Goal: Task Accomplishment & Management: Use online tool/utility

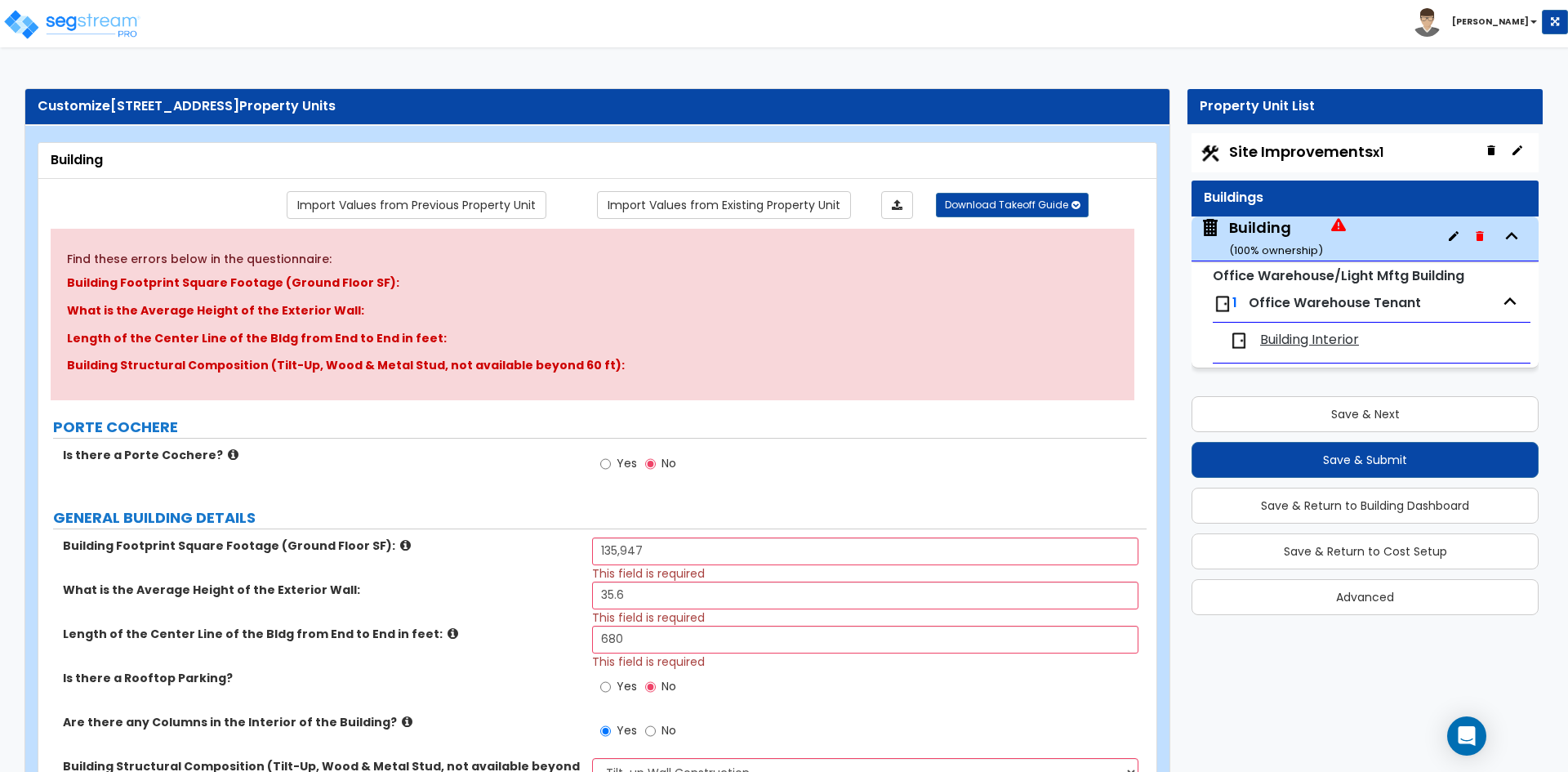
select select "2"
select select "10"
select select "9"
select select "2"
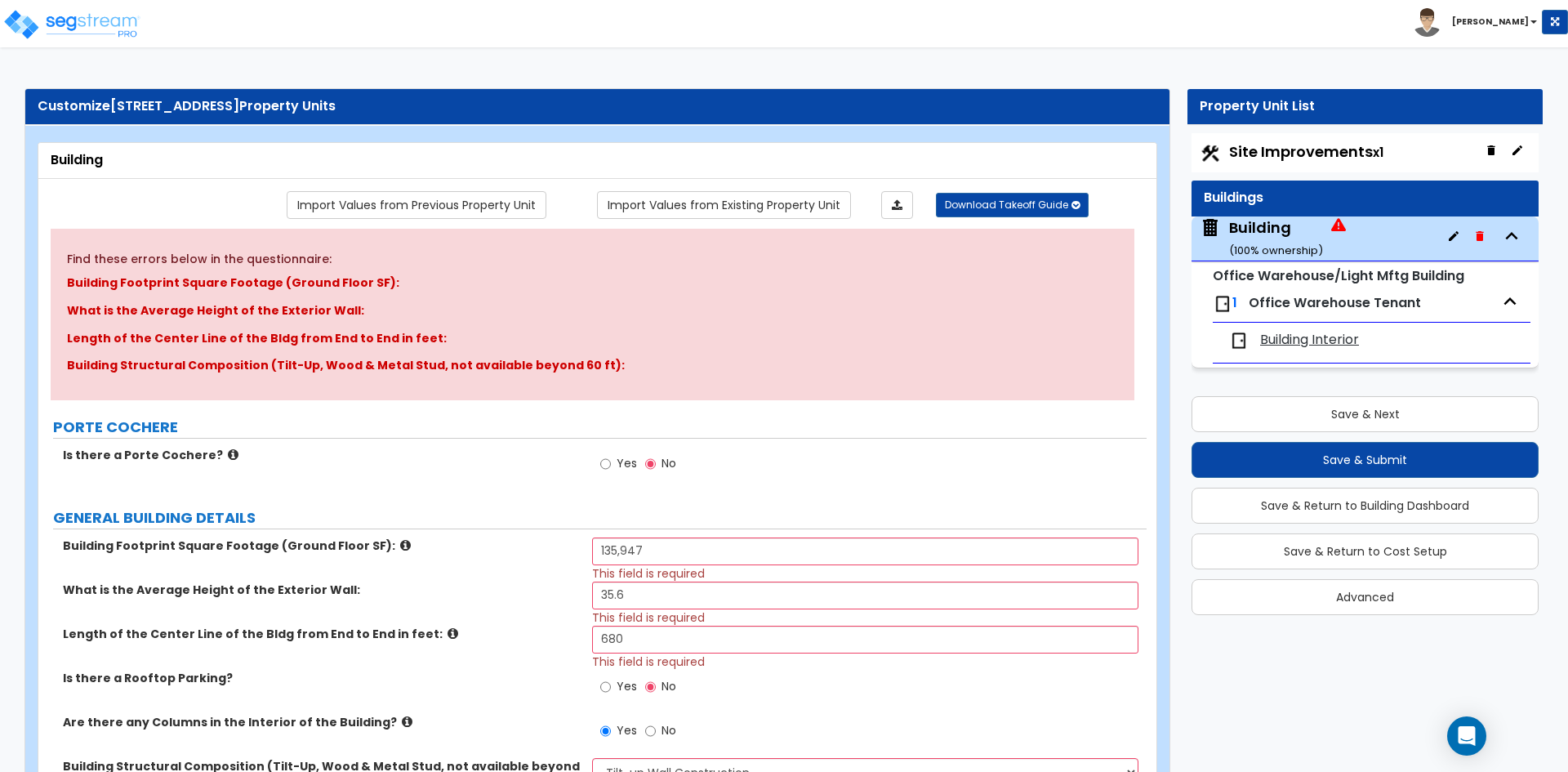
select select "1"
select select "3"
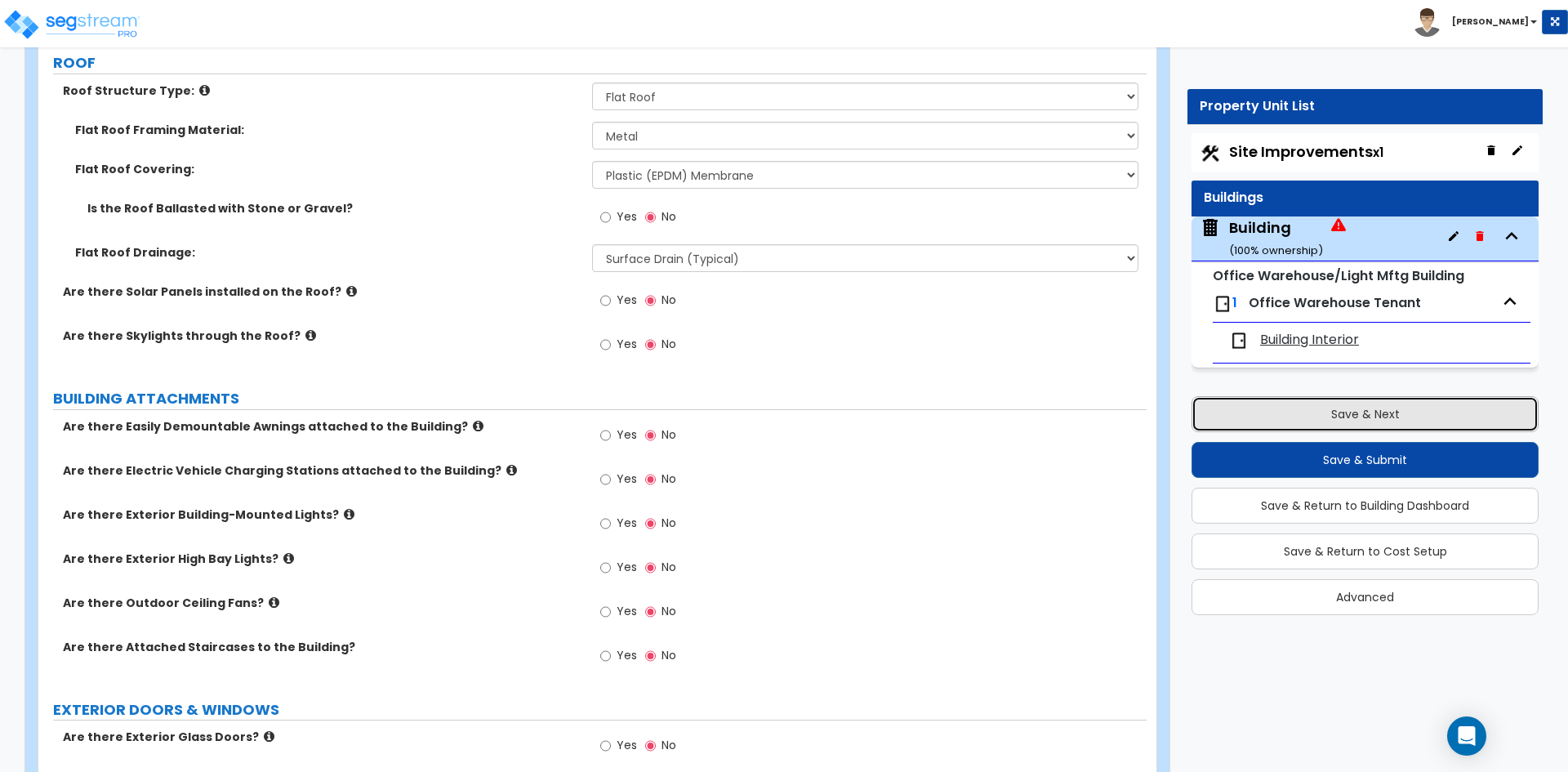
drag, startPoint x: 0, startPoint y: 0, endPoint x: 1337, endPoint y: 415, distance: 1399.9
click at [1337, 415] on button "Save & Next" at bounding box center [1365, 414] width 347 height 36
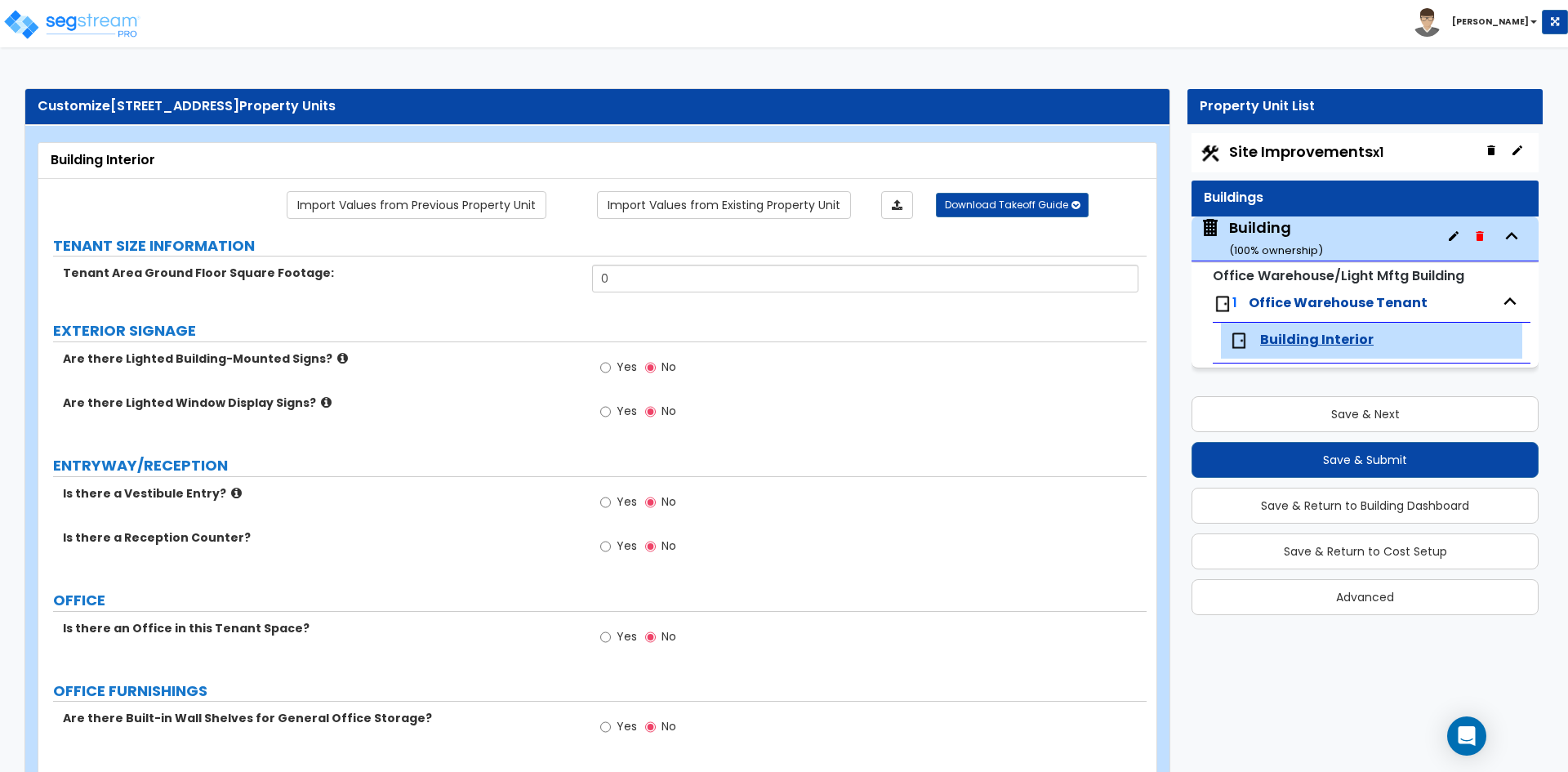
click at [1258, 230] on div "Building ( 100 % ownership)" at bounding box center [1276, 238] width 94 height 42
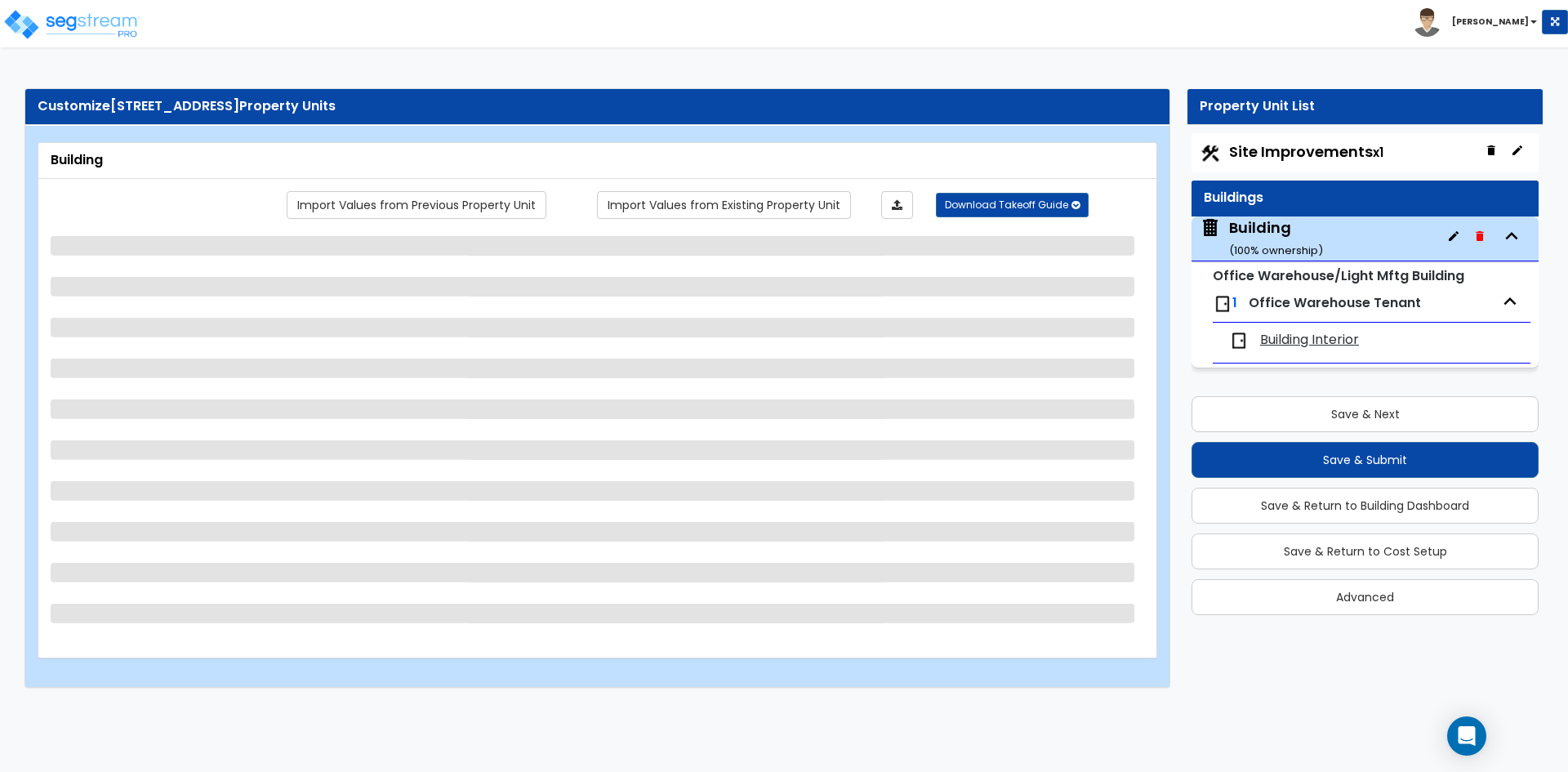
select select "2"
select select "10"
select select "9"
select select "2"
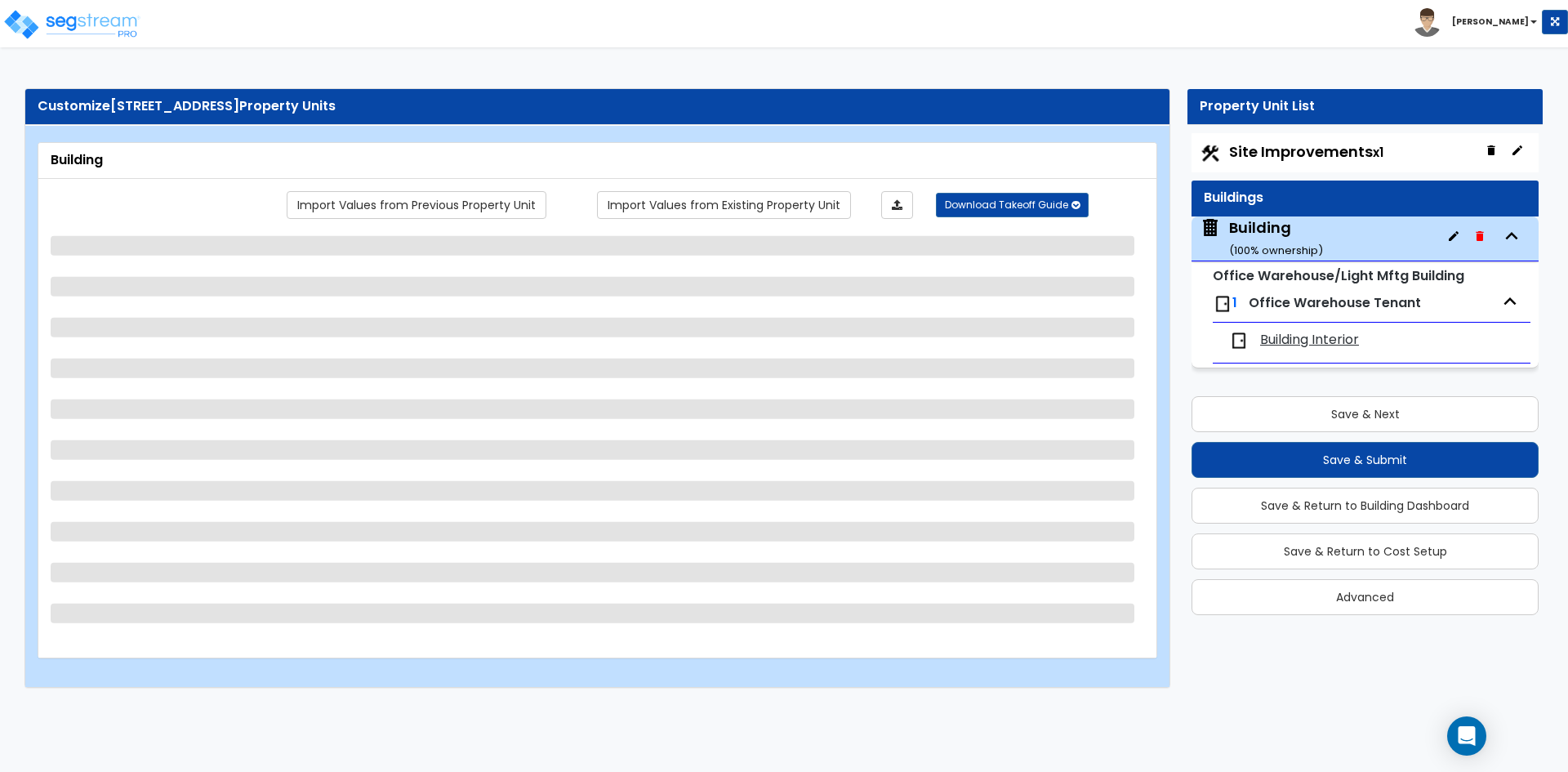
select select "1"
select select "3"
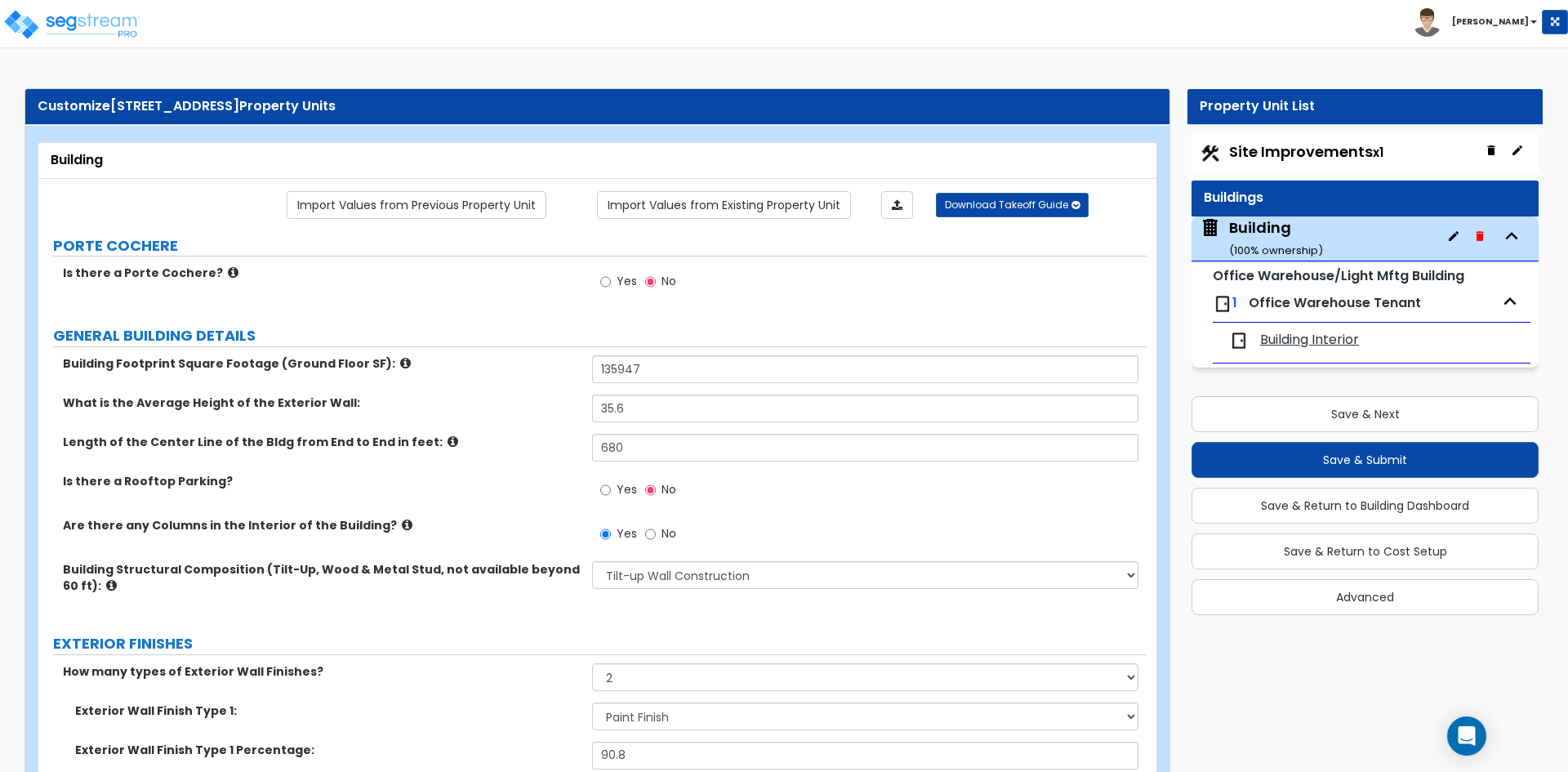
click at [518, 512] on div "Is there a Rooftop Parking? Yes No" at bounding box center [592, 495] width 1108 height 44
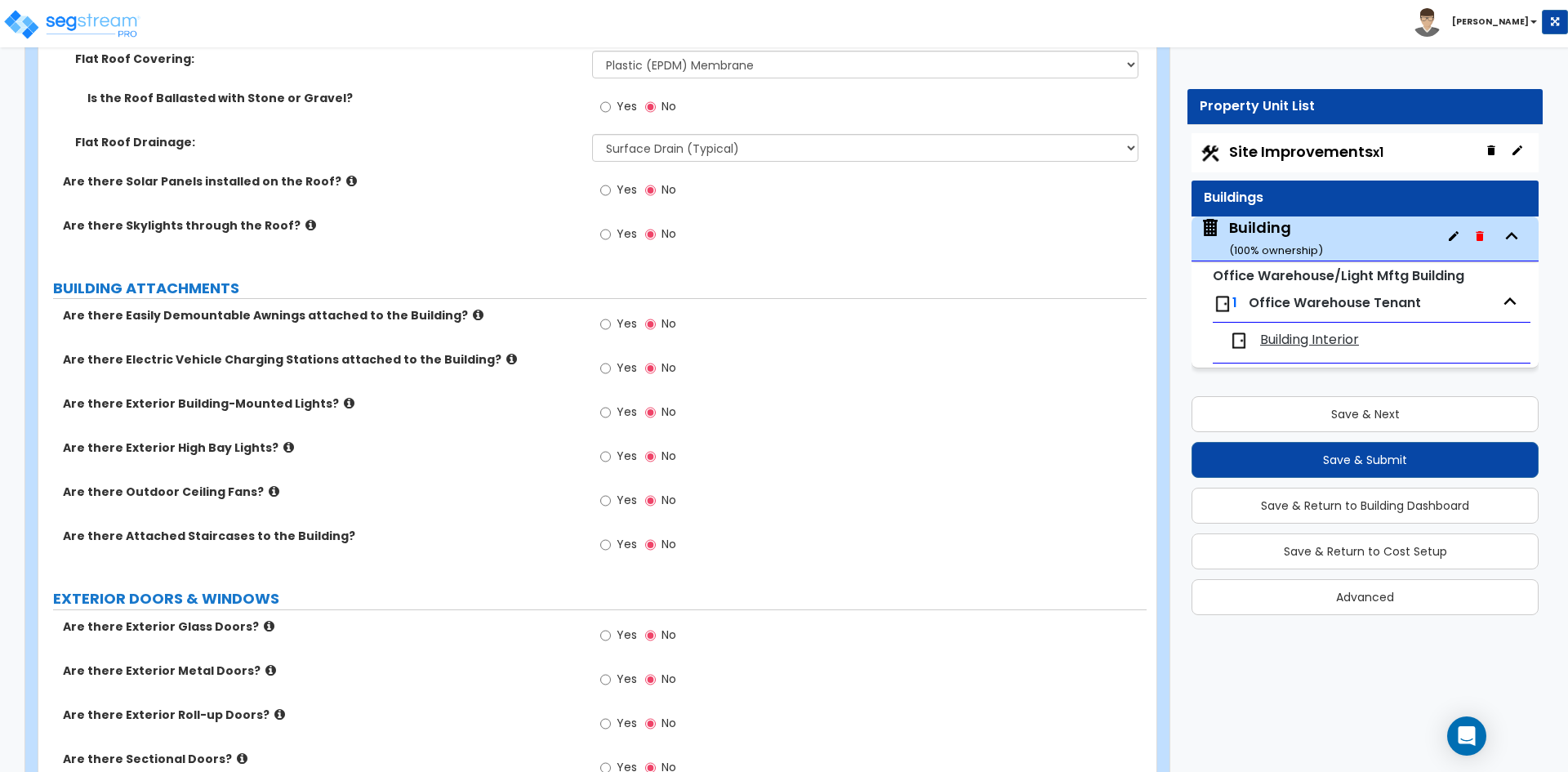
scroll to position [898, 0]
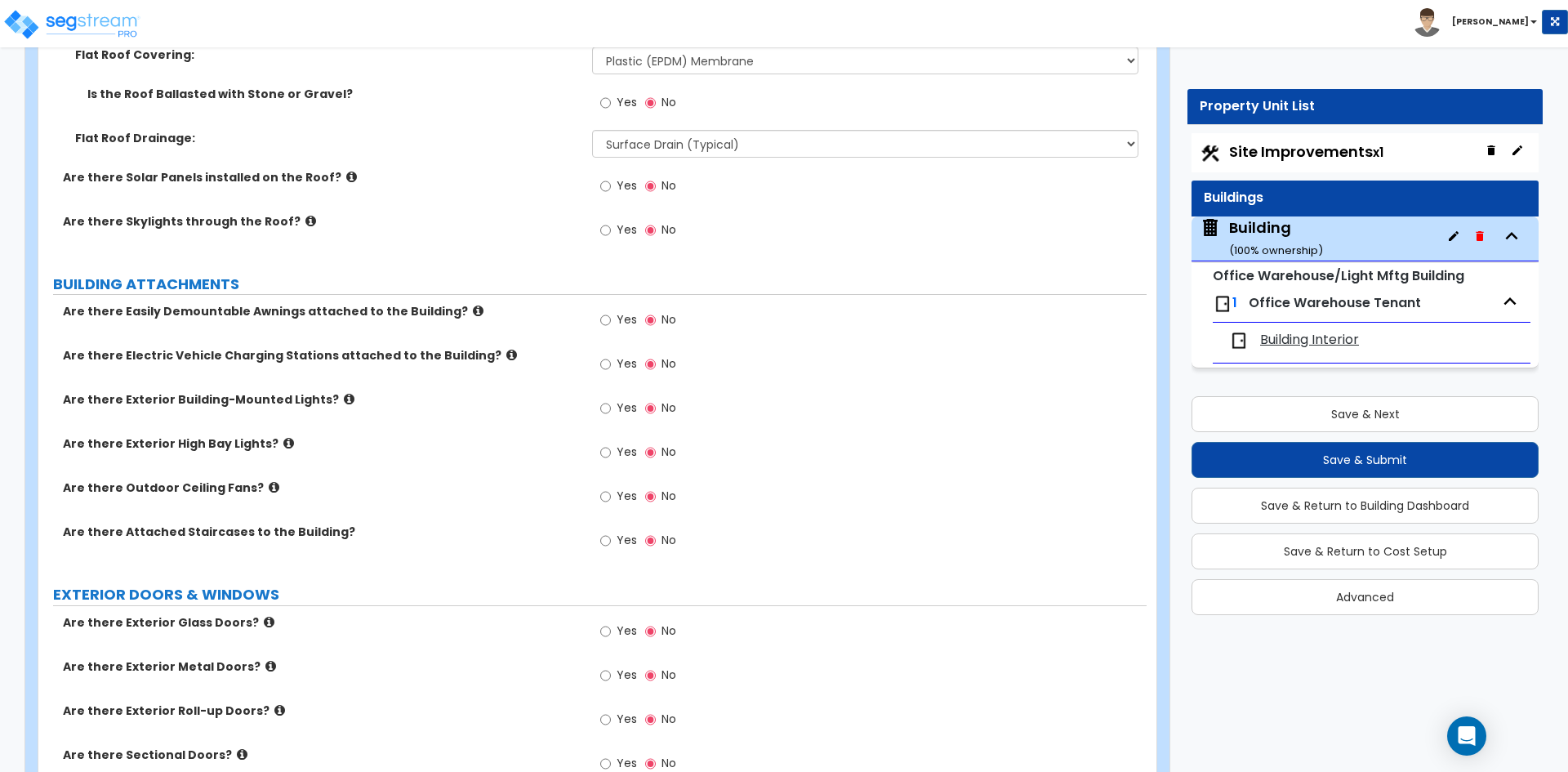
click at [622, 326] on span "Yes" at bounding box center [627, 319] width 20 height 16
click at [611, 326] on input "Yes" at bounding box center [605, 320] width 11 height 18
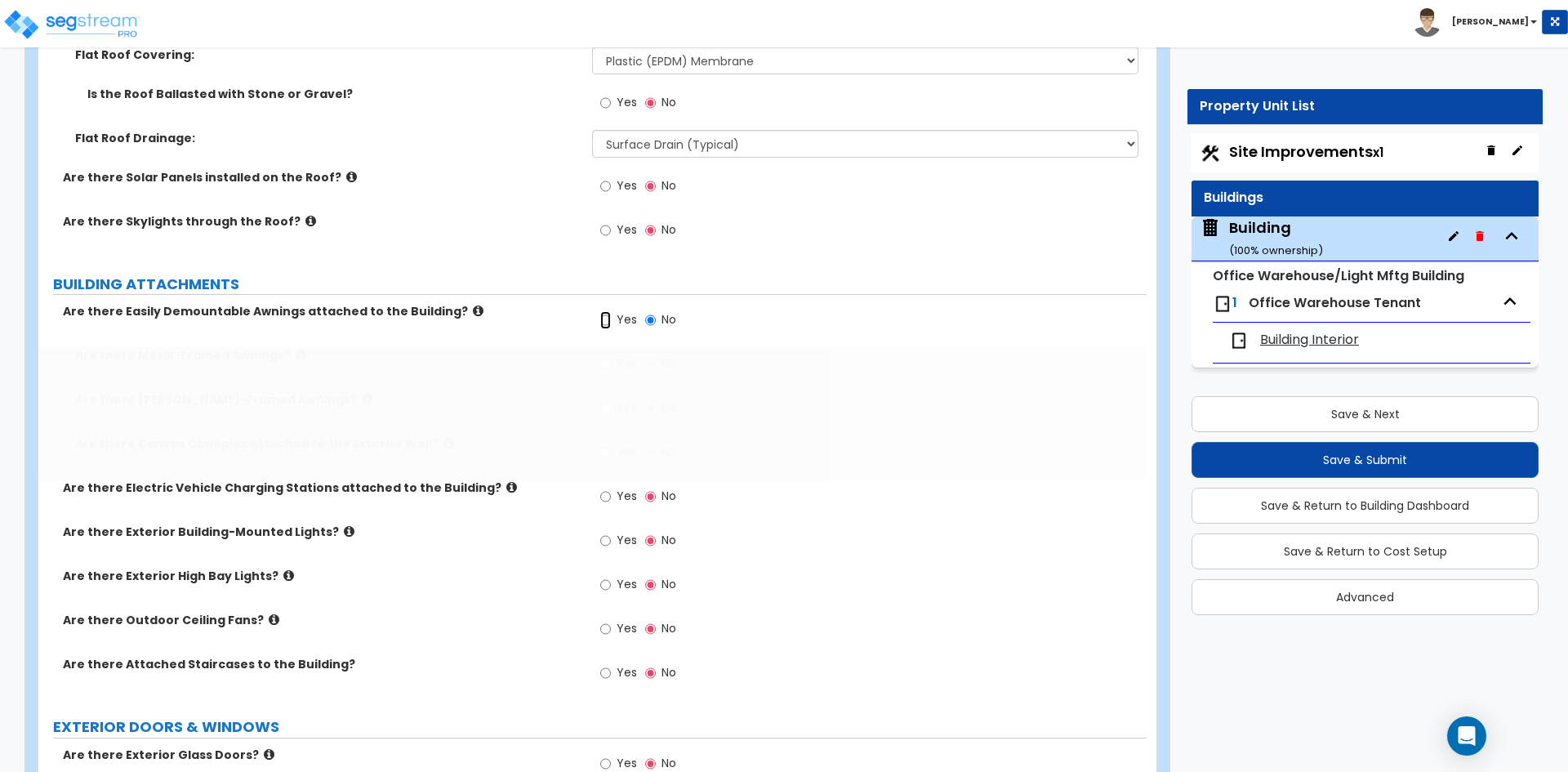
radio input "true"
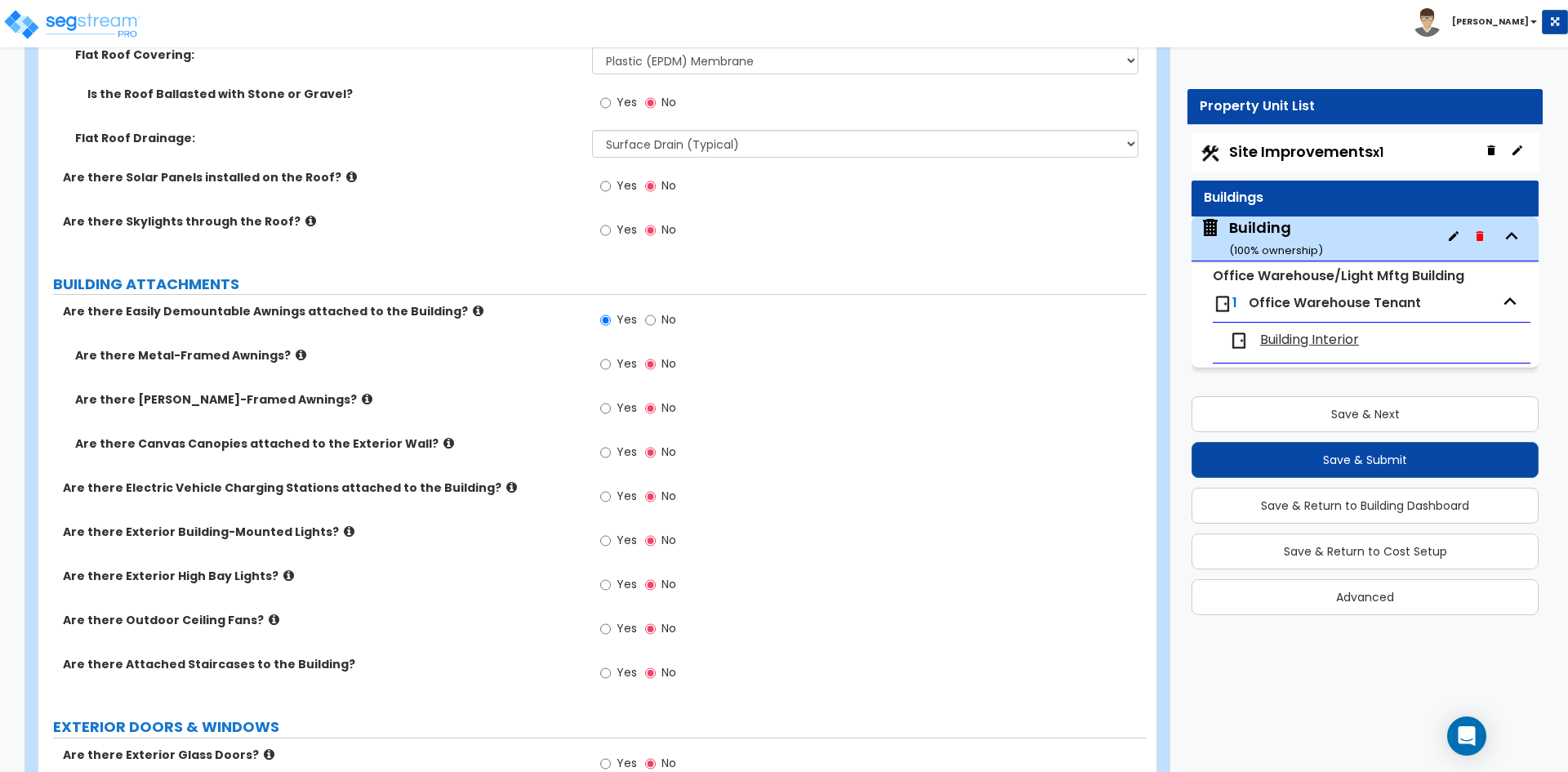
click at [617, 366] on span "Yes" at bounding box center [627, 363] width 20 height 16
click at [611, 366] on input "Yes" at bounding box center [605, 364] width 11 height 18
radio input "true"
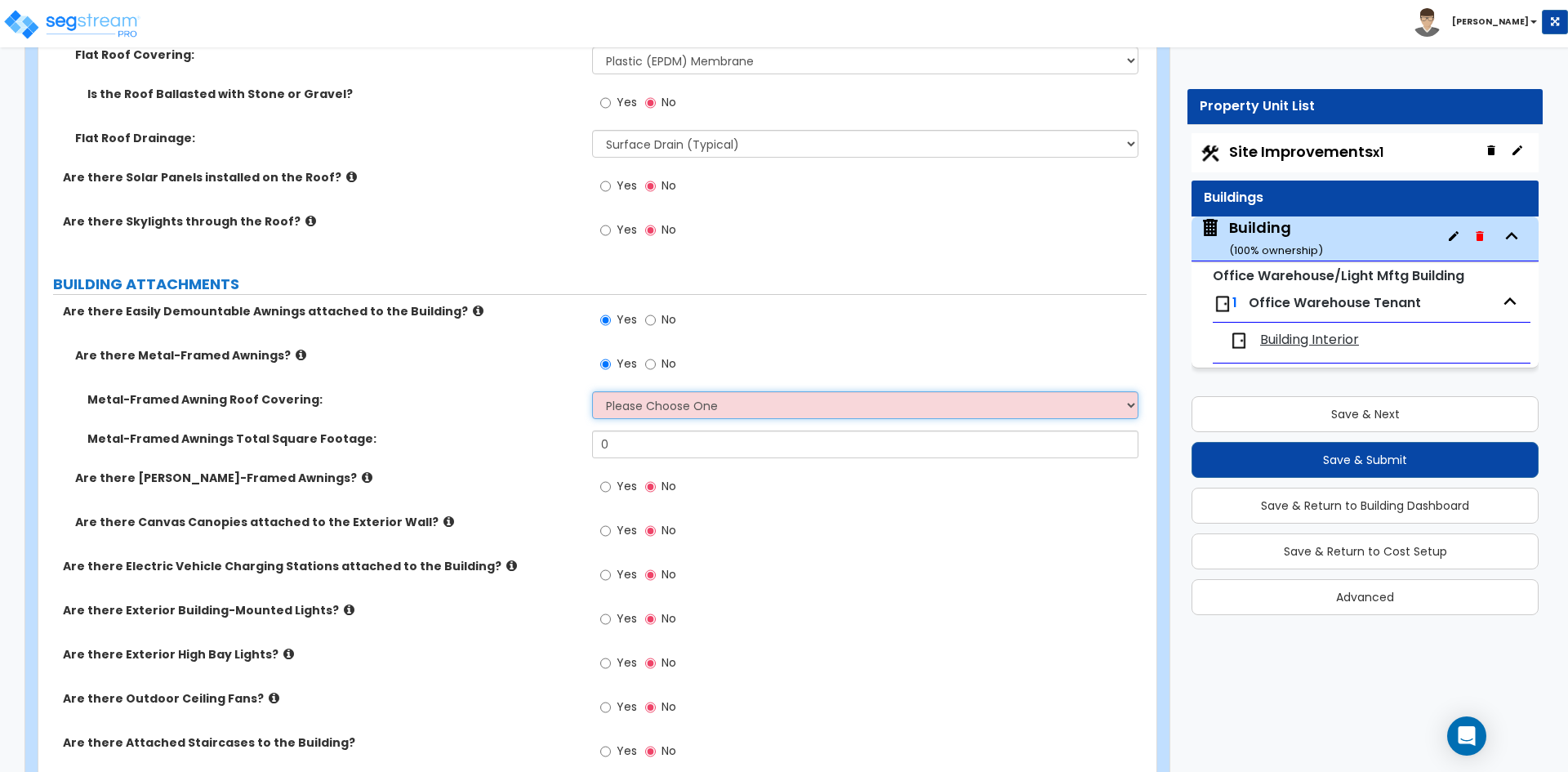
click at [669, 405] on select "Please Choose One Plastic Metal Glass" at bounding box center [865, 405] width 546 height 28
click at [592, 391] on select "Please Choose One Plastic Metal Glass" at bounding box center [865, 405] width 546 height 28
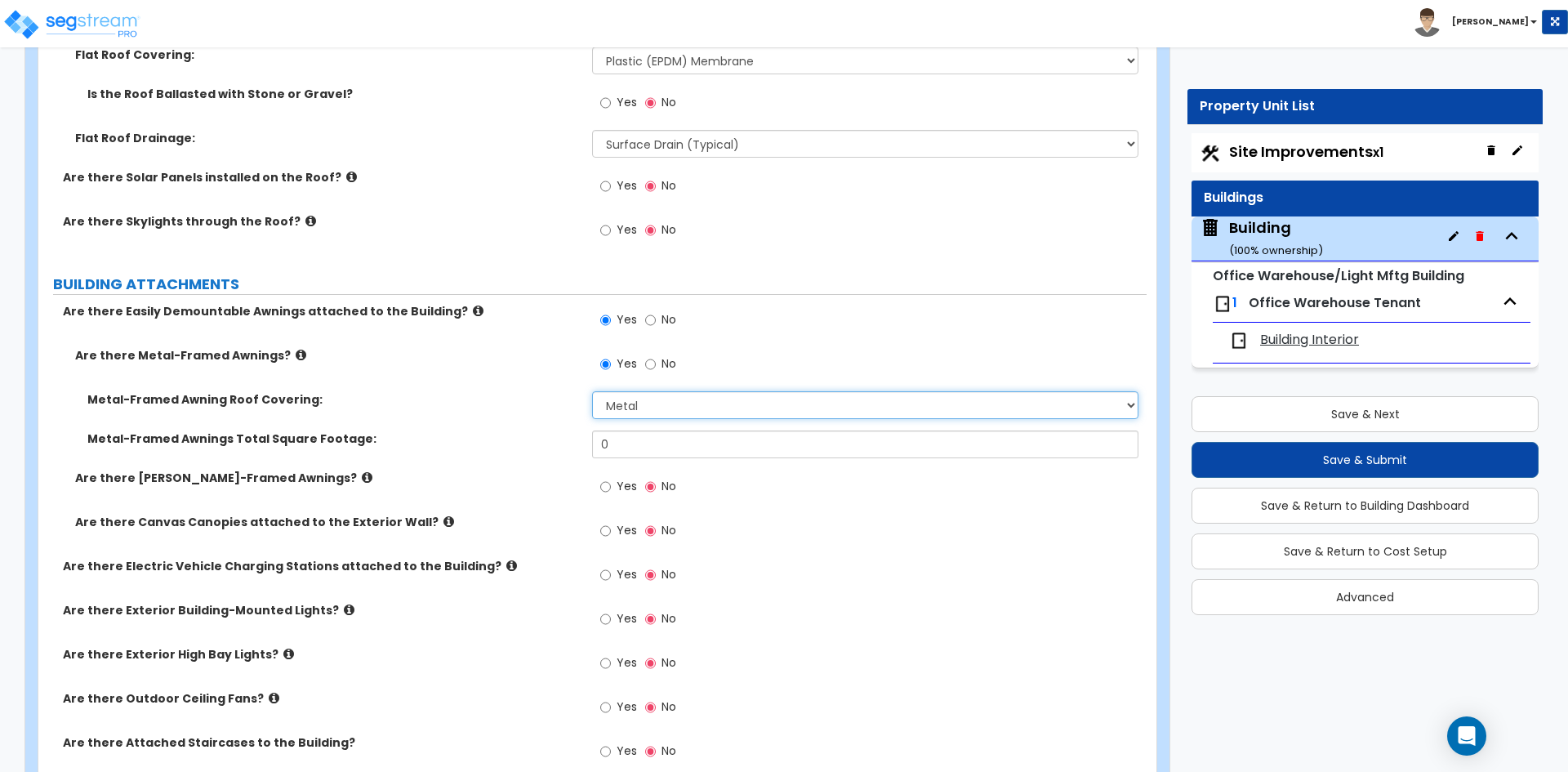
click at [643, 399] on select "Please Choose One Plastic Metal Glass" at bounding box center [865, 405] width 546 height 28
drag, startPoint x: 643, startPoint y: 399, endPoint x: 648, endPoint y: 414, distance: 15.8
click at [643, 399] on select "Please Choose One Plastic Metal Glass" at bounding box center [865, 405] width 546 height 28
select select "0"
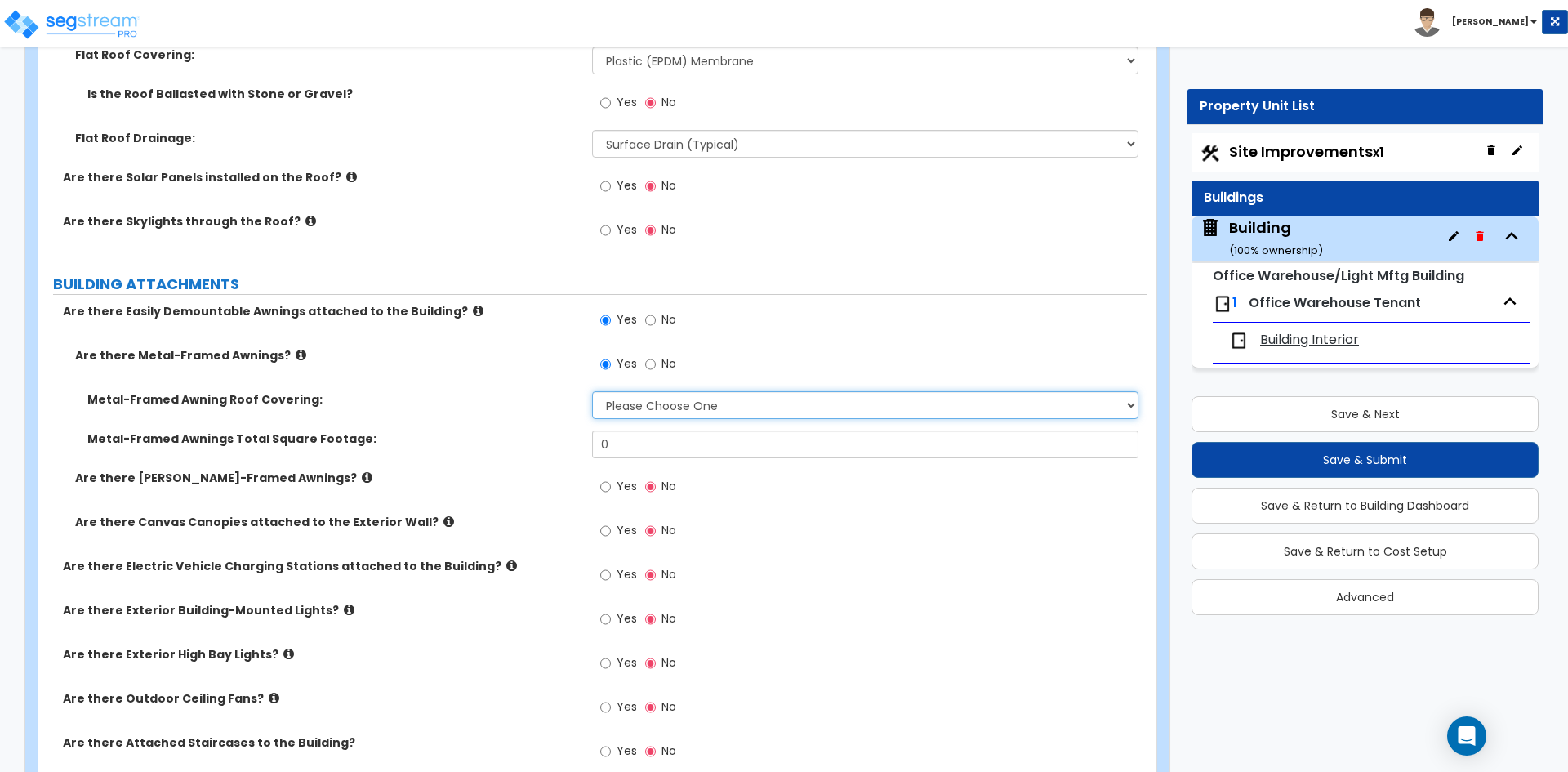
click at [592, 391] on select "Please Choose One Plastic Metal Glass" at bounding box center [865, 405] width 546 height 28
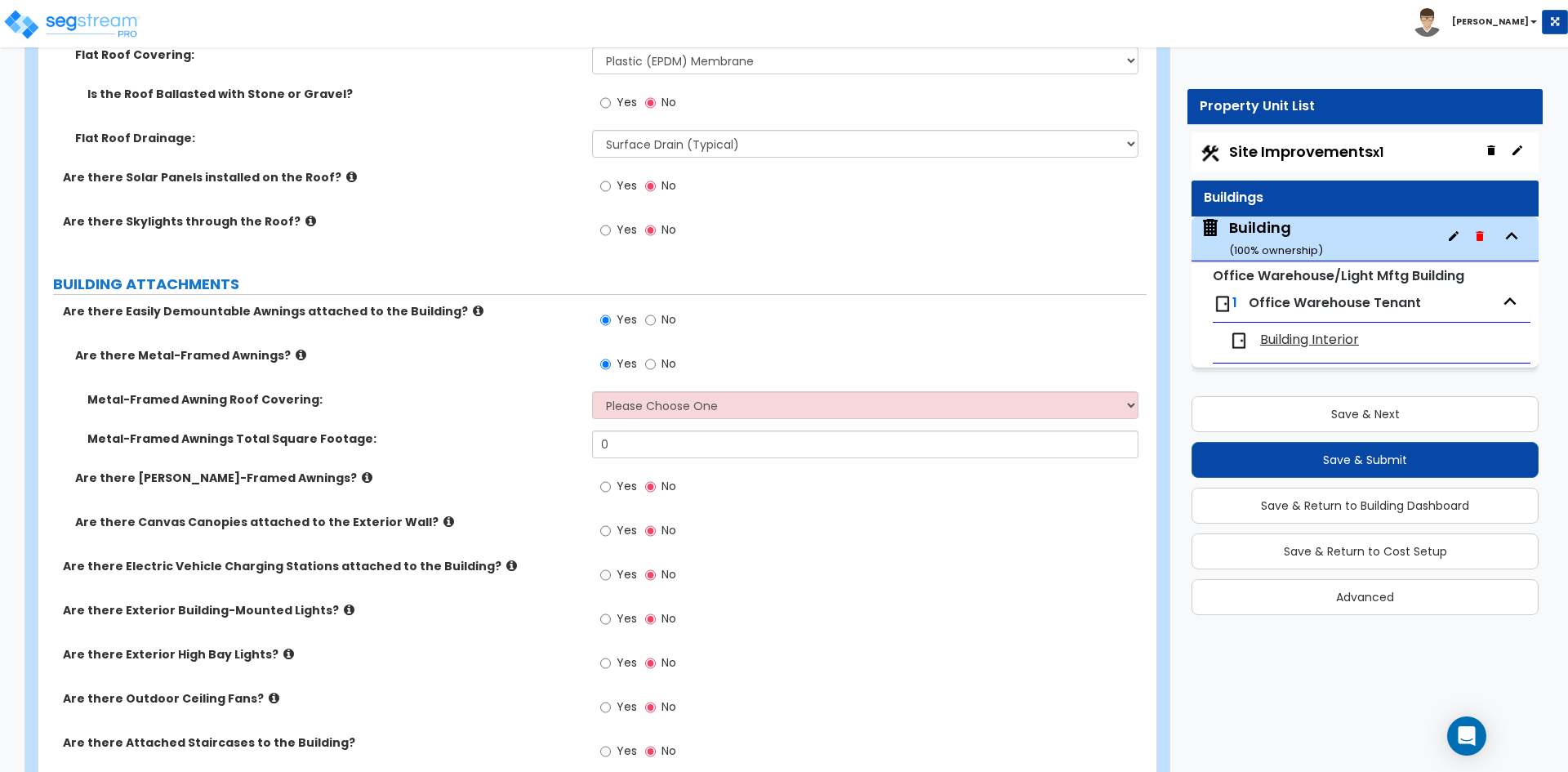
click at [295, 357] on icon at bounding box center [300, 354] width 11 height 12
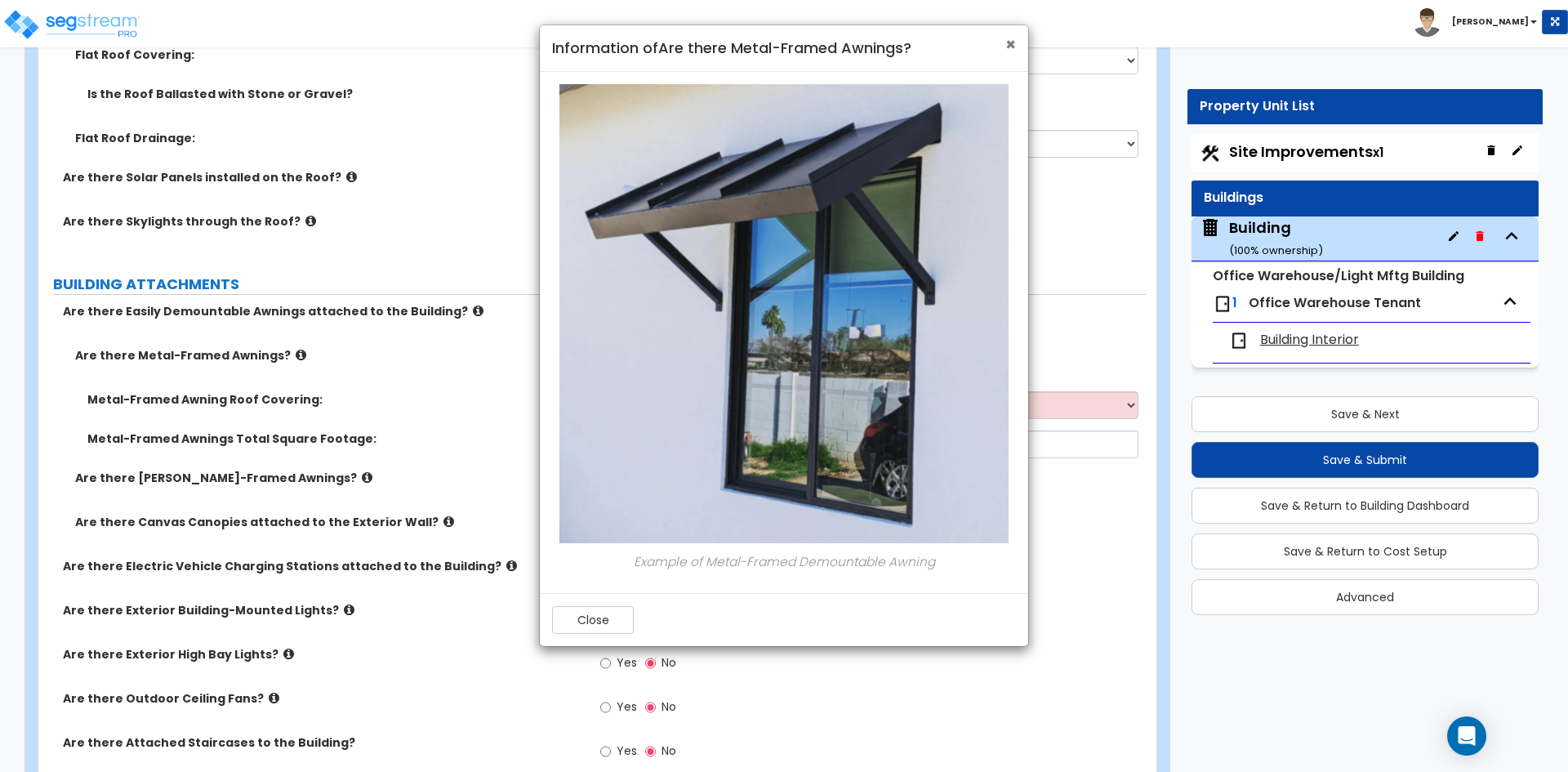
click at [1009, 42] on span "×" at bounding box center [1010, 44] width 11 height 24
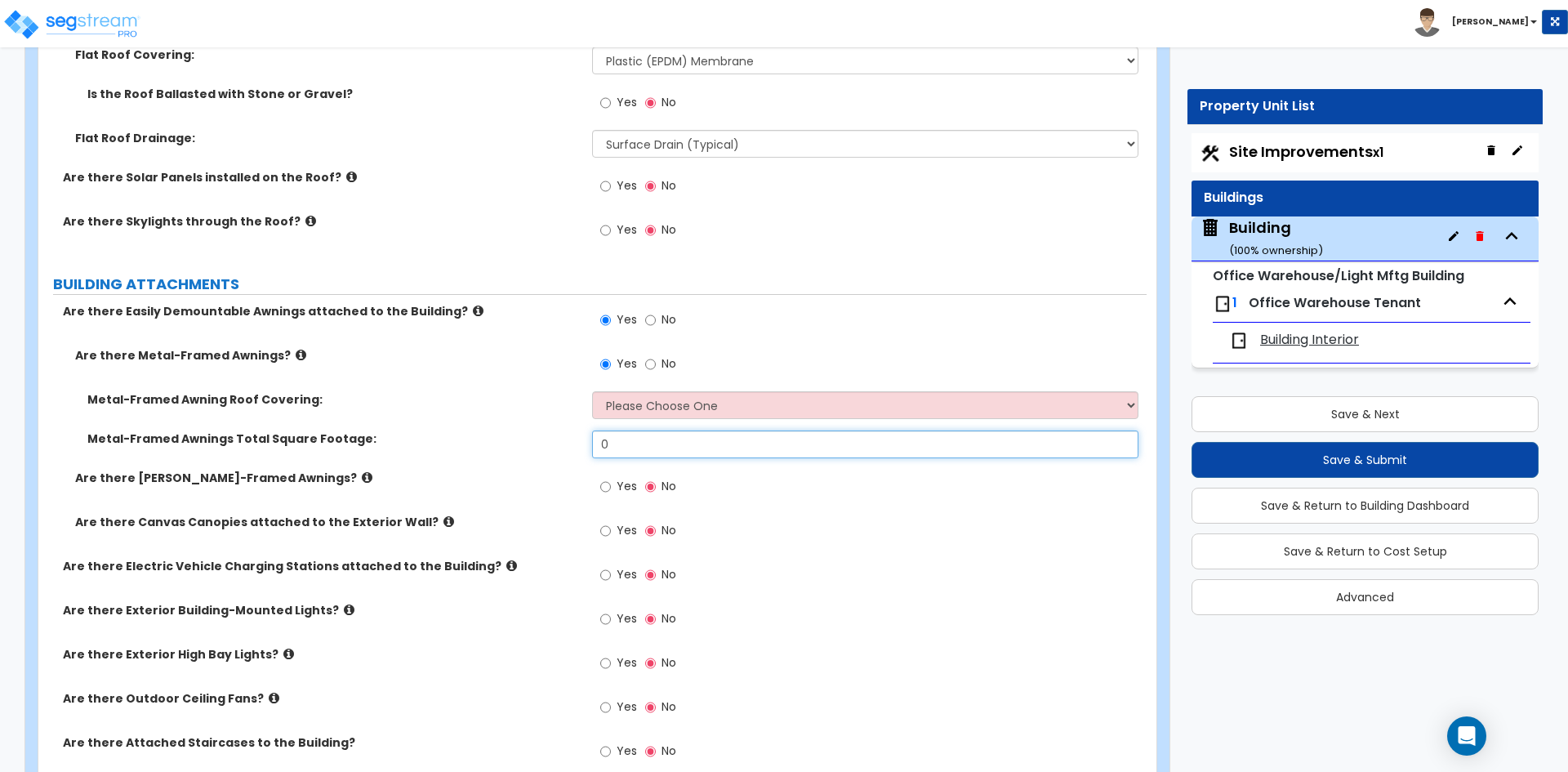
click at [630, 456] on input "0" at bounding box center [865, 444] width 546 height 28
type input "656"
click at [474, 479] on label "Are there Wood-Framed Awnings?" at bounding box center [327, 478] width 505 height 16
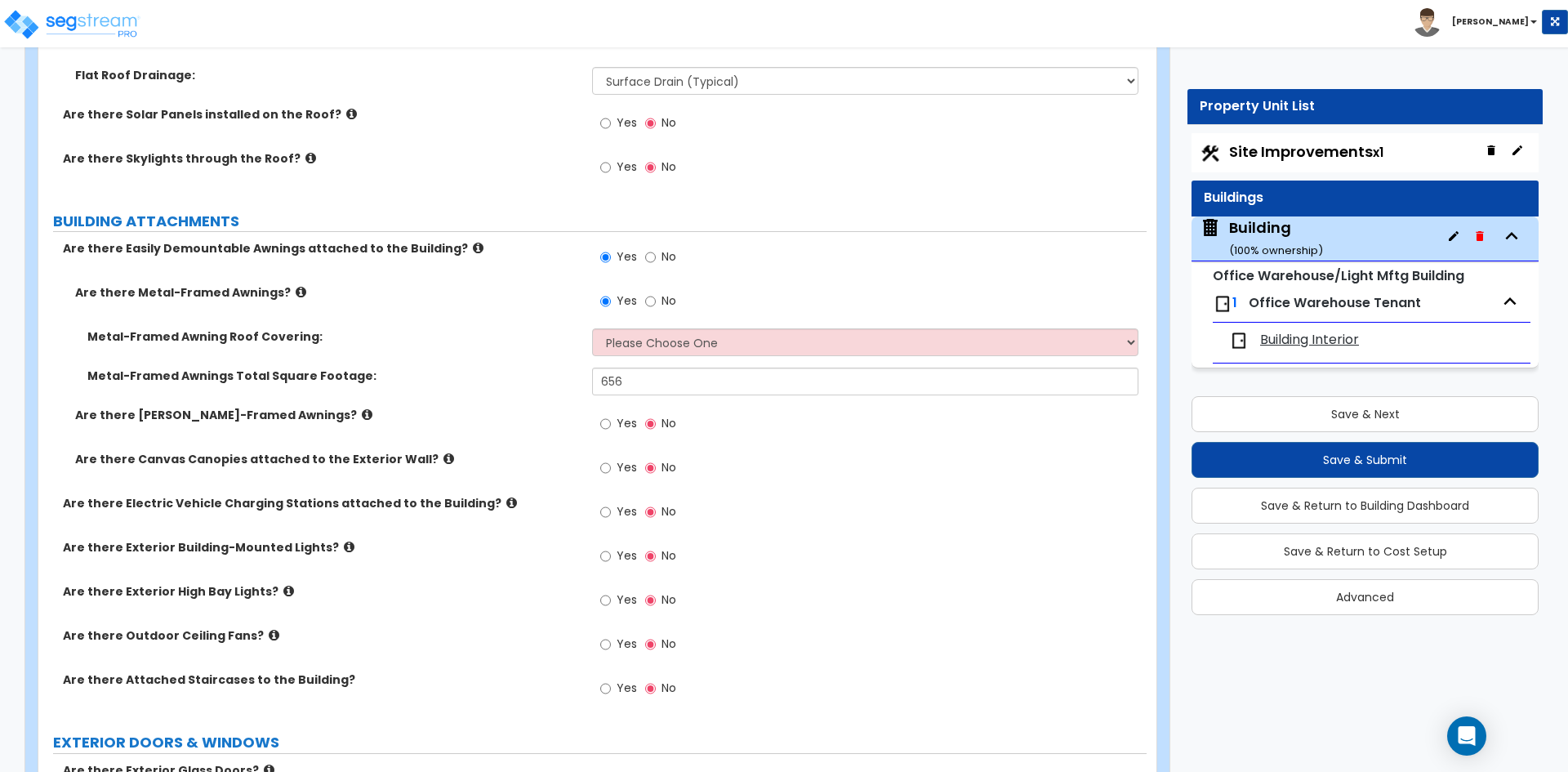
scroll to position [980, 0]
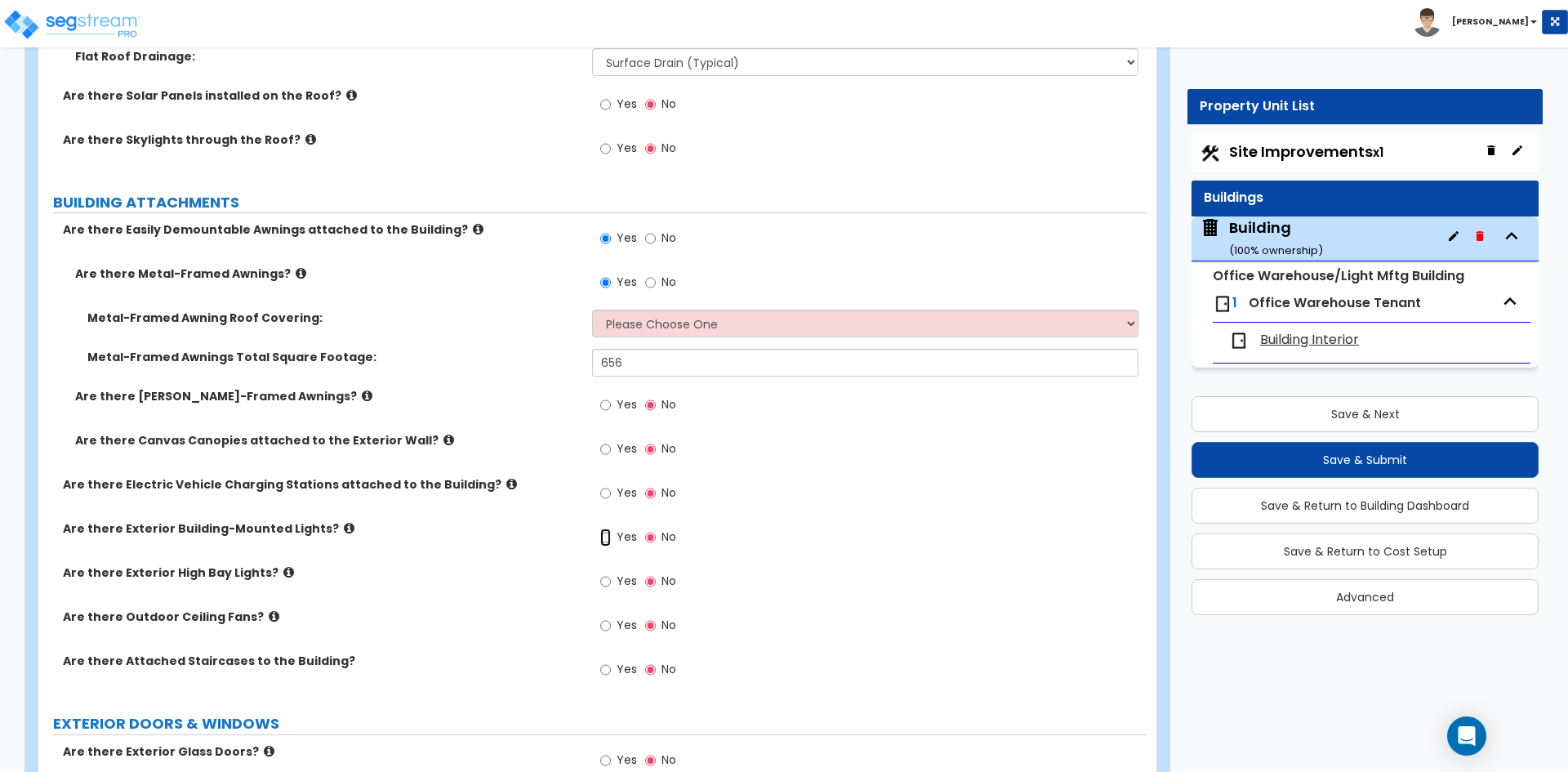
click at [609, 541] on input "Yes" at bounding box center [605, 537] width 11 height 18
radio input "true"
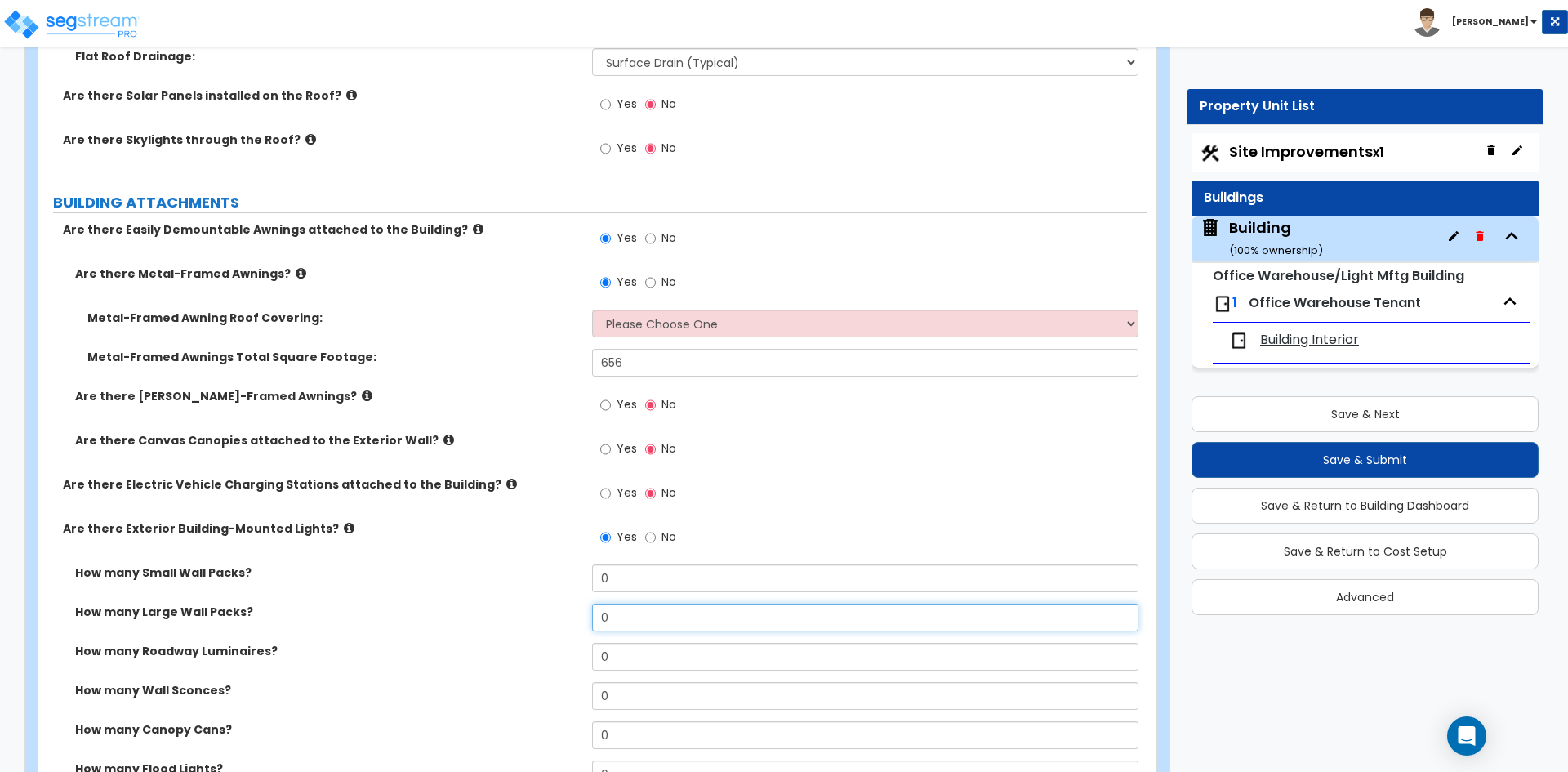
click at [640, 628] on input "0" at bounding box center [865, 617] width 546 height 28
type input "18"
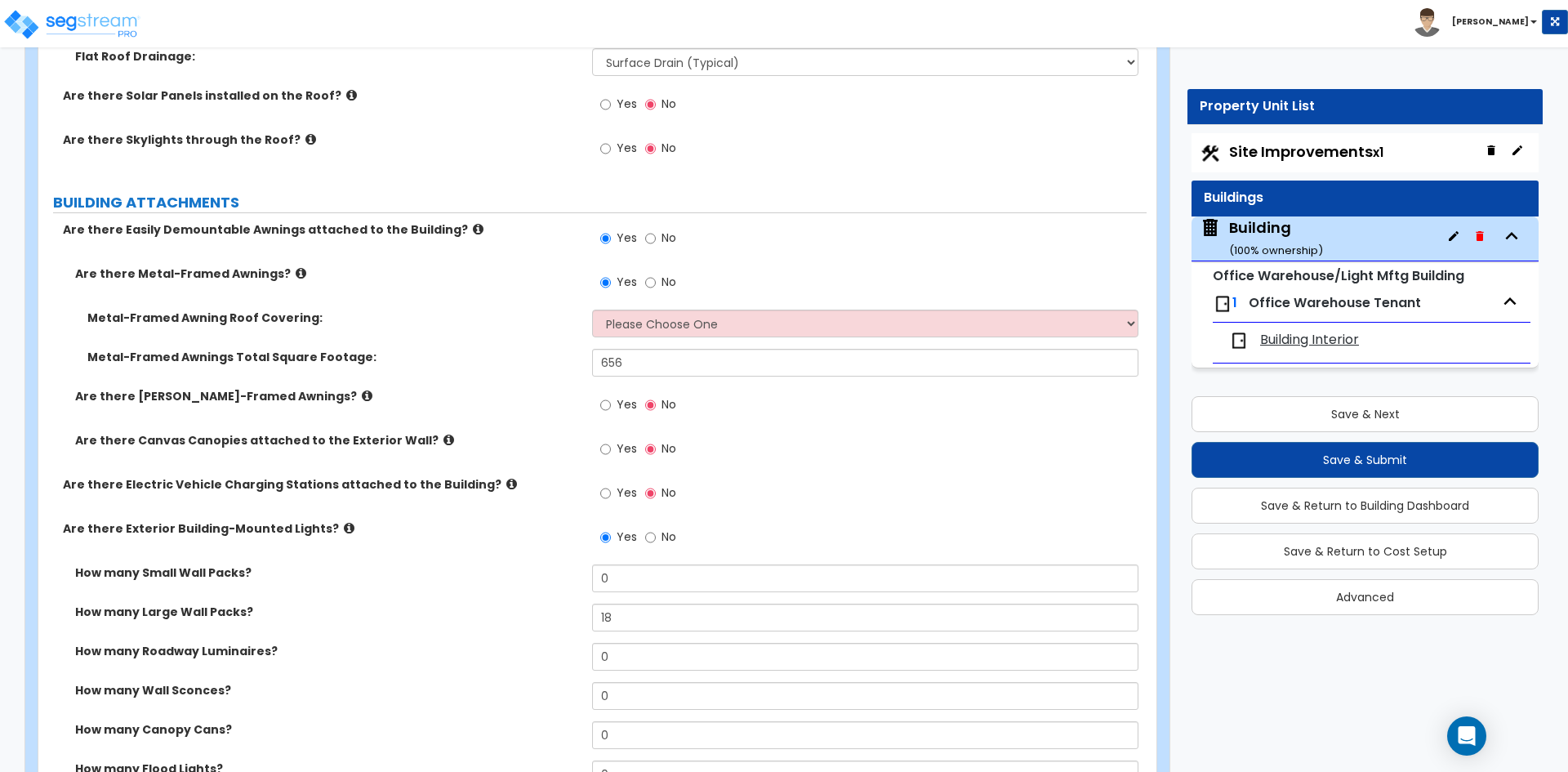
click at [493, 640] on div "How many Large Wall Packs? 18" at bounding box center [592, 623] width 1108 height 39
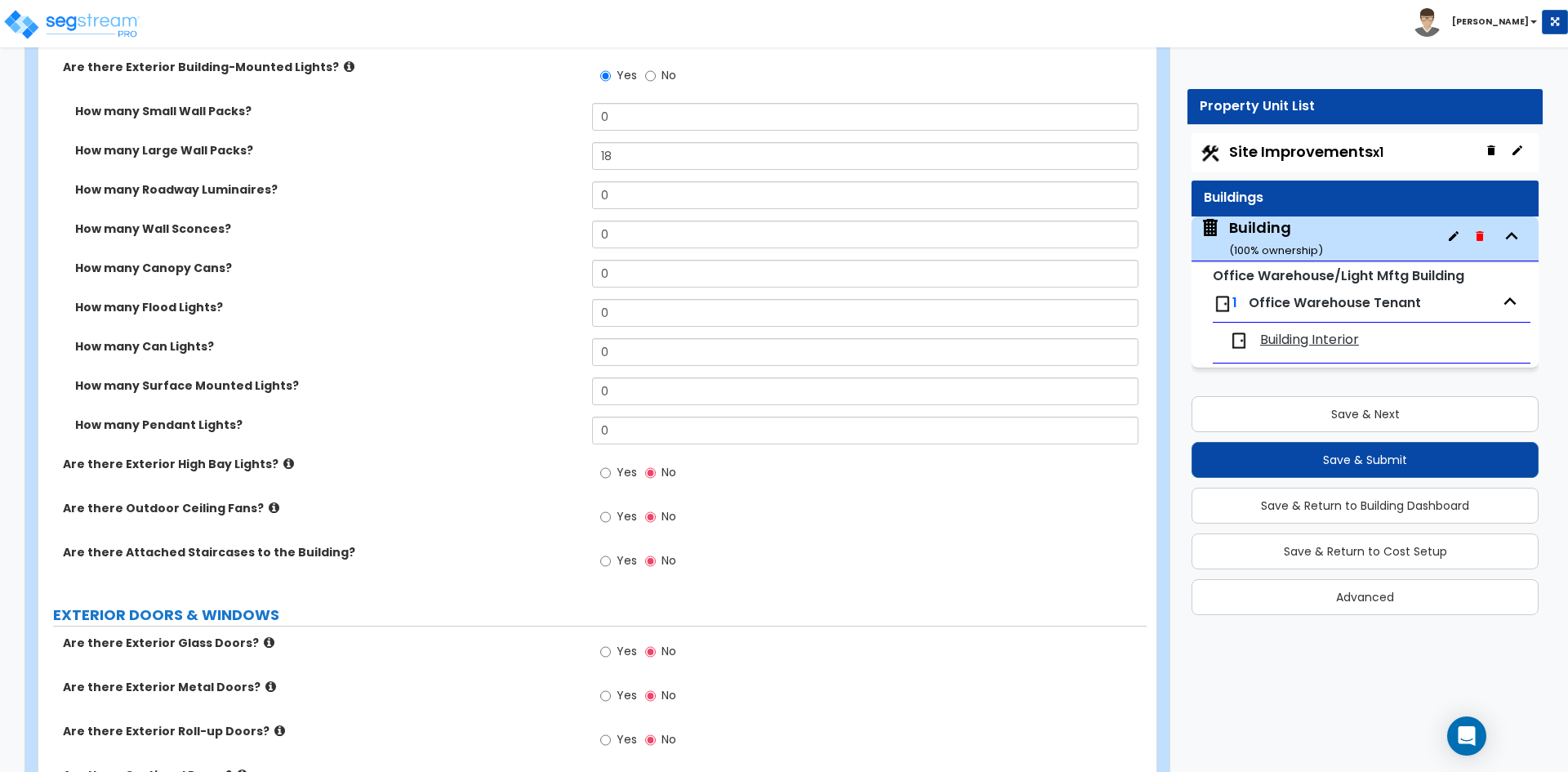
scroll to position [1470, 0]
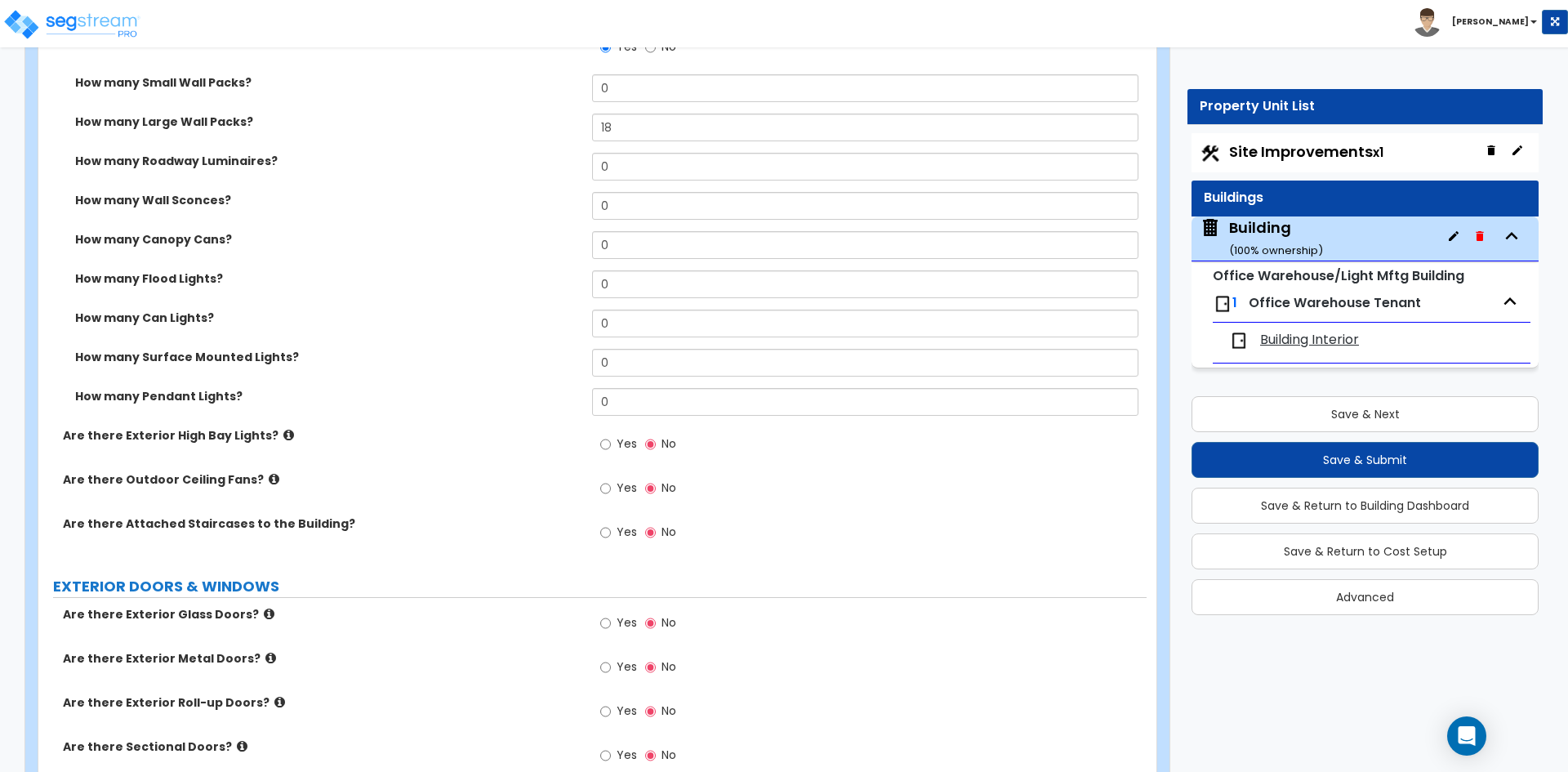
click at [624, 532] on span "Yes" at bounding box center [627, 532] width 20 height 16
click at [611, 532] on input "Yes" at bounding box center [605, 532] width 11 height 18
radio input "true"
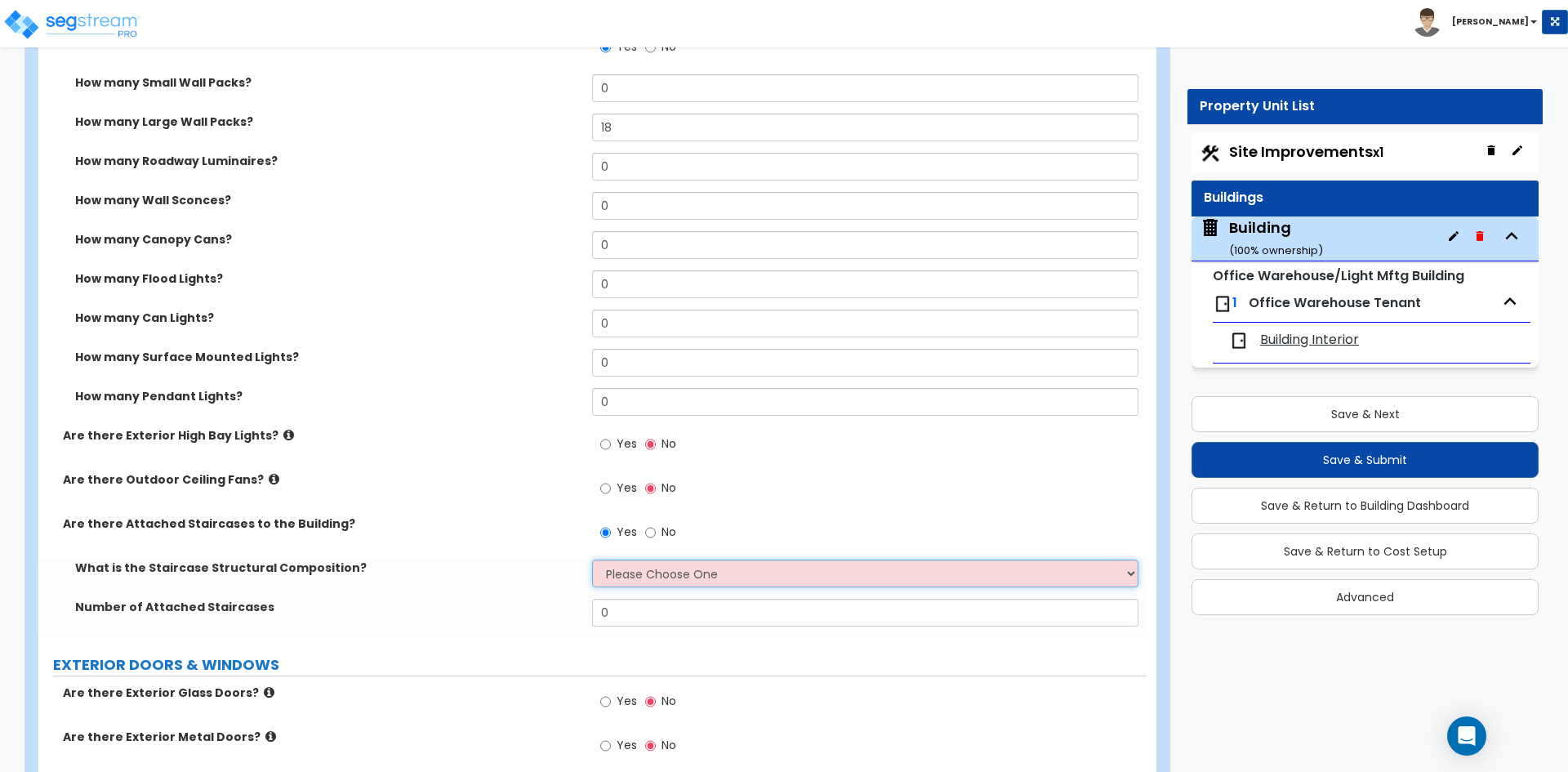
click at [642, 559] on select "Please Choose One Reinforced Concrete Structural Steel Wood" at bounding box center [865, 573] width 546 height 28
select select "4"
click at [592, 559] on select "Please Choose One Reinforced Concrete Structural Steel Wood" at bounding box center [865, 573] width 546 height 28
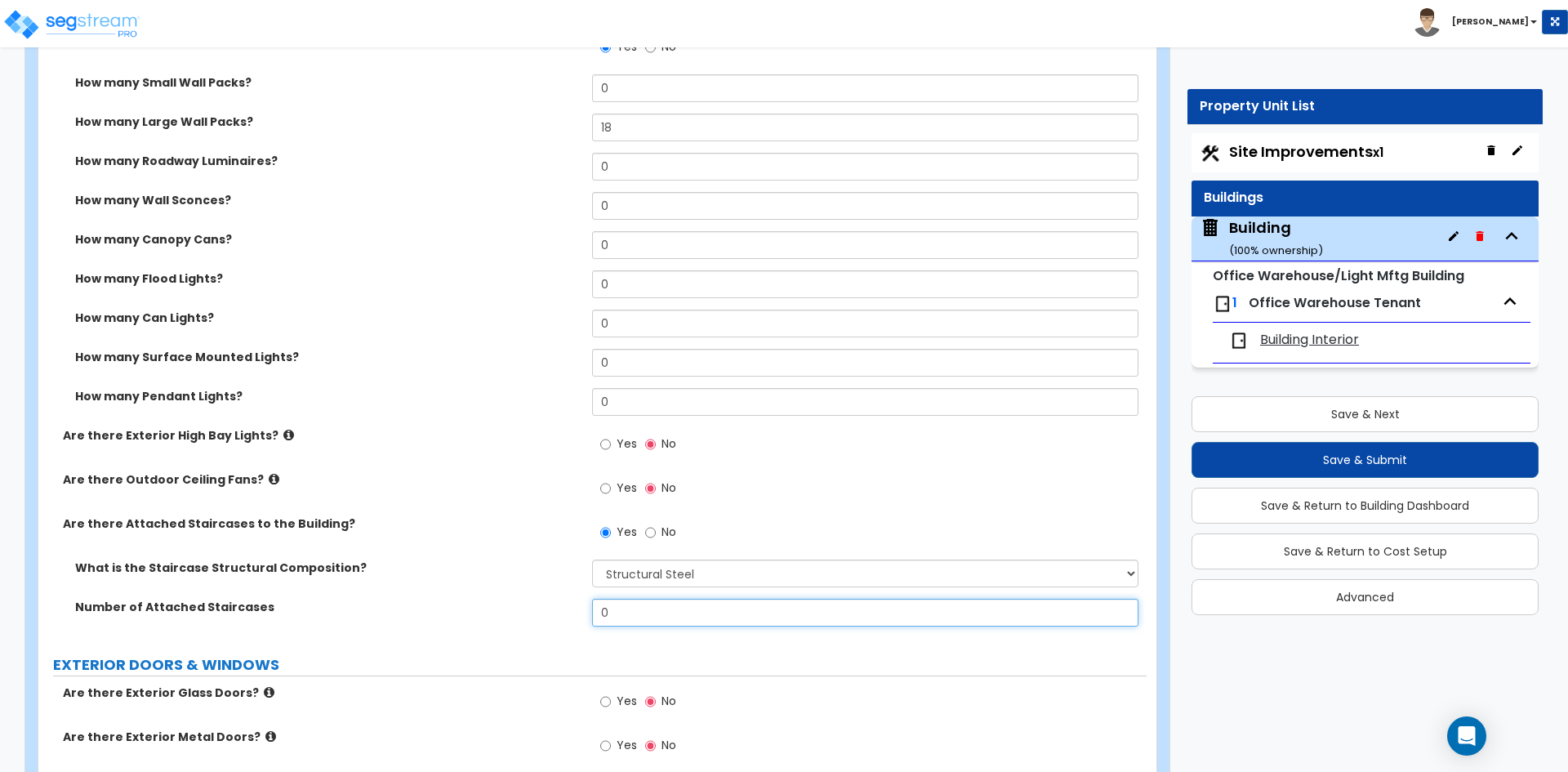
click at [640, 617] on input "0" at bounding box center [865, 613] width 546 height 28
click at [665, 617] on input "0" at bounding box center [865, 613] width 546 height 28
type input "7"
click at [513, 610] on label "Number of Attached Staircases" at bounding box center [327, 607] width 505 height 16
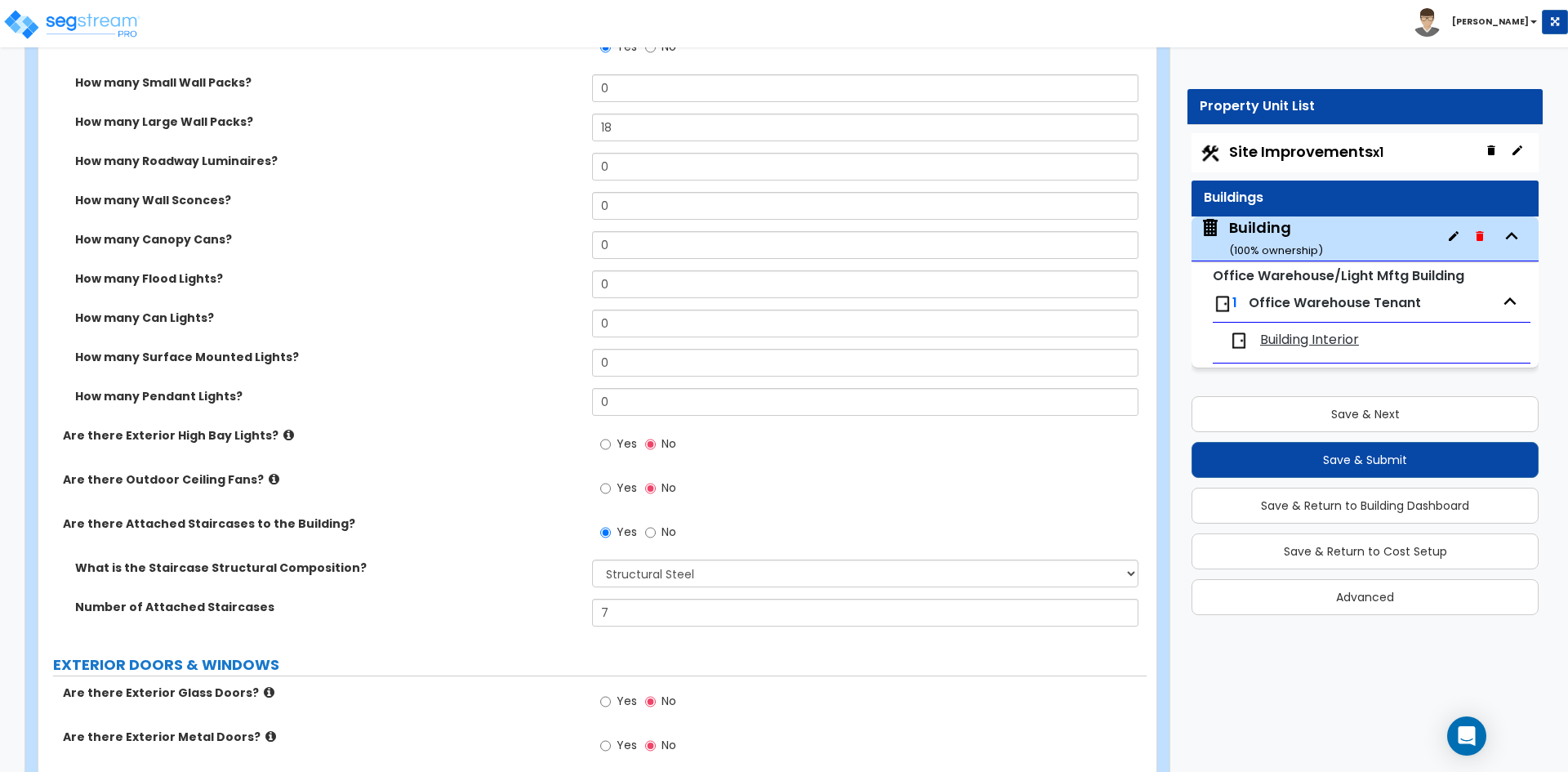
click at [474, 552] on div "Are there Attached Staircases to the Building? Yes No" at bounding box center [592, 537] width 1108 height 44
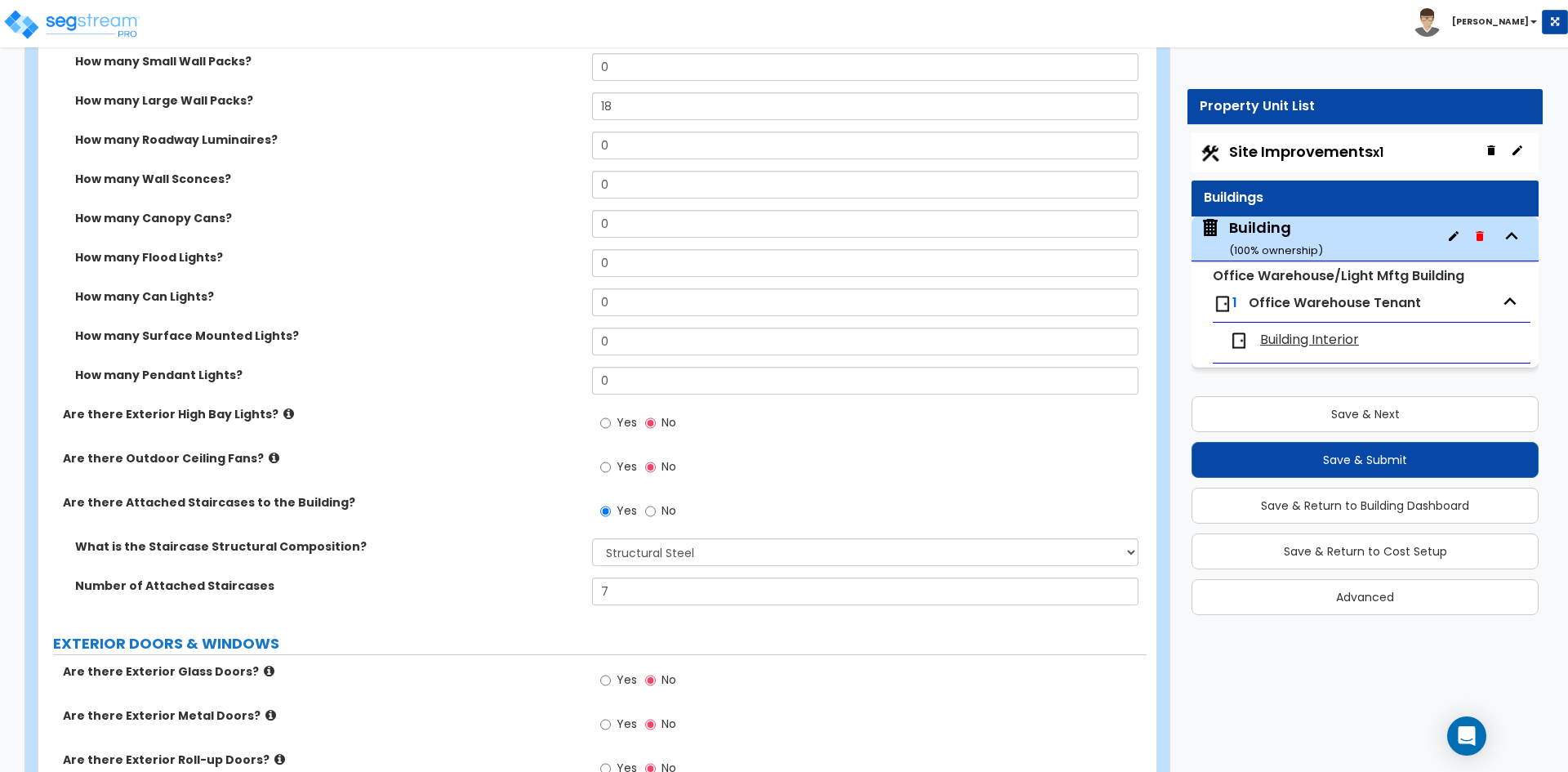
scroll to position [1551, 0]
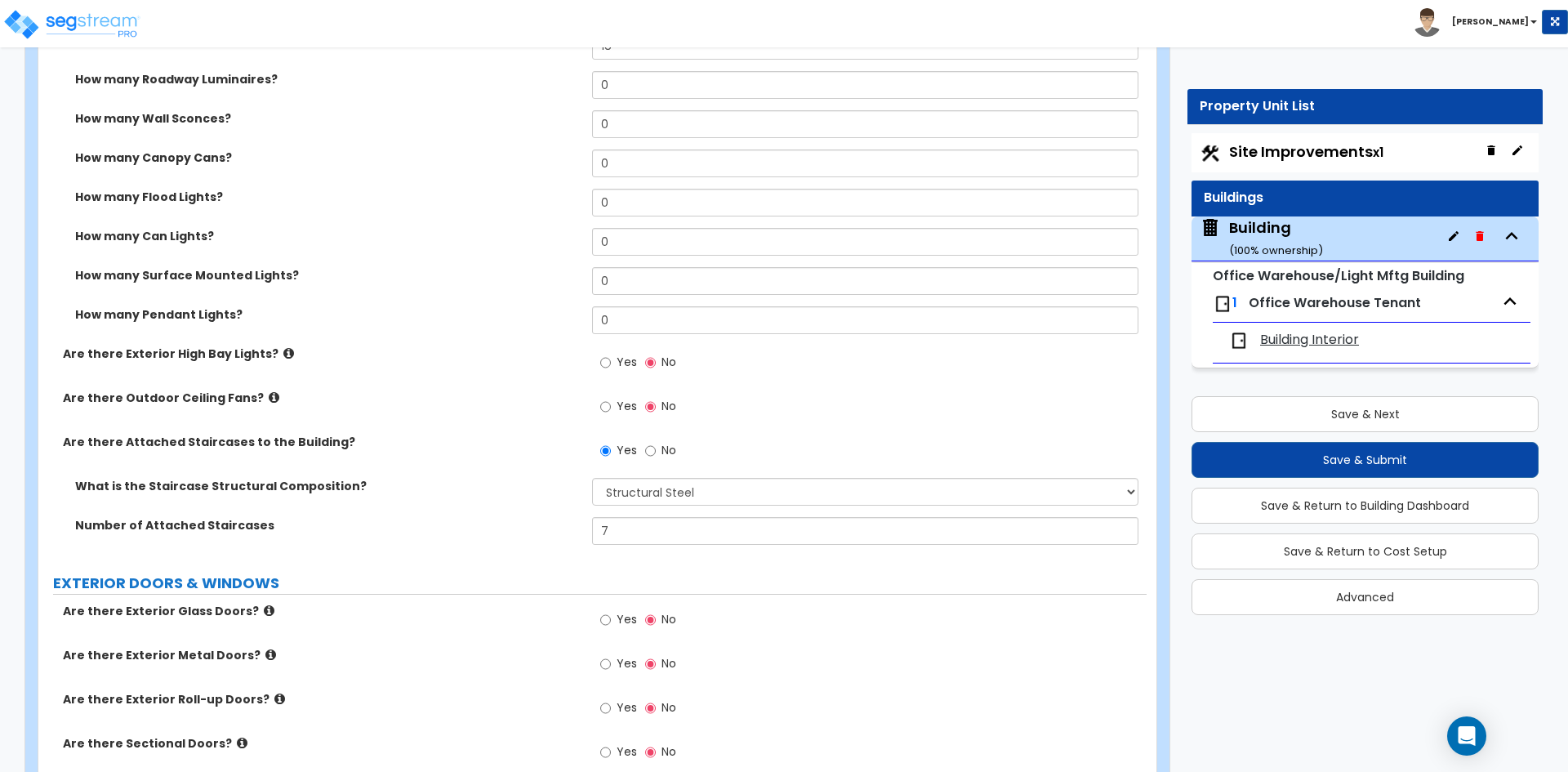
click at [620, 622] on span "Yes" at bounding box center [627, 619] width 20 height 16
click at [611, 622] on input "Yes" at bounding box center [605, 620] width 11 height 18
radio input "true"
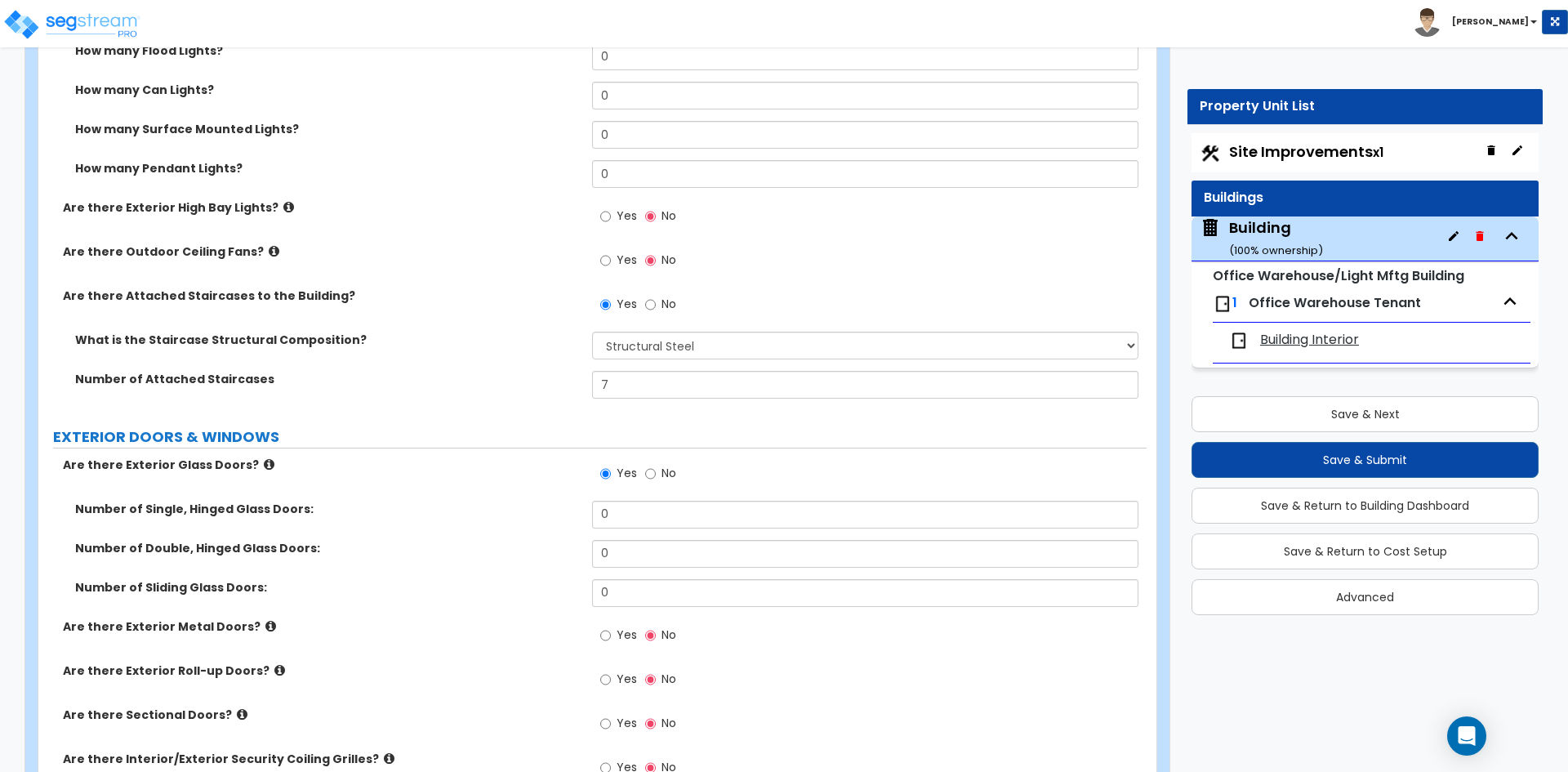
scroll to position [1715, 0]
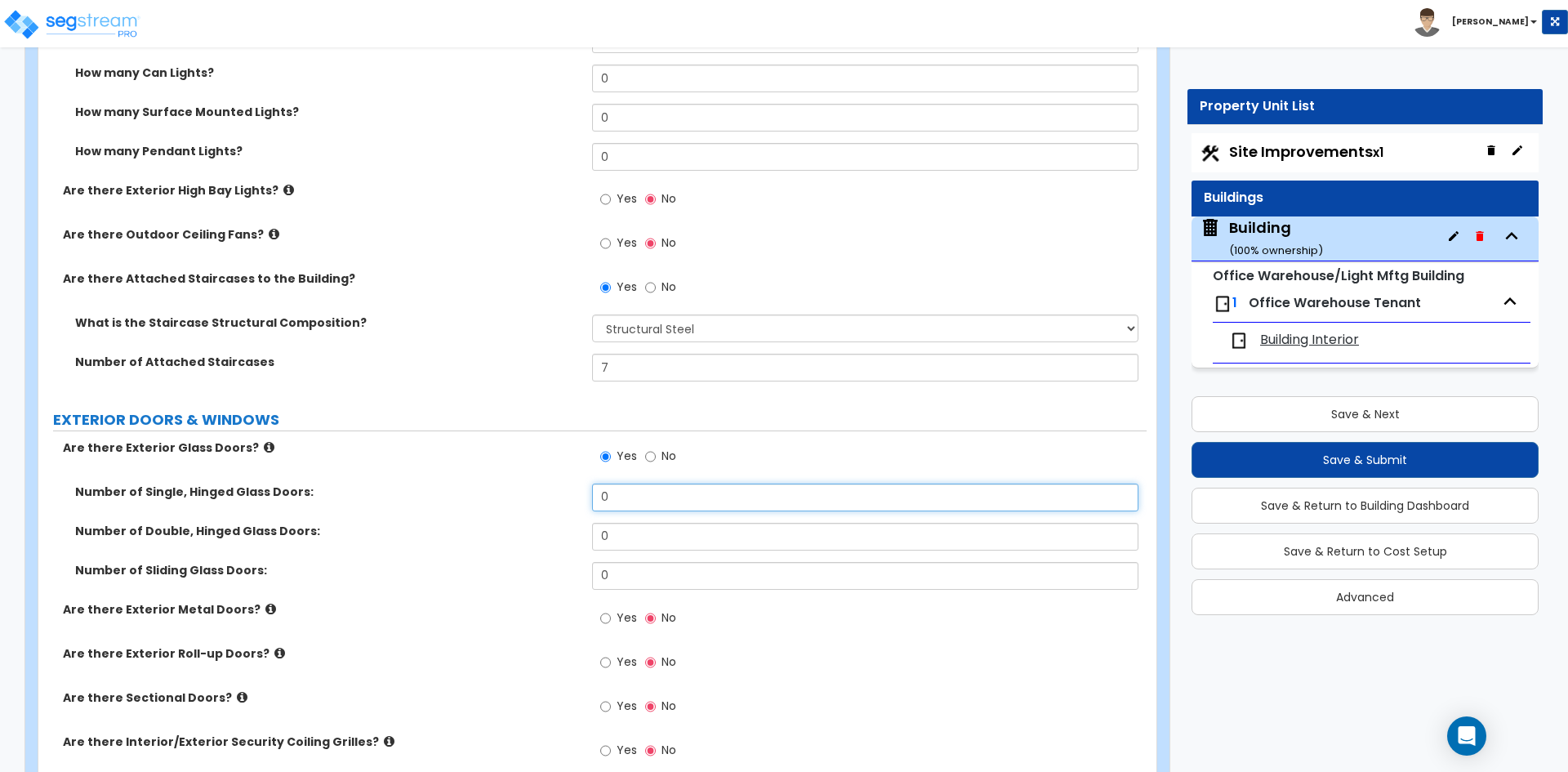
click at [672, 500] on input "0" at bounding box center [865, 497] width 546 height 28
type input "6"
click at [514, 518] on div "Number of Single, Hinged Glass Doors: 6" at bounding box center [592, 503] width 1108 height 39
click at [625, 617] on span "Yes" at bounding box center [627, 617] width 20 height 16
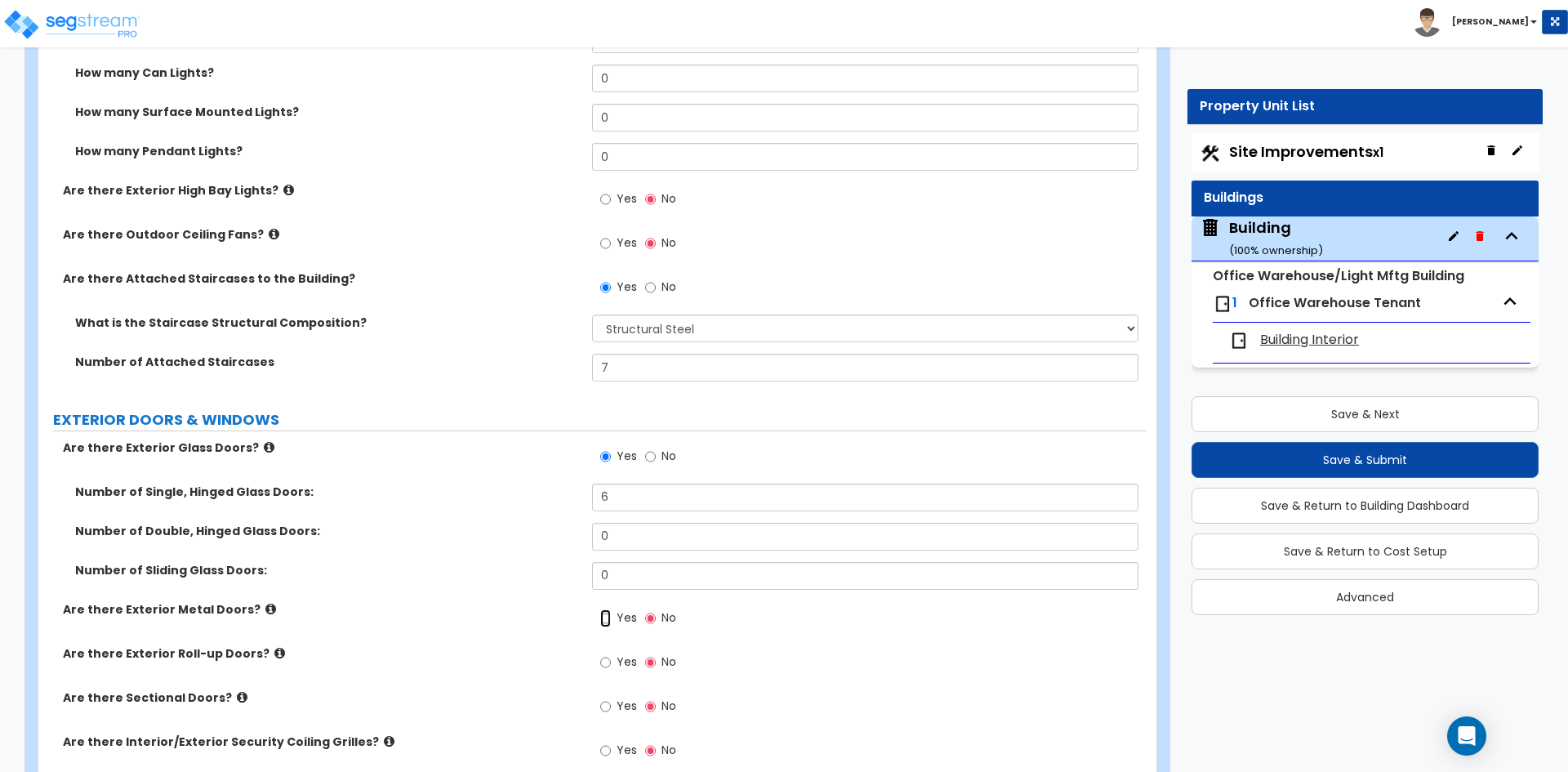
click at [611, 617] on input "Yes" at bounding box center [605, 618] width 11 height 18
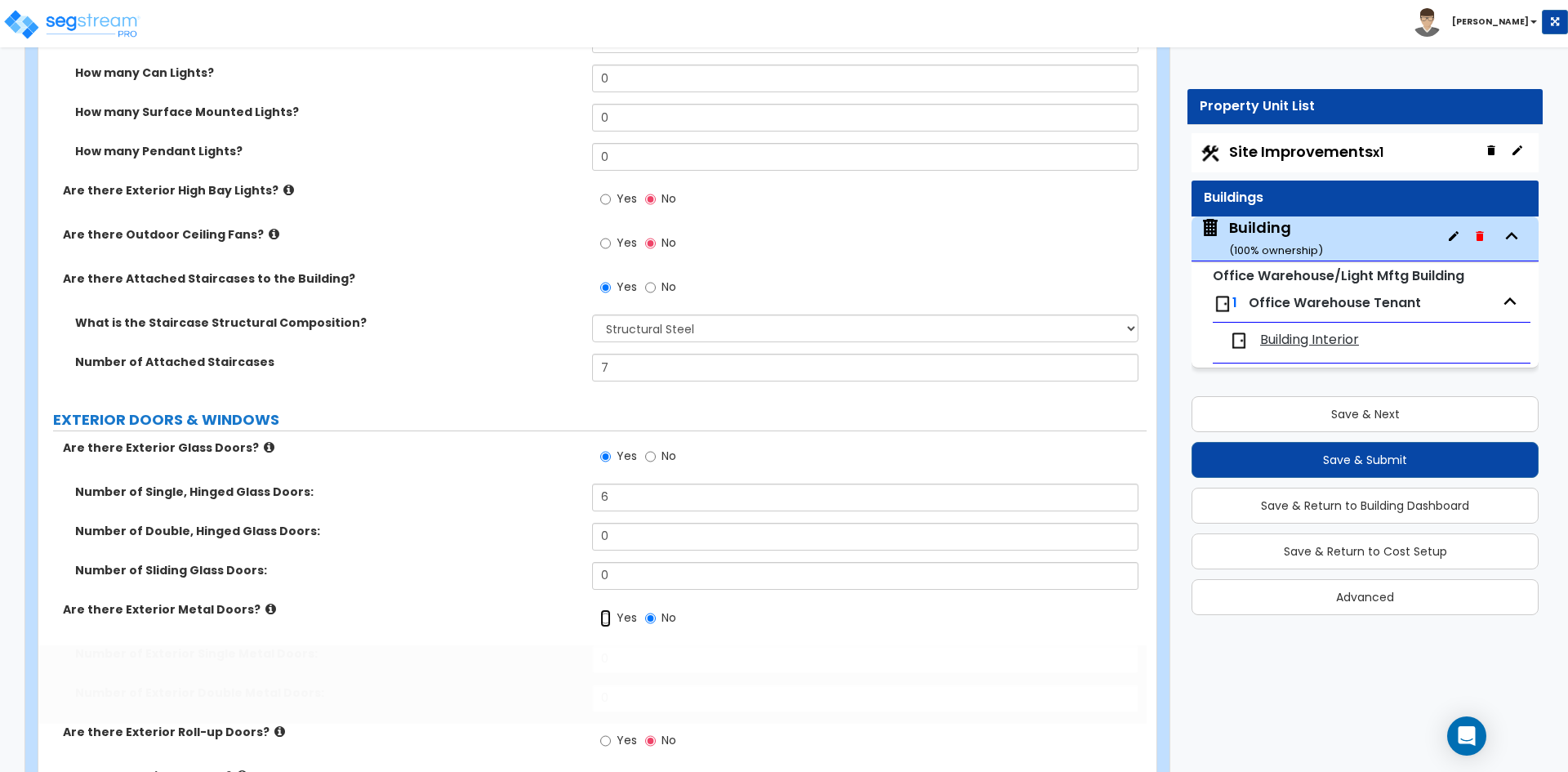
radio input "true"
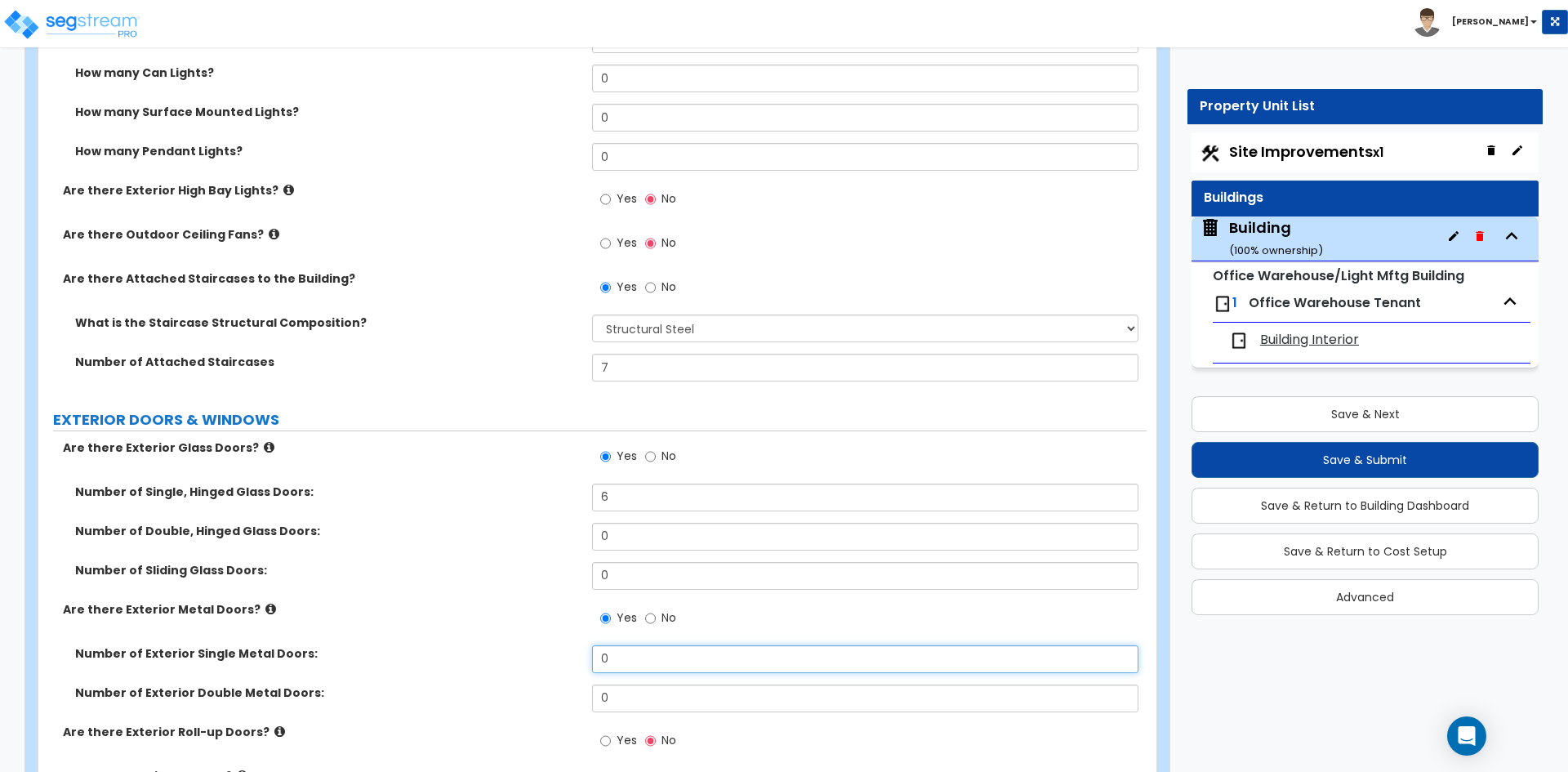
click at [654, 658] on input "0" at bounding box center [865, 659] width 546 height 28
type input "9"
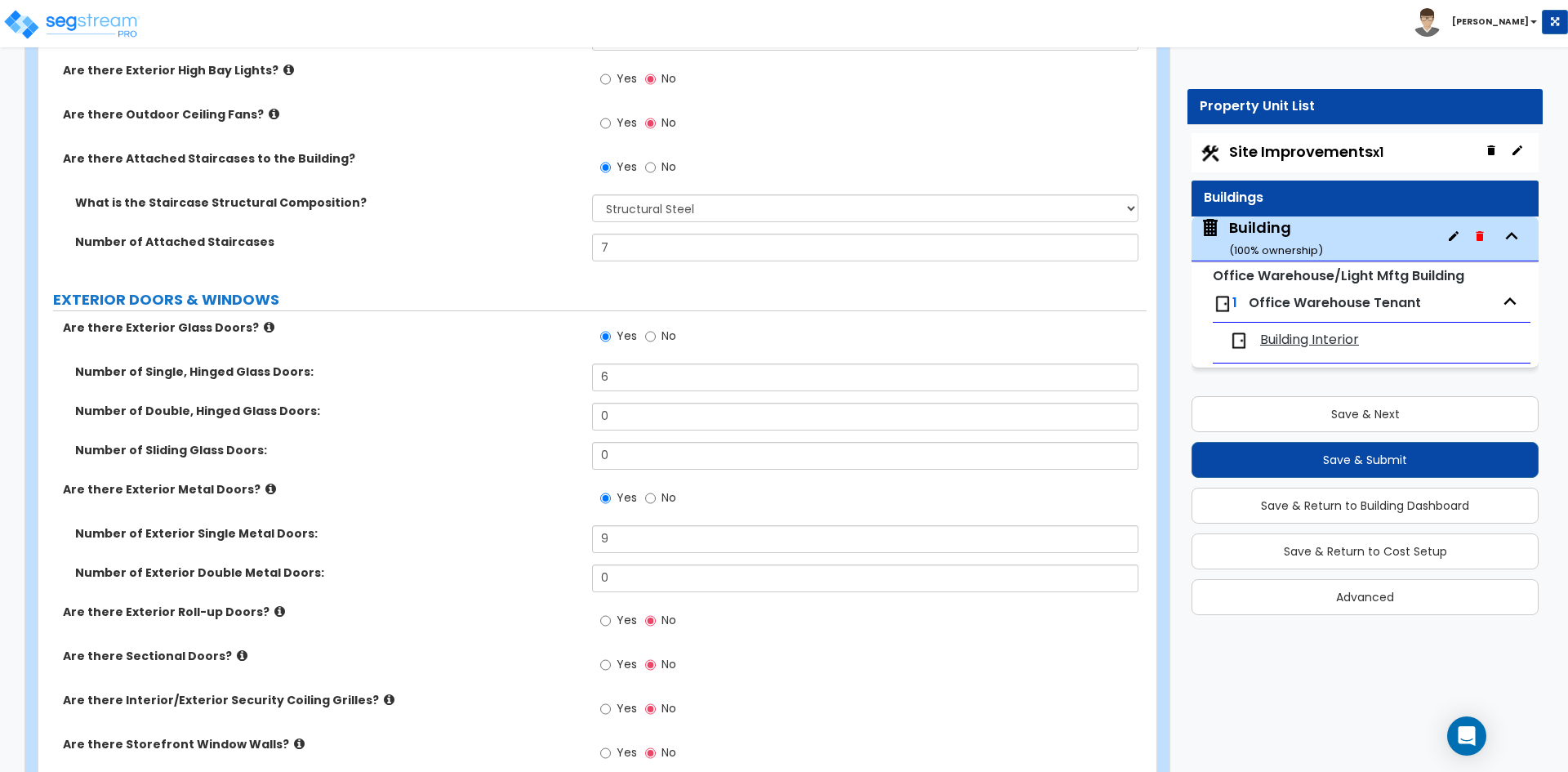
scroll to position [1878, 0]
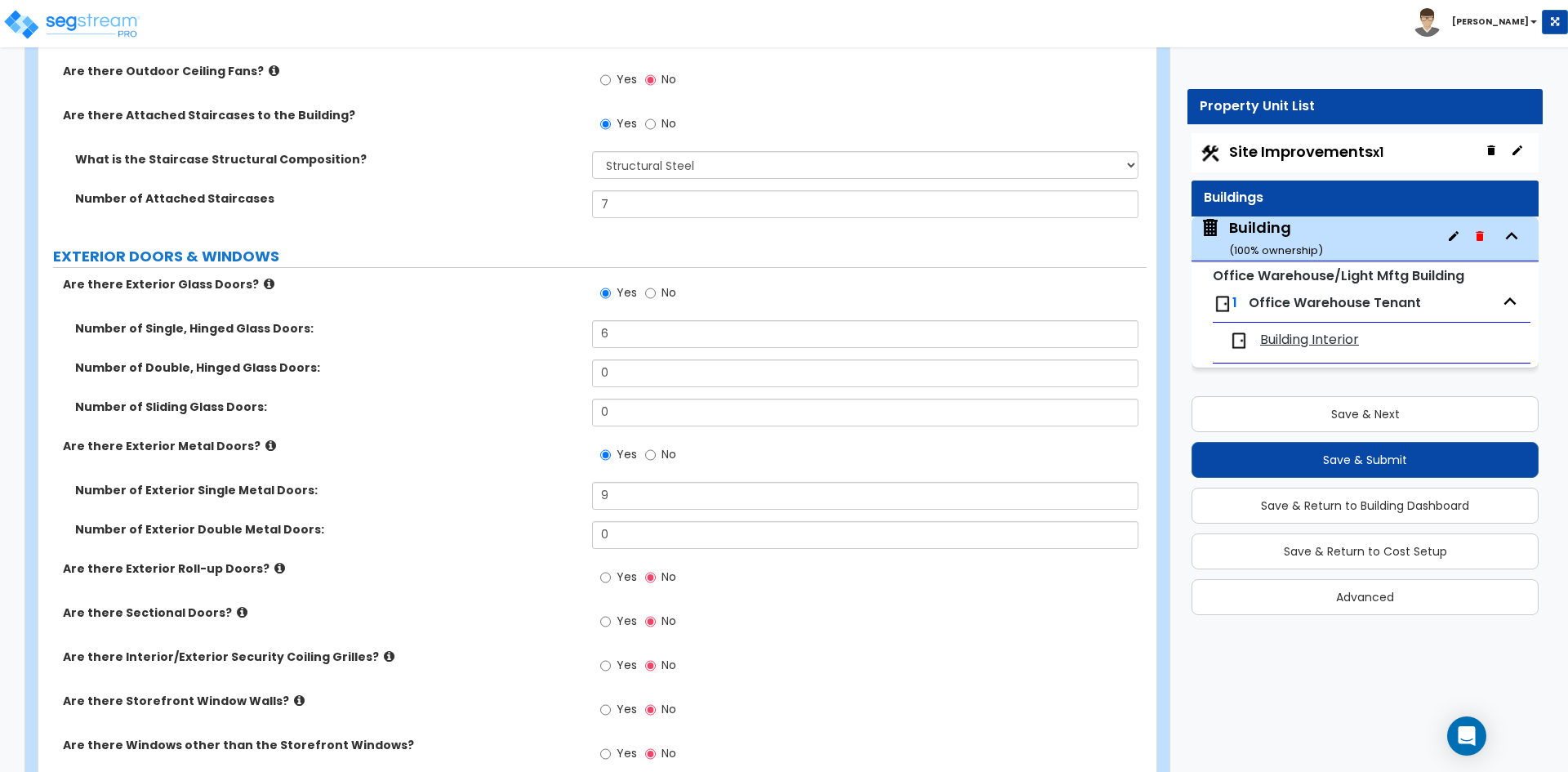
click at [622, 621] on span "Yes" at bounding box center [627, 621] width 20 height 16
click at [611, 621] on input "Yes" at bounding box center [605, 622] width 11 height 18
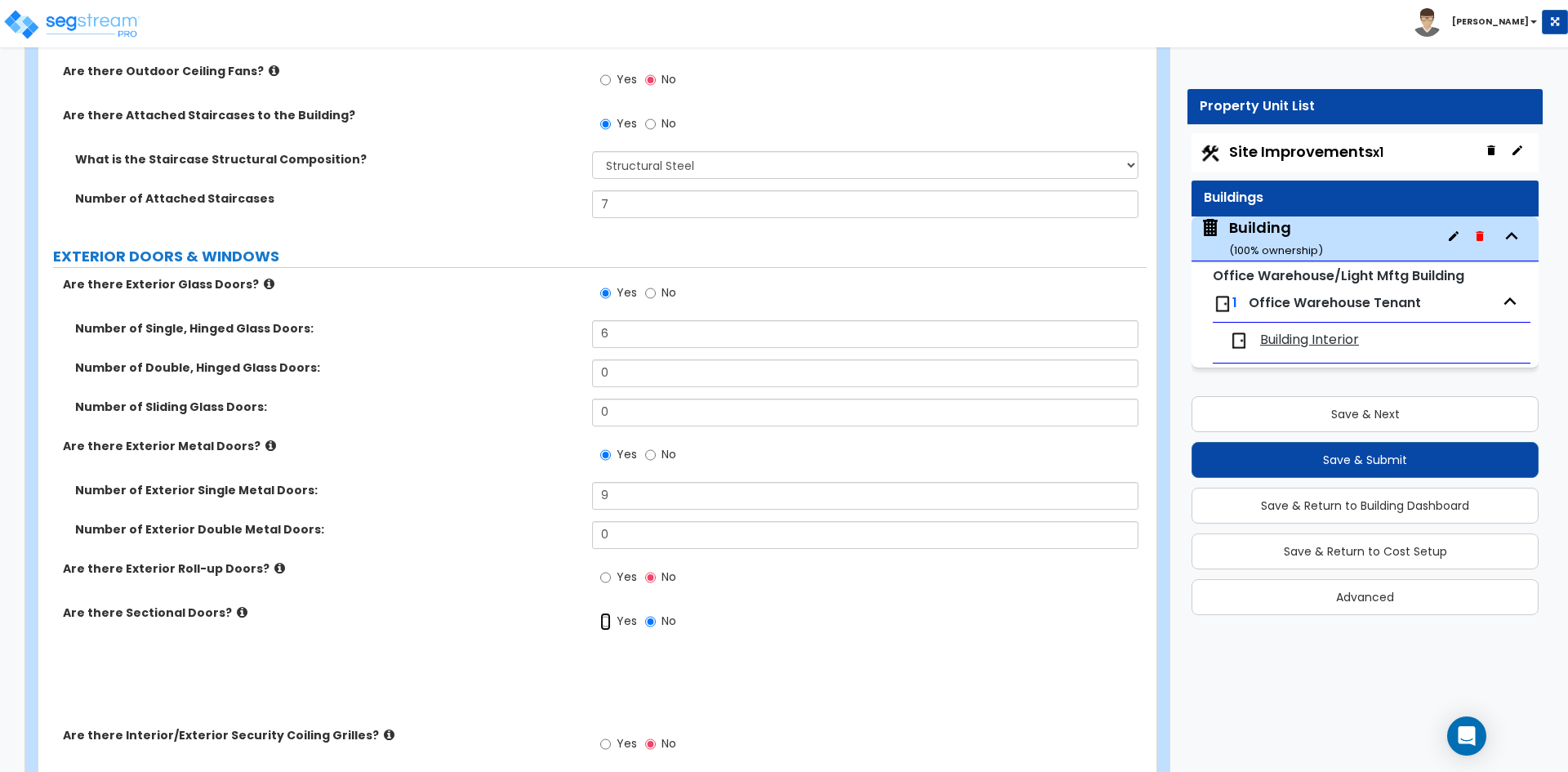
radio input "true"
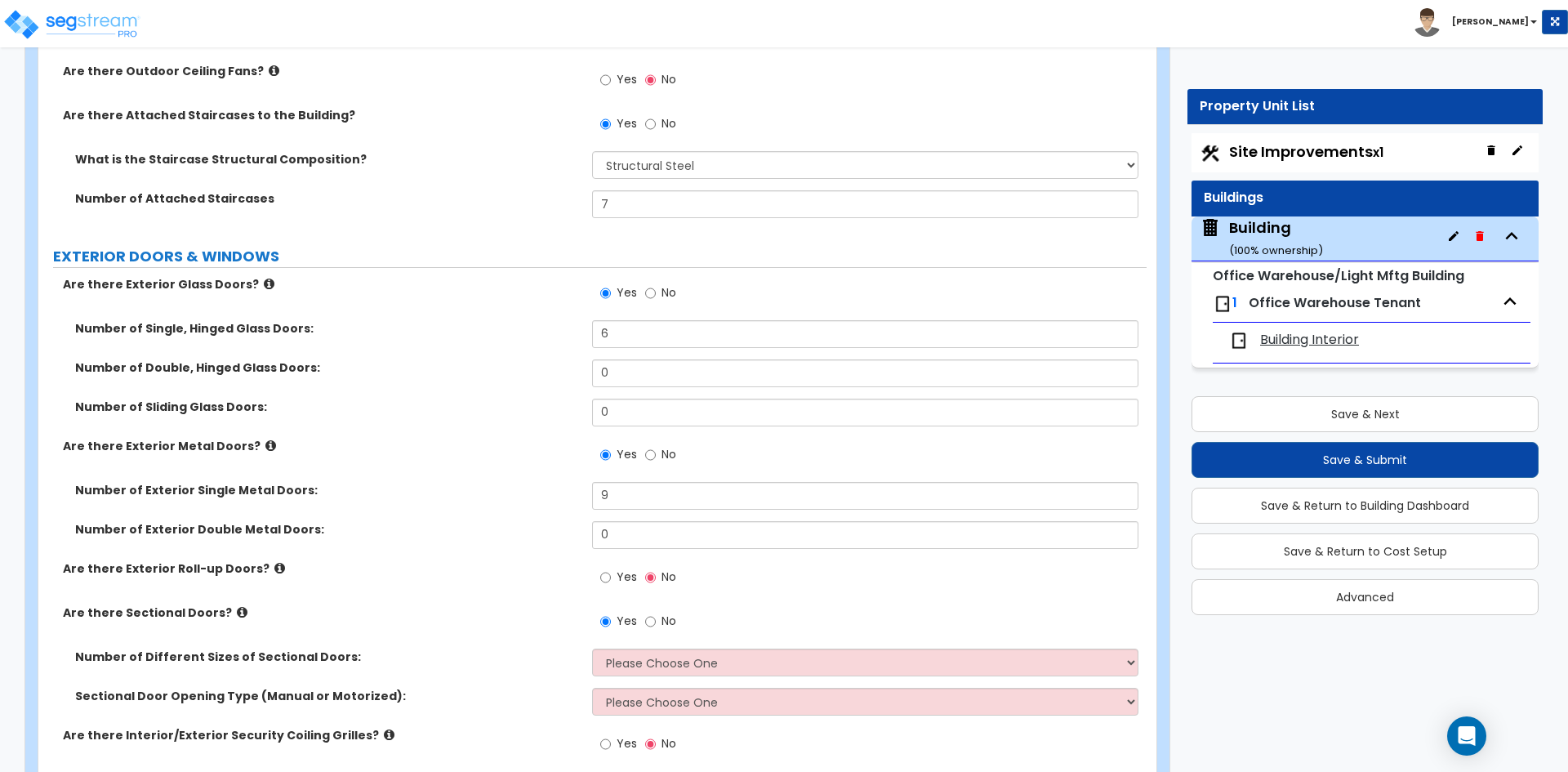
click at [453, 511] on div "Number of Exterior Single Metal Doors: 9" at bounding box center [592, 501] width 1108 height 39
click at [658, 670] on select "Please Choose One 1 2 3" at bounding box center [865, 662] width 546 height 28
select select "2"
click at [592, 649] on select "Please Choose One 1 2 3" at bounding box center [865, 662] width 546 height 28
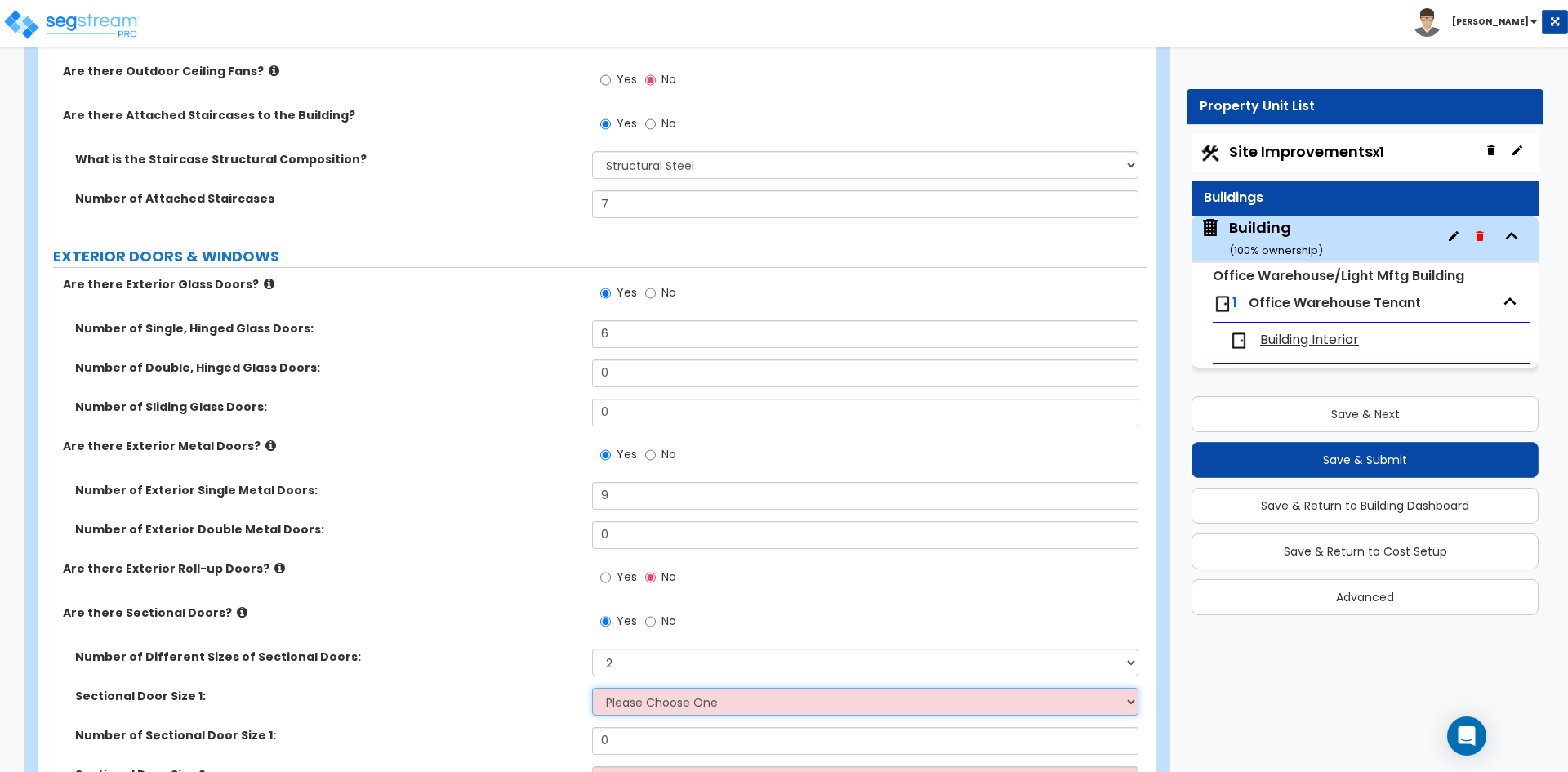
click at [663, 704] on select "Please Choose One 8' x 8' 10' x 10' 12' x 12' 20' x 14'" at bounding box center [865, 702] width 546 height 28
select select "3"
click at [592, 688] on select "Please Choose One 8' x 8' 10' x 10' 12' x 12' 20' x 14'" at bounding box center [865, 702] width 546 height 28
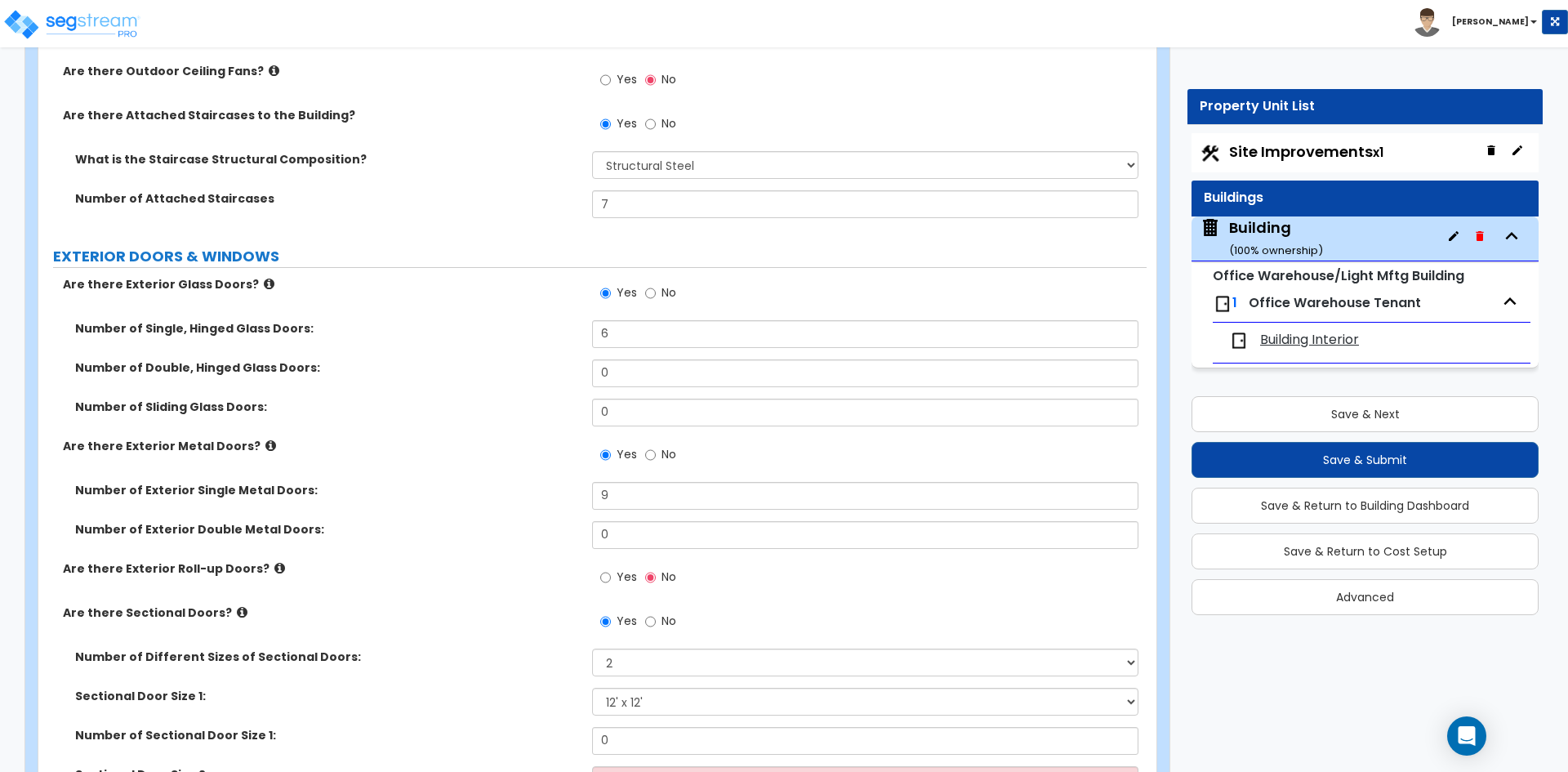
click at [537, 689] on label "Sectional Door Size 1:" at bounding box center [327, 696] width 505 height 16
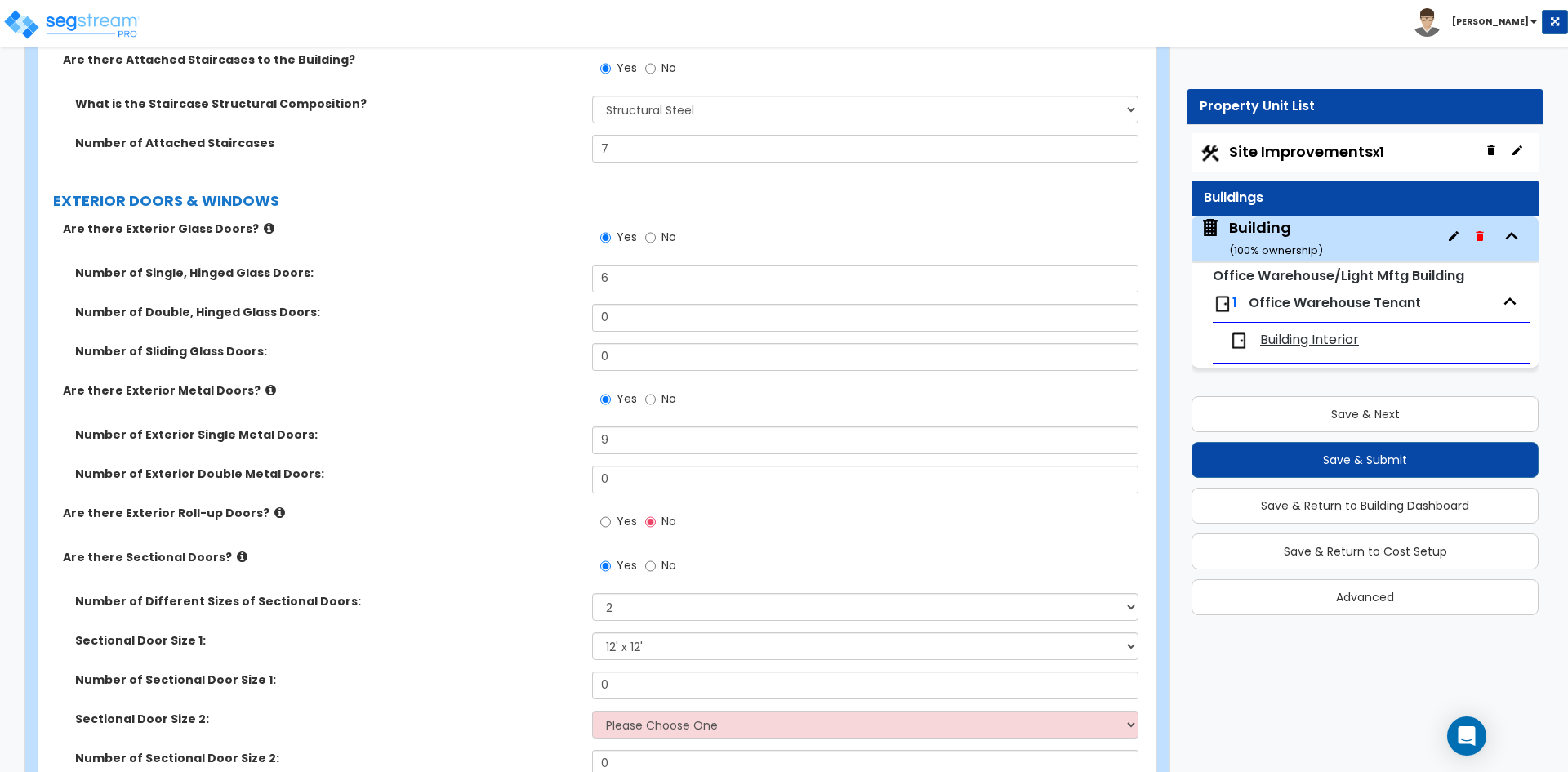
scroll to position [1959, 0]
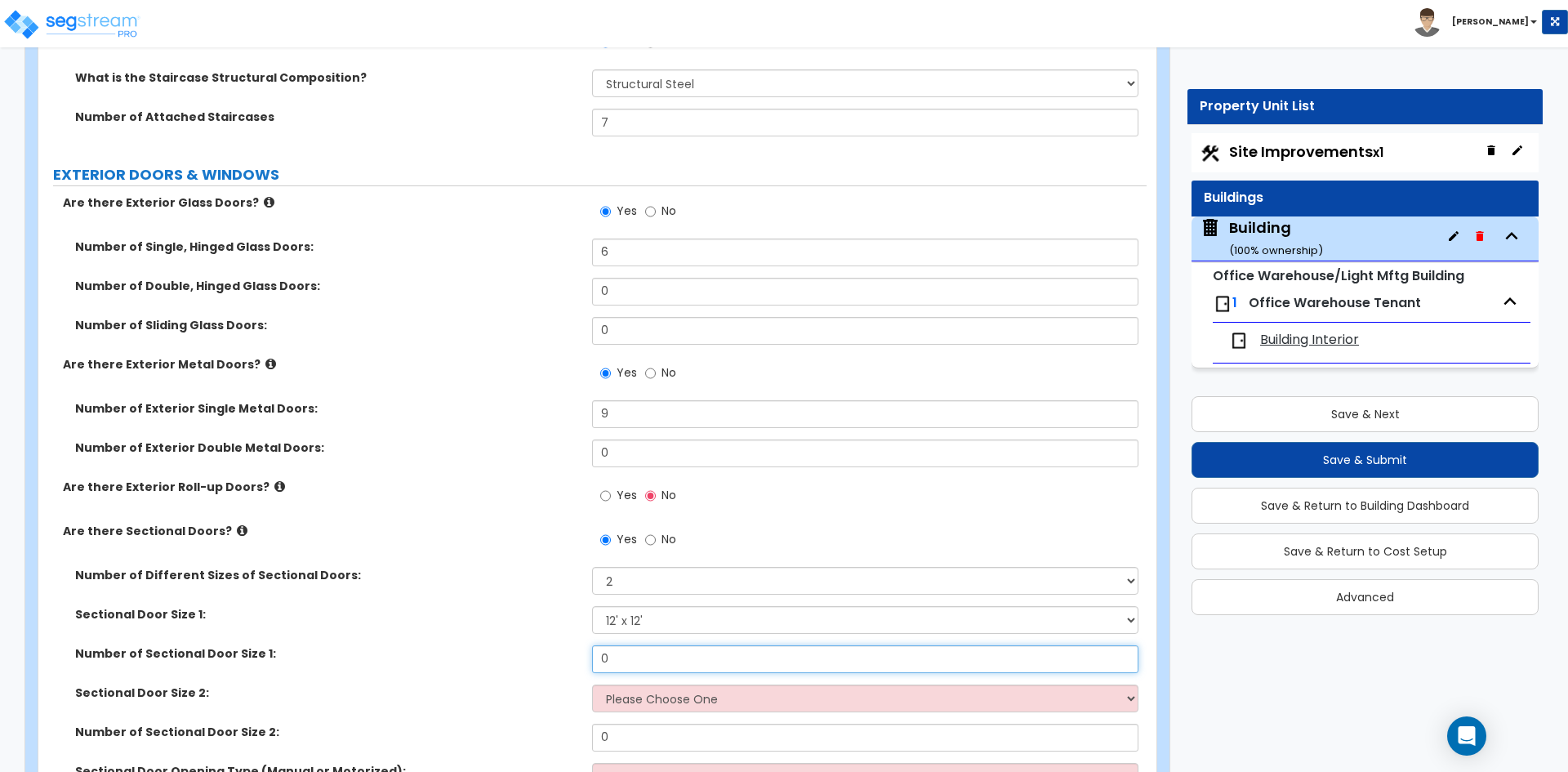
click at [656, 661] on input "0" at bounding box center [865, 659] width 546 height 28
type input "2"
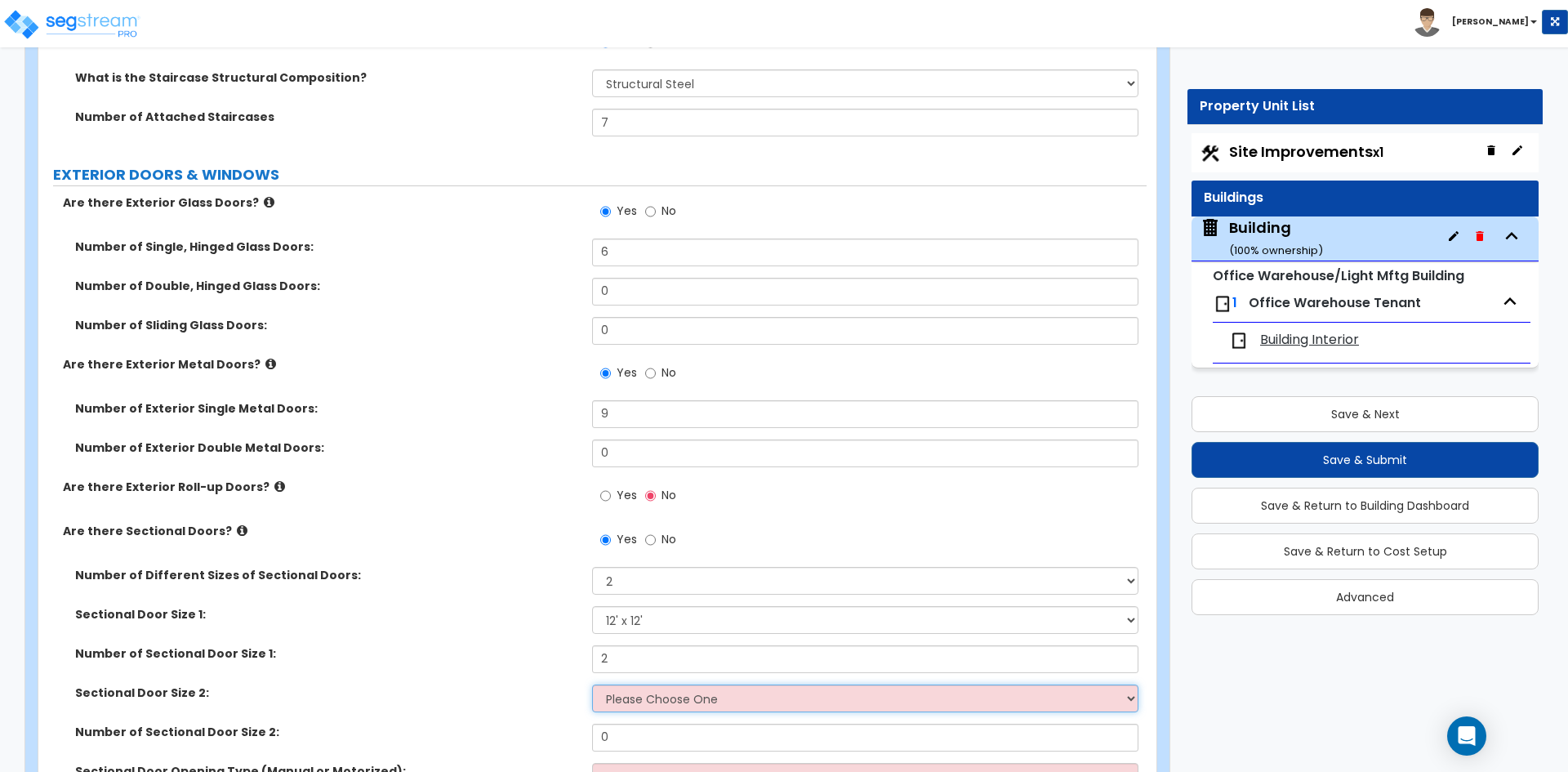
click at [663, 706] on select "Please Choose One 8' x 8' 10' x 10' 12' x 12' 20' x 14'" at bounding box center [865, 698] width 546 height 28
select select "2"
click at [592, 684] on select "Please Choose One 8' x 8' 10' x 10' 12' x 12' 20' x 14'" at bounding box center [865, 698] width 546 height 28
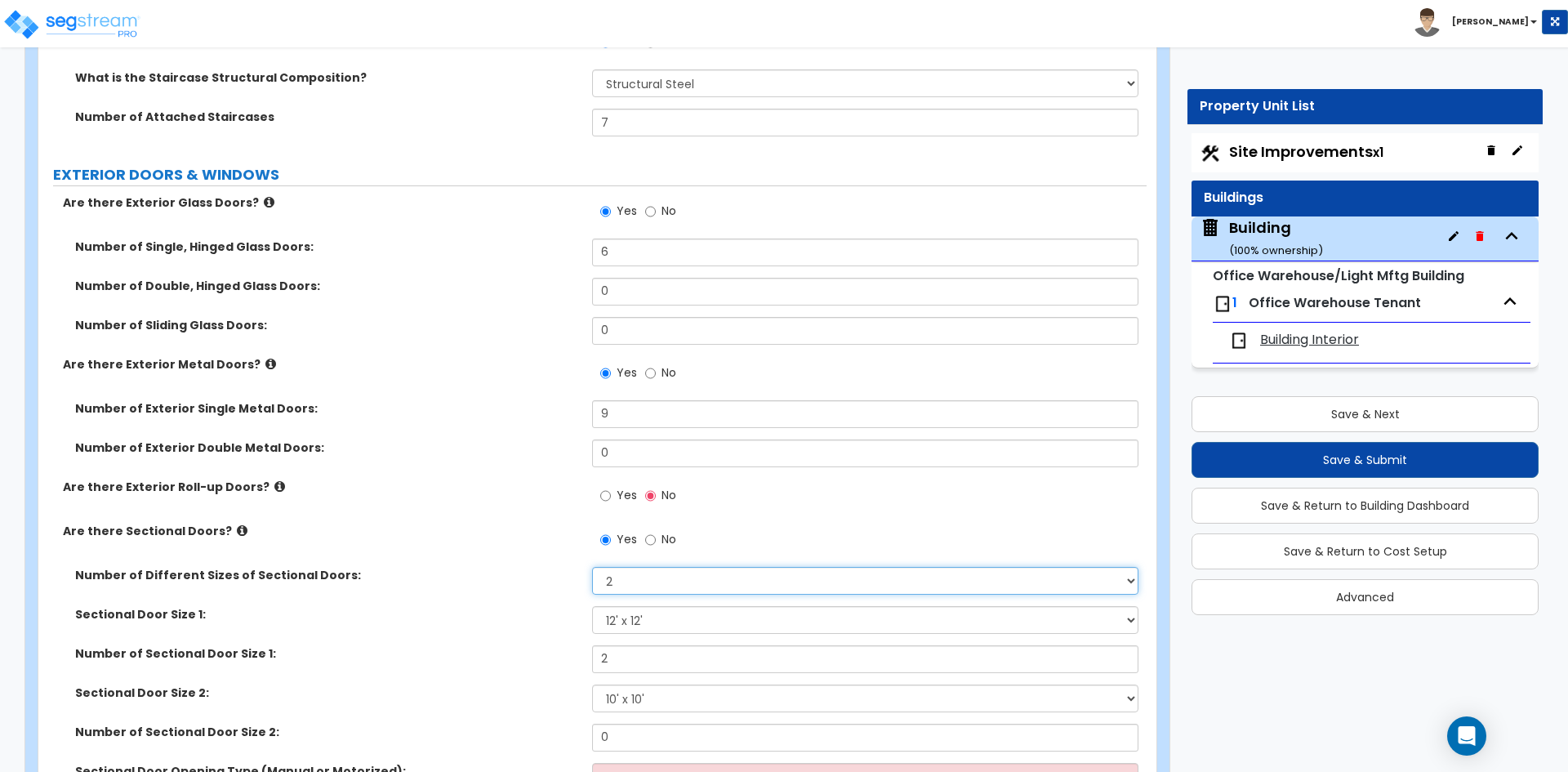
click at [690, 582] on select "Please Choose One 1 2 3" at bounding box center [865, 581] width 546 height 28
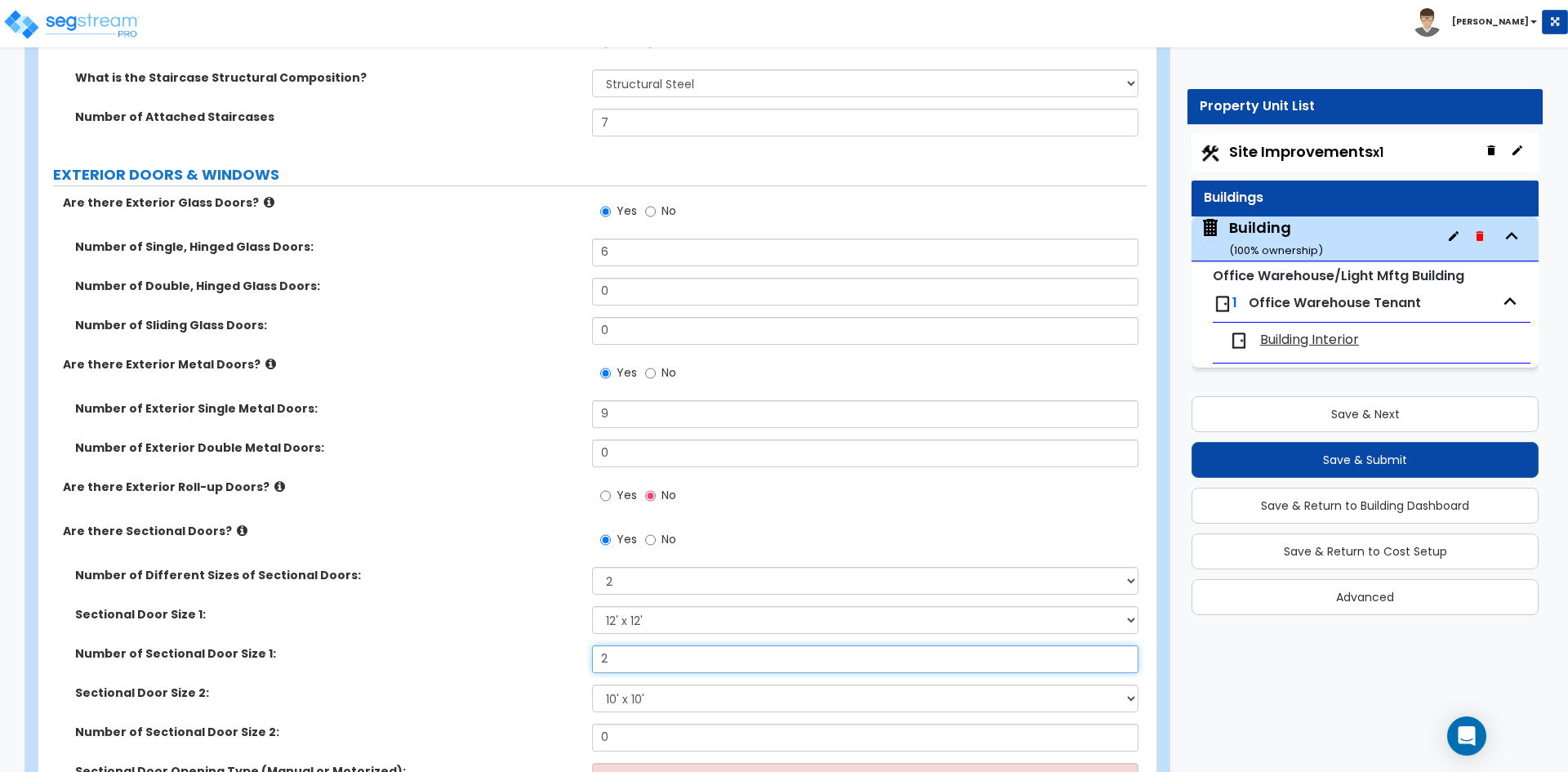
click at [616, 670] on input "2" at bounding box center [865, 659] width 546 height 28
type input "4"
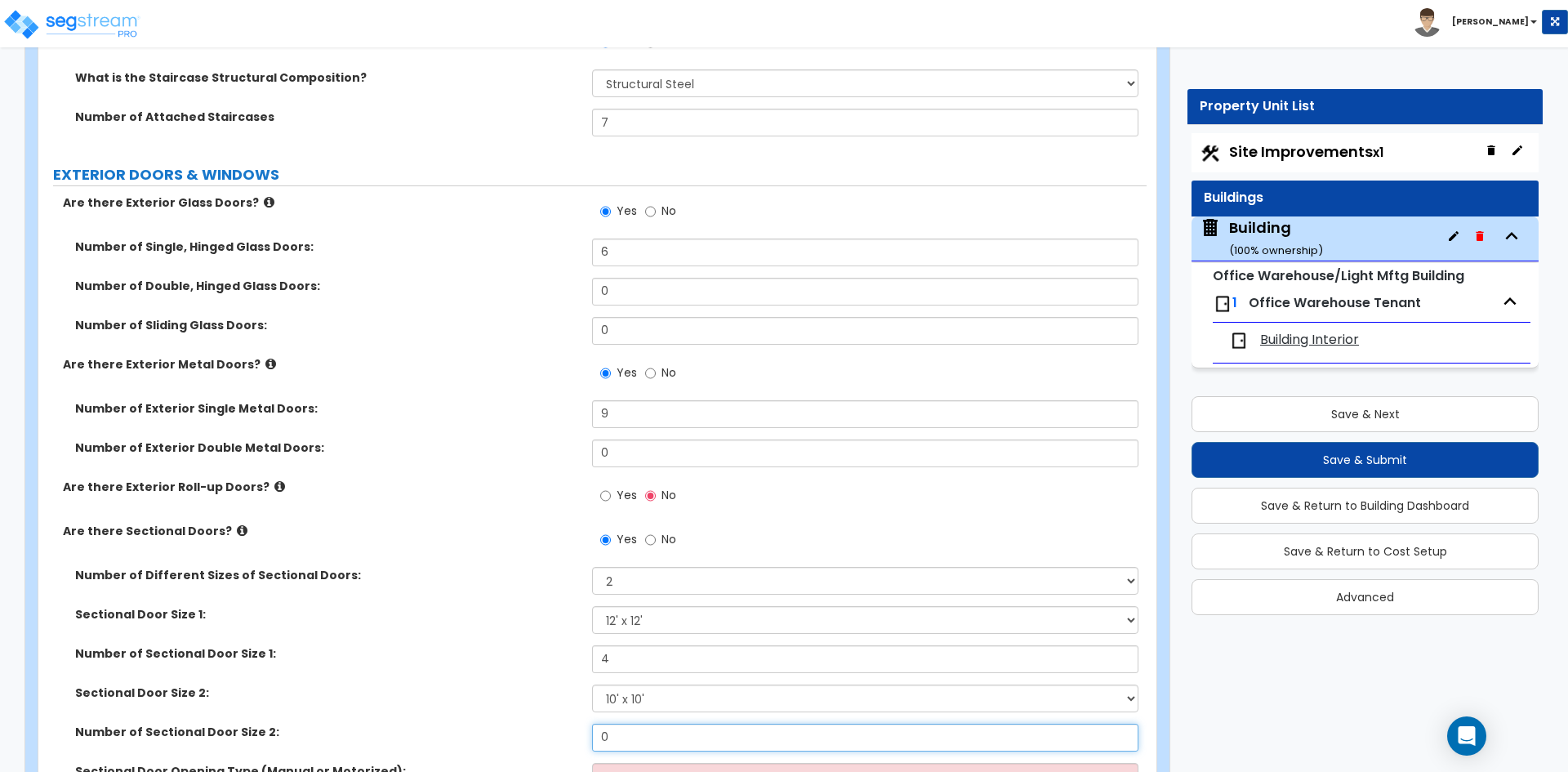
click at [648, 739] on input "0" at bounding box center [865, 738] width 546 height 28
type input "14"
click at [467, 639] on div "Sectional Door Size 1: Please Choose One 8' x 8' 10' x 10' 12' x 12' 20' x 14'" at bounding box center [592, 626] width 1108 height 39
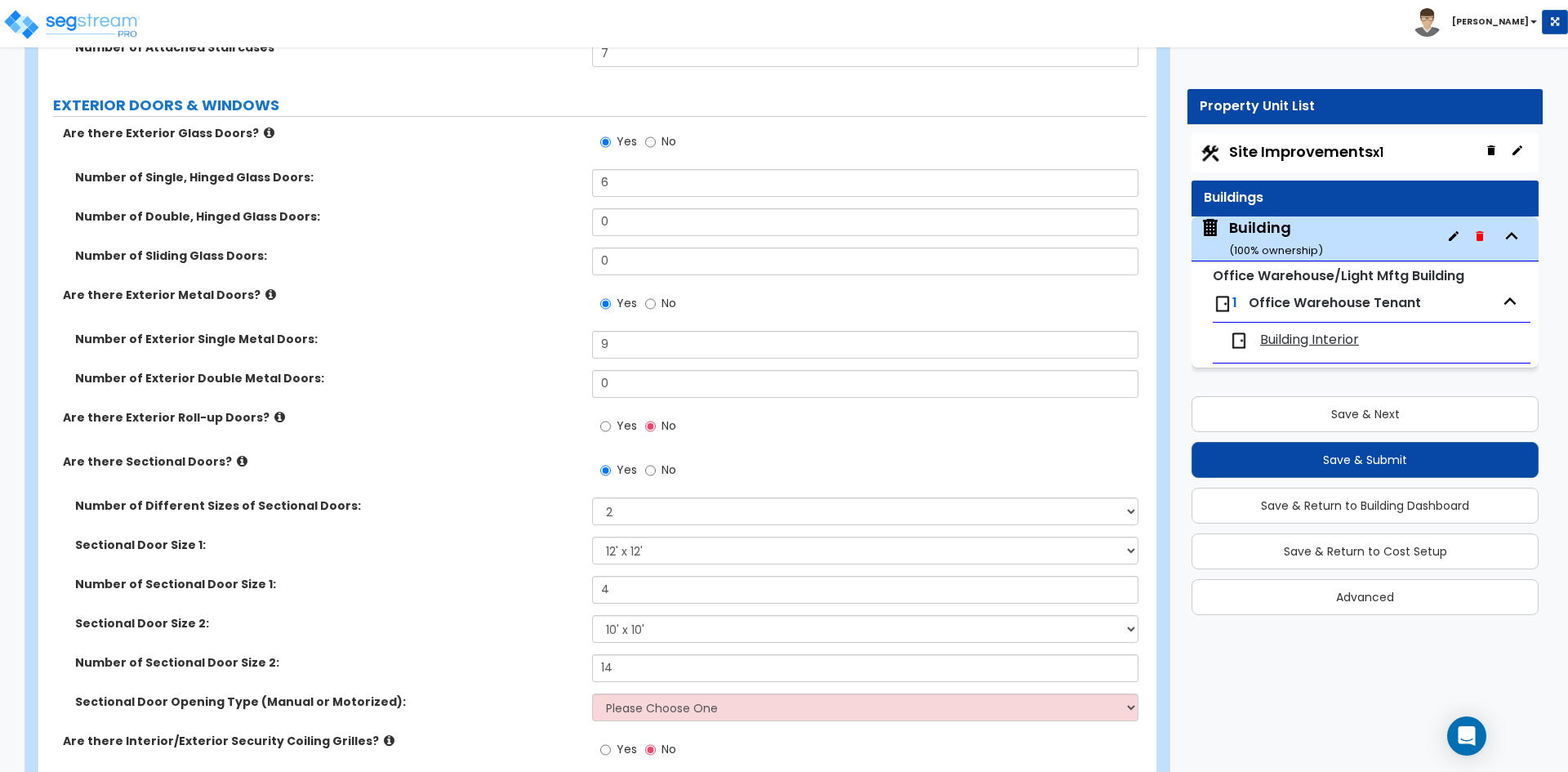
scroll to position [2123, 0]
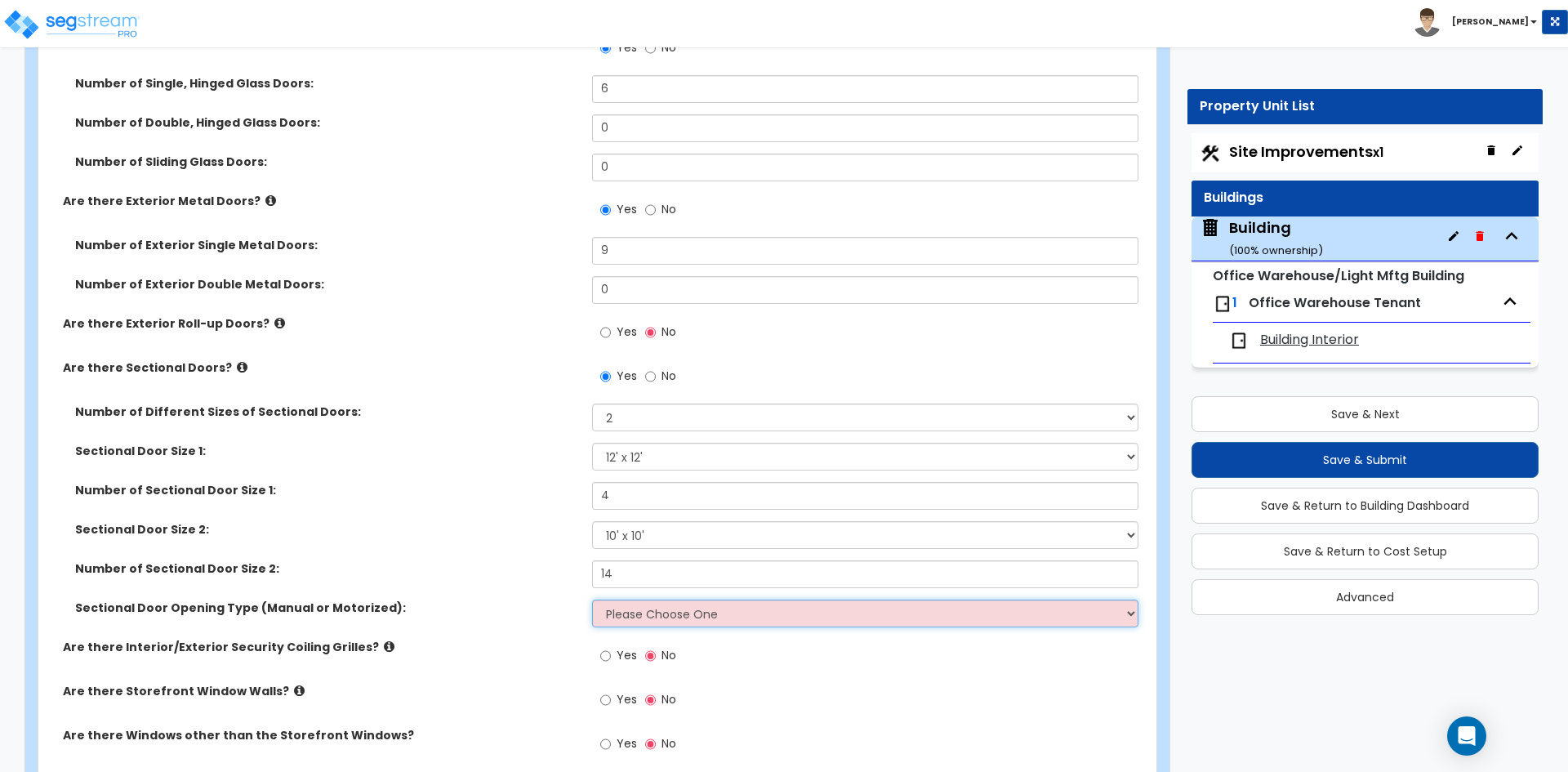
click at [681, 619] on select "Please Choose One All Manual All Motorized Some are Motorized" at bounding box center [865, 613] width 546 height 28
select select "3"
click at [592, 599] on select "Please Choose One All Manual All Motorized Some are Motorized" at bounding box center [865, 613] width 546 height 28
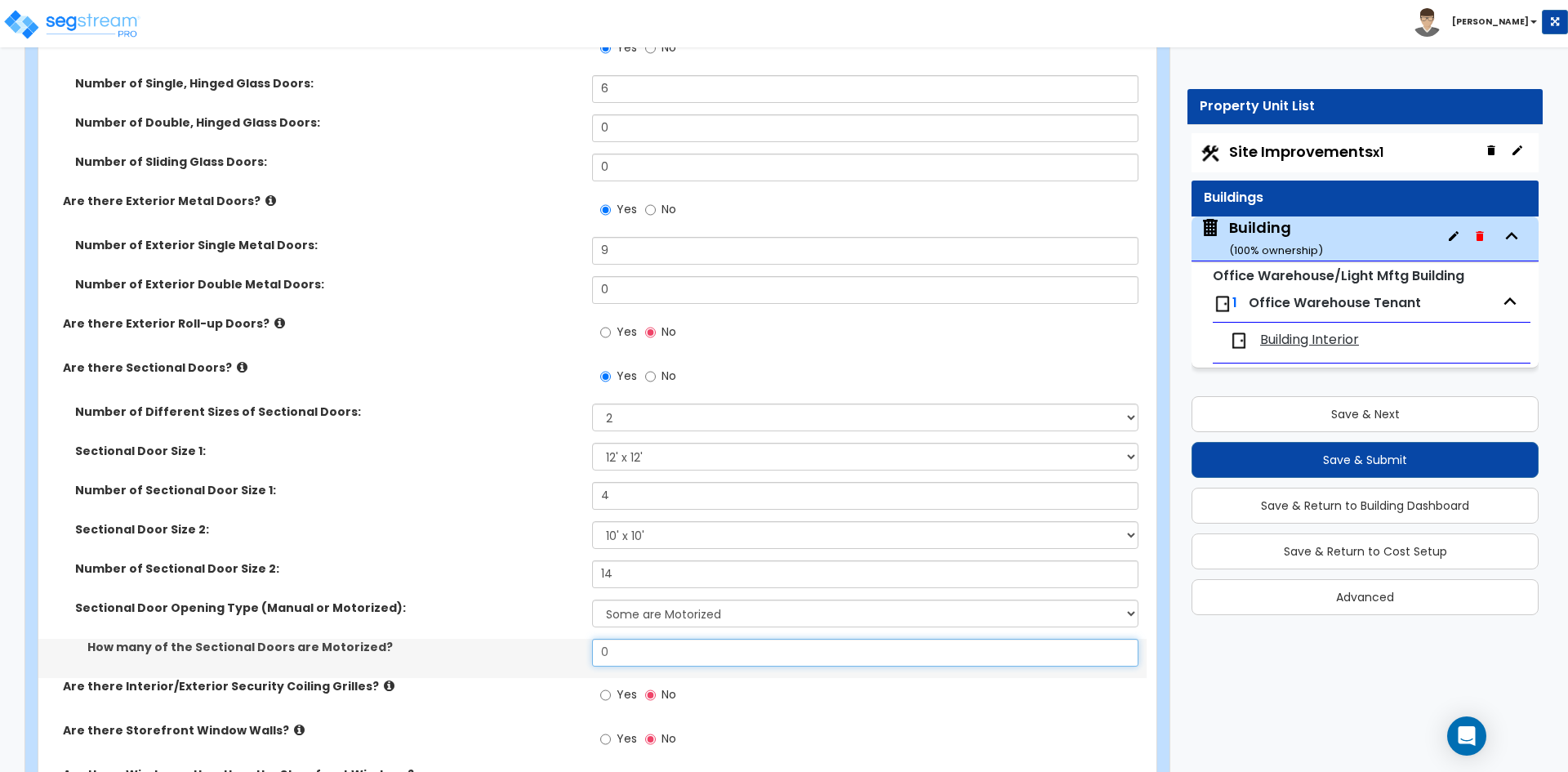
click at [627, 658] on input "0" at bounding box center [865, 653] width 546 height 28
type input "4"
click at [506, 498] on div "Number of Sectional Door Size 1: 4" at bounding box center [592, 501] width 1108 height 39
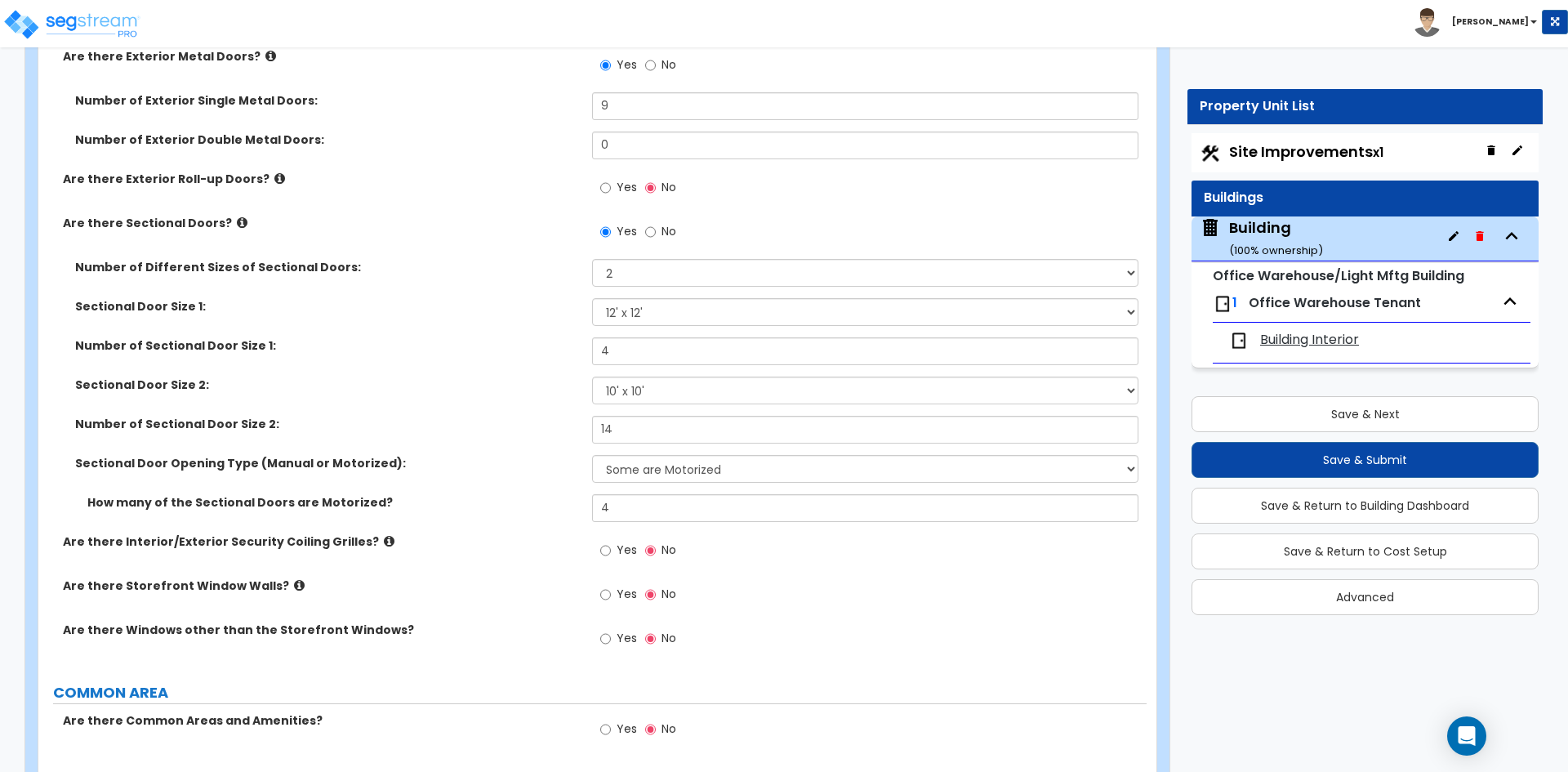
scroll to position [2287, 0]
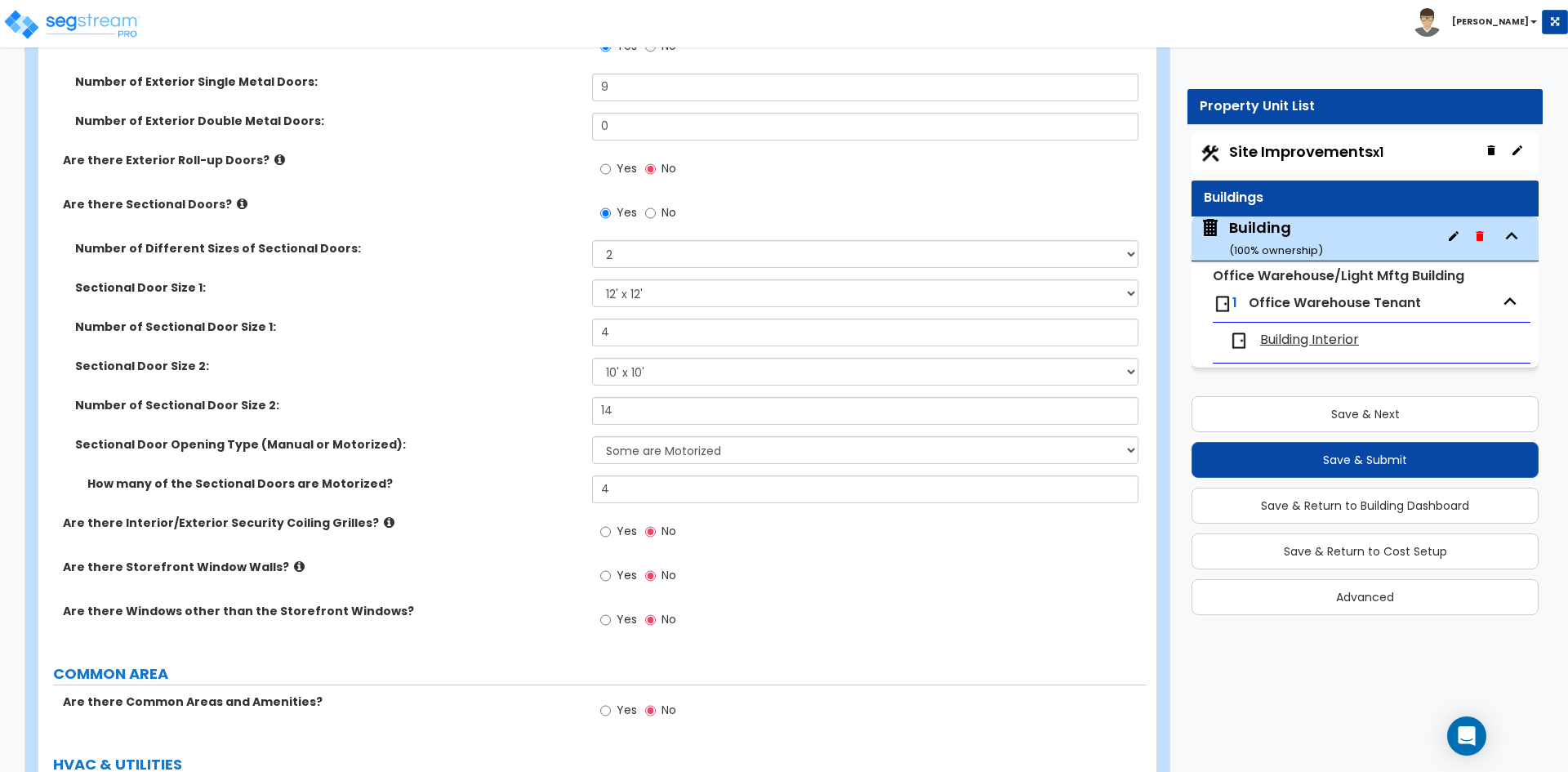
click at [621, 575] on span "Yes" at bounding box center [627, 575] width 20 height 16
click at [611, 575] on input "Yes" at bounding box center [605, 576] width 11 height 18
radio input "true"
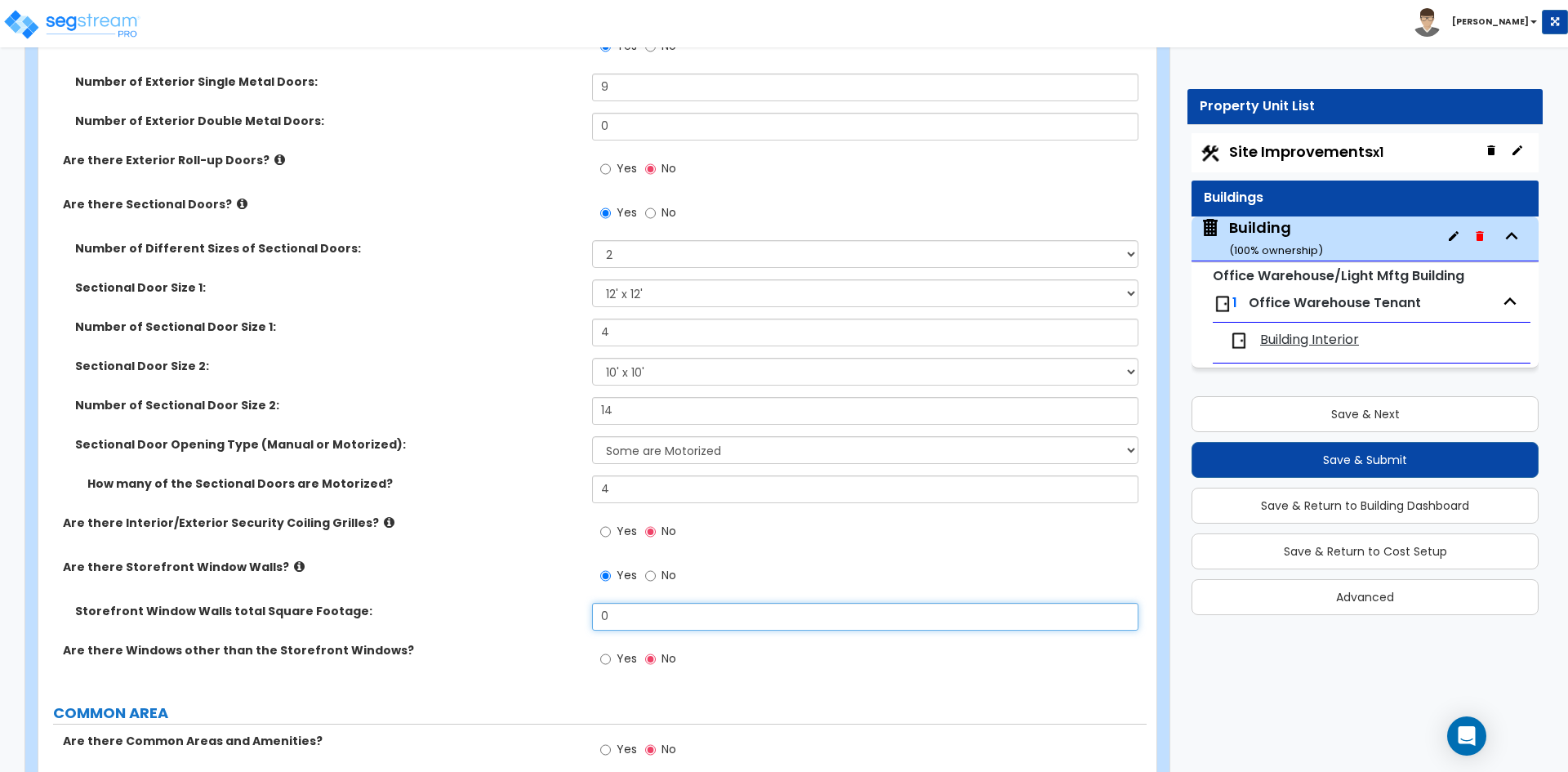
click at [639, 621] on input "0" at bounding box center [865, 617] width 546 height 28
click at [704, 617] on input "0" at bounding box center [865, 617] width 546 height 28
click at [704, 617] on input "1,040" at bounding box center [865, 617] width 546 height 28
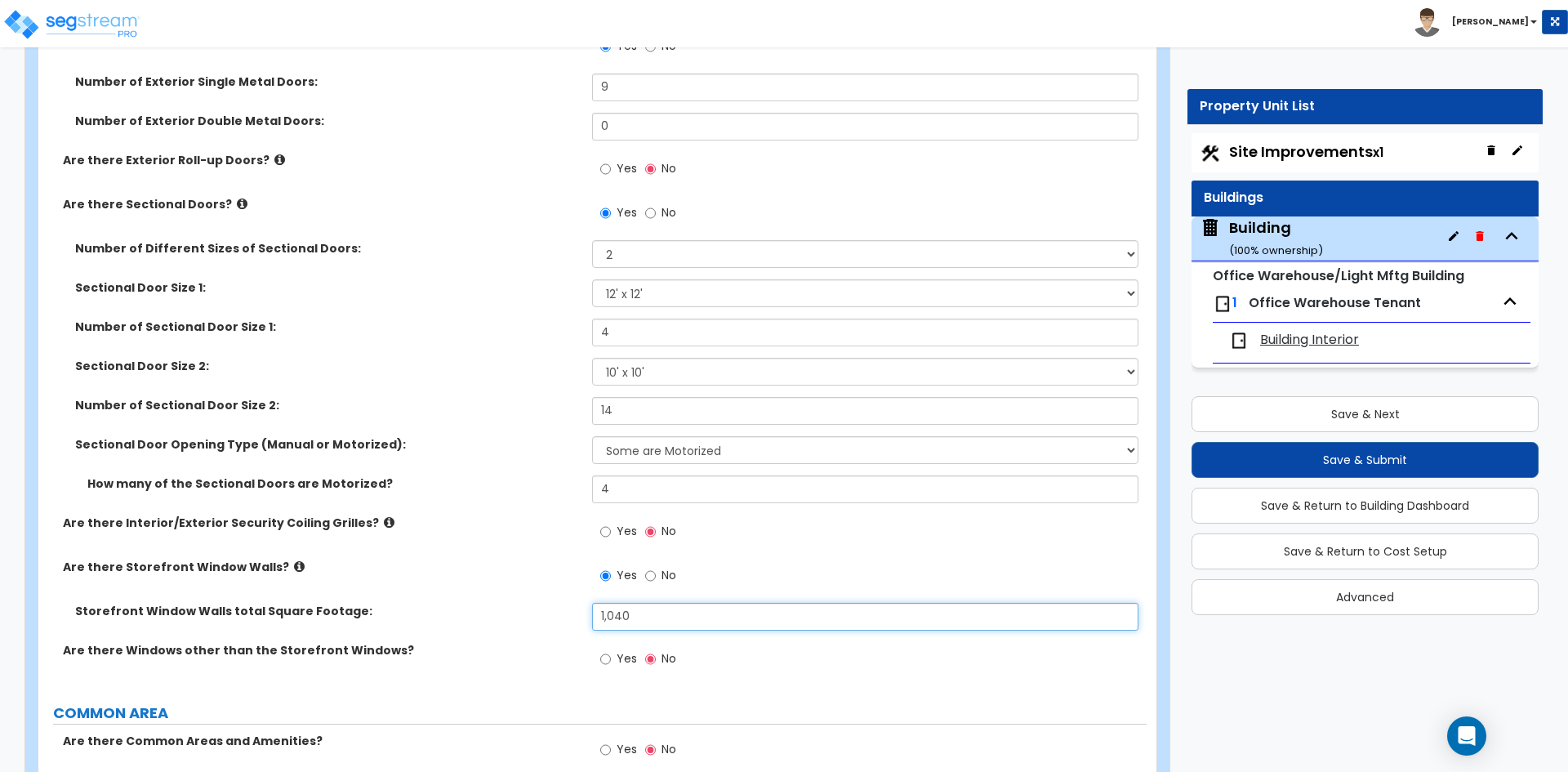
click at [704, 617] on input "1,040" at bounding box center [865, 617] width 546 height 28
click at [623, 621] on input "1,040" at bounding box center [865, 617] width 546 height 28
type input "3,300"
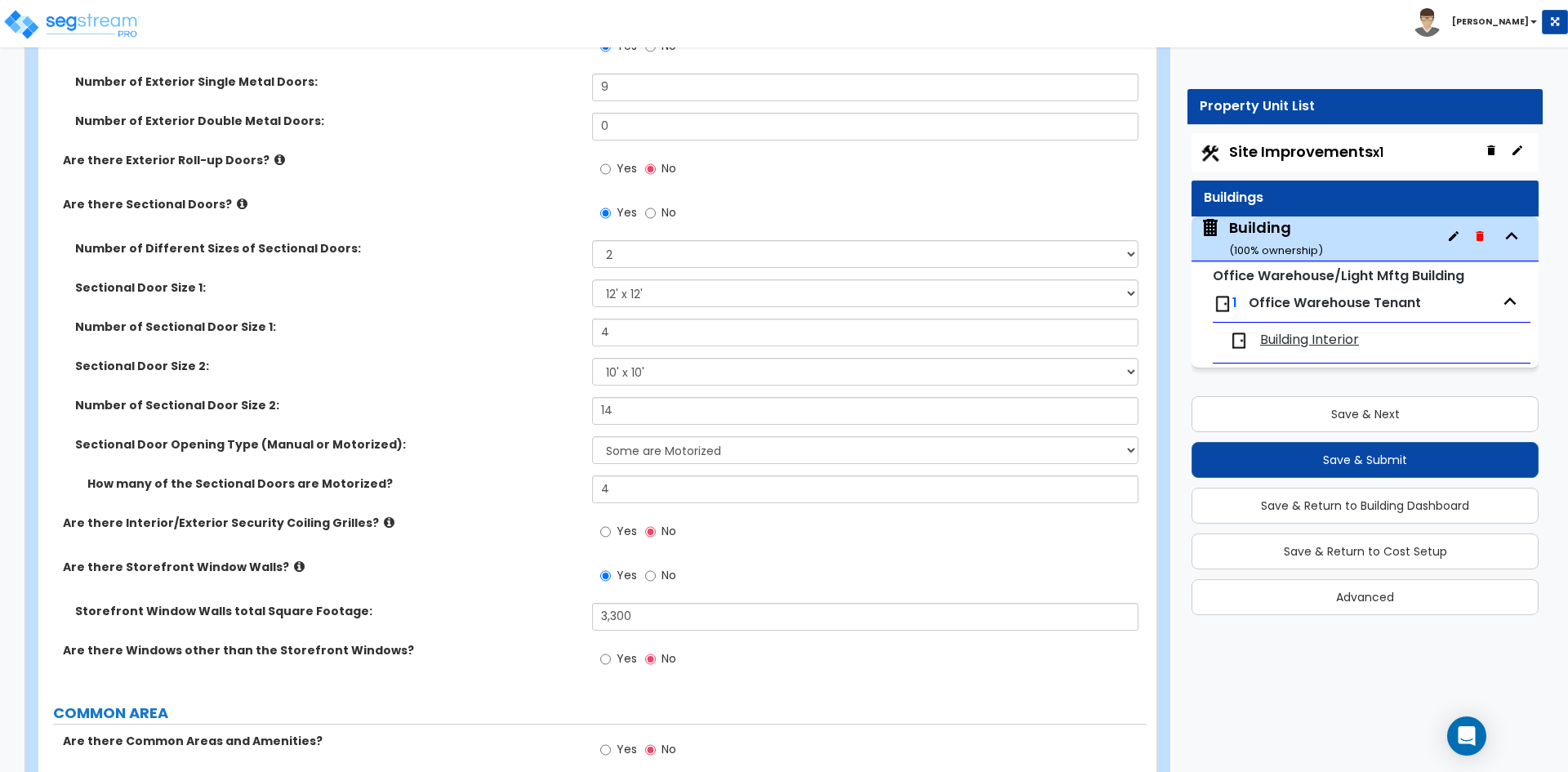
click at [489, 662] on div "Are there Windows other than the Storefront Windows? Yes No" at bounding box center [592, 664] width 1108 height 44
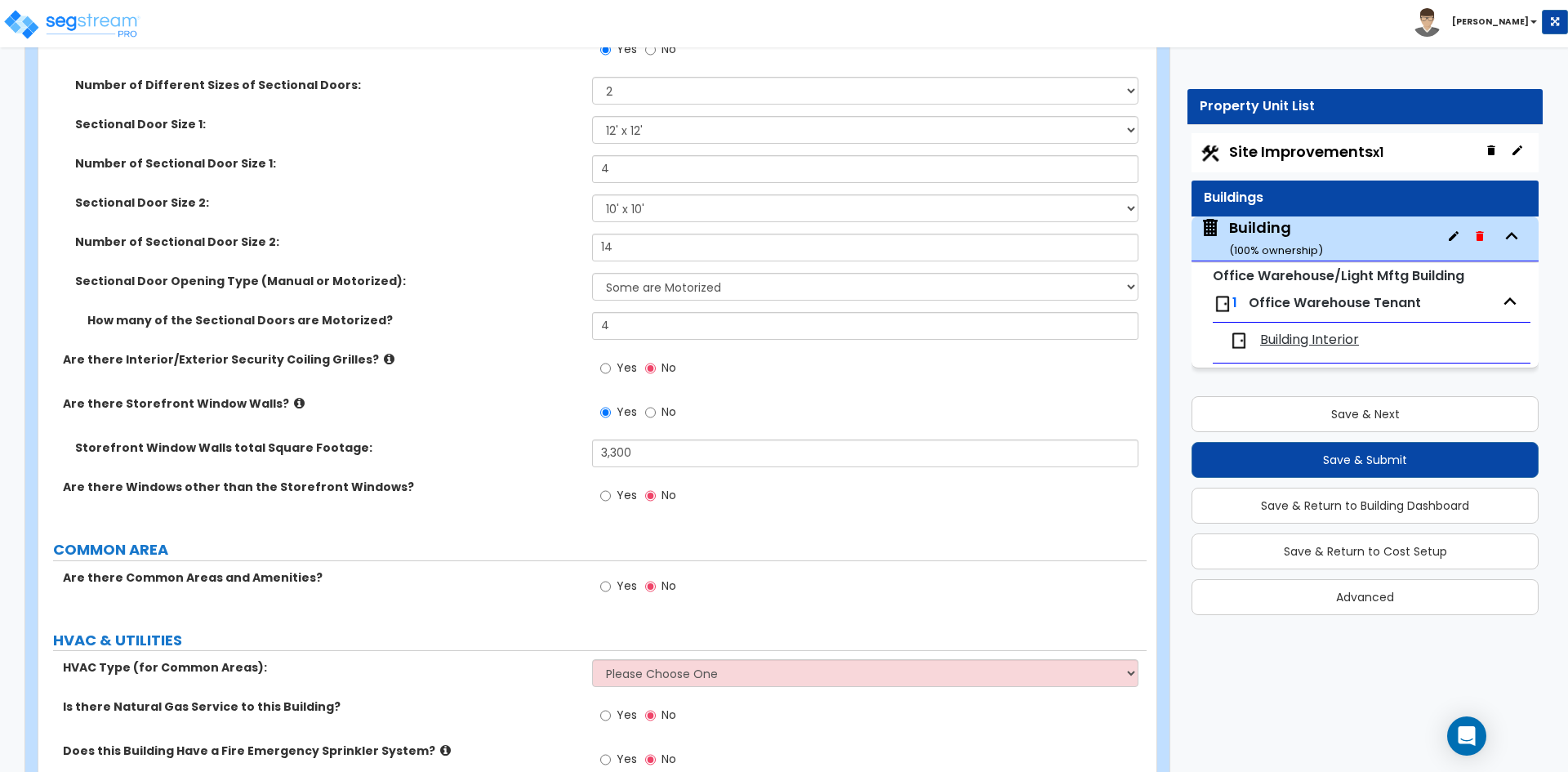
scroll to position [2531, 0]
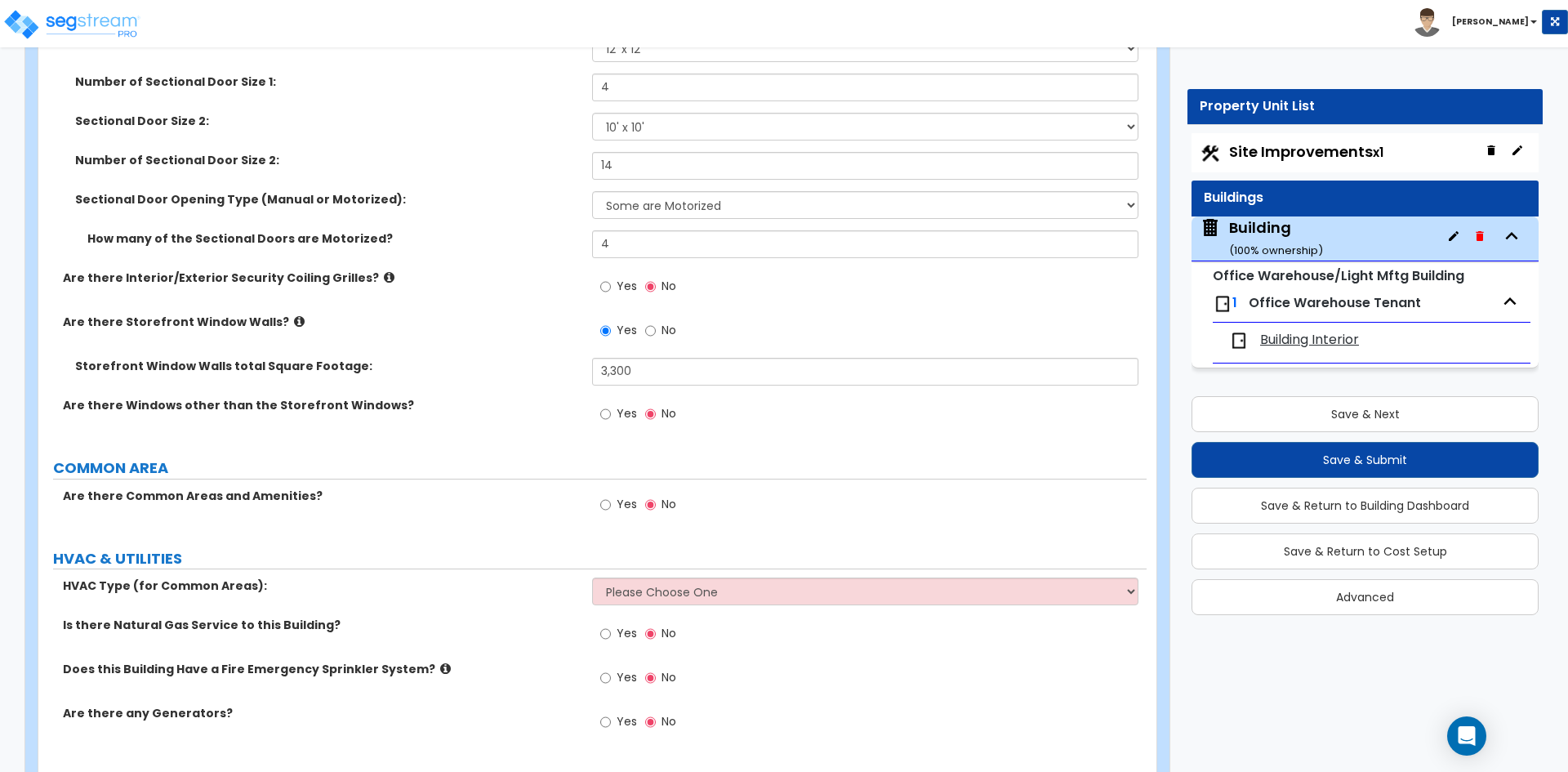
click at [629, 636] on span "Yes" at bounding box center [627, 633] width 20 height 16
click at [611, 636] on input "Yes" at bounding box center [605, 634] width 11 height 18
radio input "true"
click at [622, 679] on span "Yes" at bounding box center [627, 677] width 20 height 16
click at [611, 679] on input "Yes" at bounding box center [605, 678] width 11 height 18
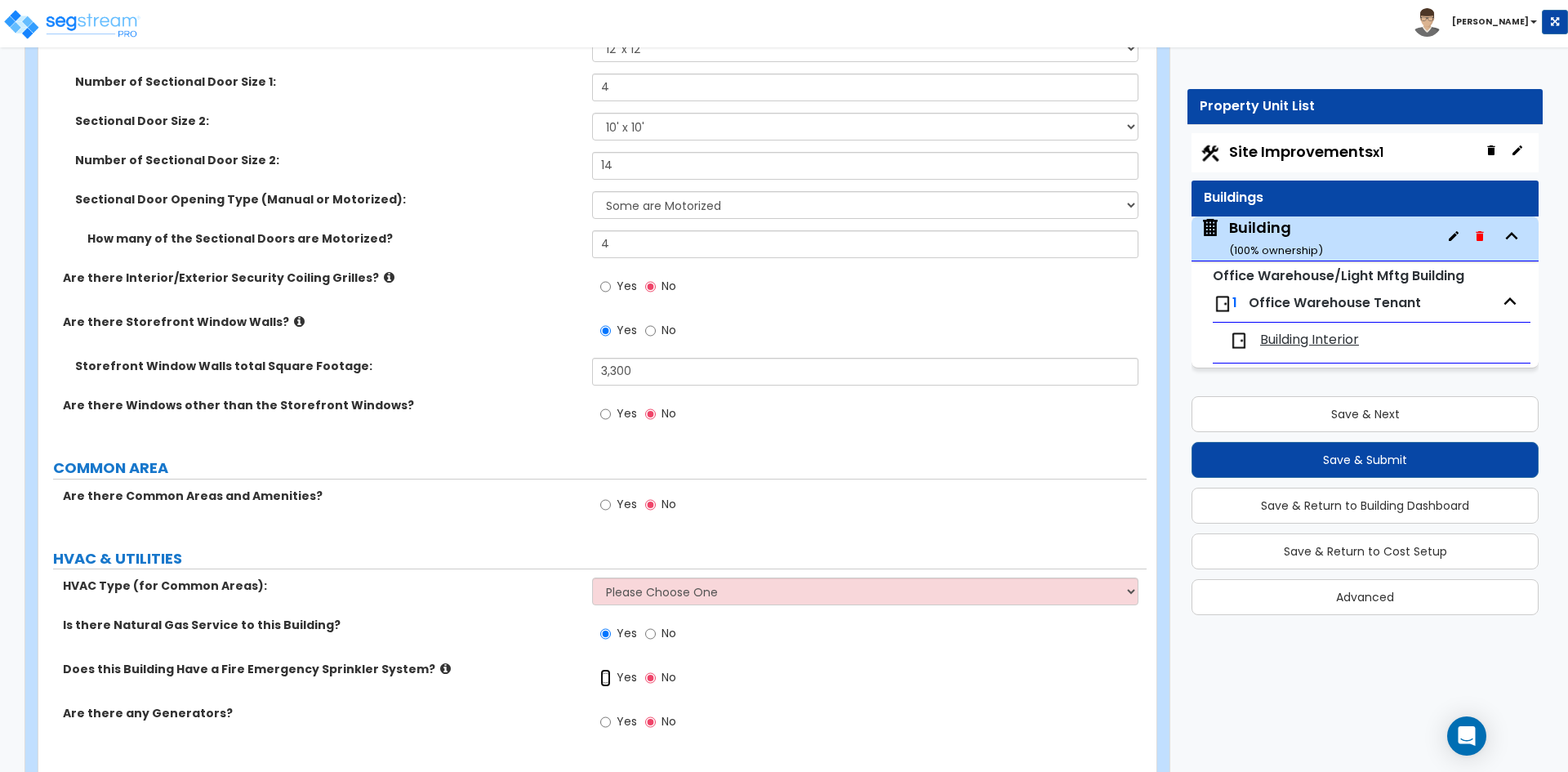
radio input "true"
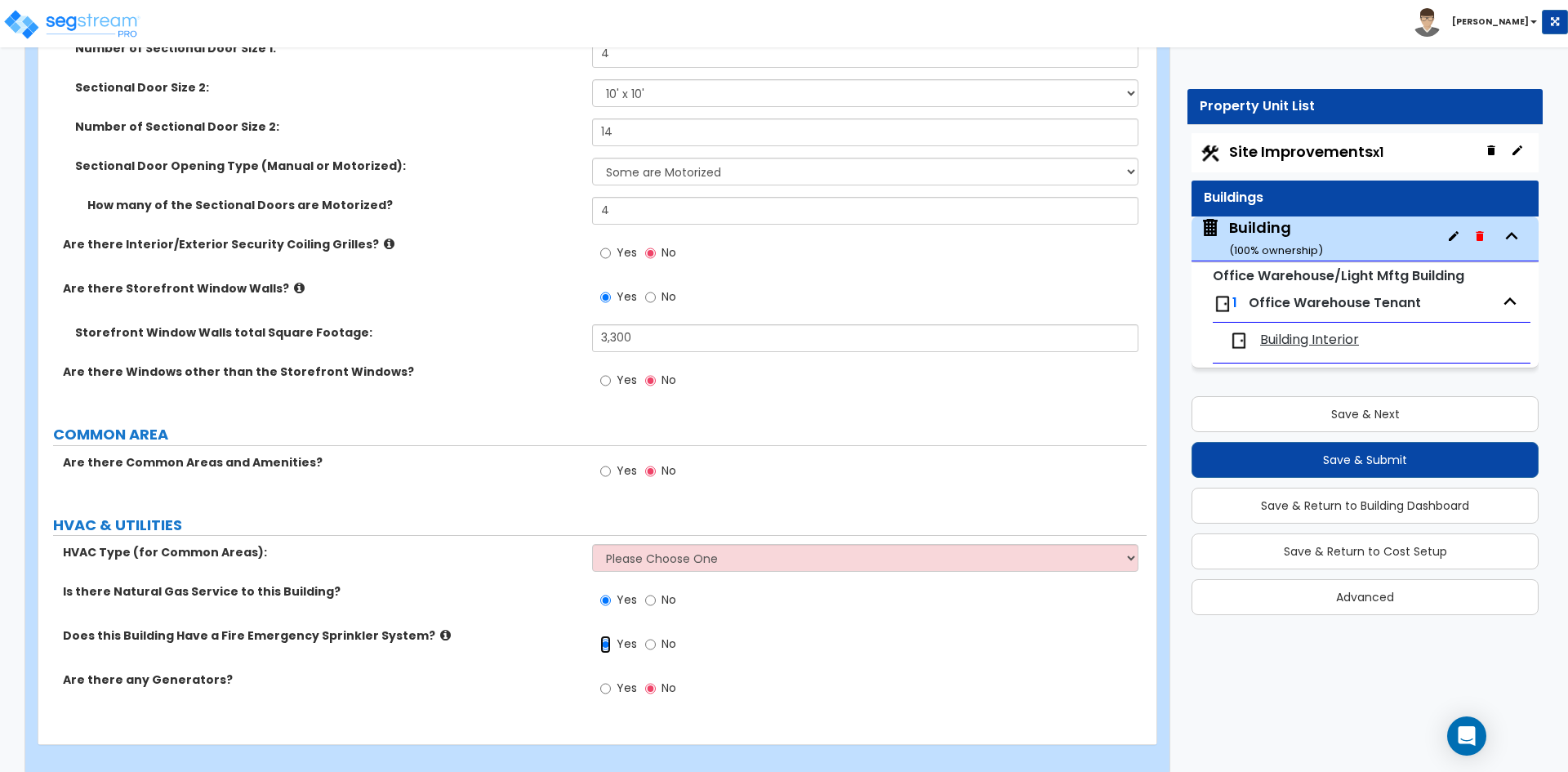
scroll to position [2583, 0]
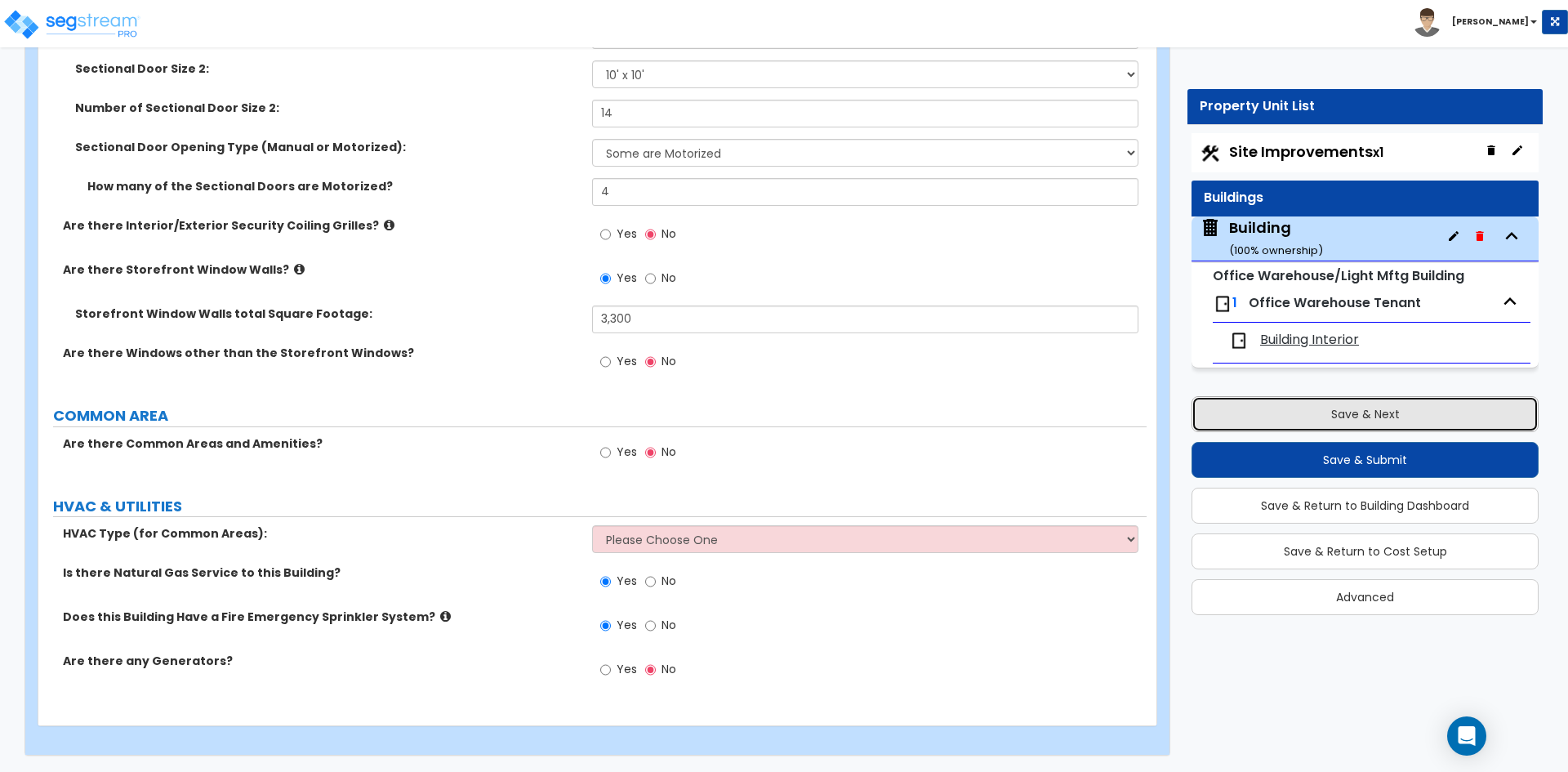
click at [1334, 411] on button "Save & Next" at bounding box center [1365, 414] width 347 height 36
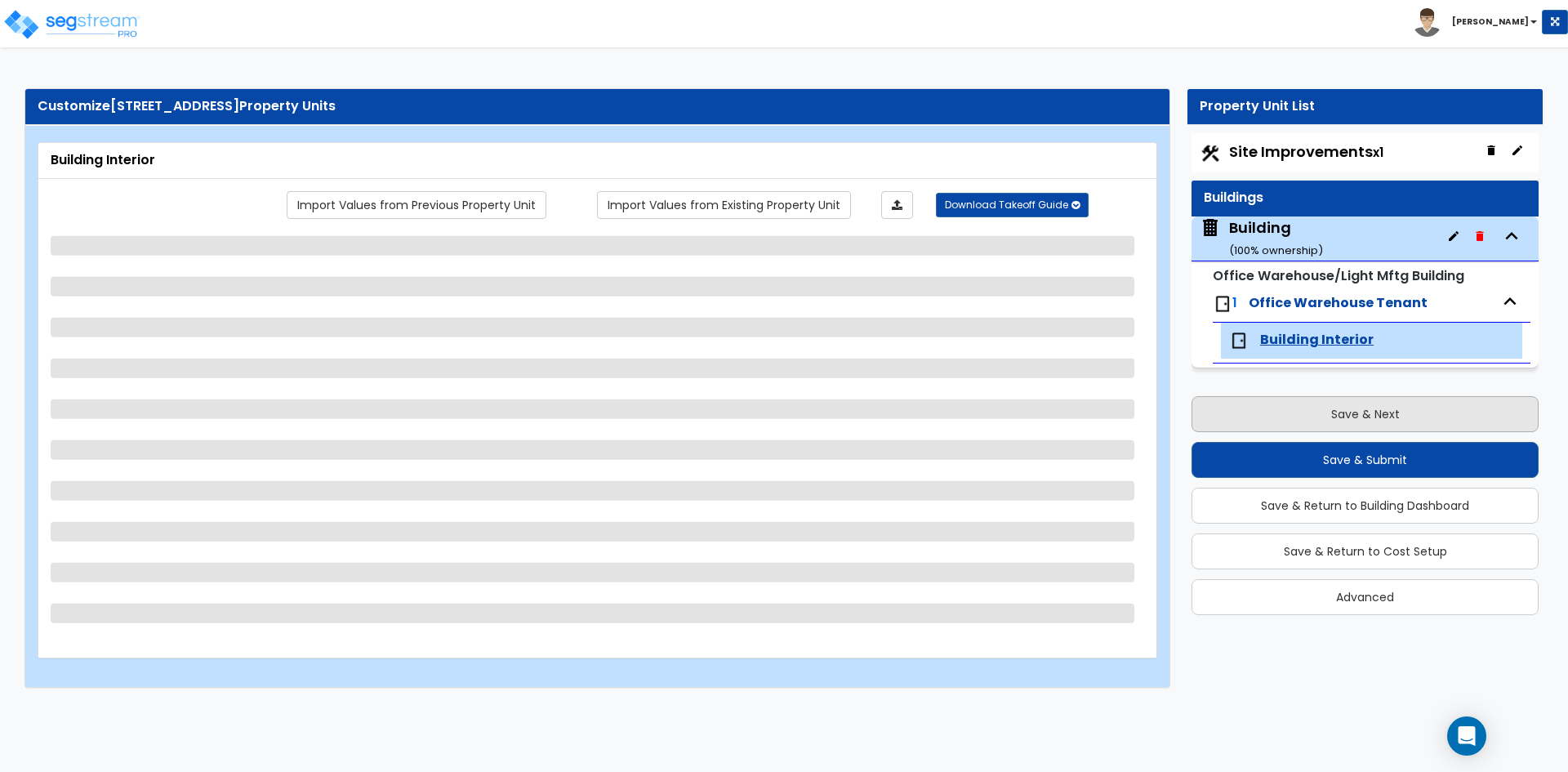
scroll to position [0, 0]
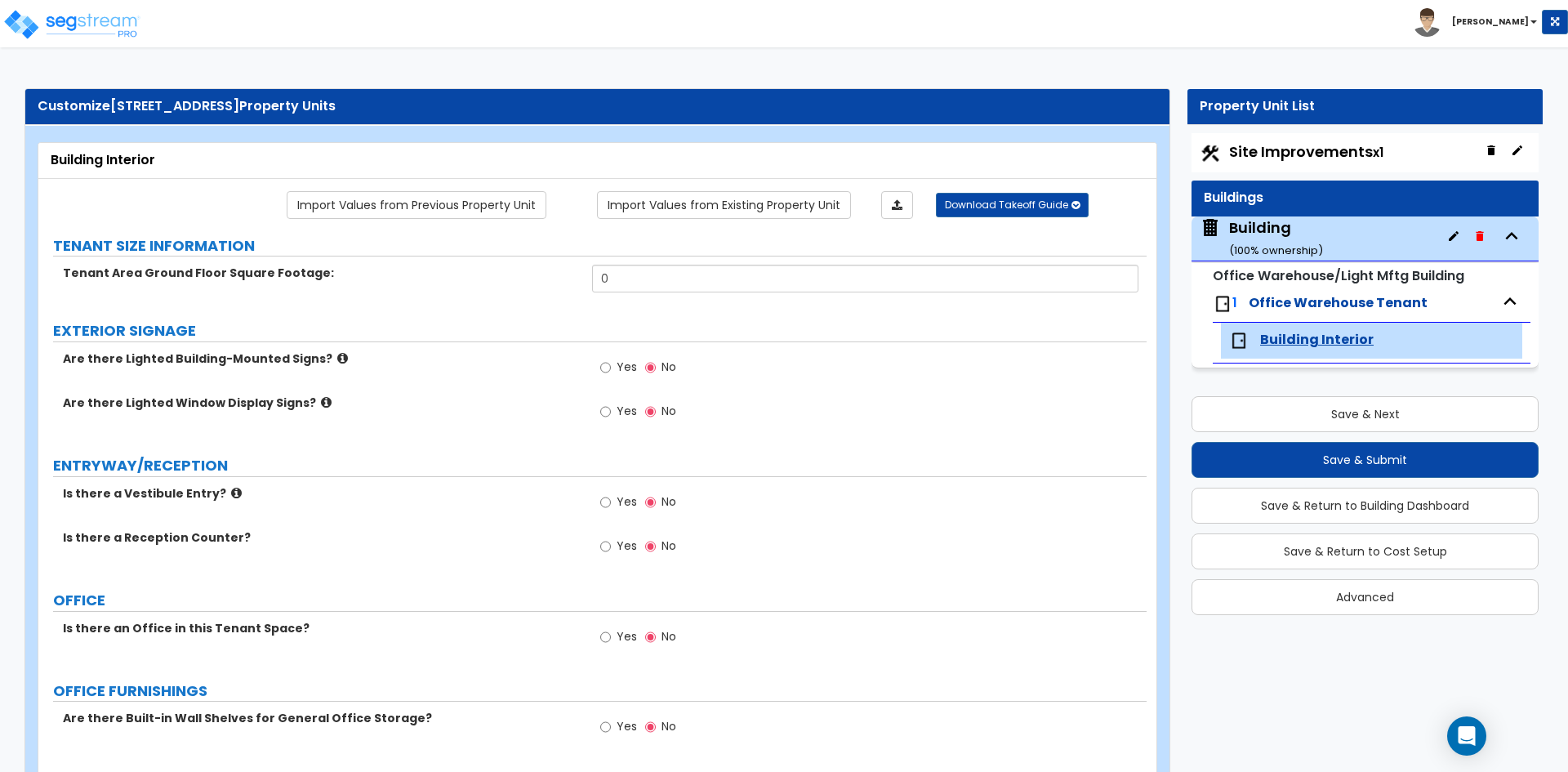
click at [1266, 227] on div "Building ( 100 % ownership)" at bounding box center [1276, 238] width 94 height 42
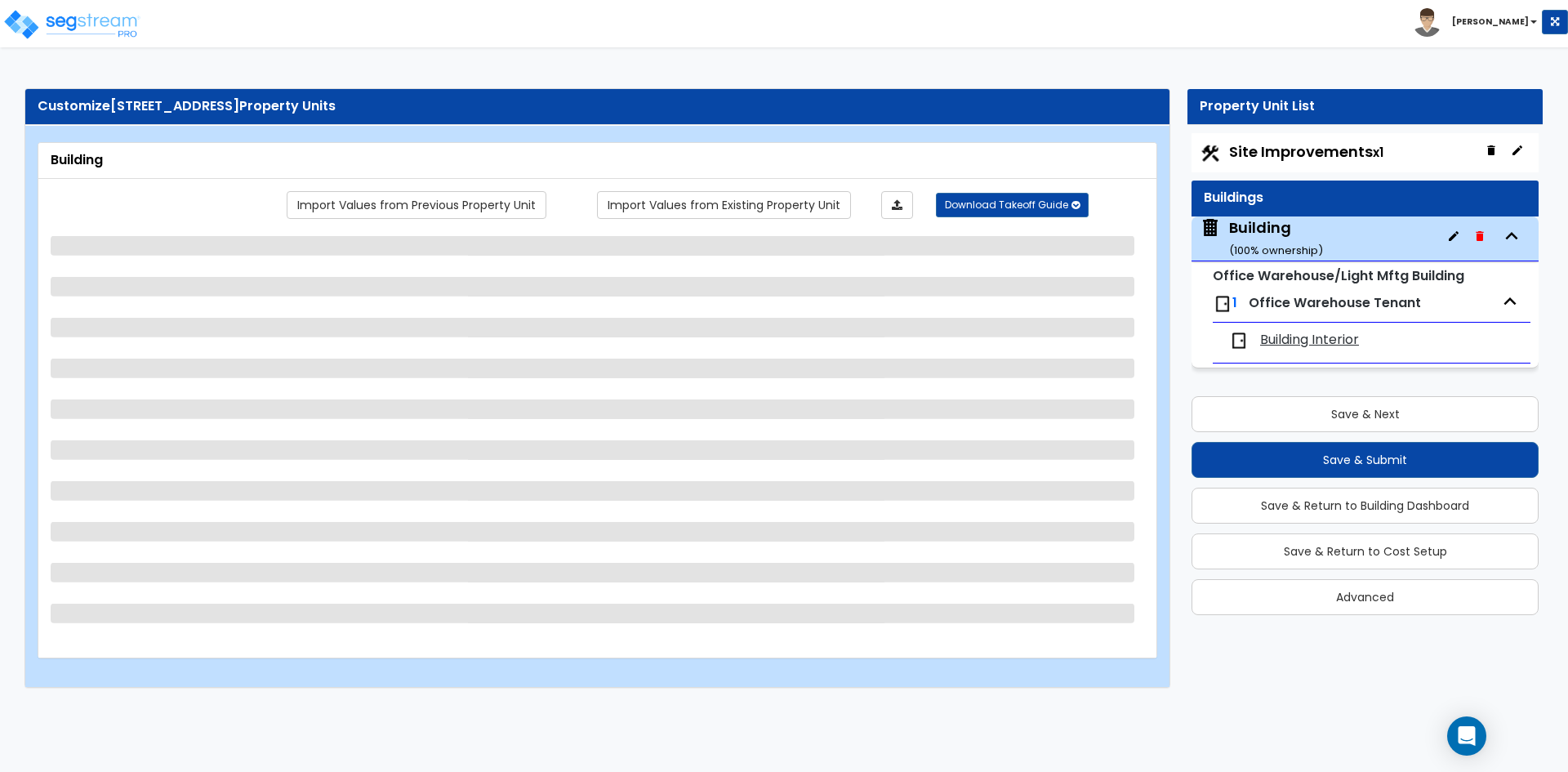
select select "2"
select select "10"
select select "9"
select select "2"
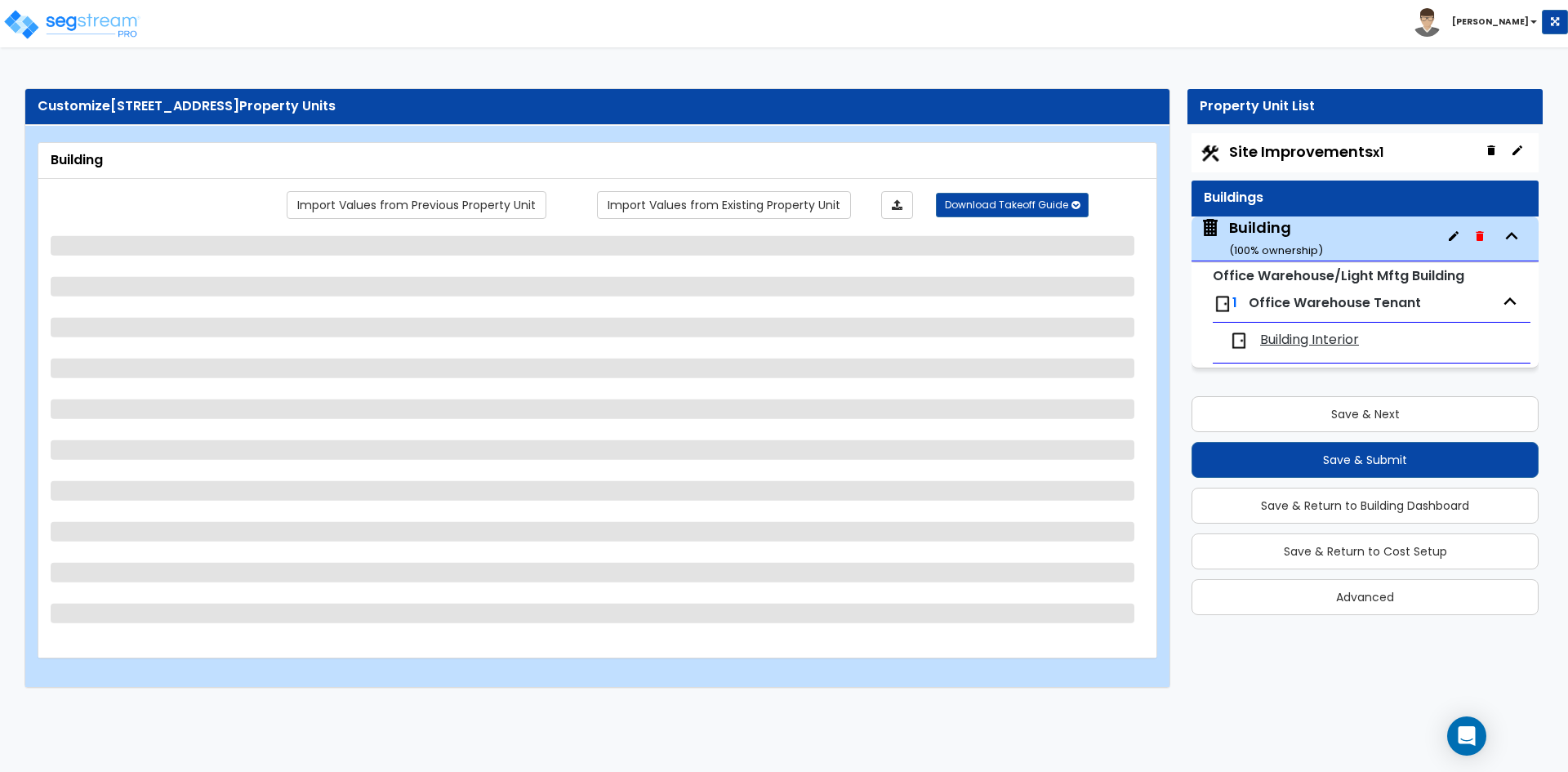
select select "1"
select select "3"
select select "4"
select select "2"
select select "3"
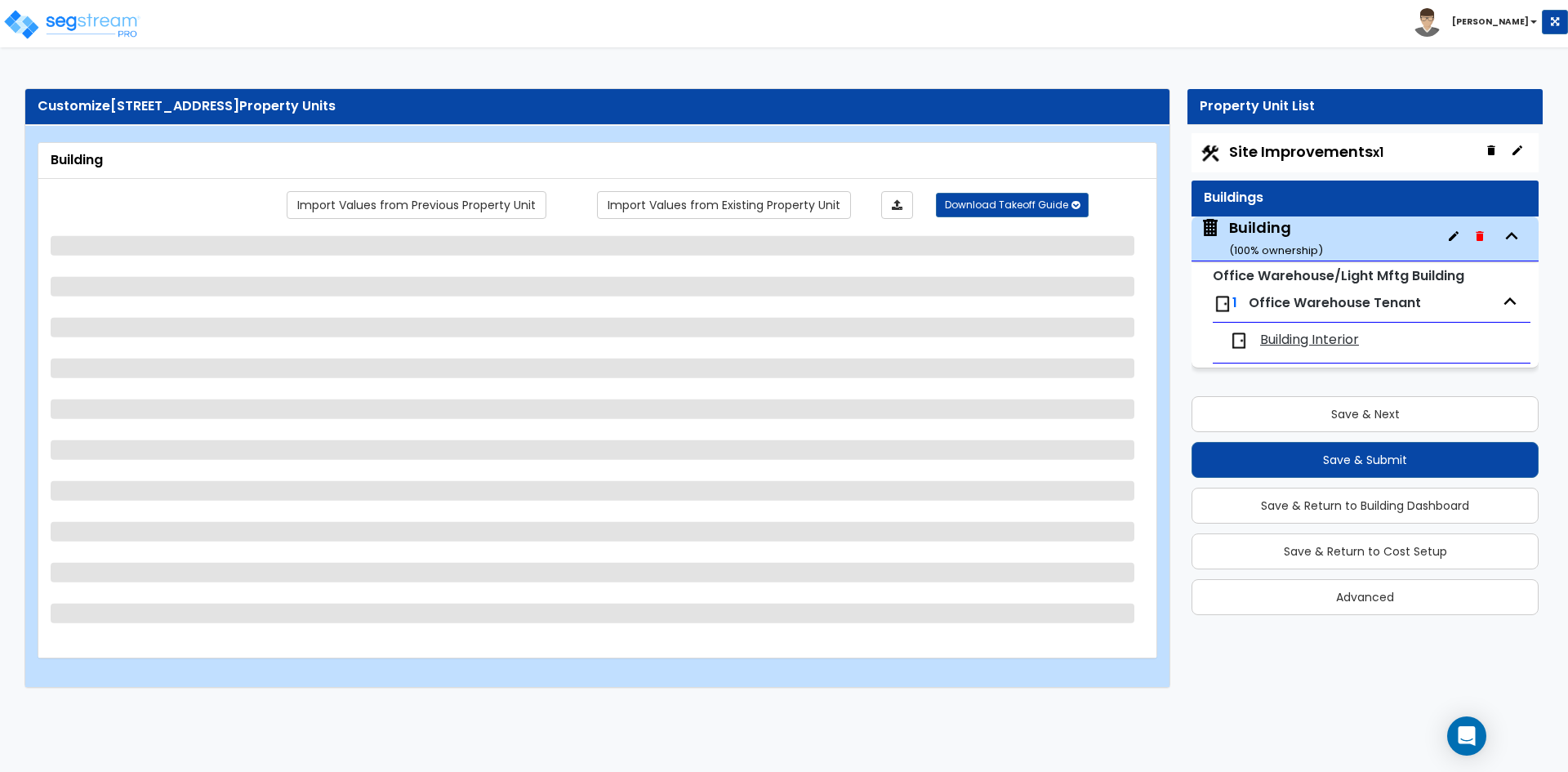
select select "2"
select select "3"
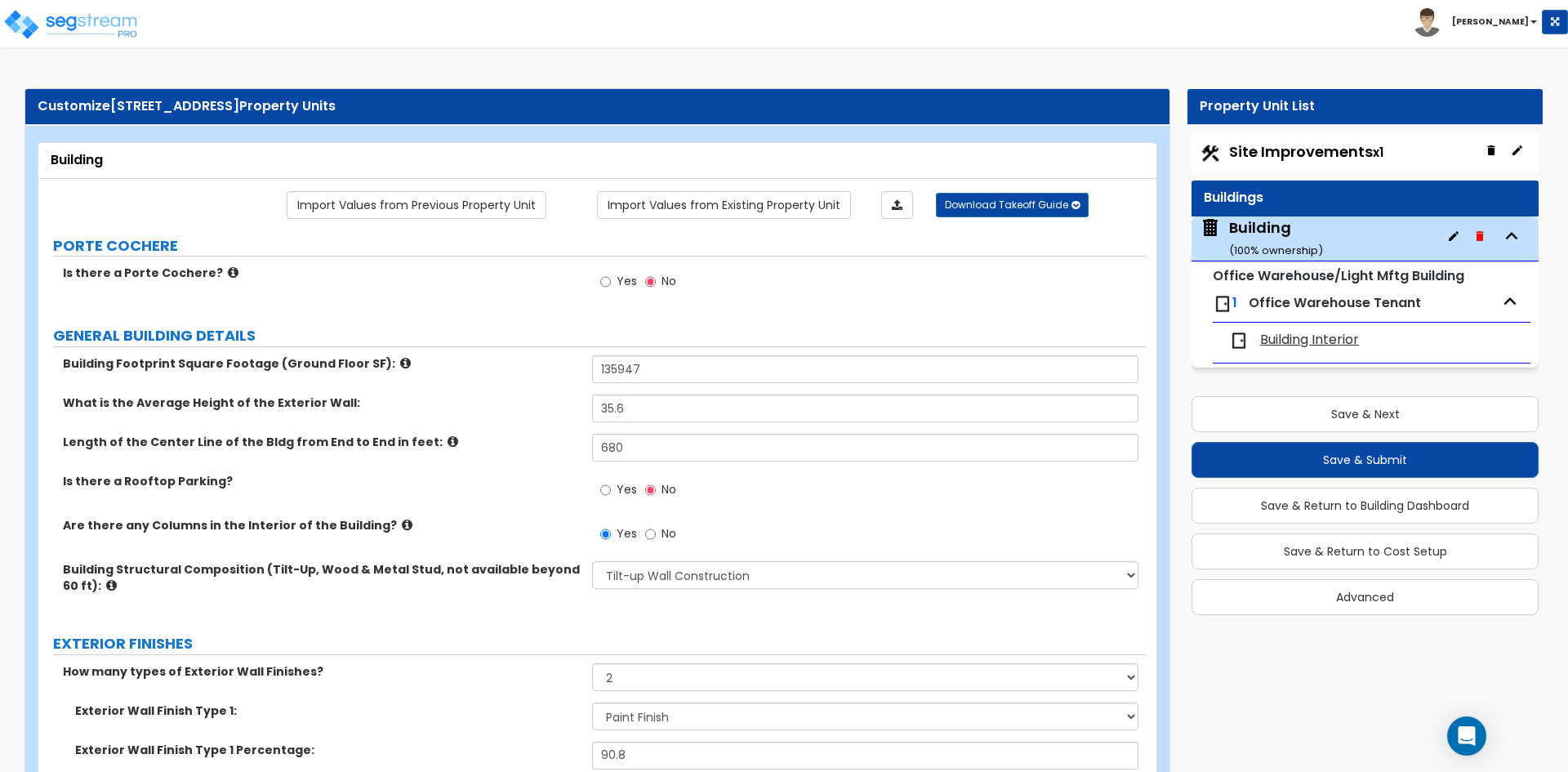
click at [1296, 335] on span "Building Interior" at bounding box center [1310, 339] width 99 height 19
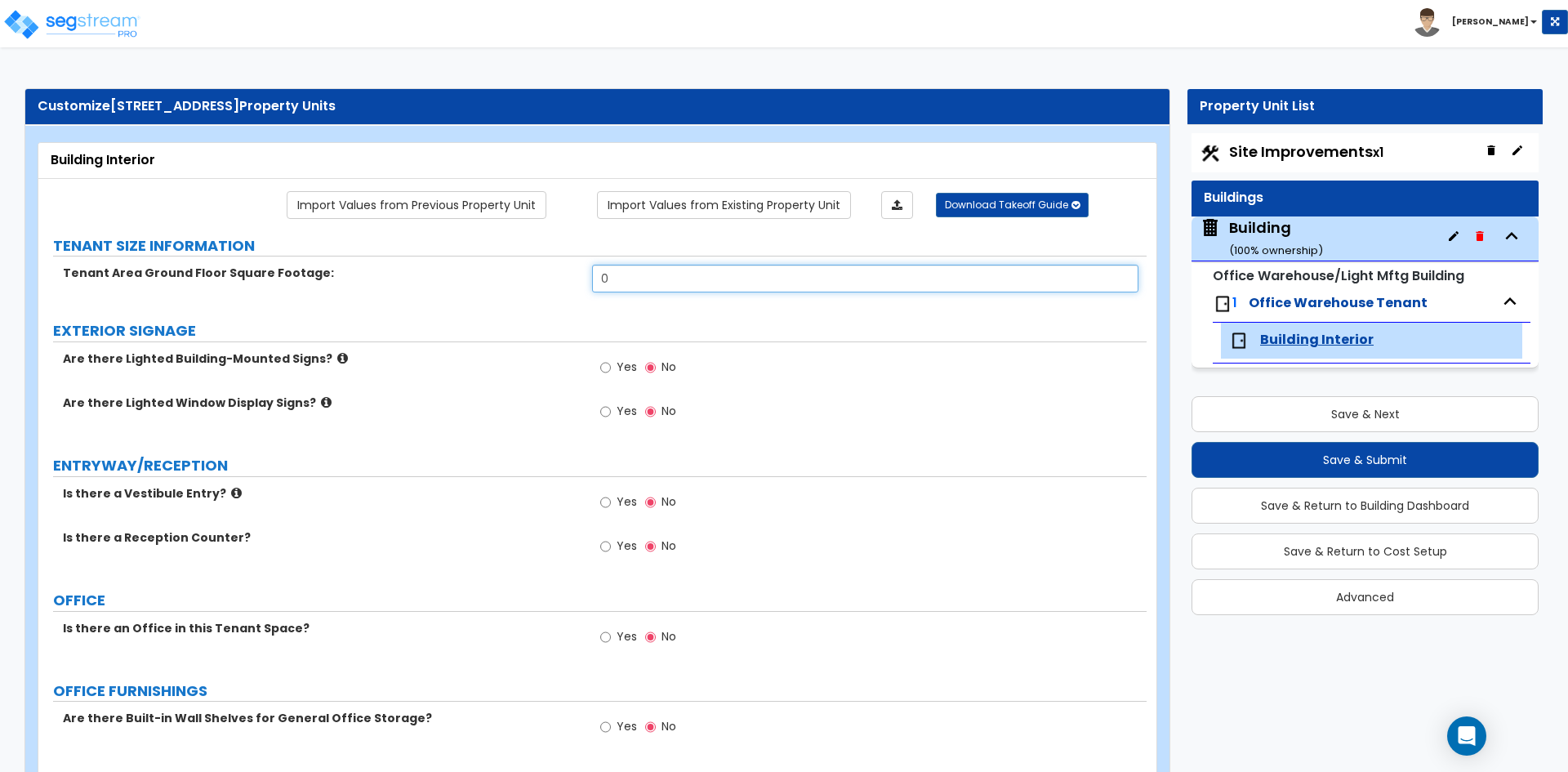
click at [647, 282] on input "0" at bounding box center [865, 278] width 546 height 28
type input "135,947"
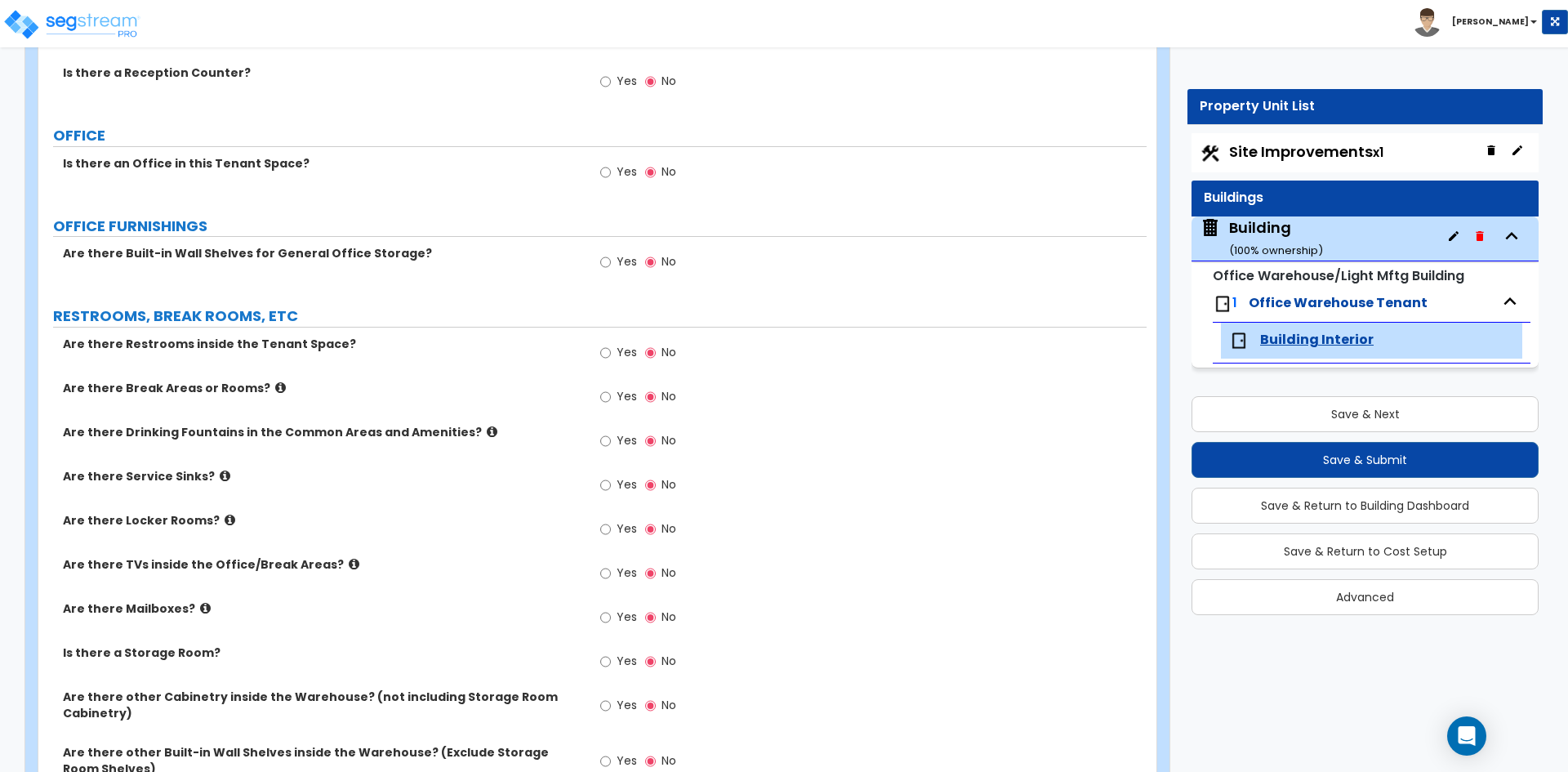
scroll to position [490, 0]
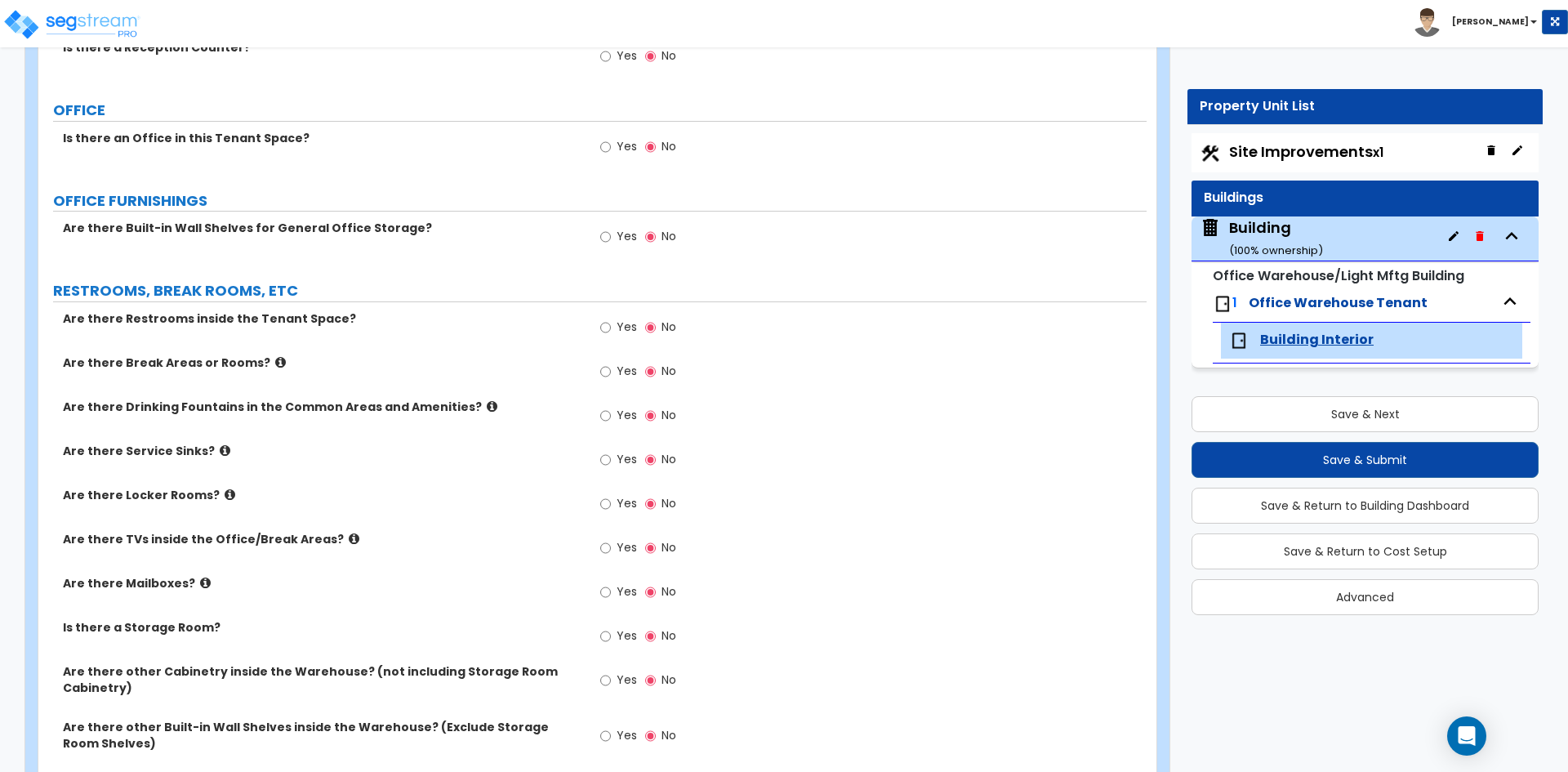
click at [371, 592] on div "Are there Mailboxes? Yes No" at bounding box center [592, 597] width 1108 height 44
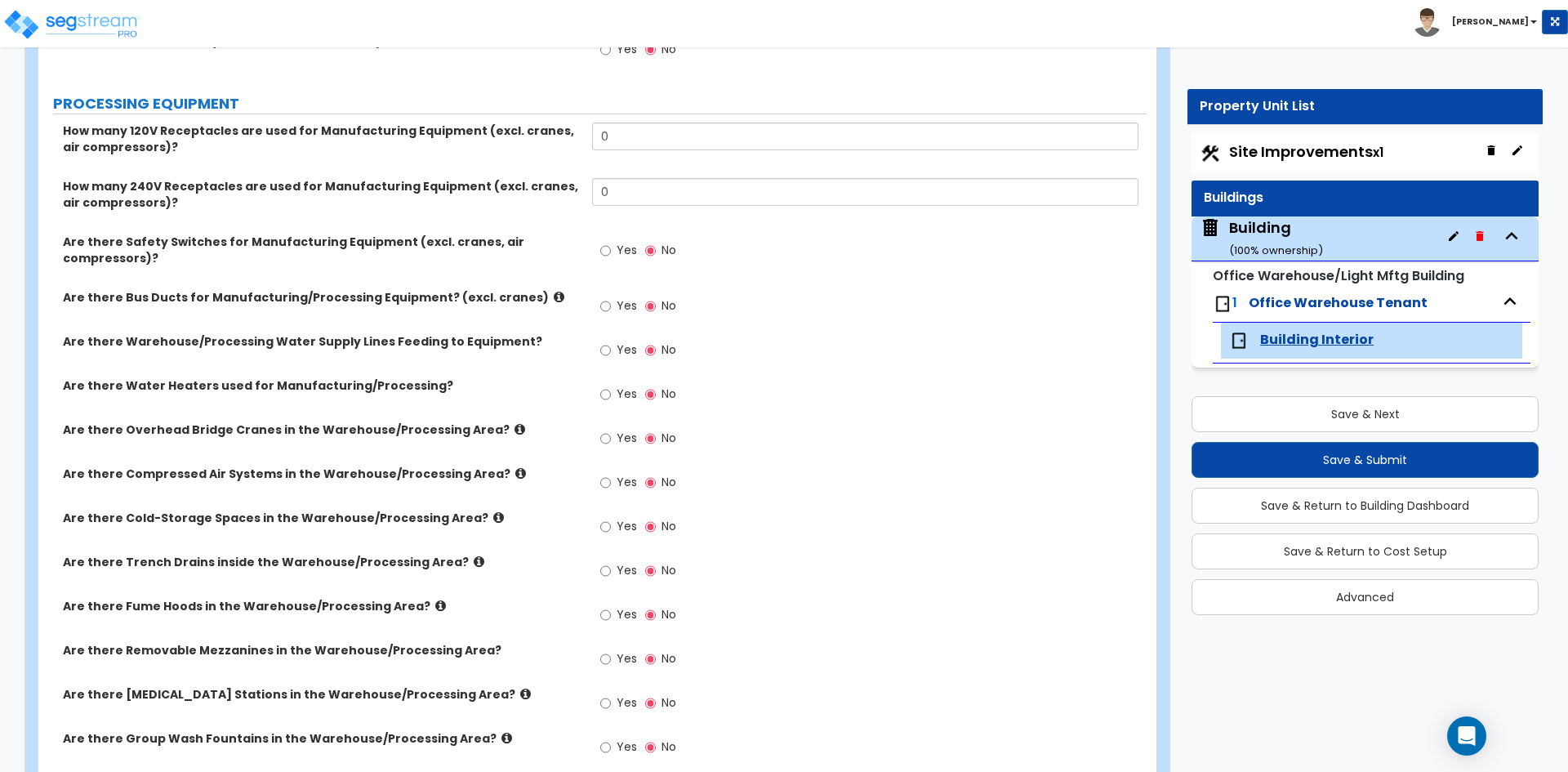
scroll to position [2472, 0]
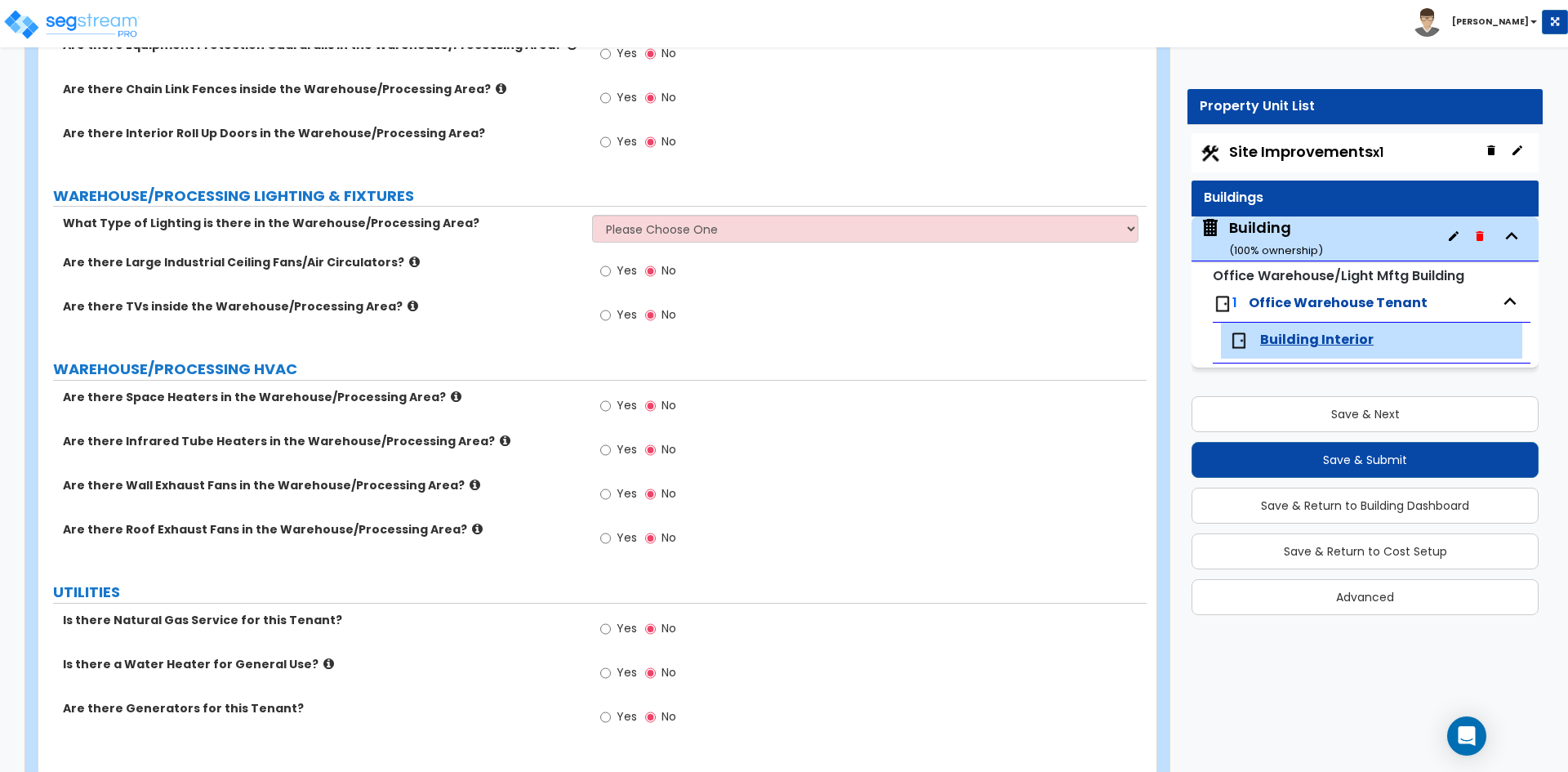
click at [624, 397] on span "Yes" at bounding box center [627, 405] width 20 height 16
click at [611, 397] on input "Yes" at bounding box center [605, 406] width 11 height 18
radio input "true"
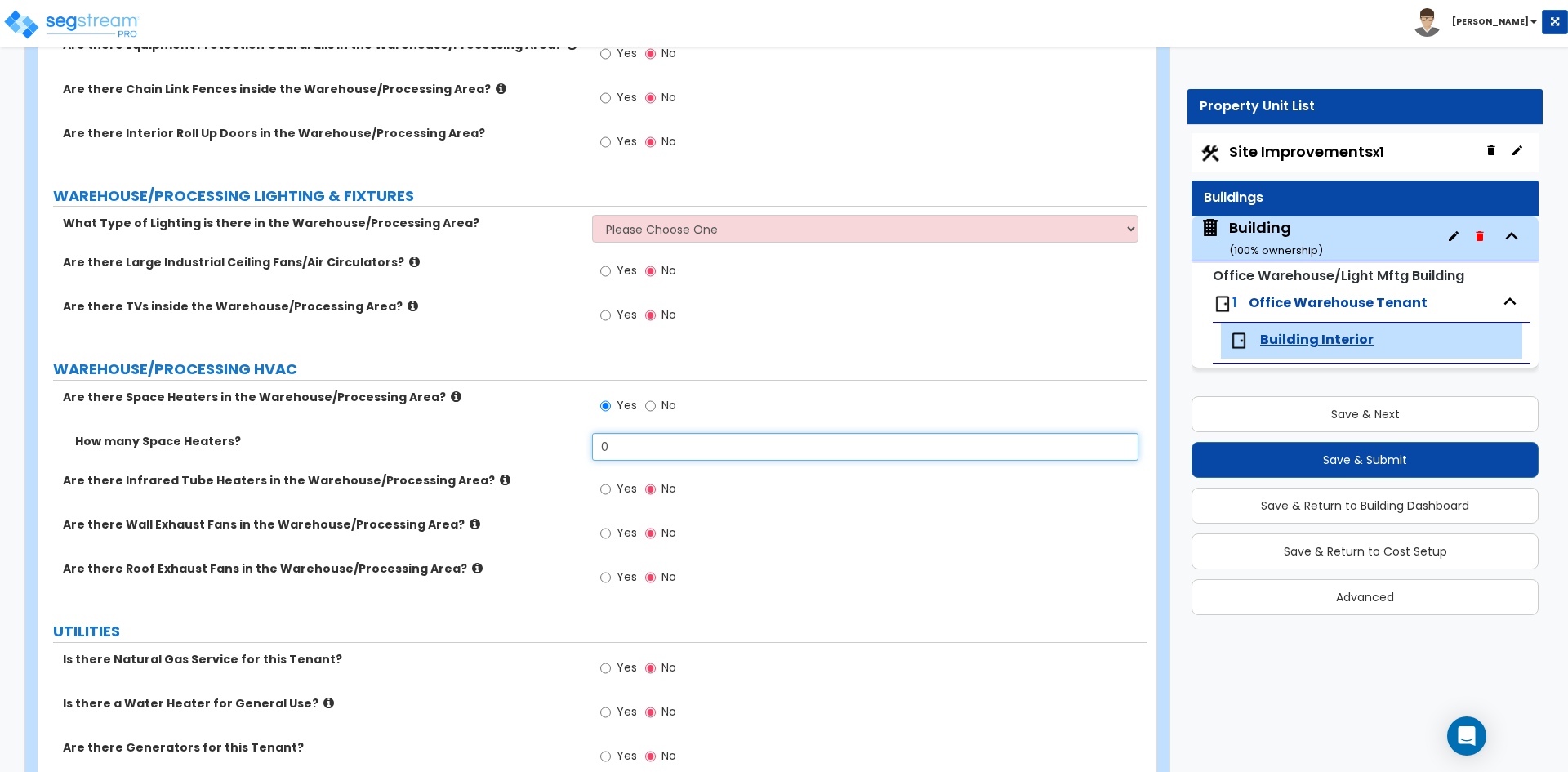
click at [640, 433] on input "0" at bounding box center [865, 447] width 546 height 28
type input "10"
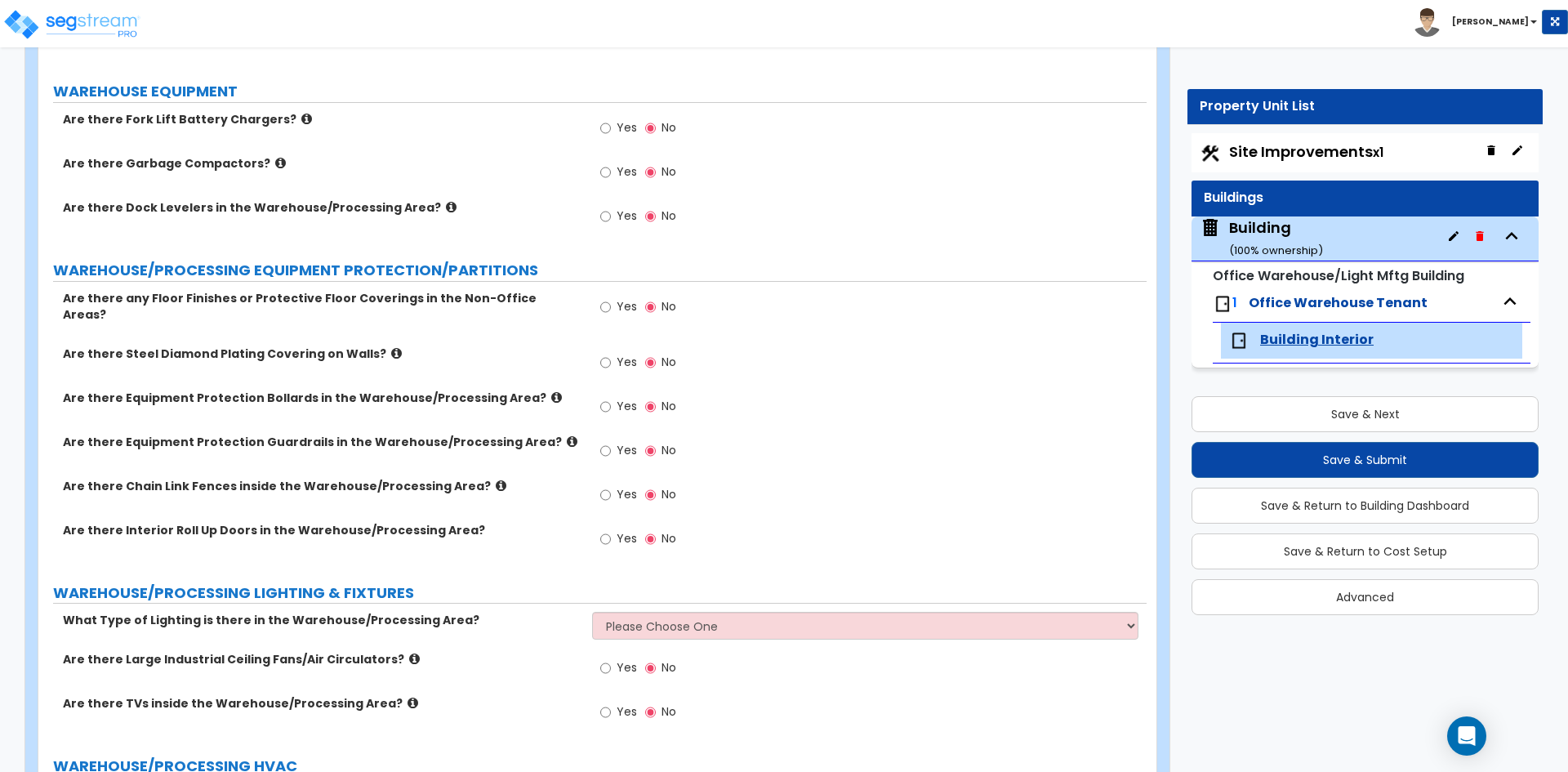
click at [622, 397] on span "Yes" at bounding box center [627, 406] width 20 height 16
click at [611, 397] on input "Yes" at bounding box center [605, 406] width 11 height 18
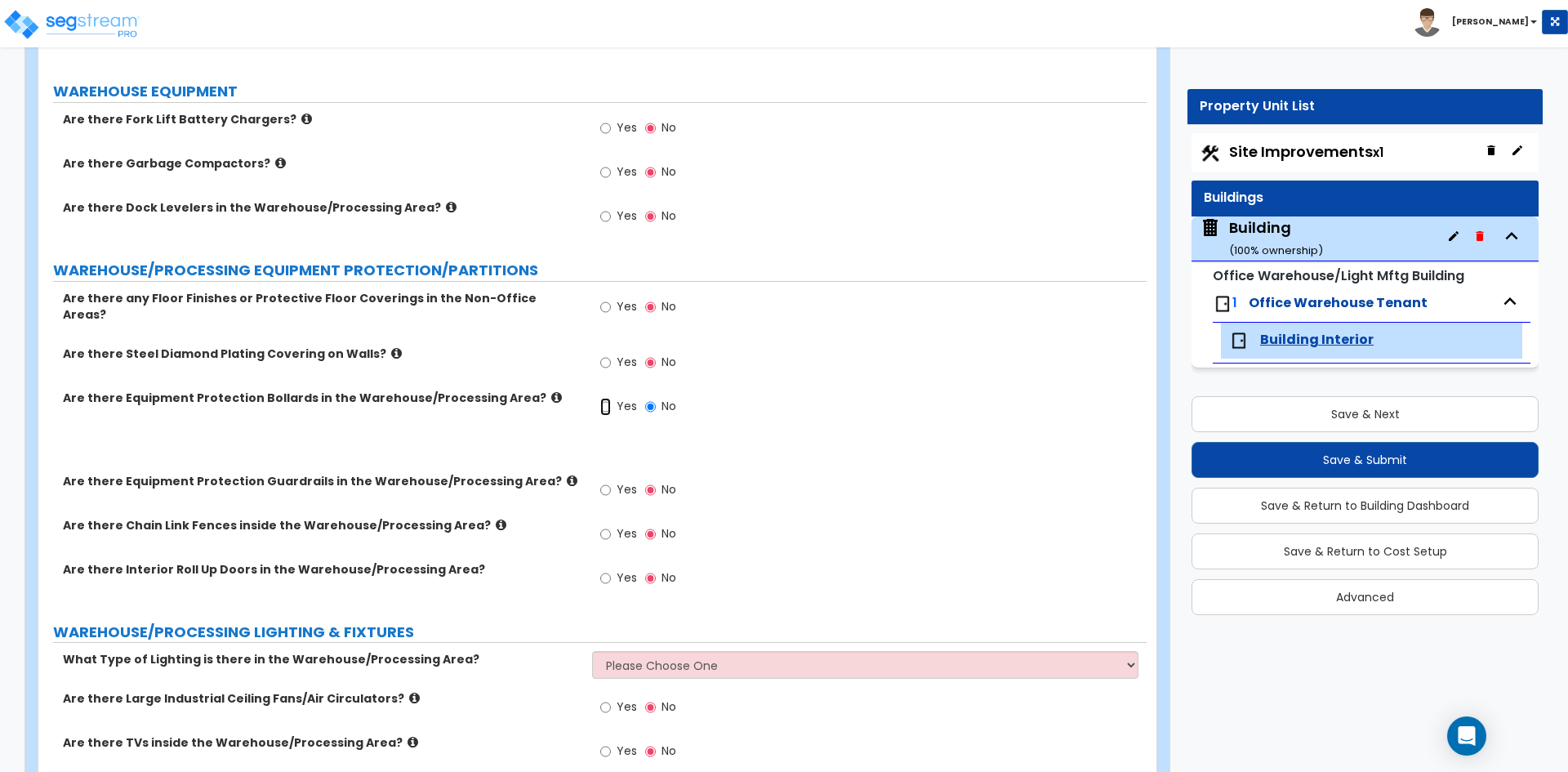
radio input "true"
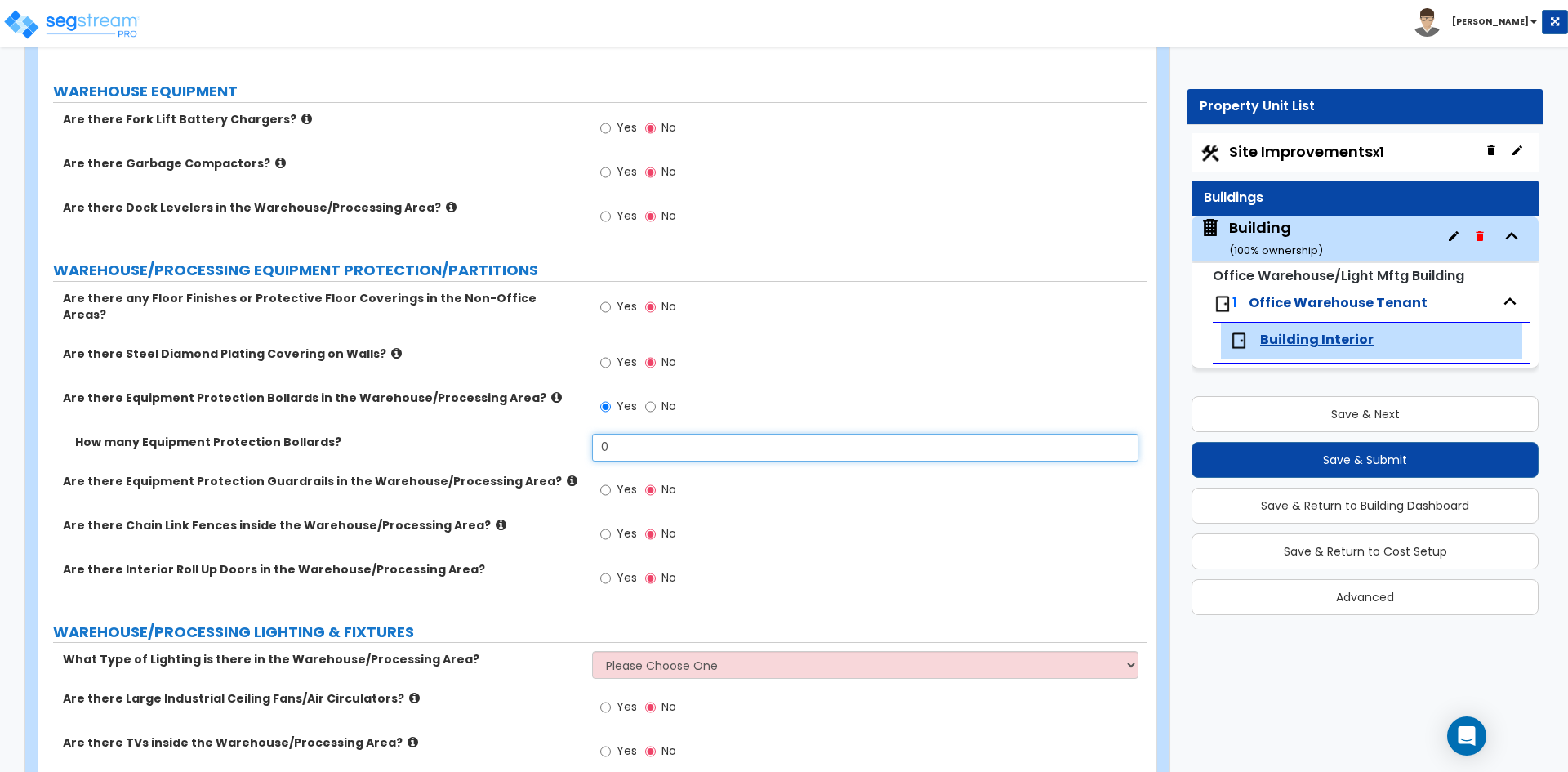
click at [663, 433] on input "0" at bounding box center [865, 447] width 546 height 28
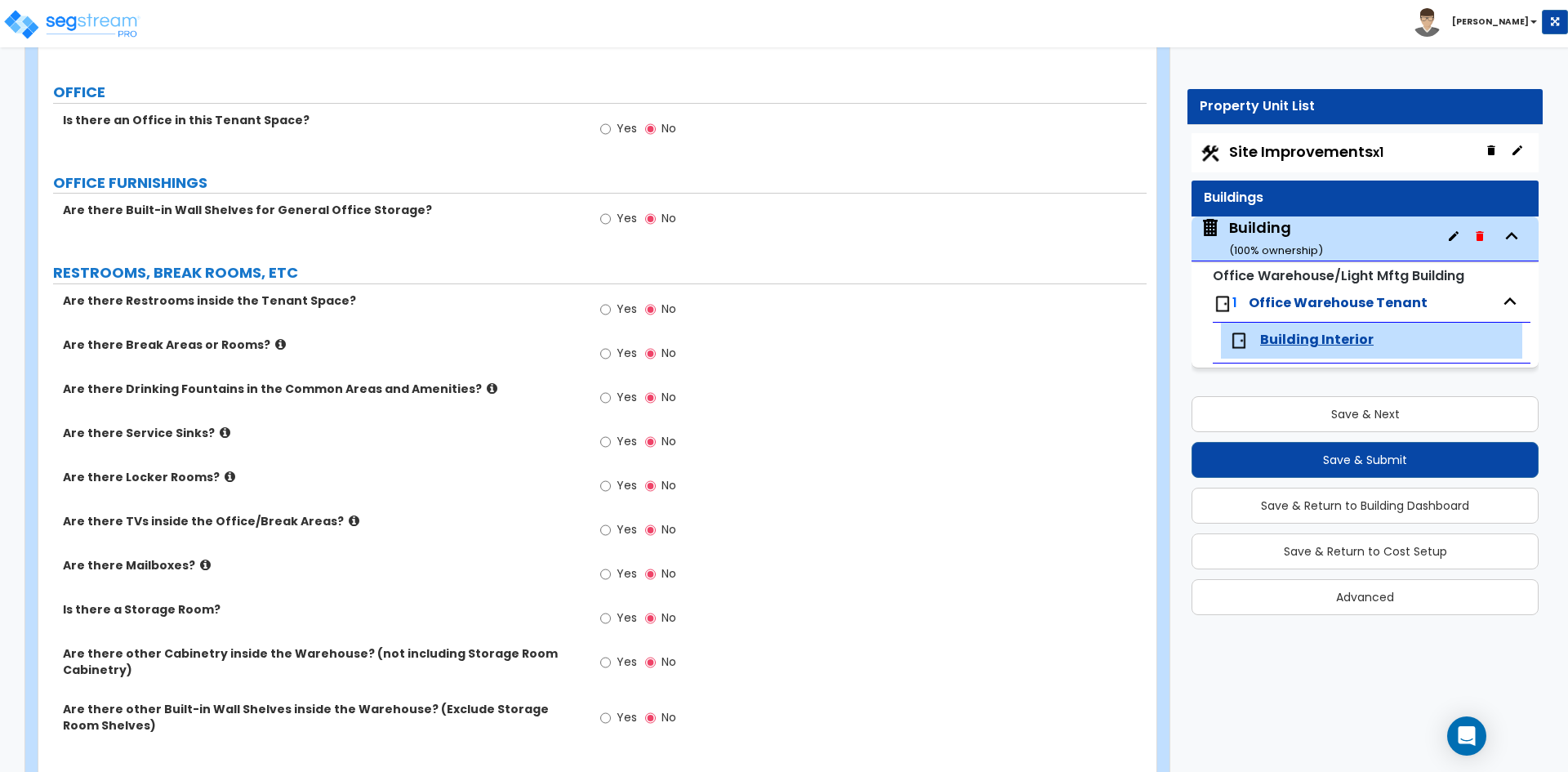
scroll to position [442, 0]
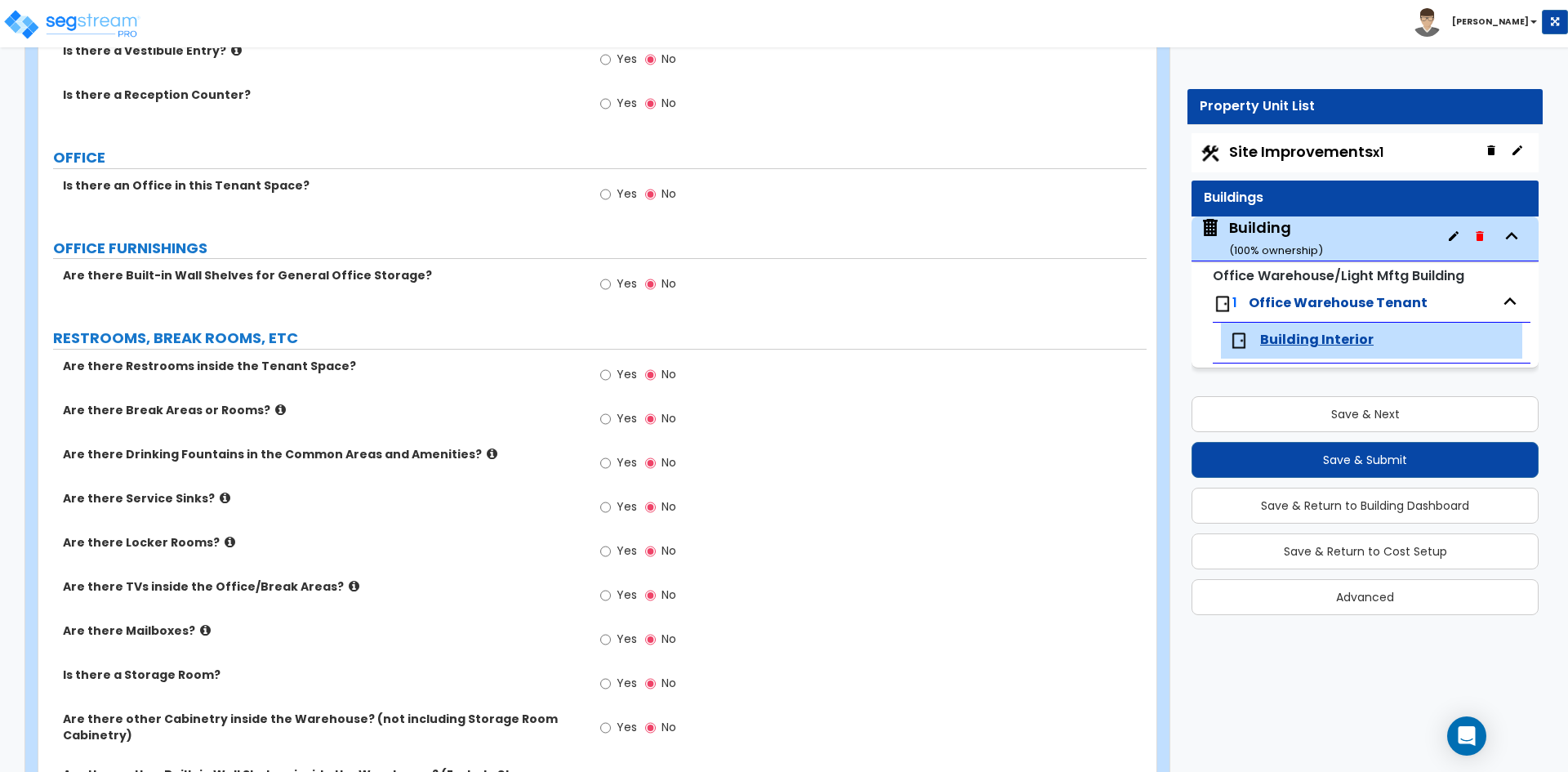
type input "36"
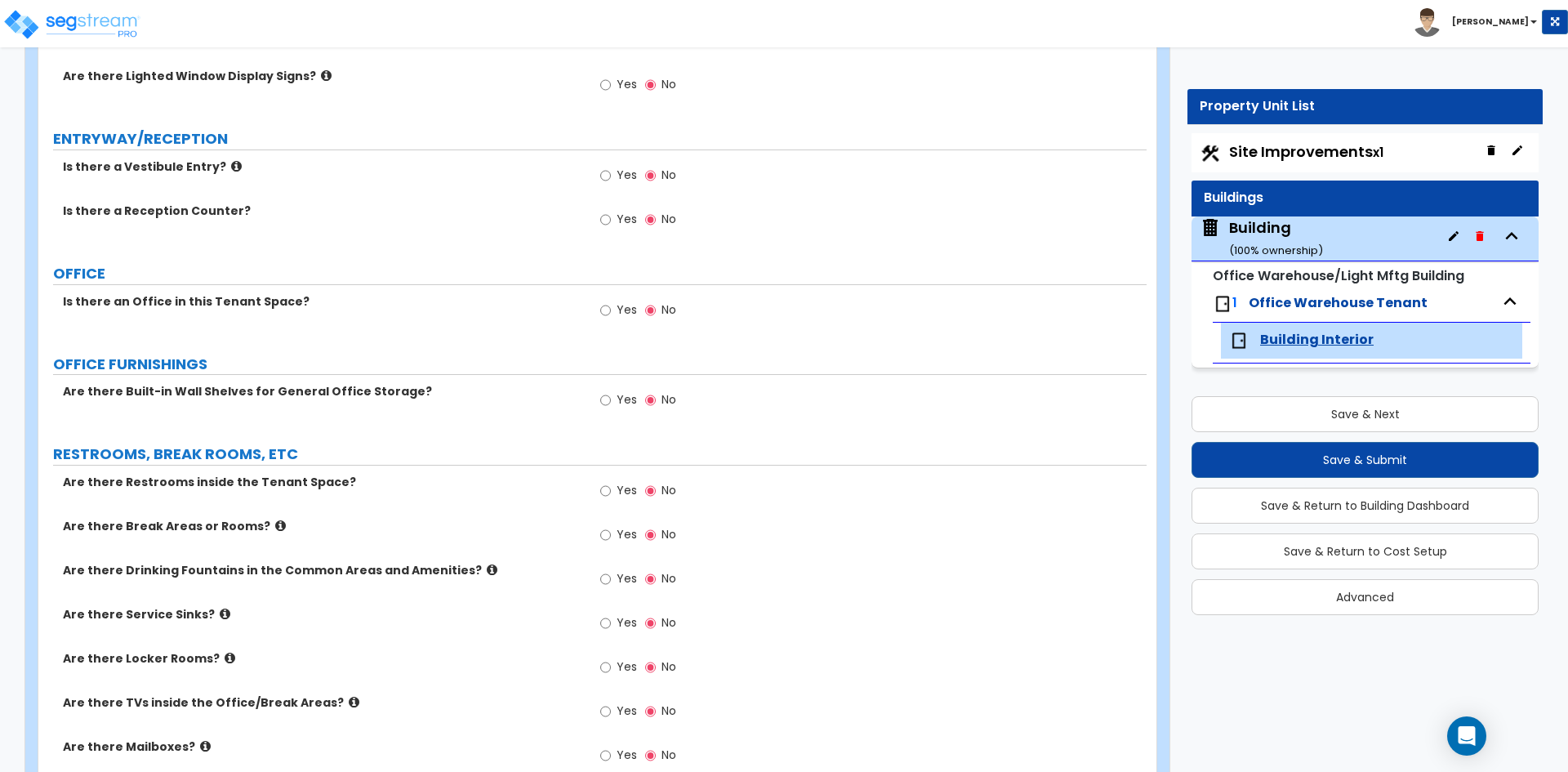
scroll to position [2587, 0]
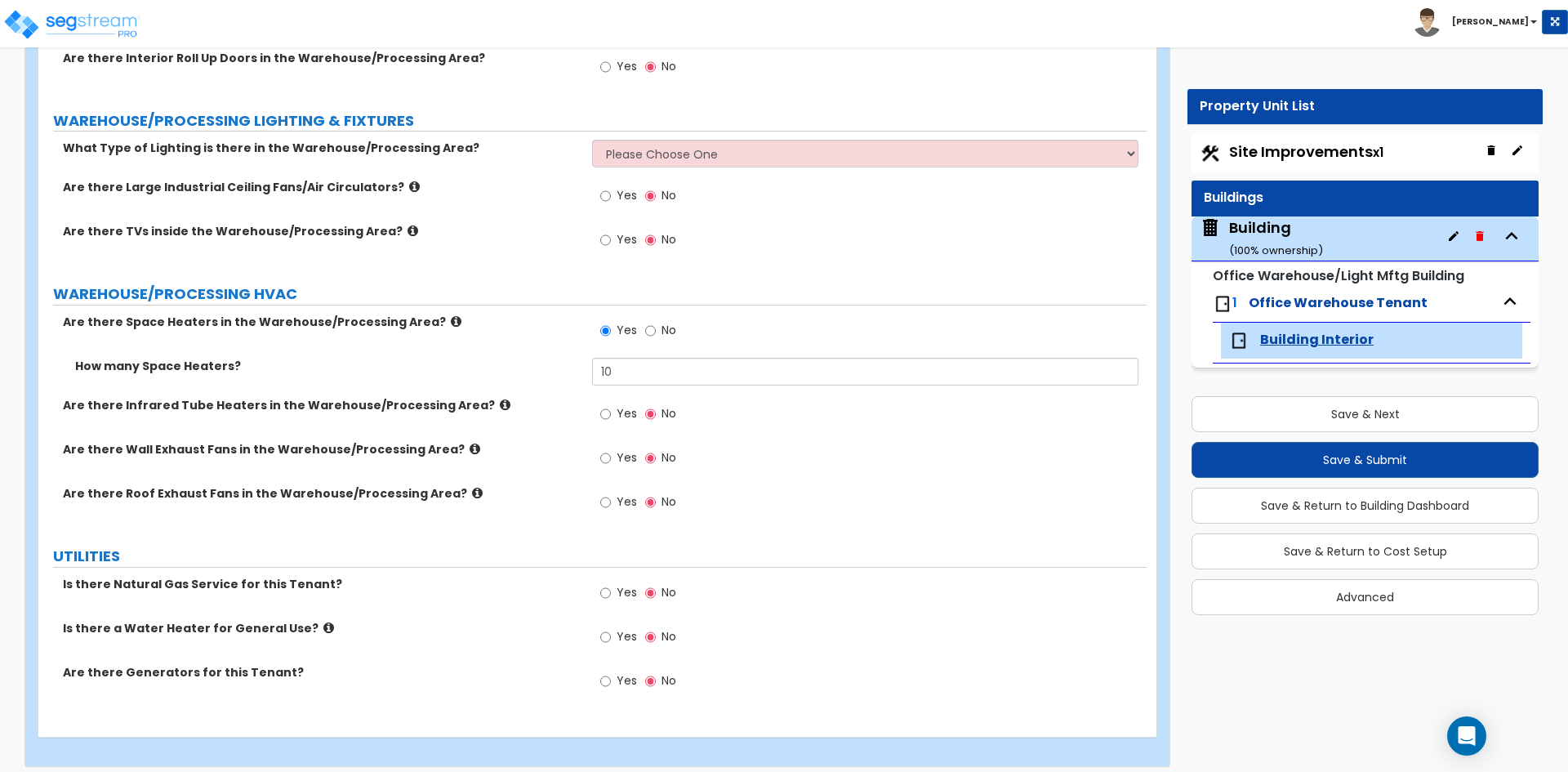
click at [614, 447] on label "Yes" at bounding box center [618, 460] width 37 height 28
click at [611, 449] on input "Yes" at bounding box center [605, 458] width 11 height 18
radio input "true"
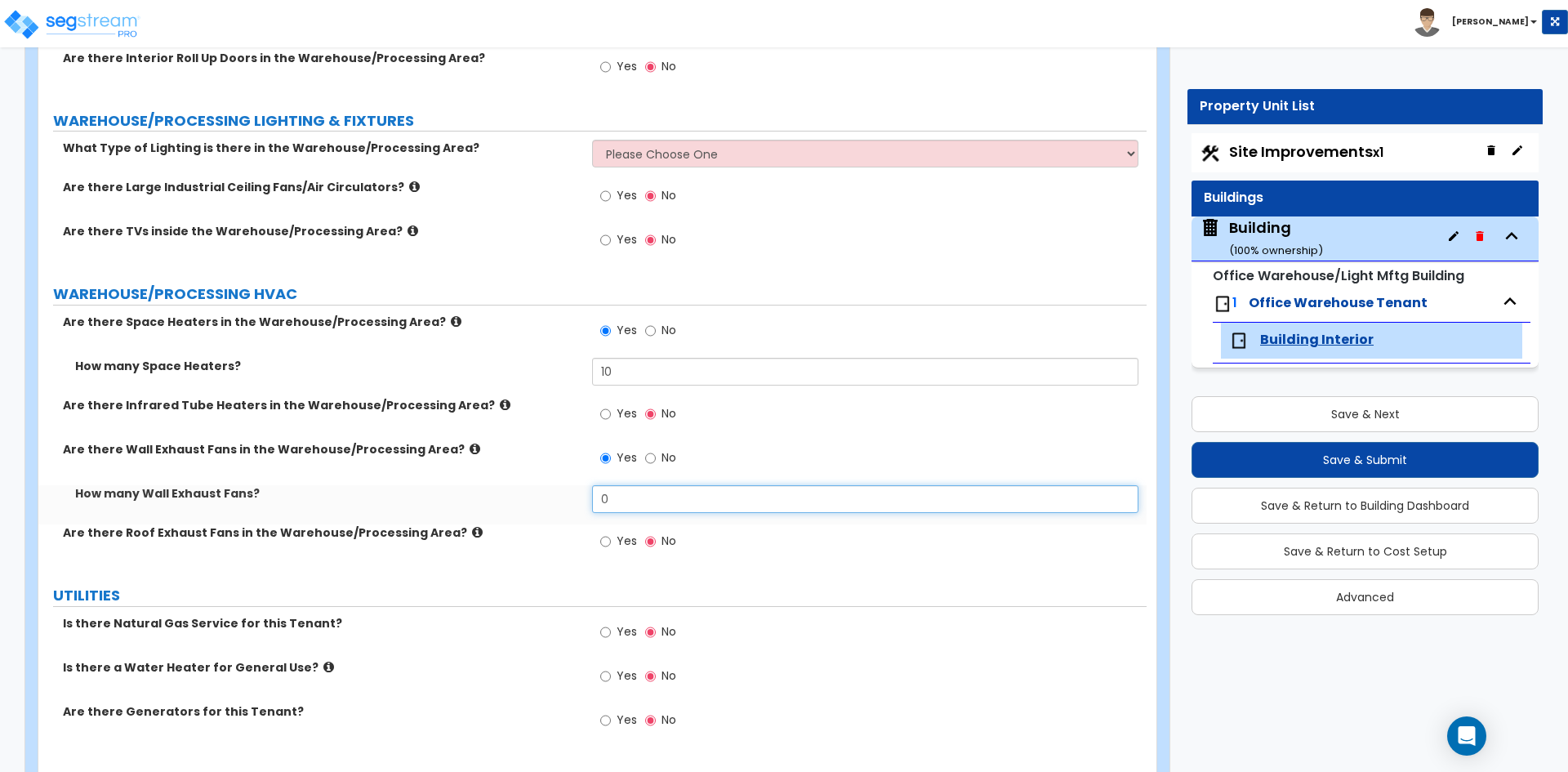
click at [646, 485] on input "0" at bounding box center [865, 499] width 546 height 28
type input "5"
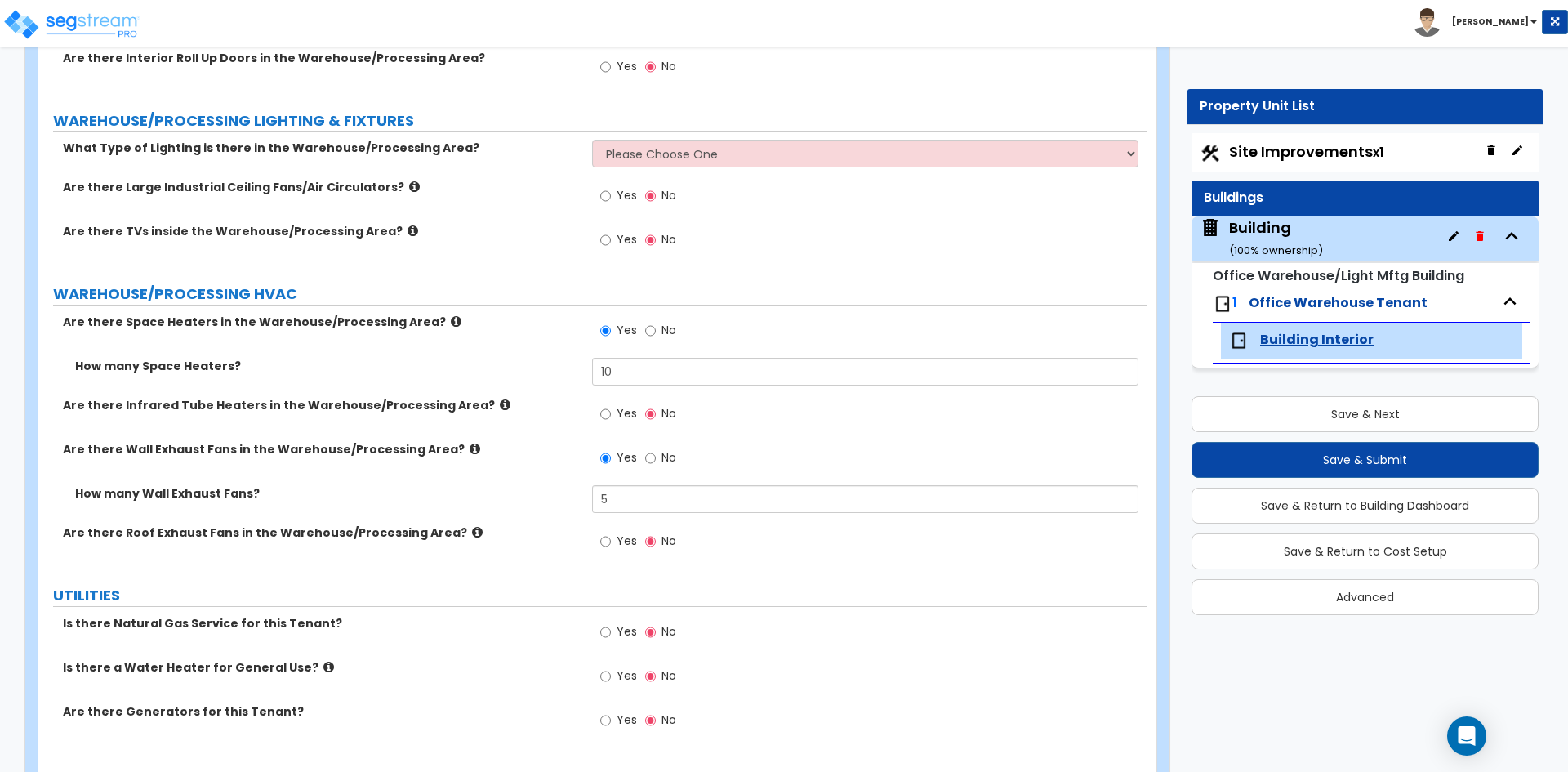
click at [501, 485] on label "How many Wall Exhaust Fans?" at bounding box center [327, 493] width 505 height 16
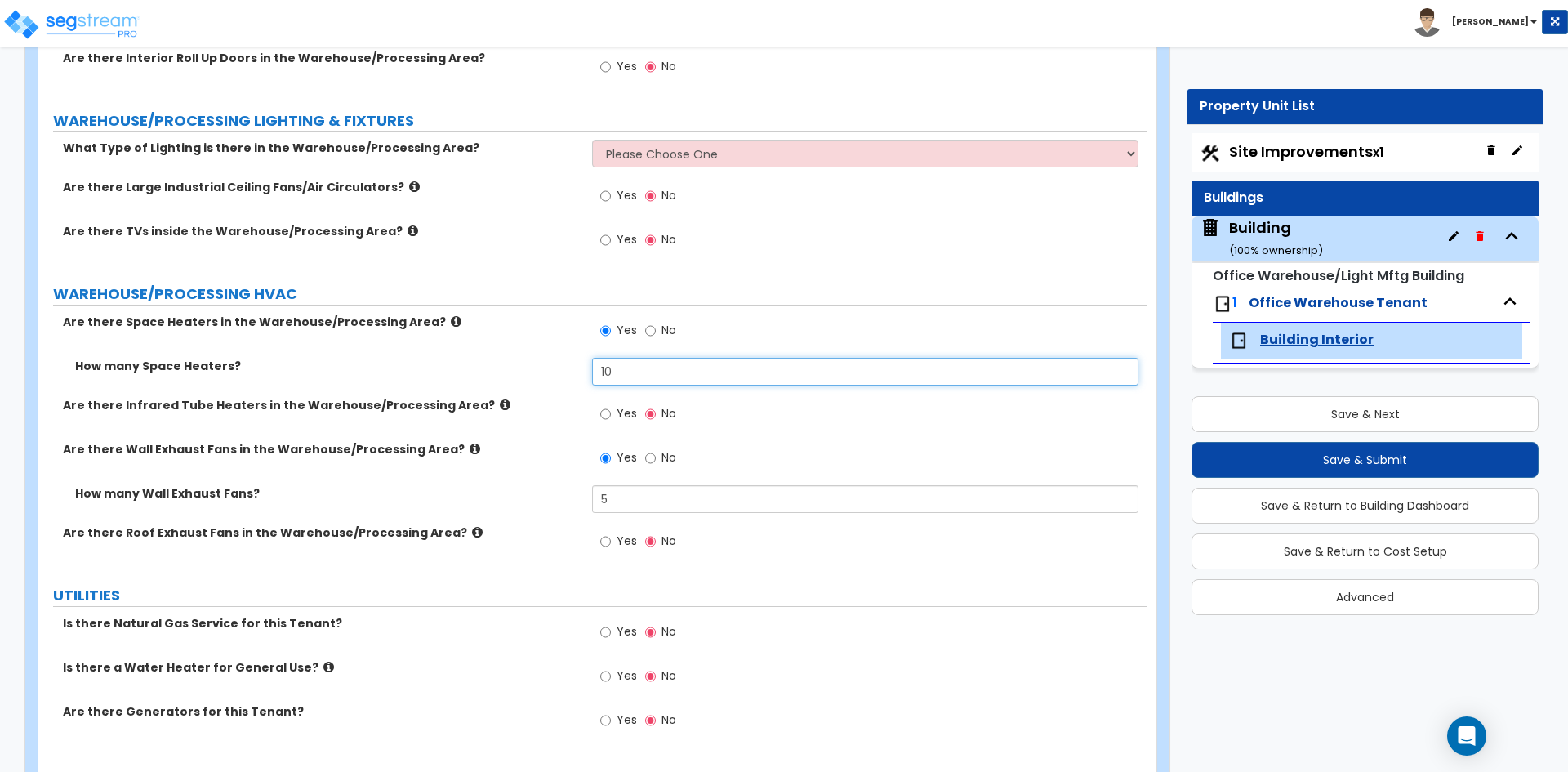
click at [663, 357] on input "10" at bounding box center [865, 371] width 546 height 28
type input "13"
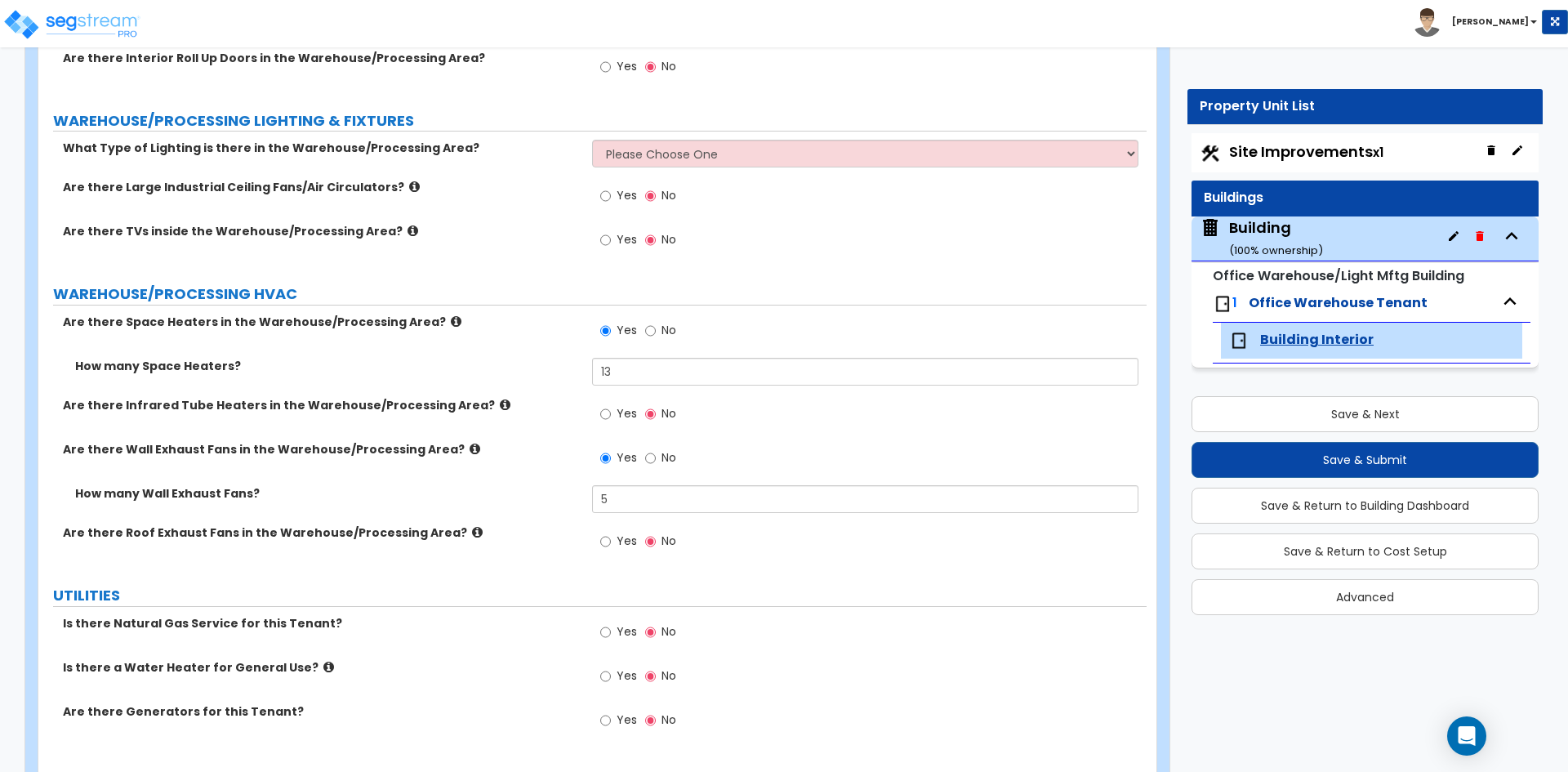
click at [455, 369] on div "How many Space Heaters? 13" at bounding box center [592, 377] width 1108 height 39
click at [420, 313] on label "Are there Space Heaters in the Warehouse/Processing Area?" at bounding box center [321, 321] width 517 height 16
click at [435, 313] on label "Are there Space Heaters in the Warehouse/Processing Area?" at bounding box center [321, 321] width 517 height 16
click at [451, 315] on icon at bounding box center [456, 321] width 11 height 12
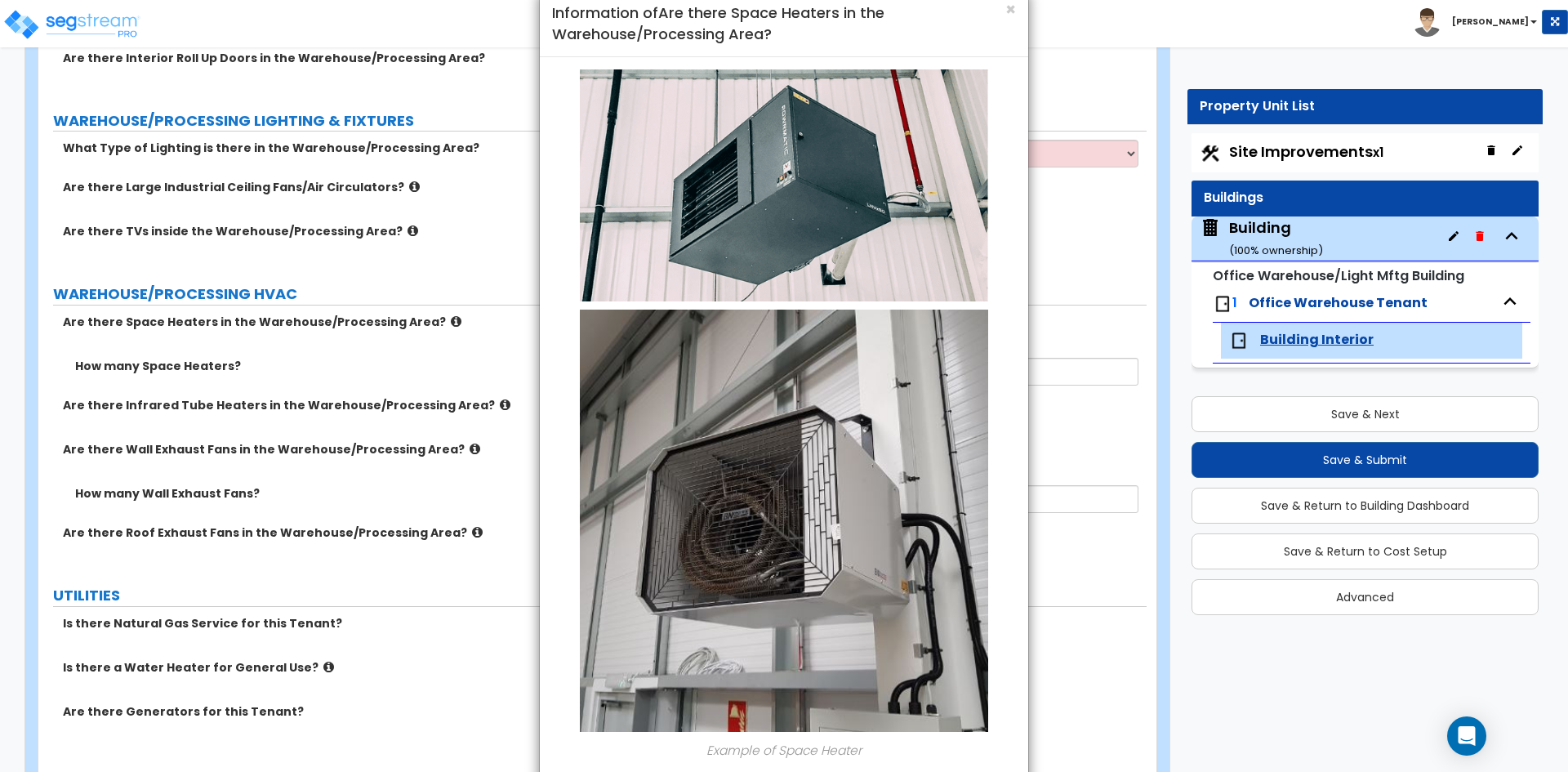
scroll to position [0, 0]
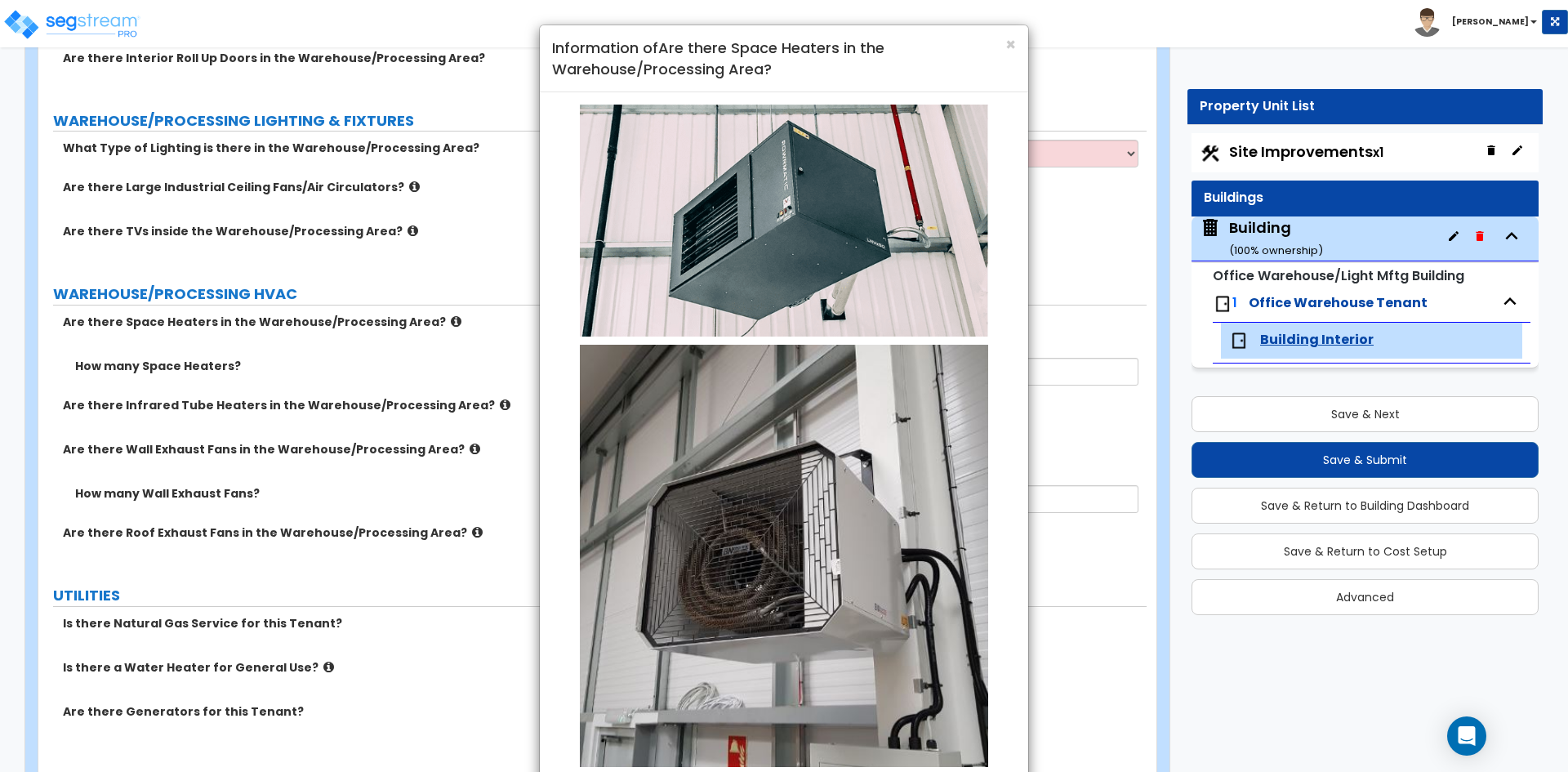
click at [1017, 41] on div "× Information of Are there Space Heaters in the Warehouse/Processing Area?" at bounding box center [784, 59] width 488 height 67
click at [1000, 43] on h4 "Information of Are there Space Heaters in the Warehouse/Processing Area?" at bounding box center [784, 58] width 464 height 42
click at [1003, 40] on h4 "Information of Are there Space Heaters in the Warehouse/Processing Area?" at bounding box center [784, 58] width 464 height 42
click at [1013, 50] on span "×" at bounding box center [1010, 44] width 11 height 24
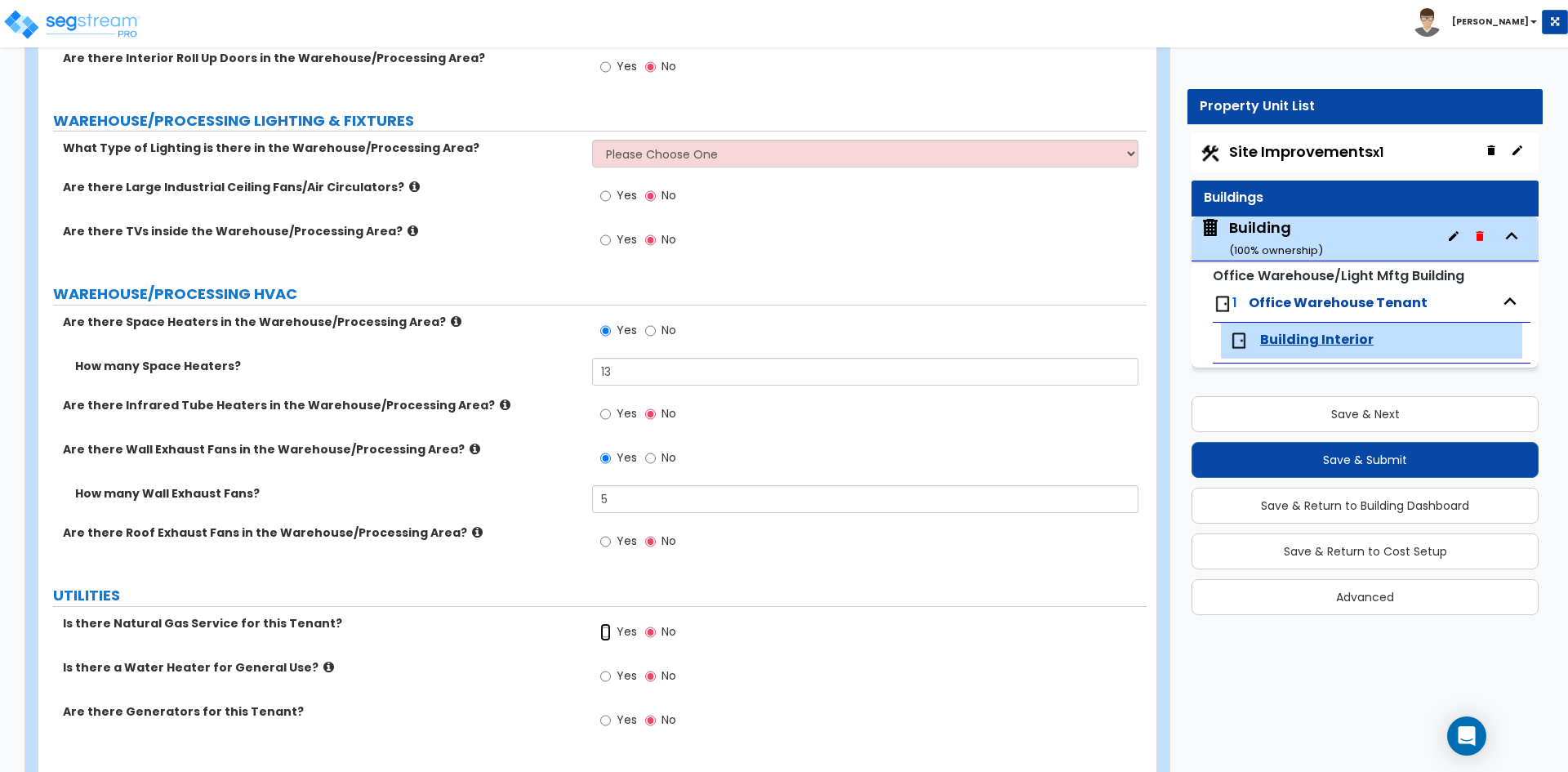
click at [609, 623] on input "Yes" at bounding box center [605, 632] width 11 height 18
radio input "true"
click at [625, 667] on span "Yes" at bounding box center [627, 676] width 20 height 16
click at [611, 667] on input "Yes" at bounding box center [605, 676] width 11 height 18
radio input "true"
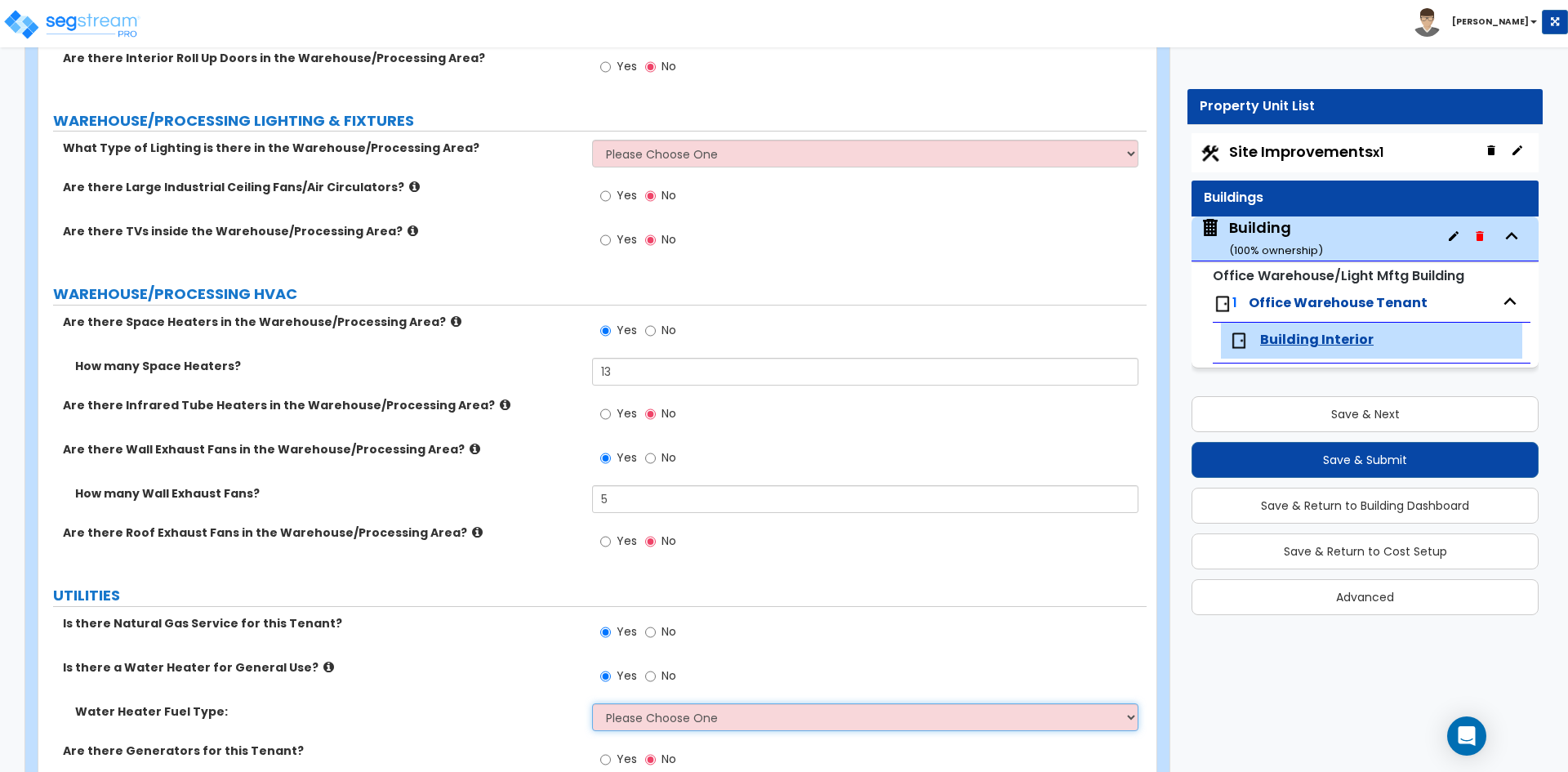
click at [639, 709] on select "Please Choose One Gas Electric" at bounding box center [865, 717] width 546 height 28
select select "1"
click at [592, 703] on select "Please Choose One Gas Electric" at bounding box center [865, 717] width 546 height 28
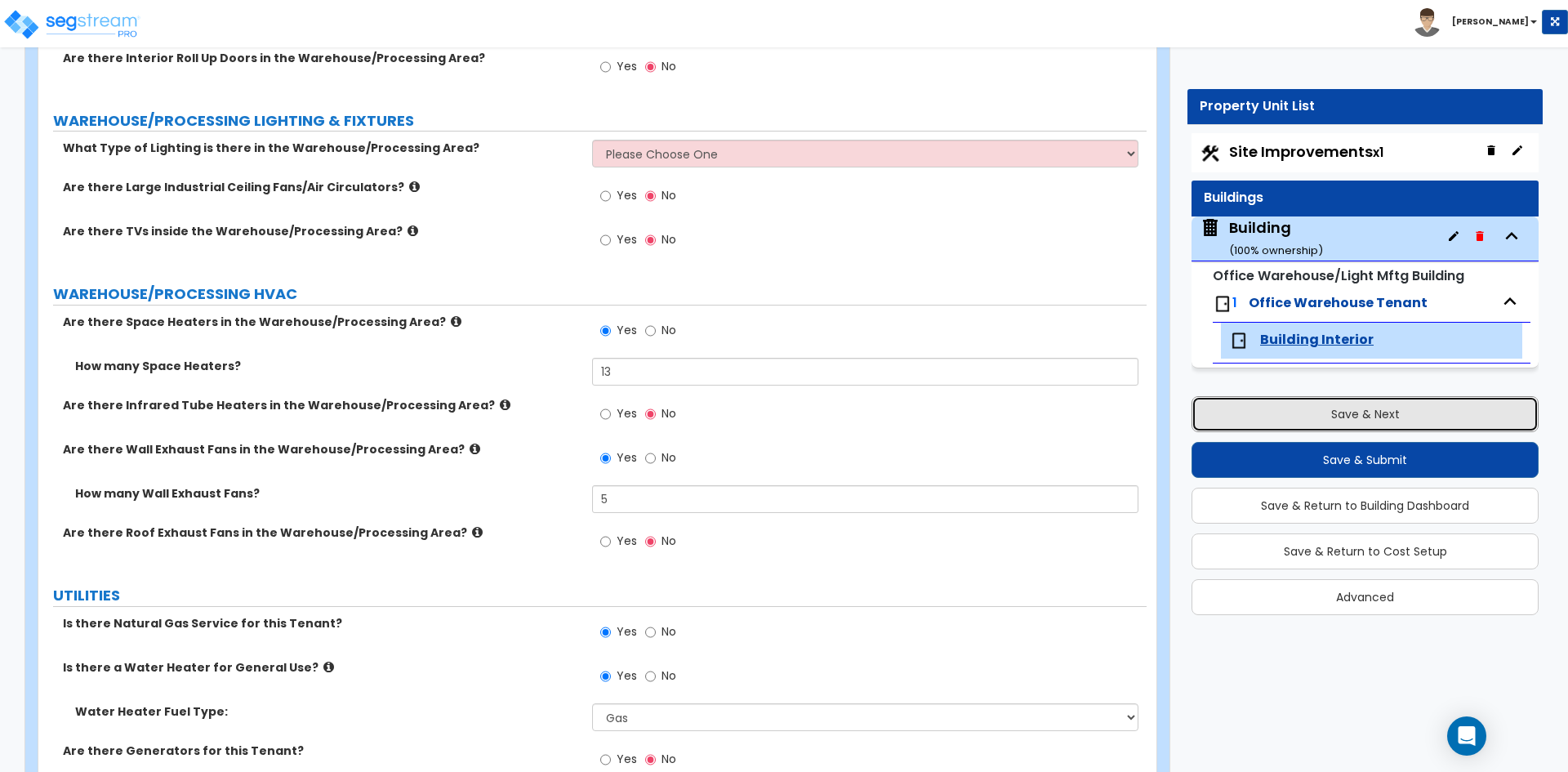
drag, startPoint x: 1386, startPoint y: 411, endPoint x: 1317, endPoint y: 182, distance: 239.2
click at [1386, 411] on button "Save & Next" at bounding box center [1365, 414] width 347 height 36
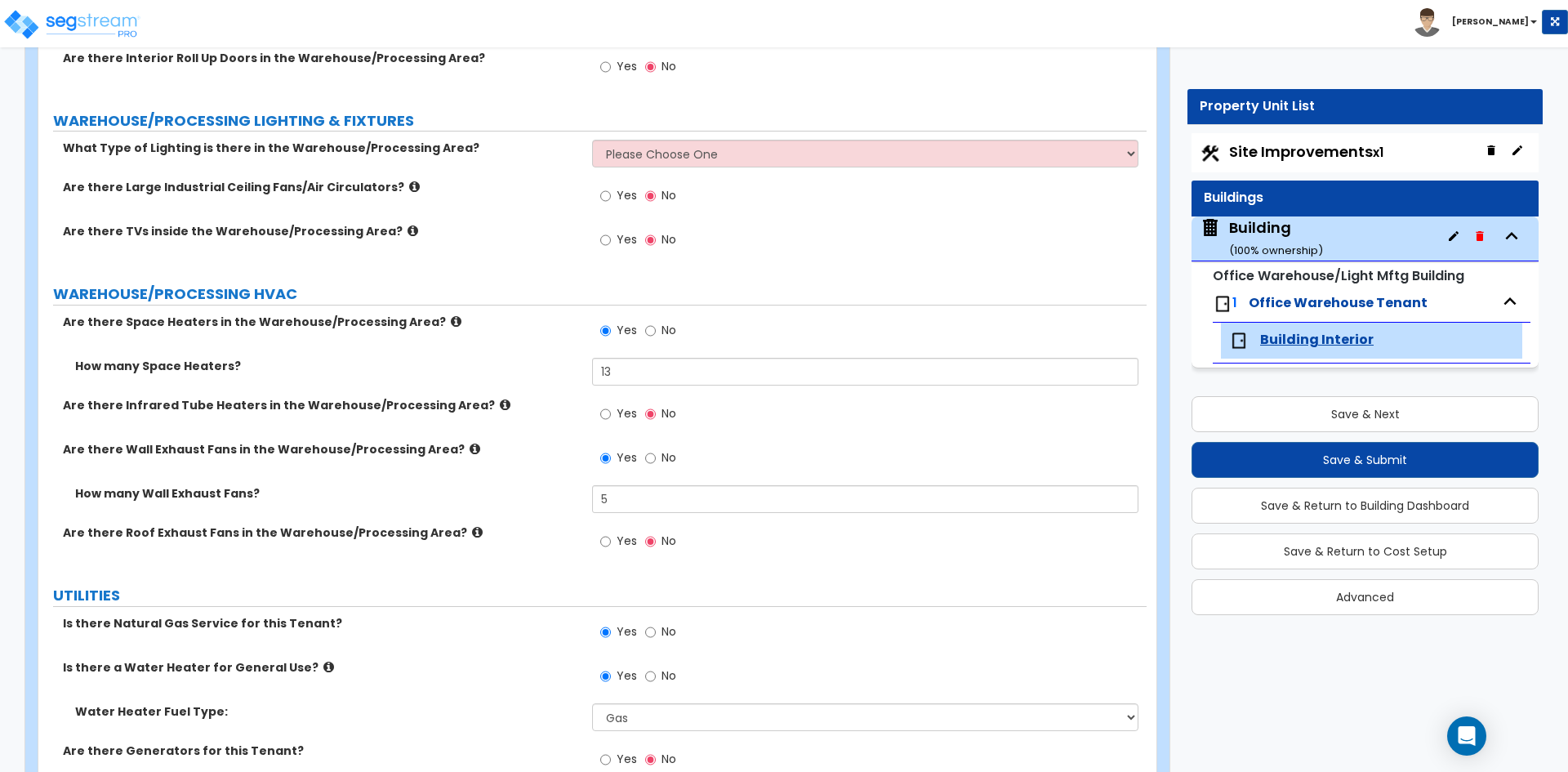
select select "2"
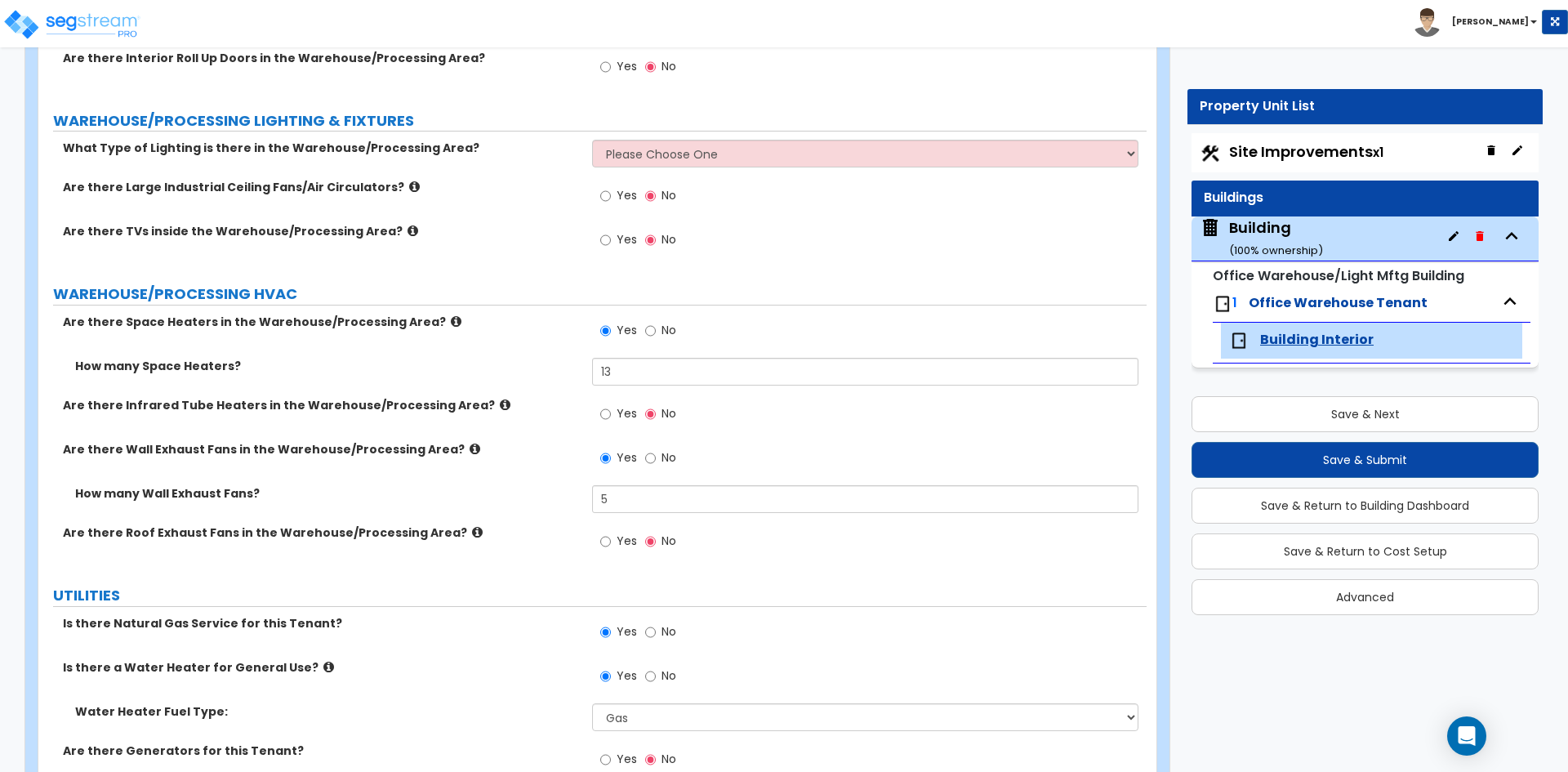
select select "1"
select select "2"
select select "1"
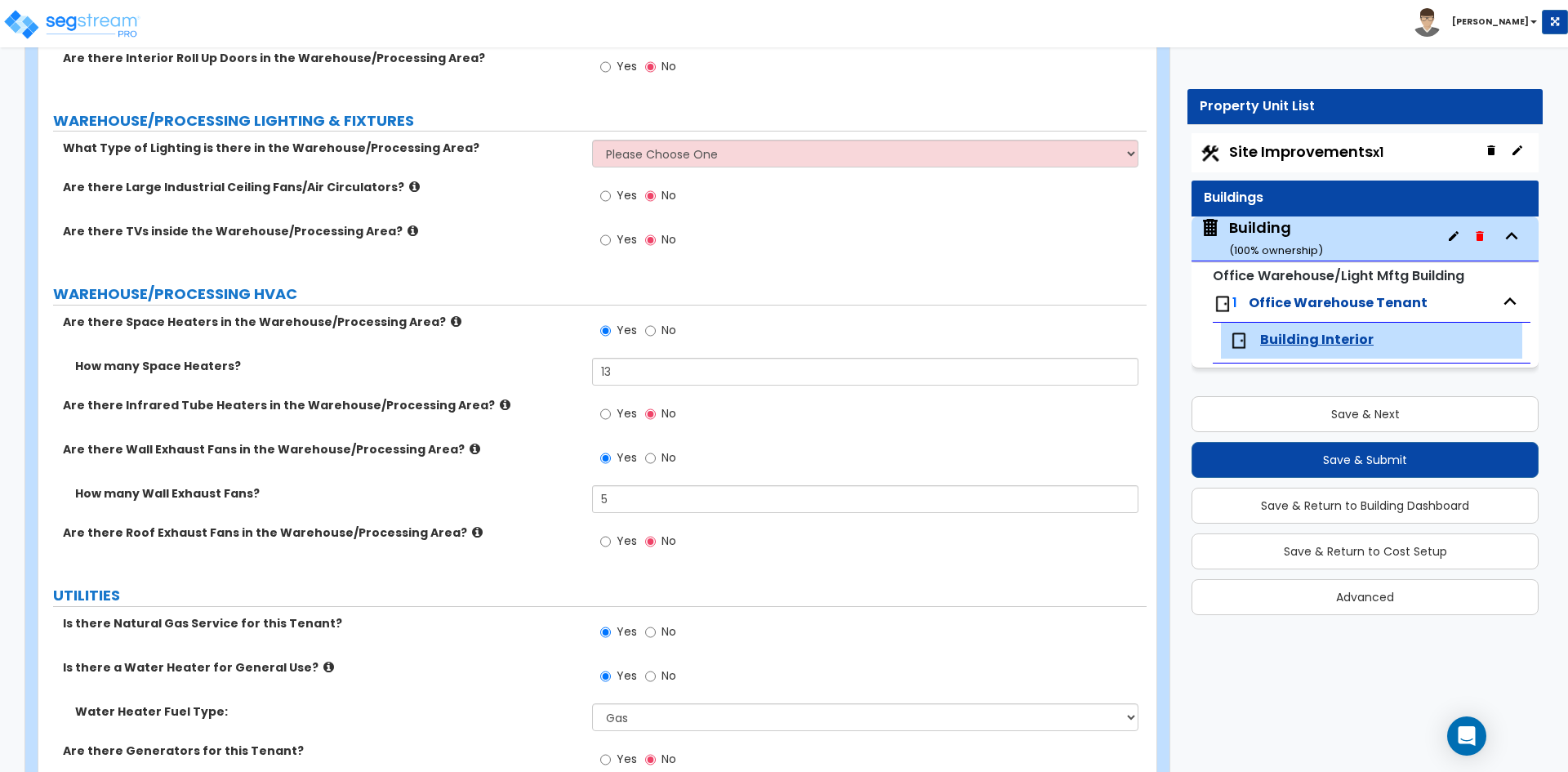
select select "1"
select select "2"
select select "1"
select select "4"
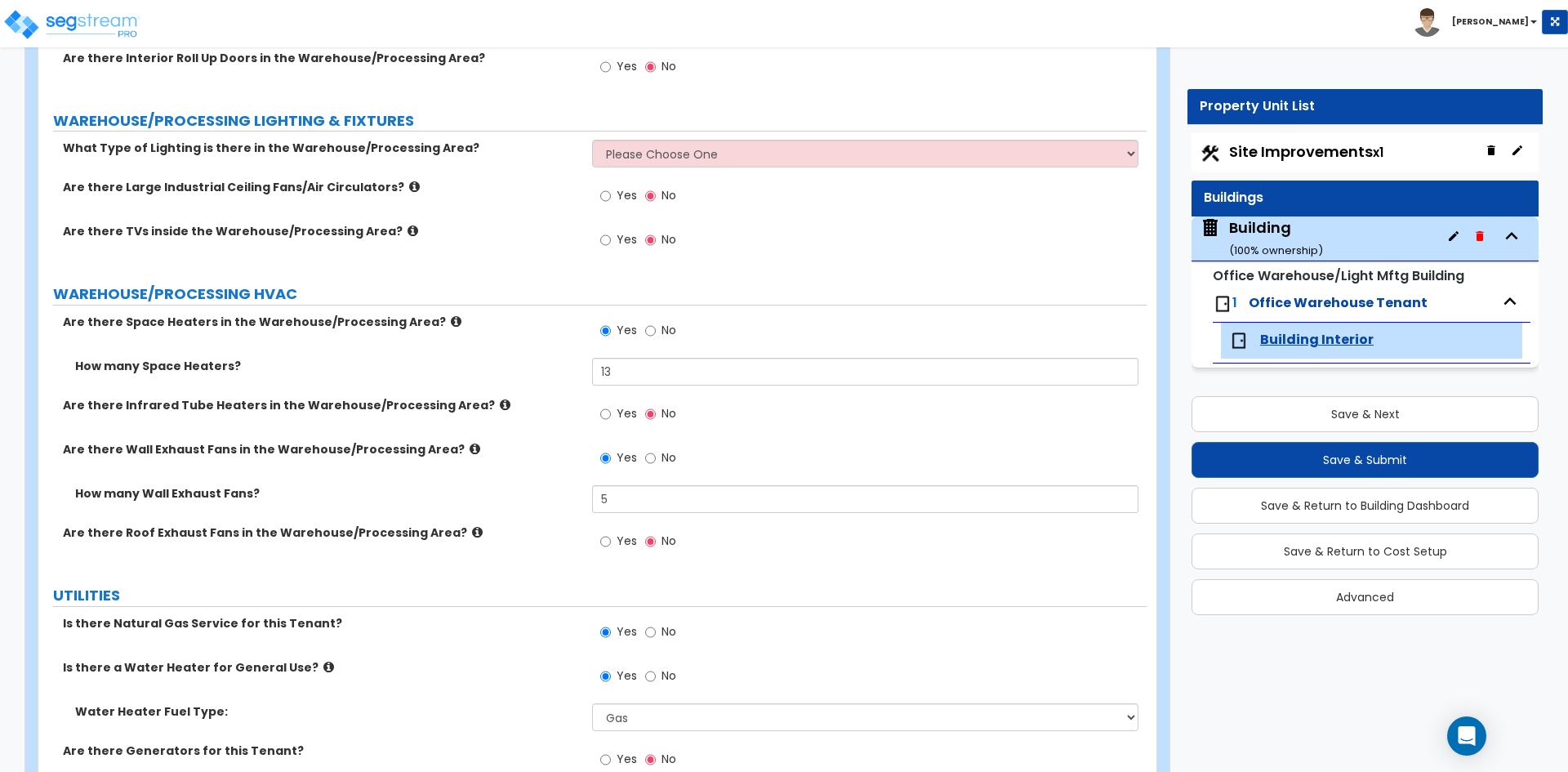
select select "2"
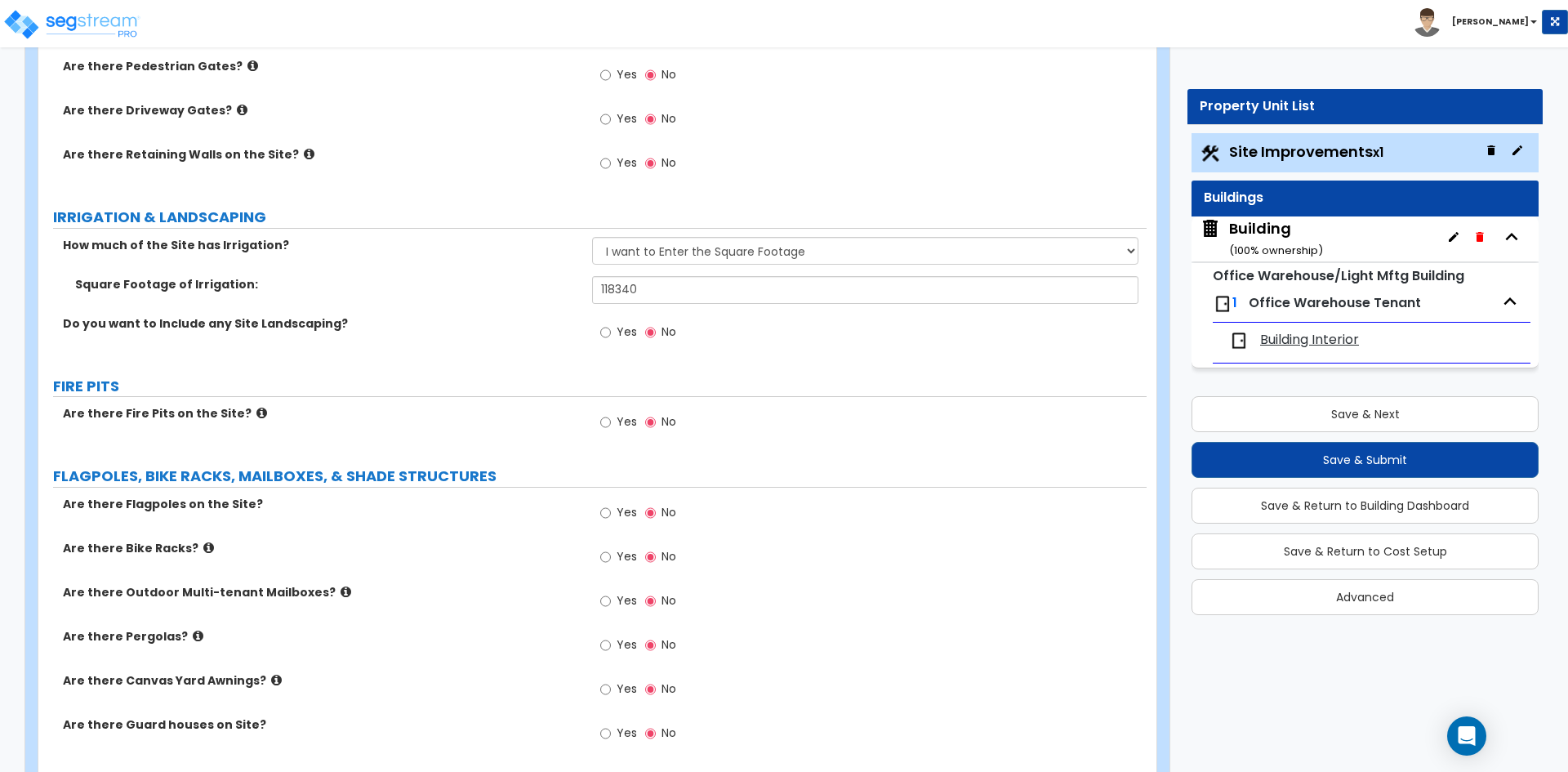
scroll to position [3955, 0]
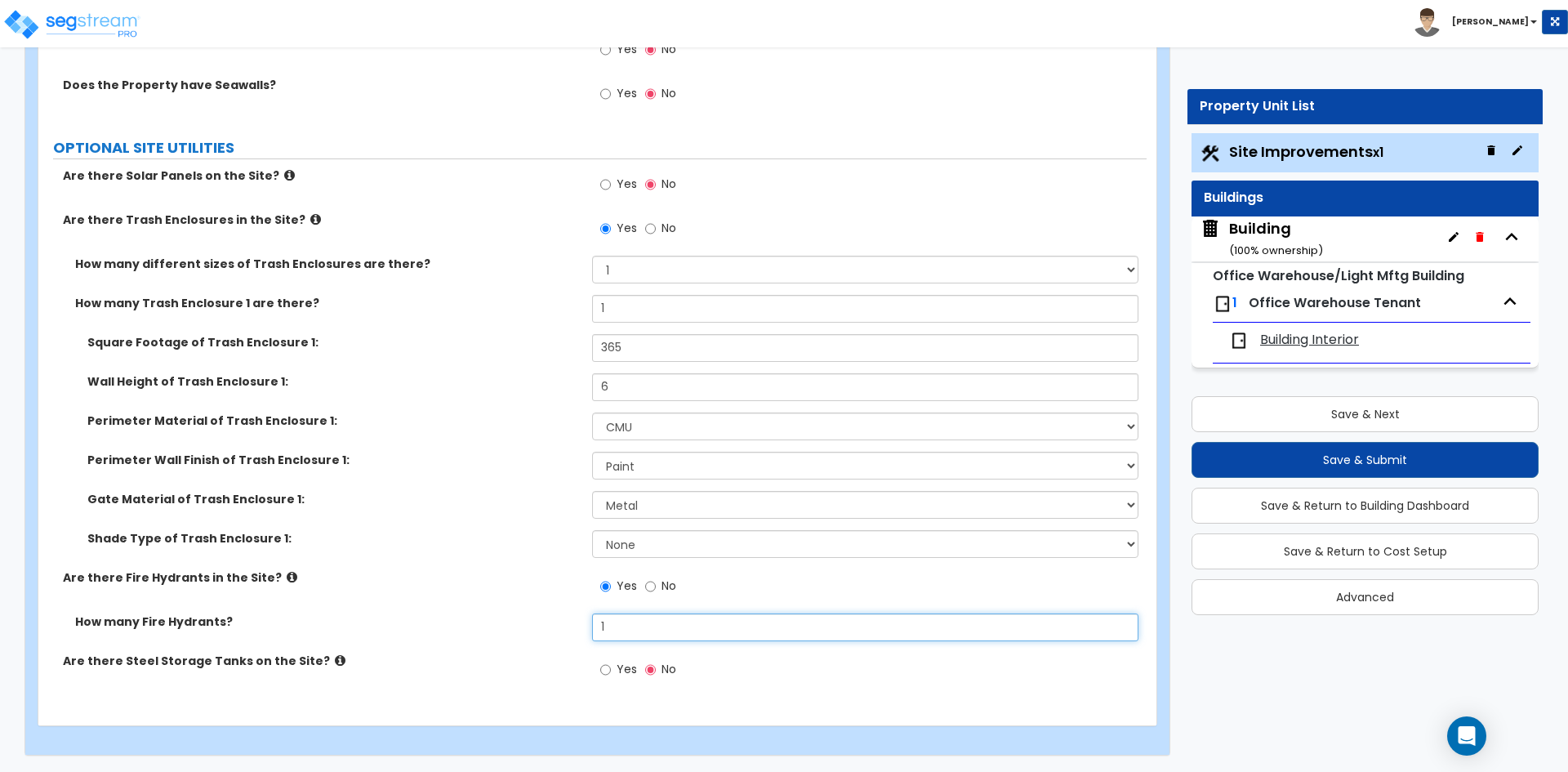
click at [635, 636] on input "1" at bounding box center [865, 627] width 546 height 28
click at [671, 636] on input "2" at bounding box center [865, 627] width 546 height 28
type input "3"
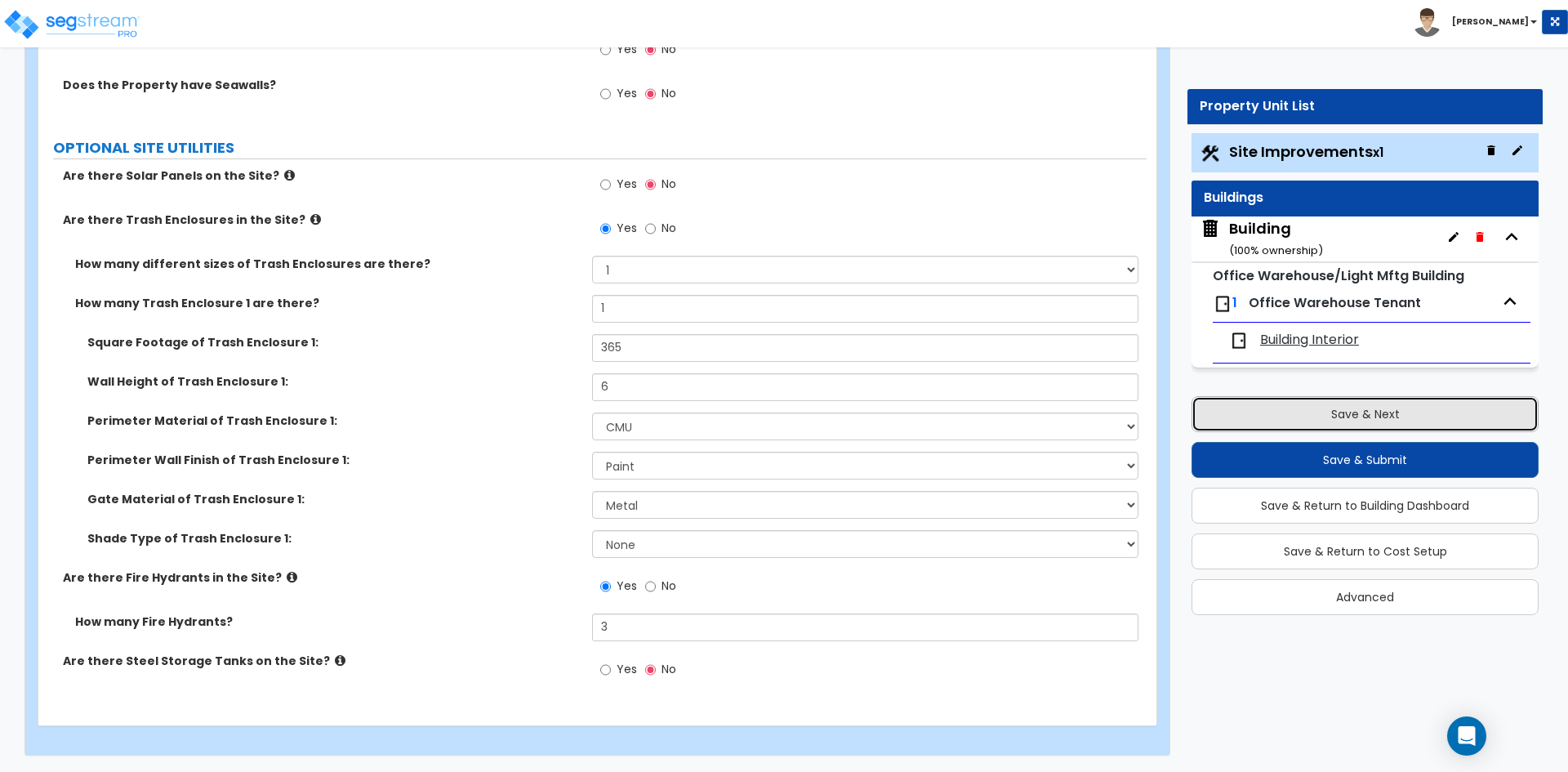
click at [1353, 414] on button "Save & Next" at bounding box center [1365, 414] width 347 height 36
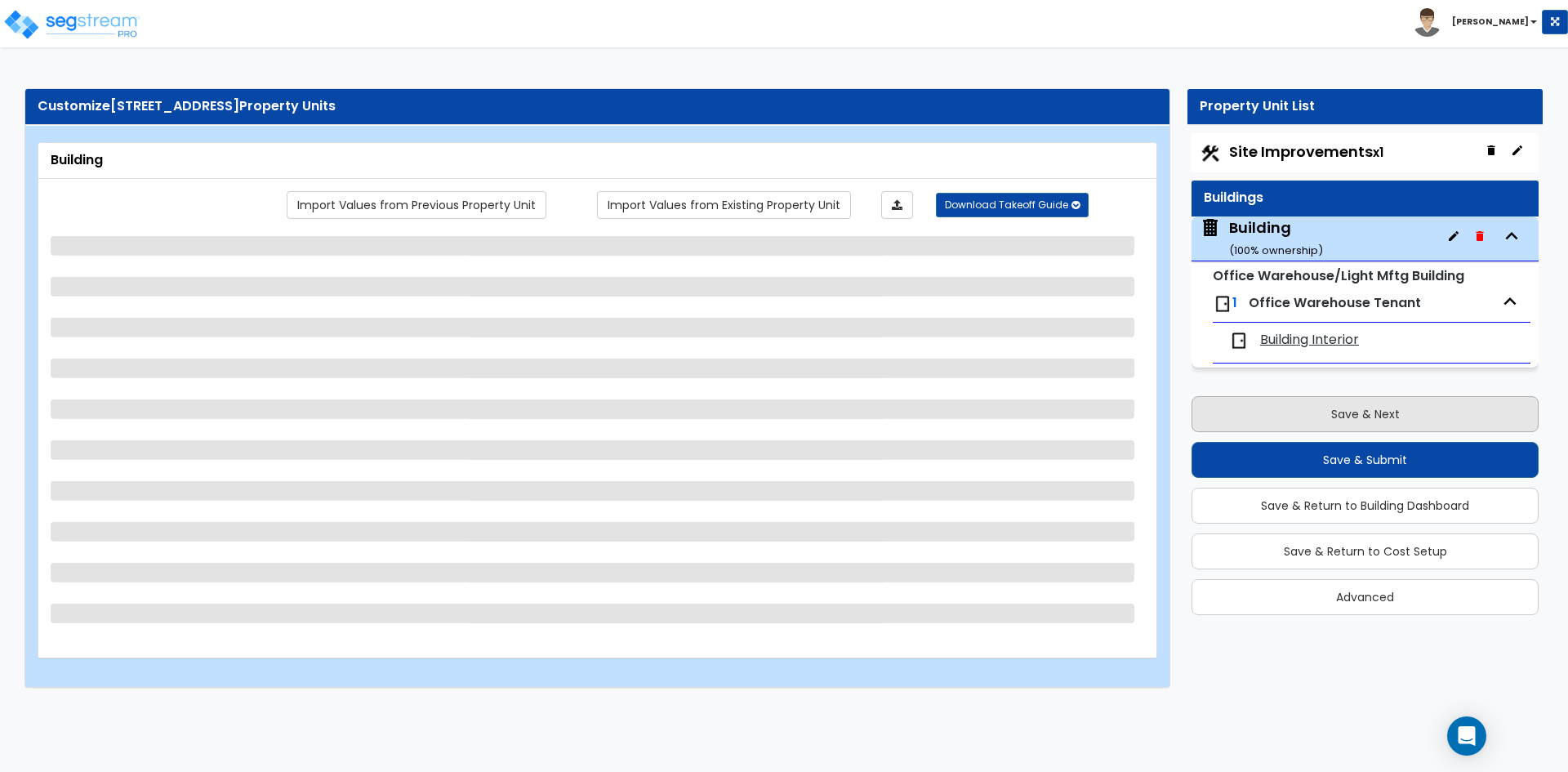
scroll to position [0, 0]
select select "2"
select select "10"
select select "9"
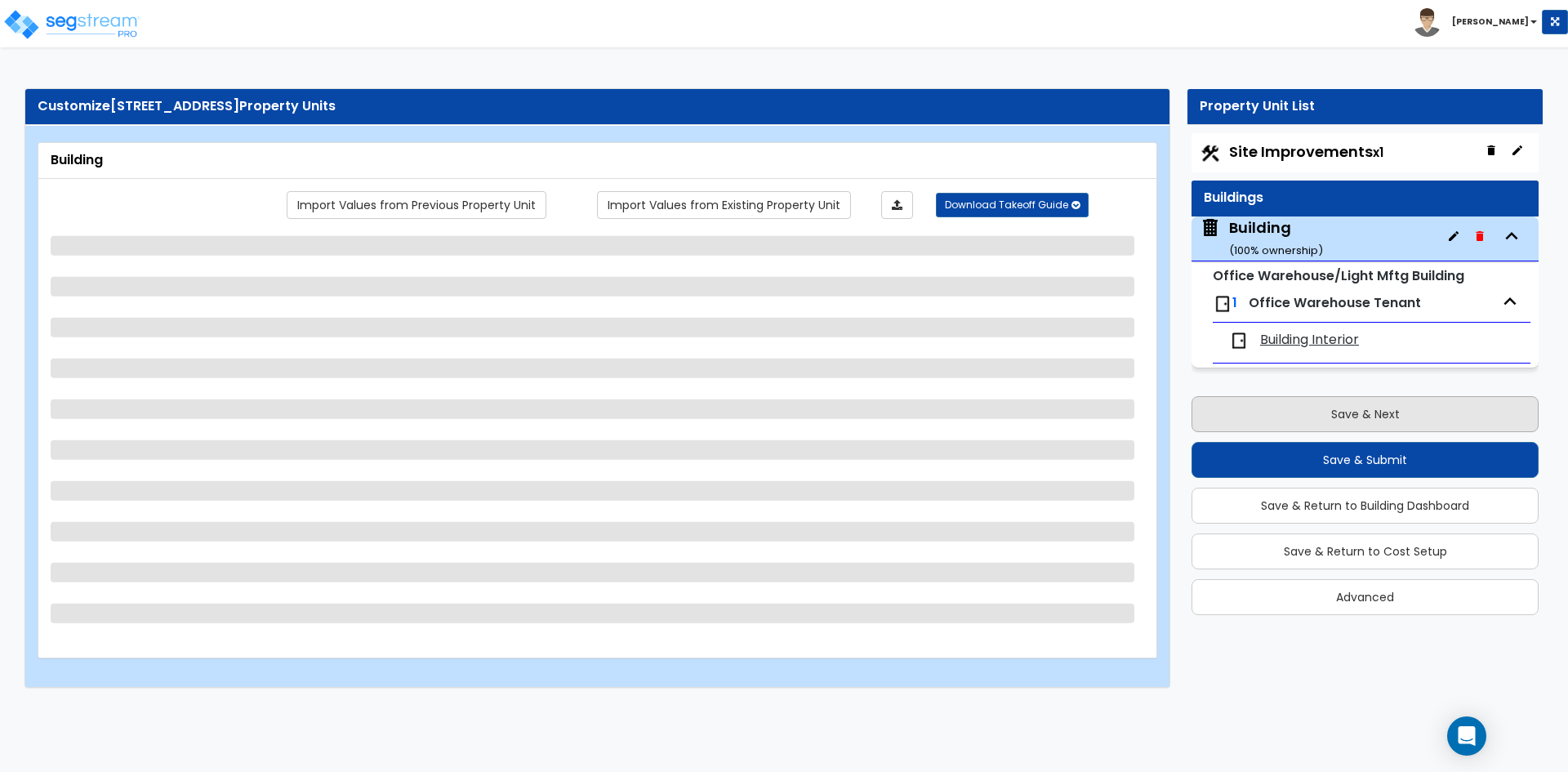
select select "2"
select select "1"
select select "3"
select select "4"
select select "2"
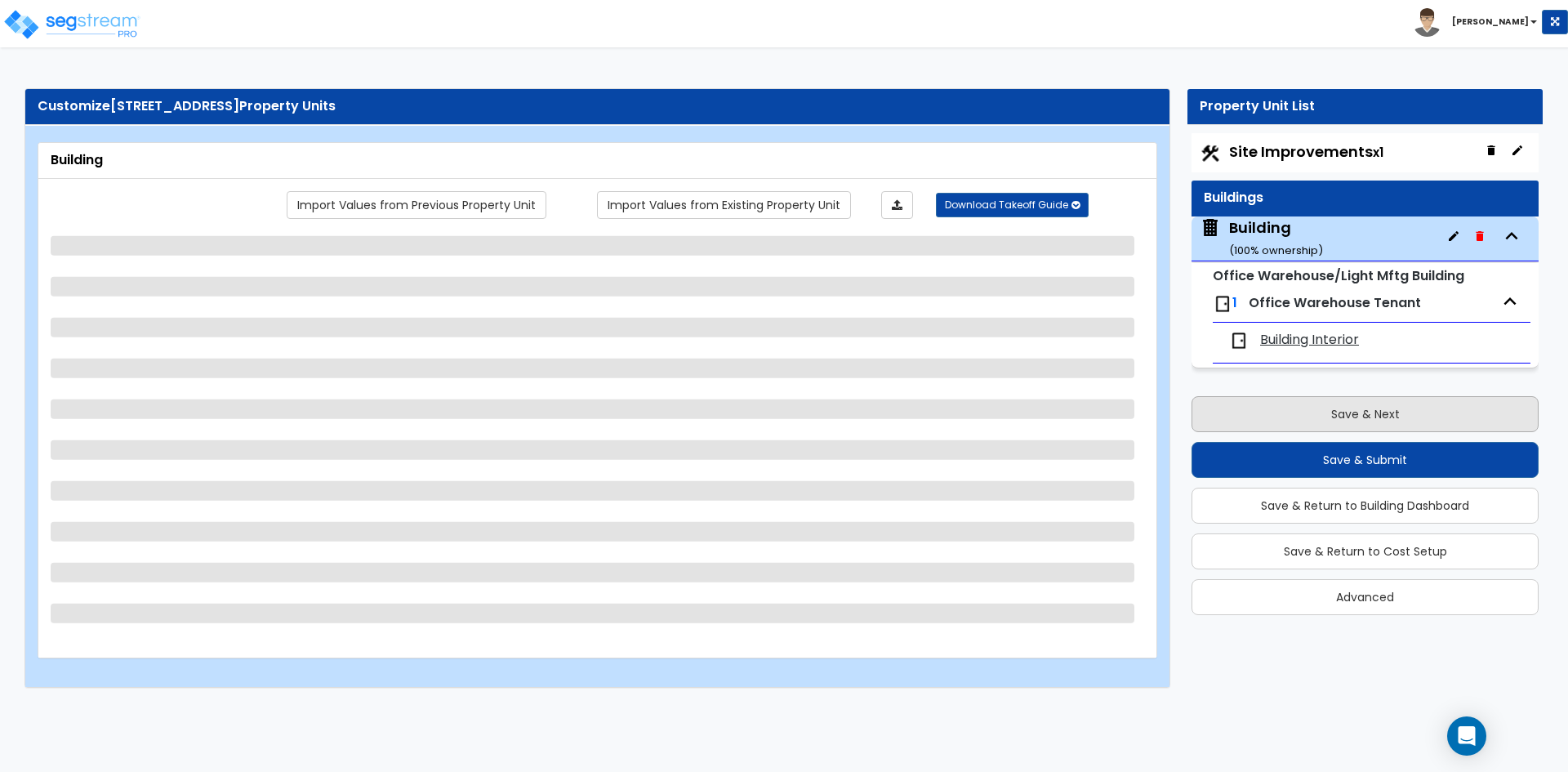
select select "3"
select select "2"
select select "3"
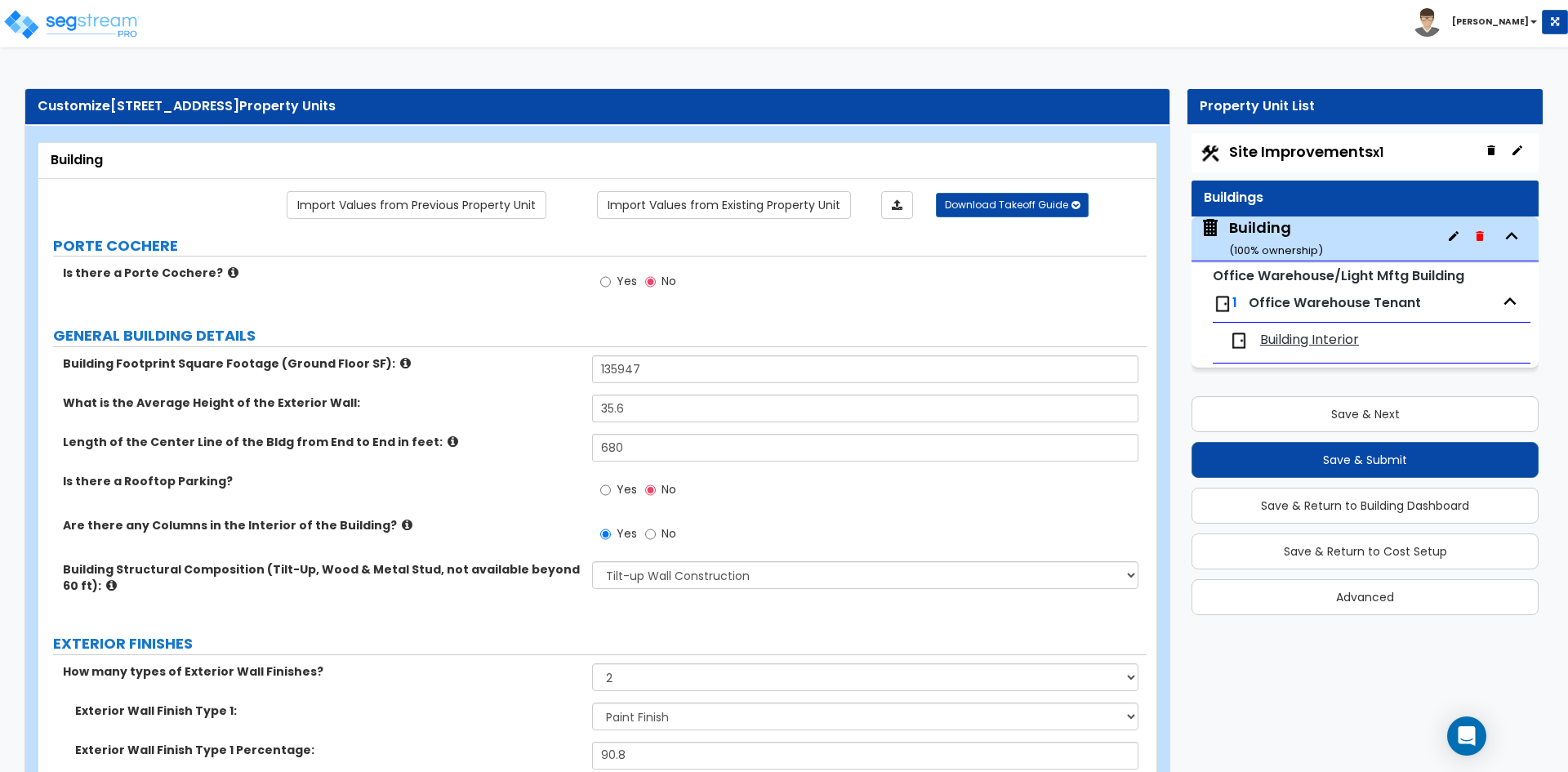
click at [402, 523] on icon at bounding box center [407, 524] width 11 height 12
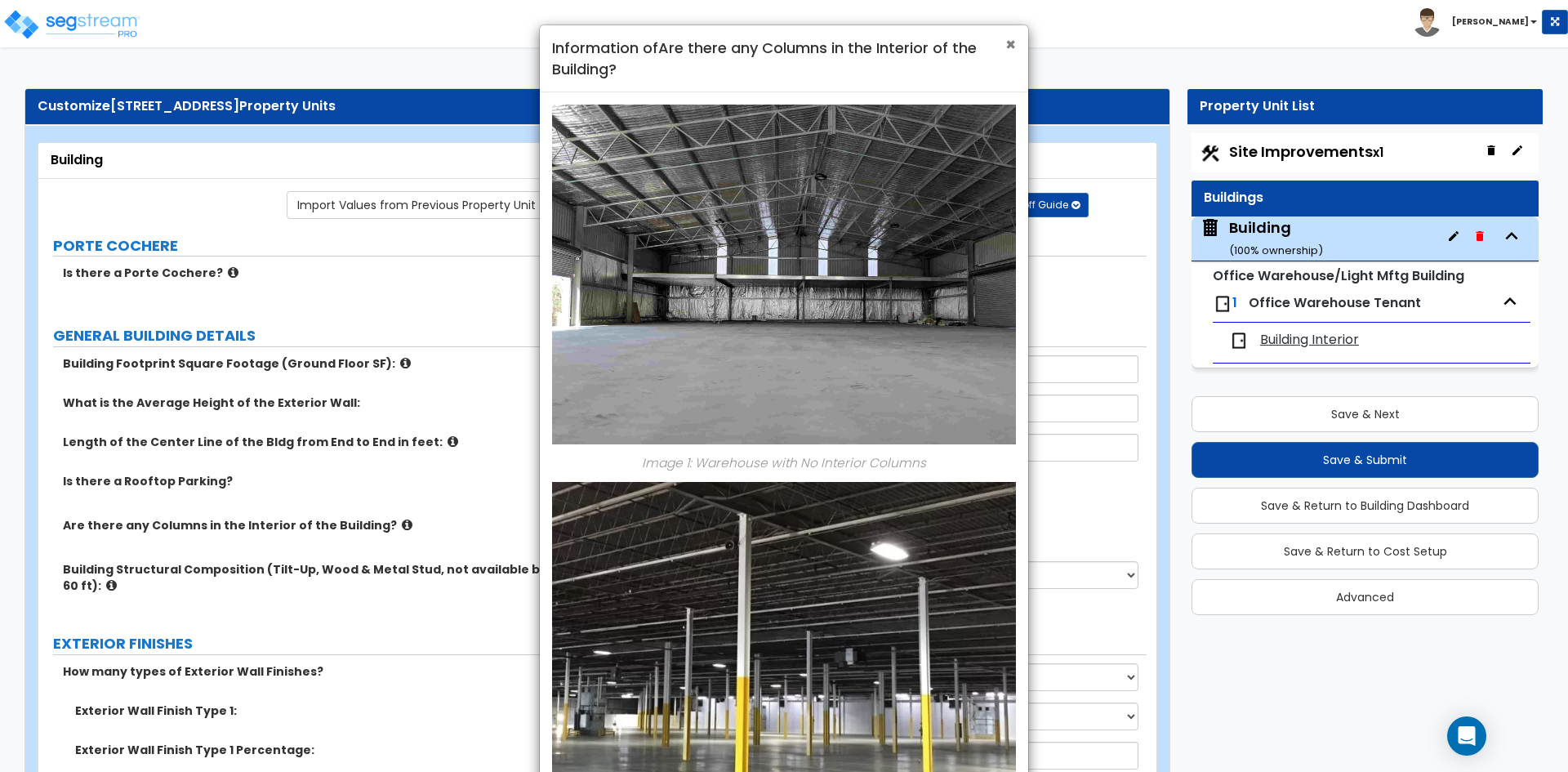
click at [1009, 44] on span "×" at bounding box center [1010, 44] width 11 height 24
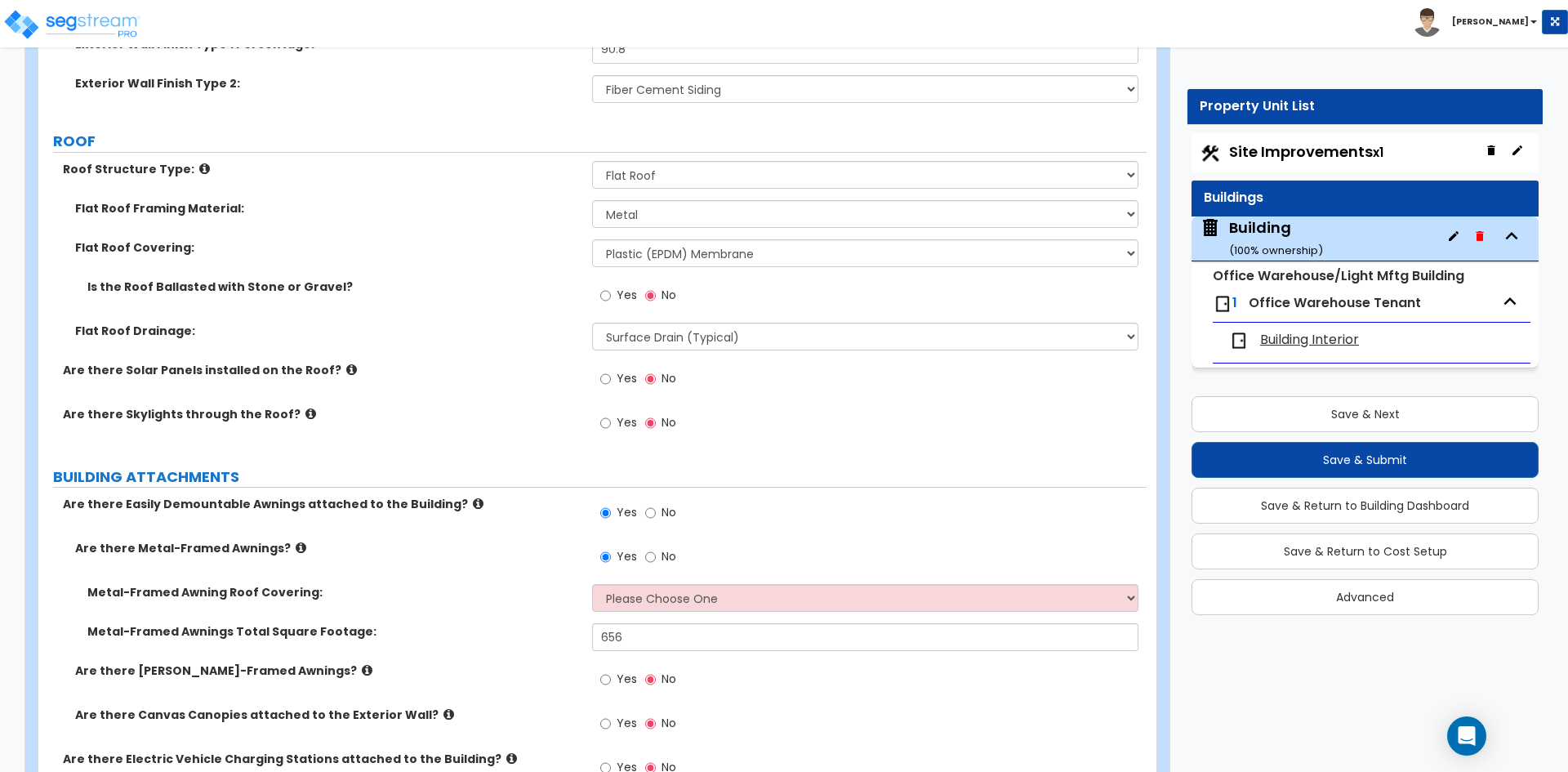
scroll to position [735, 0]
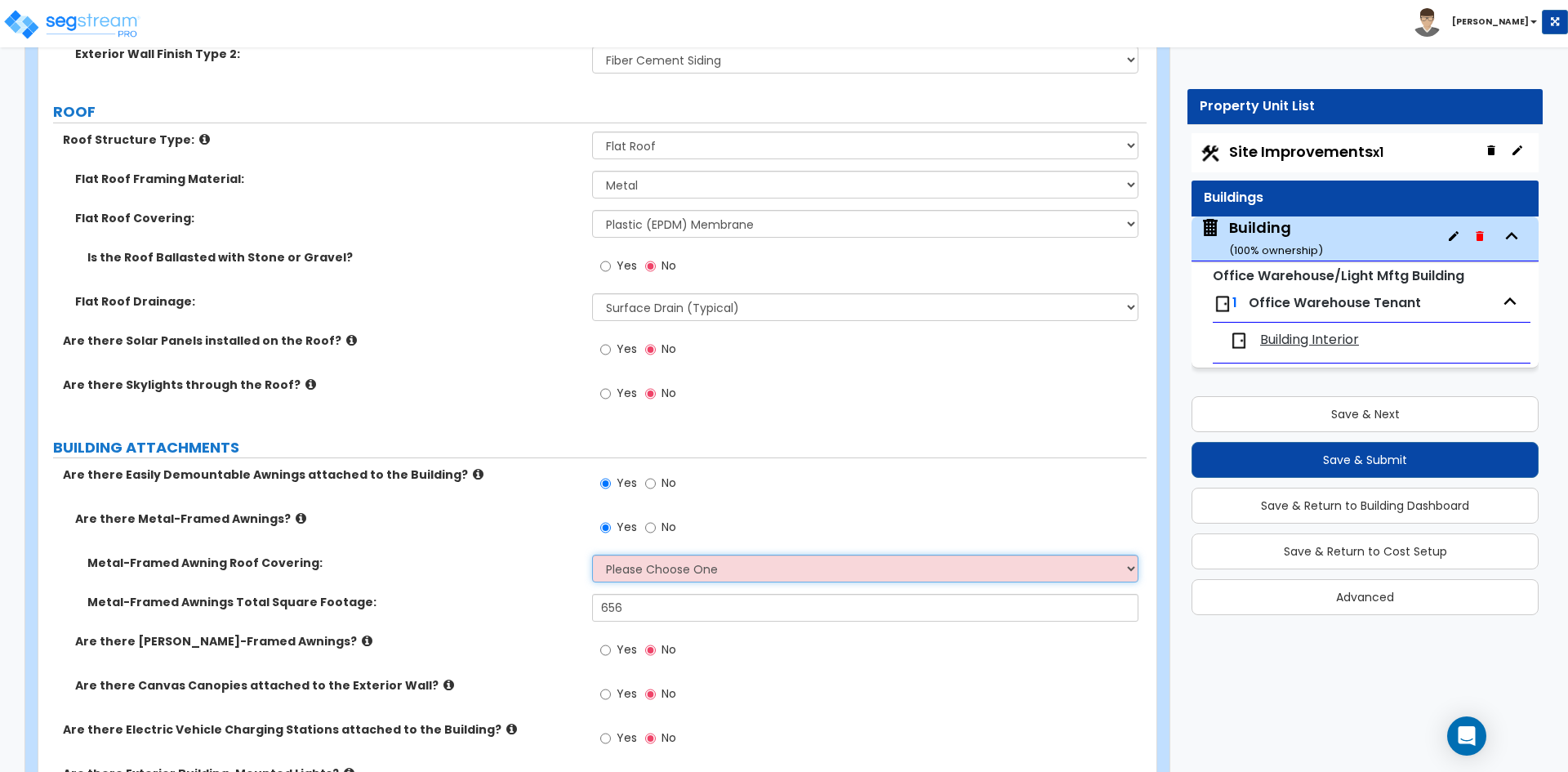
click at [632, 569] on select "Please Choose One Plastic Metal Glass" at bounding box center [865, 568] width 546 height 28
select select "2"
click at [592, 554] on select "Please Choose One Plastic Metal Glass" at bounding box center [865, 568] width 546 height 28
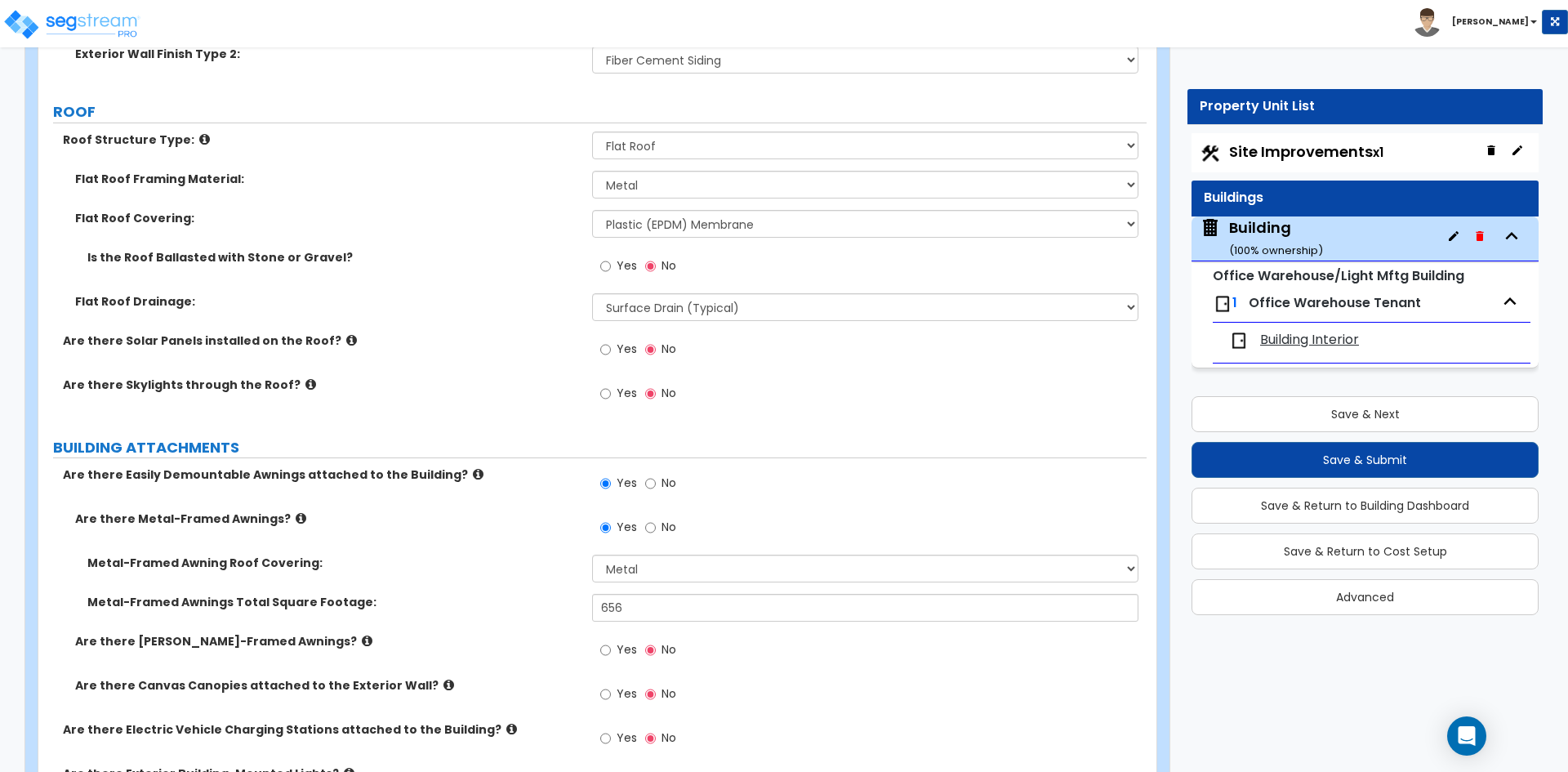
click at [488, 563] on label "Metal-Framed Awning Roof Covering:" at bounding box center [334, 563] width 492 height 16
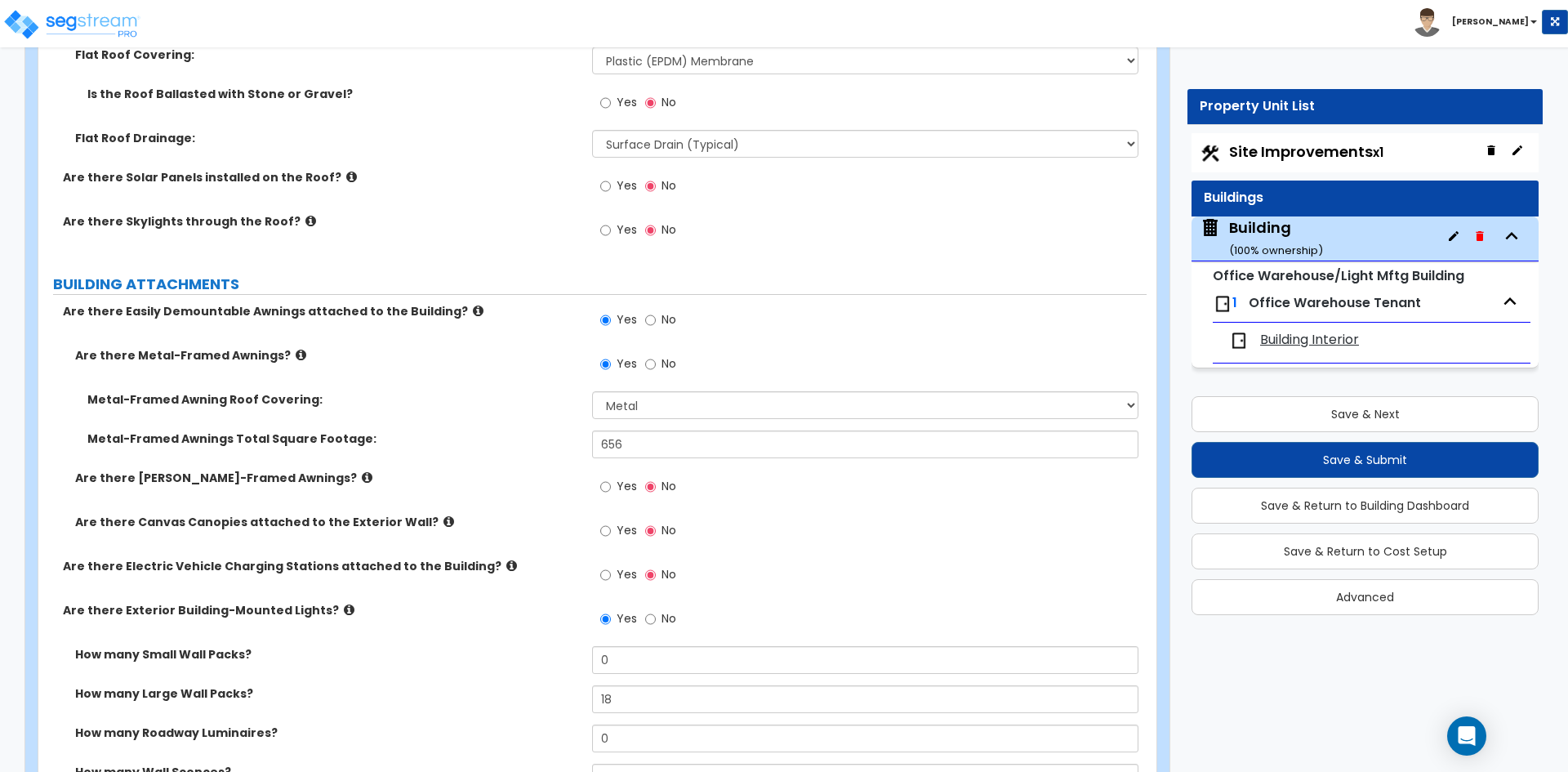
scroll to position [980, 0]
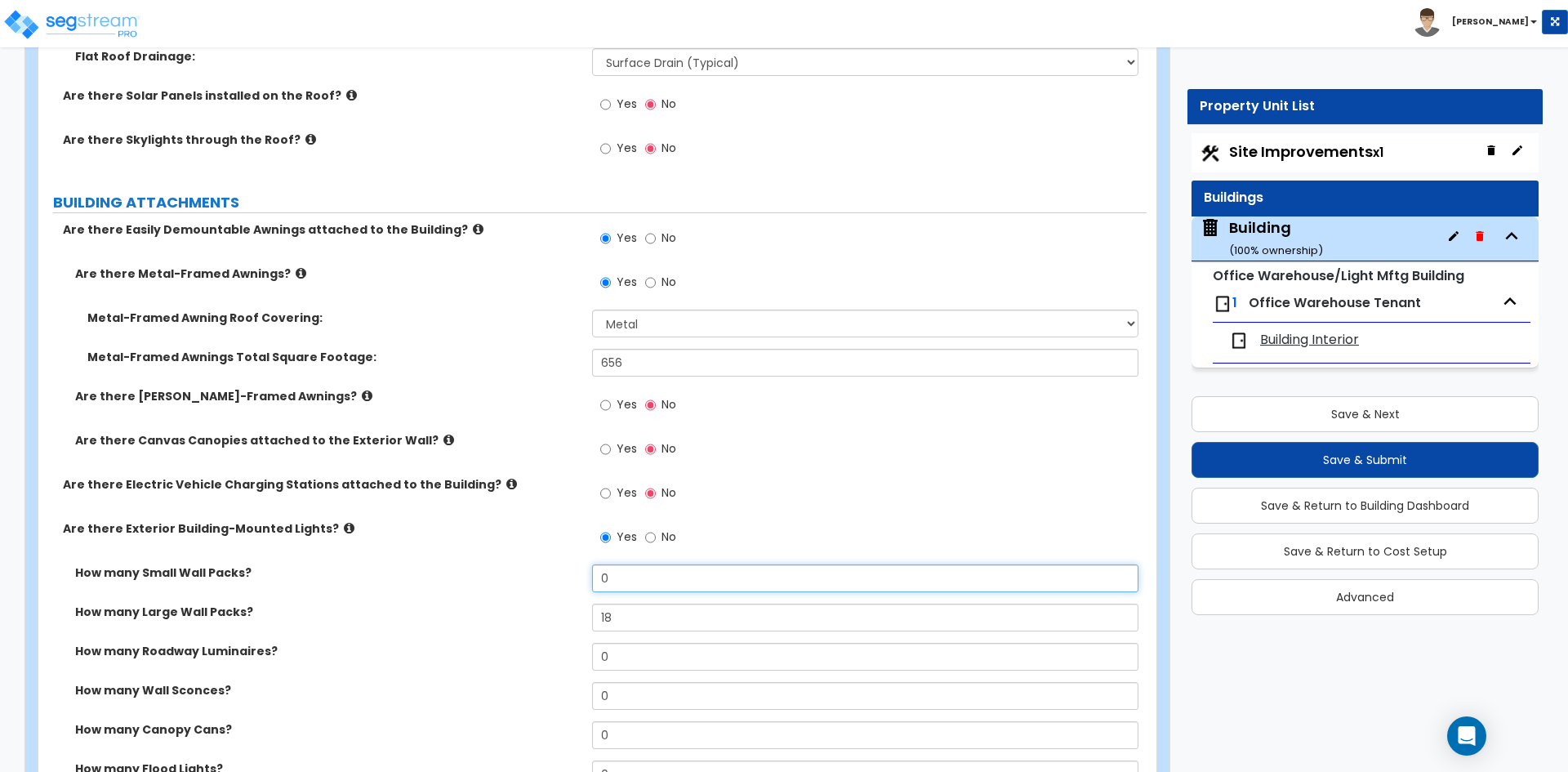
click at [655, 582] on input "0" at bounding box center [865, 578] width 546 height 28
click at [641, 577] on input "0" at bounding box center [865, 578] width 546 height 28
click at [641, 577] on input "6" at bounding box center [865, 578] width 546 height 28
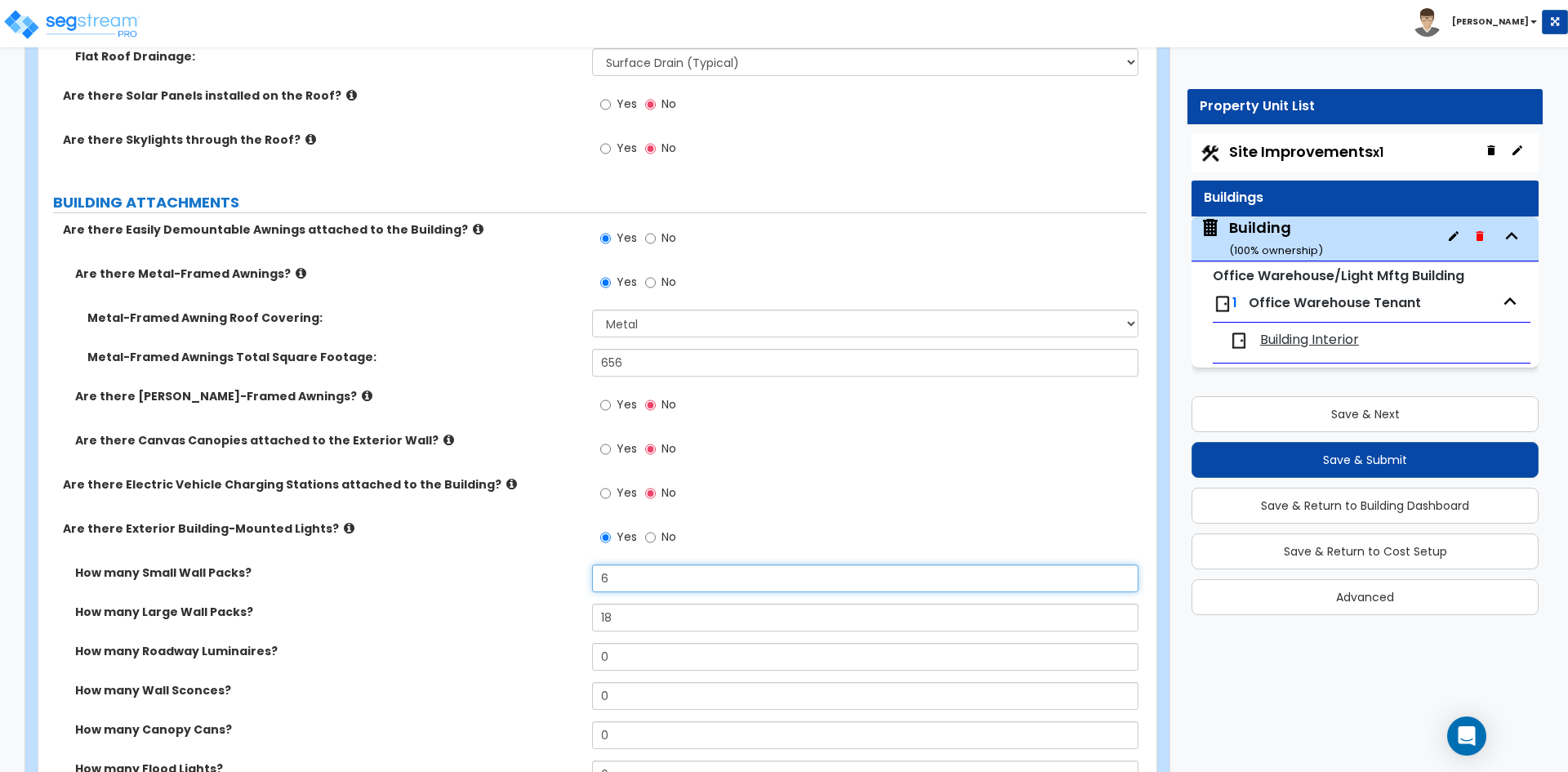
click at [641, 577] on input "6" at bounding box center [865, 578] width 546 height 28
type input "12"
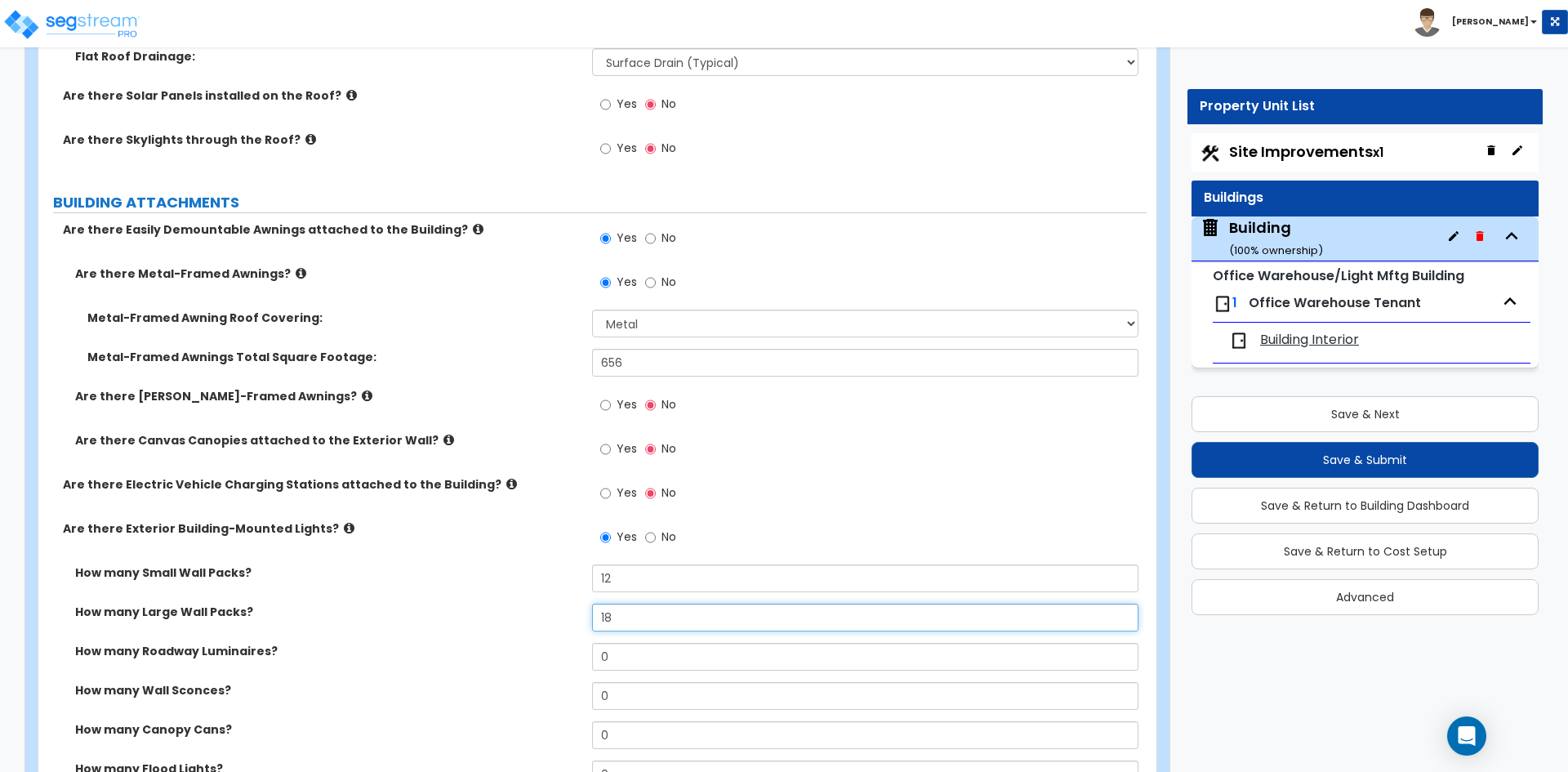
click at [624, 625] on input "18" at bounding box center [865, 617] width 546 height 28
type input "6"
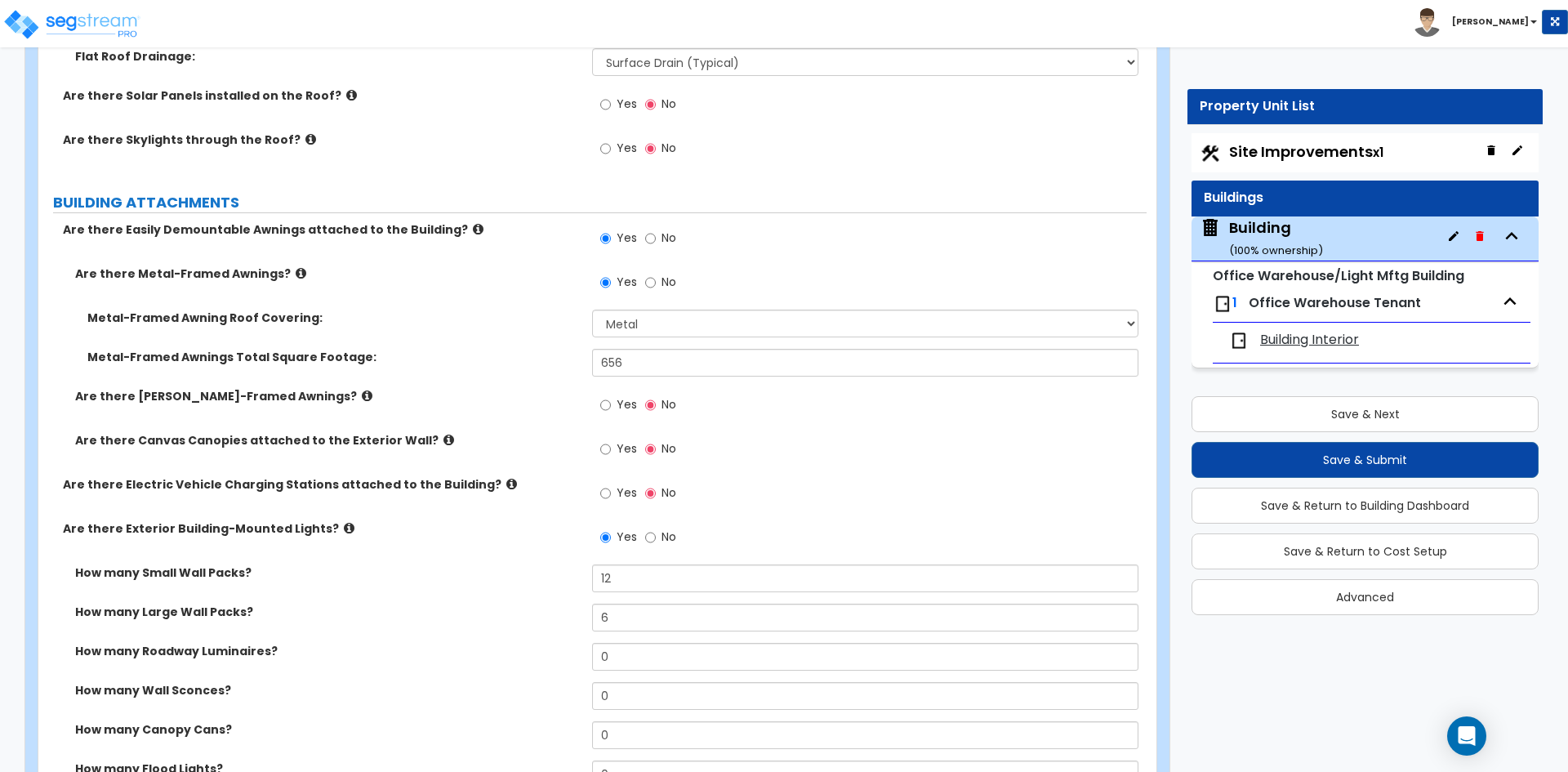
click at [550, 595] on div "How many Small Wall Packs? 12" at bounding box center [592, 584] width 1108 height 39
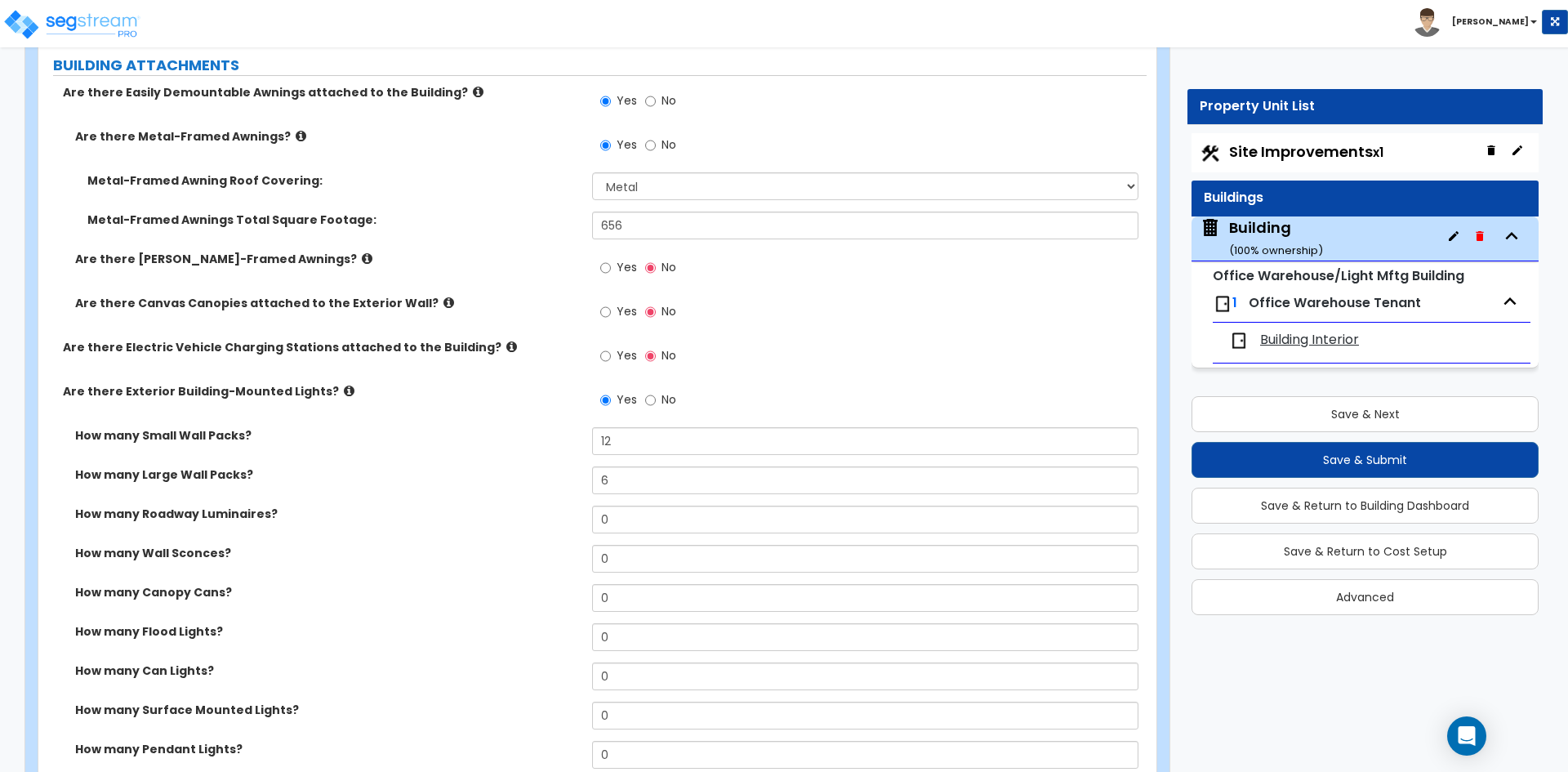
scroll to position [1143, 0]
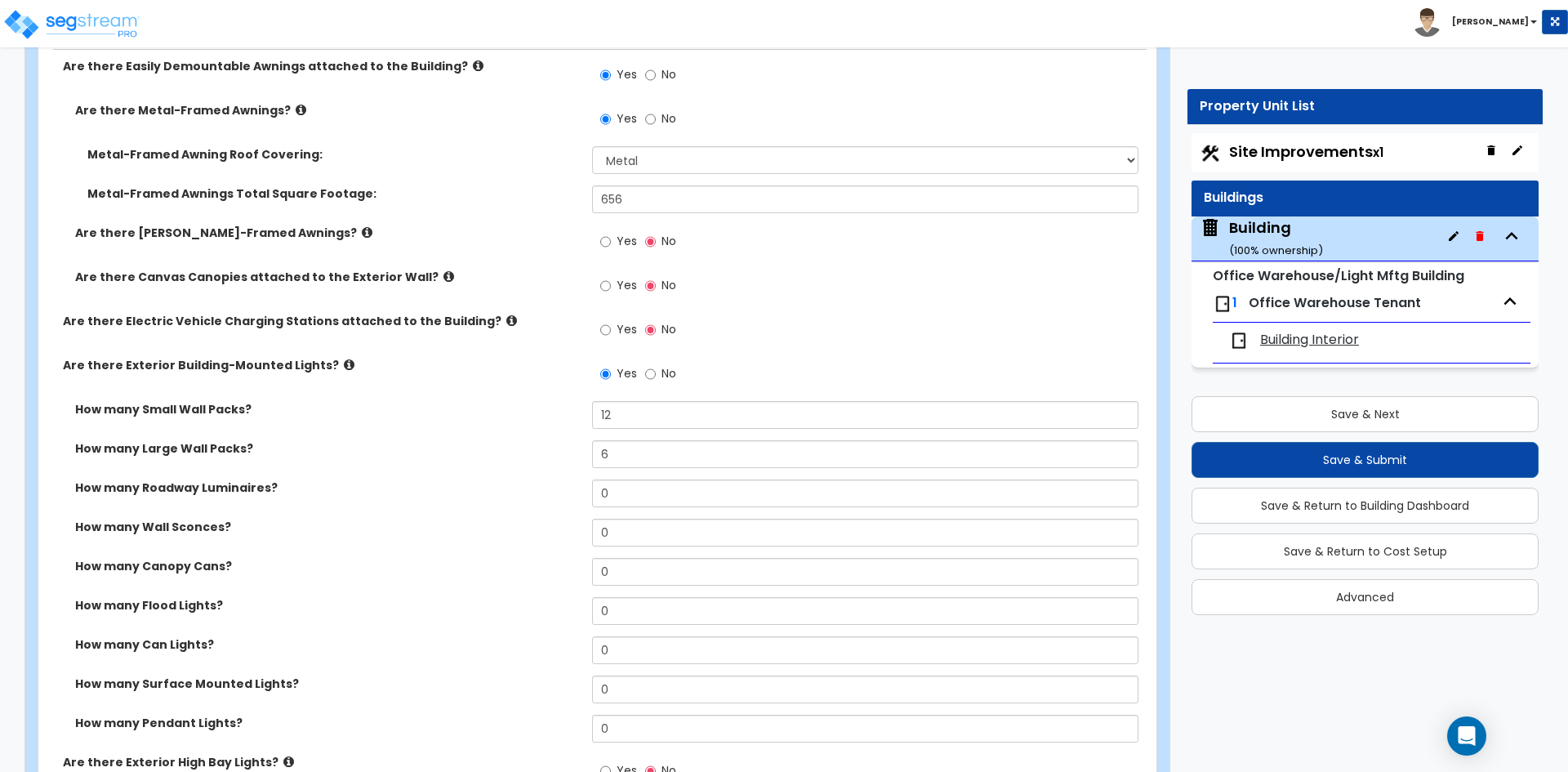
click at [466, 484] on label "How many Roadway Luminaires?" at bounding box center [327, 487] width 505 height 16
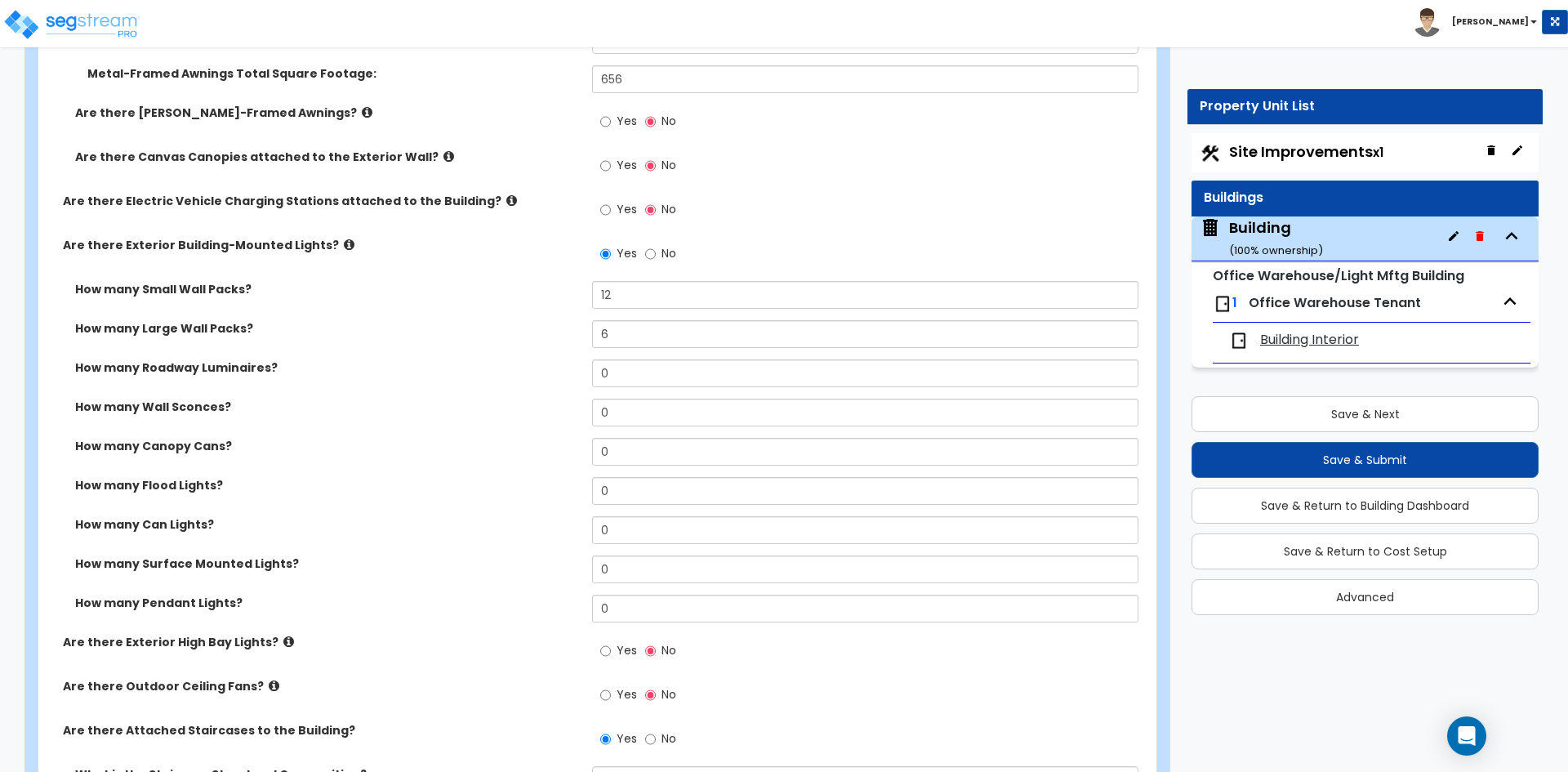
scroll to position [1307, 0]
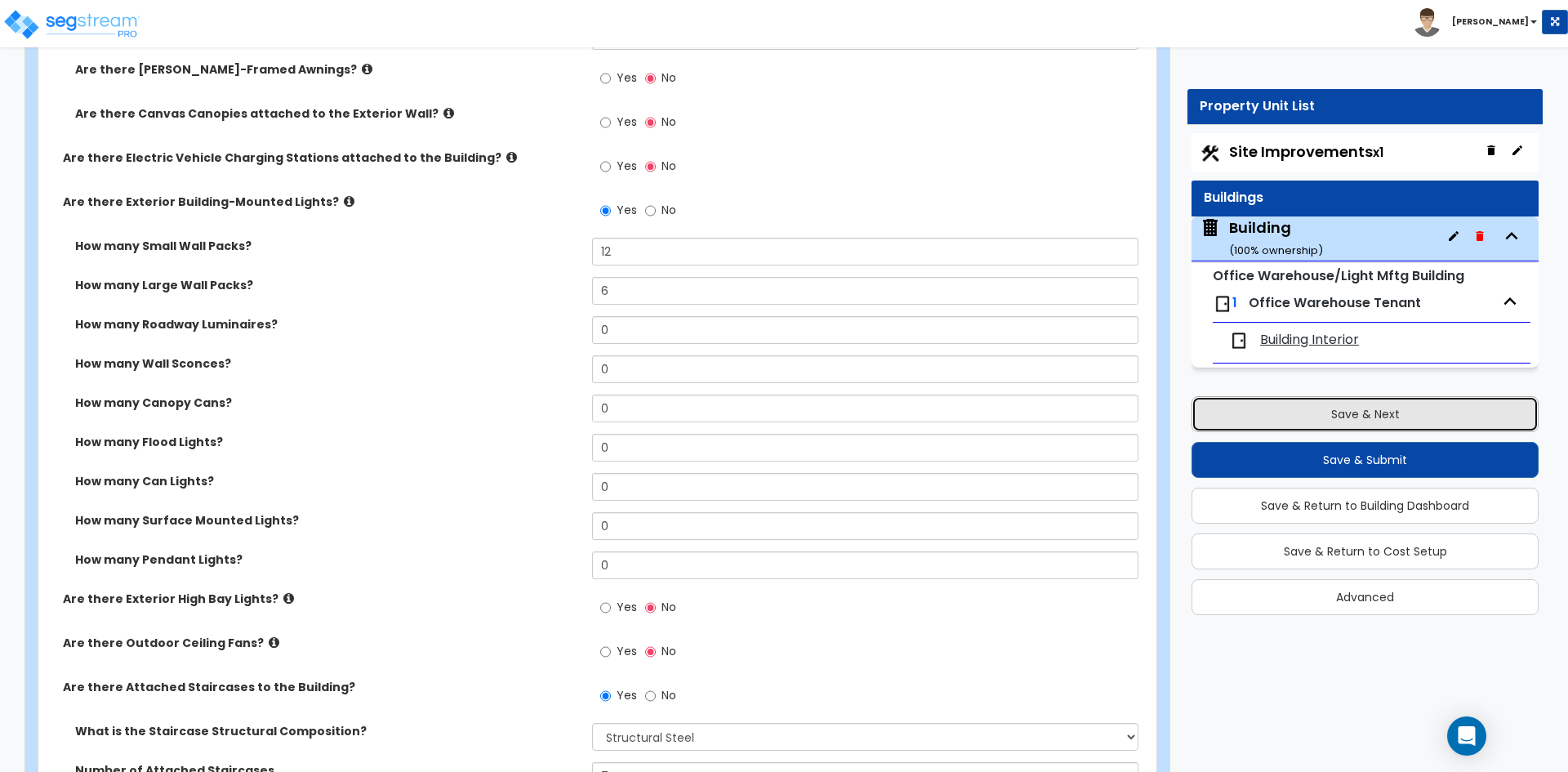
click at [1247, 405] on button "Save & Next" at bounding box center [1365, 414] width 347 height 36
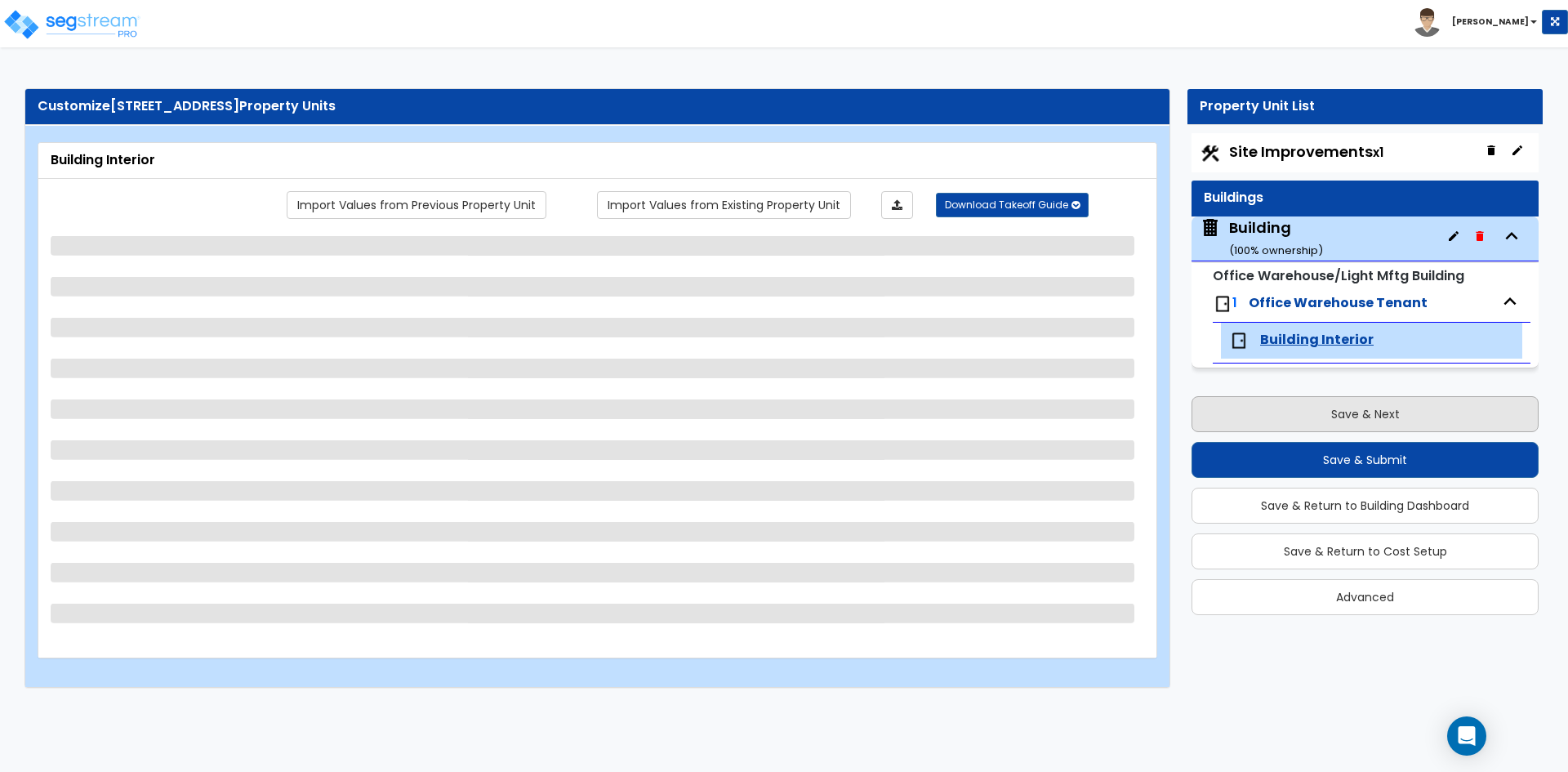
scroll to position [0, 0]
select select "1"
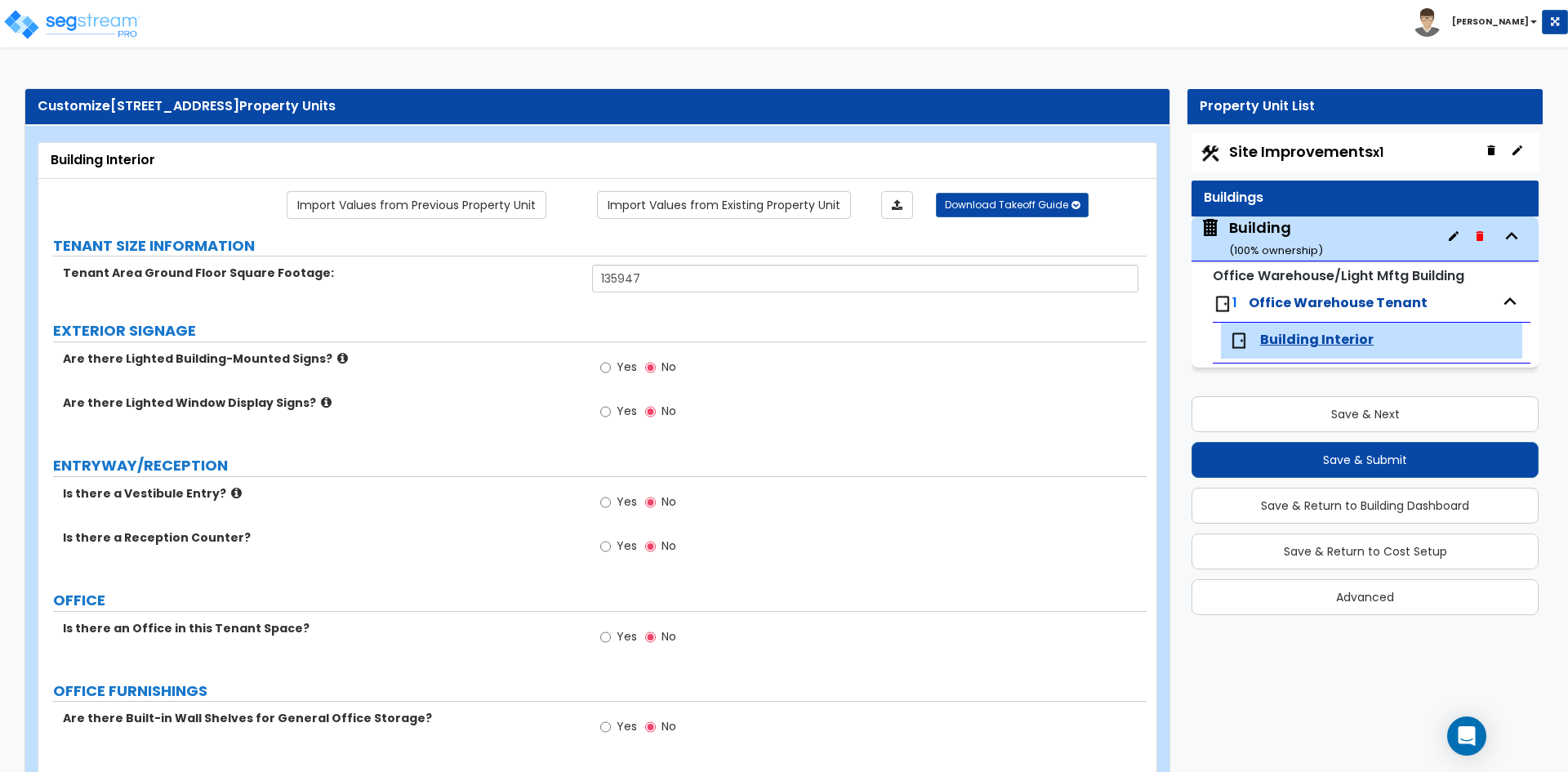
click at [1282, 340] on span "Building Interior" at bounding box center [1317, 339] width 114 height 19
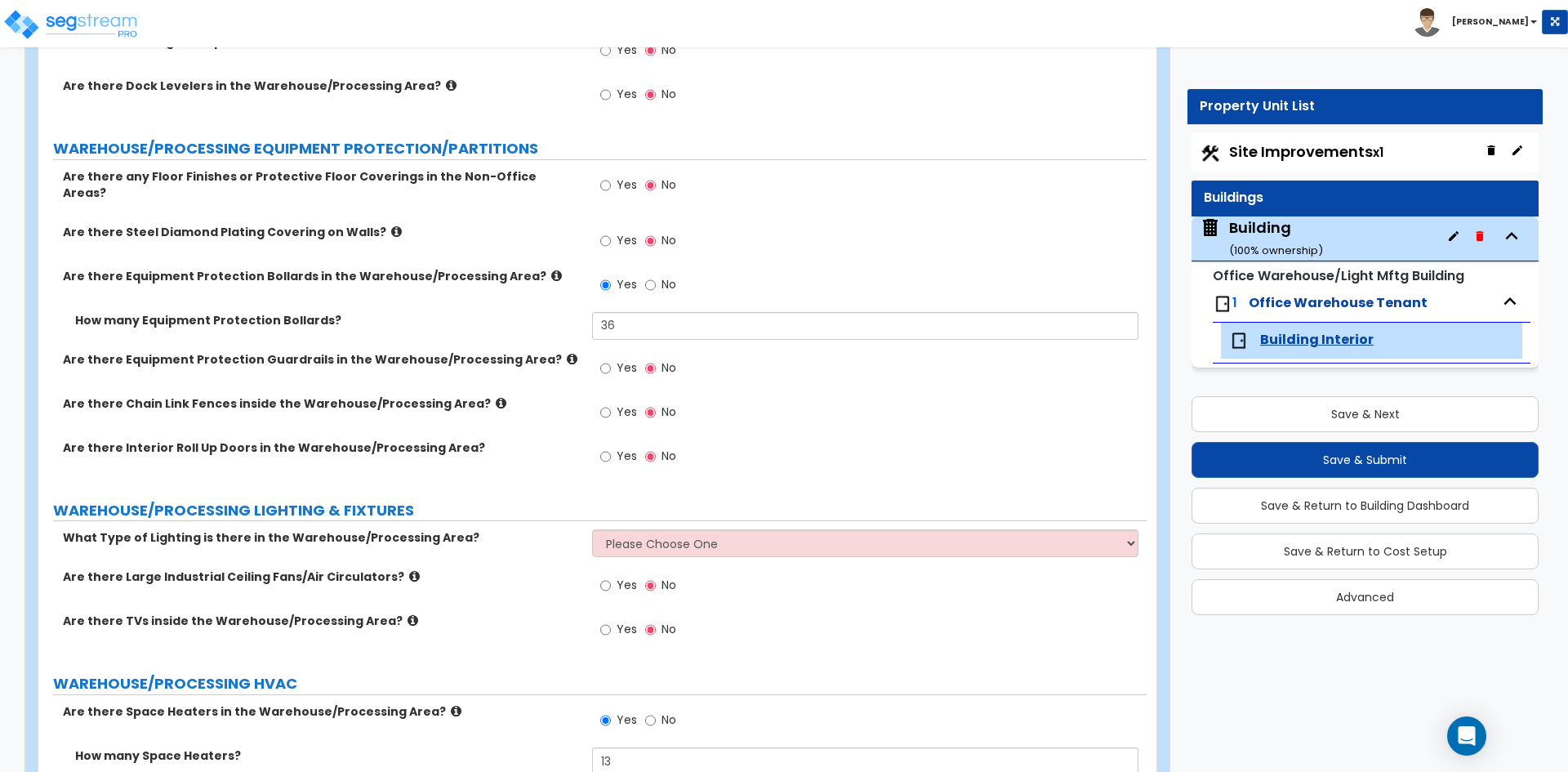
scroll to position [2205, 0]
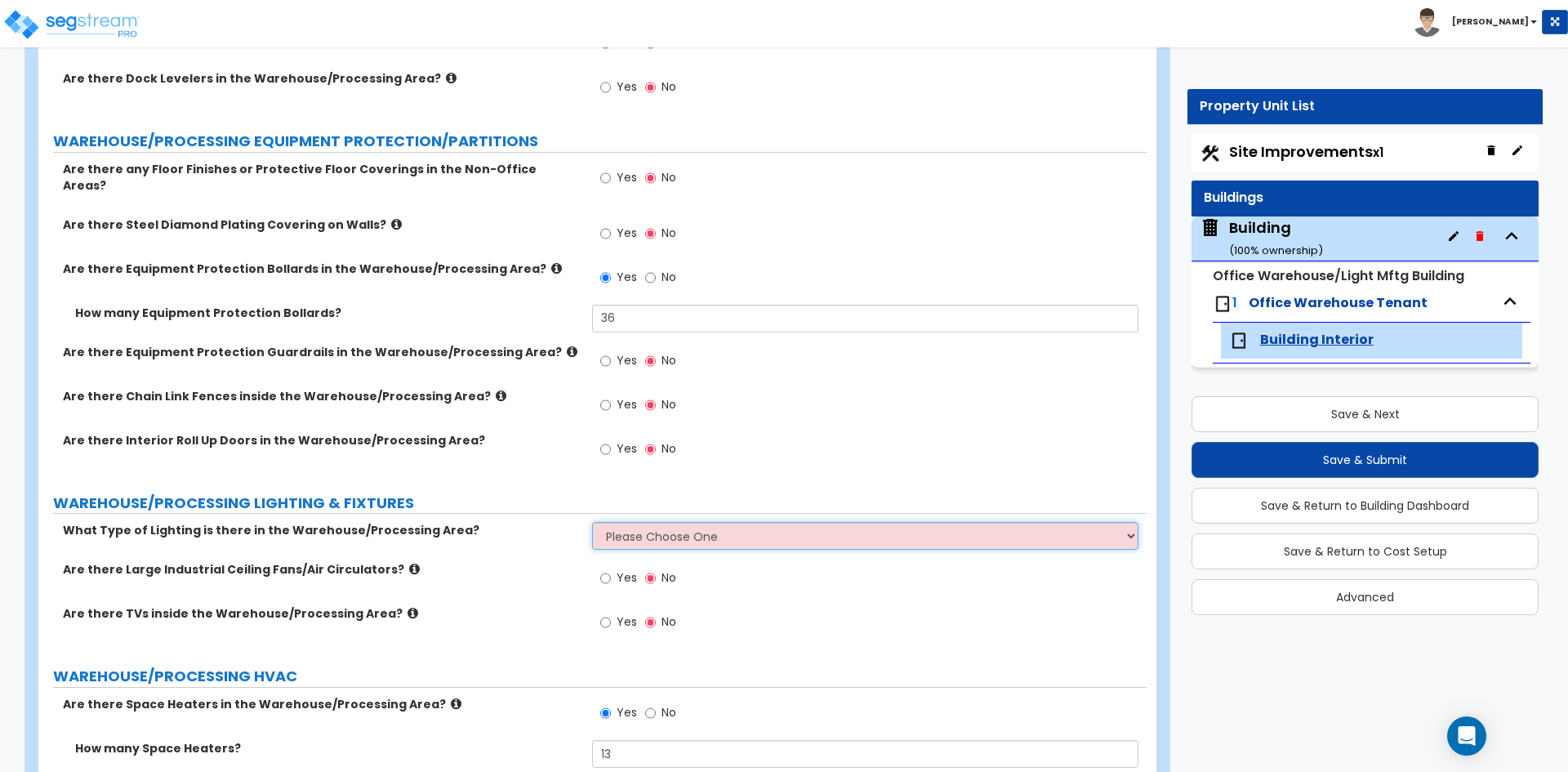
click at [662, 522] on select "Please Choose One High Bay Round Fixtures High Bay Fluorescent Tube Lighting Hi…" at bounding box center [865, 536] width 546 height 28
select select "3"
click at [592, 522] on select "Please Choose One High Bay Round Fixtures High Bay Fluorescent Tube Lighting Hi…" at bounding box center [865, 536] width 546 height 28
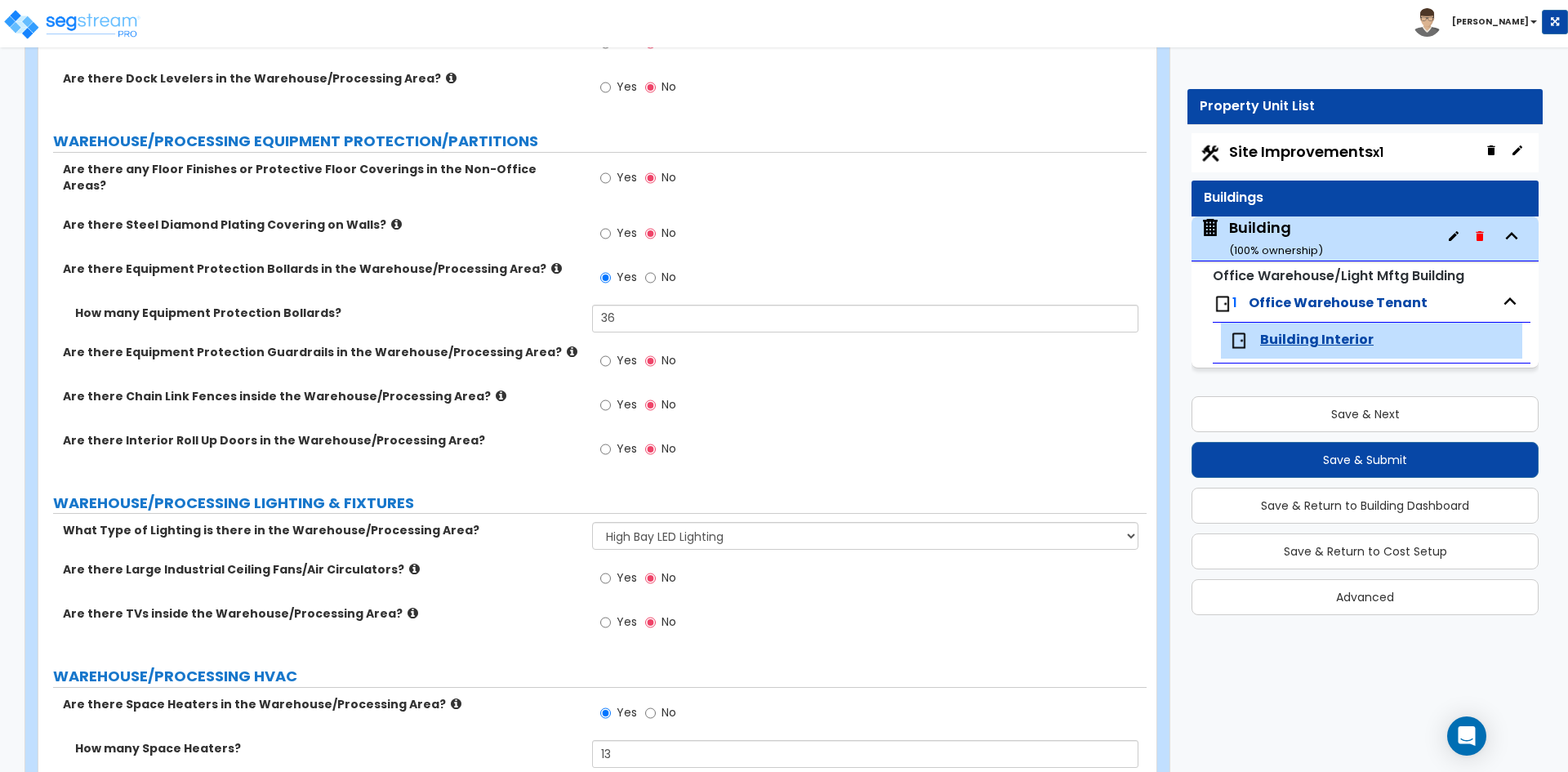
click at [498, 561] on label "Are there Large Industrial Ceiling Fans/Air Circulators?" at bounding box center [321, 569] width 517 height 16
click at [518, 579] on div "Are there Large Industrial Ceiling Fans/Air Circulators? Yes No" at bounding box center [592, 583] width 1108 height 44
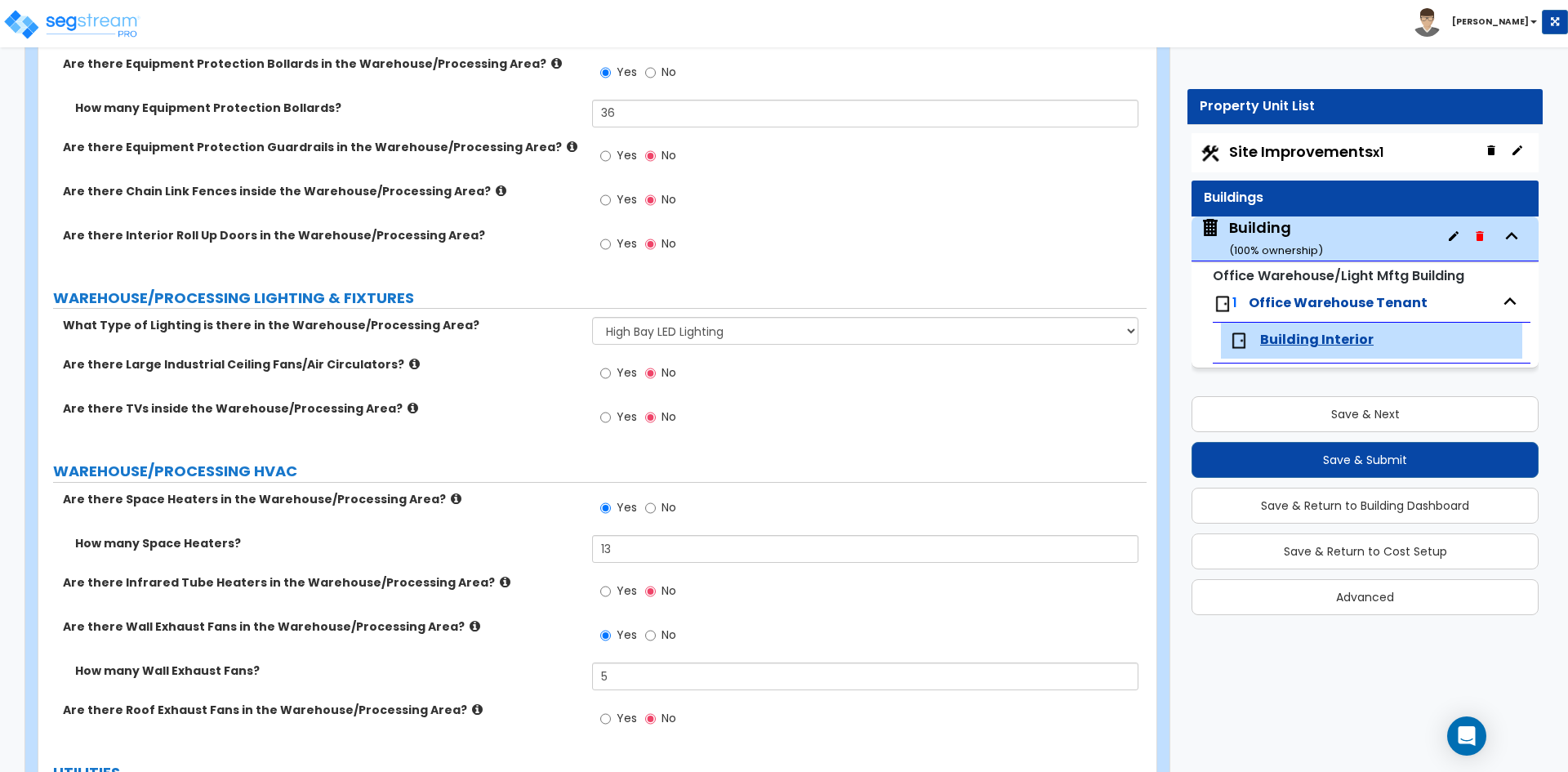
scroll to position [2449, 0]
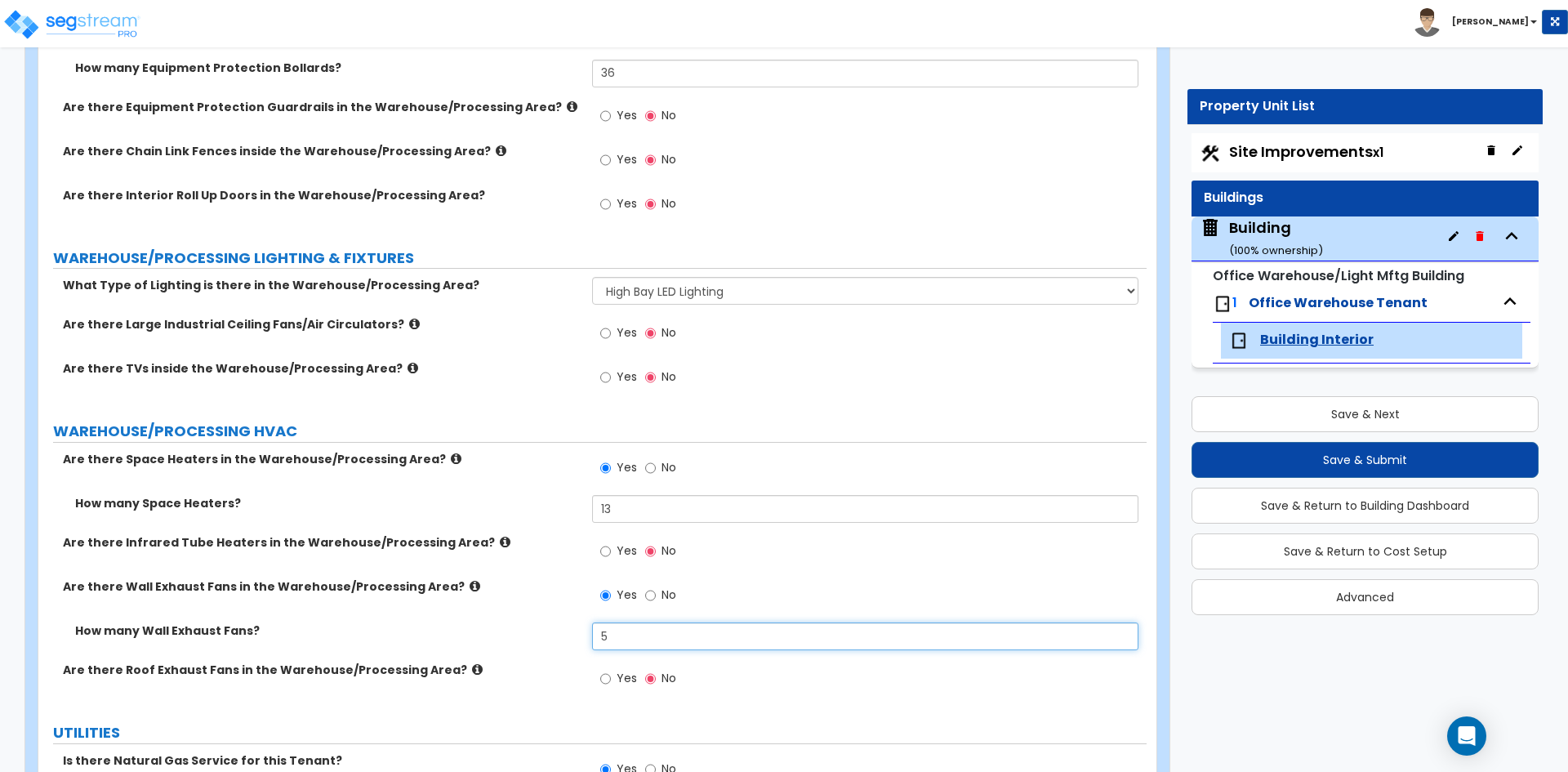
click at [634, 625] on input "5" at bounding box center [865, 636] width 546 height 28
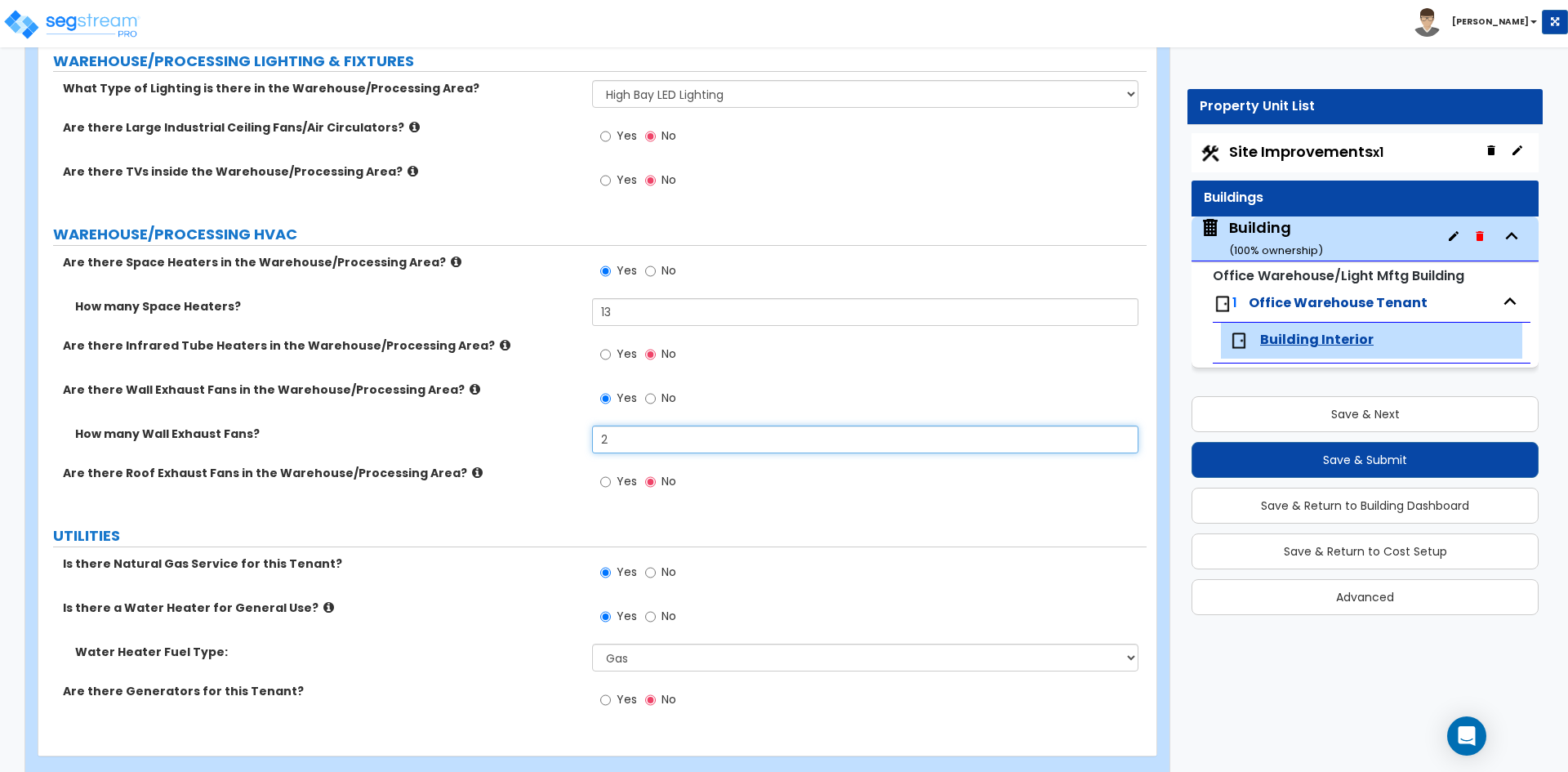
scroll to position [2665, 0]
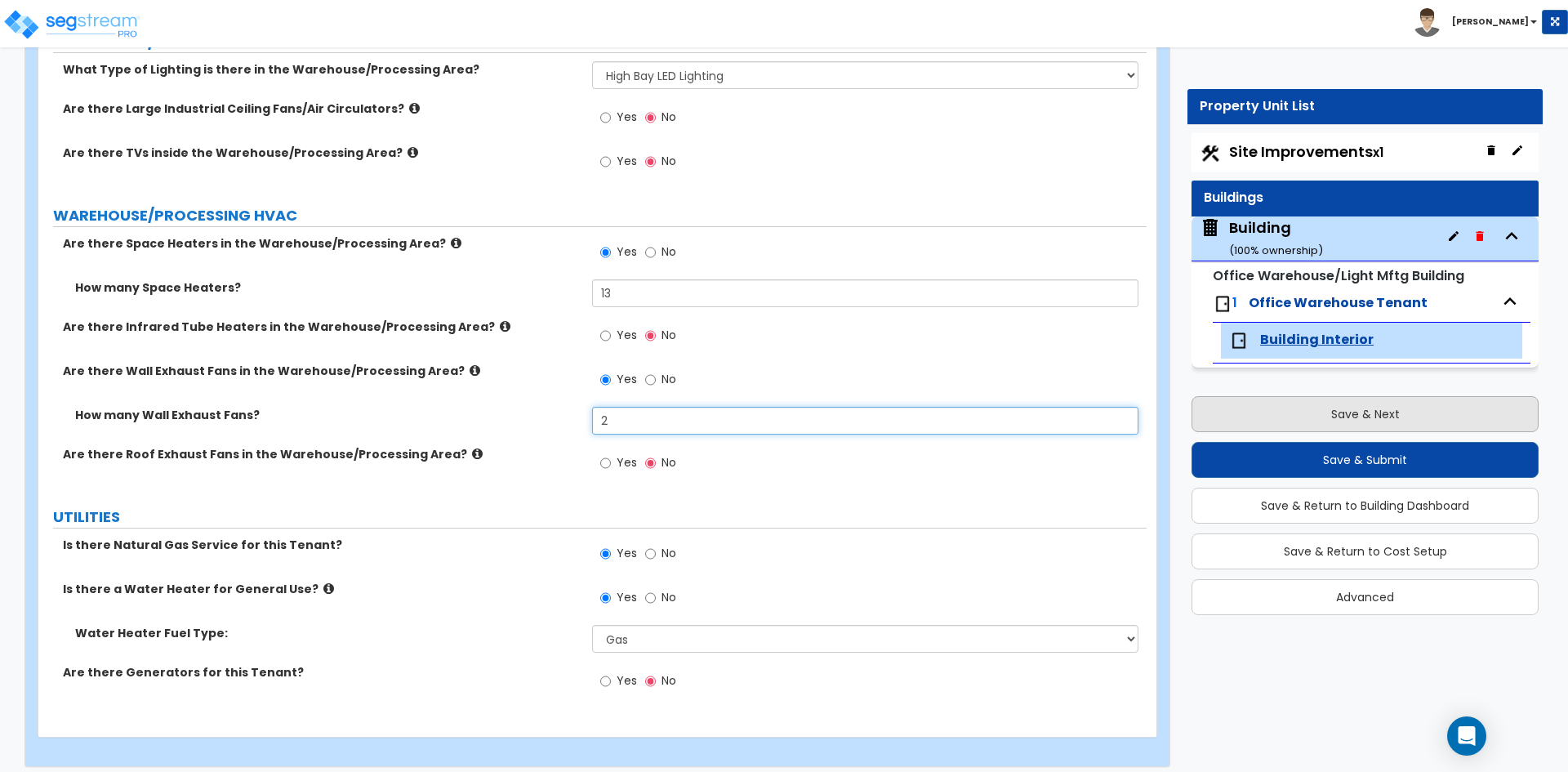
type input "2"
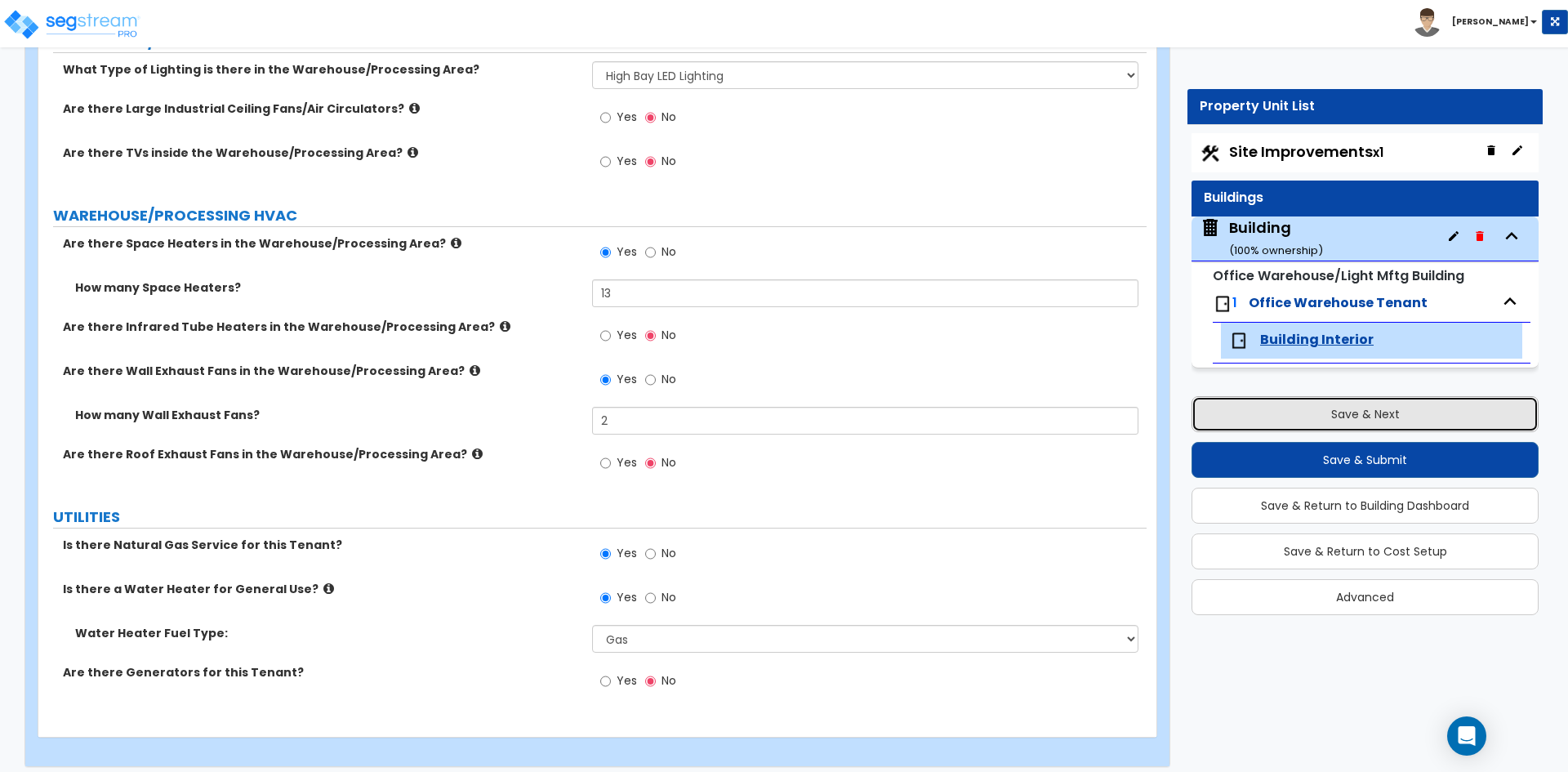
click at [1385, 415] on button "Save & Next" at bounding box center [1365, 414] width 347 height 36
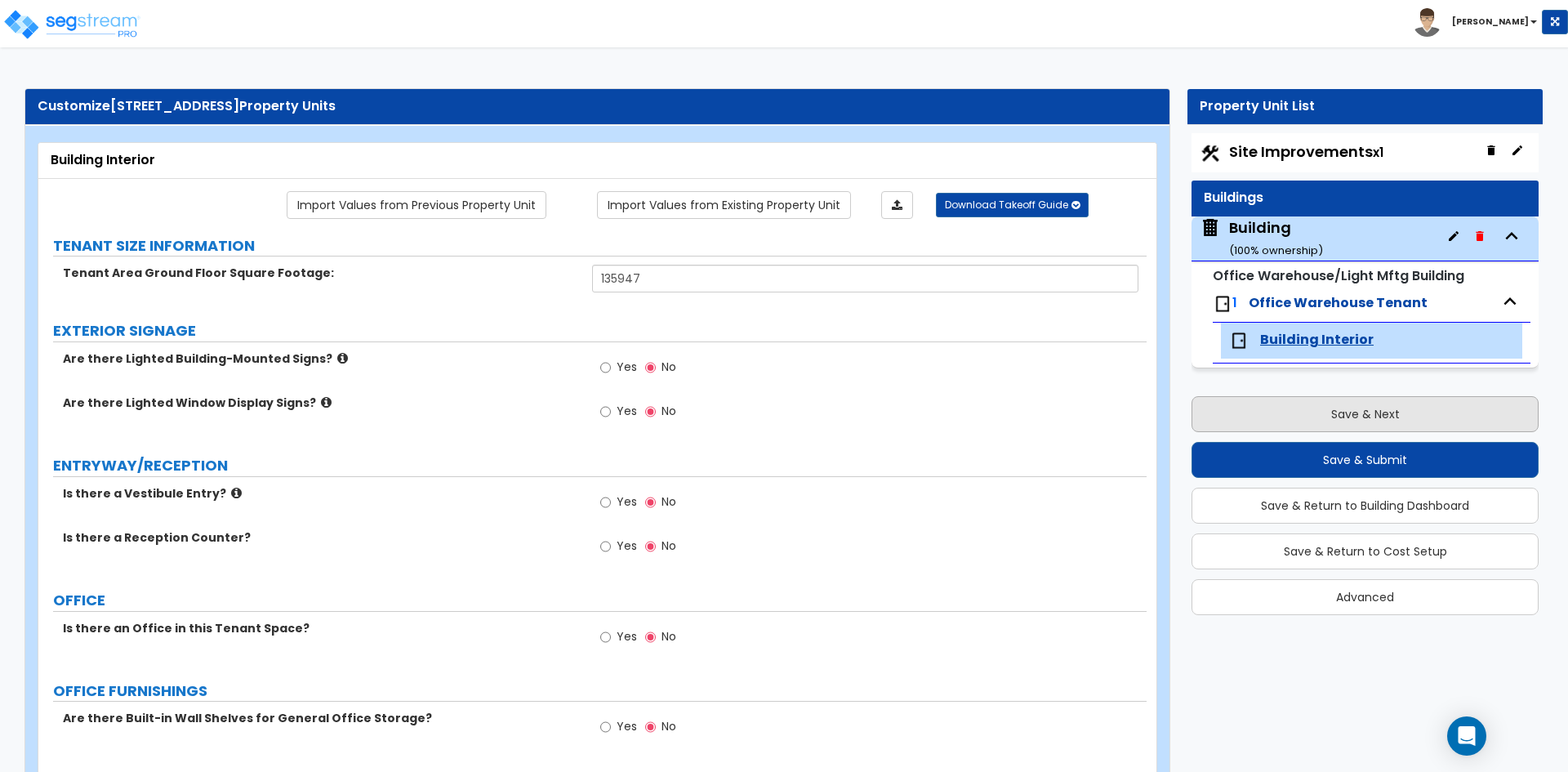
select select "2"
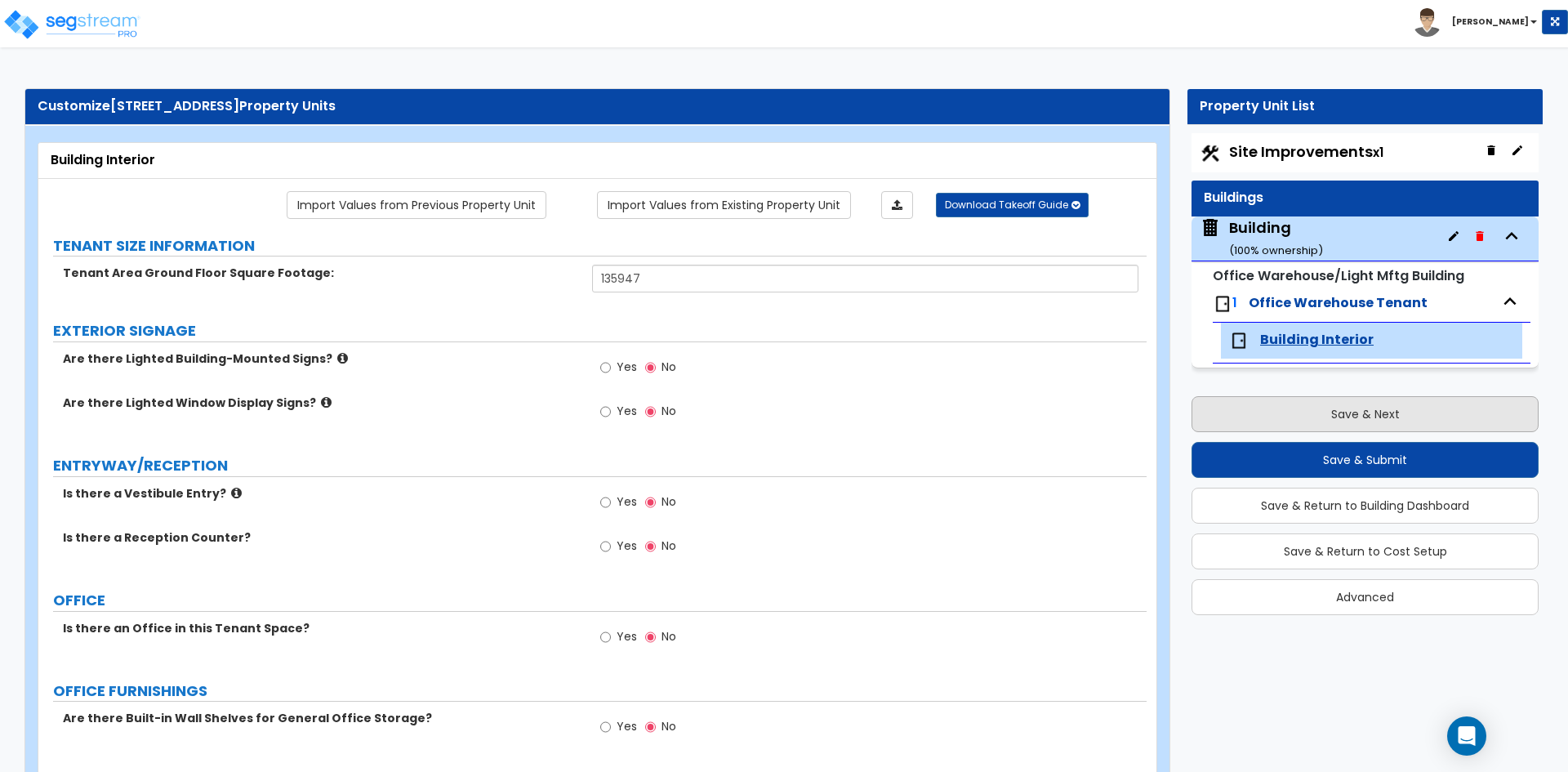
select select "1"
select select "2"
select select "1"
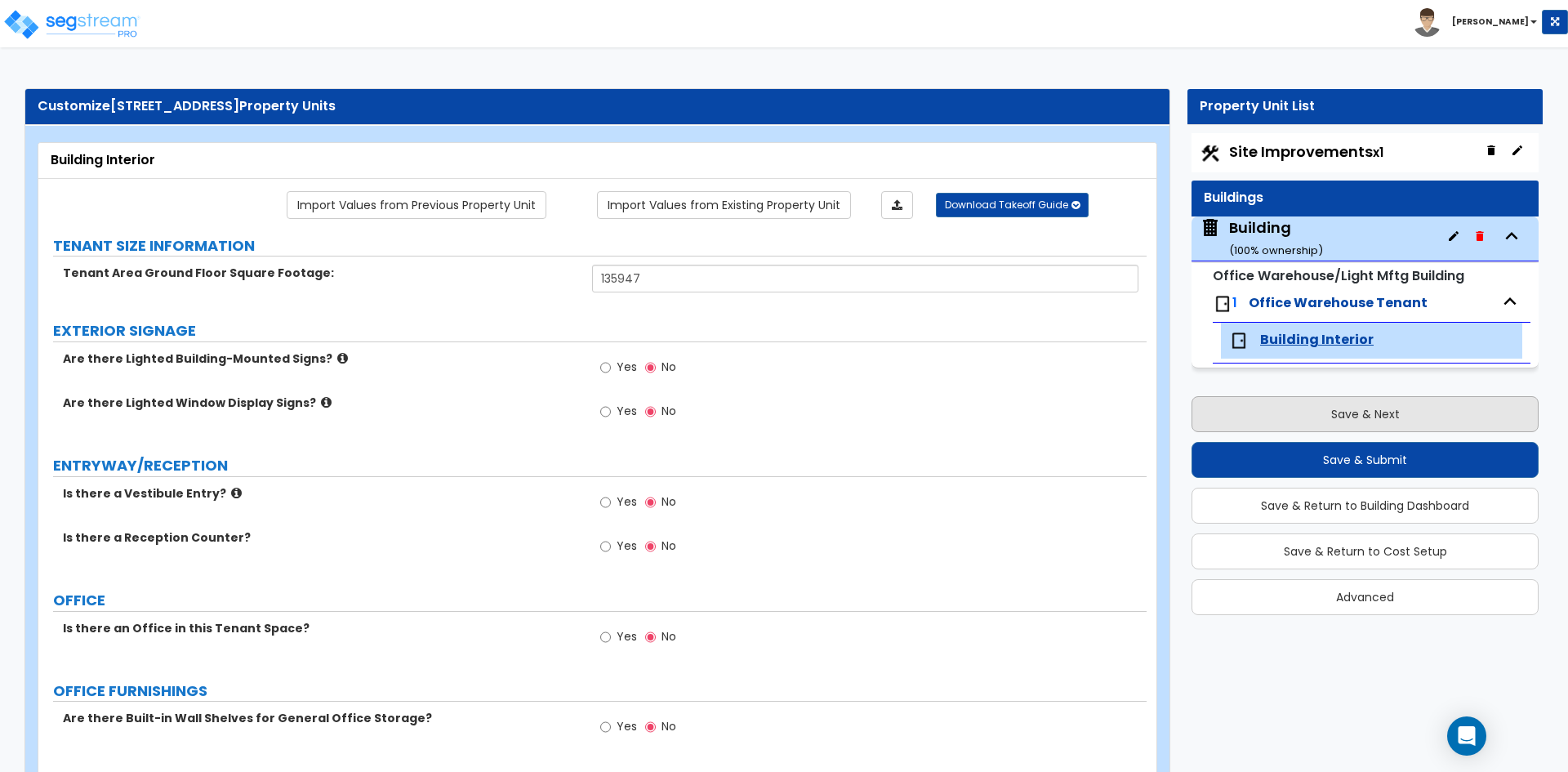
select select "1"
select select "2"
select select "1"
select select "4"
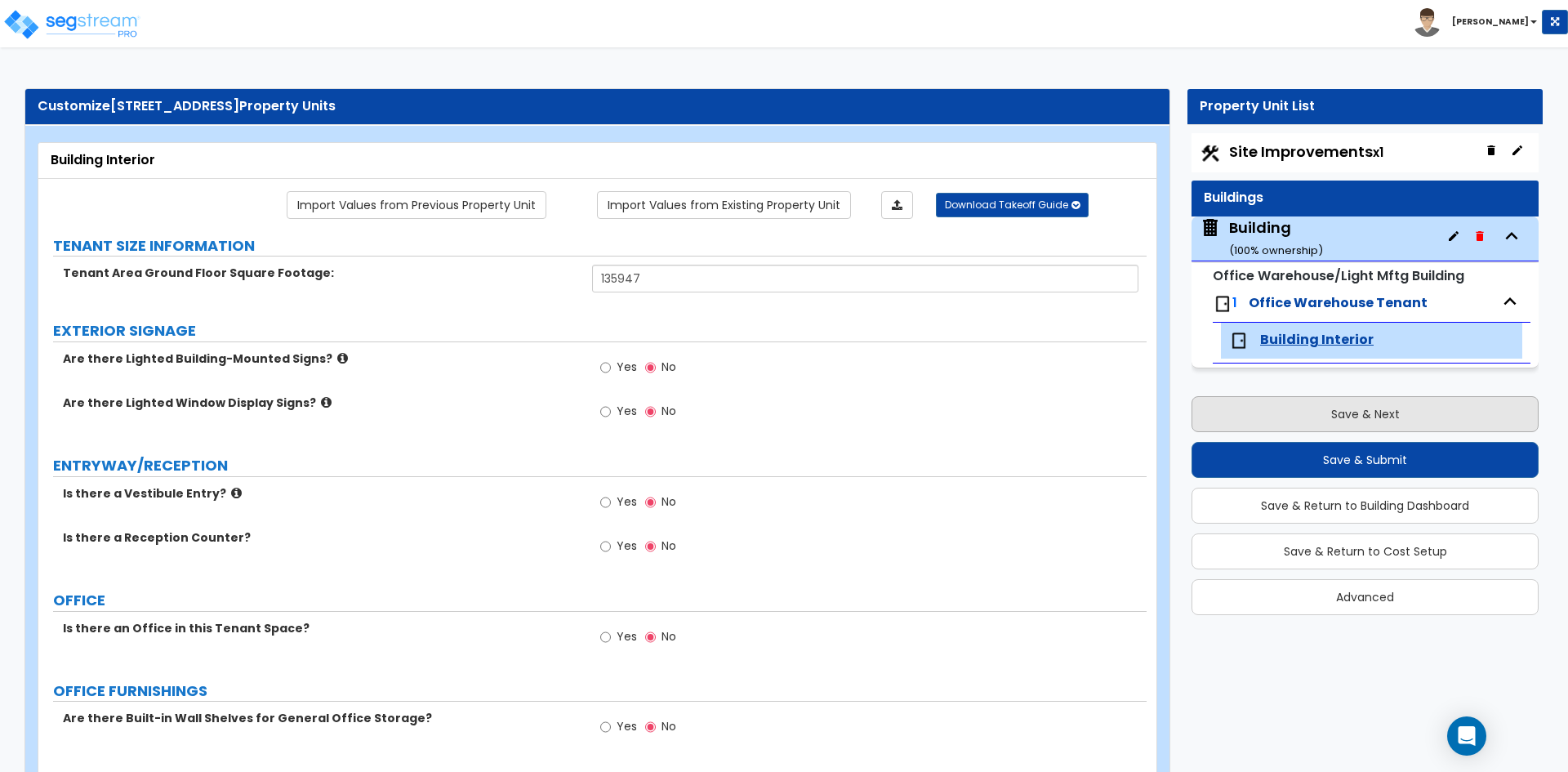
select select "2"
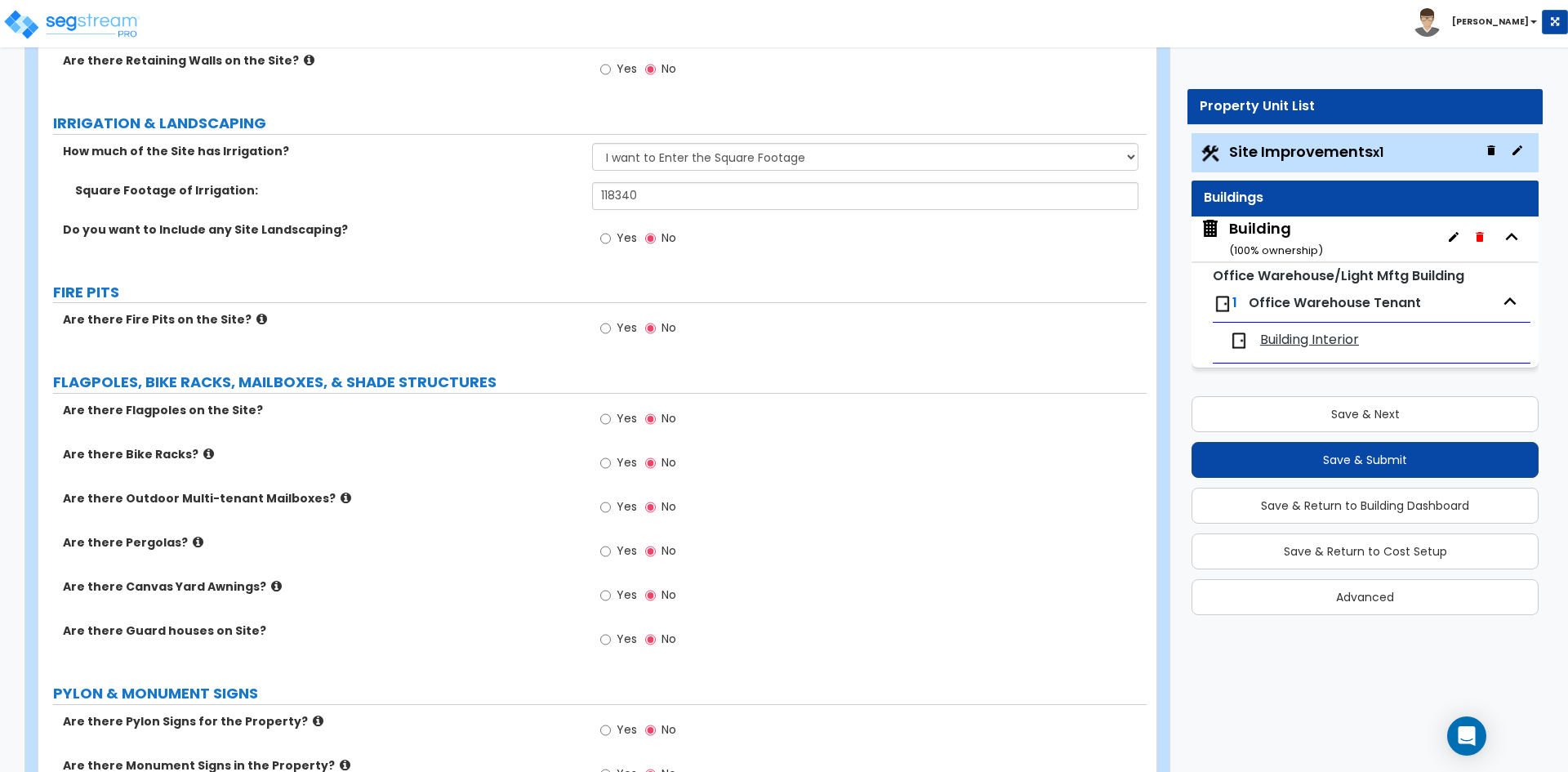
scroll to position [2939, 0]
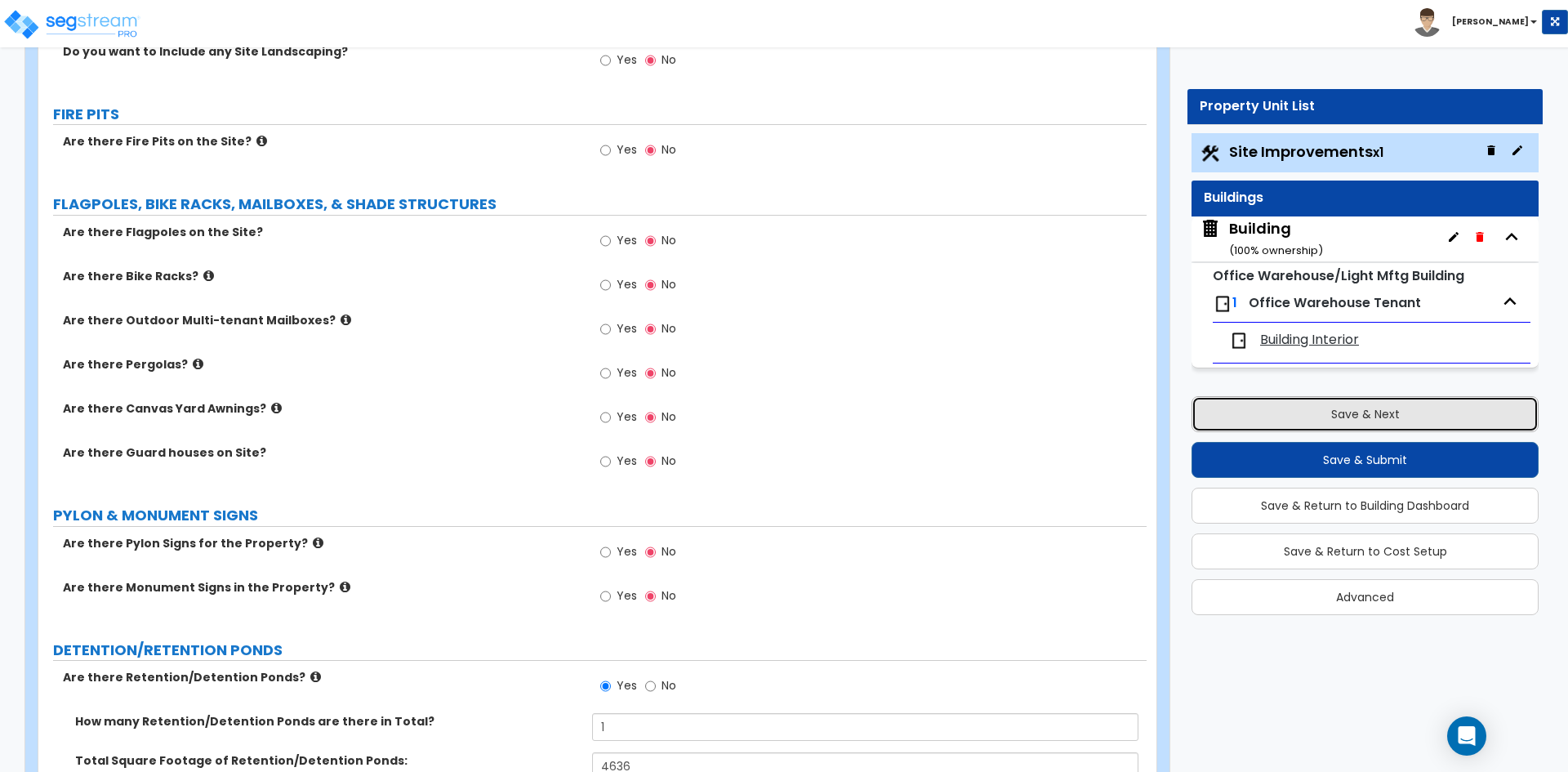
click at [1359, 416] on button "Save & Next" at bounding box center [1365, 414] width 347 height 36
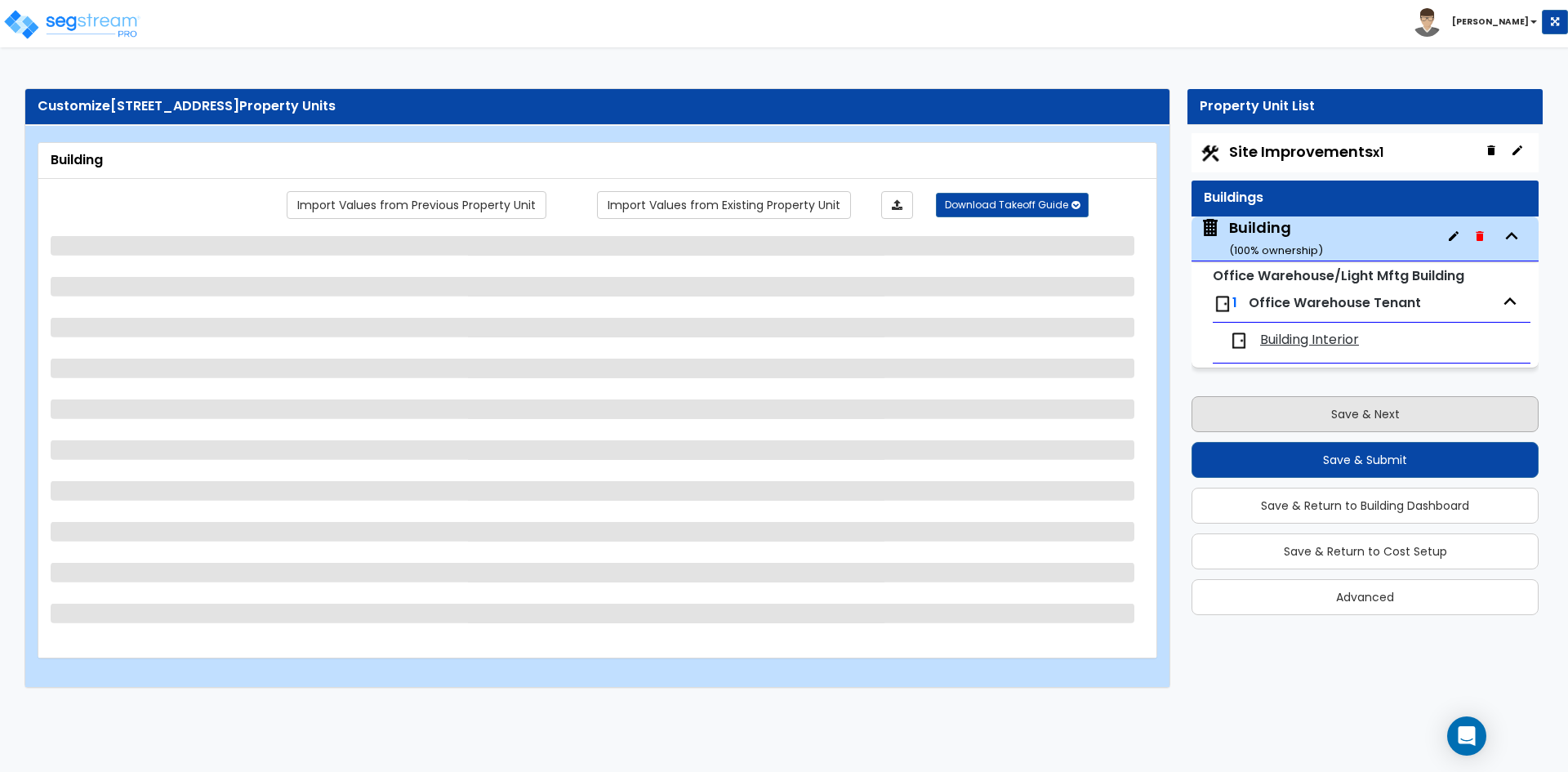
scroll to position [0, 0]
select select "2"
select select "10"
select select "9"
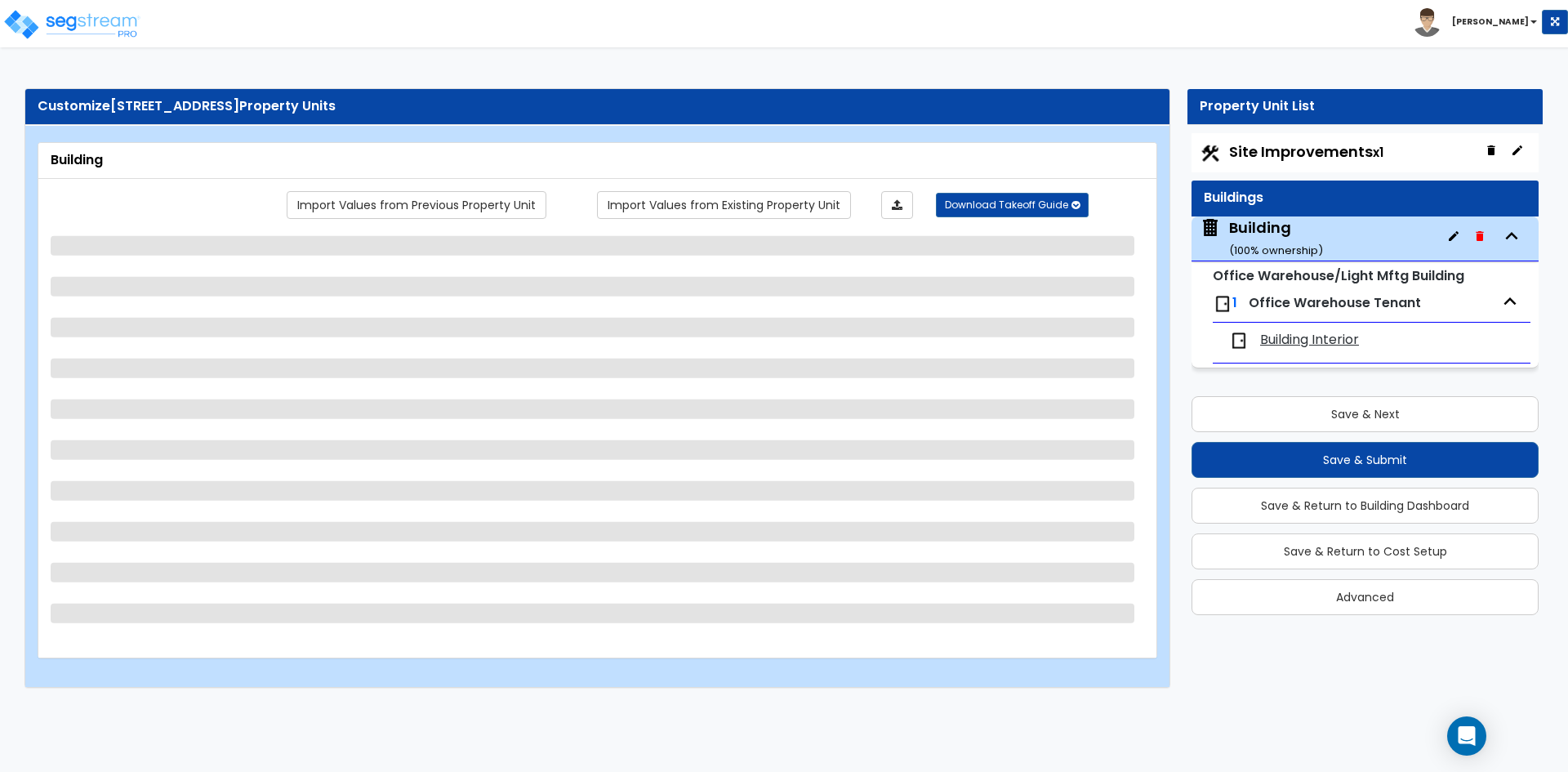
select select "2"
select select "1"
select select "3"
select select "2"
select select "4"
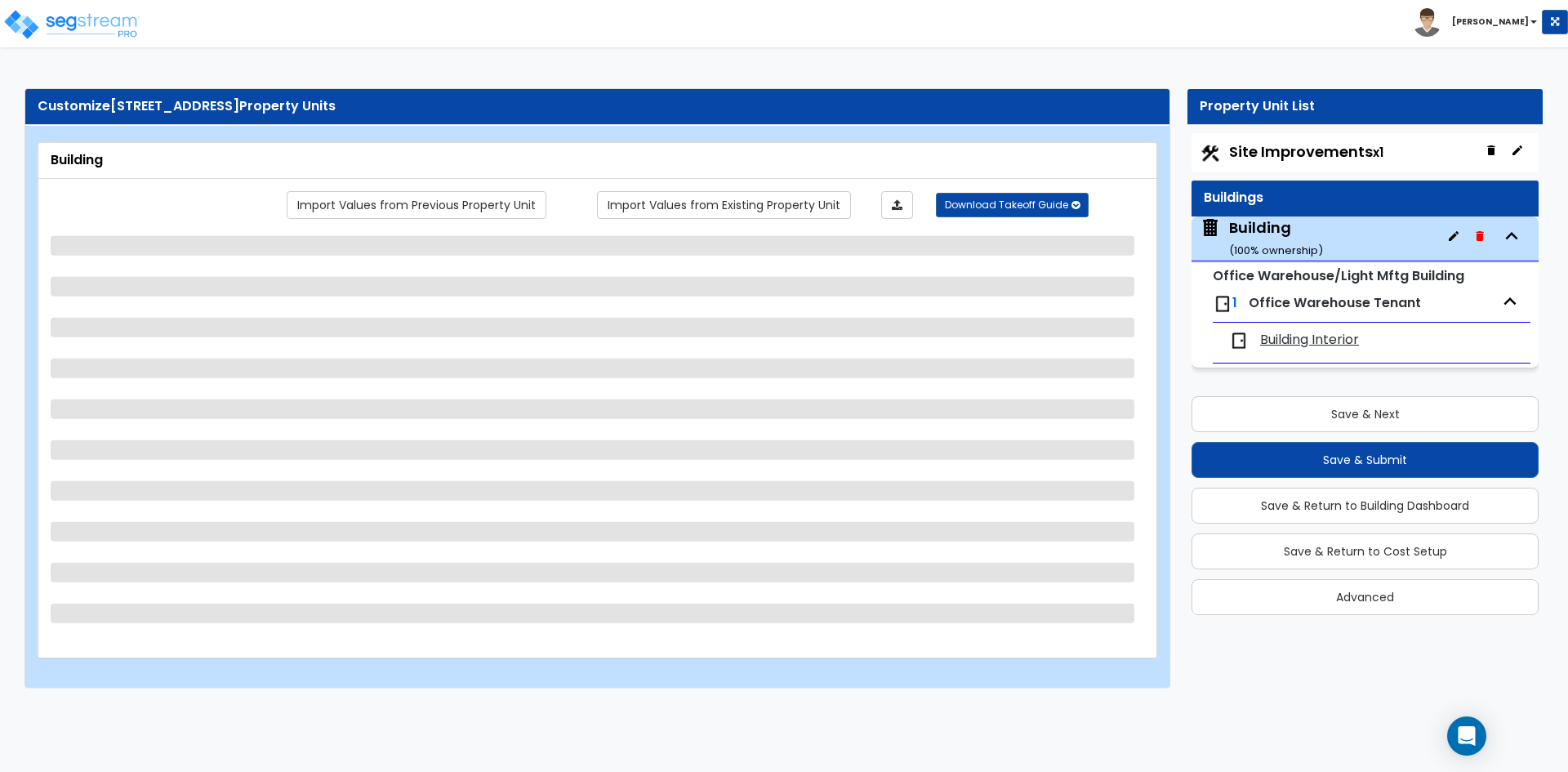
select select "2"
select select "3"
select select "2"
select select "3"
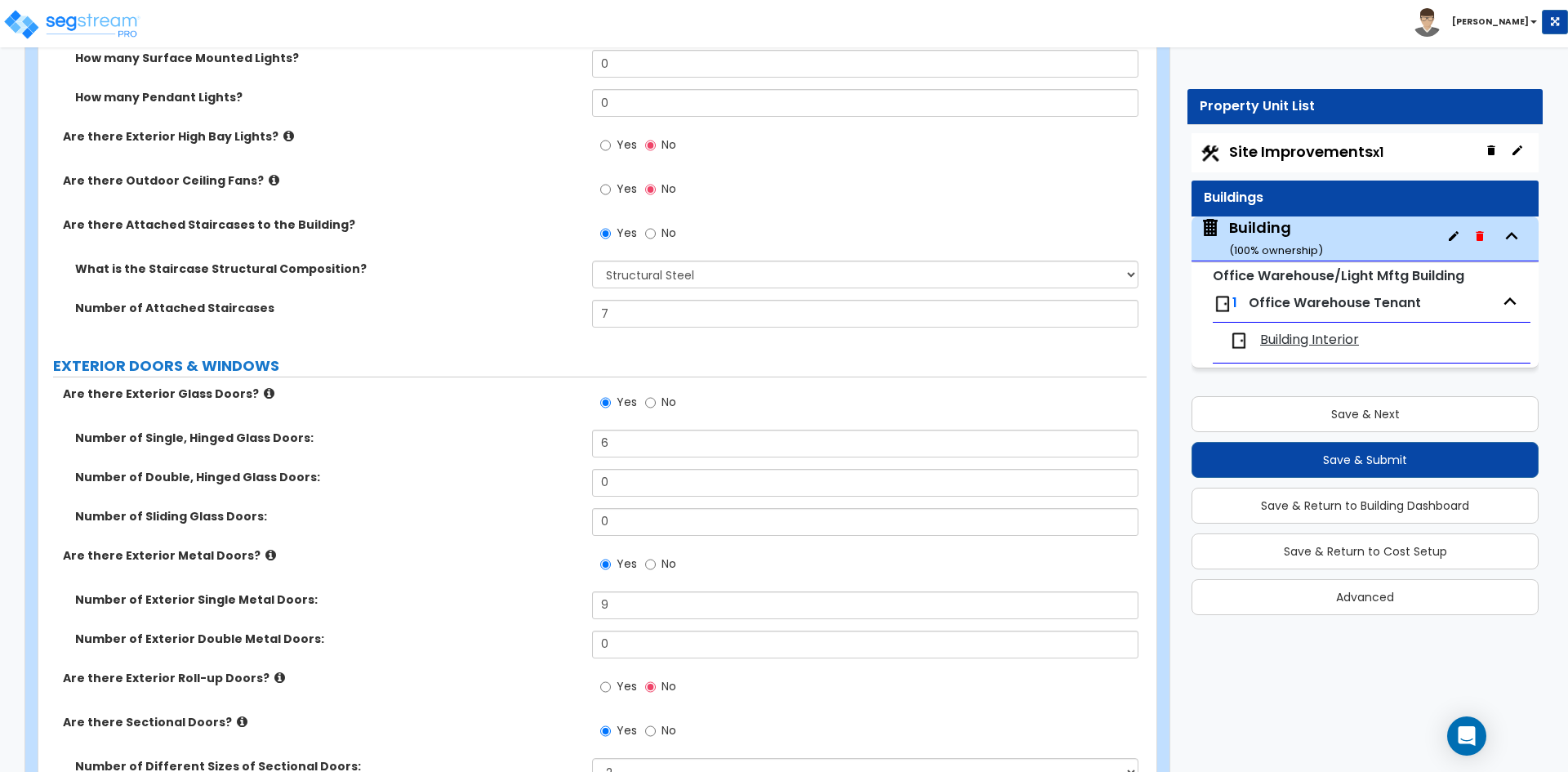
scroll to position [1797, 0]
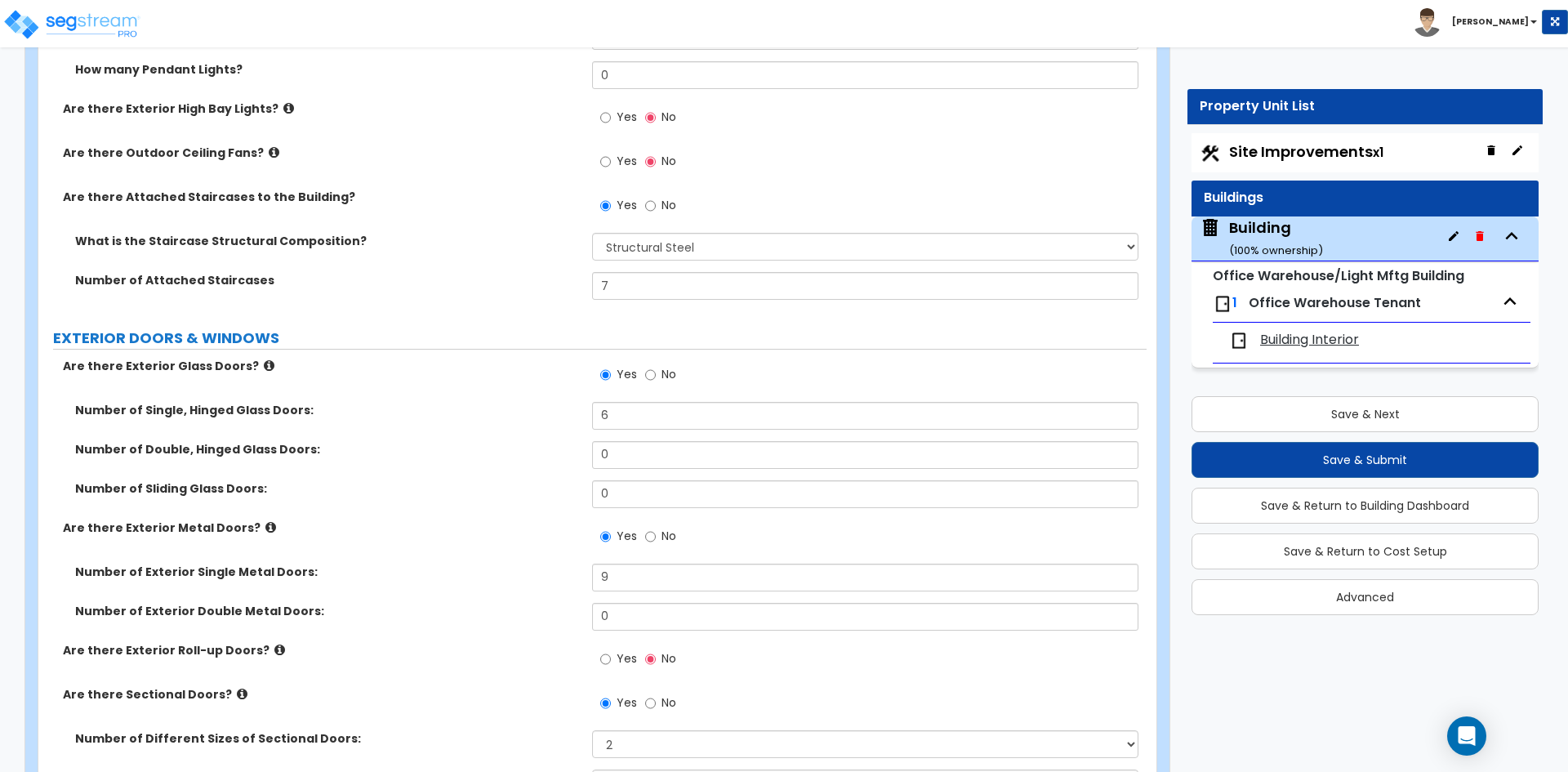
click at [641, 562] on div "Yes No" at bounding box center [869, 541] width 554 height 44
click at [642, 574] on input "9" at bounding box center [865, 577] width 546 height 28
type input "10"
click at [468, 511] on div "Number of Sliding Glass Doors: 0" at bounding box center [592, 500] width 1108 height 39
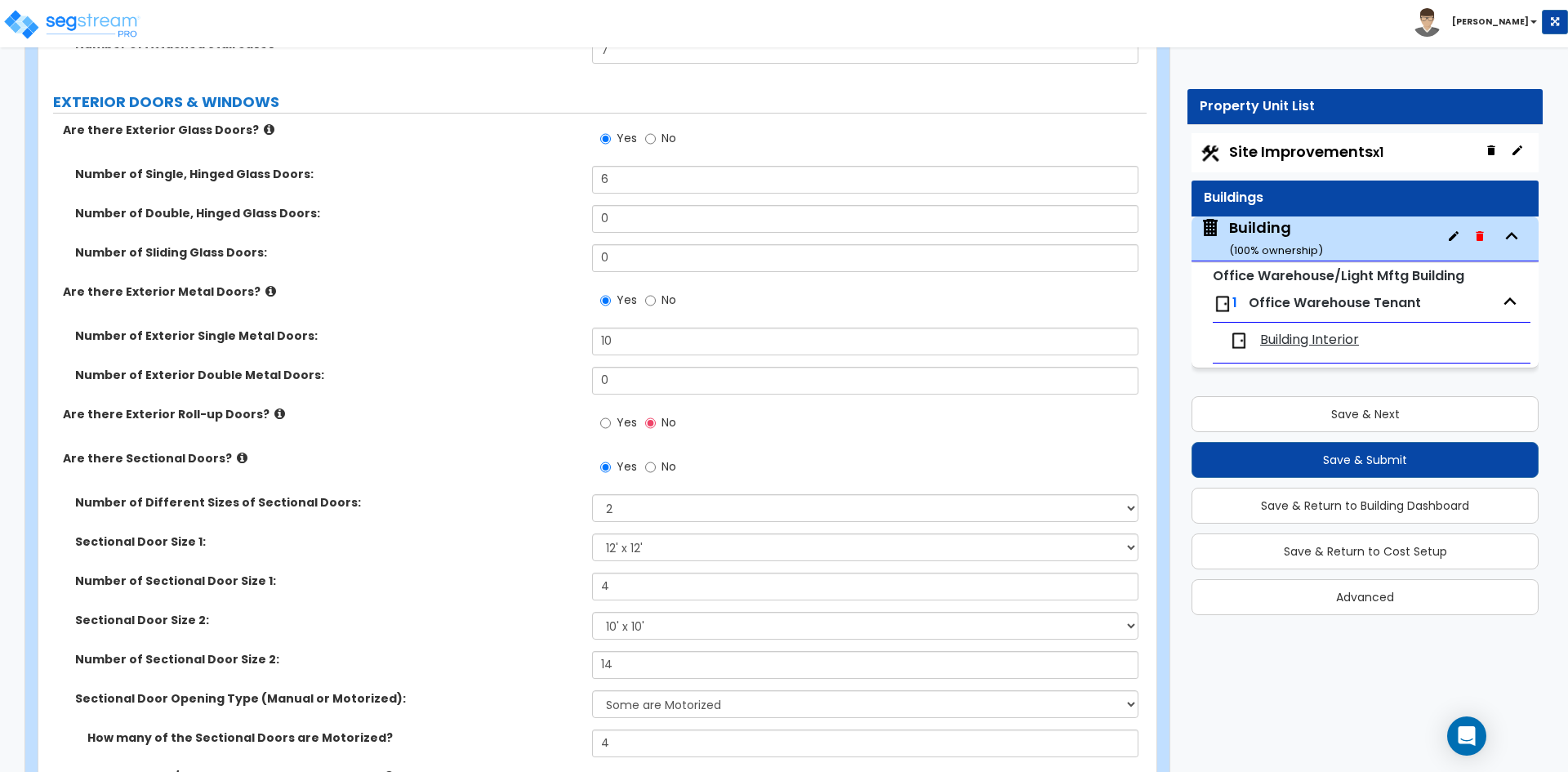
scroll to position [2205, 0]
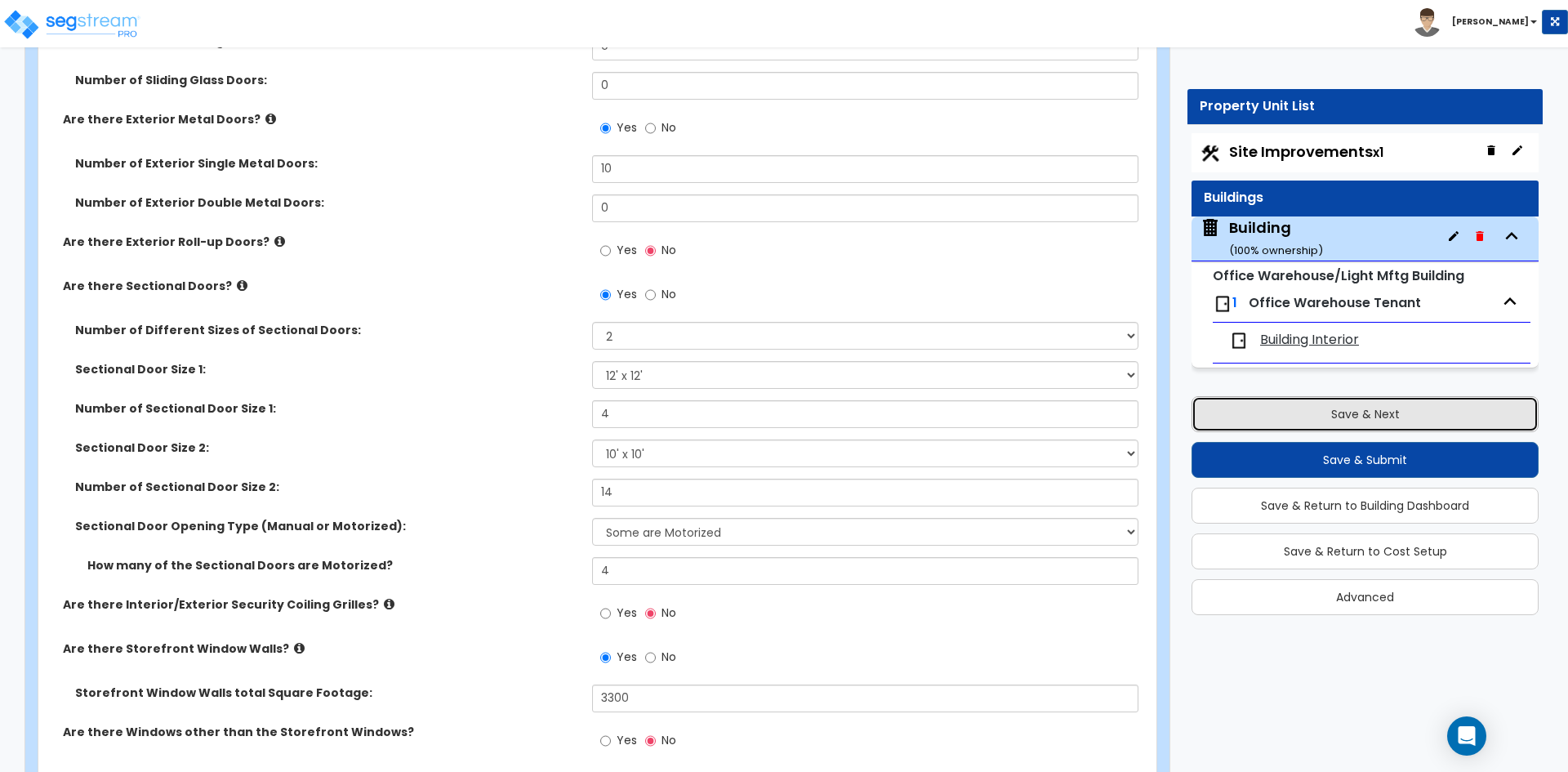
click at [1361, 406] on button "Save & Next" at bounding box center [1365, 414] width 347 height 36
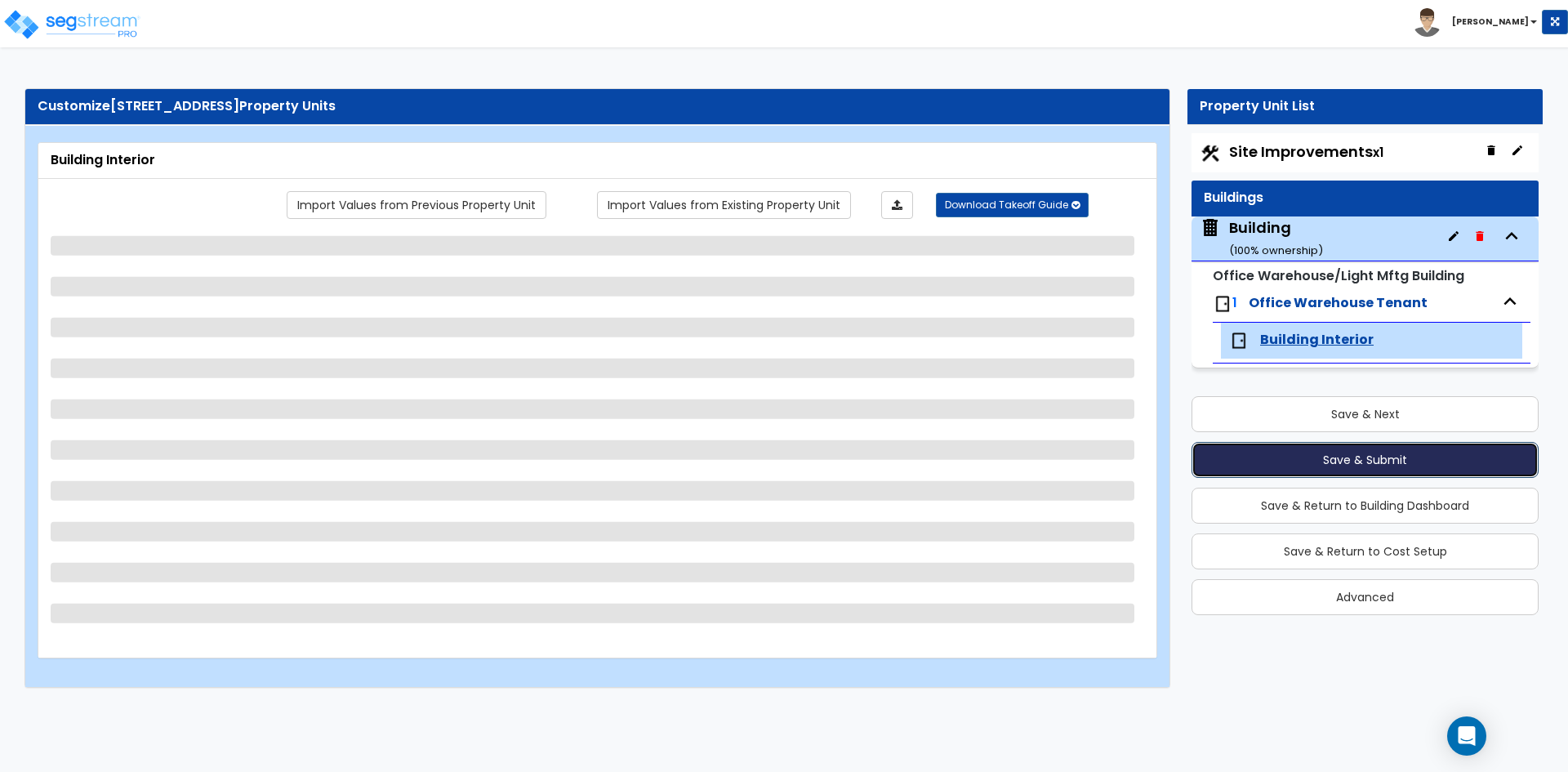
click at [1341, 465] on button "Save & Submit" at bounding box center [1365, 460] width 347 height 36
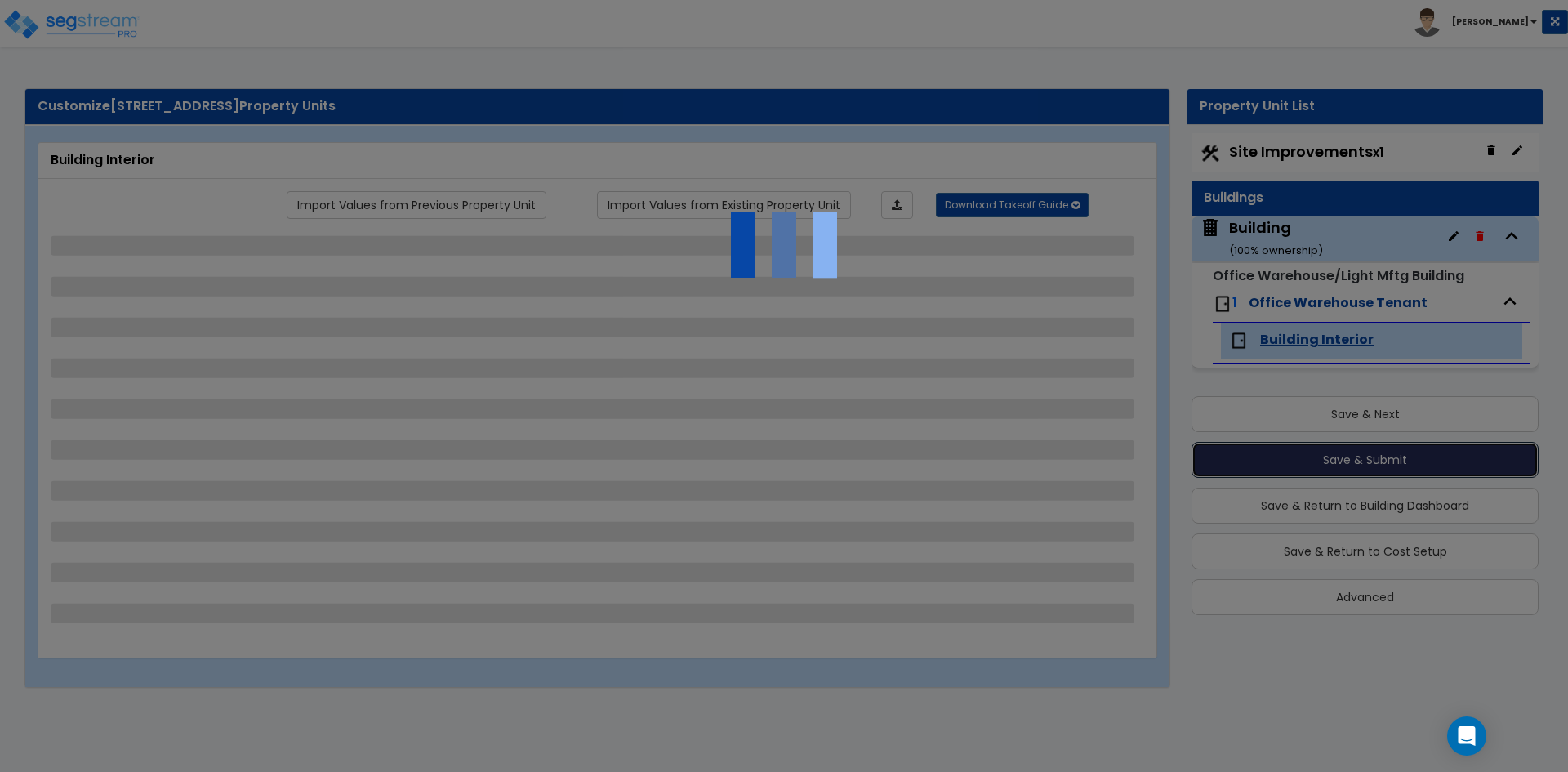
select select "3"
select select "1"
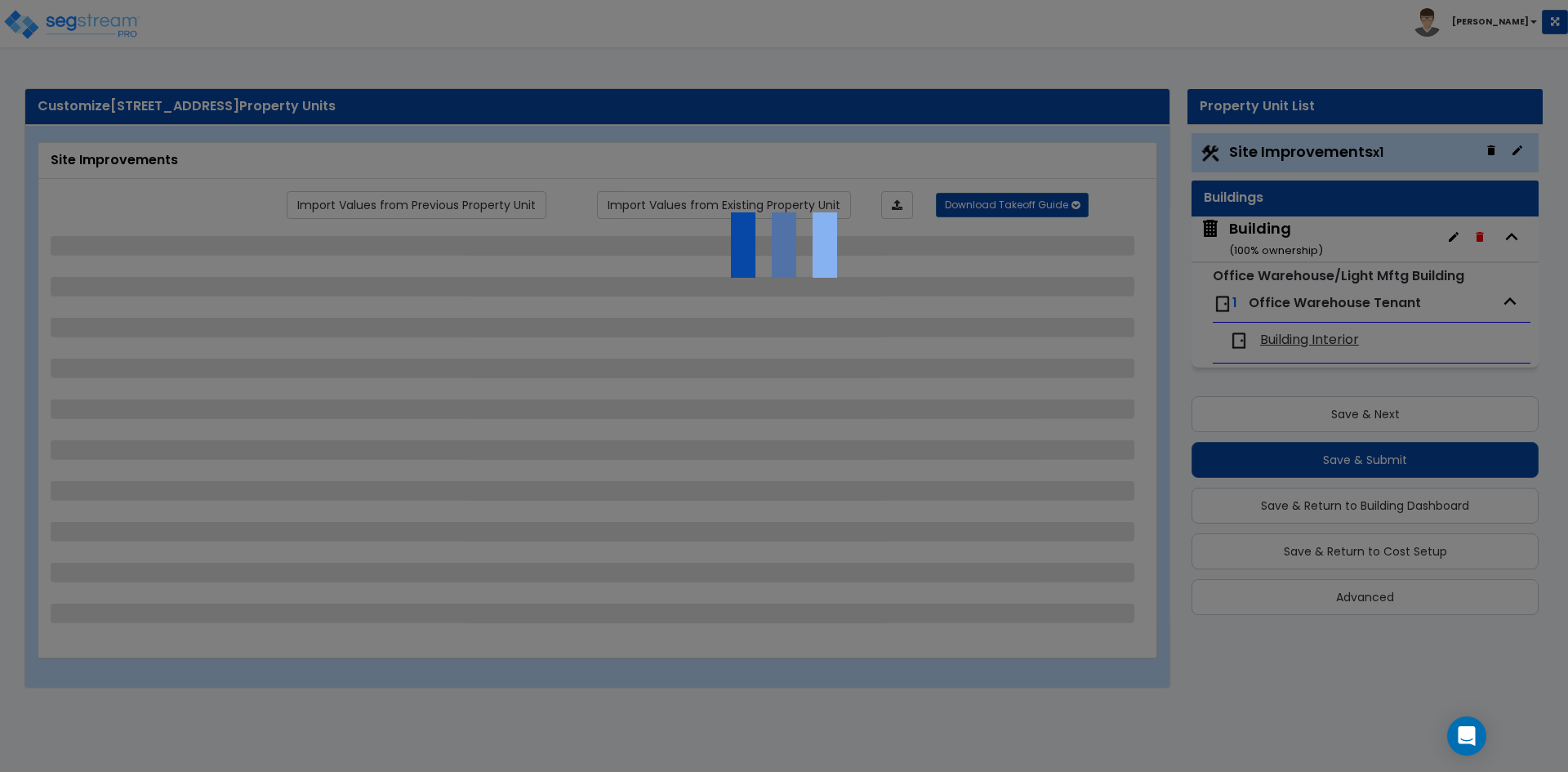
select select "2"
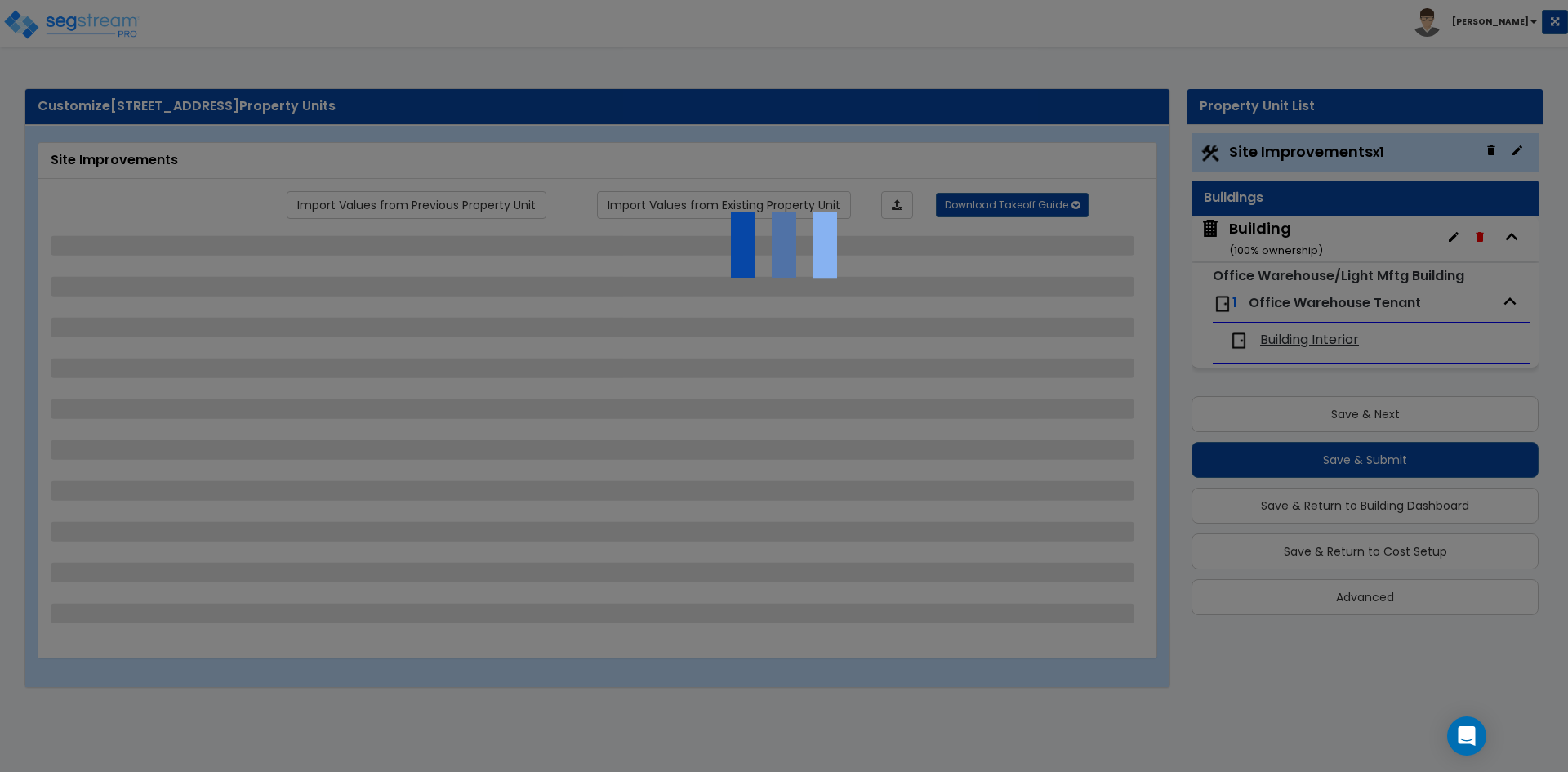
select select "1"
select select "2"
select select "1"
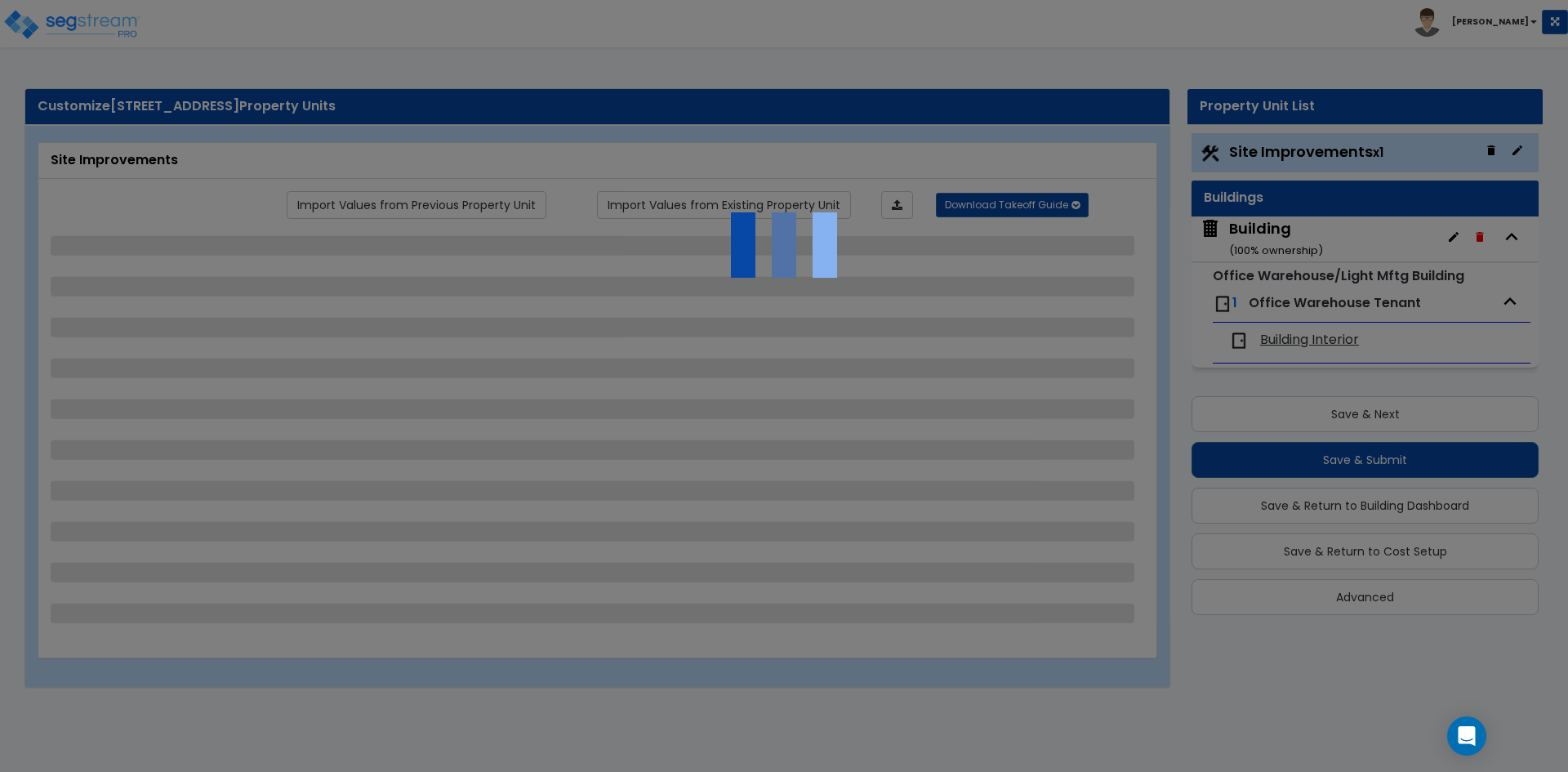
select select "1"
select select "2"
select select "1"
select select "4"
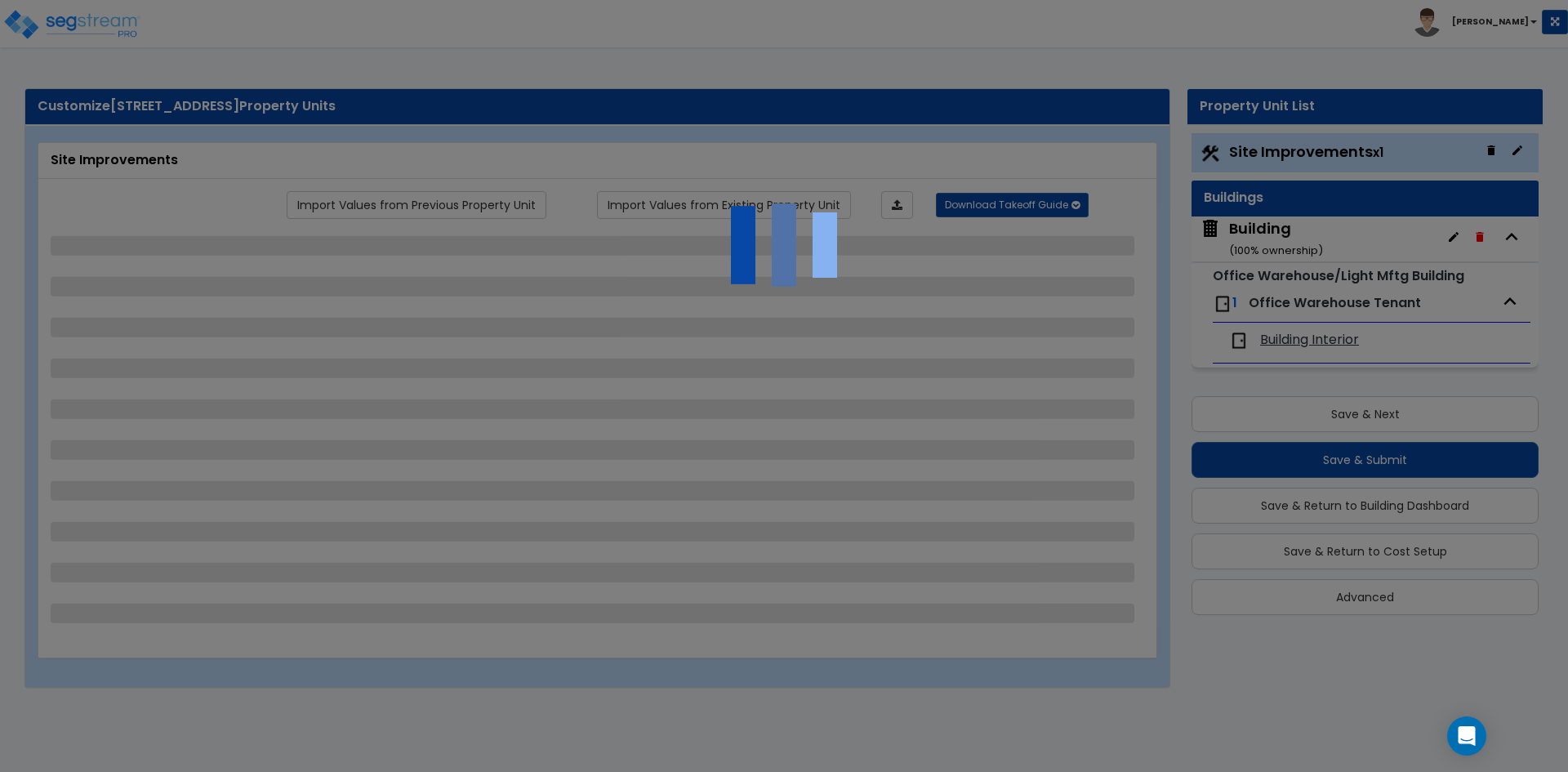
select select "2"
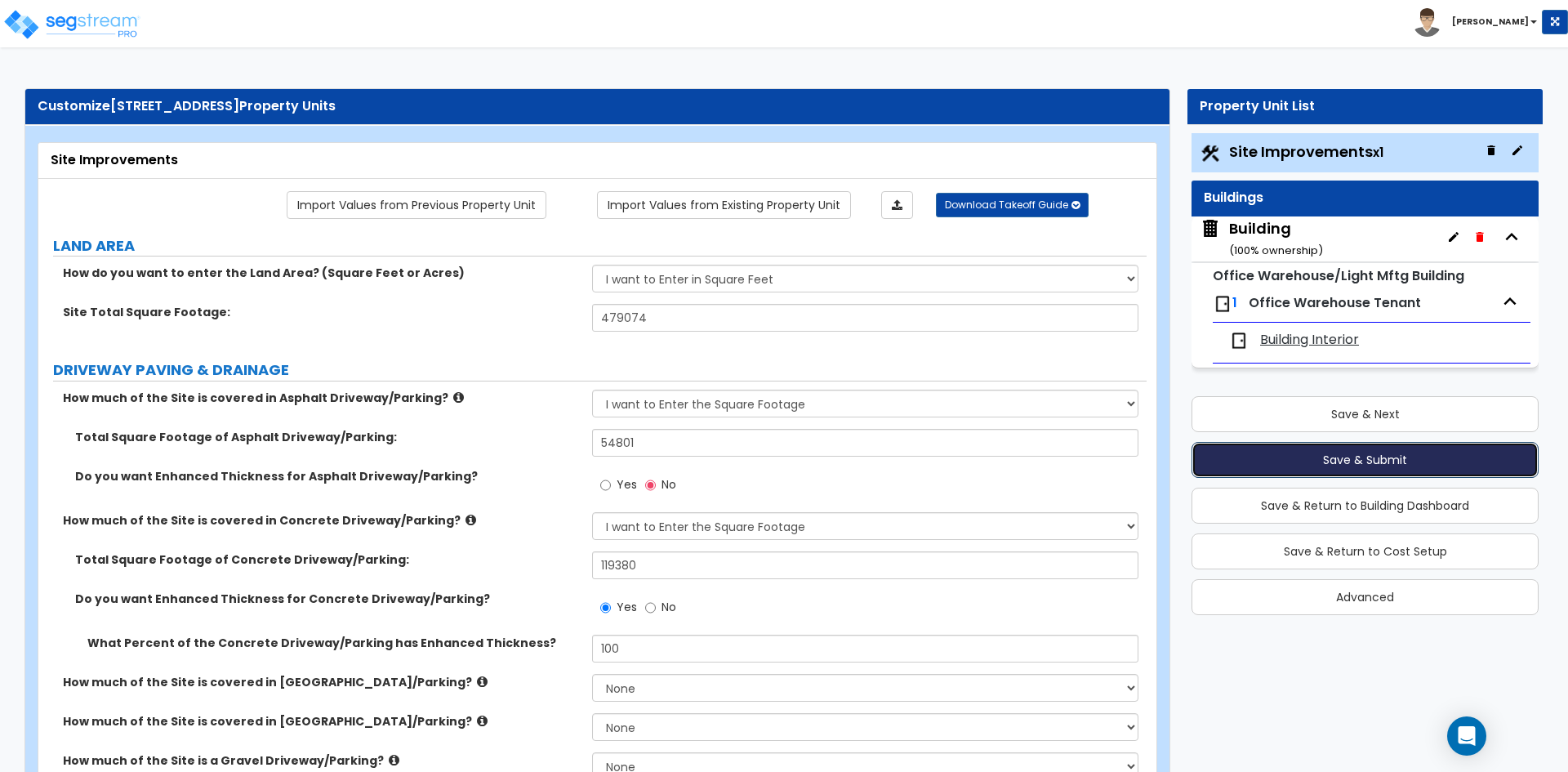
click at [1320, 451] on button "Save & Submit" at bounding box center [1365, 460] width 347 height 36
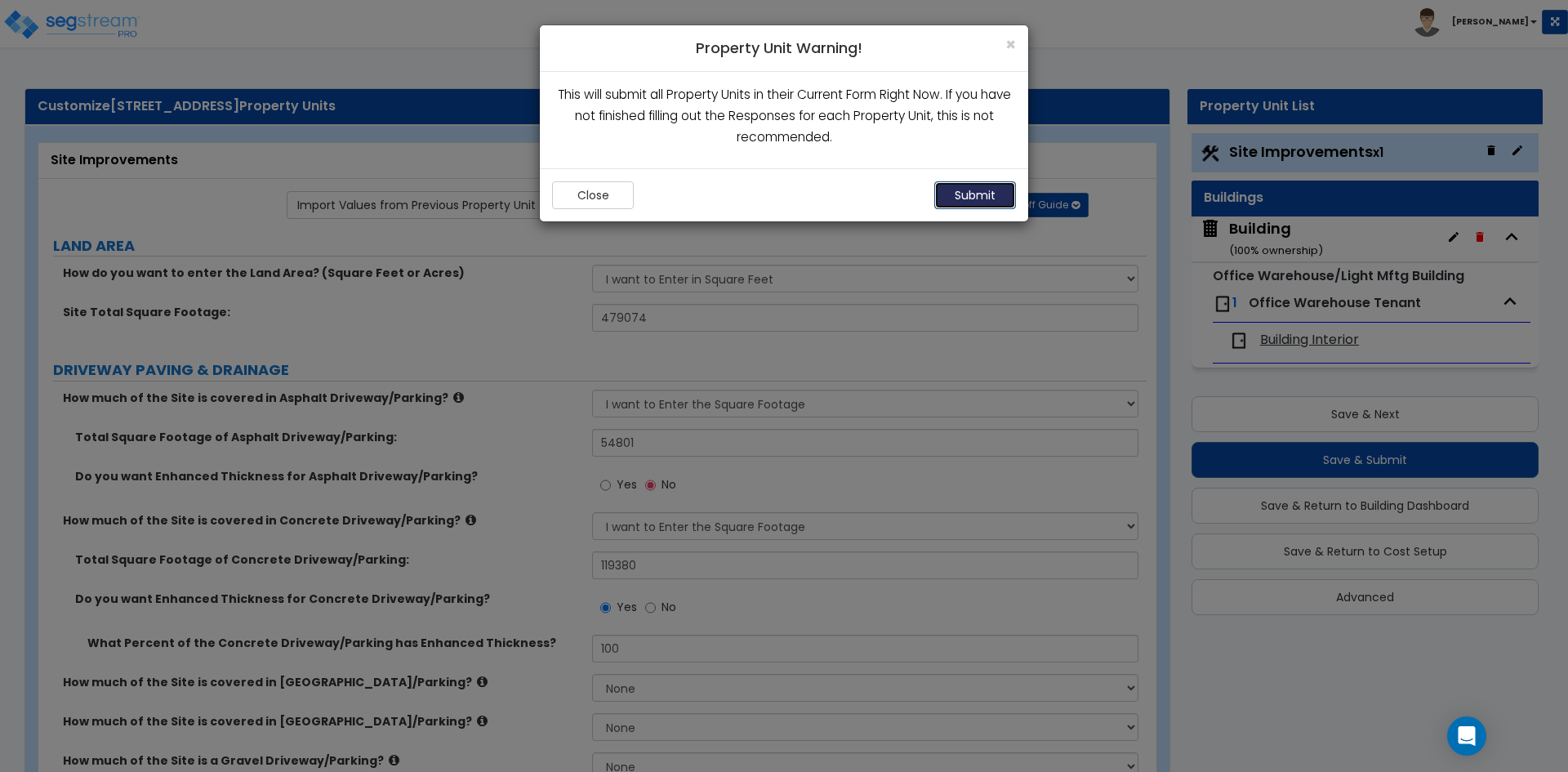
click at [983, 194] on button "Submit" at bounding box center [975, 195] width 82 height 28
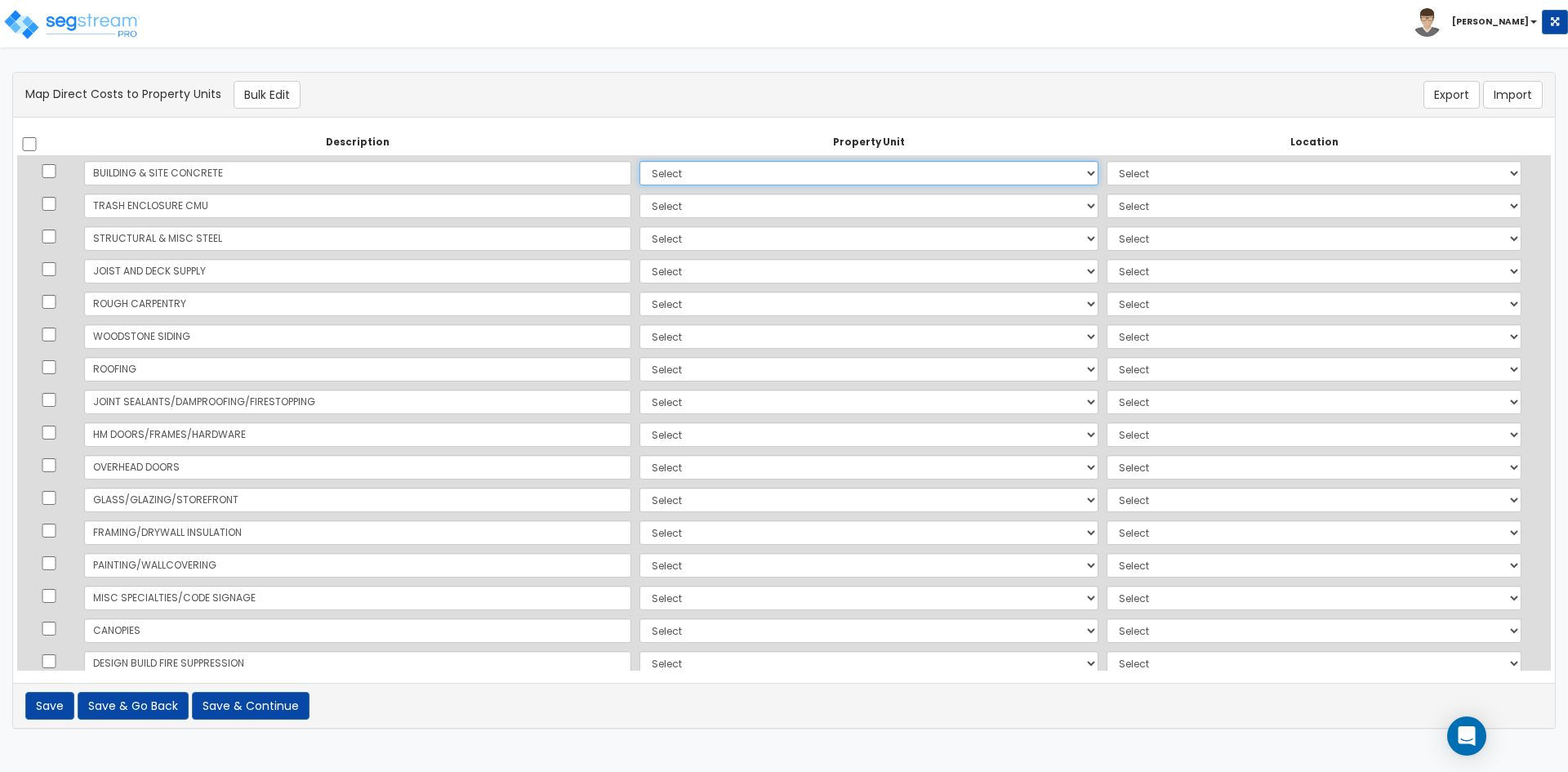
click at [683, 182] on select "Select Building Site Improvements Add Additional Property Unit" at bounding box center [869, 173] width 459 height 25
select select "167382"
click at [640, 161] on select "Select Building Site Improvements Add Additional Property Unit" at bounding box center [869, 173] width 459 height 25
click at [1166, 173] on select "Select Add Additional Location Building Building Interior Common Areas" at bounding box center [1314, 173] width 415 height 25
select select "6"
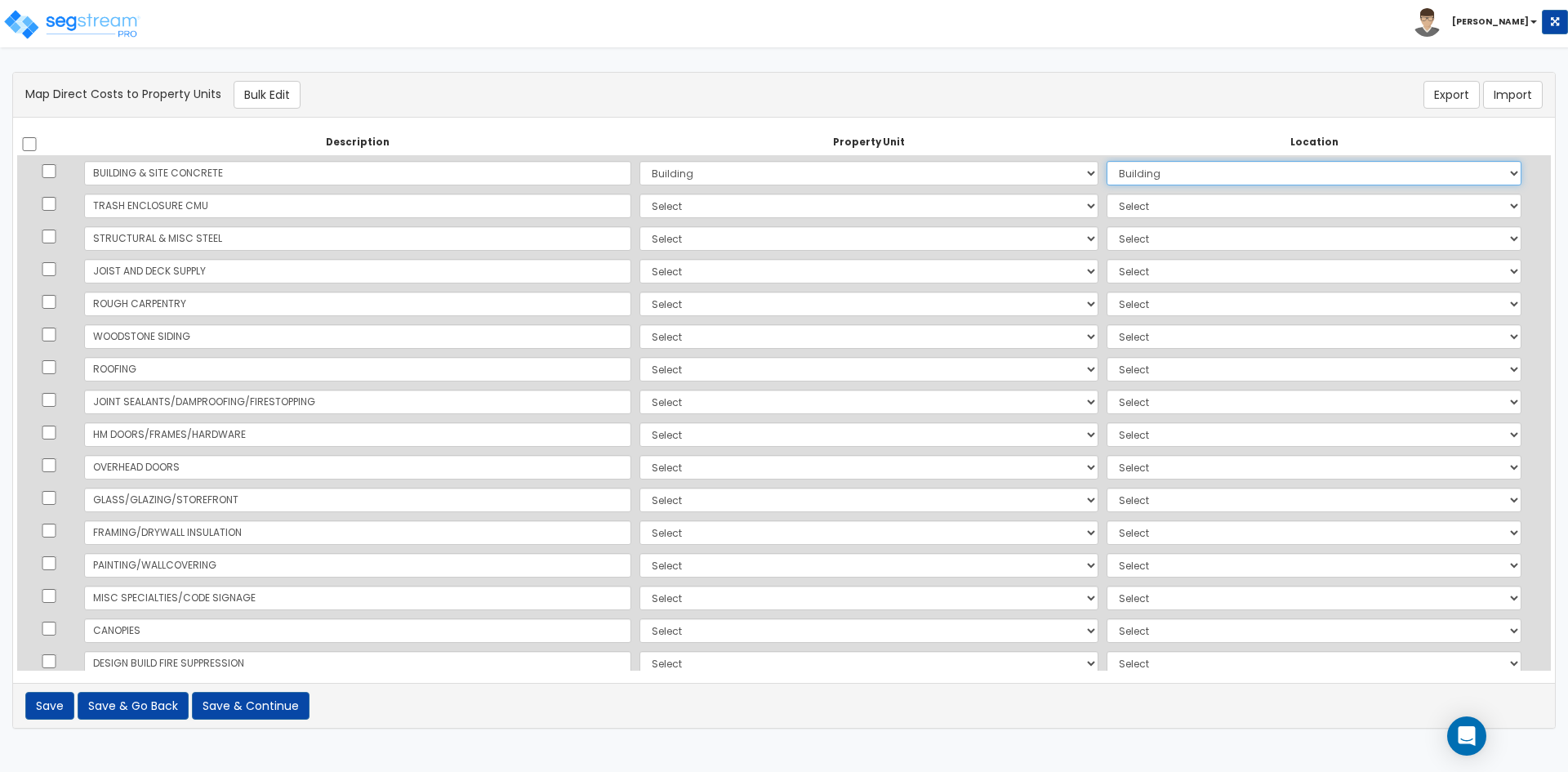
click at [1107, 161] on select "Select Add Additional Location Building Building Interior Common Areas" at bounding box center [1314, 173] width 415 height 25
click at [232, 206] on input "TRASH ENCLOSURE CMU" at bounding box center [357, 206] width 547 height 25
click at [675, 200] on select "Select Building Site Improvements Add Additional Property Unit" at bounding box center [869, 206] width 459 height 25
select select "167385"
click at [640, 194] on select "Select Building Site Improvements Add Additional Property Unit" at bounding box center [869, 206] width 459 height 25
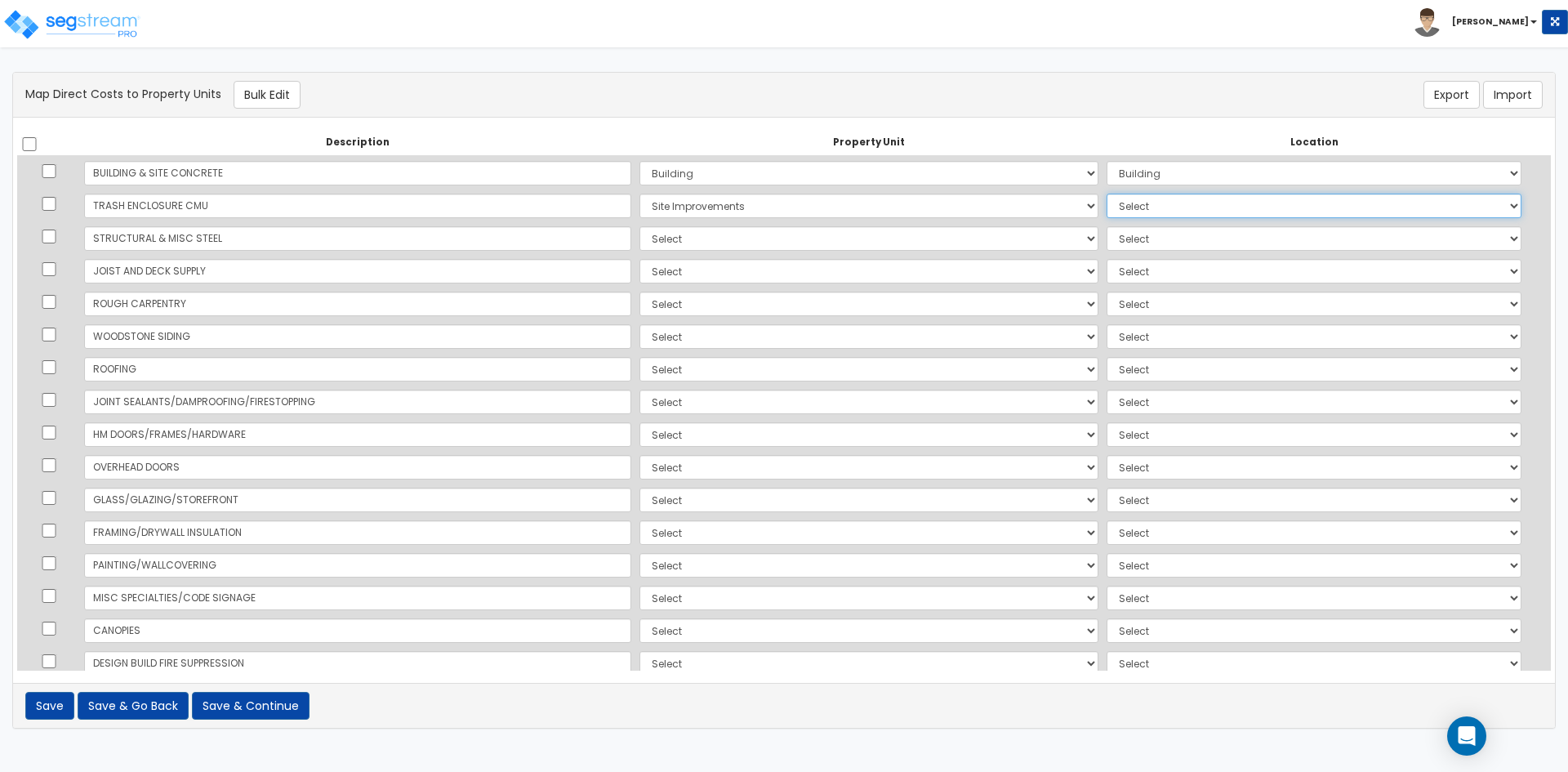
click at [1108, 205] on select "Select Add Additional Location Site Exterior" at bounding box center [1314, 206] width 415 height 25
select select "462"
click at [1107, 194] on select "Select Add Additional Location Site Exterior" at bounding box center [1314, 206] width 415 height 25
click at [640, 249] on select "Select Building Site Improvements Add Additional Property Unit" at bounding box center [869, 239] width 459 height 25
select select "167382"
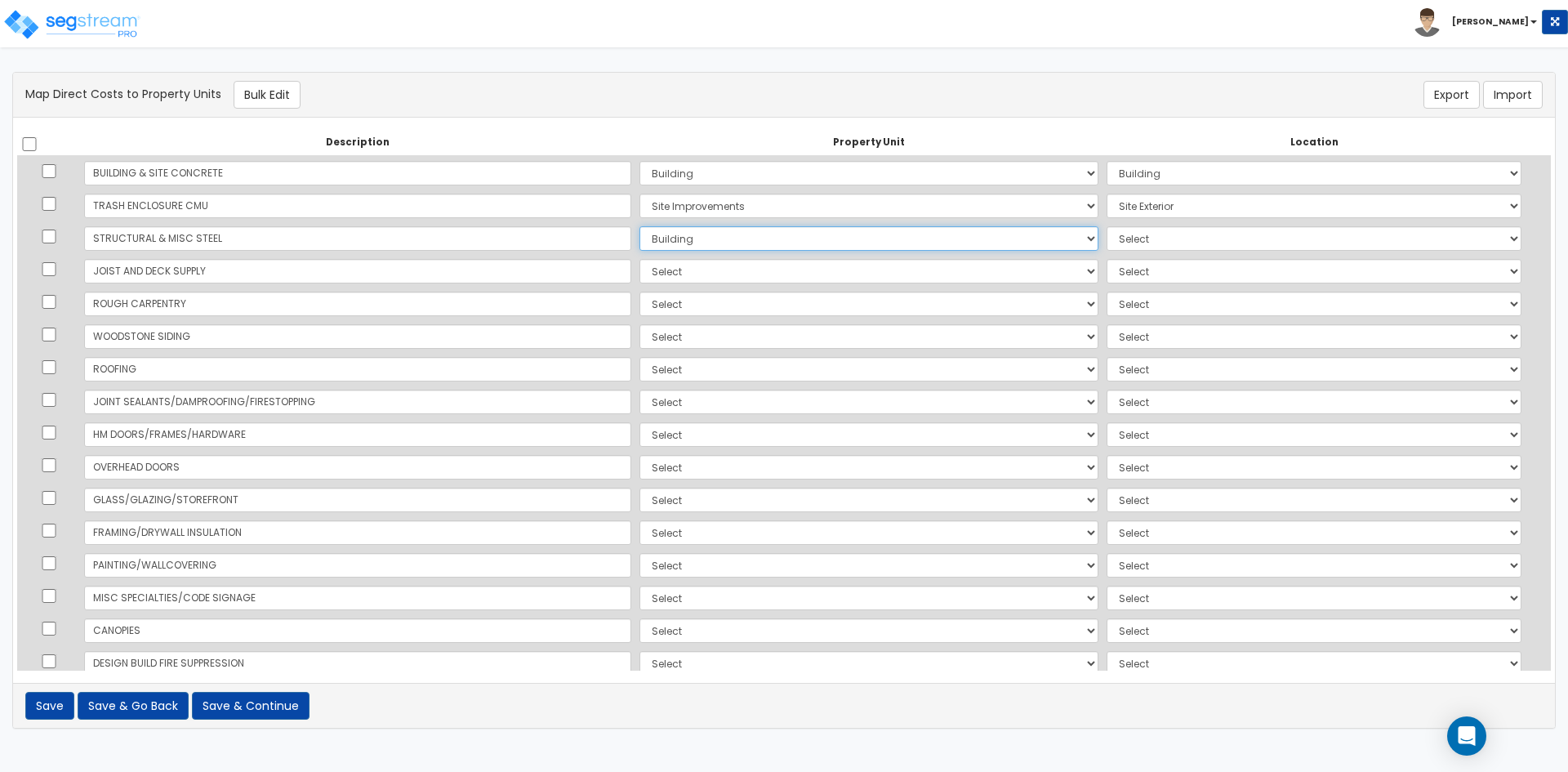
click at [640, 227] on select "Select Building Site Improvements Add Additional Property Unit" at bounding box center [869, 239] width 459 height 25
click at [1107, 232] on select "Select Add Additional Location Building Building Interior Common Areas" at bounding box center [1314, 239] width 415 height 25
select select "6"
click at [1107, 227] on select "Select Add Additional Location Building Building Interior Common Areas" at bounding box center [1314, 239] width 415 height 25
click at [640, 279] on select "Select Building Site Improvements Add Additional Property Unit" at bounding box center [869, 272] width 459 height 25
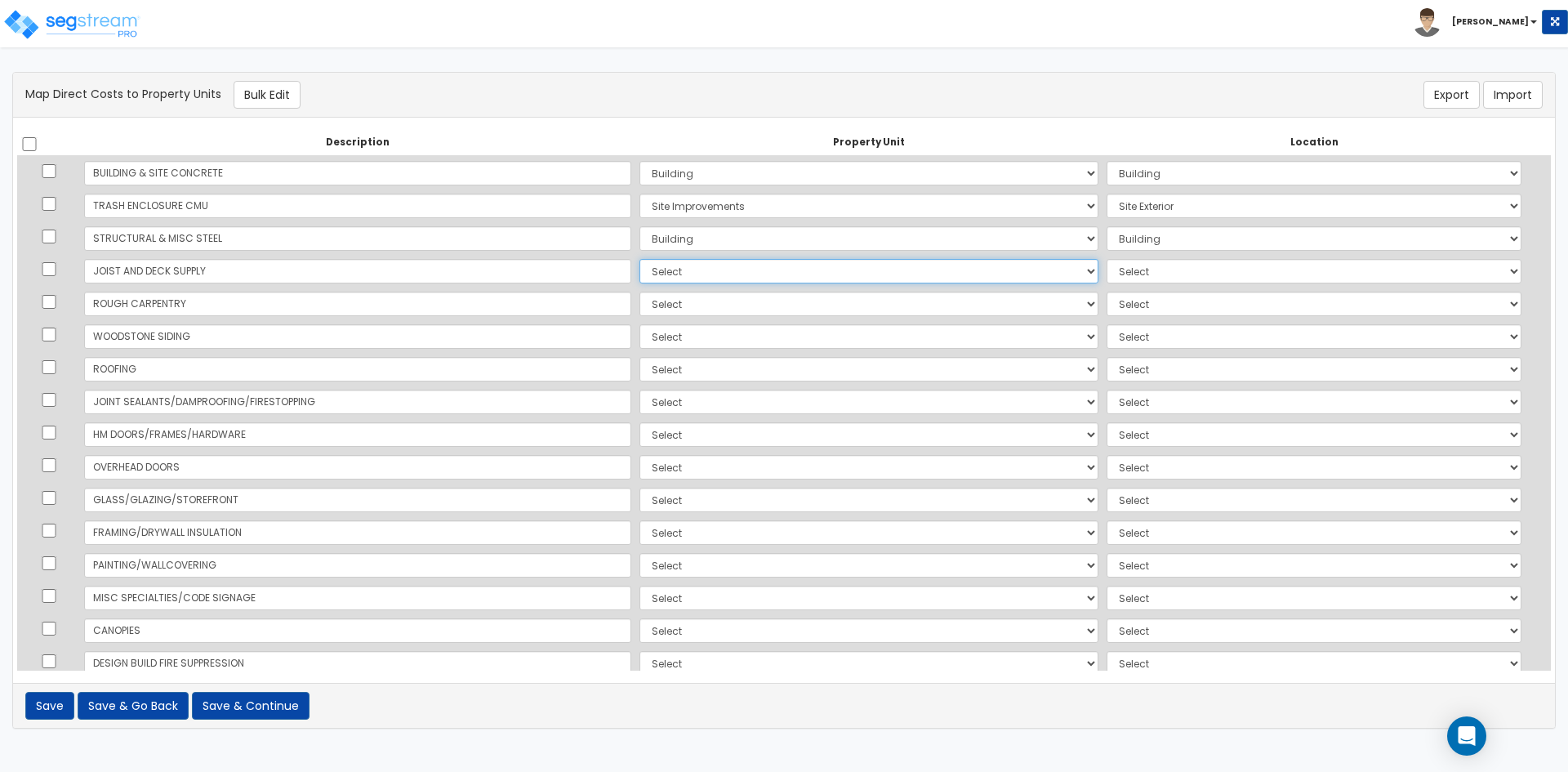
select select "167382"
click at [640, 259] on select "Select Building Site Improvements Add Additional Property Unit" at bounding box center [869, 272] width 459 height 25
click at [1107, 271] on select "Select Add Additional Location Building Building Interior Common Areas" at bounding box center [1314, 272] width 415 height 25
select select "6"
click at [1107, 259] on select "Select Add Additional Location Building Building Interior Common Areas" at bounding box center [1314, 272] width 415 height 25
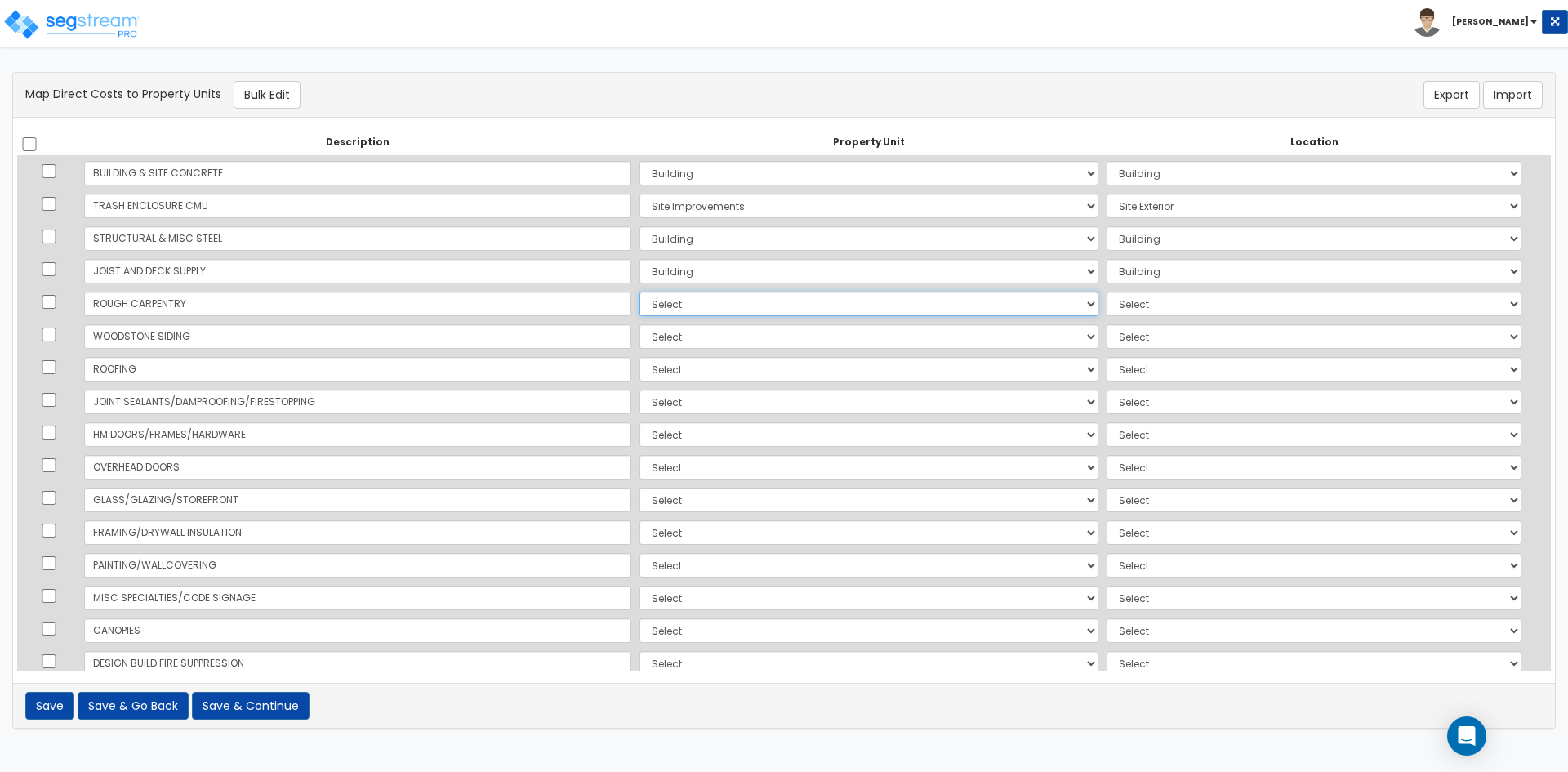
click at [640, 299] on select "Select Building Site Improvements Add Additional Property Unit" at bounding box center [869, 303] width 459 height 25
select select "167382"
click at [640, 291] on select "Select Building Site Improvements Add Additional Property Unit" at bounding box center [869, 303] width 459 height 25
click at [1133, 303] on select "Select Add Additional Location Building Building Interior Common Areas" at bounding box center [1314, 303] width 415 height 25
select select "6"
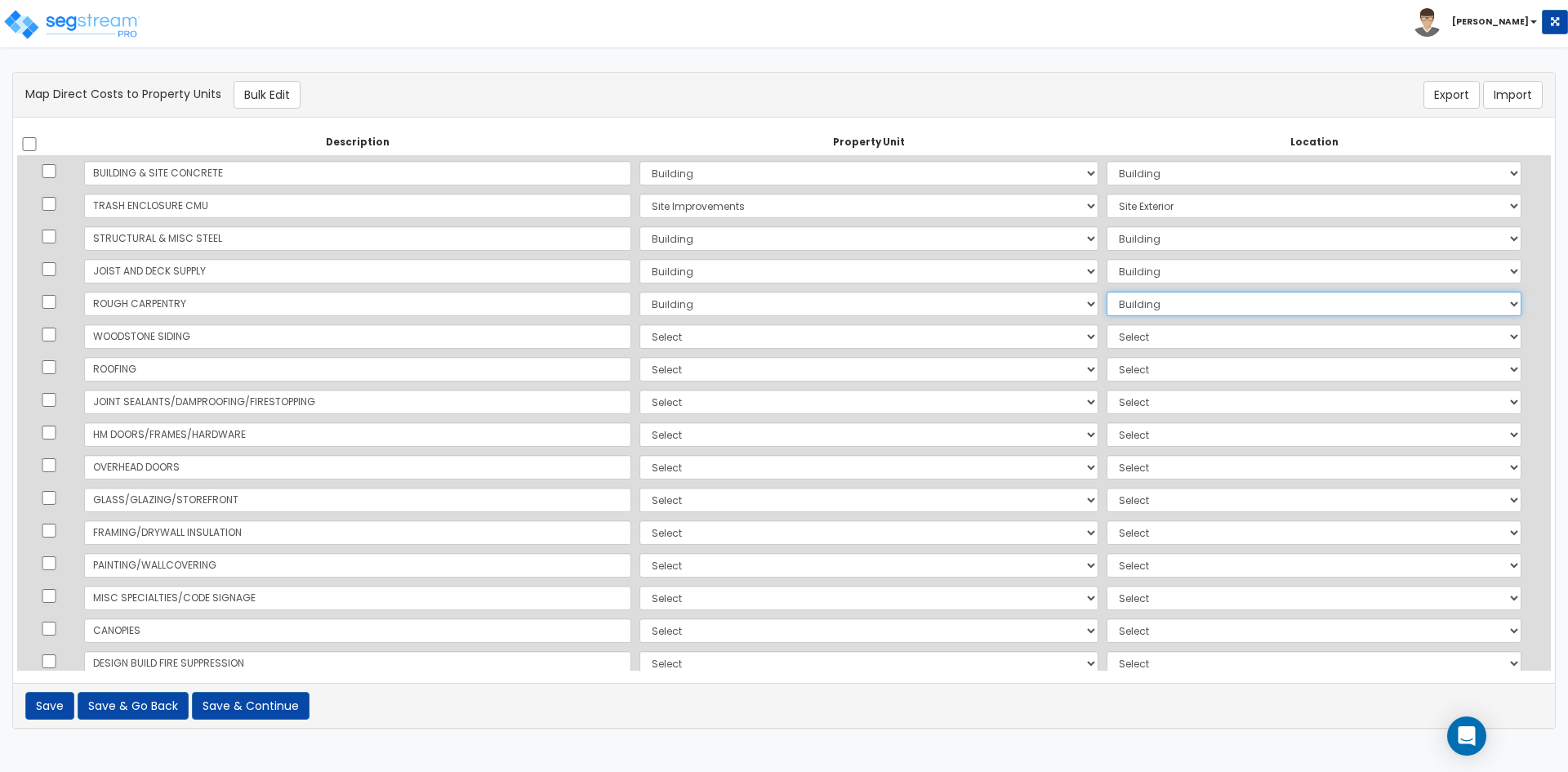
click at [1107, 291] on select "Select Add Additional Location Building Building Interior Common Areas" at bounding box center [1314, 303] width 415 height 25
click at [640, 342] on select "Select Building Site Improvements Add Additional Property Unit" at bounding box center [869, 336] width 459 height 25
select select "167382"
click at [640, 324] on select "Select Building Site Improvements Add Additional Property Unit" at bounding box center [869, 336] width 459 height 25
click at [1121, 344] on select "Select Add Additional Location Building Building Interior Common Areas" at bounding box center [1314, 336] width 415 height 25
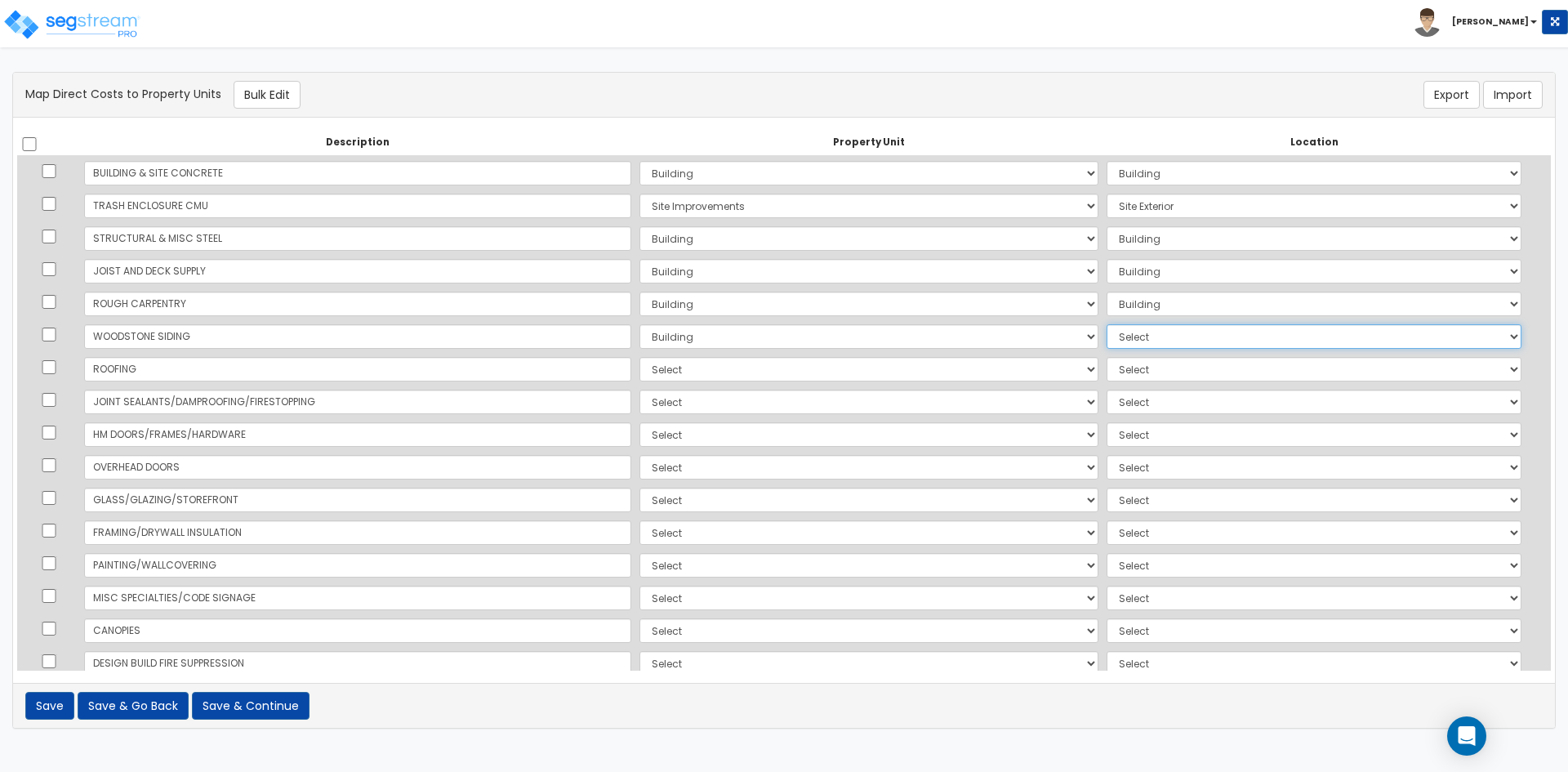
select select "6"
click at [1107, 324] on select "Select Add Additional Location Building Building Interior Common Areas" at bounding box center [1314, 336] width 415 height 25
click at [640, 366] on select "Select Building Site Improvements Add Additional Property Unit" at bounding box center [869, 369] width 459 height 25
select select "167382"
click at [640, 357] on select "Select Building Site Improvements Add Additional Property Unit" at bounding box center [869, 369] width 459 height 25
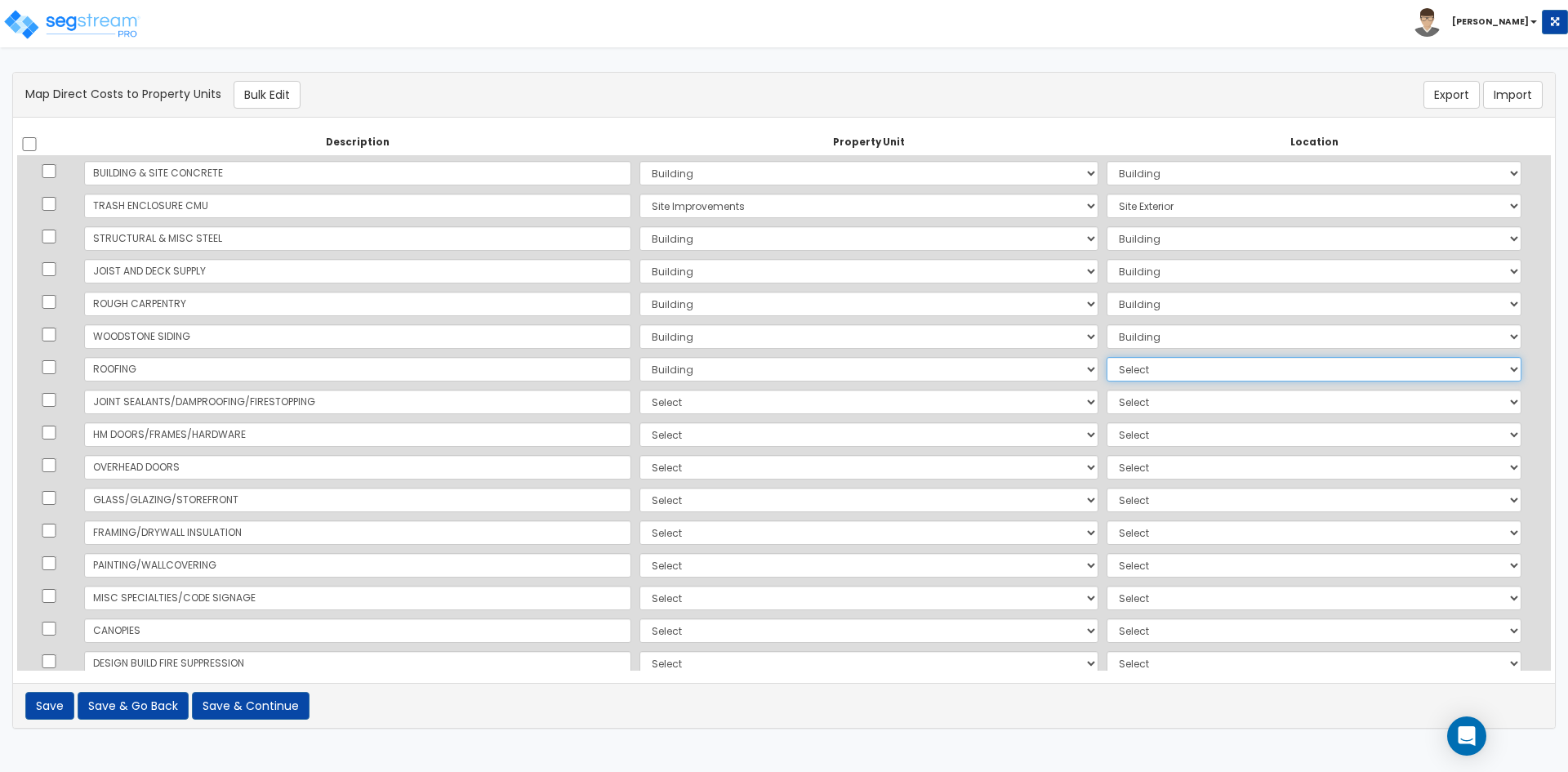
click at [1107, 364] on select "Select Add Additional Location Building Building Interior Common Areas" at bounding box center [1314, 369] width 415 height 25
select select "6"
click at [1107, 357] on select "Select Add Additional Location Building Building Interior Common Areas" at bounding box center [1314, 369] width 415 height 25
click at [640, 405] on select "Select Building Site Improvements Add Additional Property Unit" at bounding box center [869, 402] width 459 height 25
select select "167382"
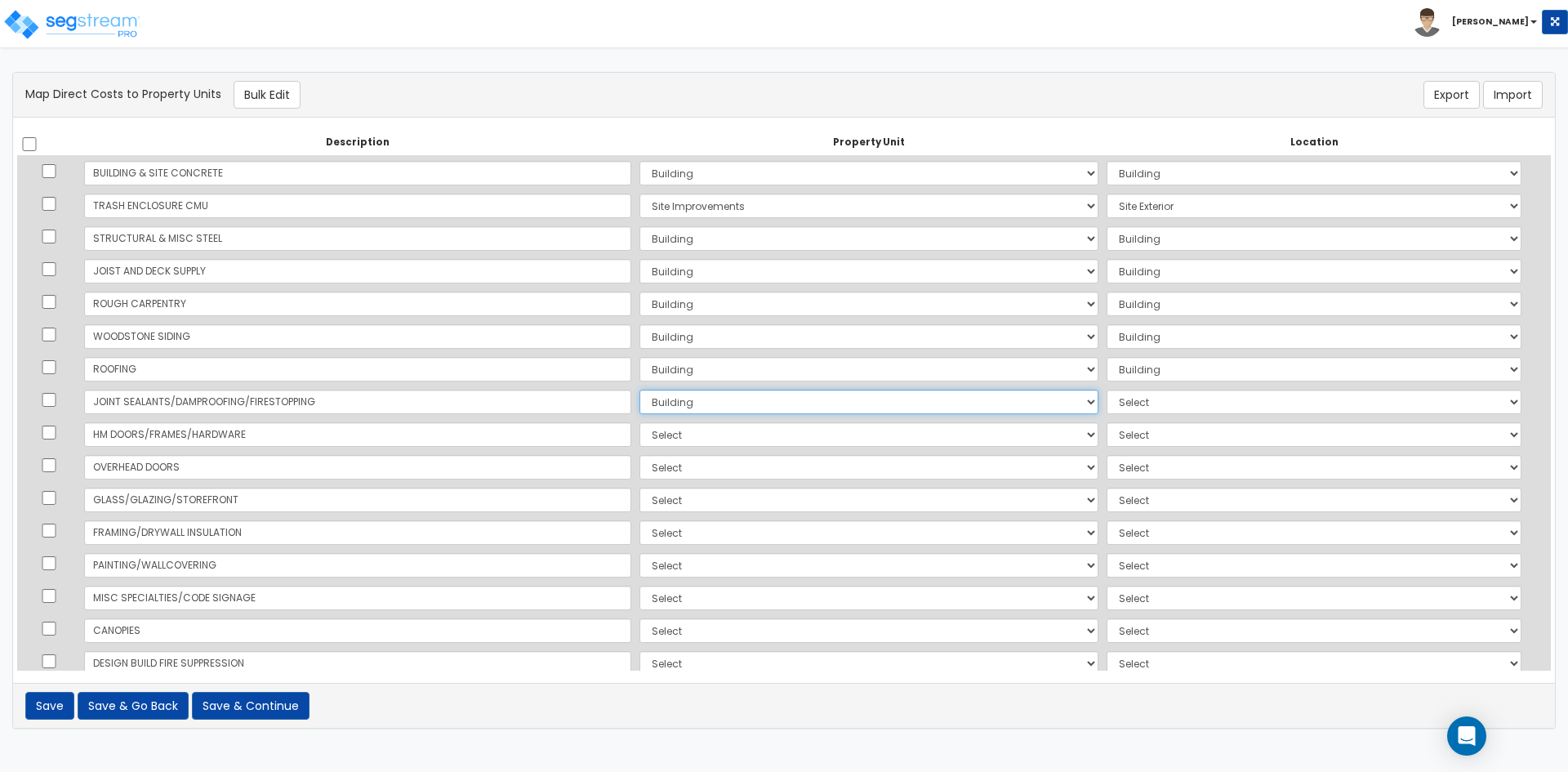
click at [640, 389] on select "Select Building Site Improvements Add Additional Property Unit" at bounding box center [869, 402] width 459 height 25
click at [1107, 397] on select "Select Add Additional Location Building Building Interior Common Areas" at bounding box center [1314, 402] width 415 height 25
select select "6"
click at [1107, 389] on select "Select Add Additional Location Building Building Interior Common Areas" at bounding box center [1314, 402] width 415 height 25
click at [640, 440] on select "Select Building Site Improvements Add Additional Property Unit" at bounding box center [869, 434] width 459 height 25
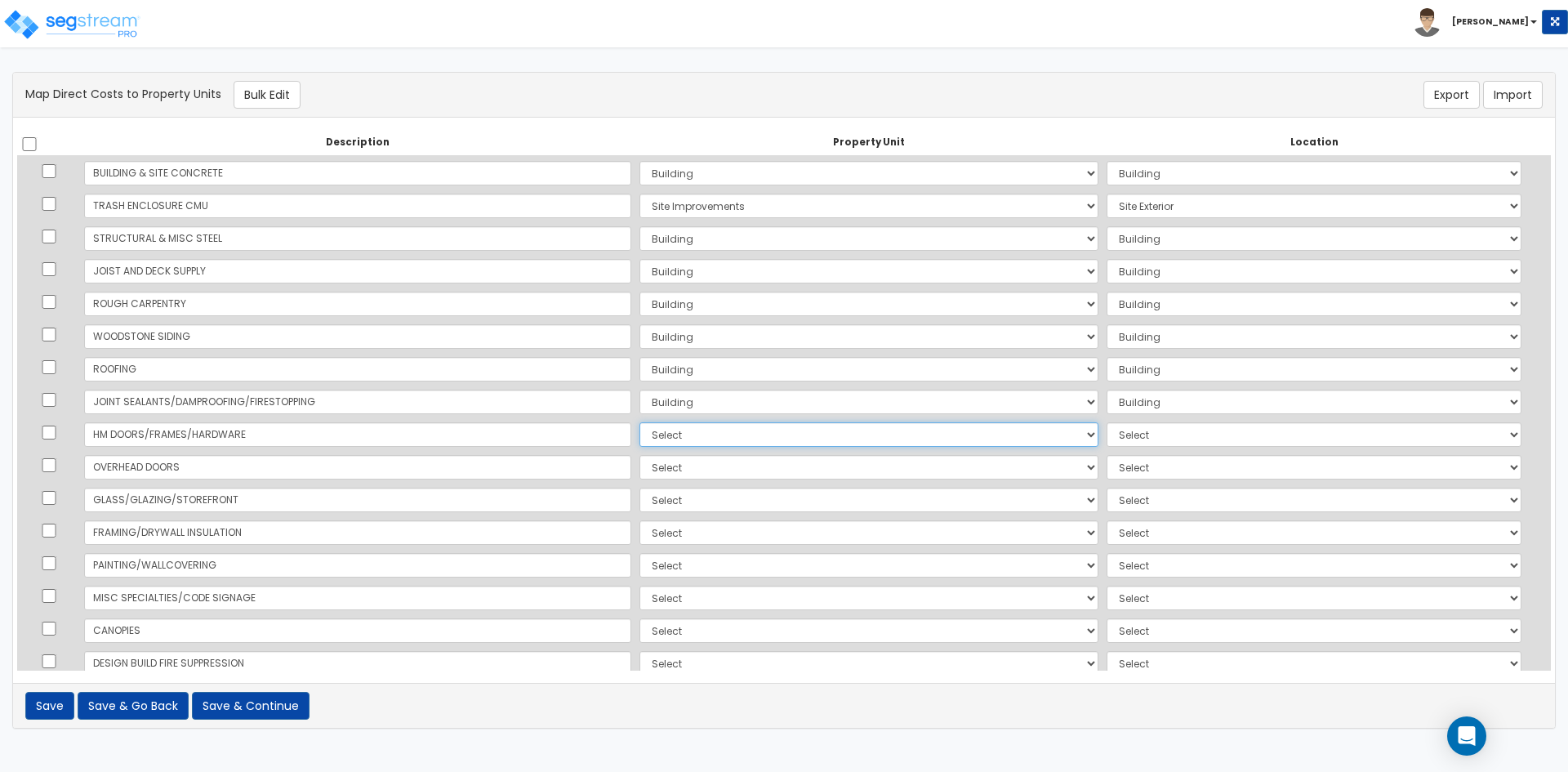
select select "167382"
click at [640, 422] on select "Select Building Site Improvements Add Additional Property Unit" at bounding box center [869, 434] width 459 height 25
drag, startPoint x: 1113, startPoint y: 435, endPoint x: 1110, endPoint y: 445, distance: 10.4
click at [1113, 435] on select "Select Add Additional Location Building Building Interior Common Areas" at bounding box center [1314, 434] width 415 height 25
select select "6"
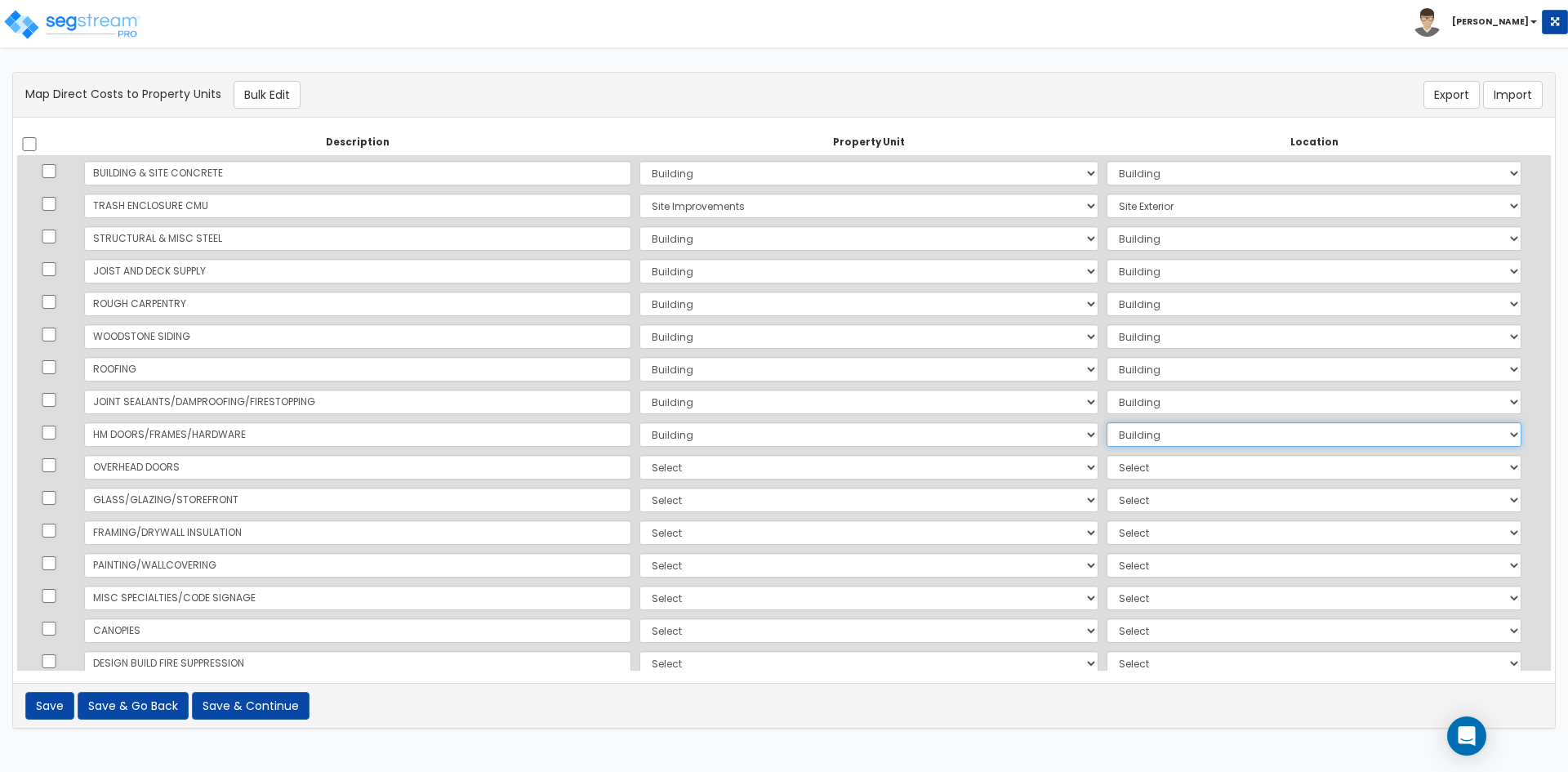
click at [1107, 422] on select "Select Add Additional Location Building Building Interior Common Areas" at bounding box center [1314, 434] width 415 height 25
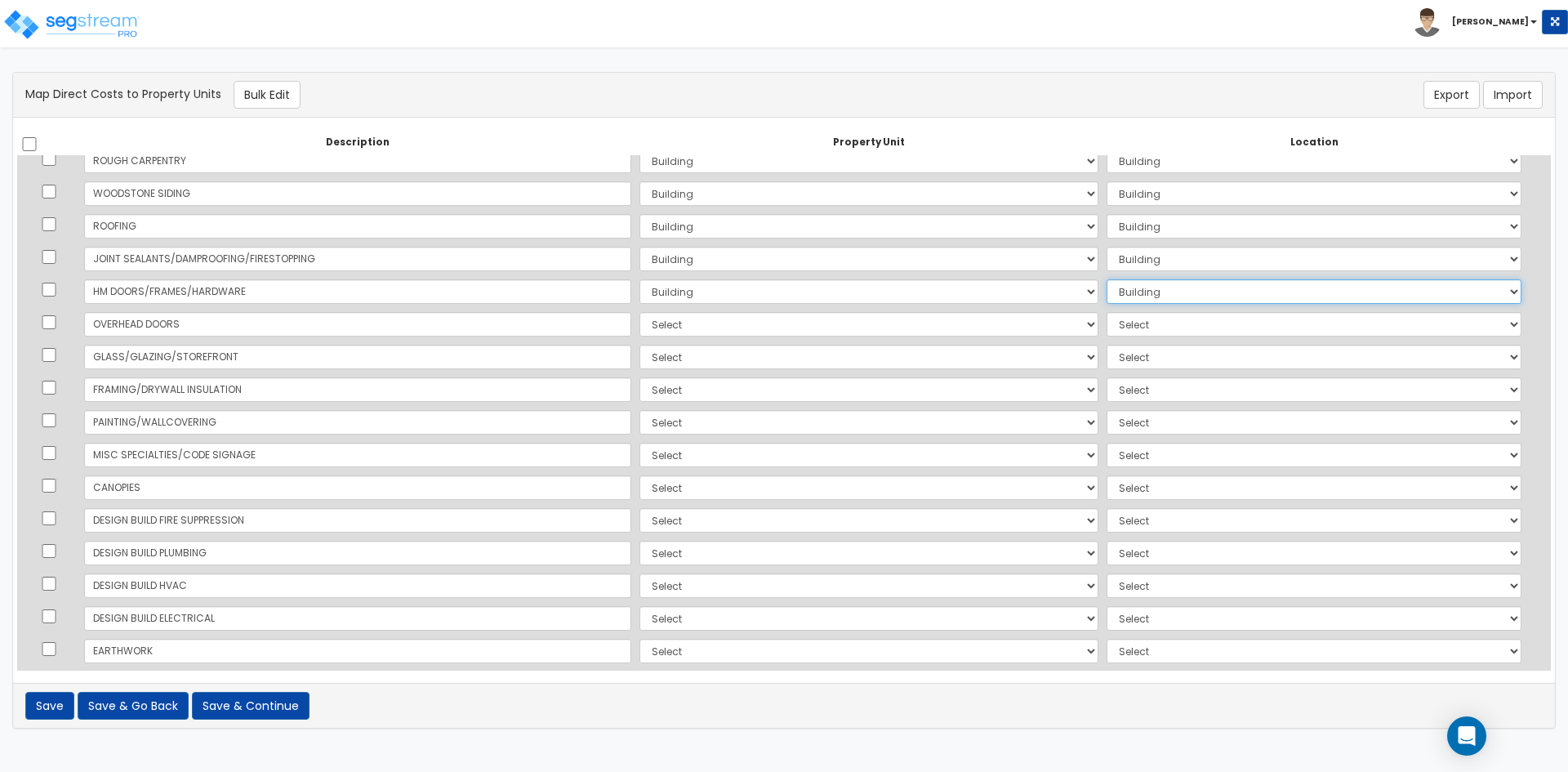
scroll to position [164, 0]
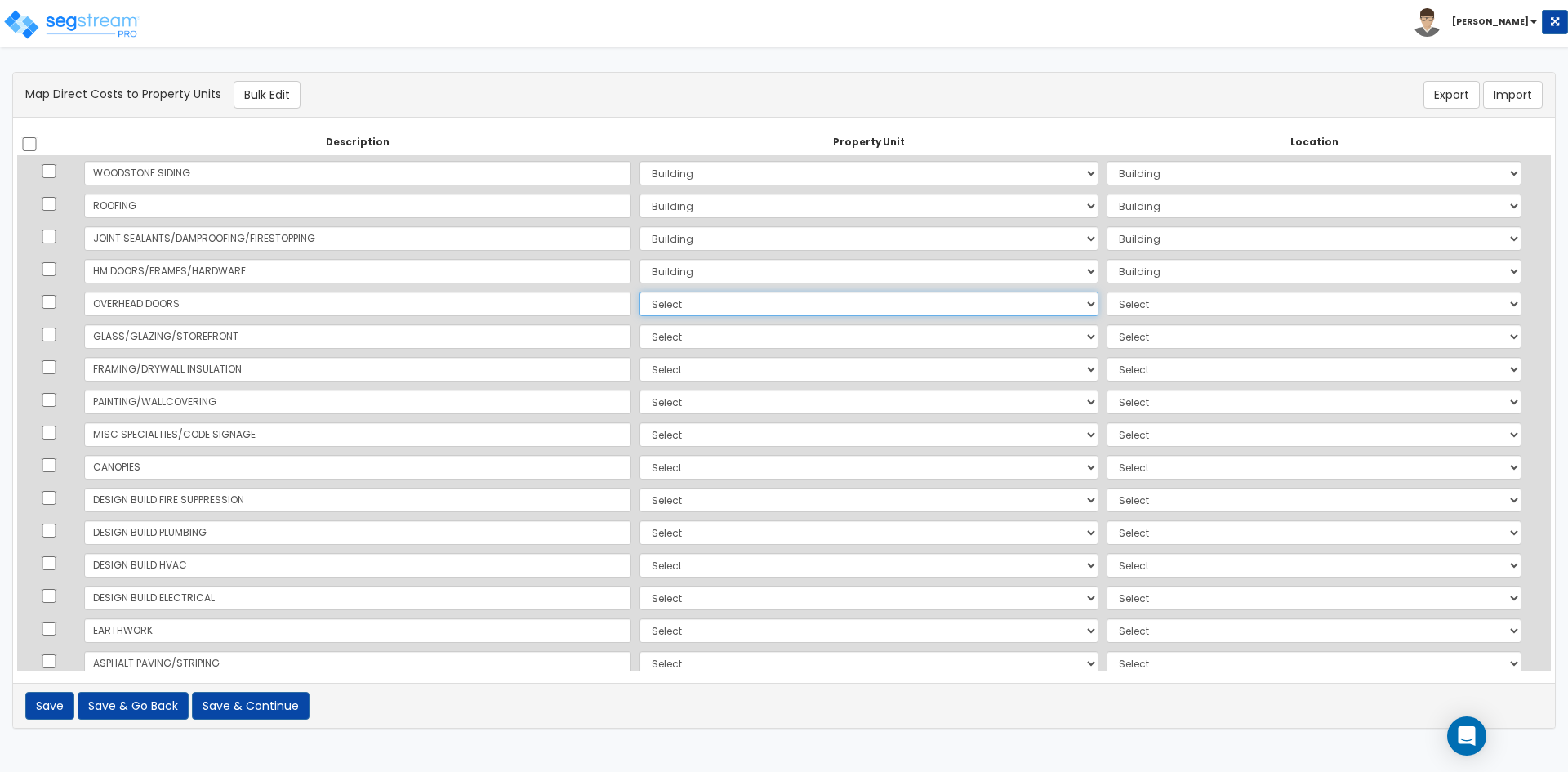
click at [640, 303] on select "Select Building Site Improvements Add Additional Property Unit" at bounding box center [869, 303] width 459 height 25
select select "167382"
click at [640, 291] on select "Select Building Site Improvements Add Additional Property Unit" at bounding box center [869, 303] width 459 height 25
click at [1107, 307] on select "Select Add Additional Location Building Building Interior Common Areas" at bounding box center [1314, 303] width 415 height 25
select select "6"
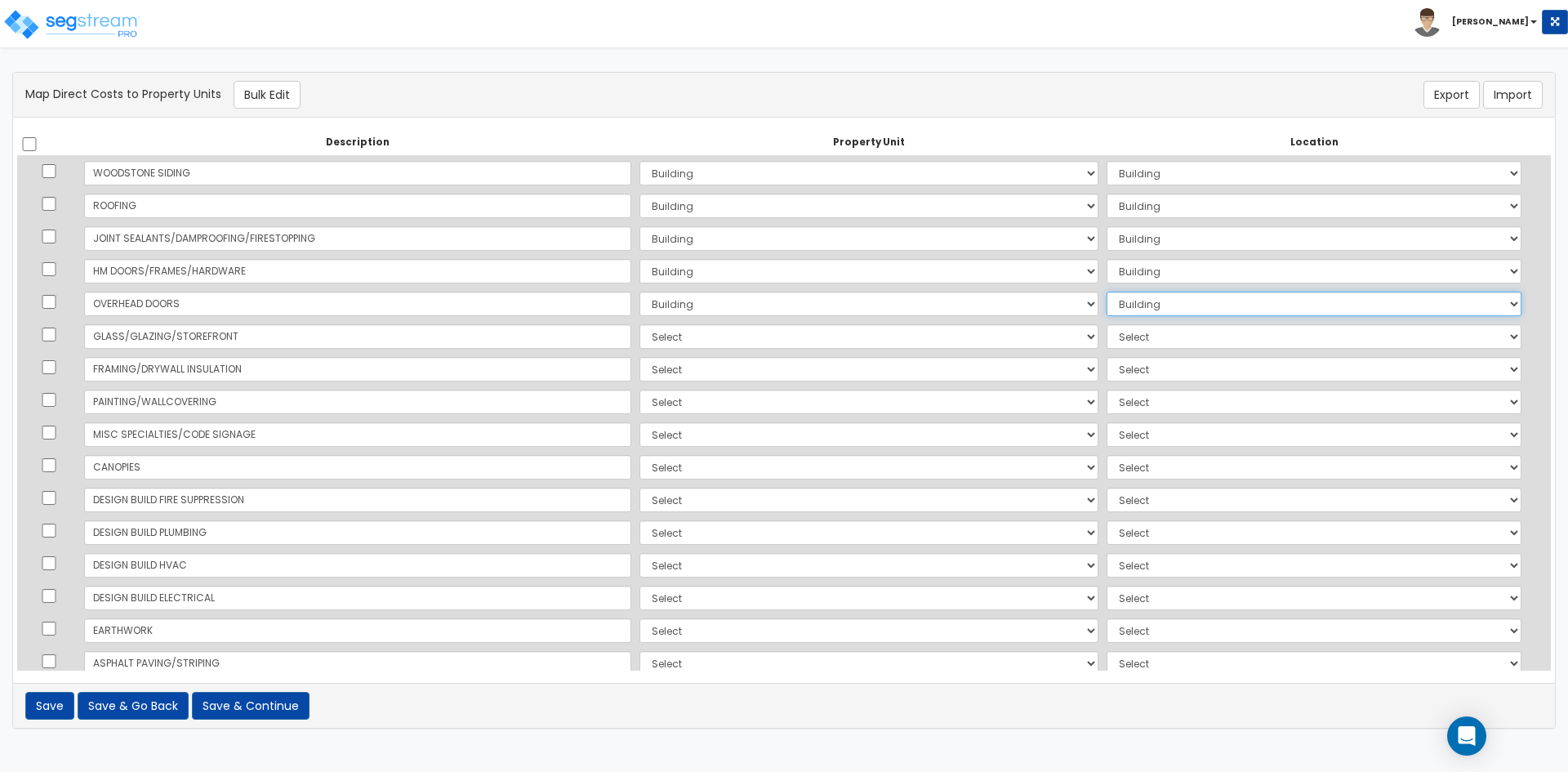
click at [1107, 291] on select "Select Add Additional Location Building Building Interior Common Areas" at bounding box center [1314, 303] width 415 height 25
click at [640, 333] on select "Select Building Site Improvements Add Additional Property Unit" at bounding box center [869, 336] width 459 height 25
select select "167382"
click at [640, 324] on select "Select Building Site Improvements Add Additional Property Unit" at bounding box center [869, 336] width 459 height 25
click at [1107, 334] on select "Select Add Additional Location Building Building Interior Common Areas" at bounding box center [1314, 336] width 415 height 25
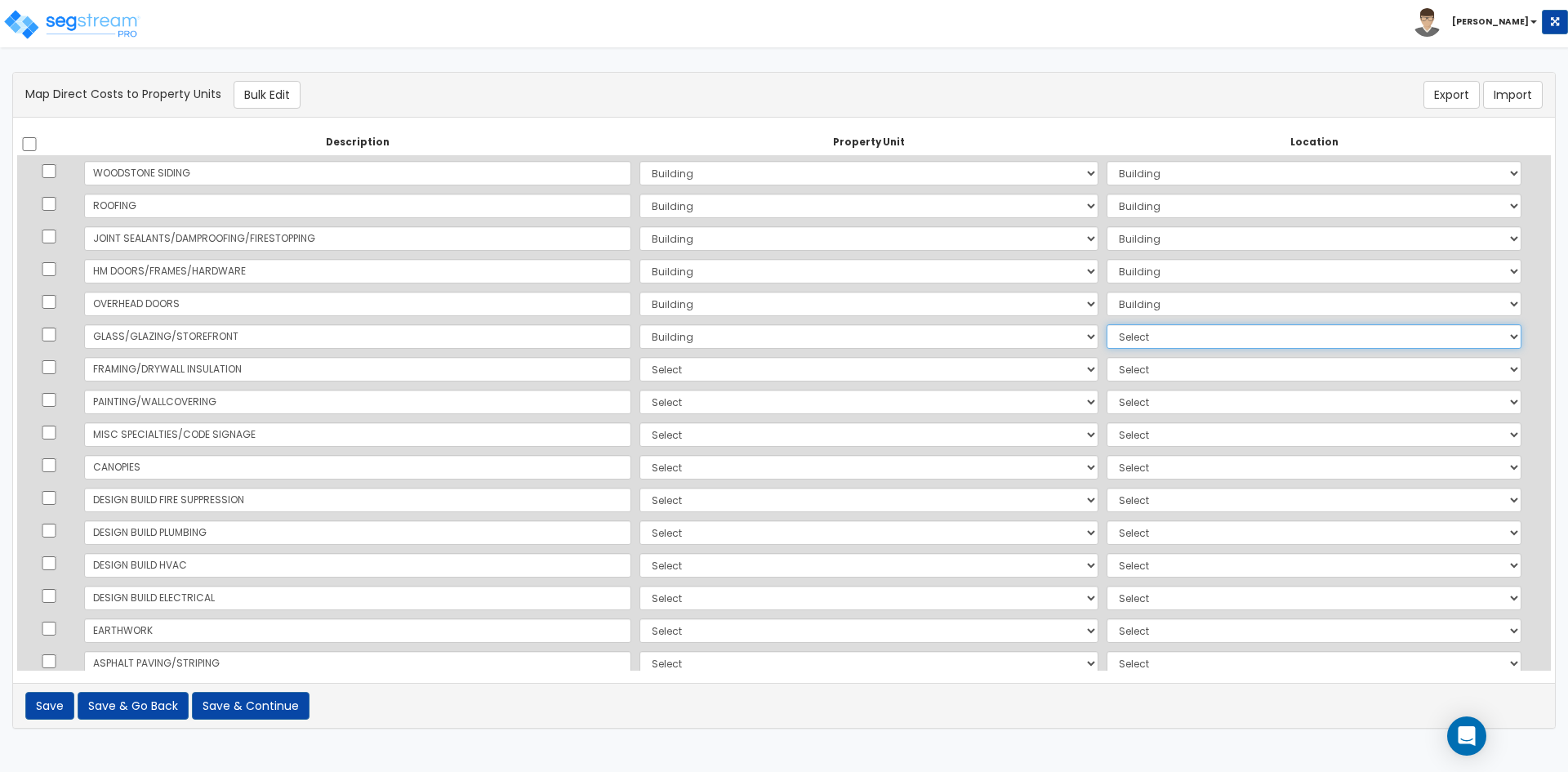
select select "6"
click at [1107, 324] on select "Select Add Additional Location Building Building Interior Common Areas" at bounding box center [1314, 336] width 415 height 25
click at [640, 366] on select "Select Building Site Improvements Add Additional Property Unit" at bounding box center [869, 369] width 459 height 25
select select "167382"
click at [640, 357] on select "Select Building Site Improvements Add Additional Property Unit" at bounding box center [869, 369] width 459 height 25
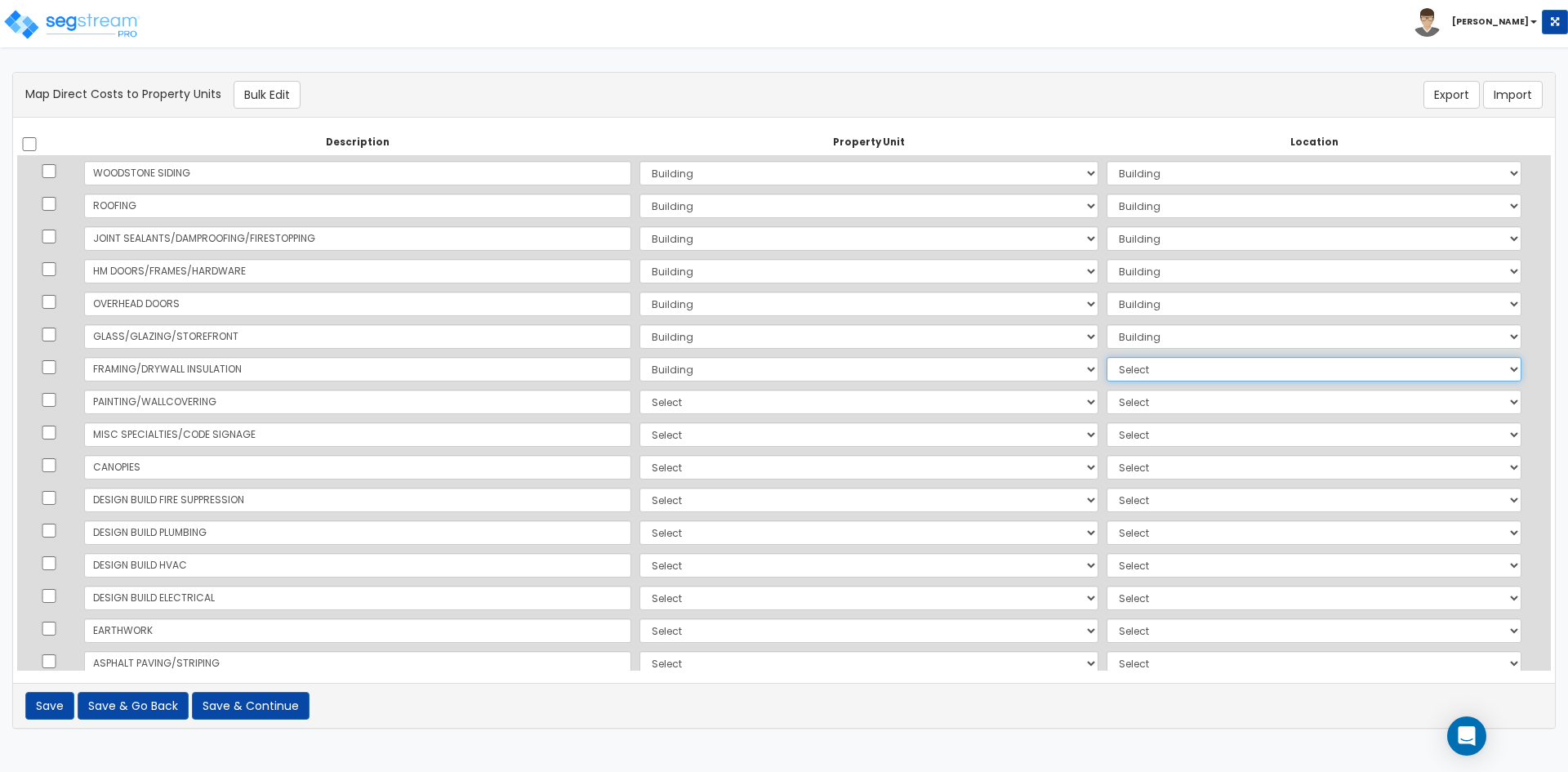
click at [1161, 361] on select "Select Add Additional Location Building Building Interior Common Areas" at bounding box center [1314, 369] width 415 height 25
select select "461"
click at [1107, 357] on select "Select Add Additional Location Building Building Interior Common Areas" at bounding box center [1314, 369] width 415 height 25
click at [640, 401] on select "Select Building Site Improvements Add Additional Property Unit" at bounding box center [869, 402] width 459 height 25
select select "167382"
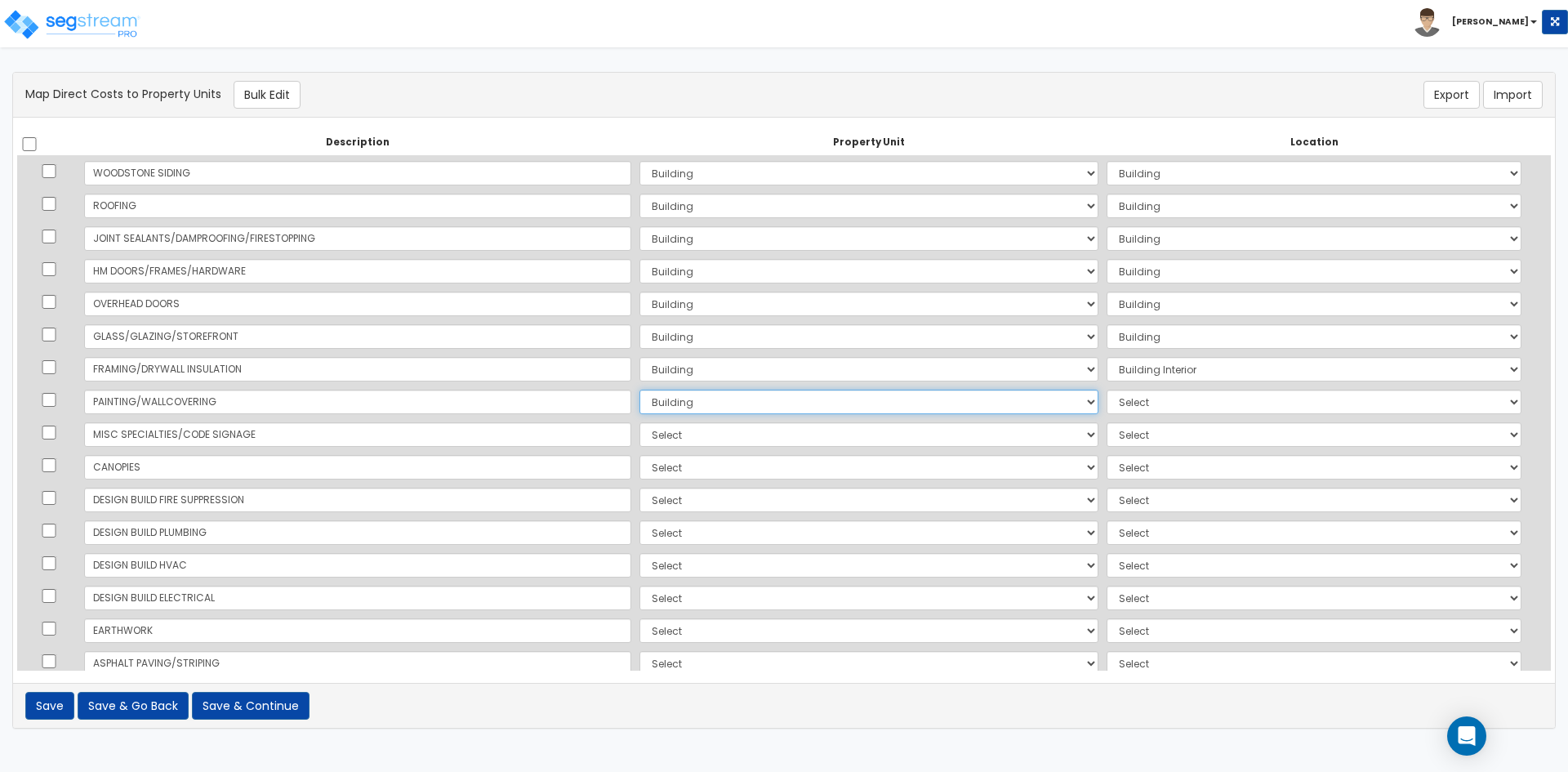
click at [640, 389] on select "Select Building Site Improvements Add Additional Property Unit" at bounding box center [869, 402] width 459 height 25
click at [1142, 397] on select "Select Add Additional Location Building Building Interior Common Areas" at bounding box center [1314, 402] width 415 height 25
select select "6"
click at [1107, 389] on select "Select Add Additional Location Building Building Interior Common Areas" at bounding box center [1314, 402] width 415 height 25
click at [640, 438] on select "Select Building Site Improvements Add Additional Property Unit" at bounding box center [869, 434] width 459 height 25
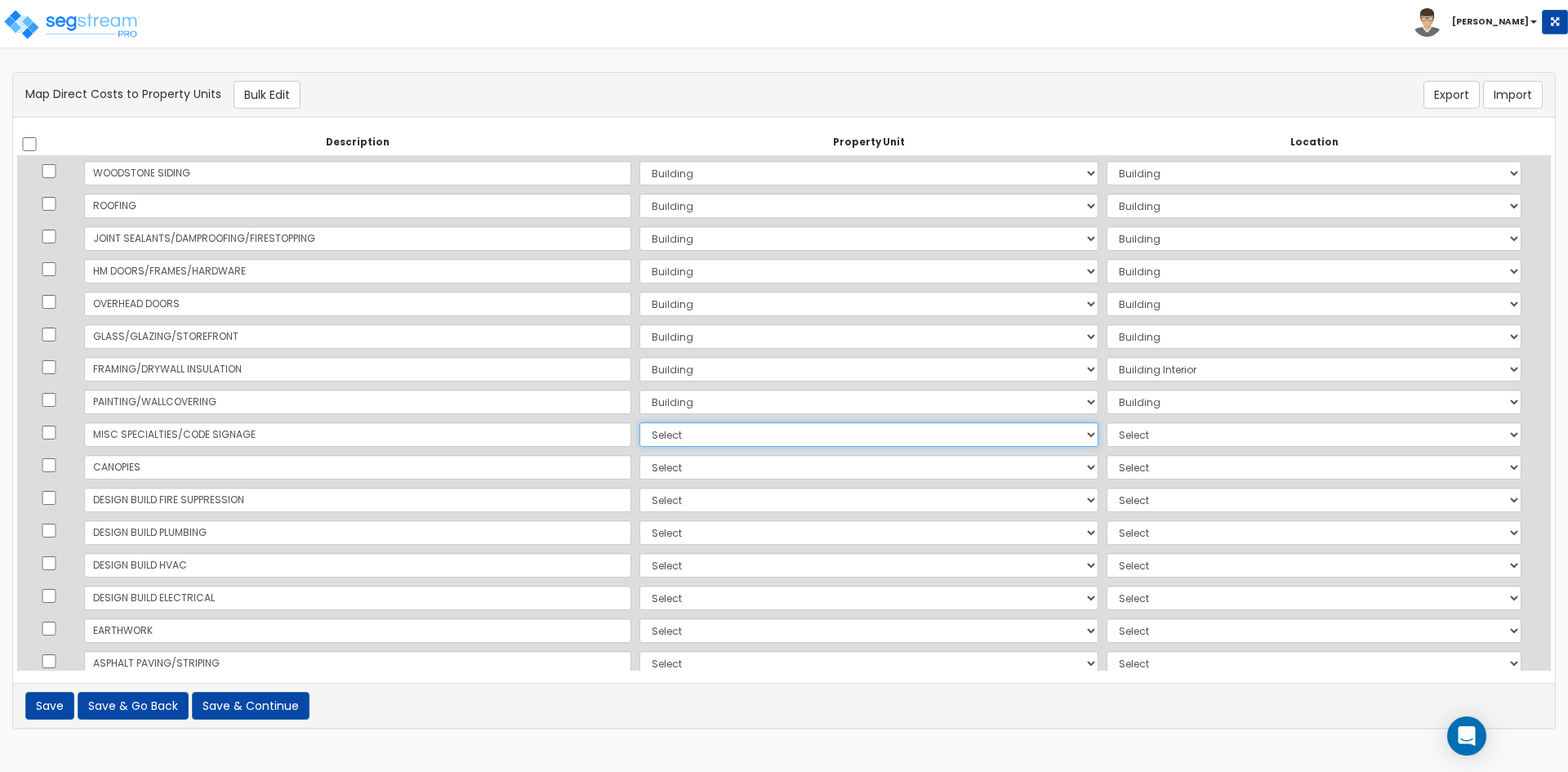
select select "167382"
click at [640, 422] on select "Select Building Site Improvements Add Additional Property Unit" at bounding box center [869, 434] width 459 height 25
click at [1112, 440] on select "Select Add Additional Location Building Building Interior Common Areas" at bounding box center [1314, 434] width 415 height 25
select select "6"
click at [1107, 422] on select "Select Add Additional Location Building Building Interior Common Areas" at bounding box center [1314, 434] width 415 height 25
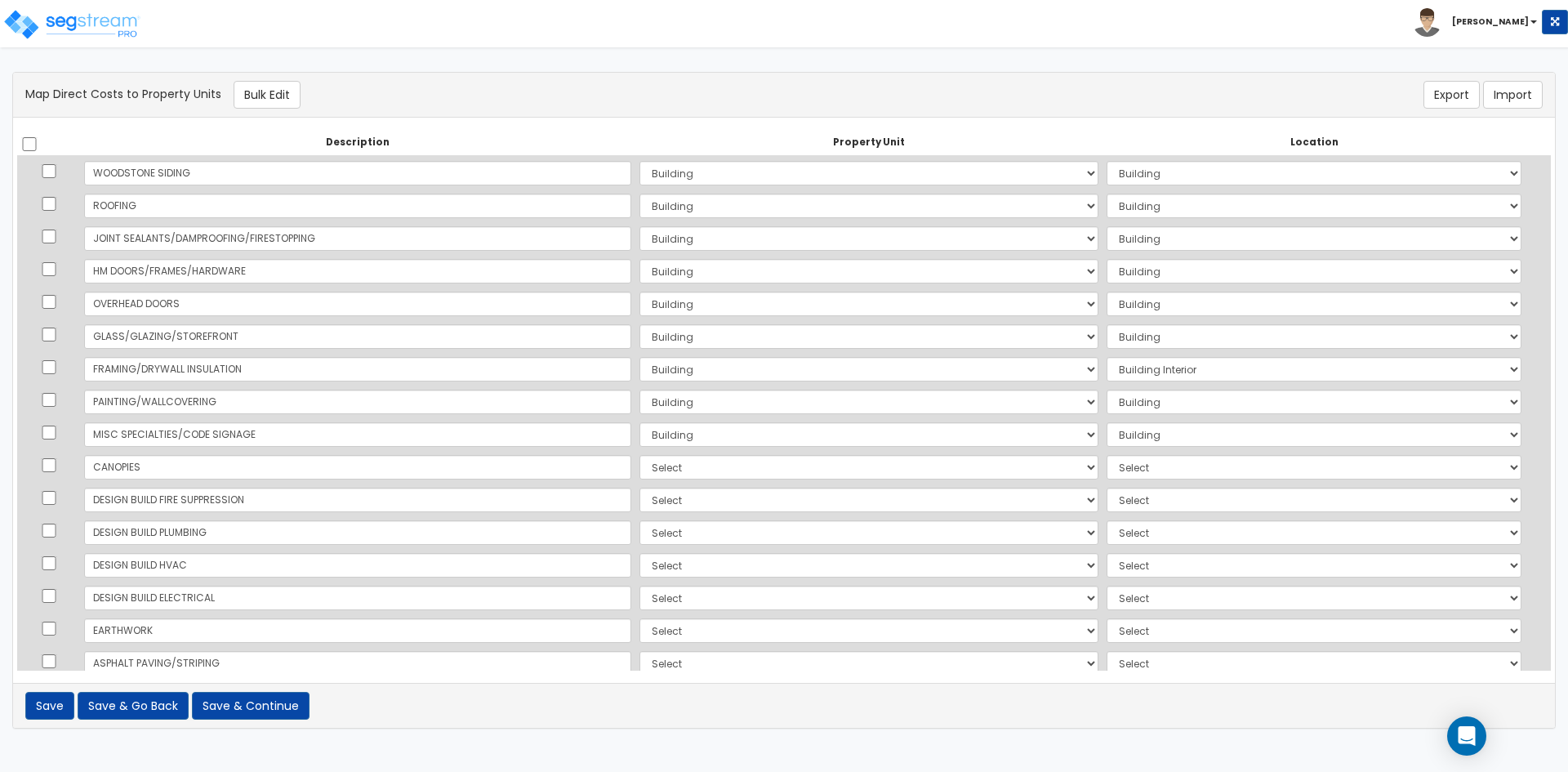
click at [636, 479] on td "Select Building Site Improvements Add Additional Property Unit" at bounding box center [869, 467] width 467 height 33
click at [640, 468] on select "Select Building Site Improvements Add Additional Property Unit" at bounding box center [869, 467] width 459 height 25
select select "167382"
click at [640, 455] on select "Select Building Site Improvements Add Additional Property Unit" at bounding box center [869, 467] width 459 height 25
click at [1107, 475] on select "Select Add Additional Location Building Building Interior Common Areas" at bounding box center [1314, 467] width 415 height 25
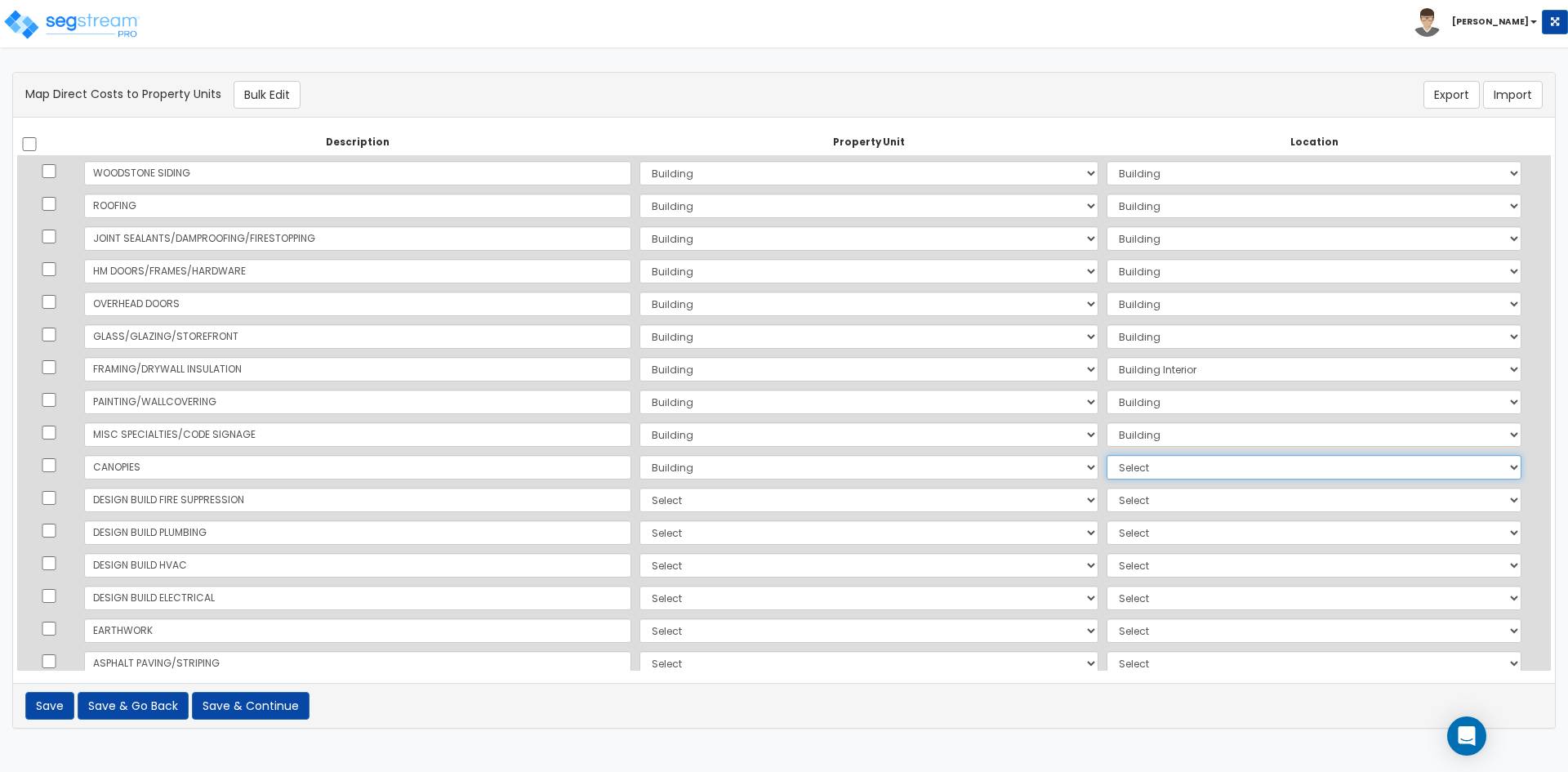
select select "6"
click at [1107, 455] on select "Select Add Additional Location Building Building Interior Common Areas" at bounding box center [1314, 467] width 415 height 25
click at [640, 498] on select "Select Building Site Improvements Add Additional Property Unit" at bounding box center [869, 500] width 459 height 25
select select "167382"
click at [640, 487] on select "Select Building Site Improvements Add Additional Property Unit" at bounding box center [869, 500] width 459 height 25
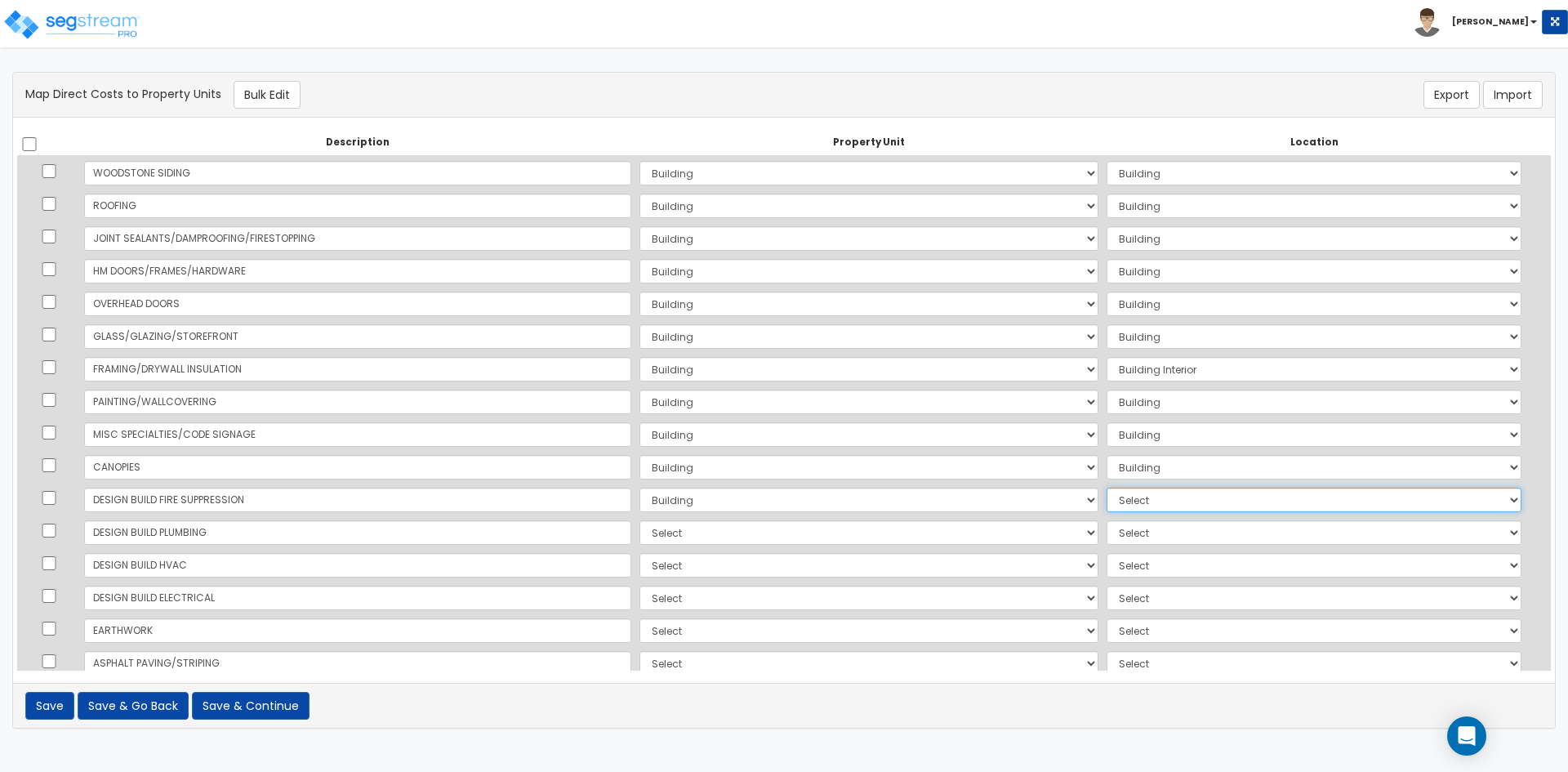
click at [1107, 503] on select "Select Add Additional Location Building Building Interior Common Areas" at bounding box center [1314, 500] width 415 height 25
select select "6"
click at [1107, 487] on select "Select Add Additional Location Building Building Interior Common Areas" at bounding box center [1314, 500] width 415 height 25
click at [640, 534] on select "Select Building Site Improvements Add Additional Property Unit" at bounding box center [869, 532] width 459 height 25
select select "167382"
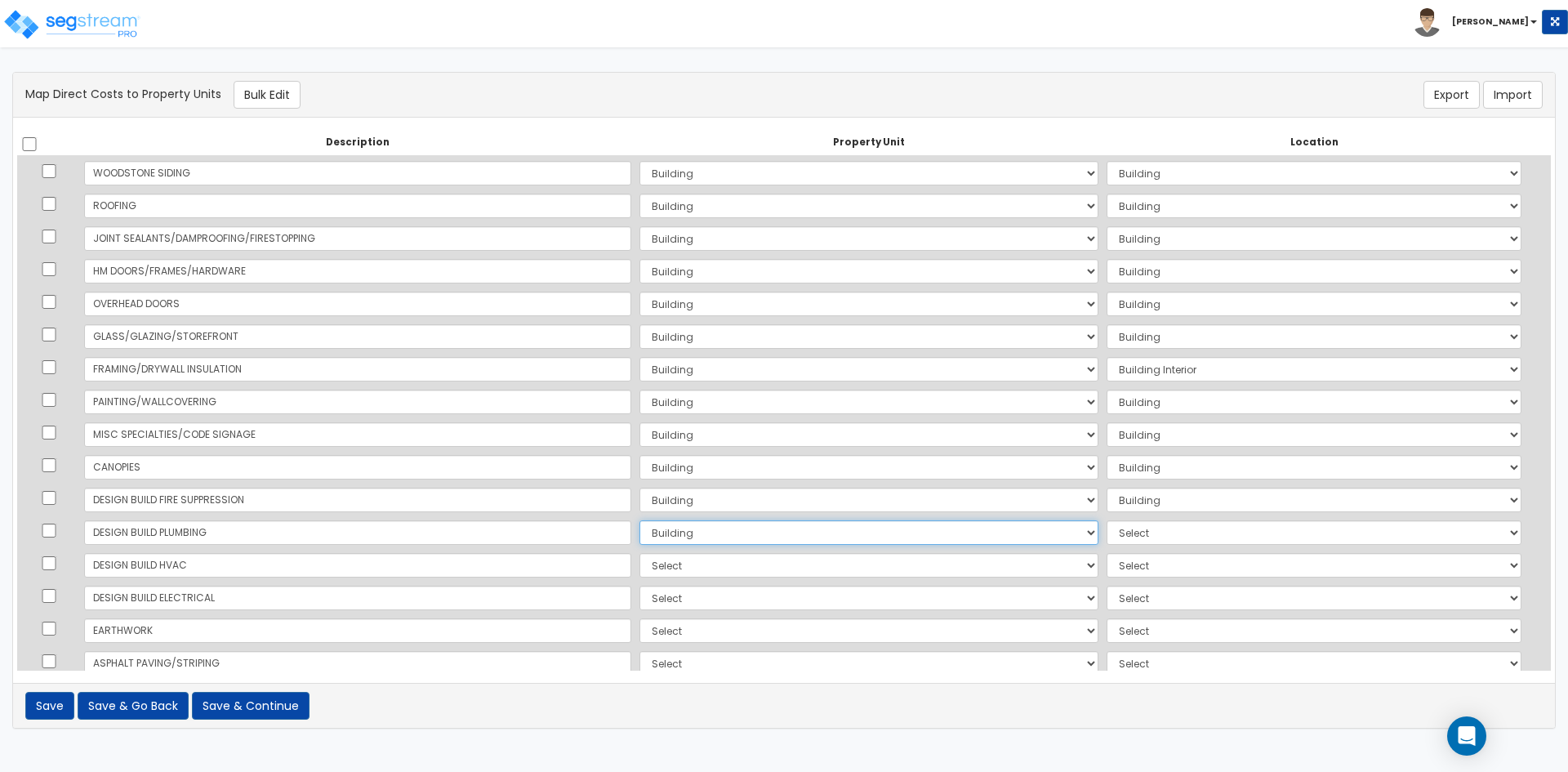
click at [640, 520] on select "Select Building Site Improvements Add Additional Property Unit" at bounding box center [869, 532] width 459 height 25
click at [1103, 545] on td "Select Add Additional Location Building Building Interior Common Areas" at bounding box center [1314, 532] width 423 height 33
click at [1107, 526] on select "Select Add Additional Location Building Building Interior Common Areas" at bounding box center [1314, 532] width 415 height 25
select select "6"
click at [1107, 520] on select "Select Add Additional Location Building Building Interior Common Areas" at bounding box center [1314, 532] width 415 height 25
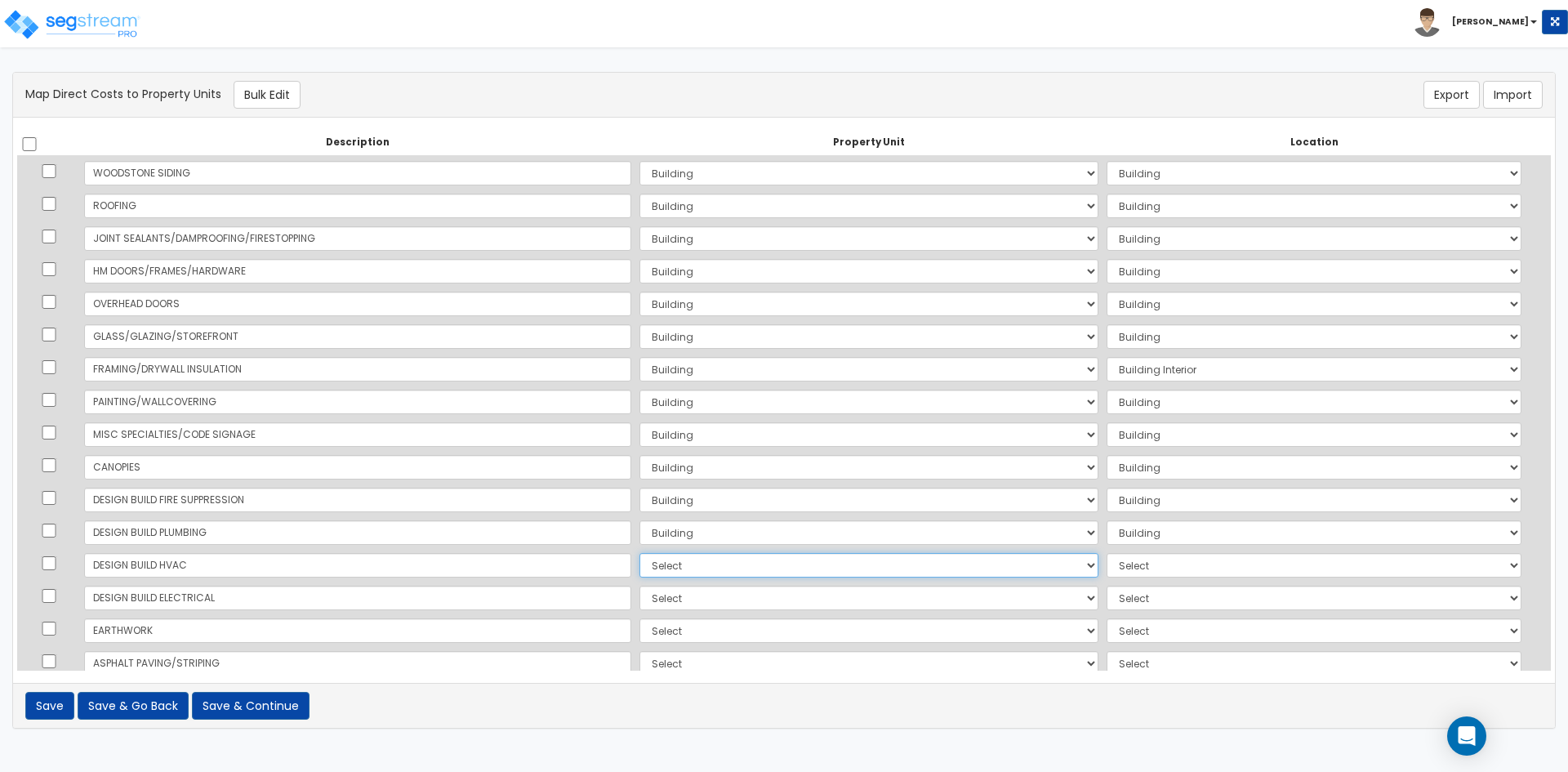
click at [640, 564] on select "Select Building Site Improvements Add Additional Property Unit" at bounding box center [869, 565] width 459 height 25
select select "167382"
click at [640, 553] on select "Select Building Site Improvements Add Additional Property Unit" at bounding box center [869, 565] width 459 height 25
click at [1107, 564] on select "Select Add Additional Location Building Building Interior Common Areas" at bounding box center [1314, 565] width 415 height 25
select select "6"
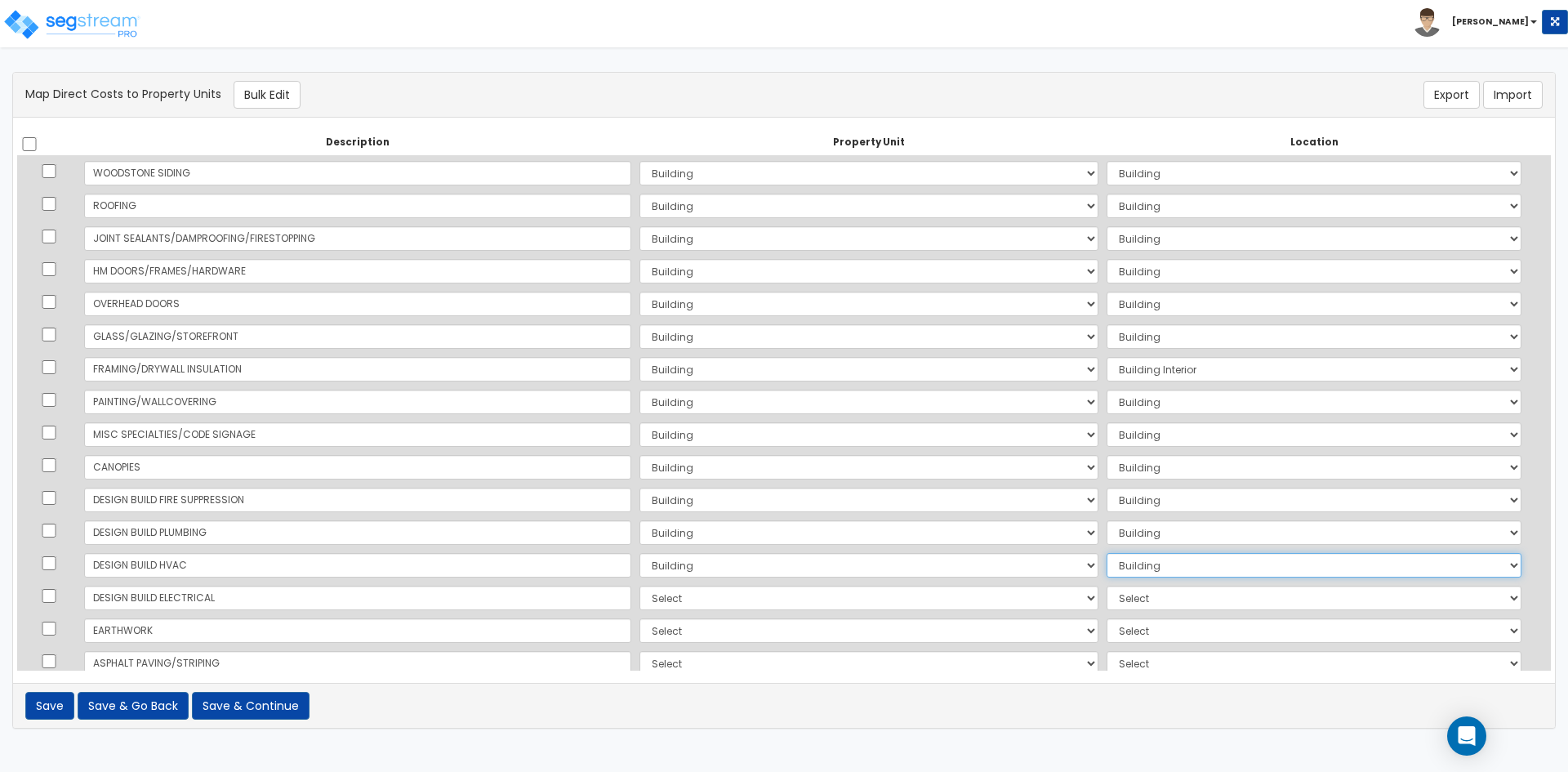
click at [1107, 553] on select "Select Add Additional Location Building Building Interior Common Areas" at bounding box center [1314, 565] width 415 height 25
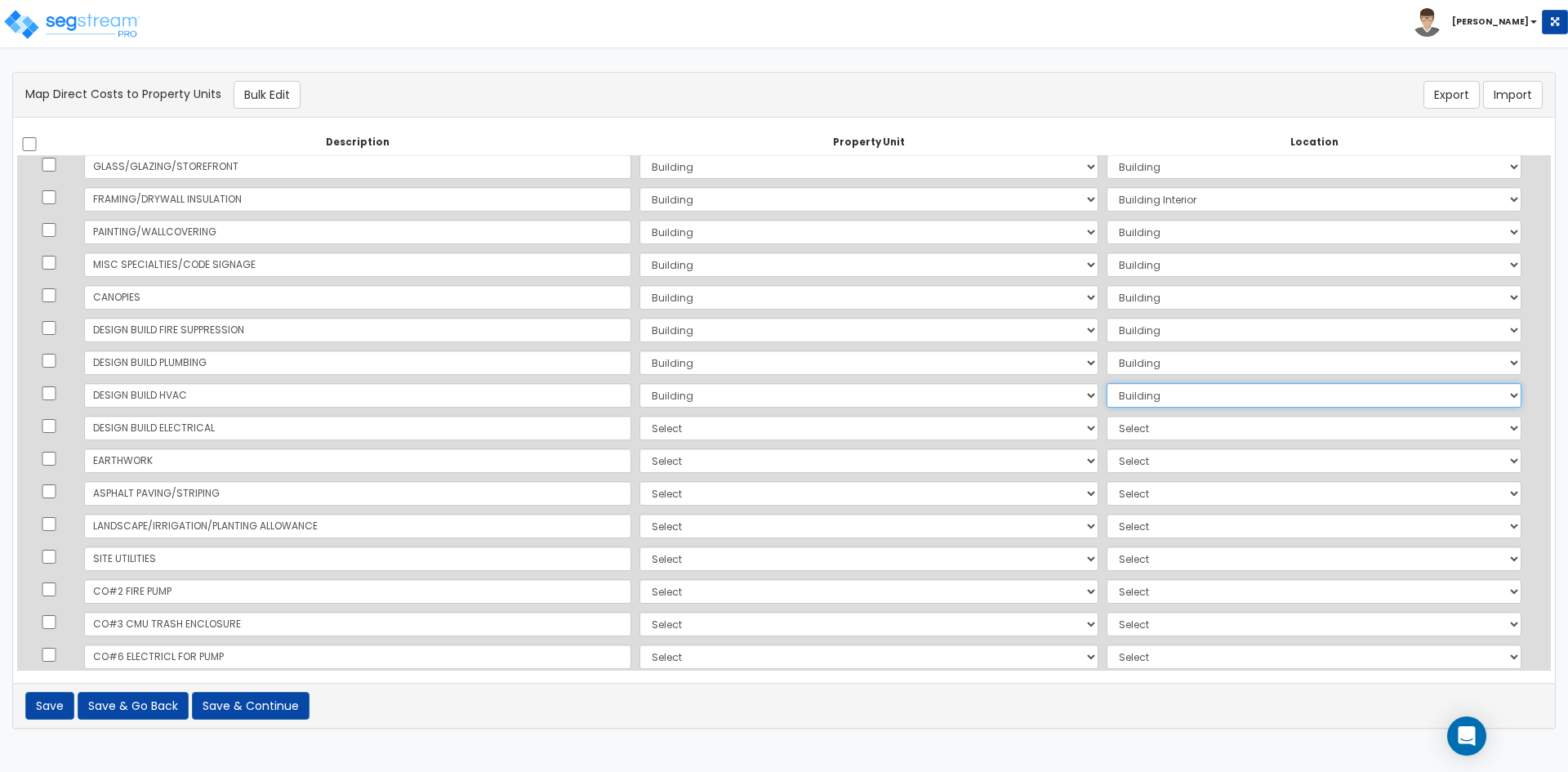
scroll to position [408, 0]
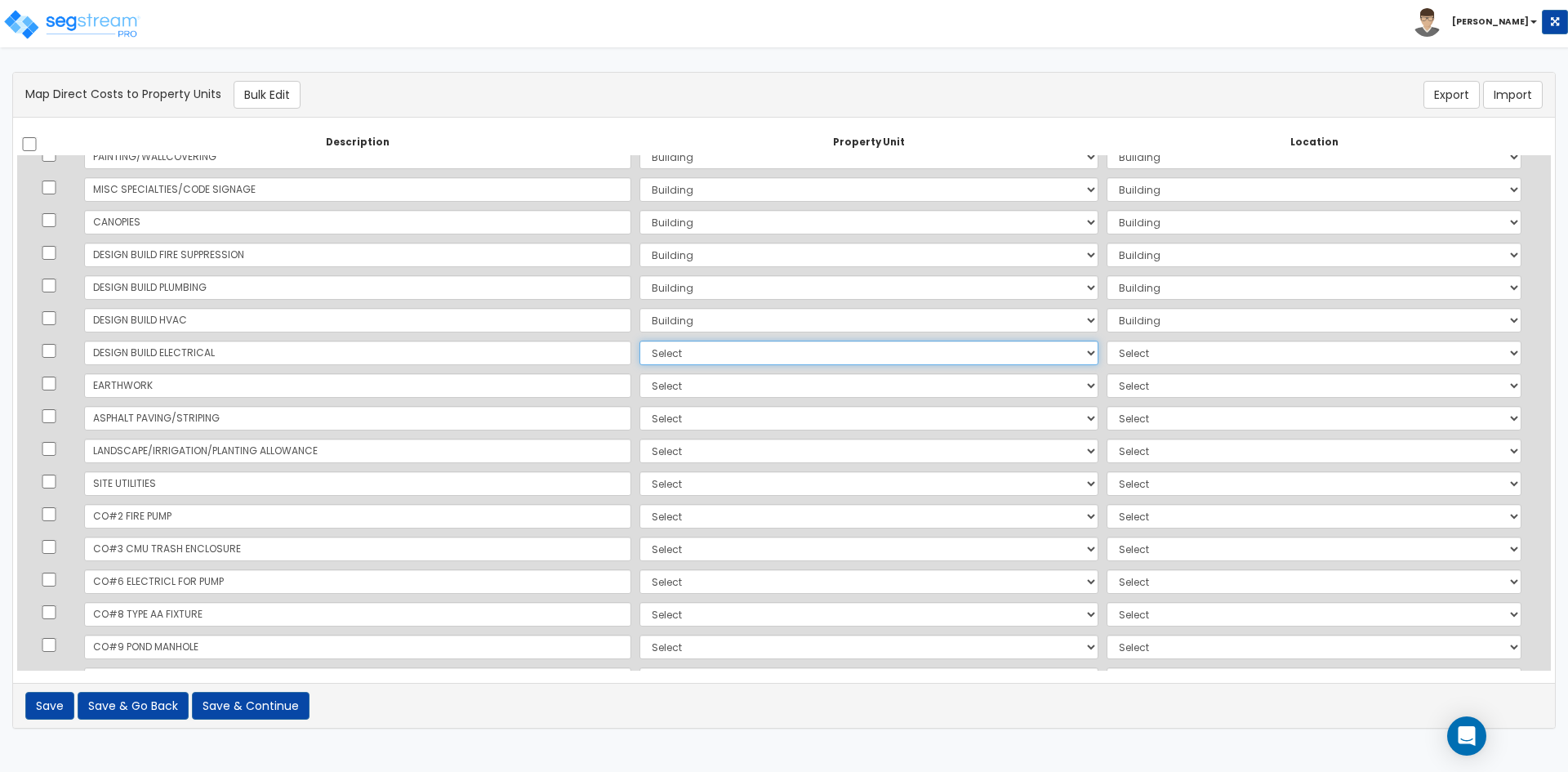
click at [640, 355] on select "Select Building Site Improvements Add Additional Property Unit" at bounding box center [869, 352] width 459 height 25
select select "167382"
click at [640, 340] on select "Select Building Site Improvements Add Additional Property Unit" at bounding box center [869, 352] width 459 height 25
click at [1120, 353] on select "Select Add Additional Location Building Building Interior Common Areas" at bounding box center [1314, 352] width 415 height 25
select select "6"
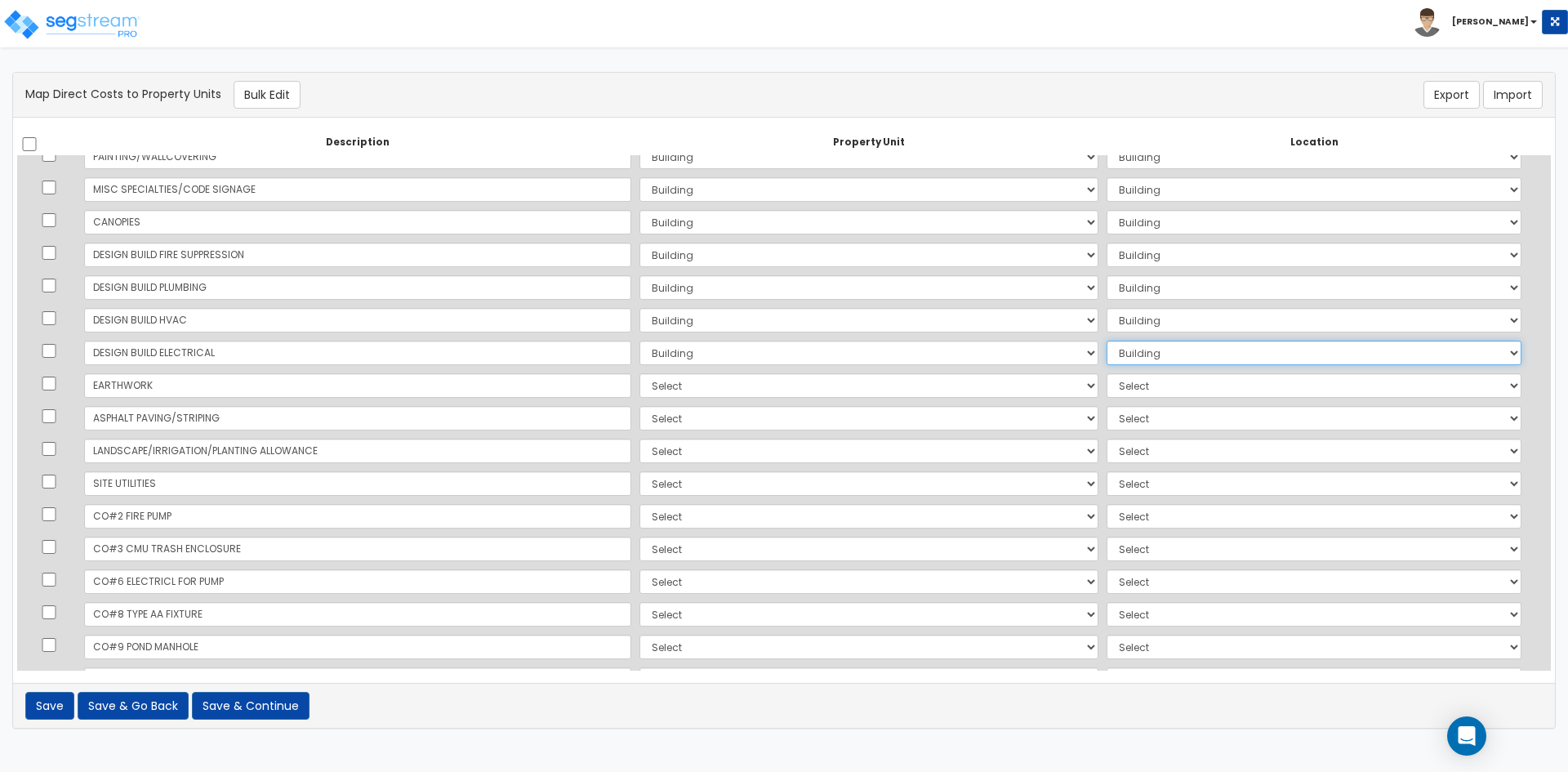
click at [1107, 340] on select "Select Add Additional Location Building Building Interior Common Areas" at bounding box center [1314, 352] width 415 height 25
click at [640, 379] on select "Select Building Site Improvements Add Additional Property Unit" at bounding box center [869, 385] width 459 height 25
select select "167382"
click at [640, 373] on select "Select Building Site Improvements Add Additional Property Unit" at bounding box center [869, 385] width 459 height 25
click at [1131, 379] on select "Select Add Additional Location Building Building Interior Common Areas" at bounding box center [1314, 385] width 415 height 25
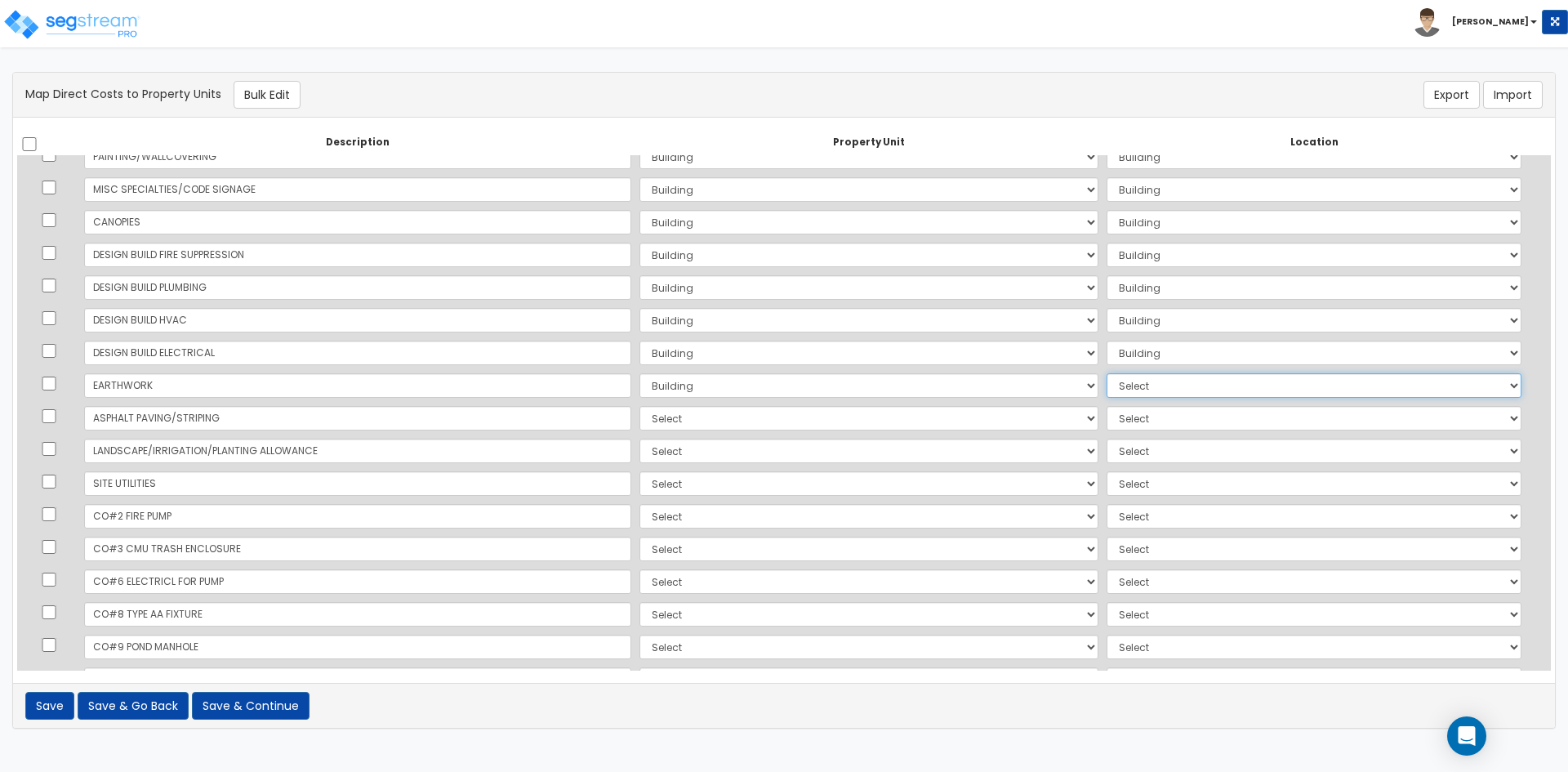
select select "6"
click at [1107, 373] on select "Select Add Additional Location Building Building Interior Common Areas" at bounding box center [1314, 385] width 415 height 25
click at [640, 420] on select "Select Building Site Improvements Add Additional Property Unit" at bounding box center [869, 418] width 459 height 25
select select "167385"
click at [640, 406] on select "Select Building Site Improvements Add Additional Property Unit" at bounding box center [869, 418] width 459 height 25
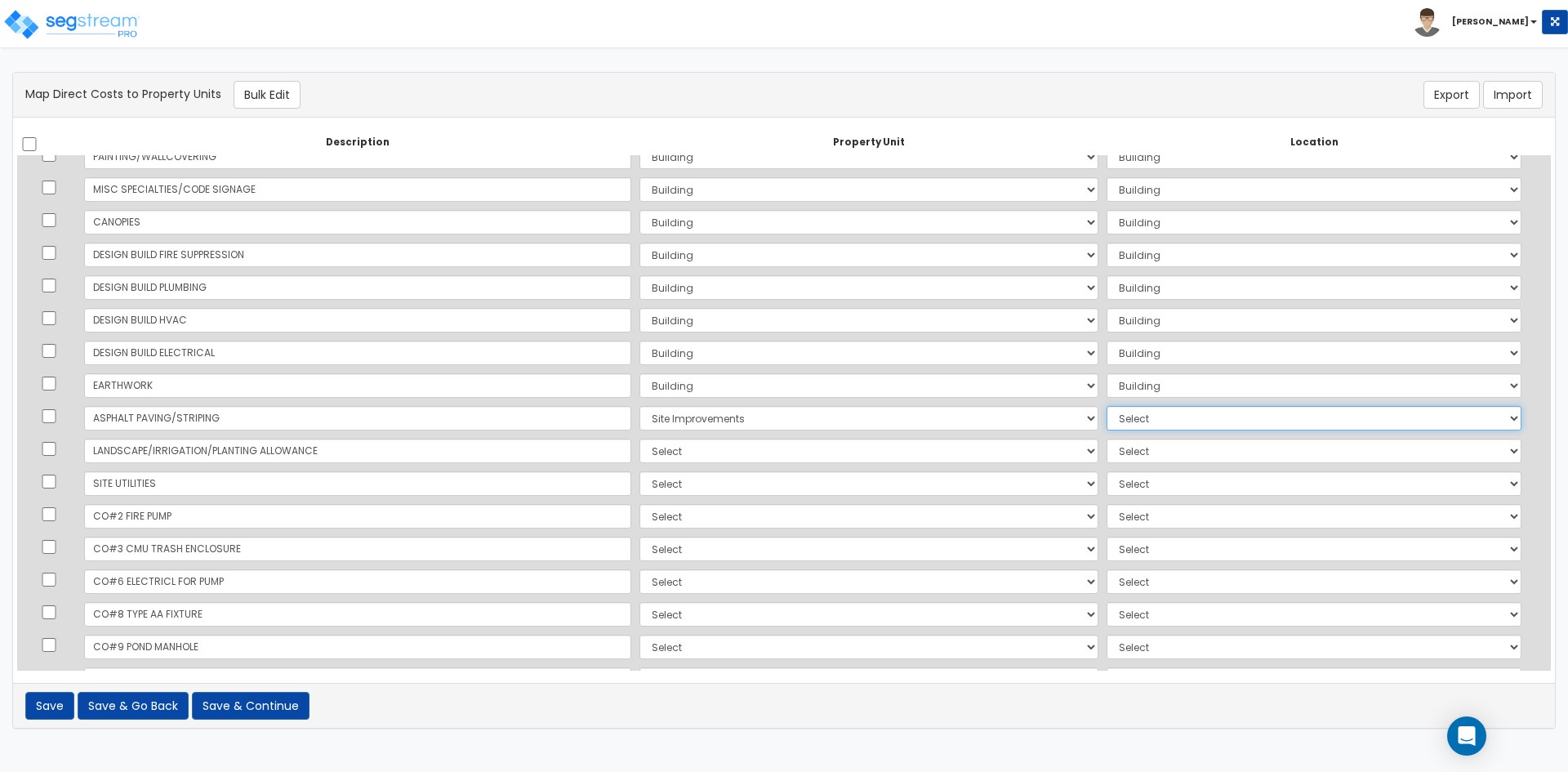
click at [1123, 420] on select "Select Add Additional Location Site Exterior" at bounding box center [1314, 418] width 415 height 25
select select "462"
click at [1107, 406] on select "Select Add Additional Location Site Exterior" at bounding box center [1314, 418] width 415 height 25
click at [640, 452] on select "Select Building Site Improvements Add Additional Property Unit" at bounding box center [869, 451] width 459 height 25
select select "167385"
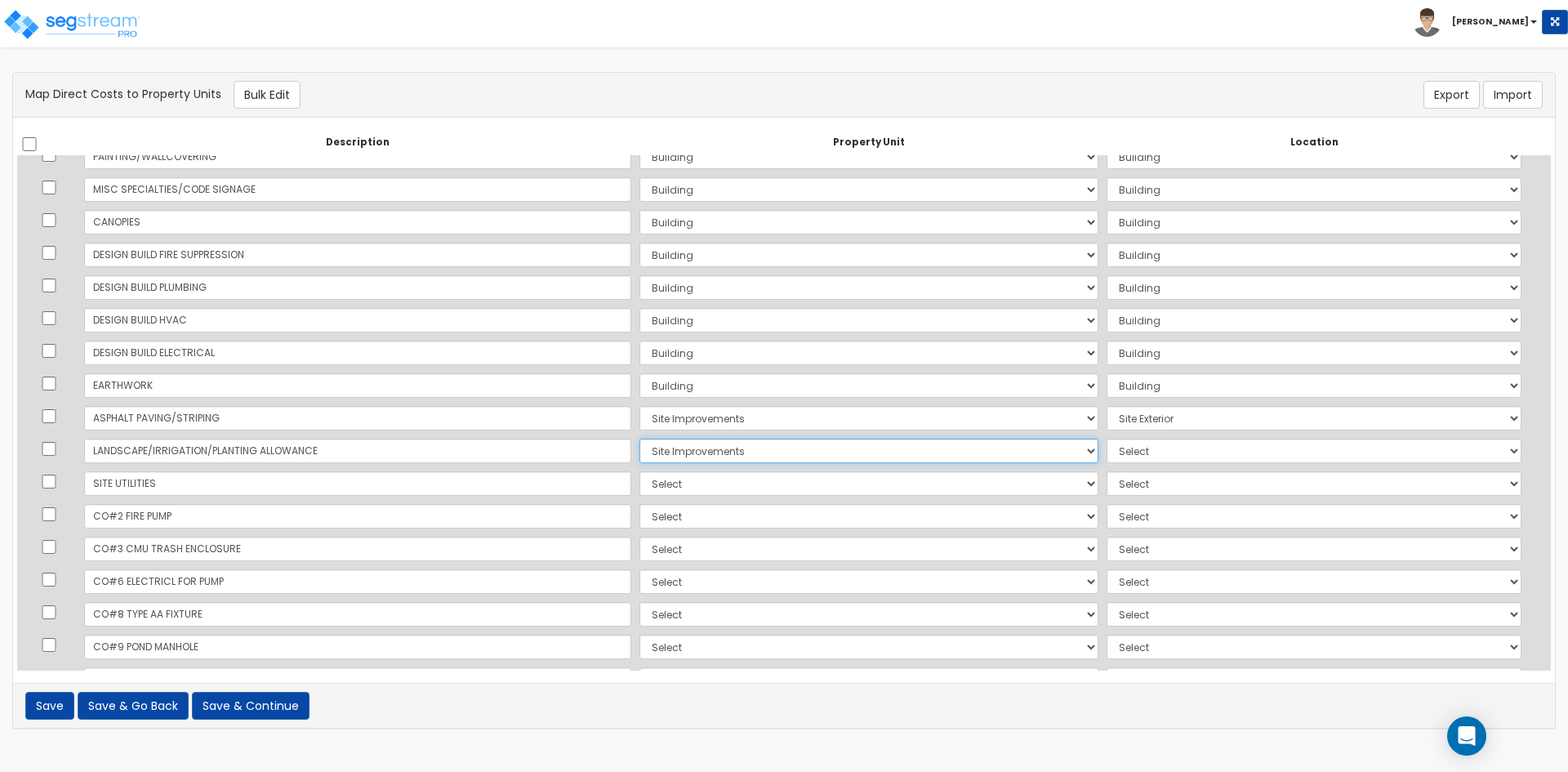
click at [640, 438] on select "Select Building Site Improvements Add Additional Property Unit" at bounding box center [869, 451] width 459 height 25
click at [1132, 445] on select "Select Add Additional Location Site Exterior" at bounding box center [1314, 451] width 415 height 25
select select "462"
click at [1107, 438] on select "Select Add Additional Location Site Exterior" at bounding box center [1314, 451] width 415 height 25
click at [640, 495] on select "Select Building Site Improvements Add Additional Property Unit" at bounding box center [869, 483] width 459 height 25
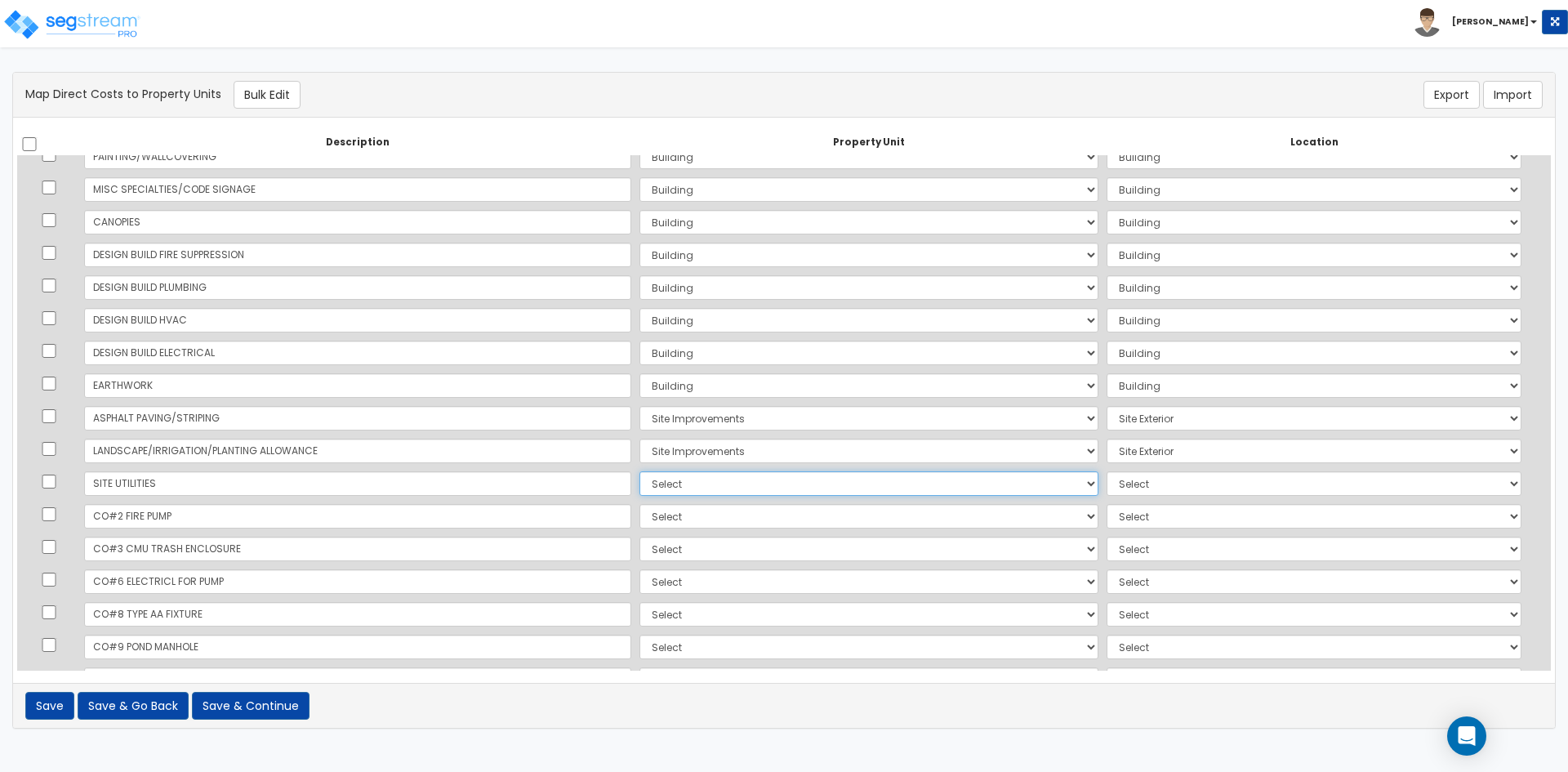
select select "167382"
click at [640, 471] on select "Select Building Site Improvements Add Additional Property Unit" at bounding box center [869, 483] width 459 height 25
click at [1049, 477] on select "Select Building Site Improvements Add Additional Property Unit" at bounding box center [869, 483] width 459 height 25
click at [1130, 484] on select "Select Add Additional Location Building Building Interior Common Areas" at bounding box center [1314, 483] width 415 height 25
select select "6"
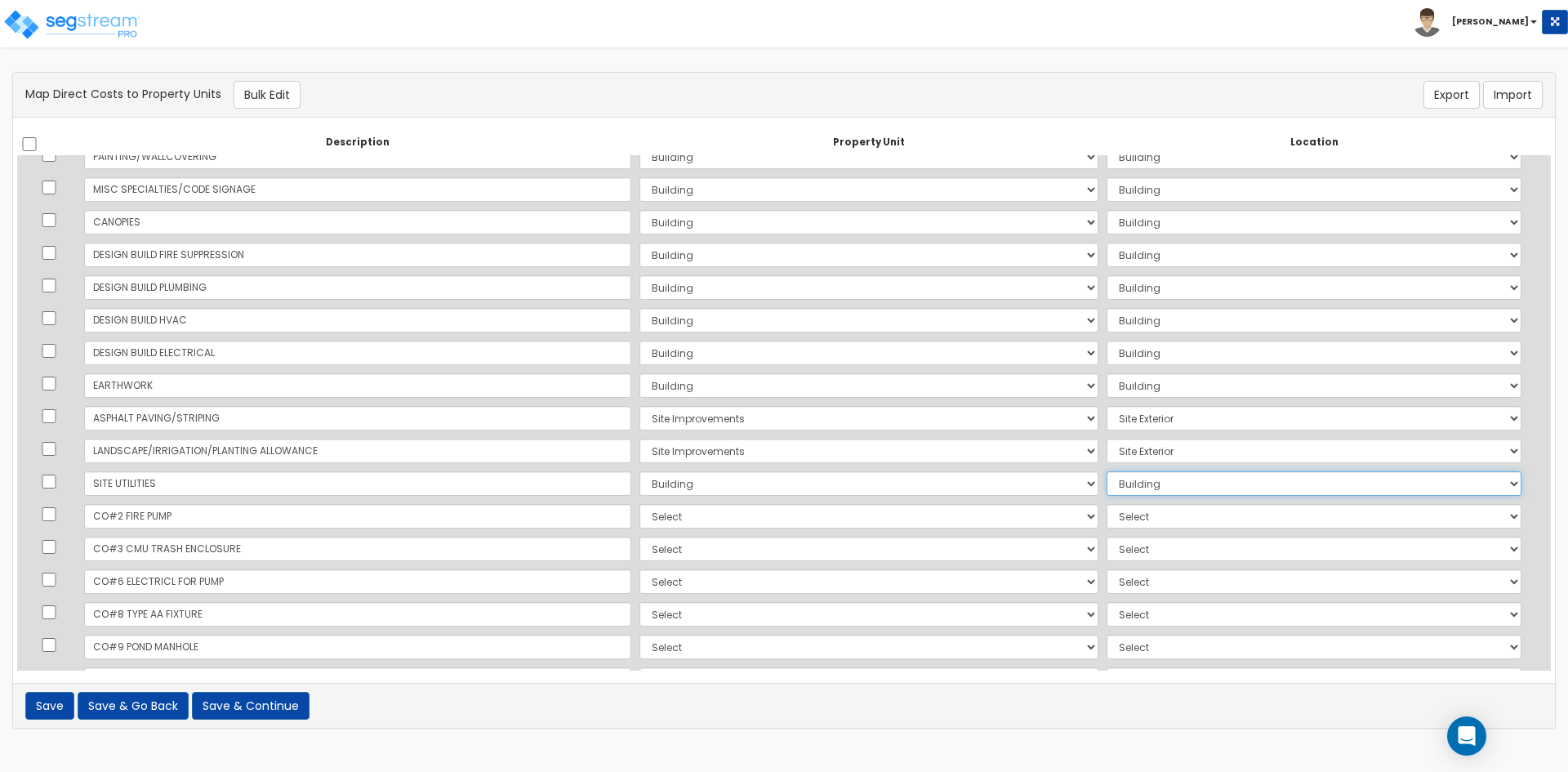
click at [1107, 471] on select "Select Add Additional Location Building Building Interior Common Areas" at bounding box center [1314, 483] width 415 height 25
click at [640, 522] on select "Select Building Site Improvements Add Additional Property Unit" at bounding box center [869, 516] width 459 height 25
select select "167382"
click at [640, 504] on select "Select Building Site Improvements Add Additional Property Unit" at bounding box center [869, 516] width 459 height 25
click at [1107, 527] on select "Select Add Additional Location Building Building Interior Common Areas" at bounding box center [1314, 516] width 415 height 25
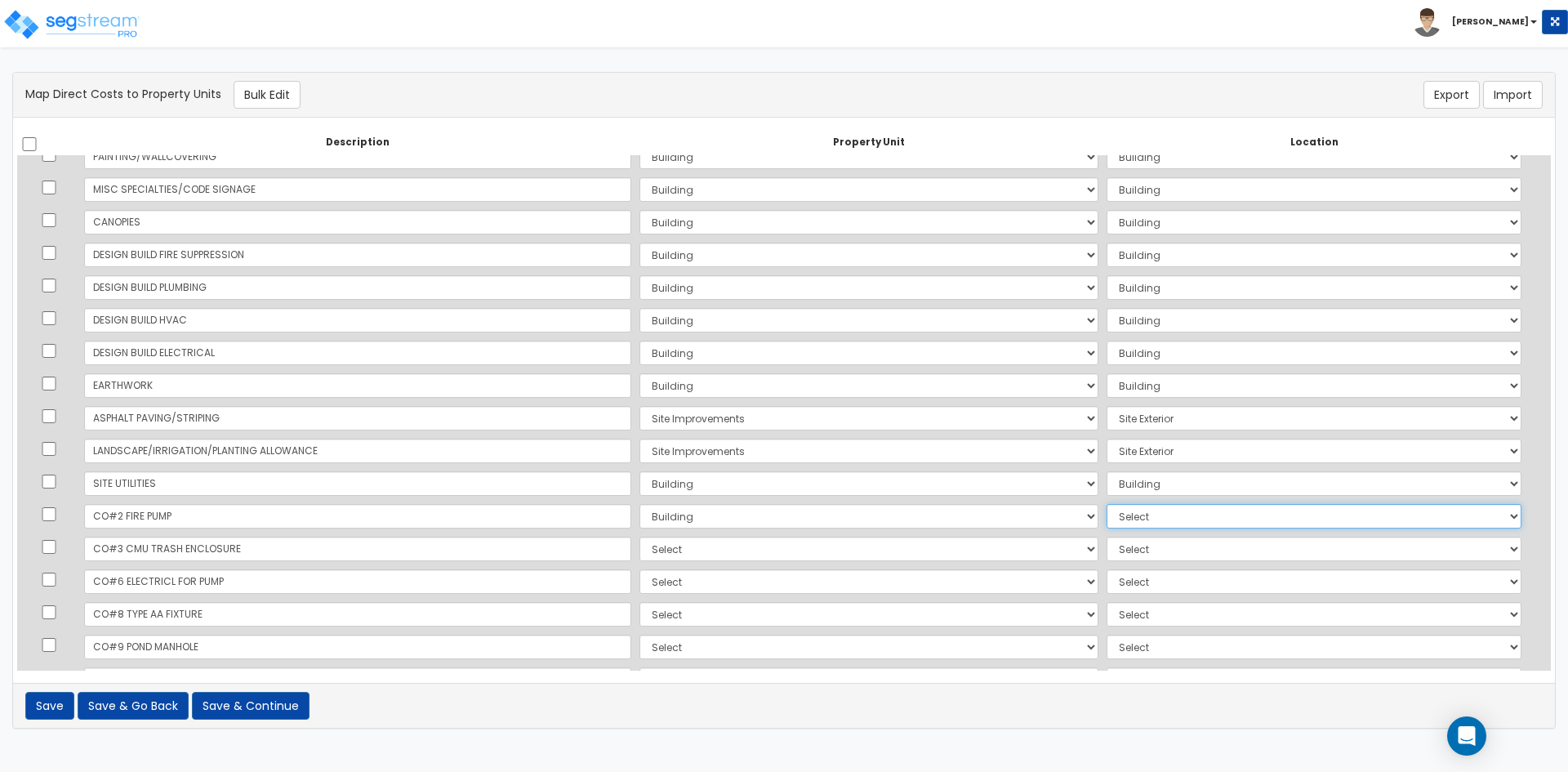
select select "6"
click at [1107, 504] on select "Select Add Additional Location Building Building Interior Common Areas" at bounding box center [1314, 516] width 415 height 25
click at [640, 551] on select "Select Building Site Improvements Add Additional Property Unit" at bounding box center [869, 549] width 459 height 25
select select "167385"
click at [640, 536] on select "Select Building Site Improvements Add Additional Property Unit" at bounding box center [869, 549] width 459 height 25
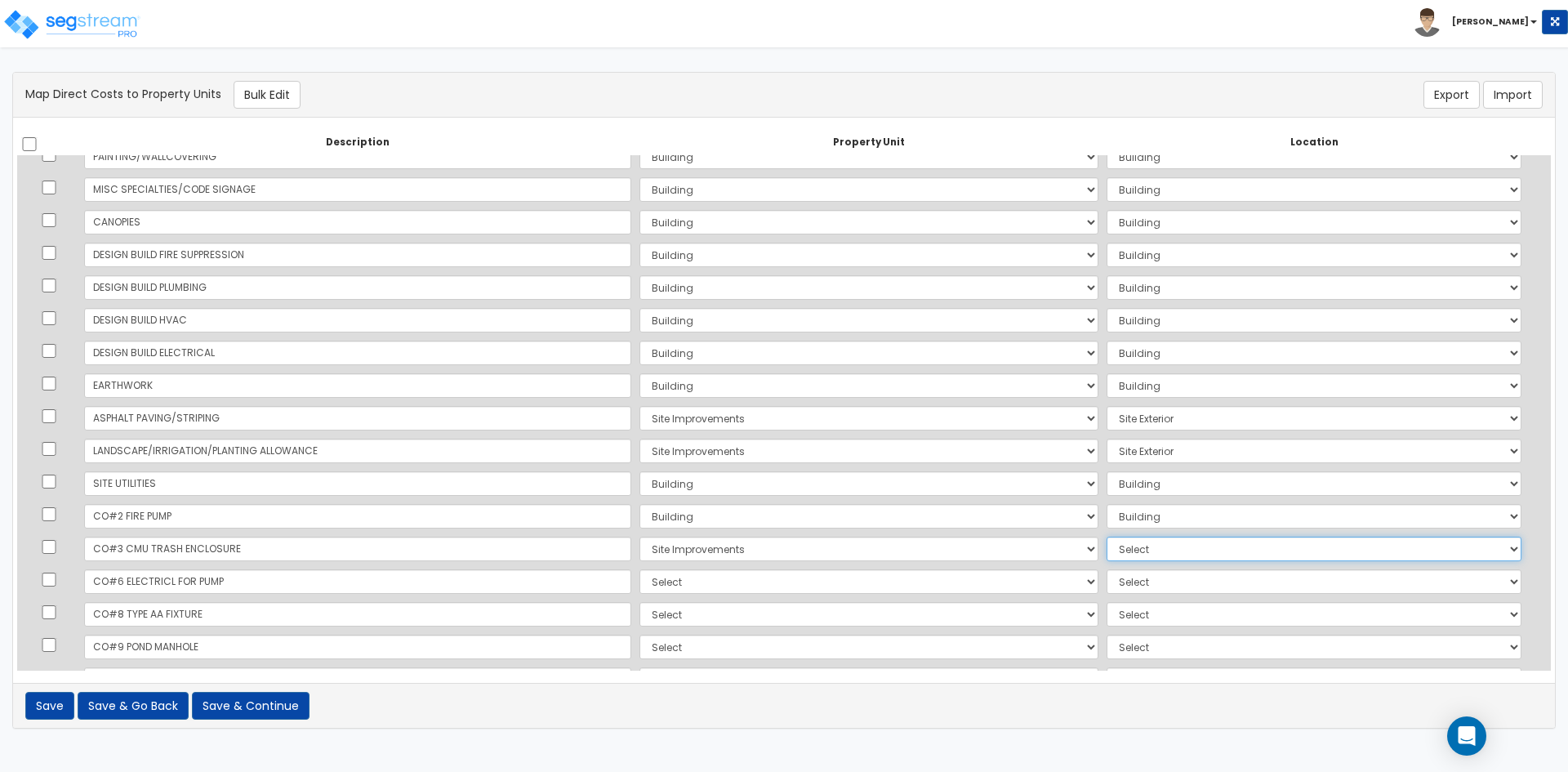
click at [1107, 545] on select "Select Add Additional Location Site Exterior" at bounding box center [1314, 549] width 415 height 25
select select "462"
click at [1107, 536] on select "Select Add Additional Location Site Exterior" at bounding box center [1314, 549] width 415 height 25
click at [640, 585] on select "Select Building Site Improvements Add Additional Property Unit" at bounding box center [869, 581] width 459 height 25
select select "167382"
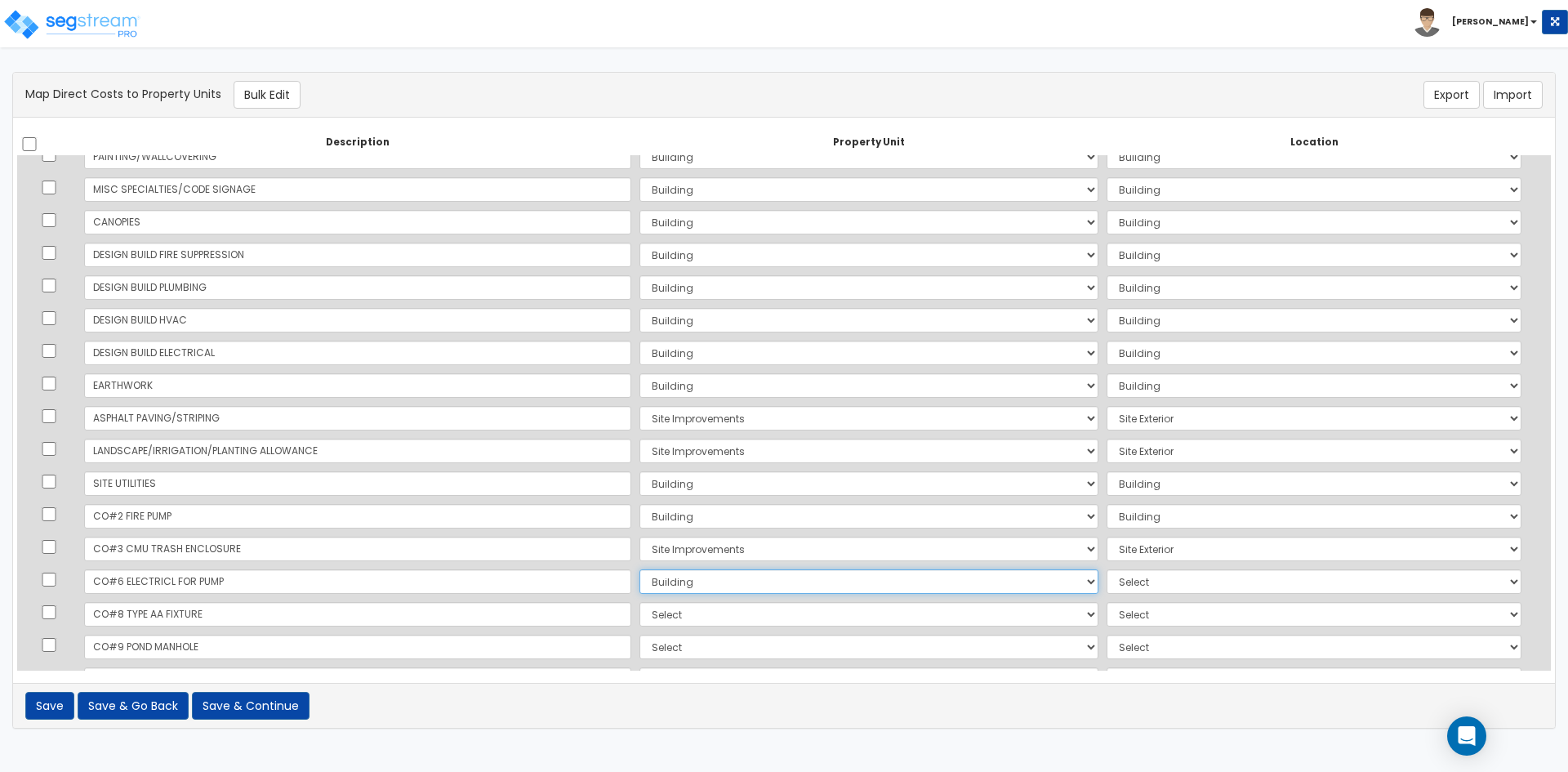
click at [640, 569] on select "Select Building Site Improvements Add Additional Property Unit" at bounding box center [869, 581] width 459 height 25
click at [1162, 584] on select "Select Add Additional Location Building Building Interior Common Areas" at bounding box center [1314, 581] width 415 height 25
select select "461"
click at [1107, 569] on select "Select Add Additional Location Building Building Interior Common Areas" at bounding box center [1314, 581] width 415 height 25
click at [640, 609] on select "Select Building Site Improvements Add Additional Property Unit" at bounding box center [869, 614] width 459 height 25
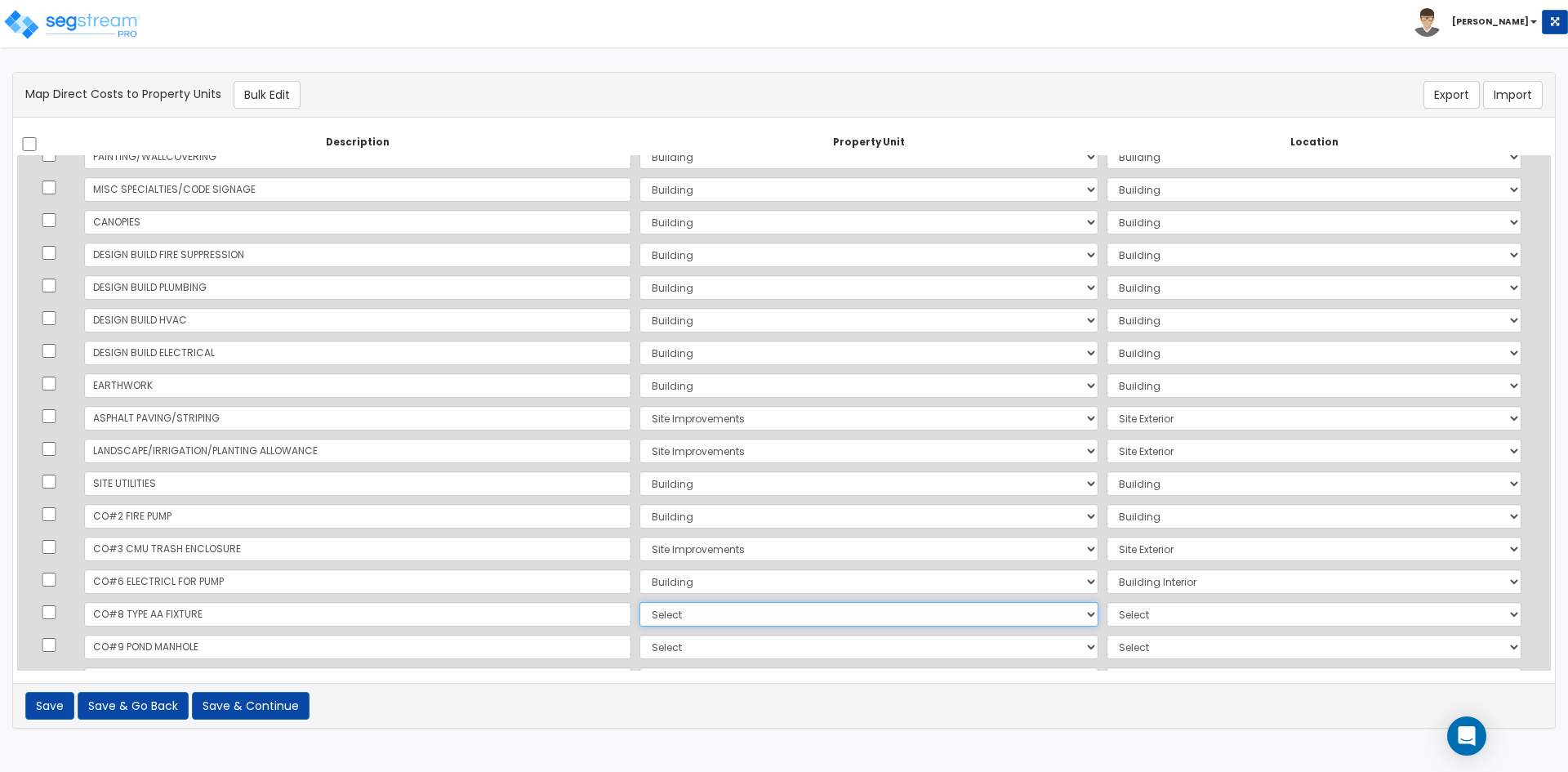
select select "167382"
click at [640, 602] on select "Select Building Site Improvements Add Additional Property Unit" at bounding box center [869, 614] width 459 height 25
click at [1109, 613] on select "Select Add Additional Location Building Building Interior Common Areas" at bounding box center [1314, 614] width 415 height 25
click at [1107, 602] on select "Select Add Additional Location Building Building Interior Common Areas" at bounding box center [1314, 614] width 415 height 25
click at [1163, 617] on select "Select Add Additional Location Building Building Interior Common Areas" at bounding box center [1314, 614] width 415 height 25
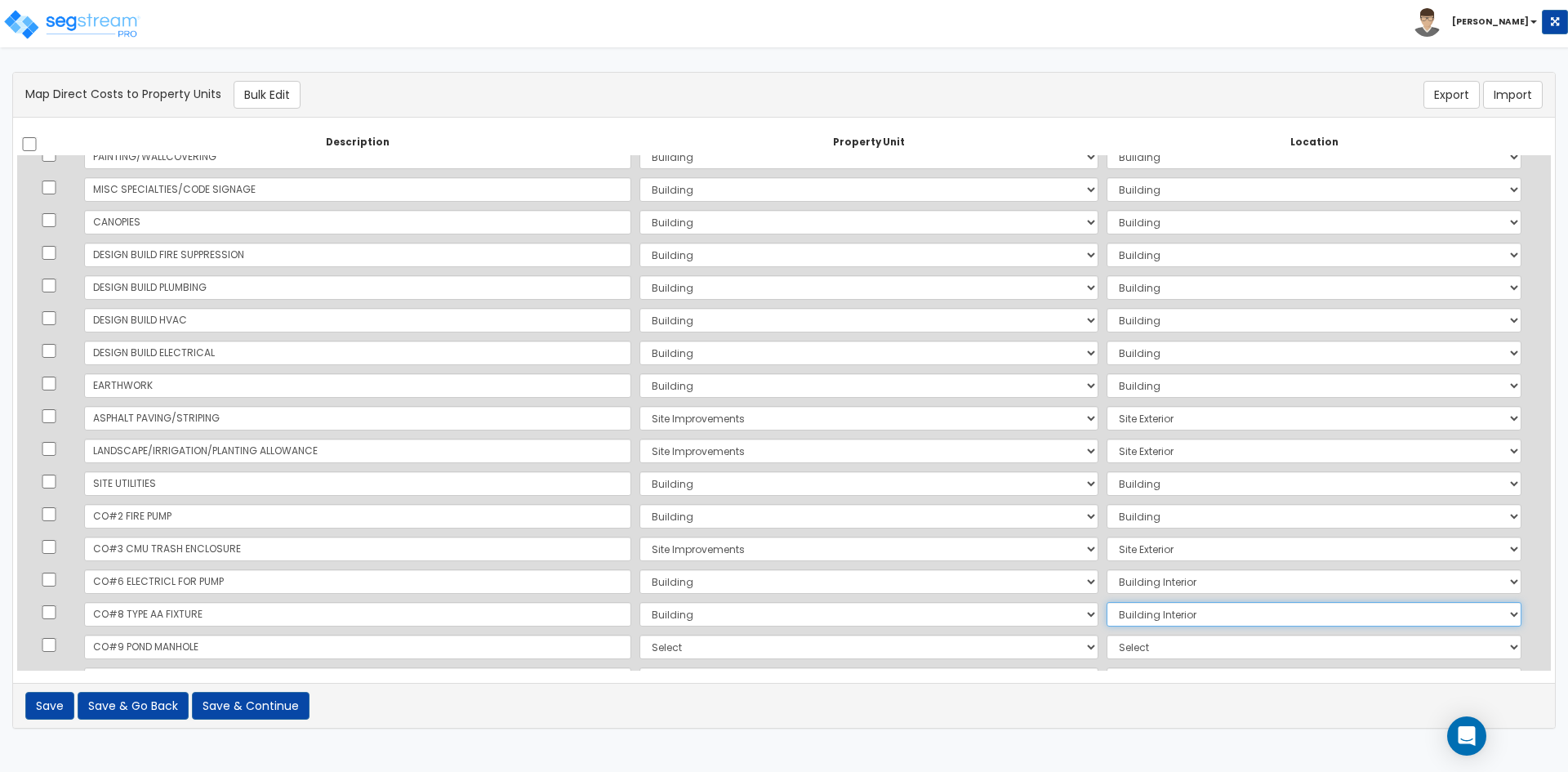
select select "6"
click at [1107, 602] on select "Select Add Additional Location Building Building Interior Common Areas" at bounding box center [1314, 614] width 415 height 25
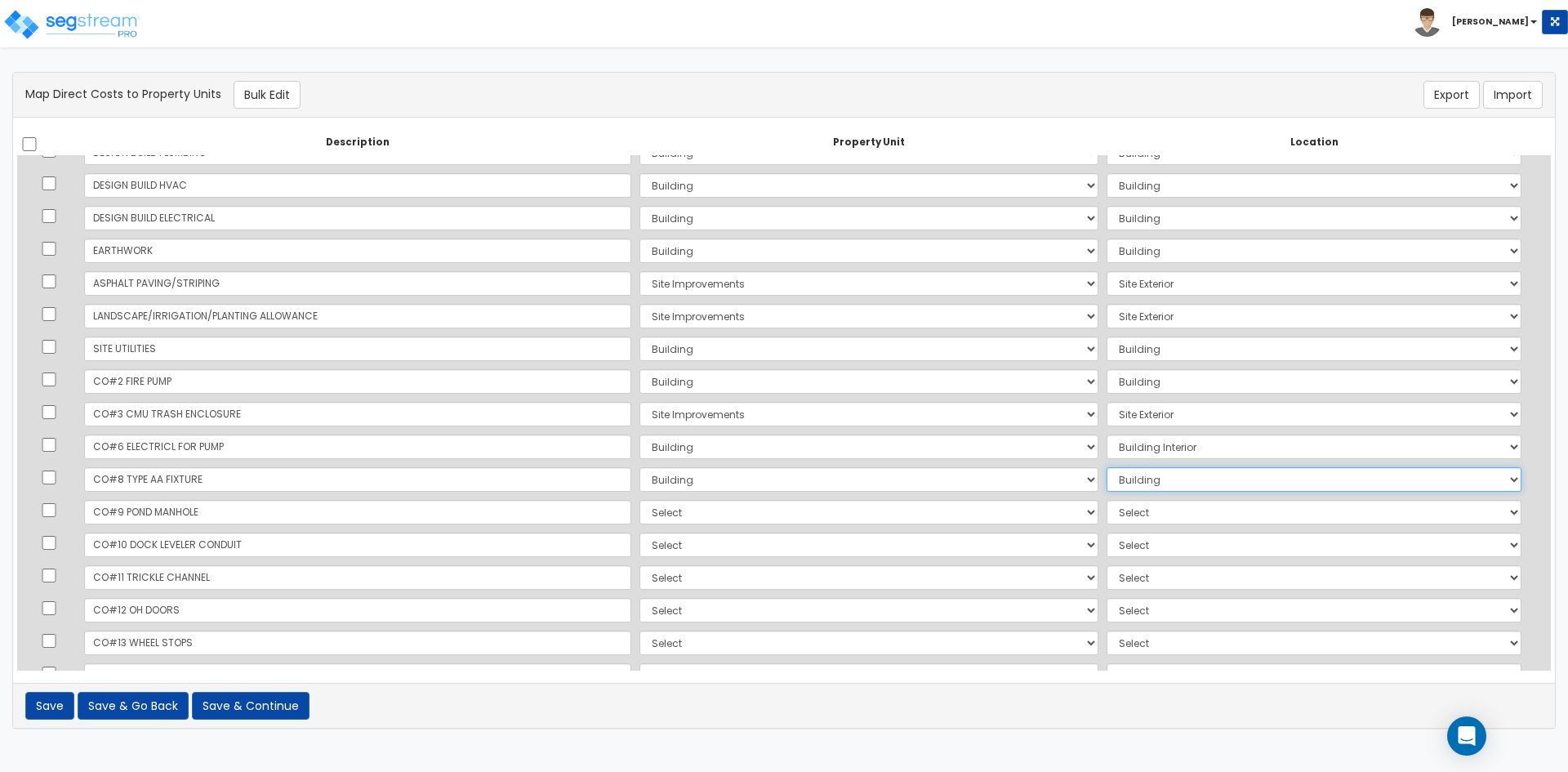
scroll to position [572, 0]
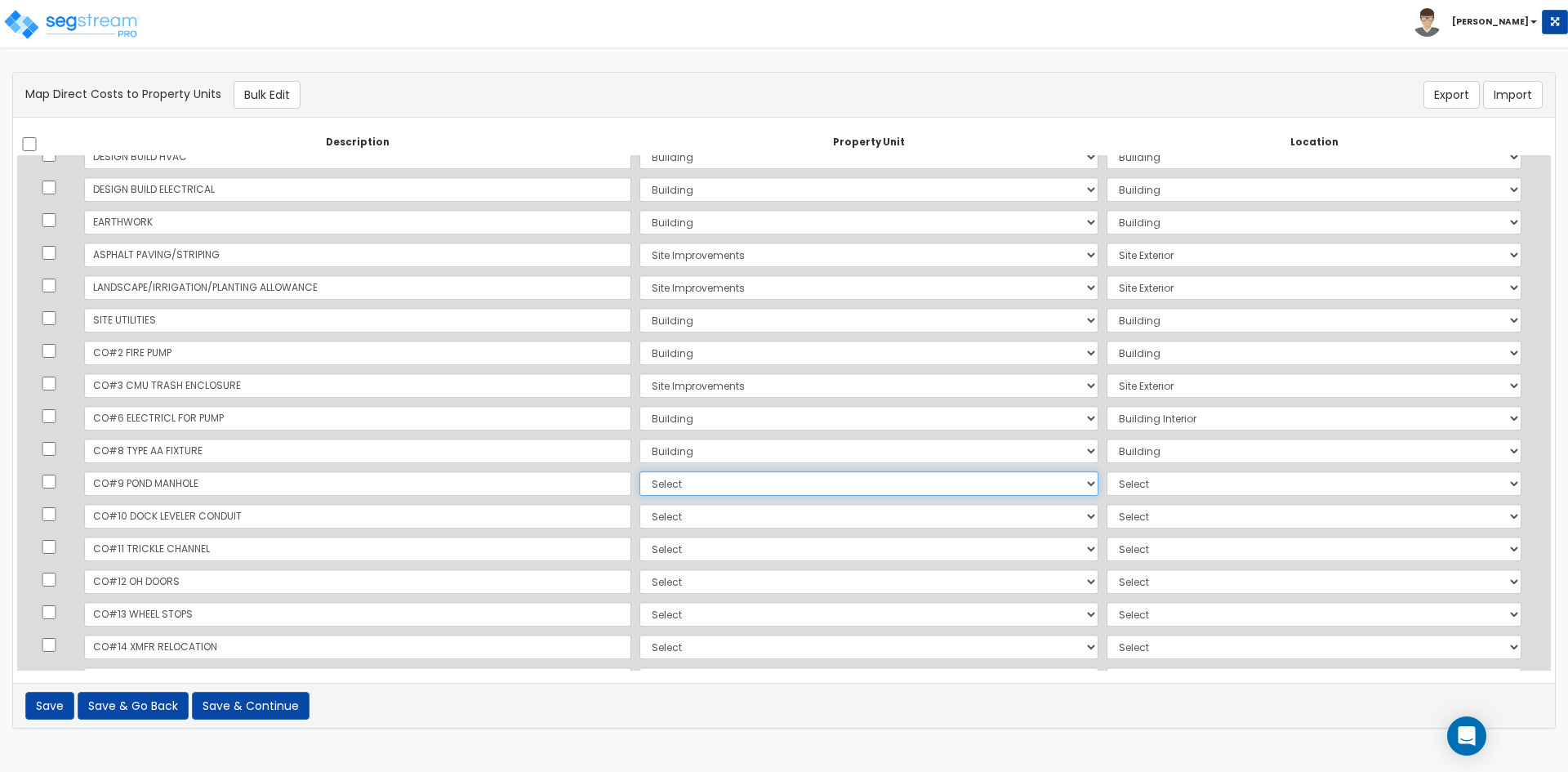
click at [640, 483] on select "Select Building Site Improvements Add Additional Property Unit" at bounding box center [869, 483] width 459 height 25
select select "167385"
click at [640, 471] on select "Select Building Site Improvements Add Additional Property Unit" at bounding box center [869, 483] width 459 height 25
click at [1107, 471] on select "Select Add Additional Location Site Exterior" at bounding box center [1314, 483] width 415 height 25
select select "462"
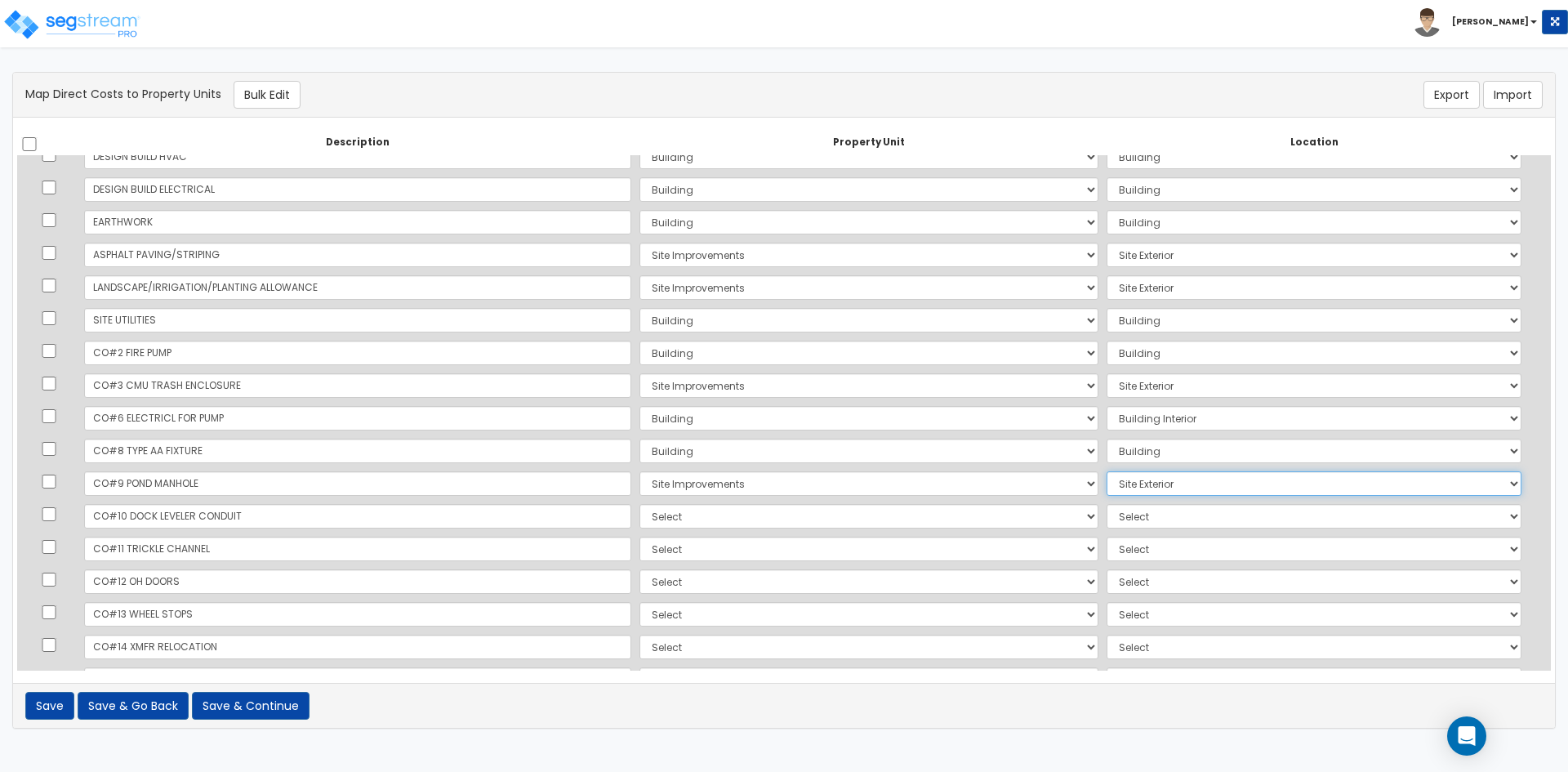
click at [1107, 471] on select "Select Add Additional Location Site Exterior" at bounding box center [1314, 483] width 415 height 25
click at [640, 516] on select "Select Building Site Improvements Add Additional Property Unit" at bounding box center [869, 516] width 459 height 25
select select "167382"
click at [640, 504] on select "Select Building Site Improvements Add Additional Property Unit" at bounding box center [869, 516] width 459 height 25
click at [1107, 519] on select "Select Add Additional Location Building Building Interior Common Areas" at bounding box center [1314, 516] width 415 height 25
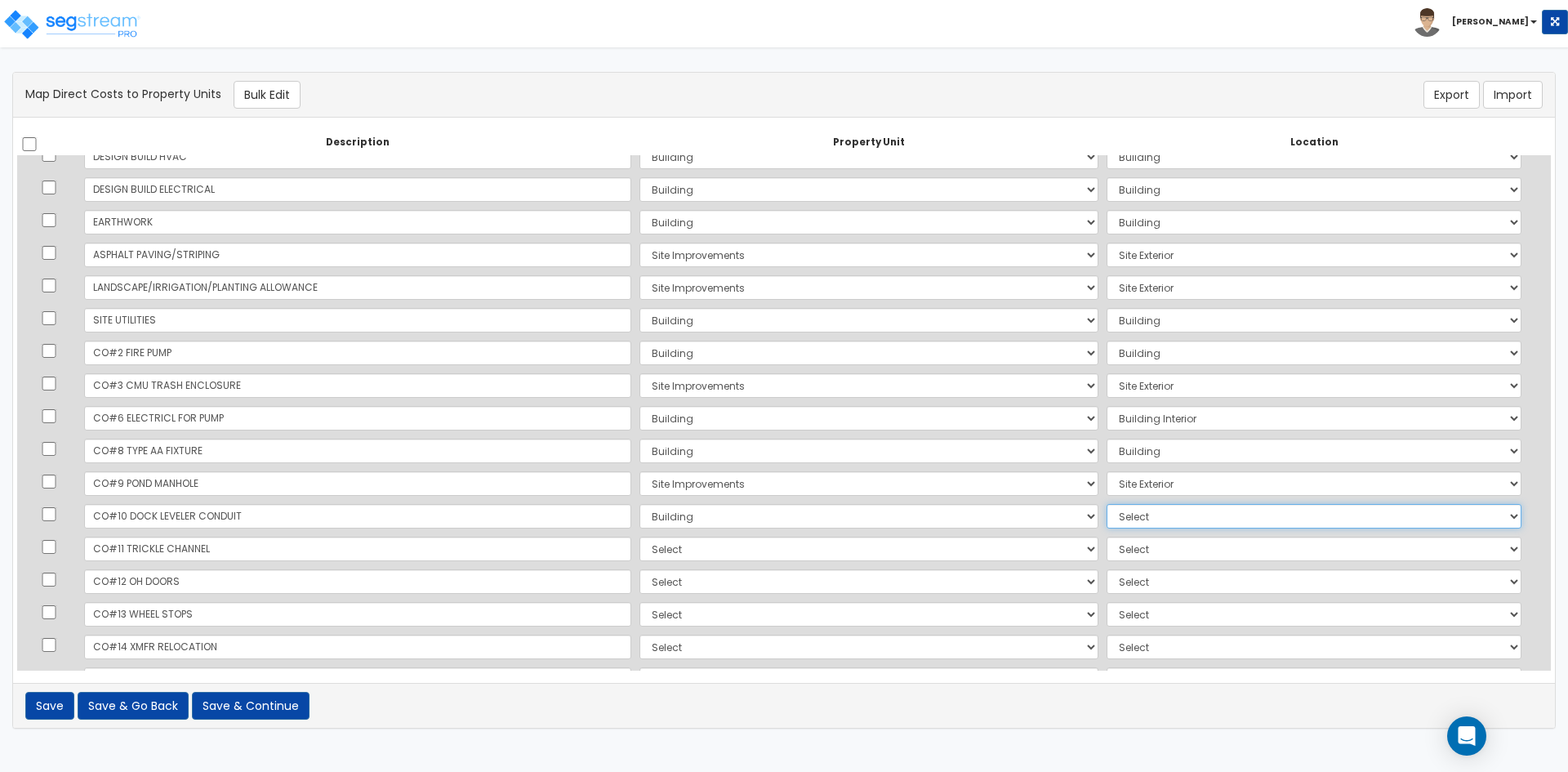
select select "6"
click at [1107, 504] on select "Select Add Additional Location Building Building Interior Common Areas" at bounding box center [1314, 516] width 415 height 25
click at [640, 547] on select "Select Building Site Improvements Add Additional Property Unit" at bounding box center [869, 549] width 459 height 25
select select "167385"
click at [640, 536] on select "Select Building Site Improvements Add Additional Property Unit" at bounding box center [869, 549] width 459 height 25
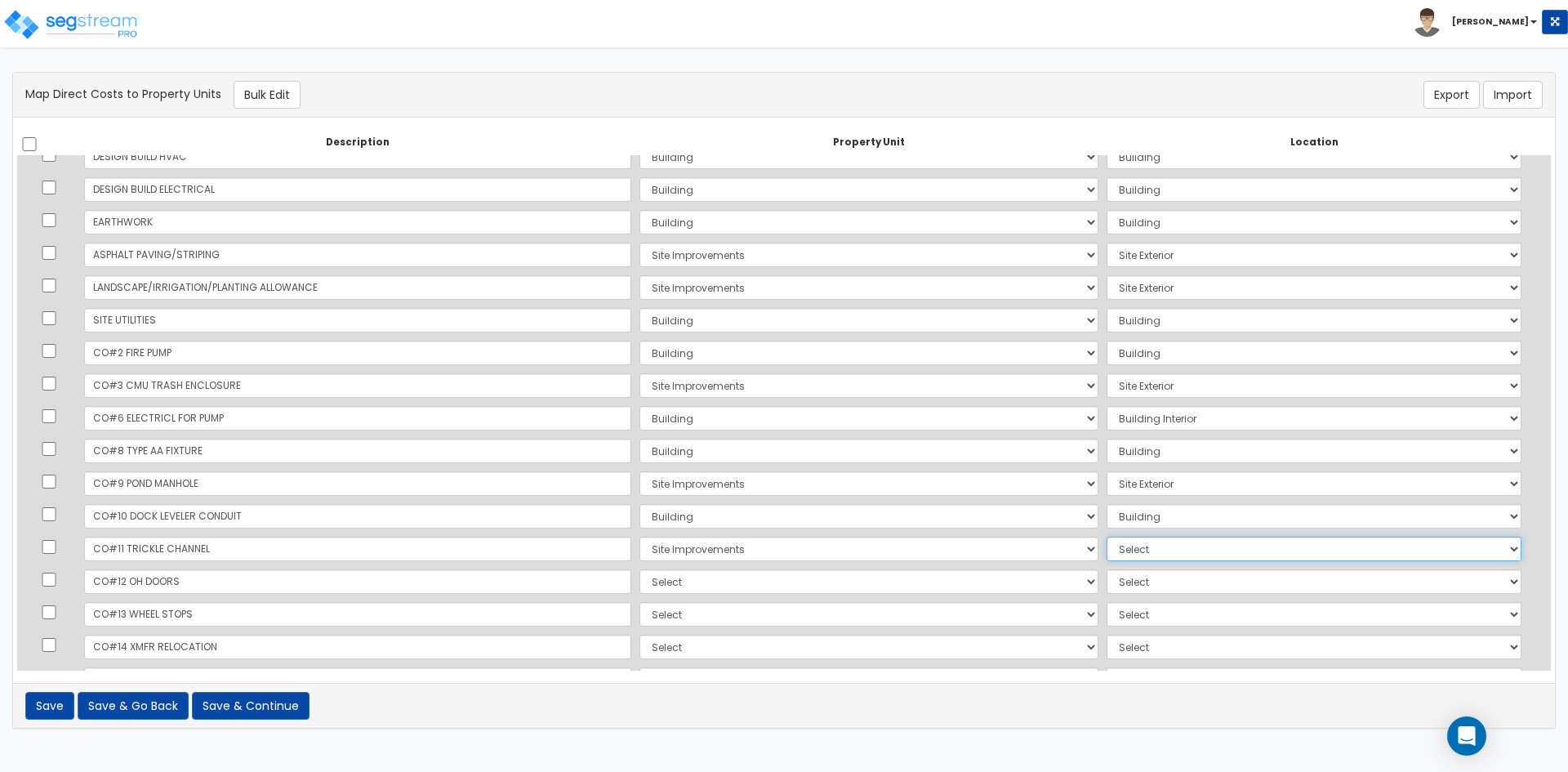
click at [1125, 551] on select "Select Add Additional Location Site Exterior" at bounding box center [1314, 549] width 415 height 25
select select "462"
click at [1107, 536] on select "Select Add Additional Location Site Exterior" at bounding box center [1314, 549] width 415 height 25
click at [640, 582] on select "Select Building Site Improvements Add Additional Property Unit" at bounding box center [869, 581] width 459 height 25
select select "167382"
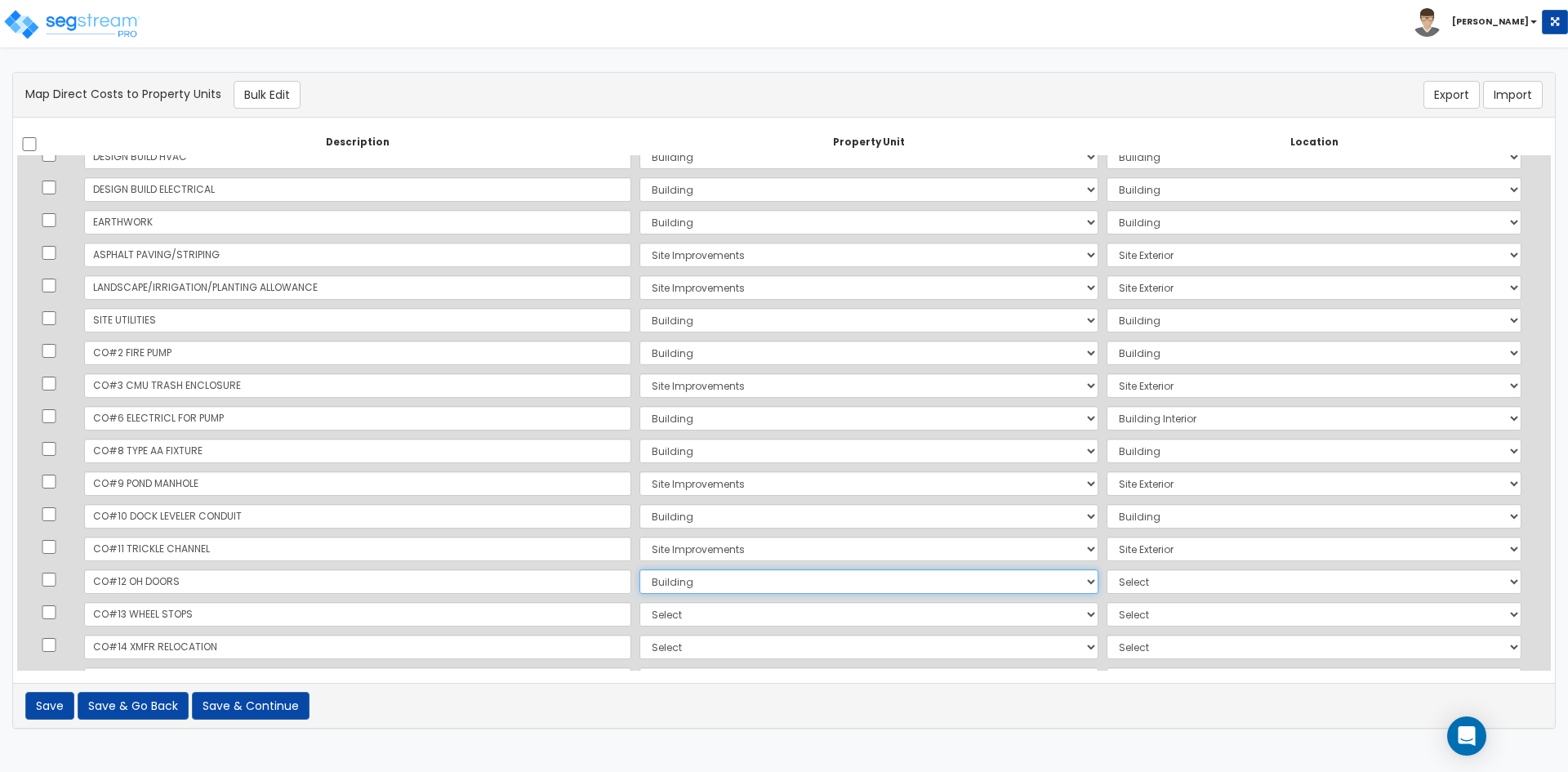
click at [640, 569] on select "Select Building Site Improvements Add Additional Property Unit" at bounding box center [869, 581] width 459 height 25
click at [1151, 575] on select "Select Add Additional Location Building Building Interior Common Areas" at bounding box center [1314, 581] width 415 height 25
select select "6"
click at [1107, 569] on select "Select Add Additional Location Building Building Interior Common Areas" at bounding box center [1314, 581] width 415 height 25
click at [640, 618] on select "Select Building Site Improvements Add Additional Property Unit" at bounding box center [869, 614] width 459 height 25
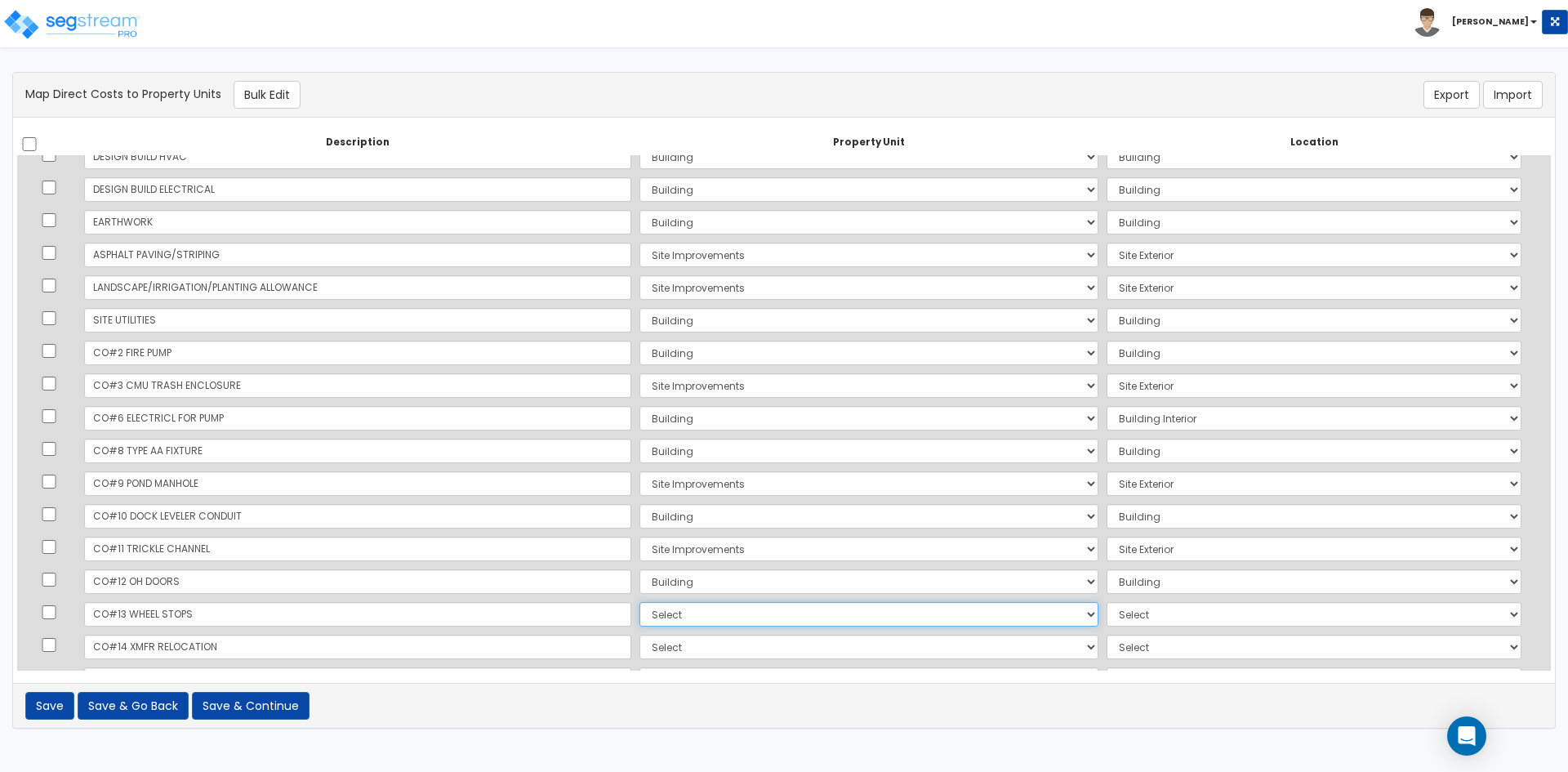
select select "167385"
click at [640, 602] on select "Select Building Site Improvements Add Additional Property Unit" at bounding box center [869, 614] width 459 height 25
click at [1116, 619] on select "Select Add Additional Location Site Exterior" at bounding box center [1314, 614] width 415 height 25
select select "462"
click at [1107, 602] on select "Select Add Additional Location Site Exterior" at bounding box center [1314, 614] width 415 height 25
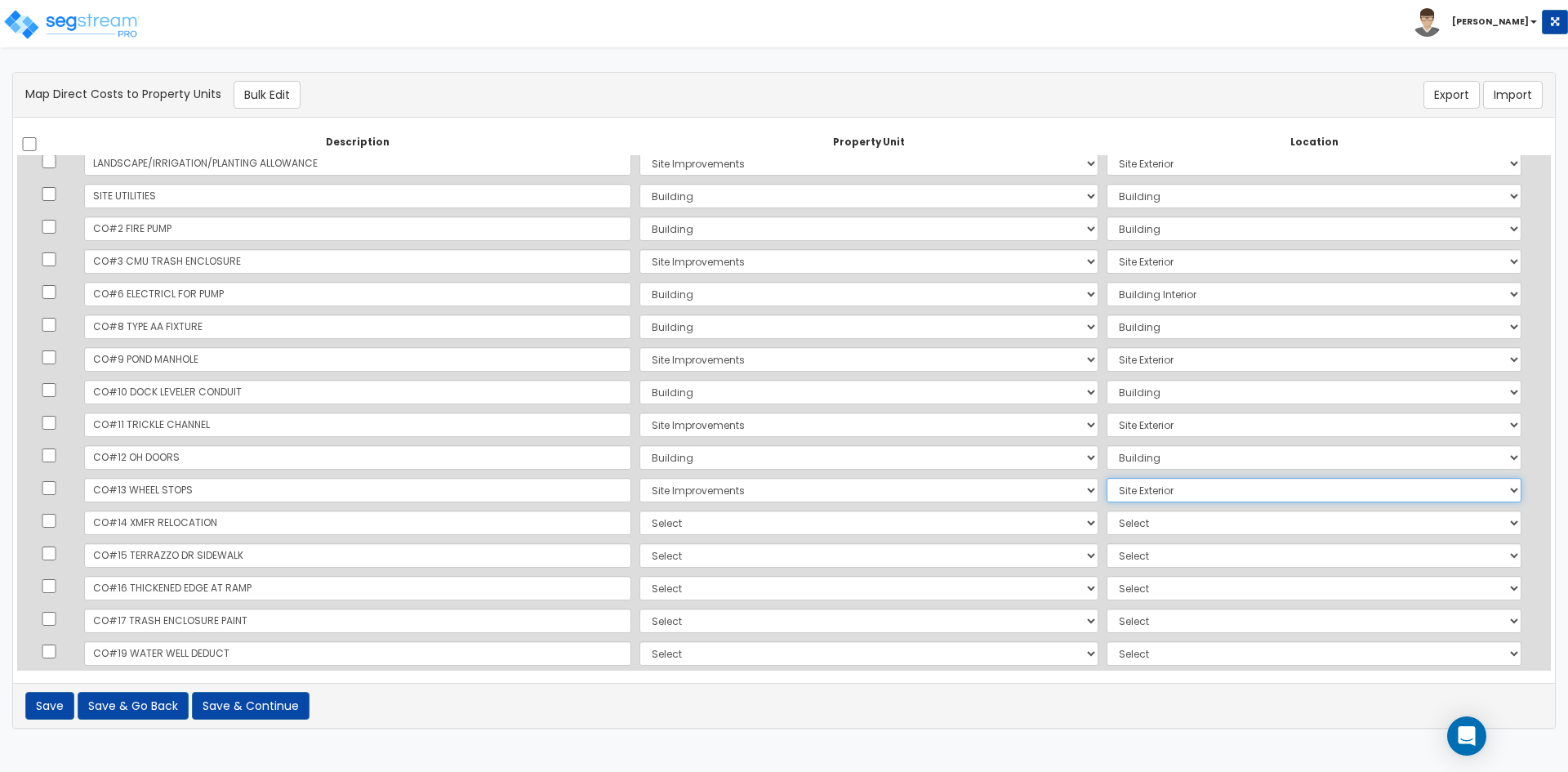
scroll to position [735, 0]
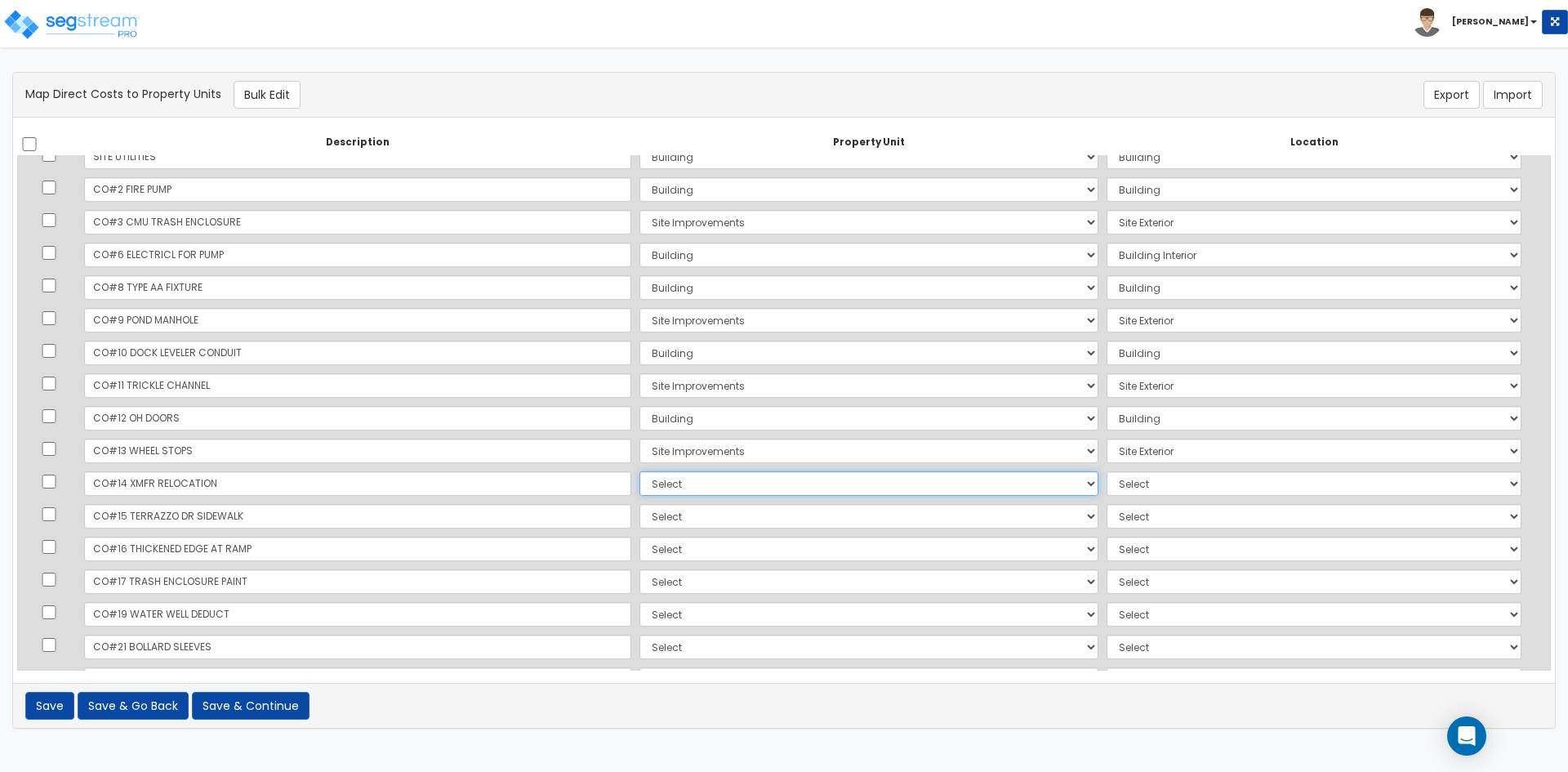
click at [640, 478] on select "Select Building Site Improvements Add Additional Property Unit" at bounding box center [869, 483] width 459 height 25
select select "167382"
click at [640, 471] on select "Select Building Site Improvements Add Additional Property Unit" at bounding box center [869, 483] width 459 height 25
click at [1111, 482] on select "Select Add Additional Location Building Building Interior Common Areas" at bounding box center [1314, 483] width 415 height 25
select select "6"
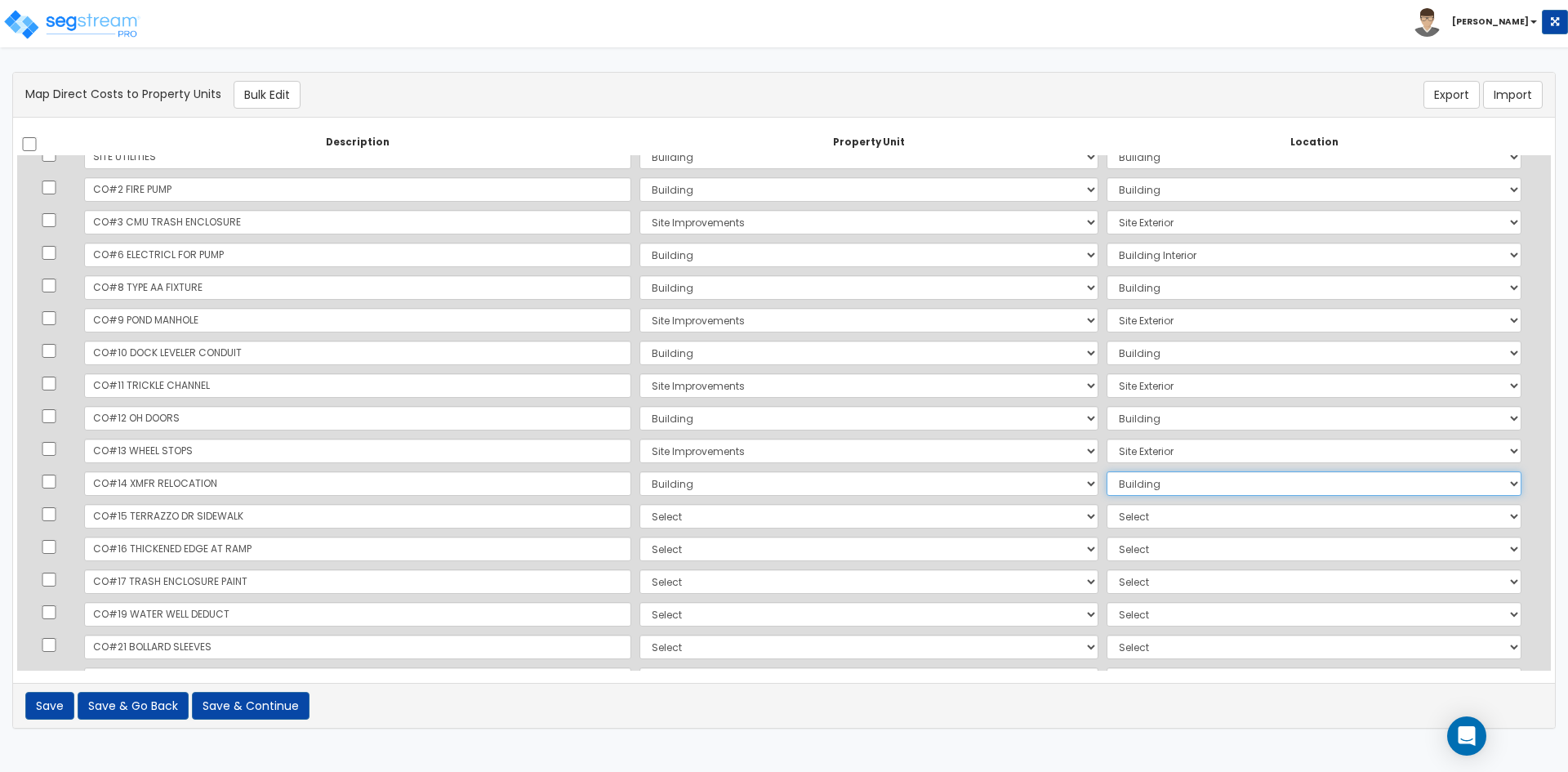
click at [1107, 471] on select "Select Add Additional Location Building Building Interior Common Areas" at bounding box center [1314, 483] width 415 height 25
click at [640, 519] on select "Select Building Site Improvements Add Additional Property Unit" at bounding box center [869, 516] width 459 height 25
select select "167385"
click at [640, 504] on select "Select Building Site Improvements Add Additional Property Unit" at bounding box center [869, 516] width 459 height 25
click at [1112, 517] on select "Select Add Additional Location Site Exterior" at bounding box center [1314, 516] width 415 height 25
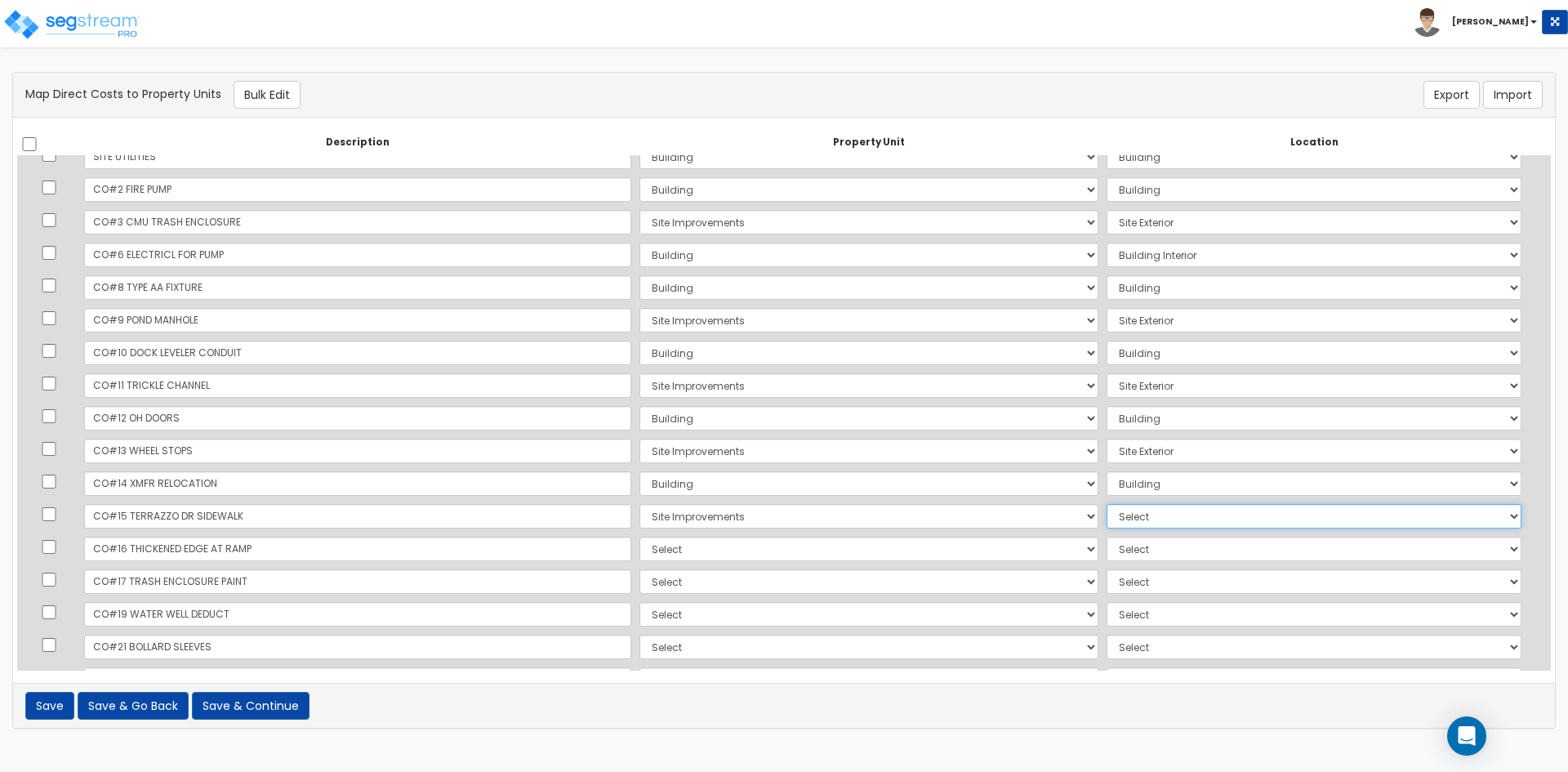
select select "462"
click at [1107, 504] on select "Select Add Additional Location Site Exterior" at bounding box center [1314, 516] width 415 height 25
click at [640, 544] on select "Select Building Site Improvements Add Additional Property Unit" at bounding box center [869, 549] width 459 height 25
select select "167385"
click at [640, 536] on select "Select Building Site Improvements Add Additional Property Unit" at bounding box center [869, 549] width 459 height 25
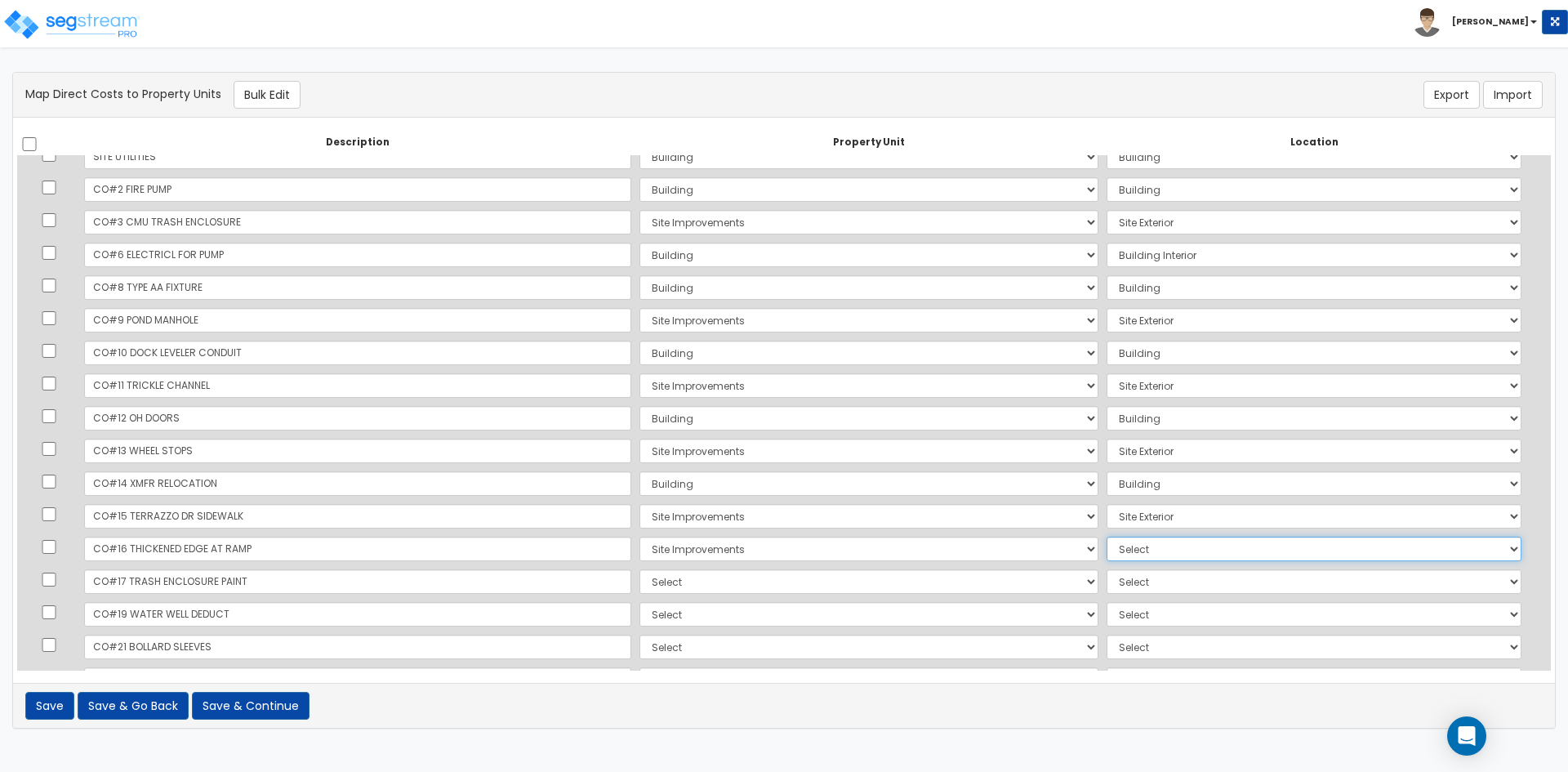
click at [1107, 560] on select "Select Add Additional Location Site Exterior" at bounding box center [1314, 549] width 415 height 25
select select "462"
click at [1107, 536] on select "Select Add Additional Location Site Exterior" at bounding box center [1314, 549] width 415 height 25
click at [640, 583] on select "Select Building Site Improvements Add Additional Property Unit" at bounding box center [869, 581] width 459 height 25
select select "167385"
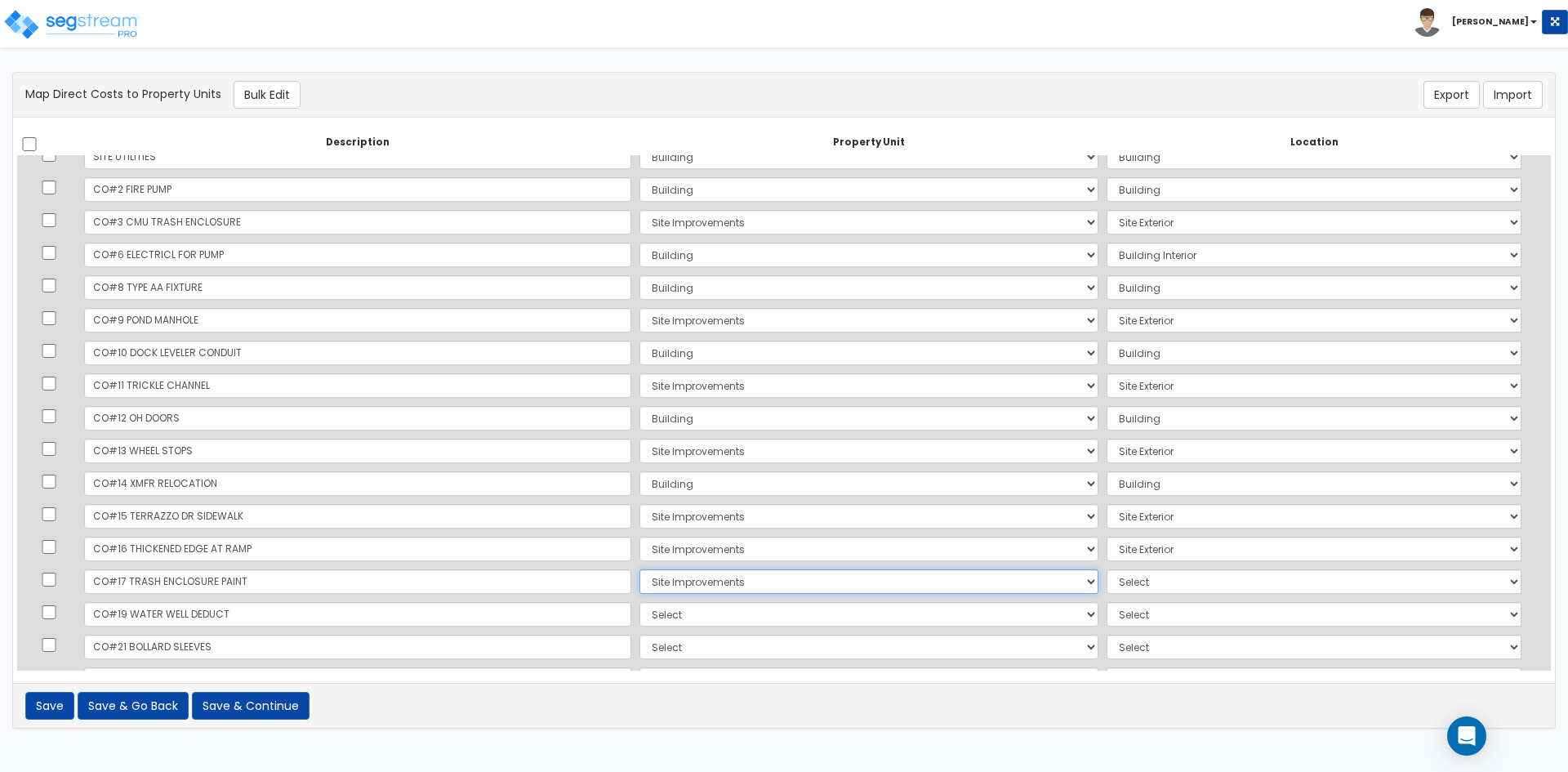
click at [640, 569] on select "Select Building Site Improvements Add Additional Property Unit" at bounding box center [869, 581] width 459 height 25
click at [1107, 586] on select "Select Add Additional Location Site Exterior" at bounding box center [1314, 581] width 415 height 25
select select "462"
click at [1107, 569] on select "Select Add Additional Location Site Exterior" at bounding box center [1314, 581] width 415 height 25
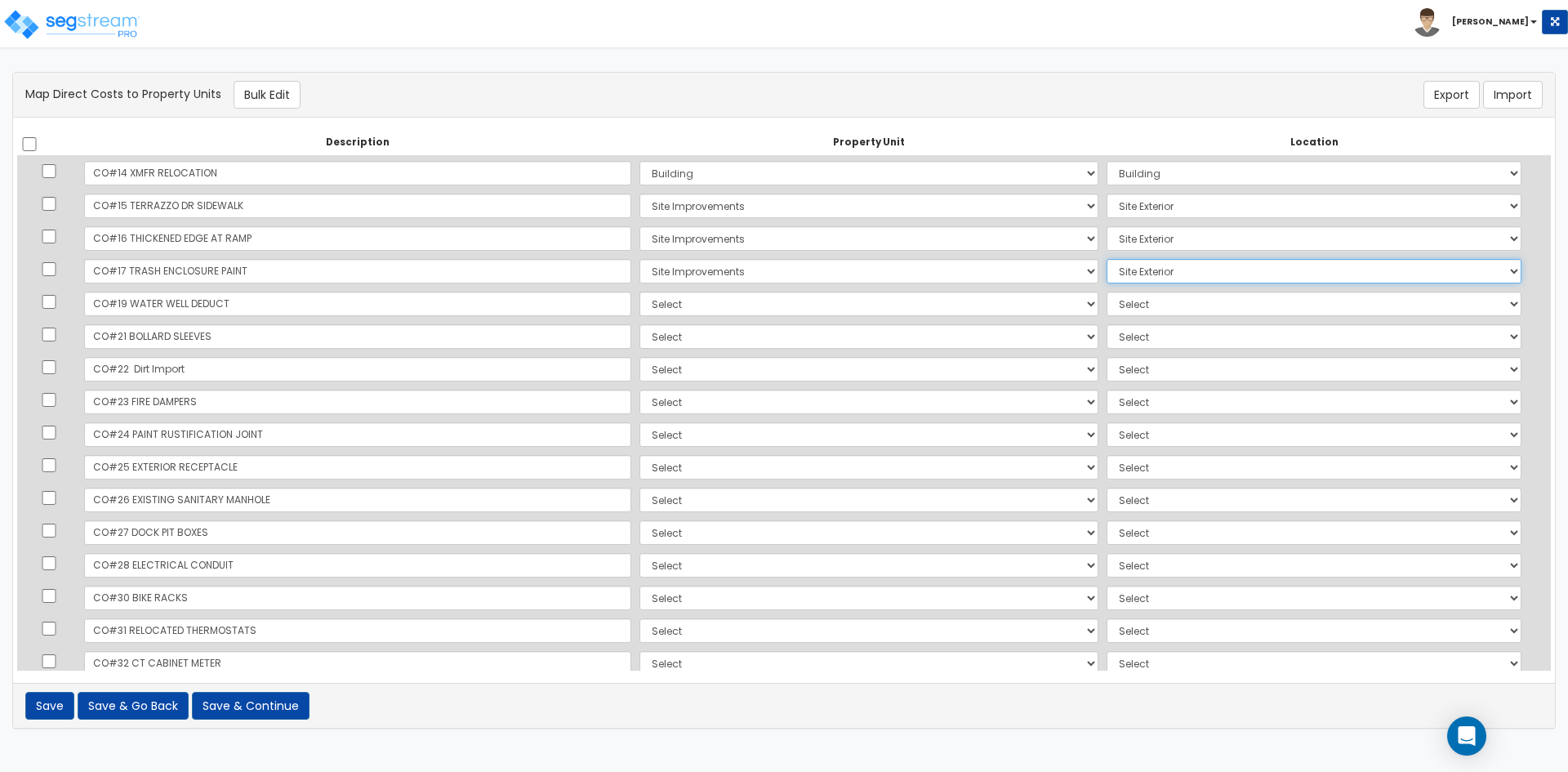
scroll to position [1062, 0]
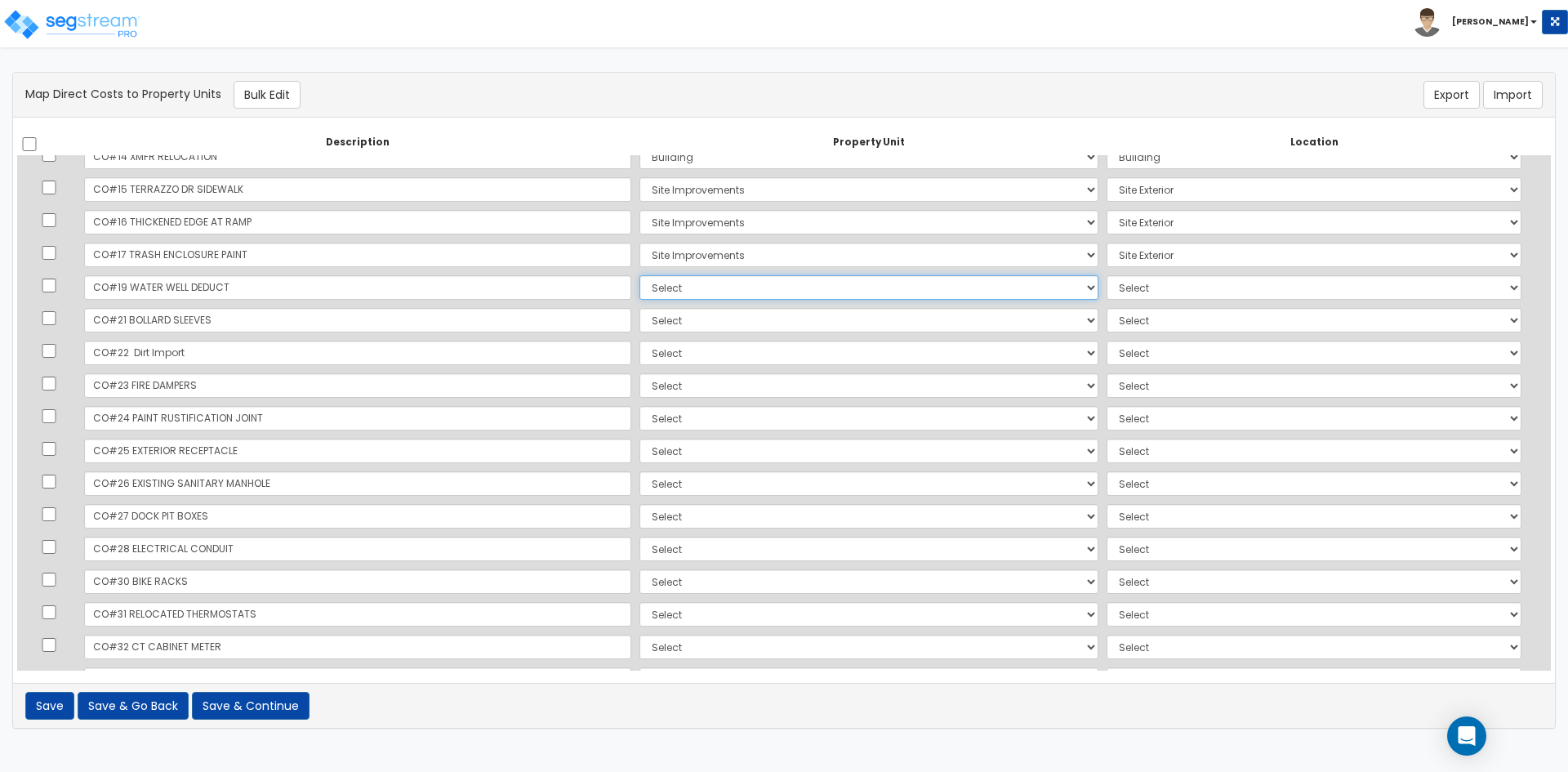
click at [640, 284] on select "Select Building Site Improvements Add Additional Property Unit" at bounding box center [869, 287] width 459 height 25
select select "167385"
click at [640, 275] on select "Select Building Site Improvements Add Additional Property Unit" at bounding box center [869, 287] width 459 height 25
click at [1103, 272] on td "Select Add Additional Location Site Exterior" at bounding box center [1314, 287] width 423 height 33
click at [1107, 294] on select "Select Add Additional Location Site Exterior" at bounding box center [1314, 287] width 415 height 25
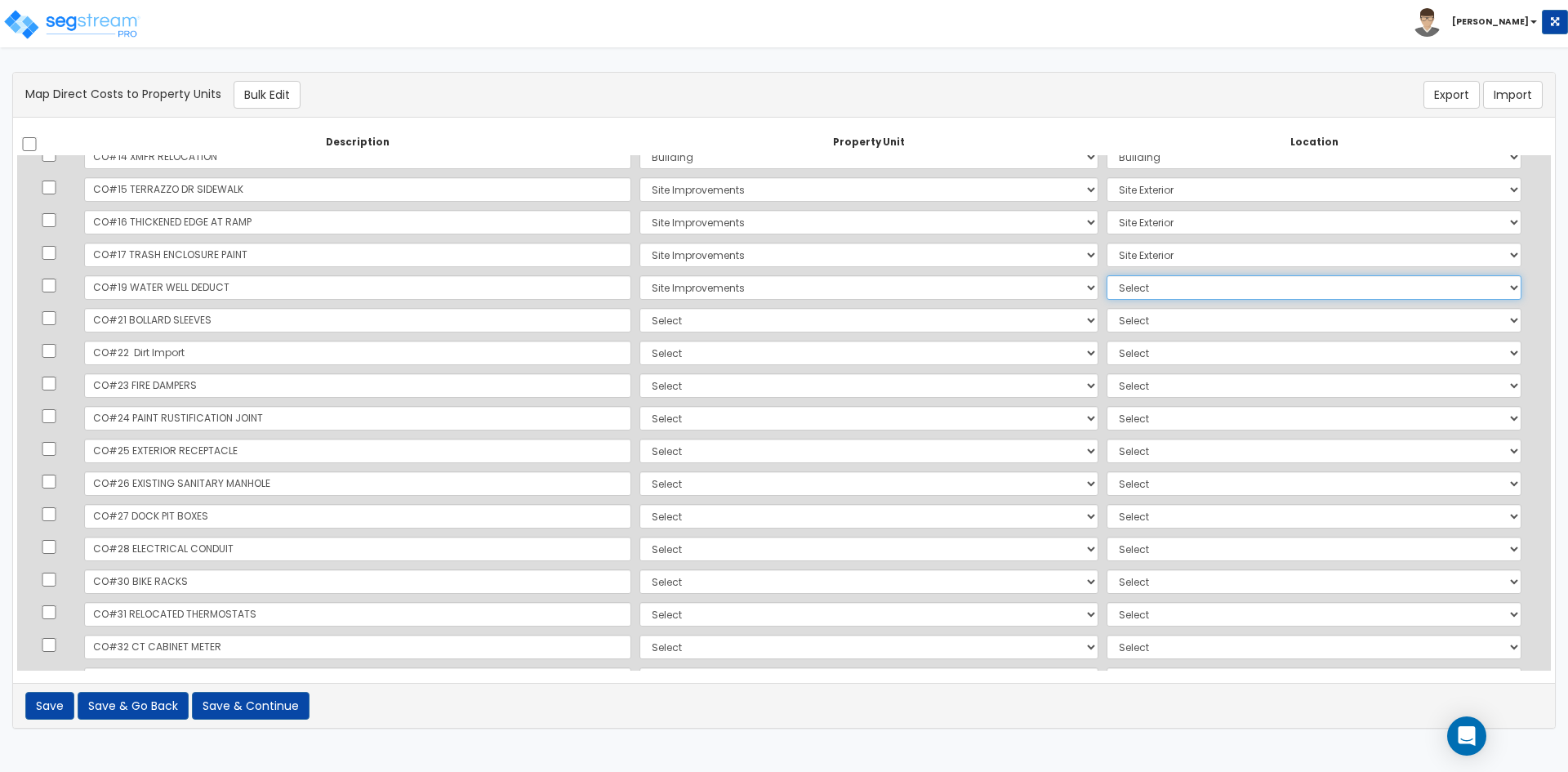
select select "462"
click at [1107, 275] on select "Select Add Additional Location Site Exterior" at bounding box center [1314, 287] width 415 height 25
click at [640, 311] on select "Select Building Site Improvements Add Additional Property Unit" at bounding box center [869, 320] width 459 height 25
select select "167382"
click at [640, 307] on select "Select Building Site Improvements Add Additional Property Unit" at bounding box center [869, 320] width 459 height 25
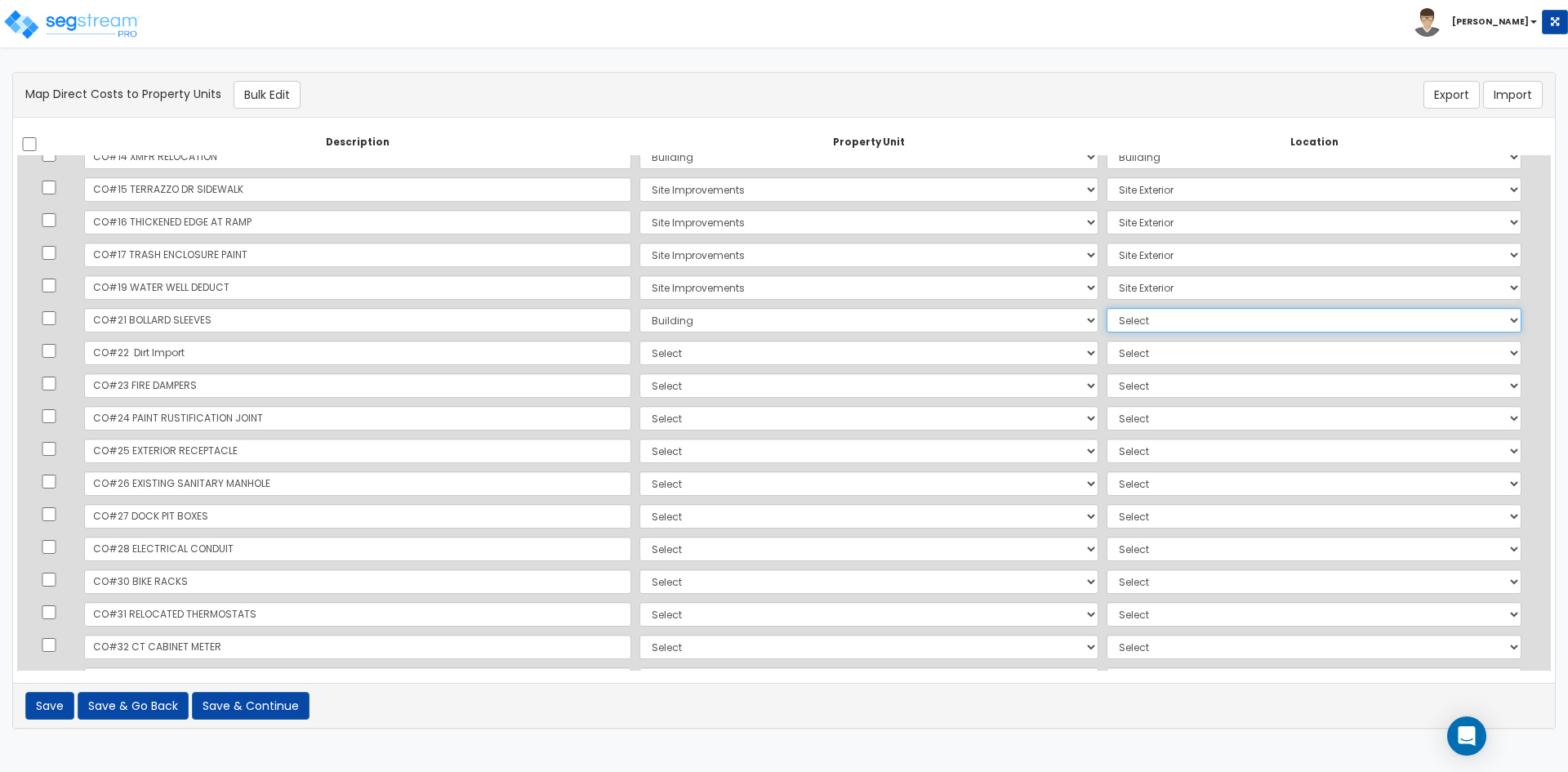
click at [1107, 319] on select "Select Add Additional Location Building Building Interior Common Areas" at bounding box center [1314, 320] width 415 height 25
select select "461"
click at [1107, 307] on select "Select Add Additional Location Building Building Interior Common Areas" at bounding box center [1314, 320] width 415 height 25
click at [640, 353] on select "Select Building Site Improvements Add Additional Property Unit" at bounding box center [869, 352] width 459 height 25
select select "167382"
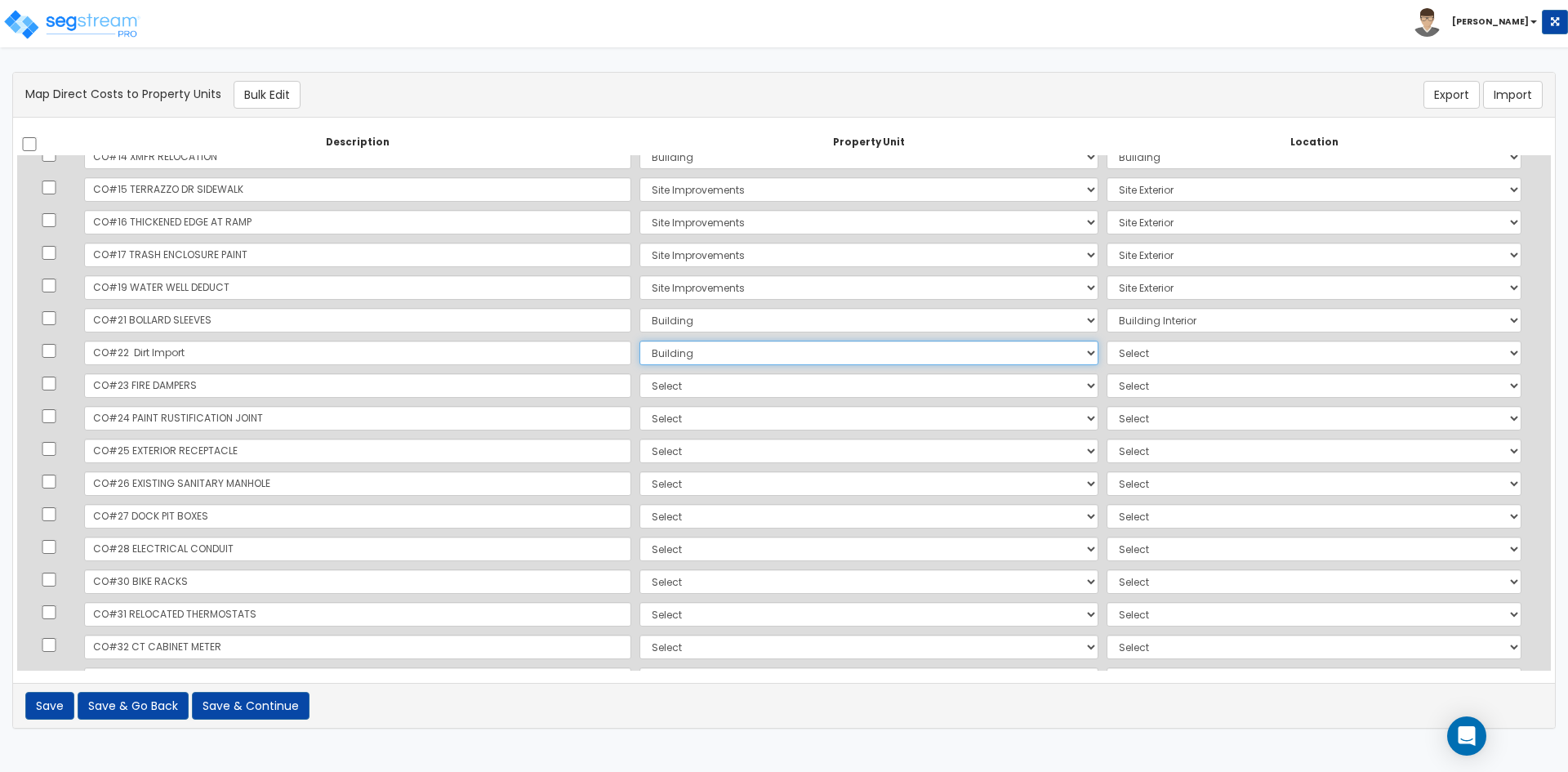
click at [640, 340] on select "Select Building Site Improvements Add Additional Property Unit" at bounding box center [869, 352] width 459 height 25
click at [1107, 354] on select "Select Add Additional Location Building Building Interior Common Areas" at bounding box center [1314, 352] width 415 height 25
select select "6"
click at [1107, 340] on select "Select Add Additional Location Building Building Interior Common Areas" at bounding box center [1314, 352] width 415 height 25
click at [661, 391] on select "Select Building Site Improvements Add Additional Property Unit" at bounding box center [869, 385] width 459 height 25
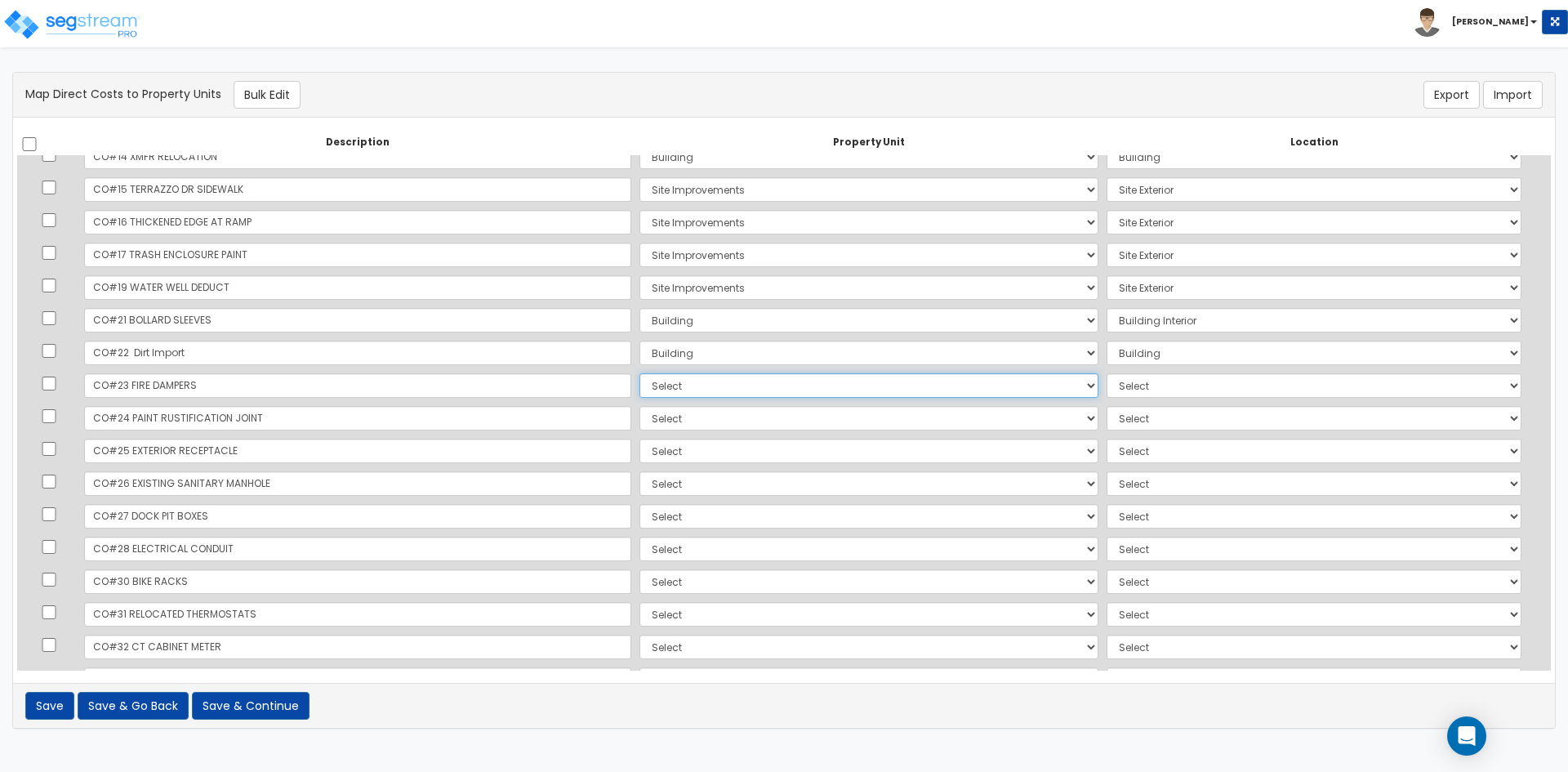
select select "167382"
click at [640, 373] on select "Select Building Site Improvements Add Additional Property Unit" at bounding box center [869, 385] width 459 height 25
click at [1107, 385] on select "Select Add Additional Location Building Building Interior Common Areas" at bounding box center [1314, 385] width 415 height 25
select select "6"
click at [1107, 373] on select "Select Add Additional Location Building Building Interior Common Areas" at bounding box center [1314, 385] width 415 height 25
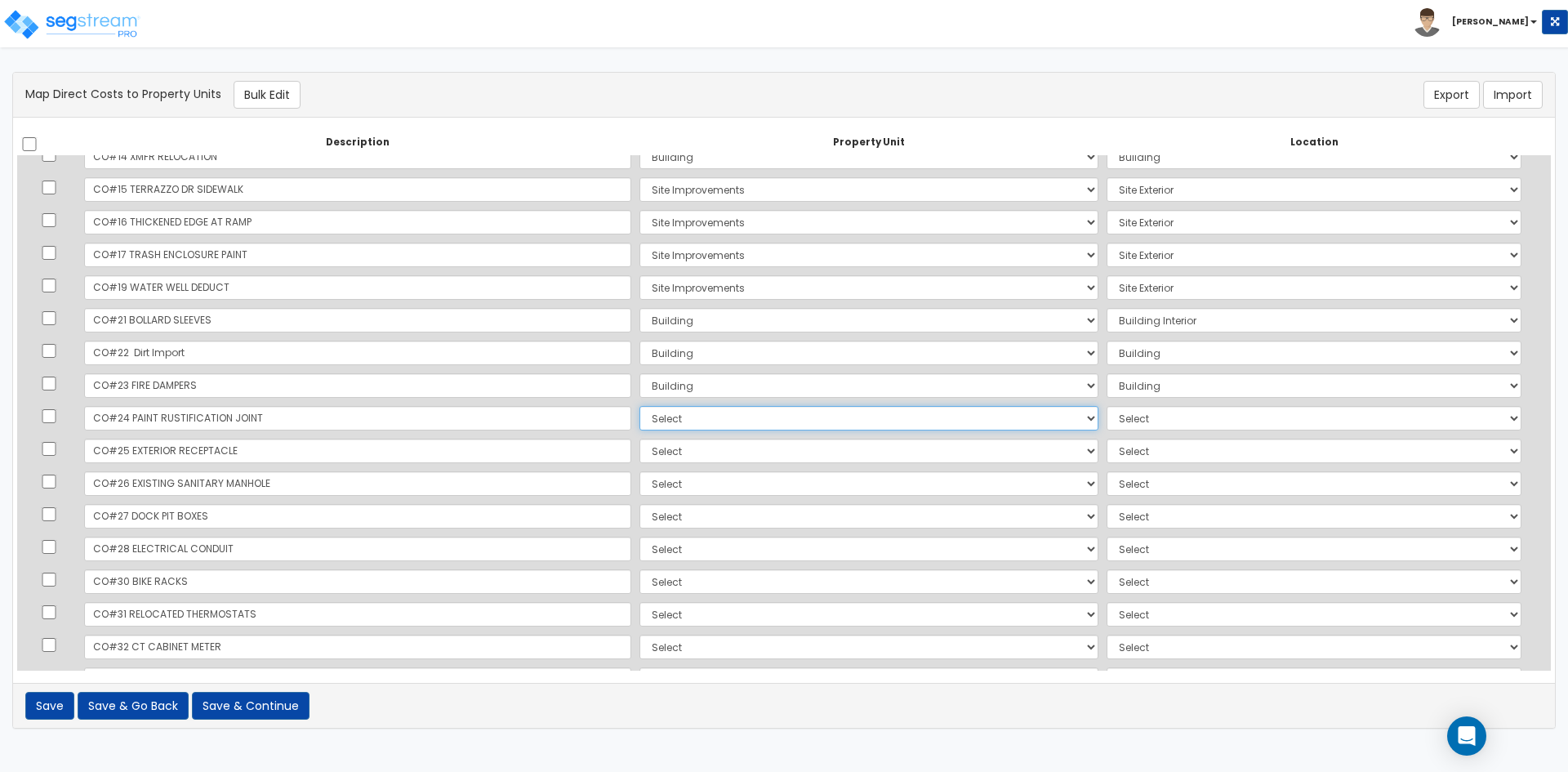
click at [640, 419] on select "Select Building Site Improvements Add Additional Property Unit" at bounding box center [869, 418] width 459 height 25
select select "167382"
click at [640, 406] on select "Select Building Site Improvements Add Additional Property Unit" at bounding box center [869, 418] width 459 height 25
click at [1125, 427] on select "Select Add Additional Location Building Building Interior Common Areas" at bounding box center [1314, 418] width 415 height 25
select select "6"
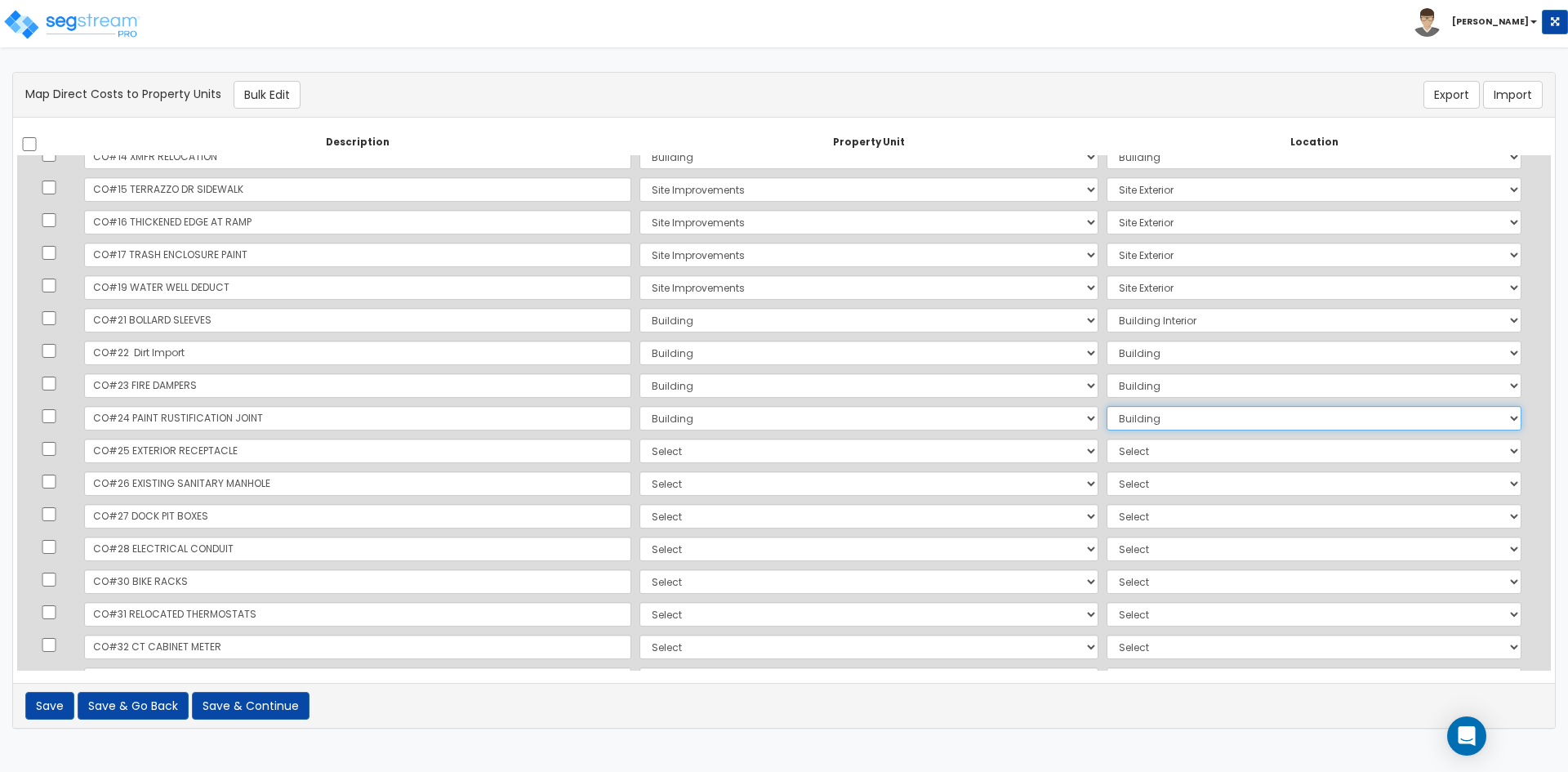
click at [1107, 406] on select "Select Add Additional Location Building Building Interior Common Areas" at bounding box center [1314, 418] width 415 height 25
click at [640, 451] on select "Select Building Site Improvements Add Additional Property Unit" at bounding box center [869, 451] width 459 height 25
select select "167382"
click at [640, 438] on select "Select Building Site Improvements Add Additional Property Unit" at bounding box center [869, 451] width 459 height 25
click at [1107, 450] on select "Select Add Additional Location Building Building Interior Common Areas" at bounding box center [1314, 451] width 415 height 25
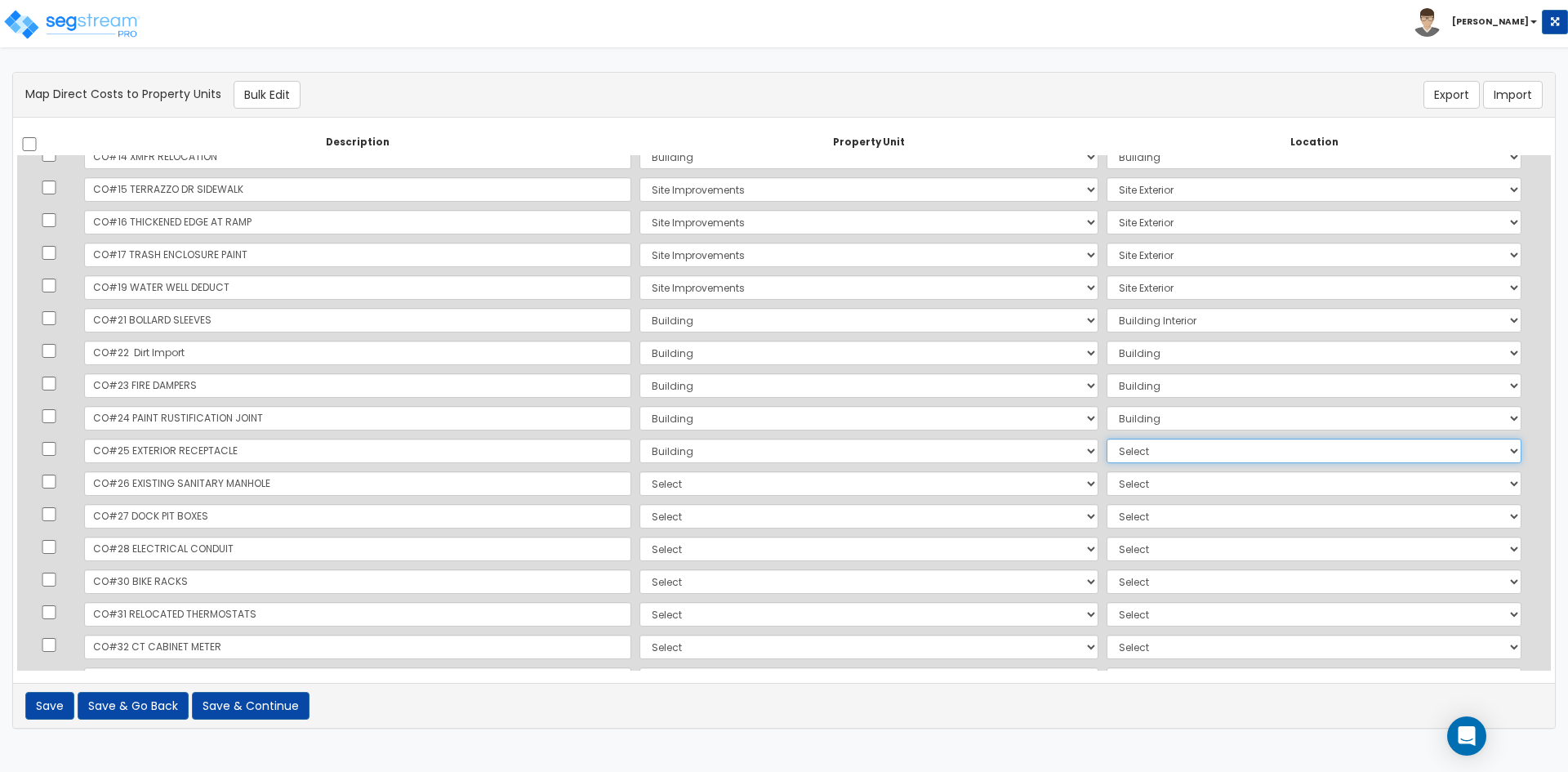
select select "6"
click at [1107, 438] on select "Select Add Additional Location Building Building Interior Common Areas" at bounding box center [1314, 451] width 415 height 25
click at [640, 486] on select "Select Building Site Improvements Add Additional Property Unit" at bounding box center [869, 483] width 459 height 25
select select "167382"
click at [640, 471] on select "Select Building Site Improvements Add Additional Property Unit" at bounding box center [869, 483] width 459 height 25
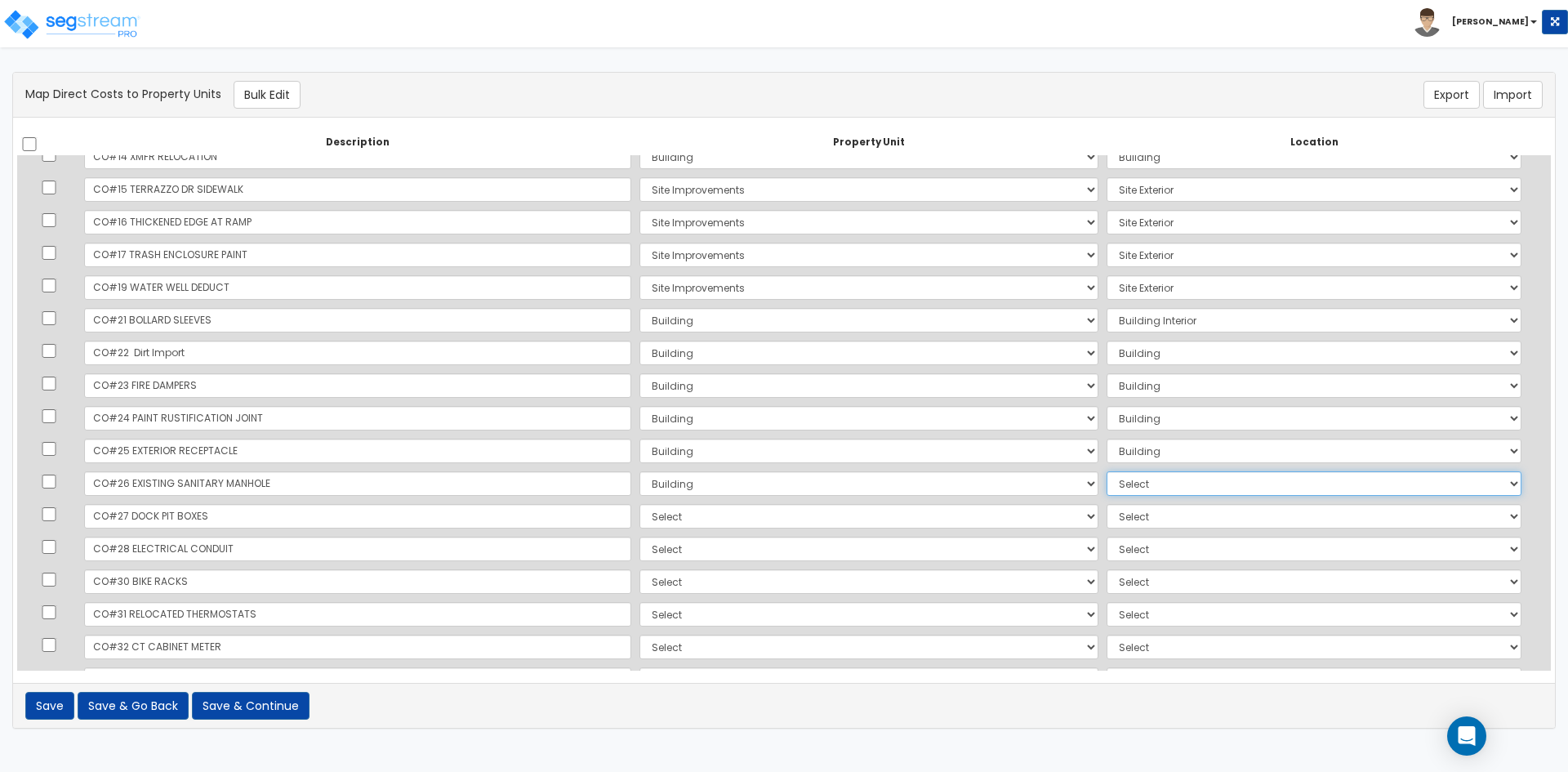
click at [1150, 479] on select "Select Add Additional Location Building Building Interior Common Areas" at bounding box center [1314, 483] width 415 height 25
select select "6"
click at [1107, 471] on select "Select Add Additional Location Building Building Interior Common Areas" at bounding box center [1314, 483] width 415 height 25
click at [640, 520] on select "Select Building Site Improvements Add Additional Property Unit" at bounding box center [869, 516] width 459 height 25
select select "167382"
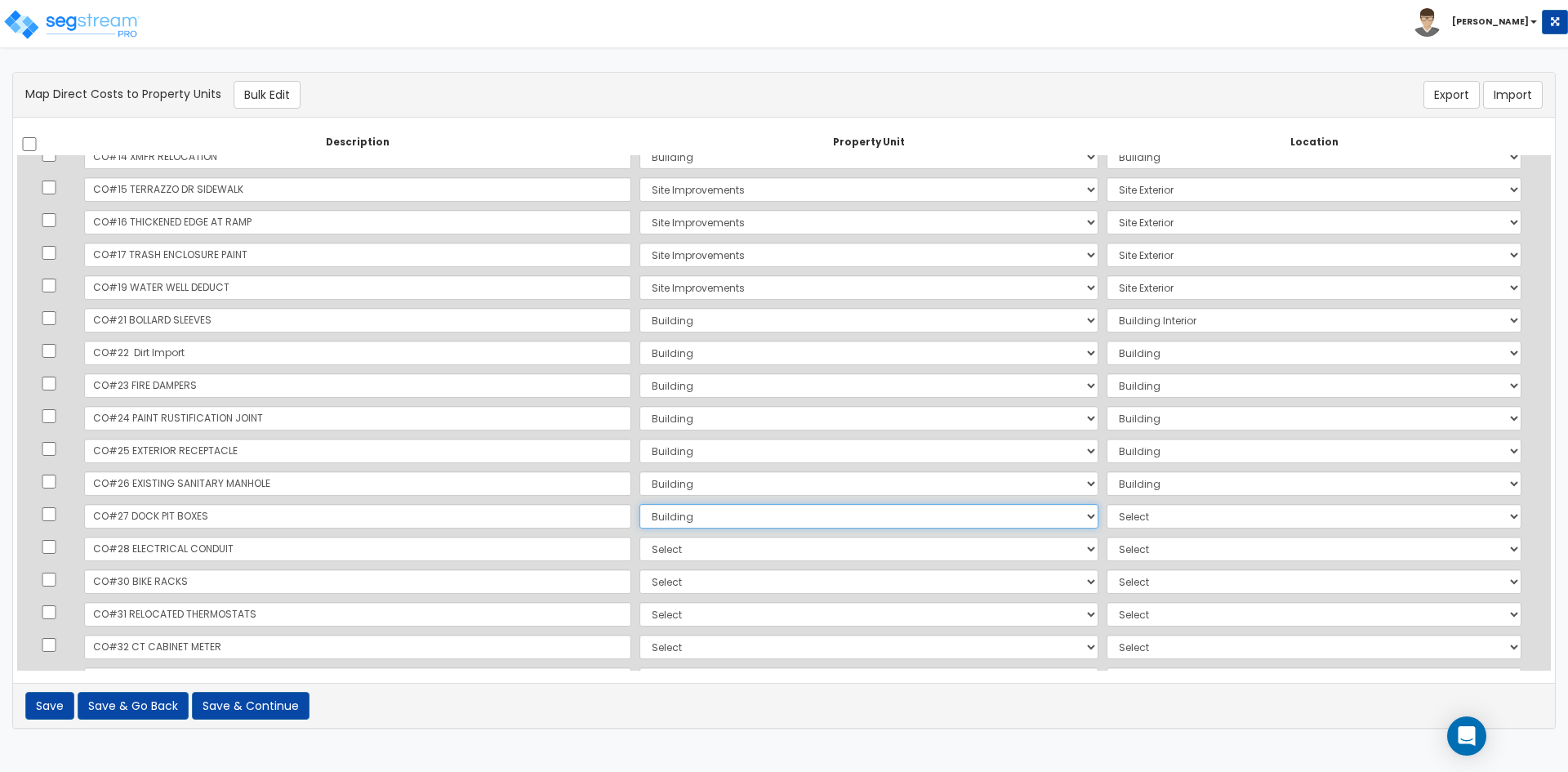
click at [640, 504] on select "Select Building Site Improvements Add Additional Property Unit" at bounding box center [869, 516] width 459 height 25
click at [1124, 518] on select "Select Add Additional Location Building Building Interior Common Areas" at bounding box center [1314, 516] width 415 height 25
select select "461"
click at [1107, 504] on select "Select Add Additional Location Building Building Interior Common Areas" at bounding box center [1314, 516] width 415 height 25
click at [640, 548] on select "Select Building Site Improvements Add Additional Property Unit" at bounding box center [869, 549] width 459 height 25
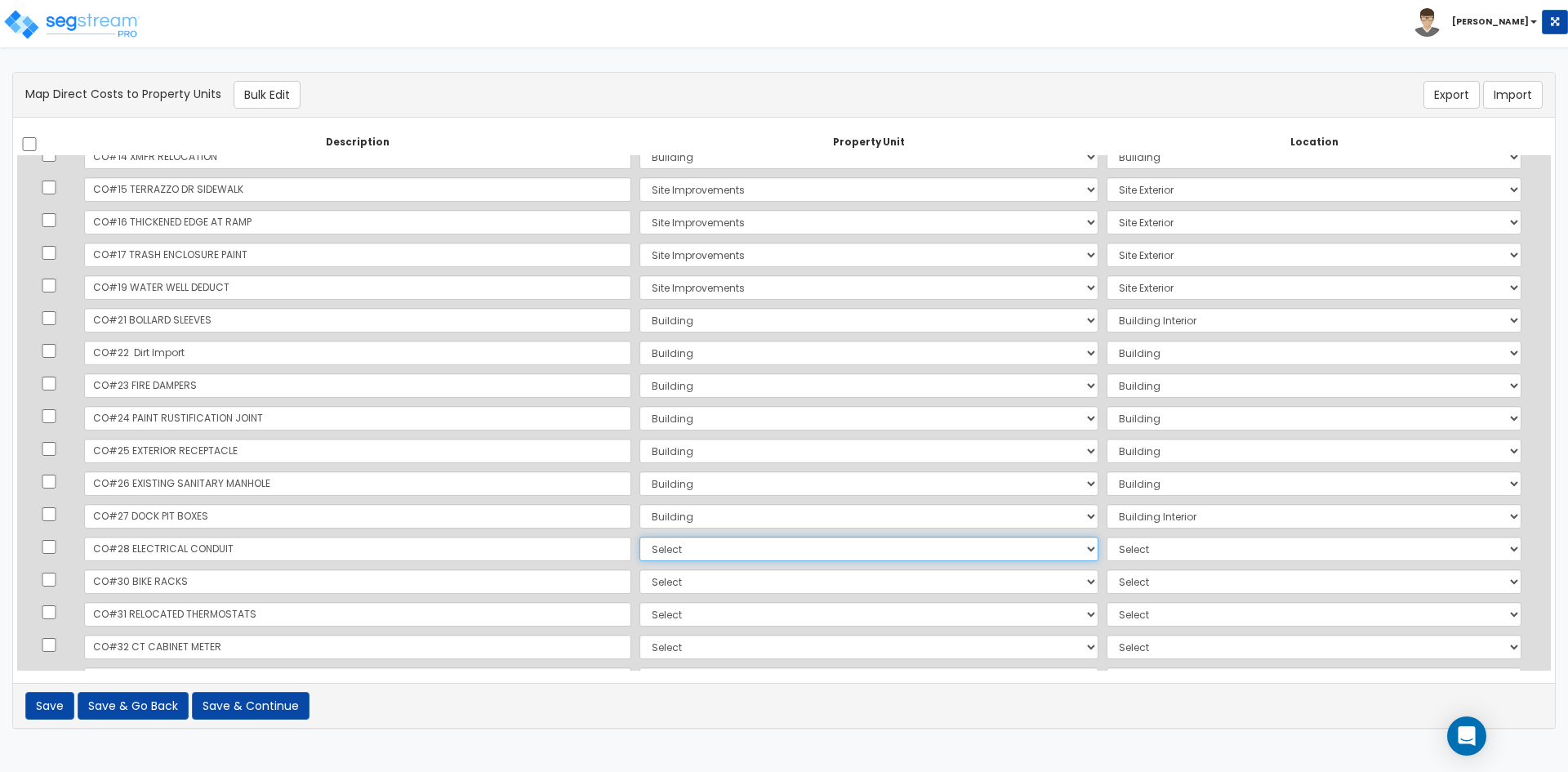
select select "167382"
click at [640, 536] on select "Select Building Site Improvements Add Additional Property Unit" at bounding box center [869, 549] width 459 height 25
click at [1119, 554] on select "Select Add Additional Location Building Building Interior Common Areas" at bounding box center [1314, 549] width 415 height 25
select select "461"
click at [1107, 536] on select "Select Add Additional Location Building Building Interior Common Areas" at bounding box center [1314, 549] width 415 height 25
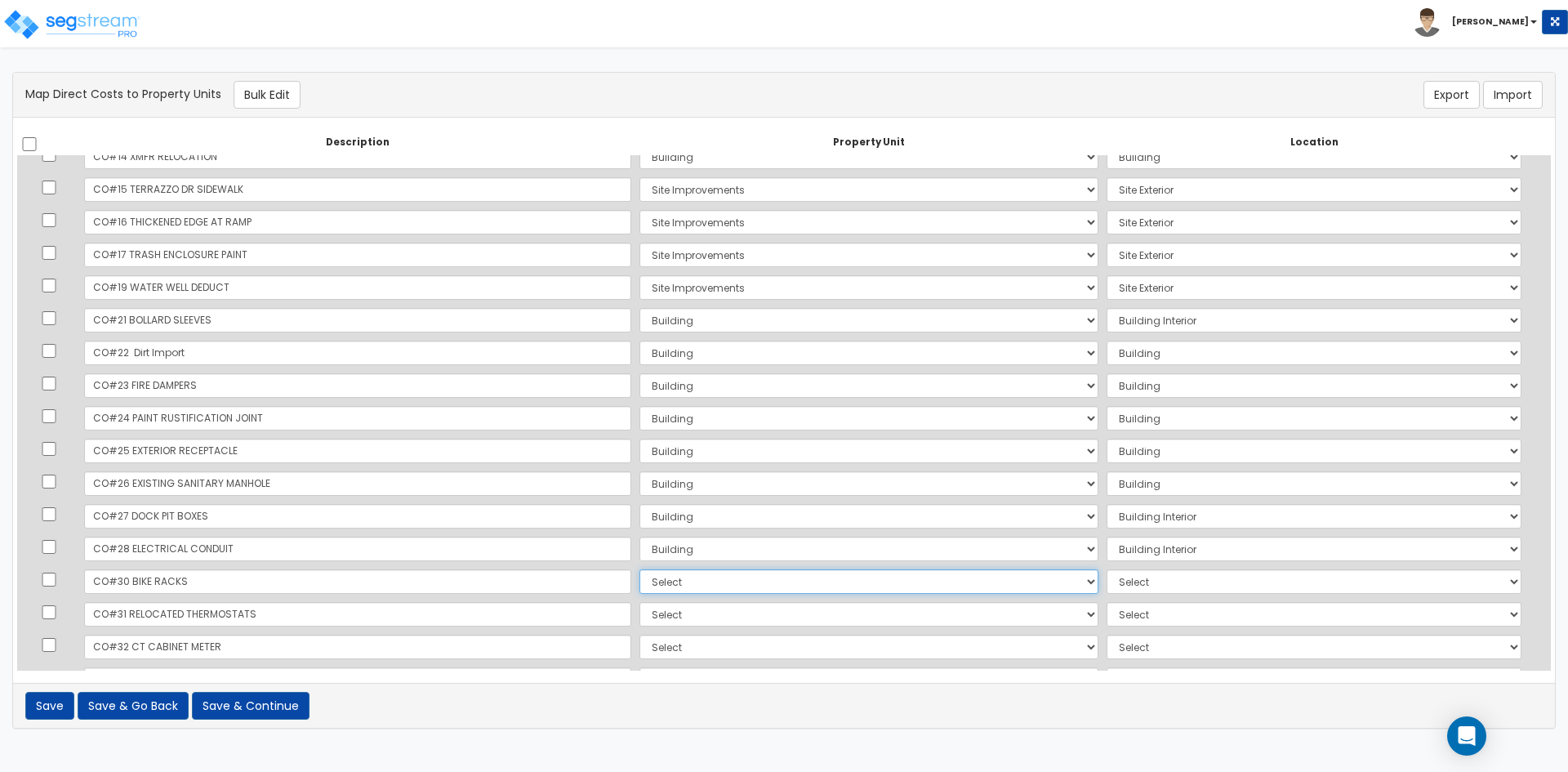
click at [640, 583] on select "Select Building Site Improvements Add Additional Property Unit" at bounding box center [869, 581] width 459 height 25
select select "167385"
click at [640, 569] on select "Select Building Site Improvements Add Additional Property Unit" at bounding box center [869, 581] width 459 height 25
click at [1120, 581] on select "Select Add Additional Location Site Exterior" at bounding box center [1314, 581] width 415 height 25
select select "462"
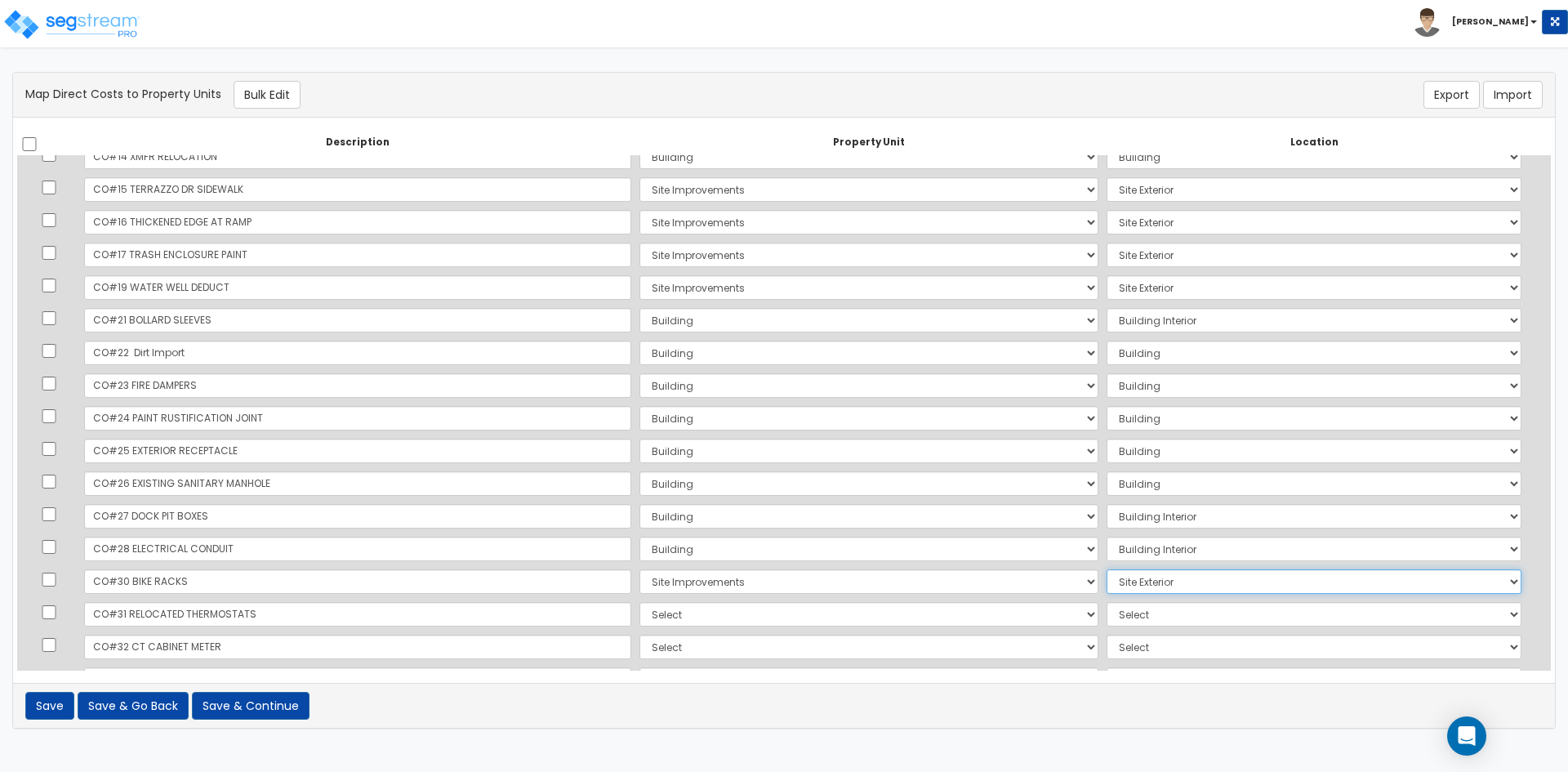
click at [1107, 569] on select "Select Add Additional Location Site Exterior" at bounding box center [1314, 581] width 415 height 25
click at [743, 613] on select "Select Building Site Improvements Add Additional Property Unit" at bounding box center [869, 614] width 459 height 25
click at [640, 613] on select "Select Building Site Improvements Add Additional Property Unit" at bounding box center [869, 614] width 459 height 25
select select "167382"
click at [640, 602] on select "Select Building Site Improvements Add Additional Property Unit" at bounding box center [869, 614] width 459 height 25
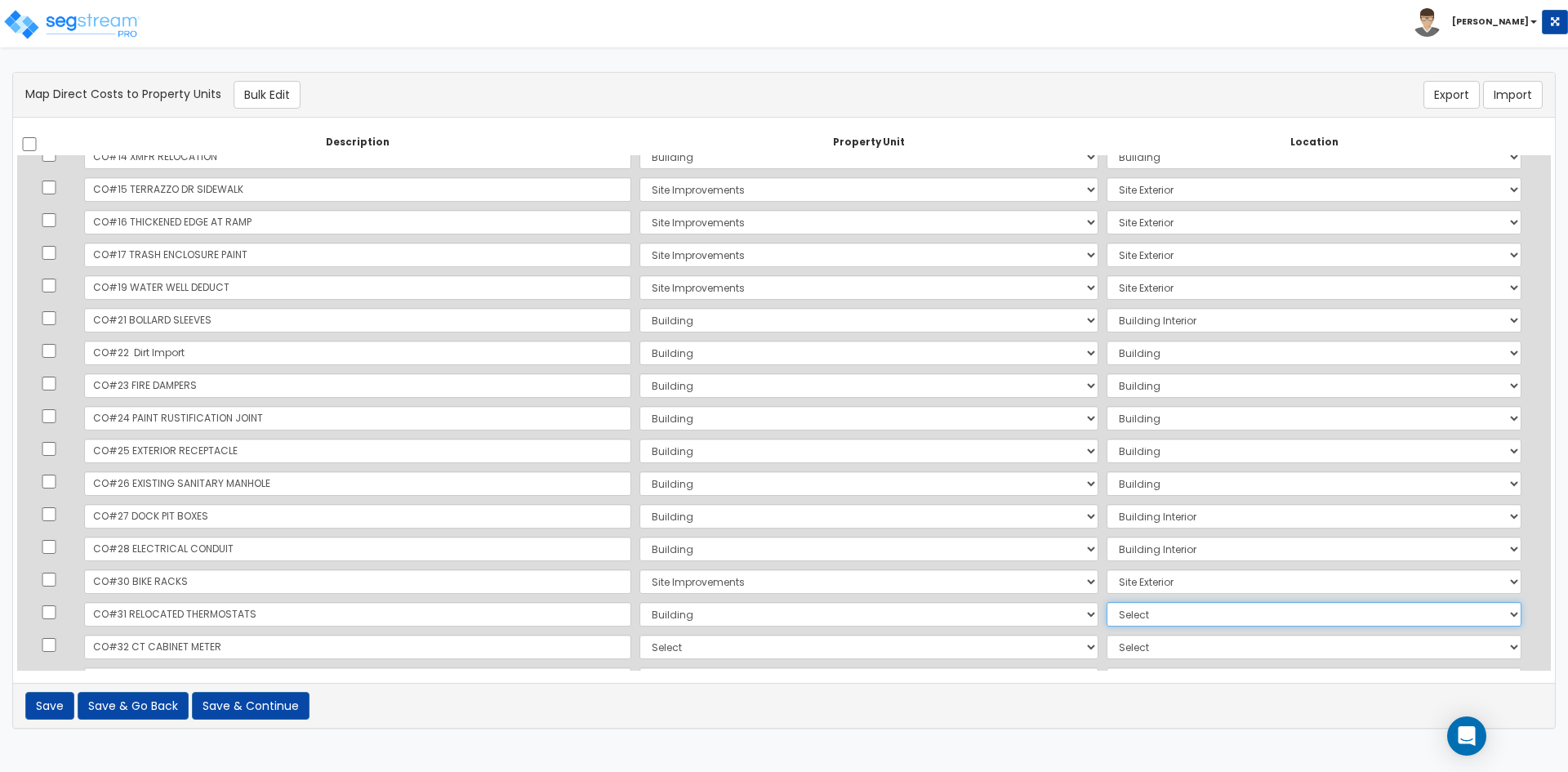
click at [1107, 608] on select "Select Add Additional Location Building Building Interior Common Areas" at bounding box center [1314, 614] width 415 height 25
select select "461"
click at [1107, 602] on select "Select Add Additional Location Building Building Interior Common Areas" at bounding box center [1314, 614] width 415 height 25
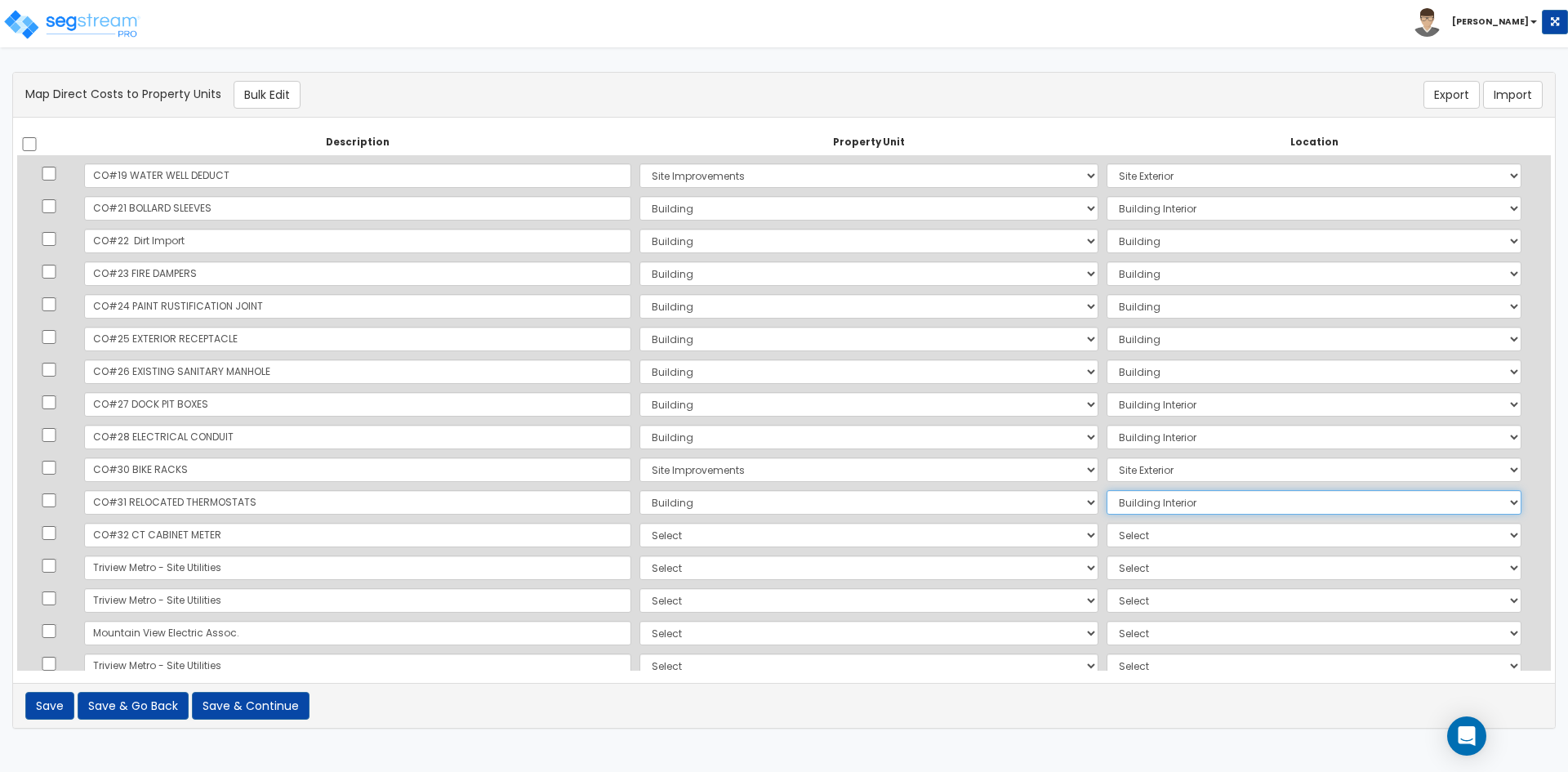
scroll to position [1201, 0]
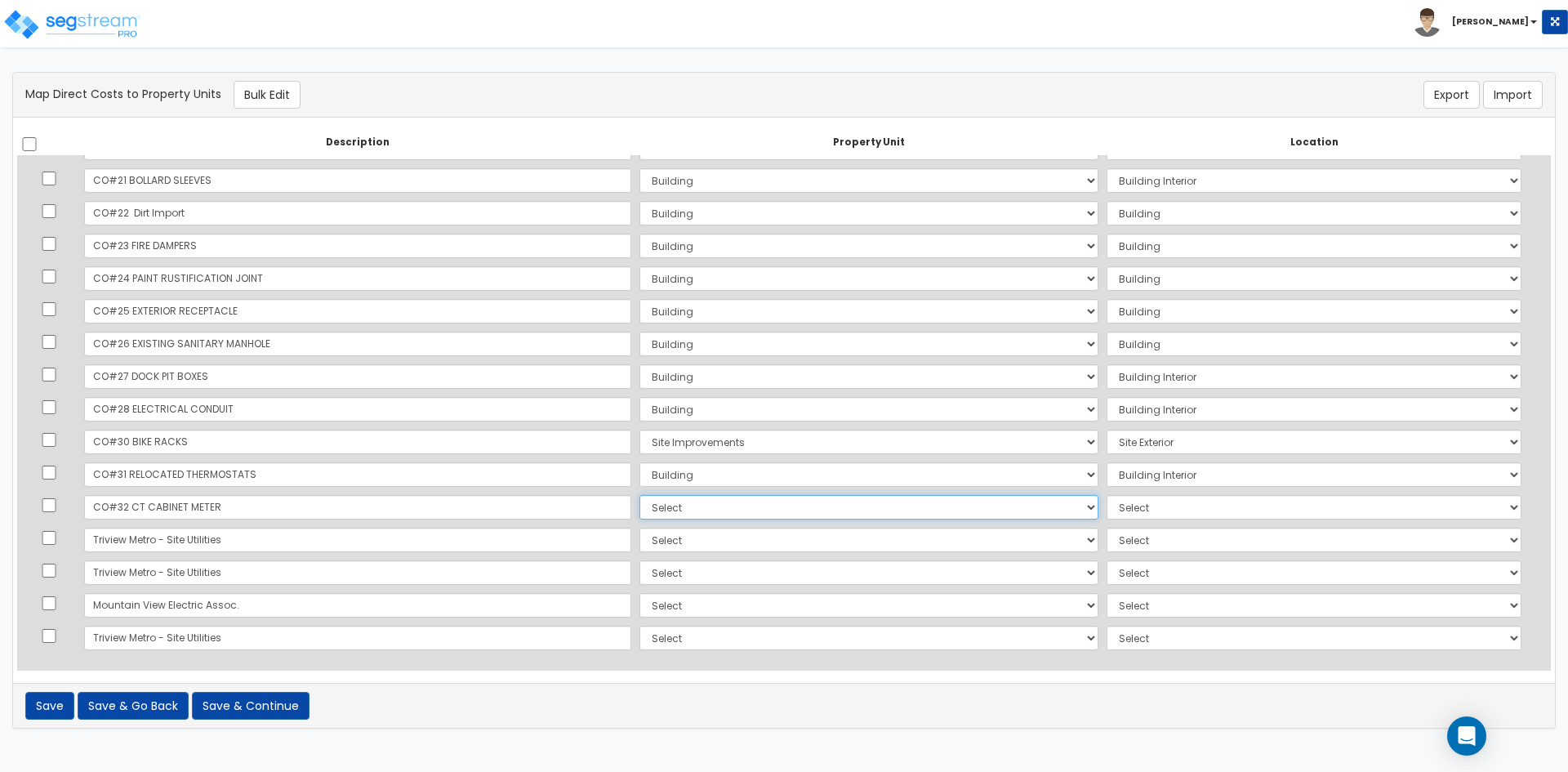
click at [640, 509] on select "Select Building Site Improvements Add Additional Property Unit" at bounding box center [869, 507] width 459 height 25
select select "167382"
click at [640, 495] on select "Select Building Site Improvements Add Additional Property Unit" at bounding box center [869, 507] width 459 height 25
click at [1121, 505] on select "Select Add Additional Location Building Building Interior Common Areas" at bounding box center [1314, 507] width 415 height 25
select select "461"
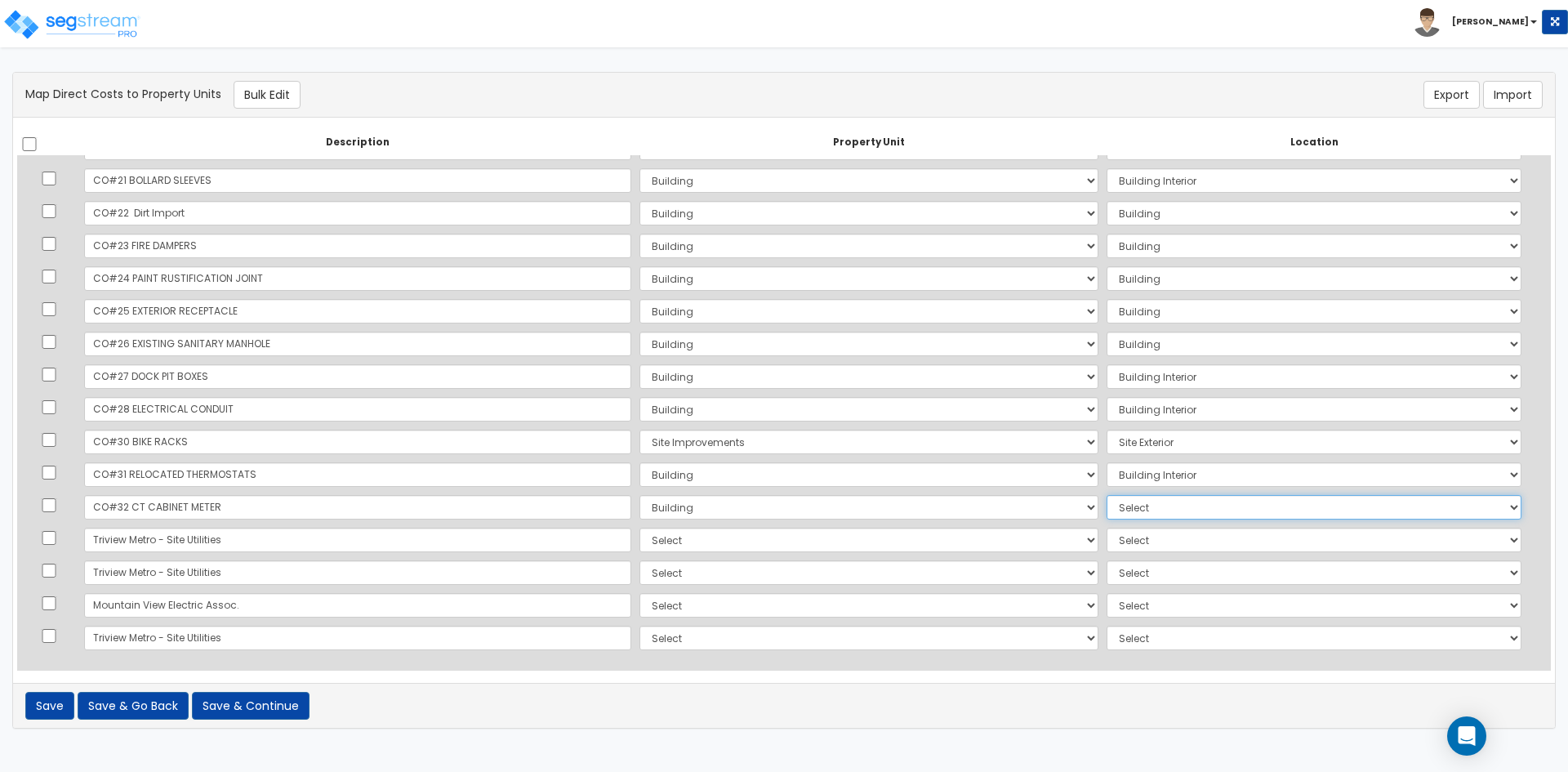
click at [1107, 495] on select "Select Add Additional Location Building Building Interior Common Areas" at bounding box center [1314, 507] width 415 height 25
click at [640, 543] on select "Select Building Site Improvements Add Additional Property Unit" at bounding box center [869, 540] width 459 height 25
select select "167382"
click at [640, 527] on select "Select Building Site Improvements Add Additional Property Unit" at bounding box center [869, 540] width 459 height 25
click at [1125, 543] on select "Select Add Additional Location Building Building Interior Common Areas" at bounding box center [1314, 540] width 415 height 25
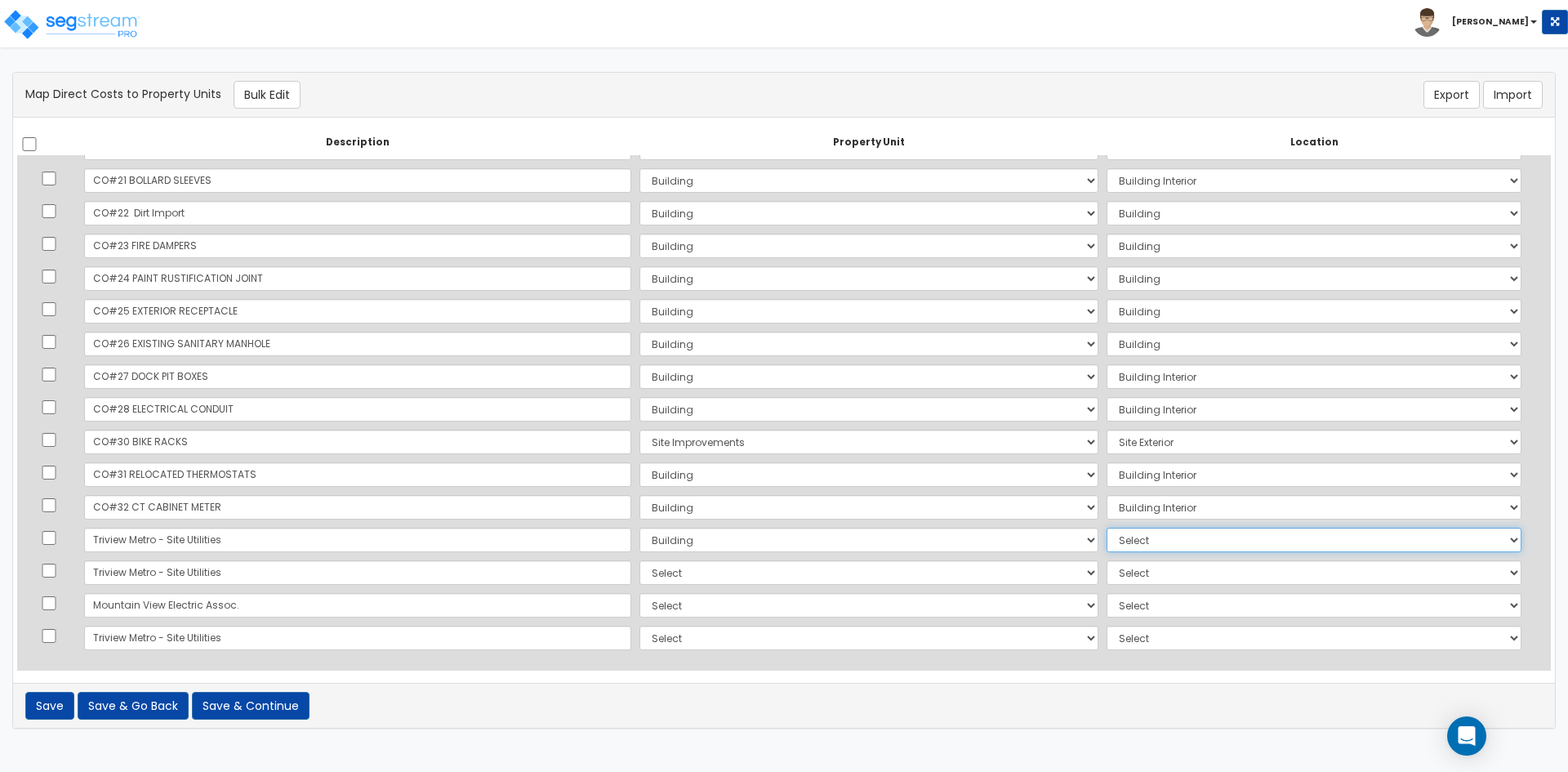
select select "6"
click at [1107, 527] on select "Select Add Additional Location Building Building Interior Common Areas" at bounding box center [1314, 540] width 415 height 25
click at [640, 571] on select "Select Building Site Improvements Add Additional Property Unit" at bounding box center [869, 572] width 459 height 25
select select "167382"
click at [640, 560] on select "Select Building Site Improvements Add Additional Property Unit" at bounding box center [869, 572] width 459 height 25
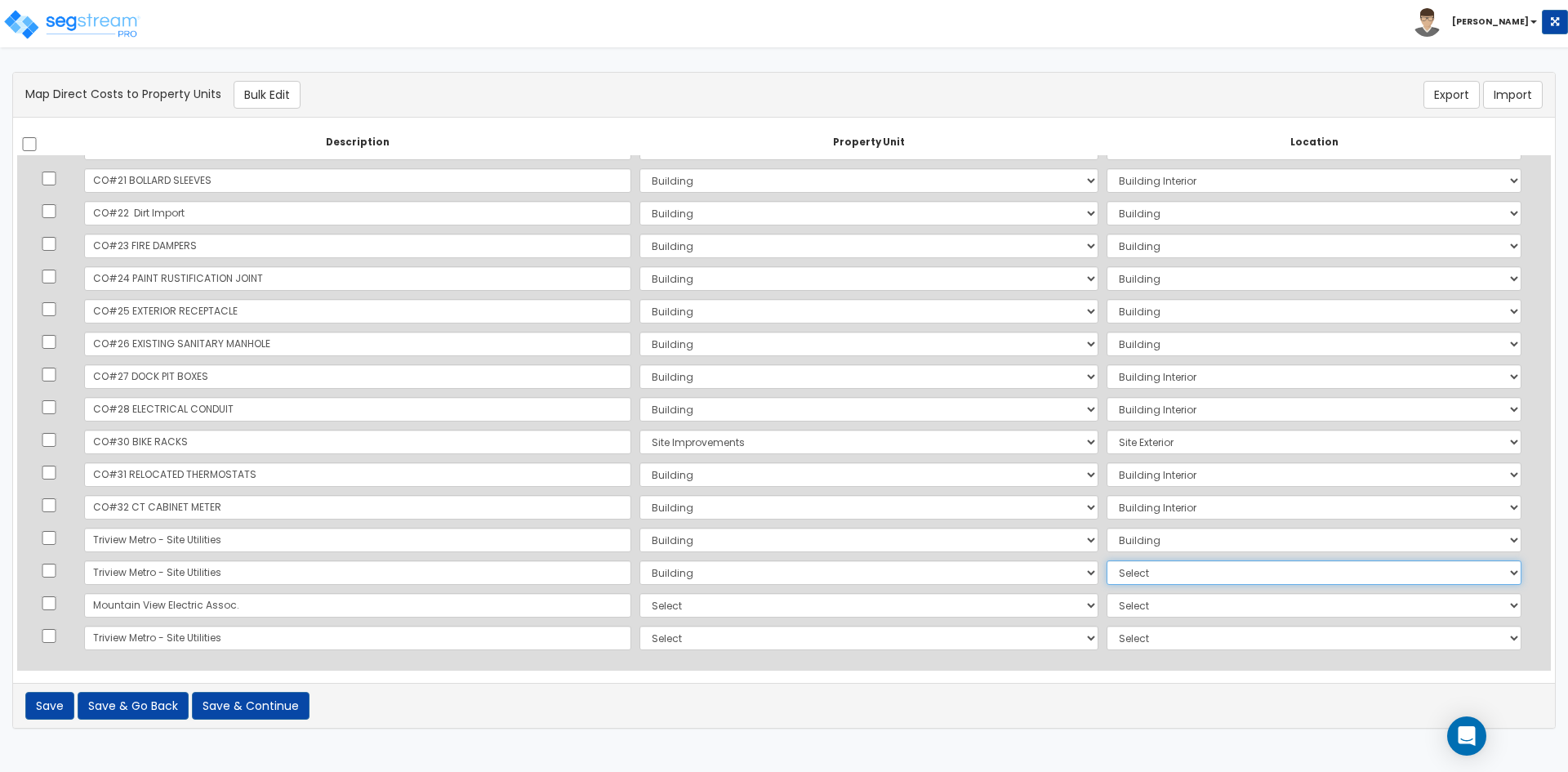
click at [1137, 564] on select "Select Add Additional Location Building Building Interior Common Areas" at bounding box center [1314, 572] width 415 height 25
select select "6"
click at [1107, 560] on select "Select Add Additional Location Building Building Interior Common Areas" at bounding box center [1314, 572] width 415 height 25
click at [640, 605] on select "Select Building Site Improvements Add Additional Property Unit" at bounding box center [869, 605] width 459 height 25
select select "167382"
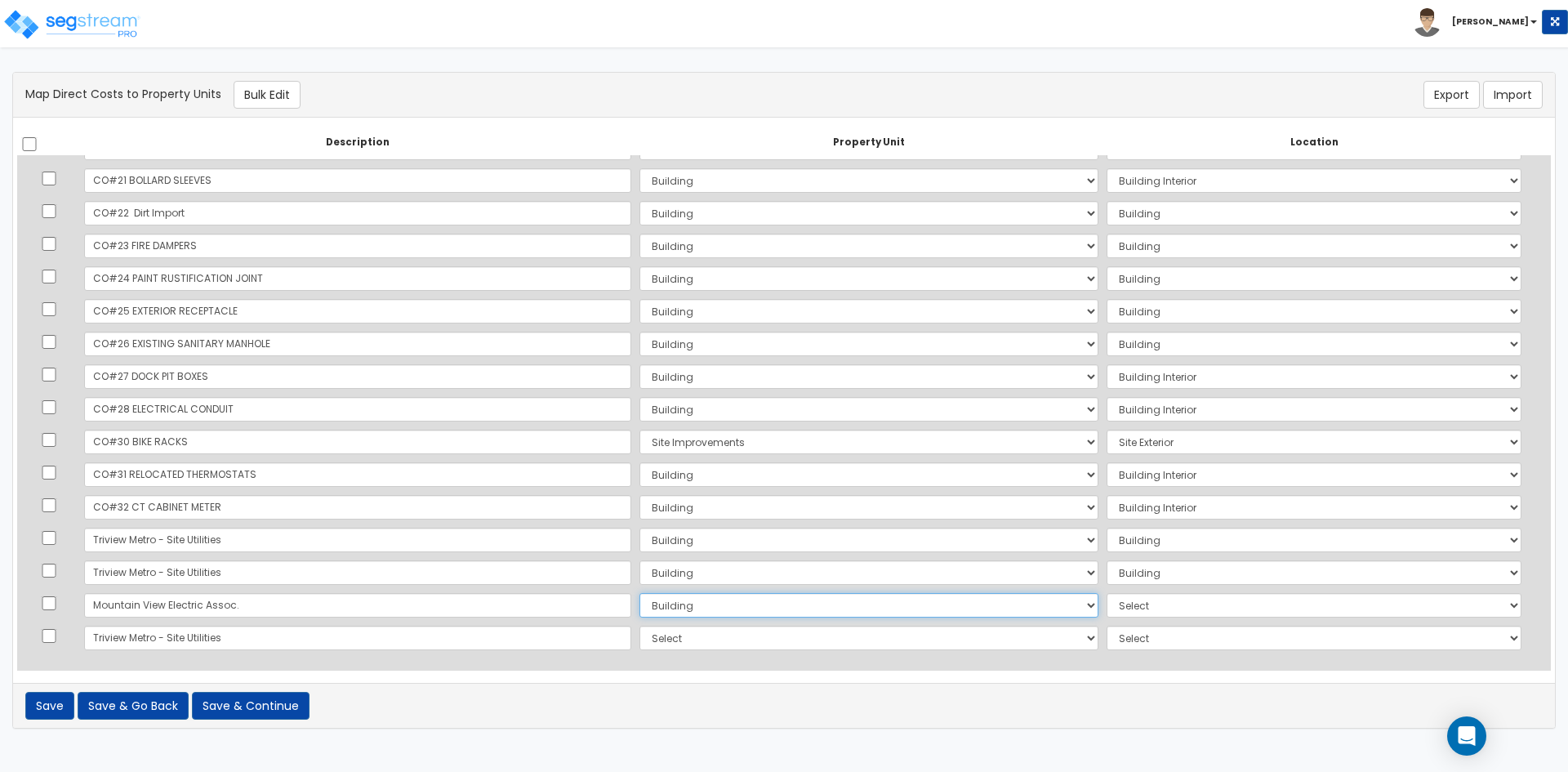
click at [640, 593] on select "Select Building Site Improvements Add Additional Property Unit" at bounding box center [869, 605] width 459 height 25
click at [1125, 596] on select "Select Add Additional Location Building Building Interior Common Areas" at bounding box center [1314, 605] width 415 height 25
select select "6"
click at [1107, 593] on select "Select Add Additional Location Building Building Interior Common Areas" at bounding box center [1314, 605] width 415 height 25
click at [717, 648] on select "Select Building Site Improvements Add Additional Property Unit" at bounding box center [869, 638] width 459 height 25
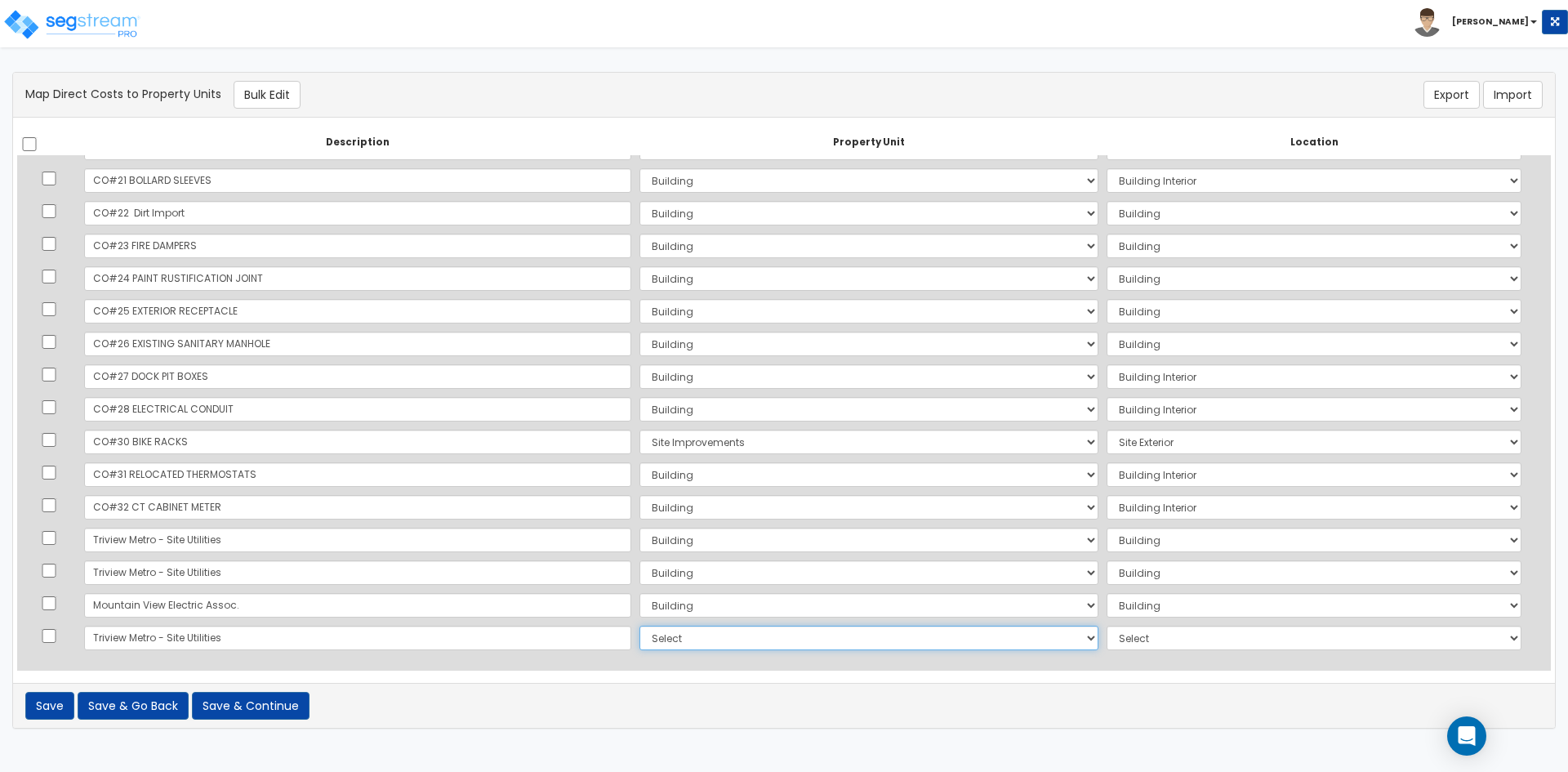
select select "167382"
click at [640, 626] on select "Select Building Site Improvements Add Additional Property Unit" at bounding box center [869, 638] width 459 height 25
click at [1172, 644] on select "Select Add Additional Location Building Building Interior Common Areas" at bounding box center [1314, 638] width 415 height 25
select select "6"
click at [1107, 626] on select "Select Add Additional Location Building Building Interior Common Areas" at bounding box center [1314, 638] width 415 height 25
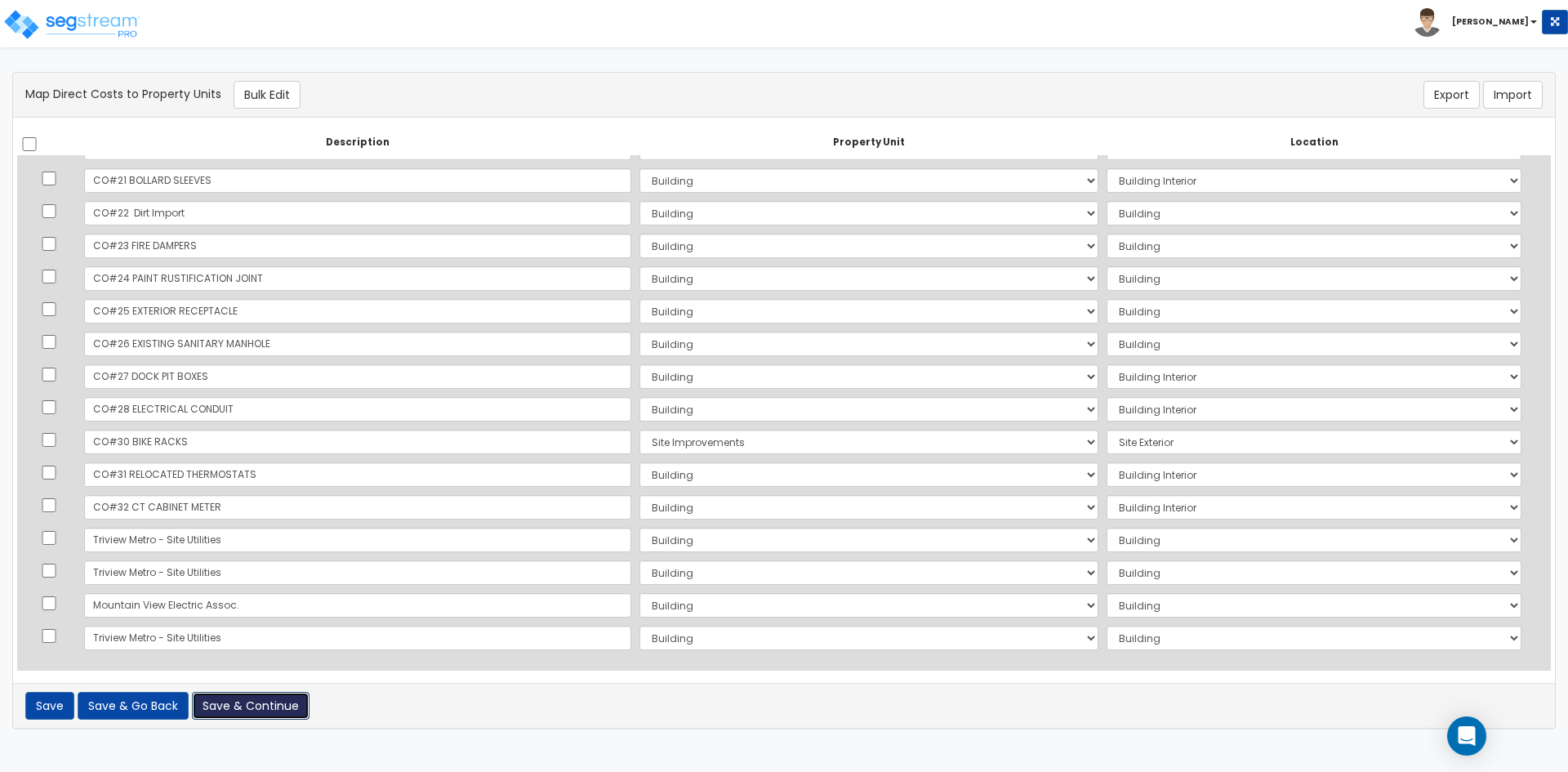
click at [243, 713] on button "Save & Continue" at bounding box center [251, 706] width 118 height 28
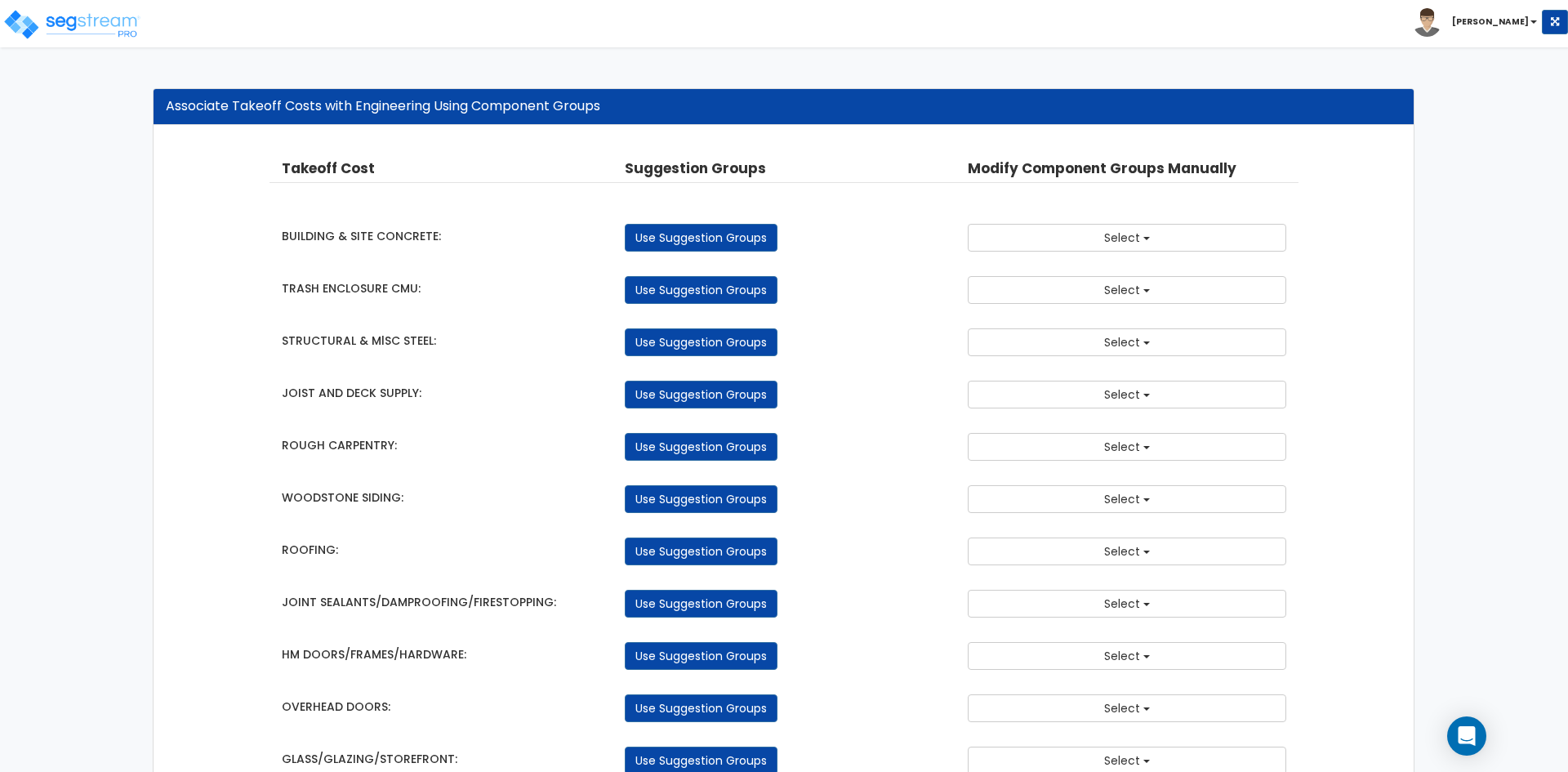
click at [1101, 232] on button "Select" at bounding box center [1126, 238] width 318 height 28
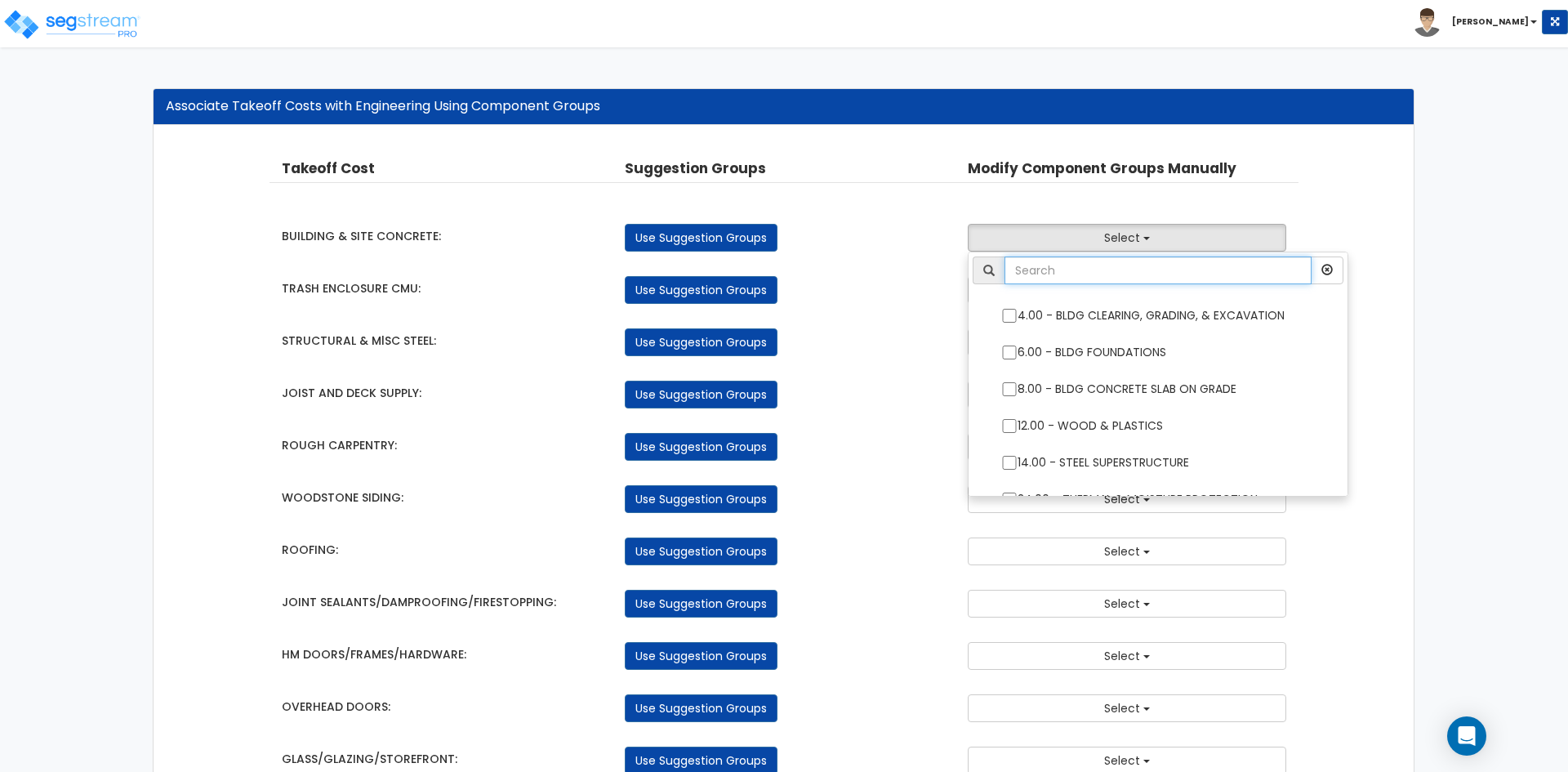
click at [1060, 267] on input "text" at bounding box center [1157, 271] width 307 height 28
click at [1007, 352] on input "6.00 - BLDG FOUNDATIONS" at bounding box center [1009, 352] width 16 height 14
checkbox input "true"
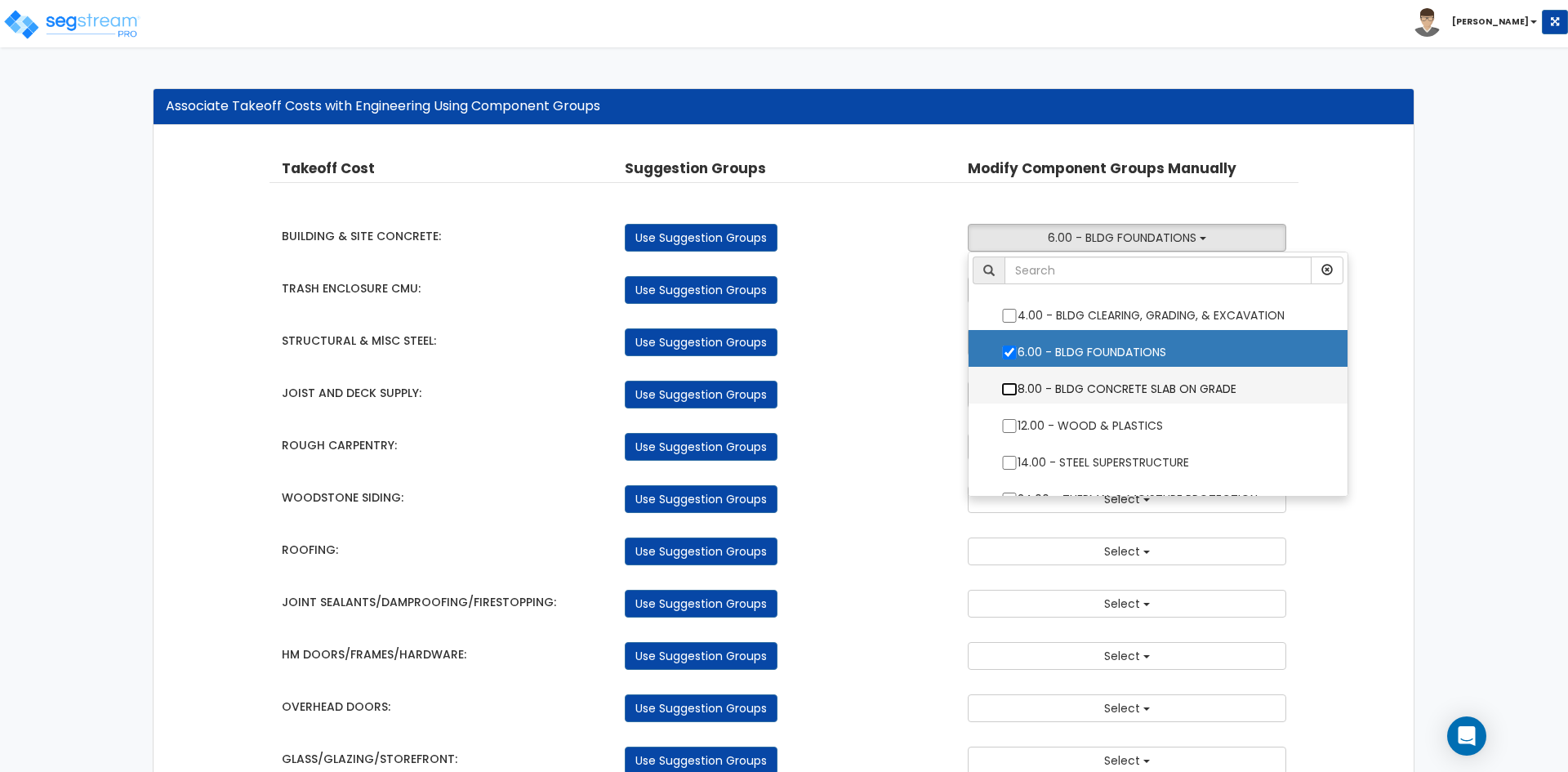
click at [1012, 390] on input "8.00 - BLDG CONCRETE SLAB ON GRADE" at bounding box center [1009, 388] width 16 height 14
checkbox input "true"
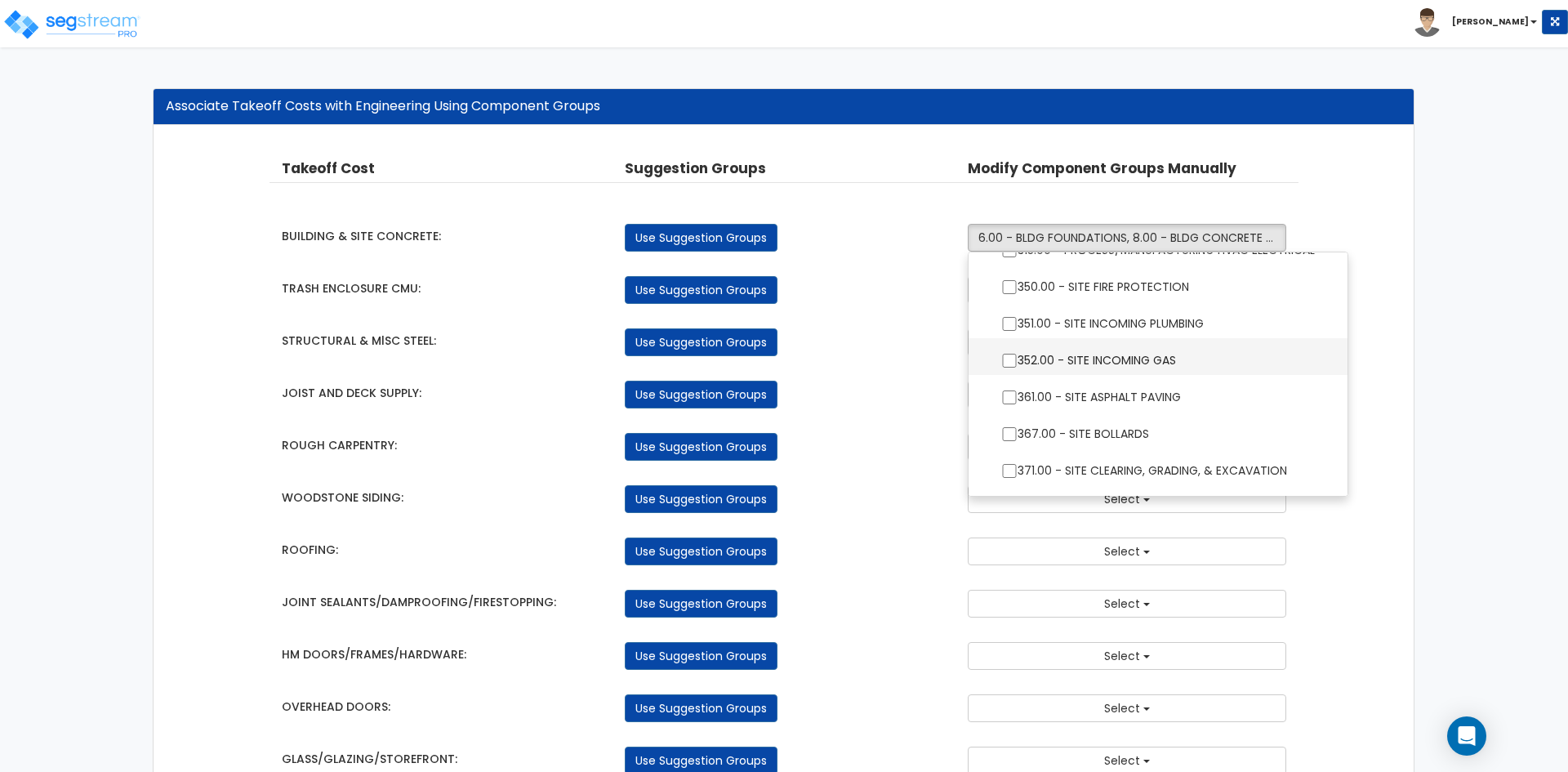
scroll to position [1470, 0]
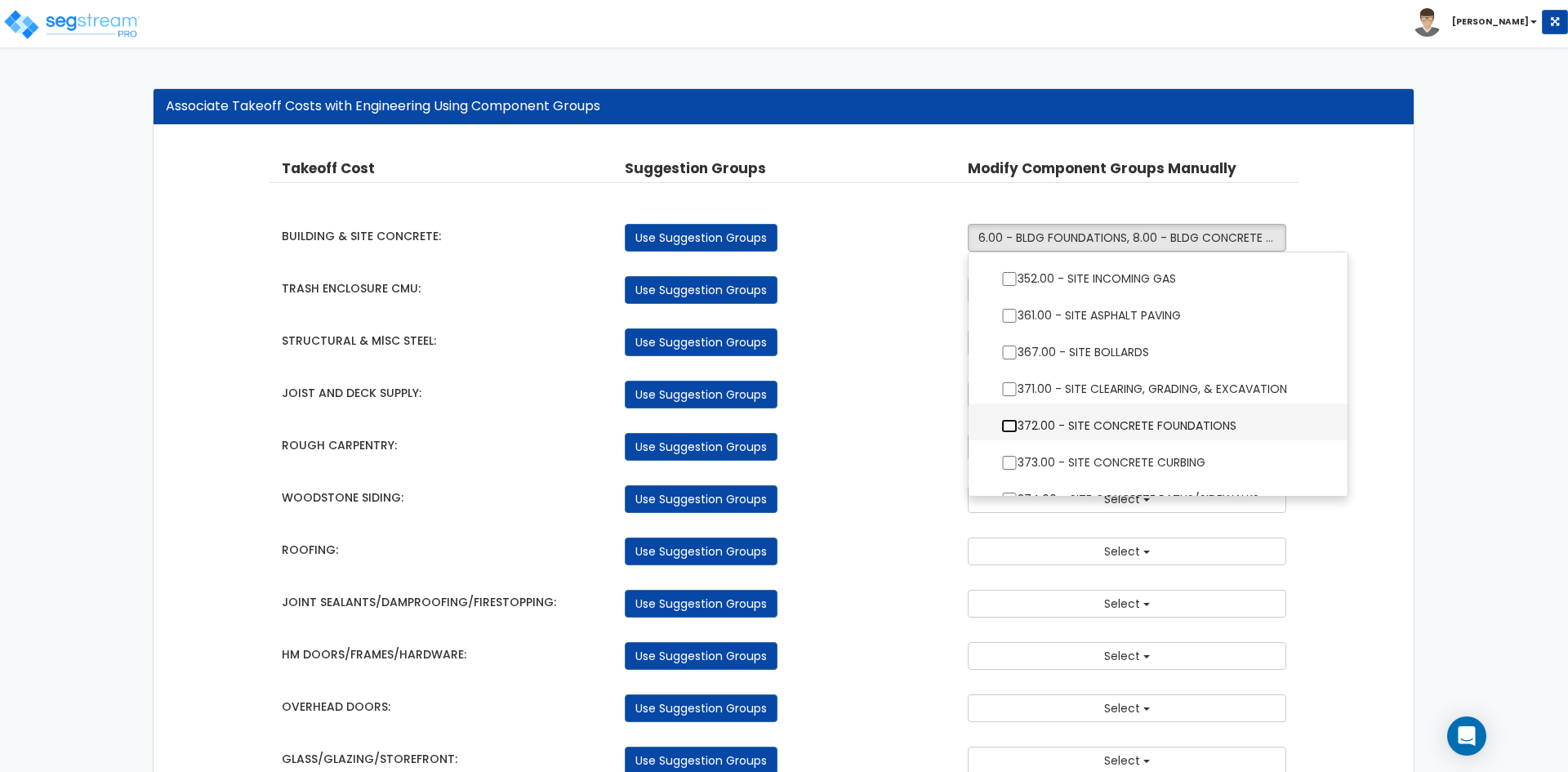
click at [1004, 424] on input "372.00 - SITE CONCRETE FOUNDATIONS" at bounding box center [1009, 425] width 16 height 14
checkbox input "true"
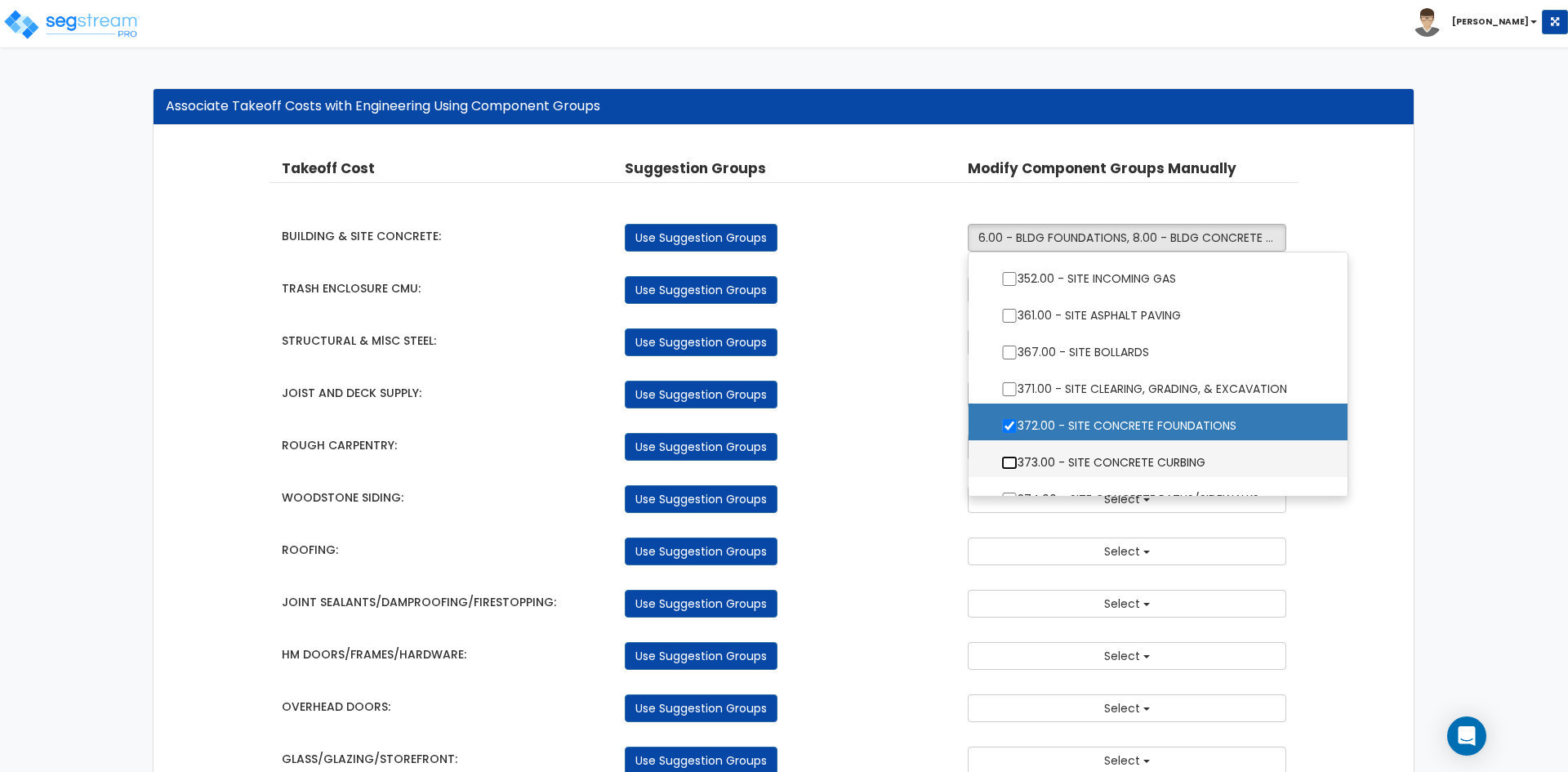
click at [1009, 462] on input "373.00 - SITE CONCRETE CURBING" at bounding box center [1009, 462] width 16 height 14
checkbox input "true"
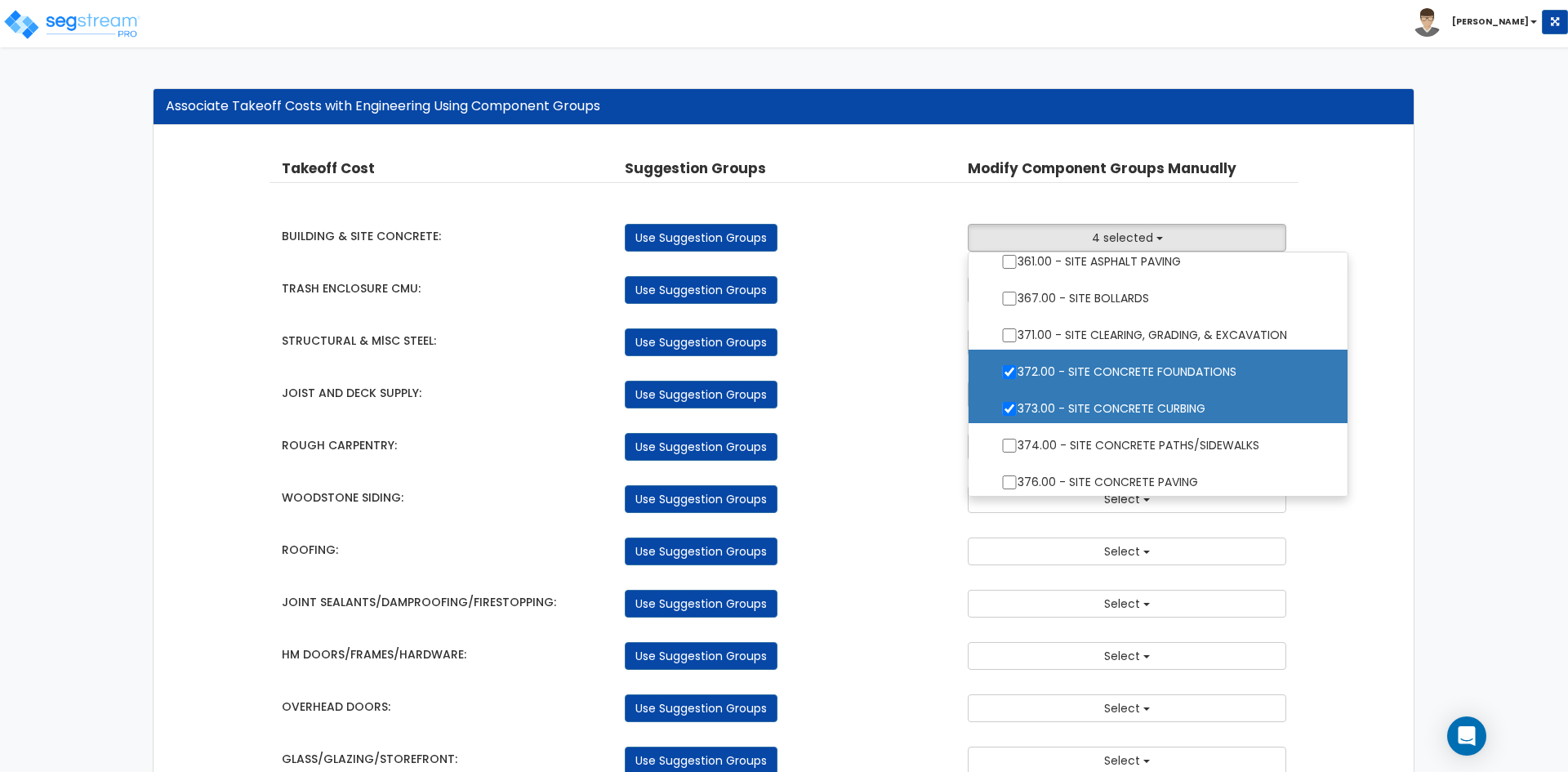
scroll to position [1551, 0]
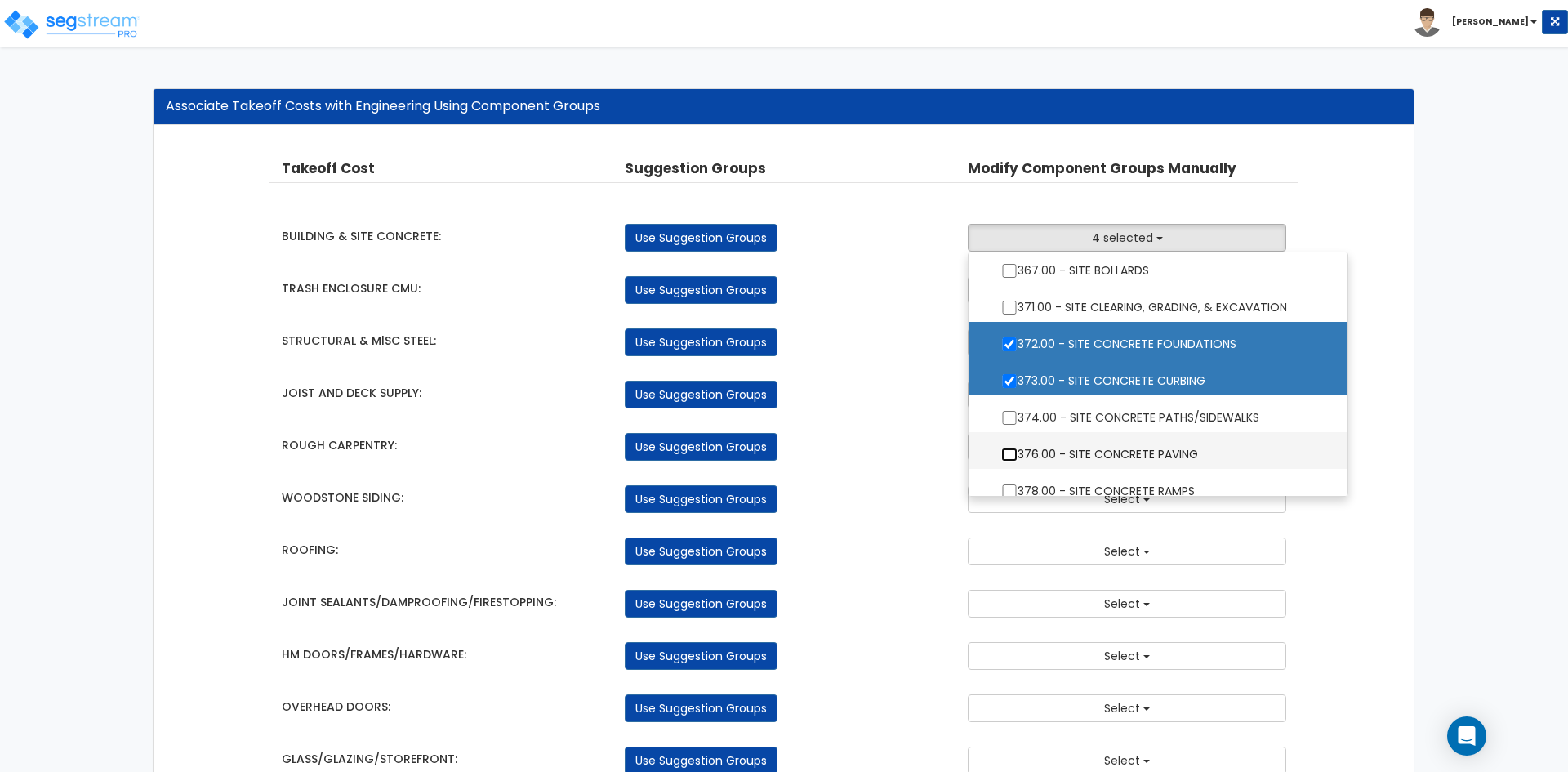
click at [1004, 456] on input "376.00 - SITE CONCRETE PAVING" at bounding box center [1009, 454] width 16 height 14
checkbox input "true"
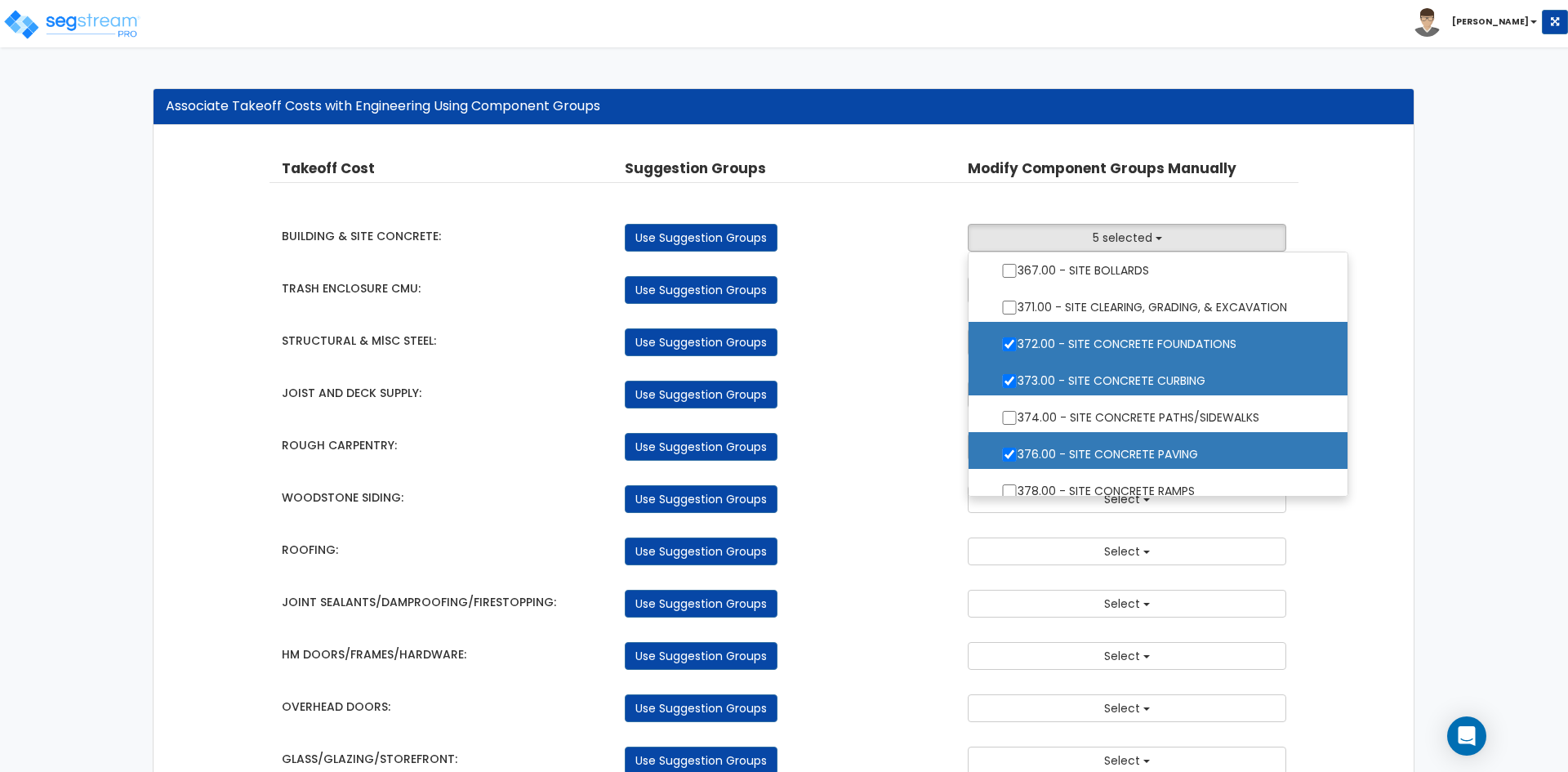
scroll to position [1633, 0]
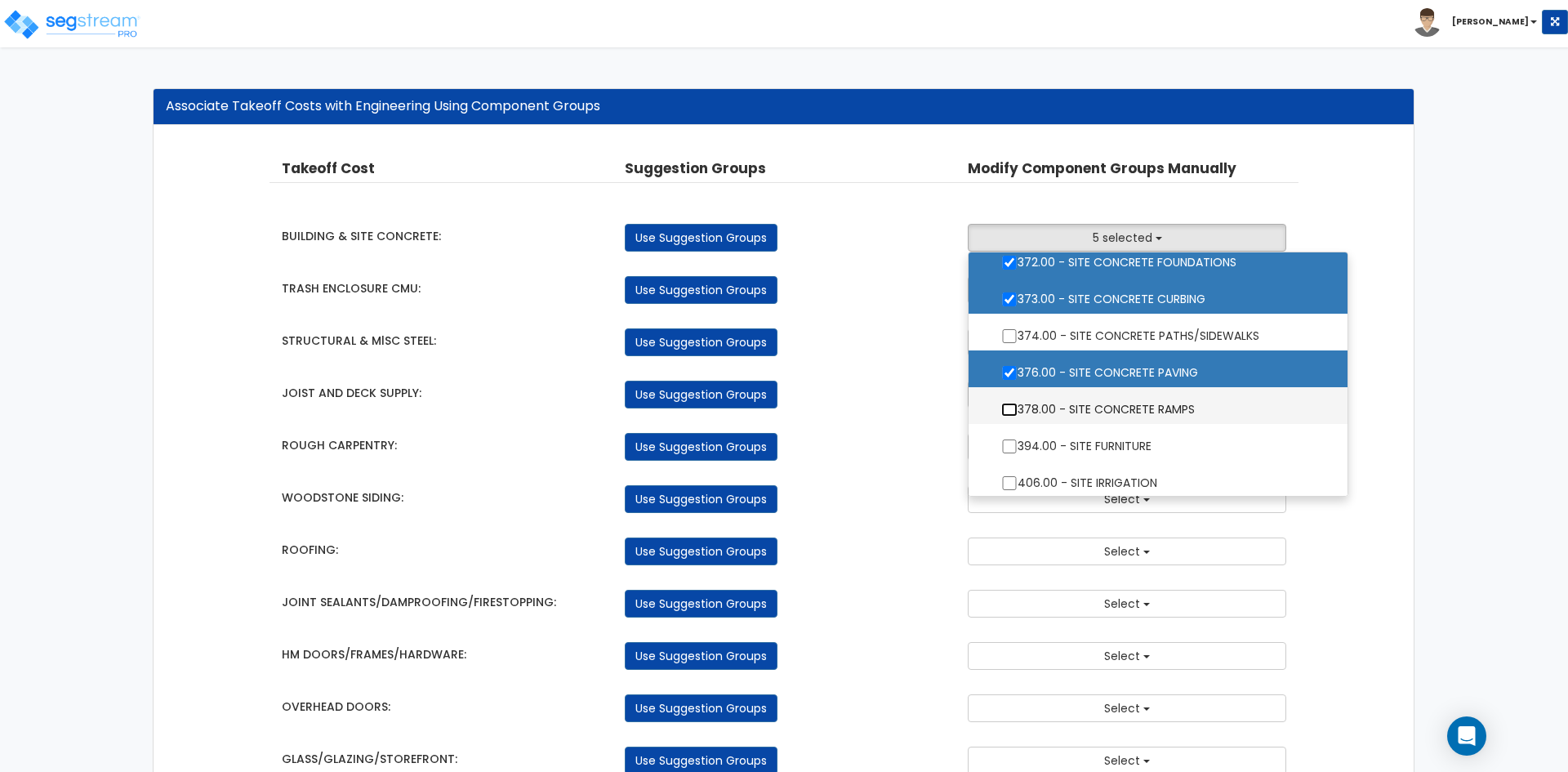
click at [1010, 411] on input "378.00 - SITE CONCRETE RAMPS" at bounding box center [1009, 409] width 16 height 14
checkbox input "true"
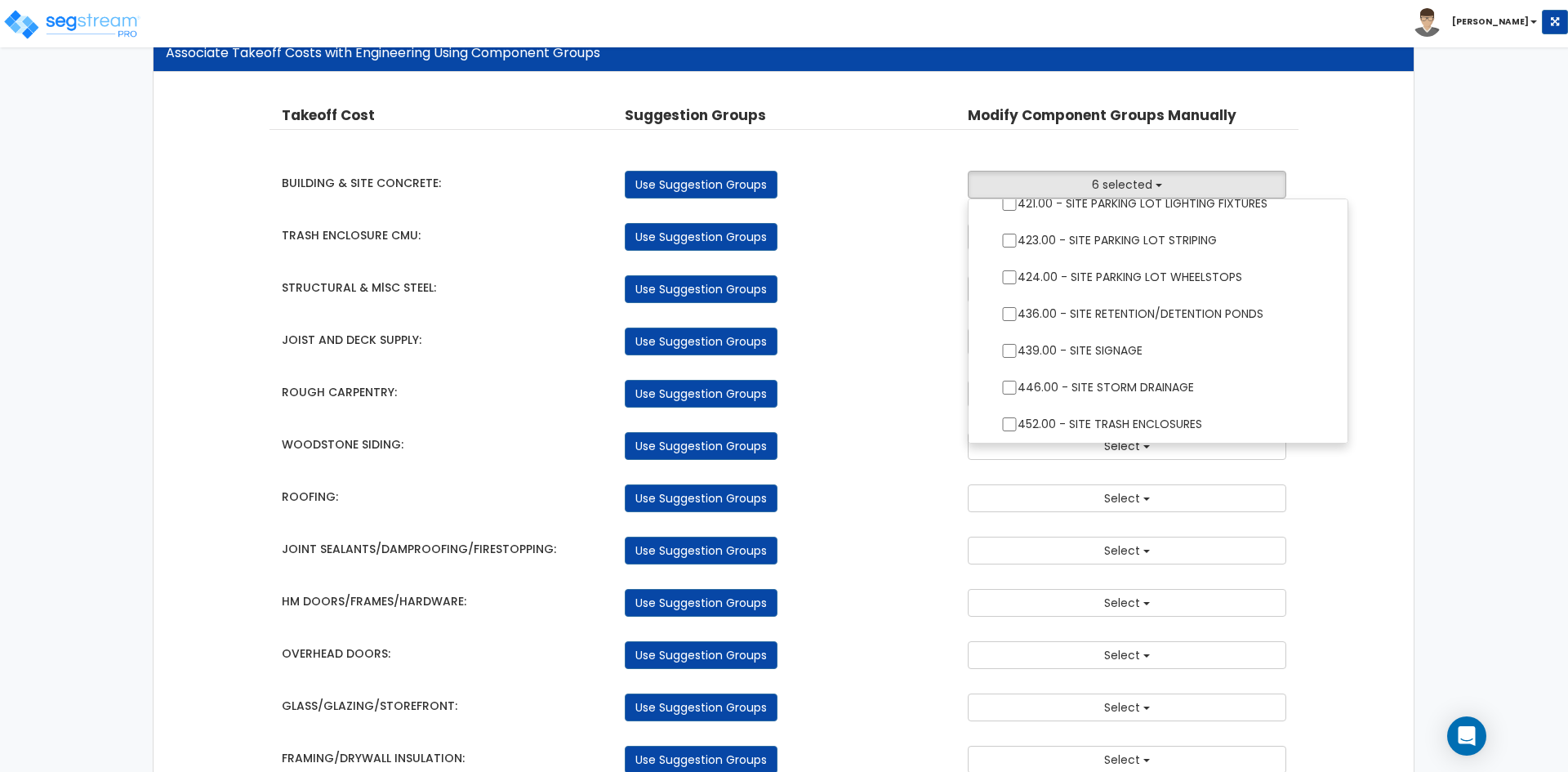
scroll to position [82, 0]
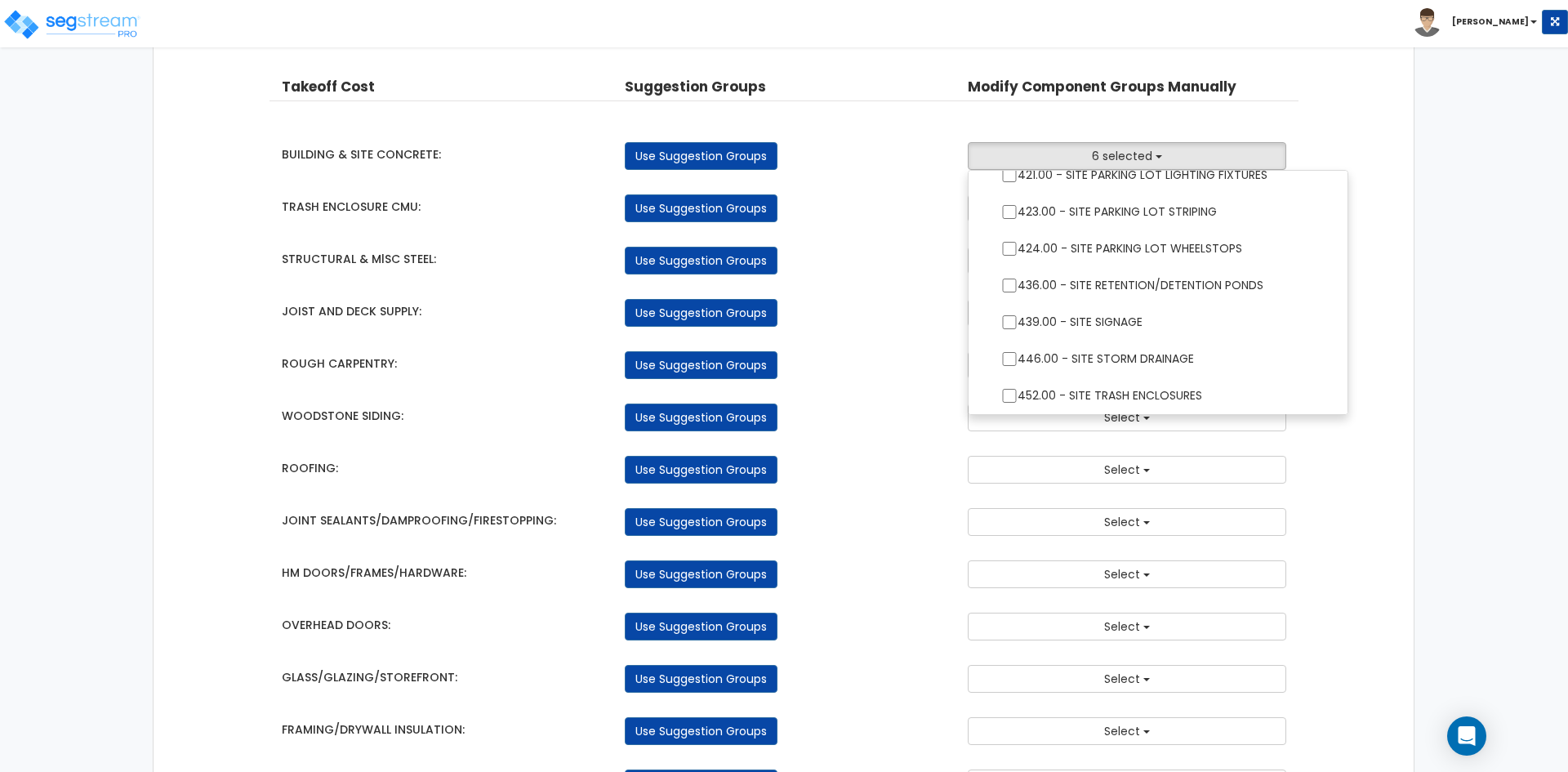
click at [891, 299] on div "Use Suggestion Groups" at bounding box center [784, 312] width 343 height 28
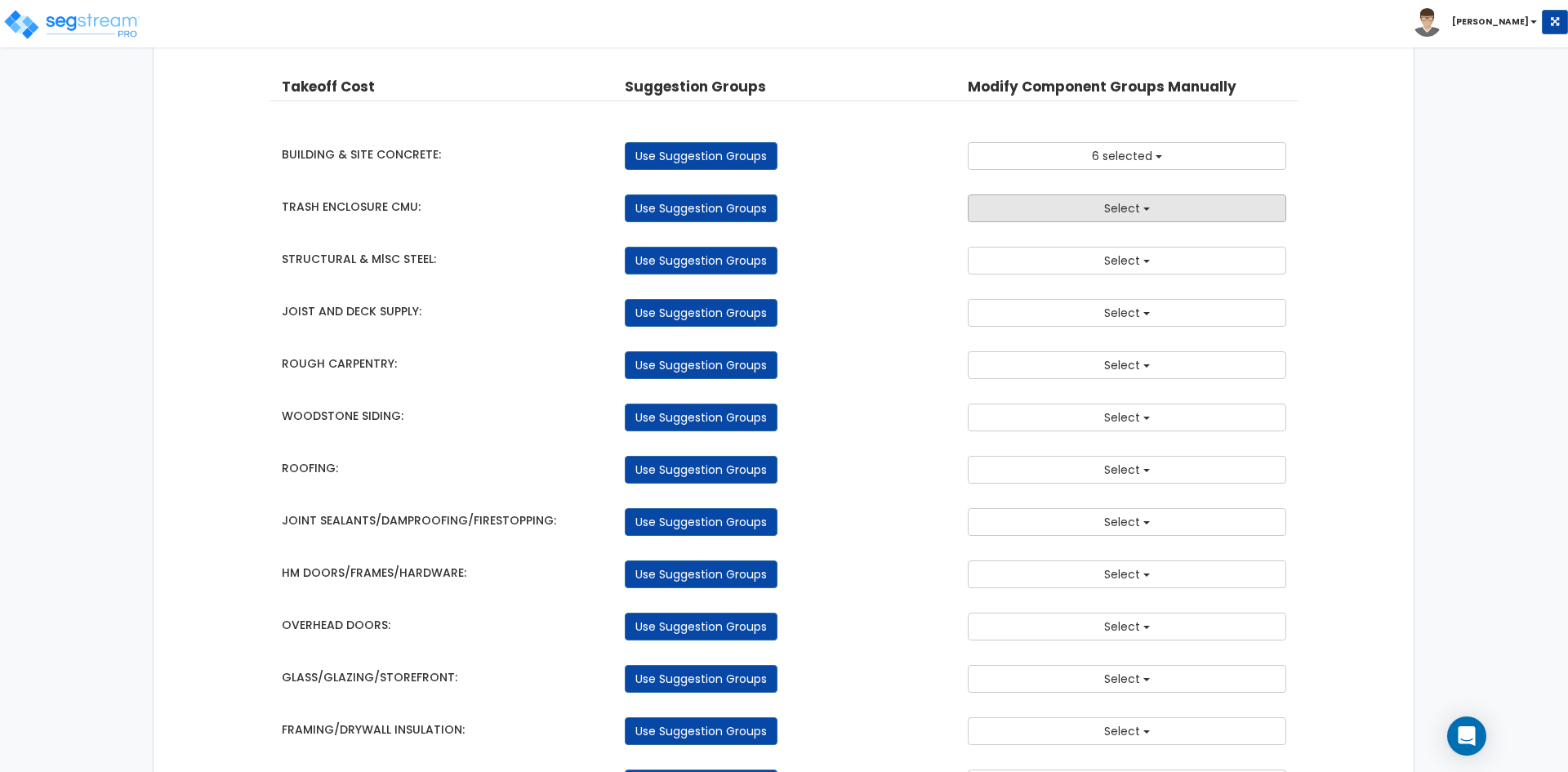
click at [1078, 212] on button "Select" at bounding box center [1126, 209] width 318 height 28
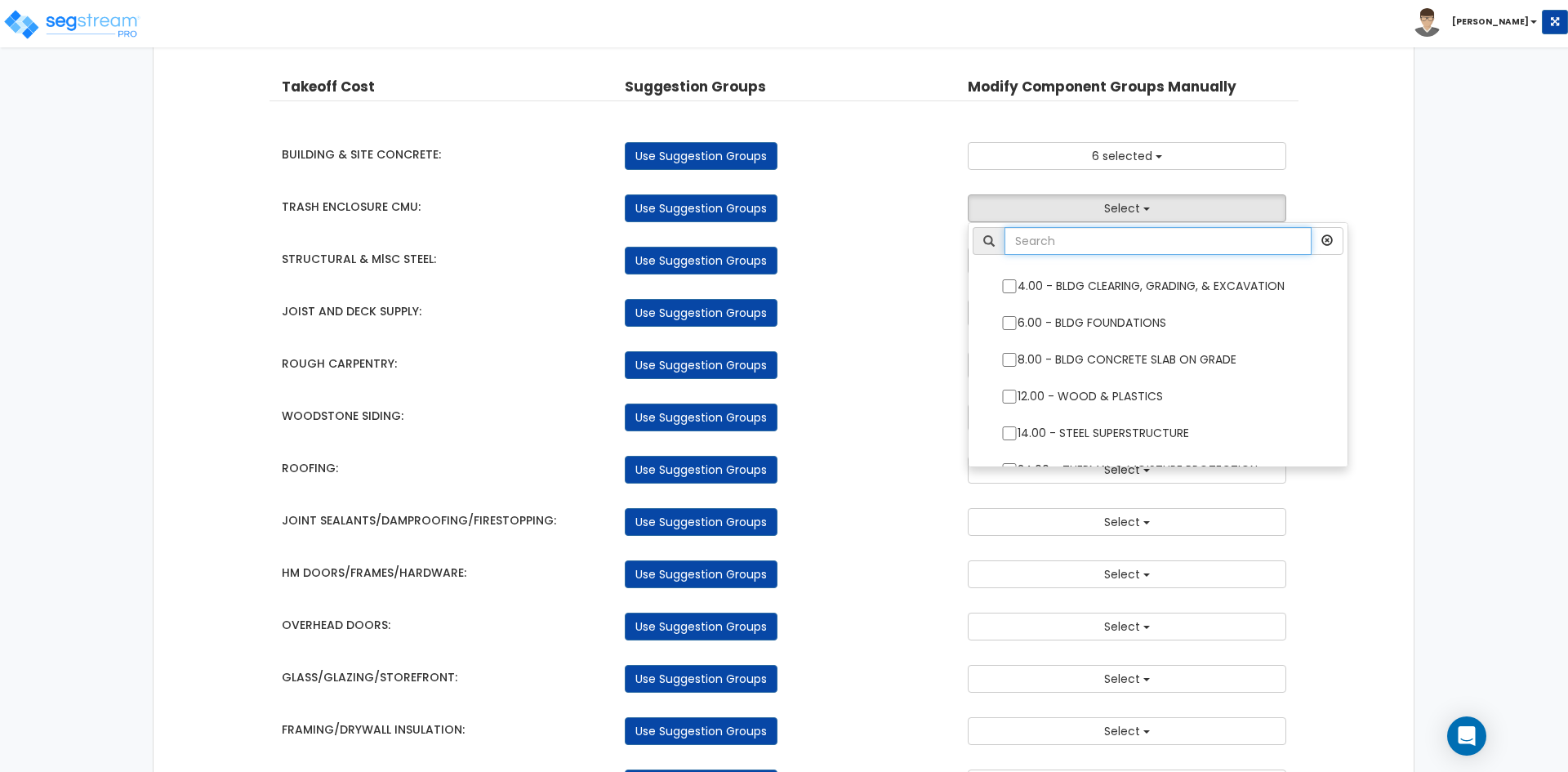
click at [1086, 249] on input "text" at bounding box center [1157, 241] width 307 height 28
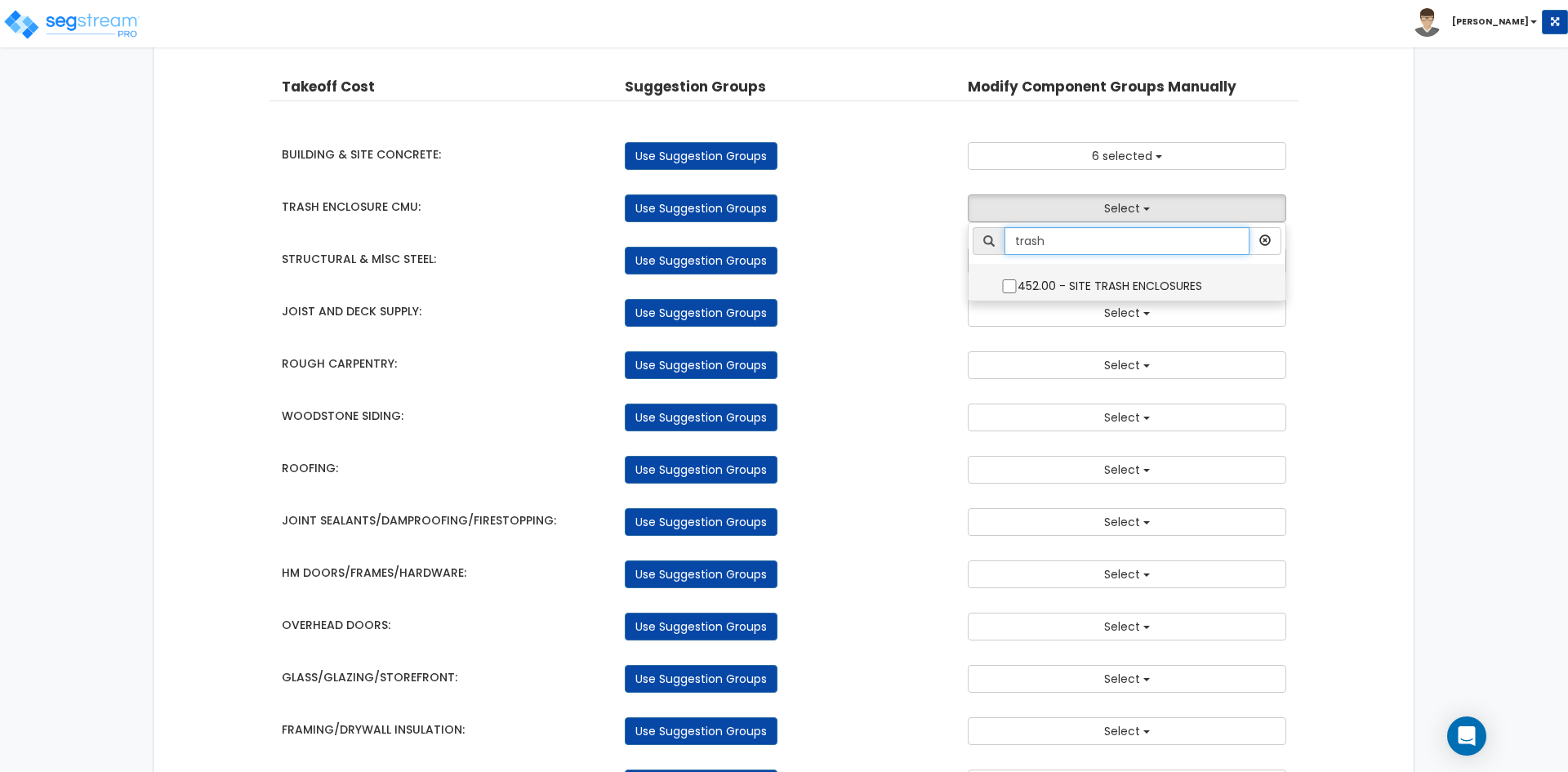
type input "trash"
click at [1013, 287] on input "452.00 - SITE TRASH ENCLOSURES" at bounding box center [1009, 285] width 16 height 14
checkbox input "true"
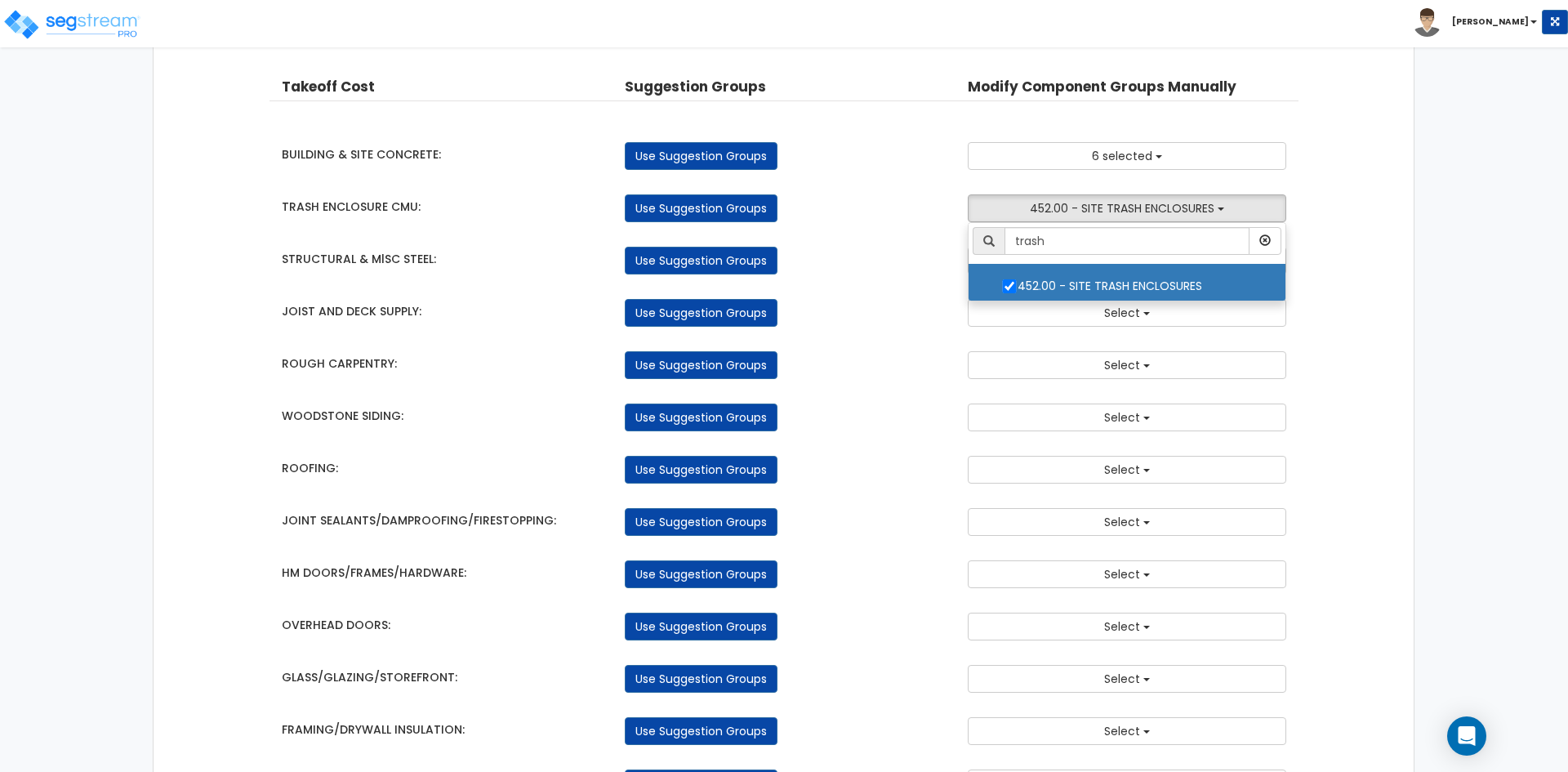
click at [928, 251] on div "Use Suggestion Groups" at bounding box center [784, 261] width 343 height 28
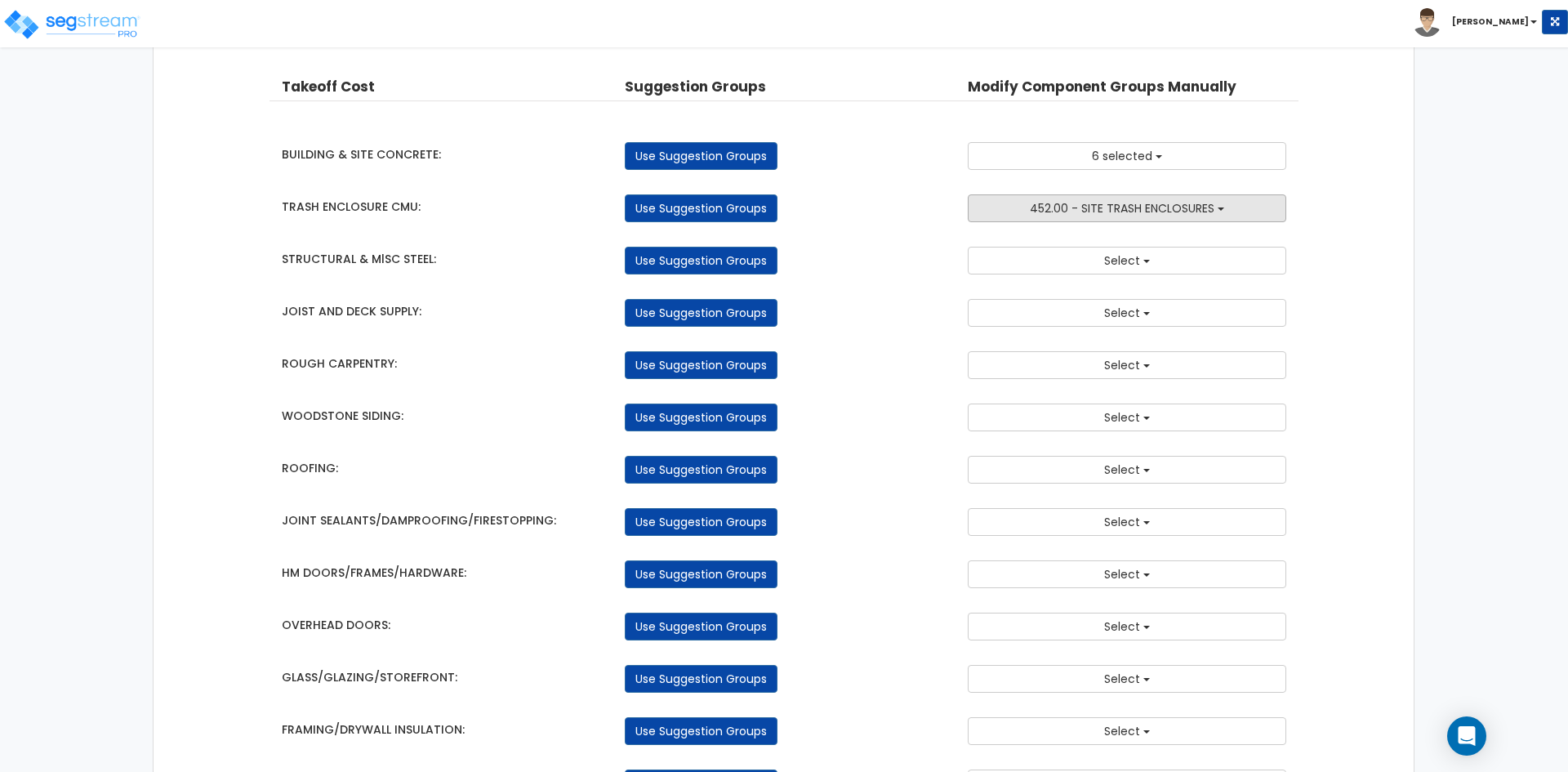
click at [1125, 206] on span "452.00 - SITE TRASH ENCLOSURES" at bounding box center [1122, 209] width 185 height 16
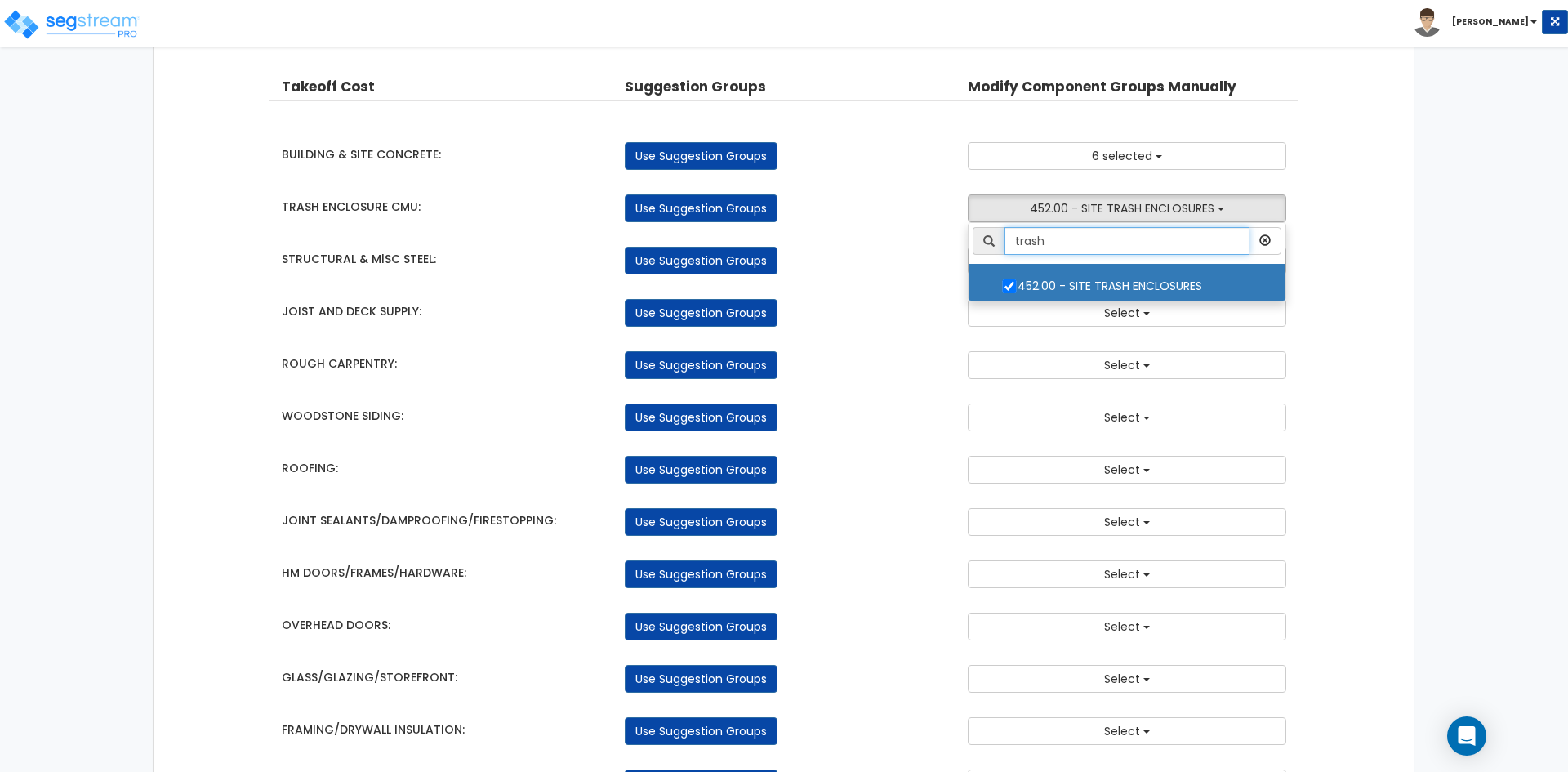
drag, startPoint x: 1081, startPoint y: 237, endPoint x: 902, endPoint y: 240, distance: 179.0
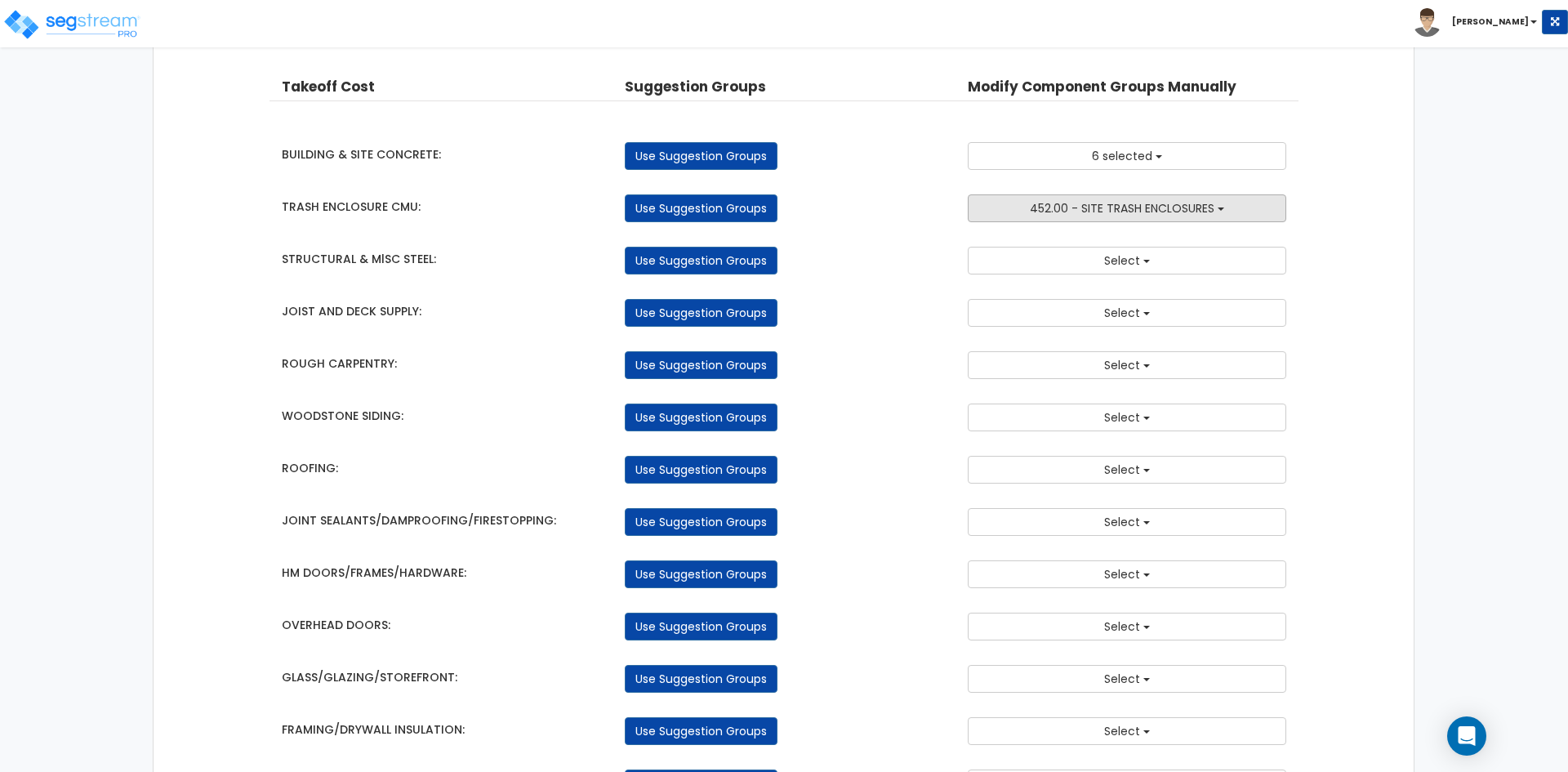
click at [1270, 213] on button "452.00 - SITE TRASH ENCLOSURES" at bounding box center [1126, 209] width 318 height 28
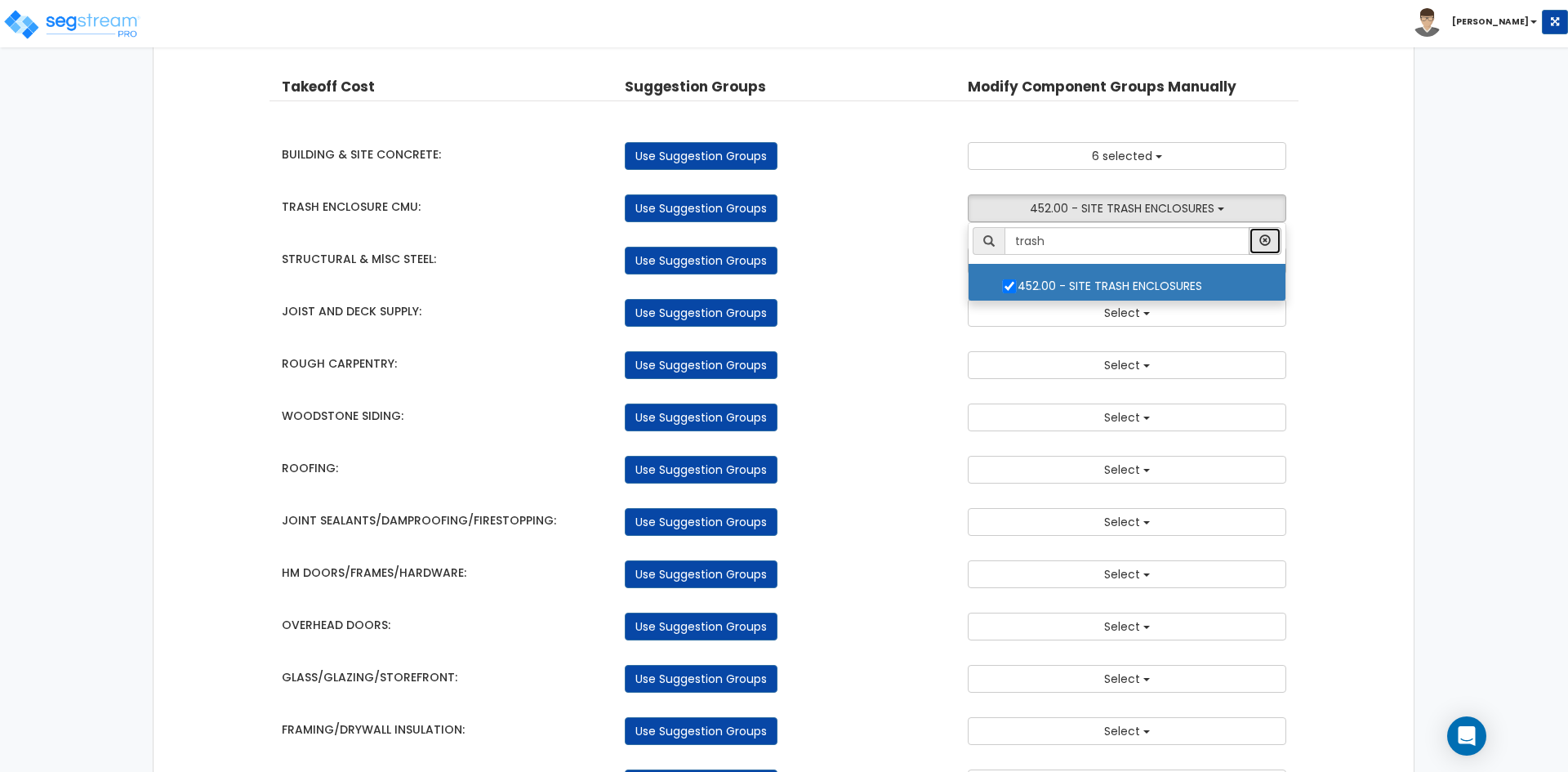
click at [1268, 235] on icon "button" at bounding box center [1265, 240] width 11 height 11
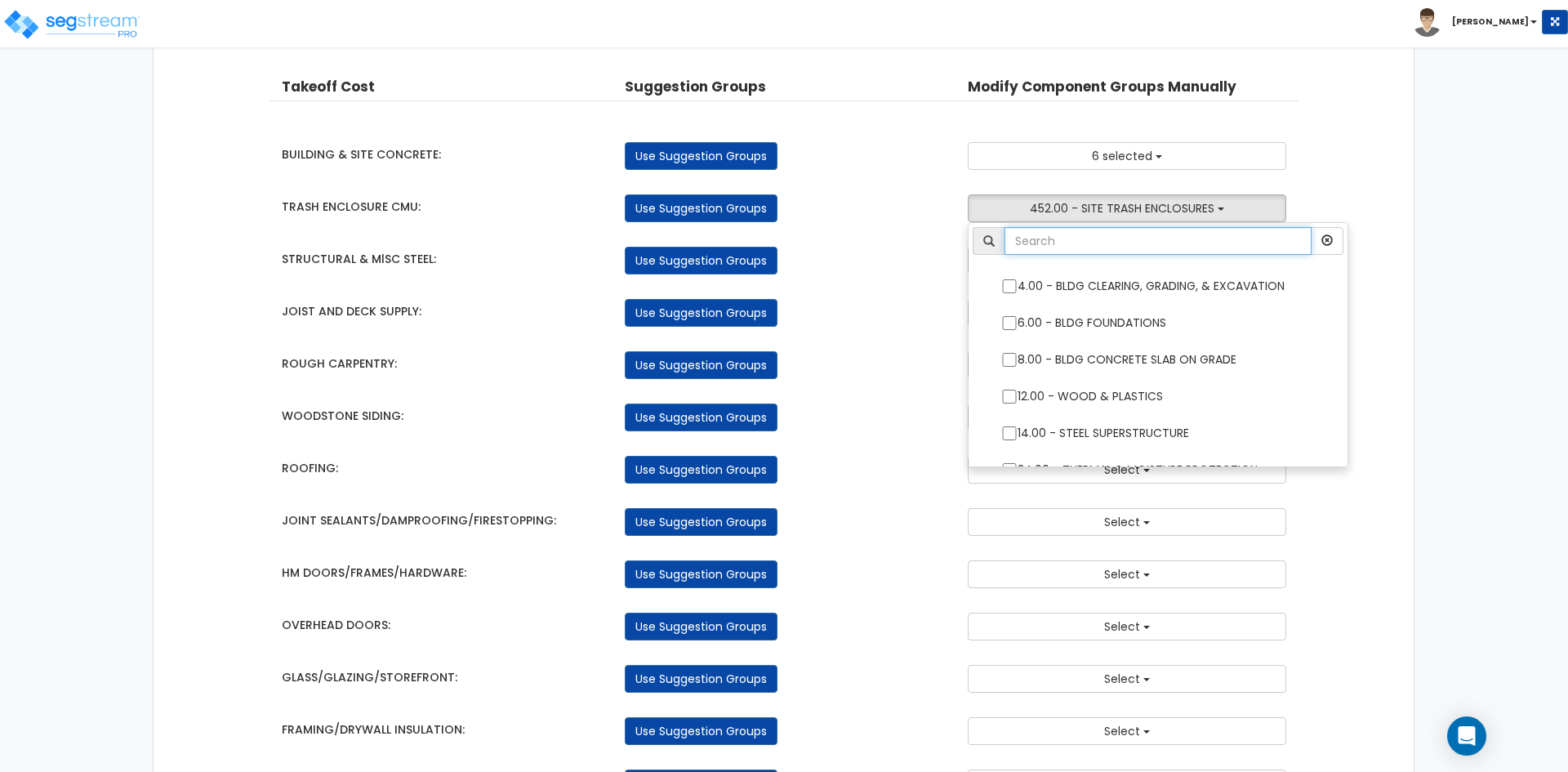
click at [1131, 254] on input "text" at bounding box center [1157, 241] width 307 height 28
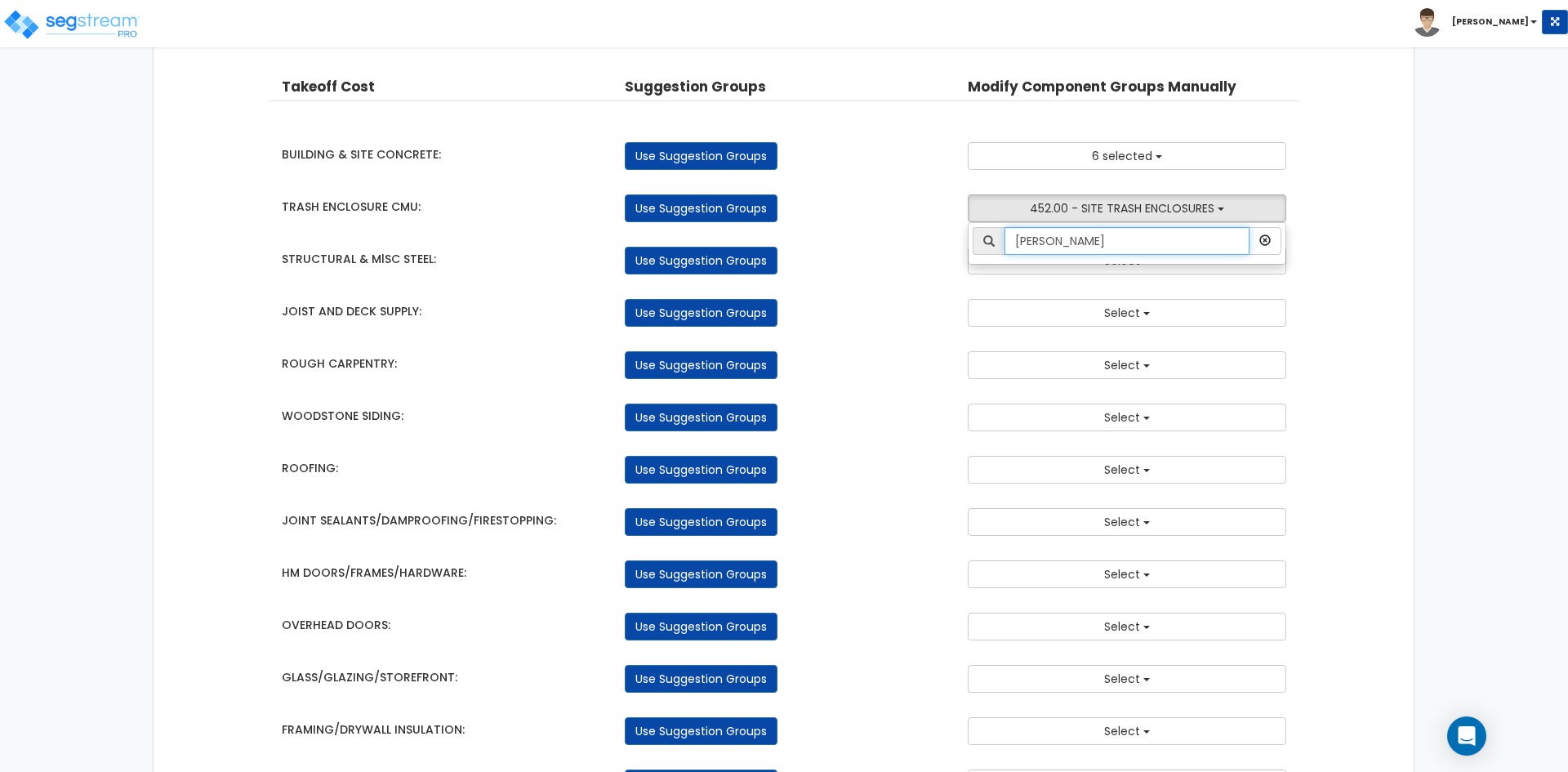
click at [1178, 252] on input "mason" at bounding box center [1127, 241] width 245 height 28
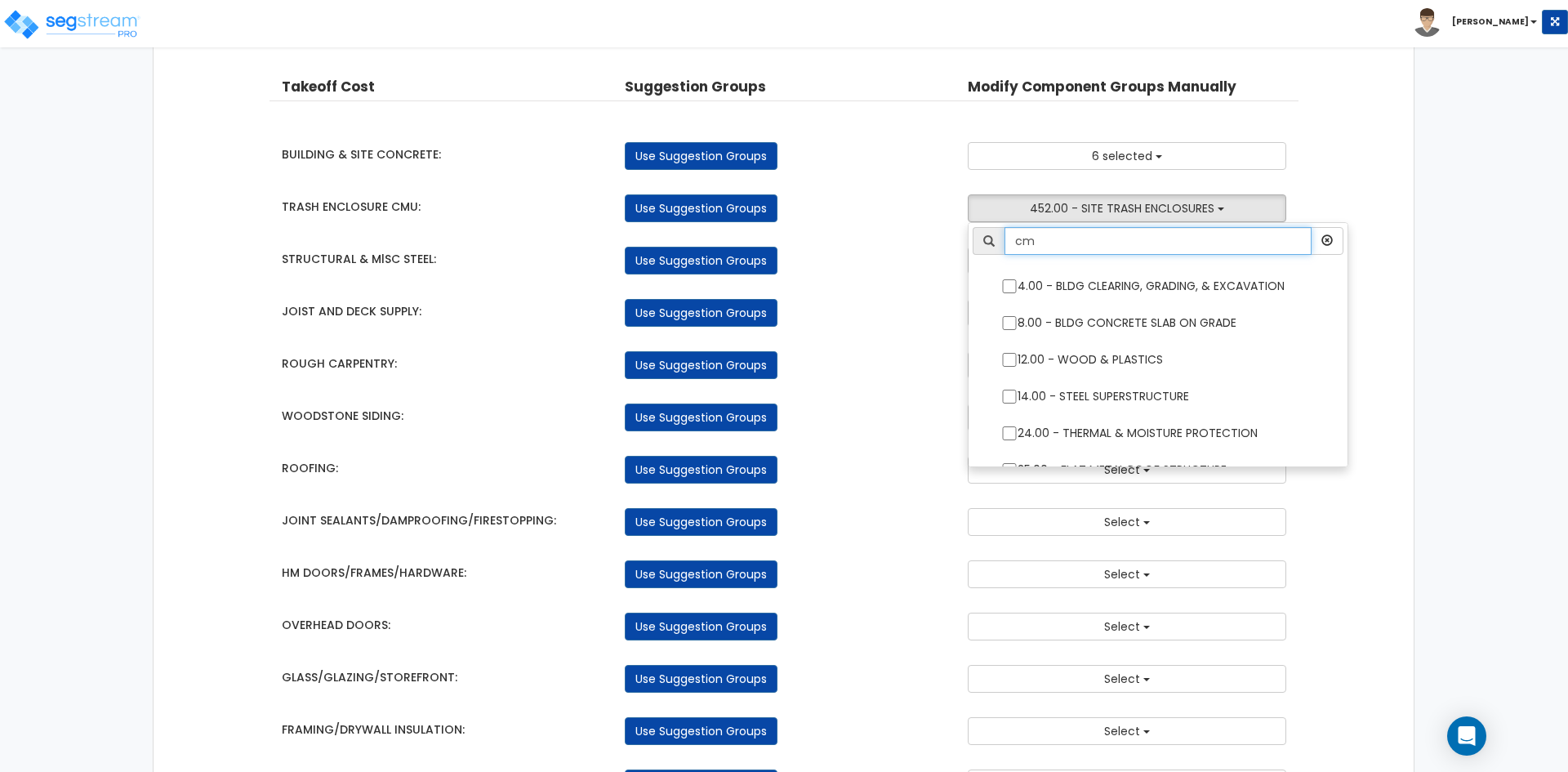
type input "cmu"
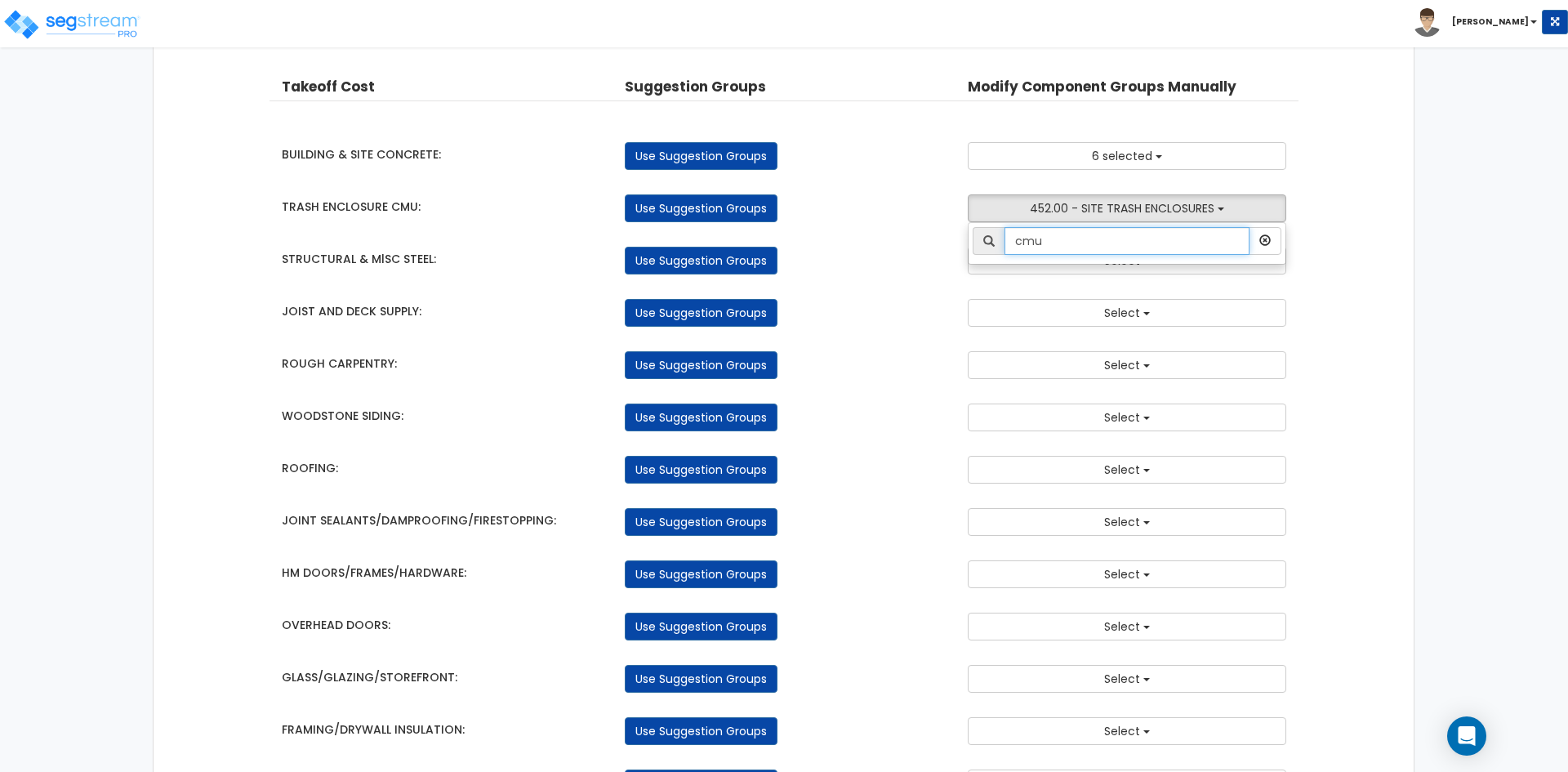
click at [1178, 252] on input "cmu" at bounding box center [1127, 241] width 245 height 28
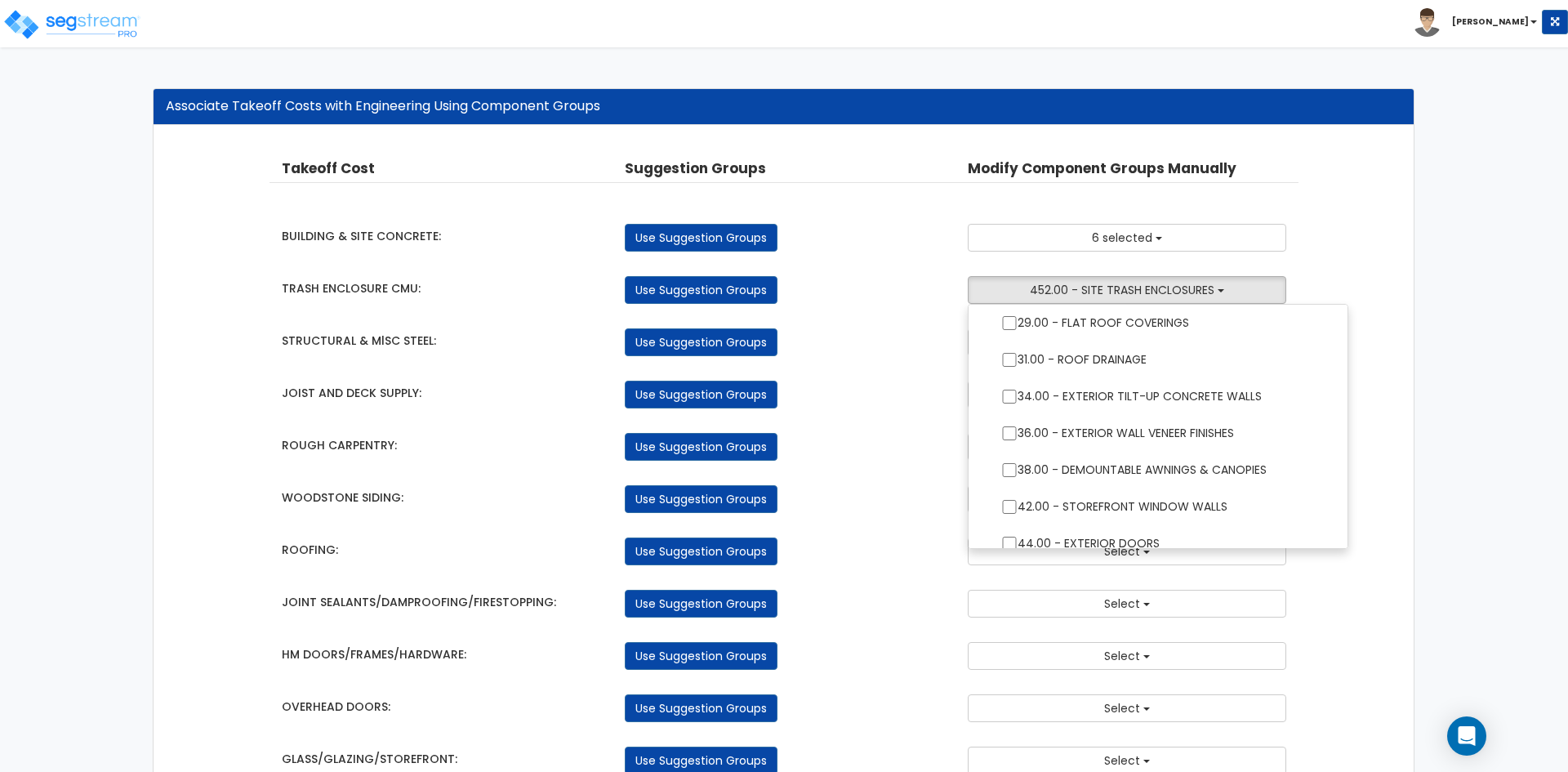
scroll to position [326, 0]
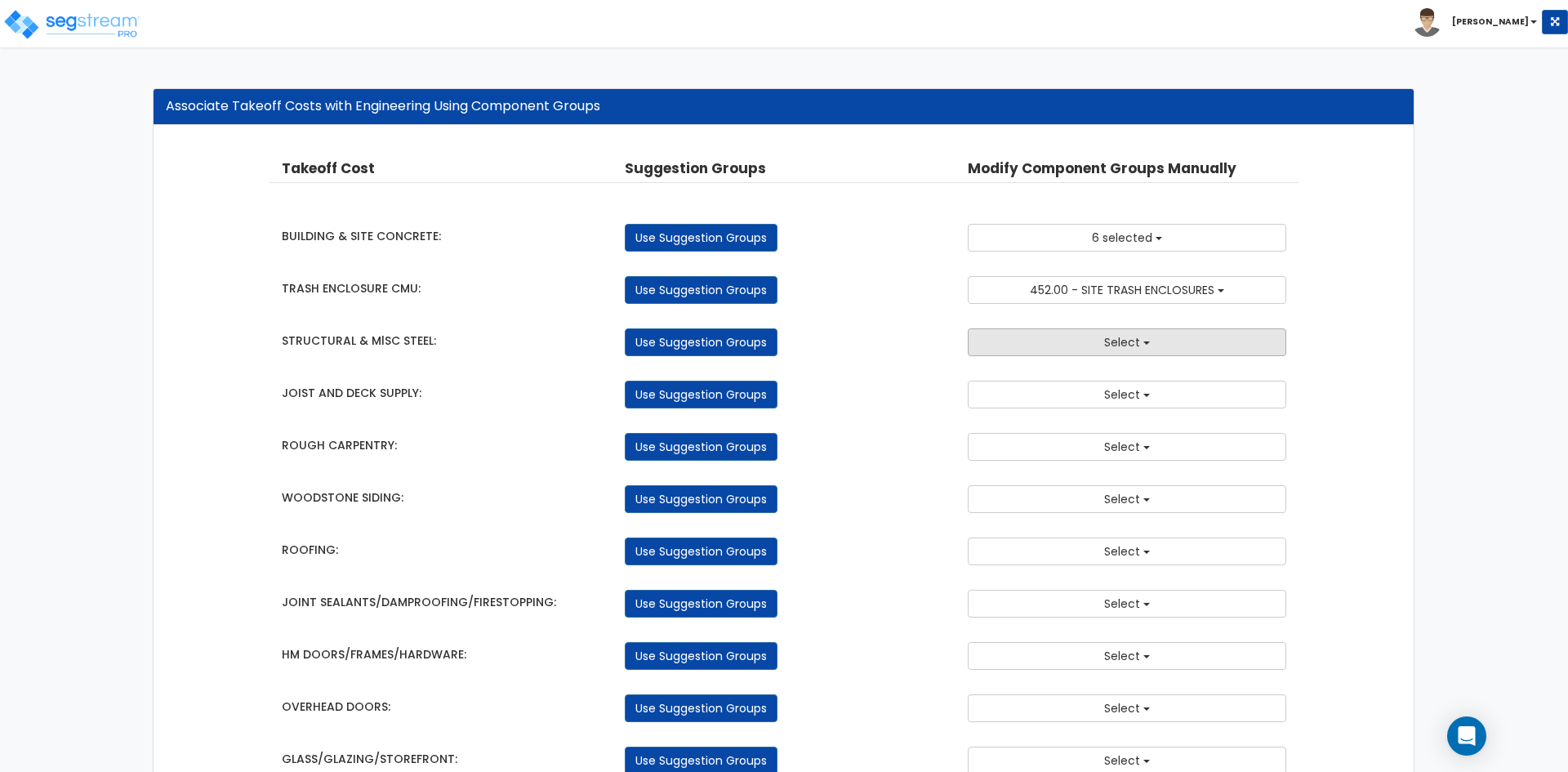
click at [1128, 343] on span "Select" at bounding box center [1122, 342] width 36 height 16
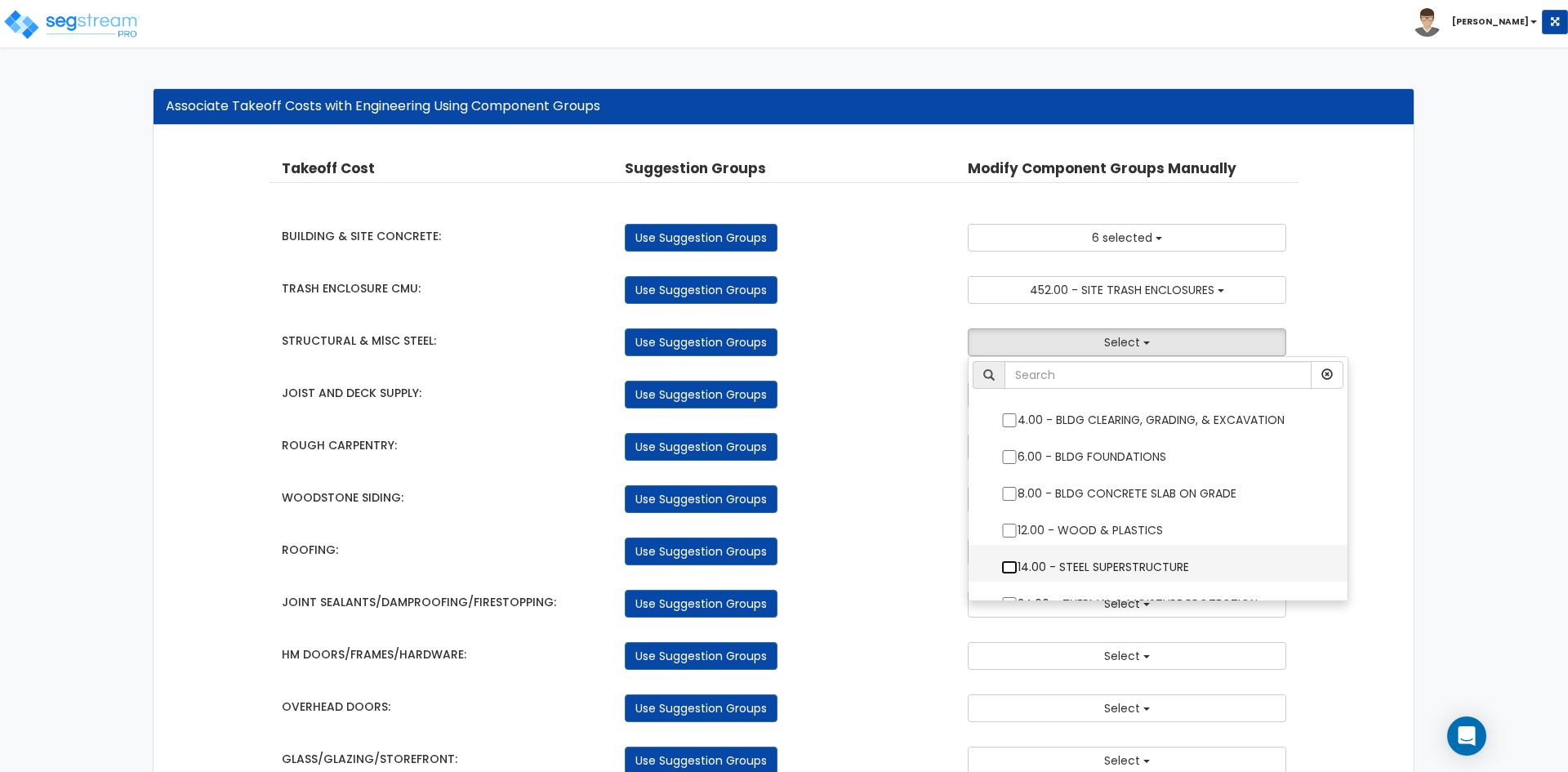
click at [1005, 567] on input "14.00 - STEEL SUPERSTRUCTURE" at bounding box center [1009, 567] width 16 height 14
checkbox input "true"
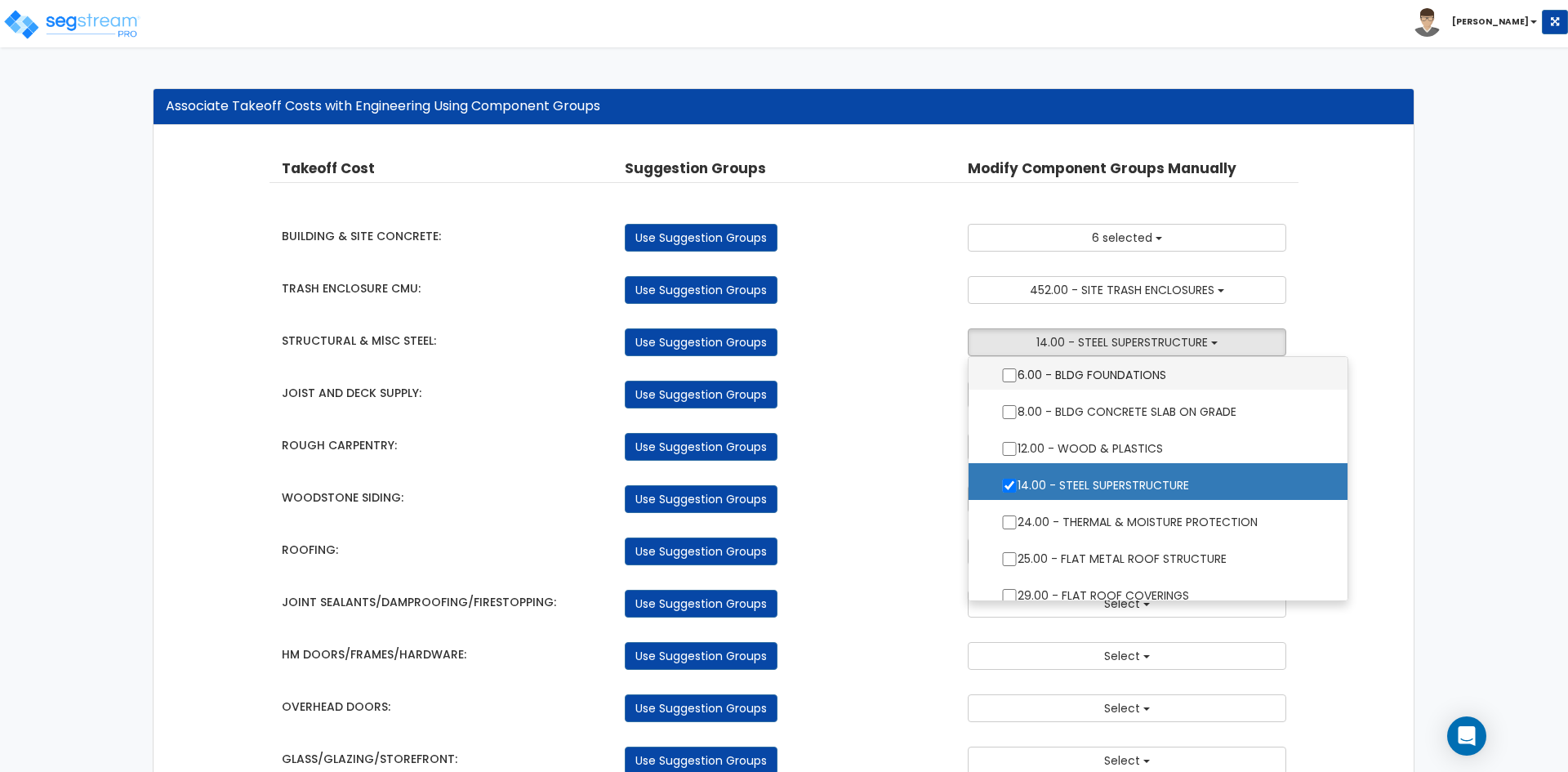
scroll to position [164, 0]
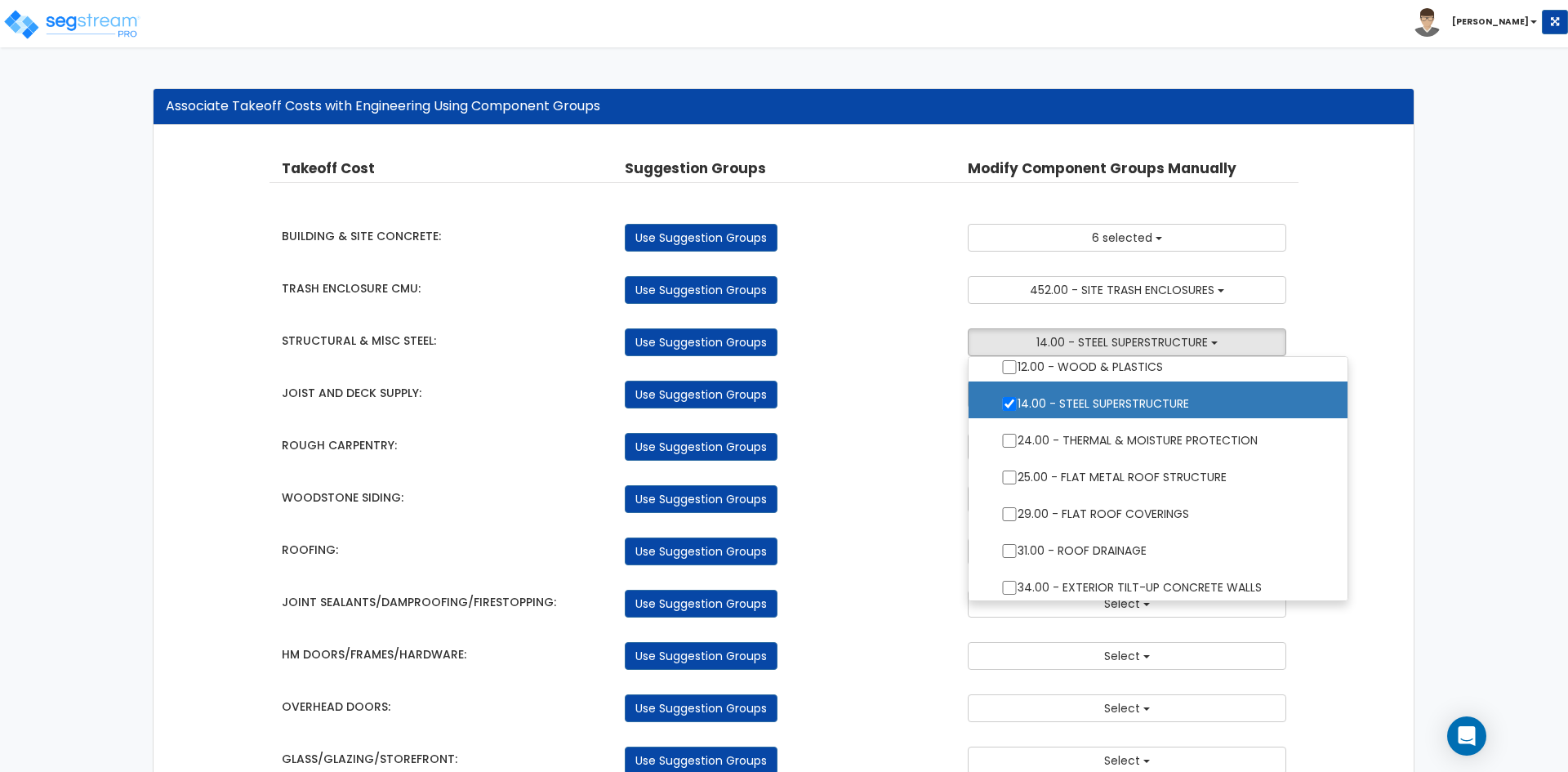
click at [880, 333] on div "Use Suggestion Groups" at bounding box center [784, 342] width 343 height 28
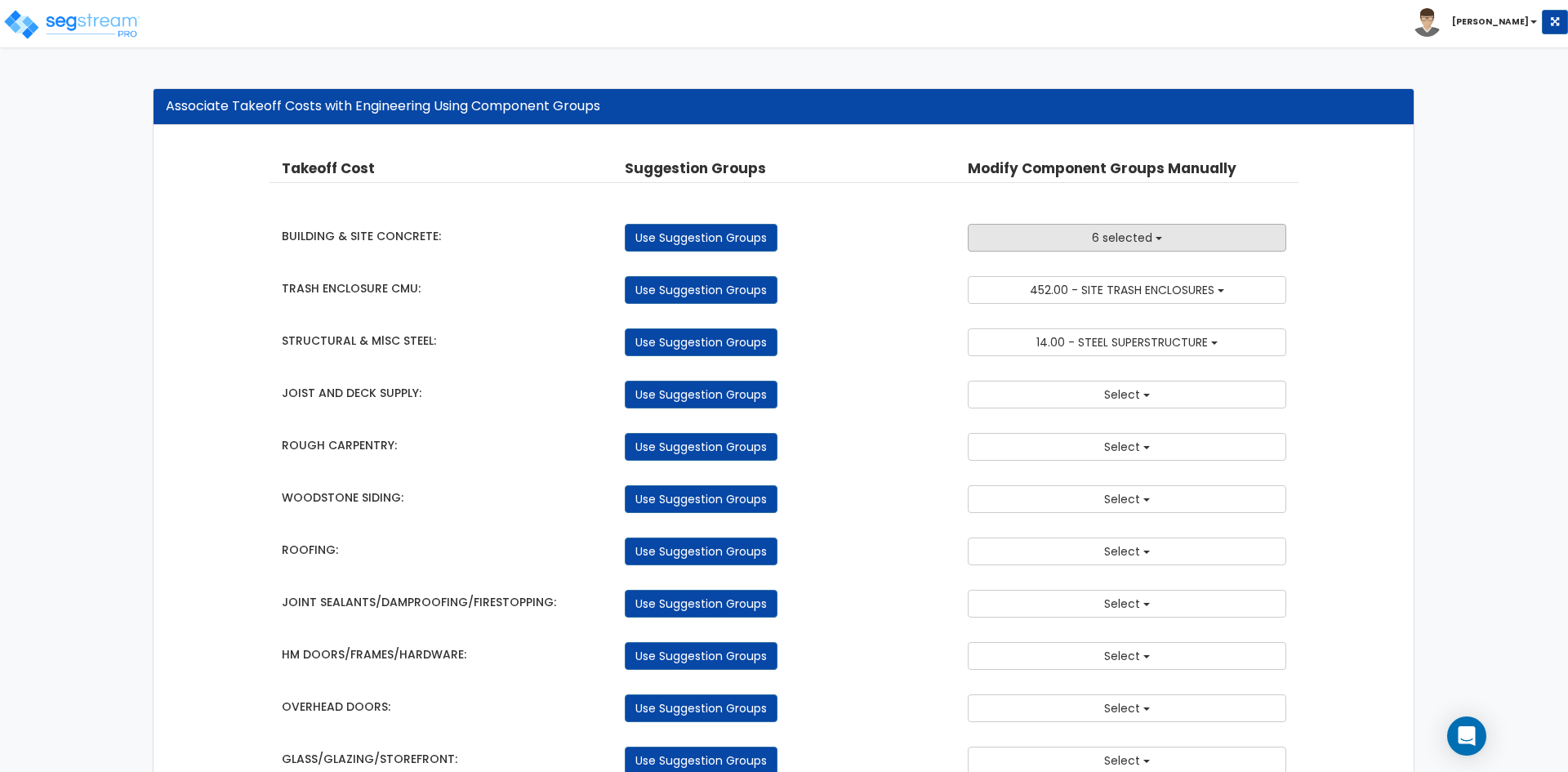
click at [1135, 239] on span "6 selected" at bounding box center [1122, 238] width 61 height 16
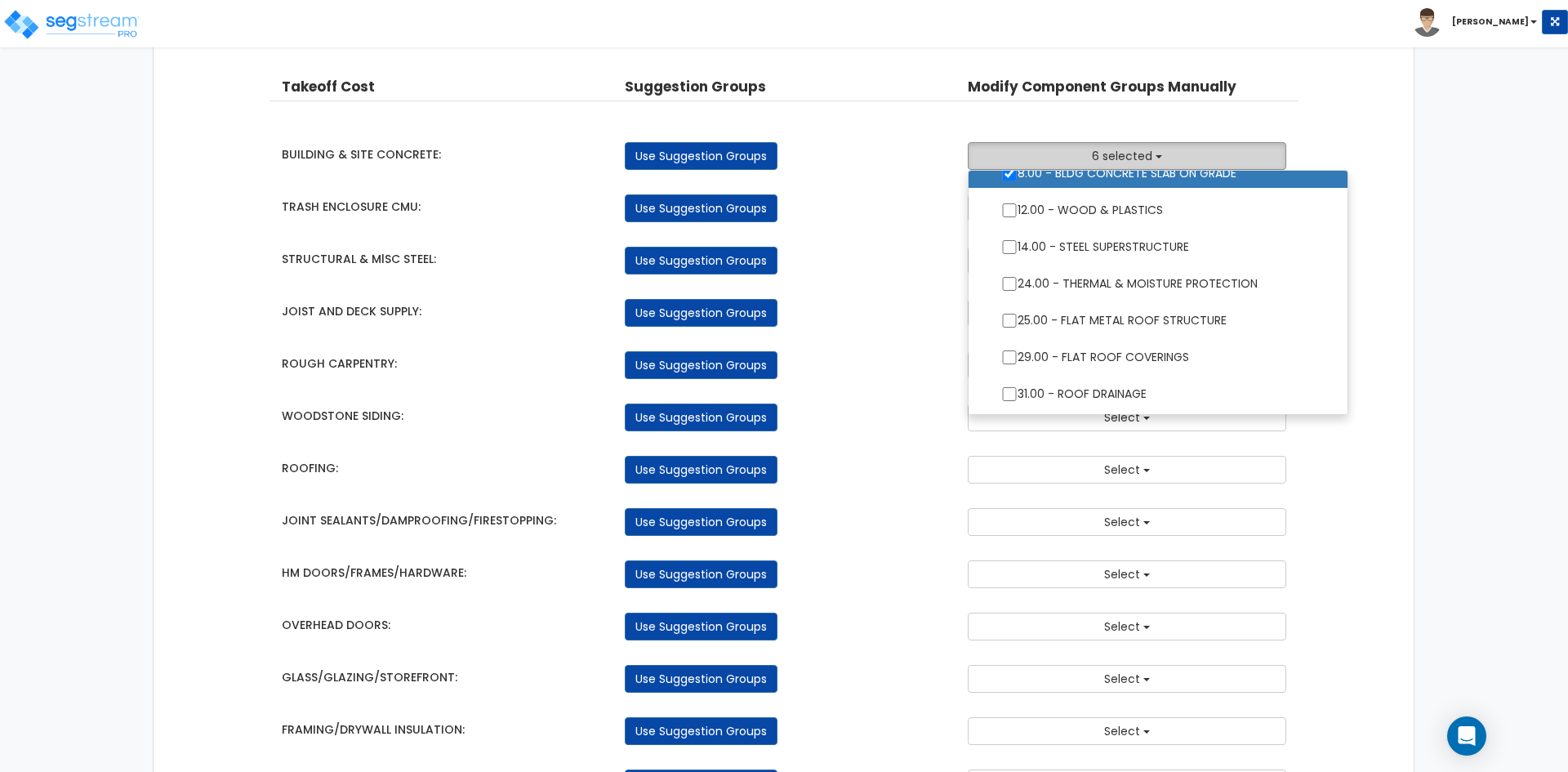
scroll to position [0, 0]
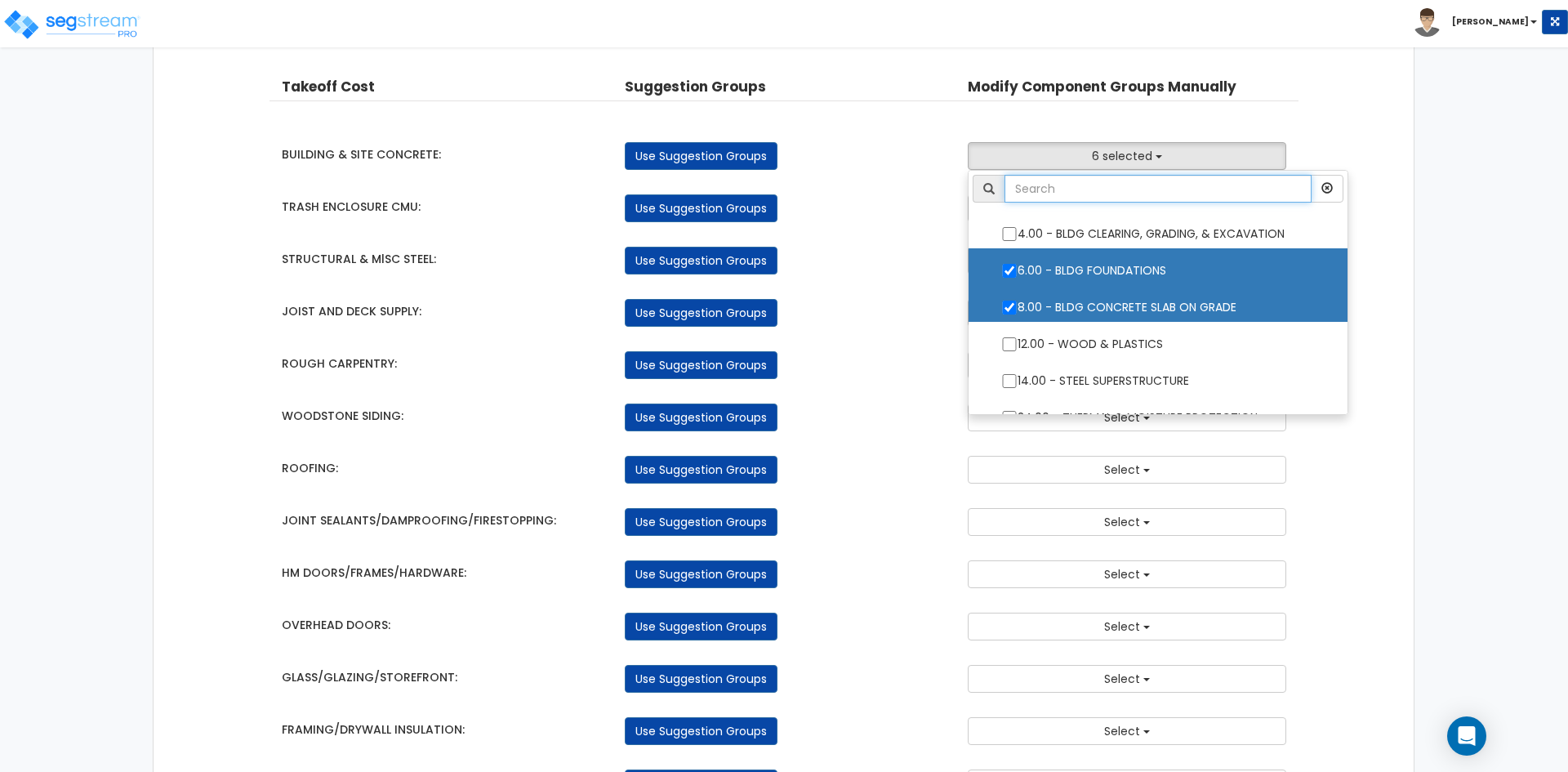
click at [1111, 190] on input "text" at bounding box center [1157, 189] width 307 height 28
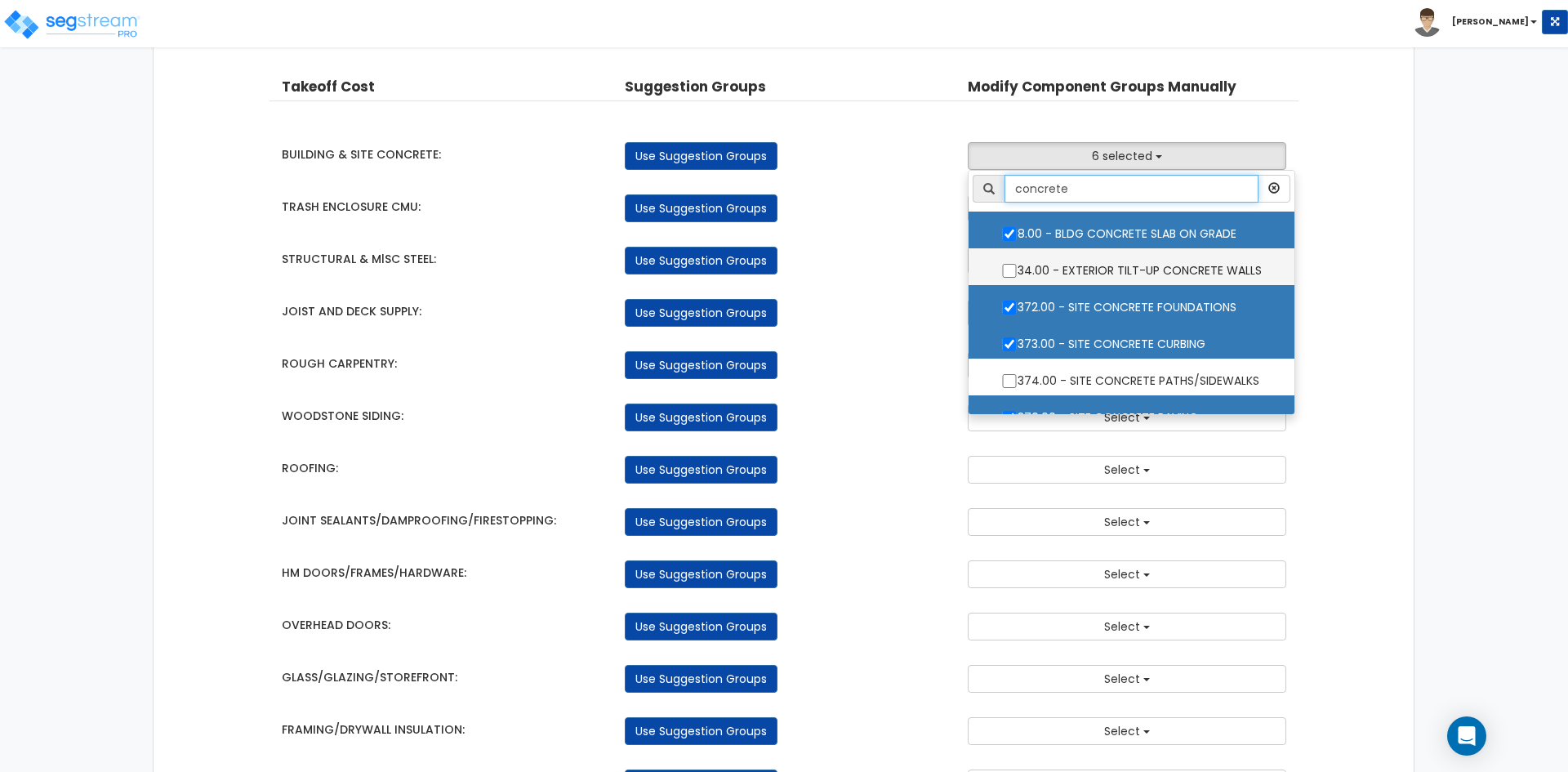
type input "concrete"
click at [1009, 270] on input "34.00 - EXTERIOR TILT-UP CONCRETE WALLS" at bounding box center [1009, 270] width 16 height 14
checkbox input "true"
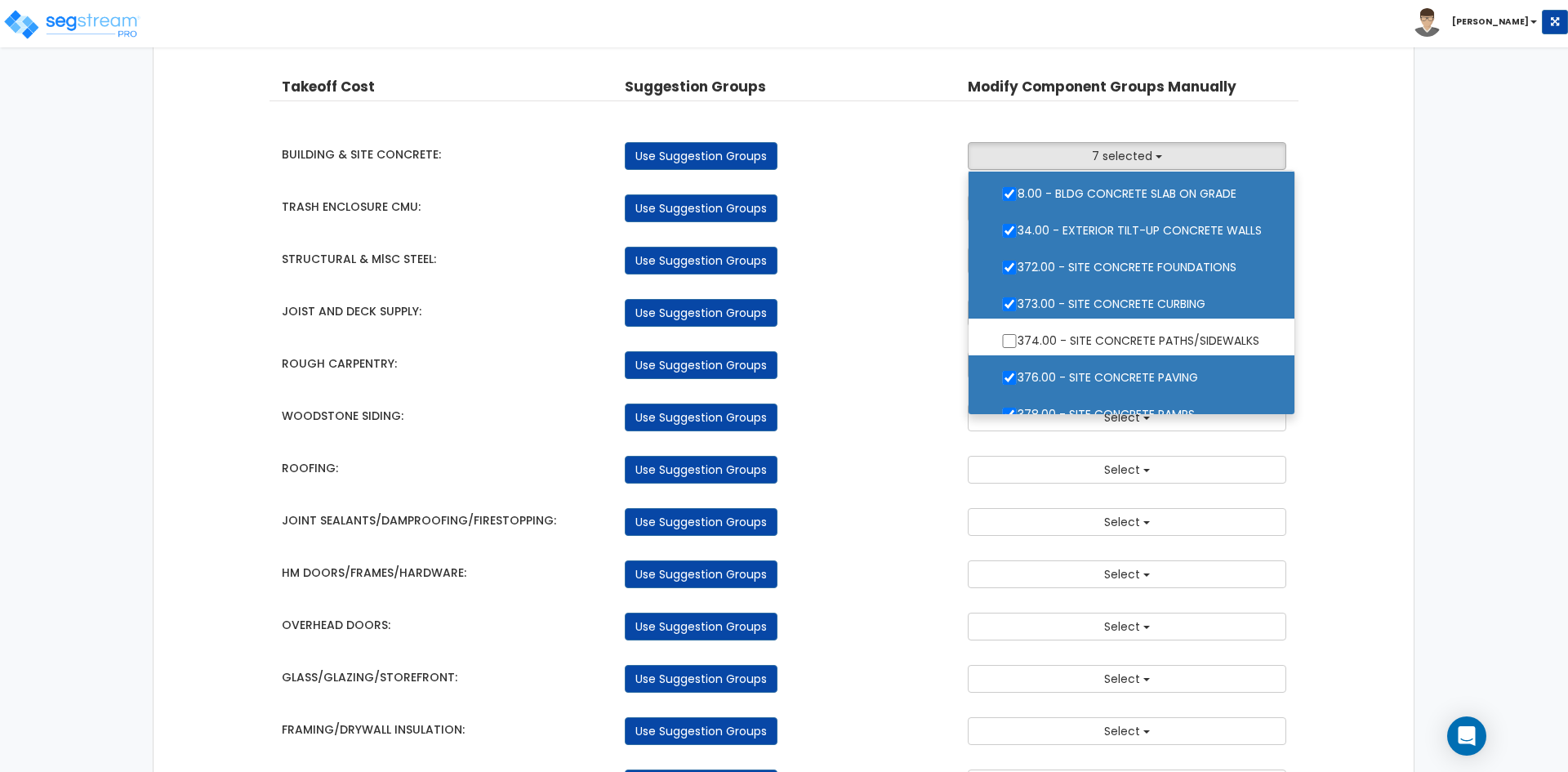
scroll to position [59, 0]
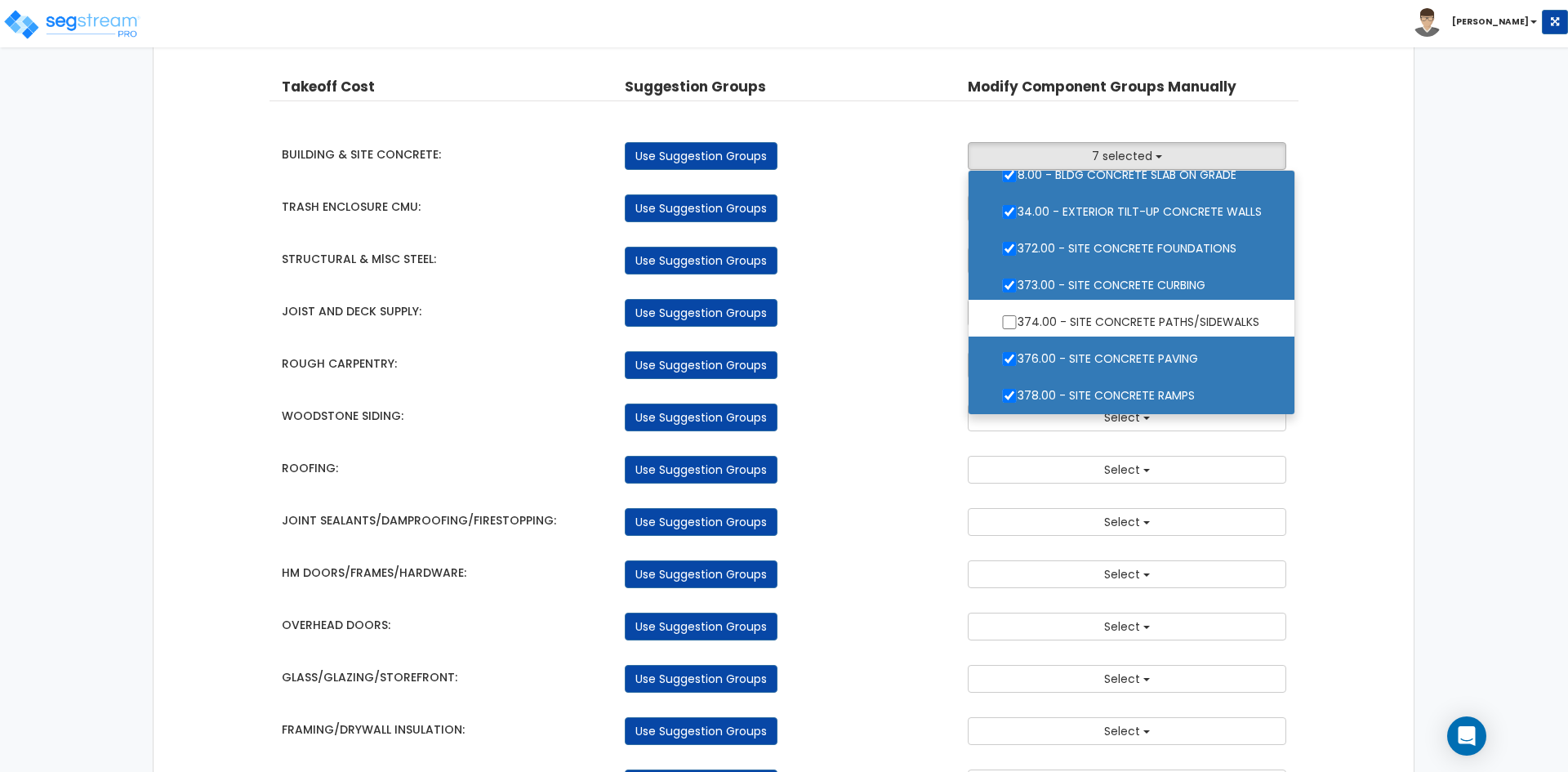
click at [907, 204] on div "Use Suggestion Groups" at bounding box center [784, 209] width 343 height 28
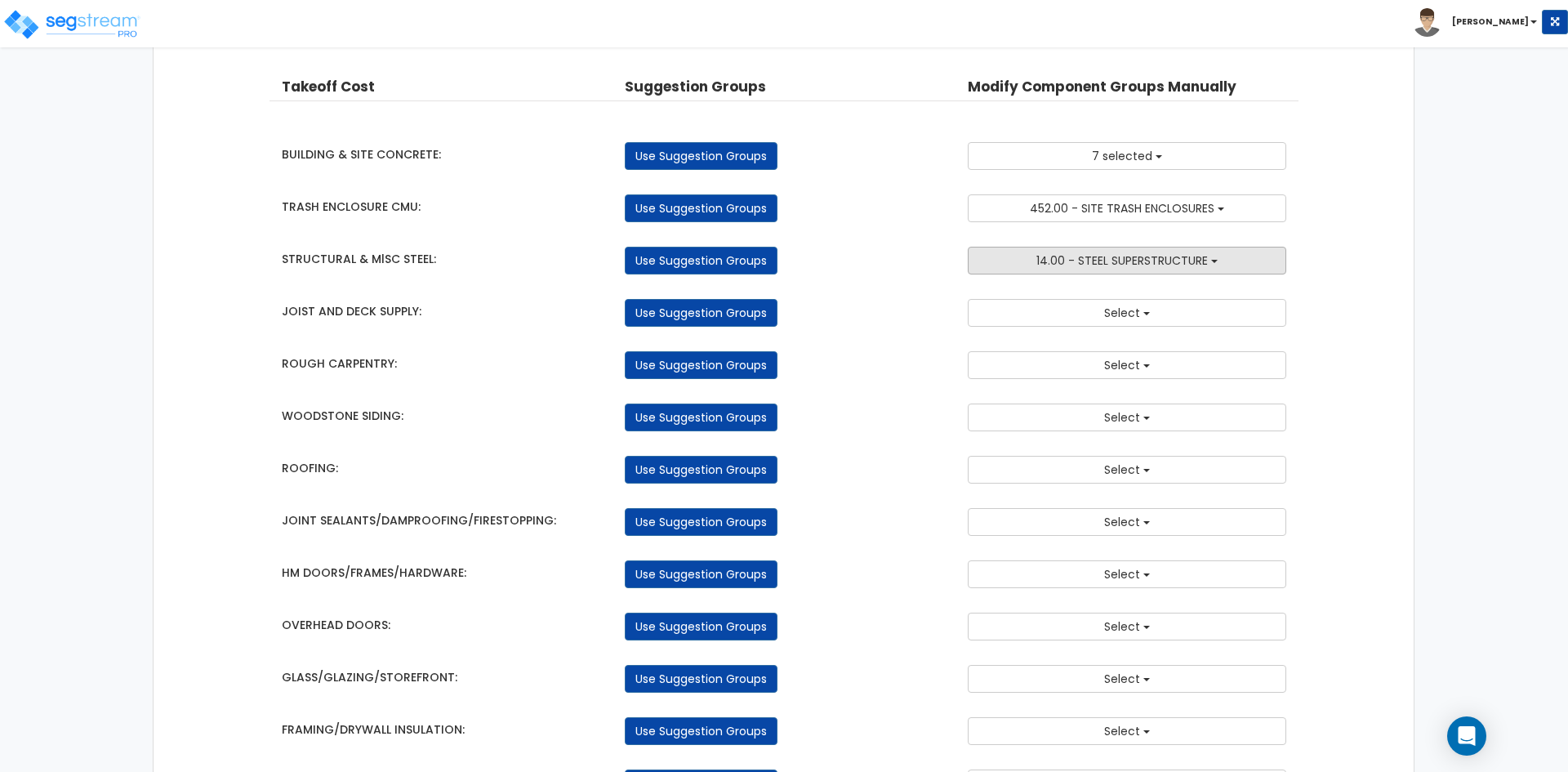
click at [1166, 260] on span "14.00 - STEEL SUPERSTRUCTURE" at bounding box center [1122, 261] width 172 height 16
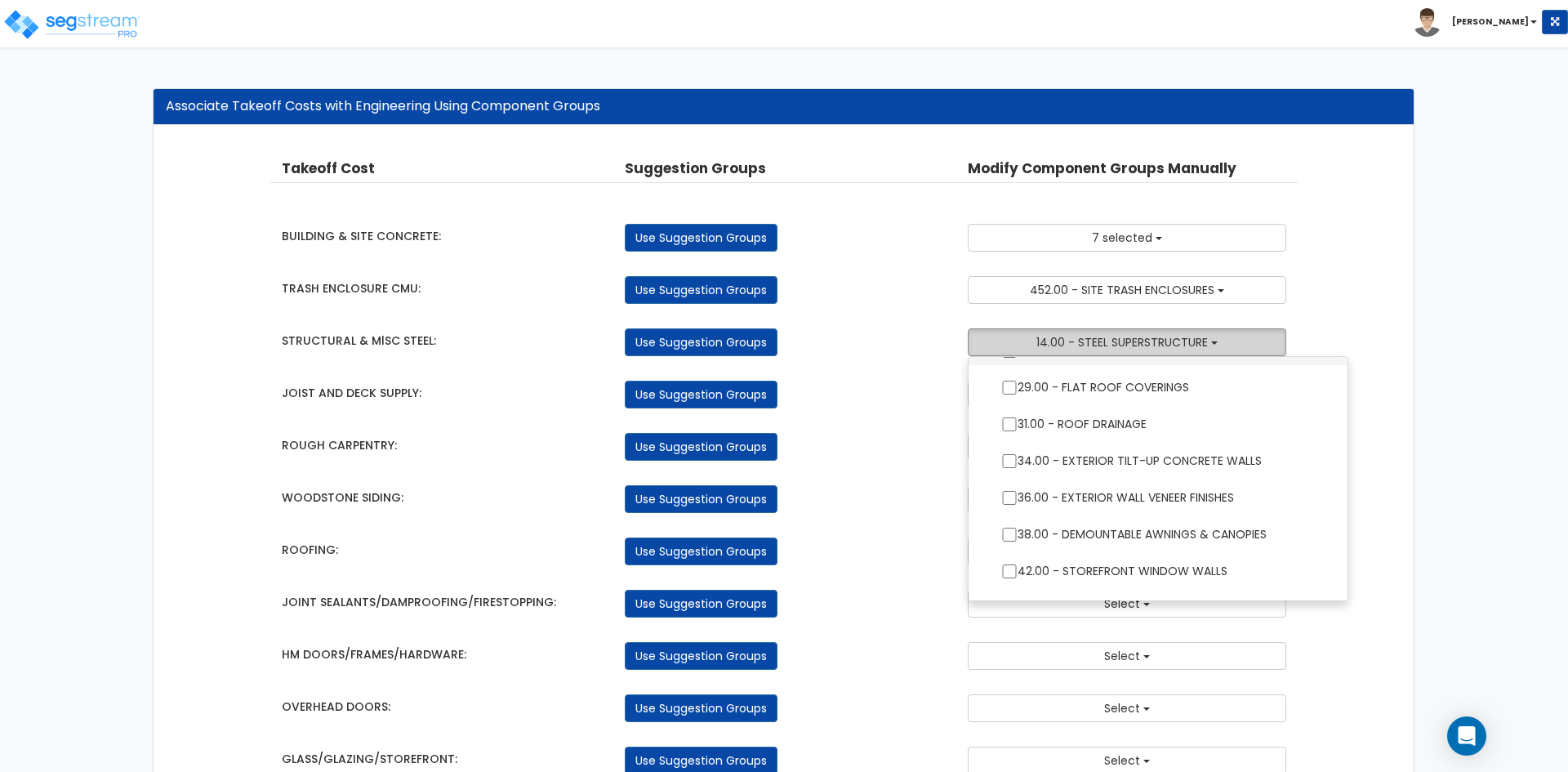
scroll to position [326, 0]
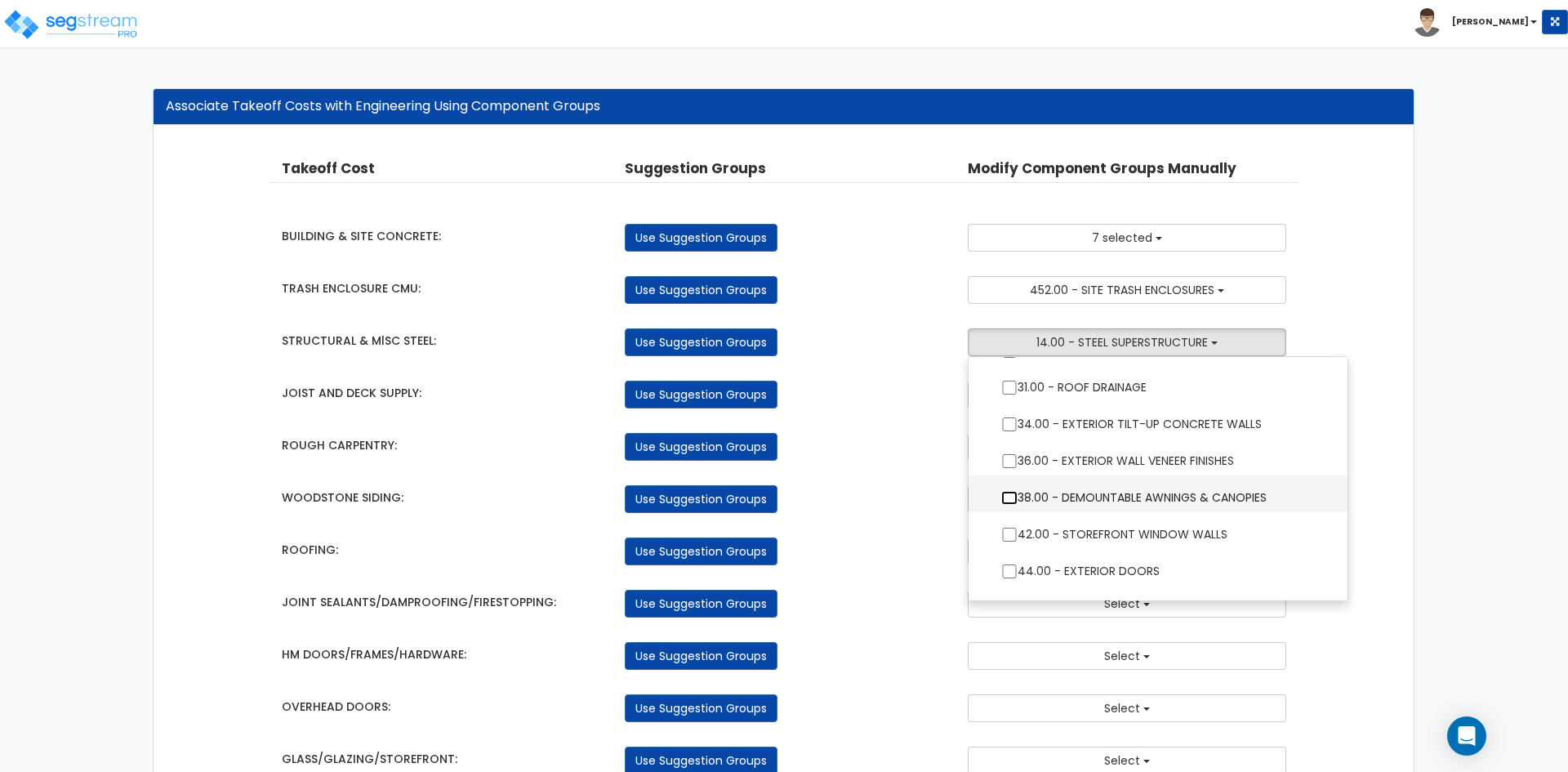
click at [1005, 497] on input "38.00 - DEMOUNTABLE AWNINGS & CANOPIES" at bounding box center [1009, 497] width 16 height 14
checkbox input "true"
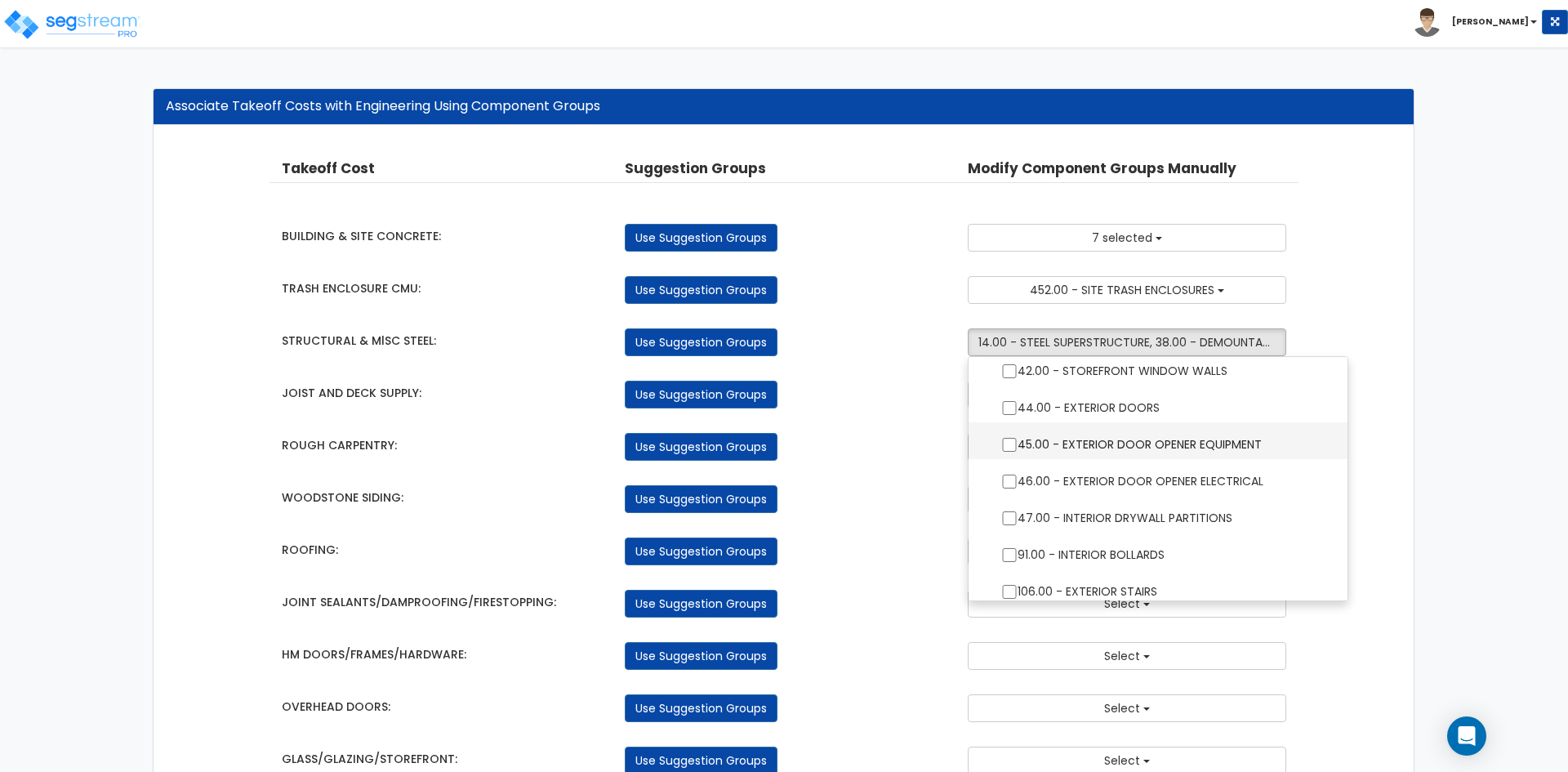
scroll to position [572, 0]
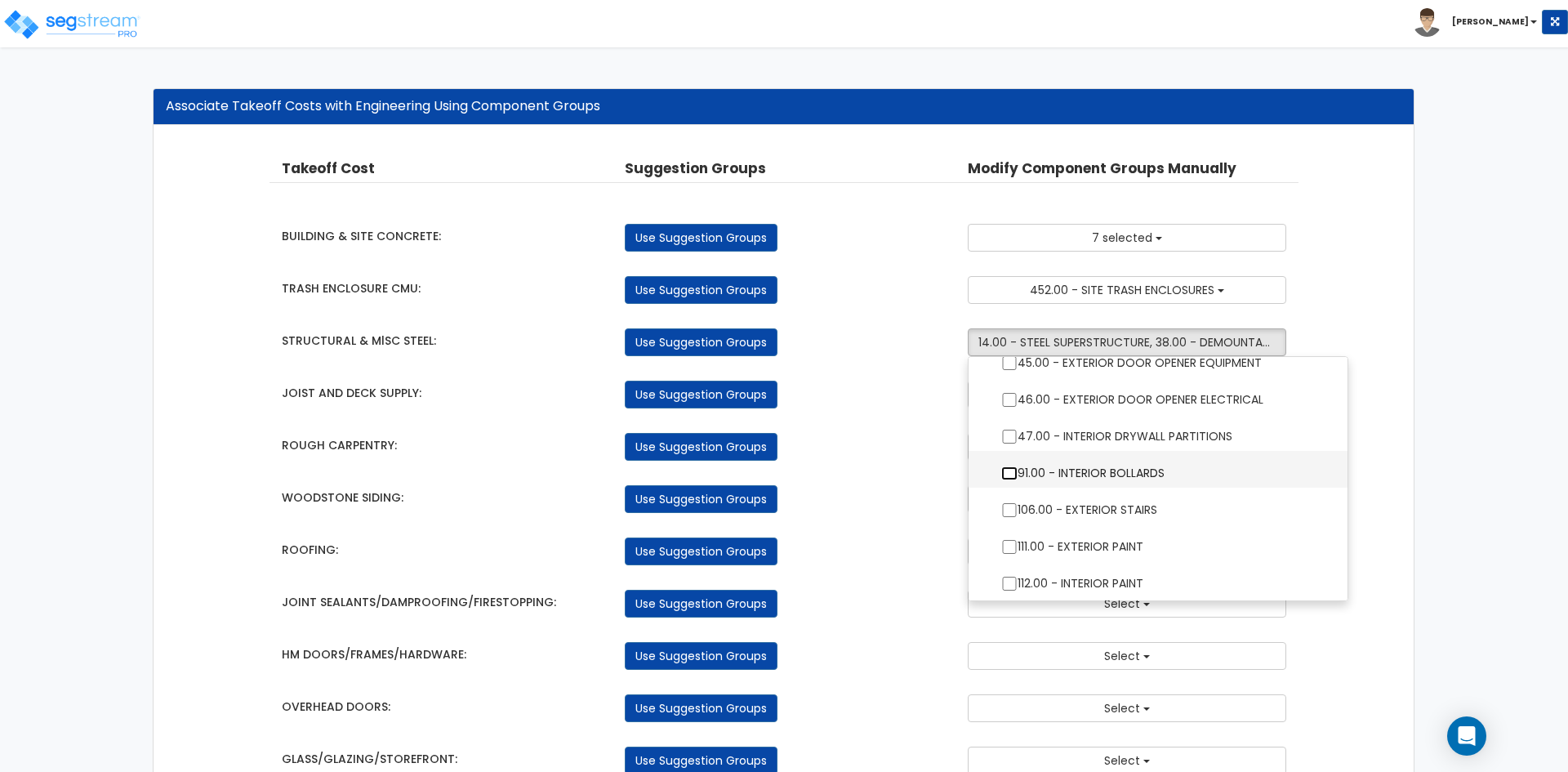
click at [1004, 473] on input "91.00 - INTERIOR BOLLARDS" at bounding box center [1009, 473] width 16 height 14
checkbox input "true"
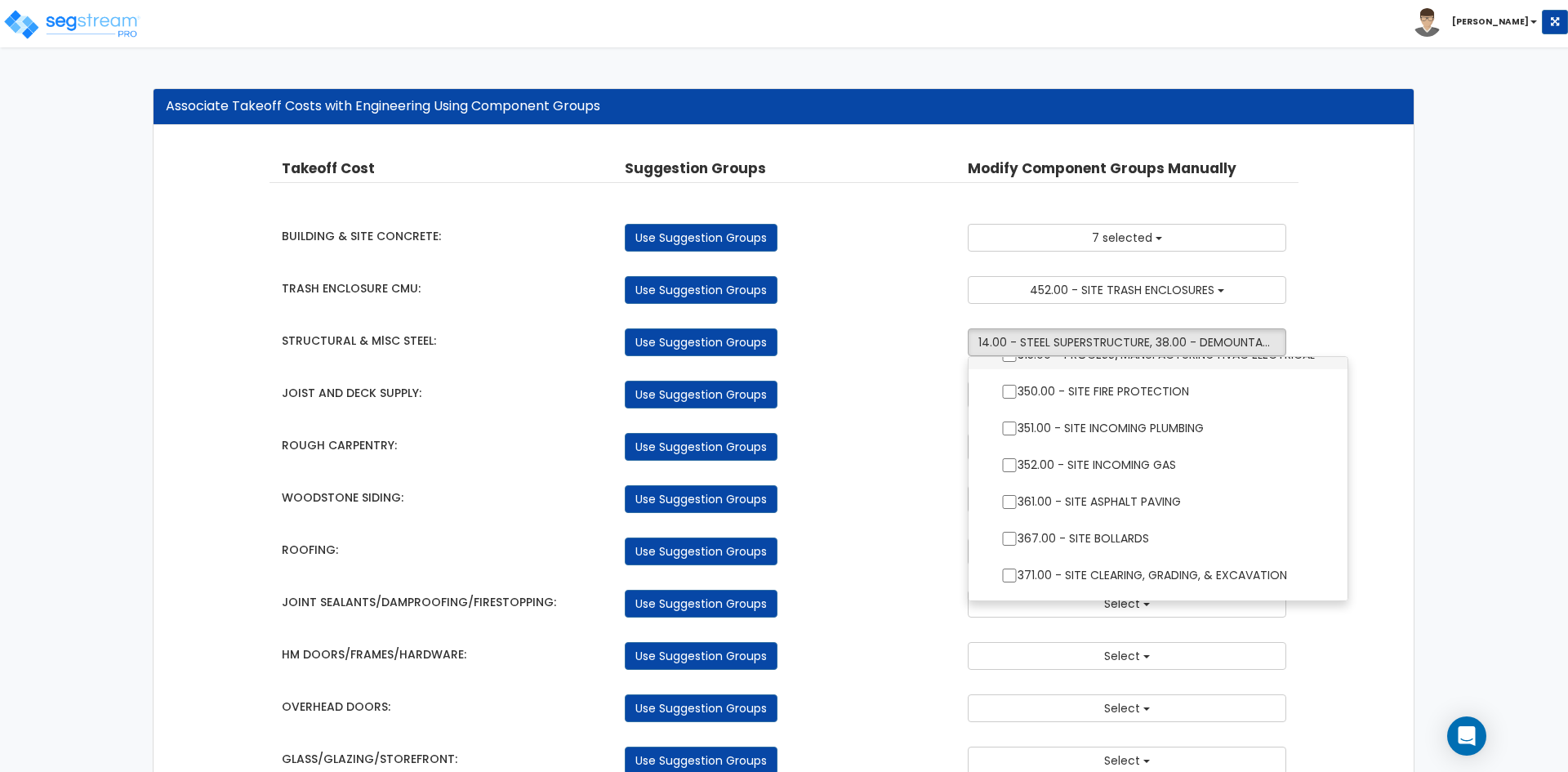
scroll to position [1470, 0]
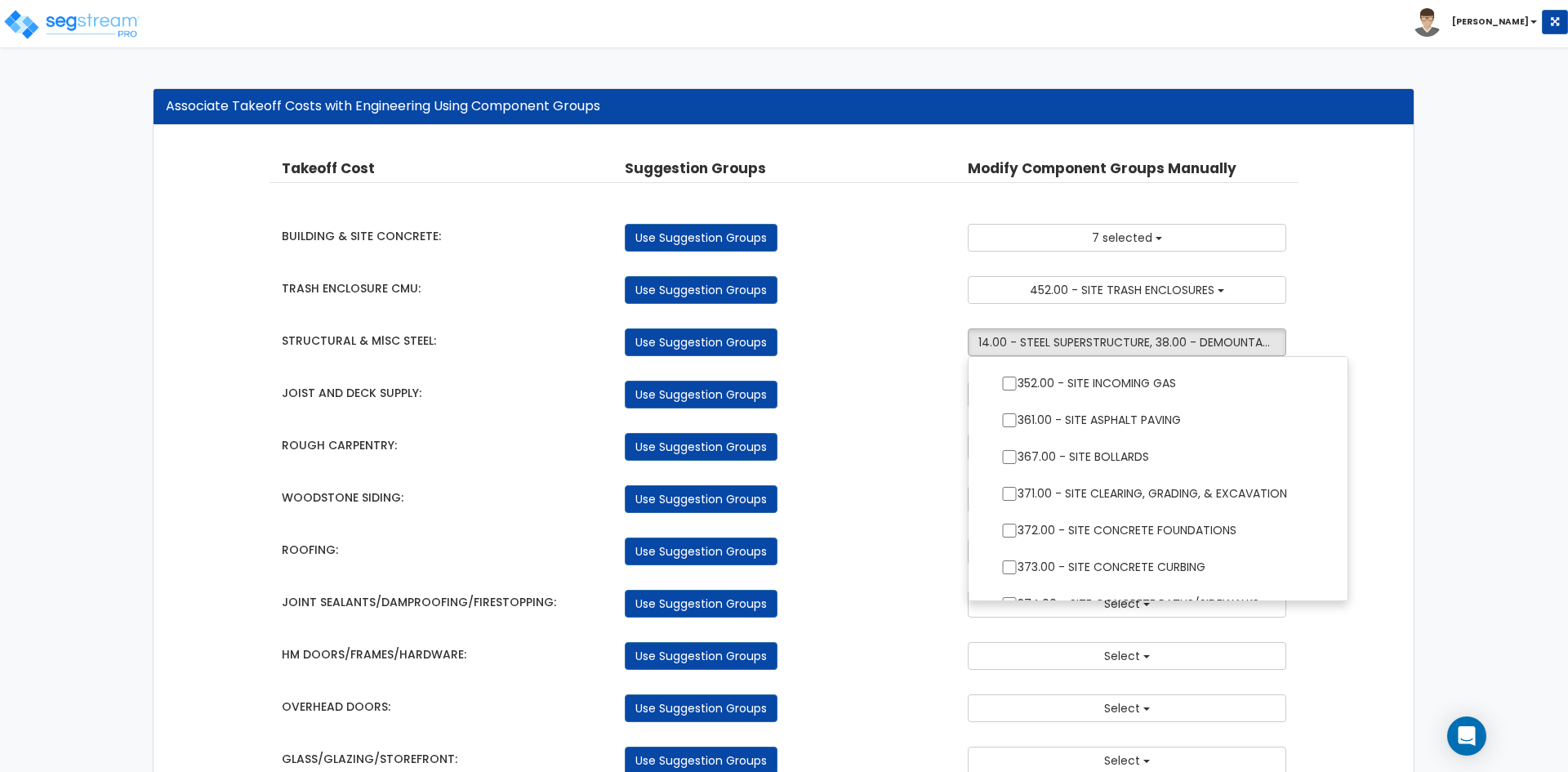
click at [914, 434] on div "Use Suggestion Groups" at bounding box center [784, 447] width 343 height 28
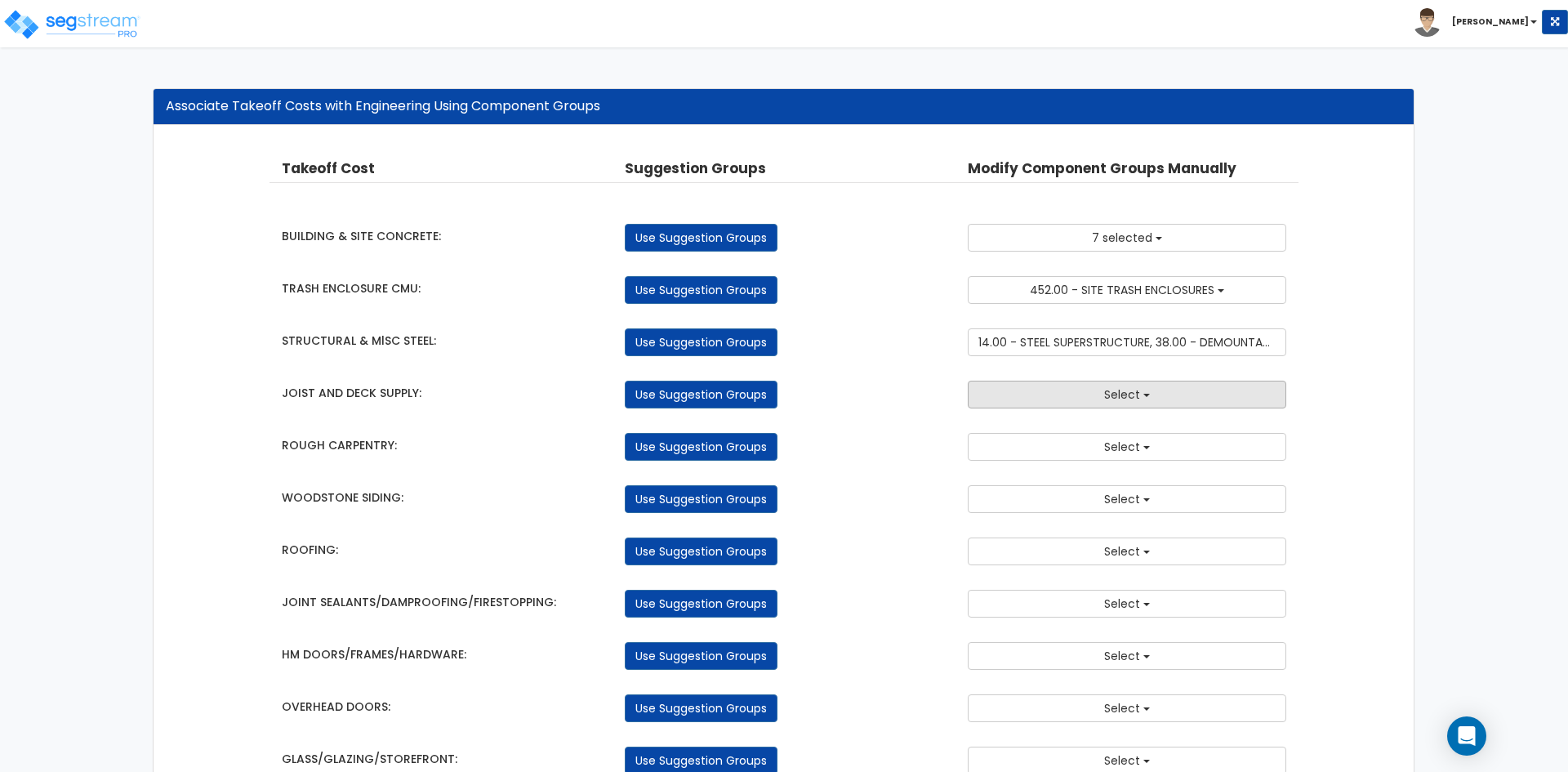
click at [1040, 397] on button "Select" at bounding box center [1126, 394] width 318 height 28
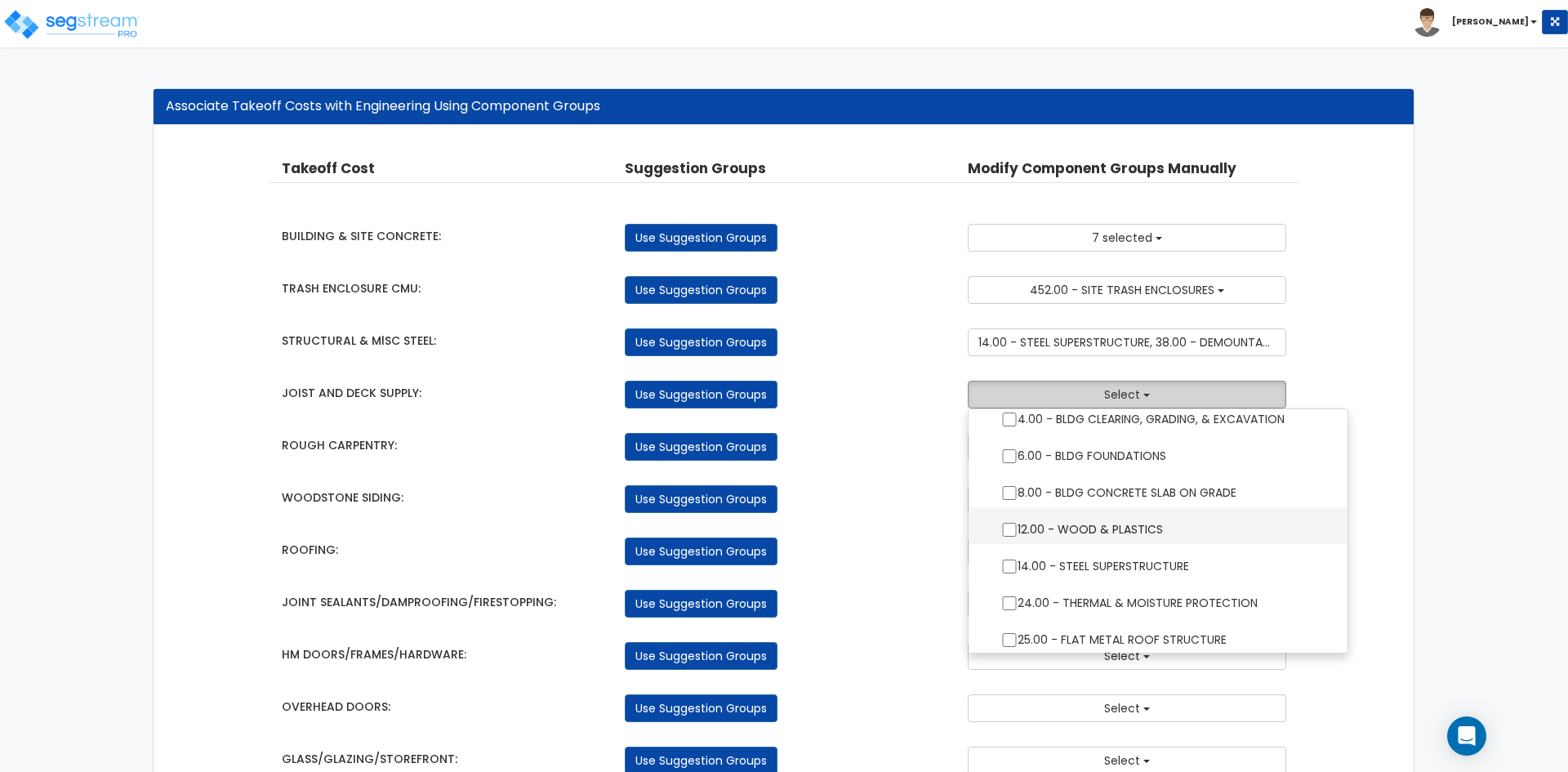
scroll to position [82, 0]
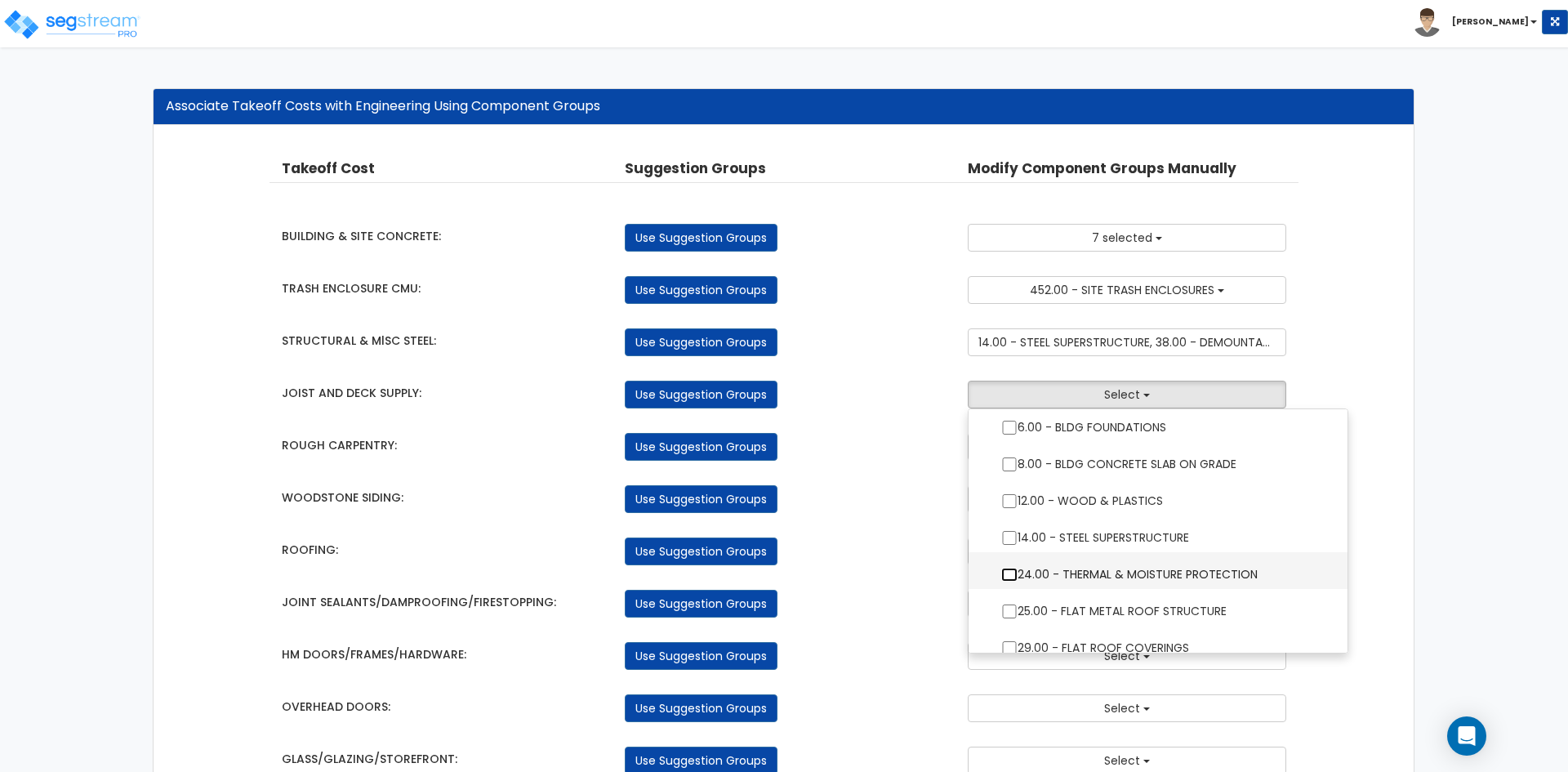
click at [1006, 576] on input "24.00 - THERMAL & MOISTURE PROTECTION" at bounding box center [1009, 574] width 16 height 14
checkbox input "true"
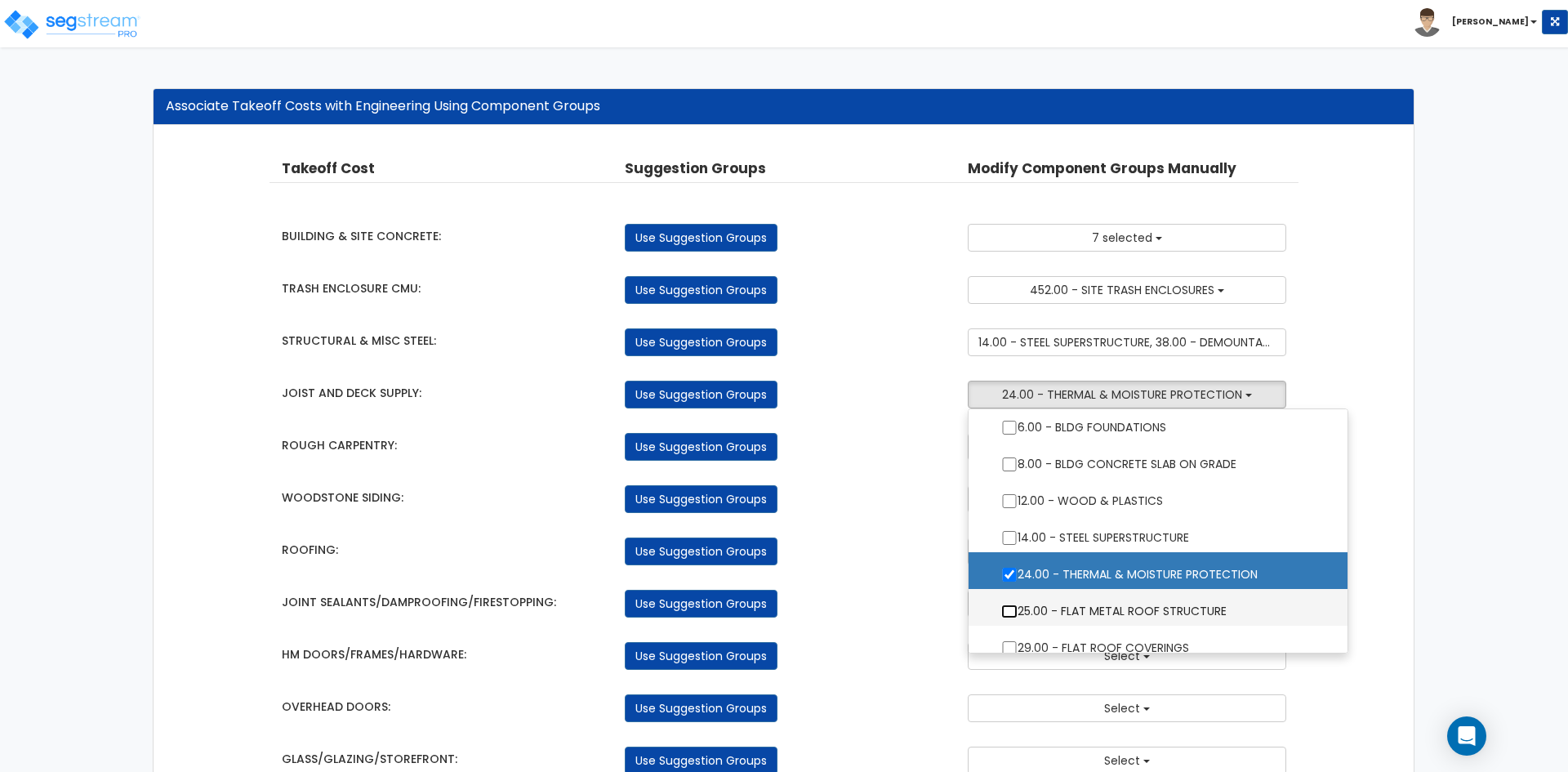
click at [1013, 608] on input "25.00 - FLAT METAL ROOF STRUCTURE" at bounding box center [1009, 611] width 16 height 14
checkbox input "true"
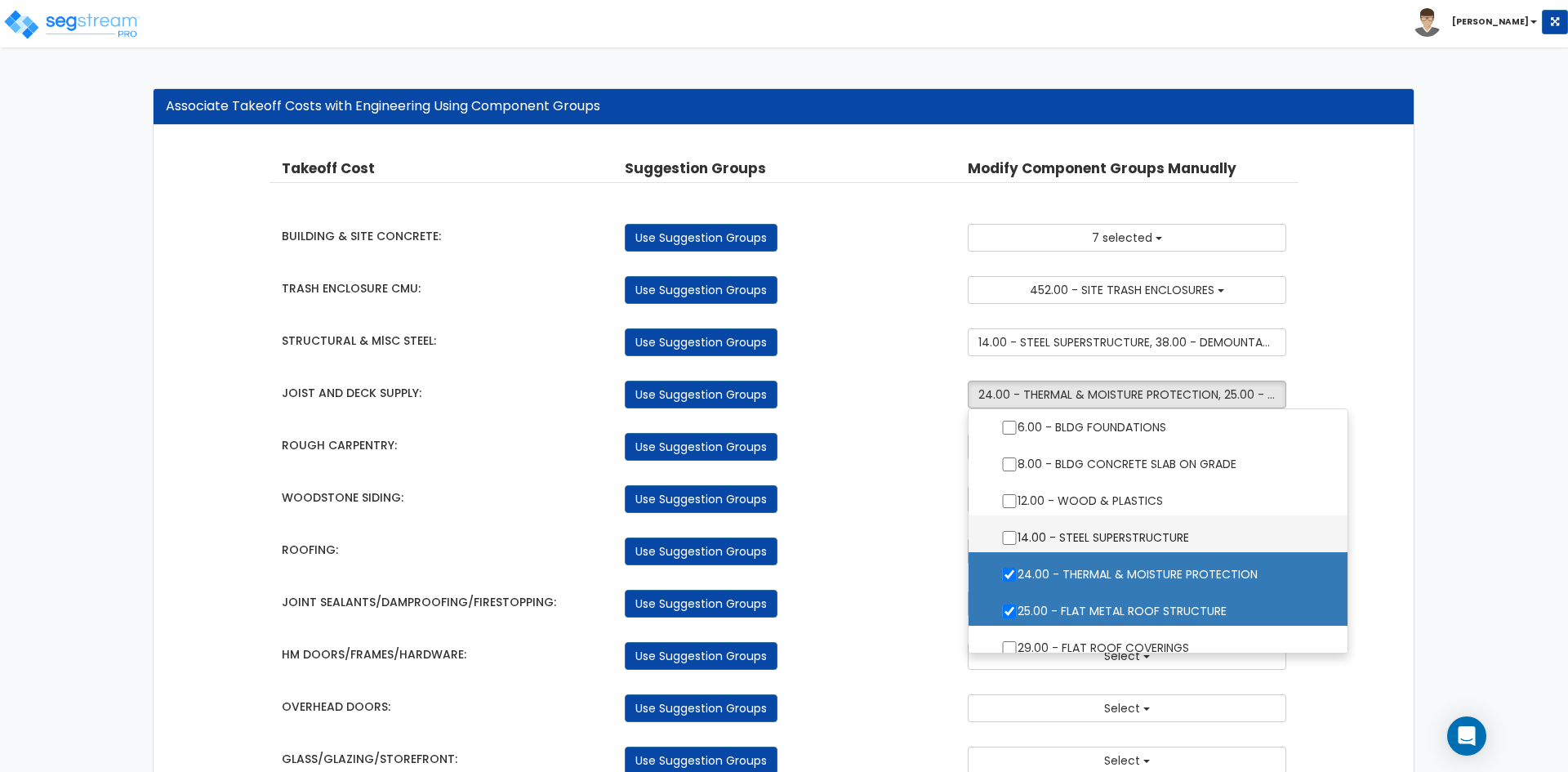
scroll to position [0, 0]
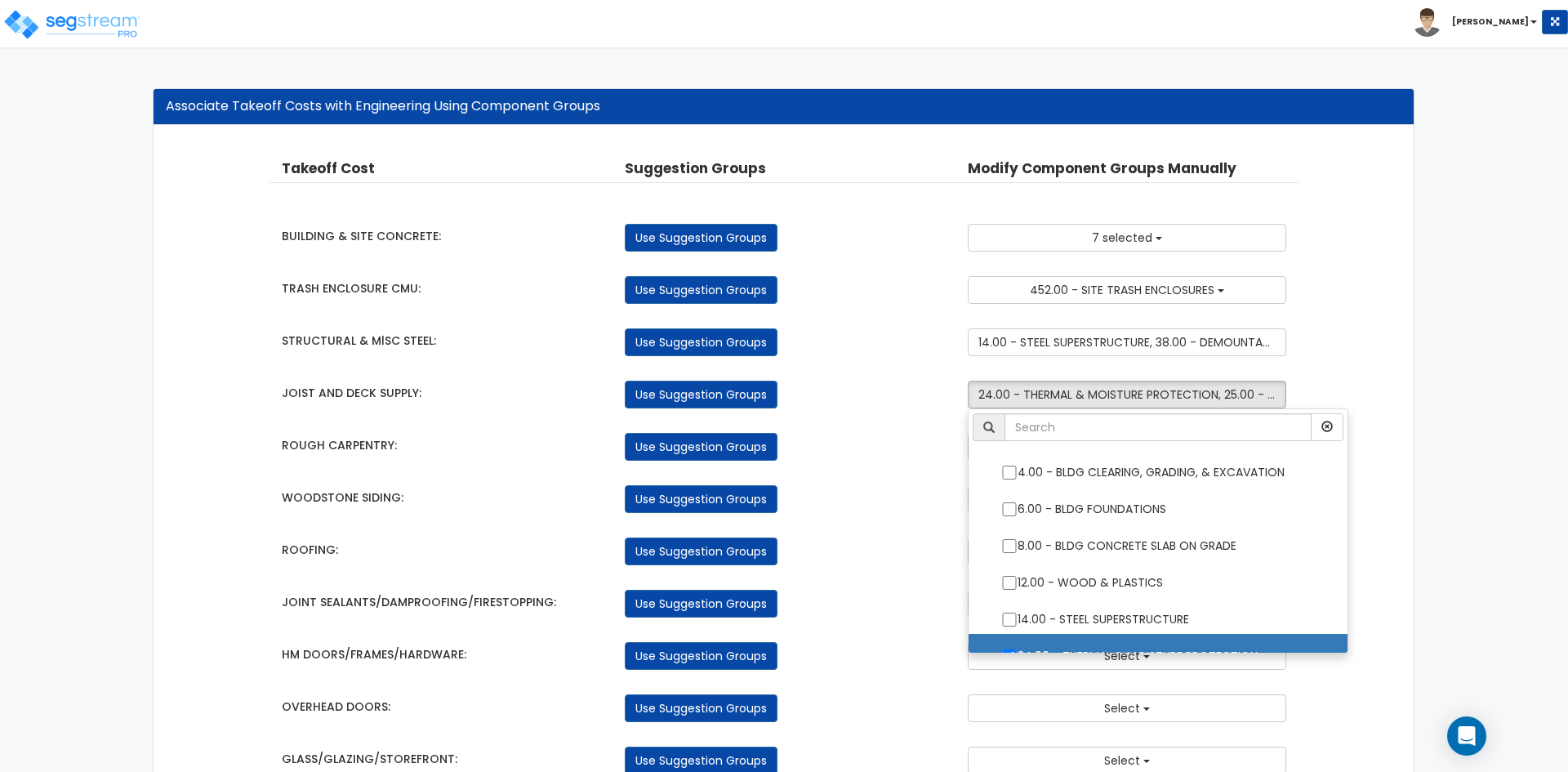
click at [900, 447] on div "Use Suggestion Groups" at bounding box center [784, 447] width 343 height 28
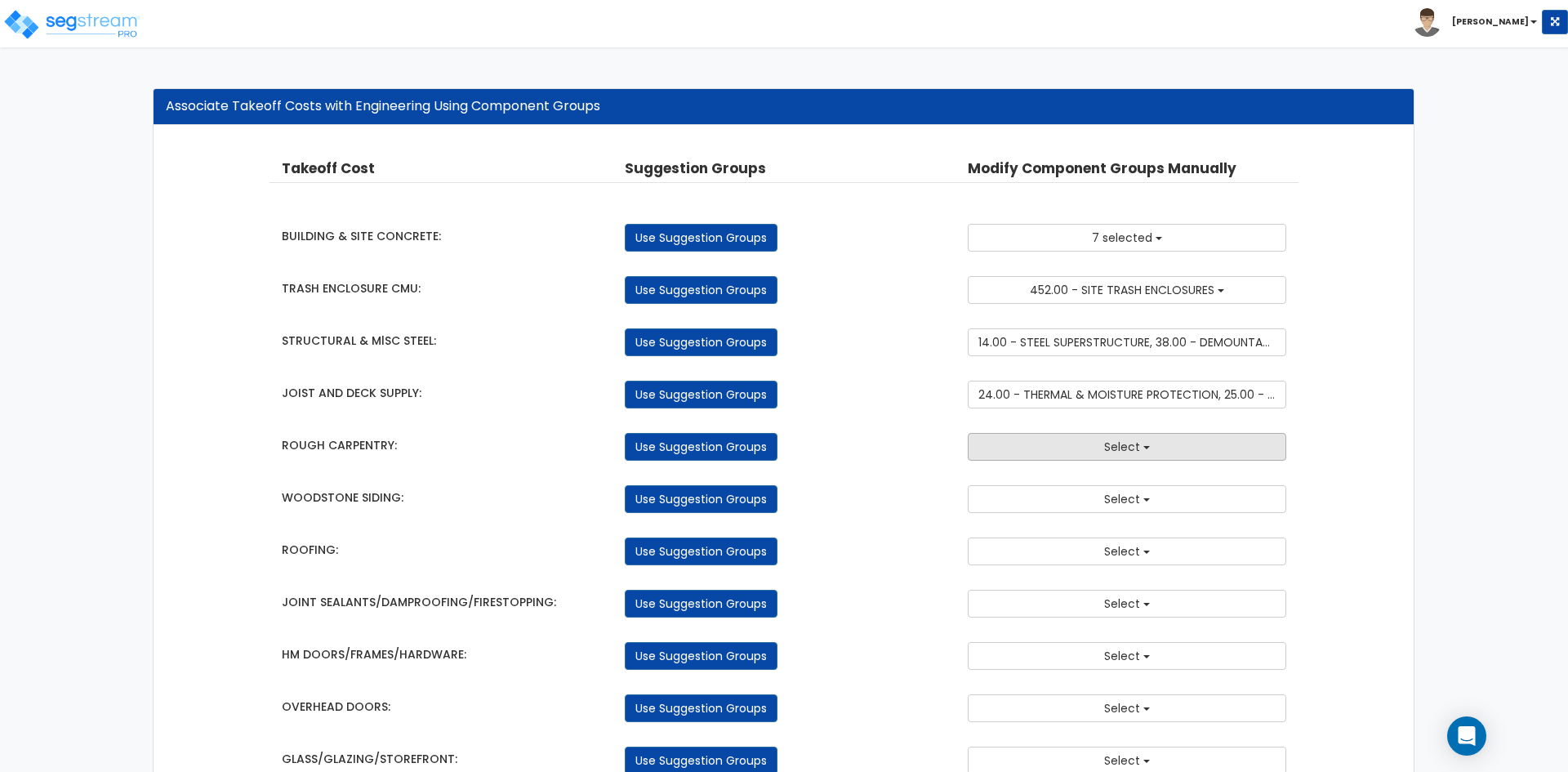
click at [1081, 451] on button "Select" at bounding box center [1126, 447] width 318 height 28
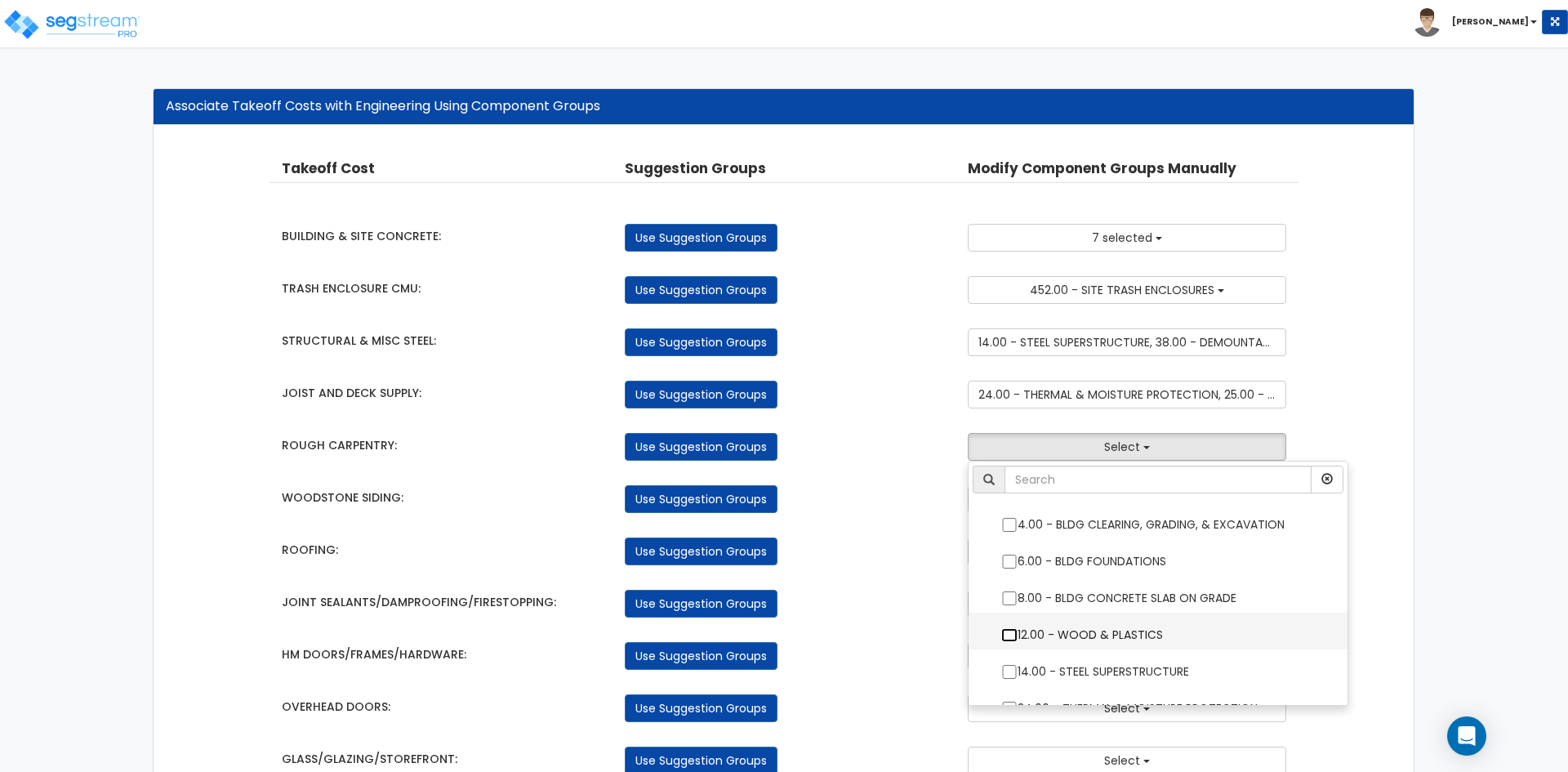
click at [1009, 634] on input "12.00 - WOOD & PLASTICS" at bounding box center [1009, 635] width 16 height 14
checkbox input "true"
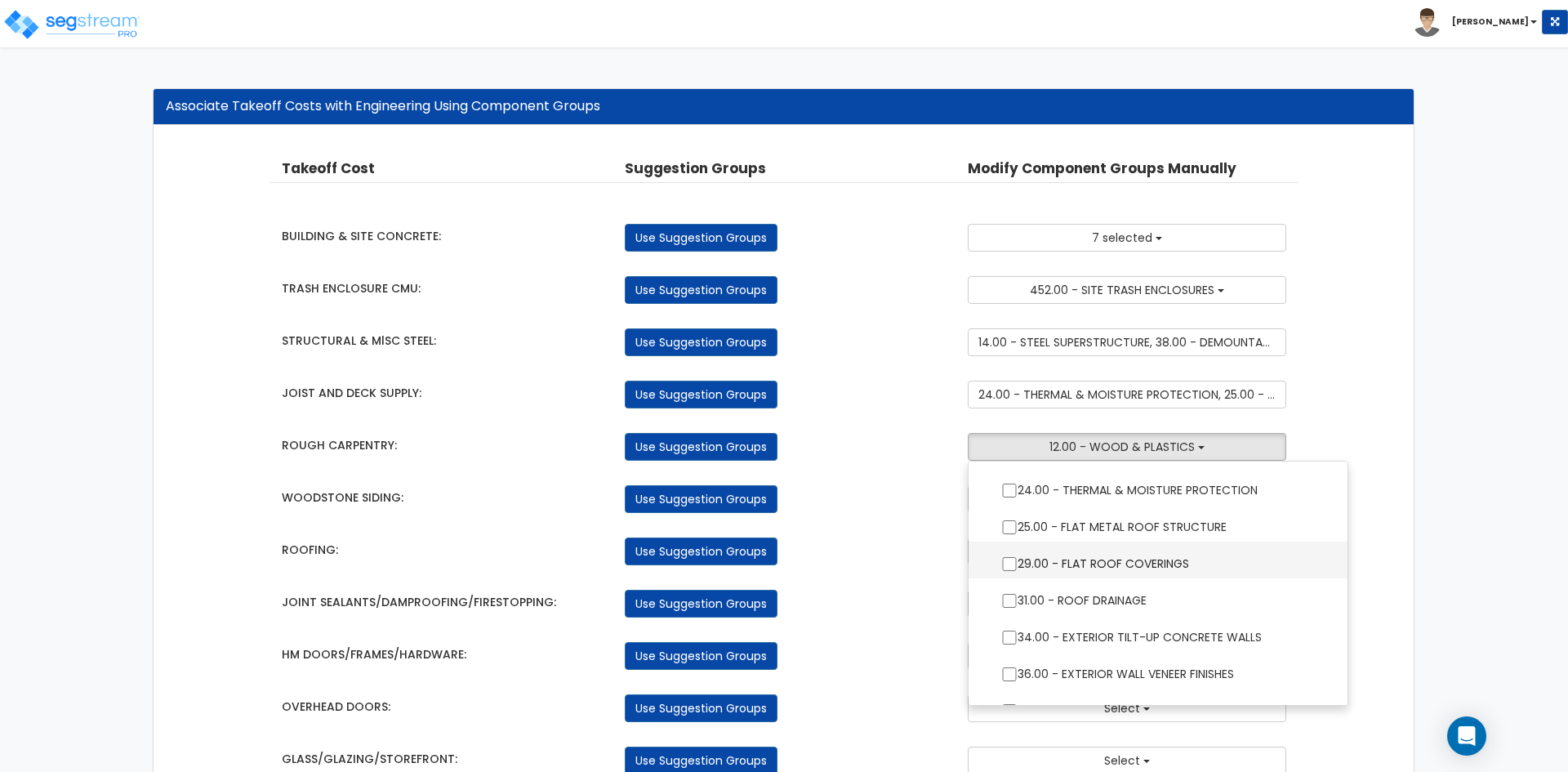
scroll to position [245, 0]
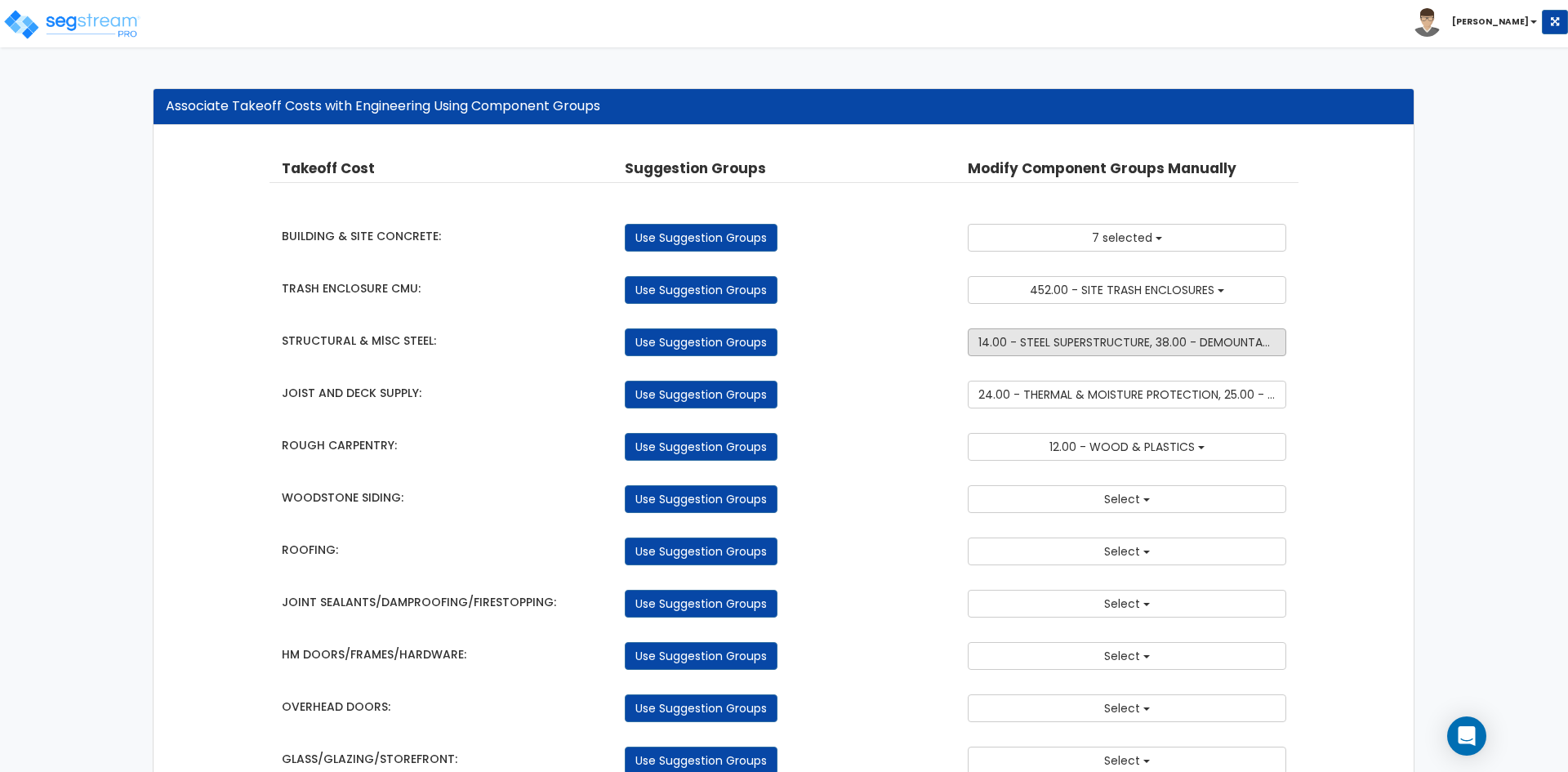
click at [1053, 343] on span "14.00 - STEEL SUPERSTRUCTURE, 38.00 - DEMOUNTABLE AWNINGS & CANOPIES, 91.00 - I…" at bounding box center [1268, 342] width 579 height 16
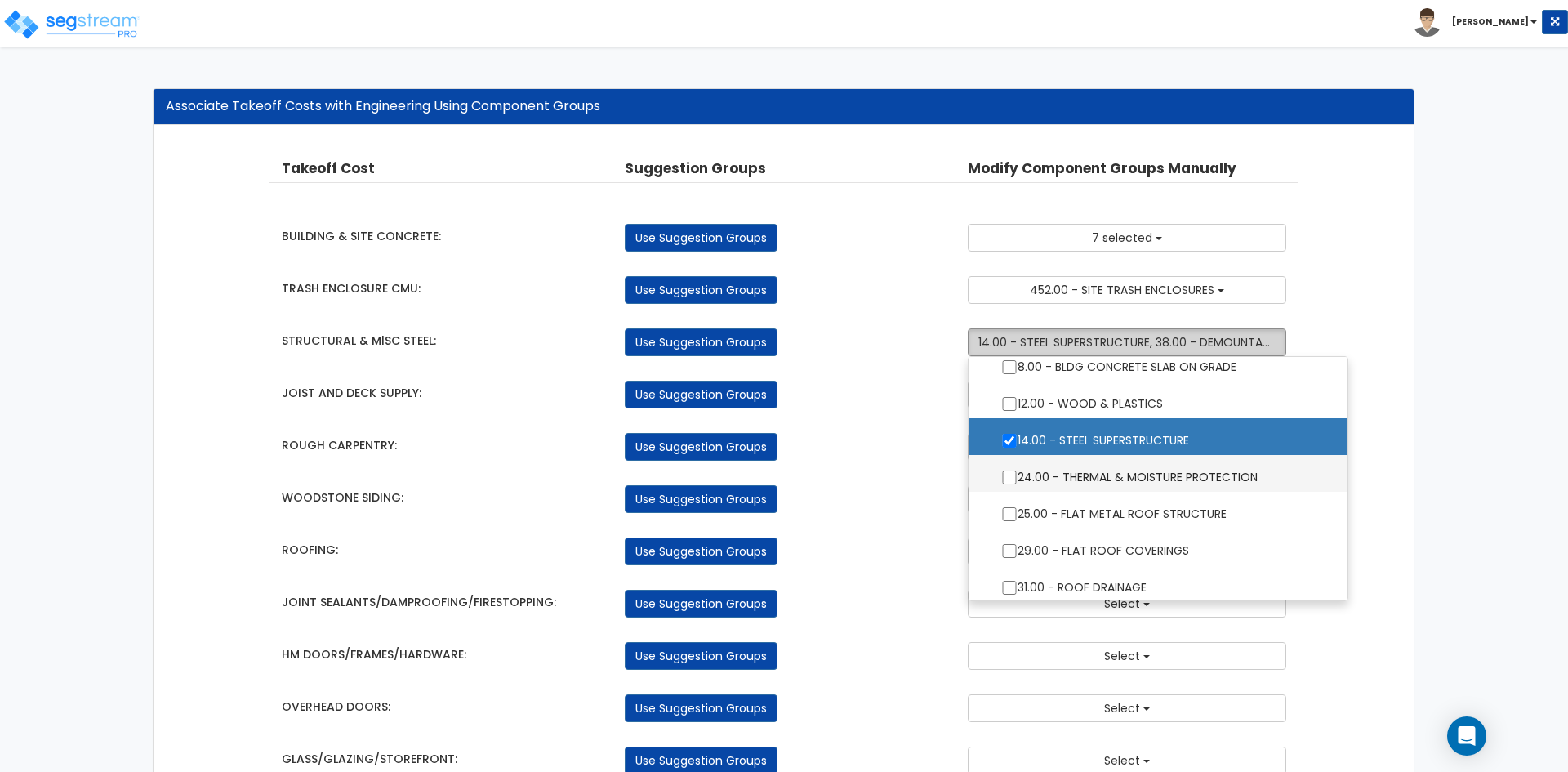
scroll to position [164, 0]
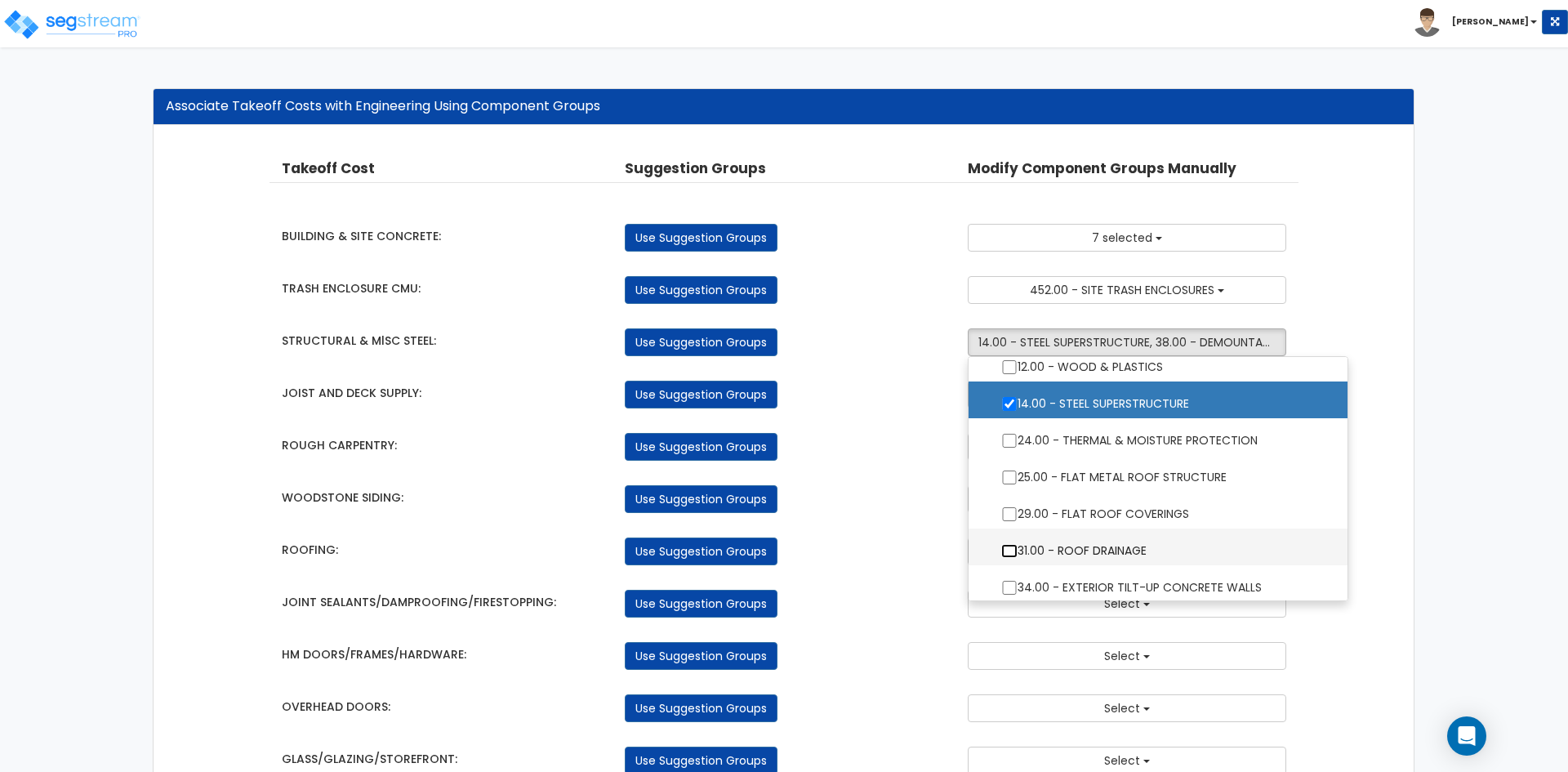
click at [1005, 550] on input "31.00 - ROOF DRAINAGE" at bounding box center [1009, 550] width 16 height 14
checkbox input "true"
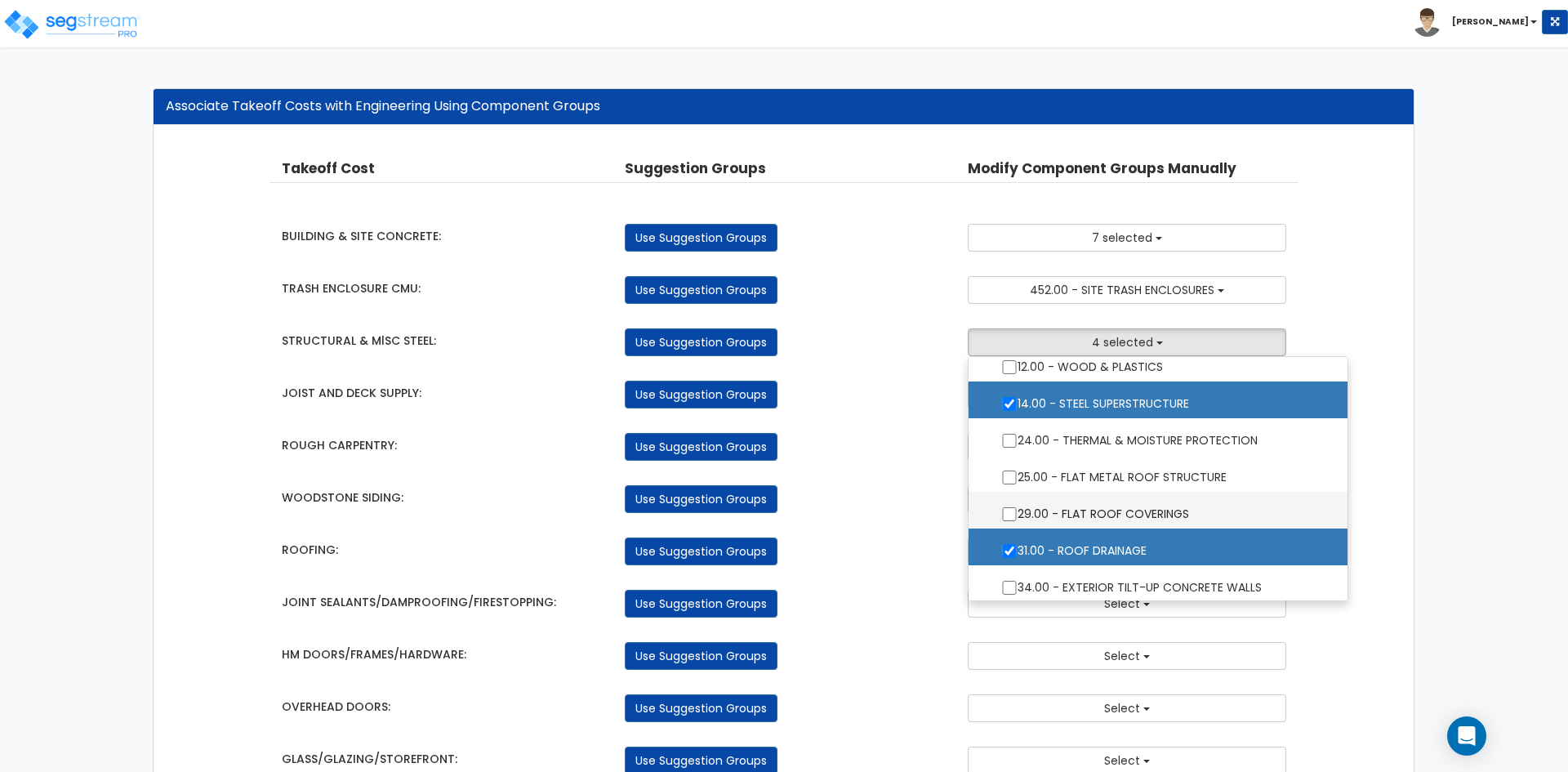
scroll to position [245, 0]
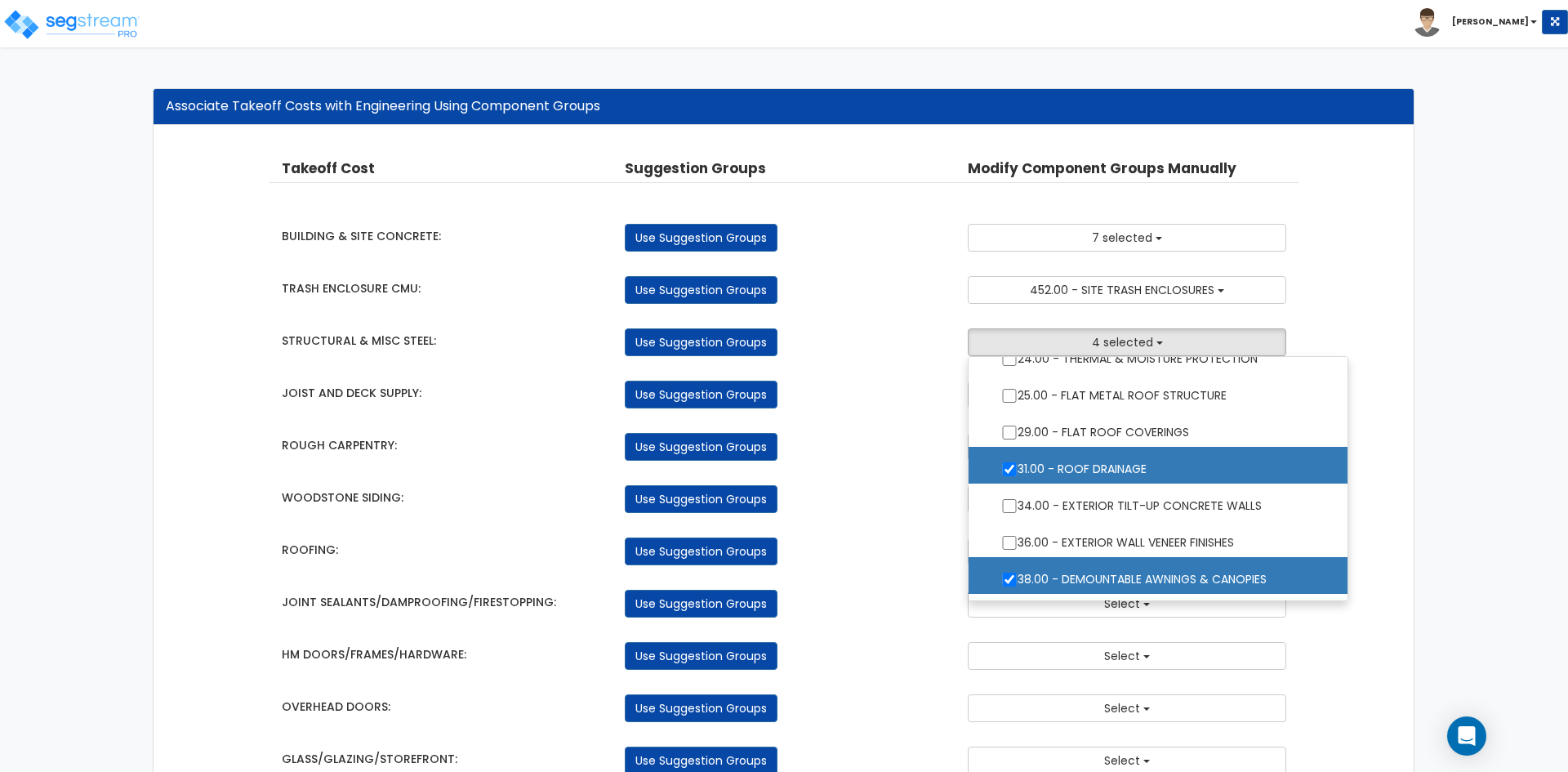
click at [887, 501] on div "Use Suggestion Groups" at bounding box center [784, 499] width 343 height 28
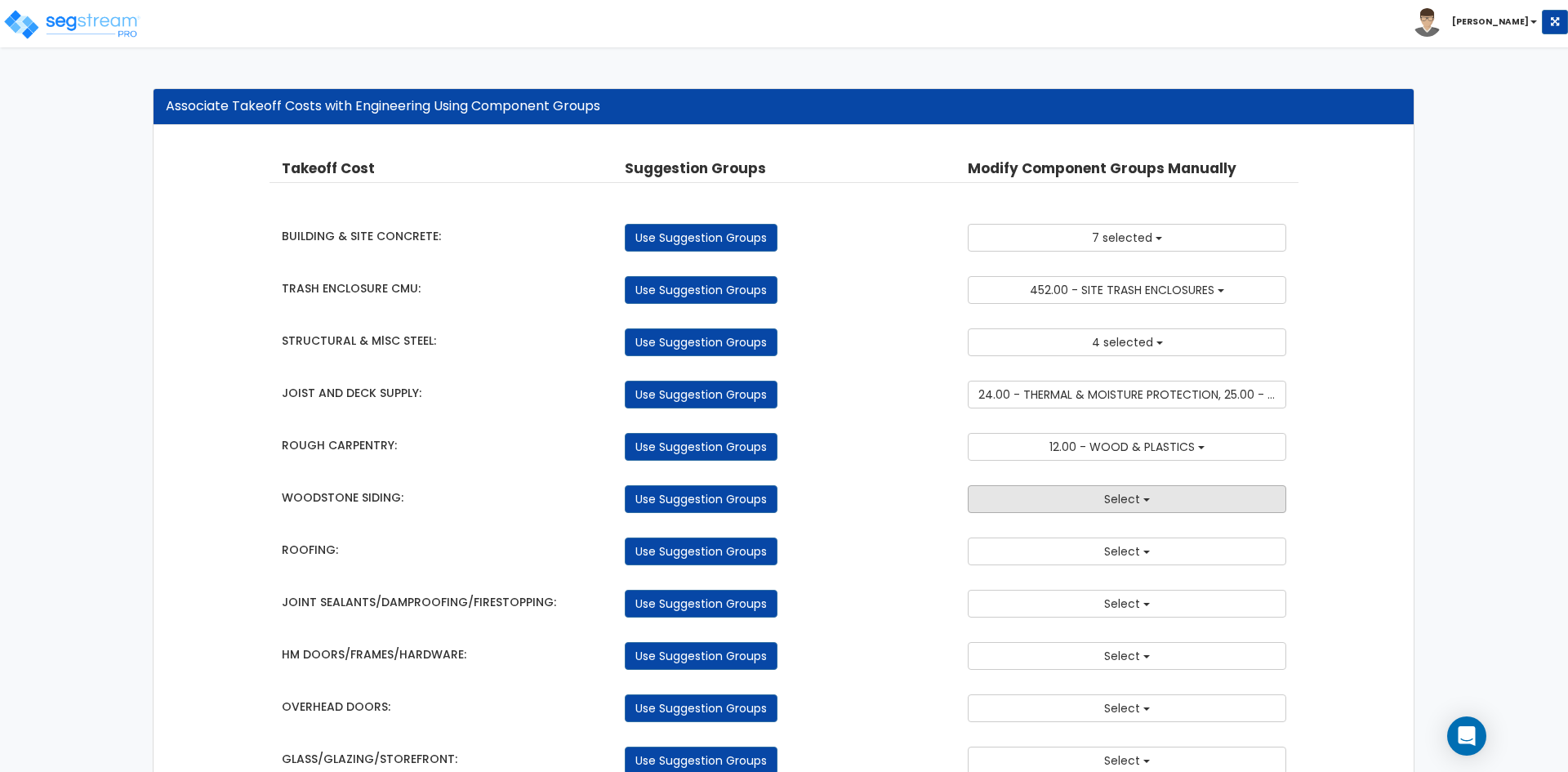
click at [1091, 507] on button "Select" at bounding box center [1126, 499] width 318 height 28
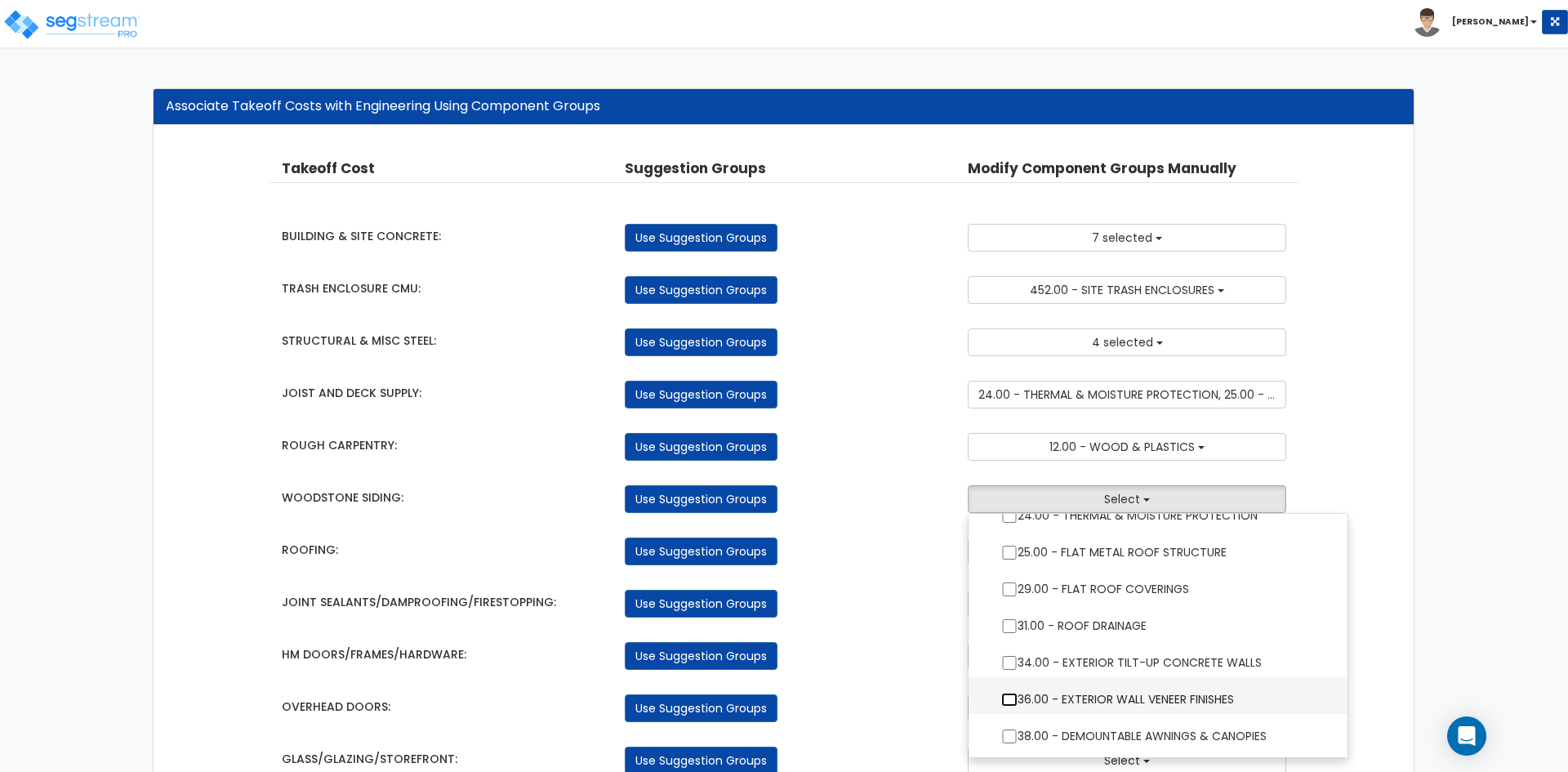
click at [1011, 698] on input "36.00 - EXTERIOR WALL VENEER FINISHES" at bounding box center [1009, 699] width 16 height 14
checkbox input "true"
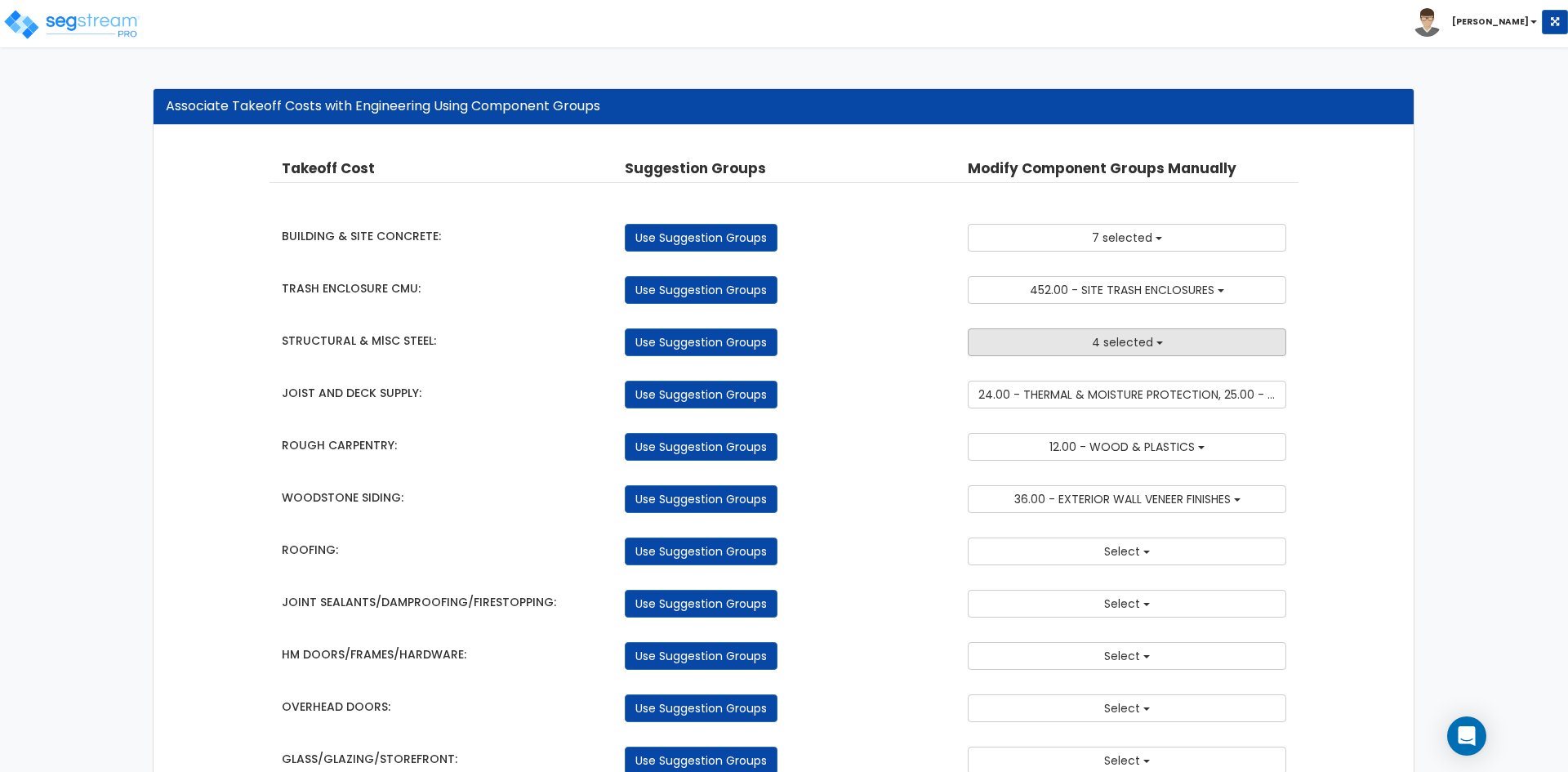
click at [1141, 343] on span "4 selected" at bounding box center [1122, 342] width 61 height 16
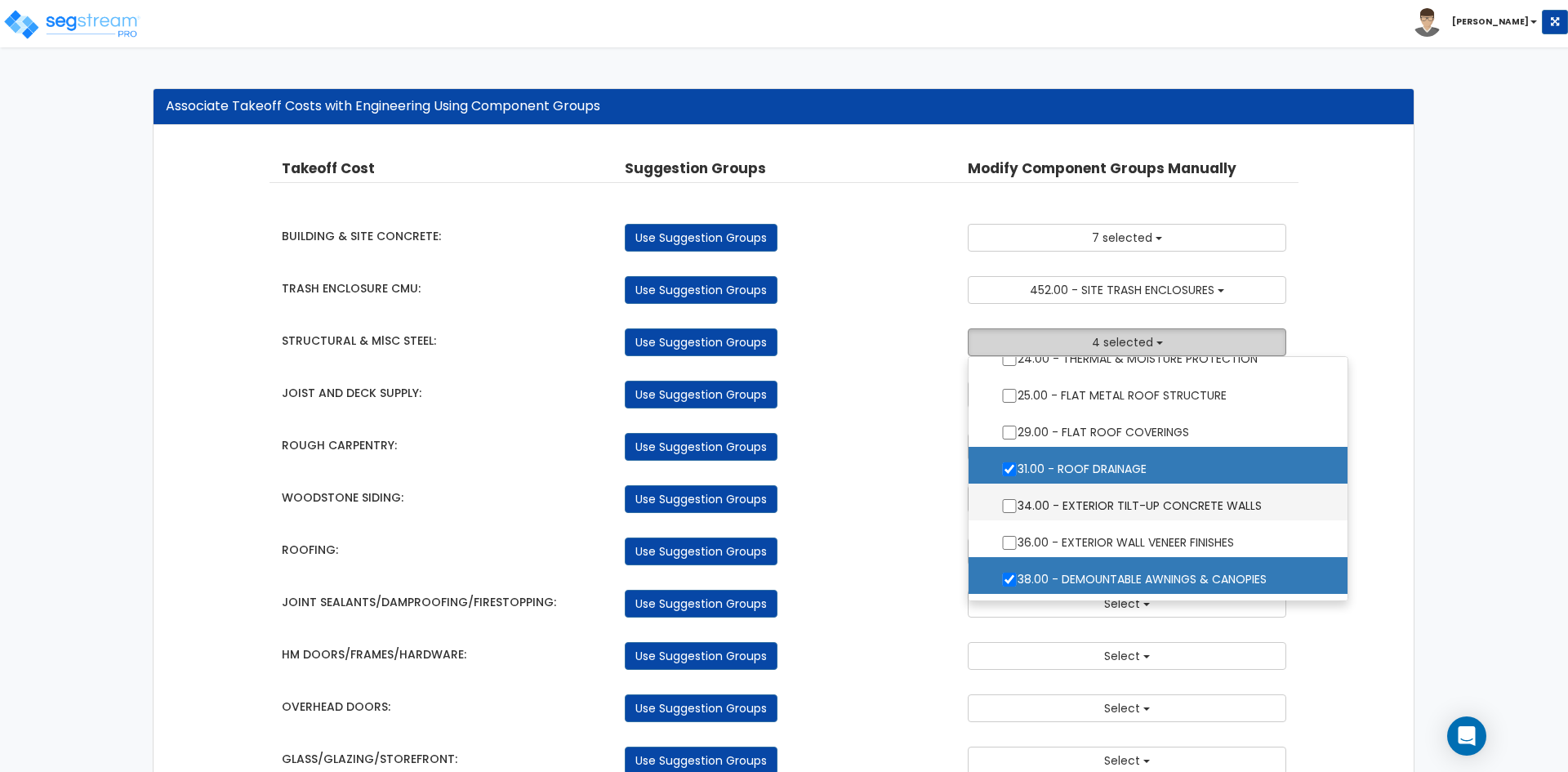
scroll to position [0, 0]
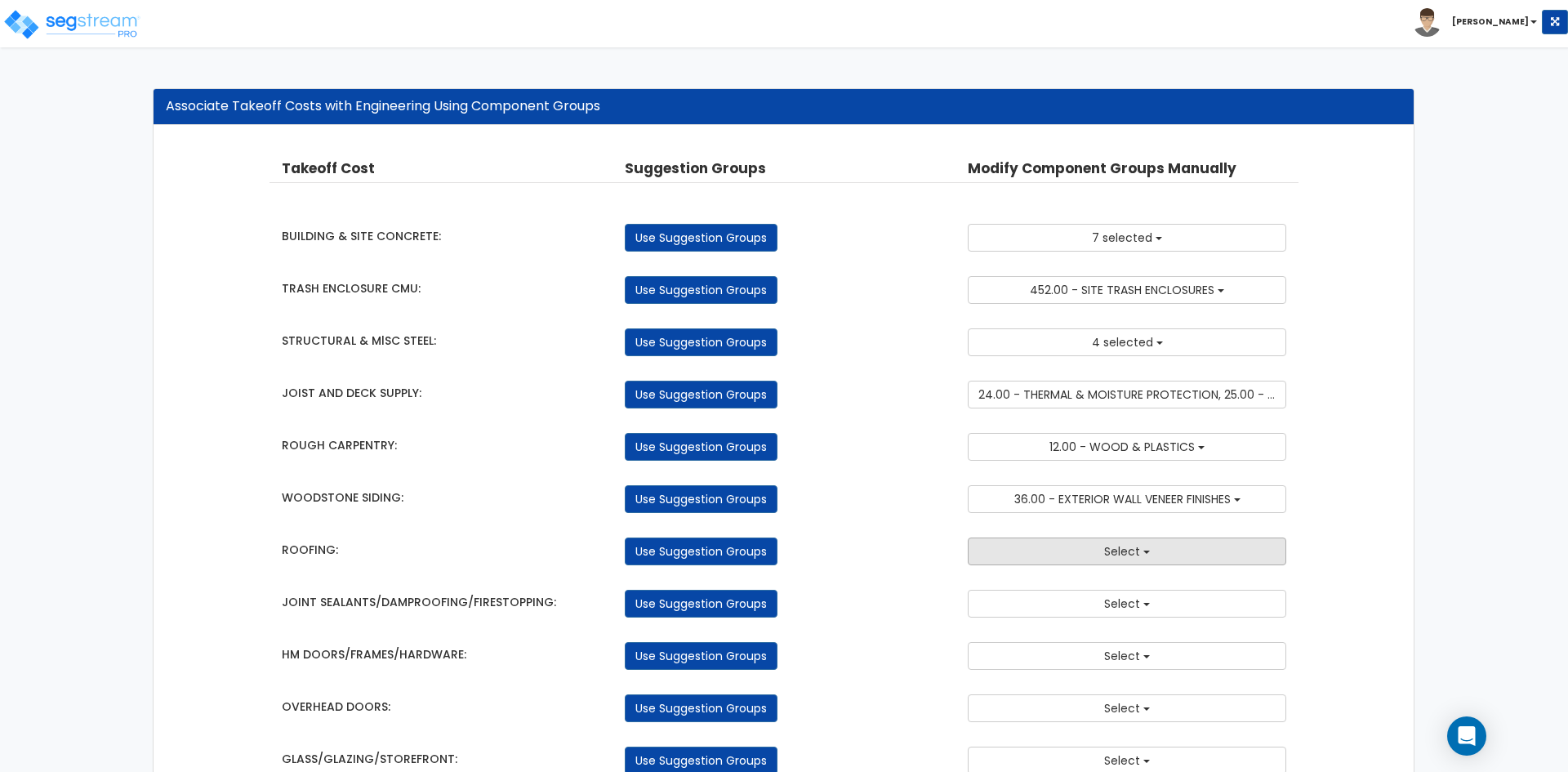
click at [1081, 564] on button "Select" at bounding box center [1126, 551] width 318 height 28
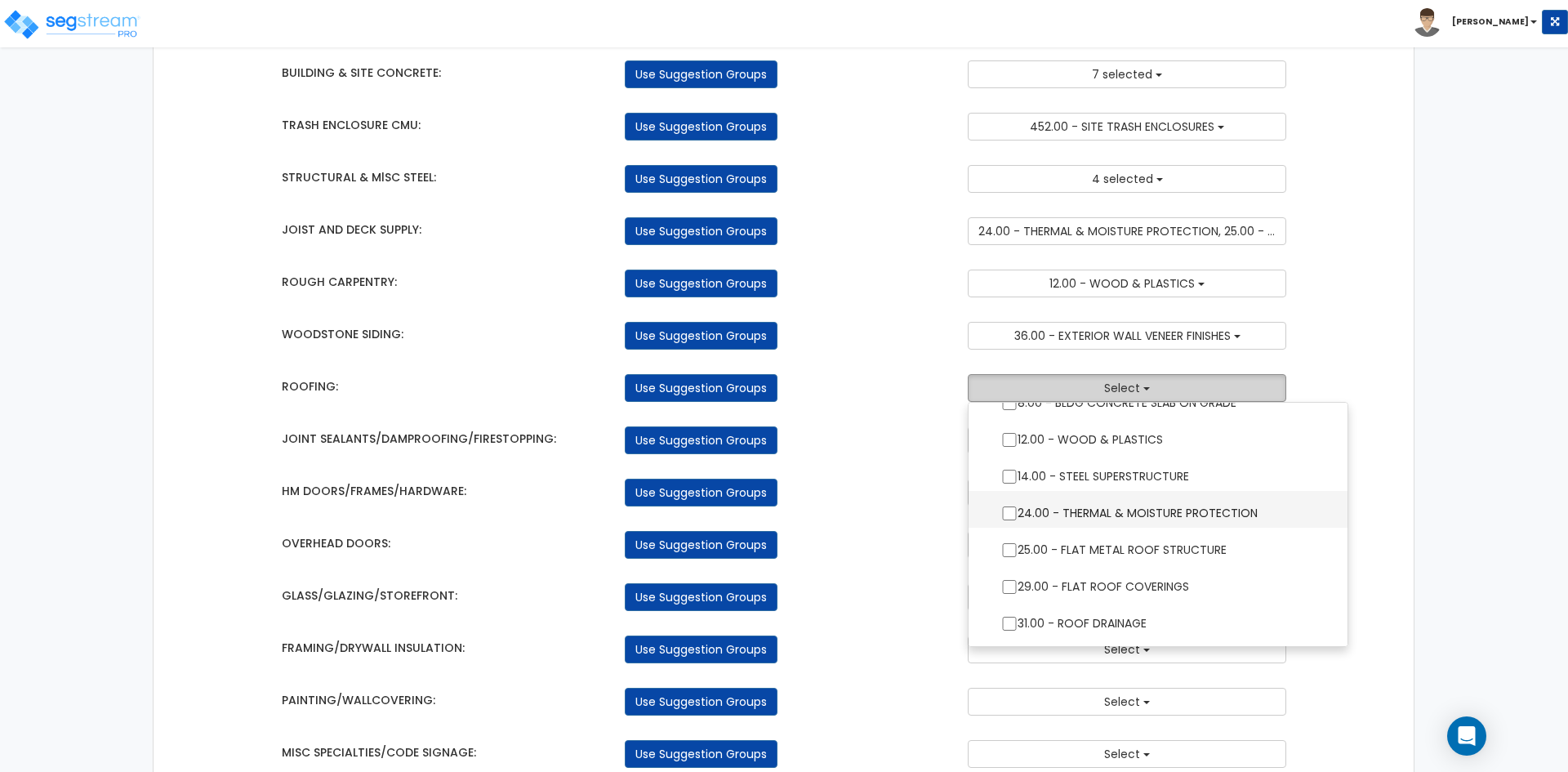
scroll to position [164, 0]
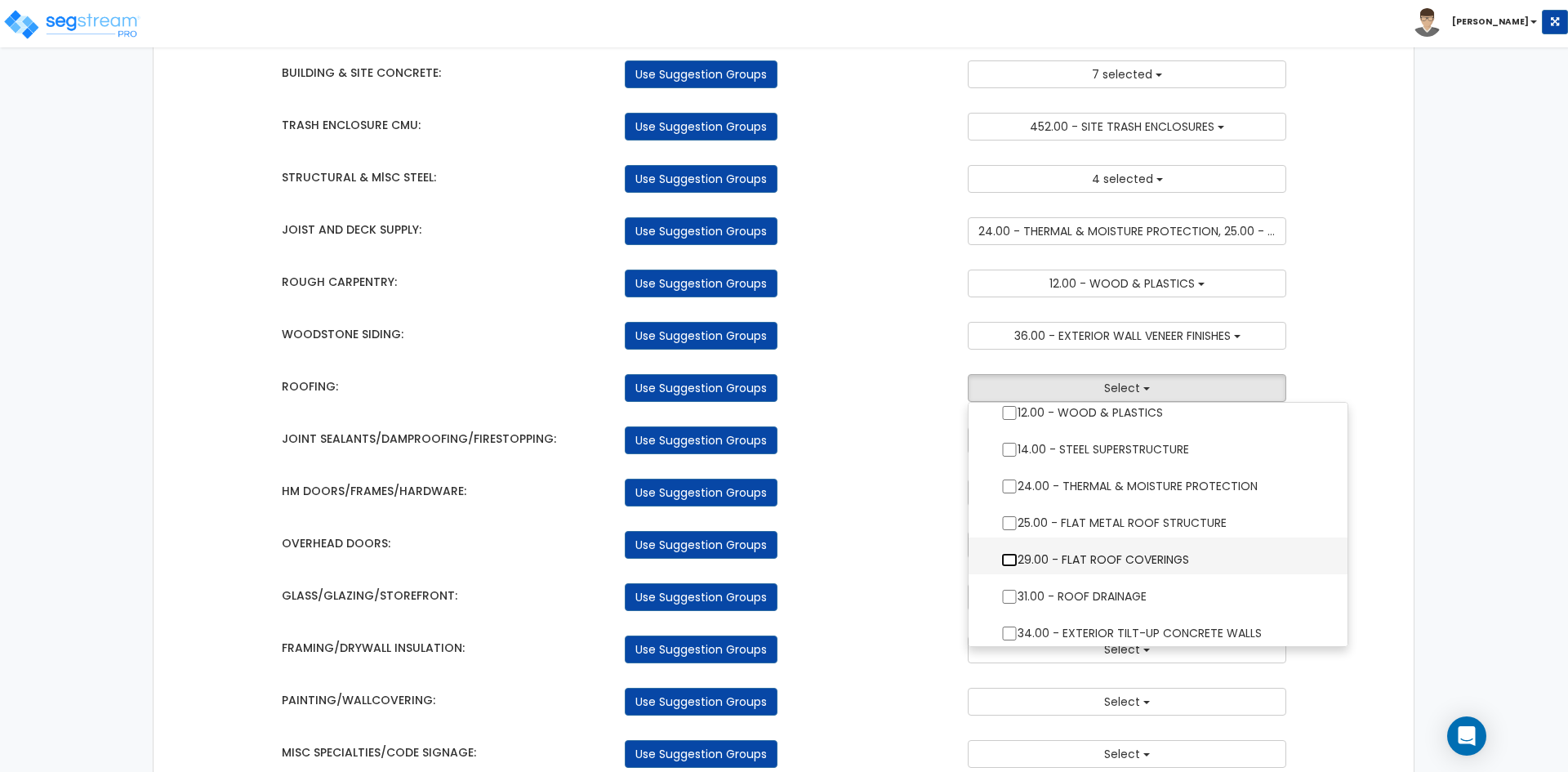
click at [1009, 555] on input "29.00 - FLAT ROOF COVERINGS" at bounding box center [1009, 559] width 16 height 14
checkbox input "true"
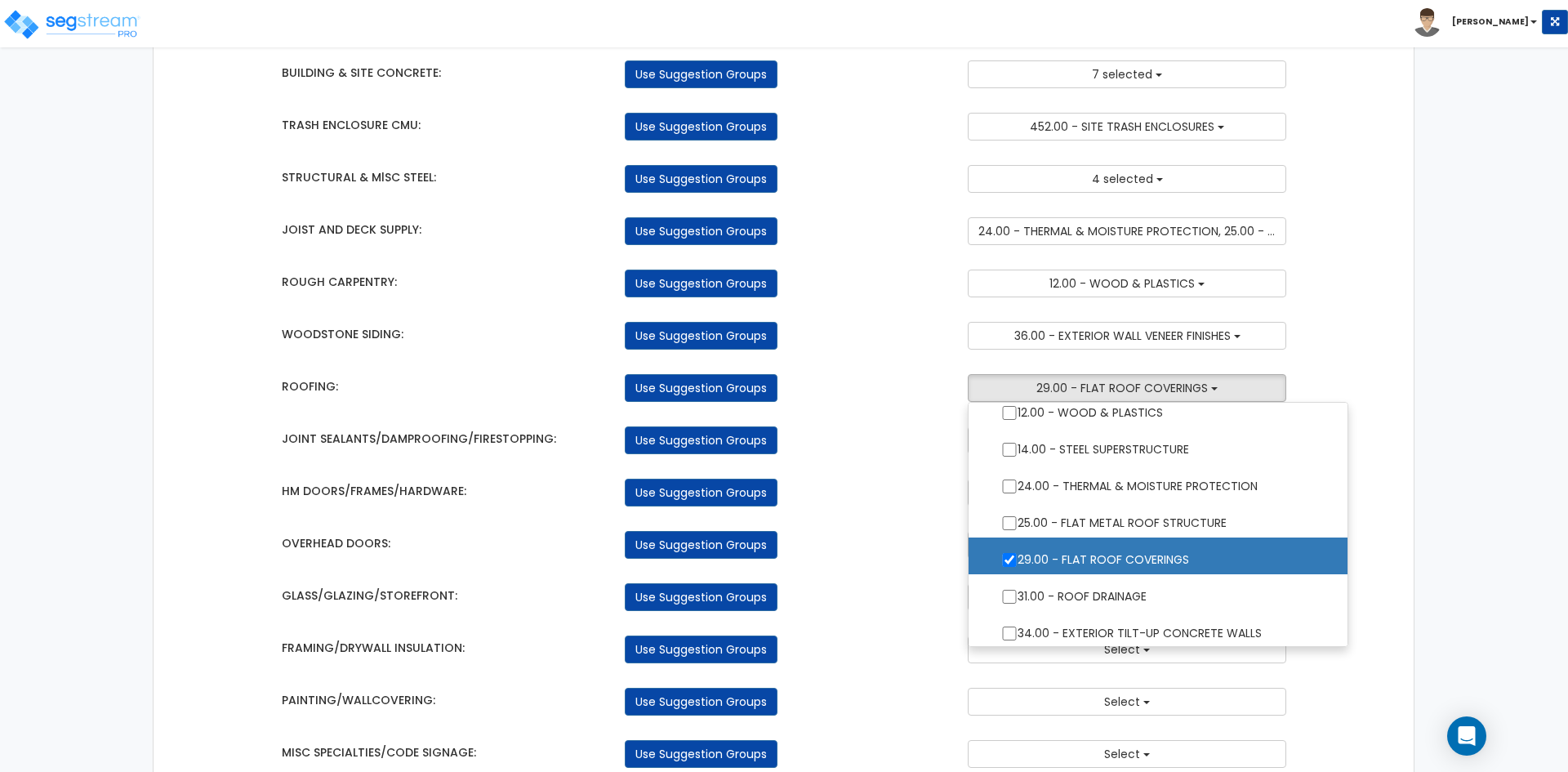
click at [880, 489] on div "Use Suggestion Groups" at bounding box center [784, 492] width 343 height 28
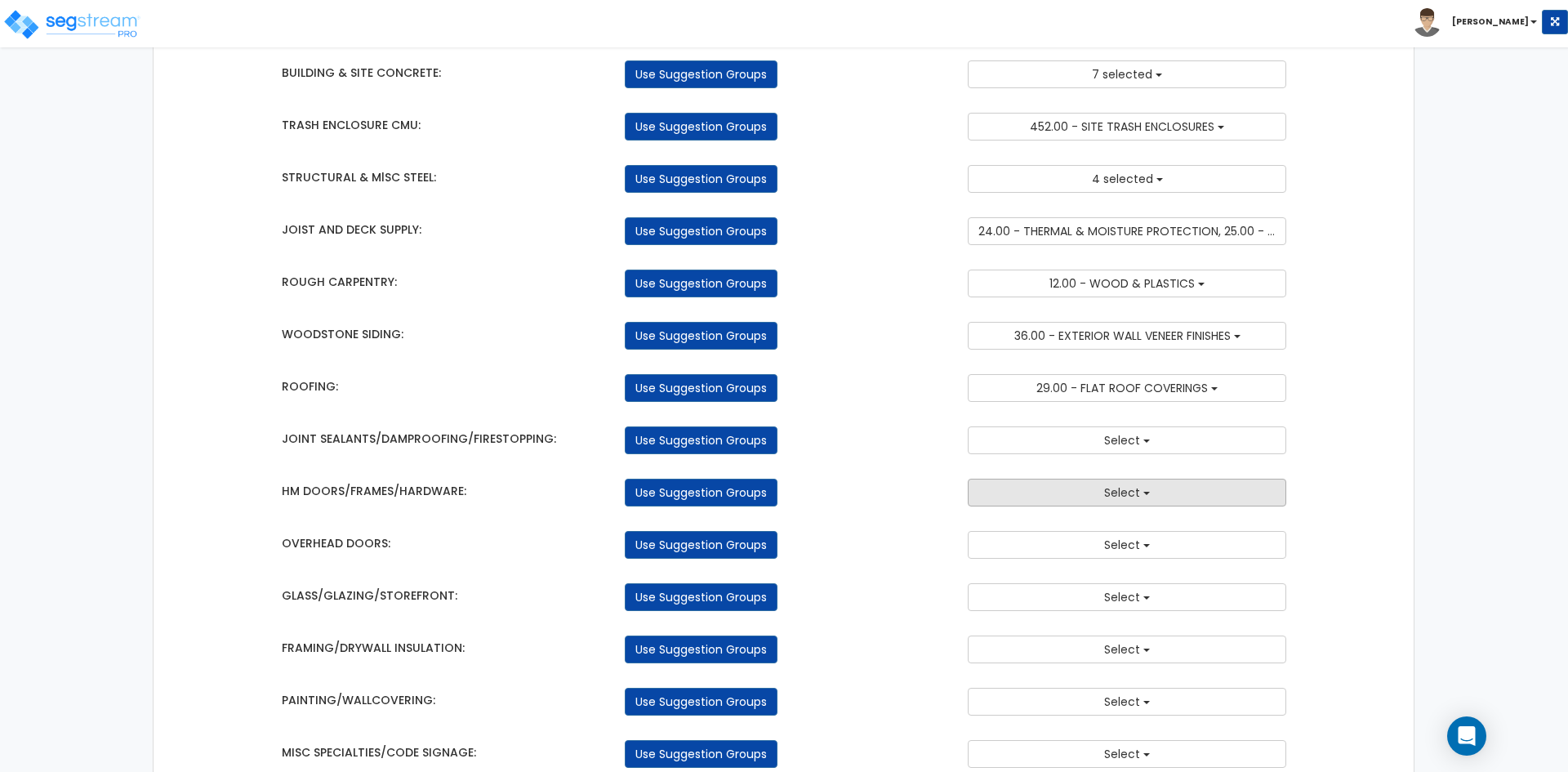
click at [1110, 481] on button "Select" at bounding box center [1126, 492] width 318 height 28
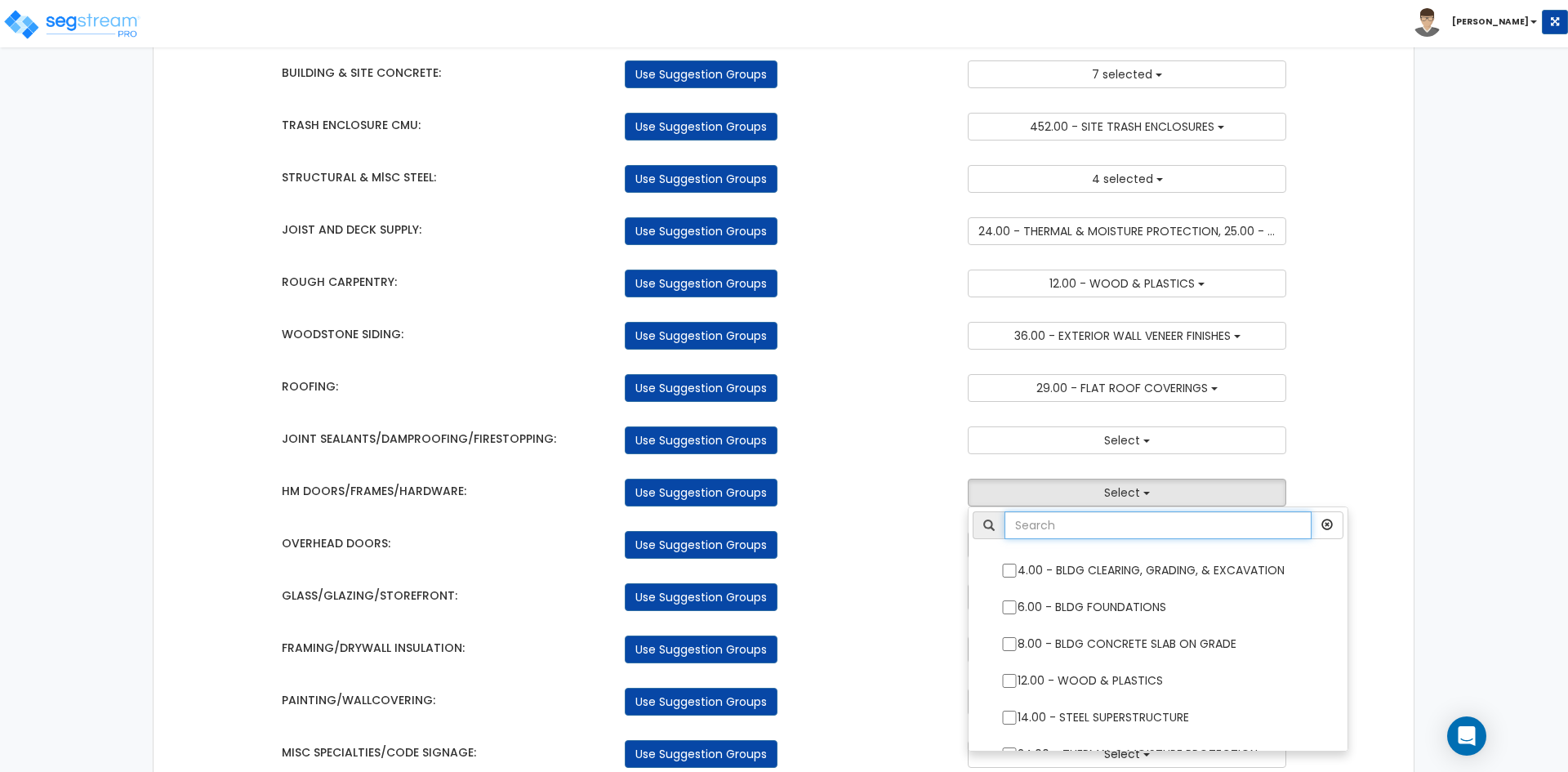
click at [1107, 518] on input "text" at bounding box center [1157, 525] width 307 height 28
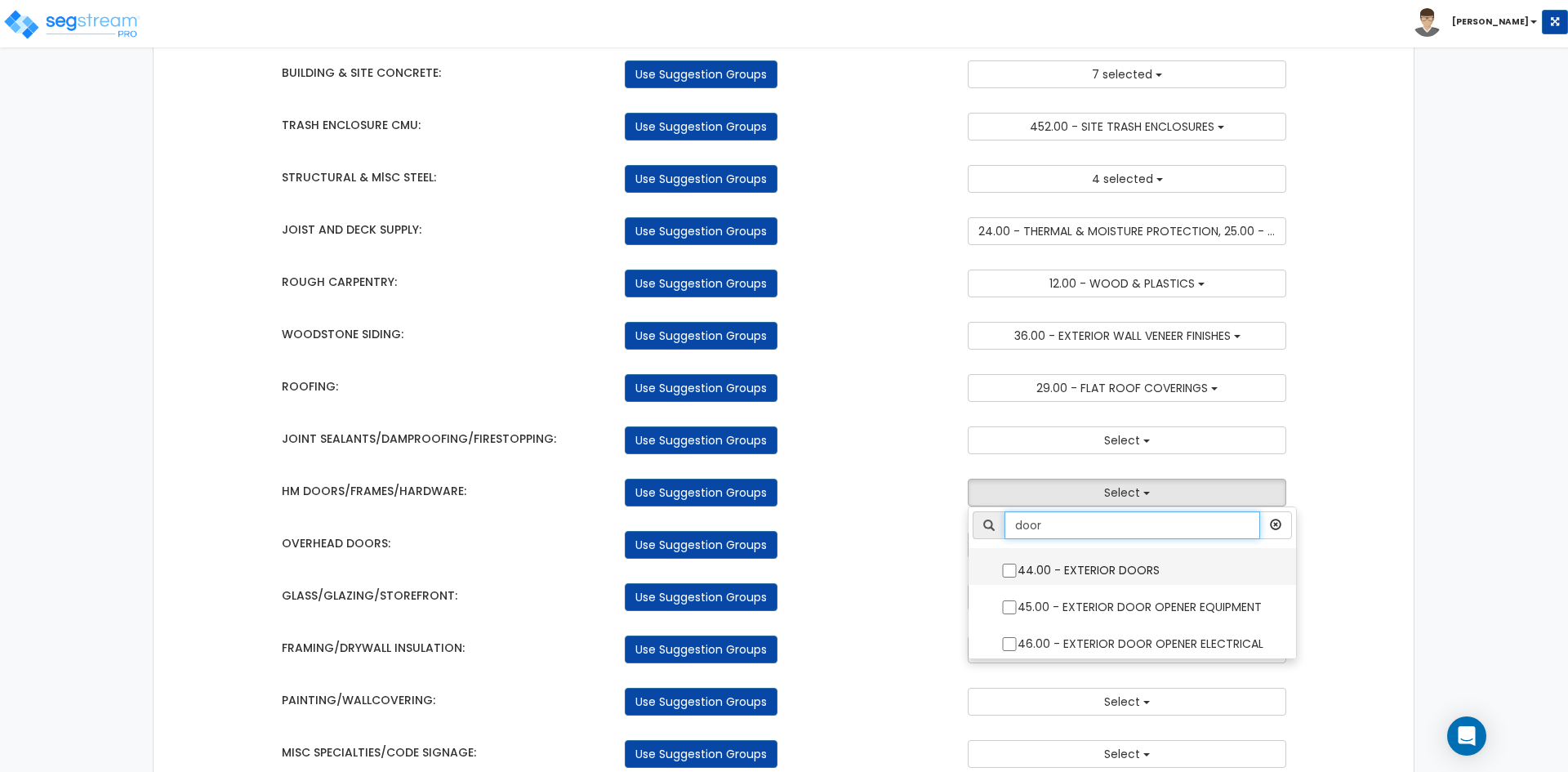
type input "door"
click at [1013, 569] on input "44.00 - EXTERIOR DOORS" at bounding box center [1009, 570] width 16 height 14
checkbox input "true"
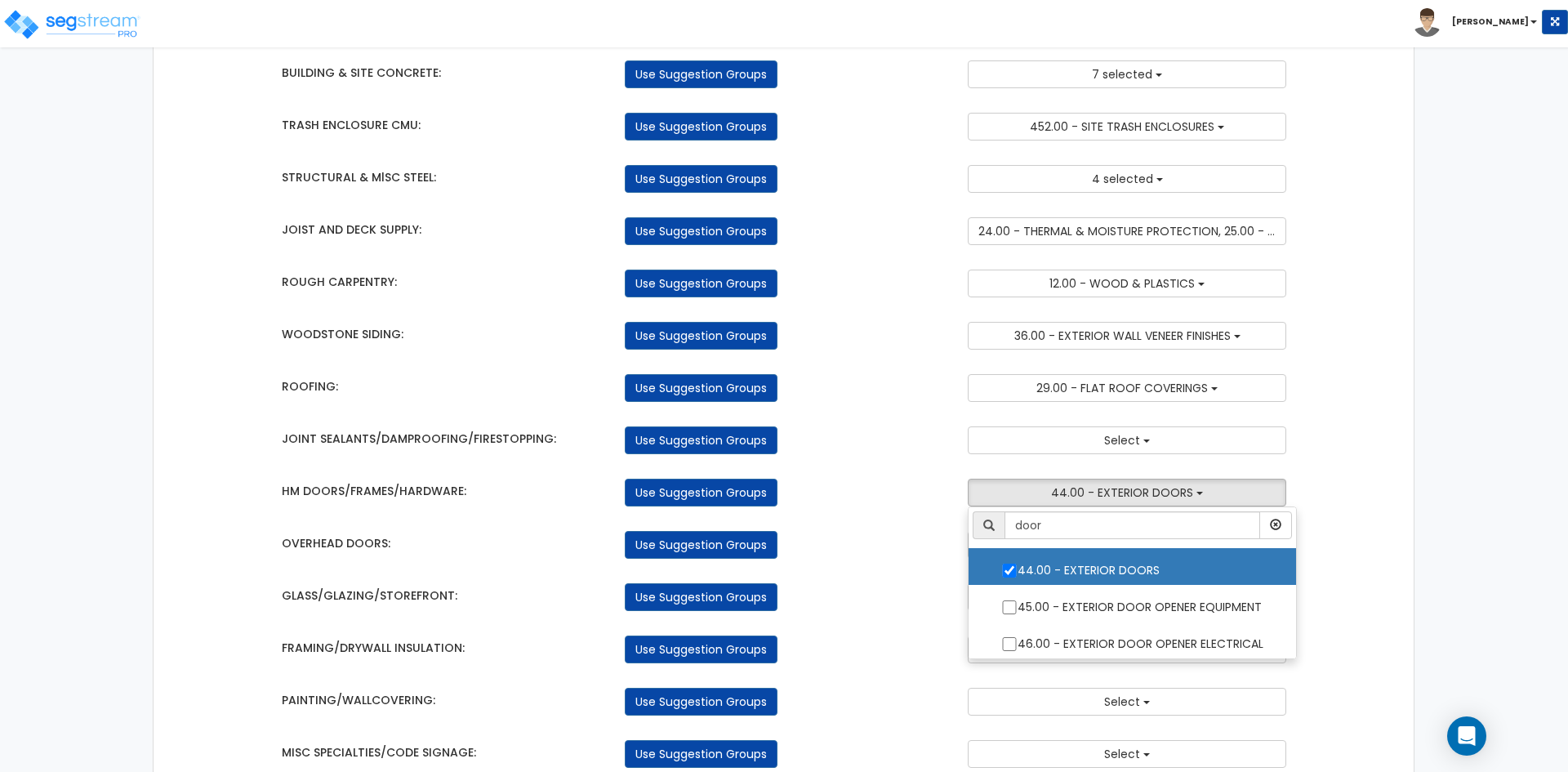
click at [906, 545] on div "Use Suggestion Groups" at bounding box center [784, 545] width 343 height 28
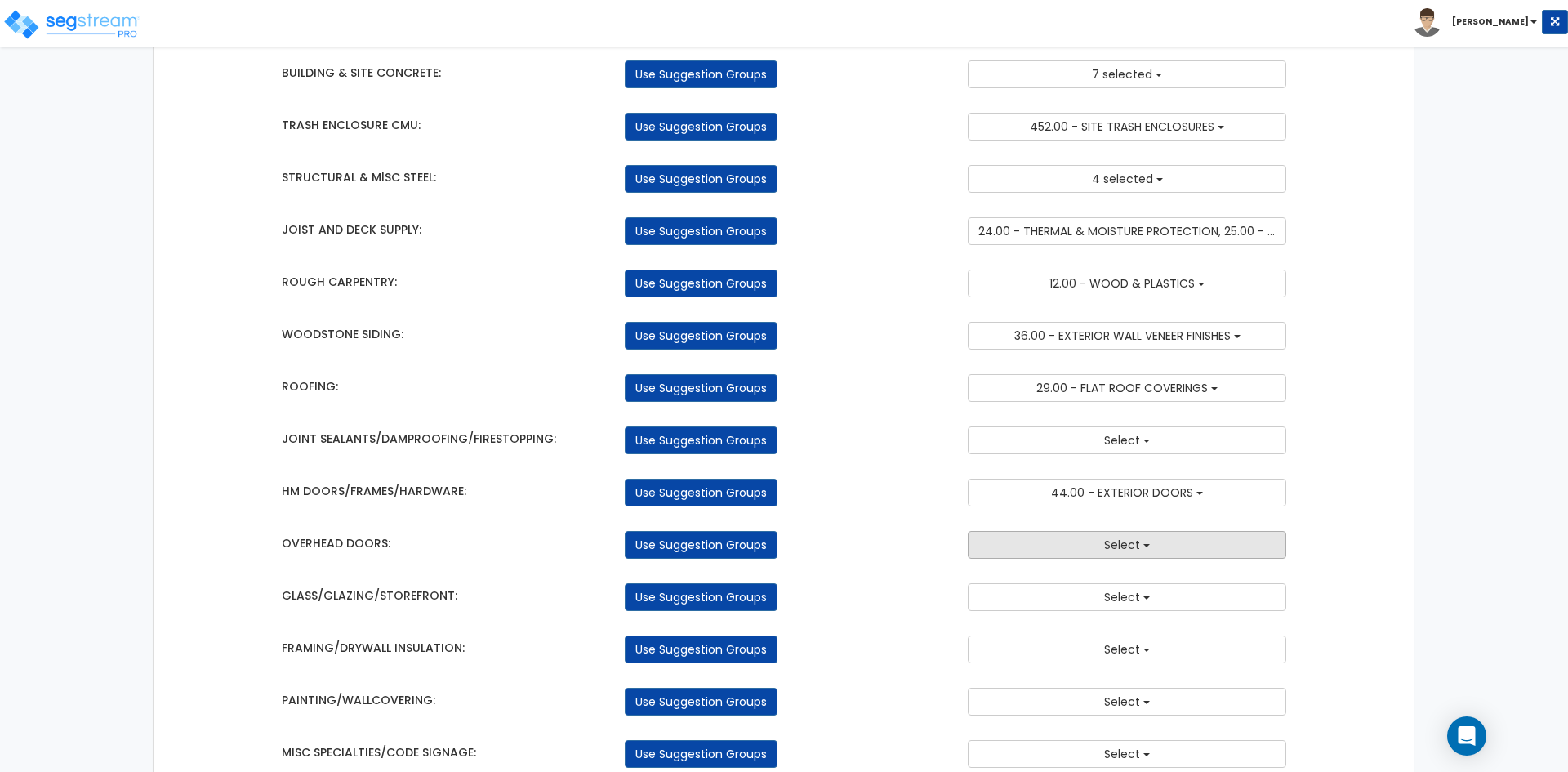
click at [1094, 537] on button "Select" at bounding box center [1126, 545] width 318 height 28
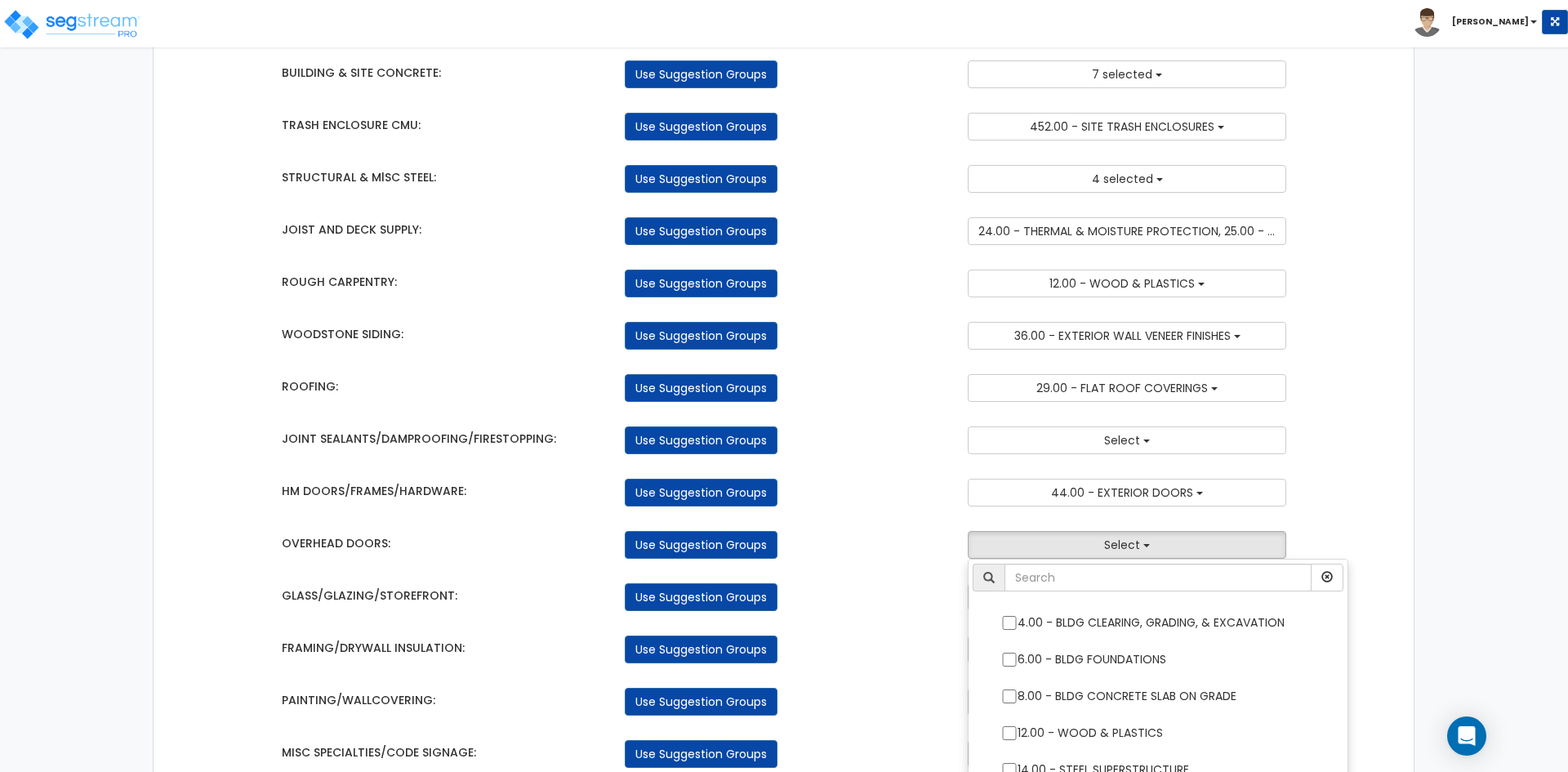
click at [1090, 563] on ul "4.00 - BLDG CLEARING, GRADING, & EXCAVATION 6.00 - BLDG FOUNDATIONS 8.00 - BLDG…" at bounding box center [1157, 681] width 380 height 245
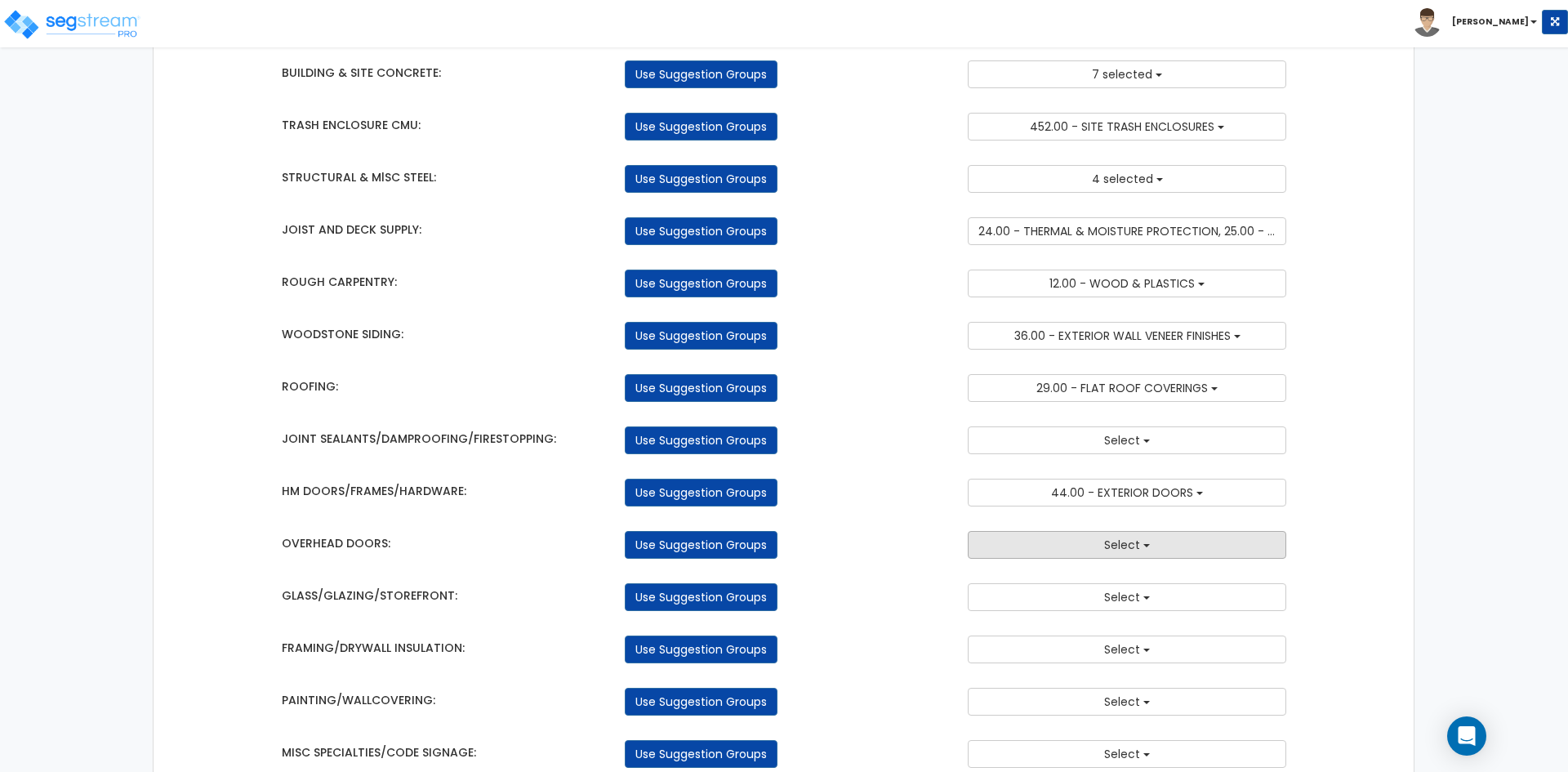
click at [1098, 545] on button "Select" at bounding box center [1126, 545] width 318 height 28
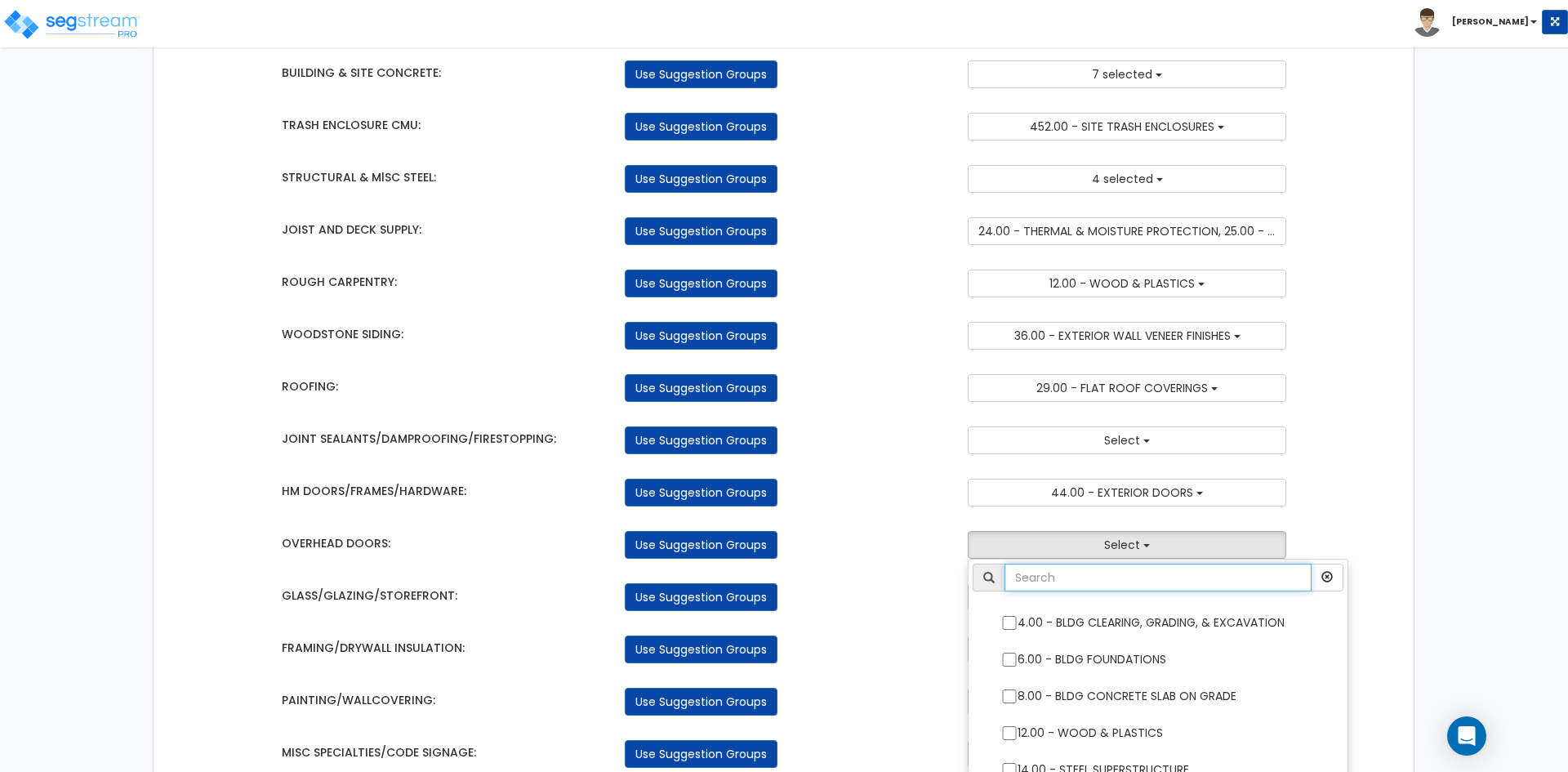
click at [1096, 586] on input "text" at bounding box center [1157, 577] width 307 height 28
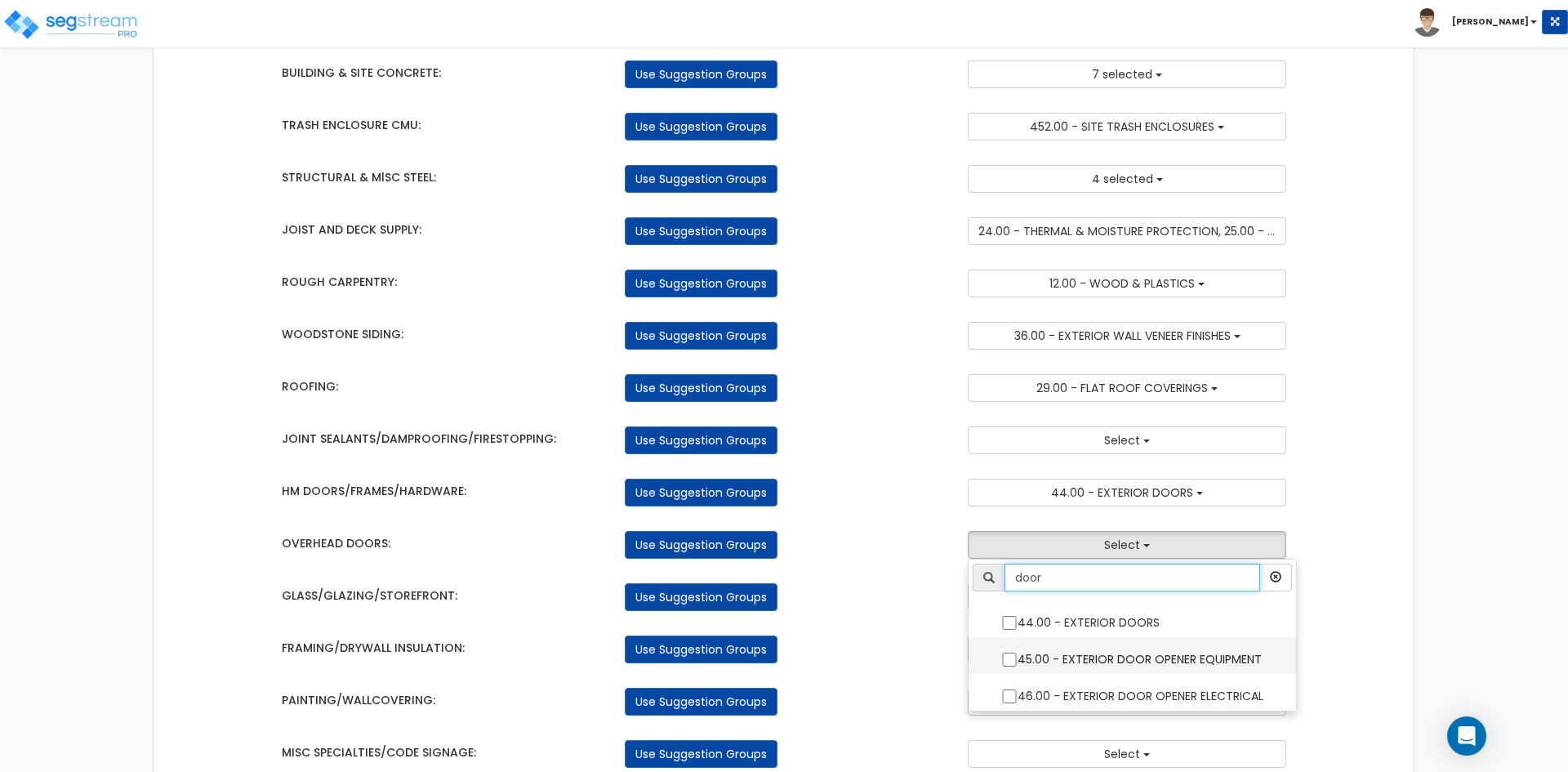
type input "door"
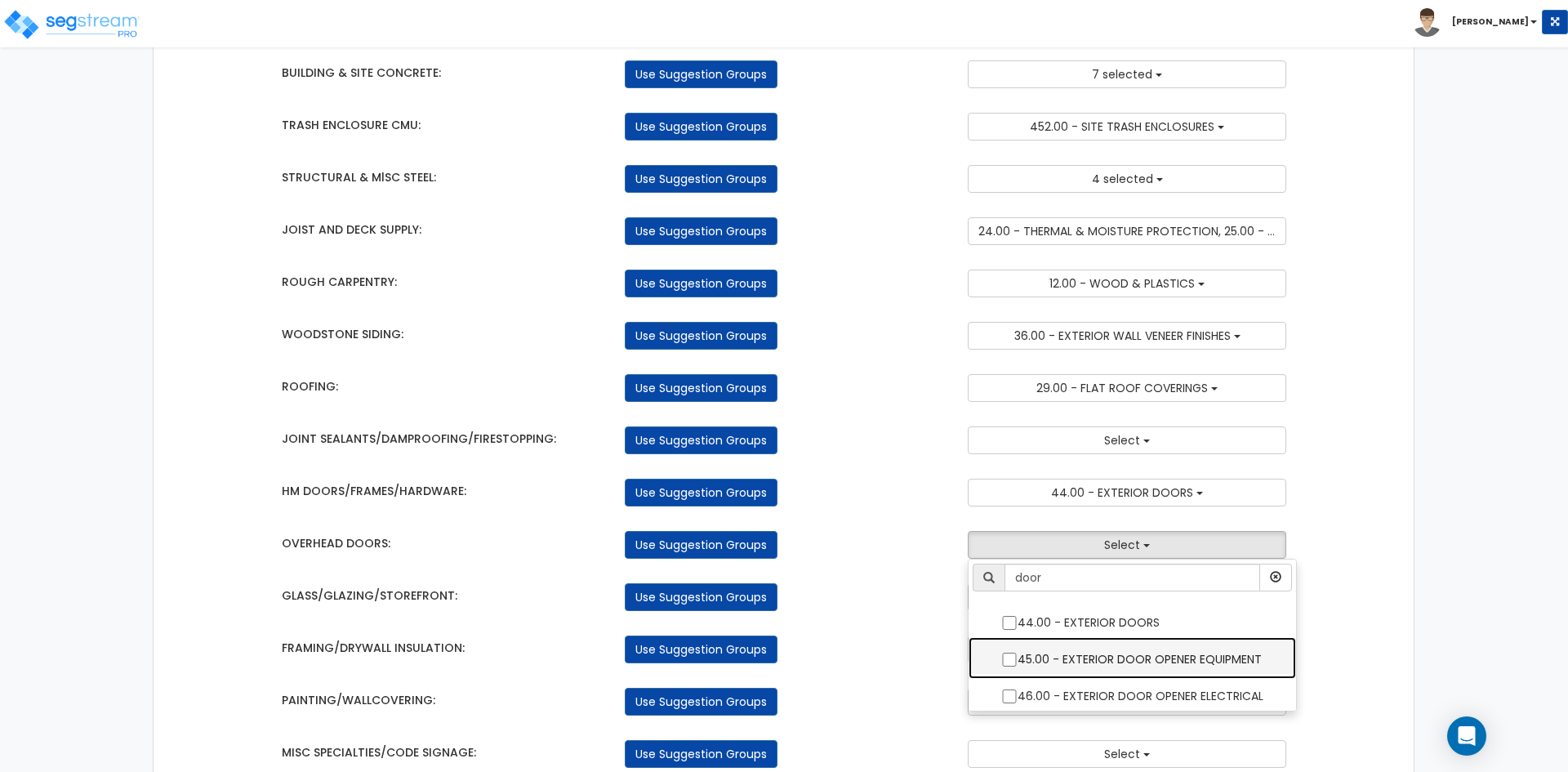
click at [1209, 664] on label "45.00 - EXTERIOR DOOR OPENER EQUIPMENT" at bounding box center [1132, 658] width 294 height 38
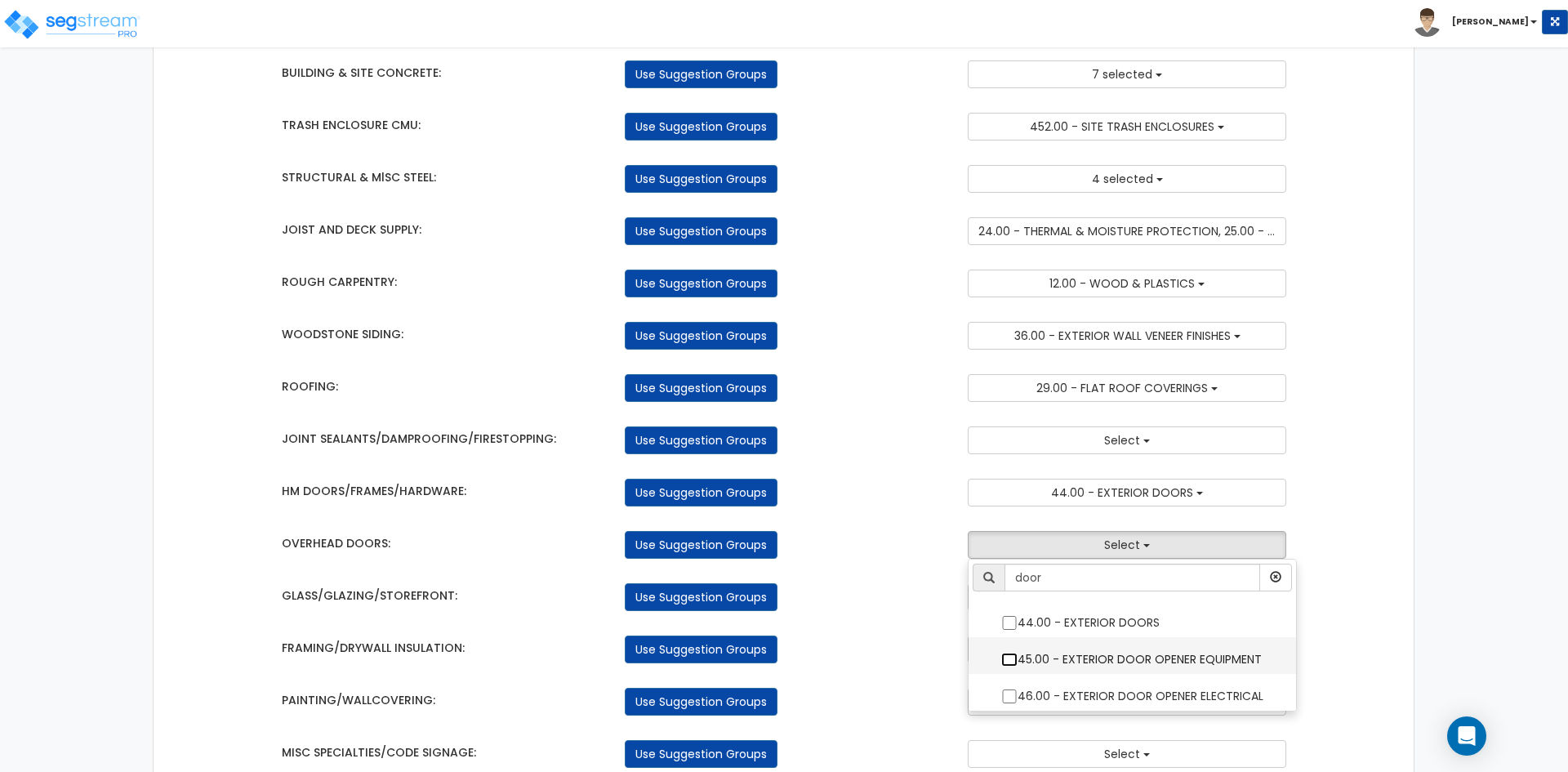
click at [1018, 664] on input "45.00 - EXTERIOR DOOR OPENER EQUIPMENT" at bounding box center [1009, 659] width 16 height 14
checkbox input "true"
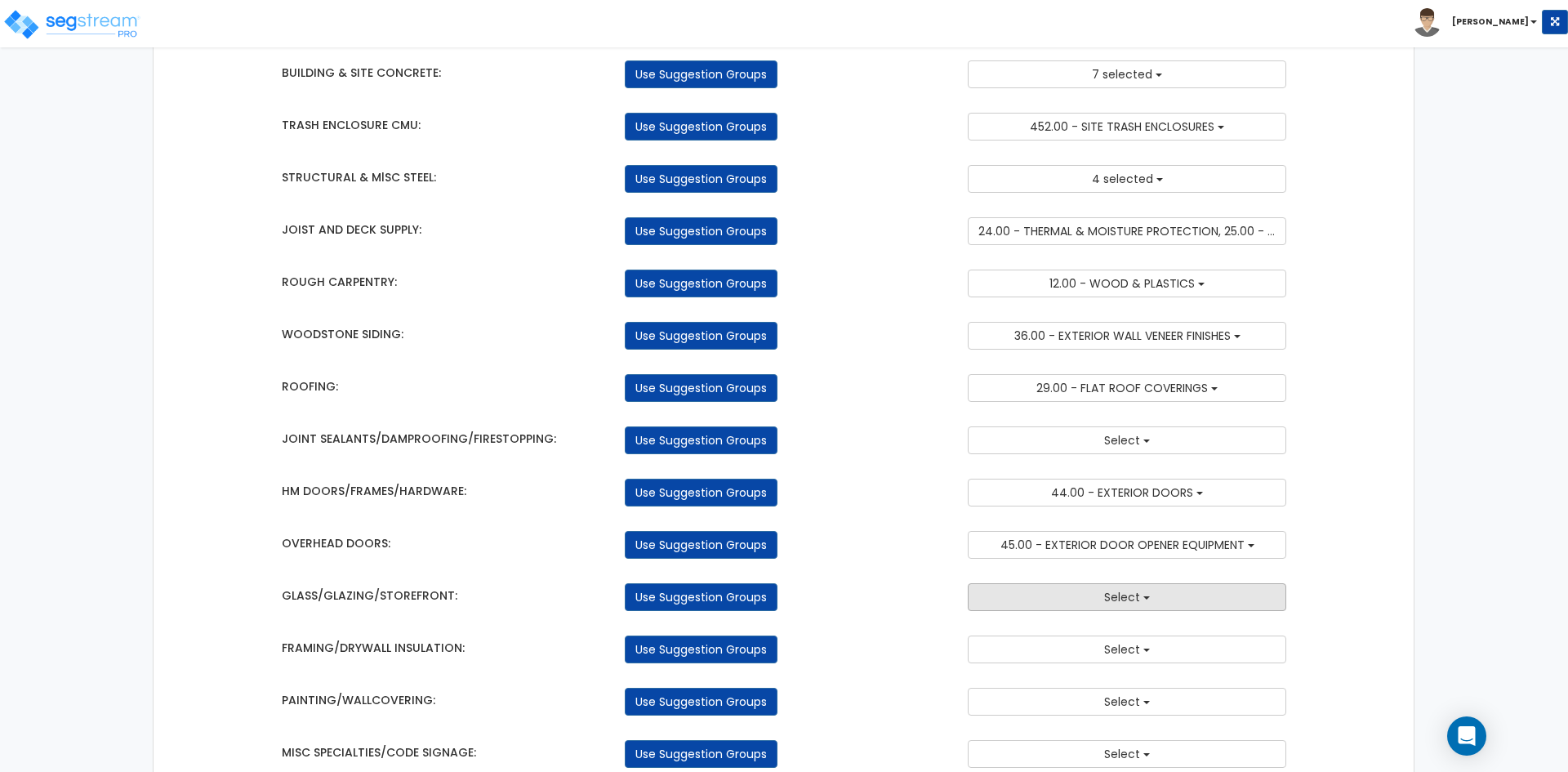
click at [1054, 597] on button "Select" at bounding box center [1126, 597] width 318 height 28
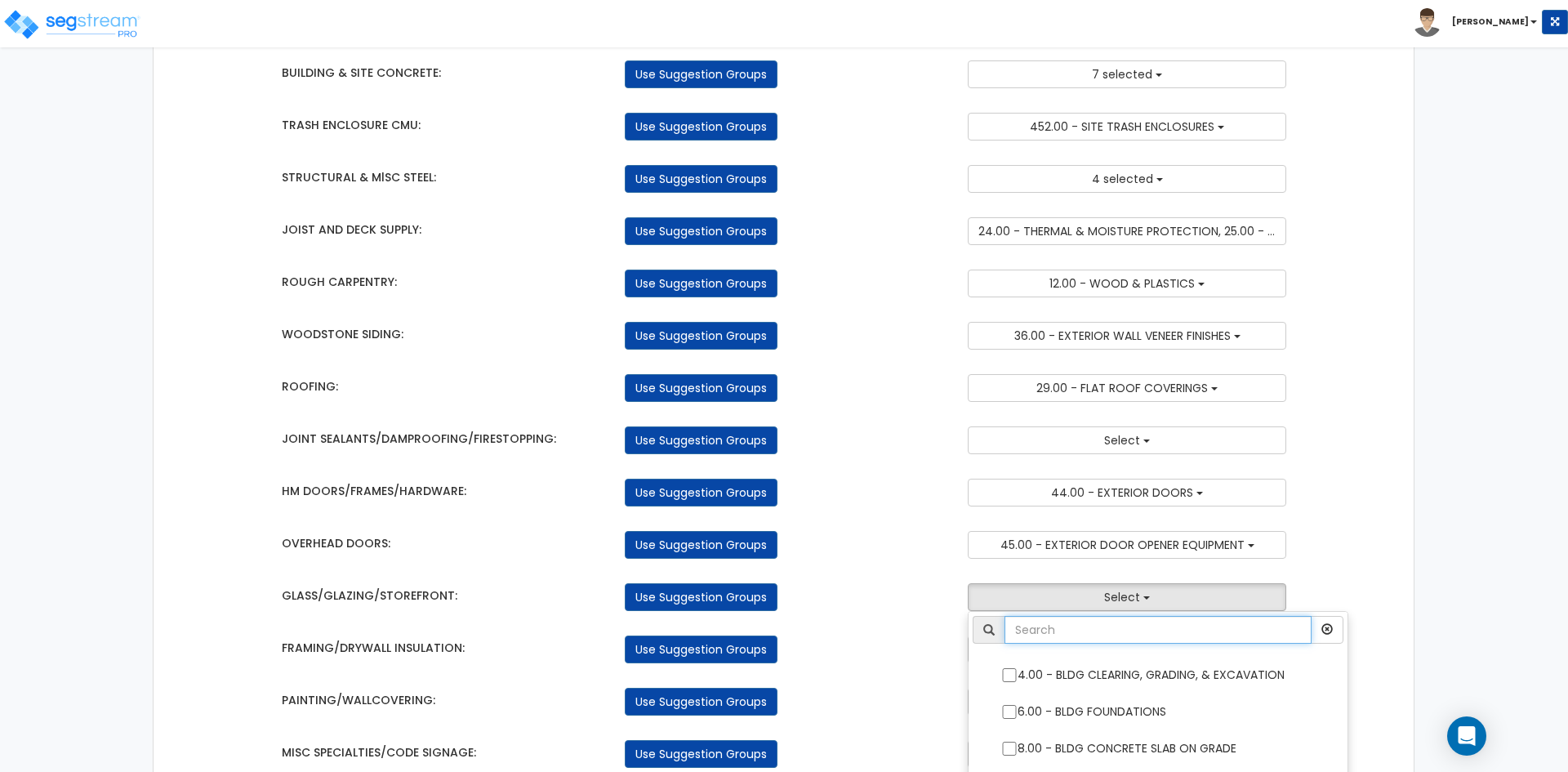
click at [1077, 626] on input "text" at bounding box center [1157, 630] width 307 height 28
type input "stor"
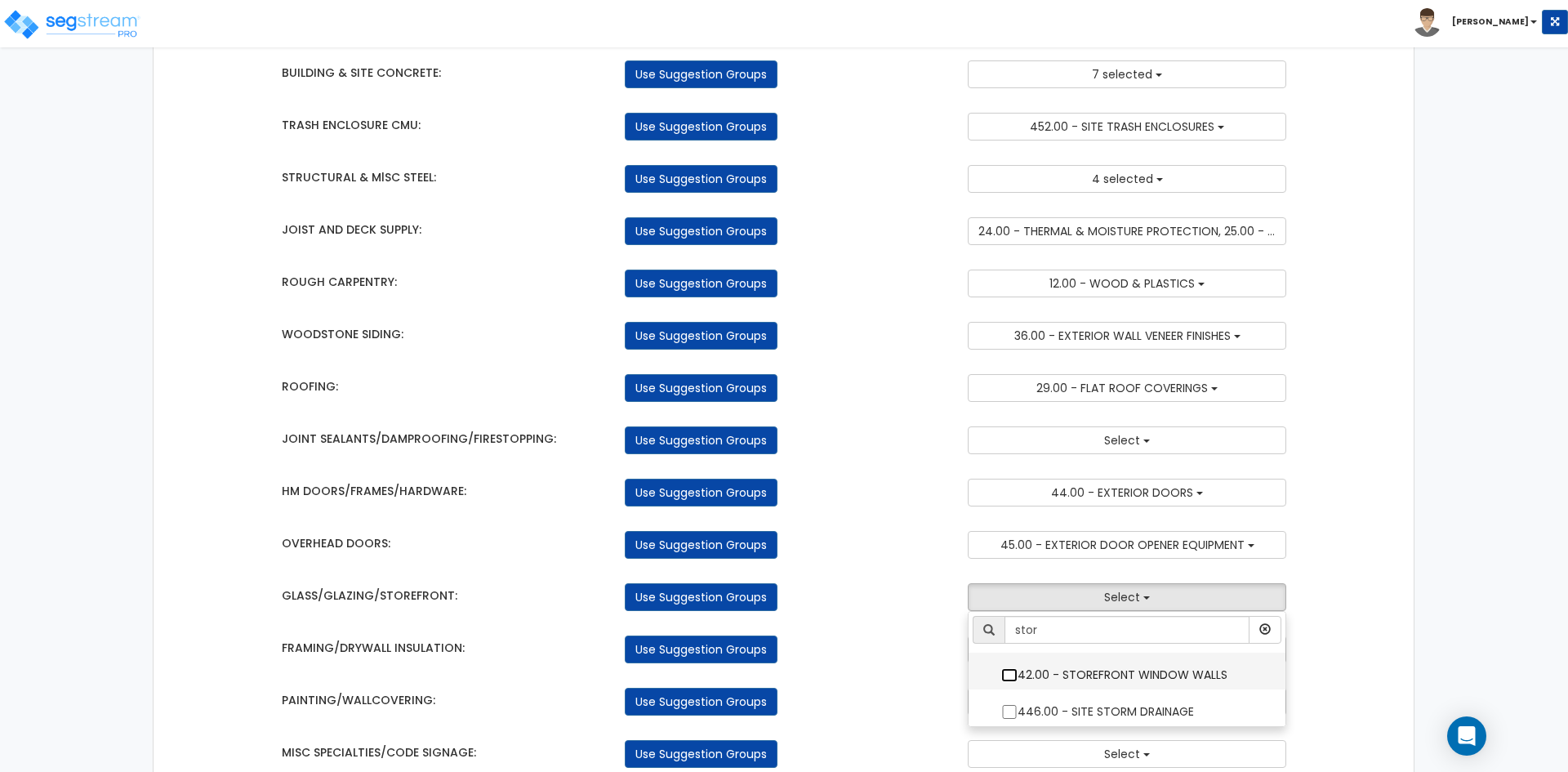
click at [1008, 671] on input "42.00 - STOREFRONT WINDOW WALLS" at bounding box center [1009, 675] width 16 height 14
checkbox input "true"
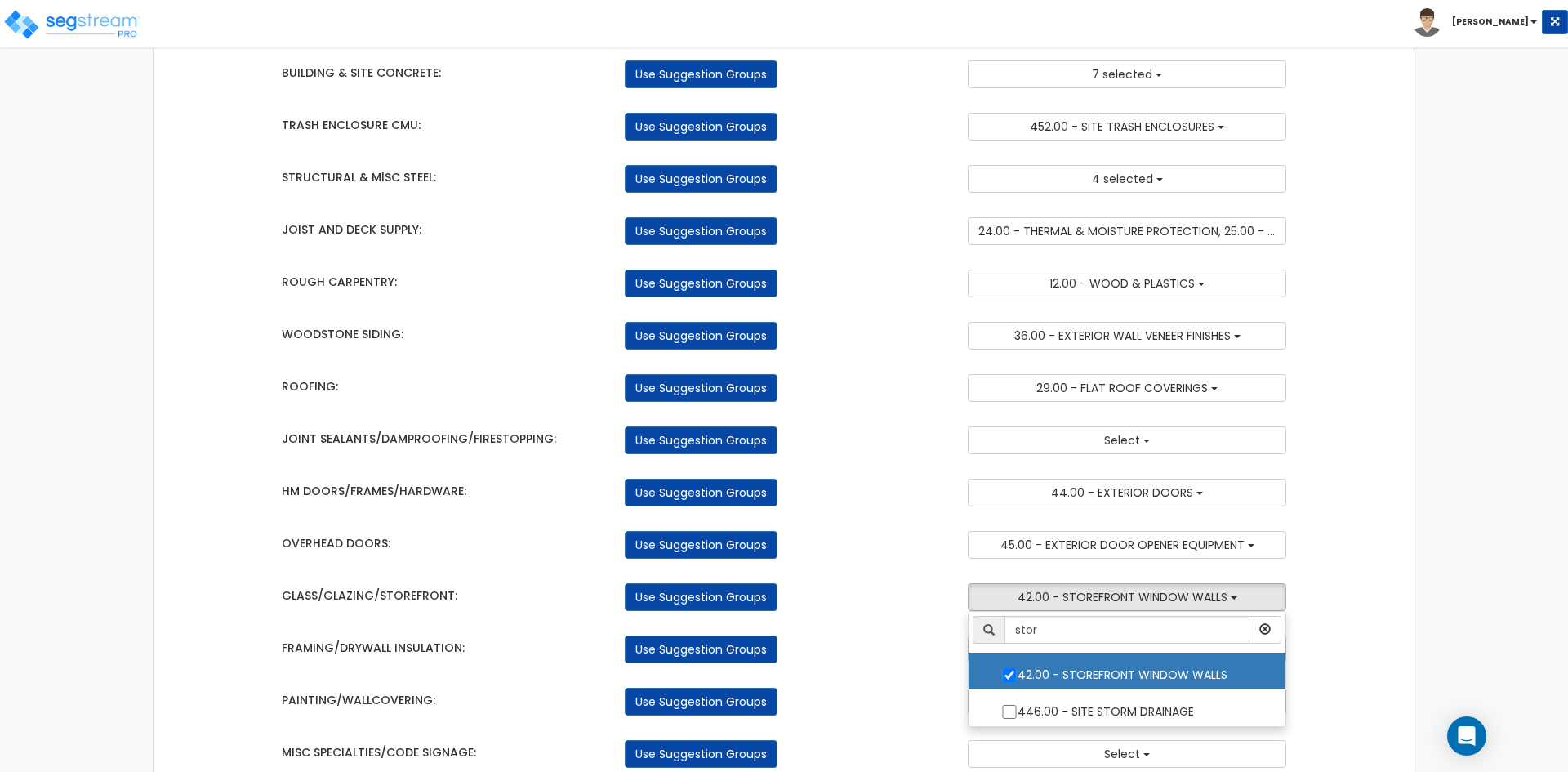
click at [883, 595] on div "Use Suggestion Groups" at bounding box center [784, 597] width 343 height 28
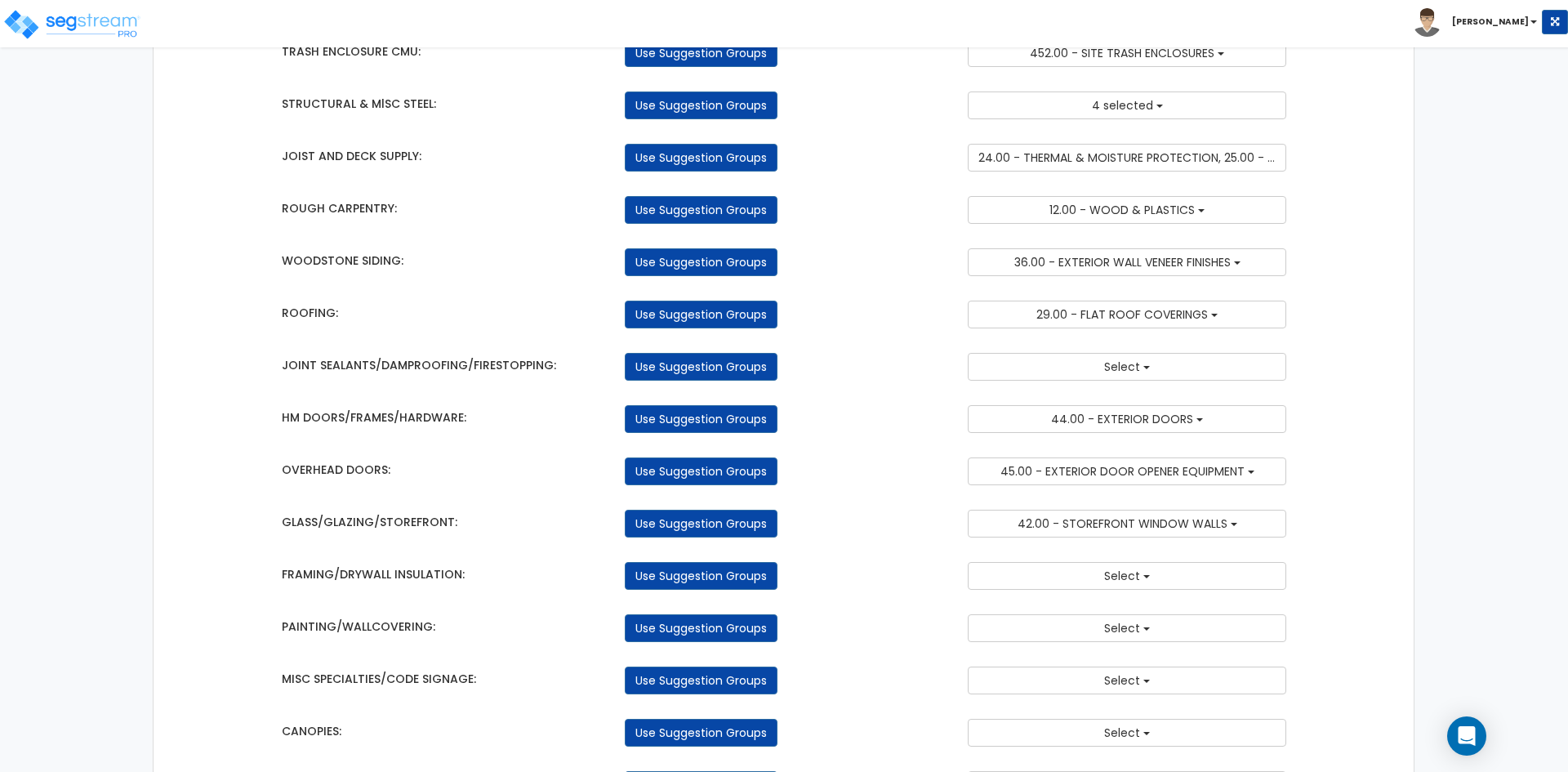
scroll to position [245, 0]
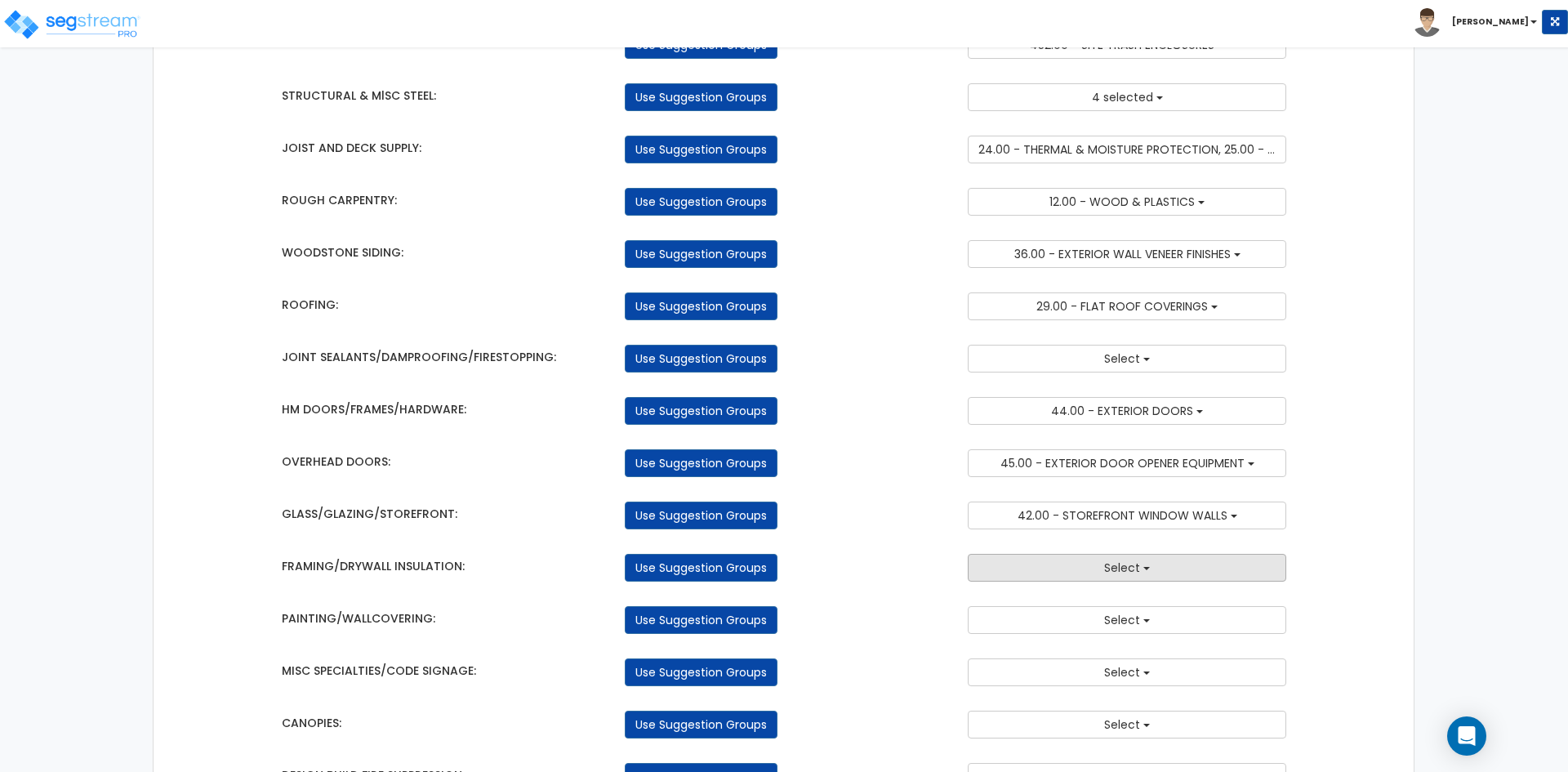
click at [1101, 581] on button "Select" at bounding box center [1126, 568] width 318 height 28
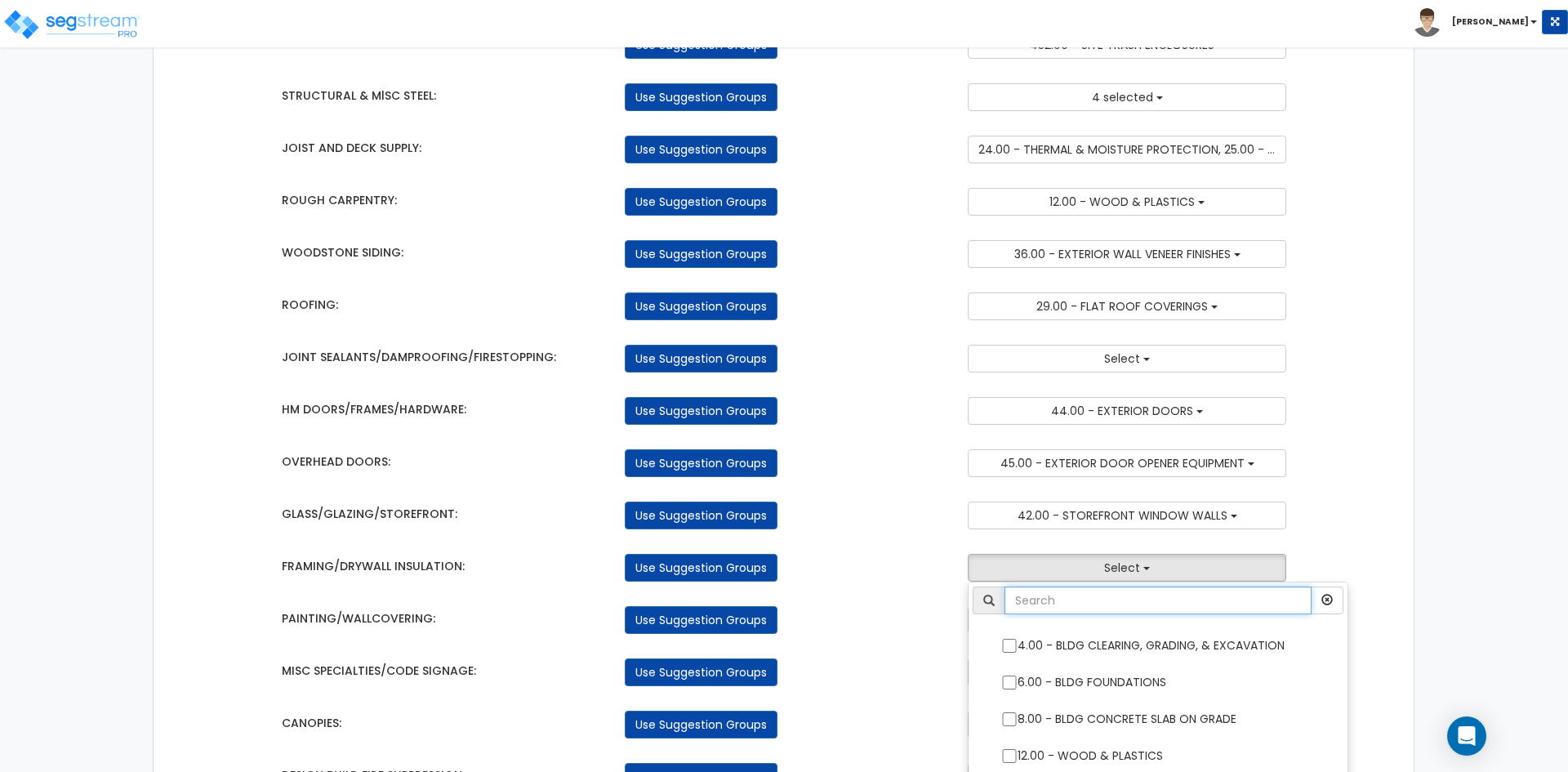
click at [1073, 608] on input "text" at bounding box center [1157, 600] width 307 height 28
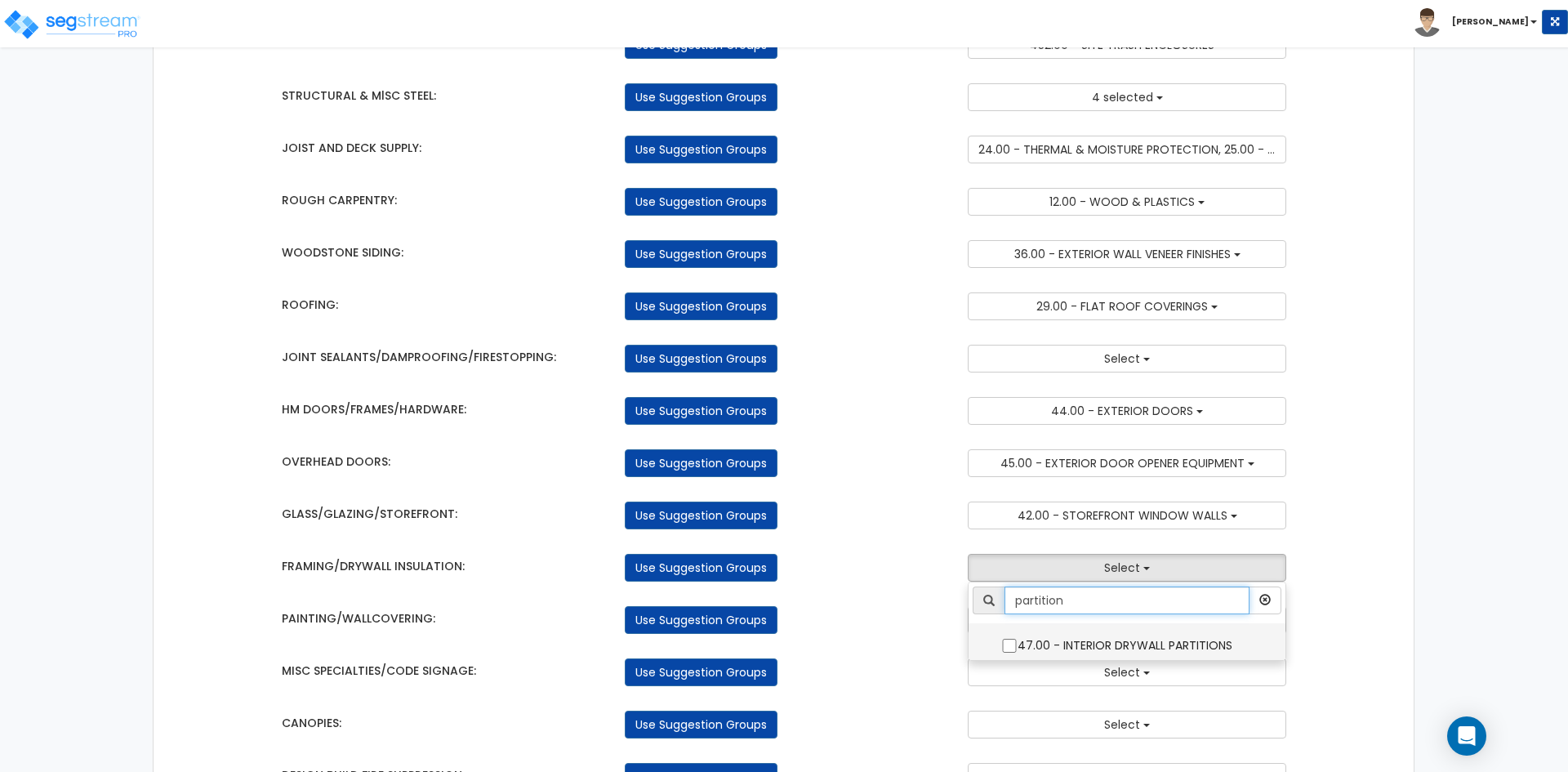
type input "partition"
click at [1006, 644] on input "47.00 - INTERIOR DRYWALL PARTITIONS" at bounding box center [1009, 645] width 16 height 14
checkbox input "true"
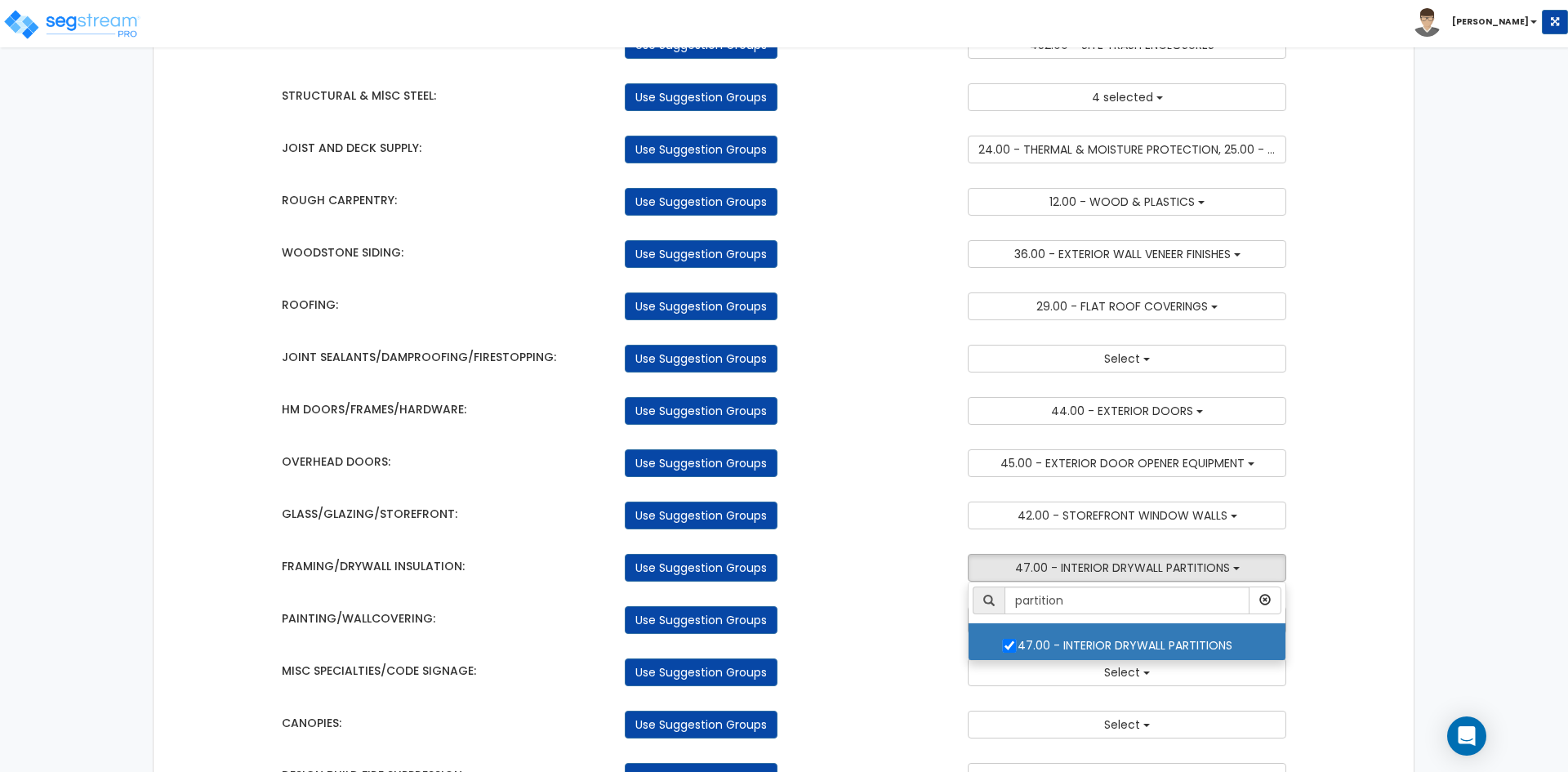
click at [921, 599] on div "PAINTING/WALLCOVERING: Use Suggestion Groups 4.00 - BLDG CLEARING, GRADING, & E…" at bounding box center [784, 616] width 1030 height 36
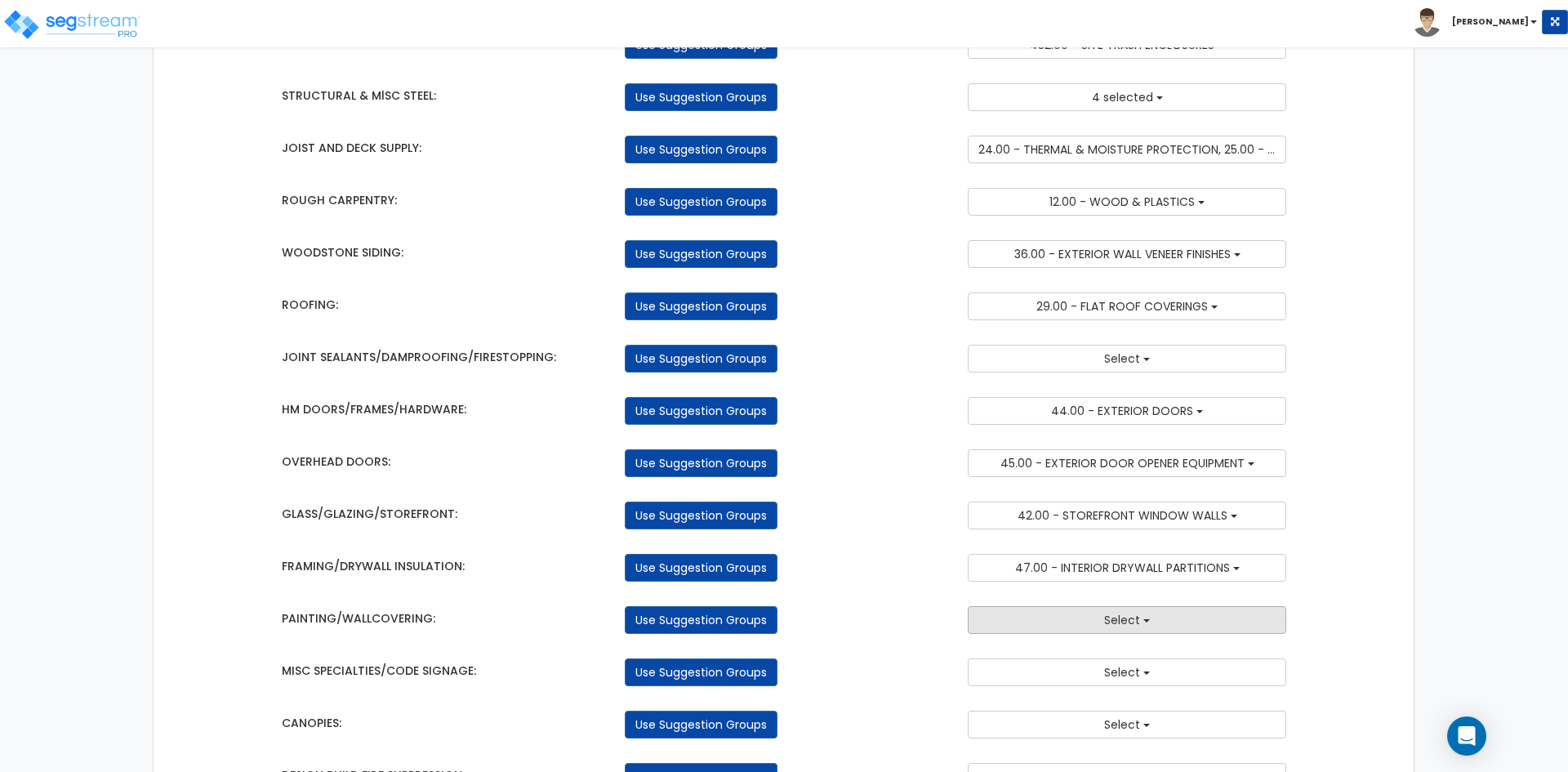
click at [1050, 627] on button "Select" at bounding box center [1126, 620] width 318 height 28
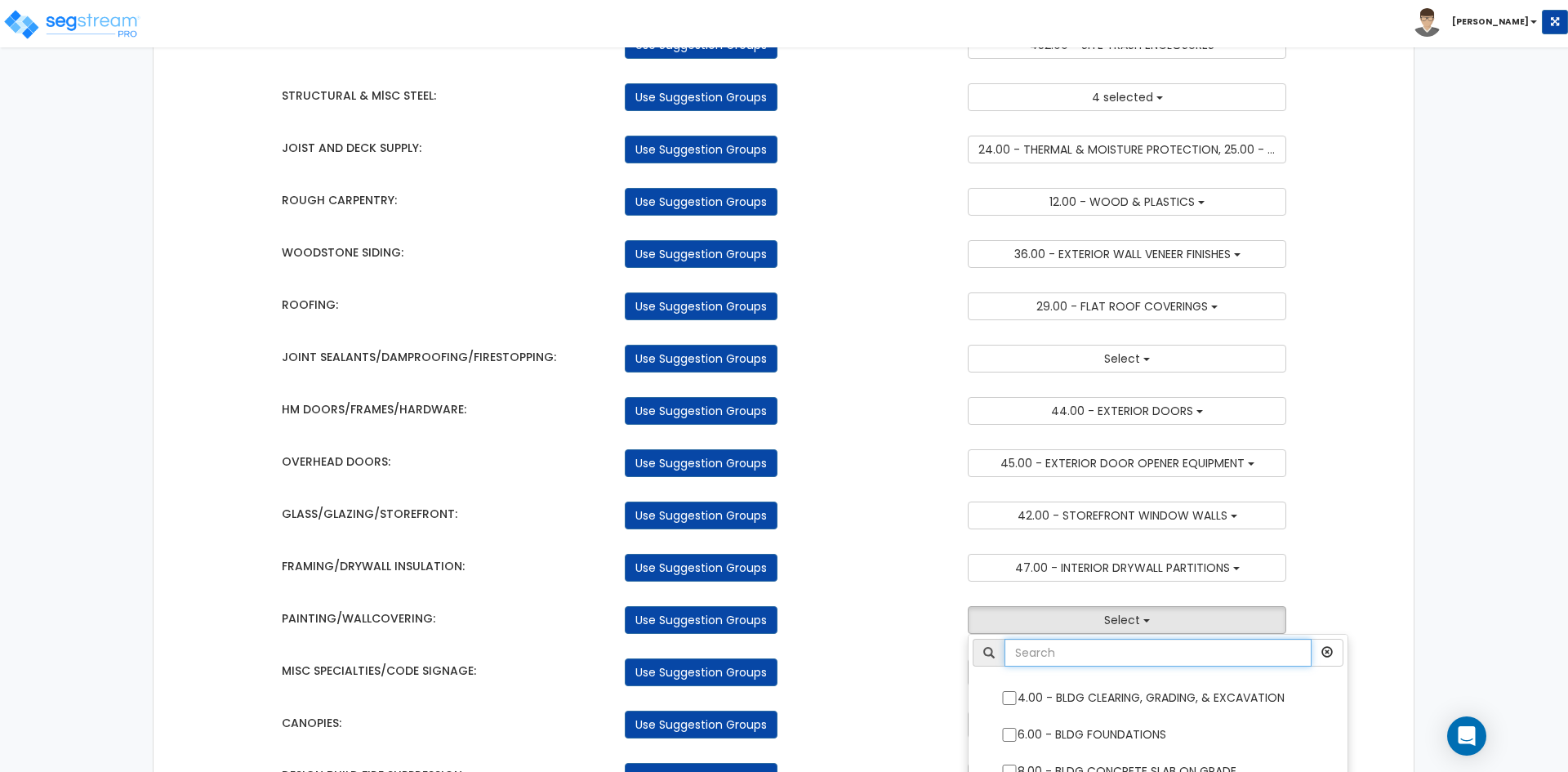
click at [1044, 649] on input "text" at bounding box center [1157, 653] width 307 height 28
type input "paint"
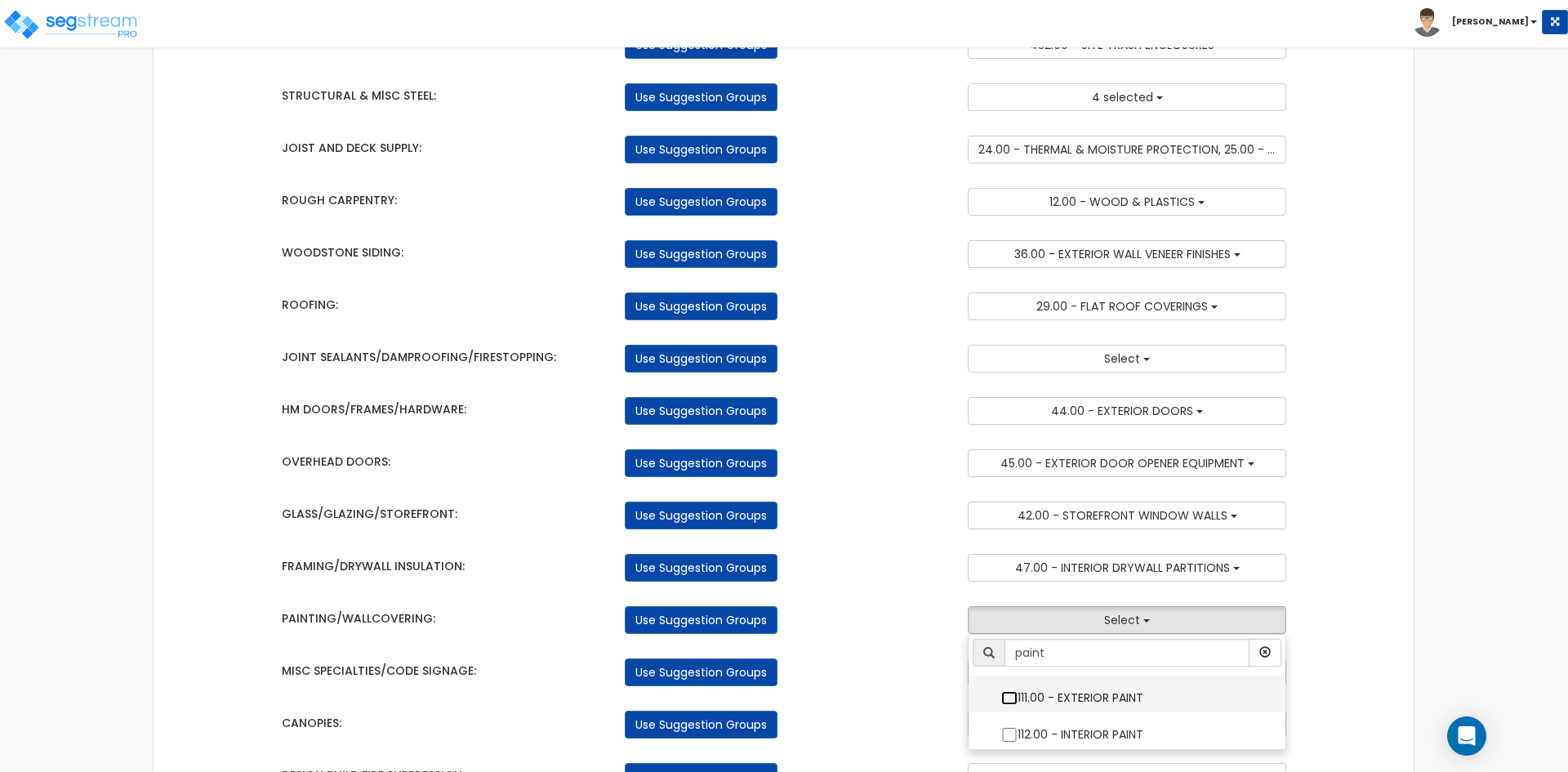
click at [1004, 697] on input "111.00 - EXTERIOR PAINT" at bounding box center [1009, 698] width 16 height 14
checkbox input "true"
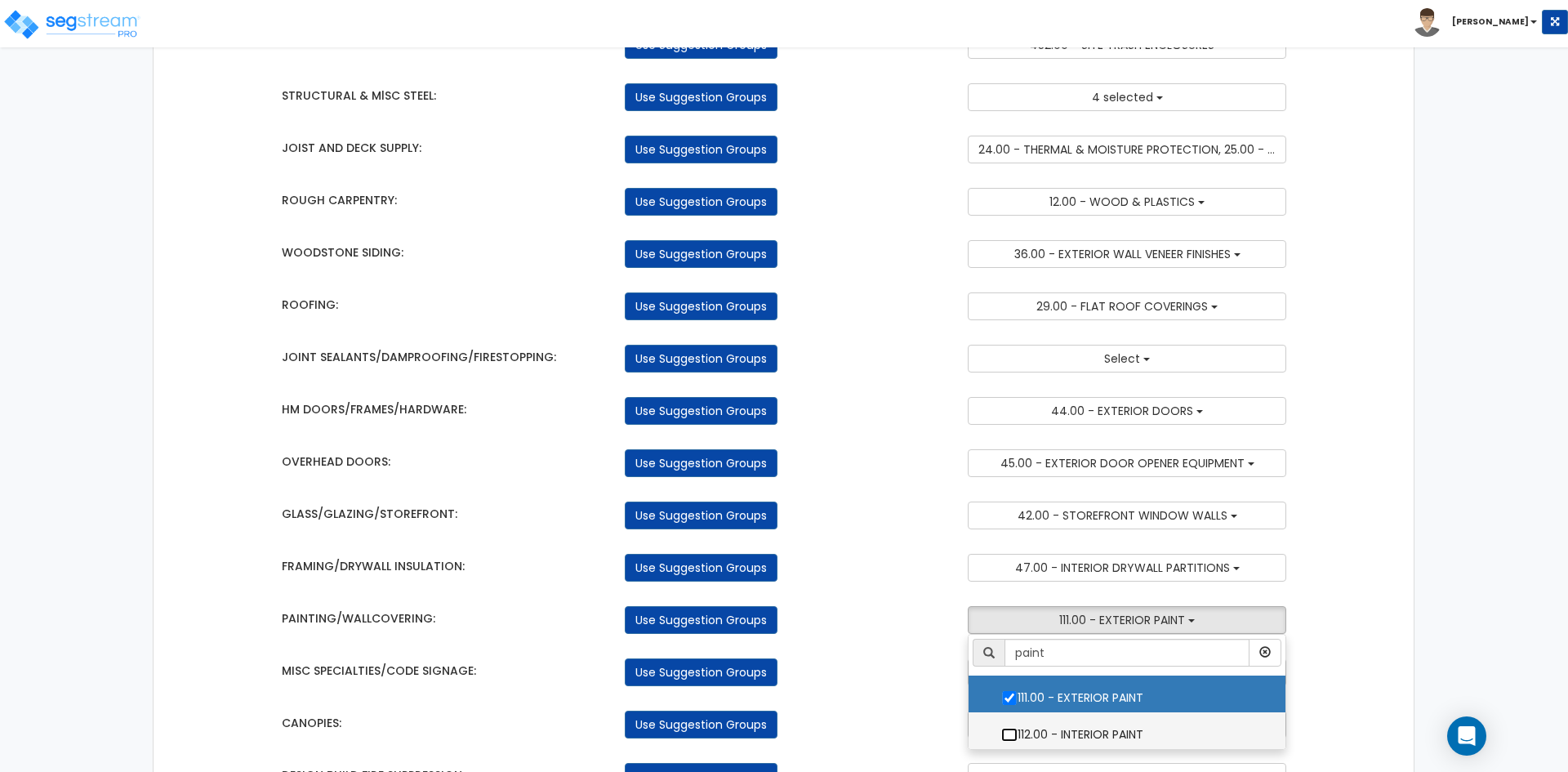
click at [1014, 737] on input "112.00 - INTERIOR PAINT" at bounding box center [1009, 734] width 16 height 14
checkbox input "true"
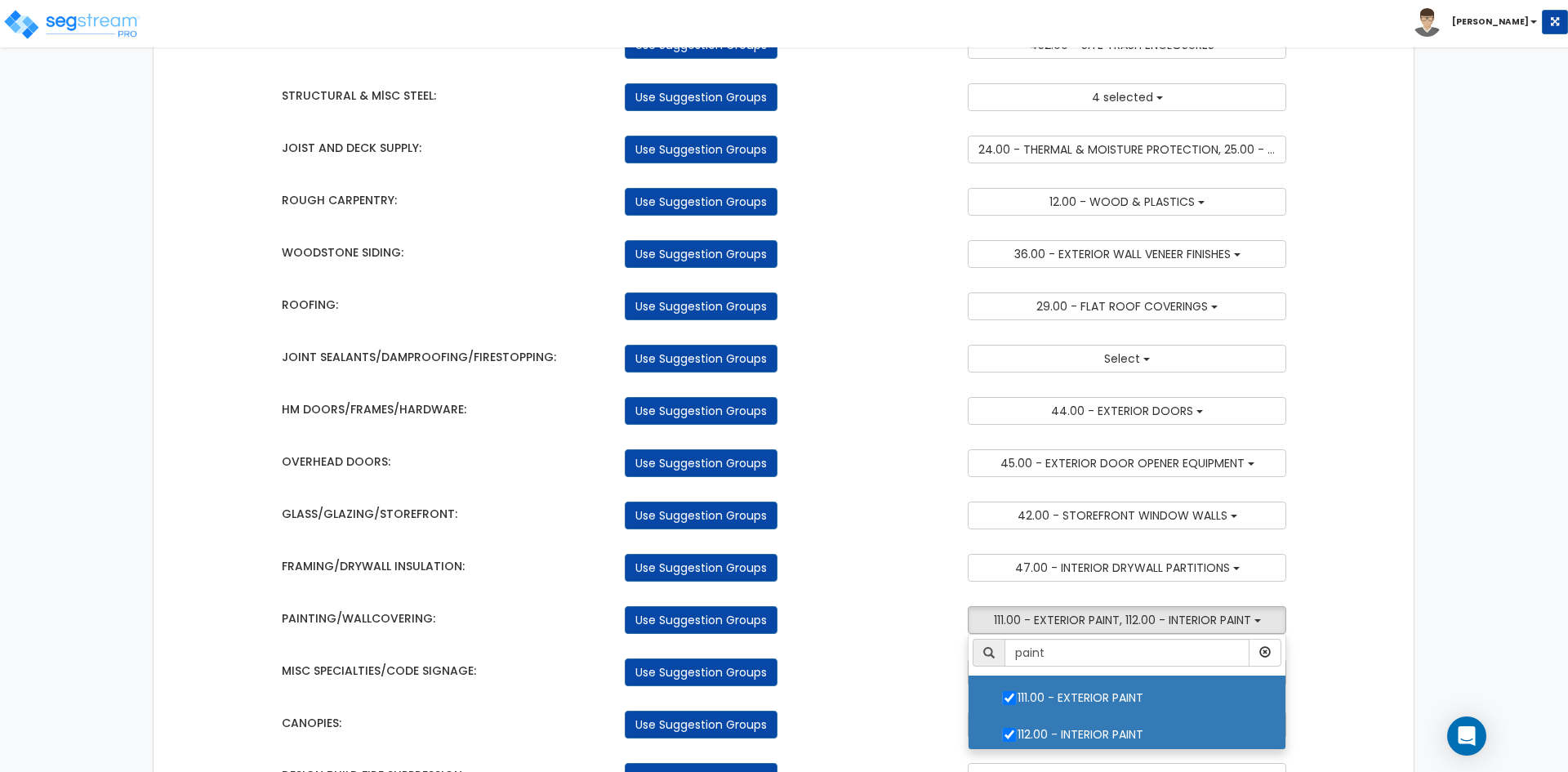
click at [896, 658] on div "Use Suggestion Groups" at bounding box center [784, 672] width 343 height 28
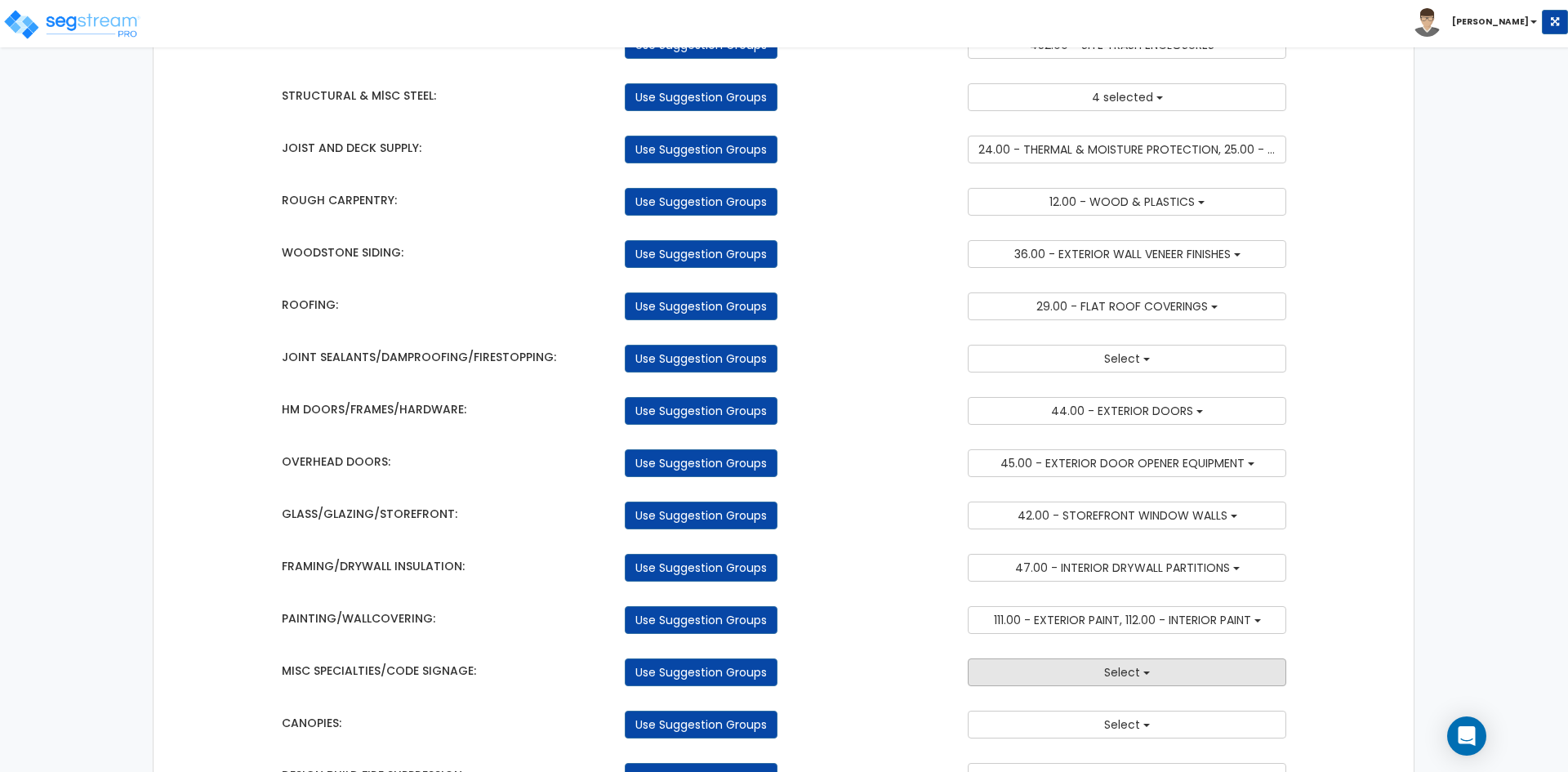
click at [1077, 667] on button "Select" at bounding box center [1126, 672] width 318 height 28
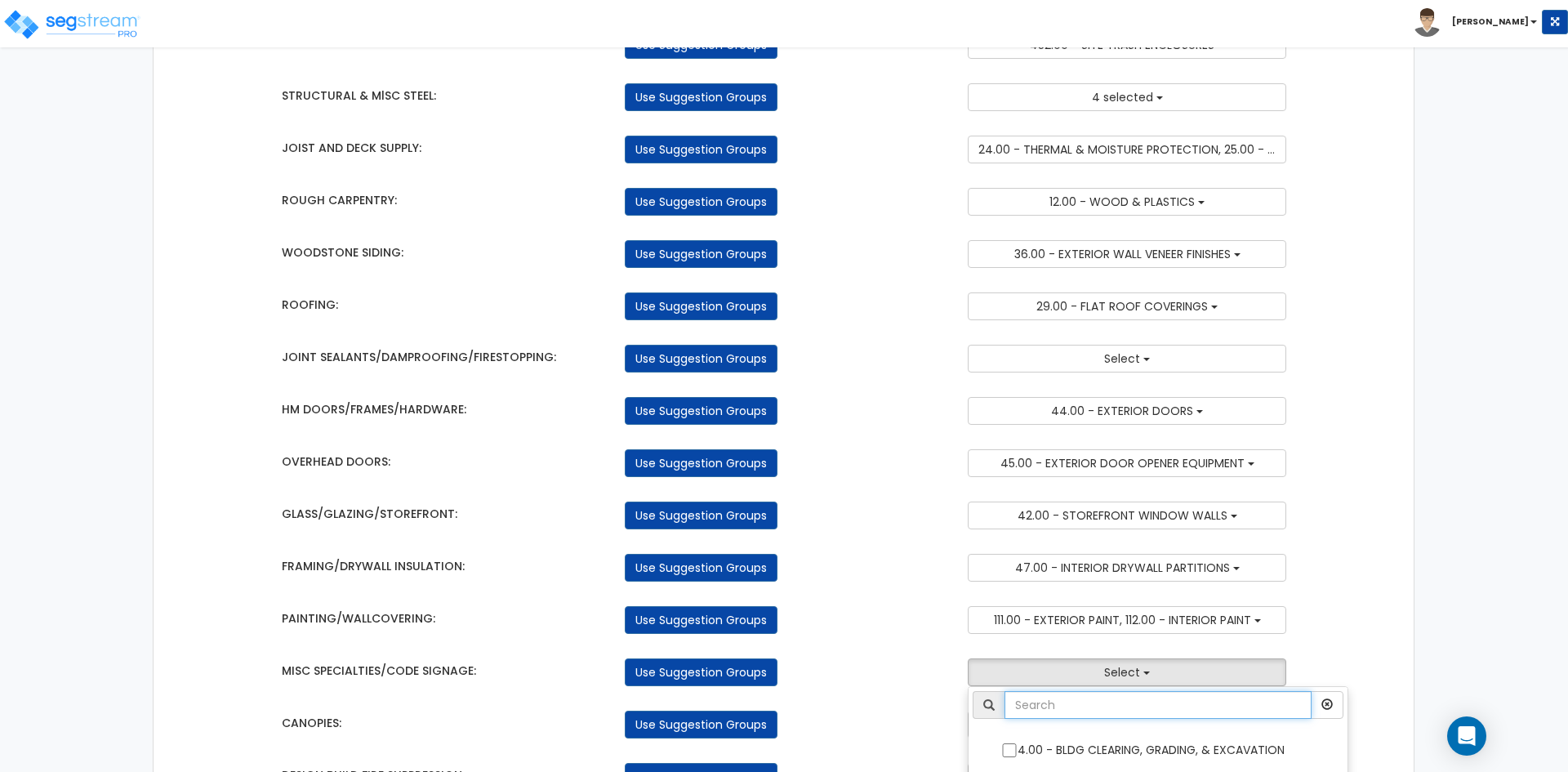
click at [1074, 702] on input "text" at bounding box center [1157, 705] width 307 height 28
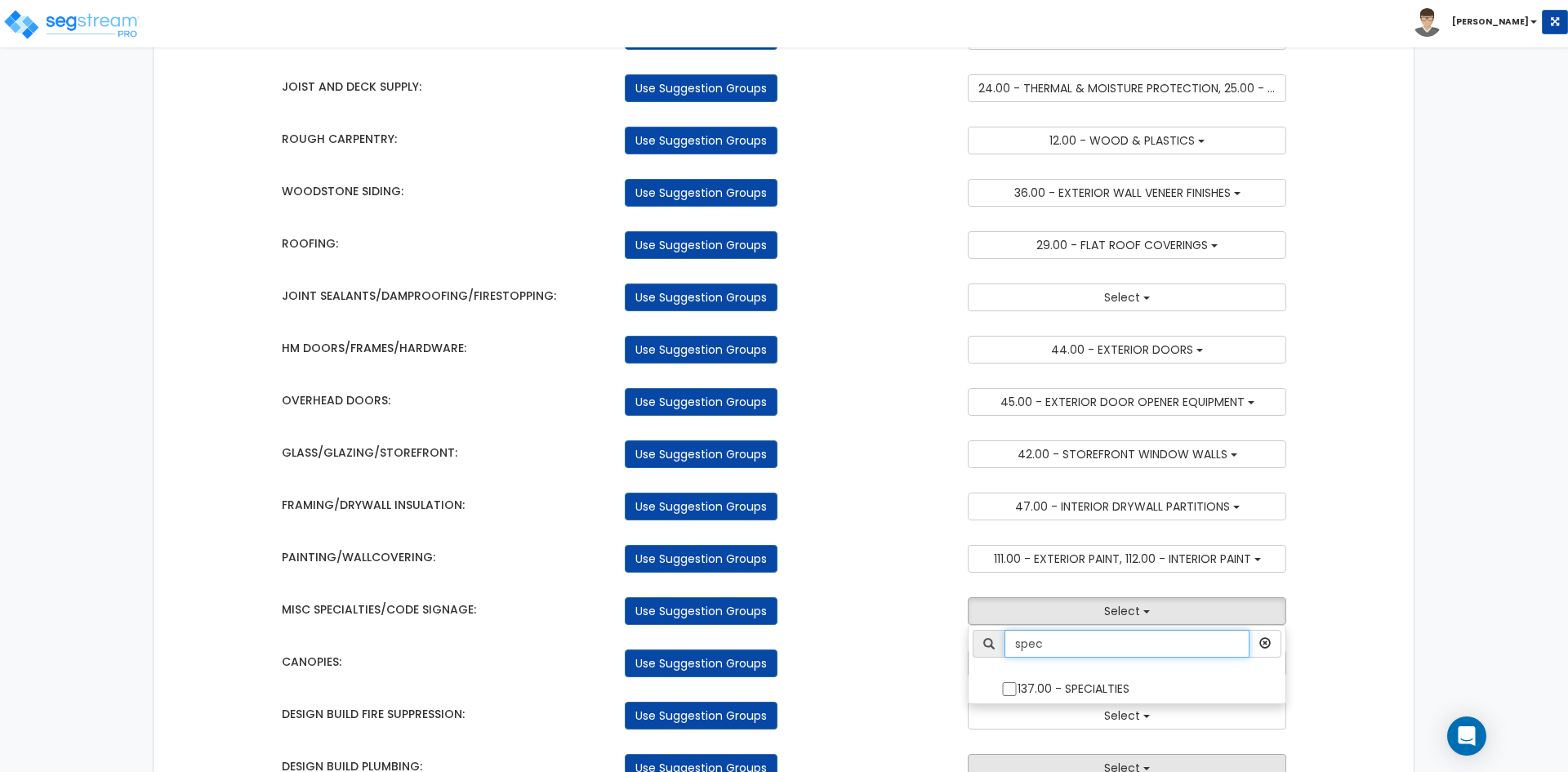
scroll to position [408, 0]
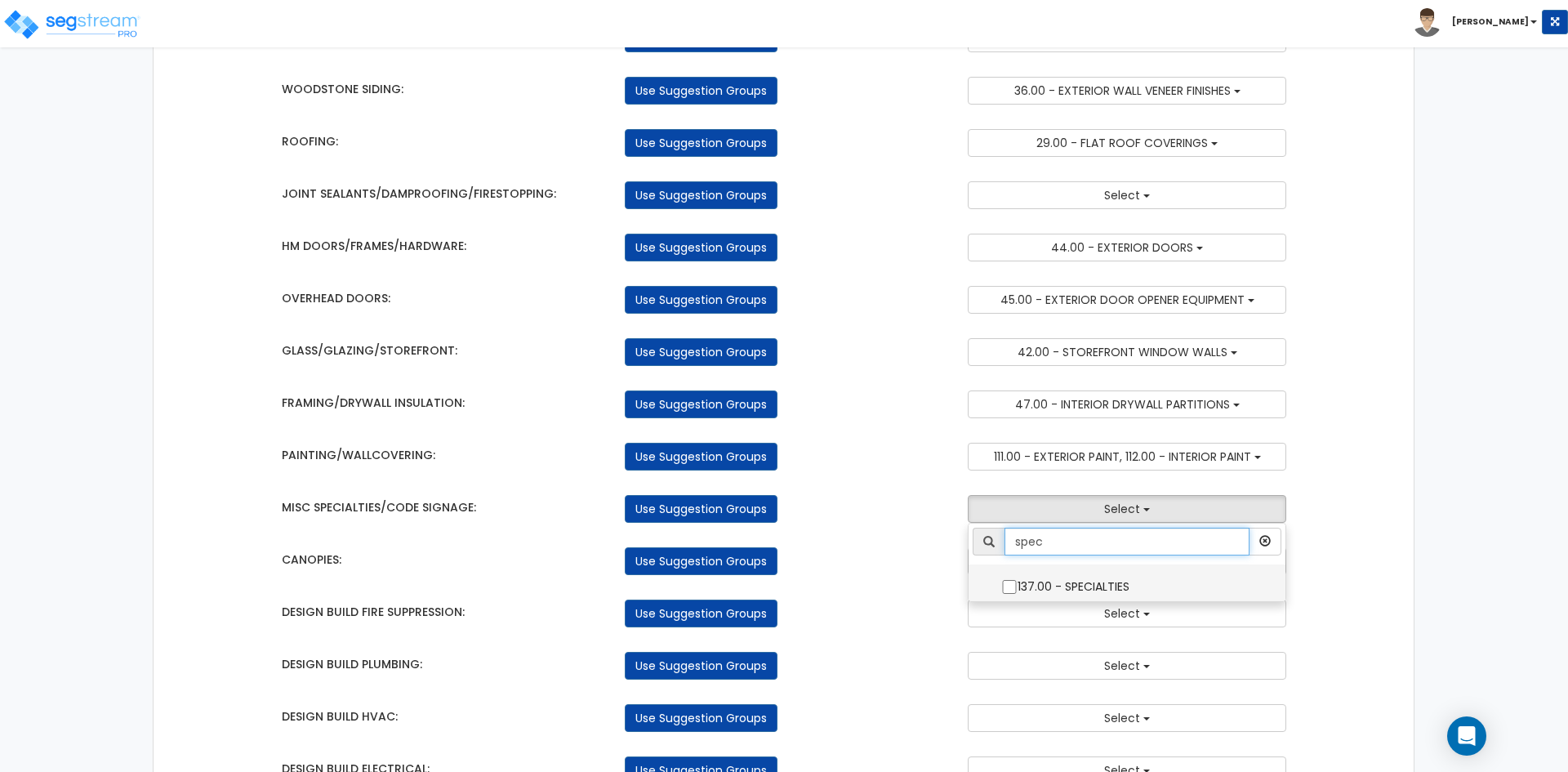
type input "spec"
click at [1013, 581] on input "137.00 - SPECIALTIES" at bounding box center [1009, 586] width 16 height 14
checkbox input "true"
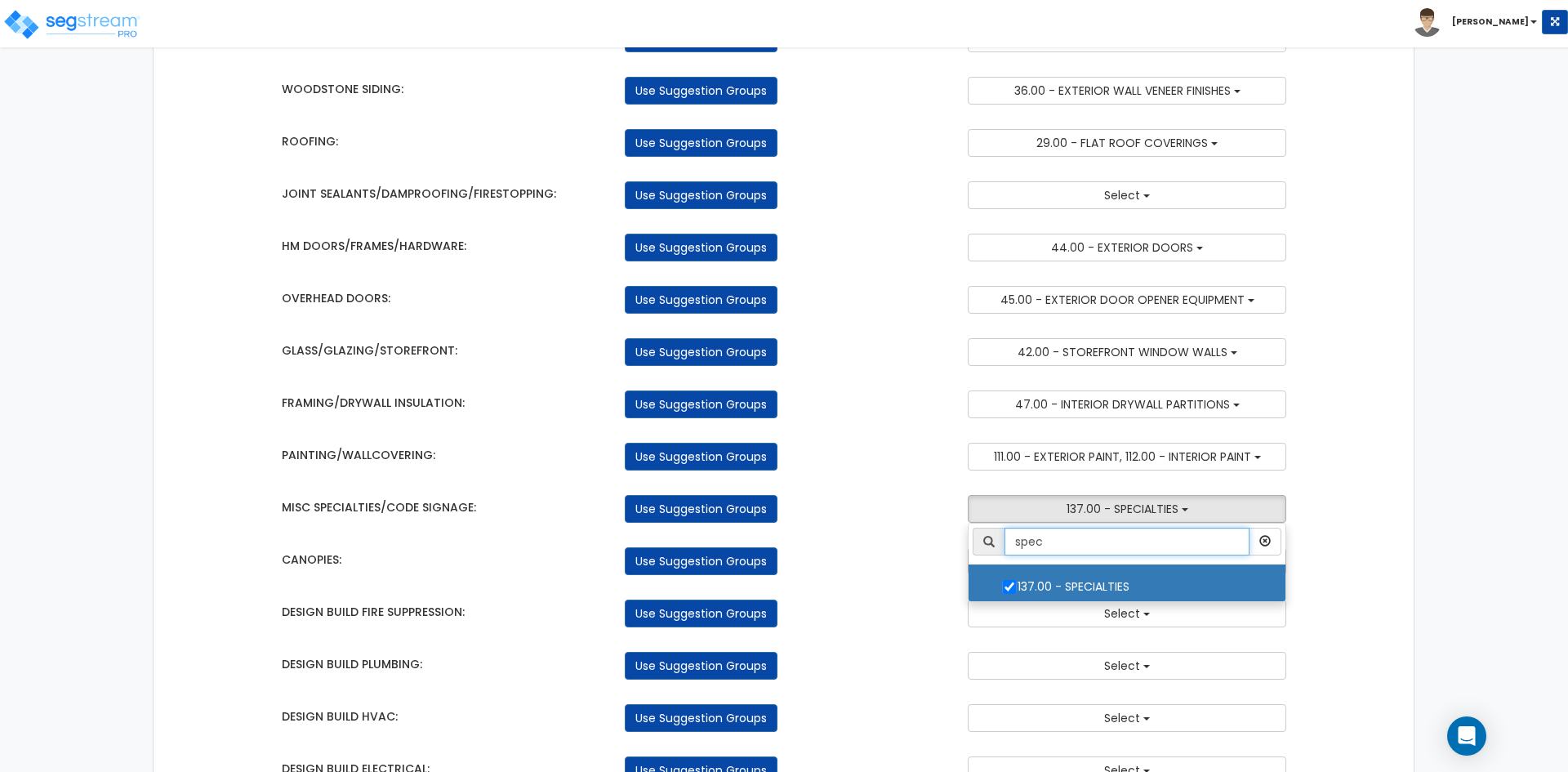
click at [1076, 549] on input "spec" at bounding box center [1127, 541] width 245 height 28
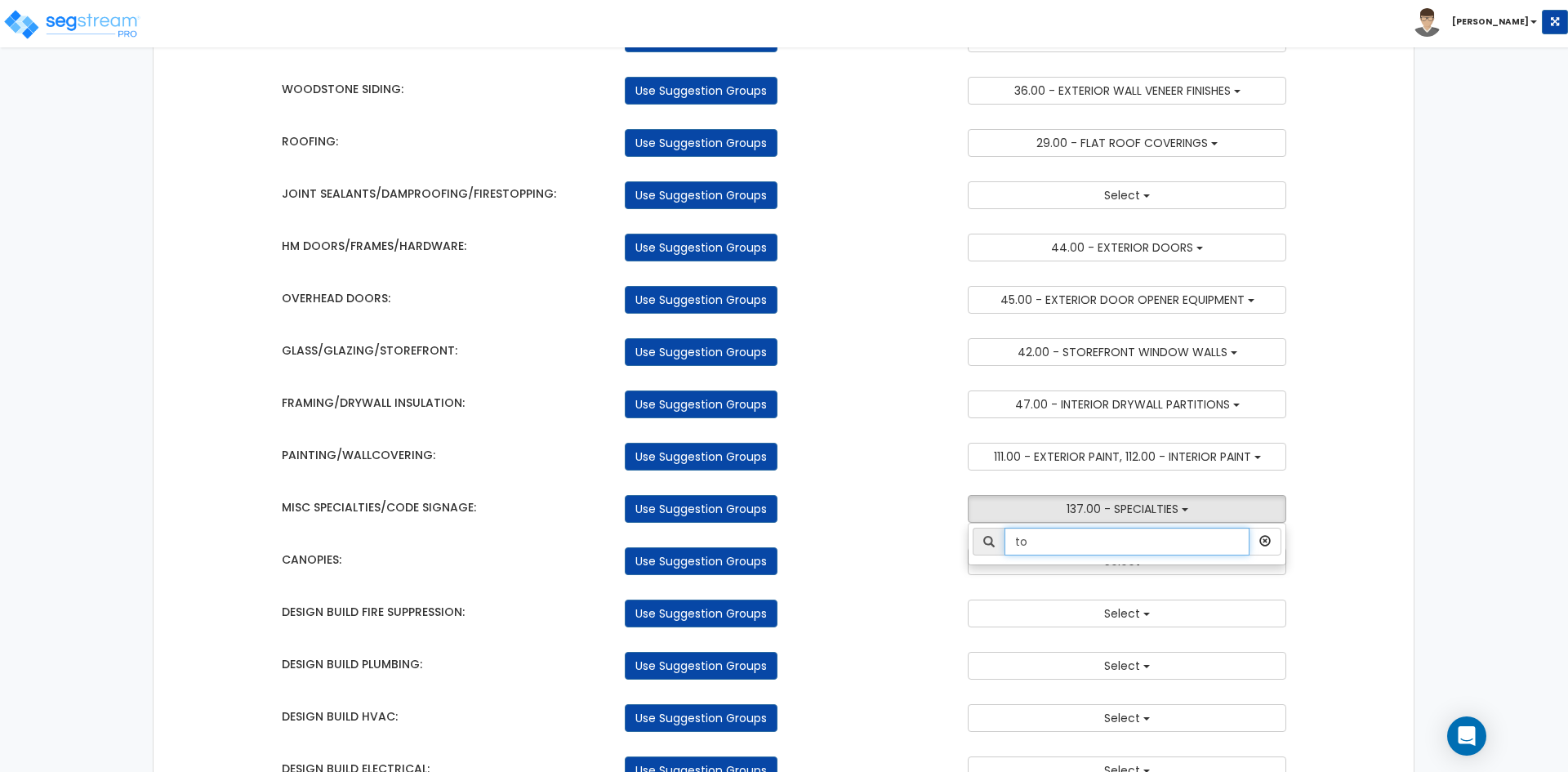
type input "t"
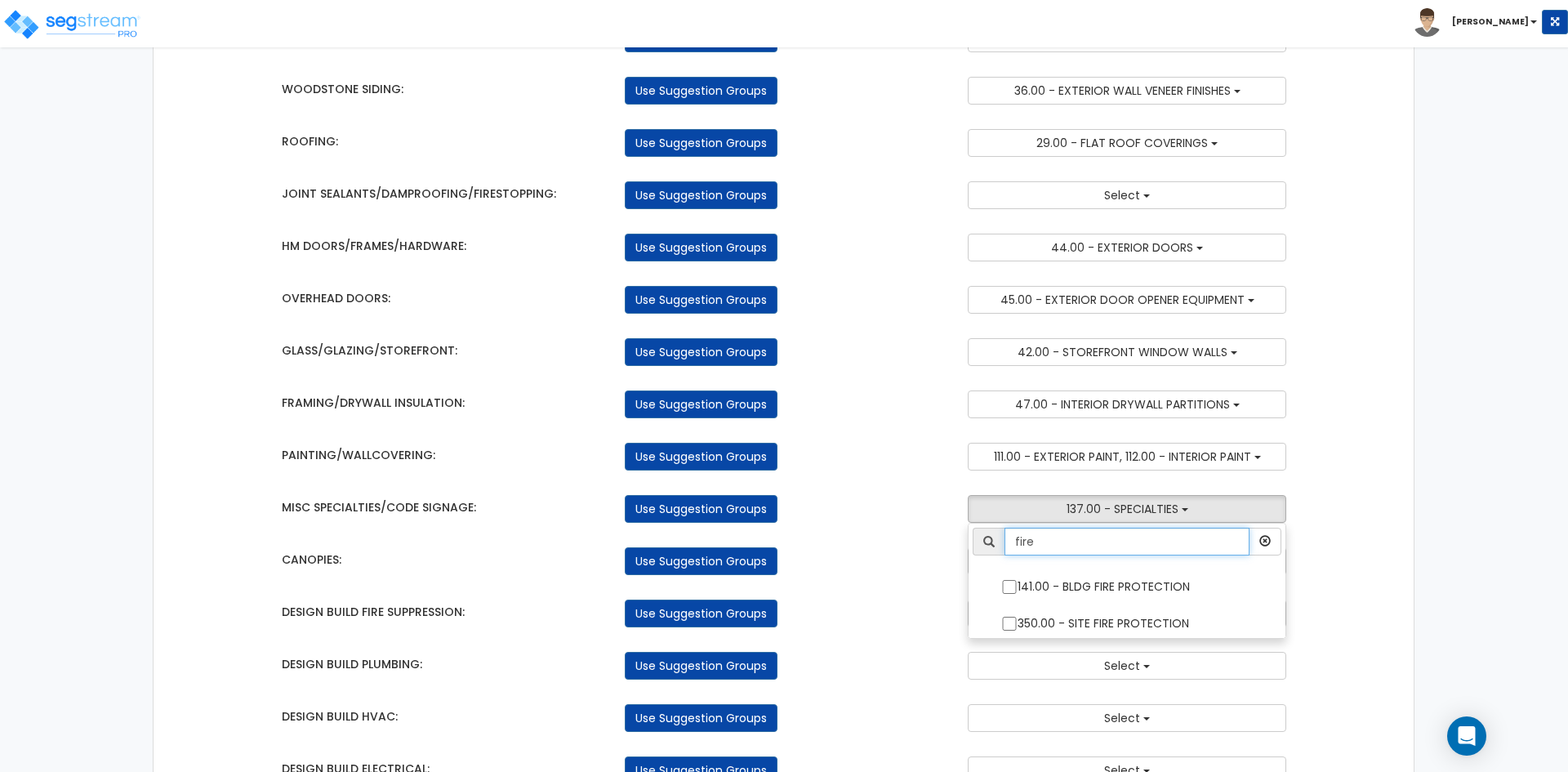
type input "fire"
click at [878, 401] on div "Use Suggestion Groups" at bounding box center [784, 404] width 343 height 28
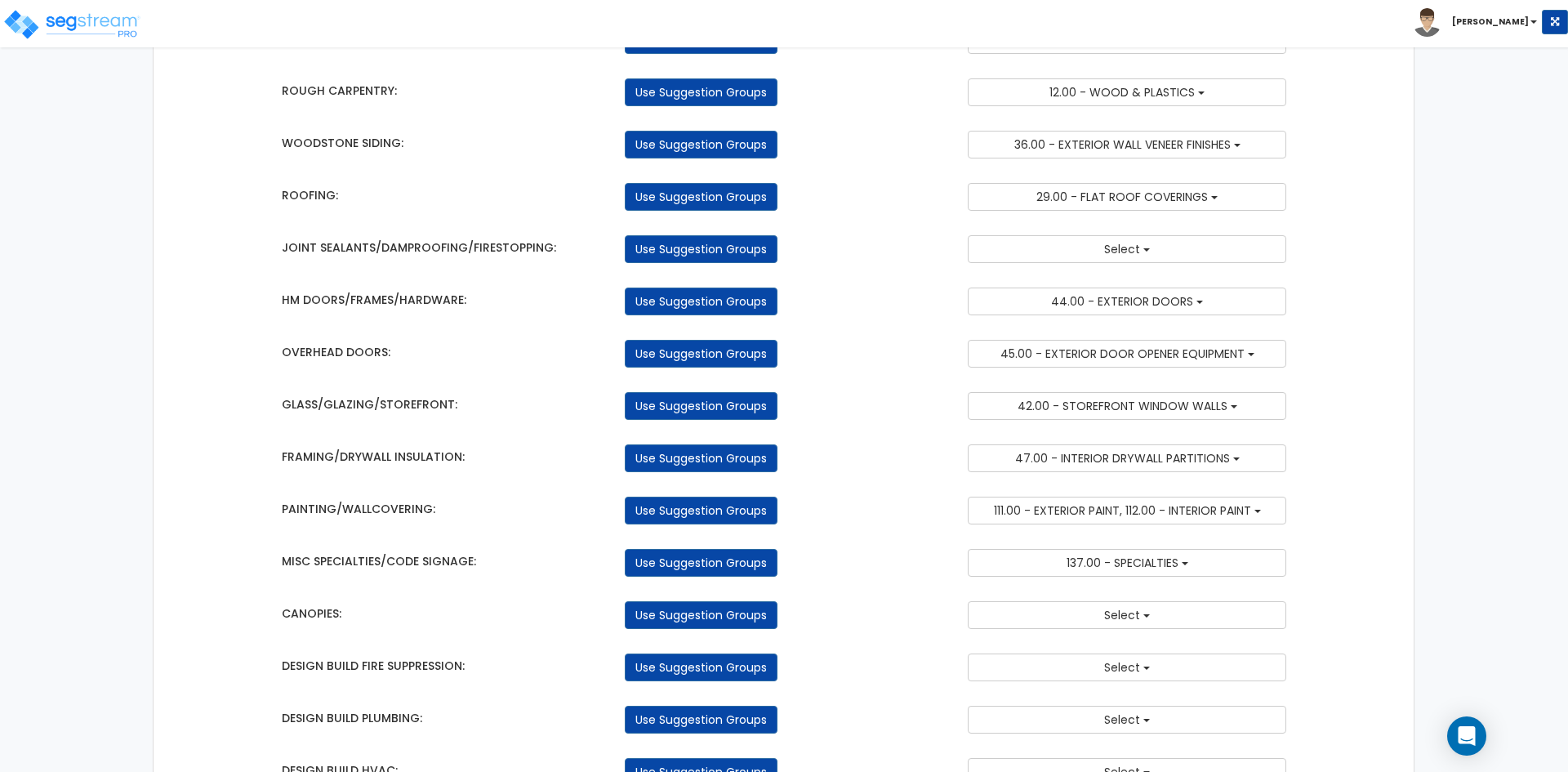
scroll to position [82, 0]
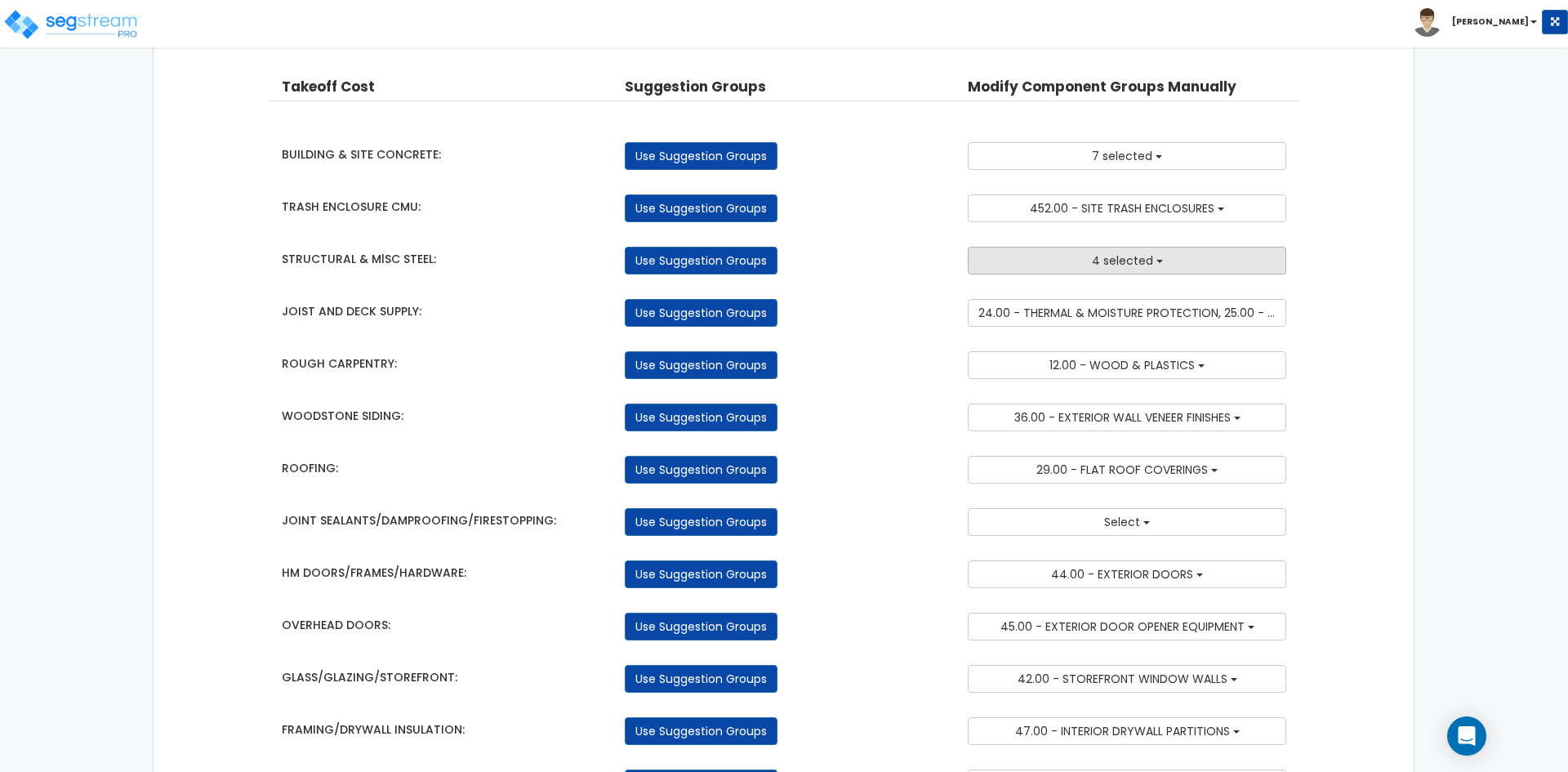
click at [1058, 257] on button "4 selected" at bounding box center [1126, 261] width 318 height 28
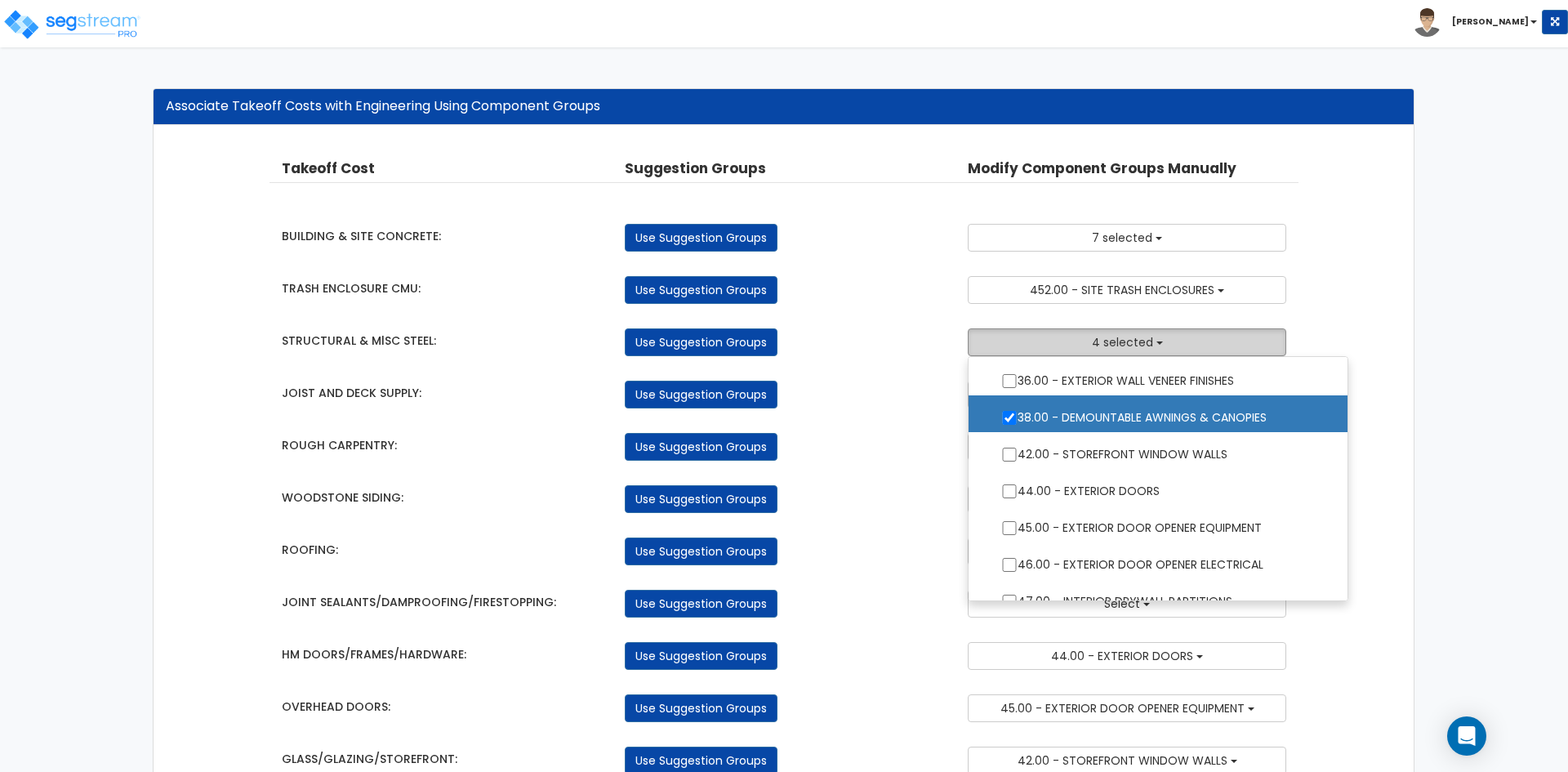
scroll to position [408, 0]
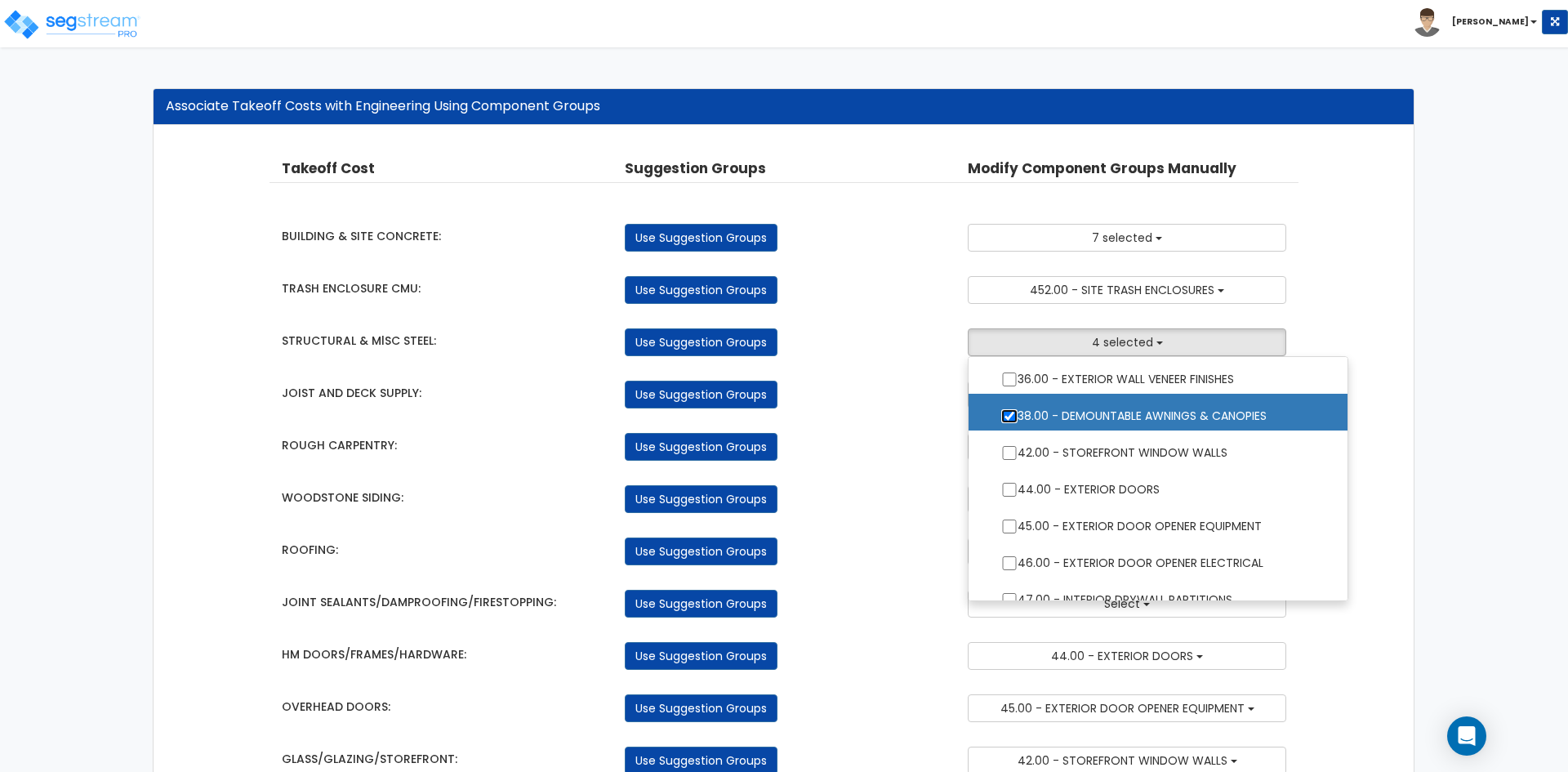
click at [1001, 410] on input "38.00 - DEMOUNTABLE AWNINGS & CANOPIES" at bounding box center [1009, 415] width 16 height 14
checkbox input "false"
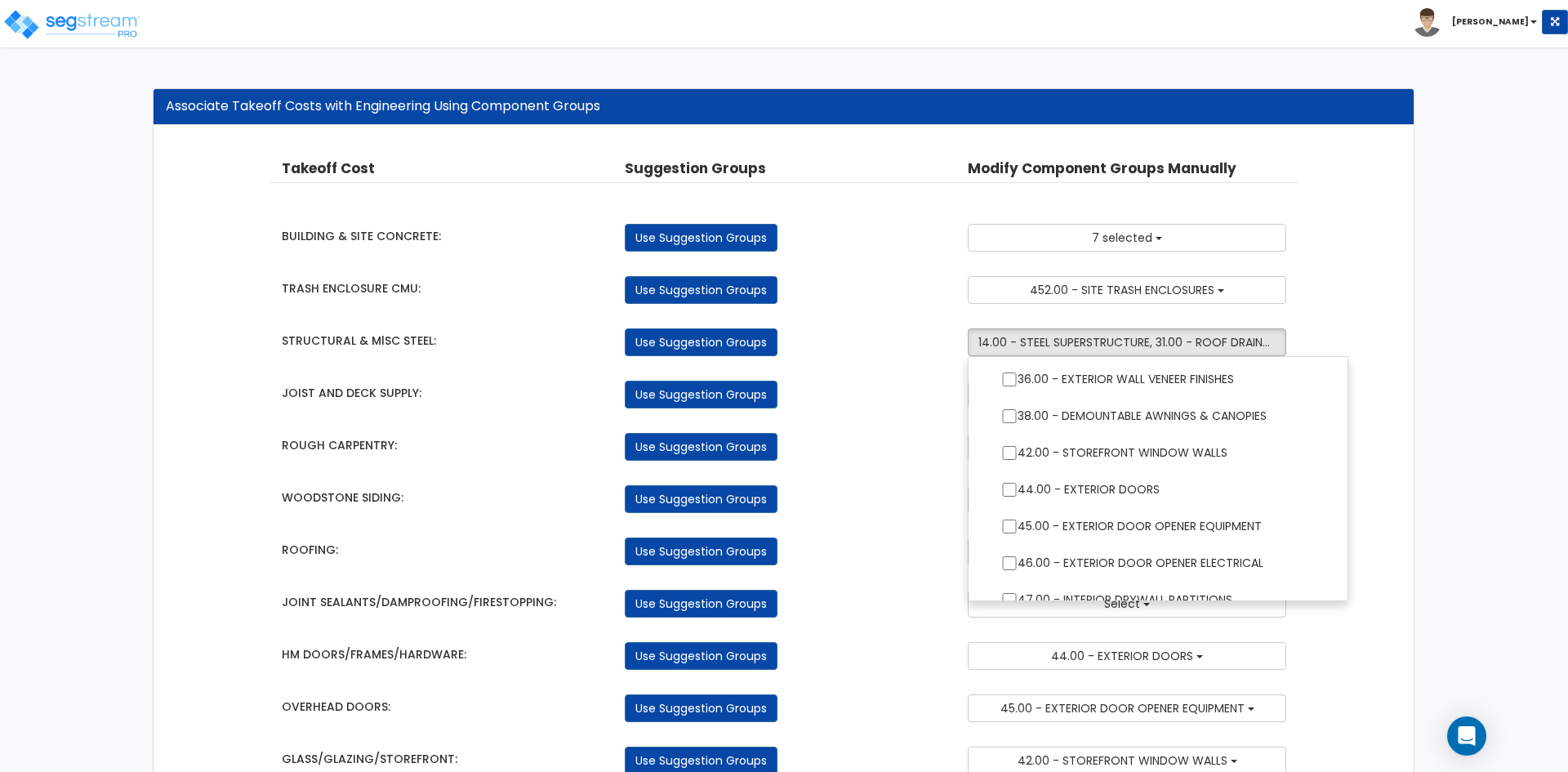
click at [874, 405] on div "Use Suggestion Groups" at bounding box center [784, 394] width 343 height 28
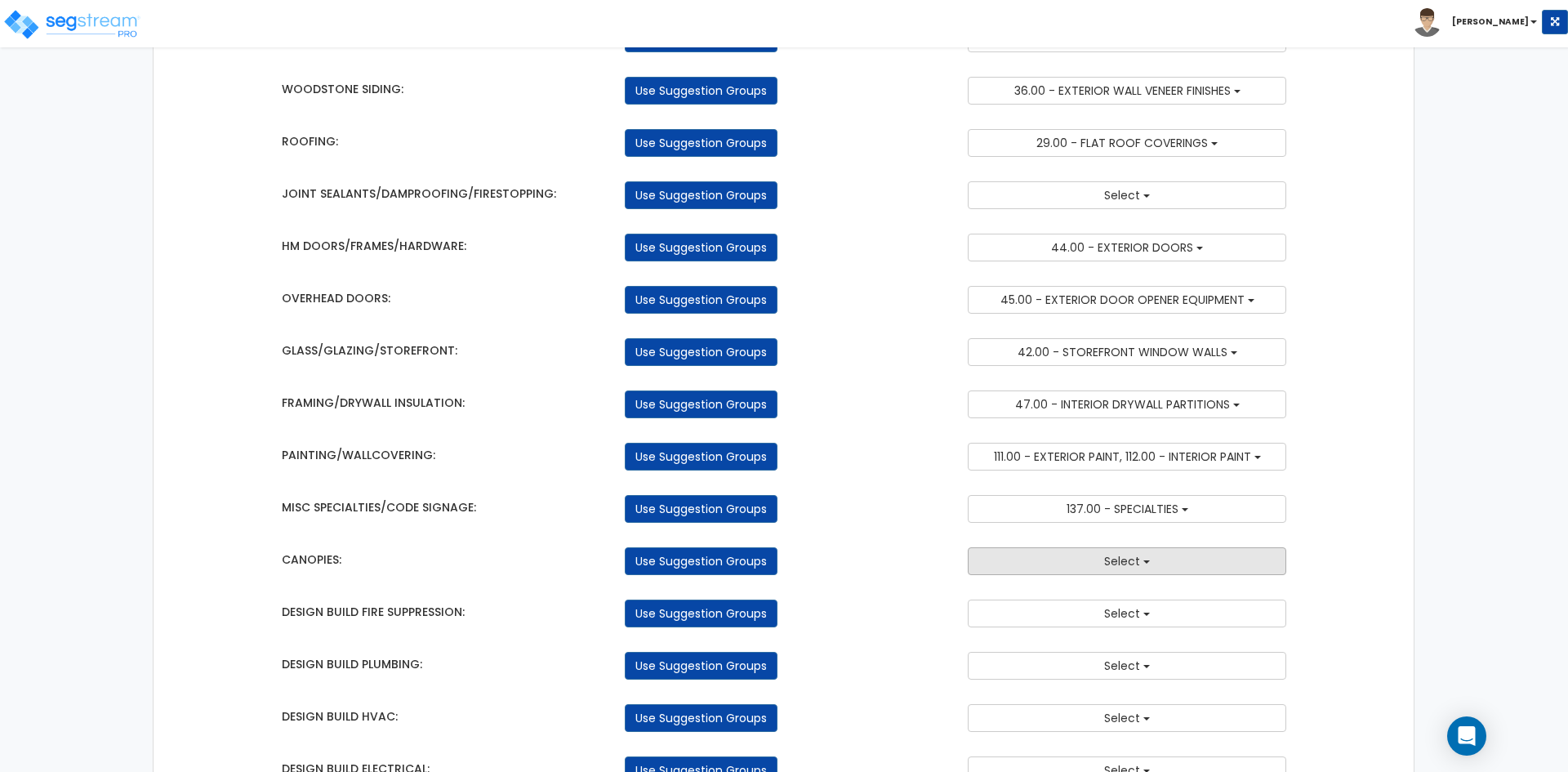
click at [1150, 564] on button "Select" at bounding box center [1126, 561] width 318 height 28
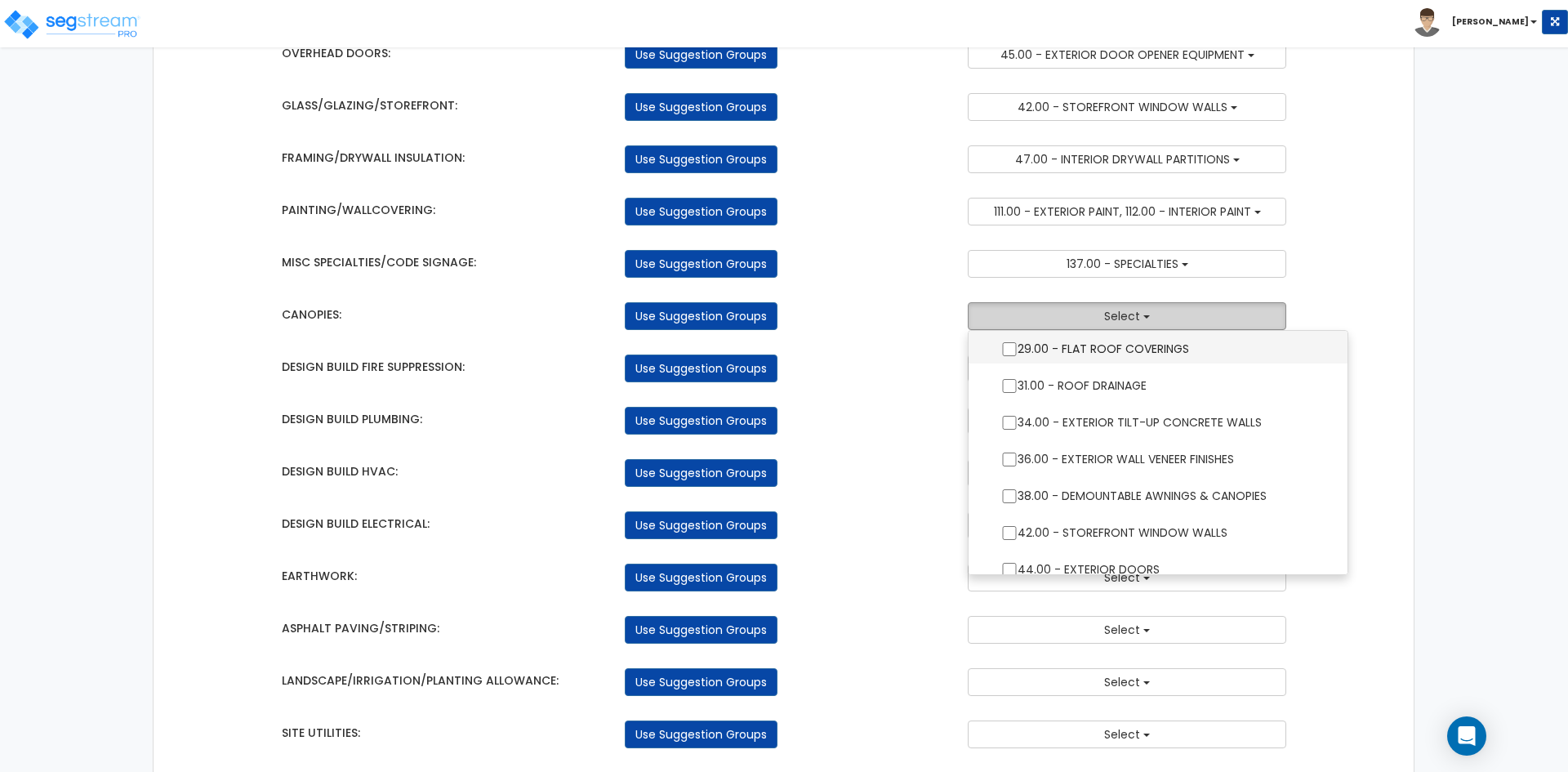
scroll to position [326, 0]
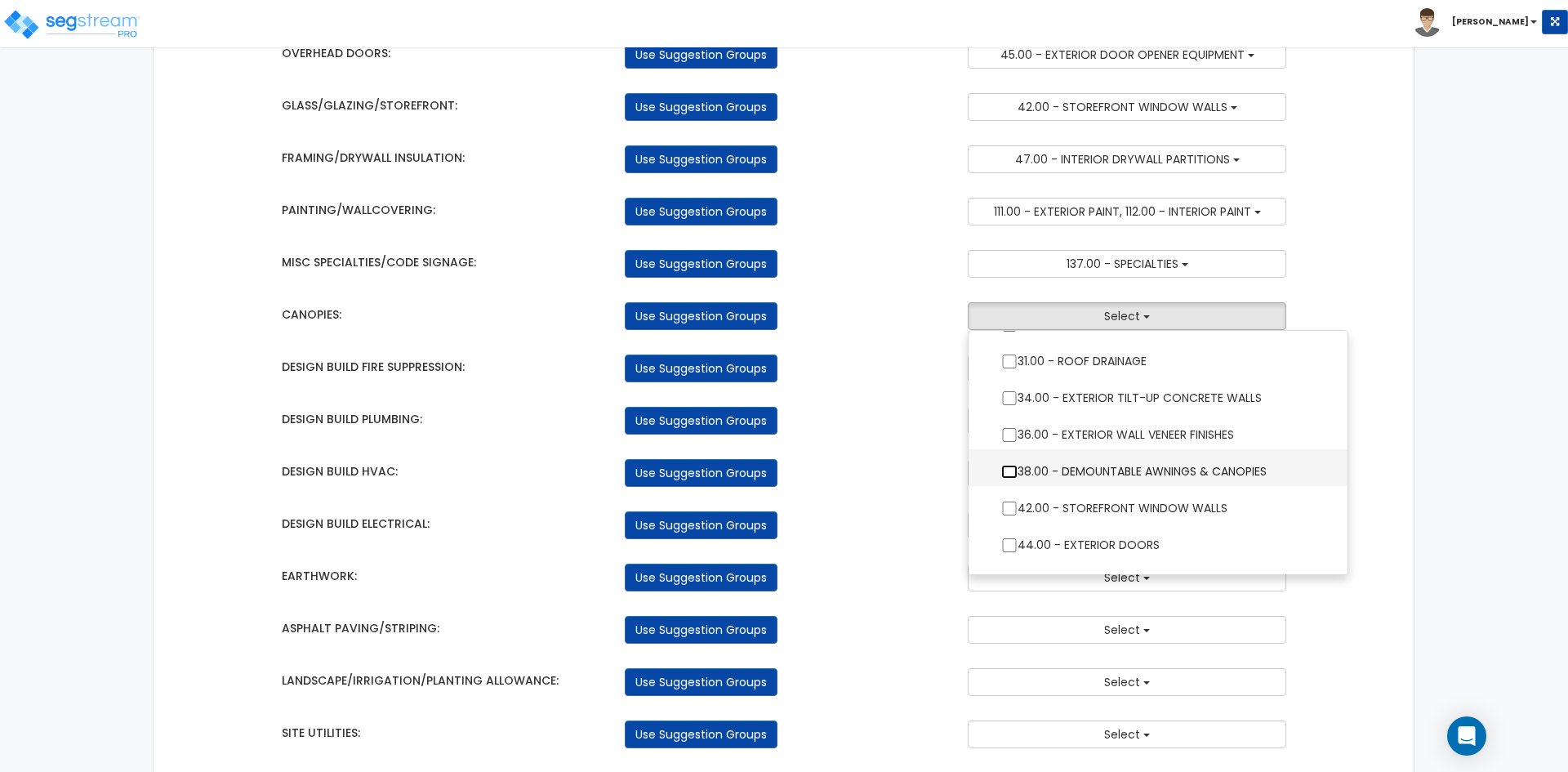
click at [1010, 469] on input "38.00 - DEMOUNTABLE AWNINGS & CANOPIES" at bounding box center [1009, 471] width 16 height 14
checkbox input "true"
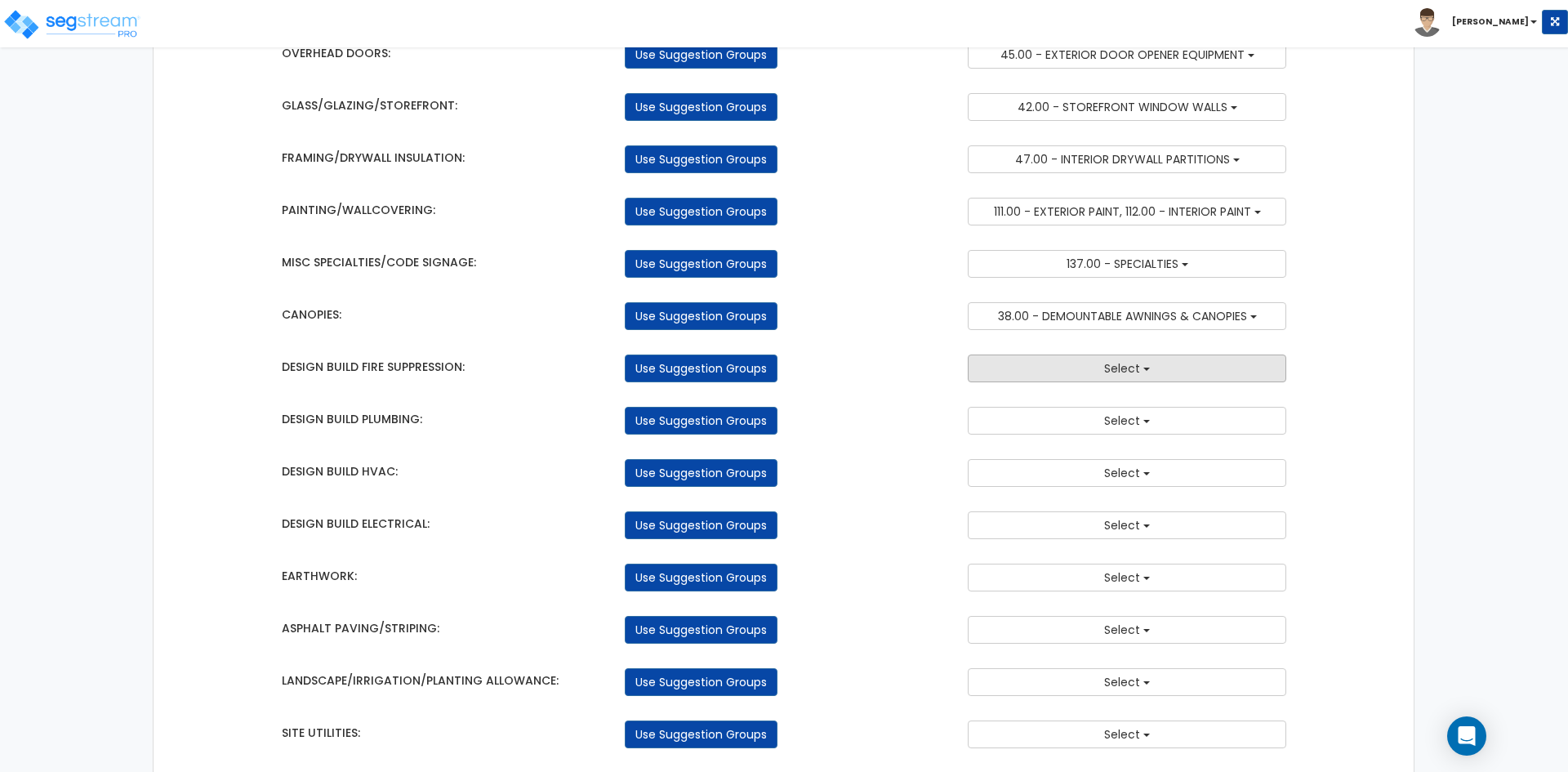
click at [1098, 366] on button "Select" at bounding box center [1126, 368] width 318 height 28
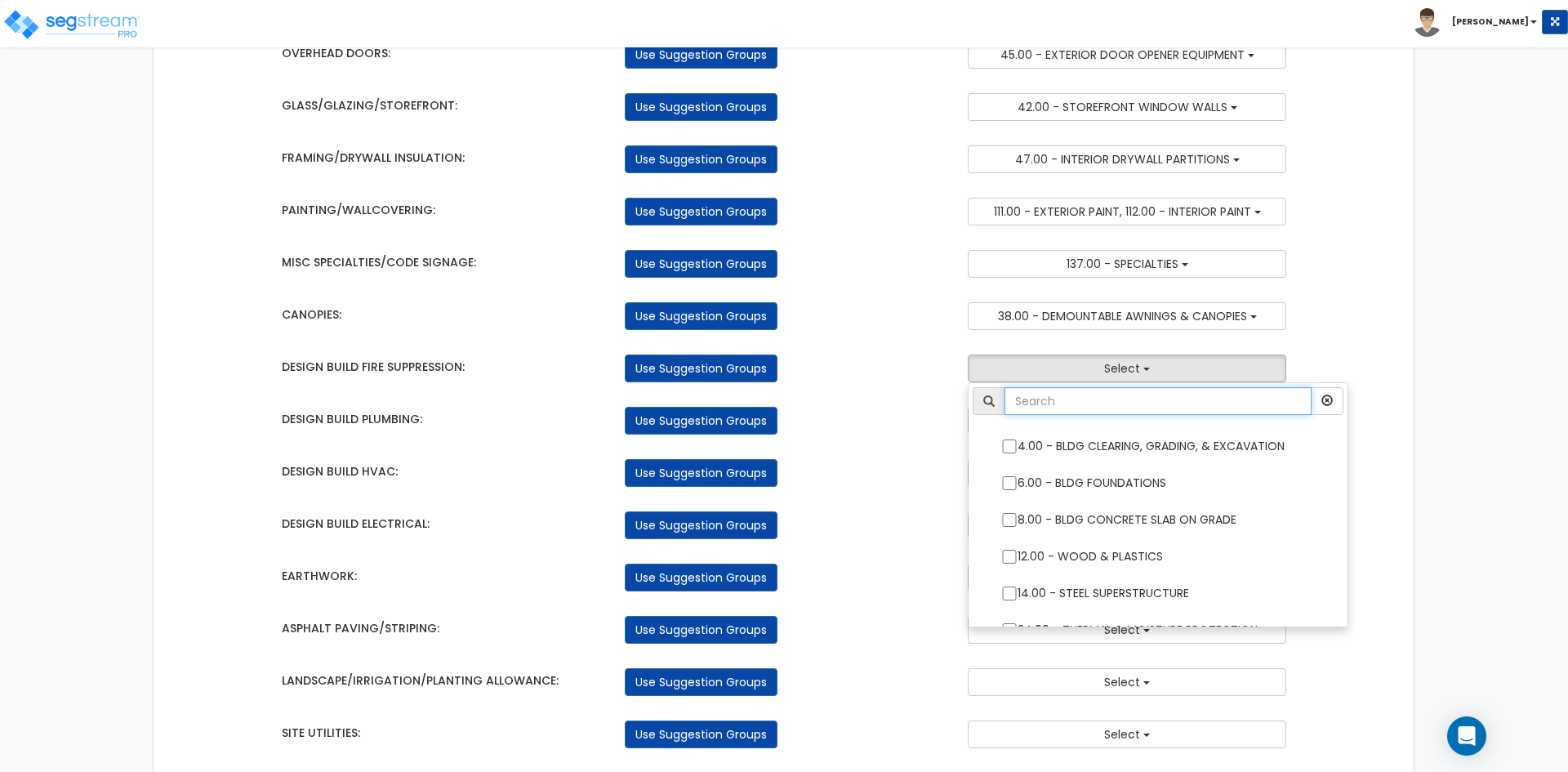
click at [1022, 398] on input "text" at bounding box center [1157, 401] width 307 height 28
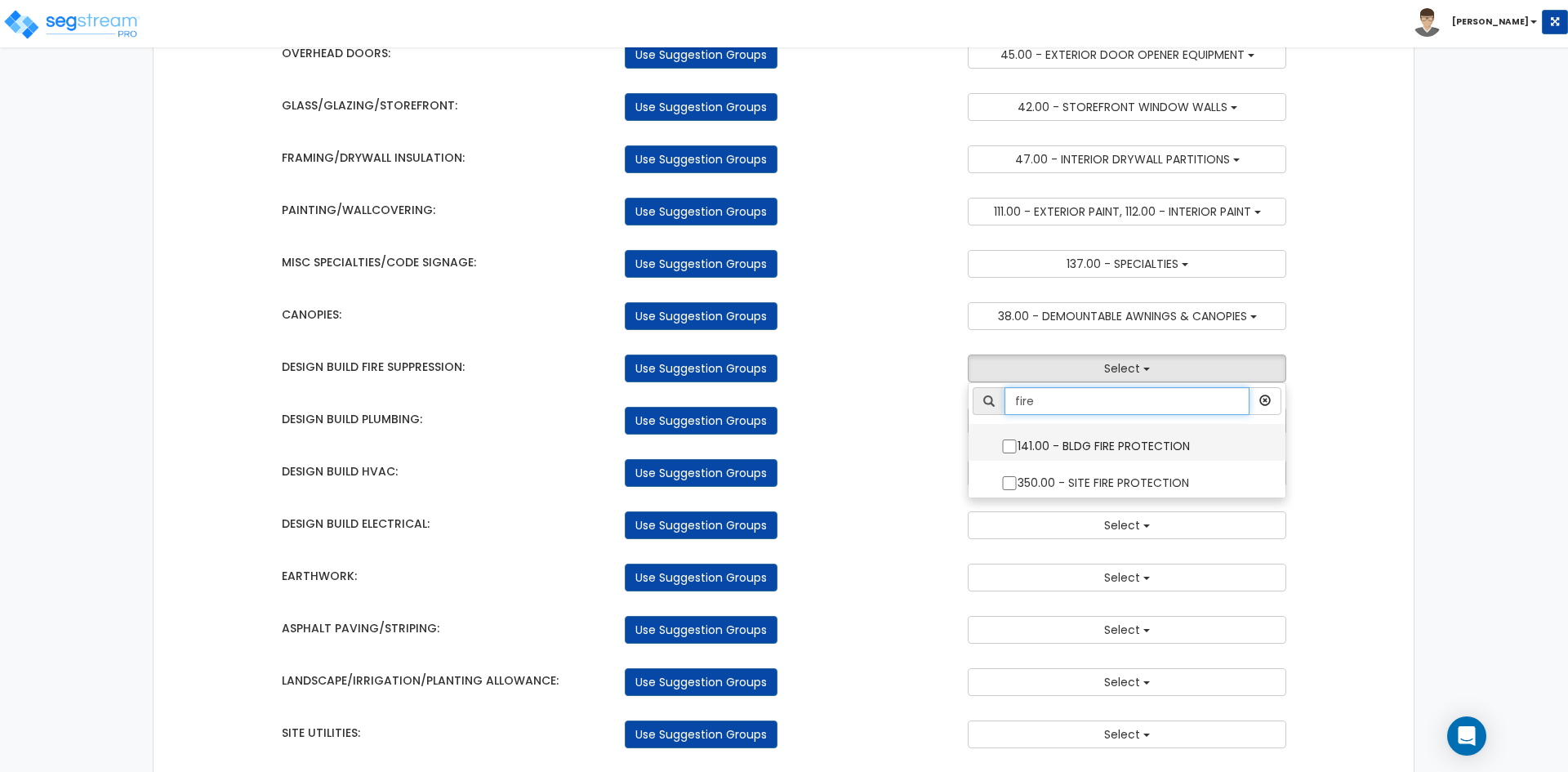
type input "fire"
click at [1013, 443] on input "141.00 - BLDG FIRE PROTECTION" at bounding box center [1009, 446] width 16 height 14
checkbox input "true"
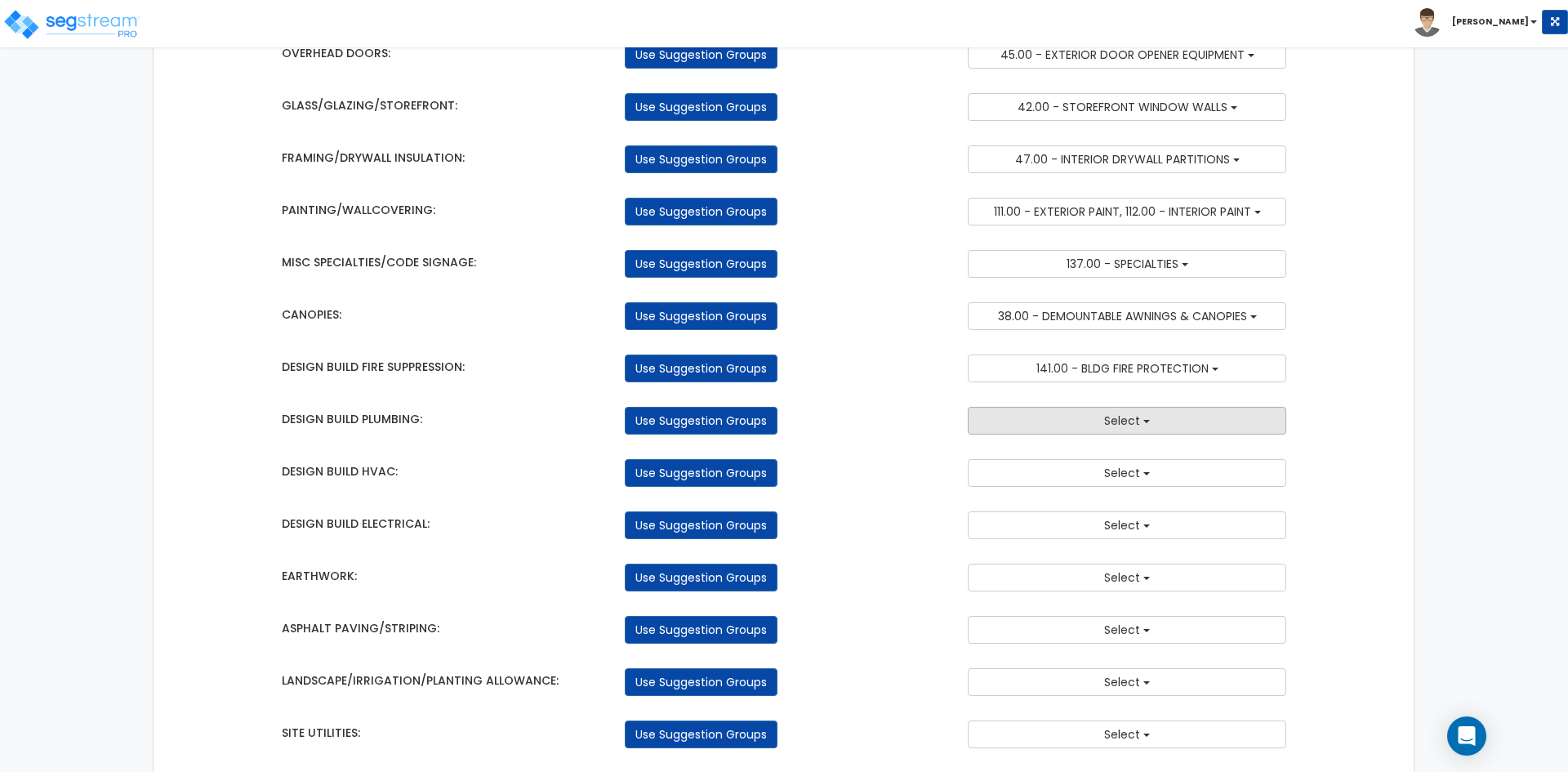
click at [1040, 432] on button "Select" at bounding box center [1126, 420] width 318 height 28
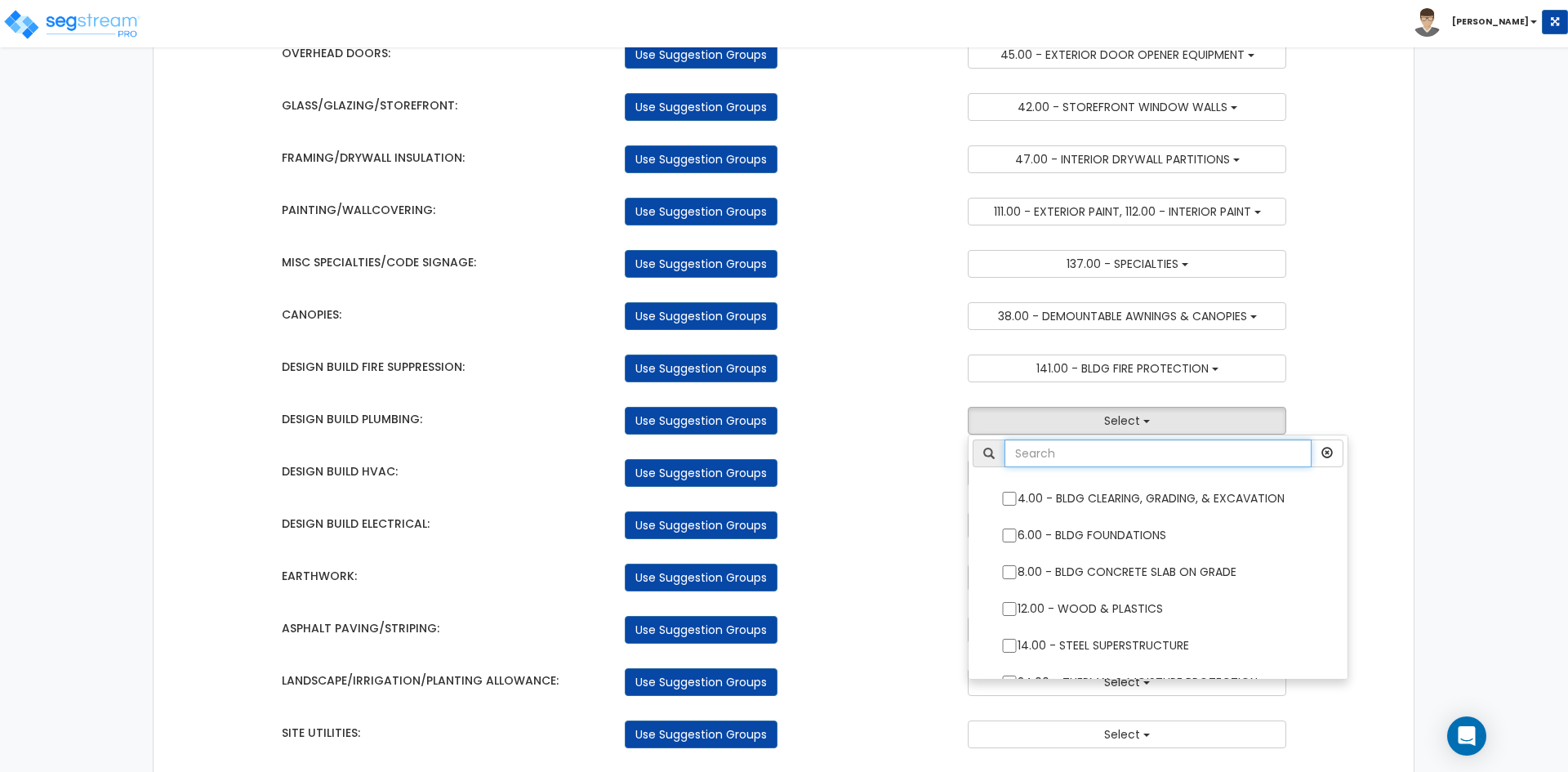
click at [1027, 460] on input "text" at bounding box center [1157, 453] width 307 height 28
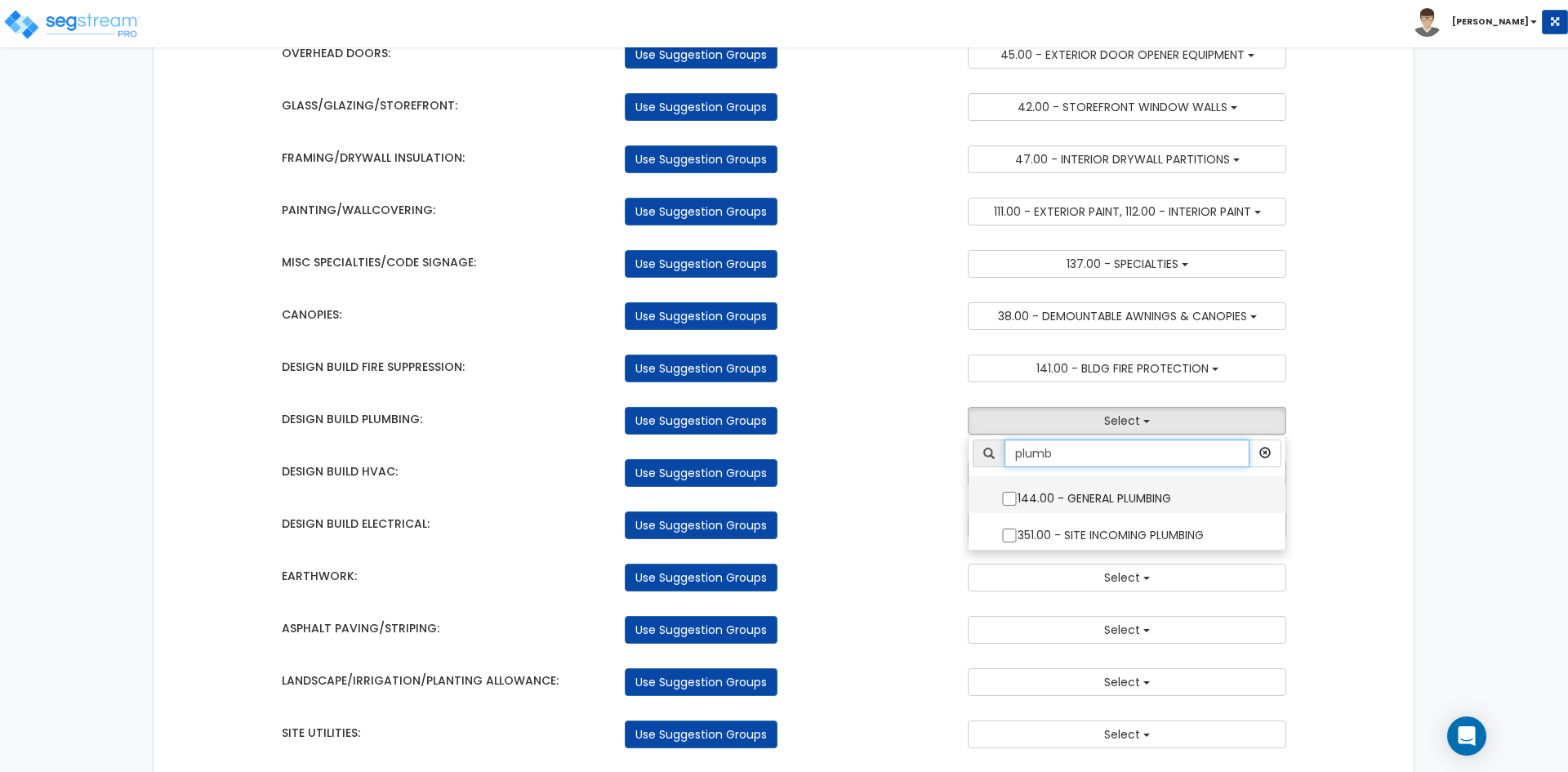
type input "plumb"
click at [1007, 494] on input "144.00 - GENERAL PLUMBING" at bounding box center [1009, 498] width 16 height 14
checkbox input "true"
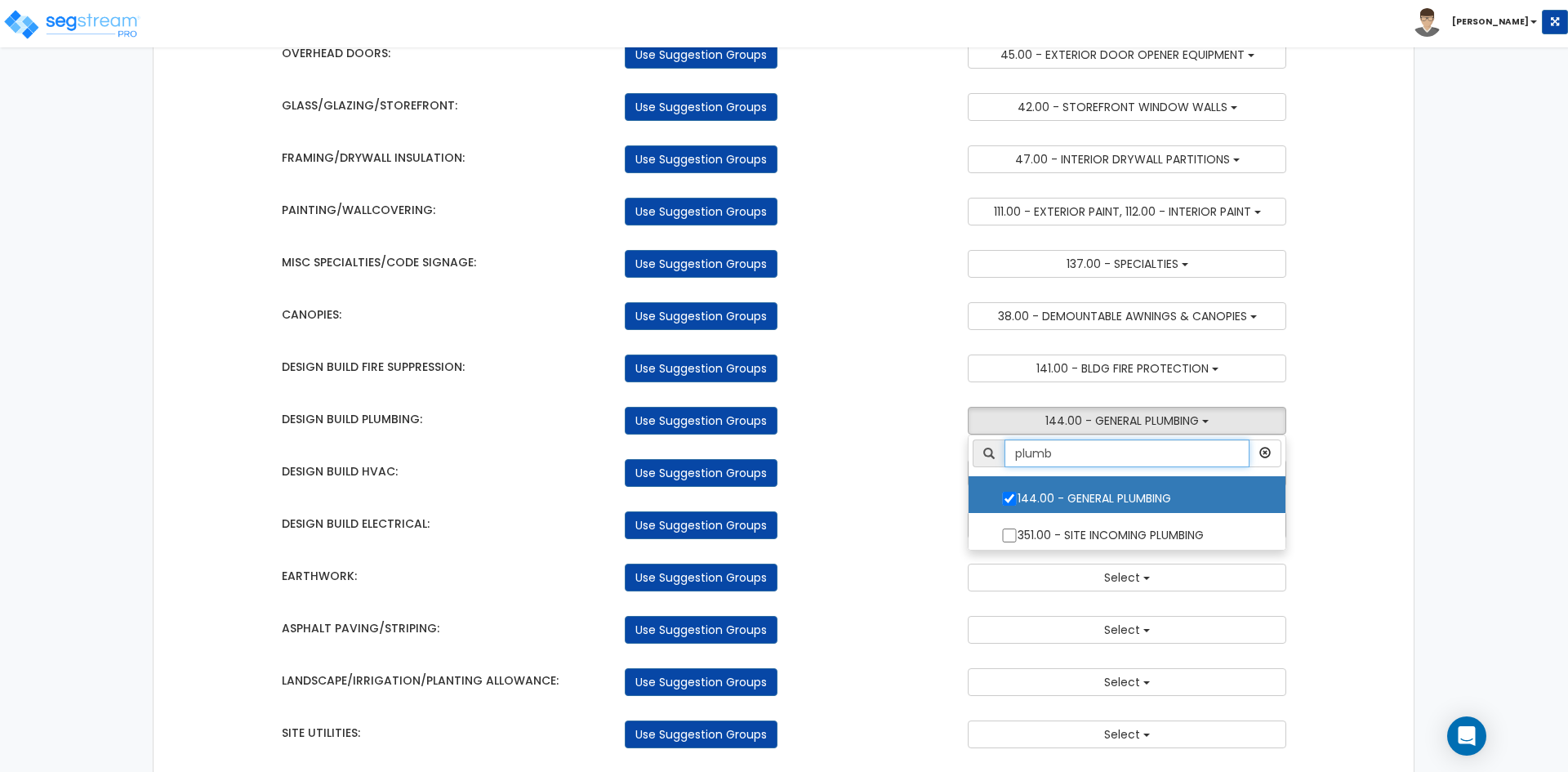
click at [1055, 458] on input "plumb" at bounding box center [1127, 453] width 245 height 28
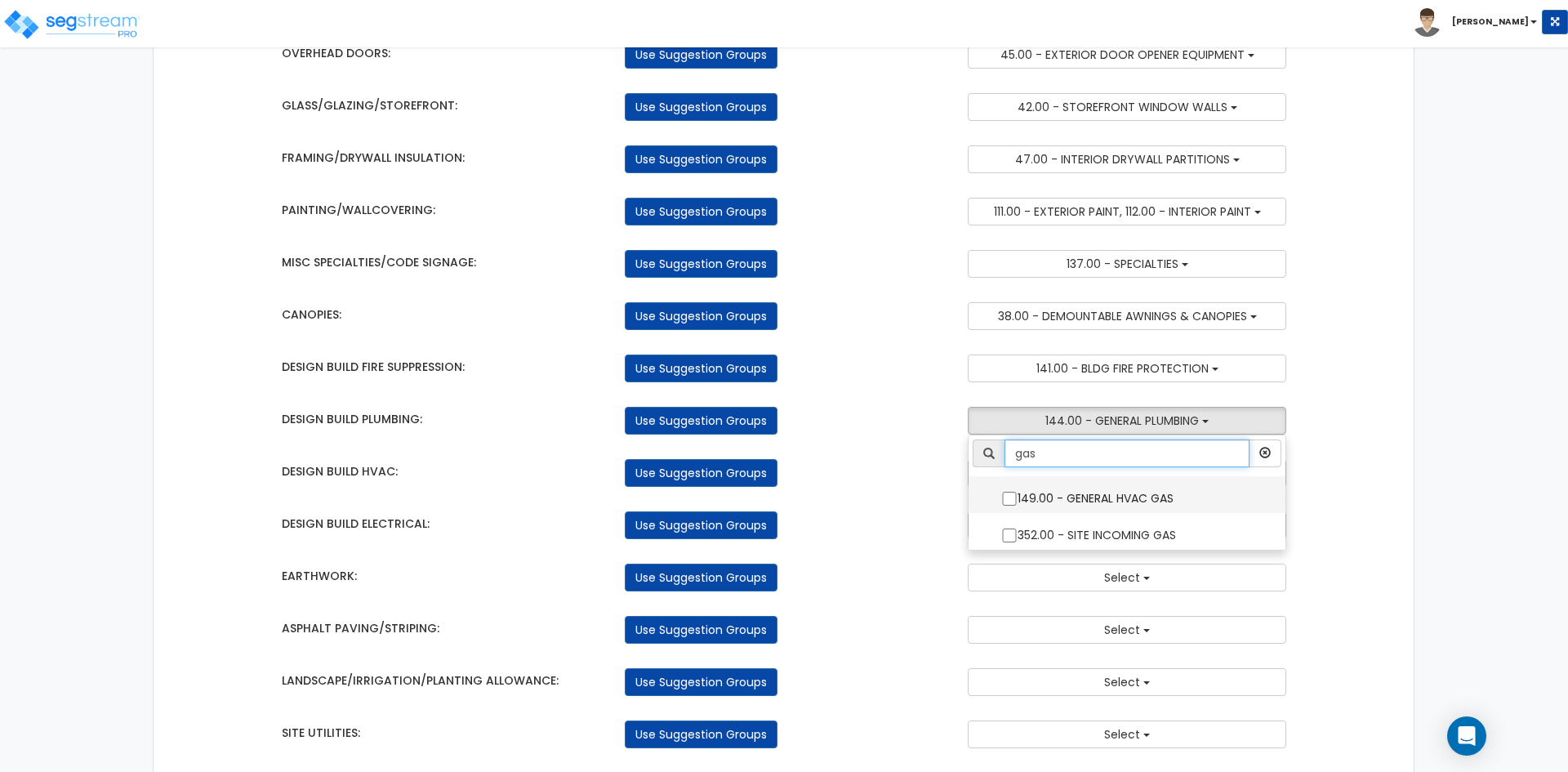
type input "gas"
click at [1008, 496] on input "149.00 - GENERAL HVAC GAS" at bounding box center [1009, 498] width 16 height 14
checkbox input "true"
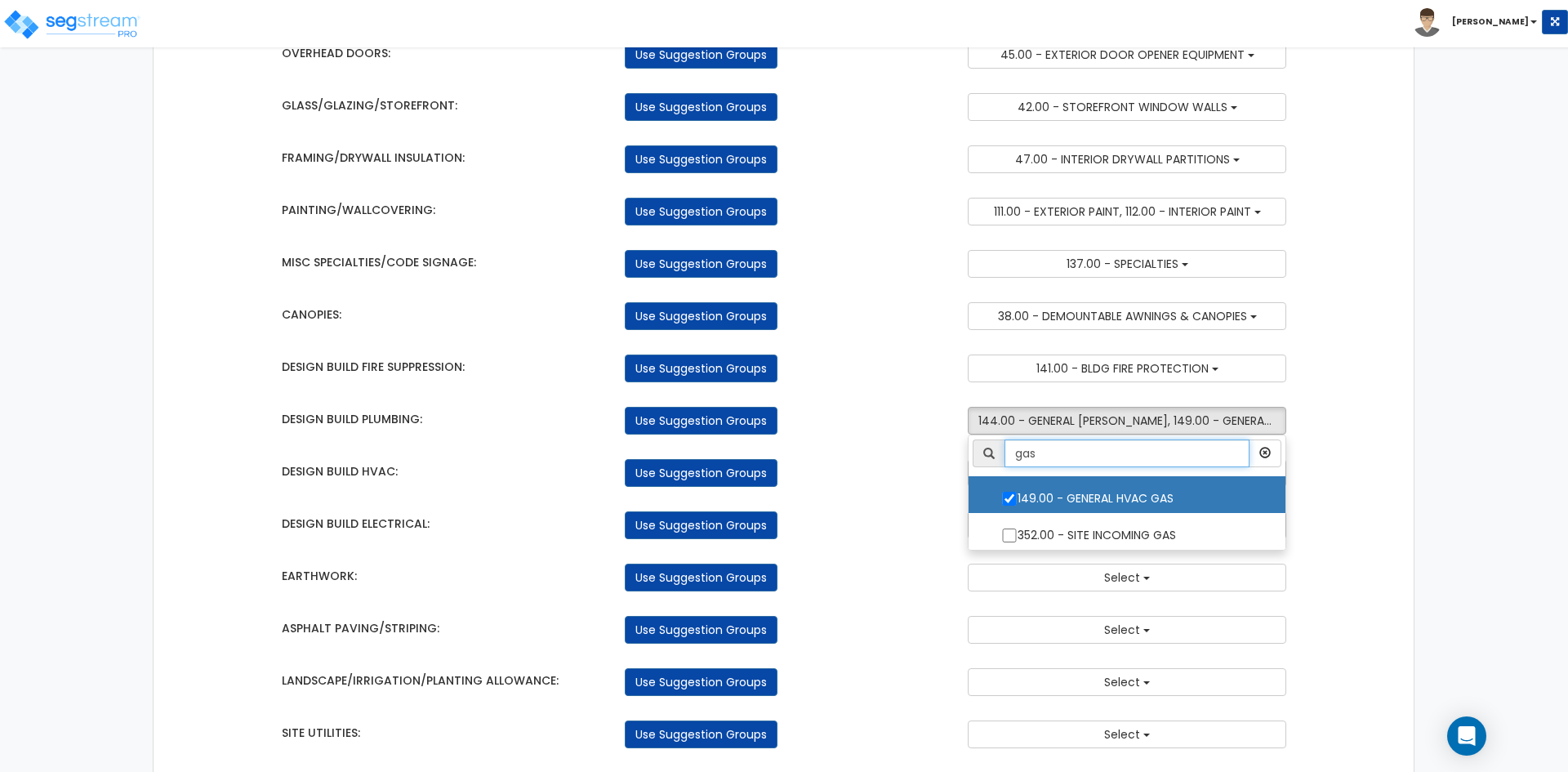
click at [1071, 465] on input "gas" at bounding box center [1127, 453] width 245 height 28
click at [1081, 459] on input "gas" at bounding box center [1127, 453] width 245 height 28
click at [1264, 450] on icon "button" at bounding box center [1265, 452] width 11 height 11
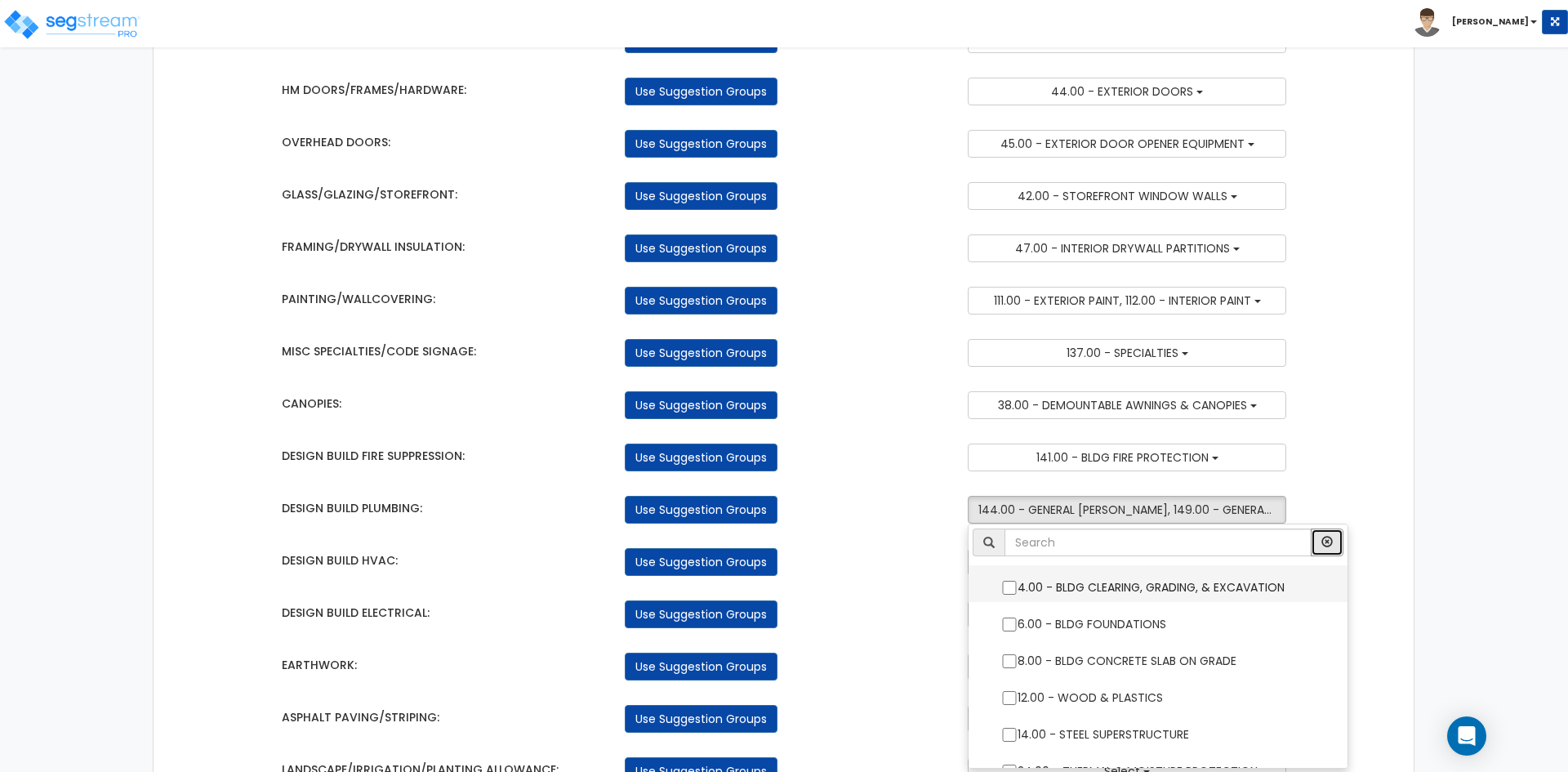
scroll to position [572, 0]
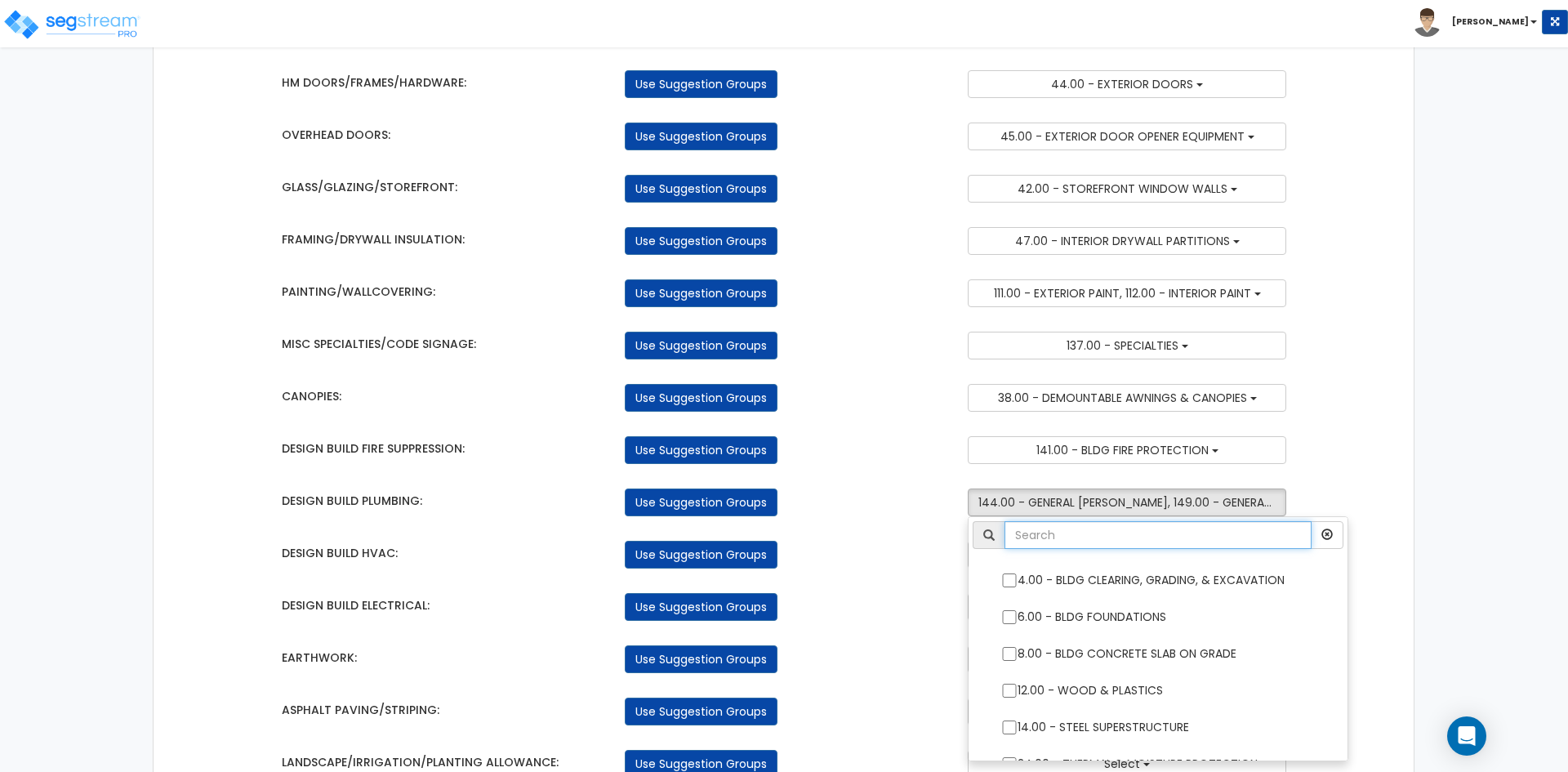
click at [1097, 539] on input "text" at bounding box center [1157, 535] width 307 height 28
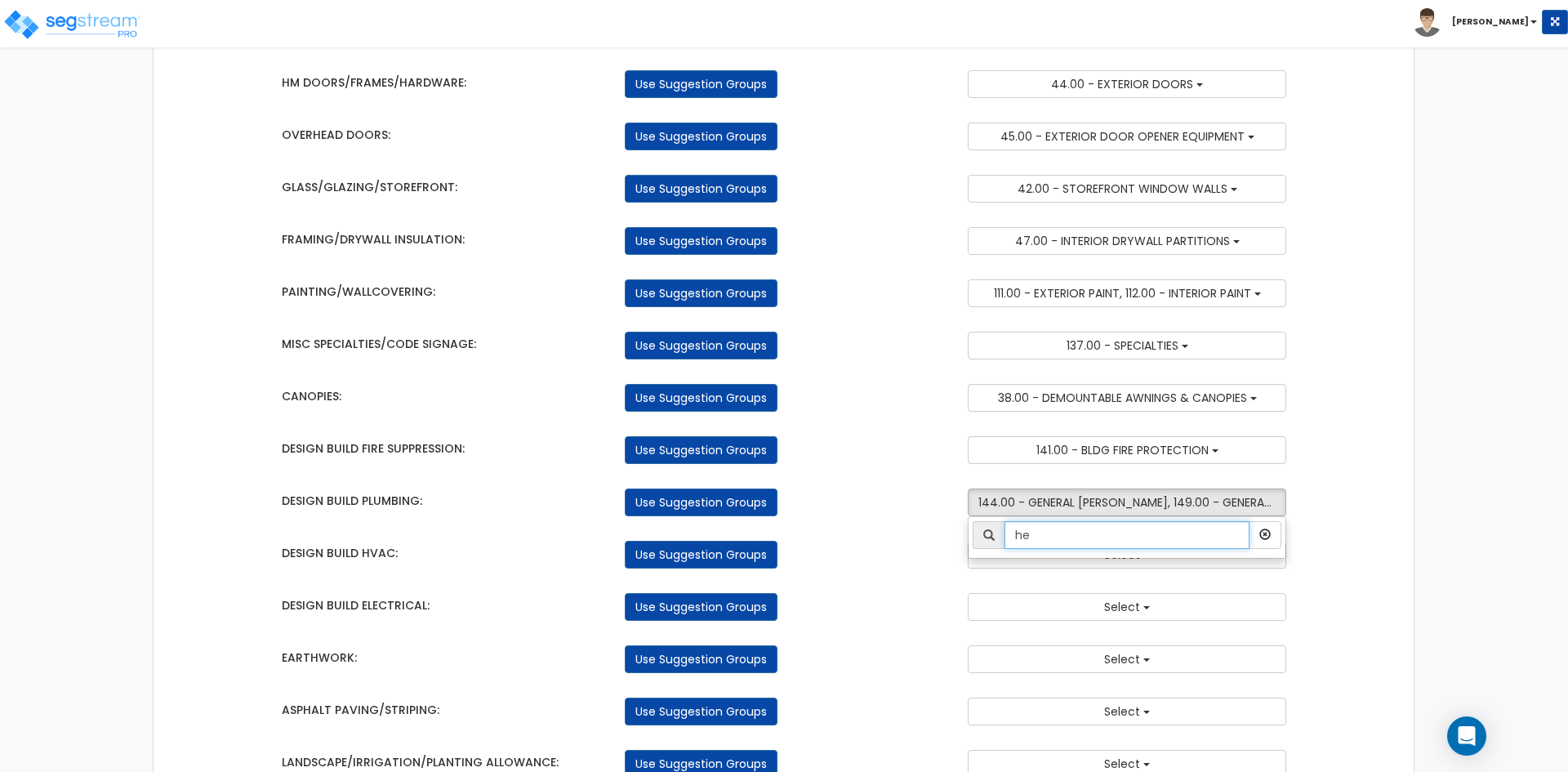
type input "h"
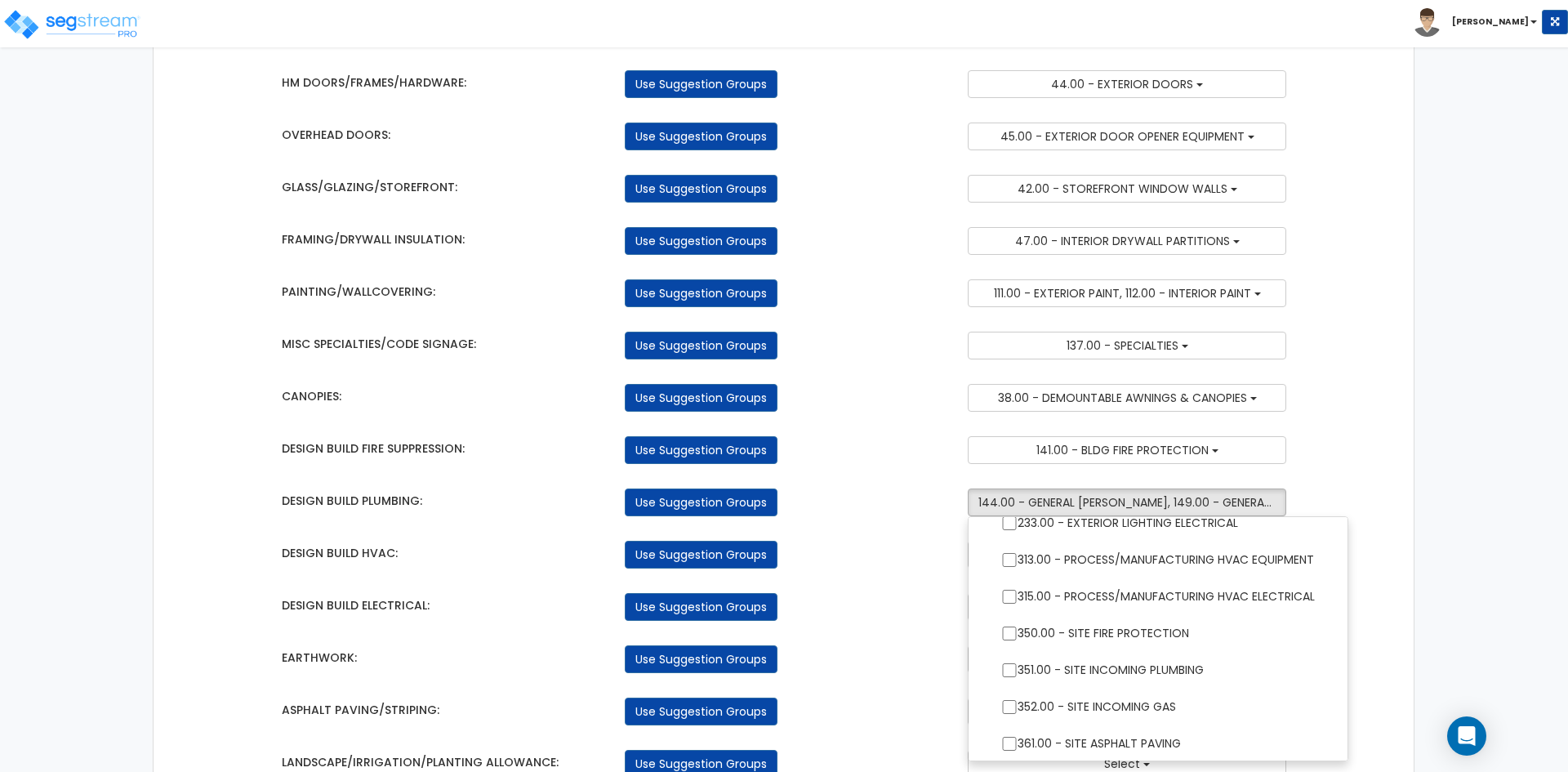
scroll to position [1388, 0]
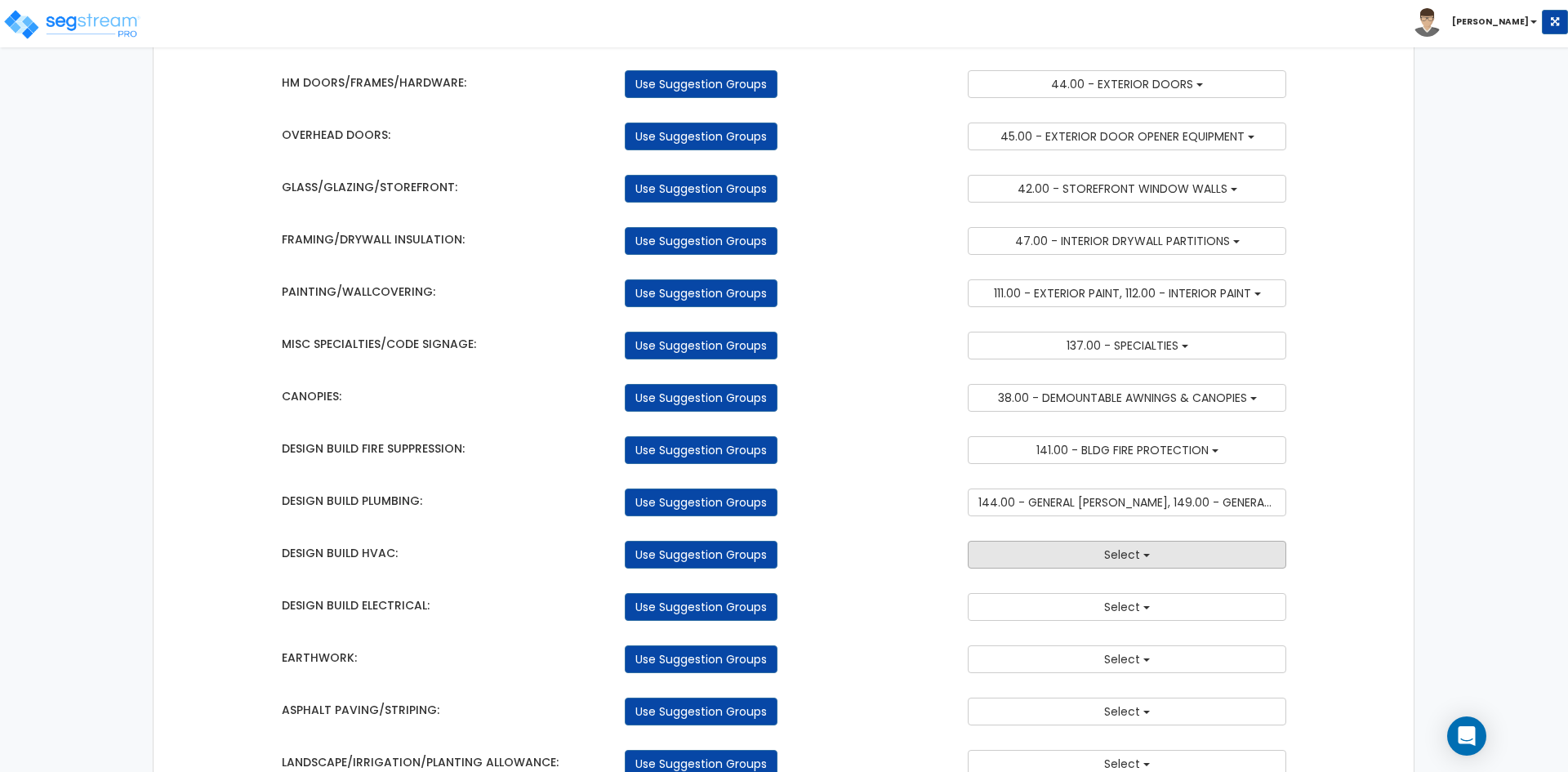
click at [1086, 556] on button "Select" at bounding box center [1126, 554] width 318 height 28
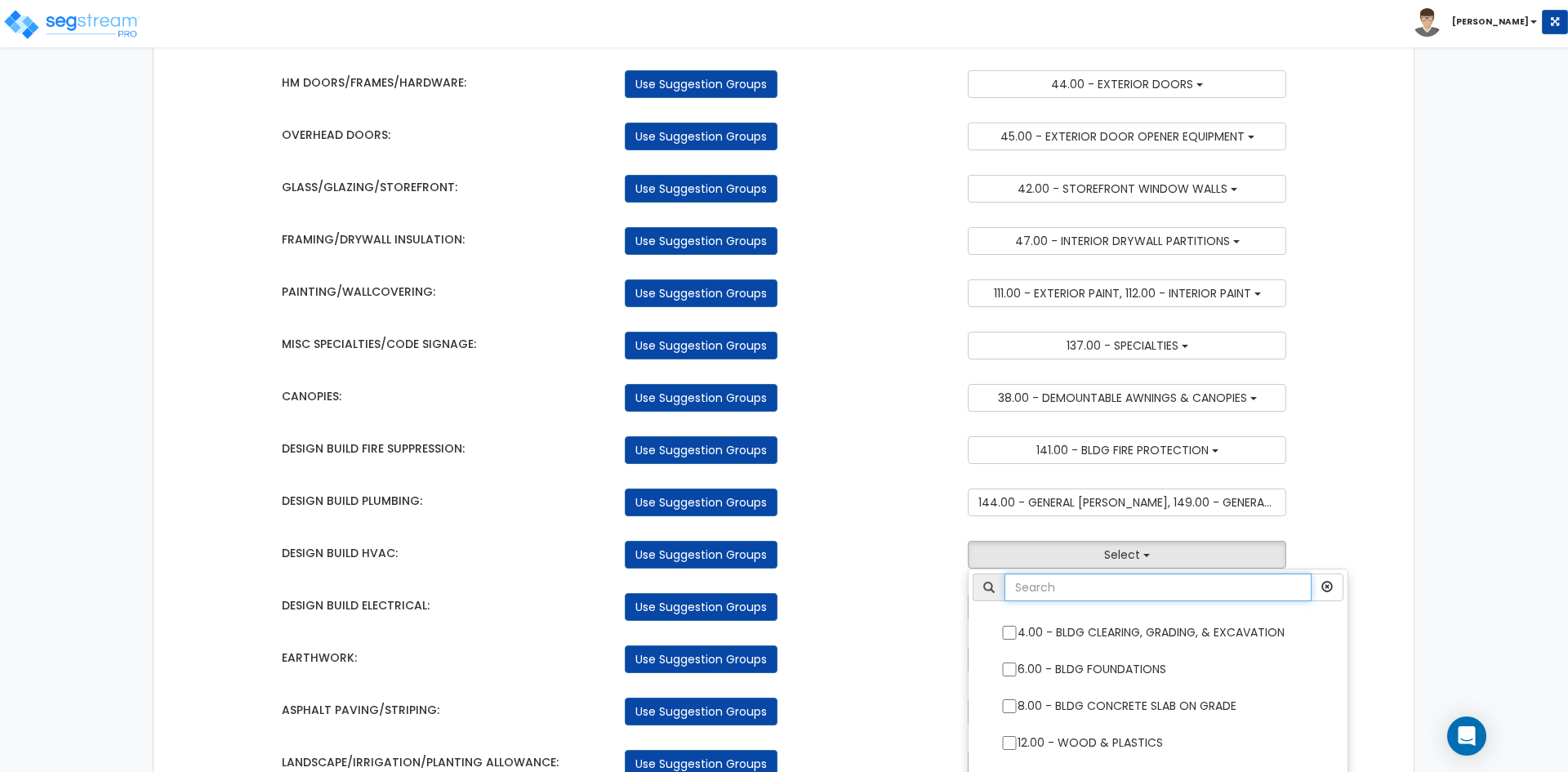
click at [1075, 590] on input "text" at bounding box center [1157, 587] width 307 height 28
type input "hvac"
click at [1015, 629] on input "147.00 - GENERAL HVAC EQUIPMENT/DUCTWORK" at bounding box center [1009, 632] width 16 height 14
checkbox input "true"
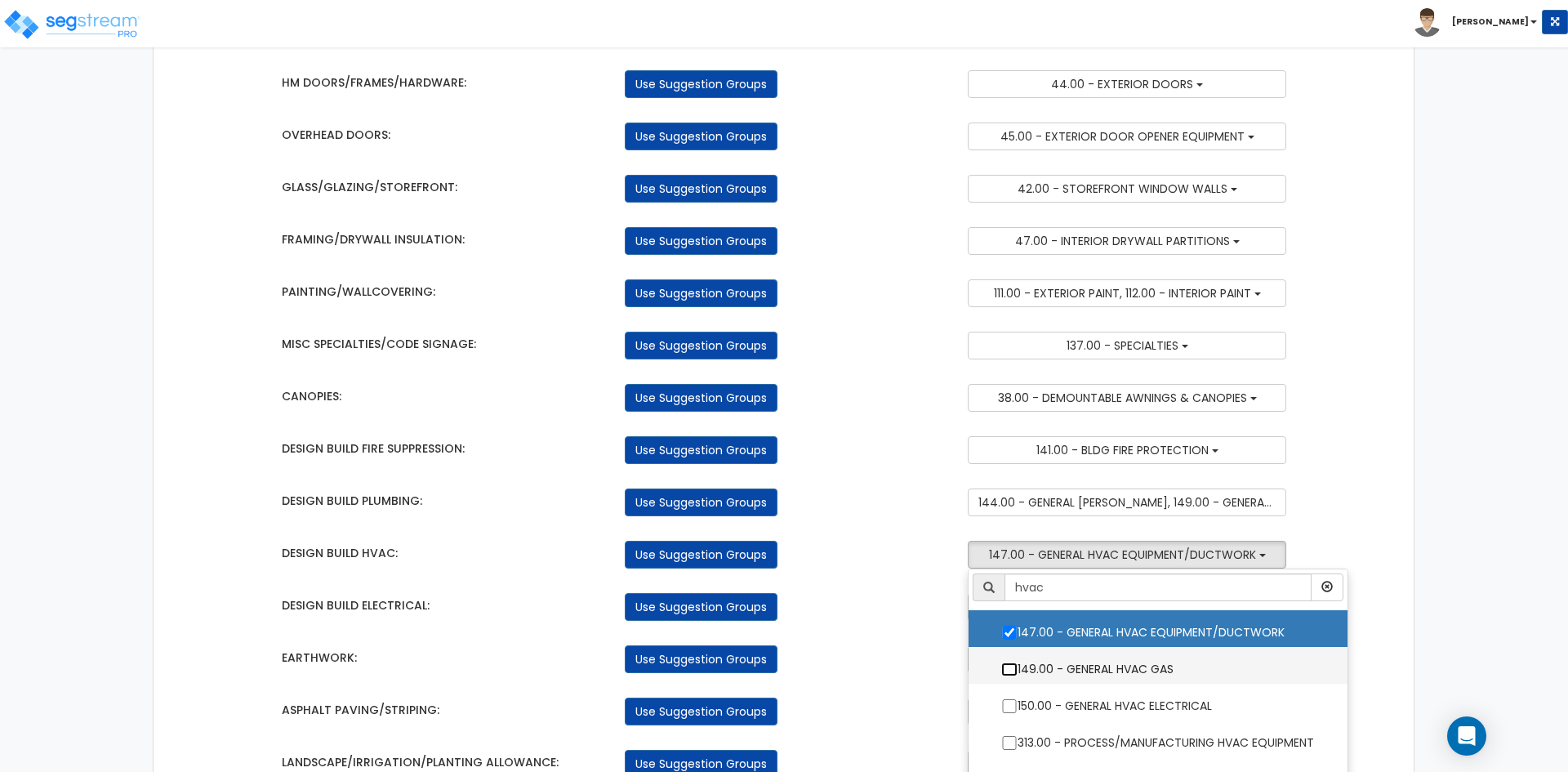
click at [1008, 667] on input "149.00 - GENERAL HVAC GAS" at bounding box center [1009, 669] width 16 height 14
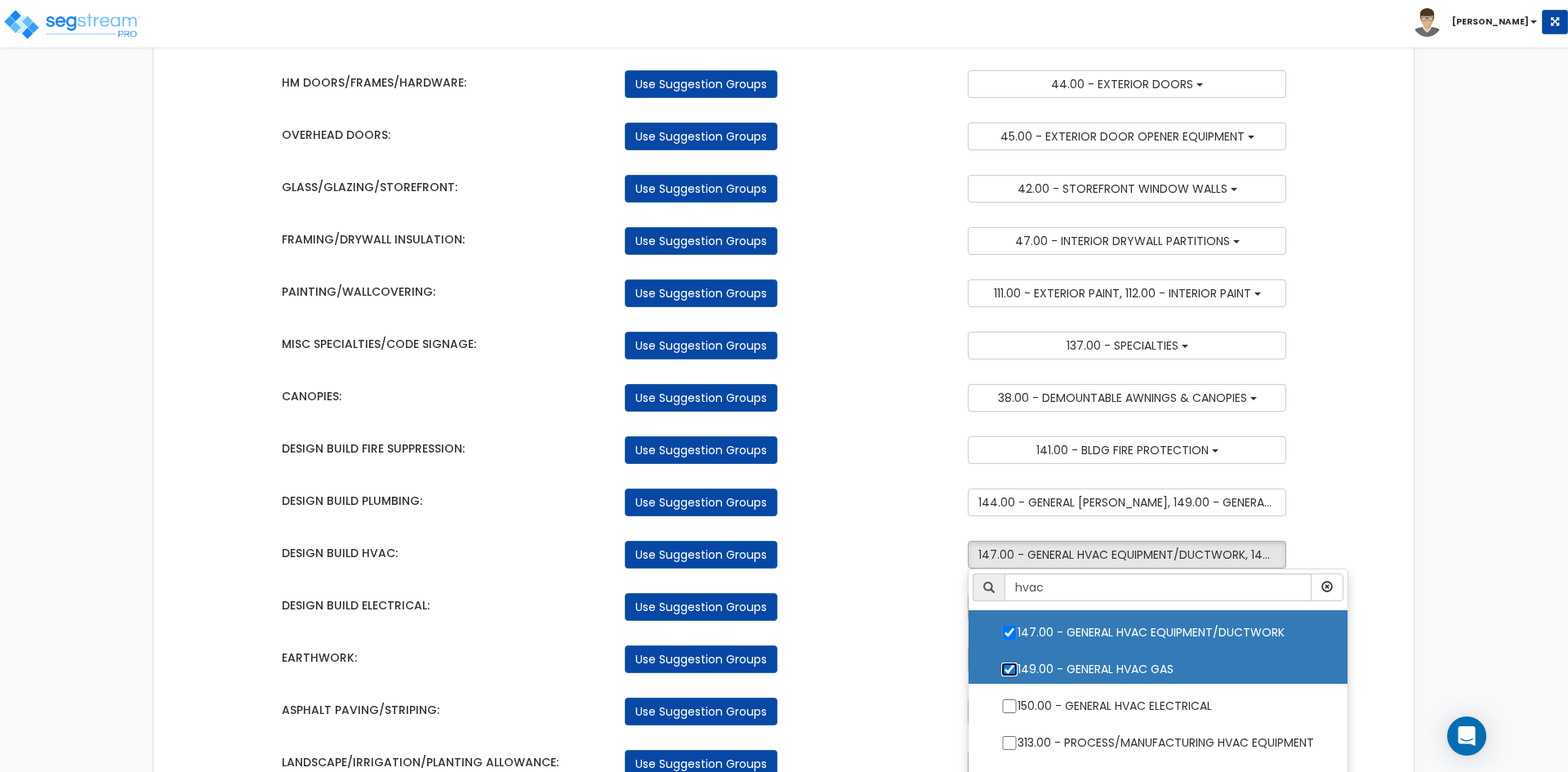
click at [1008, 667] on input "149.00 - GENERAL HVAC GAS" at bounding box center [1009, 669] width 16 height 14
checkbox input "false"
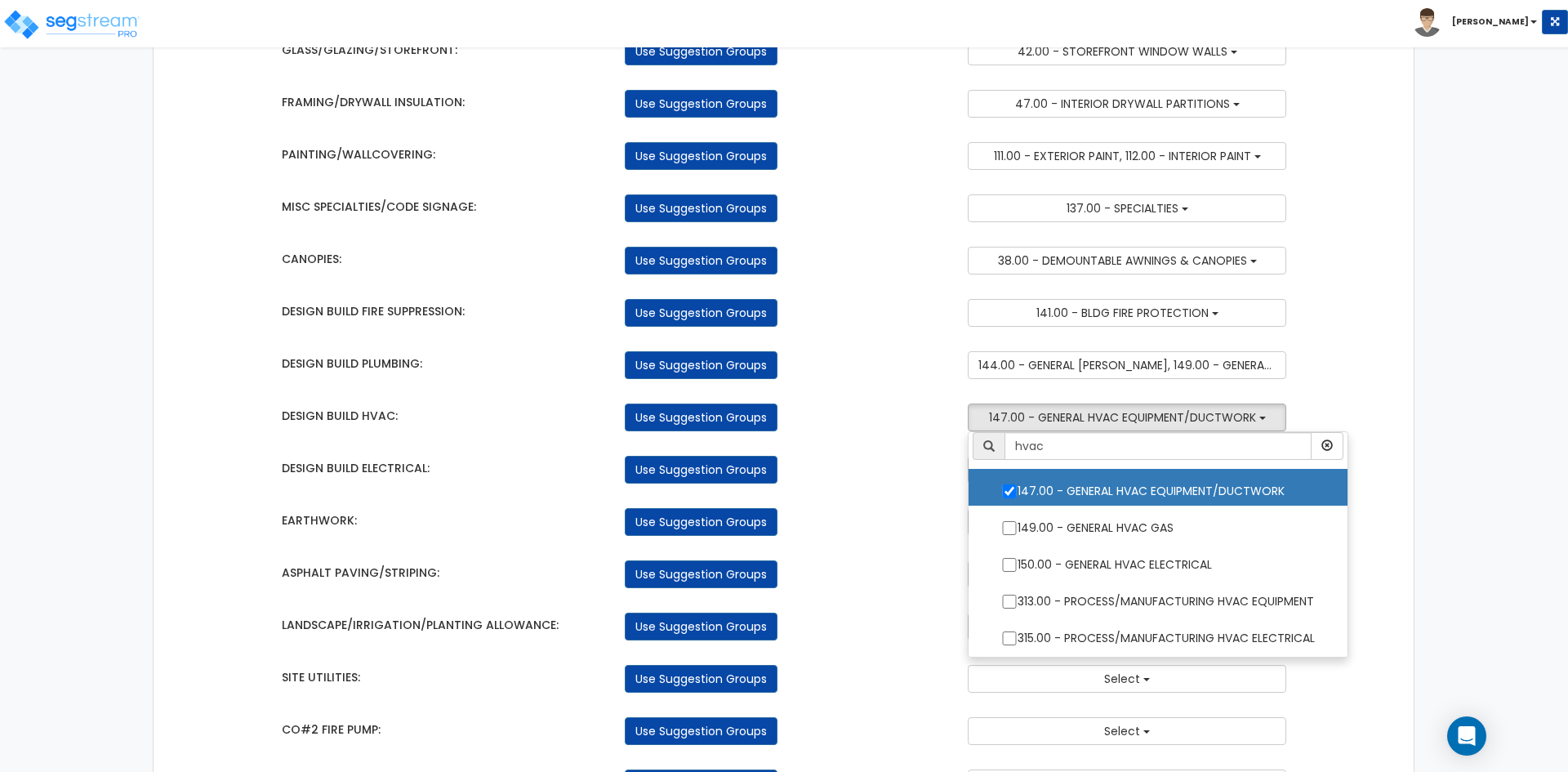
scroll to position [735, 0]
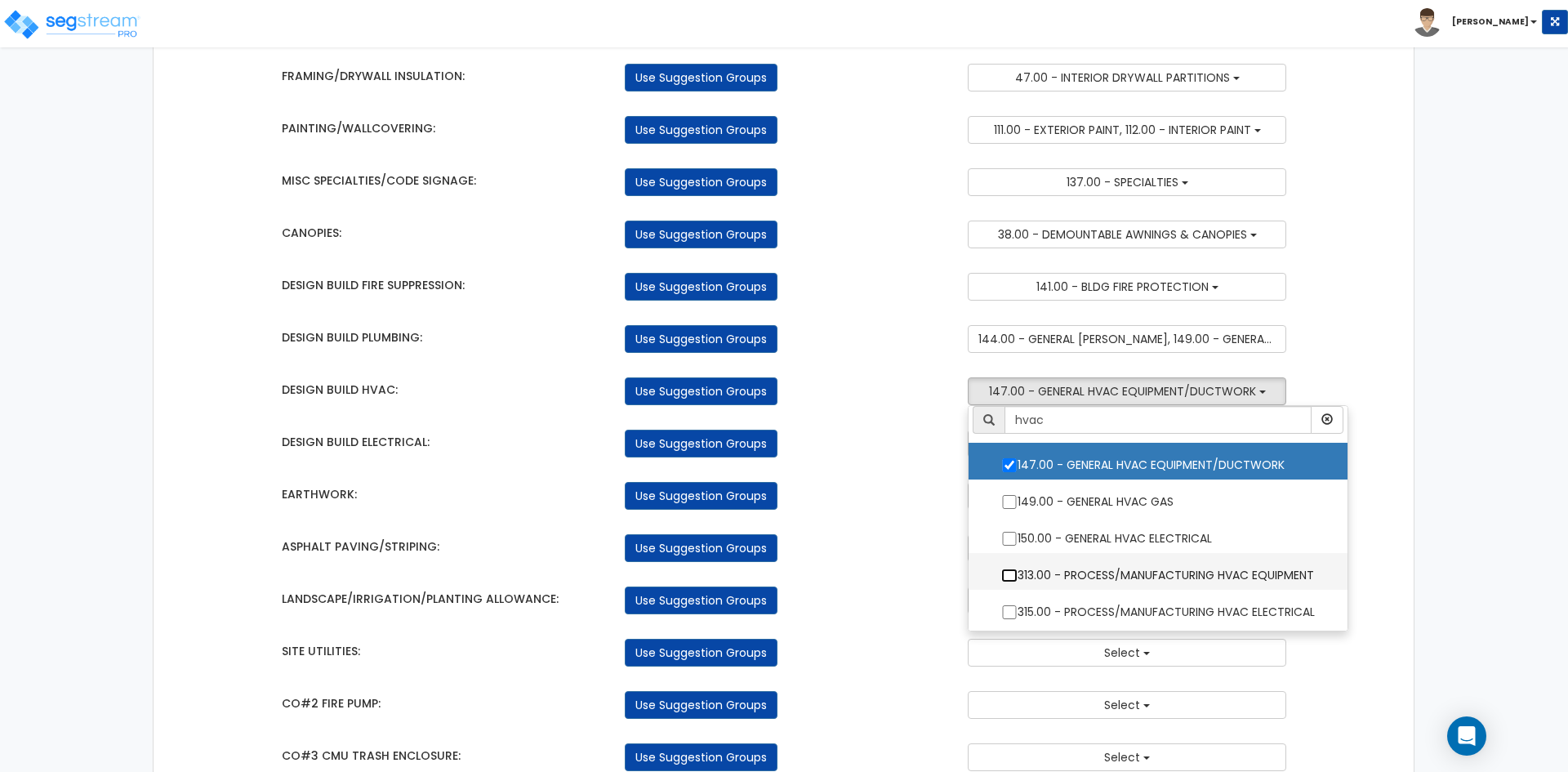
click at [1011, 578] on input "313.00 - PROCESS/MANUFACTURING HVAC EQUIPMENT" at bounding box center [1009, 575] width 16 height 14
checkbox input "true"
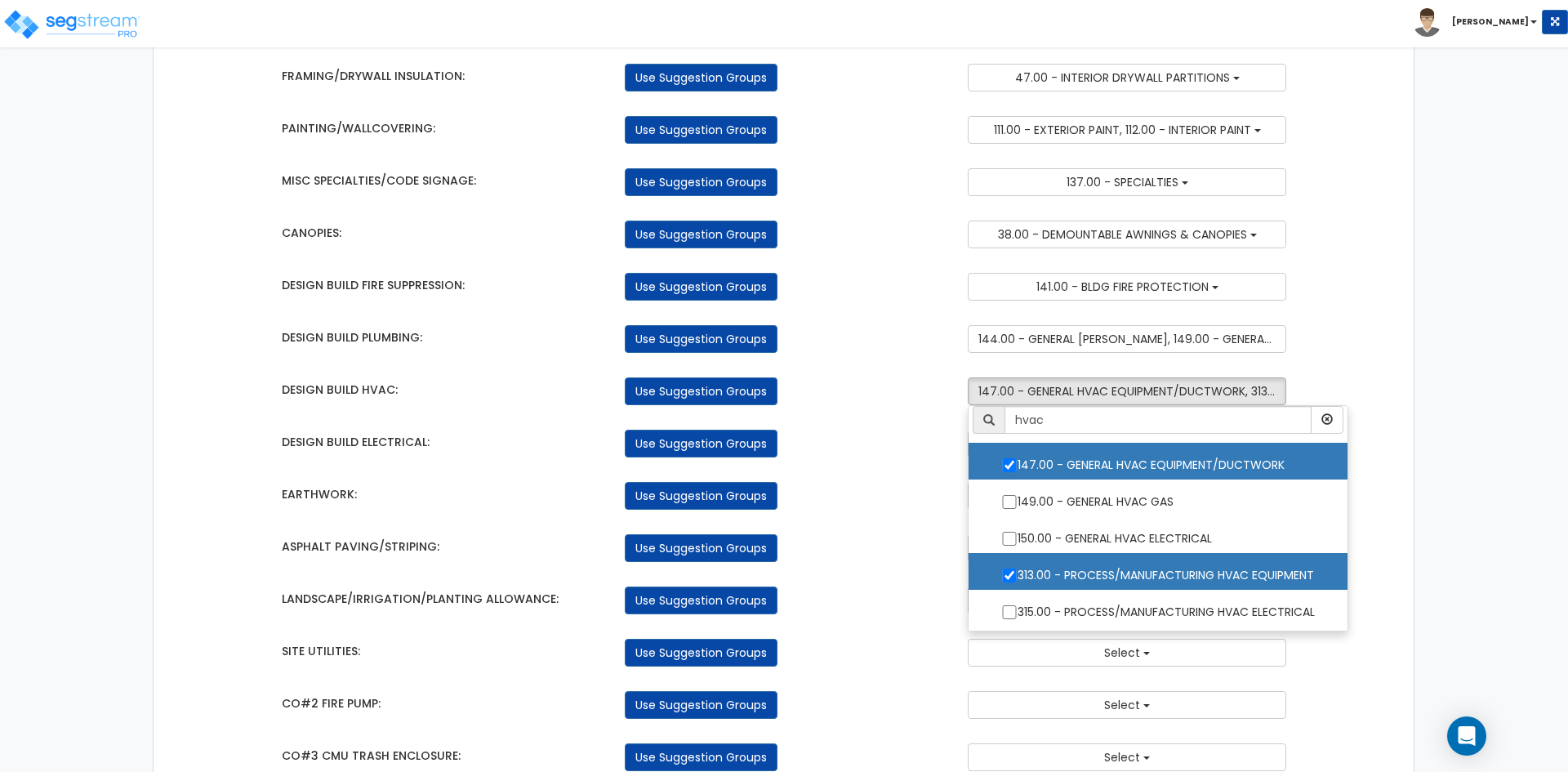
click at [930, 494] on div "Use Suggestion Groups" at bounding box center [784, 496] width 343 height 28
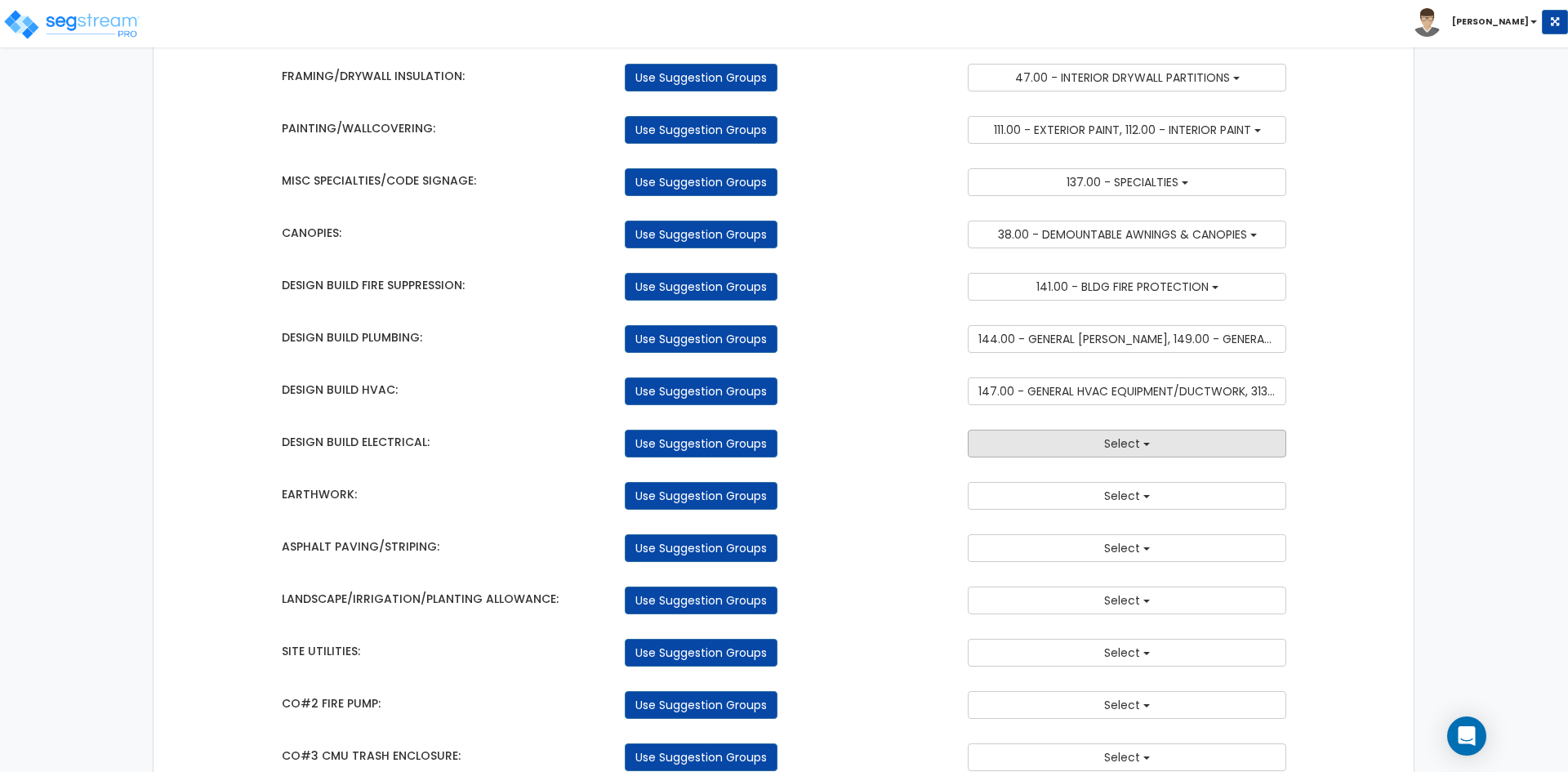
click at [1027, 442] on button "Select" at bounding box center [1126, 443] width 318 height 28
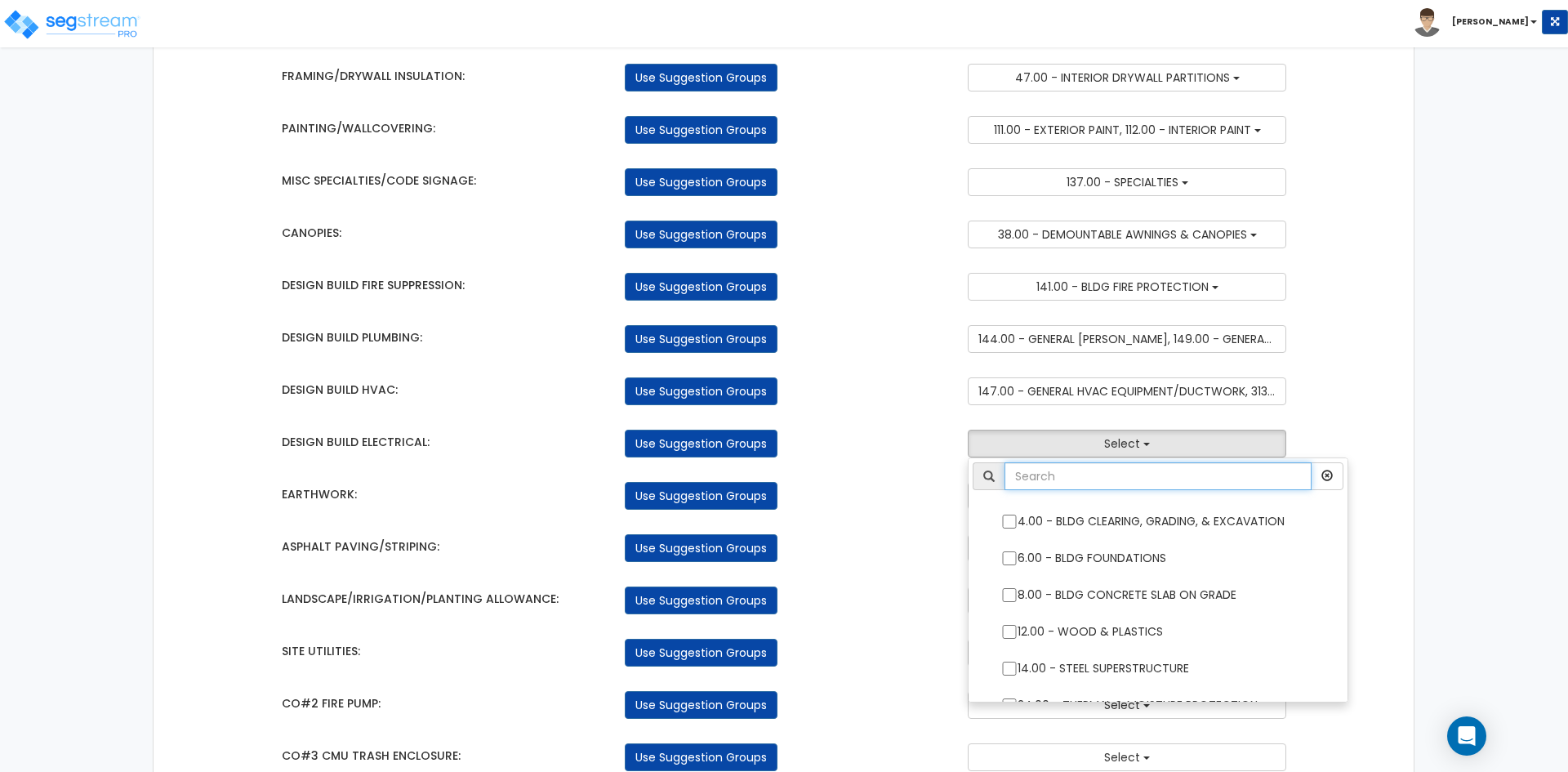
click at [1088, 485] on input "text" at bounding box center [1157, 476] width 307 height 28
type input "ele"
click at [1004, 522] on input "46.00 - EXTERIOR DOOR OPENER ELECTRICAL" at bounding box center [1009, 521] width 16 height 14
checkbox input "true"
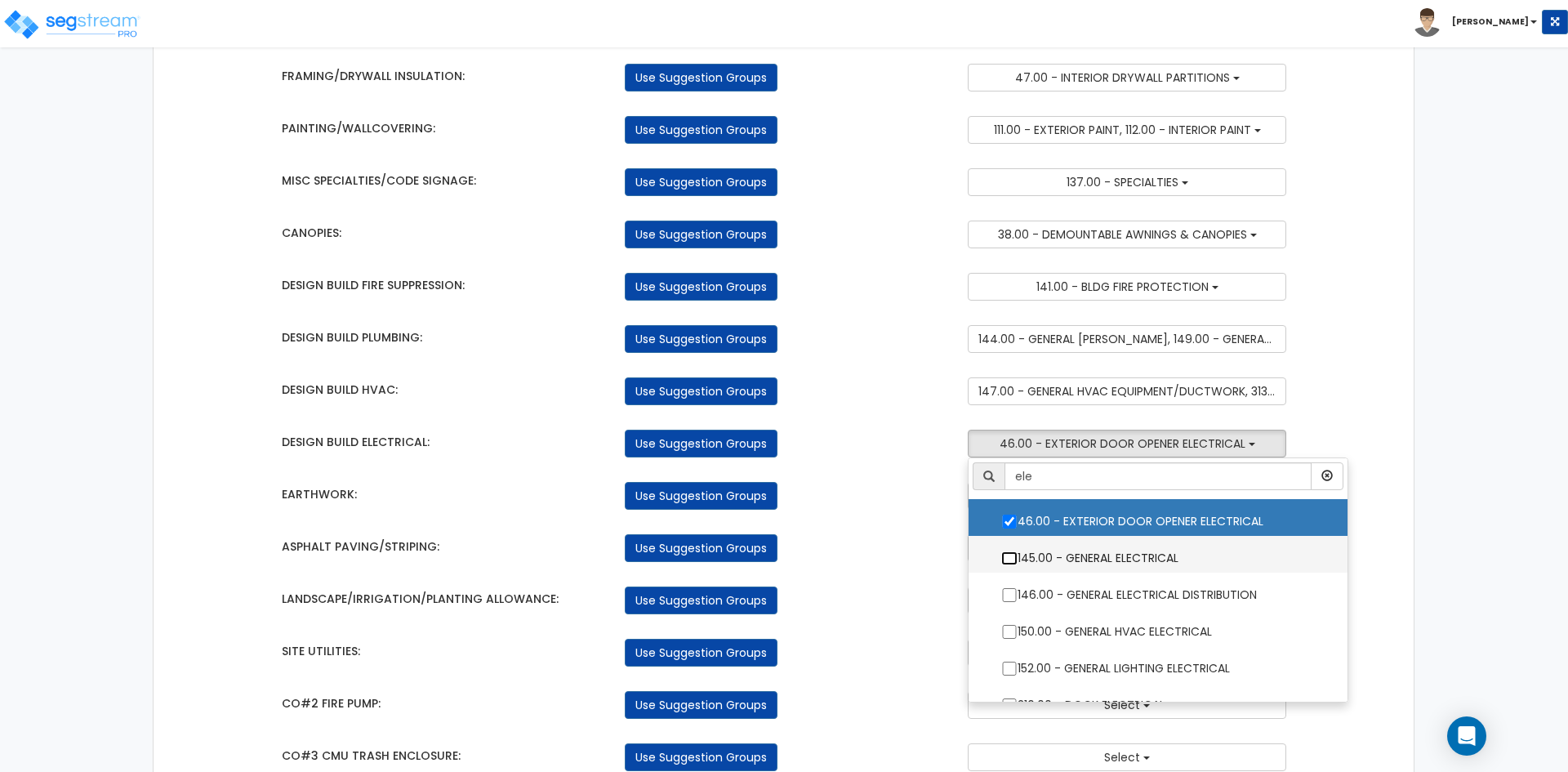
click at [1009, 554] on input "145.00 - GENERAL ELECTRICAL" at bounding box center [1009, 558] width 16 height 14
checkbox input "true"
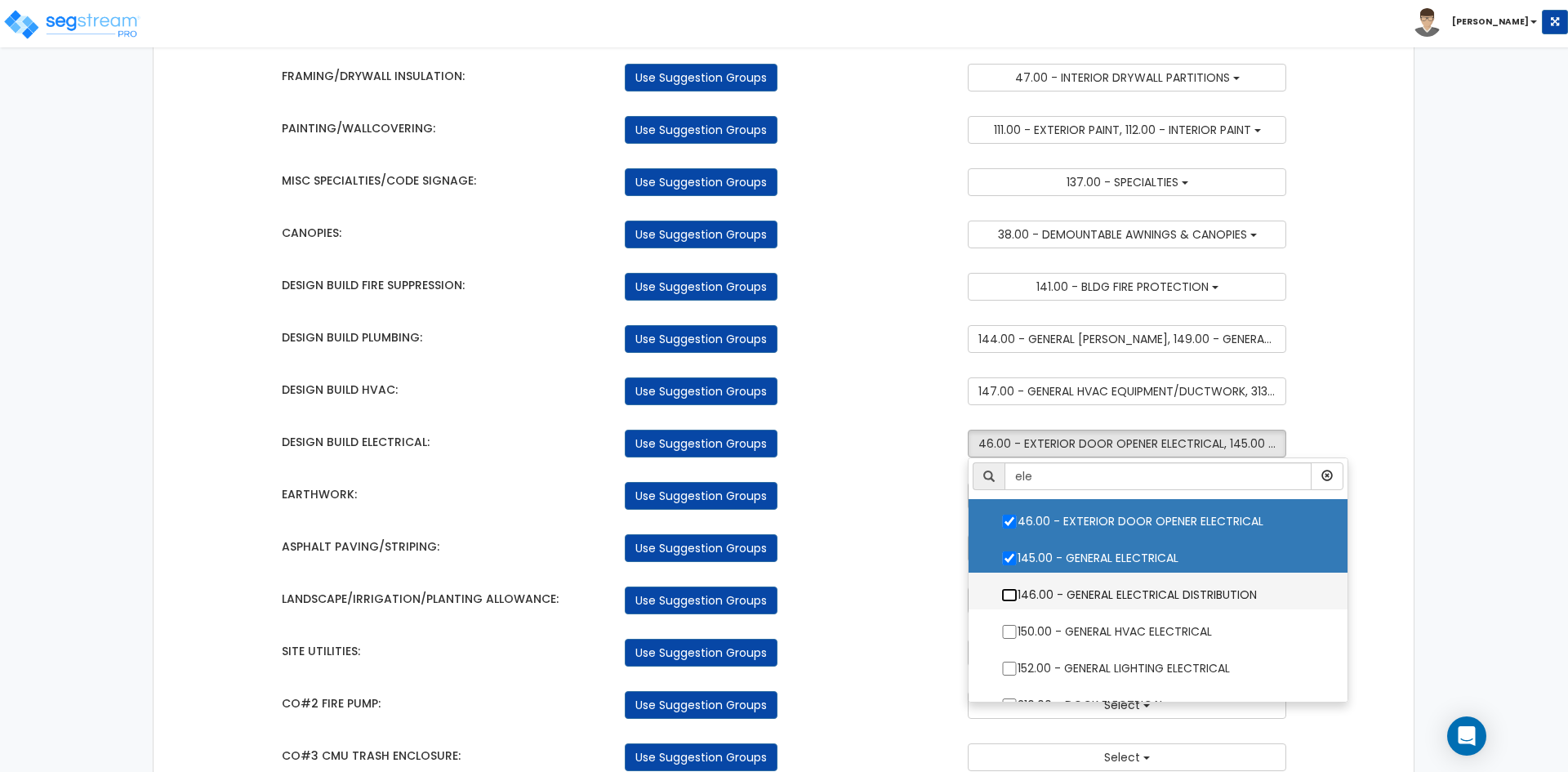
click at [1006, 592] on input "146.00 - GENERAL ELECTRICAL DISTRIBUTION" at bounding box center [1009, 595] width 16 height 14
checkbox input "true"
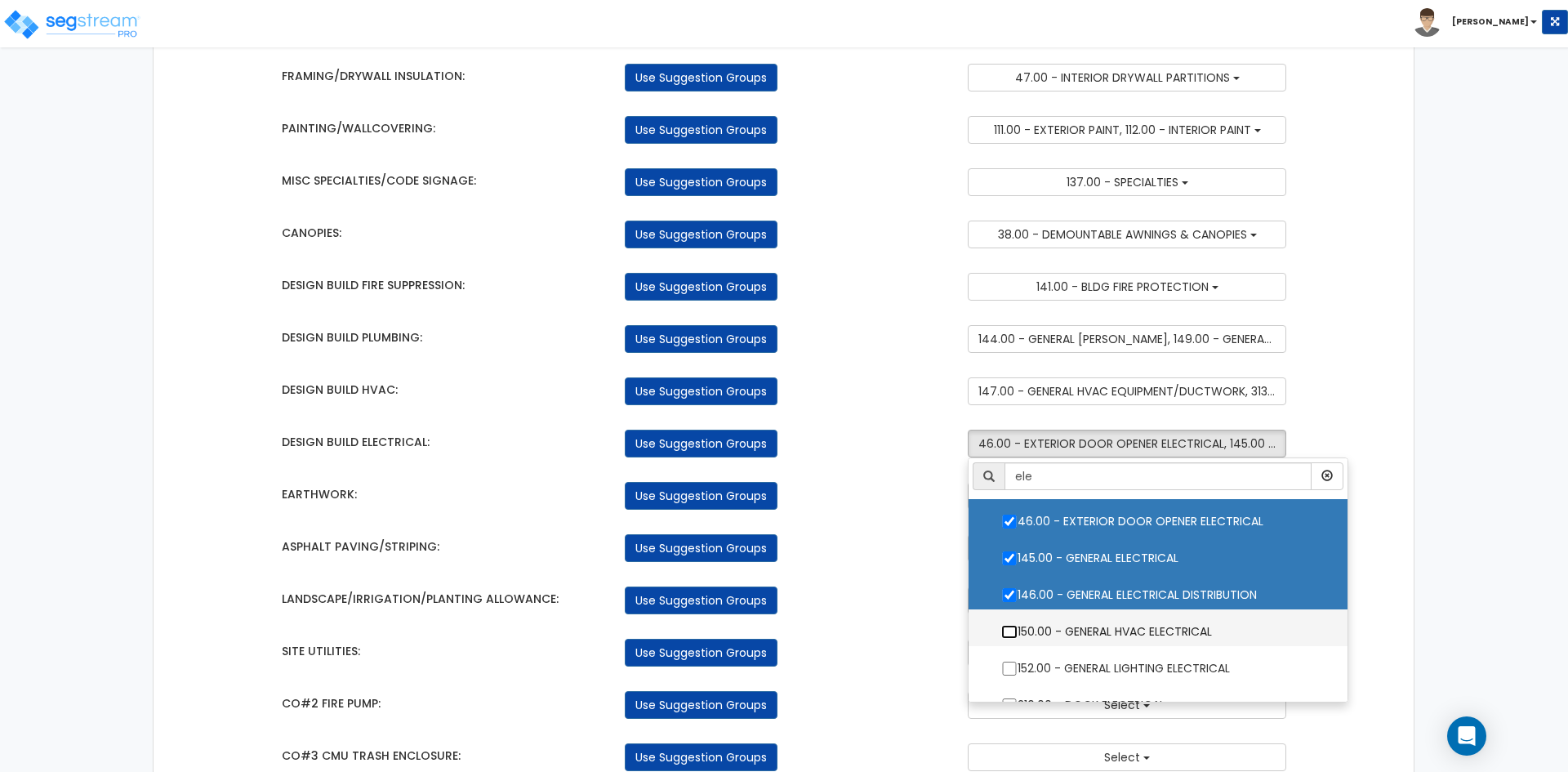
click at [1009, 635] on input "150.00 - GENERAL HVAC ELECTRICAL" at bounding box center [1009, 631] width 16 height 14
checkbox input "true"
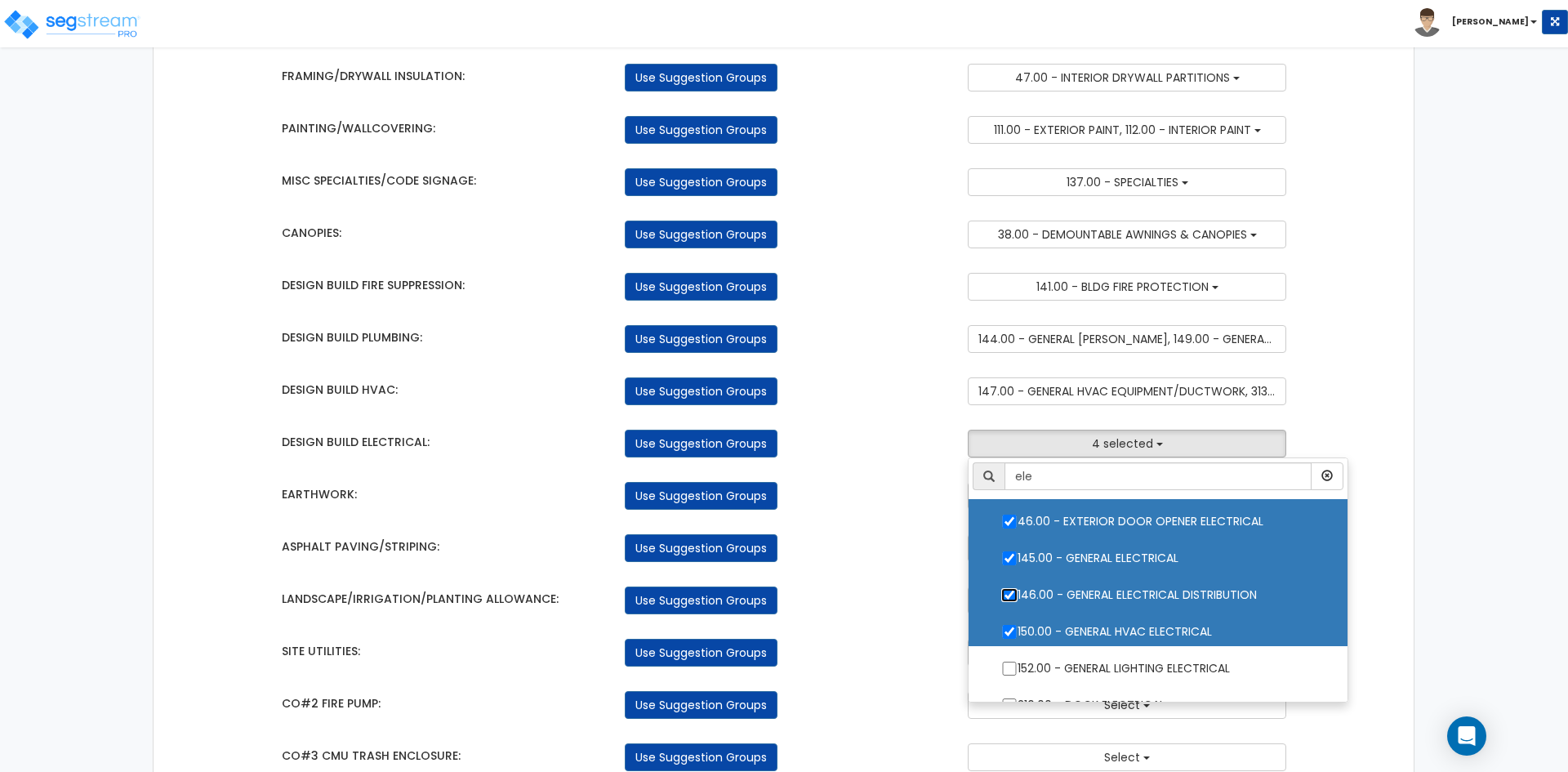
click at [1009, 598] on input "146.00 - GENERAL ELECTRICAL DISTRIBUTION" at bounding box center [1009, 595] width 16 height 14
checkbox input "false"
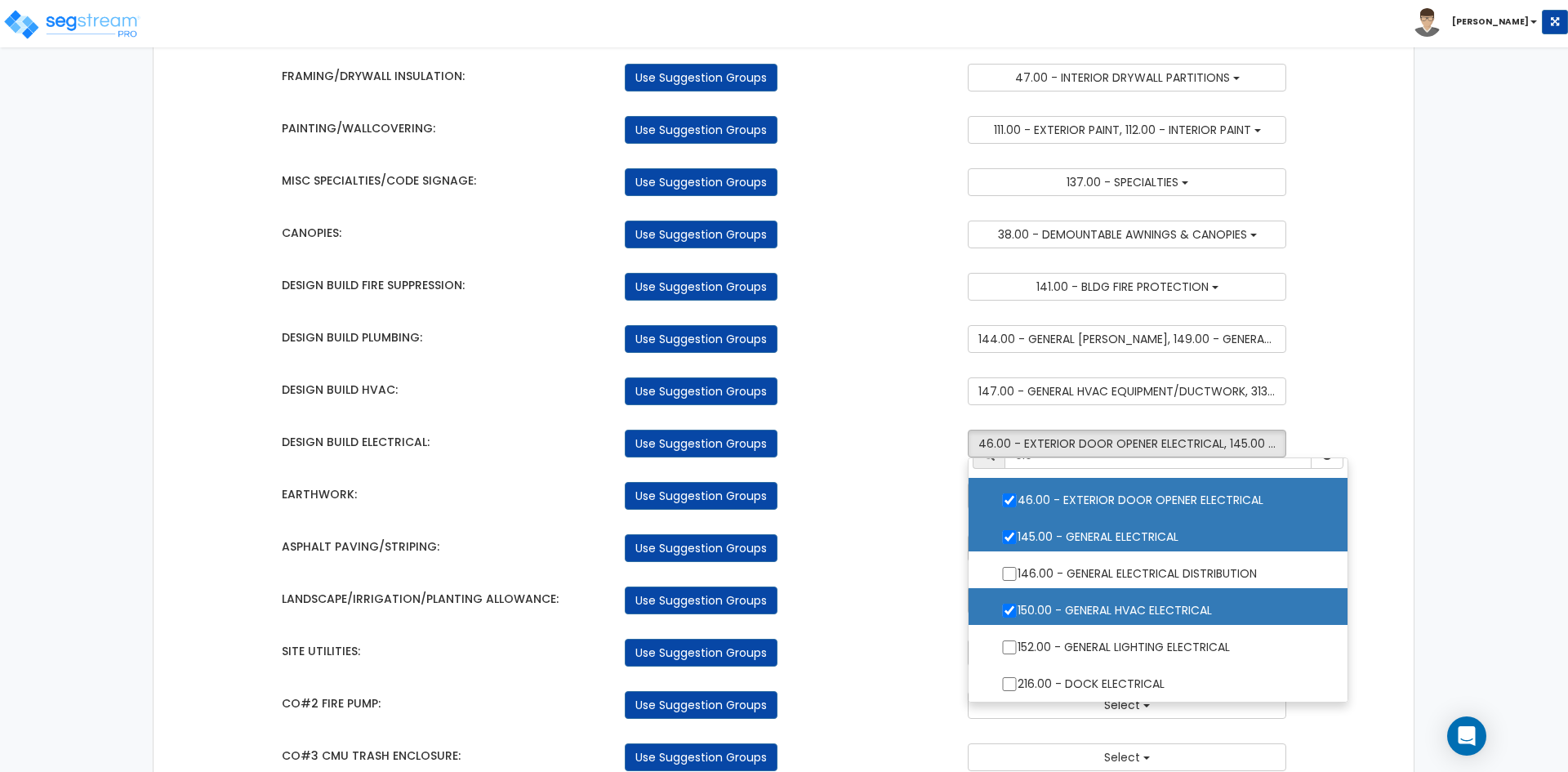
scroll to position [82, 0]
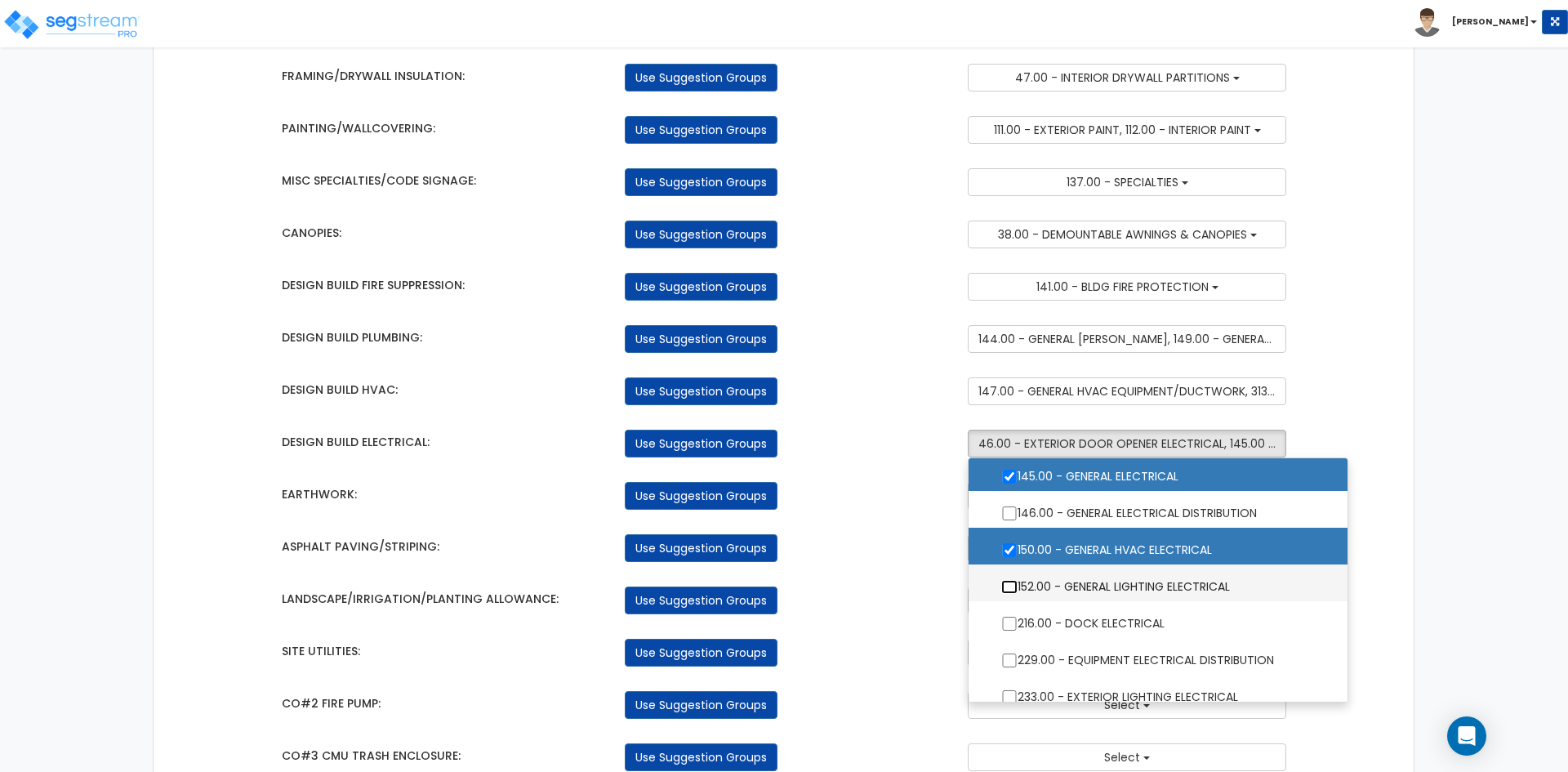
click at [1010, 589] on input "152.00 - GENERAL LIGHTING ELECTRICAL" at bounding box center [1009, 586] width 16 height 14
checkbox input "true"
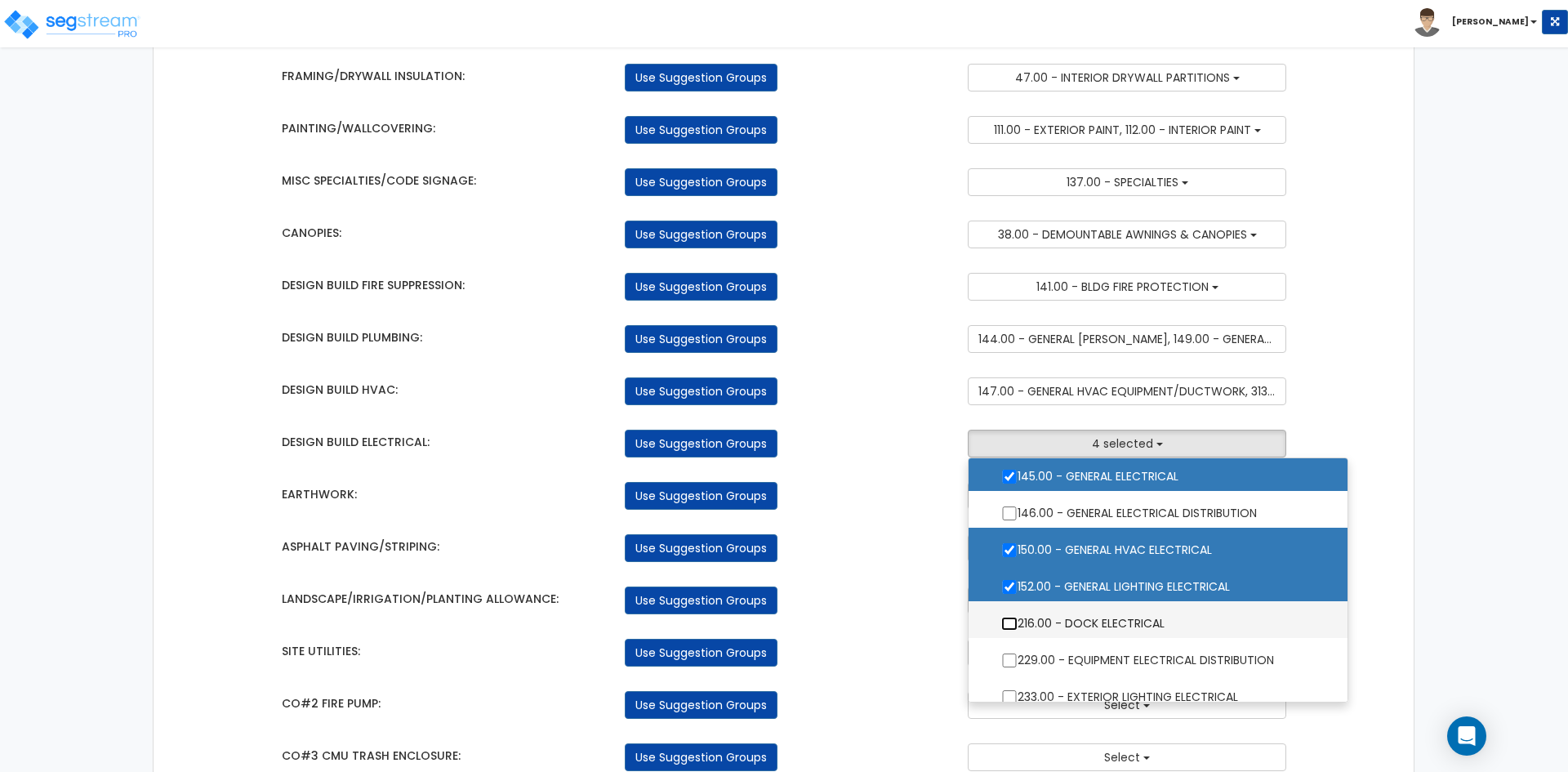
click at [1010, 624] on input "216.00 - DOCK ELECTRICAL" at bounding box center [1009, 623] width 16 height 14
checkbox input "true"
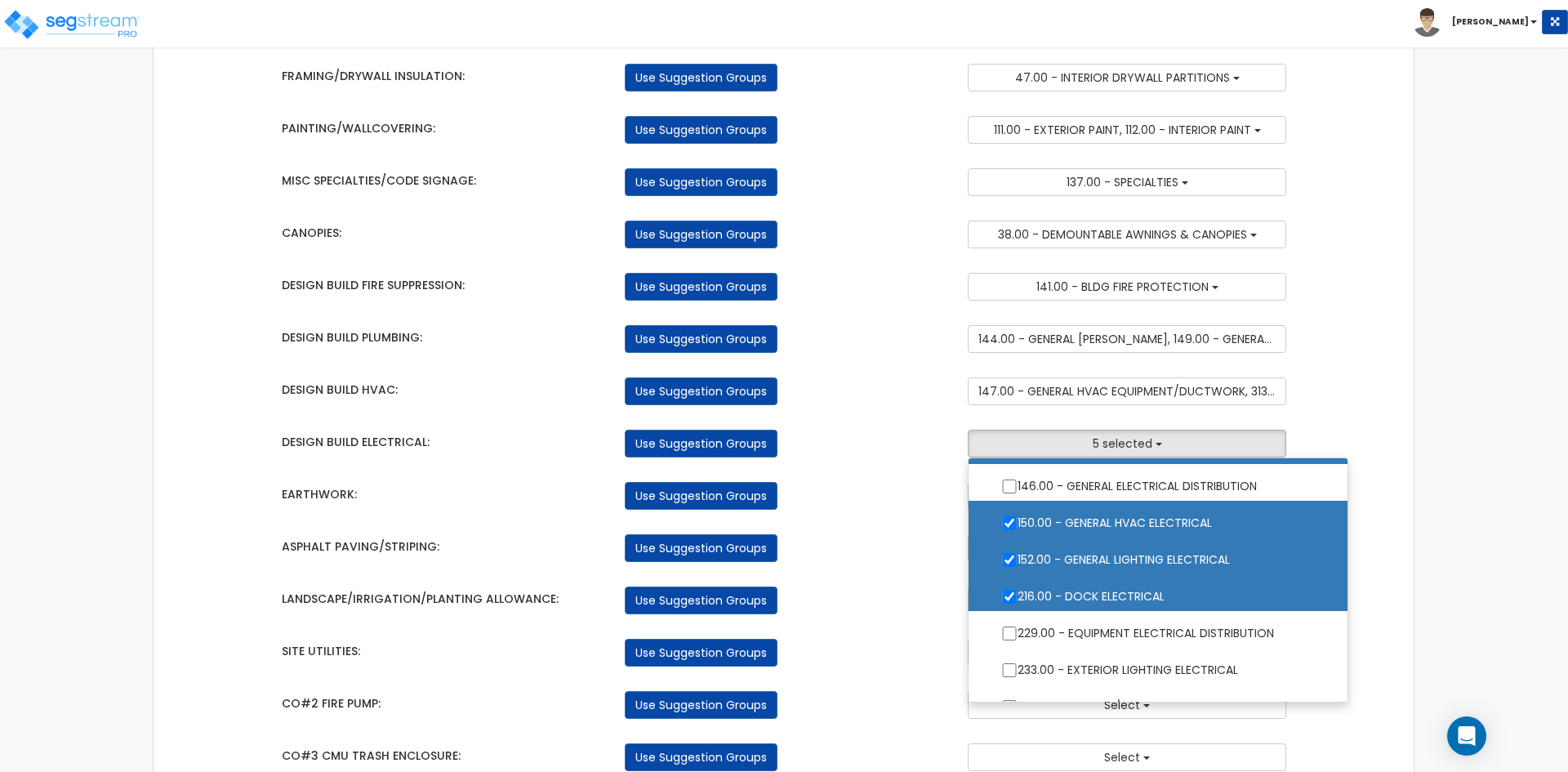
scroll to position [132, 0]
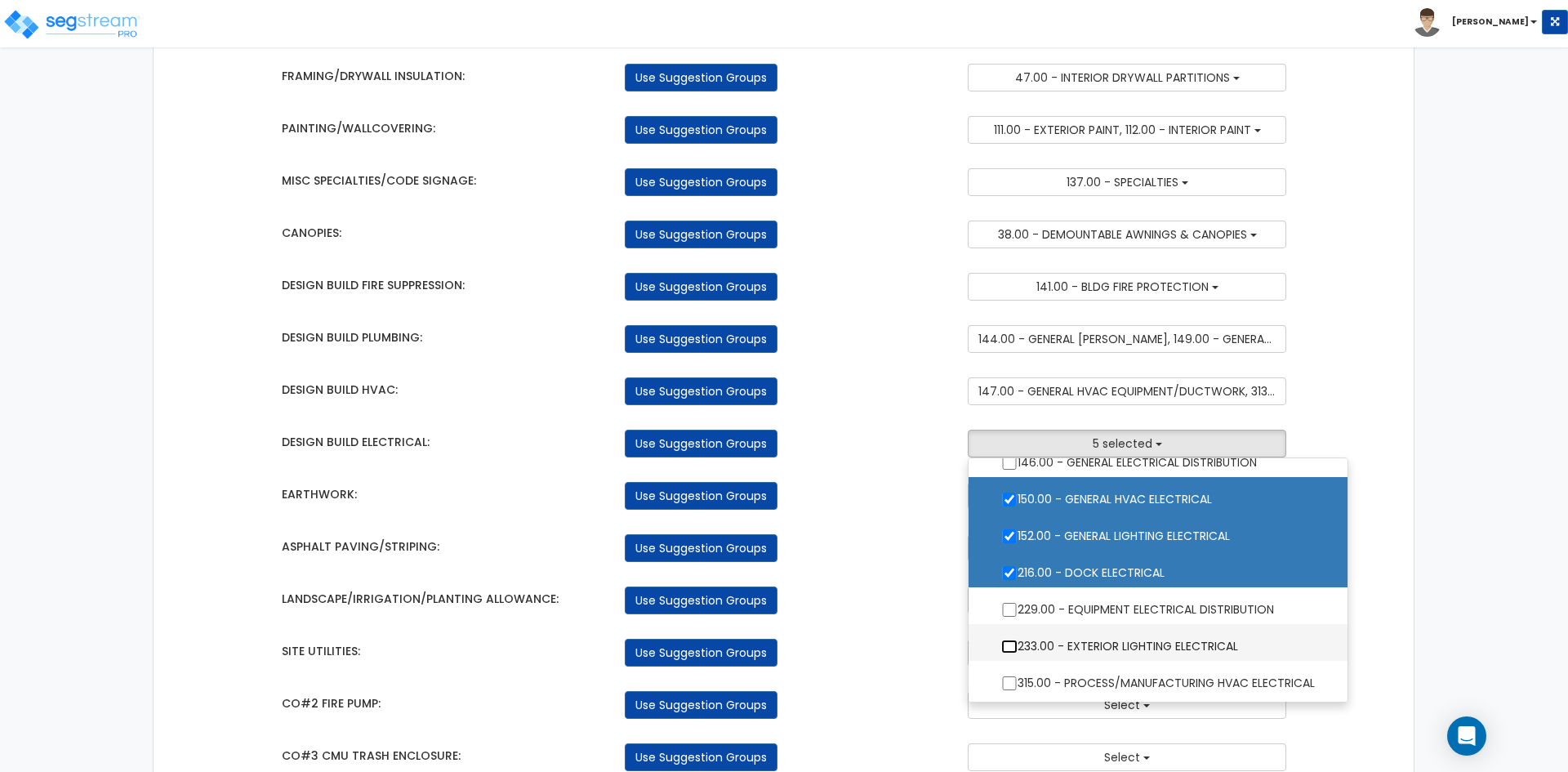
click at [1005, 644] on input "233.00 - EXTERIOR LIGHTING ELECTRICAL" at bounding box center [1009, 646] width 16 height 14
checkbox input "true"
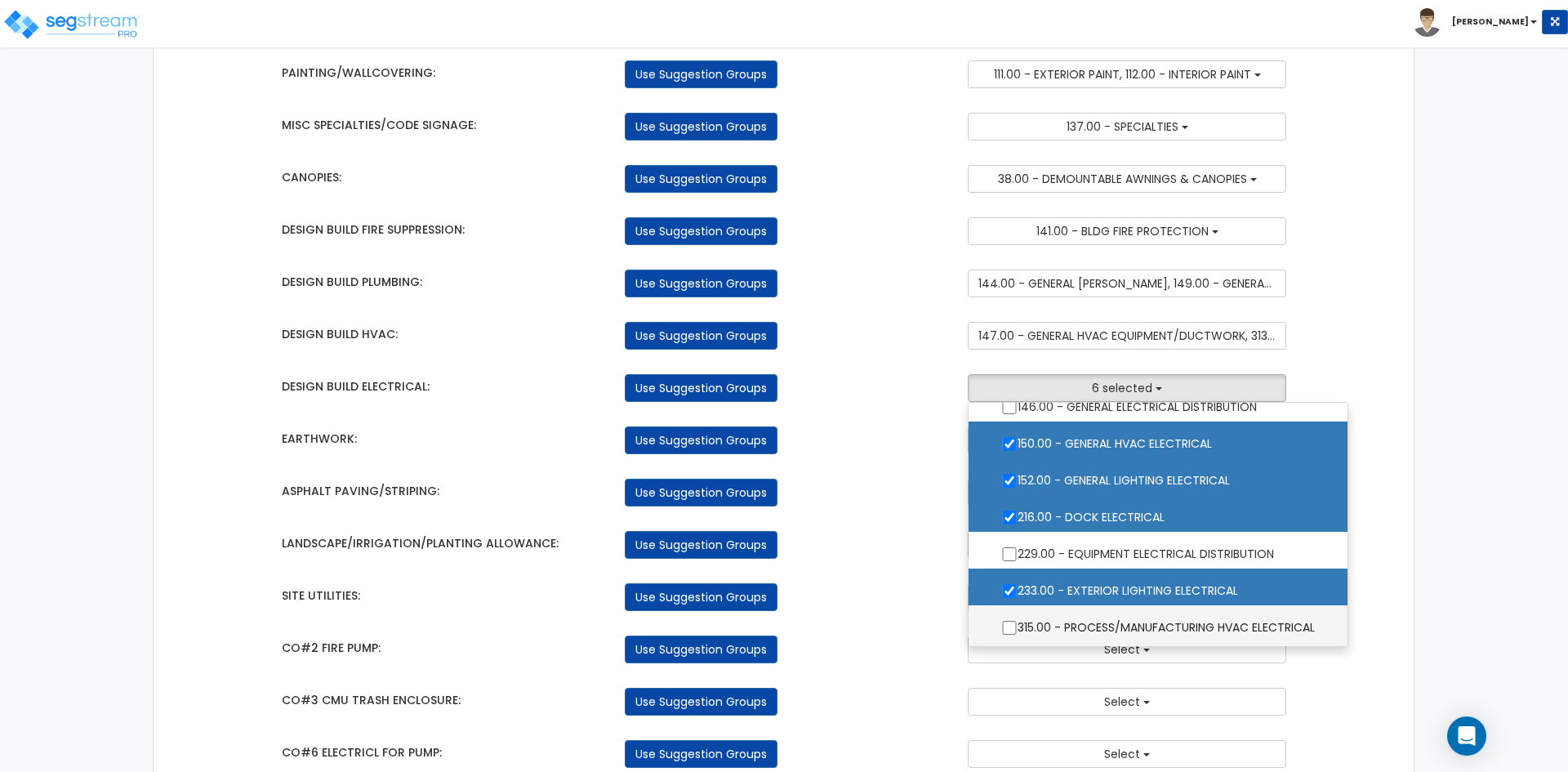
scroll to position [816, 0]
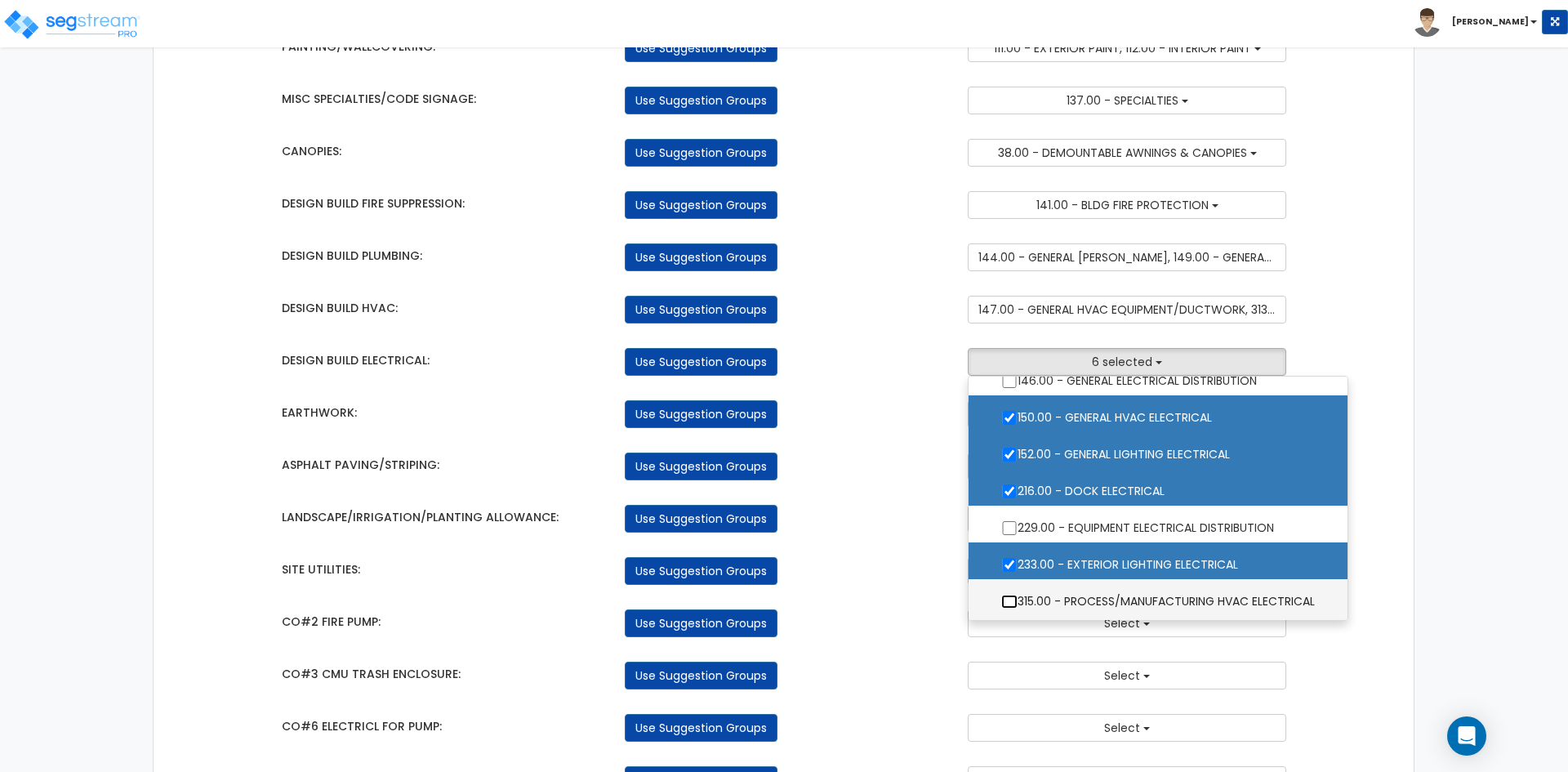
click at [1009, 601] on input "315.00 - PROCESS/MANUFACTURING HVAC ELECTRICAL" at bounding box center [1009, 601] width 16 height 14
checkbox input "true"
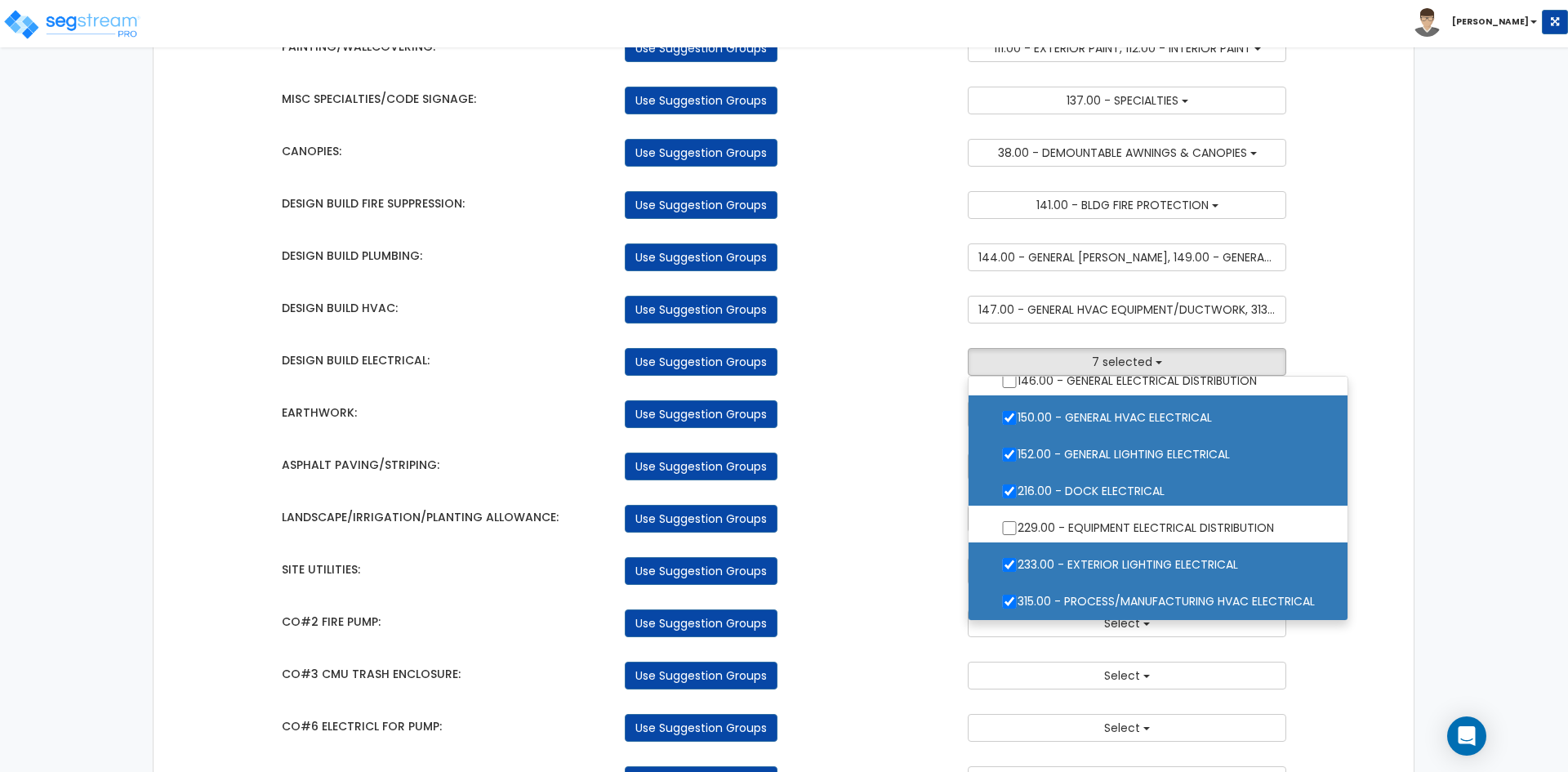
click at [895, 571] on div "Use Suggestion Groups" at bounding box center [784, 571] width 343 height 28
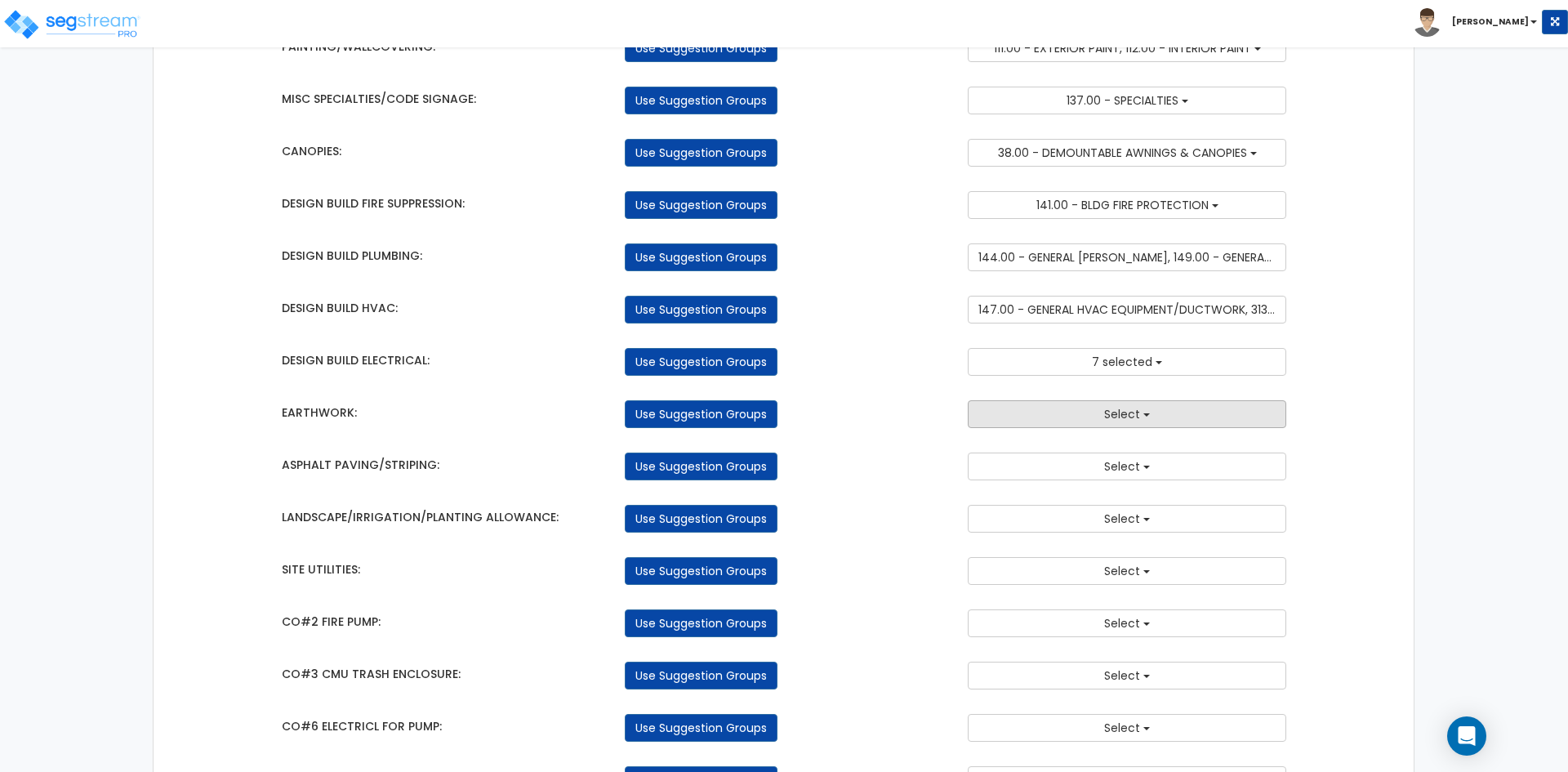
click at [1032, 411] on button "Select" at bounding box center [1126, 414] width 318 height 28
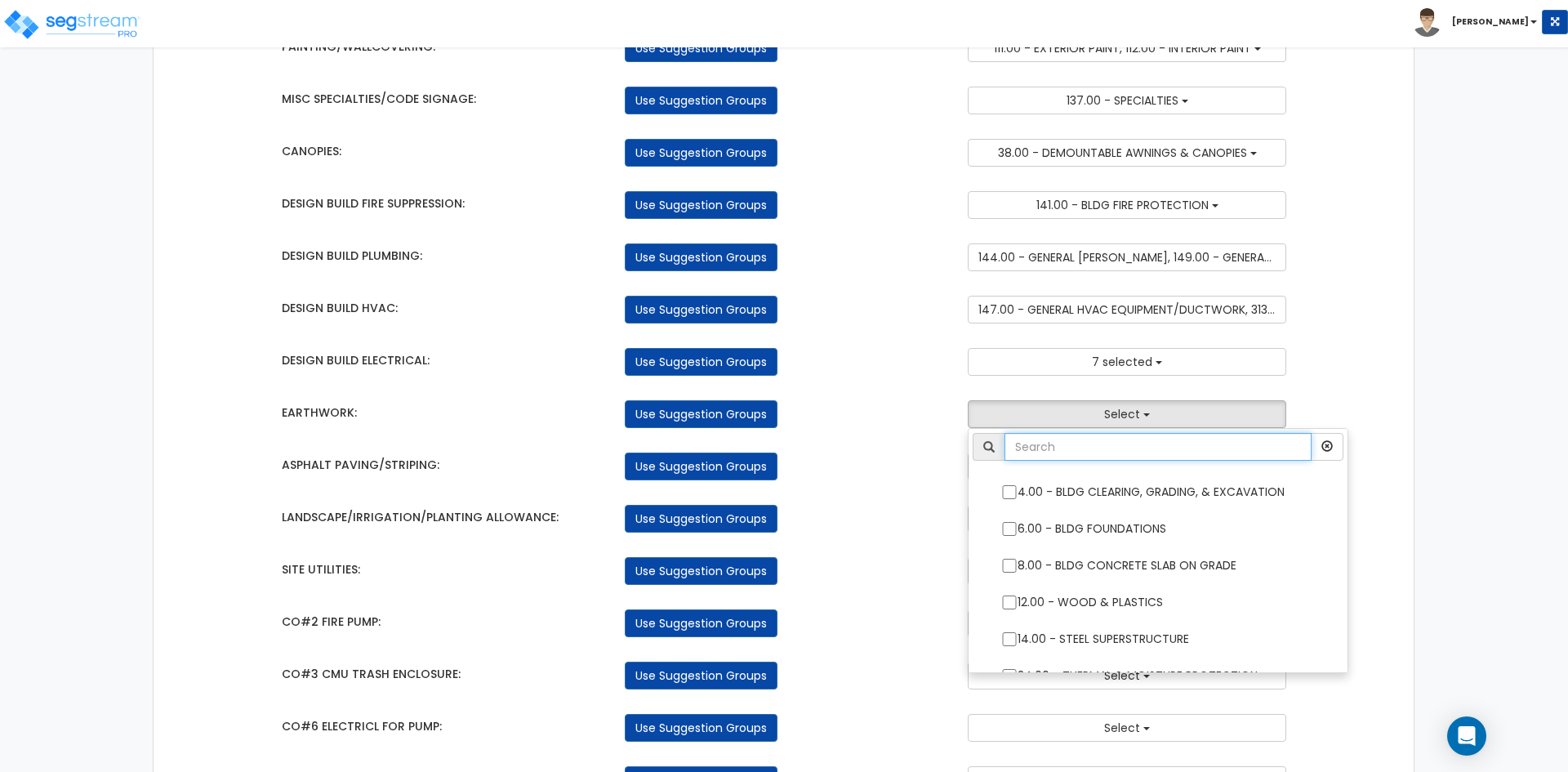
click at [1056, 441] on input "text" at bounding box center [1157, 447] width 307 height 28
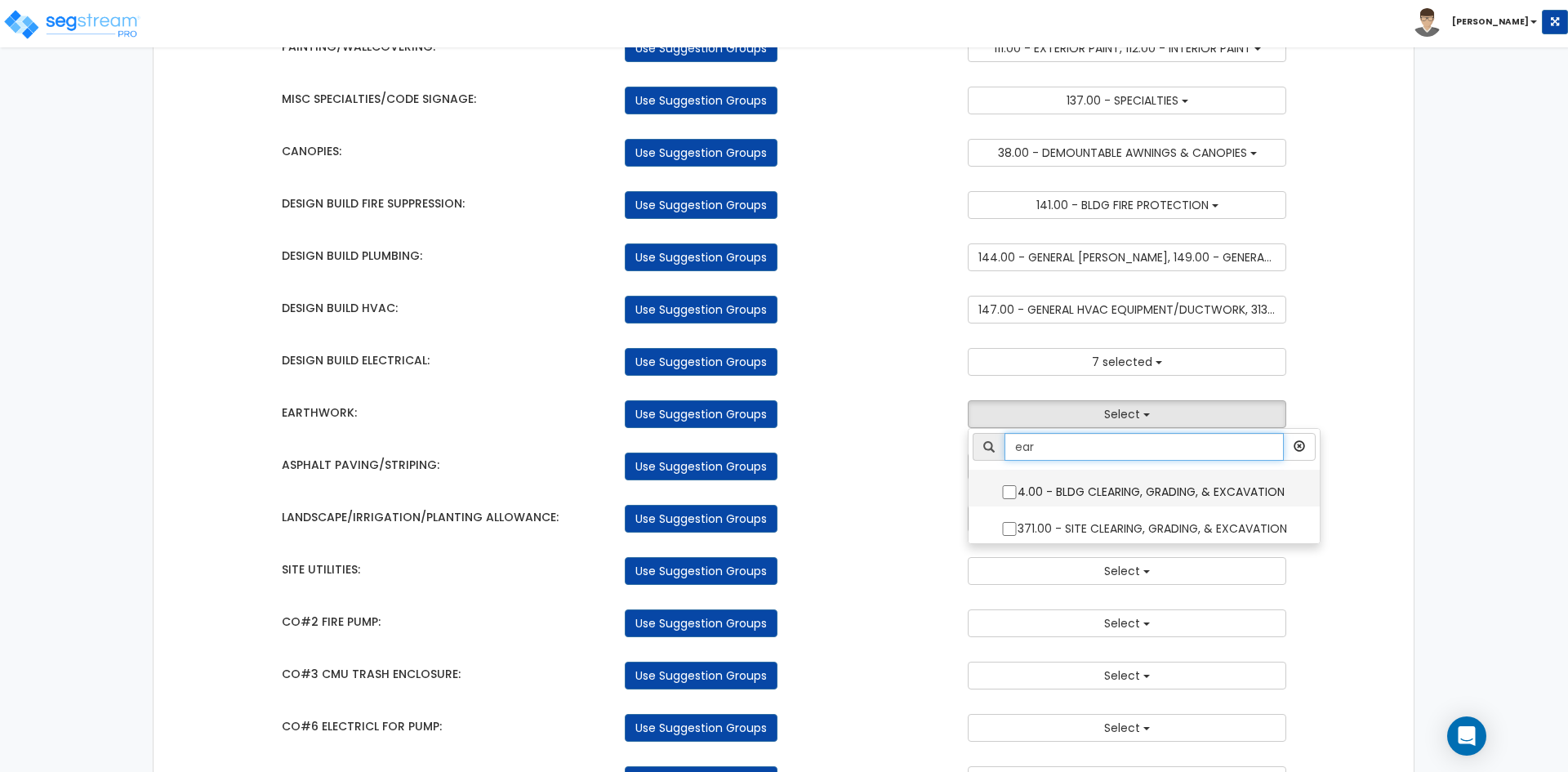
type input "ear"
click at [1007, 491] on input "4.00 - BLDG CLEARING, GRADING, & EXCAVATION" at bounding box center [1009, 491] width 16 height 14
checkbox input "true"
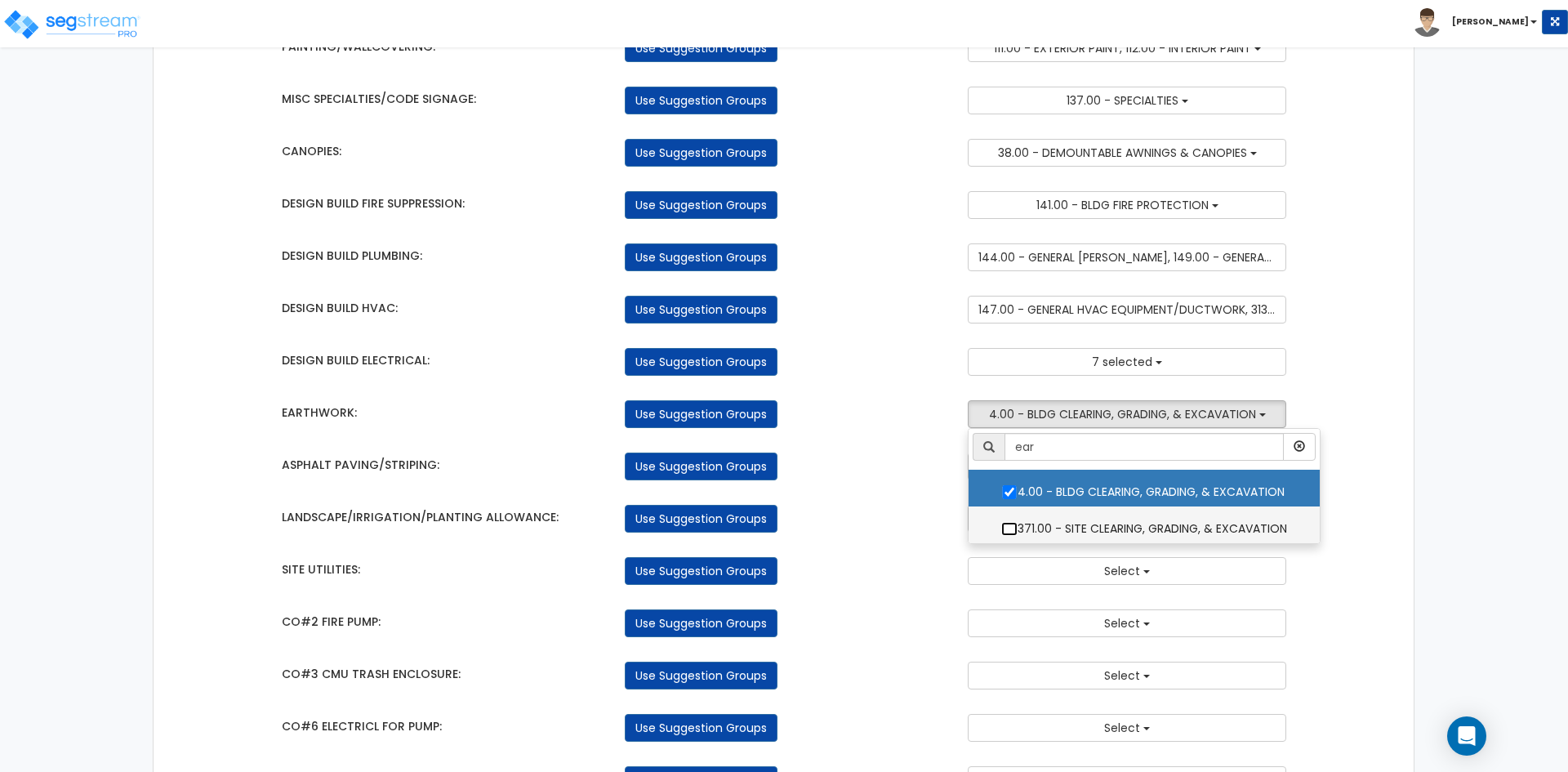
click at [1010, 536] on input "371.00 - SITE CLEARING, GRADING, & EXCAVATION" at bounding box center [1009, 528] width 16 height 14
checkbox input "true"
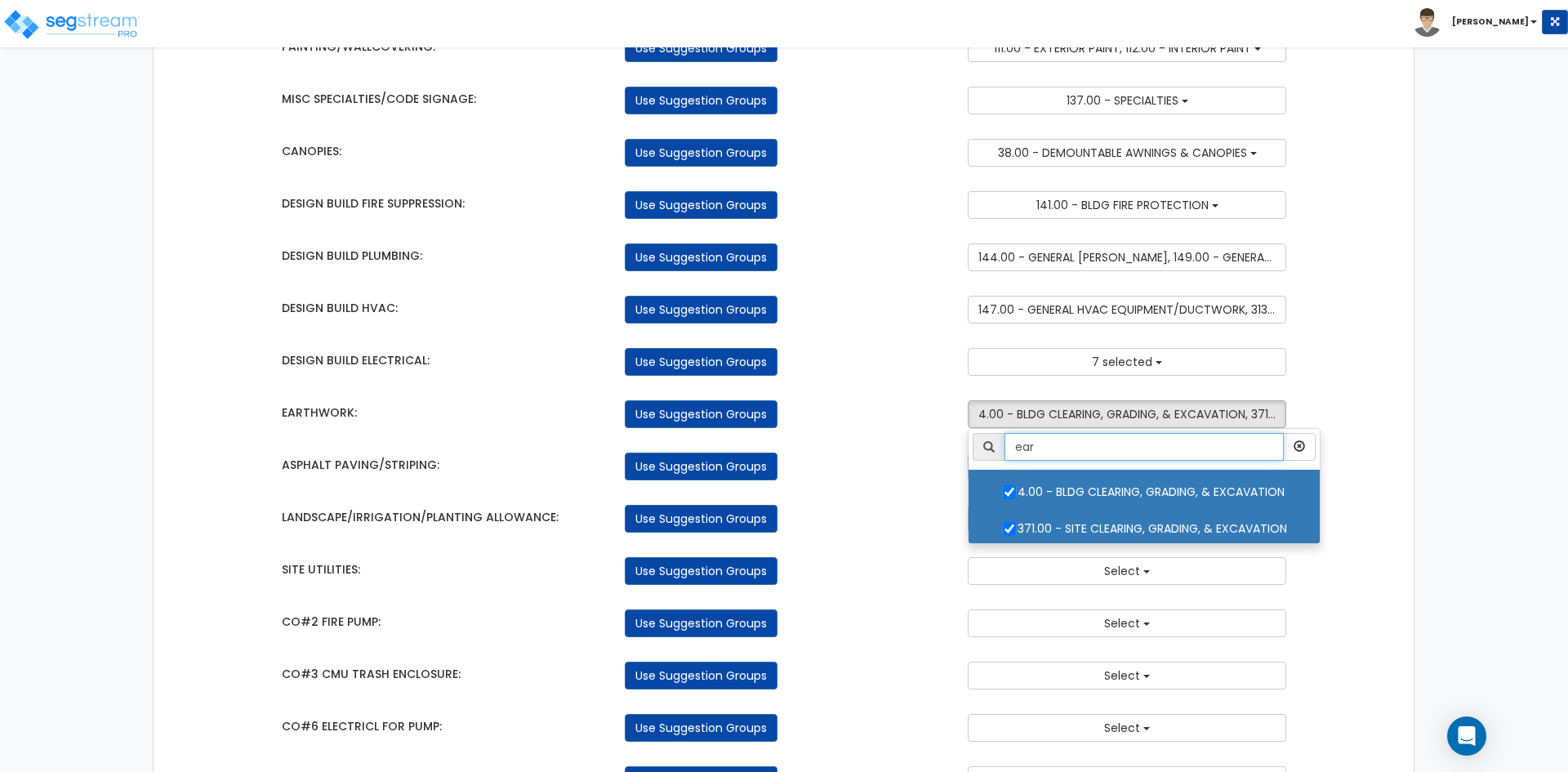
click at [1063, 458] on input "ear" at bounding box center [1143, 447] width 279 height 28
click at [1310, 442] on button "button" at bounding box center [1300, 447] width 33 height 28
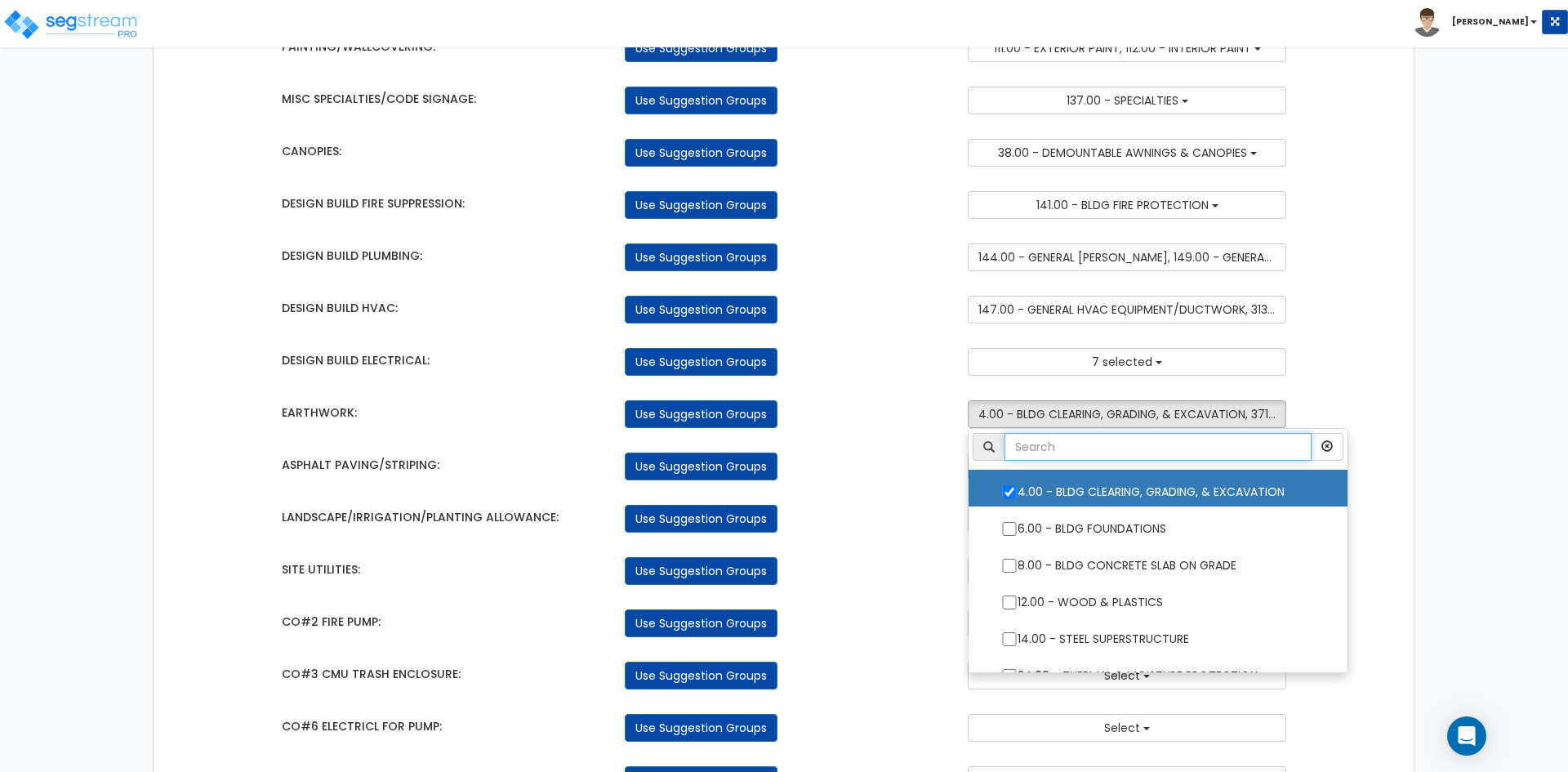
click at [1071, 451] on input "text" at bounding box center [1157, 447] width 307 height 28
click at [876, 430] on div "Takeoff Cost Suggestion Groups Modify Component Groups Manually BUILDING & SITE…" at bounding box center [784, 720] width 1030 height 2791
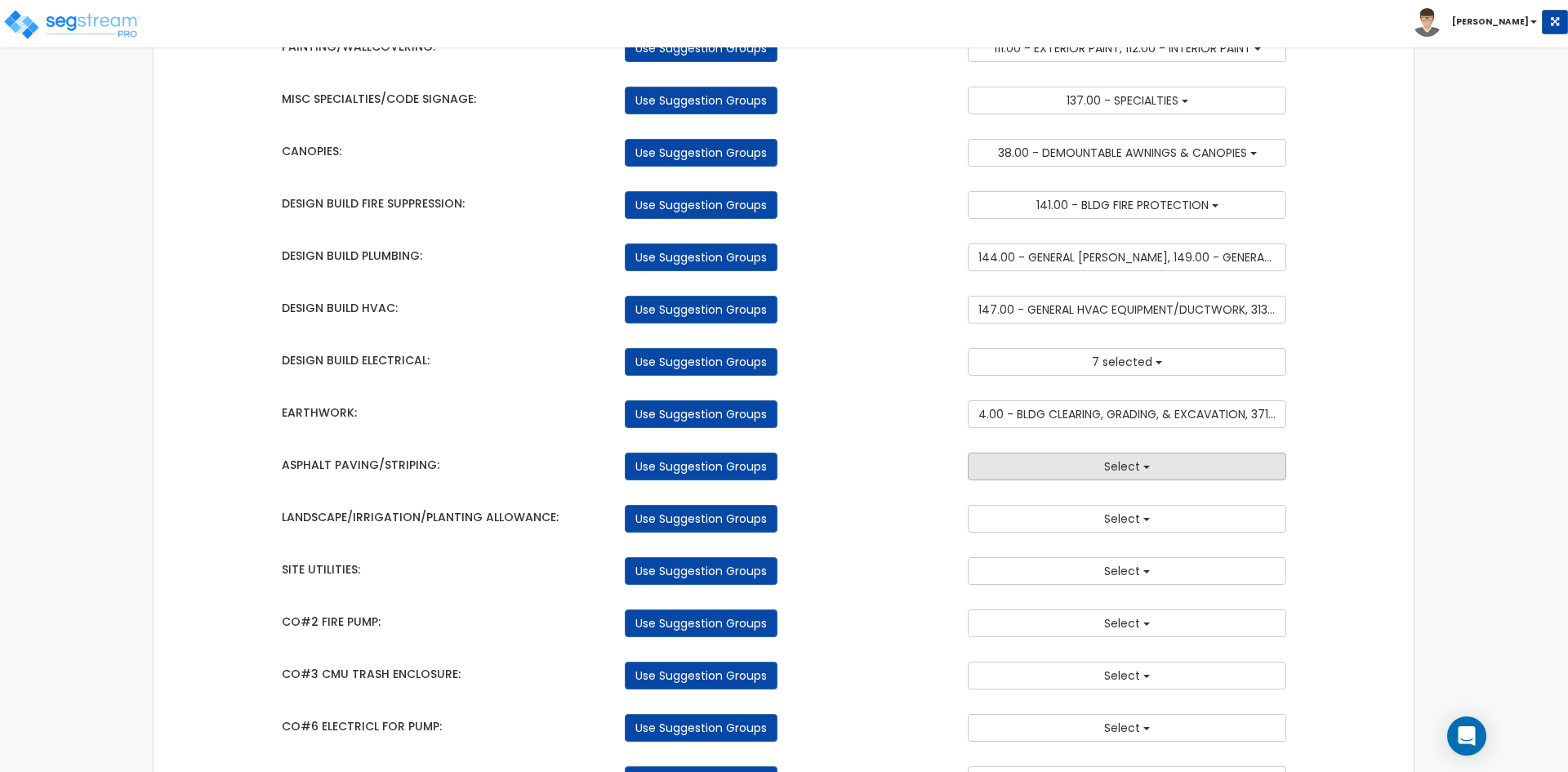
click at [1115, 470] on span "Select" at bounding box center [1122, 466] width 36 height 16
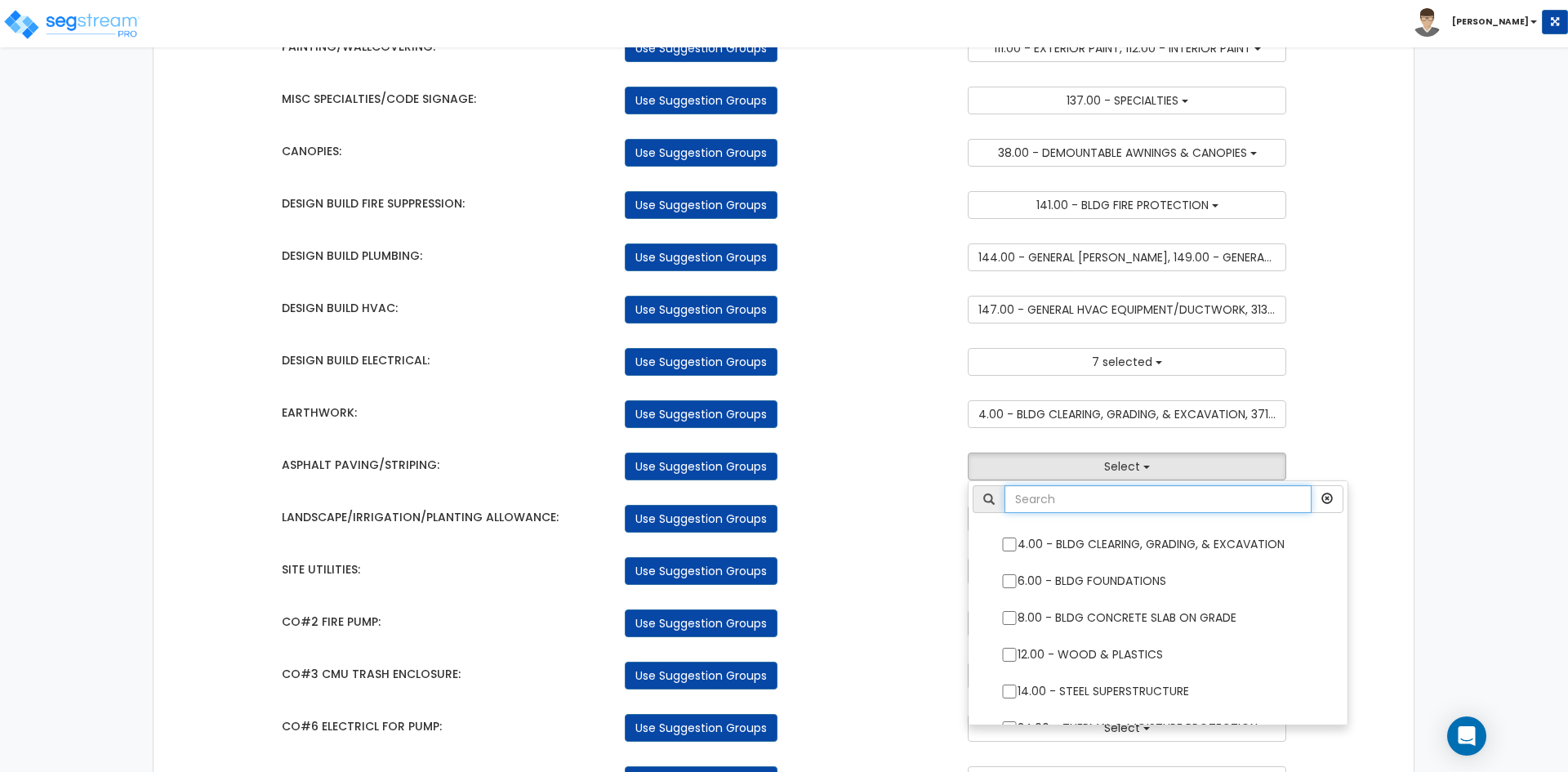
click at [1095, 498] on input "text" at bounding box center [1157, 499] width 307 height 28
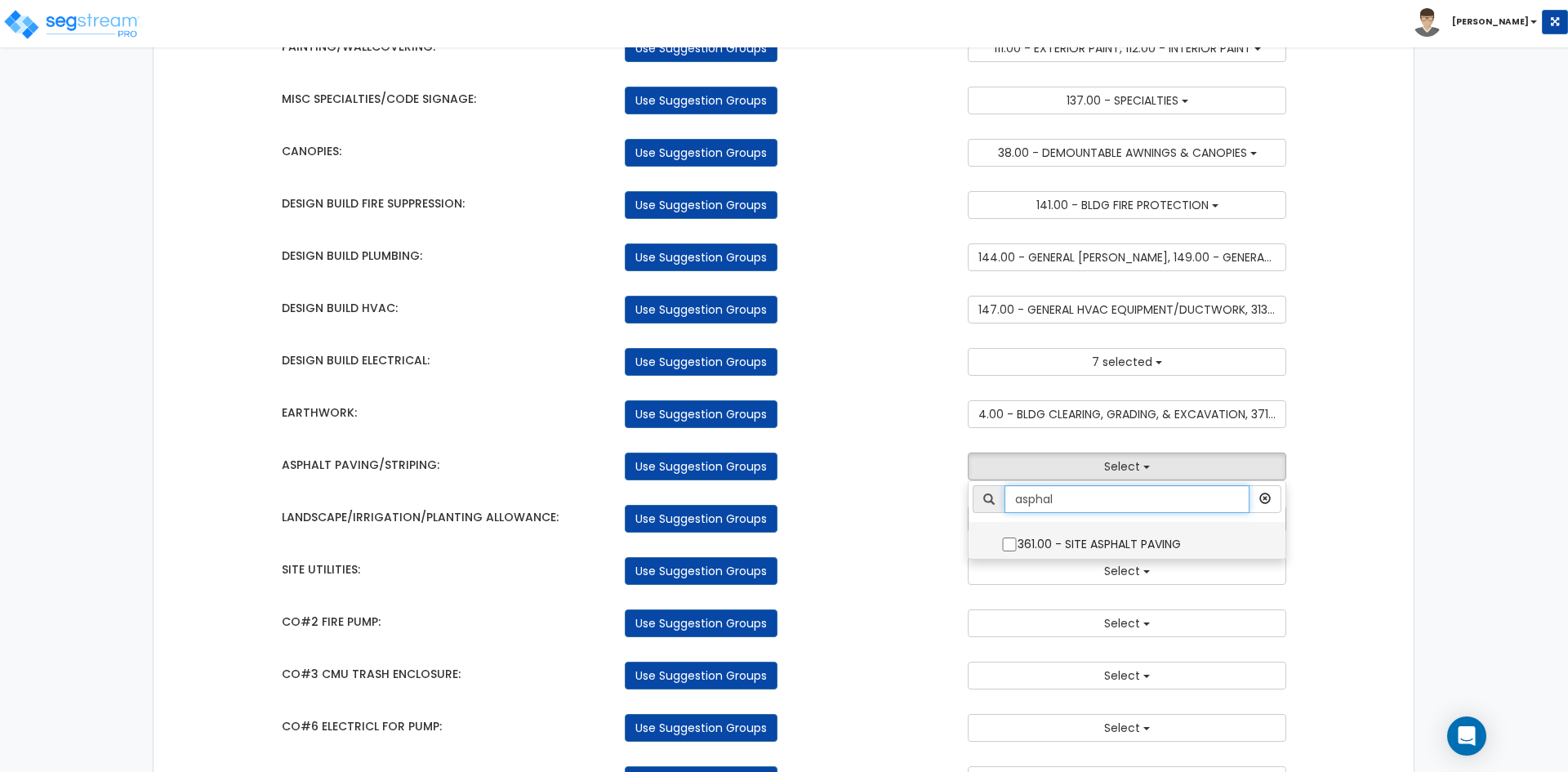
type input "asphal"
click at [1010, 550] on input "361.00 - SITE ASPHALT PAVING" at bounding box center [1009, 544] width 16 height 14
checkbox input "true"
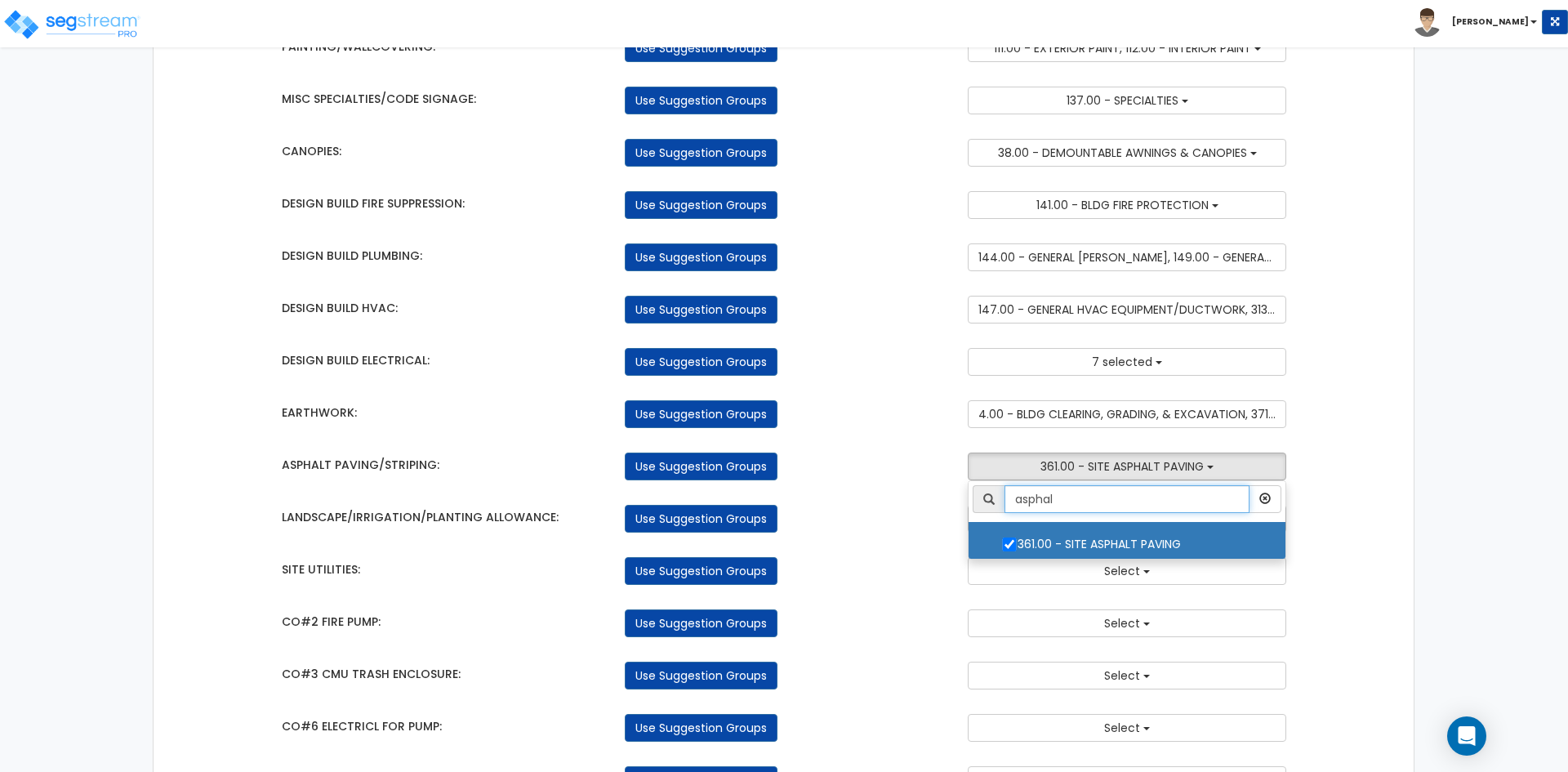
click at [1084, 509] on input "asphal" at bounding box center [1127, 499] width 245 height 28
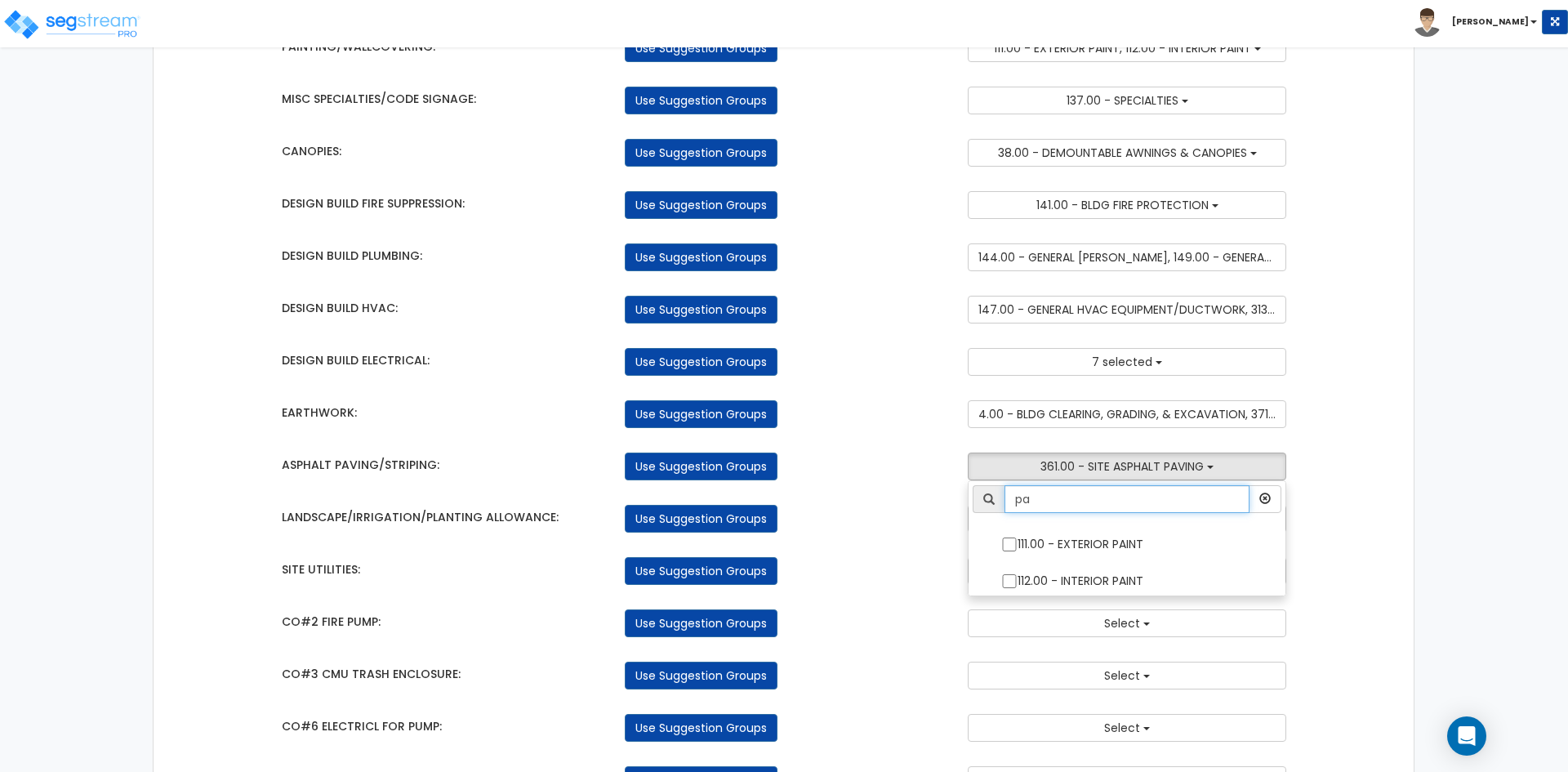
type input "p"
type input "stri"
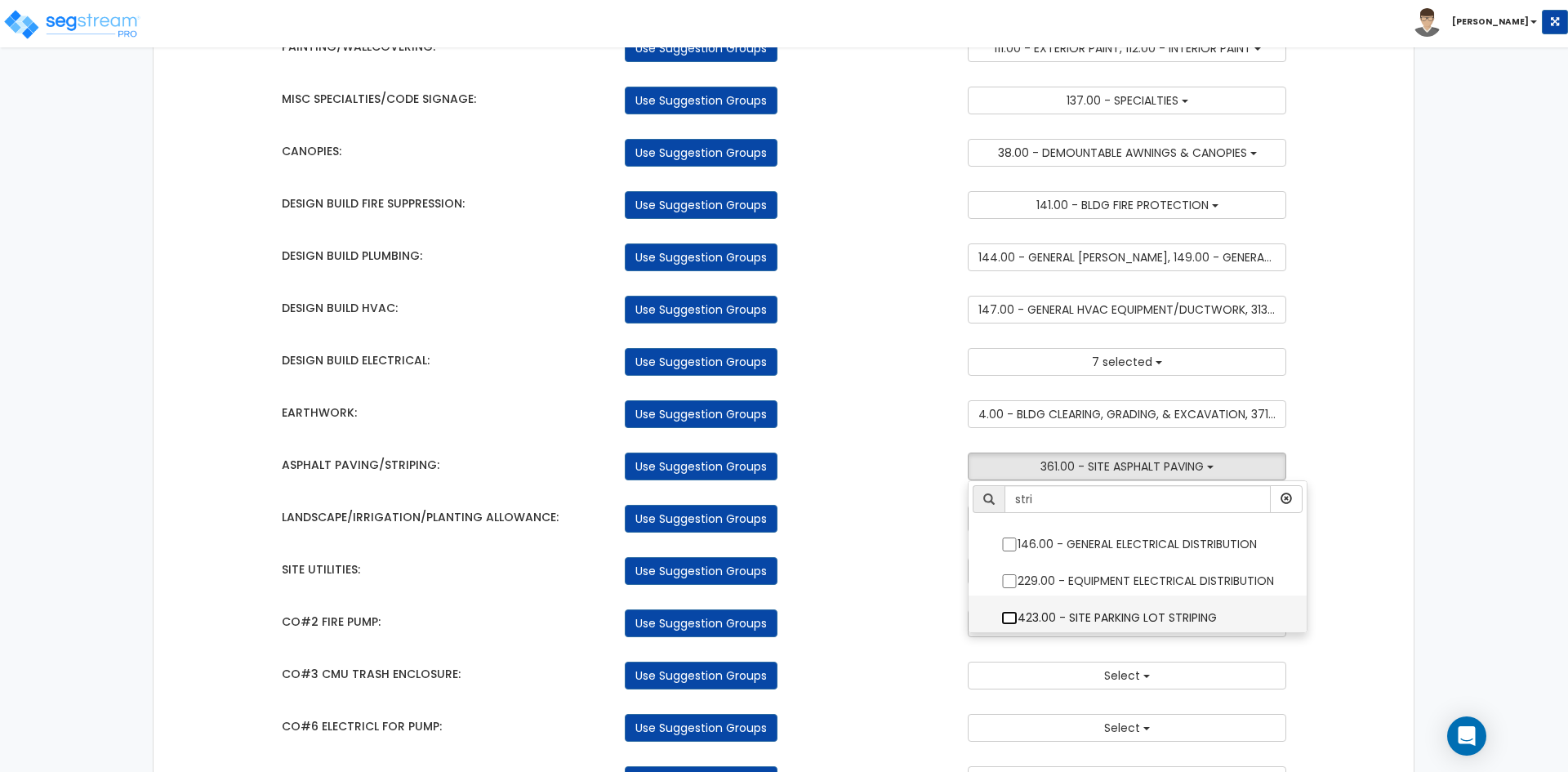
click at [1008, 617] on input "423.00 - SITE PARKING LOT STRIPING" at bounding box center [1009, 617] width 16 height 14
checkbox input "true"
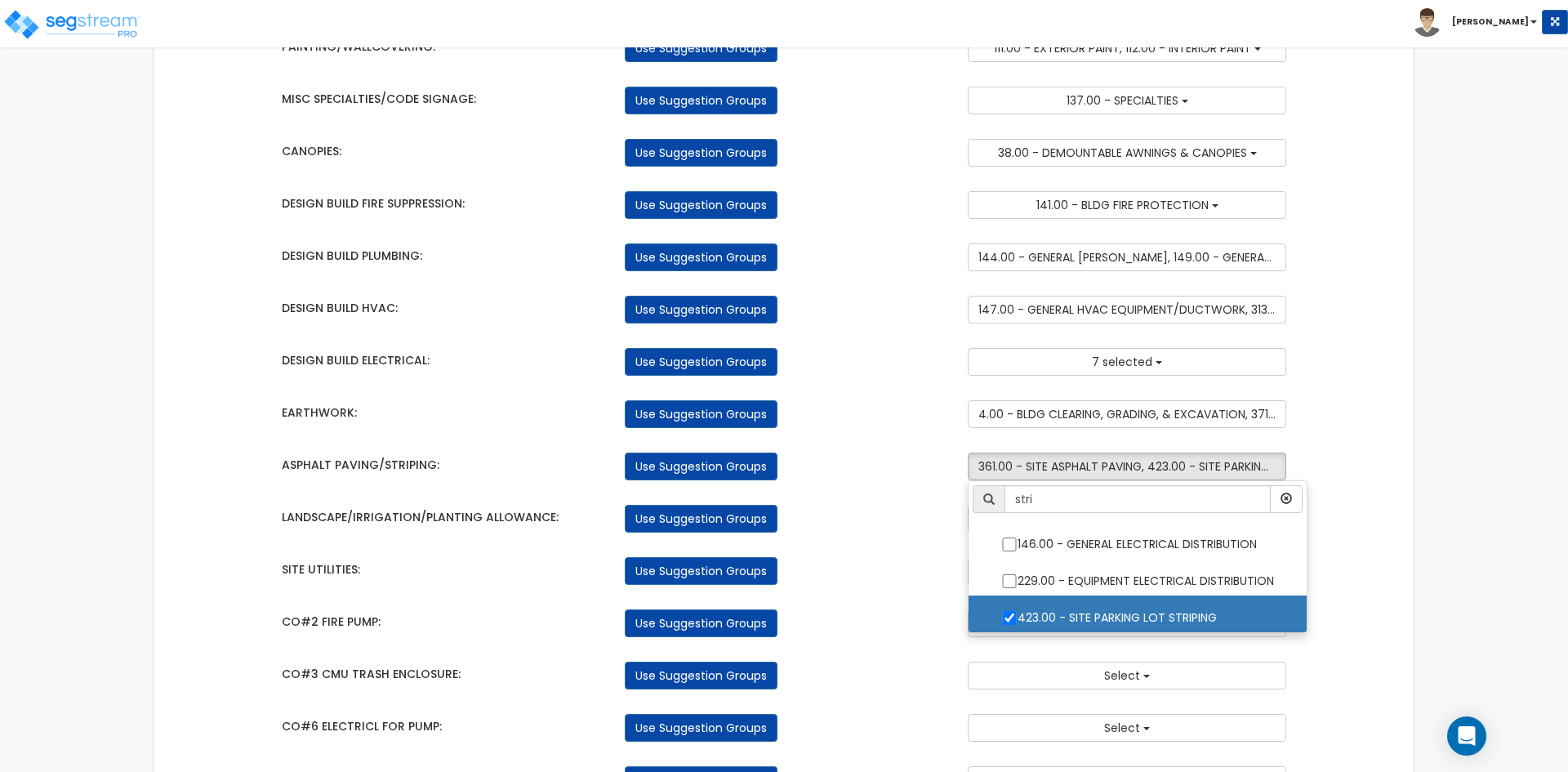
click at [878, 550] on div "SITE UTILITIES: Use Suggestion Groups 4.00 - BLDG CLEARING, GRADING, & EXCAVATI…" at bounding box center [784, 567] width 1030 height 36
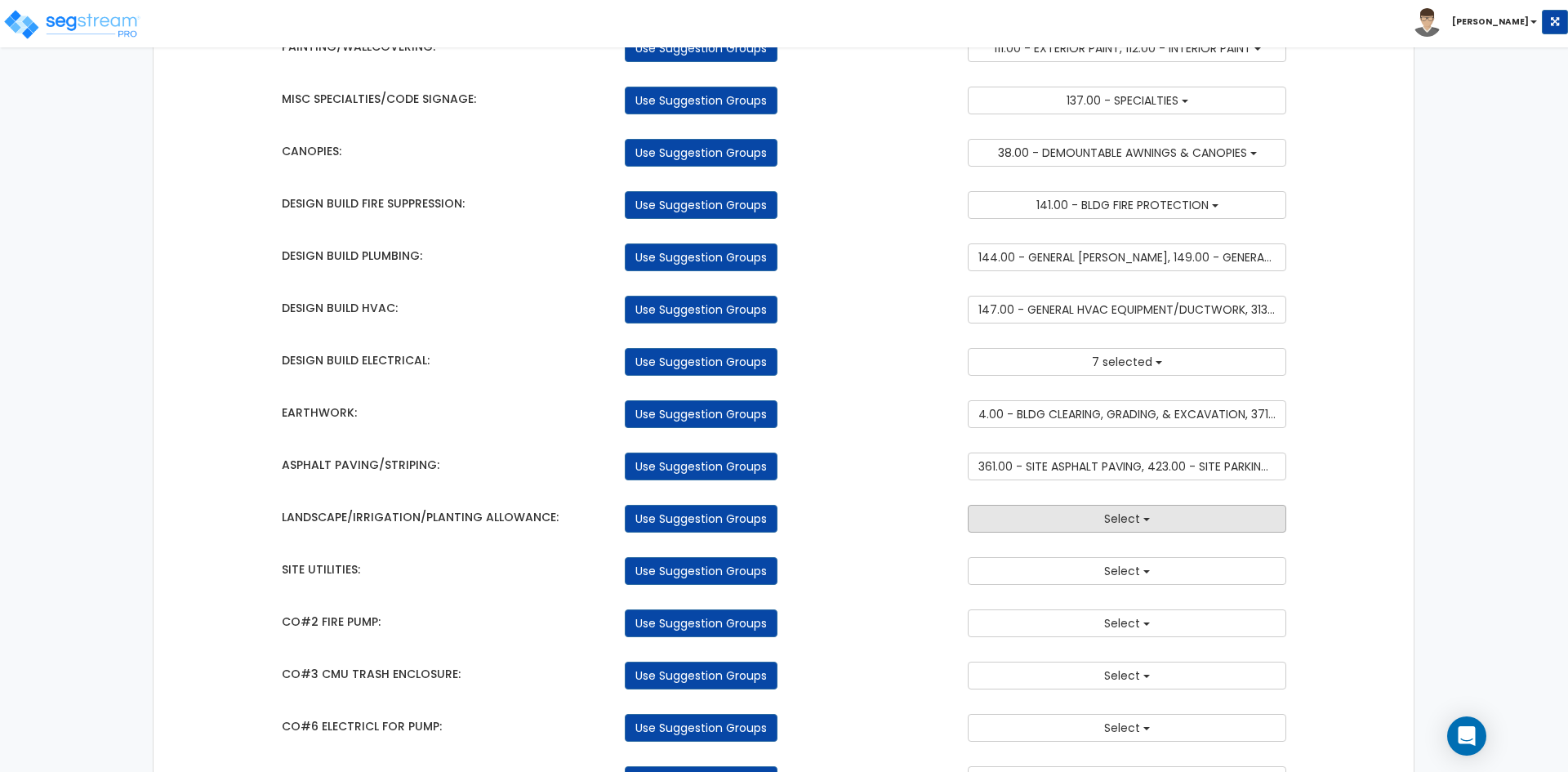
click at [1081, 518] on button "Select" at bounding box center [1126, 518] width 318 height 28
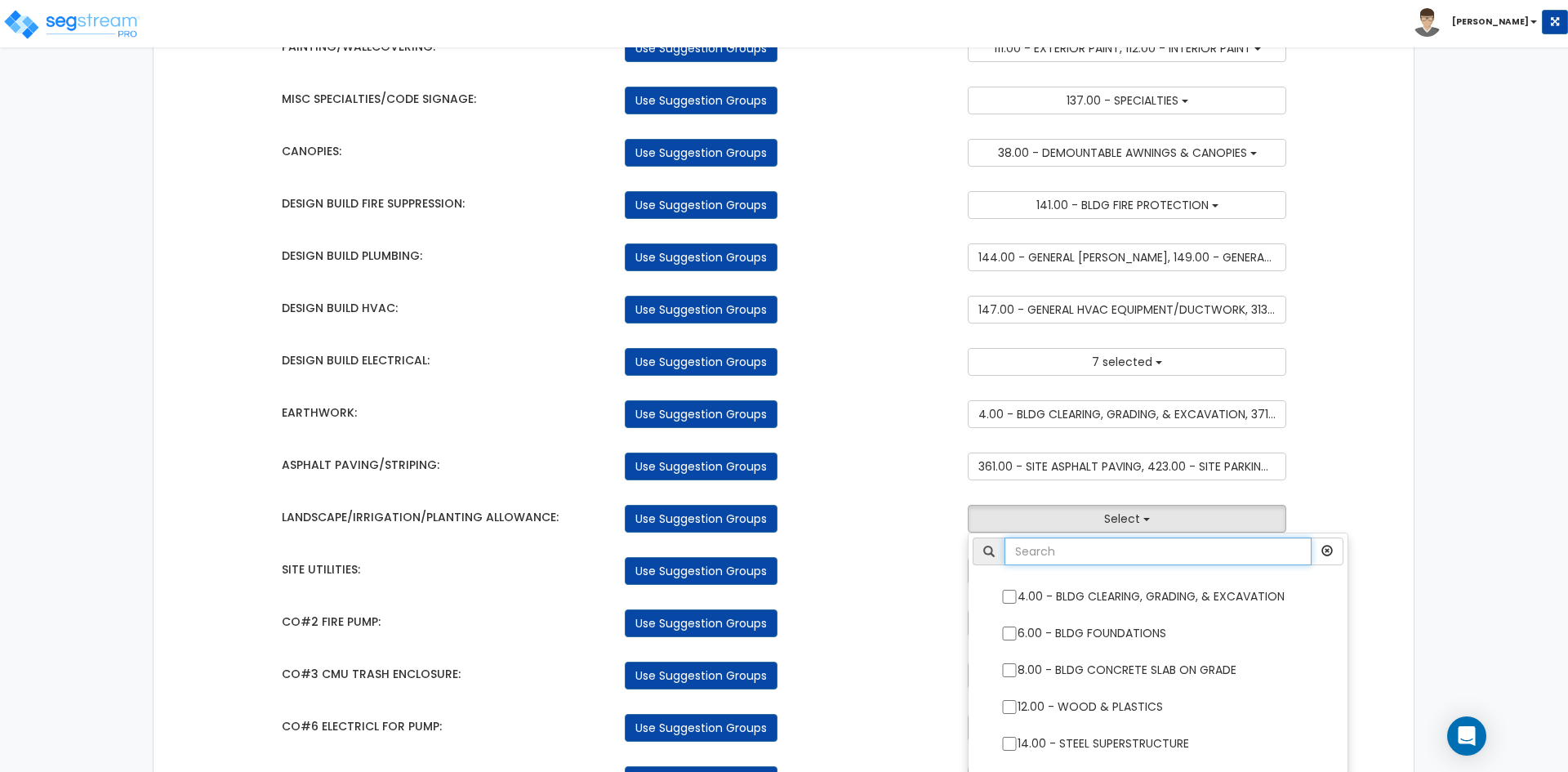
click at [1062, 551] on input "text" at bounding box center [1157, 551] width 307 height 28
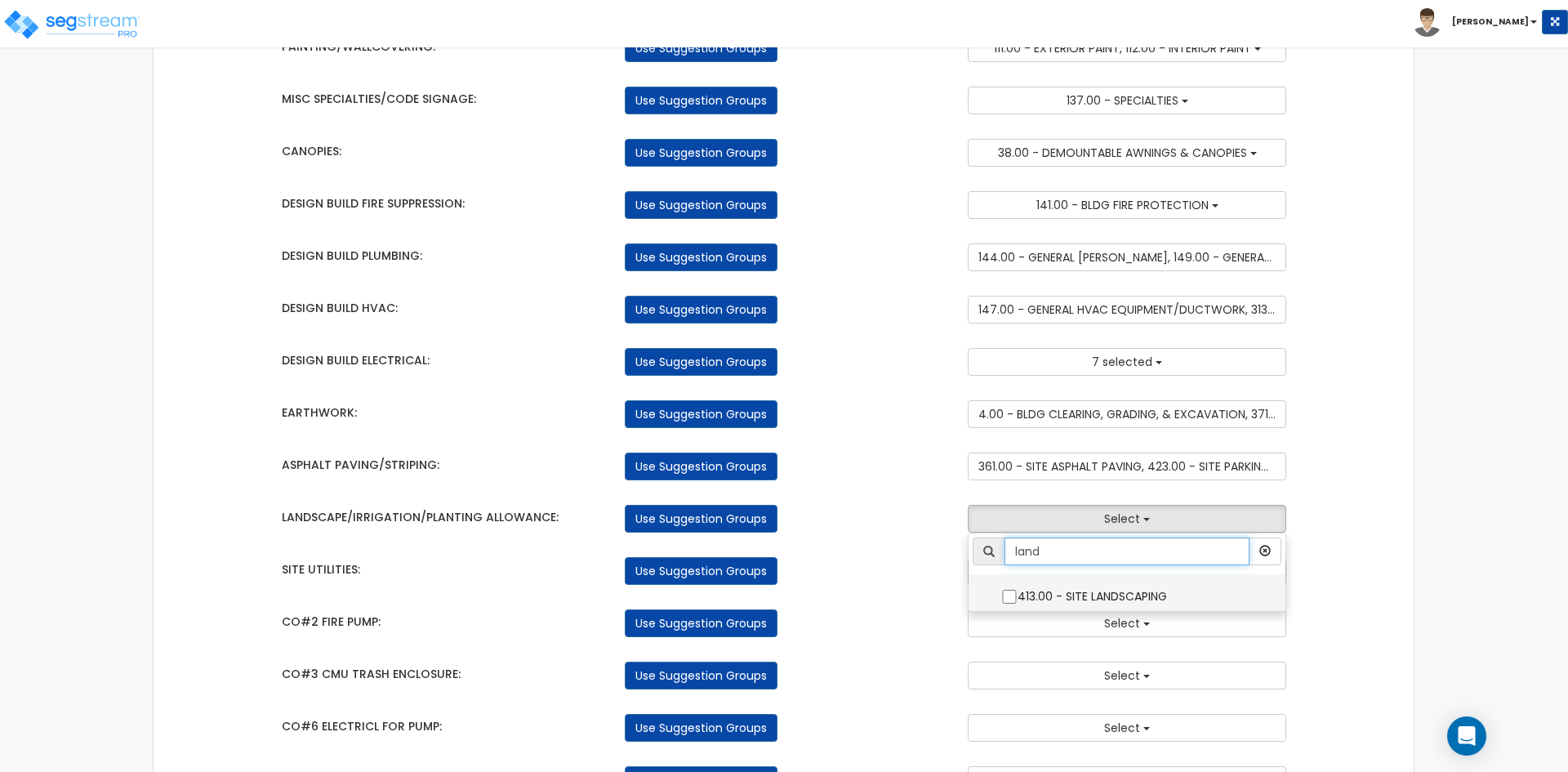
type input "land"
click at [1007, 594] on input "413.00 - SITE LANDSCAPING" at bounding box center [1009, 596] width 16 height 14
checkbox input "true"
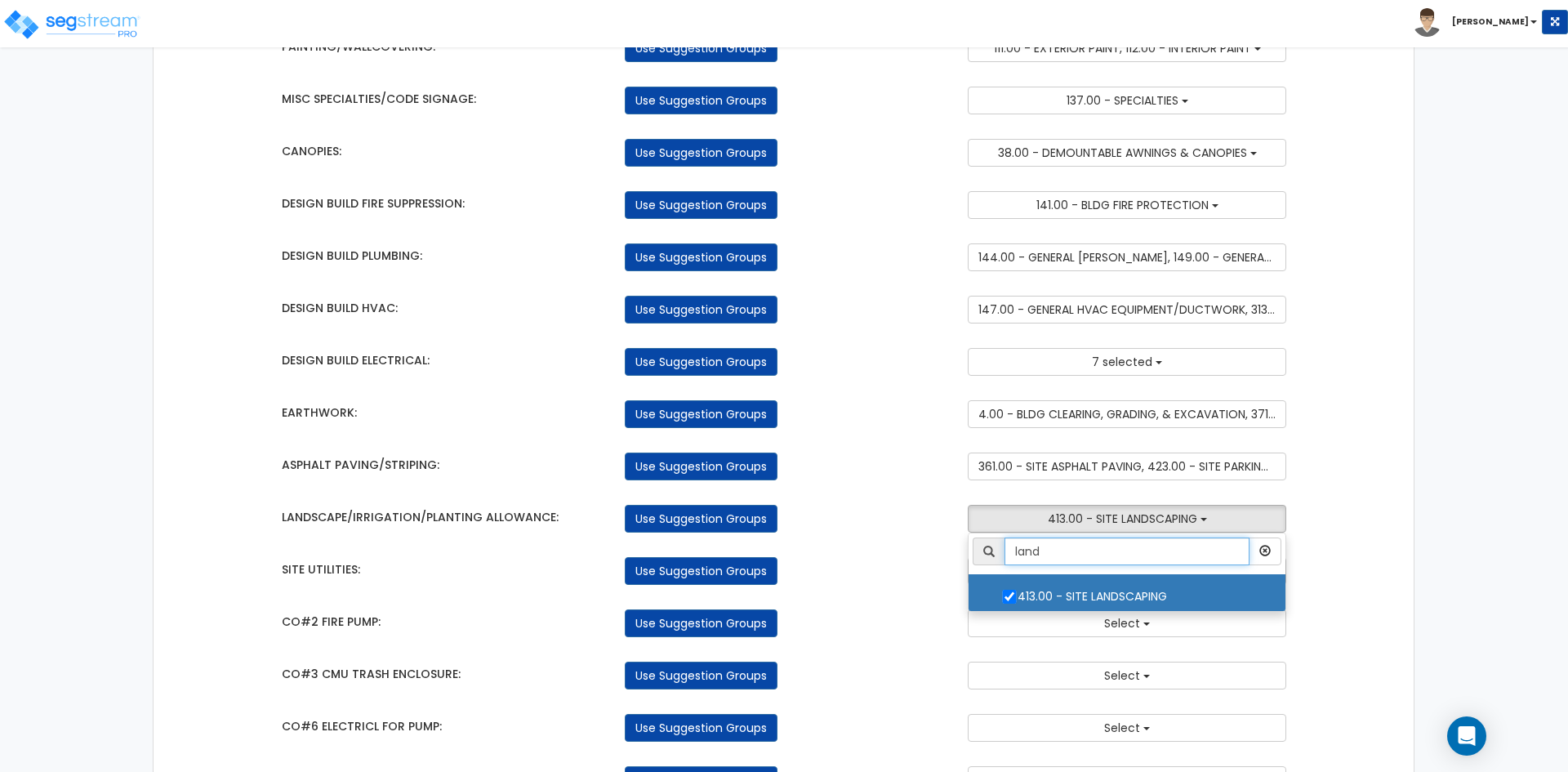
click at [1084, 554] on input "land" at bounding box center [1127, 551] width 245 height 28
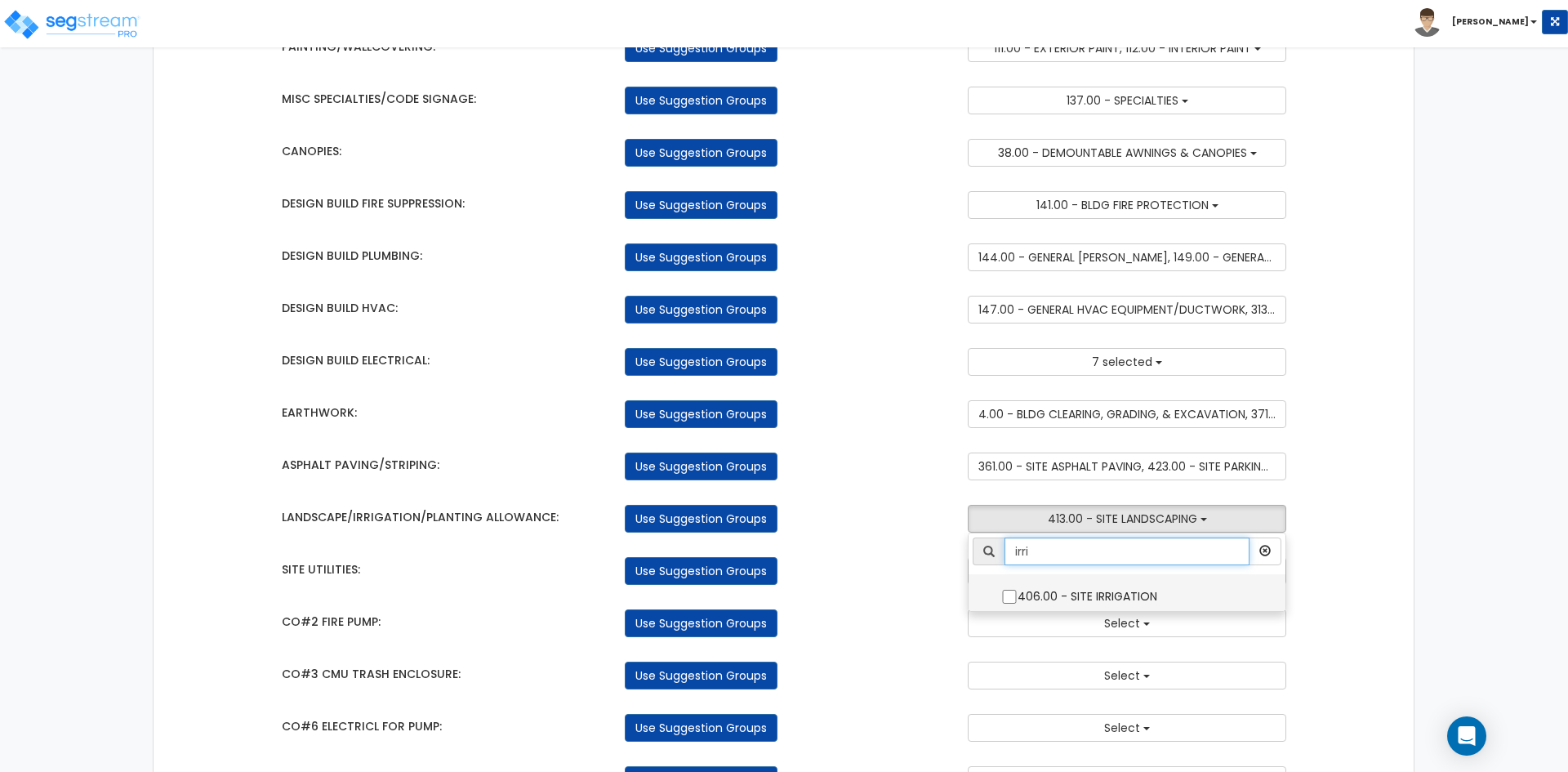
type input "irri"
click at [1006, 595] on input "406.00 - SITE IRRIGATION" at bounding box center [1009, 596] width 16 height 14
checkbox input "true"
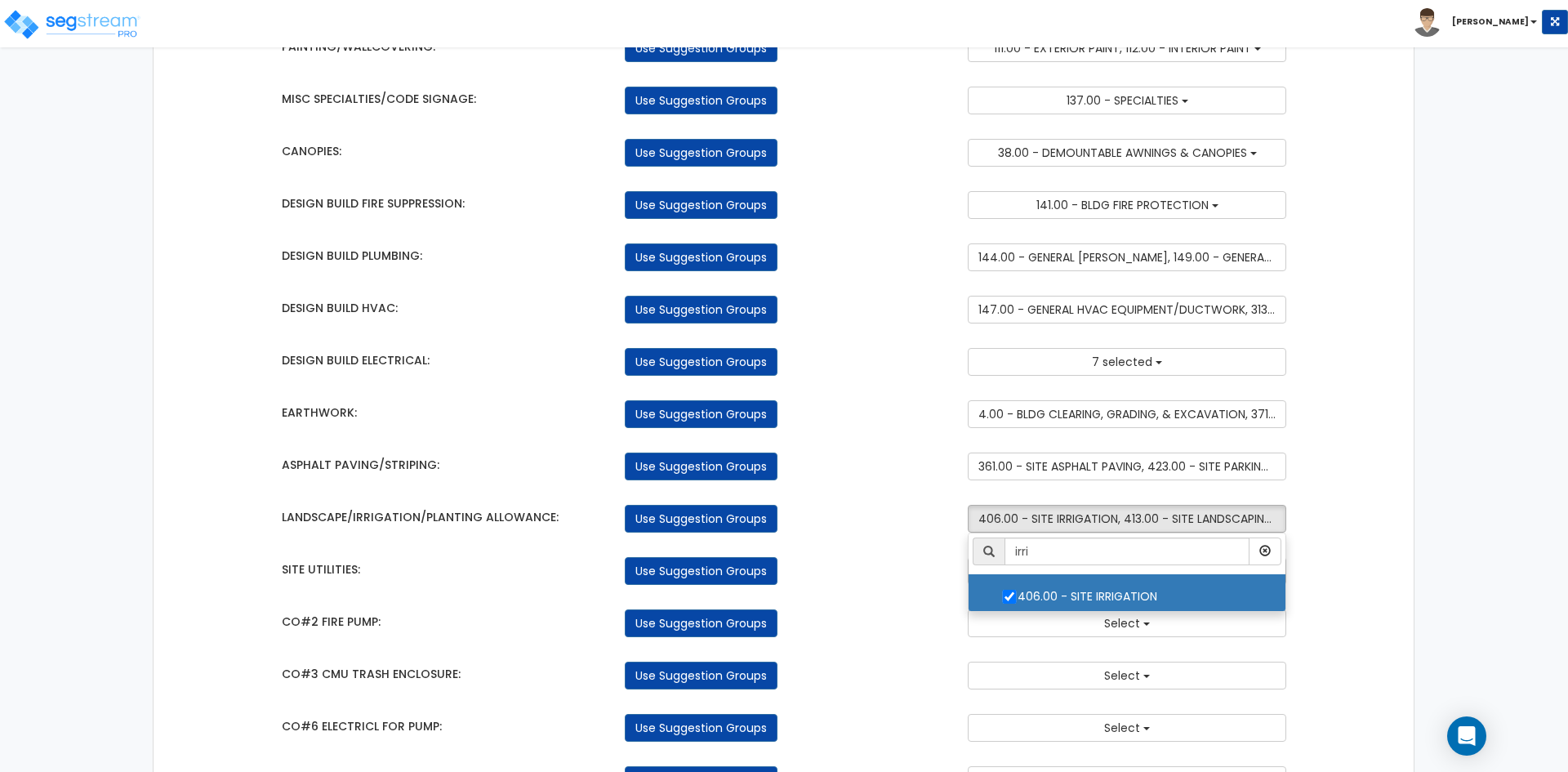
click at [909, 550] on div "SITE UTILITIES: Use Suggestion Groups 4.00 - BLDG CLEARING, GRADING, & EXCAVATI…" at bounding box center [784, 567] width 1030 height 36
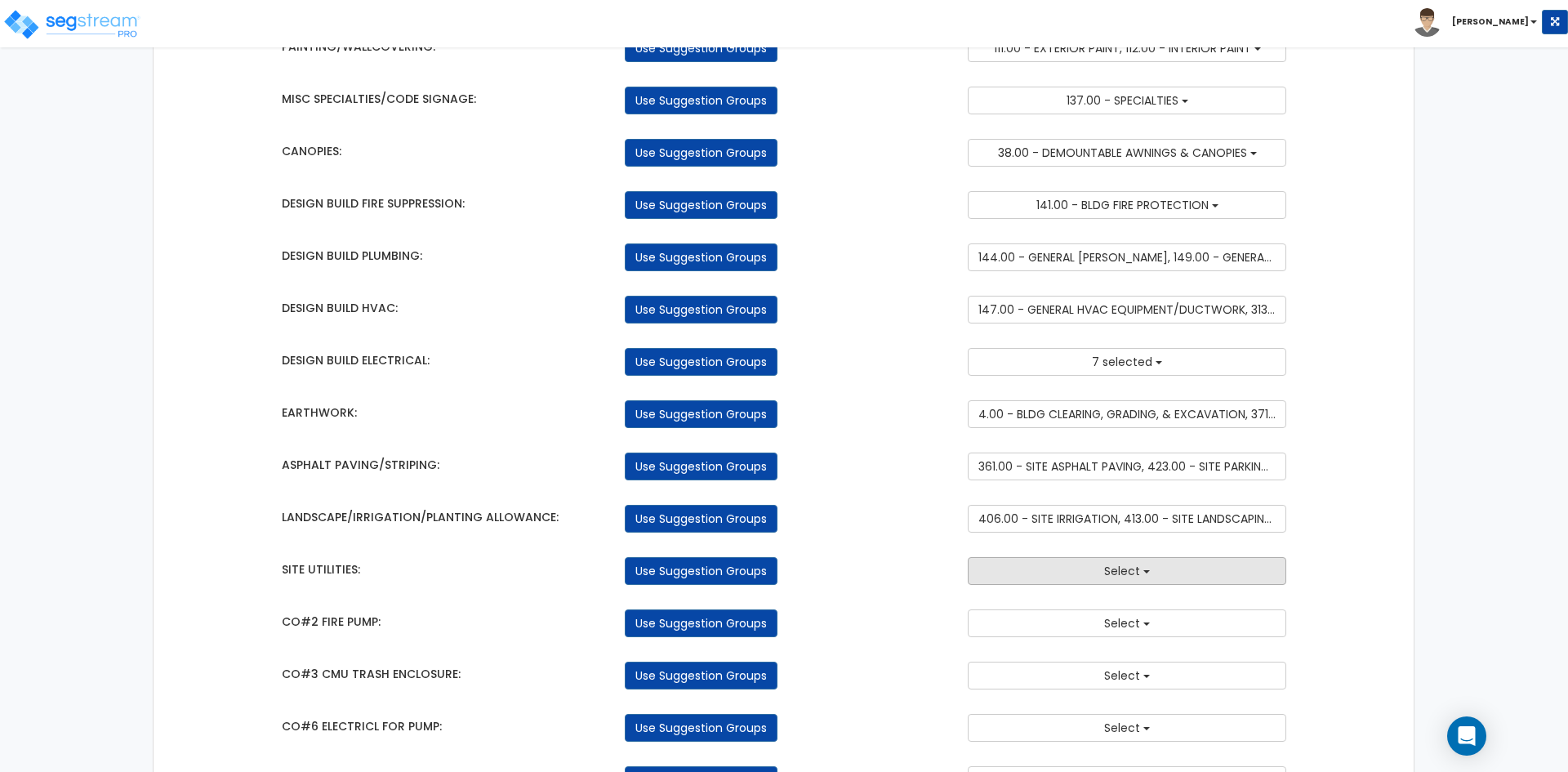
click at [1018, 584] on button "Select" at bounding box center [1126, 571] width 318 height 28
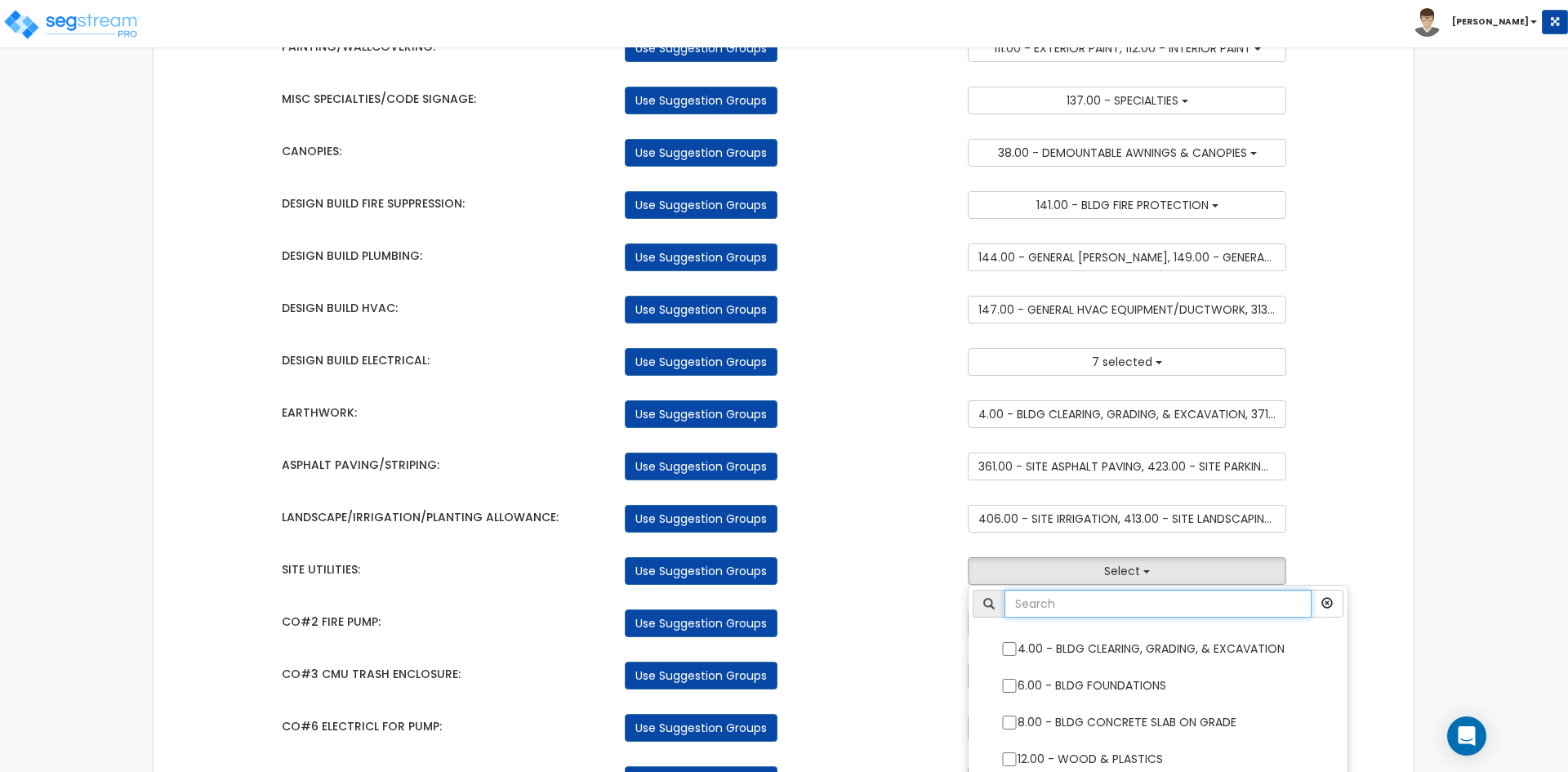
click at [1042, 599] on input "text" at bounding box center [1157, 604] width 307 height 28
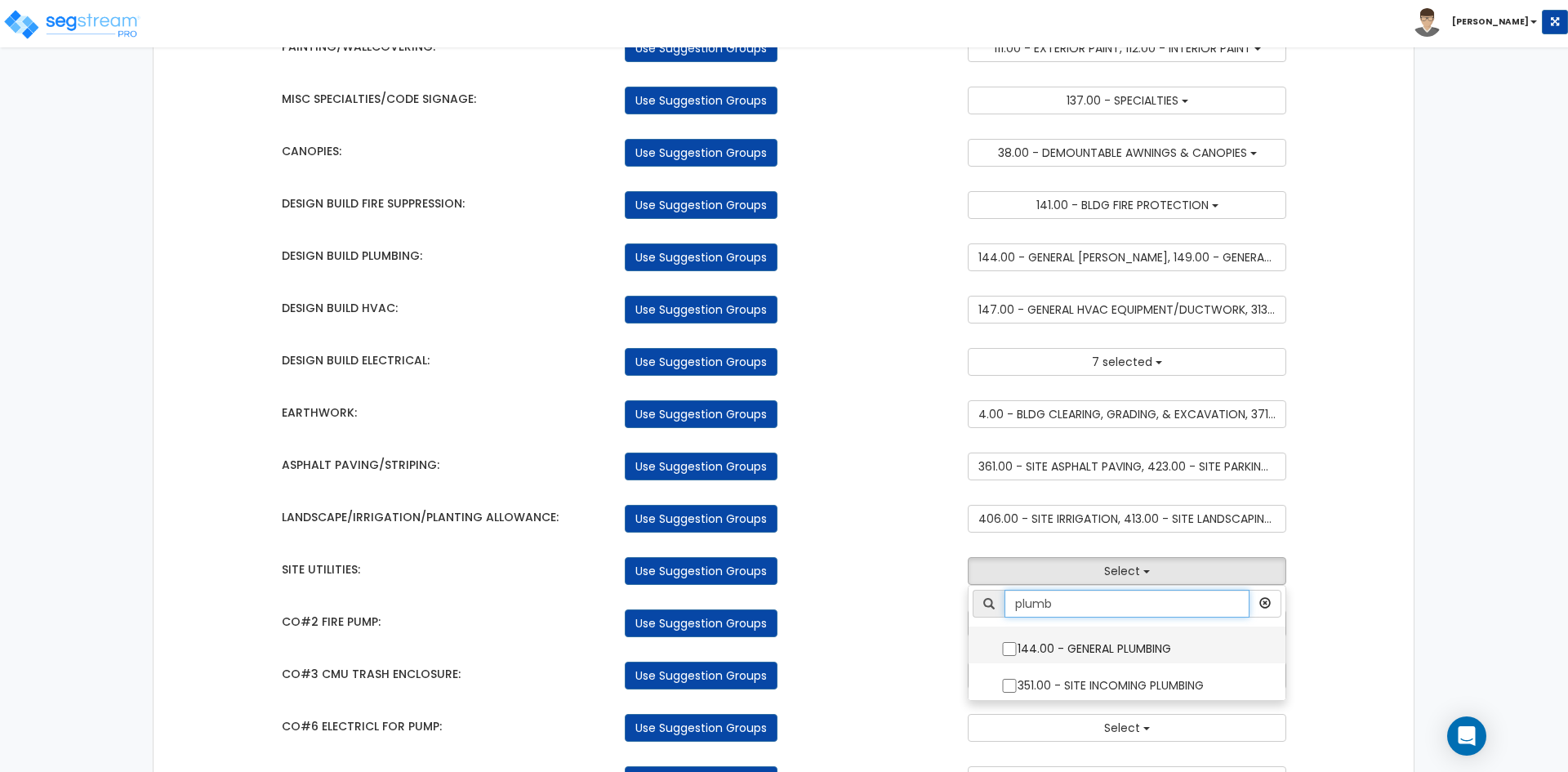
type input "plumb"
click at [1008, 644] on input "144.00 - GENERAL PLUMBING" at bounding box center [1009, 649] width 16 height 14
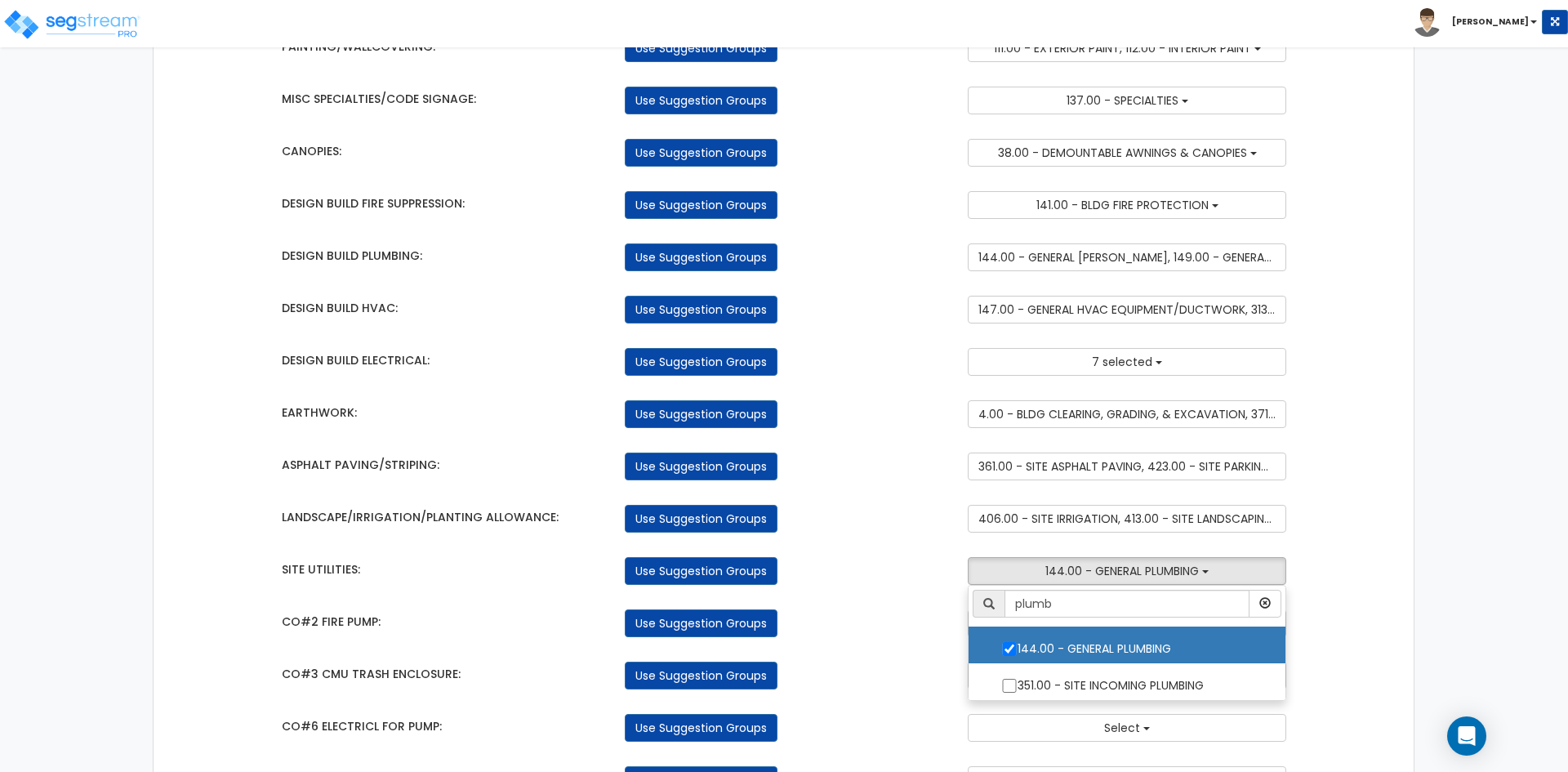
click at [1010, 658] on label "144.00 - GENERAL PLUMBING" at bounding box center [1126, 647] width 284 height 38
click at [1010, 656] on input "144.00 - GENERAL PLUMBING" at bounding box center [1009, 649] width 16 height 14
checkbox input "false"
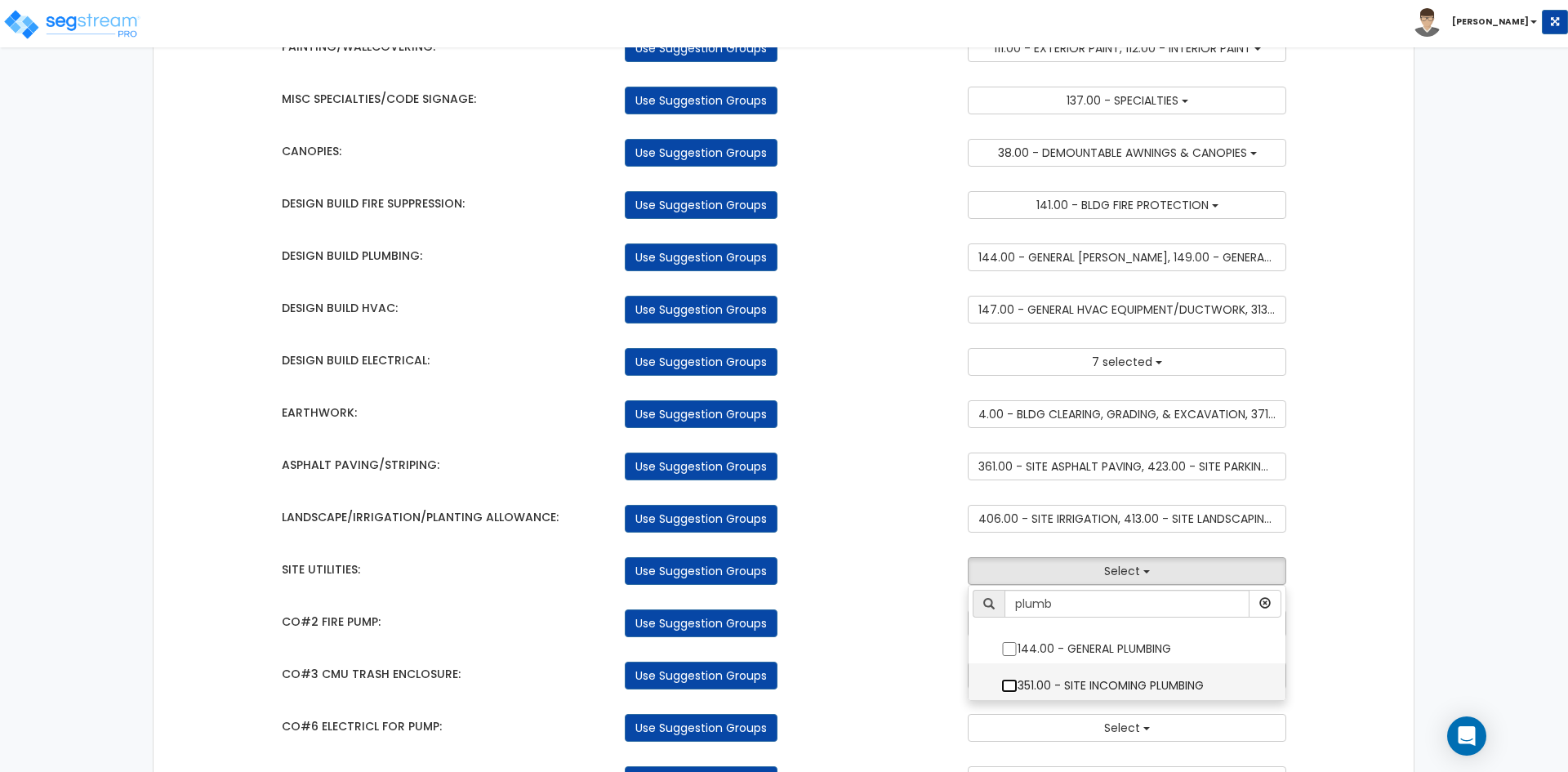
click at [1006, 682] on input "351.00 - SITE INCOMING PLUMBING" at bounding box center [1009, 685] width 16 height 14
checkbox input "true"
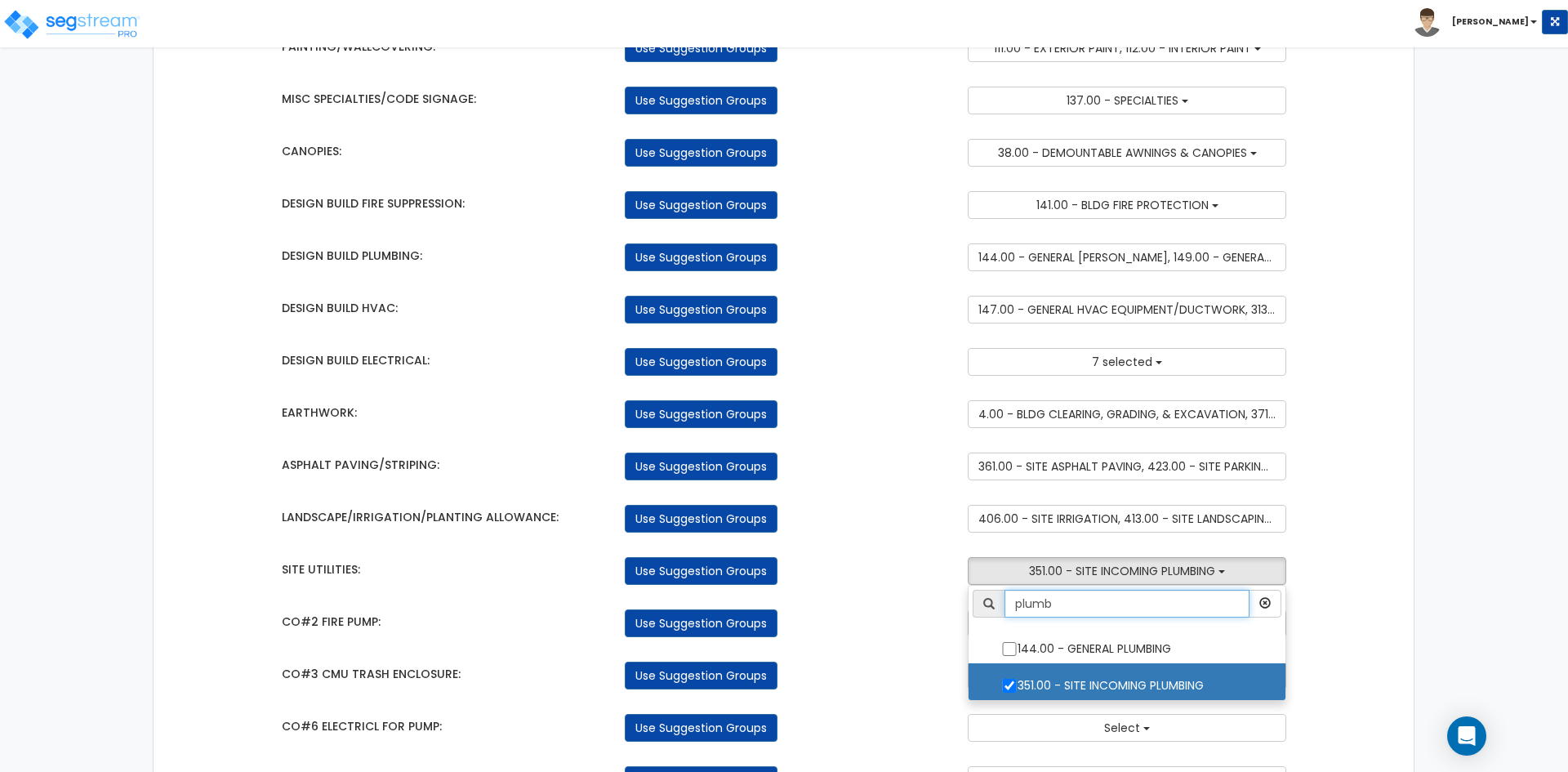
click at [1059, 606] on input "plumb" at bounding box center [1127, 604] width 245 height 28
type input "gas"
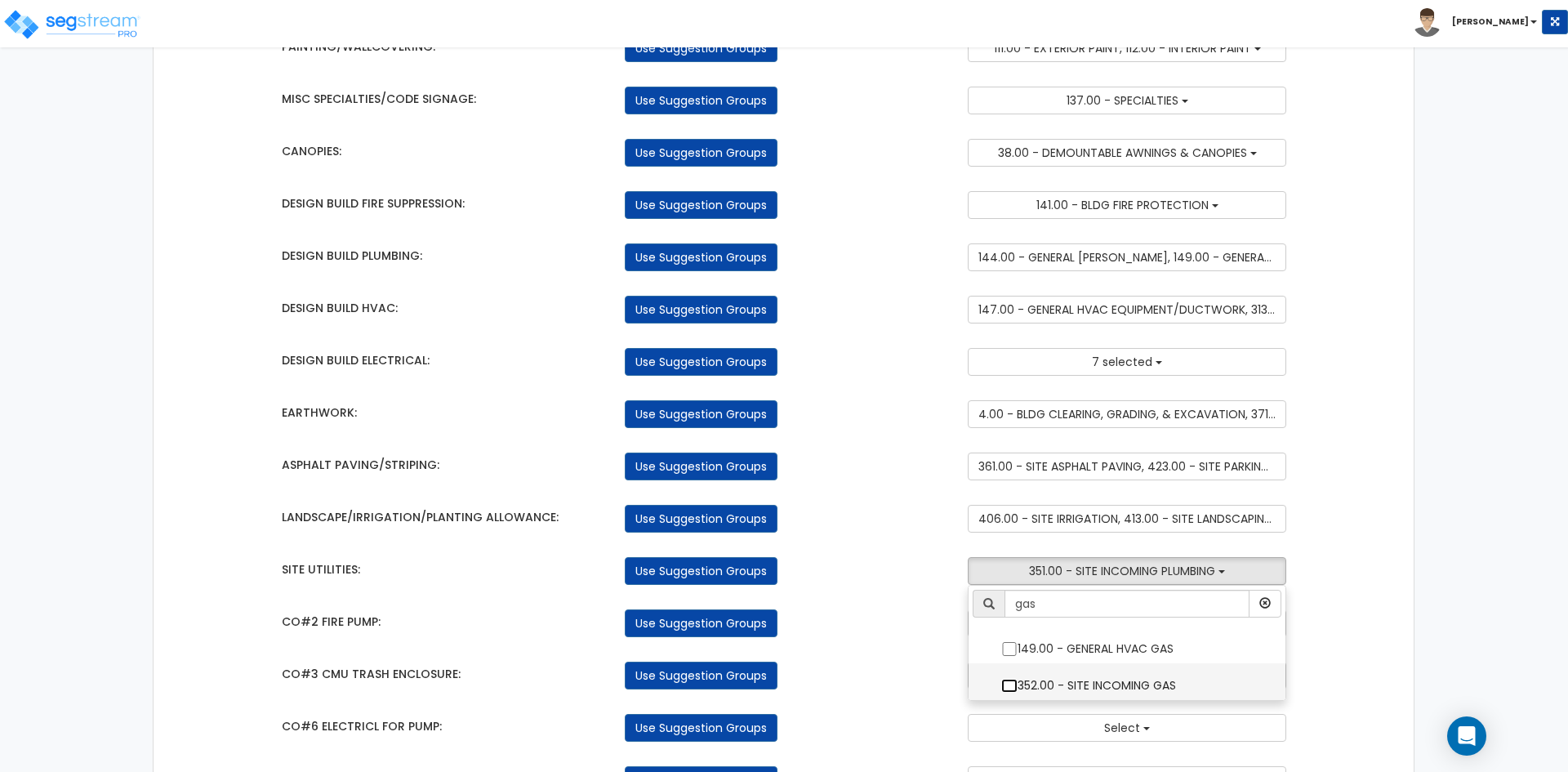
click at [1008, 690] on input "352.00 - SITE INCOMING GAS" at bounding box center [1009, 685] width 16 height 14
checkbox input "true"
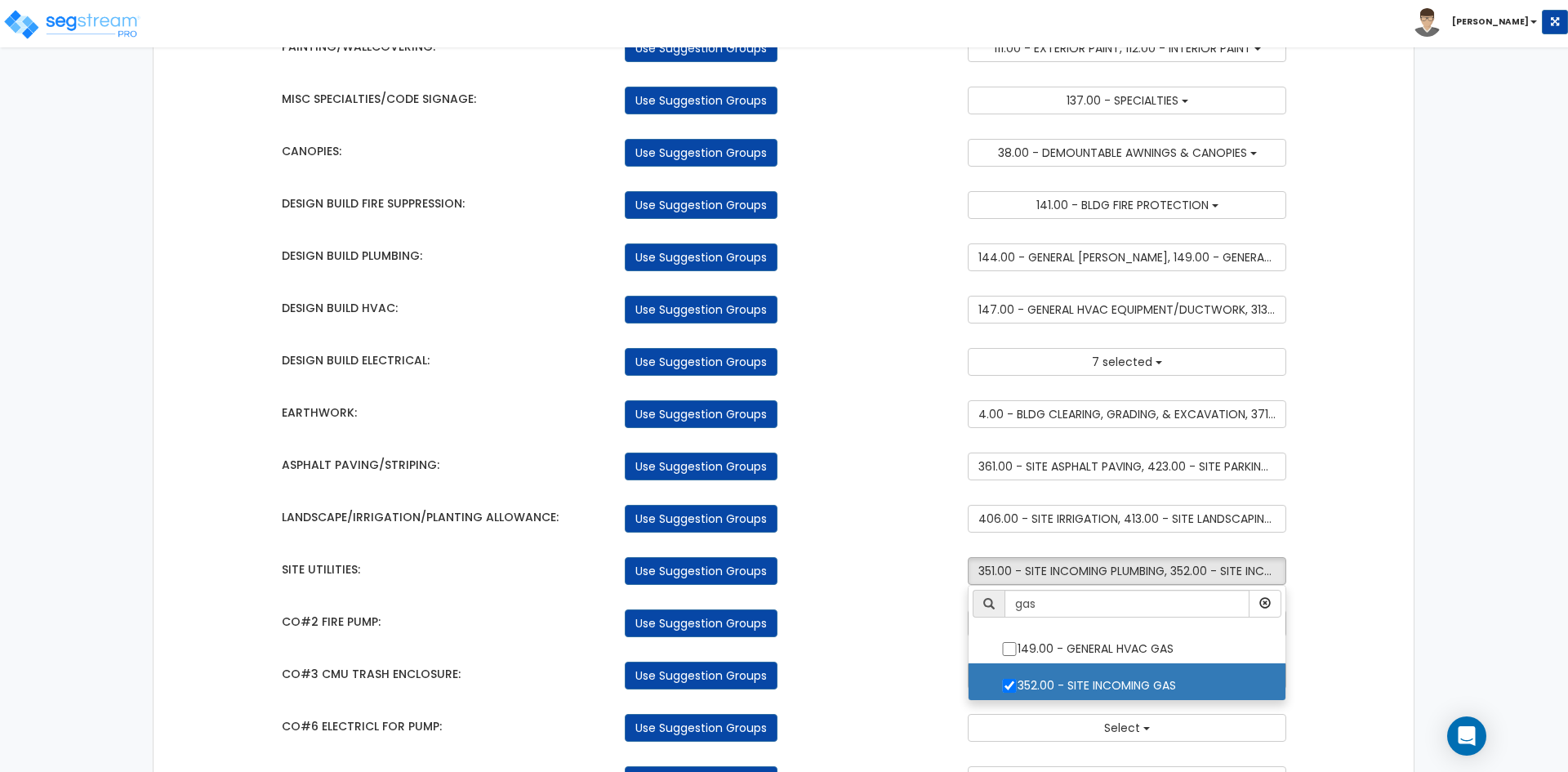
click at [909, 627] on div "Use Suggestion Groups" at bounding box center [784, 623] width 343 height 28
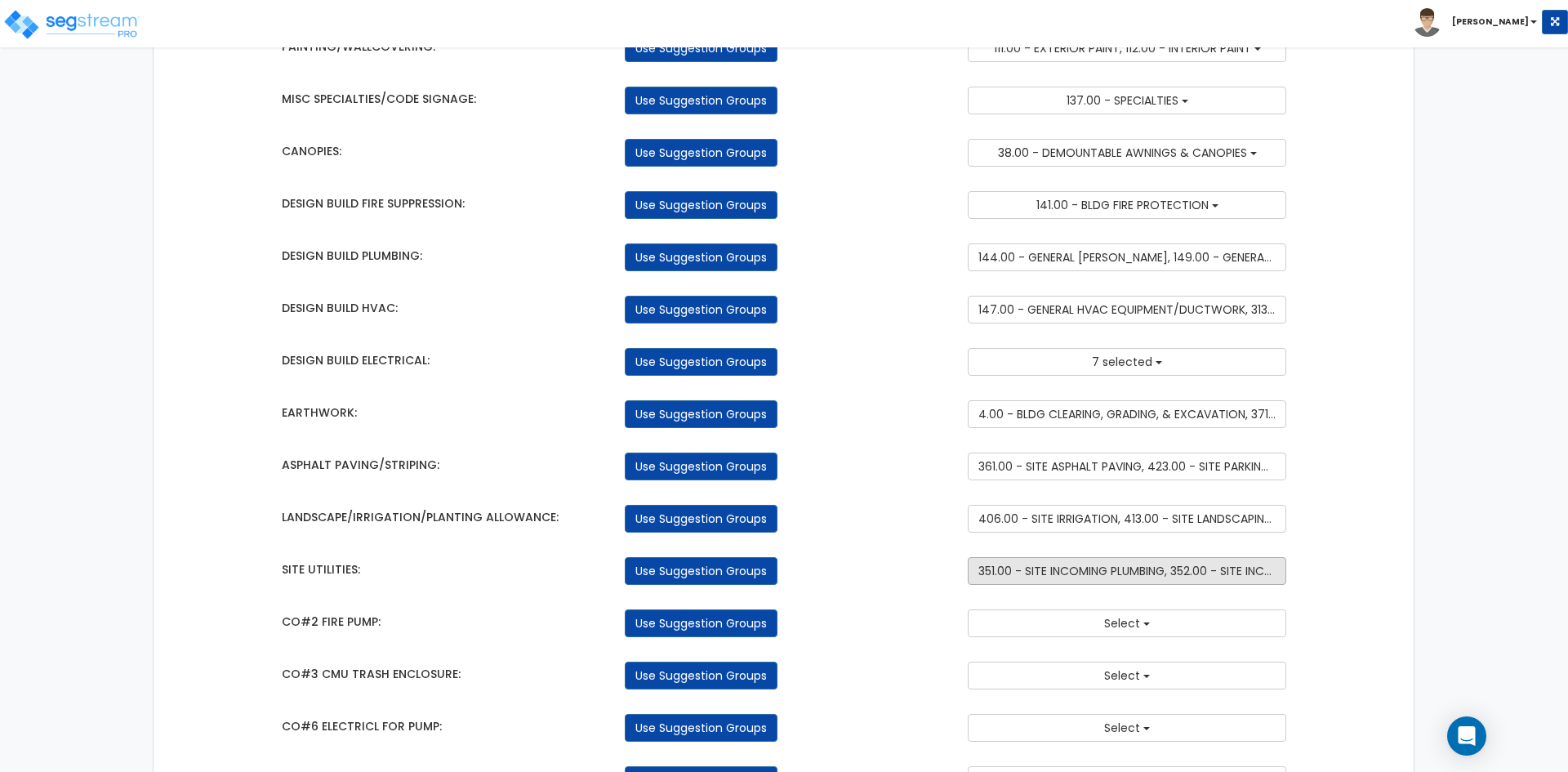
click at [1080, 567] on span "351.00 - SITE INCOMING PLUMBING, 352.00 - SITE INCOMING GAS" at bounding box center [1153, 571] width 350 height 16
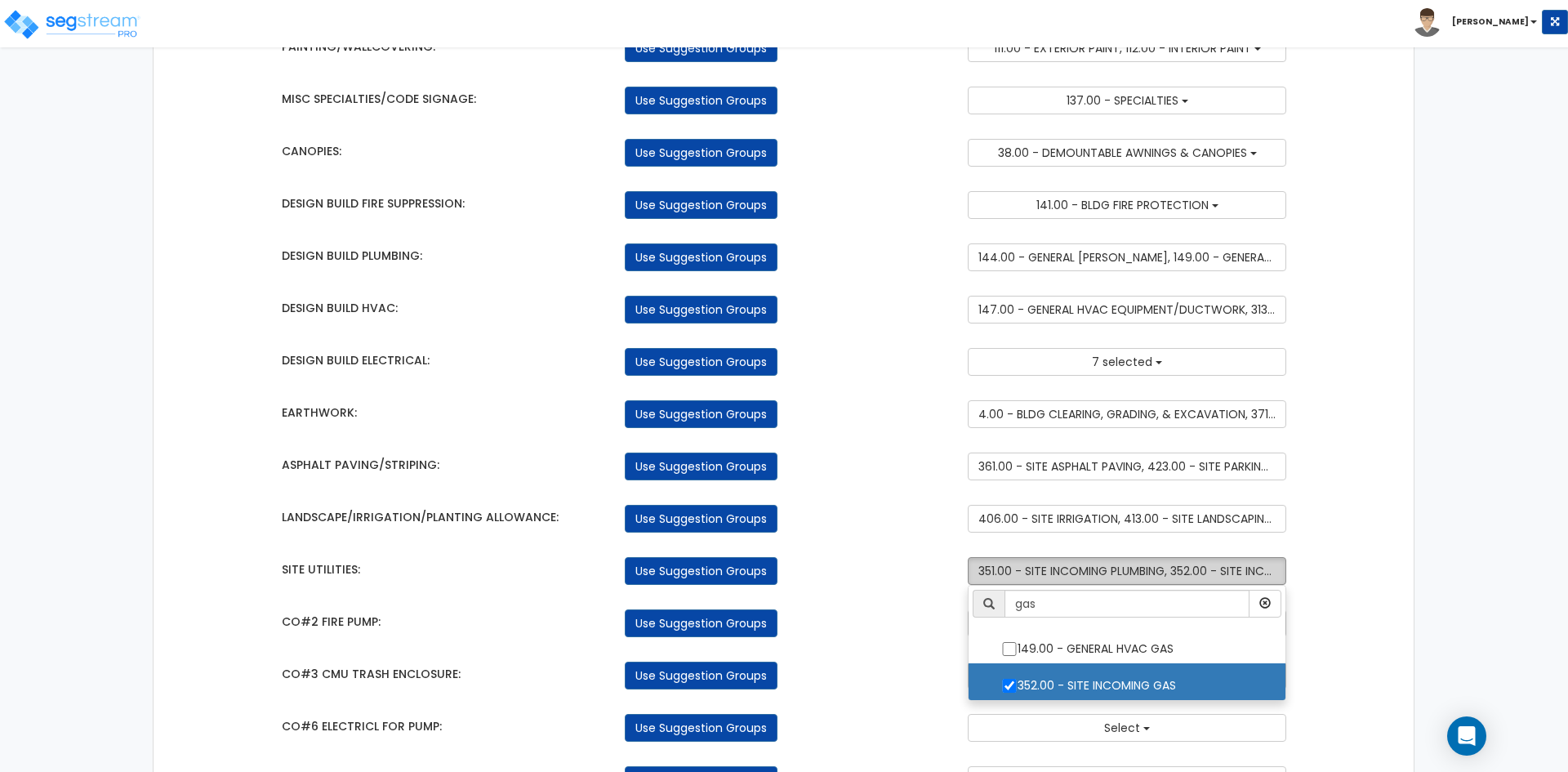
click at [1080, 567] on span "351.00 - SITE INCOMING PLUMBING, 352.00 - SITE INCOMING GAS" at bounding box center [1153, 571] width 350 height 16
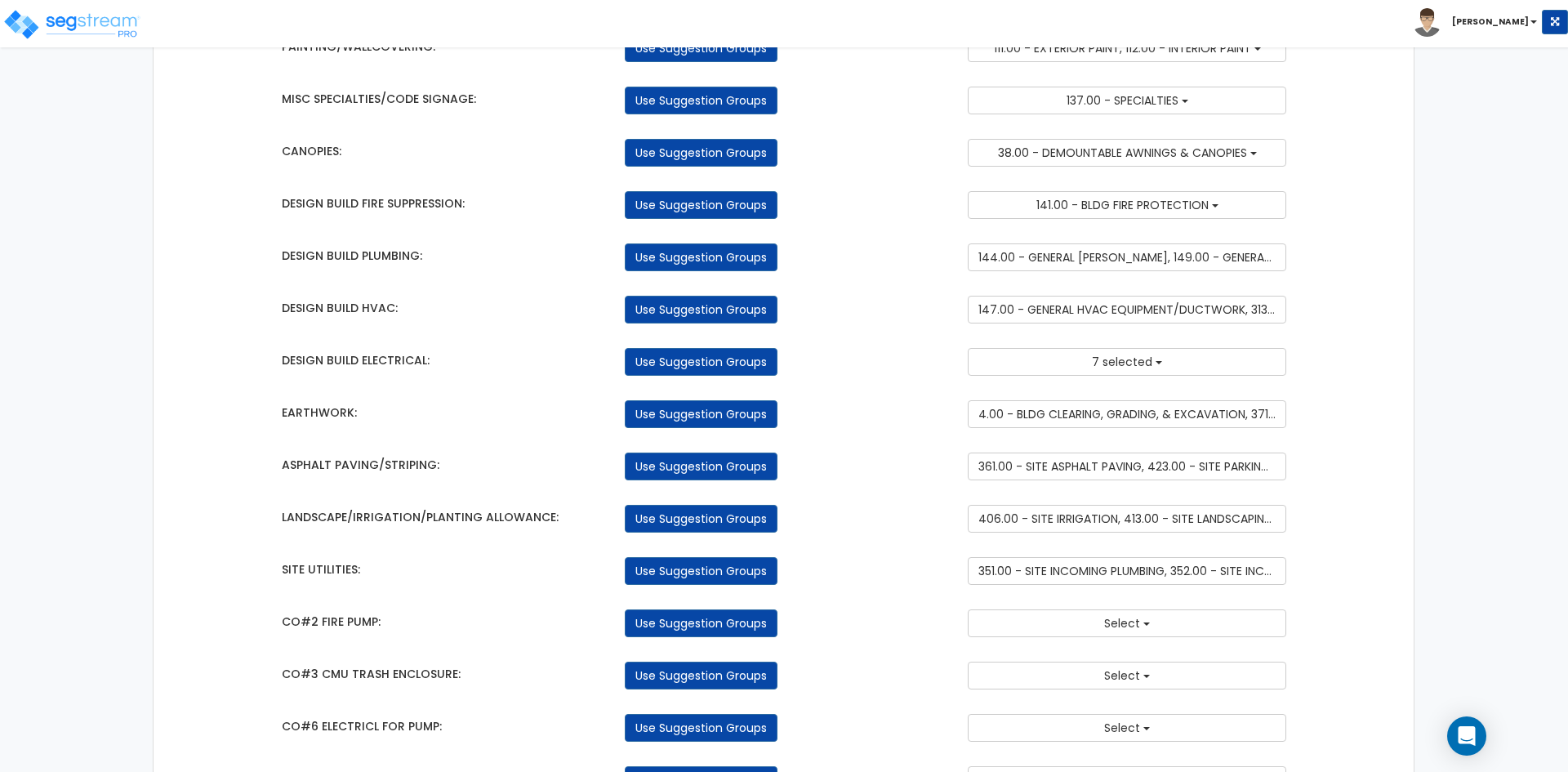
click at [874, 525] on div "Use Suggestion Groups" at bounding box center [784, 518] width 343 height 28
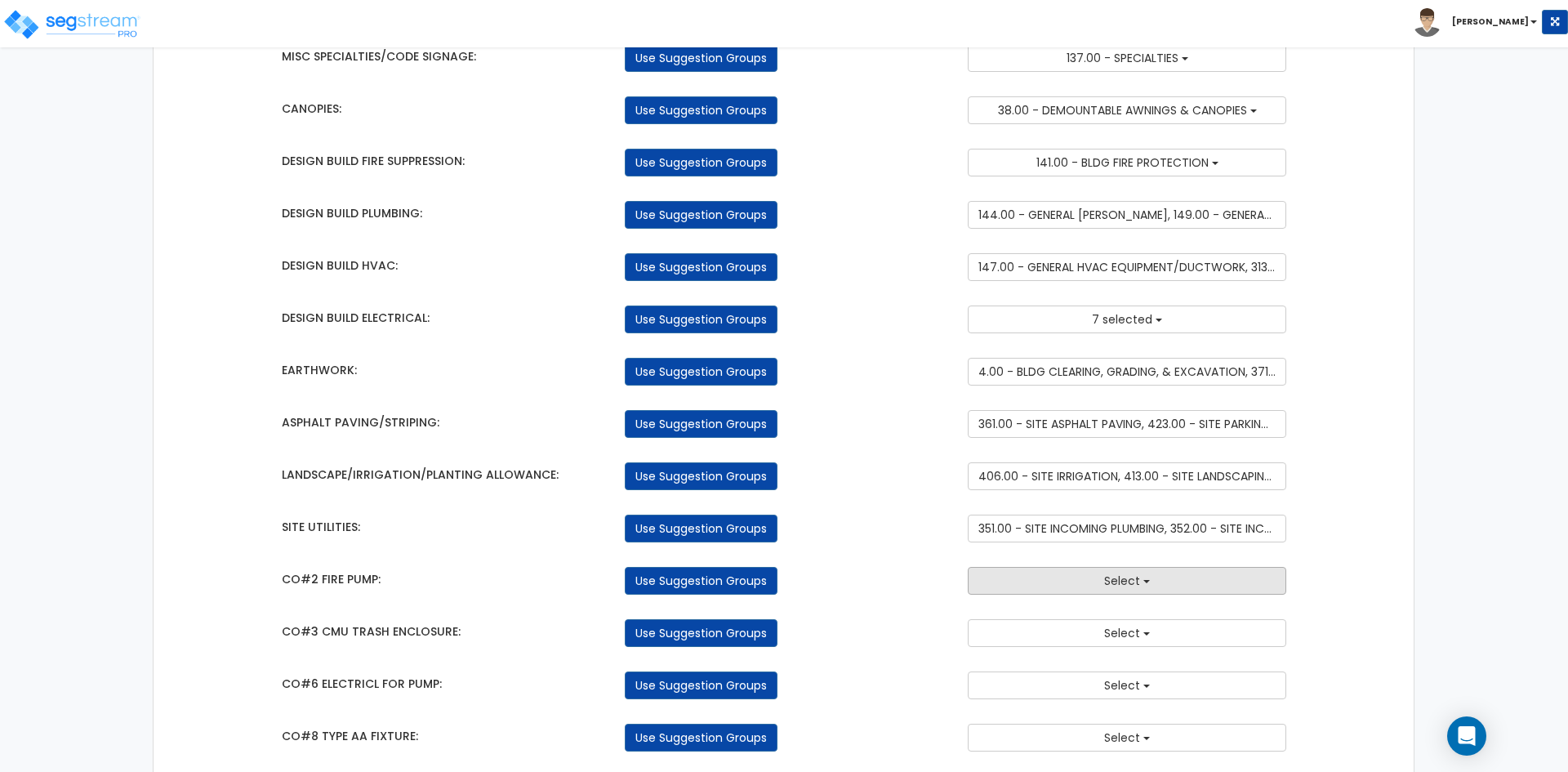
scroll to position [898, 0]
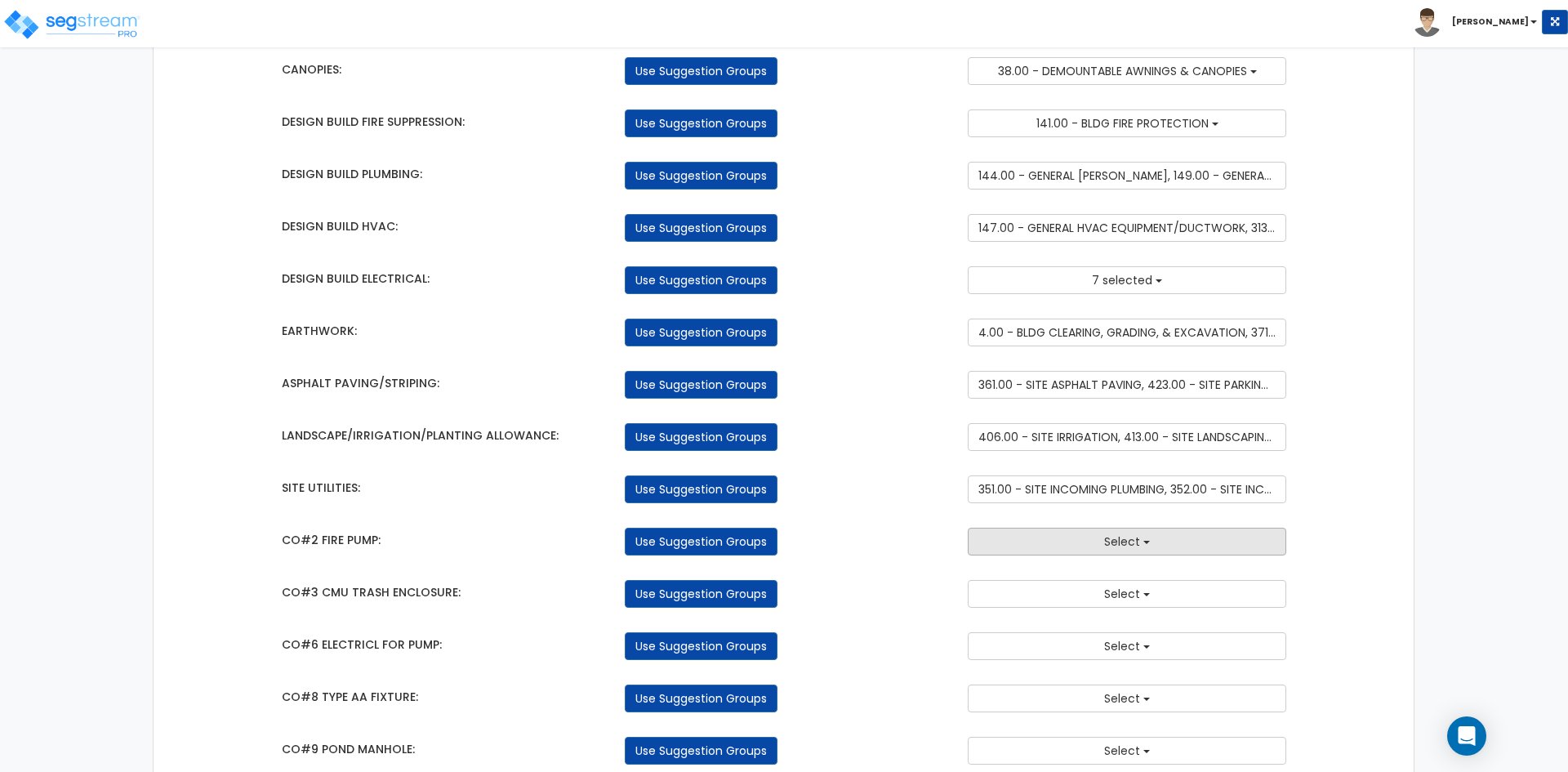
click at [1063, 546] on button "Select" at bounding box center [1126, 541] width 318 height 28
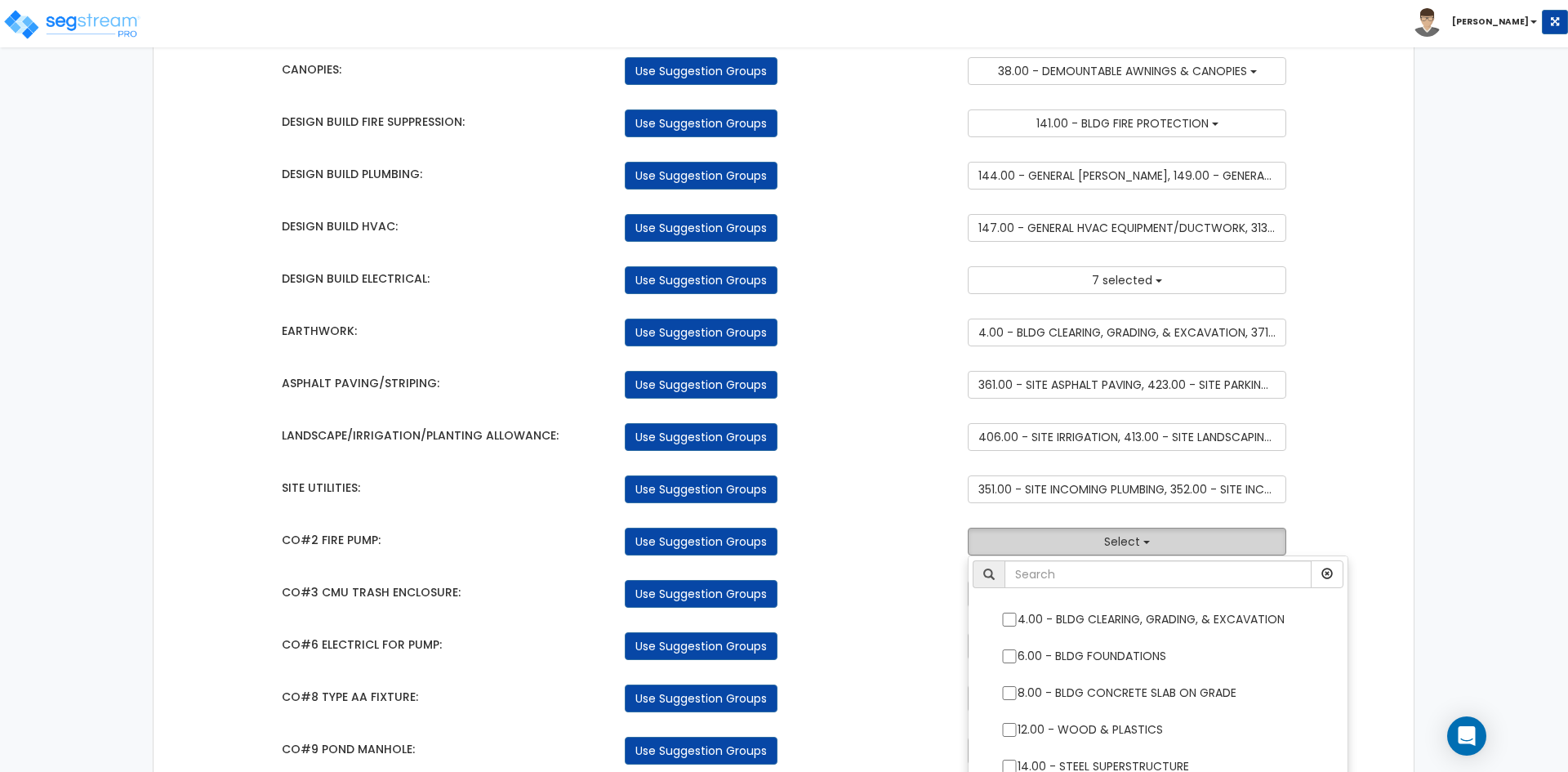
click at [1063, 546] on button "Select" at bounding box center [1126, 541] width 318 height 28
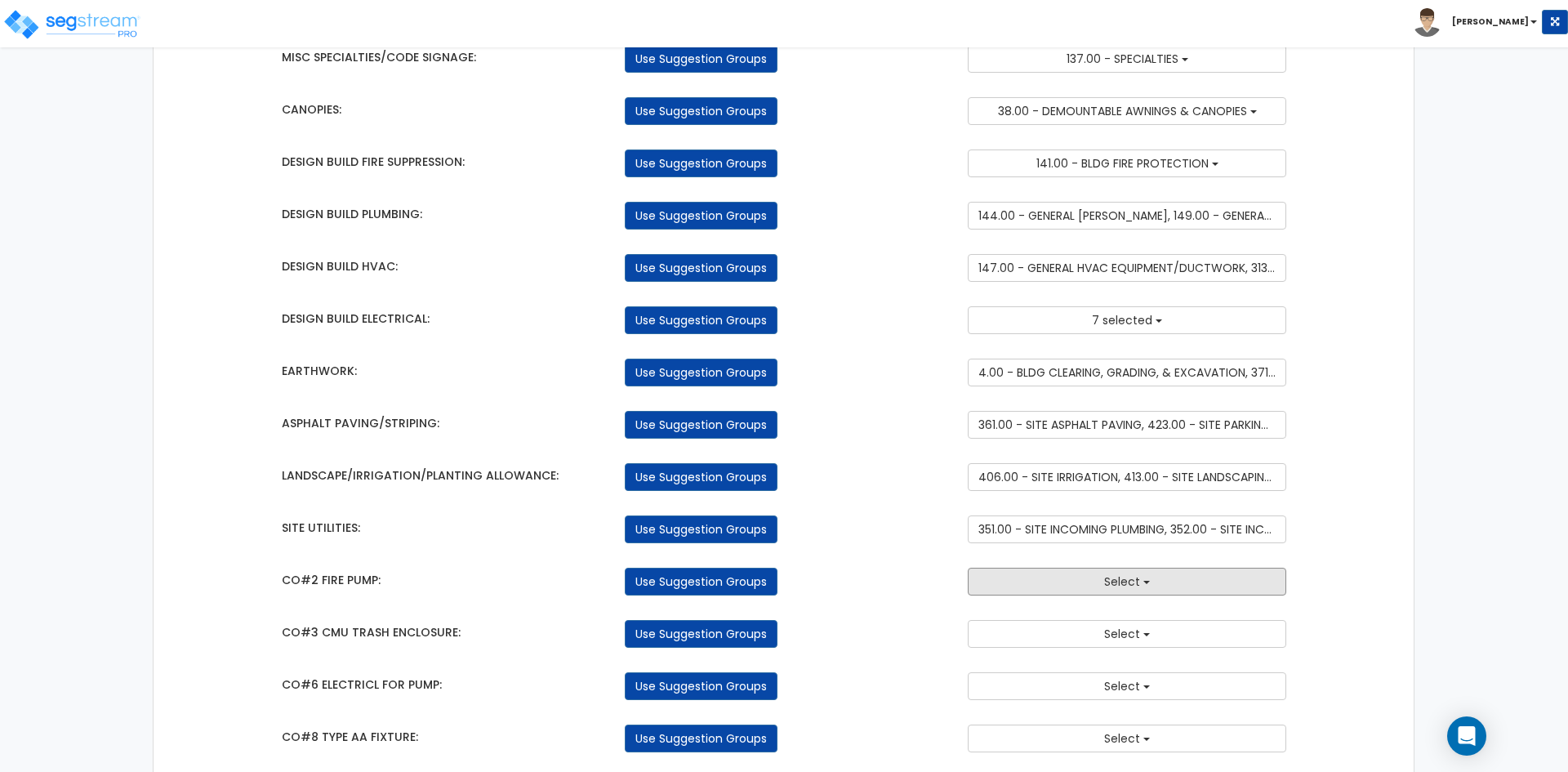
scroll to position [816, 0]
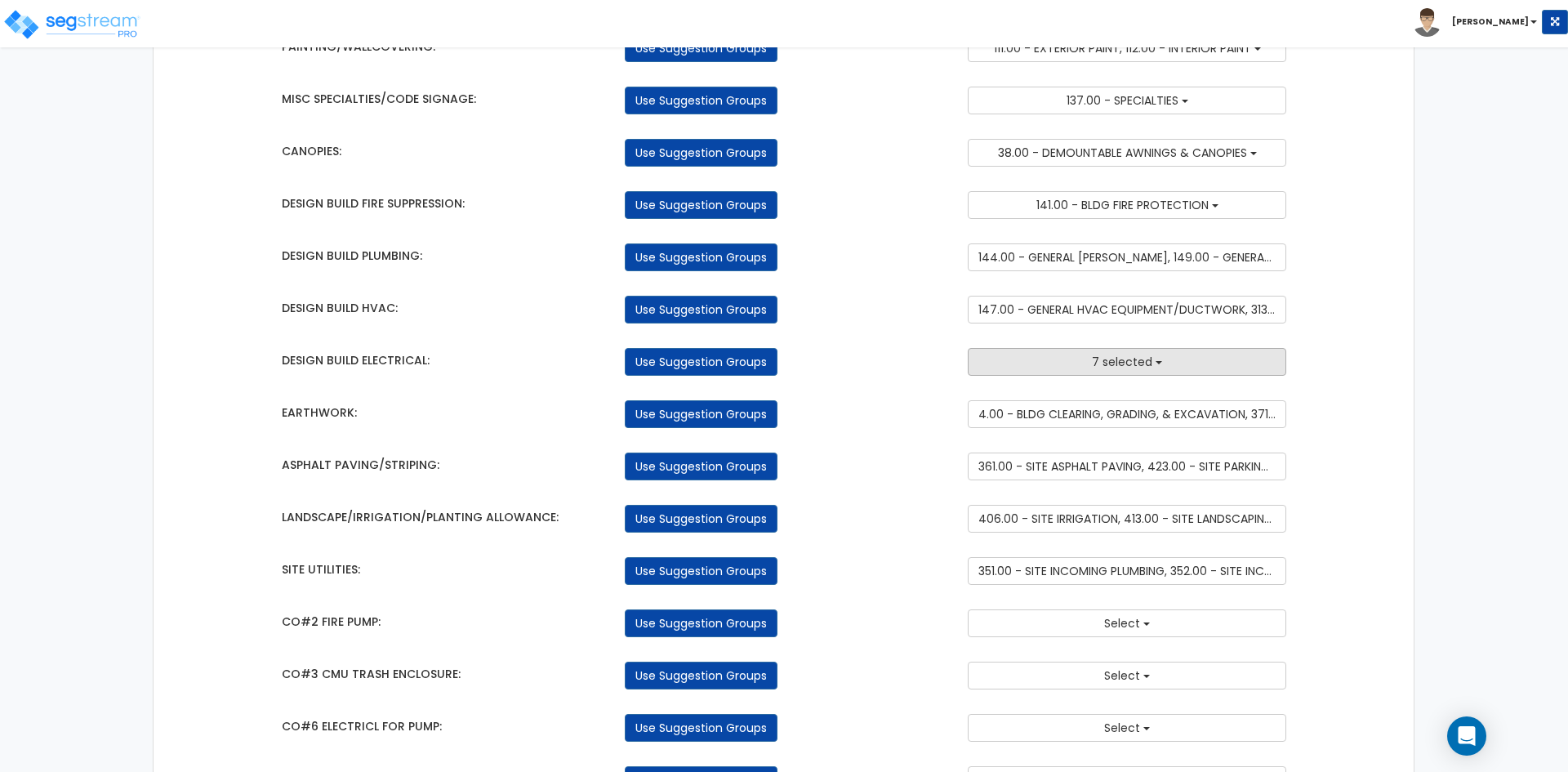
click at [1102, 364] on span "7 selected" at bounding box center [1122, 361] width 61 height 16
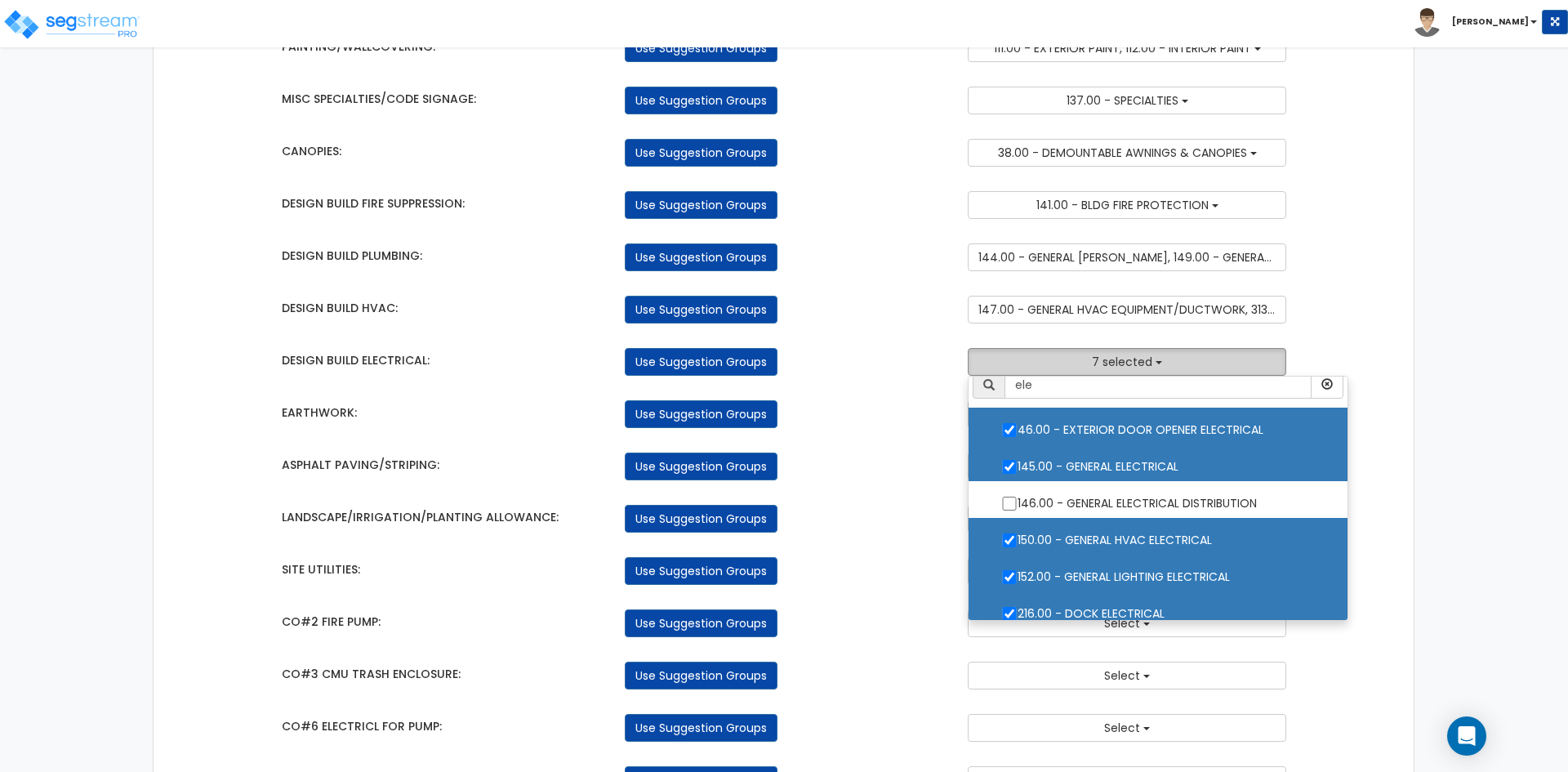
scroll to position [0, 0]
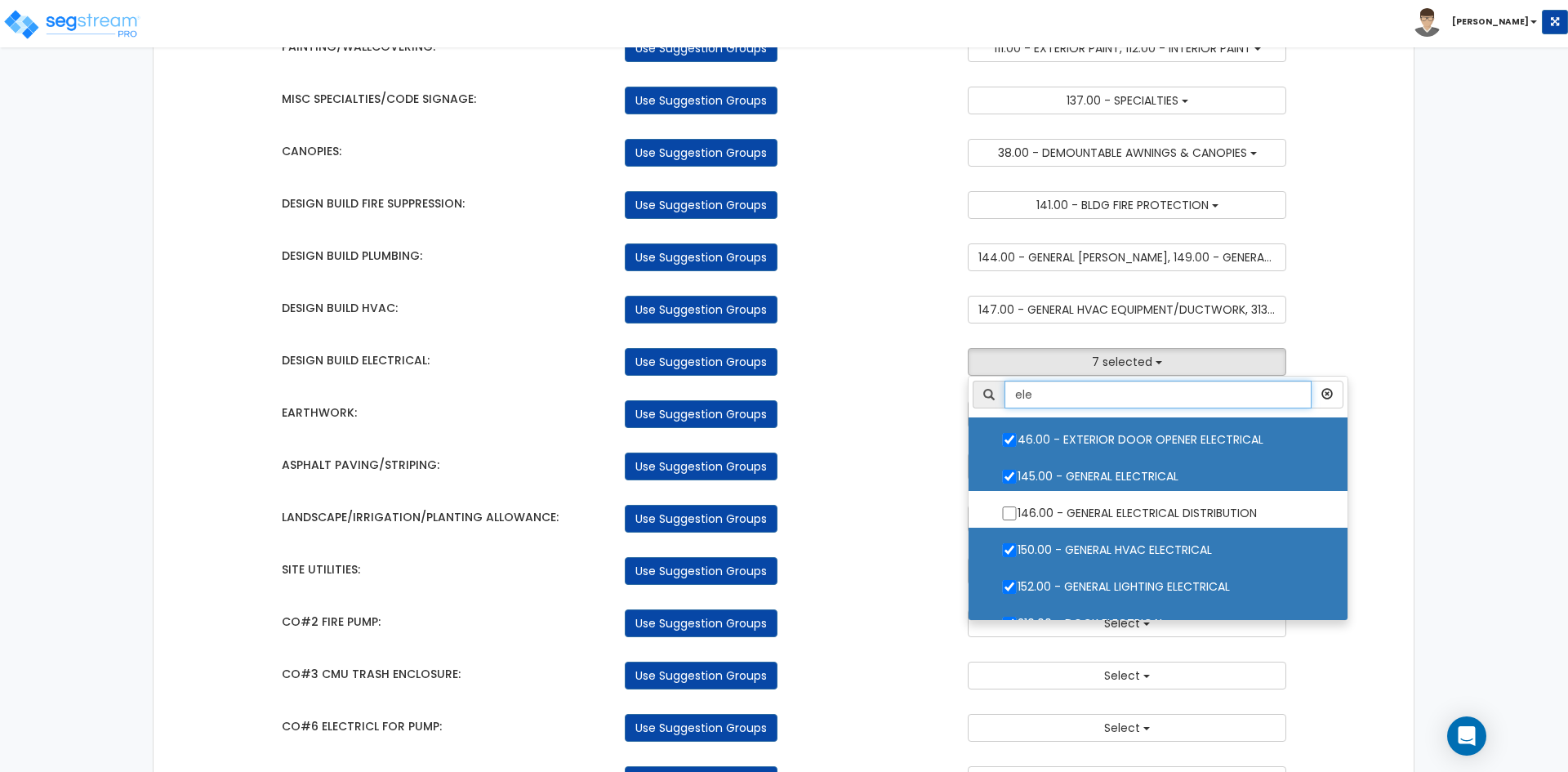
click at [1070, 400] on input "ele" at bounding box center [1157, 394] width 307 height 28
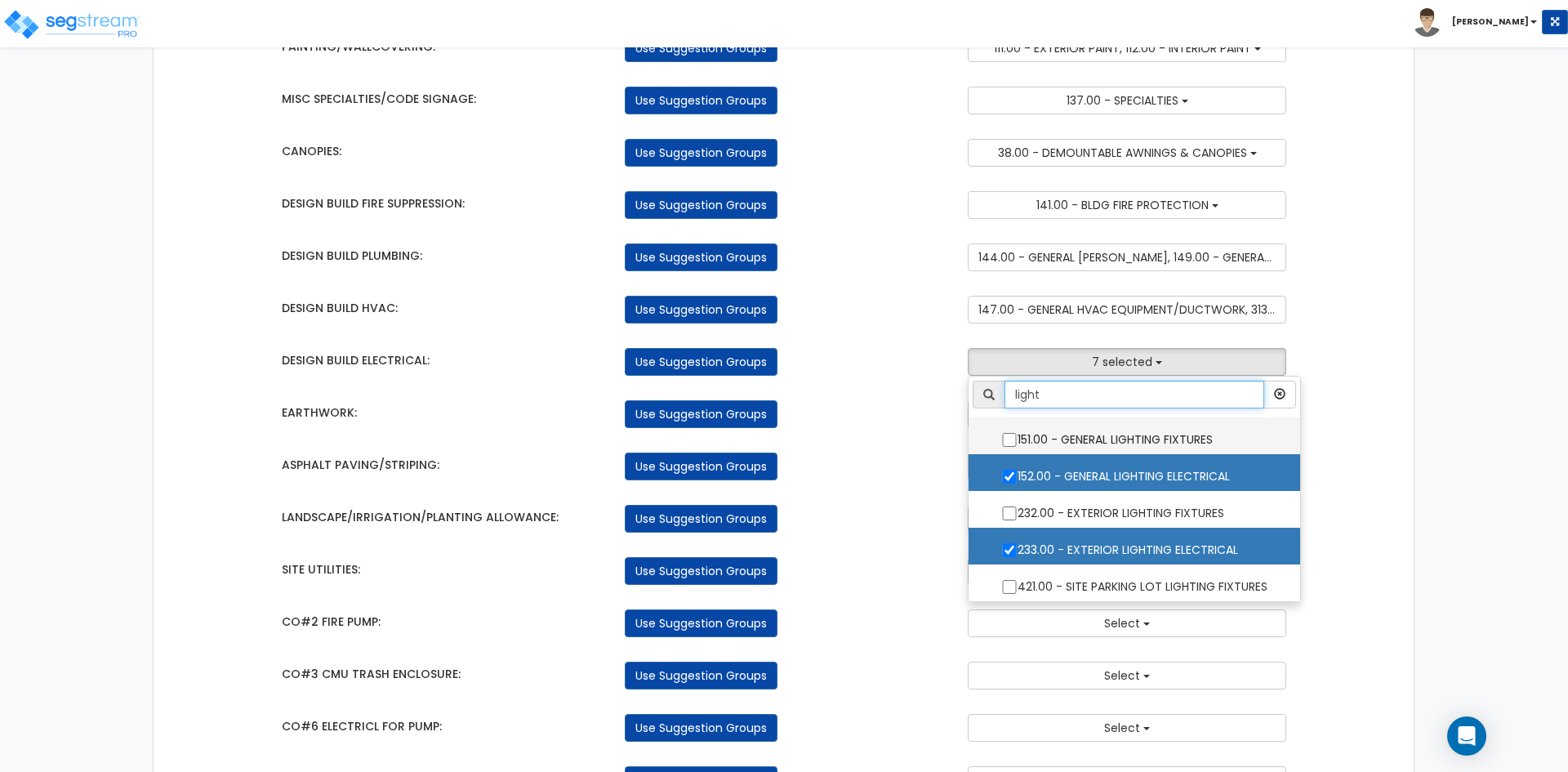
type input "light"
click at [1008, 439] on input "151.00 - GENERAL LIGHTING FIXTURES" at bounding box center [1009, 439] width 16 height 14
checkbox input "true"
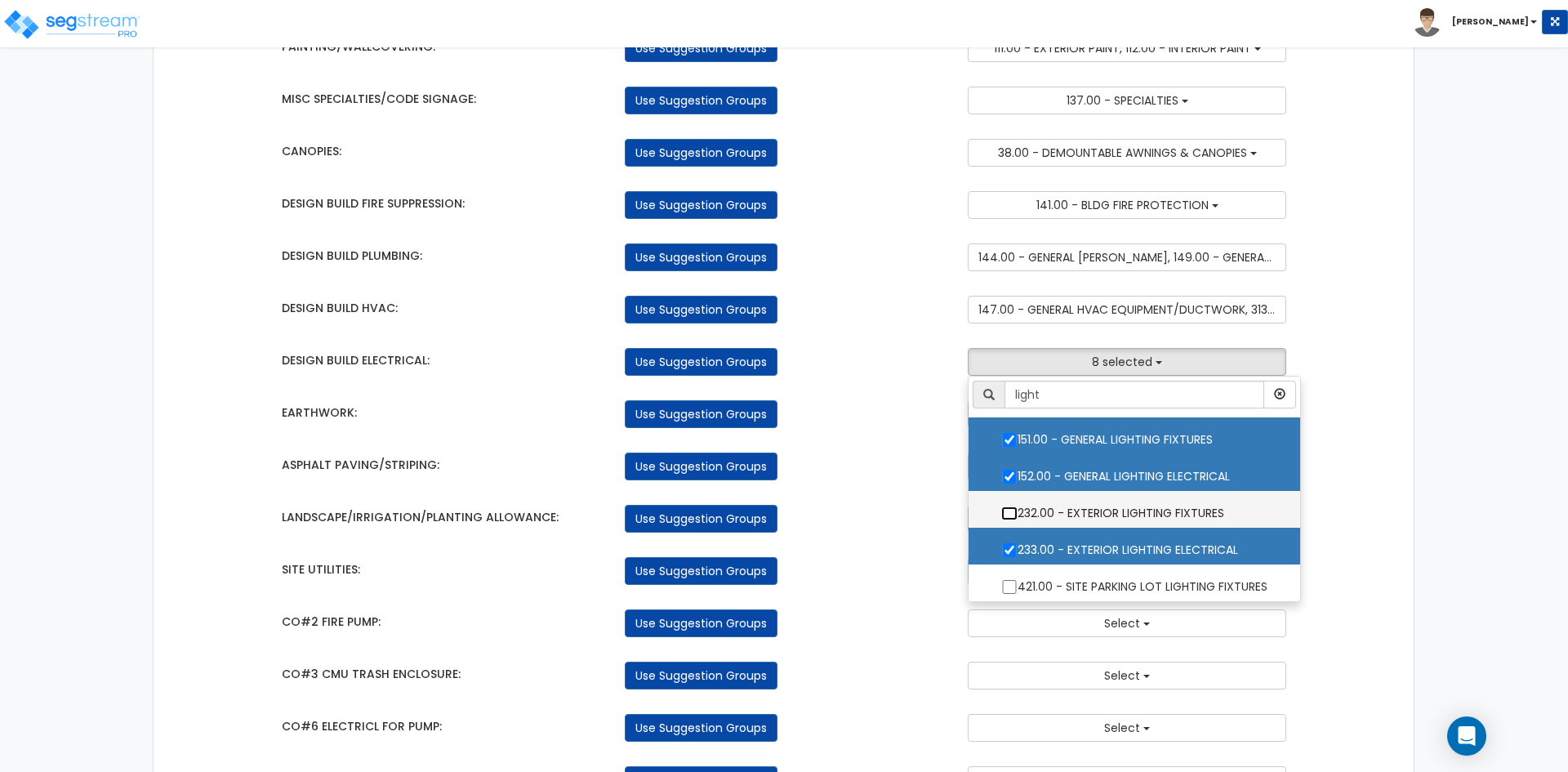
click at [1006, 517] on input "232.00 - EXTERIOR LIGHTING FIXTURES" at bounding box center [1009, 513] width 16 height 14
checkbox input "true"
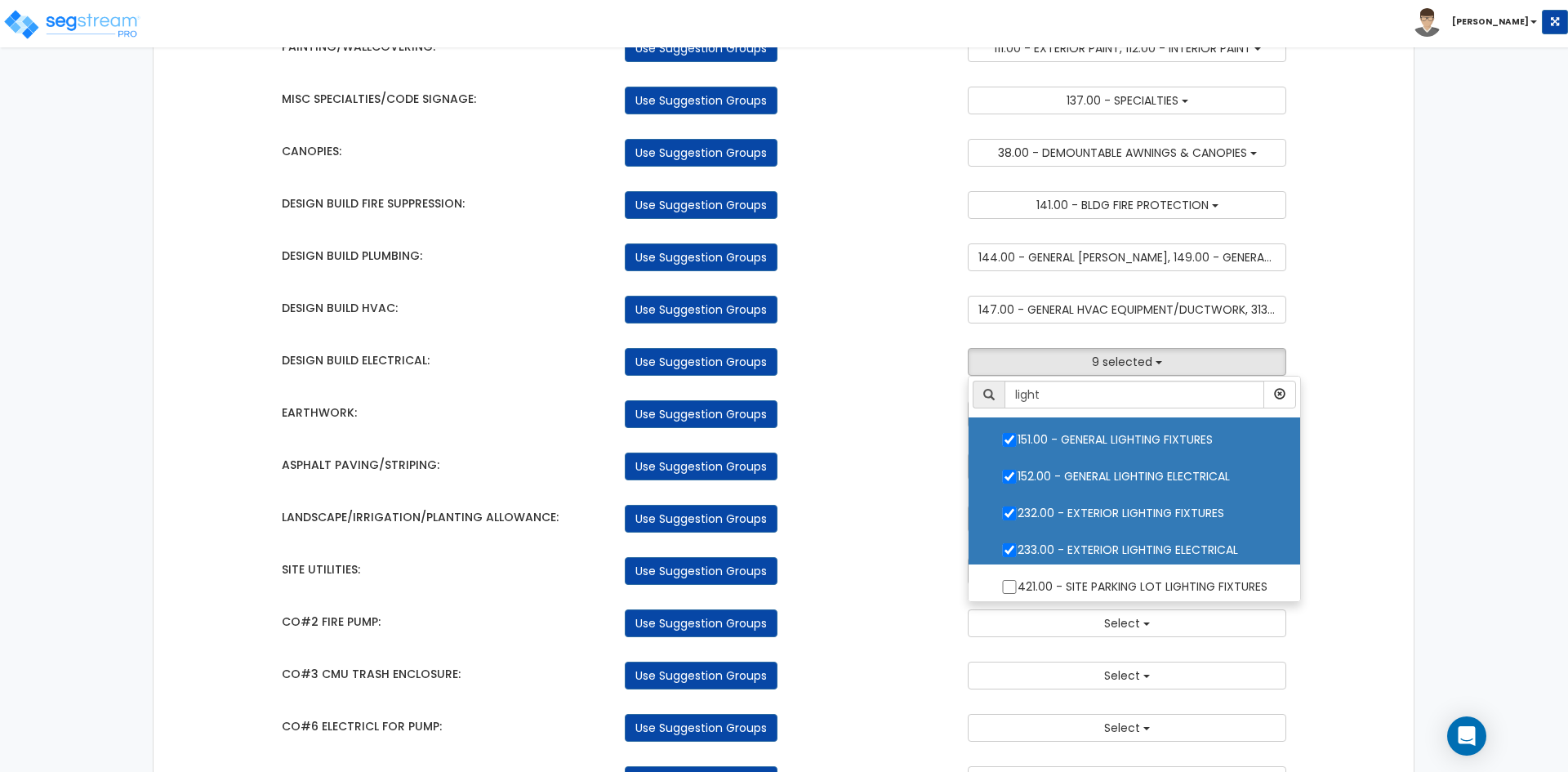
scroll to position [4, 0]
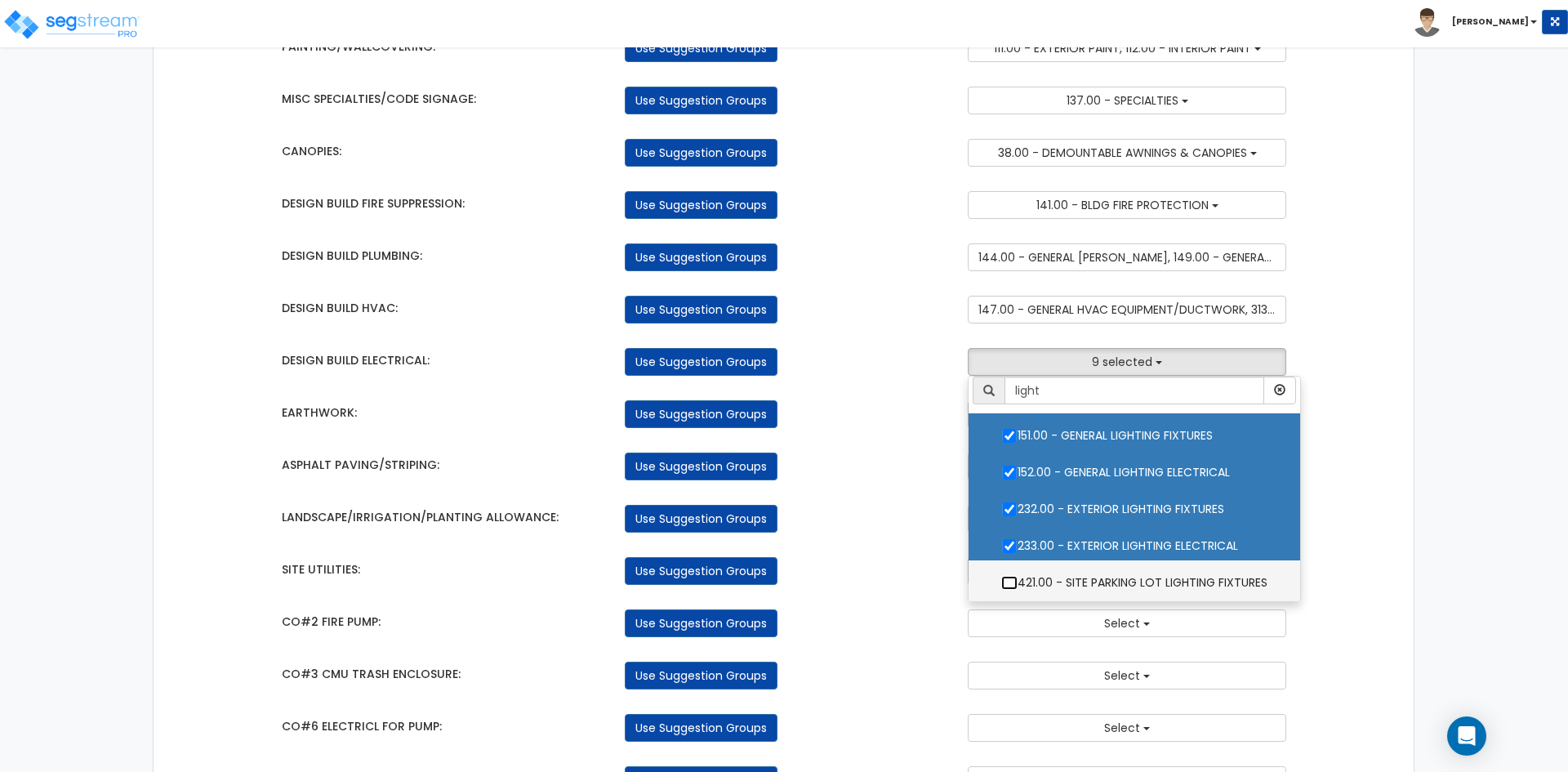
click at [1013, 581] on input "421.00 - SITE PARKING LOT LIGHTING FIXTURES" at bounding box center [1009, 582] width 16 height 14
checkbox input "true"
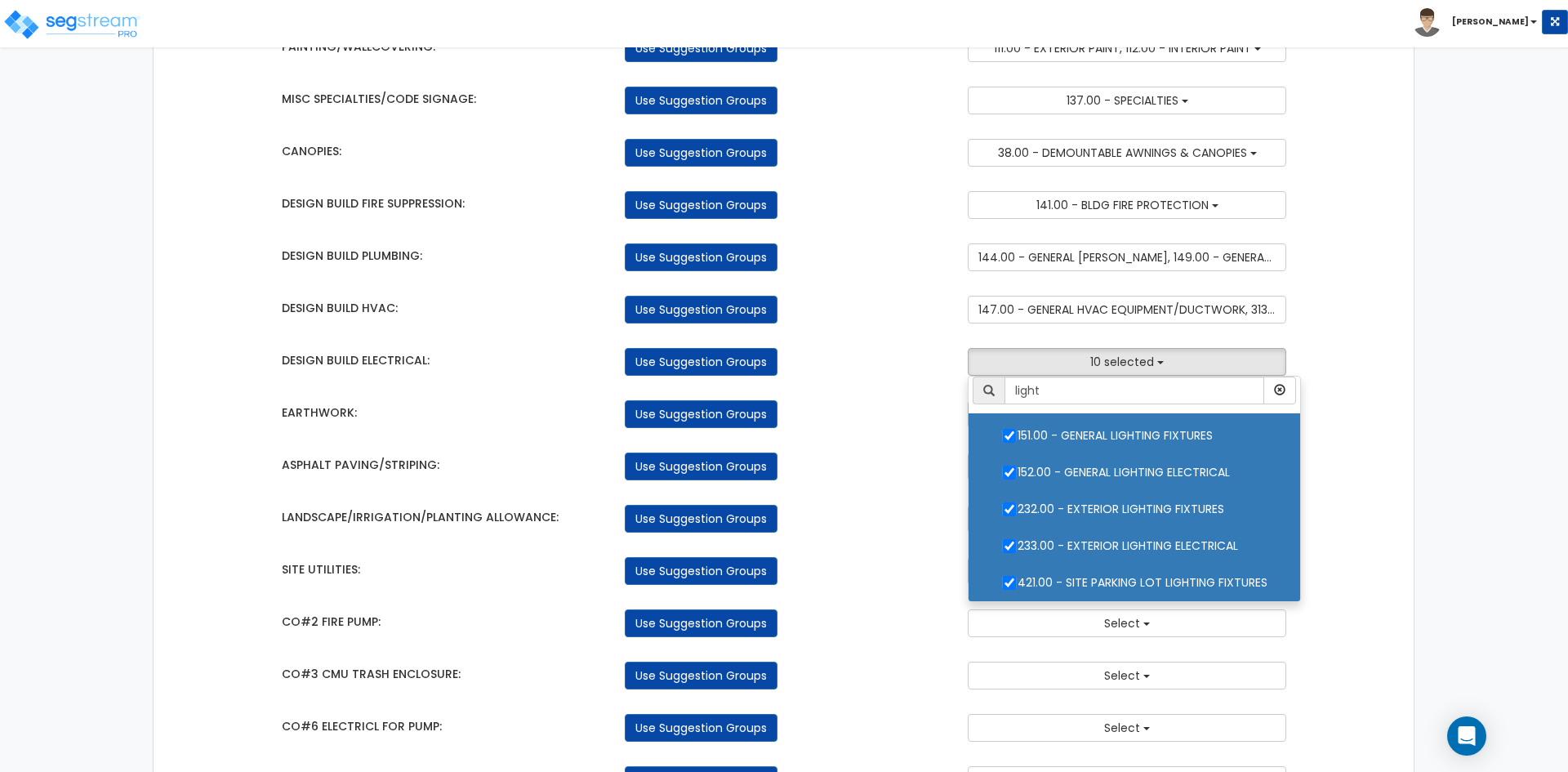
click at [869, 465] on div "Use Suggestion Groups" at bounding box center [784, 466] width 343 height 28
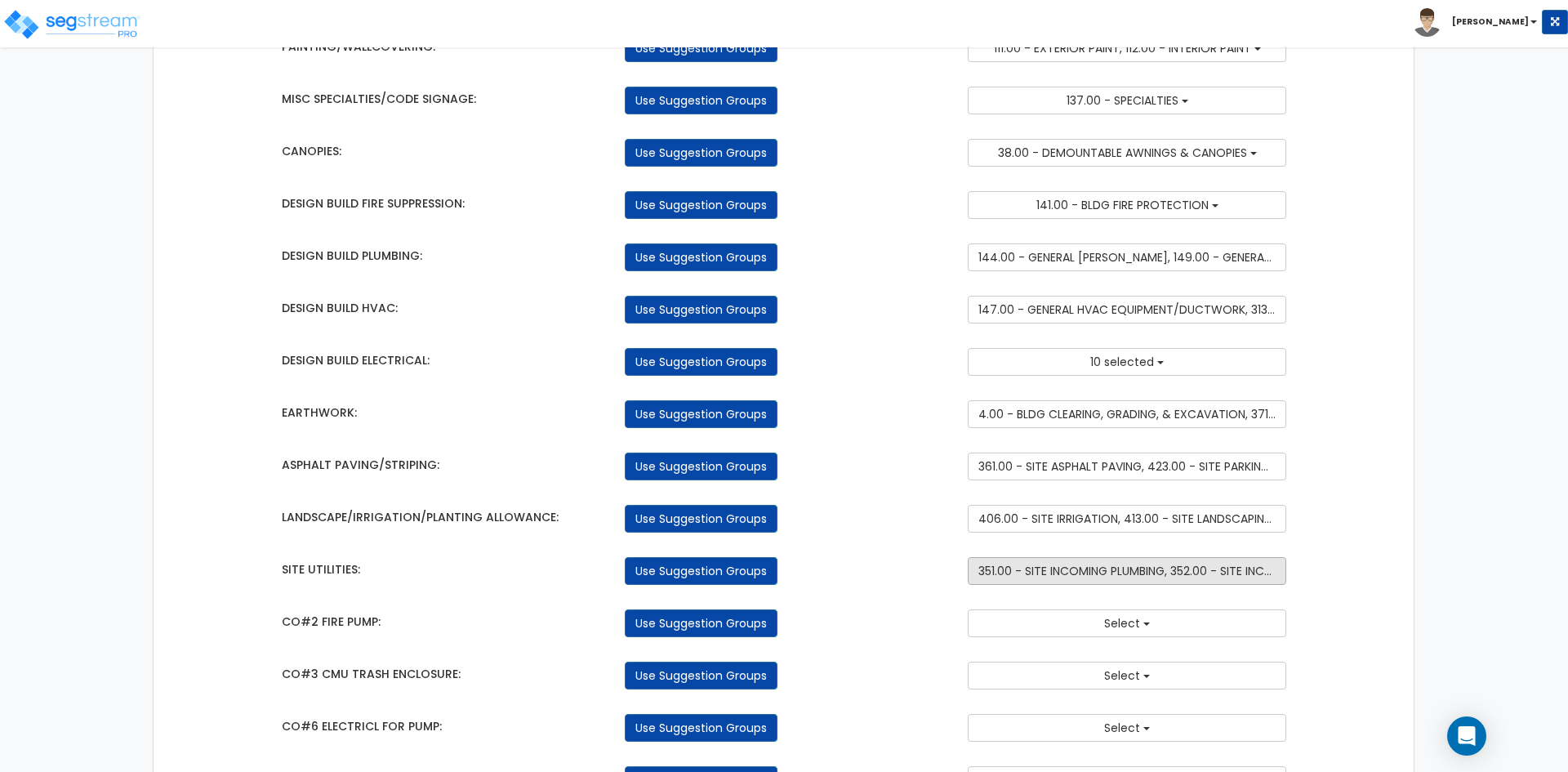
click at [1139, 568] on span "351.00 - SITE INCOMING PLUMBING, 352.00 - SITE INCOMING GAS" at bounding box center [1153, 571] width 350 height 16
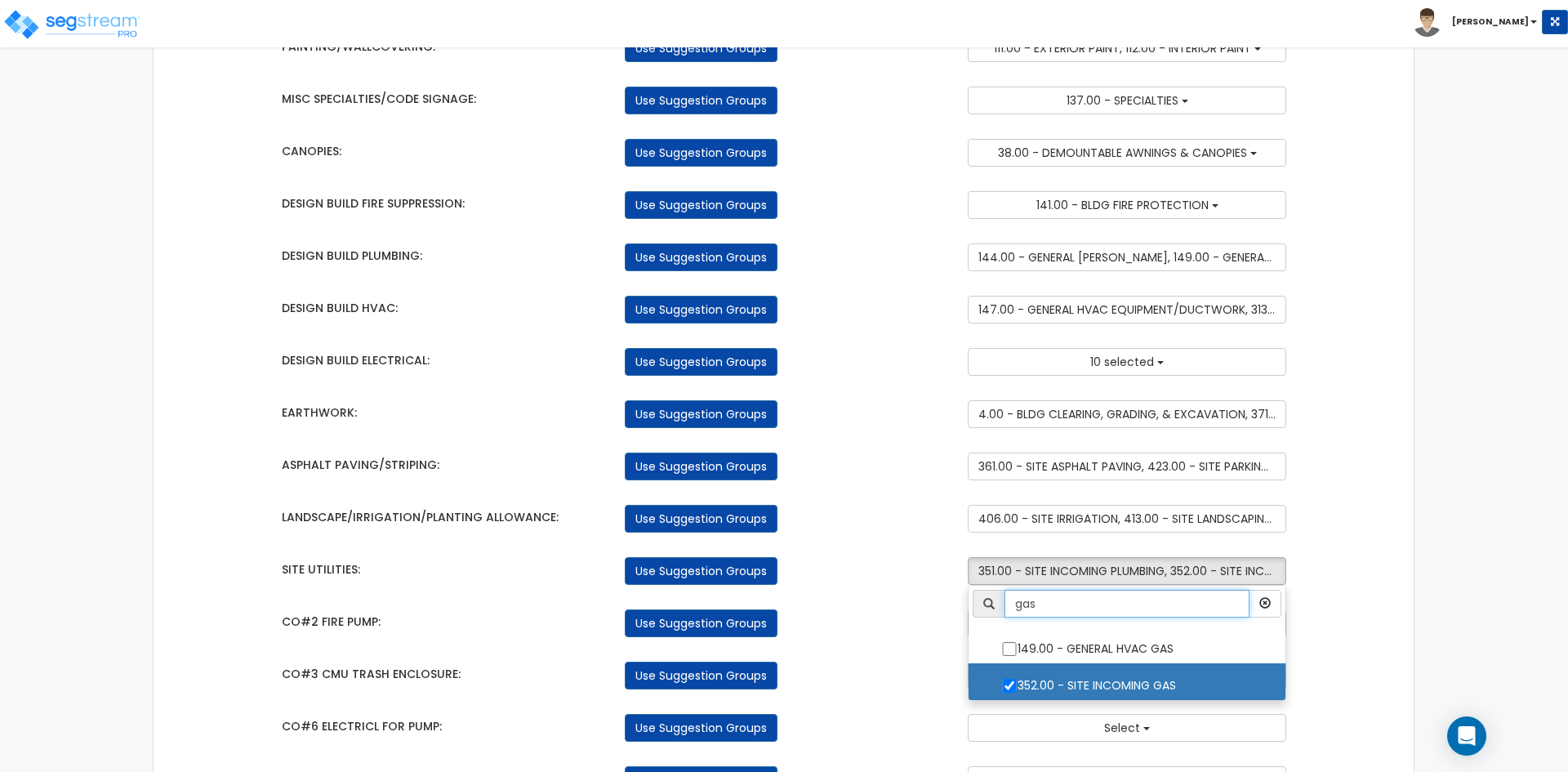
click at [1119, 593] on input "gas" at bounding box center [1127, 604] width 245 height 28
click at [867, 473] on div "Use Suggestion Groups" at bounding box center [784, 466] width 343 height 28
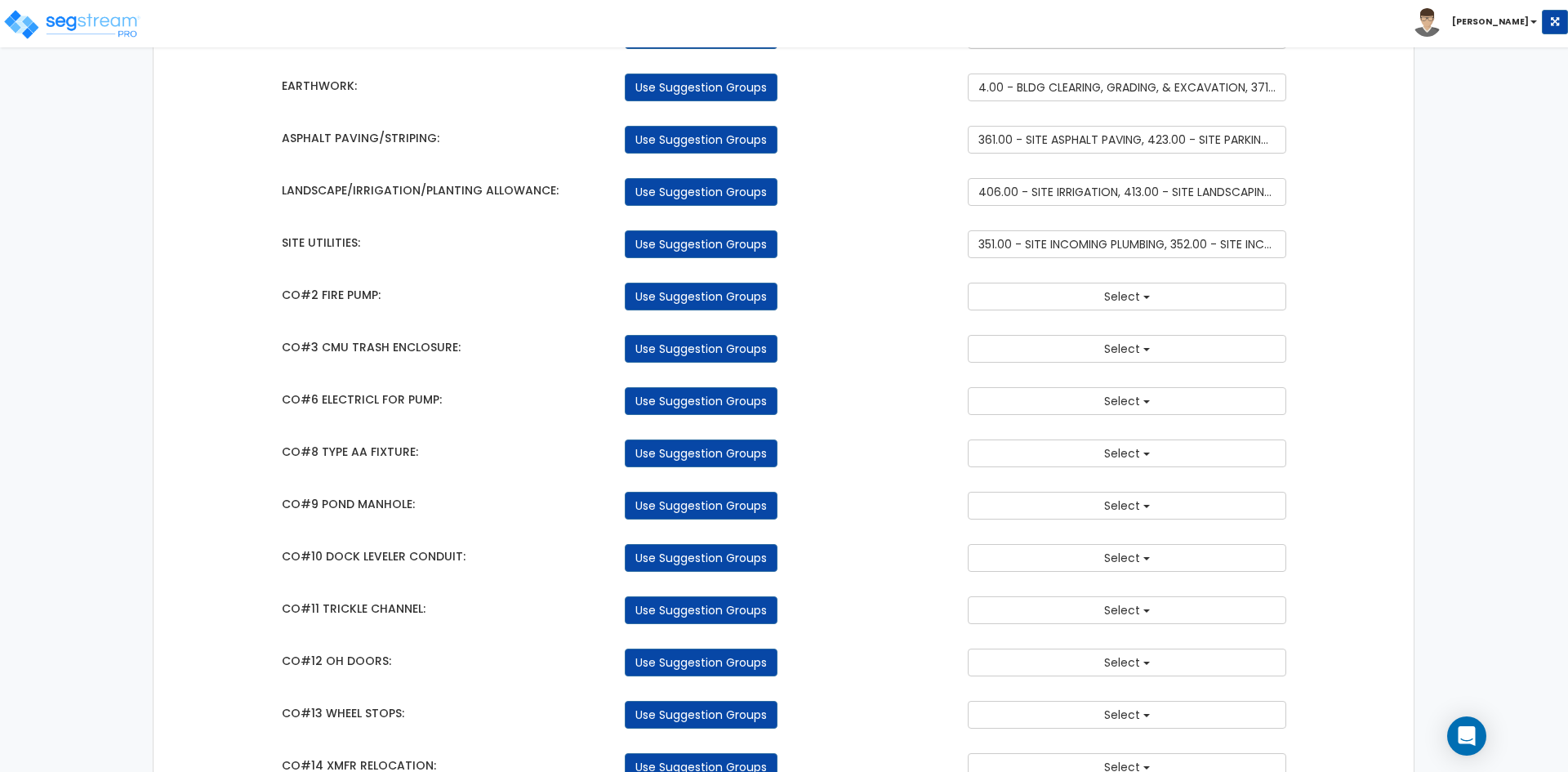
scroll to position [1225, 0]
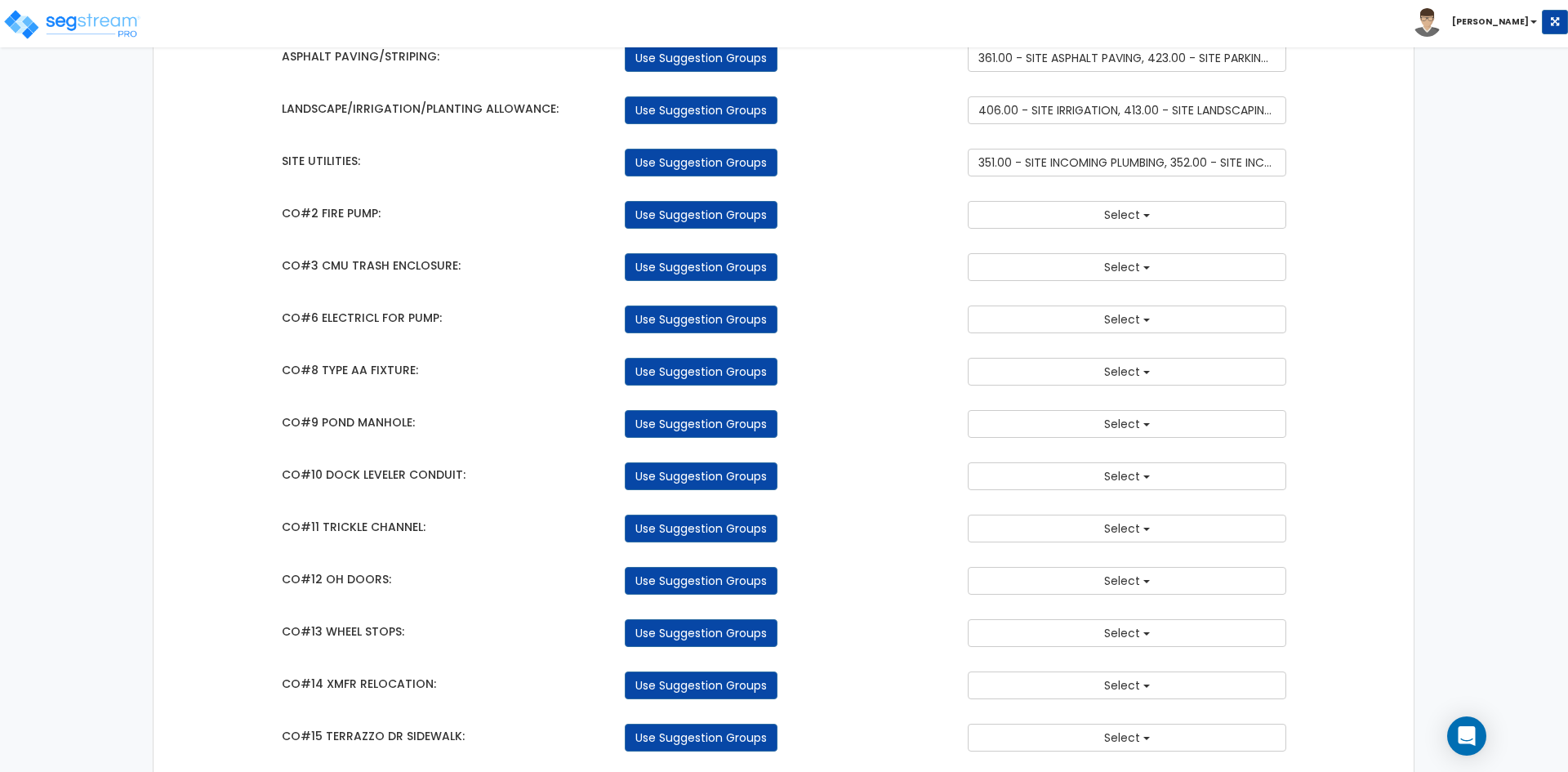
click at [1135, 649] on div "Takeoff Cost Suggestion Groups Modify Component Groups Manually BUILDING & SITE…" at bounding box center [784, 312] width 1030 height 2791
click at [1134, 634] on span "Select" at bounding box center [1122, 633] width 36 height 16
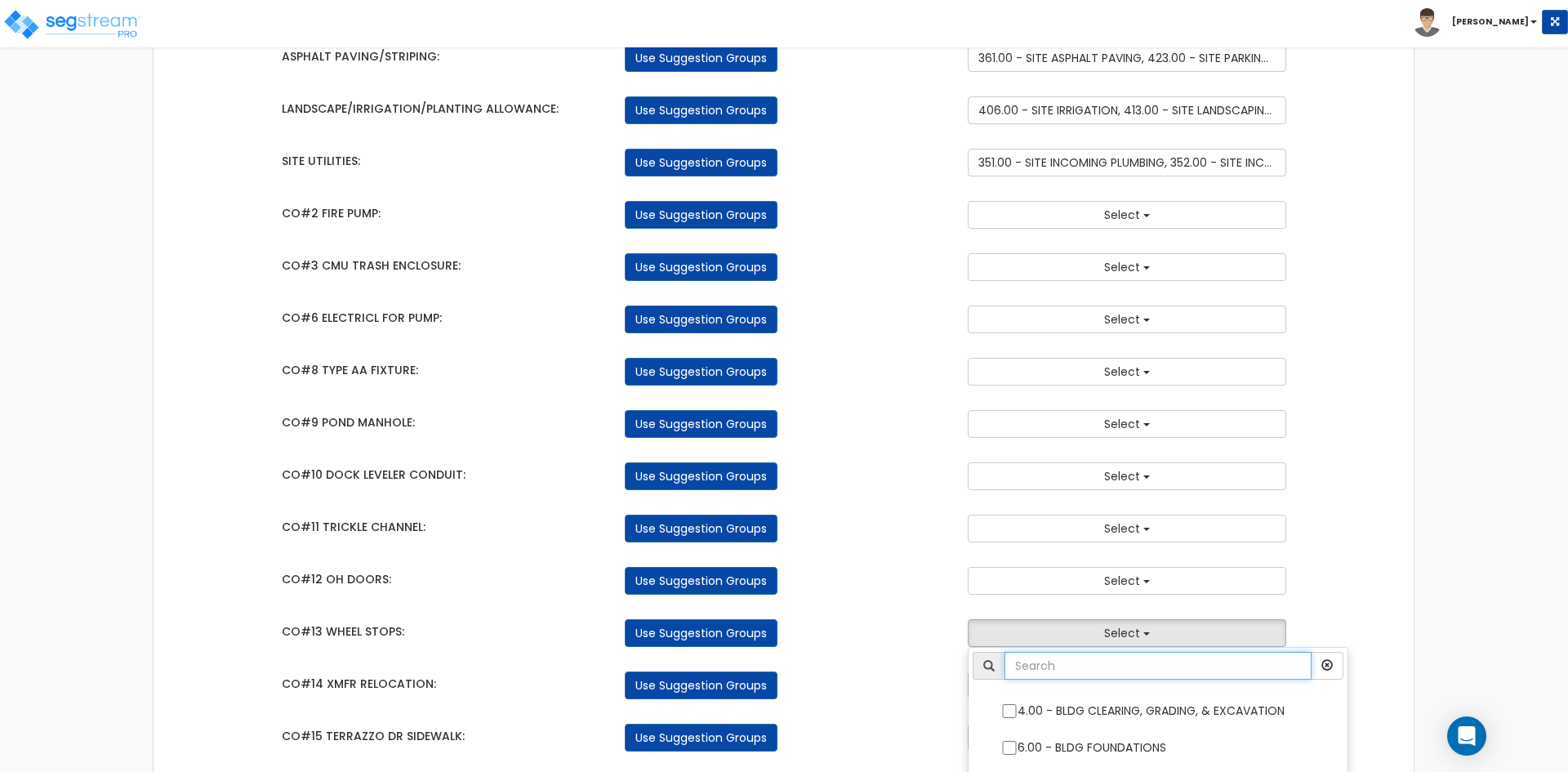
click at [1086, 663] on input "text" at bounding box center [1157, 666] width 307 height 28
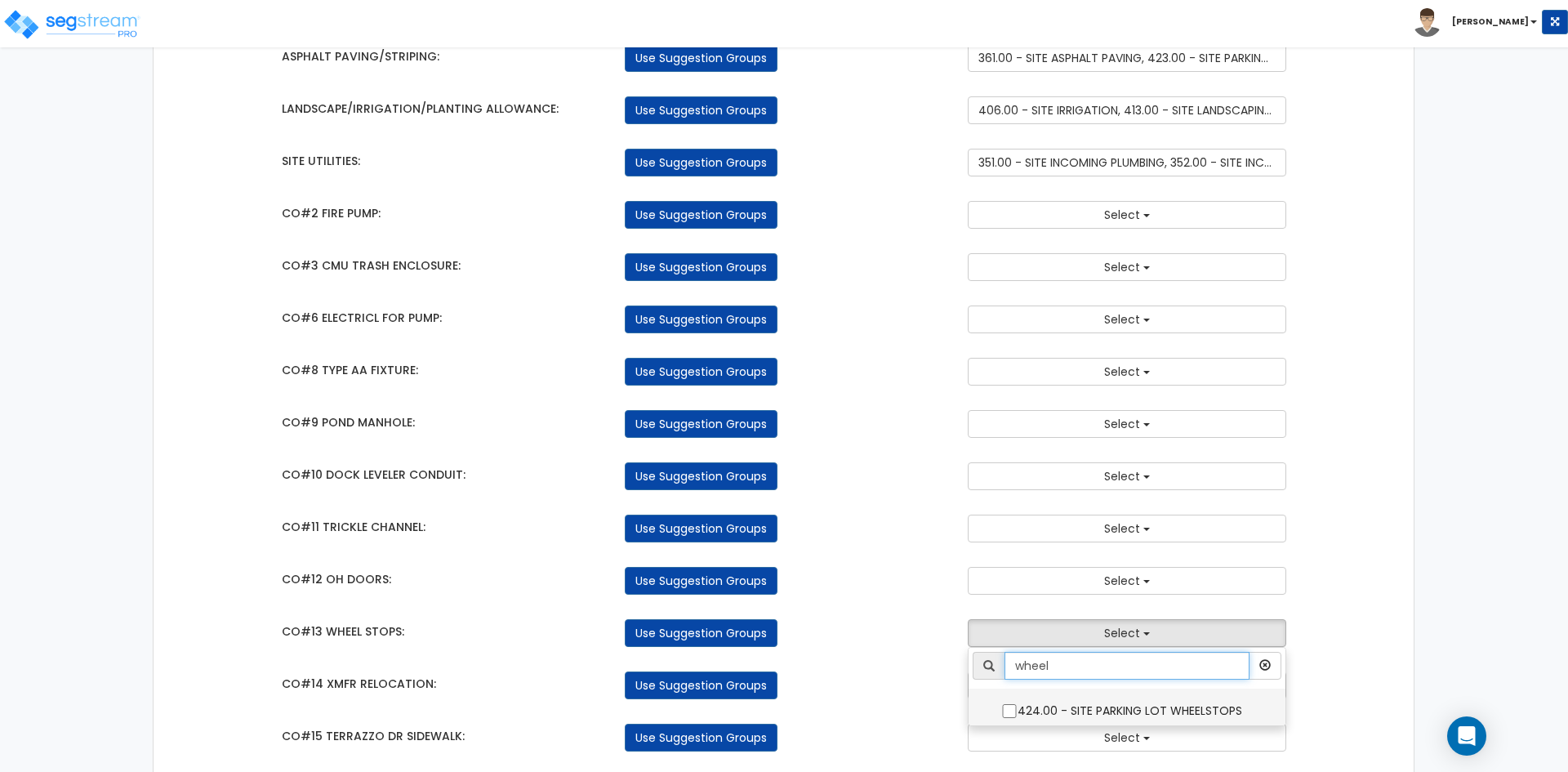
type input "wheel"
click at [1010, 710] on input "424.00 - SITE PARKING LOT WHEELSTOPS" at bounding box center [1009, 711] width 16 height 14
checkbox input "true"
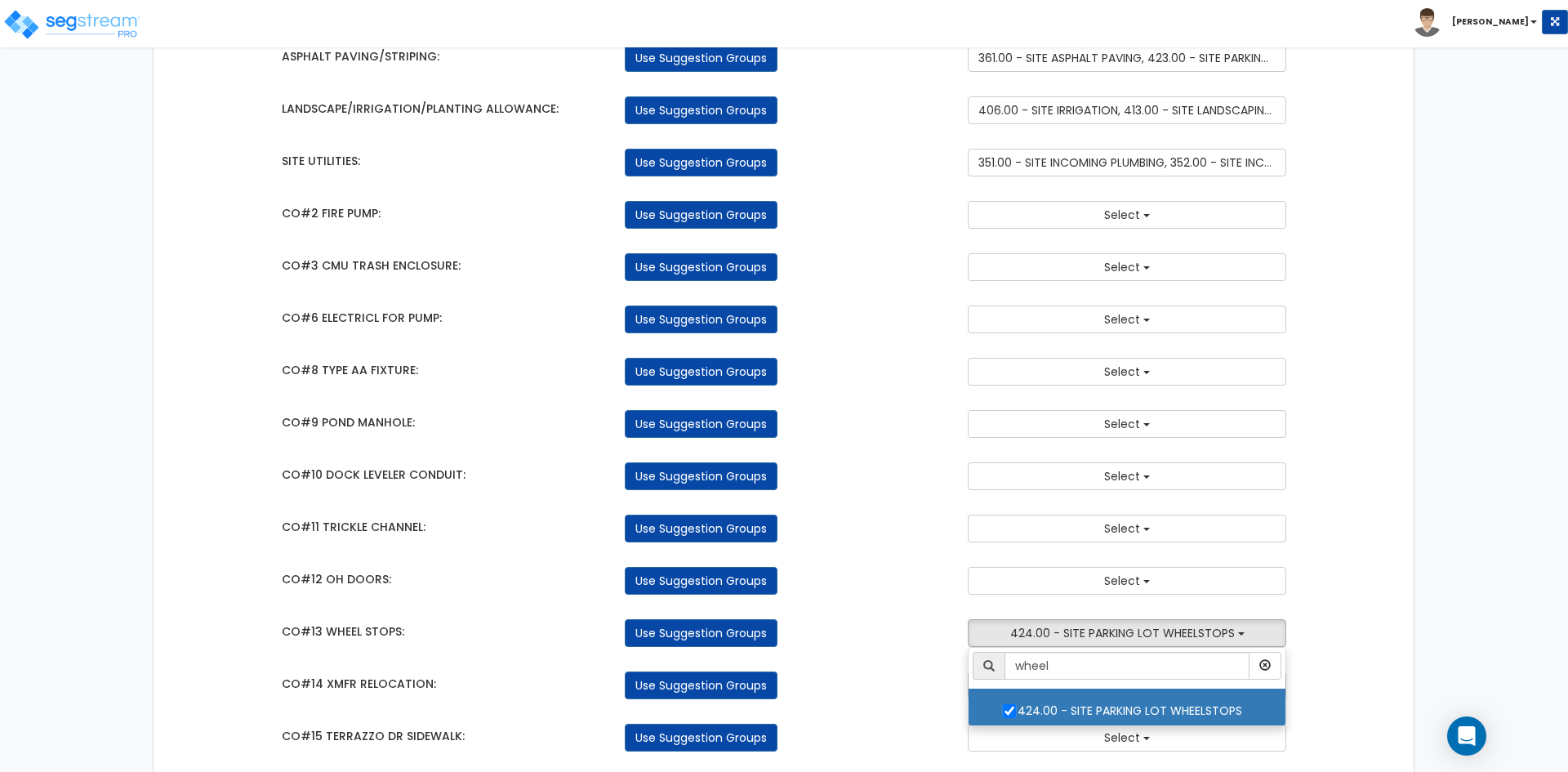
click at [874, 667] on div "CO#14 XMFR RELOCATION: Use Suggestion Groups 4.00 - BLDG CLEARING, GRADING, & E…" at bounding box center [784, 681] width 1030 height 36
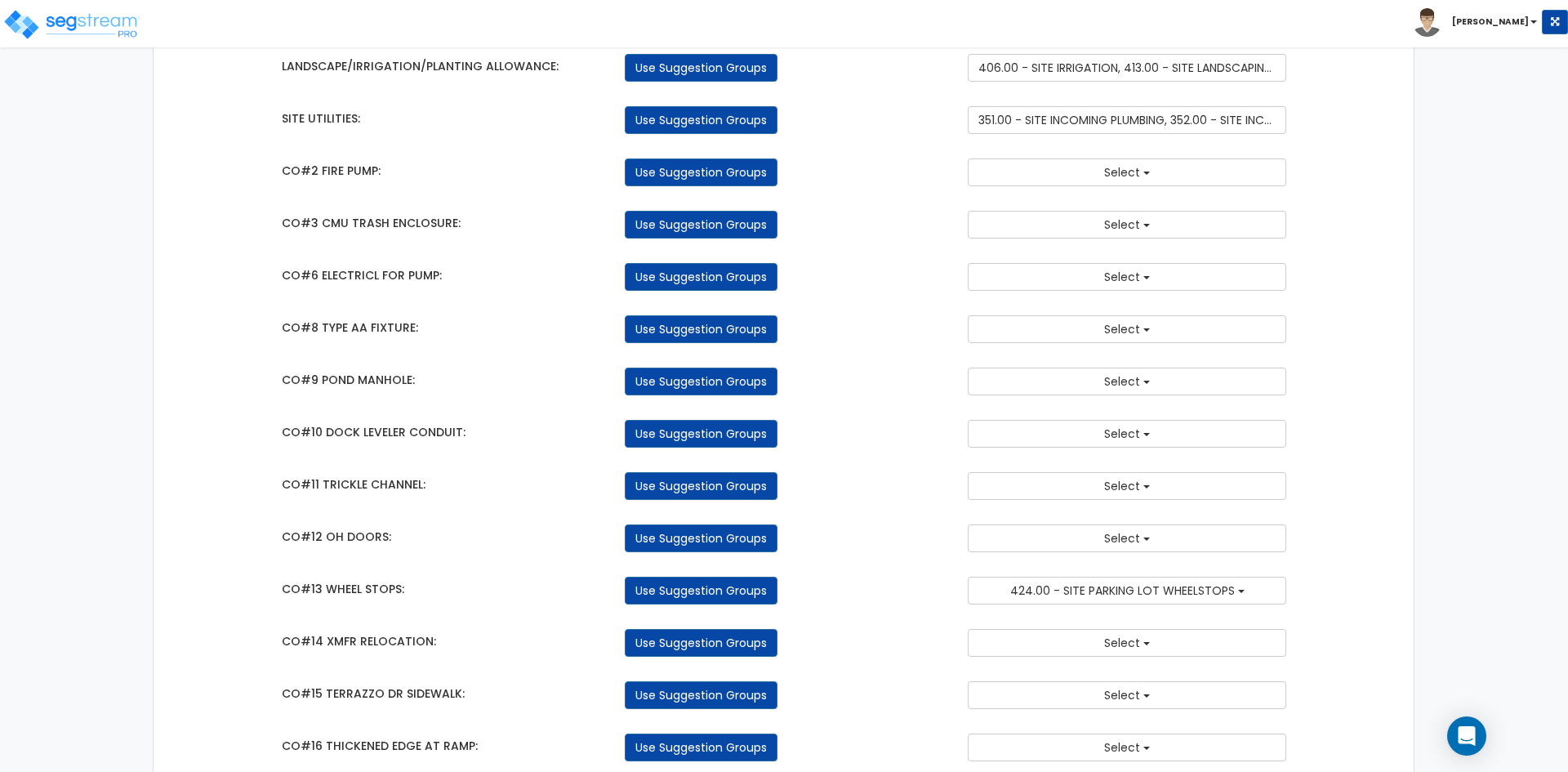
scroll to position [1307, 0]
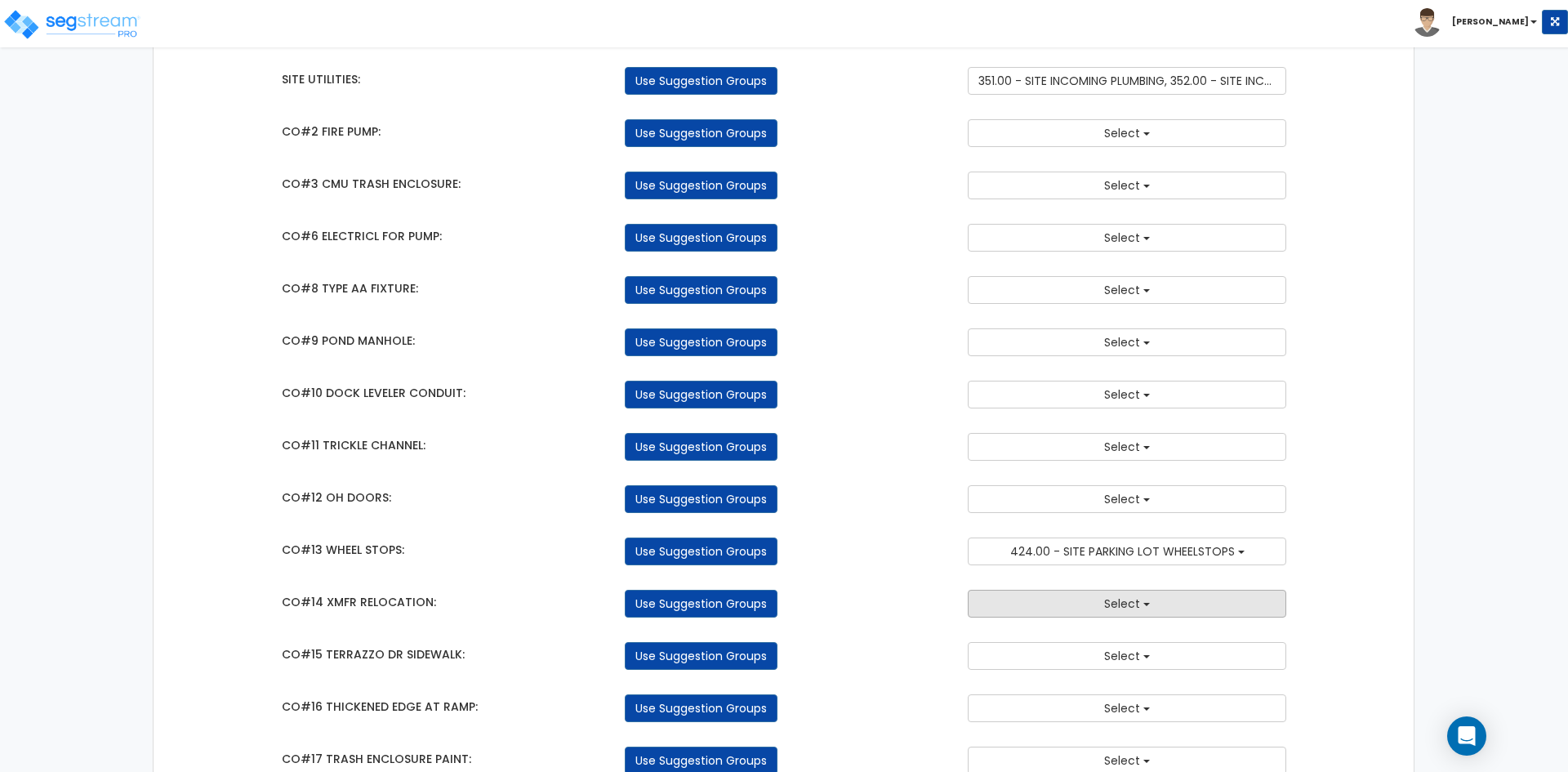
click at [1121, 610] on span "Select" at bounding box center [1122, 604] width 36 height 16
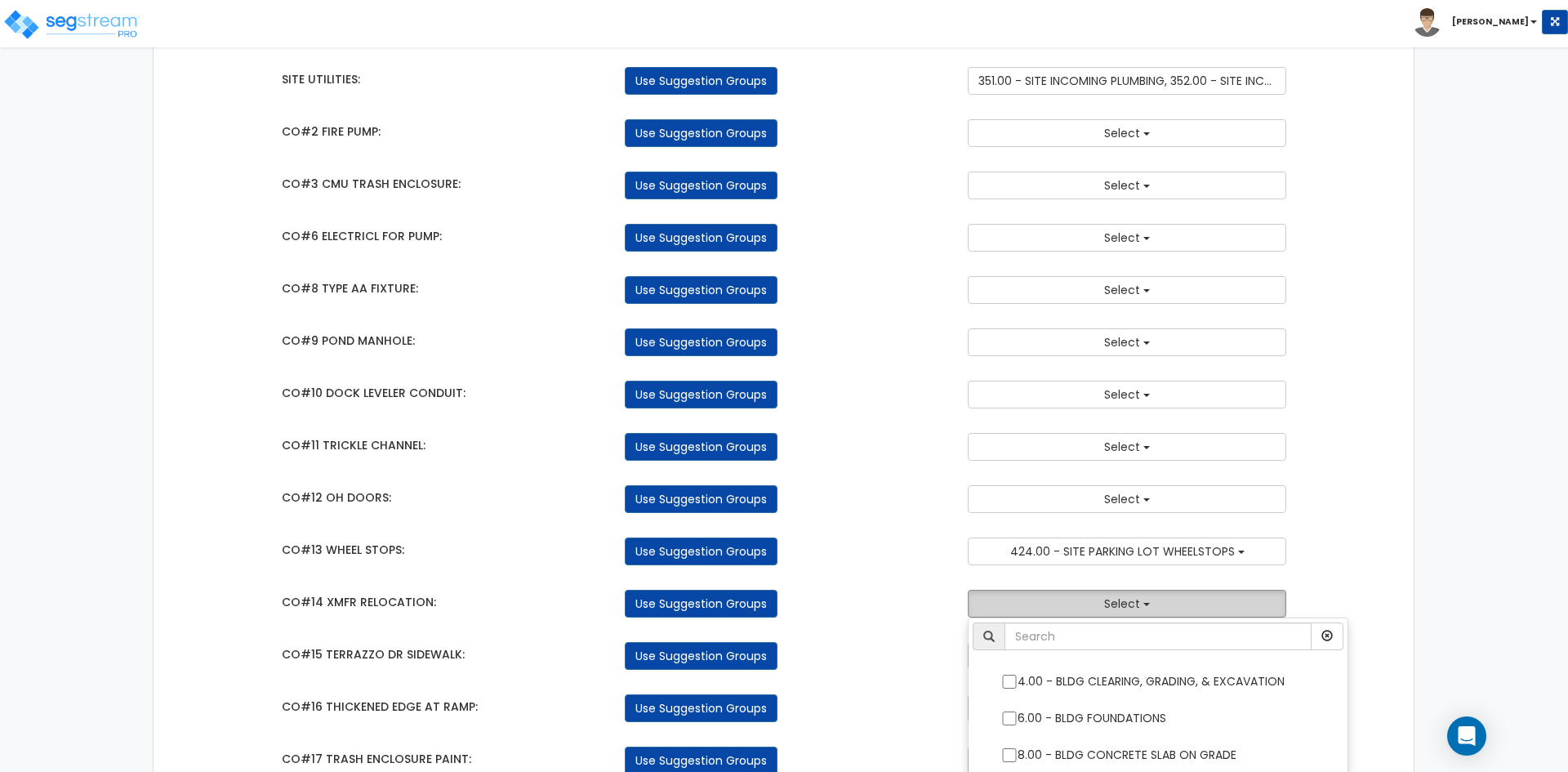
click at [1121, 610] on span "Select" at bounding box center [1122, 604] width 36 height 16
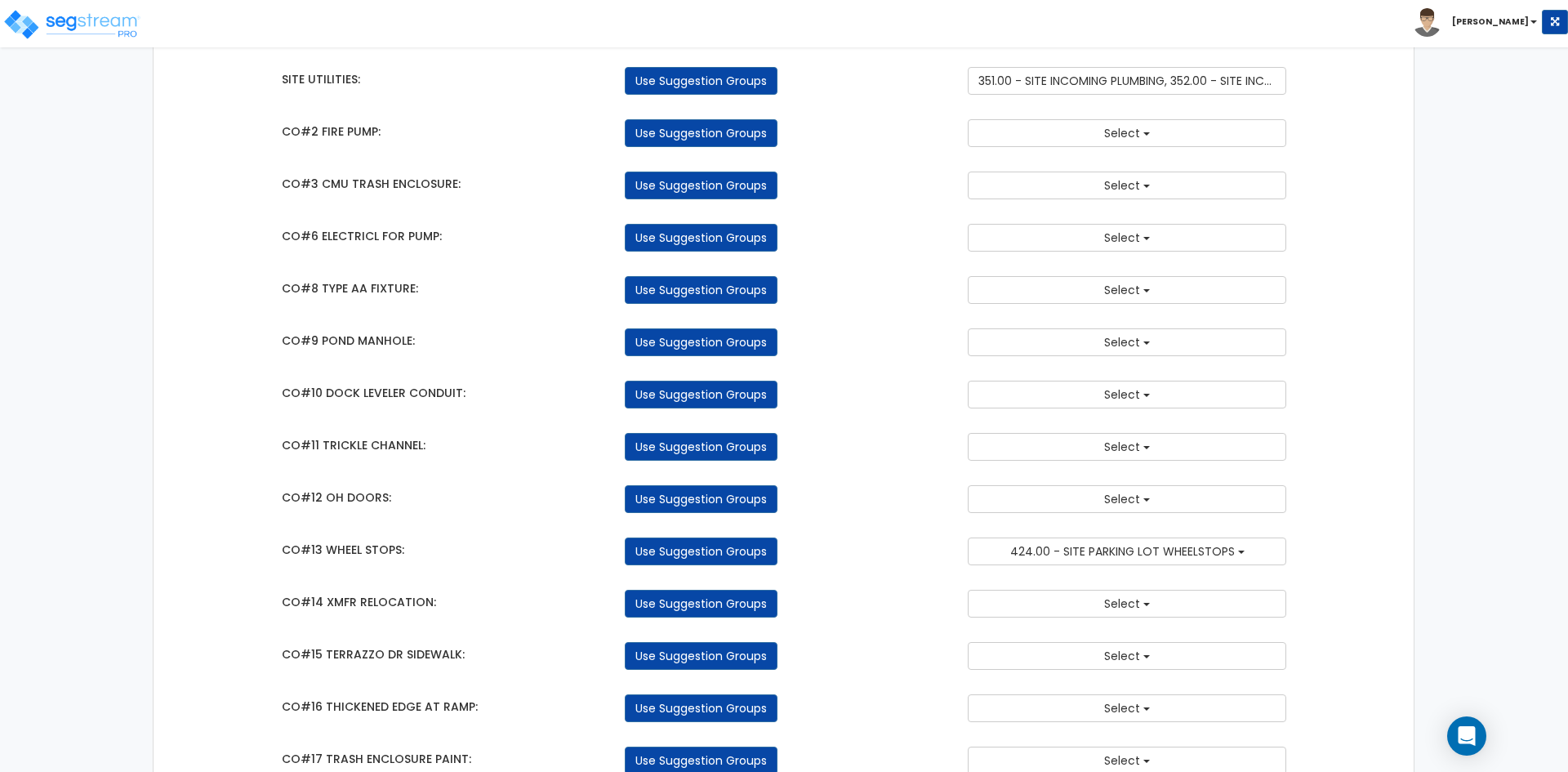
click at [944, 587] on div "CO#14 XMFR RELOCATION: Use Suggestion Groups 4.00 - BLDG CLEARING, GRADING, & E…" at bounding box center [784, 599] width 1030 height 36
click at [1061, 667] on button "Select" at bounding box center [1126, 656] width 318 height 28
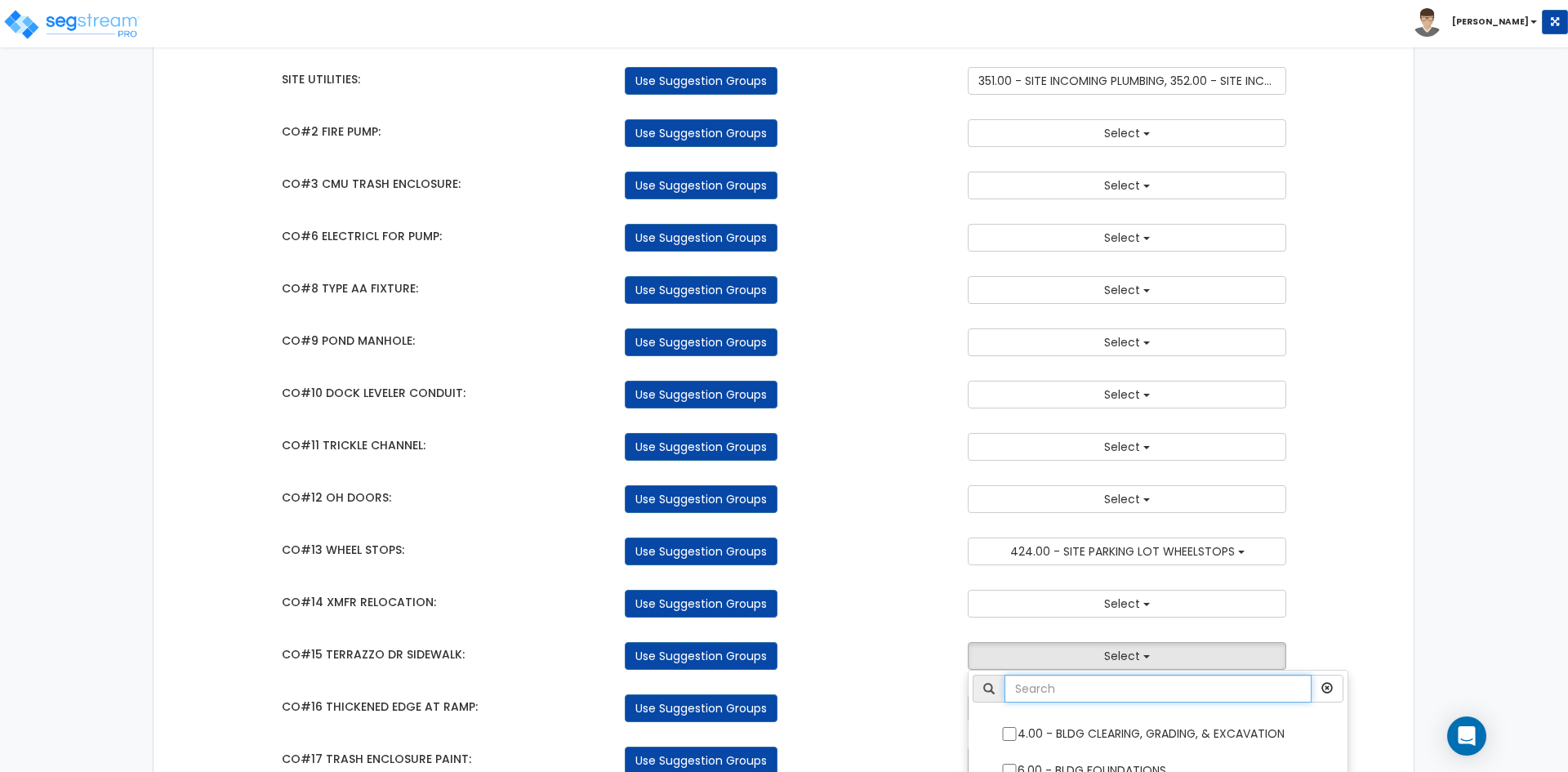
click at [1095, 687] on input "text" at bounding box center [1157, 689] width 307 height 28
type input "sidewalk"
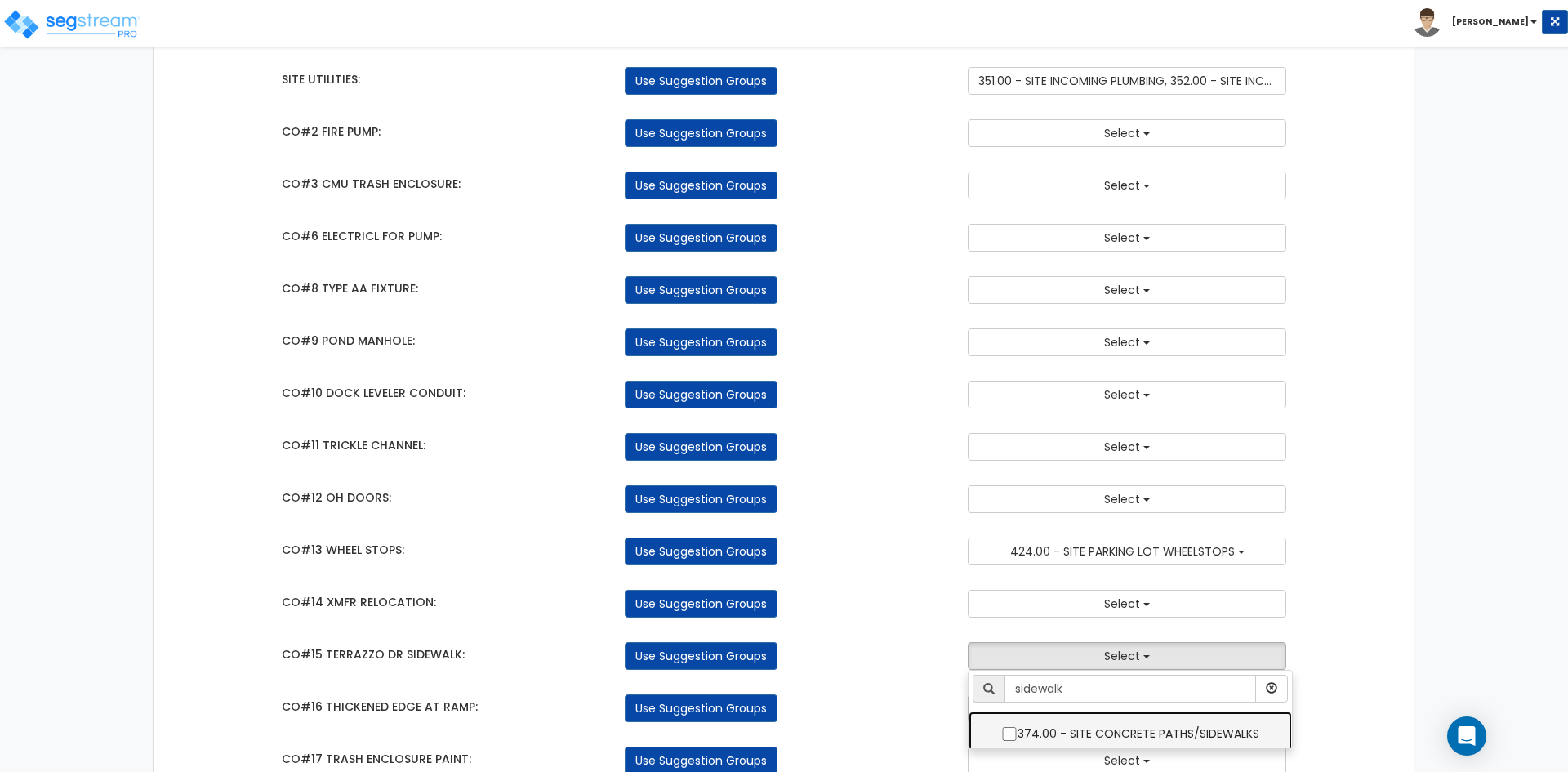
click at [1100, 735] on label "374.00 - SITE CONCRETE PATHS/SIDEWALKS" at bounding box center [1130, 732] width 290 height 38
click at [1018, 735] on input "374.00 - SITE CONCRETE PATHS/SIDEWALKS" at bounding box center [1009, 734] width 16 height 14
checkbox input "true"
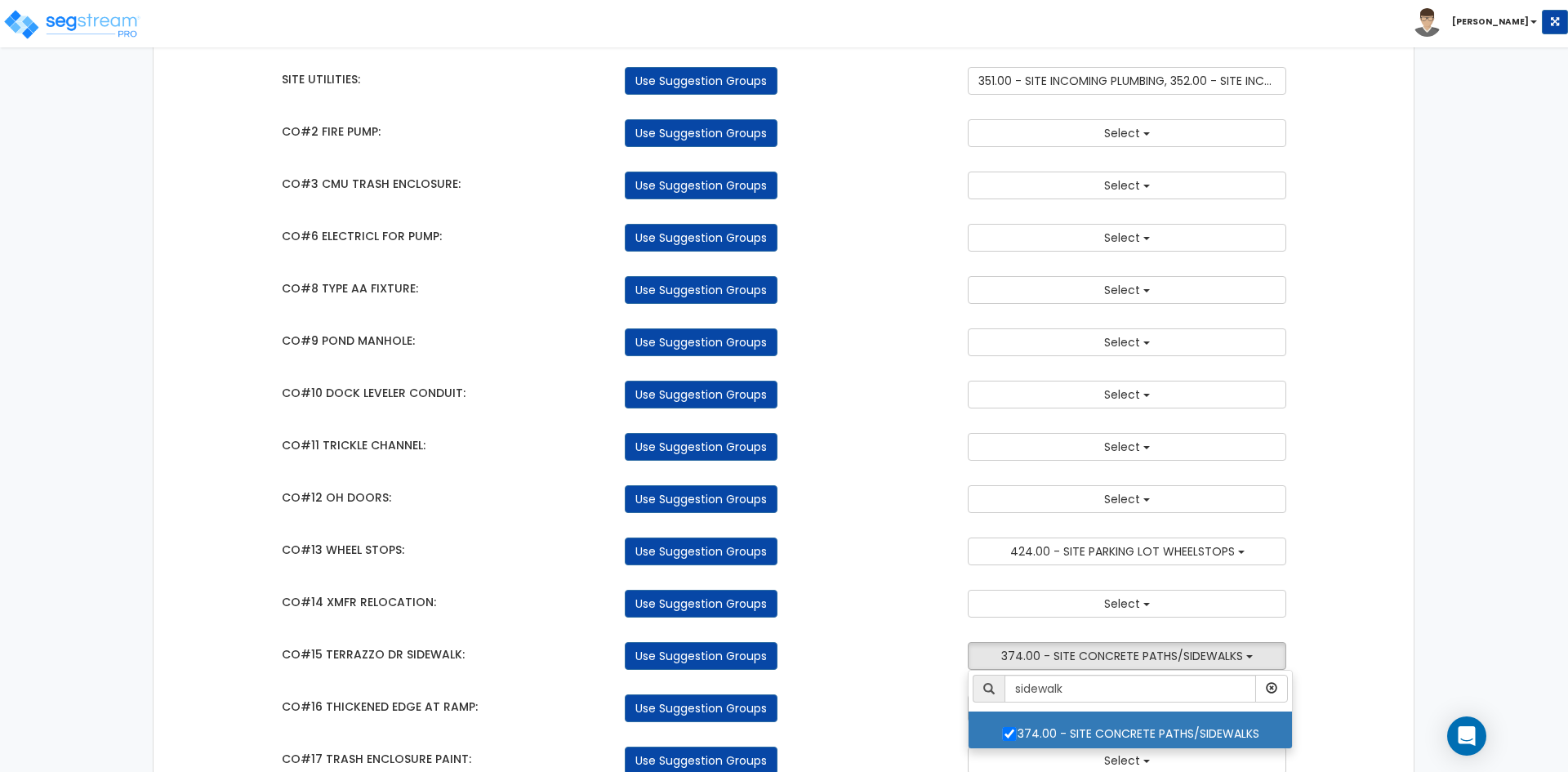
click at [896, 612] on div "Use Suggestion Groups" at bounding box center [784, 604] width 343 height 28
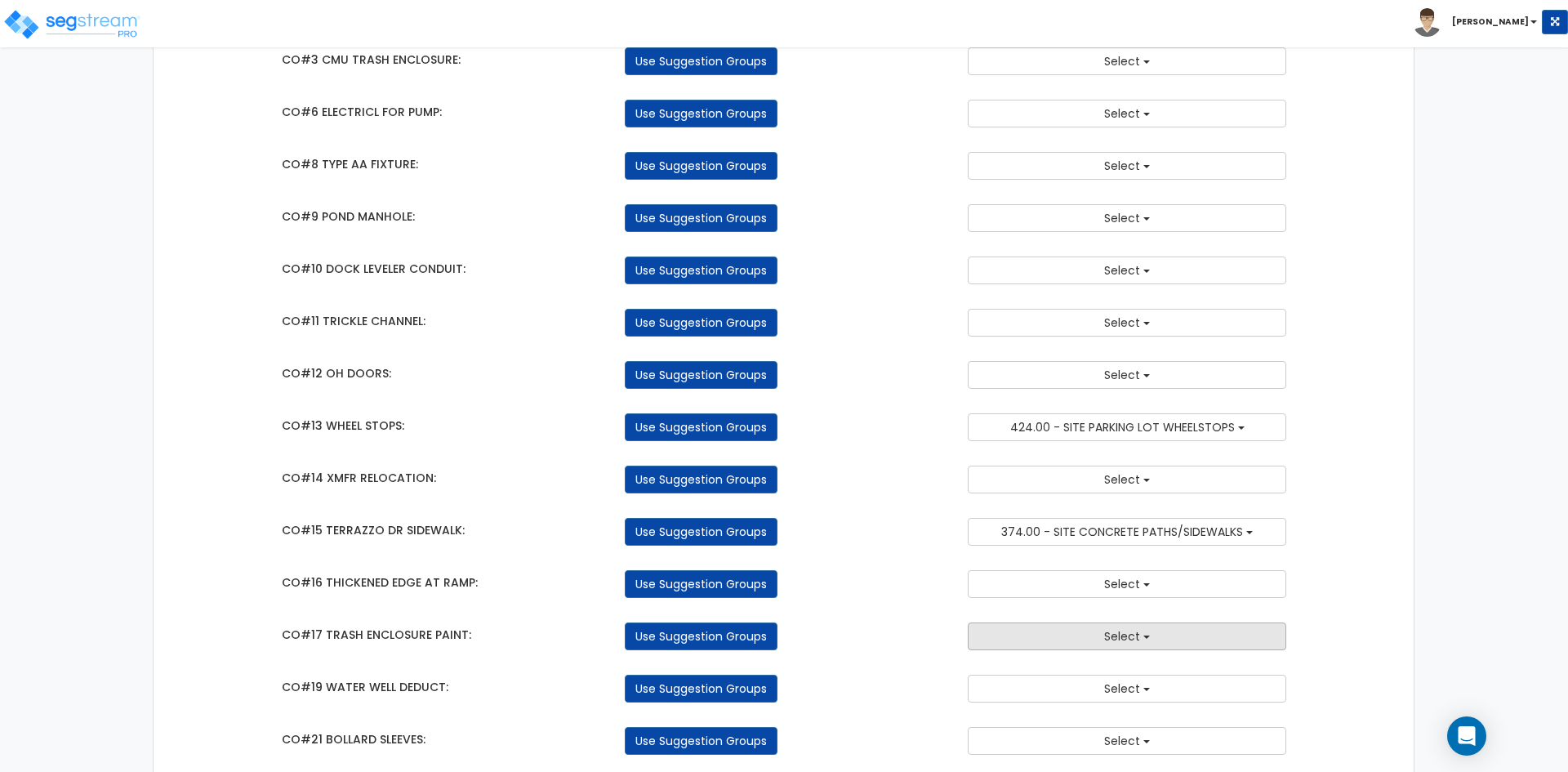
scroll to position [1470, 0]
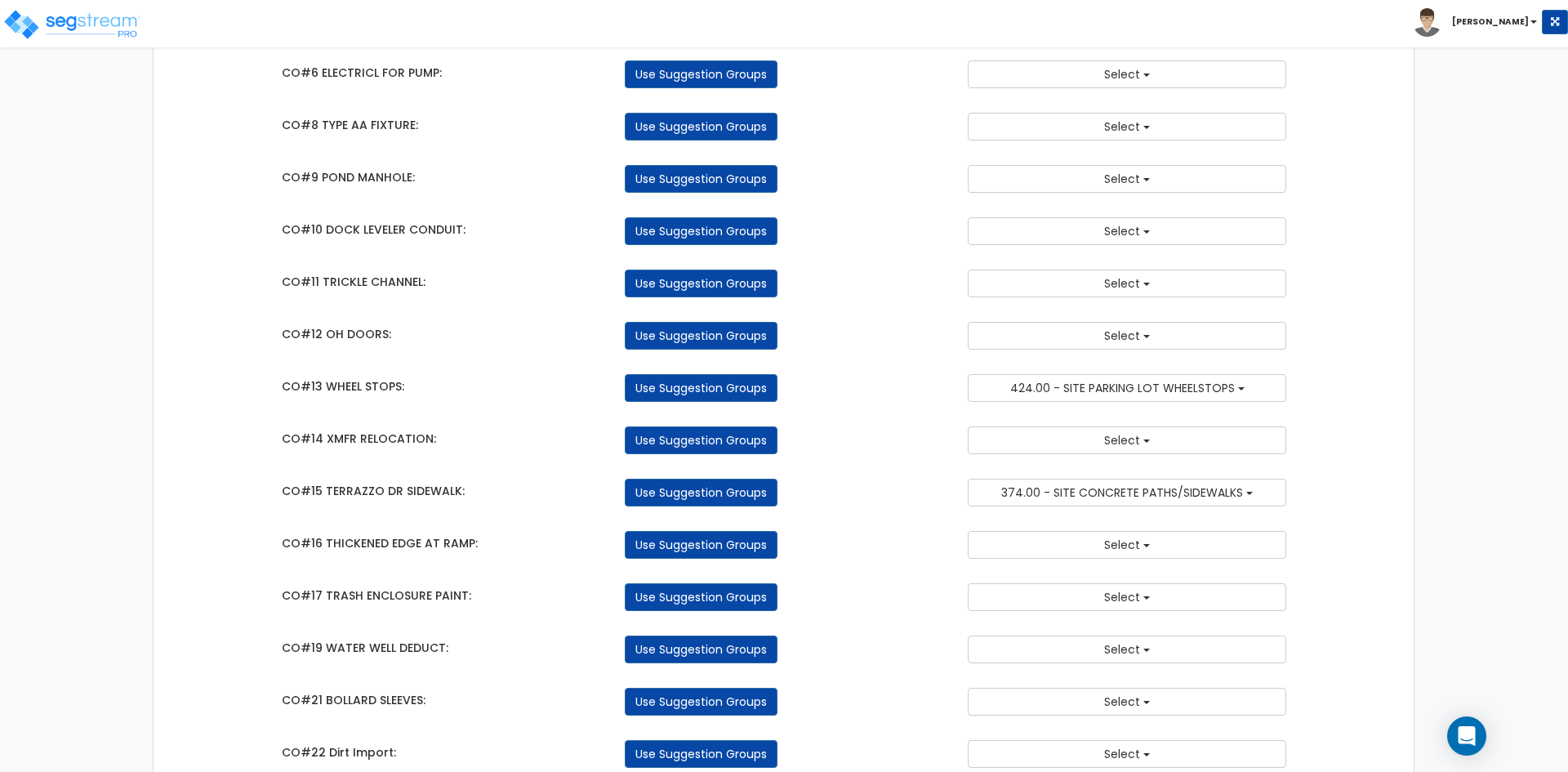
click at [930, 574] on div "Takeoff Cost Suggestion Groups Modify Component Groups Manually BUILDING & SITE…" at bounding box center [784, 68] width 1030 height 2791
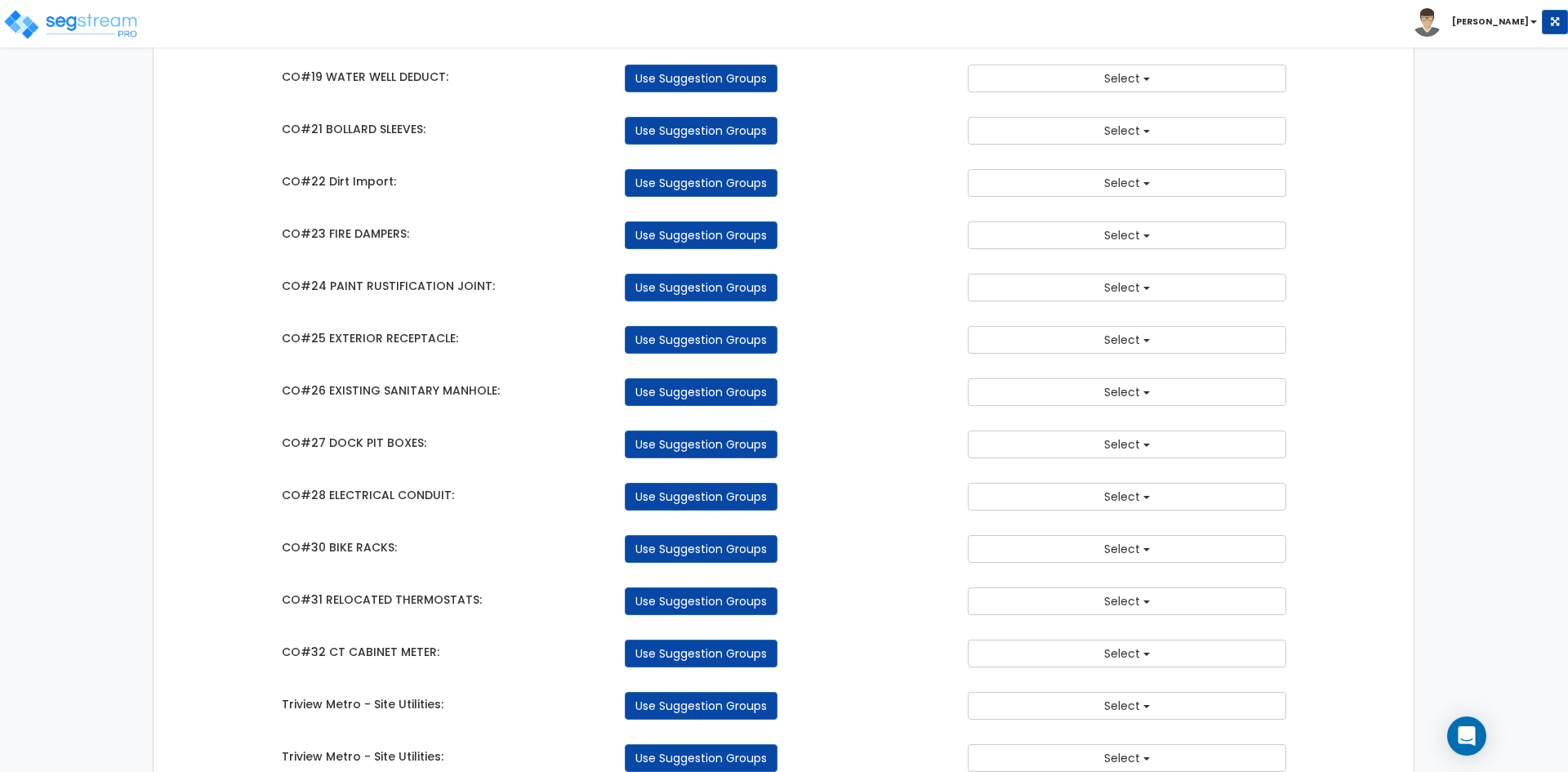
scroll to position [2041, 0]
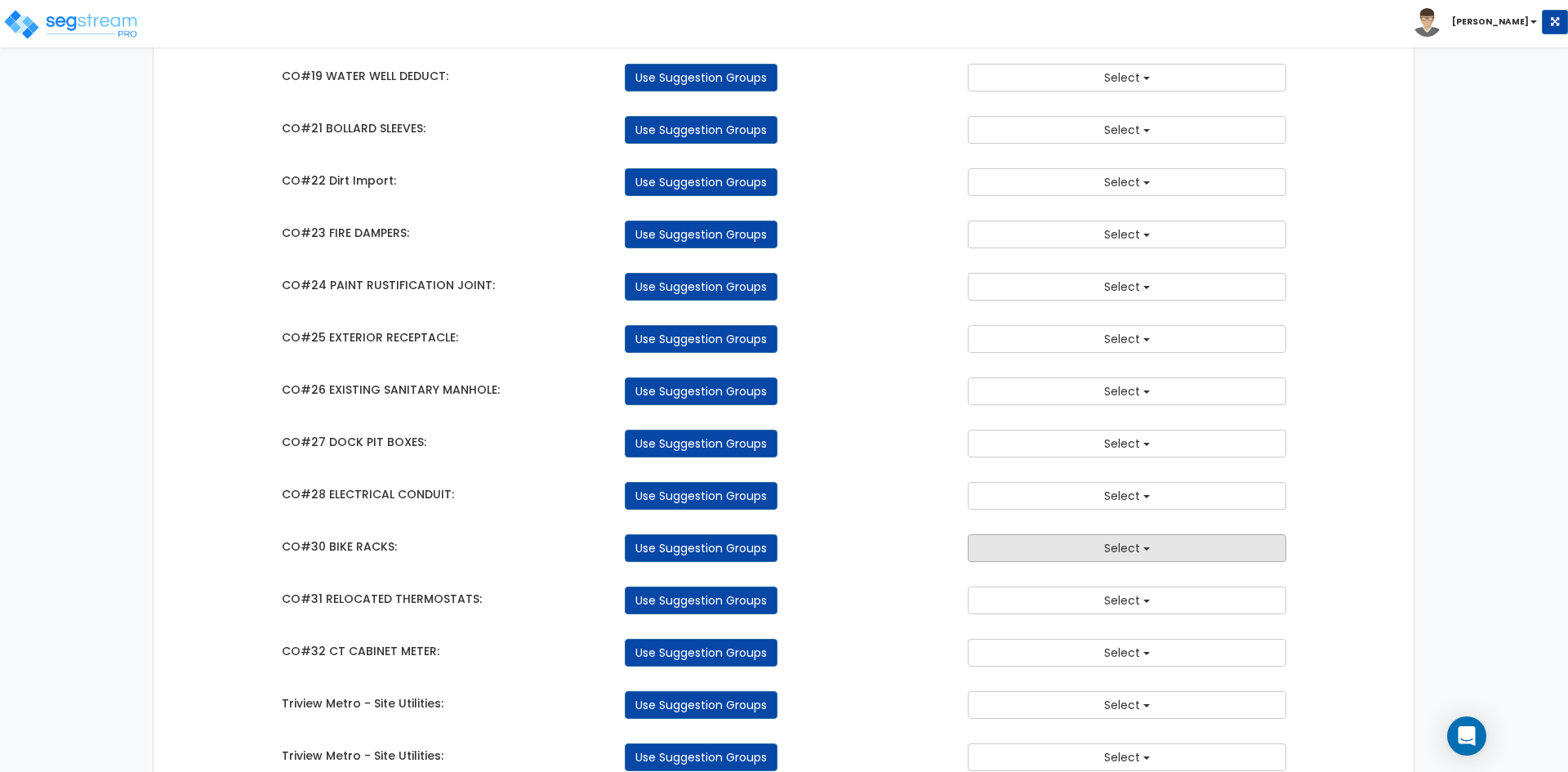
click at [1023, 549] on button "Select" at bounding box center [1126, 548] width 318 height 28
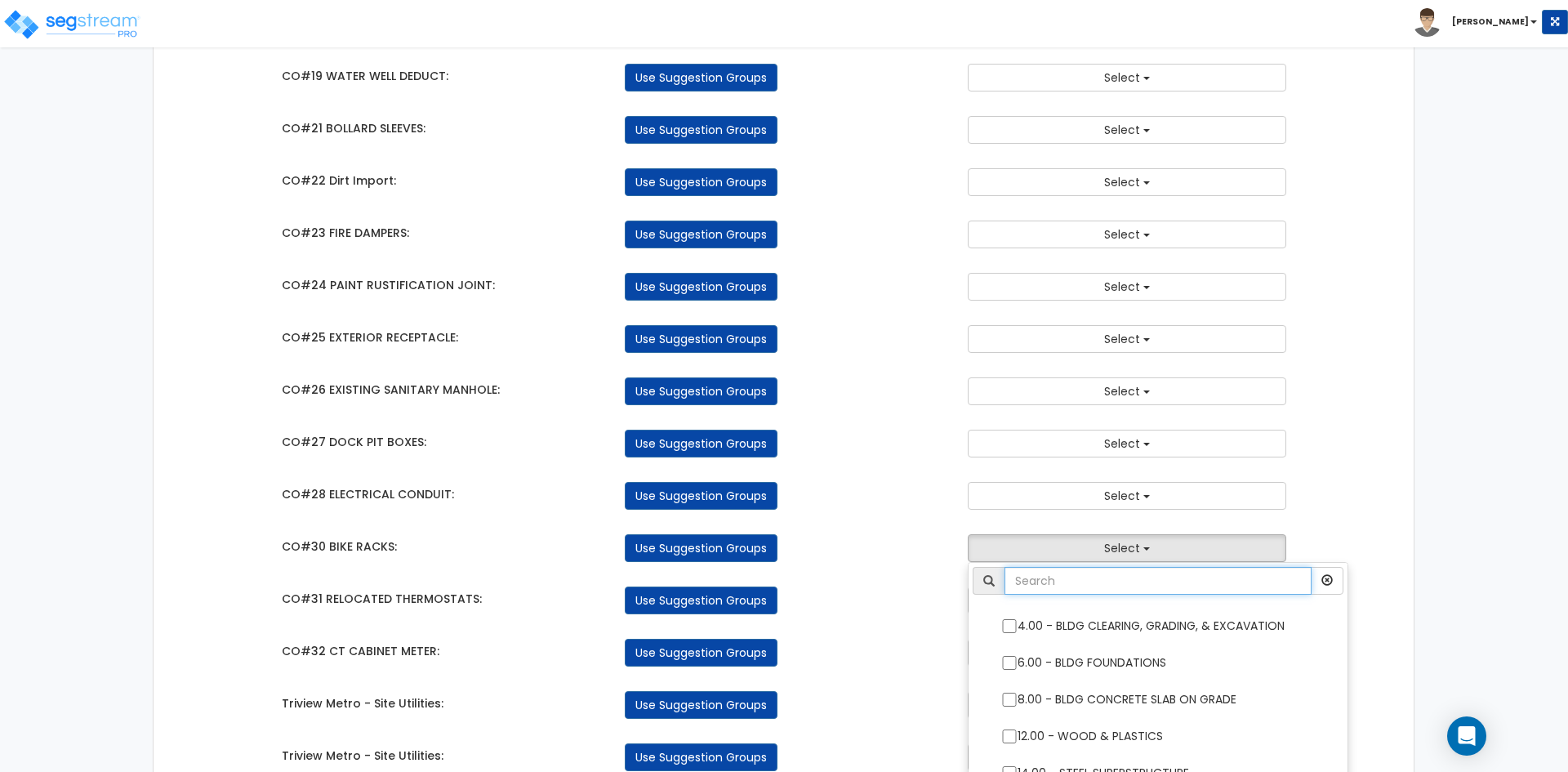
click at [1035, 579] on input "text" at bounding box center [1157, 581] width 307 height 28
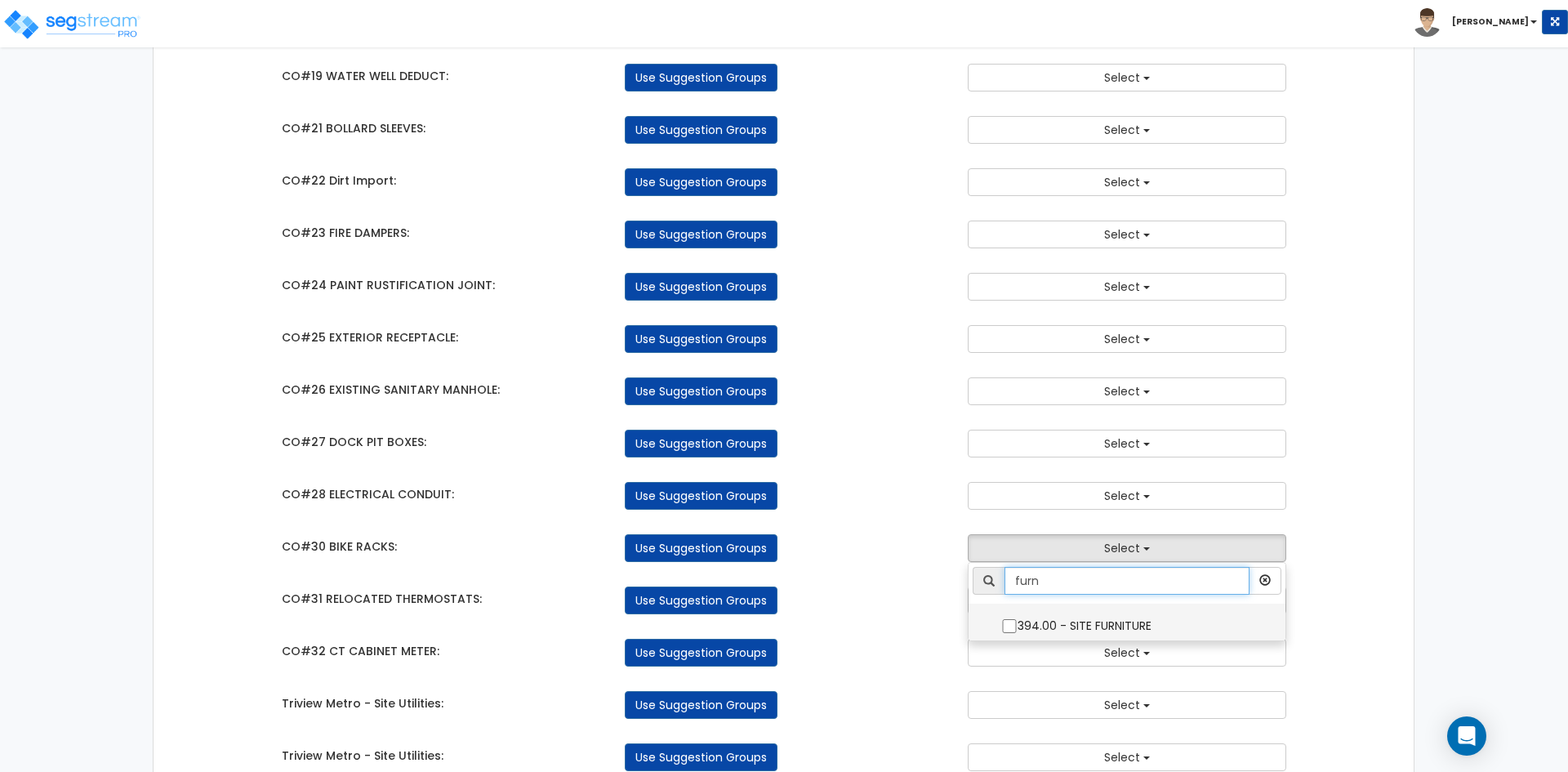
type input "furn"
click at [1012, 629] on input "394.00 - SITE FURNITURE" at bounding box center [1009, 626] width 16 height 14
checkbox input "true"
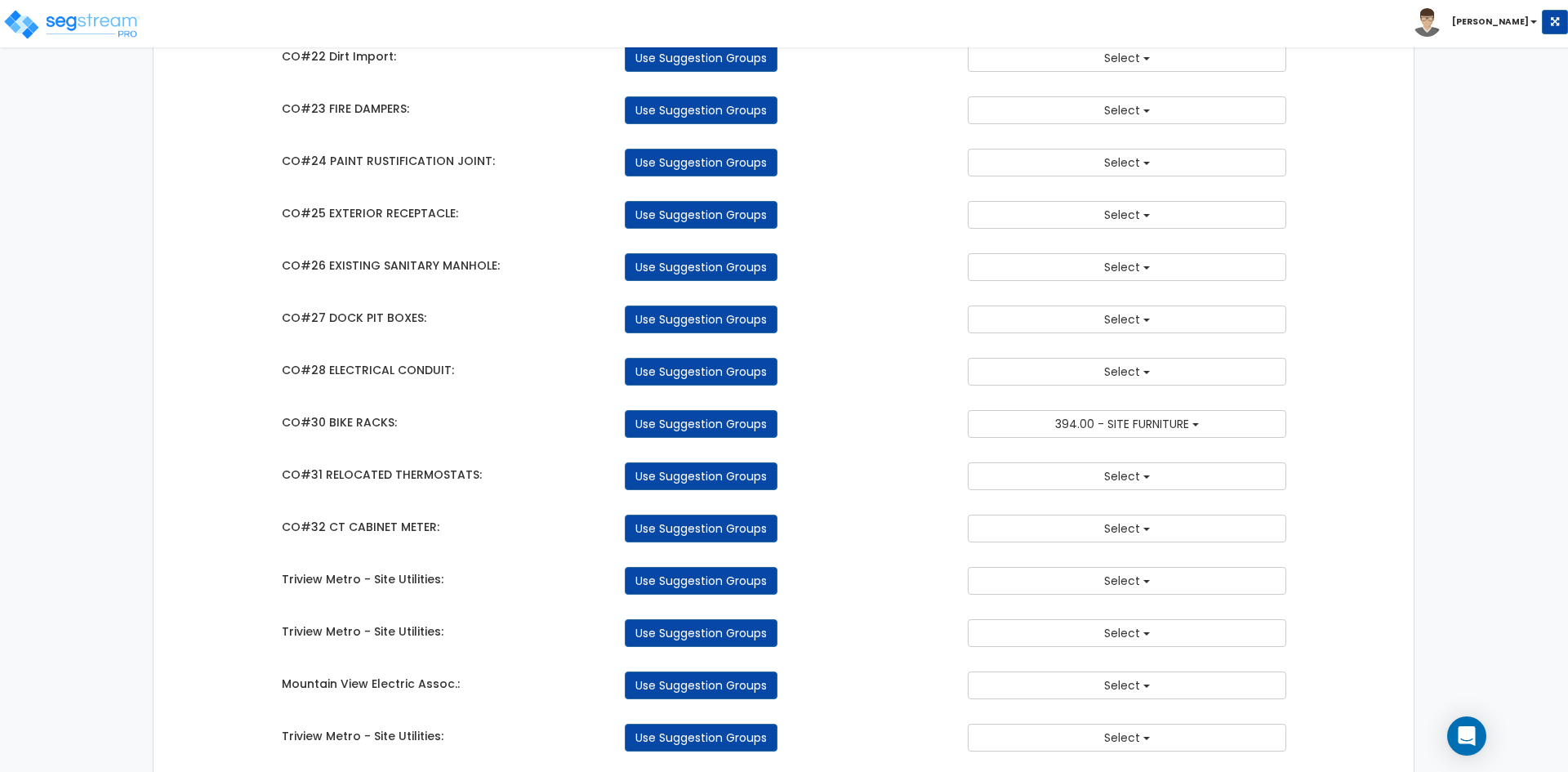
scroll to position [2205, 0]
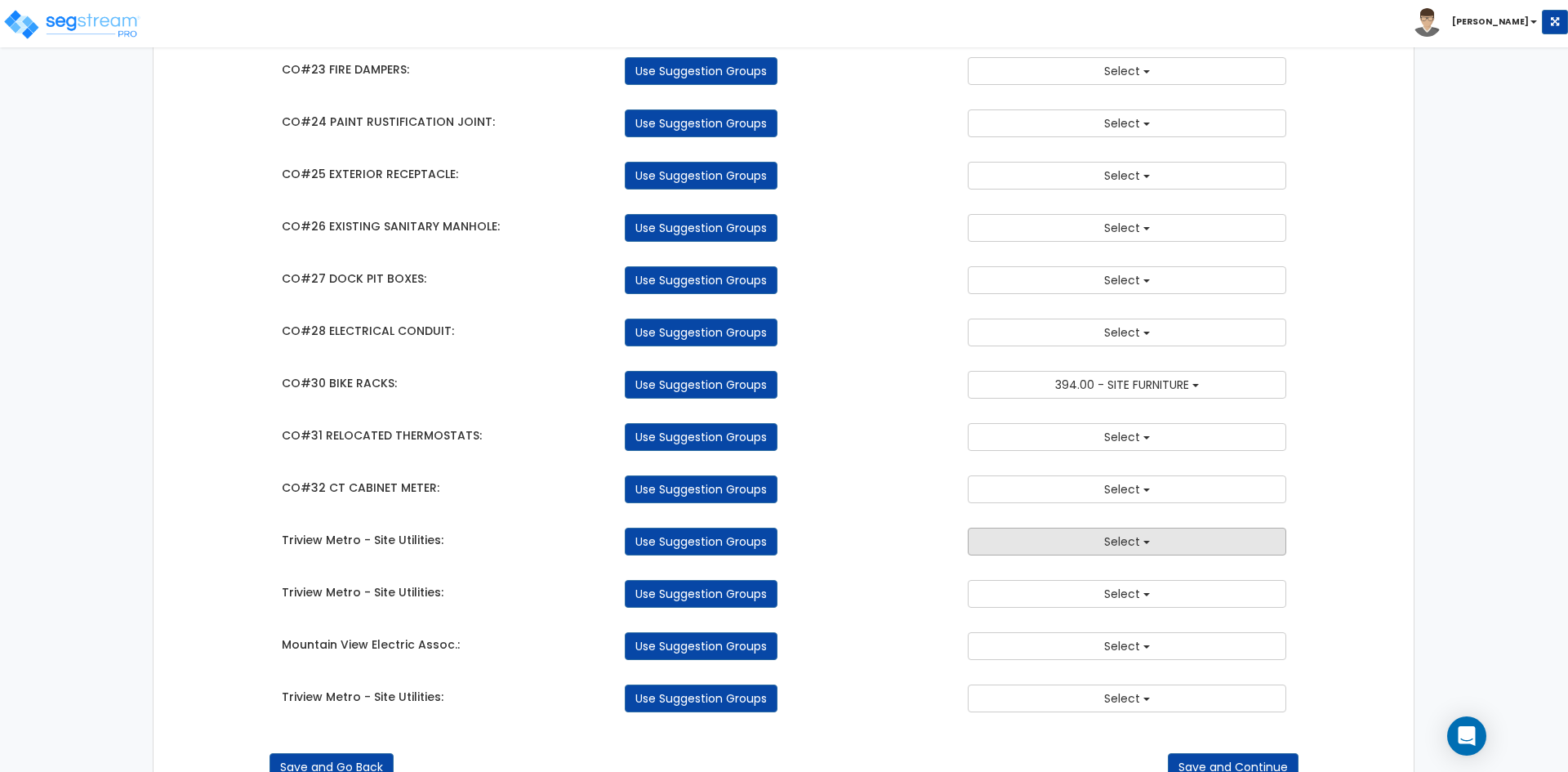
click at [1092, 541] on button "Select" at bounding box center [1126, 541] width 318 height 28
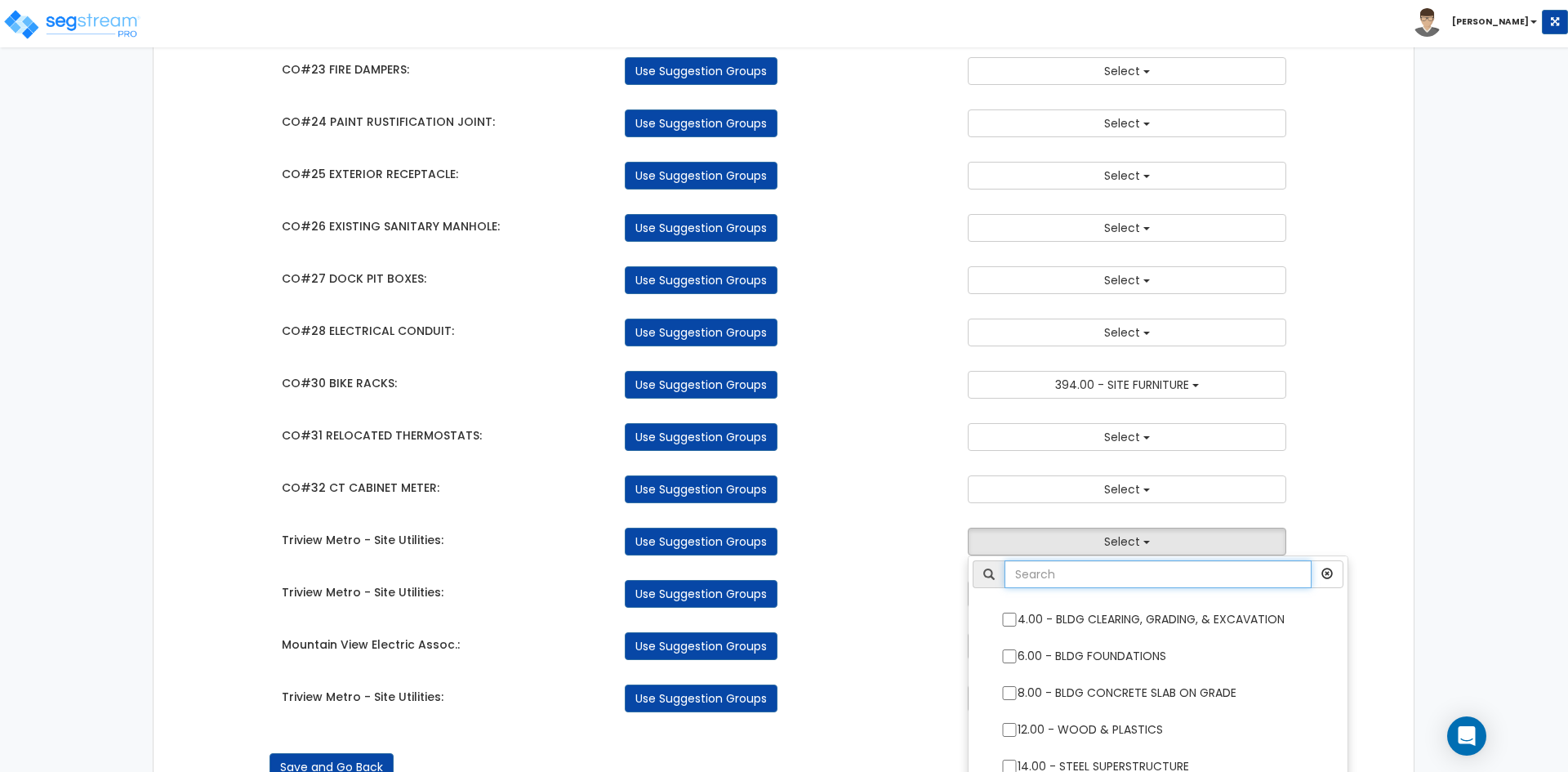
click at [1055, 588] on input "text" at bounding box center [1157, 574] width 307 height 28
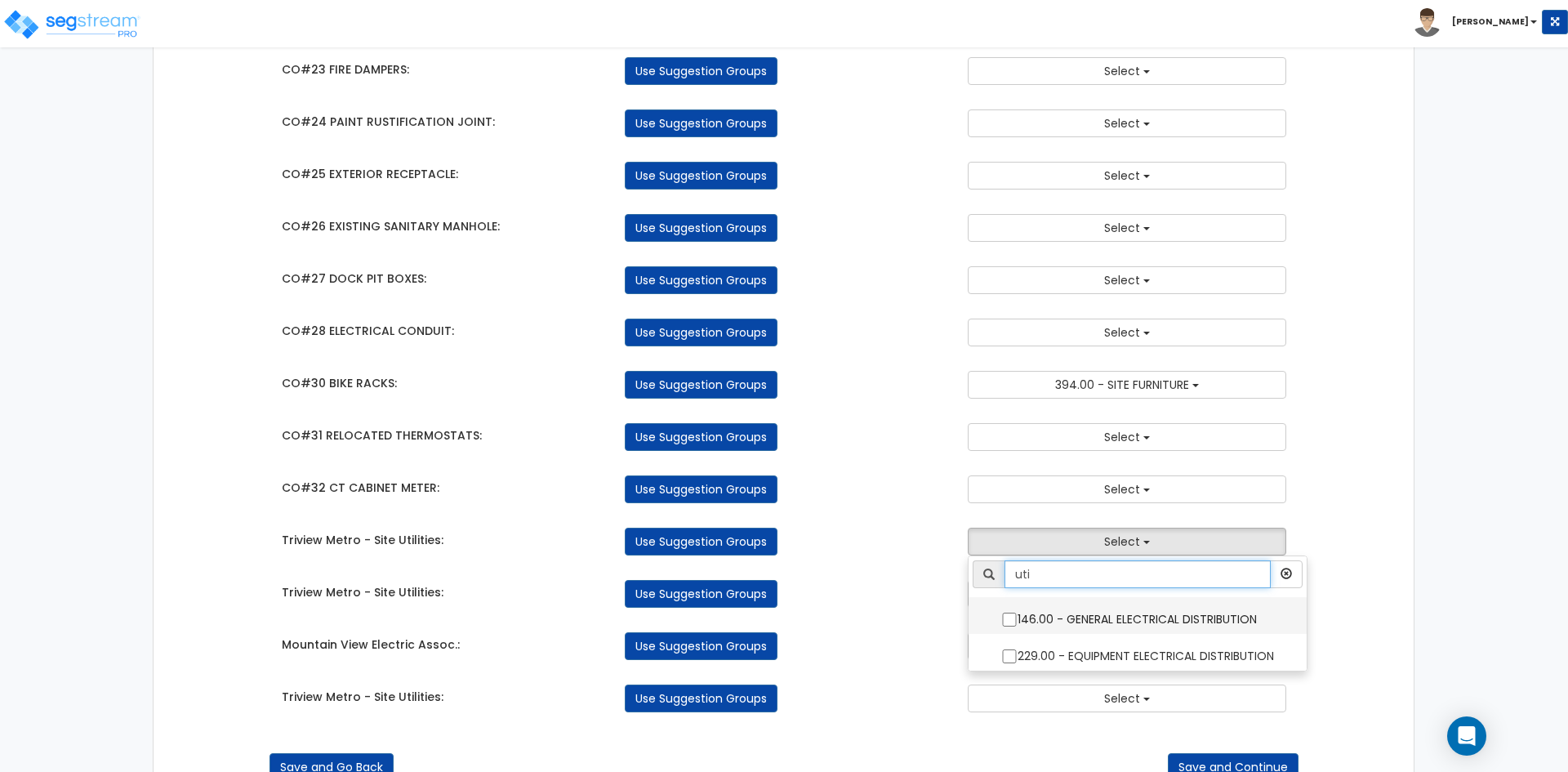
type input "uti"
click at [1005, 610] on label "146.00 - GENERAL ELECTRICAL DISTRIBUTION" at bounding box center [1137, 617] width 305 height 38
click at [1005, 613] on input "146.00 - GENERAL ELECTRICAL DISTRIBUTION" at bounding box center [1009, 619] width 16 height 14
checkbox input "true"
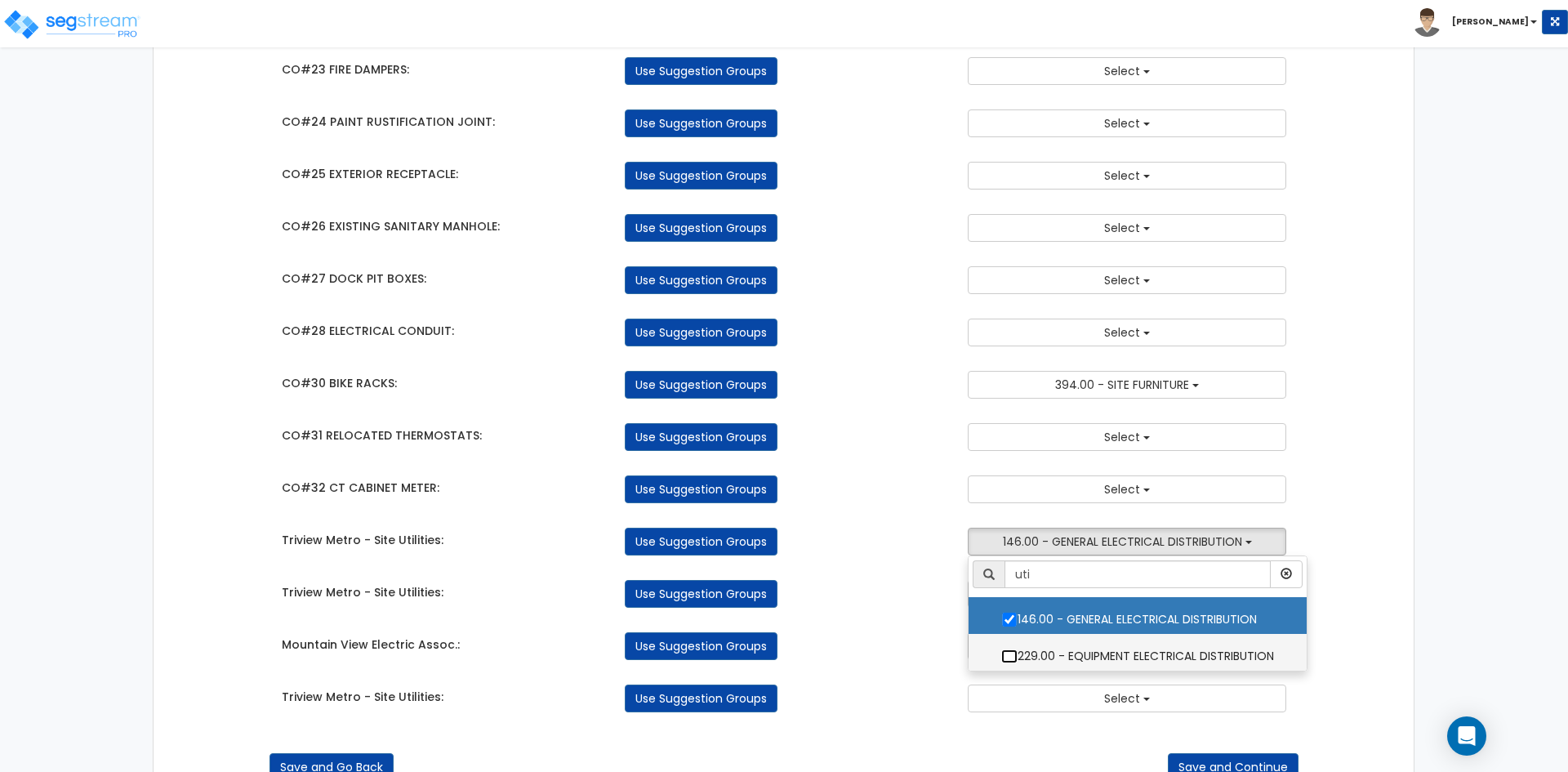
click at [1009, 654] on input "229.00 - EQUIPMENT ELECTRICAL DISTRIBUTION" at bounding box center [1009, 656] width 16 height 14
checkbox input "true"
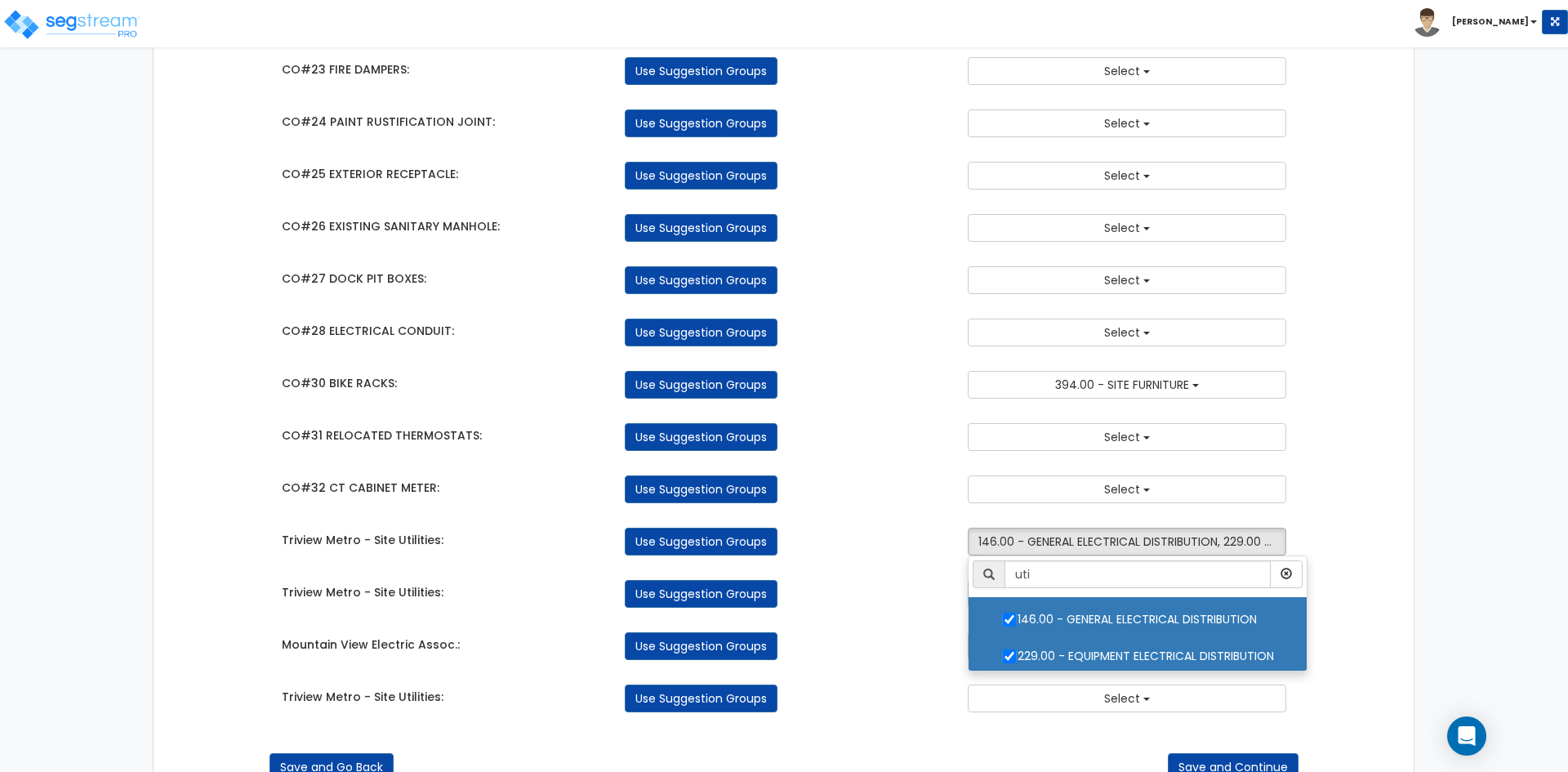
click at [910, 625] on div "Mountain View Electric Assoc.: Use Suggestion Groups 4.00 - BLDG CLEARING, GRAD…" at bounding box center [784, 642] width 1030 height 36
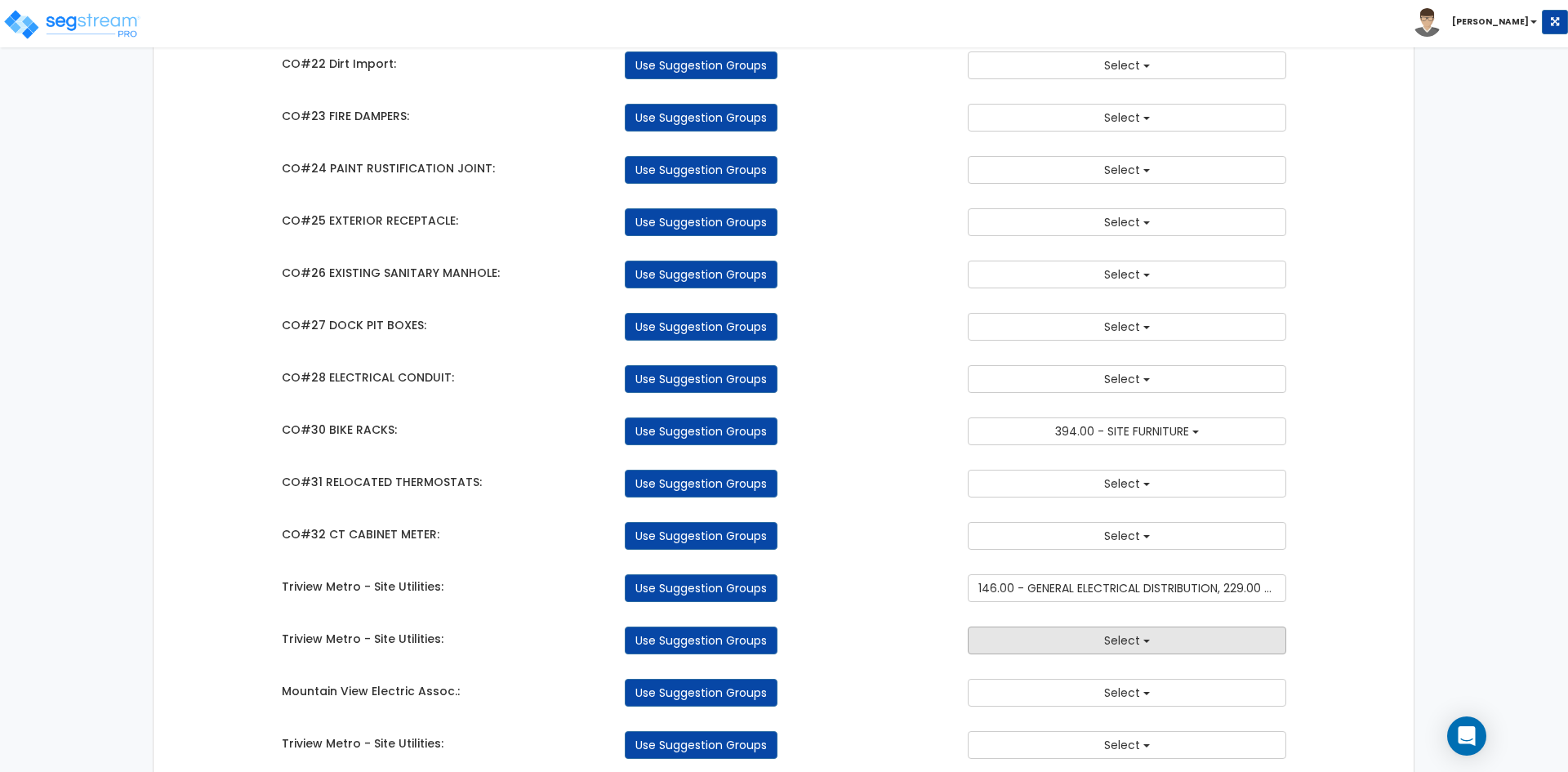
scroll to position [2243, 0]
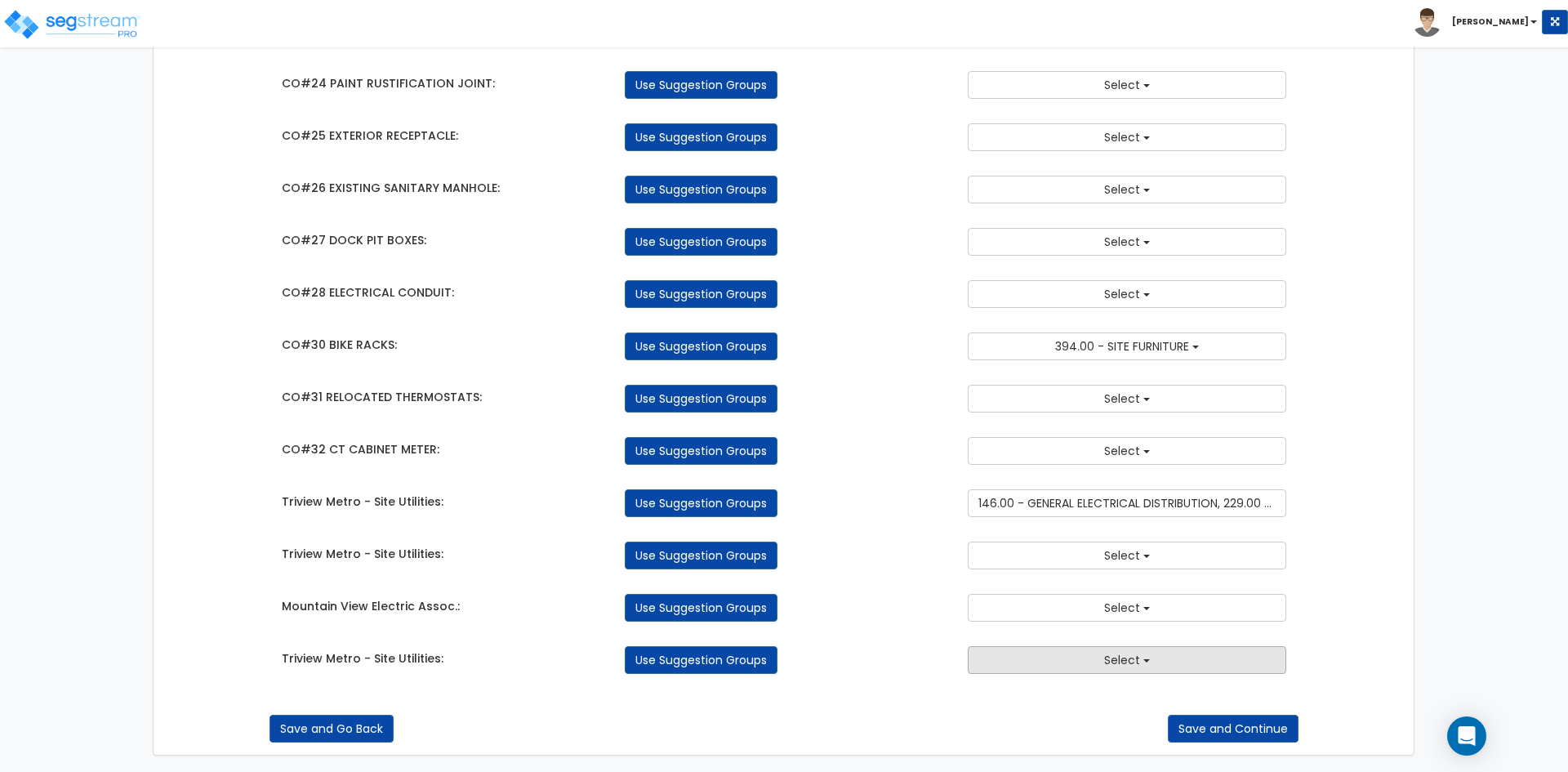
click at [1090, 659] on button "Select" at bounding box center [1126, 660] width 318 height 28
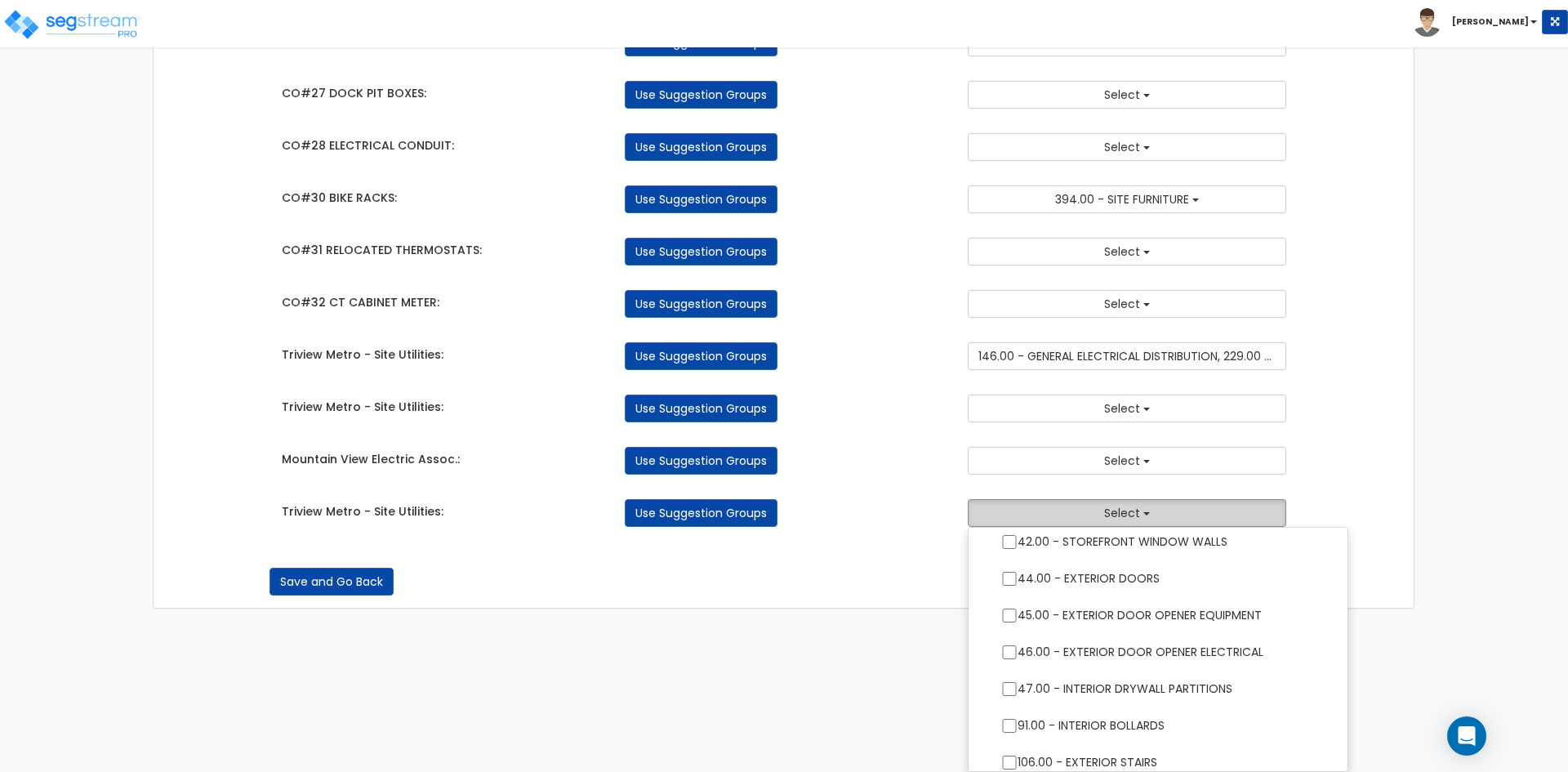
scroll to position [572, 0]
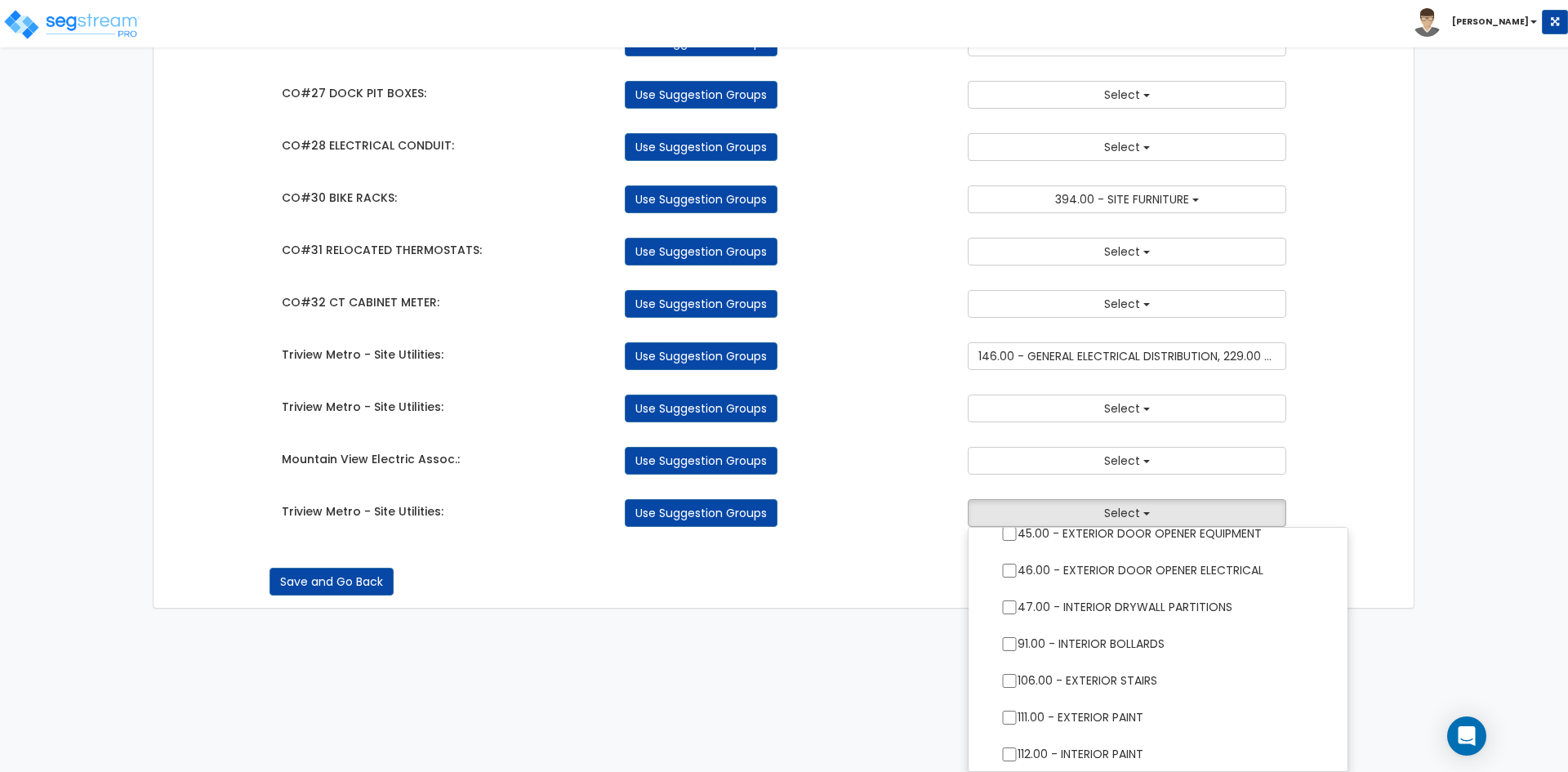
click at [927, 587] on div "Save and Go Back Save and Continue" at bounding box center [784, 581] width 1030 height 28
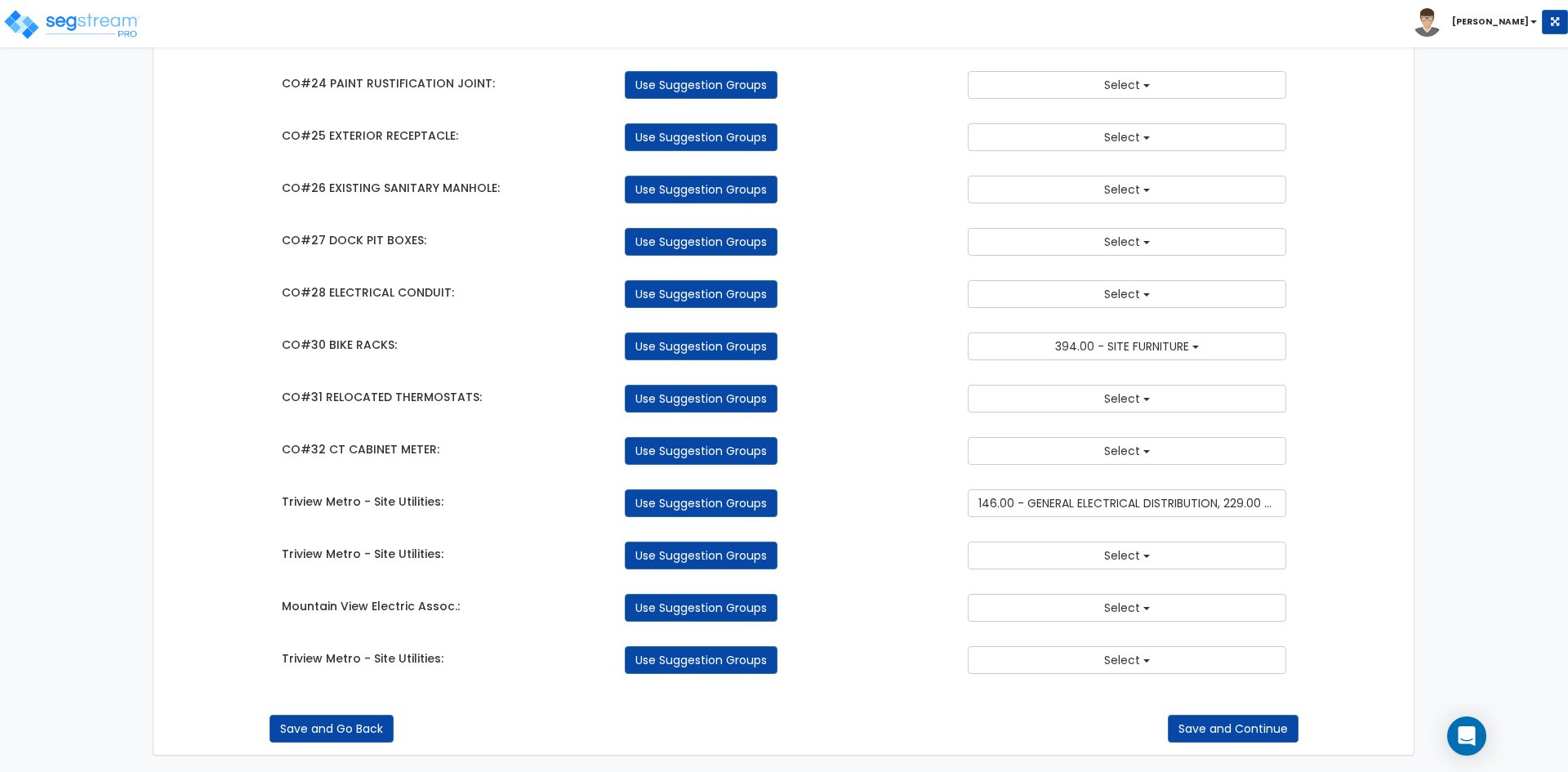
scroll to position [0, 0]
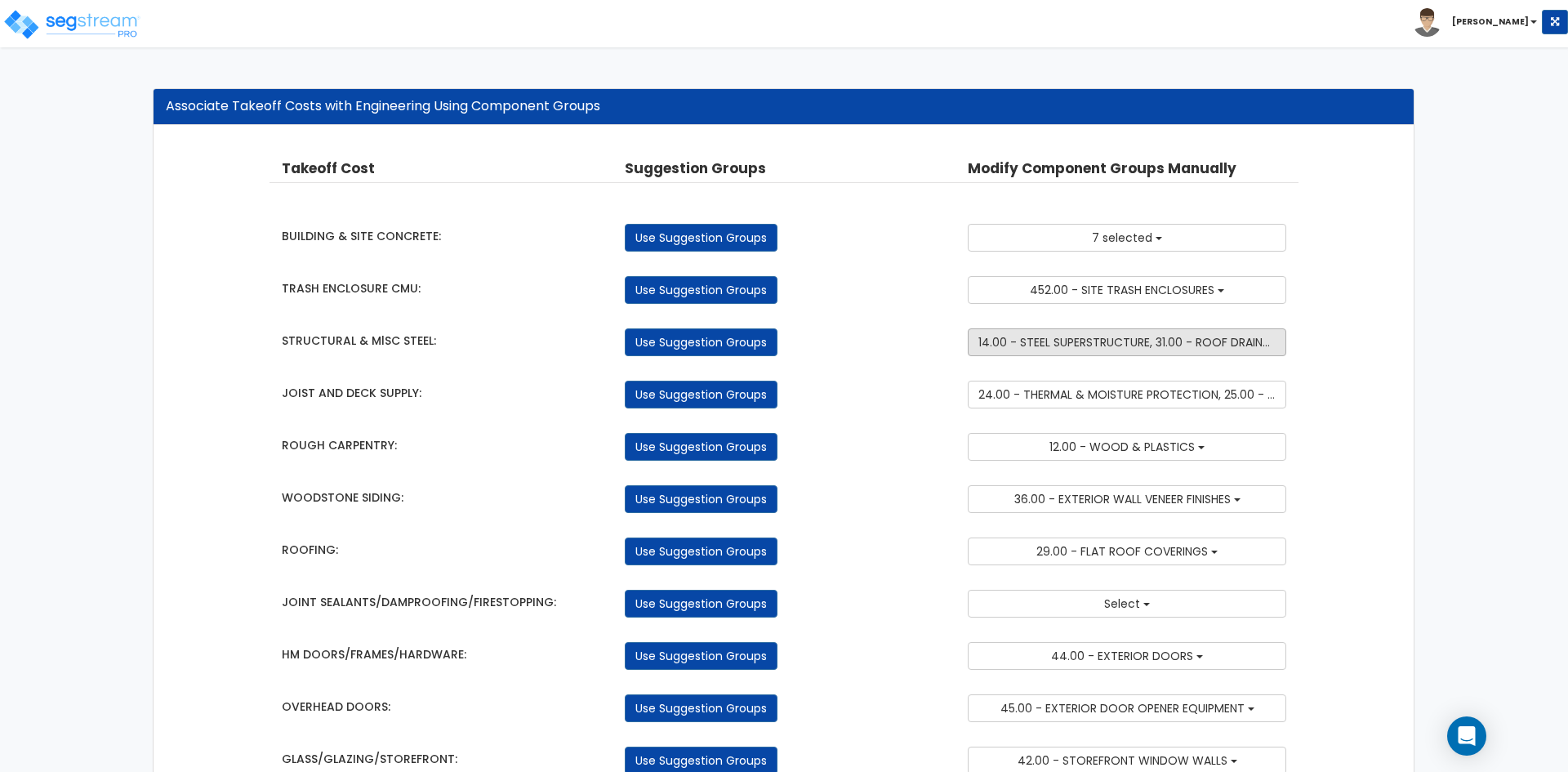
click at [1129, 348] on span "14.00 - STEEL SUPERSTRUCTURE, 31.00 - ROOF DRAINAGE, 91.00 - INTERIOR BOLLARDS" at bounding box center [1207, 342] width 459 height 16
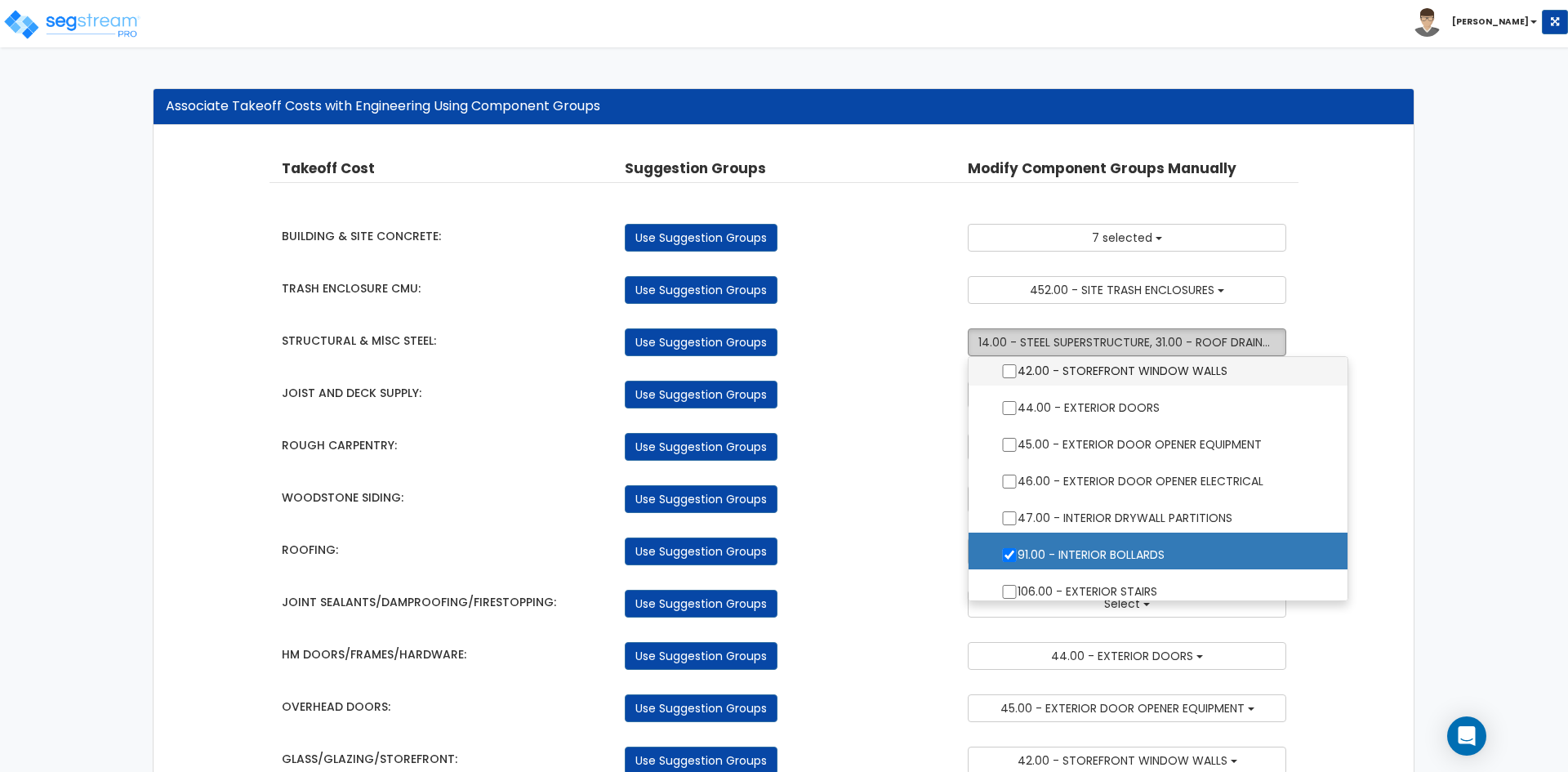
scroll to position [572, 0]
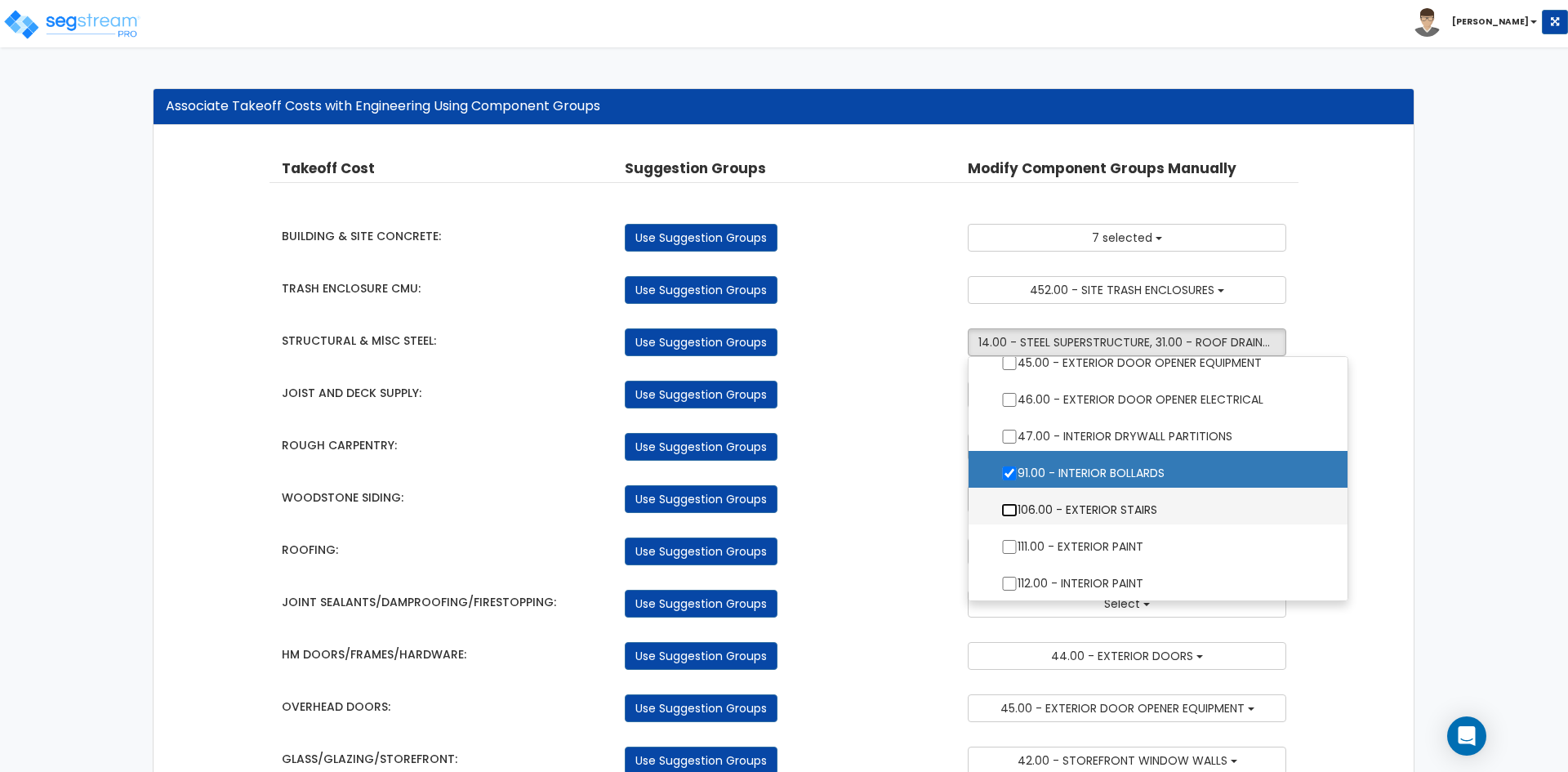
click at [1009, 510] on input "106.00 - EXTERIOR STAIRS" at bounding box center [1009, 509] width 16 height 14
checkbox input "true"
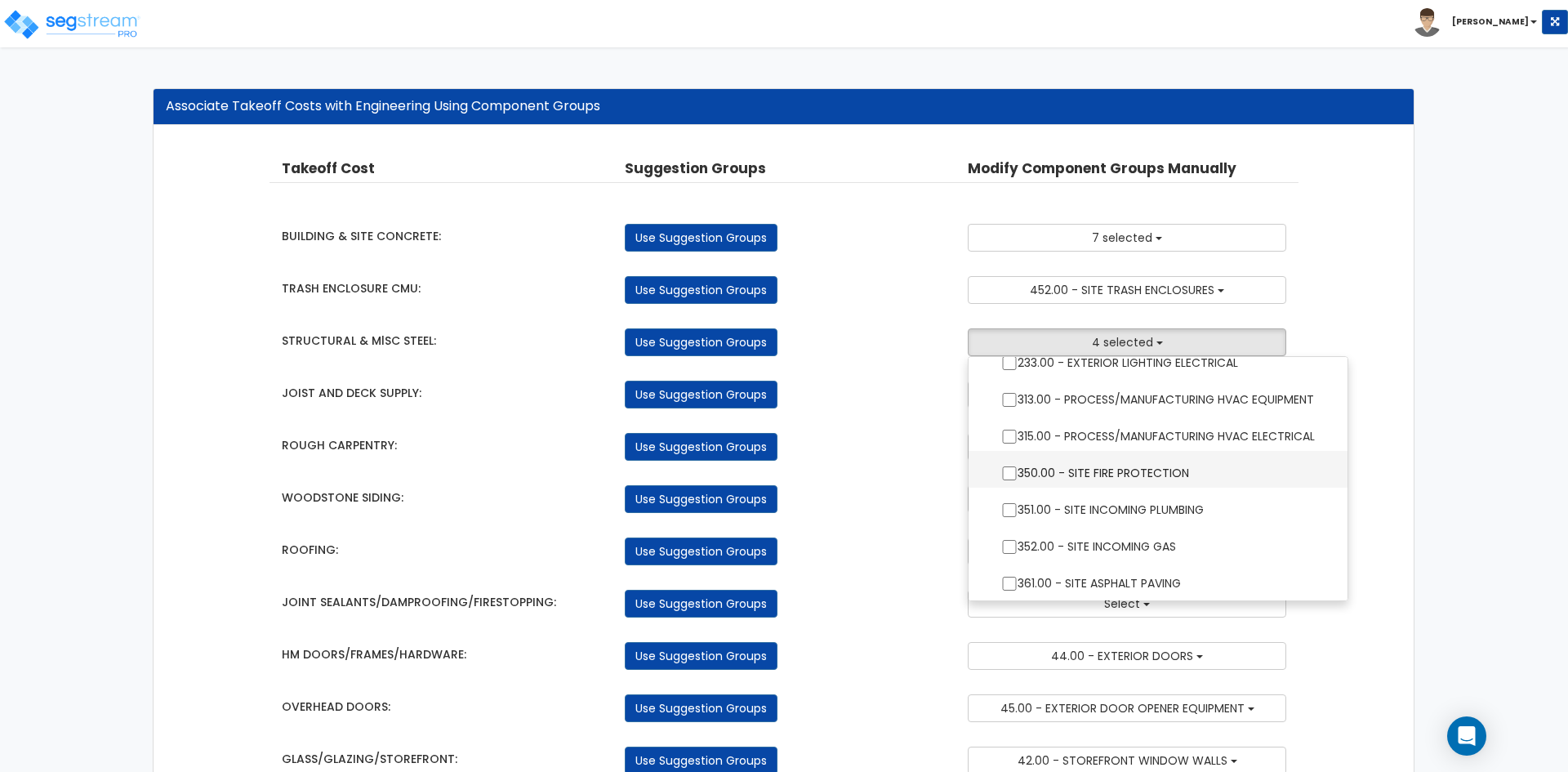
scroll to position [1388, 0]
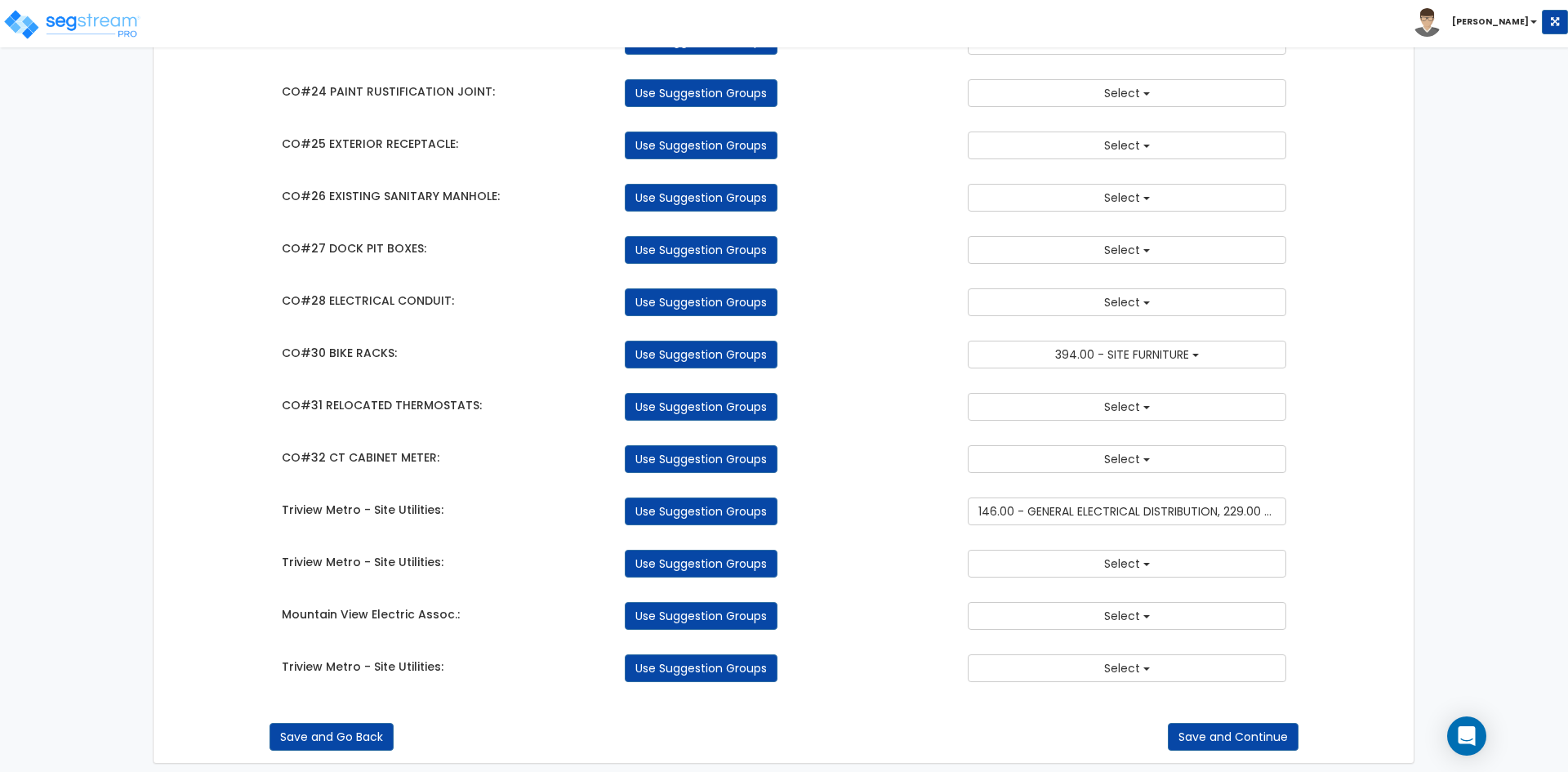
scroll to position [2243, 0]
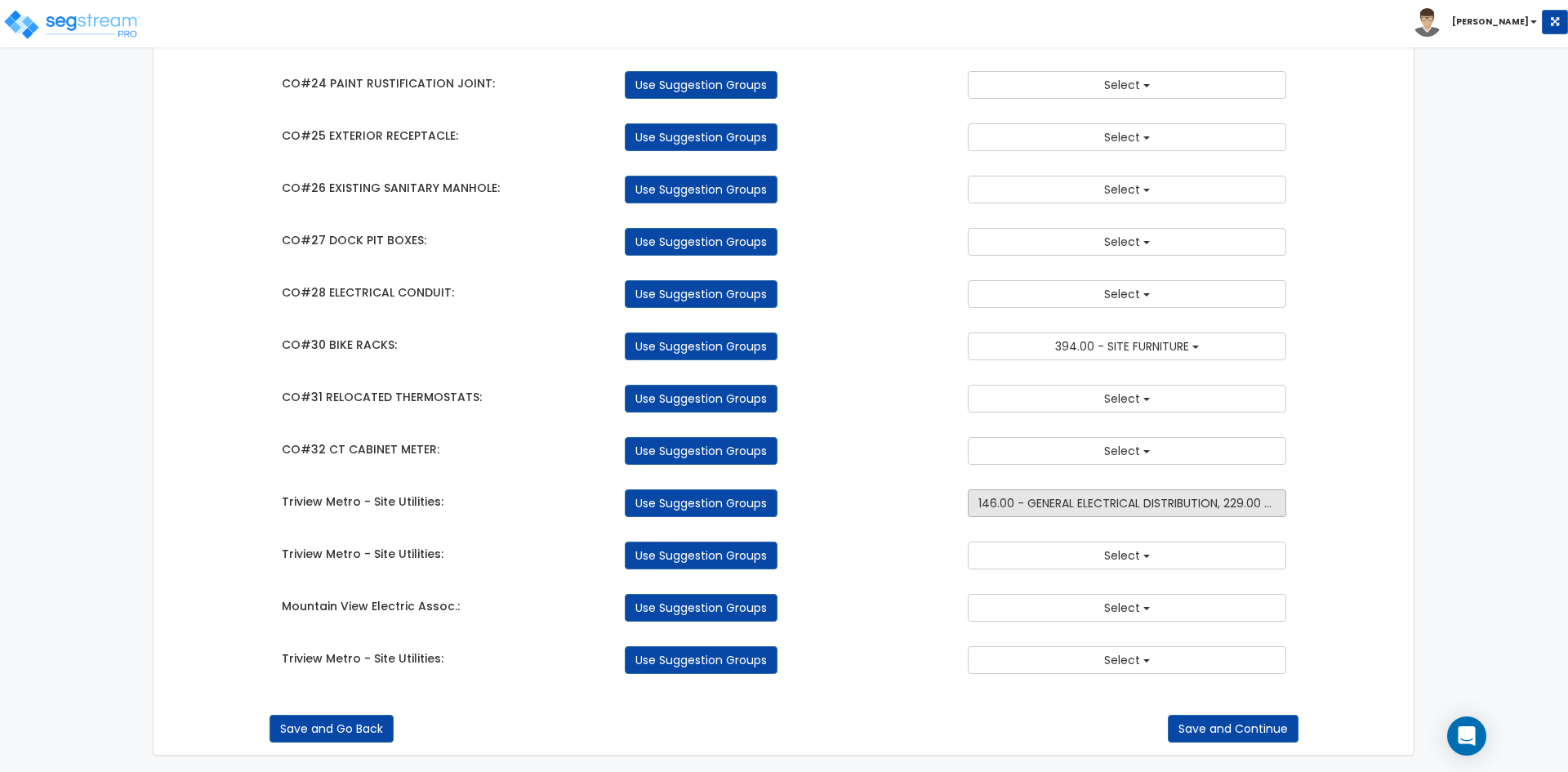
click at [1175, 500] on span "146.00 - GENERAL ELECTRICAL DISTRIBUTION, 229.00 - EQUIPMENT ELECTRICAL DISTRIB…" at bounding box center [1229, 503] width 501 height 16
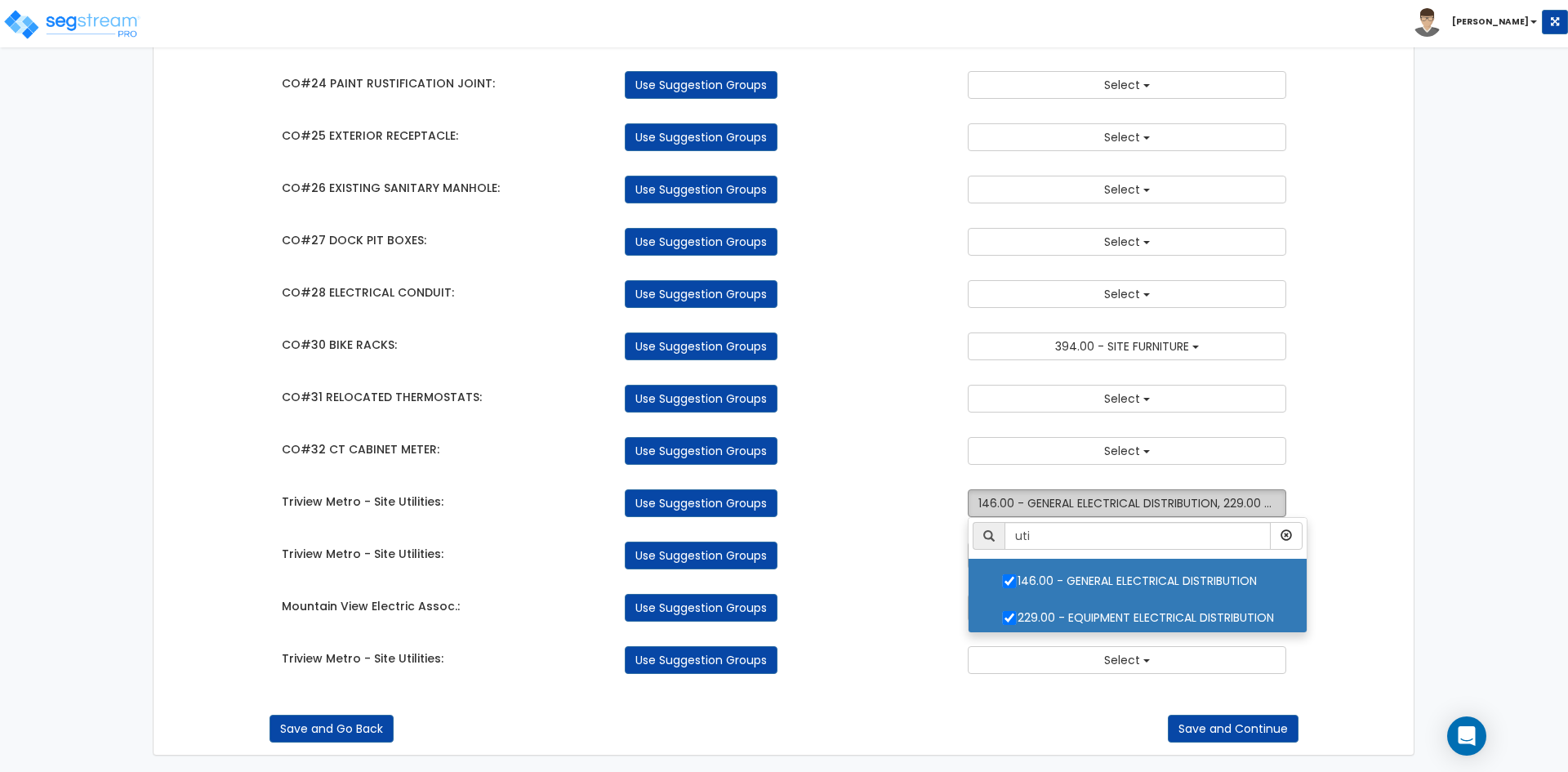
click at [1175, 500] on span "146.00 - GENERAL ELECTRICAL DISTRIBUTION, 229.00 - EQUIPMENT ELECTRICAL DISTRIB…" at bounding box center [1229, 503] width 501 height 16
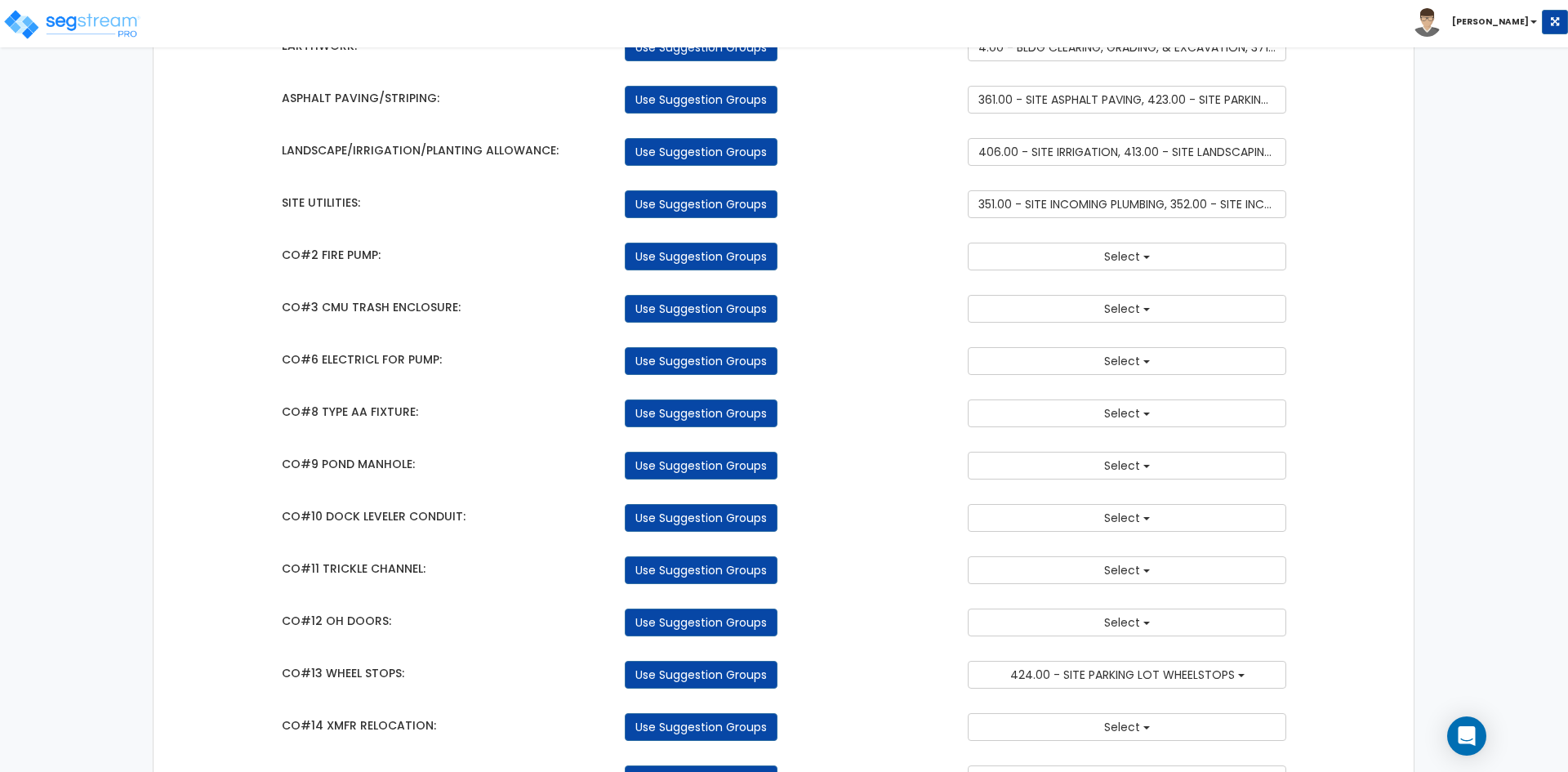
scroll to position [1182, 0]
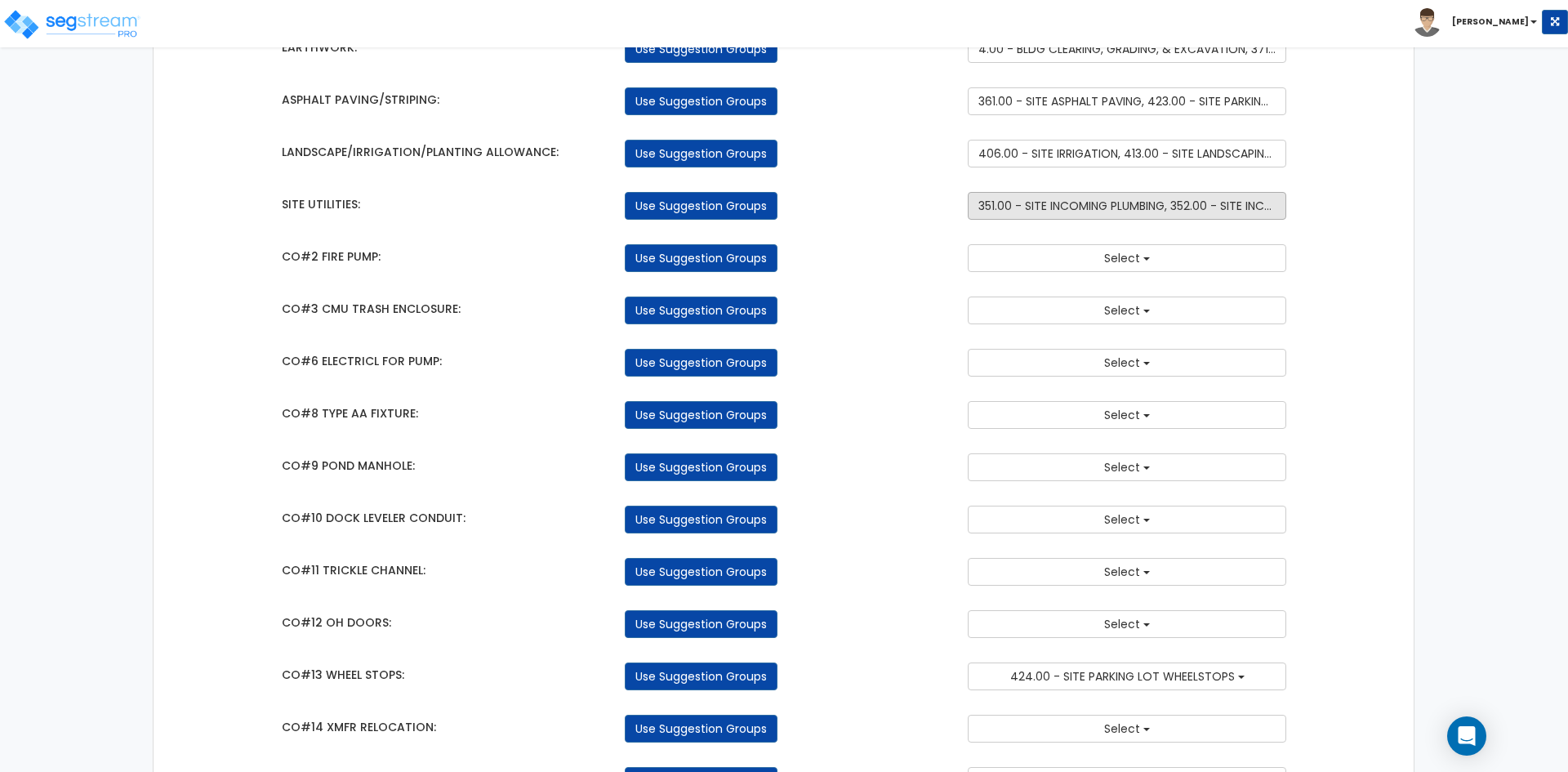
click at [1247, 209] on span "351.00 - SITE INCOMING PLUMBING, 352.00 - SITE INCOMING GAS" at bounding box center [1153, 206] width 350 height 16
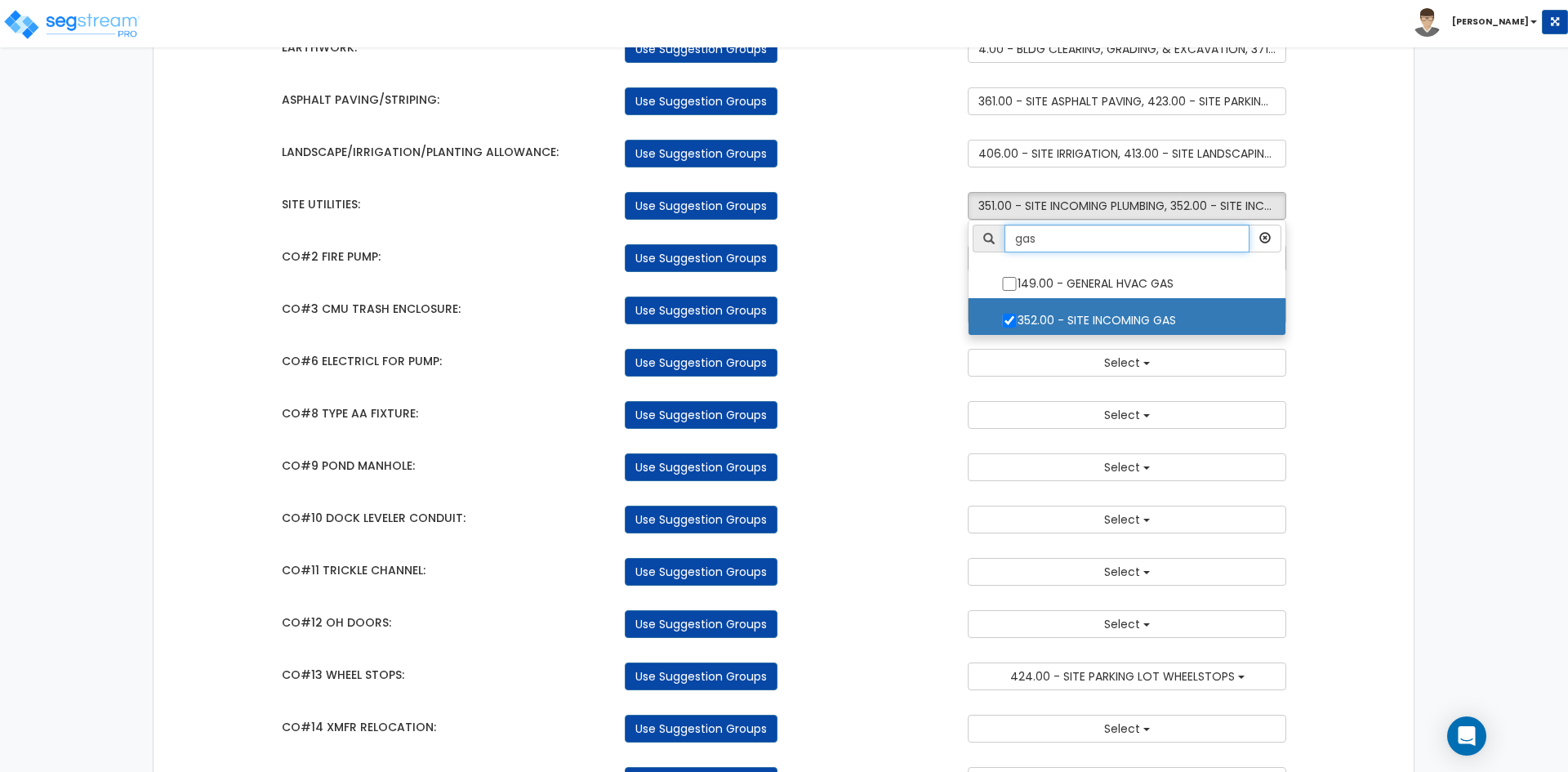
click at [1106, 234] on input "gas" at bounding box center [1127, 239] width 245 height 28
click at [1269, 236] on icon "button" at bounding box center [1265, 238] width 11 height 11
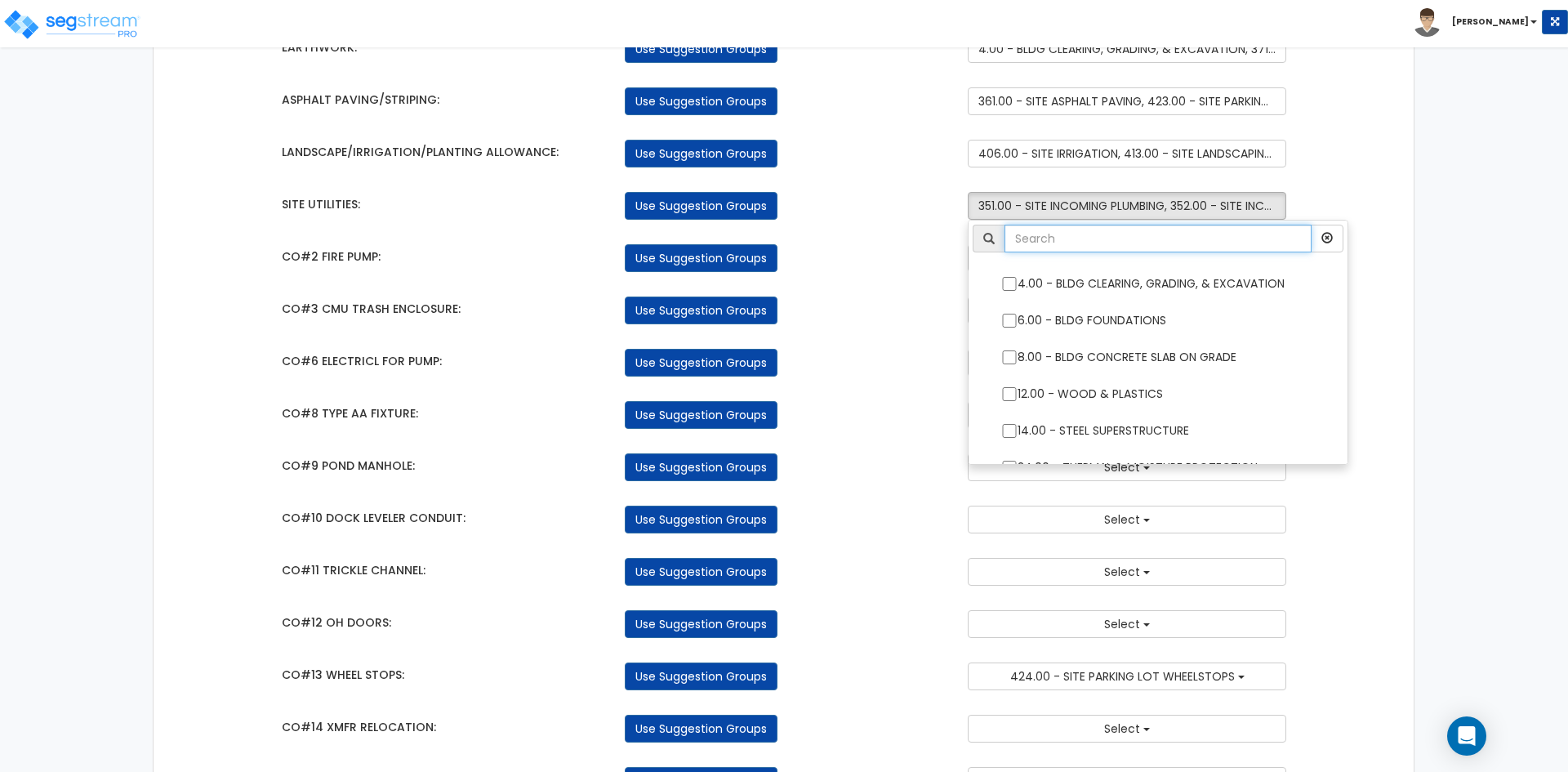
click at [1161, 244] on input "text" at bounding box center [1157, 239] width 307 height 28
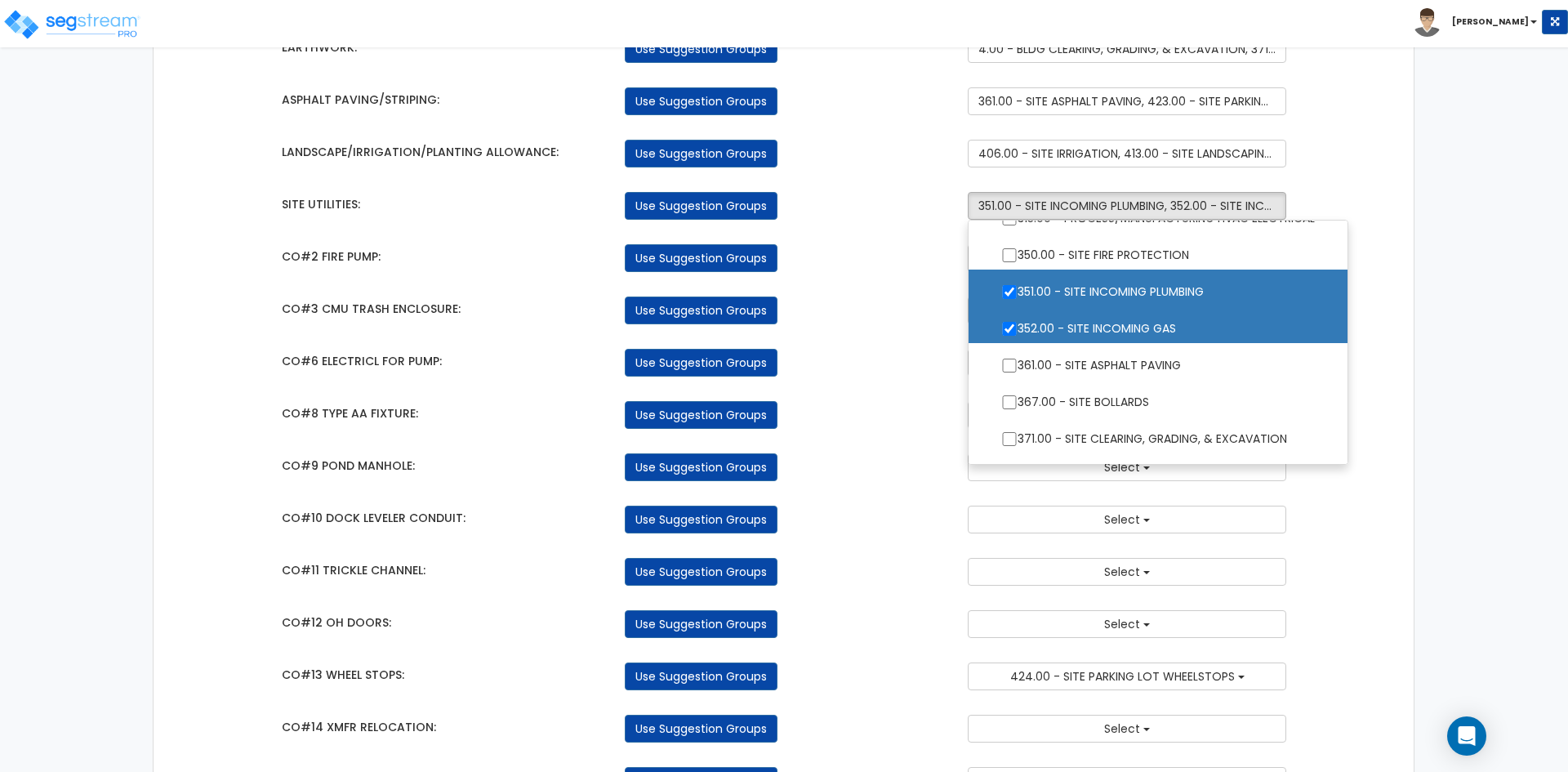
scroll to position [1932, 0]
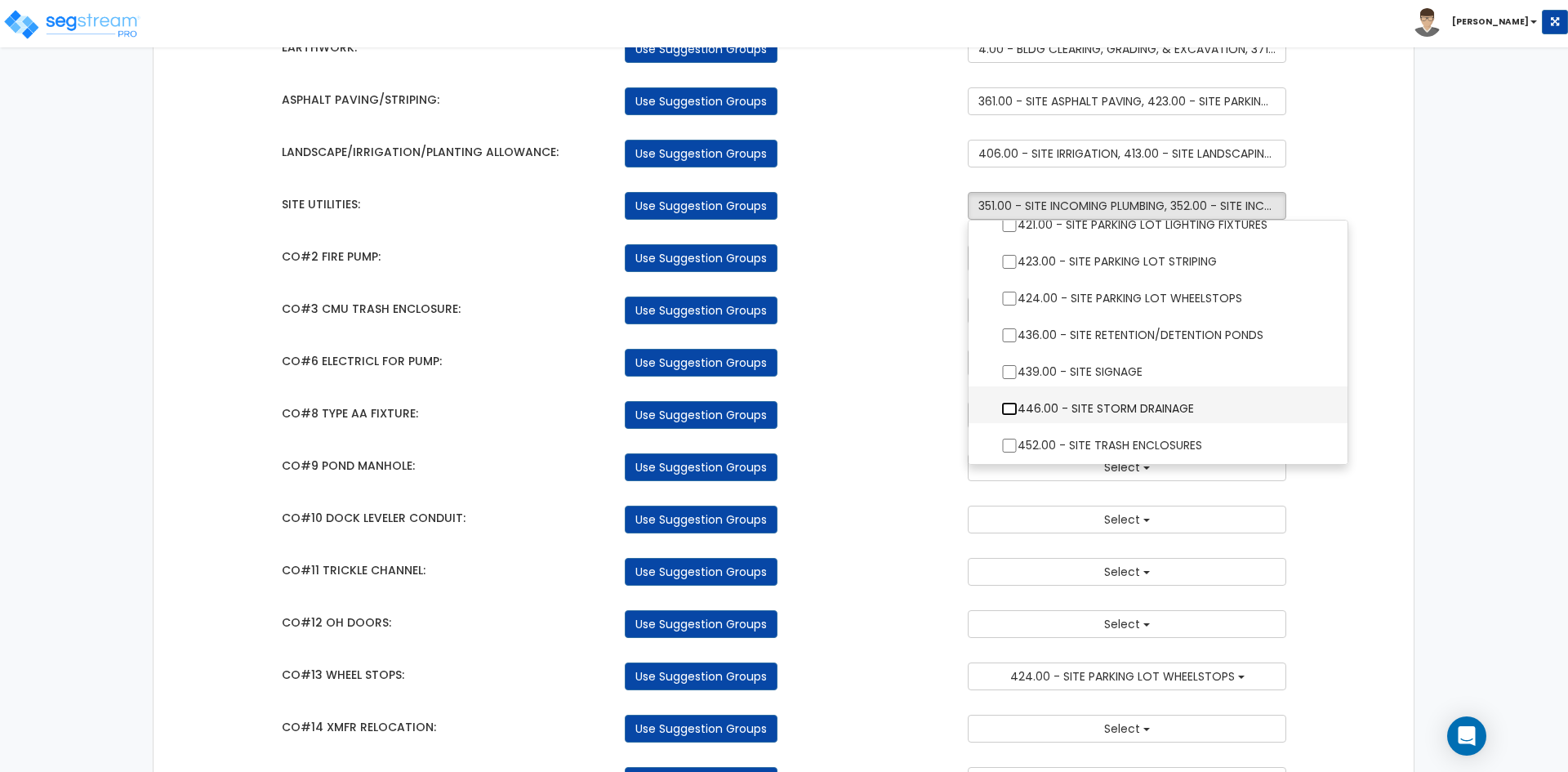
click at [1009, 409] on input "446.00 - SITE STORM DRAINAGE" at bounding box center [1009, 408] width 16 height 14
checkbox input "true"
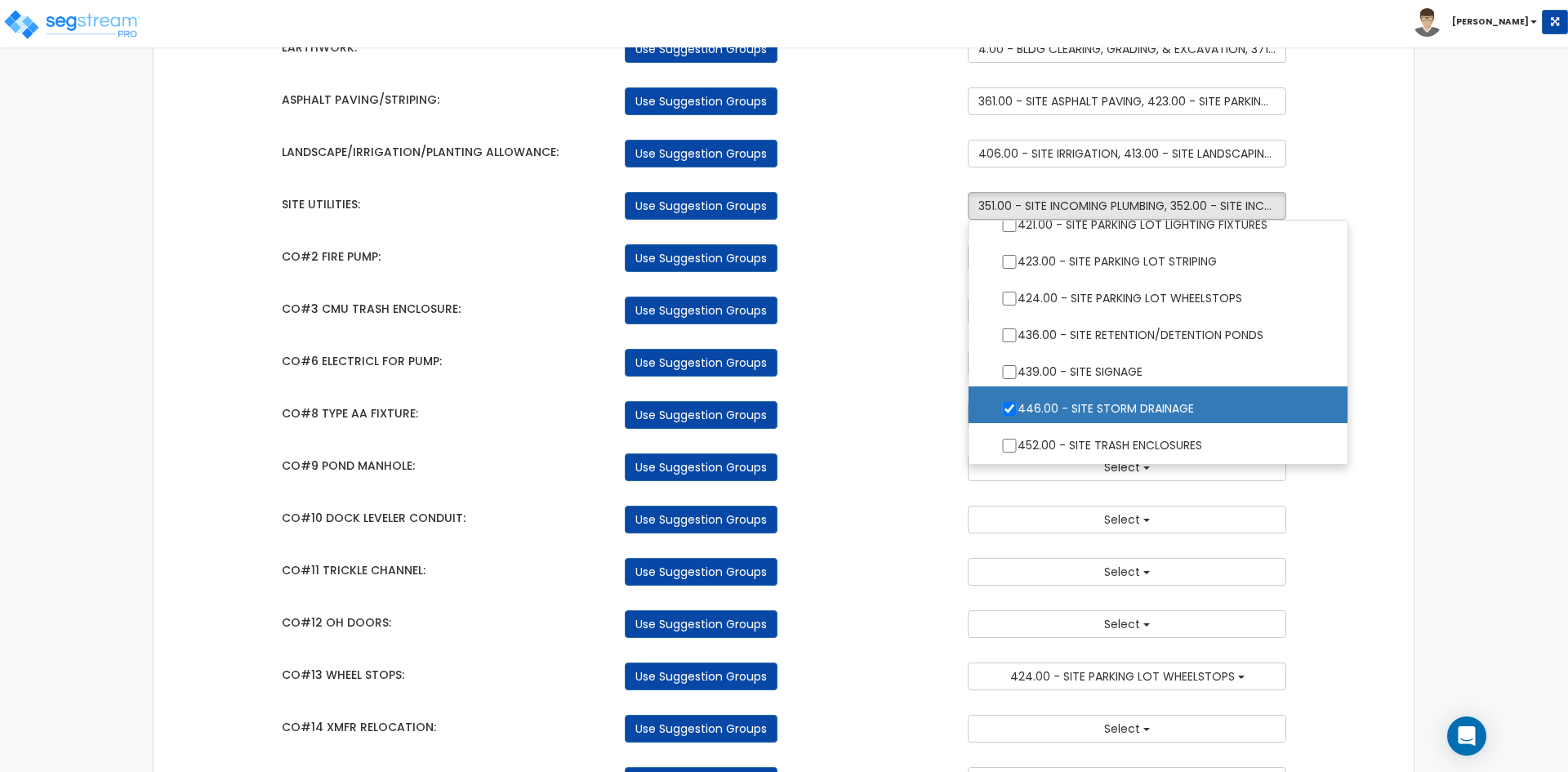
click at [1382, 565] on div "Takeoff Cost Suggestion Groups Modify Component Groups Manually BUILDING & SITE…" at bounding box center [784, 380] width 1260 height 2872
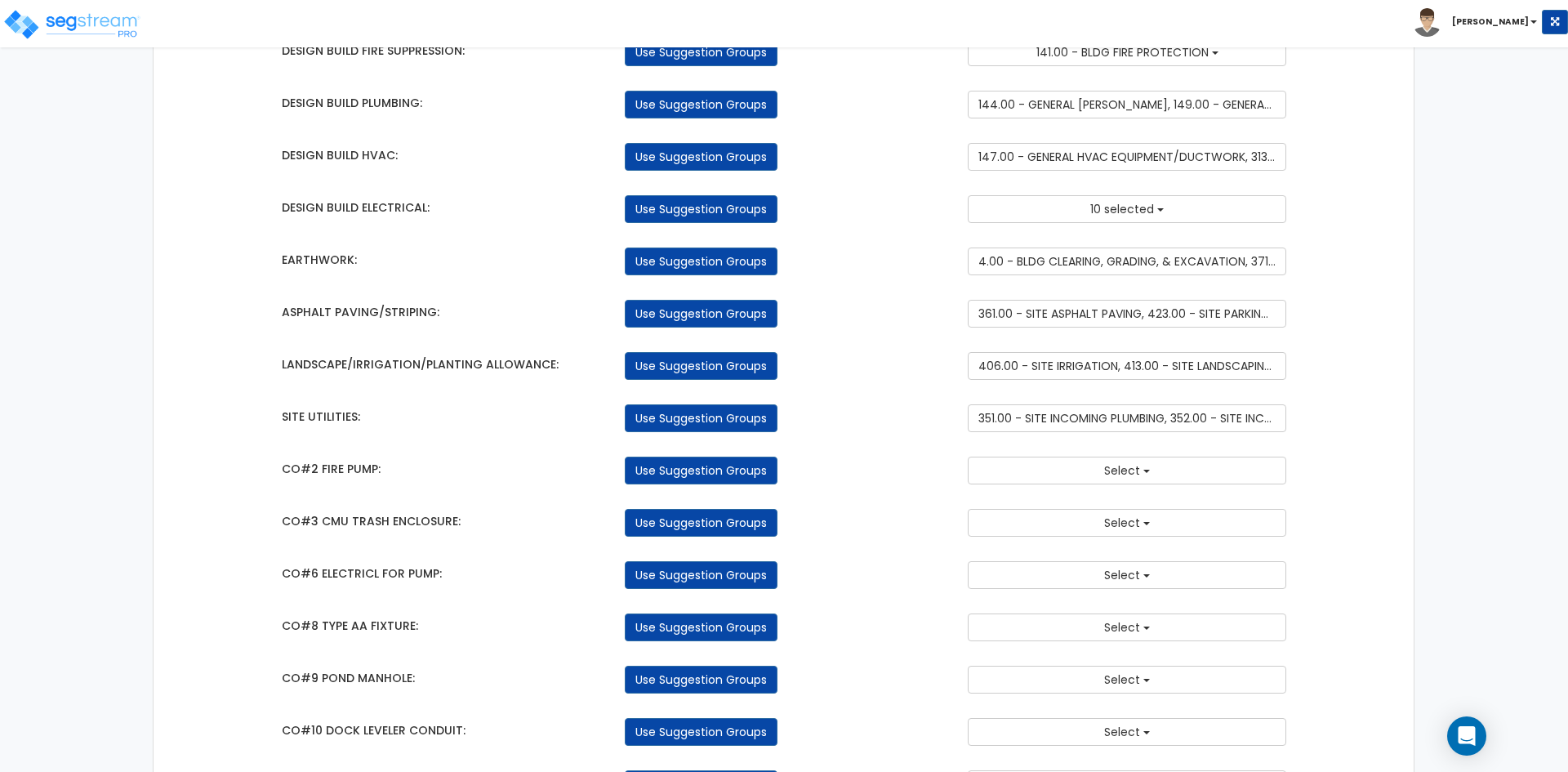
scroll to position [936, 0]
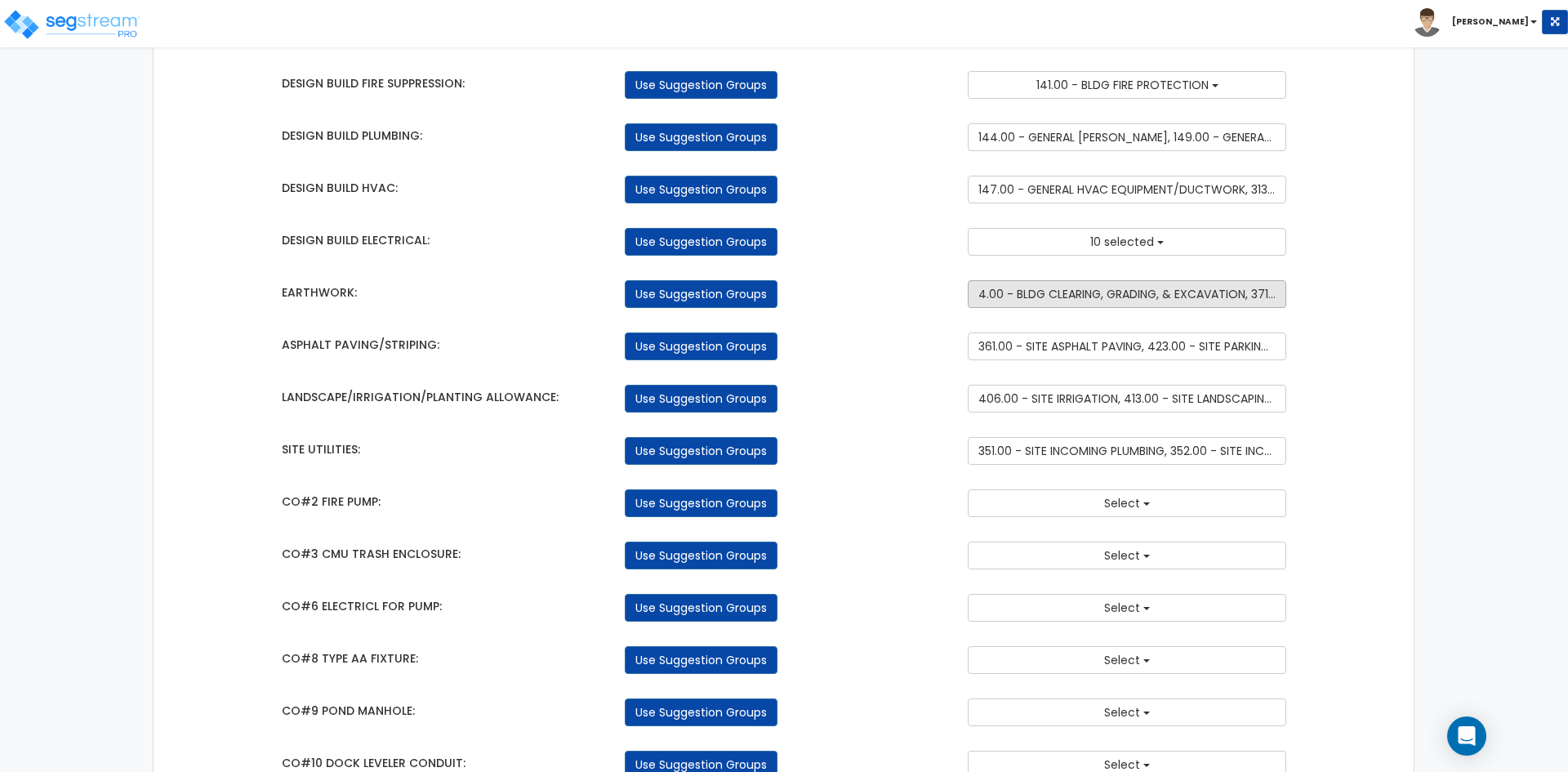
click at [1079, 298] on span "4.00 - BLDG CLEARING, GRADING, & EXCAVATION, 371.00 - SITE CLEARING, GRADING, &…" at bounding box center [1249, 294] width 542 height 16
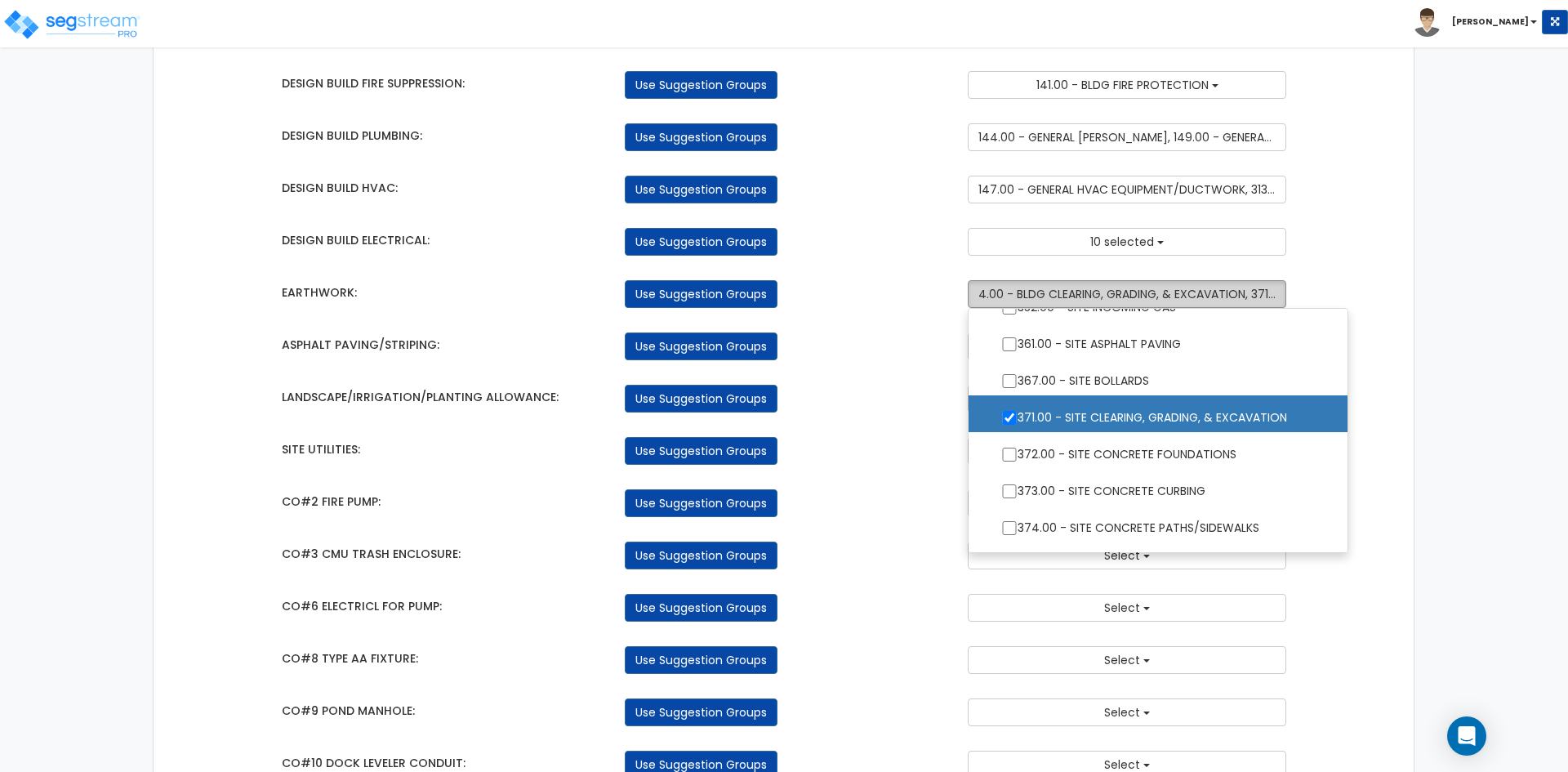
scroll to position [1932, 0]
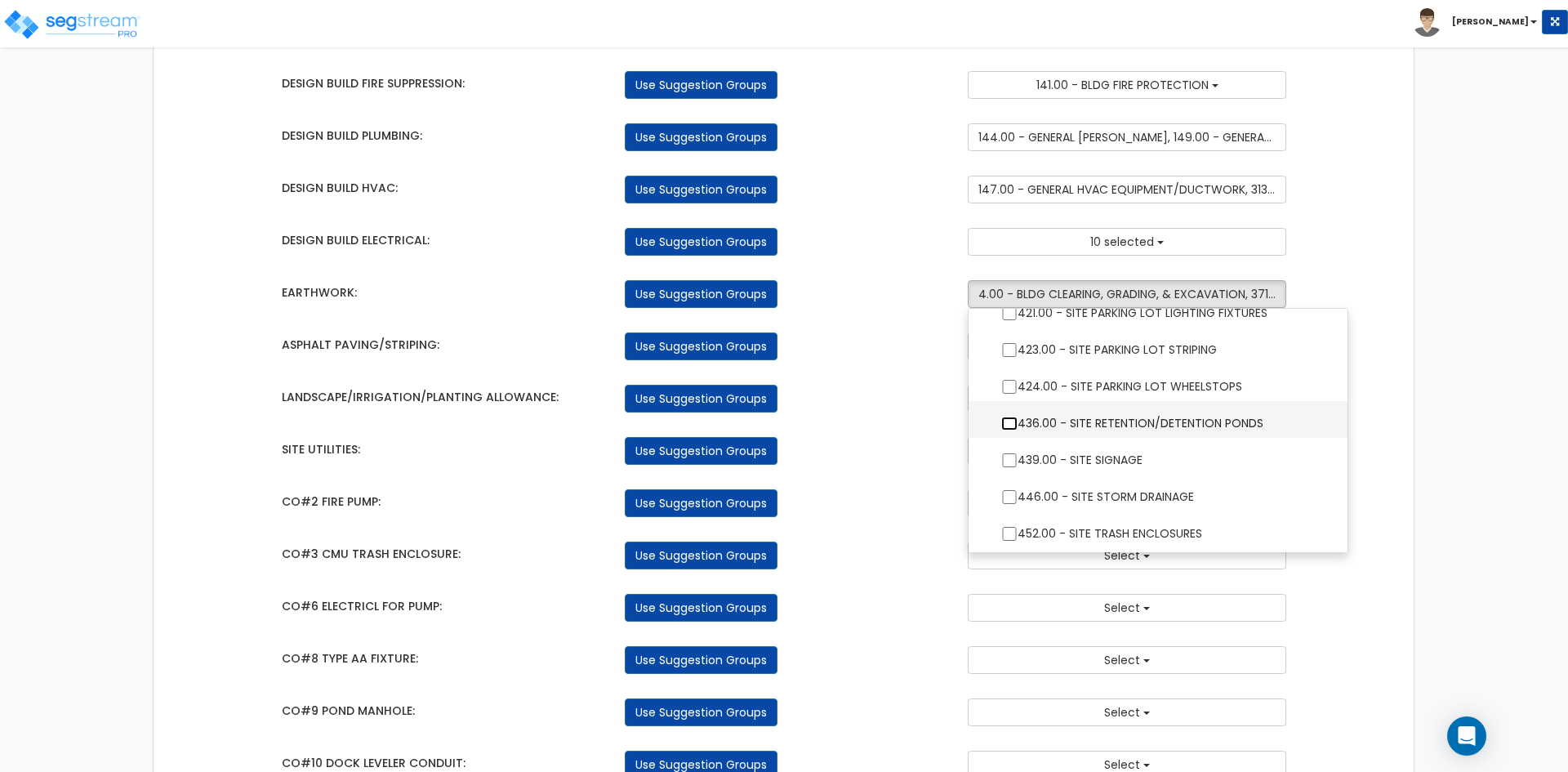
click at [1009, 429] on input "436.00 - SITE RETENTION/DETENTION PONDS" at bounding box center [1009, 423] width 16 height 14
checkbox input "true"
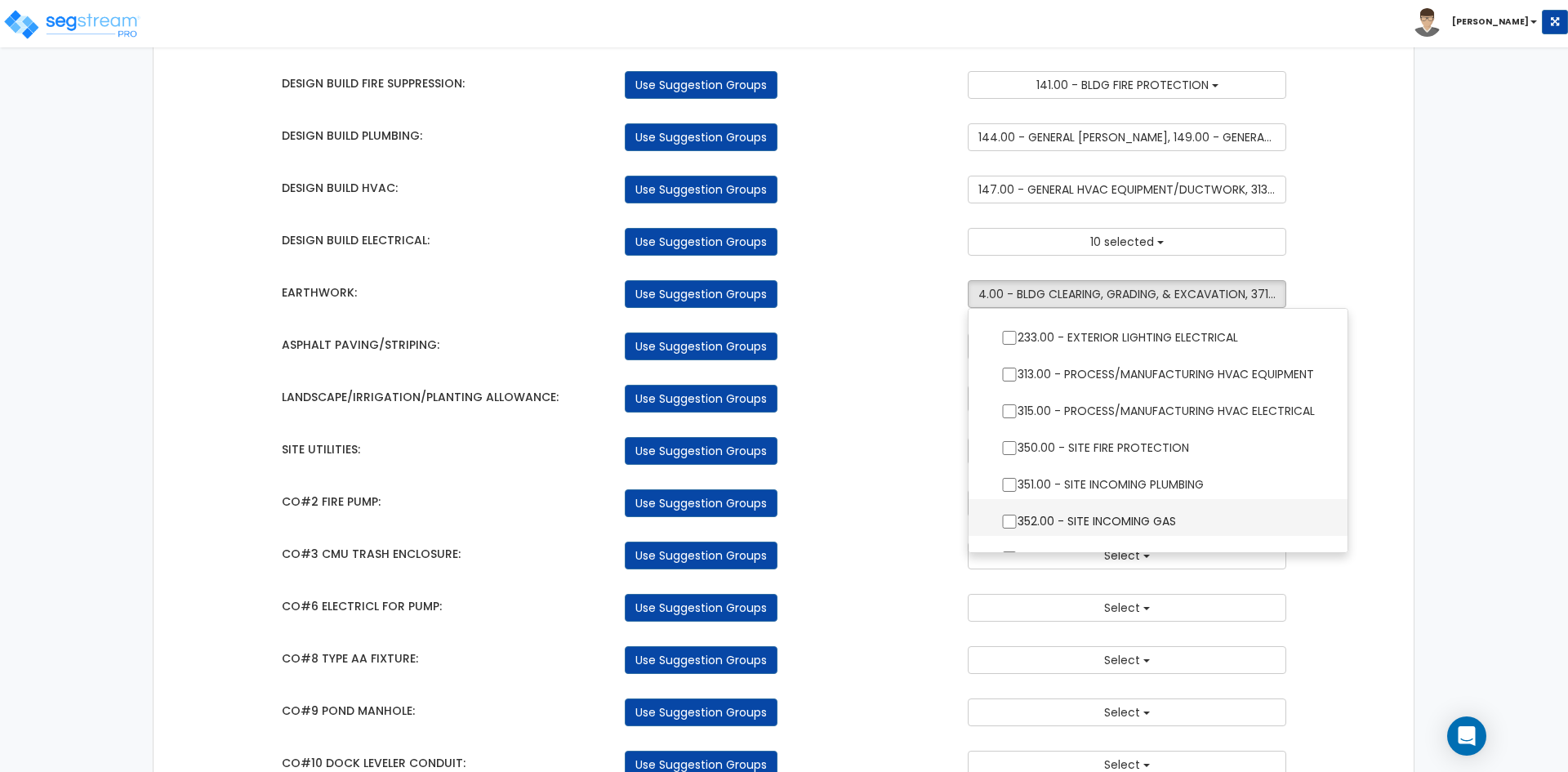
scroll to position [1280, 0]
click at [1004, 449] on input "350.00 - SITE FIRE PROTECTION" at bounding box center [1009, 451] width 16 height 14
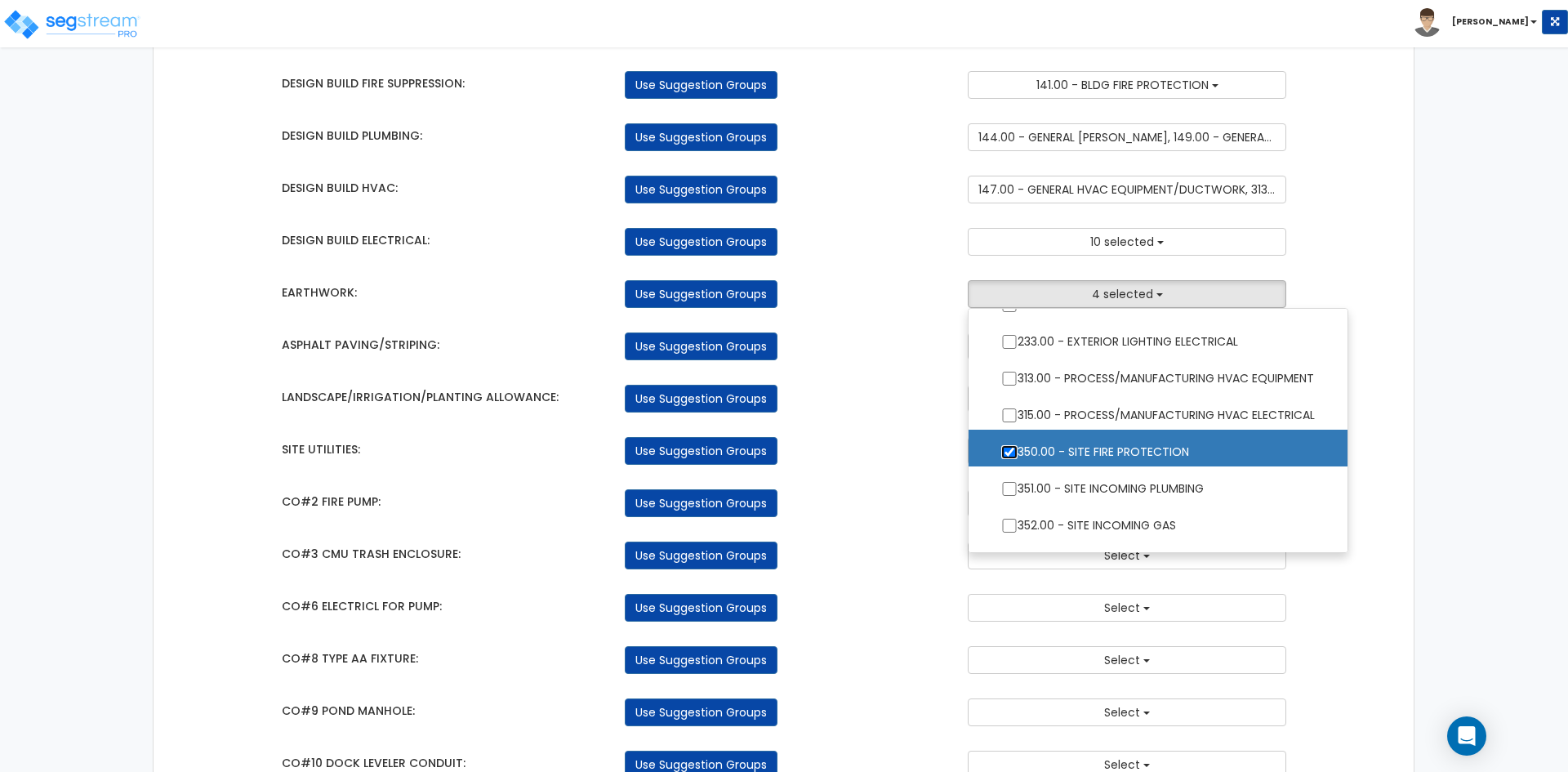
click at [1008, 450] on input "350.00 - SITE FIRE PROTECTION" at bounding box center [1009, 451] width 16 height 14
checkbox input "false"
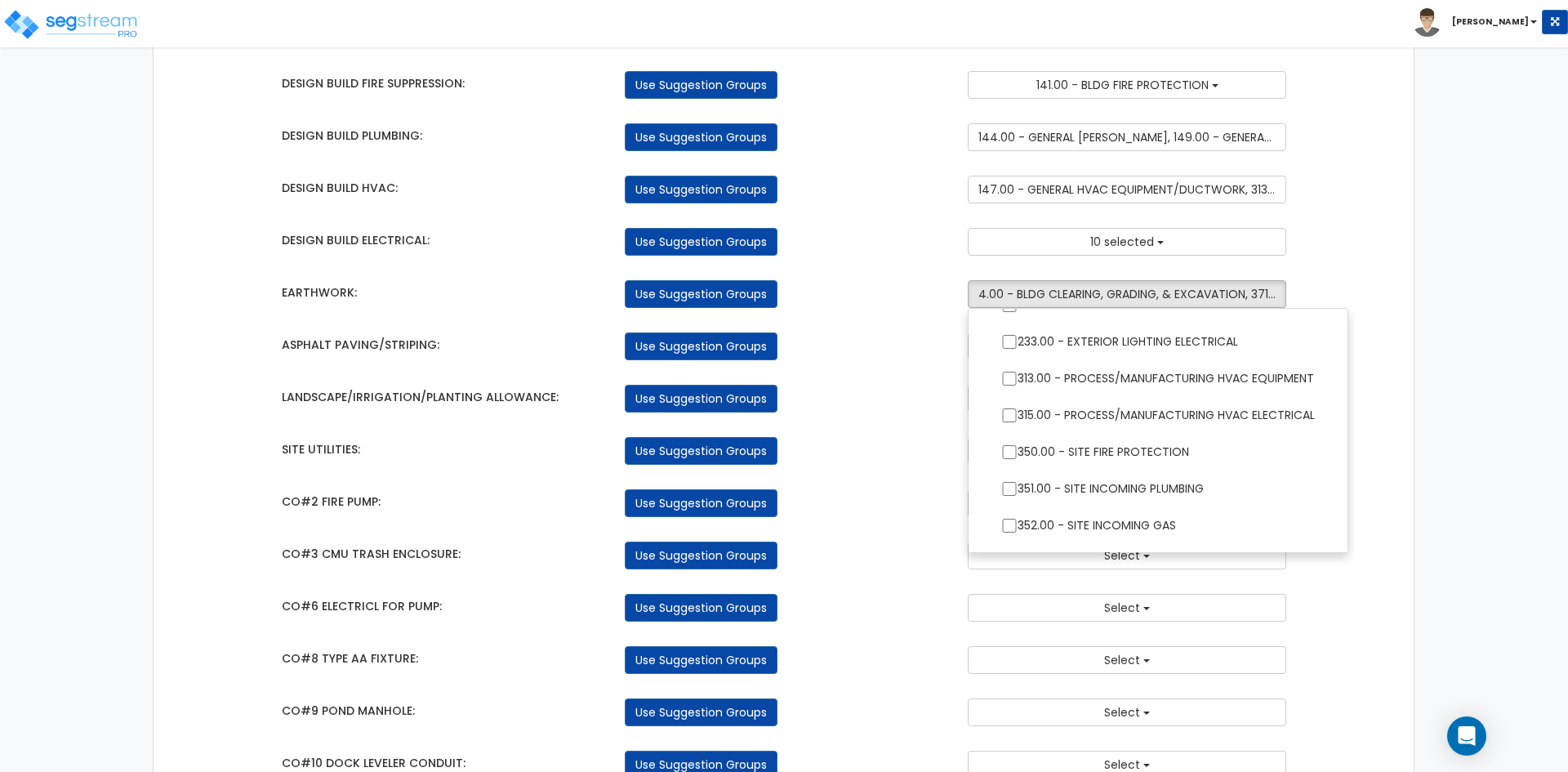
click at [1384, 272] on div "Takeoff Cost Suggestion Groups Modify Component Groups Manually BUILDING & SITE…" at bounding box center [784, 626] width 1260 height 2872
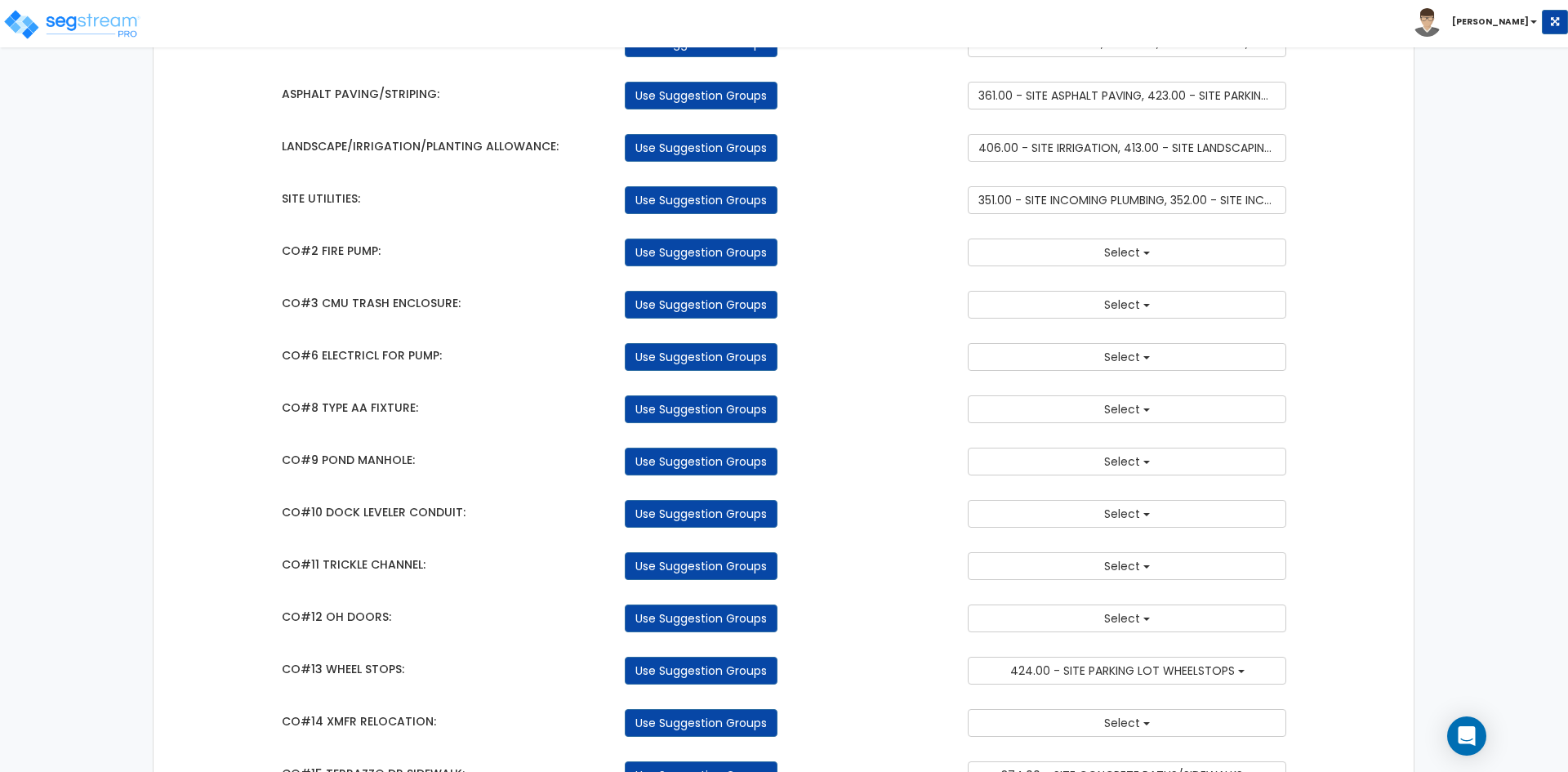
scroll to position [1182, 0]
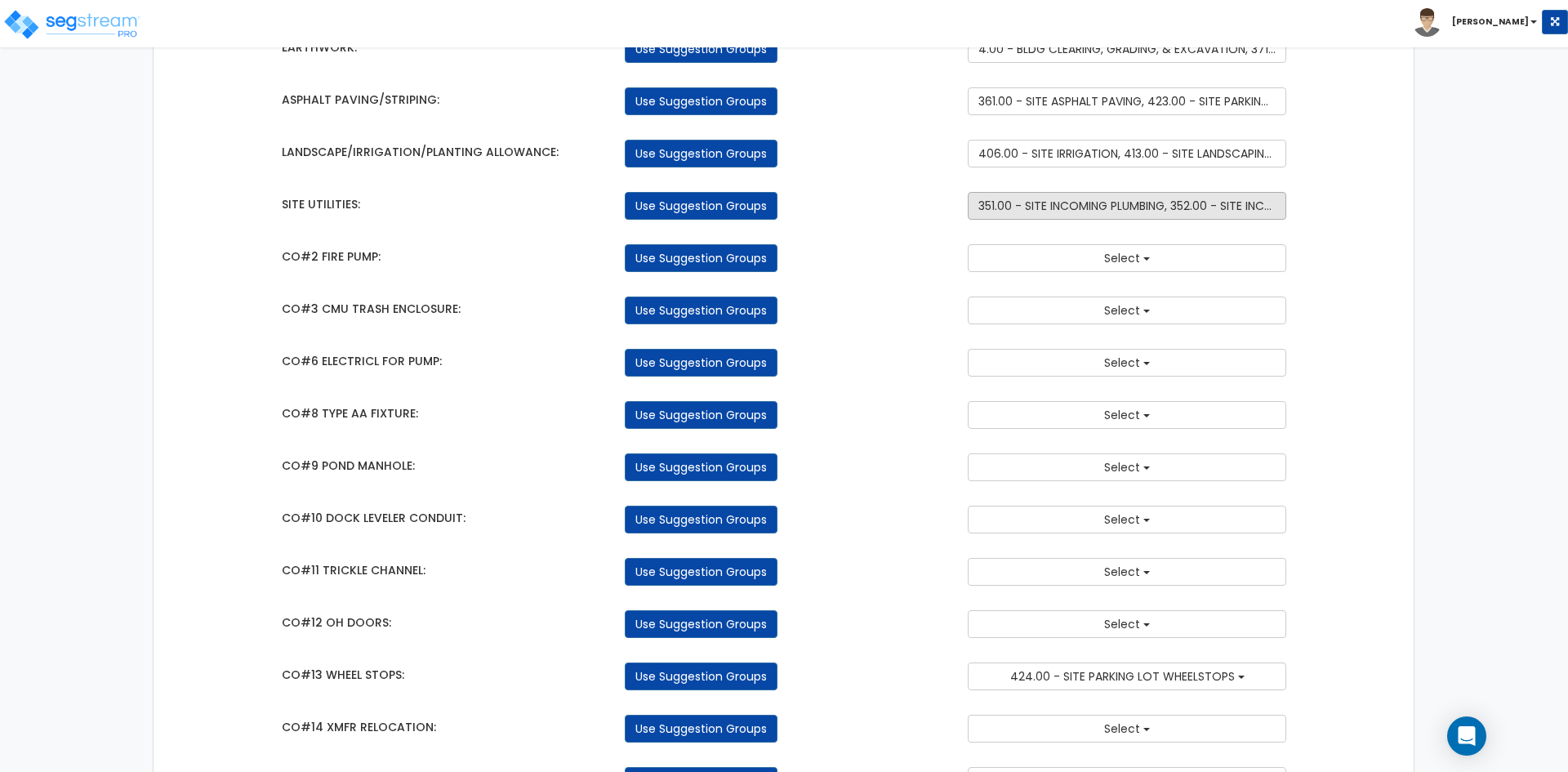
click at [1125, 218] on button "351.00 - SITE INCOMING PLUMBING, 352.00 - SITE INCOMING GAS, 446.00 - SITE STOR…" at bounding box center [1126, 206] width 318 height 28
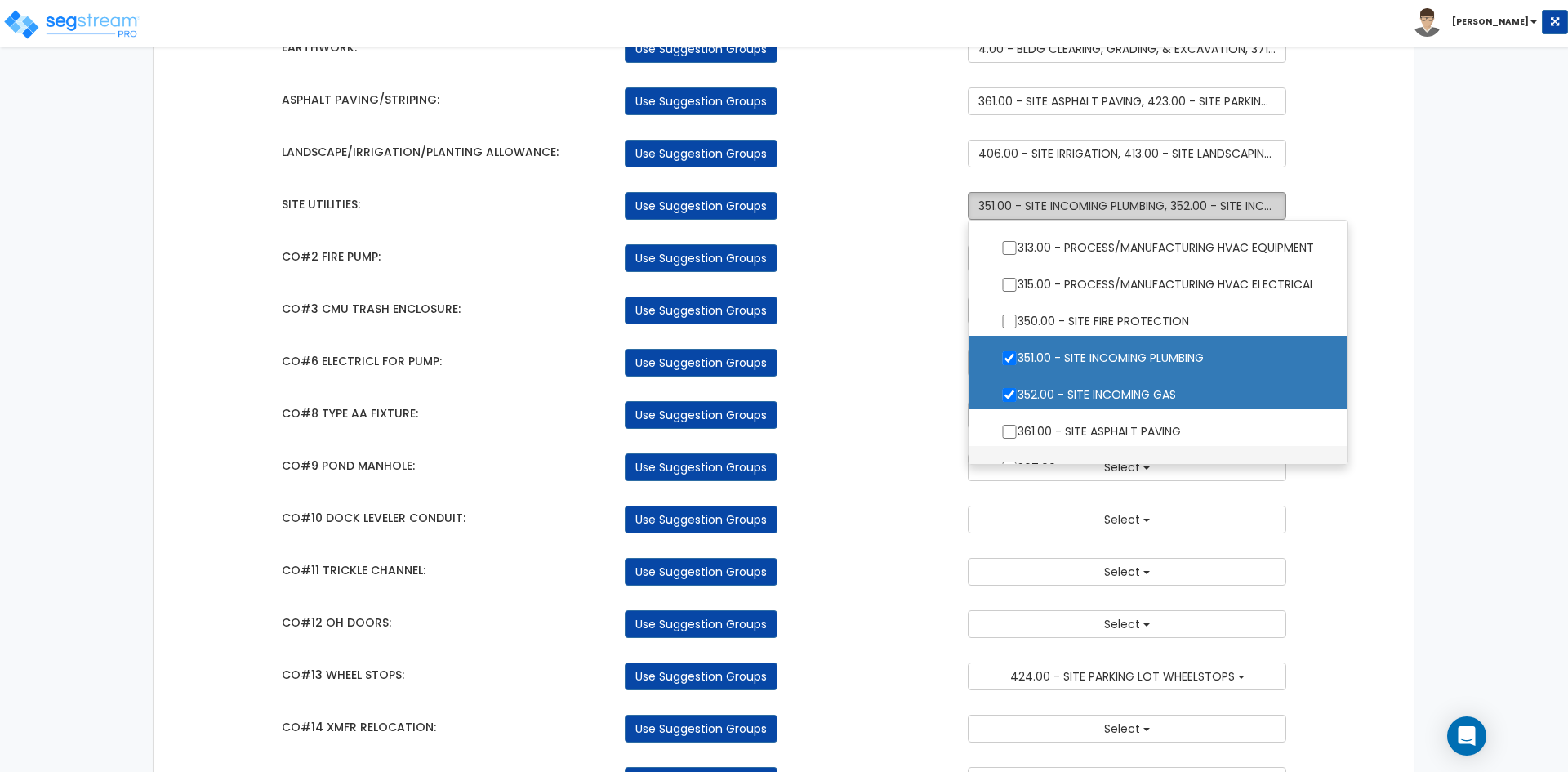
scroll to position [1281, 0]
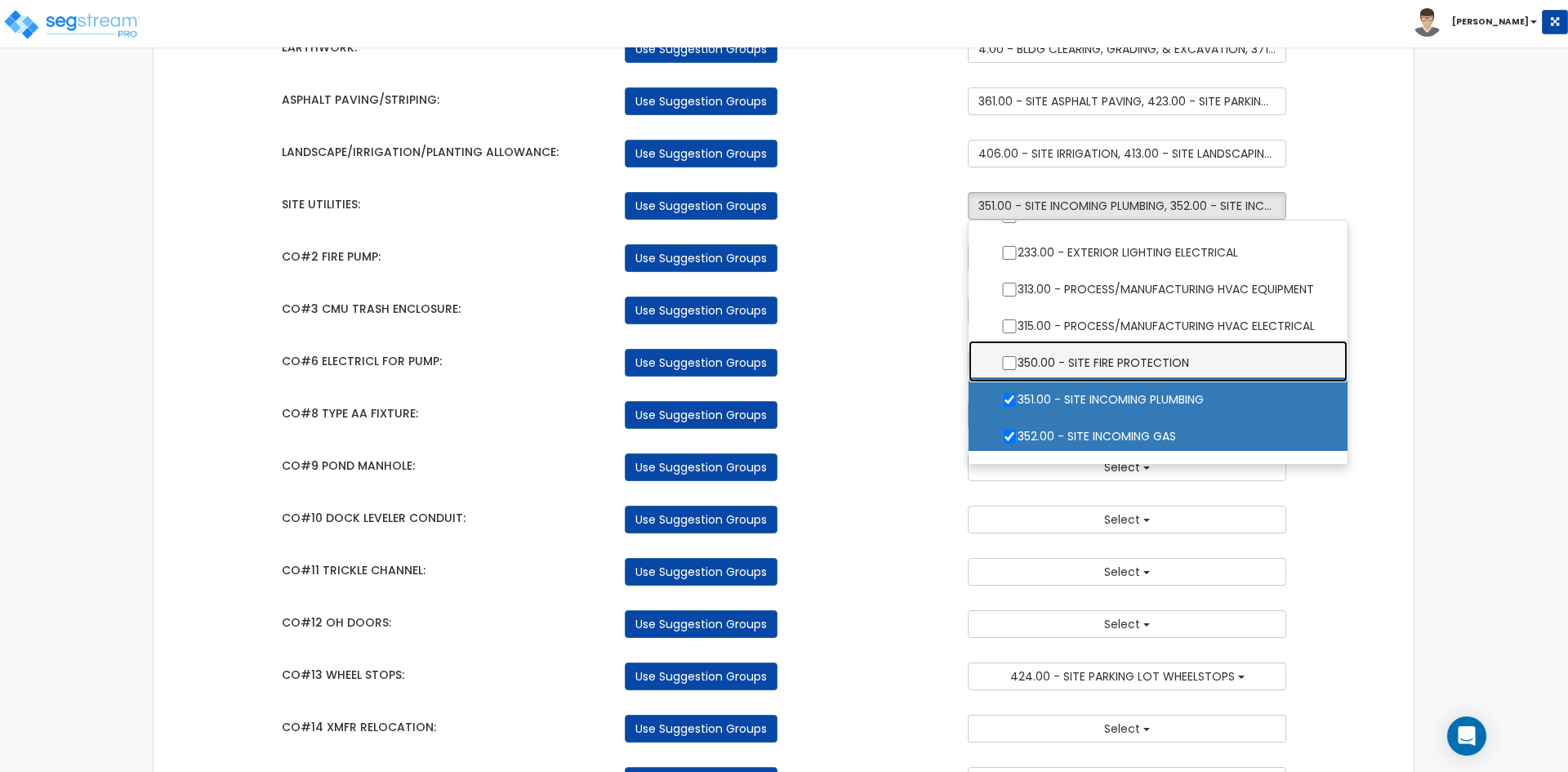
click at [1010, 355] on label "350.00 - SITE FIRE PROTECTION" at bounding box center [1157, 361] width 346 height 38
click at [1010, 356] on input "350.00 - SITE FIRE PROTECTION" at bounding box center [1009, 362] width 16 height 14
checkbox input "true"
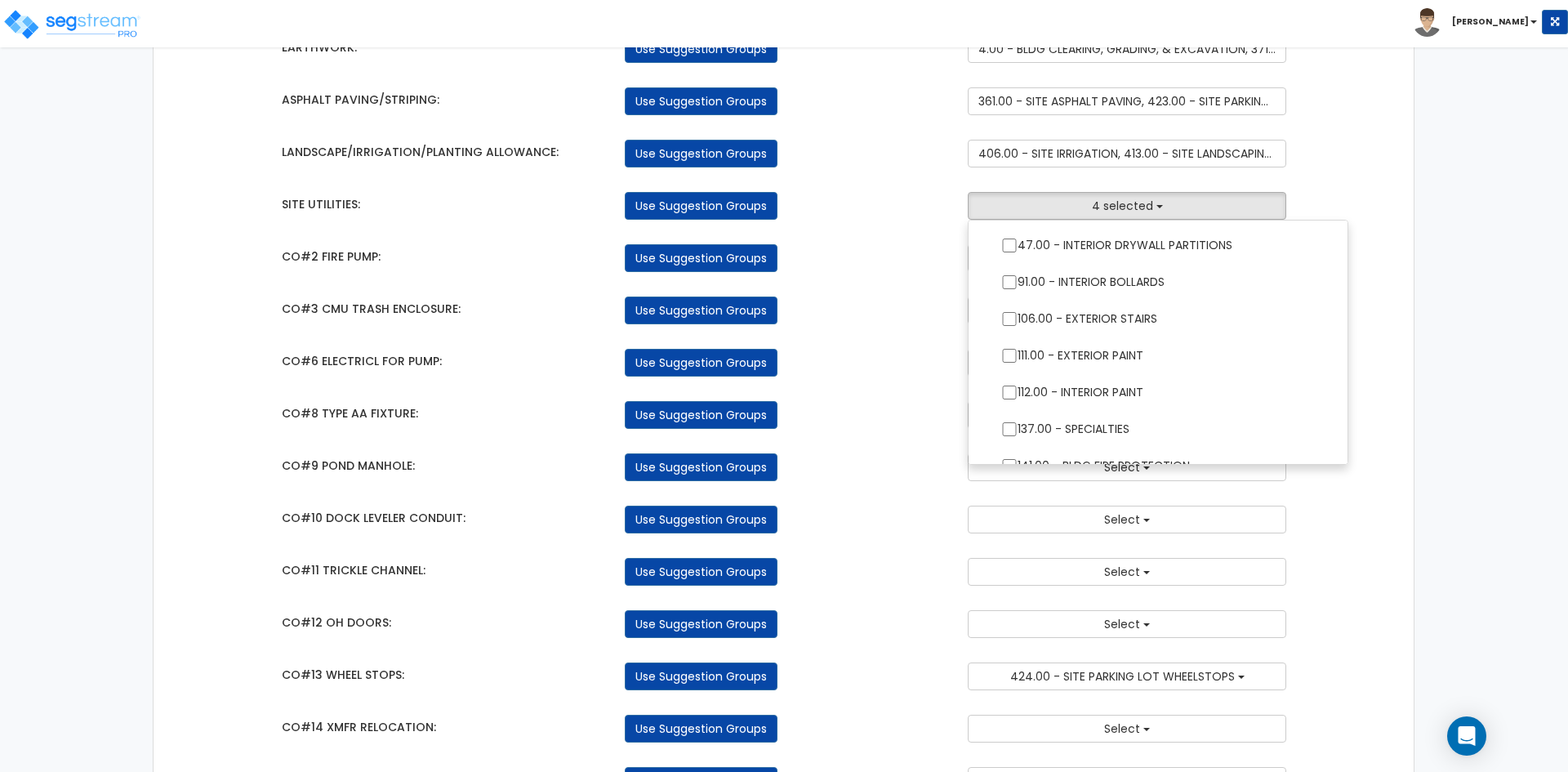
scroll to position [653, 0]
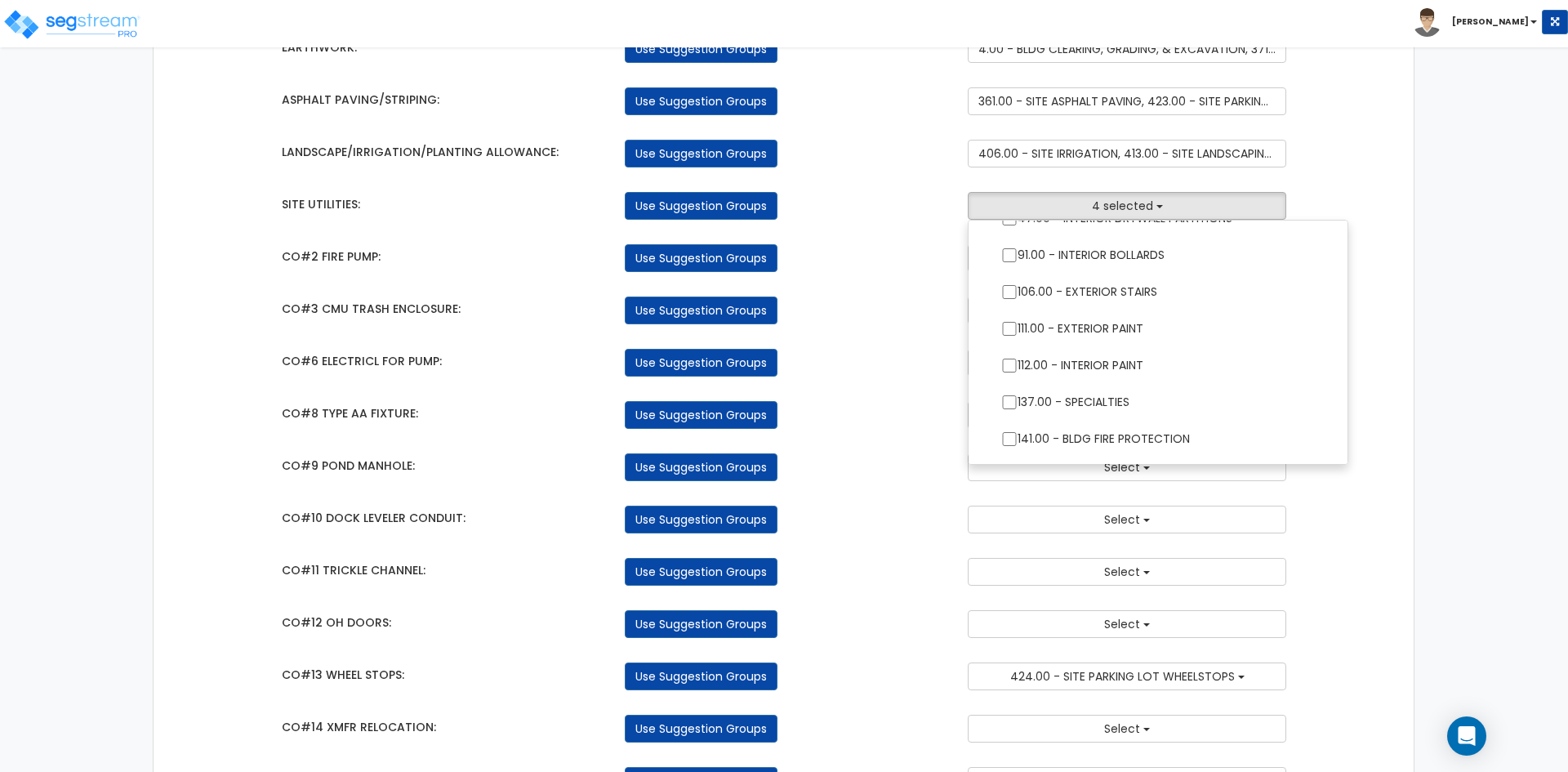
click at [1377, 216] on div "Takeoff Cost Suggestion Groups Modify Component Groups Manually BUILDING & SITE…" at bounding box center [784, 380] width 1260 height 2872
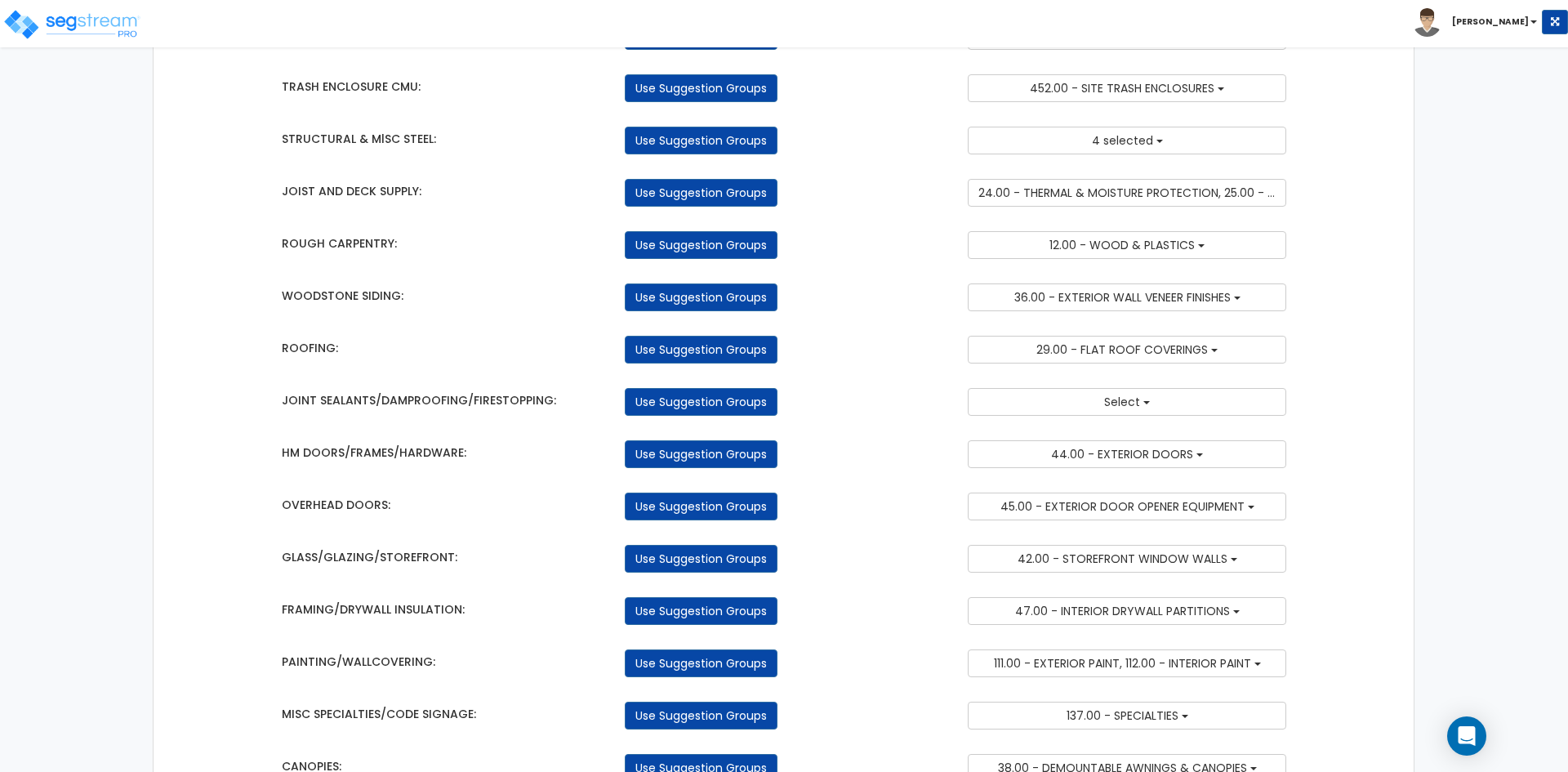
scroll to position [0, 0]
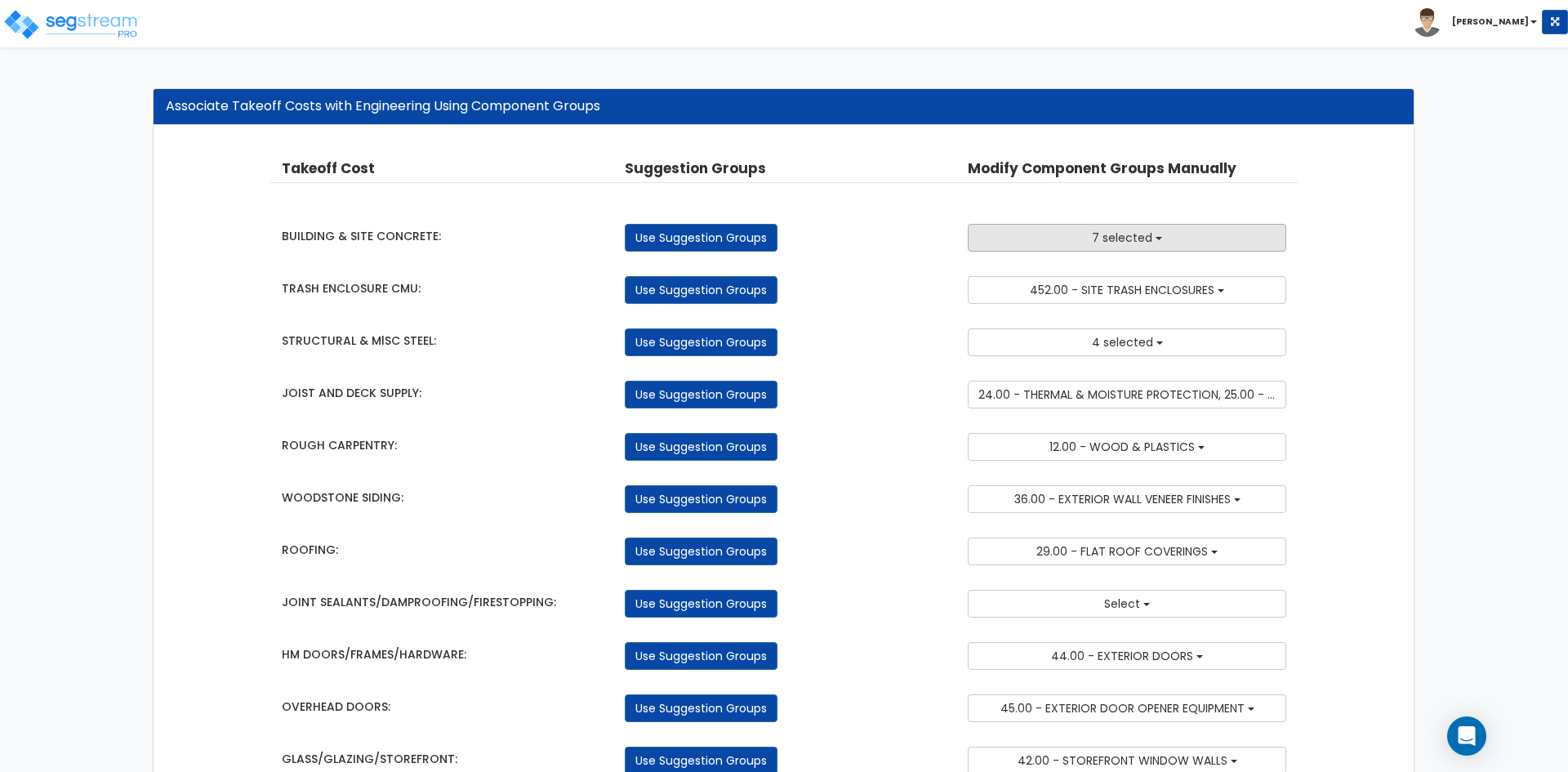
click at [1090, 244] on button "7 selected" at bounding box center [1126, 238] width 318 height 28
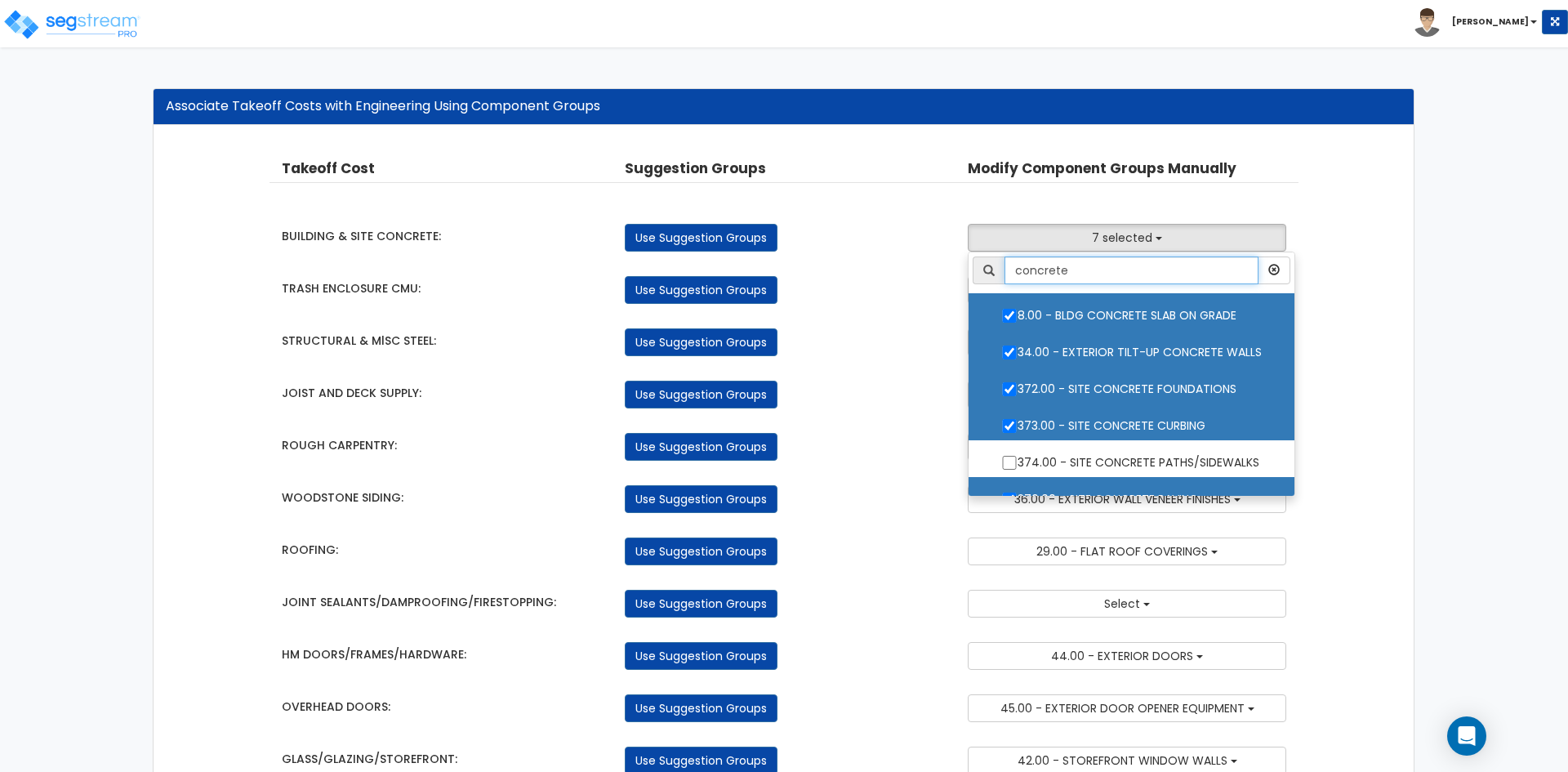
click at [1143, 271] on input "concrete" at bounding box center [1131, 271] width 254 height 28
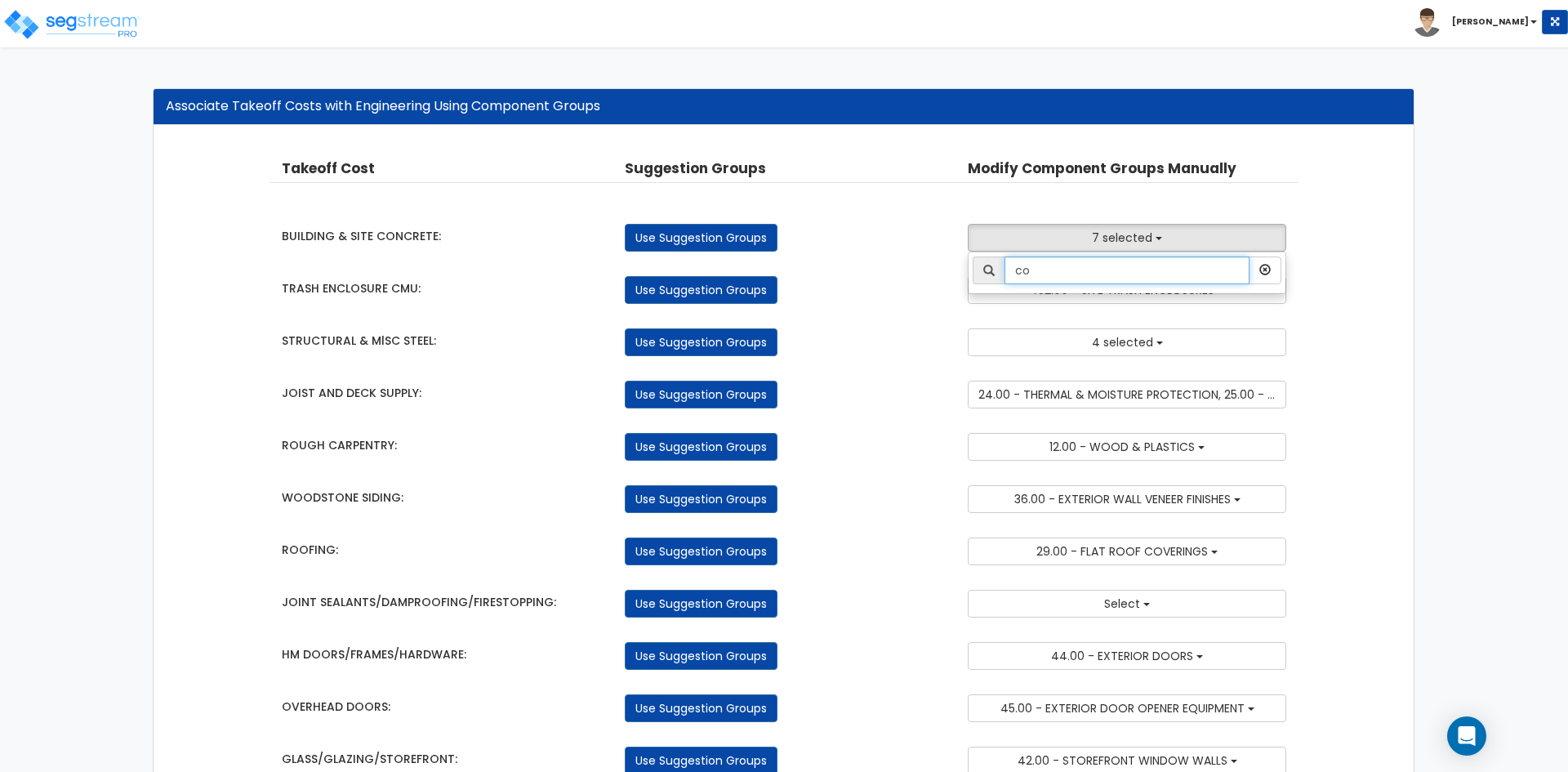
type input "c"
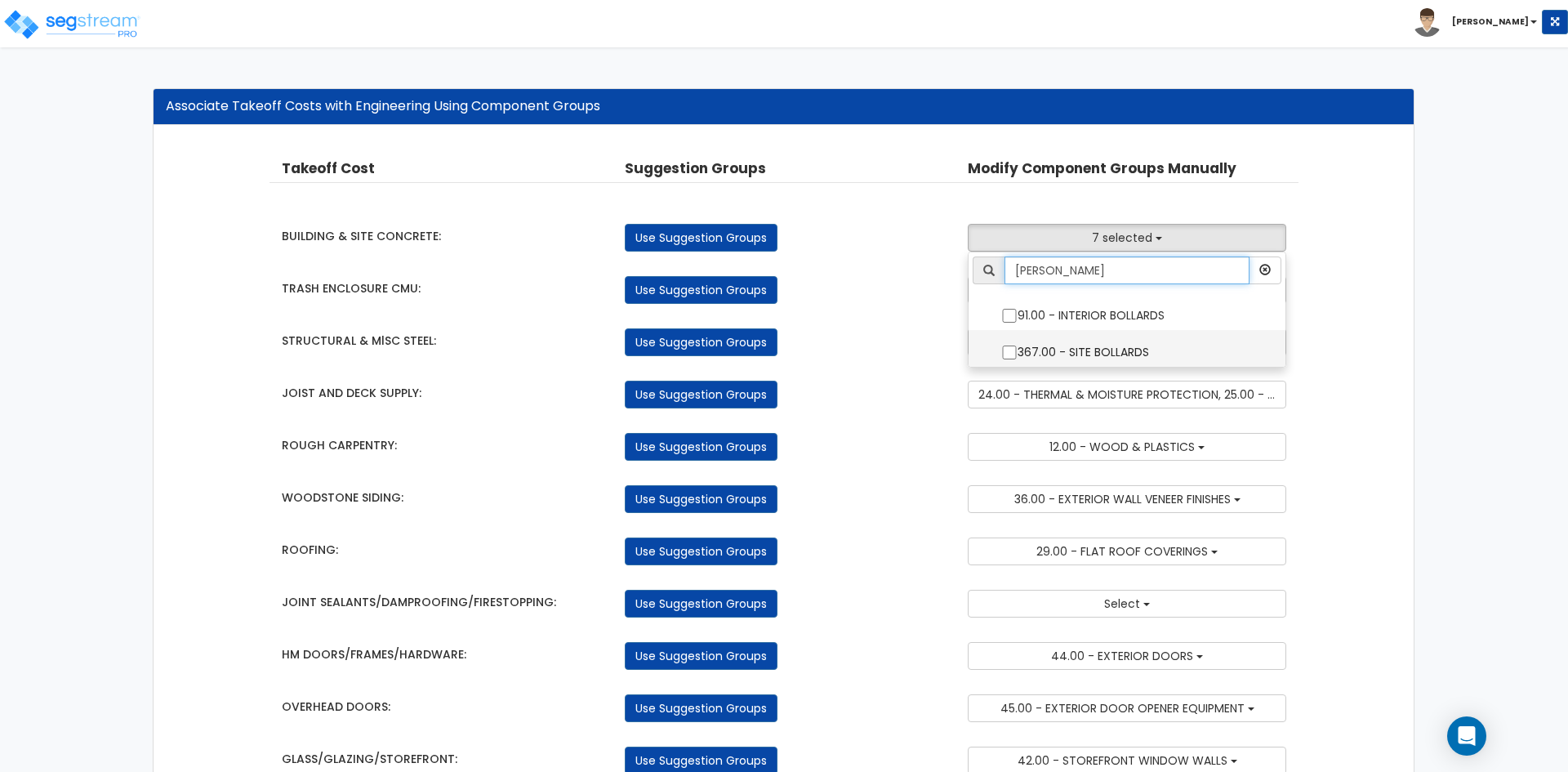
type input "bollar"
click at [1010, 348] on input "367.00 - SITE BOLLARDS" at bounding box center [1009, 352] width 16 height 14
checkbox input "true"
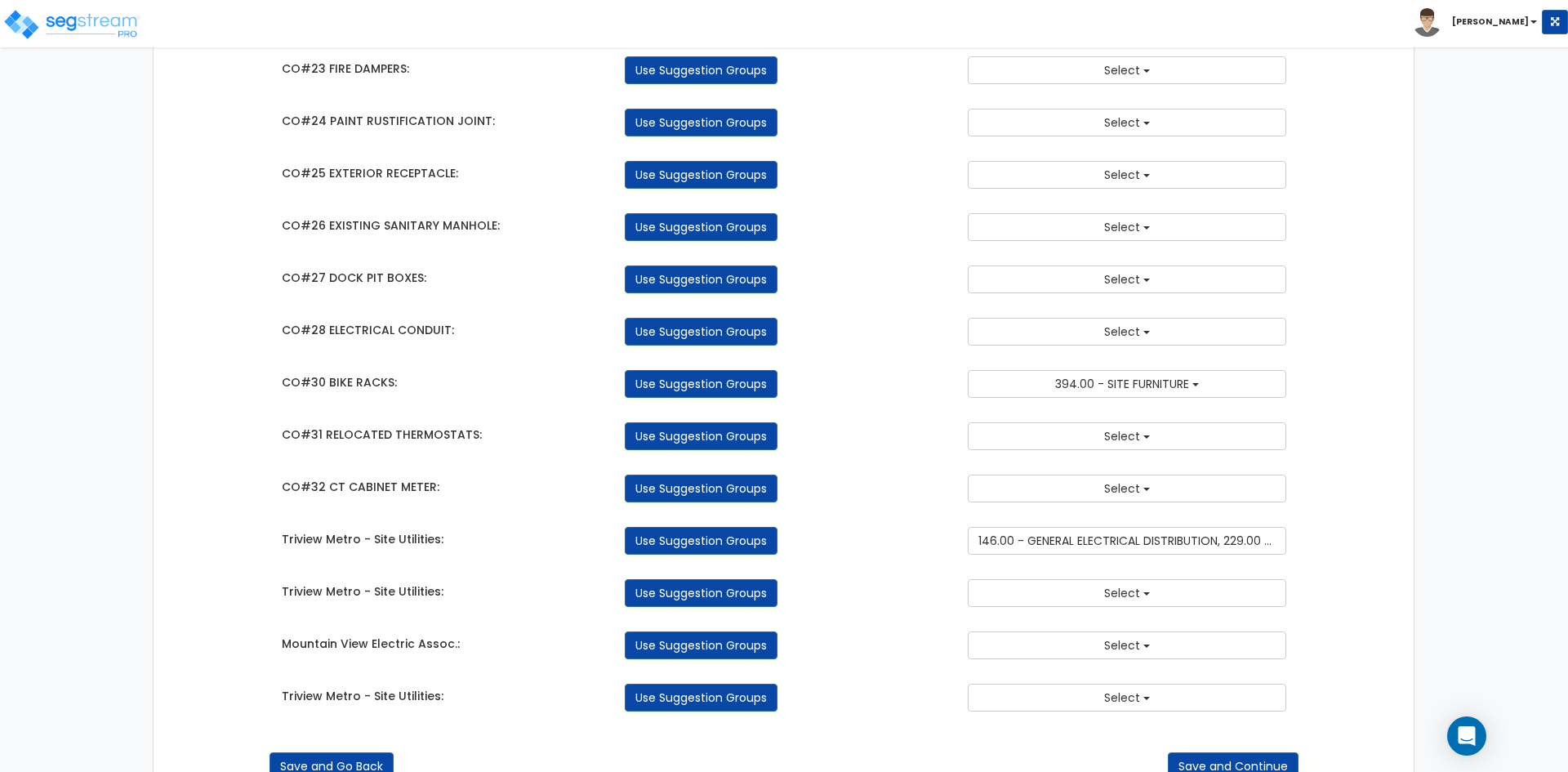
scroll to position [2243, 0]
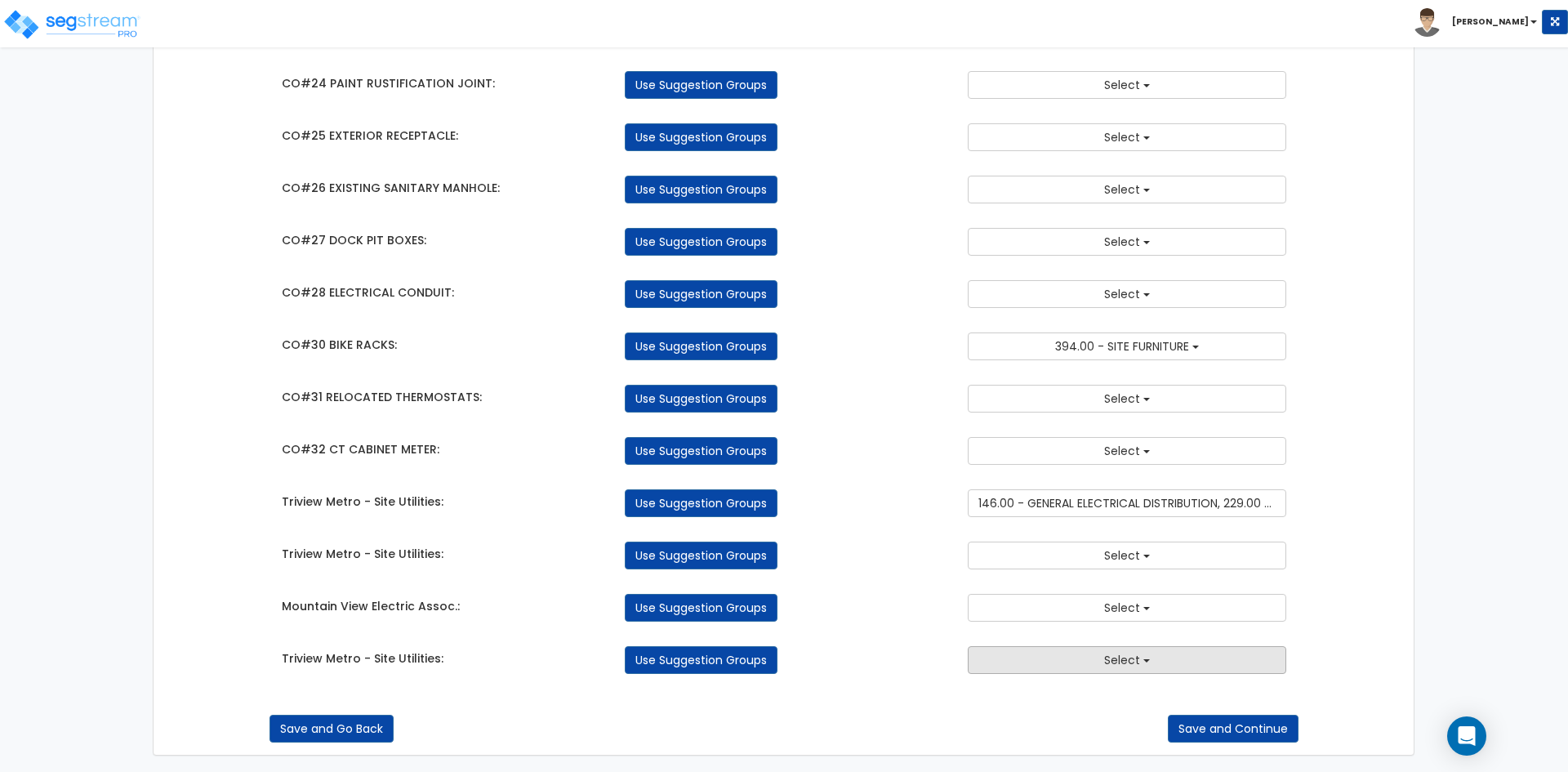
click at [1074, 667] on button "Select" at bounding box center [1126, 660] width 318 height 28
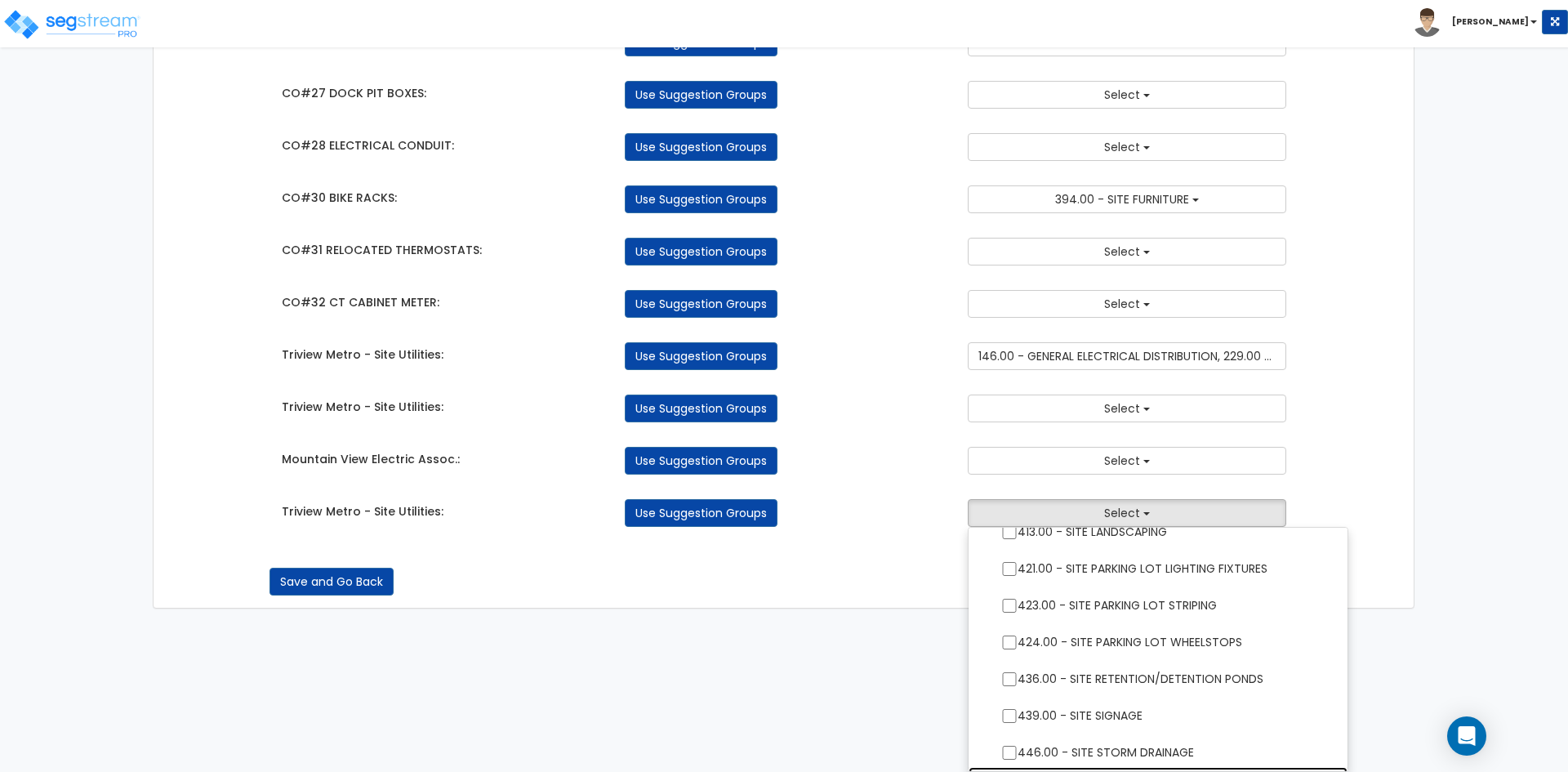
scroll to position [1932, 0]
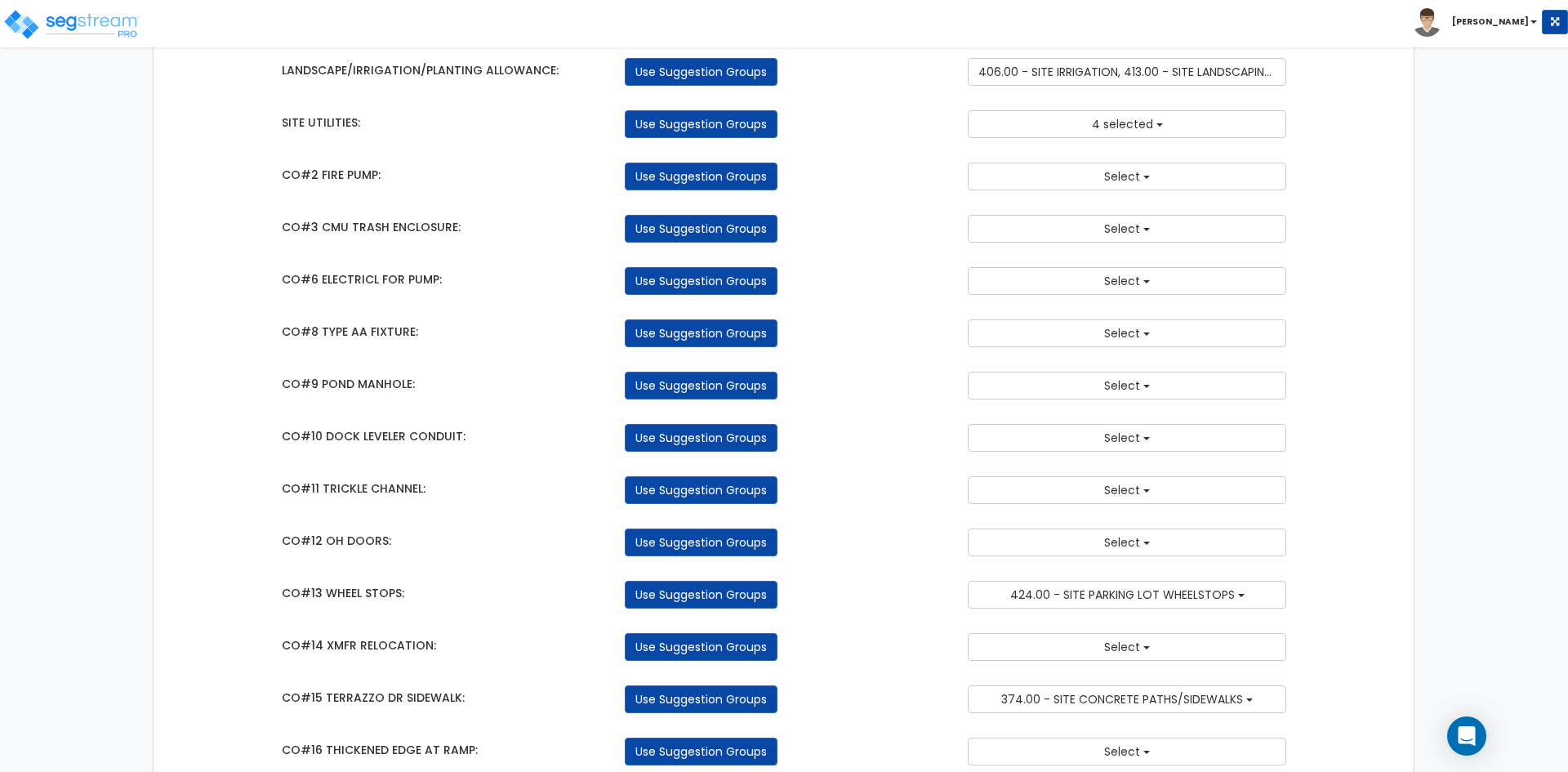
scroll to position [855, 0]
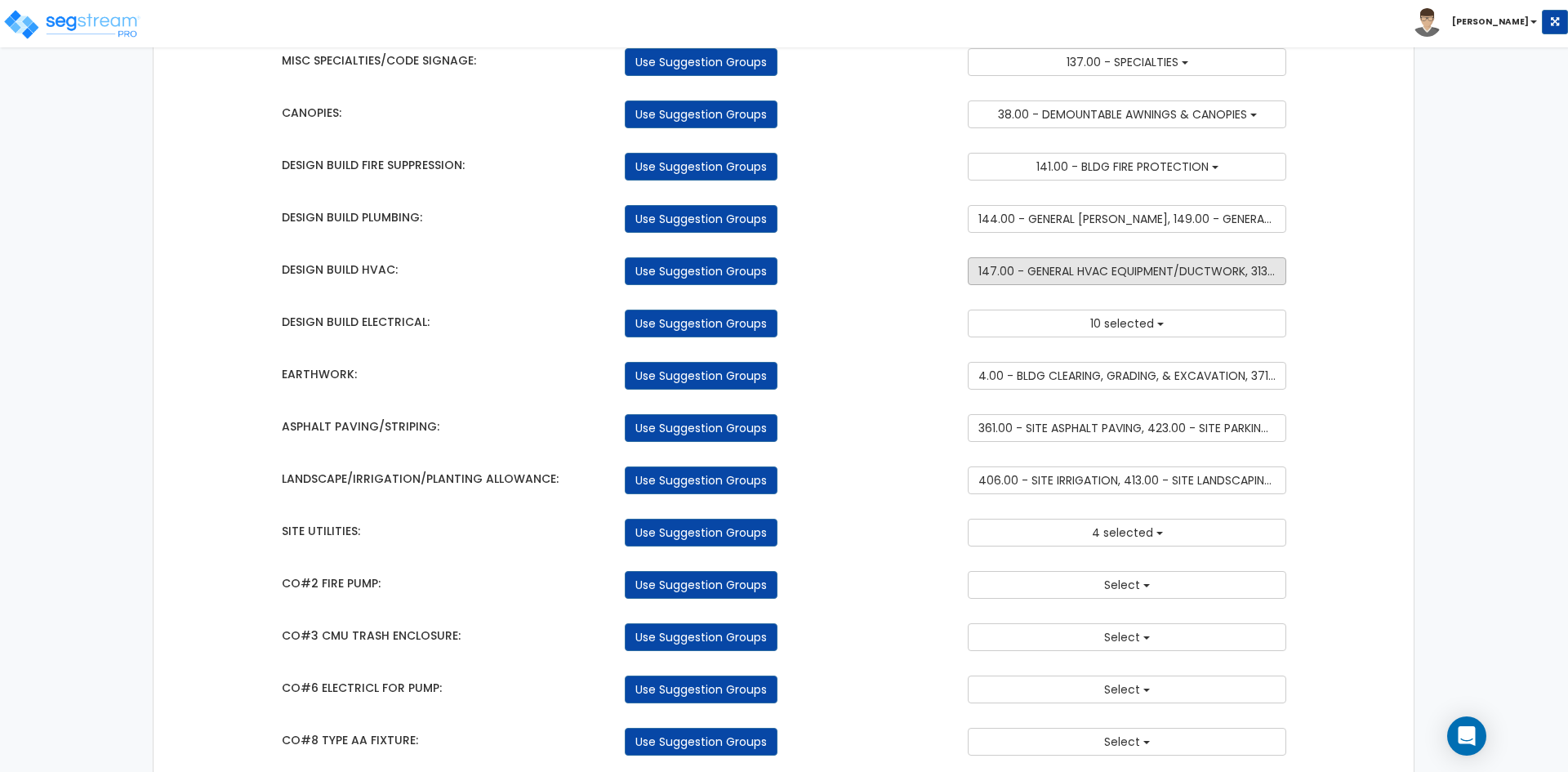
click at [1244, 271] on span "147.00 - GENERAL HVAC EQUIPMENT/DUCTWORK, 313.00 - PROCESS/MANUFACTURING HVAC E…" at bounding box center [1263, 271] width 569 height 16
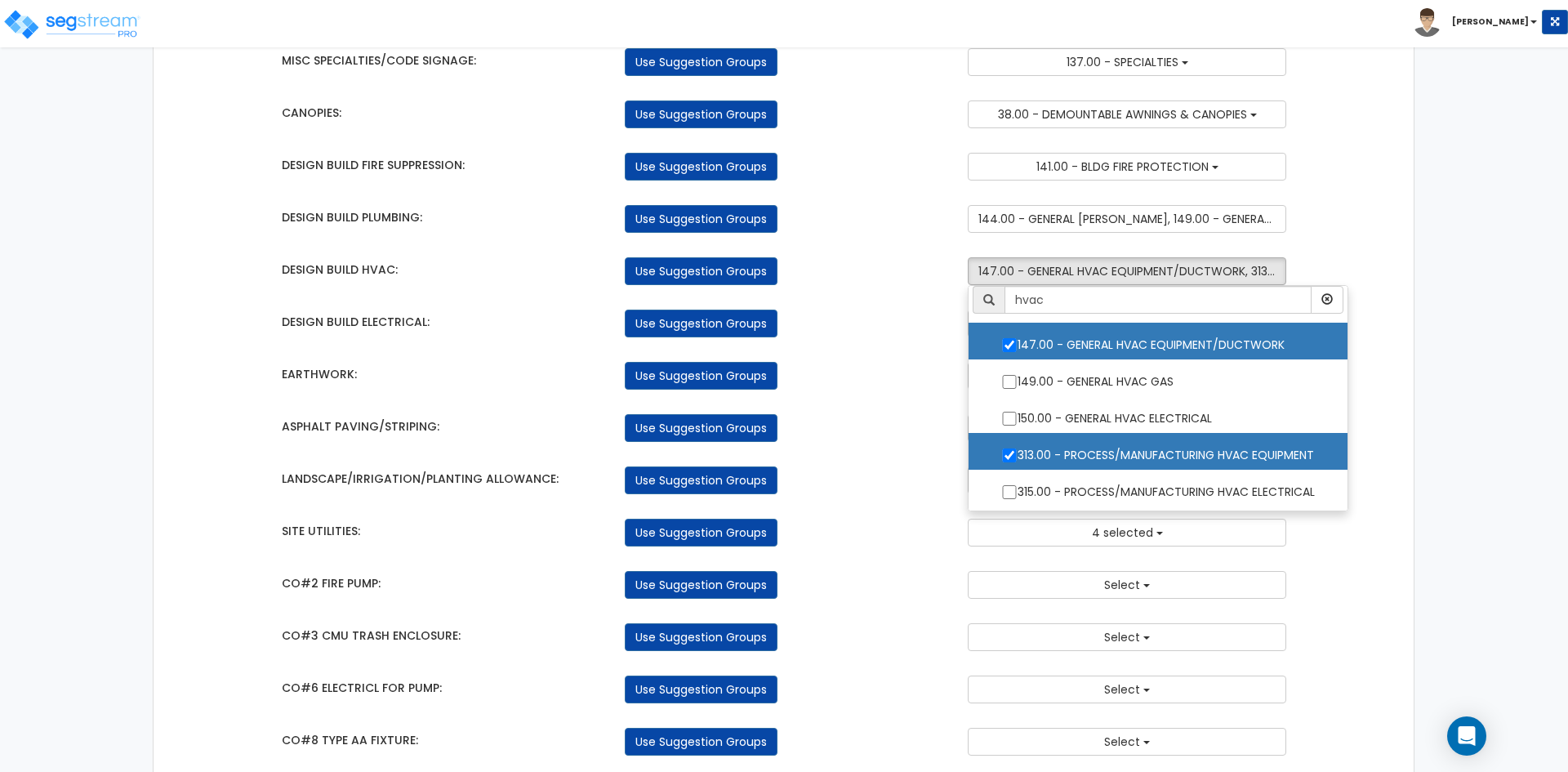
click at [1386, 411] on div "Takeoff Cost Suggestion Groups Modify Component Groups Manually BUILDING & SITE…" at bounding box center [784, 707] width 1260 height 2872
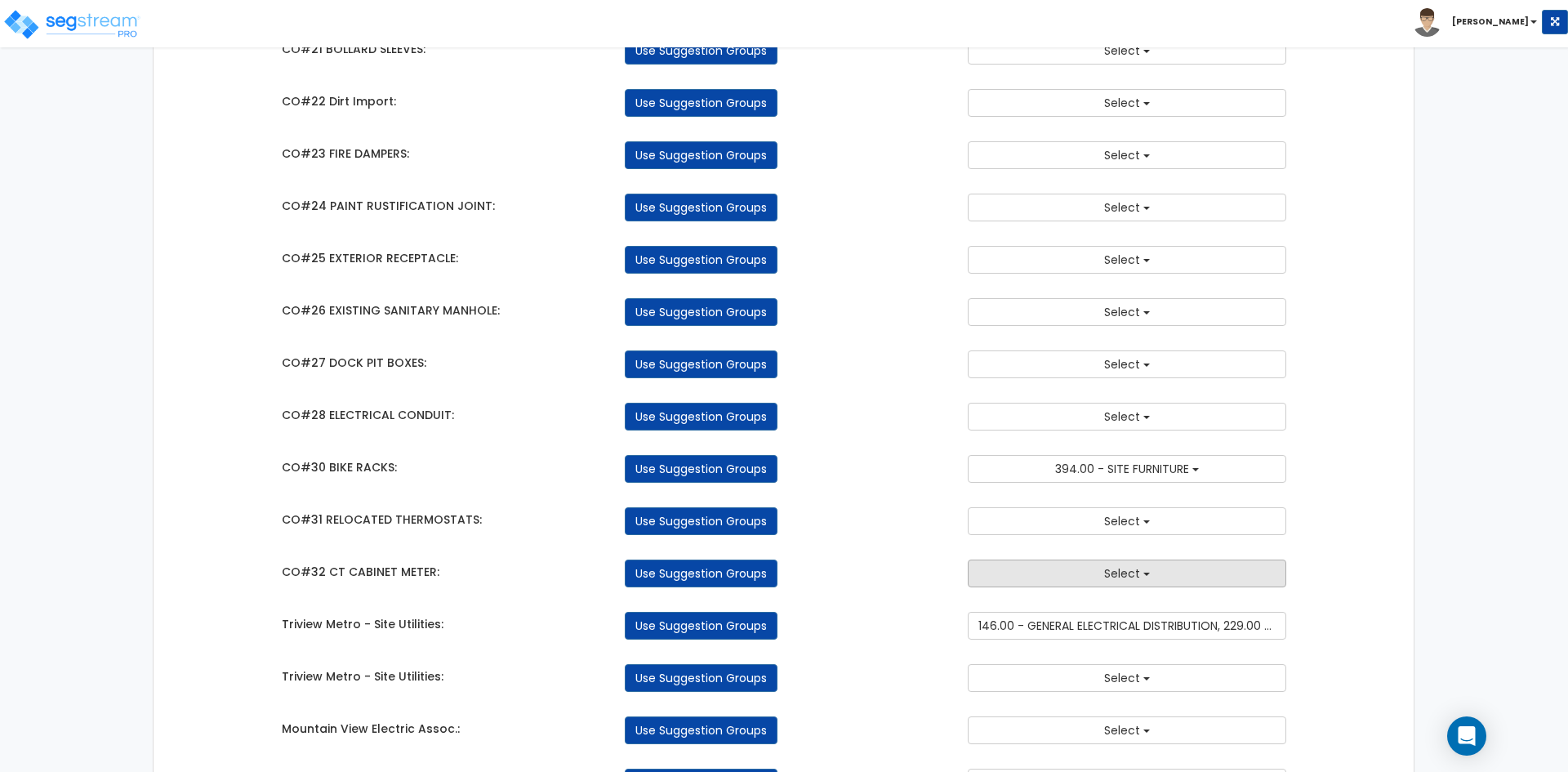
scroll to position [2243, 0]
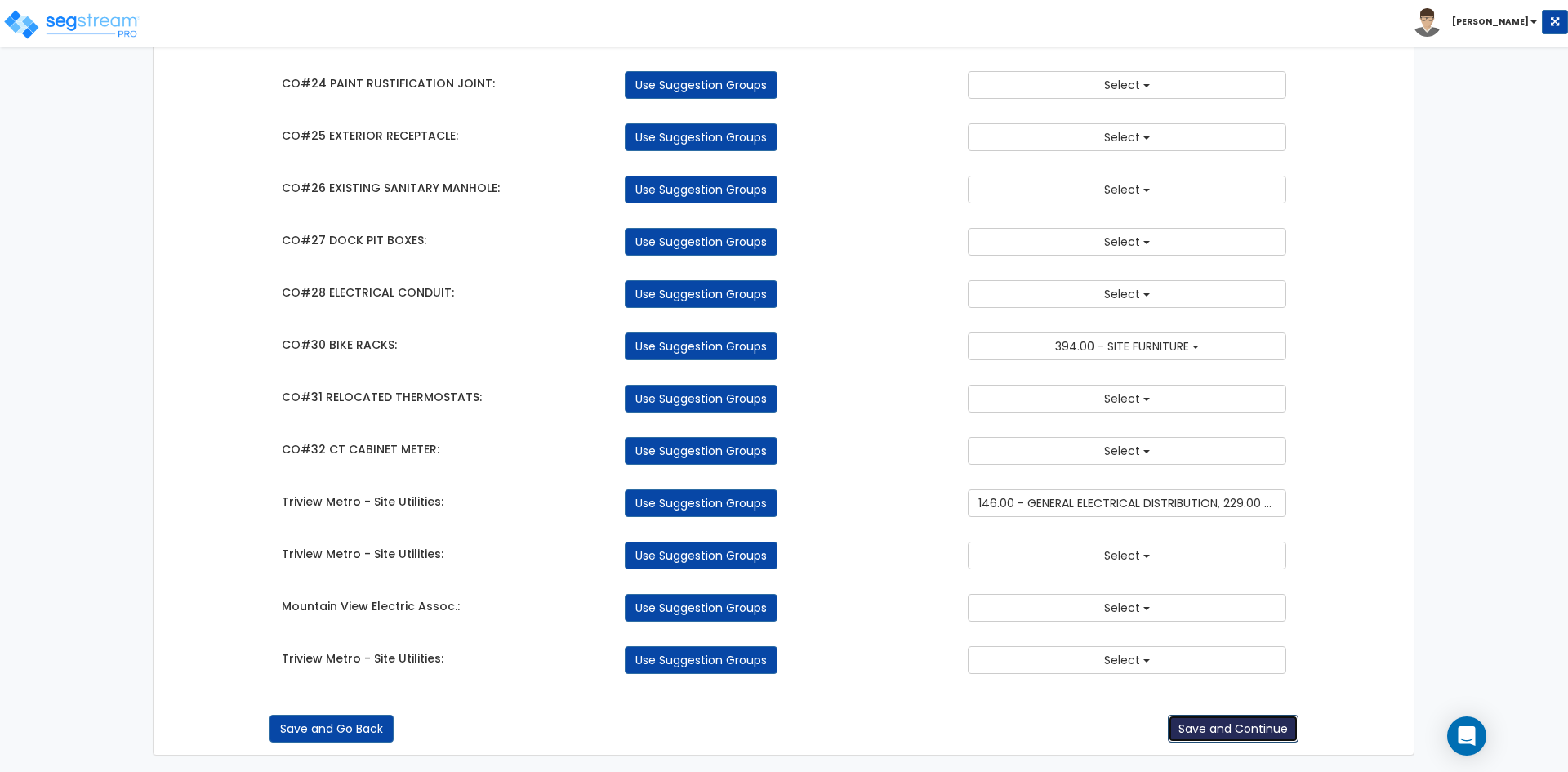
click at [1200, 723] on button "Save and Continue" at bounding box center [1233, 729] width 131 height 28
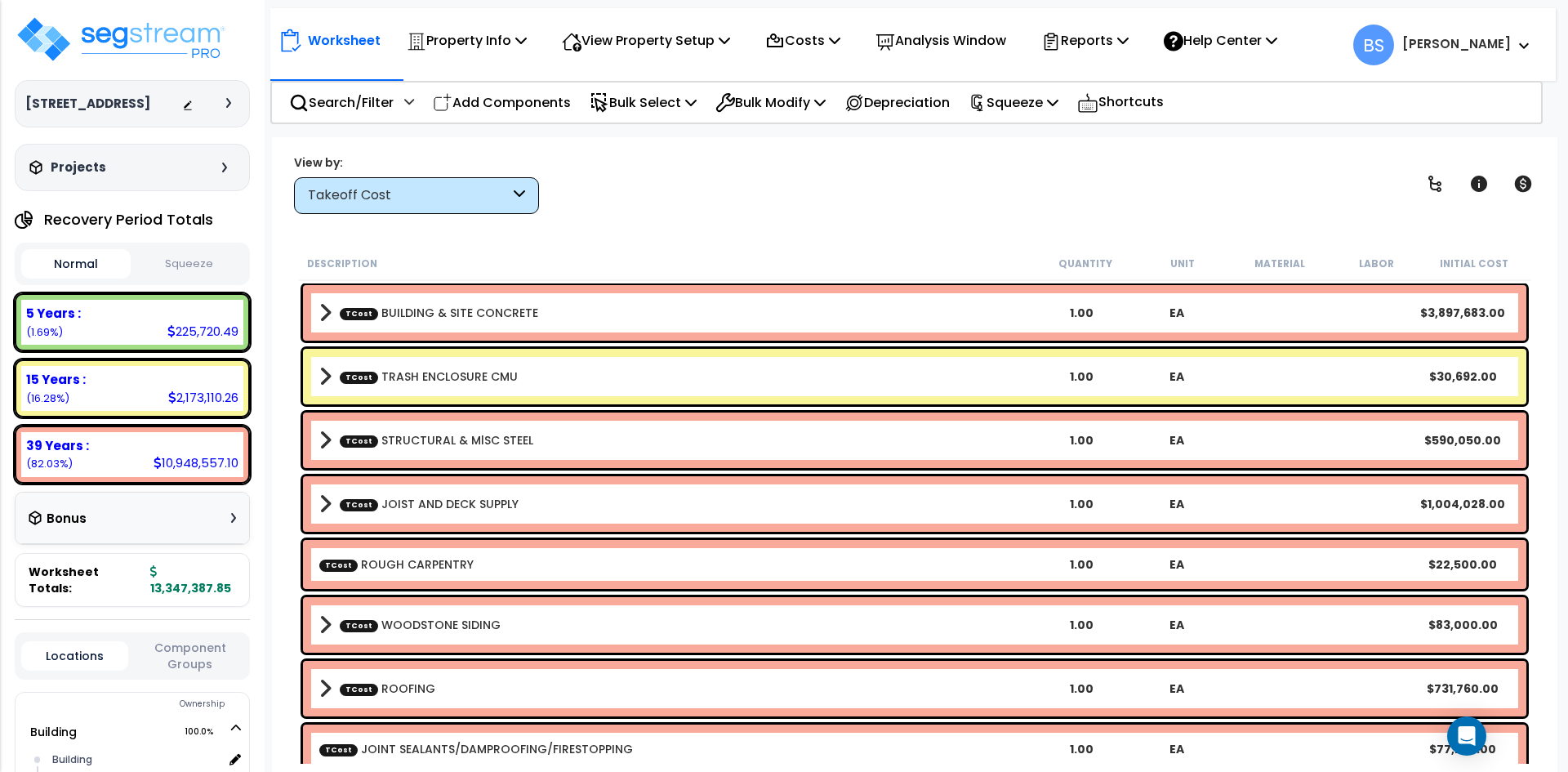
click at [203, 275] on button "Squeeze" at bounding box center [190, 264] width 110 height 29
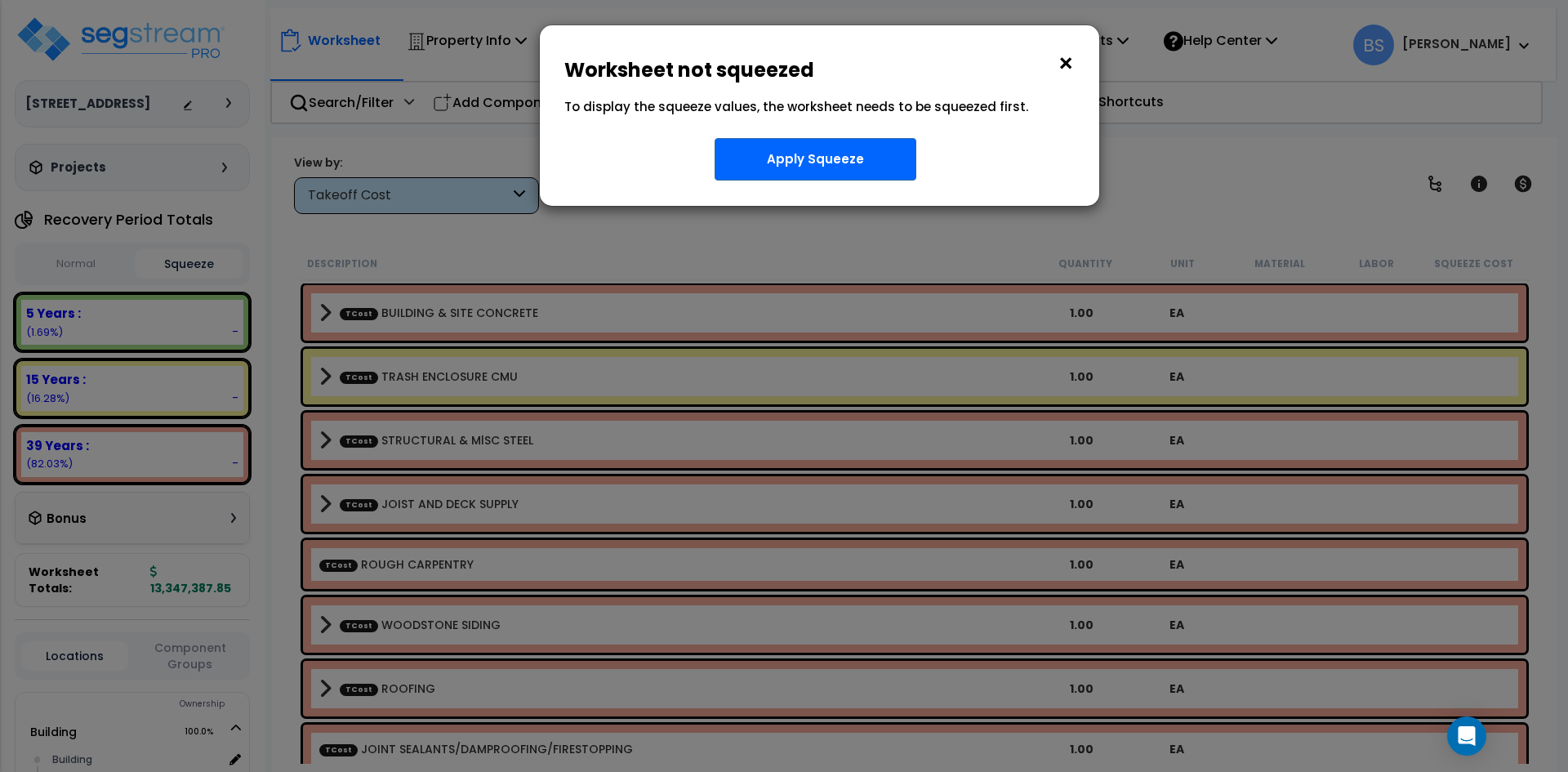
click at [1058, 62] on button "×" at bounding box center [1066, 64] width 18 height 26
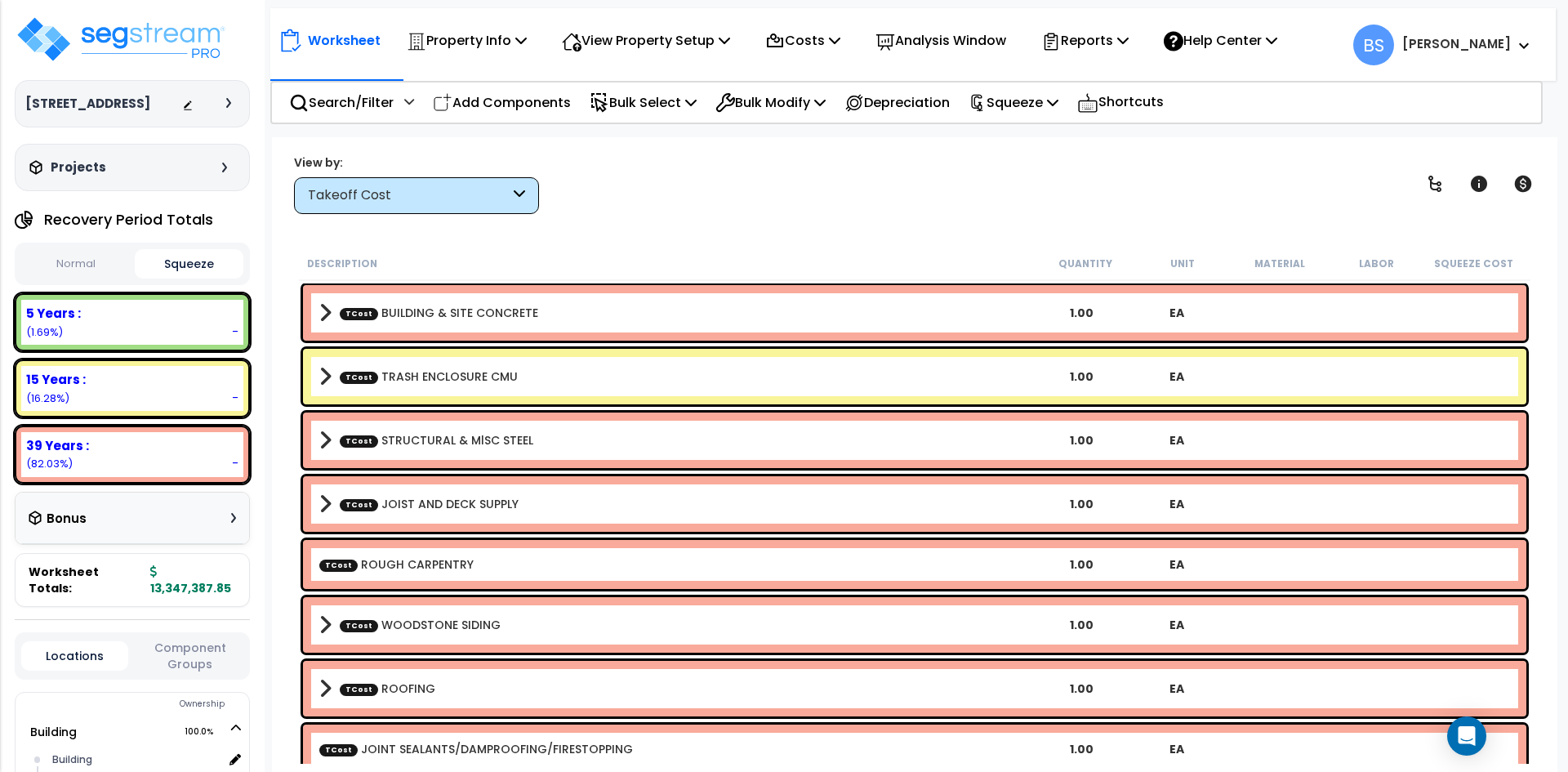
click at [476, 307] on link "TCost BUILDING & SITE CONCRETE" at bounding box center [438, 312] width 199 height 16
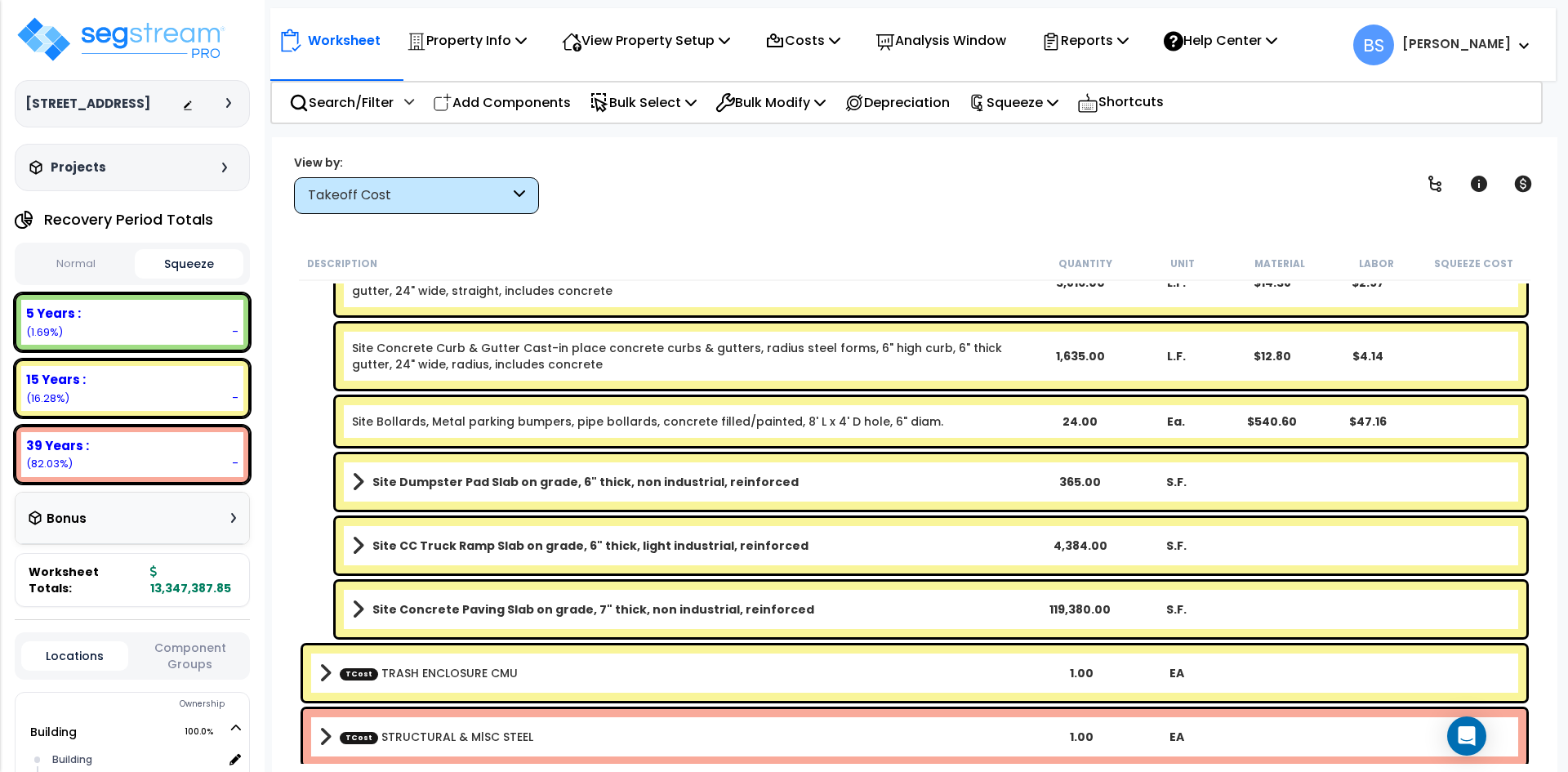
scroll to position [653, 0]
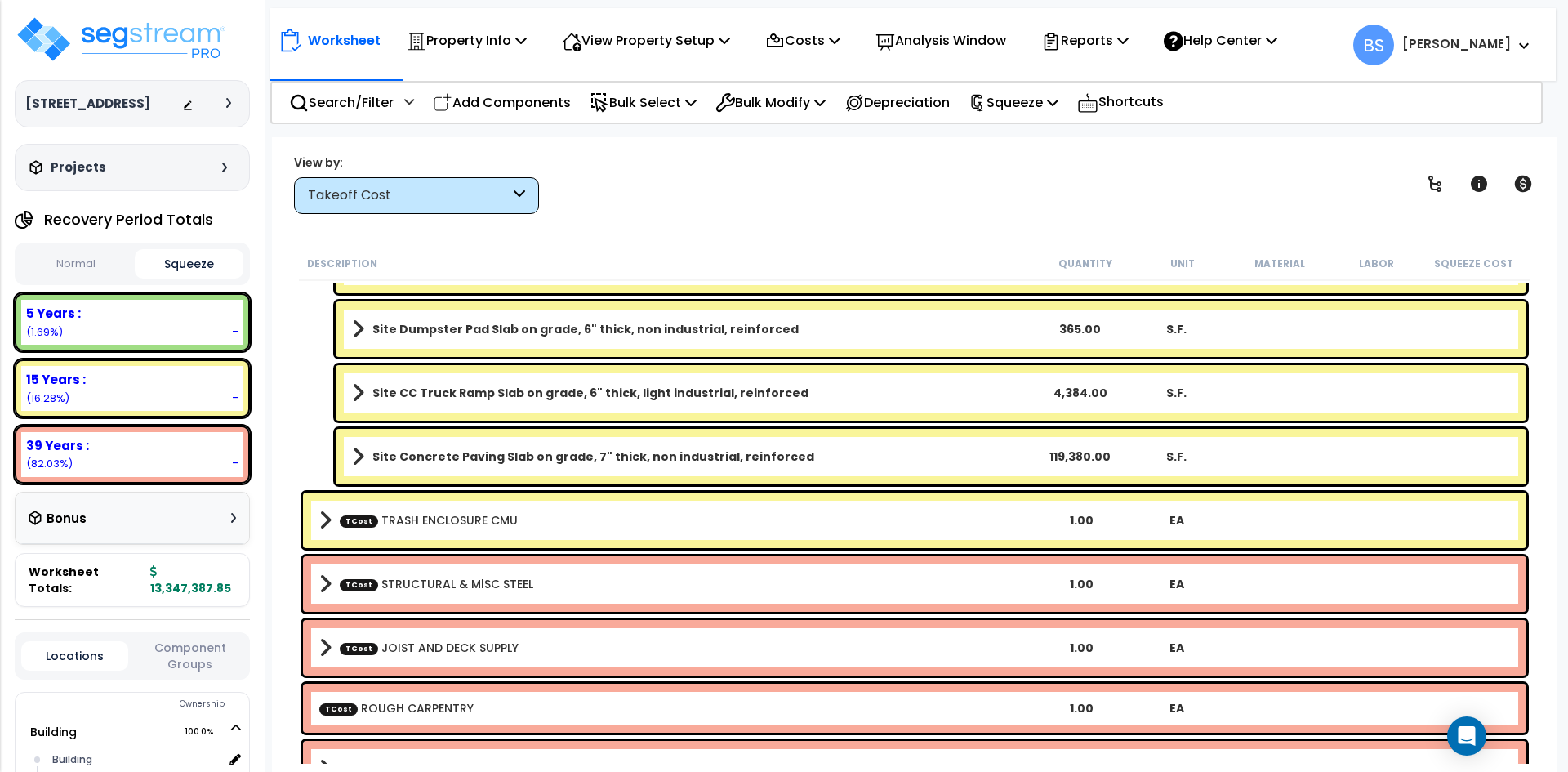
click at [1414, 482] on div "Site Concrete Paving Slab on grade, 7" thick, non industrial, reinforced 119,38…" at bounding box center [931, 456] width 1191 height 56
click at [1412, 462] on div "Site Concrete Paving Slab on grade, 7" thick, non industrial, reinforced 119,38…" at bounding box center [931, 456] width 1191 height 56
click at [357, 456] on span at bounding box center [357, 456] width 12 height 23
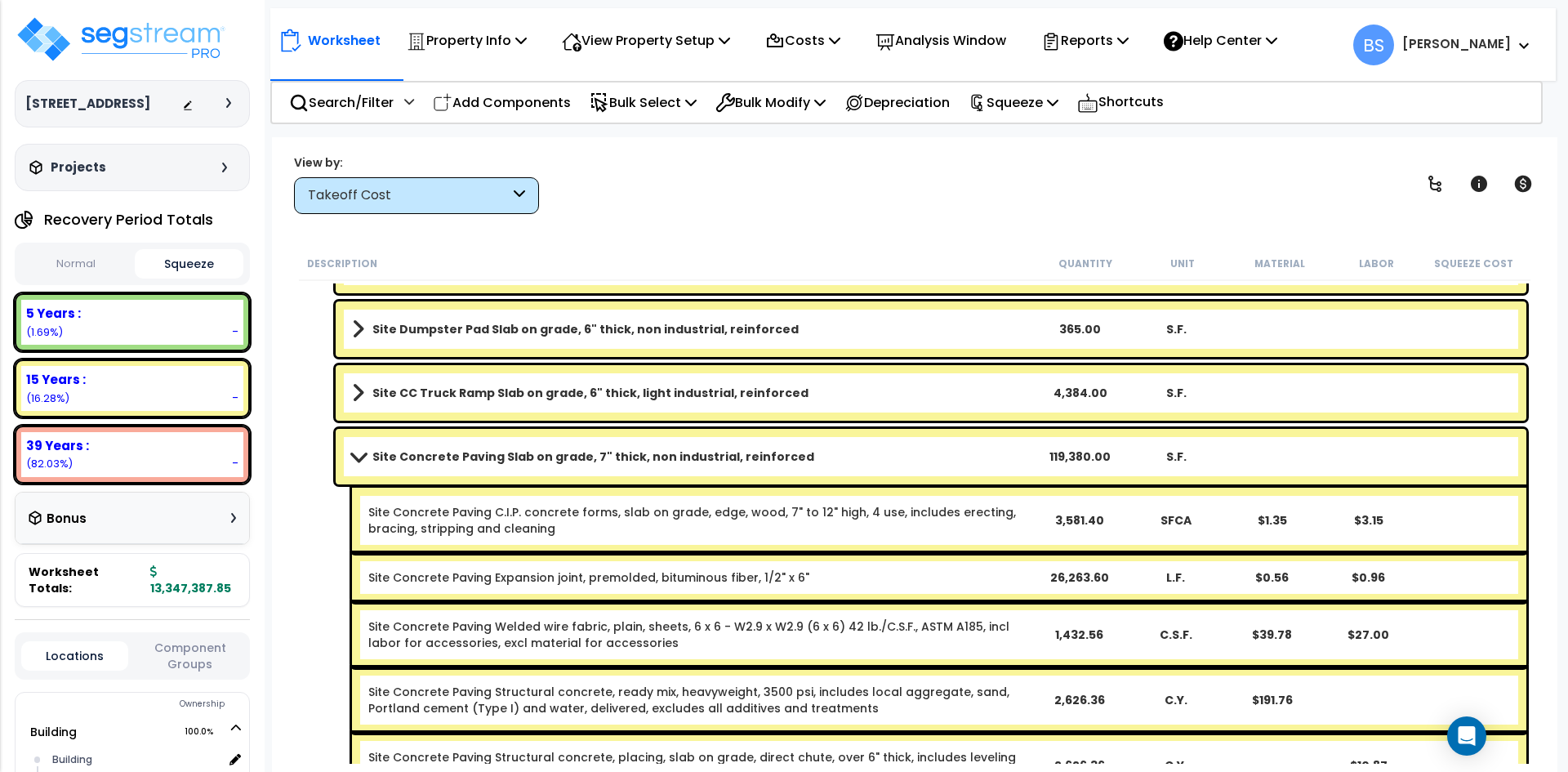
click at [357, 456] on span at bounding box center [358, 456] width 23 height 12
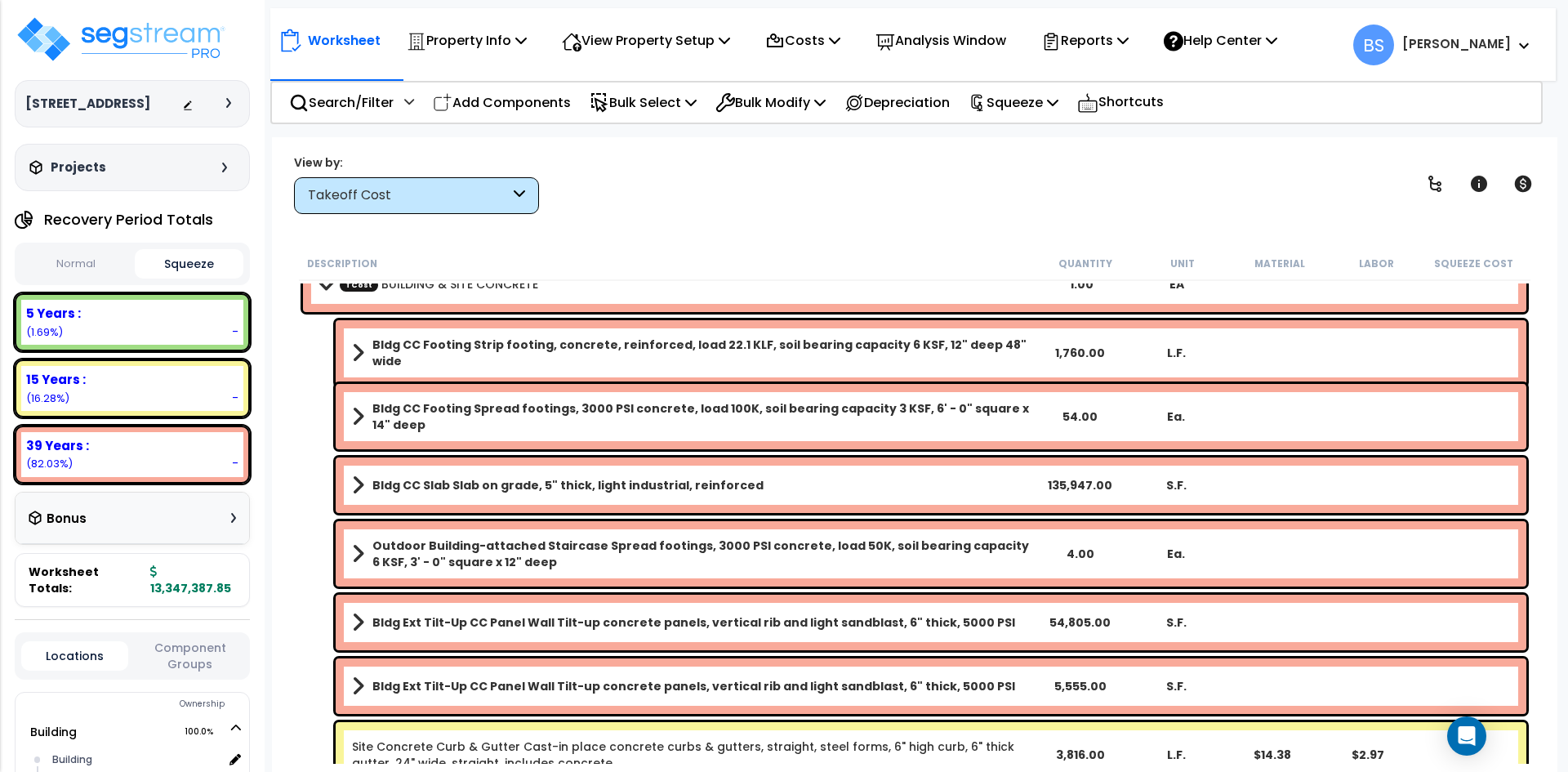
scroll to position [0, 0]
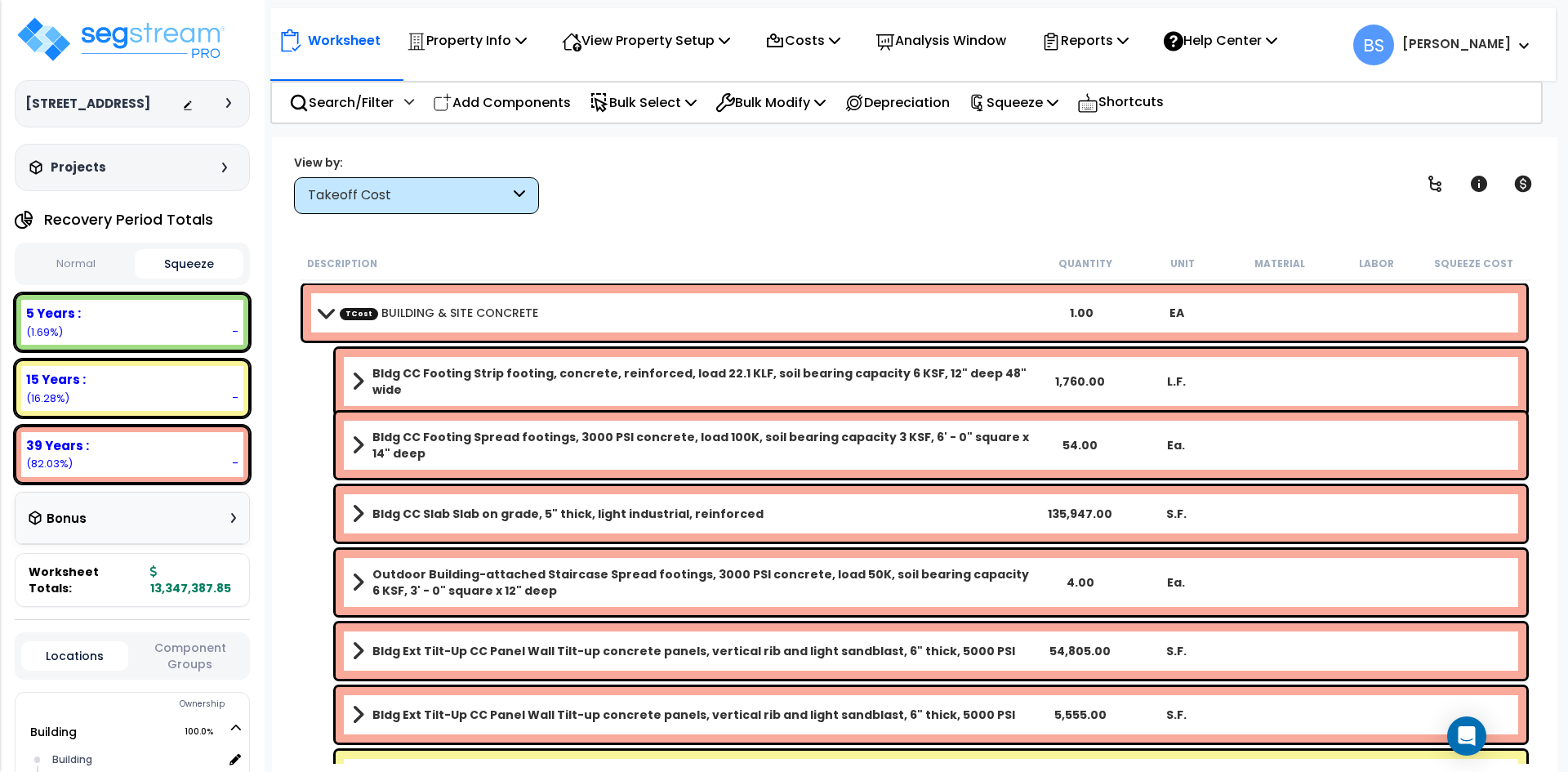
click at [81, 278] on button "Normal" at bounding box center [76, 264] width 110 height 29
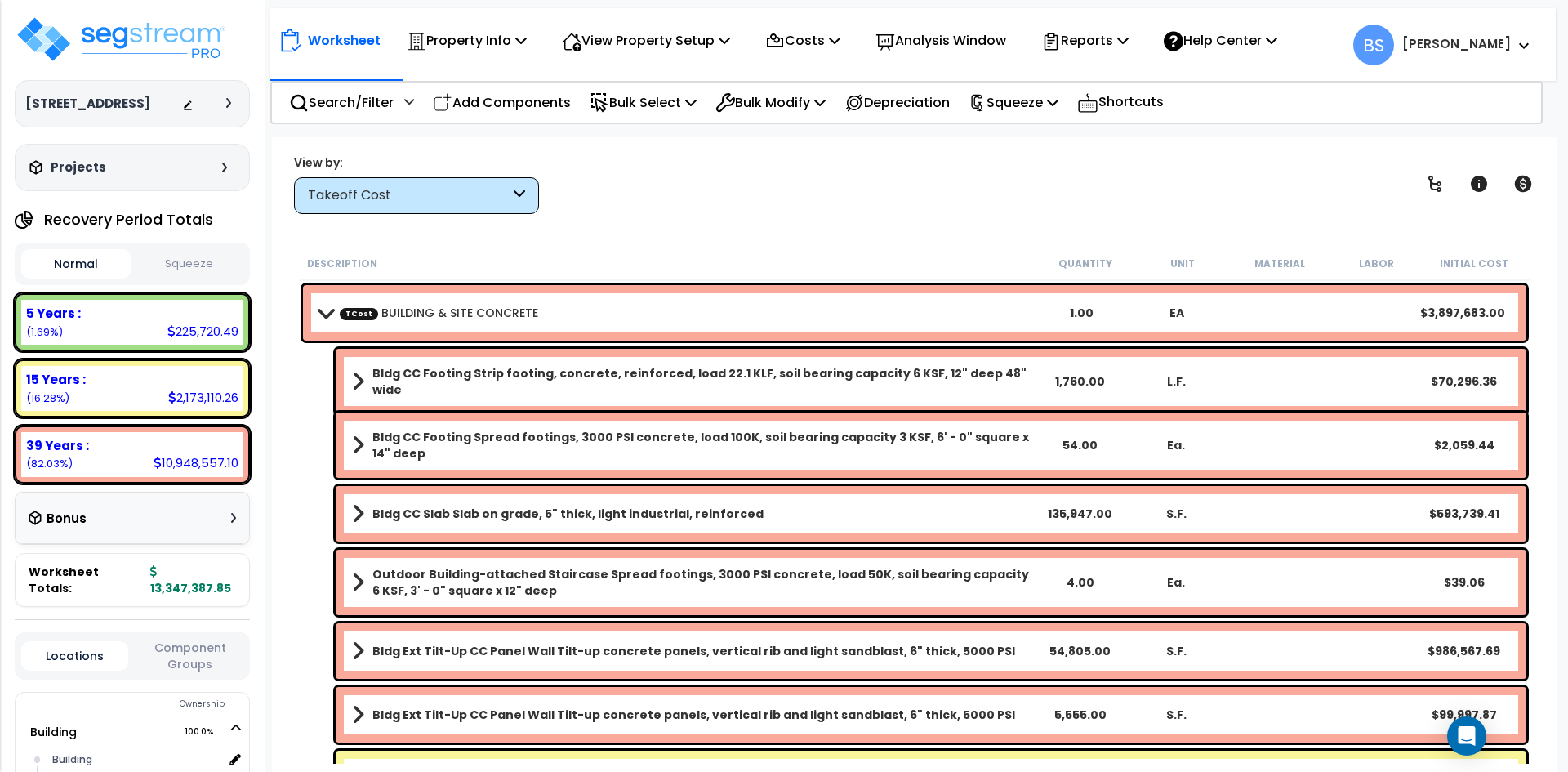
click at [612, 299] on div "TCost BUILDING & SITE CONCRETE 1.00 EA $3,897,683.00" at bounding box center [914, 312] width 1224 height 56
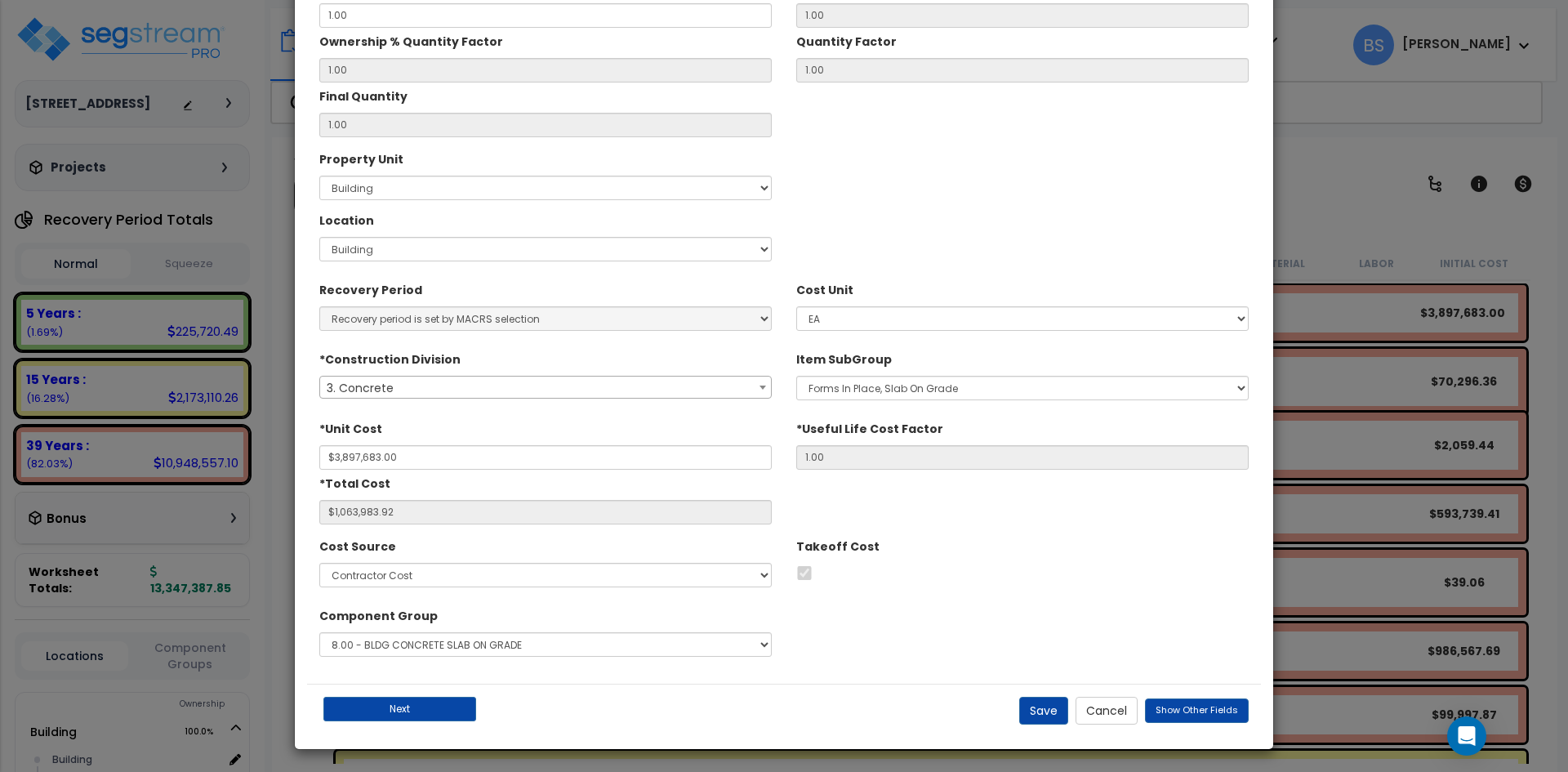
scroll to position [180, 0]
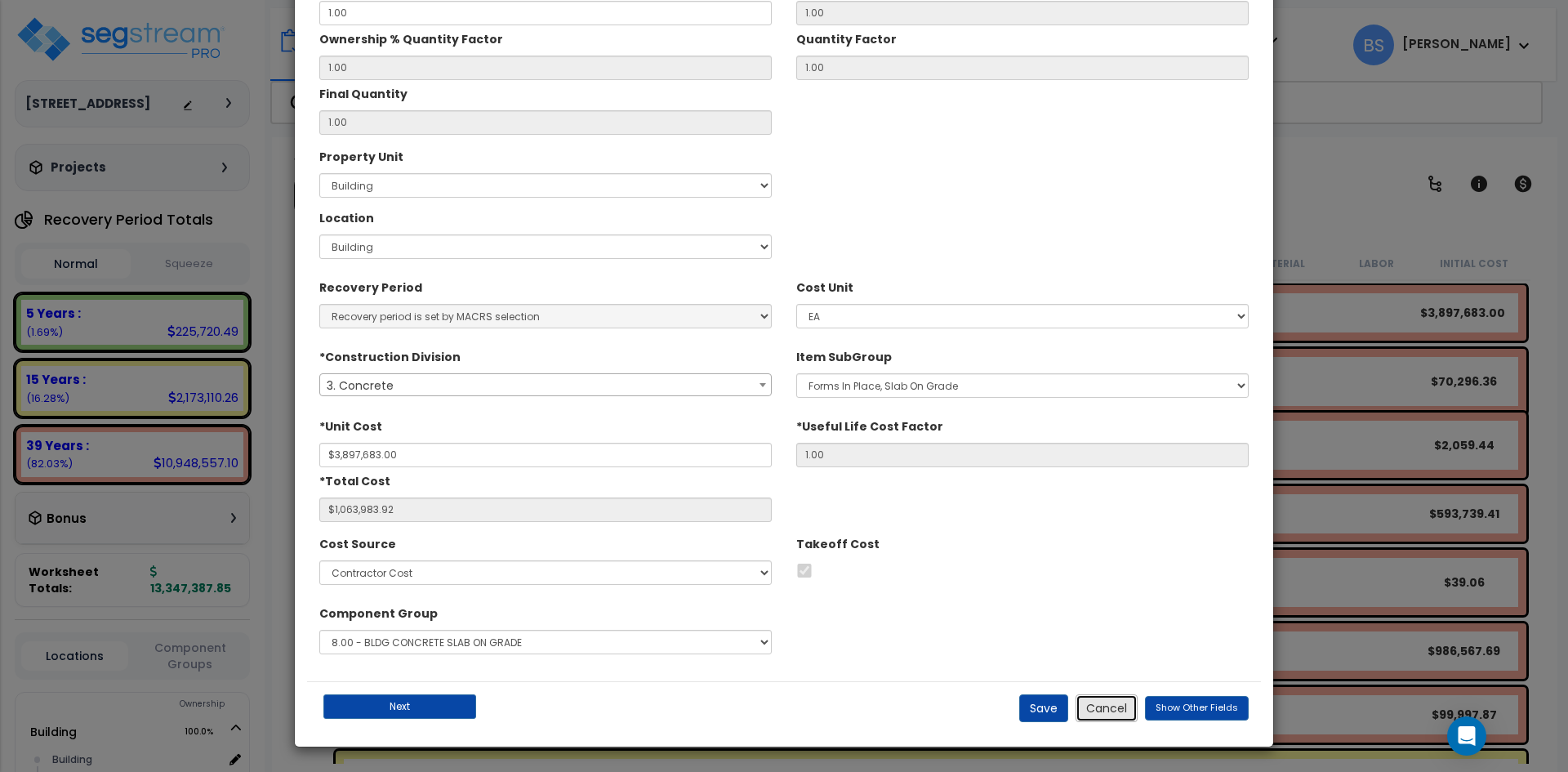
click at [1105, 709] on button "Cancel" at bounding box center [1107, 708] width 62 height 28
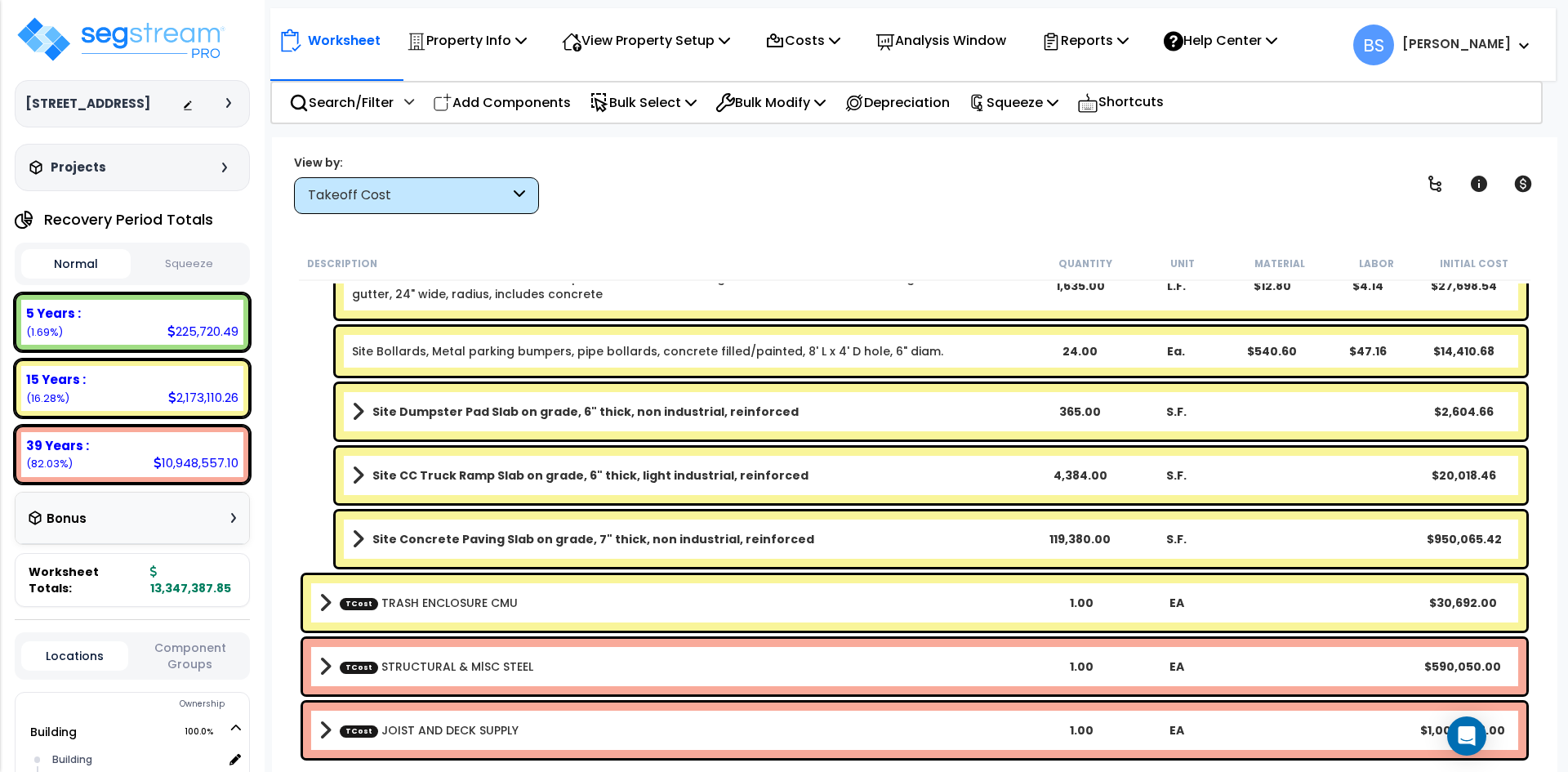
scroll to position [572, 0]
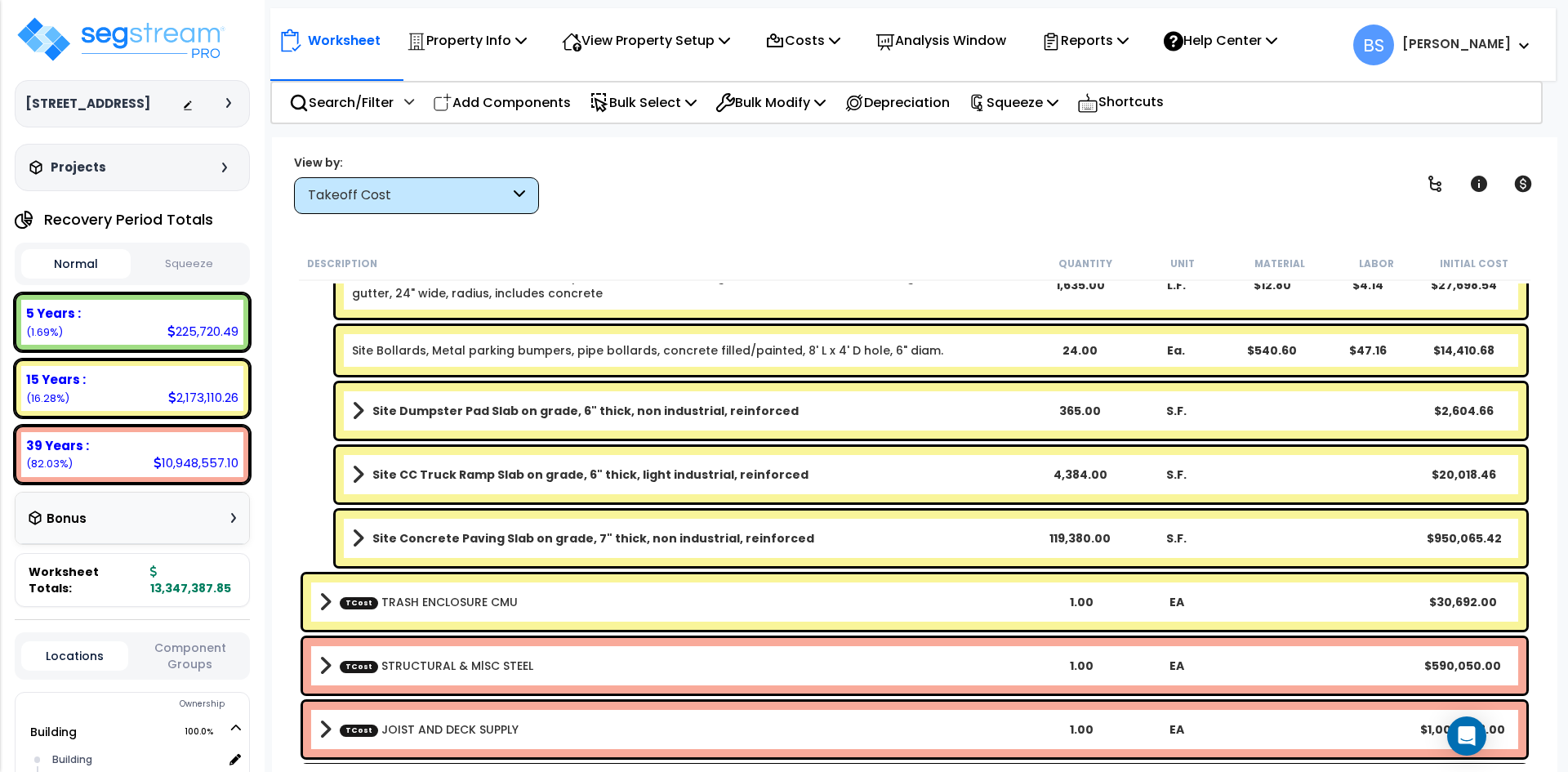
click at [470, 605] on link "TCost TRASH ENCLOSURE CMU" at bounding box center [429, 602] width 178 height 16
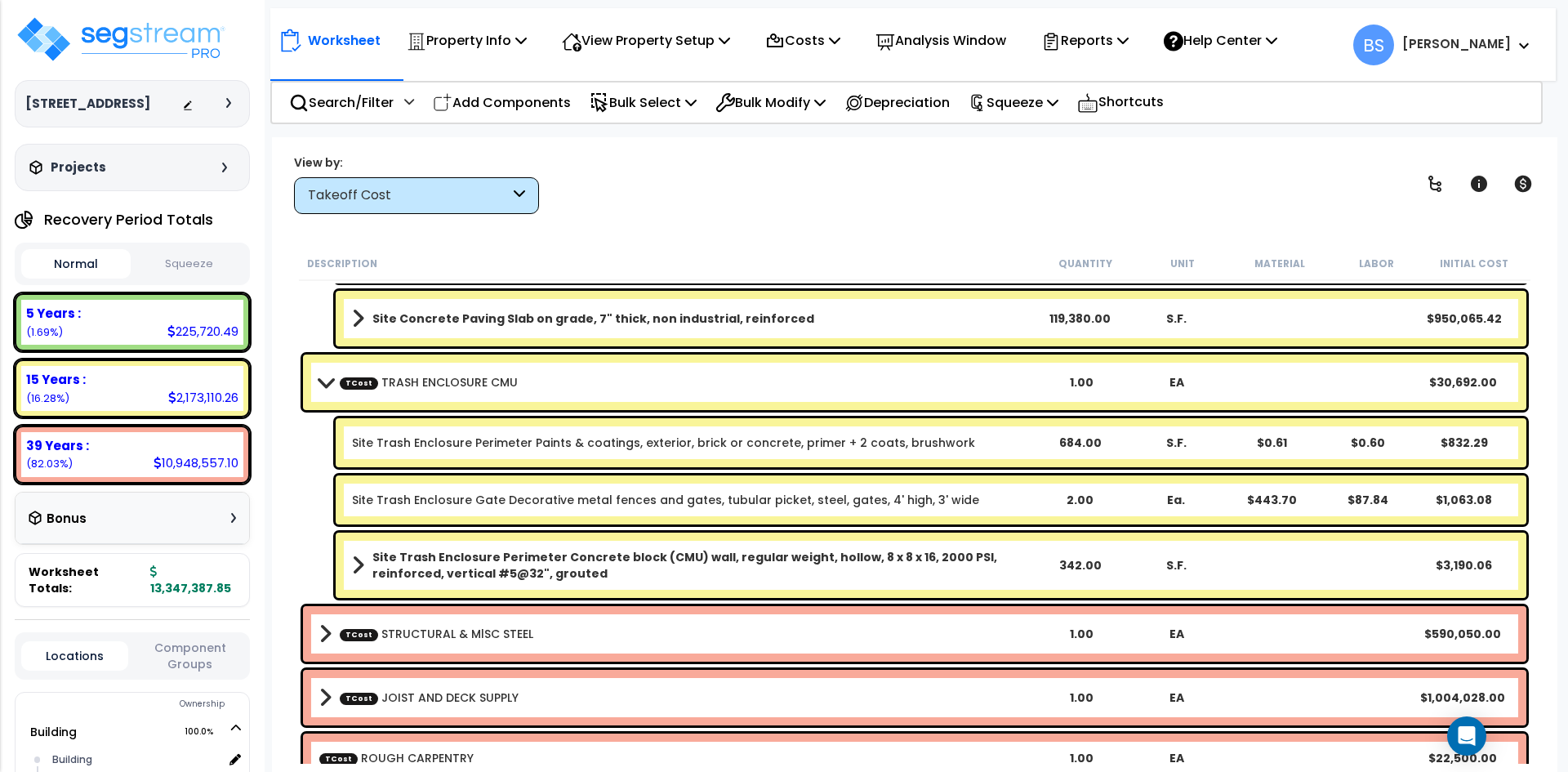
scroll to position [816, 0]
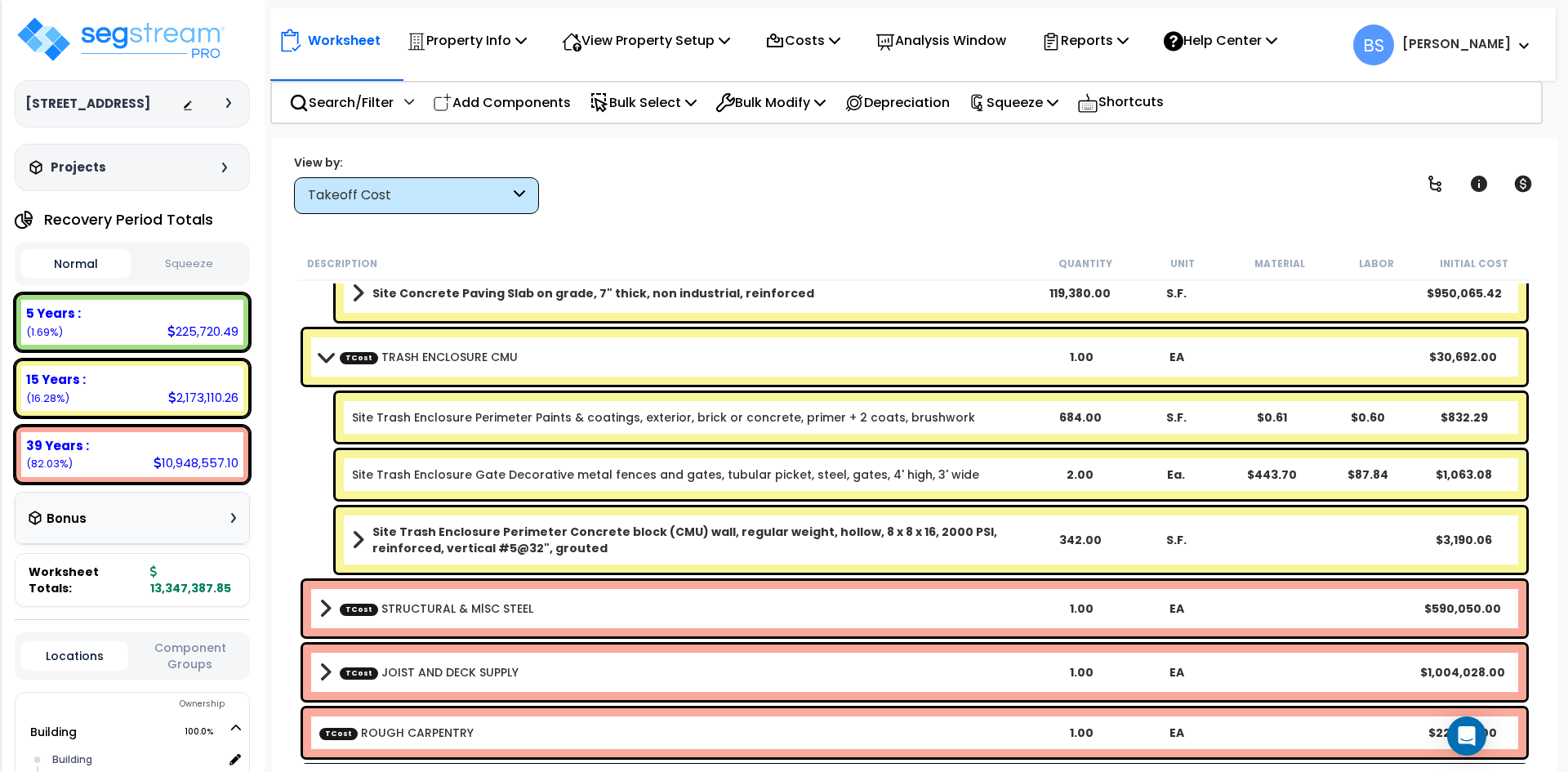
click at [462, 606] on link "TCost STRUCTURAL & MlSC STEEL" at bounding box center [436, 608] width 194 height 16
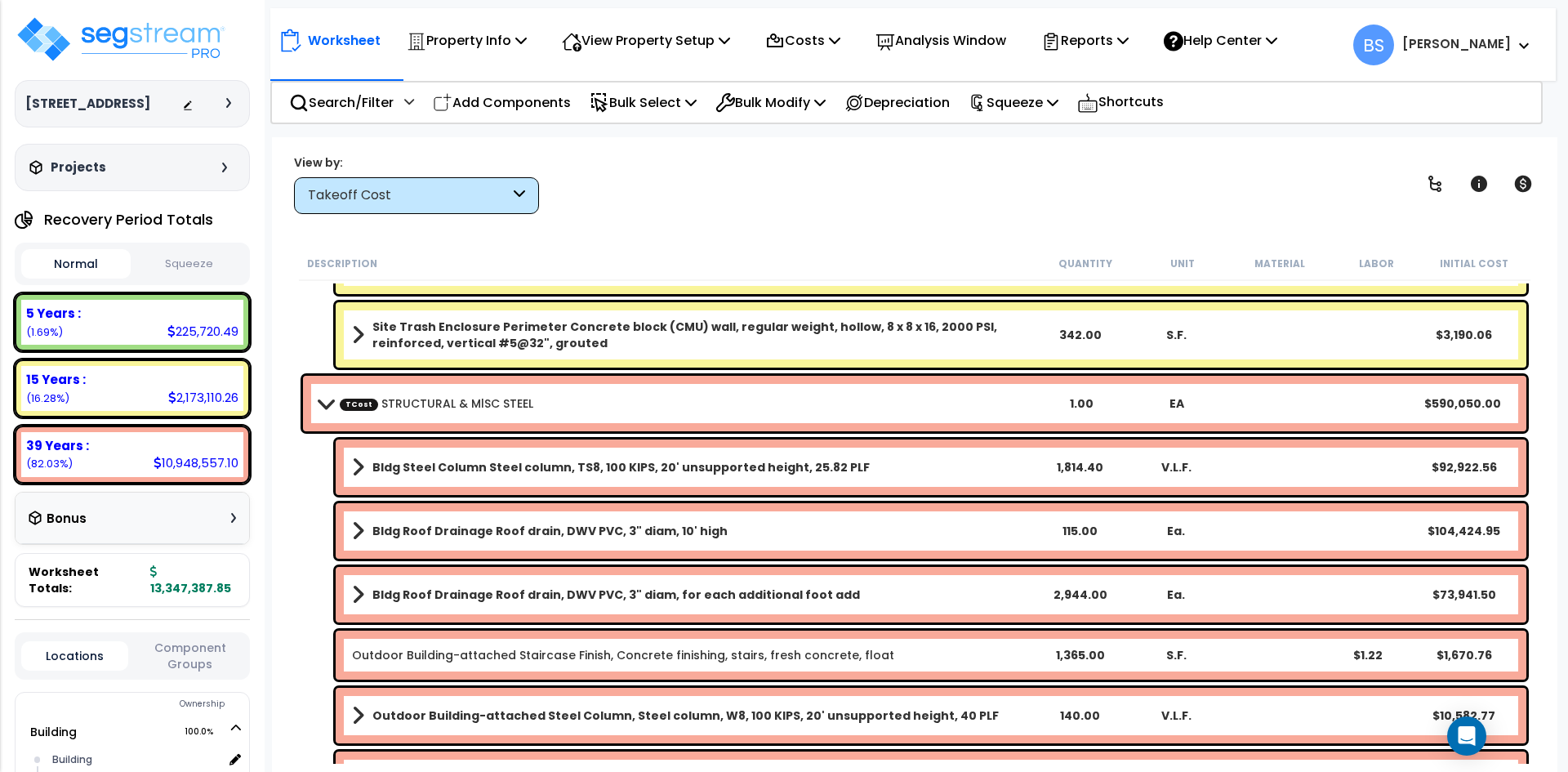
scroll to position [980, 0]
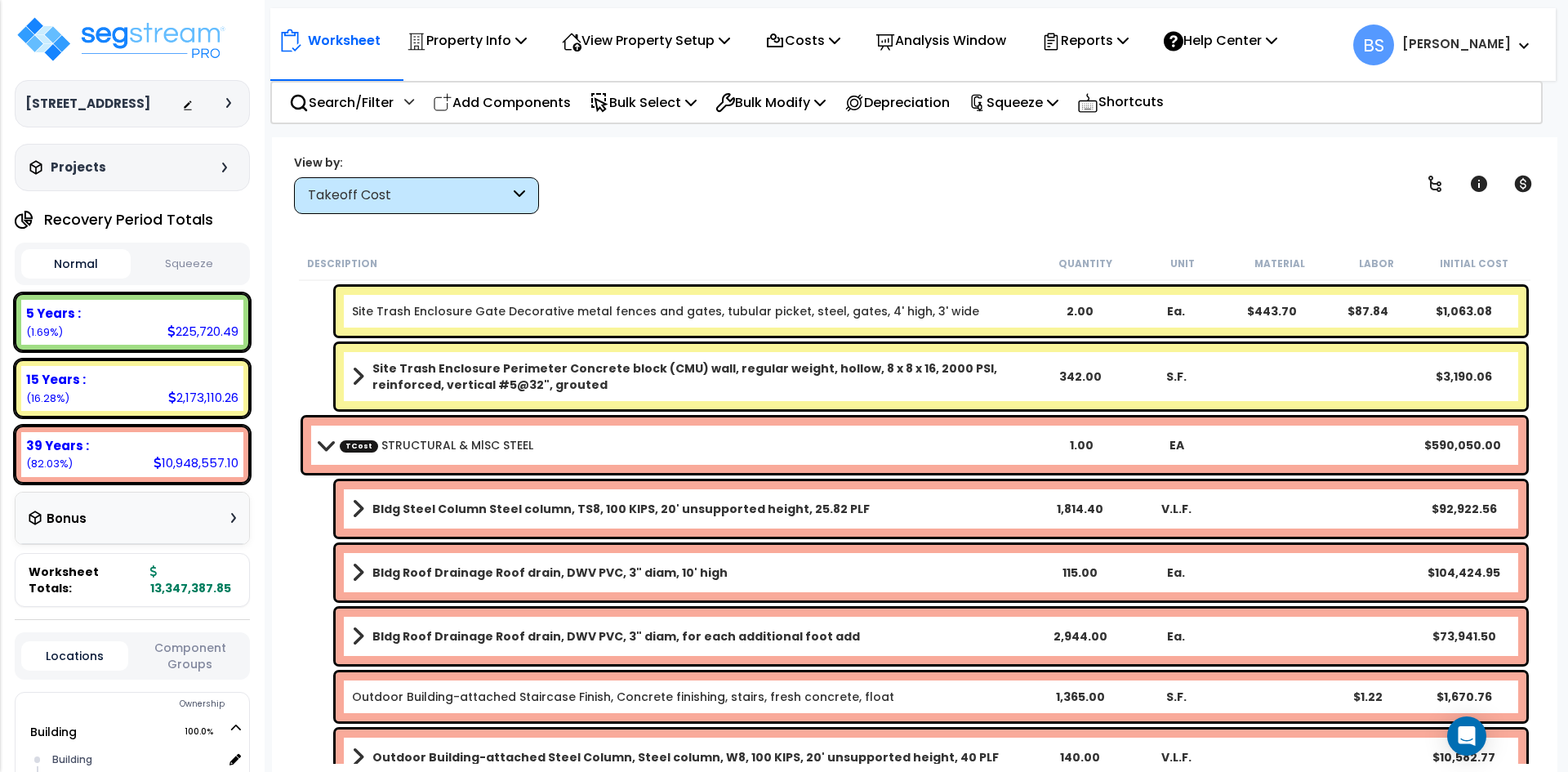
click at [453, 449] on link "TCost STRUCTURAL & MlSC STEEL" at bounding box center [436, 445] width 194 height 16
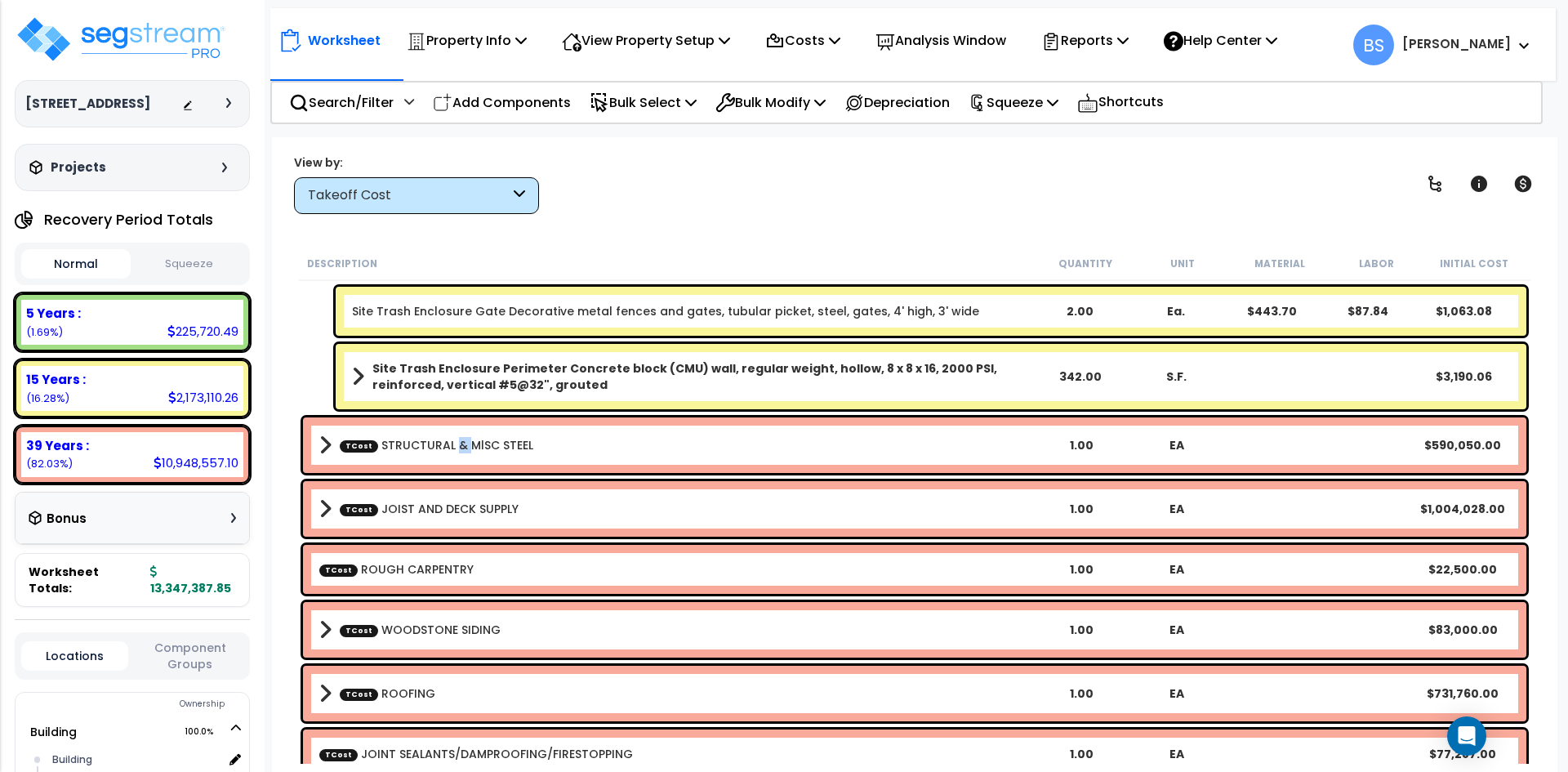
click at [453, 449] on link "TCost STRUCTURAL & MlSC STEEL" at bounding box center [436, 445] width 194 height 16
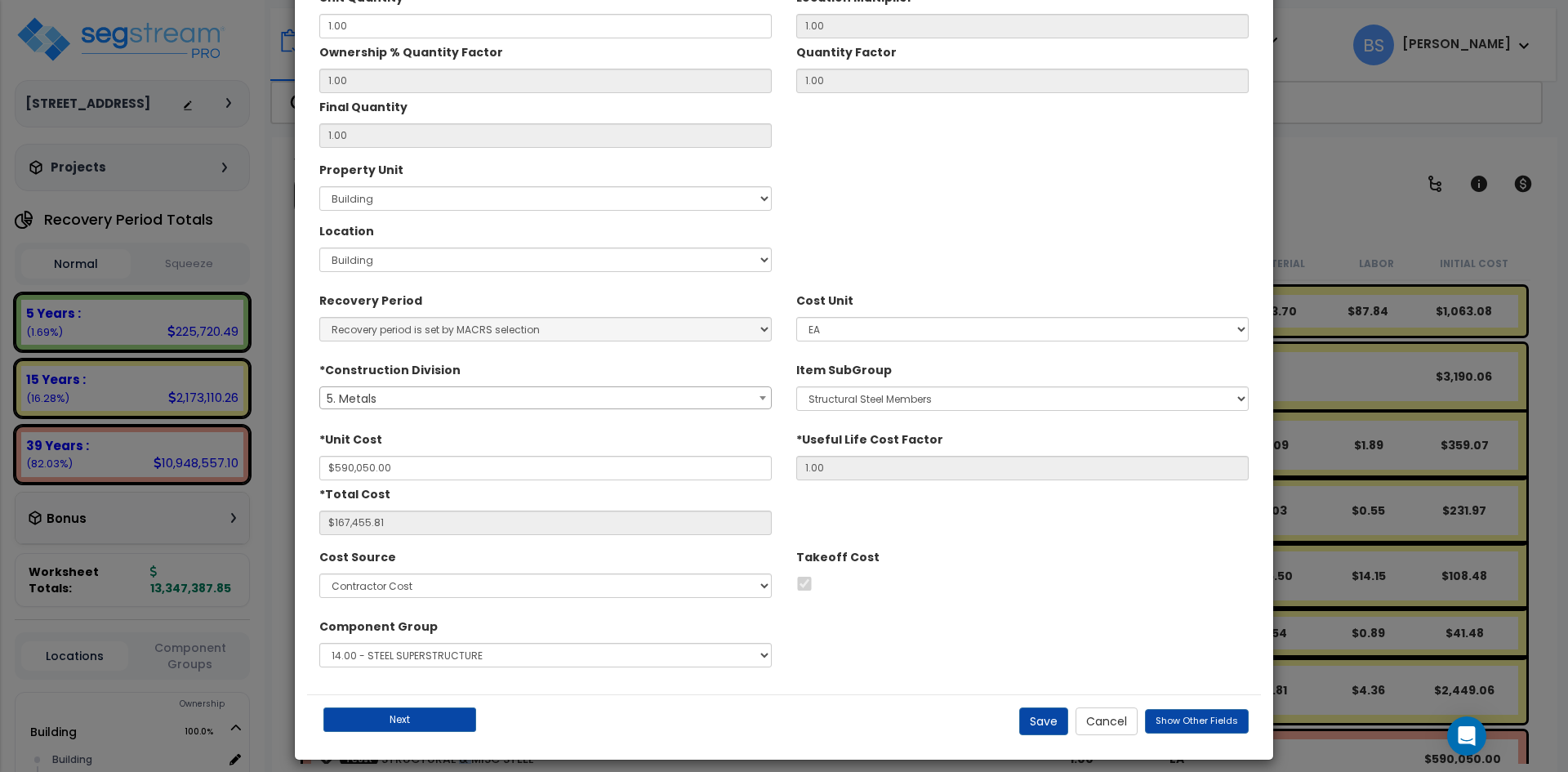
scroll to position [180, 0]
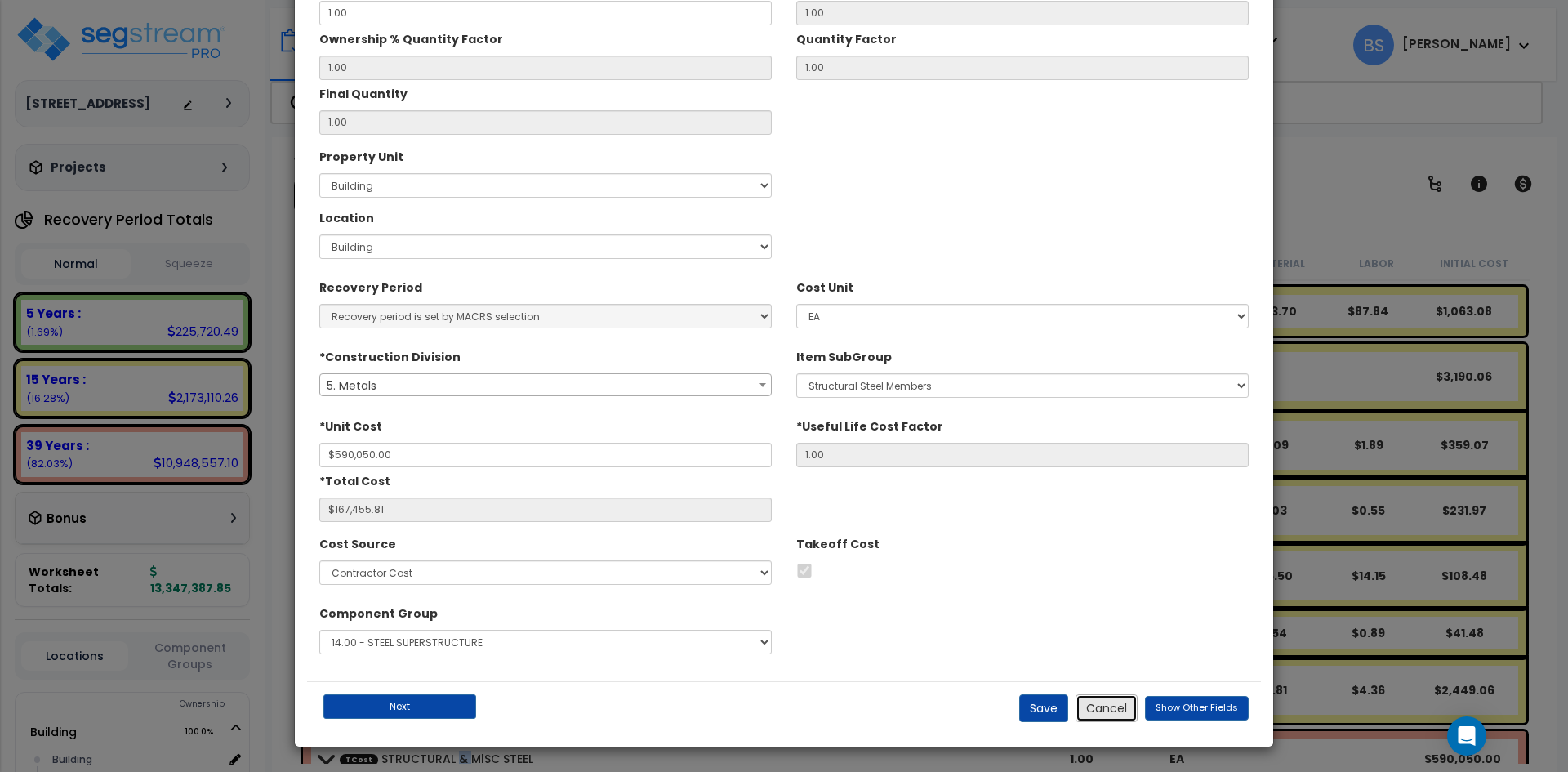
click at [1129, 713] on button "Cancel" at bounding box center [1107, 708] width 62 height 28
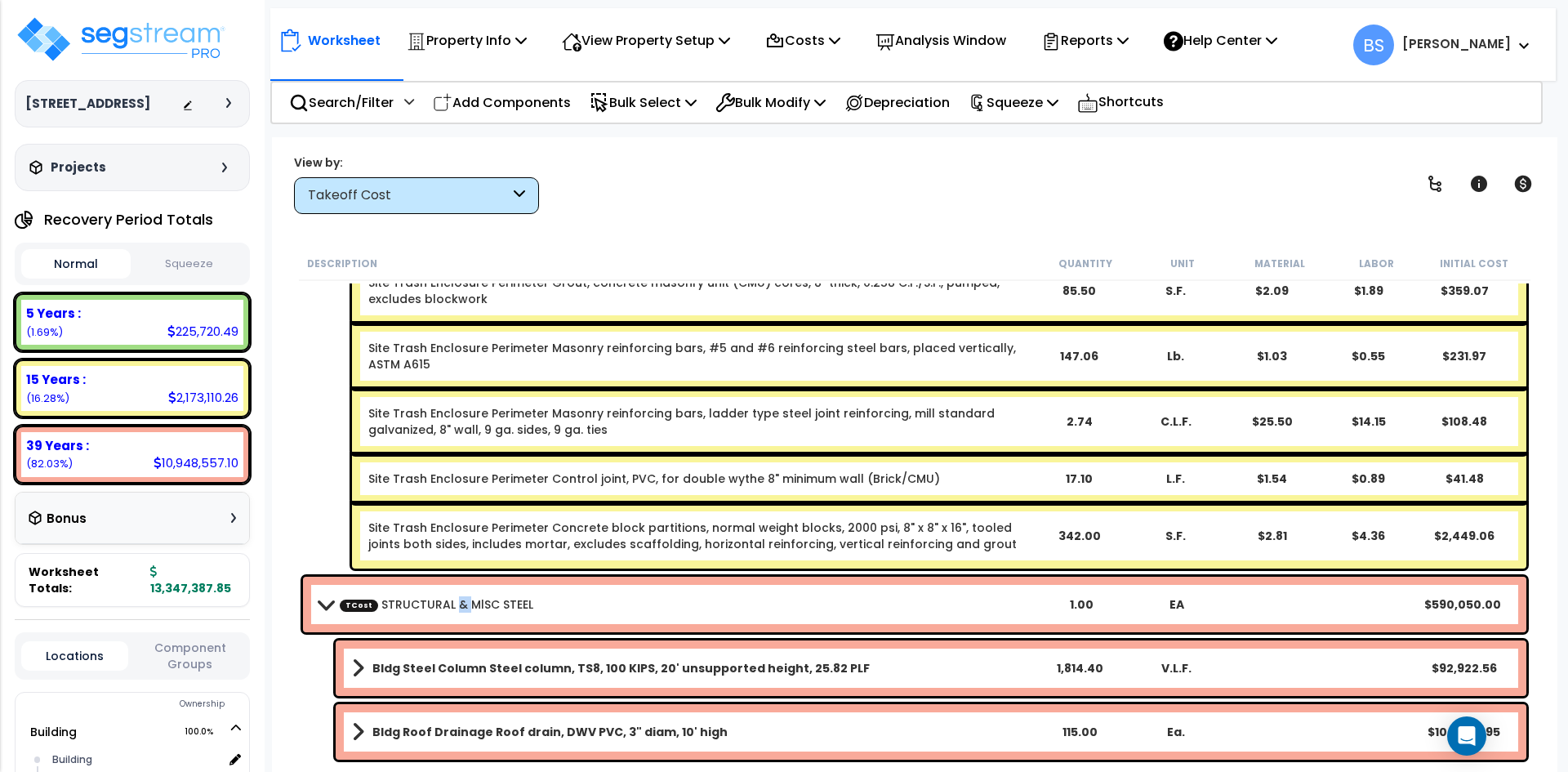
scroll to position [1388, 0]
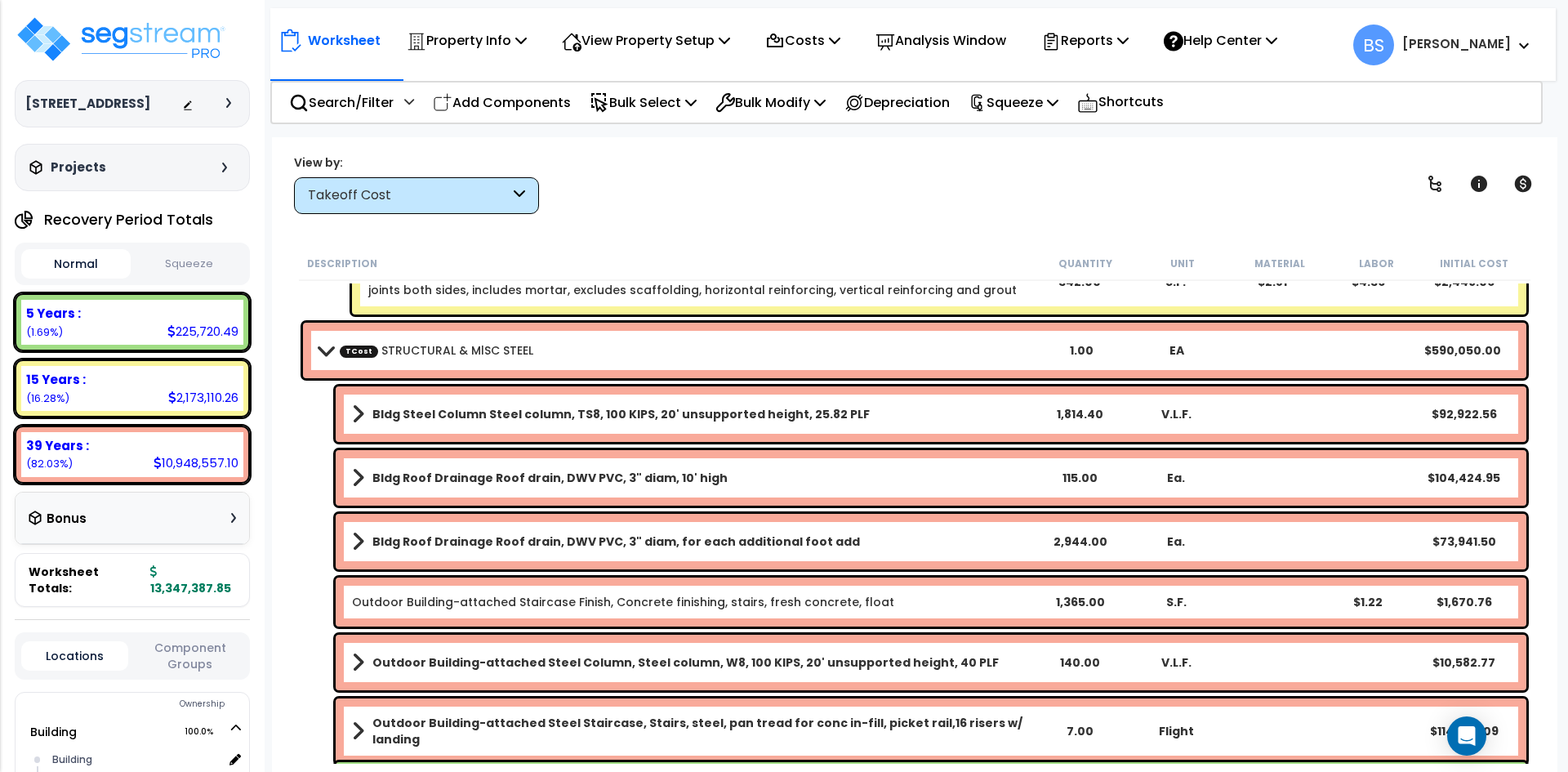
click at [396, 349] on link "TCost STRUCTURAL & MlSC STEEL" at bounding box center [436, 350] width 194 height 16
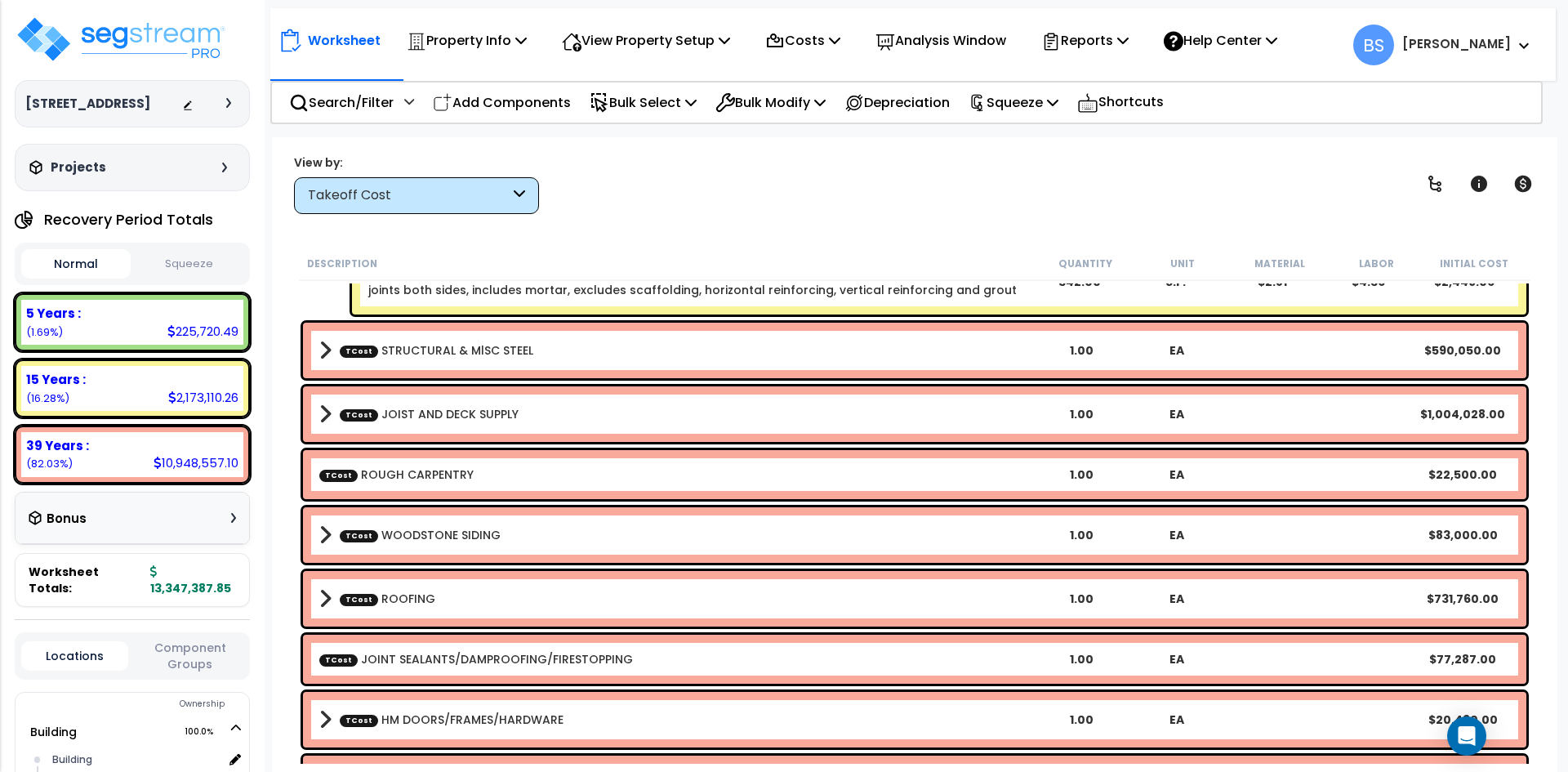
click at [452, 420] on link "TCost JOIST AND DECK SUPPLY" at bounding box center [429, 414] width 179 height 16
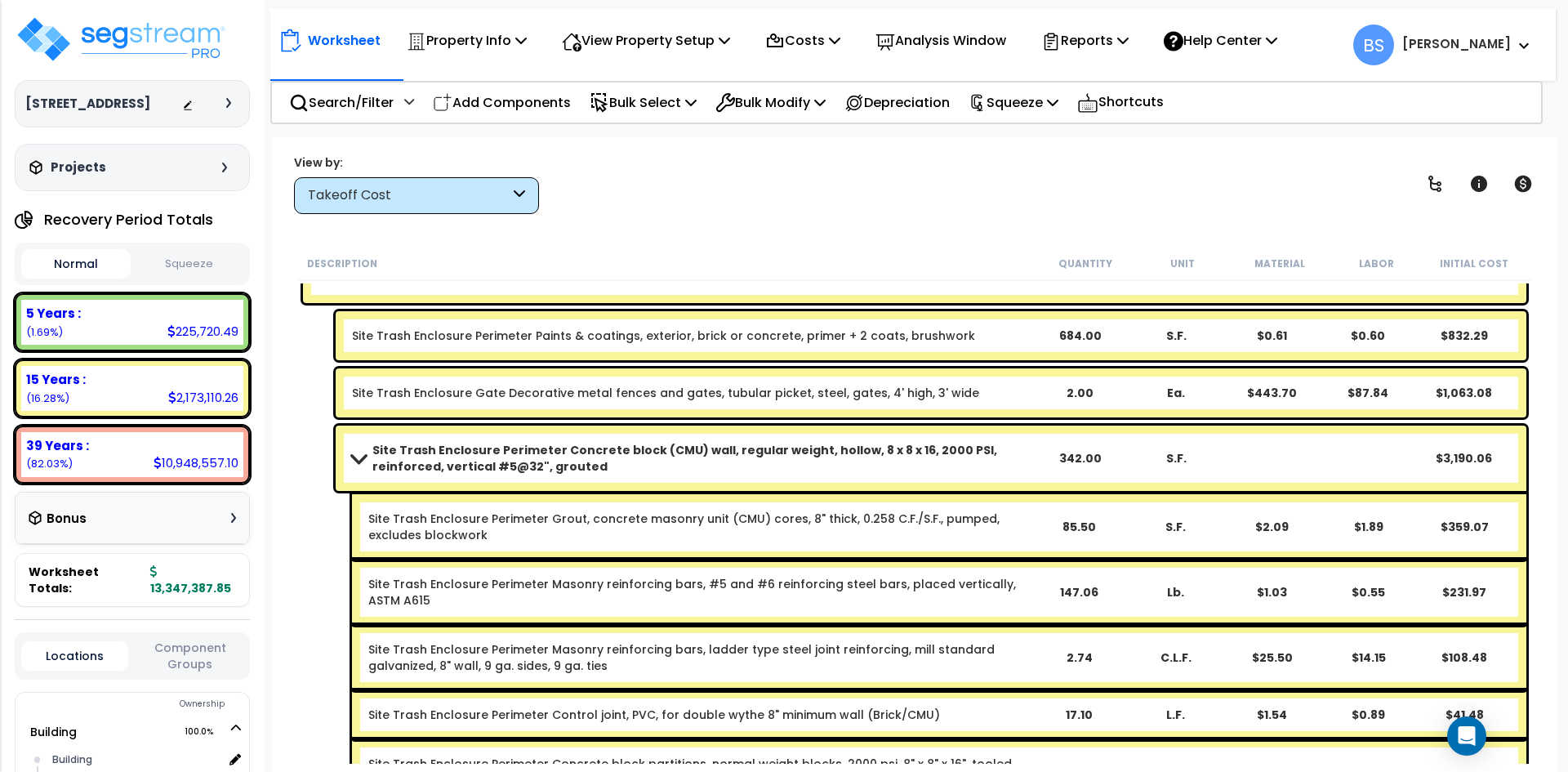
scroll to position [572, 0]
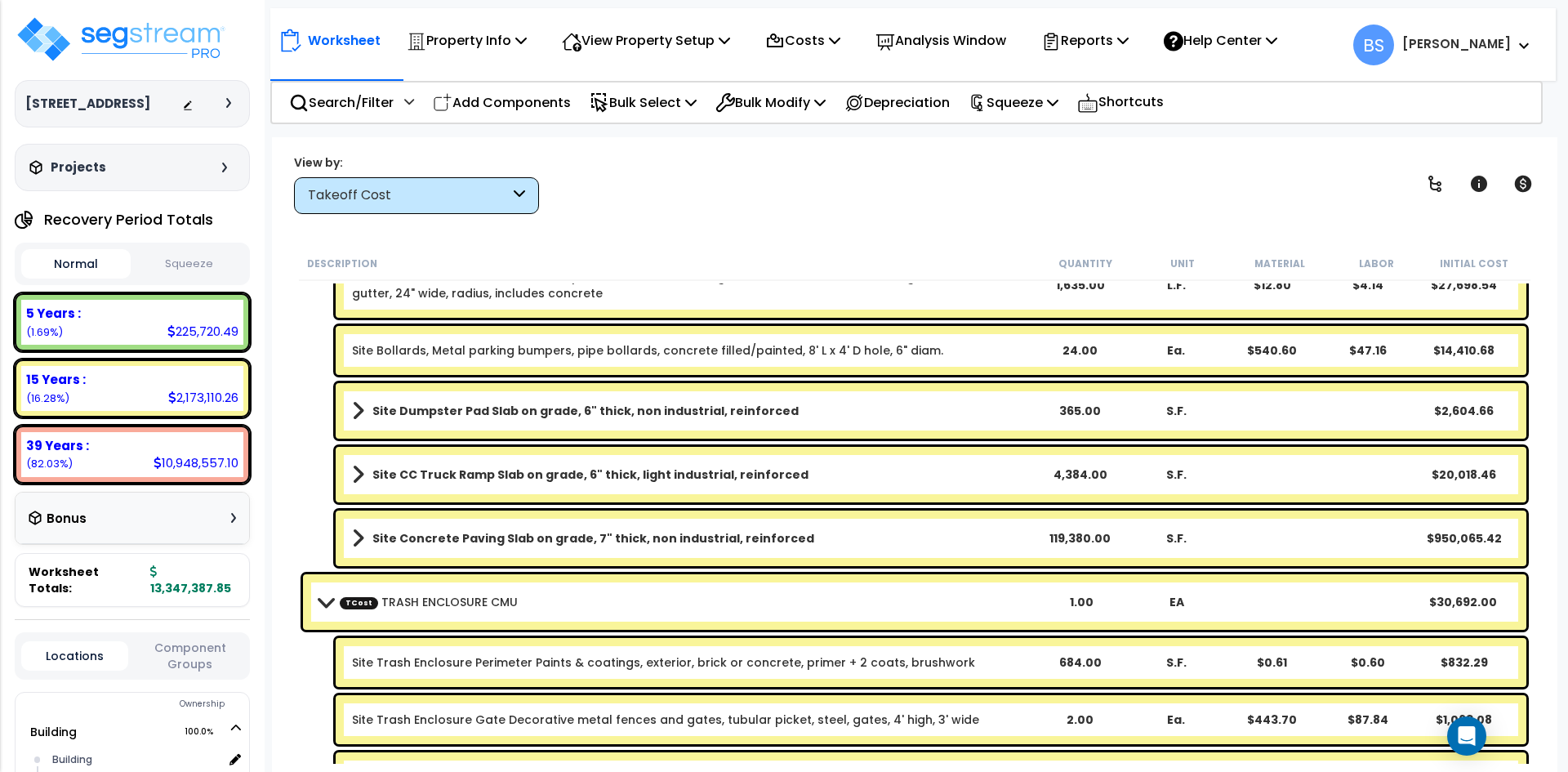
click at [377, 599] on link "TCost TRASH ENCLOSURE CMU" at bounding box center [429, 602] width 178 height 16
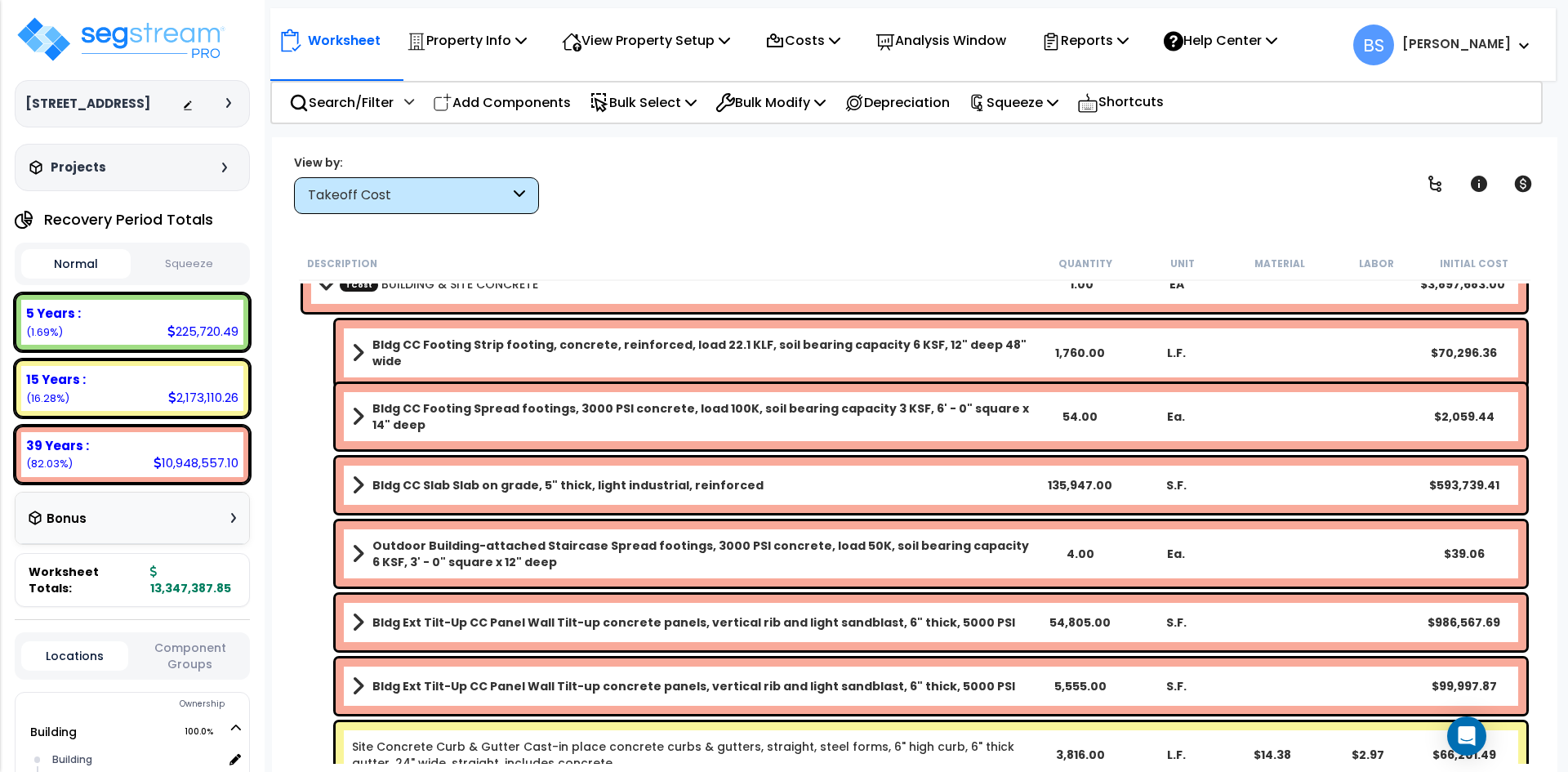
scroll to position [0, 0]
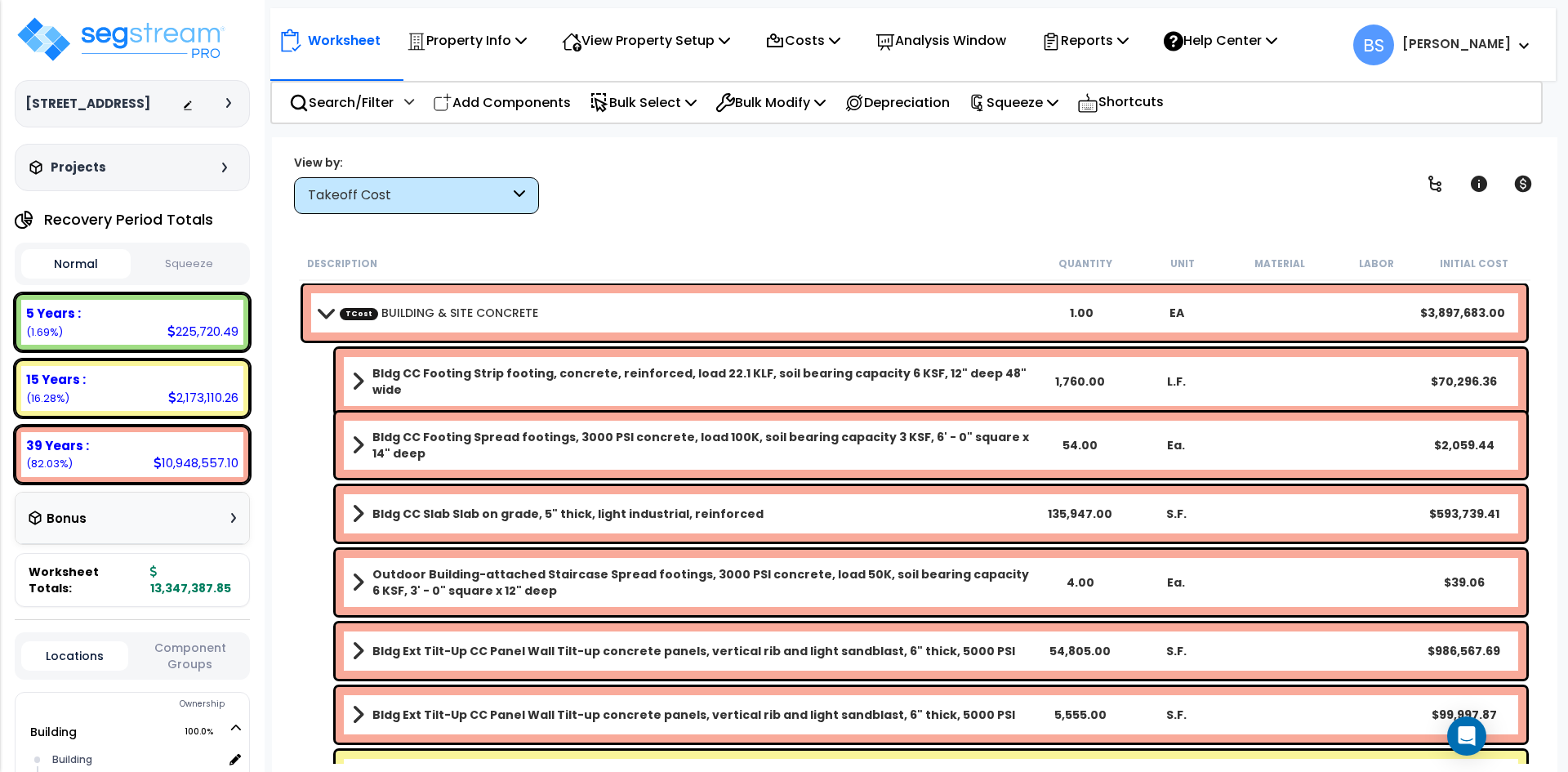
click at [430, 287] on div "TCost BUILDING & SITE CONCRETE 1.00 EA $3,897,683.00" at bounding box center [914, 312] width 1224 height 56
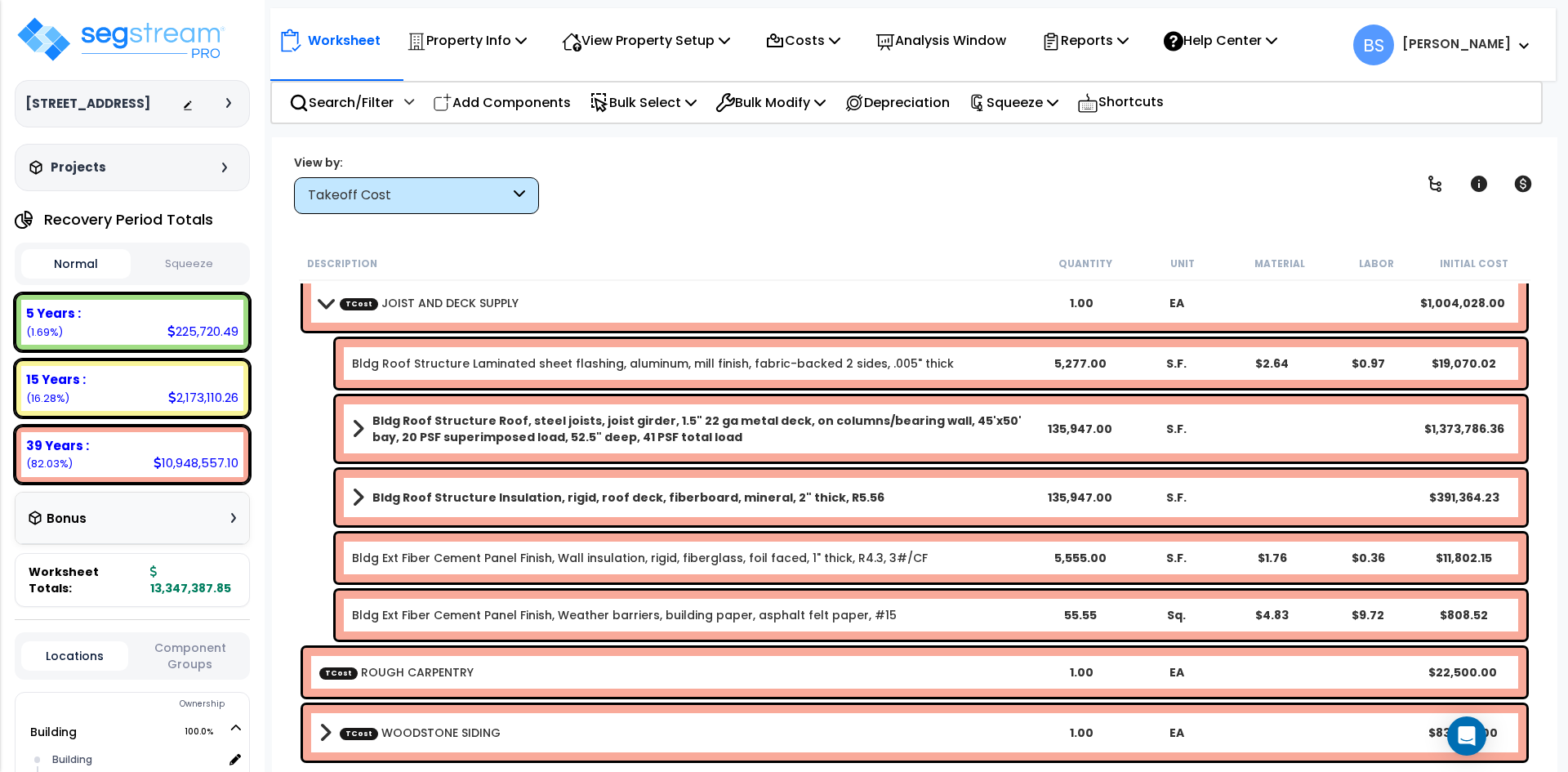
scroll to position [164, 0]
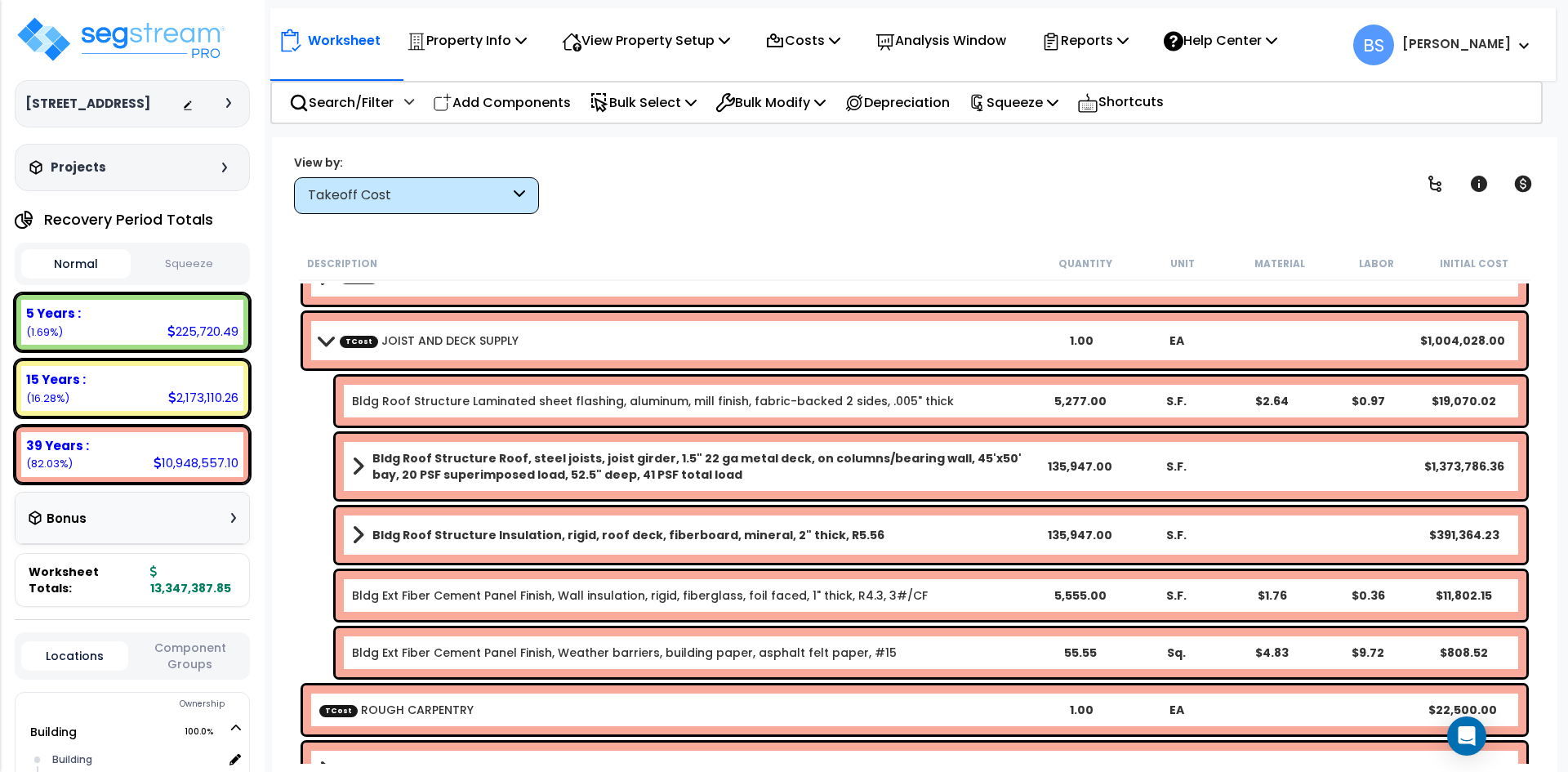
click at [449, 330] on b "TCost JOIST AND DECK SUPPLY" at bounding box center [676, 340] width 715 height 23
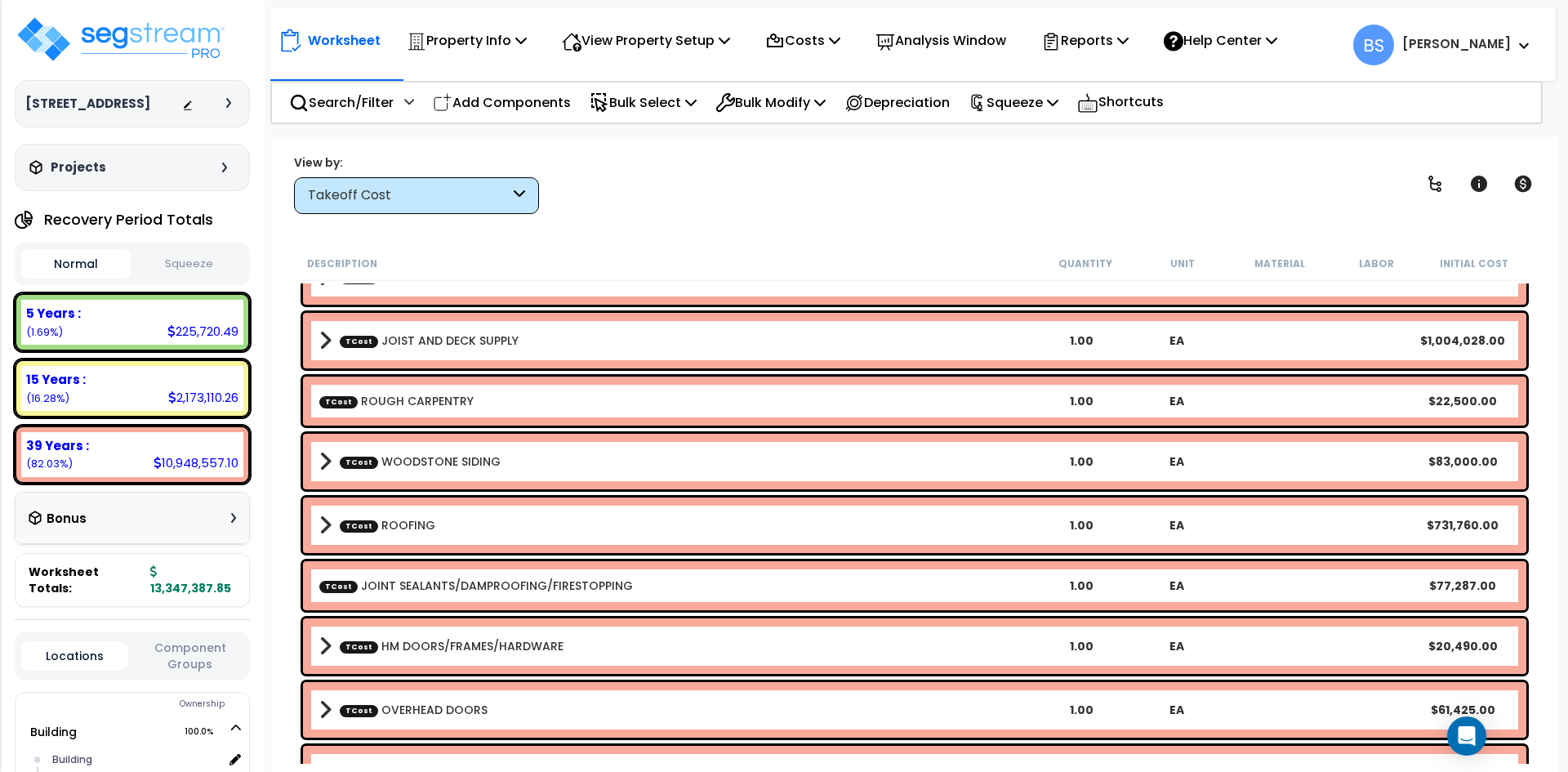
click at [420, 400] on link "TCost ROUGH CARPENTRY" at bounding box center [396, 401] width 155 height 16
click at [441, 464] on link "TCost WOODSTONE SIDING" at bounding box center [420, 461] width 161 height 16
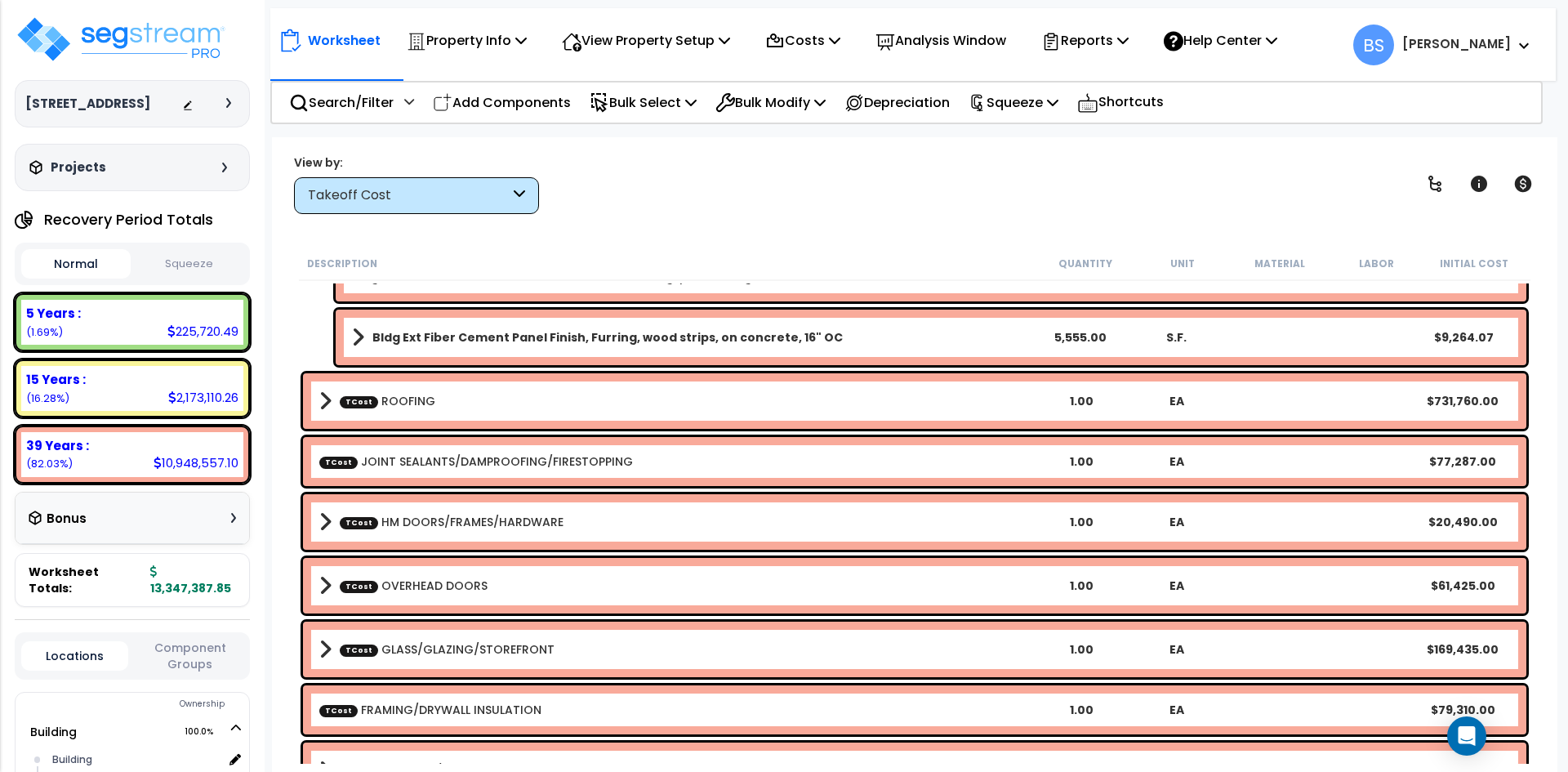
scroll to position [490, 0]
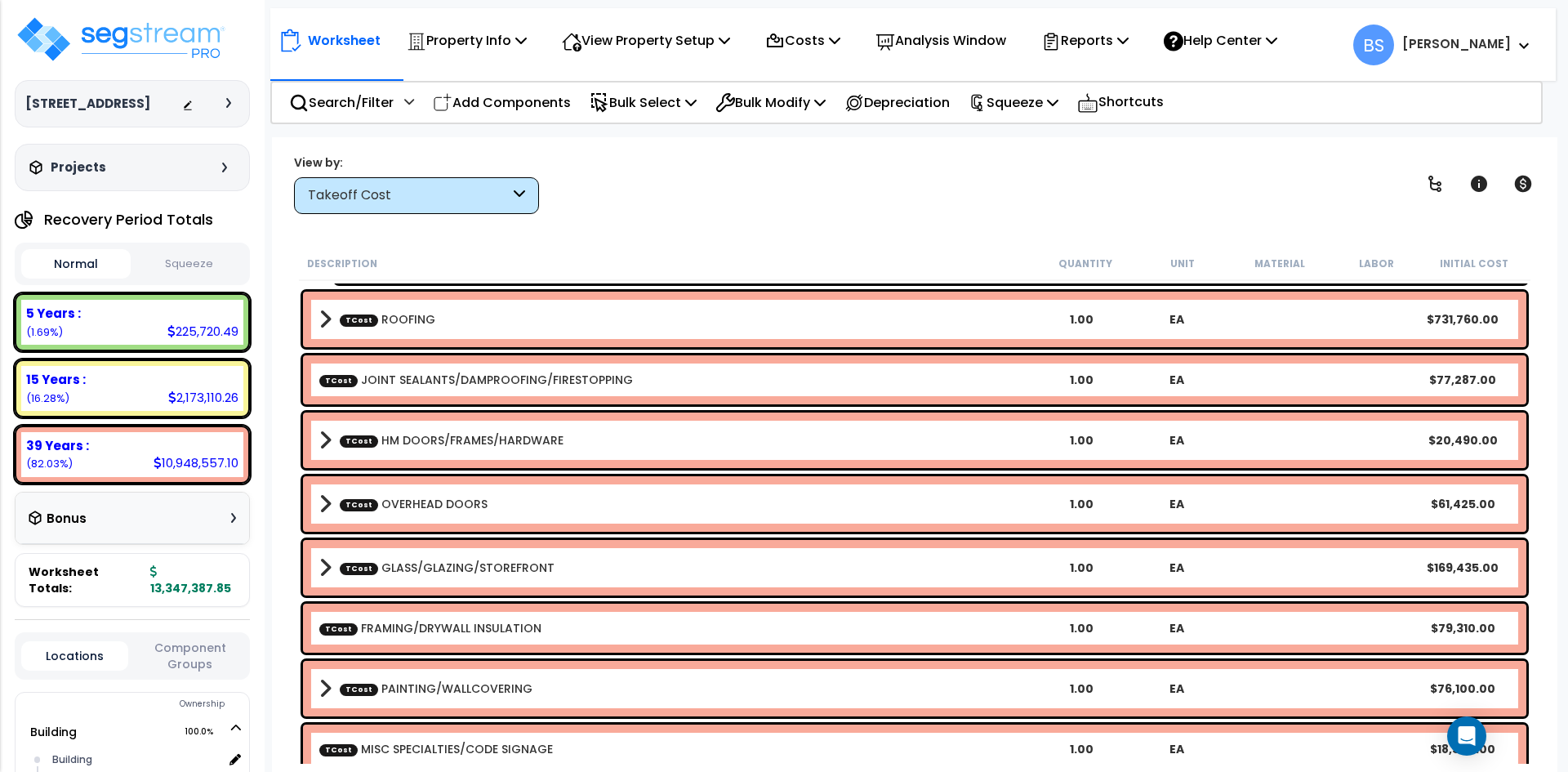
click at [466, 689] on link "TCost PAINTING/WALLCOVERING" at bounding box center [436, 689] width 193 height 16
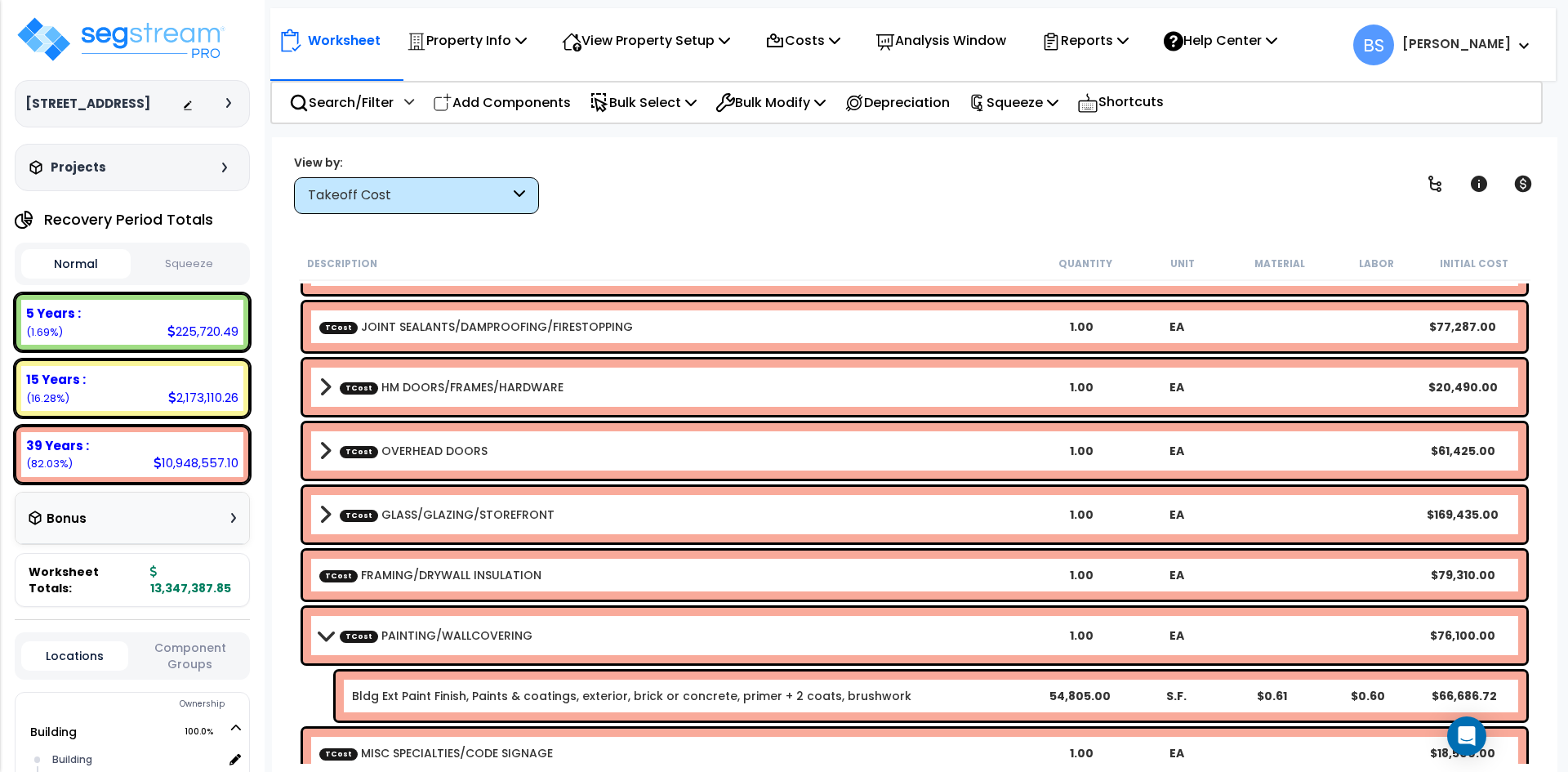
scroll to position [572, 0]
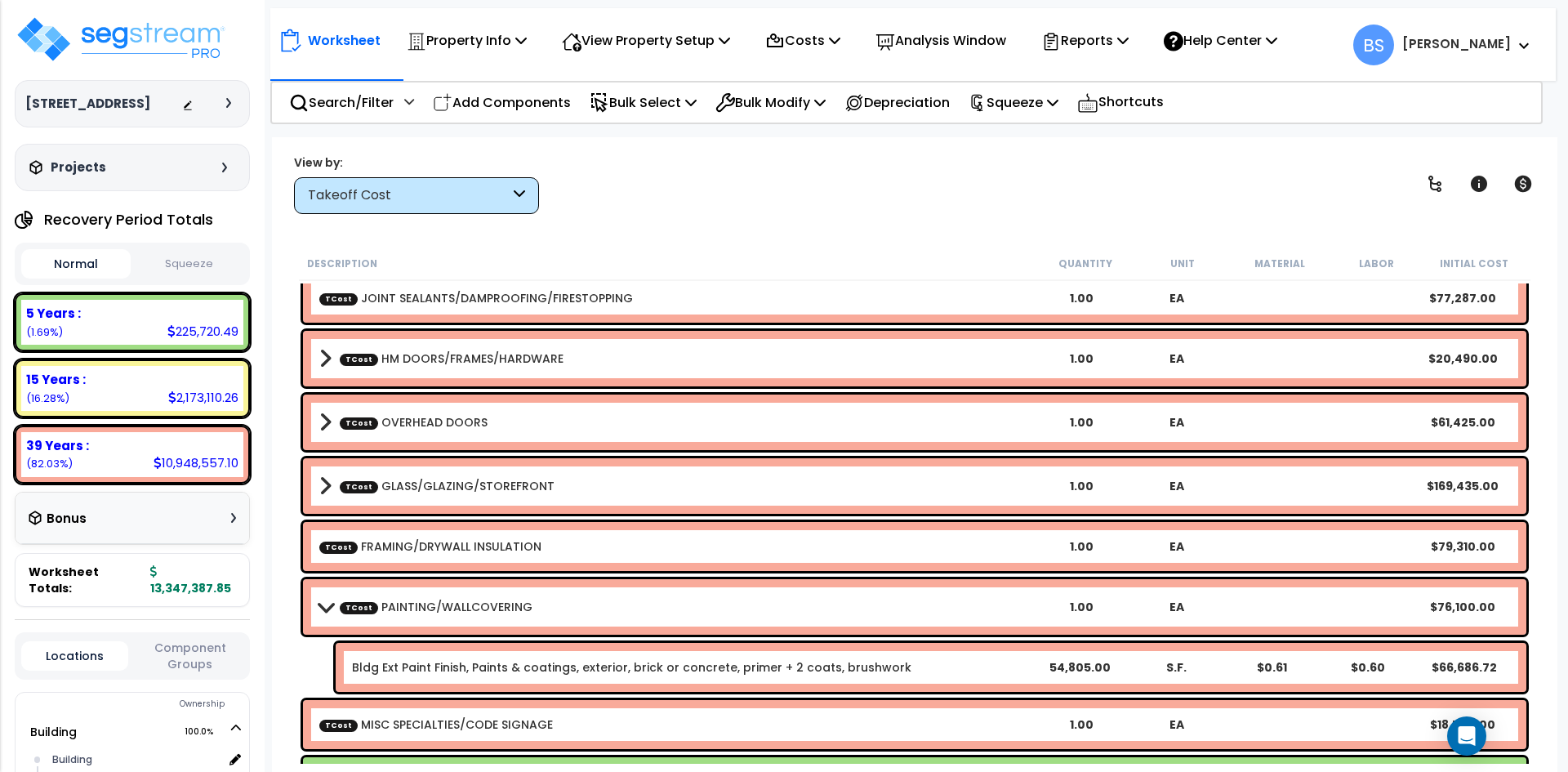
click at [446, 667] on link "Bldg Ext Paint Finish, Paints & coatings, exterior, brick or concrete, primer +…" at bounding box center [631, 667] width 559 height 16
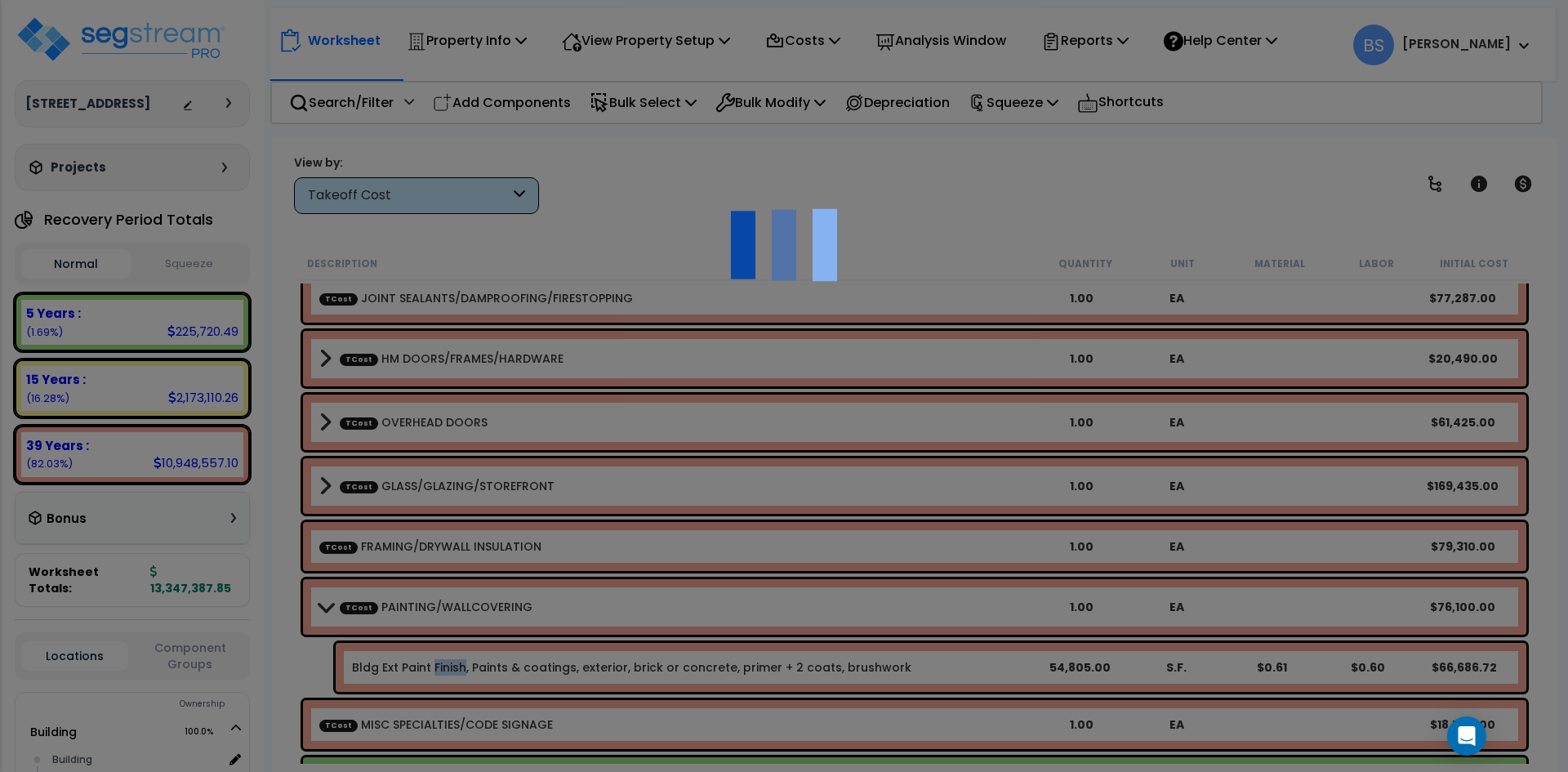
scroll to position [0, 0]
select select "42516578"
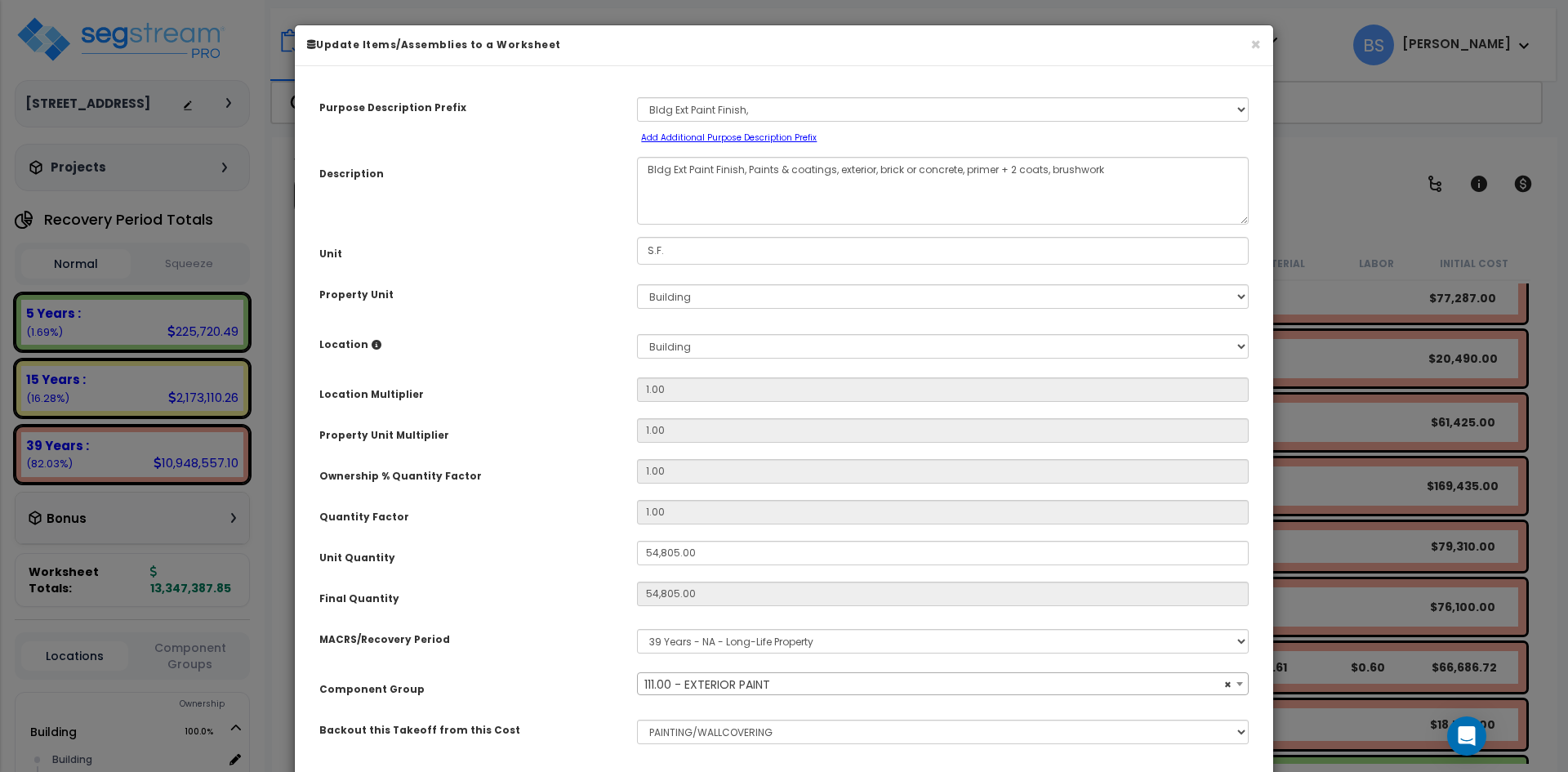
select select "14635"
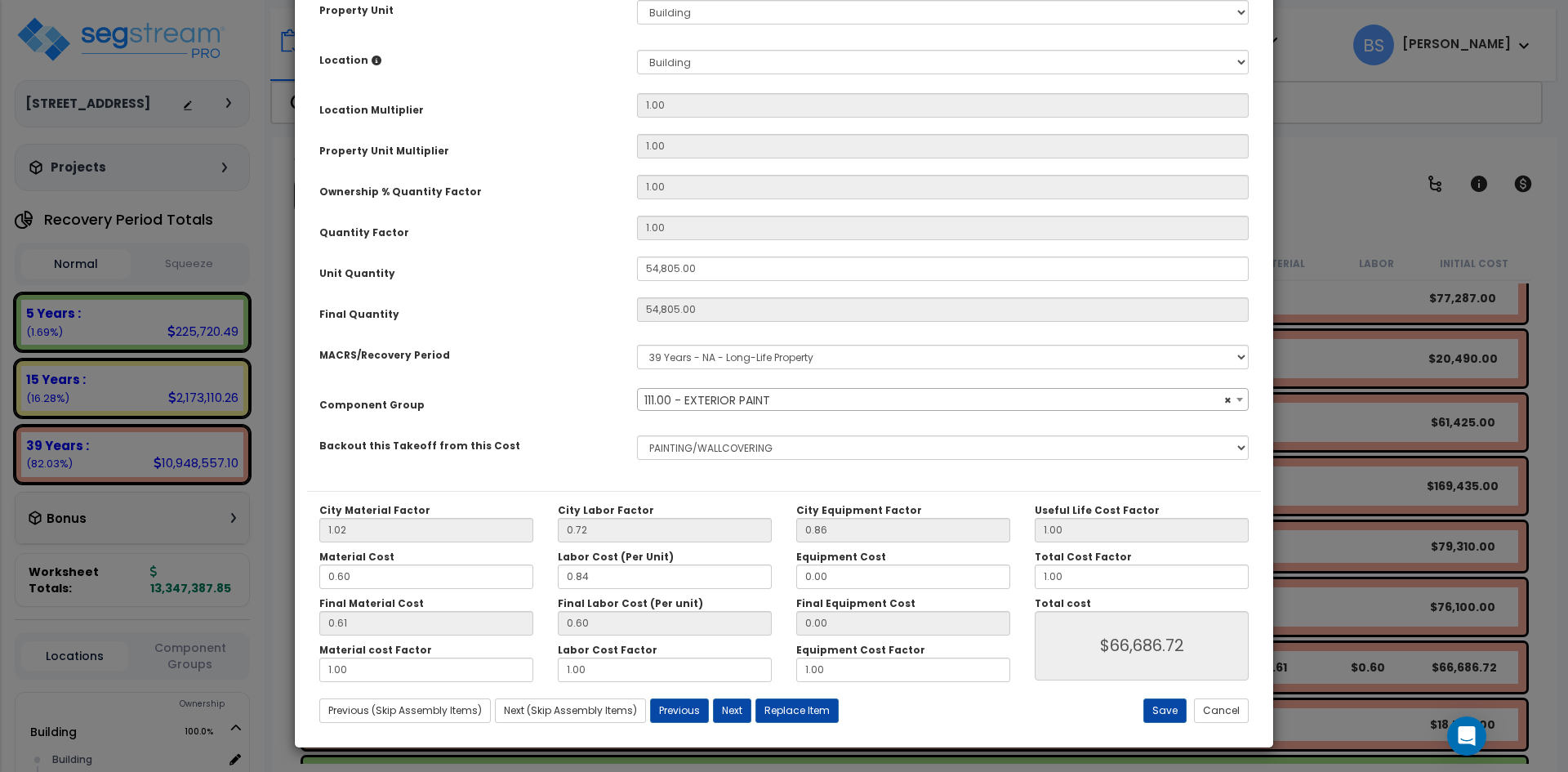
scroll to position [285, 0]
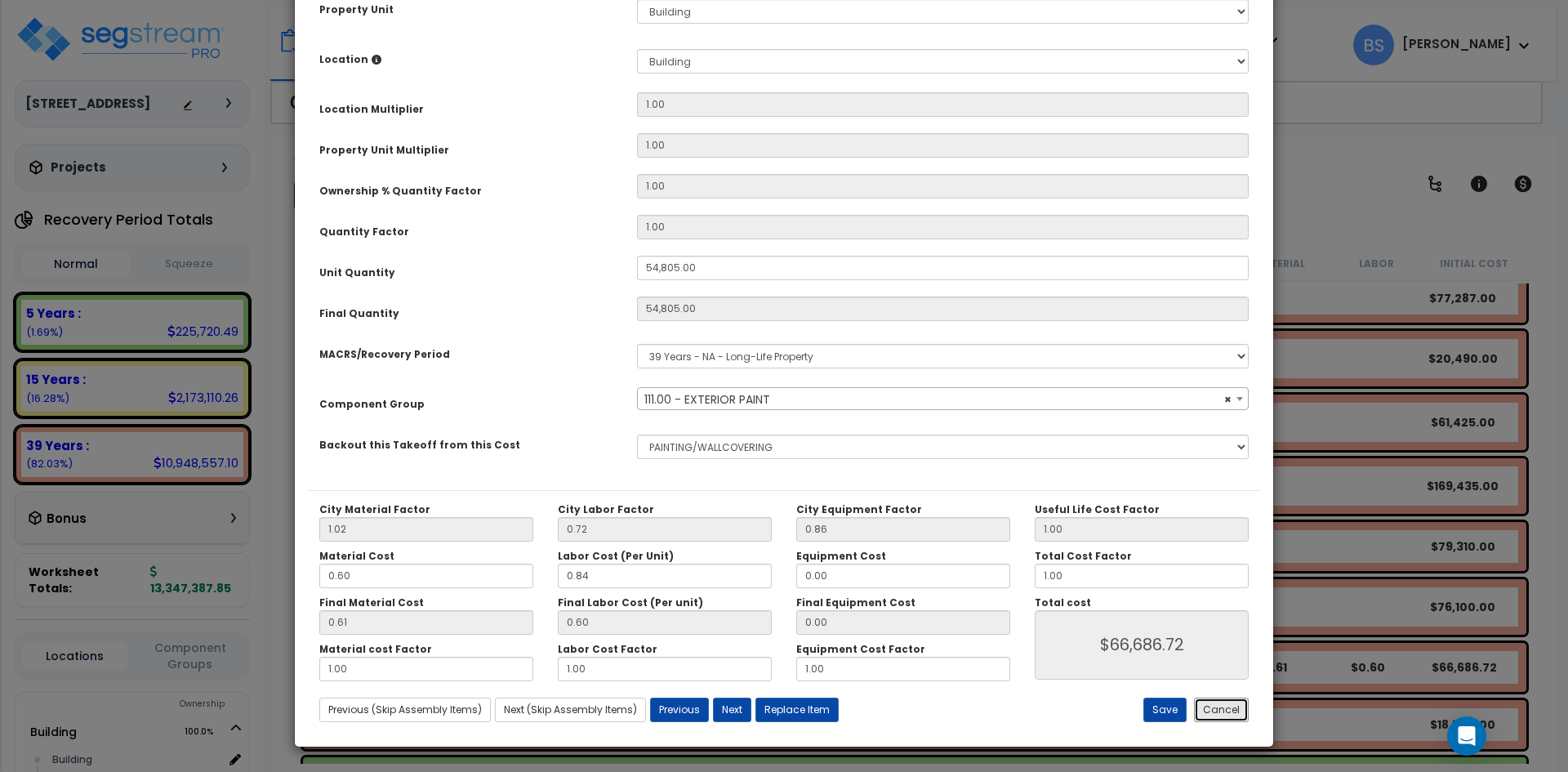
click at [1237, 719] on button "Cancel" at bounding box center [1221, 710] width 55 height 25
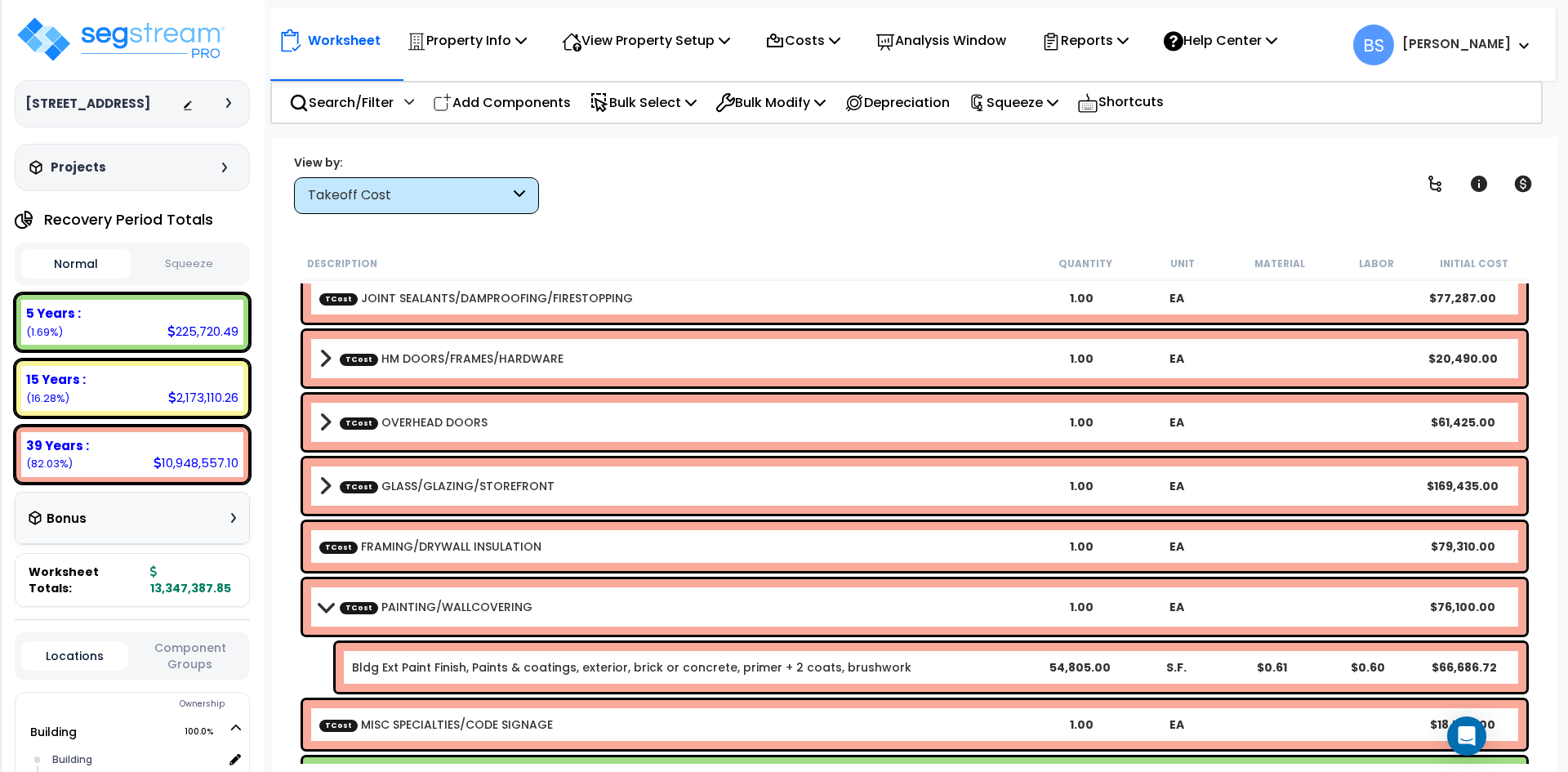
click at [510, 602] on link "TCost PAINTING/WALLCOVERING" at bounding box center [436, 607] width 193 height 16
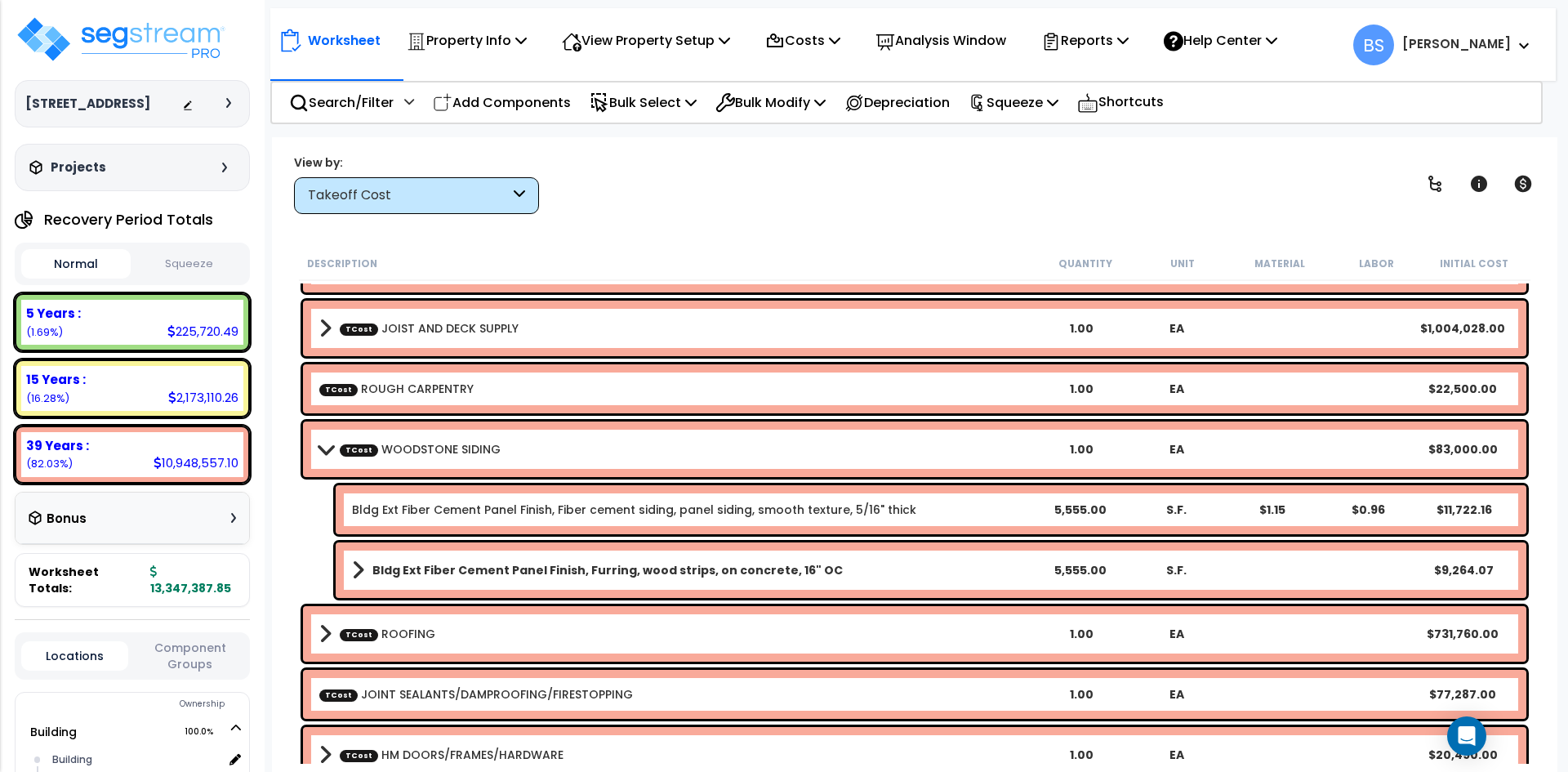
scroll to position [164, 0]
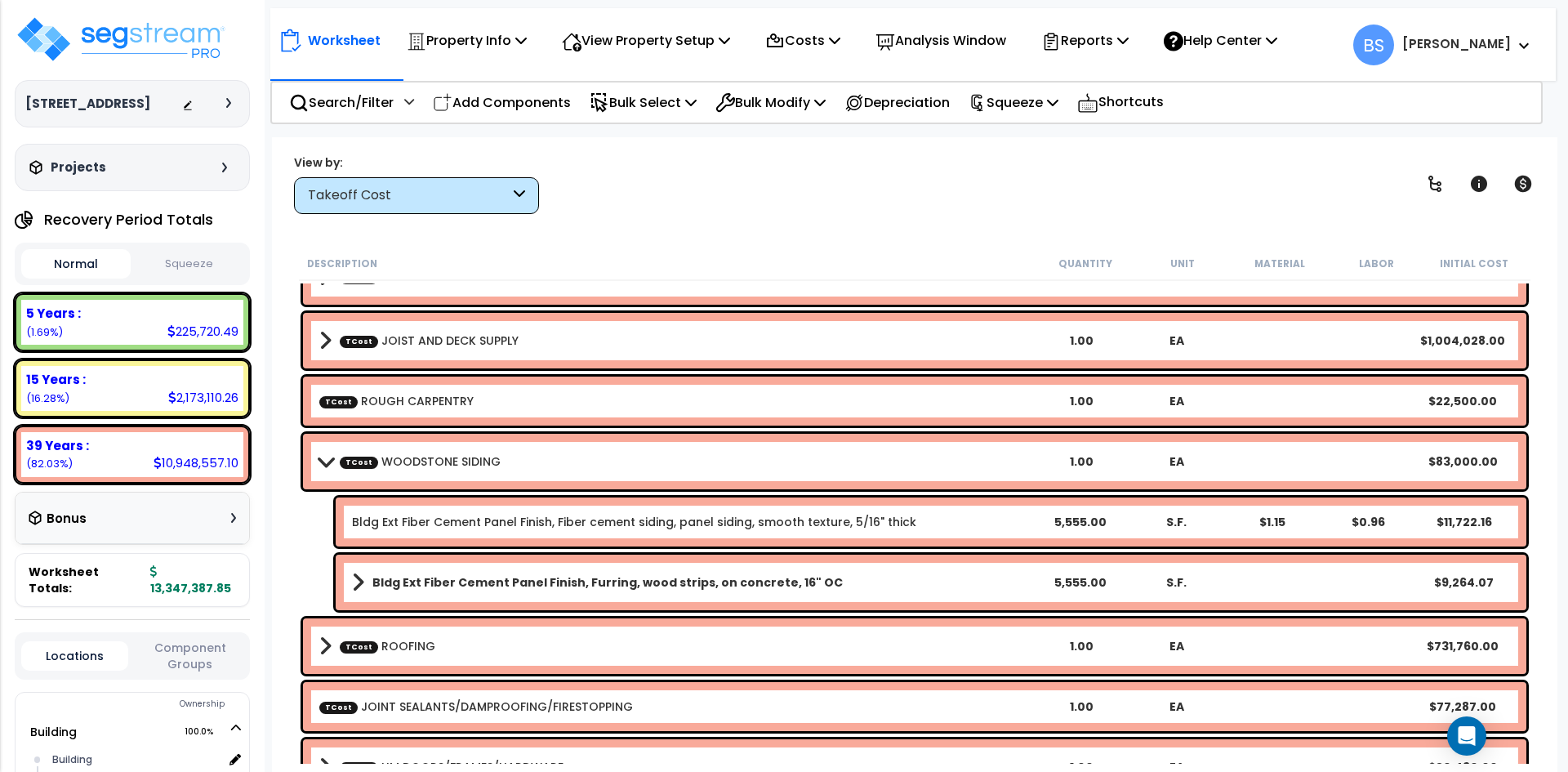
click at [716, 580] on b "Bldg Ext Fiber Cement Panel Finish, Furring, wood strips, on concrete, 16" OC" at bounding box center [607, 582] width 470 height 16
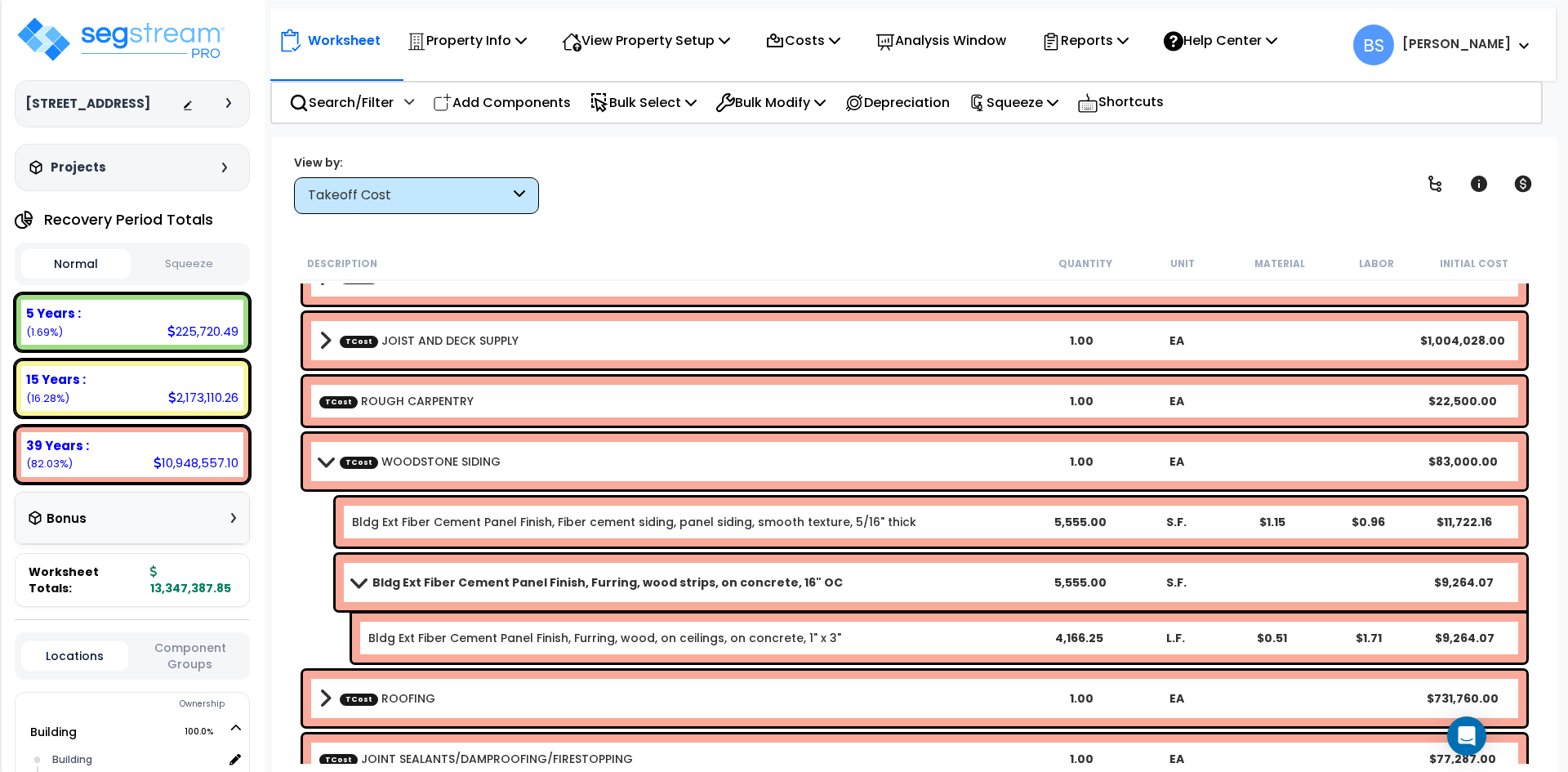
click at [716, 580] on b "Bldg Ext Fiber Cement Panel Finish, Furring, wood strips, on concrete, 16" OC" at bounding box center [607, 582] width 470 height 16
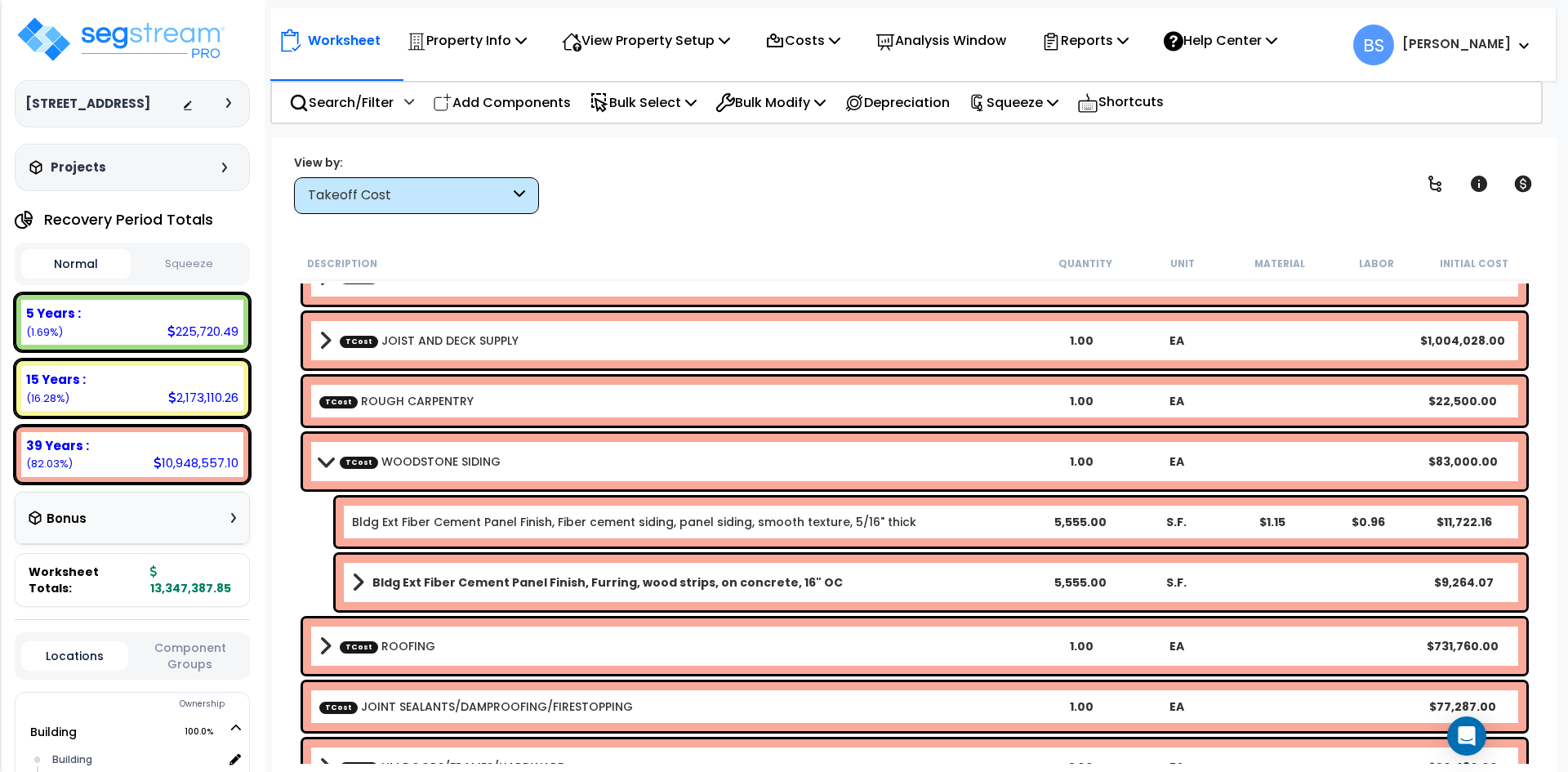
click at [692, 469] on b "TCost WOODSTONE SIDING" at bounding box center [676, 461] width 715 height 23
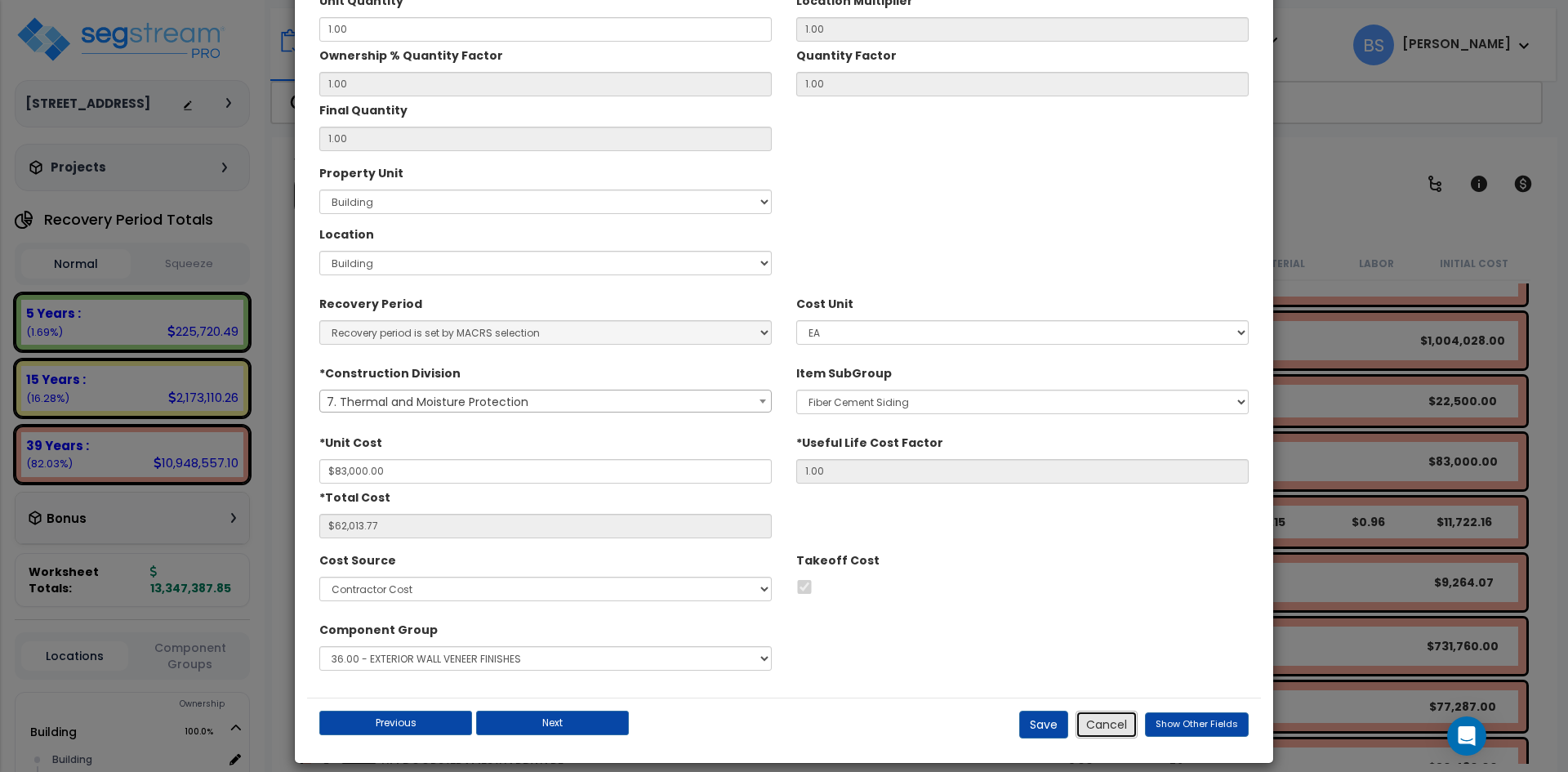
click at [1130, 718] on button "Cancel" at bounding box center [1107, 725] width 62 height 28
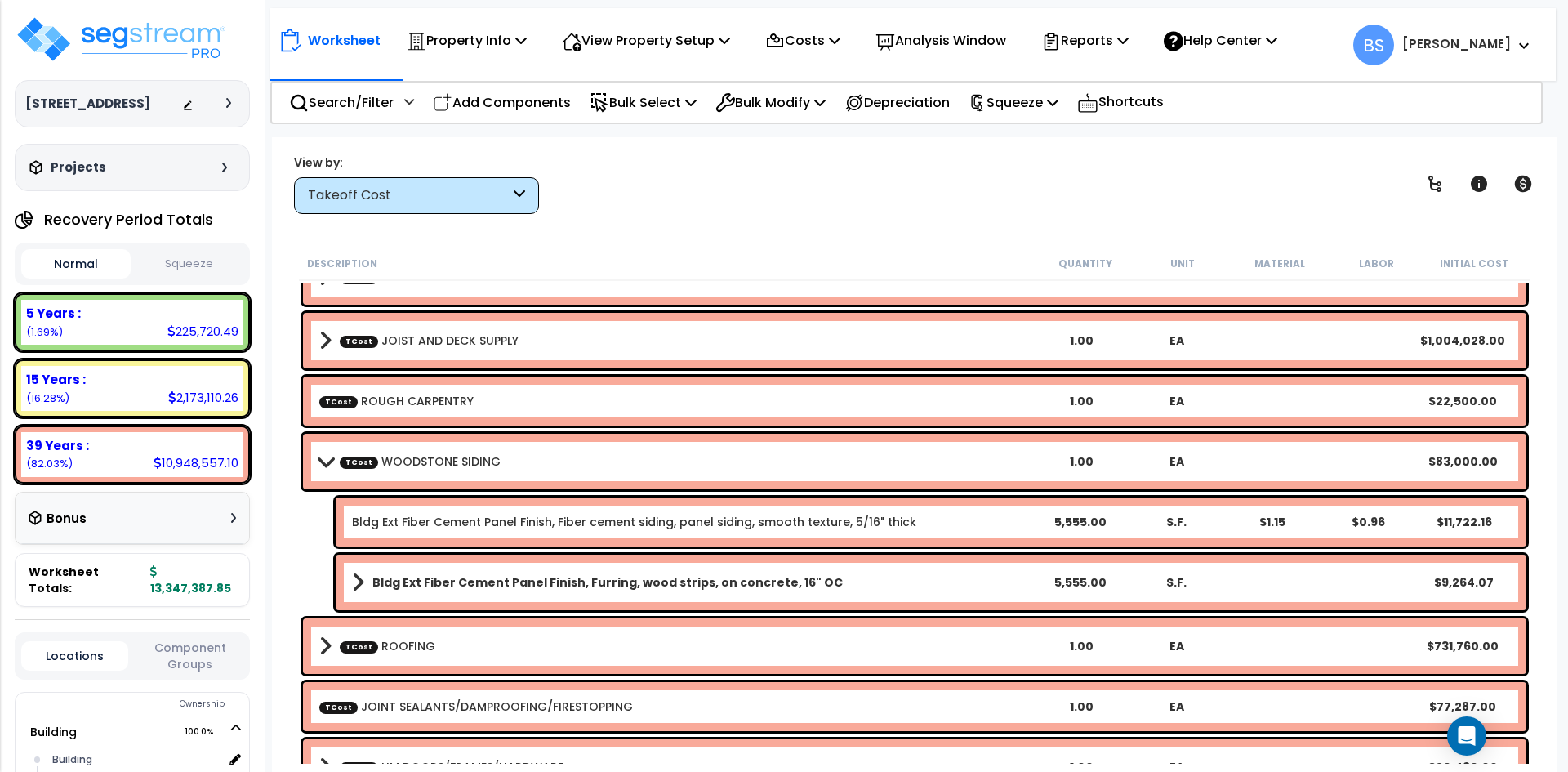
click at [428, 462] on link "TCost WOODSTONE SIDING" at bounding box center [420, 461] width 161 height 16
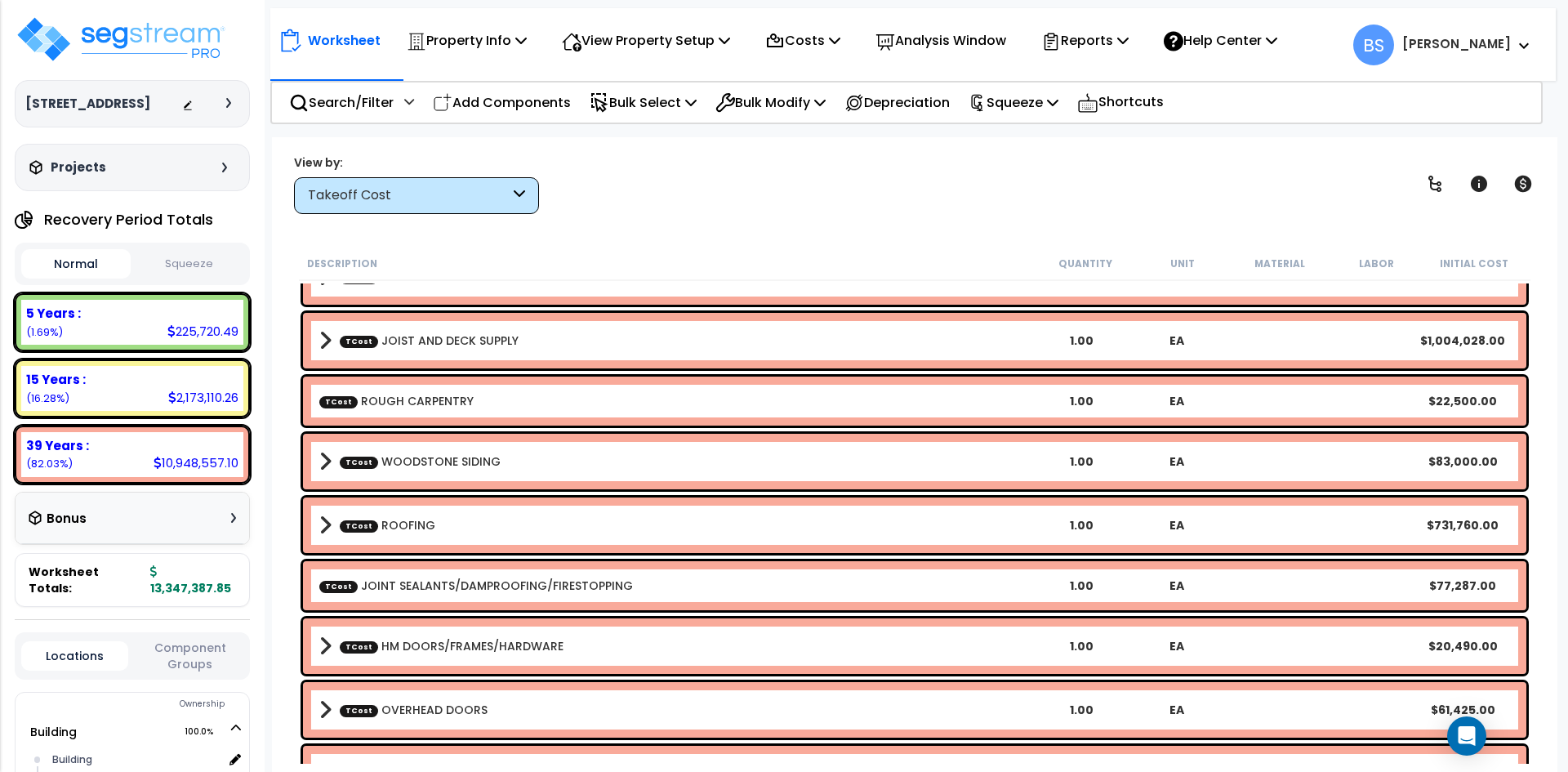
click at [415, 527] on link "TCost ROOFING" at bounding box center [387, 525] width 96 height 16
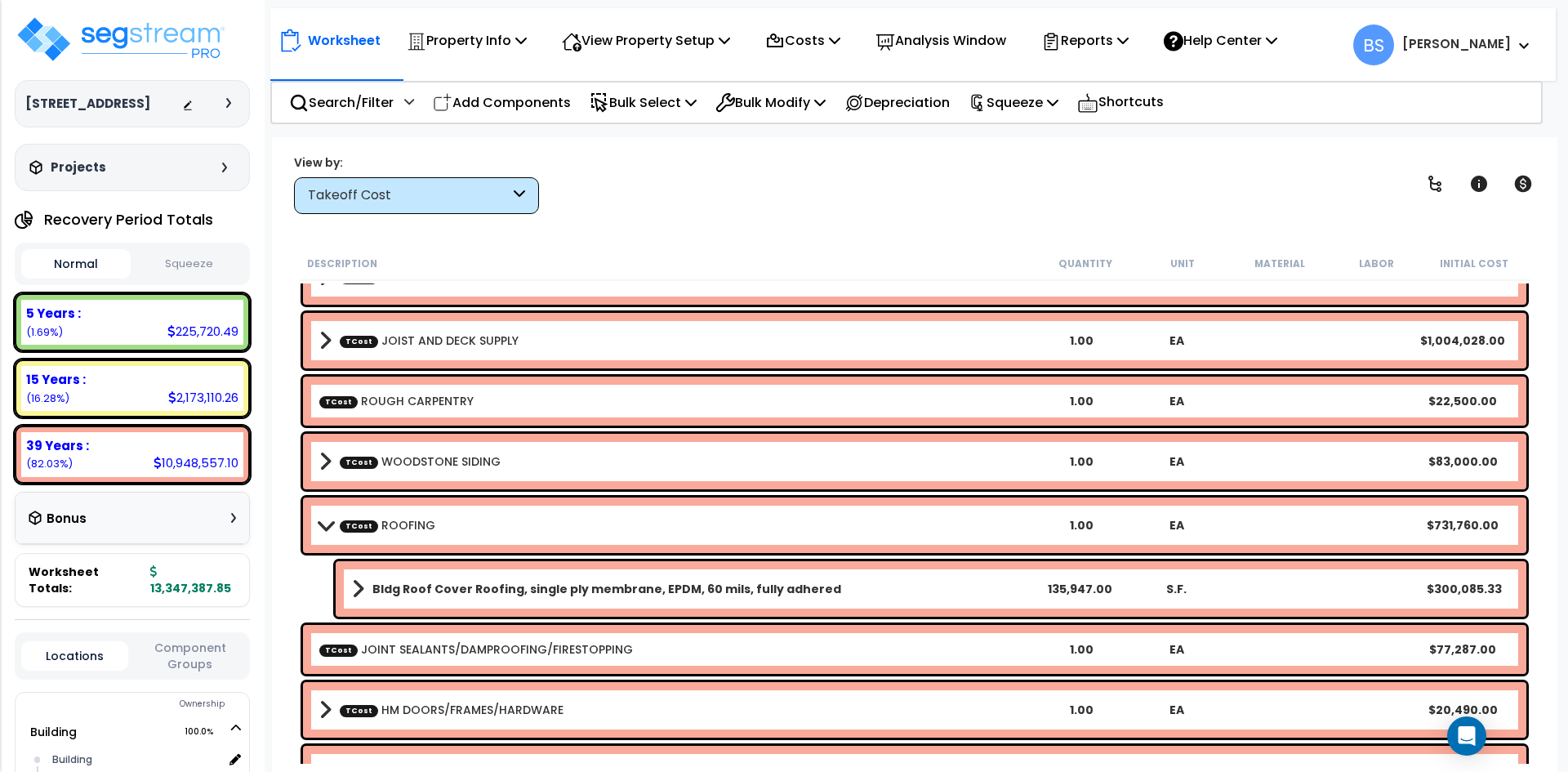
click at [460, 531] on b "TCost ROOFING" at bounding box center [676, 525] width 715 height 23
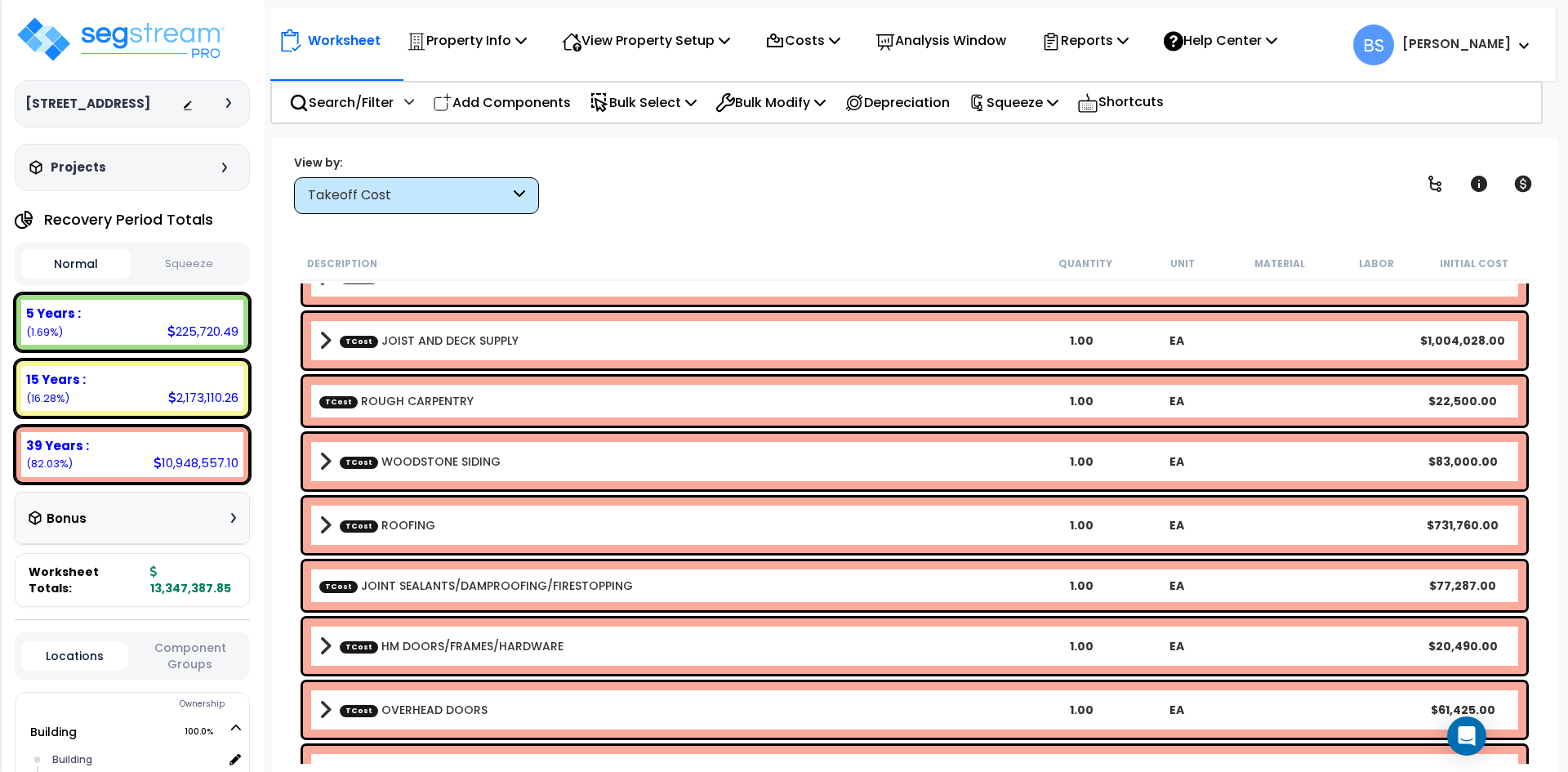
click at [411, 582] on link "TCost JOINT SEALANTS/DAMPROOFING/FIRESTOPPING" at bounding box center [475, 586] width 313 height 16
click at [416, 642] on link "TCost HM DOORS/FRAMES/HARDWARE" at bounding box center [452, 646] width 224 height 16
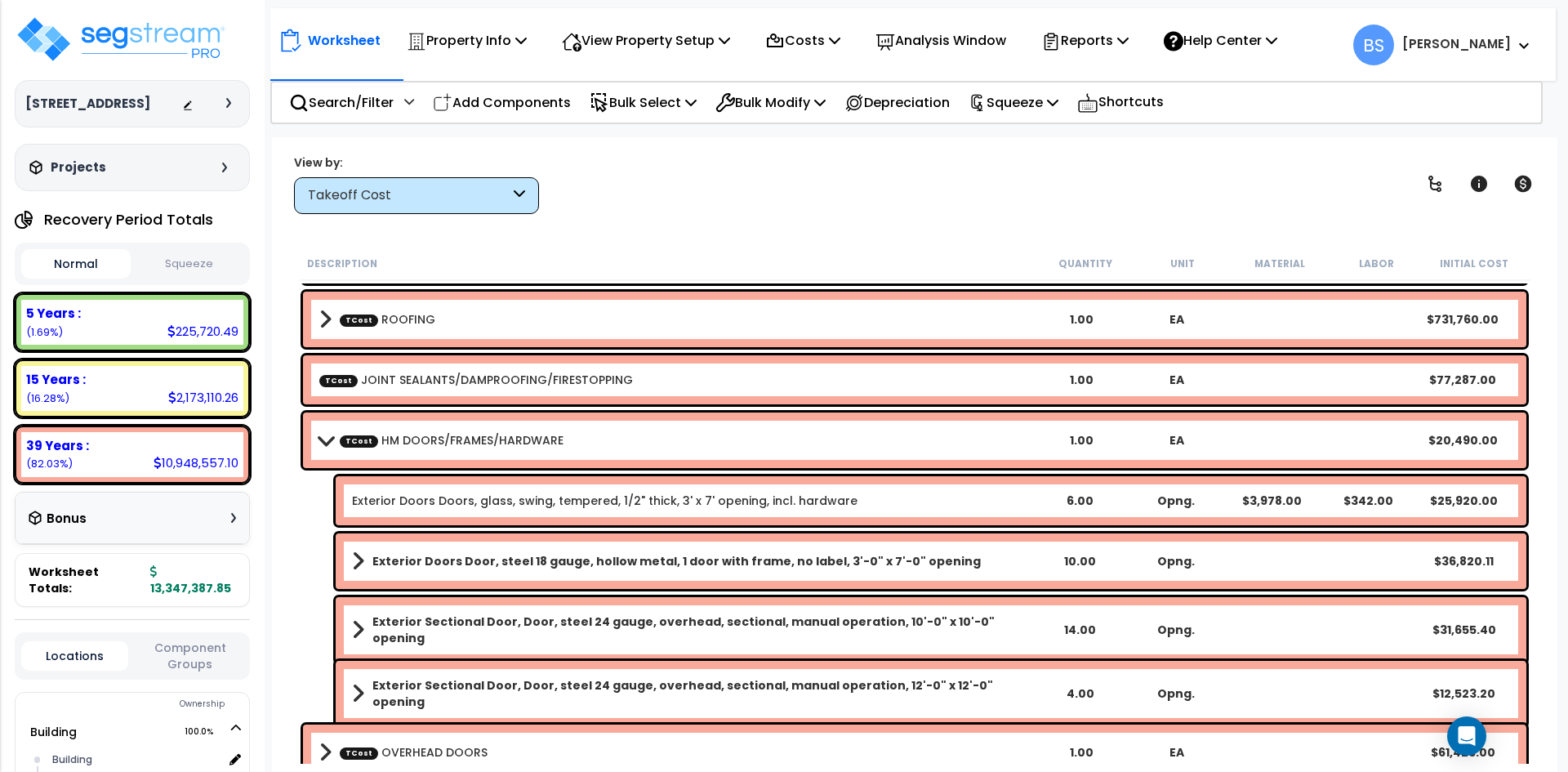
scroll to position [408, 0]
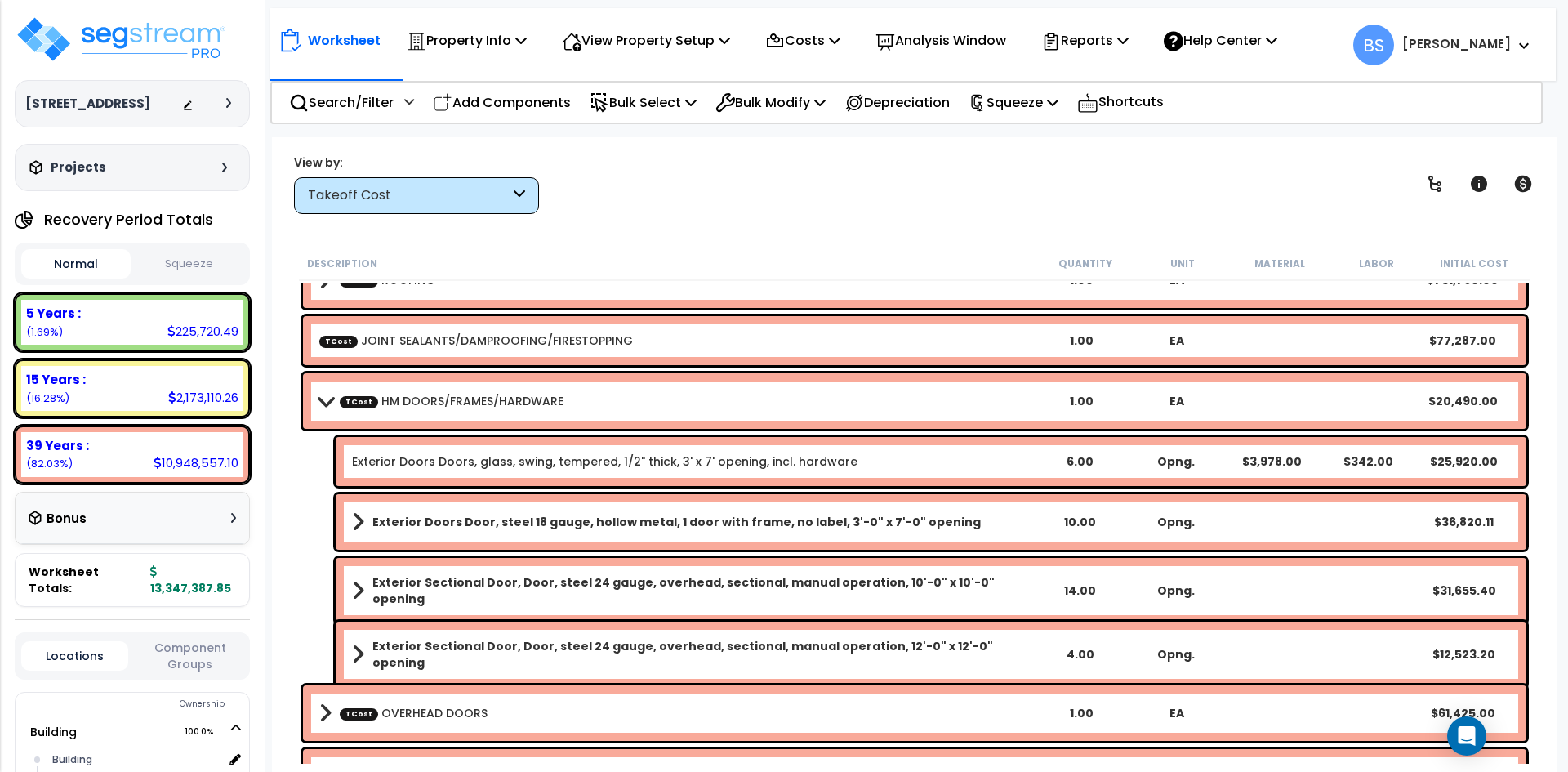
click at [594, 406] on b "TCost HM DOORS/FRAMES/HARDWARE" at bounding box center [676, 401] width 715 height 23
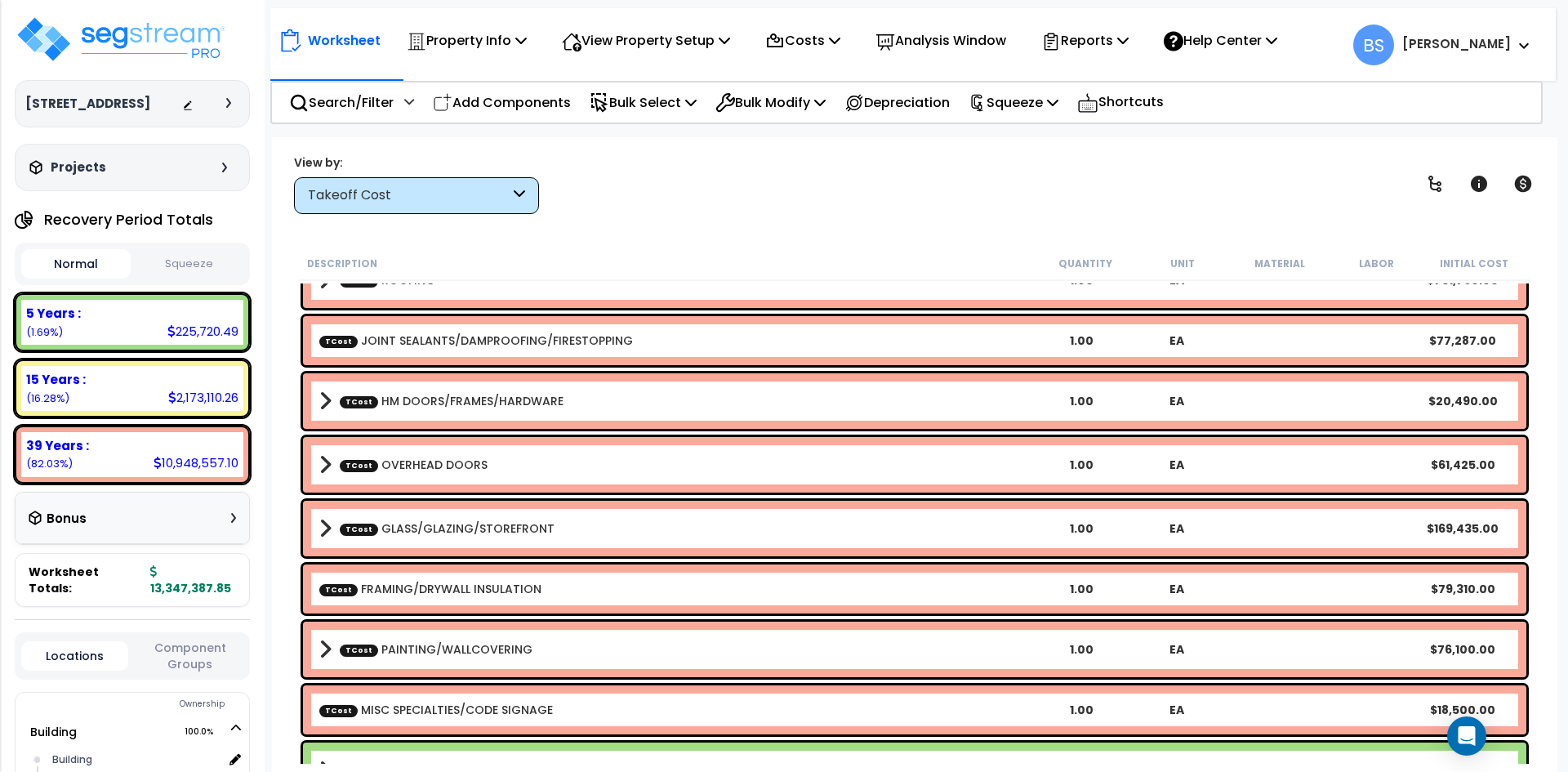
click at [594, 406] on b "TCost HM DOORS/FRAMES/HARDWARE" at bounding box center [676, 401] width 715 height 23
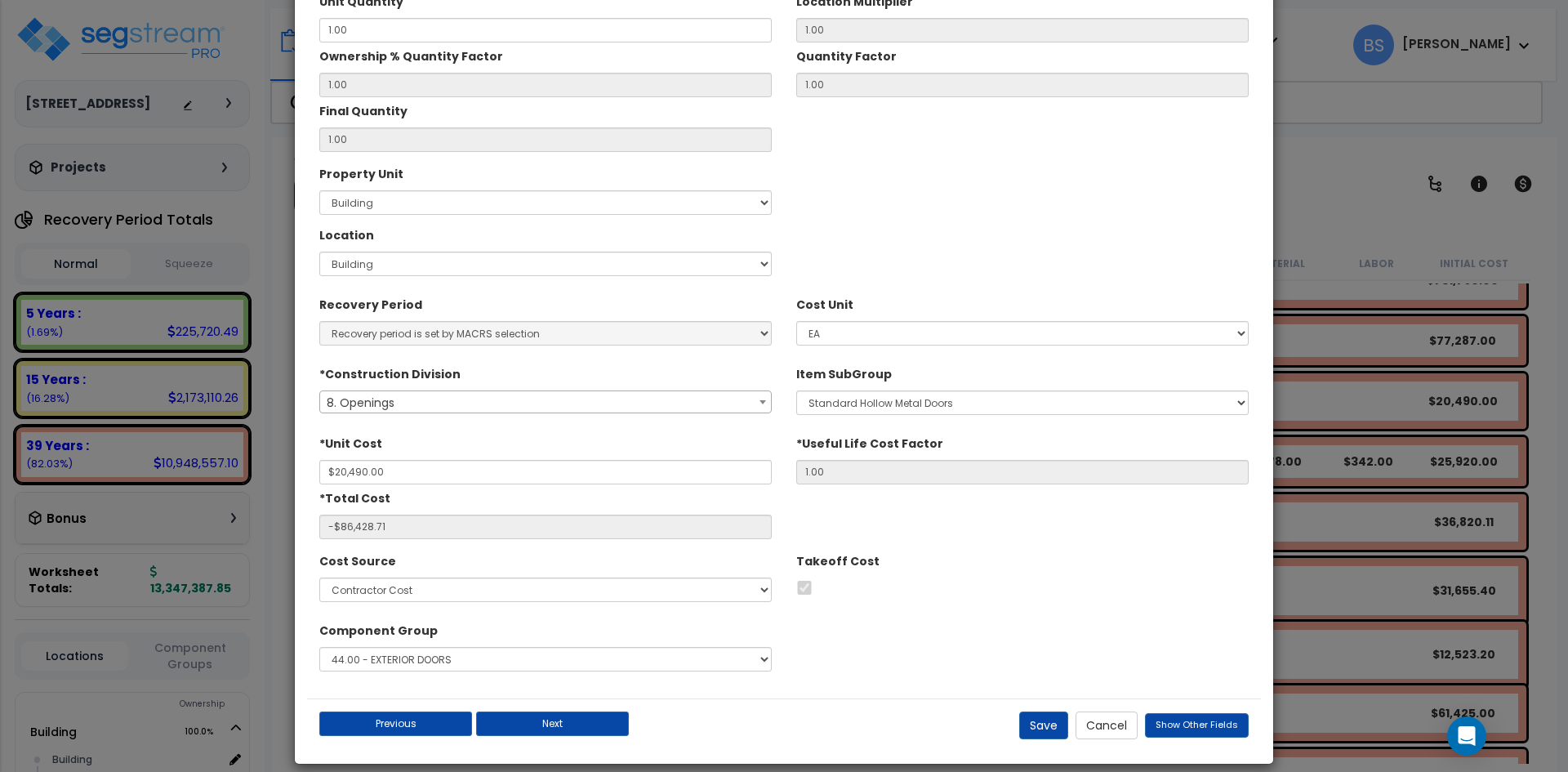
scroll to position [164, 0]
click at [1118, 735] on button "Cancel" at bounding box center [1107, 725] width 62 height 28
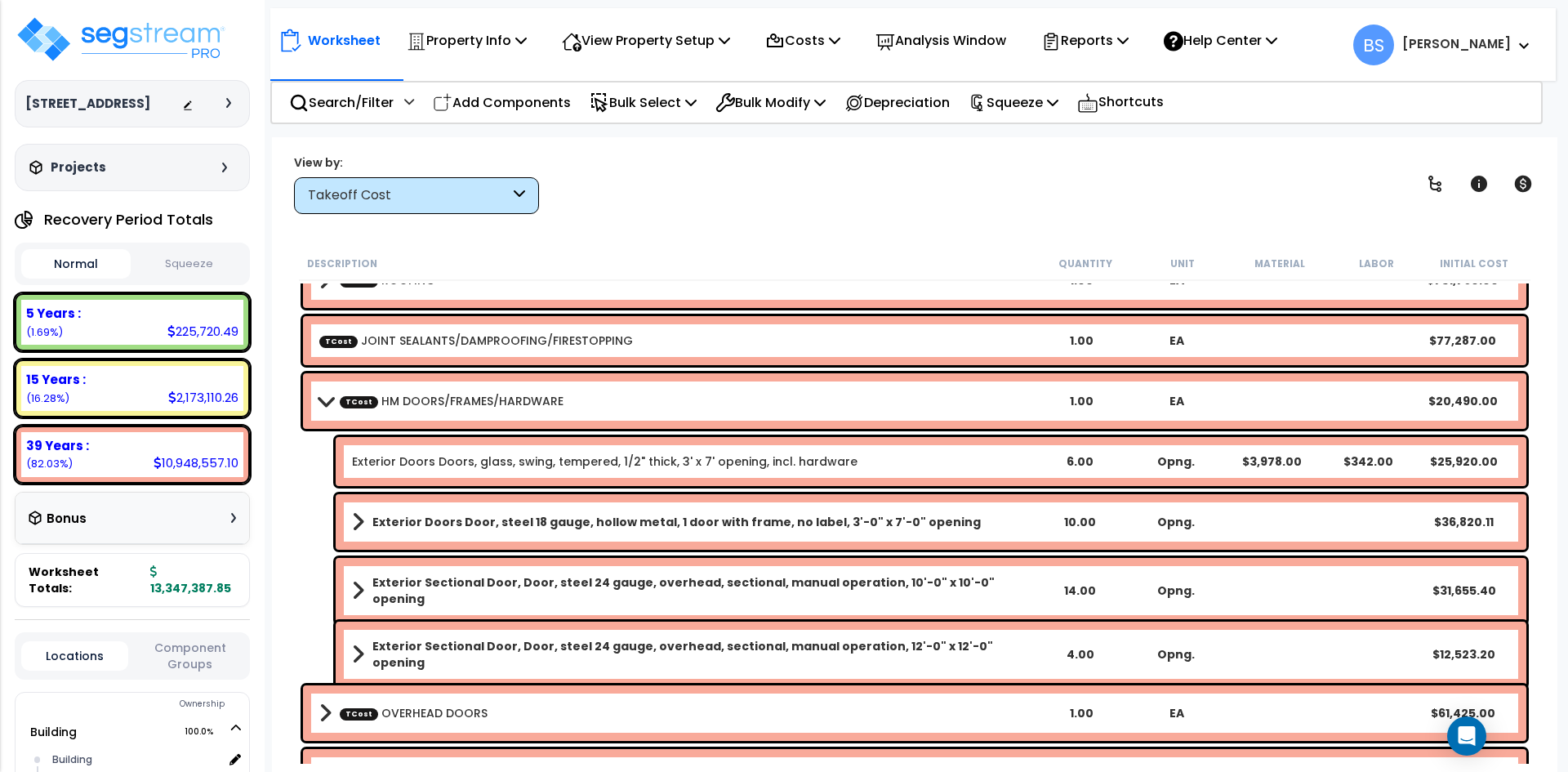
click at [419, 590] on b "Exterior Sectional Door, Door, steel 24 gauge, overhead, sectional, manual oper…" at bounding box center [701, 590] width 658 height 33
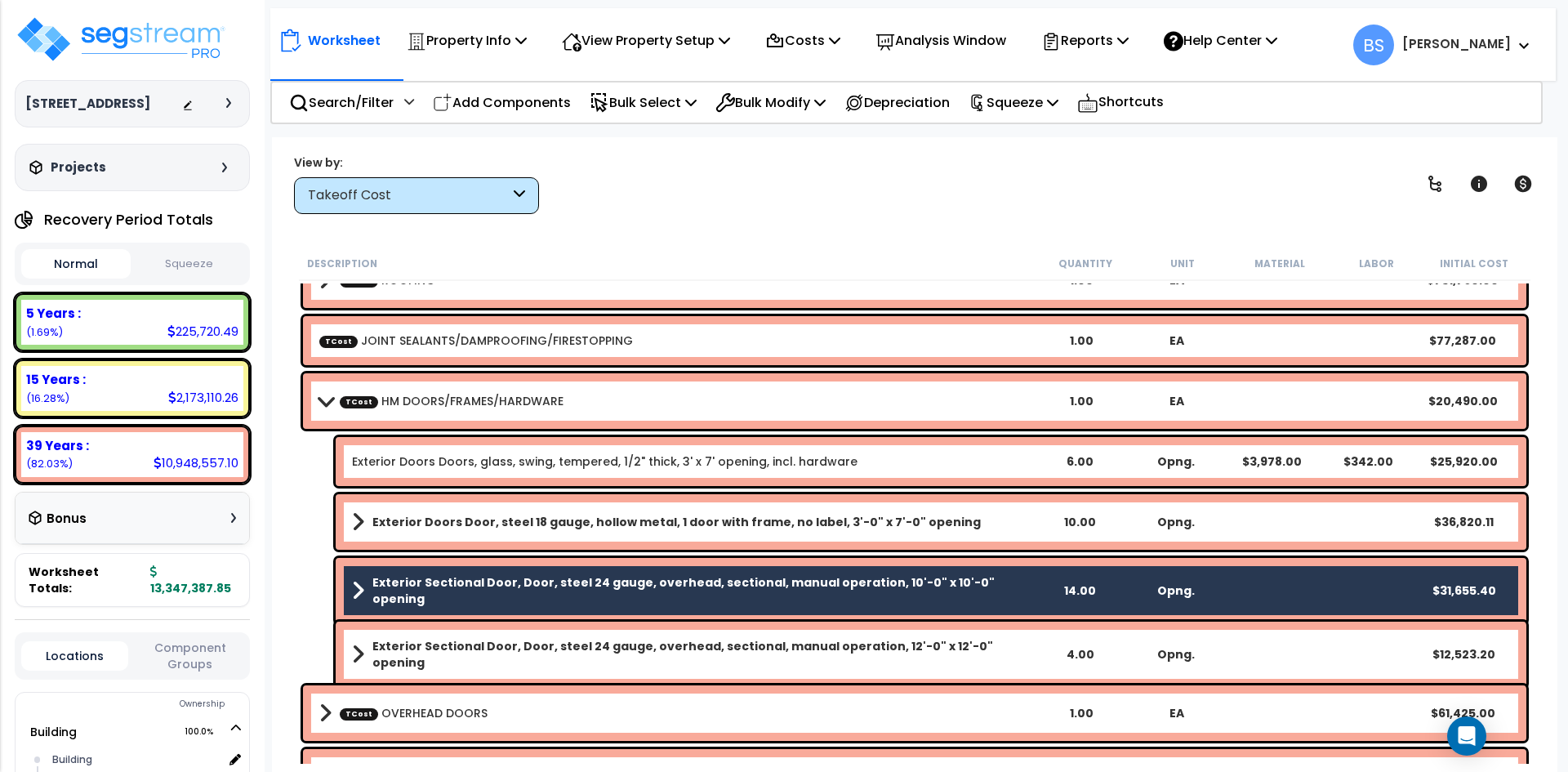
click at [483, 648] on b "Exterior Sectional Door, Door, steel 24 gauge, overhead, sectional, manual oper…" at bounding box center [701, 654] width 658 height 33
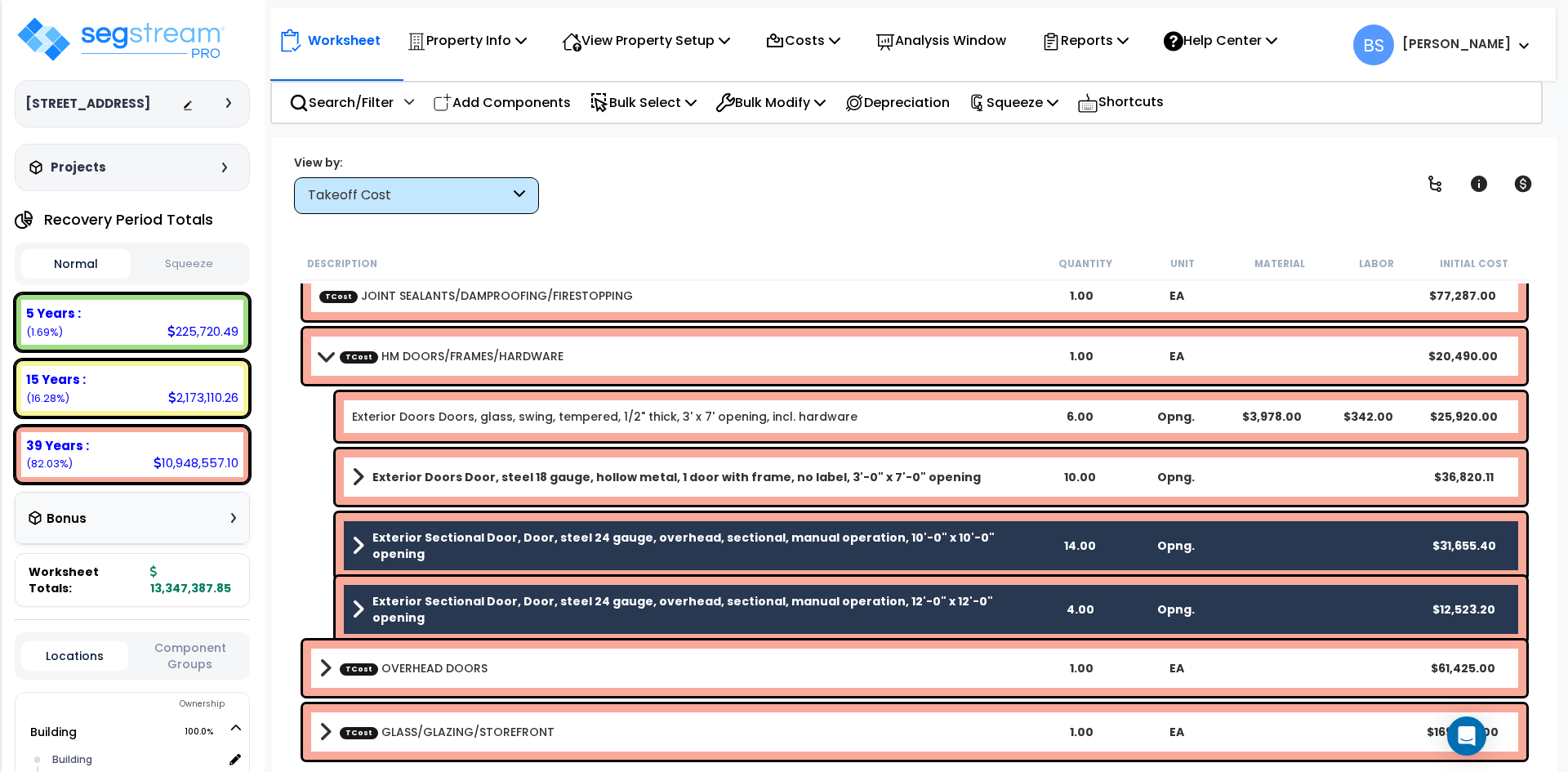
scroll to position [490, 0]
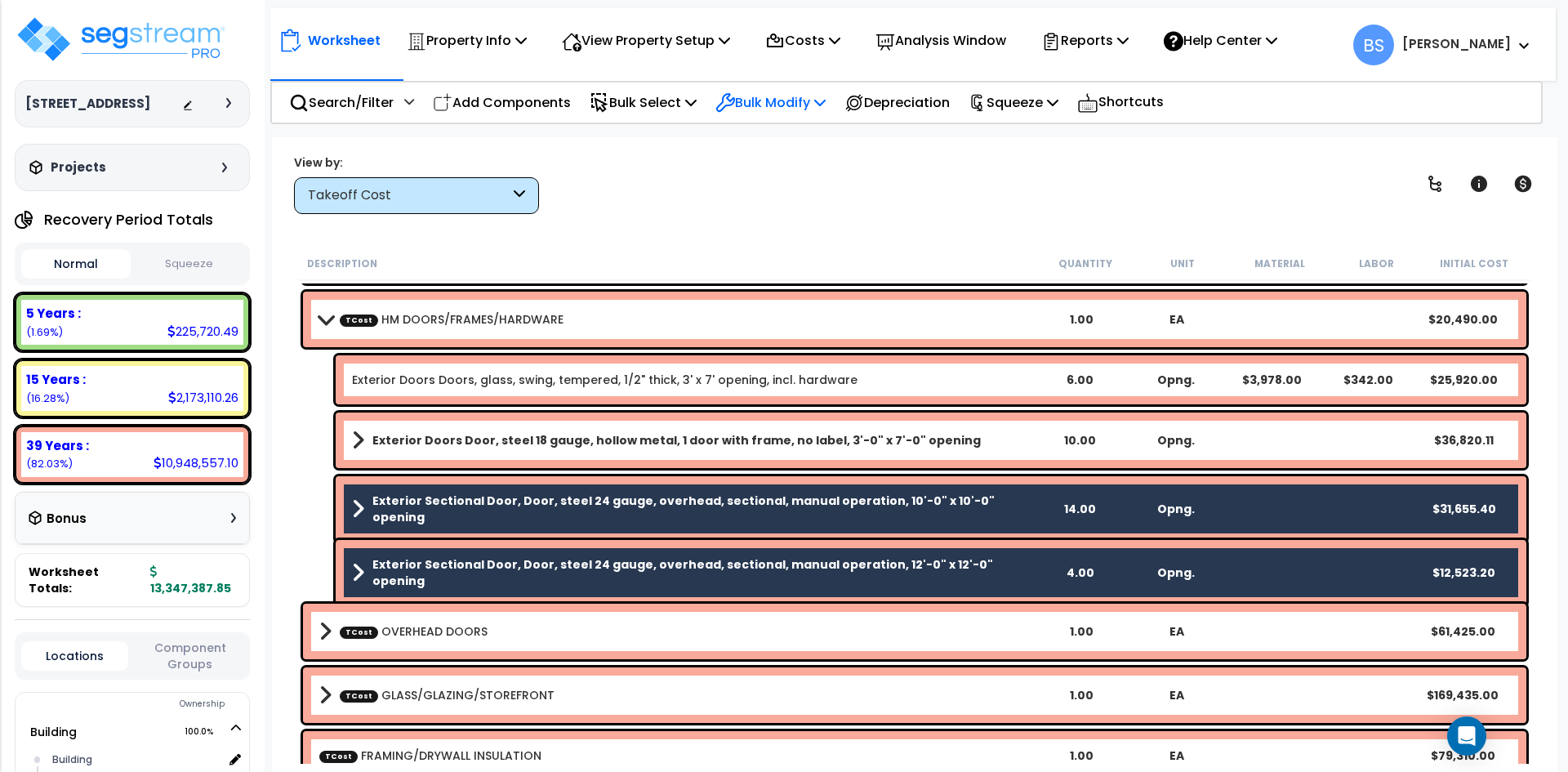
click at [793, 109] on p "Bulk Modify" at bounding box center [771, 102] width 110 height 22
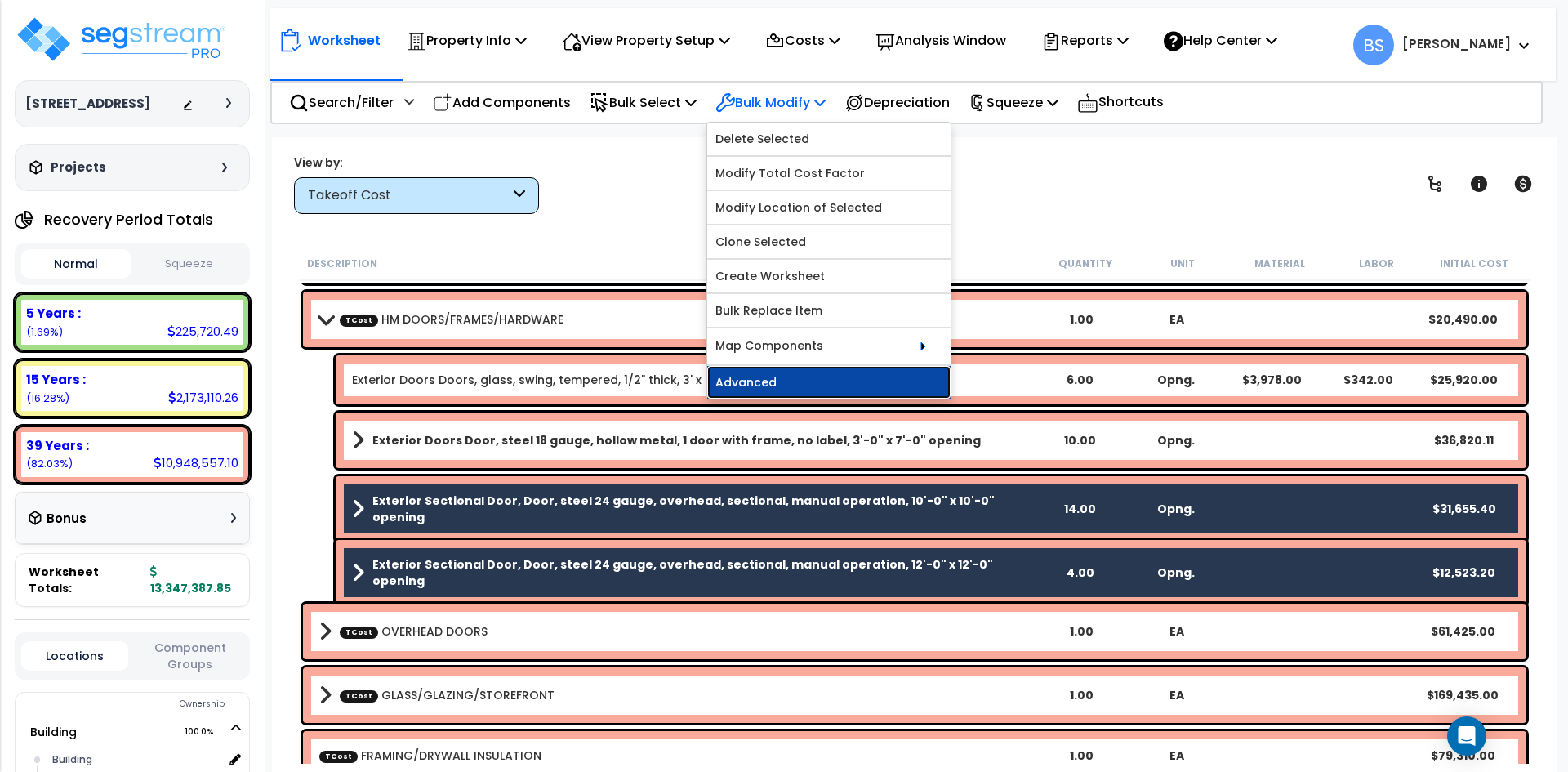
click at [740, 388] on link "Advanced" at bounding box center [829, 382] width 244 height 33
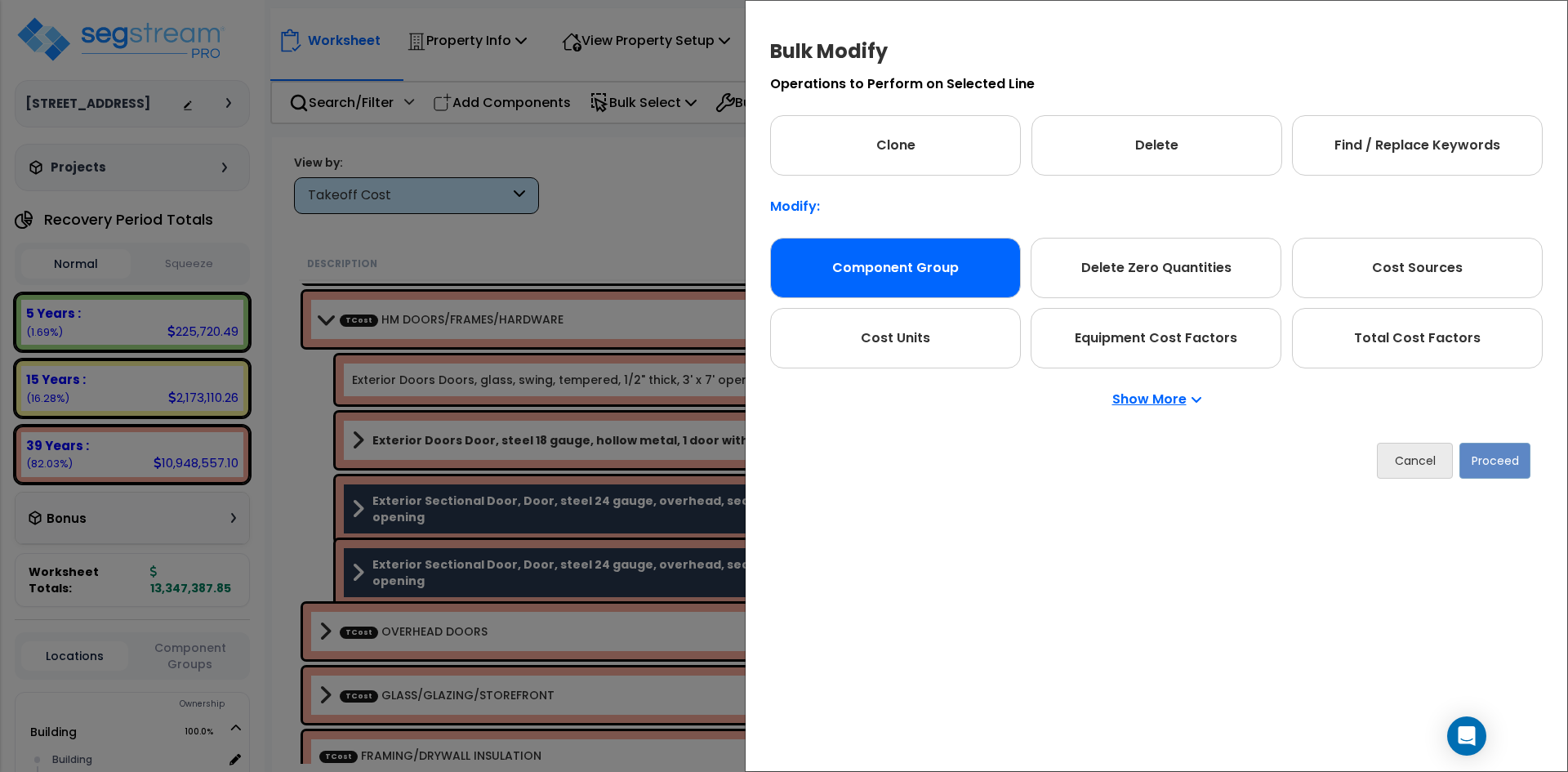
click at [918, 264] on div "Component Group" at bounding box center [896, 268] width 251 height 61
click at [1516, 462] on button "Proceed" at bounding box center [1494, 460] width 71 height 36
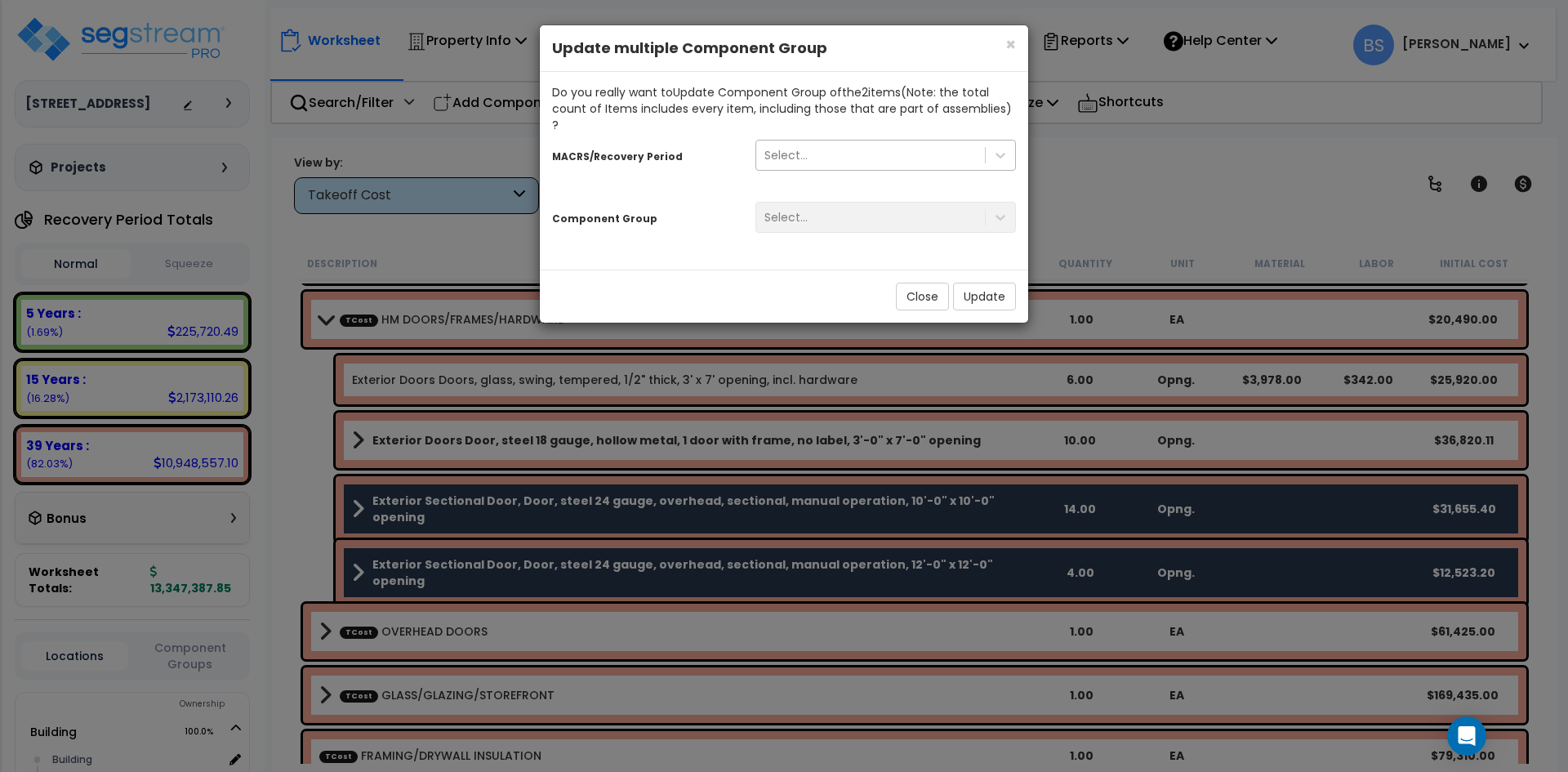
click at [861, 145] on div "Select..." at bounding box center [871, 155] width 229 height 26
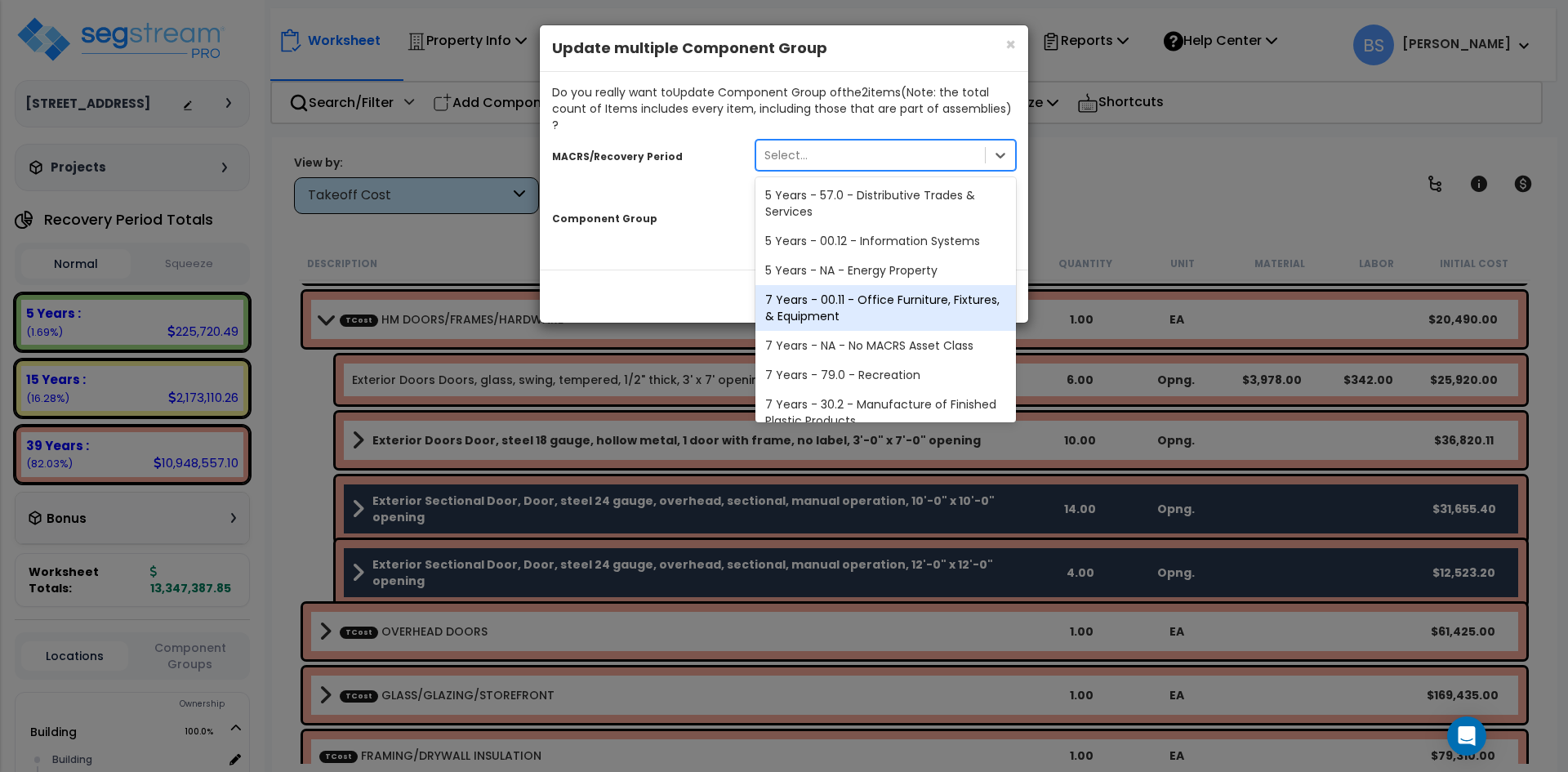
scroll to position [200, 0]
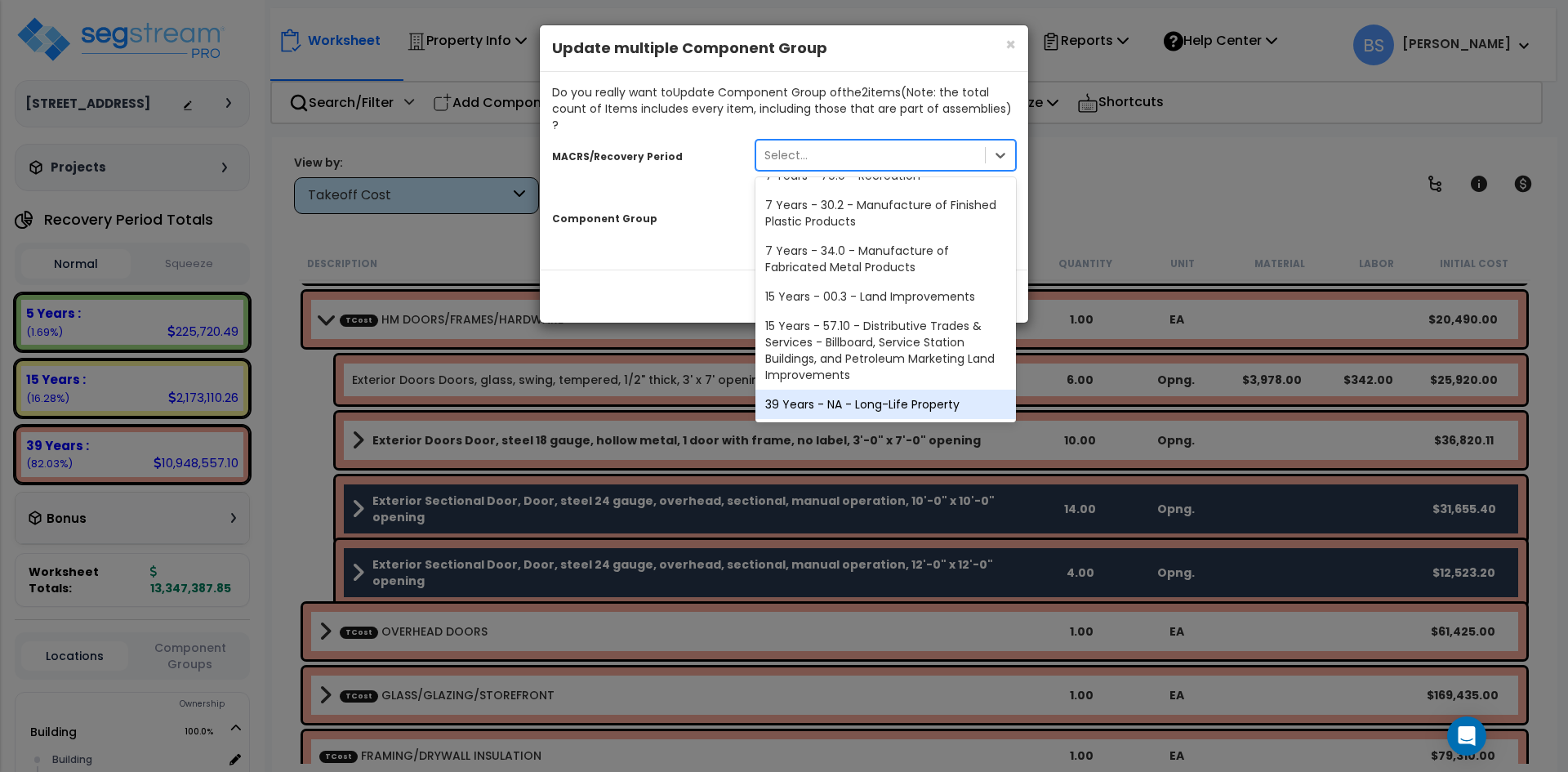
click at [849, 389] on div "39 Years - NA - Long-Life Property" at bounding box center [886, 404] width 261 height 29
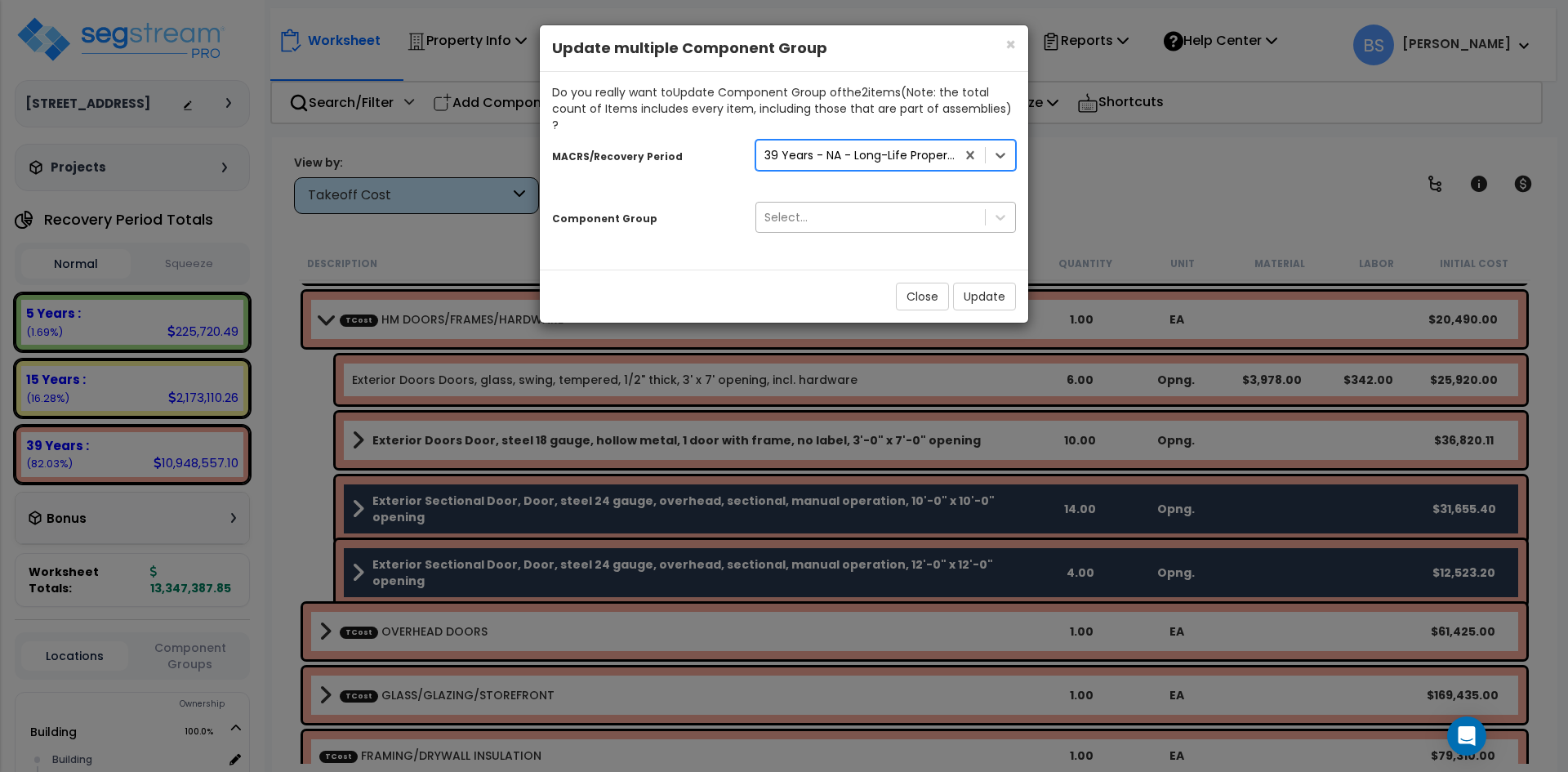
click at [783, 209] on div "Select..." at bounding box center [786, 218] width 43 height 16
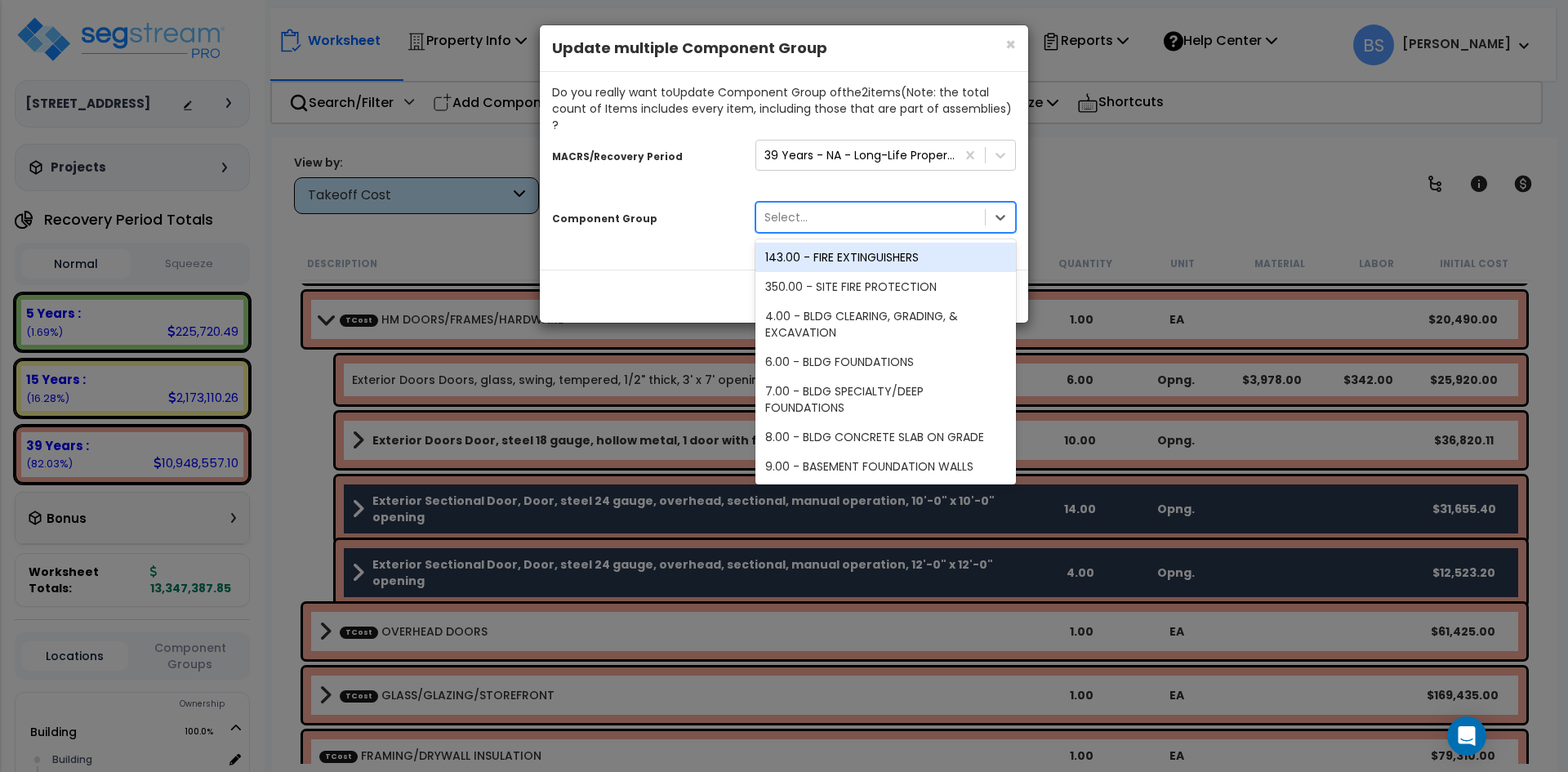
click at [699, 202] on div "Component Group" at bounding box center [641, 216] width 204 height 29
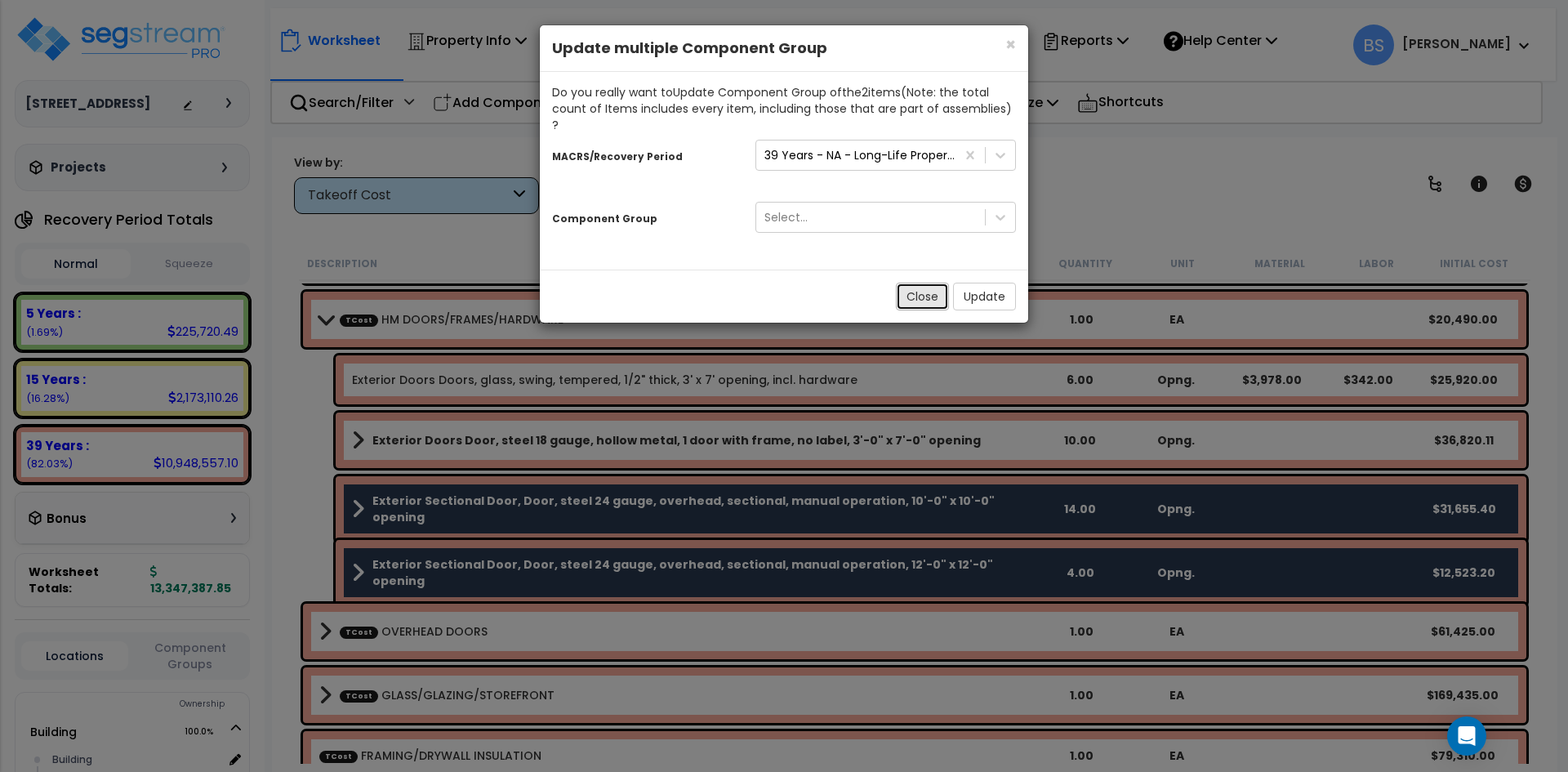
click at [936, 285] on button "Close" at bounding box center [922, 296] width 53 height 28
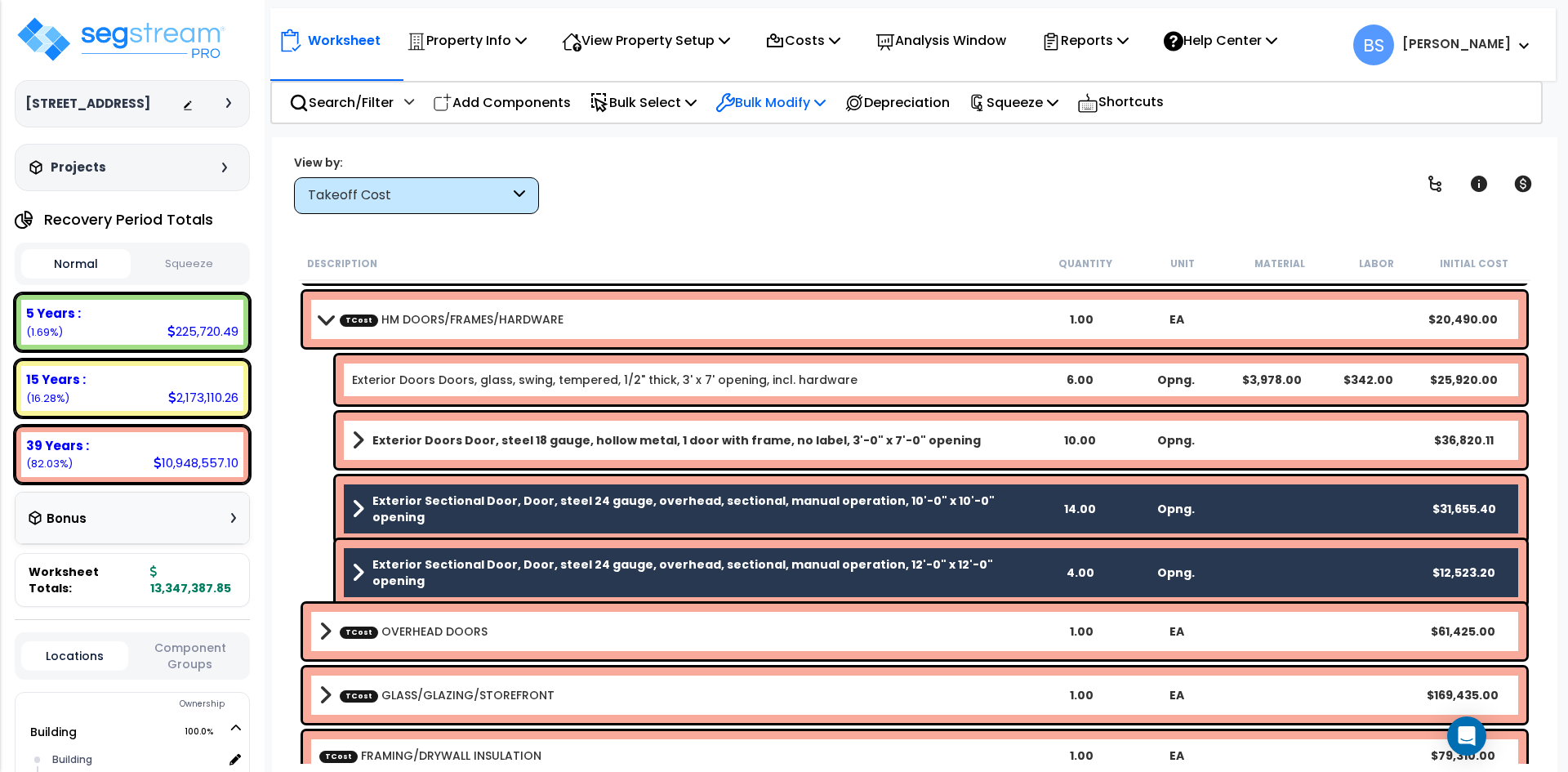
click at [812, 96] on p "Bulk Modify" at bounding box center [771, 102] width 110 height 22
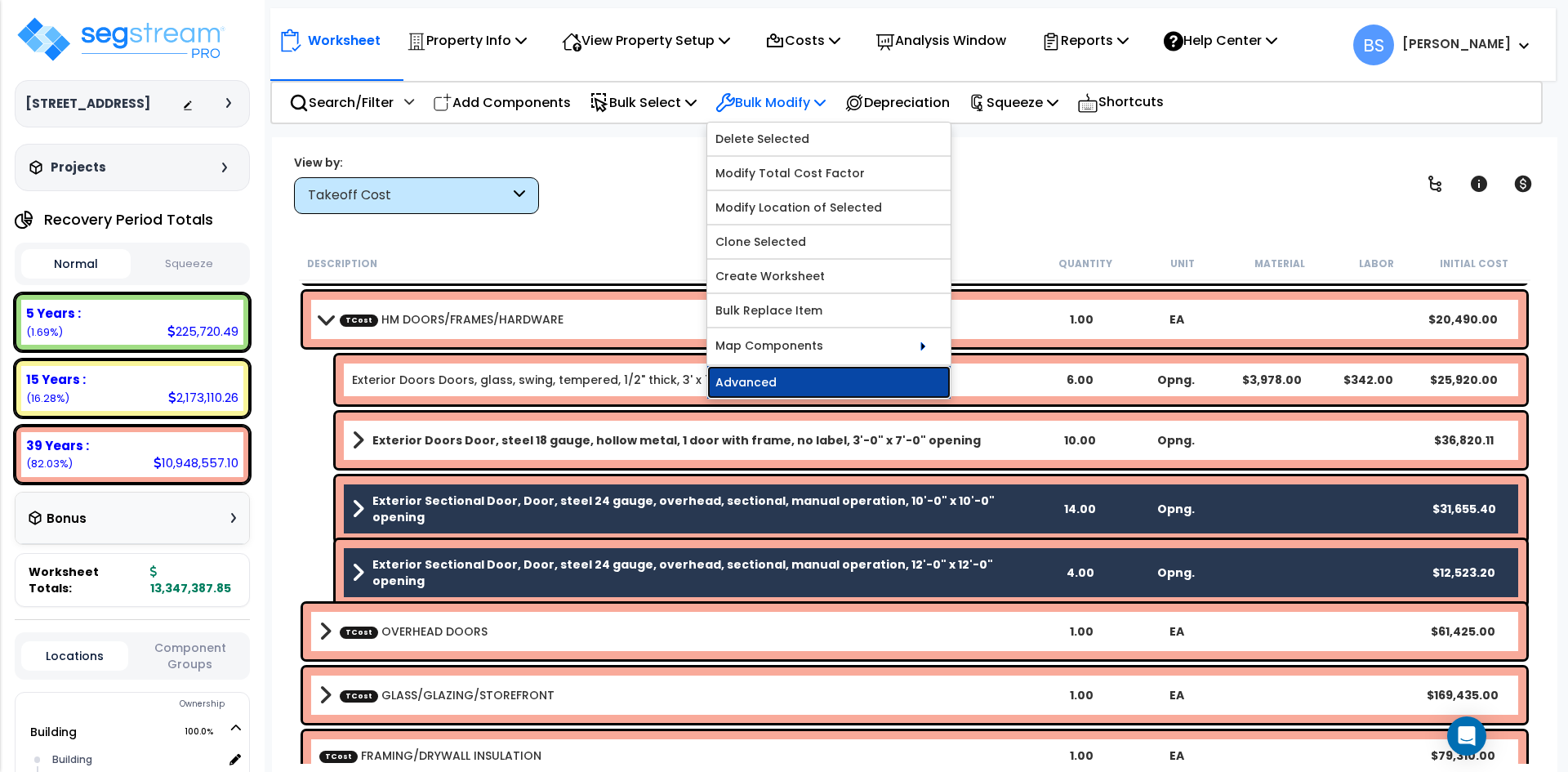
click at [786, 384] on link "Advanced" at bounding box center [829, 382] width 244 height 33
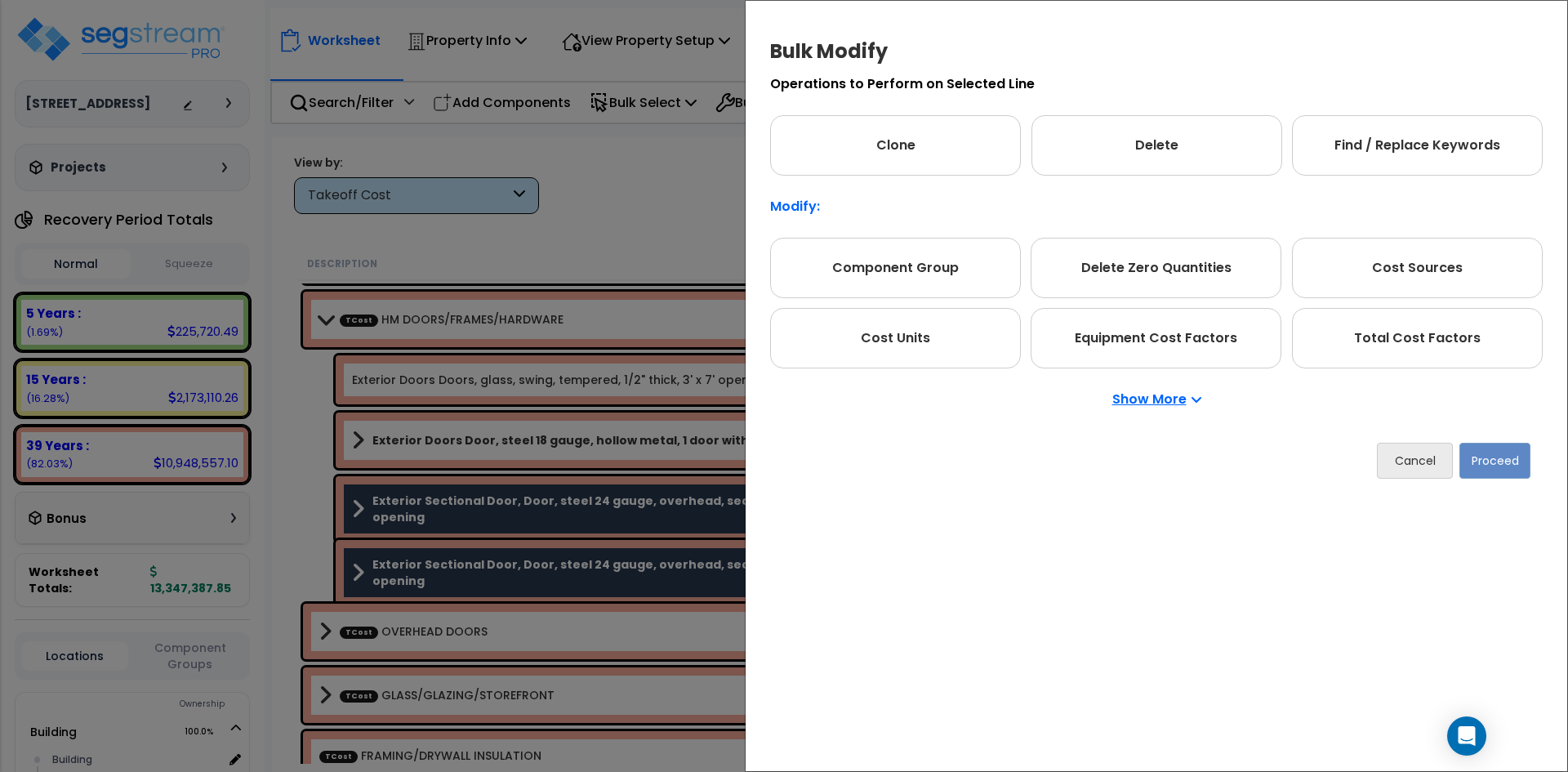
click at [1134, 402] on p "Show More" at bounding box center [1157, 399] width 89 height 13
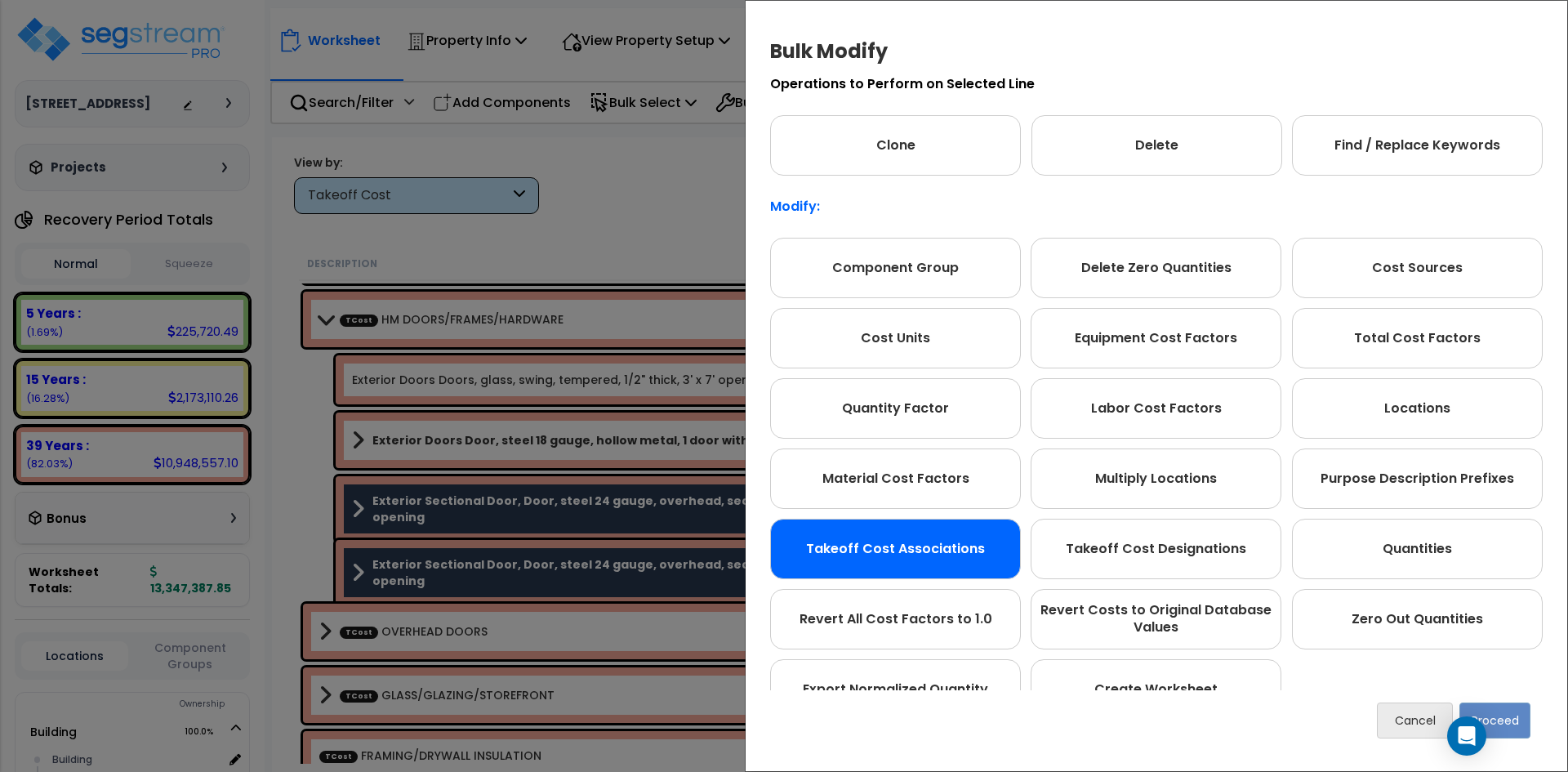
click at [867, 548] on div "Takeoff Cost Associations" at bounding box center [896, 549] width 251 height 61
click at [1502, 720] on button "Proceed" at bounding box center [1494, 720] width 71 height 36
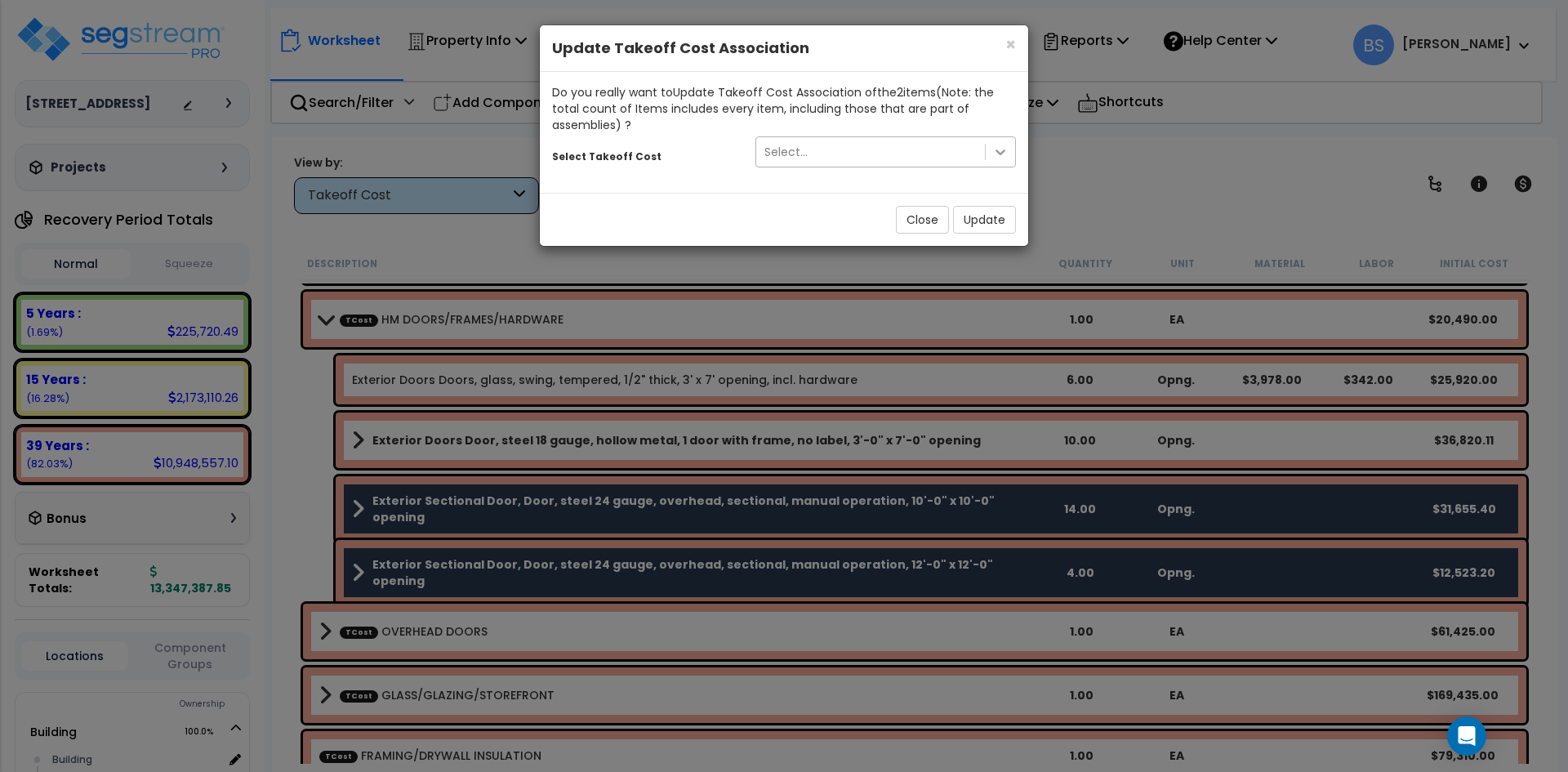
click at [1009, 144] on div at bounding box center [1000, 152] width 29 height 29
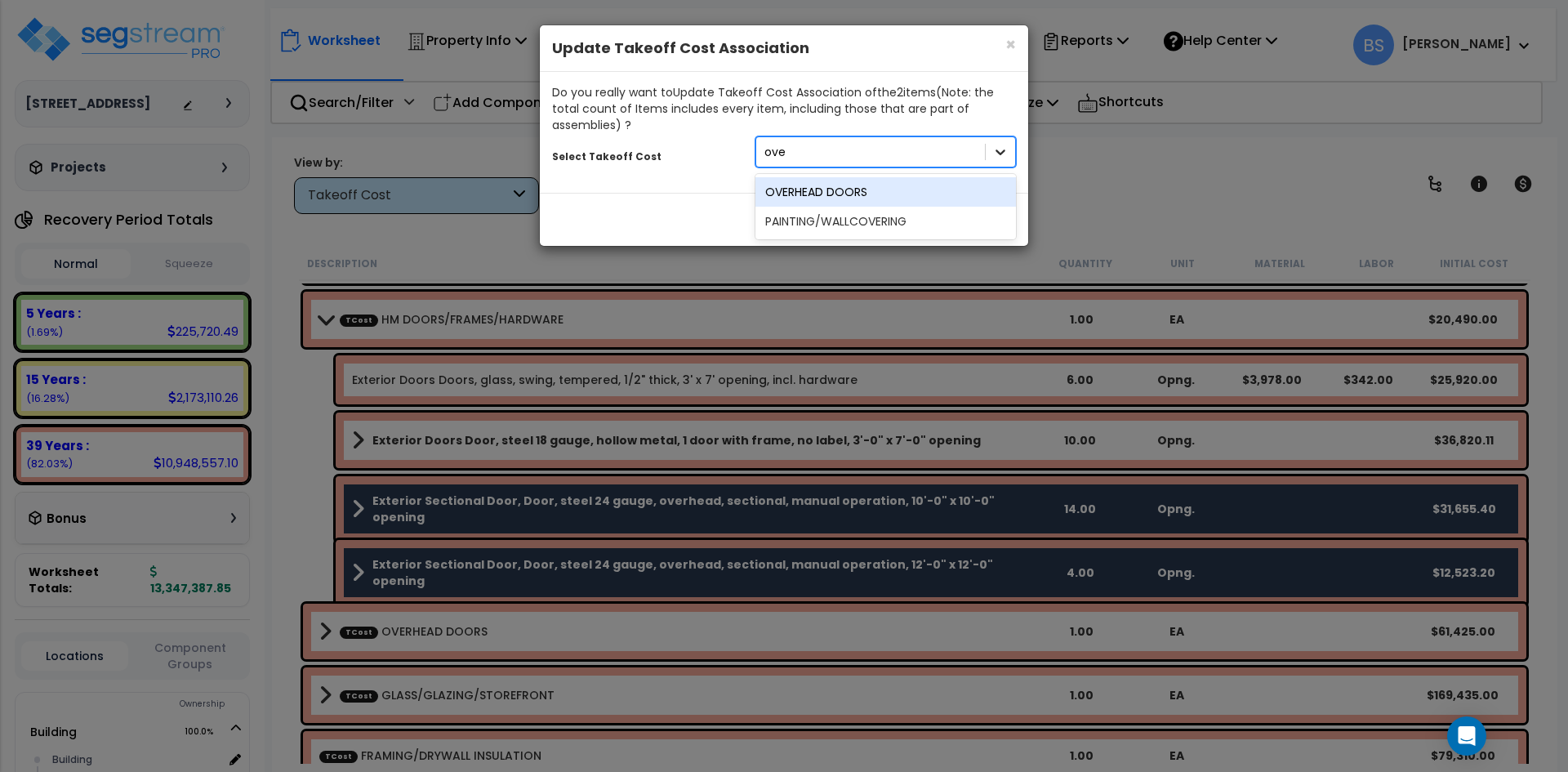
type input "over"
click at [910, 188] on div "OVERHEAD DOORS" at bounding box center [886, 192] width 261 height 29
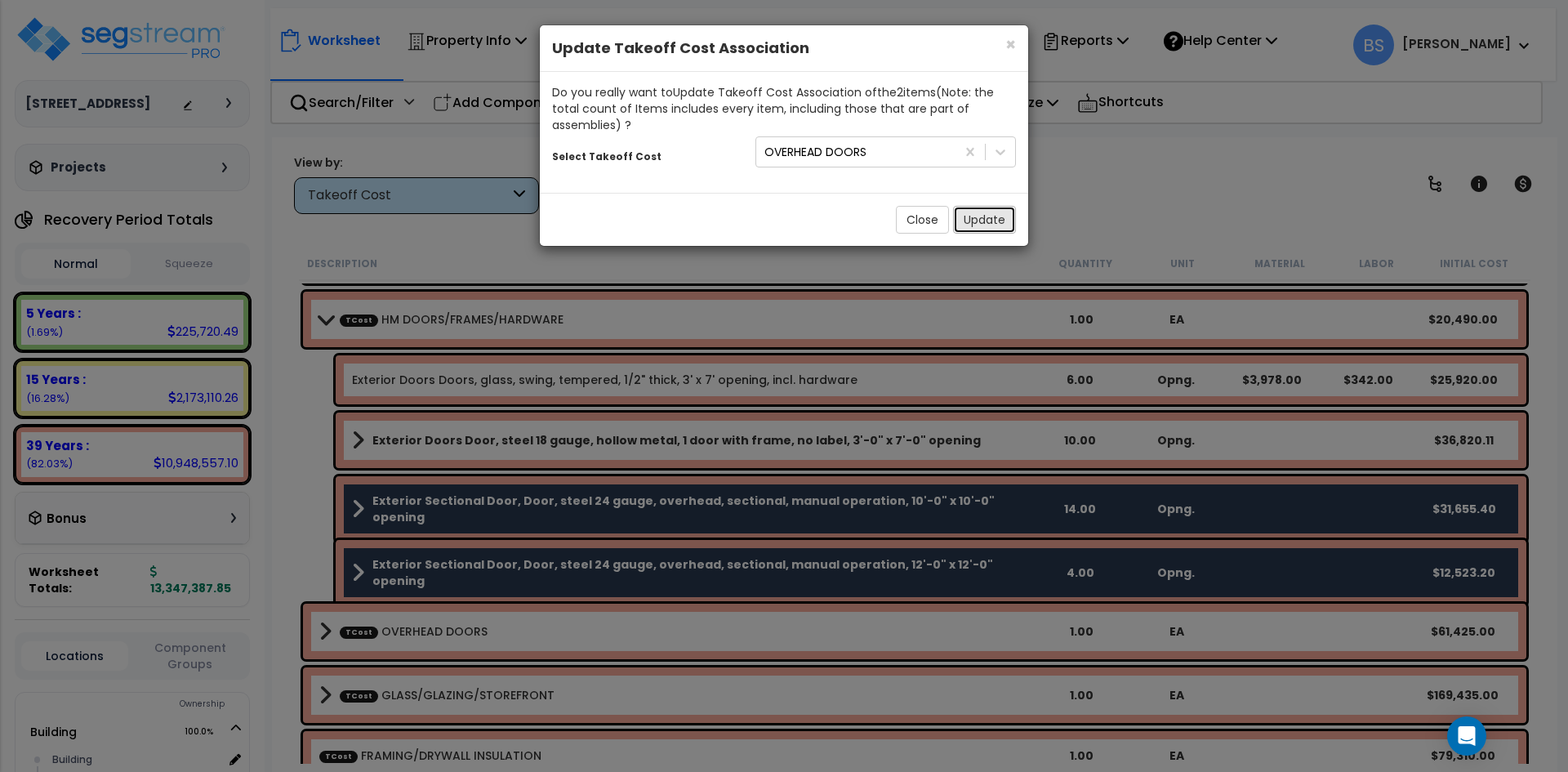
click at [1000, 229] on button "Update" at bounding box center [984, 220] width 63 height 28
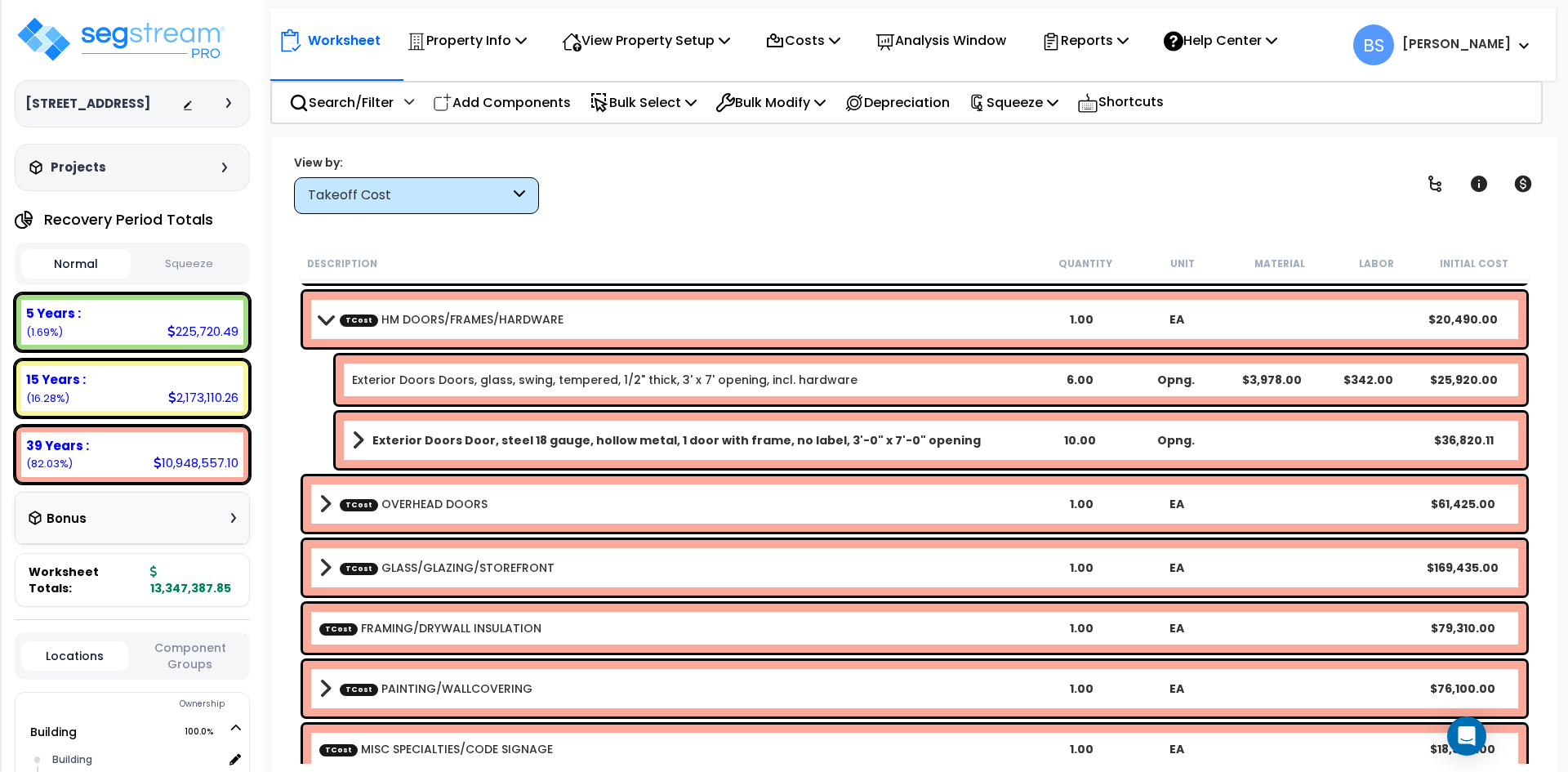
click at [415, 502] on link "TCost OVERHEAD DOORS" at bounding box center [413, 504] width 148 height 16
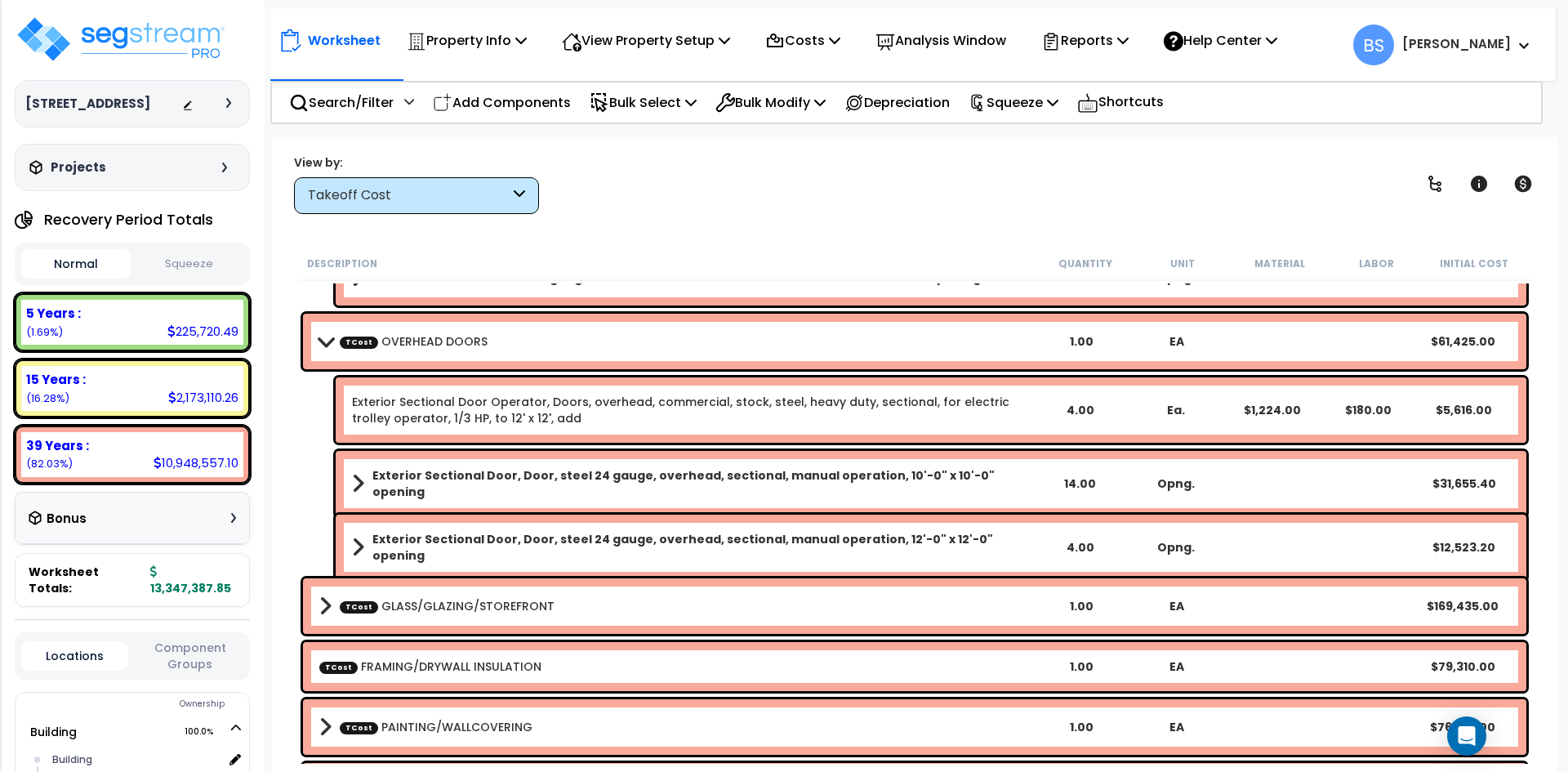
scroll to position [653, 0]
click at [596, 611] on b "TCost GLASS/GLAZING/STOREFRONT" at bounding box center [676, 605] width 715 height 23
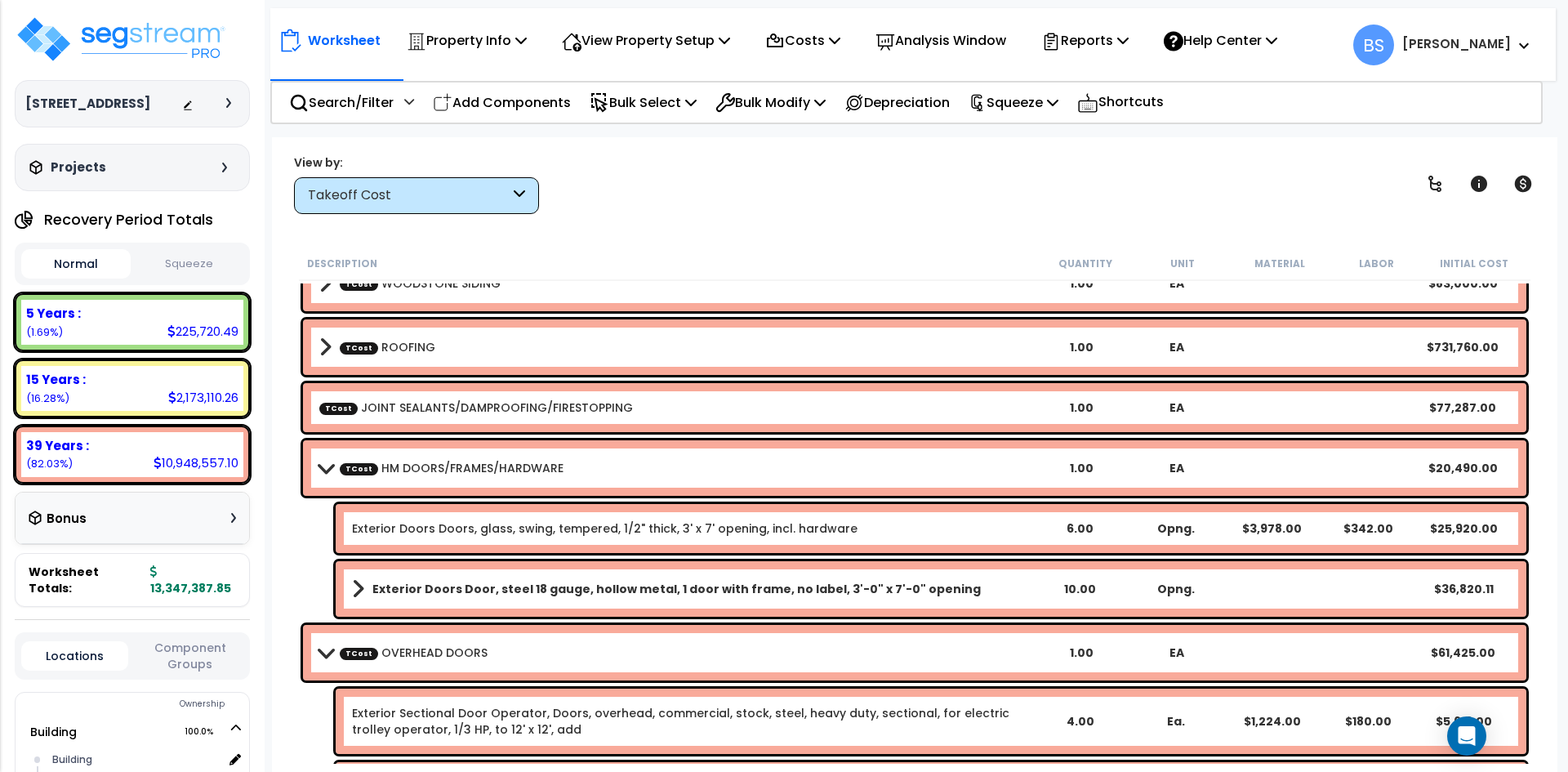
scroll to position [326, 0]
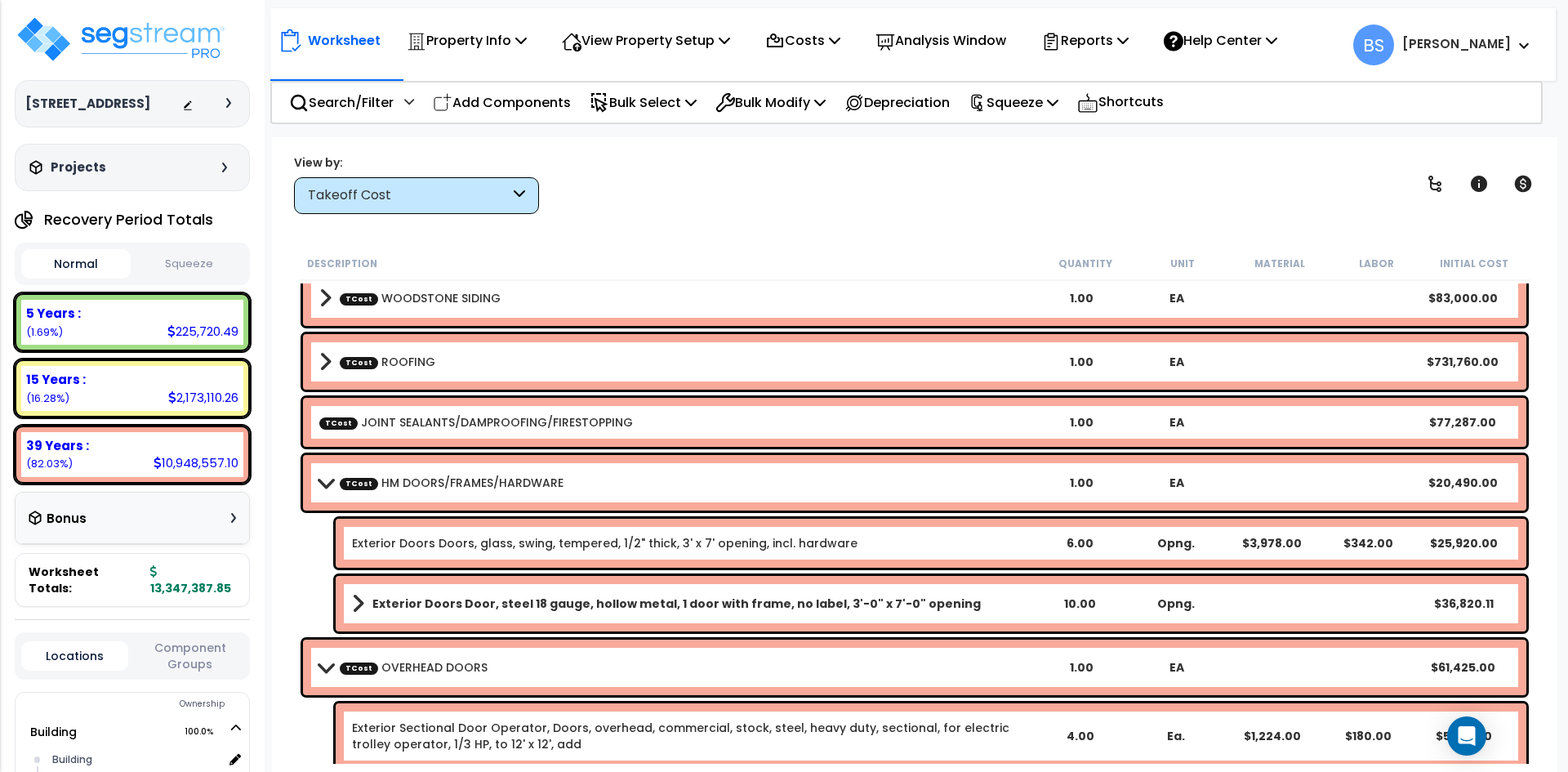
click at [461, 546] on link "Exterior Doors Doors, glass, swing, tempered, 1/2" thick, 3' x 7' opening, incl…" at bounding box center [604, 543] width 505 height 16
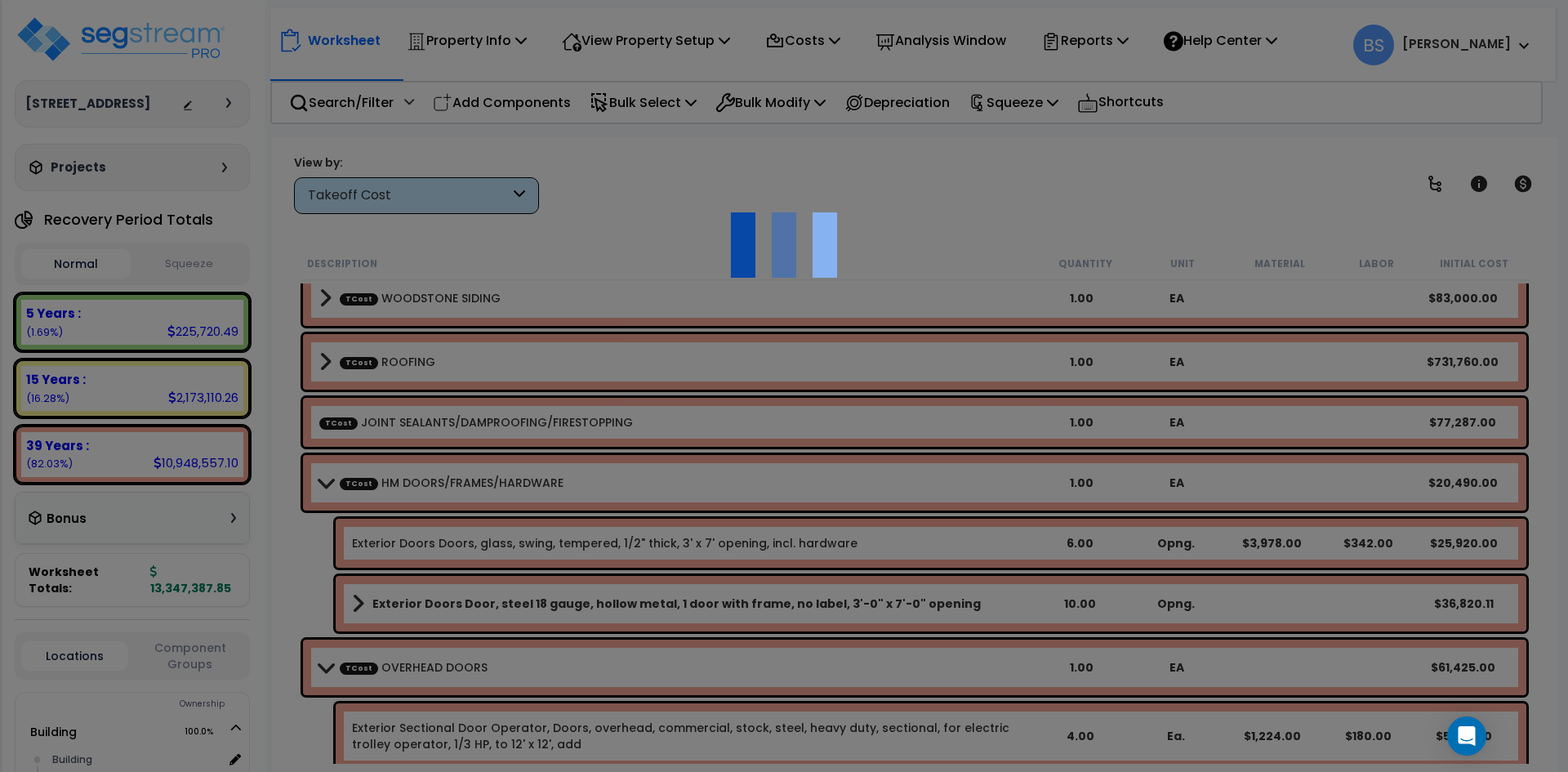
select select "42516574"
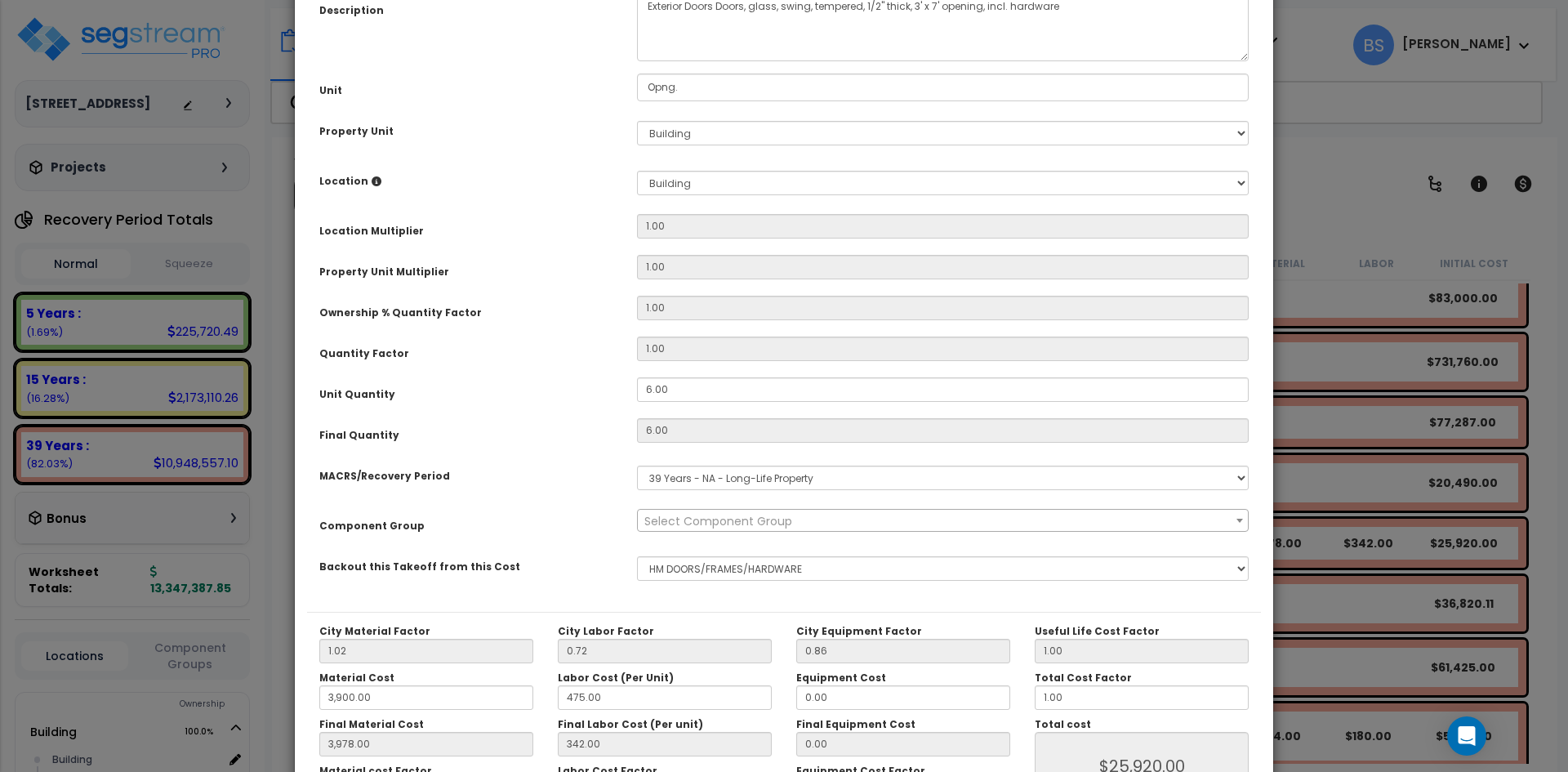
scroll to position [0, 0]
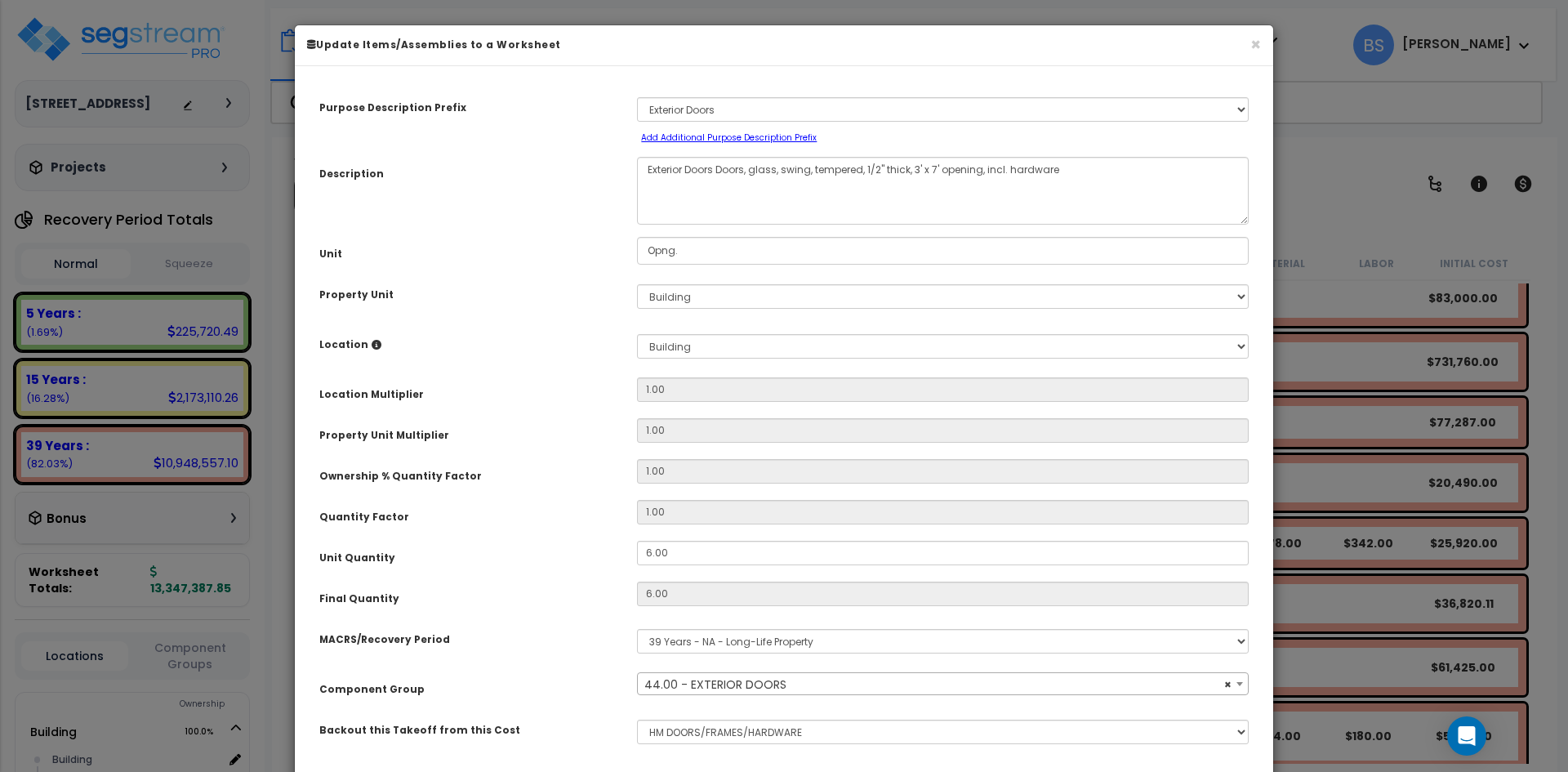
select select "11668"
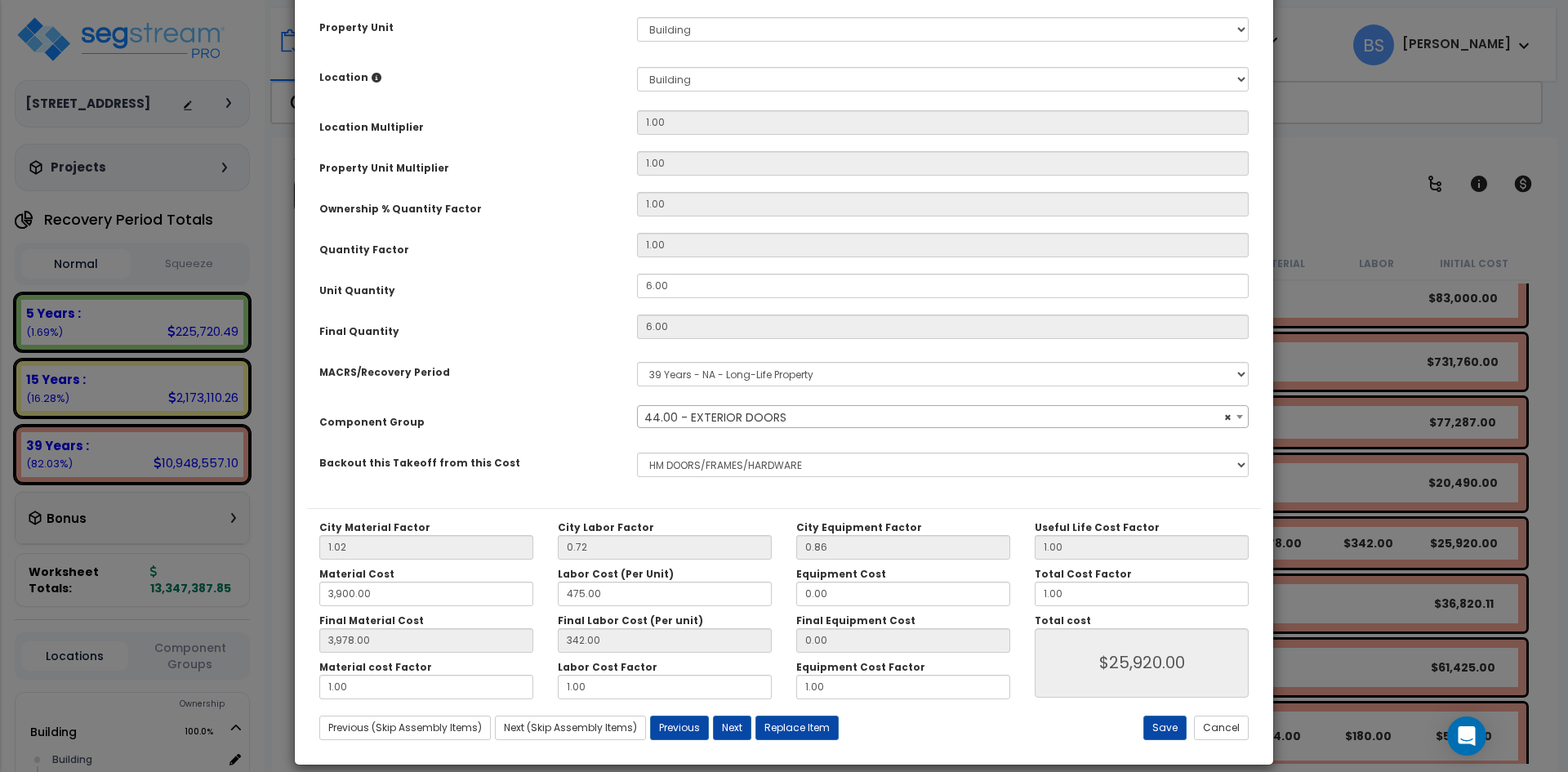
scroll to position [285, 0]
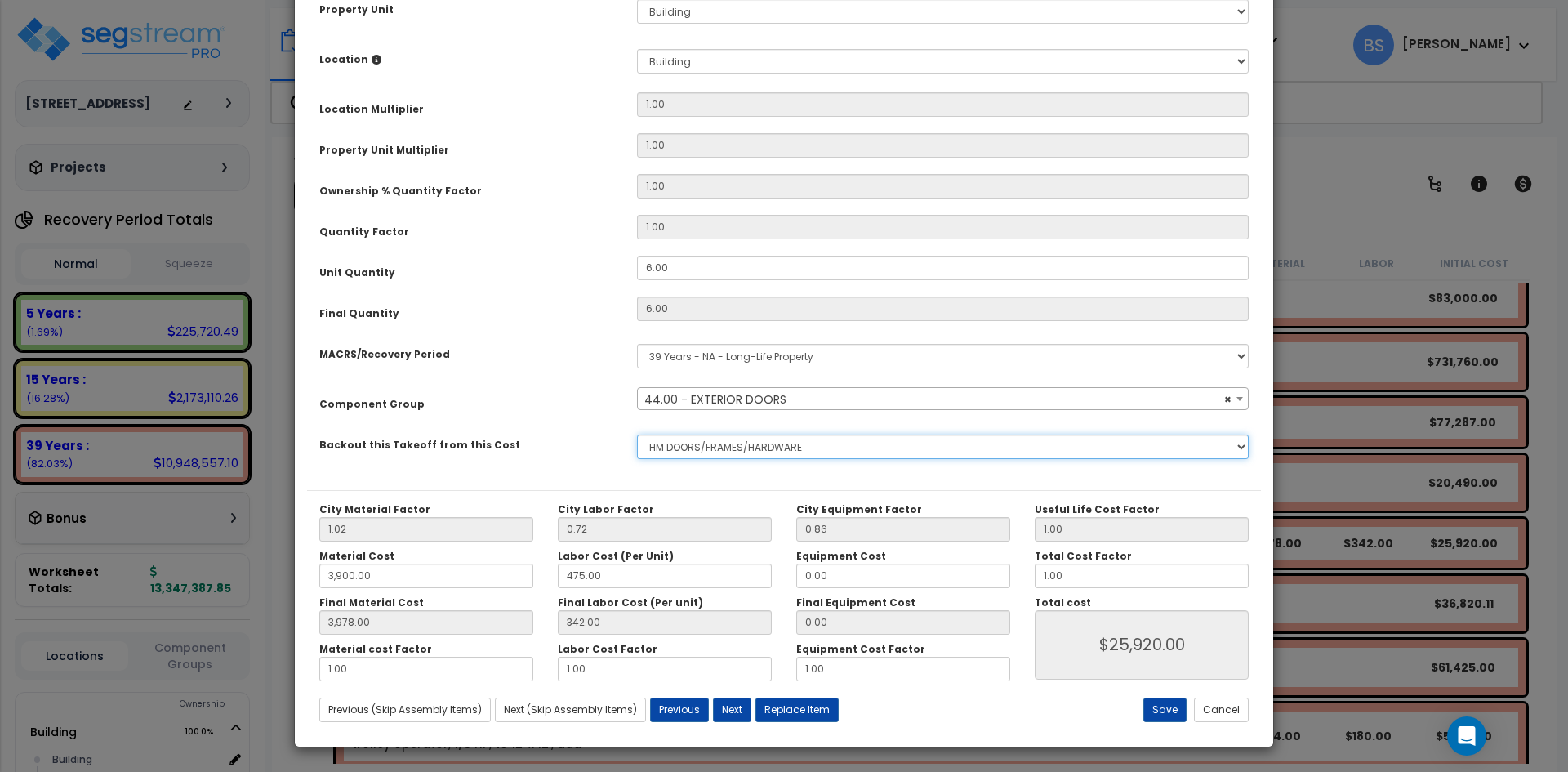
click at [696, 442] on select "None BUILDING & SITE CONCRETE TRASH ENCLOSURE CMU STRUCTURAL & MlSC STEEL JOIST…" at bounding box center [943, 447] width 612 height 25
select select "42516576"
click at [637, 434] on select "None BUILDING & SITE CONCRETE TRASH ENCLOSURE CMU STRUCTURAL & MlSC STEEL JOIST…" at bounding box center [943, 447] width 612 height 25
click at [1157, 701] on button "Save" at bounding box center [1165, 710] width 43 height 25
type input "3900.00"
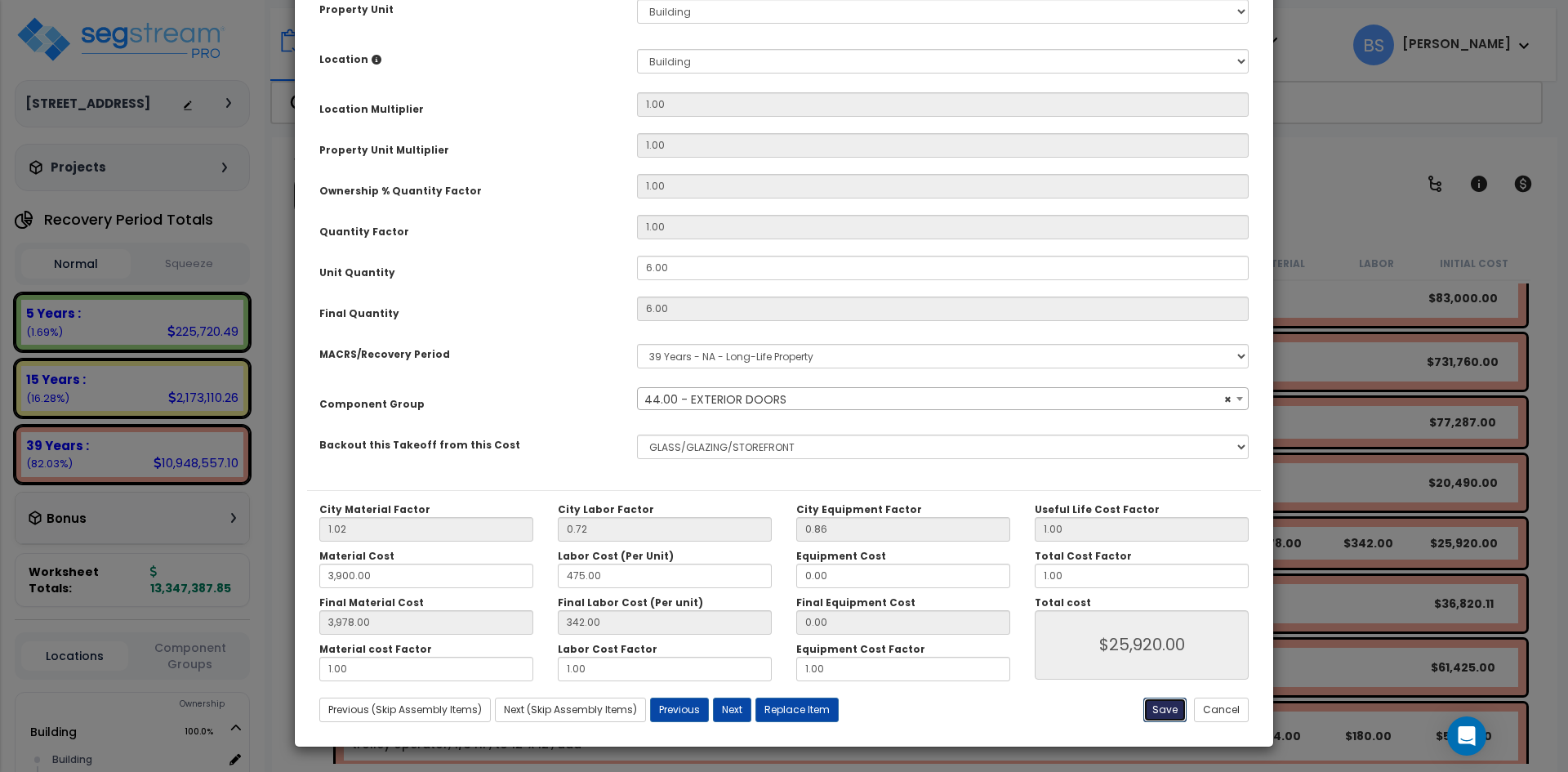
type input "3978.00"
type input "25920.00"
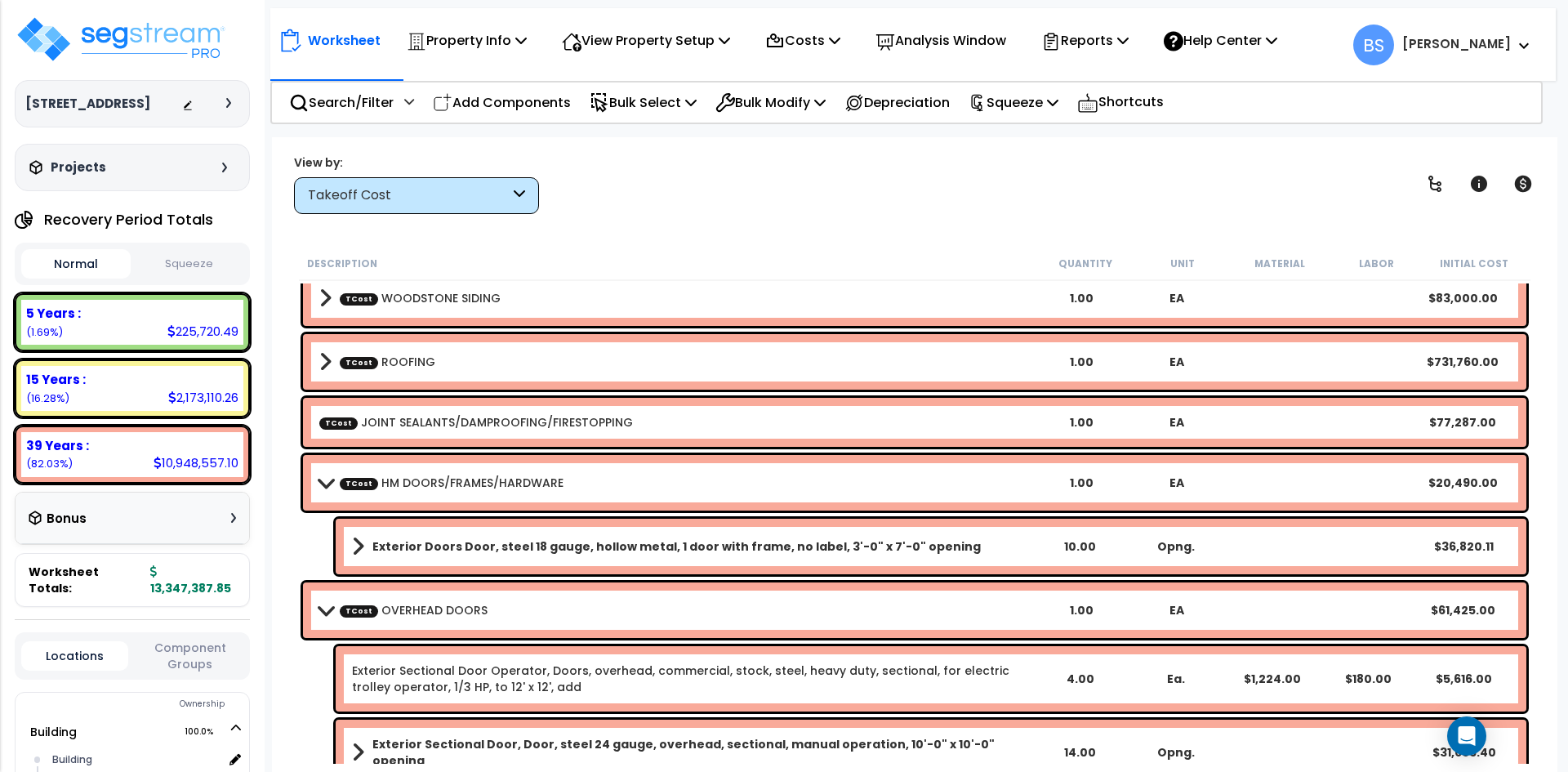
click at [417, 473] on b "TCost HM DOORS/FRAMES/HARDWARE" at bounding box center [676, 482] width 715 height 23
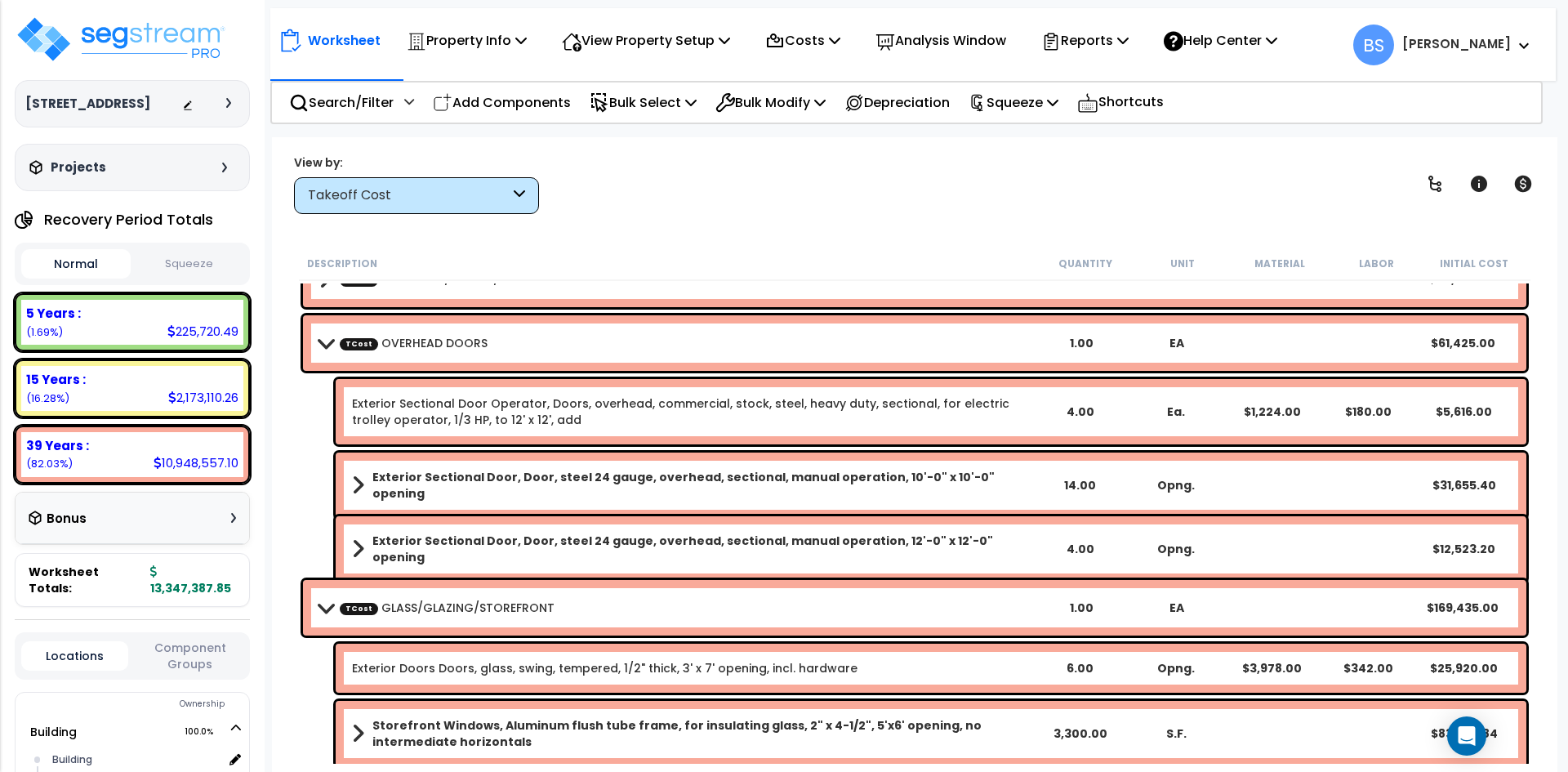
scroll to position [490, 0]
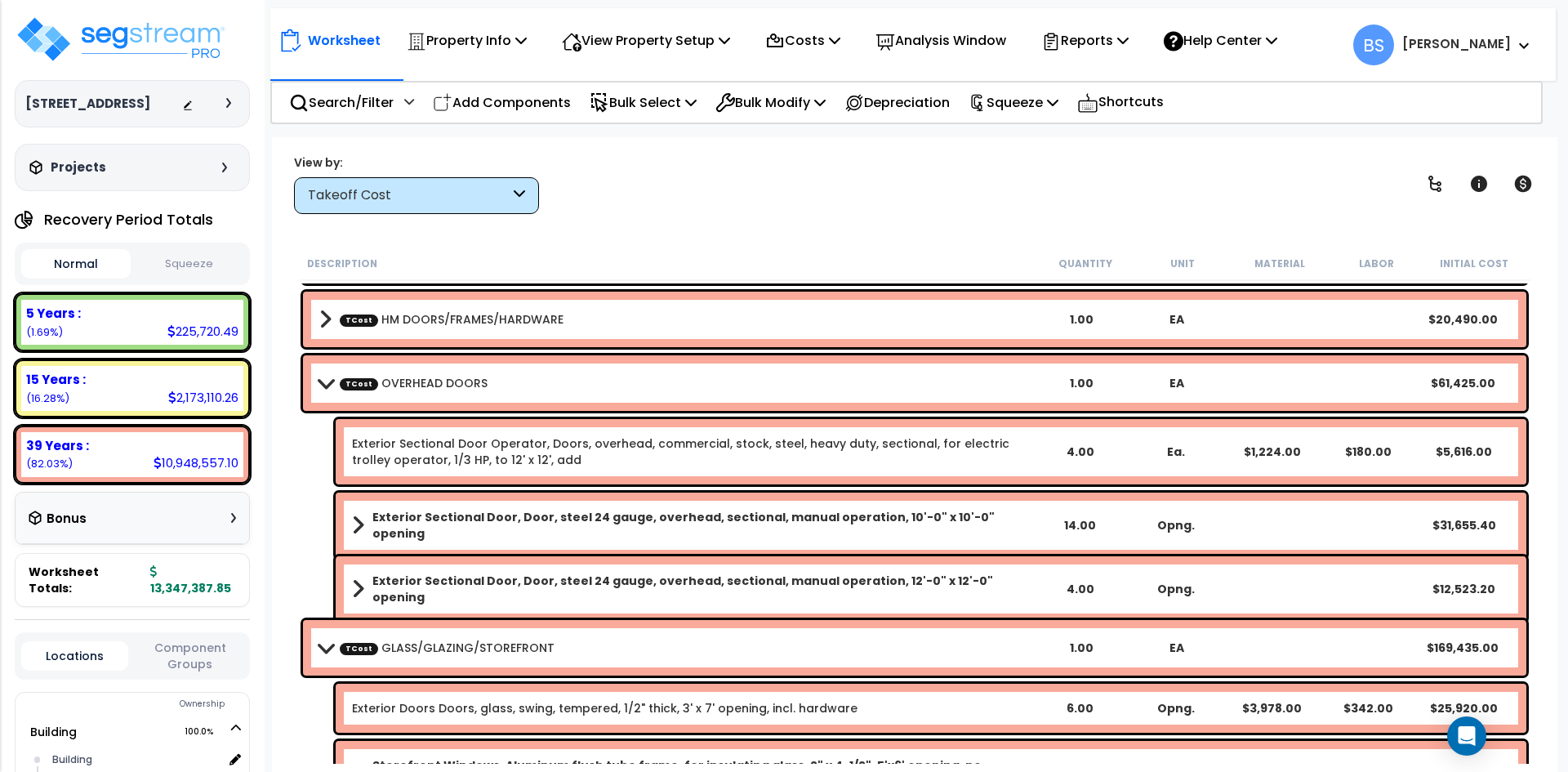
click at [464, 376] on link "TCost OVERHEAD DOORS" at bounding box center [413, 383] width 148 height 16
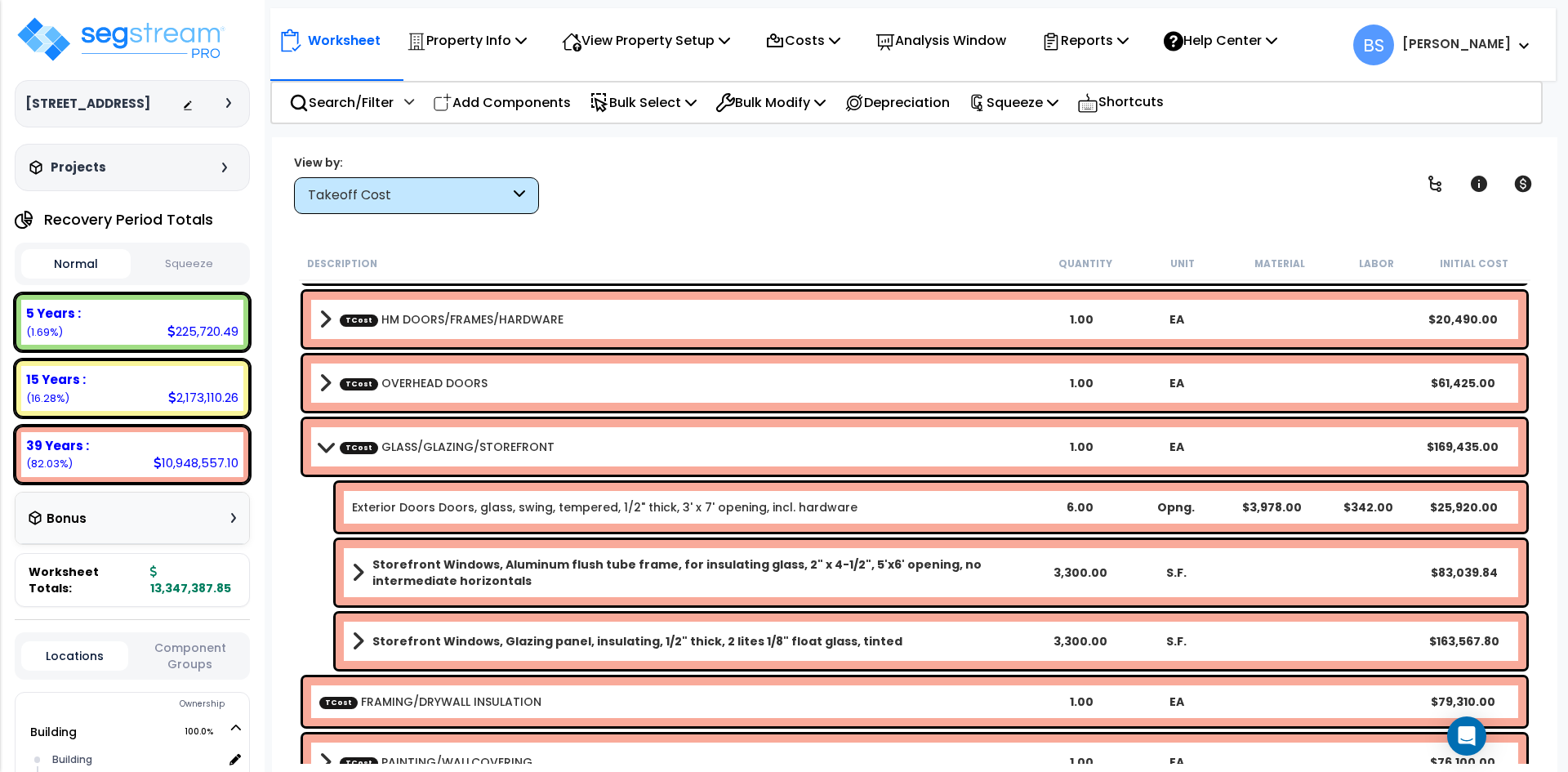
click at [437, 450] on link "TCost GLASS/GLAZING/STOREFRONT" at bounding box center [447, 447] width 215 height 16
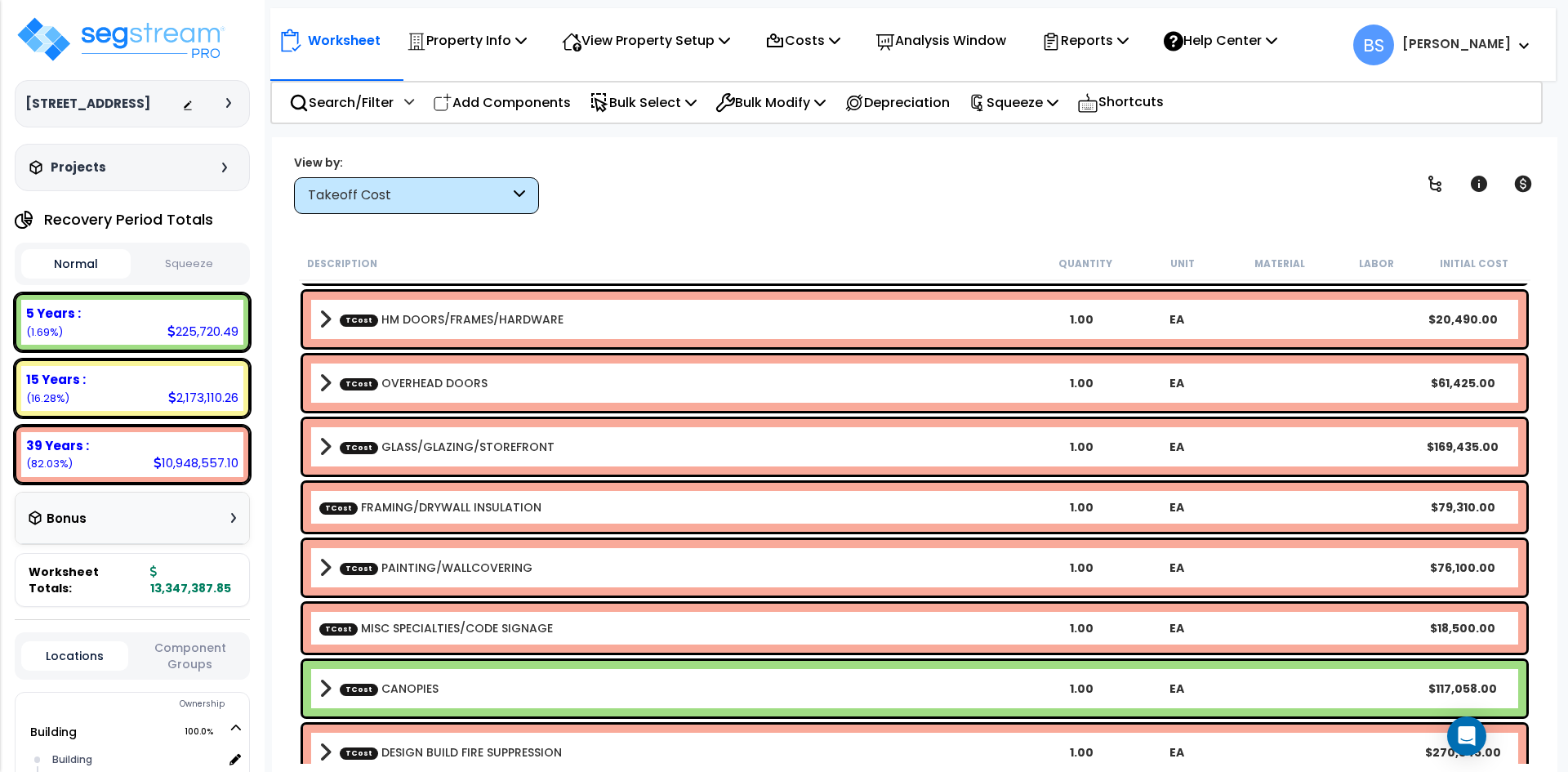
click at [443, 508] on link "TCost FRAMING/DRYWALL INSULATION" at bounding box center [430, 507] width 222 height 16
click at [452, 572] on link "TCost PAINTING/WALLCOVERING" at bounding box center [436, 568] width 193 height 16
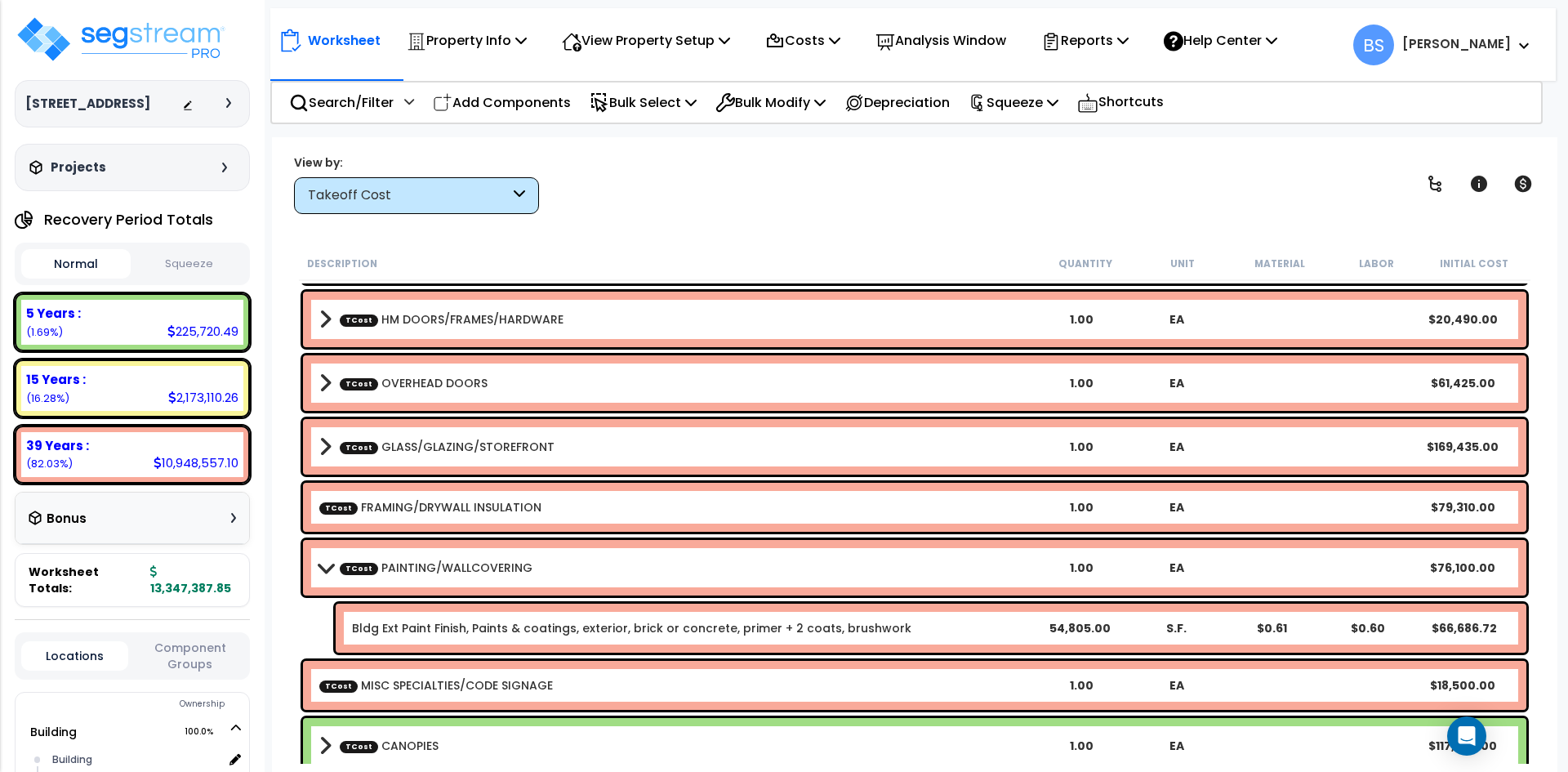
click at [452, 572] on link "TCost PAINTING/WALLCOVERING" at bounding box center [436, 568] width 193 height 16
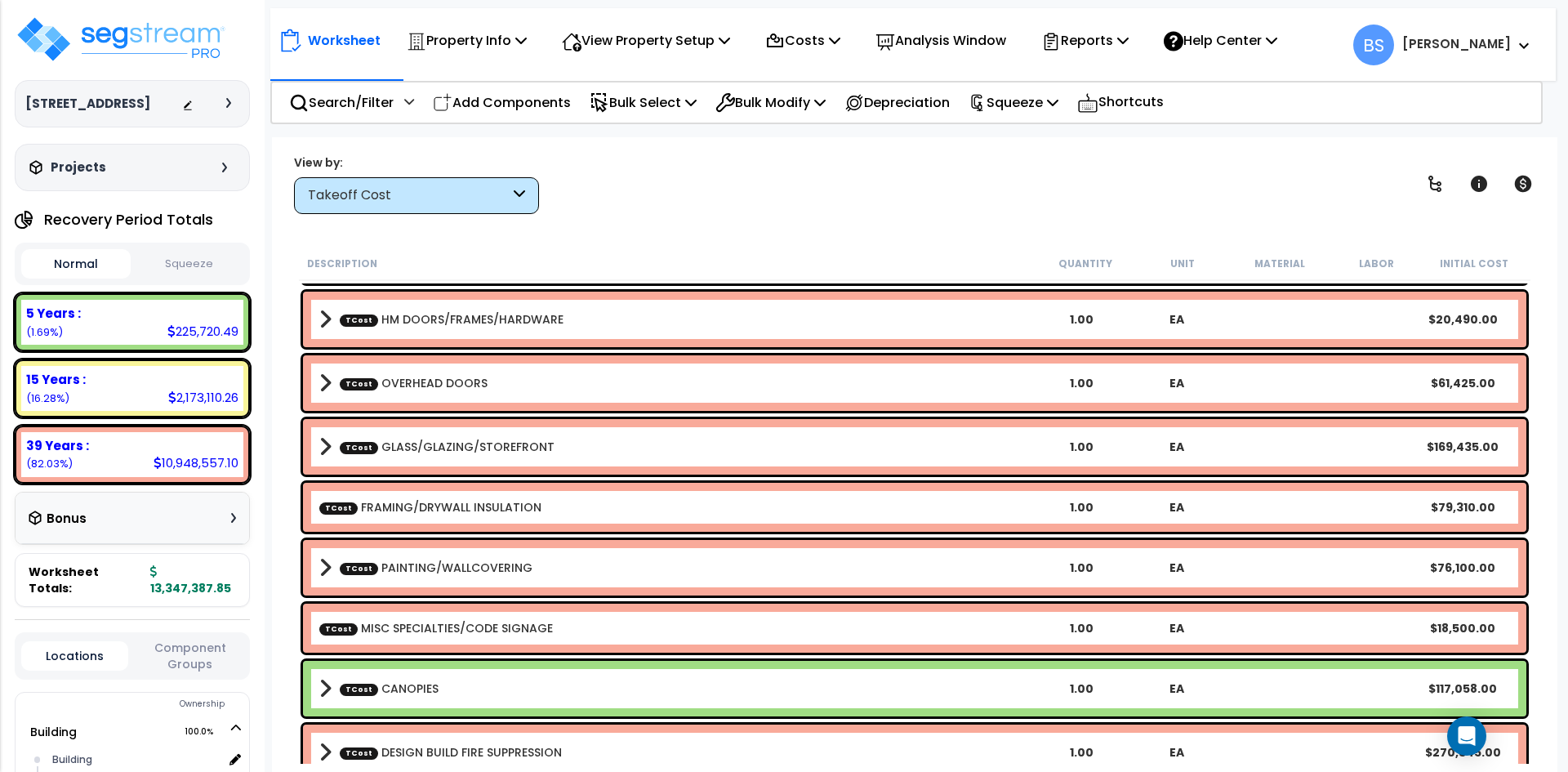
scroll to position [572, 0]
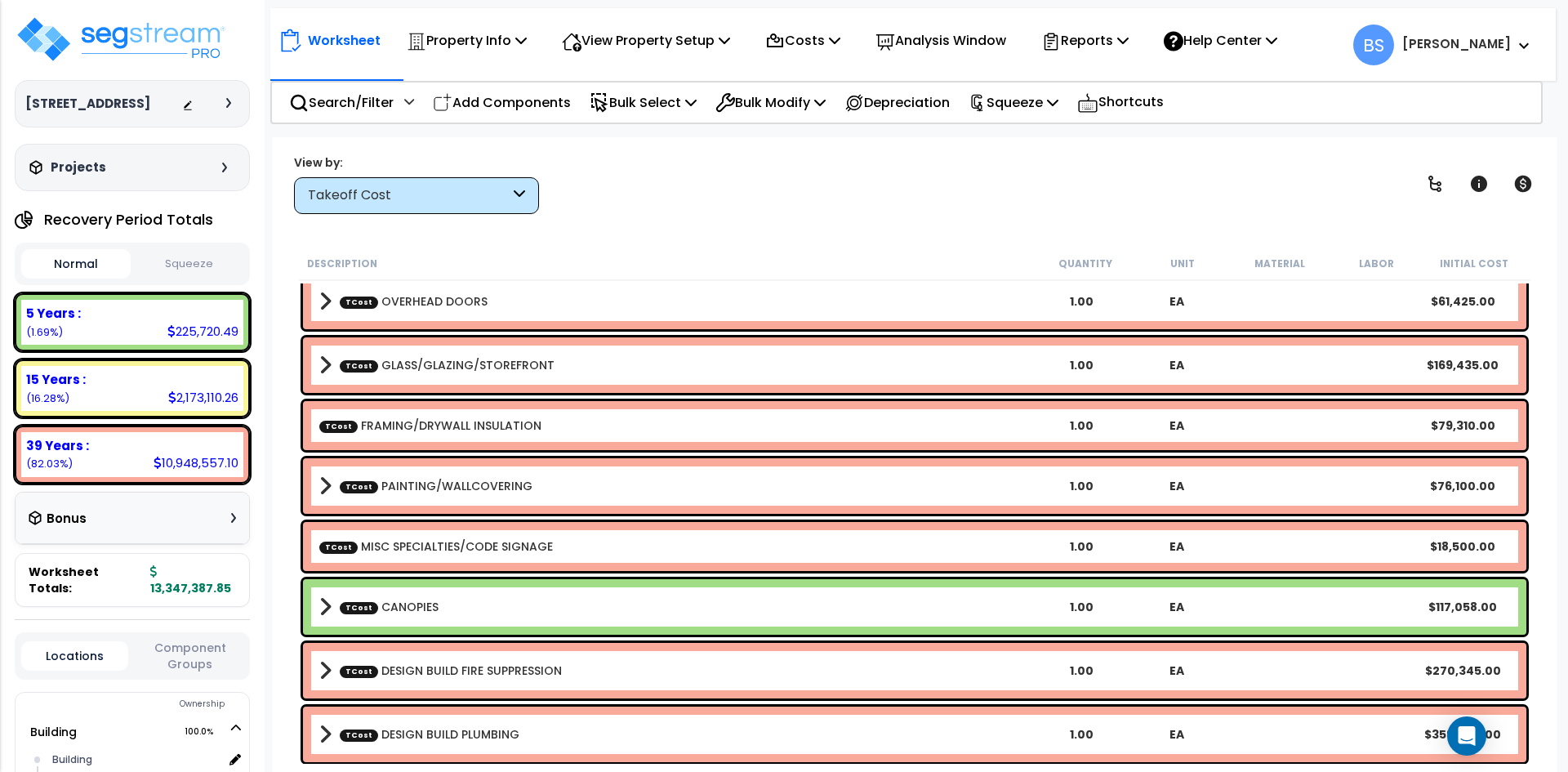
click at [438, 599] on b "TCost CANOPIES" at bounding box center [676, 607] width 715 height 23
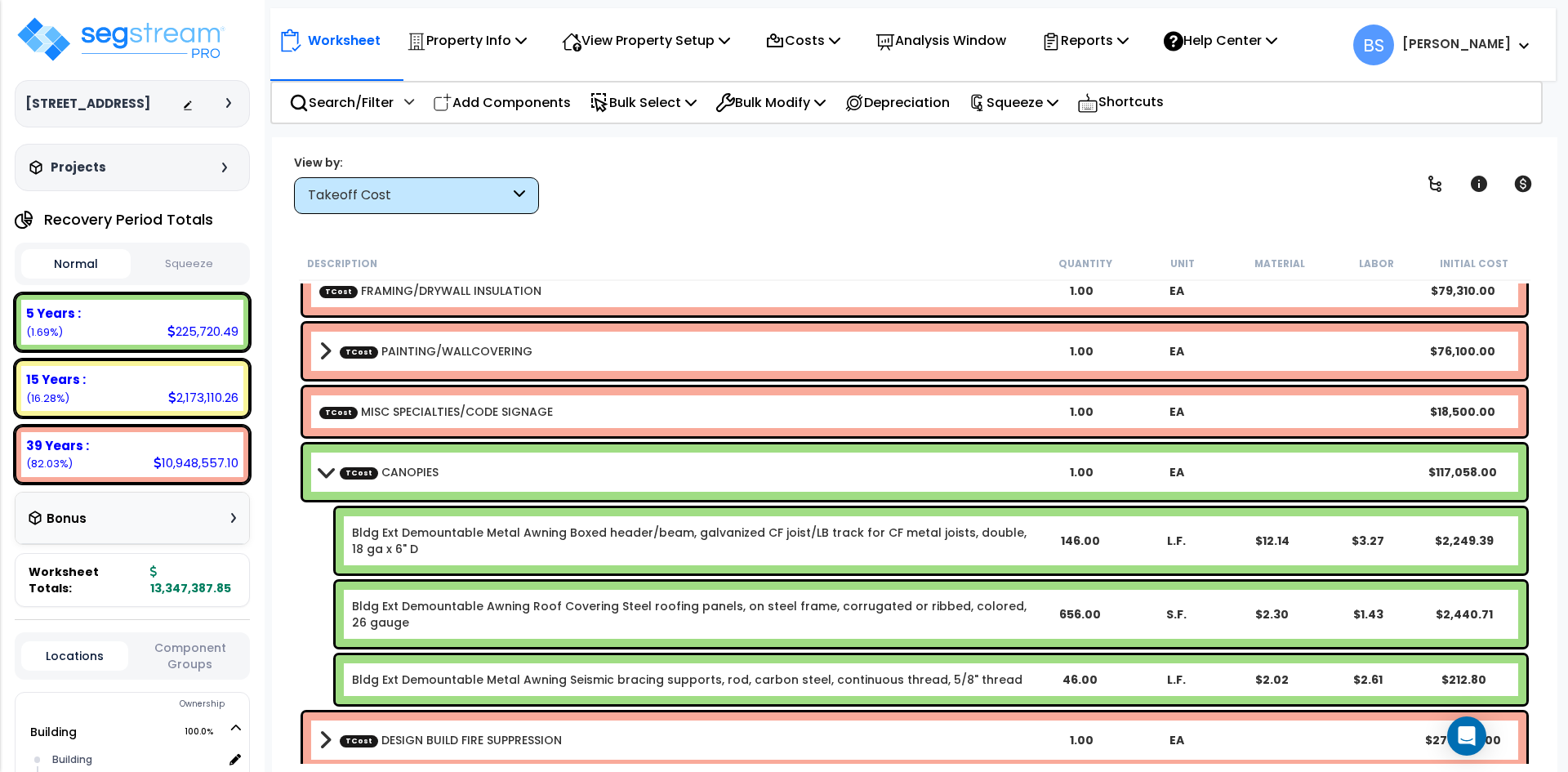
scroll to position [735, 0]
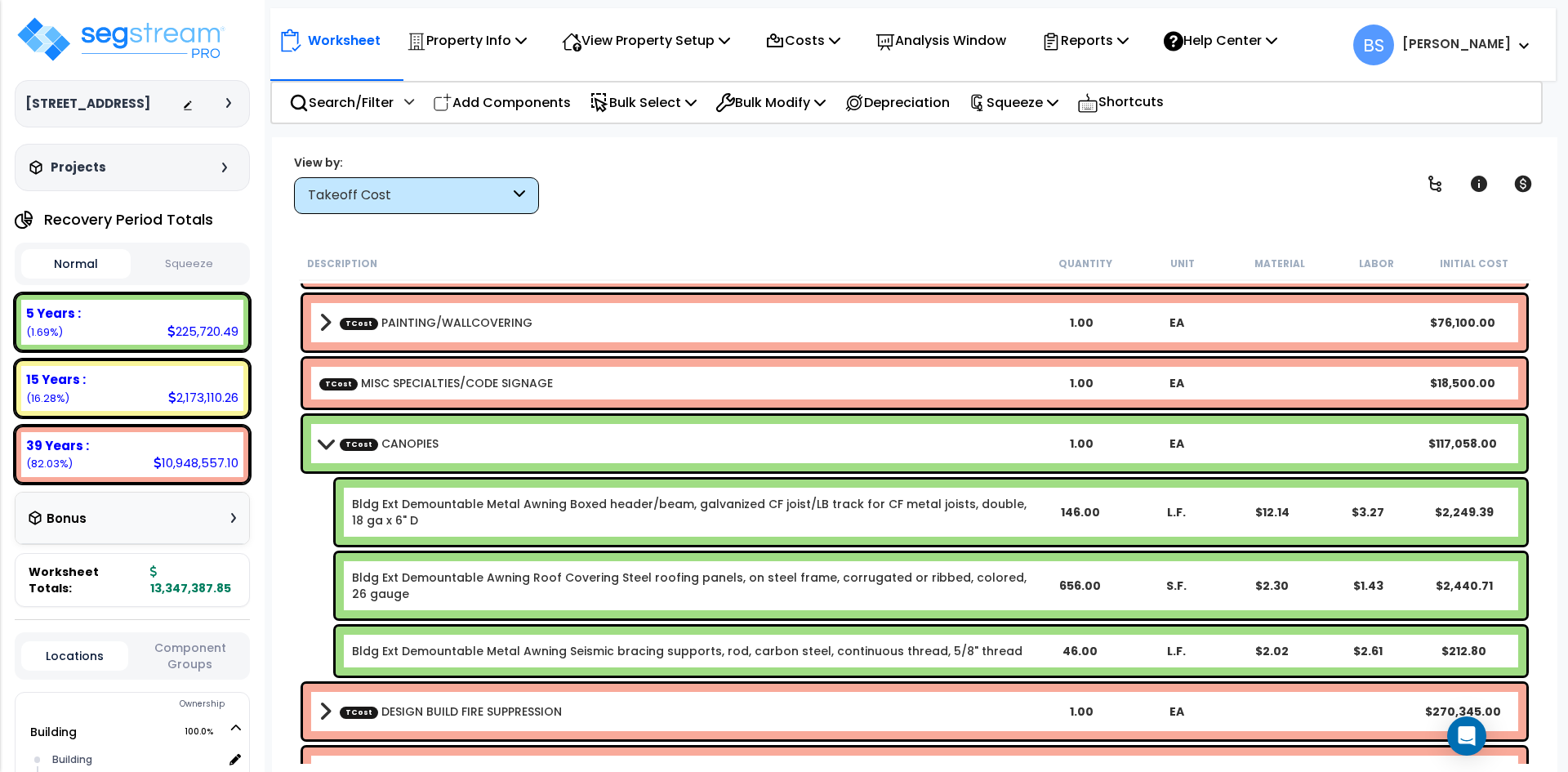
click at [423, 451] on link "TCost CANOPIES" at bounding box center [389, 443] width 99 height 16
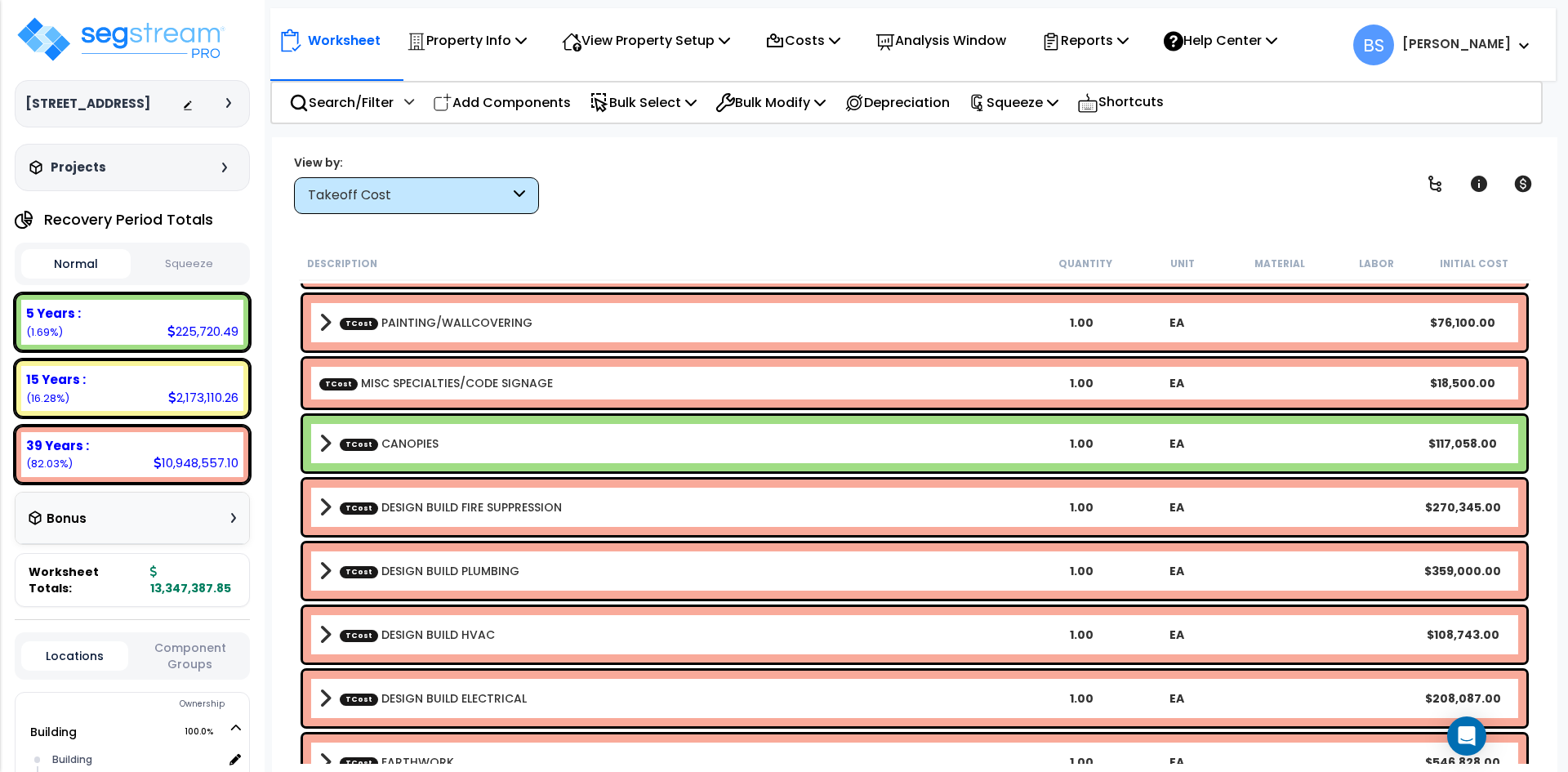
click at [409, 508] on link "TCost DESIGN BUILD FIRE SUPPRESSION" at bounding box center [451, 507] width 222 height 16
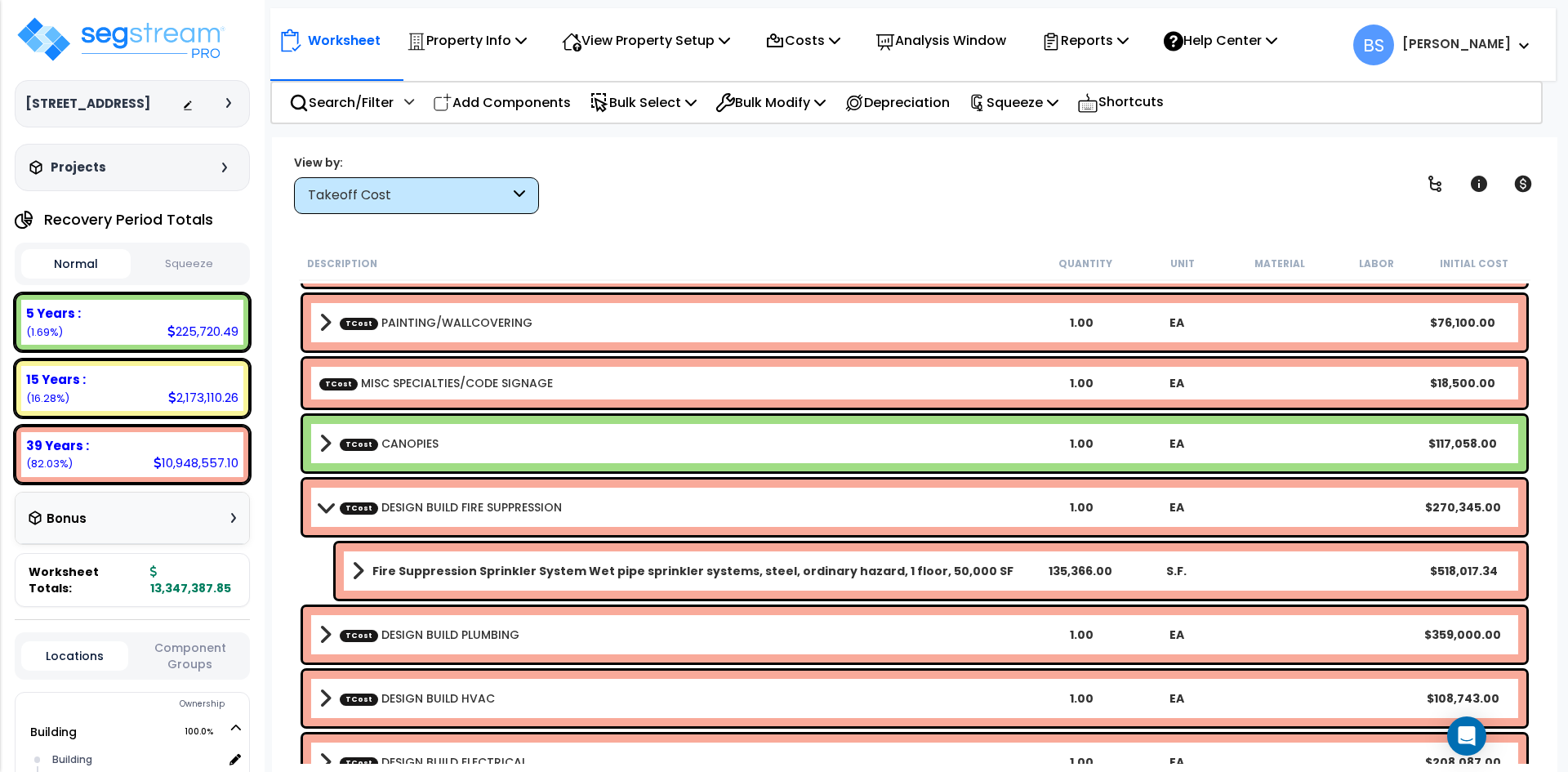
click at [409, 508] on link "TCost DESIGN BUILD FIRE SUPPRESSION" at bounding box center [451, 507] width 222 height 16
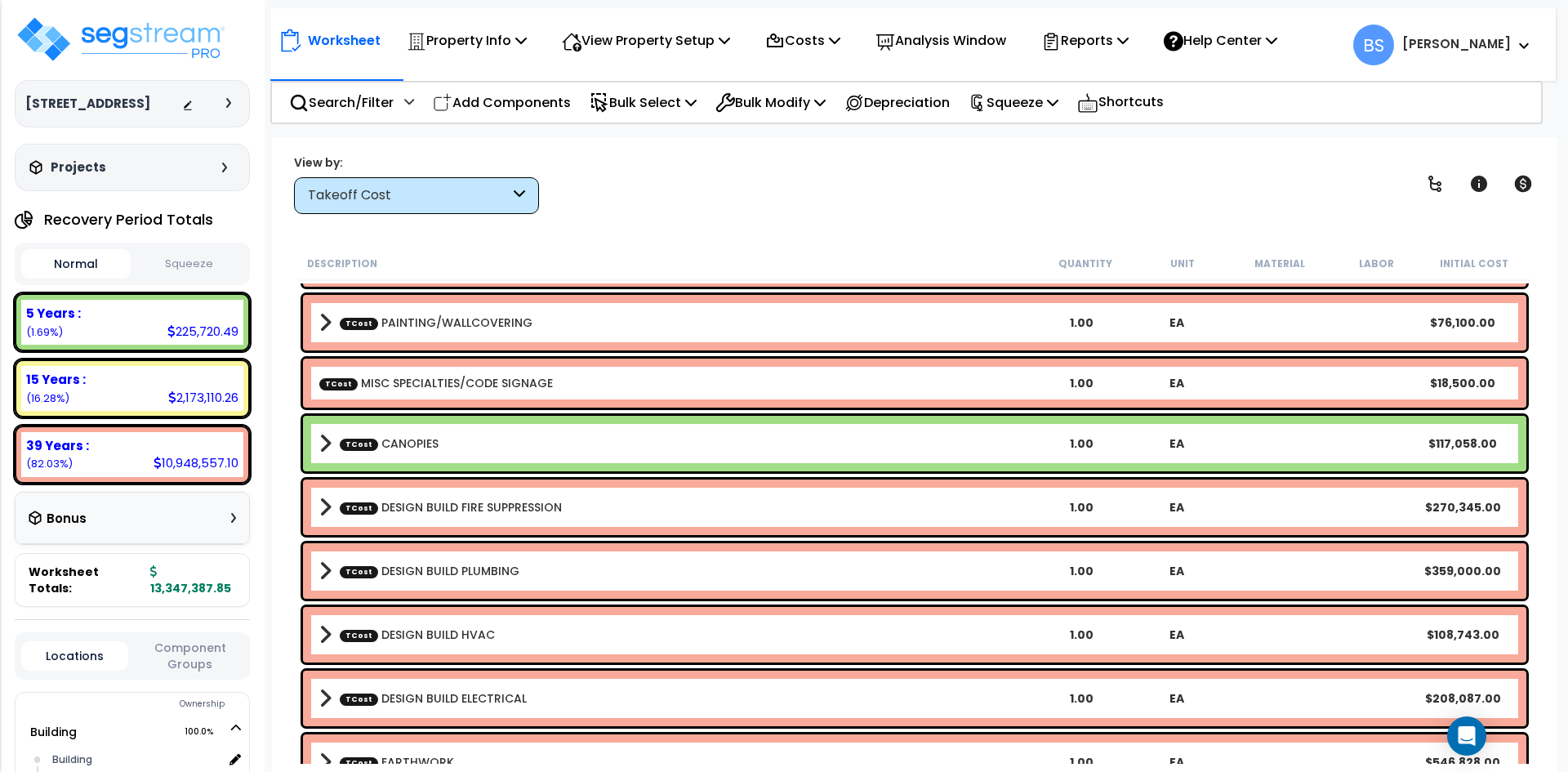
click at [463, 580] on b "TCost DESIGN BUILD PLUMBING" at bounding box center [676, 571] width 715 height 23
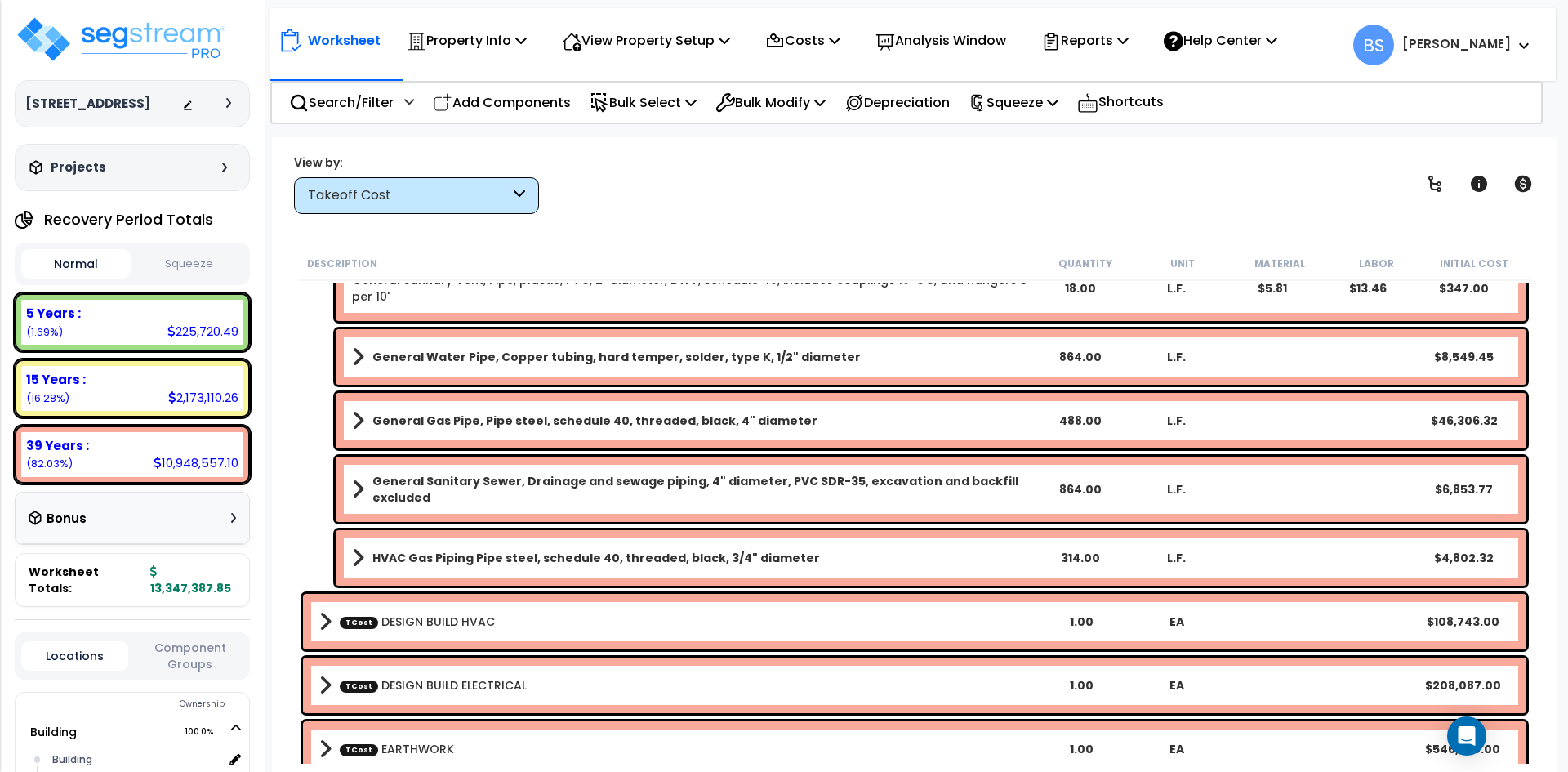
scroll to position [816, 0]
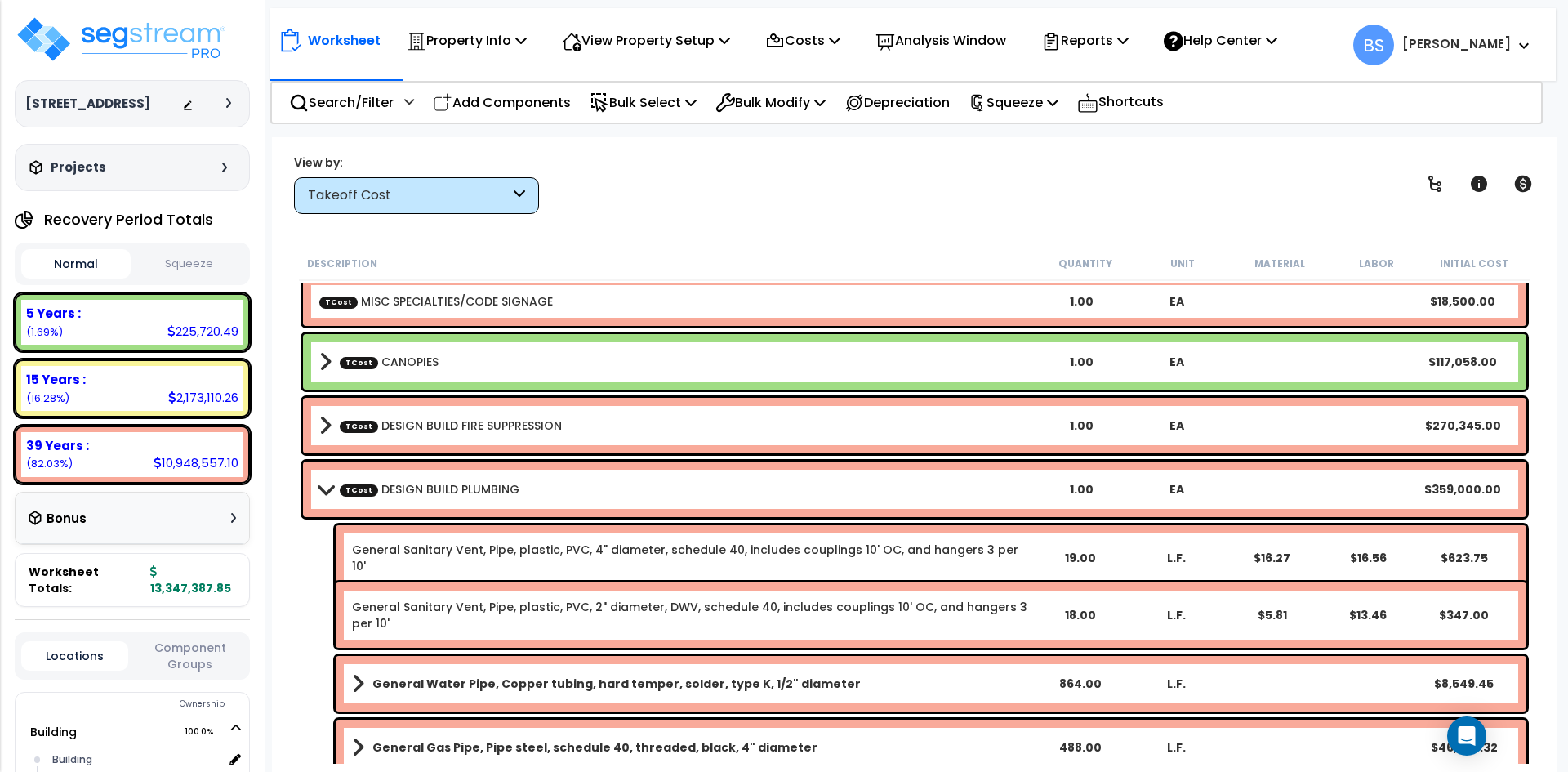
click at [447, 497] on b "TCost DESIGN BUILD PLUMBING" at bounding box center [676, 489] width 715 height 23
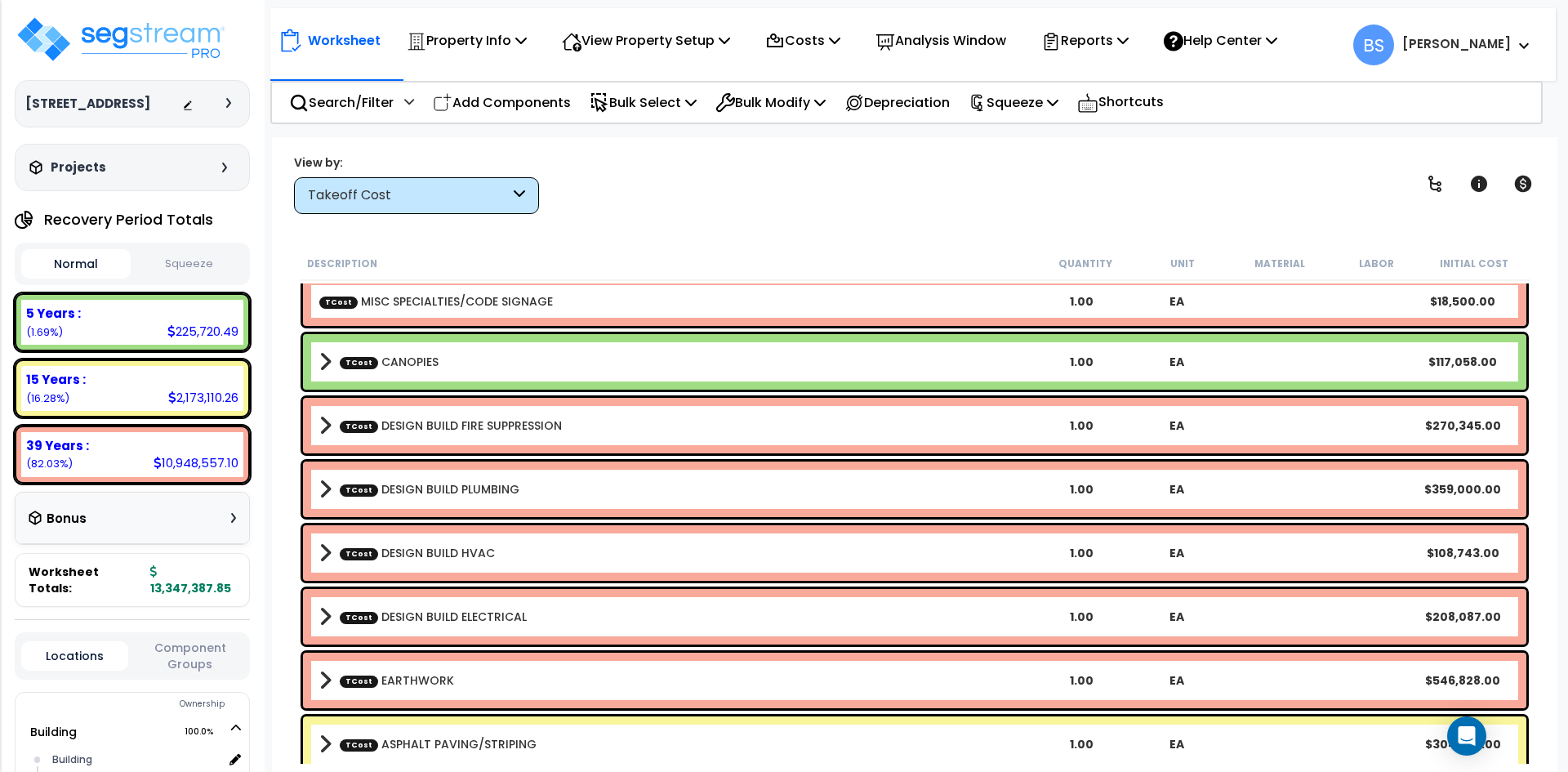
click at [438, 545] on link "TCost DESIGN BUILD HVAC" at bounding box center [417, 553] width 155 height 16
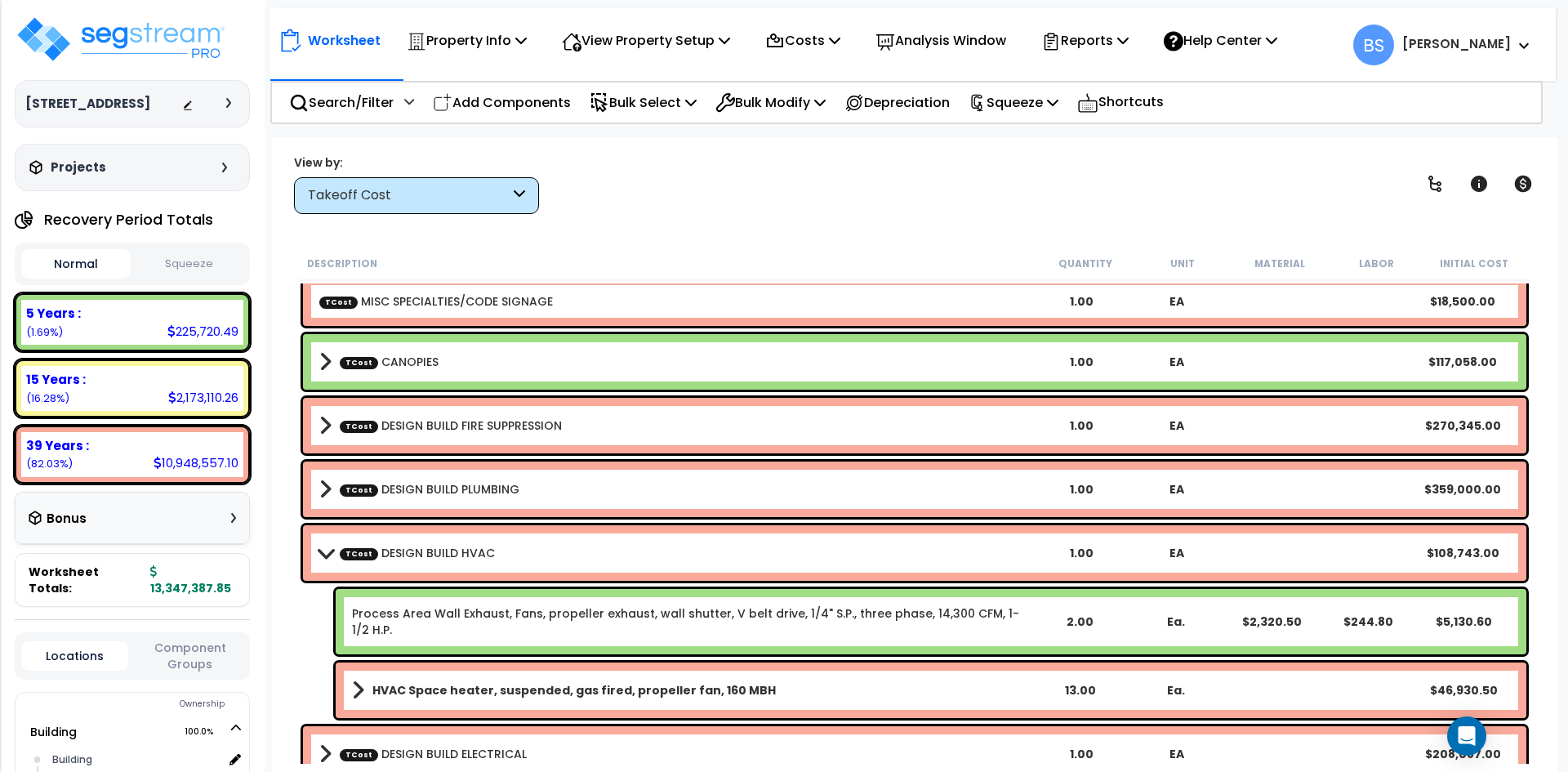
click at [444, 546] on link "TCost DESIGN BUILD HVAC" at bounding box center [417, 553] width 155 height 16
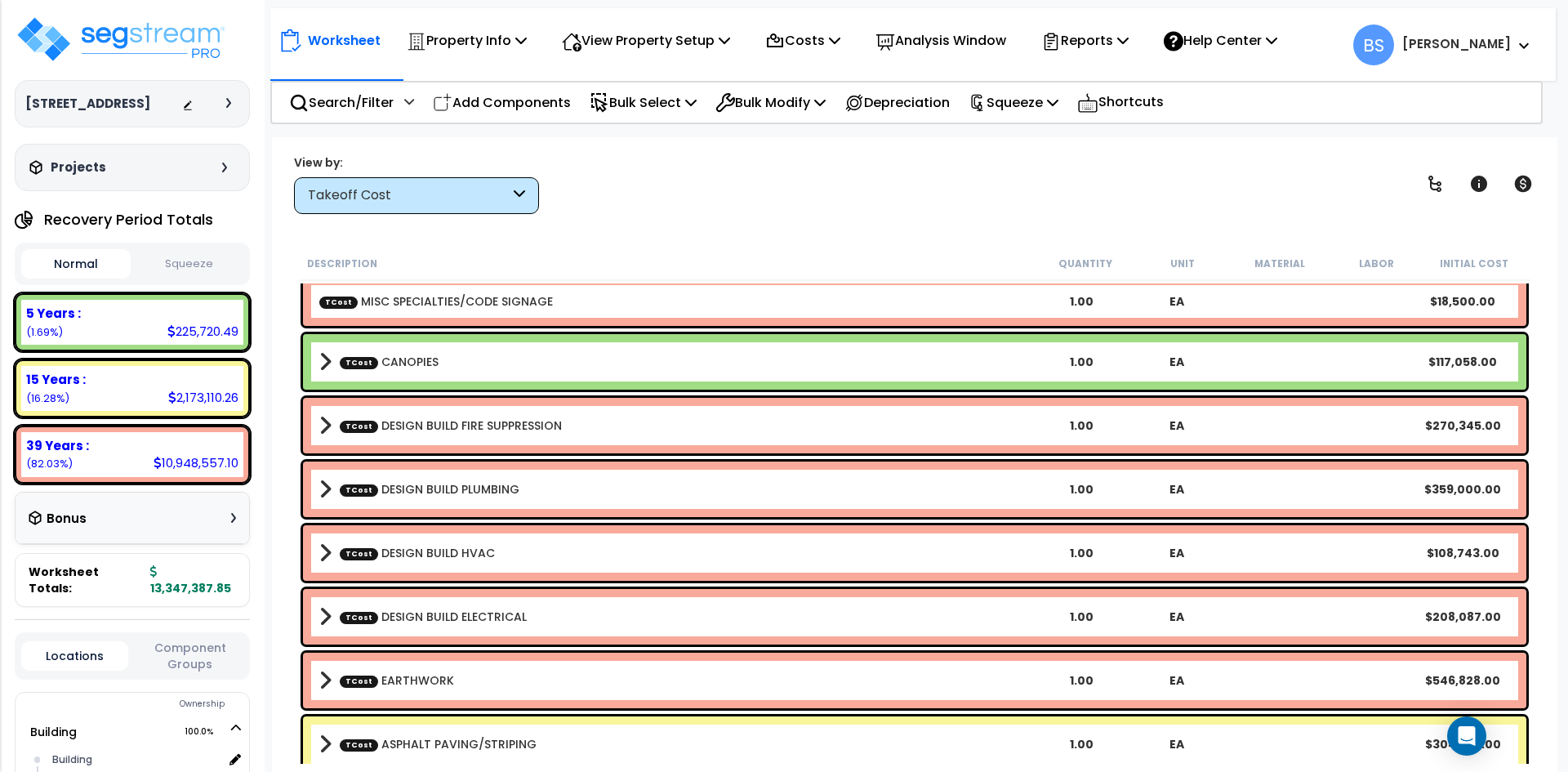
click at [452, 613] on link "TCost DESIGN BUILD ELECTRICAL" at bounding box center [433, 617] width 187 height 16
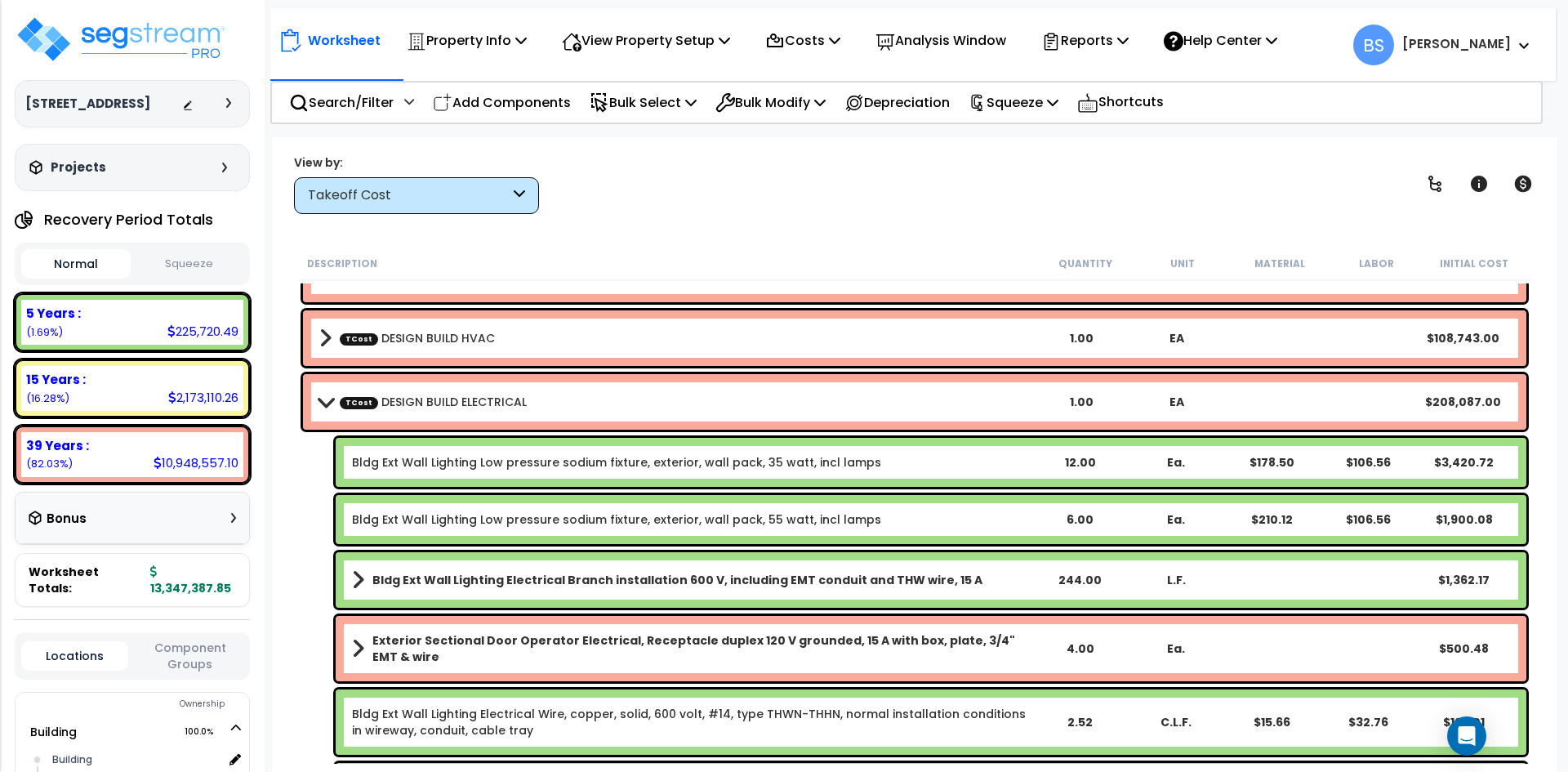
scroll to position [980, 0]
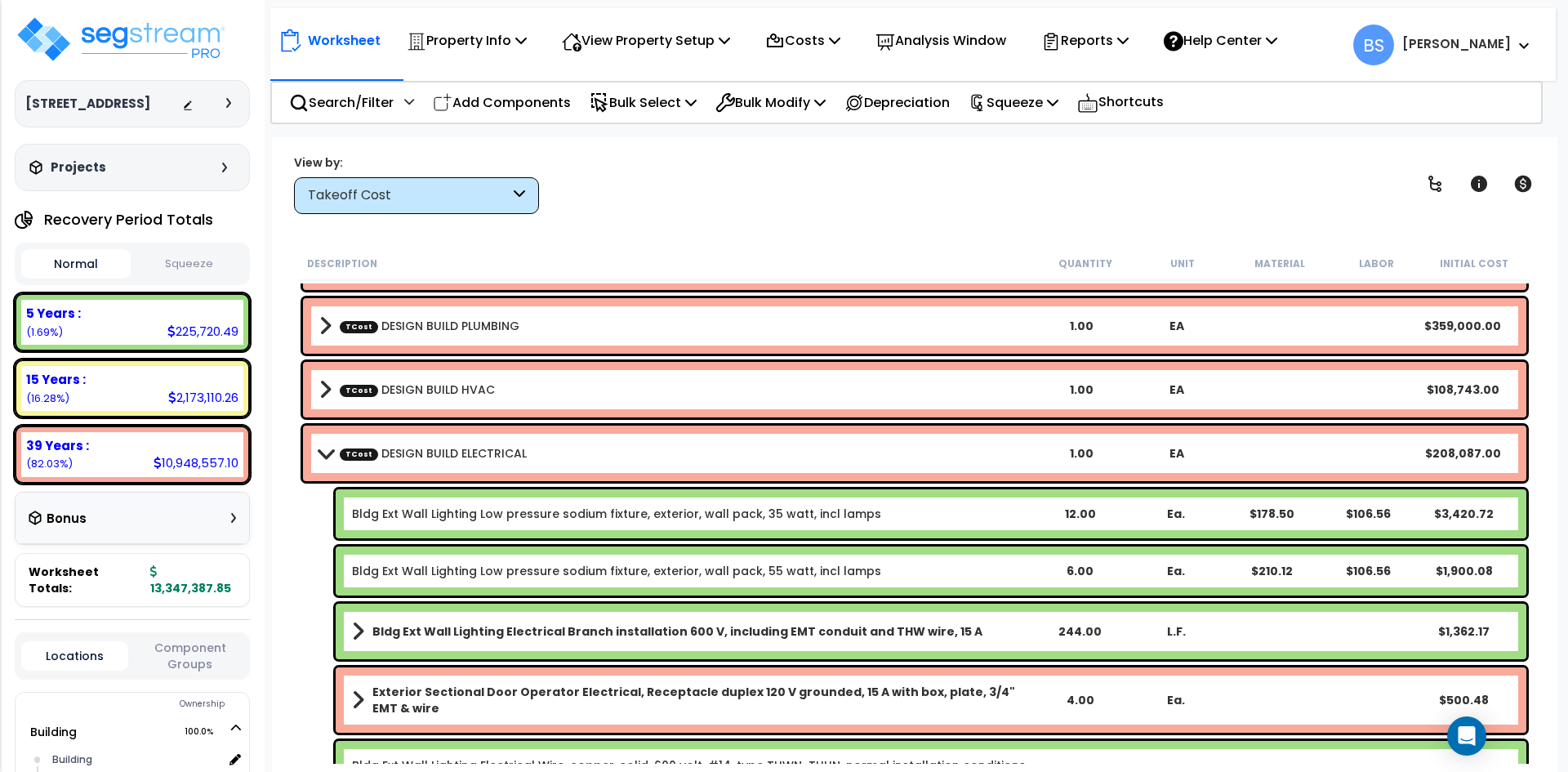
click at [616, 450] on b "TCost DESIGN BUILD ELECTRICAL" at bounding box center [676, 453] width 715 height 23
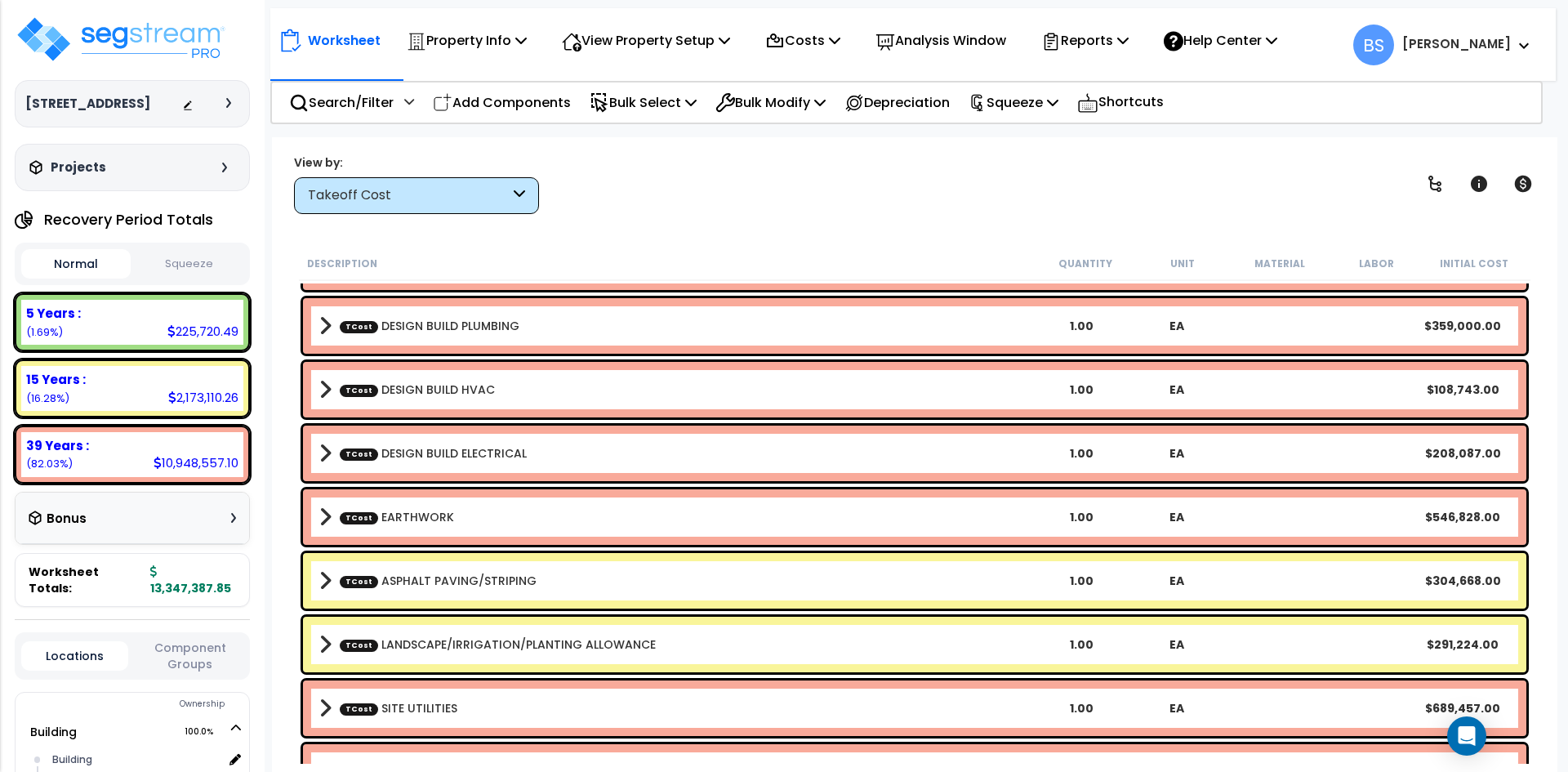
click at [616, 450] on b "TCost DESIGN BUILD ELECTRICAL" at bounding box center [676, 453] width 715 height 23
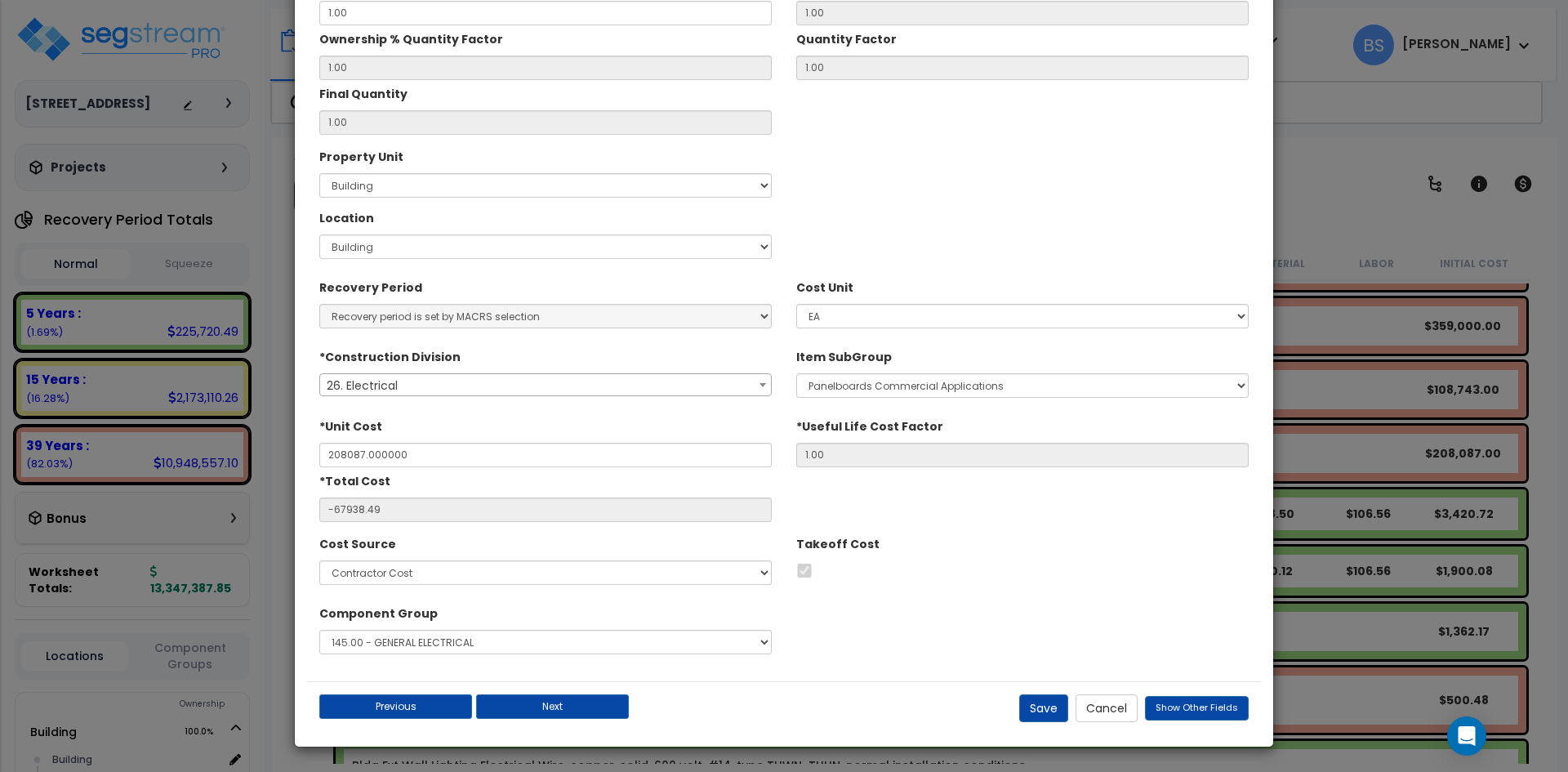
type input "$208,087.00"
type input "-$67,938.49"
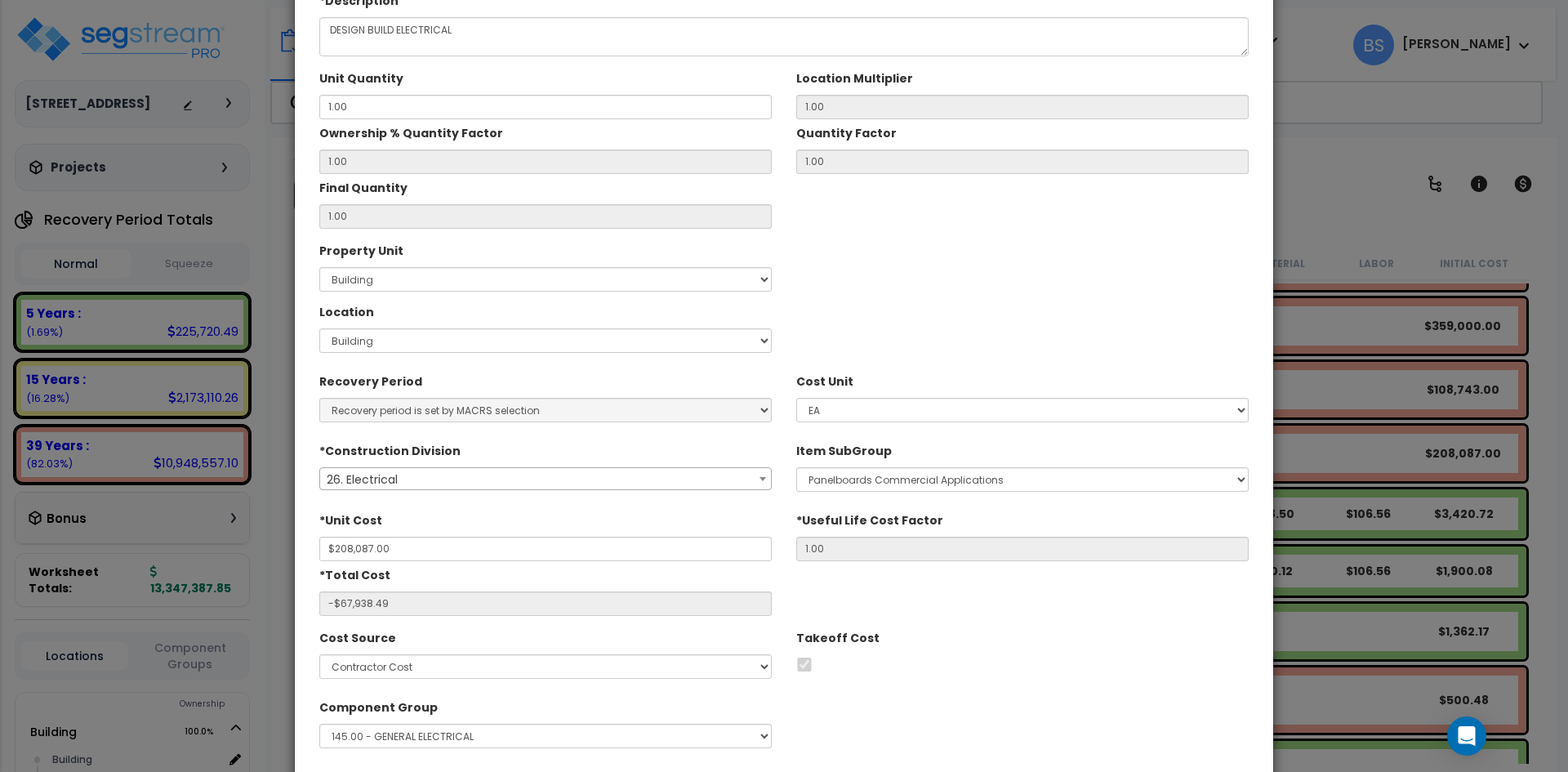
scroll to position [164, 0]
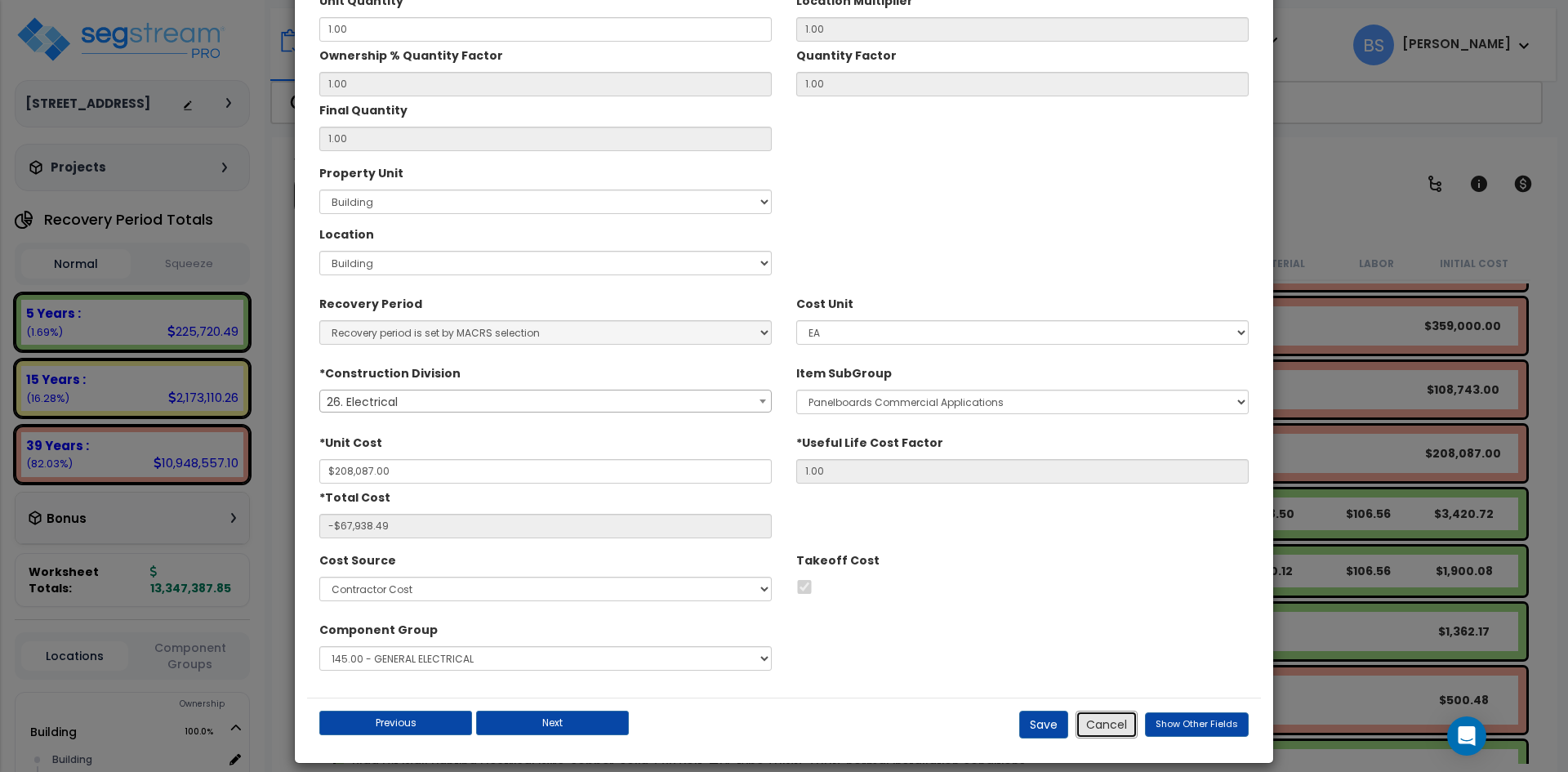
drag, startPoint x: 1111, startPoint y: 730, endPoint x: 1069, endPoint y: 720, distance: 43.2
click at [1111, 730] on button "Cancel" at bounding box center [1107, 725] width 62 height 28
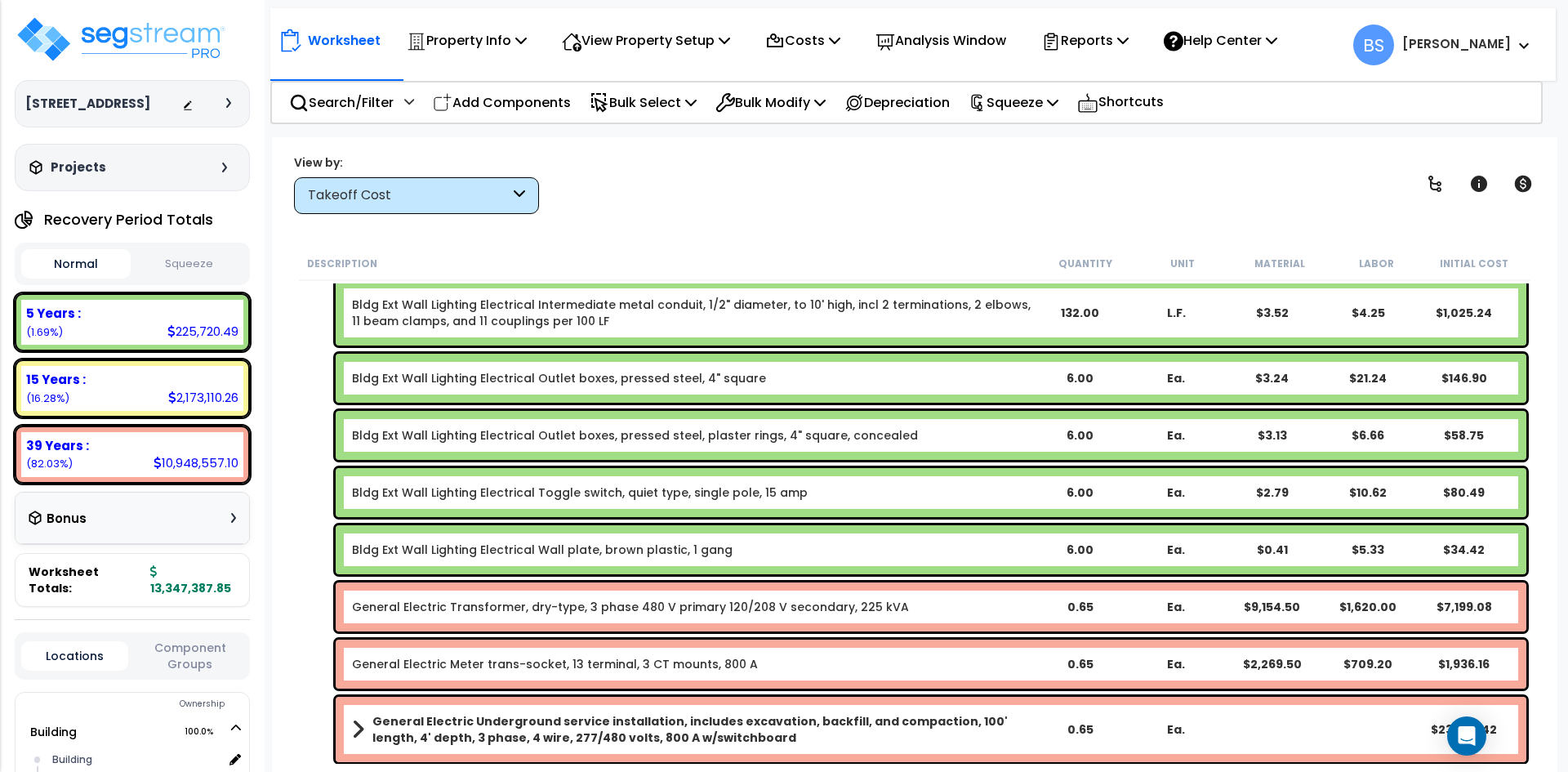
scroll to position [1551, 0]
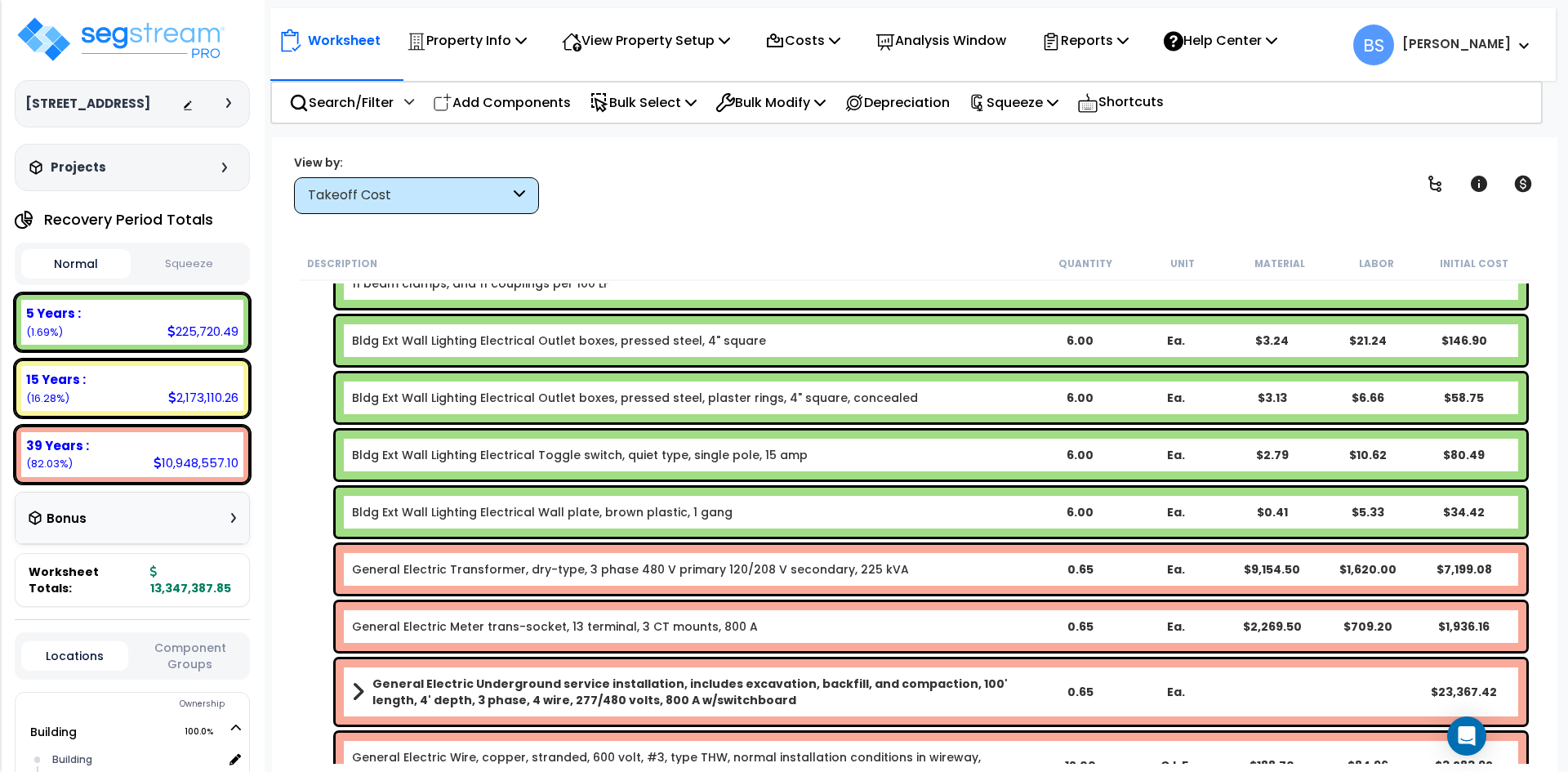
click at [567, 687] on b "General Electric Underground service installation, includes excavation, backfil…" at bounding box center [701, 692] width 658 height 33
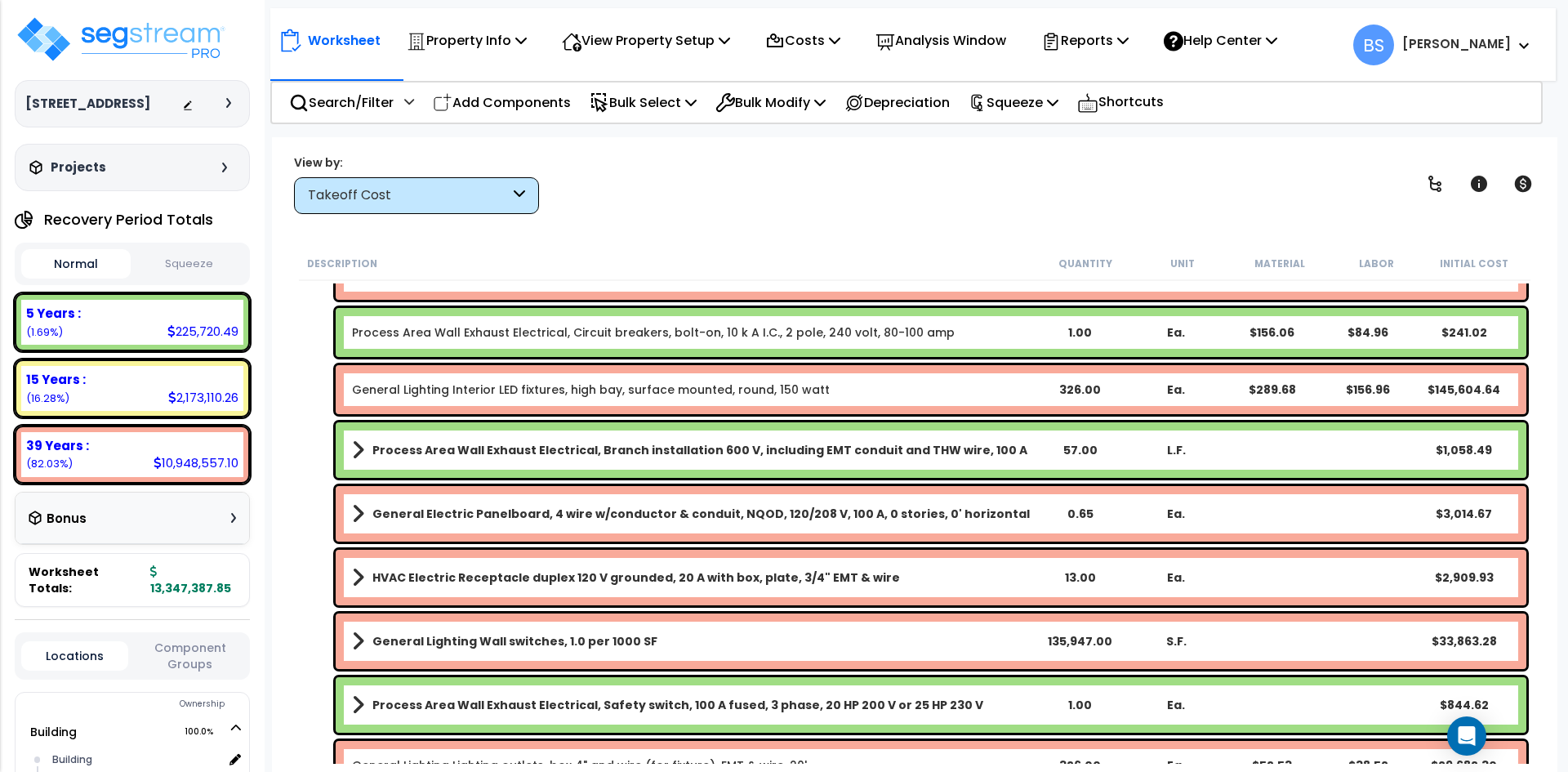
scroll to position [1797, 0]
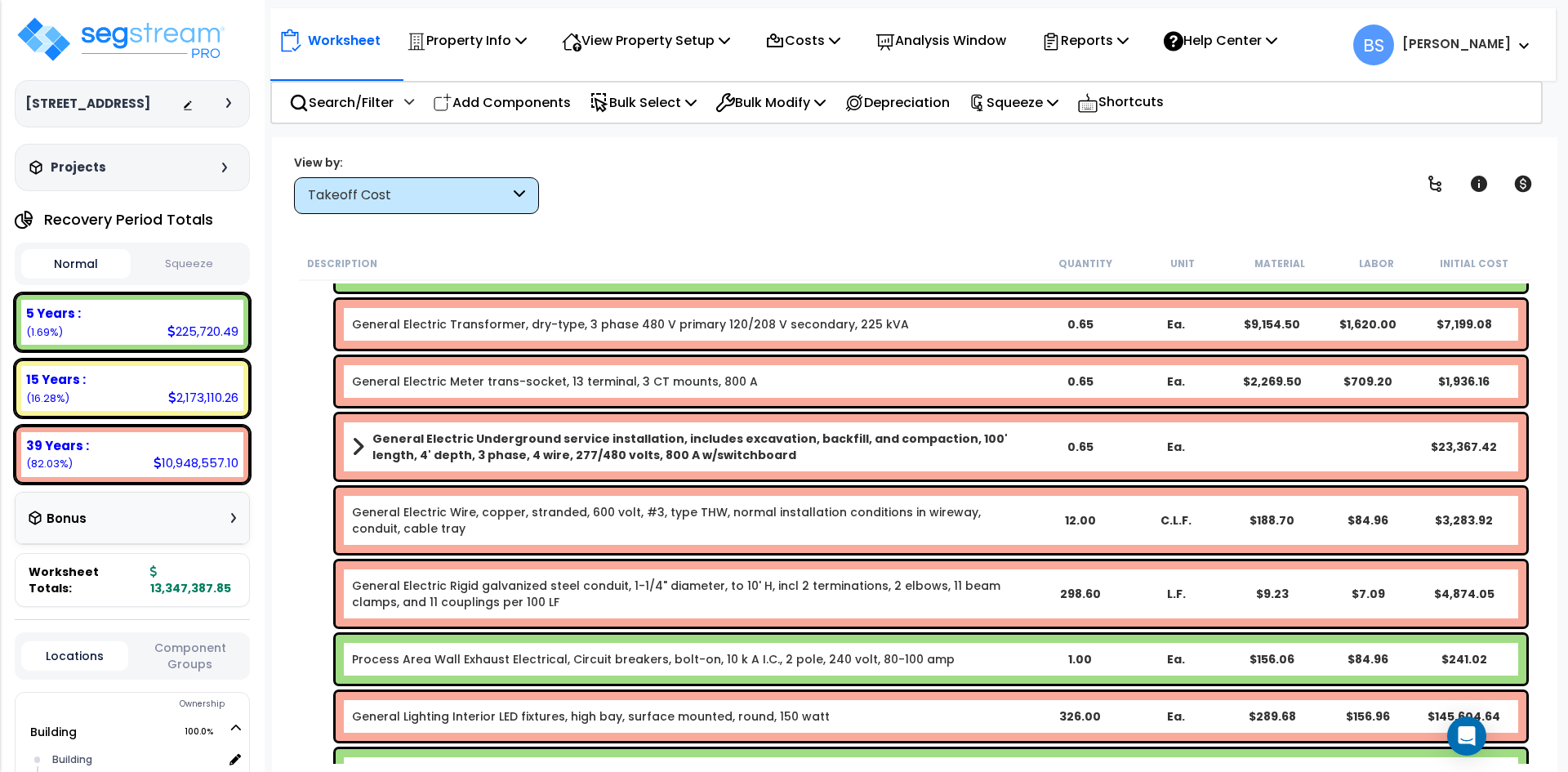
click at [599, 447] on b "General Electric Underground service installation, includes excavation, backfil…" at bounding box center [701, 447] width 658 height 33
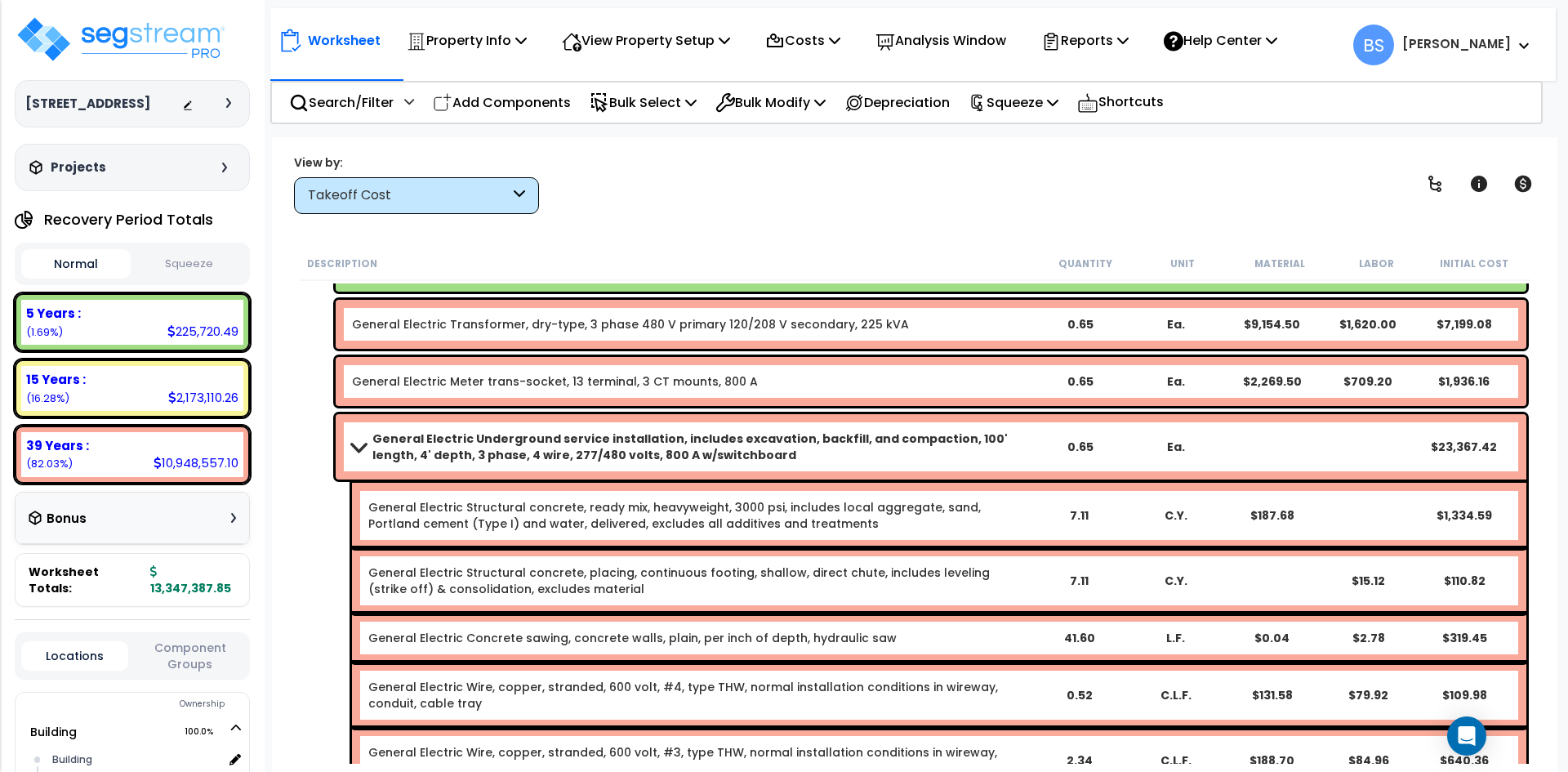
click at [599, 447] on b "General Electric Underground service installation, includes excavation, backfil…" at bounding box center [701, 447] width 658 height 33
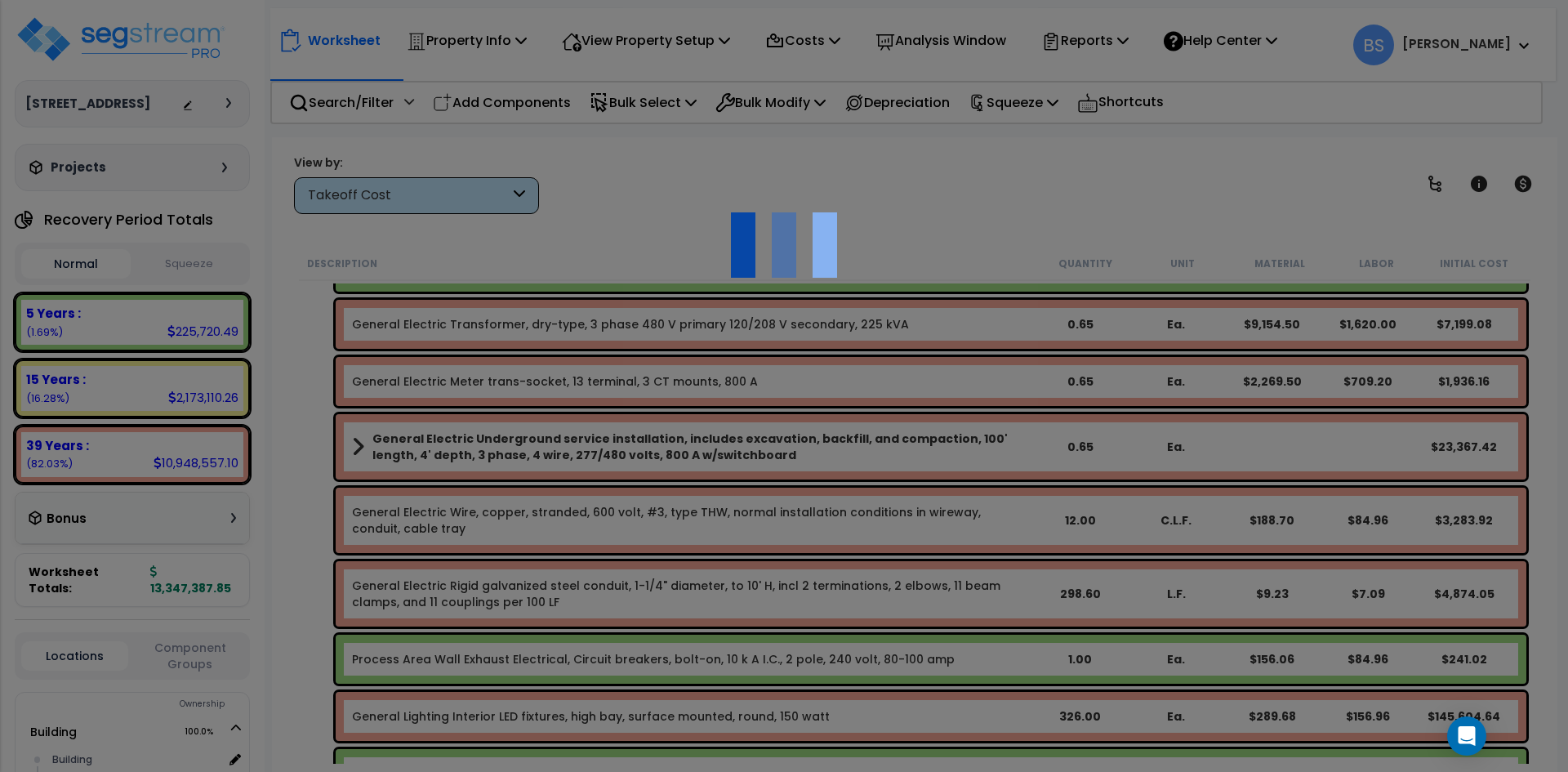
select select "42516584"
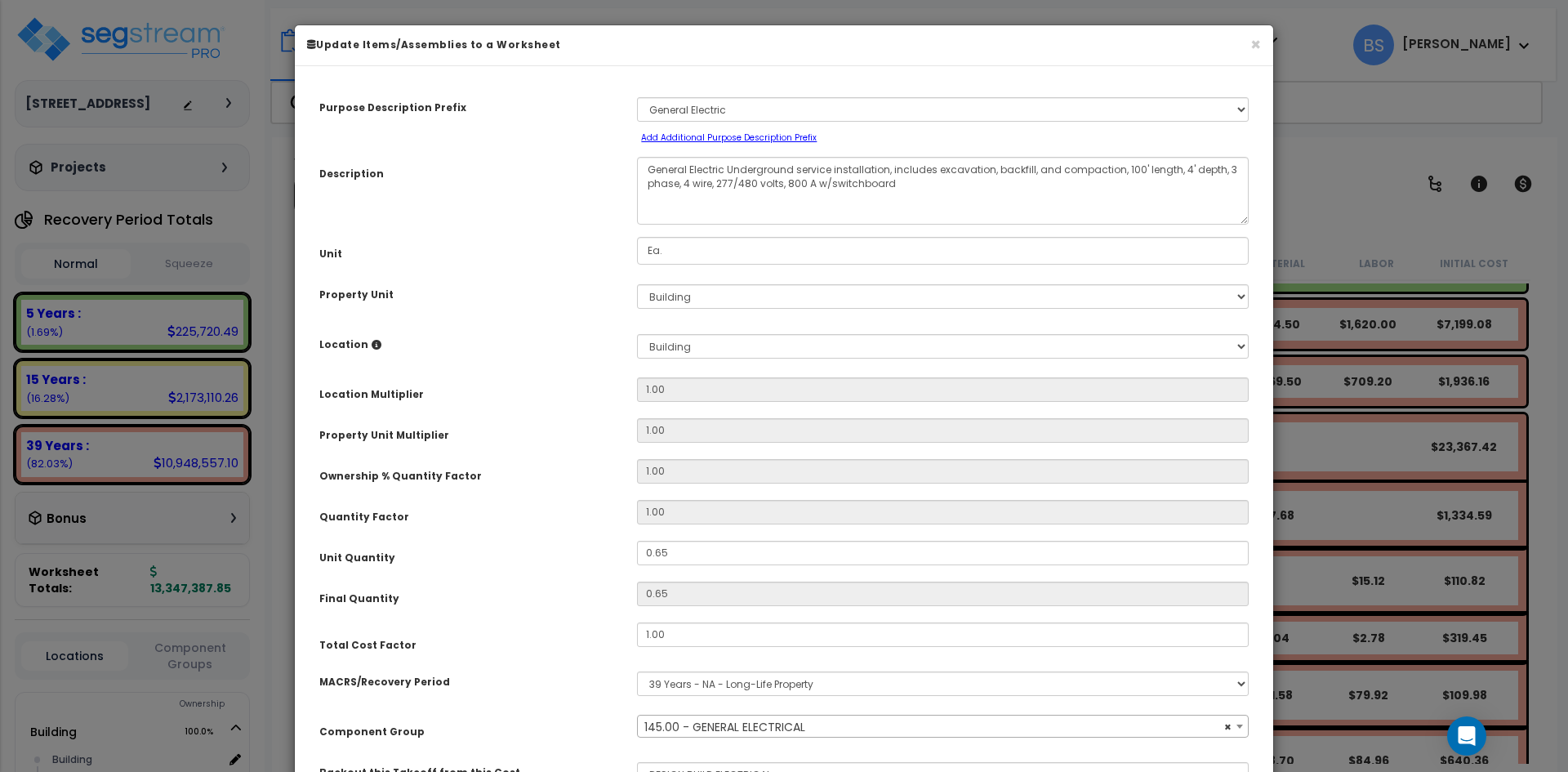
scroll to position [132, 0]
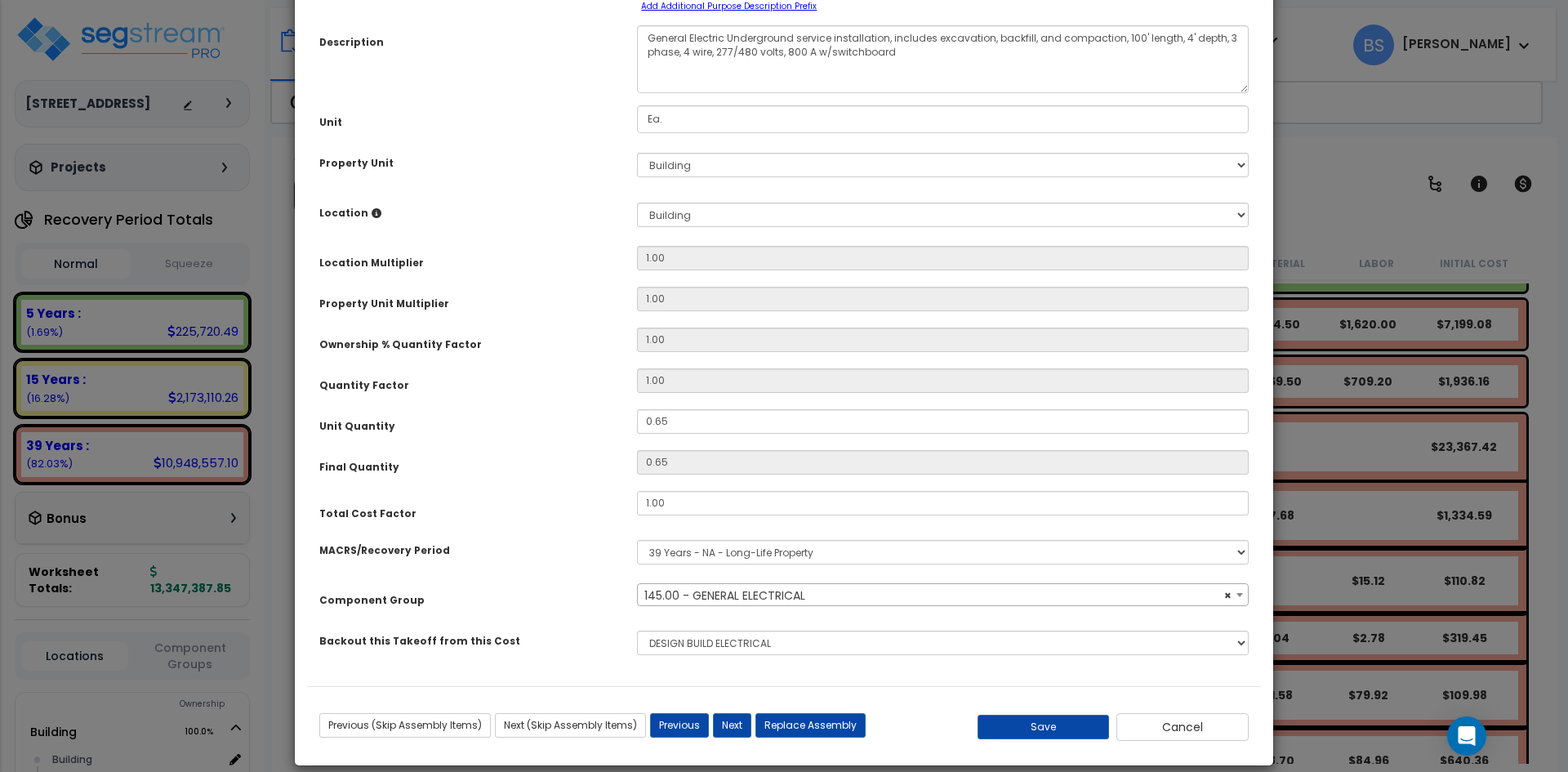
select select "16117"
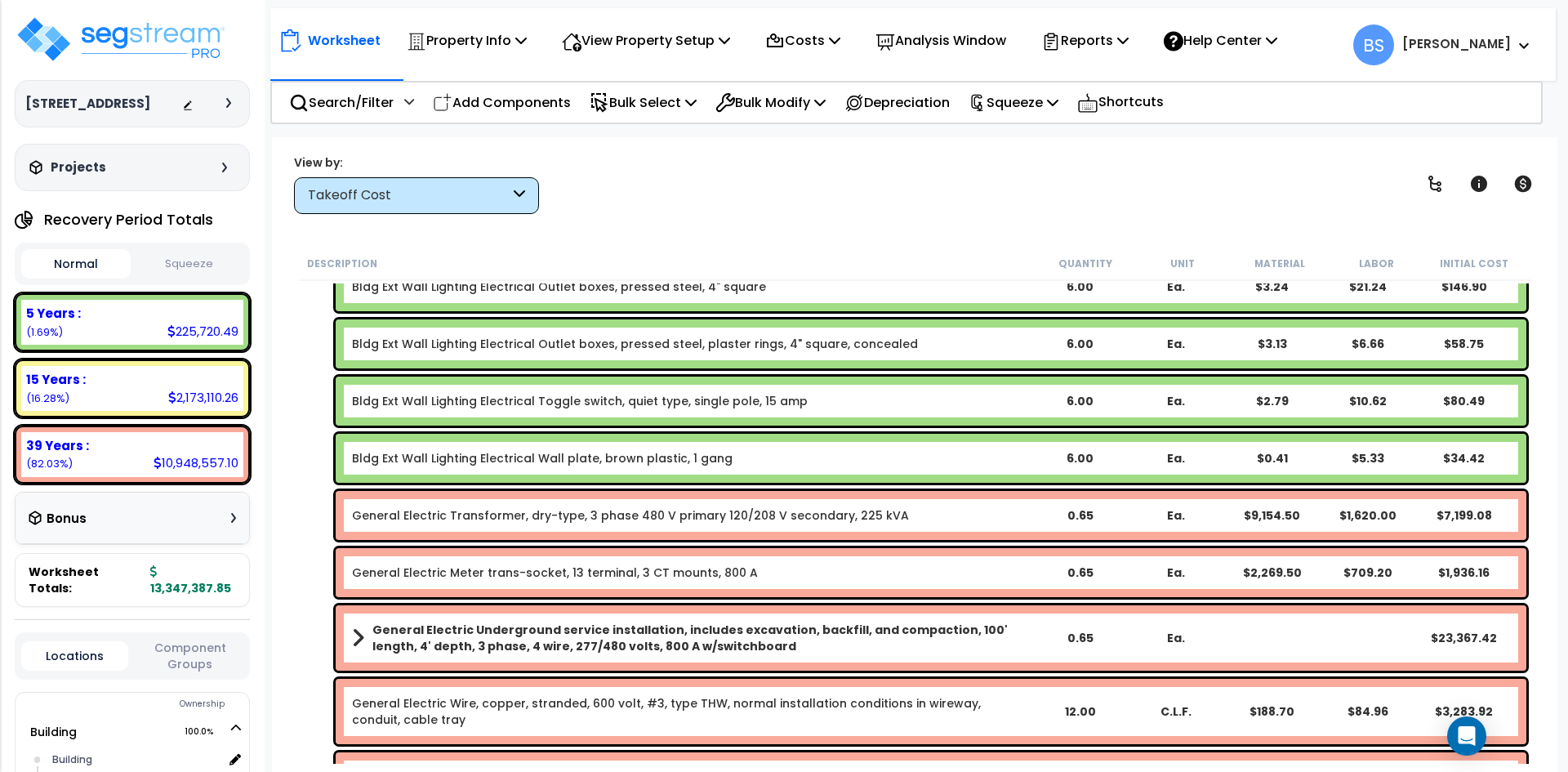
scroll to position [1633, 0]
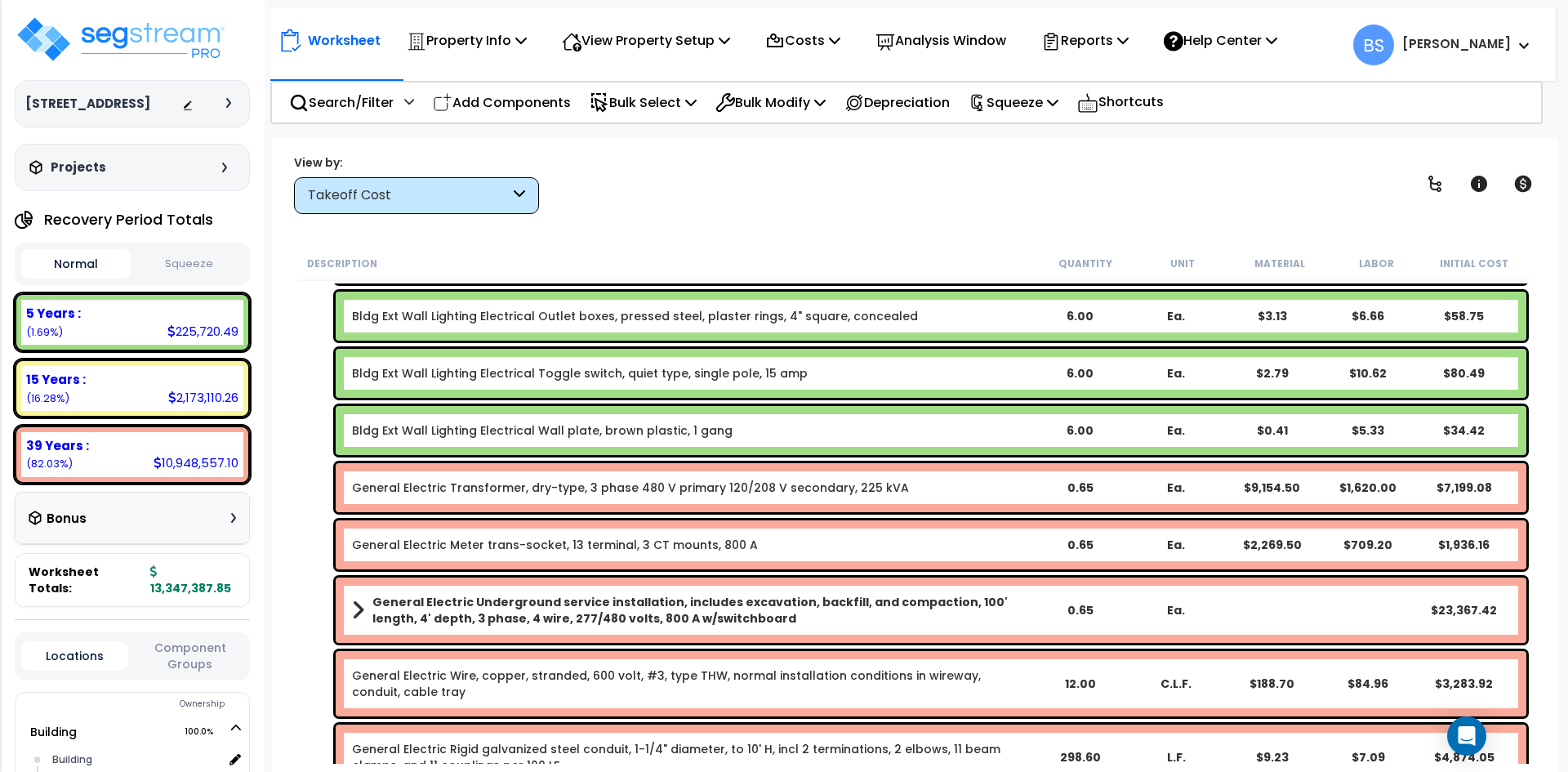
click at [551, 608] on b "General Electric Underground service installation, includes excavation, backfil…" at bounding box center [701, 610] width 658 height 33
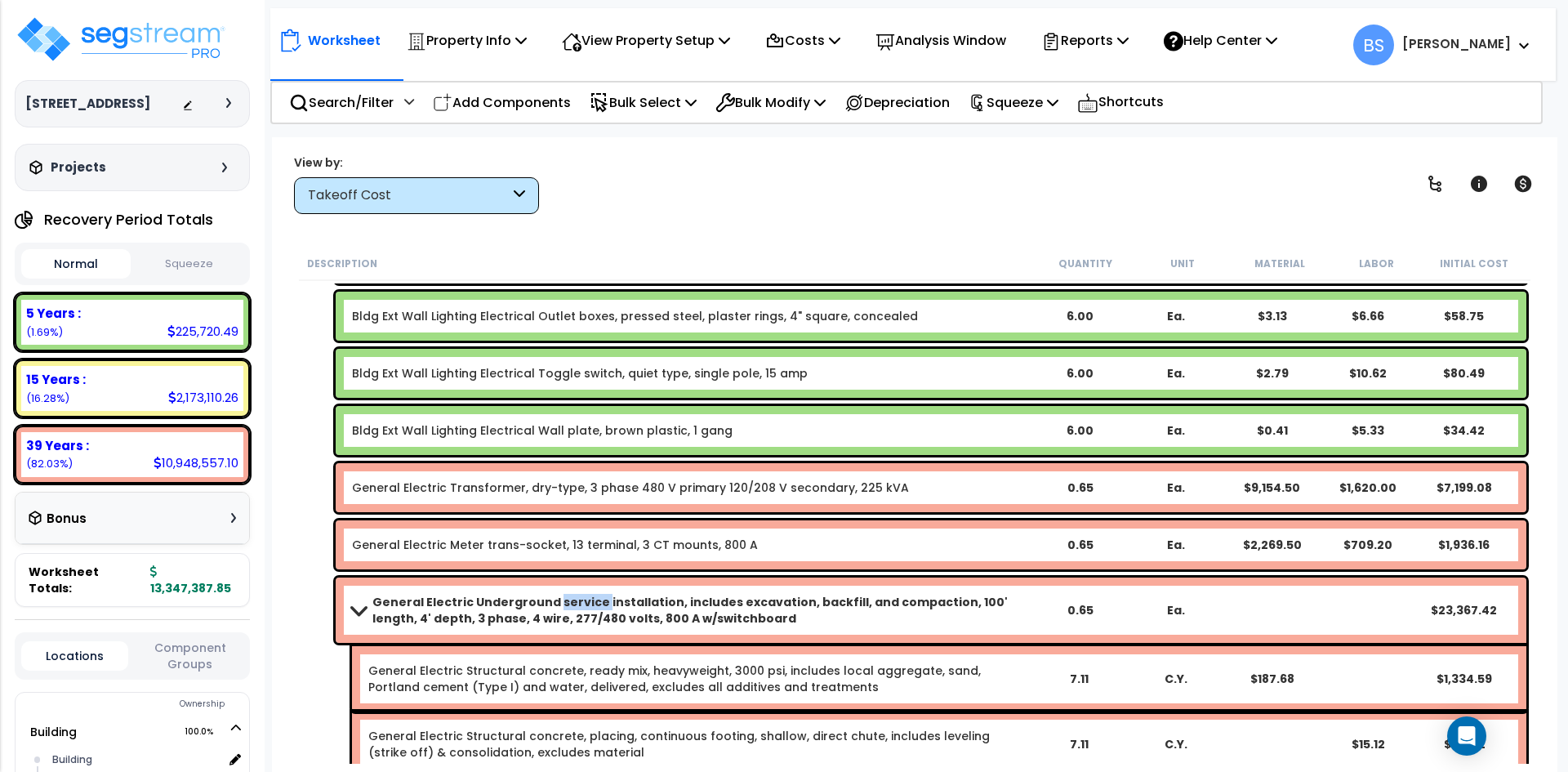
click at [551, 608] on b "General Electric Underground service installation, includes excavation, backfil…" at bounding box center [701, 610] width 658 height 33
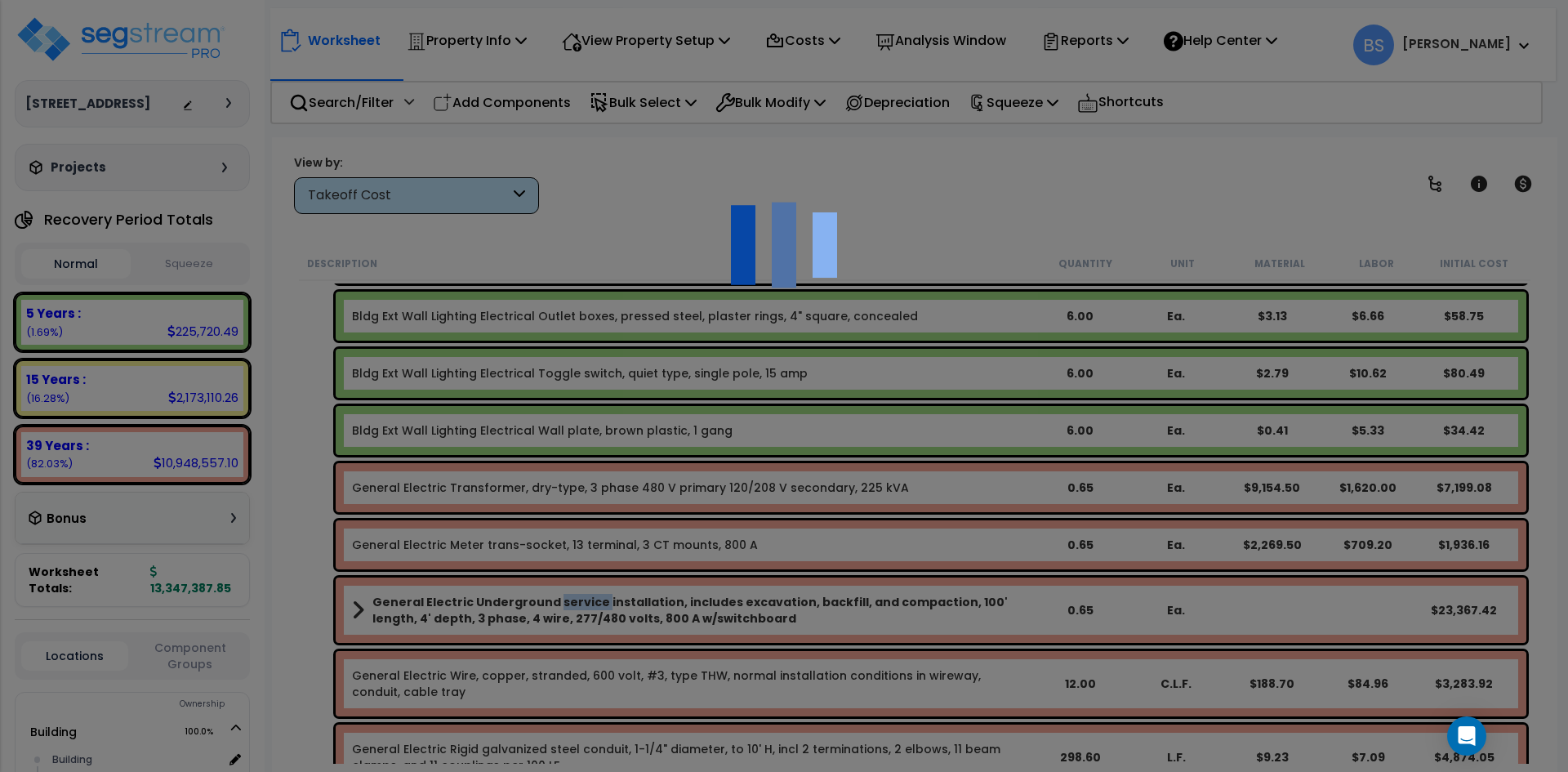
select select "42516584"
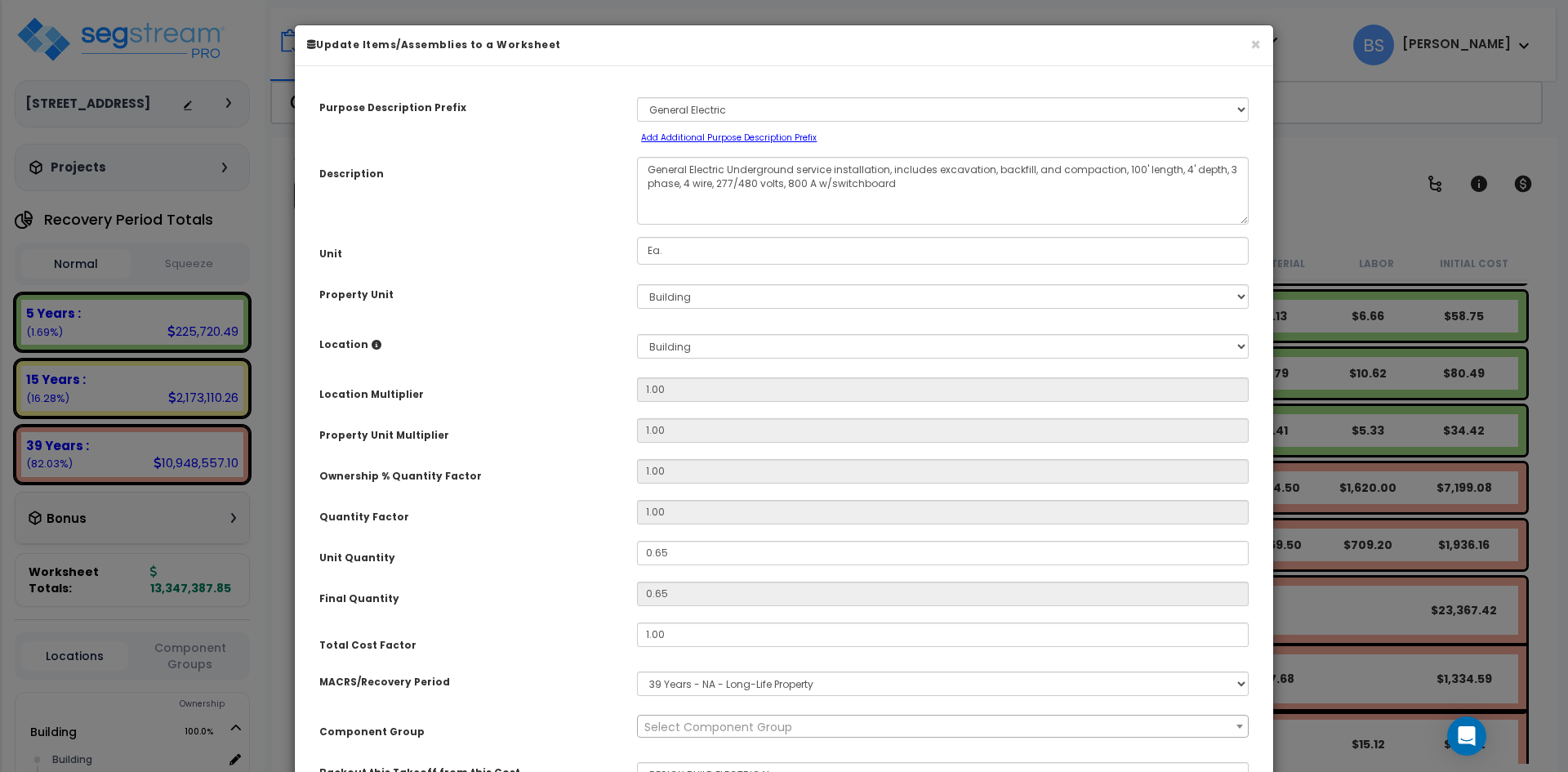
select select "16117"
click at [551, 608] on div "Final Quantity" at bounding box center [465, 595] width 317 height 29
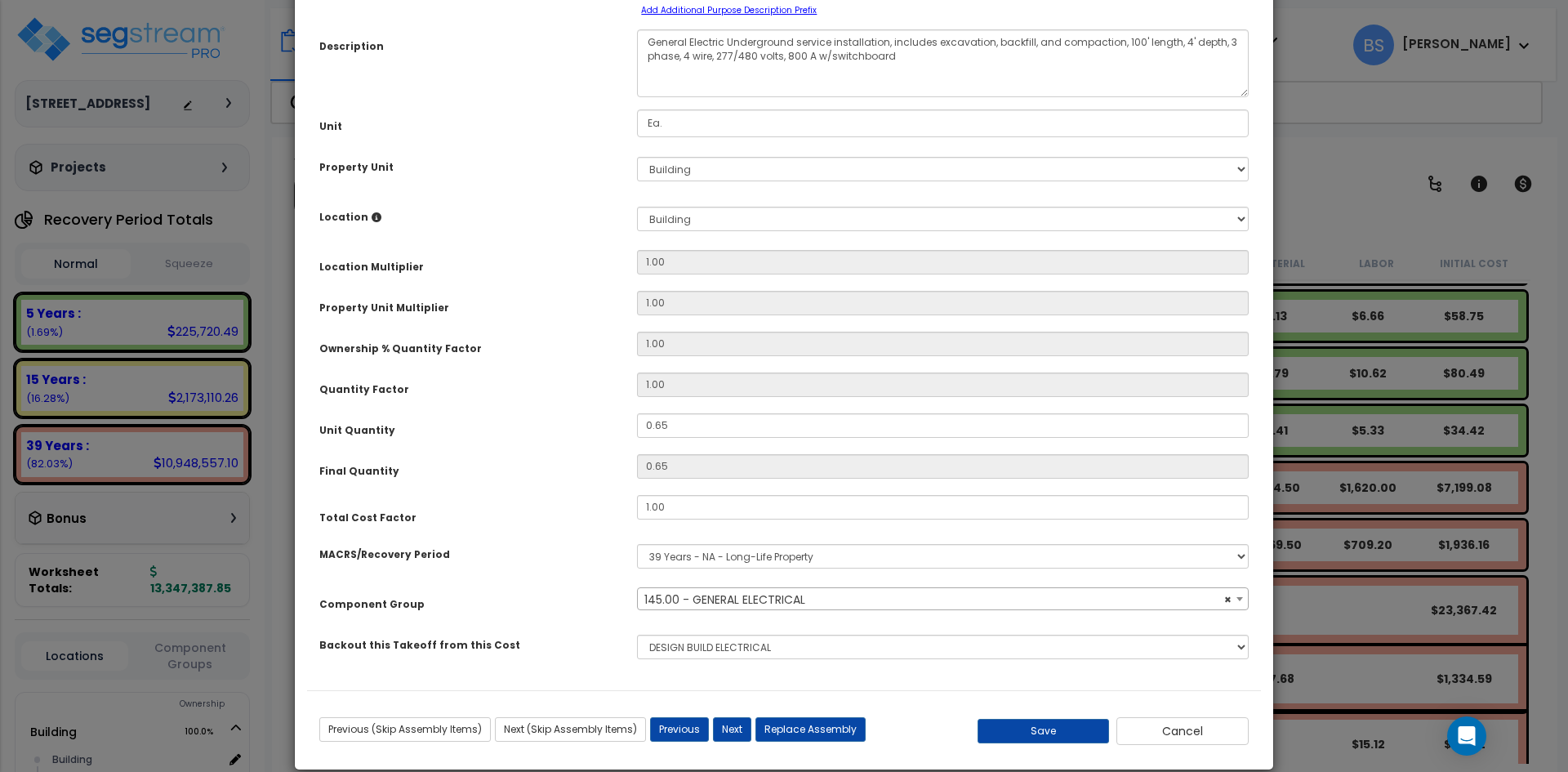
scroll to position [150, 0]
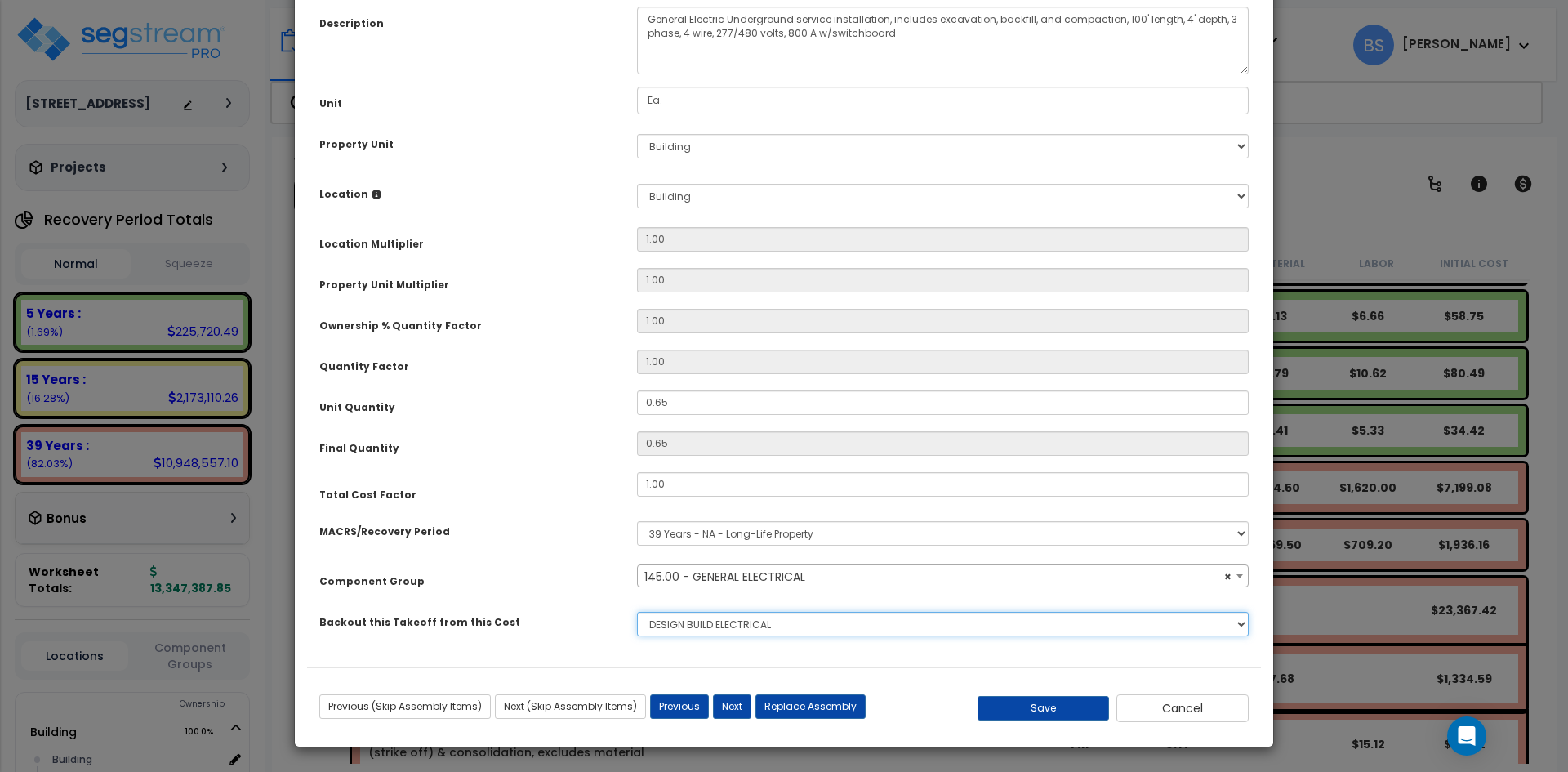
click at [706, 625] on select "None BUILDING & SITE CONCRETE TRASH ENCLOSURE CMU STRUCTURAL & MlSC STEEL JOIST…" at bounding box center [943, 624] width 612 height 25
select select "42516616"
click at [637, 612] on select "None BUILDING & SITE CONCRETE TRASH ENCLOSURE CMU STRUCTURAL & MlSC STEEL JOIST…" at bounding box center [943, 624] width 612 height 25
click at [1043, 707] on button "Save" at bounding box center [1044, 708] width 133 height 25
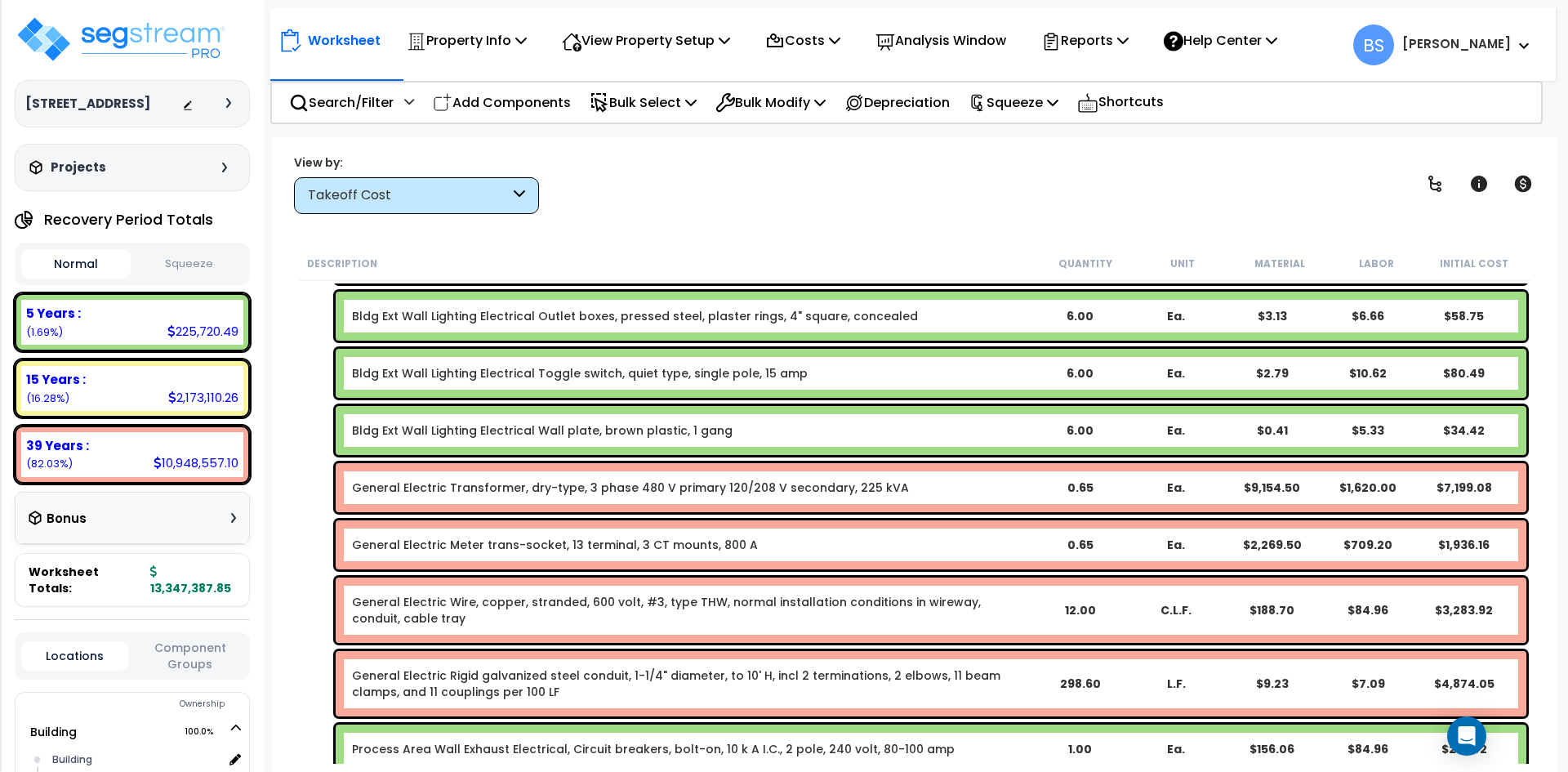
click at [586, 491] on link "General Electric Transformer, dry-type, 3 phase 480 V primary 120/208 V seconda…" at bounding box center [630, 487] width 557 height 16
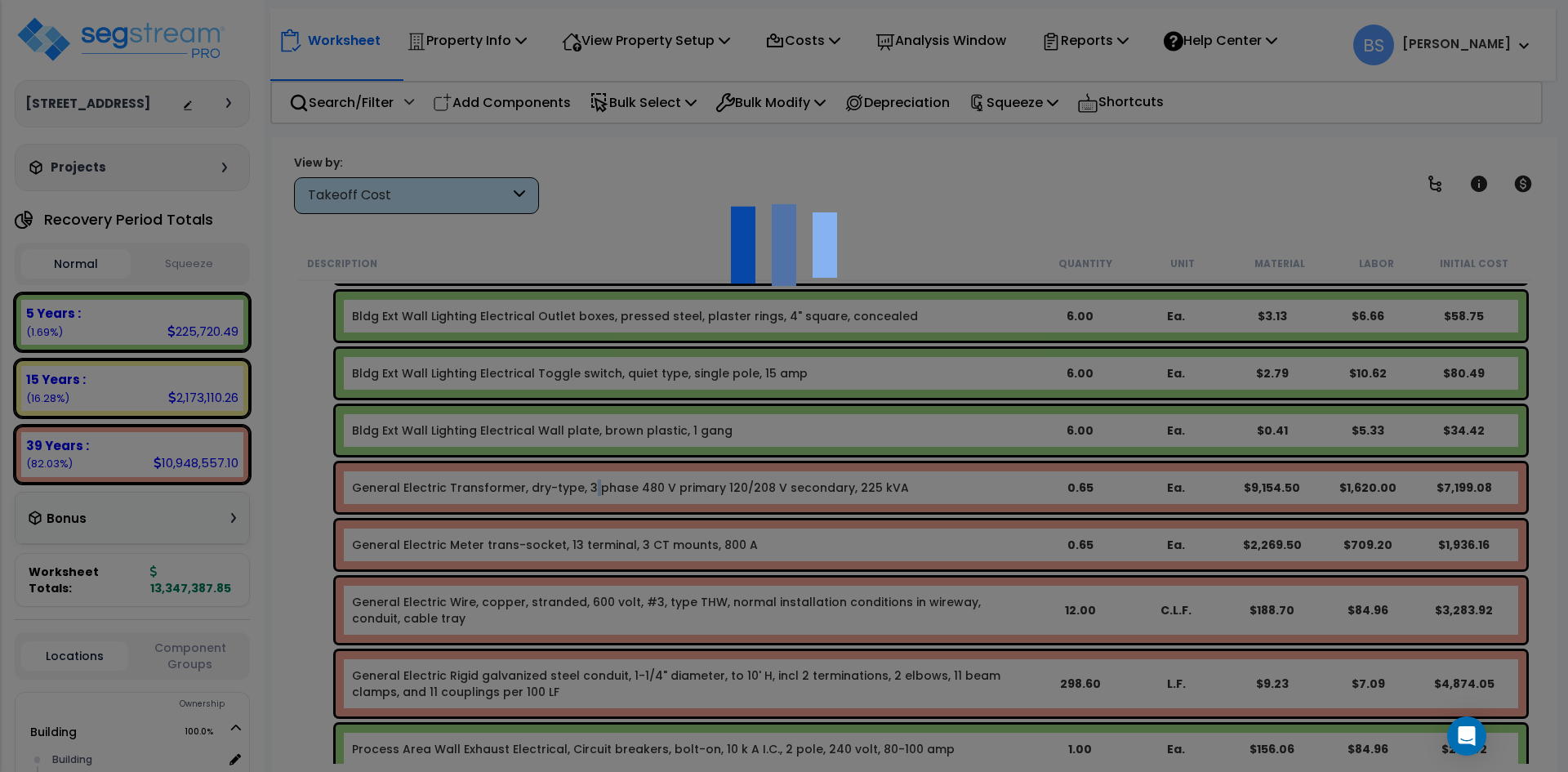
select select "42516584"
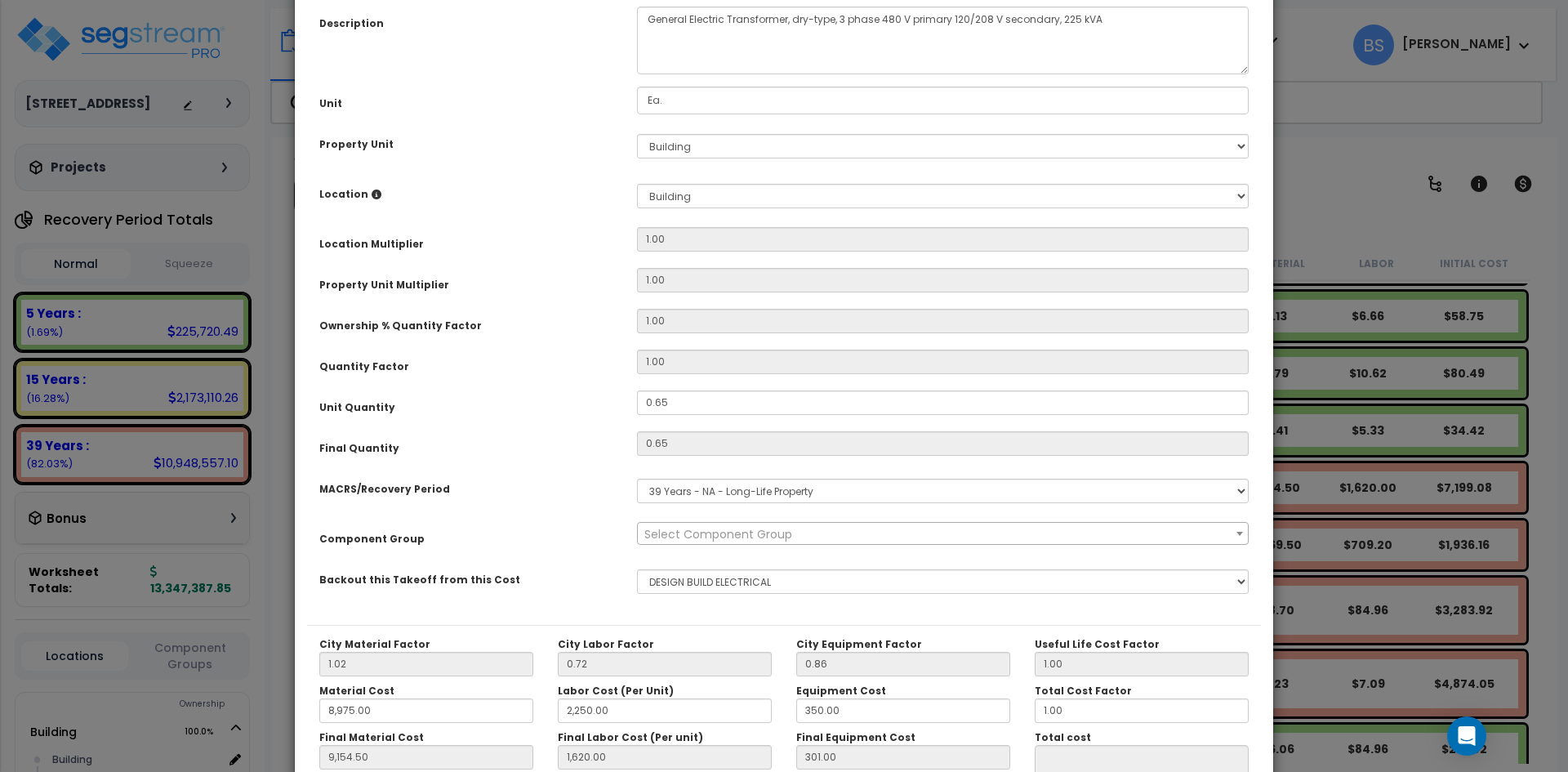
scroll to position [0, 0]
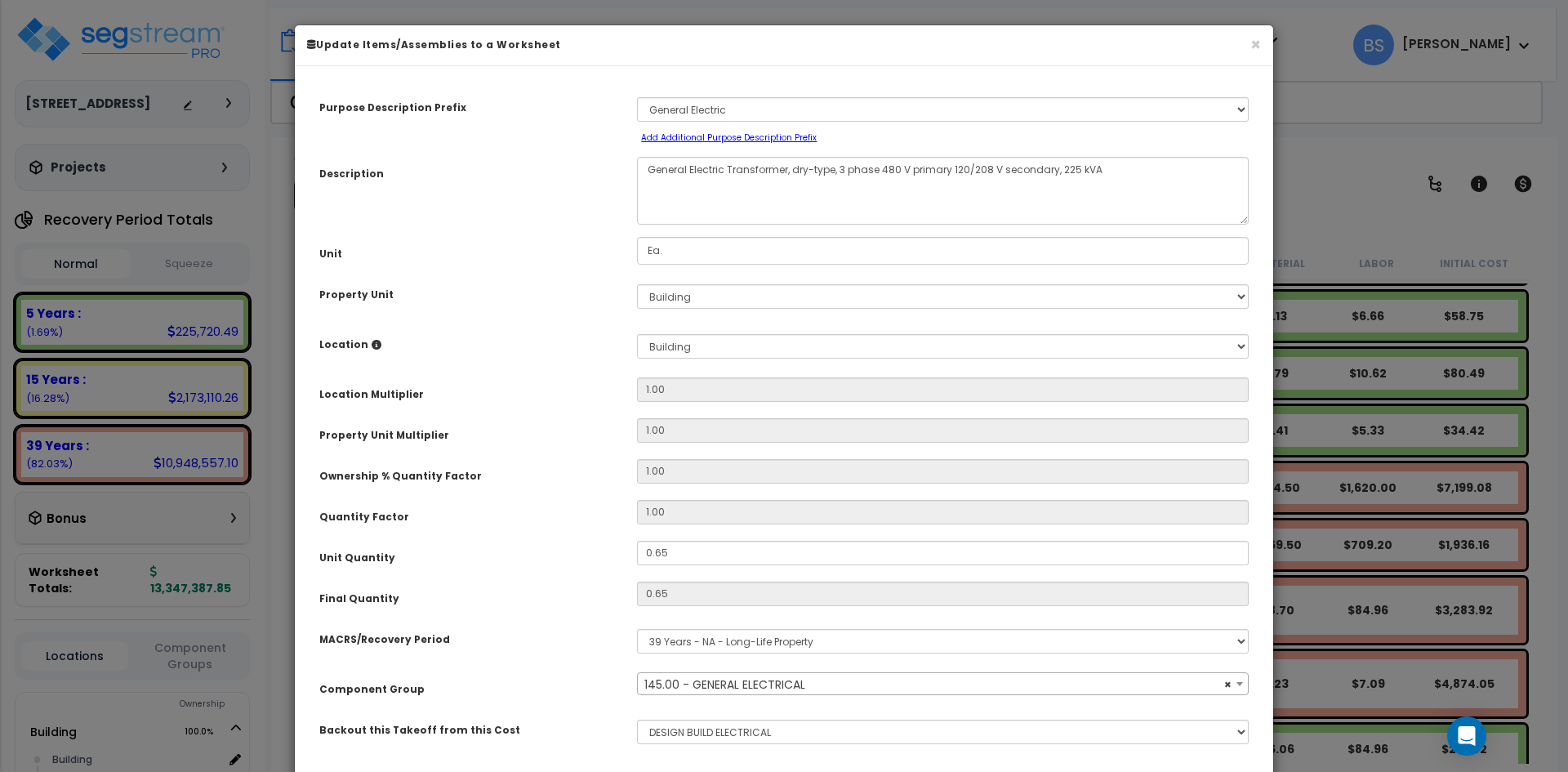
select select "16117"
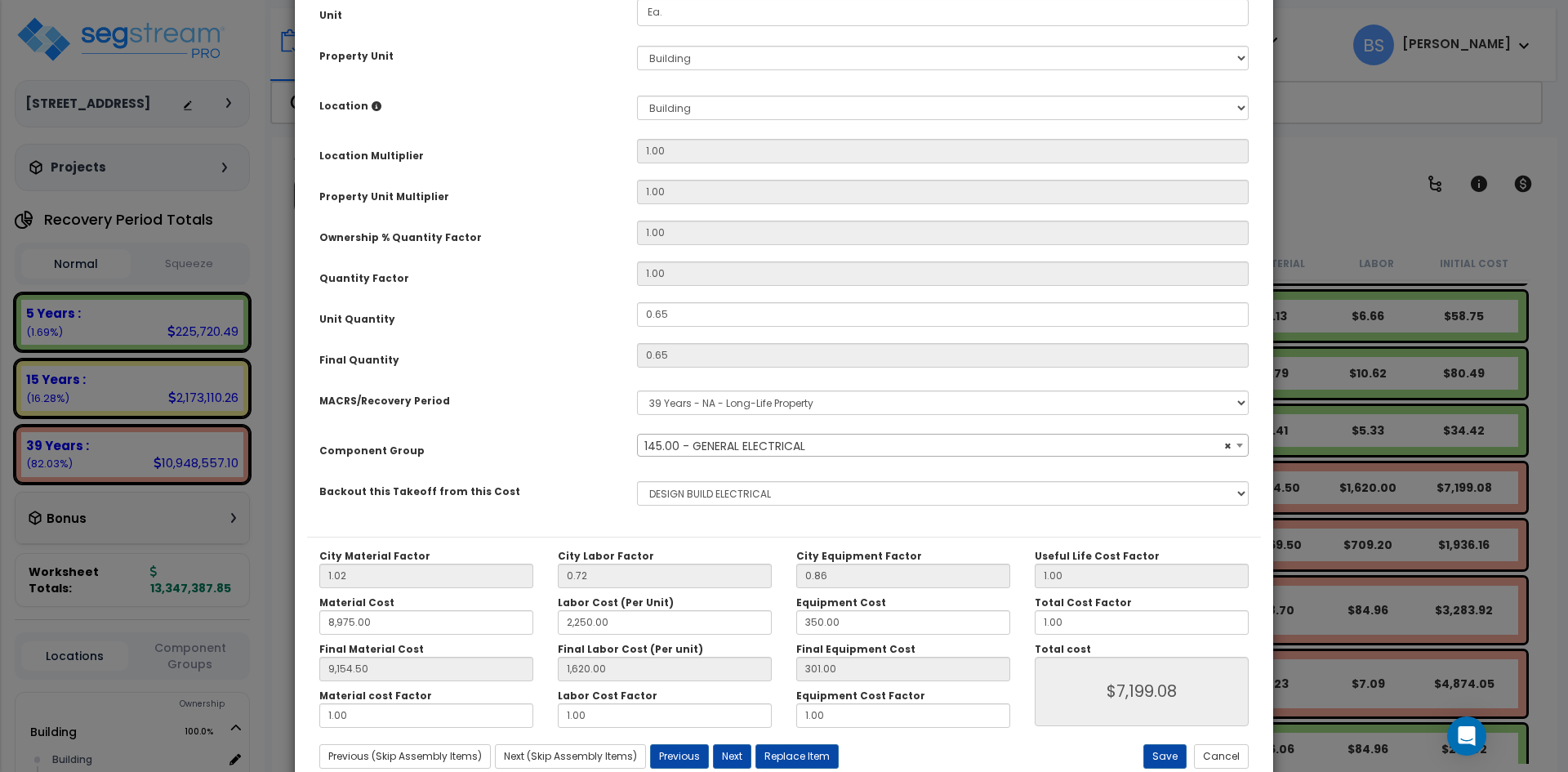
scroll to position [245, 0]
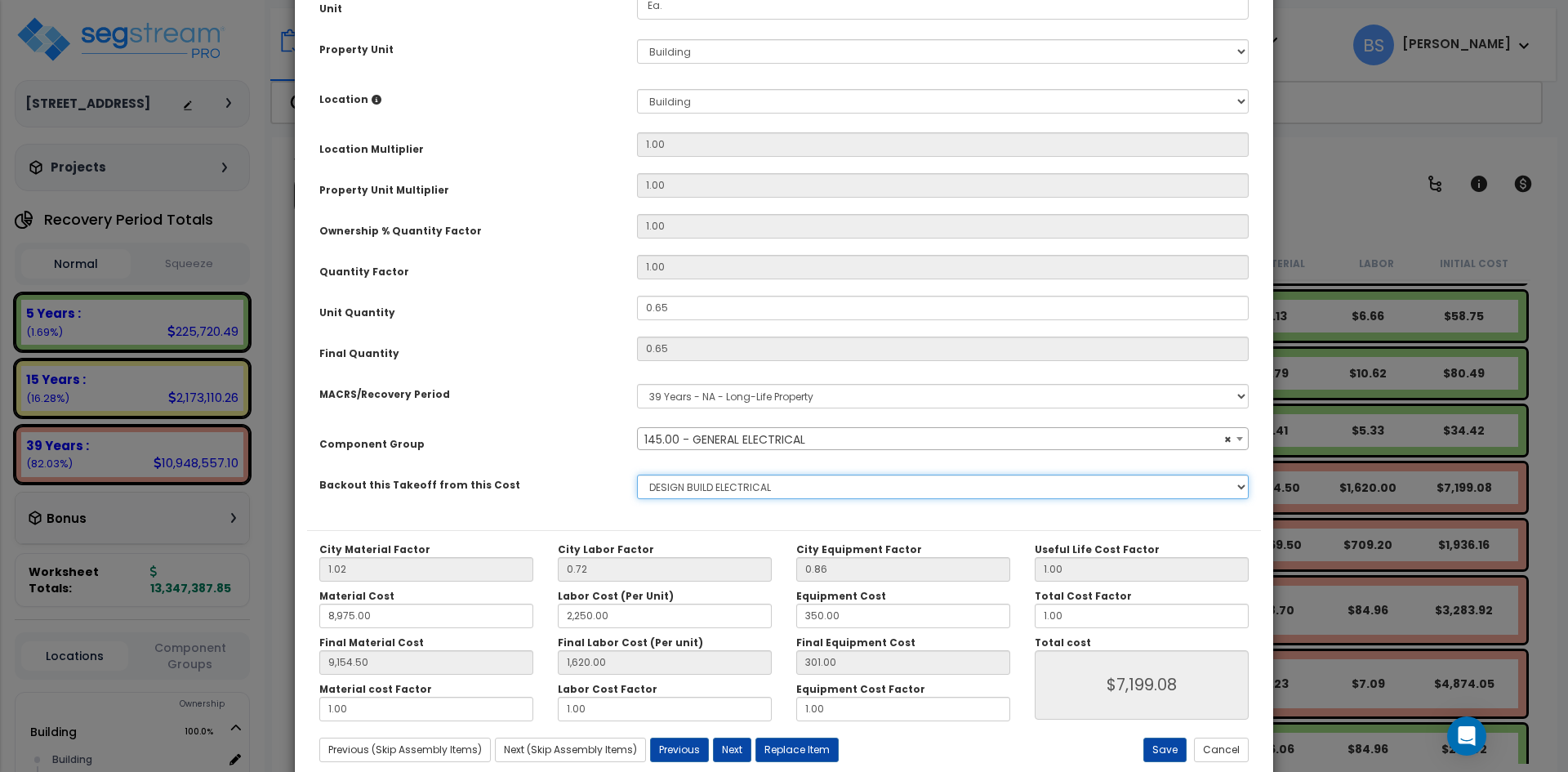
click at [738, 497] on select "None BUILDING & SITE CONCRETE TRASH ENCLOSURE CMU STRUCTURAL & MlSC STEEL JOIST…" at bounding box center [943, 487] width 612 height 25
click at [1221, 753] on button "Cancel" at bounding box center [1221, 750] width 55 height 25
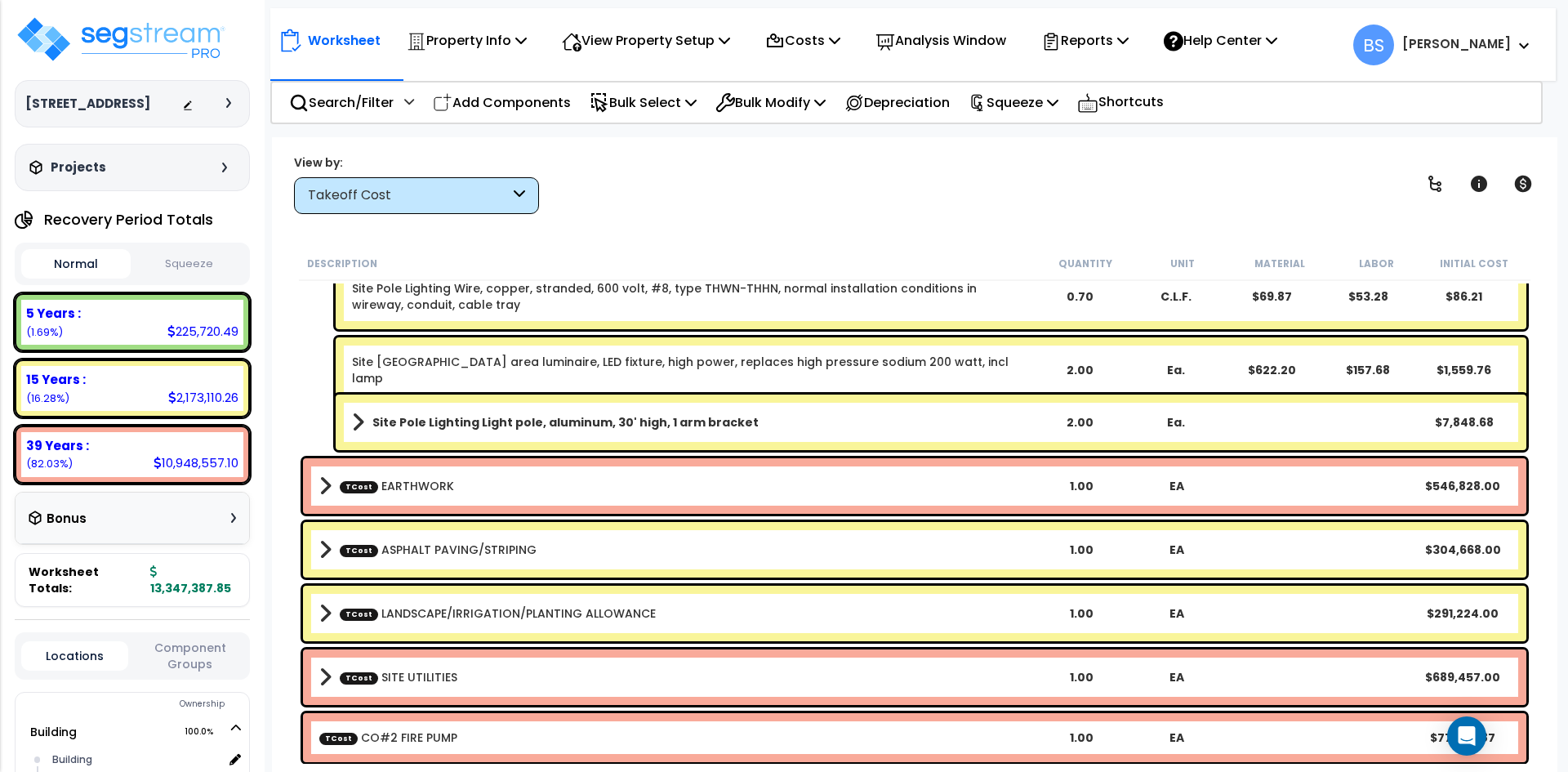
scroll to position [2613, 0]
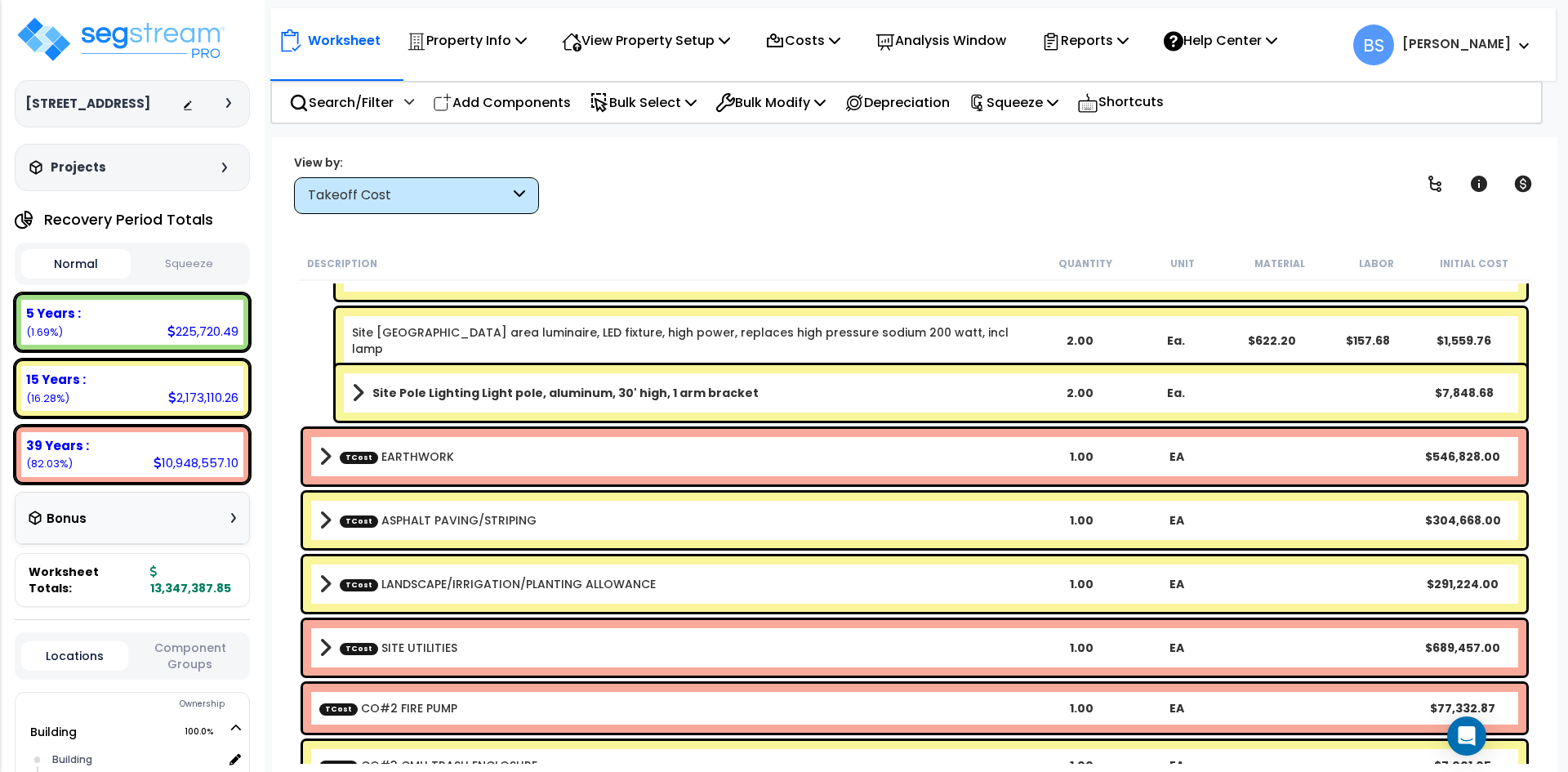
click at [449, 464] on b "TCost EARTHWORK" at bounding box center [676, 456] width 715 height 23
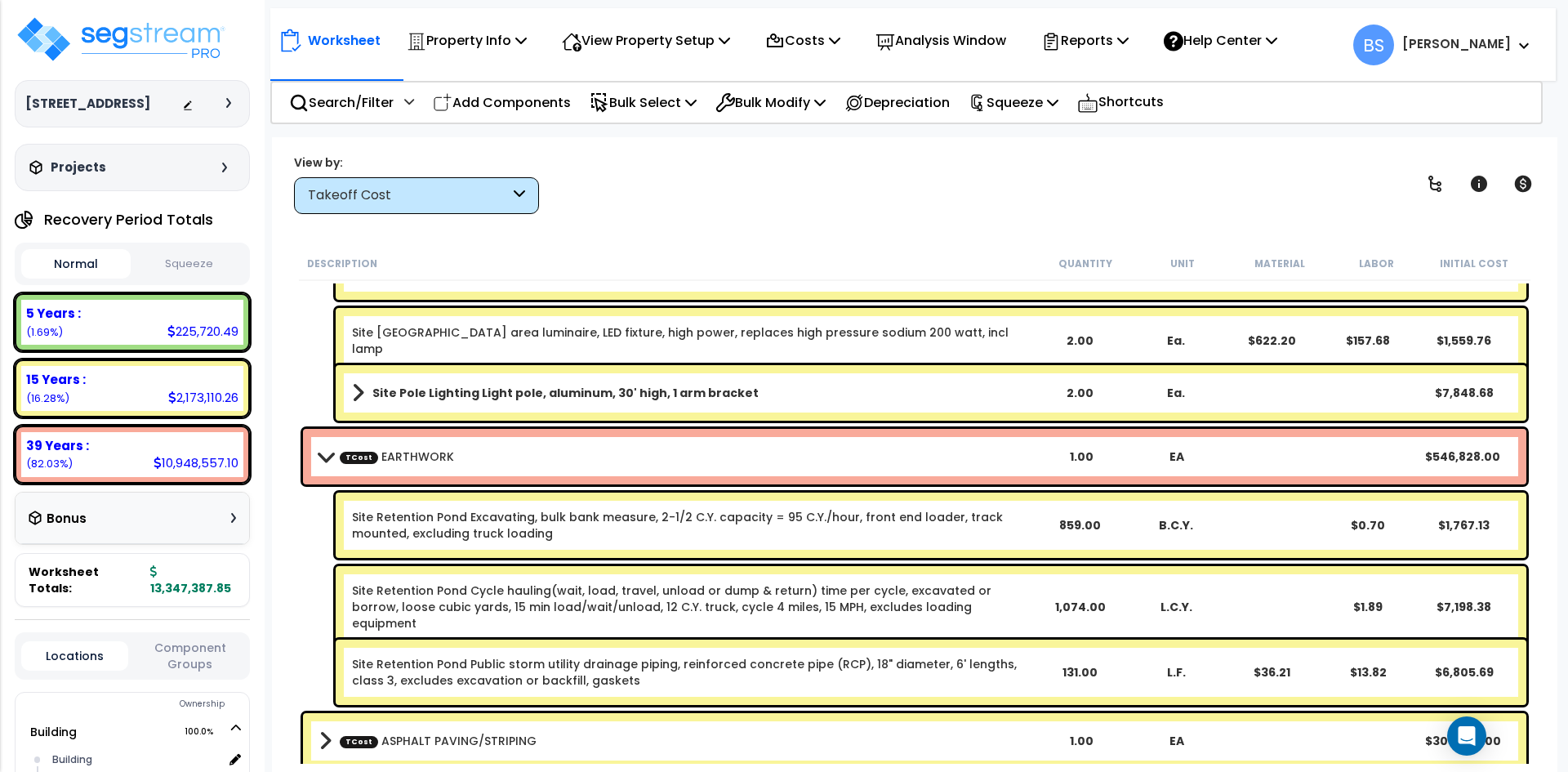
scroll to position [2695, 0]
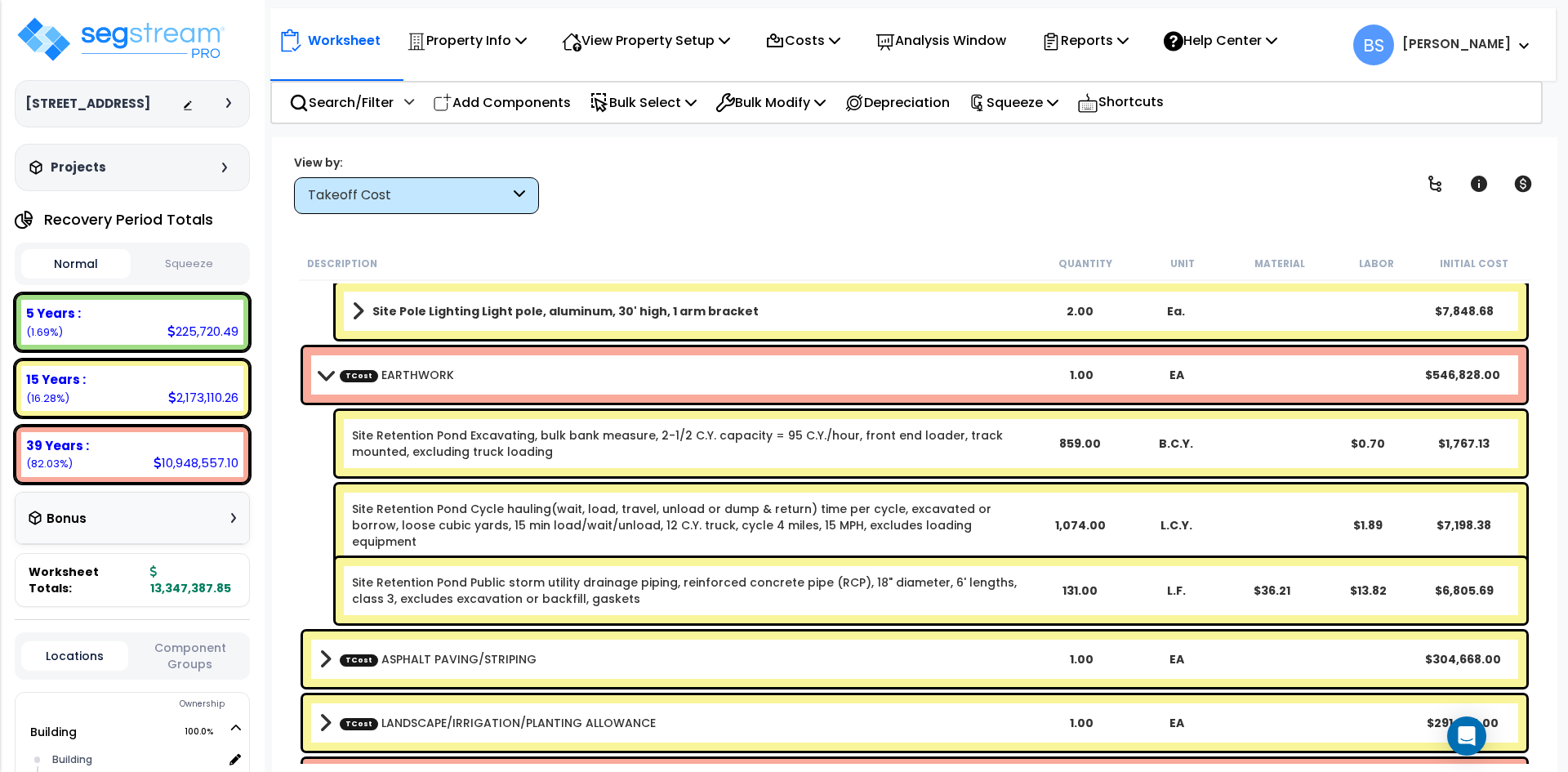
click at [425, 664] on link "TCost ASPHALT PAVING/STRIPING" at bounding box center [438, 659] width 197 height 16
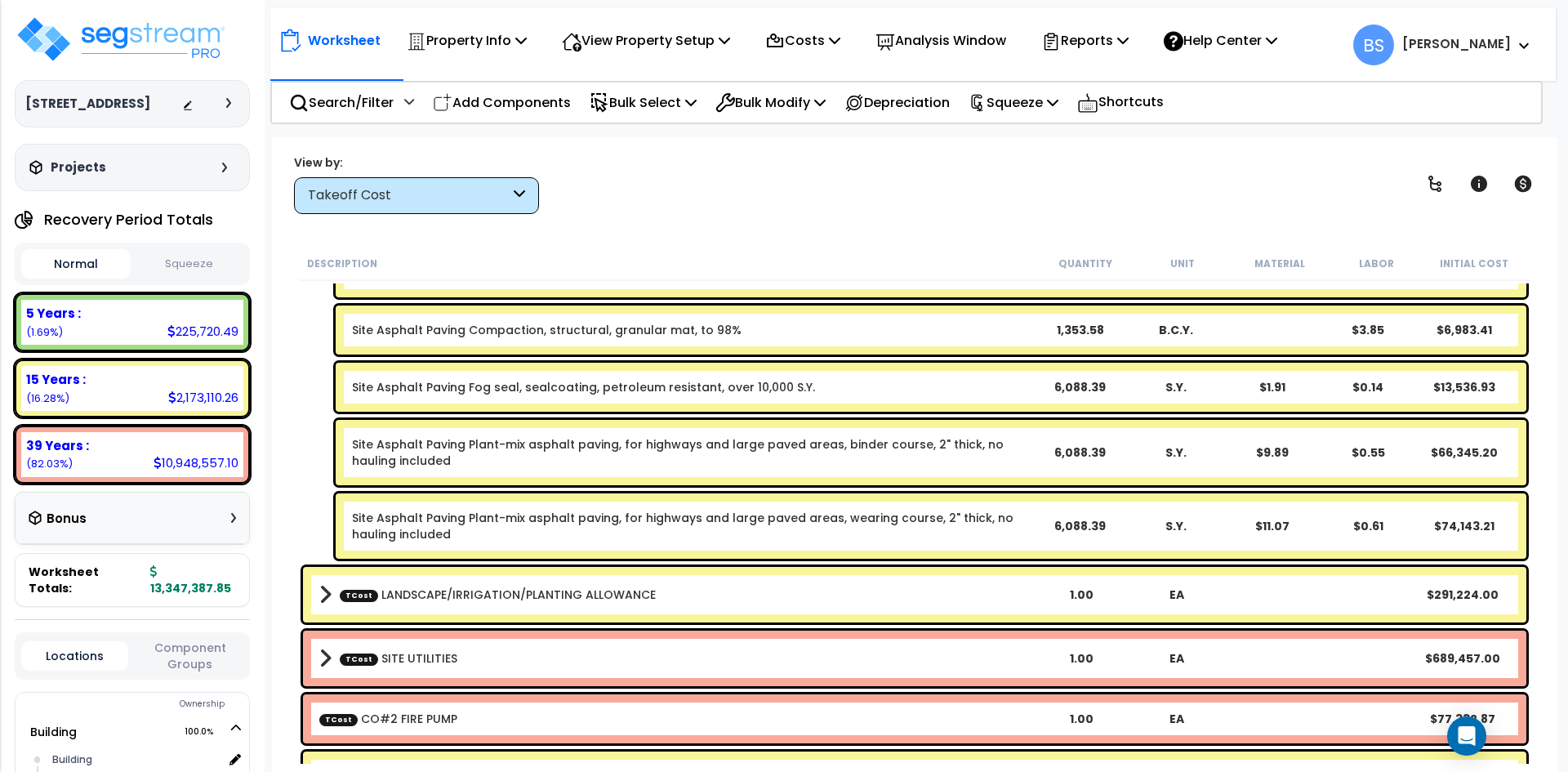
scroll to position [3348, 0]
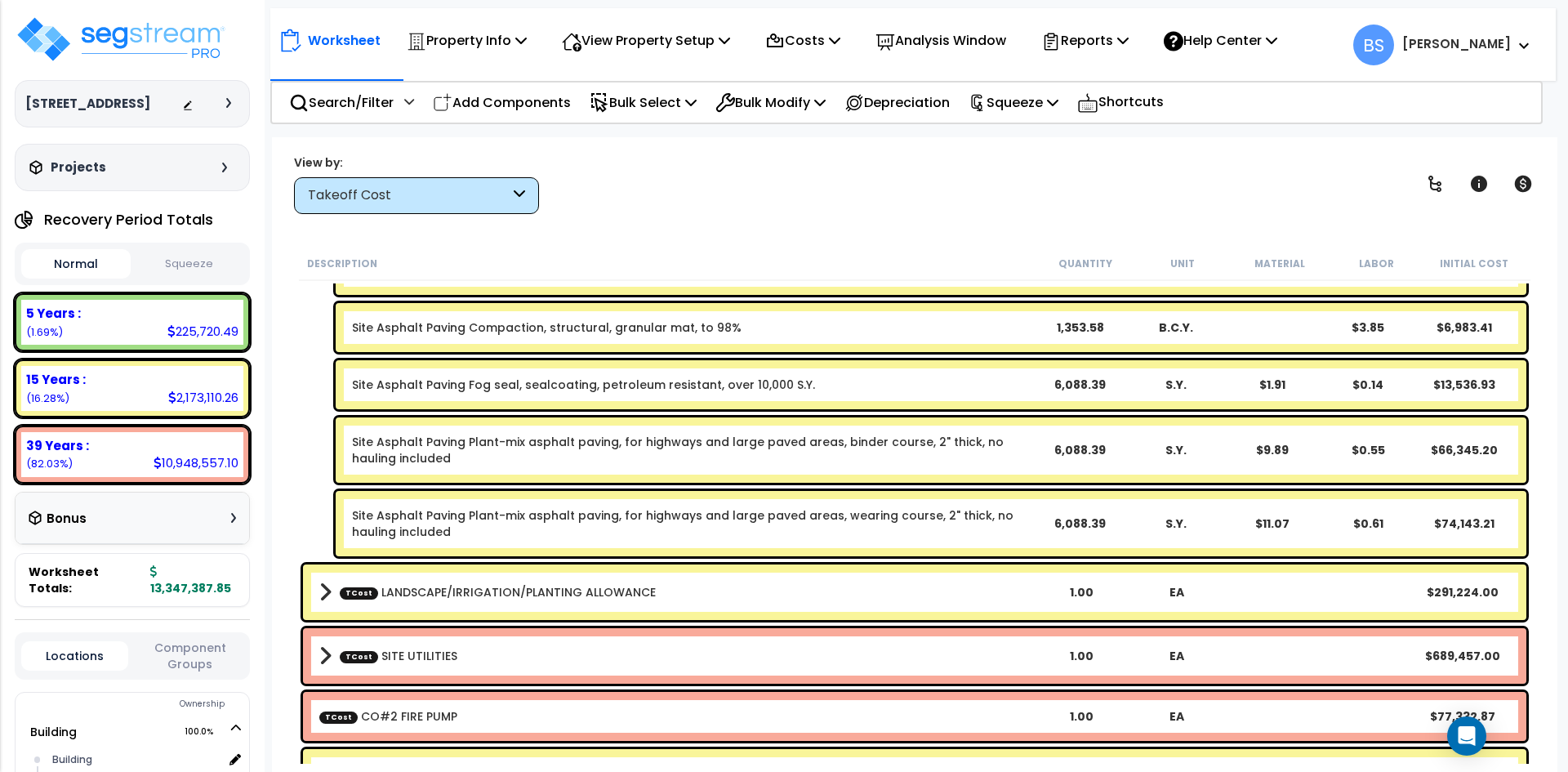
click at [471, 601] on b "TCost LANDSCAPE/IRRIGATION/PLANTING ALLOWANCE" at bounding box center [676, 592] width 715 height 23
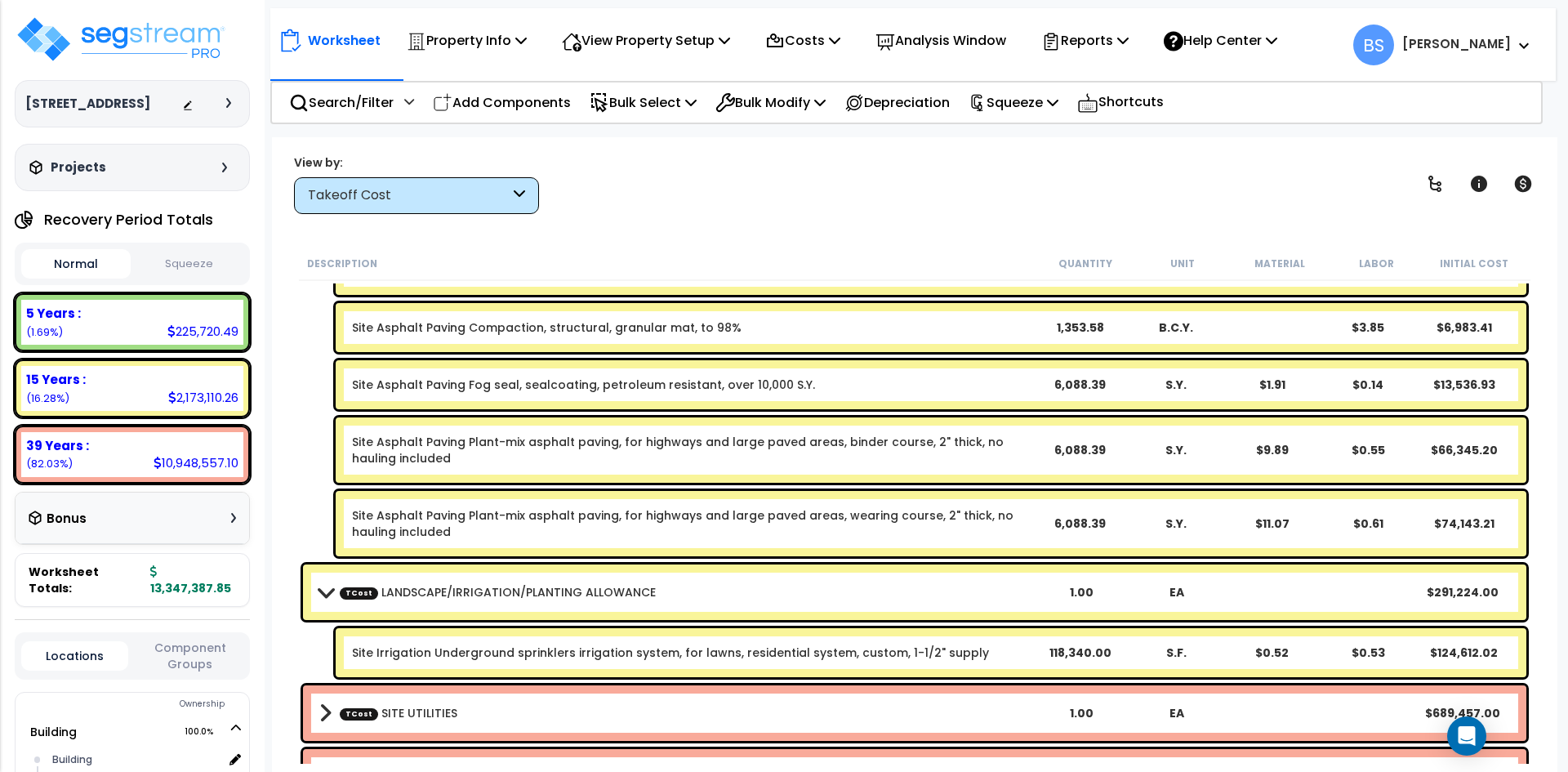
scroll to position [3429, 0]
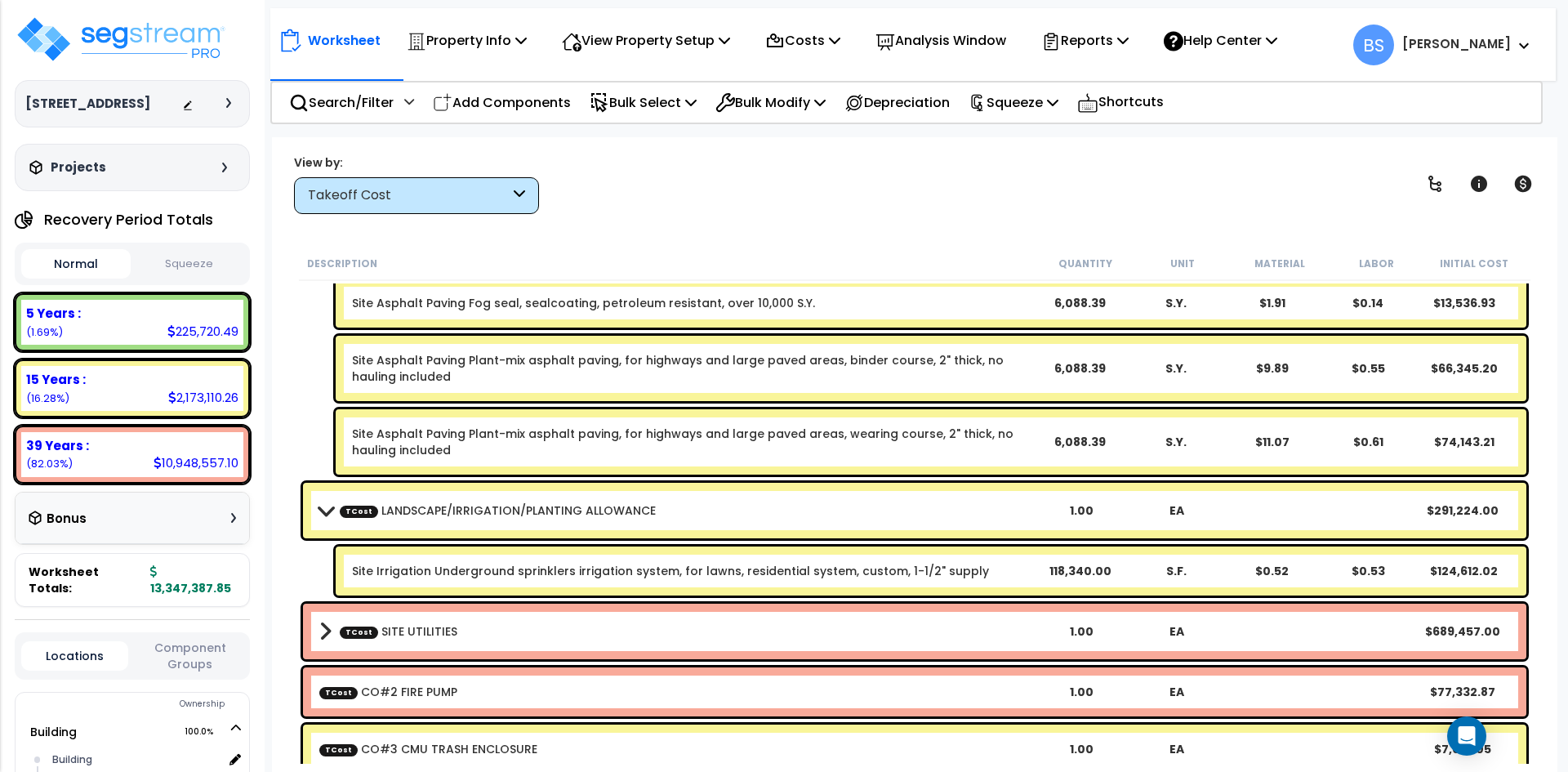
click at [419, 631] on link "TCost SITE UTILITIES" at bounding box center [398, 631] width 118 height 16
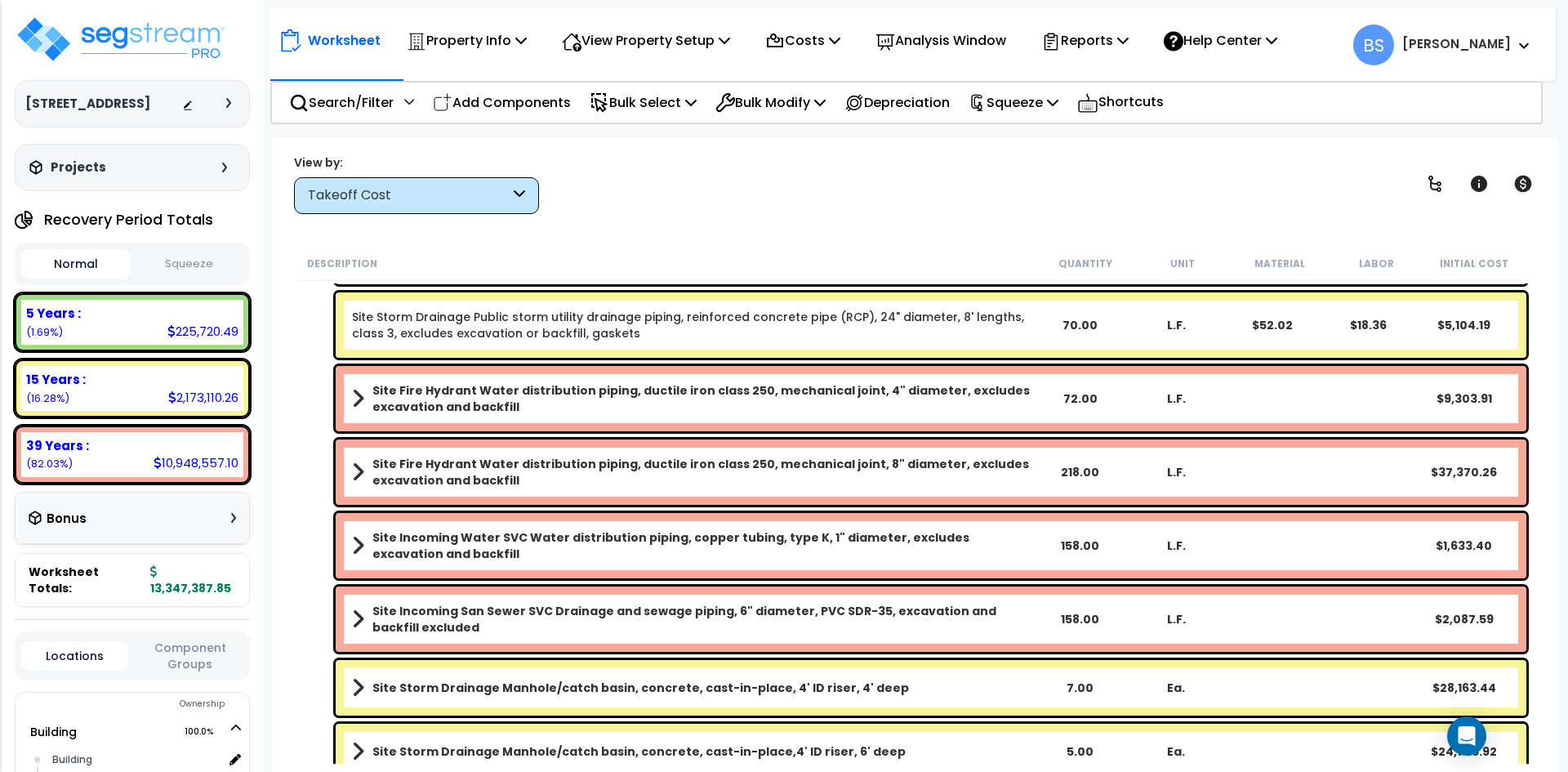
scroll to position [4082, 0]
click at [1078, 541] on div "158.00" at bounding box center [1080, 545] width 92 height 16
click at [1074, 613] on div "158.00" at bounding box center [1080, 618] width 92 height 16
click at [309, 564] on div "Site Incoming Water SVC Water distribution piping, copper tubing, type K, 1" di…" at bounding box center [914, 545] width 1232 height 74
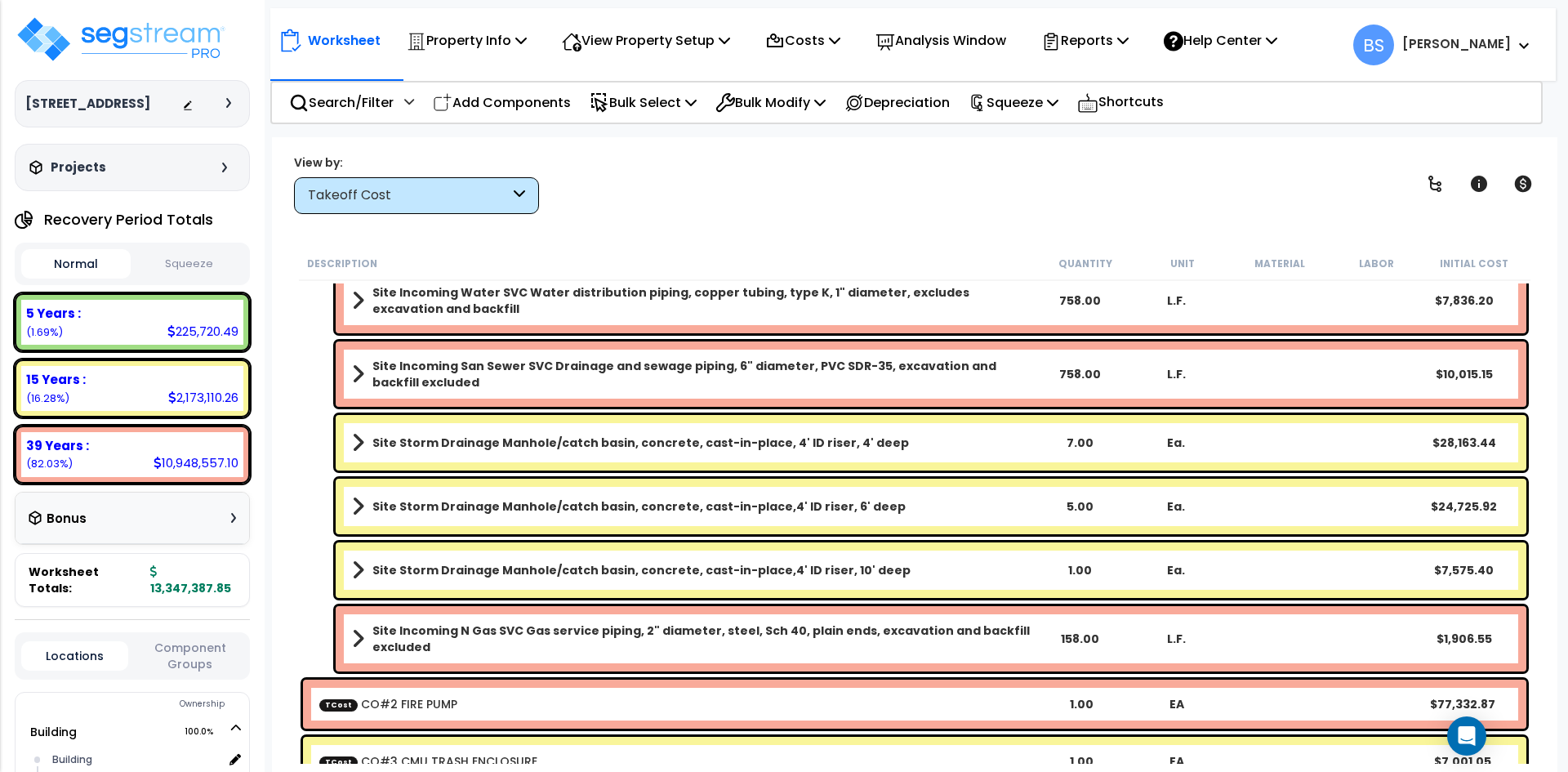
scroll to position [4328, 0]
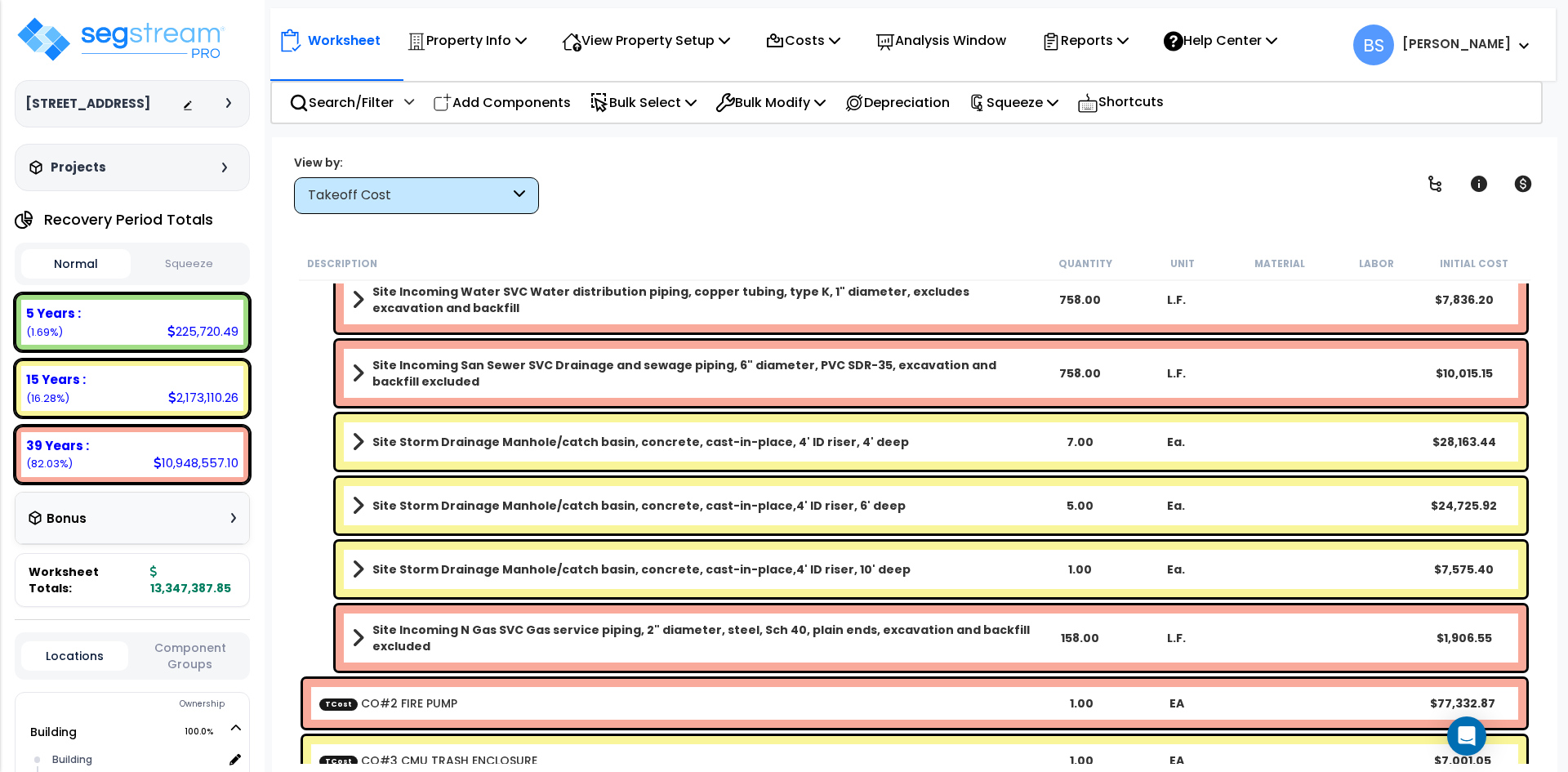
click at [1081, 635] on div "158.00" at bounding box center [1080, 638] width 92 height 16
click at [318, 499] on div "Site Storm Drainage Manhole/catch basin, concrete, cast-in-place,4' ID riser, 6…" at bounding box center [914, 505] width 1232 height 64
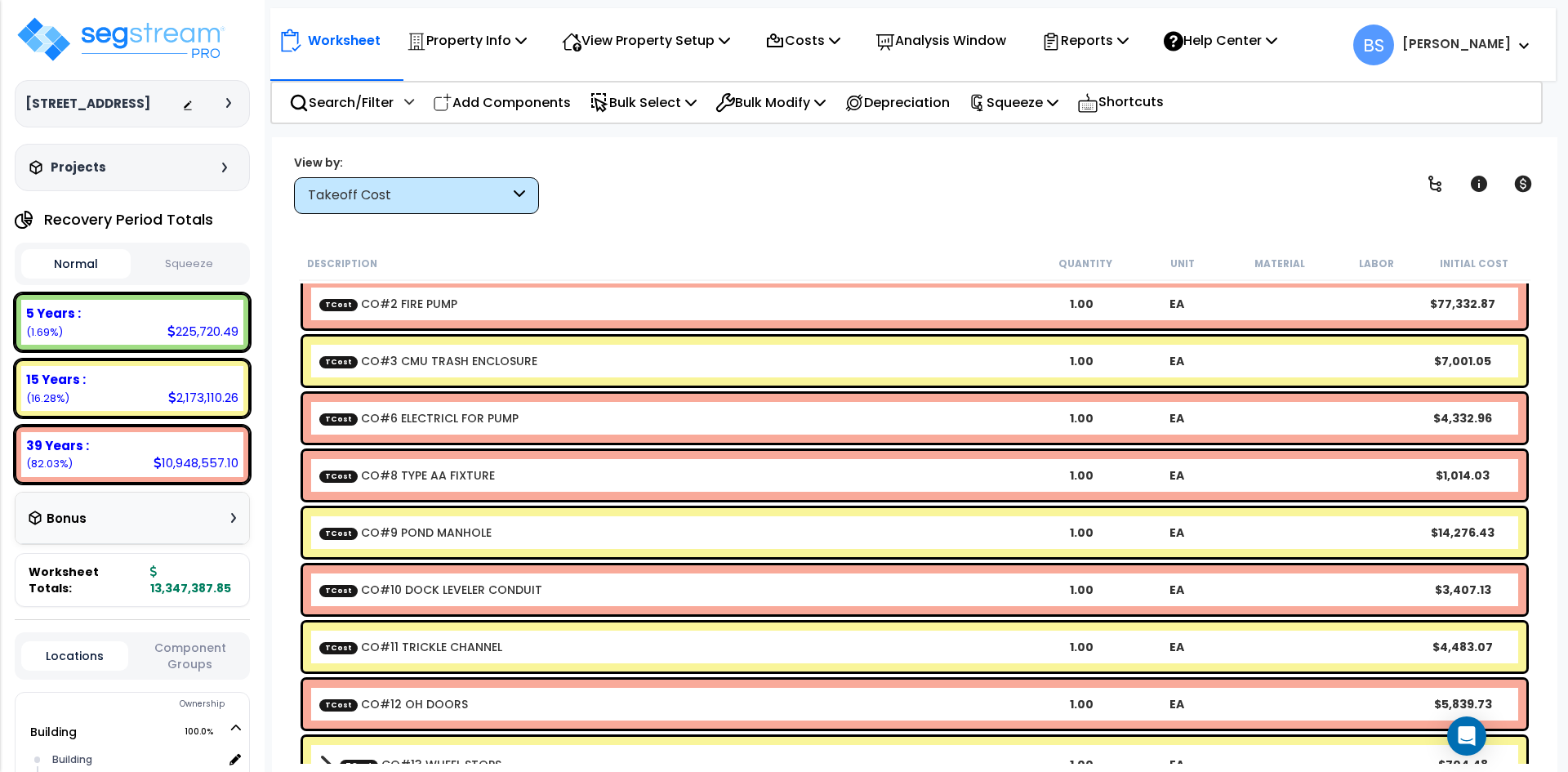
scroll to position [4736, 0]
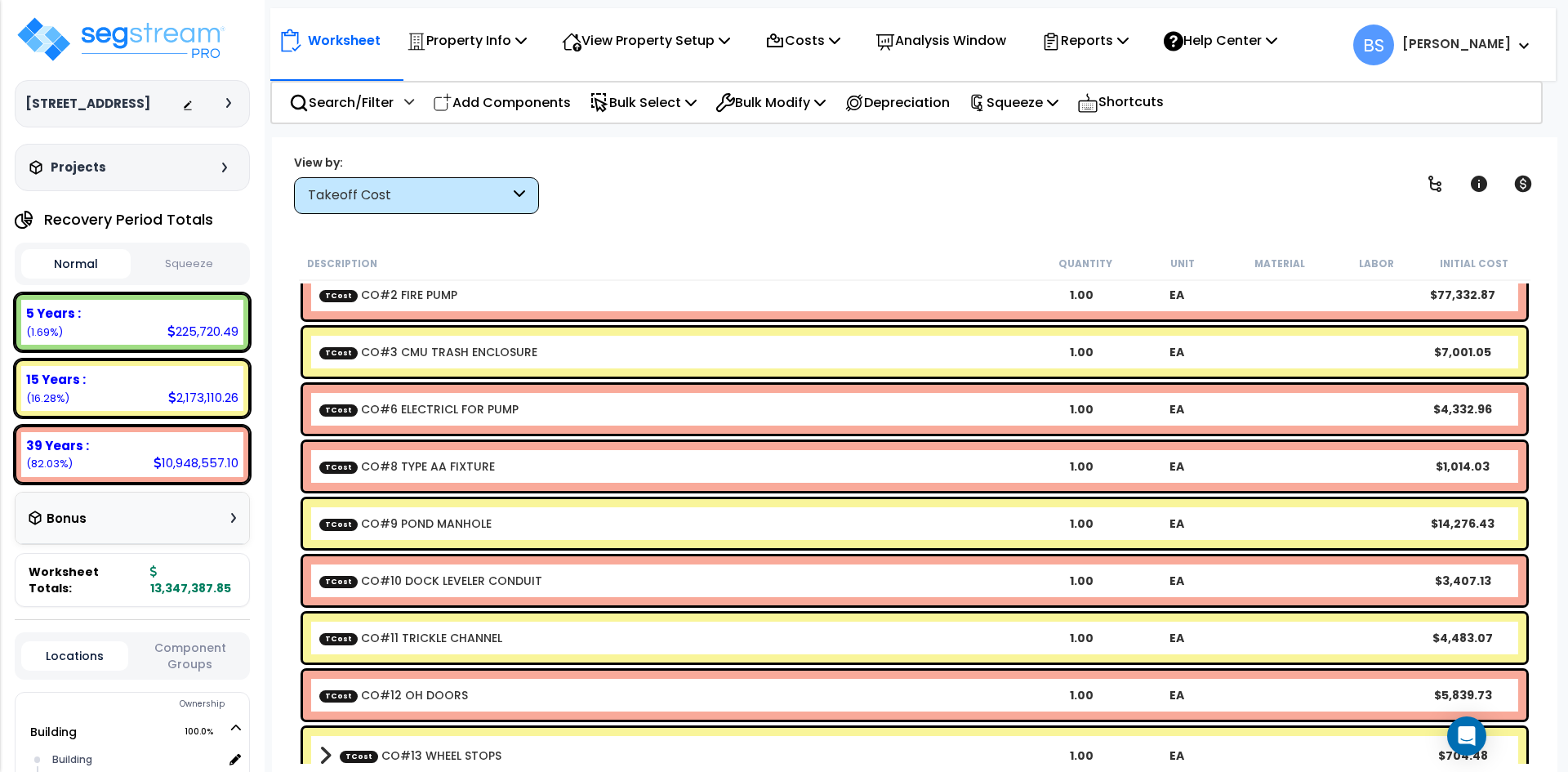
click at [456, 466] on link "TCost CO#8 TYPE AA FIXTURE" at bounding box center [407, 466] width 176 height 16
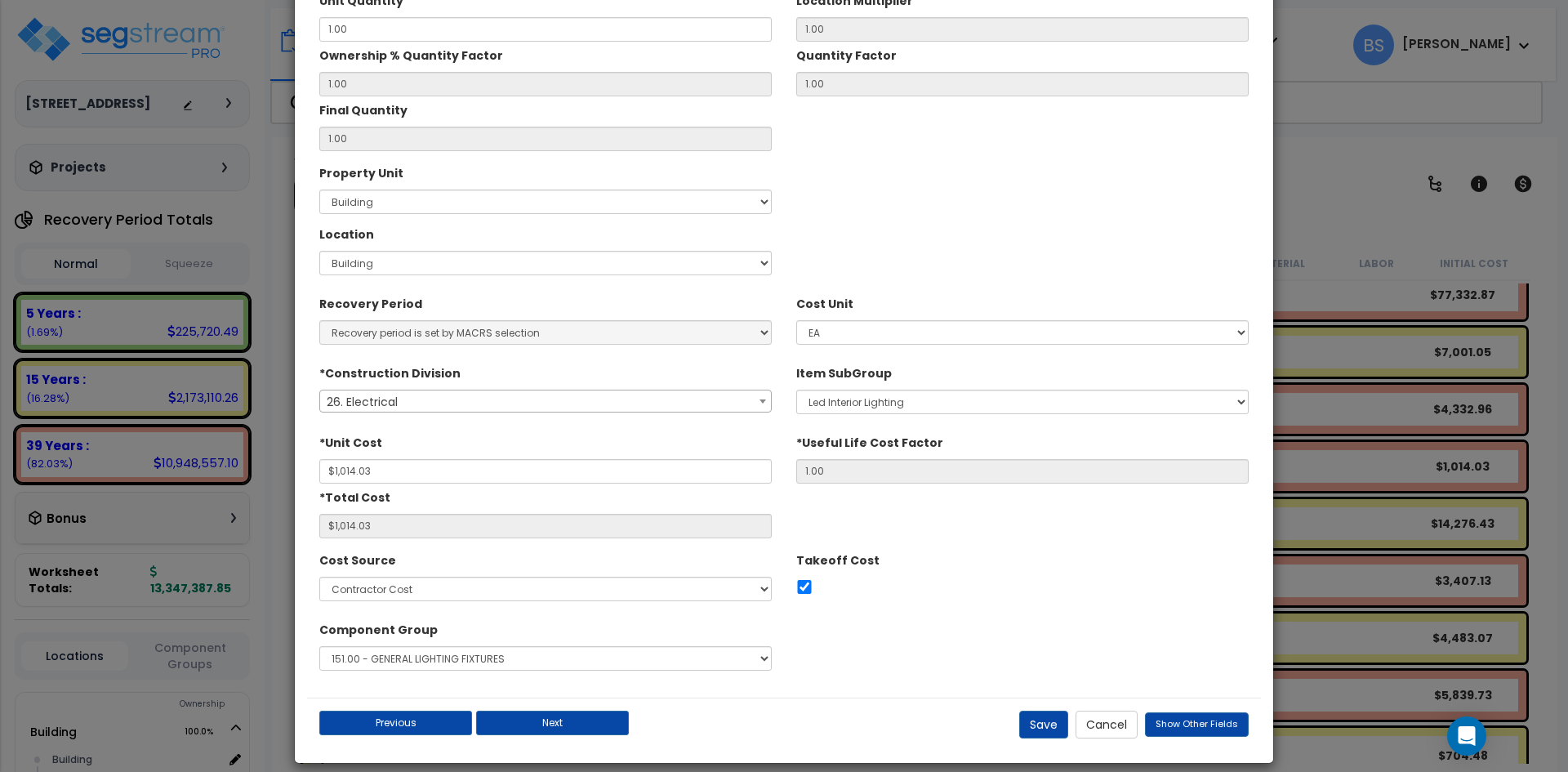
scroll to position [180, 0]
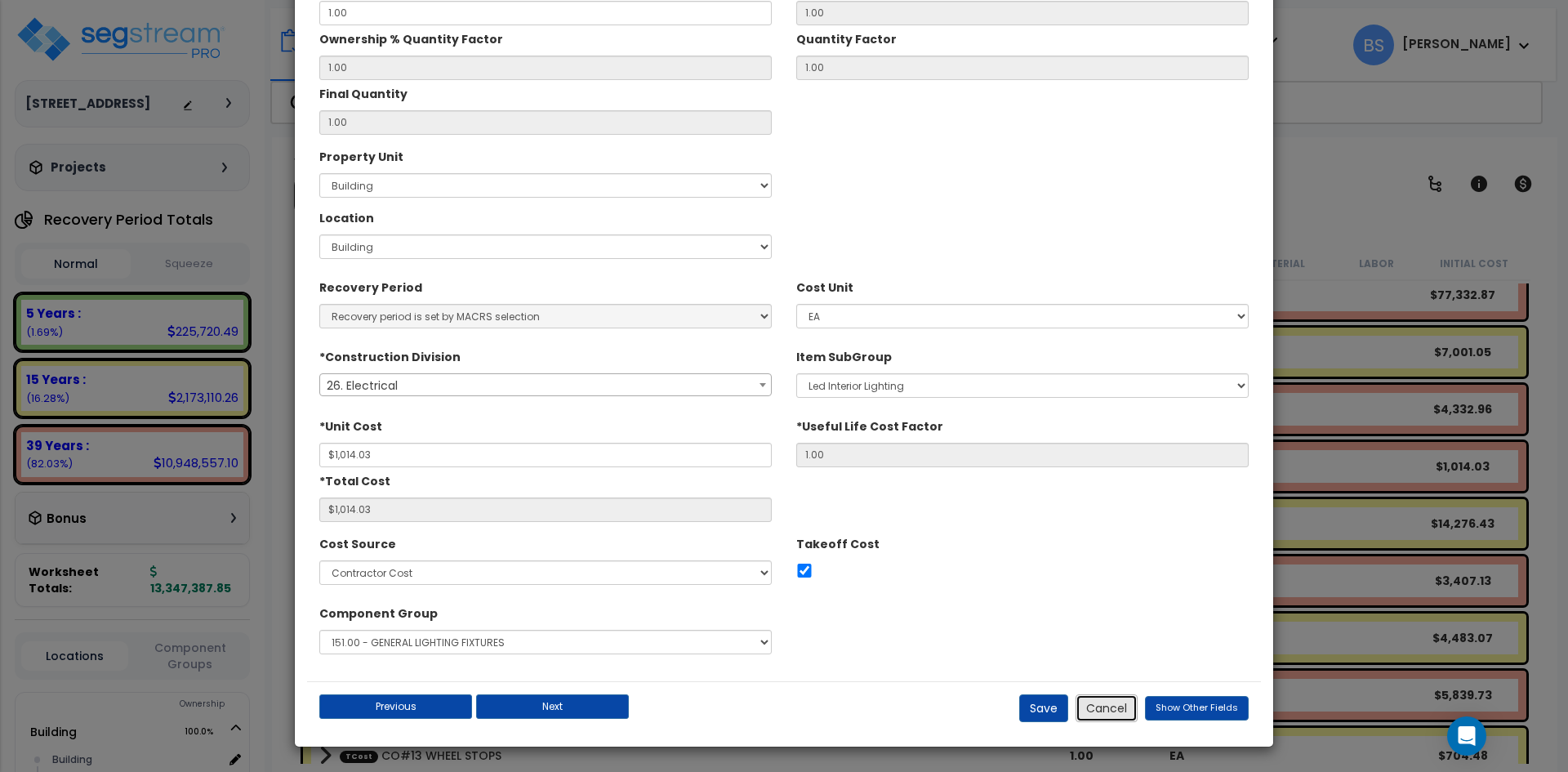
click at [1115, 707] on button "Cancel" at bounding box center [1107, 708] width 62 height 28
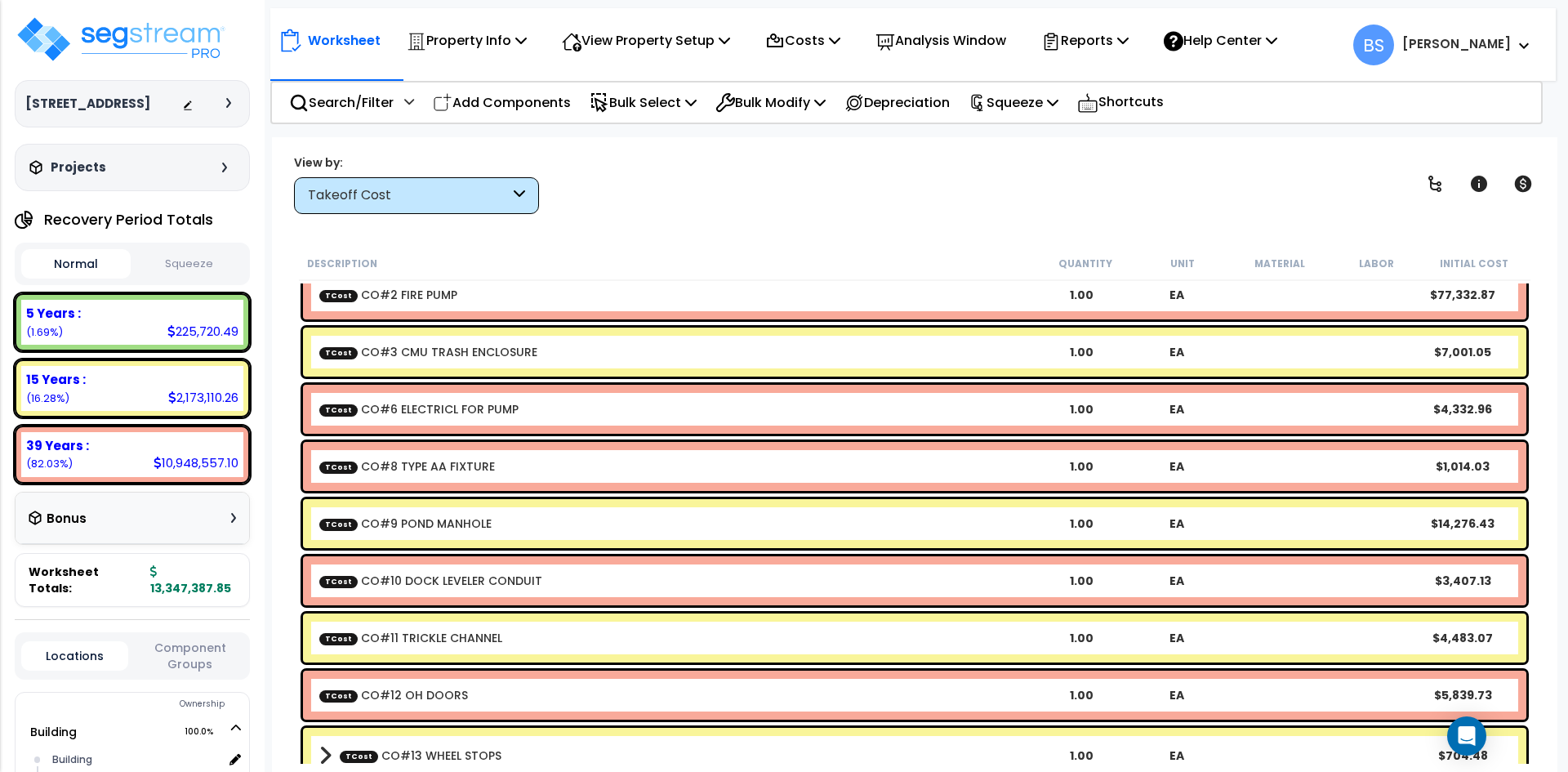
click at [290, 467] on div "Description Quantity Unit Material Labor Initial Cost Site Incoming San Sewer S…" at bounding box center [914, 505] width 1253 height 517
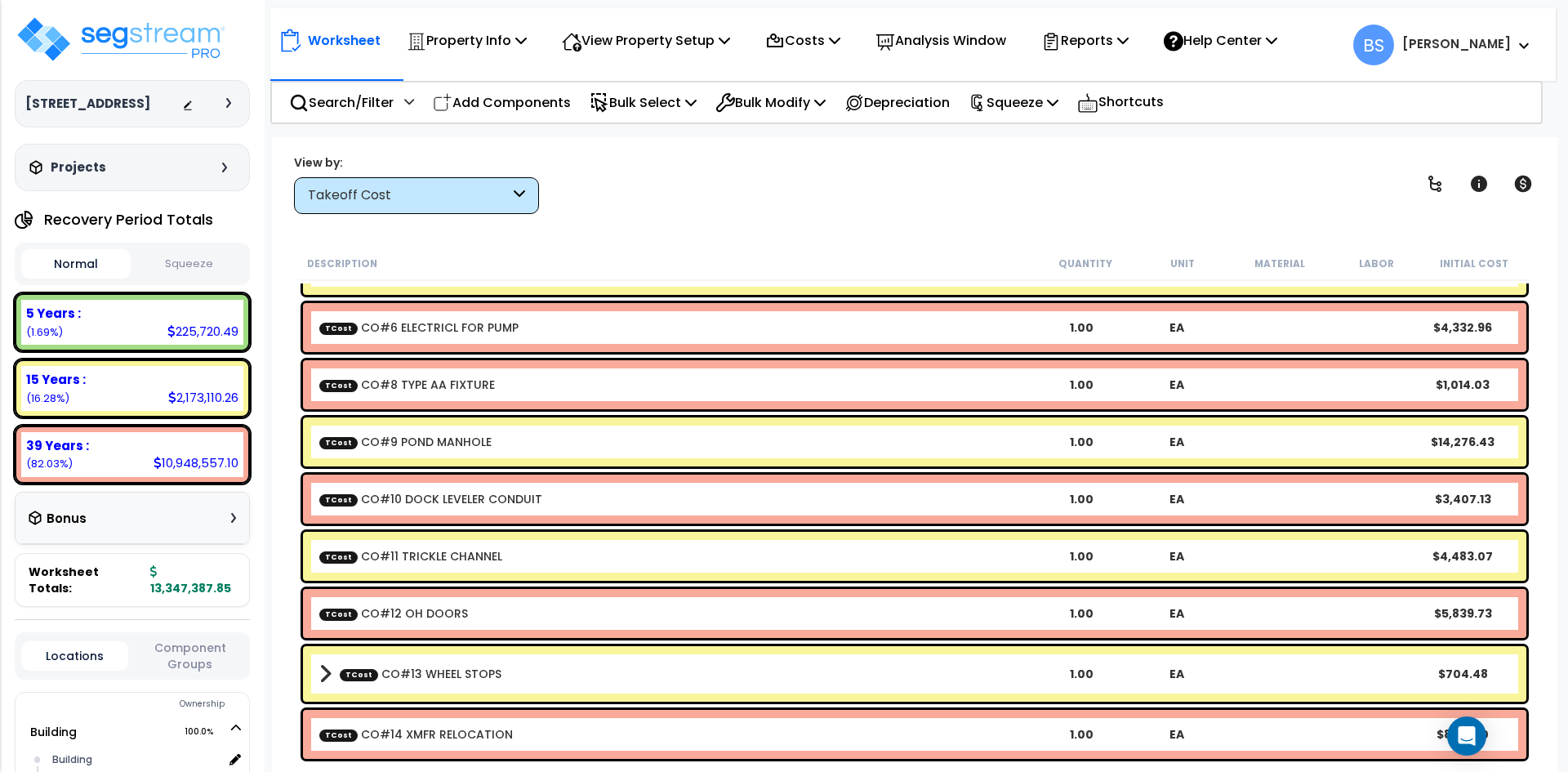
scroll to position [4899, 0]
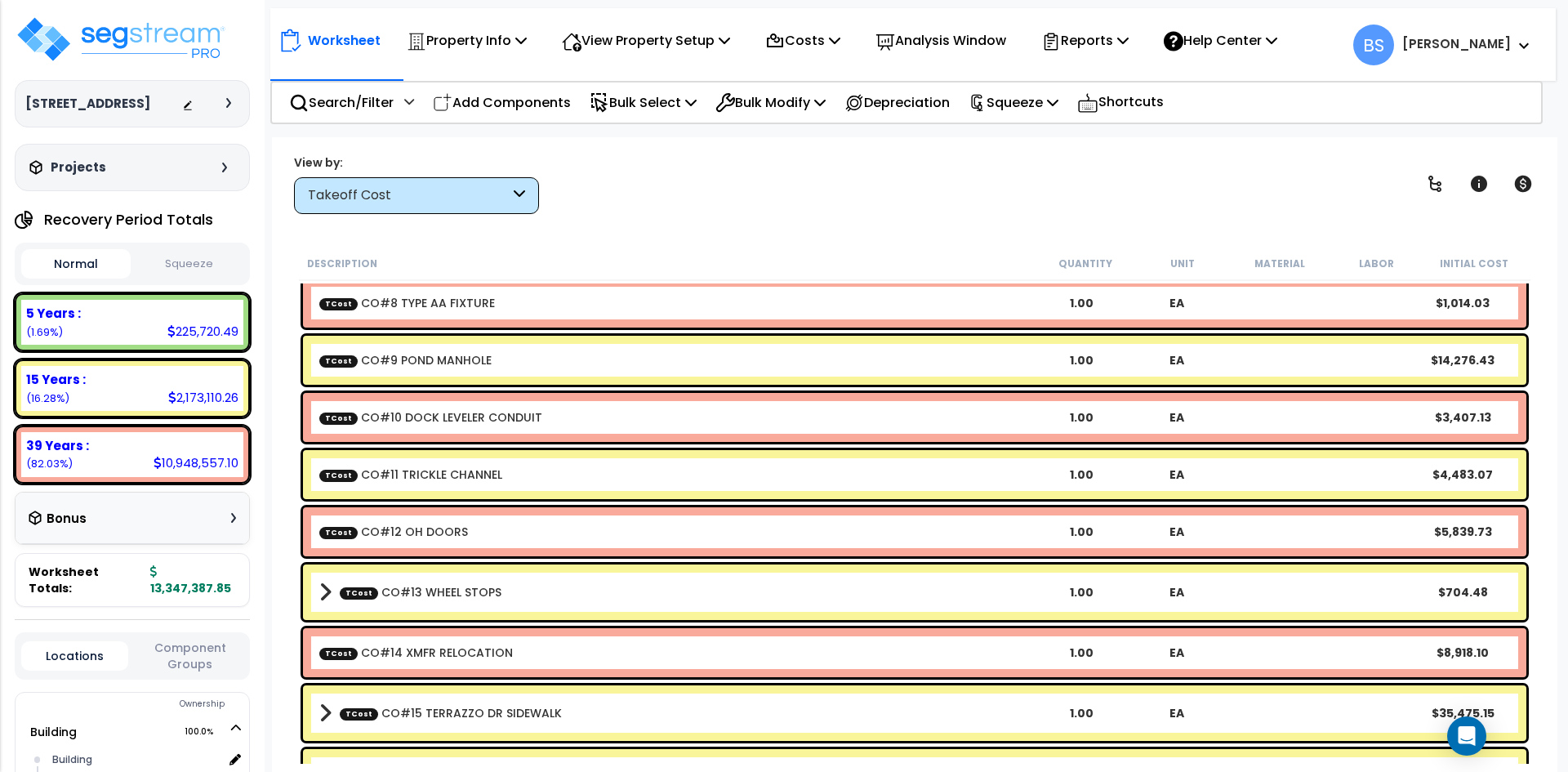
click at [436, 599] on link "TCost CO#13 WHEEL STOPS" at bounding box center [420, 592] width 162 height 16
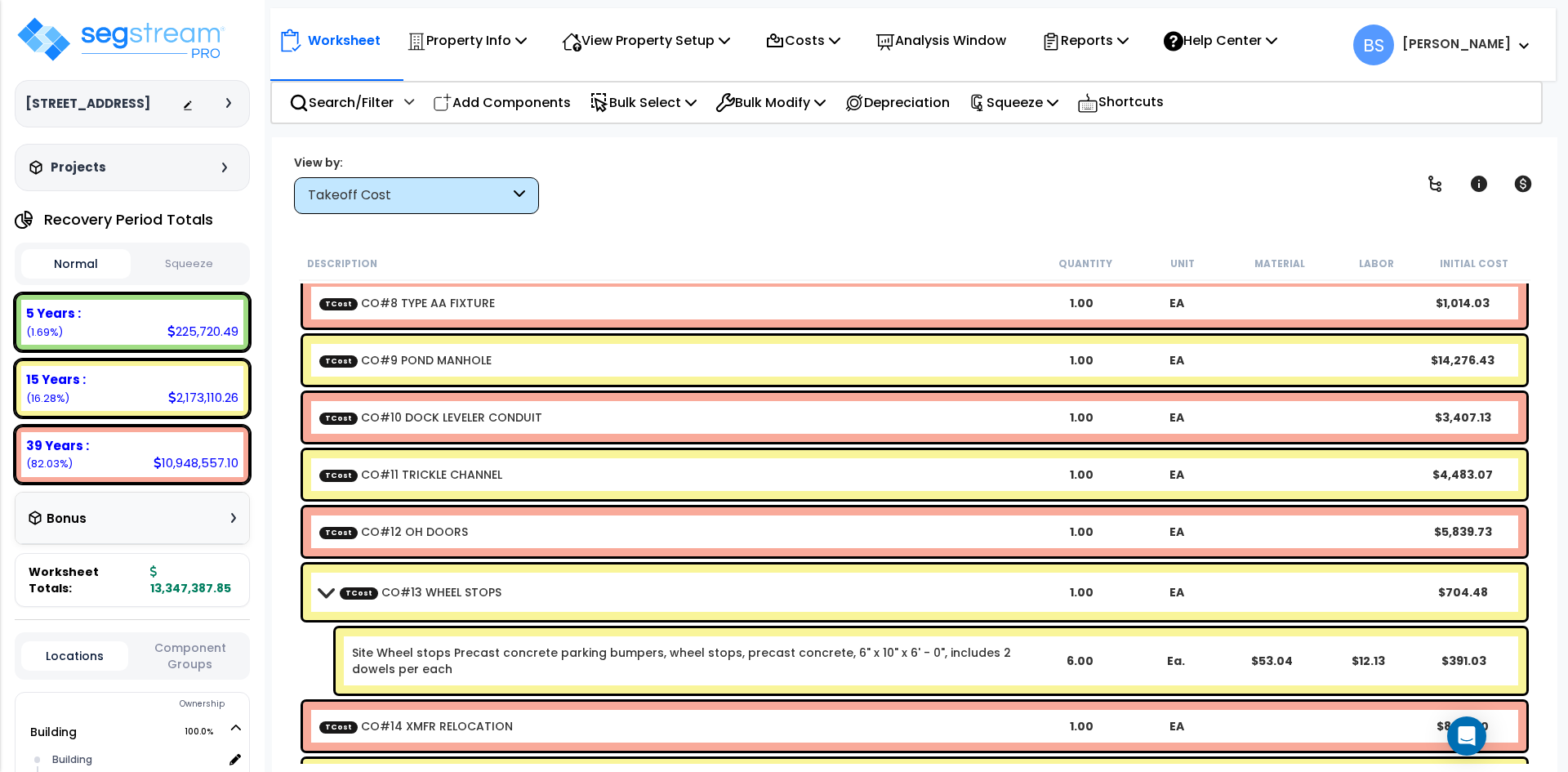
click at [436, 599] on link "TCost CO#13 WHEEL STOPS" at bounding box center [420, 592] width 162 height 16
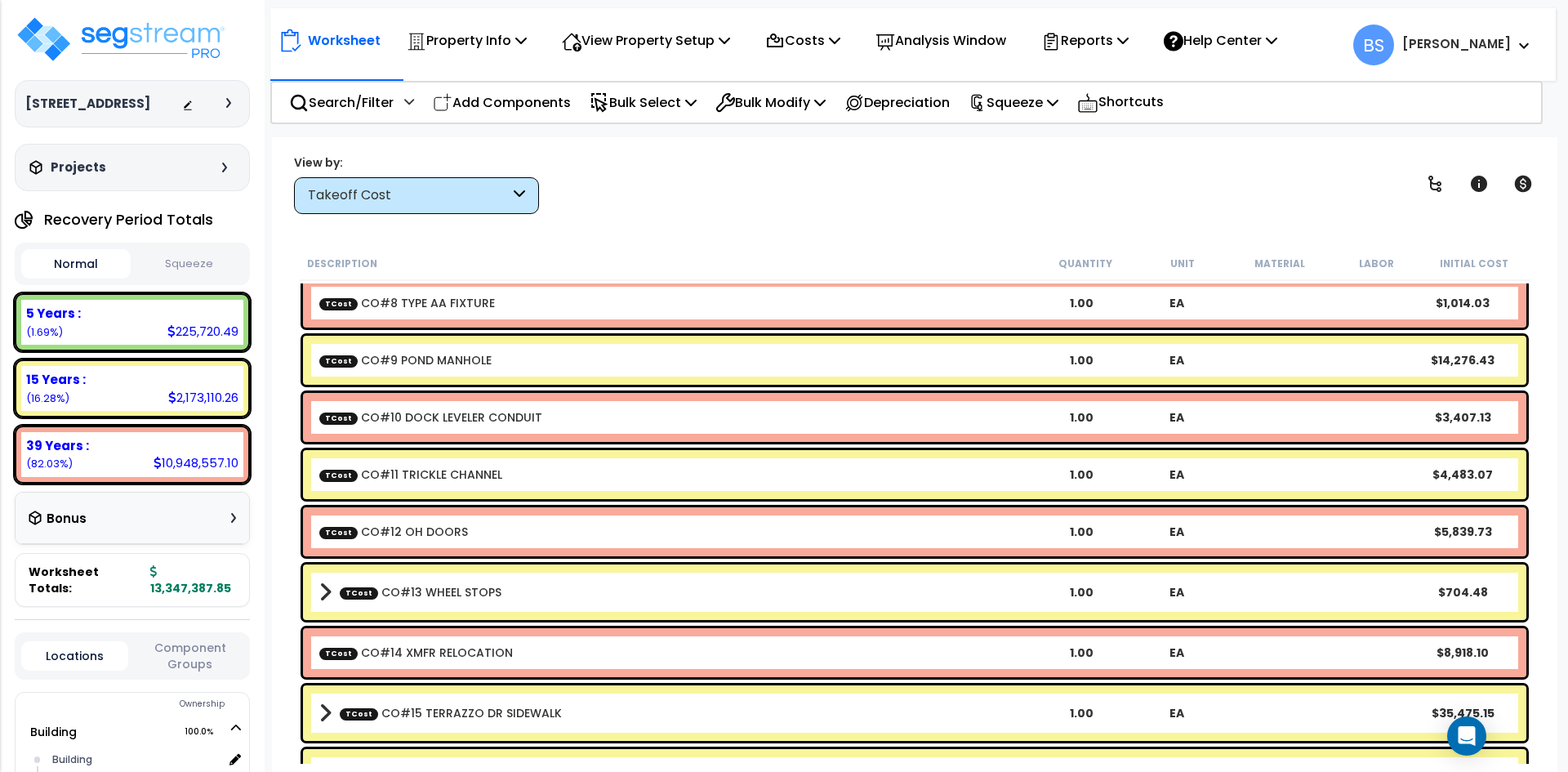
click at [443, 713] on link "TCost CO#15 TERRAZZO DR SIDEWALK" at bounding box center [451, 713] width 222 height 16
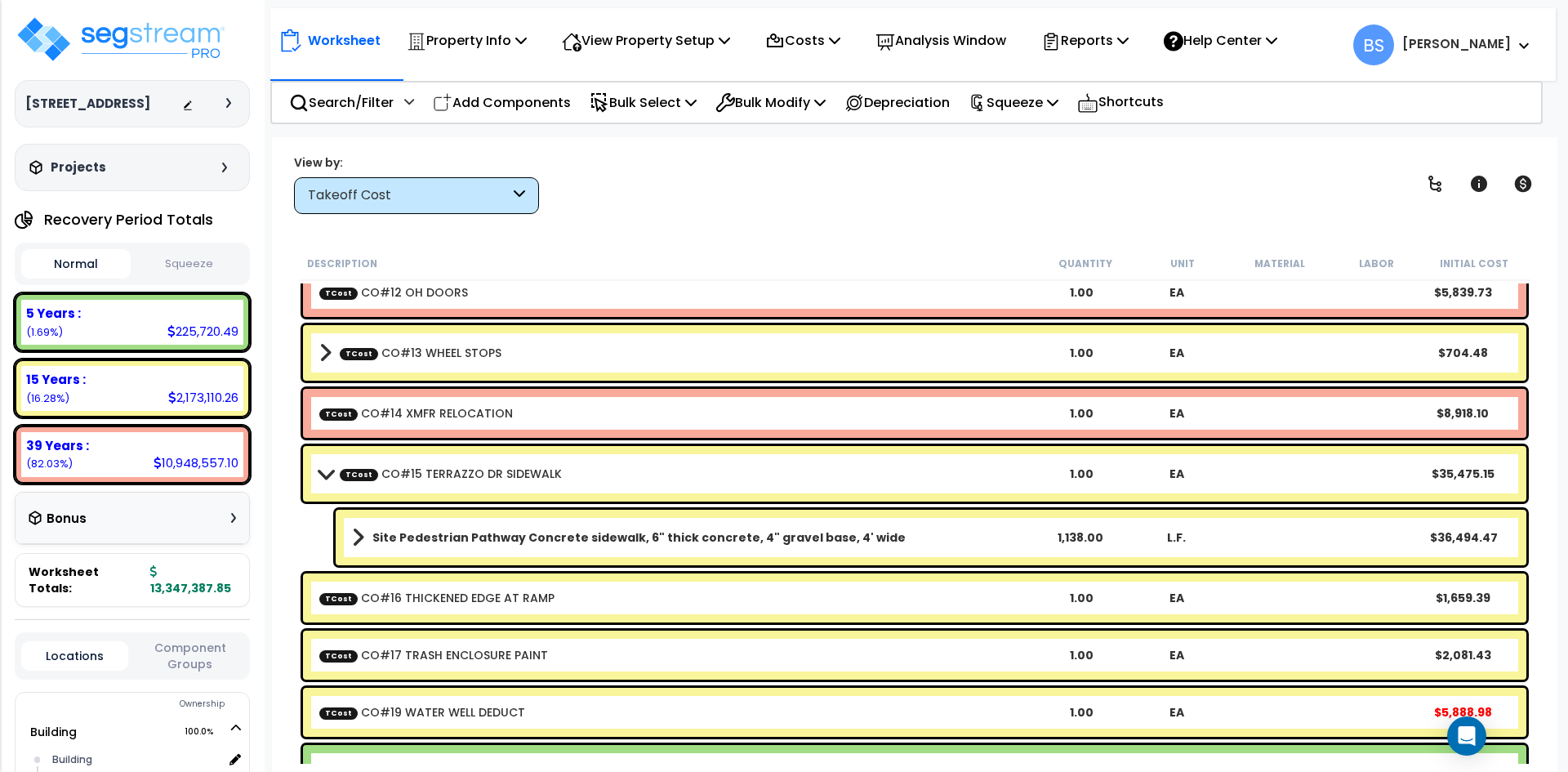
scroll to position [5144, 0]
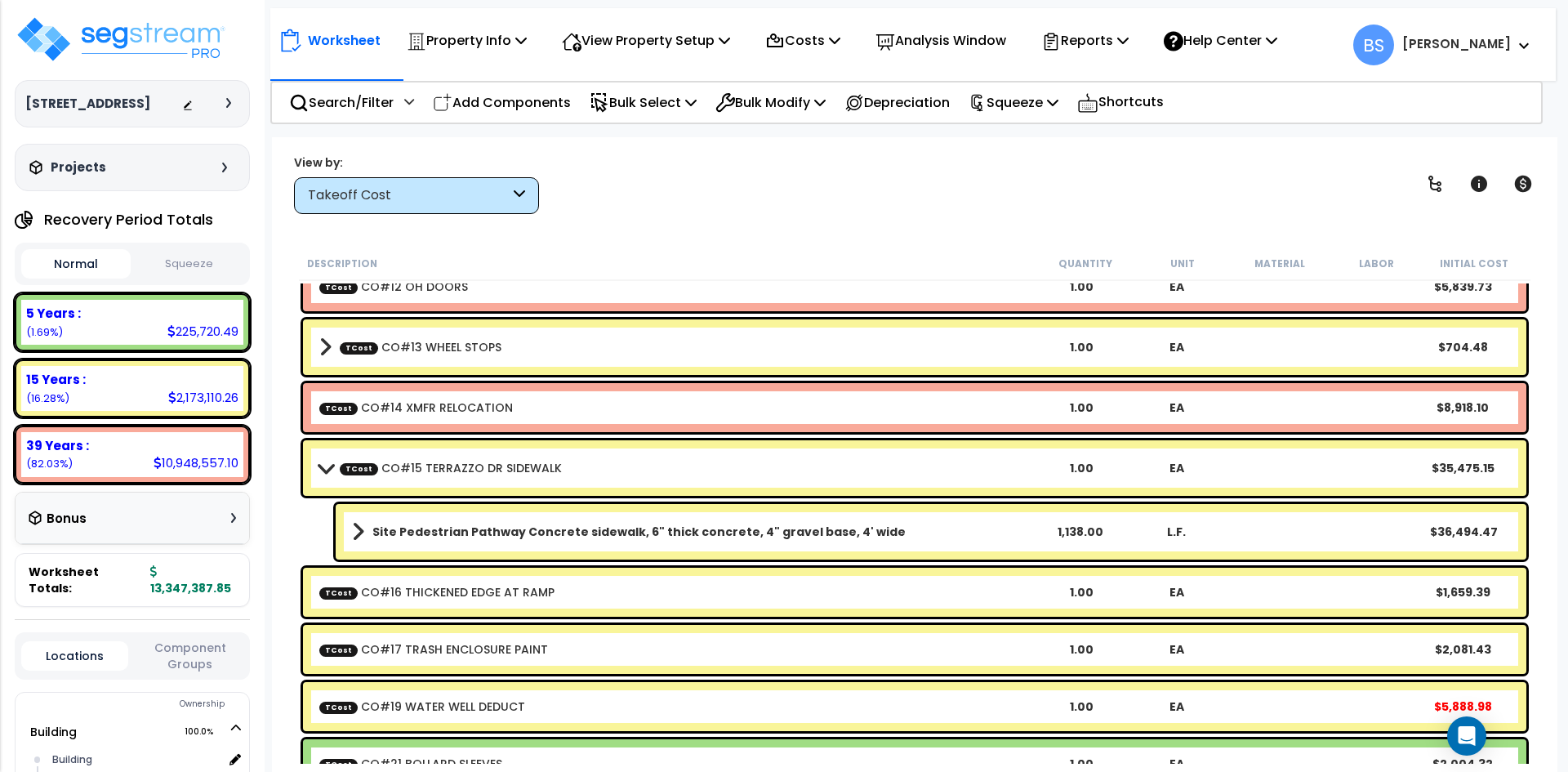
click at [402, 467] on link "TCost CO#15 TERRAZZO DR SIDEWALK" at bounding box center [451, 468] width 222 height 16
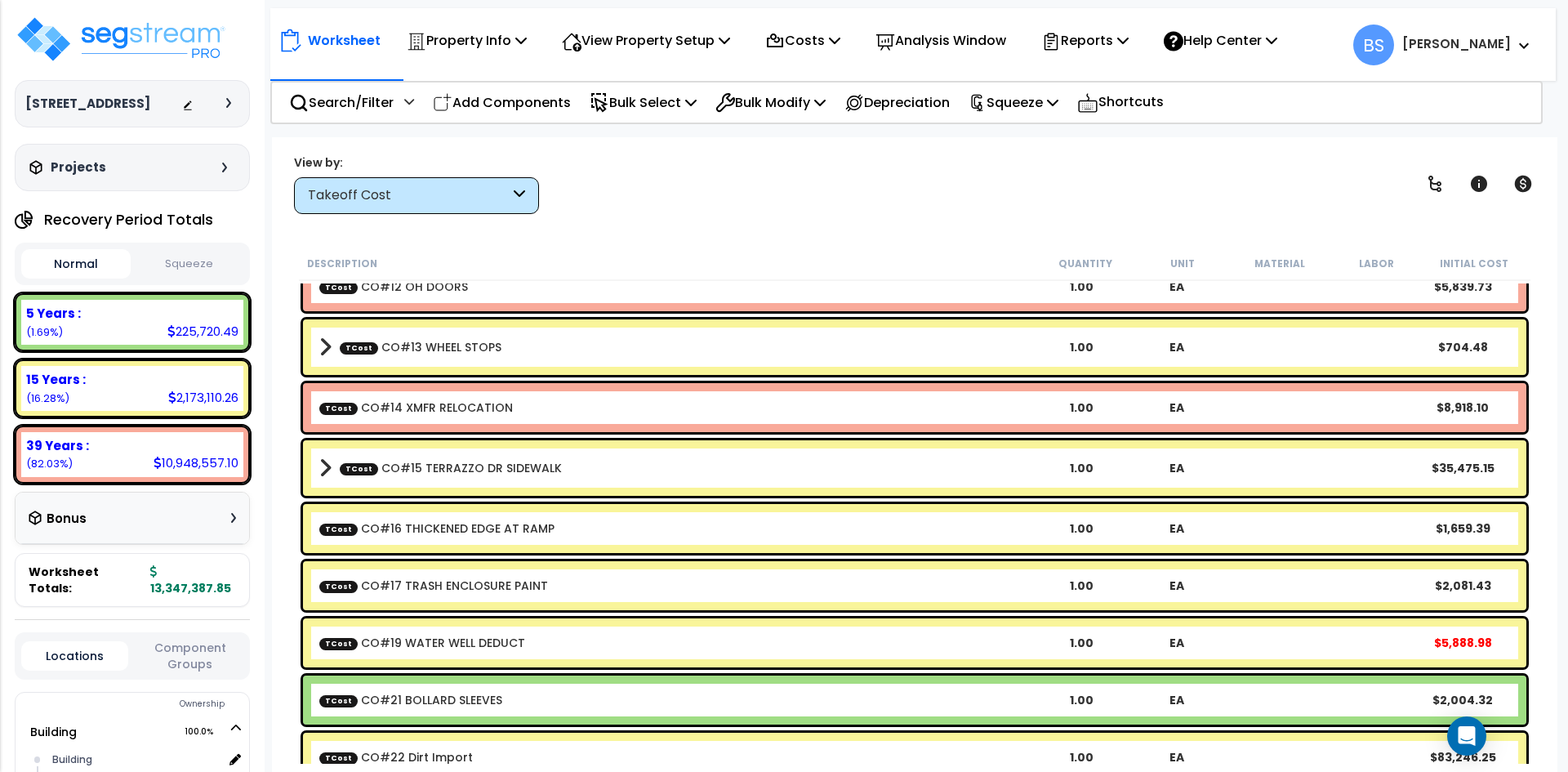
click at [416, 532] on link "TCost CO#16 THICKENED EDGE AT RAMP" at bounding box center [437, 528] width 236 height 16
click at [442, 586] on link "TCost CO#17 TRASH ENCLOSURE PAINT" at bounding box center [434, 586] width 229 height 16
click at [432, 636] on link "TCost CO#19 WATER WELL DEDUCT" at bounding box center [422, 643] width 206 height 16
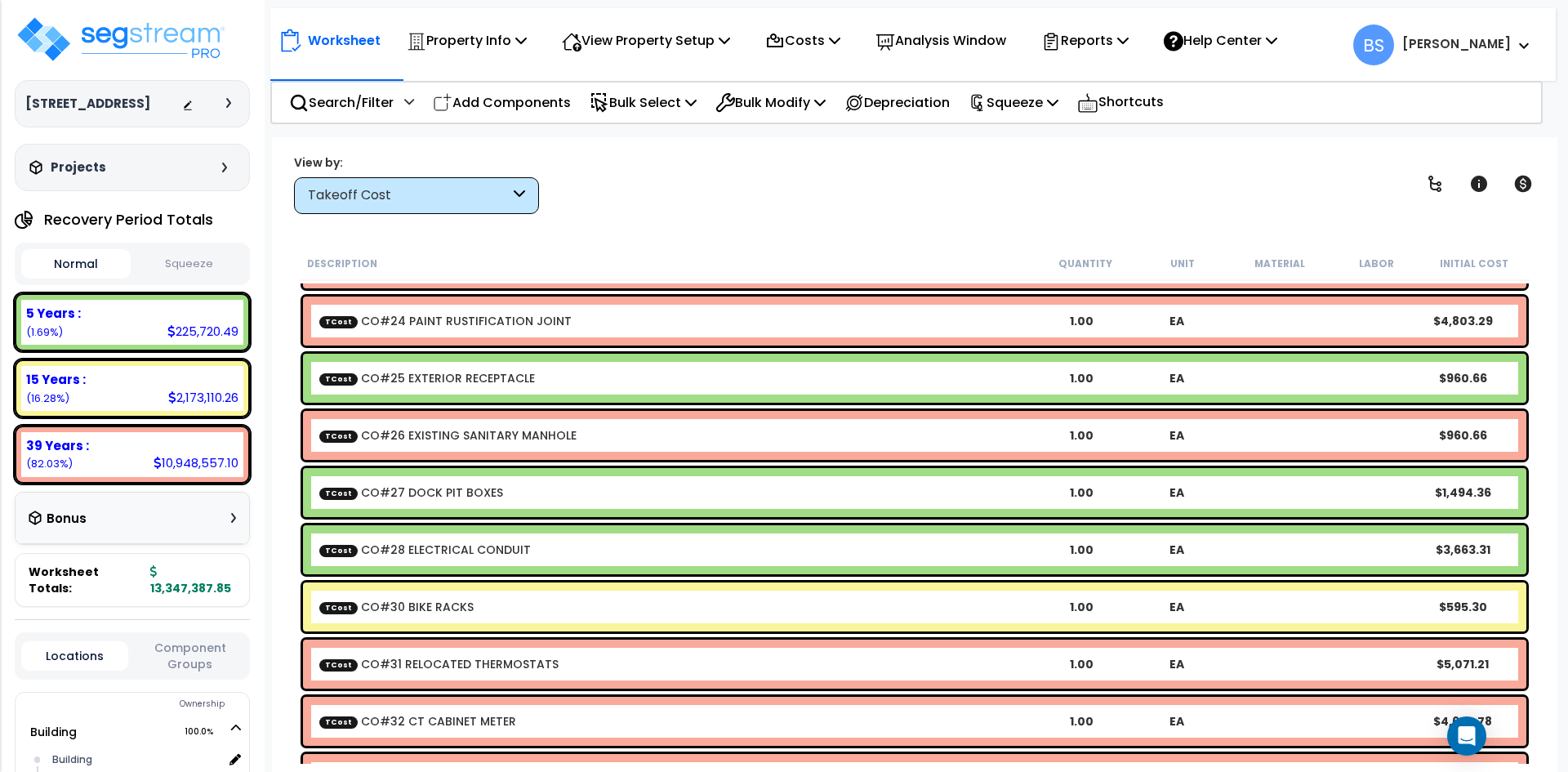
scroll to position [5716, 0]
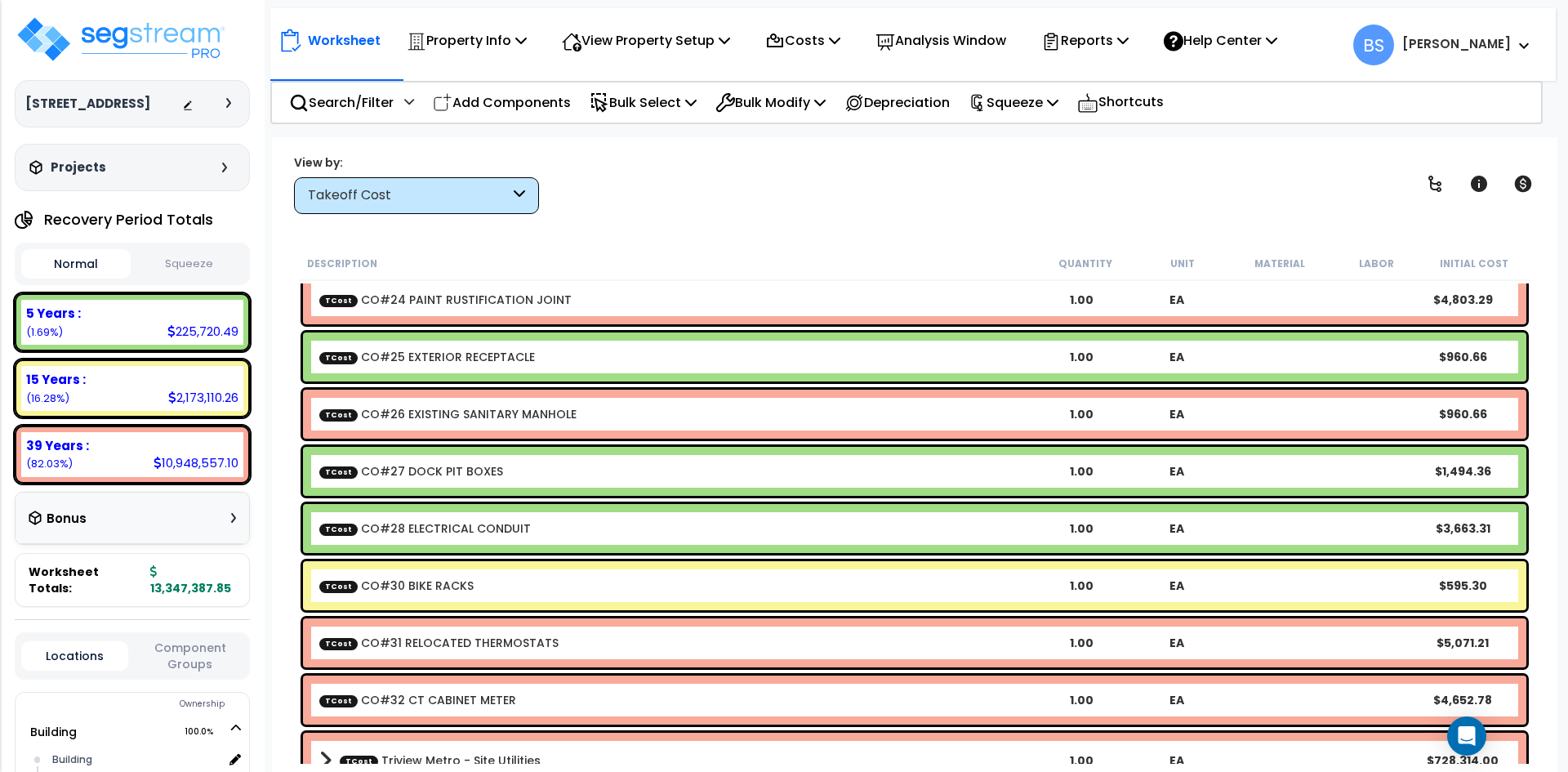
click at [467, 467] on link "TCost CO#27 DOCK PIT BOXES" at bounding box center [411, 471] width 184 height 16
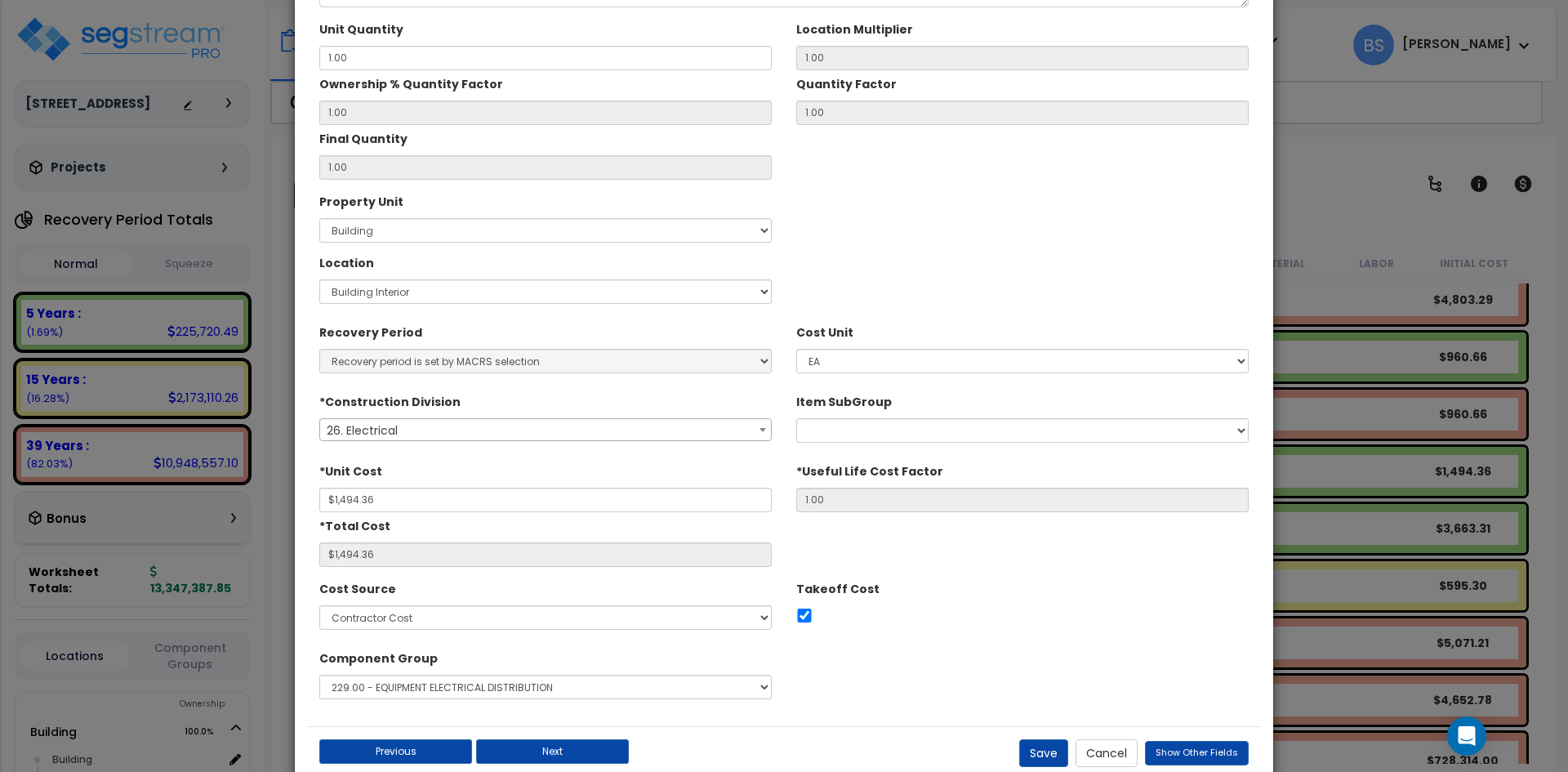
scroll to position [164, 0]
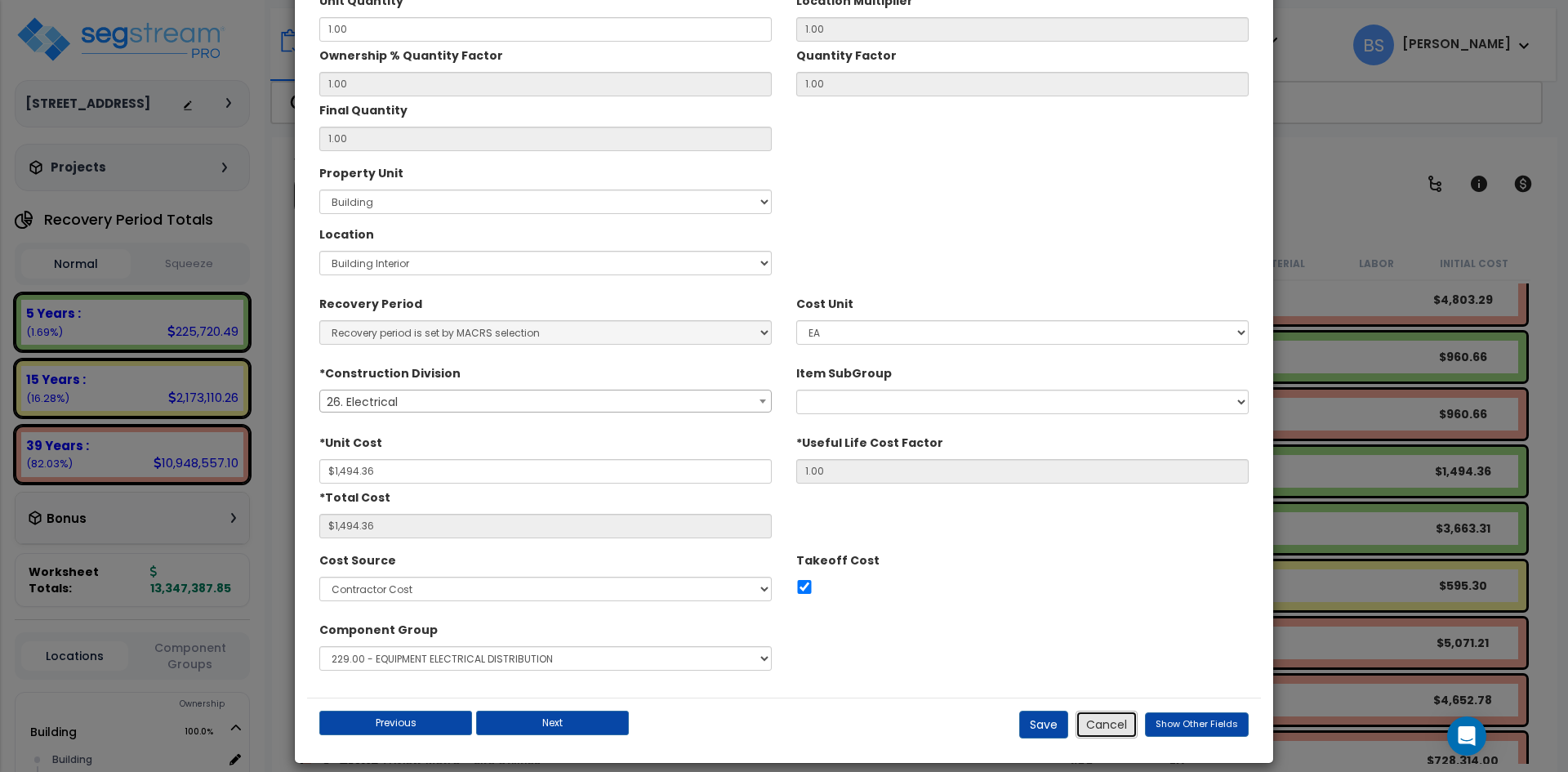
click at [1114, 730] on button "Cancel" at bounding box center [1107, 725] width 62 height 28
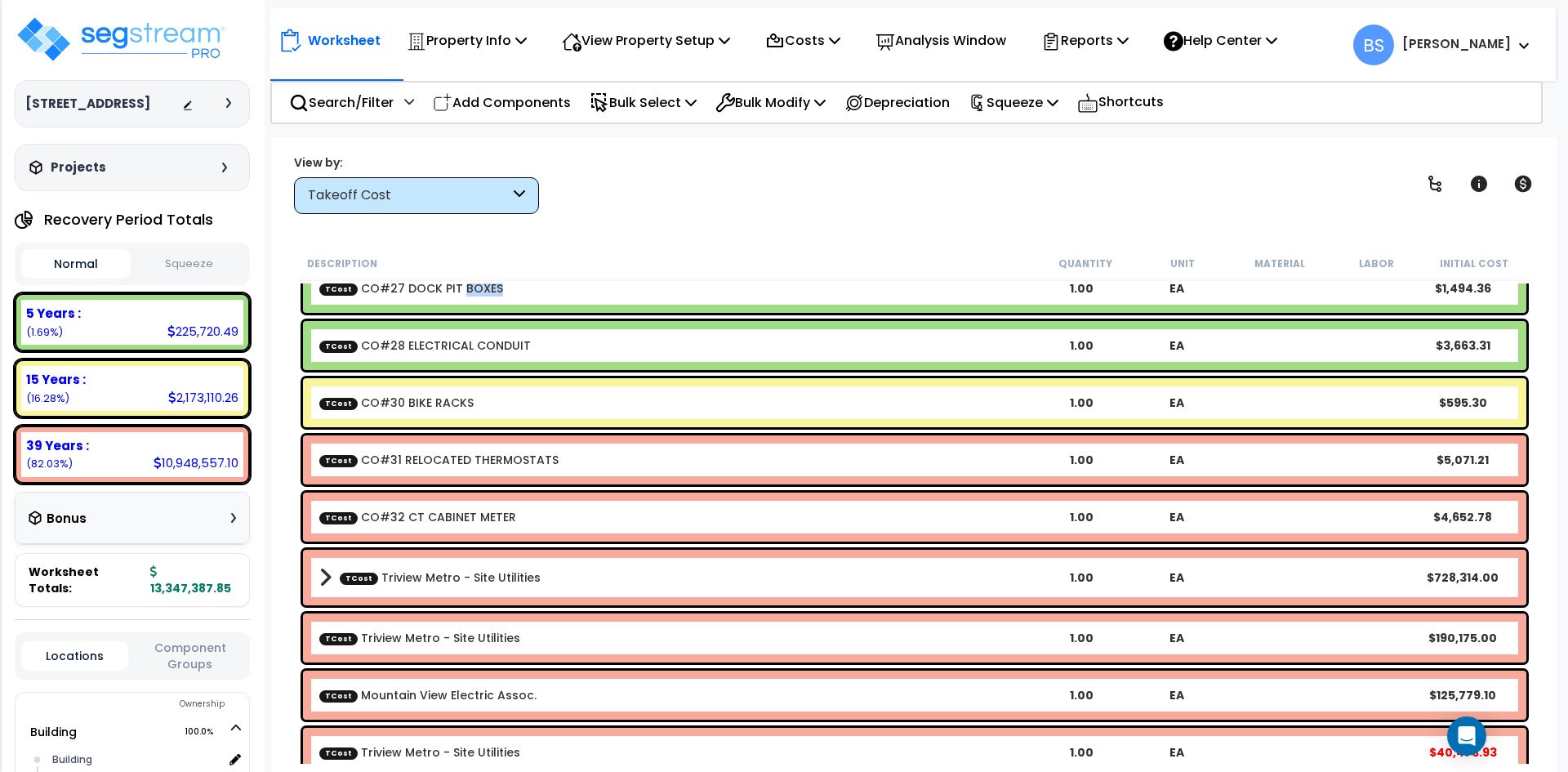
scroll to position [5916, 0]
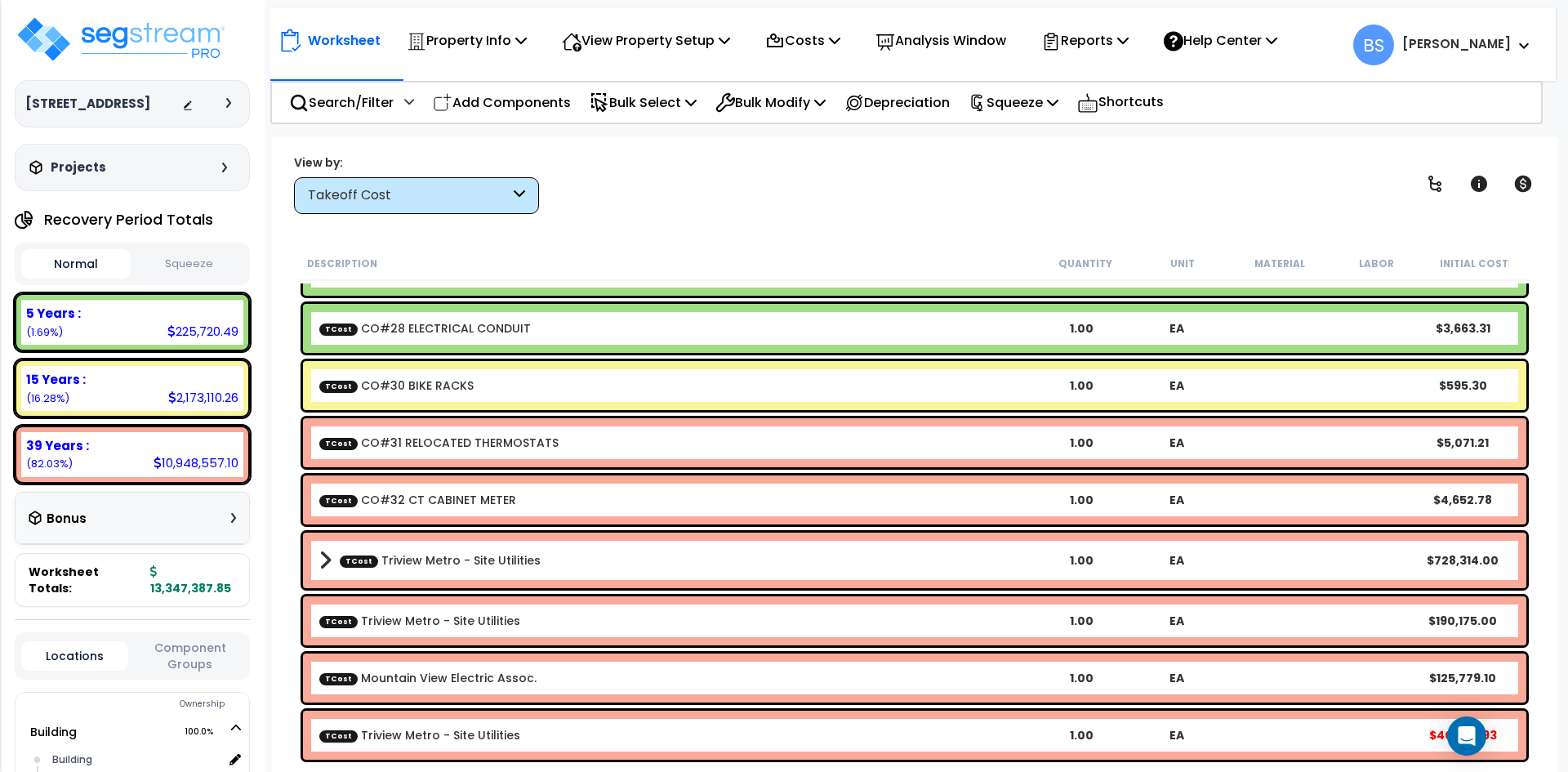
click at [438, 567] on link "TCost Triview Metro - Site Utilities" at bounding box center [440, 560] width 201 height 16
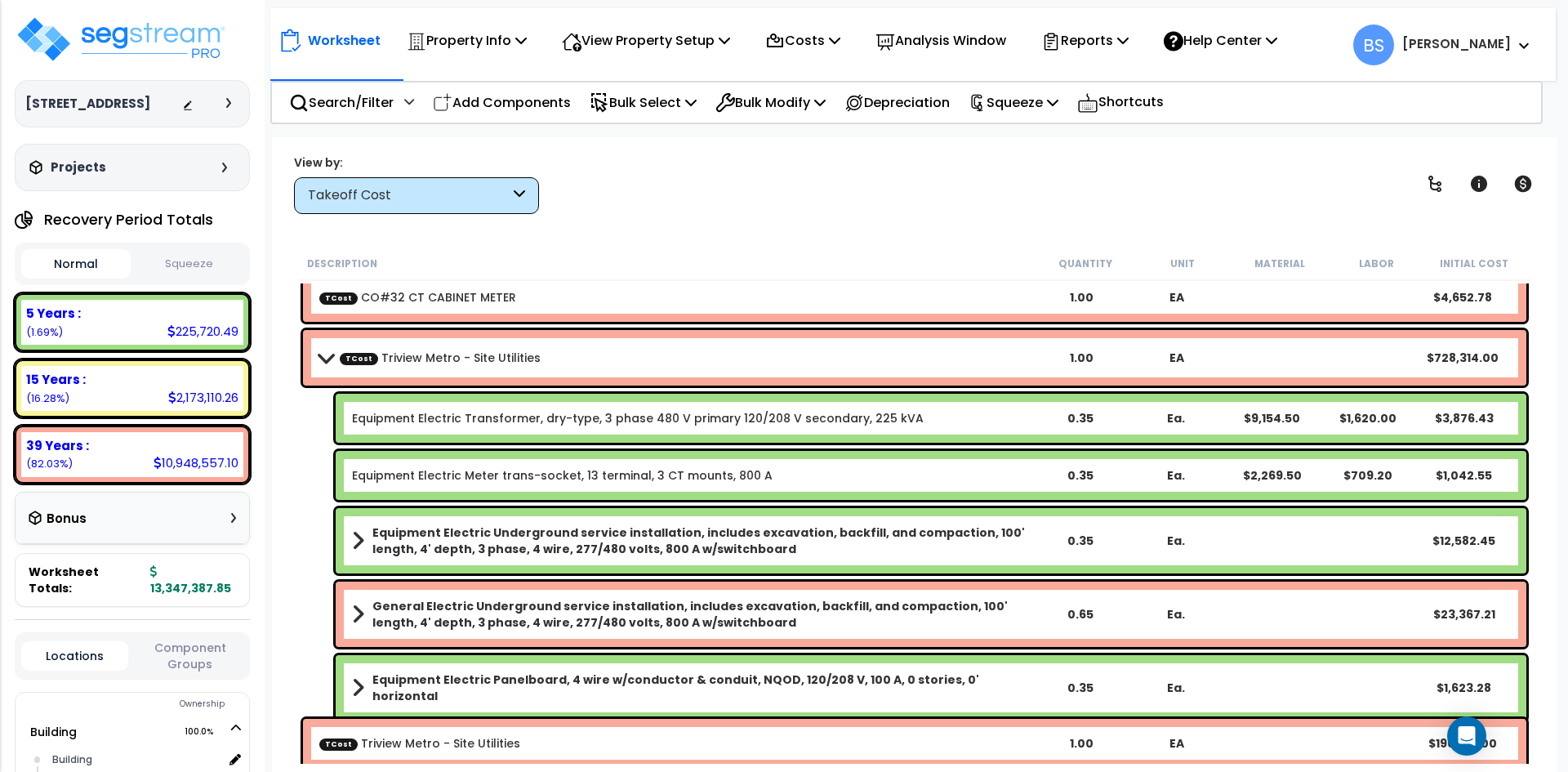
scroll to position [6160, 0]
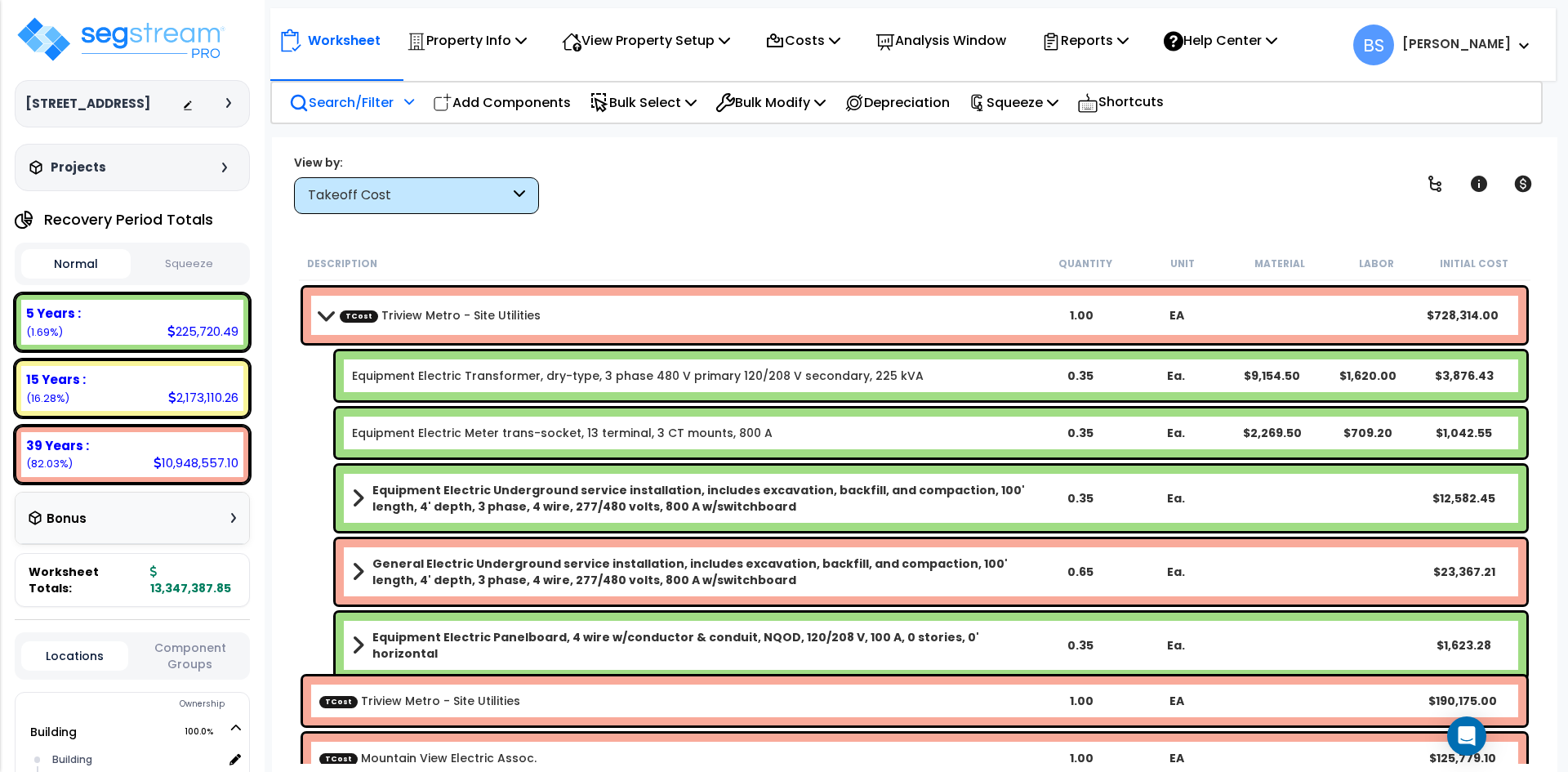
click at [365, 110] on p "Search/Filter" at bounding box center [341, 102] width 105 height 22
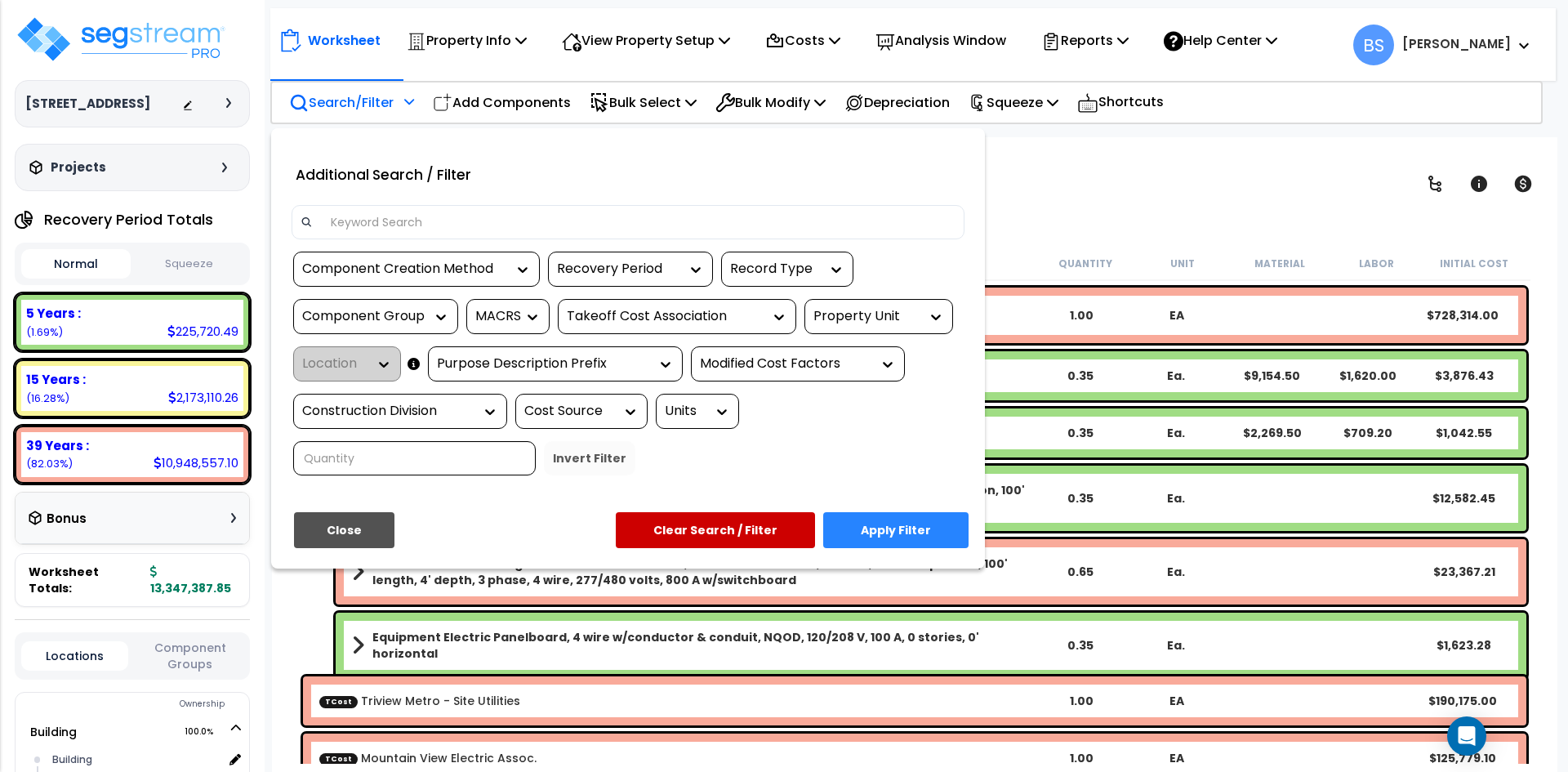
click at [373, 220] on input at bounding box center [638, 222] width 635 height 25
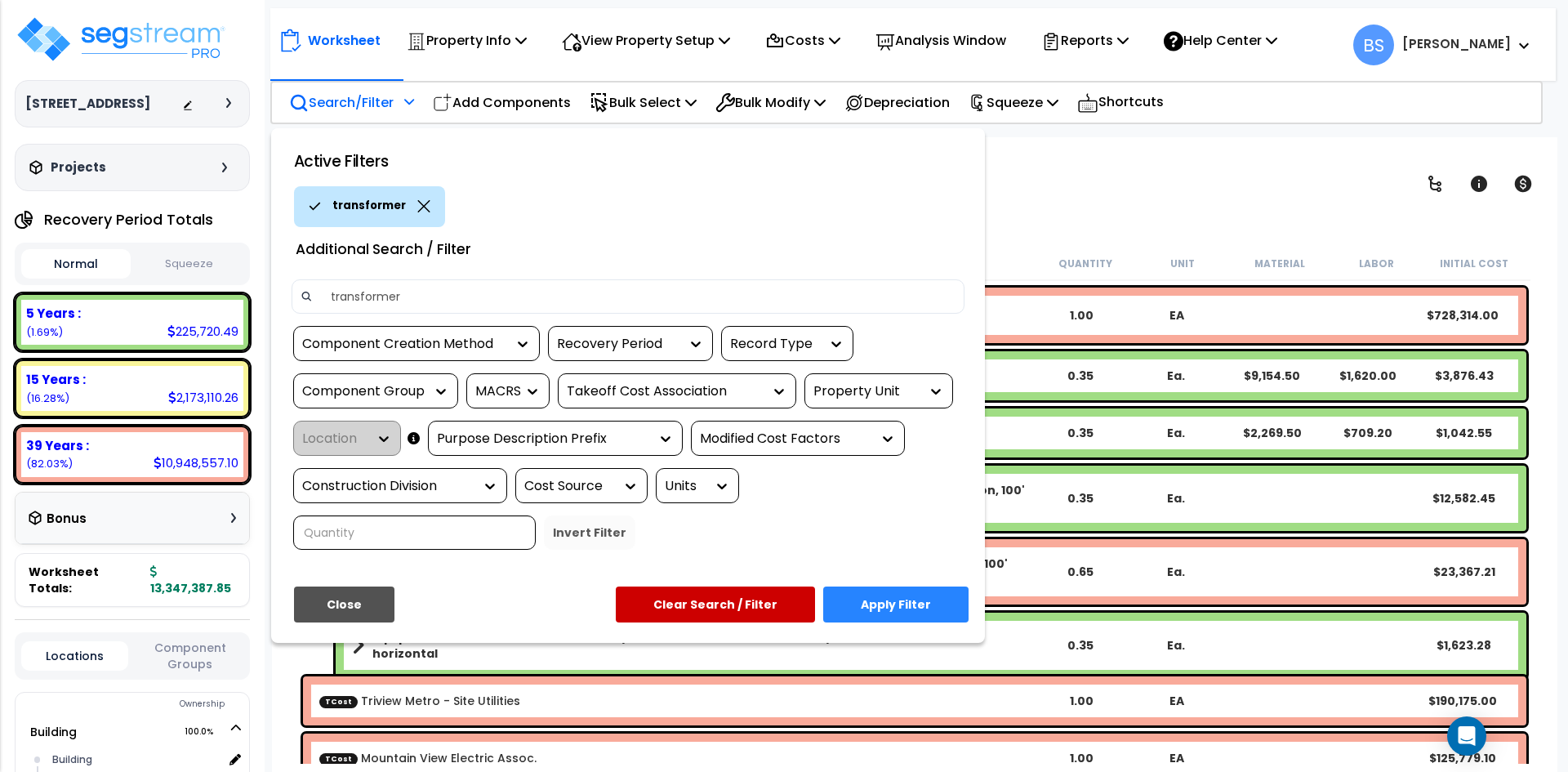
type input "transformer"
click at [901, 604] on button "Apply Filter" at bounding box center [896, 604] width 146 height 36
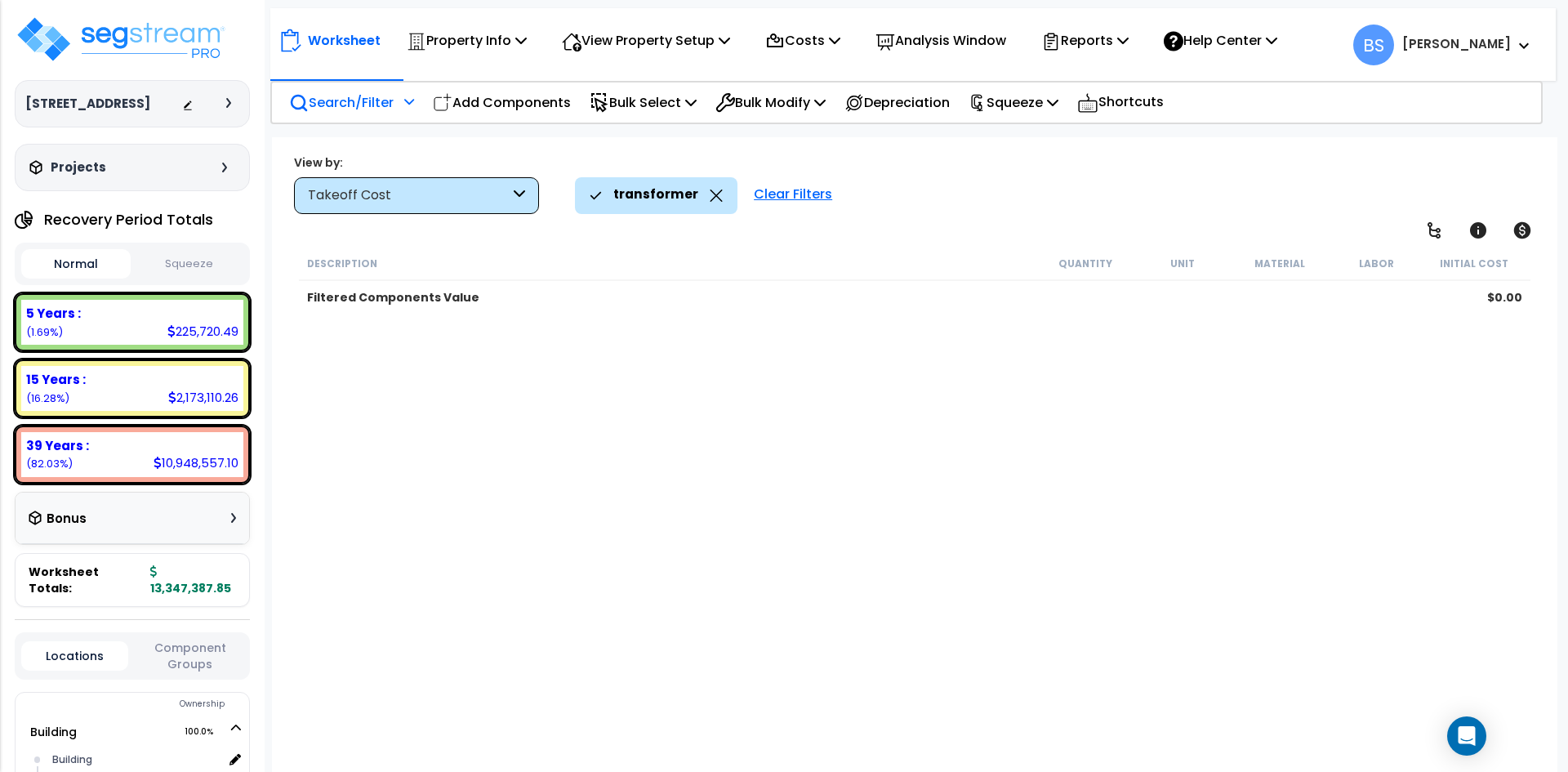
click at [417, 303] on b "Filtered Components Value" at bounding box center [393, 297] width 173 height 16
click at [634, 302] on div "Filtered Components Value" at bounding box center [672, 297] width 730 height 16
click at [427, 194] on div "Takeoff Cost" at bounding box center [408, 195] width 202 height 19
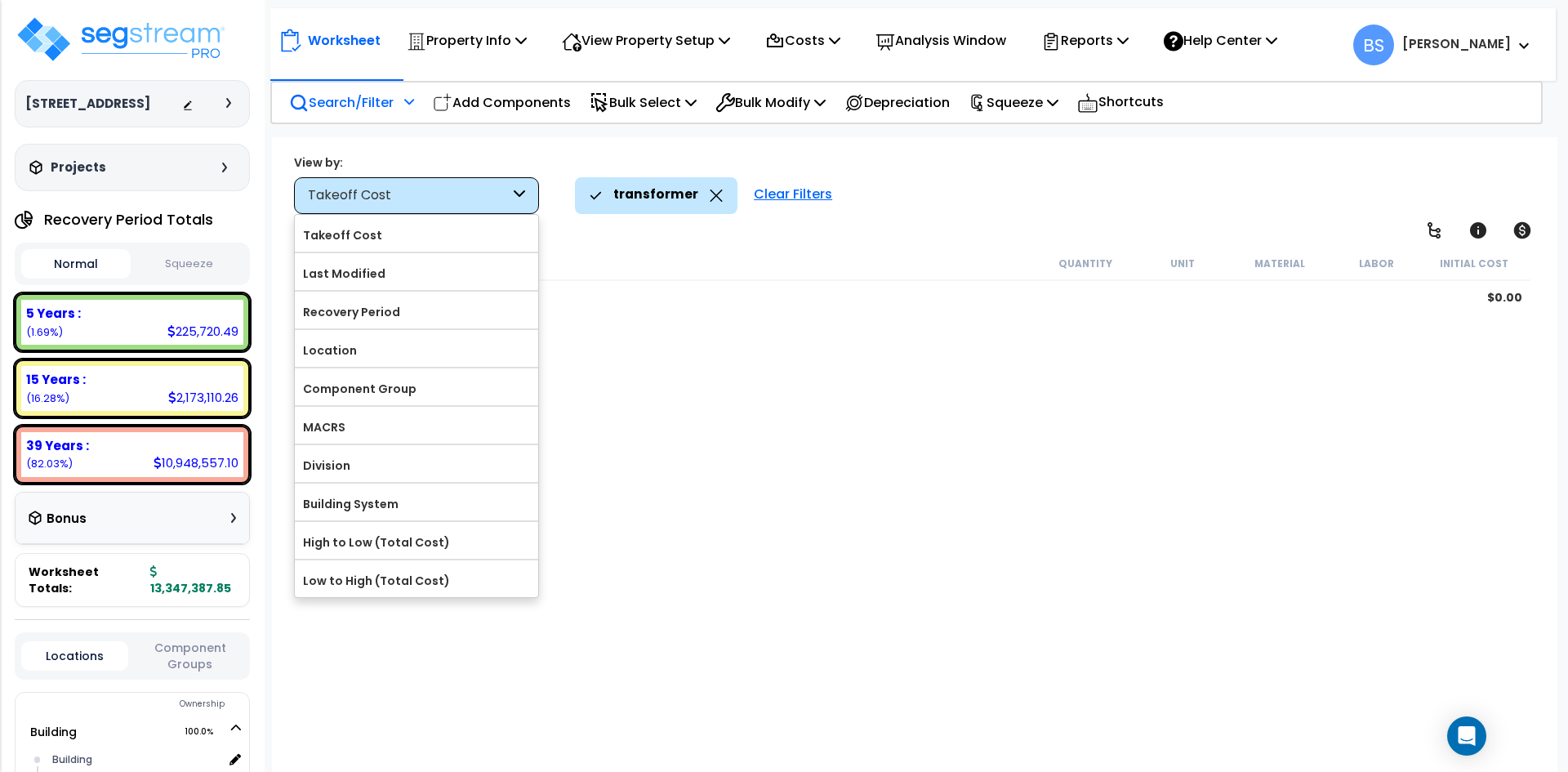
click at [427, 194] on div "Takeoff Cost" at bounding box center [408, 195] width 202 height 19
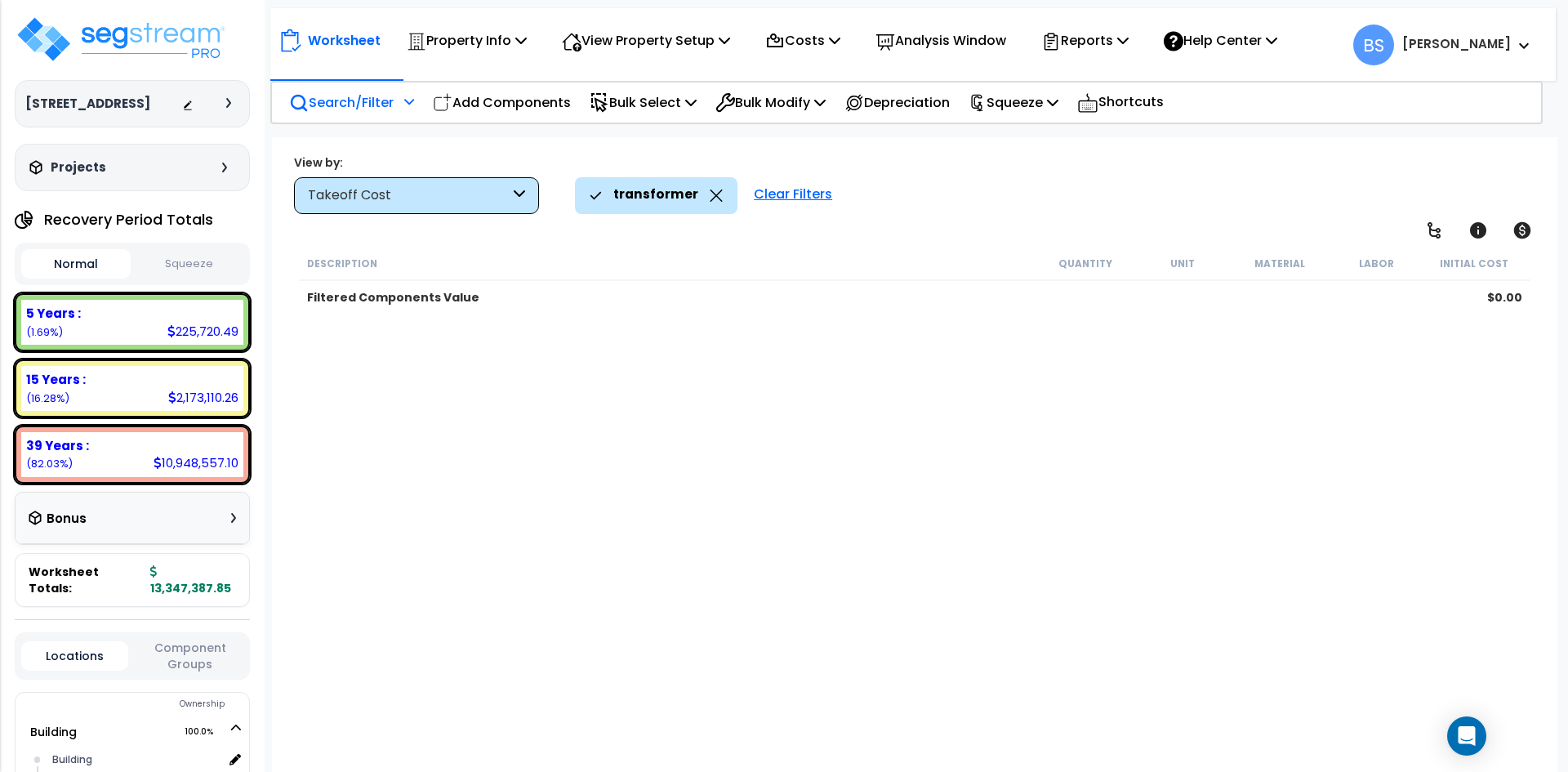
click at [711, 198] on icon at bounding box center [717, 195] width 13 height 12
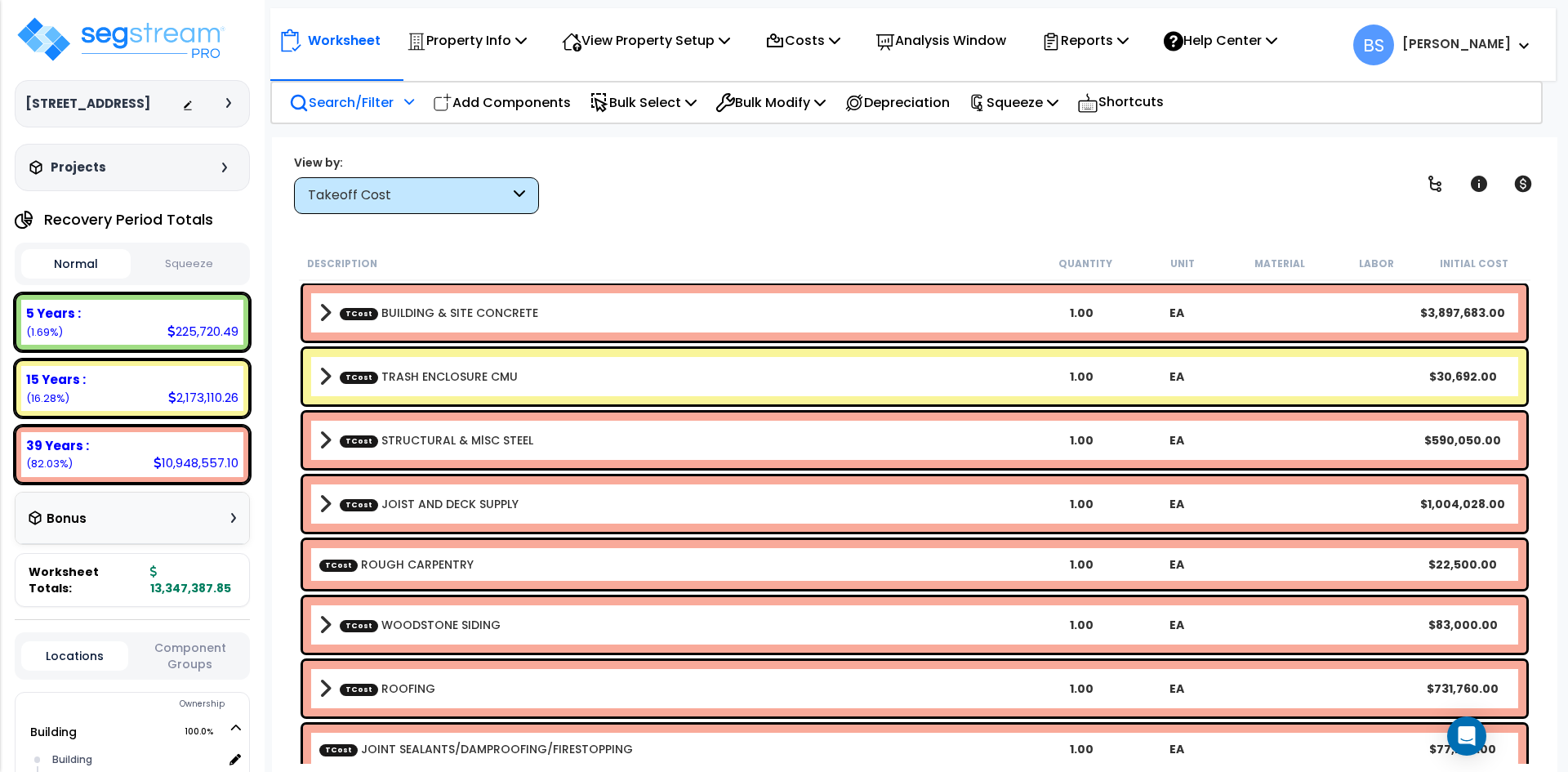
click at [871, 153] on div "Worksheet Property Info Property Setup Add Property Unit Template property Clon…" at bounding box center [914, 523] width 1286 height 772
click at [840, 46] on icon at bounding box center [834, 40] width 11 height 13
click at [817, 105] on link "Direct Costs" at bounding box center [838, 112] width 162 height 33
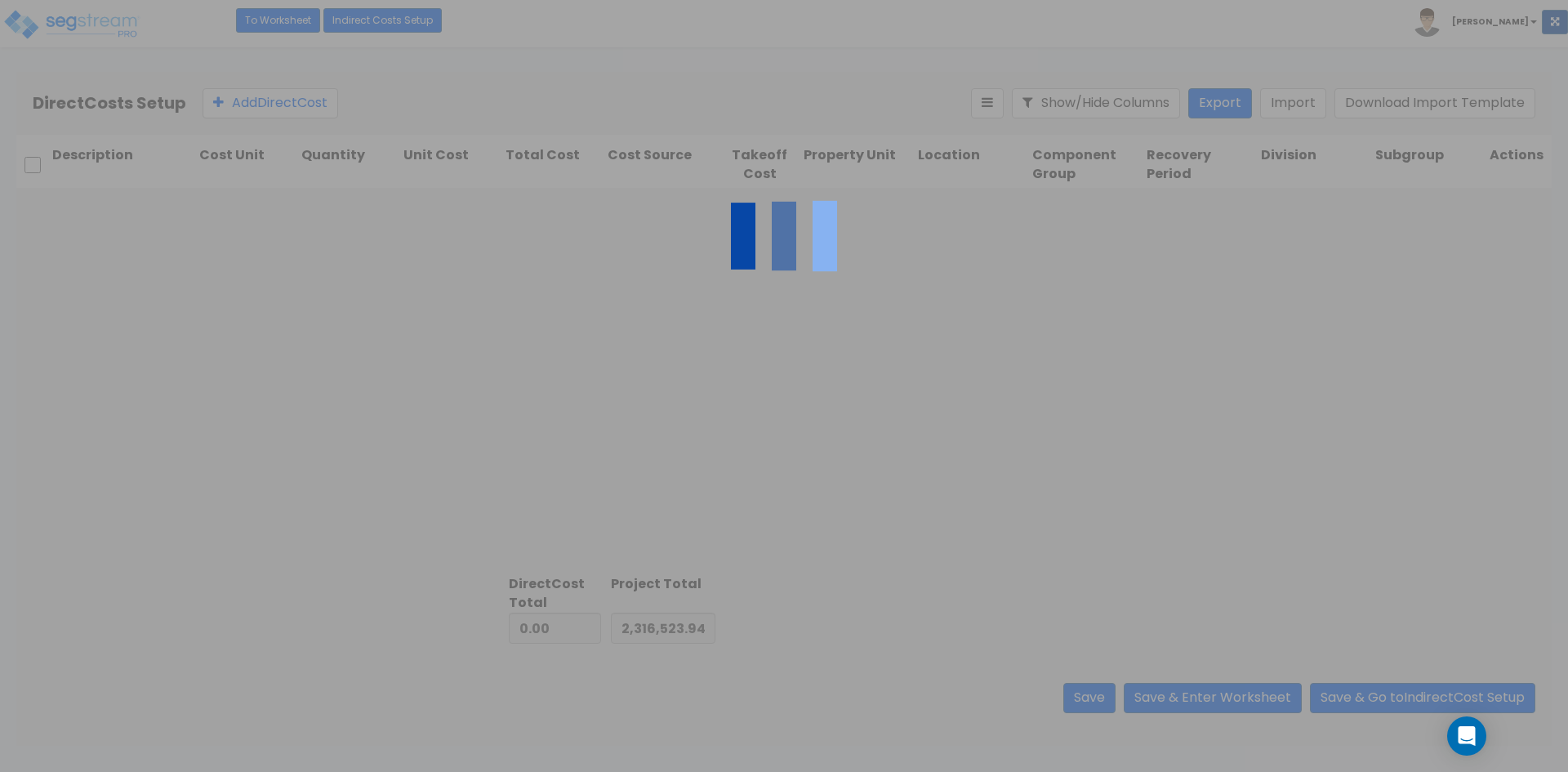
type input "11,030,863.91"
type input "13,347,387.85"
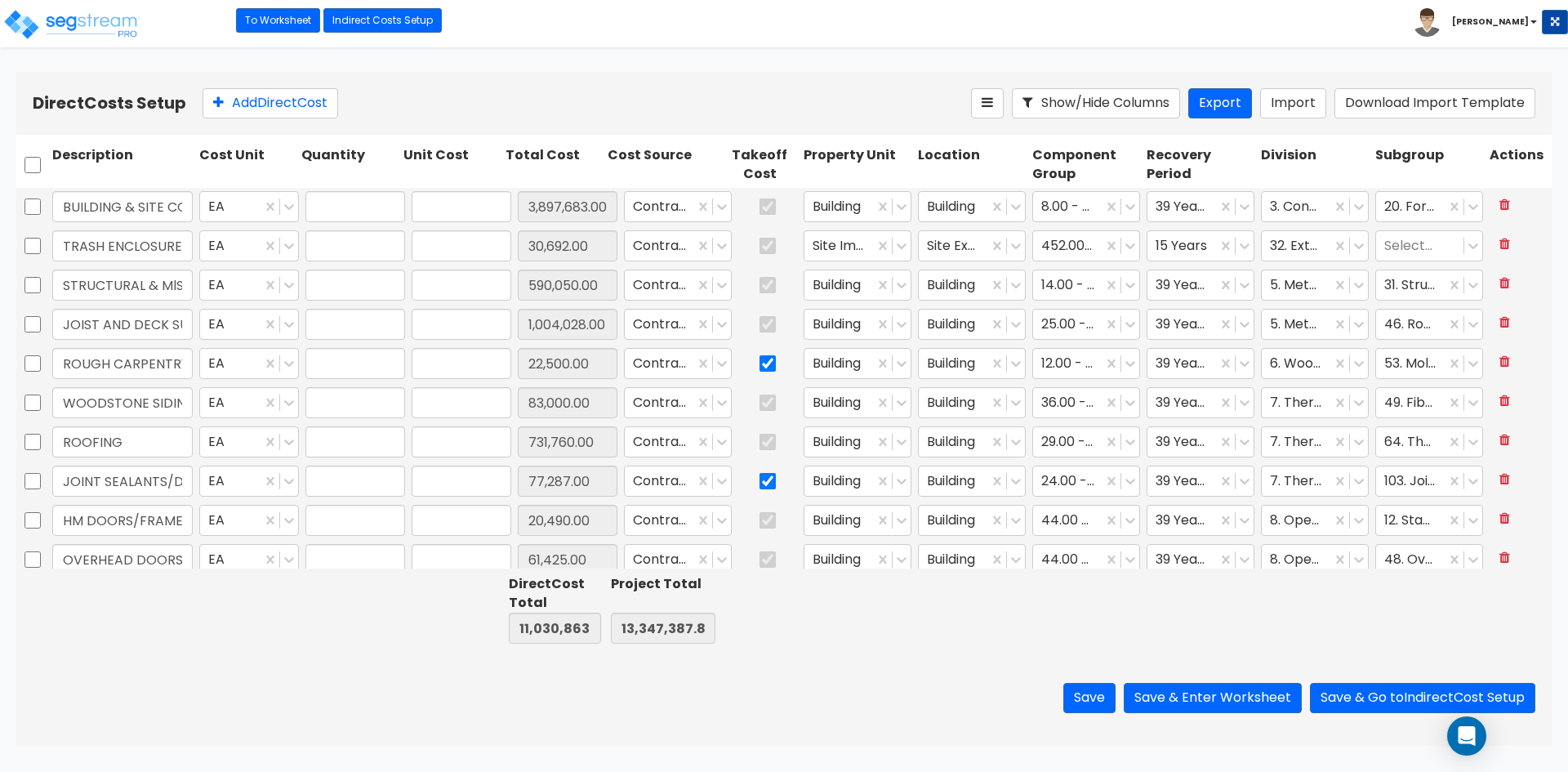
type input "1.00"
type input "3,897,683.00"
type input "1.00"
type input "30,692.00"
type input "1.00"
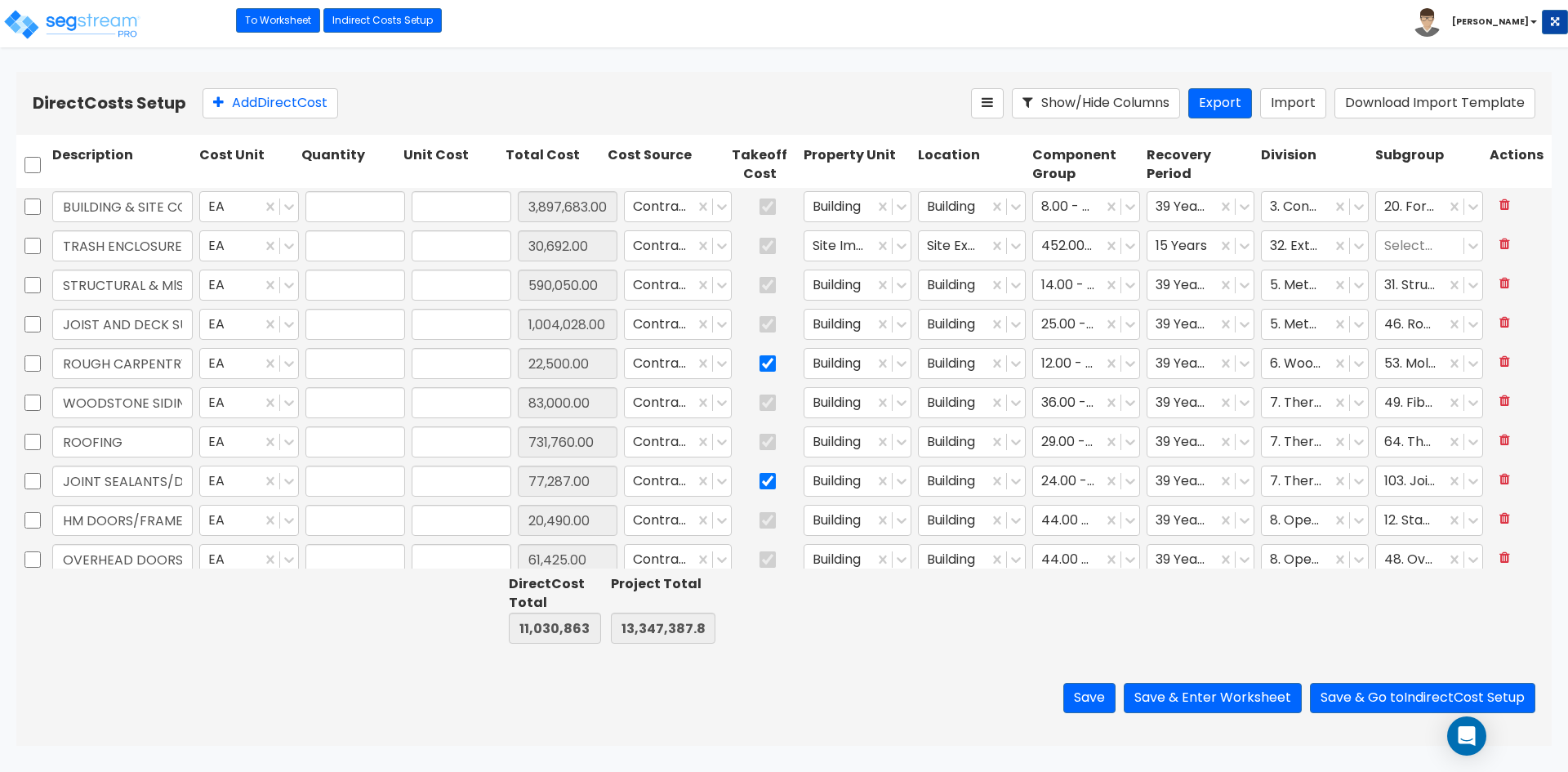
type input "590,050.00"
type input "1.00"
type input "1,004,028.00"
type input "1.00"
type input "22,500.00"
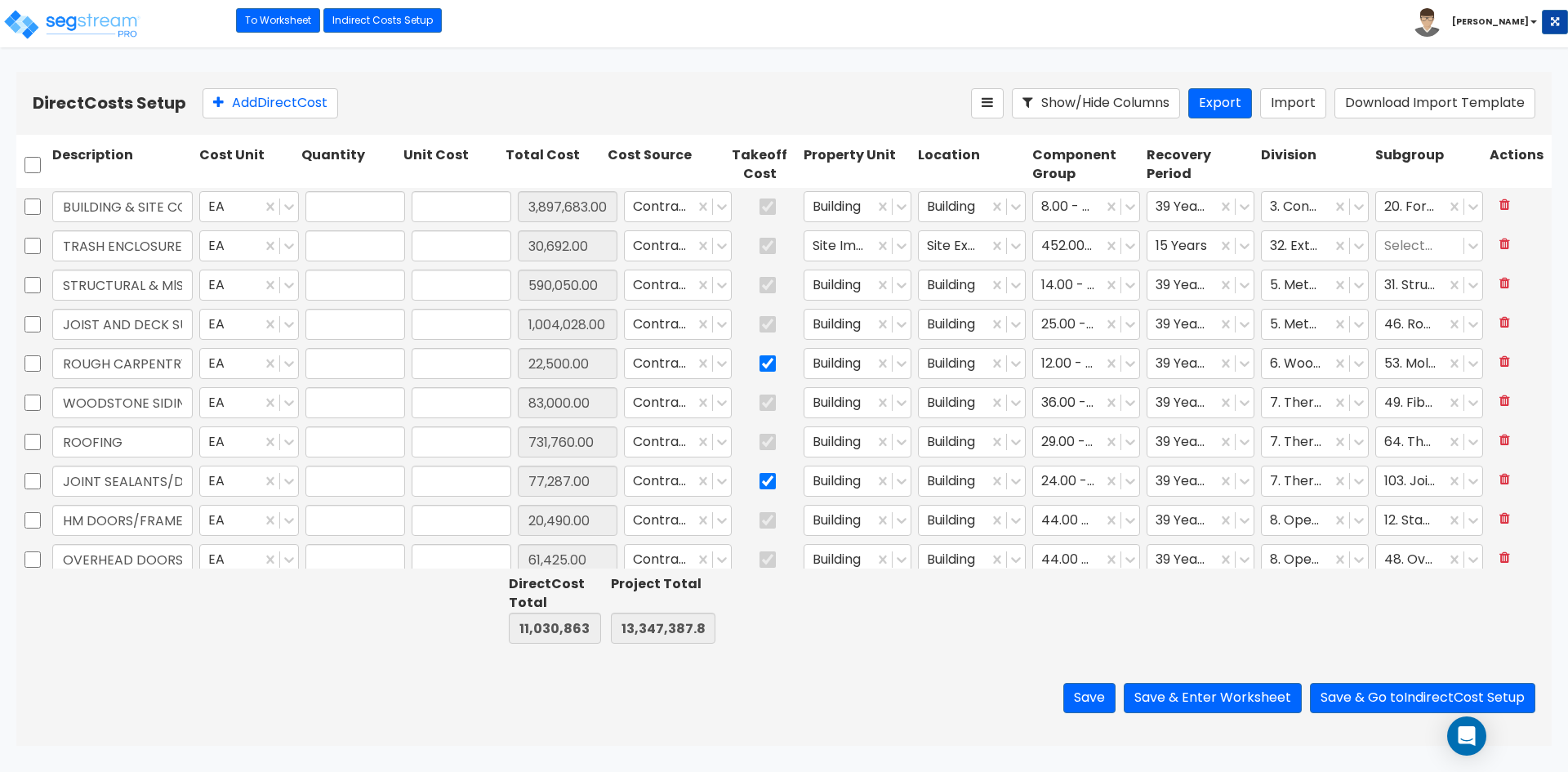
type input "1.00"
type input "83,000.00"
type input "1.00"
type input "731,760.00"
type input "1.00"
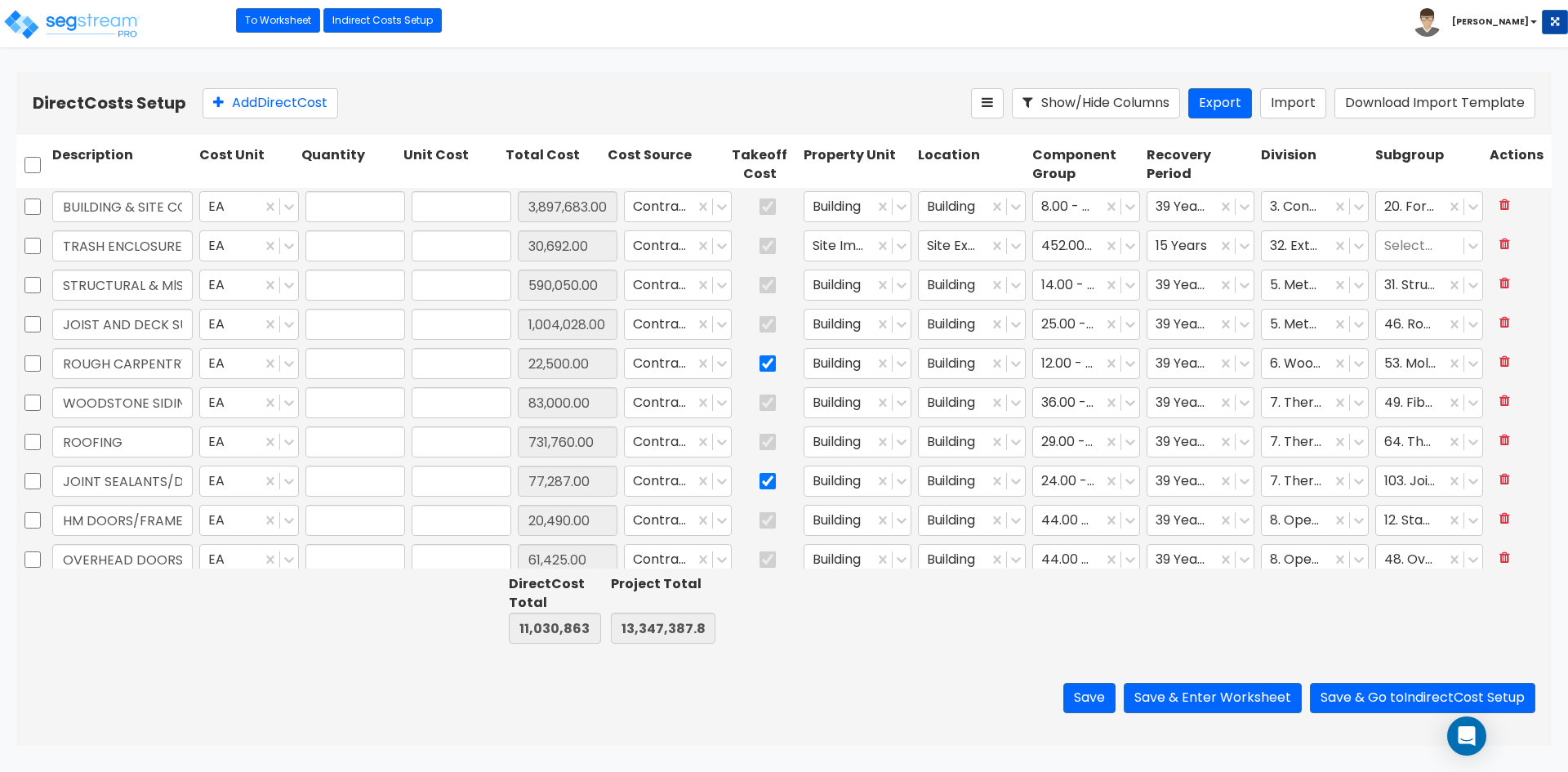
type input "77,287.00"
type input "1.00"
type input "20,490.00"
type input "1.00"
type input "61,425.00"
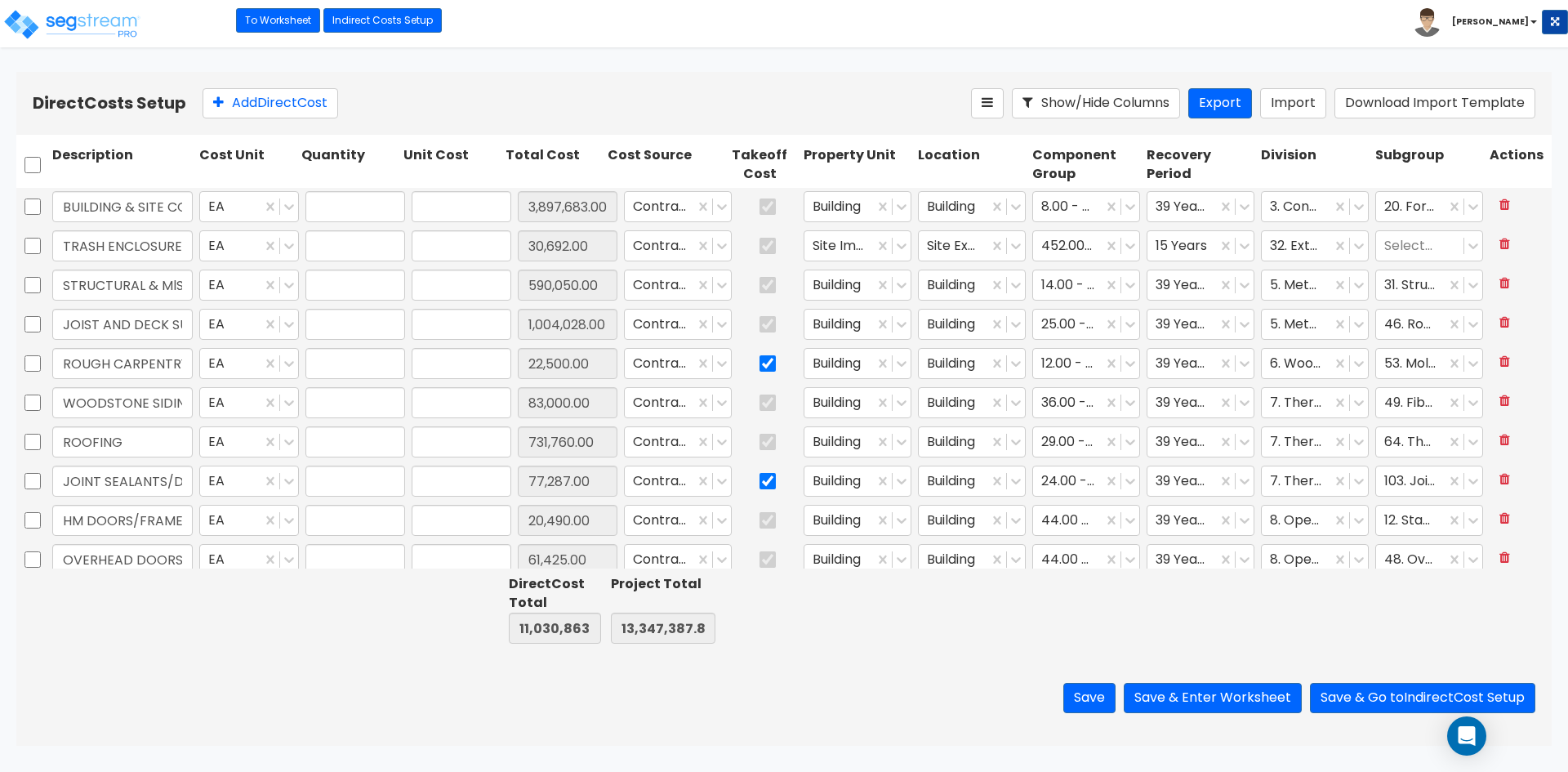
type input "1.00"
type input "169,435.00"
type input "1.00"
type input "79,310.00"
type input "1.00"
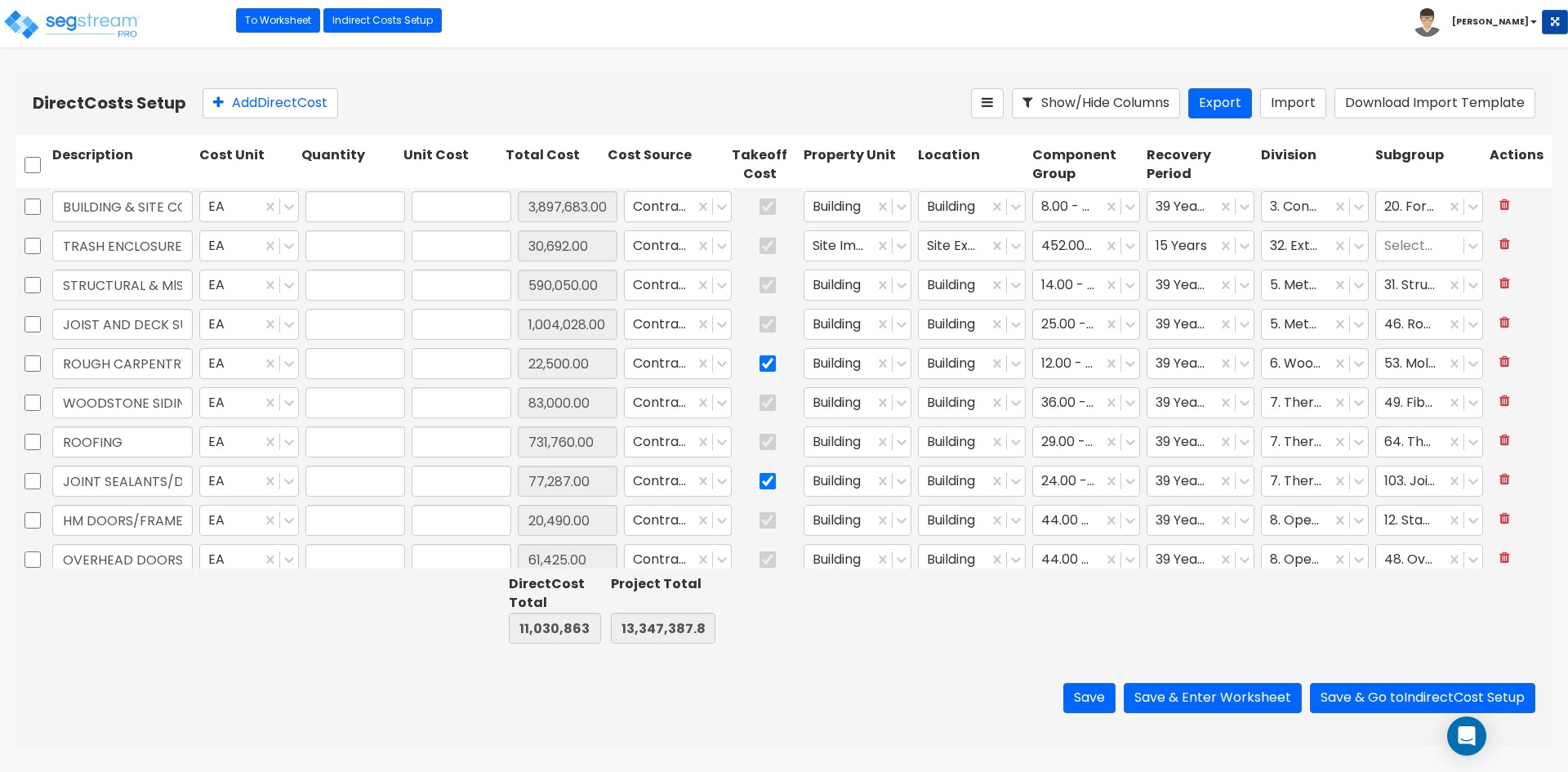
type input "76,100.00"
type input "1.00"
type input "18,500.00"
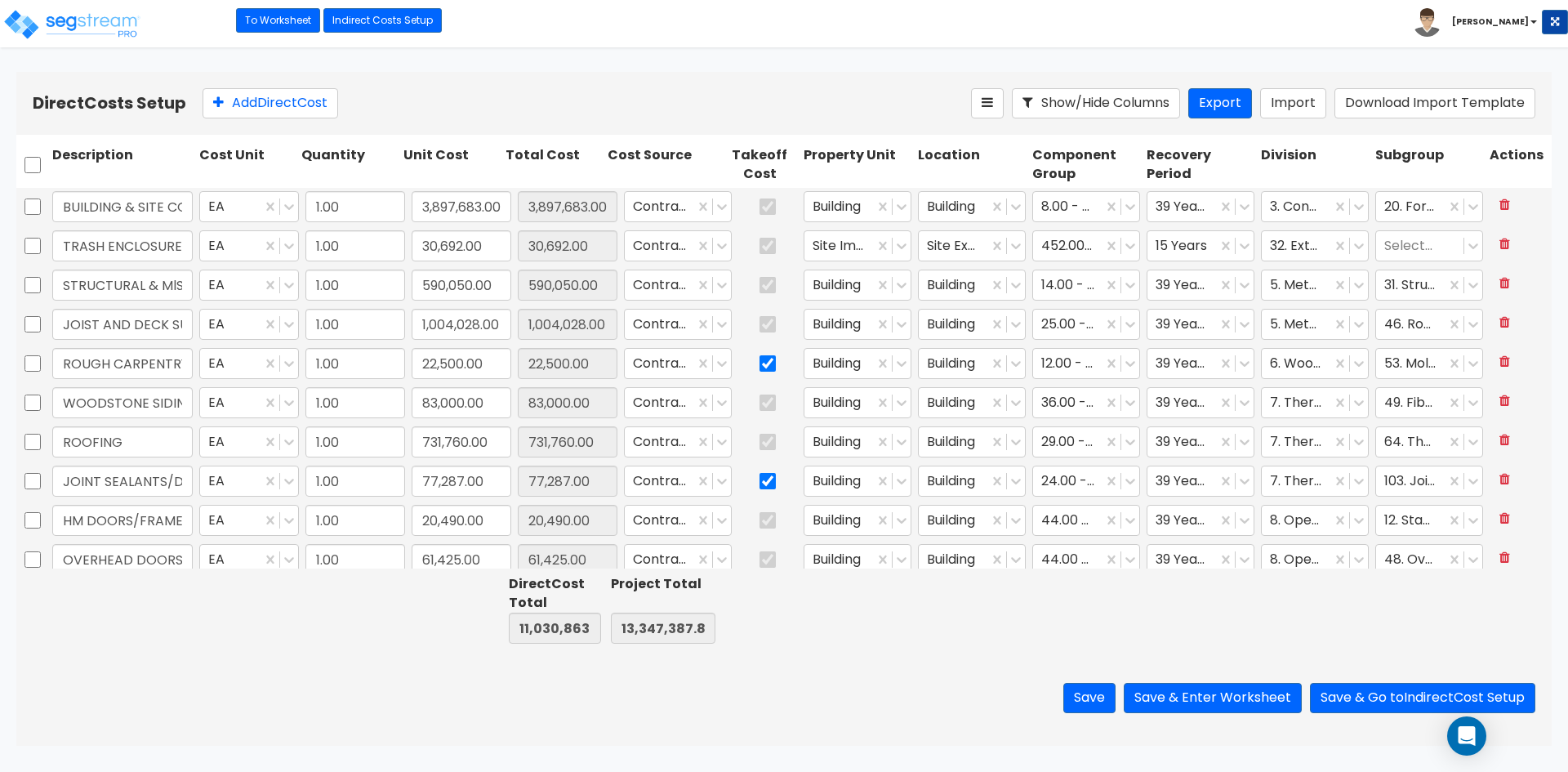
type input "1.00"
type input "117,058.00"
type input "1.00"
type input "270,345.00"
click at [760, 358] on input "checkbox" at bounding box center [768, 363] width 16 height 31
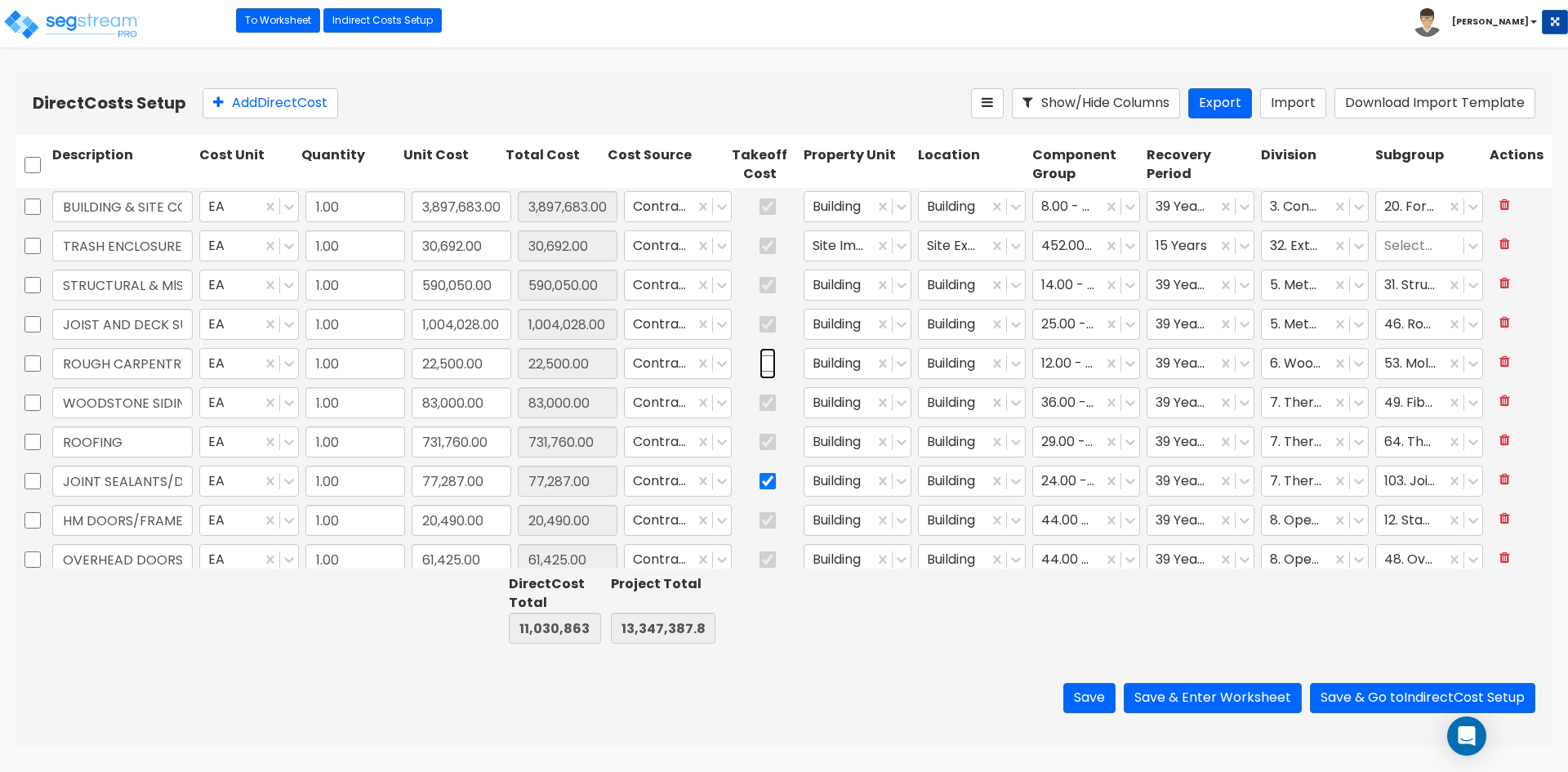
checkbox input "false"
drag, startPoint x: 754, startPoint y: 482, endPoint x: 769, endPoint y: 444, distance: 40.9
click at [760, 482] on input "checkbox" at bounding box center [768, 481] width 16 height 31
checkbox input "false"
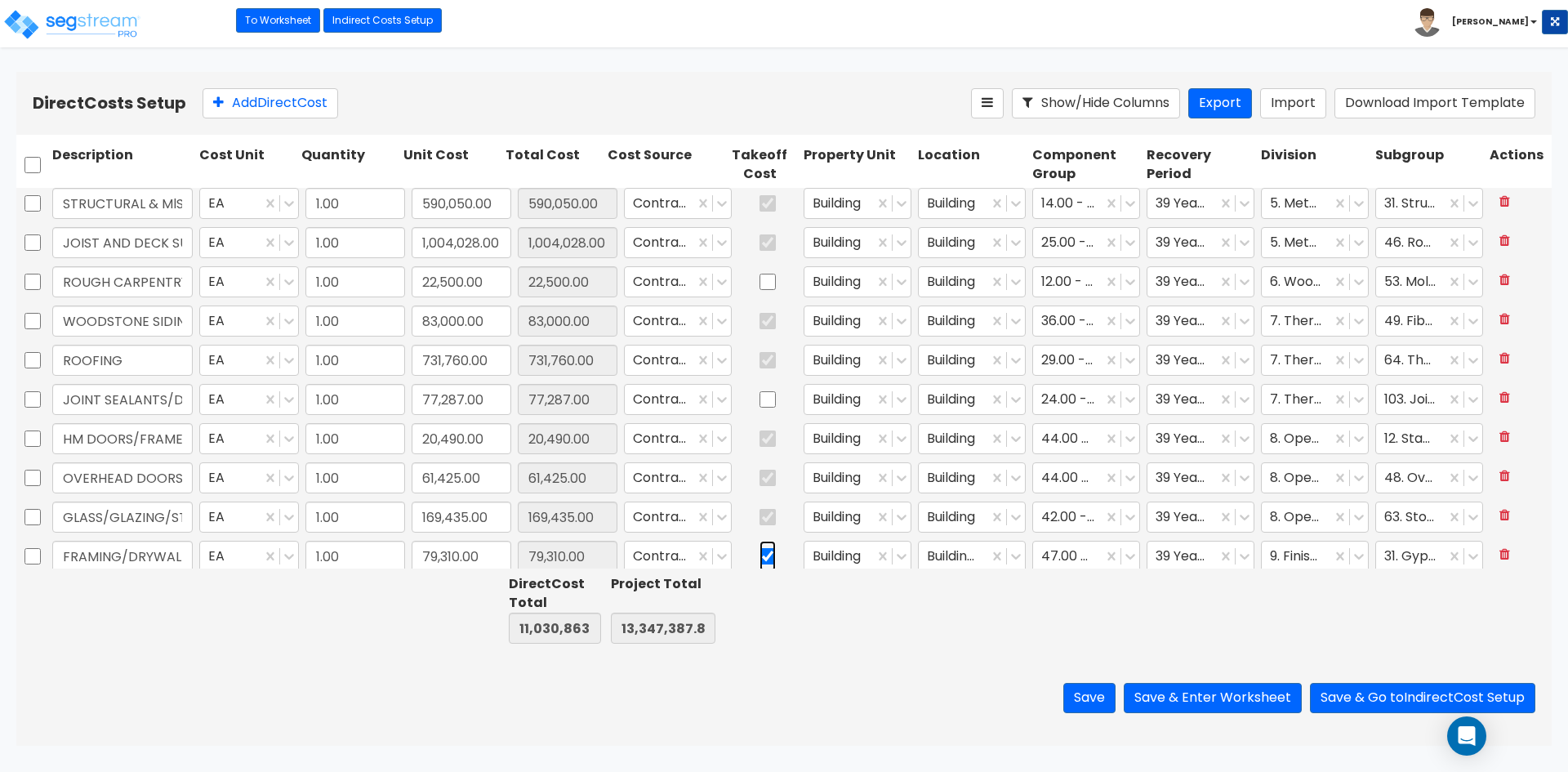
click at [762, 556] on input "checkbox" at bounding box center [768, 556] width 16 height 31
checkbox input "false"
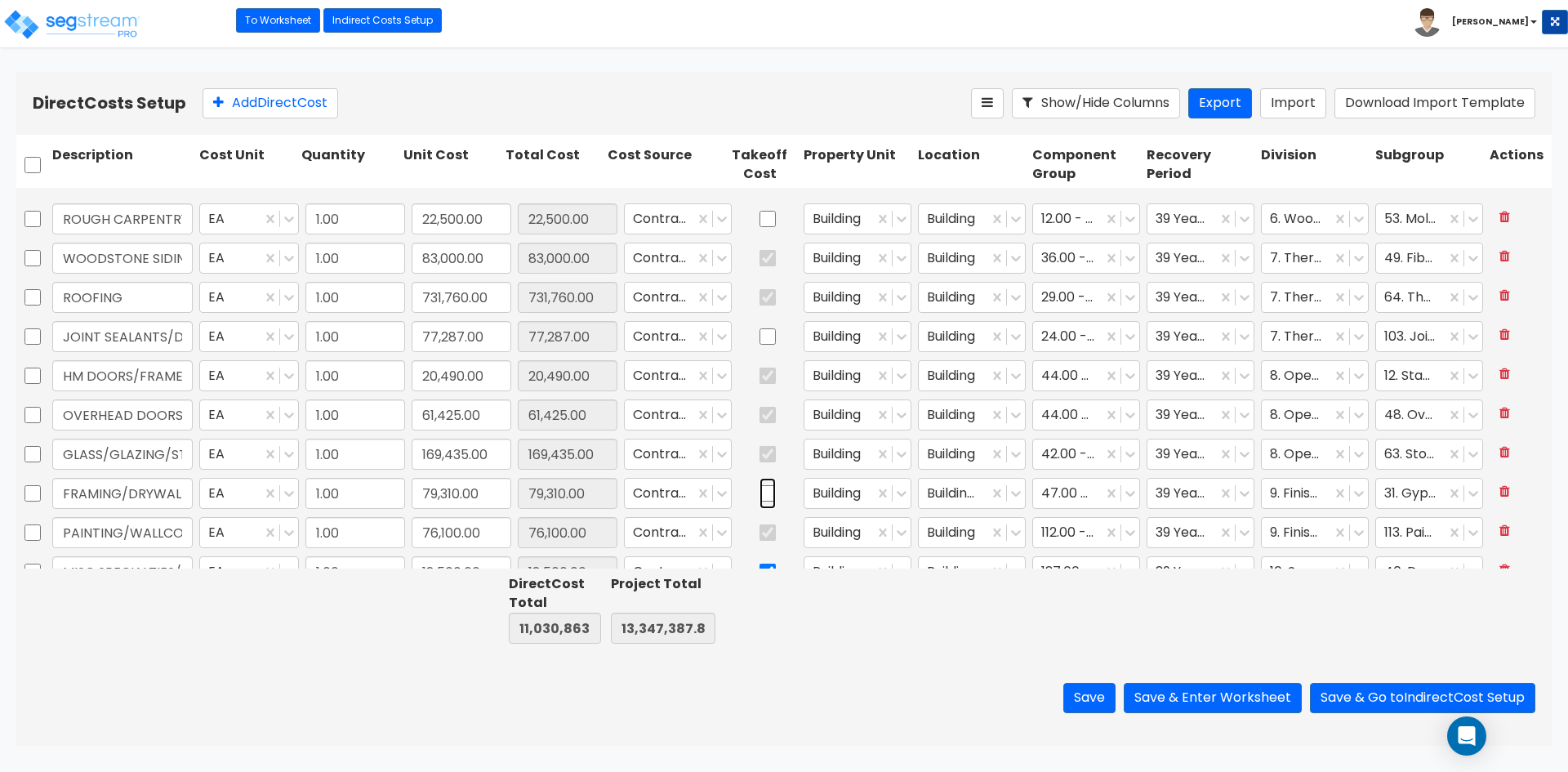
type input "1.00"
type input "304,668.00"
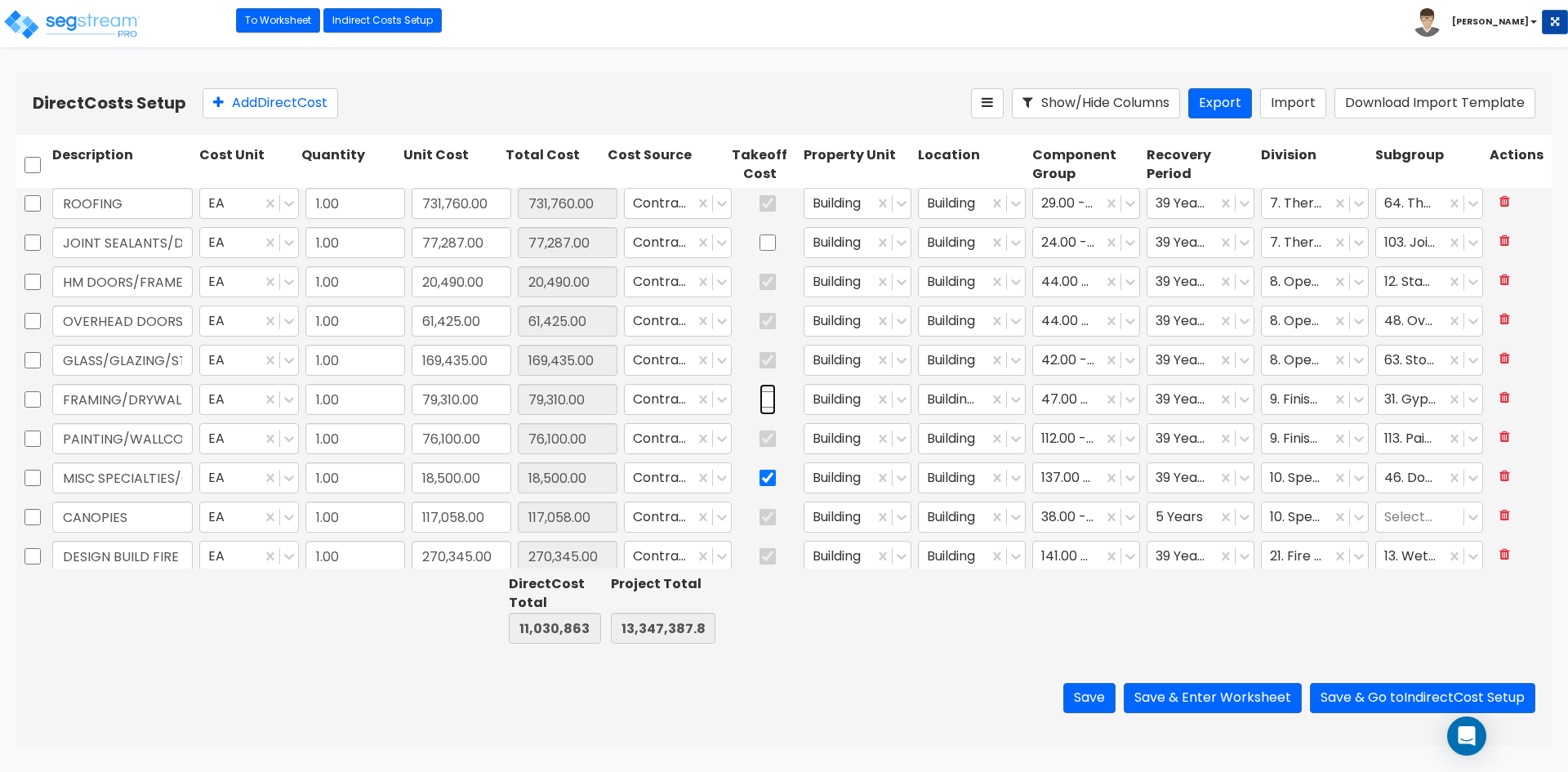
scroll to position [245, 0]
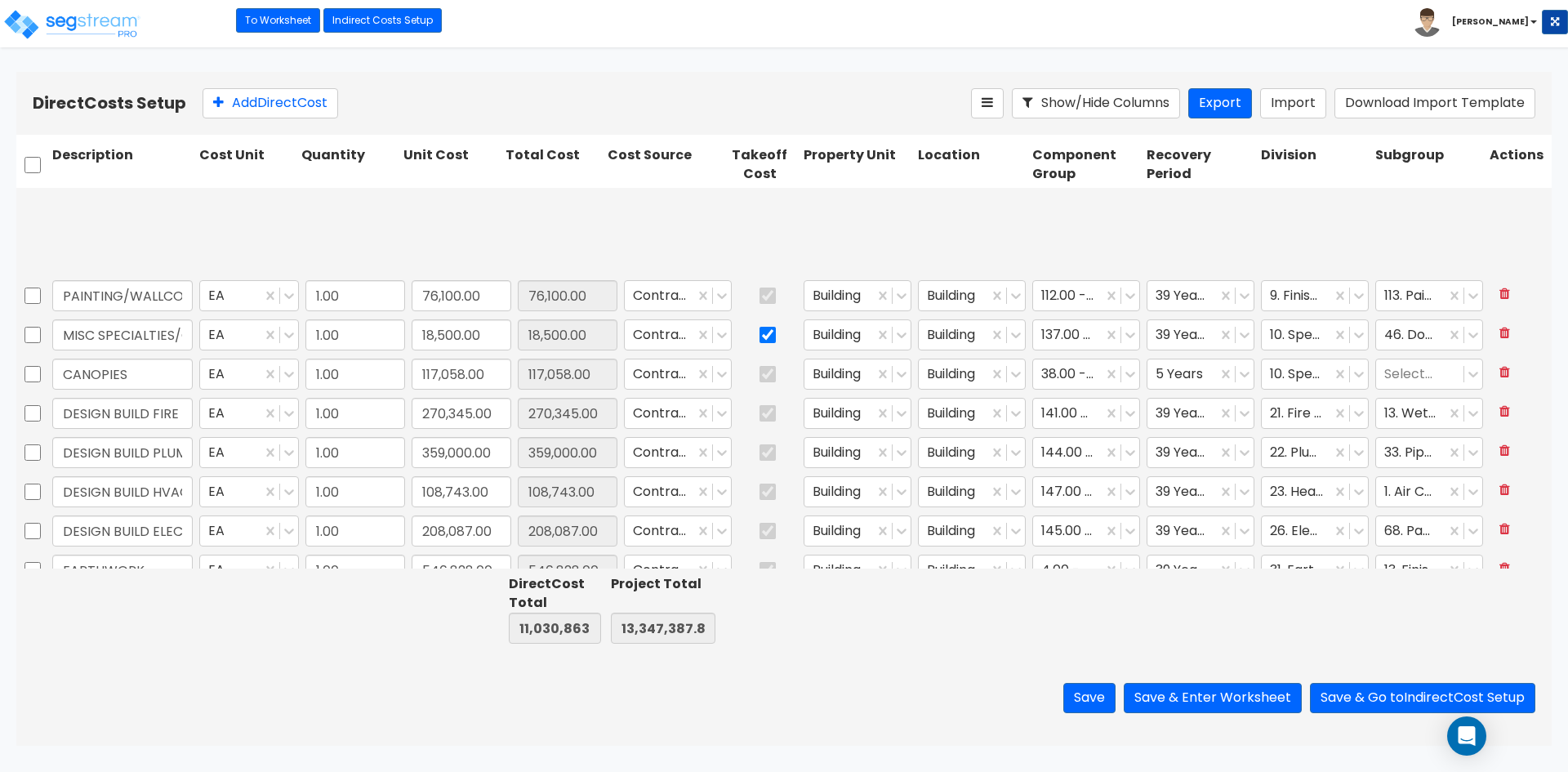
type input "1.00"
type input "3,407.13"
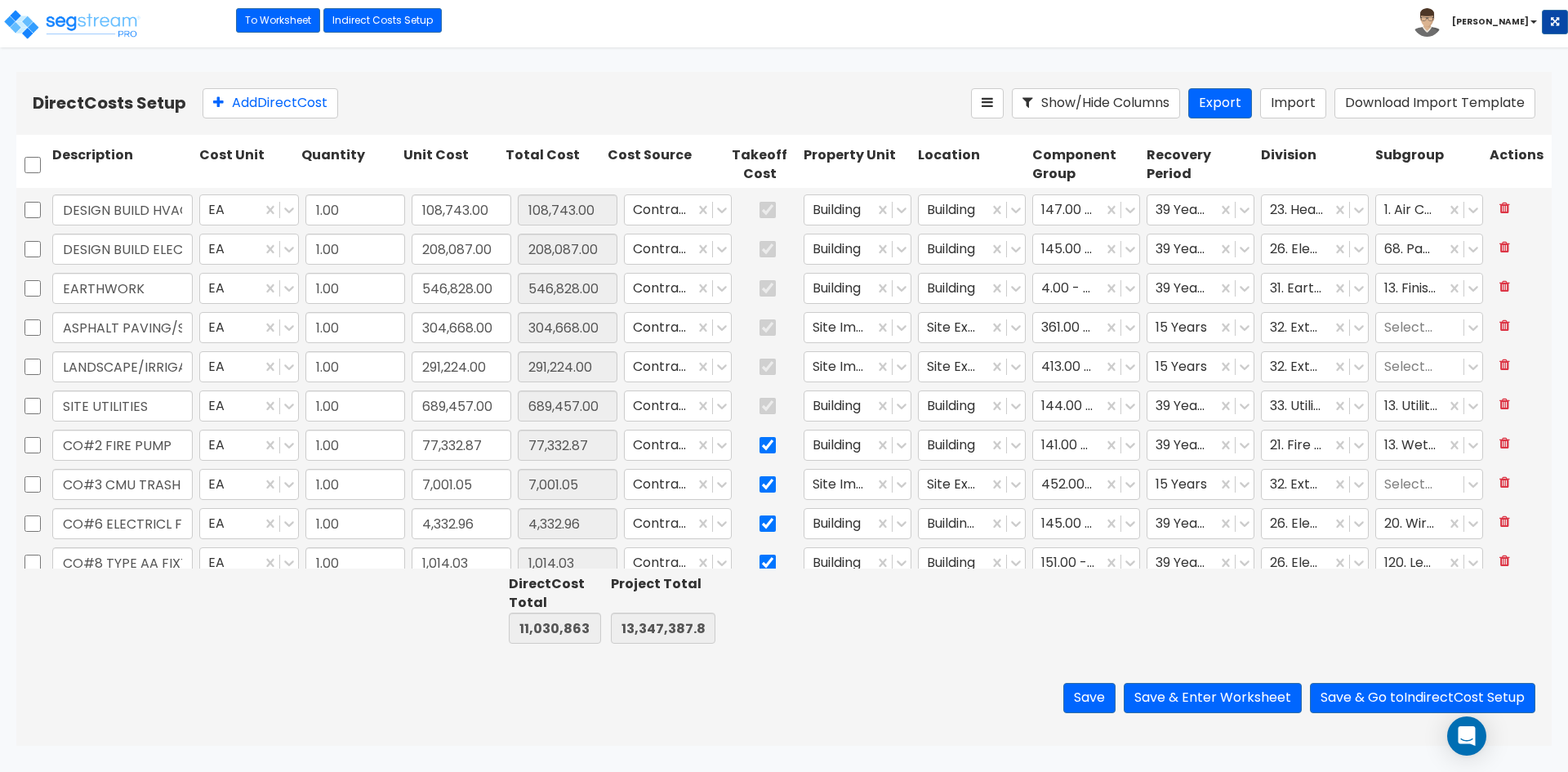
scroll to position [735, 0]
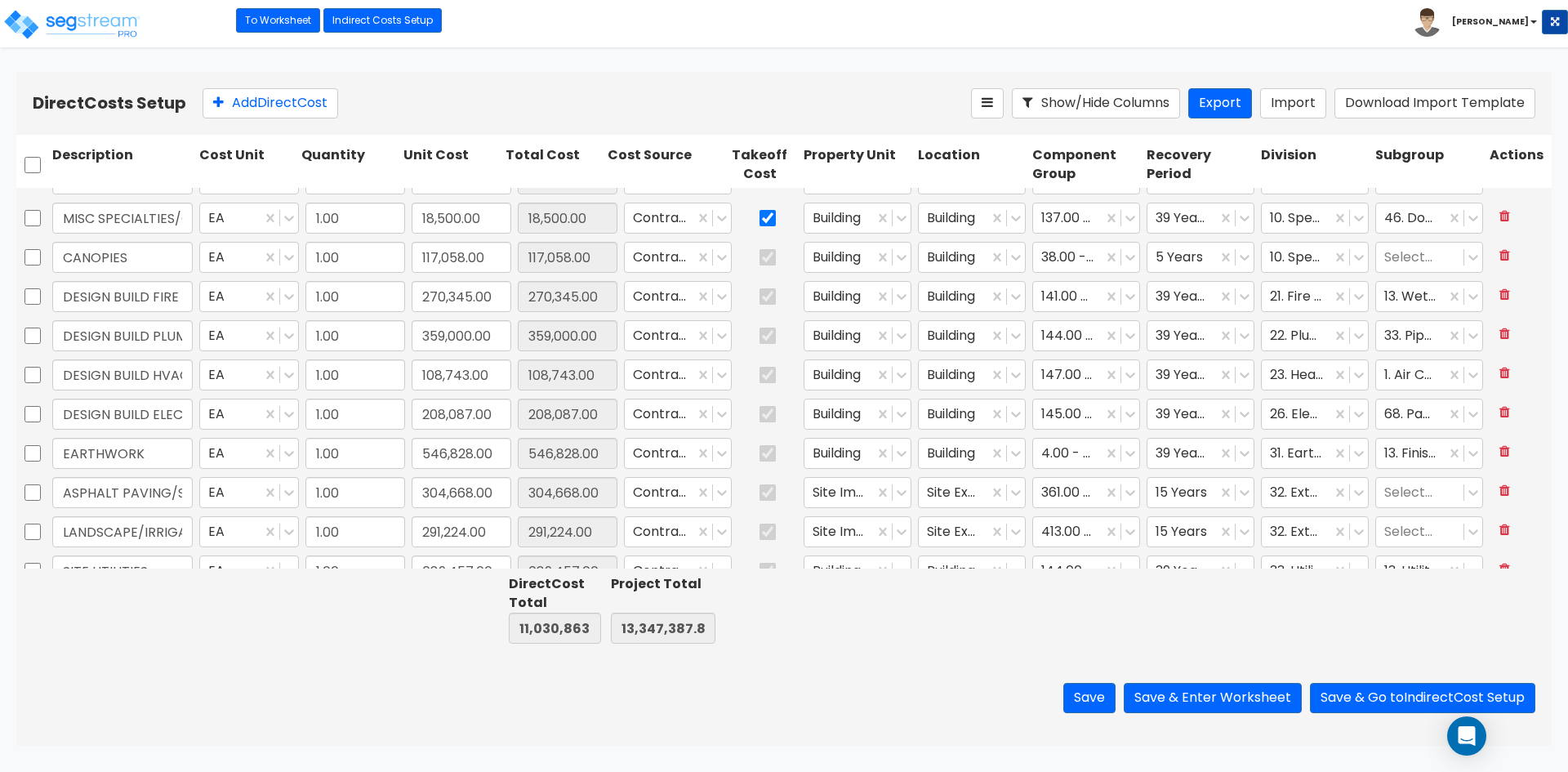
type input "1.00"
type input "79,310.00"
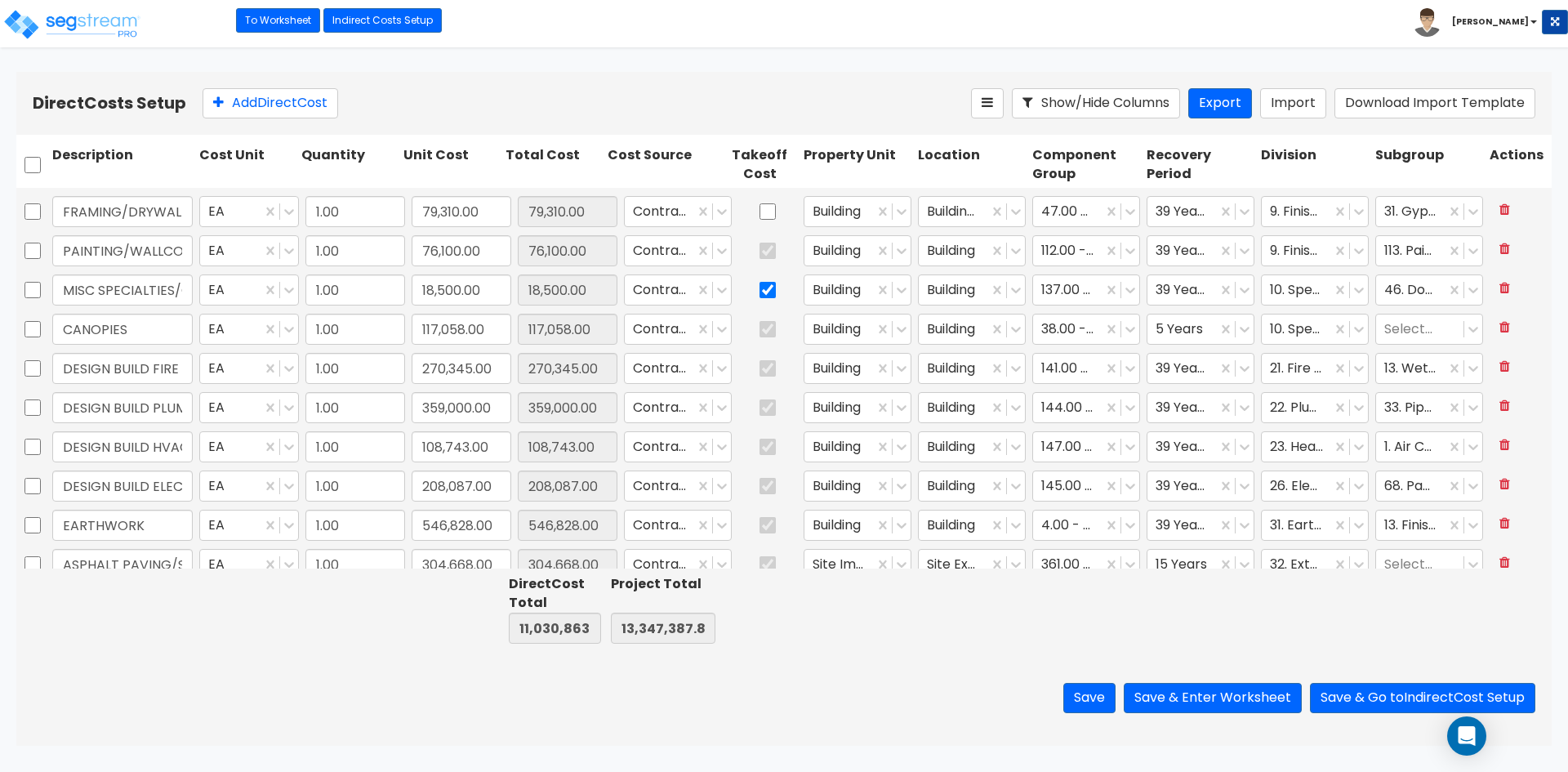
scroll to position [408, 0]
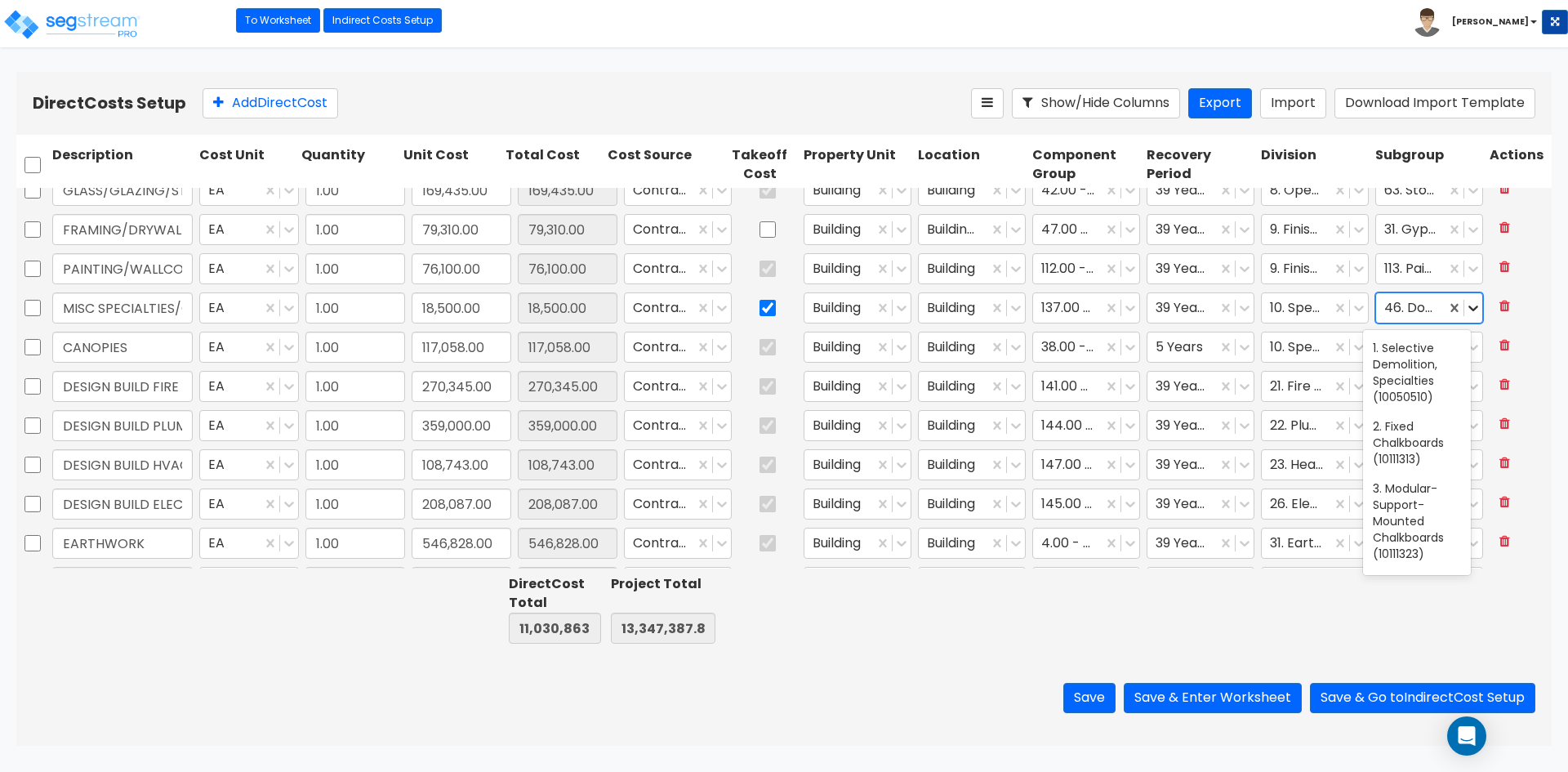
click at [1468, 307] on icon at bounding box center [1473, 308] width 10 height 6
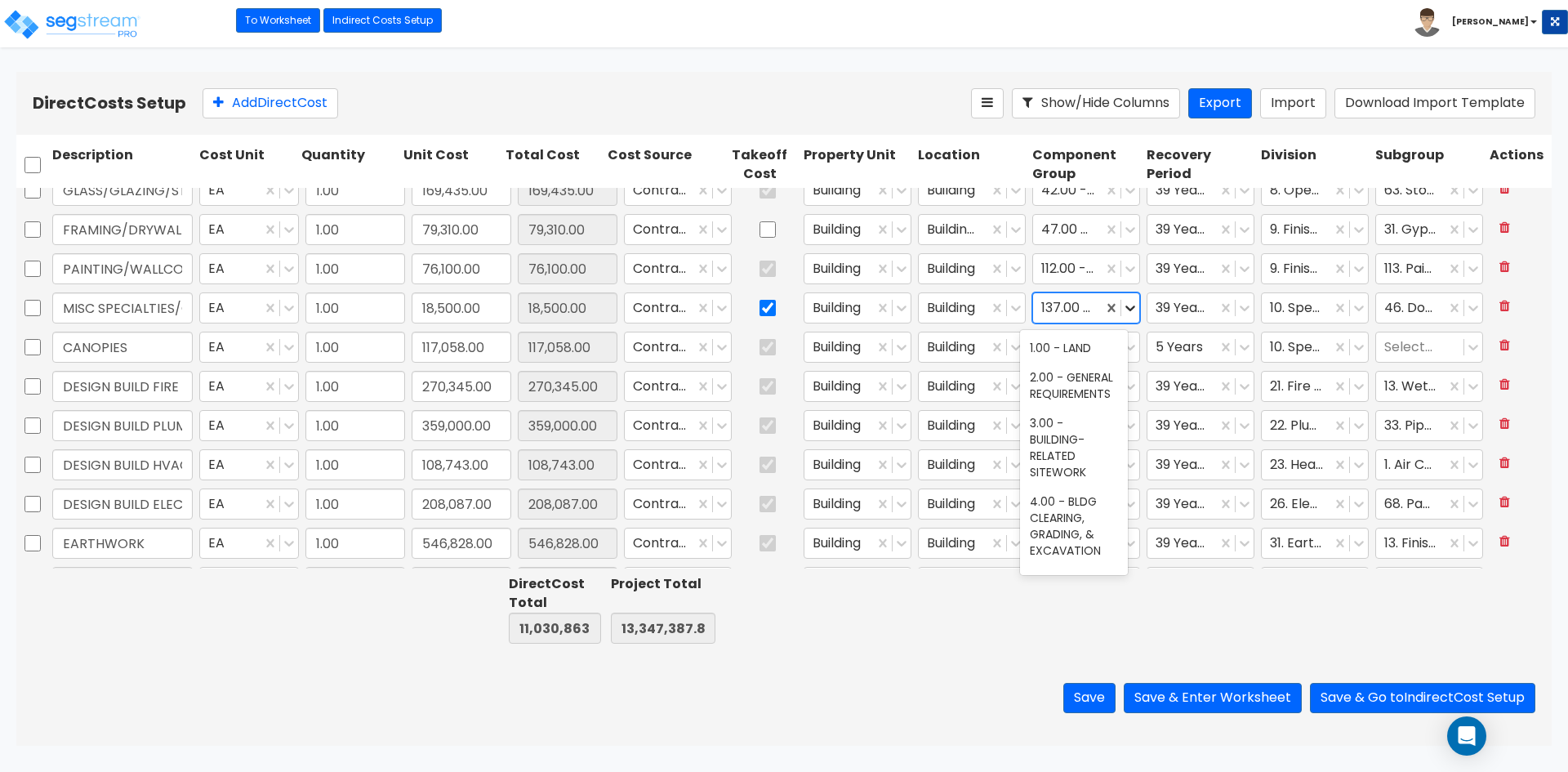
click at [1126, 307] on div at bounding box center [1130, 307] width 18 height 18
click at [1124, 306] on icon at bounding box center [1130, 307] width 16 height 16
click at [1350, 305] on icon at bounding box center [1359, 307] width 16 height 16
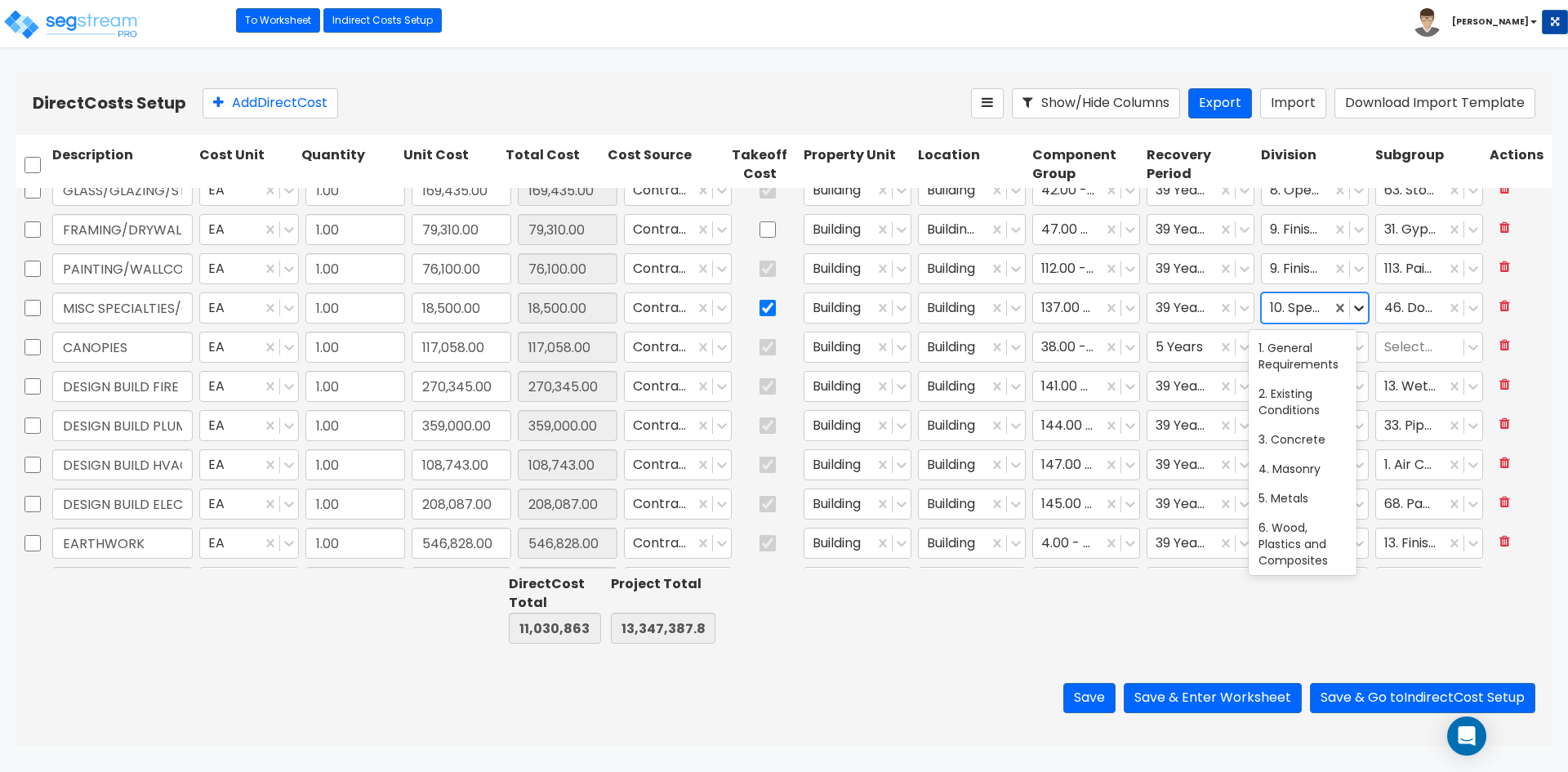
click at [1350, 305] on icon at bounding box center [1359, 307] width 16 height 16
click at [1350, 313] on icon at bounding box center [1359, 307] width 16 height 16
click at [1297, 375] on div "12. Furnishings" at bounding box center [1303, 361] width 108 height 29
click at [1422, 317] on div at bounding box center [1419, 307] width 71 height 22
type input "fire"
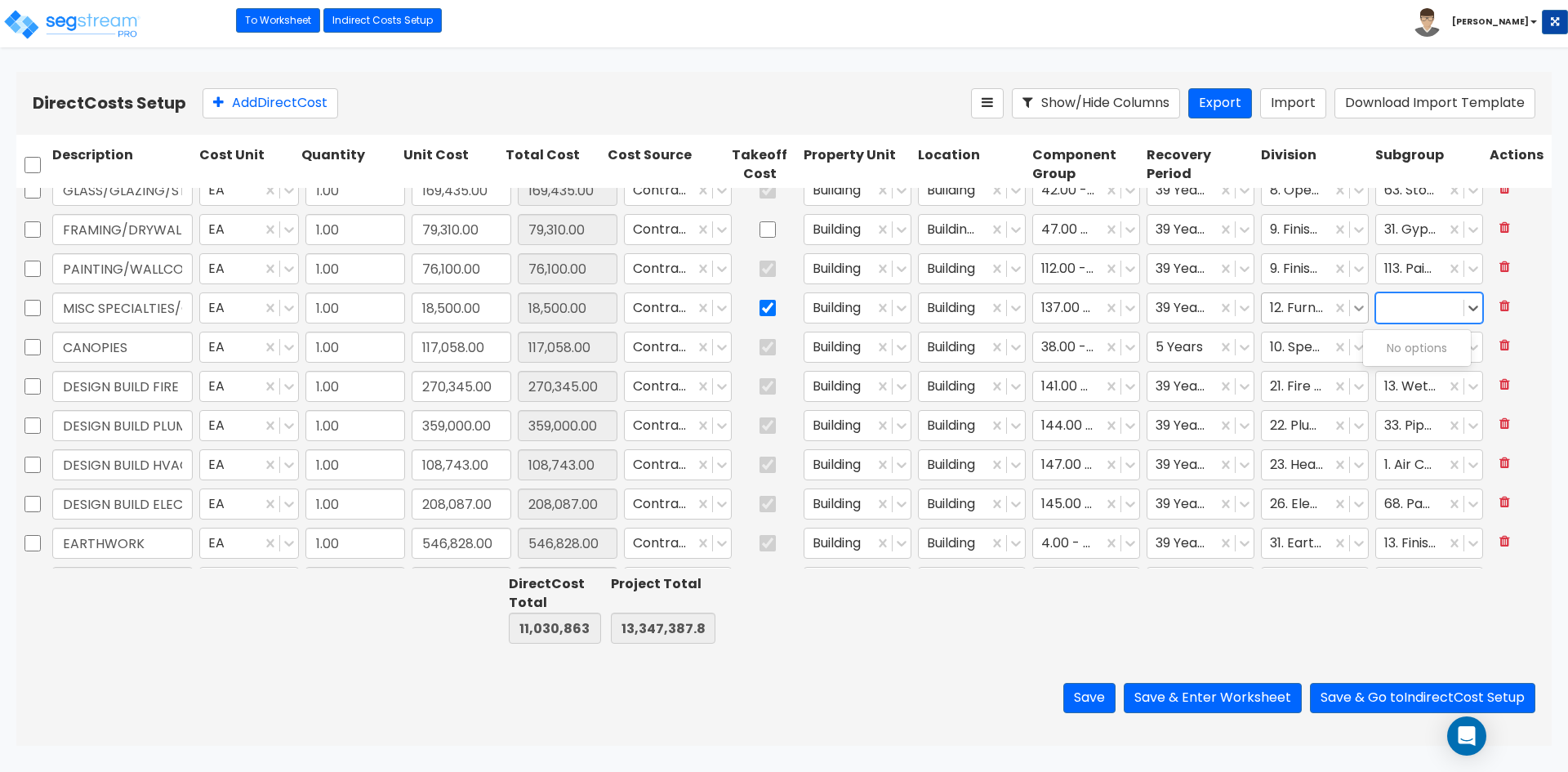
click at [1350, 311] on icon at bounding box center [1359, 307] width 16 height 16
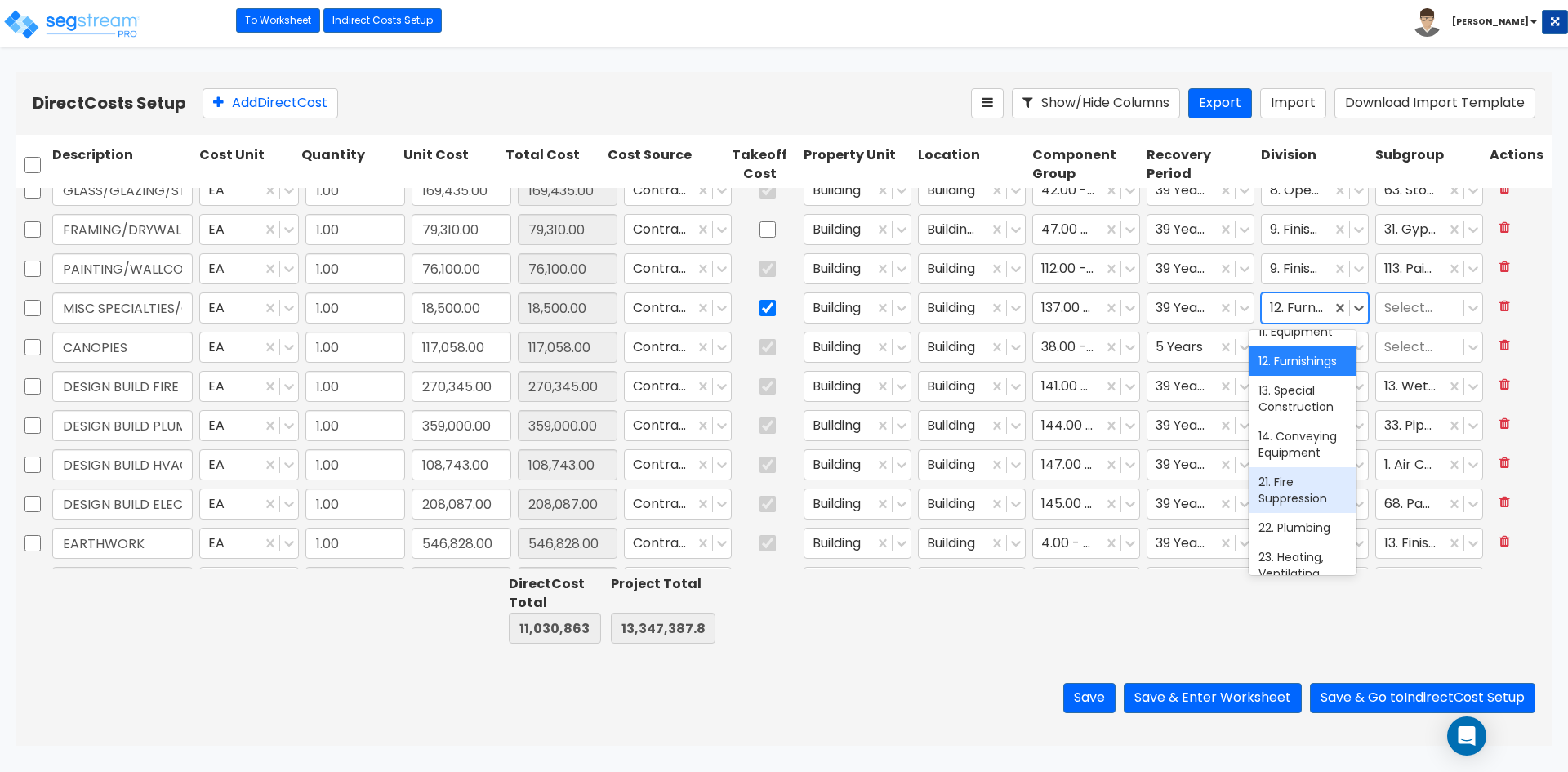
click at [1292, 513] on div "21. Fire Suppression" at bounding box center [1303, 490] width 108 height 46
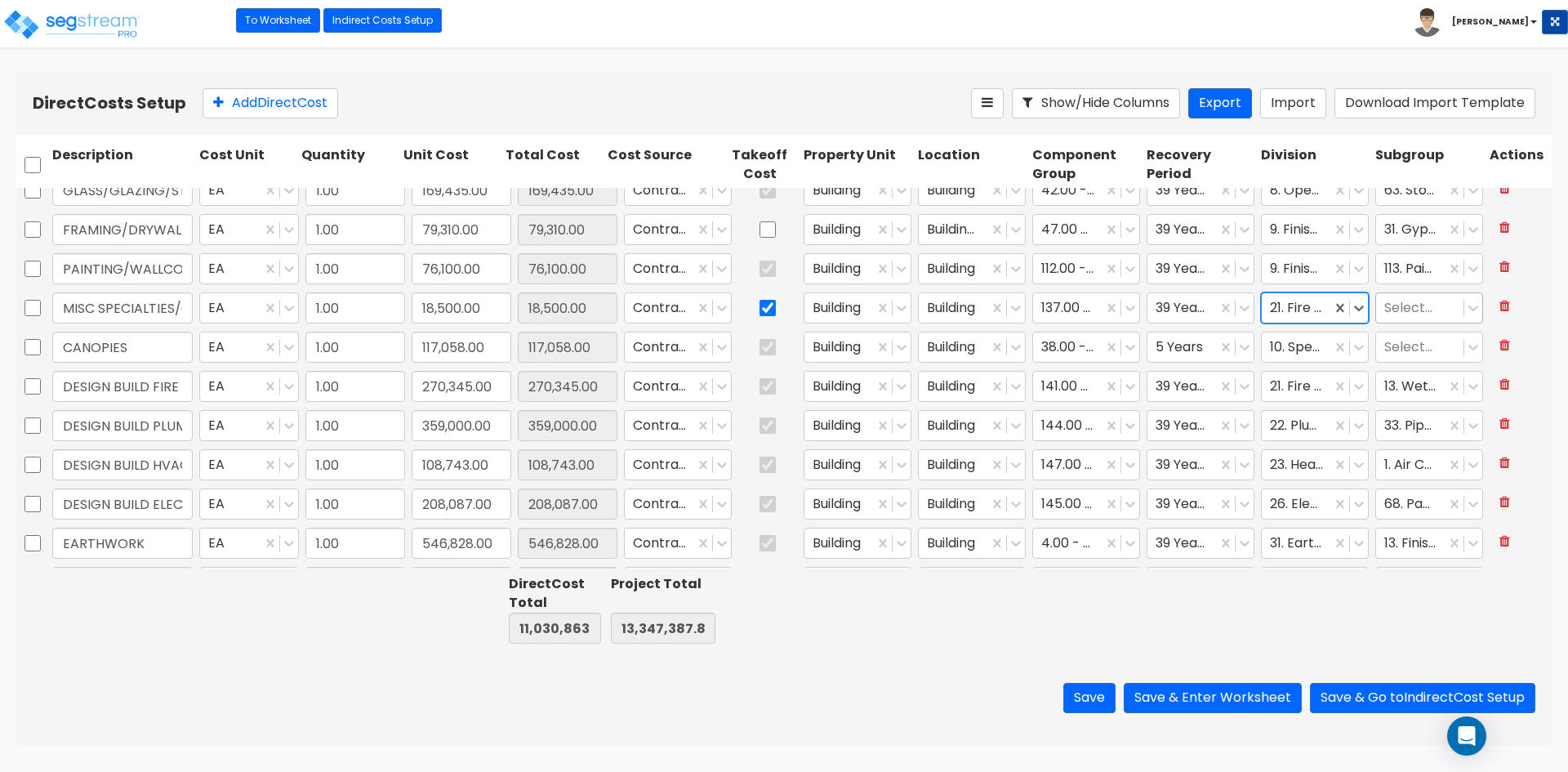
click at [1435, 307] on div at bounding box center [1419, 307] width 71 height 22
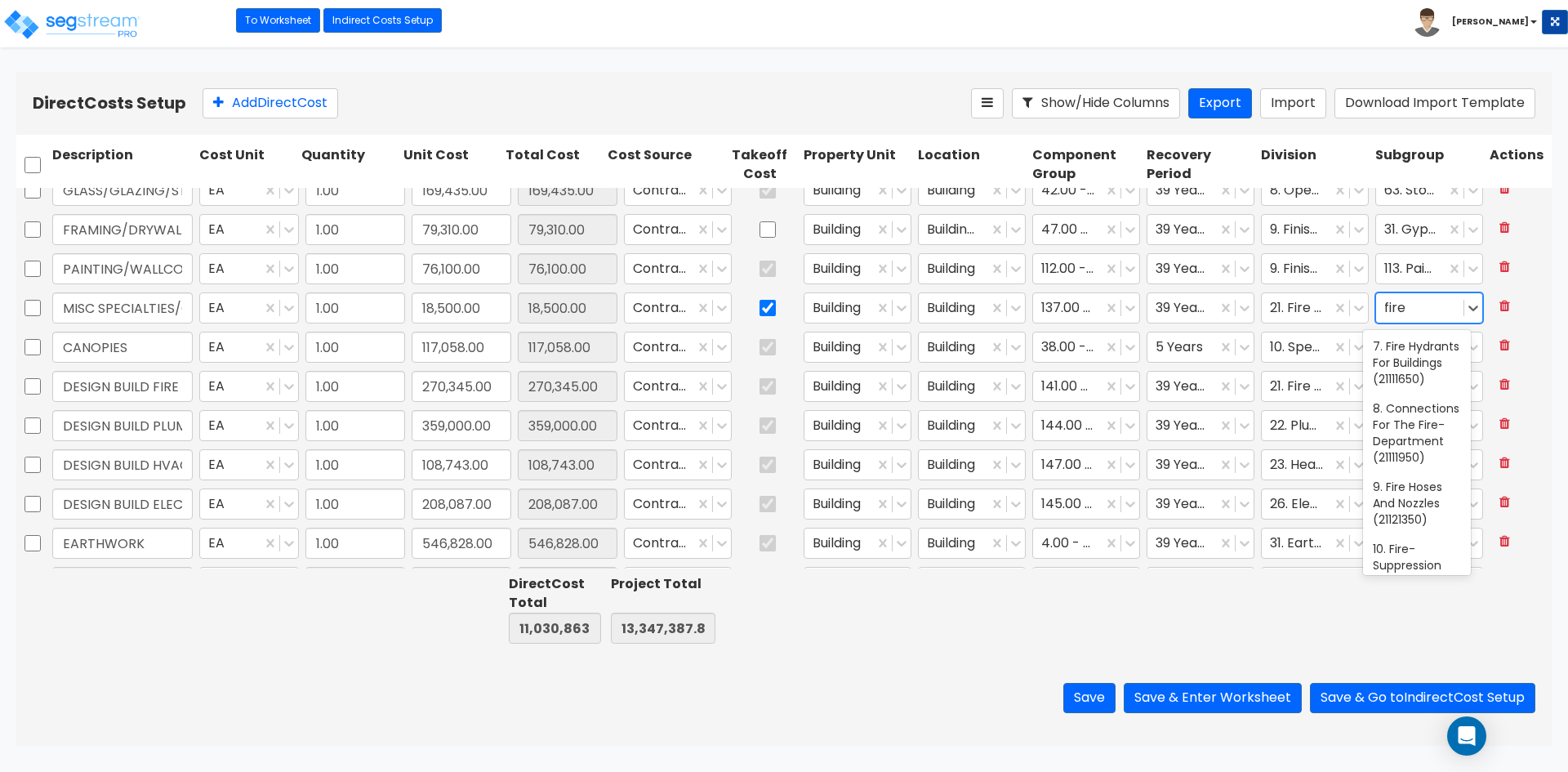
scroll to position [0, 0]
type input "fire"
click at [1350, 304] on icon at bounding box center [1359, 307] width 16 height 16
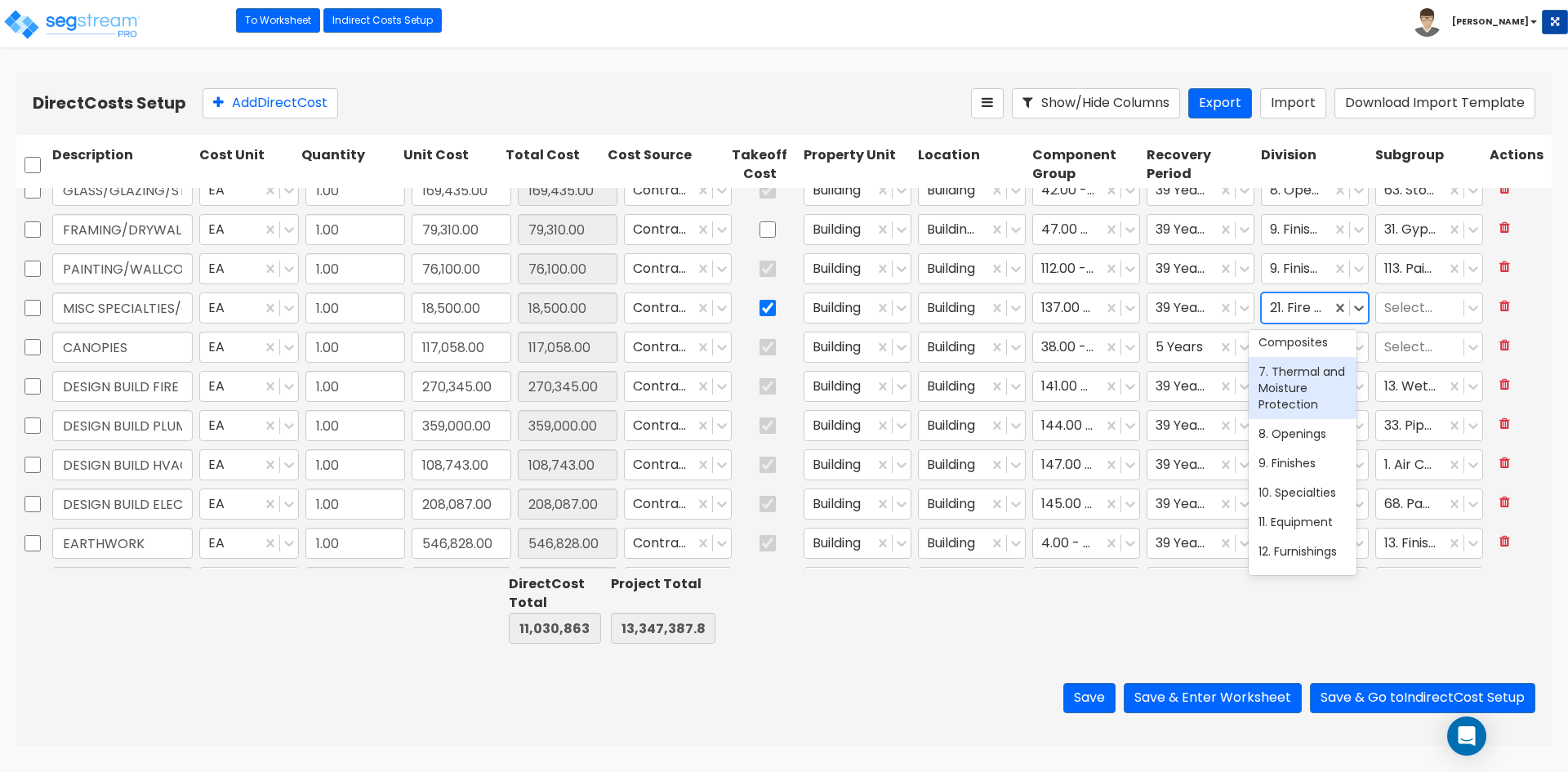
scroll to position [245, 0]
click at [1294, 480] on div "10. Specialties" at bounding box center [1303, 465] width 108 height 29
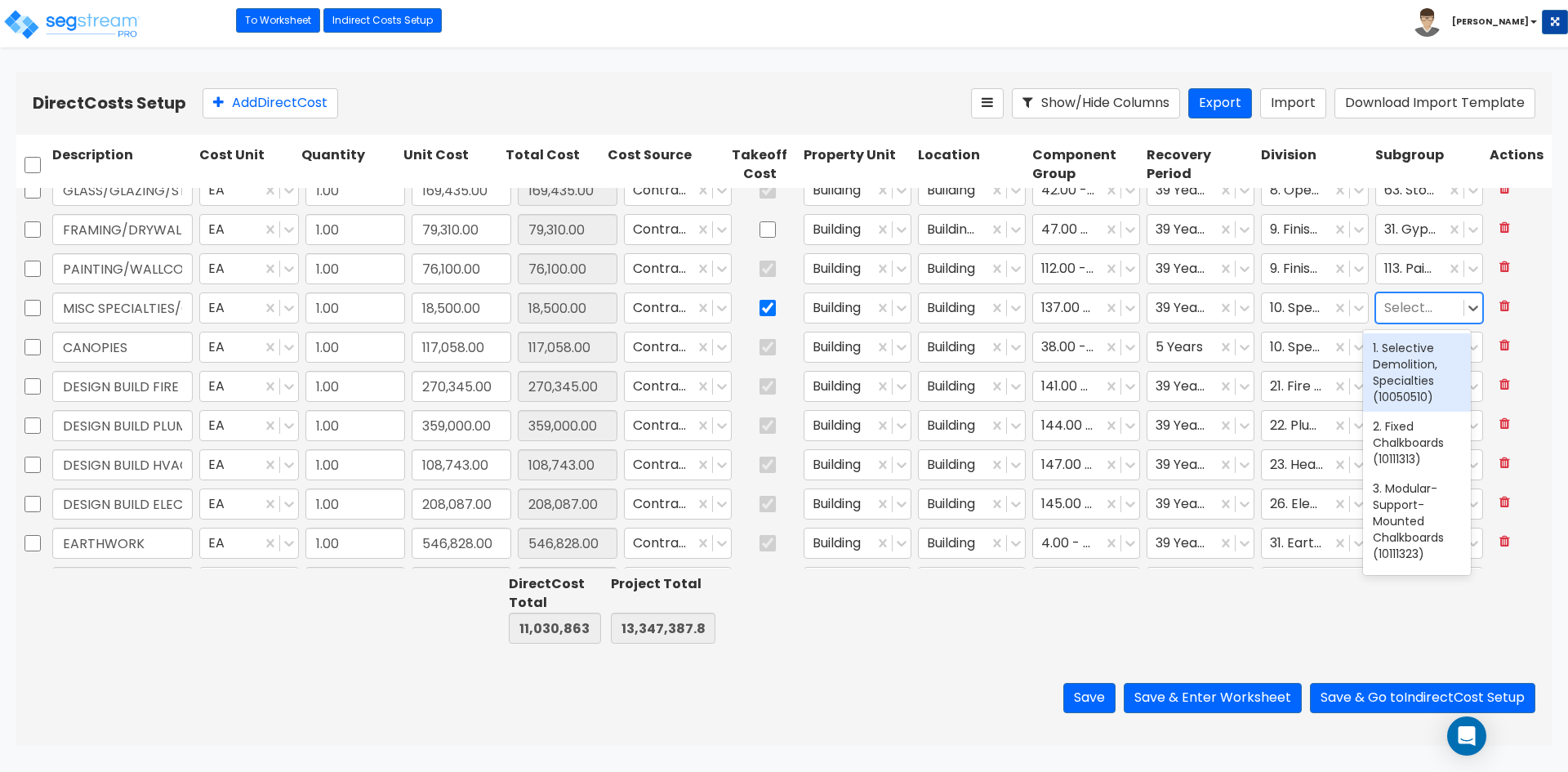
click at [1414, 311] on div at bounding box center [1419, 307] width 71 height 22
type input "fire"
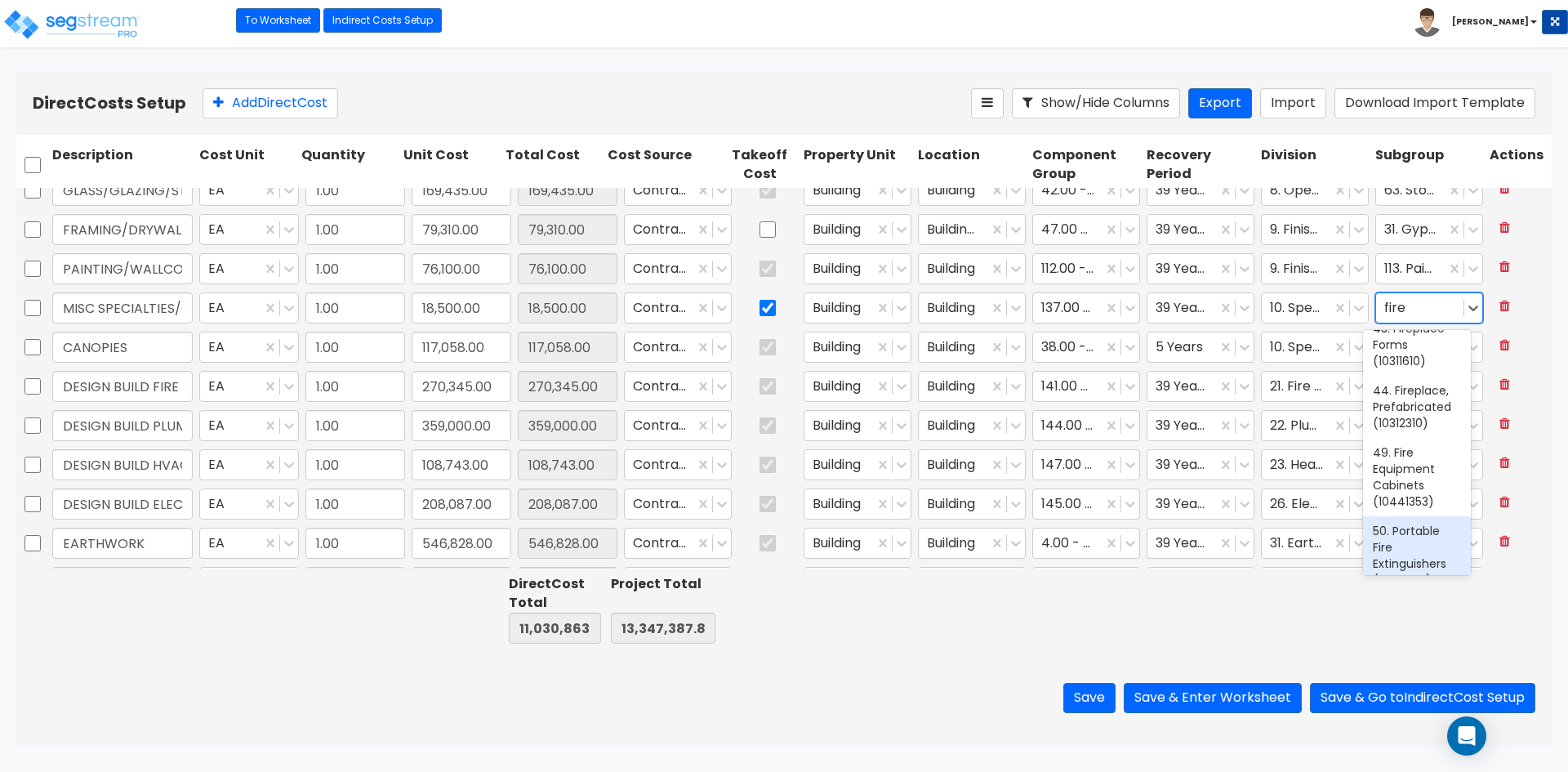
click at [1415, 531] on div "50. Portable Fire Extinguishers (10441613)" at bounding box center [1417, 555] width 108 height 79
click at [1343, 632] on div at bounding box center [1315, 609] width 115 height 75
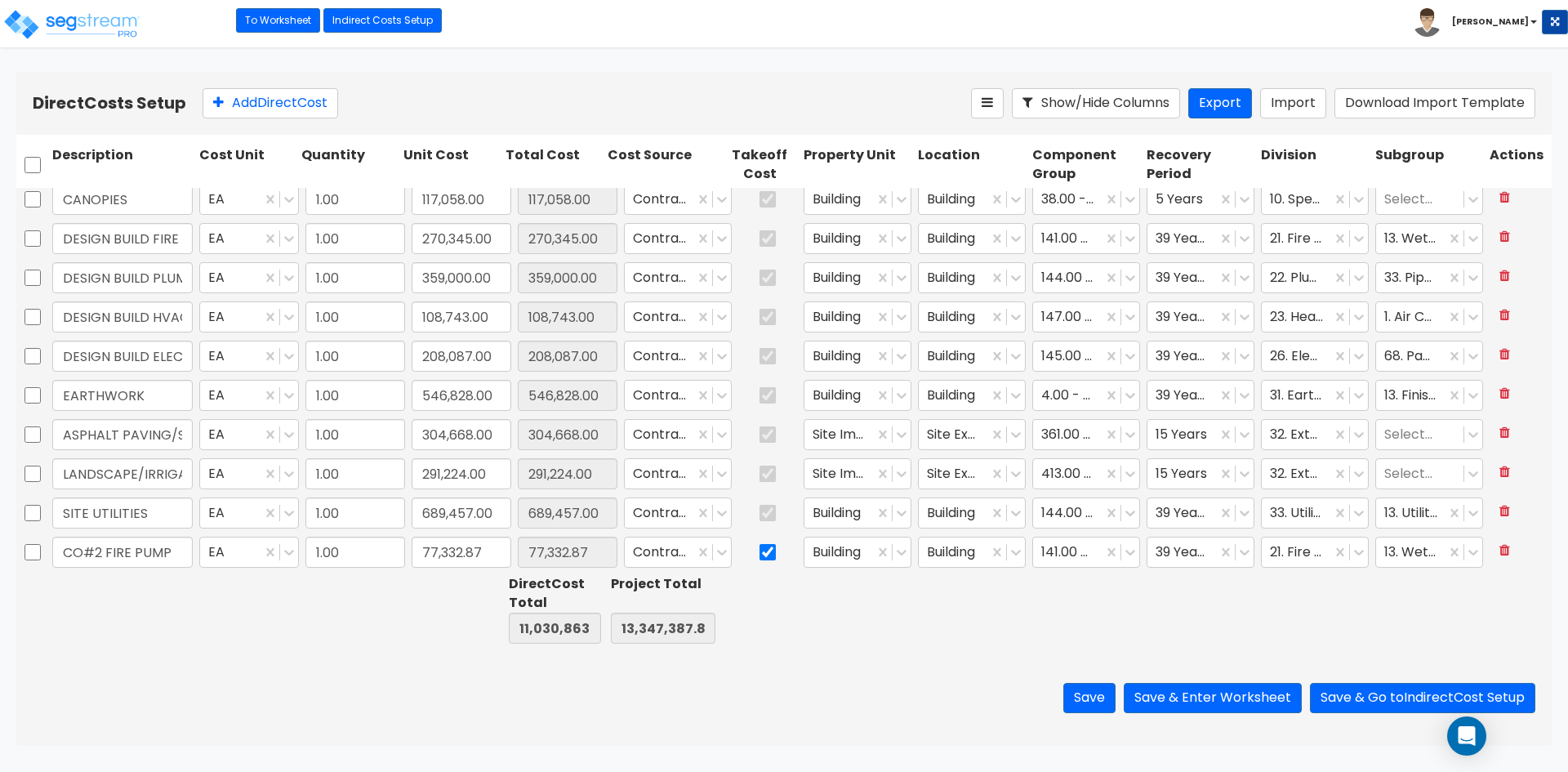
scroll to position [572, 0]
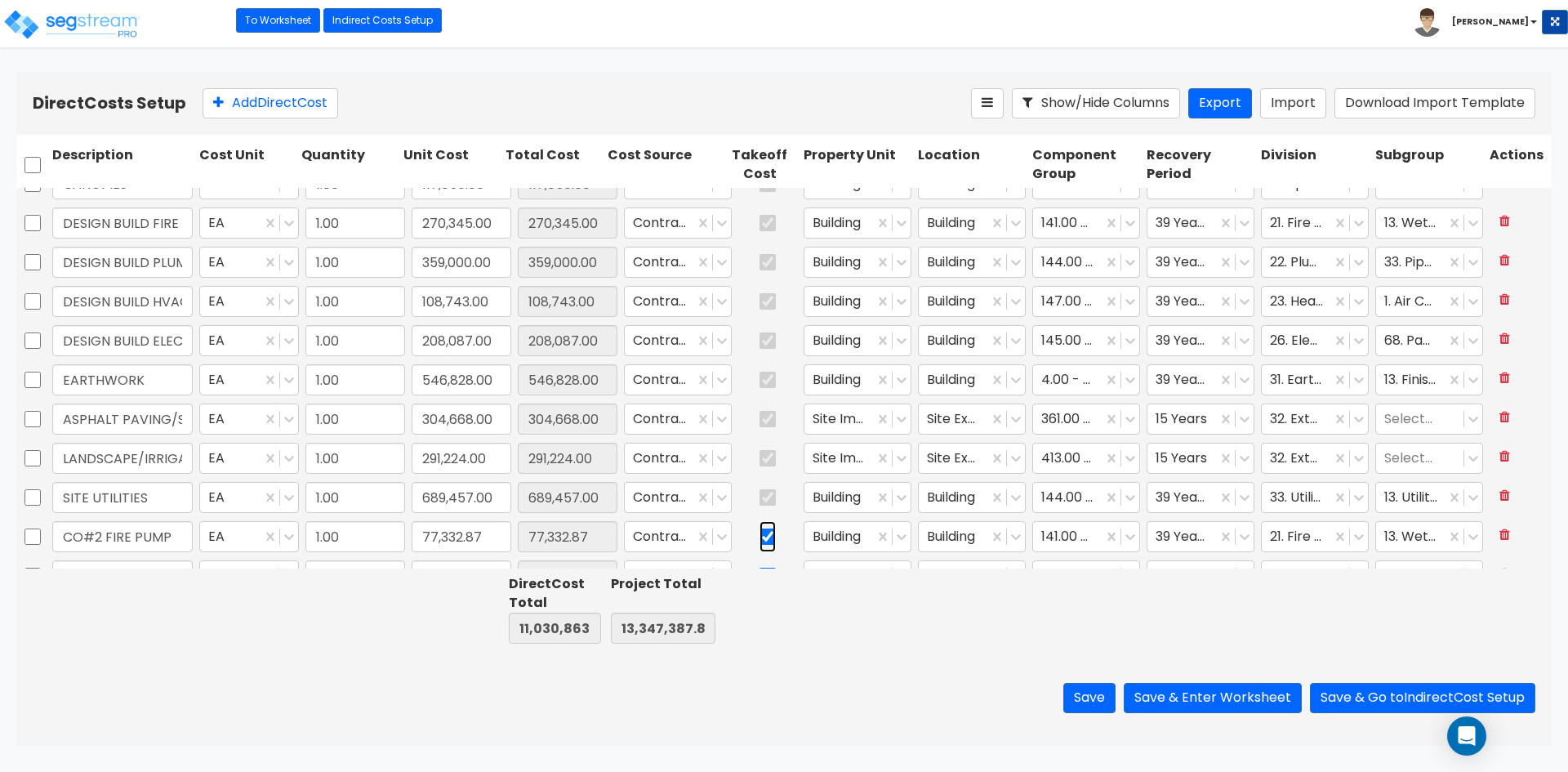
click at [760, 536] on input "checkbox" at bounding box center [768, 536] width 16 height 31
checkbox input "false"
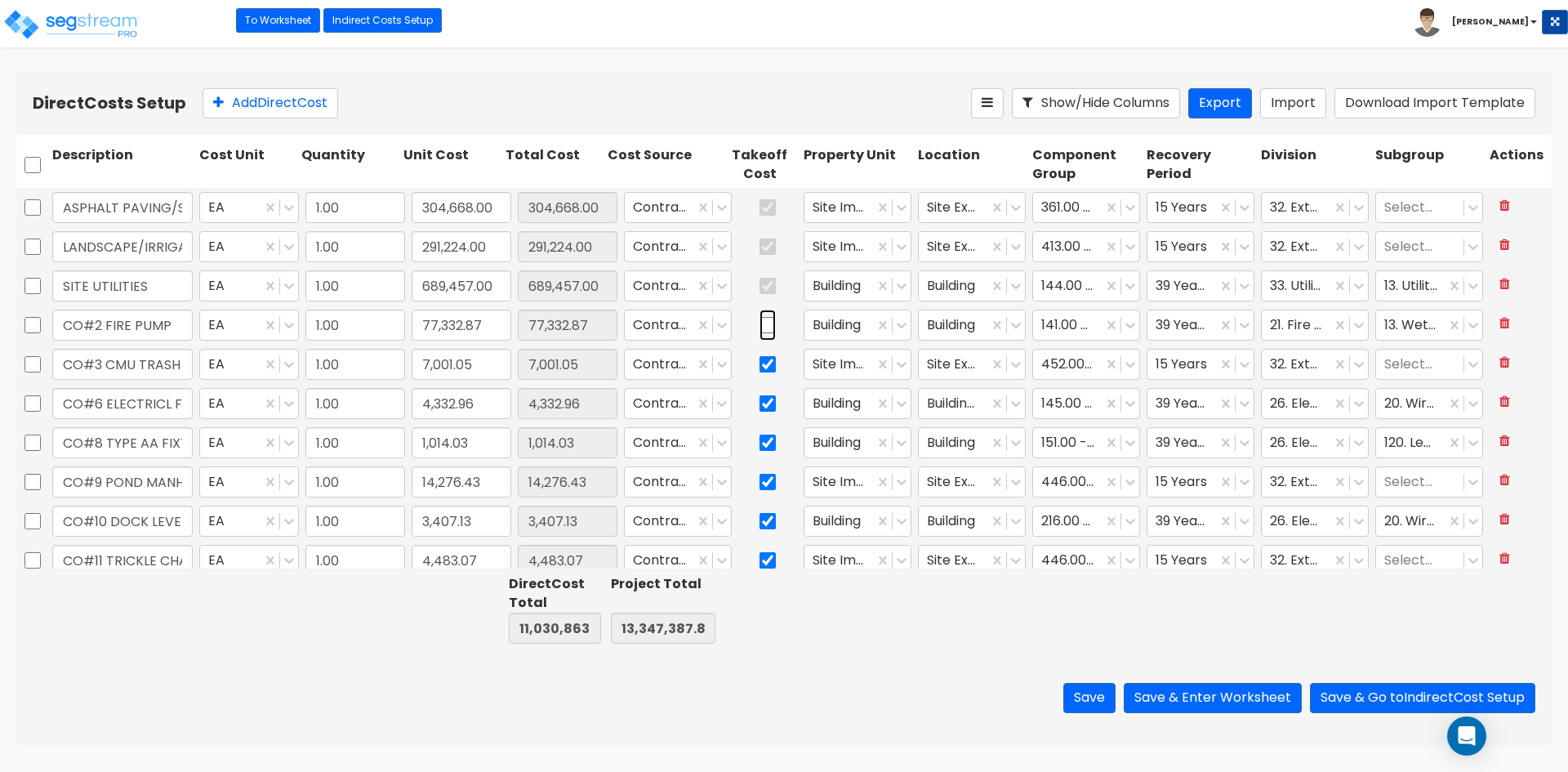
type input "1.00"
type input "1,659.39"
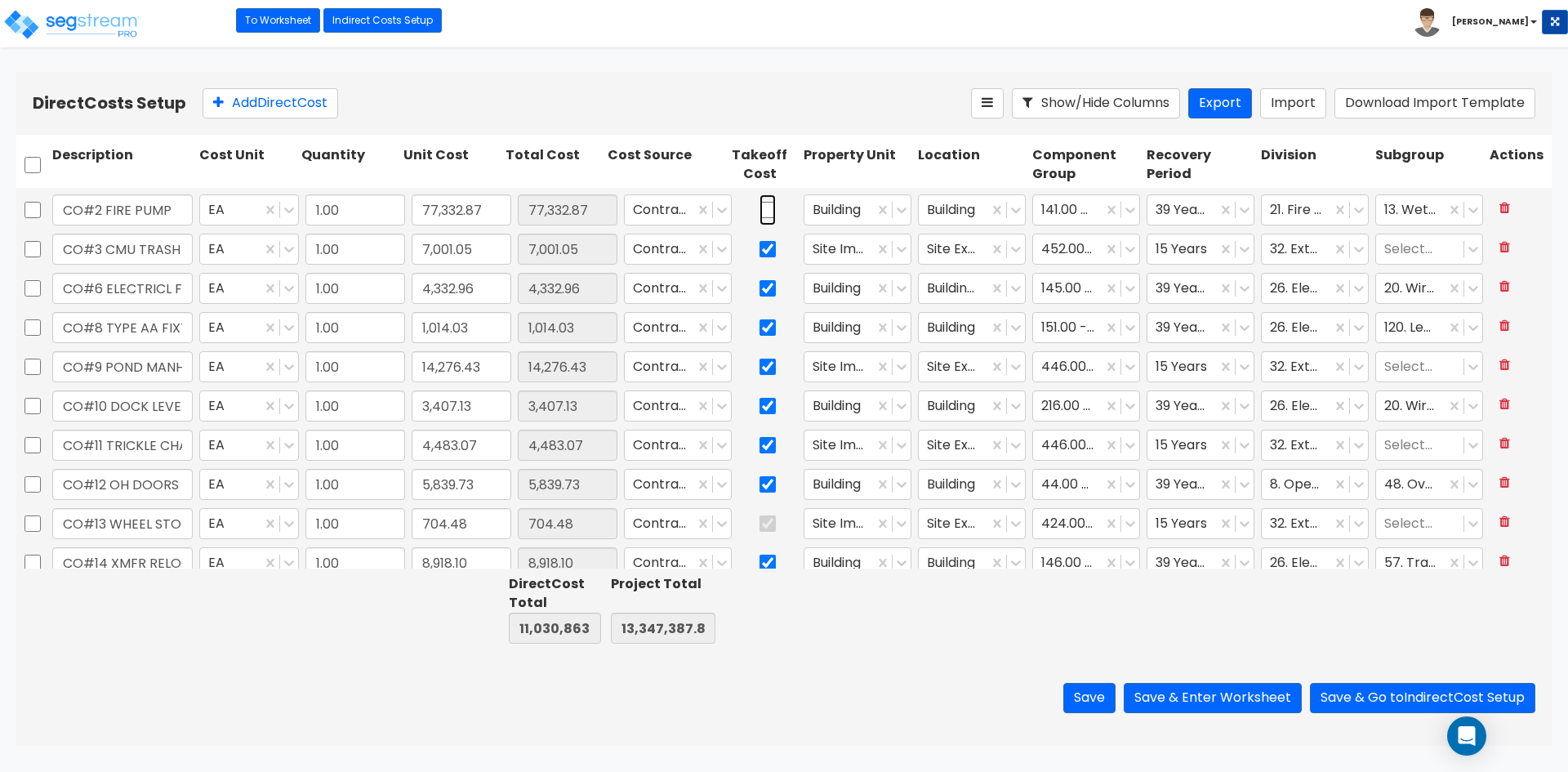
type input "1.00"
type input "2,004.32"
type input "1.00"
type input "83,246.25"
click at [760, 250] on input "checkbox" at bounding box center [768, 249] width 16 height 31
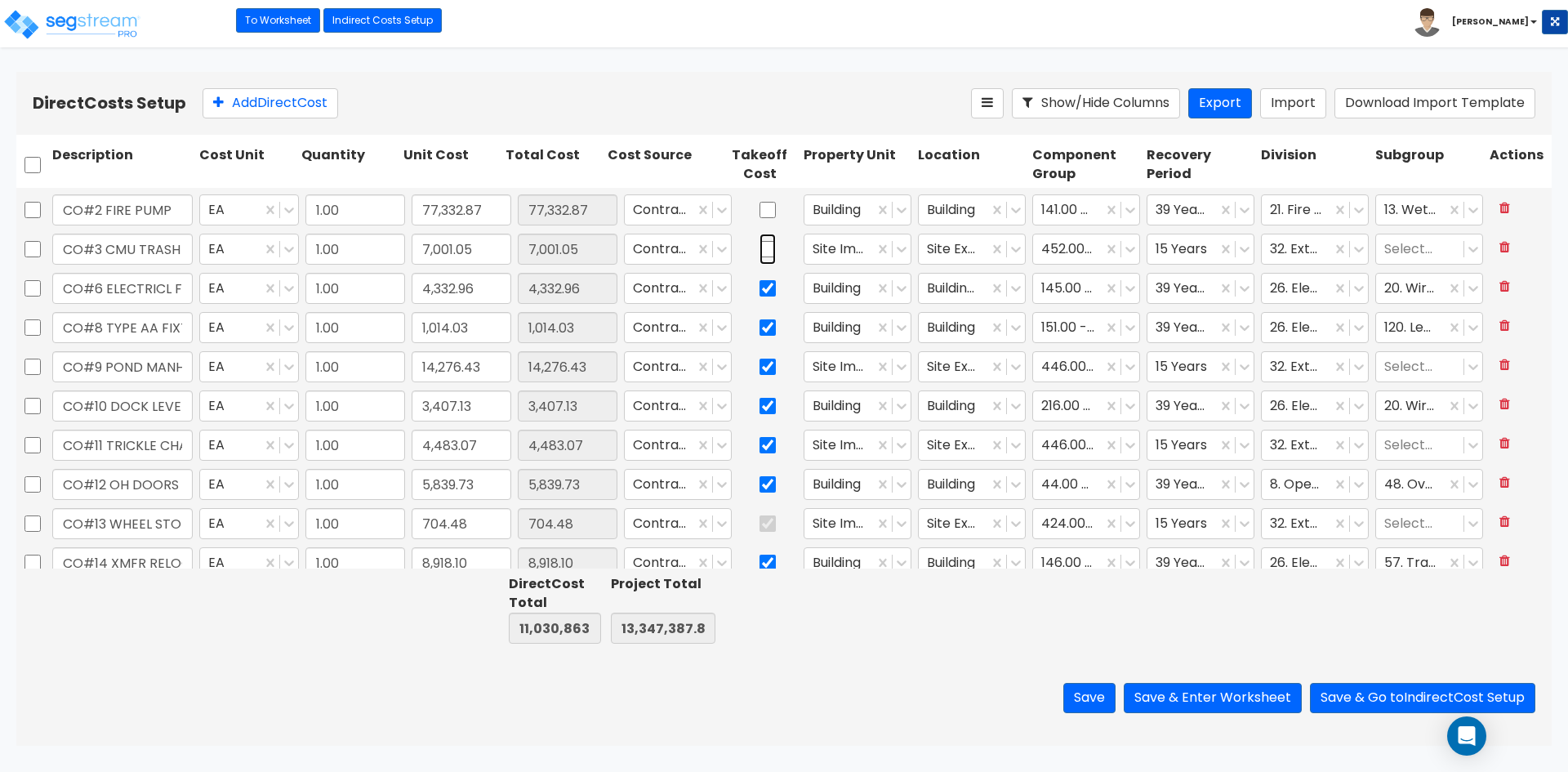
checkbox input "false"
click at [760, 290] on input "checkbox" at bounding box center [768, 288] width 16 height 31
click at [182, 295] on input "CO#6 ELECTRICL FOR PUMP" at bounding box center [123, 288] width 141 height 31
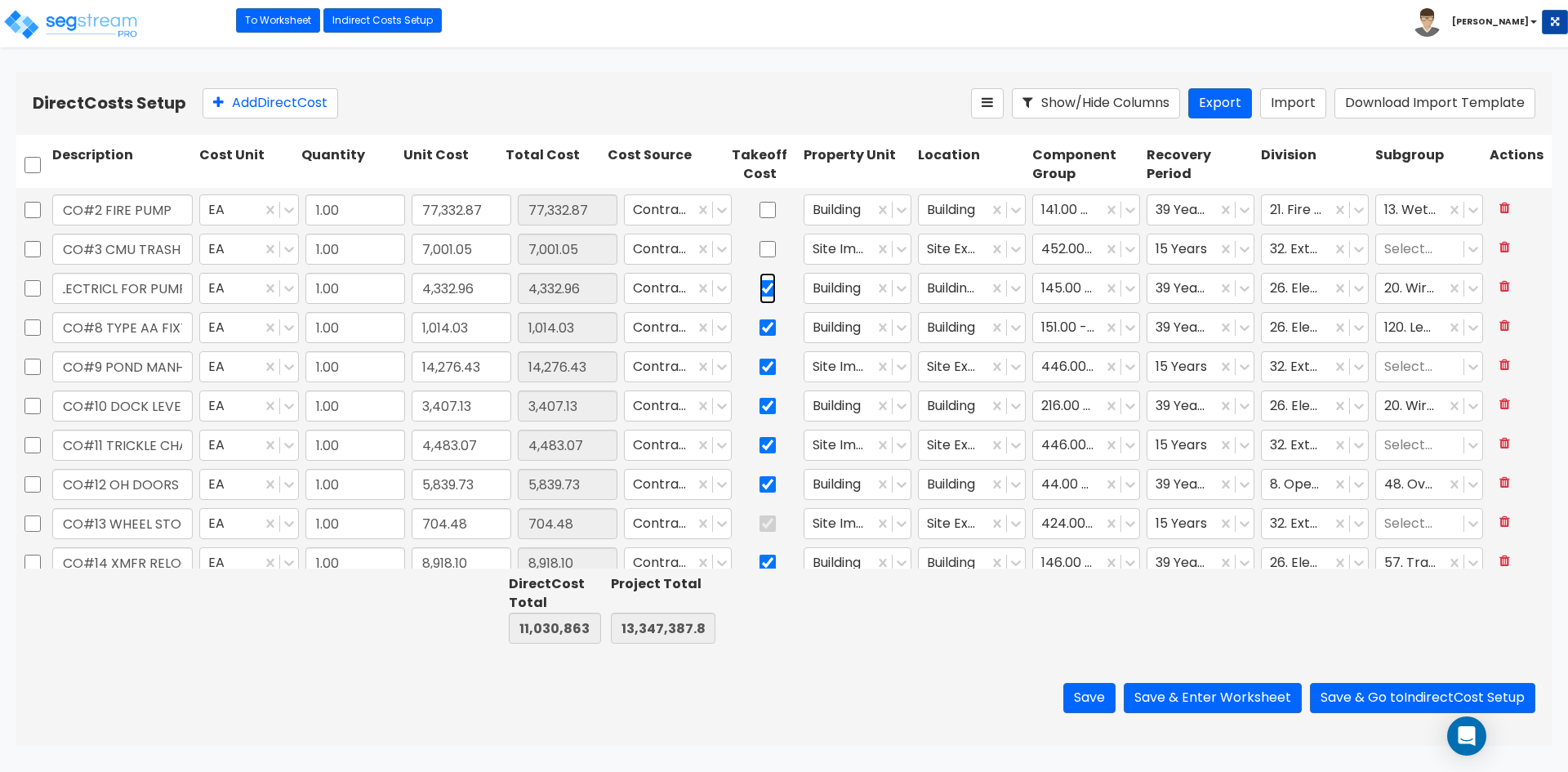
click at [760, 291] on input "checkbox" at bounding box center [768, 288] width 16 height 31
checkbox input "false"
click at [1008, 333] on icon at bounding box center [1016, 327] width 16 height 16
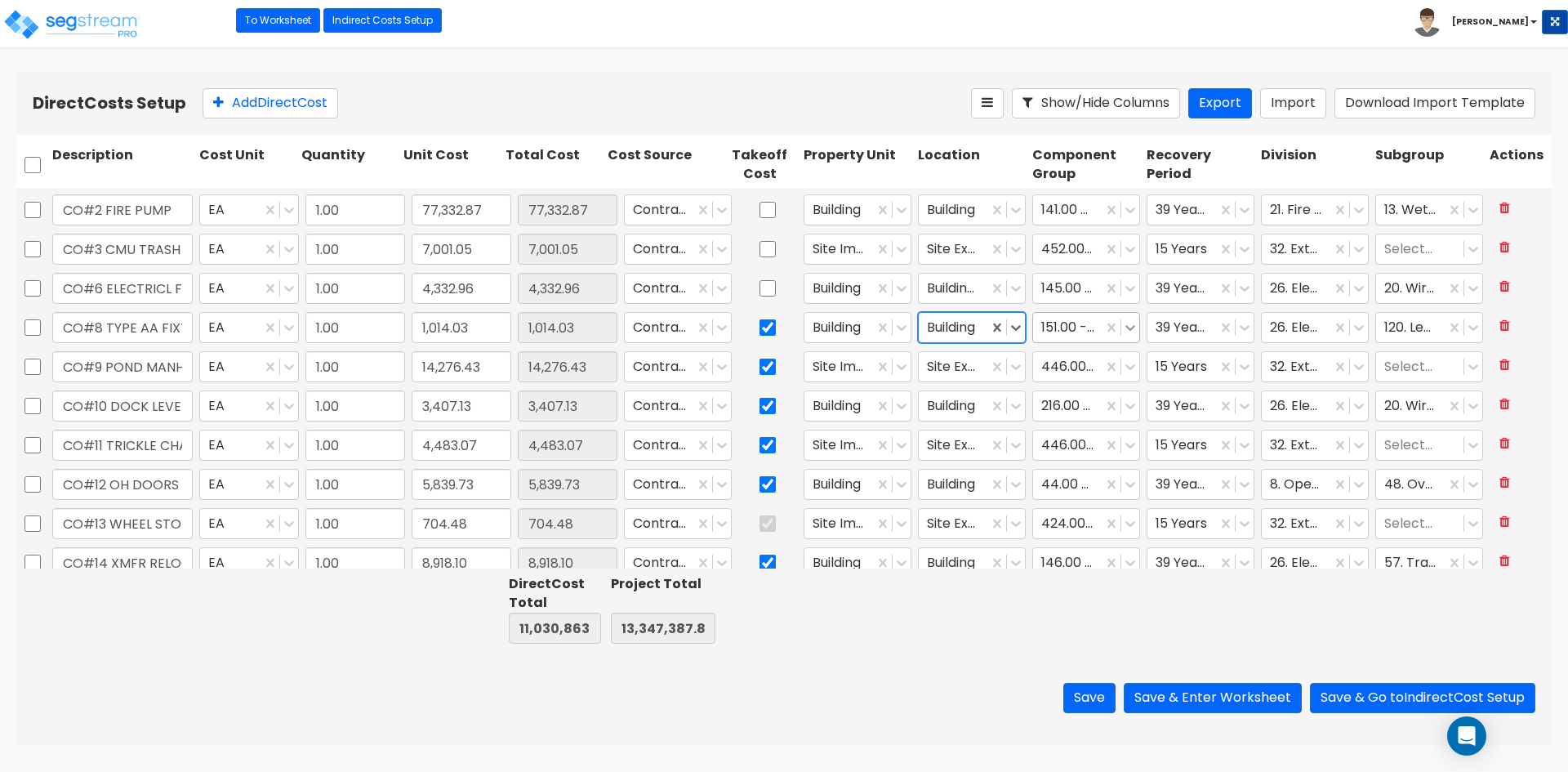
click at [1122, 325] on icon at bounding box center [1130, 327] width 16 height 16
type input "exterior ligh"
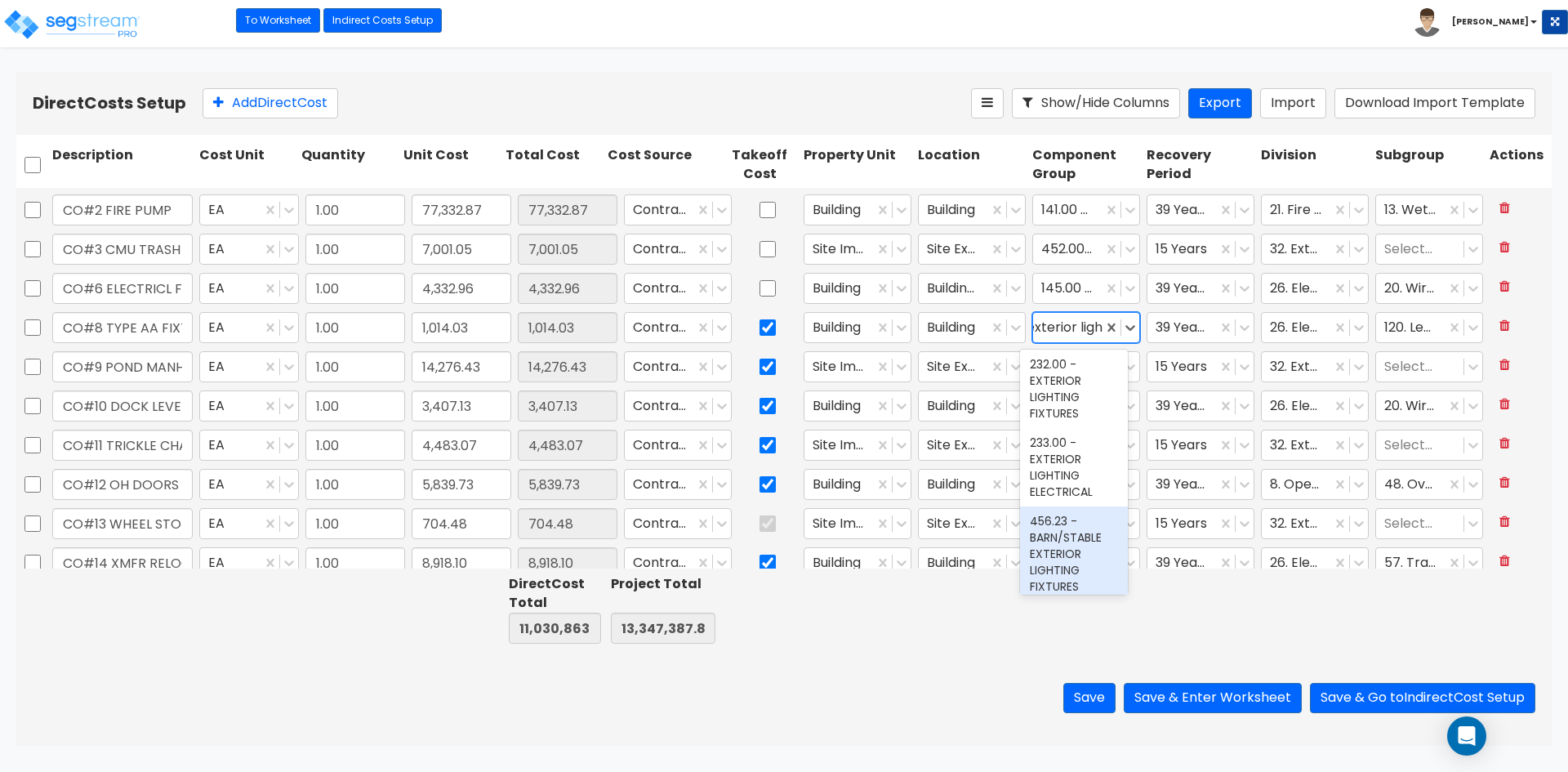
scroll to position [0, 0]
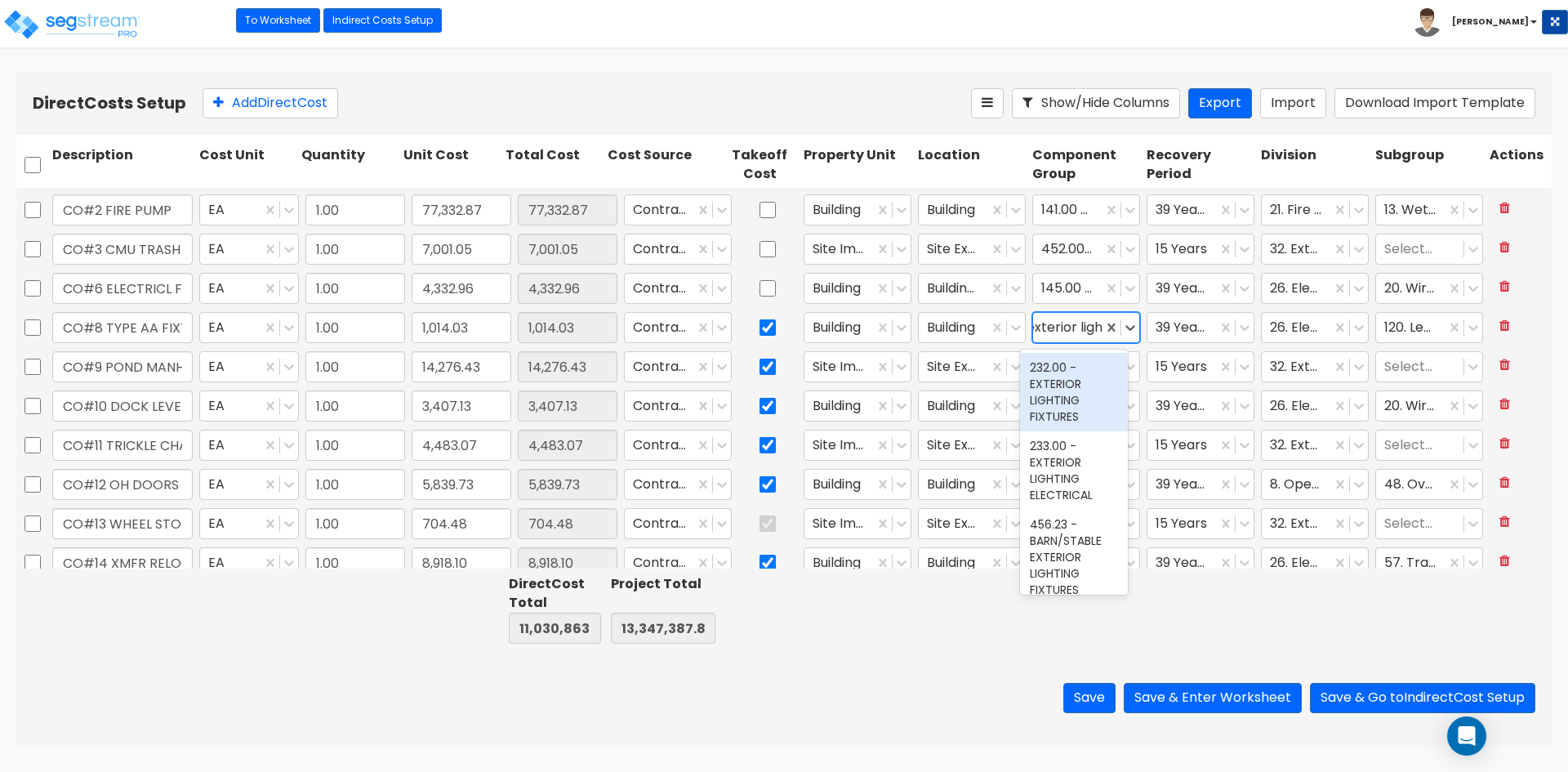
click at [1071, 420] on div "232.00 - EXTERIOR LIGHTING FIXTURES" at bounding box center [1074, 392] width 108 height 79
click at [1237, 327] on icon at bounding box center [1245, 327] width 16 height 16
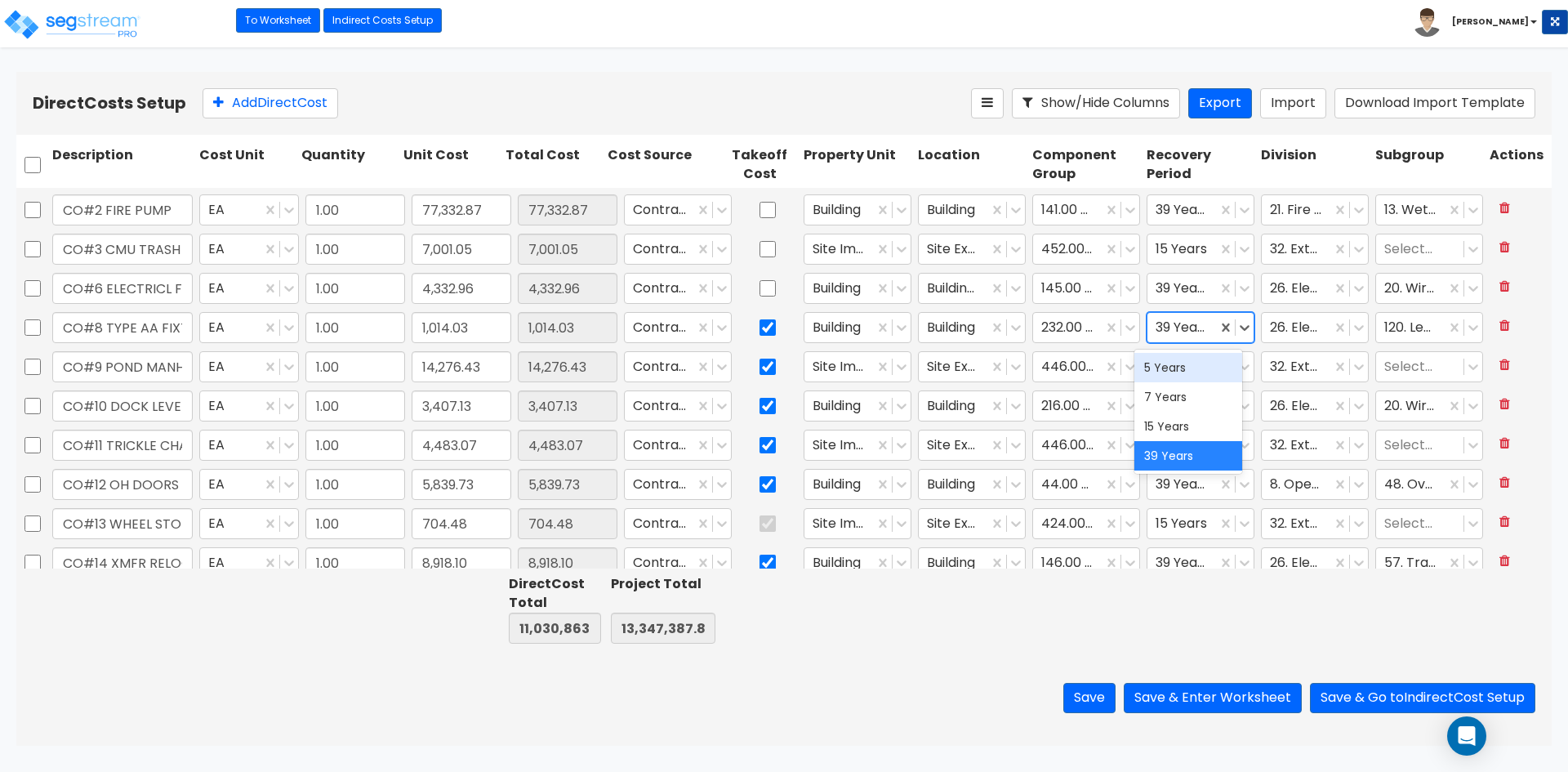
click at [1191, 376] on div "5 Years" at bounding box center [1188, 367] width 108 height 29
click at [1465, 321] on icon at bounding box center [1473, 327] width 16 height 16
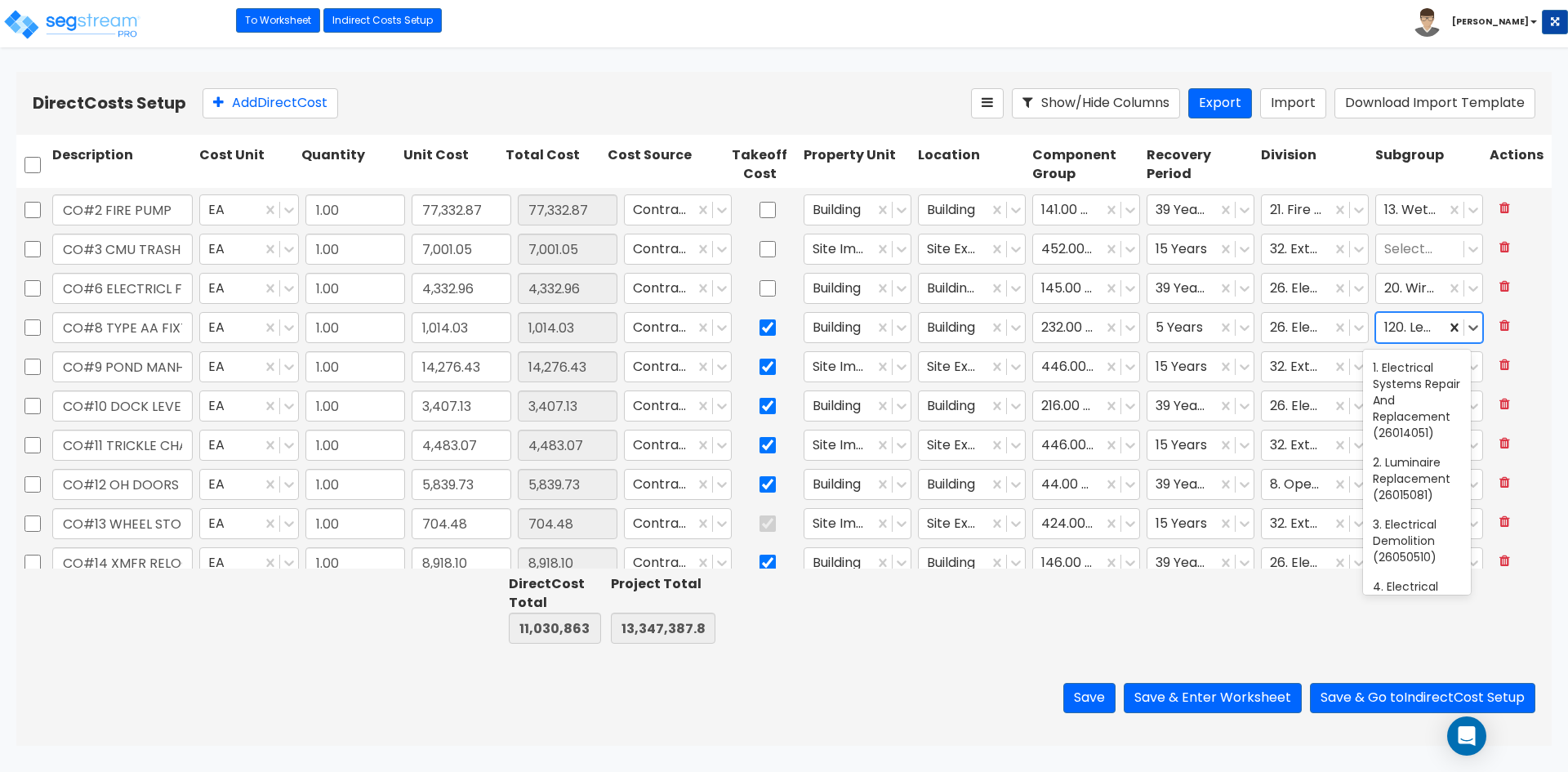
drag, startPoint x: 1446, startPoint y: 325, endPoint x: 1400, endPoint y: 456, distance: 138.8
click at [1230, 636] on div at bounding box center [1201, 609] width 115 height 75
click at [760, 361] on input "checkbox" at bounding box center [768, 366] width 16 height 31
checkbox input "false"
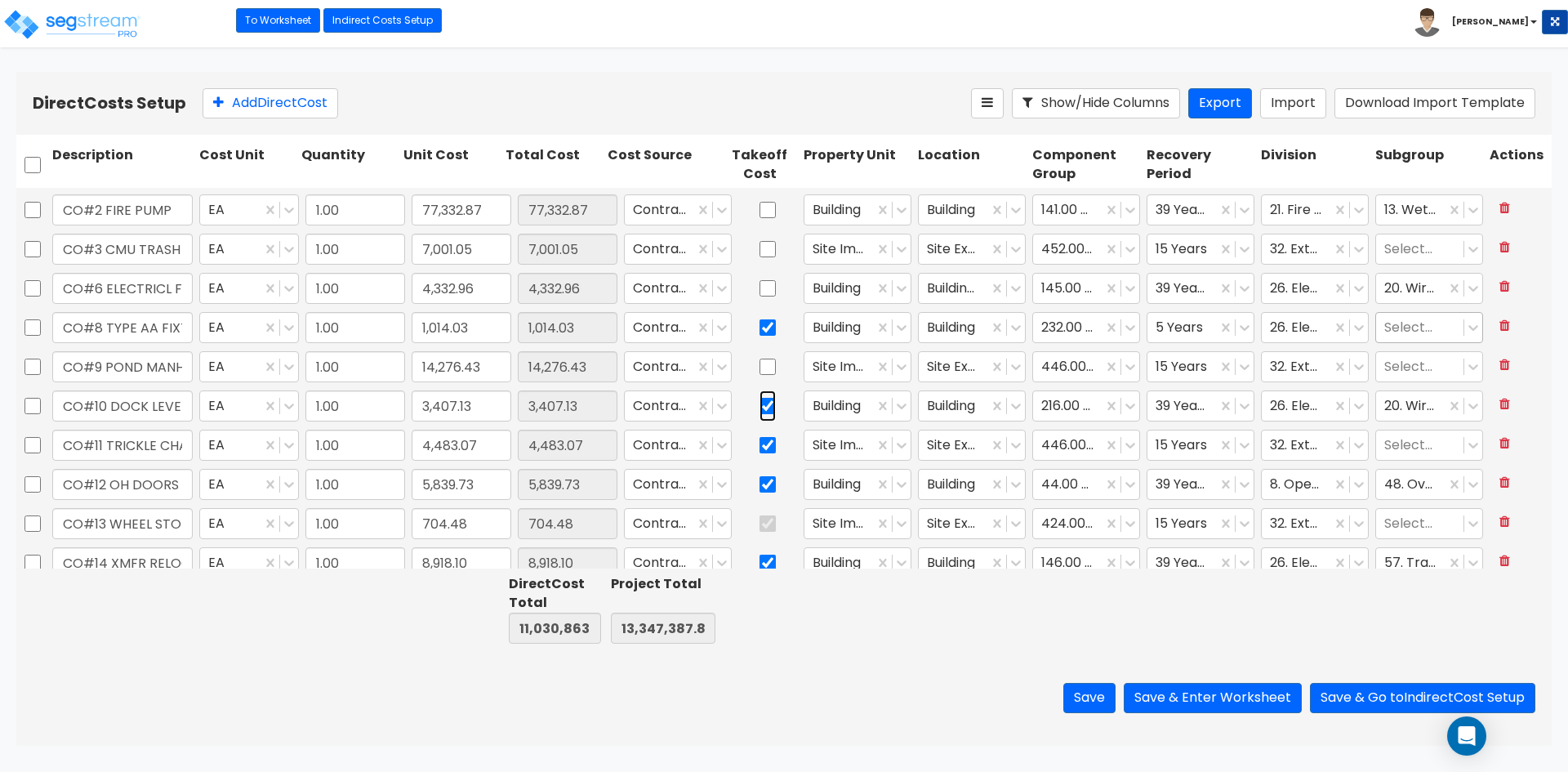
click at [760, 410] on input "checkbox" at bounding box center [768, 406] width 16 height 31
checkbox input "false"
click at [762, 448] on input "checkbox" at bounding box center [768, 445] width 16 height 31
checkbox input "false"
click at [763, 480] on input "checkbox" at bounding box center [768, 484] width 16 height 31
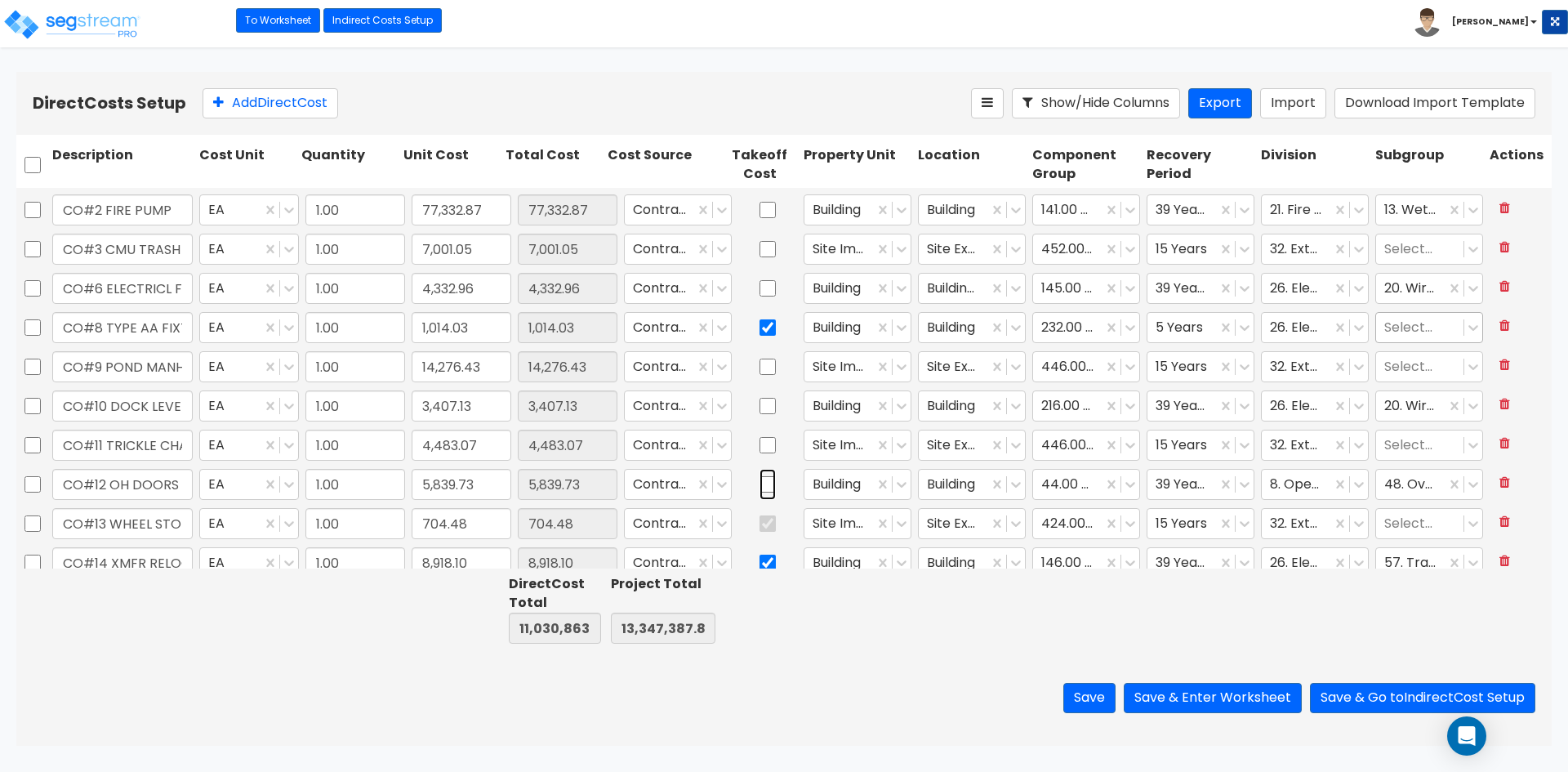
checkbox input "false"
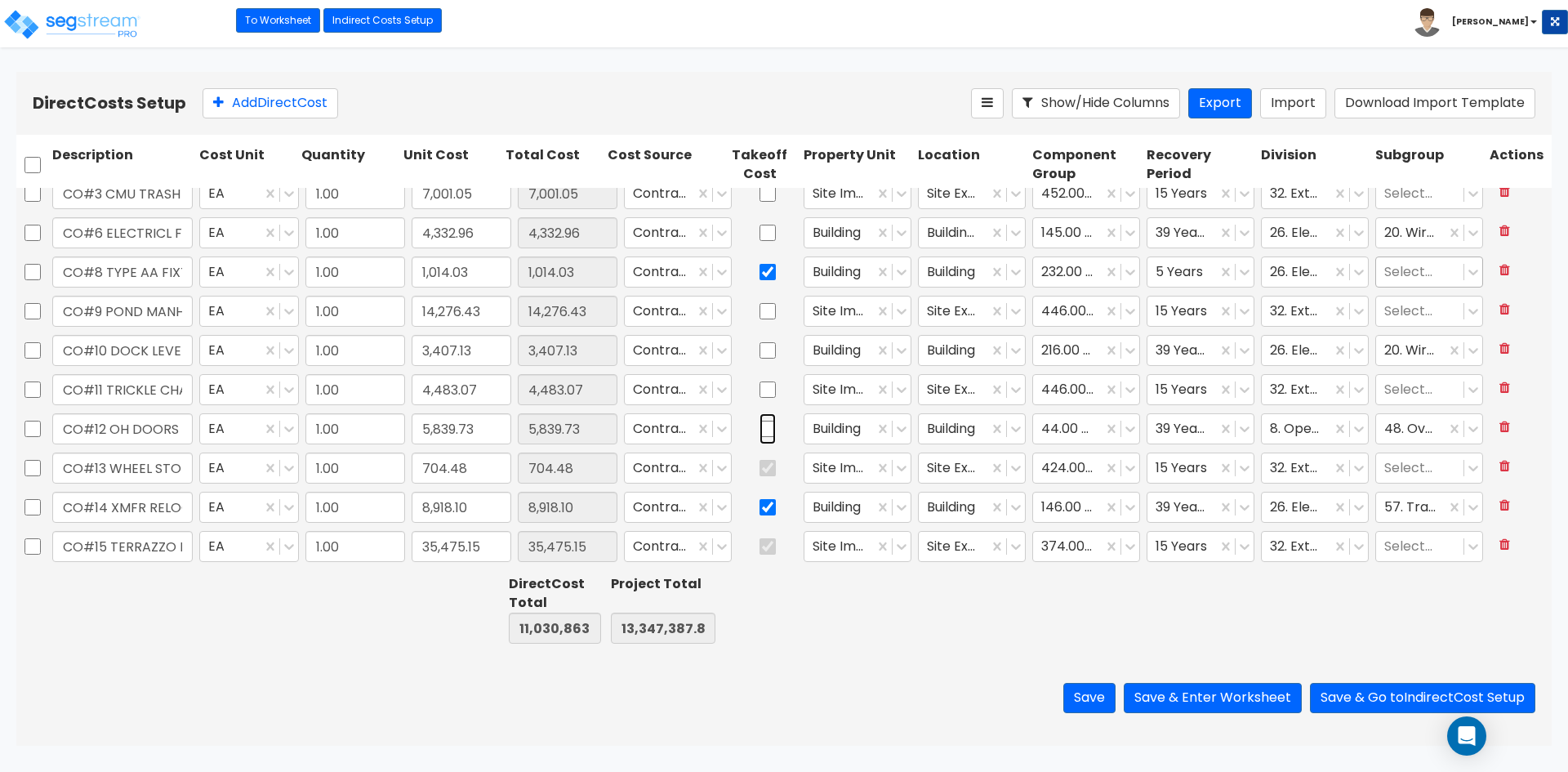
scroll to position [980, 0]
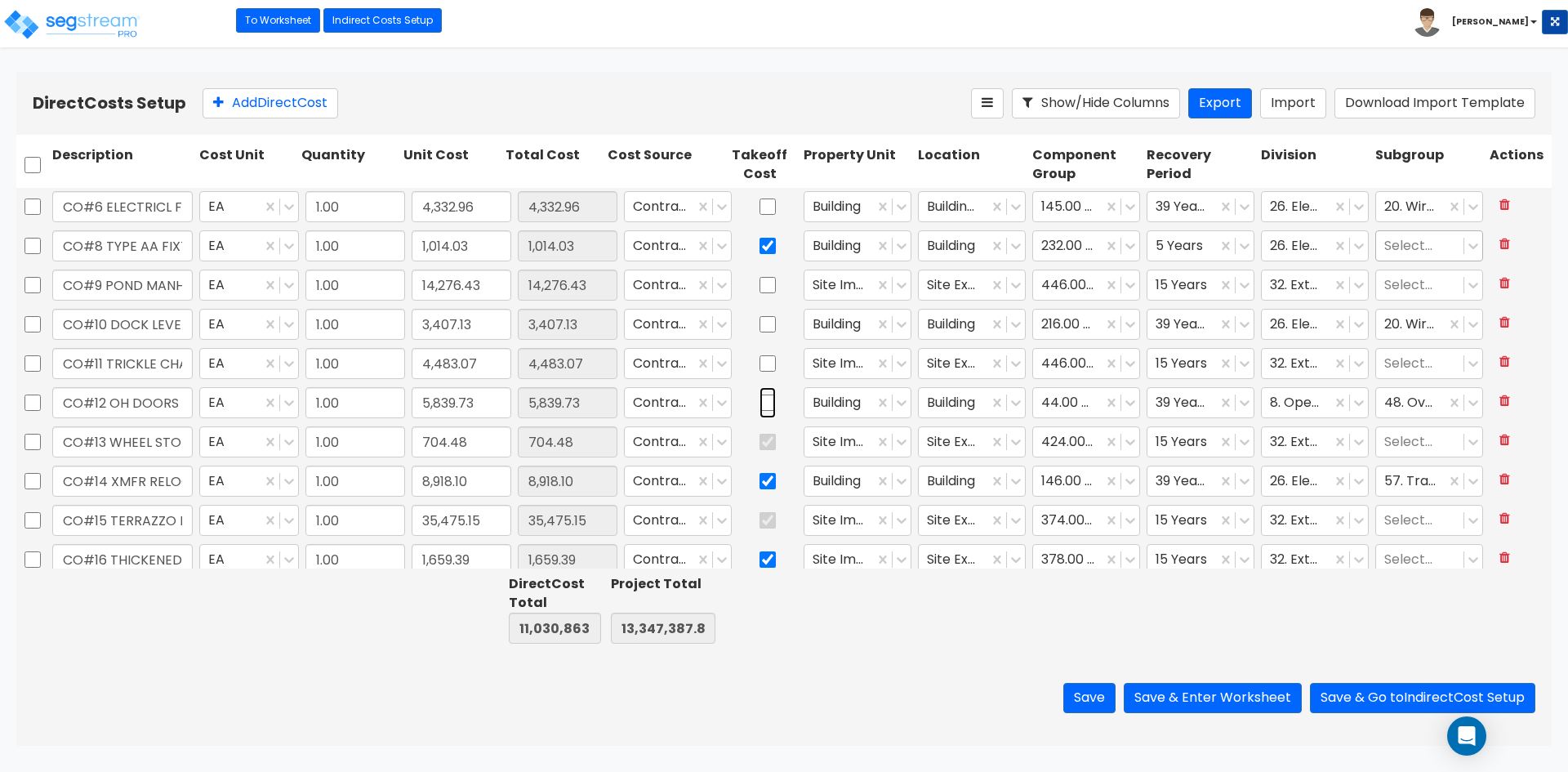
type input "1.00"
type input "77,332.87"
click at [760, 480] on input "checkbox" at bounding box center [768, 481] width 16 height 31
checkbox input "false"
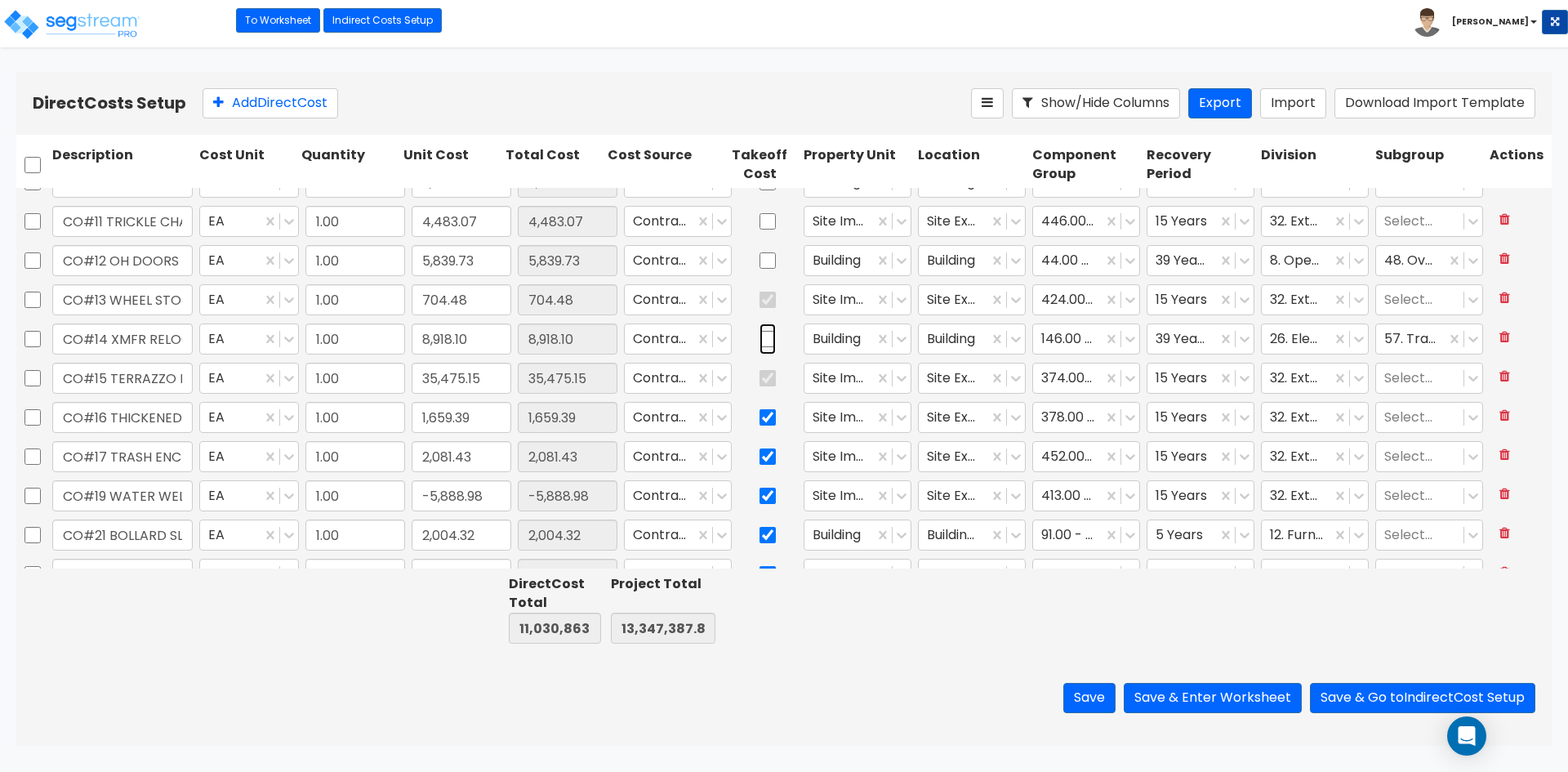
scroll to position [1143, 0]
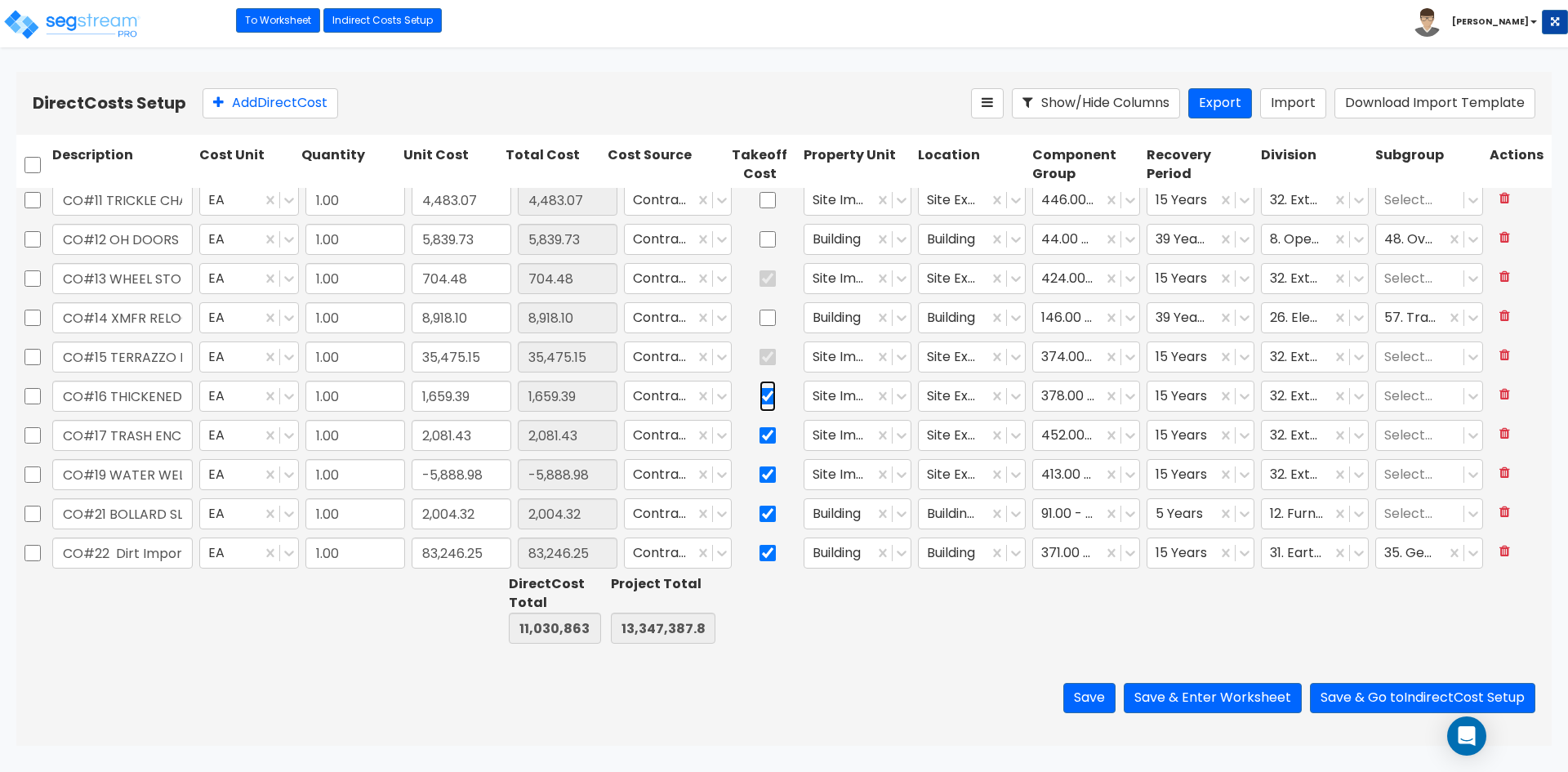
click at [760, 400] on input "checkbox" at bounding box center [768, 396] width 16 height 31
checkbox input "false"
click at [760, 434] on input "checkbox" at bounding box center [768, 435] width 16 height 31
checkbox input "false"
click at [760, 476] on input "checkbox" at bounding box center [768, 474] width 16 height 31
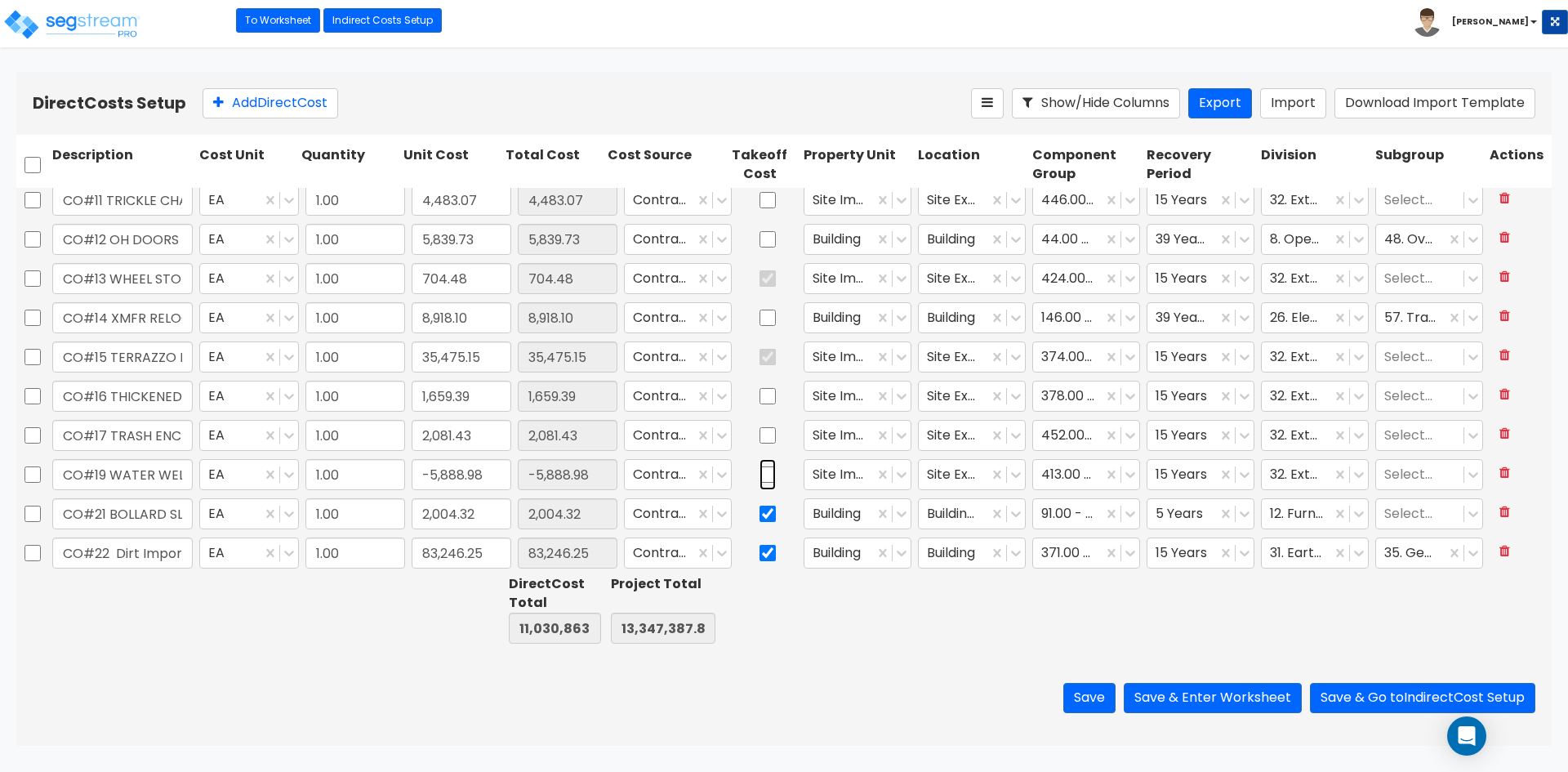
checkbox input "false"
click at [1123, 479] on icon at bounding box center [1130, 474] width 16 height 16
click at [956, 624] on div at bounding box center [972, 609] width 115 height 75
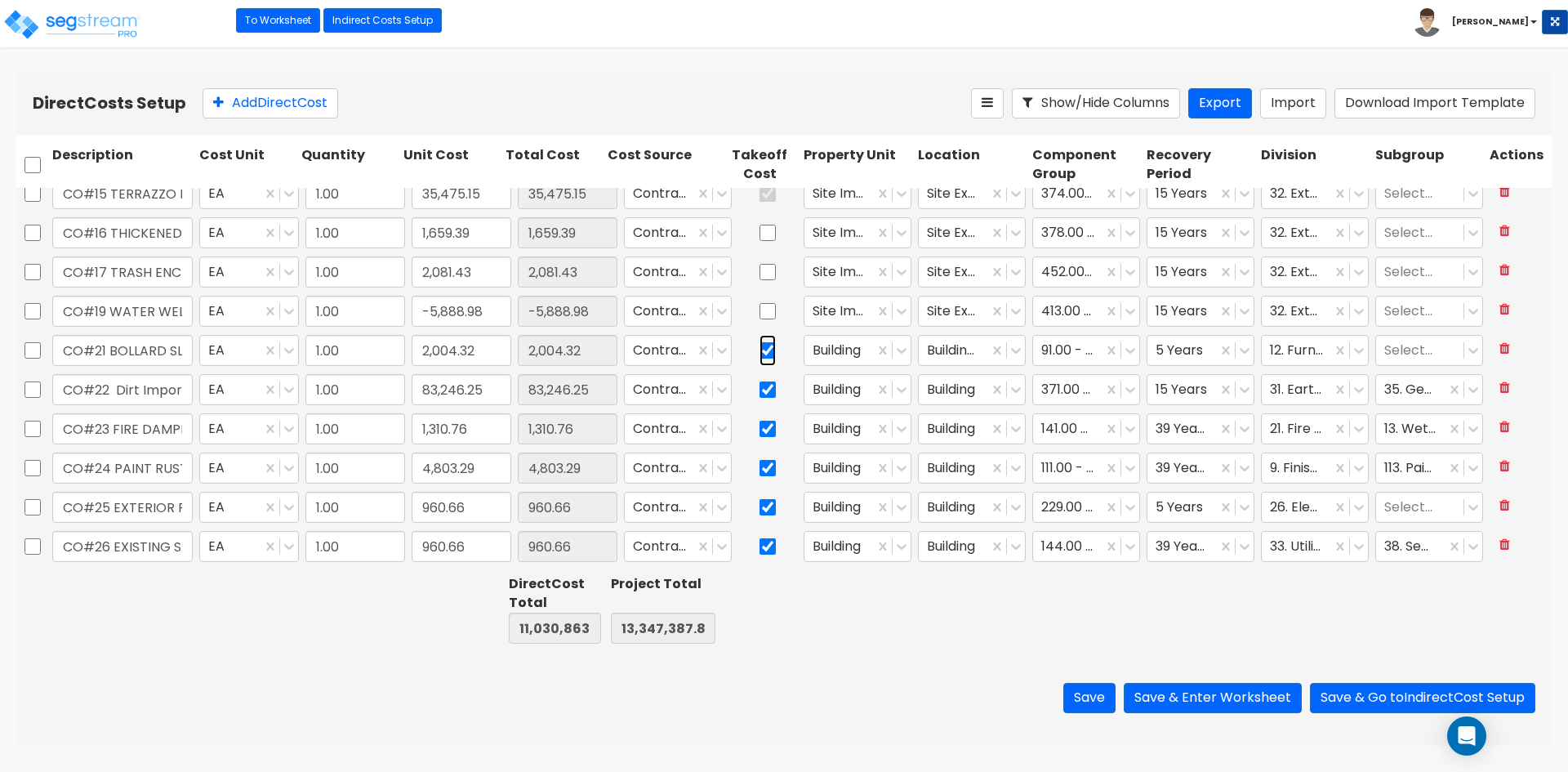
click at [760, 348] on input "checkbox" at bounding box center [768, 350] width 16 height 31
checkbox input "false"
click at [760, 394] on input "checkbox" at bounding box center [768, 389] width 16 height 31
checkbox input "false"
click at [760, 432] on input "checkbox" at bounding box center [768, 429] width 16 height 31
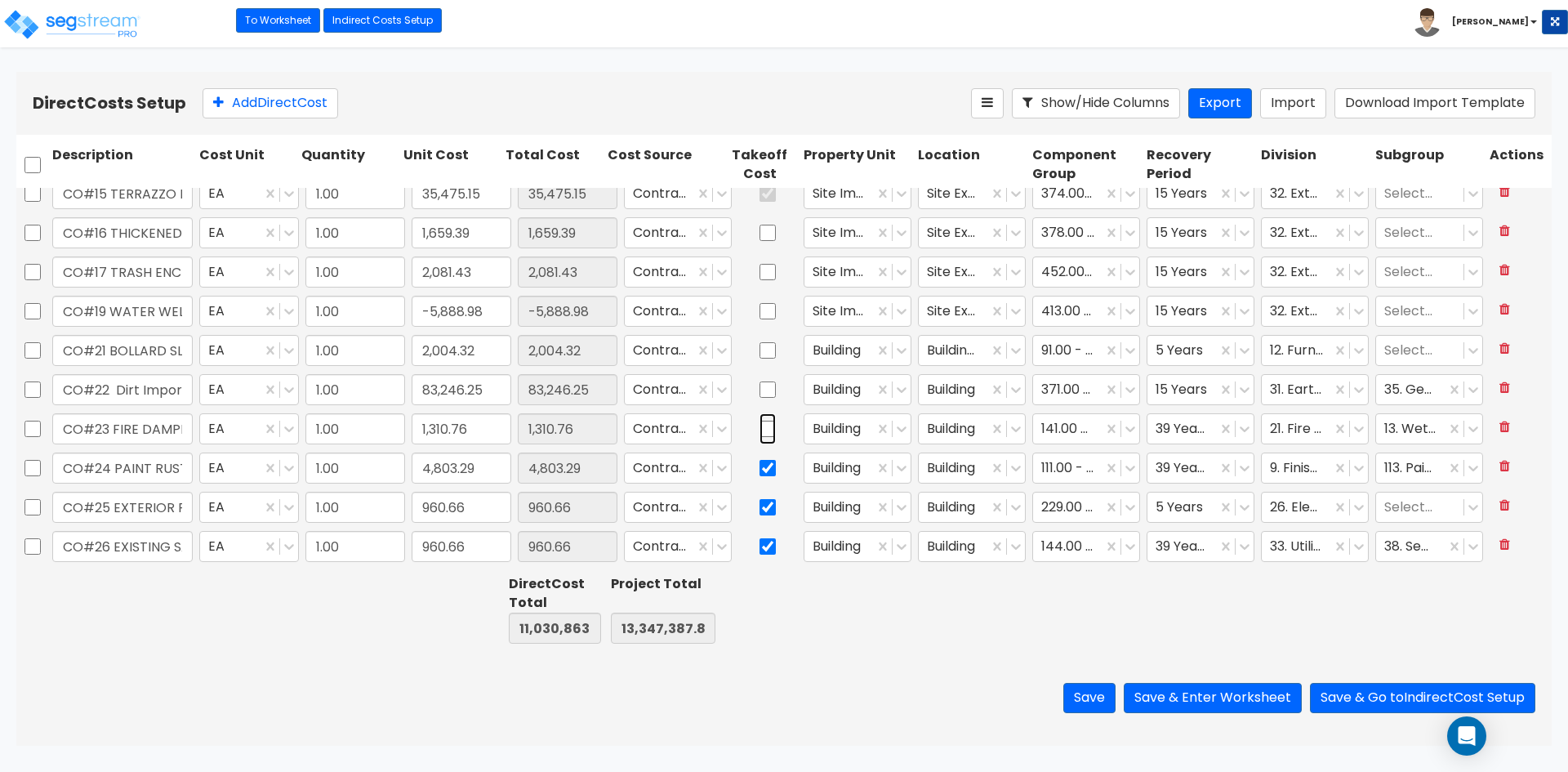
checkbox input "false"
click at [760, 470] on input "checkbox" at bounding box center [768, 468] width 16 height 31
checkbox input "false"
click at [760, 509] on input "checkbox" at bounding box center [768, 507] width 16 height 31
checkbox input "false"
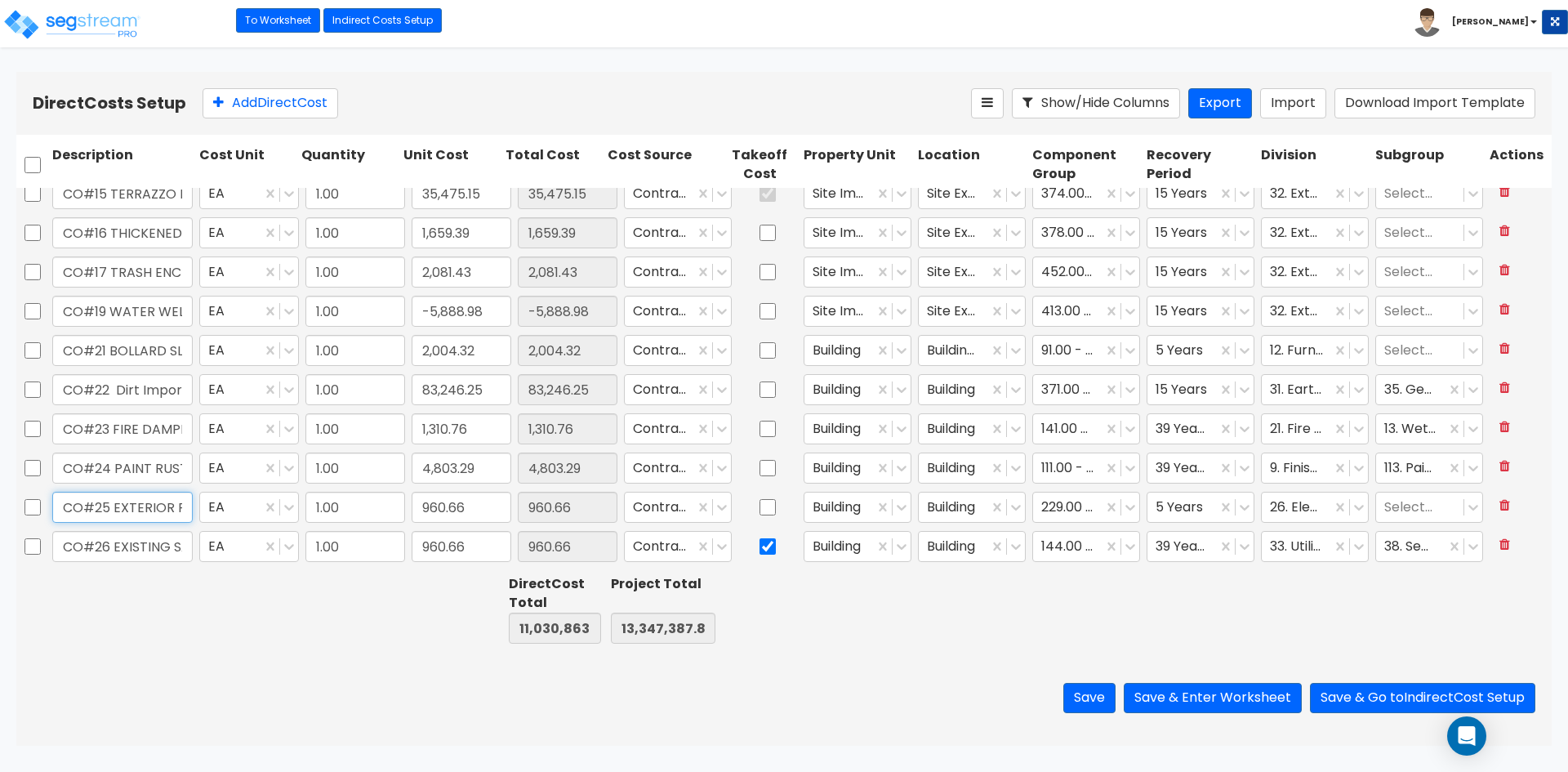
click at [184, 509] on input "CO#25 EXTERIOR RECEPTACLE" at bounding box center [123, 507] width 141 height 31
click at [760, 546] on input "checkbox" at bounding box center [768, 546] width 16 height 31
checkbox input "false"
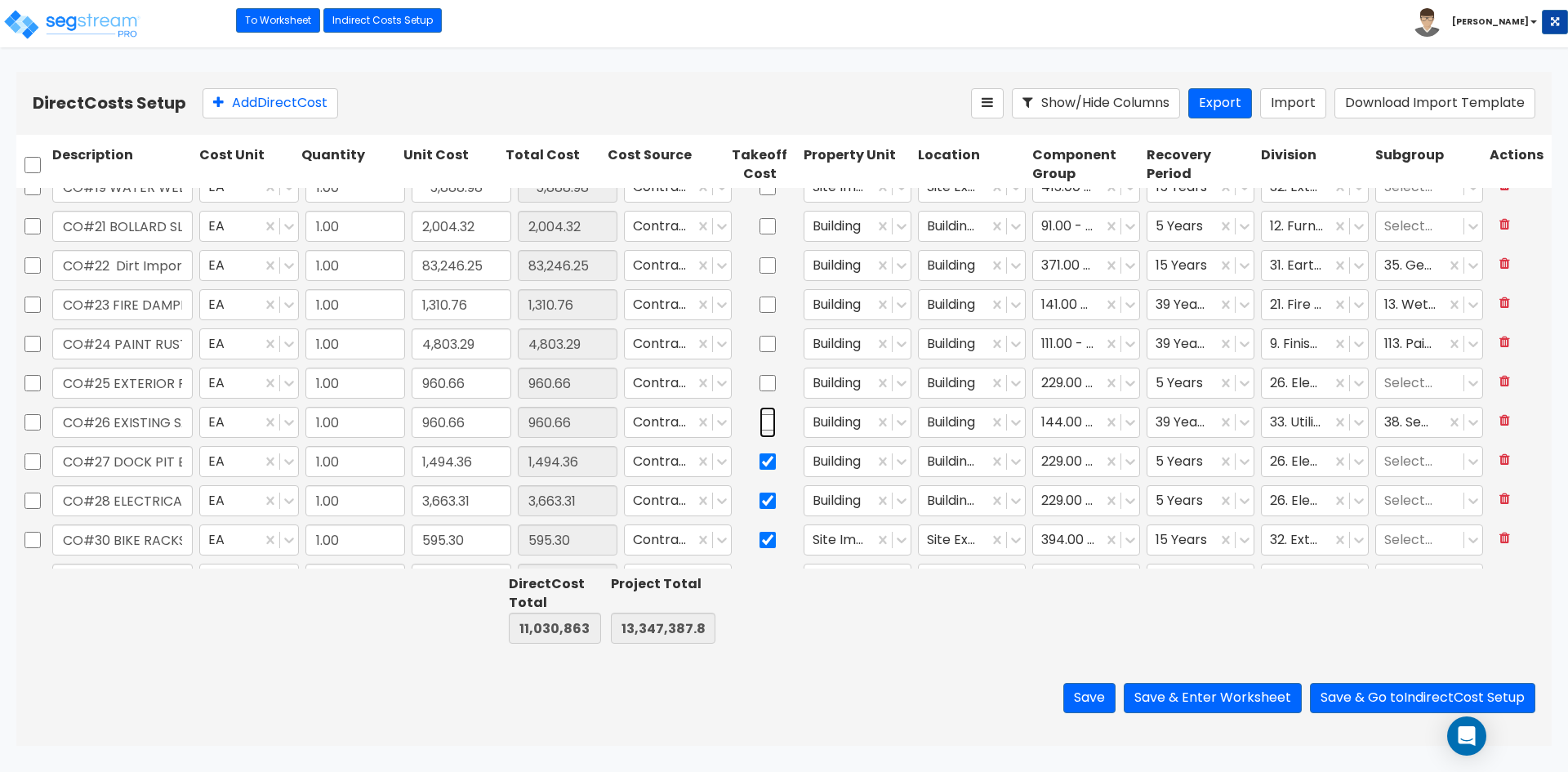
scroll to position [1470, 0]
click at [760, 423] on input "checkbox" at bounding box center [768, 422] width 16 height 31
checkbox input "false"
click at [760, 462] on input "checkbox" at bounding box center [768, 461] width 16 height 31
checkbox input "false"
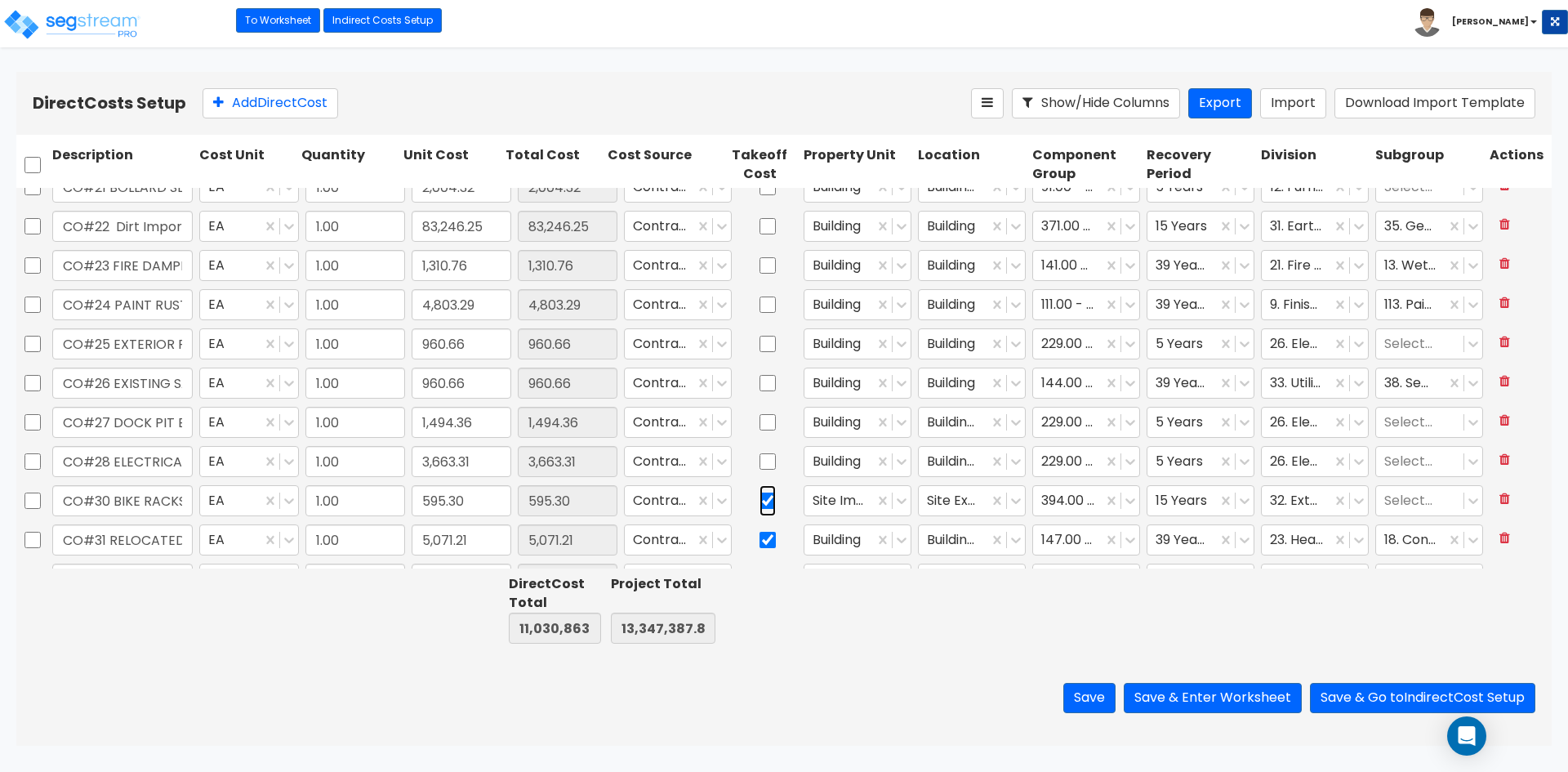
click at [760, 500] on input "checkbox" at bounding box center [768, 500] width 16 height 31
checkbox input "false"
click at [762, 459] on input "checkbox" at bounding box center [768, 458] width 16 height 31
checkbox input "false"
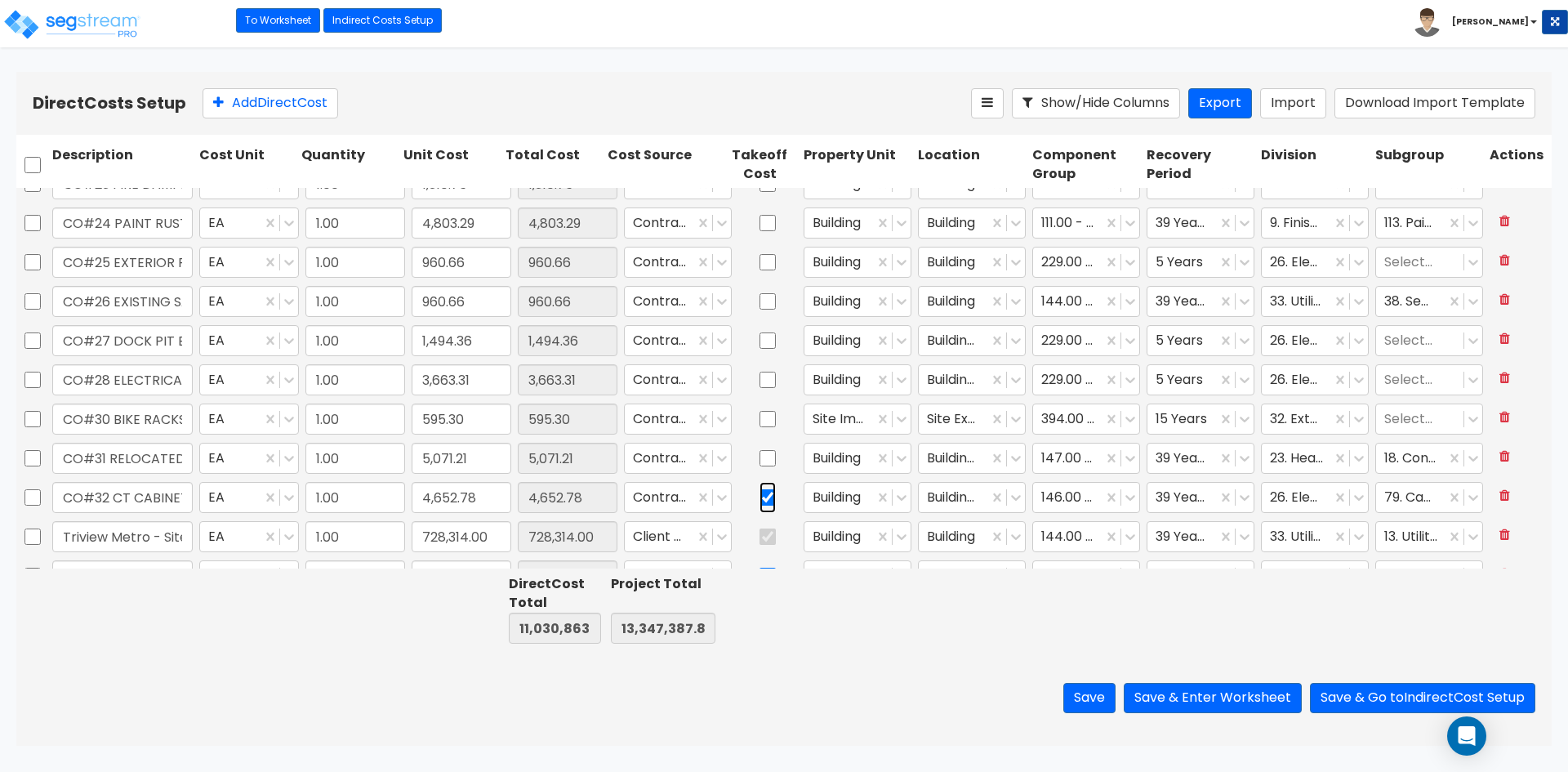
click at [760, 500] on input "checkbox" at bounding box center [768, 497] width 16 height 31
checkbox input "false"
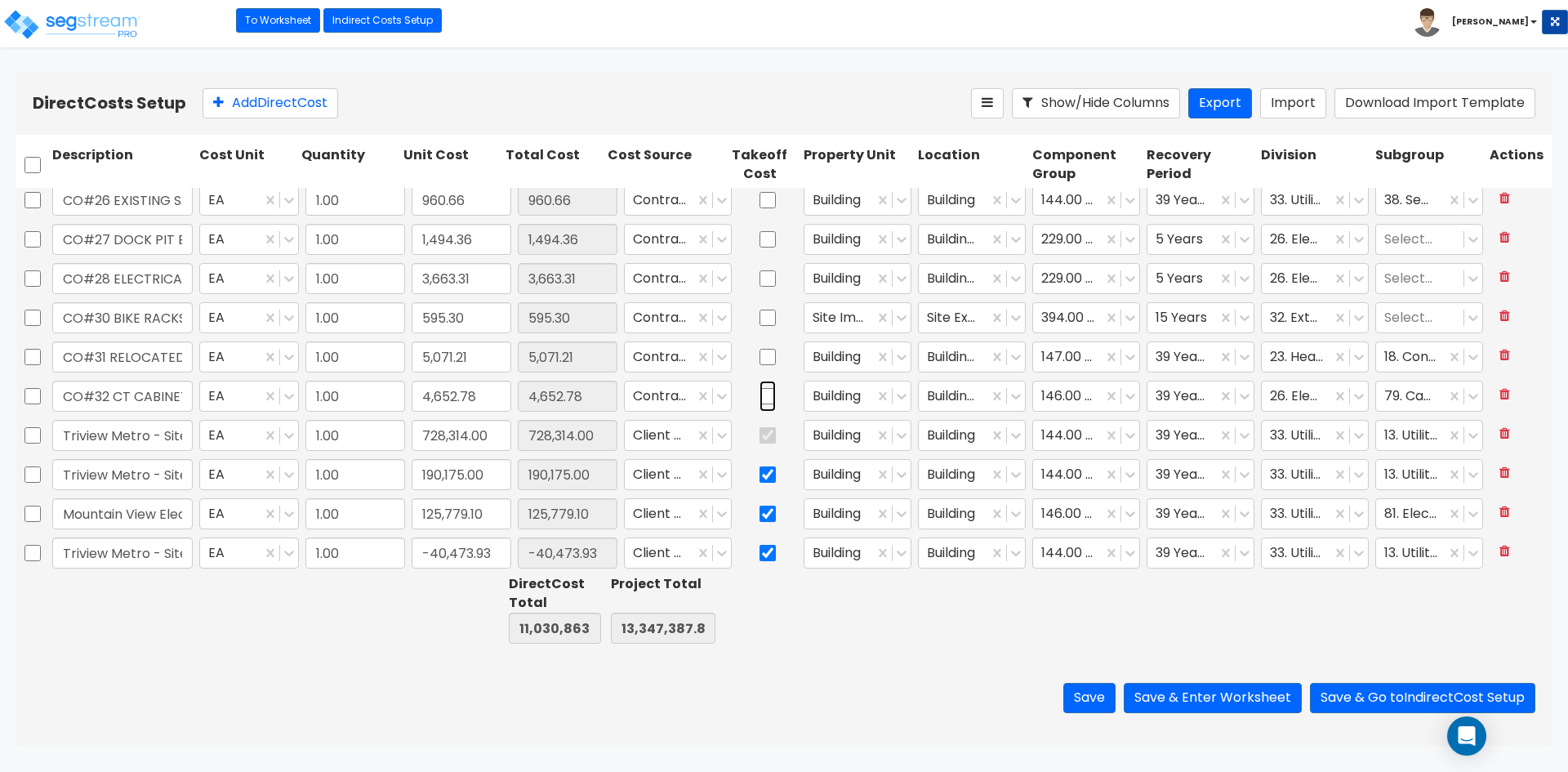
scroll to position [1658, 0]
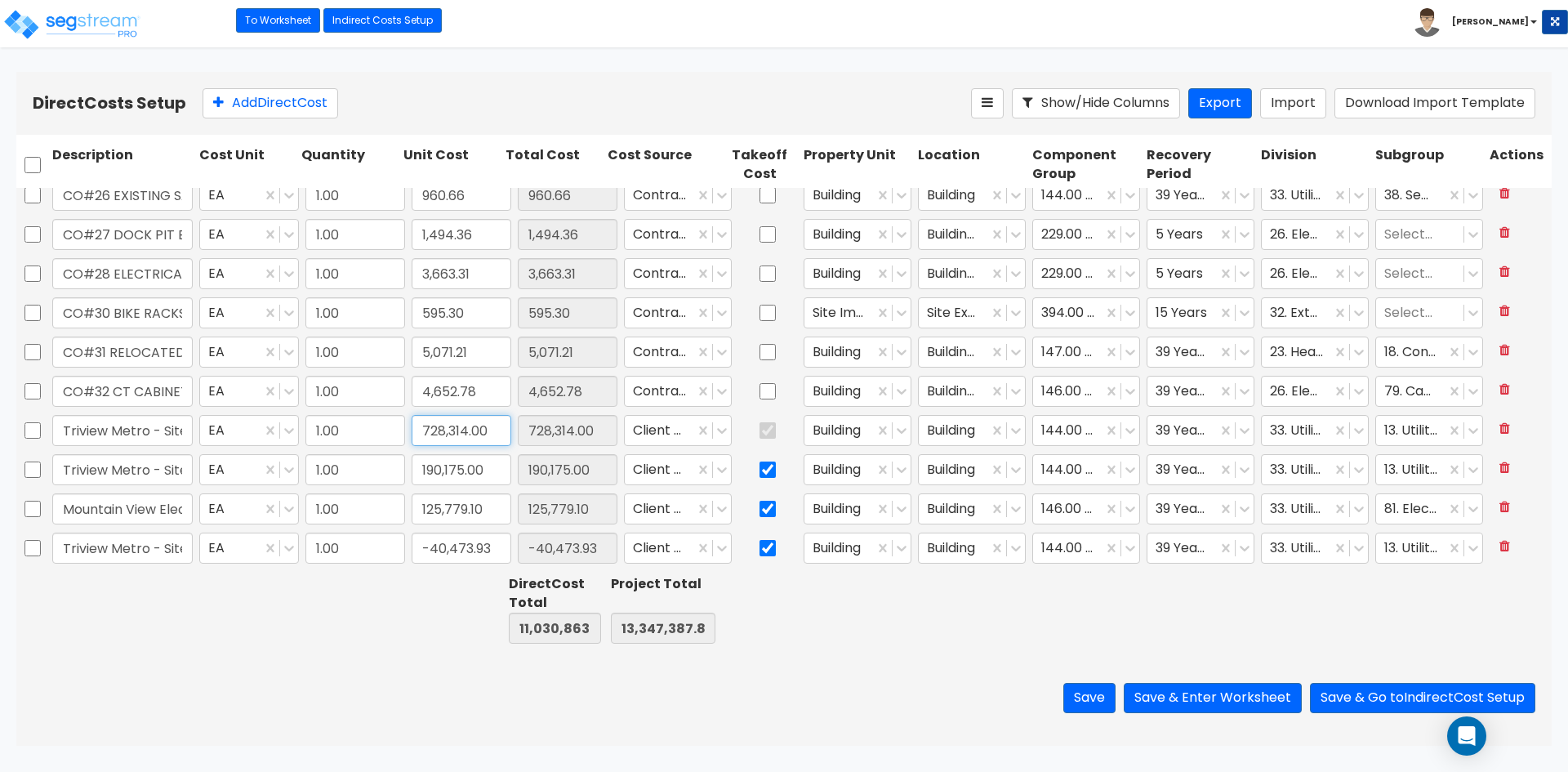
click at [492, 433] on input "728,314.00" at bounding box center [461, 430] width 100 height 31
type input "878,015.07"
click at [1495, 460] on button at bounding box center [1504, 468] width 30 height 29
type input "10,990,389.98"
type input "13,306,913.92"
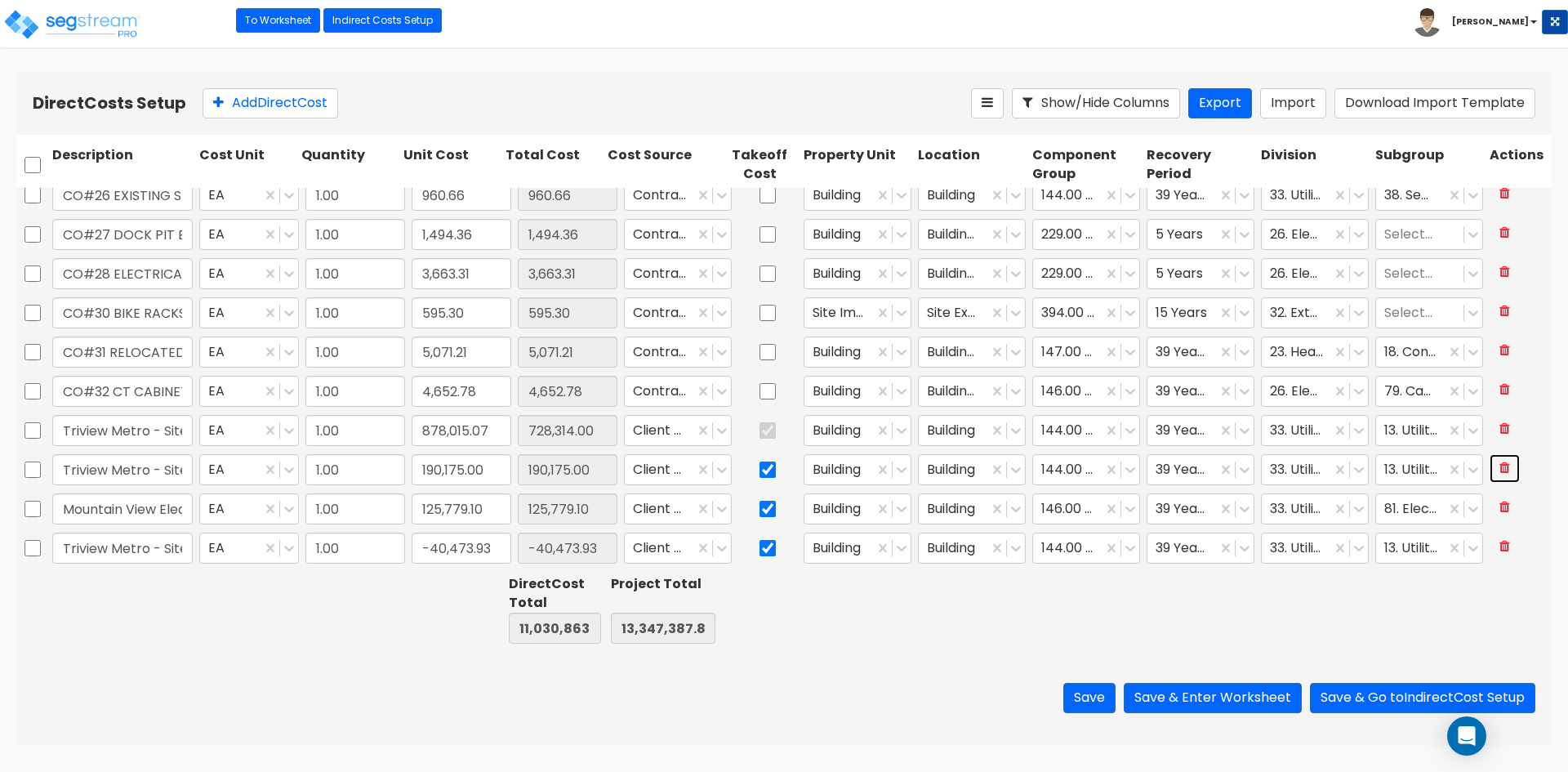
type input "878,015.07"
type input "Mountain View Electric Assoc."
type input "125,779.10"
type input "Triview Metro - Site Utilities"
type input "-40,473.93"
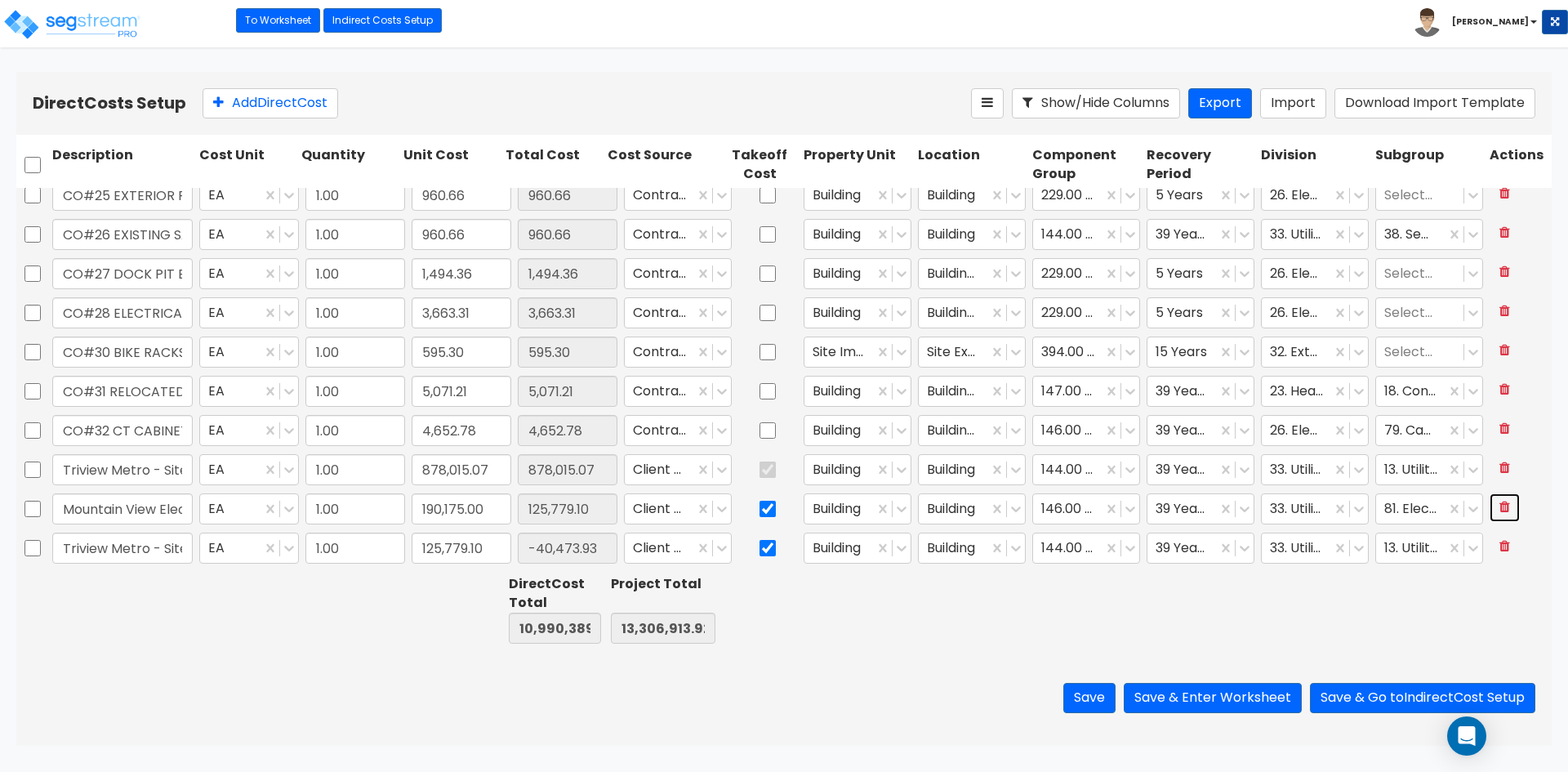
type input "125,779.10"
type input "-40,473.93"
type input "1.00"
type input "1,310.76"
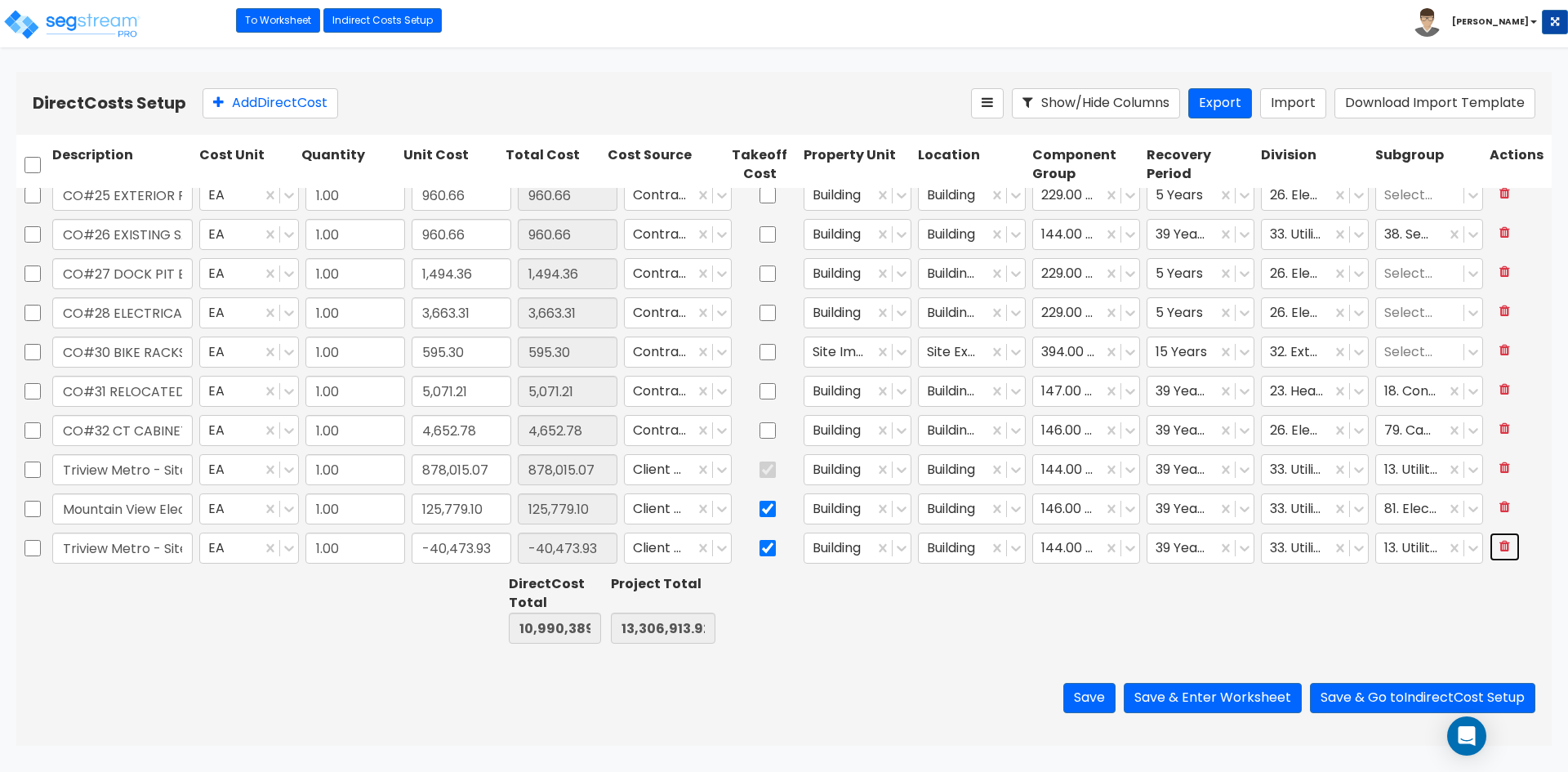
click at [1499, 540] on icon at bounding box center [1504, 545] width 11 height 13
type input "11,030,863.91"
type input "13,347,387.85"
click at [395, 612] on div at bounding box center [348, 609] width 102 height 75
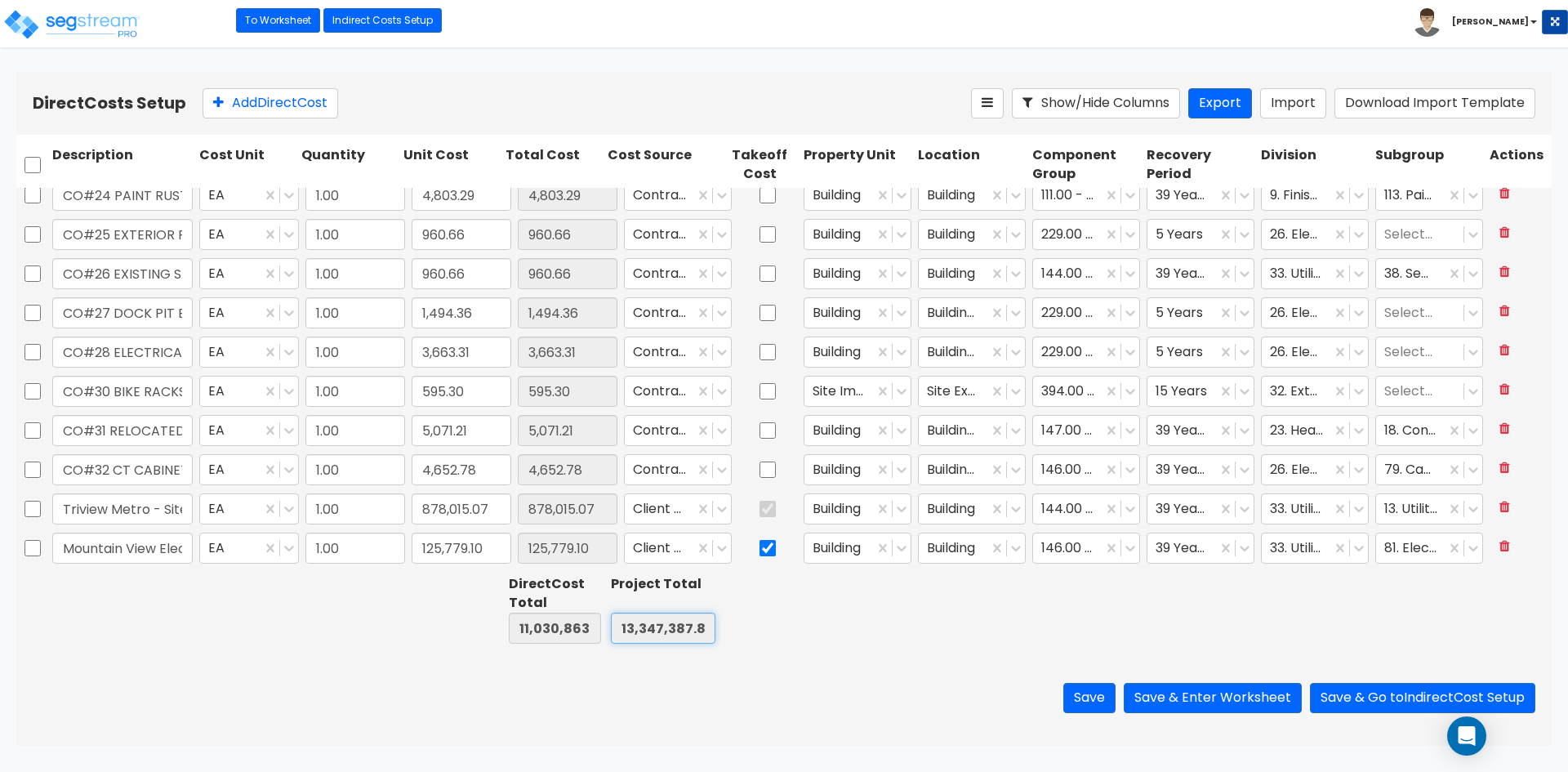
drag, startPoint x: 678, startPoint y: 628, endPoint x: 725, endPoint y: 629, distance: 47.0
click at [678, 628] on input "13,347,387.85" at bounding box center [663, 628] width 105 height 31
click at [308, 663] on div "Save Save & Enter Worksheet Save & Go to Indirect Cost Setup" at bounding box center [784, 698] width 1535 height 96
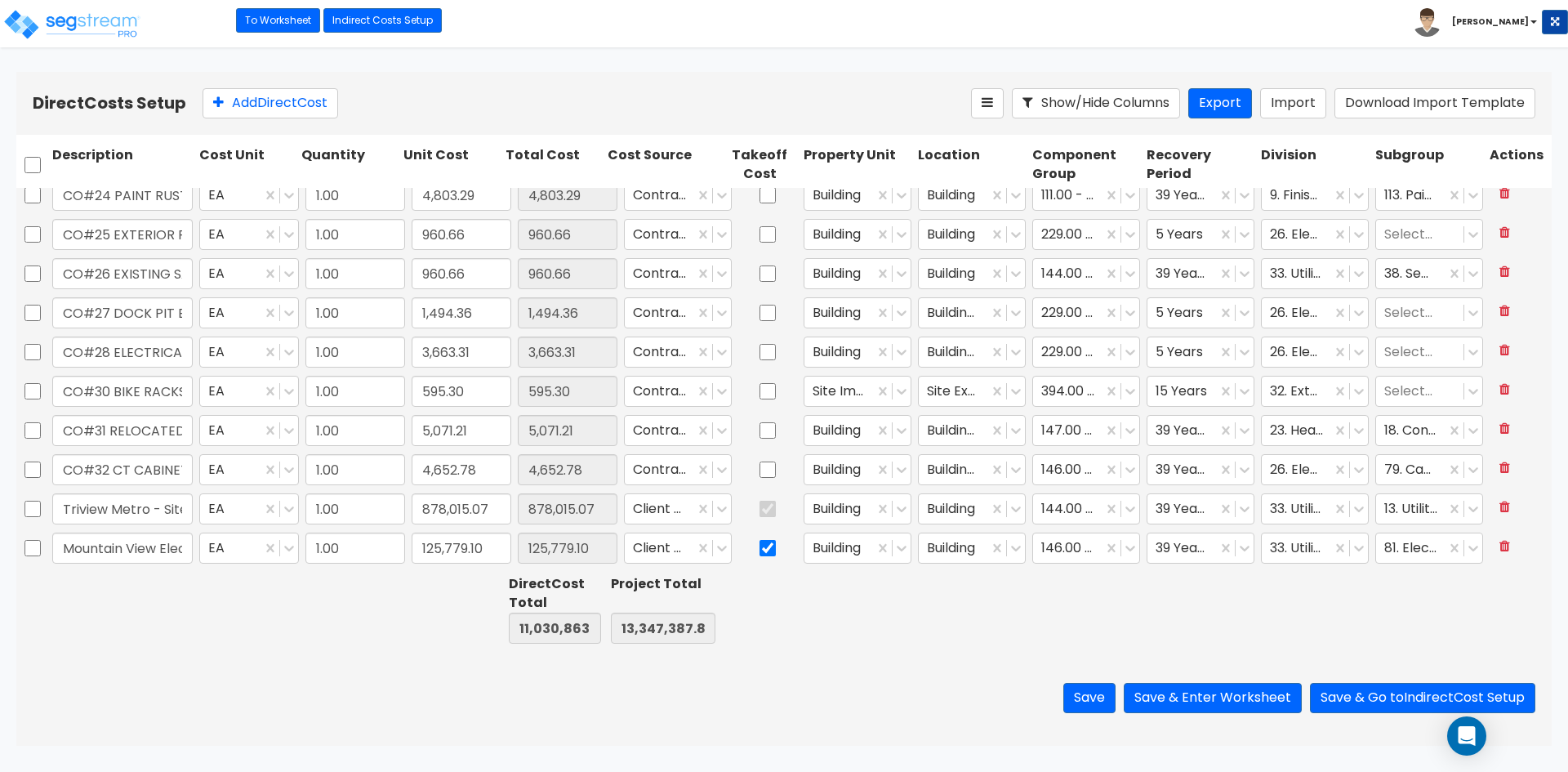
click at [297, 666] on div "Save Save & Enter Worksheet Save & Go to Indirect Cost Setup" at bounding box center [784, 698] width 1535 height 96
click at [1240, 695] on button "Save & Enter Worksheet" at bounding box center [1213, 698] width 178 height 30
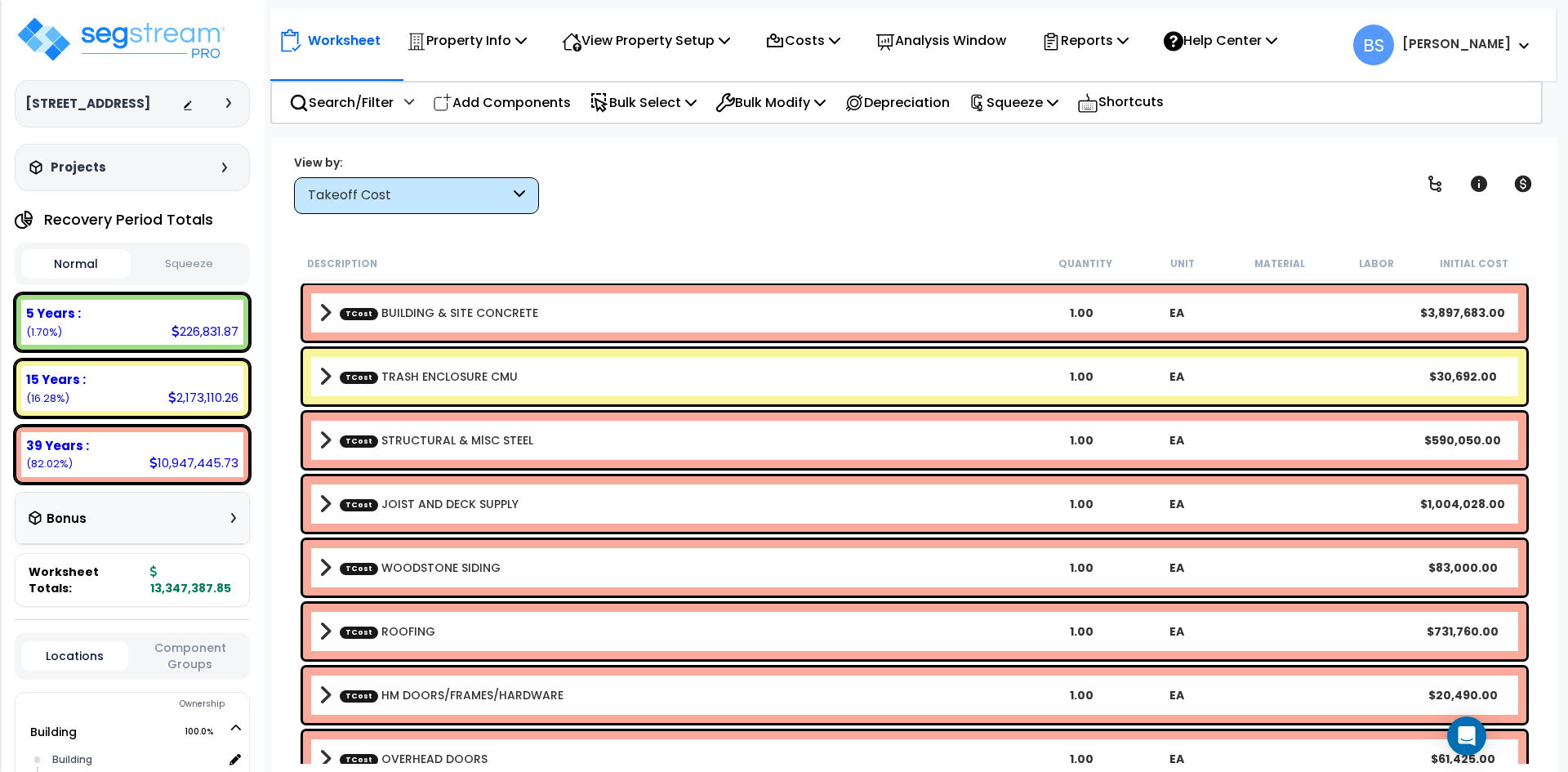
click at [294, 295] on div "Description Quantity Unit Material Labor Initial Cost TCost BUILDING & SITE CON…" at bounding box center [914, 505] width 1253 height 517
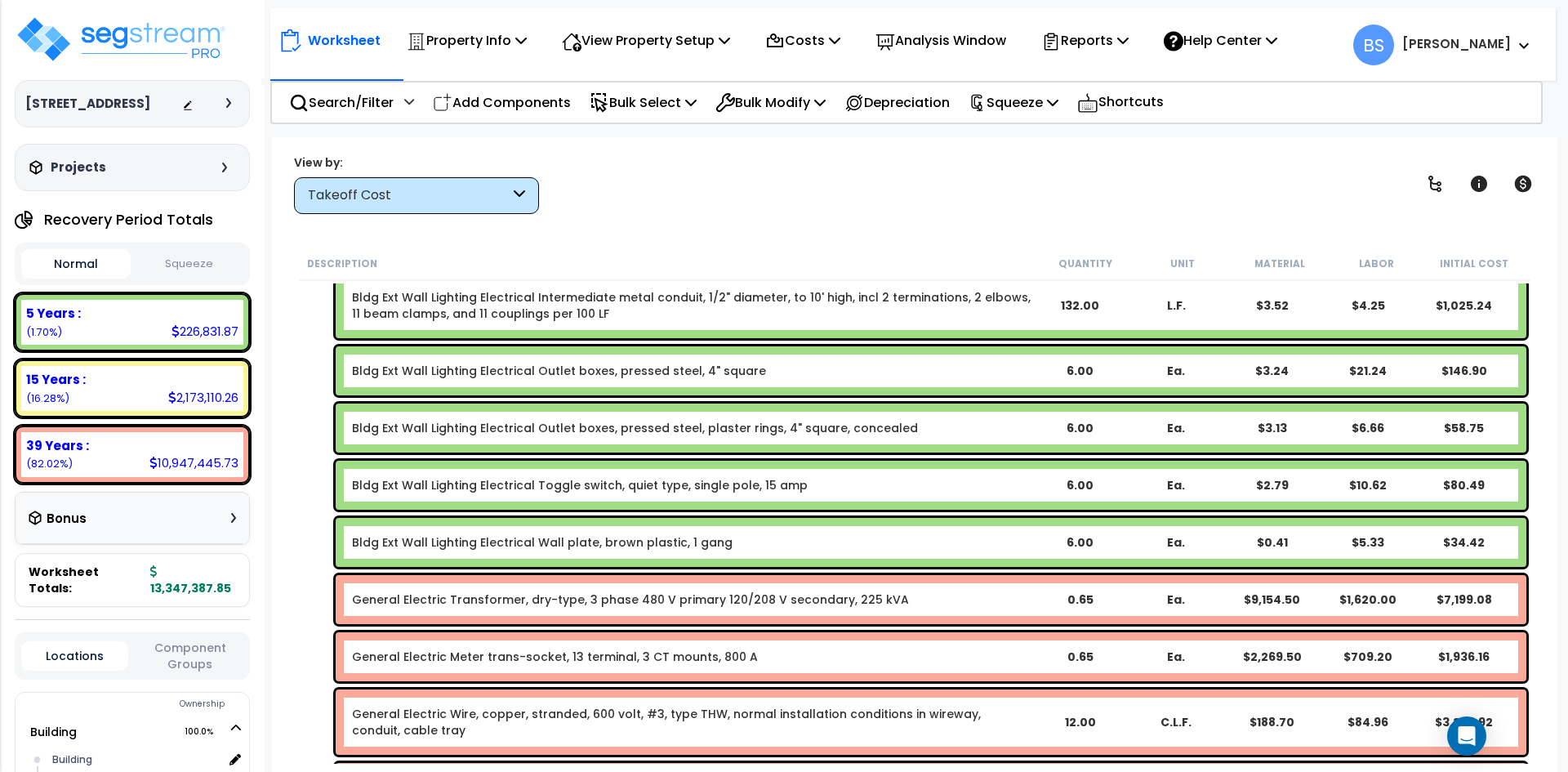
scroll to position [1431, 0]
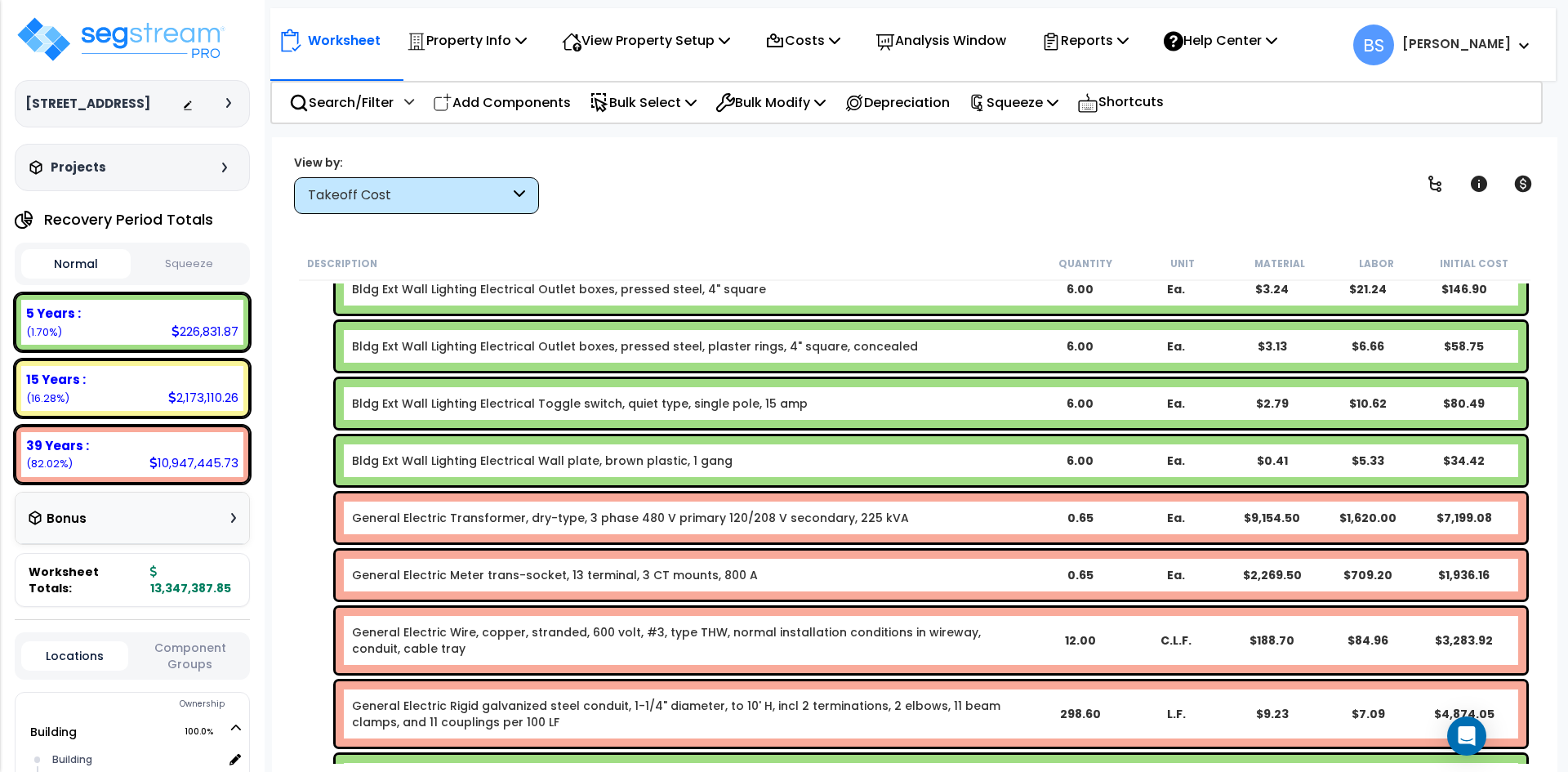
click at [381, 513] on link "General Electric Transformer, dry-type, 3 phase 480 V primary 120/208 V seconda…" at bounding box center [630, 518] width 557 height 16
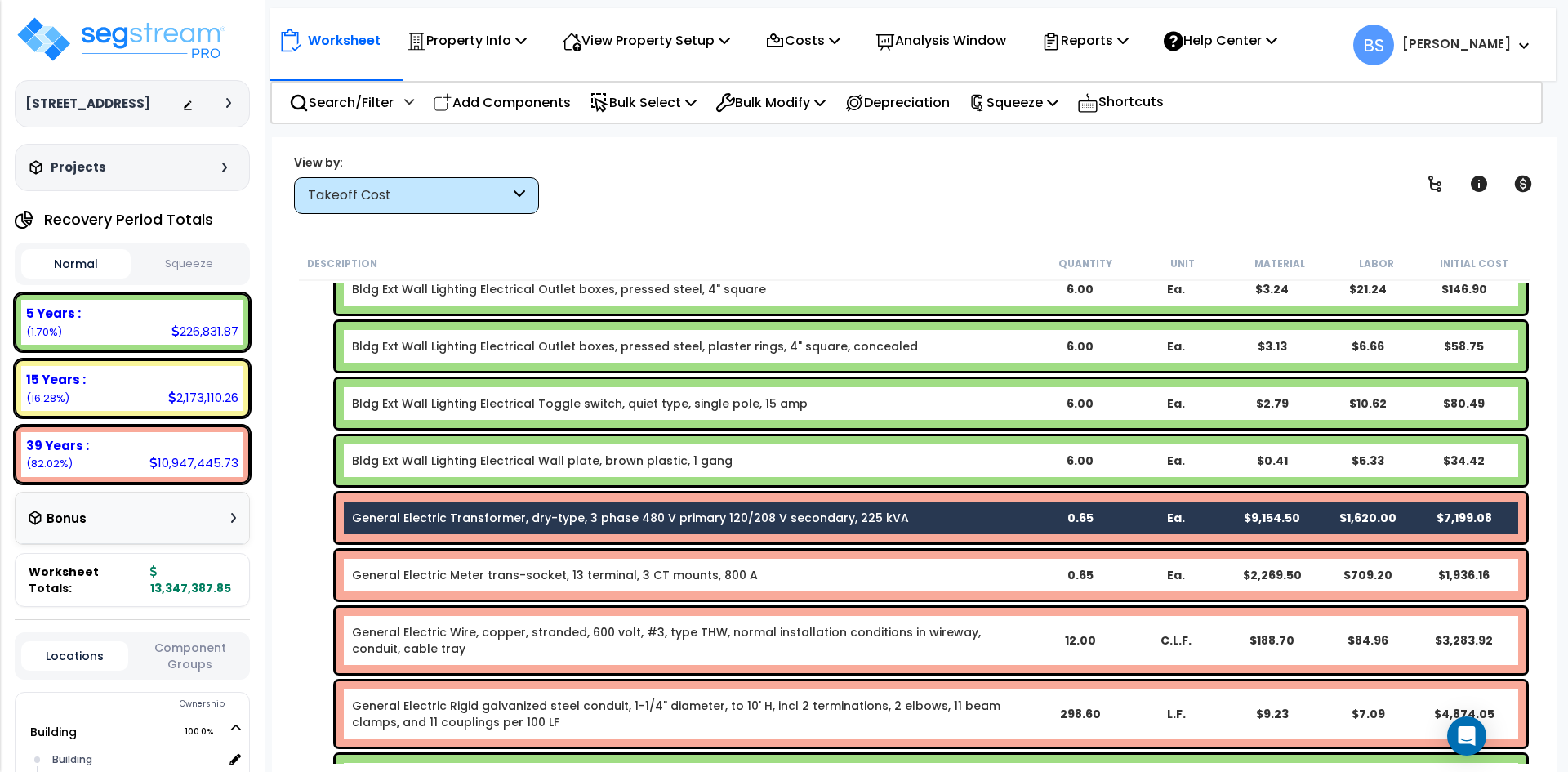
drag, startPoint x: 429, startPoint y: 576, endPoint x: 475, endPoint y: 619, distance: 63.0
click at [430, 576] on link "General Electric Meter trans-socket, 13 terminal, 3 CT mounts, 800 A" at bounding box center [555, 575] width 406 height 16
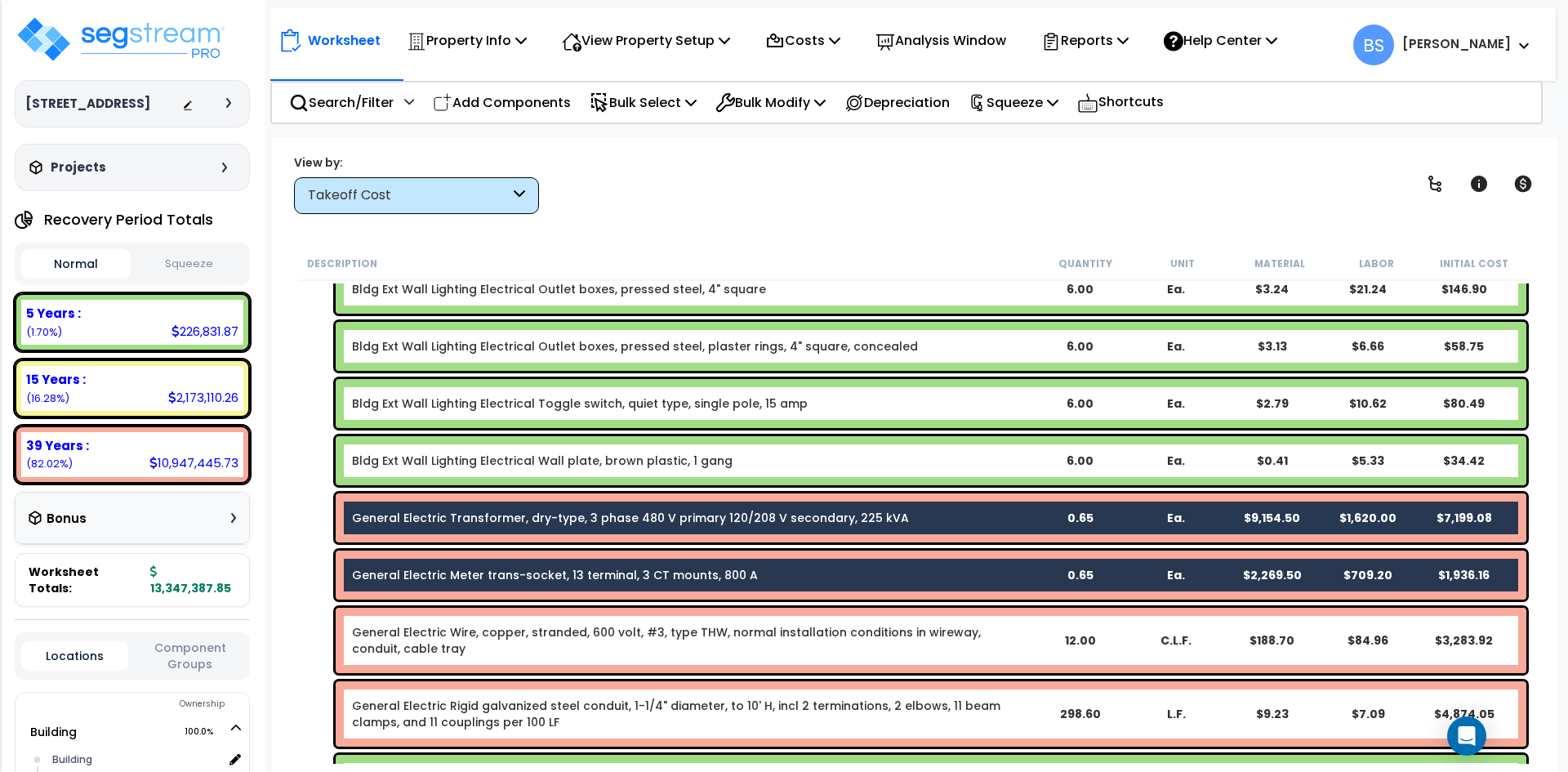
click at [495, 640] on link "General Electric Wire, copper, stranded, 600 volt, #3, type THW, normal install…" at bounding box center [691, 640] width 679 height 33
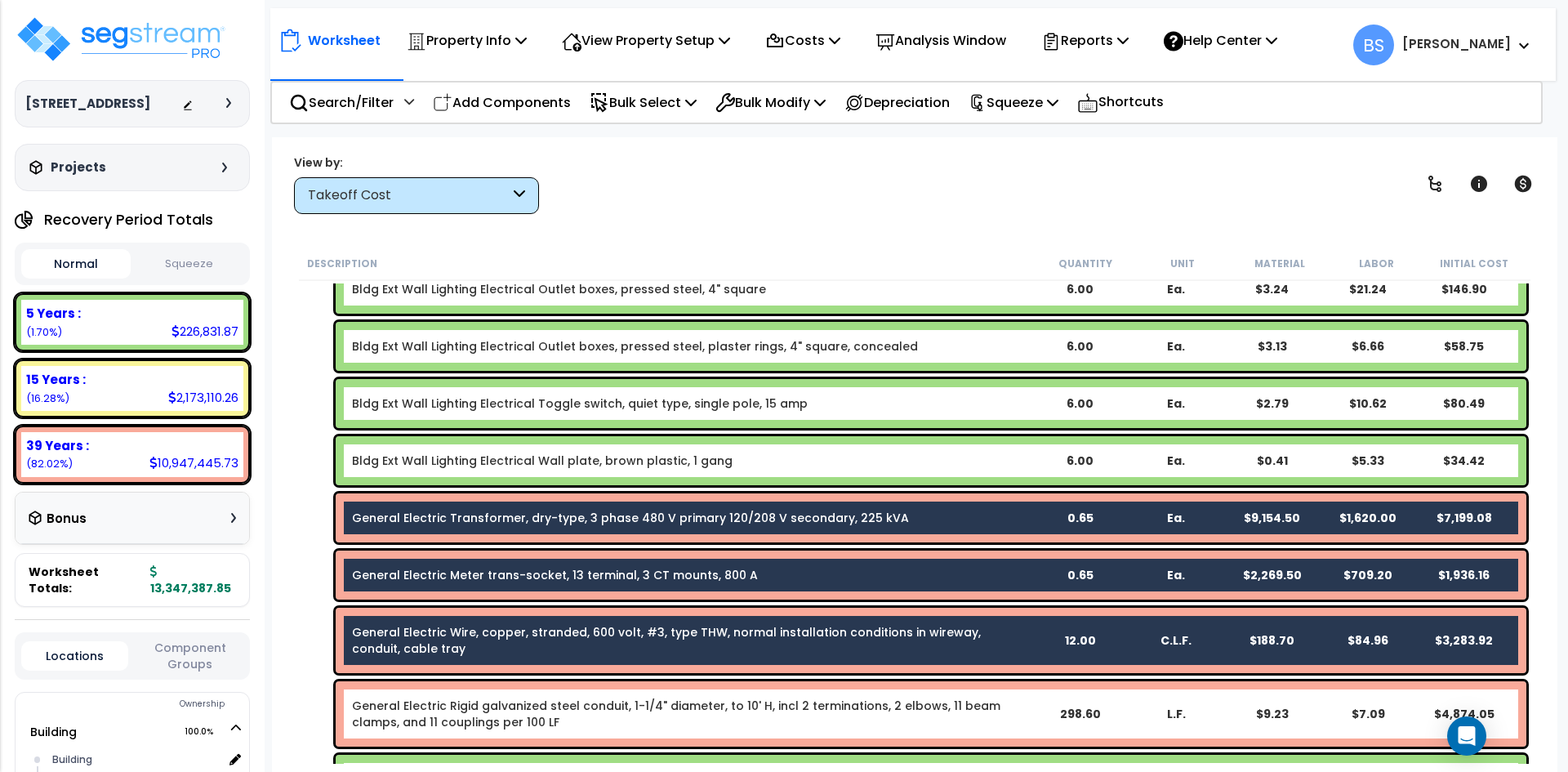
click at [686, 647] on link "General Electric Wire, copper, stranded, 600 volt, #3, type THW, normal install…" at bounding box center [691, 640] width 679 height 33
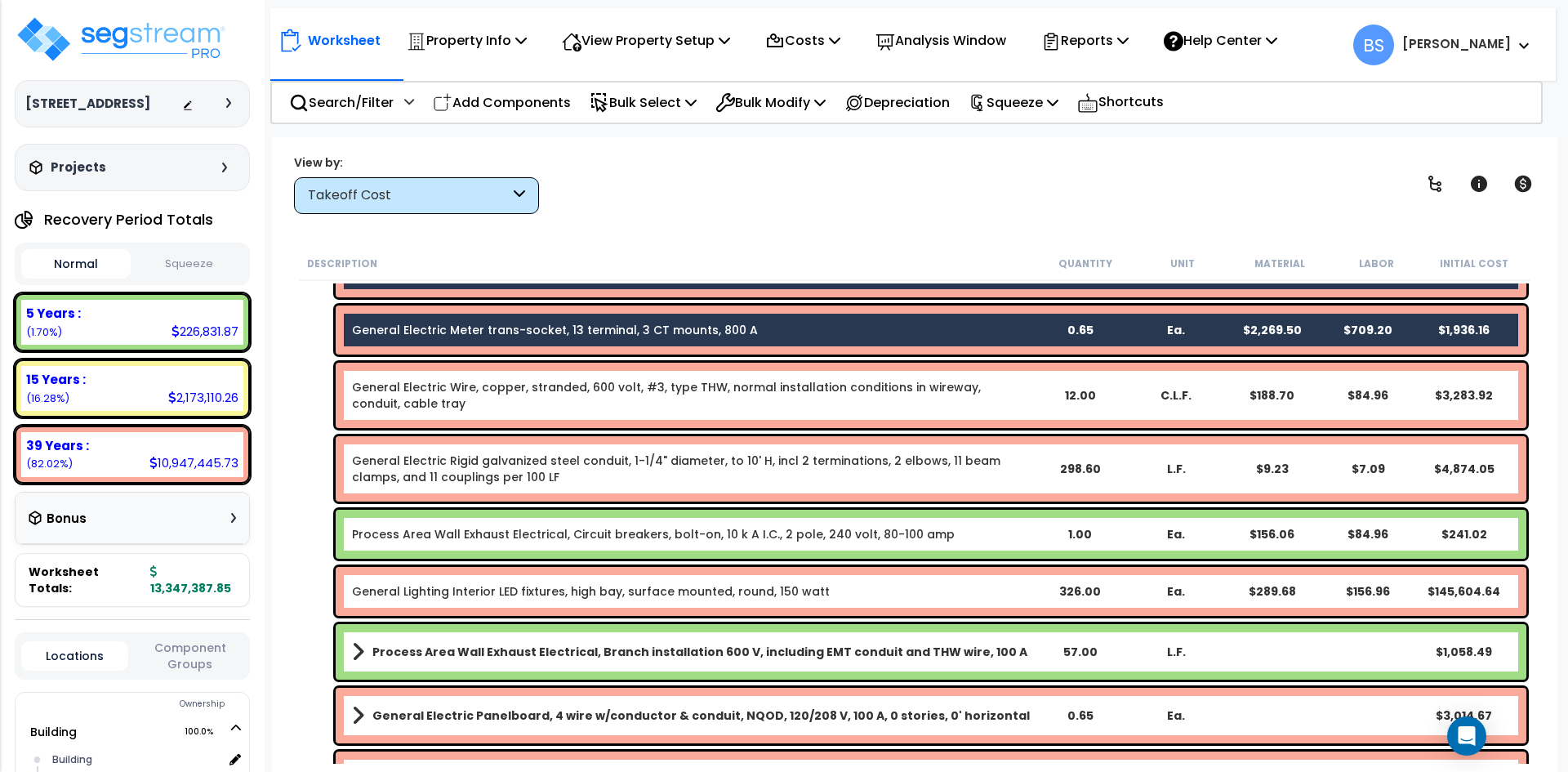
scroll to position [1758, 0]
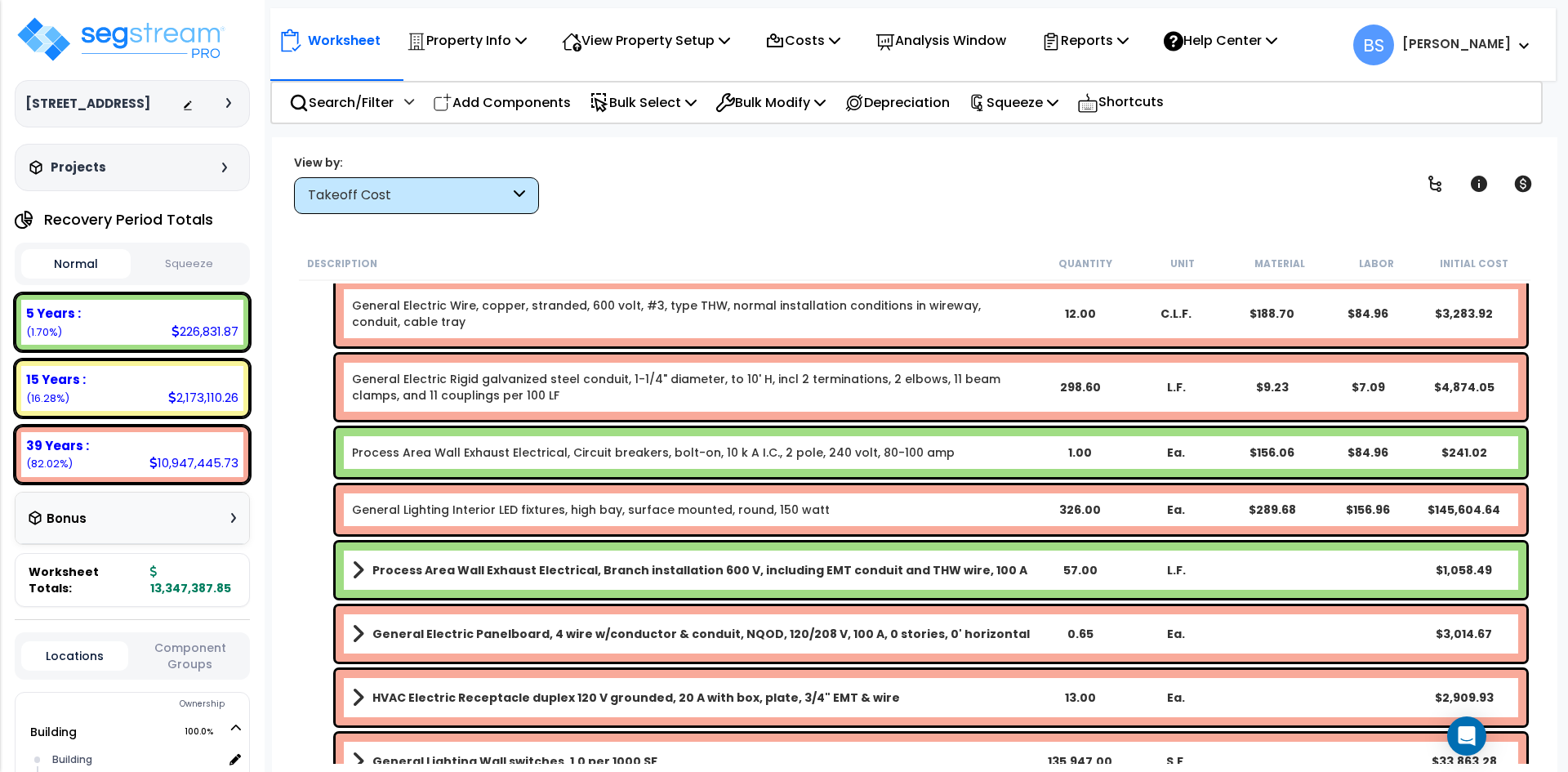
click at [460, 640] on b "General Electric Panelboard, 4 wire w/conductor & conduit, NQOD, 120/208 V, 100…" at bounding box center [701, 634] width 658 height 16
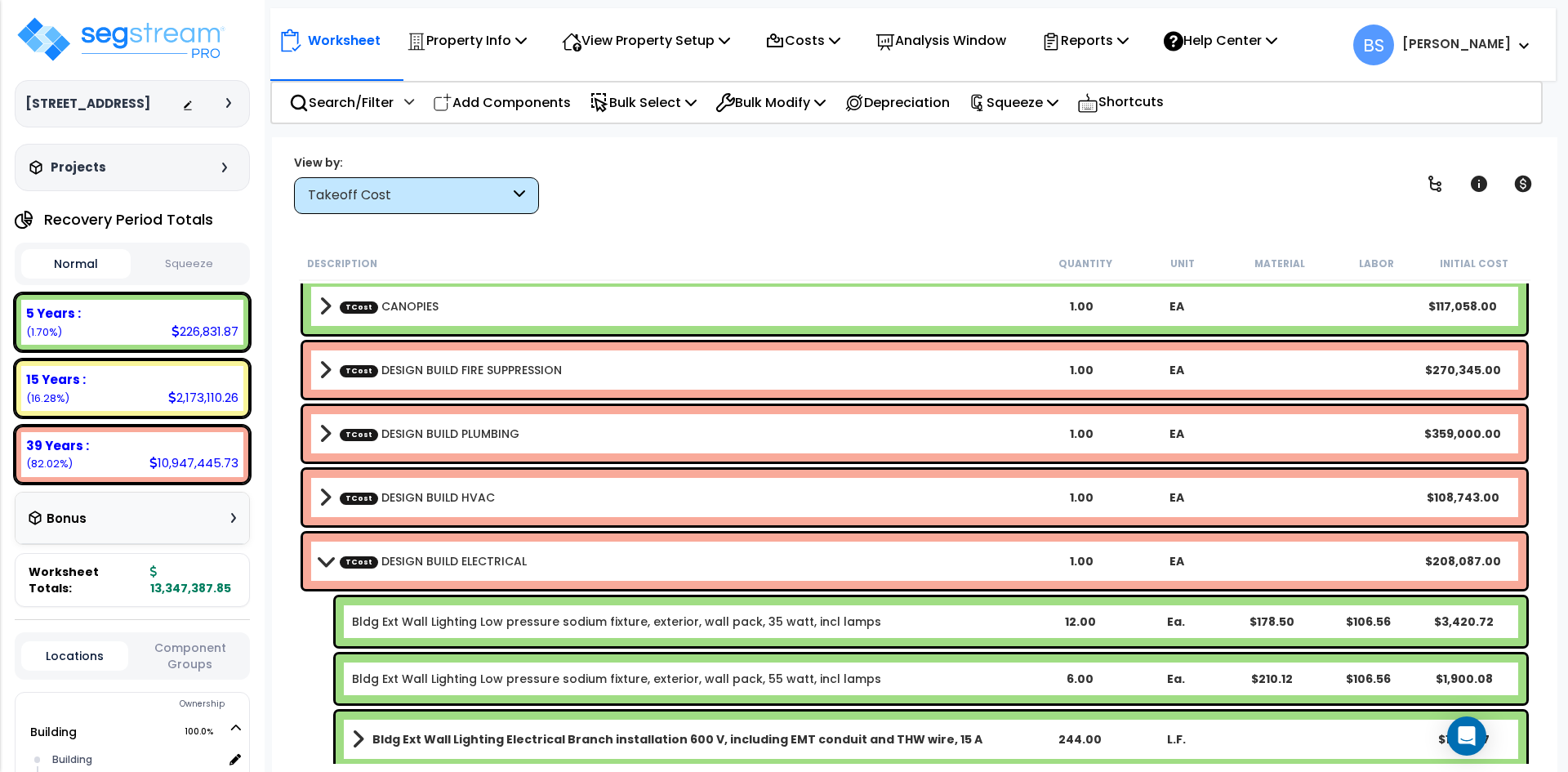
scroll to position [697, 0]
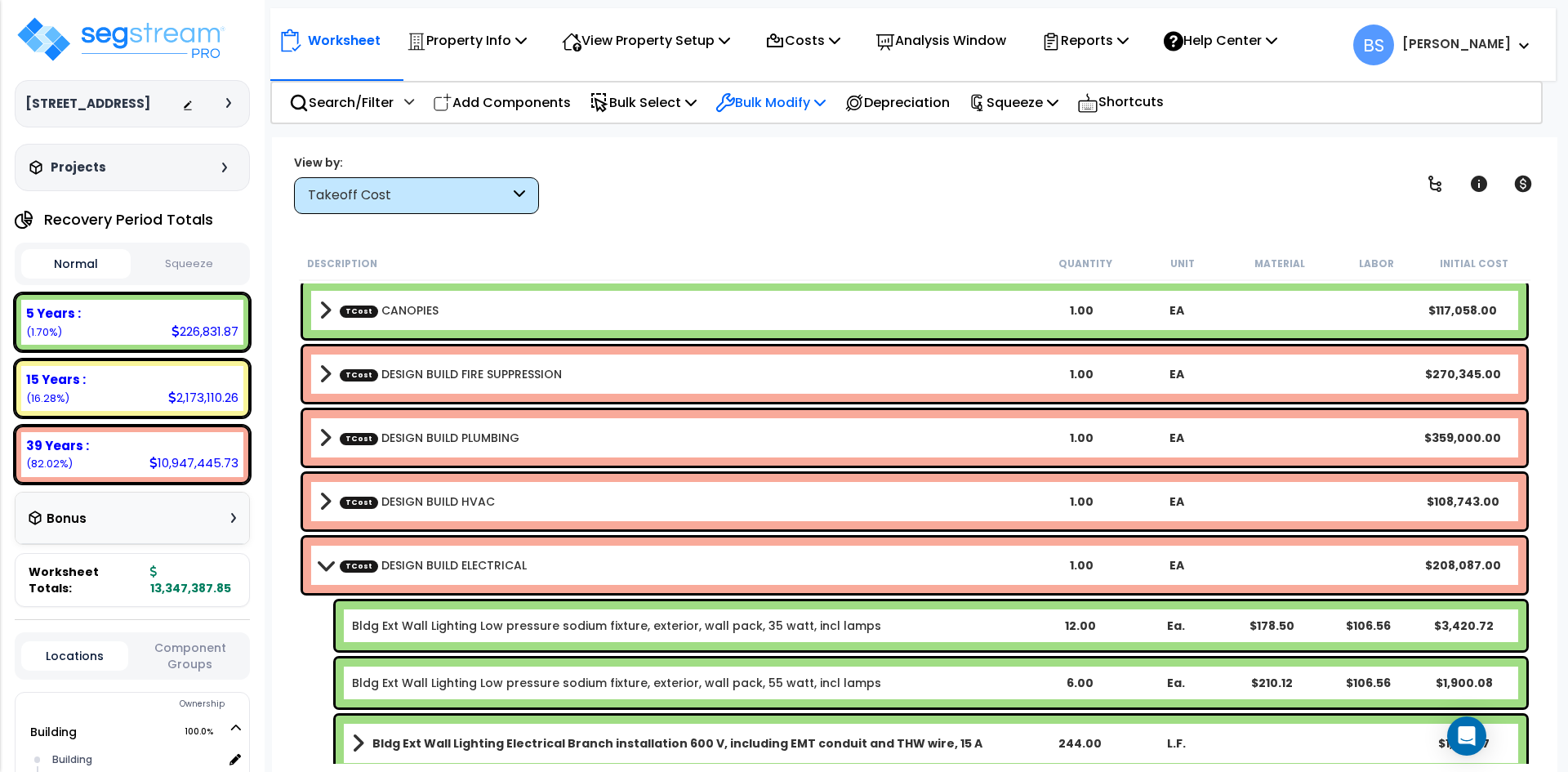
click at [807, 104] on p "Bulk Modify" at bounding box center [771, 102] width 110 height 22
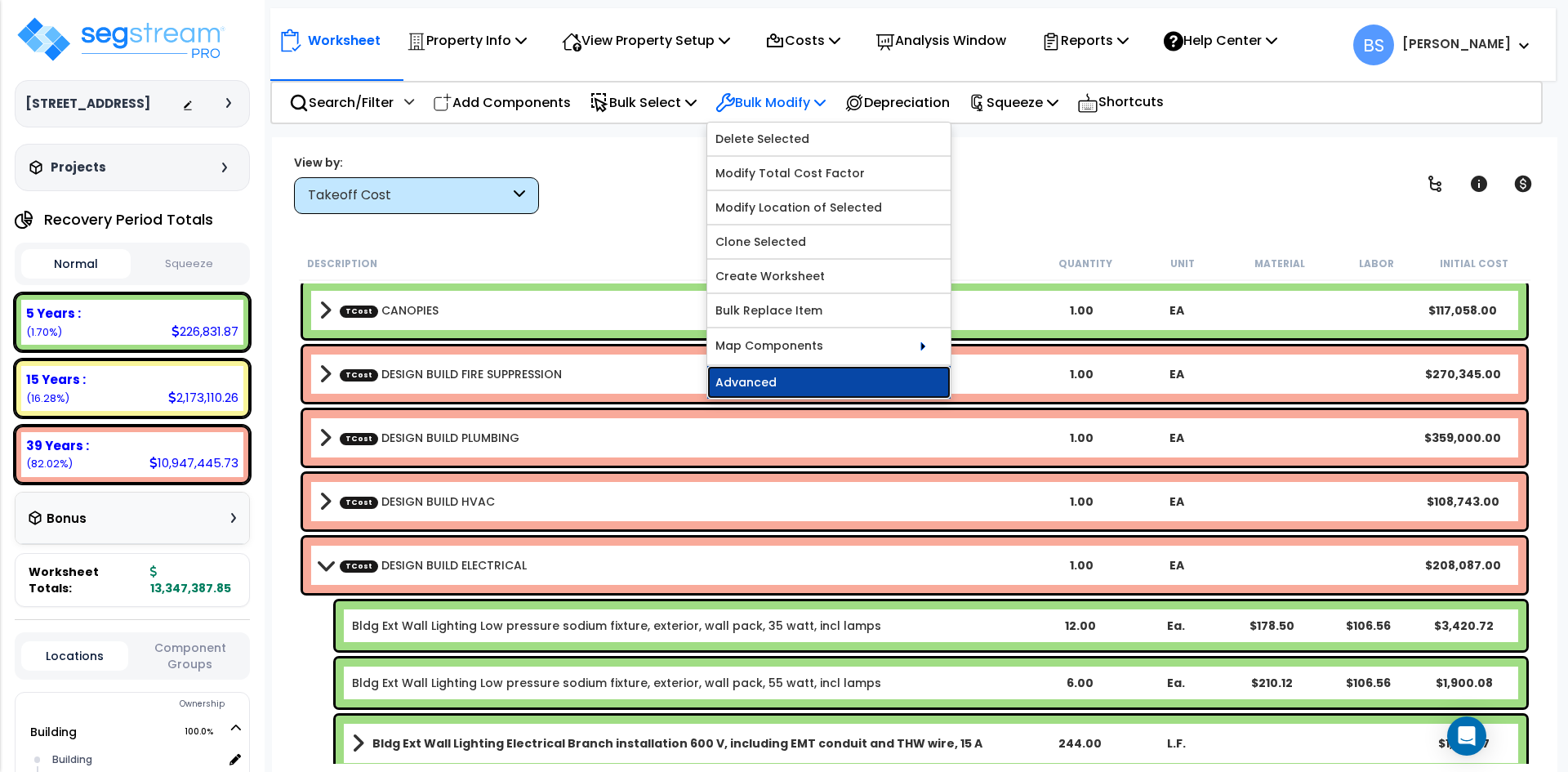
click at [762, 376] on link "Advanced" at bounding box center [829, 382] width 244 height 33
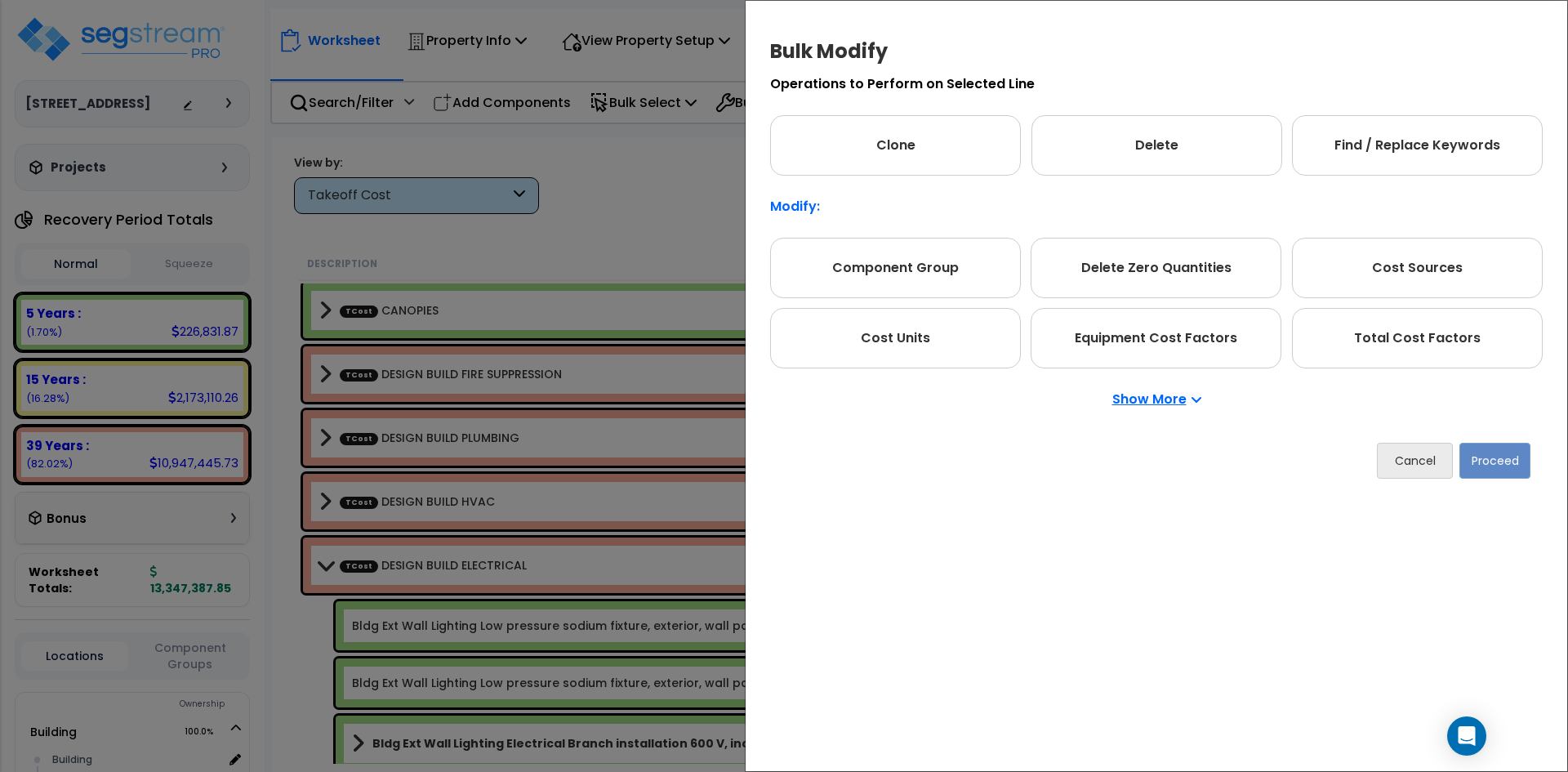
click at [1149, 393] on p "Show More" at bounding box center [1157, 399] width 89 height 13
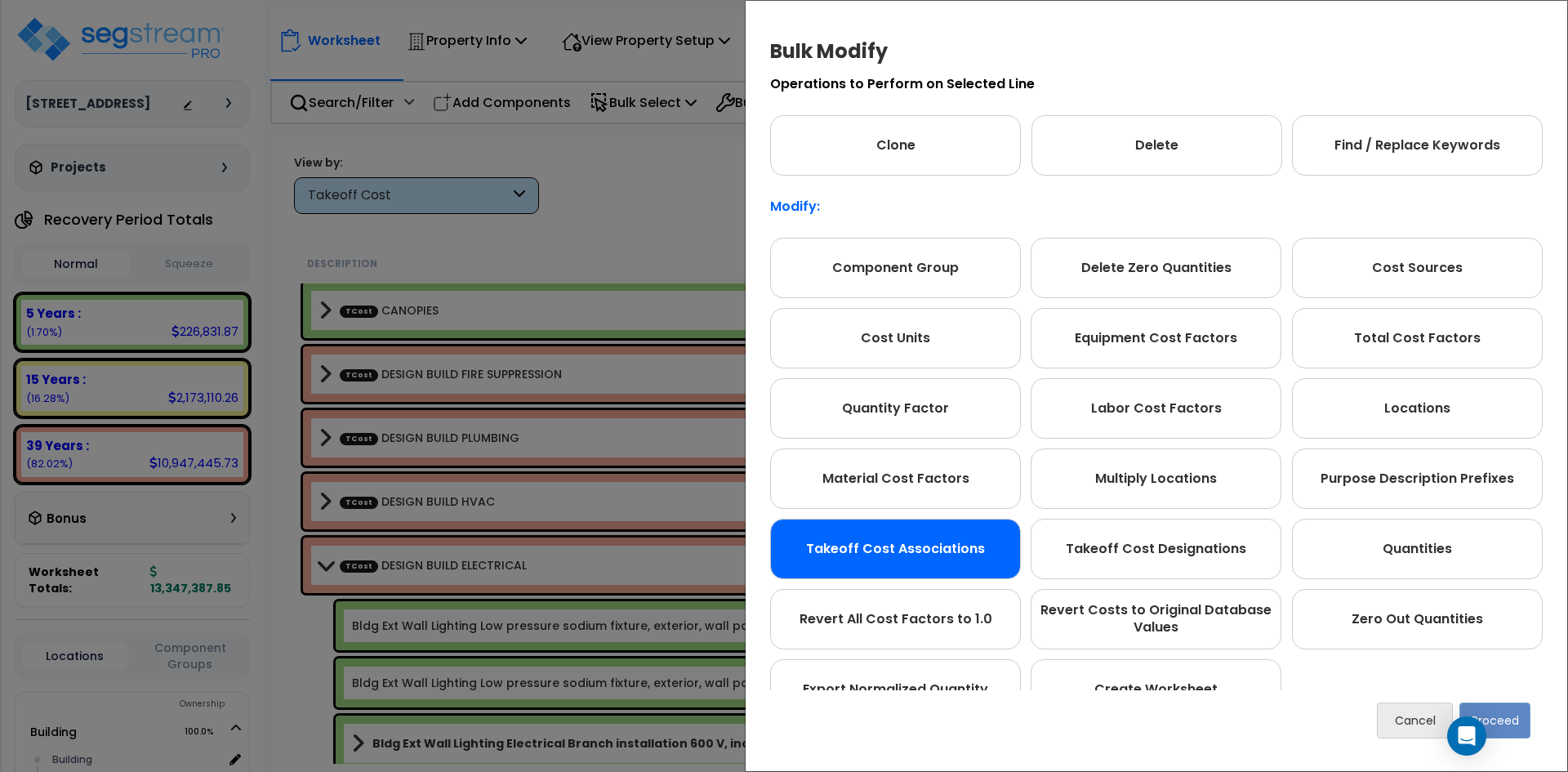
click at [930, 562] on div "Takeoff Cost Associations" at bounding box center [896, 549] width 251 height 61
click at [1512, 721] on button "Proceed" at bounding box center [1494, 720] width 71 height 36
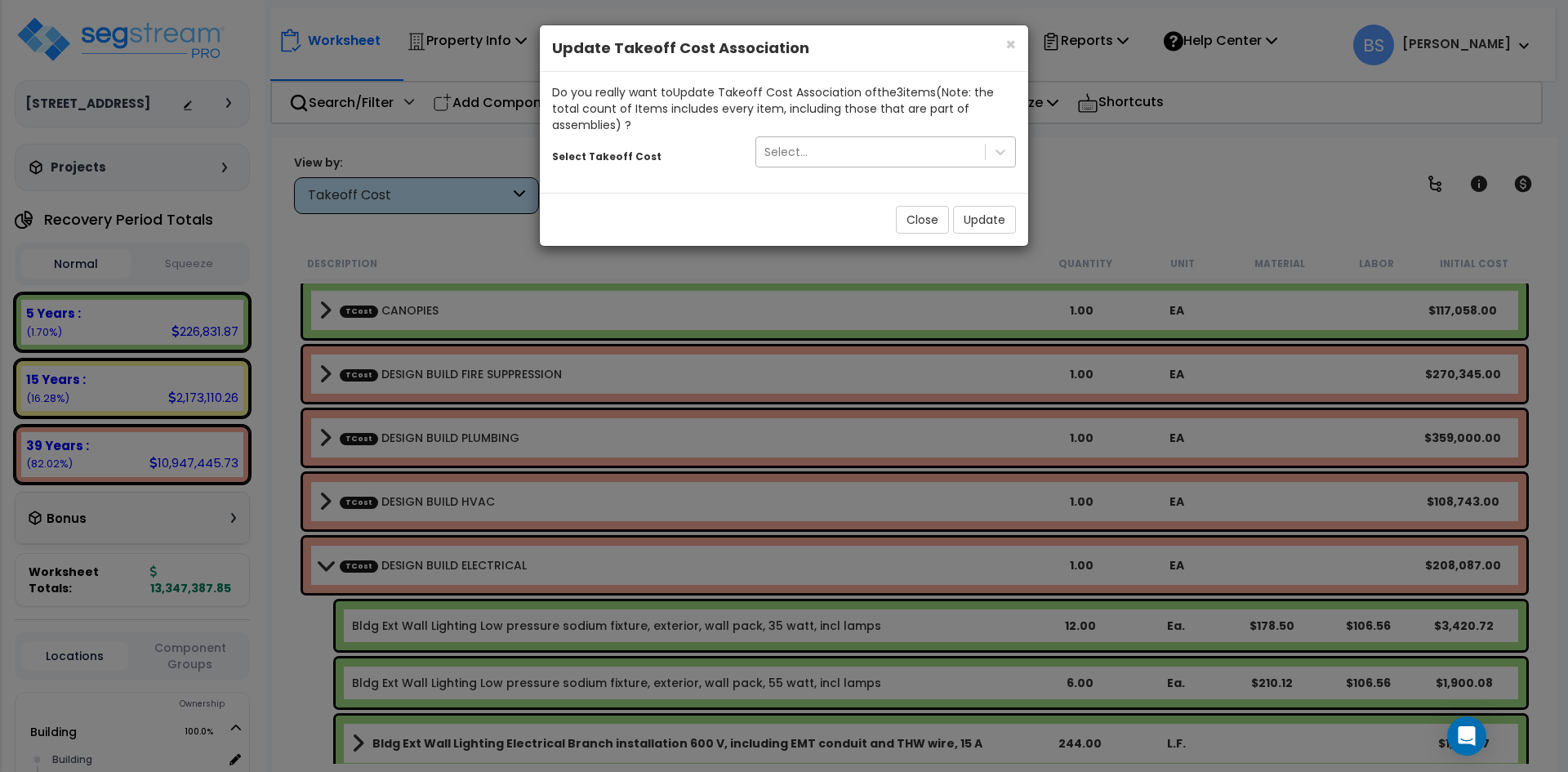
click at [861, 159] on div "Select..." at bounding box center [871, 152] width 229 height 26
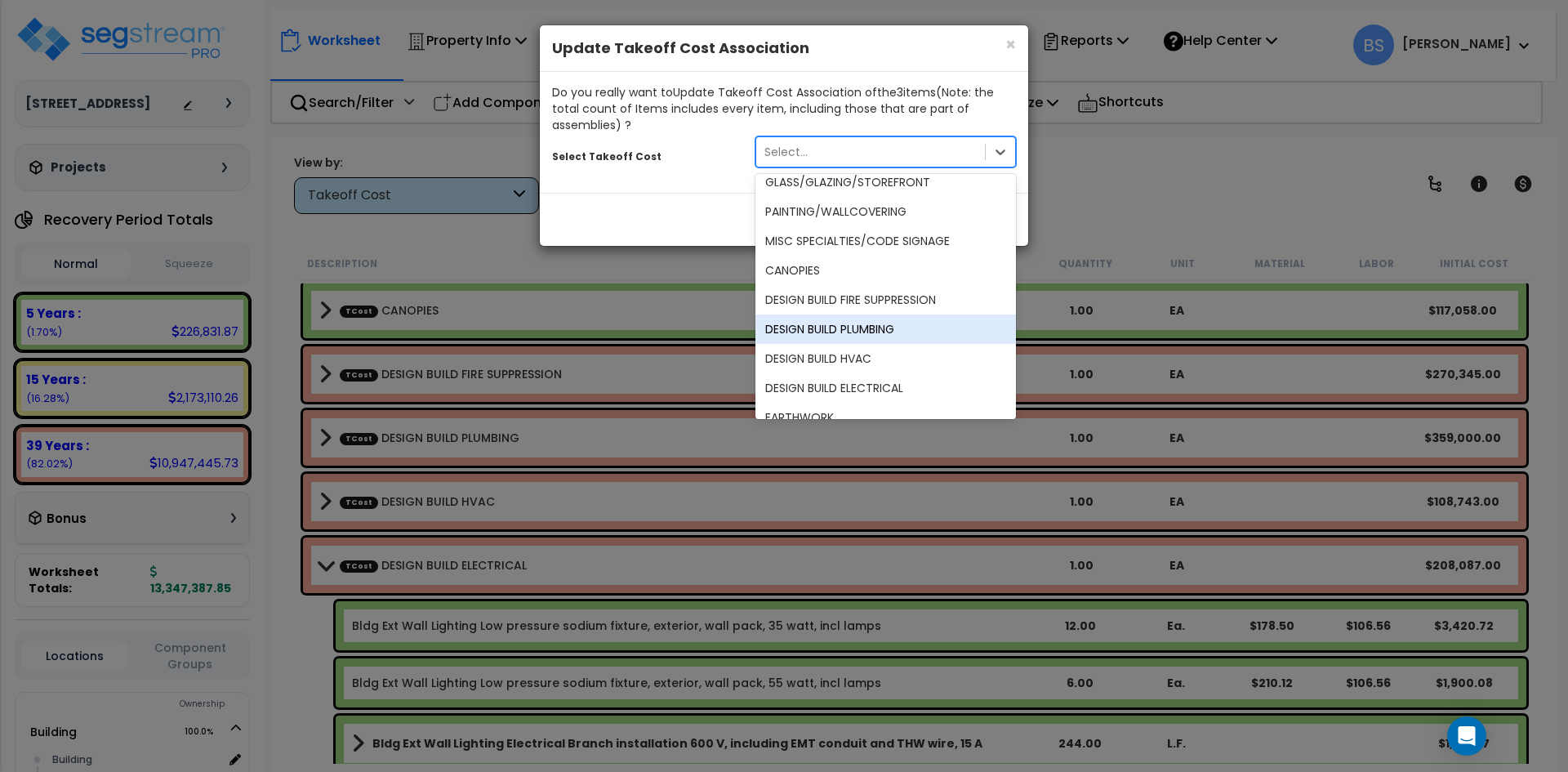
scroll to position [542, 0]
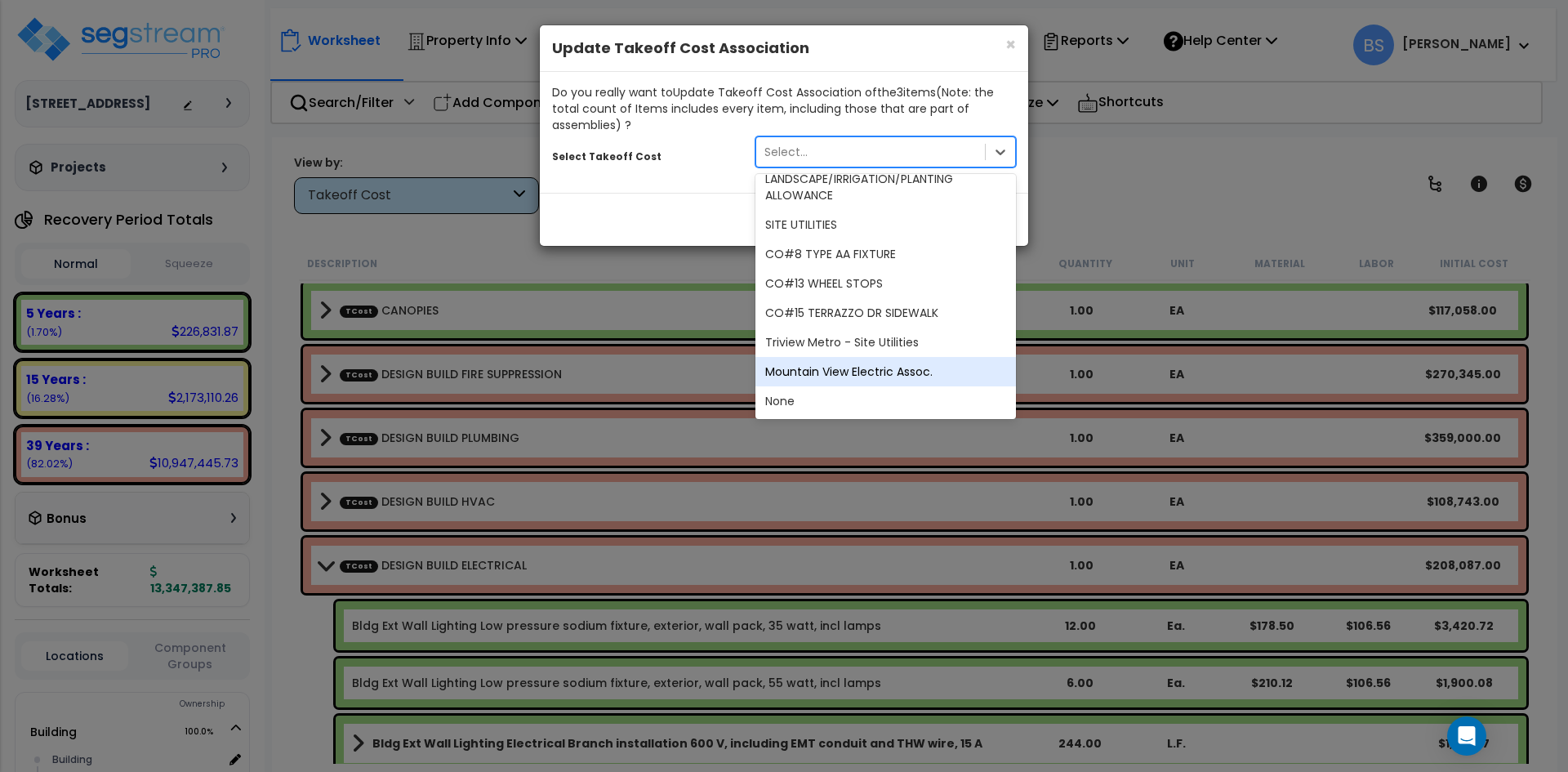
click at [850, 378] on div "Mountain View Electric Assoc." at bounding box center [886, 371] width 261 height 29
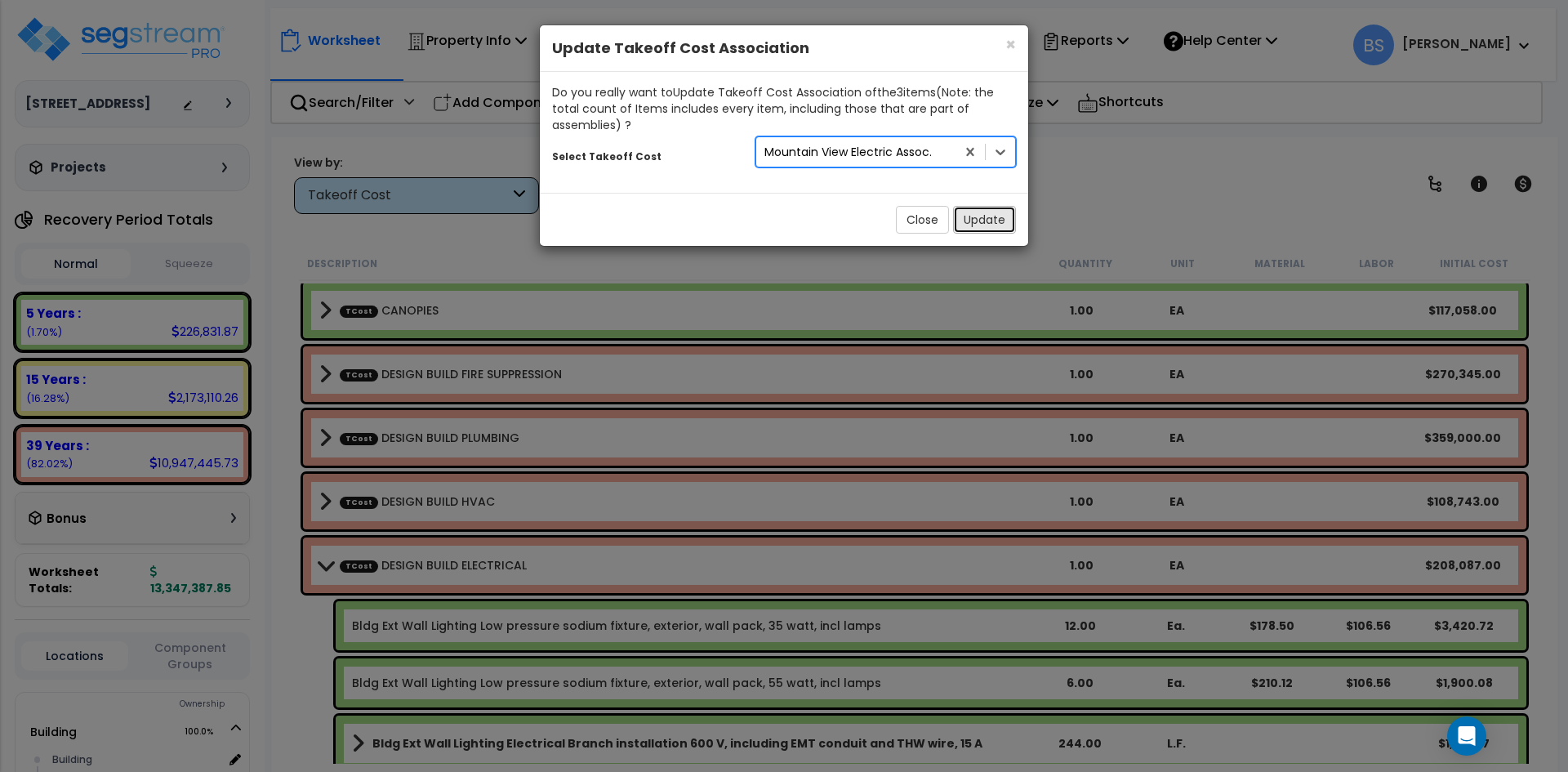
click at [984, 222] on button "Update" at bounding box center [984, 220] width 63 height 28
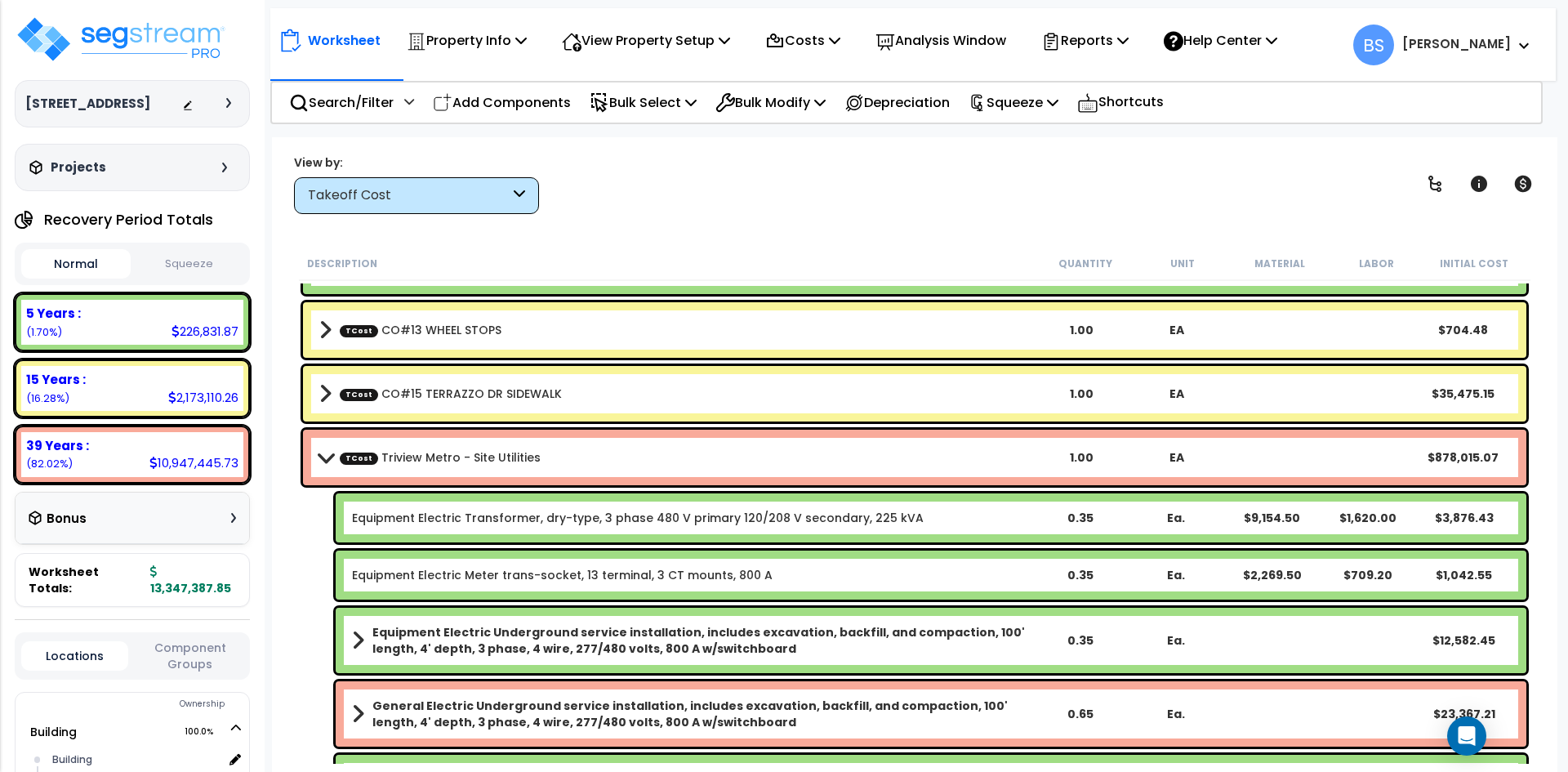
scroll to position [4526, 0]
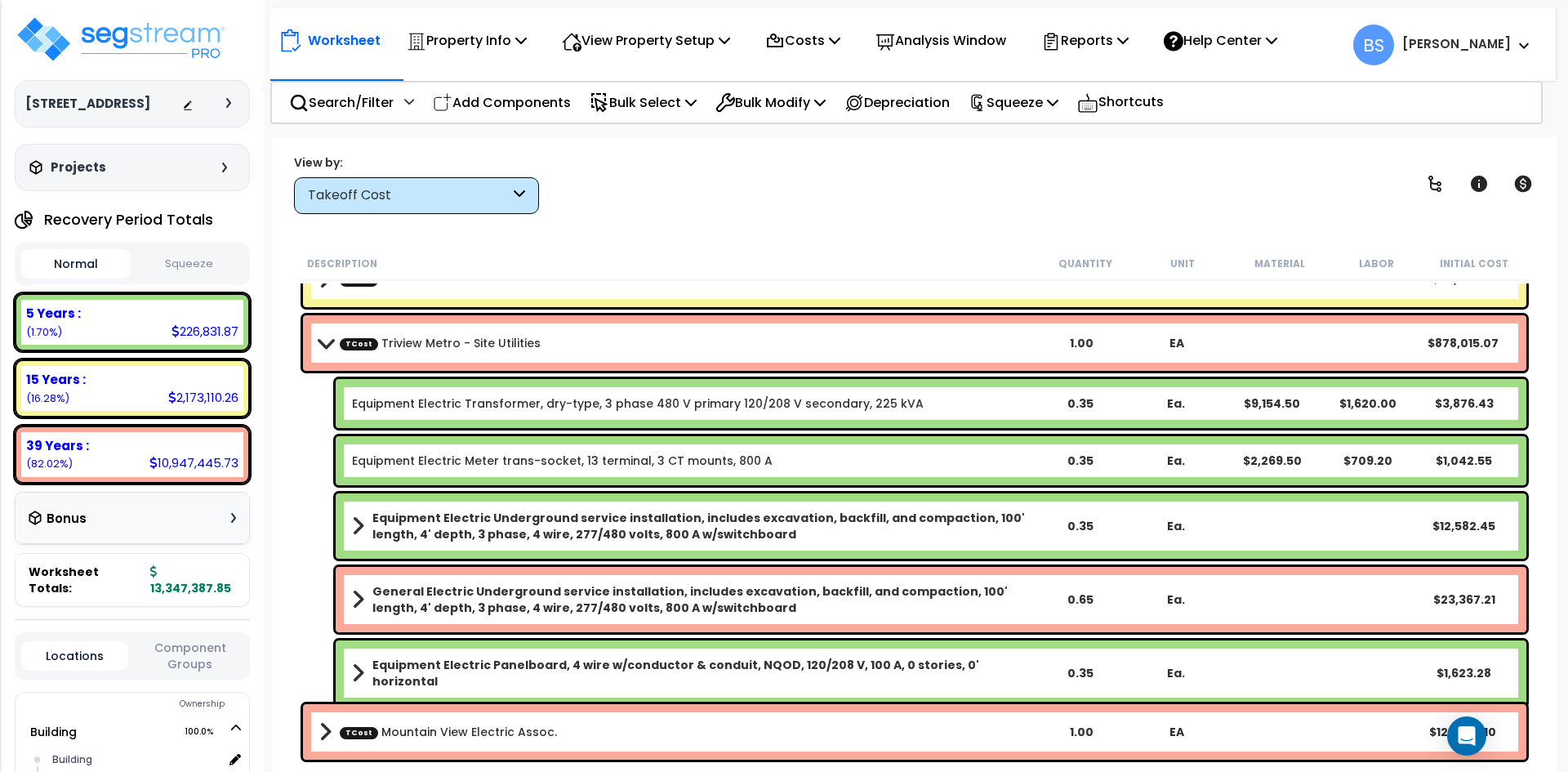
click at [466, 742] on b "TCost Mountain View Electric Assoc." at bounding box center [676, 732] width 715 height 23
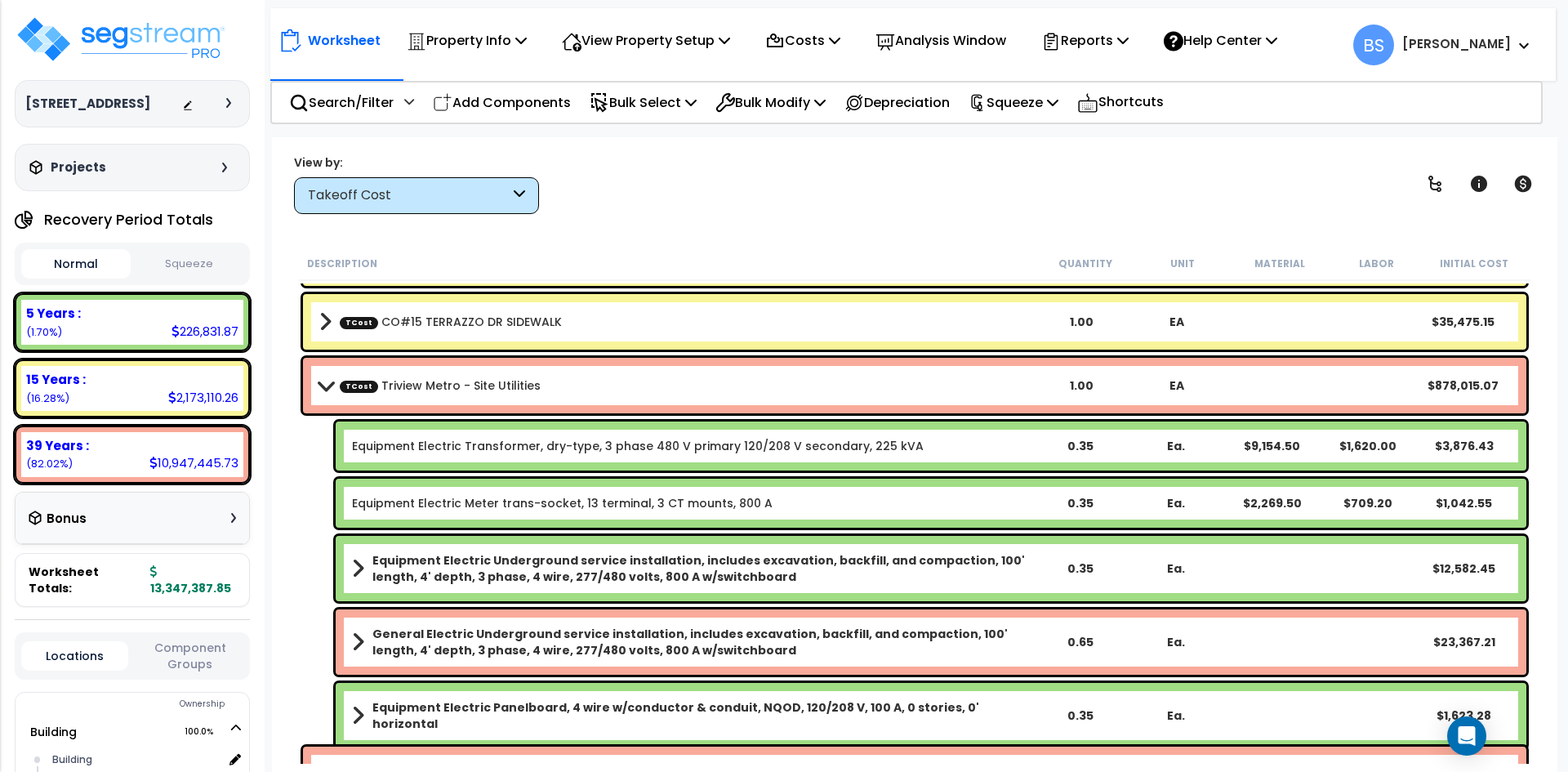
scroll to position [4459, 0]
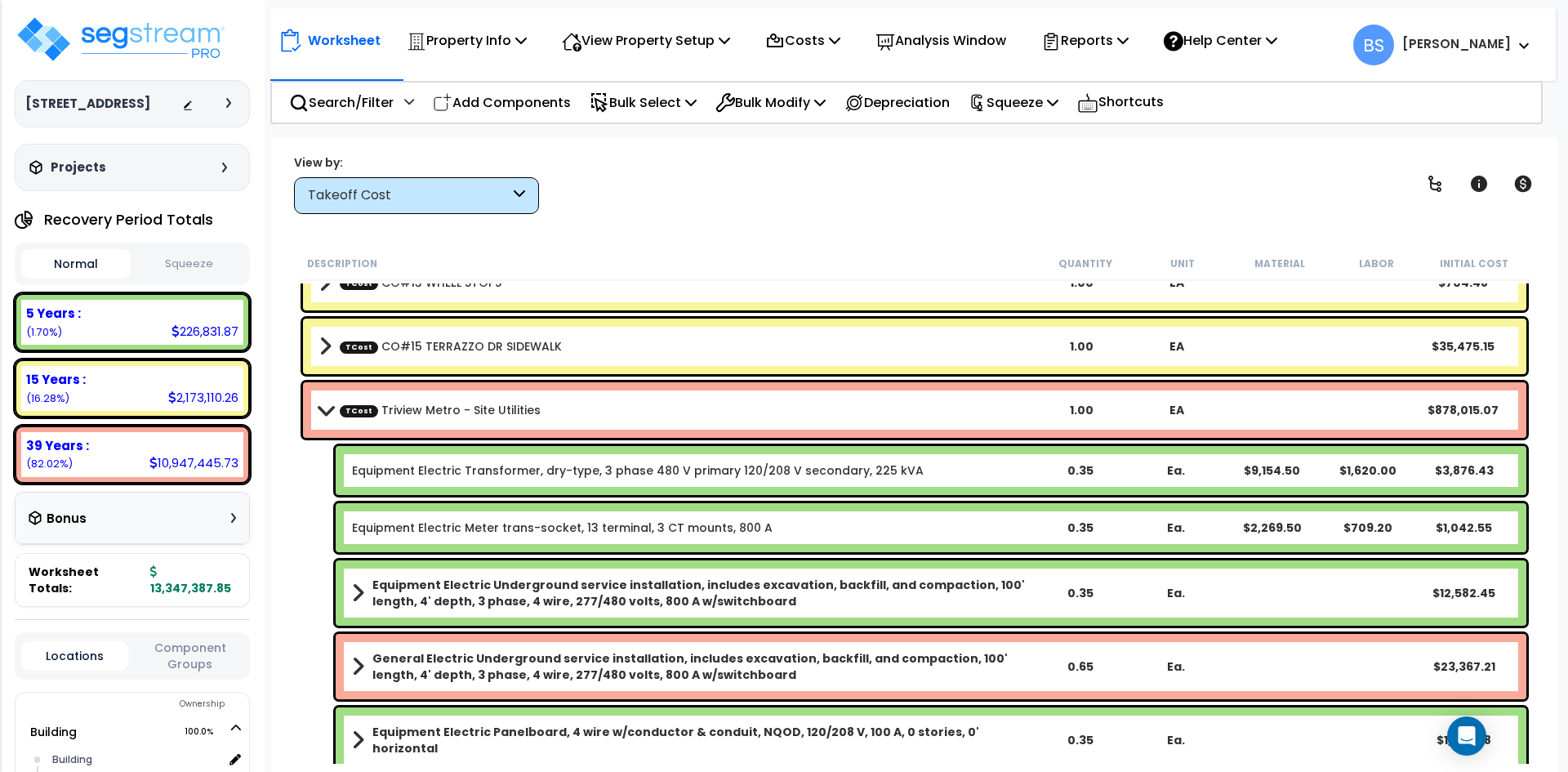
click at [583, 465] on link "Equipment Electric Transformer, dry-type, 3 phase 480 V primary 120/208 V secon…" at bounding box center [637, 470] width 572 height 16
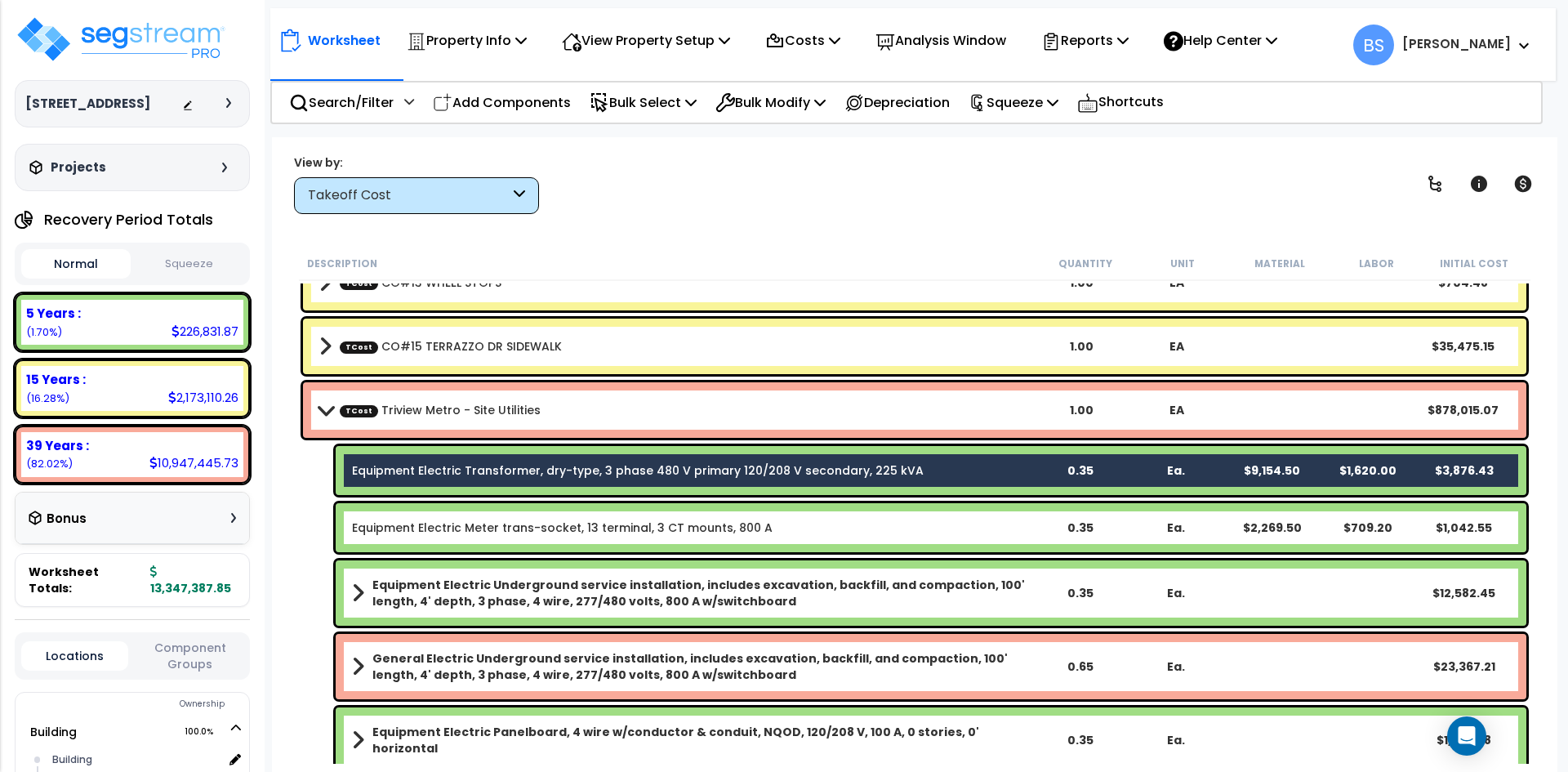
click at [472, 525] on link "Equipment Electric Meter trans-socket, 13 terminal, 3 CT mounts, 800 A" at bounding box center [562, 527] width 420 height 16
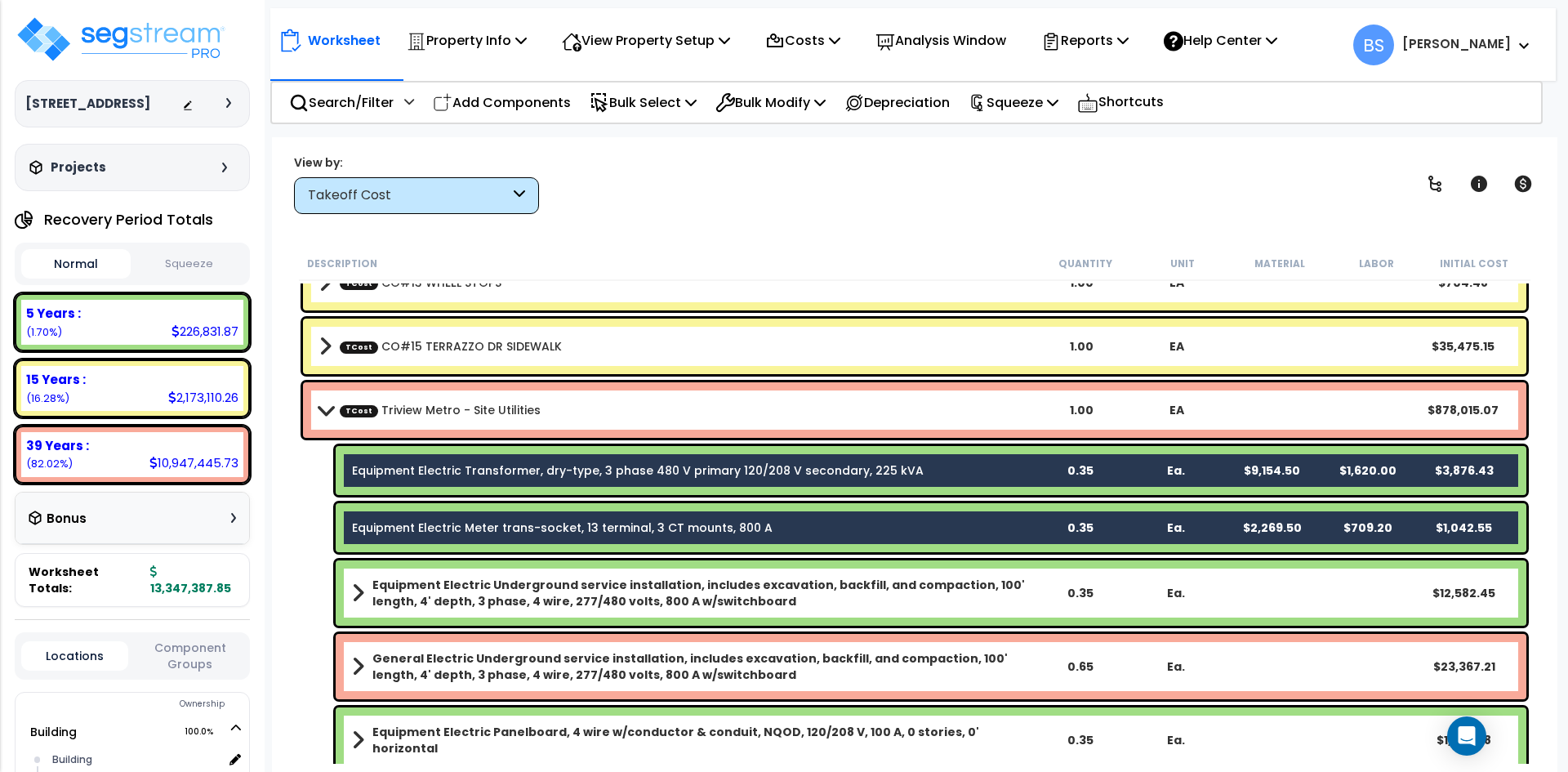
click at [456, 590] on b "Equipment Electric Underground service installation, includes excavation, backf…" at bounding box center [701, 593] width 658 height 33
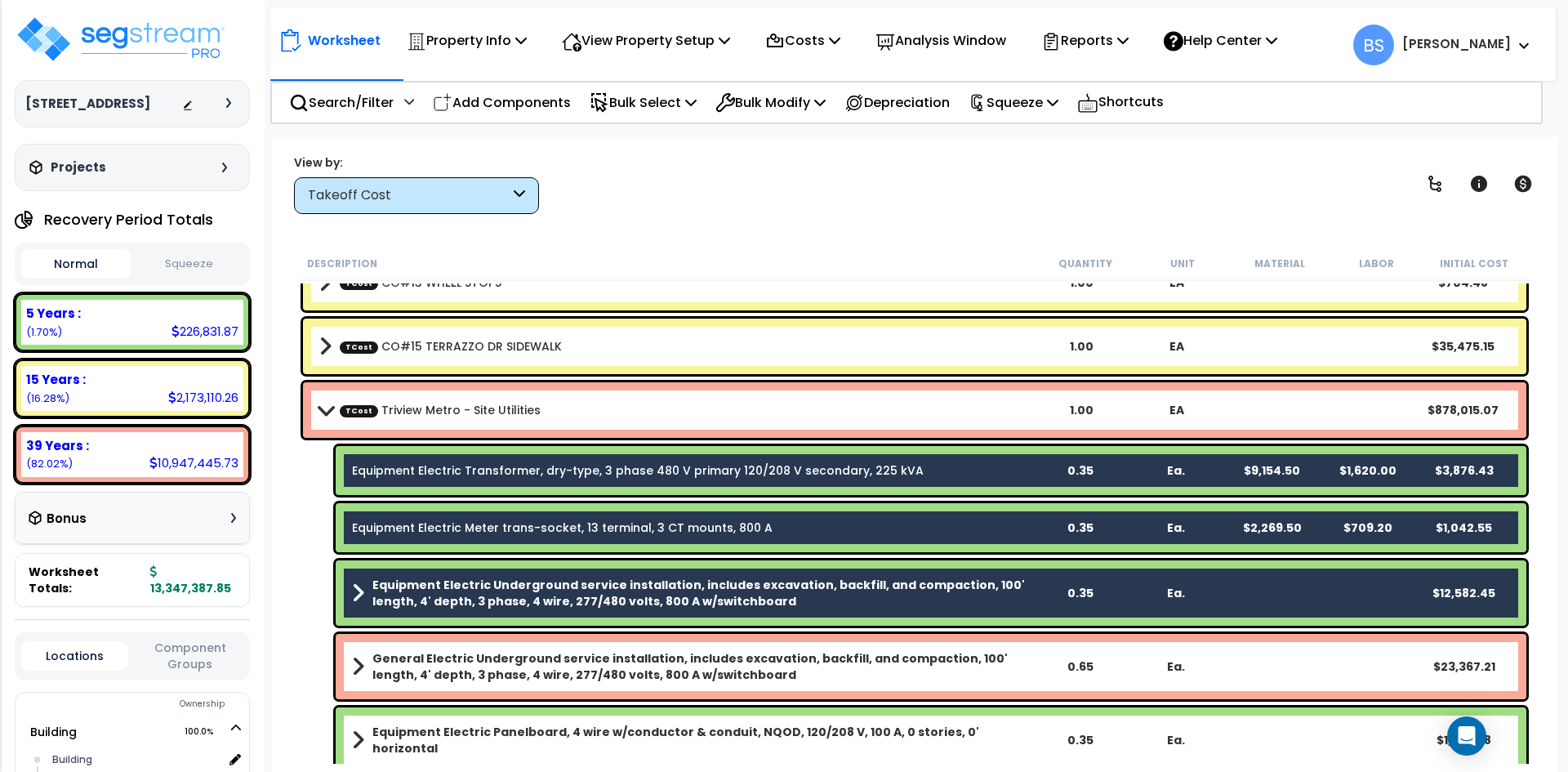
click at [465, 664] on b "General Electric Underground service installation, includes excavation, backfil…" at bounding box center [701, 667] width 658 height 33
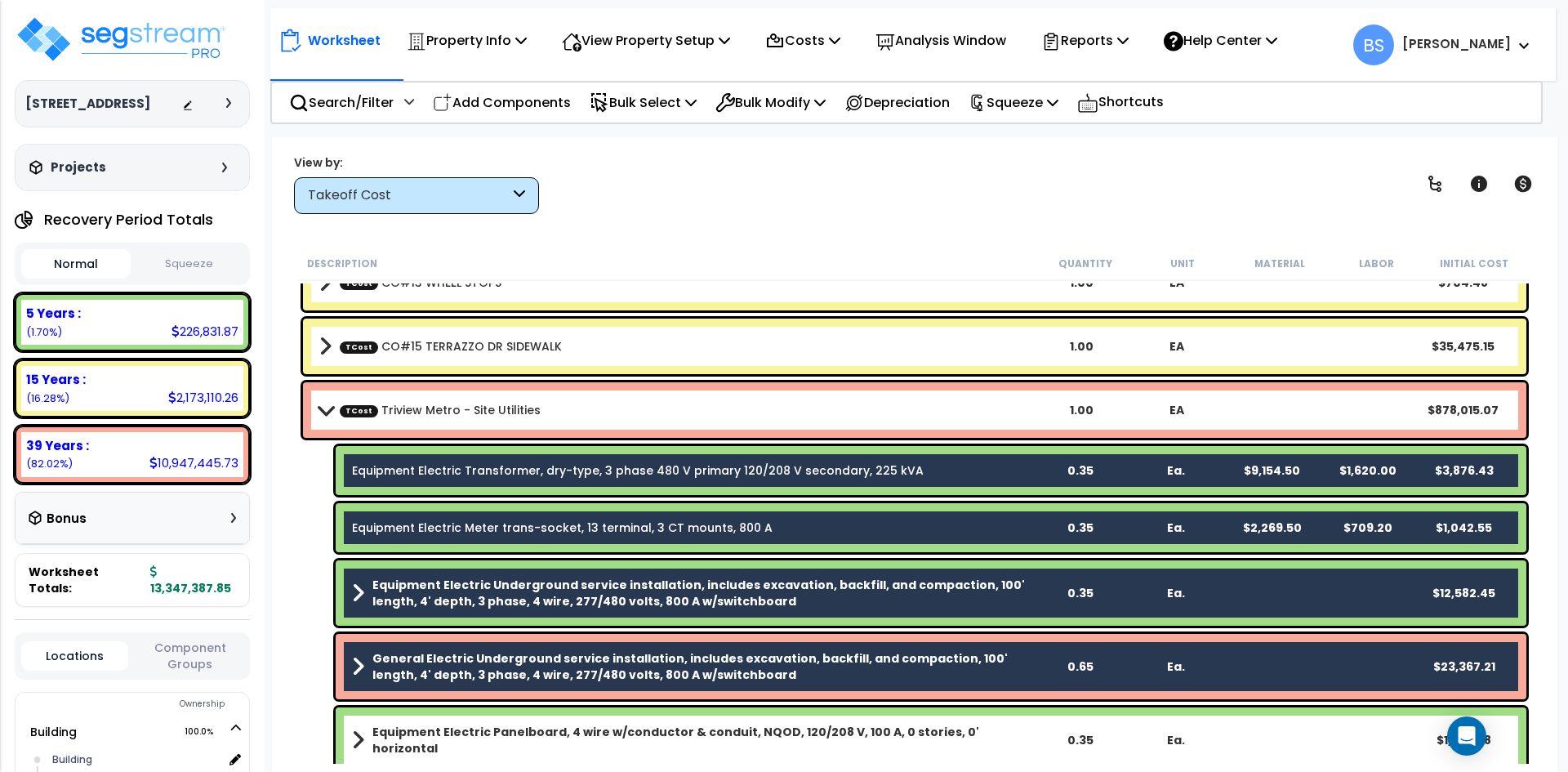
scroll to position [4540, 0]
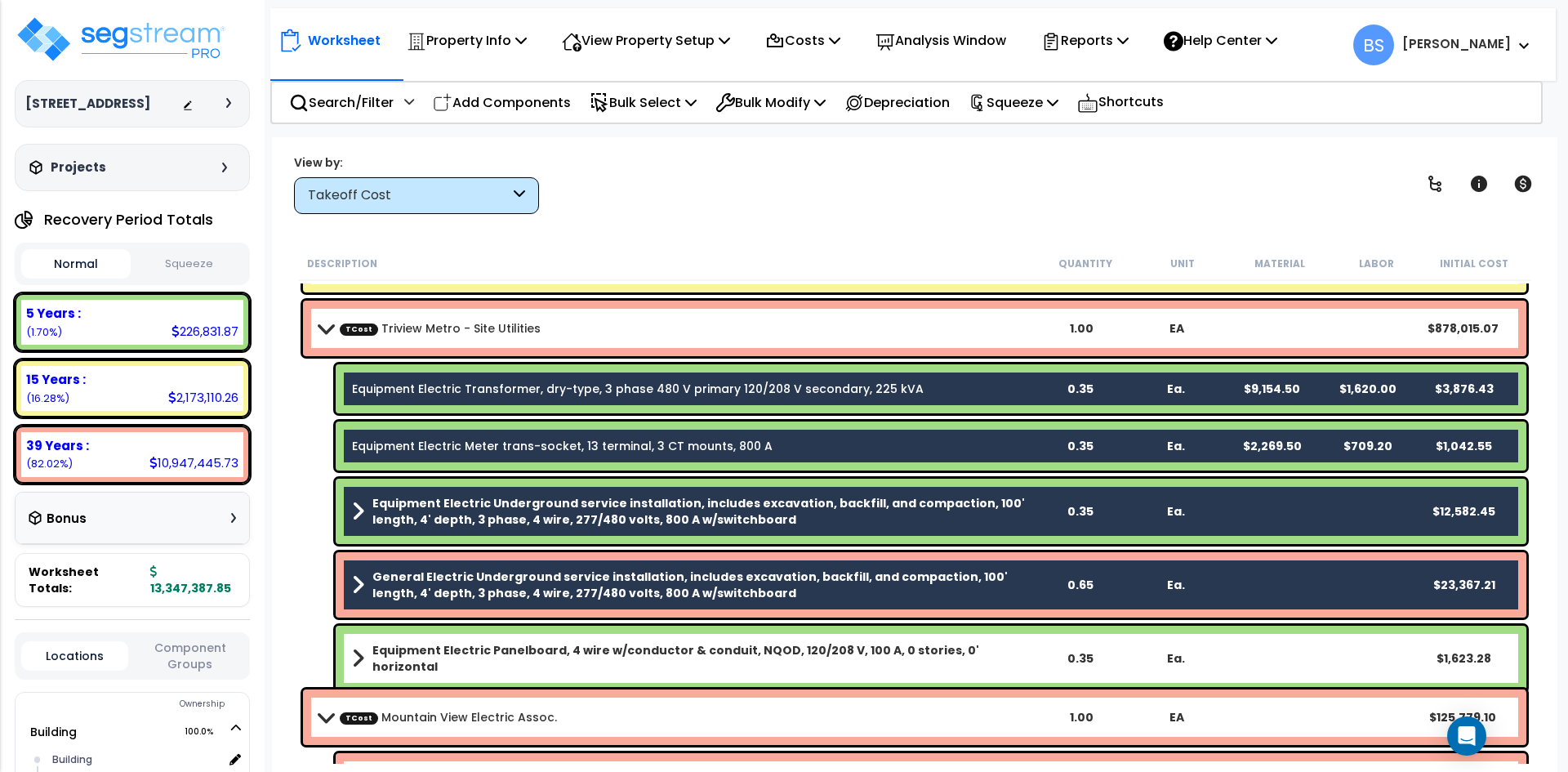
drag, startPoint x: 461, startPoint y: 638, endPoint x: 473, endPoint y: 635, distance: 12.4
click at [459, 638] on div "Equipment Electric Panelboard, 4 wire w/conductor & conduit, NQOD, 120/208 V, 1…" at bounding box center [931, 658] width 1191 height 65
click at [488, 661] on b "Equipment Electric Panelboard, 4 wire w/conductor & conduit, NQOD, 120/208 V, 1…" at bounding box center [701, 658] width 658 height 33
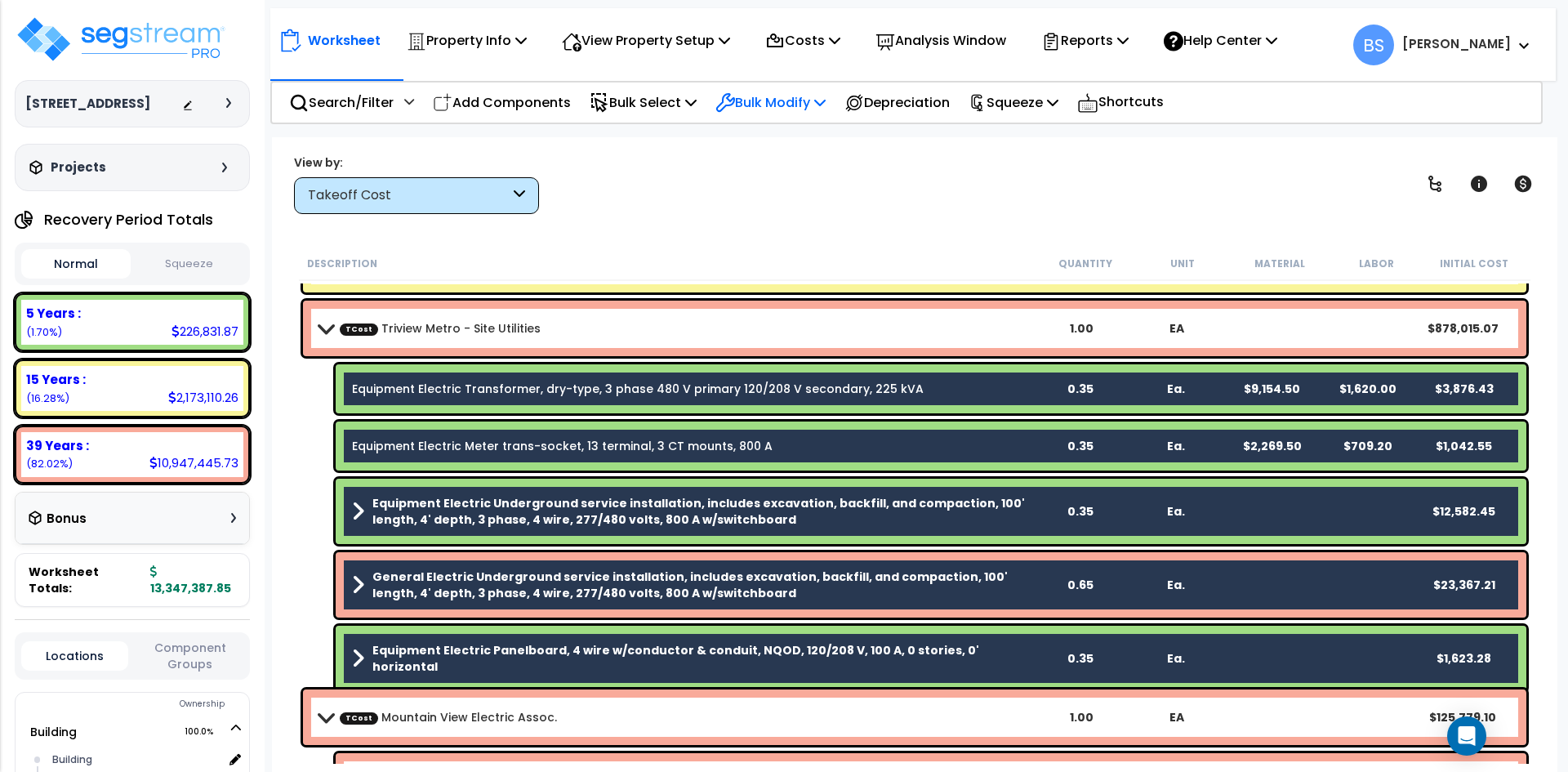
click at [820, 111] on p "Bulk Modify" at bounding box center [771, 102] width 110 height 22
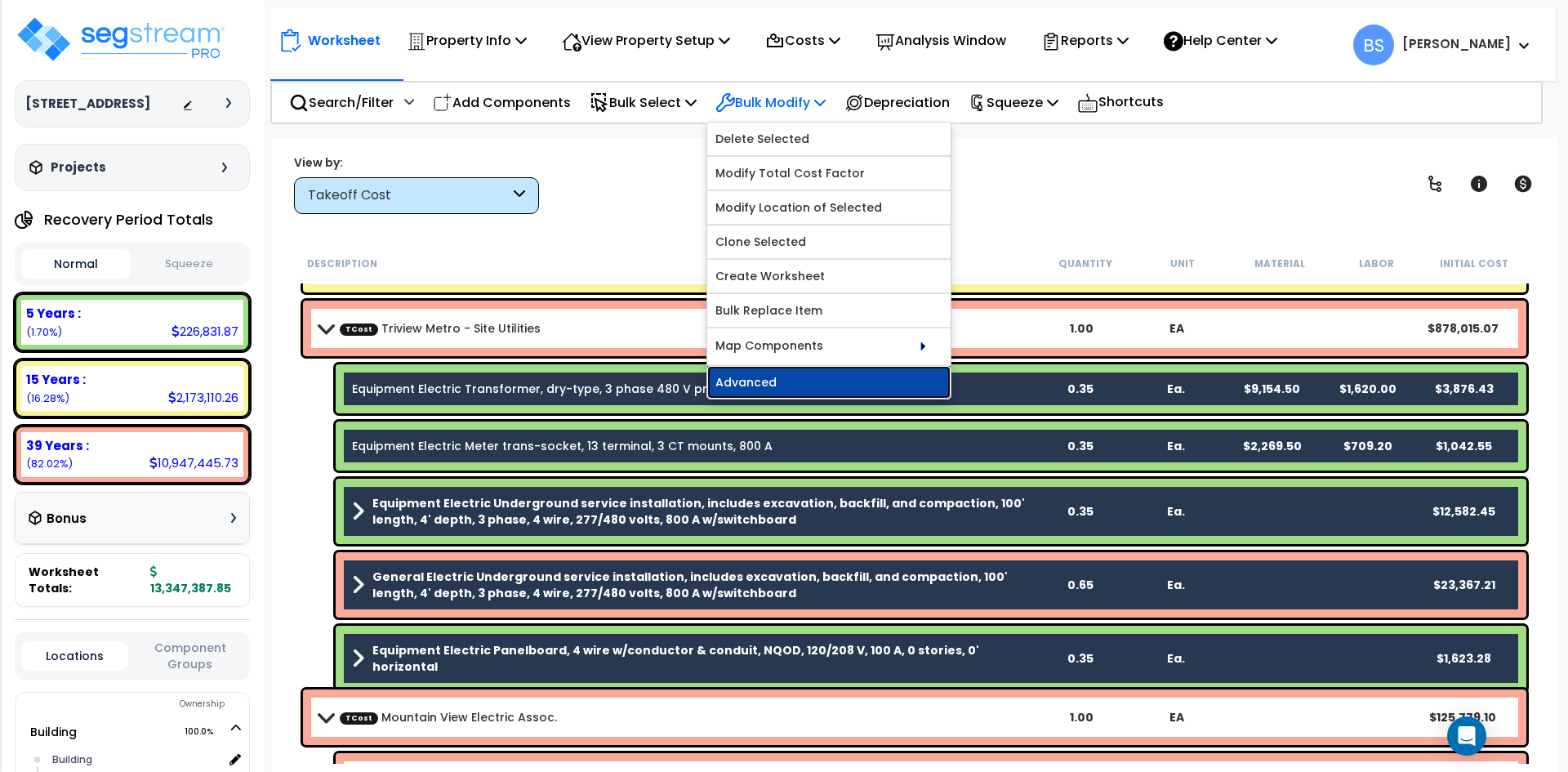
click at [775, 370] on link "Advanced" at bounding box center [829, 382] width 244 height 33
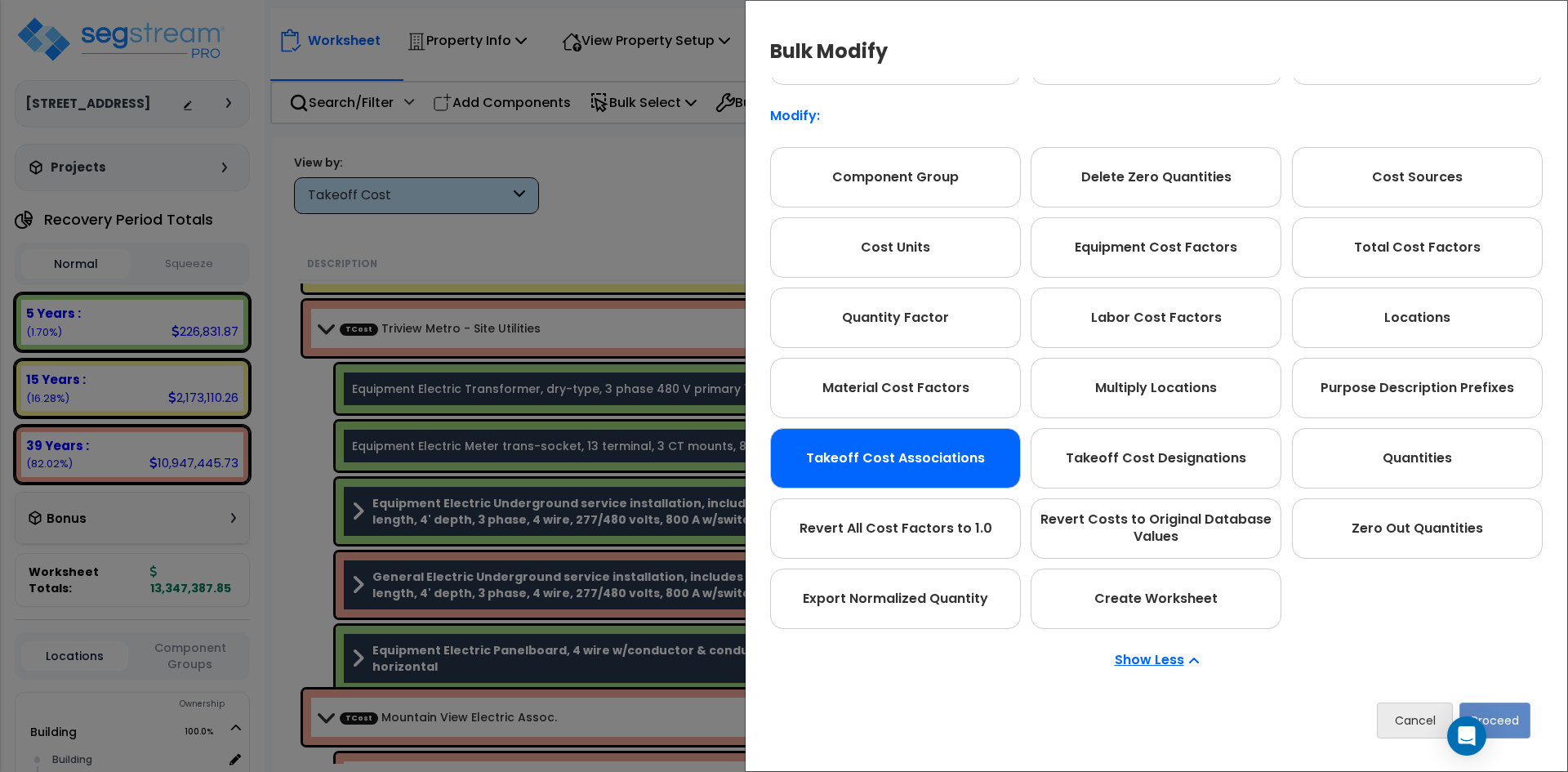
scroll to position [92, 0]
click at [920, 465] on div "Takeoff Cost Associations" at bounding box center [896, 457] width 251 height 61
click at [1497, 707] on button "Proceed" at bounding box center [1494, 720] width 71 height 36
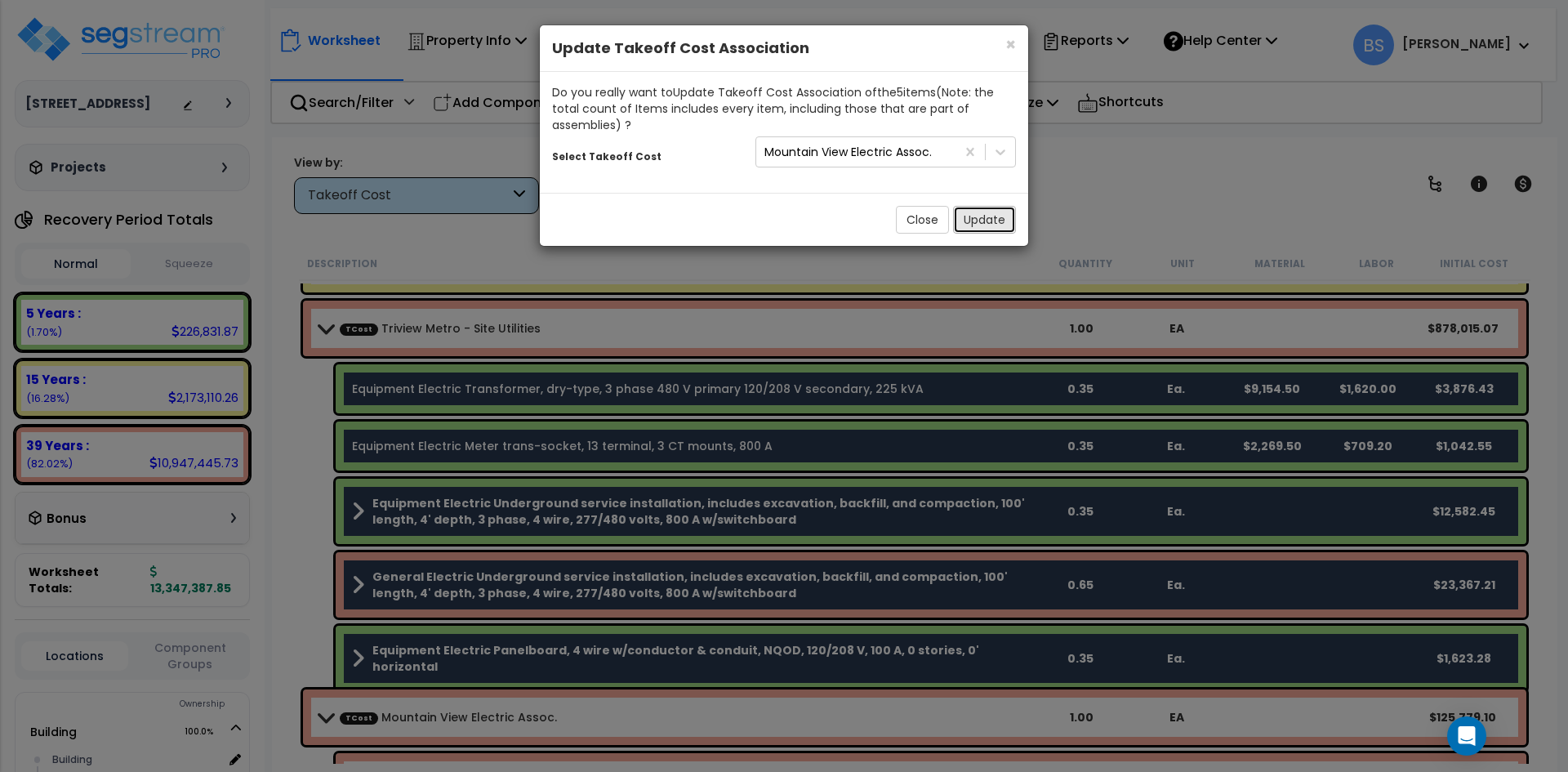
click at [977, 229] on button "Update" at bounding box center [984, 220] width 63 height 28
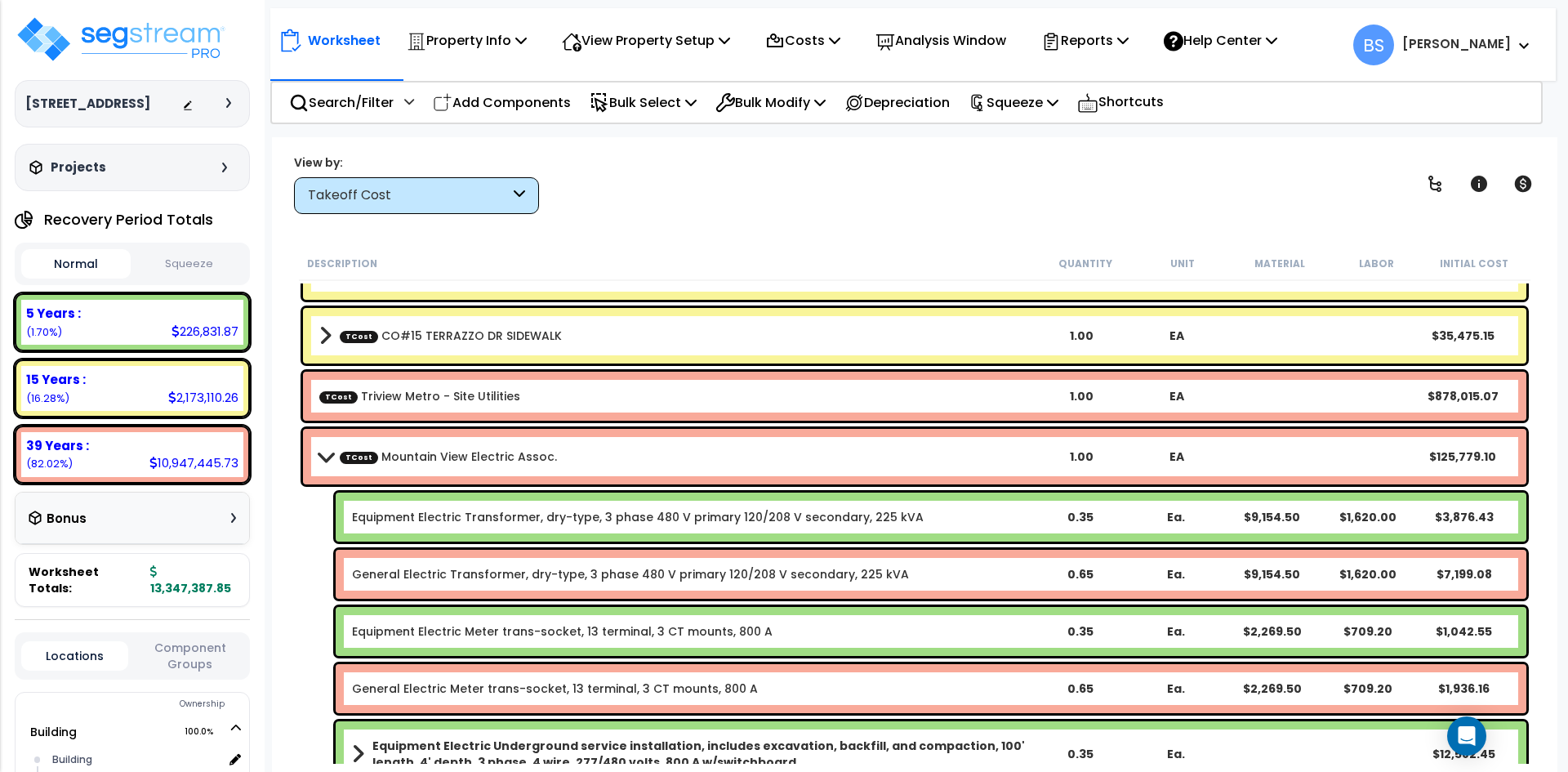
scroll to position [4452, 0]
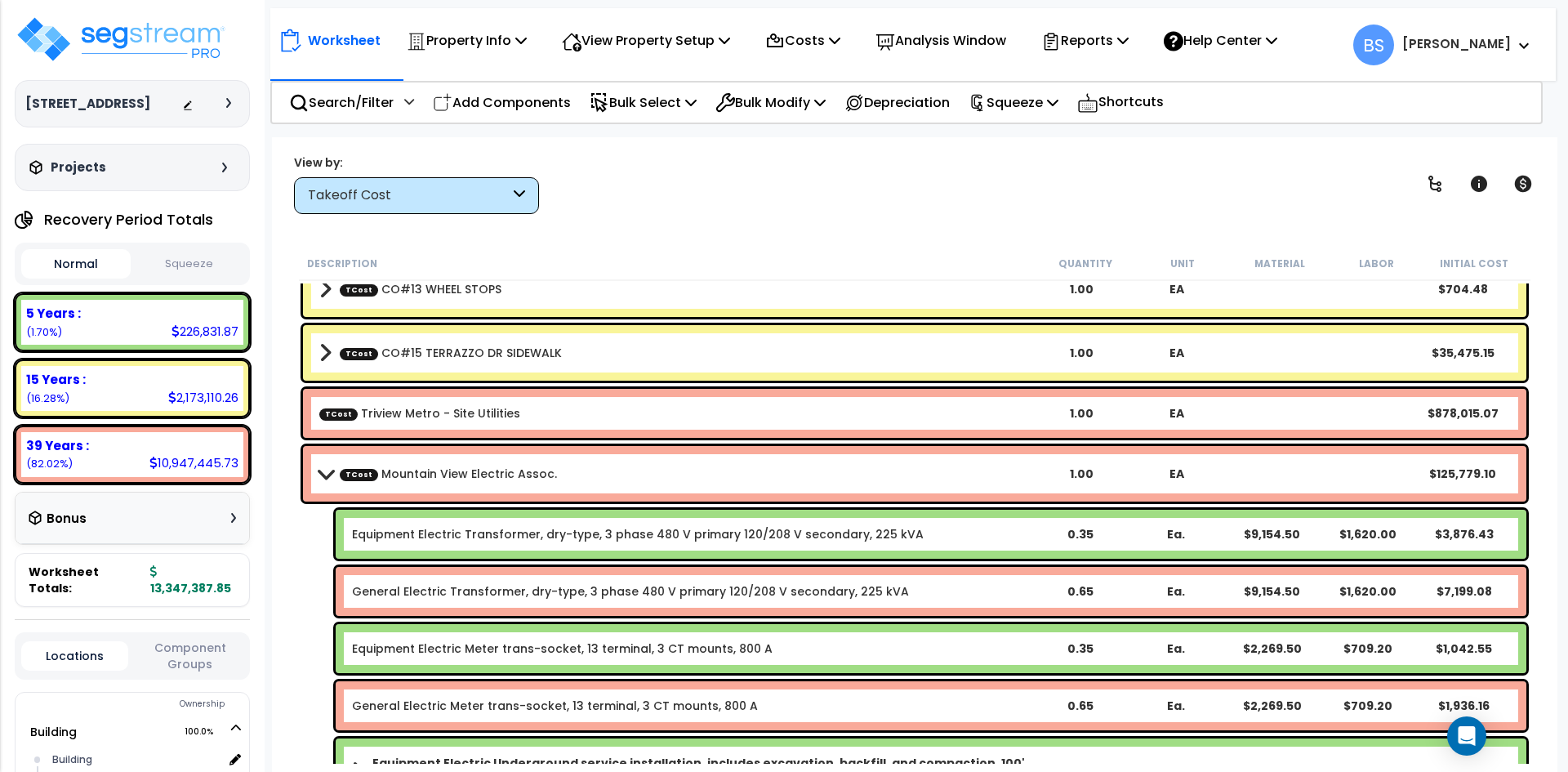
click at [492, 469] on link "TCost Mountain View Electric Assoc." at bounding box center [448, 474] width 218 height 16
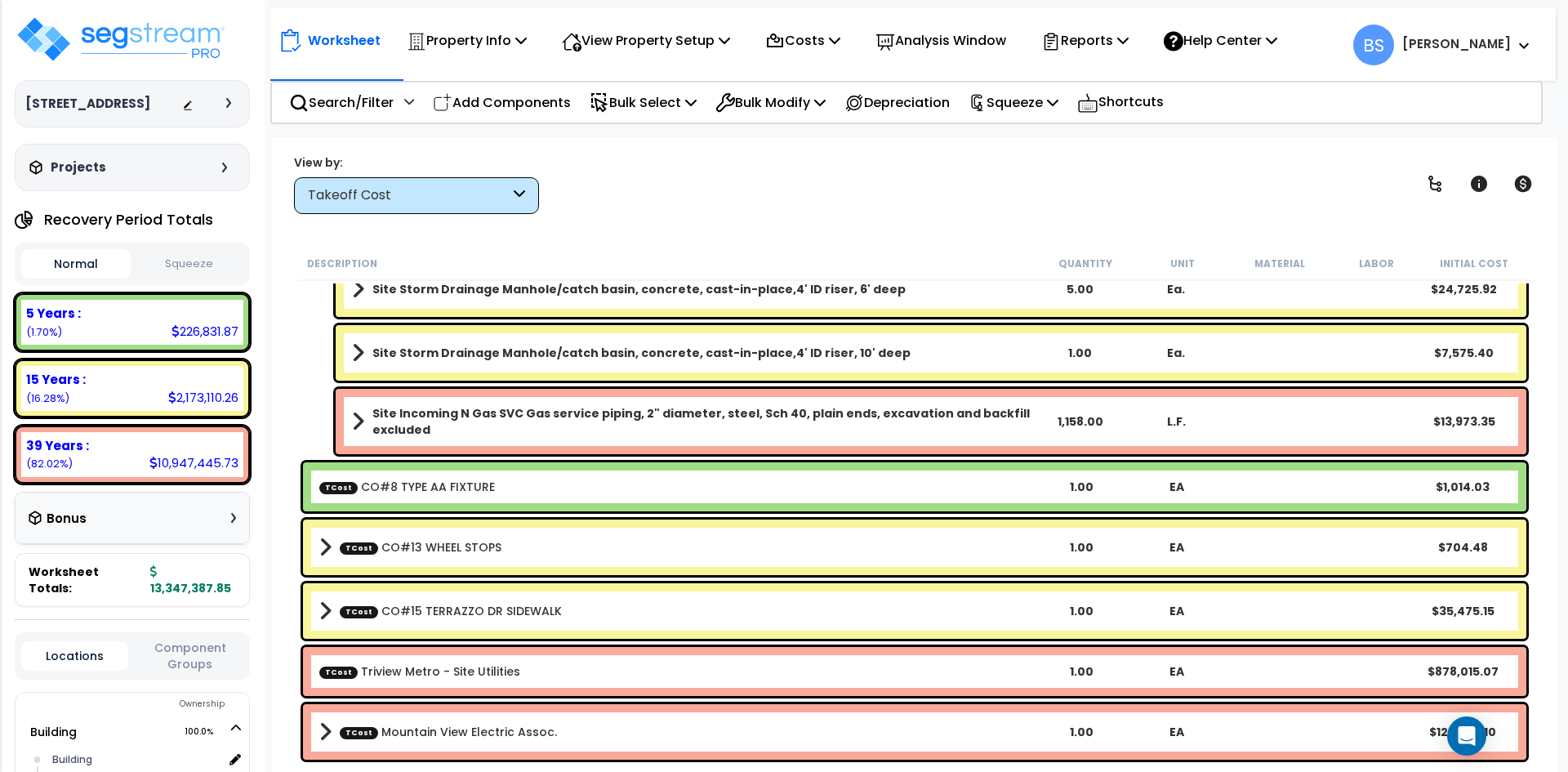
scroll to position [4194, 0]
click at [492, 469] on div "TCost CO#8 TYPE AA FIXTURE 1.00 EA $1,014.03" at bounding box center [914, 487] width 1224 height 49
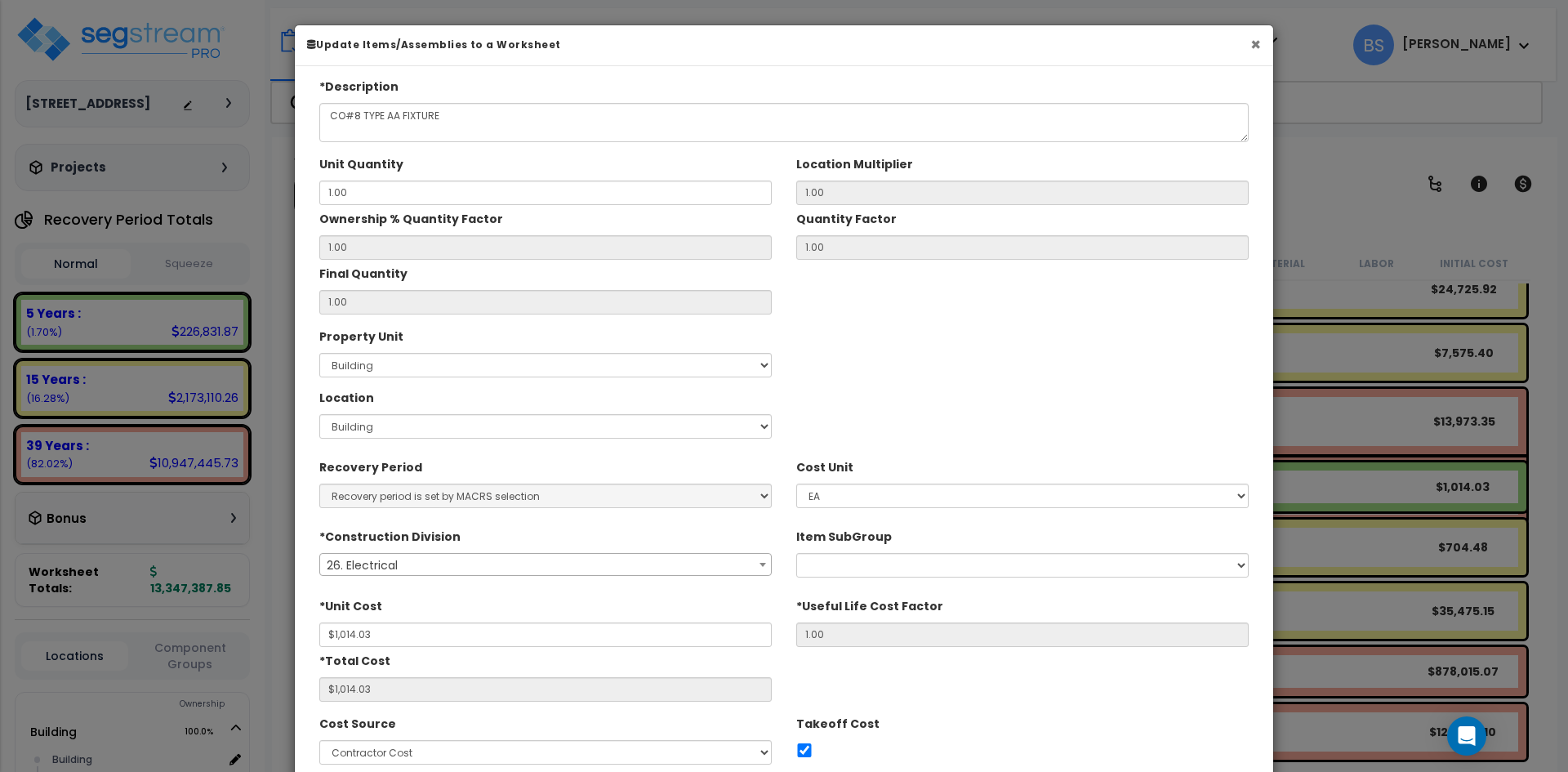
click at [1257, 47] on button "×" at bounding box center [1256, 44] width 11 height 17
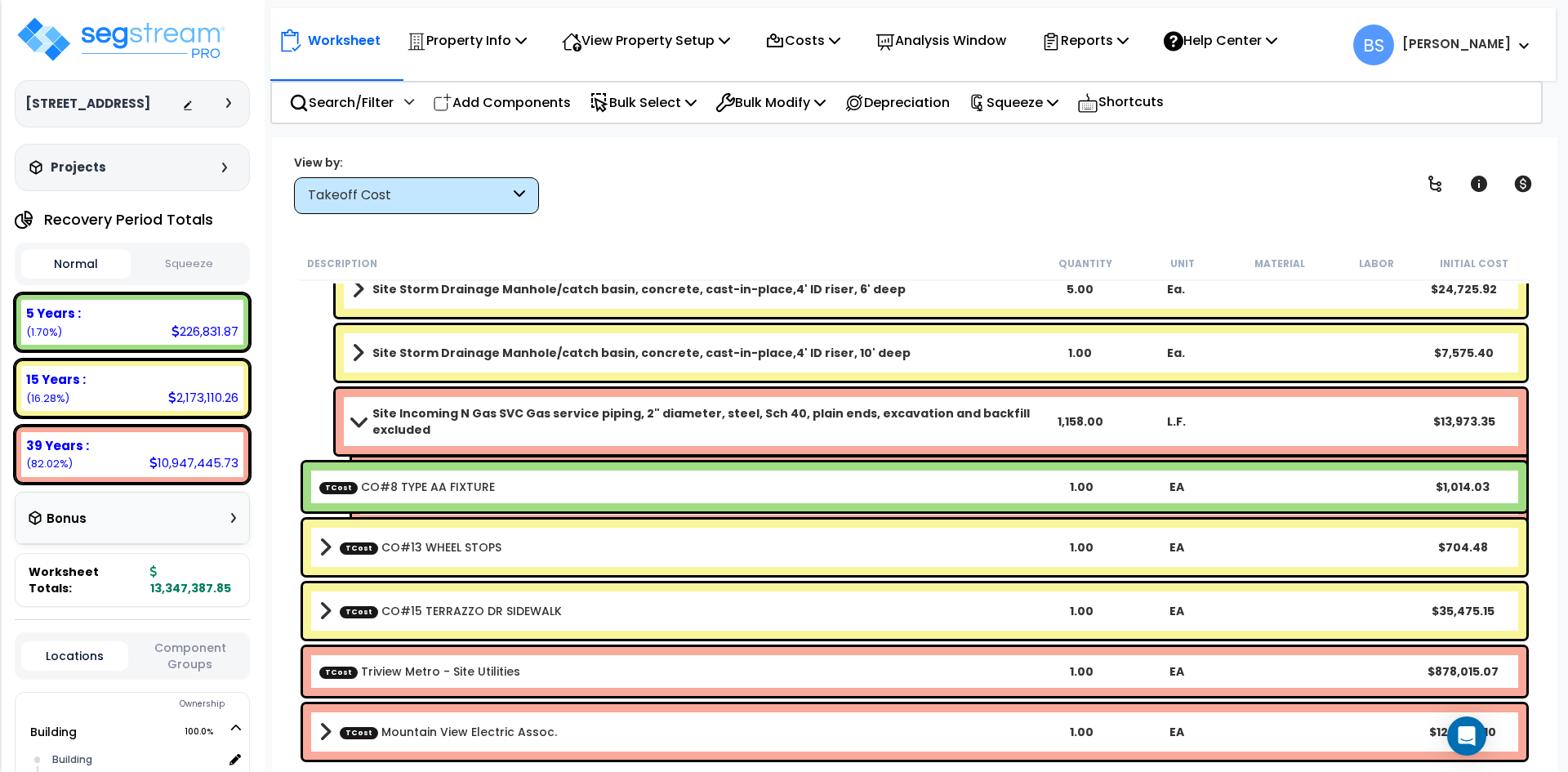
click at [421, 728] on link "TCost Mountain View Electric Assoc." at bounding box center [448, 732] width 218 height 16
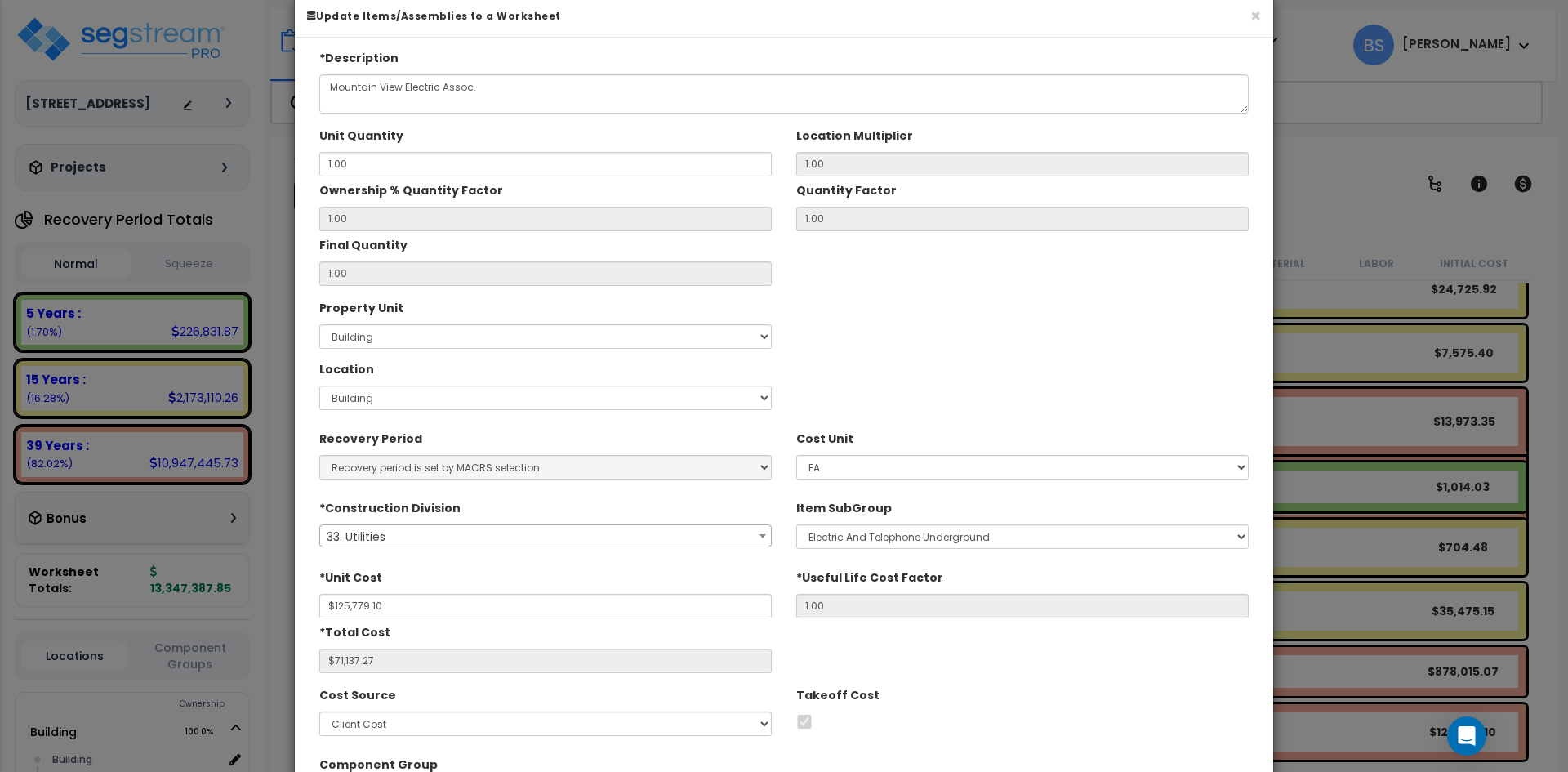
scroll to position [0, 0]
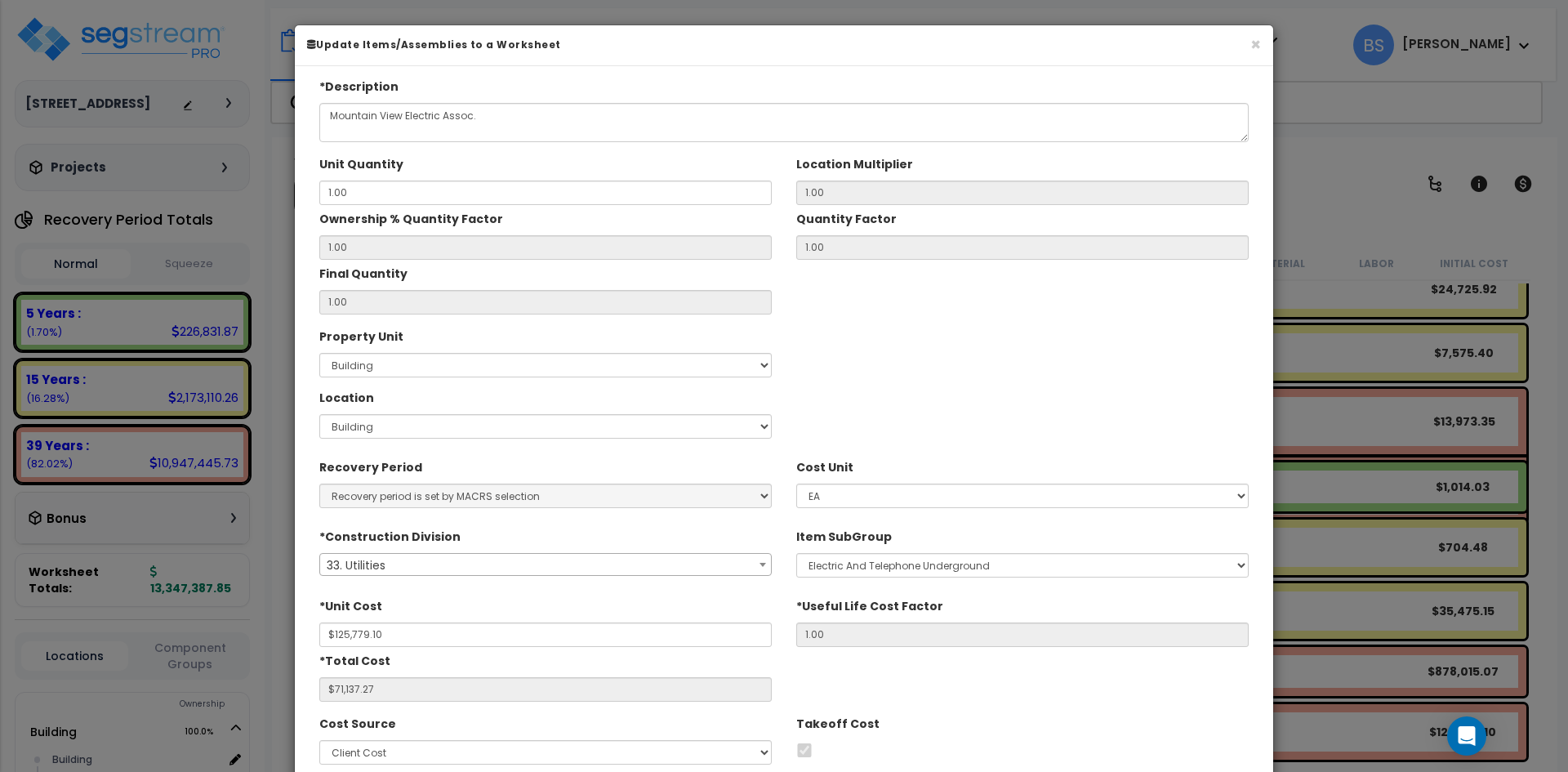
click at [1265, 43] on div "× Update Items/Assemblies to a Worksheet" at bounding box center [784, 46] width 978 height 41
click at [1260, 42] on button "×" at bounding box center [1256, 44] width 11 height 17
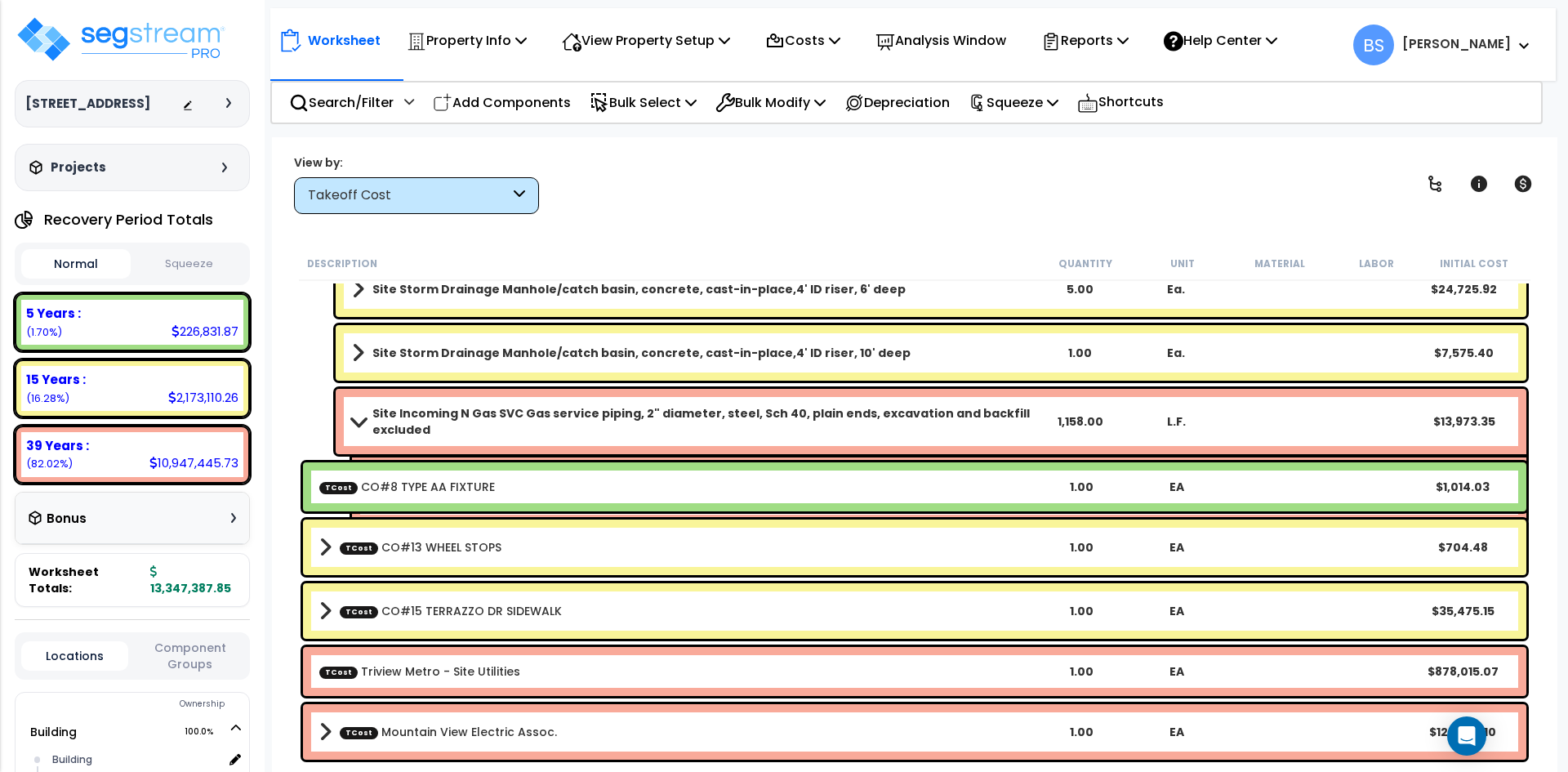
click at [447, 675] on link "TCost Triview Metro - Site Utilities" at bounding box center [420, 671] width 201 height 16
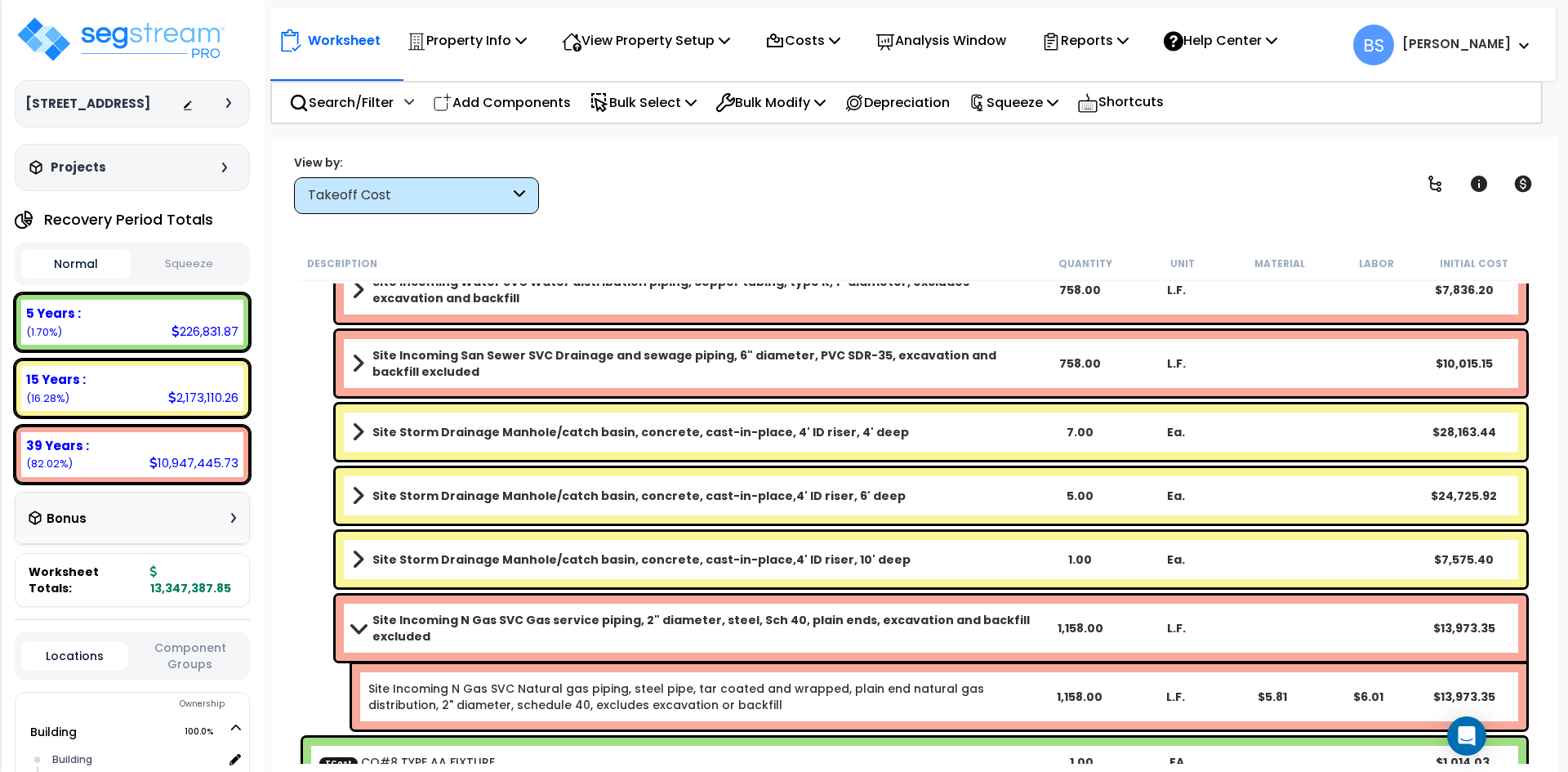
scroll to position [4031, 0]
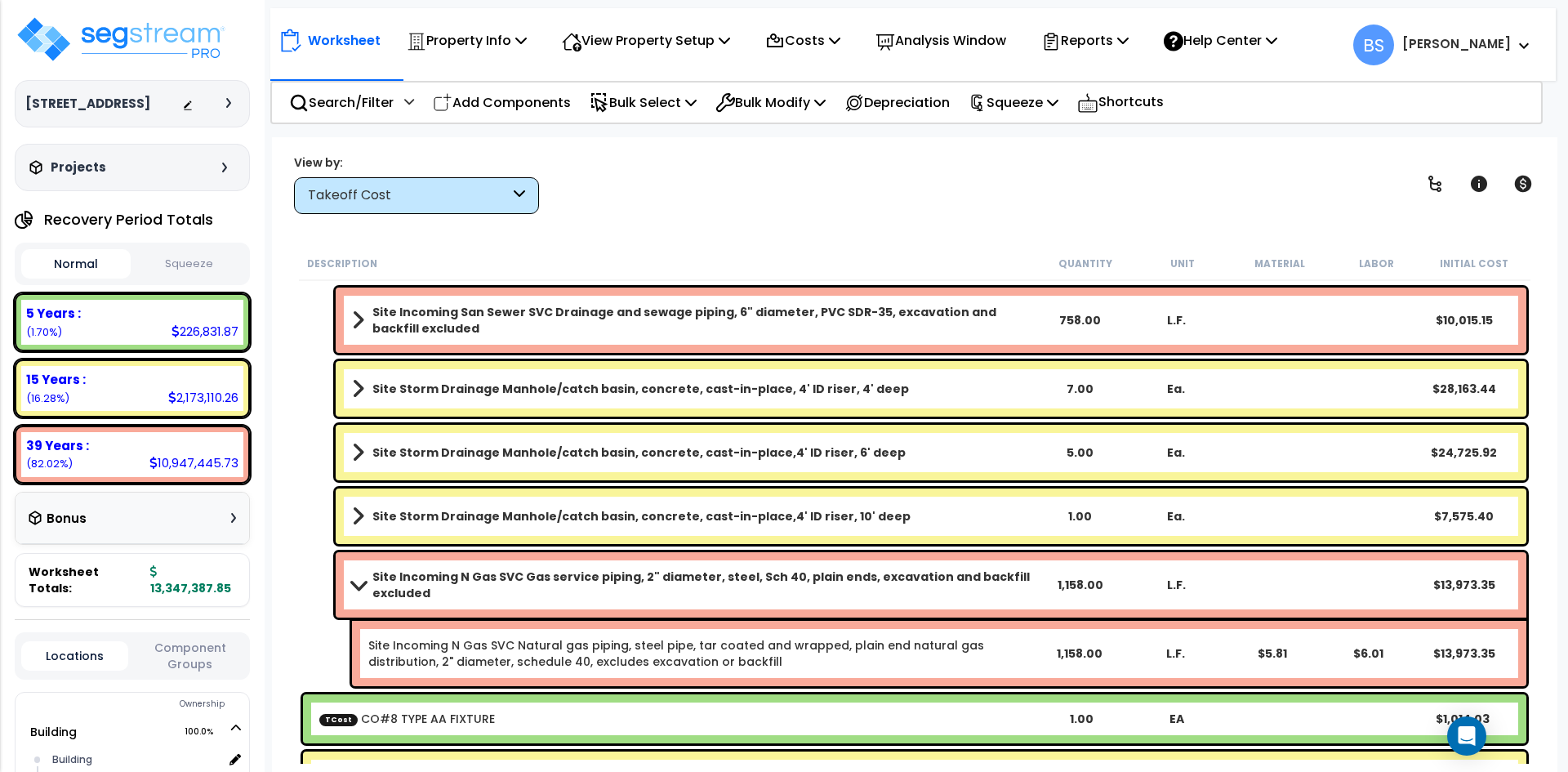
click at [434, 585] on b "Site Incoming N Gas SVC Gas service piping, 2" diameter, steel, Sch 40, plain e…" at bounding box center [701, 585] width 658 height 33
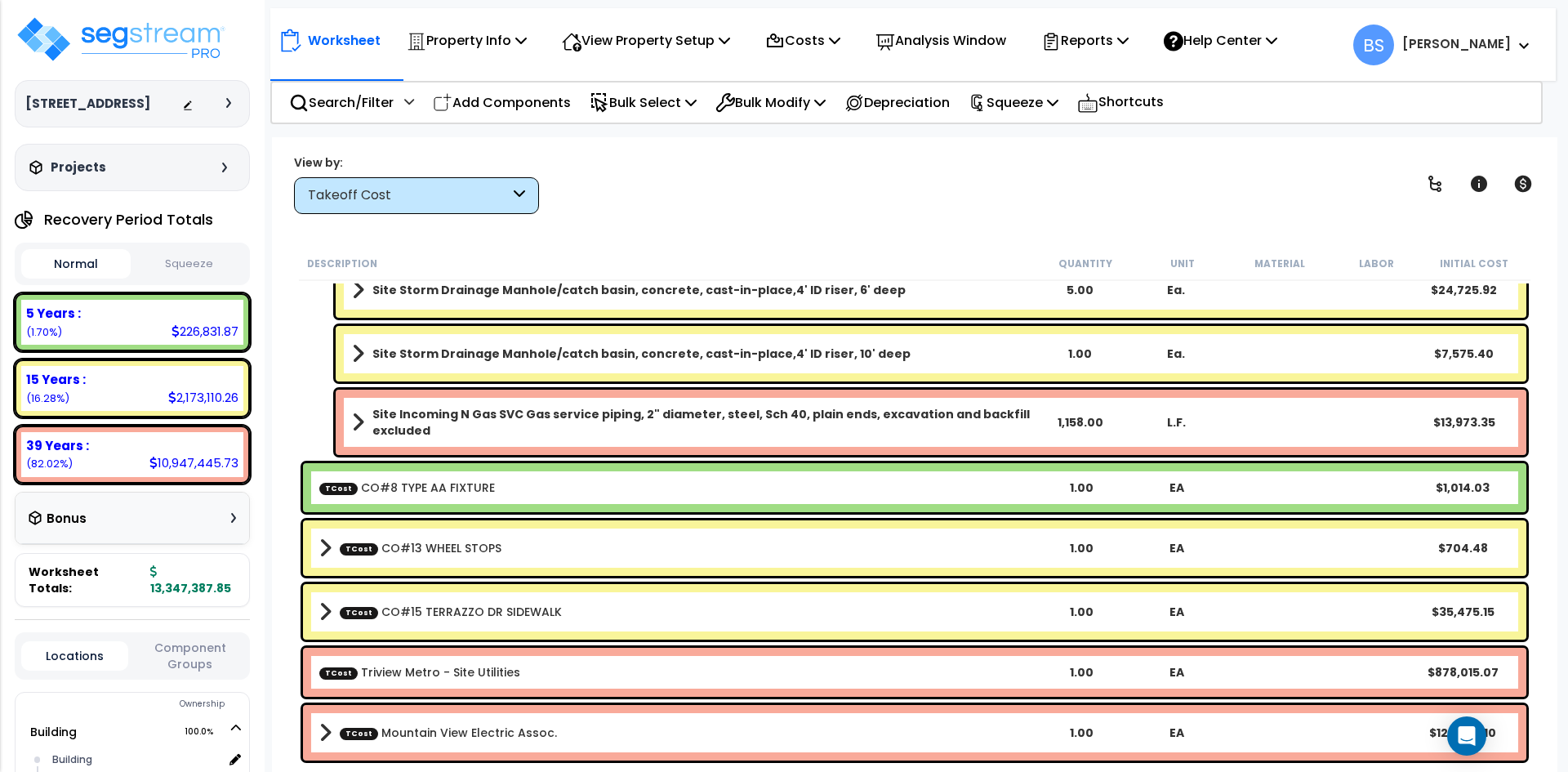
scroll to position [4194, 0]
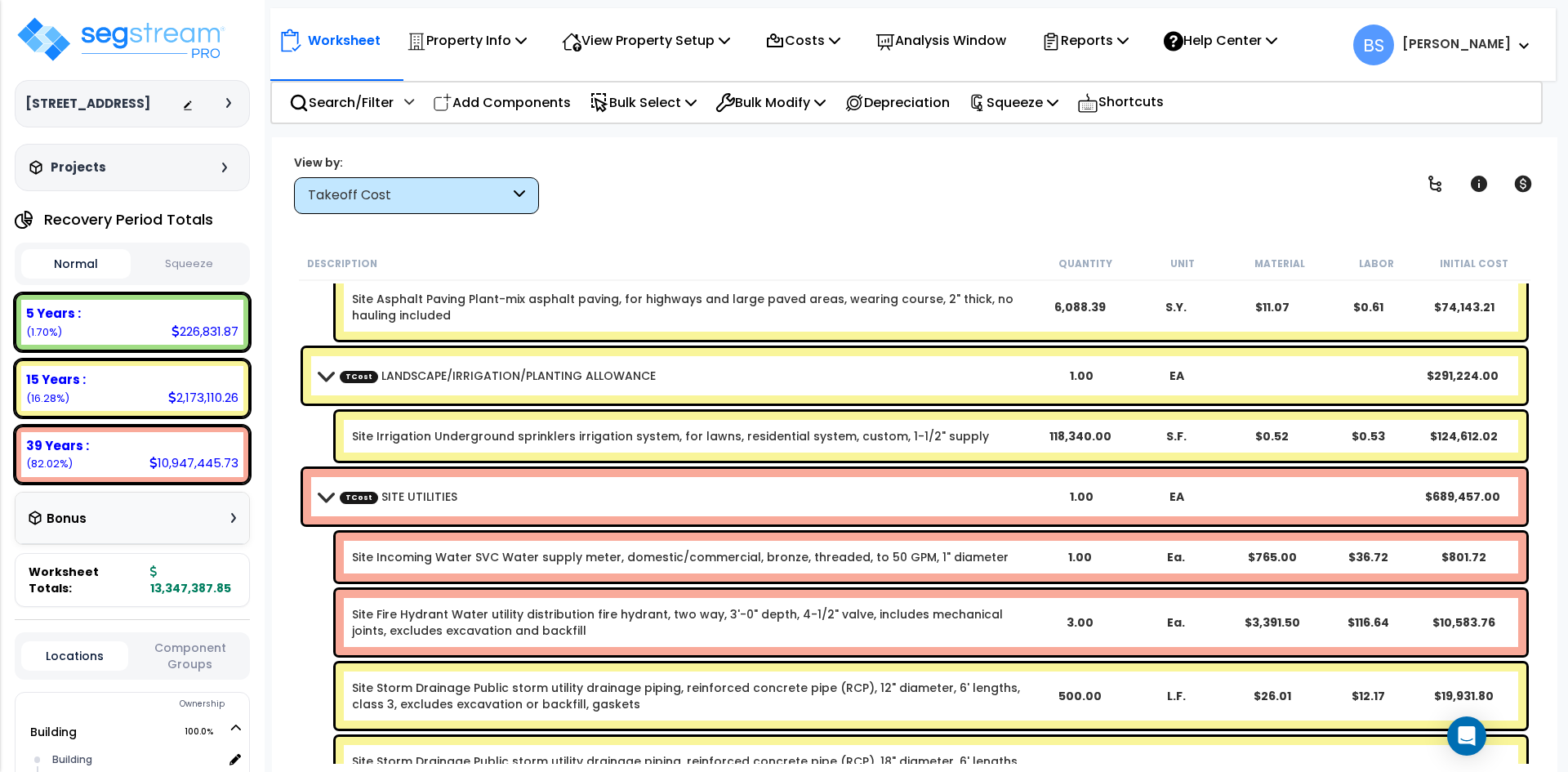
click at [393, 493] on link "TCost SITE UTILITIES" at bounding box center [398, 496] width 118 height 16
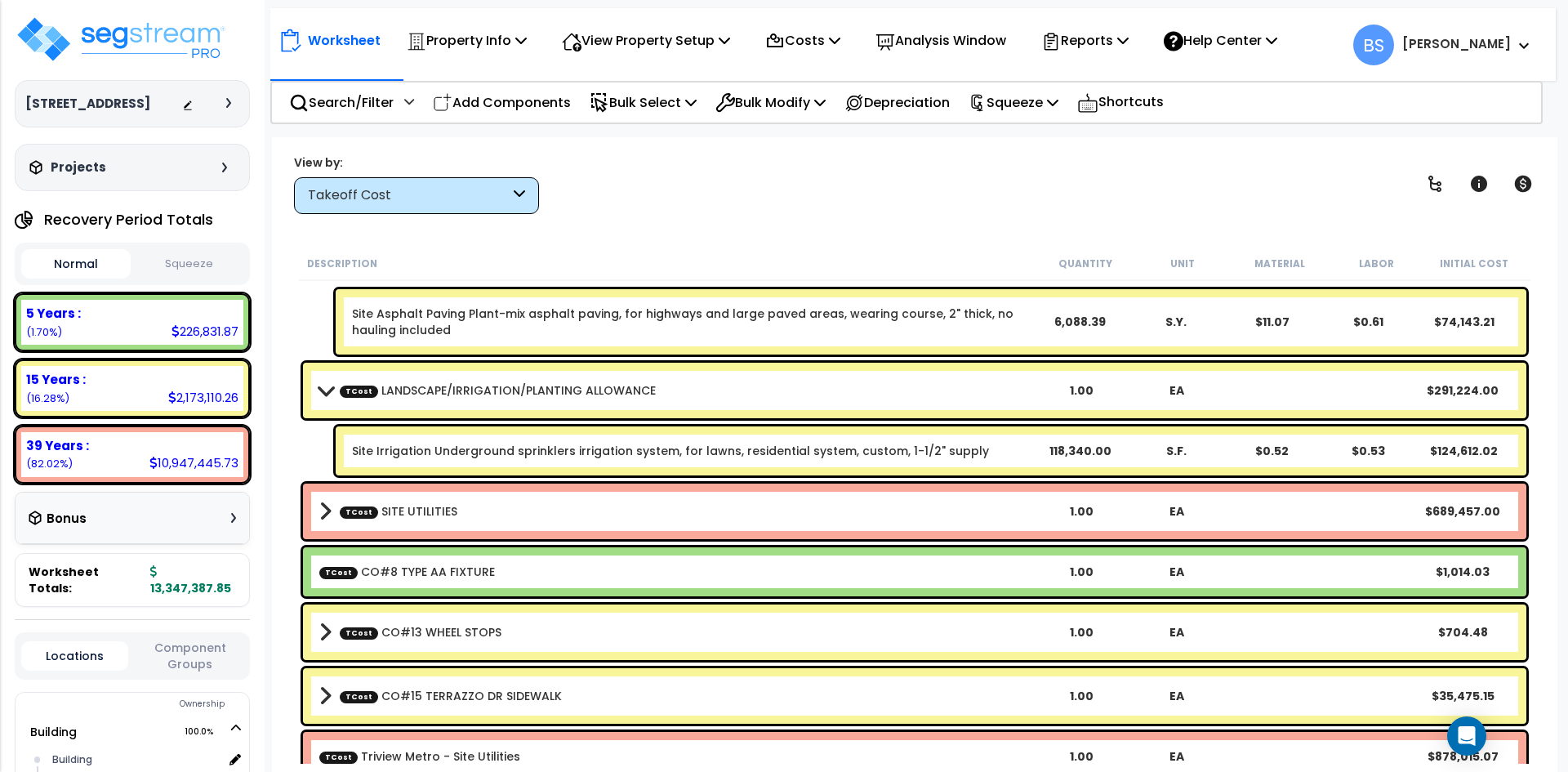
click at [478, 404] on div "TCost LANDSCAPE/IRRIGATION/PLANTING ALLOWANCE 1.00 EA $291,224.00" at bounding box center [914, 390] width 1224 height 56
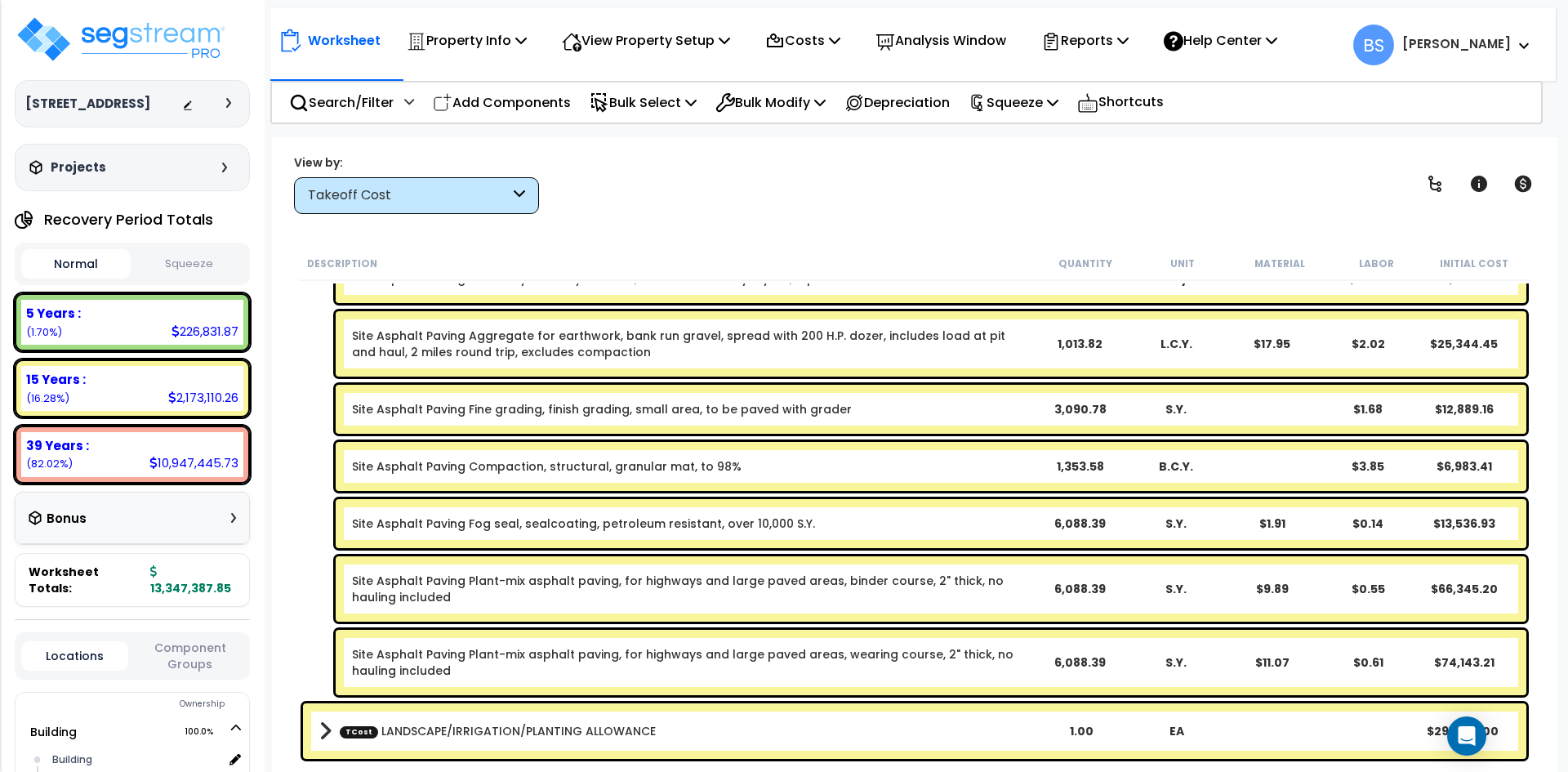
scroll to position [2628, 0]
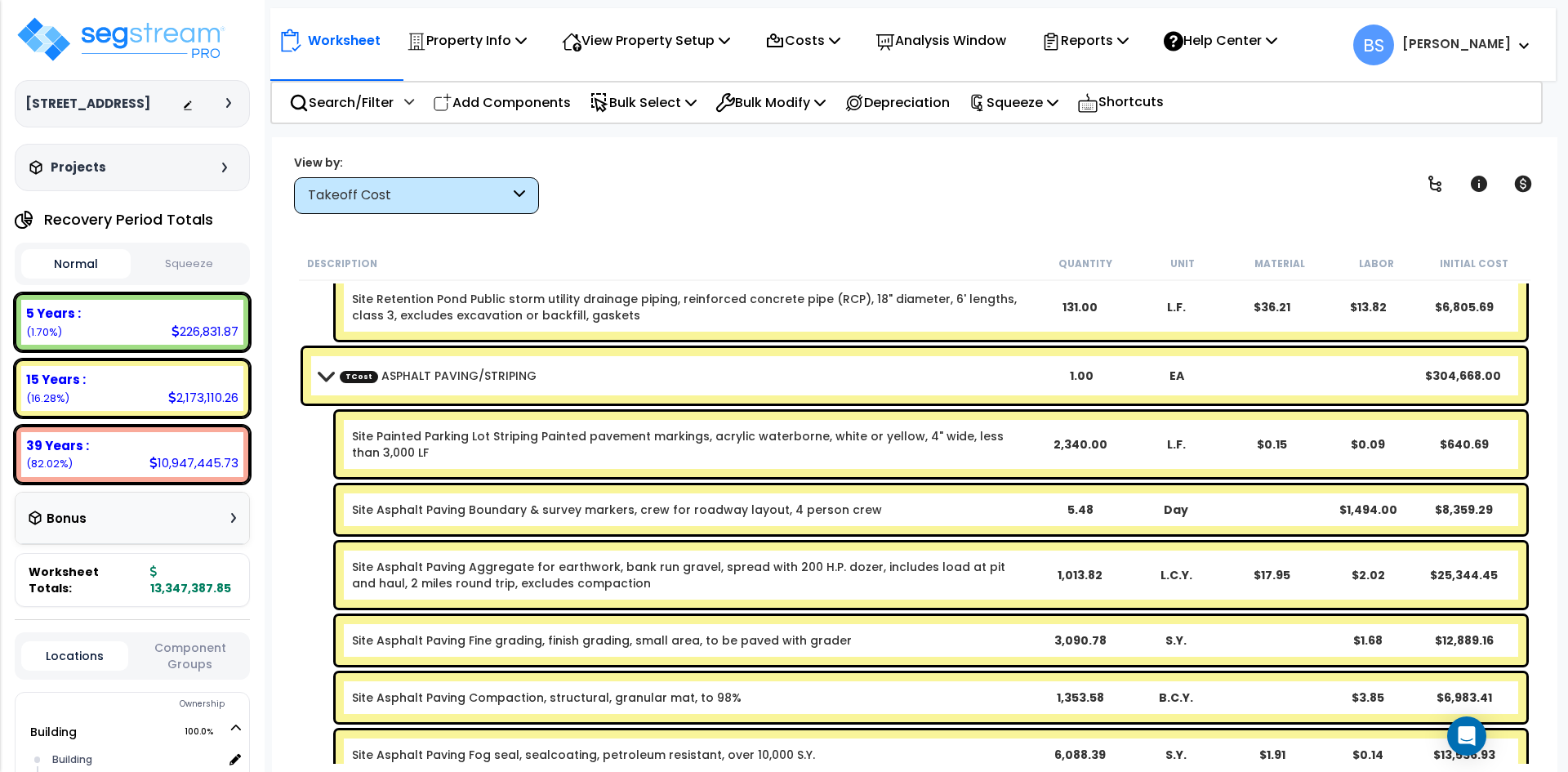
click at [431, 385] on b "TCost ASPHALT PAVING/STRIPING" at bounding box center [676, 375] width 715 height 23
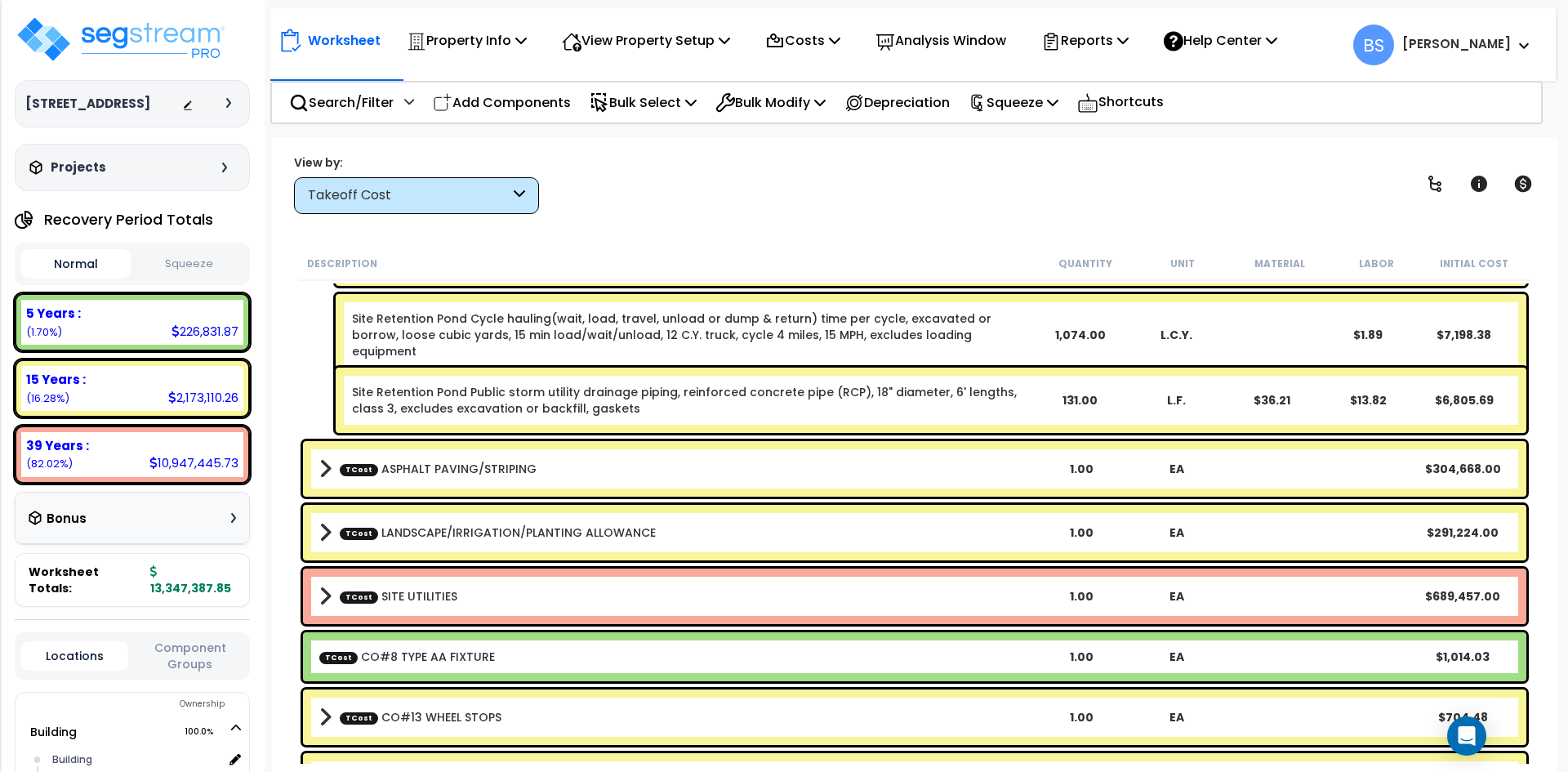
scroll to position [2383, 0]
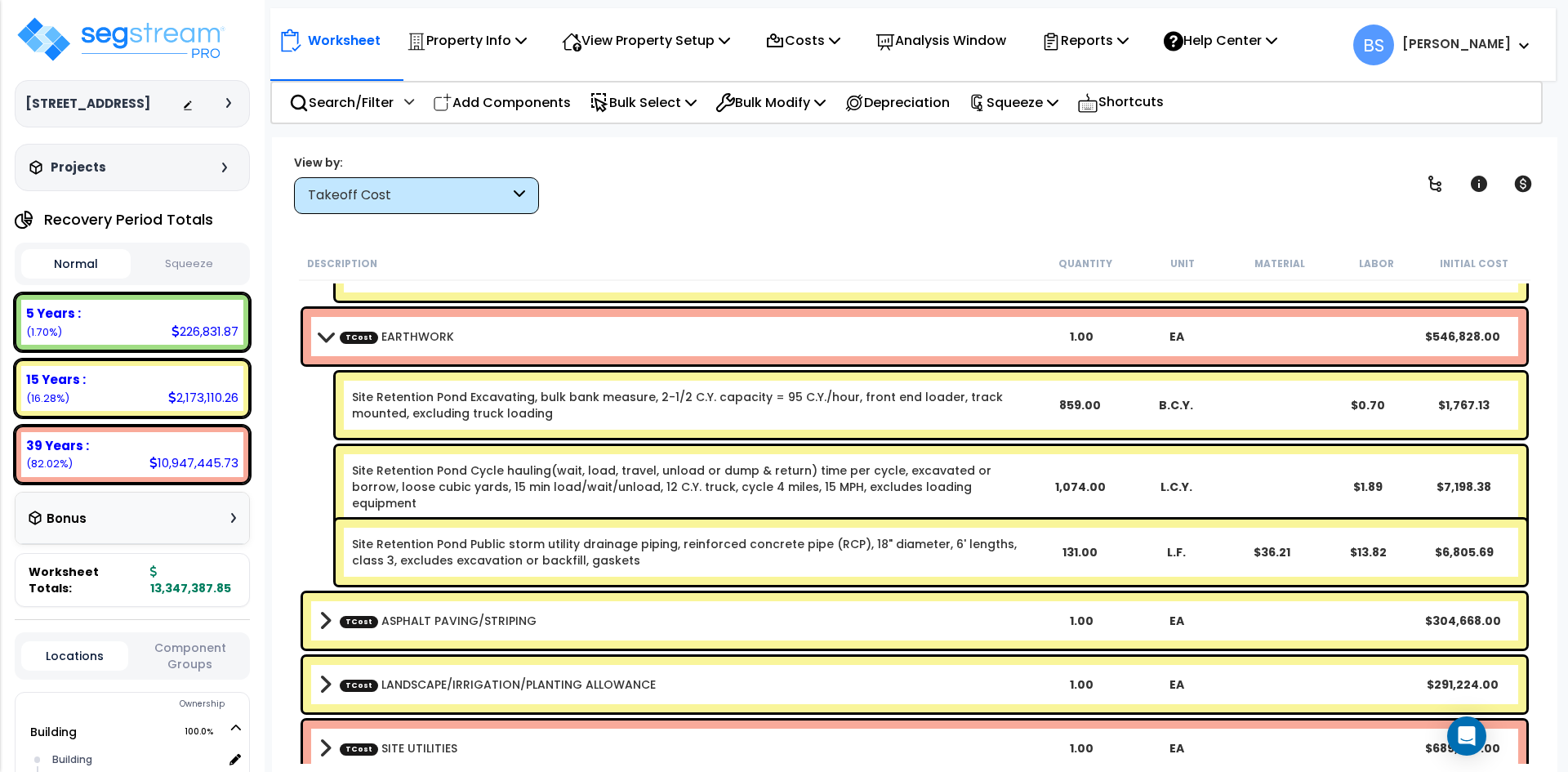
drag, startPoint x: 514, startPoint y: 105, endPoint x: 536, endPoint y: 146, distance: 46.5
click at [514, 105] on p "Add Components" at bounding box center [501, 102] width 138 height 22
select select
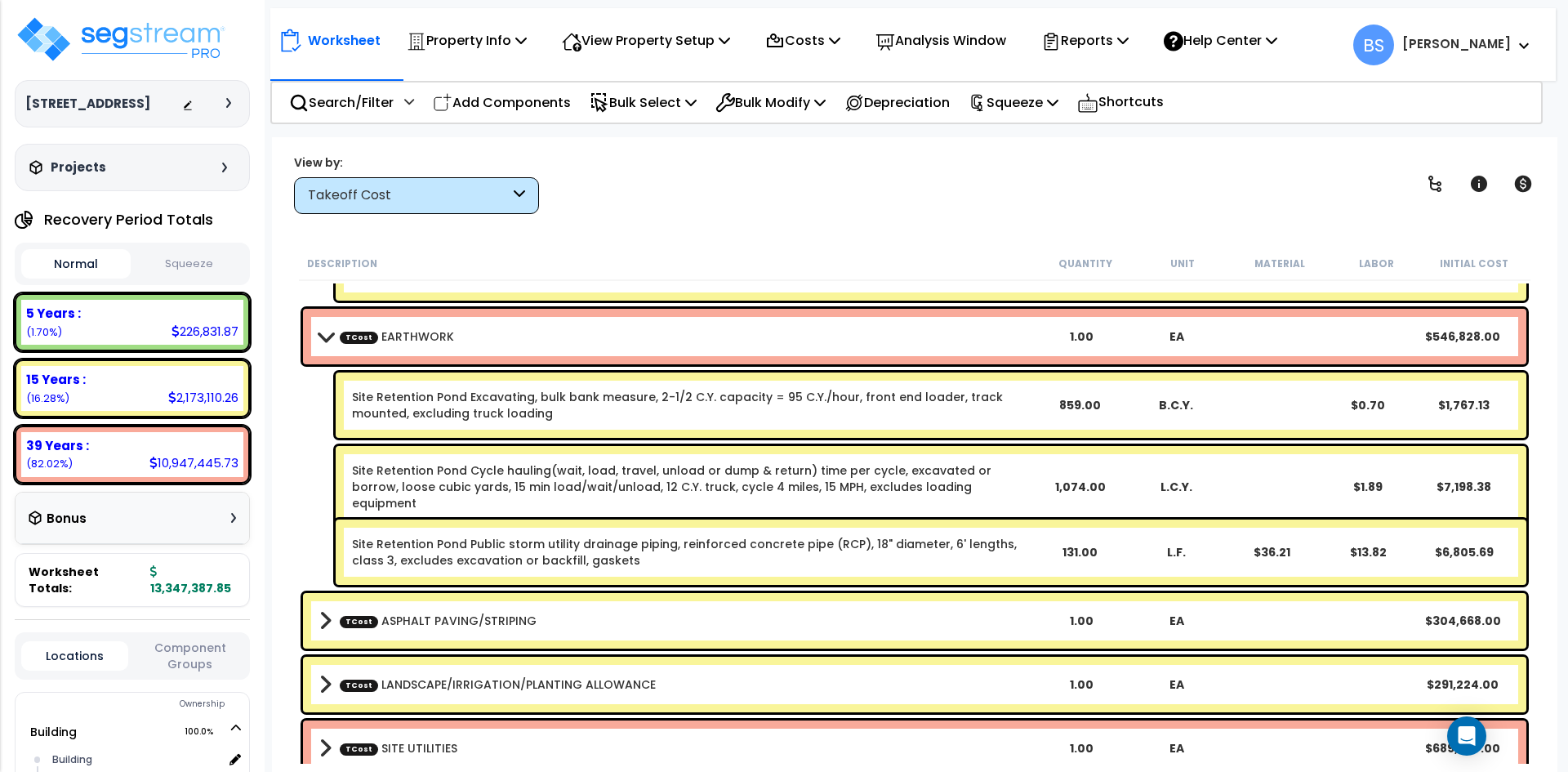
select select
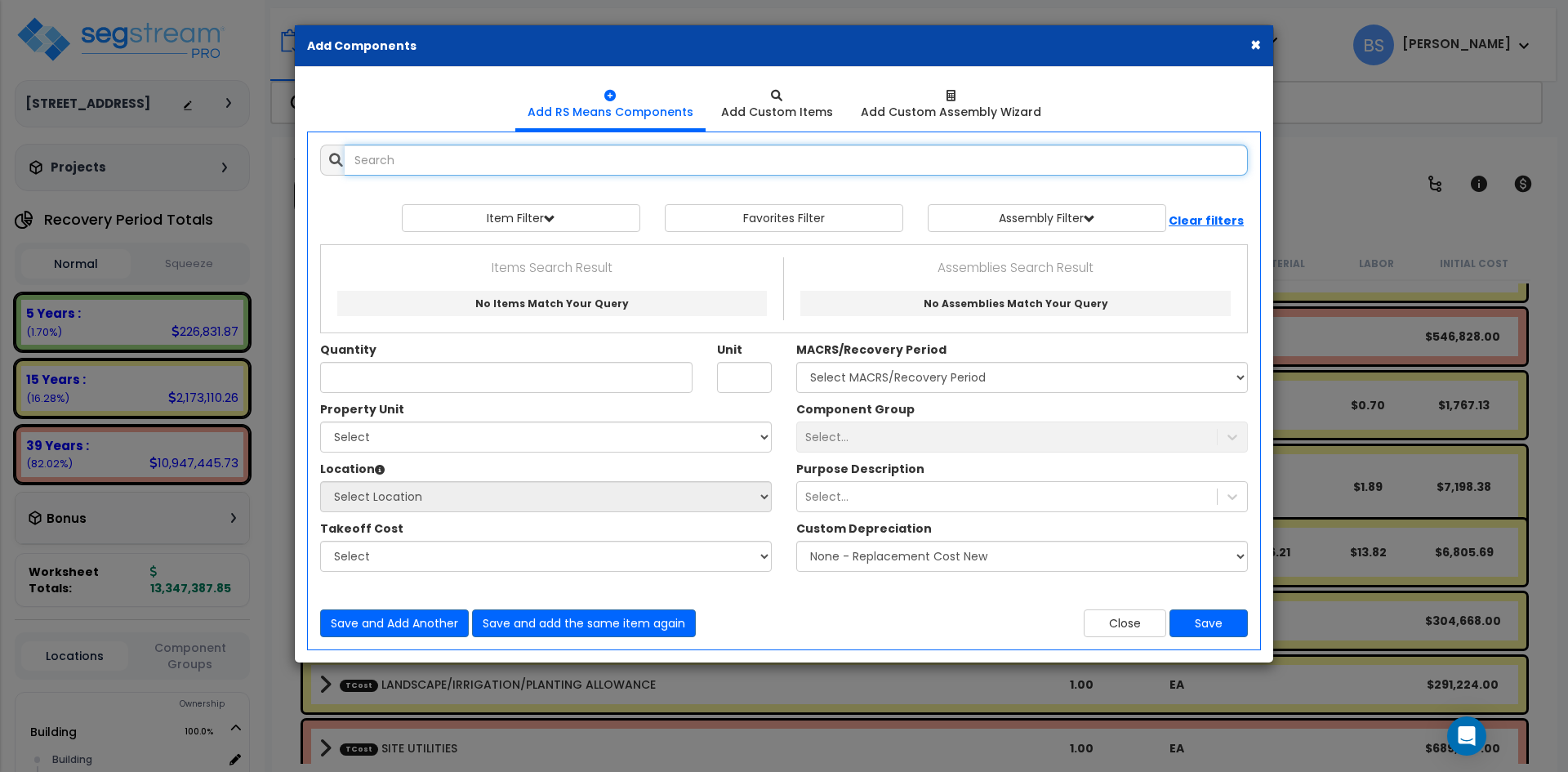
click at [527, 152] on input "text" at bounding box center [796, 160] width 903 height 31
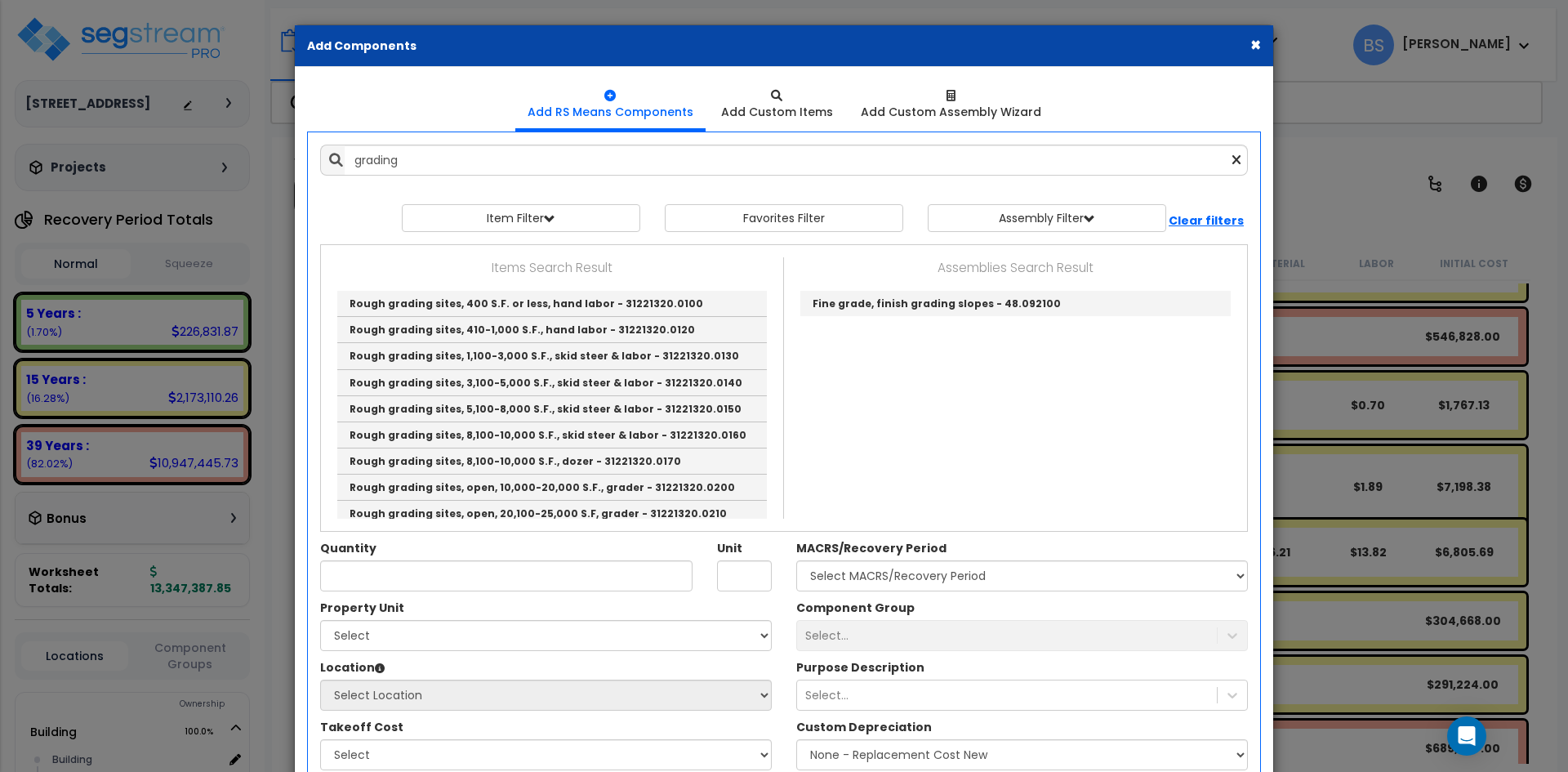
click at [1258, 43] on button "×" at bounding box center [1256, 44] width 11 height 17
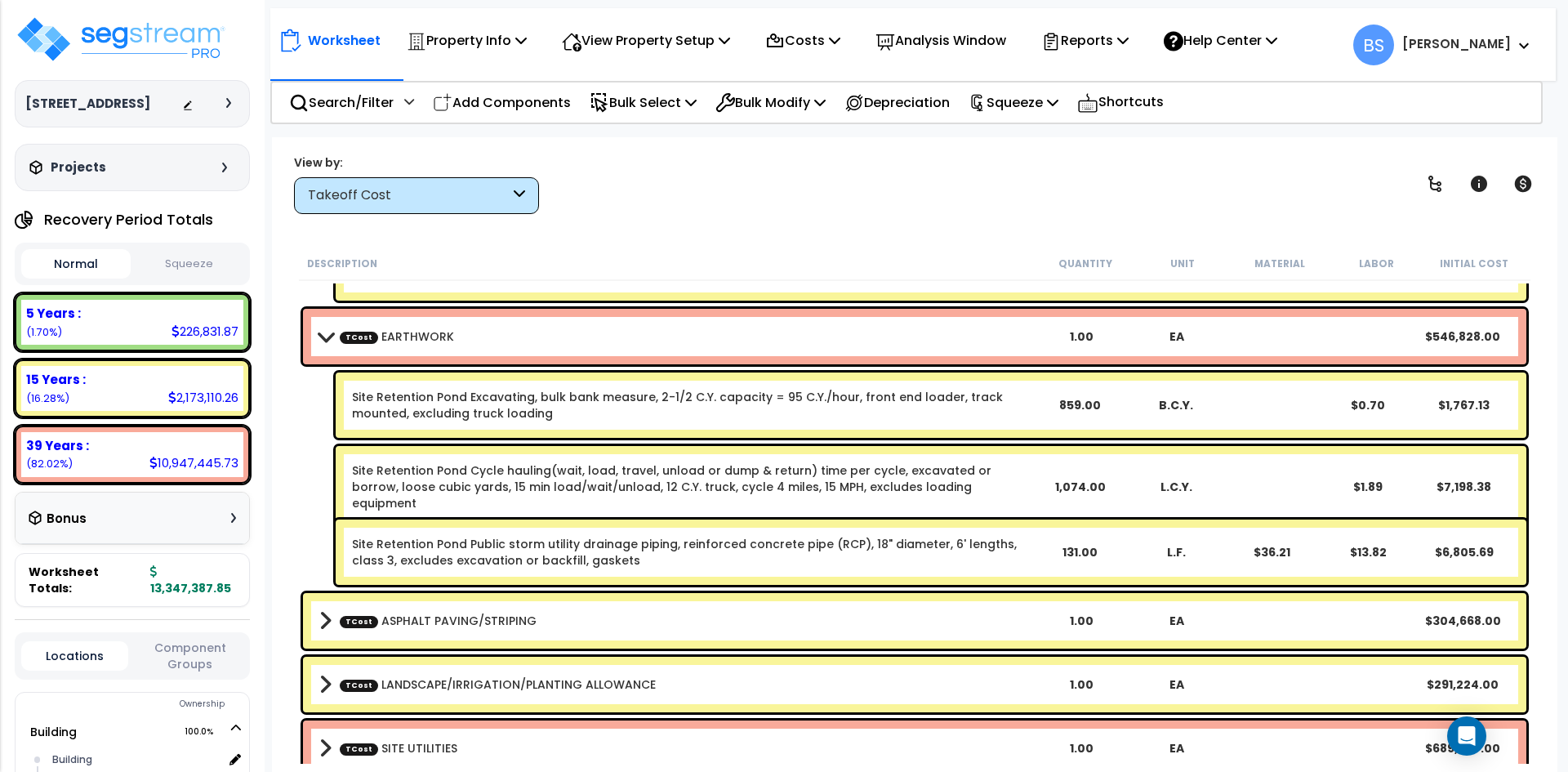
click at [423, 635] on div "TCost ASPHALT PAVING/STRIPING 1.00 EA $304,668.00" at bounding box center [914, 621] width 1224 height 56
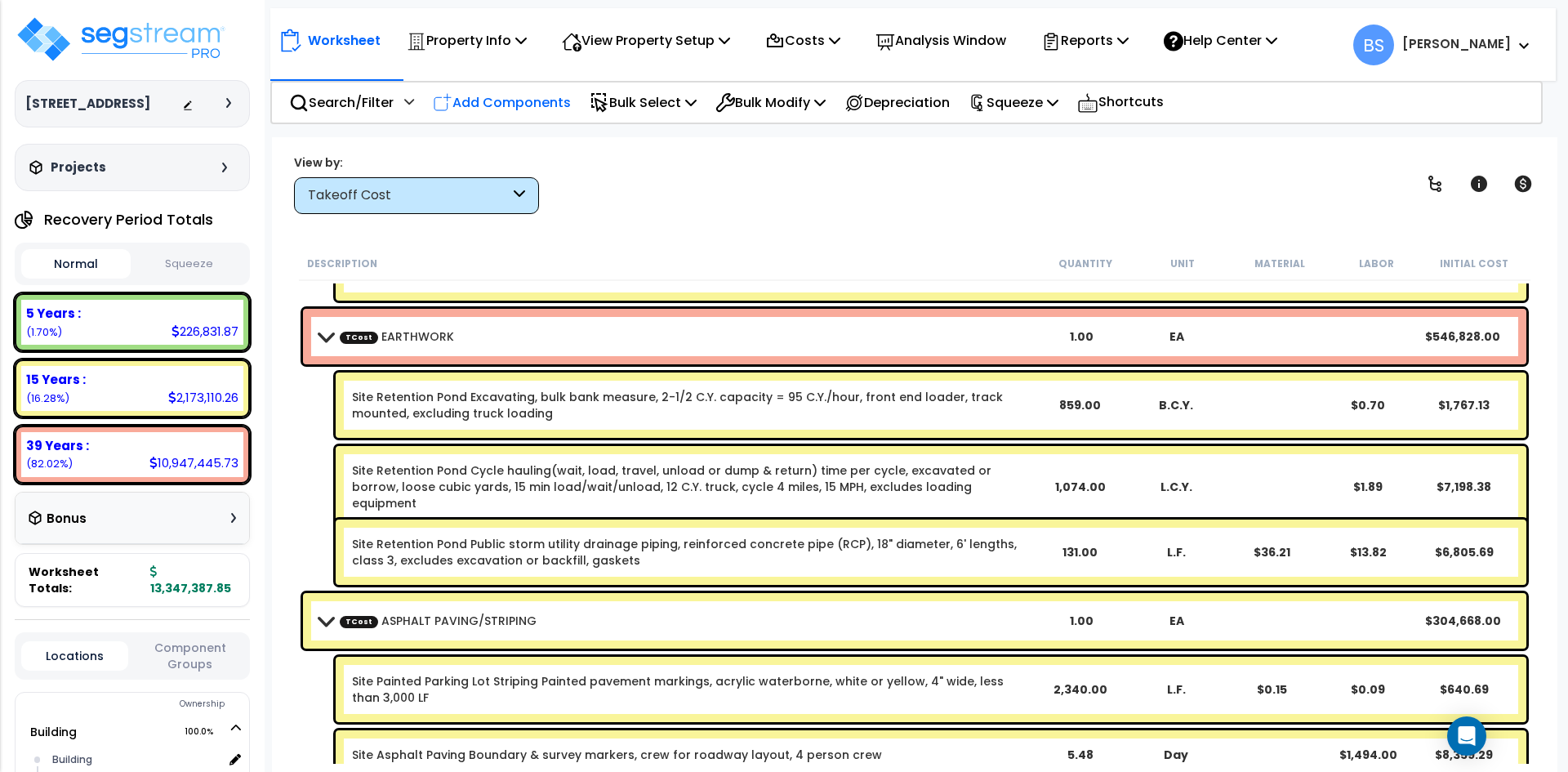
click at [497, 105] on p "Add Components" at bounding box center [501, 102] width 138 height 22
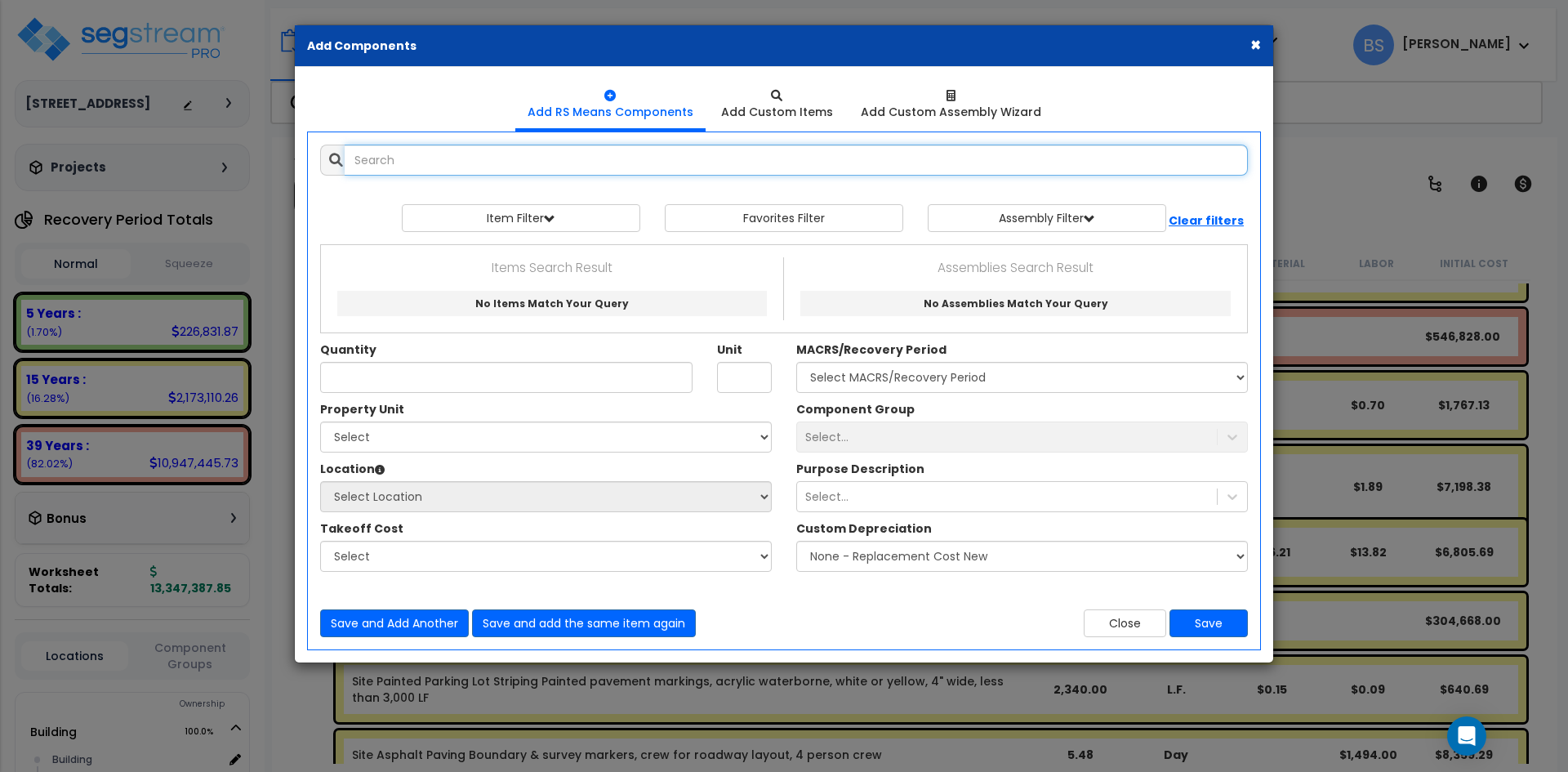
click at [484, 154] on input "text" at bounding box center [796, 160] width 903 height 31
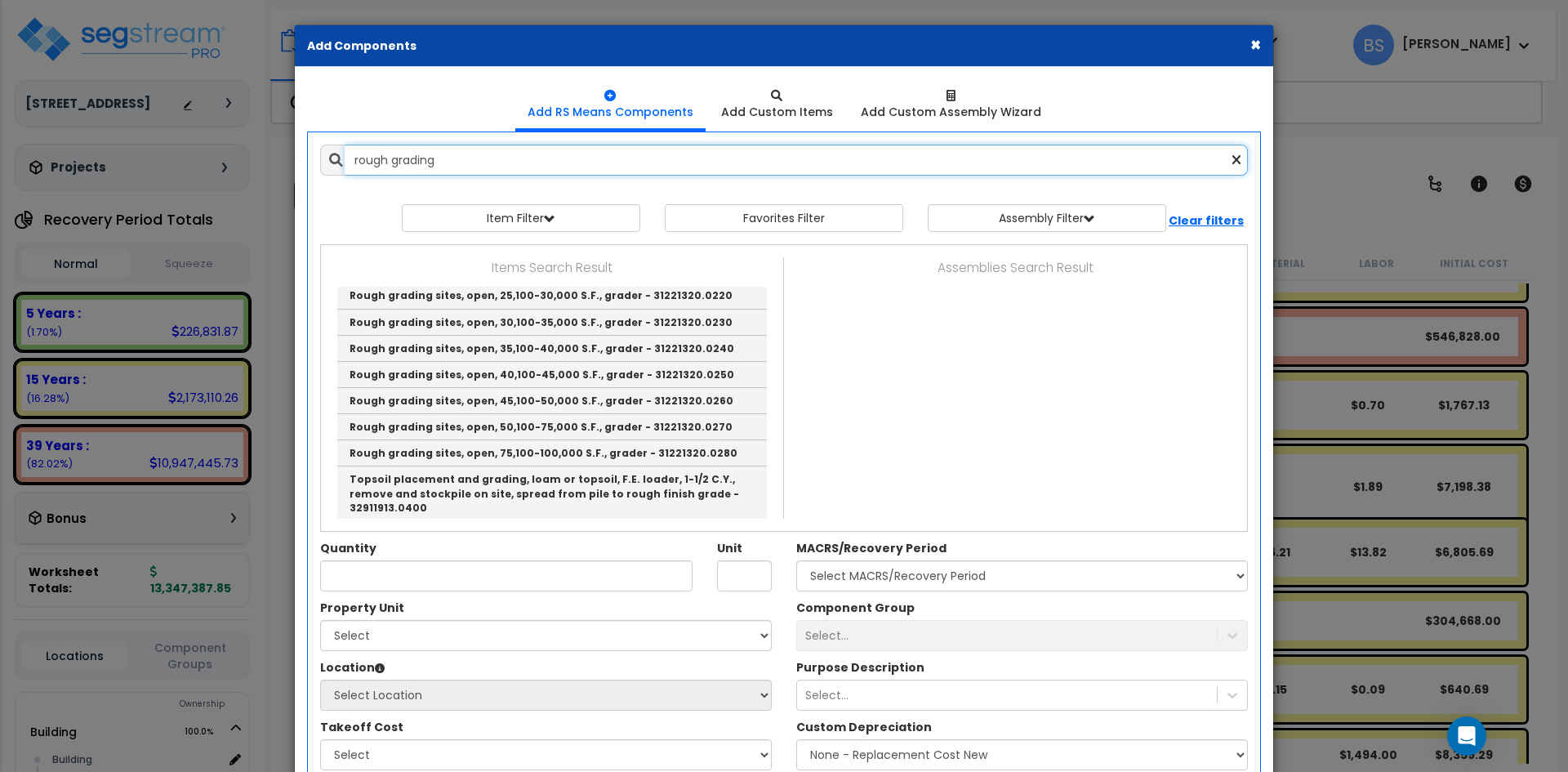
scroll to position [245, 0]
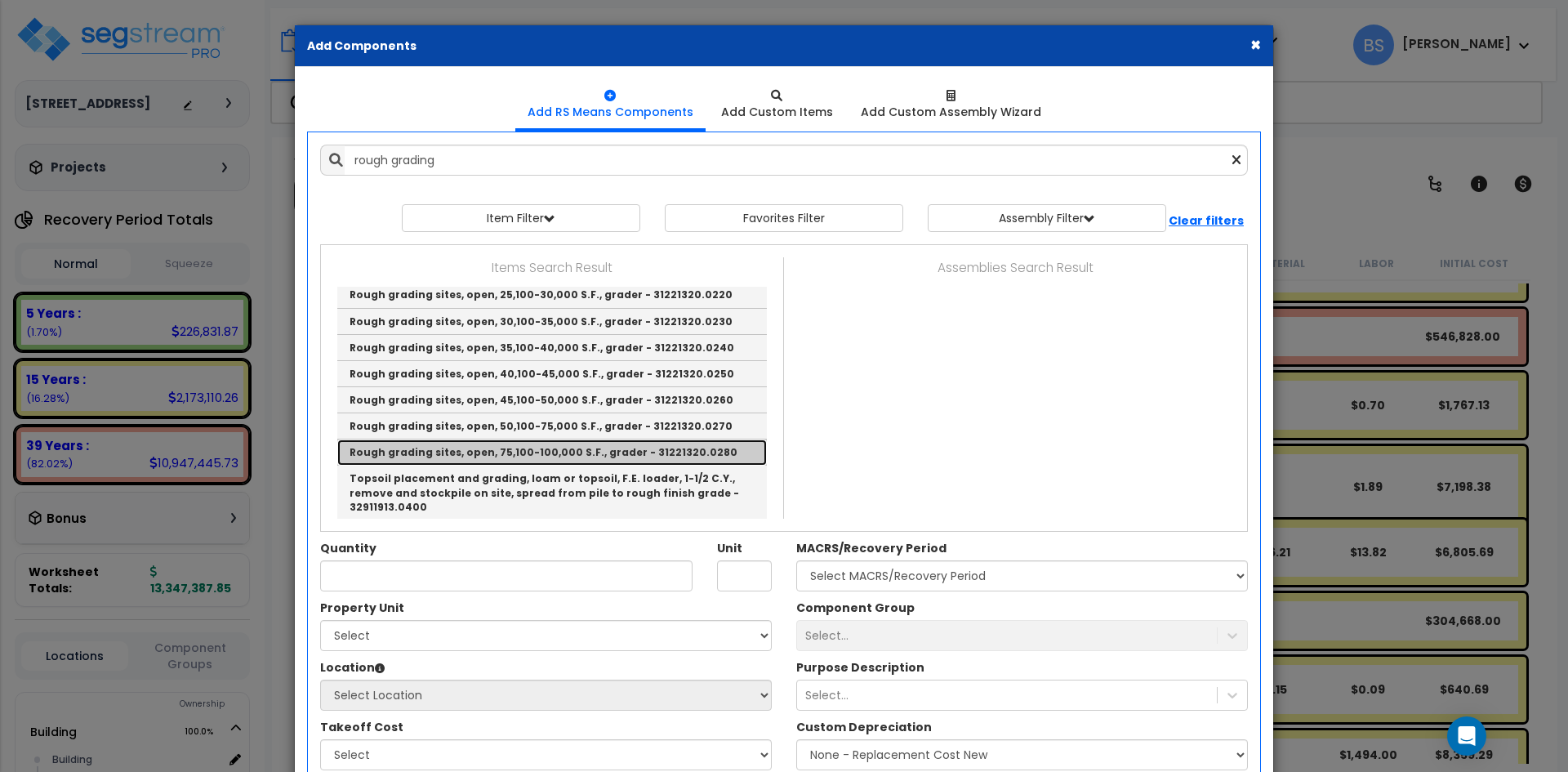
click at [663, 455] on link "Rough grading sites, open, 75,100-100,000 S.F., grader - 31221320.0280" at bounding box center [551, 452] width 429 height 26
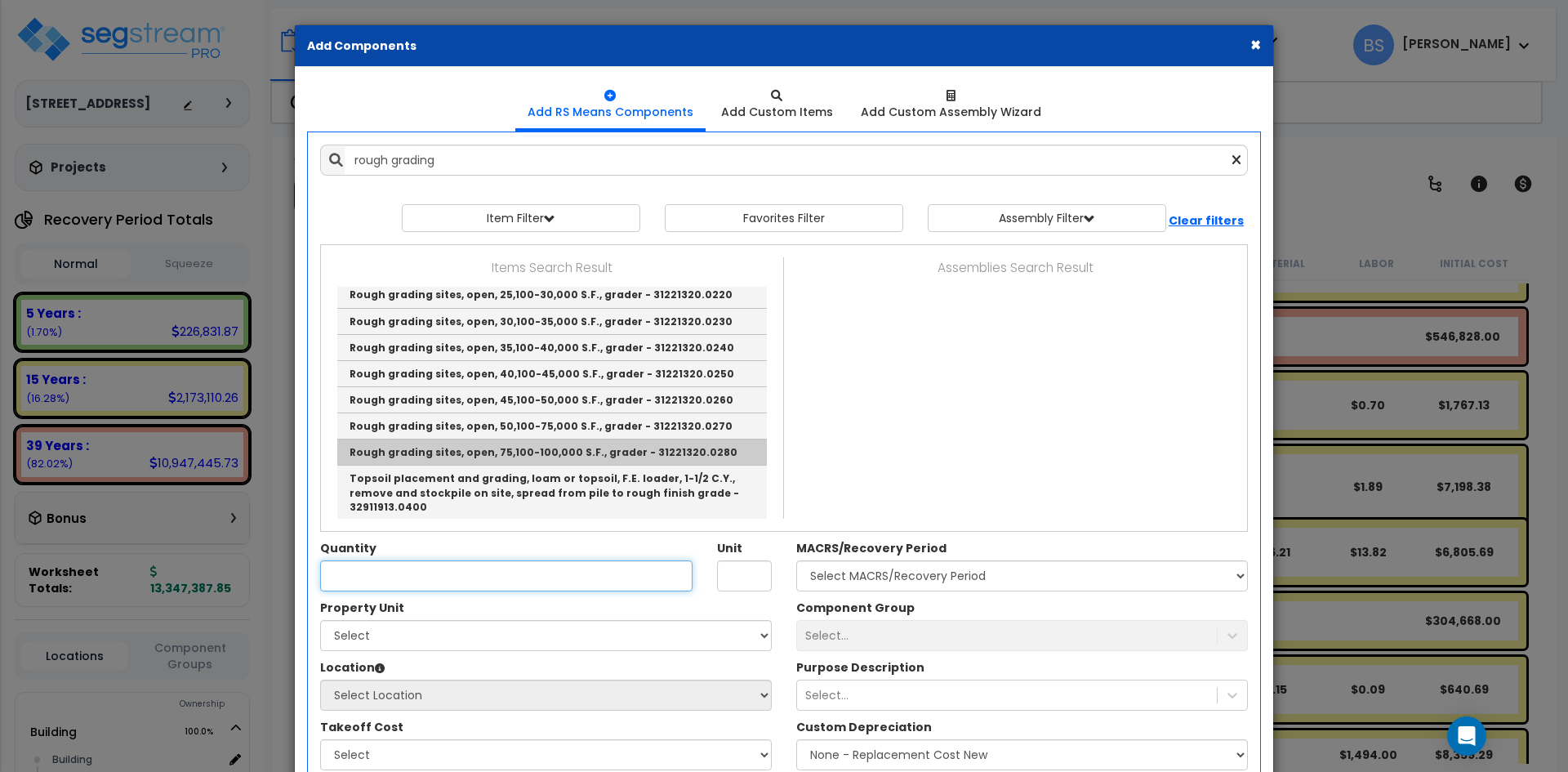
type input "Rough grading sites, open, 75,100-100,000 S.F., grader - 31221320.0280"
checkbox input "false"
type input "Ea."
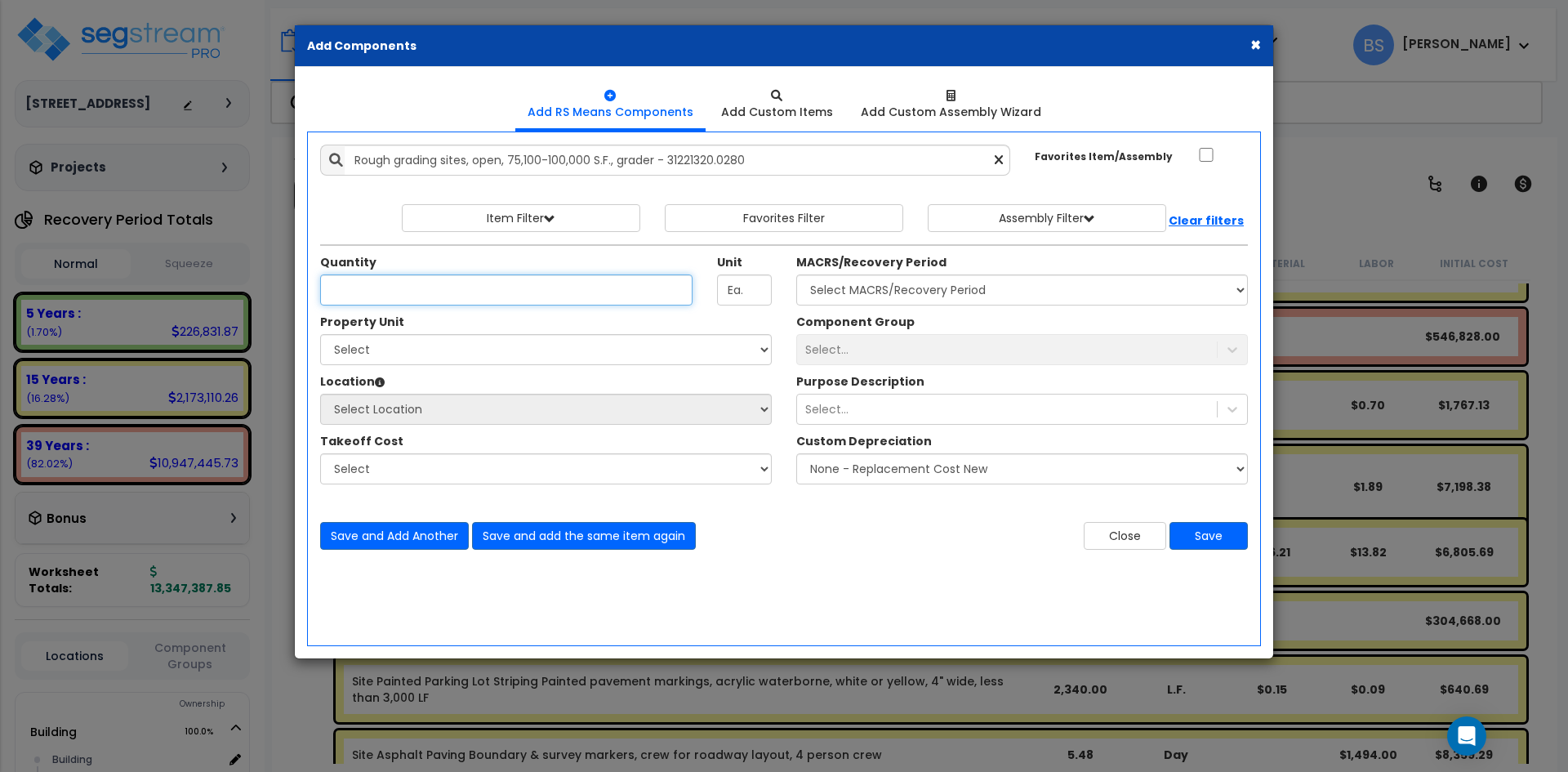
click at [440, 290] on input "Unit Quantity" at bounding box center [505, 290] width 372 height 31
type input "3.04"
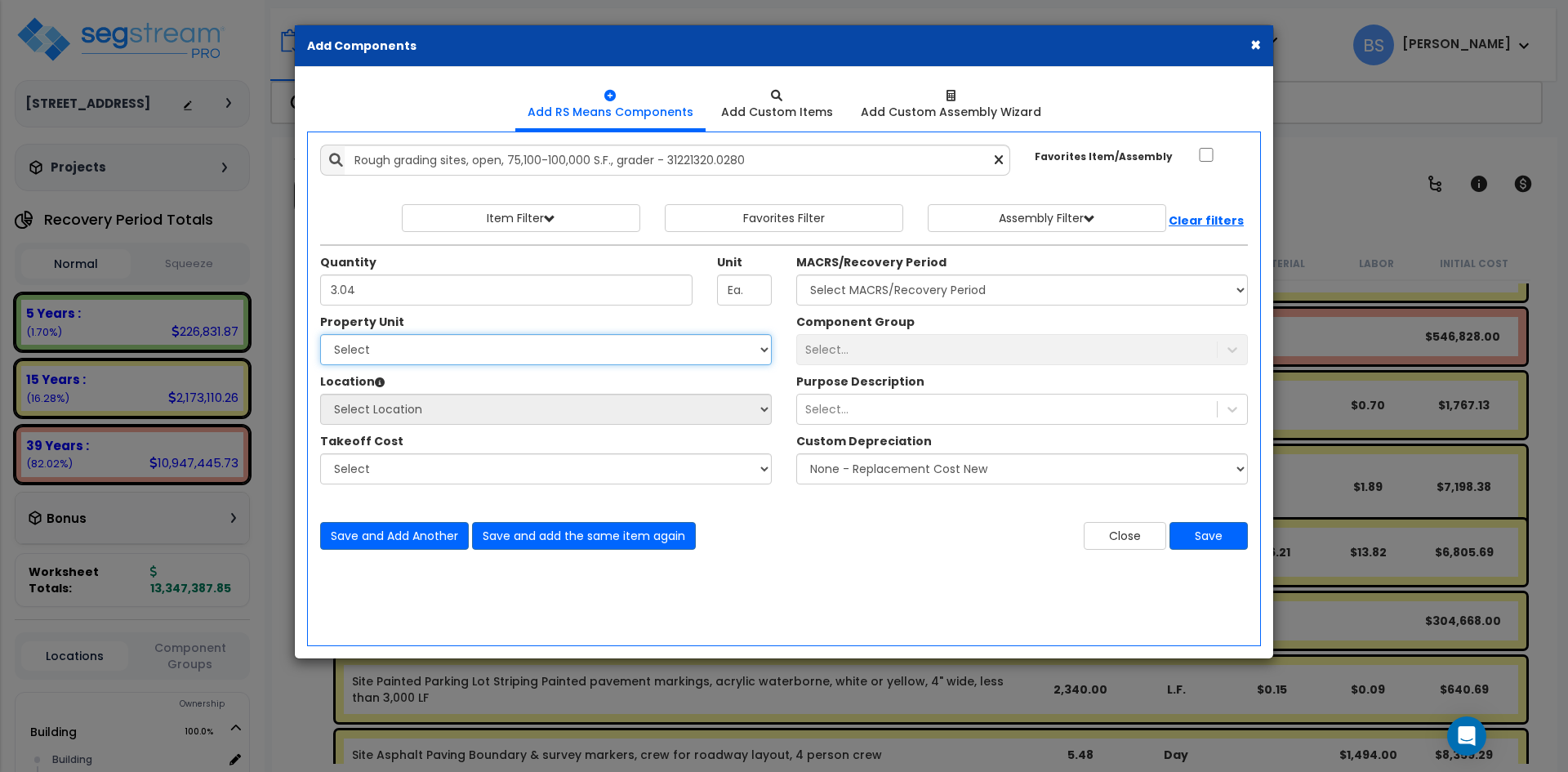
click at [426, 354] on select "Select Building Site Improvements" at bounding box center [546, 349] width 452 height 31
select select "167382"
click at [320, 334] on select "Select Building Site Improvements" at bounding box center [546, 349] width 452 height 31
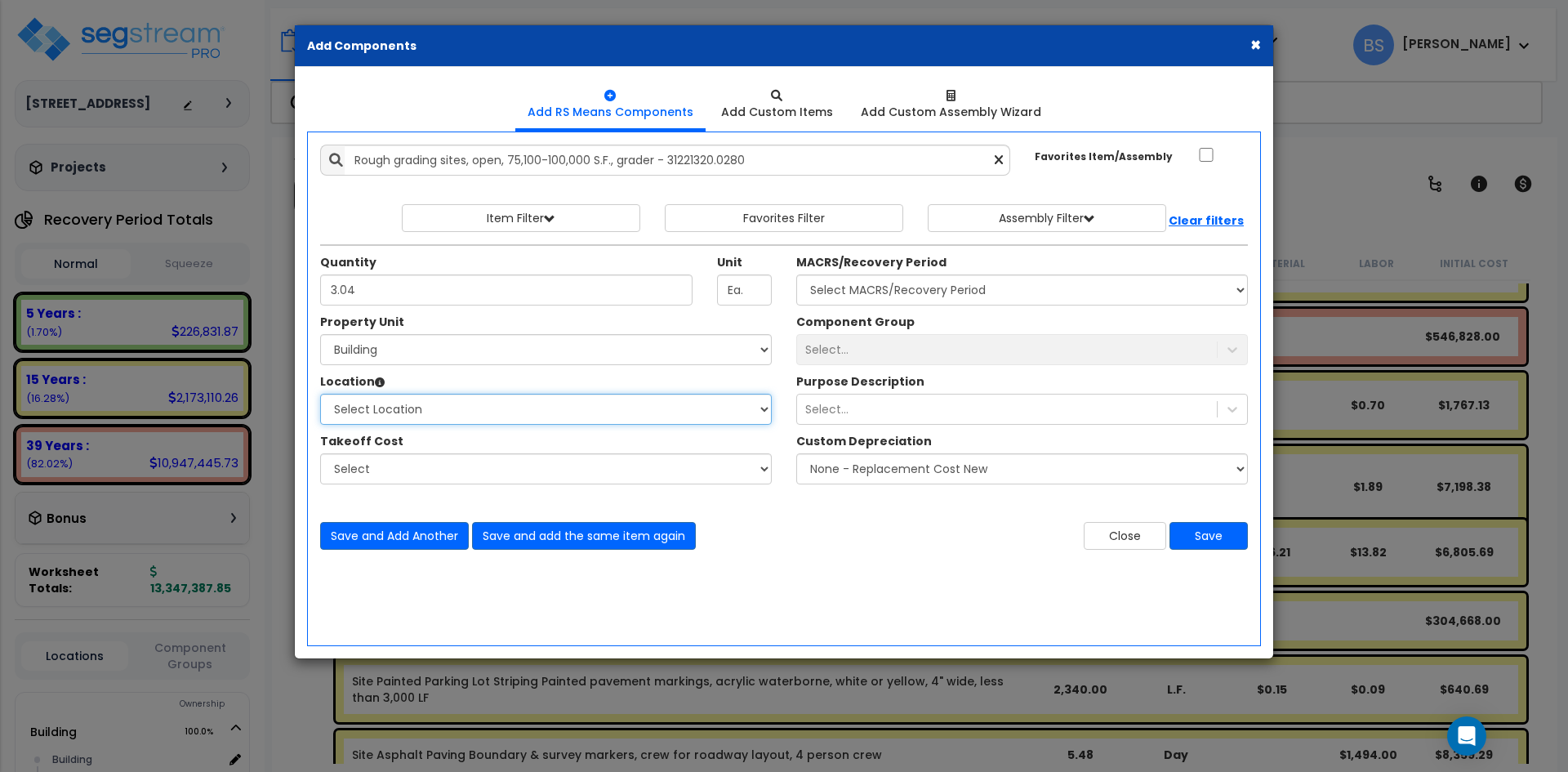
click at [377, 394] on select "Select Location Building Building Interior Common Areas Site Exterior Add Addit…" at bounding box center [546, 409] width 452 height 31
select select "6"
click at [320, 393] on select "Select Location Building Building Interior Common Areas Site Exterior Add Addit…" at bounding box center [546, 409] width 452 height 31
click at [371, 477] on select "Select BUILDING & SITE CONCRETE TRASH ENCLOSURE CMU STRUCTURAL & MlSC STEEL JOI…" at bounding box center [546, 469] width 452 height 31
select select "42516585"
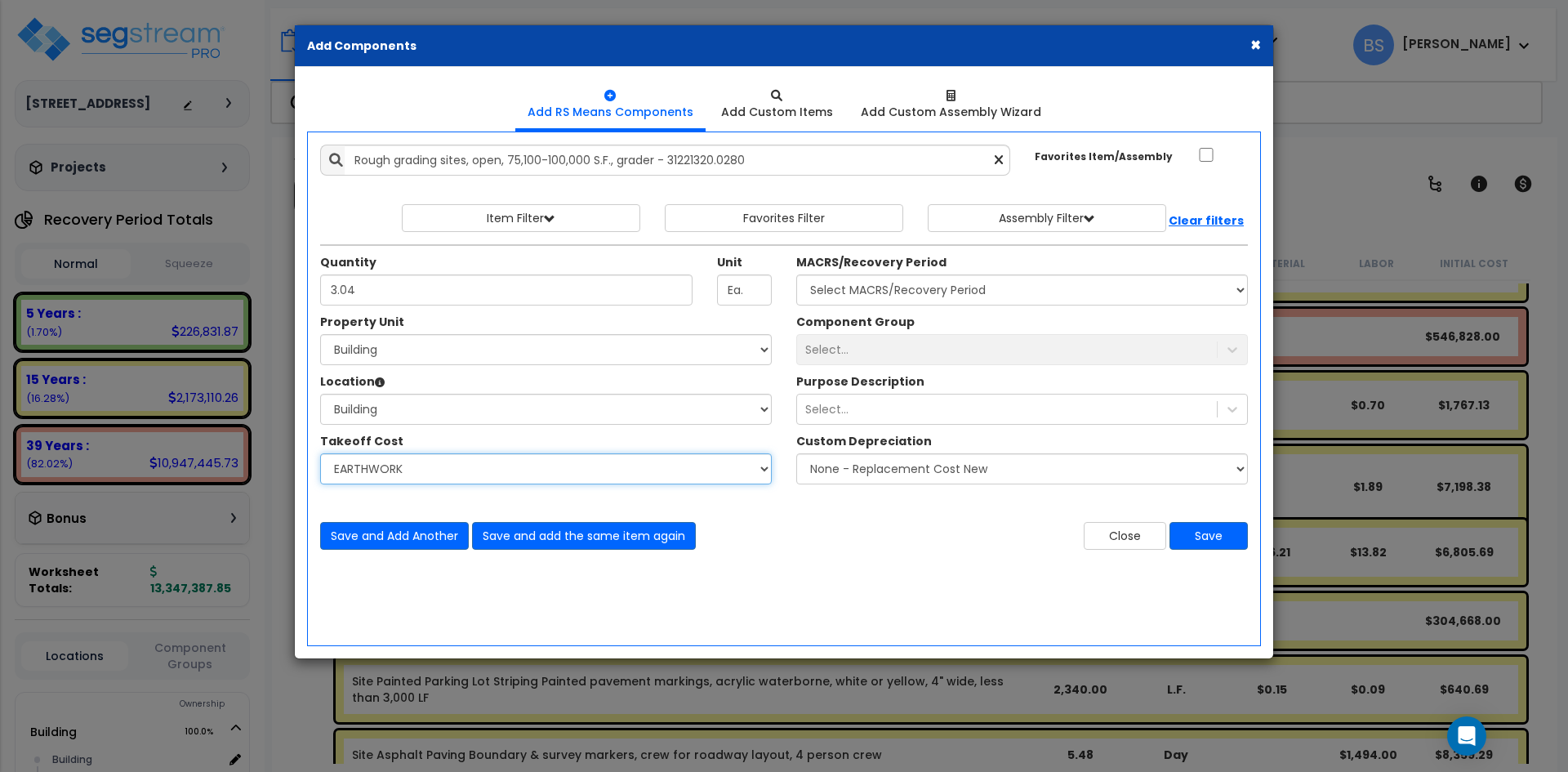
click at [320, 453] on select "Select BUILDING & SITE CONCRETE TRASH ENCLOSURE CMU STRUCTURAL & MlSC STEEL JOI…" at bounding box center [546, 469] width 452 height 31
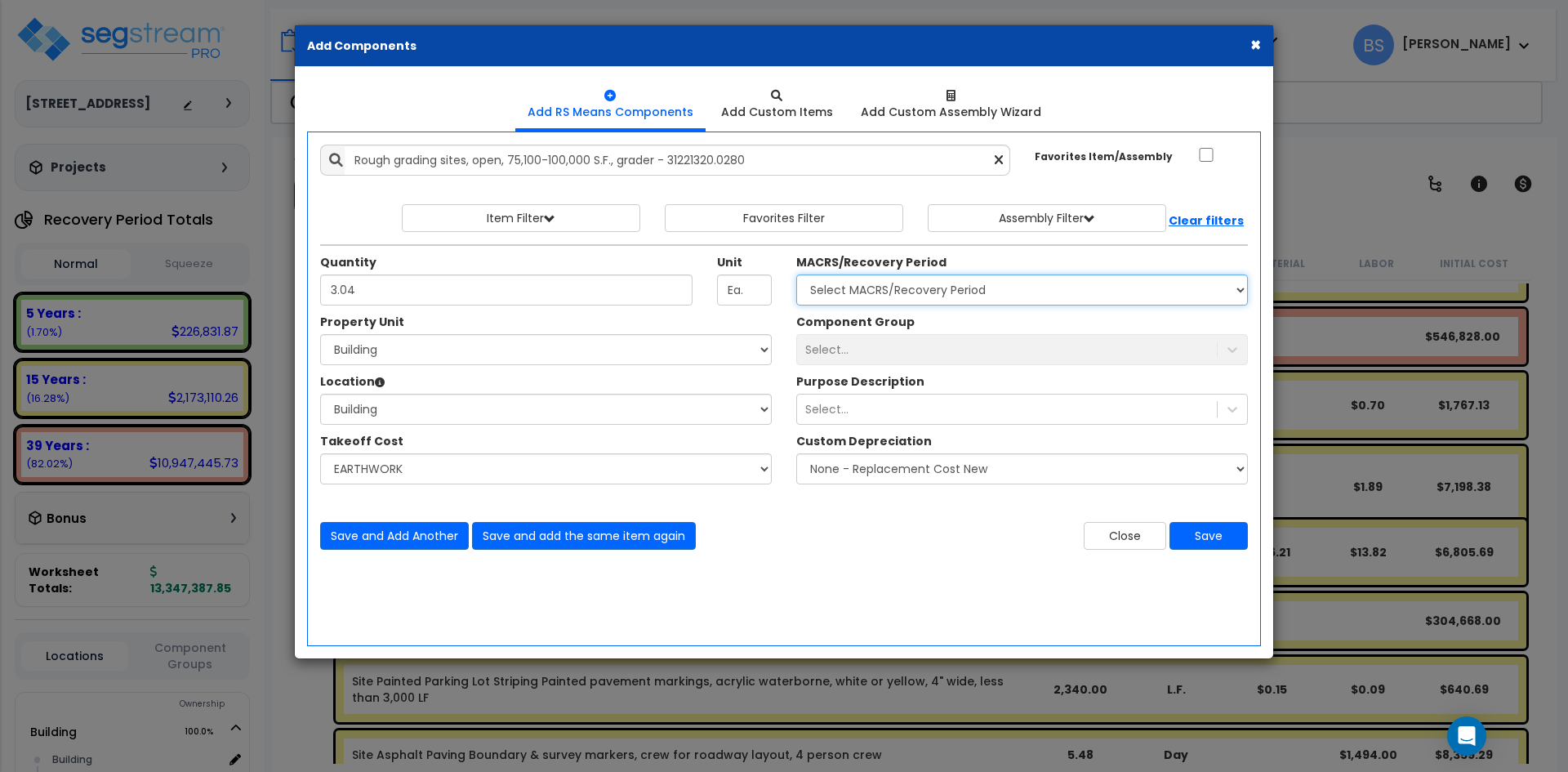
click at [946, 291] on select "Select MACRS/Recovery Period 5 Years - 57.0 - Distributive Trades & Services 5 …" at bounding box center [1022, 290] width 452 height 31
select select "3669"
click at [796, 274] on select "Select MACRS/Recovery Period 5 Years - 57.0 - Distributive Trades & Services 5 …" at bounding box center [1022, 290] width 452 height 31
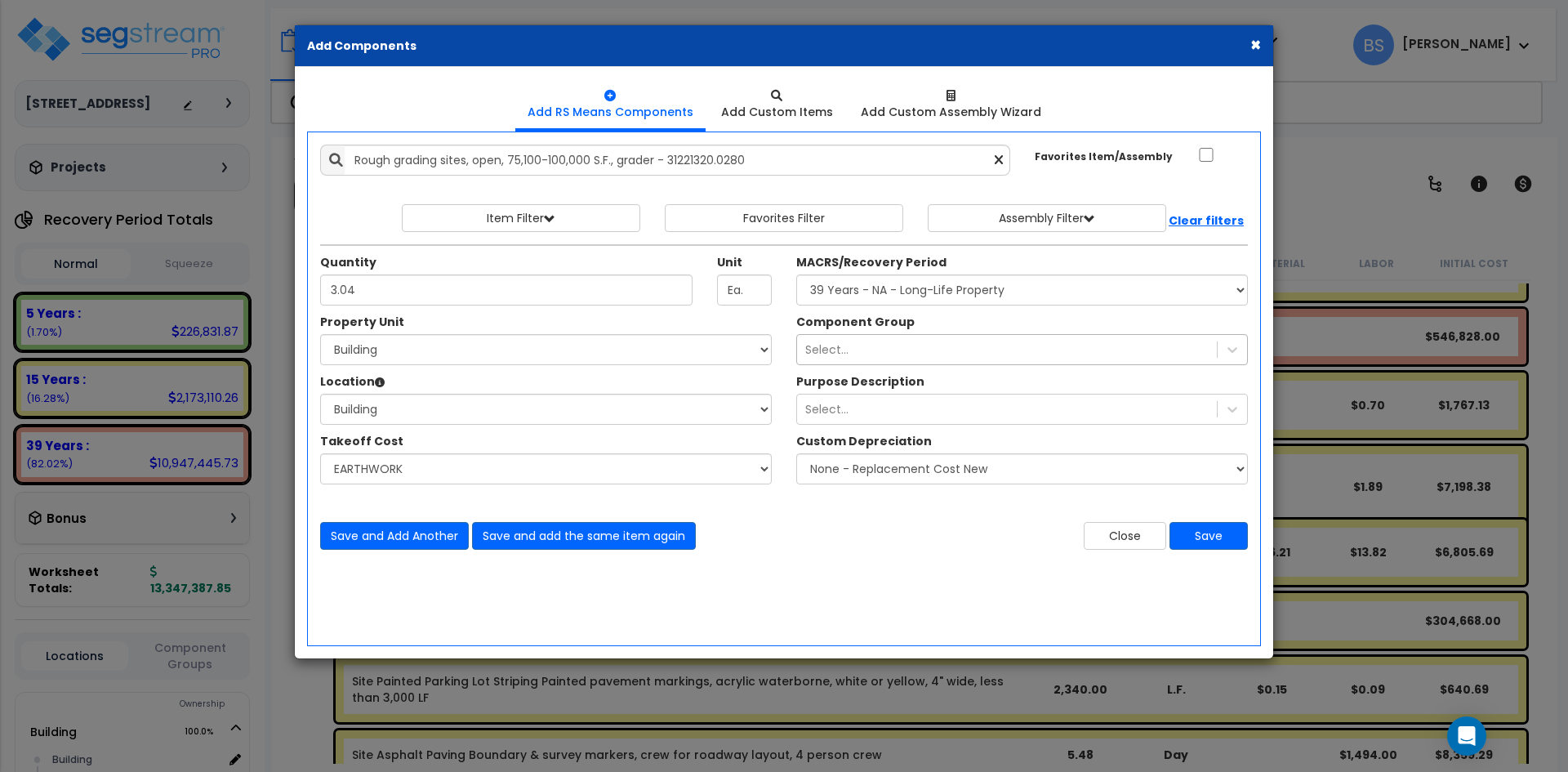
click at [869, 344] on div "Select..." at bounding box center [1006, 349] width 420 height 26
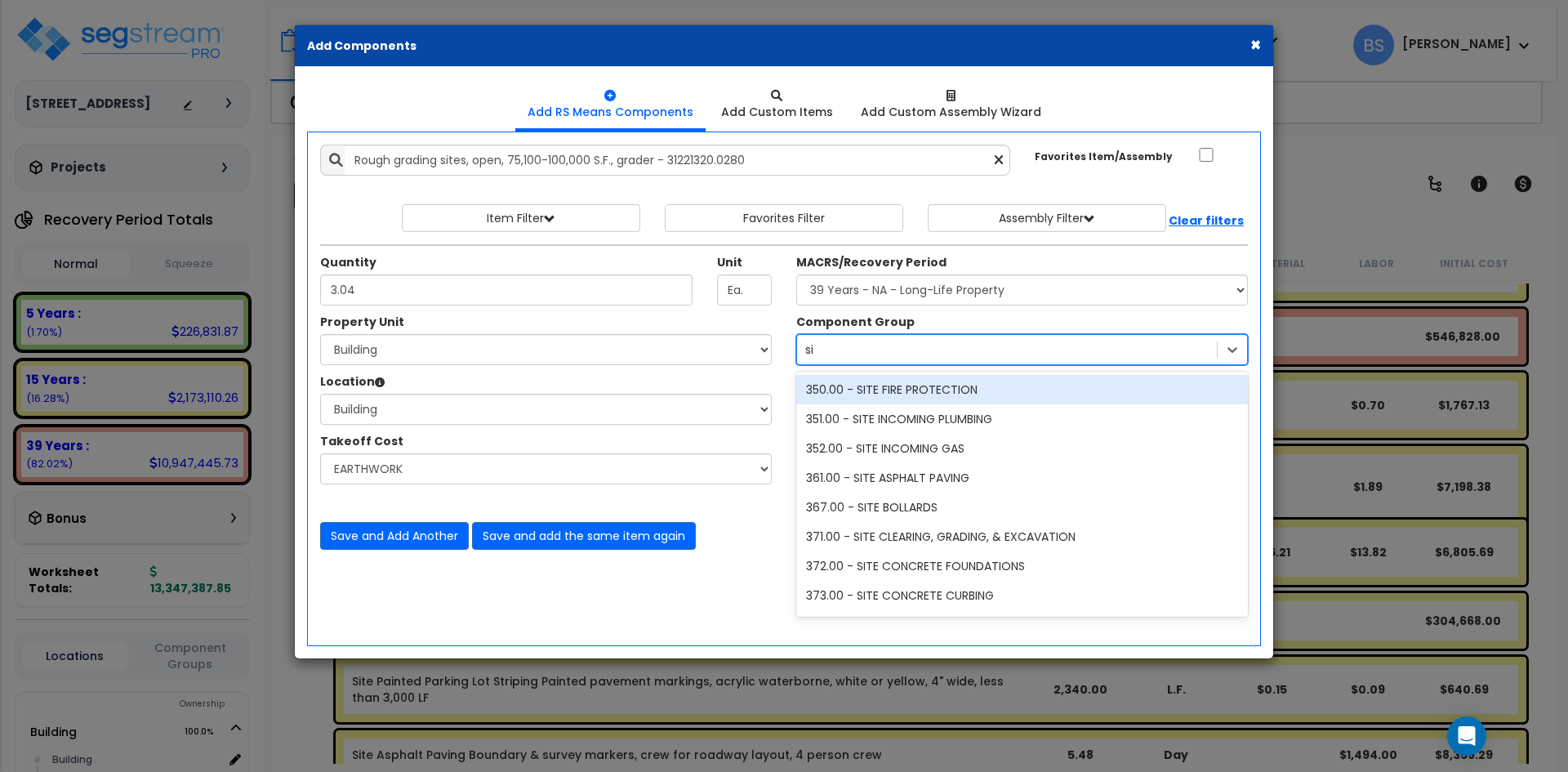
type input "s"
click at [865, 387] on div "4.00 - BLDG CLEARING, GRADING, & EXCAVATION" at bounding box center [1022, 389] width 452 height 29
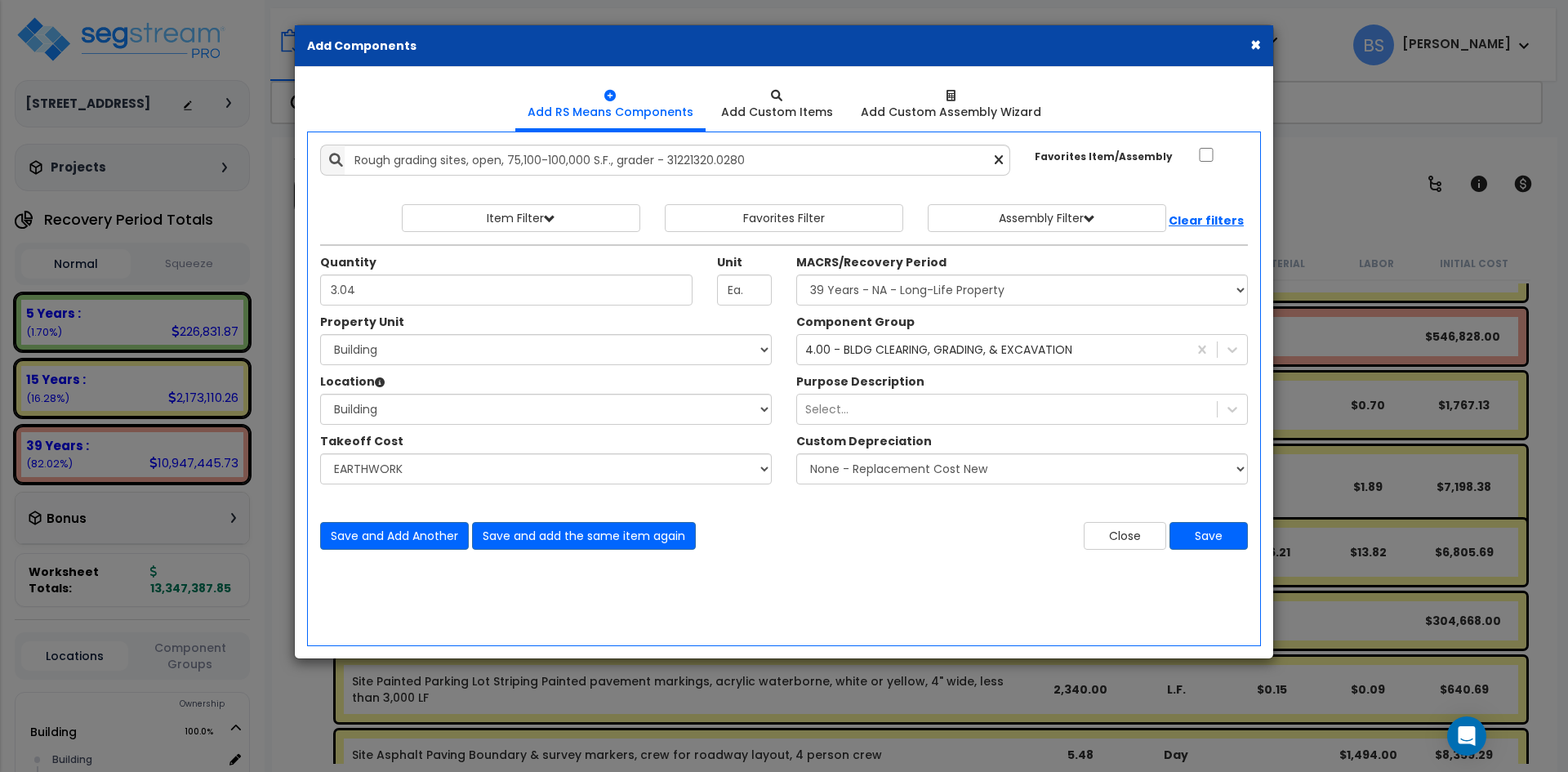
click at [865, 386] on label "Purpose Description" at bounding box center [860, 381] width 128 height 16
click at [0, 0] on select "Select A/V System A/V System Equipment A/V System Equipment Electric A/V System…" at bounding box center [0, 0] width 0 height 0
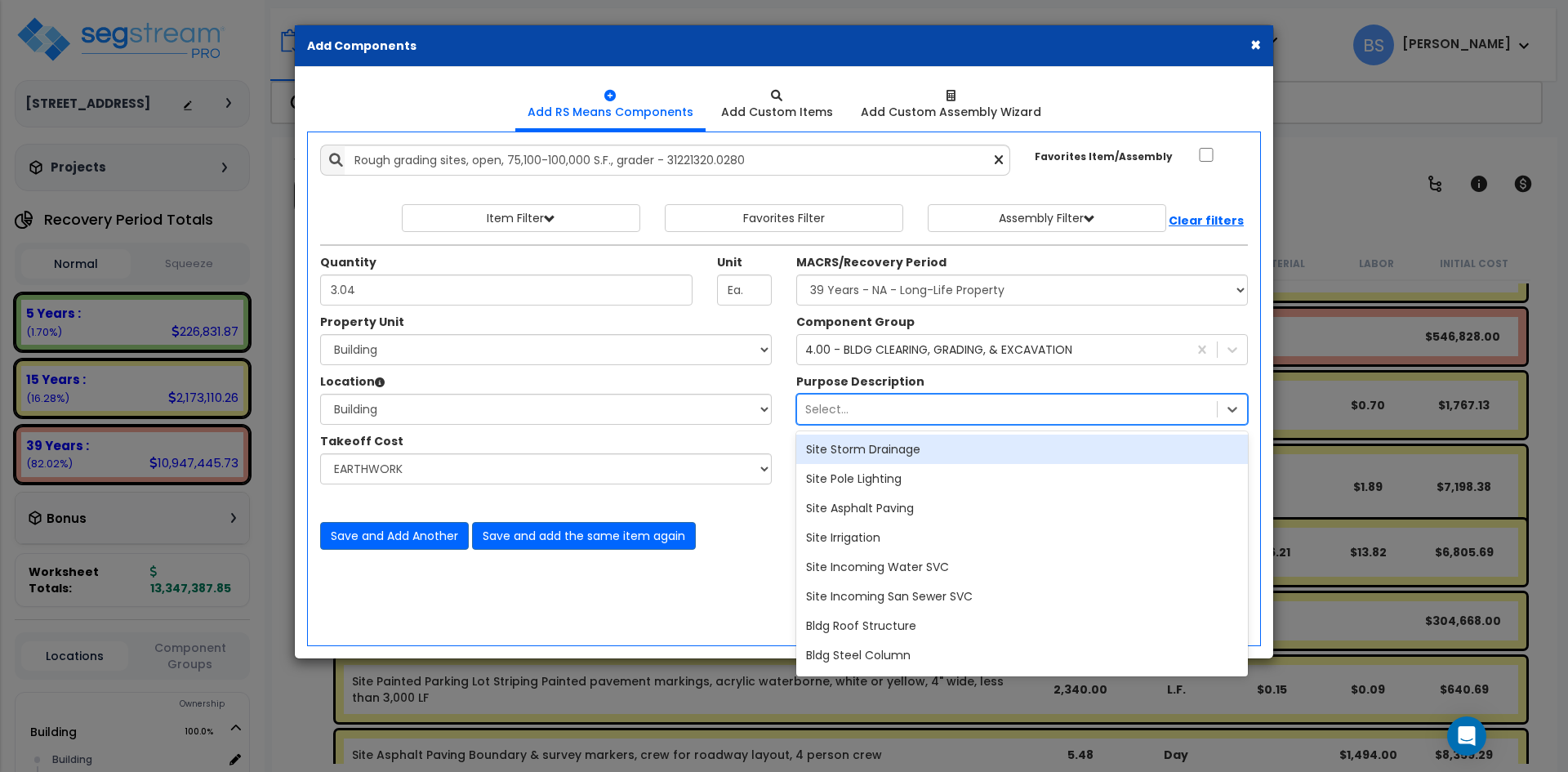
click at [869, 412] on div "Select..." at bounding box center [1006, 409] width 420 height 26
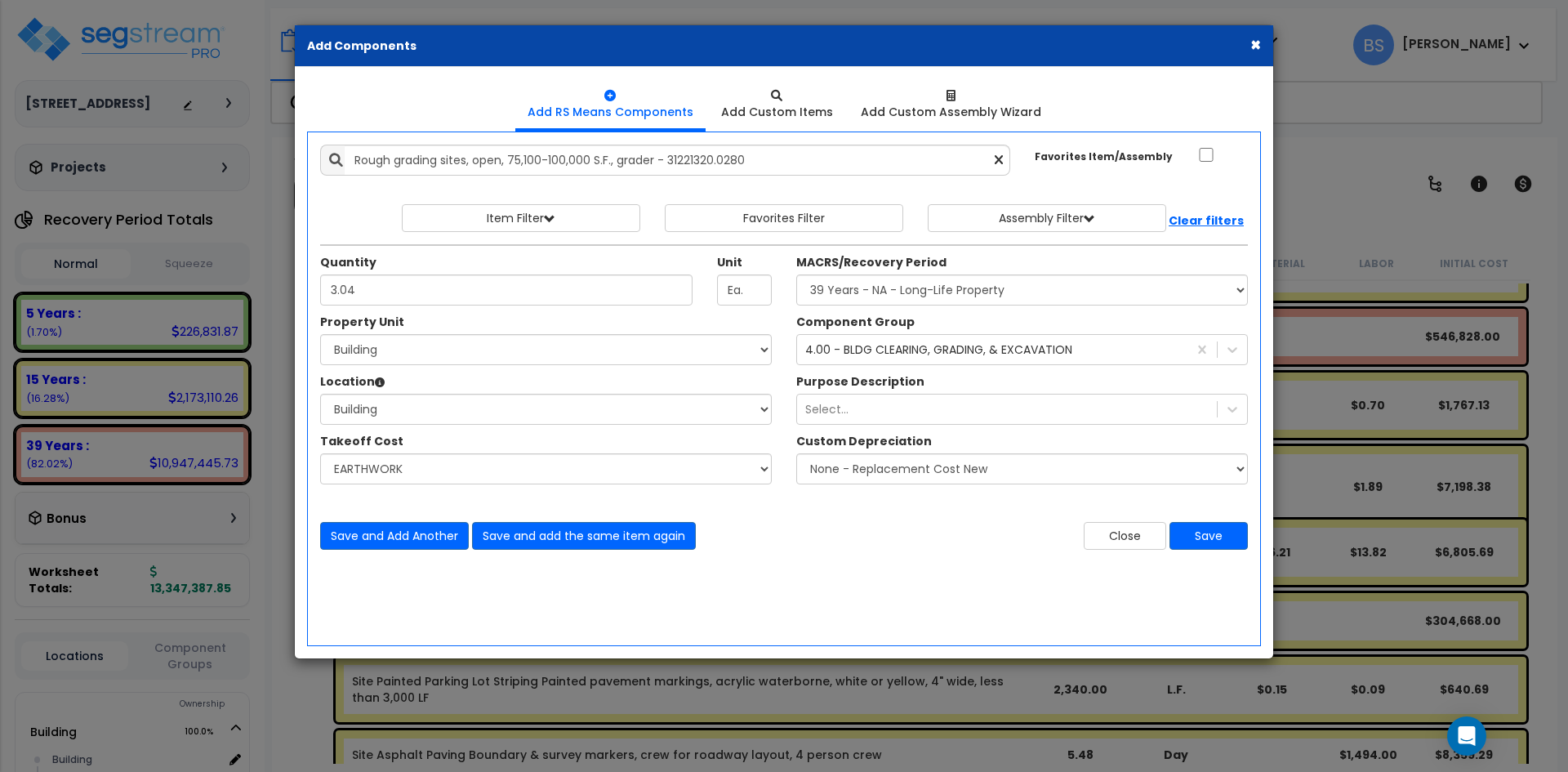
click at [690, 608] on div "Add Items Add Assemblies Both" at bounding box center [784, 388] width 954 height 514
click at [567, 542] on button "Save and add the same item again" at bounding box center [584, 536] width 224 height 28
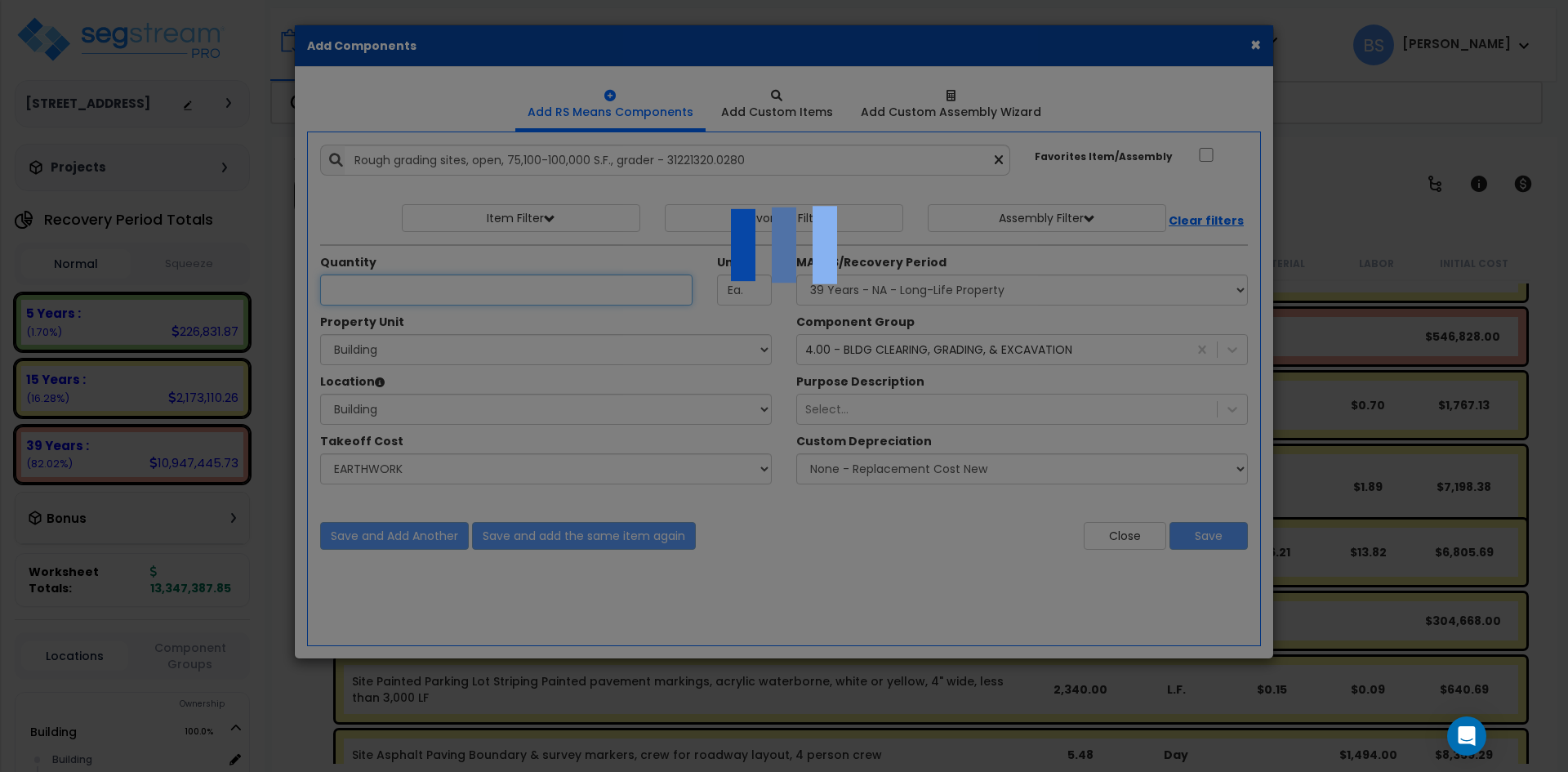
select select "42516585"
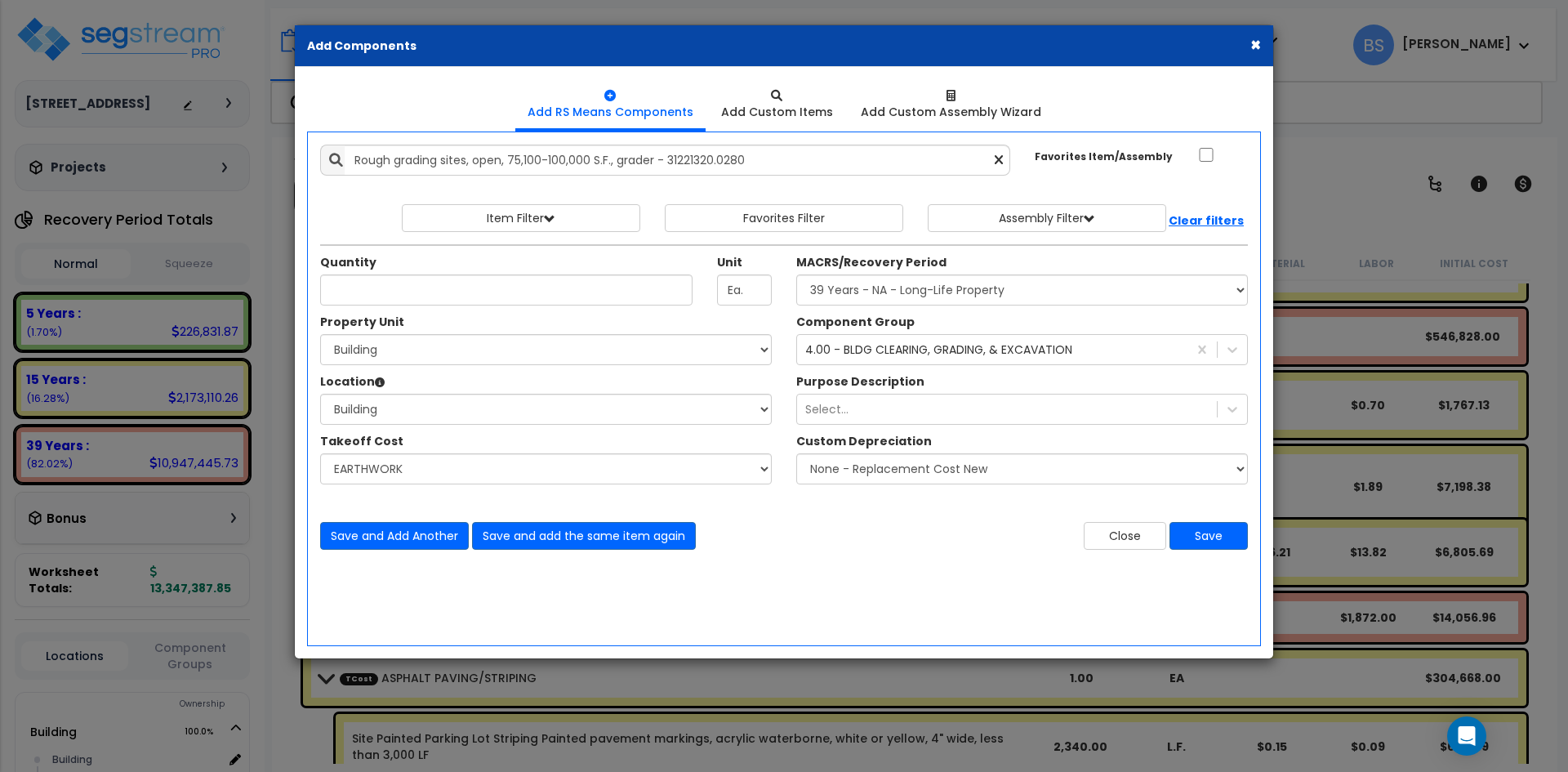
click at [386, 308] on div "Quantity Unit Ea." at bounding box center [546, 284] width 476 height 60
click at [382, 300] on input "Unit Quantity" at bounding box center [505, 290] width 372 height 31
type input "1.74"
click at [421, 349] on select "Select Building Site Improvements" at bounding box center [546, 349] width 452 height 31
select select "167385"
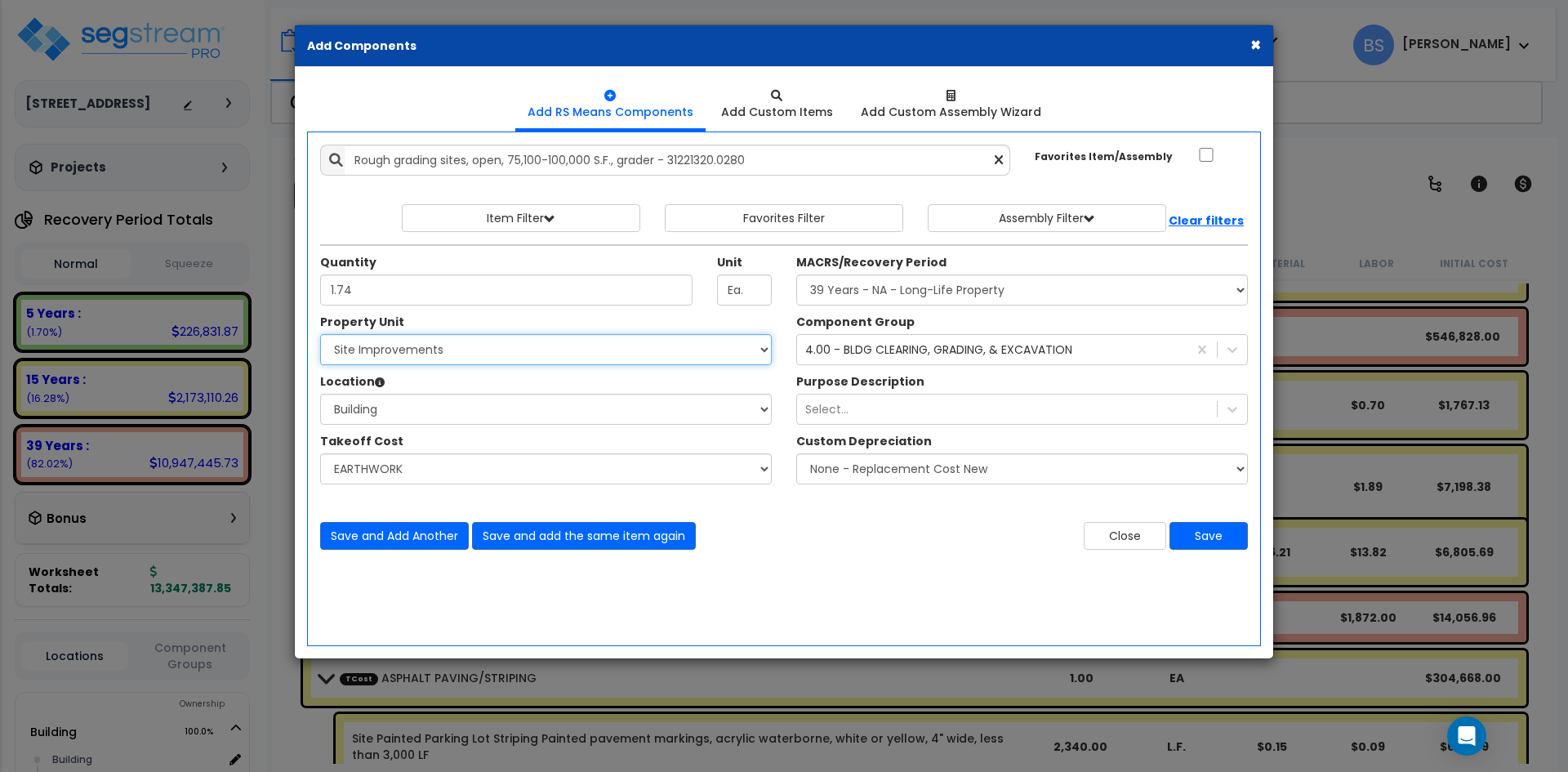
click at [320, 334] on select "Select Building Site Improvements" at bounding box center [546, 349] width 452 height 31
click at [370, 412] on select "Select Location Building Building Interior Common Areas Site Exterior Add Addit…" at bounding box center [546, 409] width 452 height 31
select select "462"
click at [320, 393] on select "Select Location Building Building Interior Common Areas Site Exterior Add Addit…" at bounding box center [546, 409] width 452 height 31
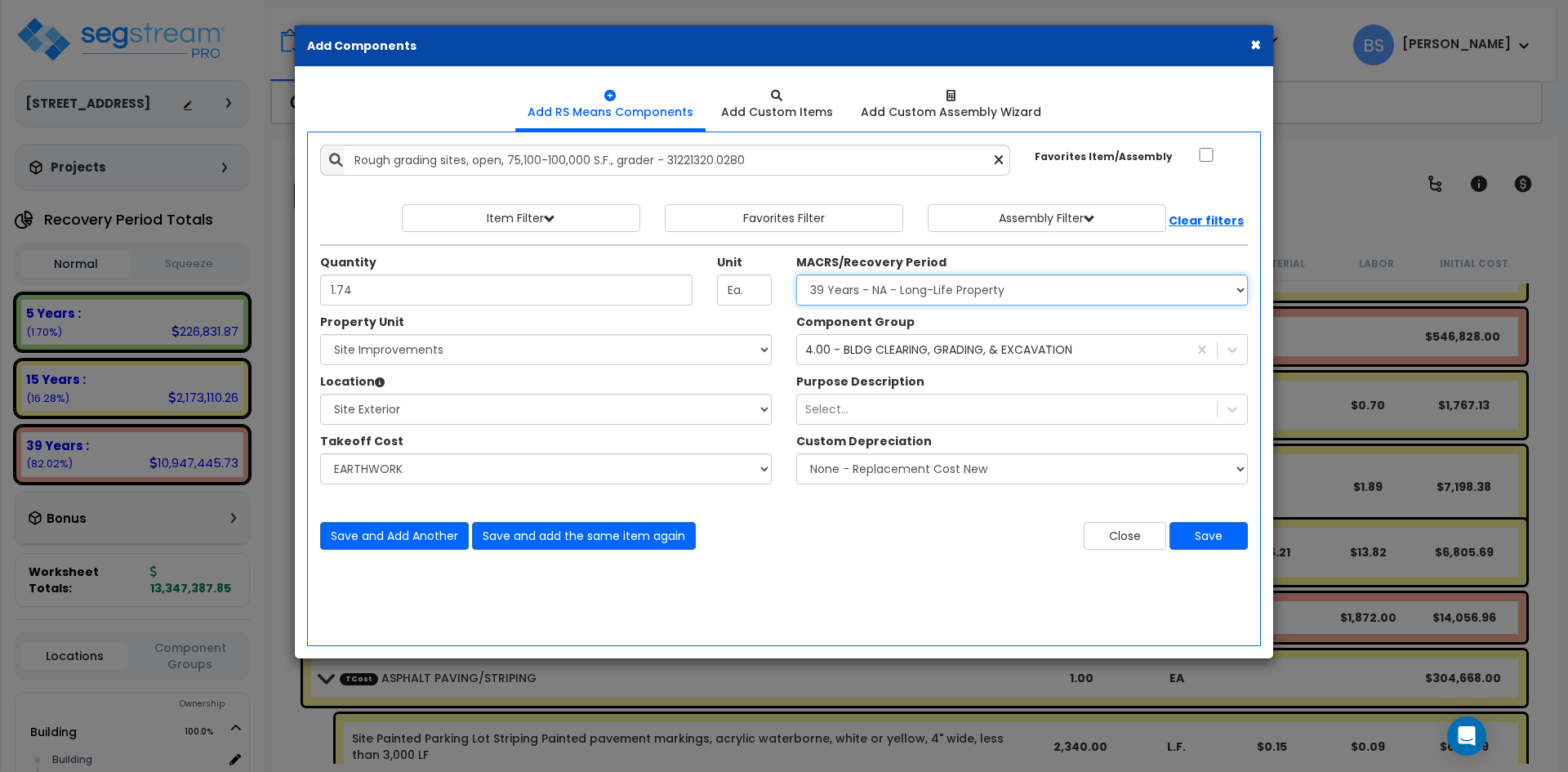
click at [963, 287] on select "Select MACRS/Recovery Period 5 Years - 57.0 - Distributive Trades & Services 5 …" at bounding box center [1022, 290] width 452 height 31
select select "3666"
click at [796, 274] on select "Select MACRS/Recovery Period 5 Years - 57.0 - Distributive Trades & Services 5 …" at bounding box center [1022, 290] width 452 height 31
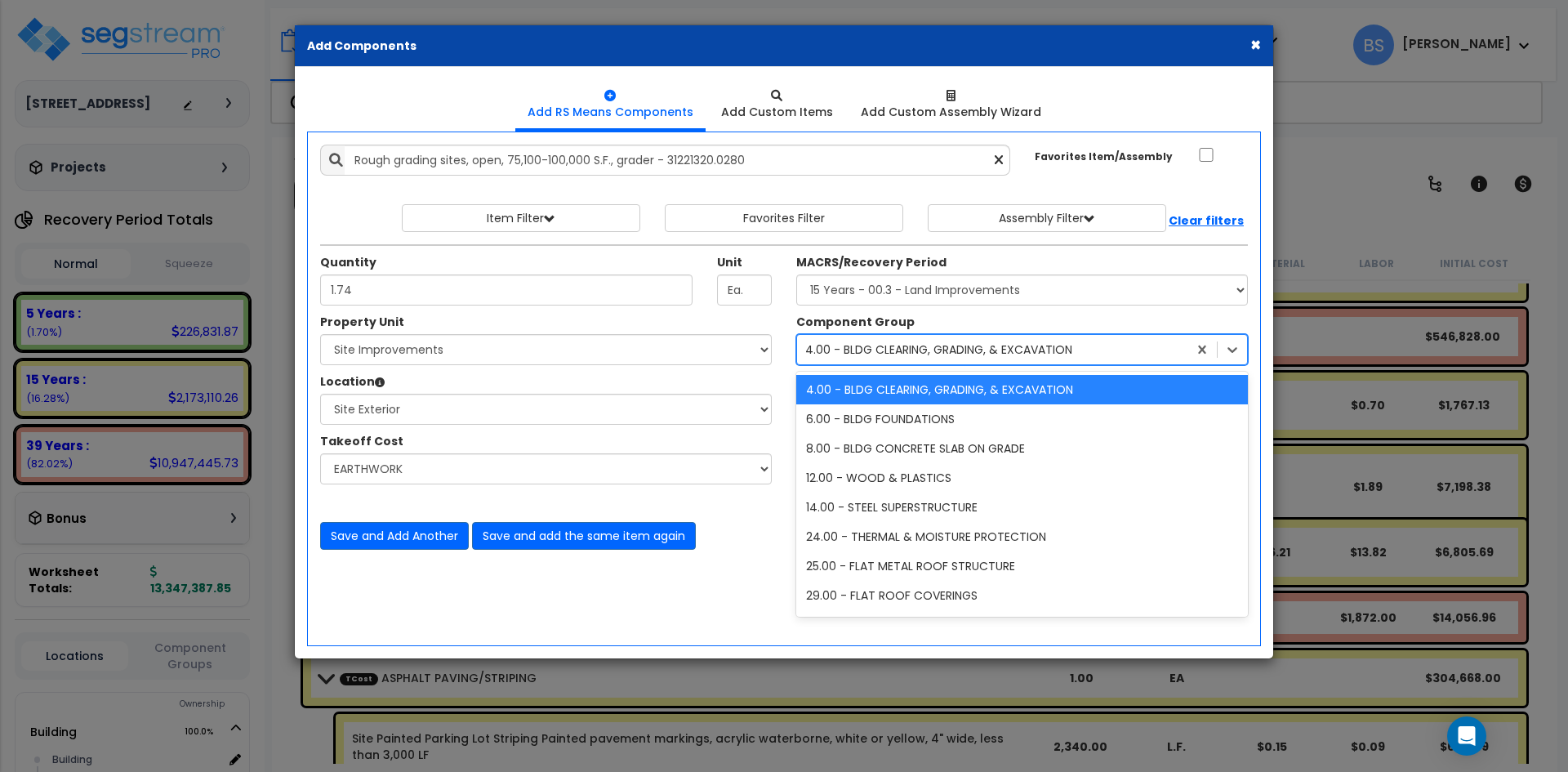
click at [944, 343] on div "4.00 - BLDG CLEARING, GRADING, & EXCAVATION" at bounding box center [938, 349] width 267 height 16
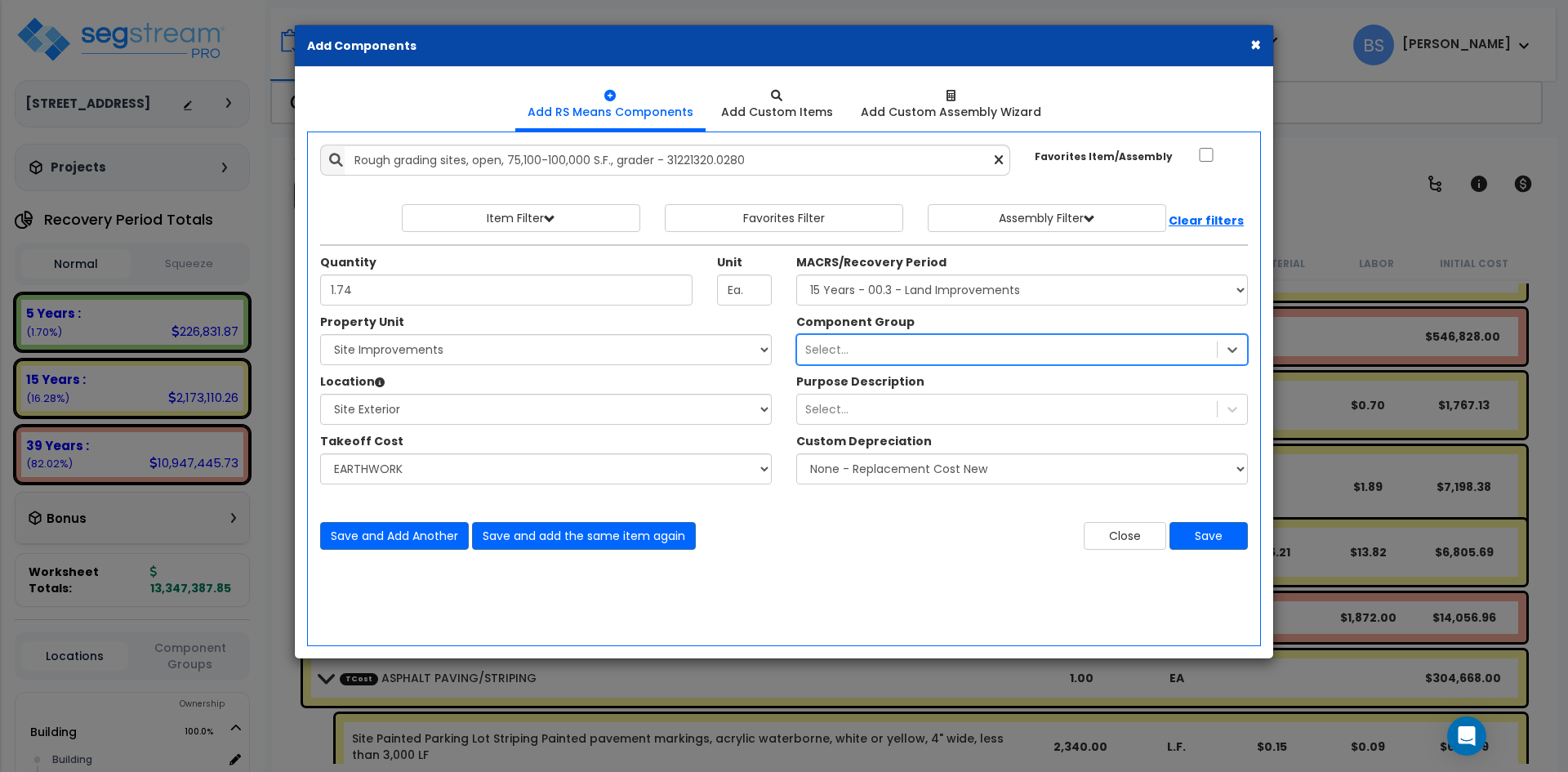
click at [1131, 360] on div "Select..." at bounding box center [1006, 349] width 420 height 26
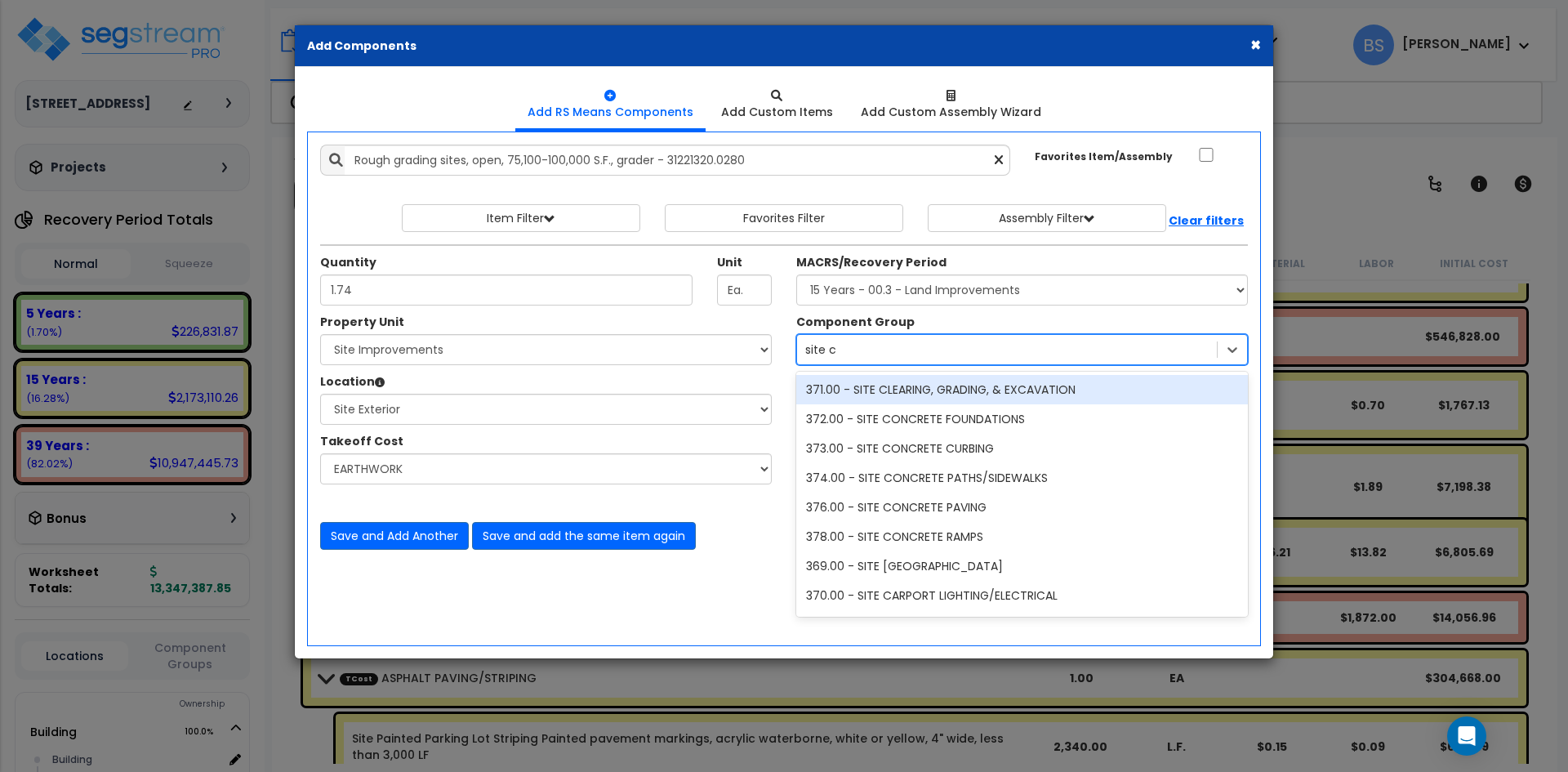
type input "site cl"
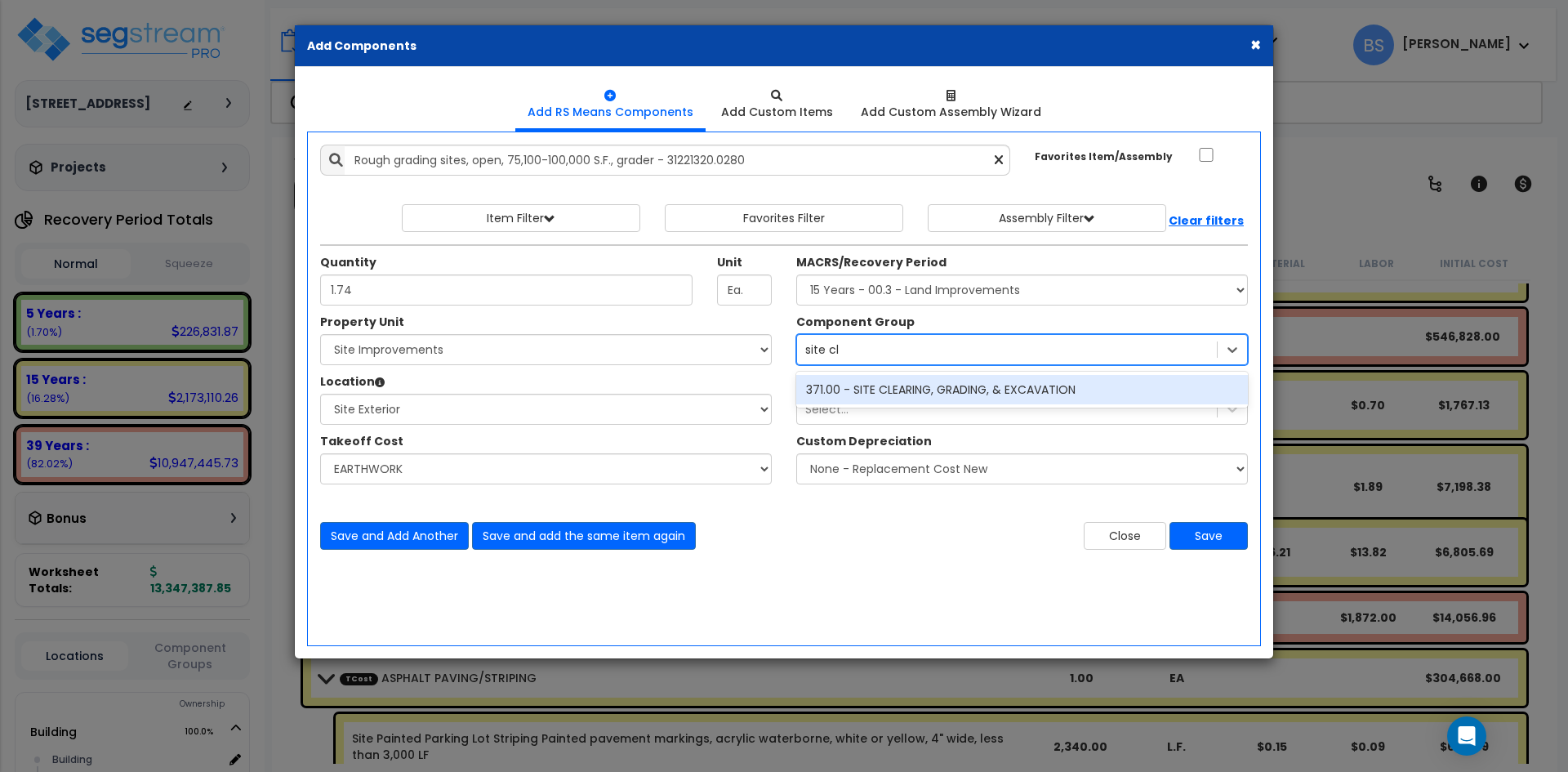
click at [1069, 399] on div "371.00 - SITE CLEARING, GRADING, & EXCAVATION" at bounding box center [1022, 389] width 452 height 29
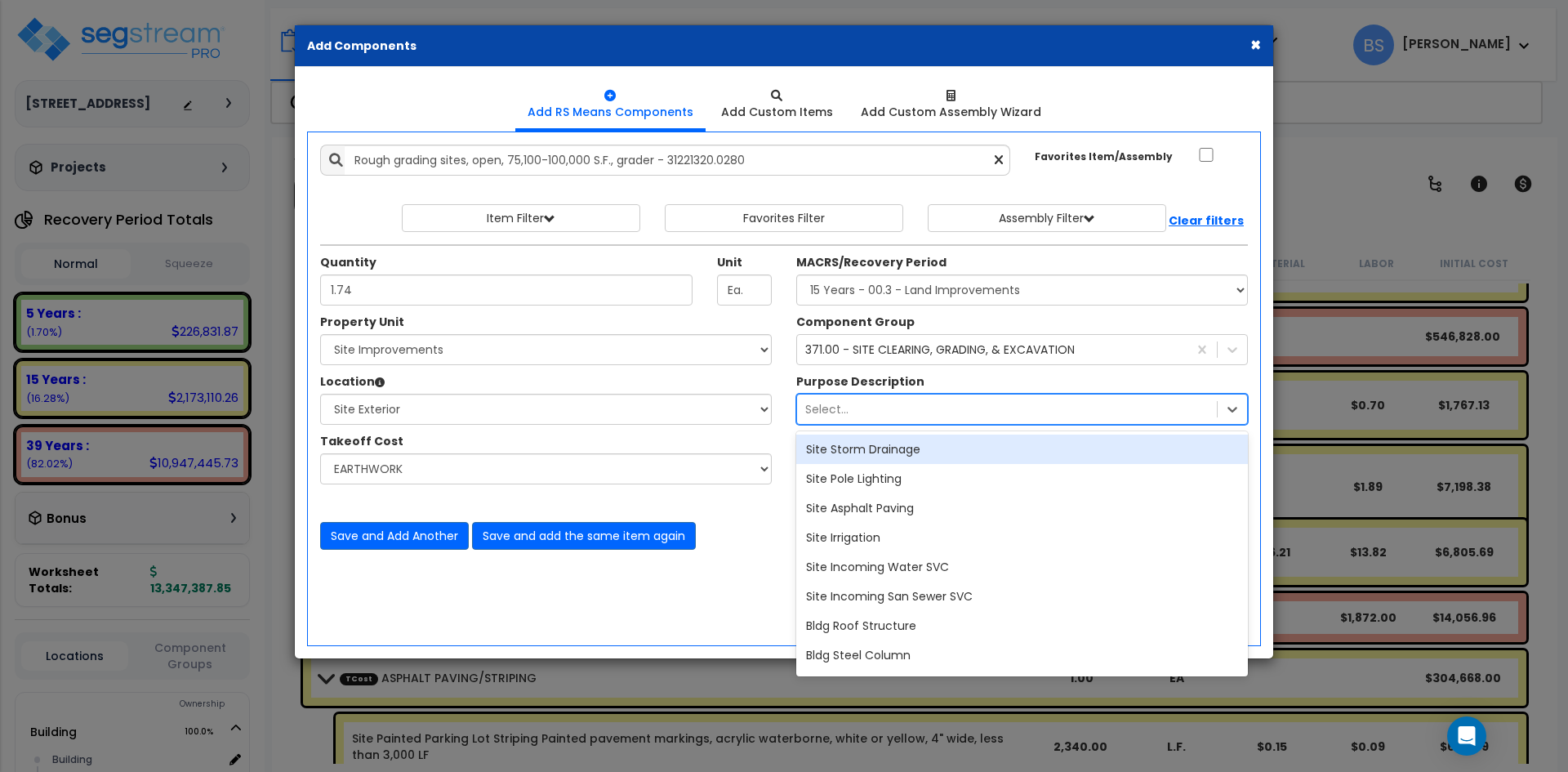
click at [865, 419] on div "Select..." at bounding box center [1006, 409] width 420 height 26
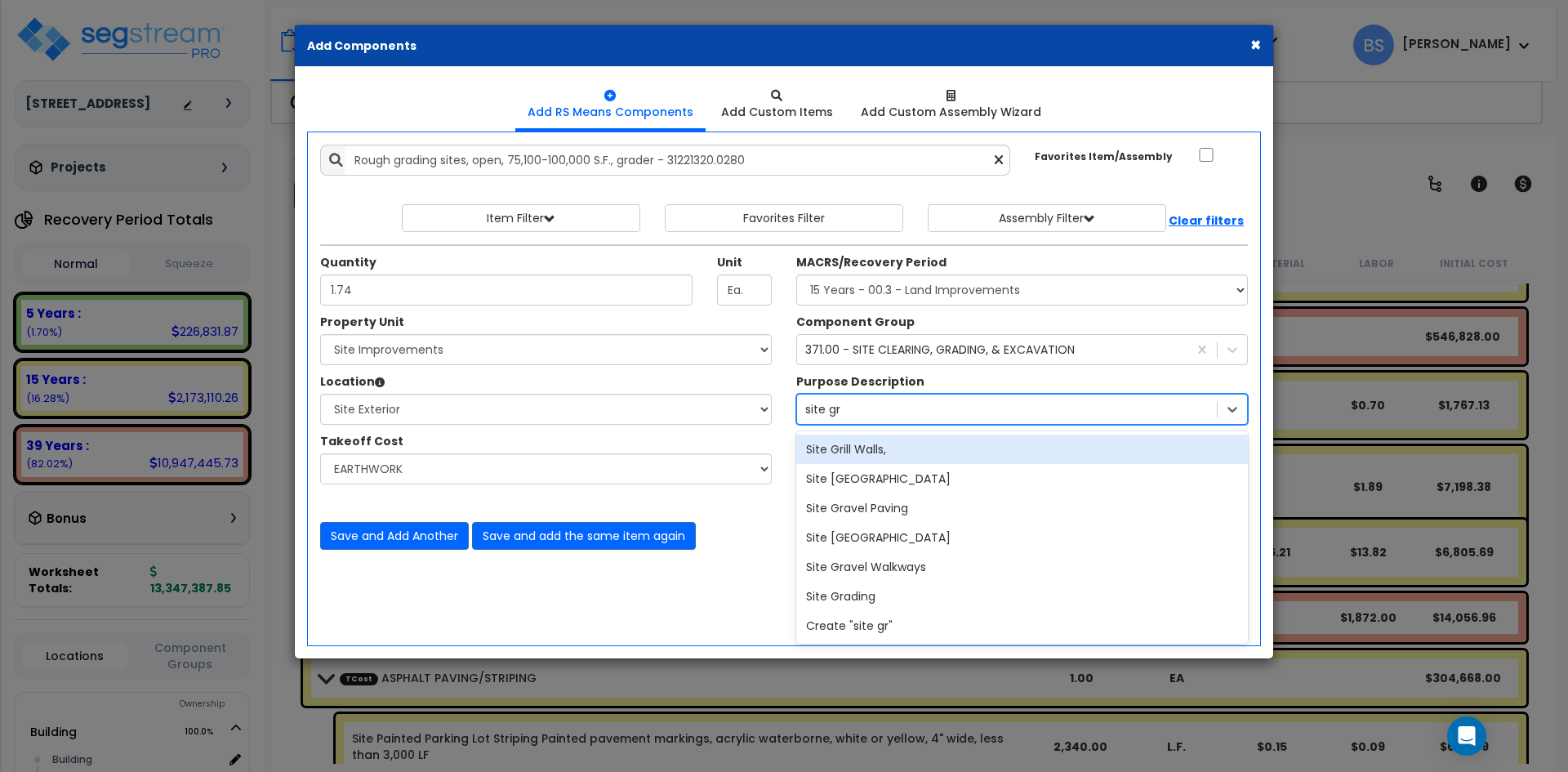
type input "site gra"
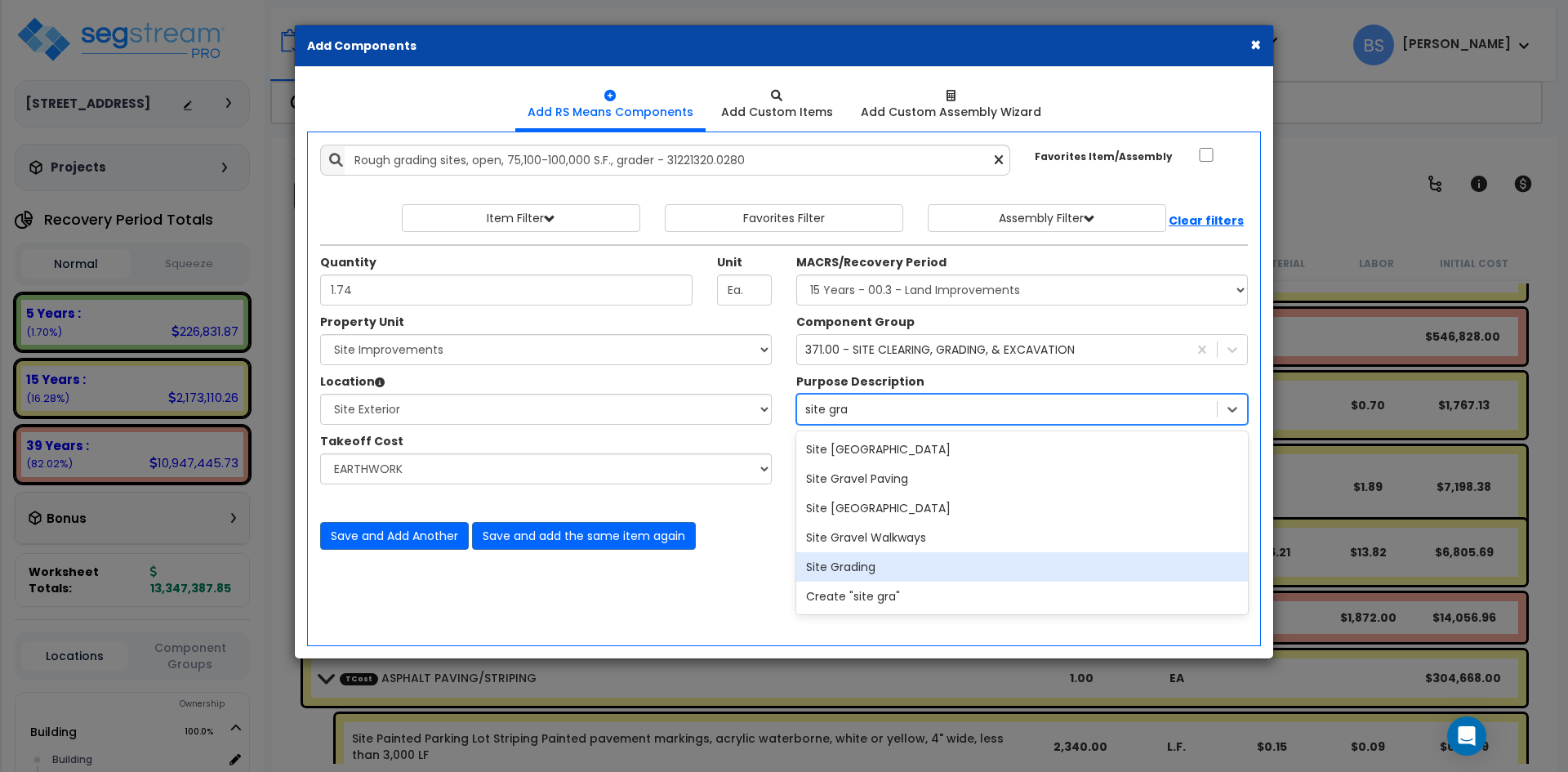
click at [873, 575] on div "Site Grading" at bounding box center [1022, 567] width 452 height 29
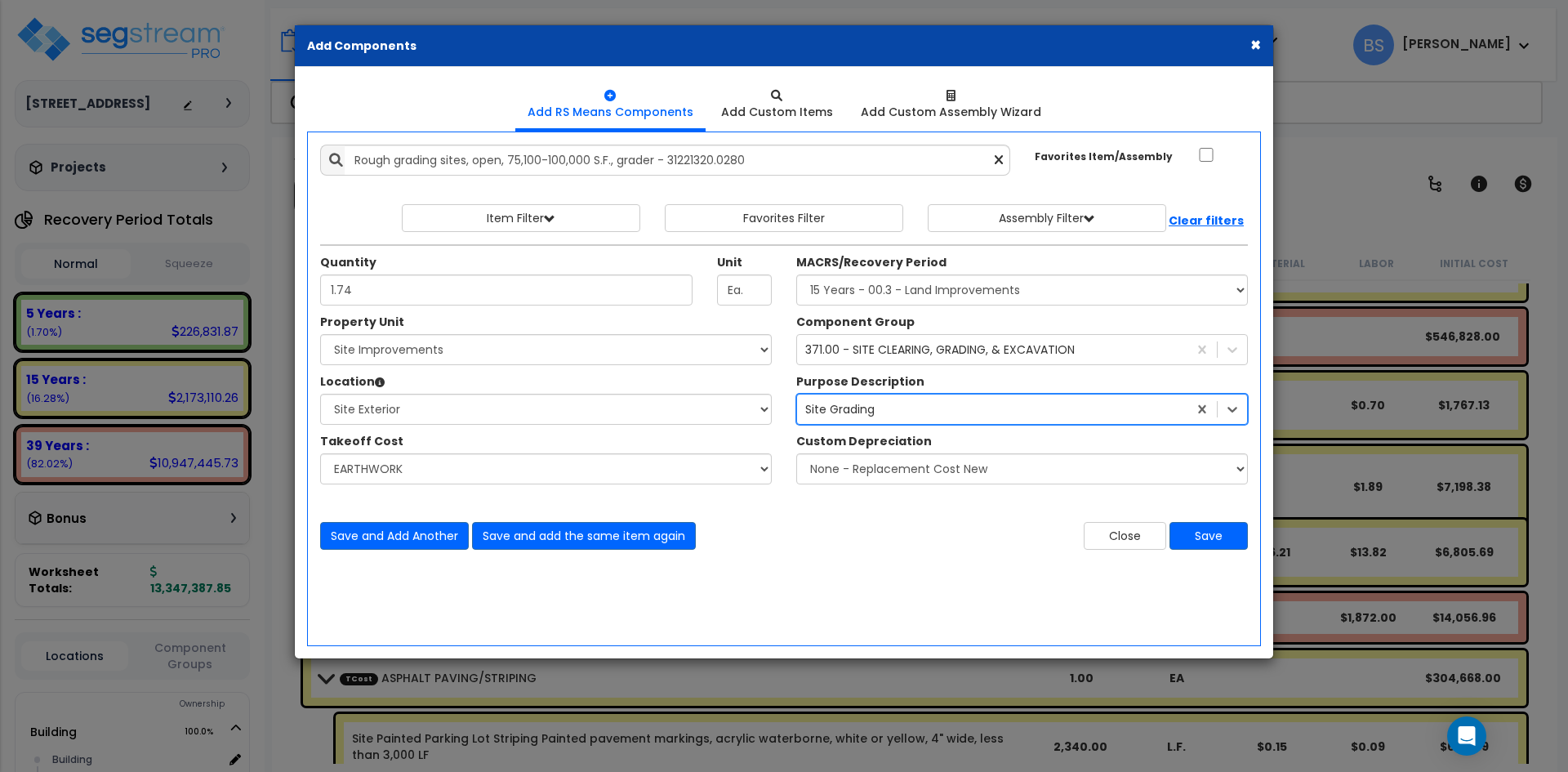
click at [838, 586] on div "Add Items Add Assemblies Both" at bounding box center [784, 388] width 954 height 514
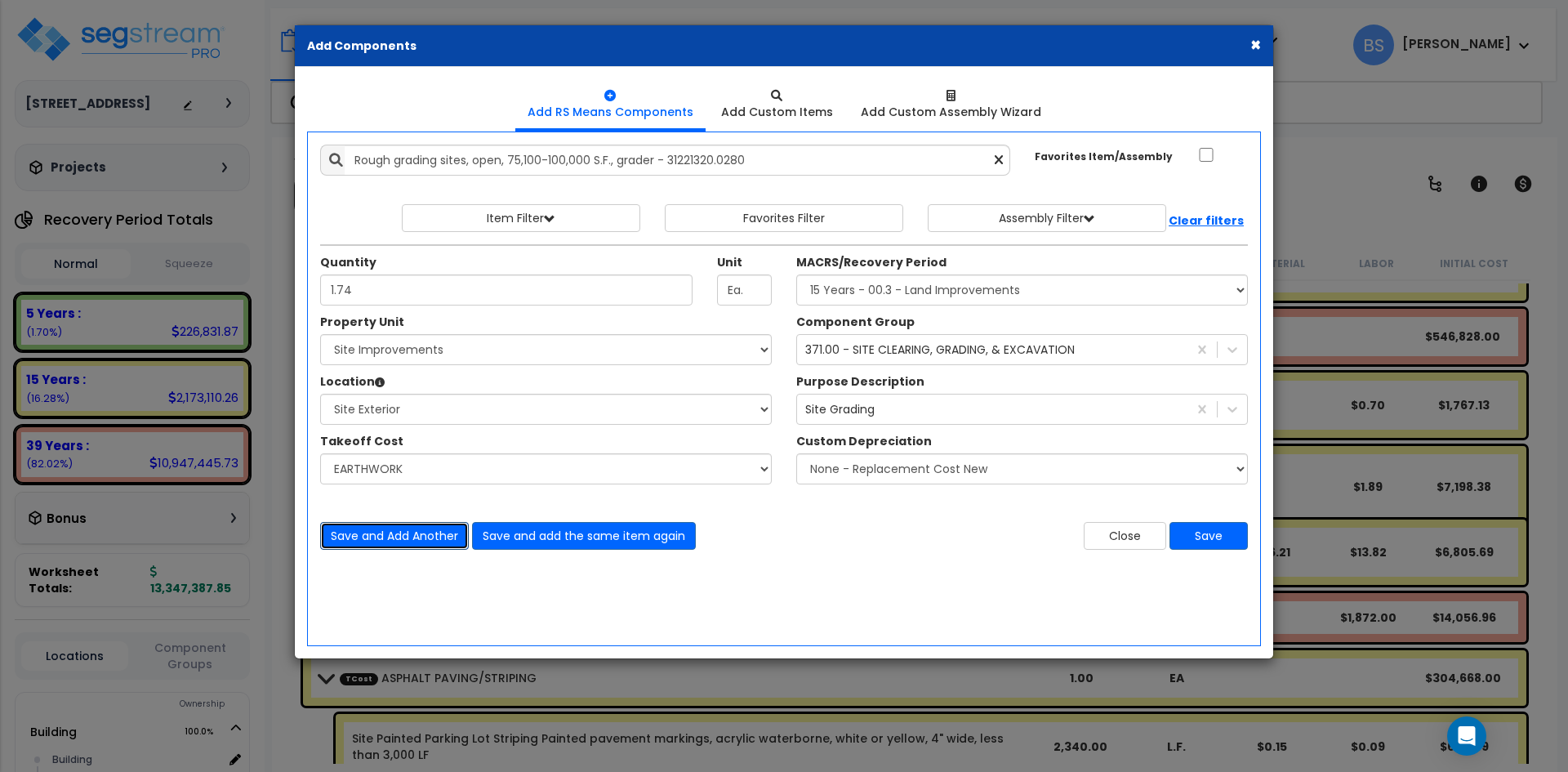
click at [425, 542] on button "Save and Add Another" at bounding box center [394, 536] width 149 height 28
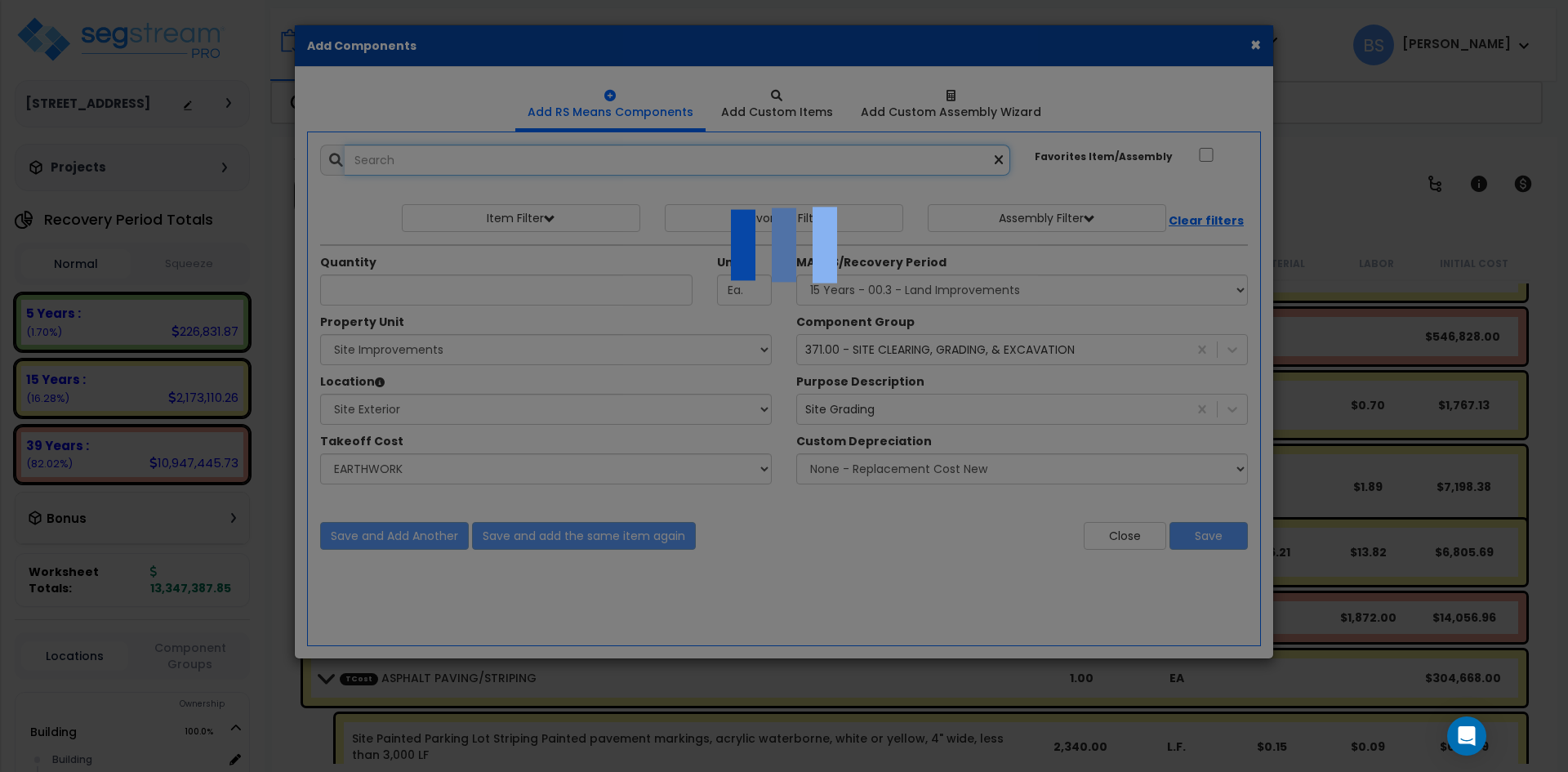
select select "42516585"
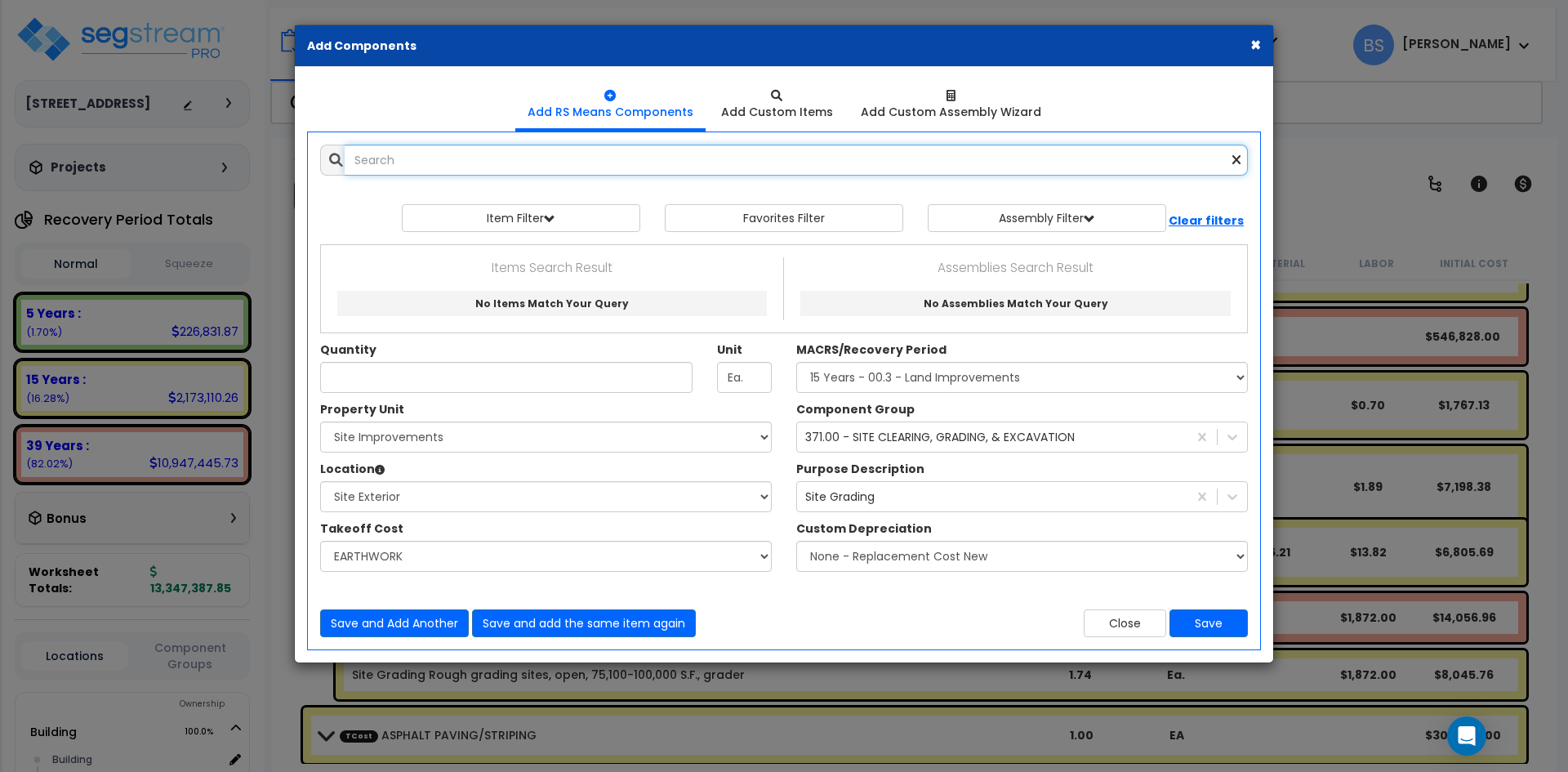
click at [412, 160] on input "text" at bounding box center [796, 160] width 903 height 31
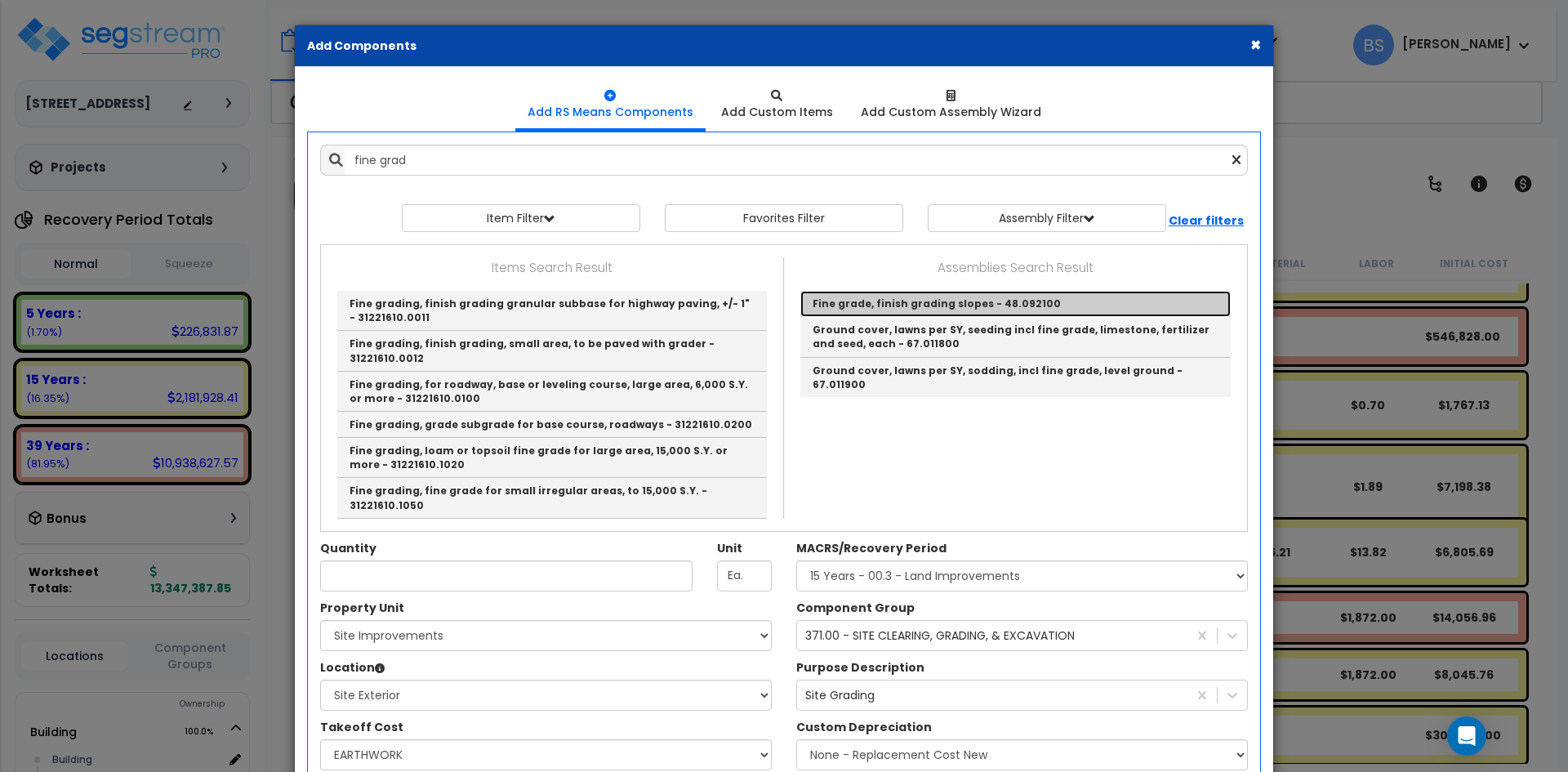
click at [909, 306] on link "Fine grade, finish grading slopes - 48.092100" at bounding box center [1015, 303] width 430 height 26
type input "Fine grade, finish grading slopes - 48.092100"
type input "S.Y."
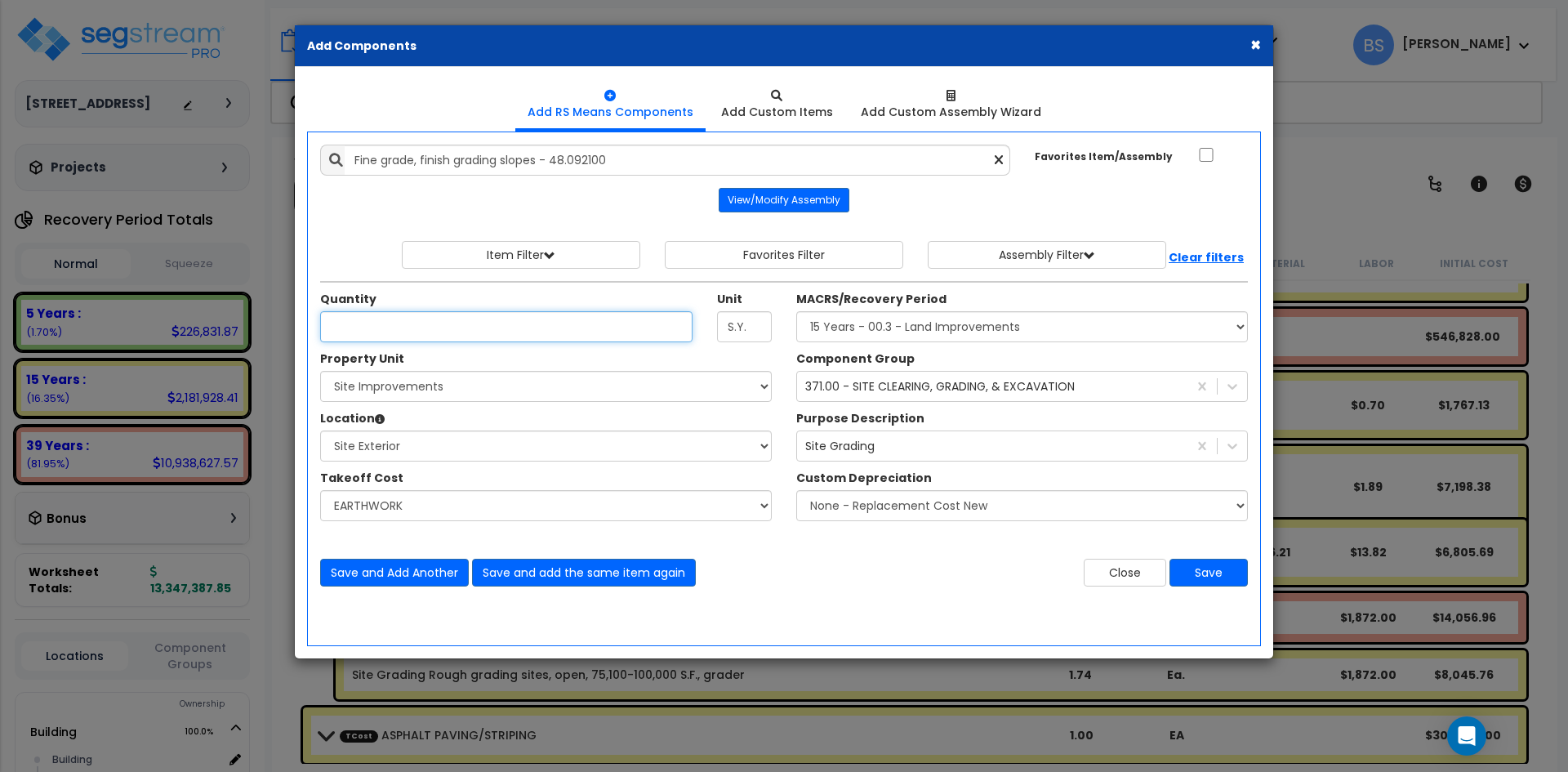
click at [501, 328] on input "Unit Quantity" at bounding box center [505, 326] width 372 height 31
drag, startPoint x: 369, startPoint y: 339, endPoint x: 351, endPoint y: 334, distance: 18.7
click at [369, 339] on input "Unit Quantity" at bounding box center [505, 326] width 372 height 31
type input "19,353"
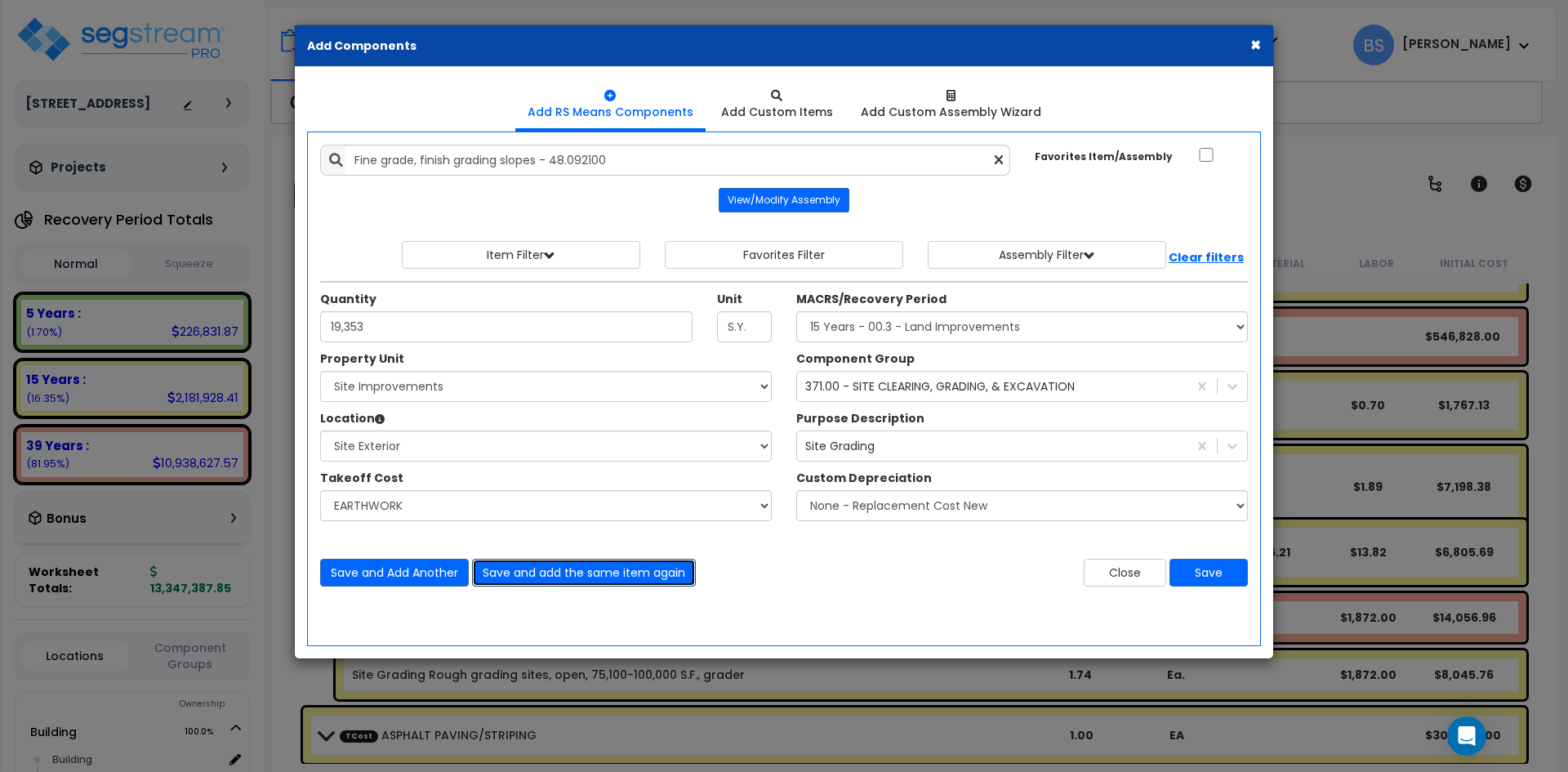
click at [588, 577] on button "Save and add the same item again" at bounding box center [584, 572] width 224 height 28
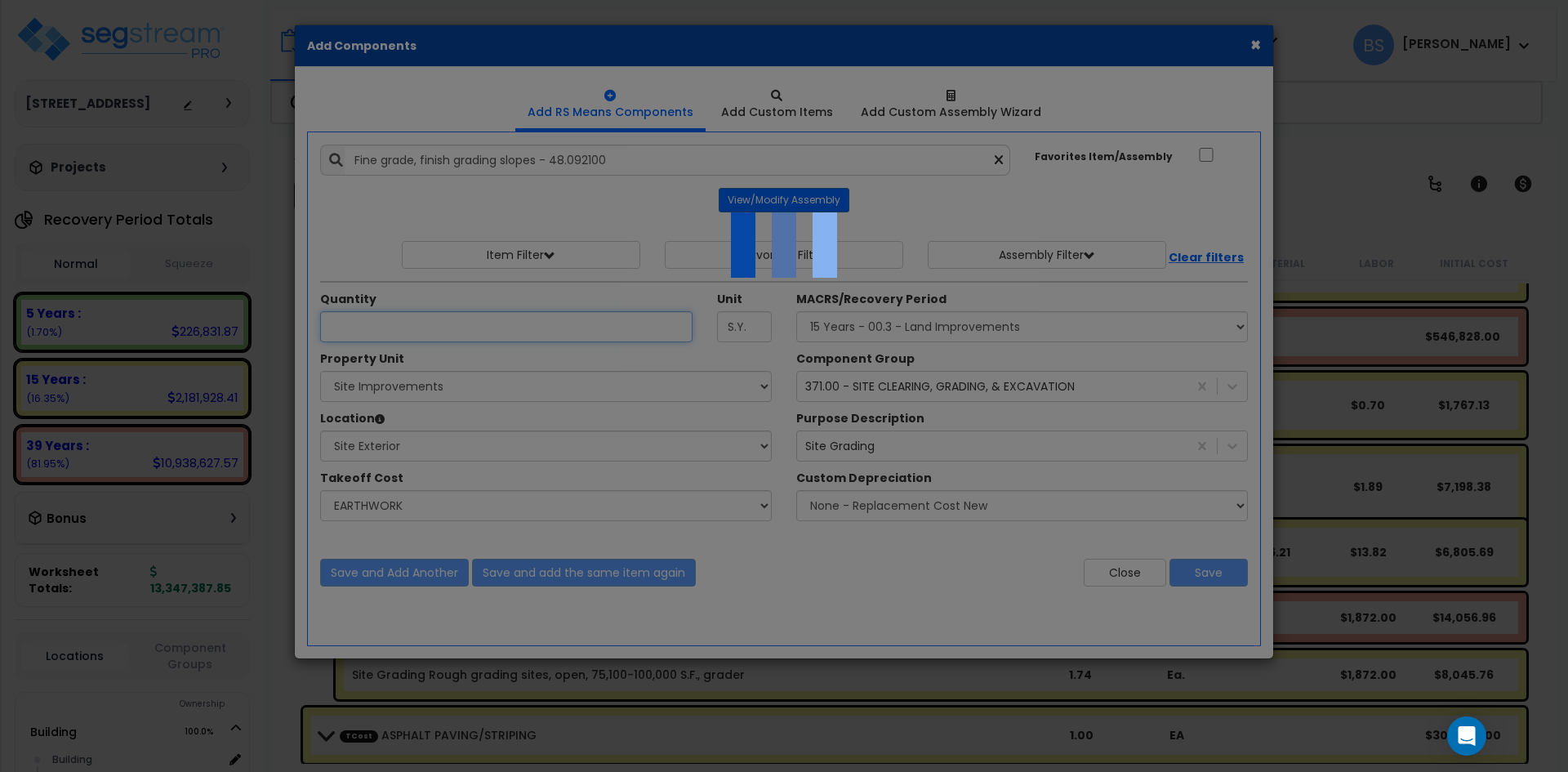
select select "42516585"
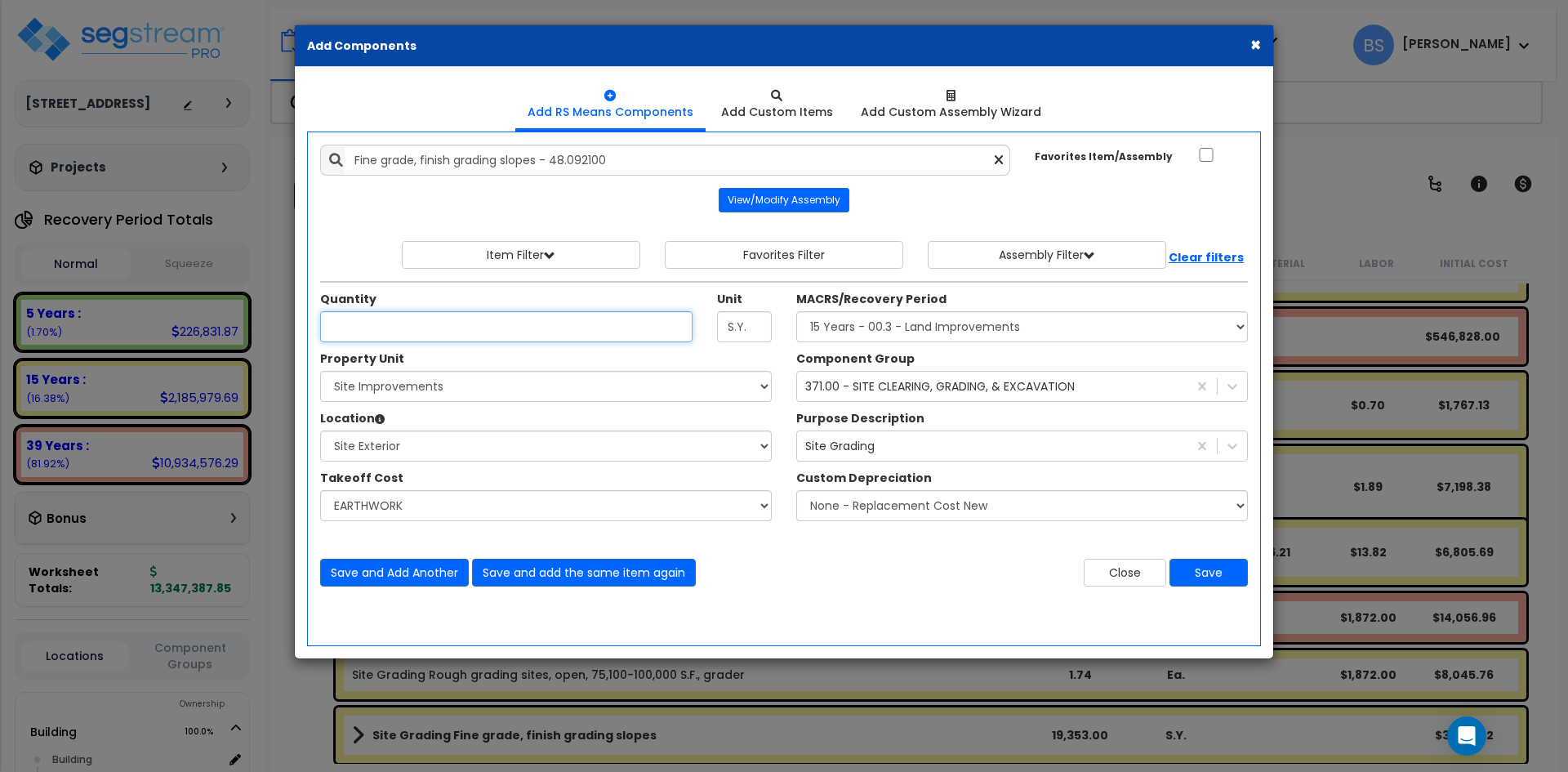
click at [519, 324] on input "Unit Quantity" at bounding box center [505, 326] width 372 height 31
type input "15,550"
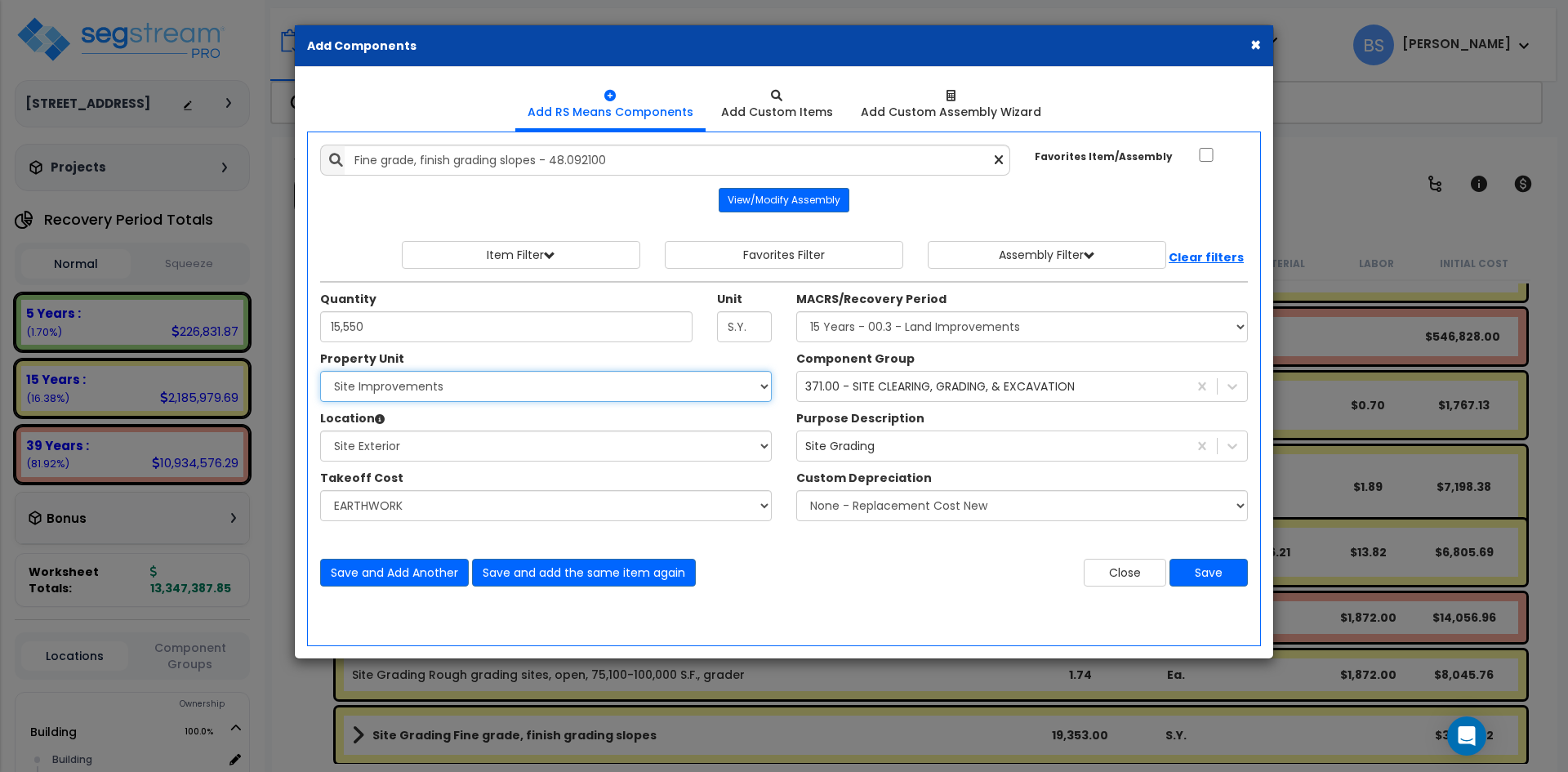
click at [366, 385] on select "Select Building Site Improvements" at bounding box center [546, 386] width 452 height 31
select select "167382"
click at [320, 370] on select "Select Building Site Improvements" at bounding box center [546, 386] width 452 height 31
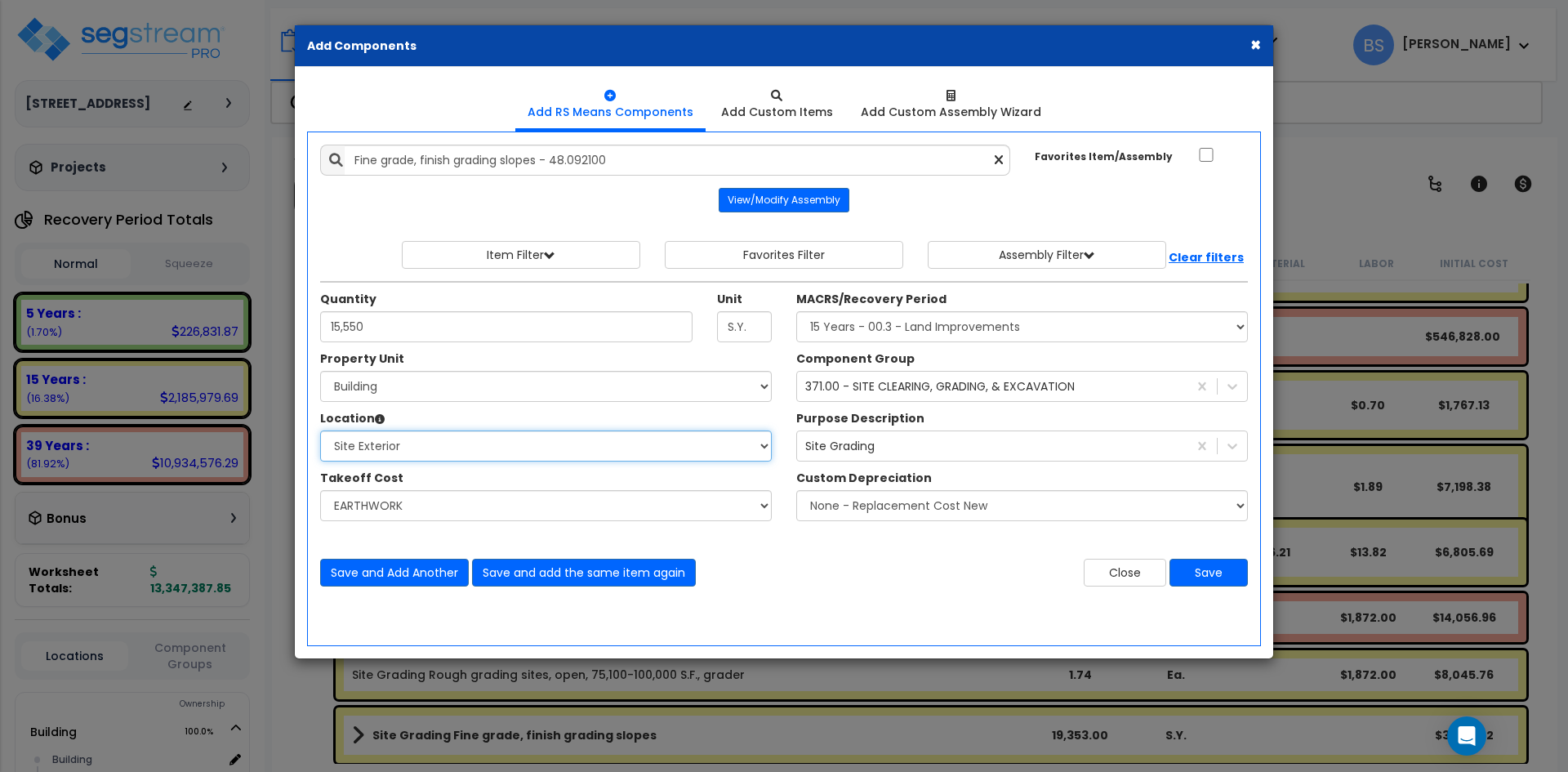
click at [362, 448] on select "Select Location Building Building Interior Common Areas Site Exterior Add Addit…" at bounding box center [546, 446] width 452 height 31
select select "6"
click at [320, 430] on select "Select Location Building Building Interior Common Areas Site Exterior Add Addit…" at bounding box center [546, 446] width 452 height 31
click at [959, 330] on select "Select MACRS/Recovery Period 5 Years - 57.0 - Distributive Trades & Services 5 …" at bounding box center [1022, 326] width 452 height 31
select select "3669"
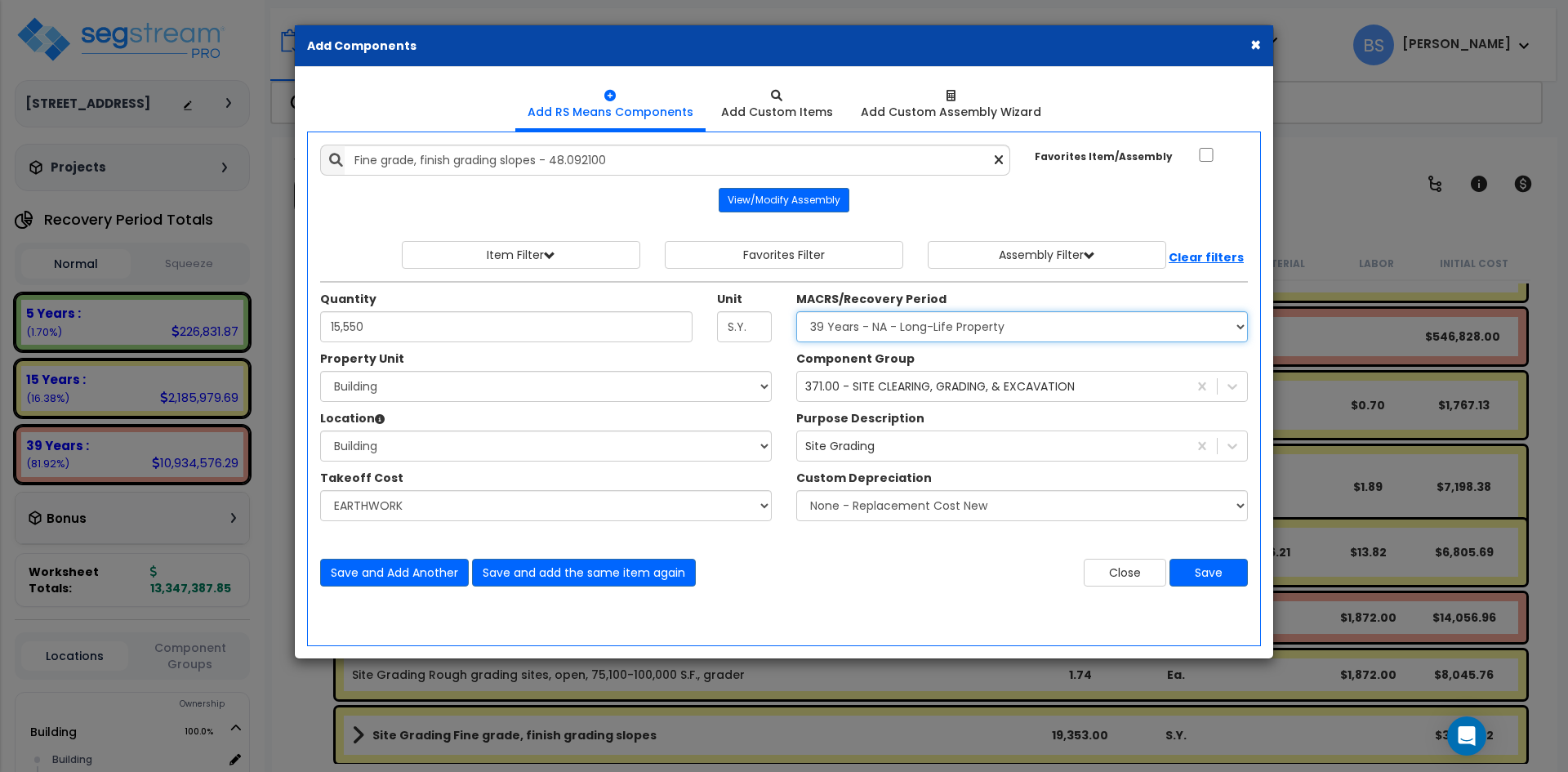
click at [796, 311] on select "Select MACRS/Recovery Period 5 Years - 57.0 - Distributive Trades & Services 5 …" at bounding box center [1022, 326] width 452 height 31
click at [1009, 384] on div "371.00 - SITE CLEARING, GRADING, & EXCAVATION" at bounding box center [939, 386] width 269 height 16
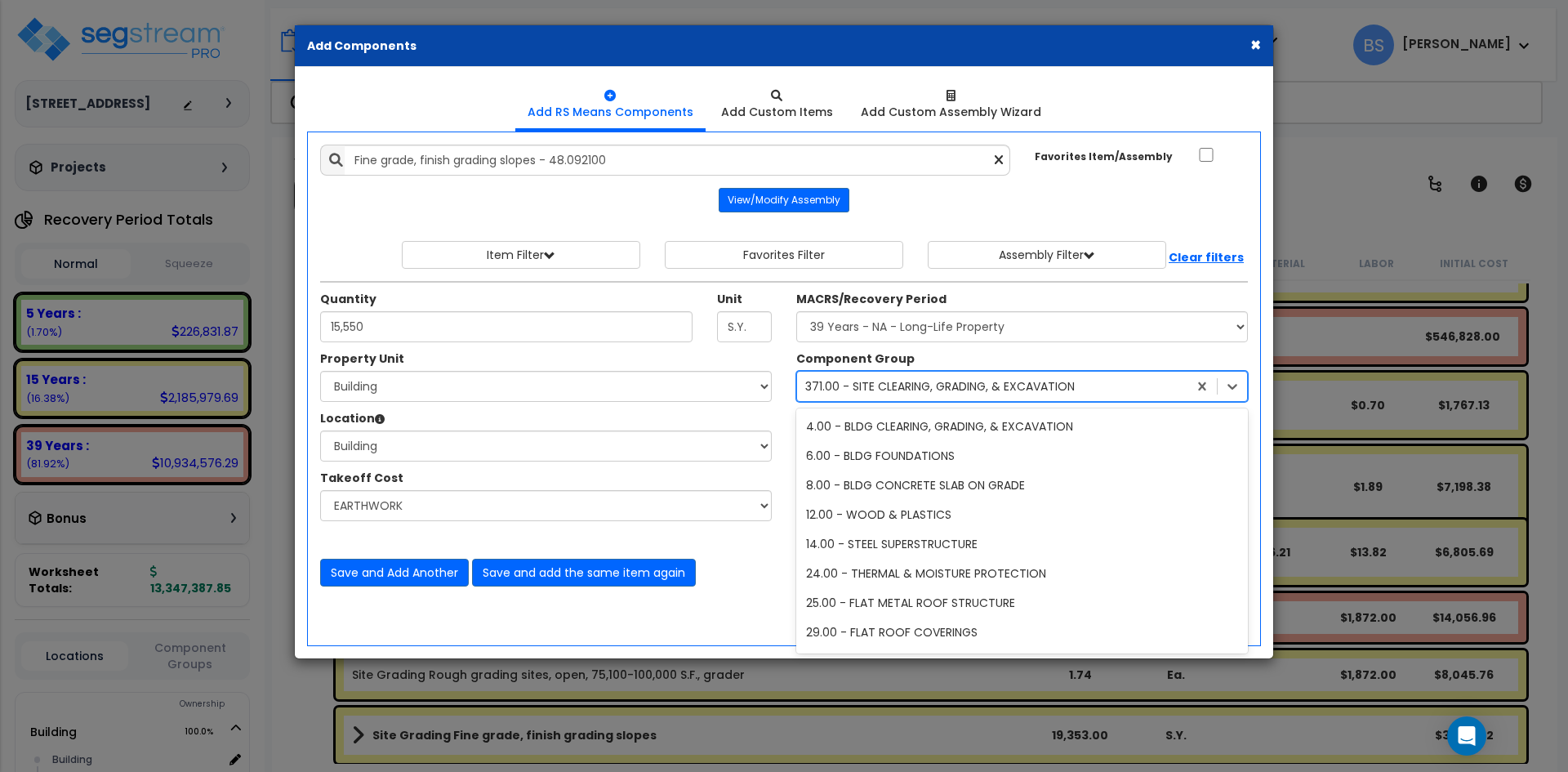
scroll to position [1032, 0]
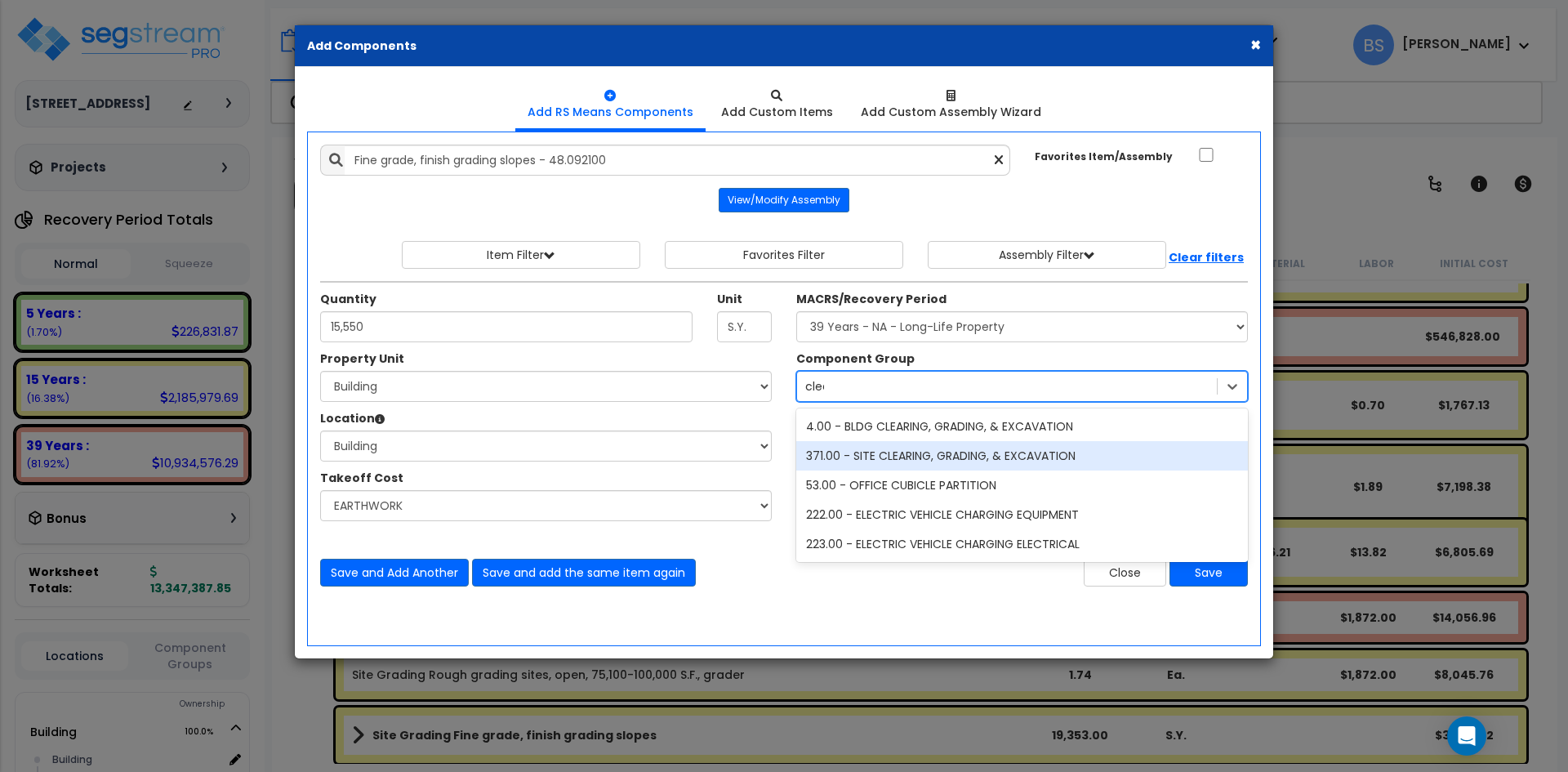
type input "clear"
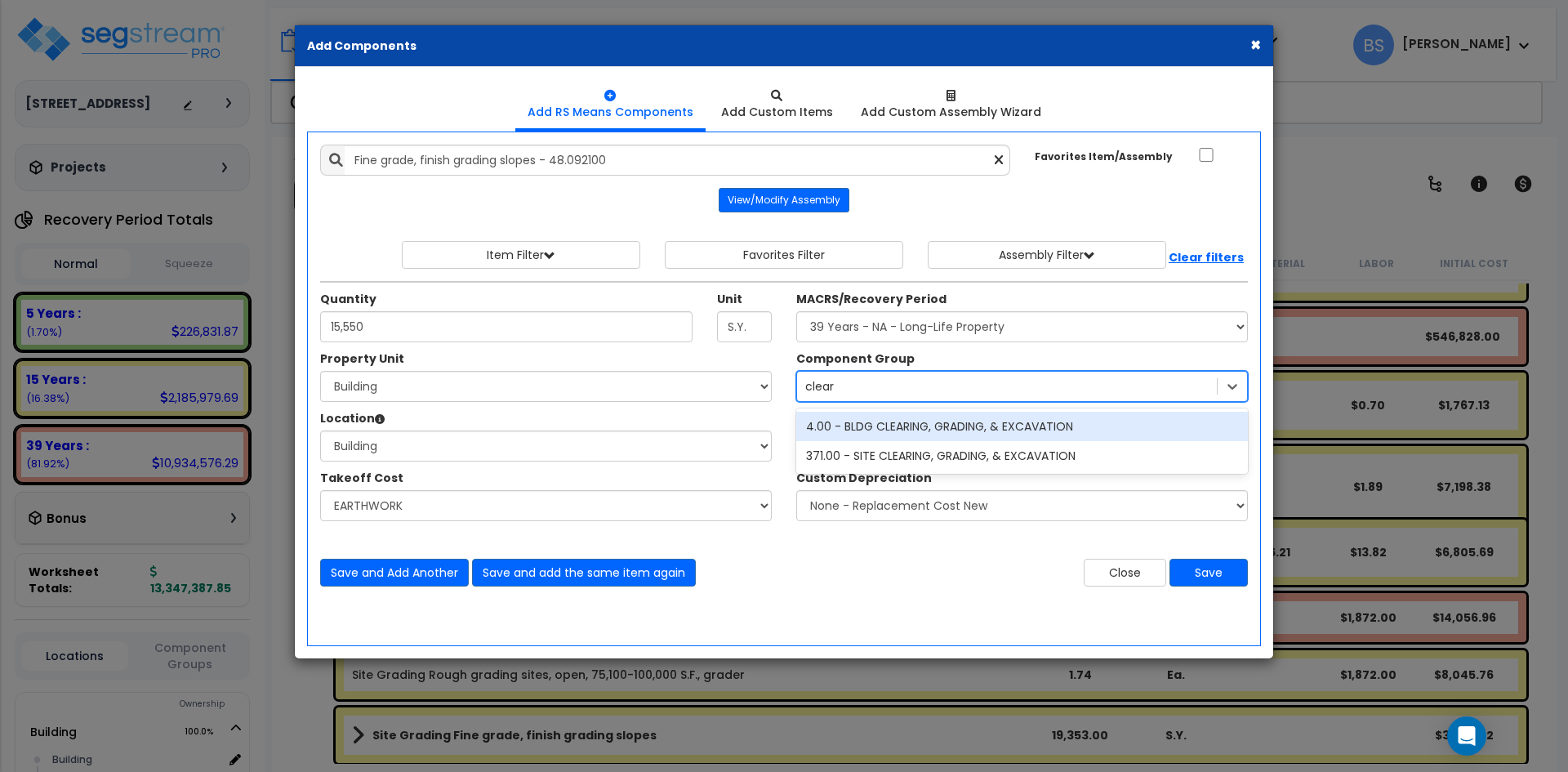
click at [914, 420] on div "4.00 - BLDG CLEARING, GRADING, & EXCAVATION" at bounding box center [1022, 426] width 452 height 29
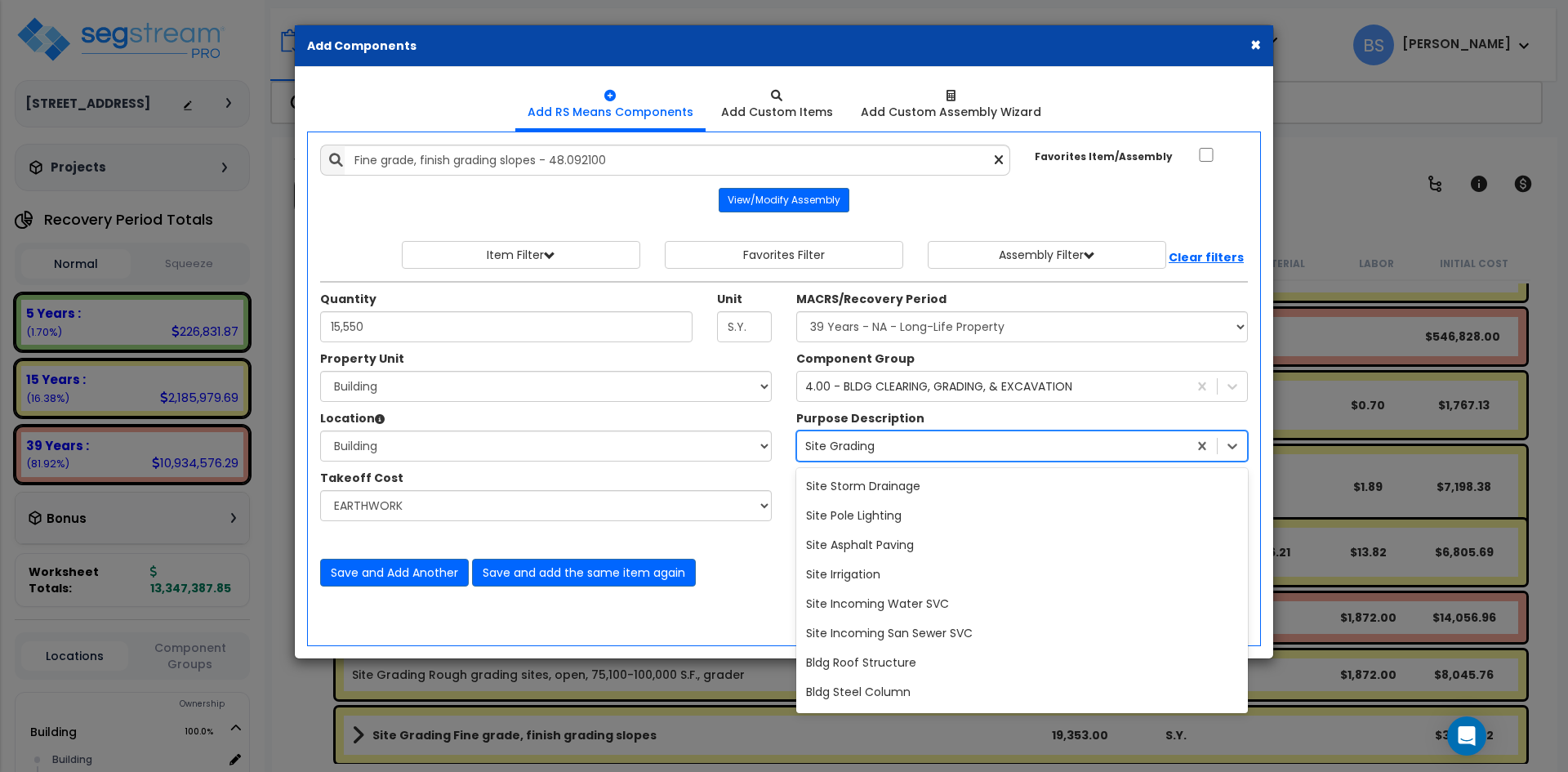
click at [891, 450] on div "Site Grading" at bounding box center [991, 446] width 390 height 26
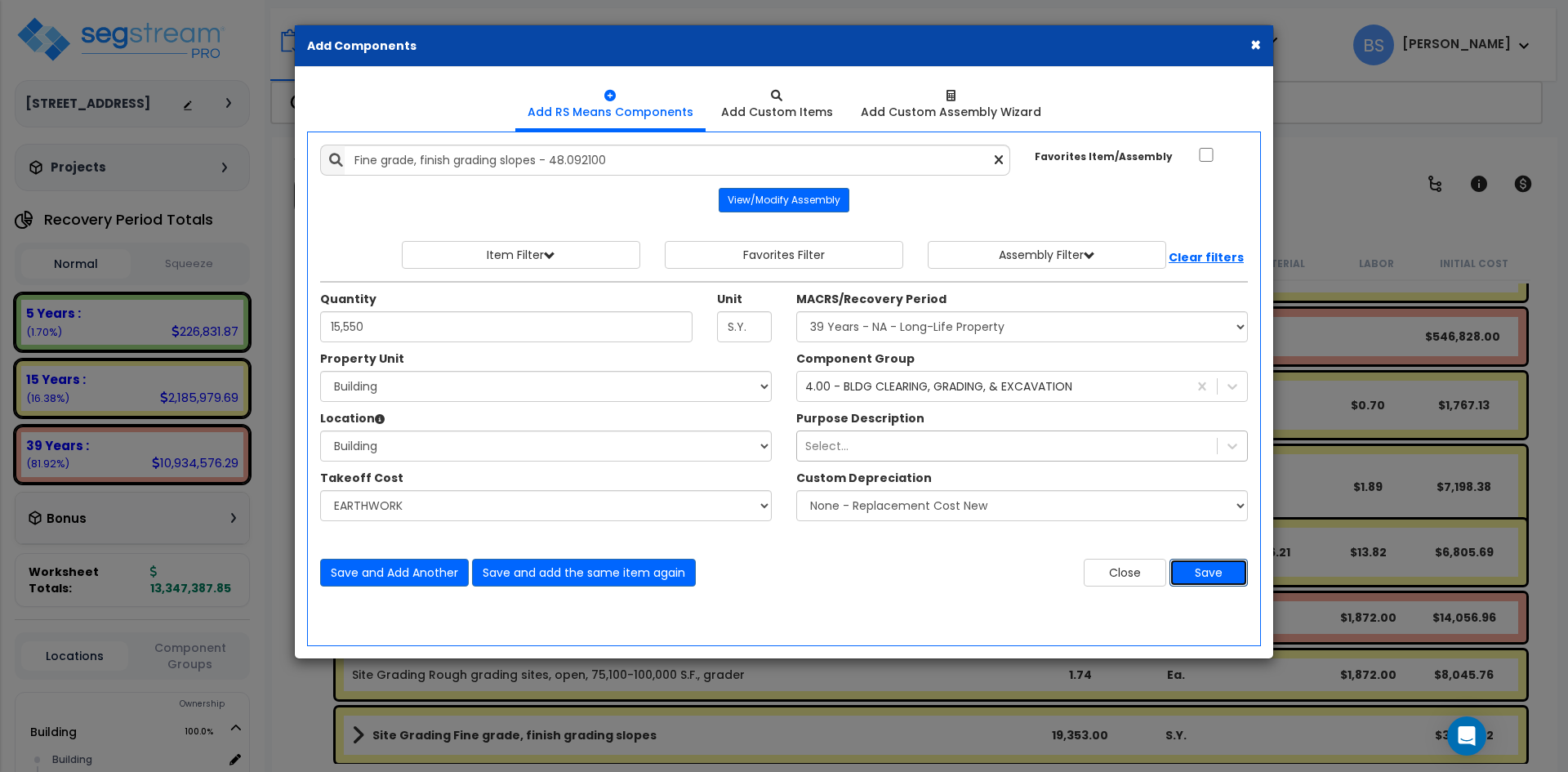
click at [1207, 568] on button "Save" at bounding box center [1209, 572] width 79 height 28
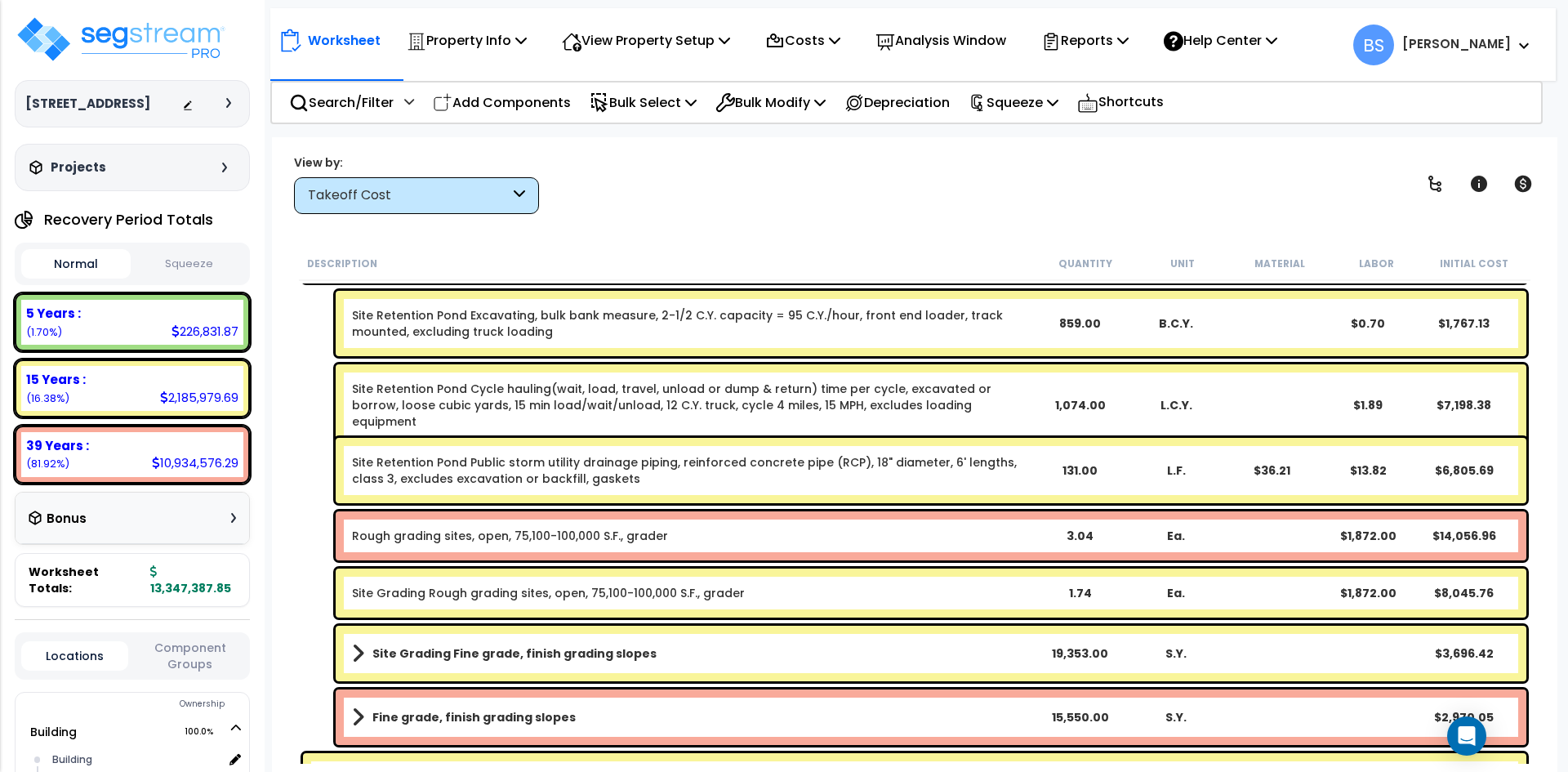
scroll to position [2547, 0]
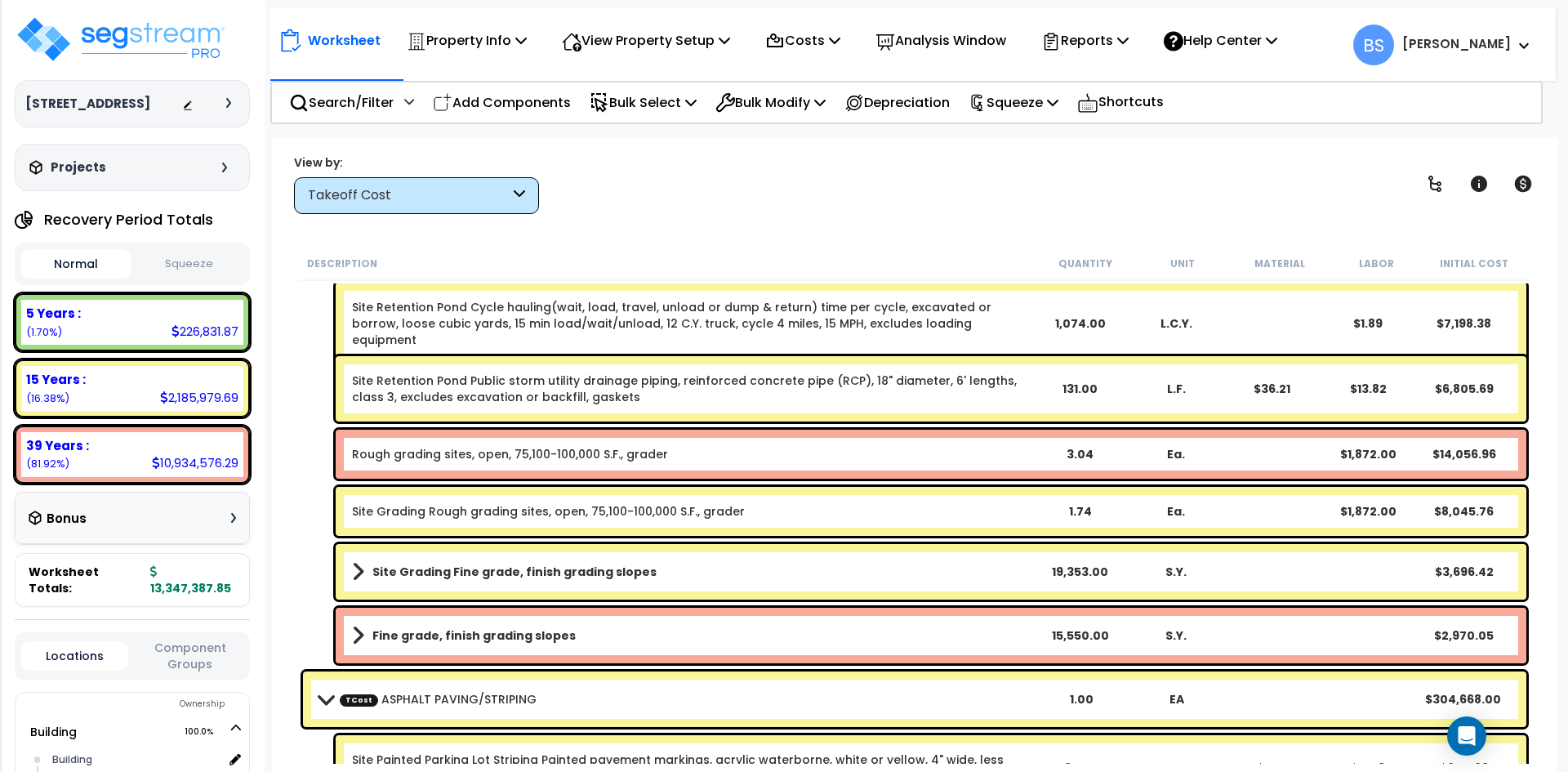
click at [584, 642] on link "Fine grade, finish grading slopes" at bounding box center [691, 635] width 679 height 23
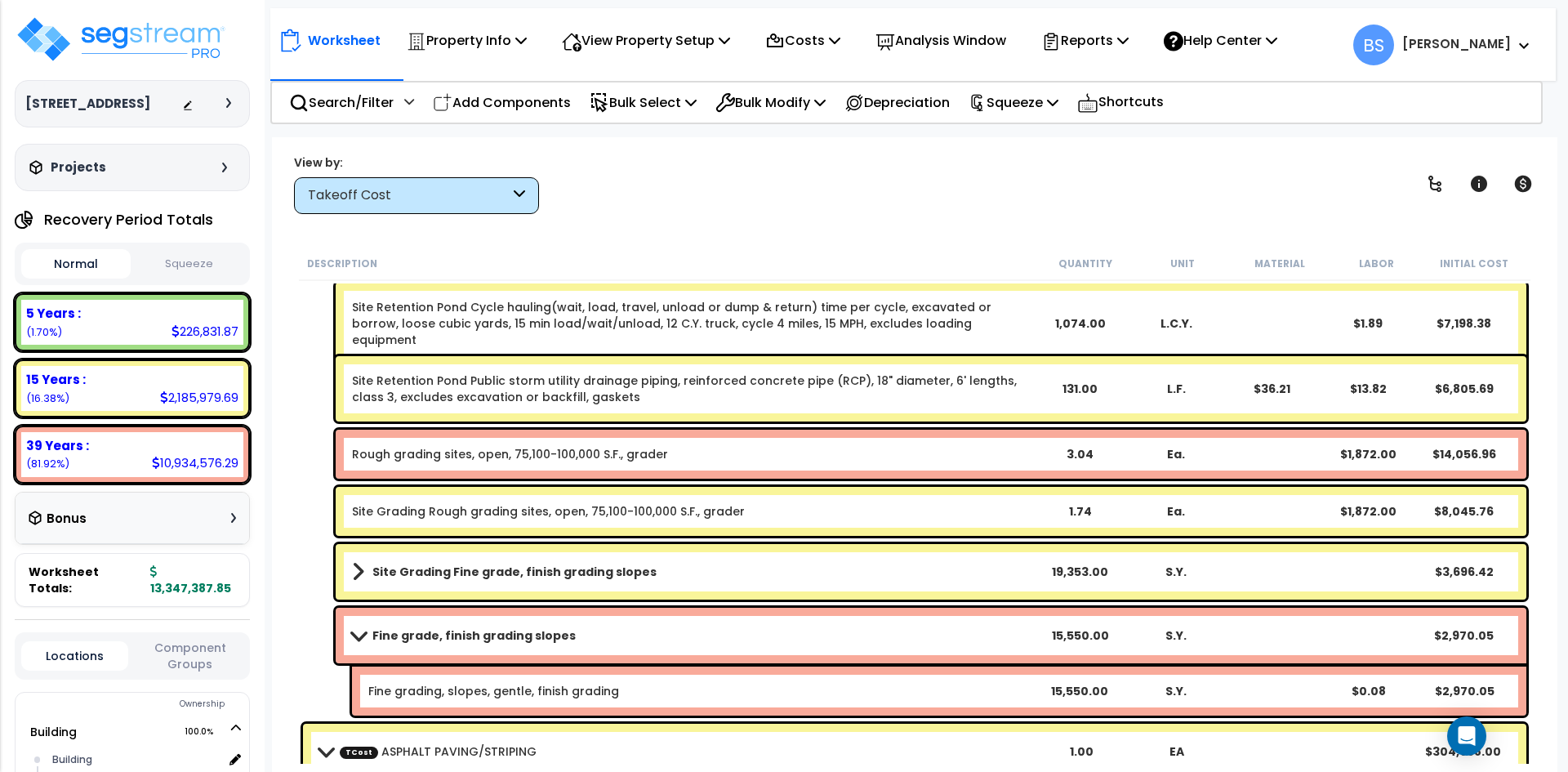
click at [584, 642] on link "Fine grade, finish grading slopes" at bounding box center [691, 635] width 679 height 23
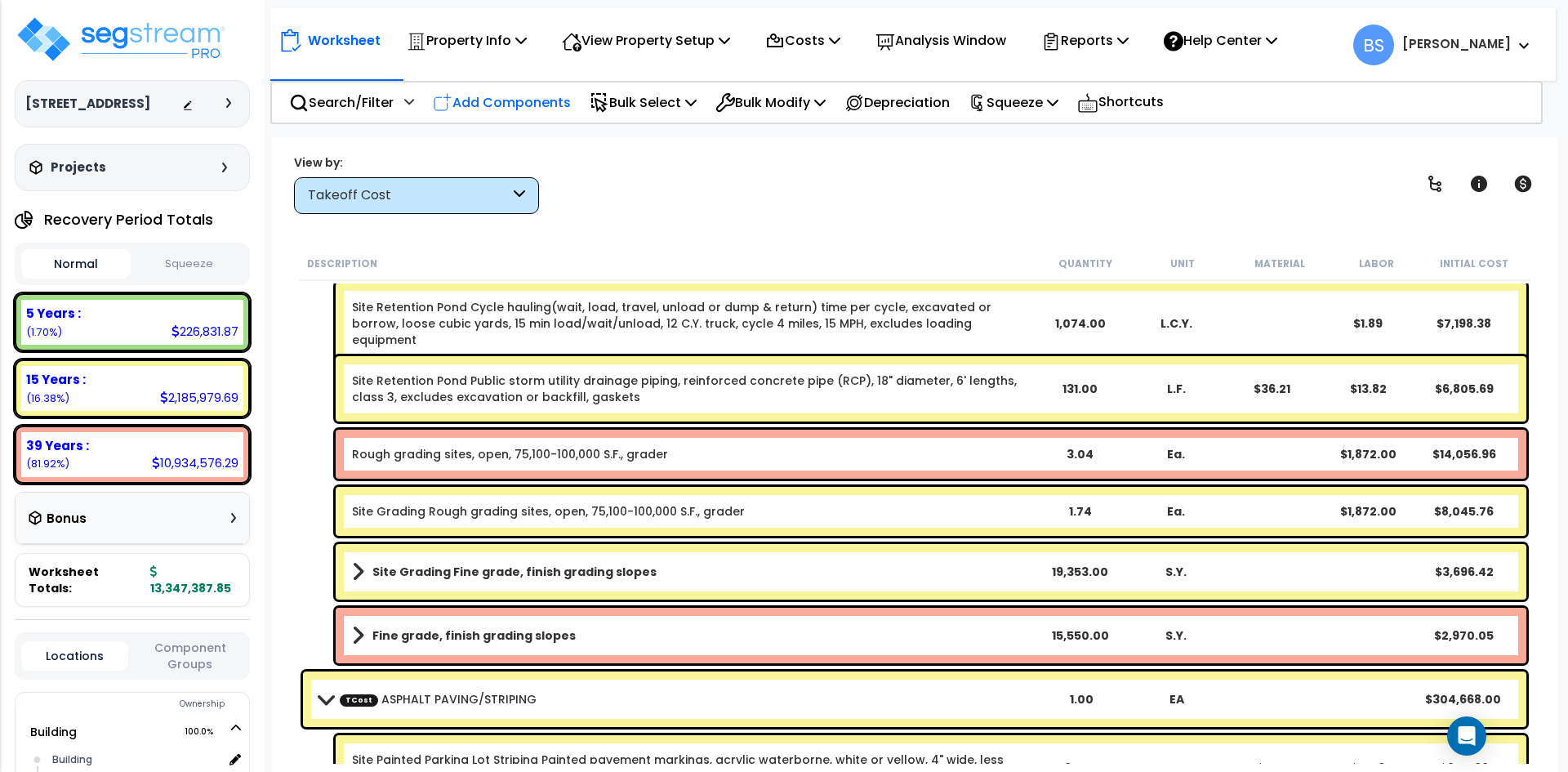
click at [518, 113] on p "Add Components" at bounding box center [501, 102] width 138 height 22
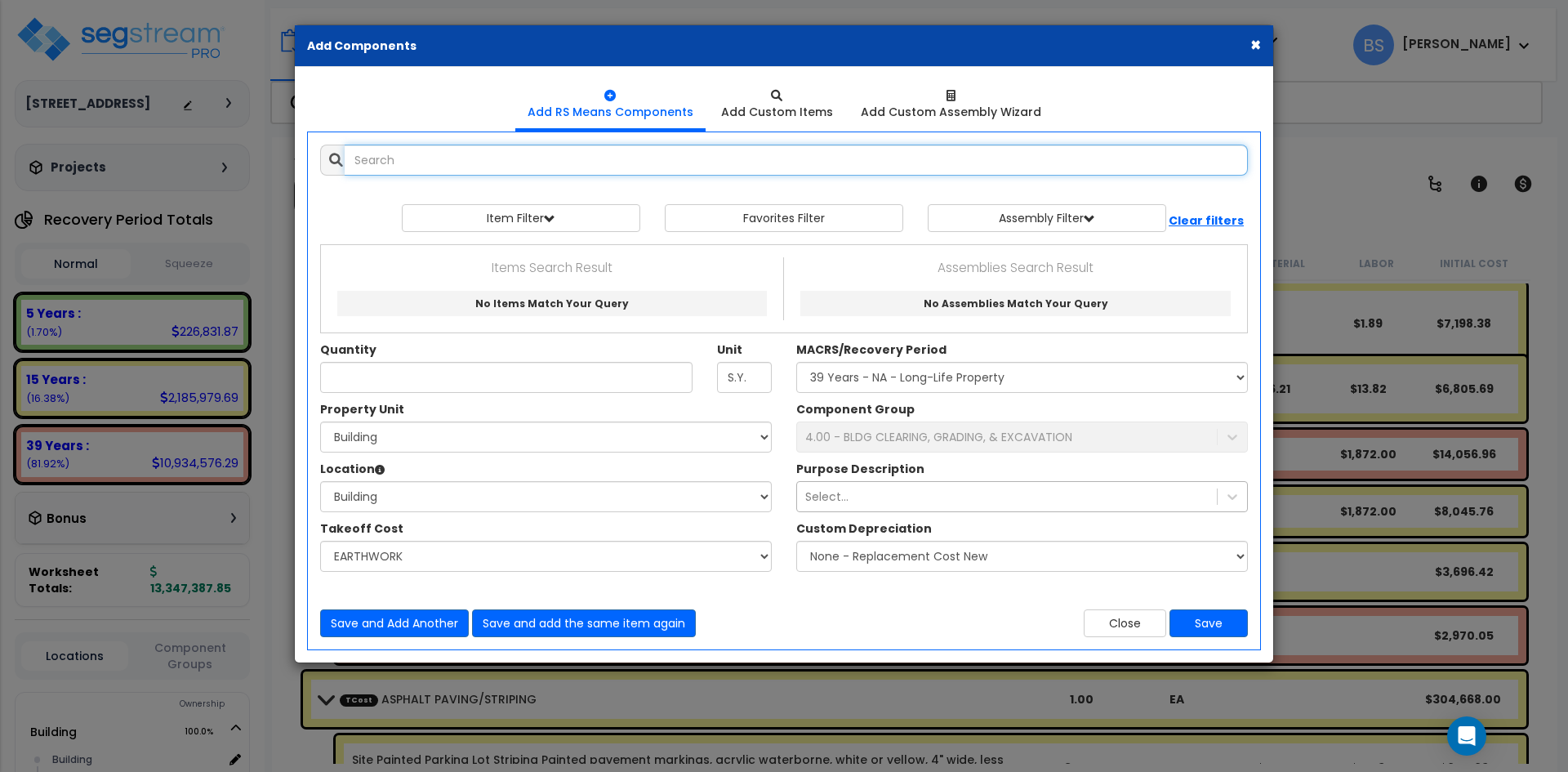
click at [489, 161] on input "text" at bounding box center [796, 160] width 903 height 31
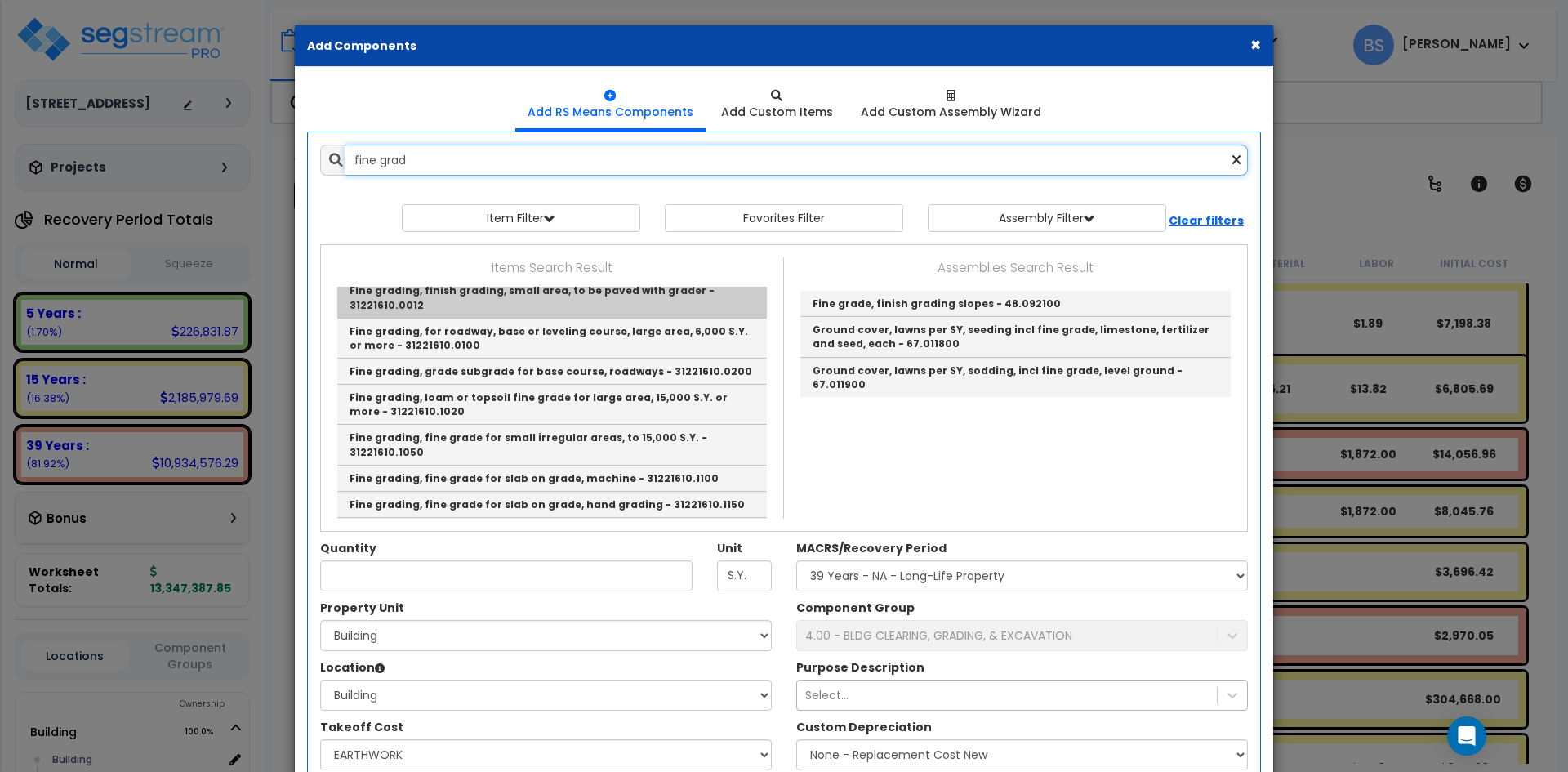
scroll to position [82, 0]
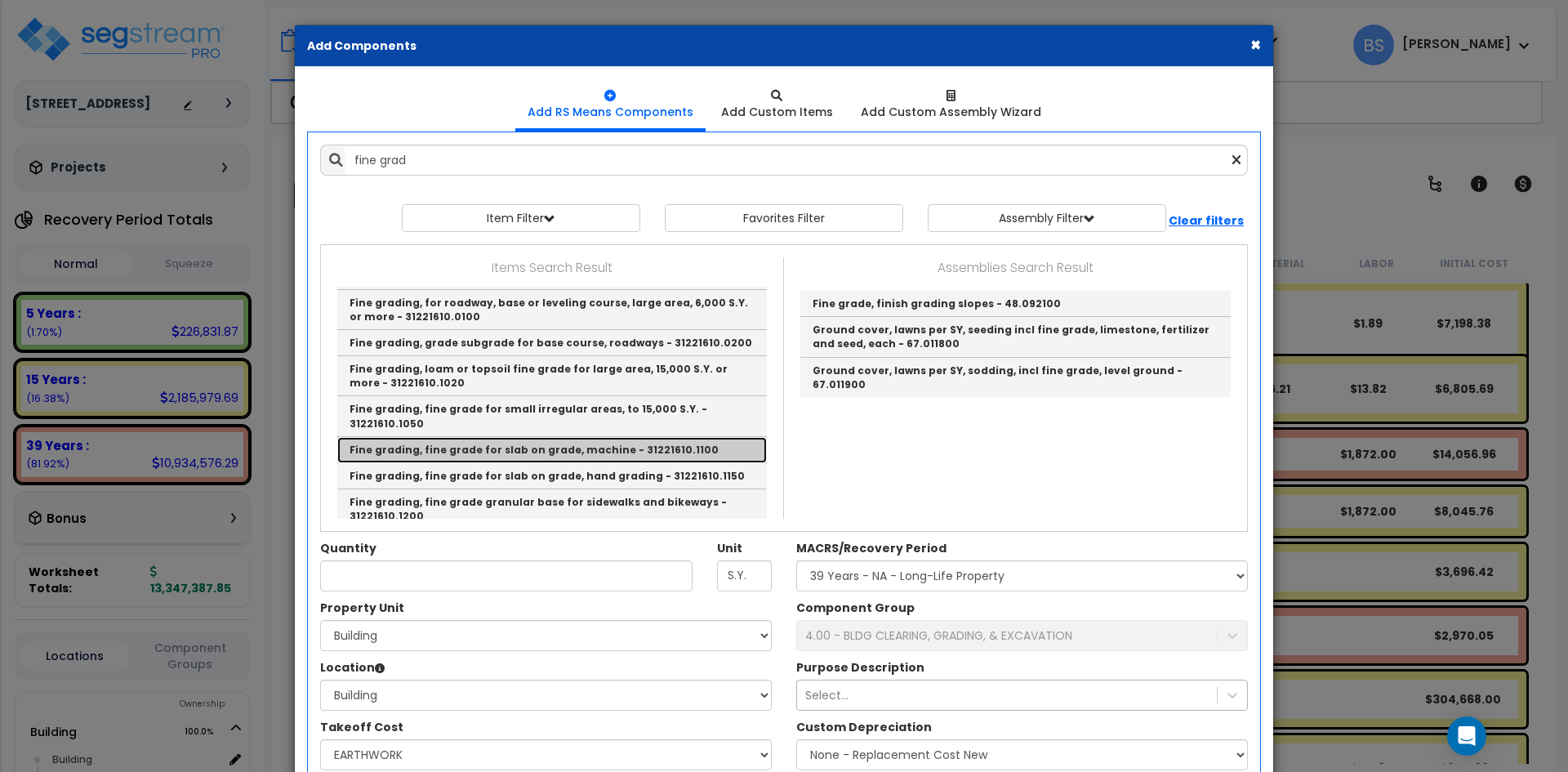
click at [640, 437] on link "Fine grading, fine grade for slab on grade, machine - 31221610.1100" at bounding box center [551, 450] width 429 height 26
type input "Fine grading, fine grade for slab on grade, machine - 31221610.1100"
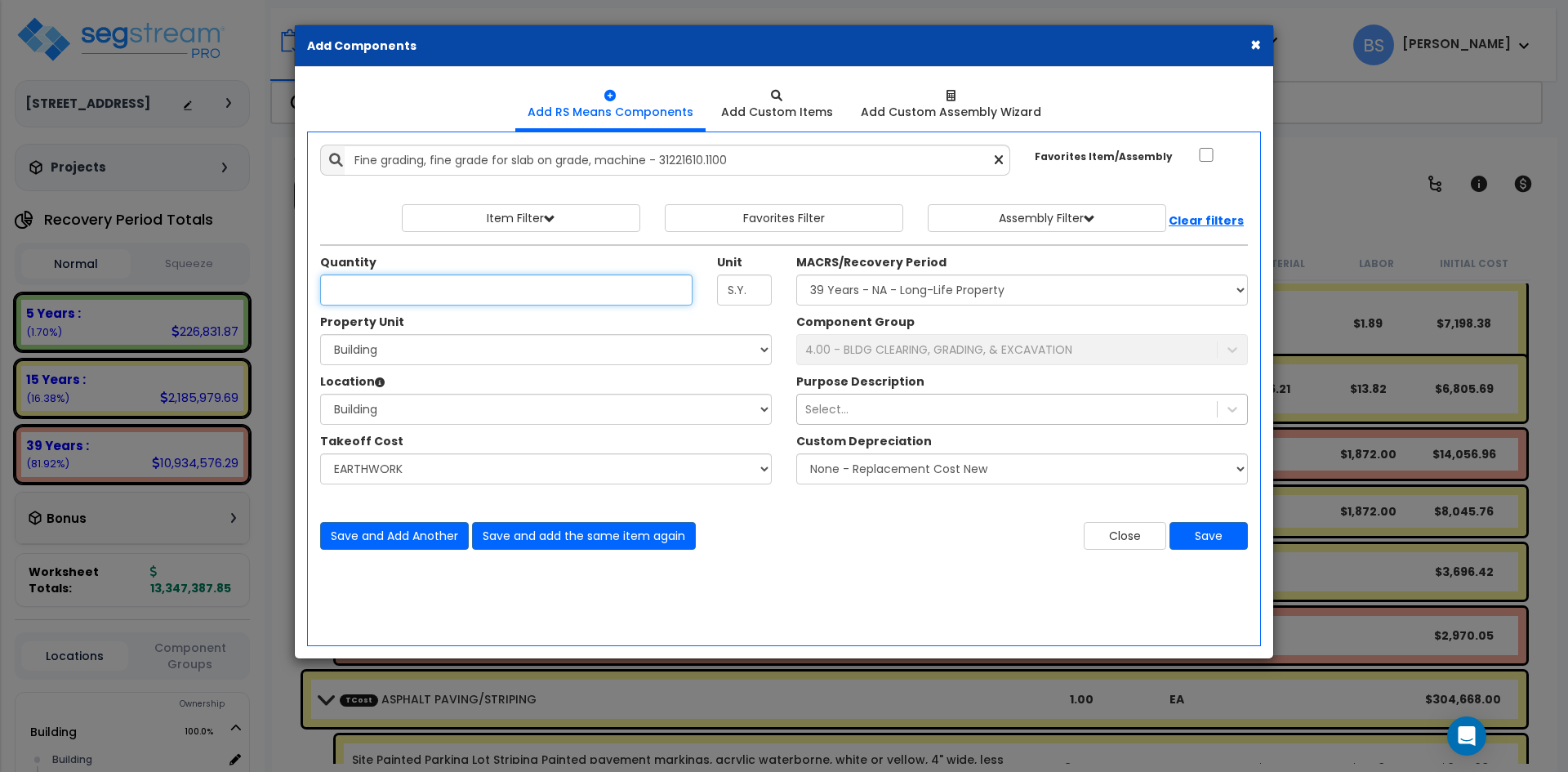
click at [431, 294] on input "Unit Quantity" at bounding box center [505, 290] width 372 height 31
click at [413, 290] on input "15,000" at bounding box center [505, 290] width 372 height 31
type input "15,550"
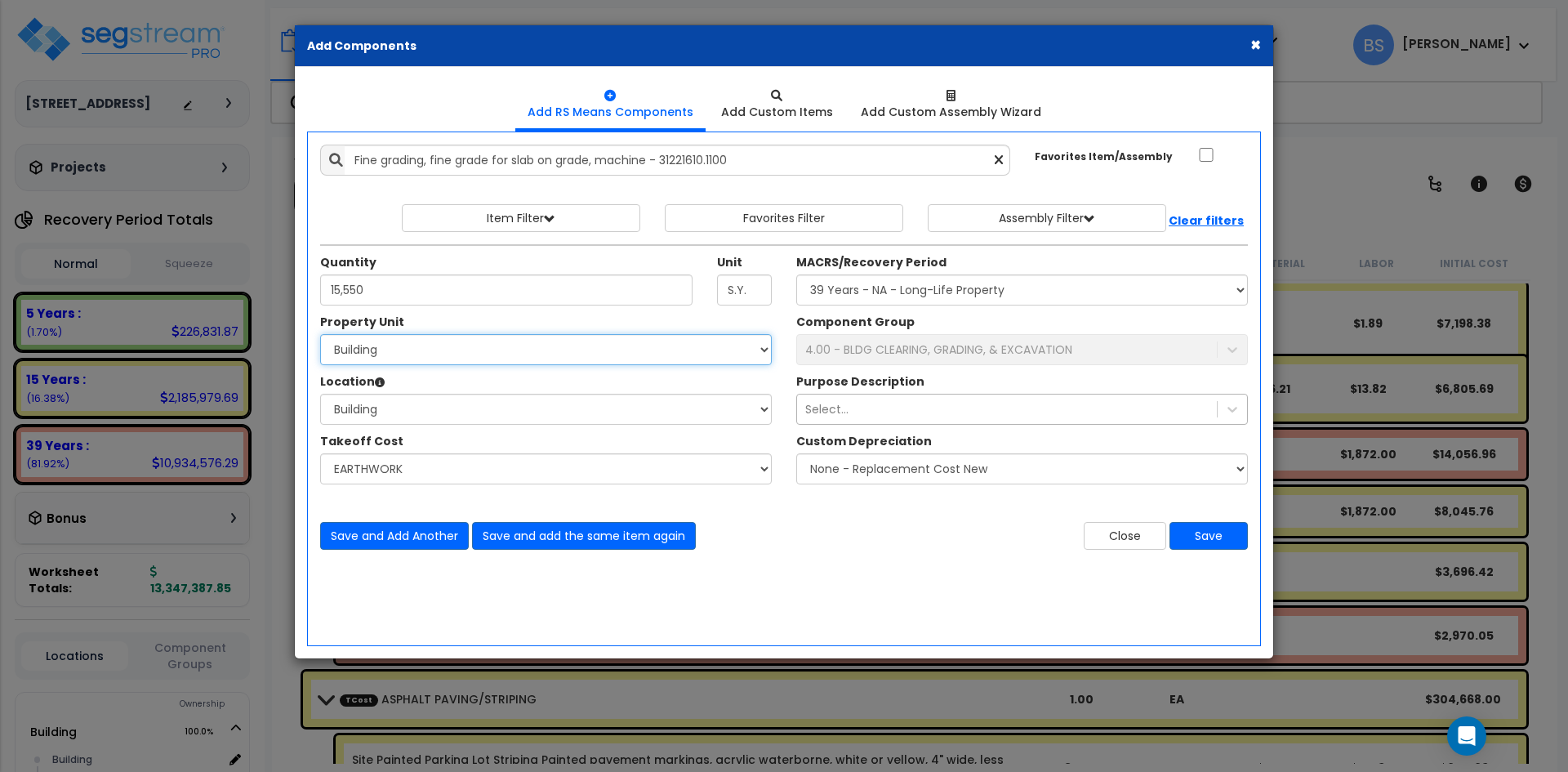
click at [389, 356] on select "Select Building Site Improvements" at bounding box center [546, 349] width 452 height 31
select select "167382"
click at [320, 334] on select "Select Building Site Improvements" at bounding box center [546, 349] width 452 height 31
click at [369, 413] on select "Select Location Building Building Interior Common Areas Site Exterior Add Addit…" at bounding box center [546, 409] width 452 height 31
select select "6"
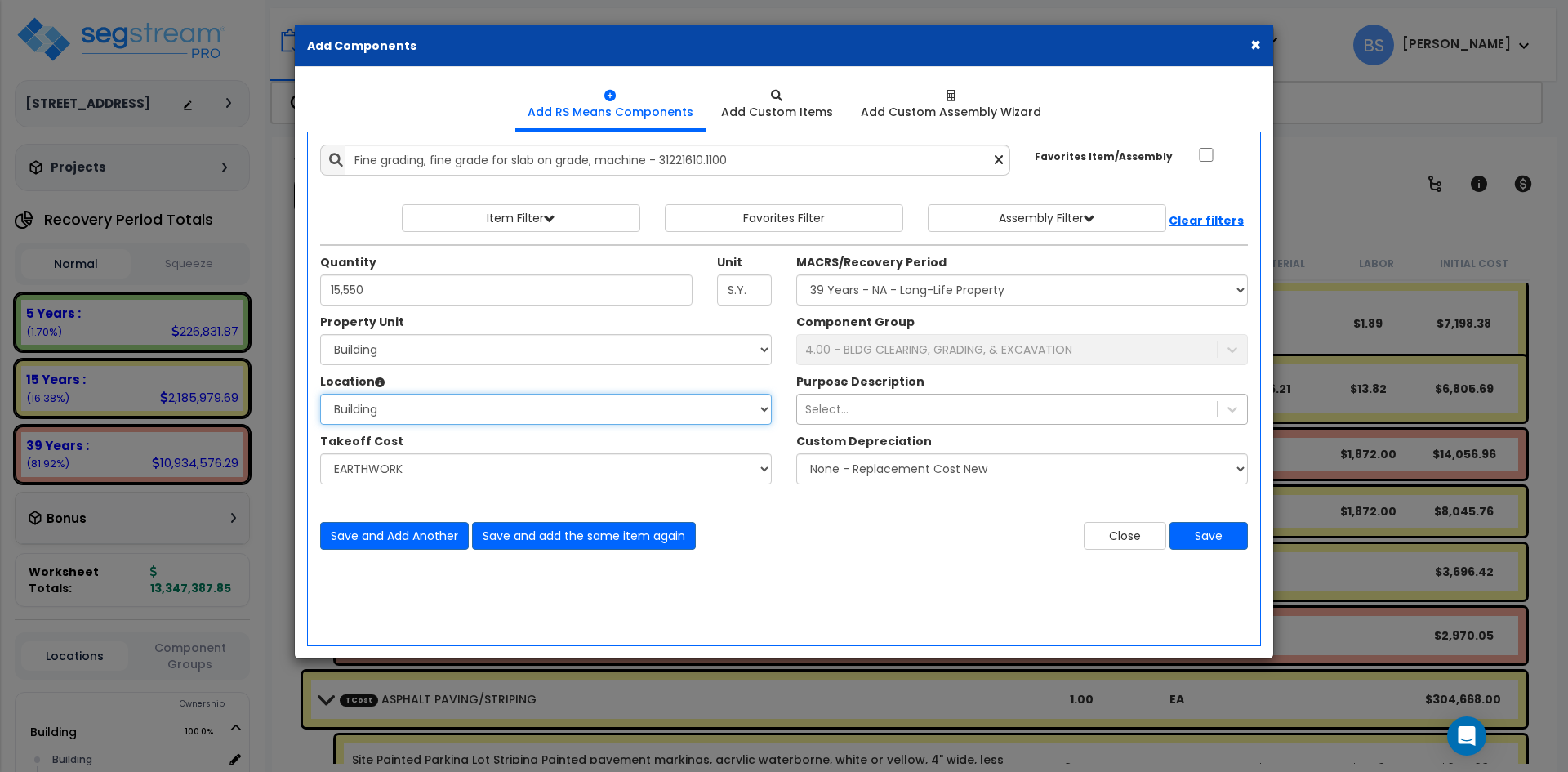
click at [320, 393] on select "Select Location Building Building Interior Common Areas Site Exterior Add Addit…" at bounding box center [546, 409] width 452 height 31
click at [405, 461] on select "Select BUILDING & SITE CONCRETE TRASH ENCLOSURE CMU STRUCTURAL & MlSC STEEL JOI…" at bounding box center [546, 469] width 452 height 31
select select "42516585"
click at [320, 453] on select "Select BUILDING & SITE CONCRETE TRASH ENCLOSURE CMU STRUCTURAL & MlSC STEEL JOI…" at bounding box center [546, 469] width 452 height 31
click at [842, 297] on select "Select MACRS/Recovery Period 5 Years - 57.0 - Distributive Trades & Services 5 …" at bounding box center [1022, 290] width 452 height 31
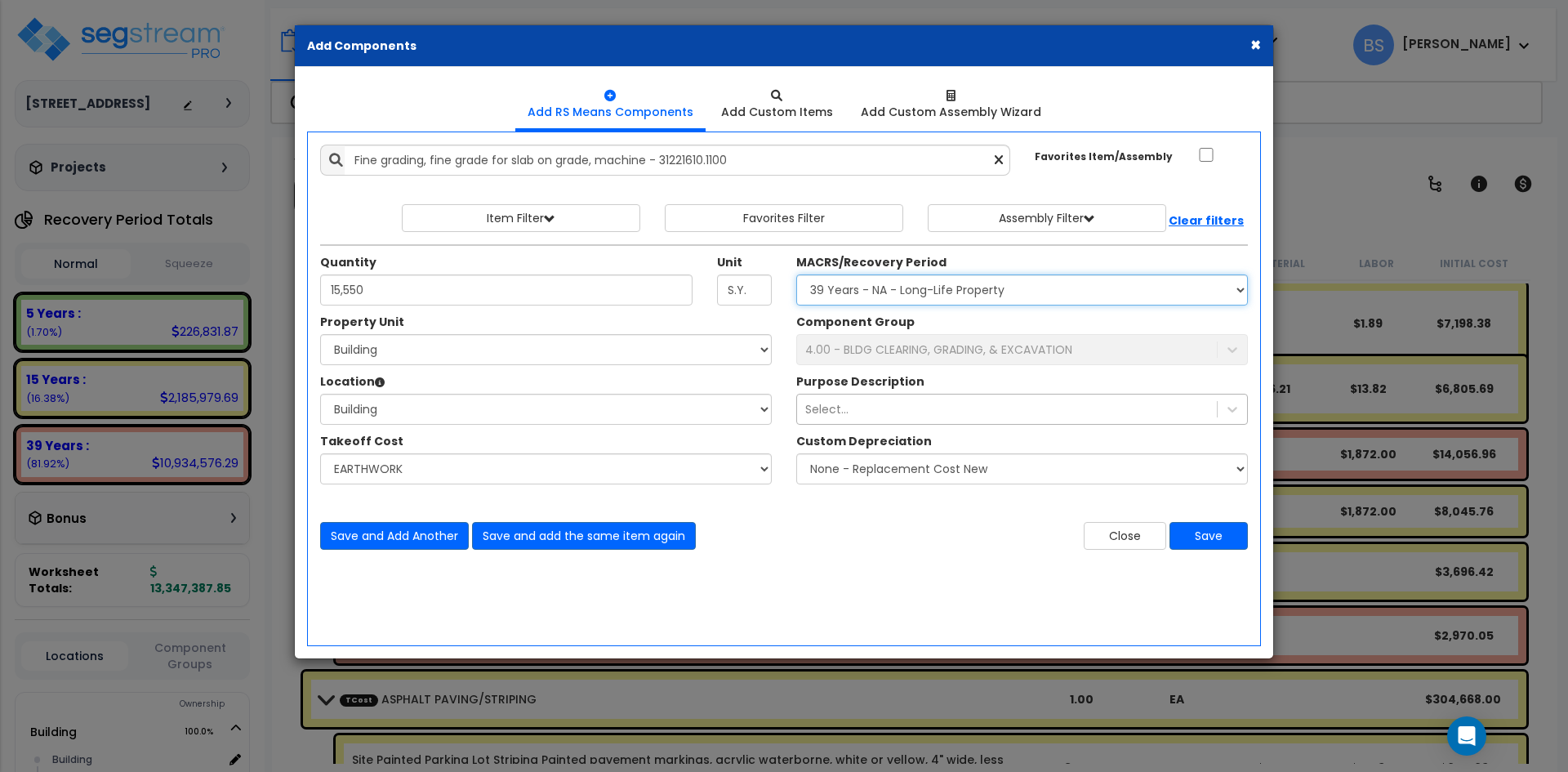
select select "3669"
click at [796, 274] on select "Select MACRS/Recovery Period 5 Years - 57.0 - Distributive Trades & Services 5 …" at bounding box center [1022, 290] width 452 height 31
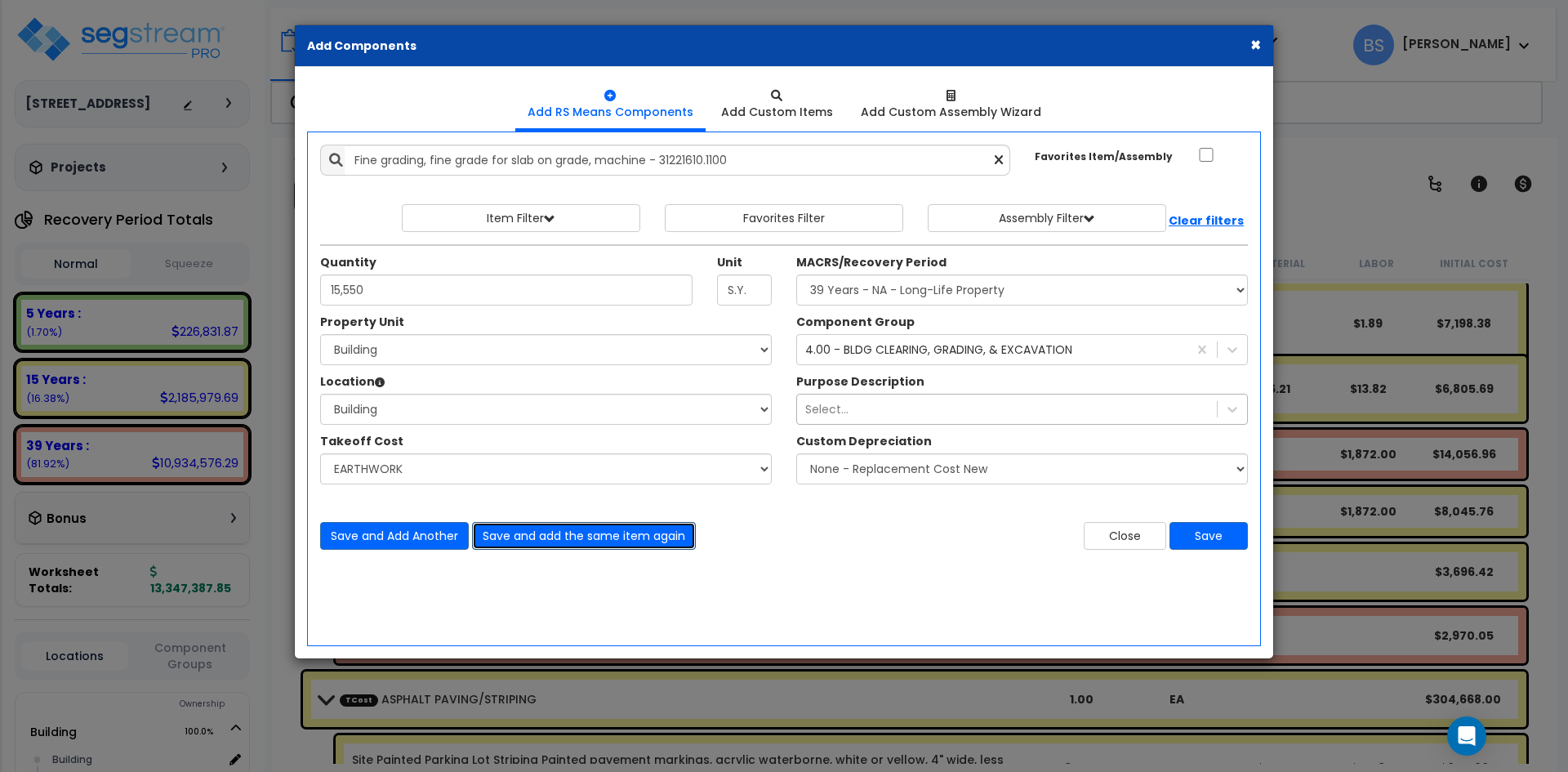
click at [601, 542] on button "Save and add the same item again" at bounding box center [584, 536] width 224 height 28
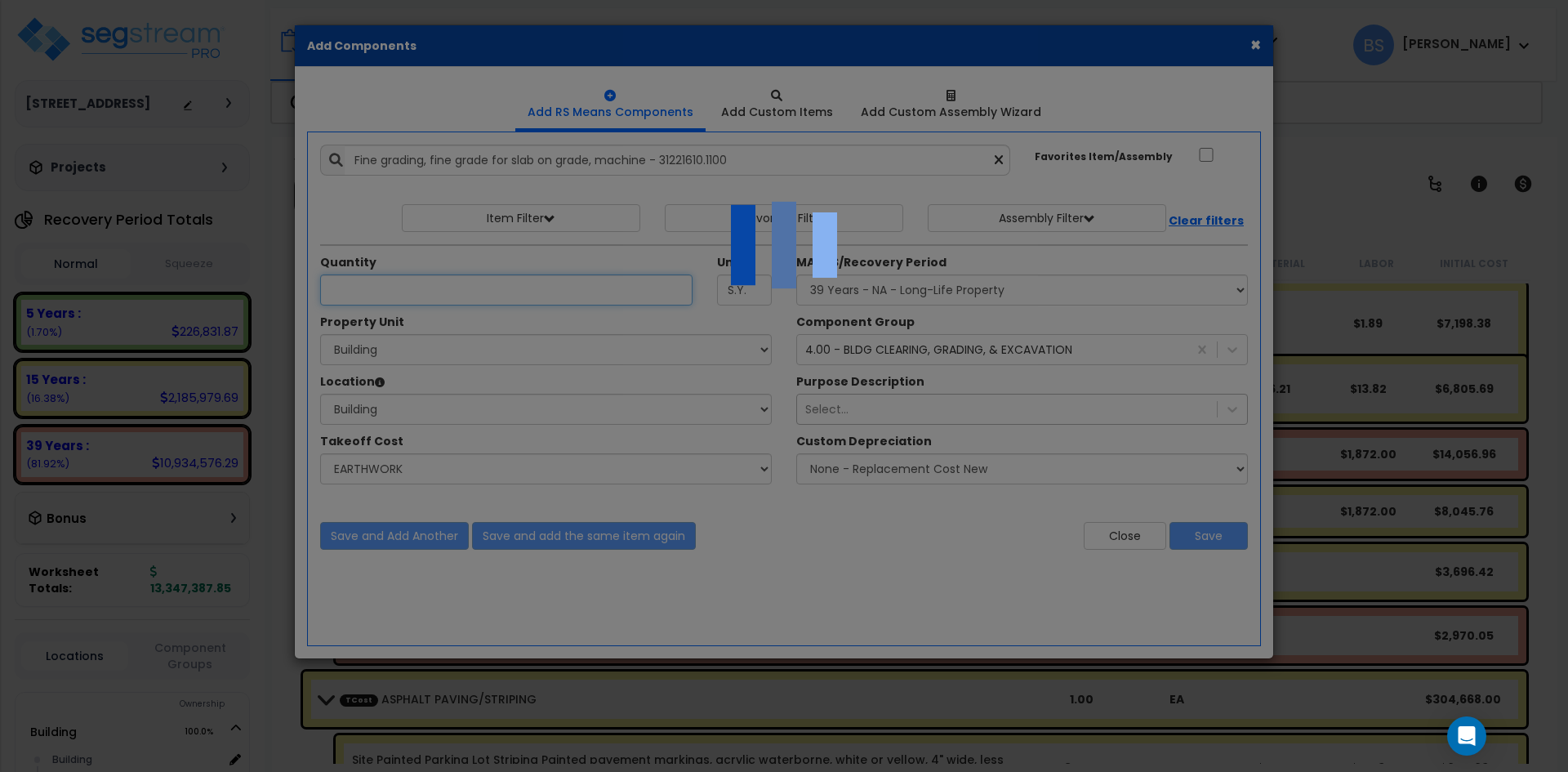
select select "42516585"
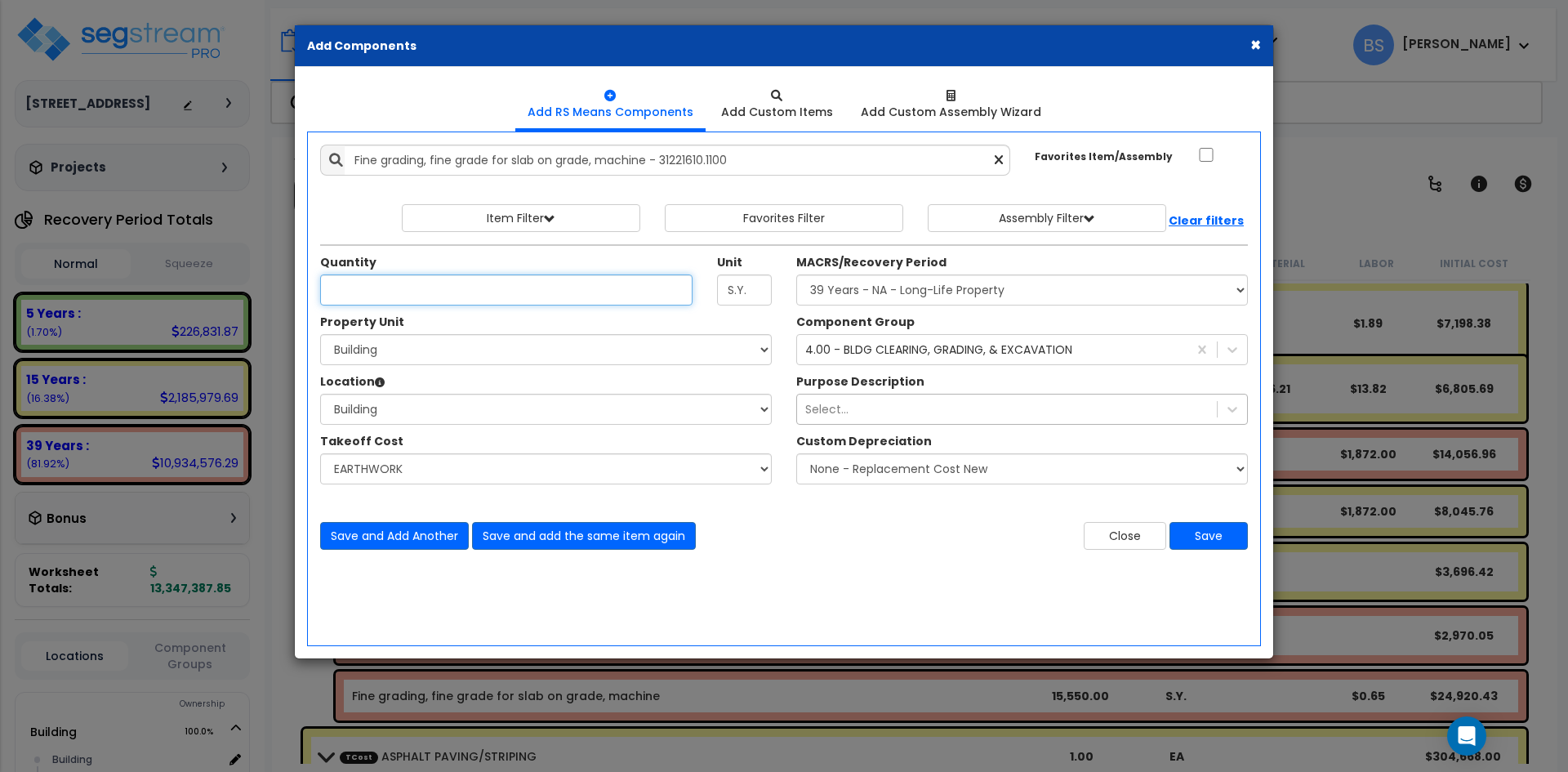
click at [406, 287] on input "Unit Quantity" at bounding box center [505, 290] width 372 height 31
type input "19,353"
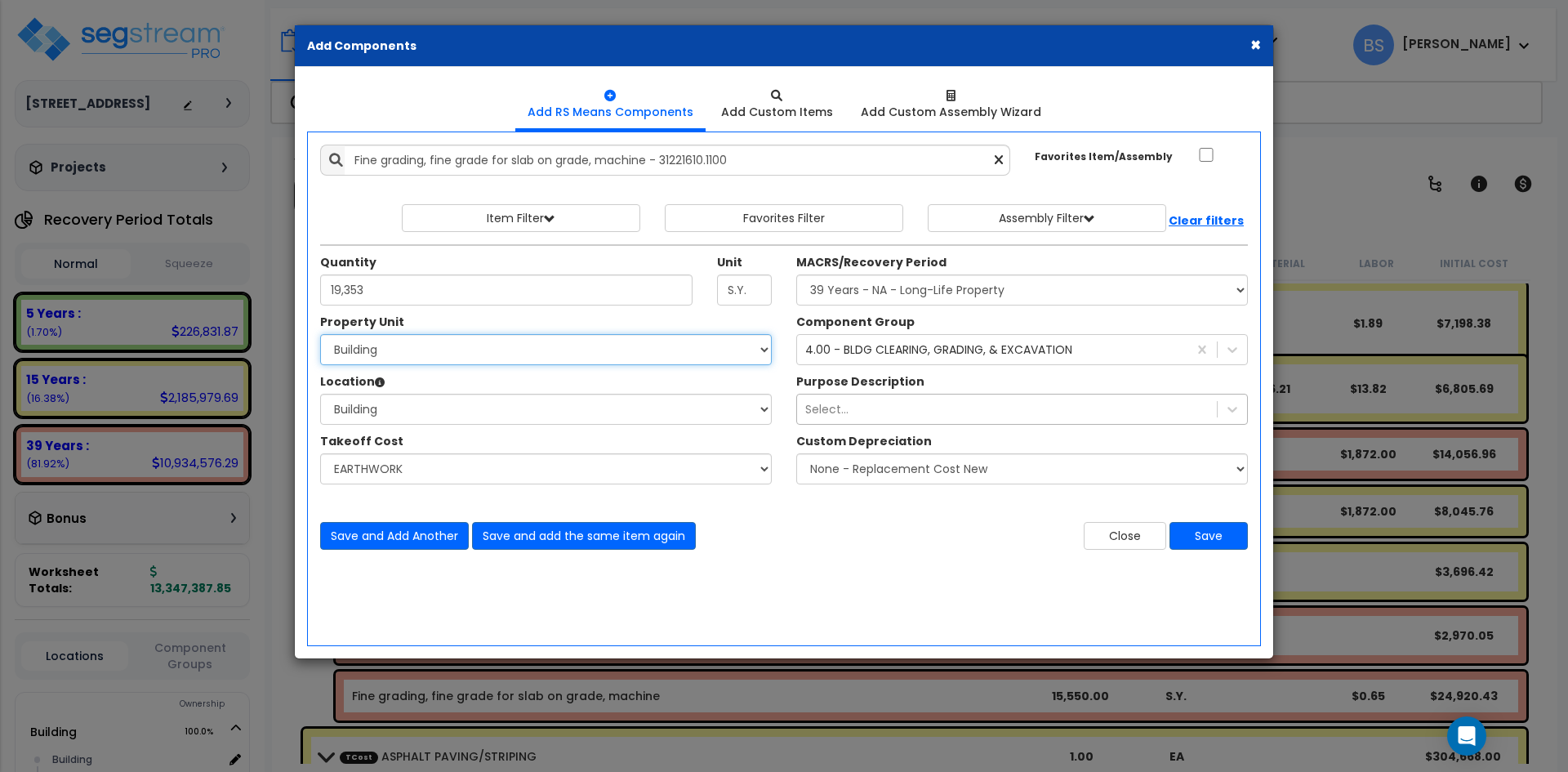
click at [435, 358] on select "Select Building Site Improvements" at bounding box center [546, 349] width 452 height 31
select select "167385"
click at [320, 334] on select "Select Building Site Improvements" at bounding box center [546, 349] width 452 height 31
click at [373, 413] on select "Select Location Building Building Interior Common Areas Site Exterior Add Addit…" at bounding box center [546, 409] width 452 height 31
select select "462"
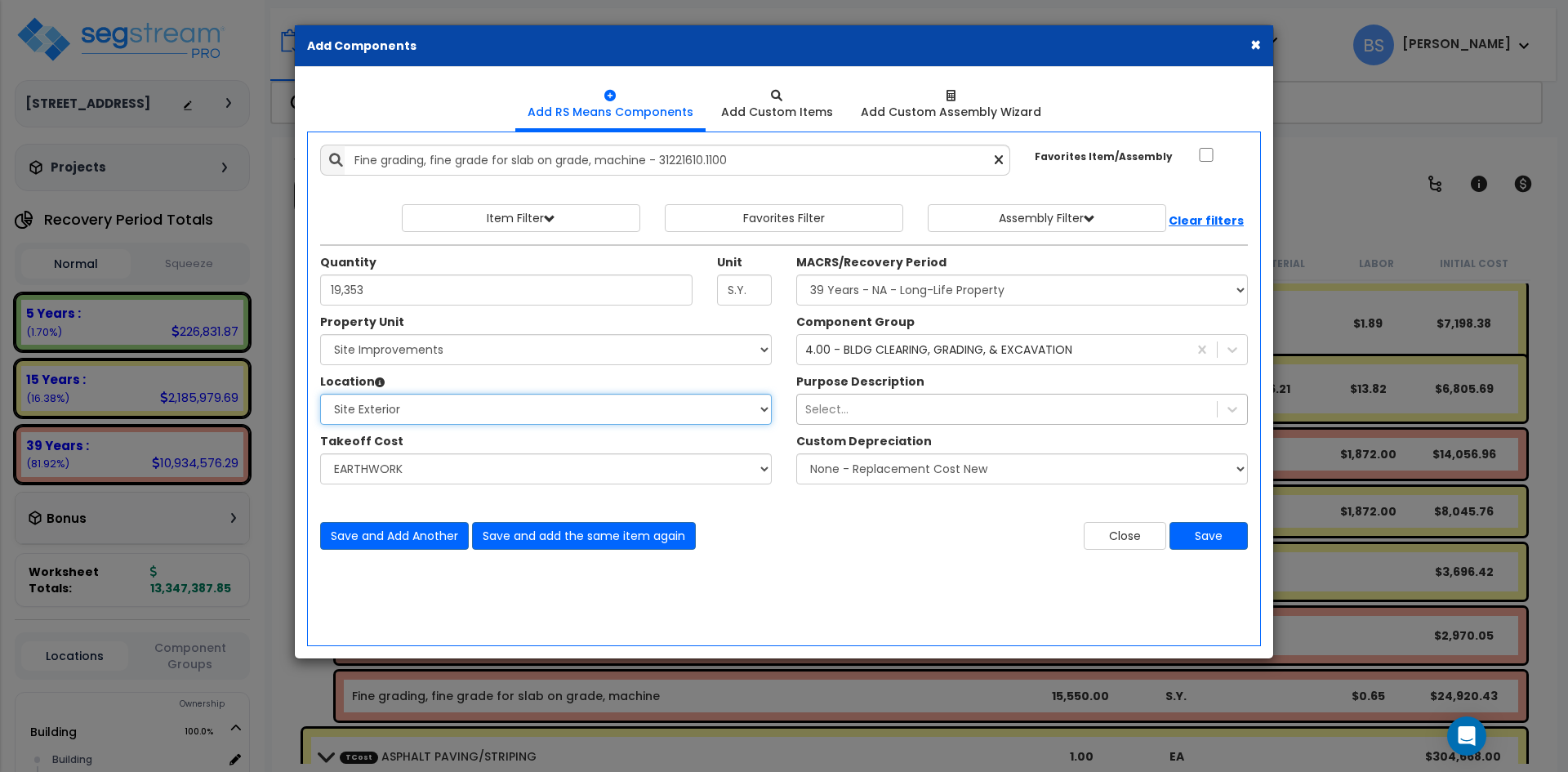
click at [320, 393] on select "Select Location Building Building Interior Common Areas Site Exterior Add Addit…" at bounding box center [546, 409] width 452 height 31
click at [914, 283] on select "Select MACRS/Recovery Period 5 Years - 57.0 - Distributive Trades & Services 5 …" at bounding box center [1022, 290] width 452 height 31
select select "3666"
click at [796, 274] on select "Select MACRS/Recovery Period 5 Years - 57.0 - Distributive Trades & Services 5 …" at bounding box center [1022, 290] width 452 height 31
click at [861, 348] on div "4.00 - BLDG CLEARING, GRADING, & EXCAVATION" at bounding box center [938, 349] width 267 height 16
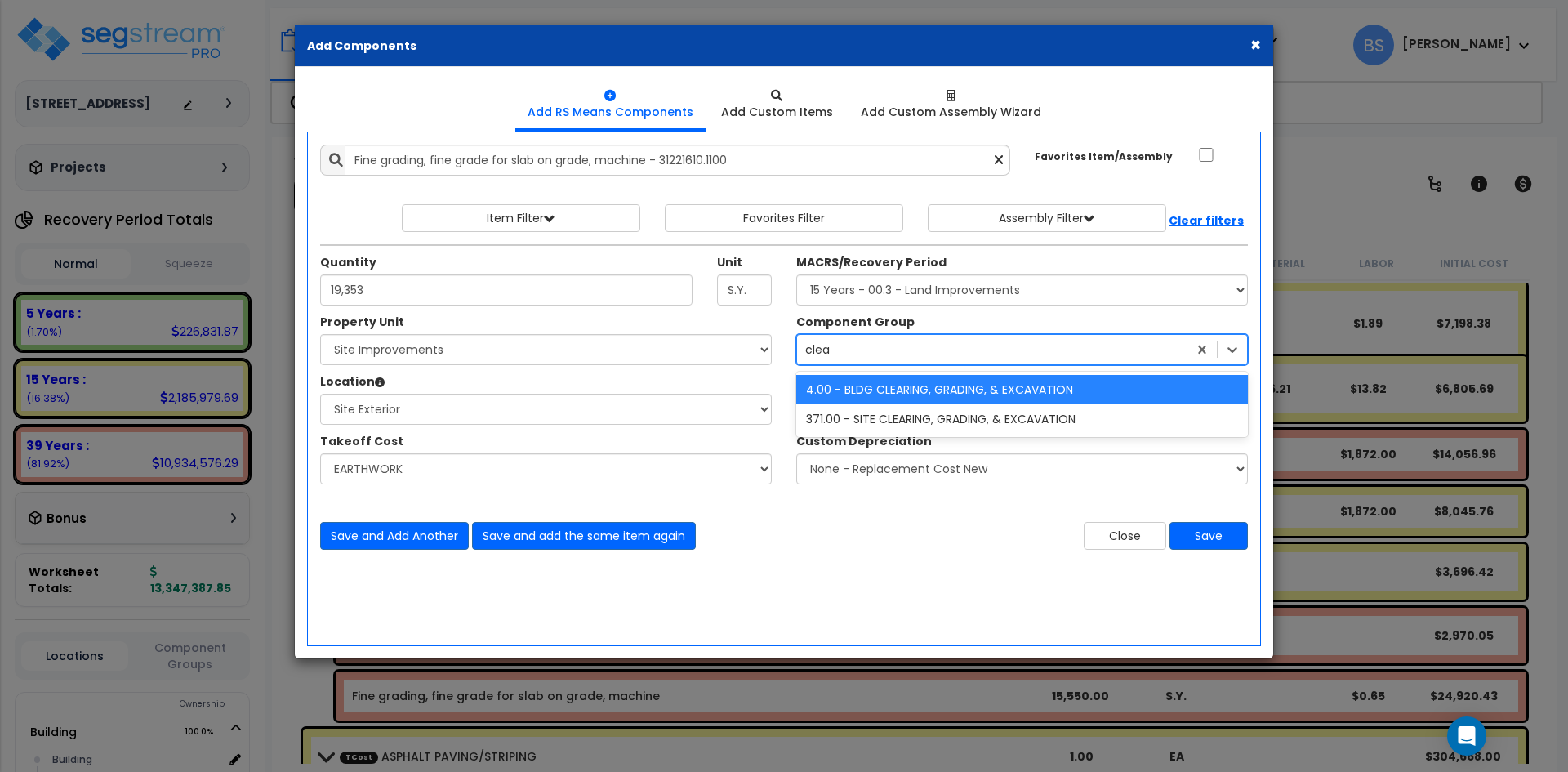
type input "clear"
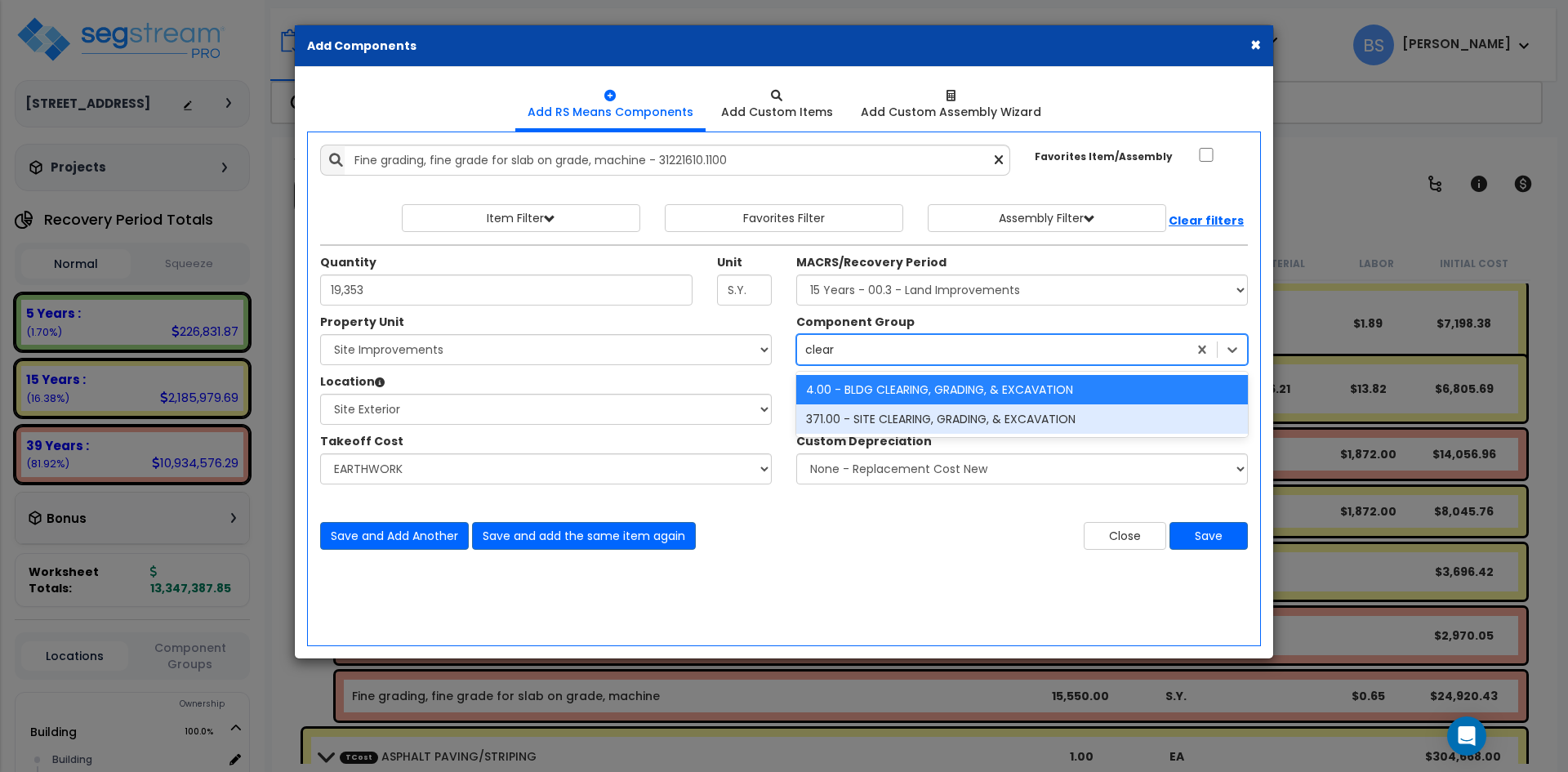
click at [893, 422] on div "371.00 - SITE CLEARING, GRADING, & EXCAVATION" at bounding box center [1022, 419] width 452 height 29
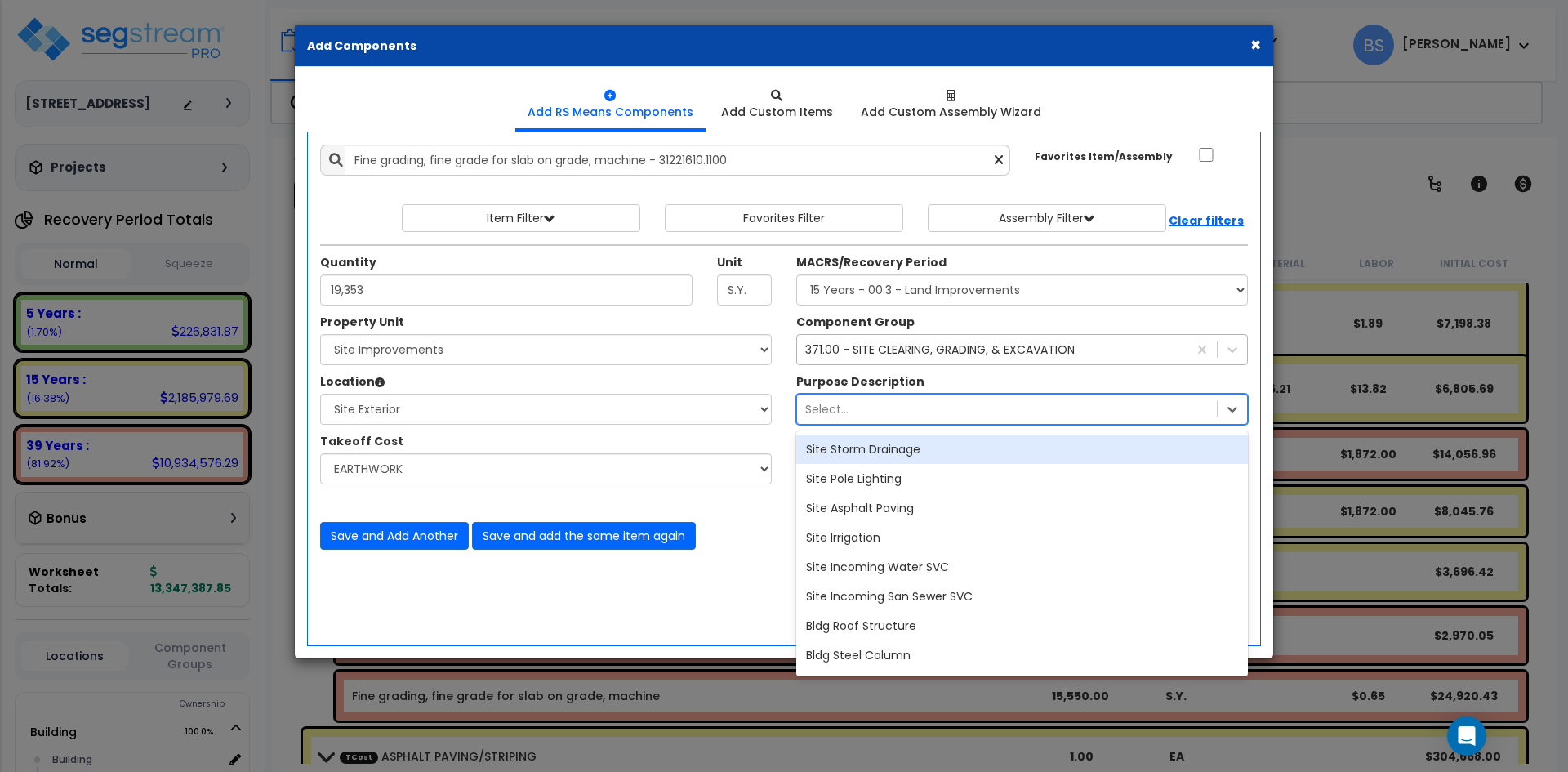
click at [856, 408] on div "Select..." at bounding box center [1006, 409] width 420 height 26
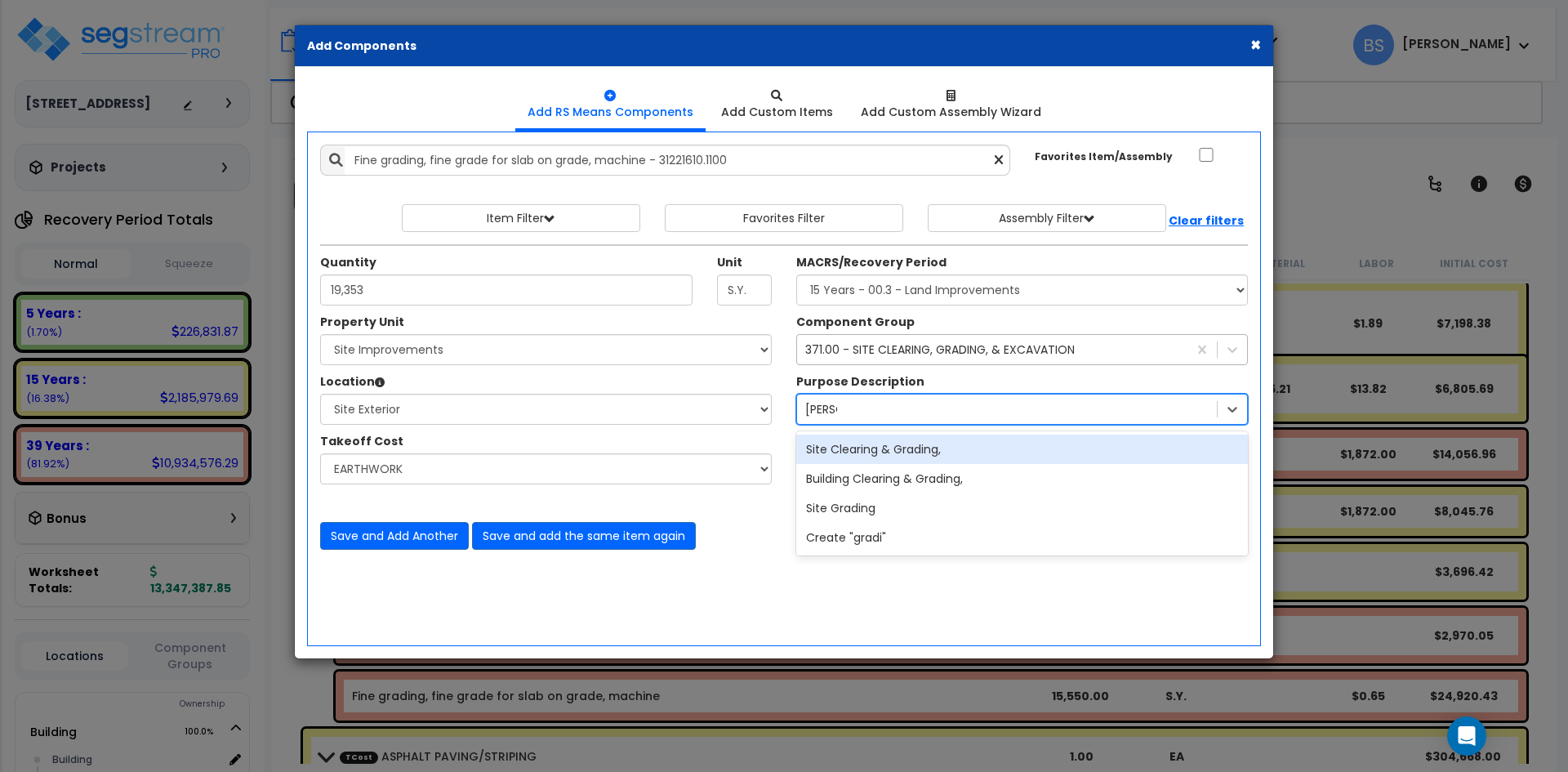
type input "grading"
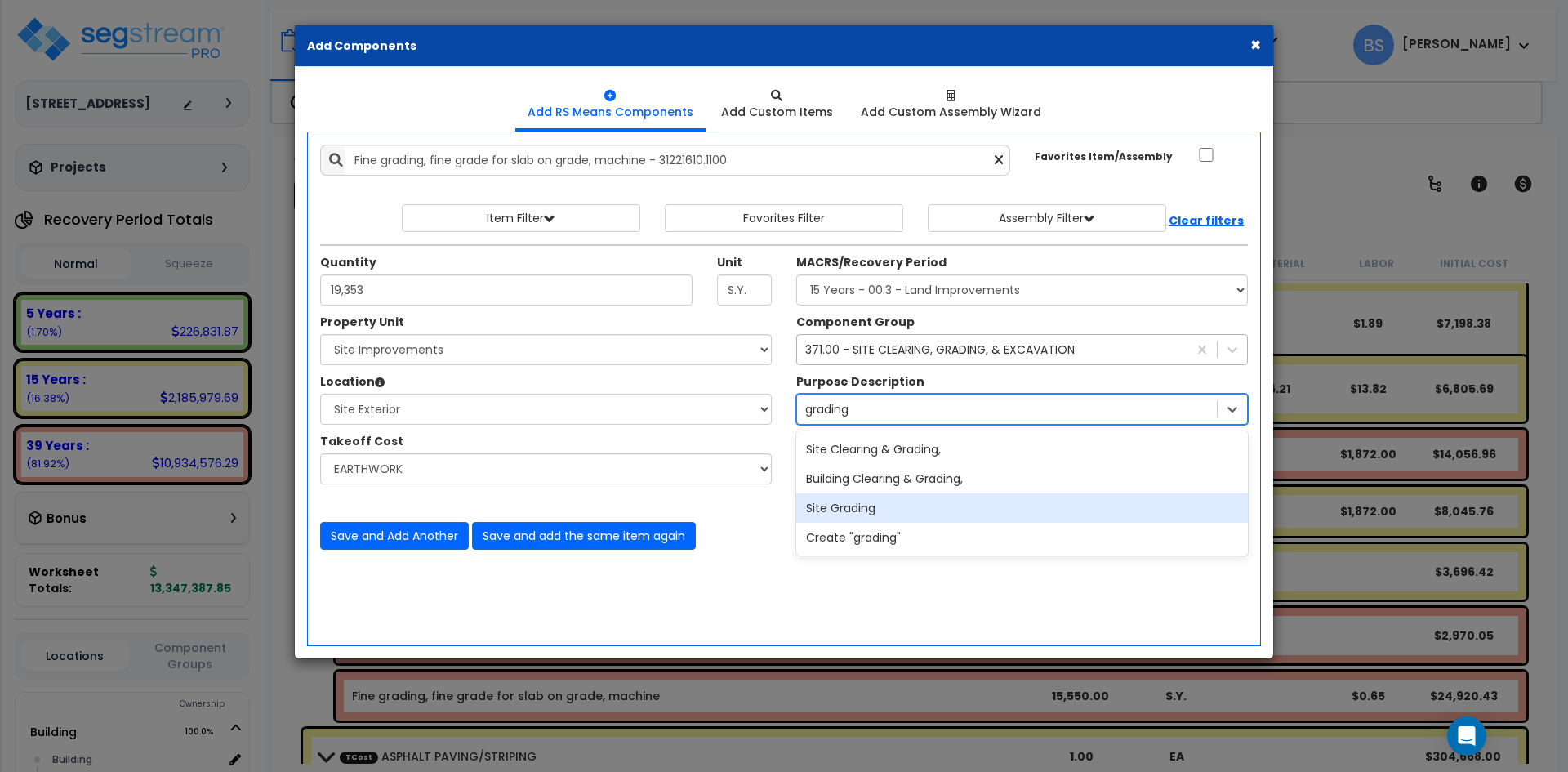
click at [851, 506] on div "Site Grading" at bounding box center [1022, 508] width 452 height 29
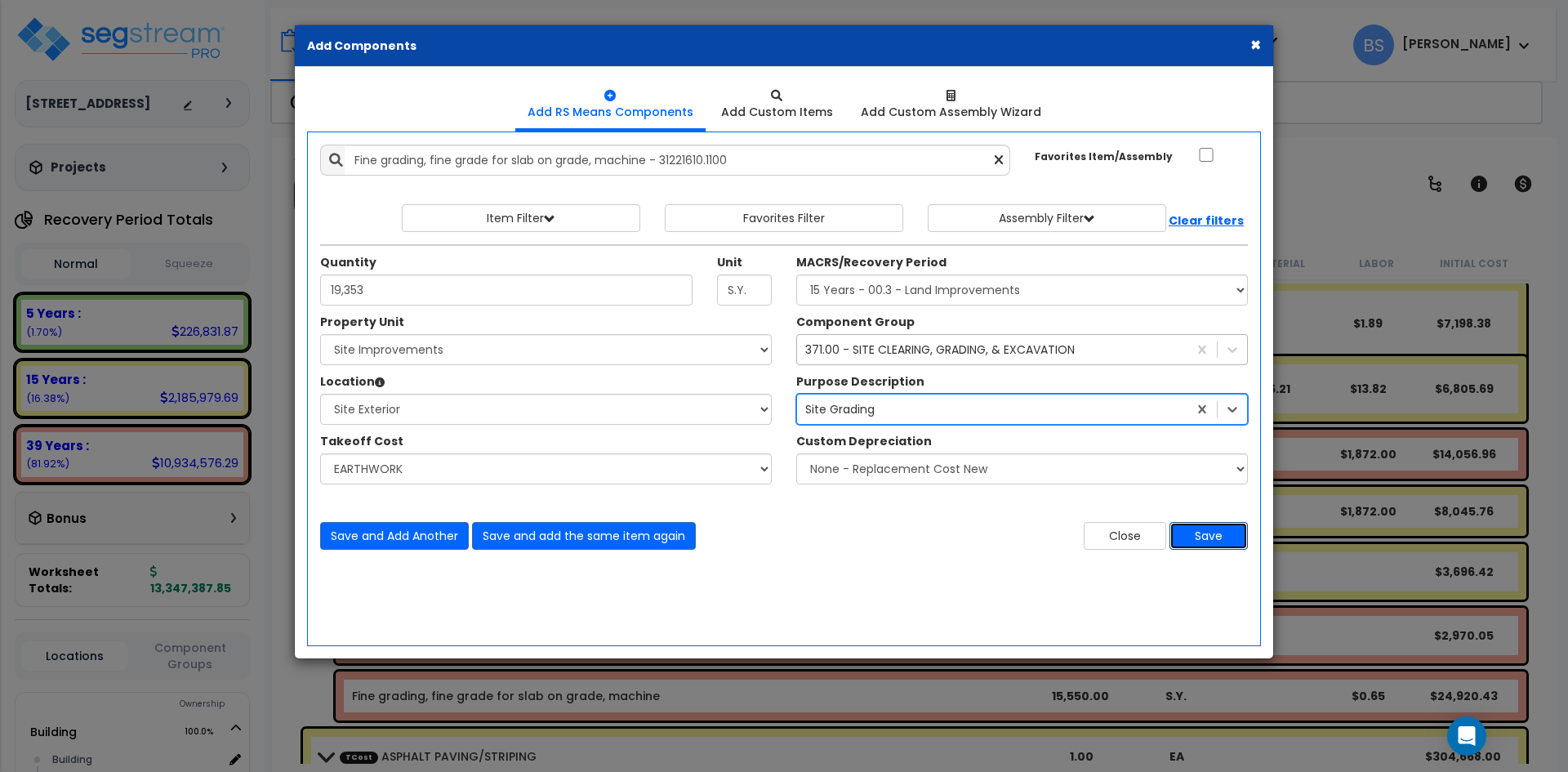
click at [1201, 535] on button "Save" at bounding box center [1209, 536] width 79 height 28
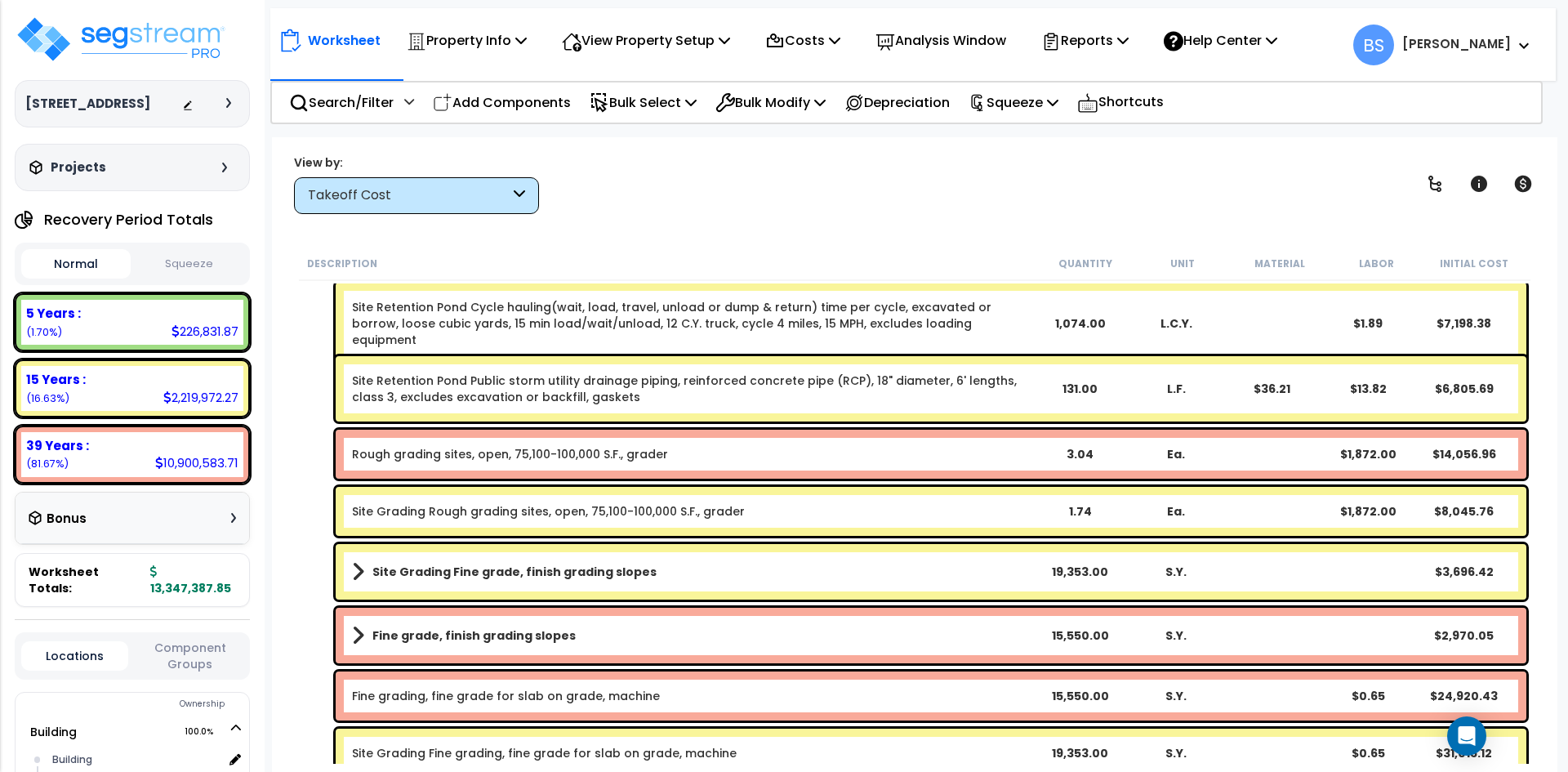
scroll to position [2628, 0]
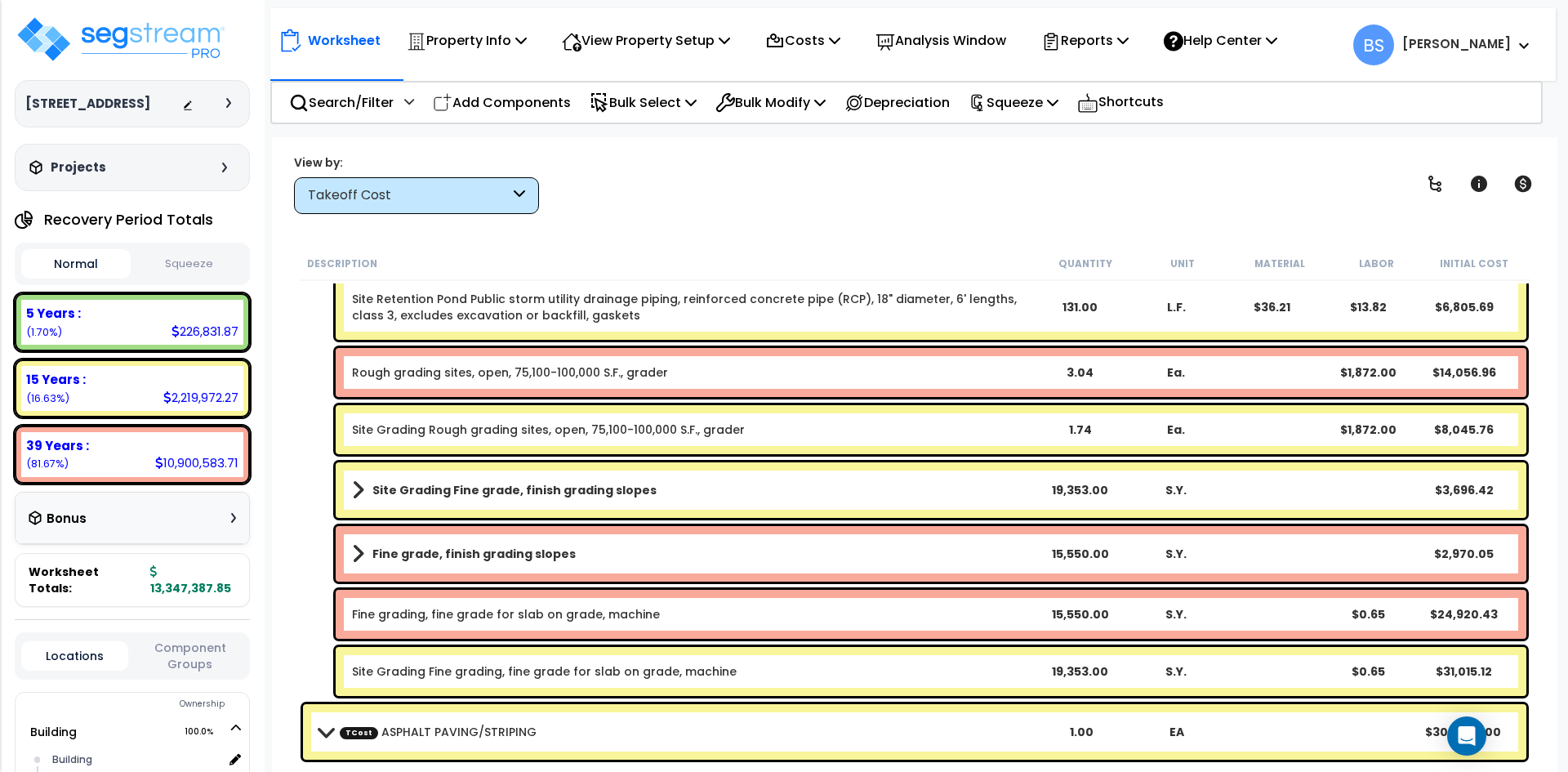
click at [567, 557] on link "Fine grade, finish grading slopes" at bounding box center [691, 554] width 679 height 23
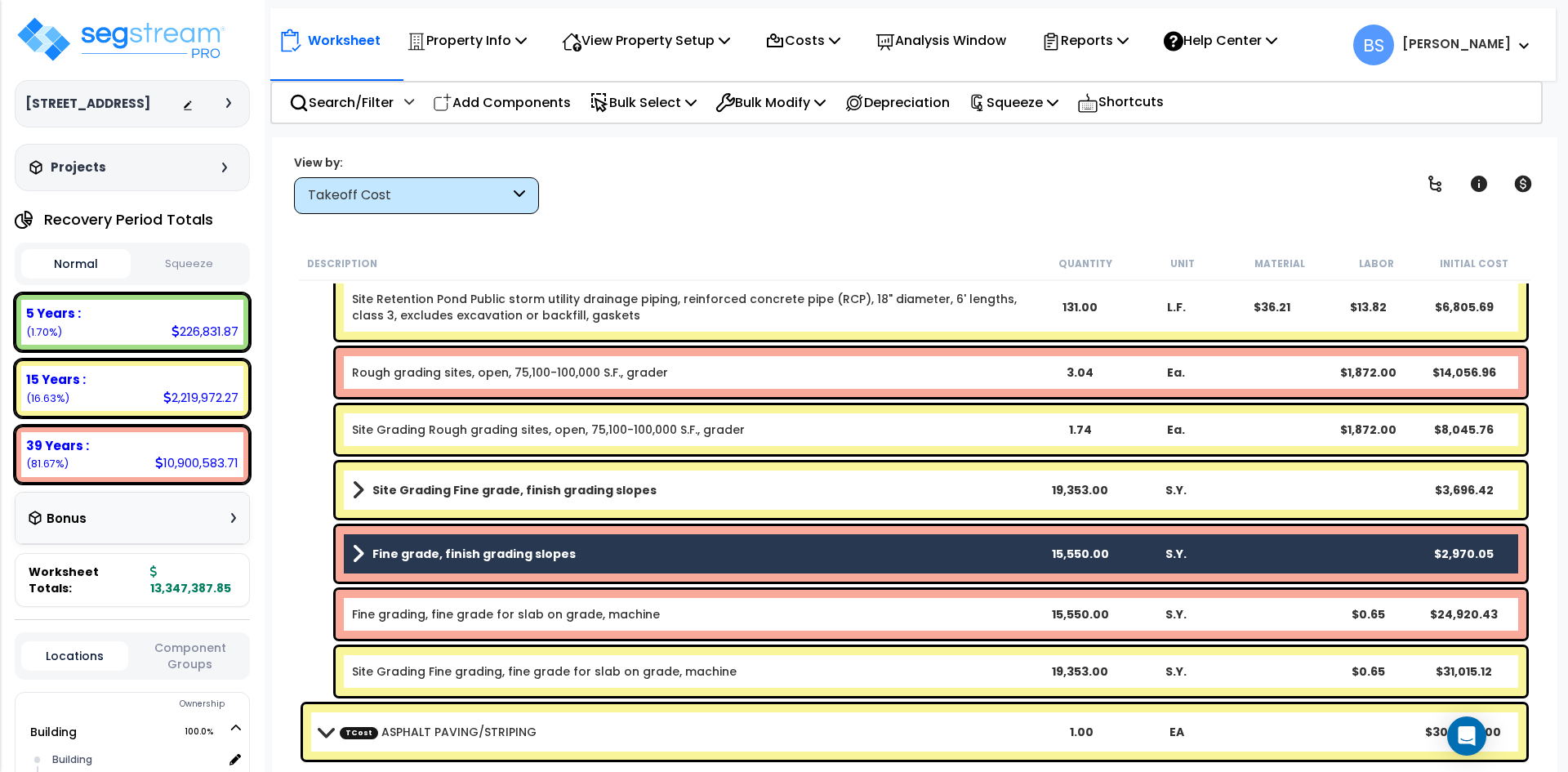
click at [558, 486] on b "Site Grading Fine grade, finish grading slopes" at bounding box center [514, 490] width 284 height 16
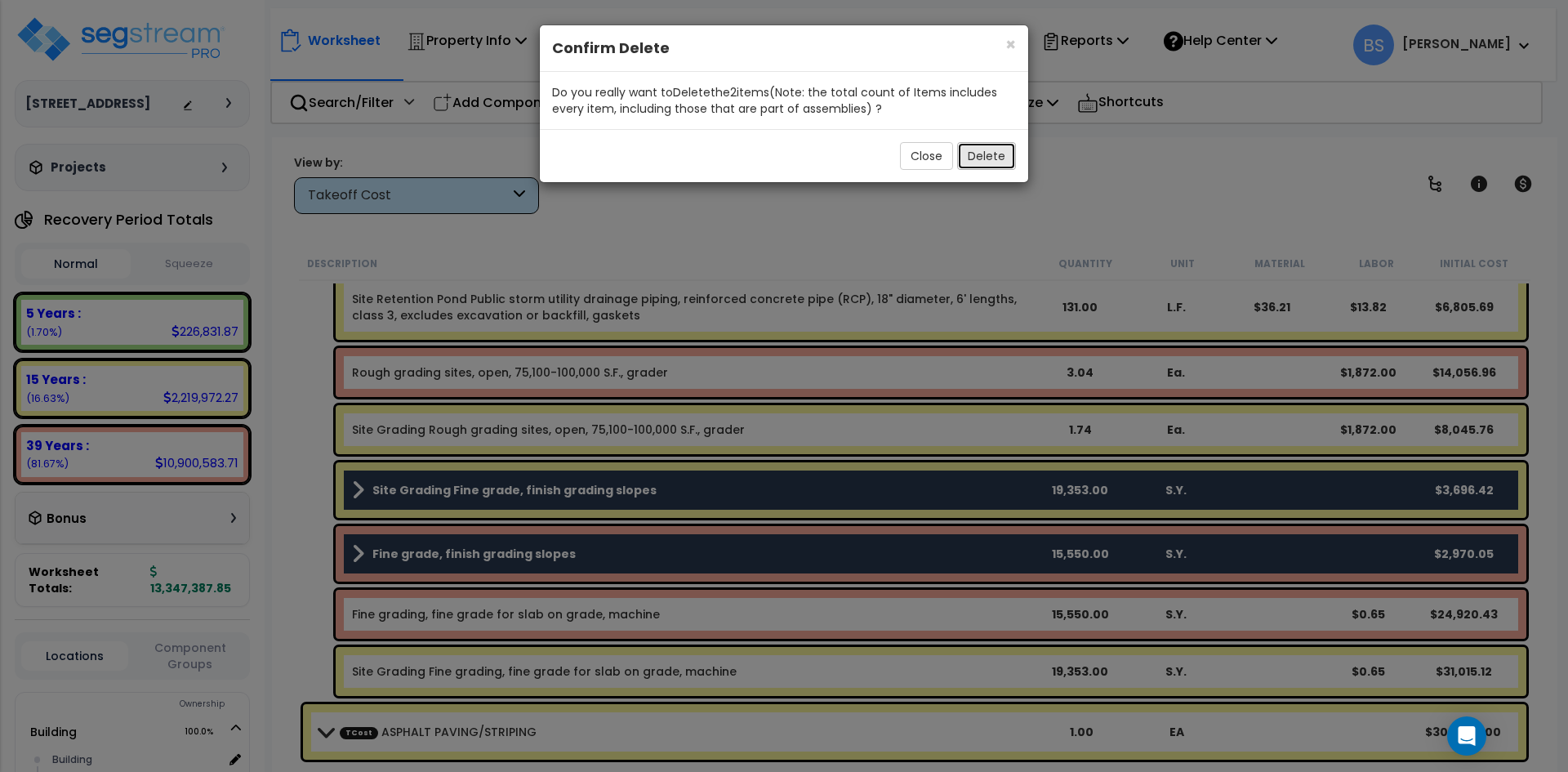
click at [988, 162] on button "Delete" at bounding box center [986, 156] width 59 height 28
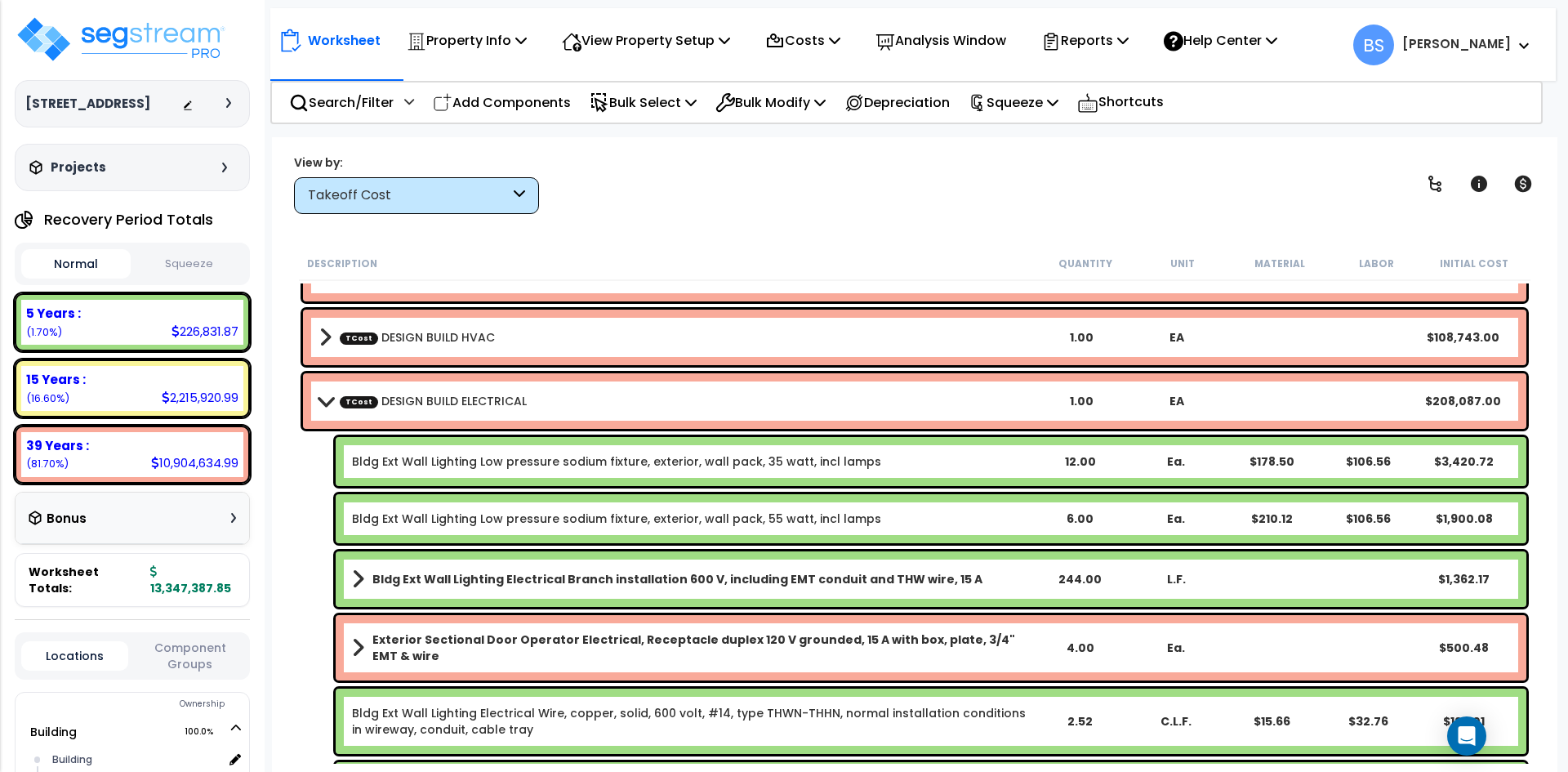
scroll to position [832, 0]
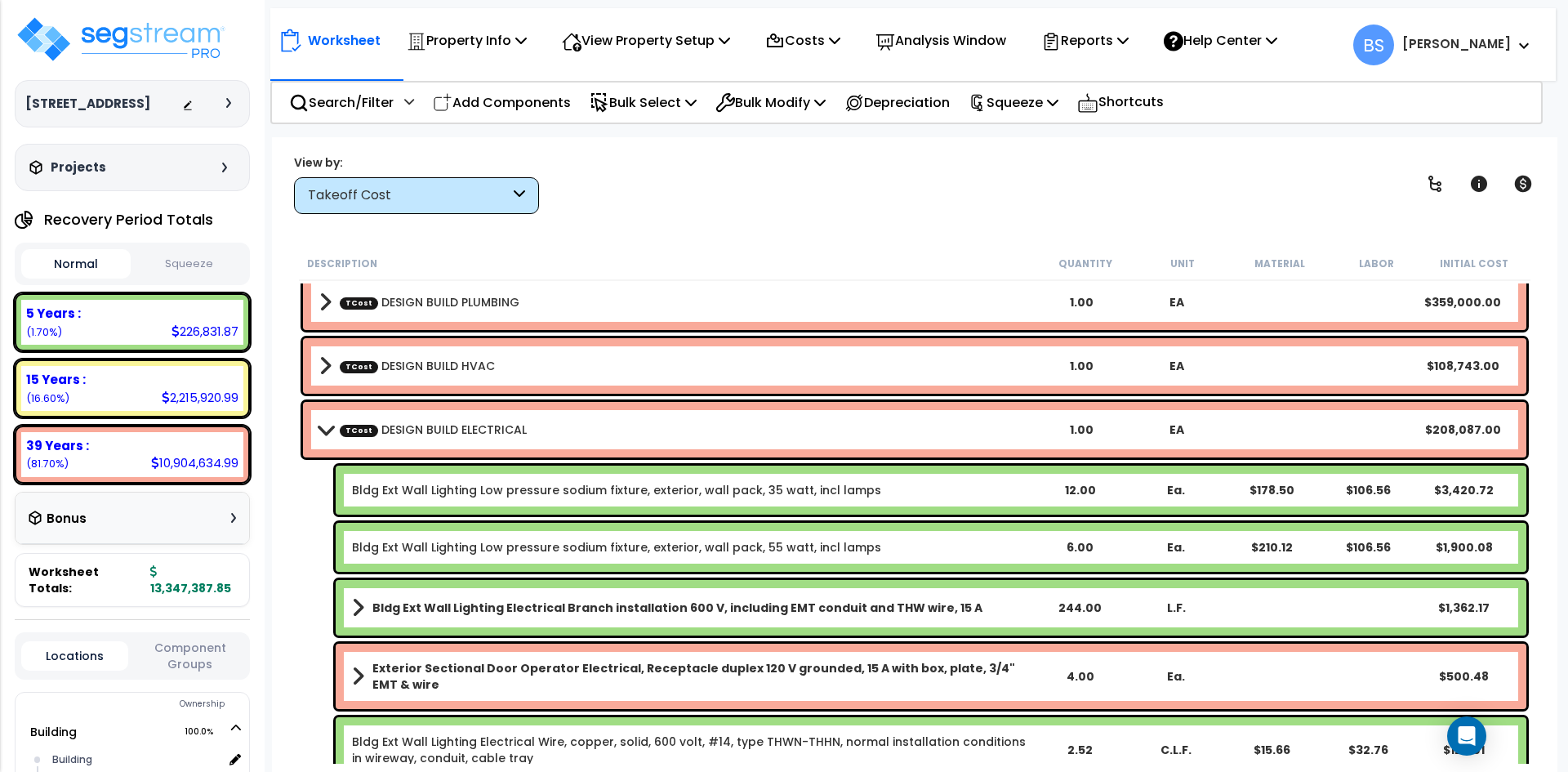
click at [465, 429] on link "TCost DESIGN BUILD ELECTRICAL" at bounding box center [433, 429] width 187 height 16
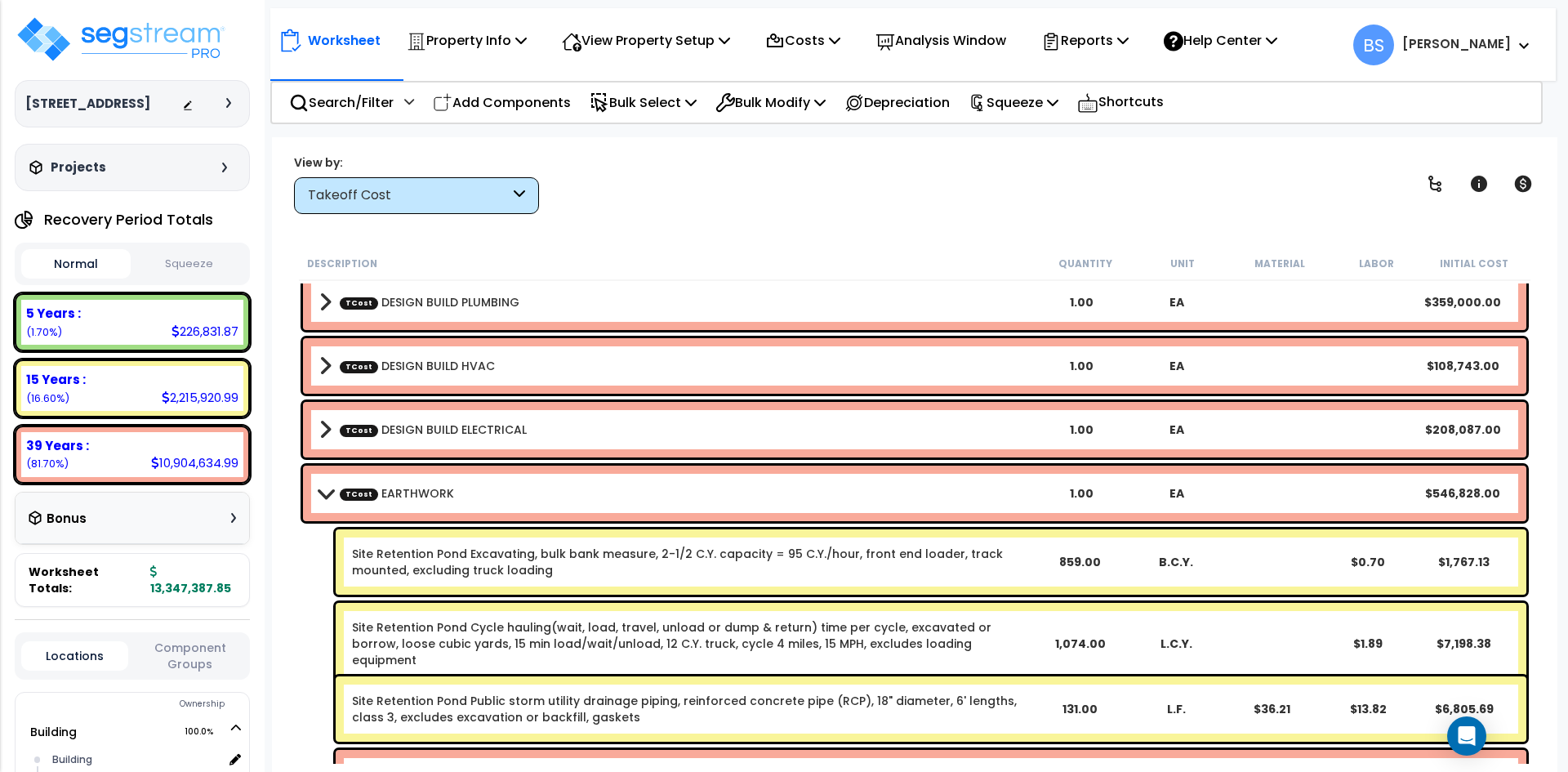
click at [420, 505] on div "TCost EARTHWORK 1.00 EA $546,828.00" at bounding box center [914, 493] width 1224 height 56
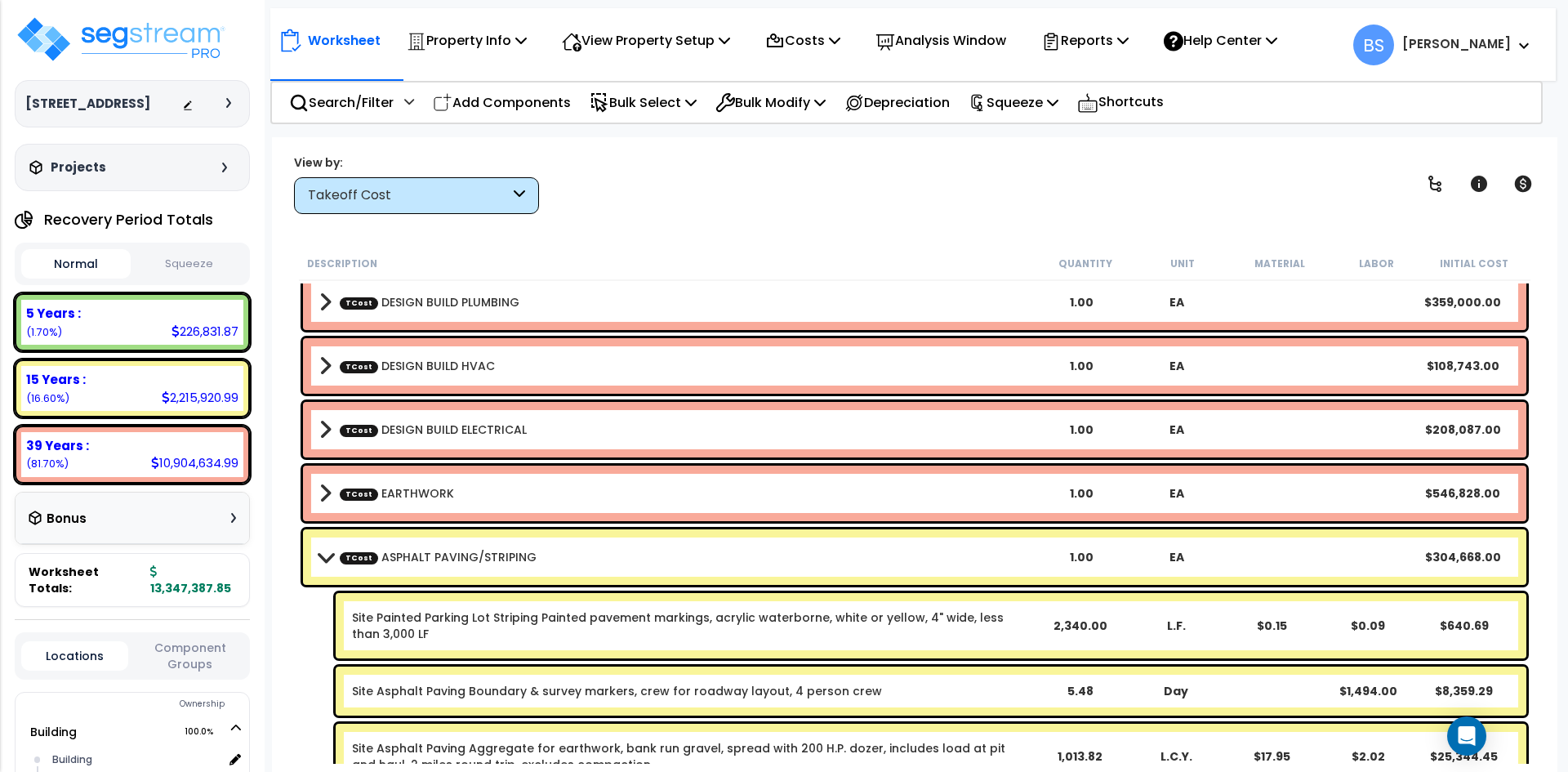
click at [411, 555] on link "TCost ASPHALT PAVING/STRIPING" at bounding box center [438, 557] width 197 height 16
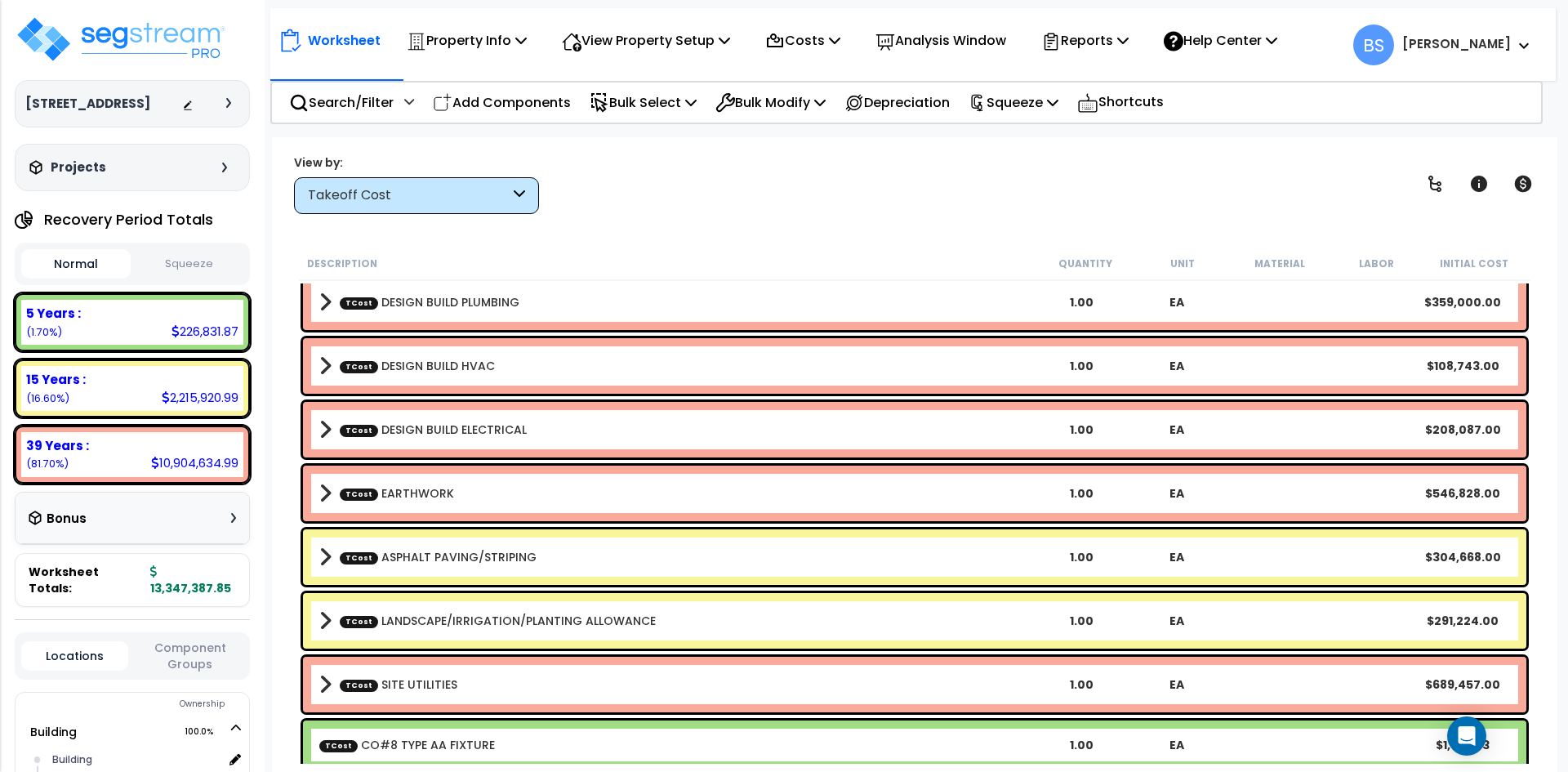
scroll to position [587, 0]
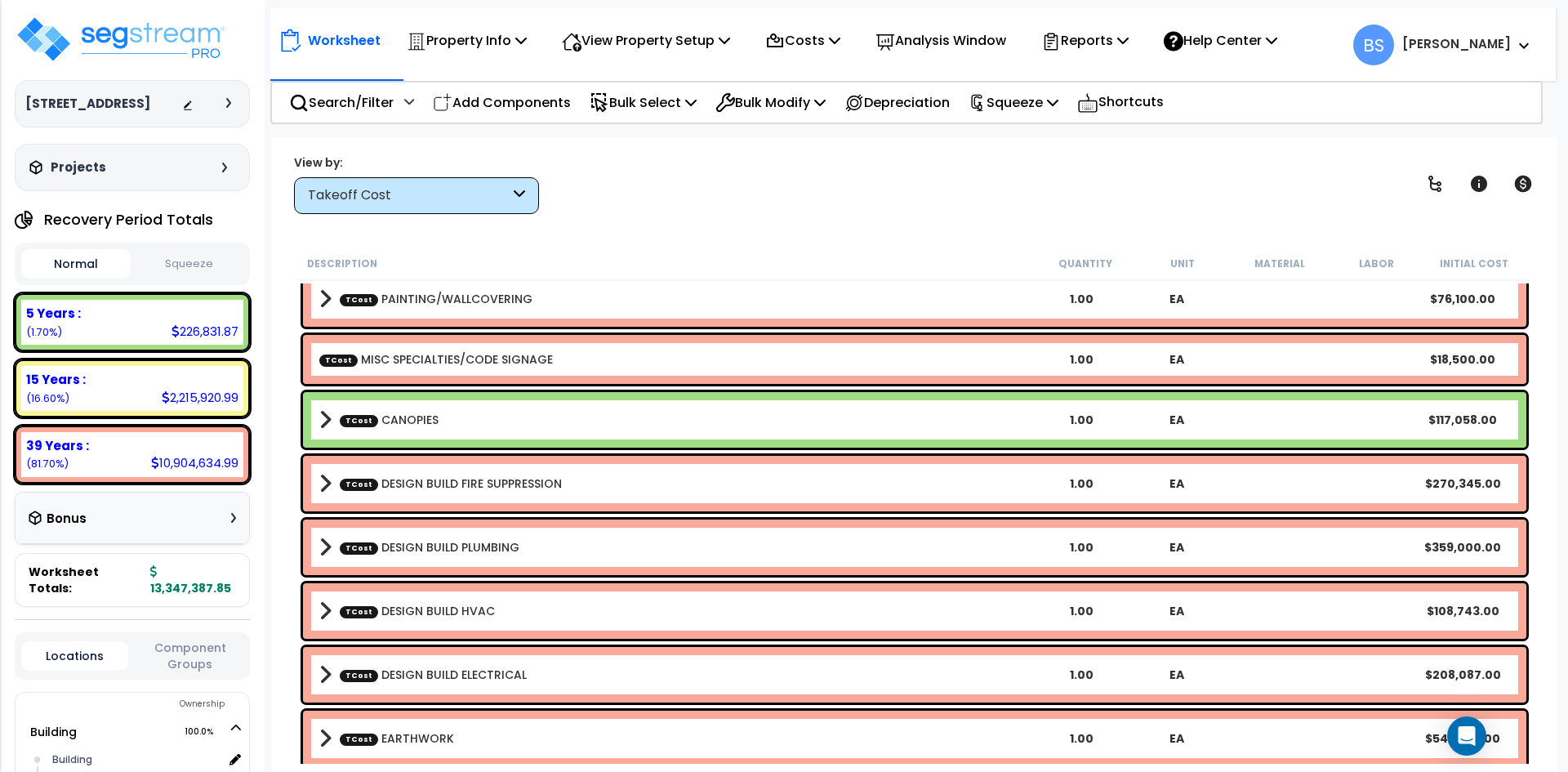
click at [500, 542] on link "TCost DESIGN BUILD PLUMBING" at bounding box center [429, 547] width 180 height 16
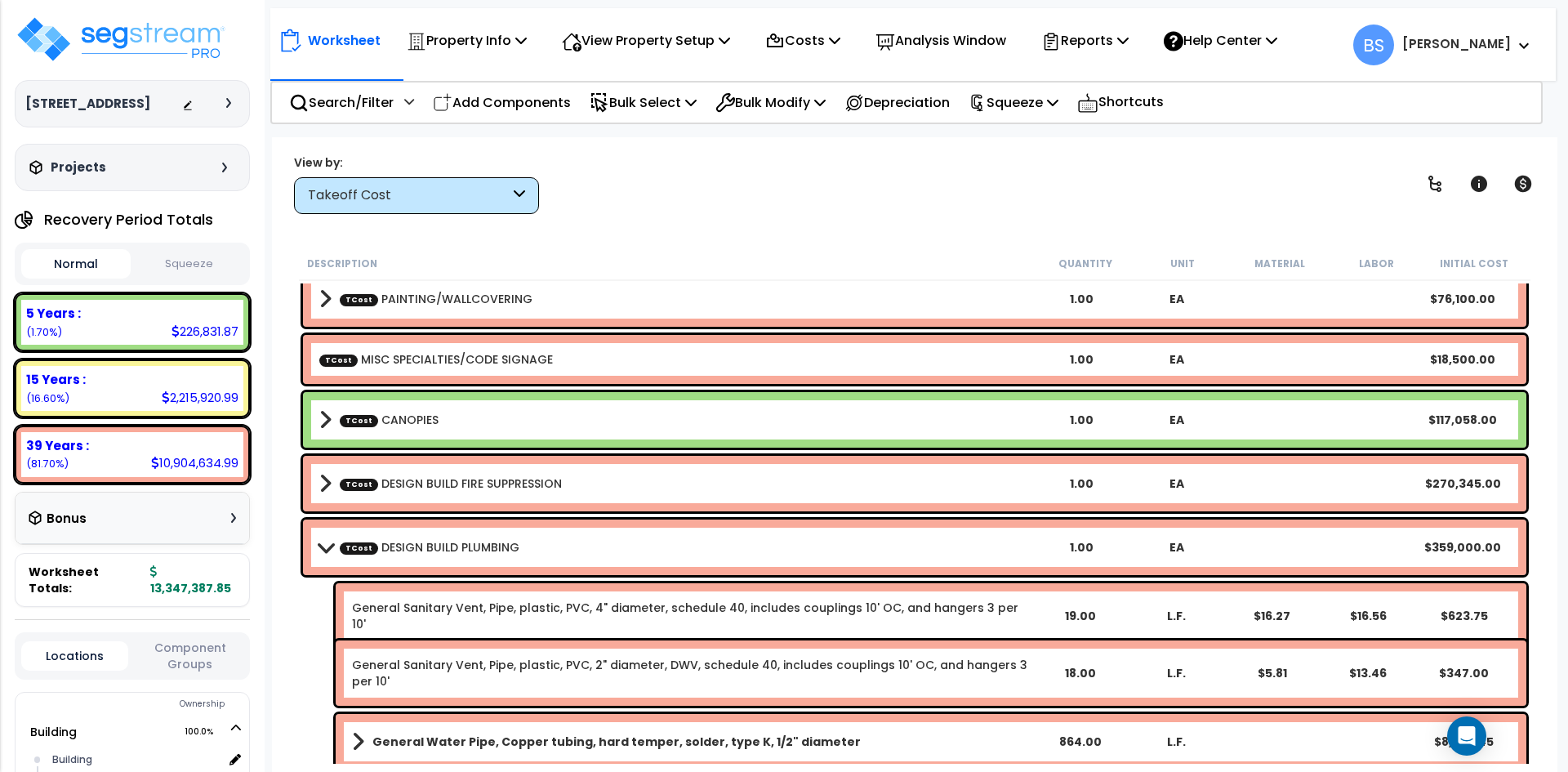
click at [495, 478] on link "TCost DESIGN BUILD FIRE SUPPRESSION" at bounding box center [451, 483] width 222 height 16
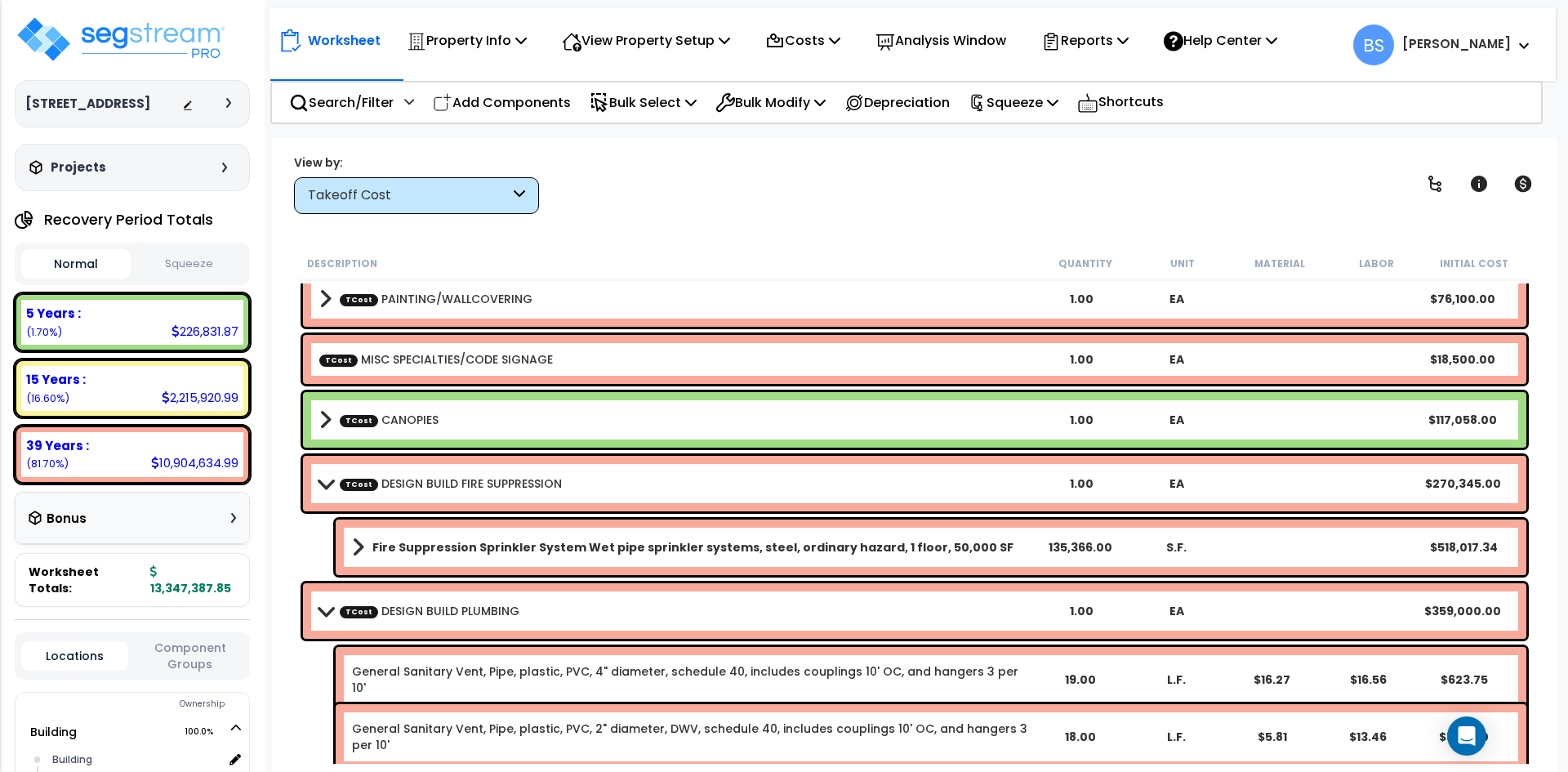
click at [488, 487] on link "TCost DESIGN BUILD FIRE SUPPRESSION" at bounding box center [451, 483] width 222 height 16
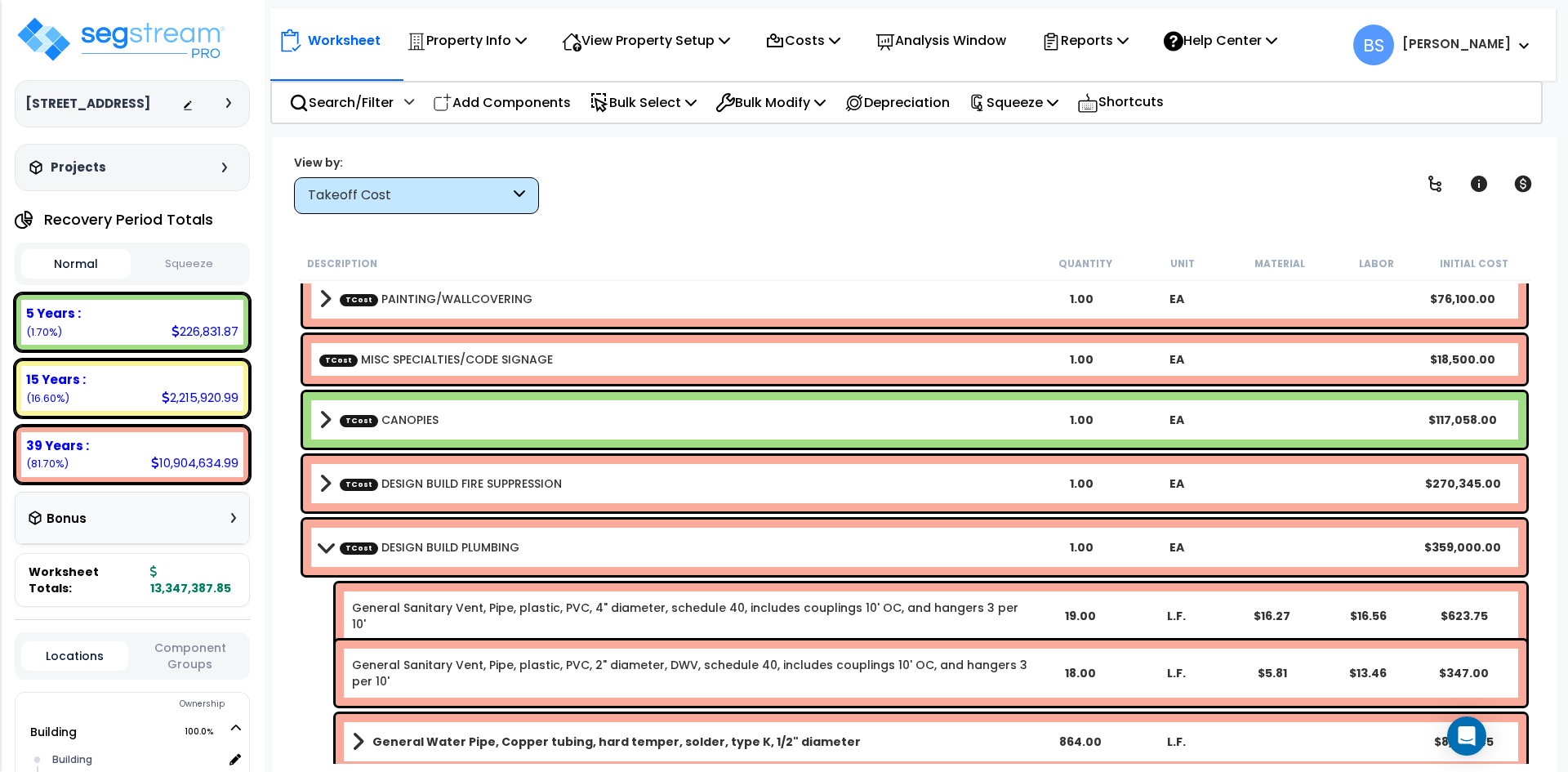
click at [418, 543] on link "TCost DESIGN BUILD PLUMBING" at bounding box center [429, 547] width 180 height 16
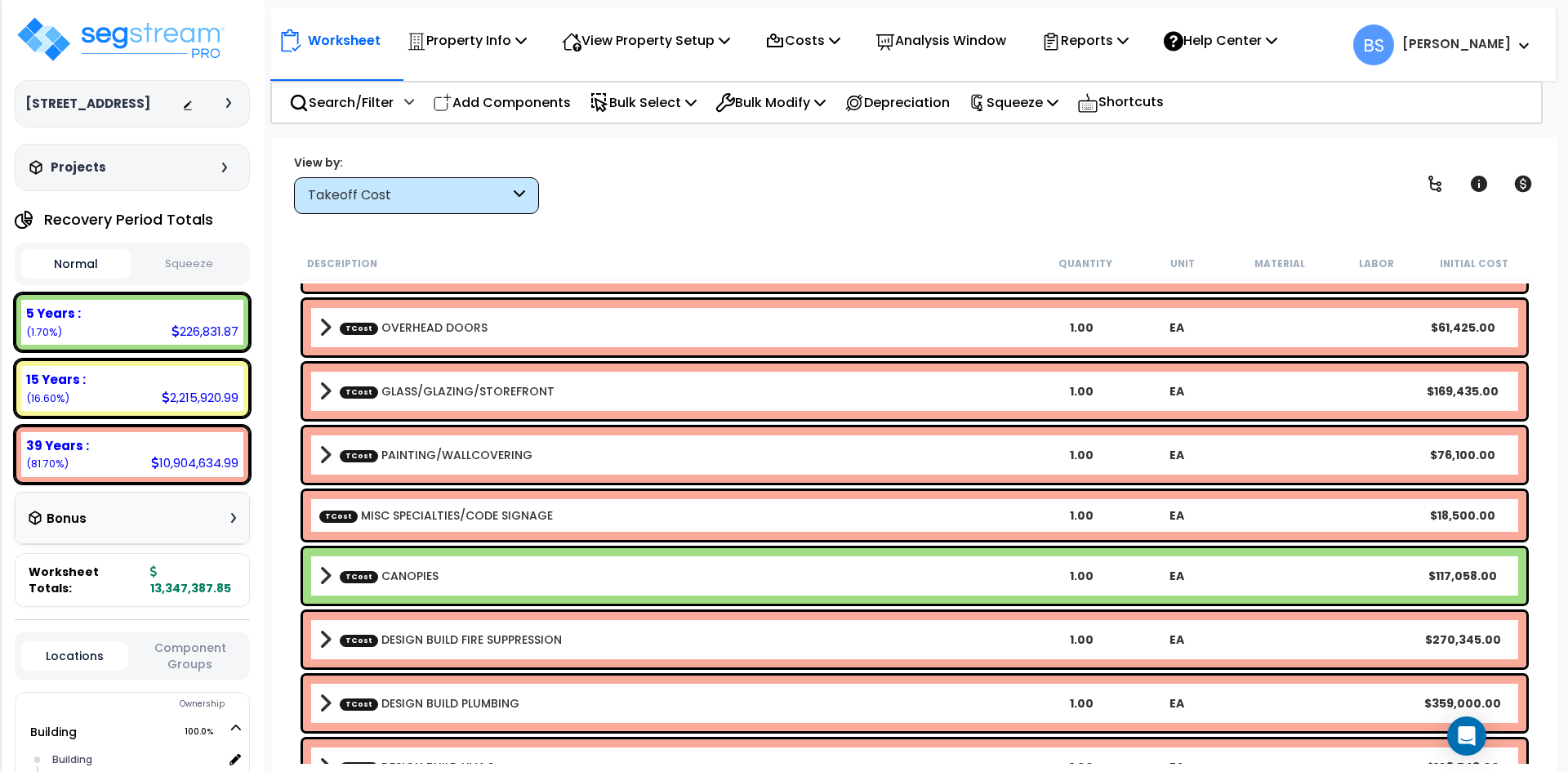
scroll to position [424, 0]
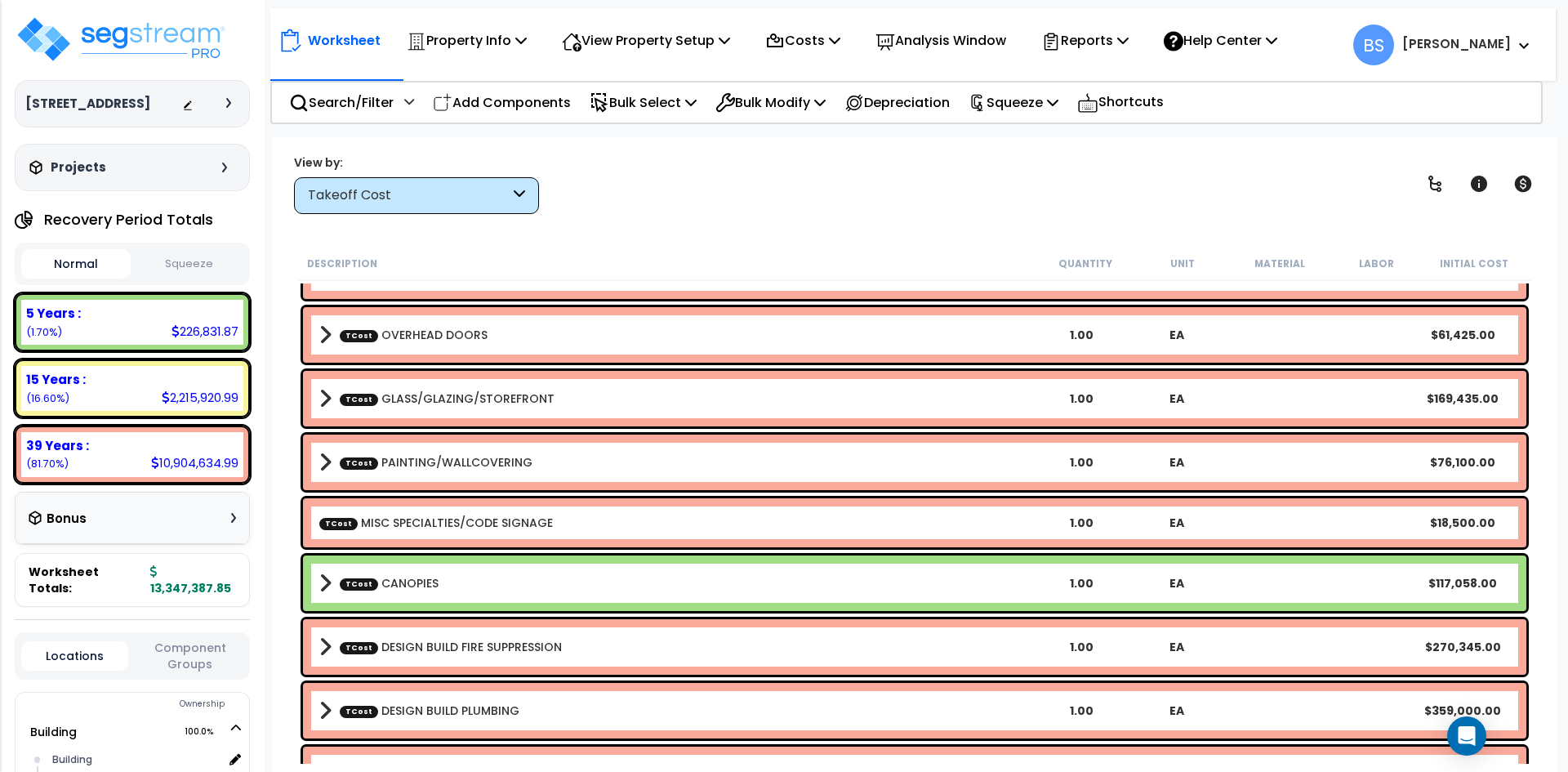
click at [459, 528] on link "TCost MISC SPECIALTIES/CODE SIGNAGE" at bounding box center [436, 523] width 234 height 16
click at [483, 102] on p "Add Components" at bounding box center [501, 102] width 138 height 22
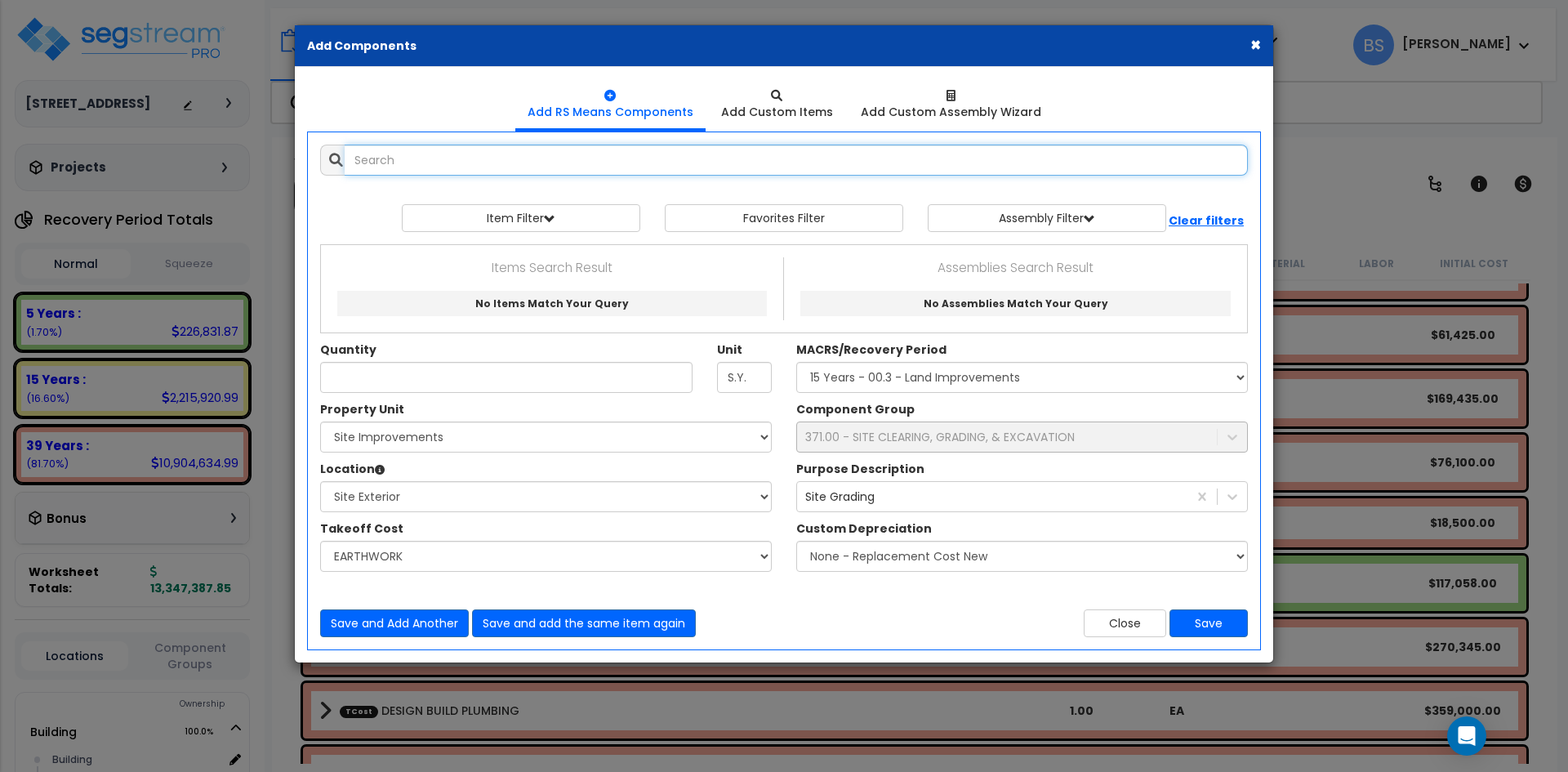
click at [497, 163] on input "text" at bounding box center [796, 160] width 903 height 31
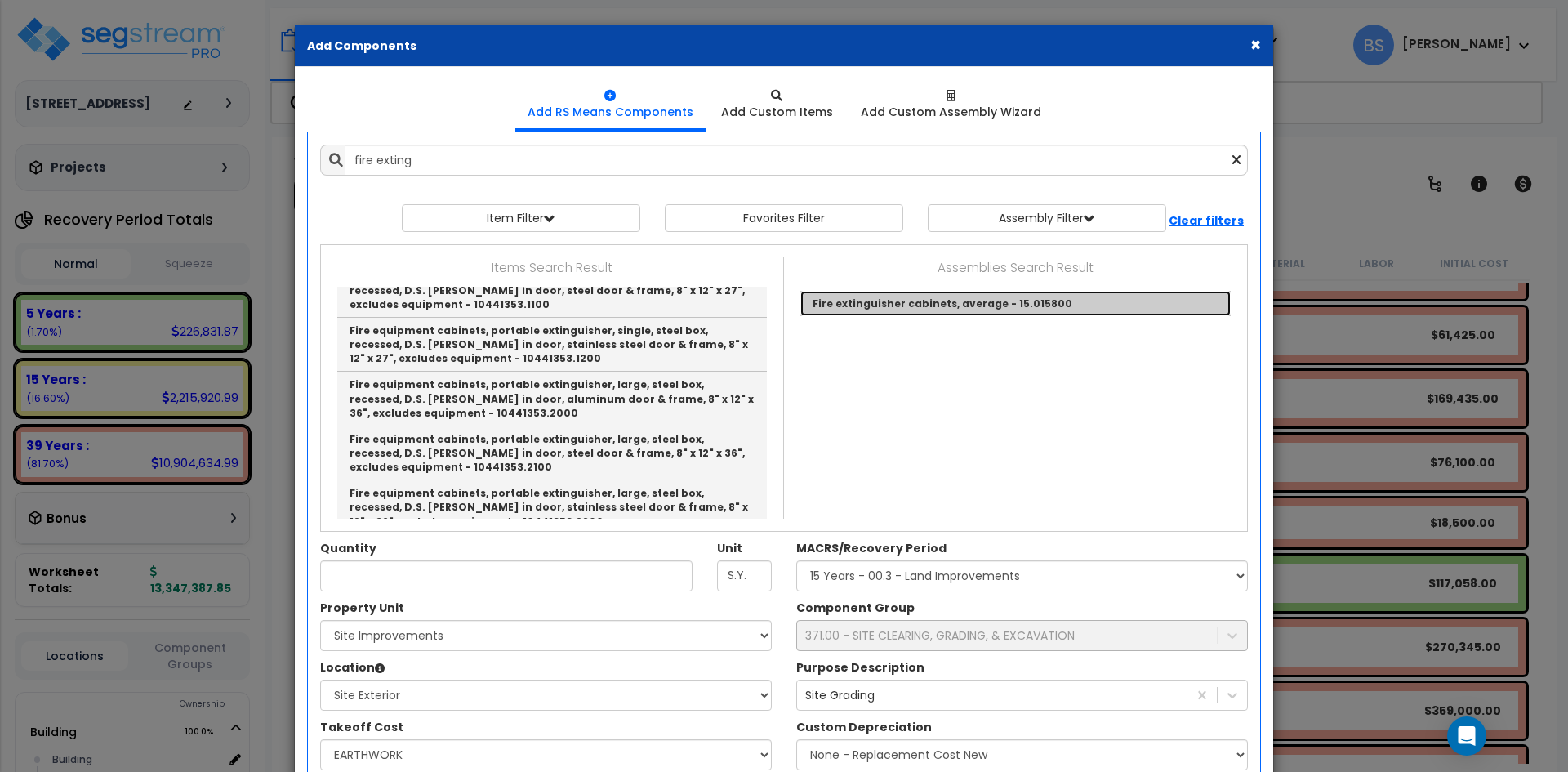
click at [946, 303] on link "Fire extinguisher cabinets, average - 15.015800" at bounding box center [1015, 303] width 430 height 25
type input "Fire extinguisher cabinets, average - 15.015800"
type input "Ea."
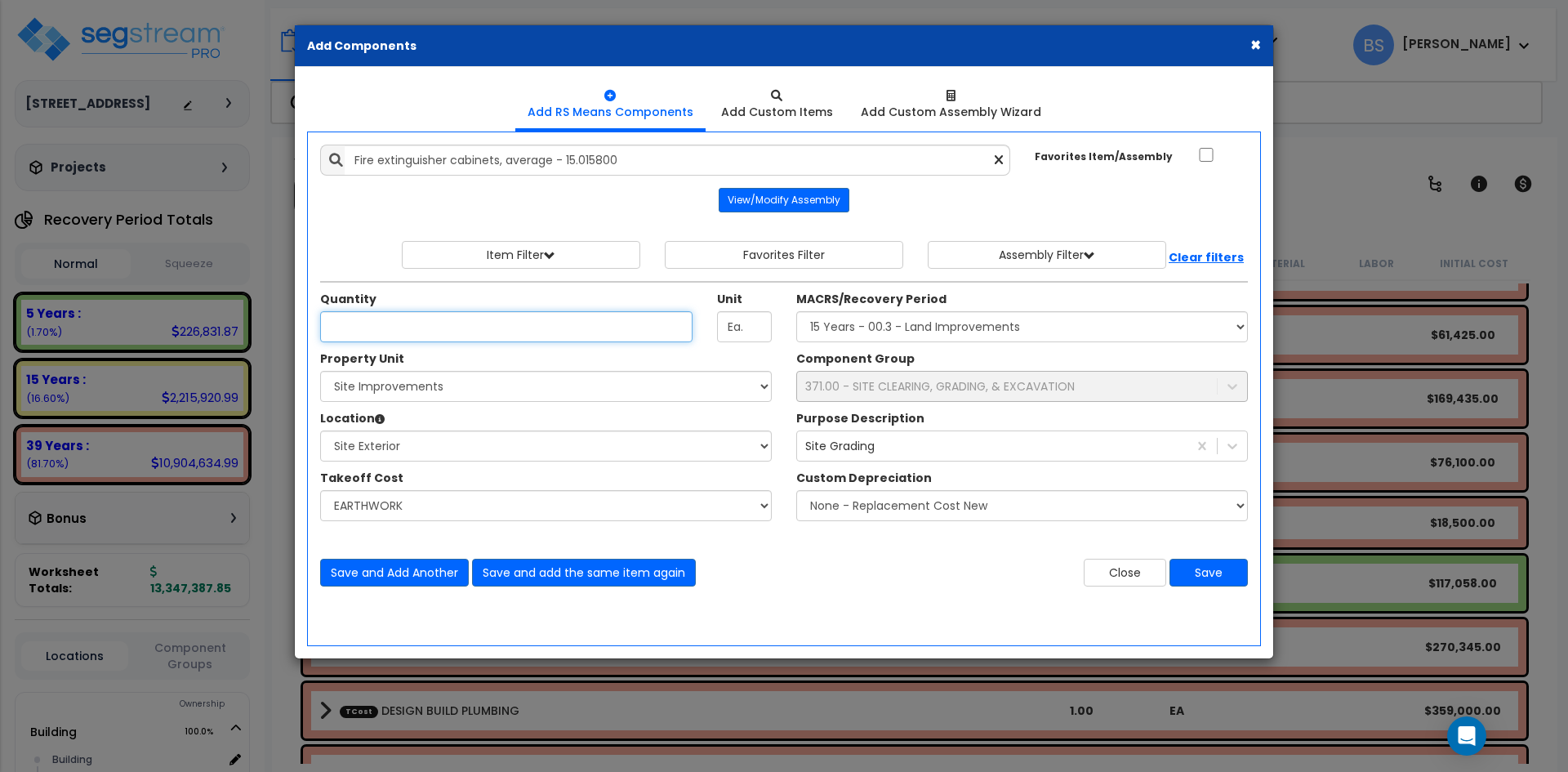
click at [550, 329] on input "Unit Quantity" at bounding box center [505, 326] width 372 height 31
type input "12"
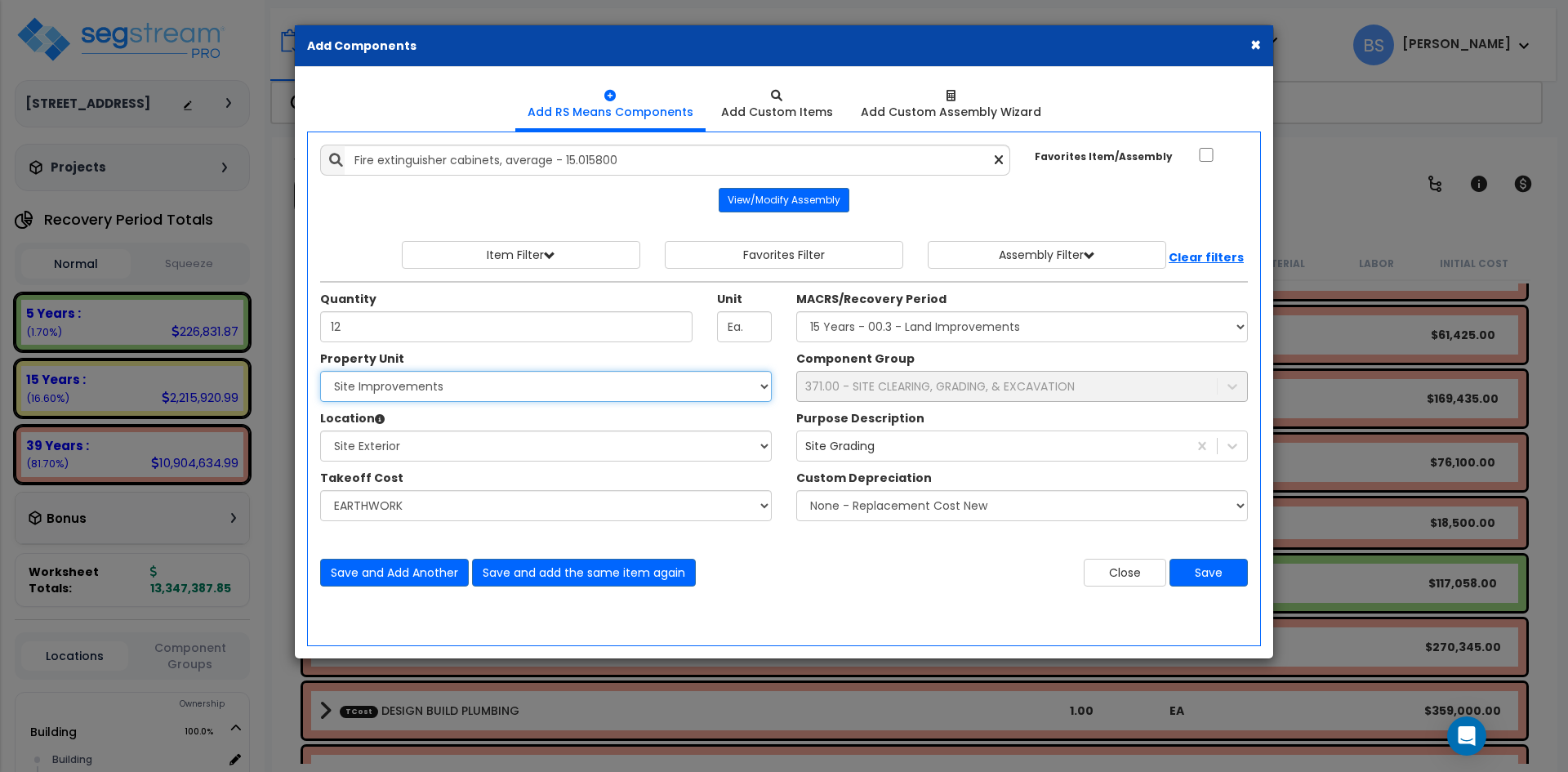
click at [421, 390] on select "Select Building Site Improvements" at bounding box center [546, 386] width 452 height 31
select select "167382"
click at [320, 370] on select "Select Building Site Improvements" at bounding box center [546, 386] width 452 height 31
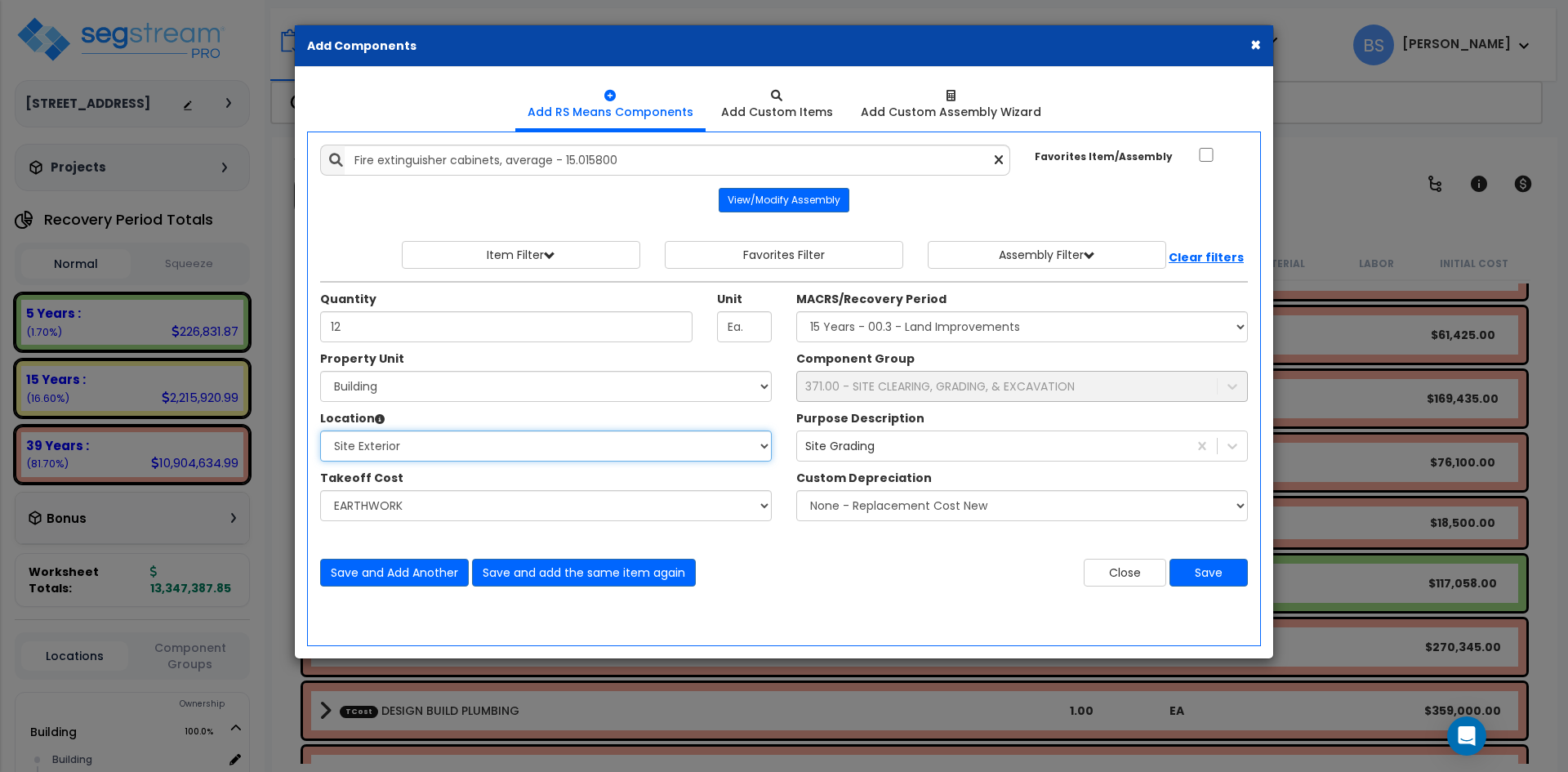
click at [378, 456] on select "Select Location Building Building Interior Common Areas Site Exterior Add Addit…" at bounding box center [546, 446] width 452 height 31
select select "461"
click at [320, 430] on select "Select Location Building Building Interior Common Areas Site Exterior Add Addit…" at bounding box center [546, 446] width 452 height 31
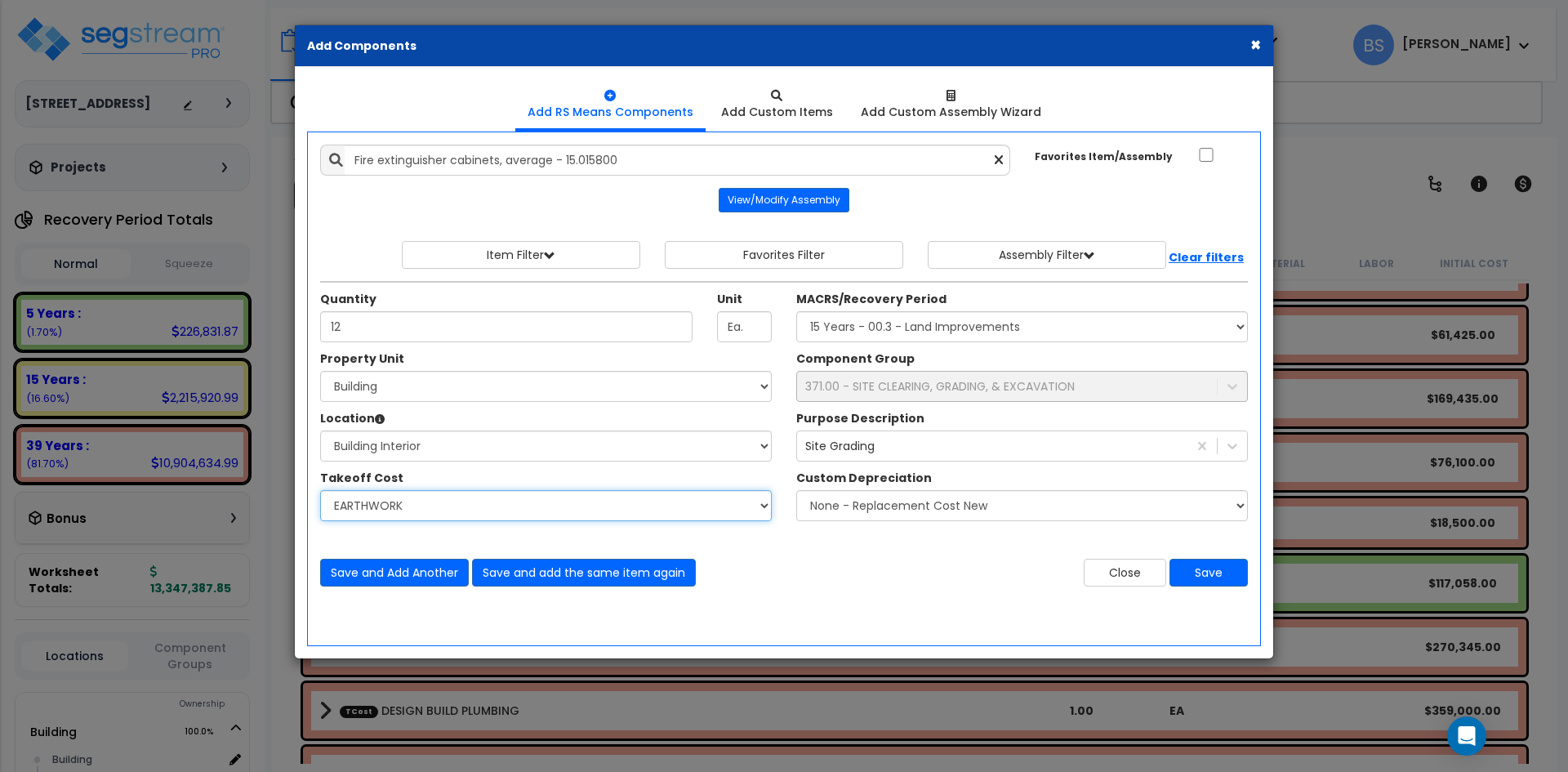
click at [378, 502] on select "Select BUILDING & SITE CONCRETE TRASH ENCLOSURE CMU STRUCTURAL & MlSC STEEL JOI…" at bounding box center [546, 505] width 452 height 31
select select "42516579"
click at [320, 490] on select "Select BUILDING & SITE CONCRETE TRASH ENCLOSURE CMU STRUCTURAL & MlSC STEEL JOI…" at bounding box center [546, 505] width 452 height 31
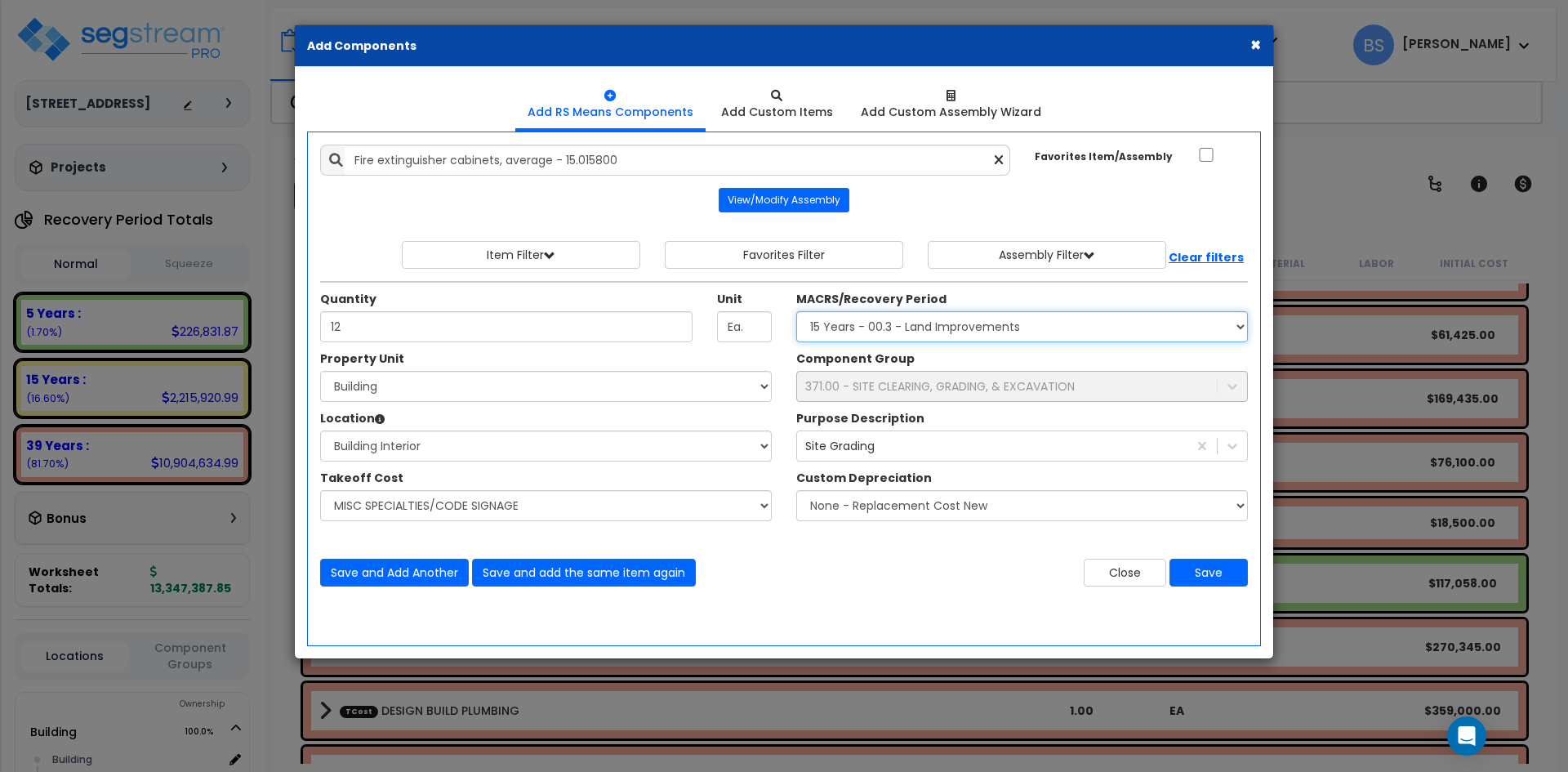
click at [940, 331] on select "Select MACRS/Recovery Period 5 Years - 57.0 - Distributive Trades & Services 5 …" at bounding box center [1022, 326] width 452 height 31
select select "3669"
click at [796, 311] on select "Select MACRS/Recovery Period 5 Years - 57.0 - Distributive Trades & Services 5 …" at bounding box center [1022, 326] width 452 height 31
click at [881, 389] on div "371.00 - SITE CLEARING, GRADING, & EXCAVATION" at bounding box center [939, 386] width 269 height 16
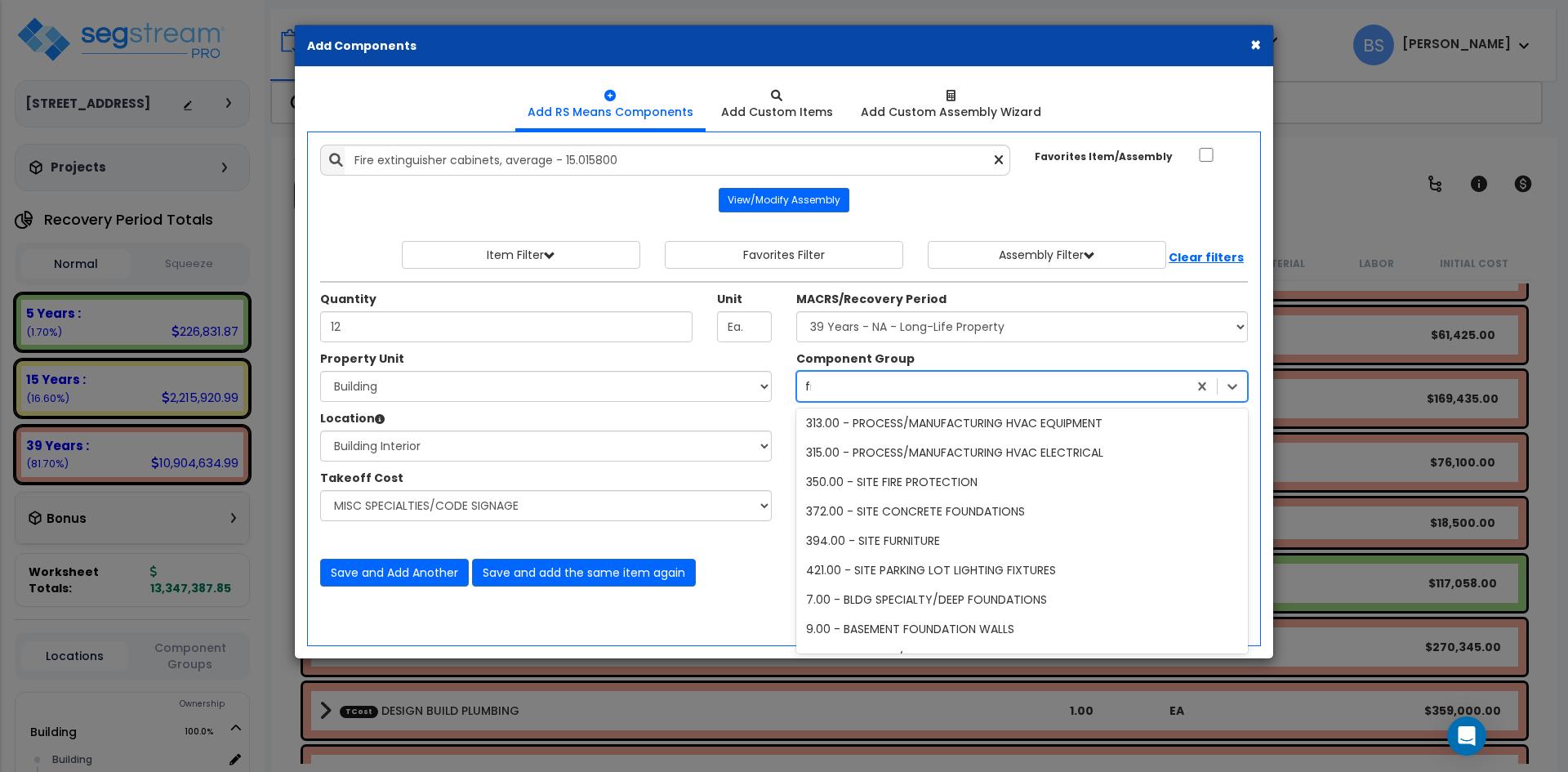
scroll to position [62, 0]
type input "fire"
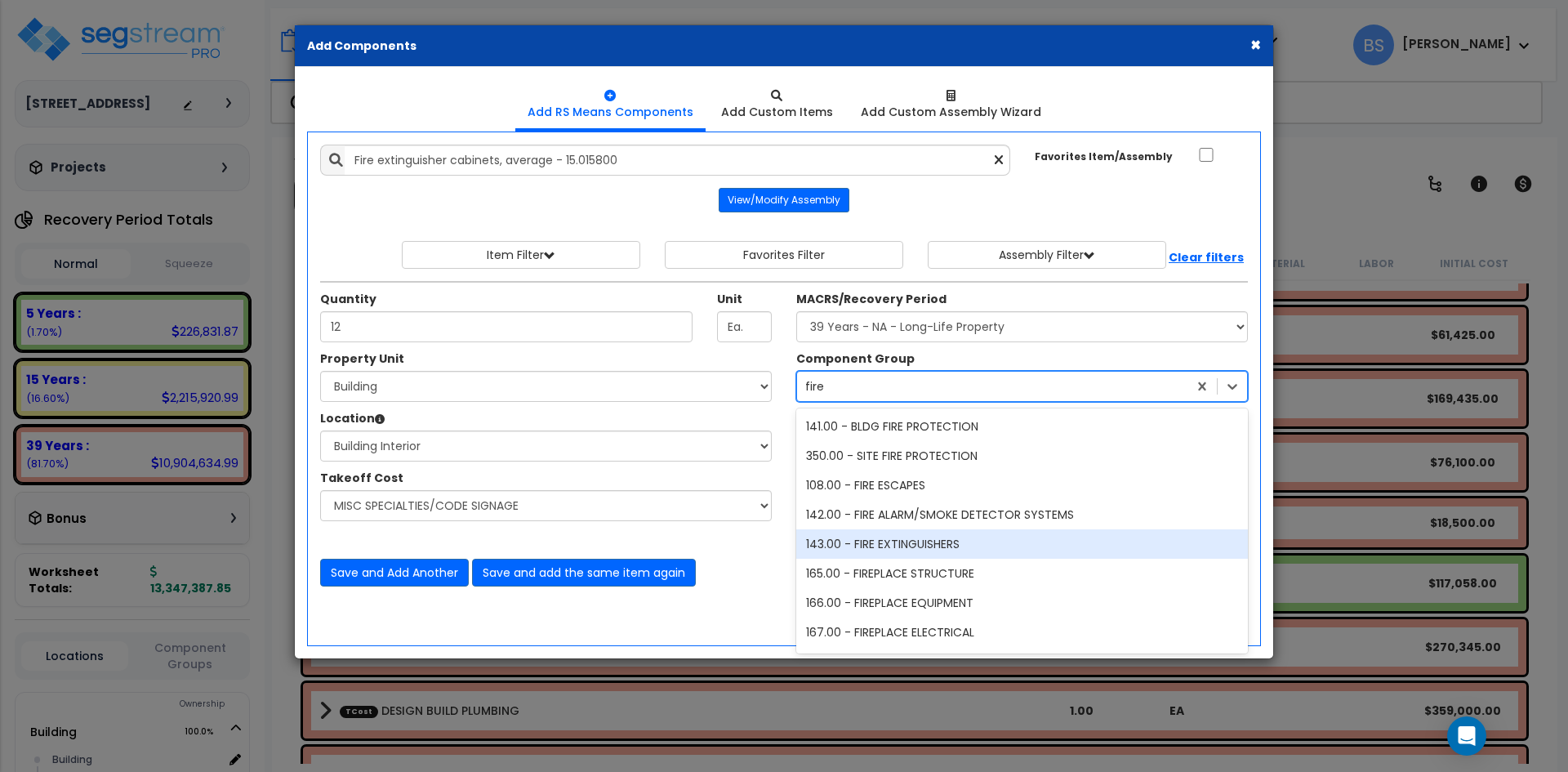
click at [888, 539] on div "143.00 - FIRE EXTINGUISHERS" at bounding box center [1022, 544] width 452 height 29
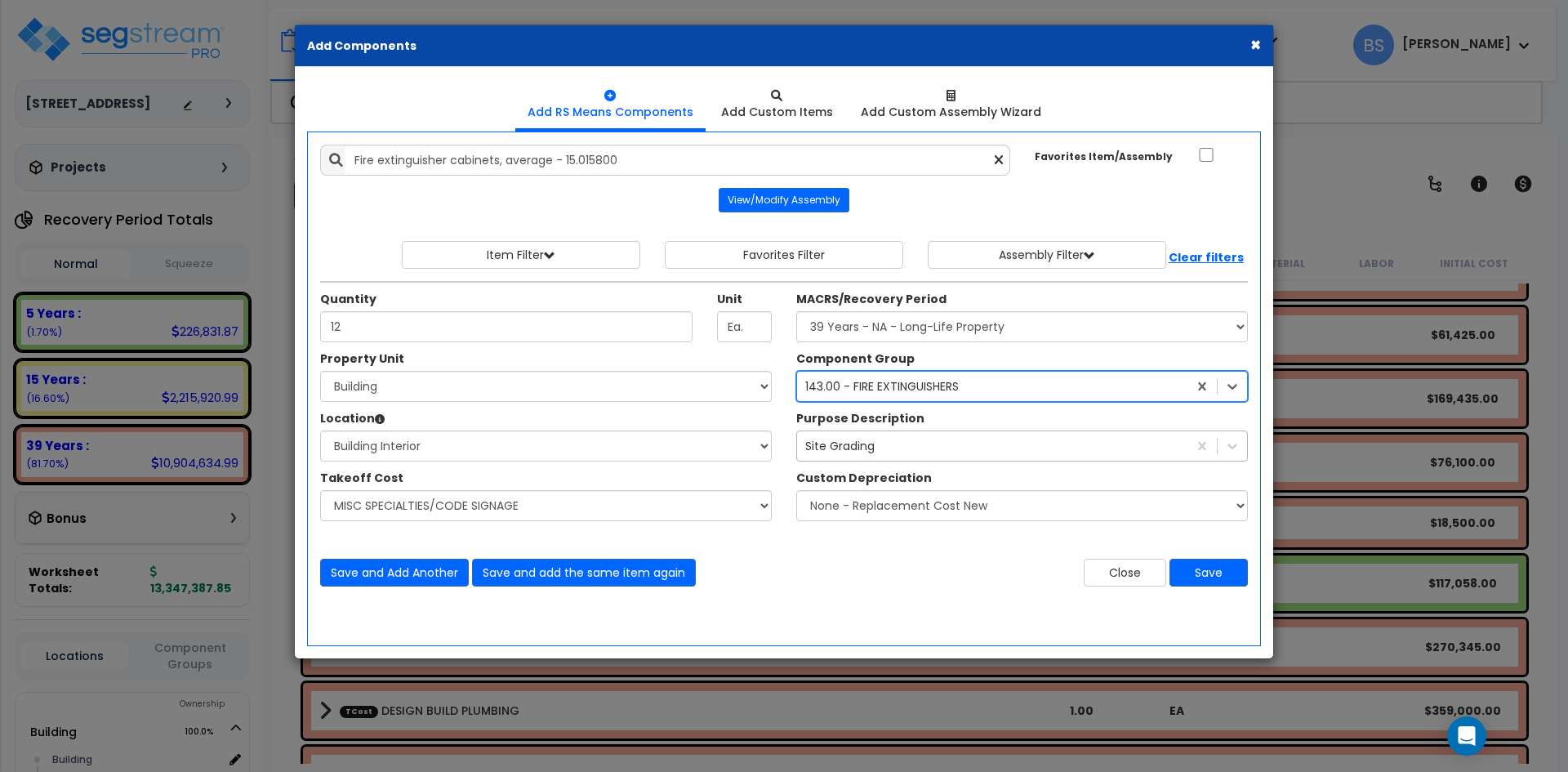
click at [882, 451] on div "Site Grading" at bounding box center [991, 446] width 390 height 26
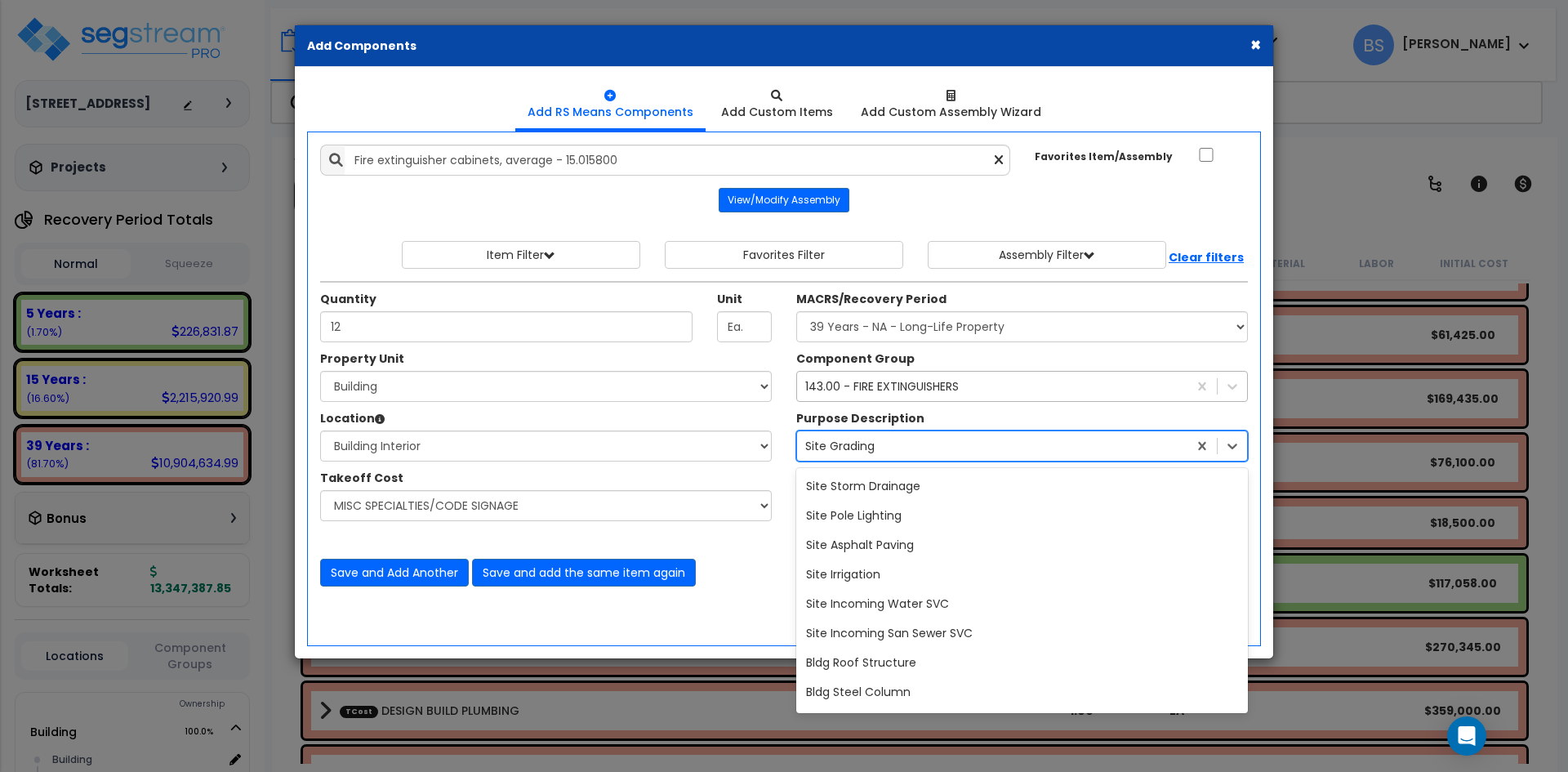
scroll to position [37305, 0]
type input "bldg"
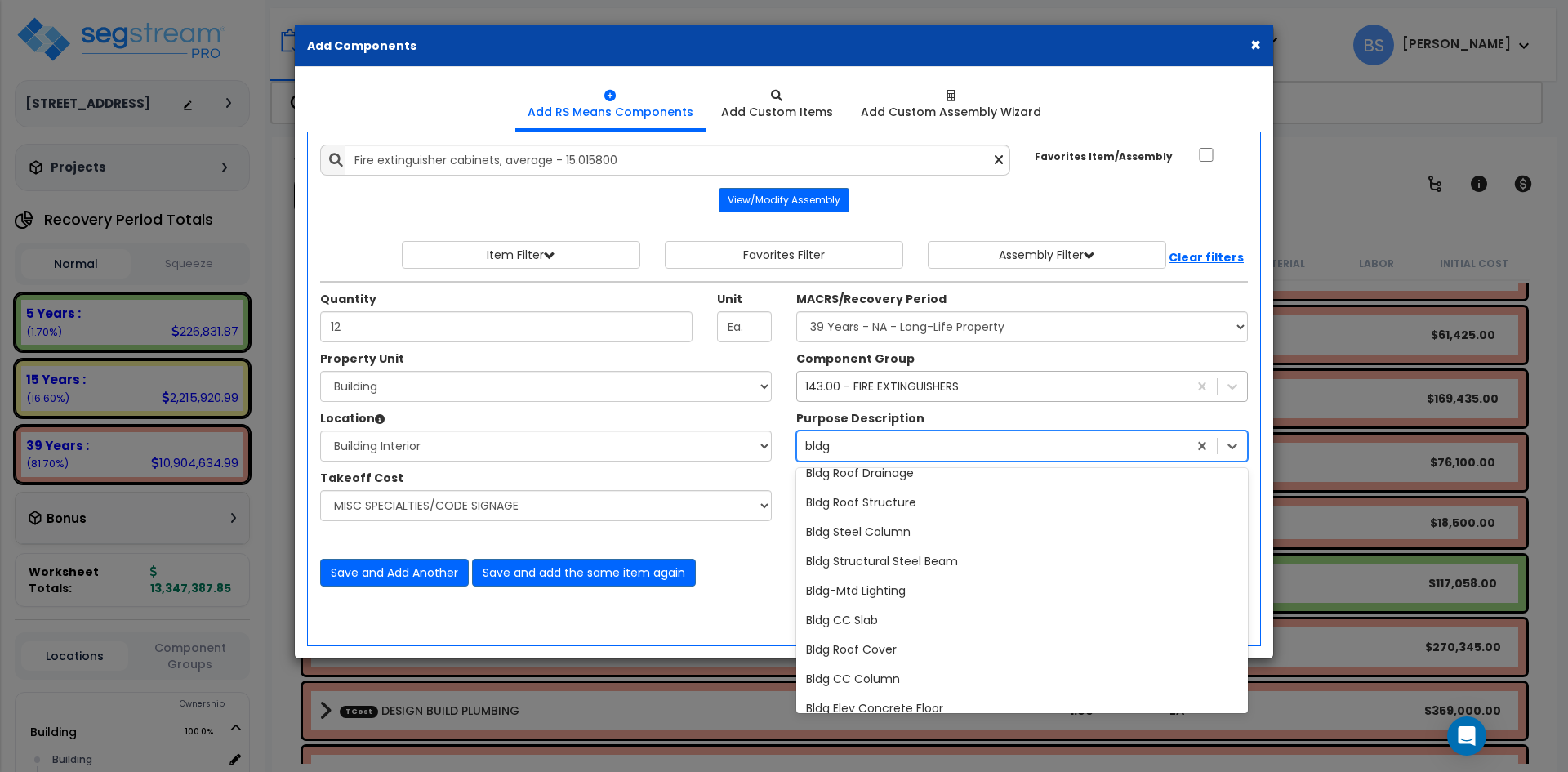
scroll to position [0, 0]
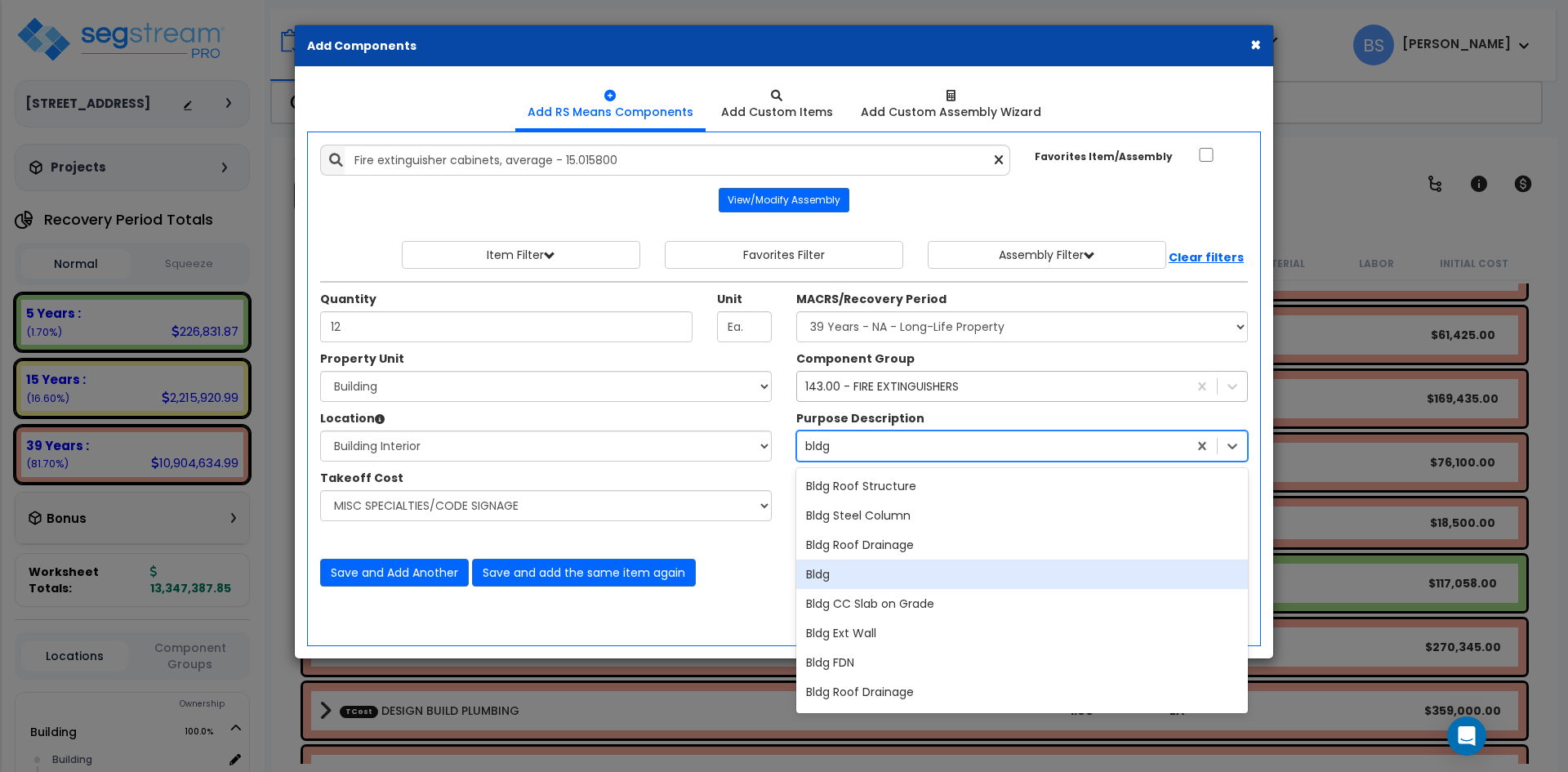
click at [841, 583] on div "Bldg" at bounding box center [1022, 574] width 452 height 29
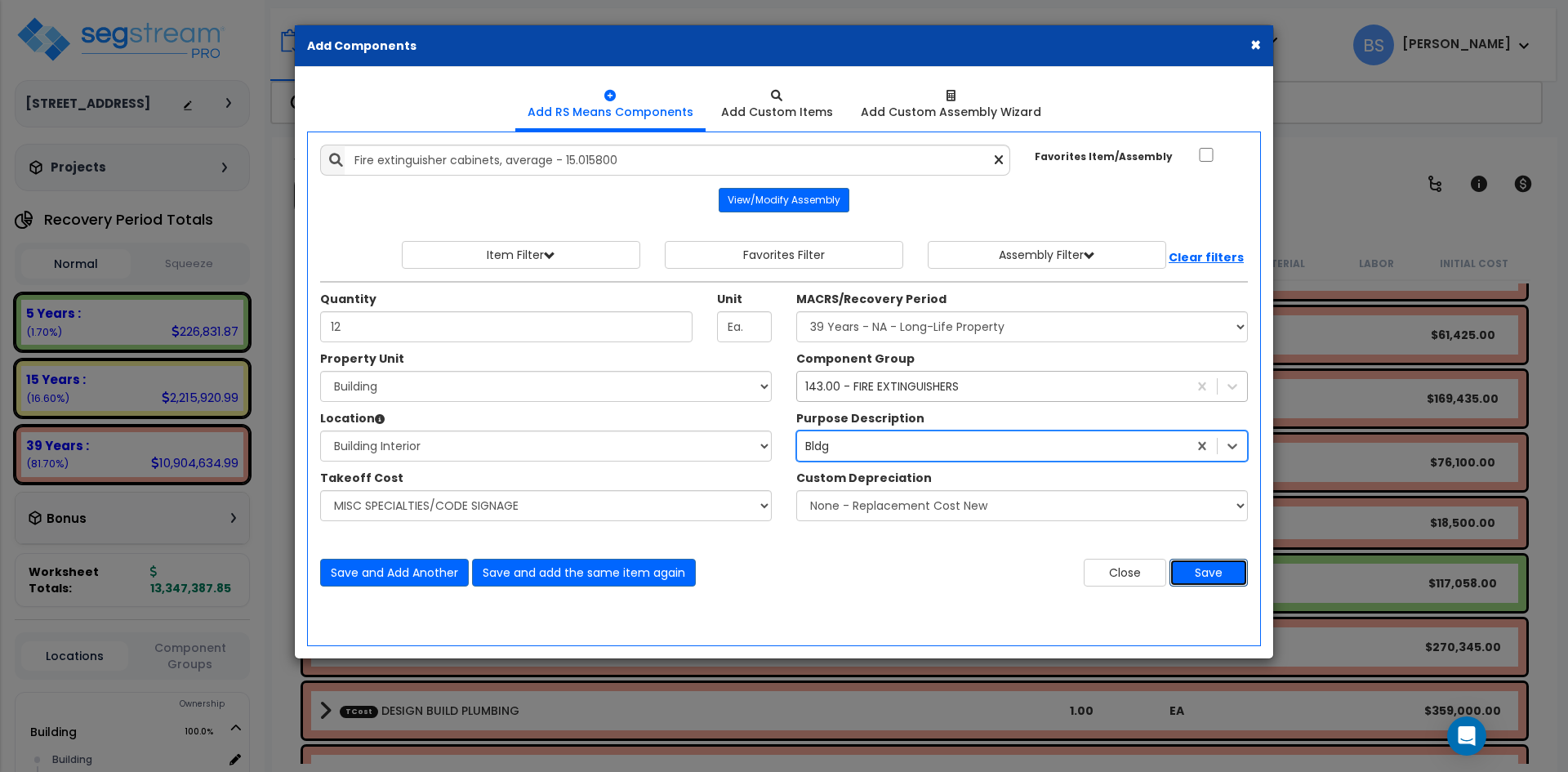
click at [1215, 572] on button "Save" at bounding box center [1209, 572] width 79 height 28
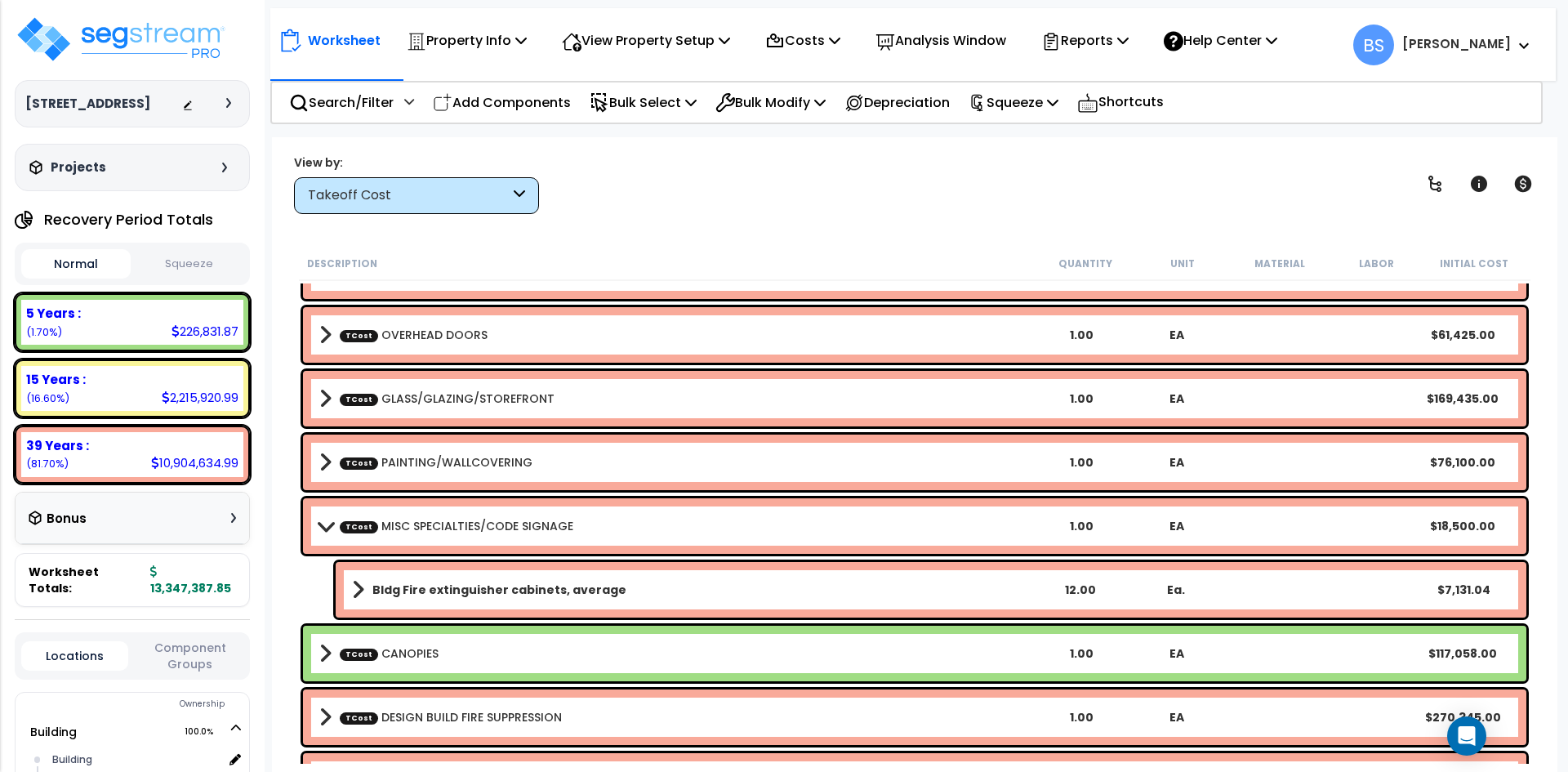
click at [414, 531] on link "TCost MISC SPECIALTIES/CODE SIGNAGE" at bounding box center [456, 526] width 234 height 16
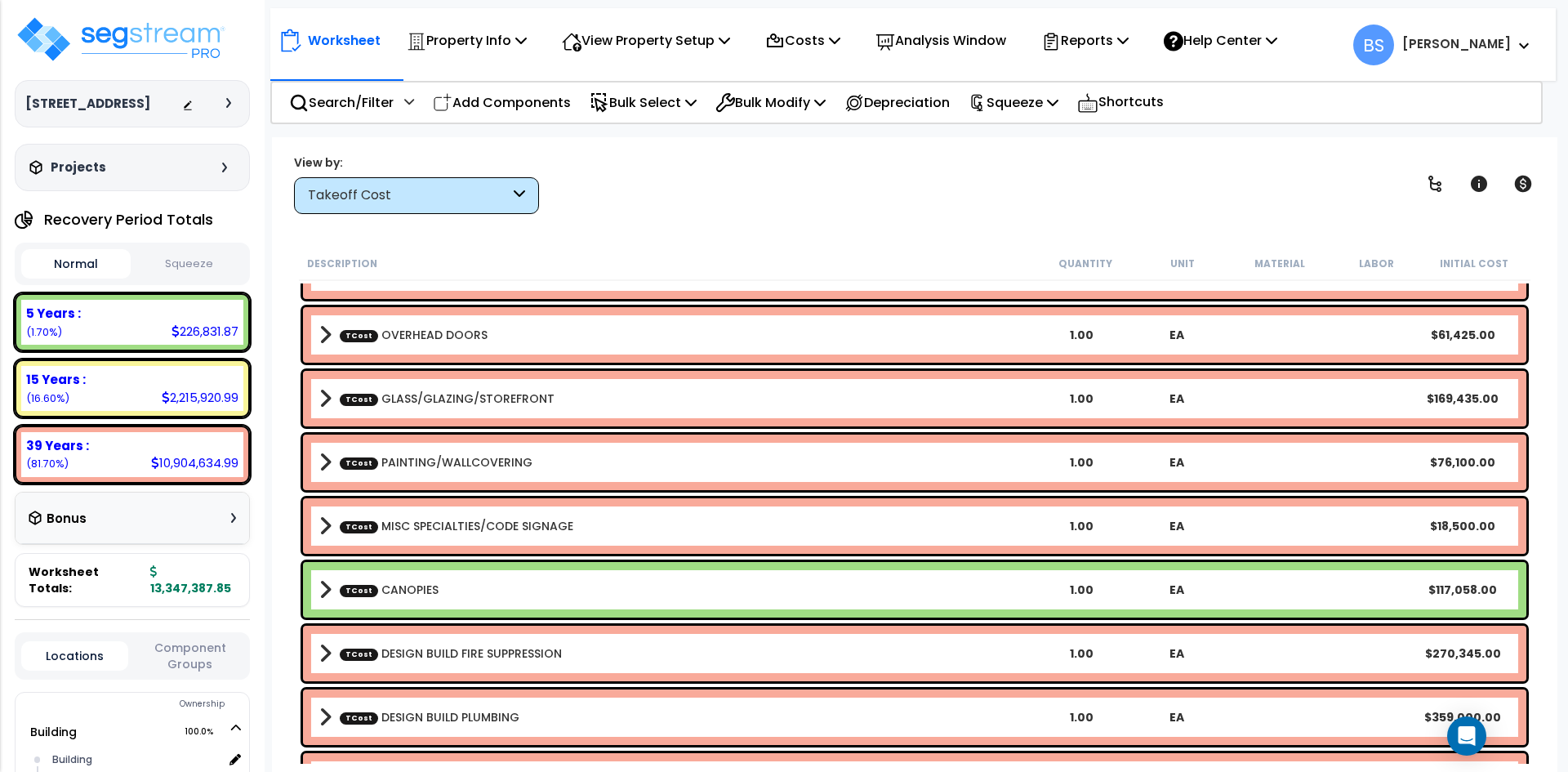
click at [434, 467] on link "TCost PAINTING/WALLCOVERING" at bounding box center [436, 462] width 193 height 16
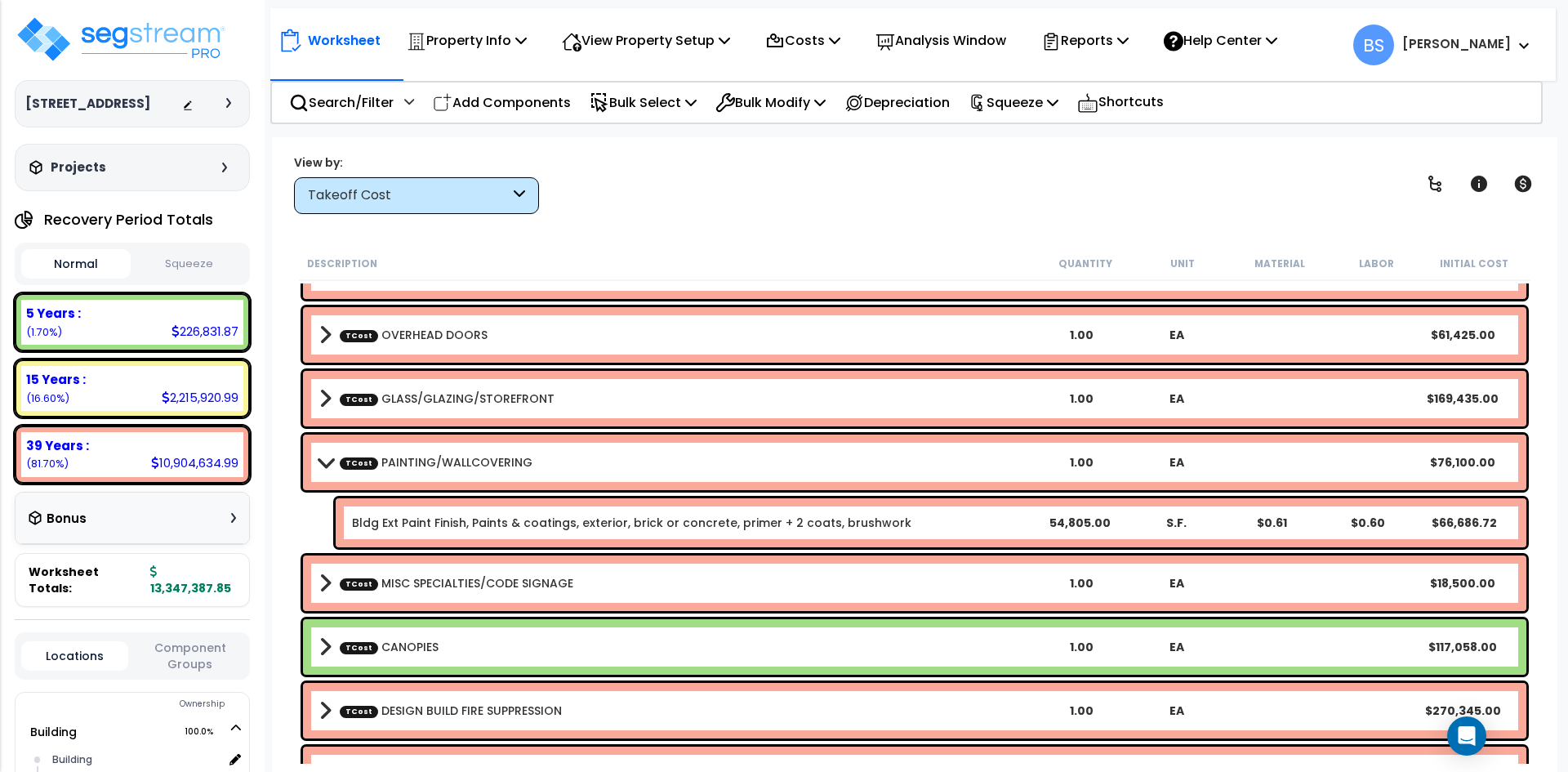
click at [434, 466] on link "TCost PAINTING/WALLCOVERING" at bounding box center [436, 462] width 193 height 16
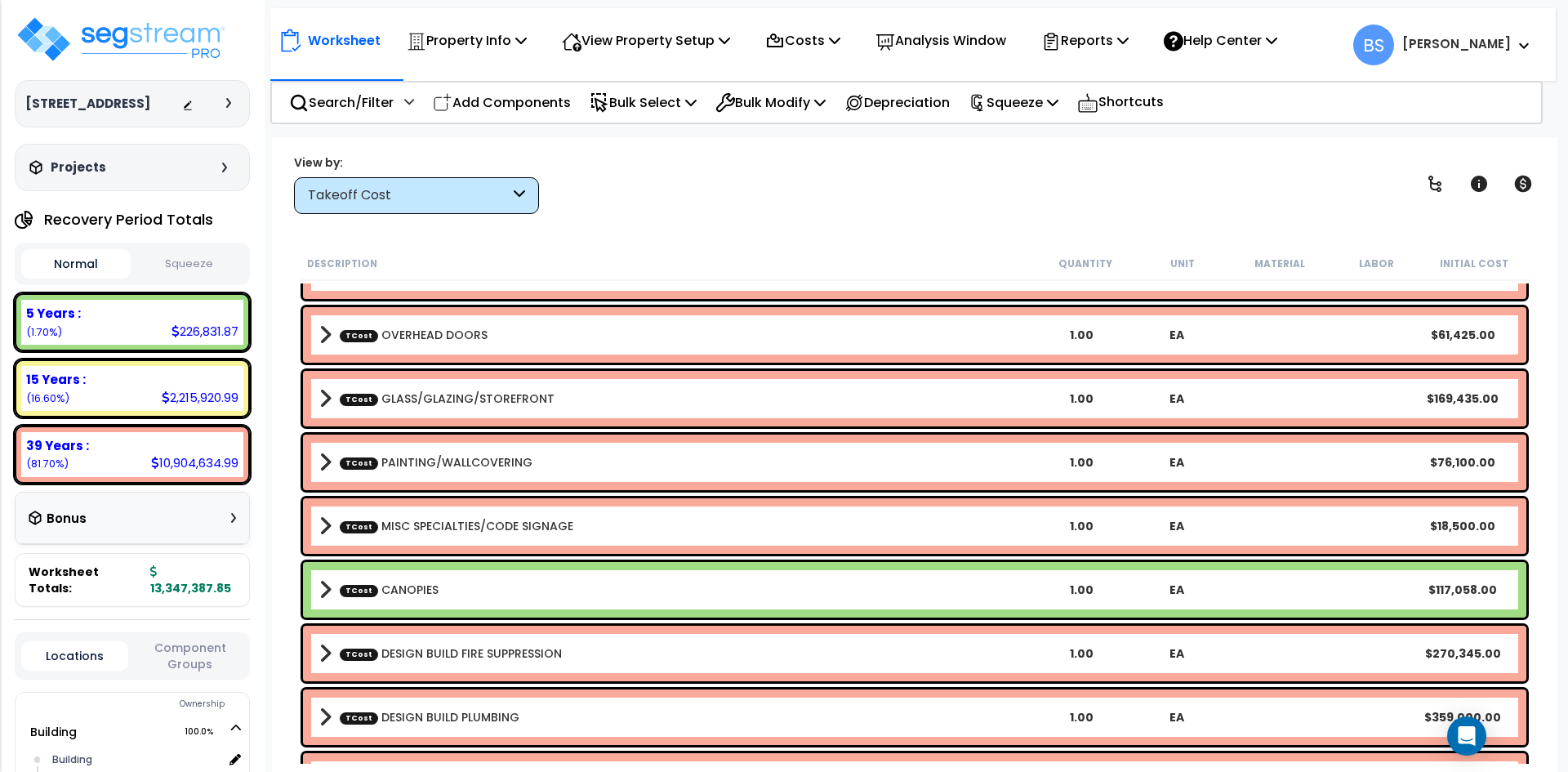
click at [446, 404] on link "TCost GLASS/GLAZING/STOREFRONT" at bounding box center [447, 398] width 215 height 16
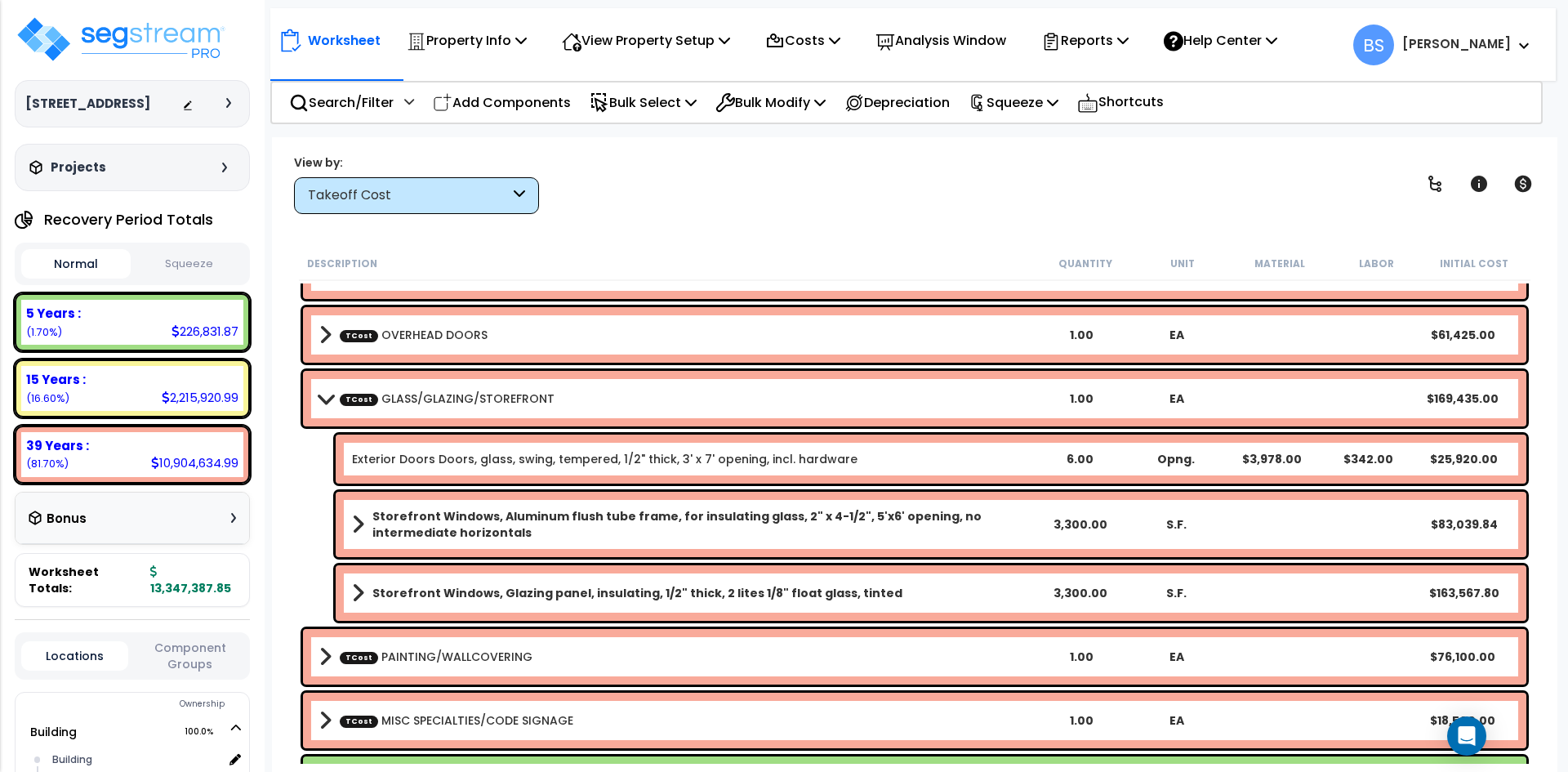
click at [445, 404] on link "TCost GLASS/GLAZING/STOREFRONT" at bounding box center [447, 398] width 215 height 16
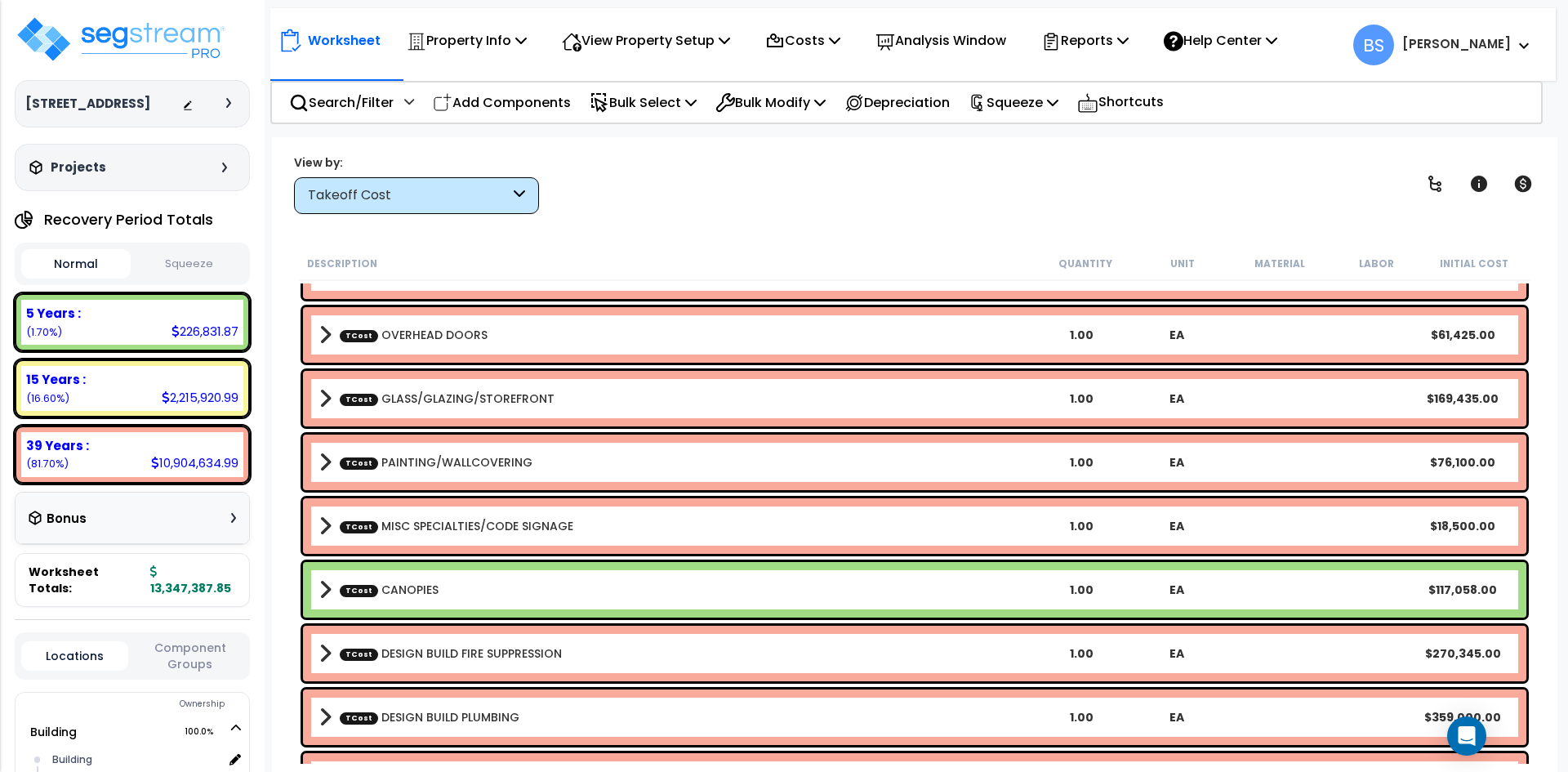
click at [469, 326] on link "TCost OVERHEAD DOORS" at bounding box center [413, 334] width 148 height 16
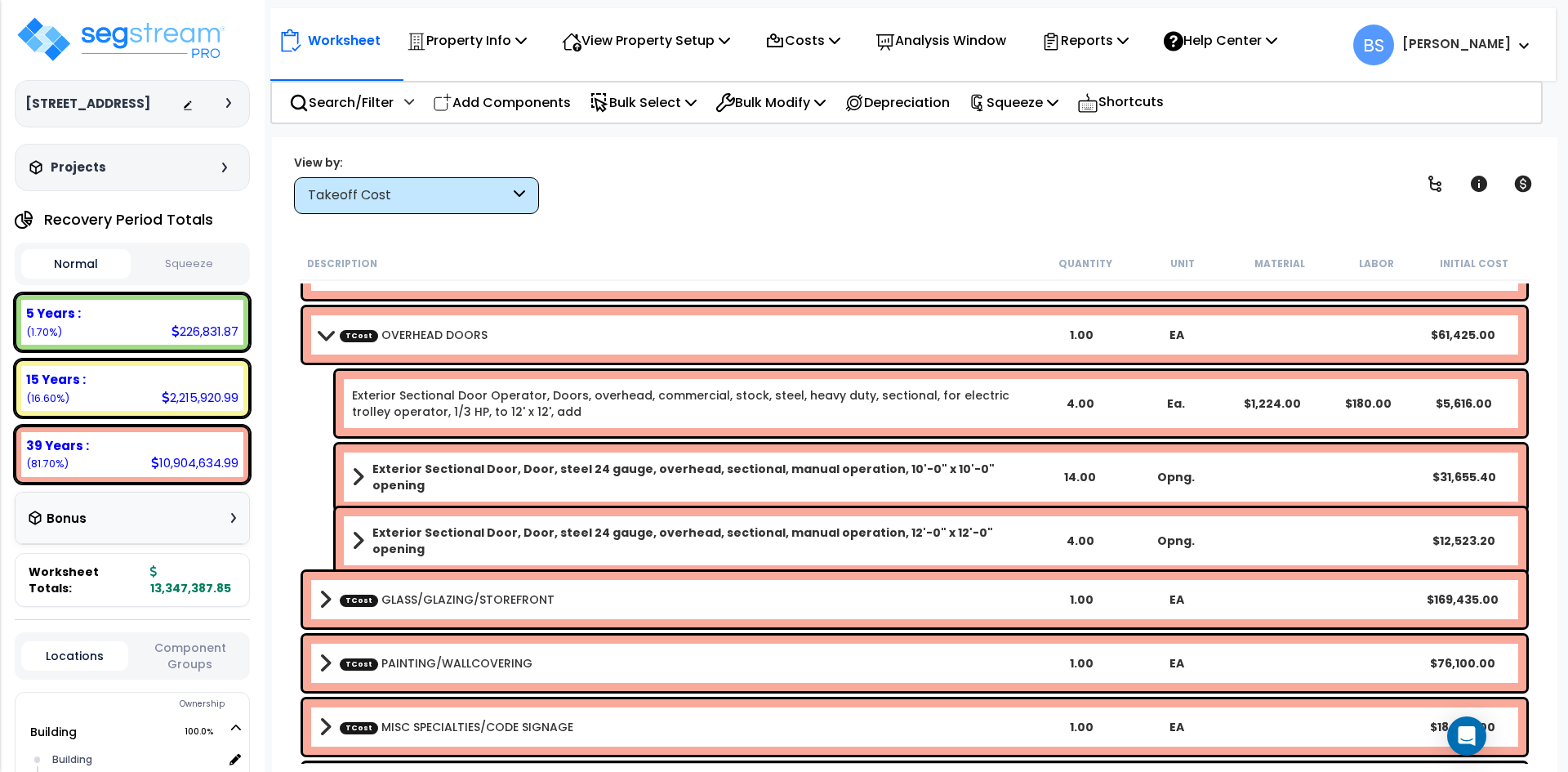
click at [469, 326] on link "TCost OVERHEAD DOORS" at bounding box center [413, 334] width 148 height 16
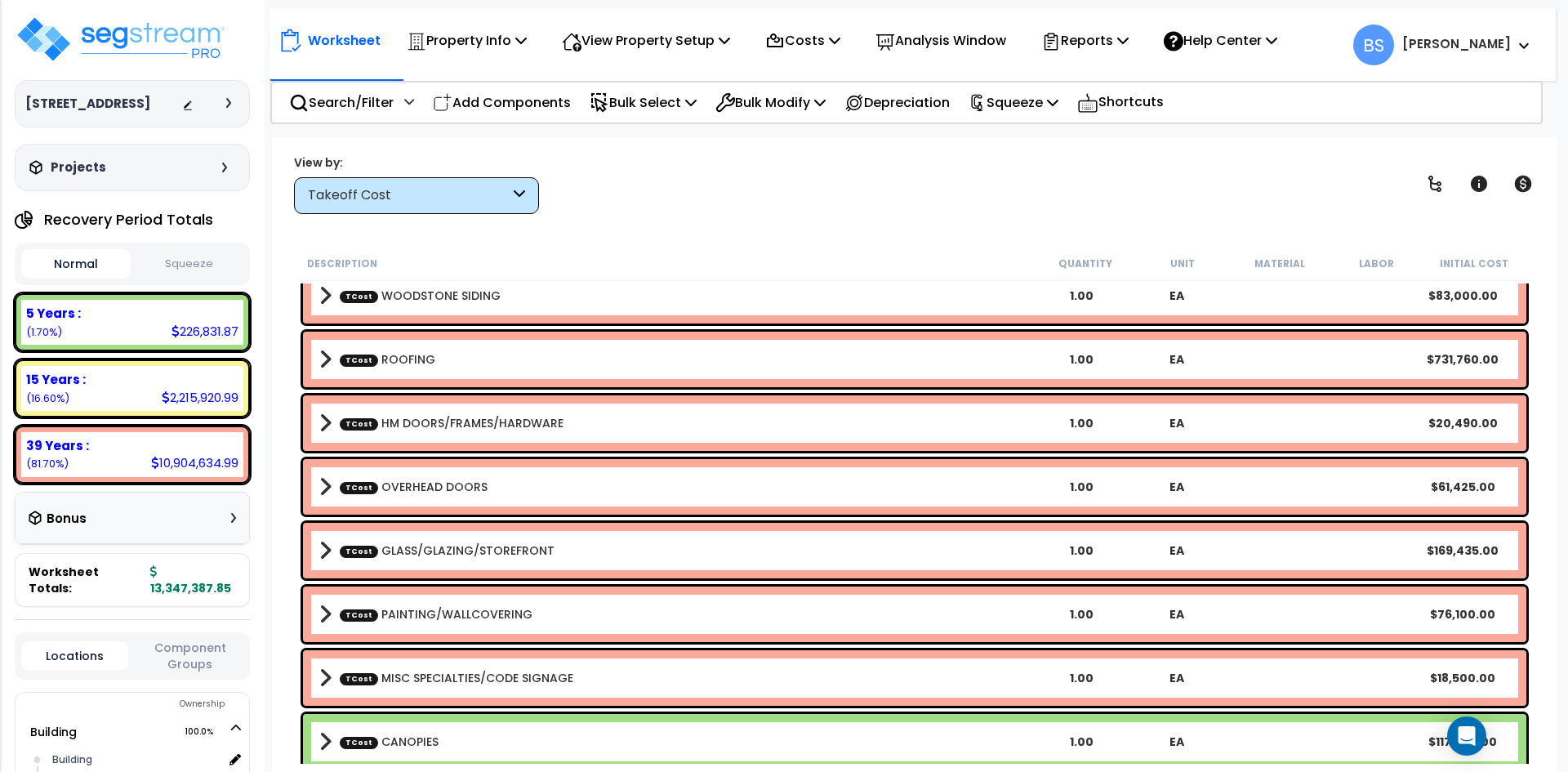
scroll to position [261, 0]
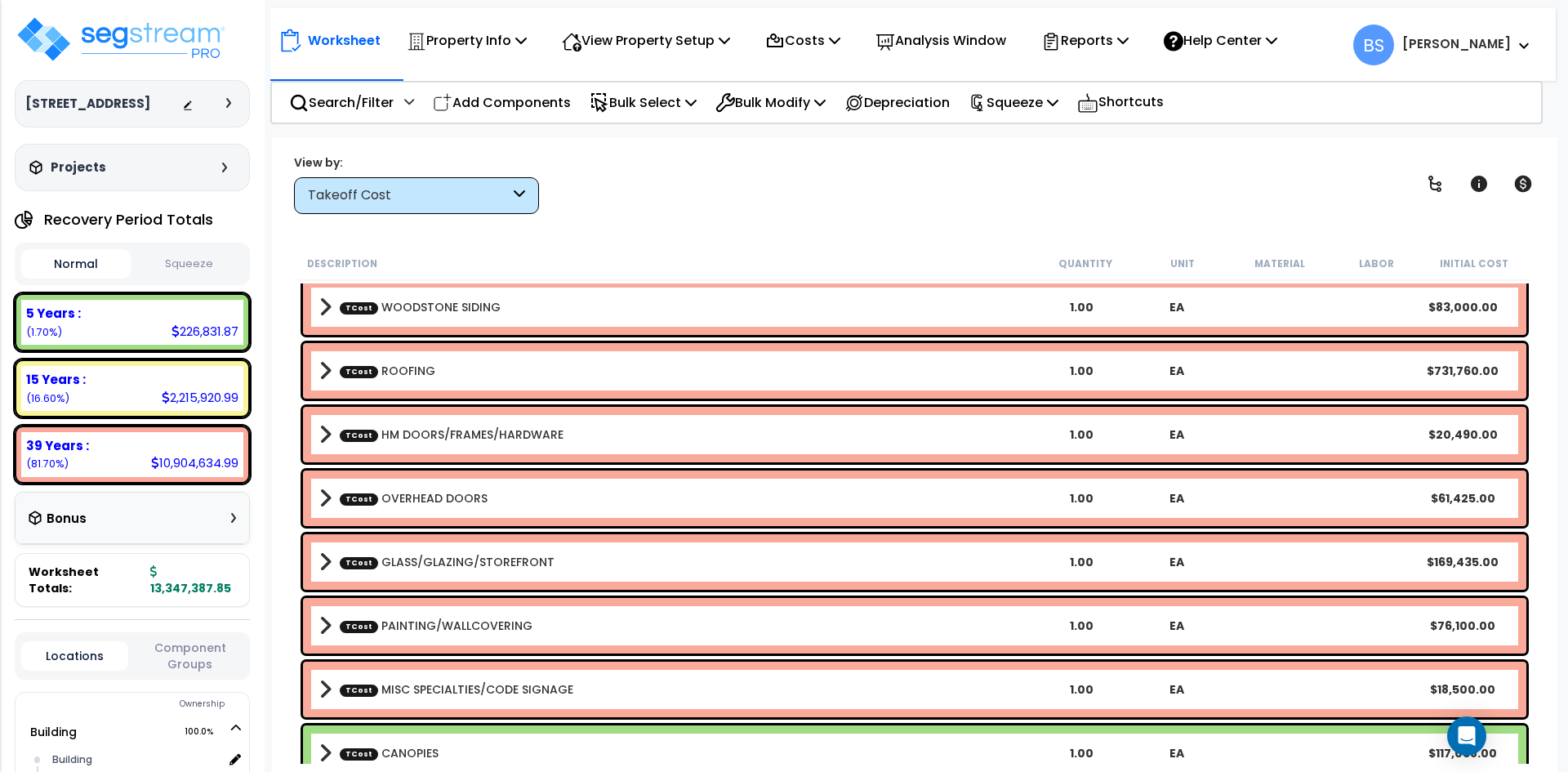
click at [411, 433] on link "TCost HM DOORS/FRAMES/HARDWARE" at bounding box center [452, 434] width 224 height 16
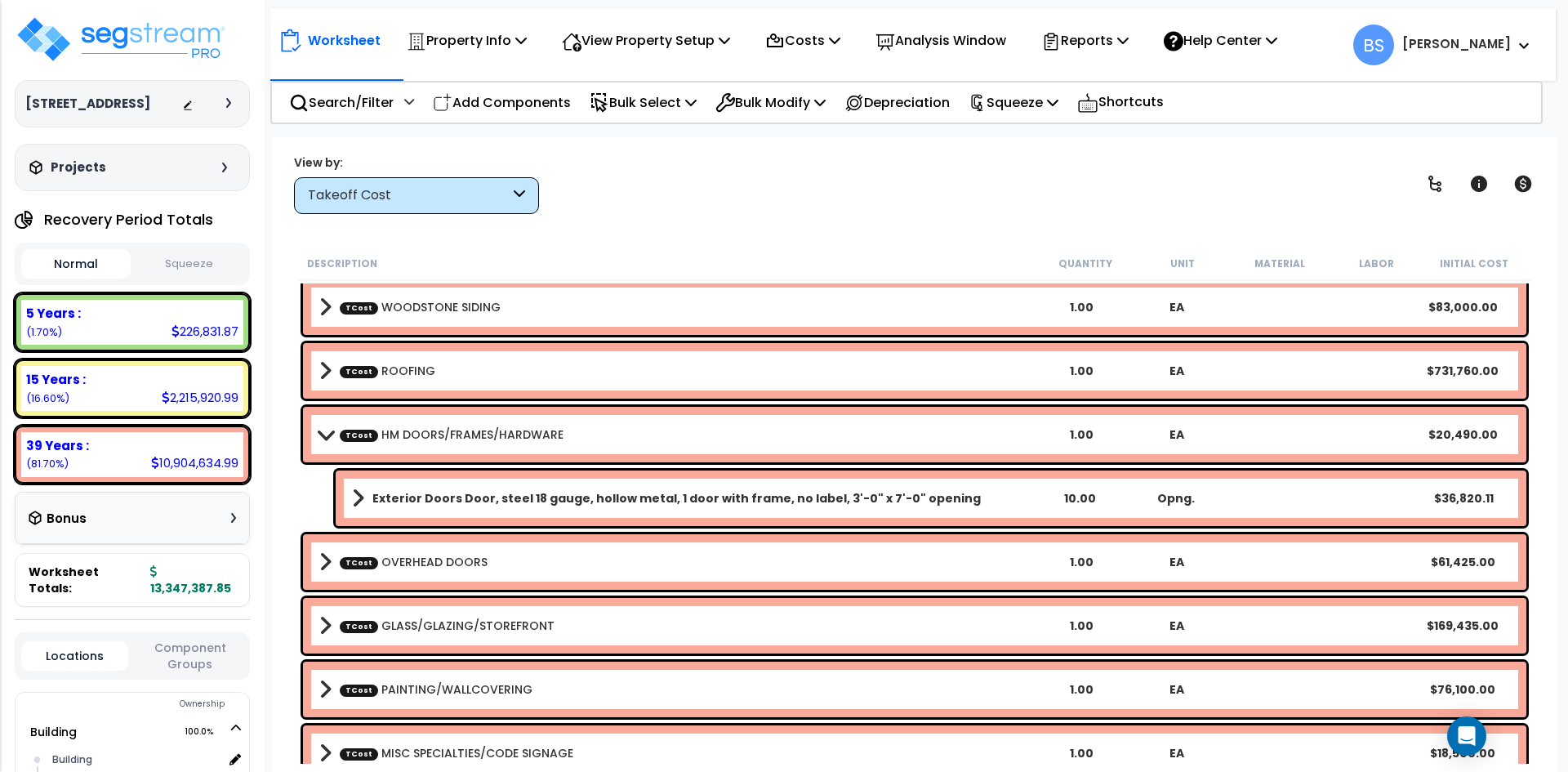
click at [411, 433] on link "TCost HM DOORS/FRAMES/HARDWARE" at bounding box center [452, 434] width 224 height 16
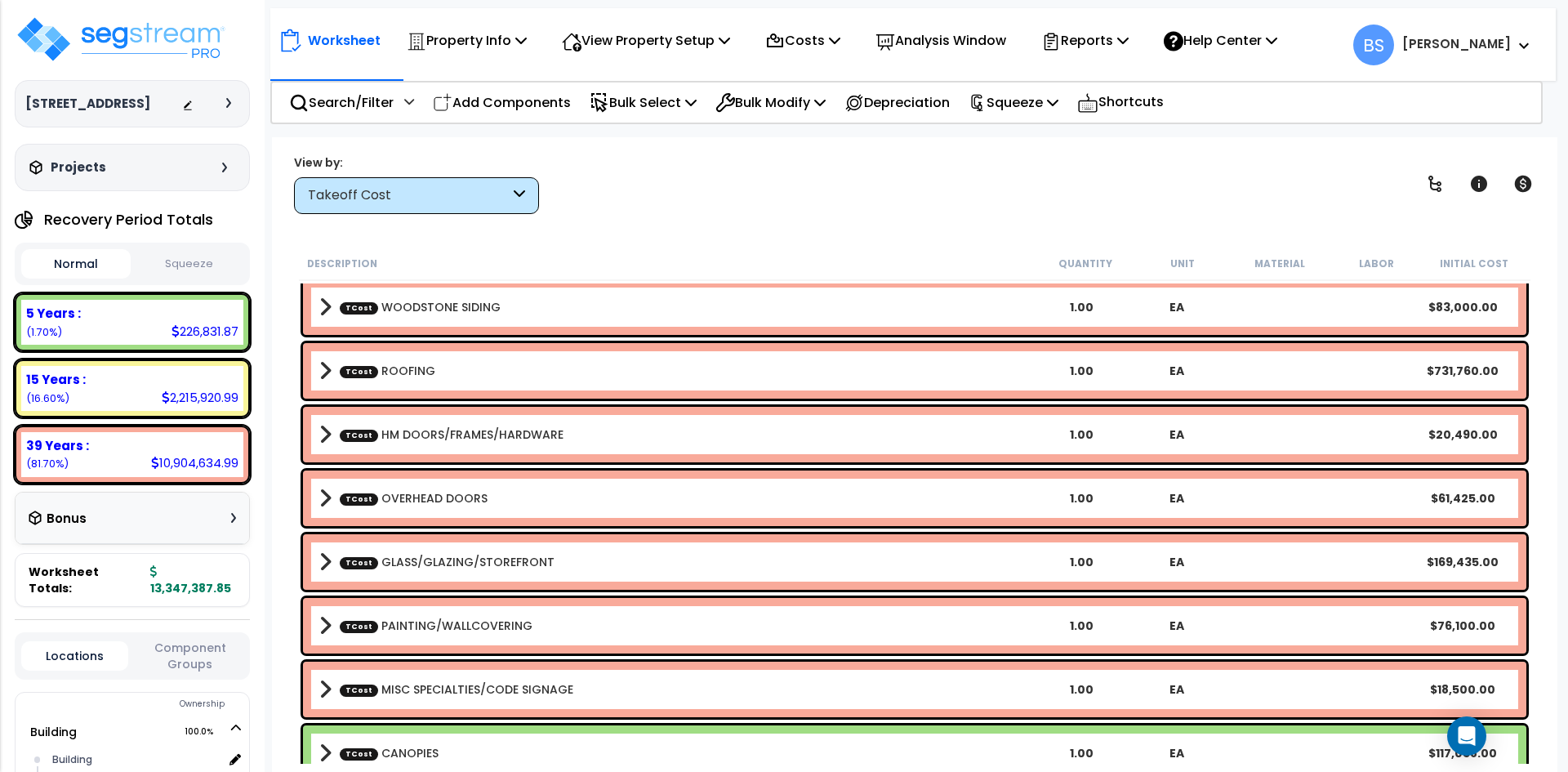
click at [425, 369] on link "TCost ROOFING" at bounding box center [387, 370] width 96 height 16
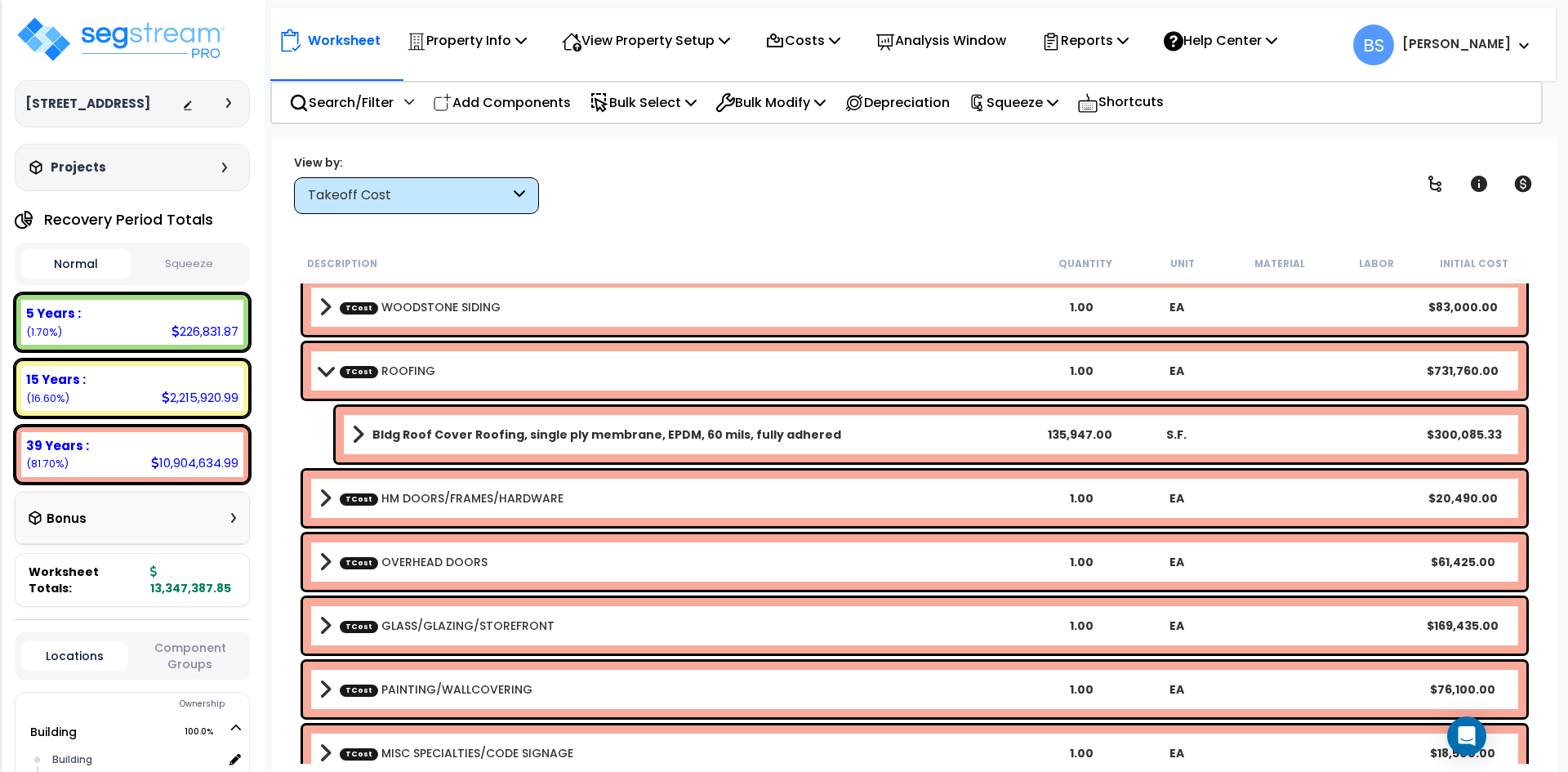
click at [423, 369] on link "TCost ROOFING" at bounding box center [387, 370] width 96 height 16
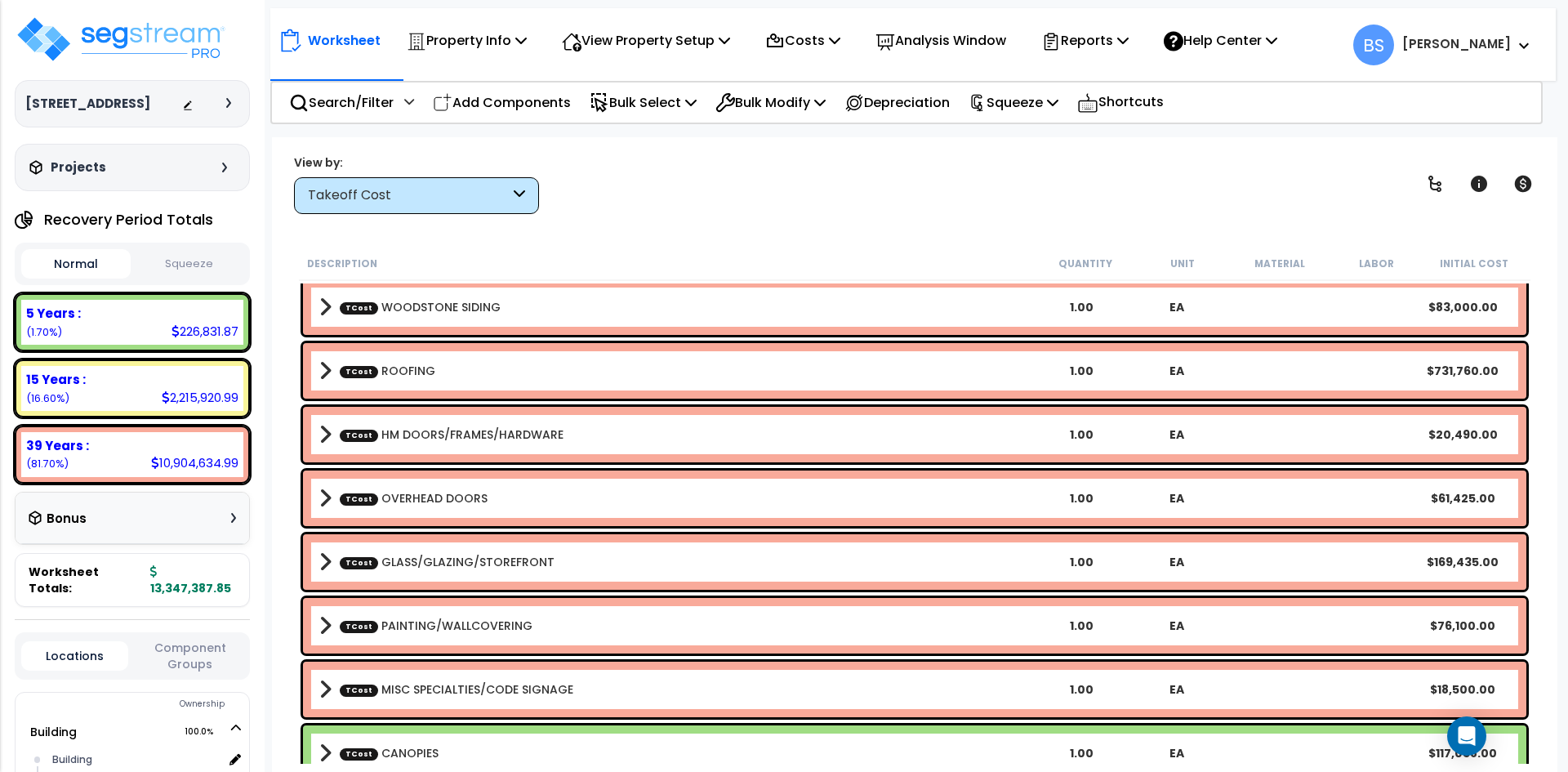
click at [411, 311] on link "TCost WOODSTONE SIDING" at bounding box center [420, 307] width 161 height 16
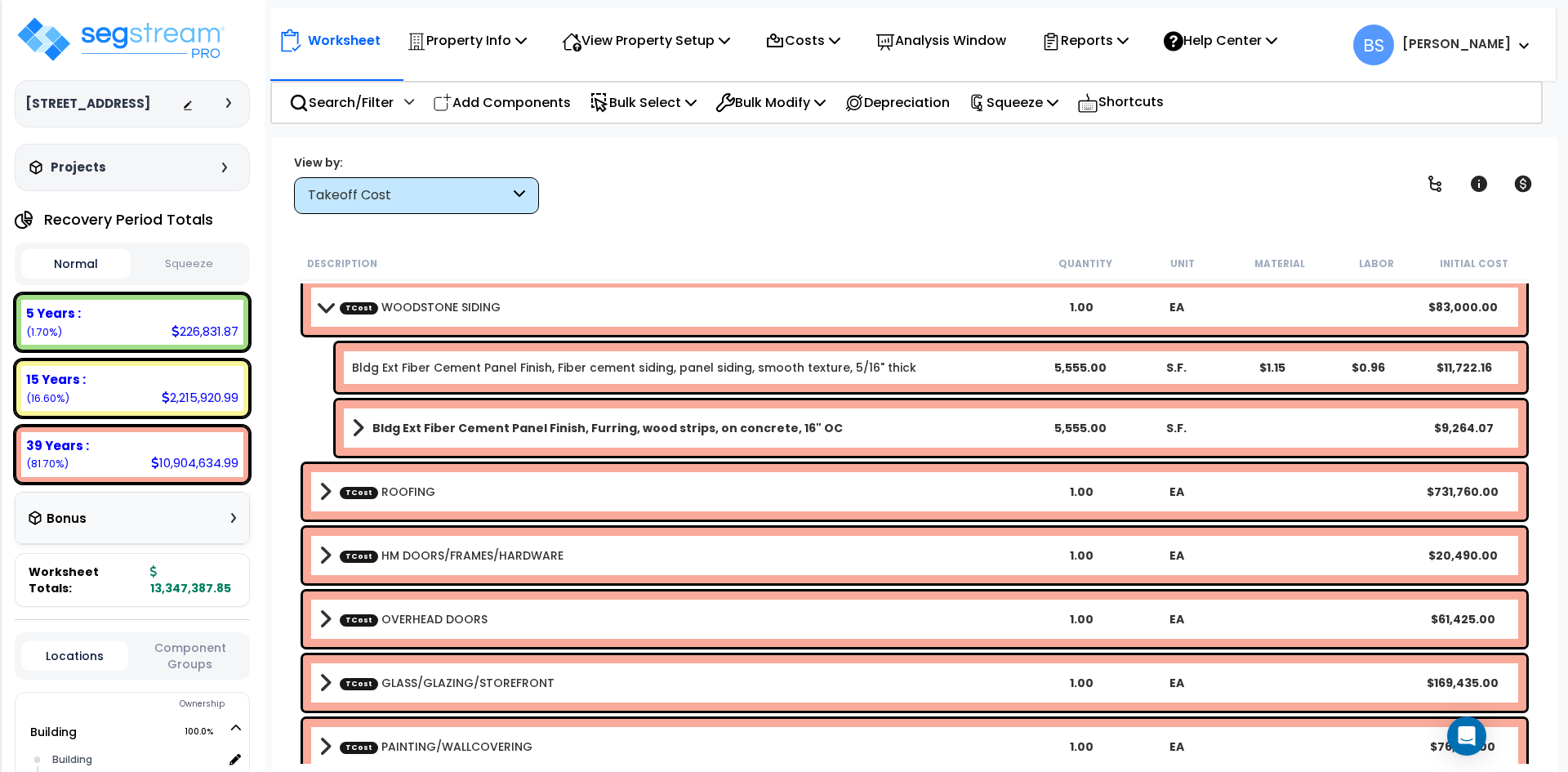
scroll to position [179, 0]
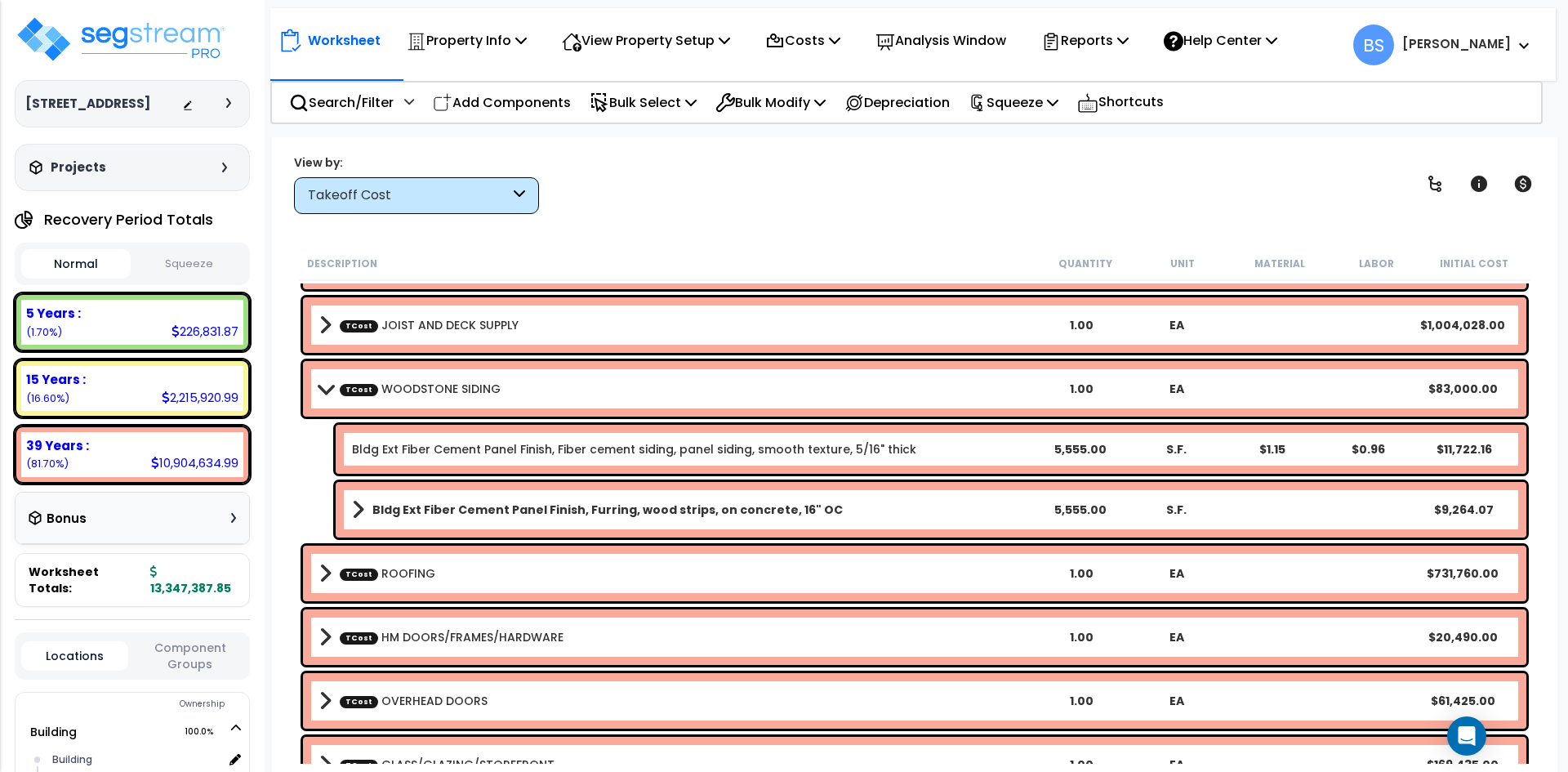
click at [420, 381] on link "TCost WOODSTONE SIDING" at bounding box center [420, 388] width 161 height 16
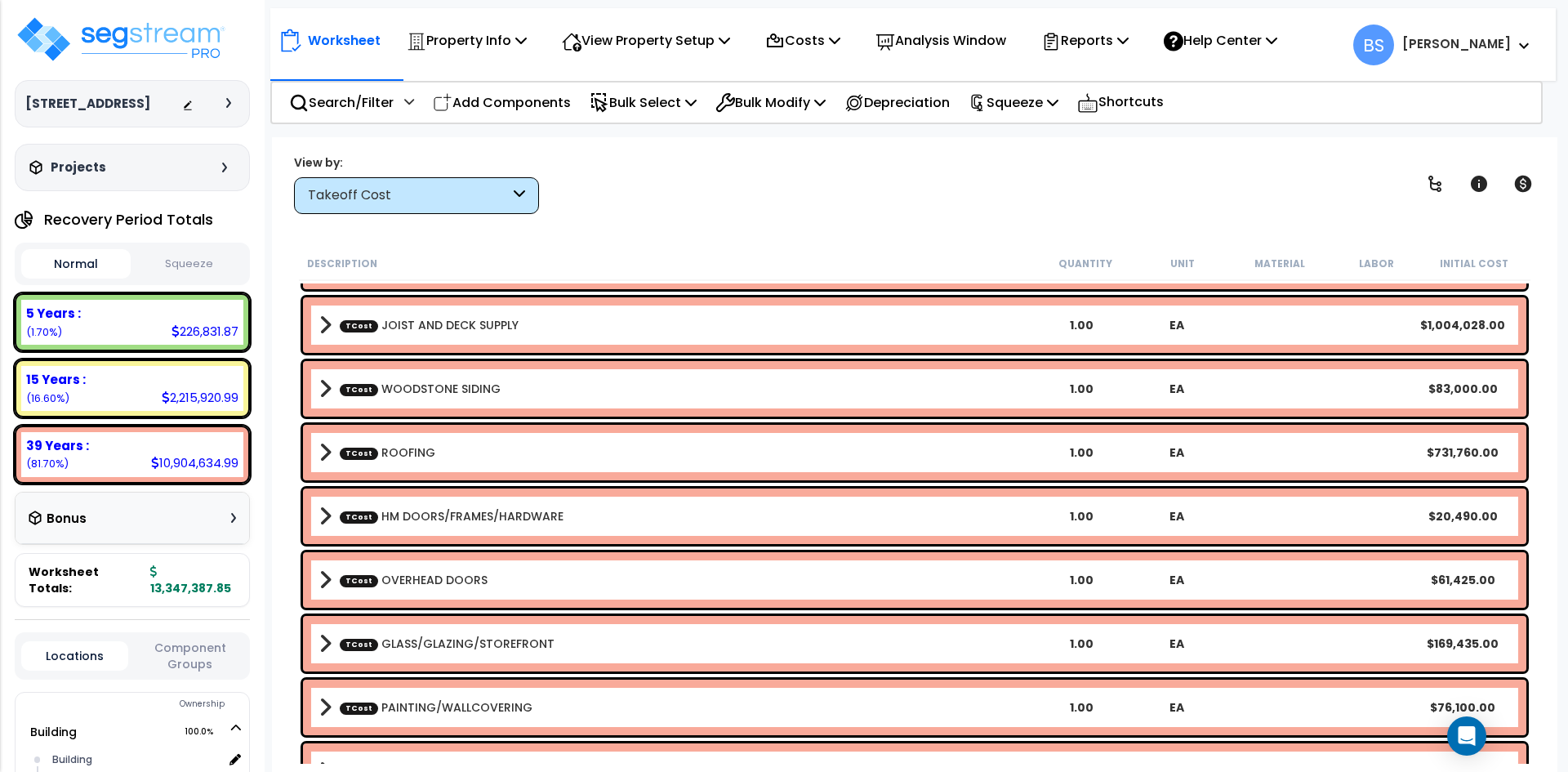
click at [450, 324] on link "TCost JOIST AND DECK SUPPLY" at bounding box center [429, 325] width 179 height 16
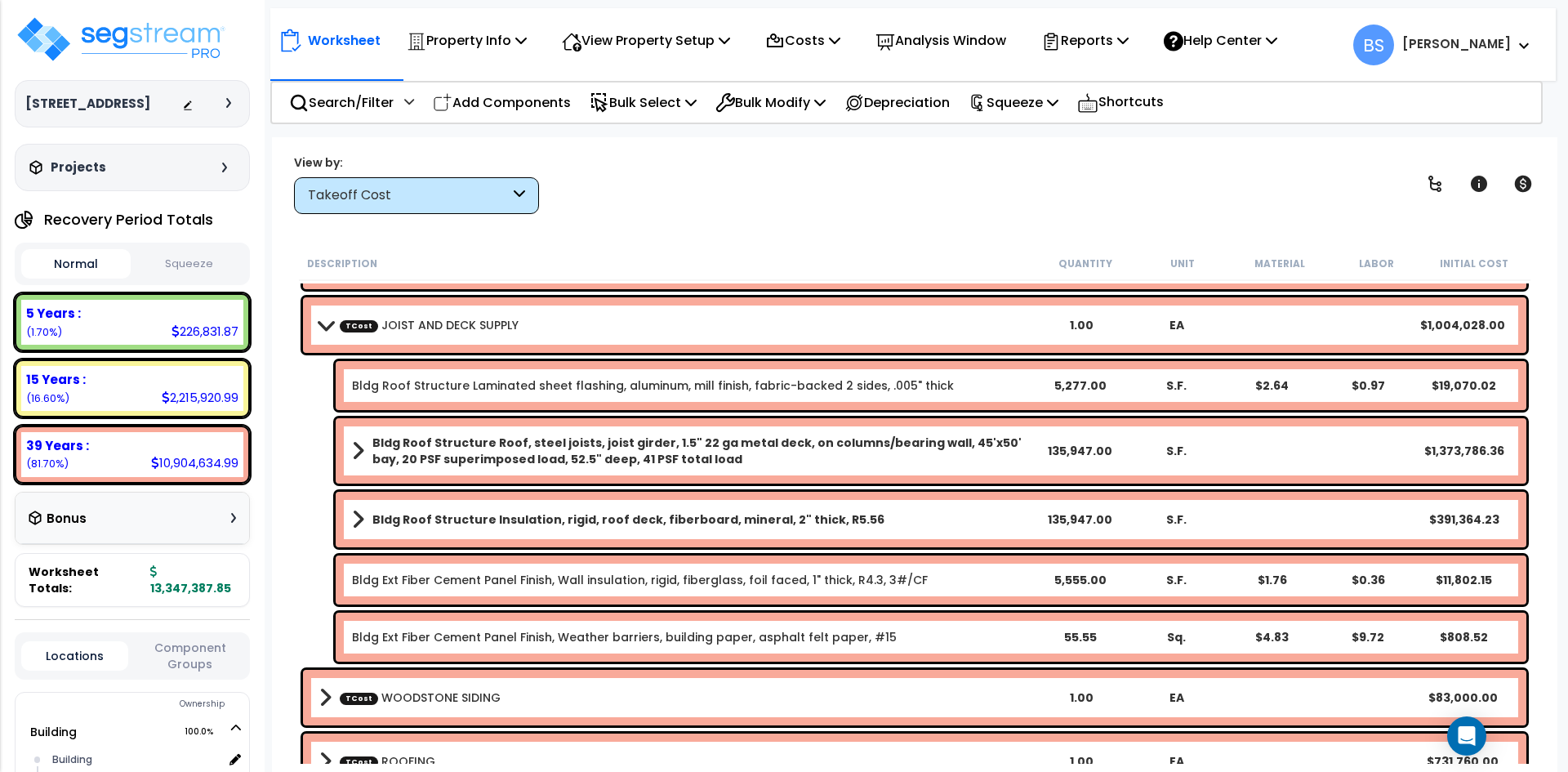
click at [450, 324] on link "TCost JOIST AND DECK SUPPLY" at bounding box center [429, 325] width 179 height 16
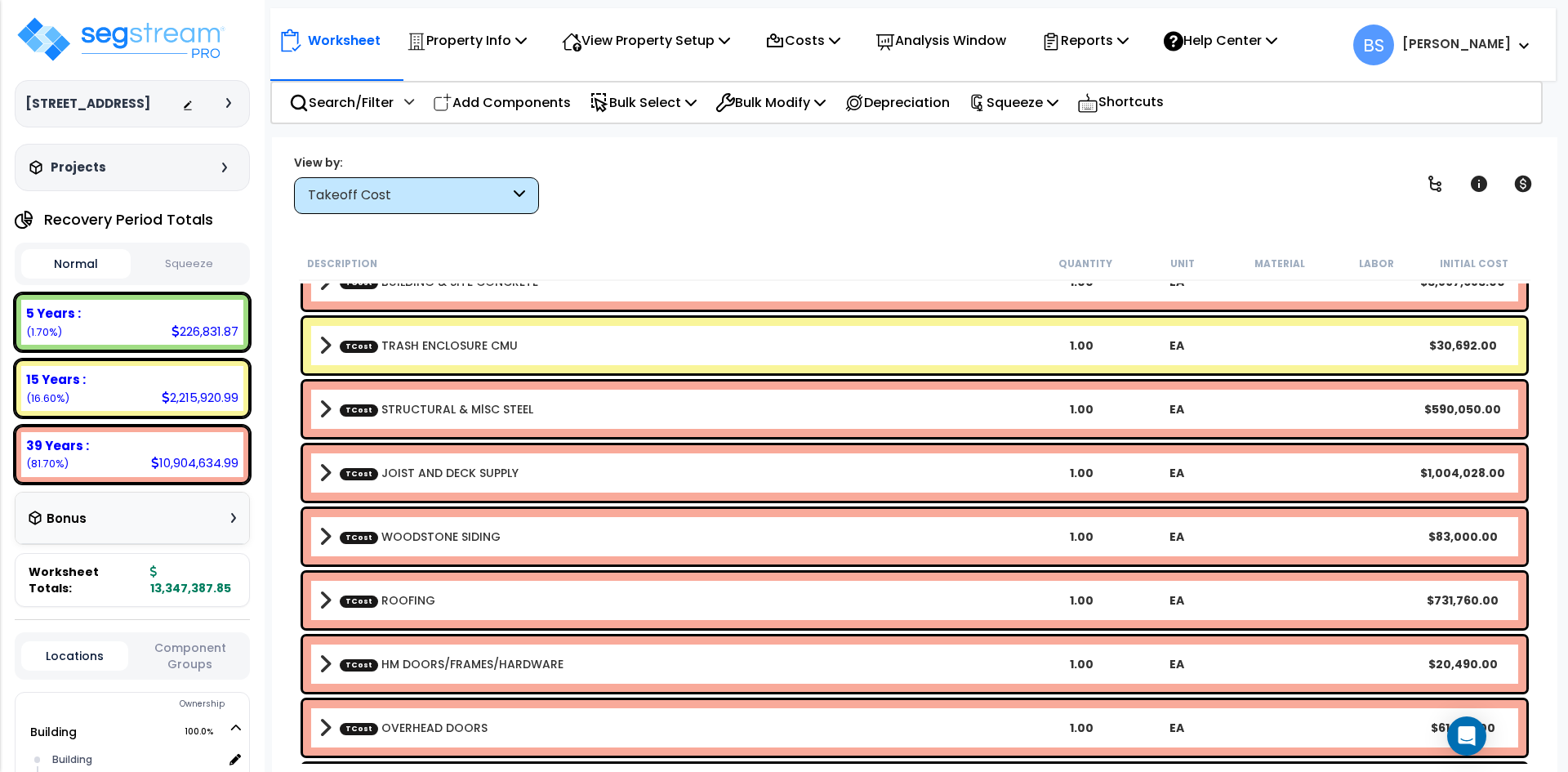
scroll to position [16, 0]
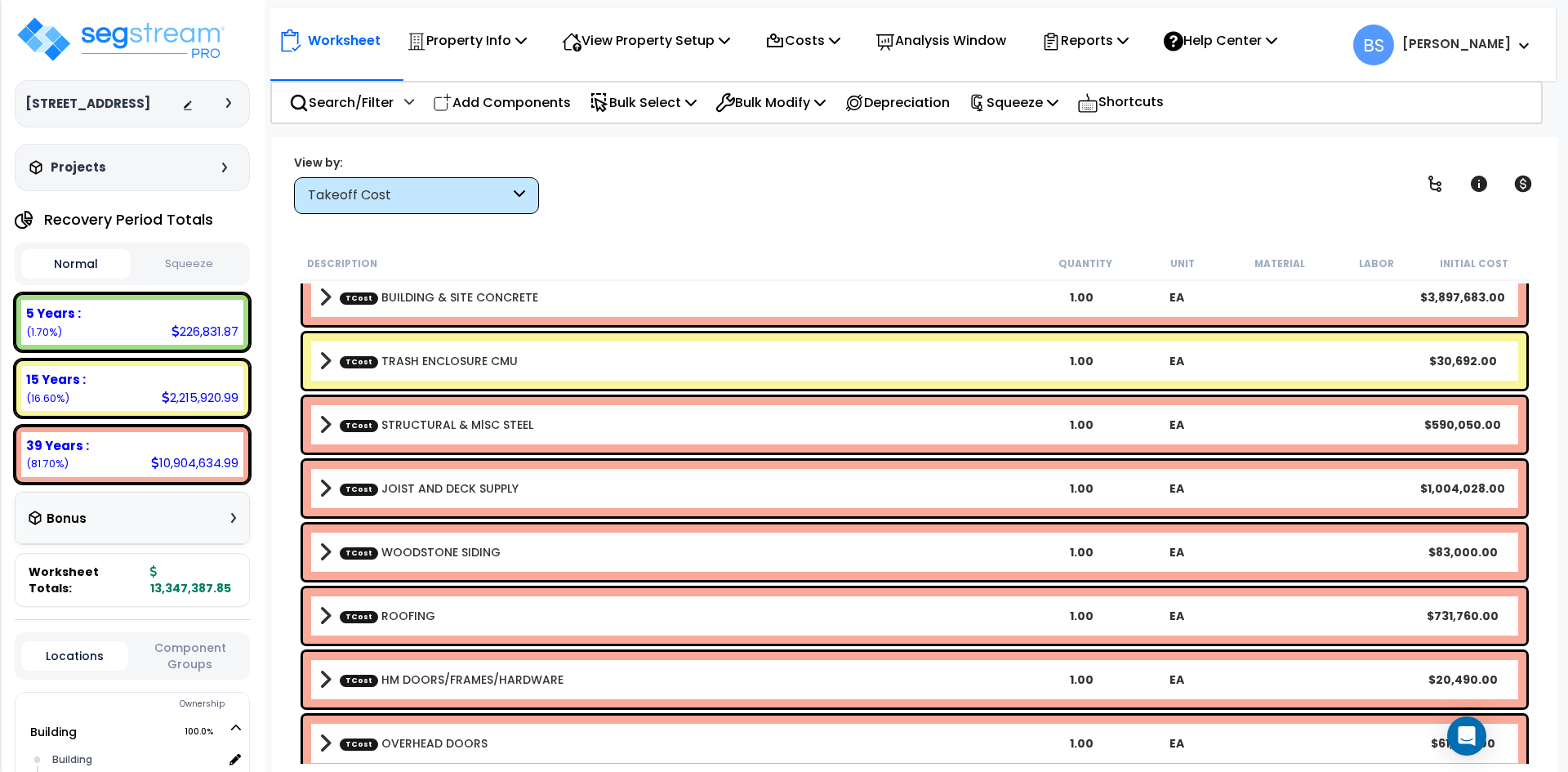
click at [519, 432] on link "TCost STRUCTURAL & MlSC STEEL" at bounding box center [436, 424] width 194 height 16
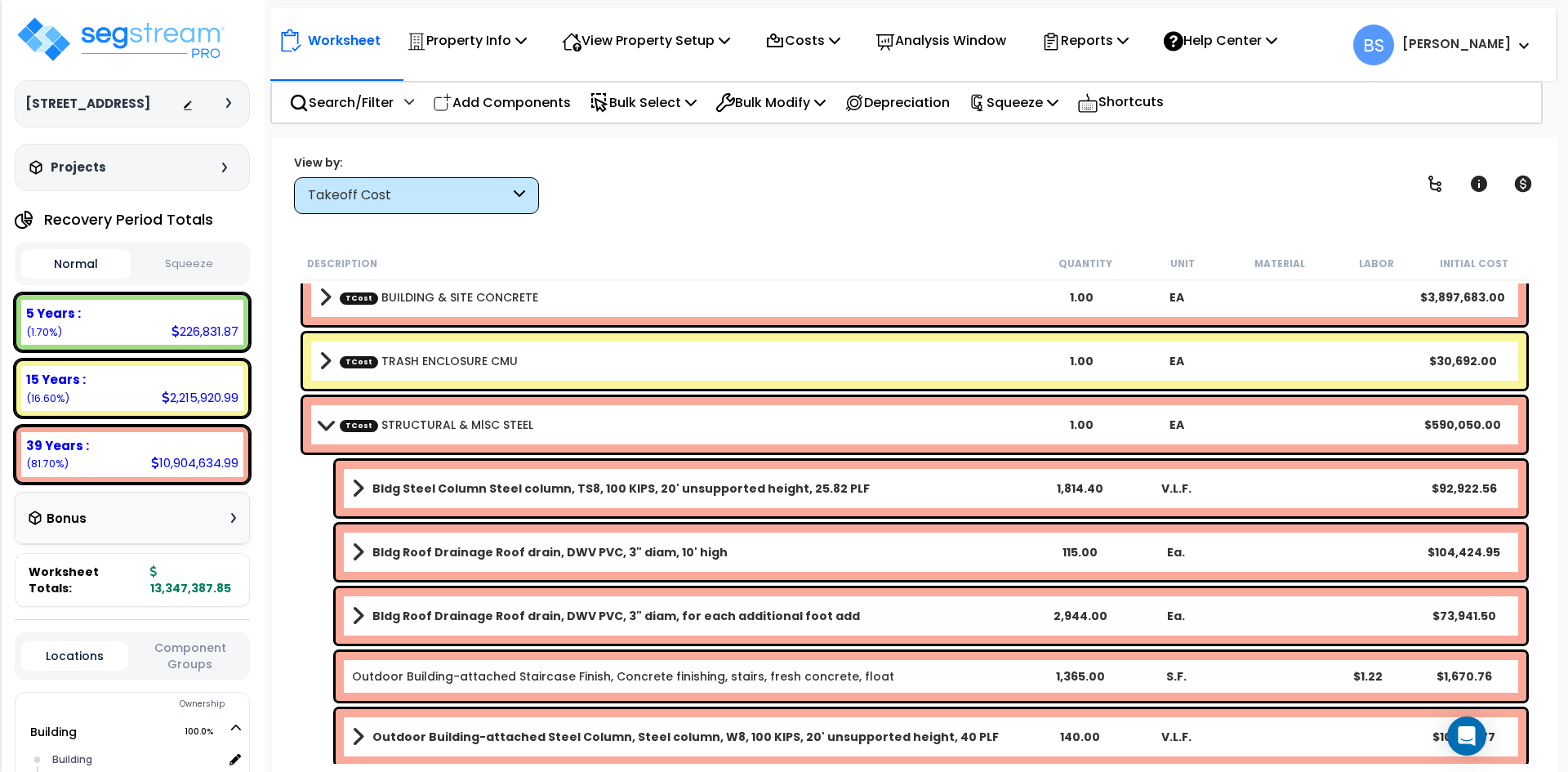
click at [519, 433] on b "TCost STRUCTURAL & MlSC STEEL" at bounding box center [676, 424] width 715 height 23
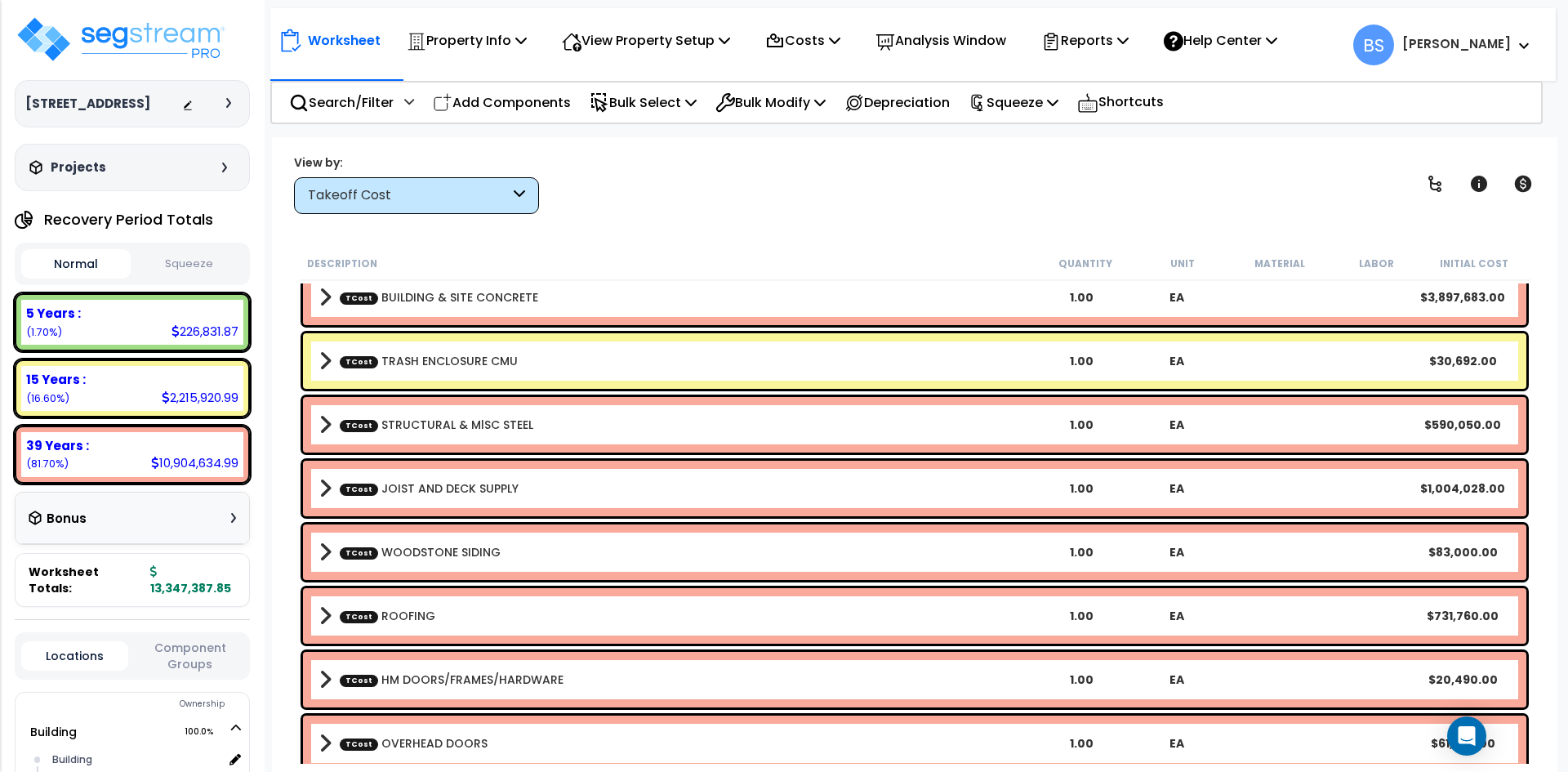
click at [468, 360] on link "TCost TRASH ENCLOSURE CMU" at bounding box center [429, 361] width 178 height 16
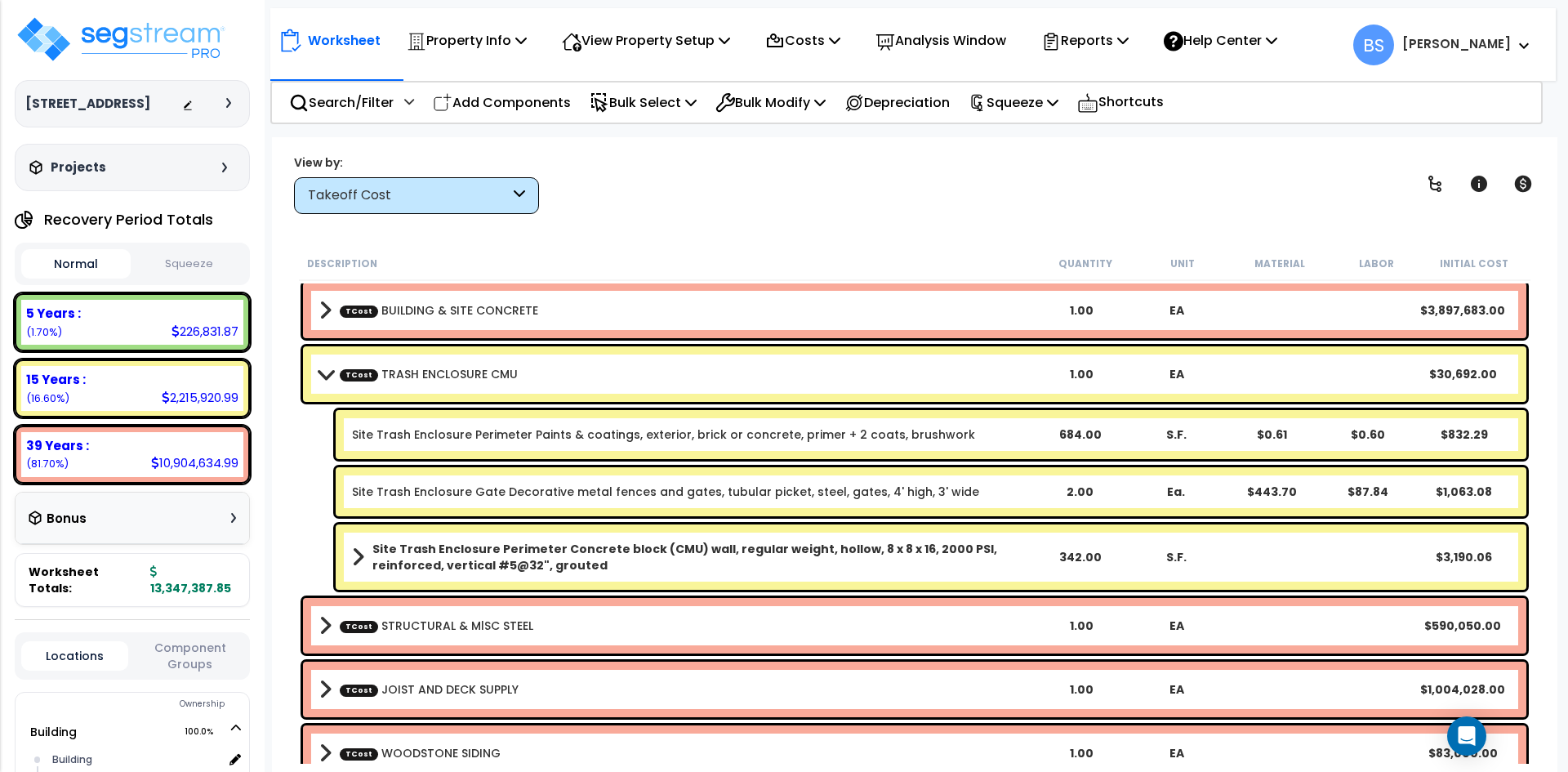
scroll to position [0, 0]
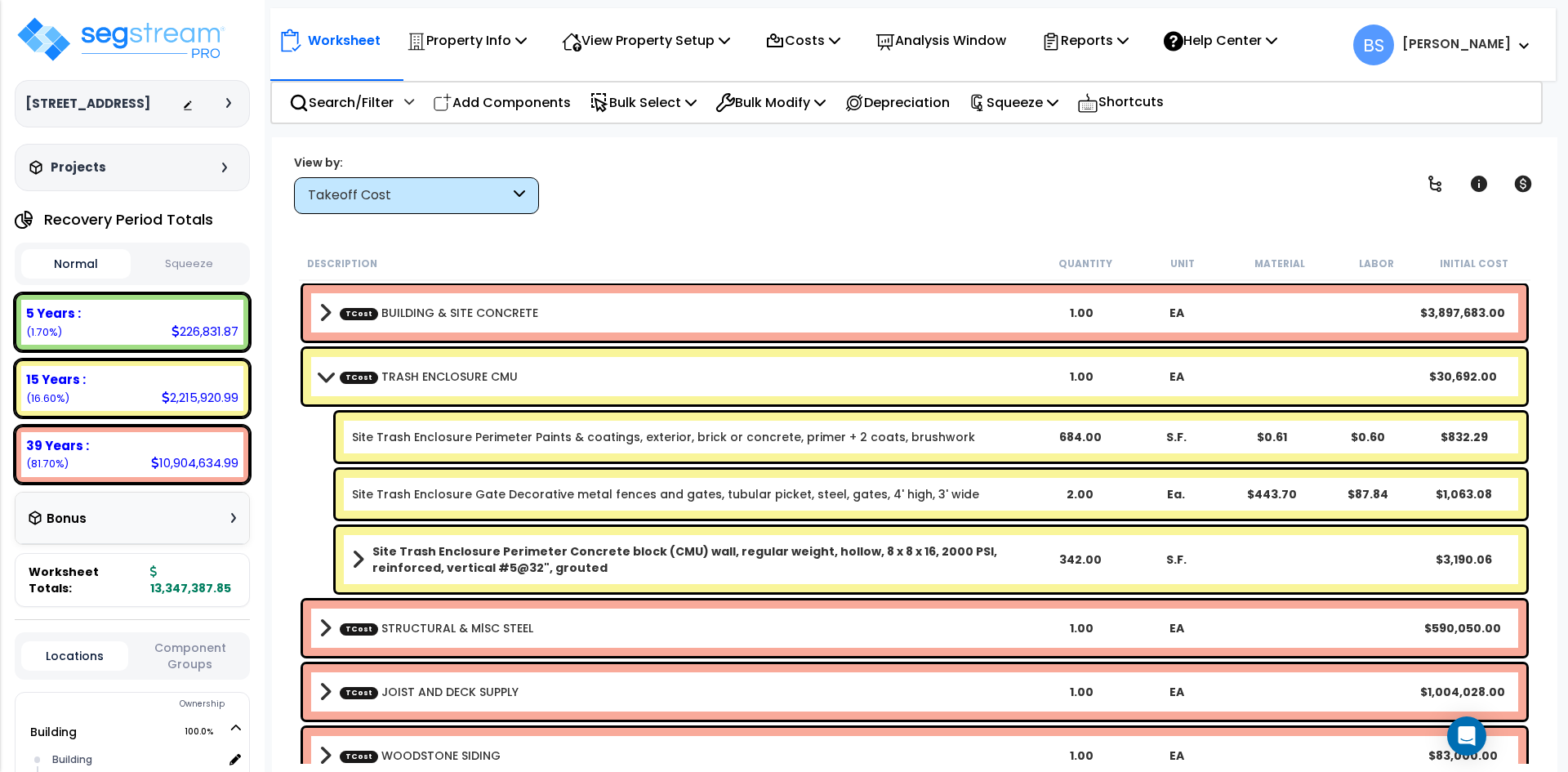
click at [457, 392] on div "TCost TRASH ENCLOSURE CMU 1.00 EA $30,692.00" at bounding box center [914, 376] width 1224 height 56
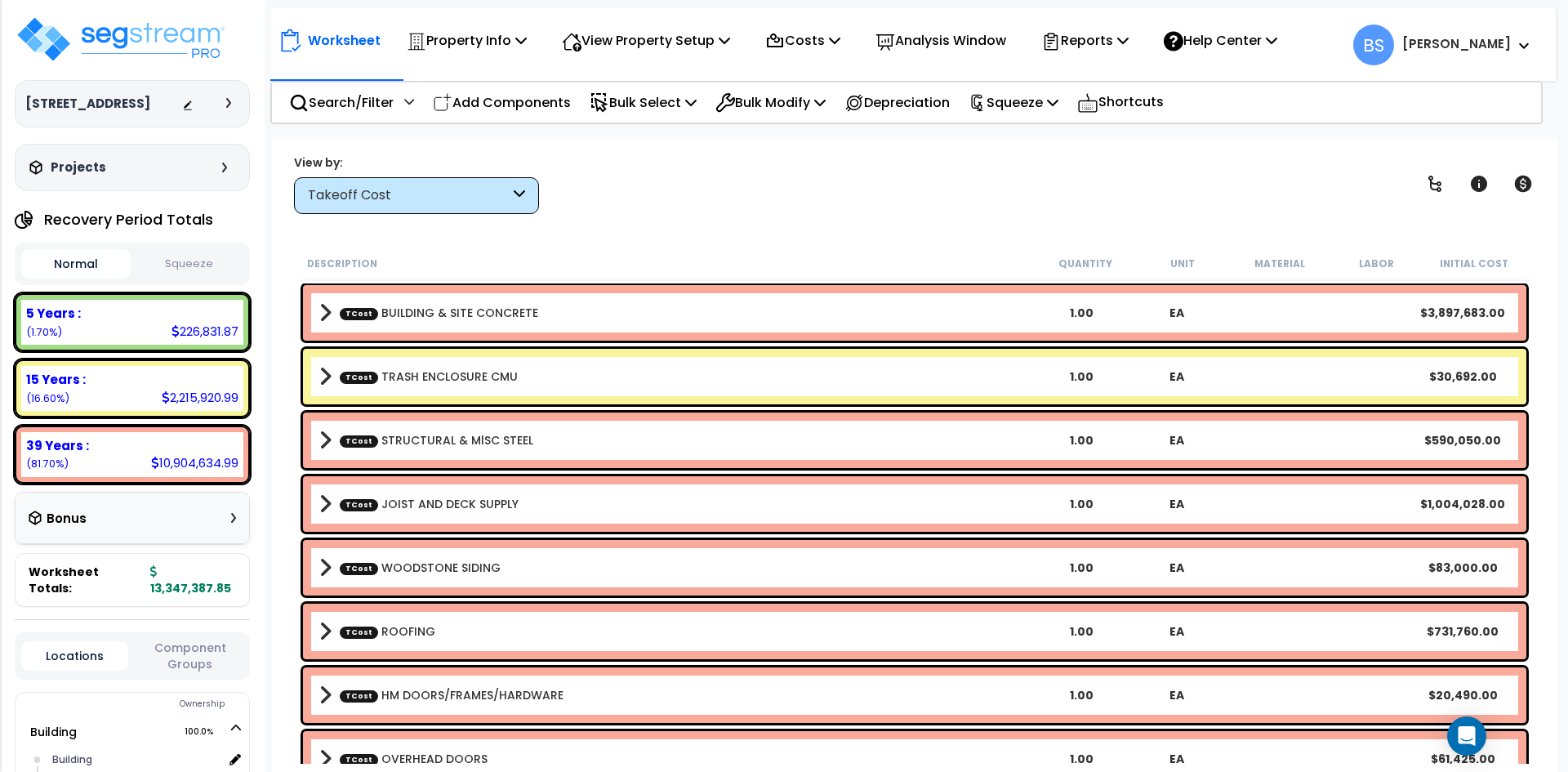
click at [454, 312] on link "TCost BUILDING & SITE CONCRETE" at bounding box center [438, 312] width 199 height 16
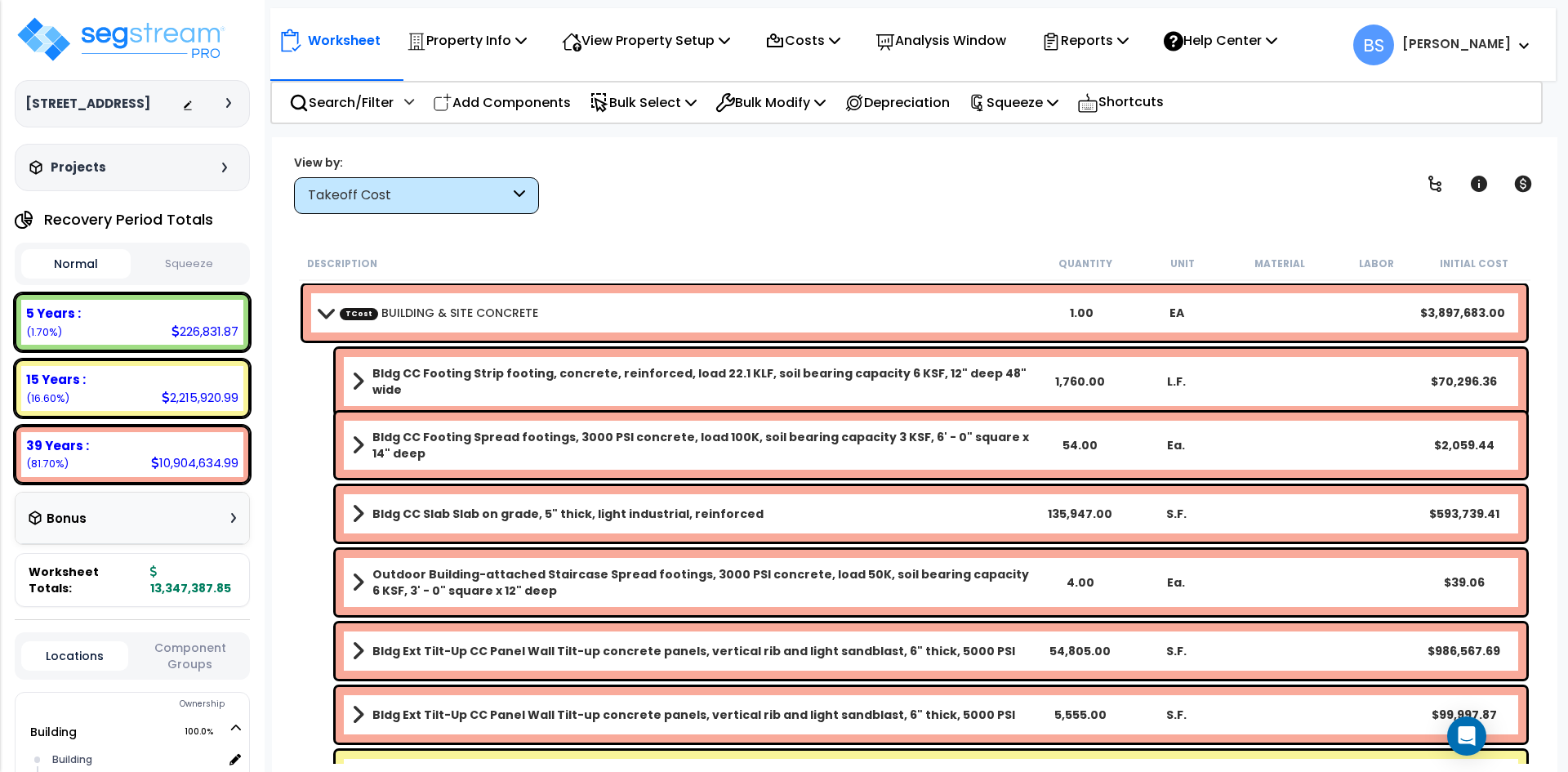
click at [487, 318] on link "TCost BUILDING & SITE CONCRETE" at bounding box center [438, 312] width 199 height 16
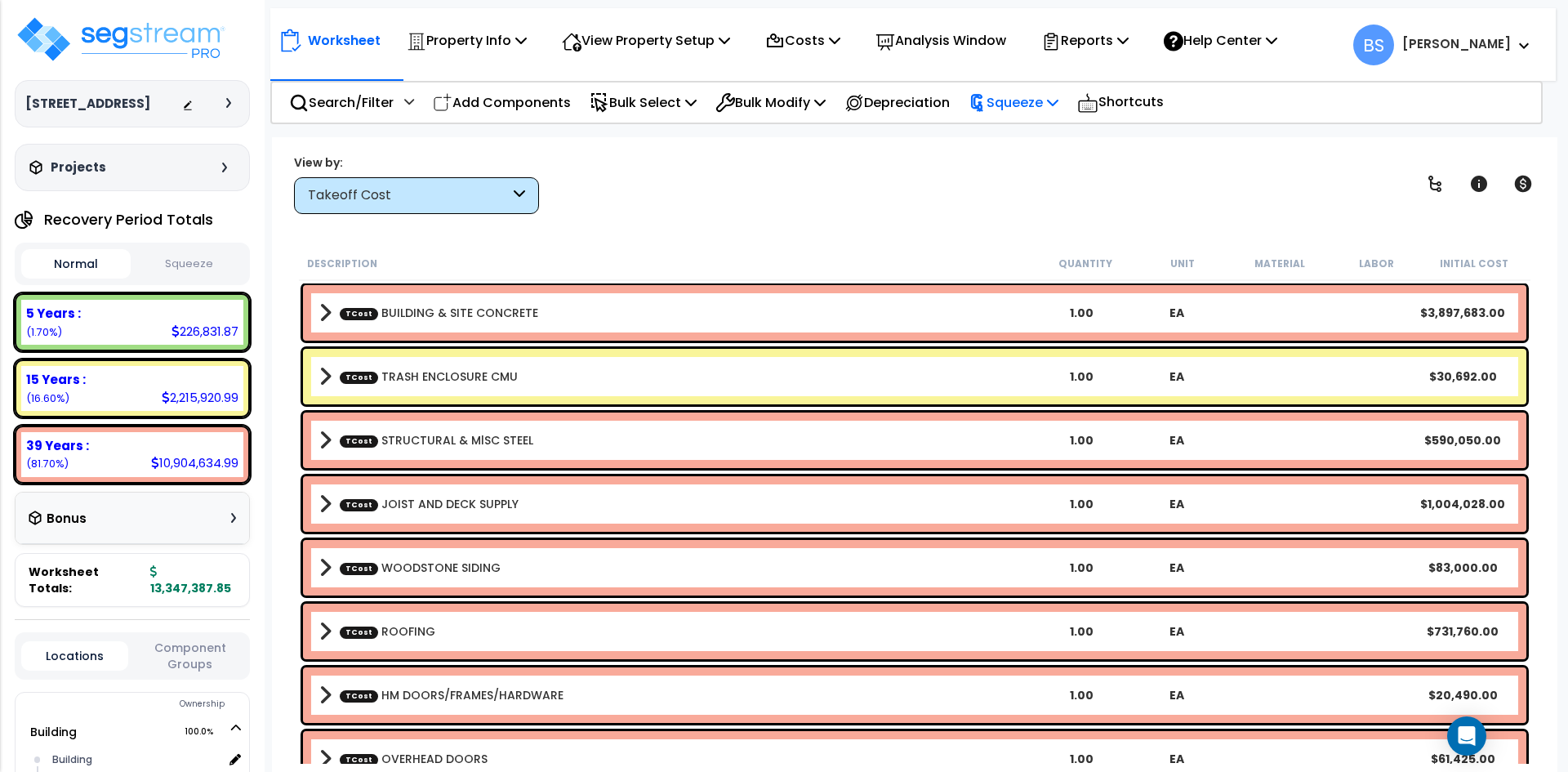
click at [1041, 111] on p "Squeeze" at bounding box center [1013, 102] width 90 height 22
click at [1055, 137] on link "Squeeze" at bounding box center [1041, 139] width 162 height 33
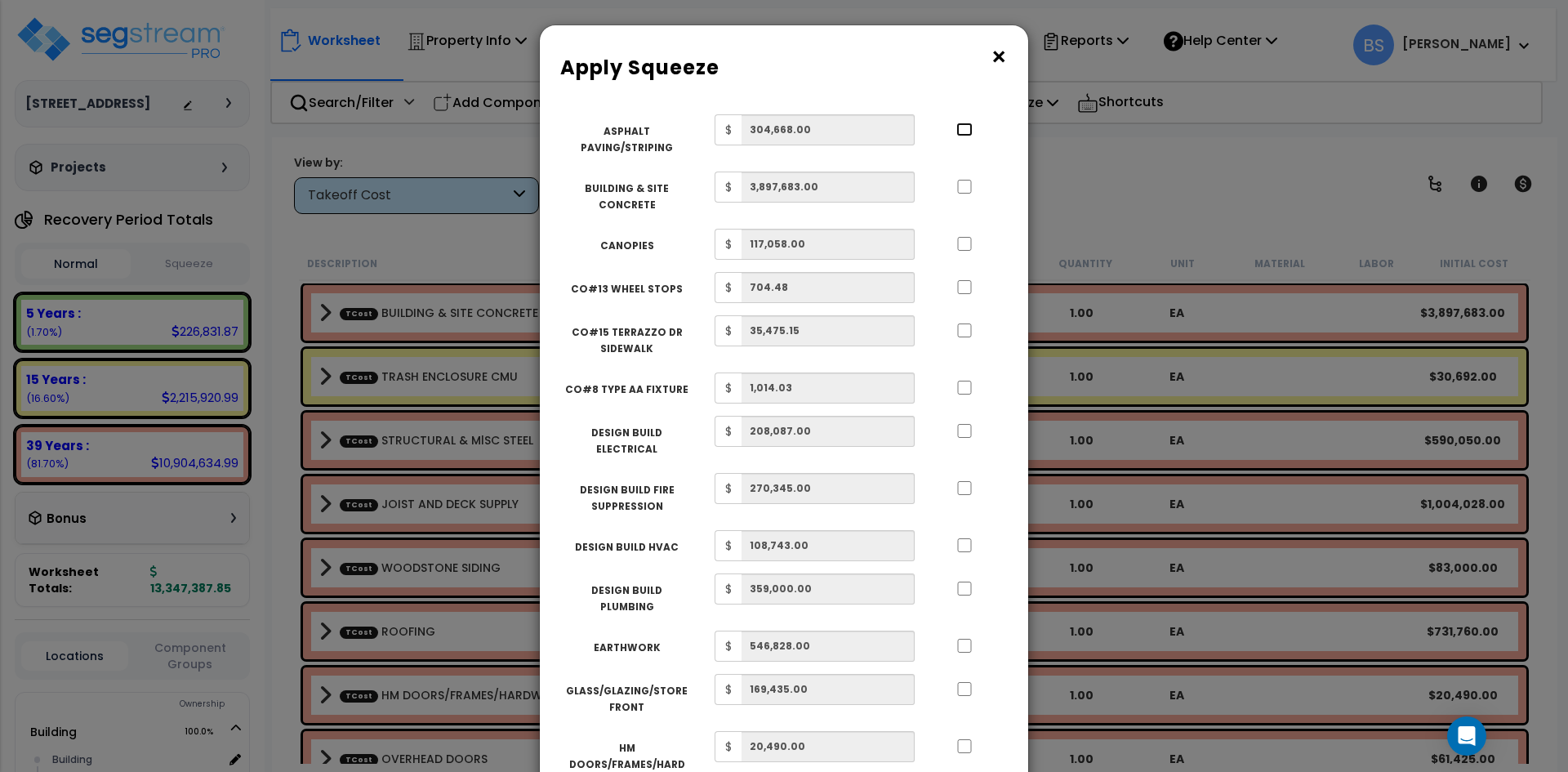
click at [968, 127] on input "..." at bounding box center [964, 129] width 16 height 14
checkbox input "true"
click at [962, 186] on input "..." at bounding box center [964, 186] width 16 height 14
checkbox input "true"
click at [965, 243] on input "..." at bounding box center [964, 244] width 16 height 14
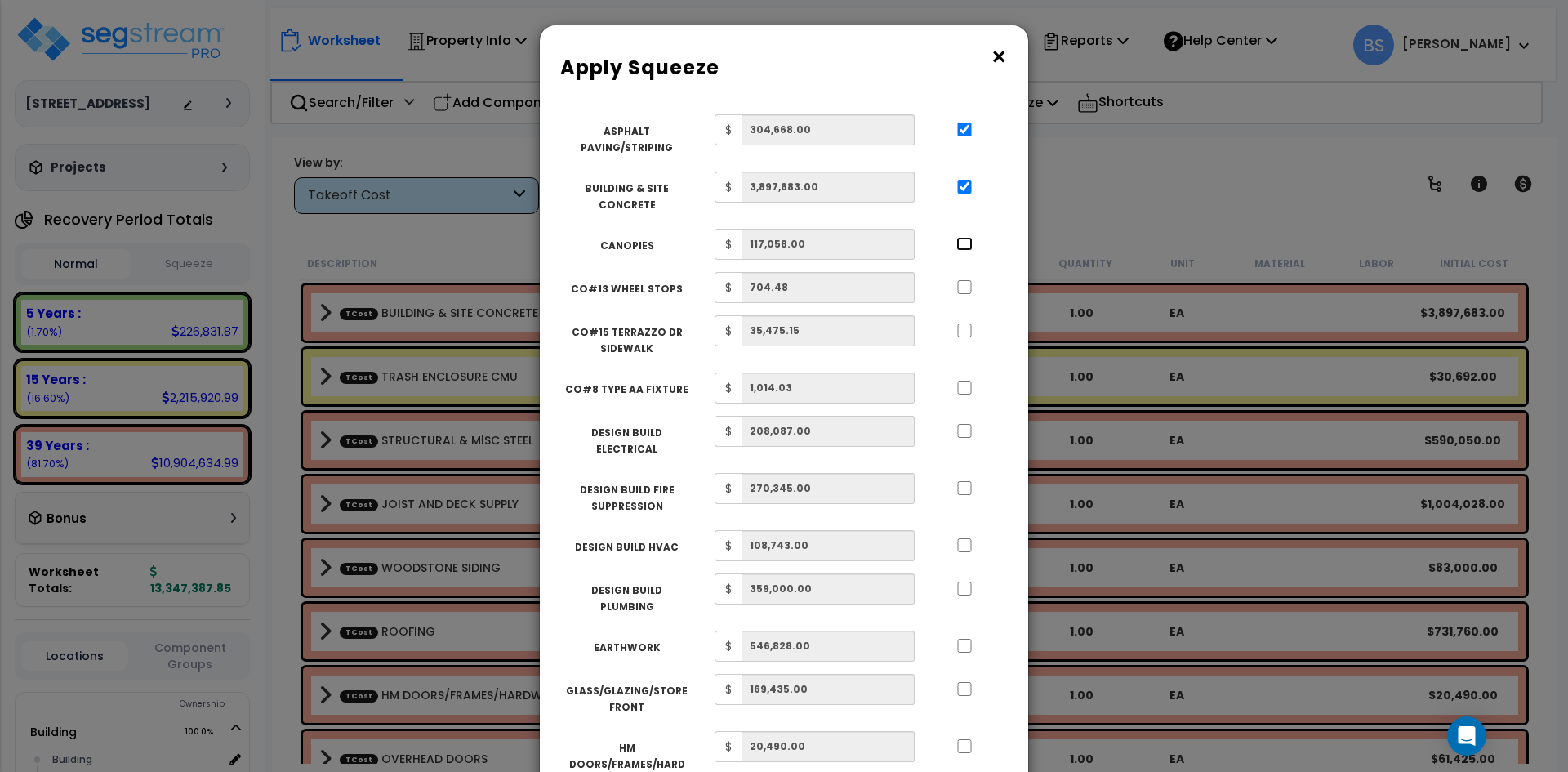
checkbox input "true"
click at [968, 286] on input "..." at bounding box center [964, 286] width 16 height 14
checkbox input "true"
click at [965, 333] on input "..." at bounding box center [964, 330] width 16 height 14
checkbox input "true"
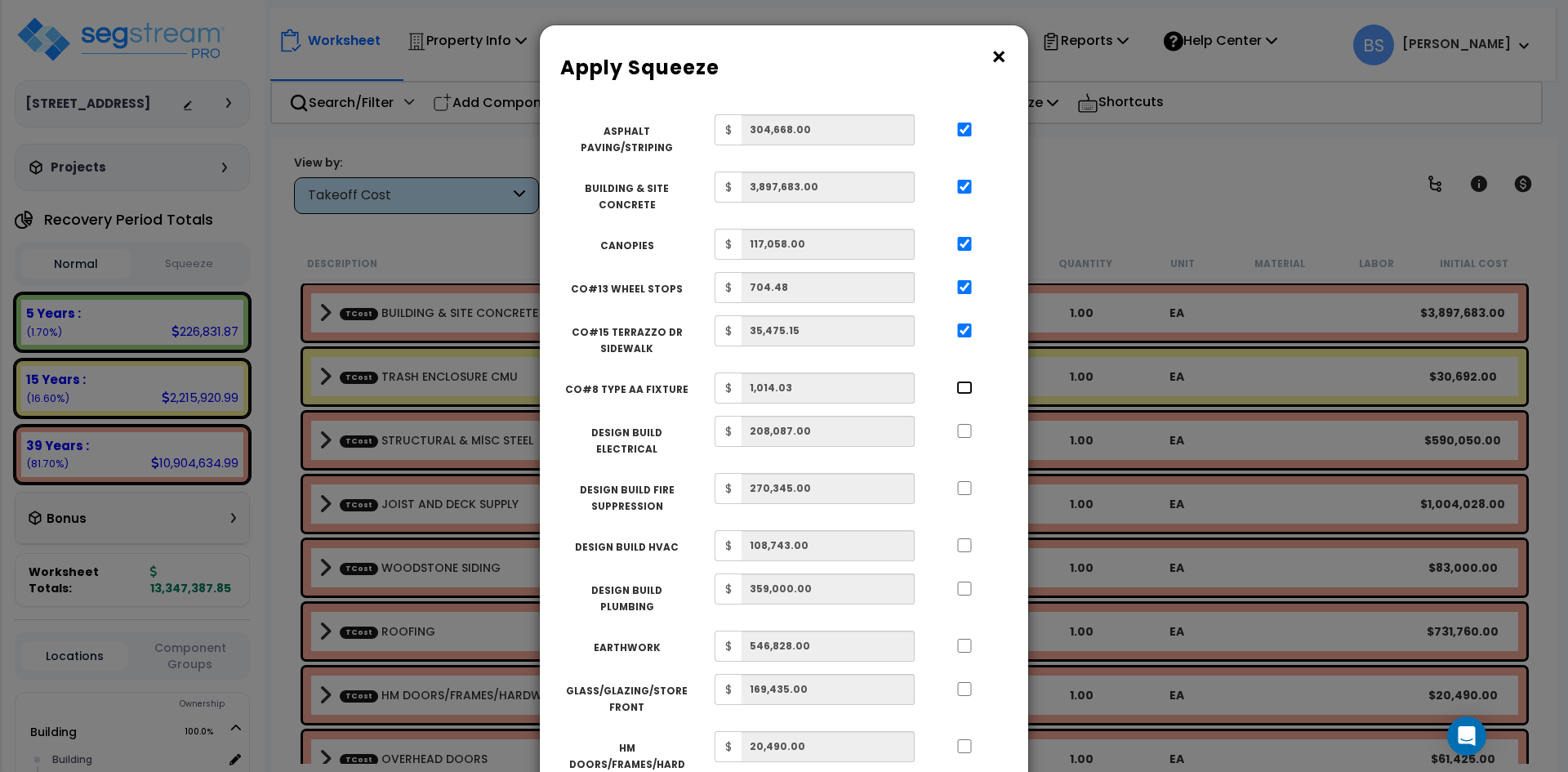
click at [968, 389] on input "..." at bounding box center [964, 387] width 16 height 14
checkbox input "true"
click at [959, 436] on input "..." at bounding box center [964, 430] width 16 height 14
checkbox input "true"
click at [971, 481] on input "..." at bounding box center [964, 487] width 16 height 14
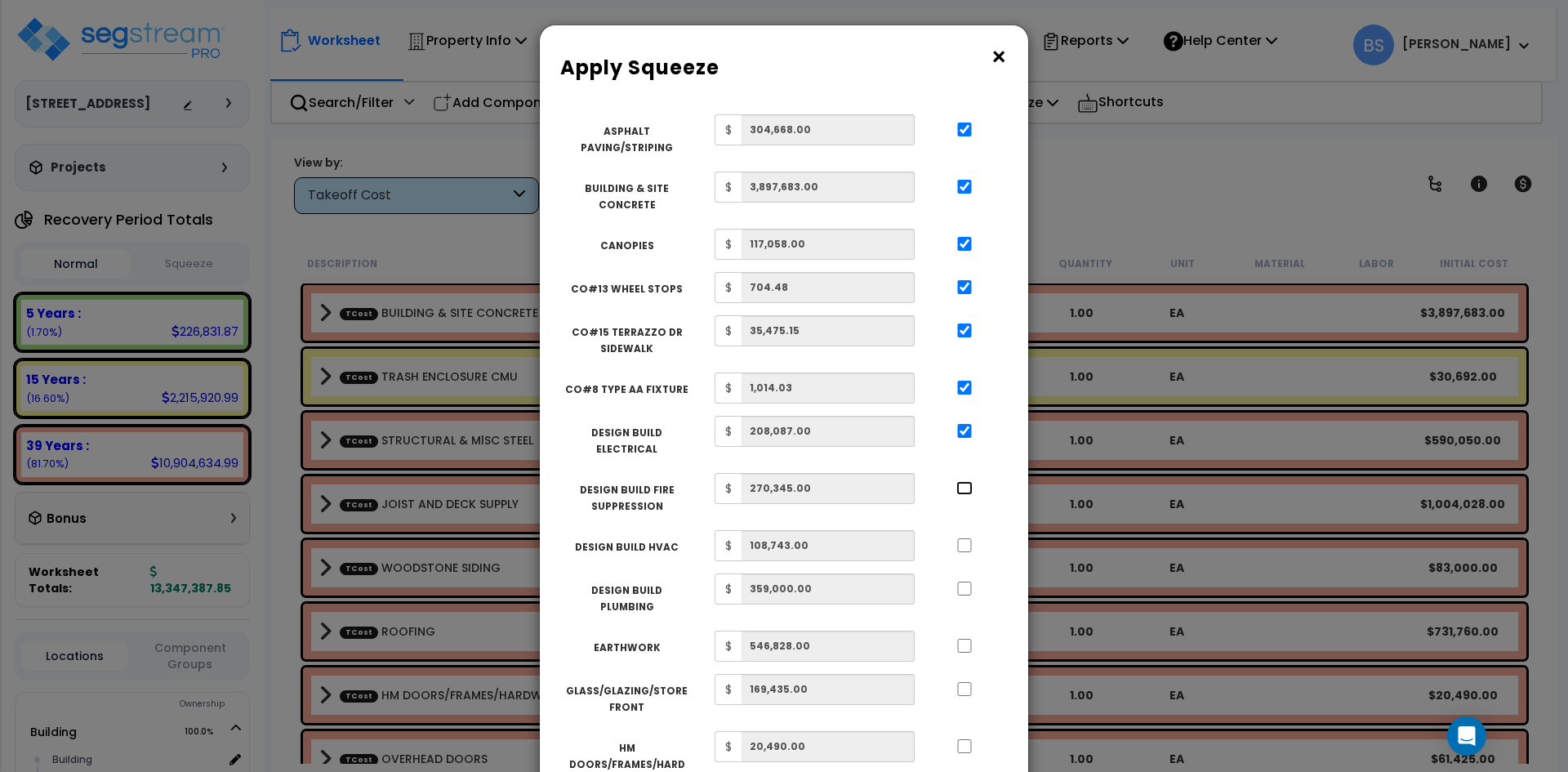
checkbox input "true"
click at [969, 538] on input "..." at bounding box center [964, 545] width 16 height 14
checkbox input "true"
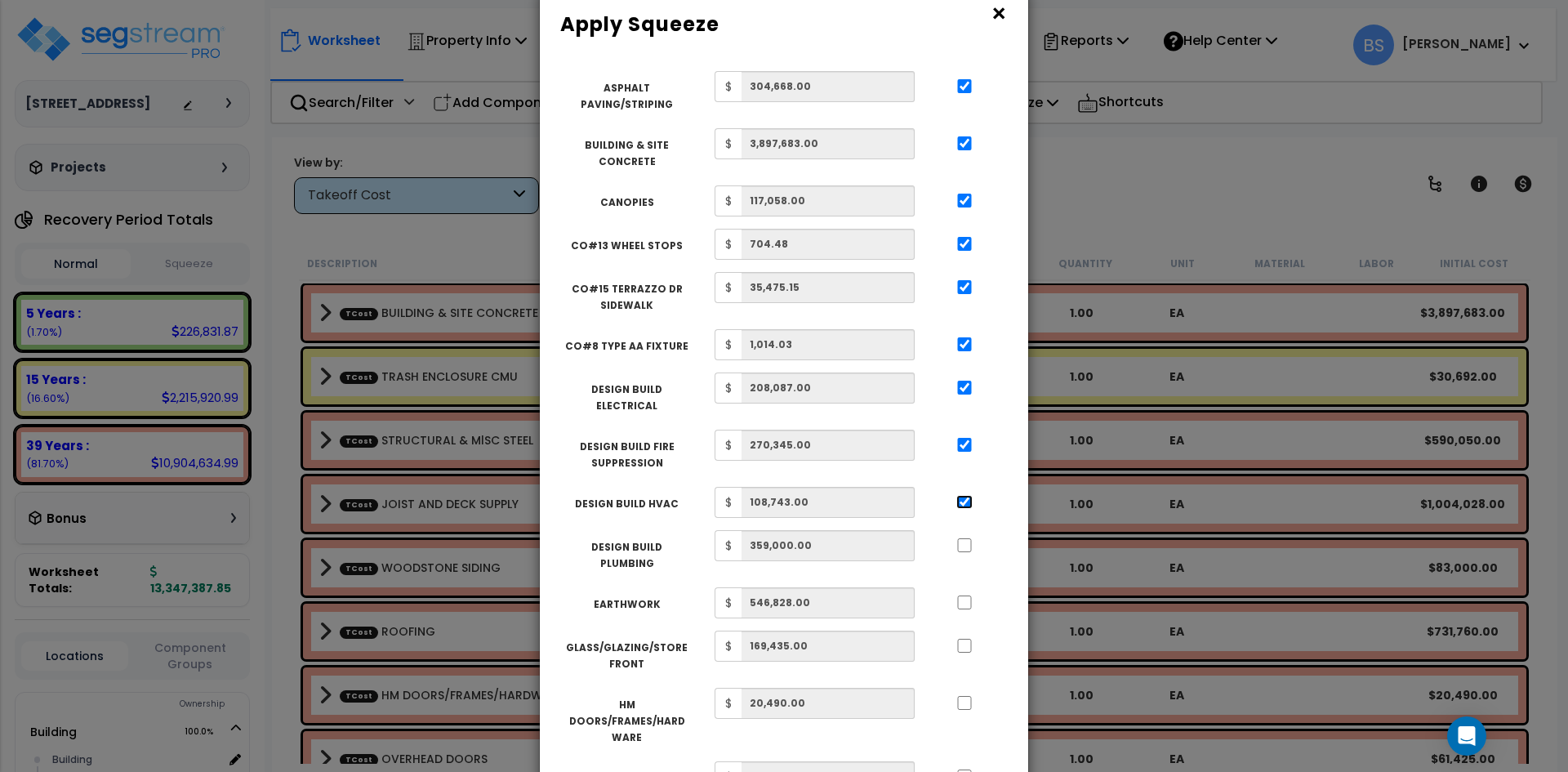
scroll to position [82, 0]
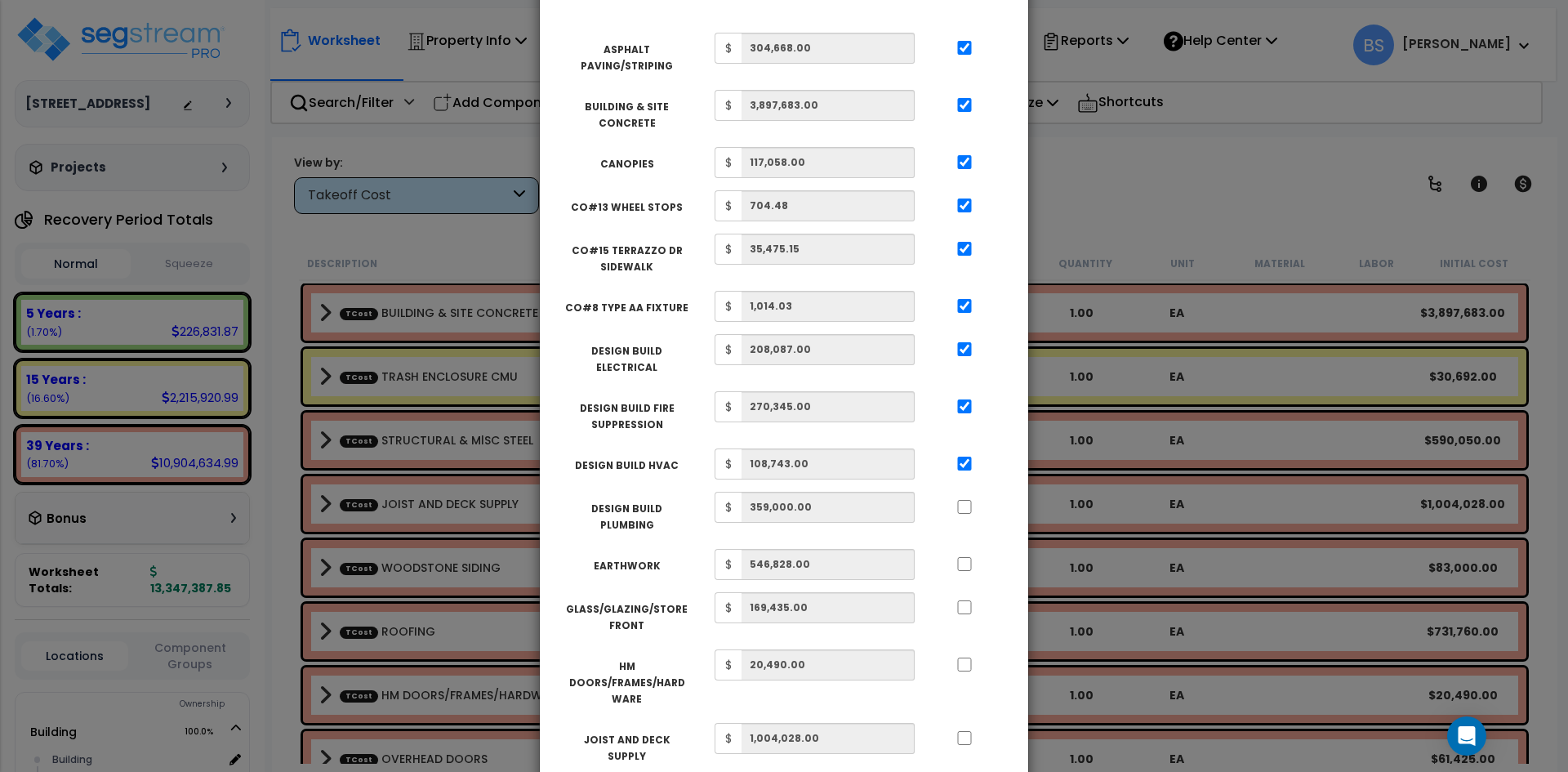
click at [973, 549] on div at bounding box center [964, 562] width 75 height 26
click at [966, 557] on input "..." at bounding box center [964, 563] width 16 height 14
checkbox input "true"
click at [961, 600] on input "..." at bounding box center [964, 607] width 16 height 14
checkbox input "true"
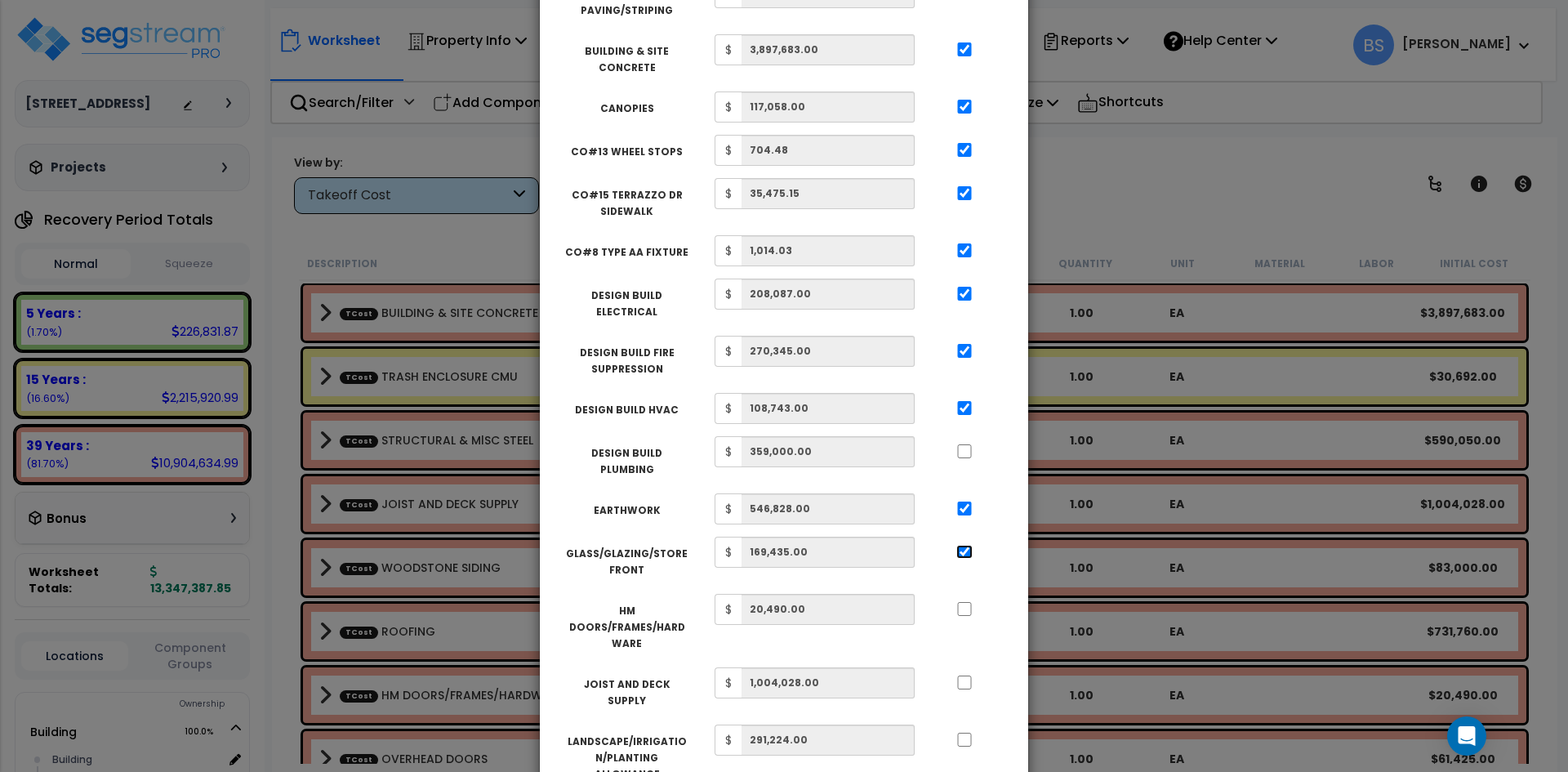
scroll to position [164, 0]
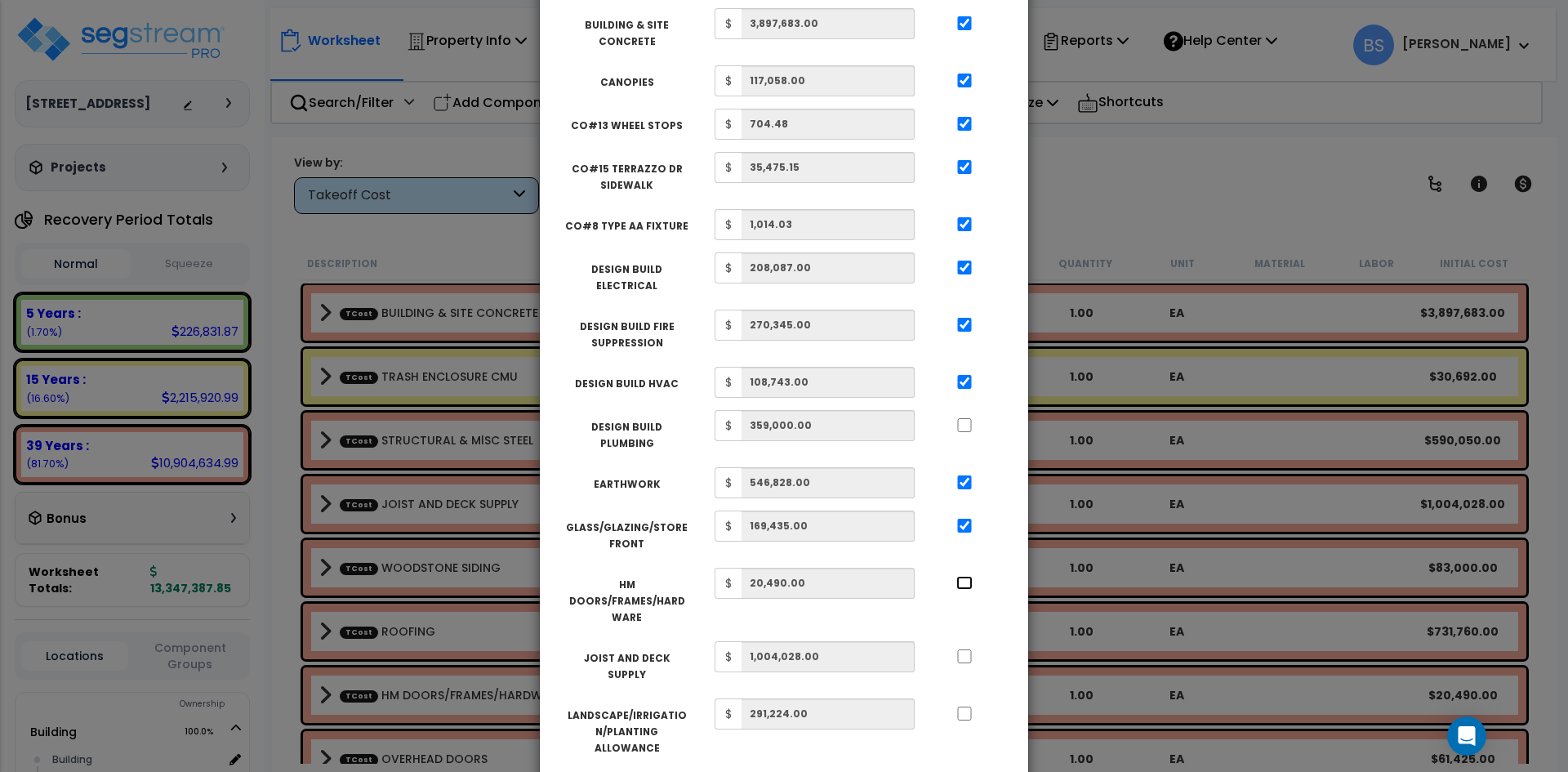
click at [962, 576] on input "..." at bounding box center [964, 582] width 16 height 14
checkbox input "true"
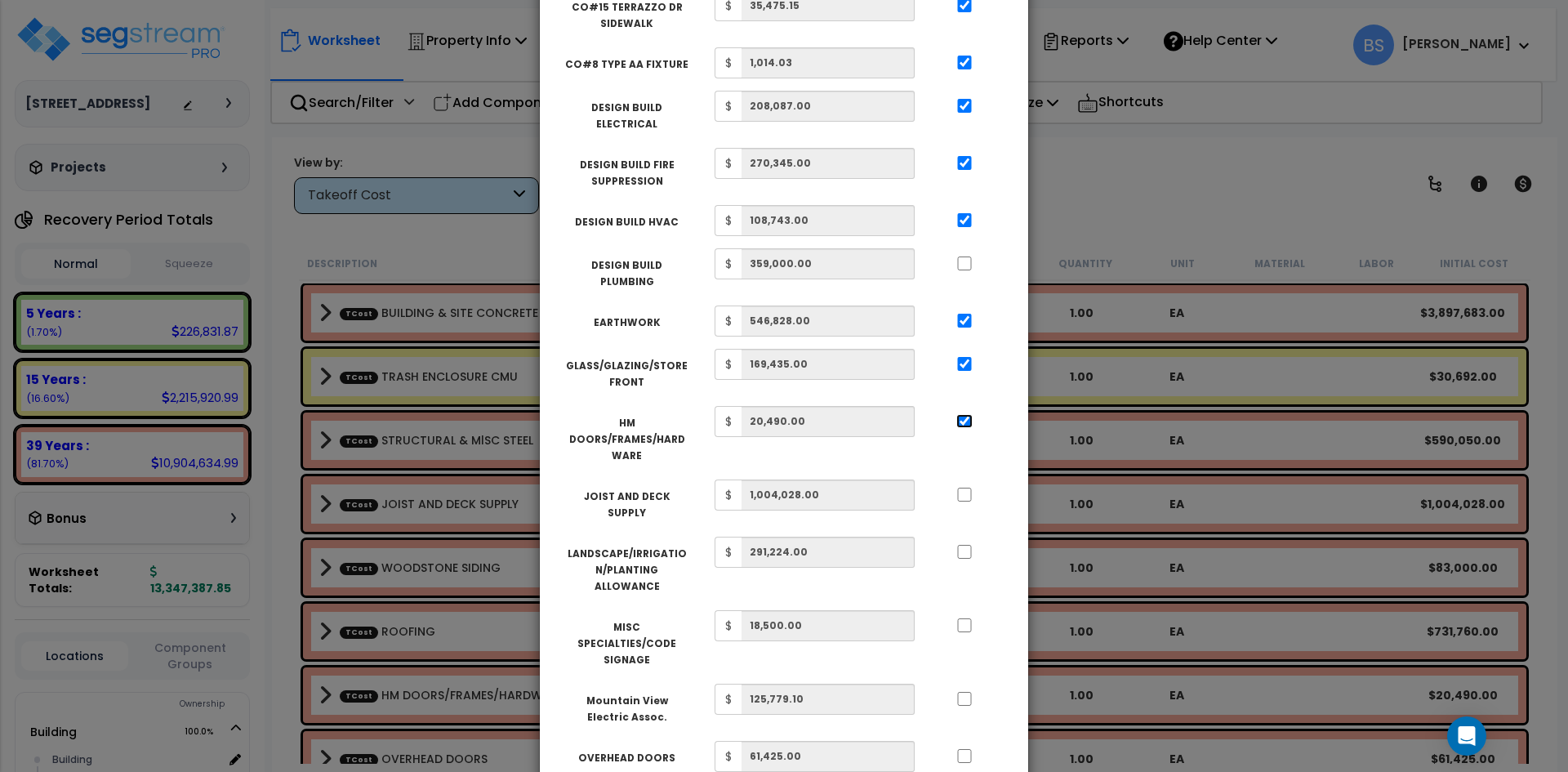
scroll to position [326, 0]
click at [961, 486] on input "..." at bounding box center [964, 492] width 16 height 14
checkbox input "true"
click at [964, 543] on input "..." at bounding box center [964, 550] width 16 height 14
checkbox input "true"
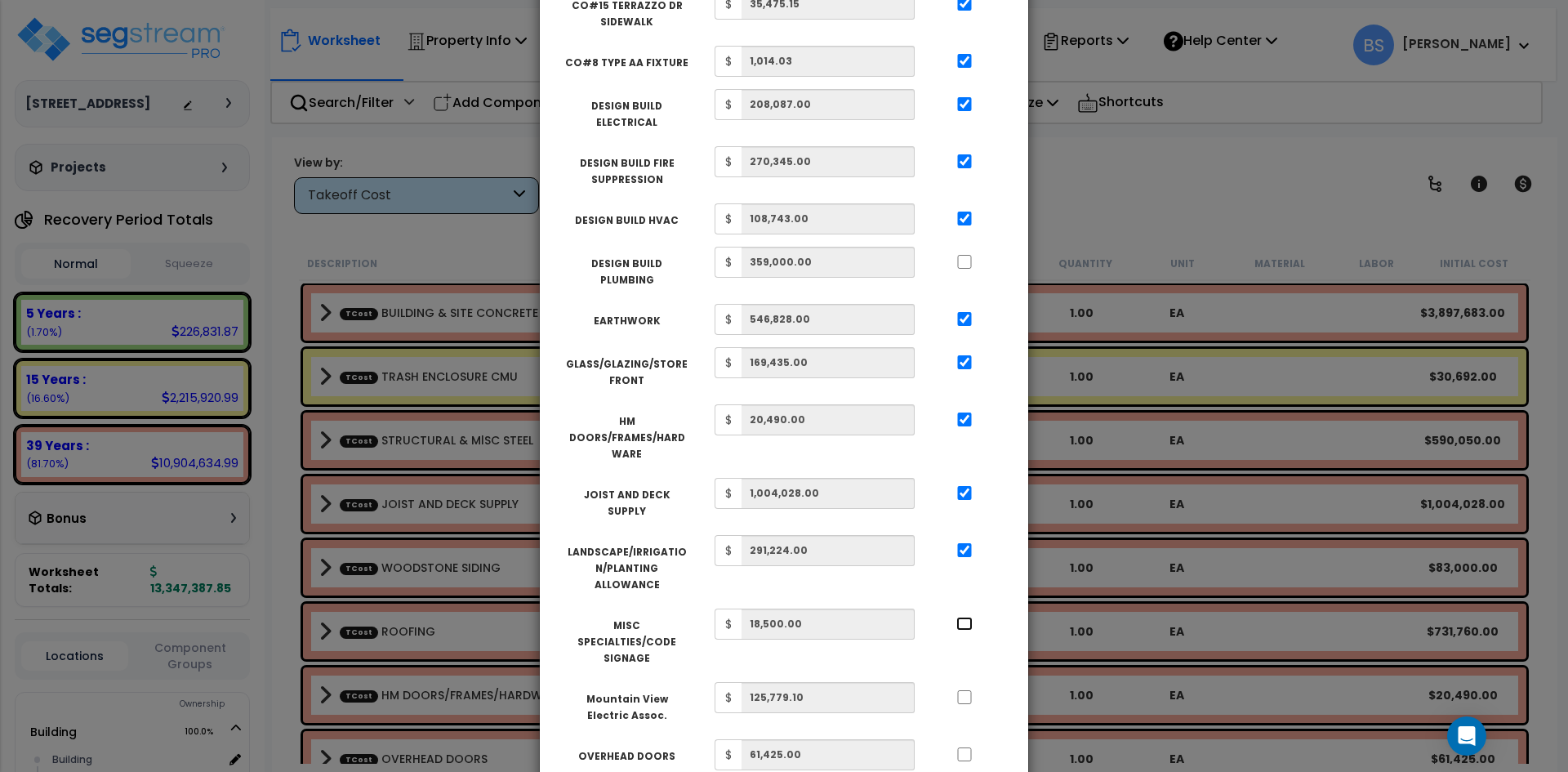
click at [965, 617] on input "..." at bounding box center [964, 623] width 16 height 14
checkbox input "true"
click at [962, 543] on input "..." at bounding box center [964, 550] width 16 height 14
checkbox input "false"
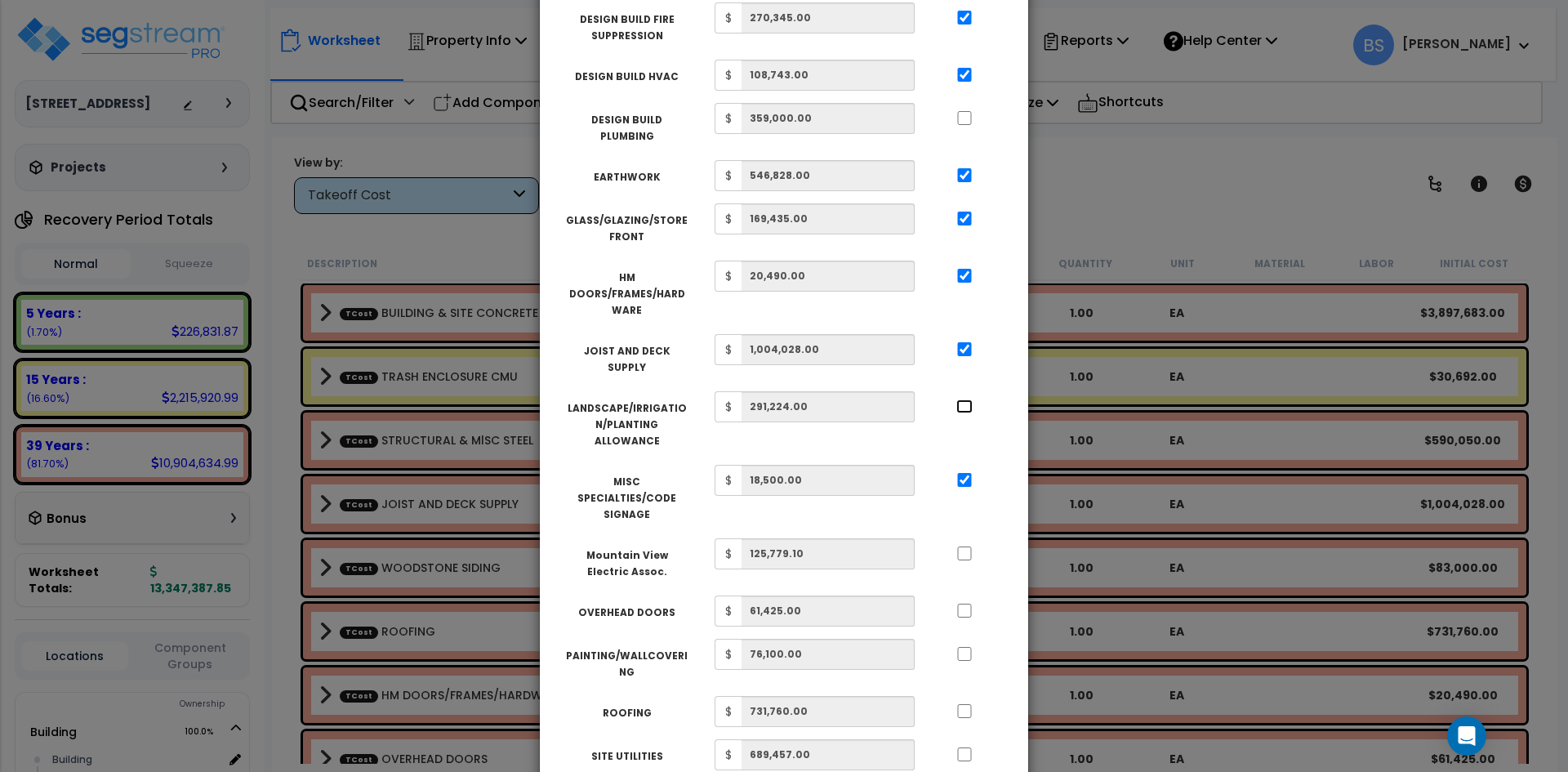
scroll to position [490, 0]
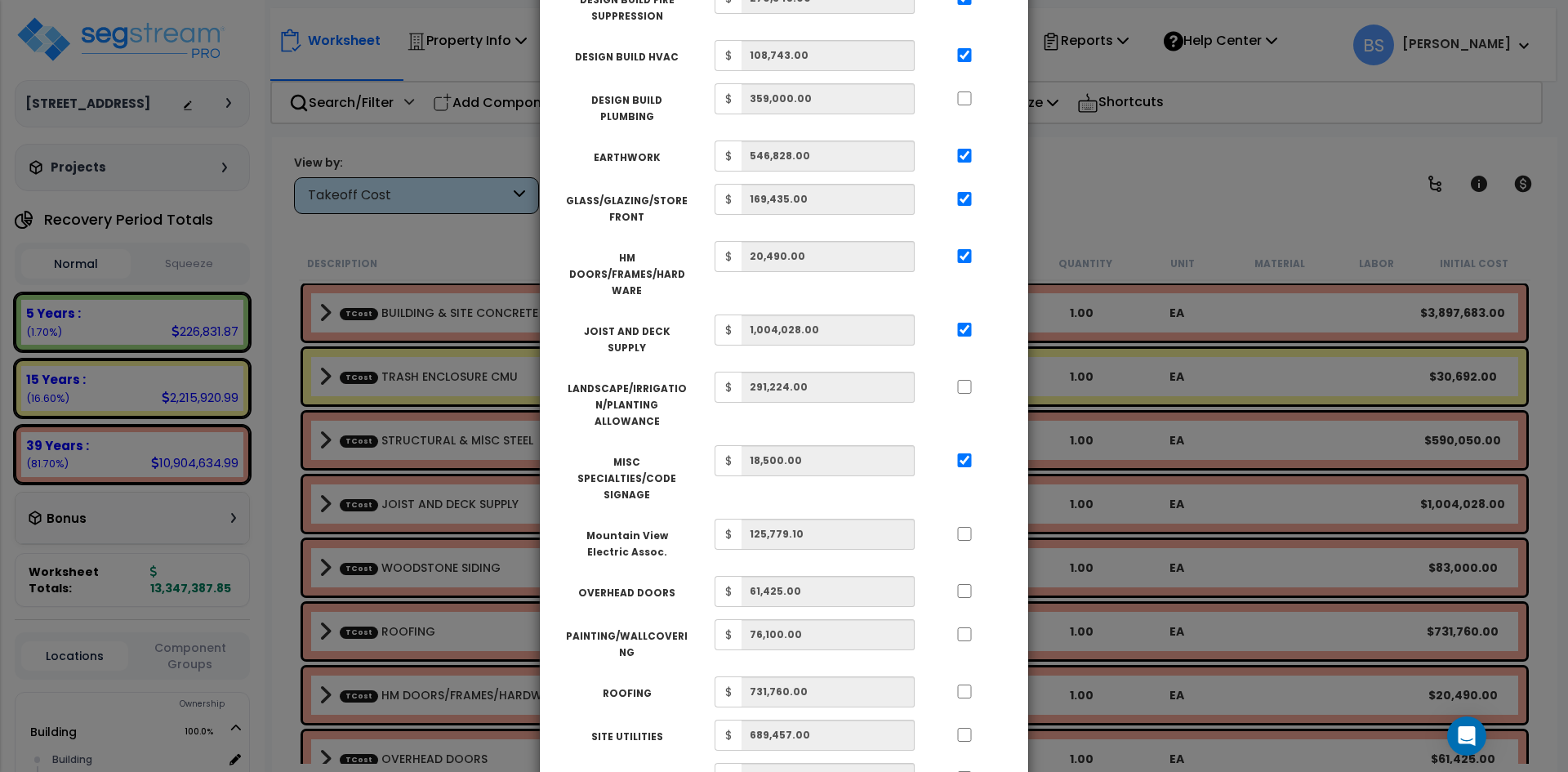
click at [965, 518] on div at bounding box center [964, 532] width 75 height 26
click at [965, 527] on input "..." at bounding box center [964, 533] width 16 height 14
checkbox input "true"
click at [966, 584] on input "..." at bounding box center [964, 590] width 16 height 14
checkbox input "true"
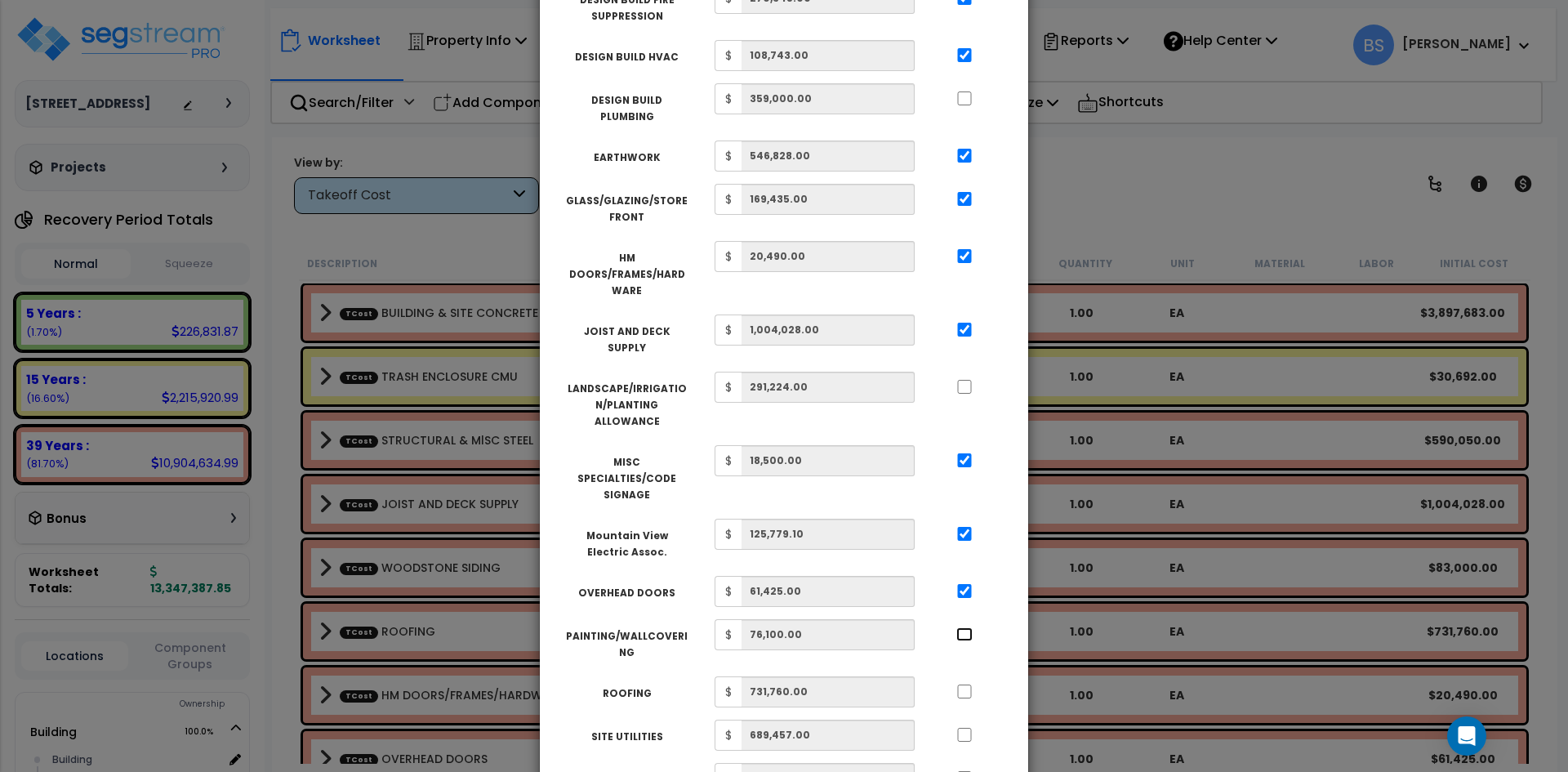
click at [966, 627] on input "..." at bounding box center [964, 634] width 16 height 14
checkbox input "true"
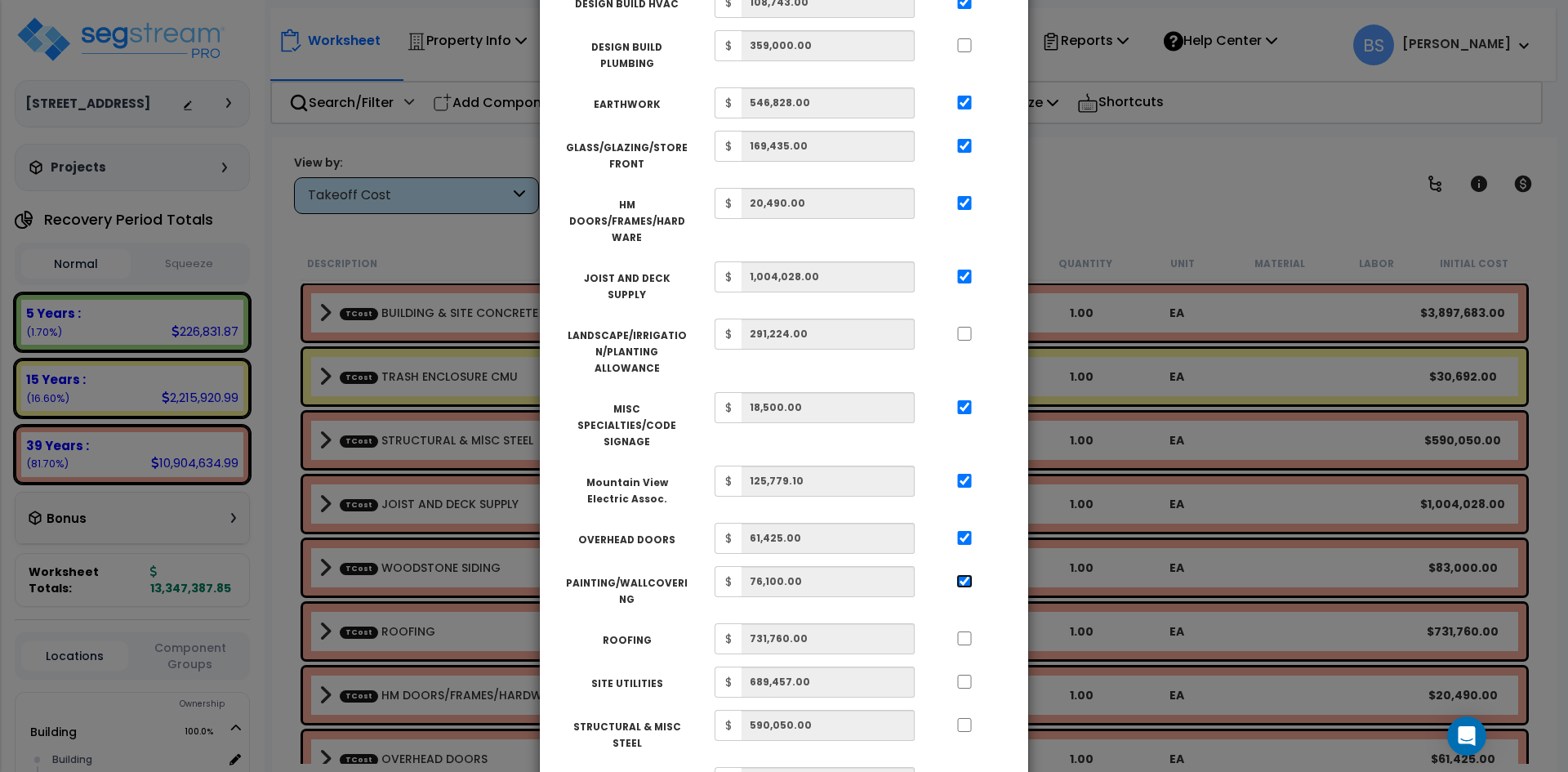
scroll to position [572, 0]
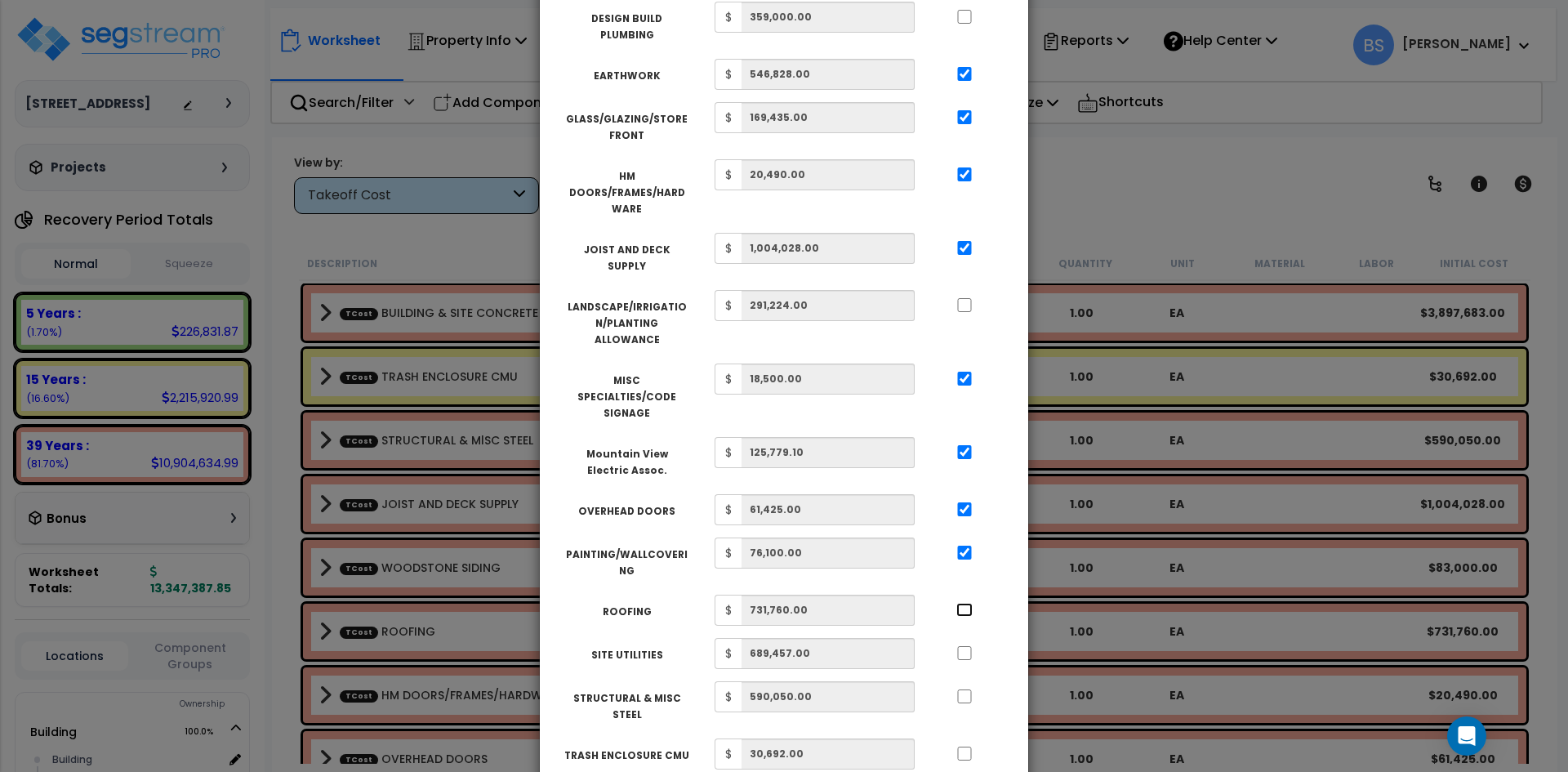
click at [963, 603] on input "..." at bounding box center [964, 609] width 16 height 14
checkbox input "true"
click at [964, 646] on input "..." at bounding box center [964, 653] width 16 height 14
checkbox input "true"
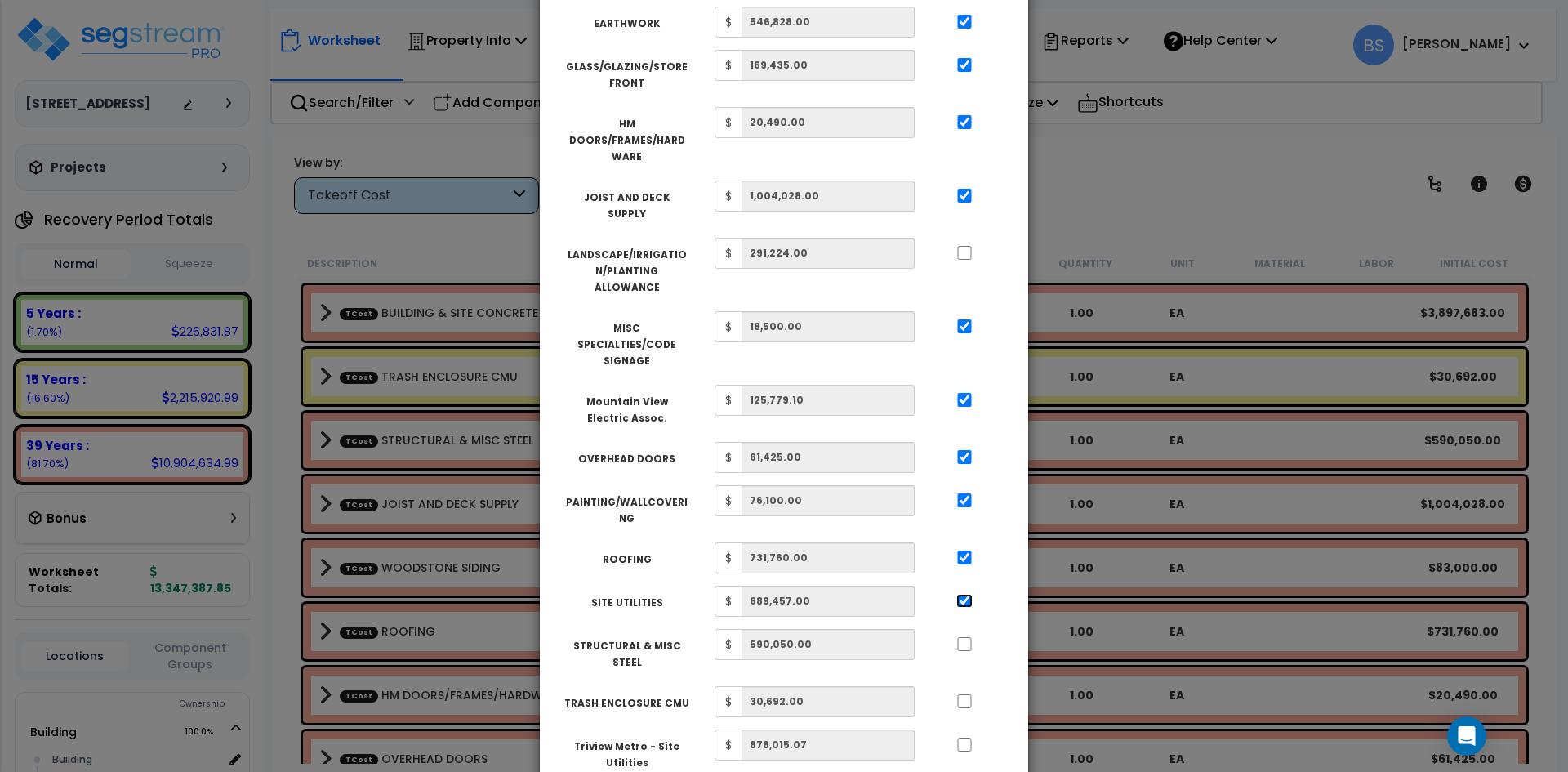
scroll to position [653, 0]
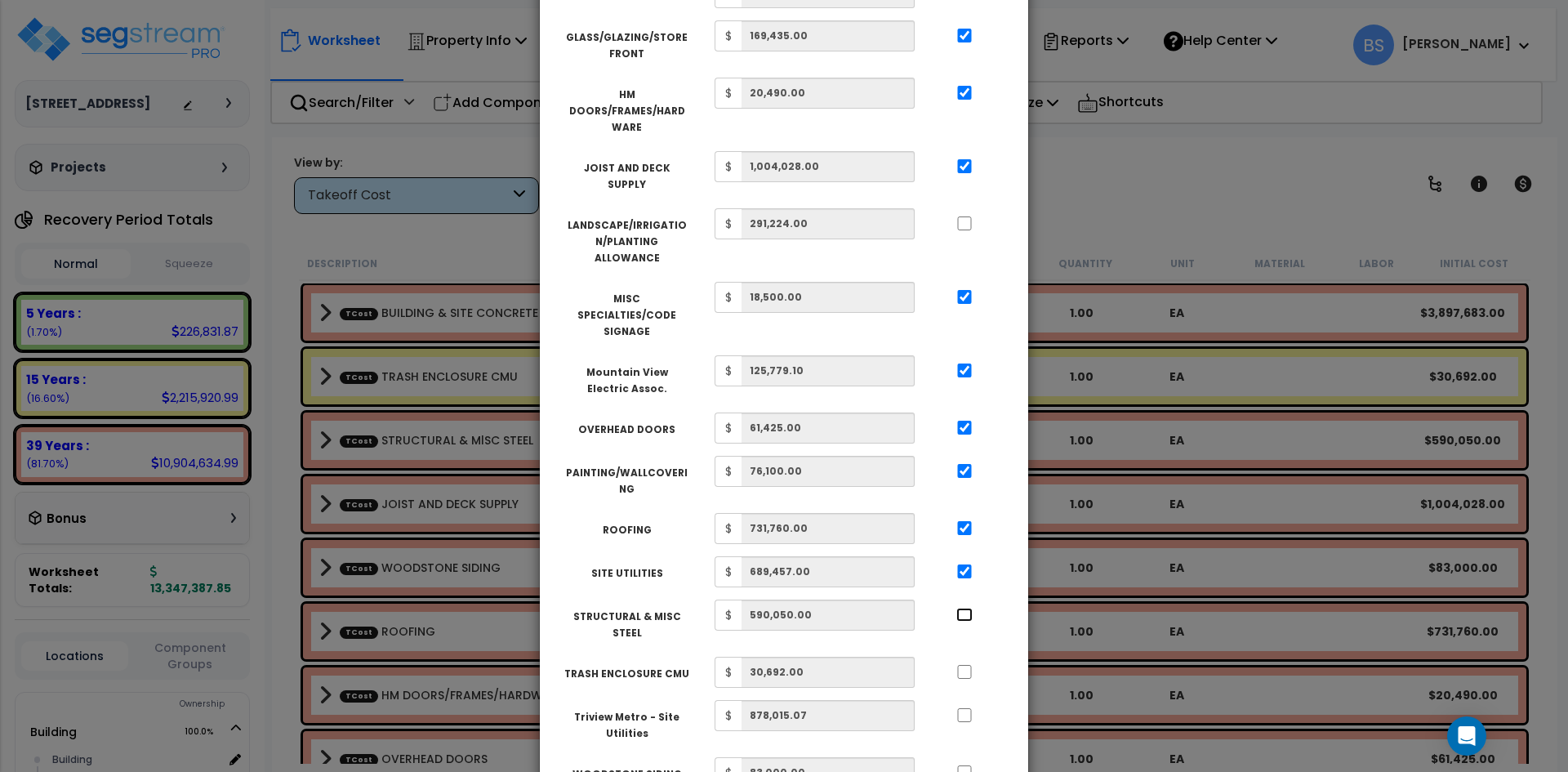
click at [965, 608] on input "..." at bounding box center [964, 614] width 16 height 14
checkbox input "true"
click at [967, 665] on input "..." at bounding box center [964, 671] width 16 height 14
checkbox input "true"
click at [965, 708] on input "..." at bounding box center [964, 715] width 16 height 14
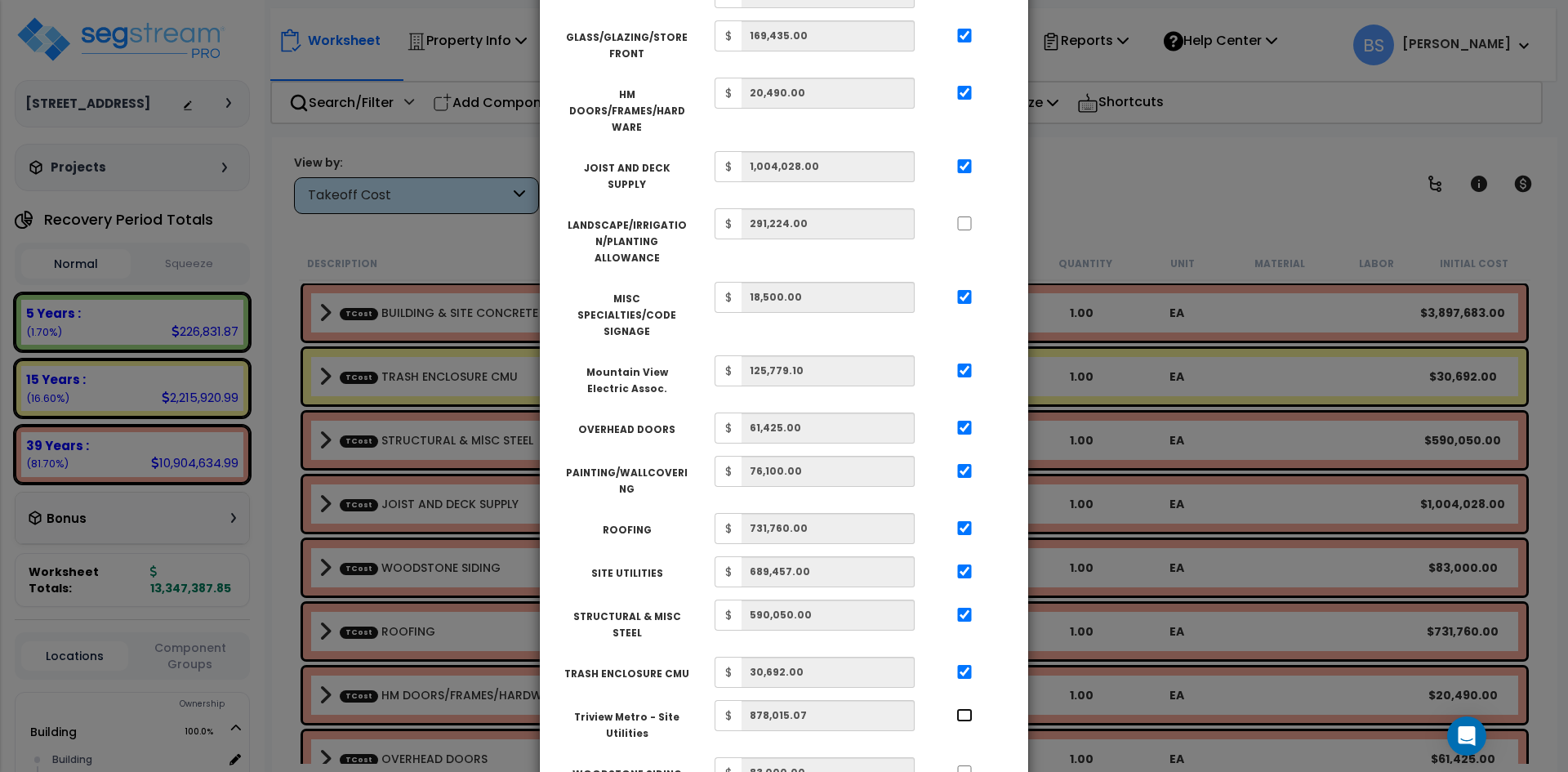
checkbox input "true"
click at [966, 765] on input "..." at bounding box center [964, 772] width 16 height 14
checkbox input "true"
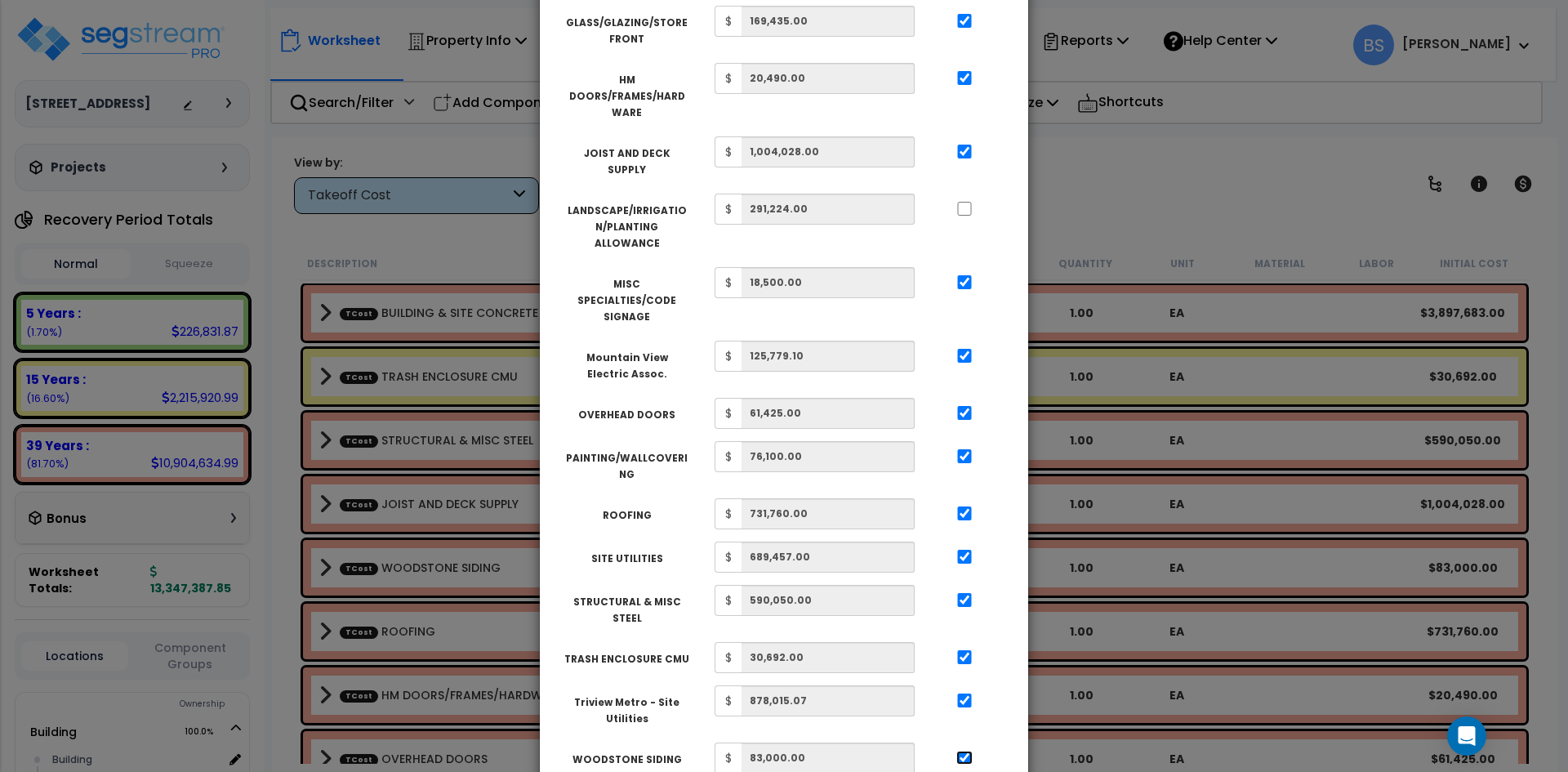
scroll to position [713, 0]
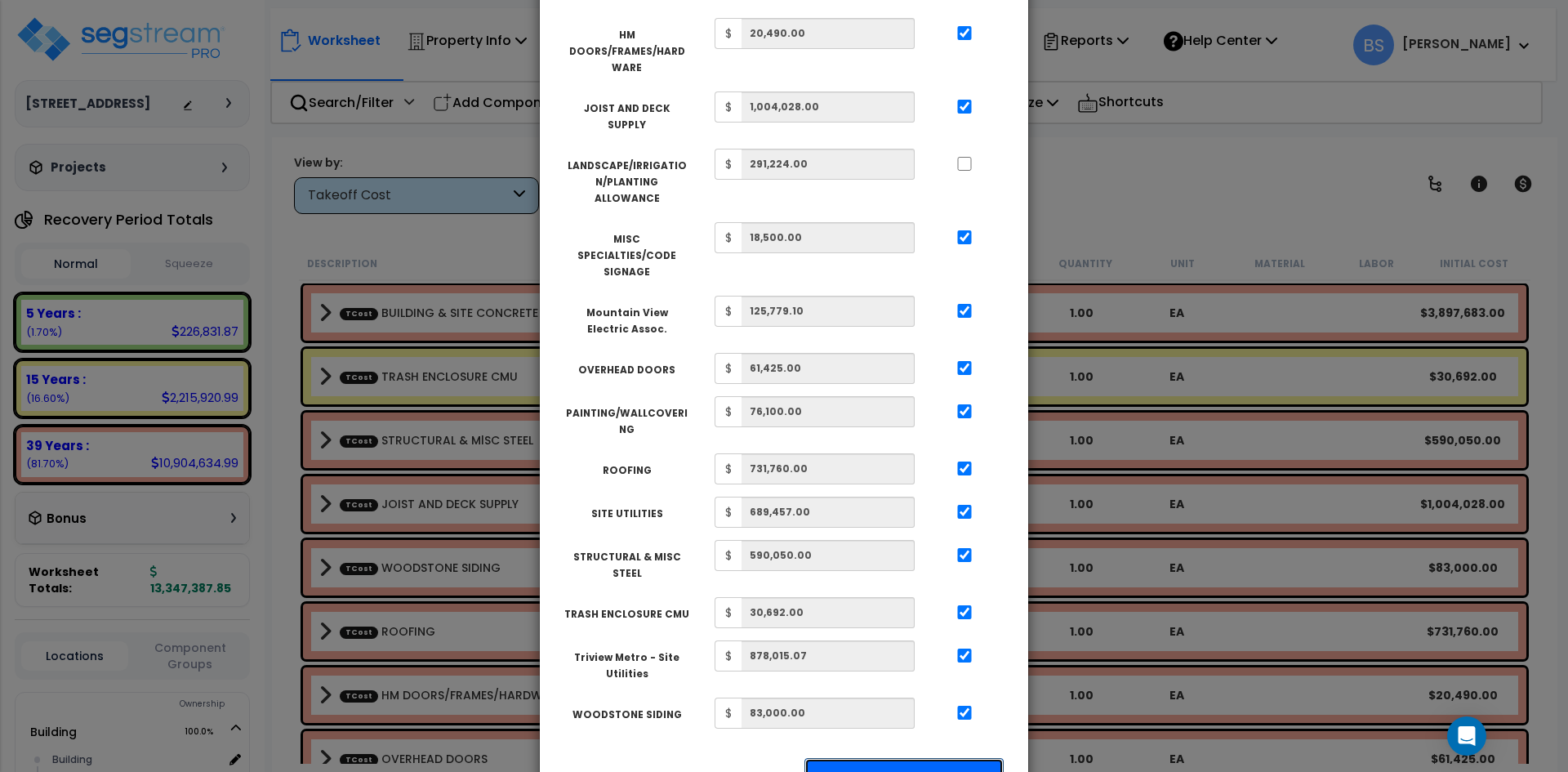
click at [919, 758] on button "Apply Squeeze" at bounding box center [904, 777] width 200 height 38
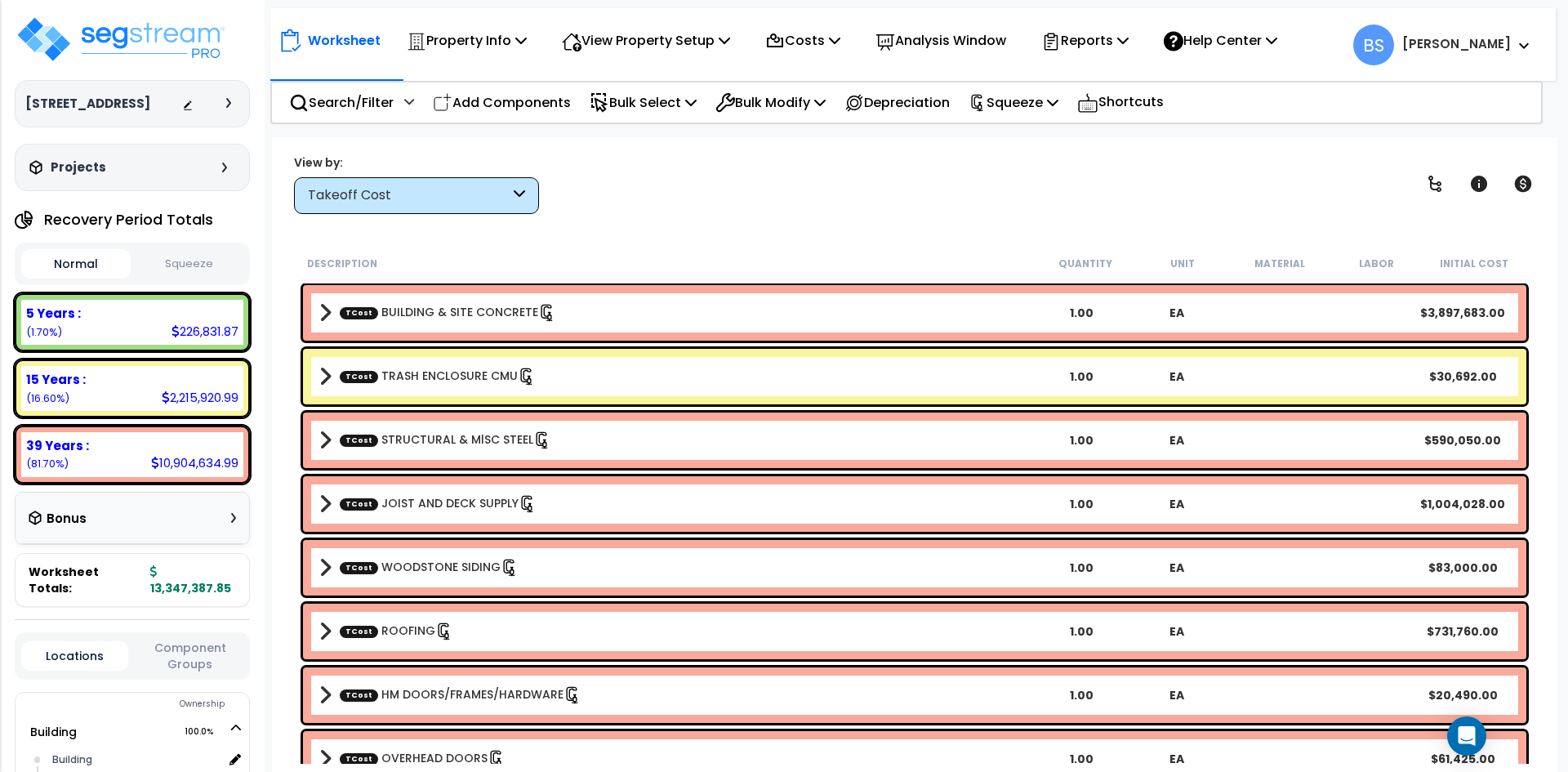
click at [202, 278] on button "Squeeze" at bounding box center [190, 264] width 110 height 29
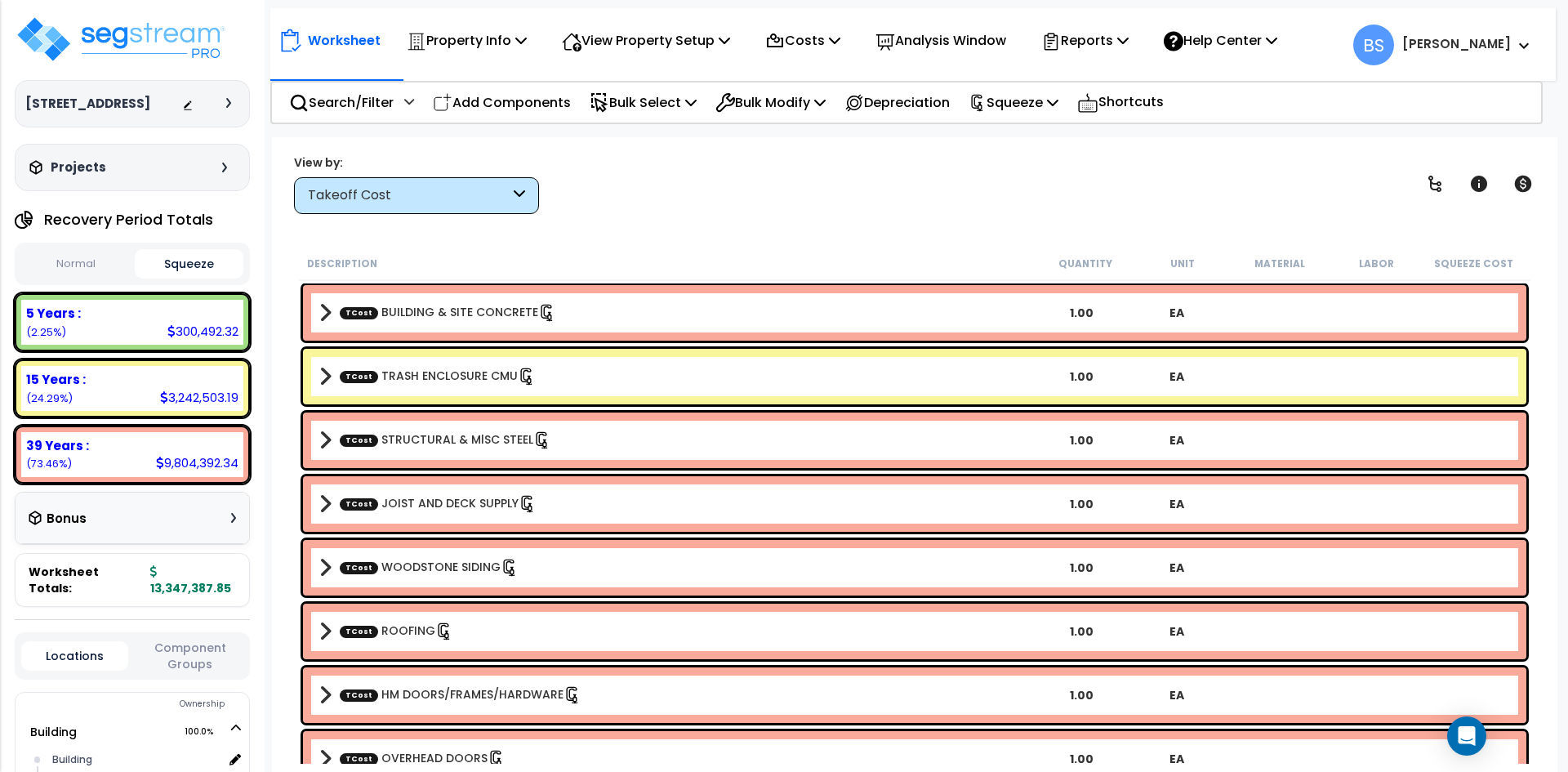
click at [79, 388] on b "15 Years :" at bounding box center [56, 379] width 60 height 17
click at [55, 388] on b "15 Years :" at bounding box center [56, 379] width 60 height 17
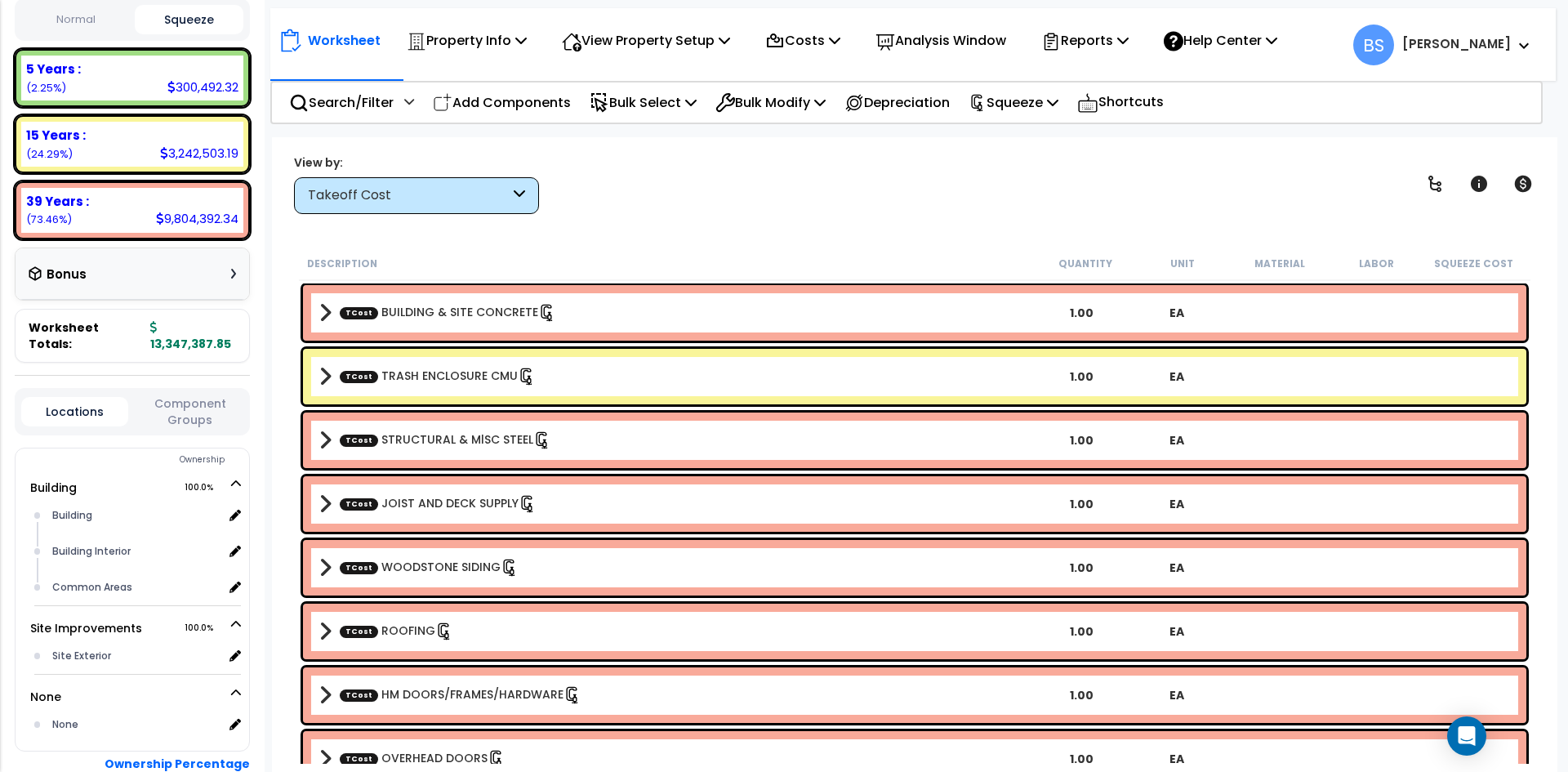
scroll to position [245, 0]
click at [65, 143] on b "15 Years :" at bounding box center [56, 134] width 60 height 17
click at [46, 160] on small "(24.29%)" at bounding box center [49, 153] width 47 height 14
click at [42, 226] on small "(73.46%)" at bounding box center [49, 218] width 46 height 14
click at [80, 34] on button "Normal" at bounding box center [76, 19] width 110 height 29
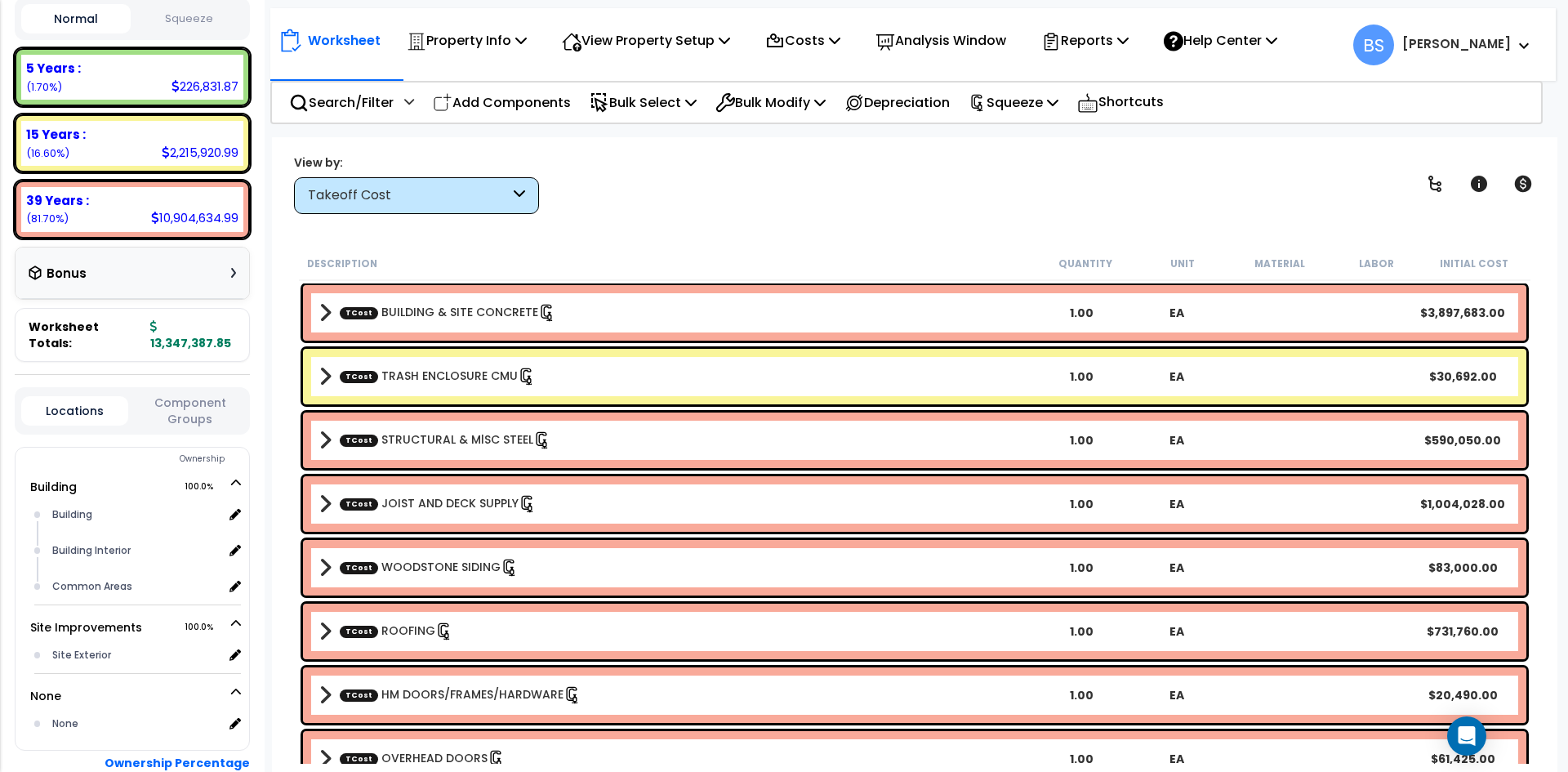
click at [46, 160] on small "(16.60%)" at bounding box center [47, 153] width 43 height 14
click at [49, 143] on b "15 Years :" at bounding box center [56, 134] width 60 height 17
click at [63, 77] on b "5 Years :" at bounding box center [53, 68] width 55 height 17
click at [180, 34] on button "Squeeze" at bounding box center [190, 19] width 110 height 29
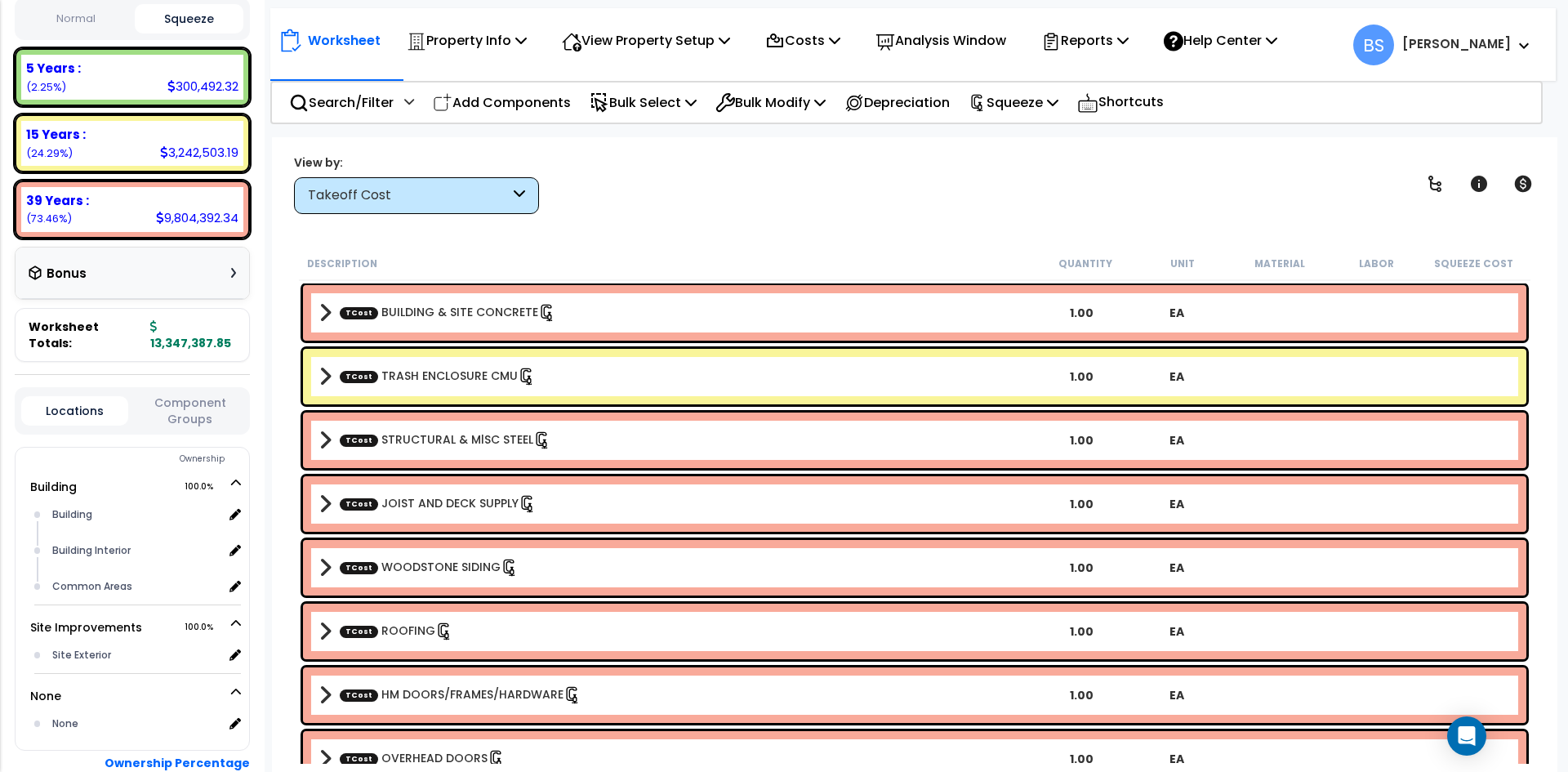
click at [472, 384] on link "TCost TRASH ENCLOSURE CMU" at bounding box center [438, 376] width 196 height 18
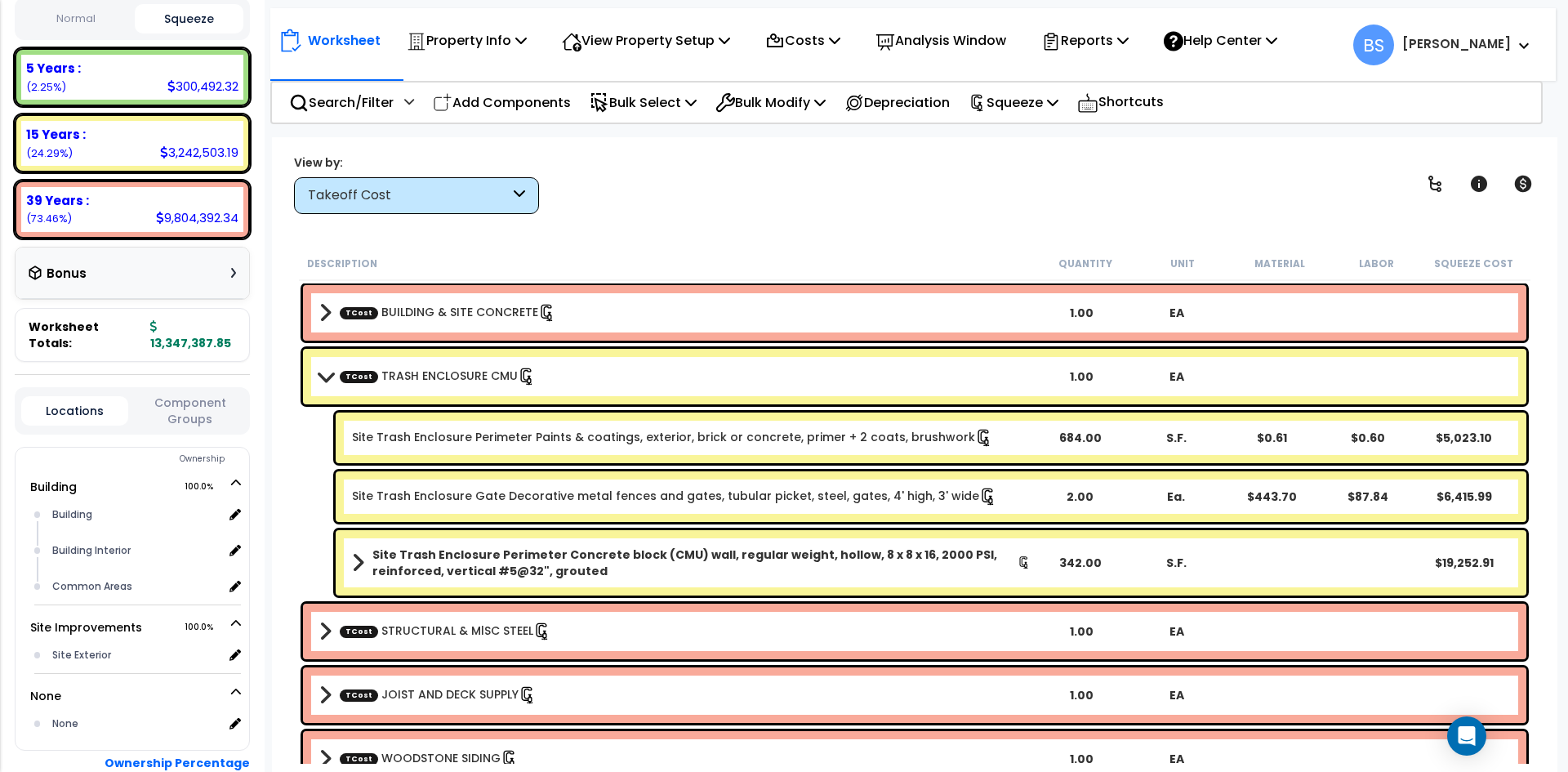
click at [472, 384] on link "TCost TRASH ENCLOSURE CMU" at bounding box center [438, 376] width 196 height 18
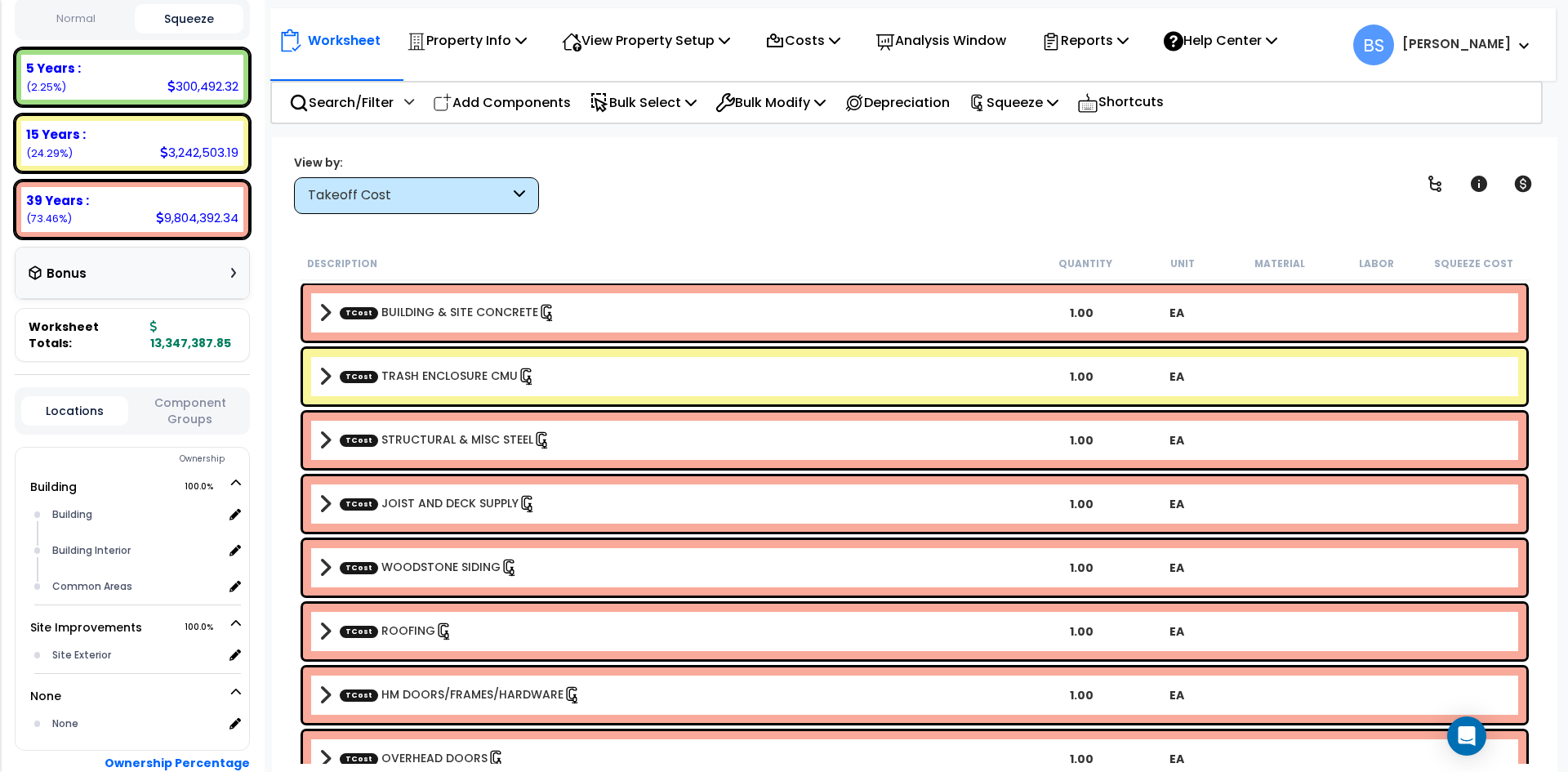
click at [438, 183] on div "Takeoff Cost" at bounding box center [416, 195] width 245 height 37
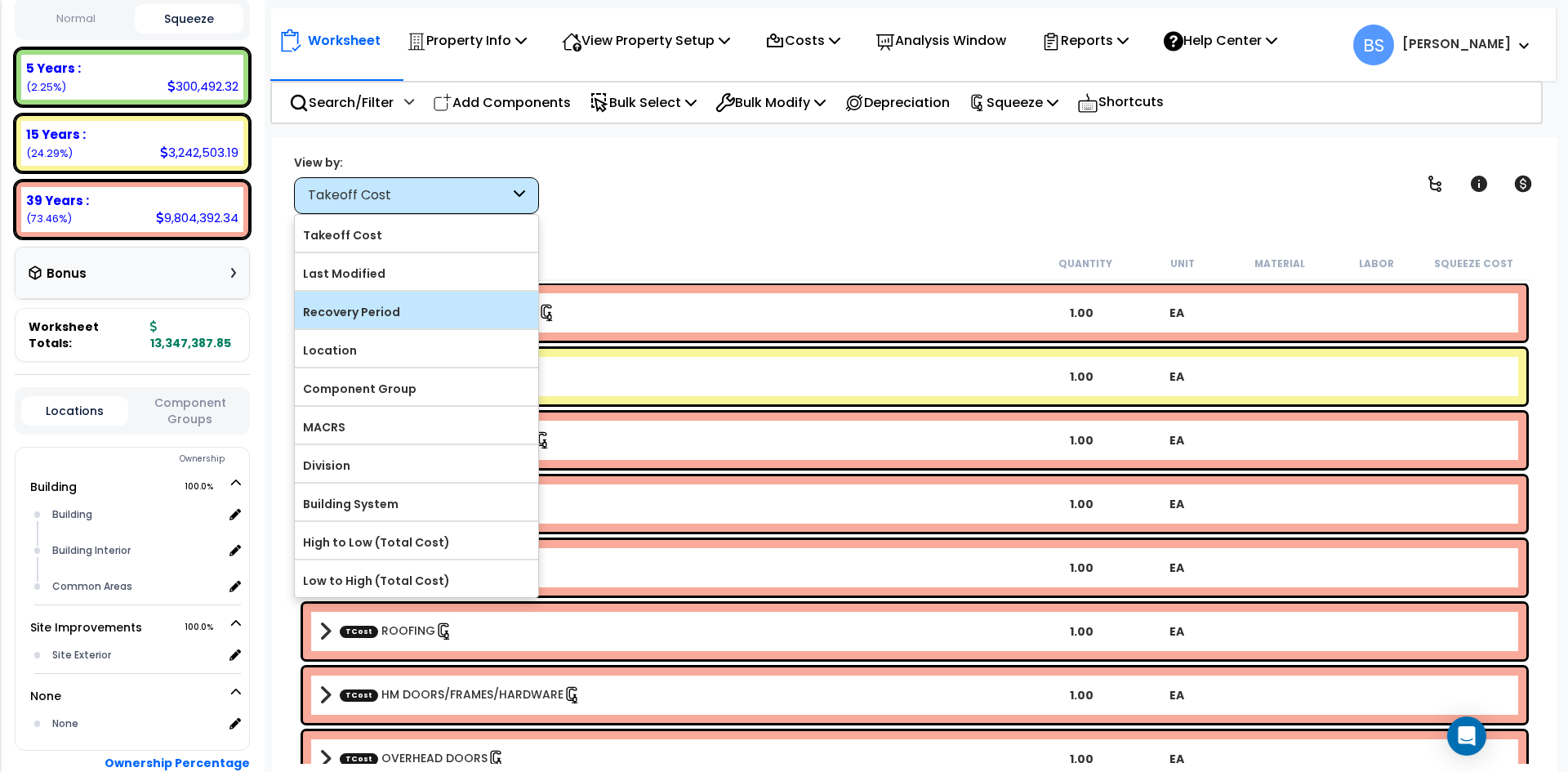
click at [384, 307] on label "Recovery Period" at bounding box center [416, 312] width 244 height 25
click at [0, 0] on input "Recovery Period" at bounding box center [0, 0] width 0 height 0
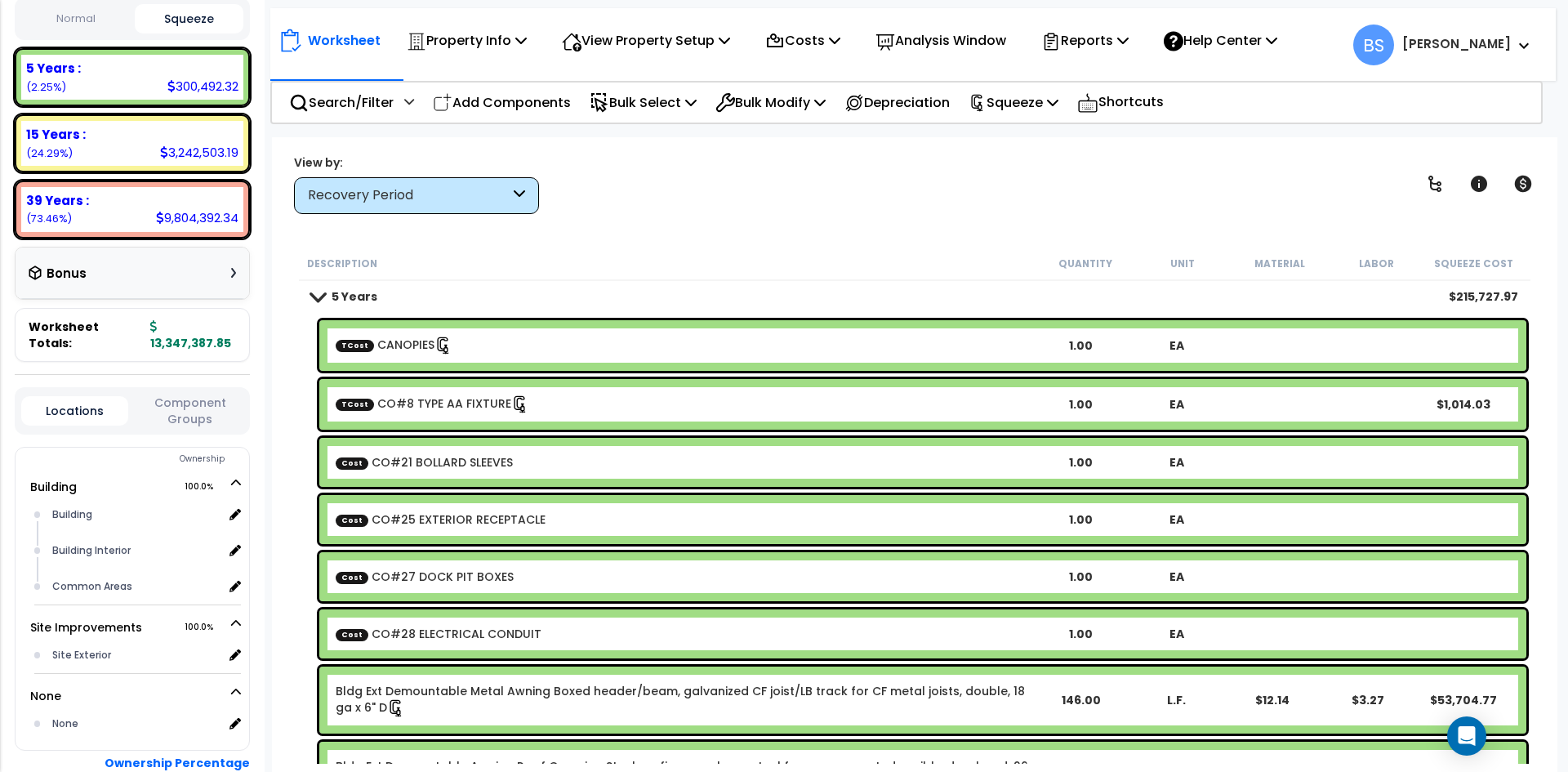
scroll to position [0, 0]
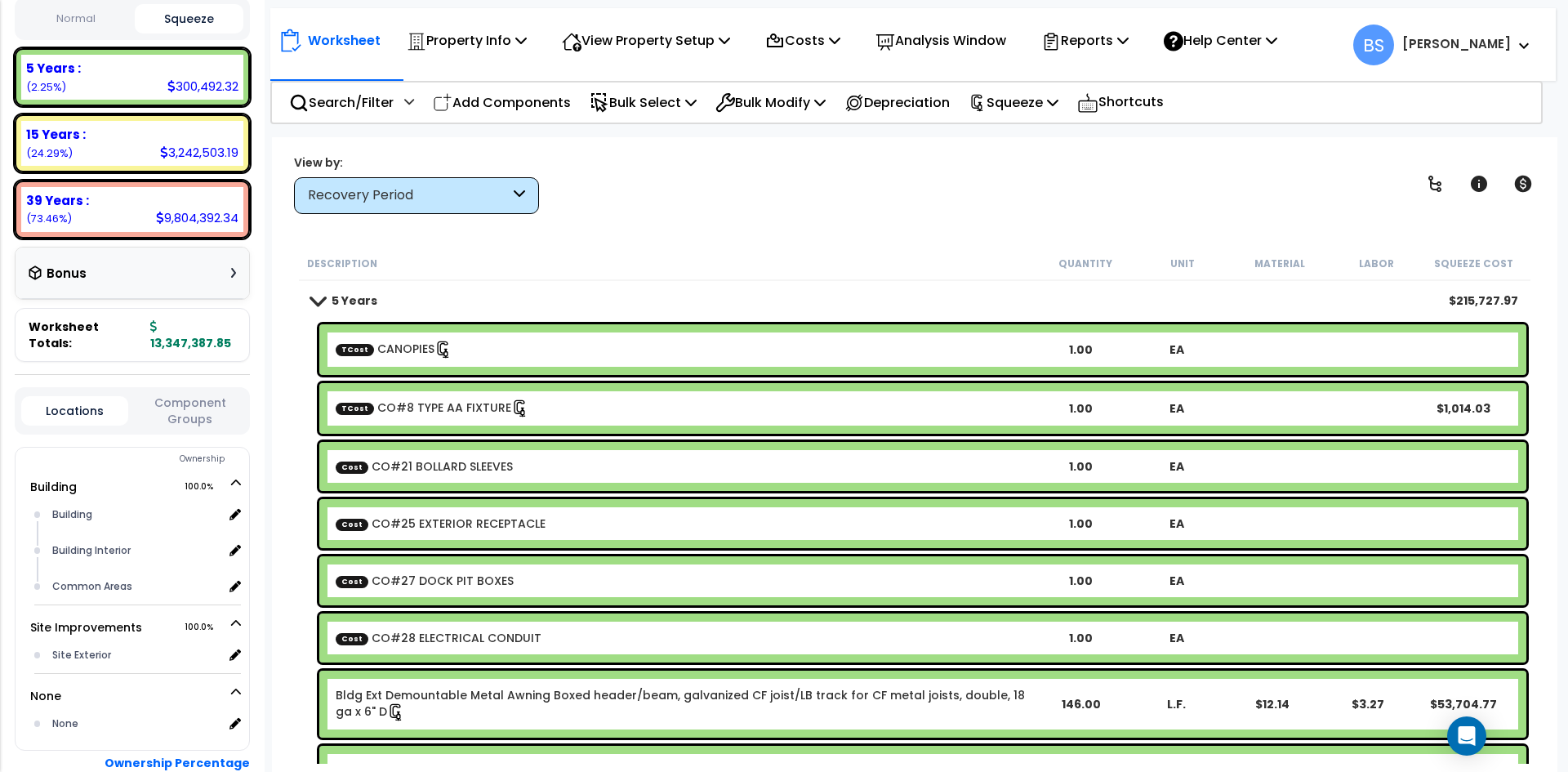
click at [361, 303] on b "5 Years" at bounding box center [354, 300] width 46 height 16
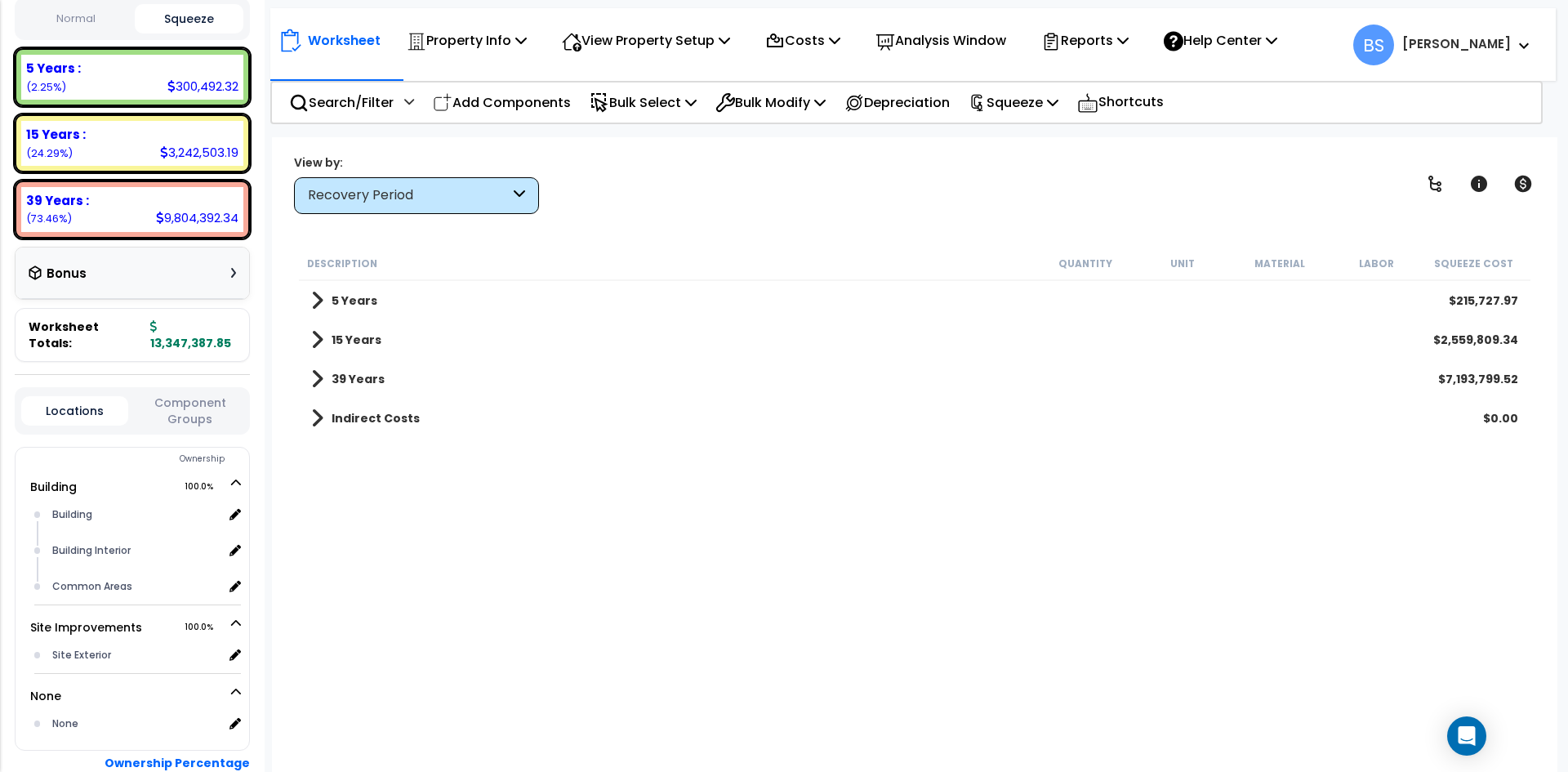
click at [361, 341] on b "15 Years" at bounding box center [356, 339] width 50 height 16
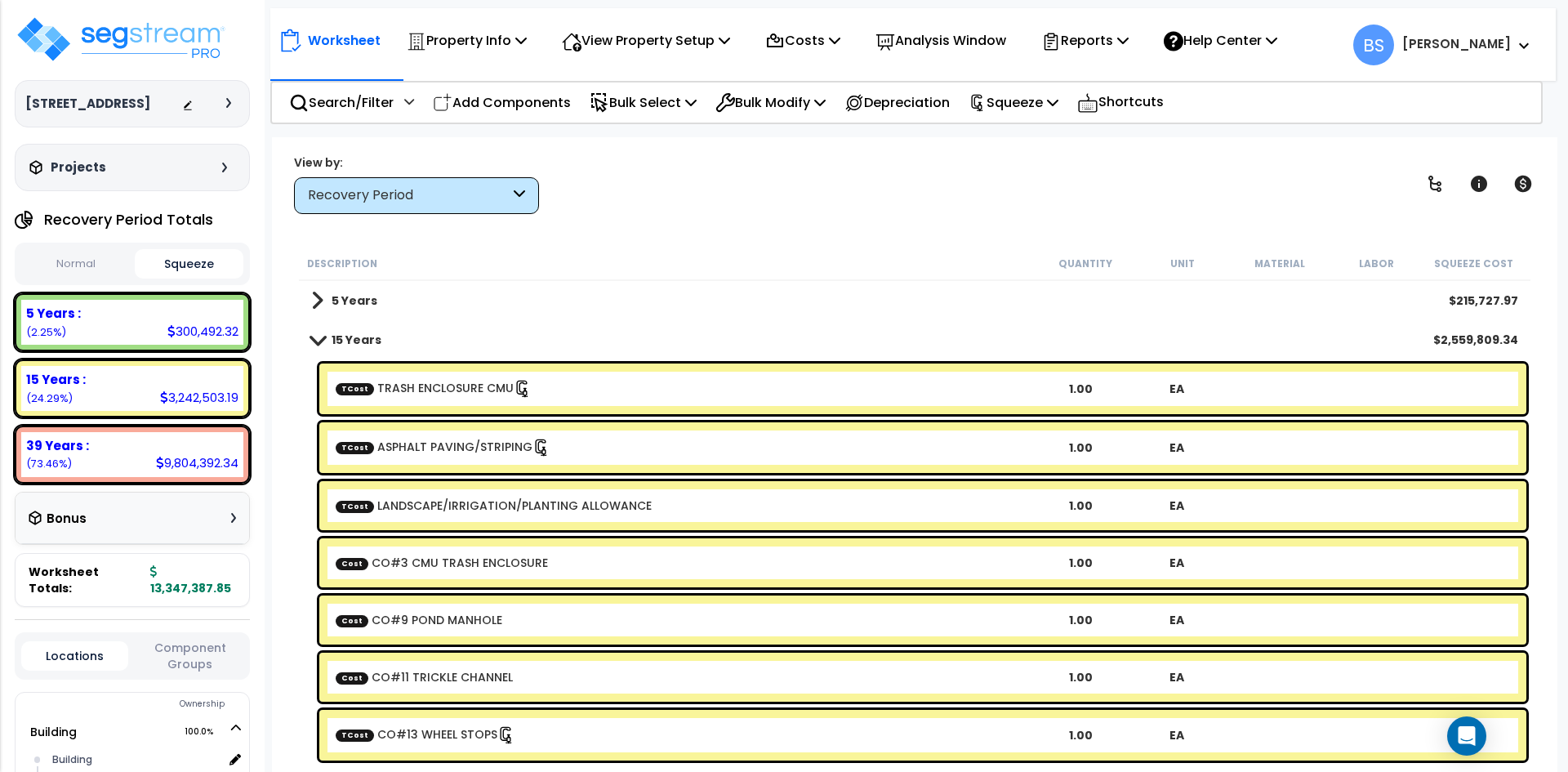
click at [90, 275] on button "Normal" at bounding box center [76, 264] width 110 height 29
click at [180, 278] on button "Squeeze" at bounding box center [190, 264] width 110 height 29
click at [82, 275] on button "Normal" at bounding box center [76, 264] width 110 height 29
click at [204, 278] on button "Squeeze" at bounding box center [190, 264] width 110 height 29
click at [661, 388] on b "TCost TRASH ENCLOSURE CMU" at bounding box center [684, 388] width 697 height 18
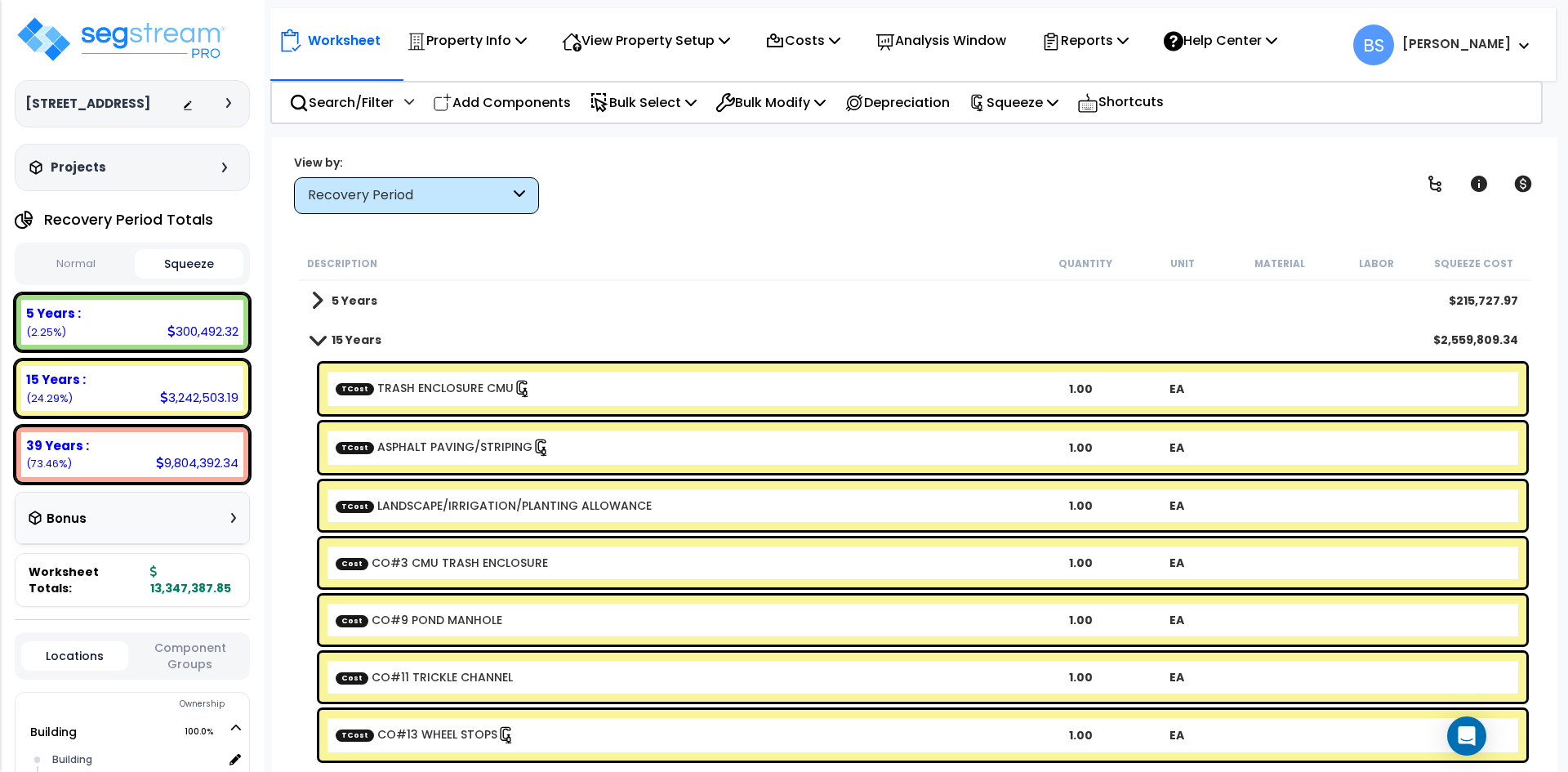
click at [443, 381] on link "TCost TRASH ENCLOSURE CMU" at bounding box center [434, 388] width 196 height 18
click at [412, 391] on link "TCost TRASH ENCLOSURE CMU" at bounding box center [434, 388] width 196 height 18
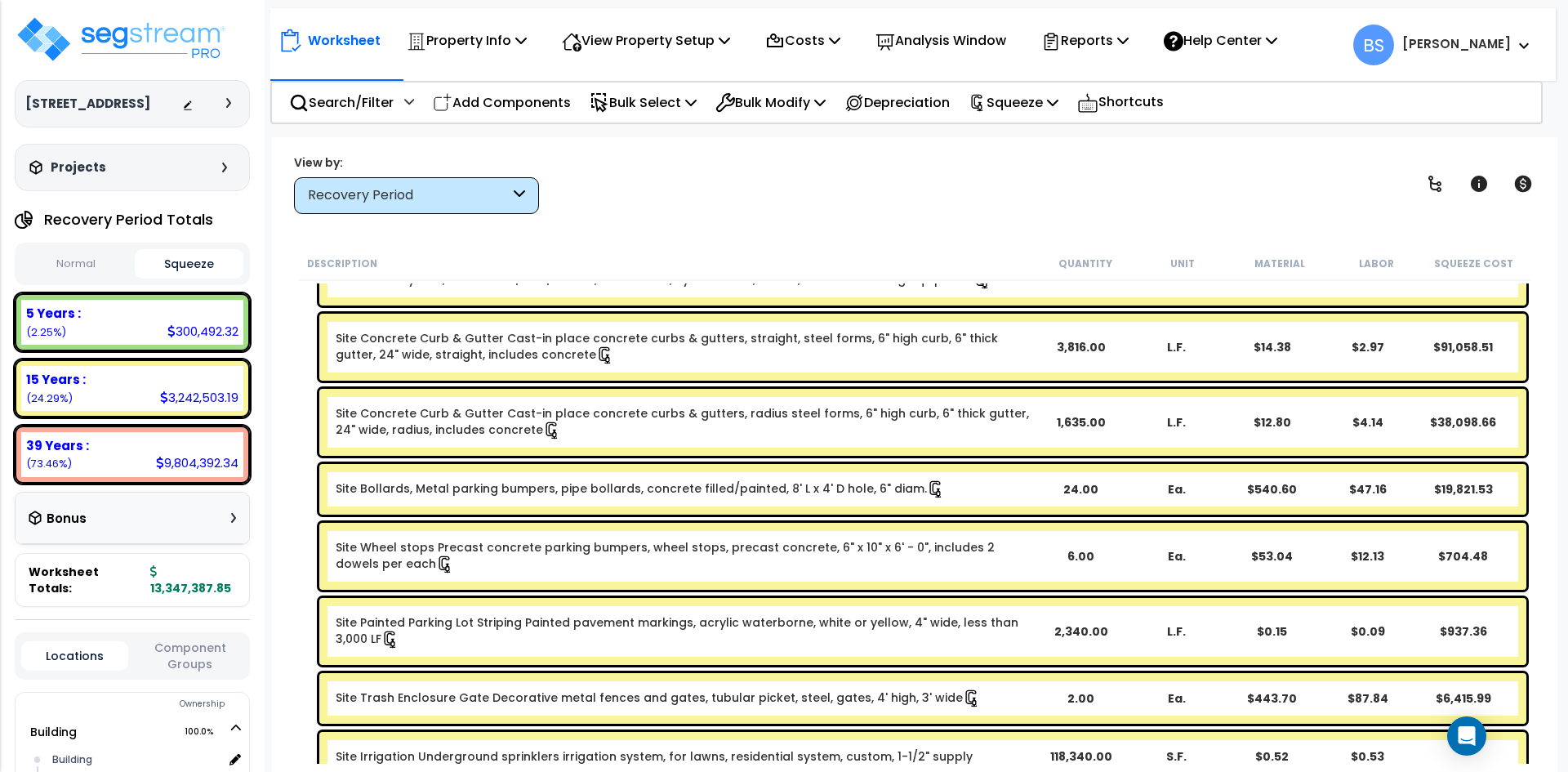
scroll to position [1143, 0]
click at [646, 635] on link "Site Painted Parking Lot Striping Painted pavement markings, acrylic waterborne…" at bounding box center [684, 631] width 697 height 34
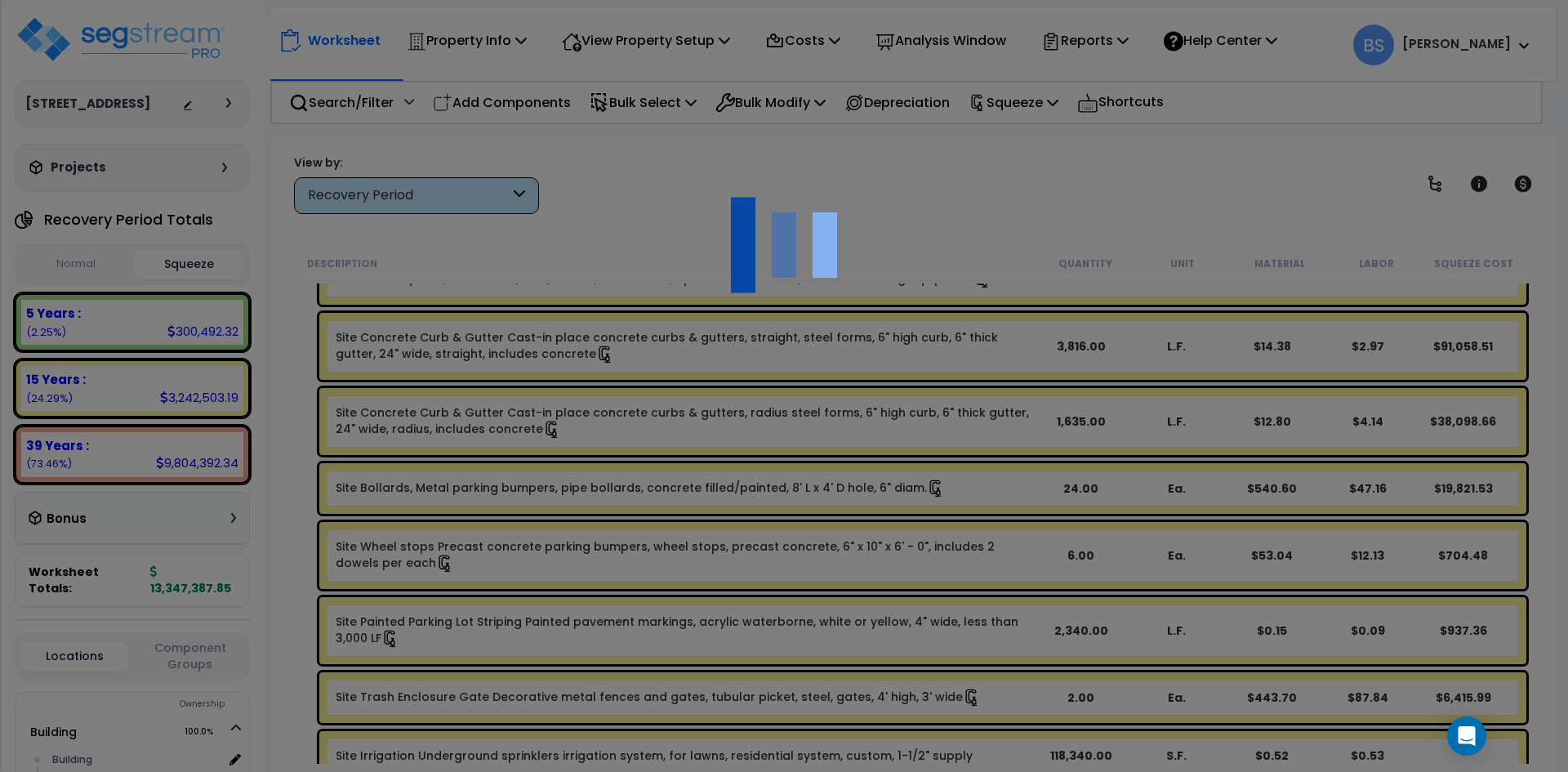
select select "42516586"
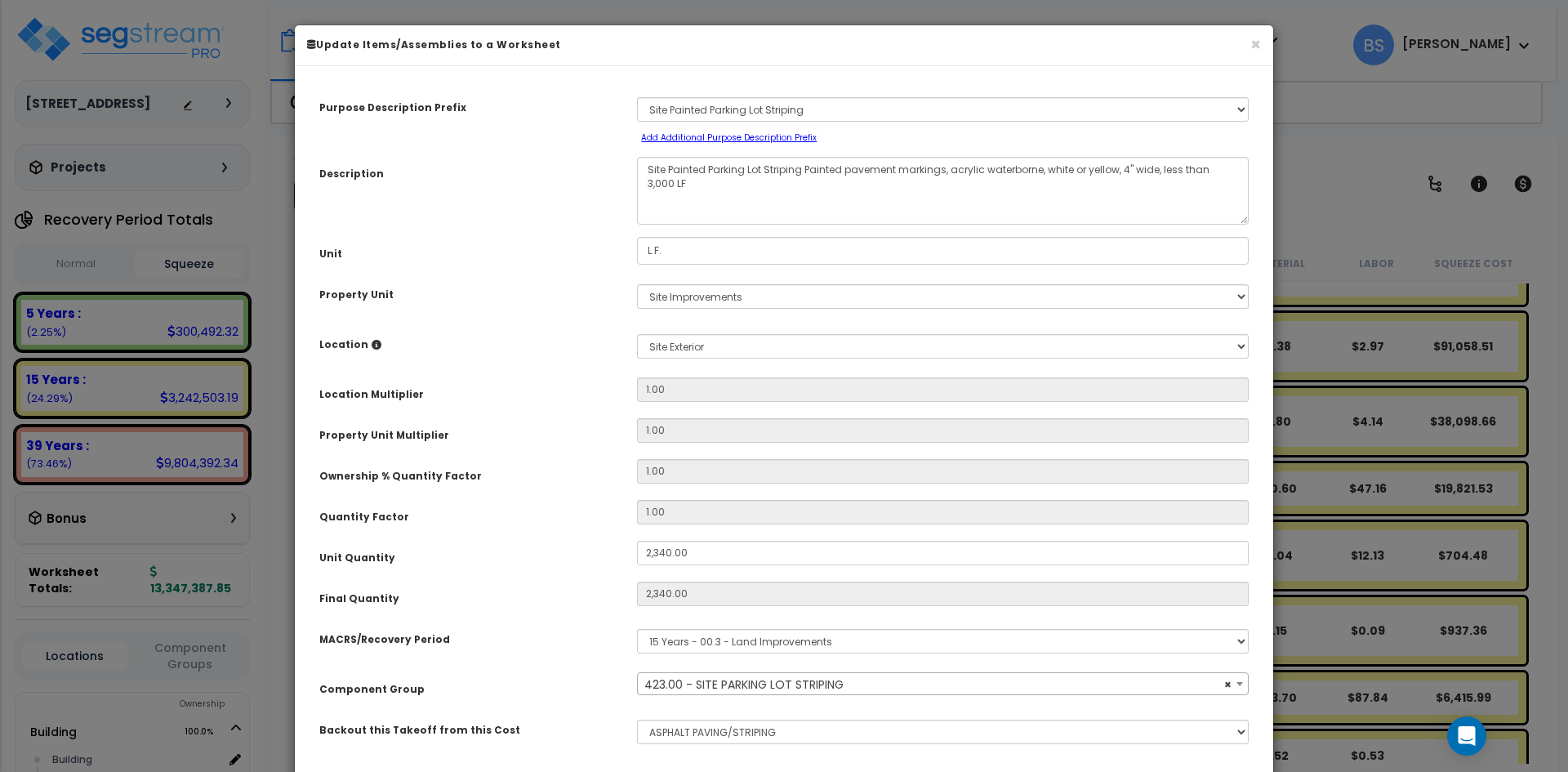
select select "29218"
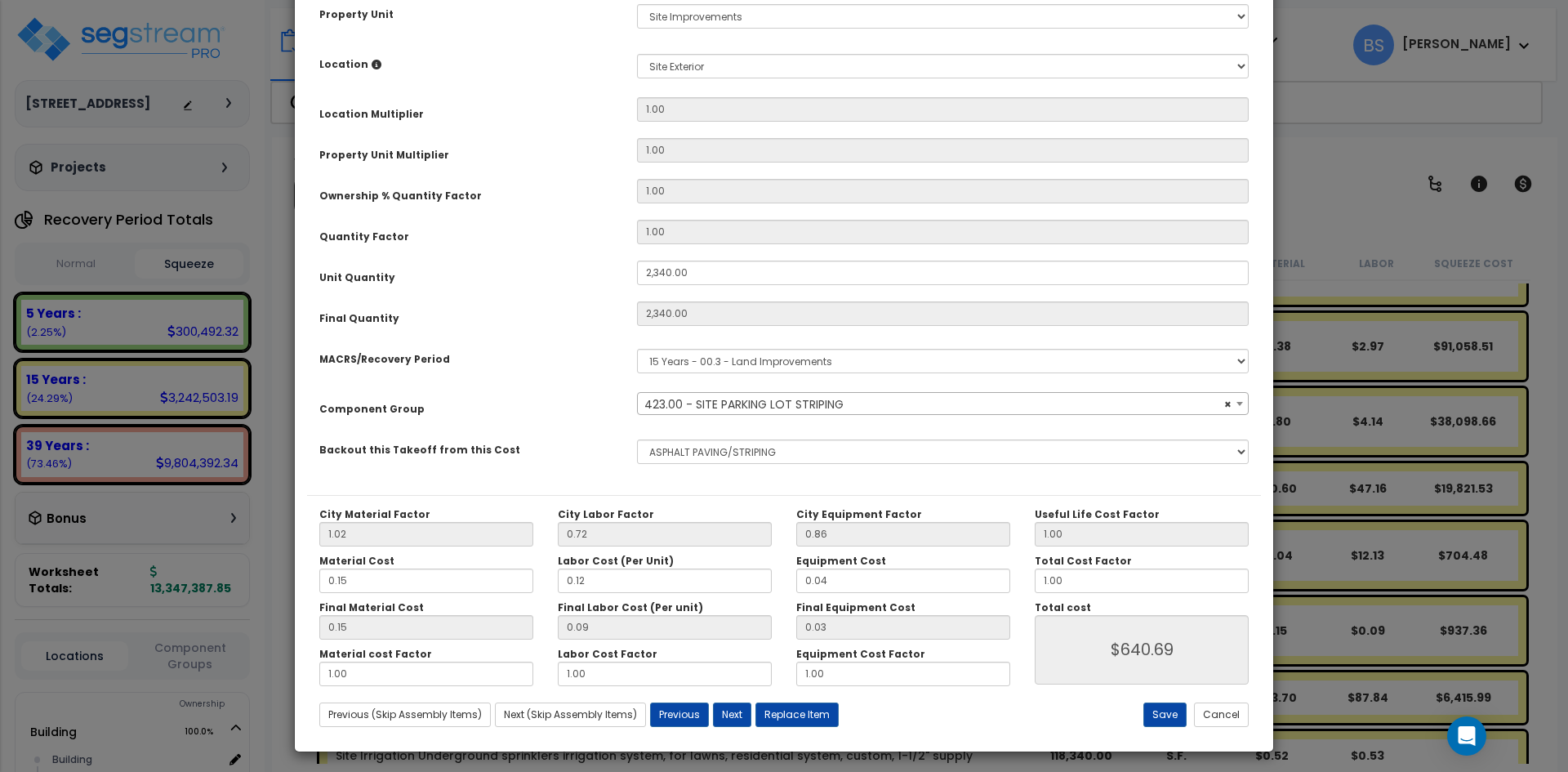
scroll to position [285, 0]
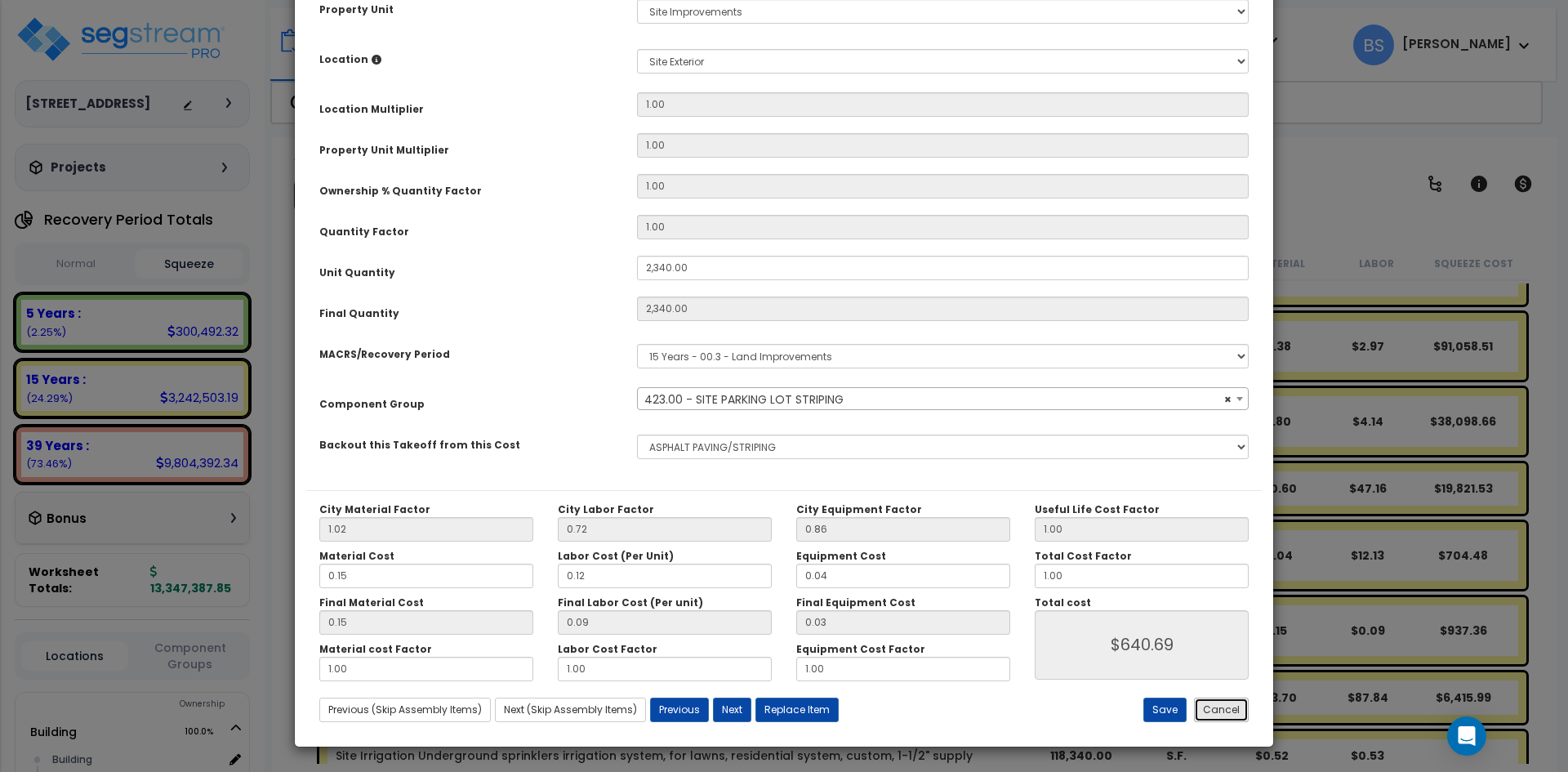
click at [1206, 716] on button "Cancel" at bounding box center [1221, 710] width 55 height 25
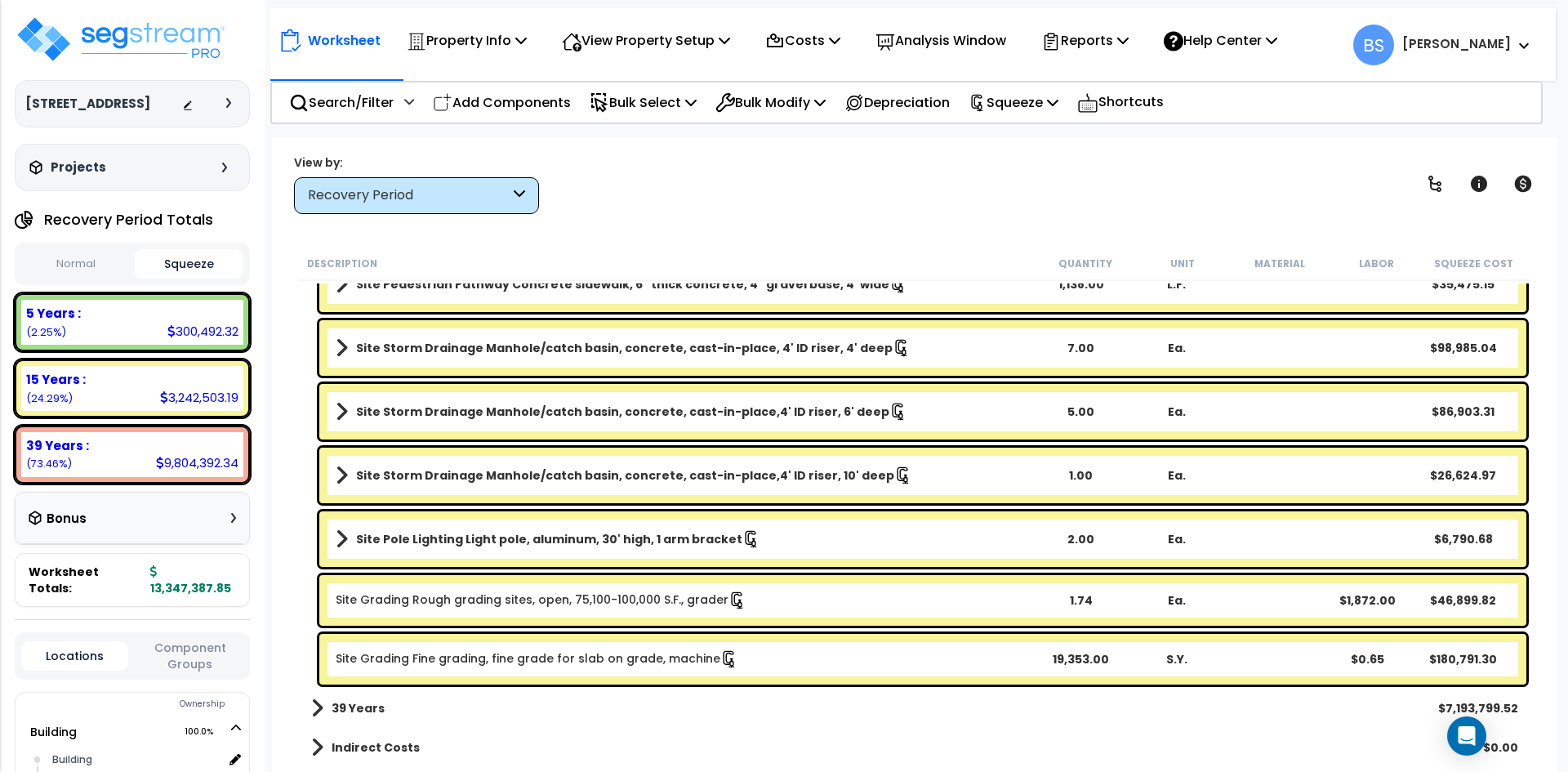
scroll to position [2307, 0]
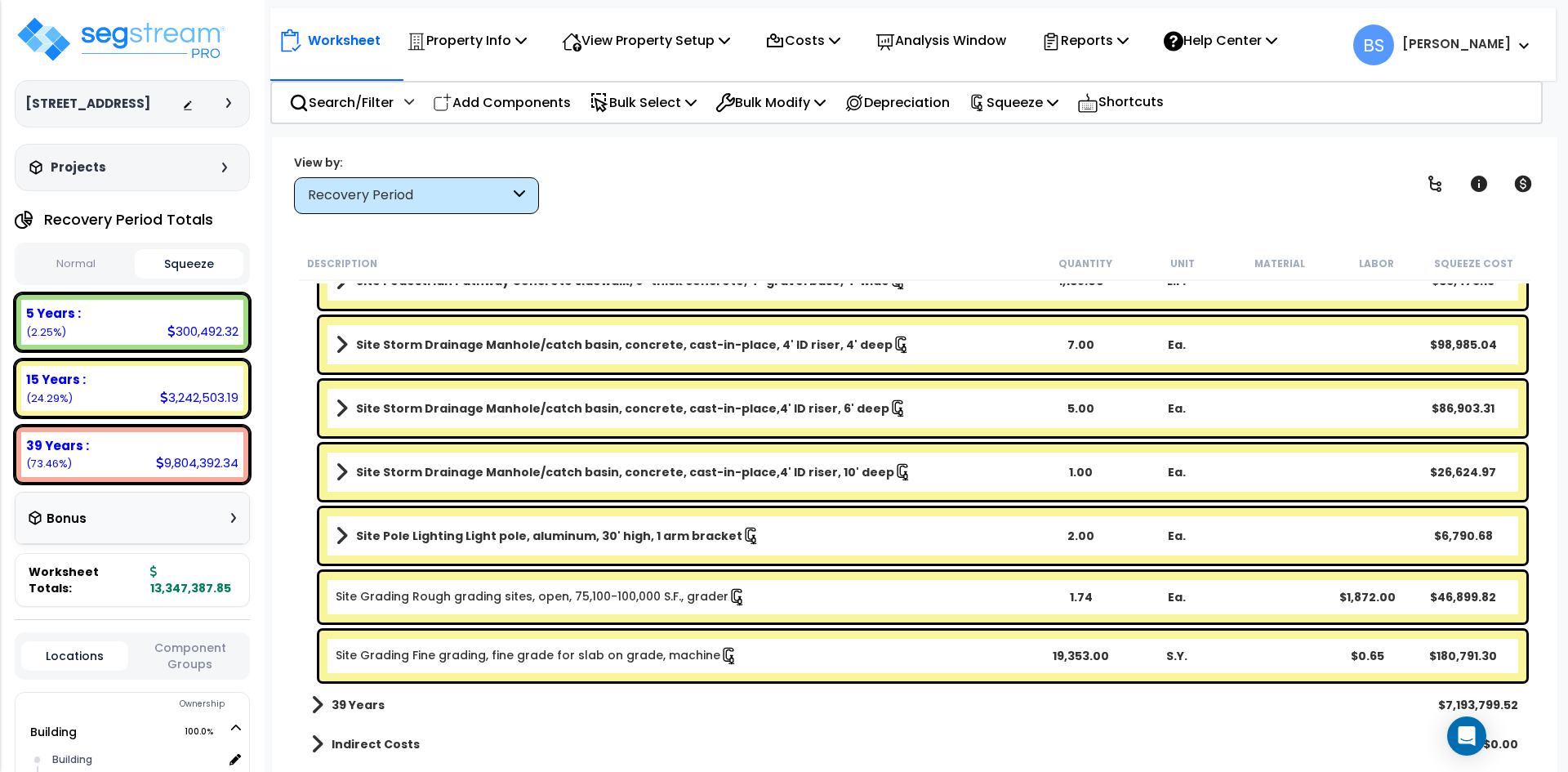
click at [348, 699] on b "39 Years" at bounding box center [357, 705] width 53 height 16
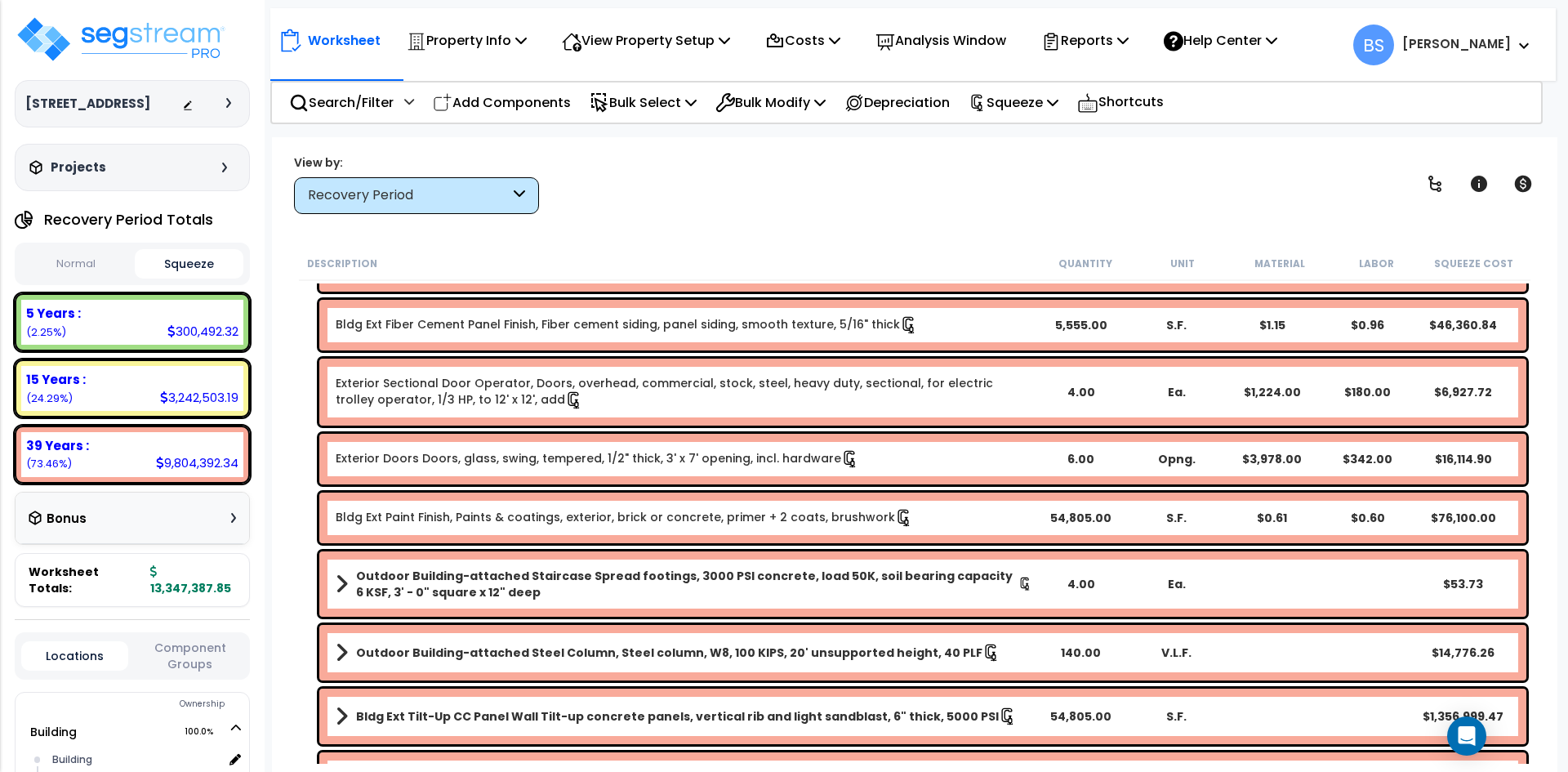
scroll to position [5492, 0]
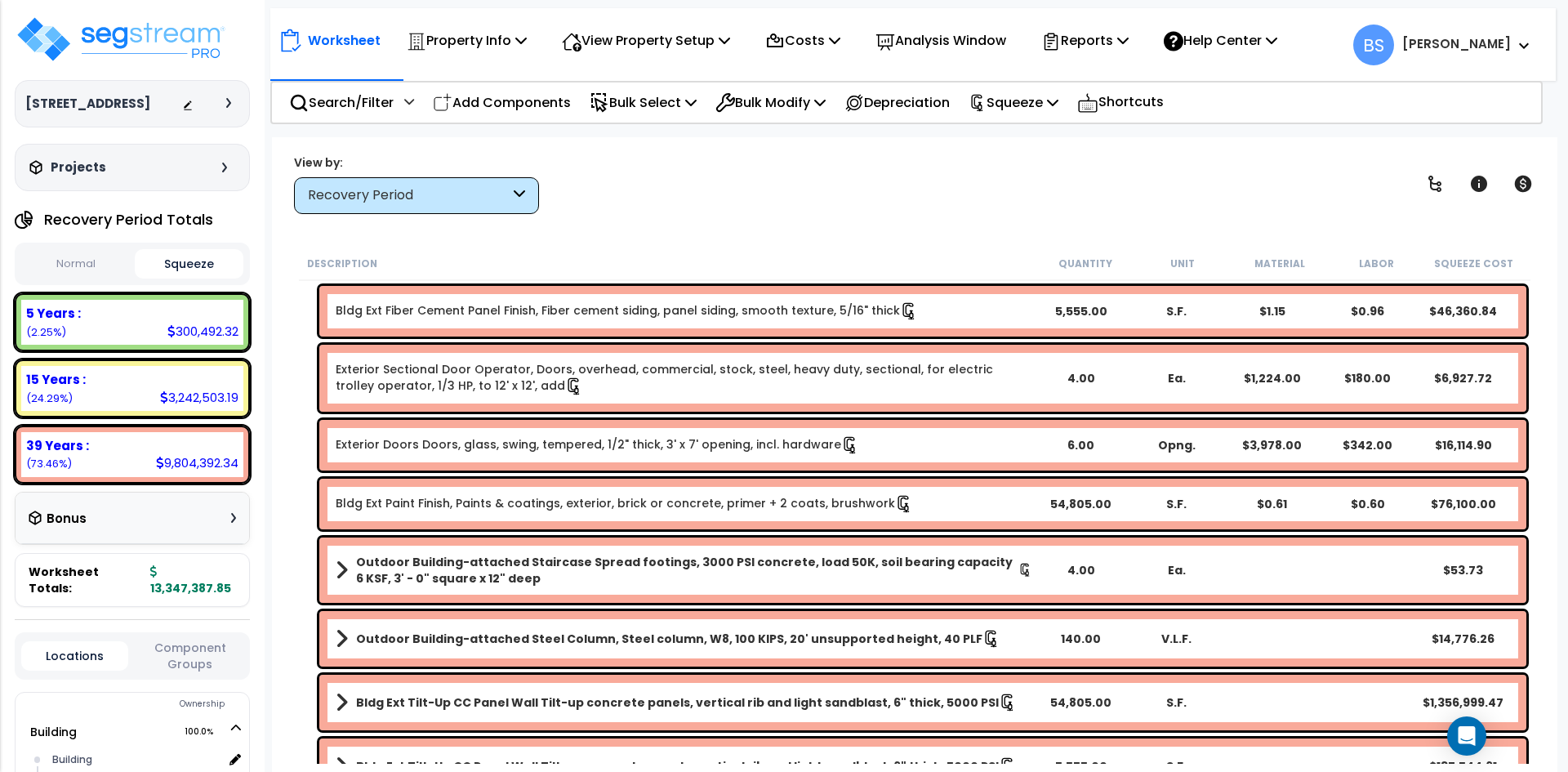
click at [739, 559] on b "Outdoor Building-attached Staircase Spread footings, 3000 PSI concrete, load 50…" at bounding box center [687, 570] width 663 height 33
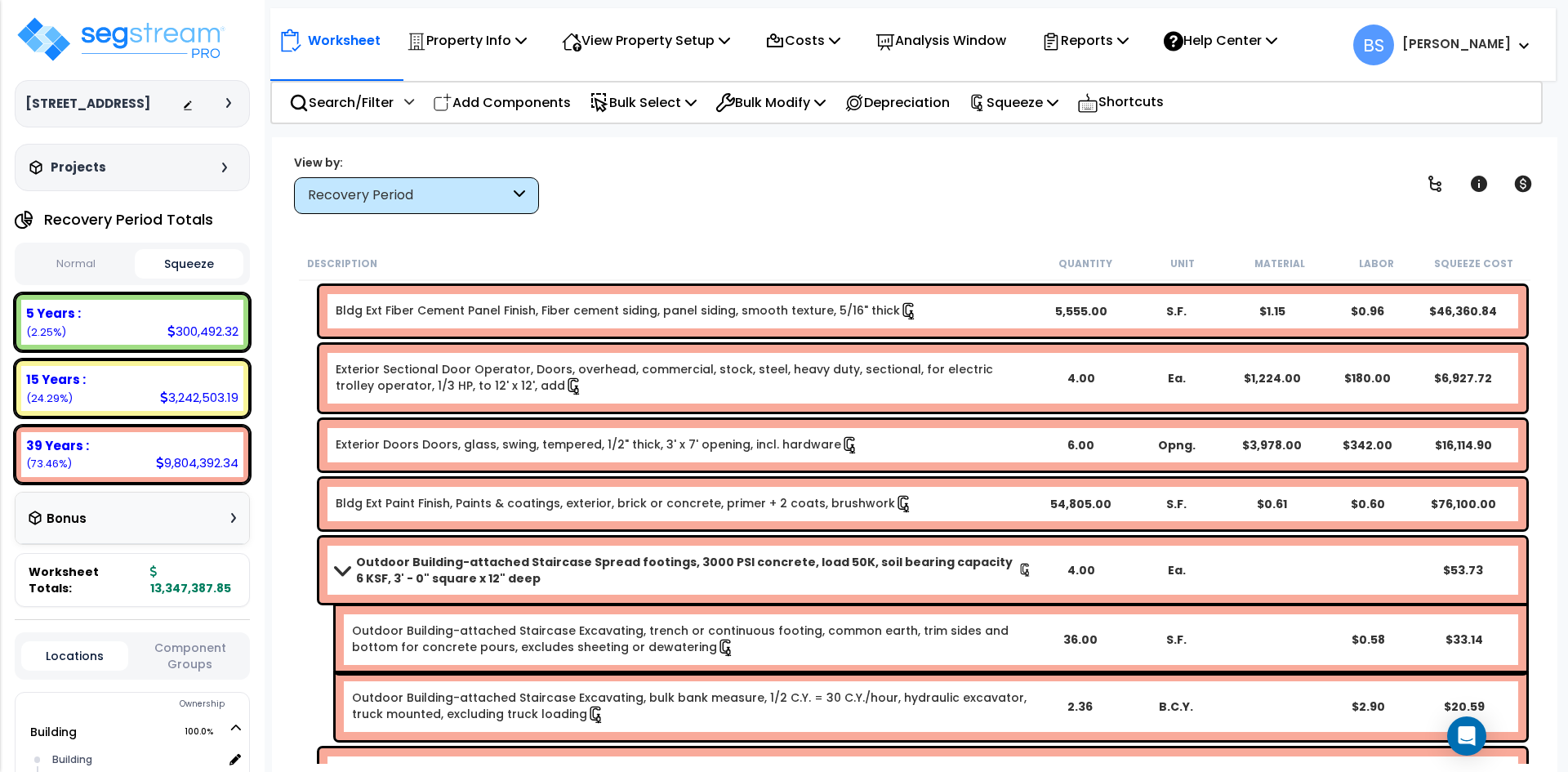
click at [739, 559] on b "Outdoor Building-attached Staircase Spread footings, 3000 PSI concrete, load 50…" at bounding box center [687, 570] width 663 height 33
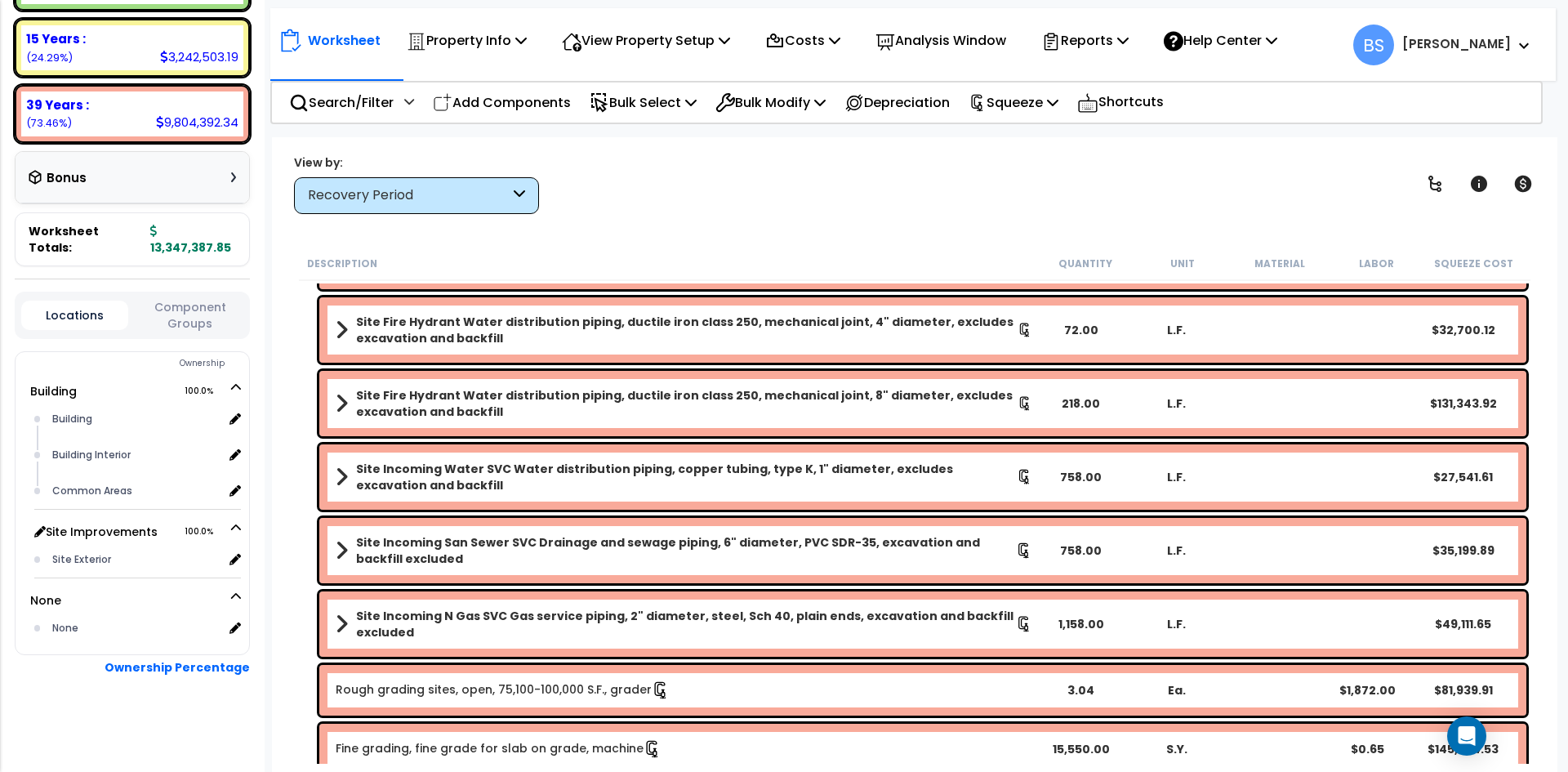
scroll to position [72, 0]
click at [103, 560] on div "Site Exterior" at bounding box center [136, 559] width 175 height 20
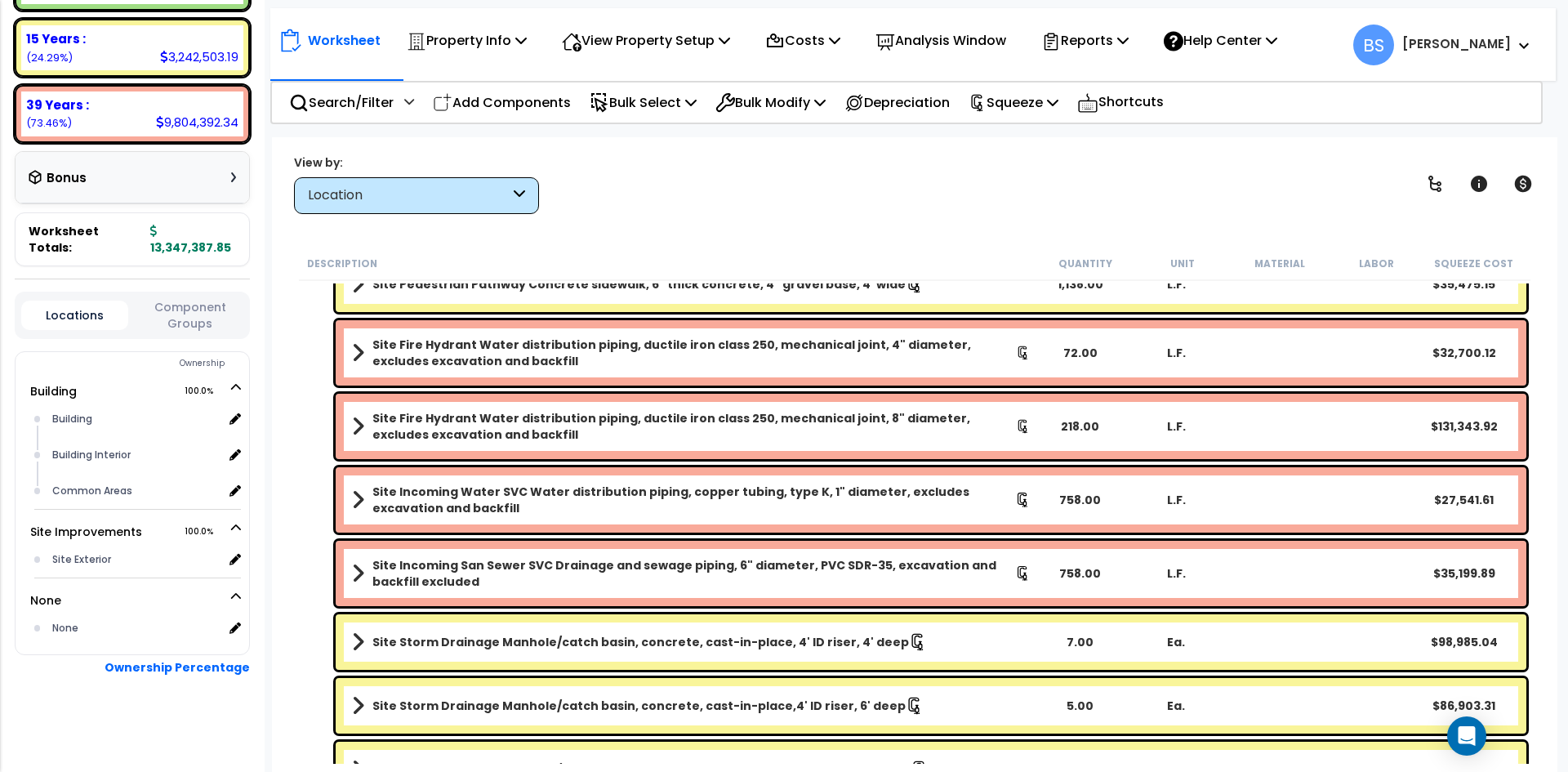
scroll to position [2594, 0]
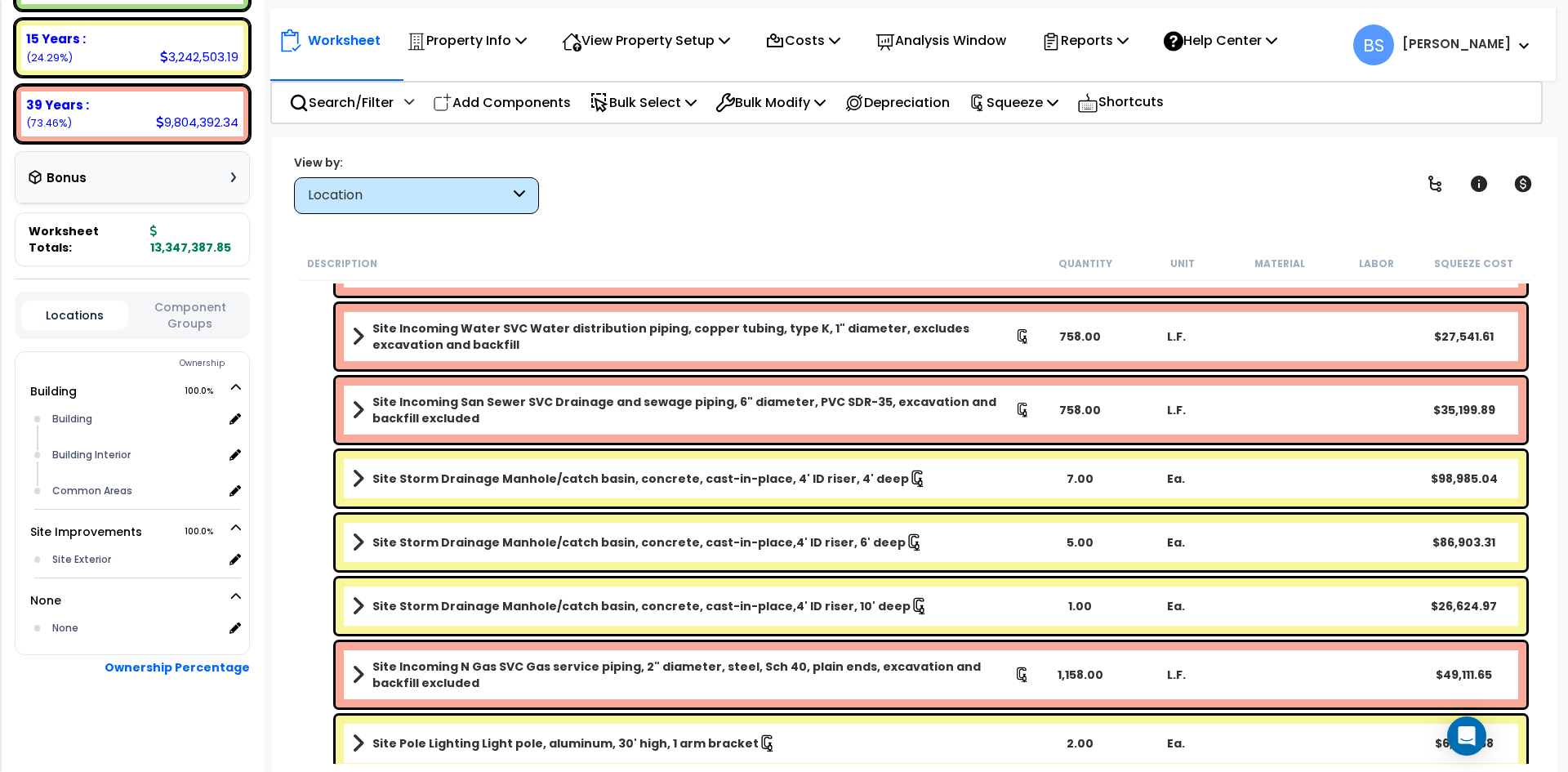
click at [426, 677] on b "Site Incoming N Gas SVC Gas service piping, 2" diameter, steel, Sch 40, plain e…" at bounding box center [693, 675] width 642 height 33
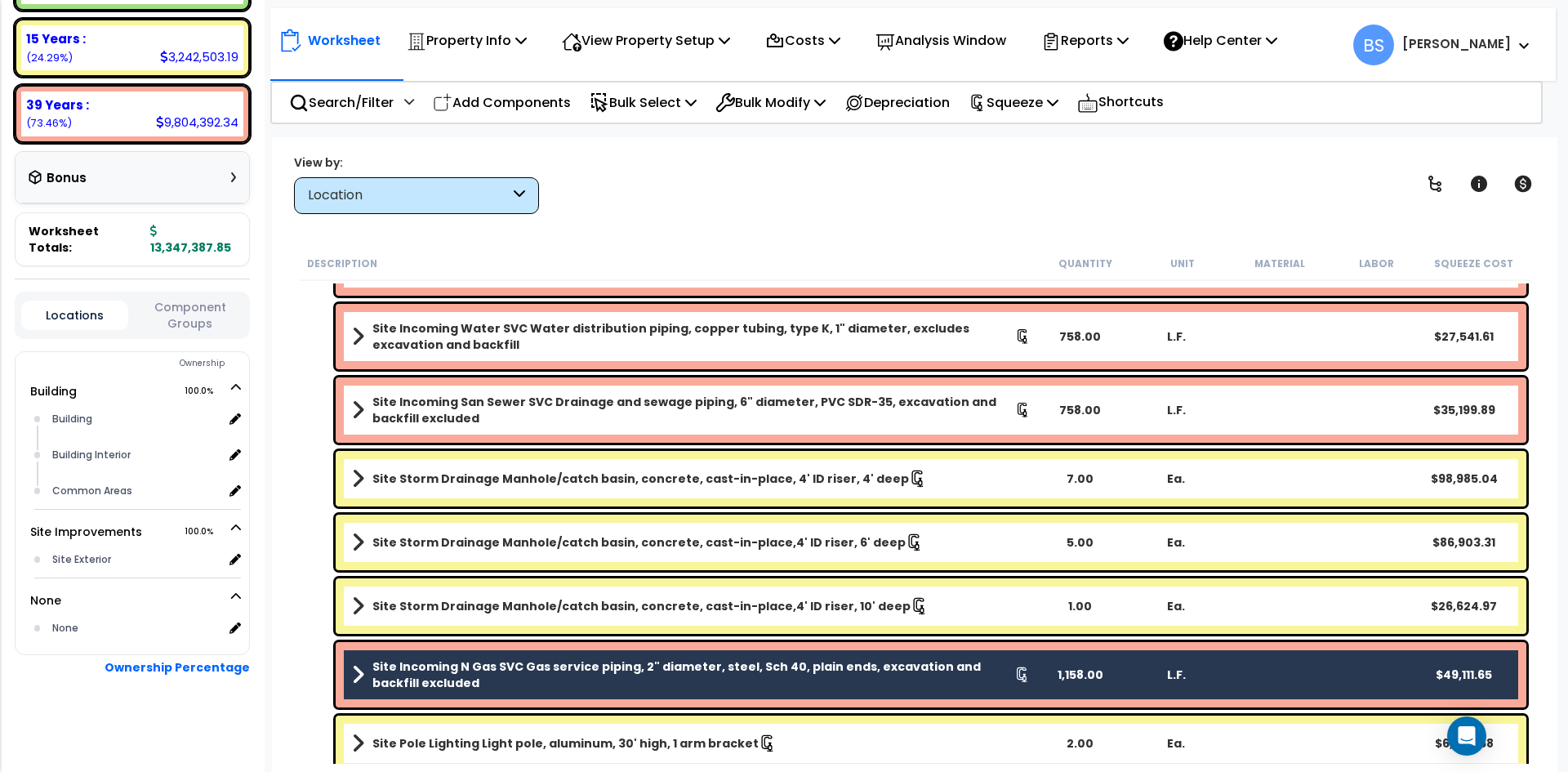
click at [533, 416] on b "Site Incoming San Sewer SVC Drainage and sewage piping, 6" diameter, PVC SDR-35…" at bounding box center [694, 410] width 643 height 33
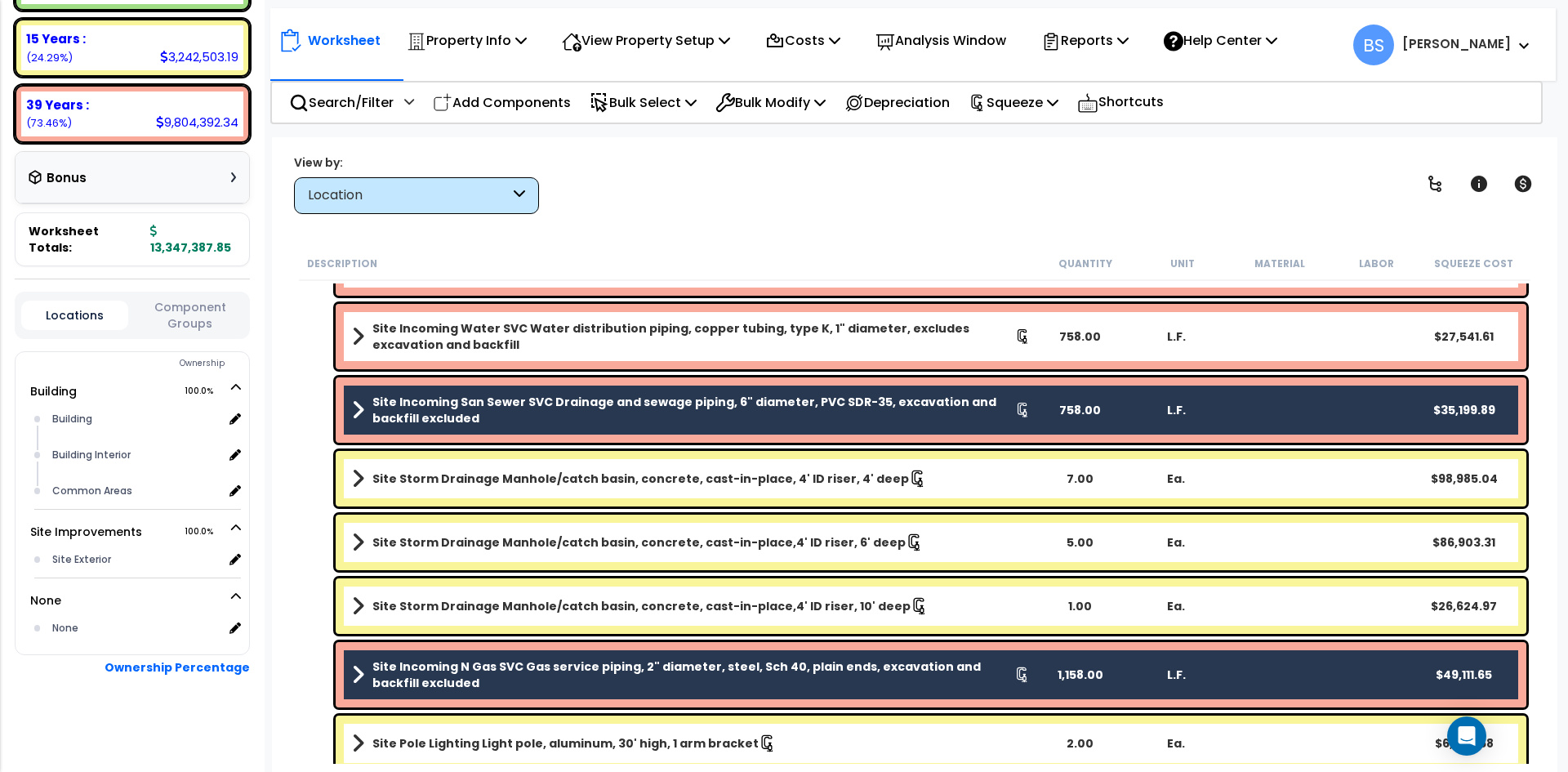
scroll to position [2350, 0]
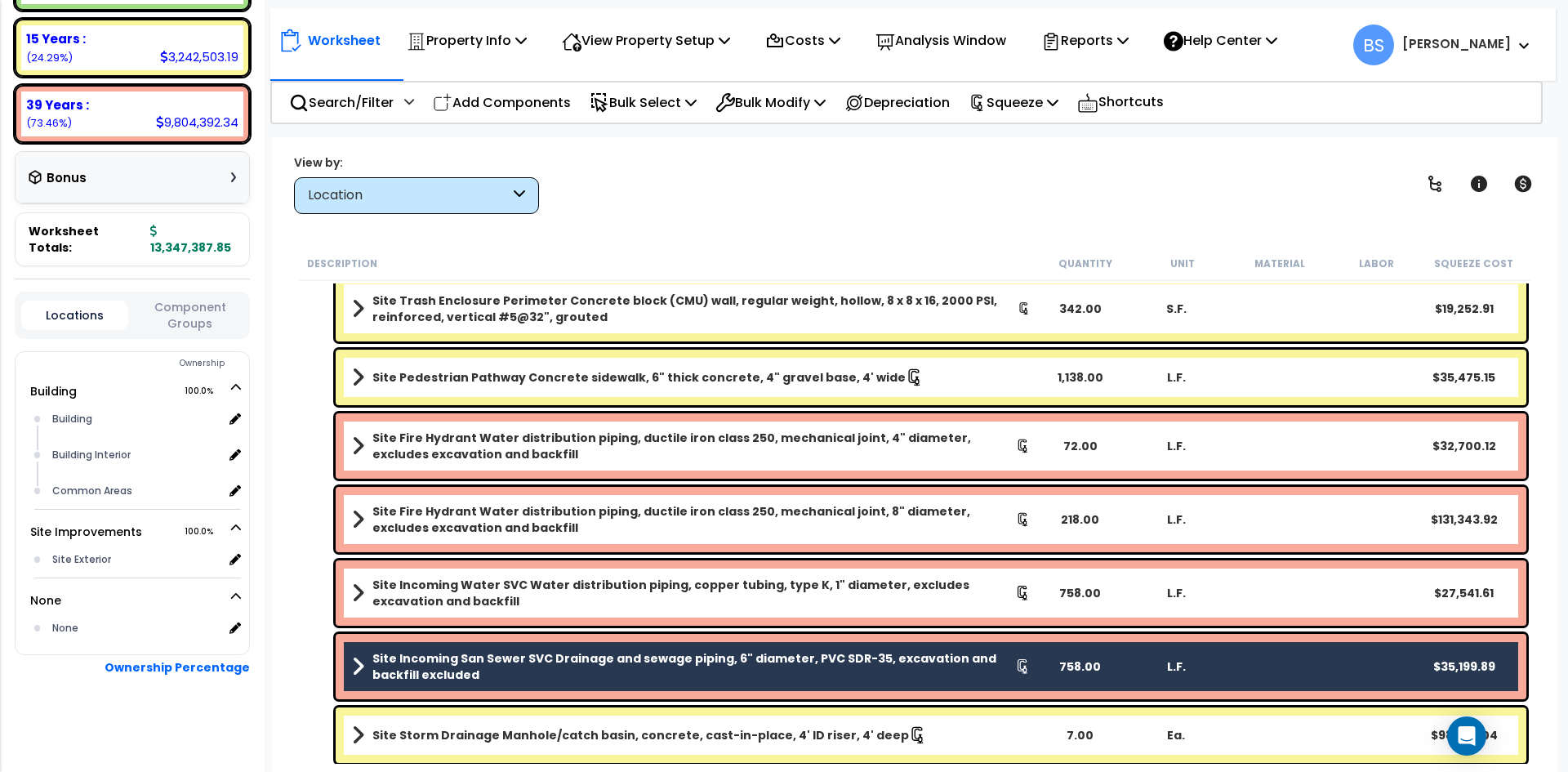
click at [436, 602] on b "Site Incoming Water SVC Water distribution piping, copper tubing, type K, 1" di…" at bounding box center [694, 593] width 643 height 33
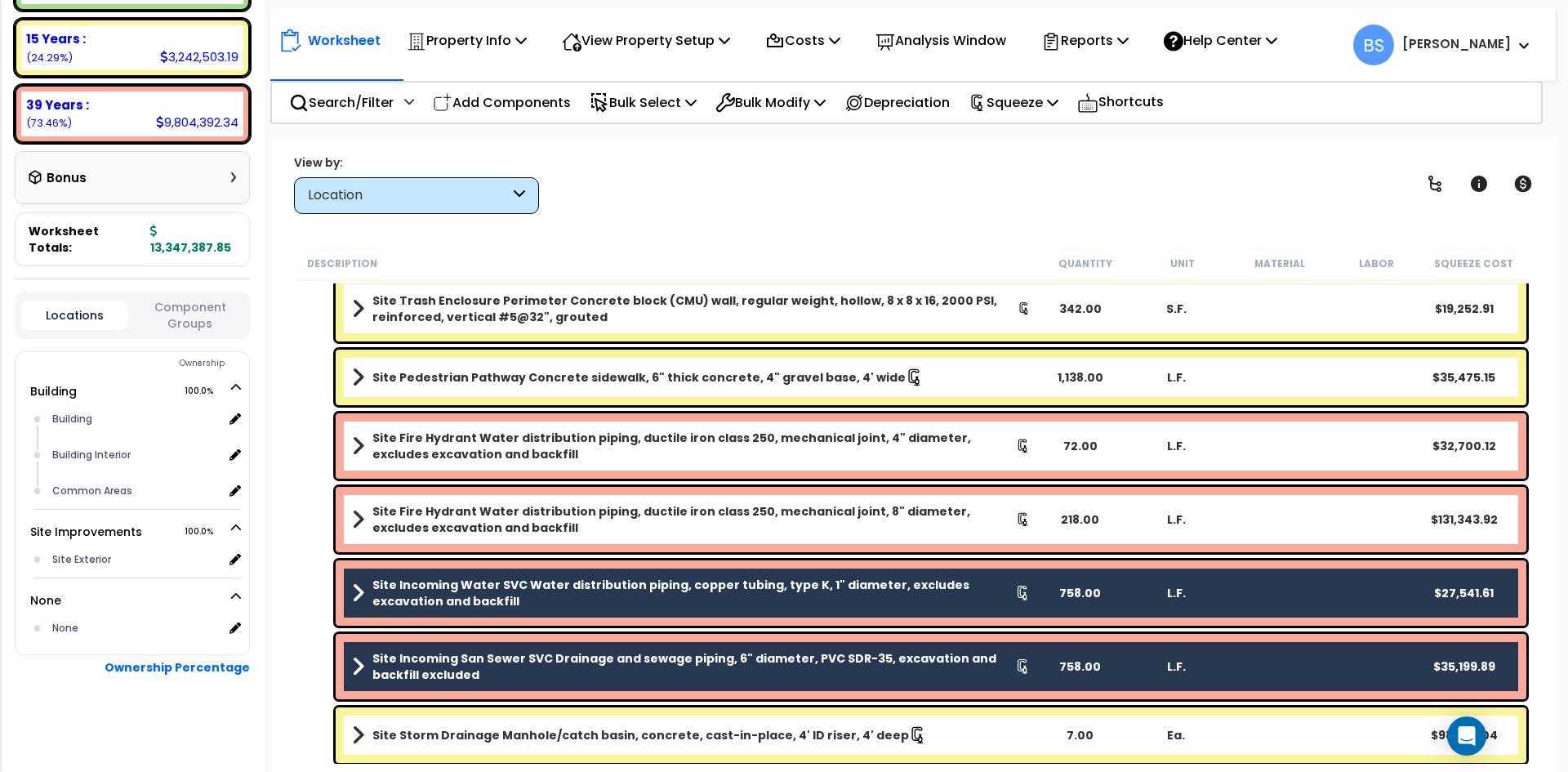
click at [442, 517] on b "Site Fire Hydrant Water distribution piping, ductile iron class 250, mechanical…" at bounding box center [694, 519] width 644 height 33
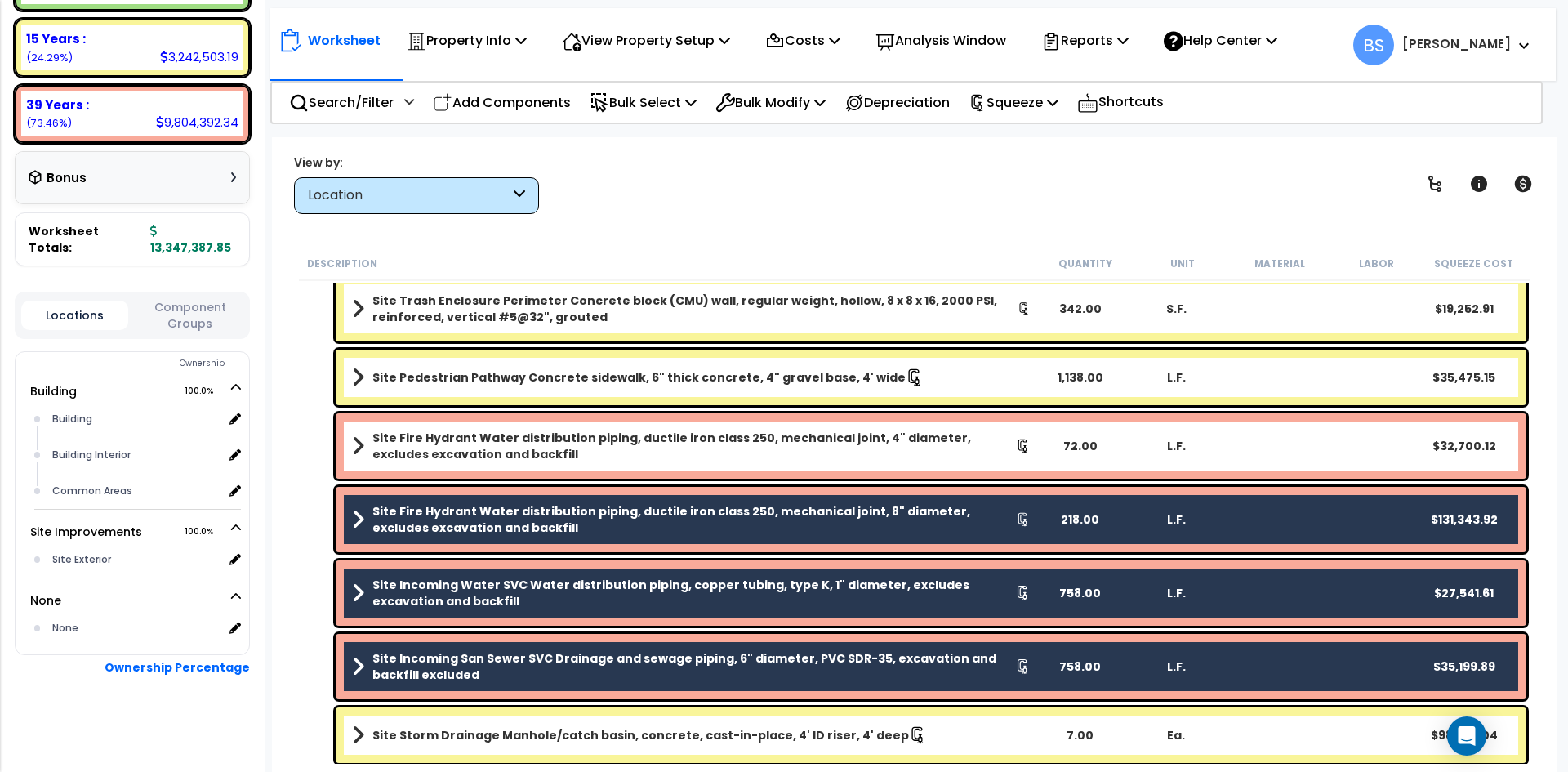
click at [449, 445] on b "Site Fire Hydrant Water distribution piping, ductile iron class 250, mechanical…" at bounding box center [694, 446] width 644 height 33
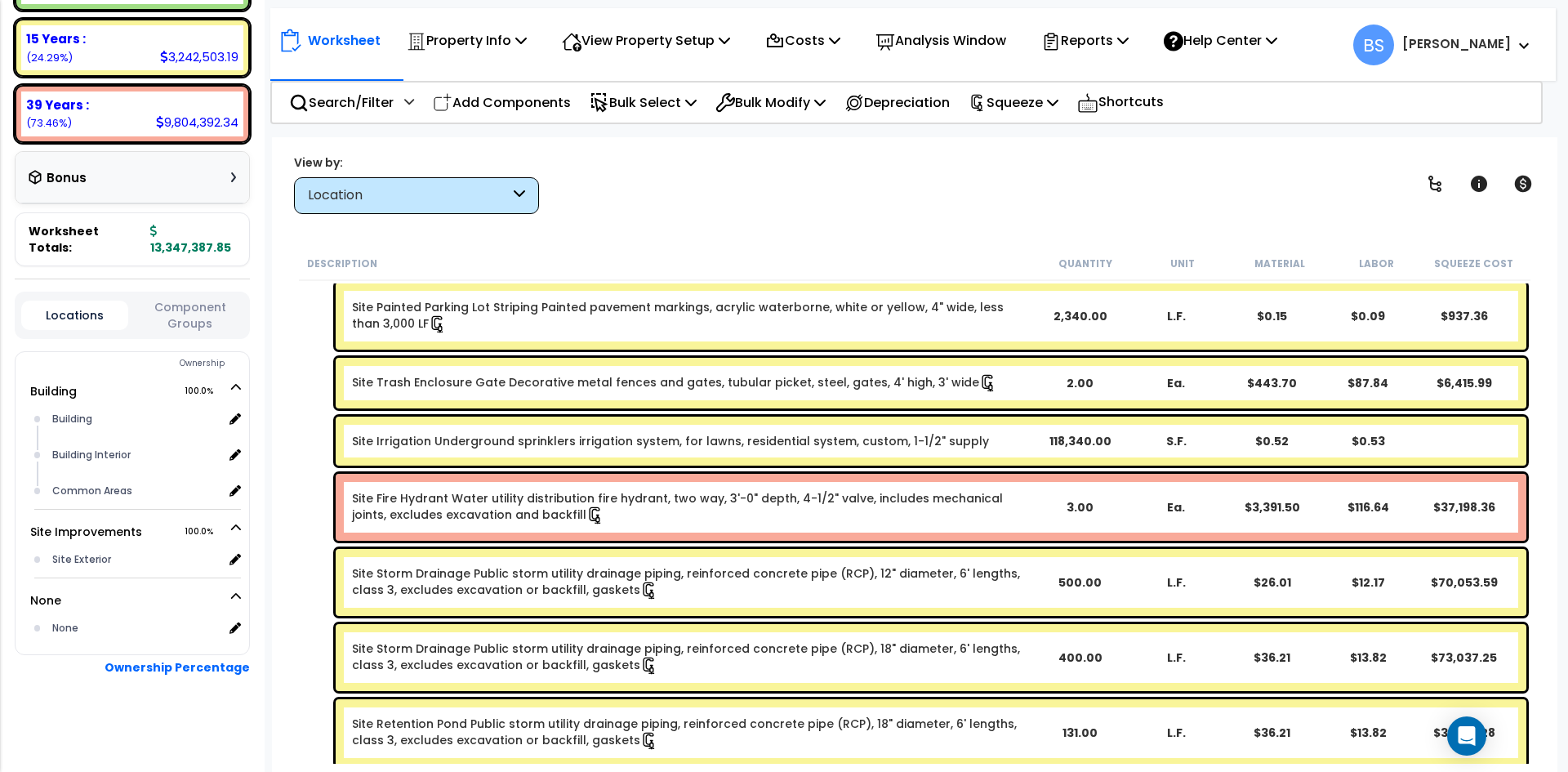
click at [421, 519] on link "Site Fire Hydrant Water utility distribution fire hydrant, two way, 3'-0" depth…" at bounding box center [691, 507] width 679 height 34
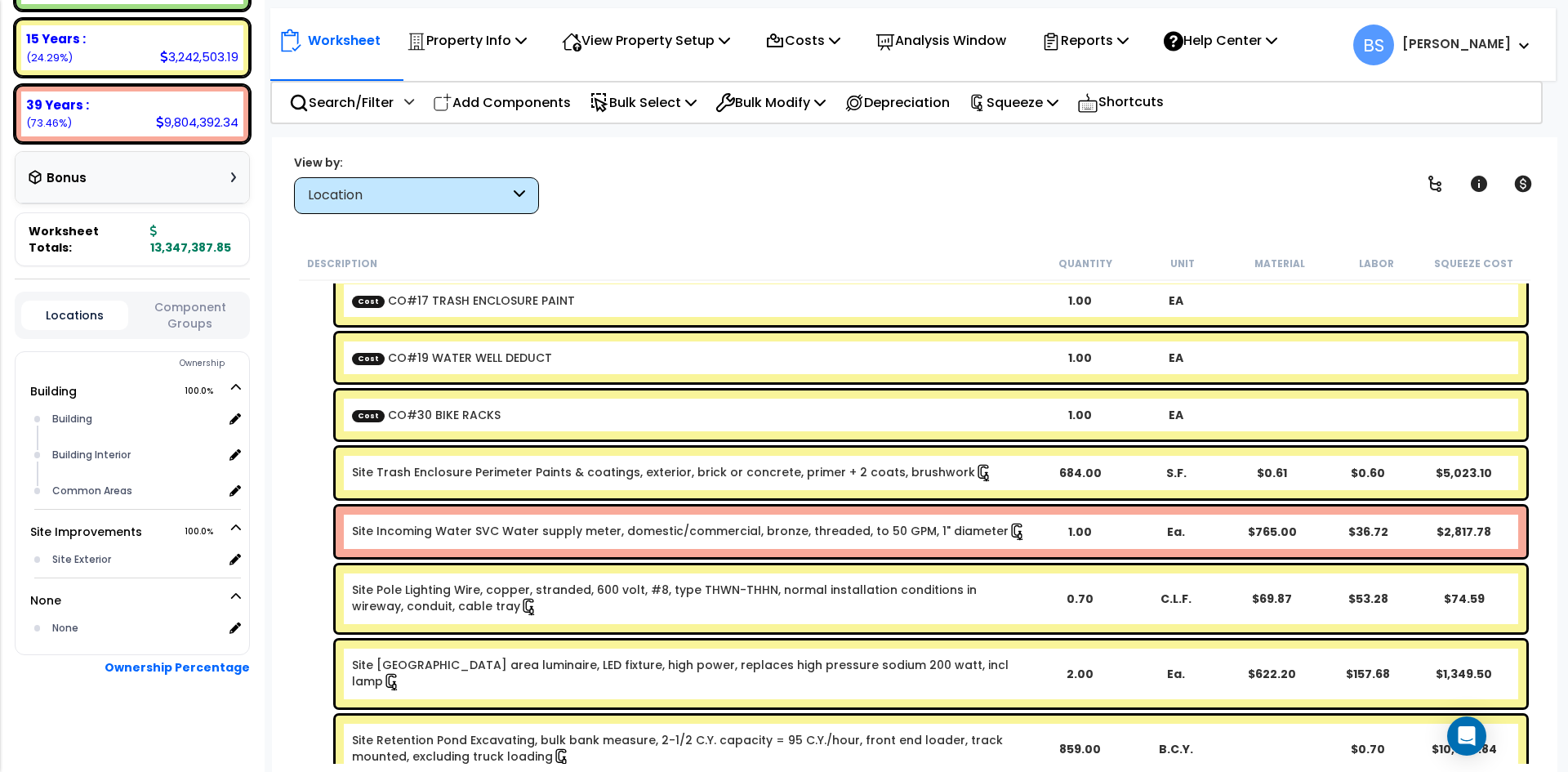
scroll to position [553, 0]
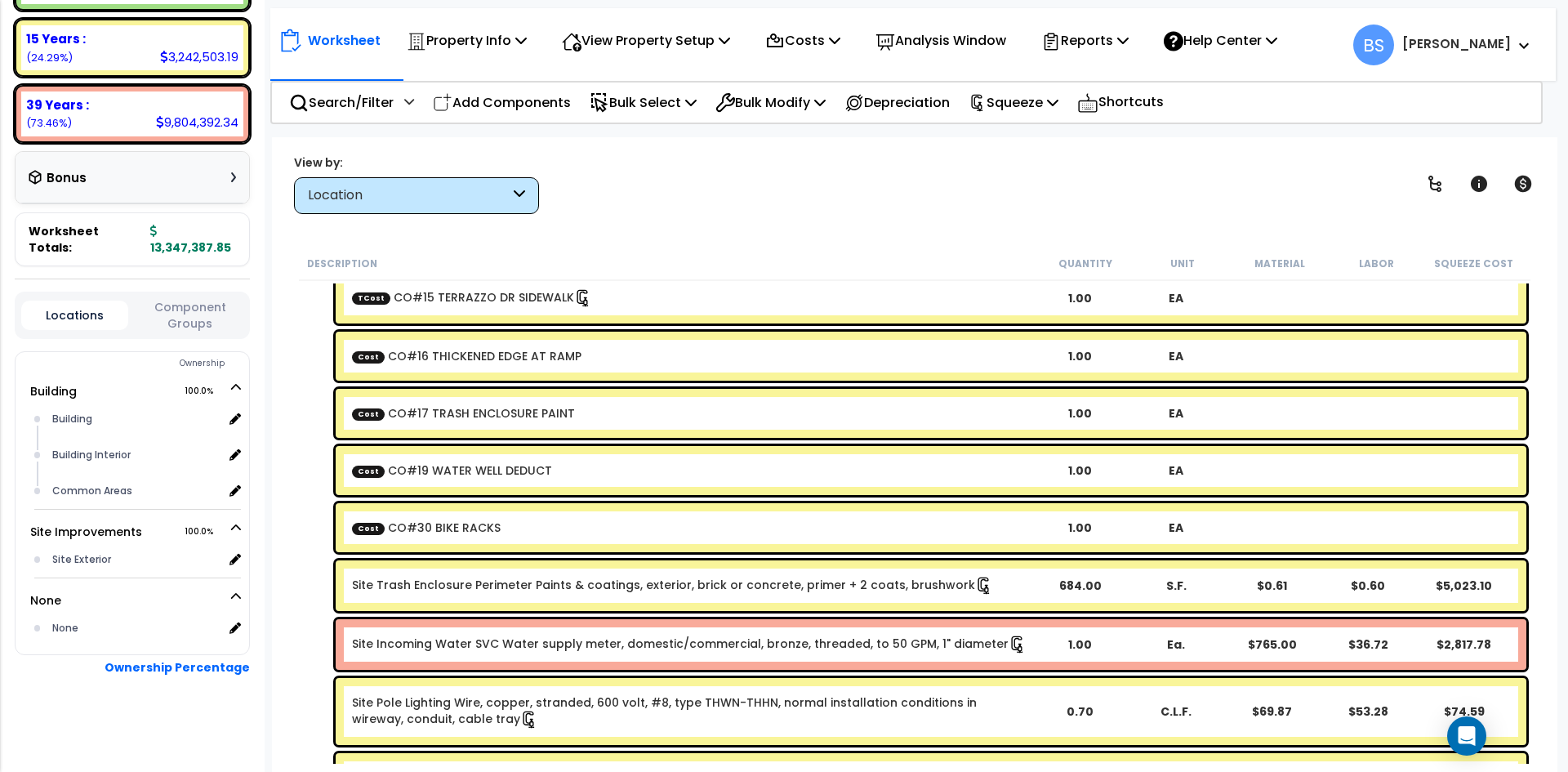
click at [420, 635] on div "Site Incoming Water SVC Water supply meter, domestic/commercial, bronze, thread…" at bounding box center [931, 644] width 1191 height 51
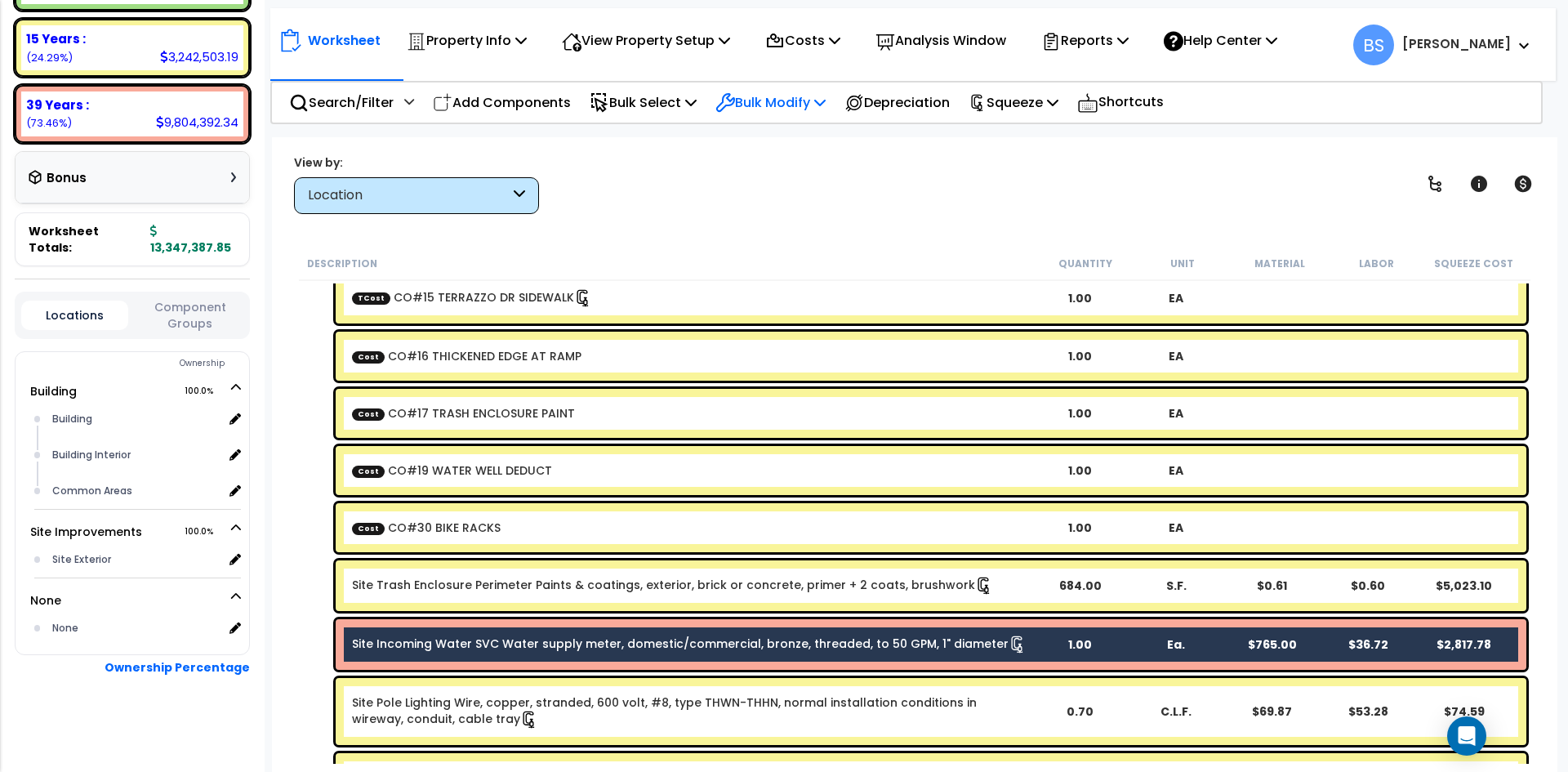
click at [785, 111] on p "Bulk Modify" at bounding box center [771, 102] width 110 height 22
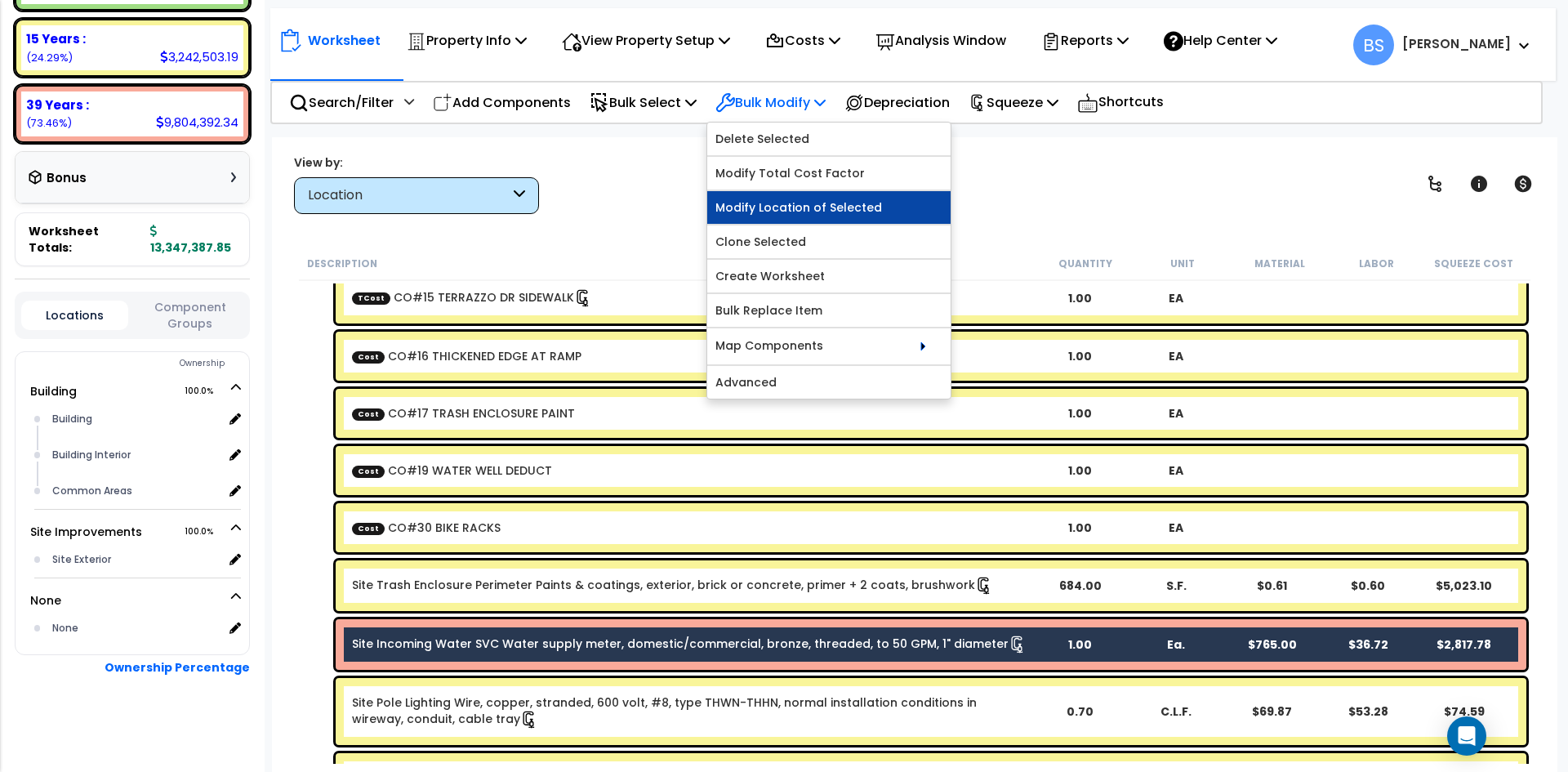
click at [789, 213] on link "Modify Location of Selected" at bounding box center [829, 208] width 244 height 33
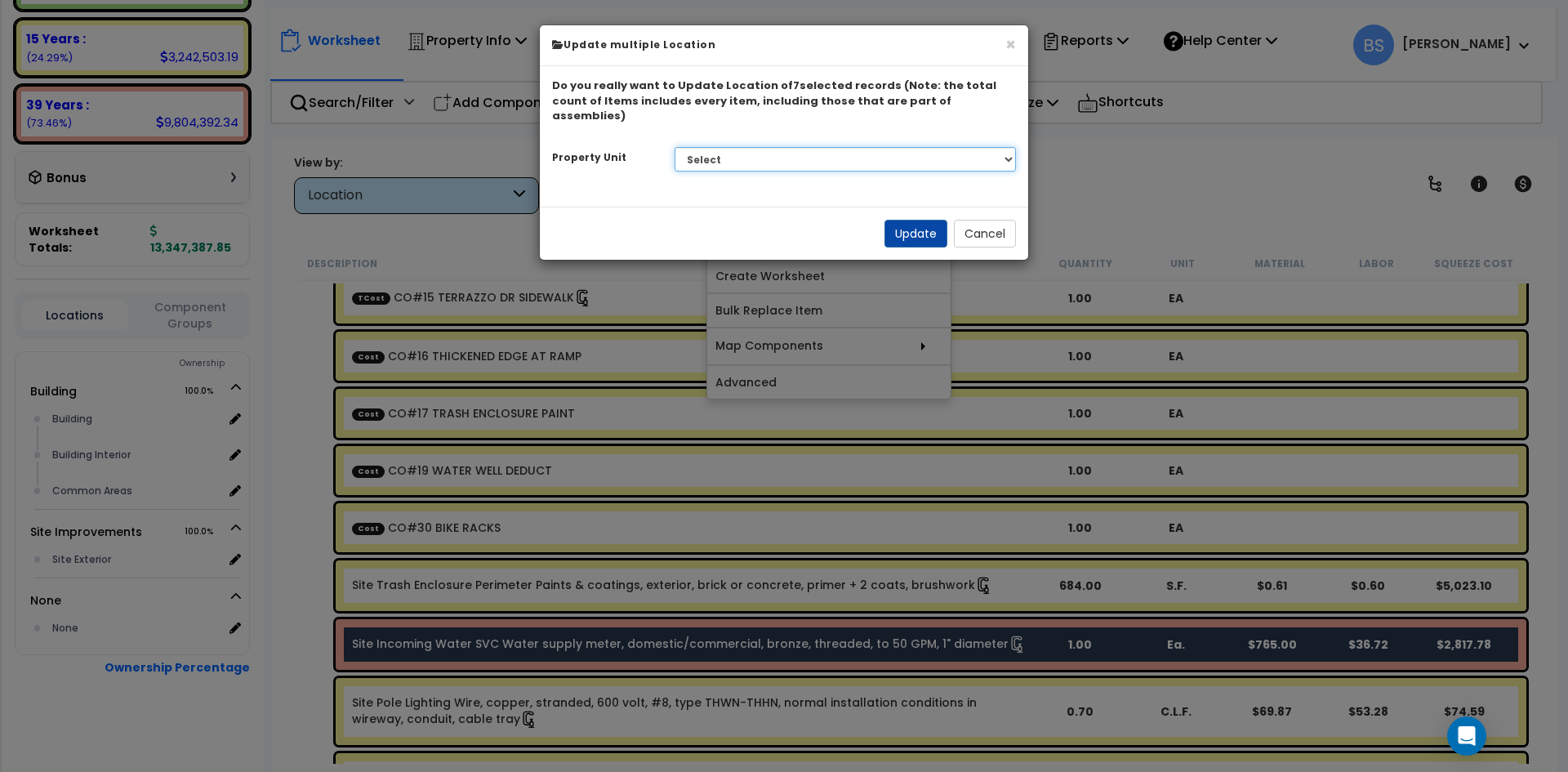
click at [841, 147] on select "Select Building Site Improvements" at bounding box center [846, 159] width 342 height 25
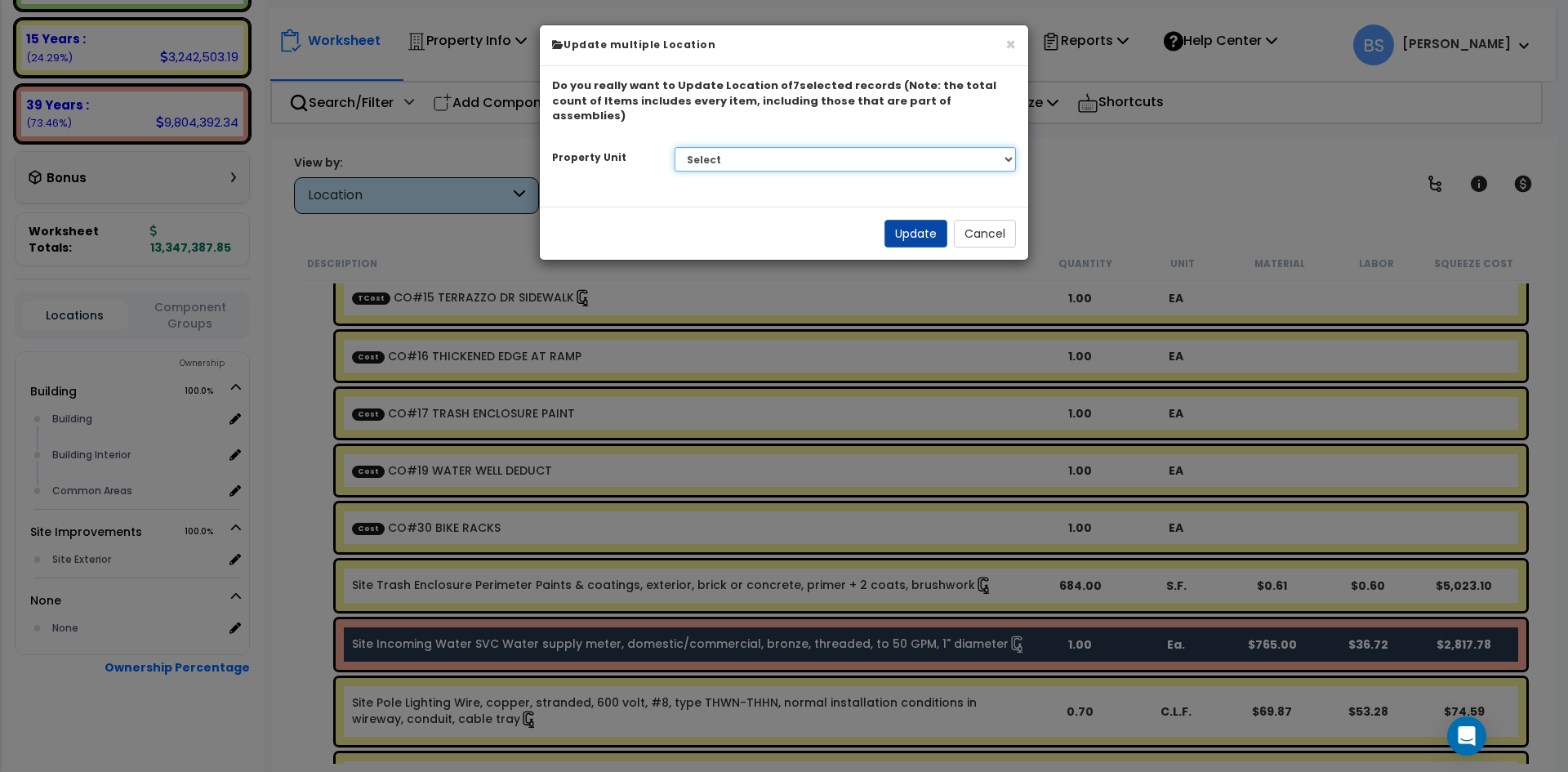
select select "167382"
click at [675, 147] on select "Select Building Site Improvements" at bounding box center [846, 159] width 342 height 25
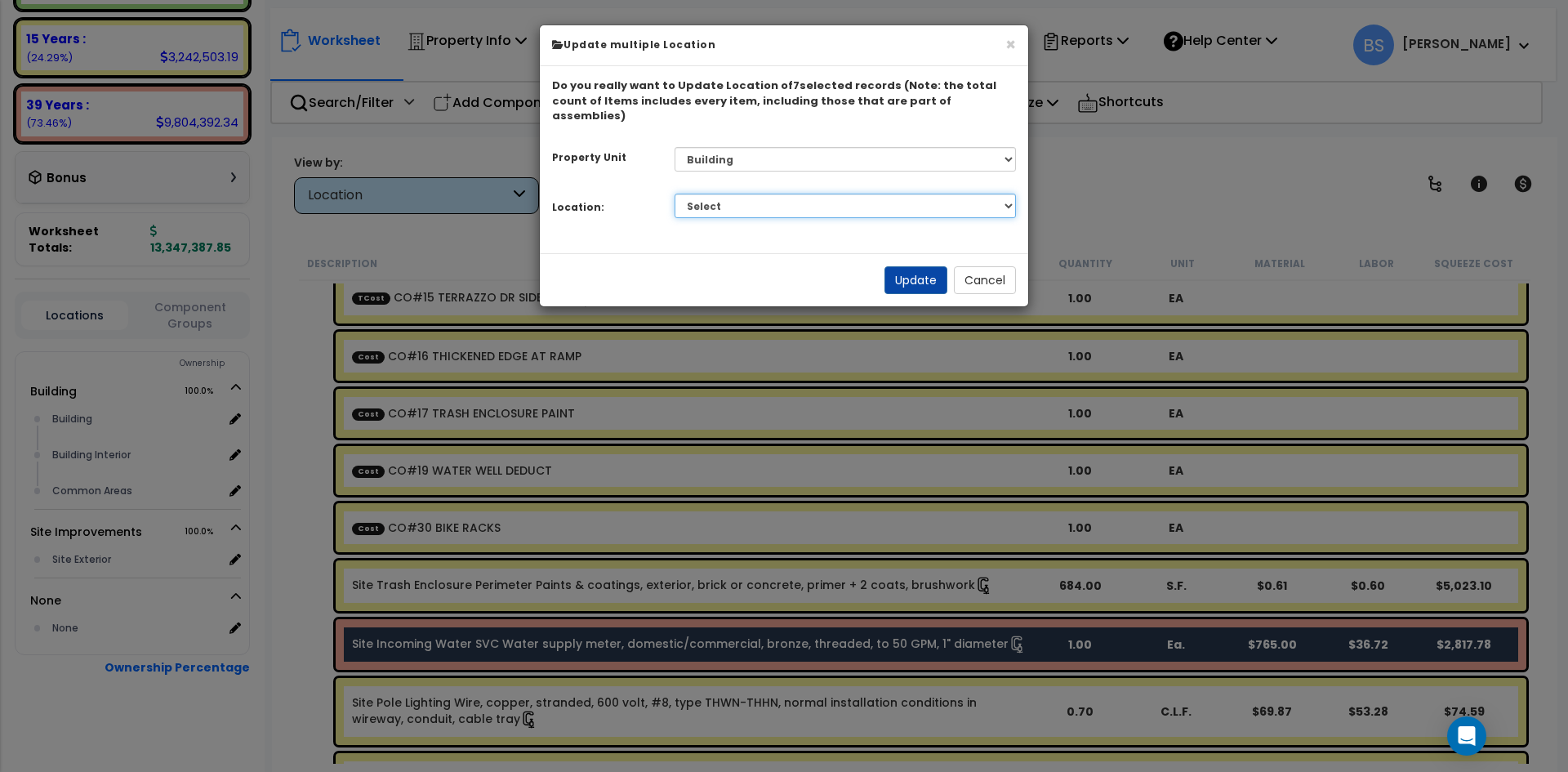
click at [793, 194] on select "Select Building Building Interior Common Areas Add Additional Location" at bounding box center [846, 206] width 342 height 25
select select "6"
click at [675, 194] on select "Select Building Building Interior Common Areas Add Additional Location" at bounding box center [846, 206] width 342 height 25
click at [922, 266] on button "Update" at bounding box center [915, 280] width 63 height 28
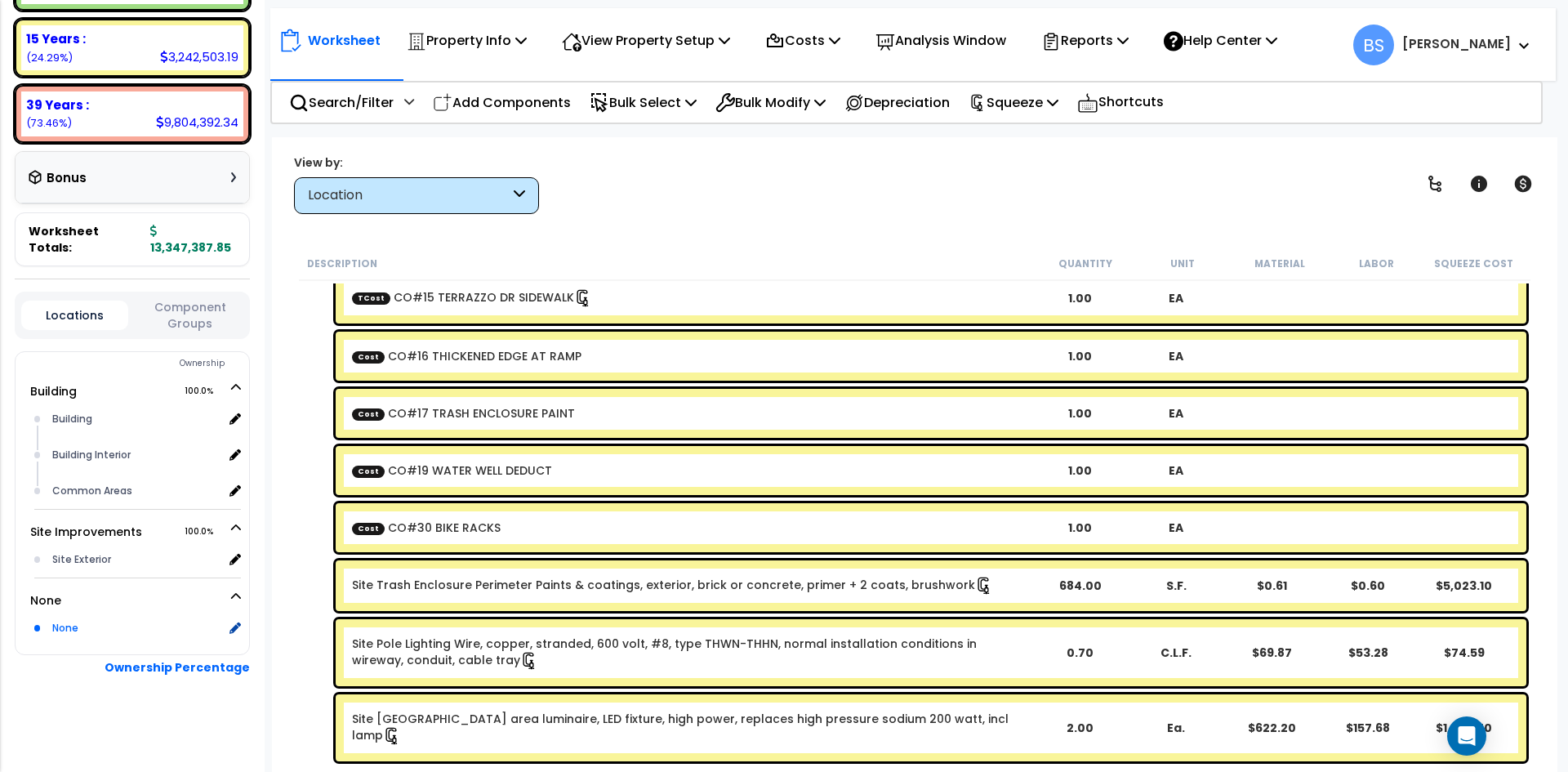
scroll to position [291, 0]
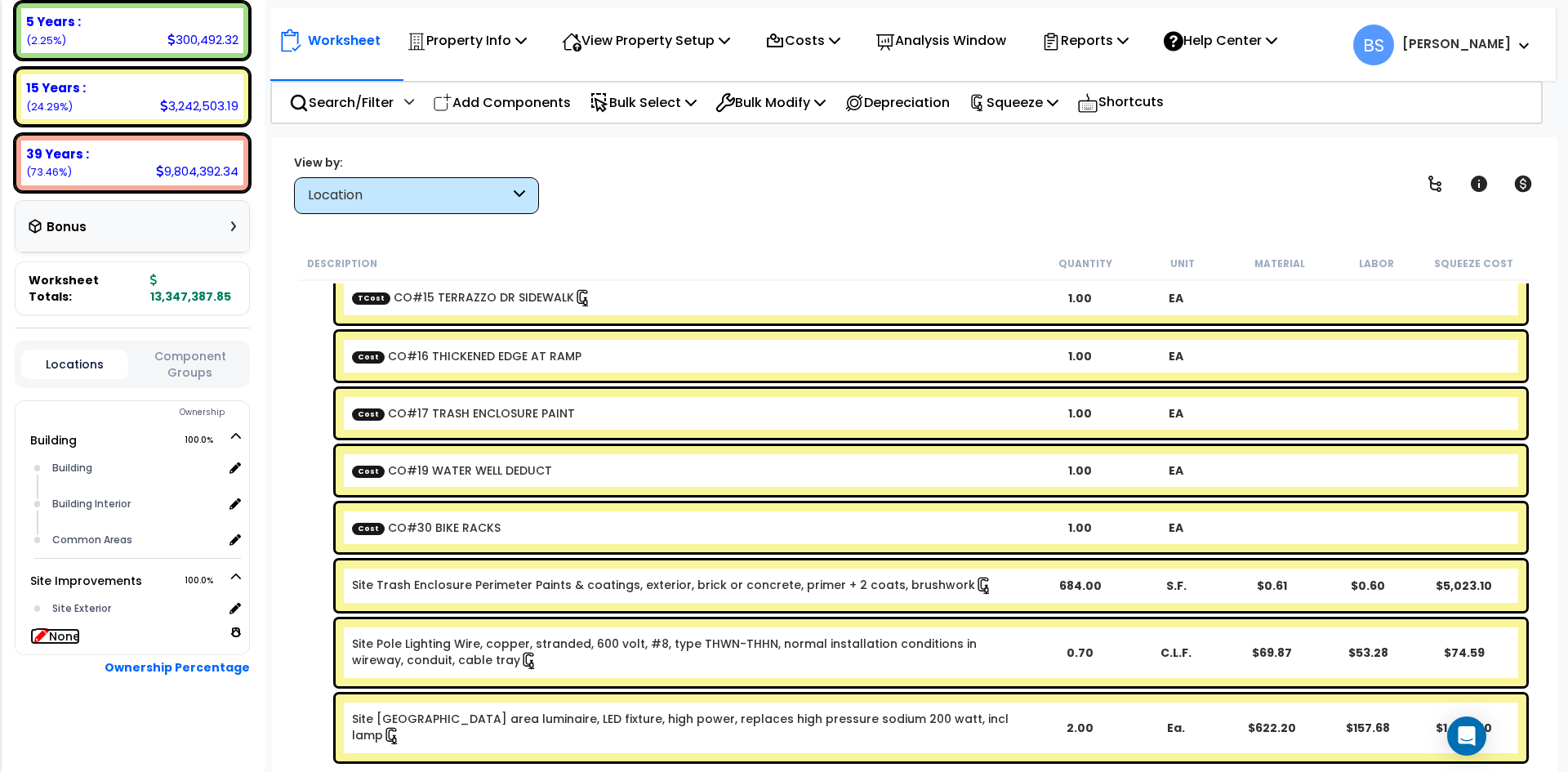
click at [42, 640] on icon at bounding box center [42, 635] width 15 height 15
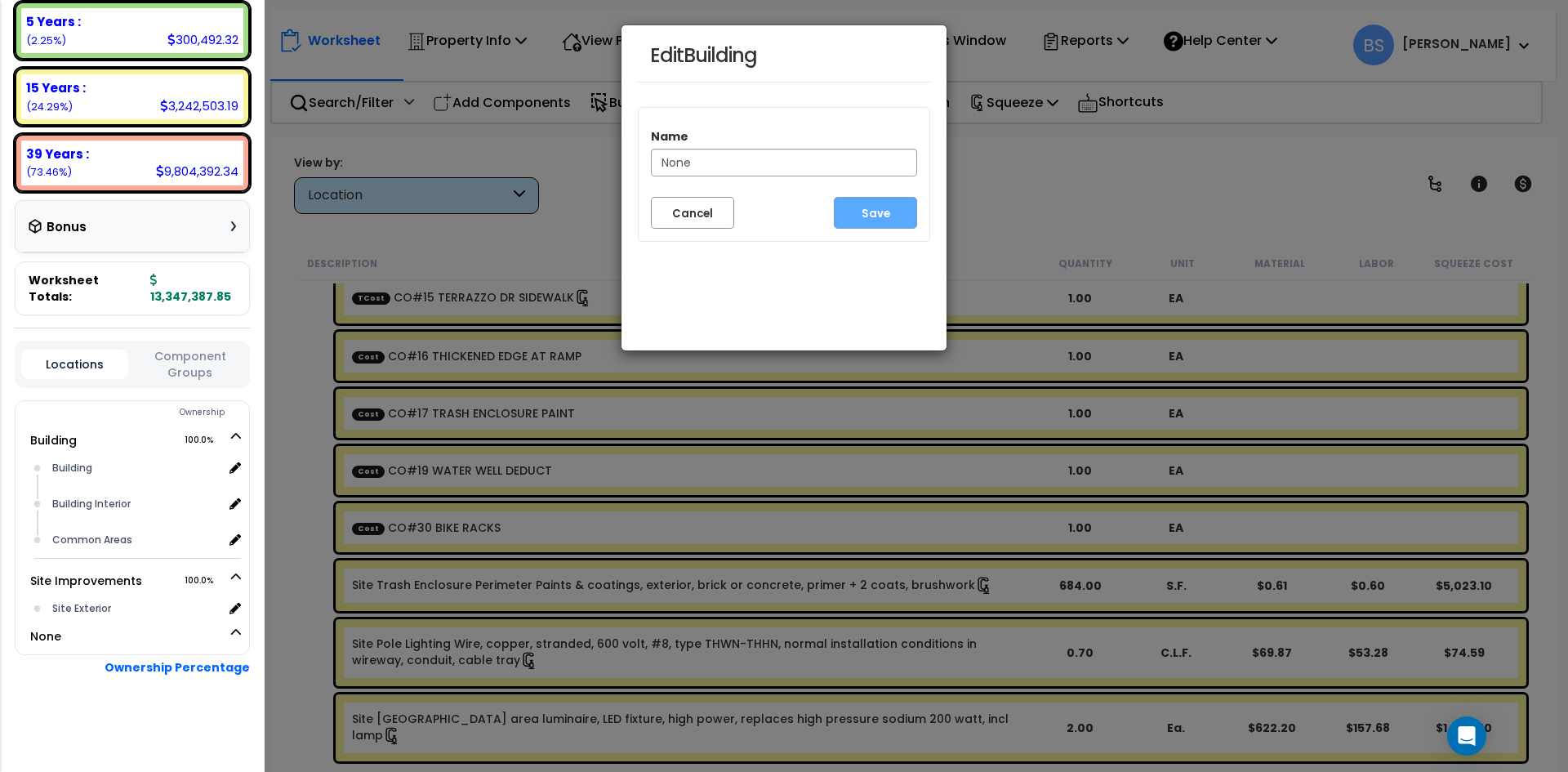
click at [706, 231] on div "Name None Cancel Save" at bounding box center [784, 174] width 292 height 135
click at [696, 213] on button "Cancel" at bounding box center [693, 213] width 83 height 32
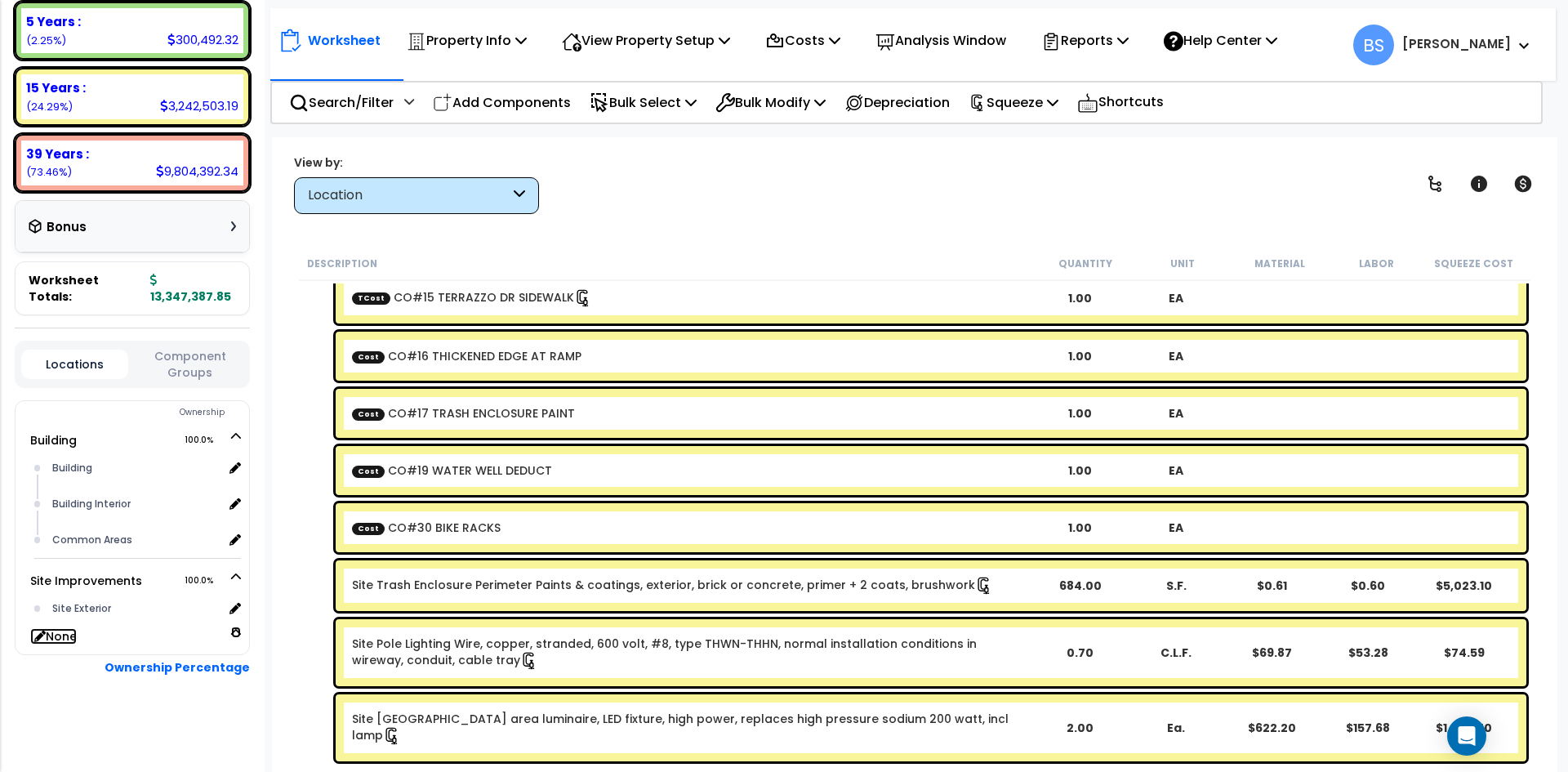
click at [56, 633] on link "None" at bounding box center [53, 636] width 47 height 16
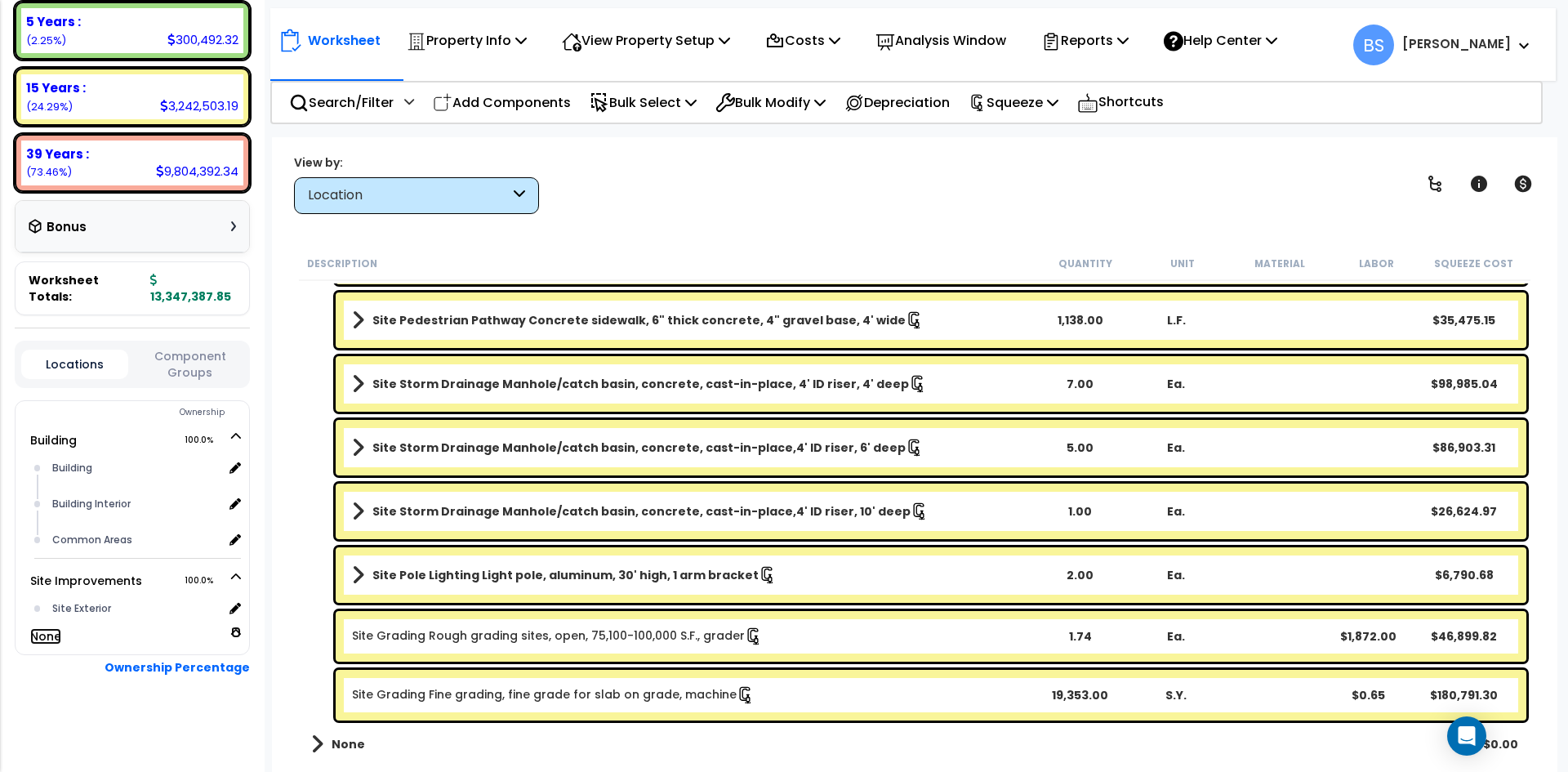
scroll to position [2284, 0]
click at [317, 742] on span at bounding box center [317, 744] width 12 height 23
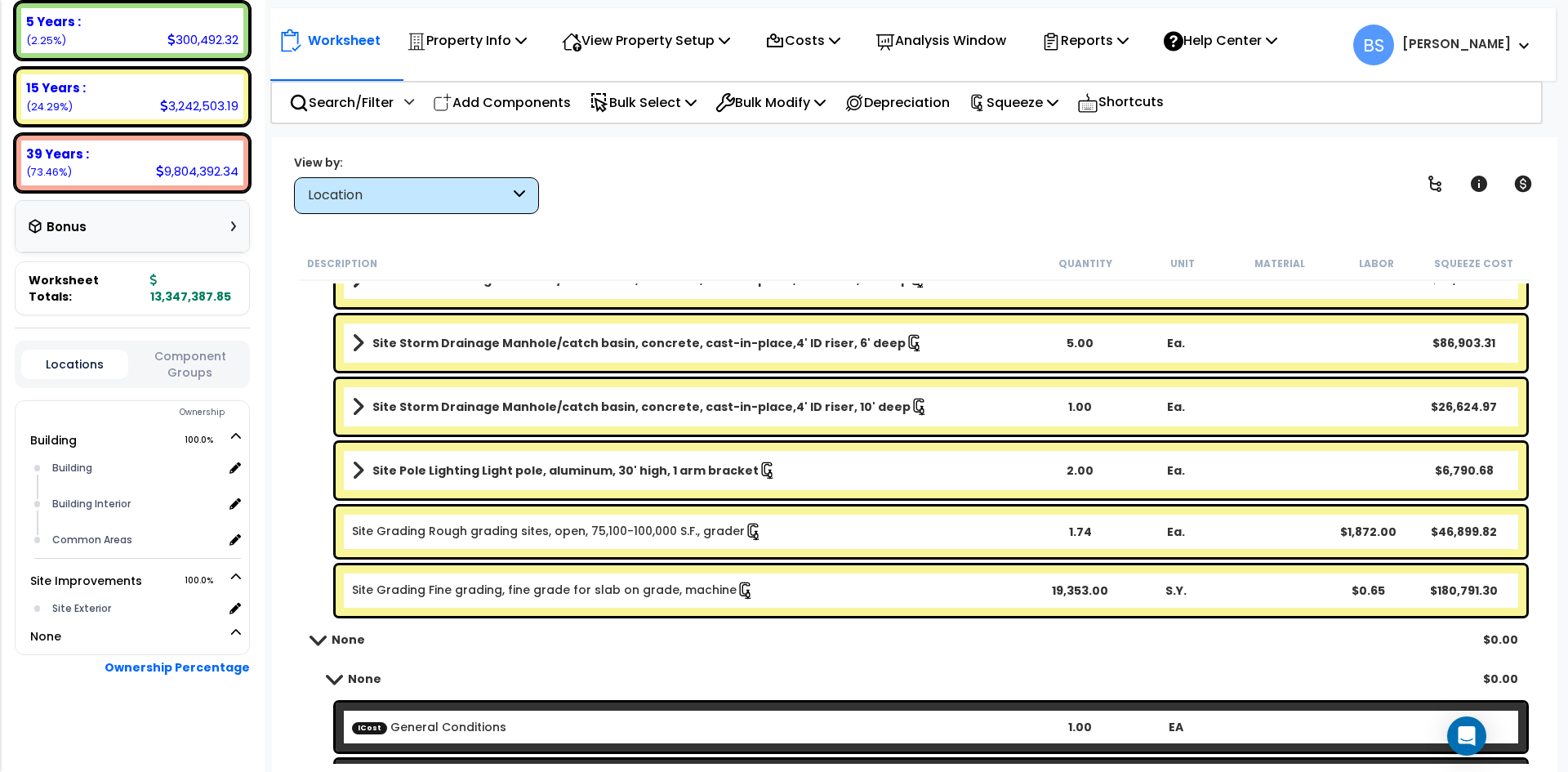
click at [312, 633] on link "None" at bounding box center [338, 640] width 54 height 23
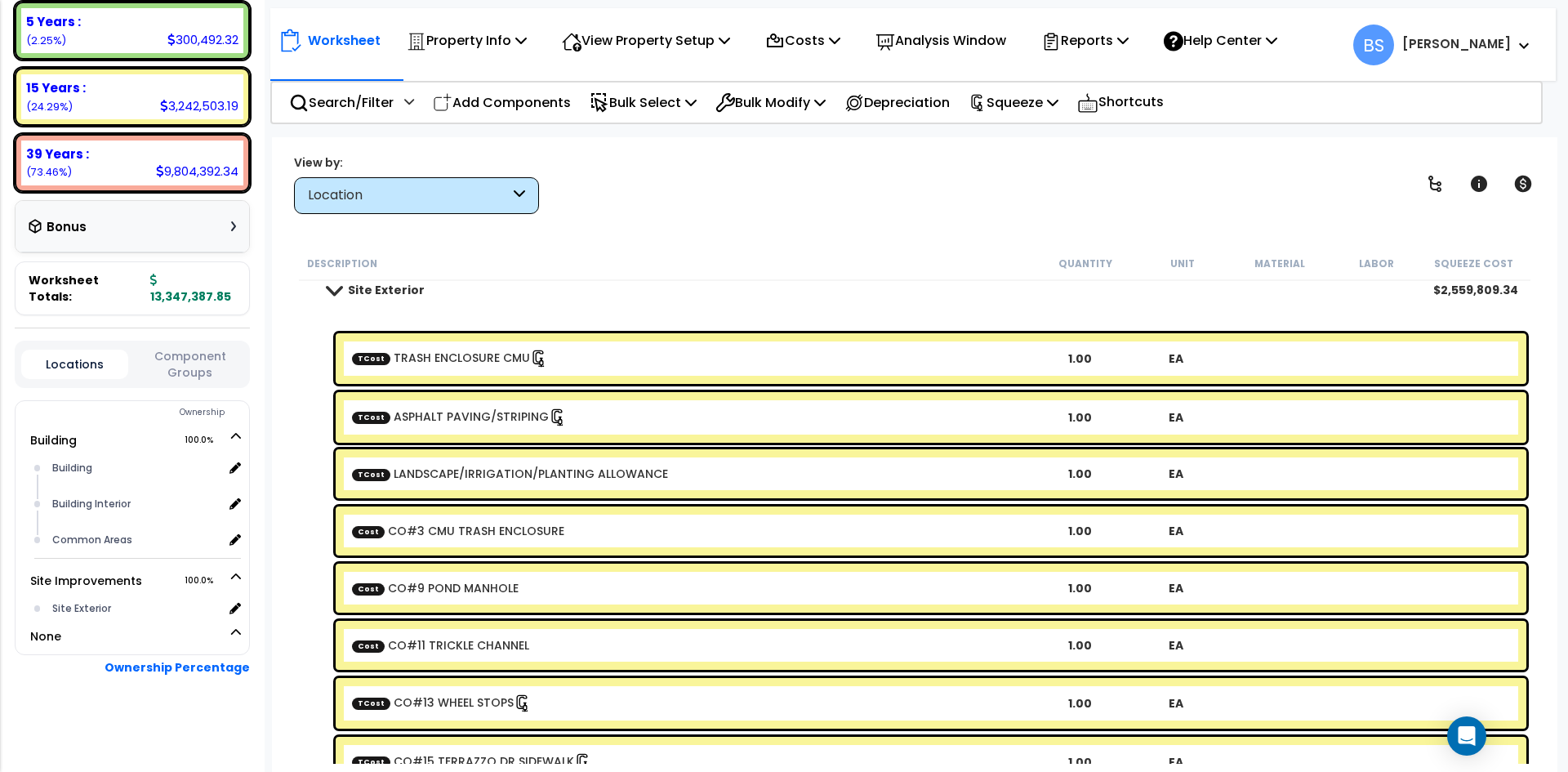
scroll to position [0, 0]
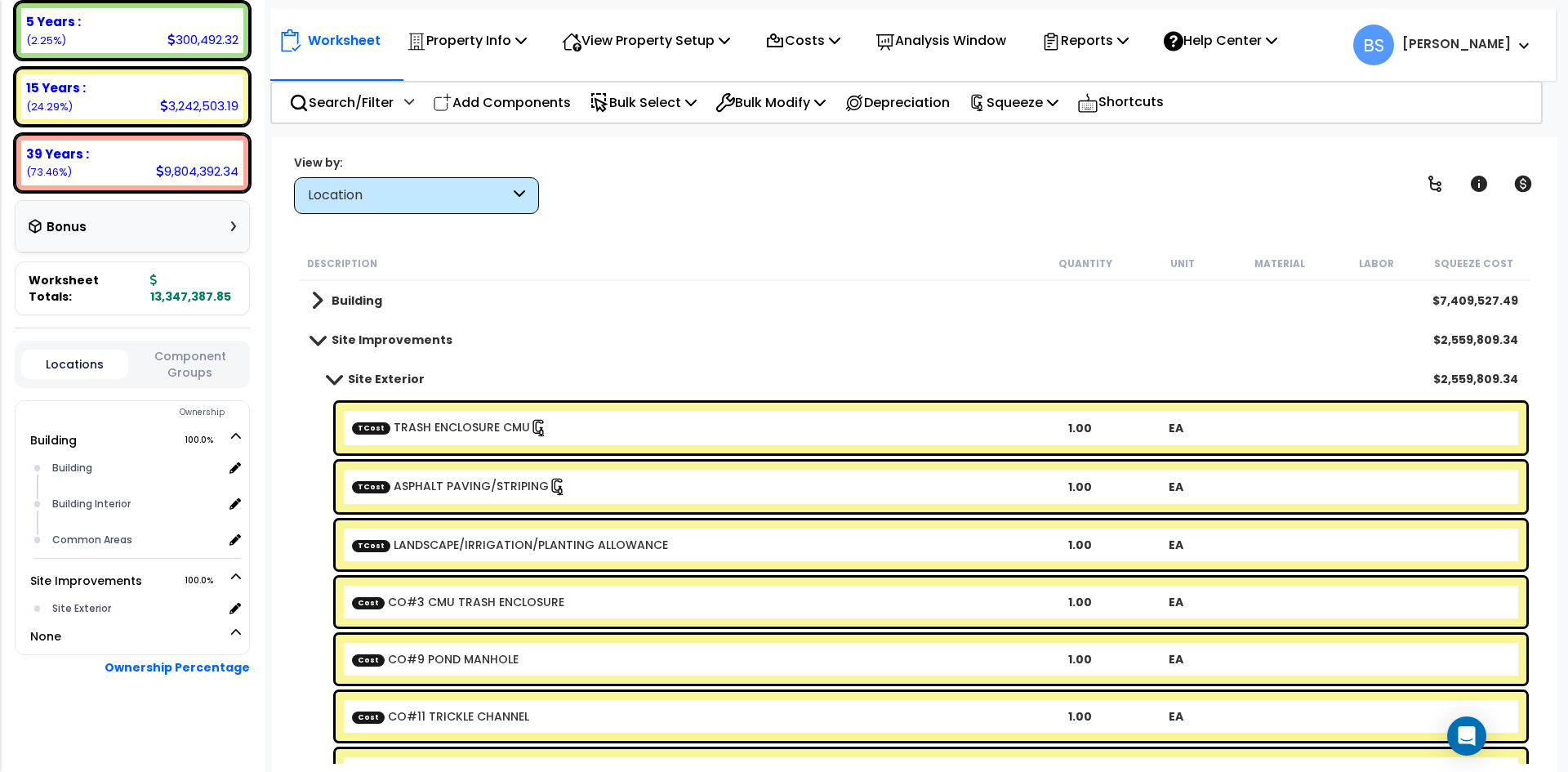
click at [332, 379] on span at bounding box center [334, 378] width 23 height 12
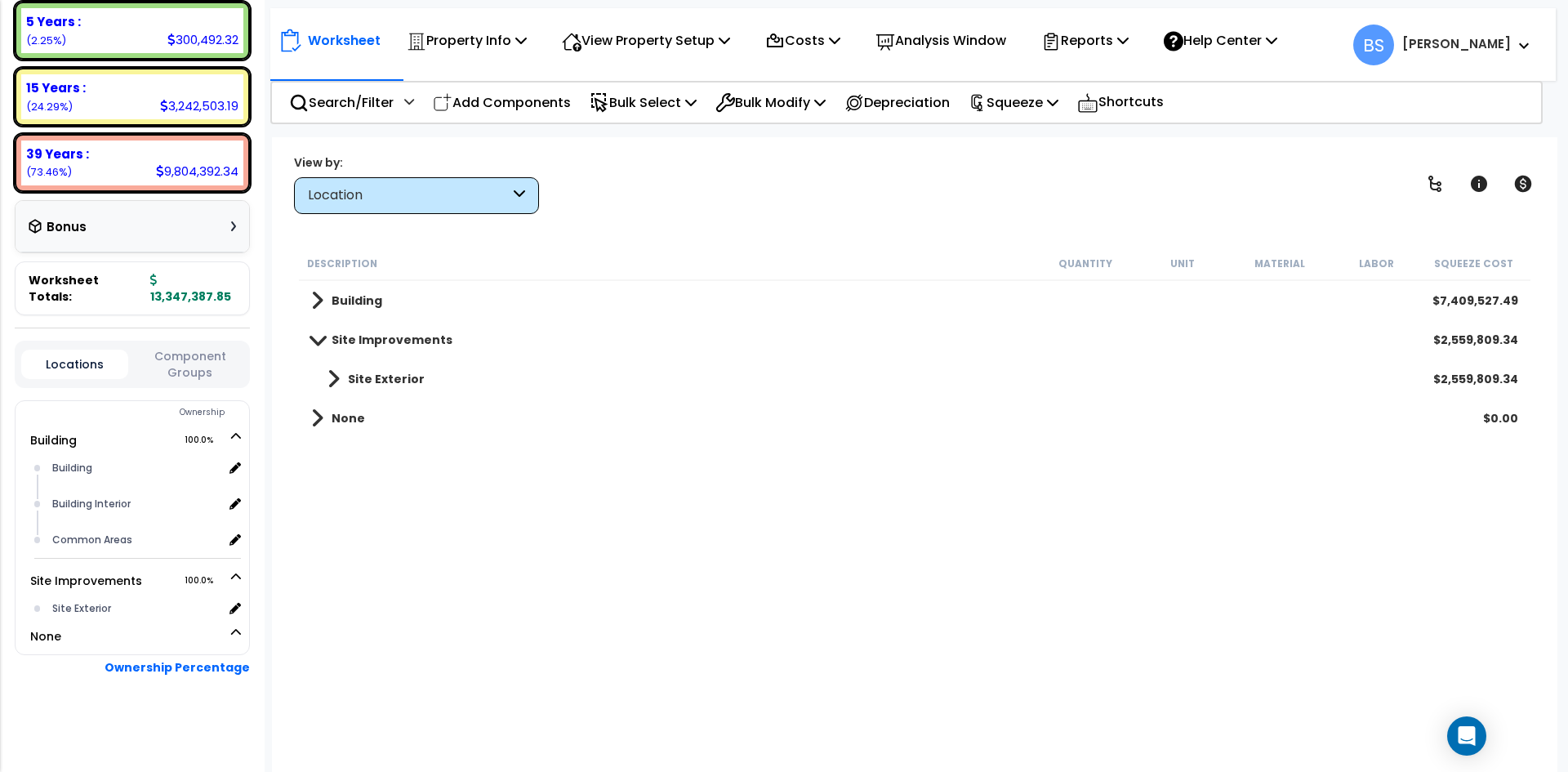
click at [320, 339] on span at bounding box center [317, 339] width 23 height 12
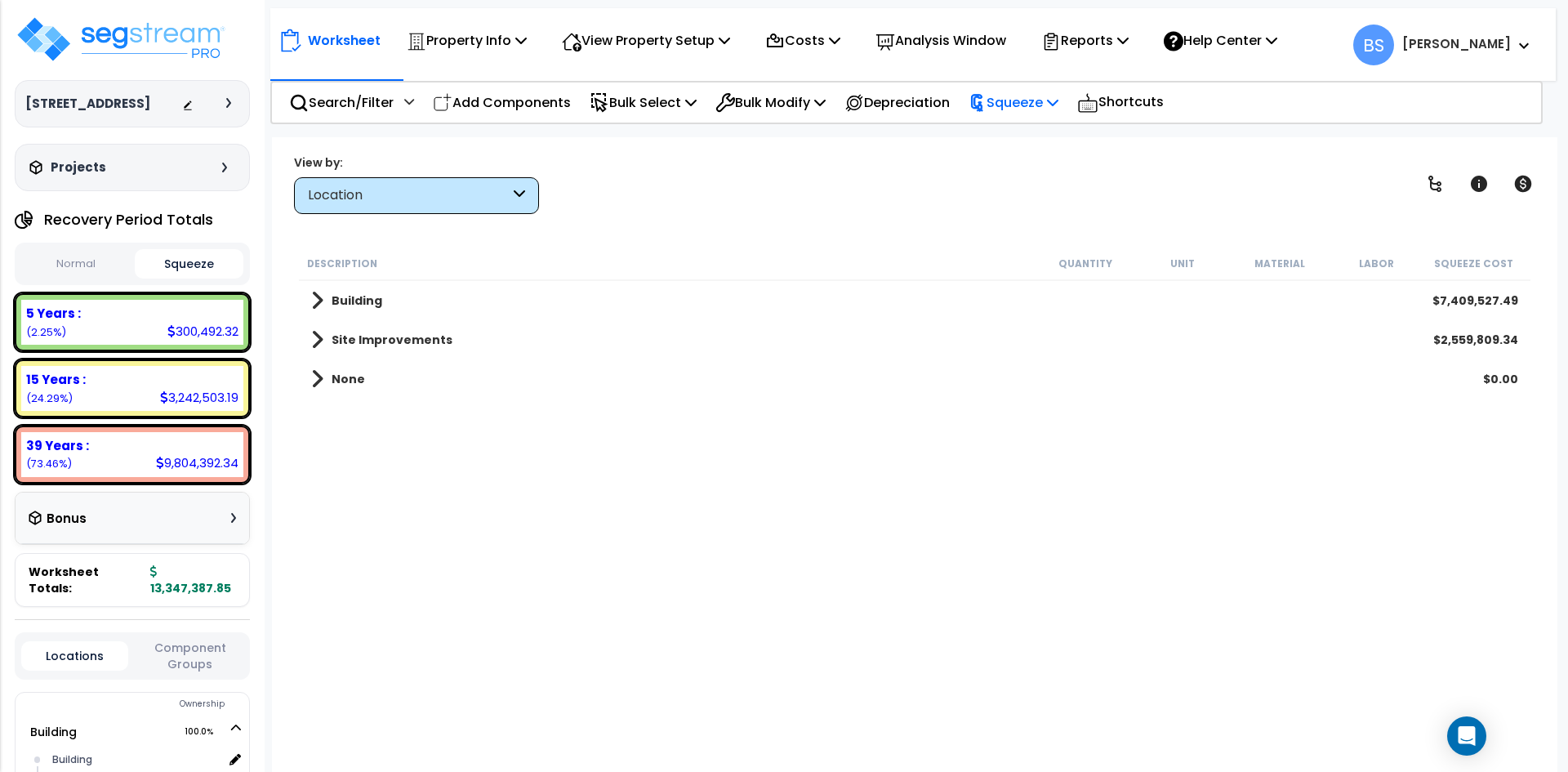
click at [1025, 104] on p "Squeeze" at bounding box center [1013, 102] width 90 height 22
click at [1110, 35] on p "Reports" at bounding box center [1085, 40] width 88 height 22
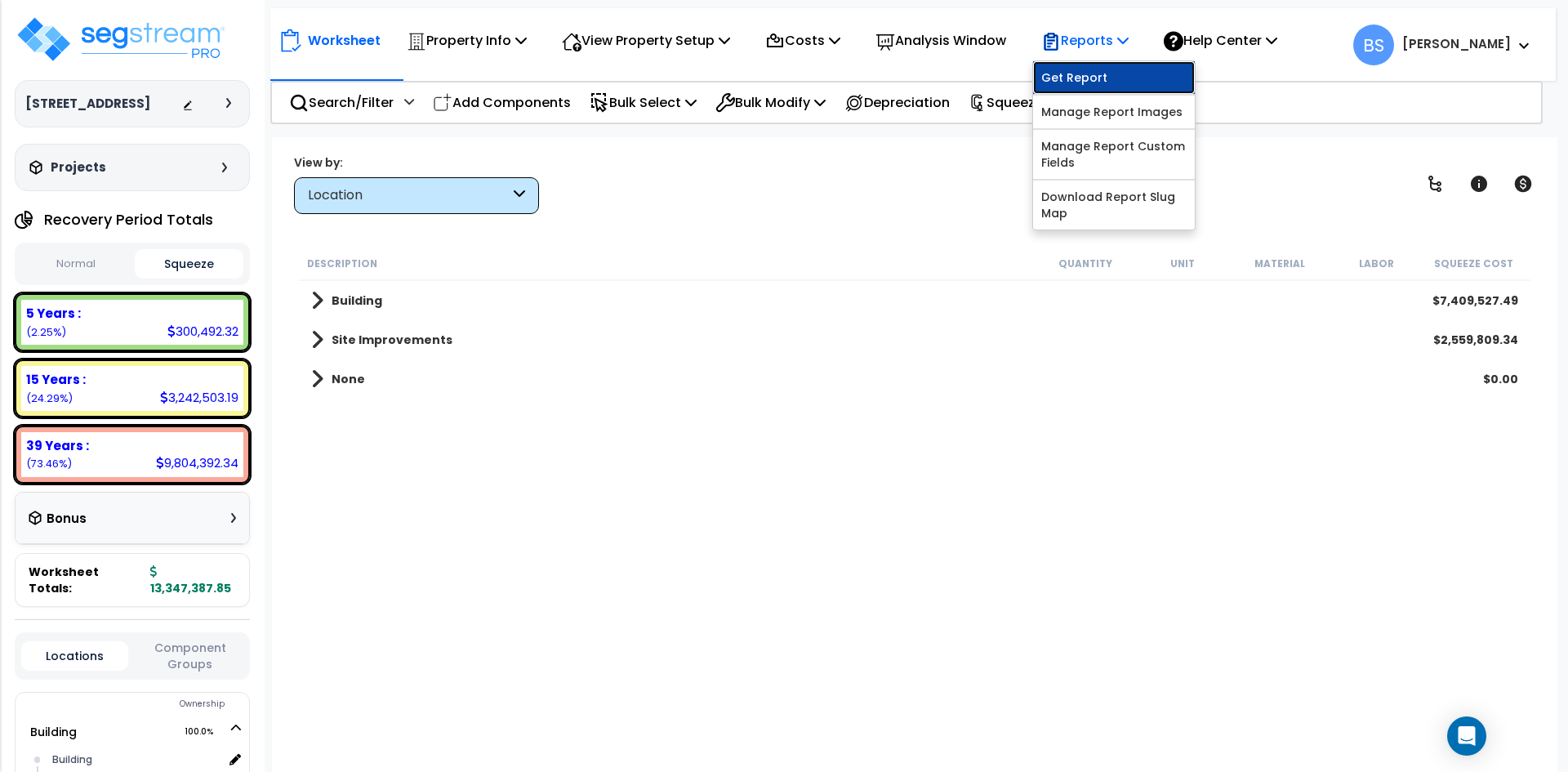
click at [1086, 79] on link "Get Report" at bounding box center [1114, 78] width 162 height 33
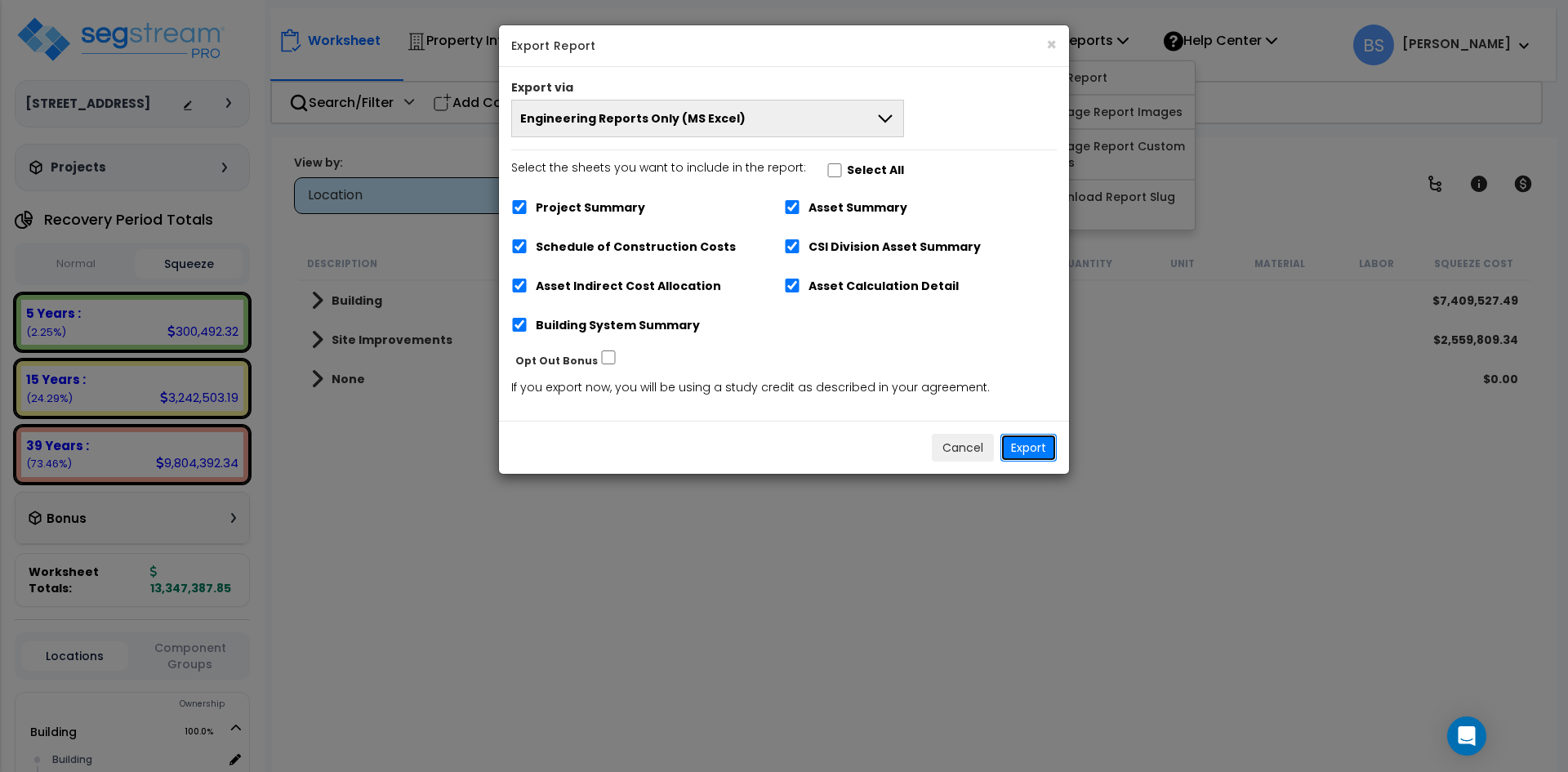
click at [1025, 446] on button "Export" at bounding box center [1028, 447] width 56 height 28
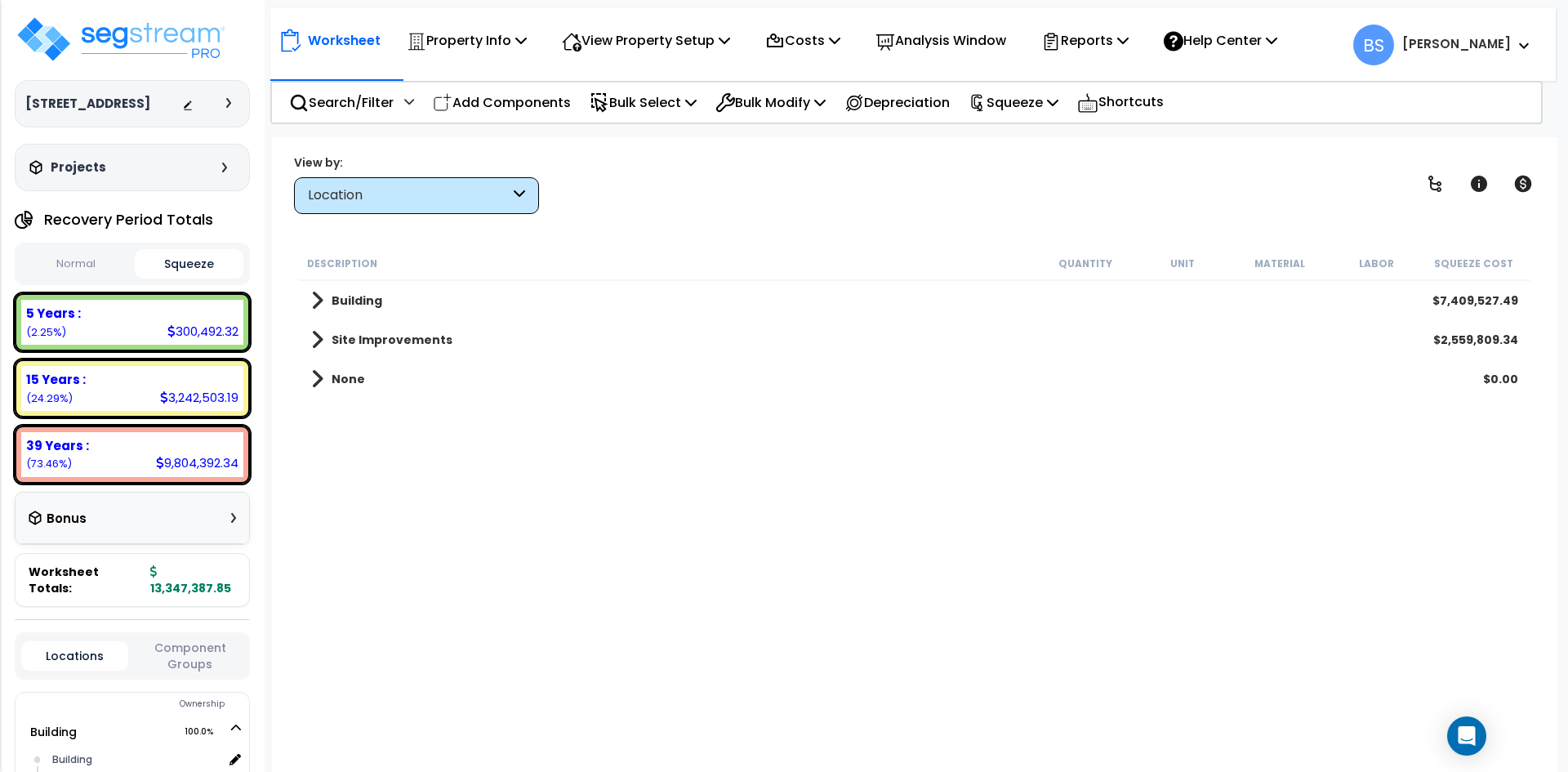
click at [367, 298] on b "Building" at bounding box center [357, 300] width 51 height 16
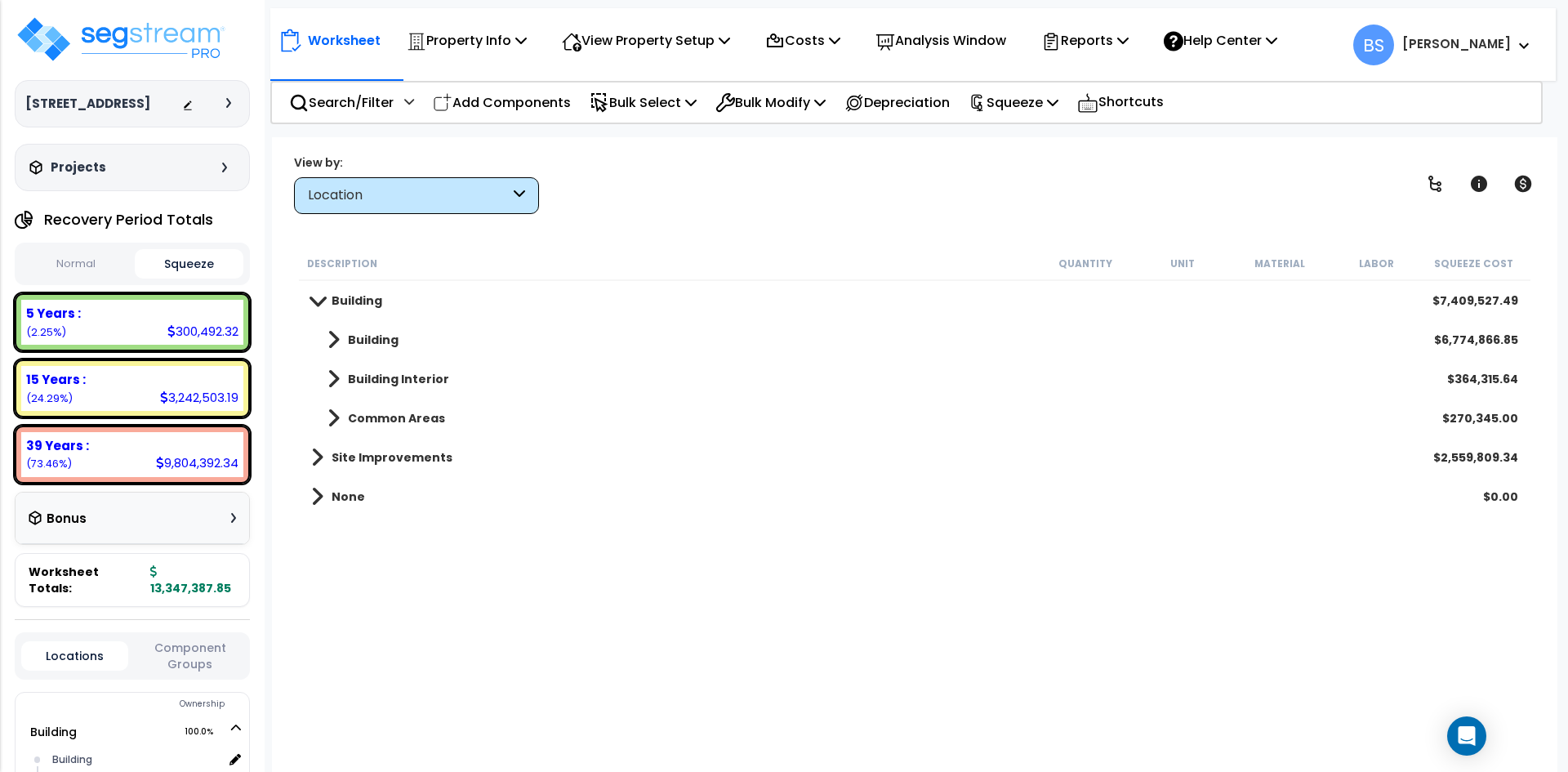
click at [374, 340] on b "Building" at bounding box center [373, 339] width 51 height 16
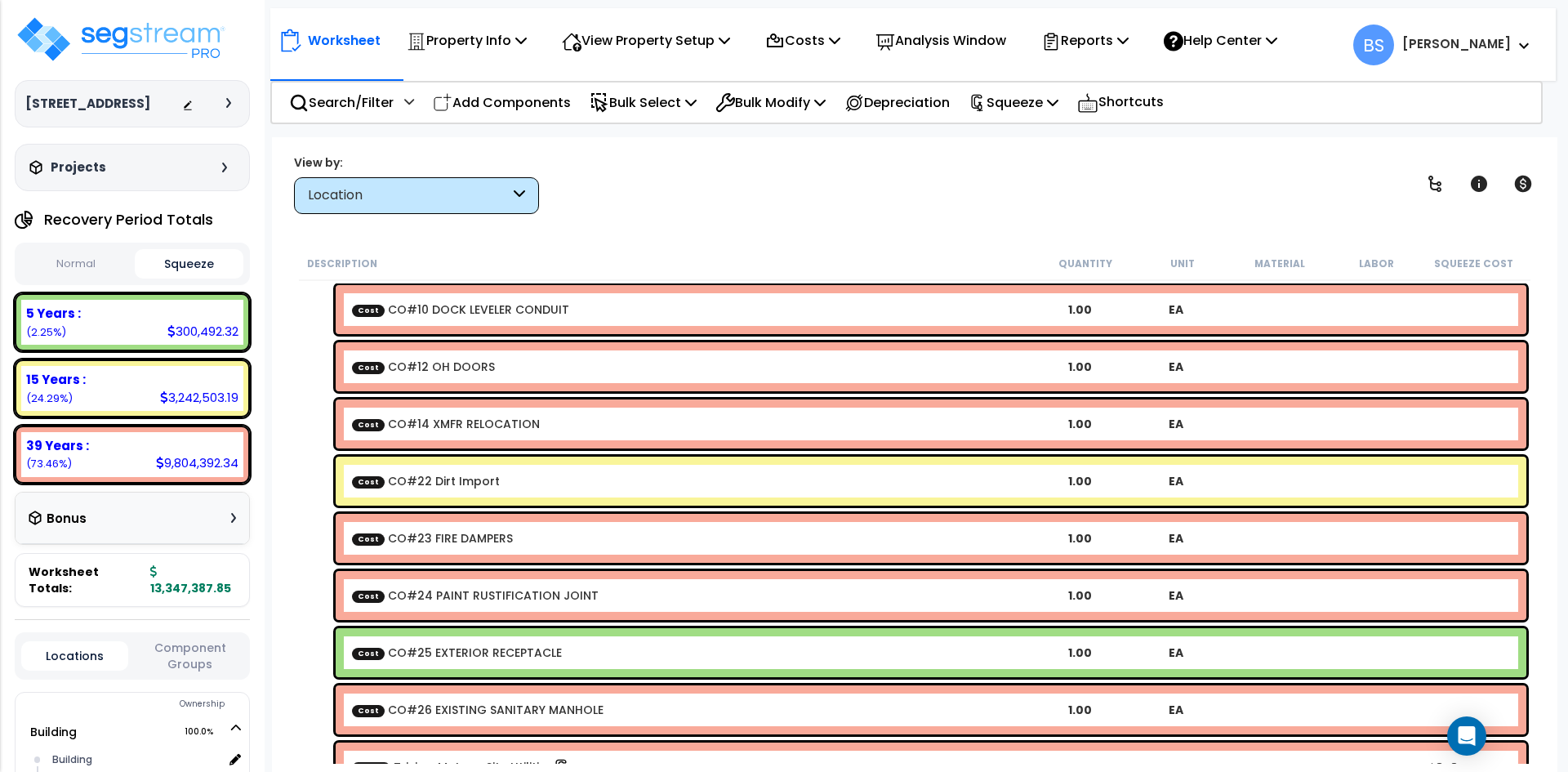
scroll to position [1388, 0]
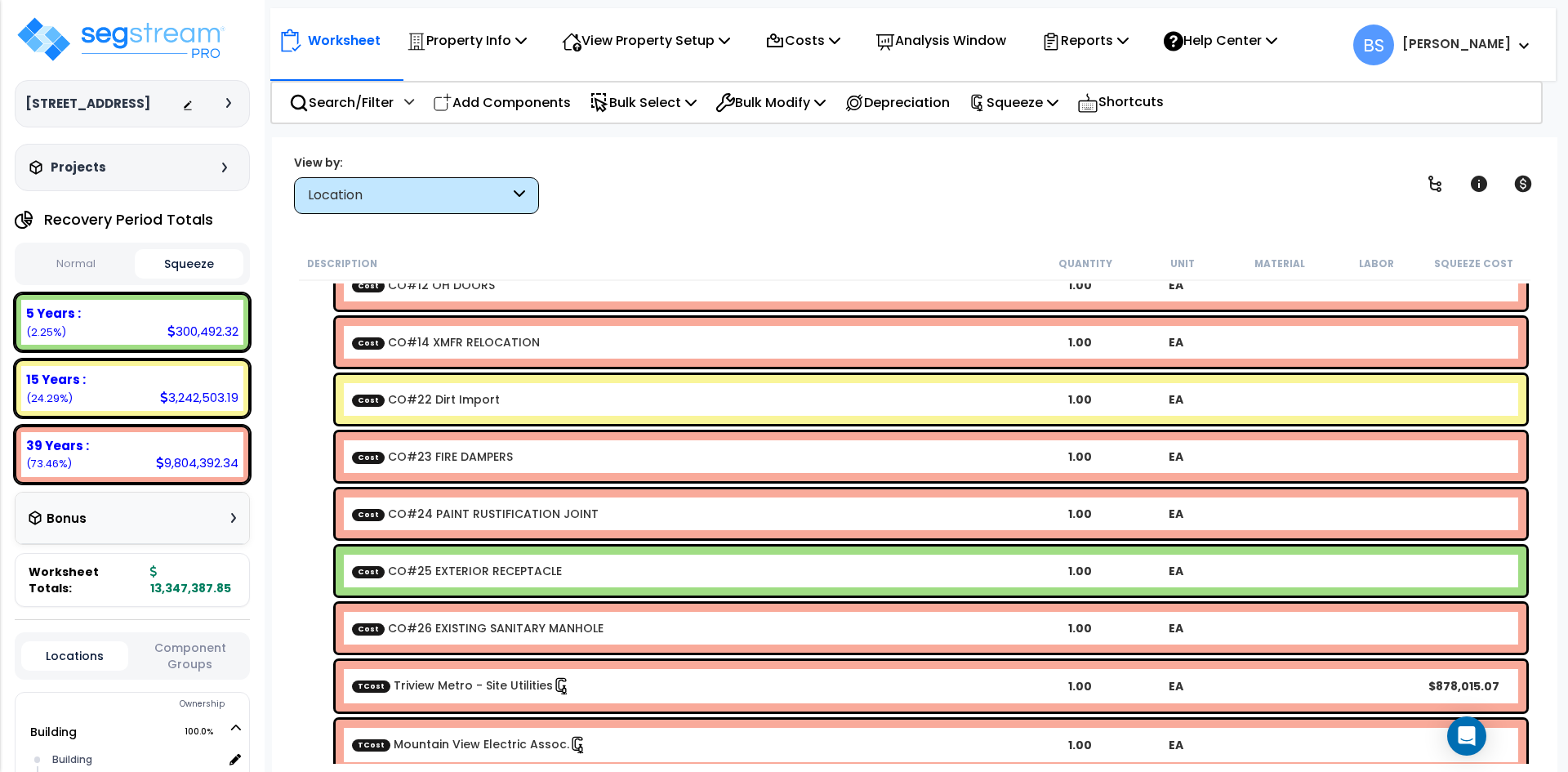
click at [434, 393] on link "Cost CO#22 Dirt Import" at bounding box center [425, 399] width 148 height 16
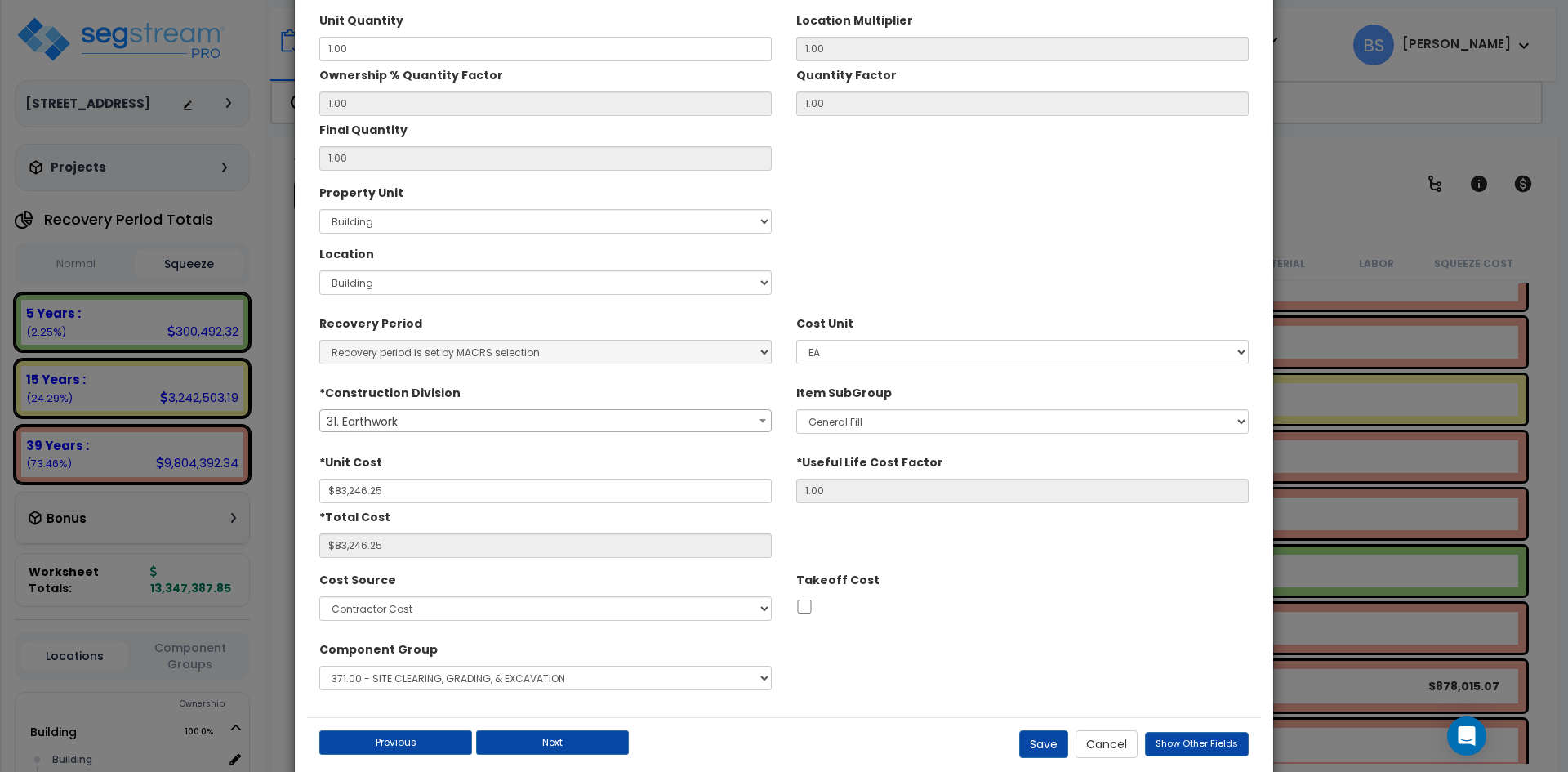
scroll to position [164, 0]
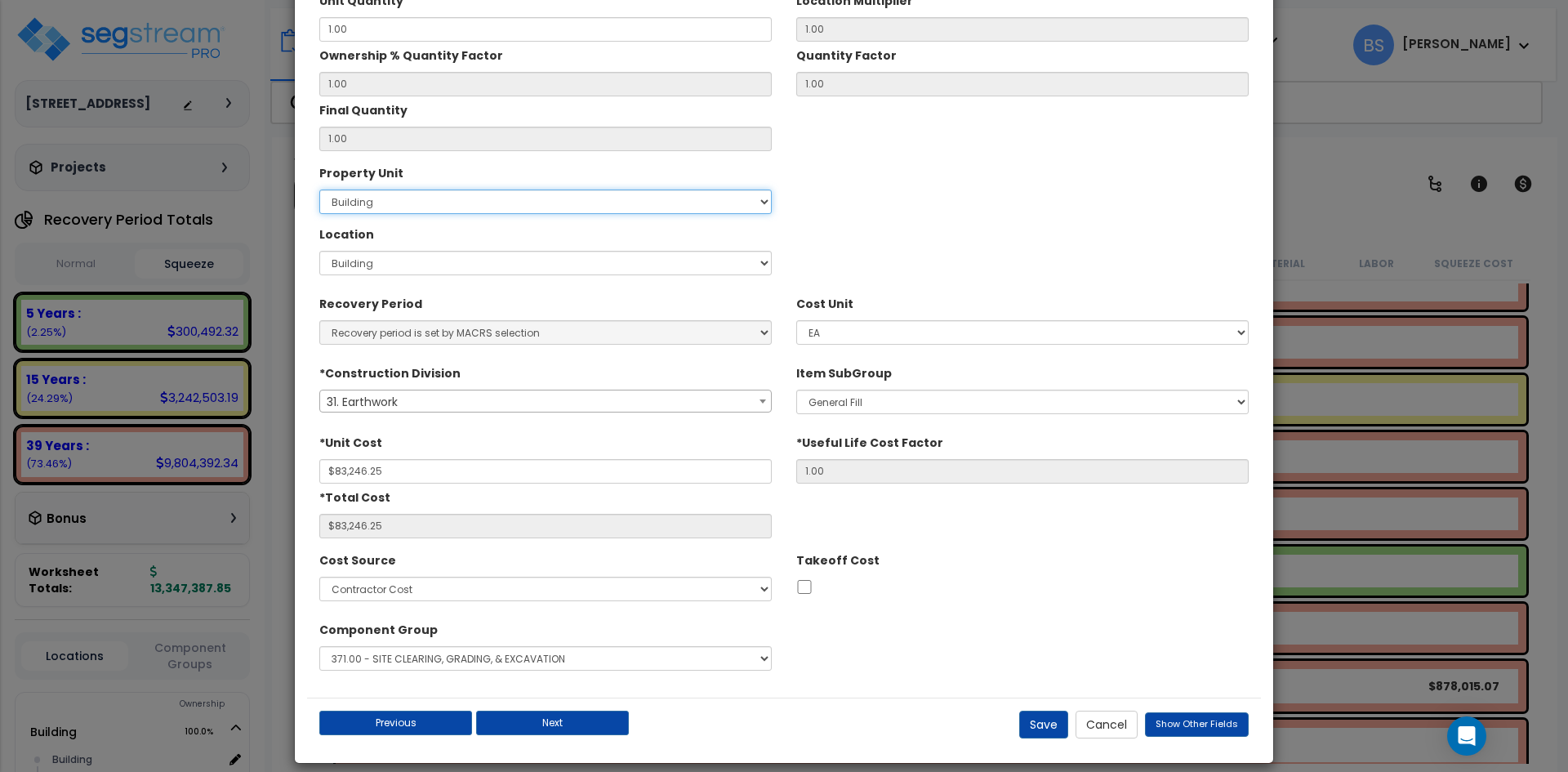
click at [366, 200] on select "Select Building Site Improvements" at bounding box center [545, 202] width 452 height 25
select select "167385"
click at [319, 190] on select "Select Building Site Improvements" at bounding box center [545, 202] width 452 height 25
click at [348, 276] on div "Property Unit Select Building Site Improvements Location Select" at bounding box center [545, 221] width 477 height 123
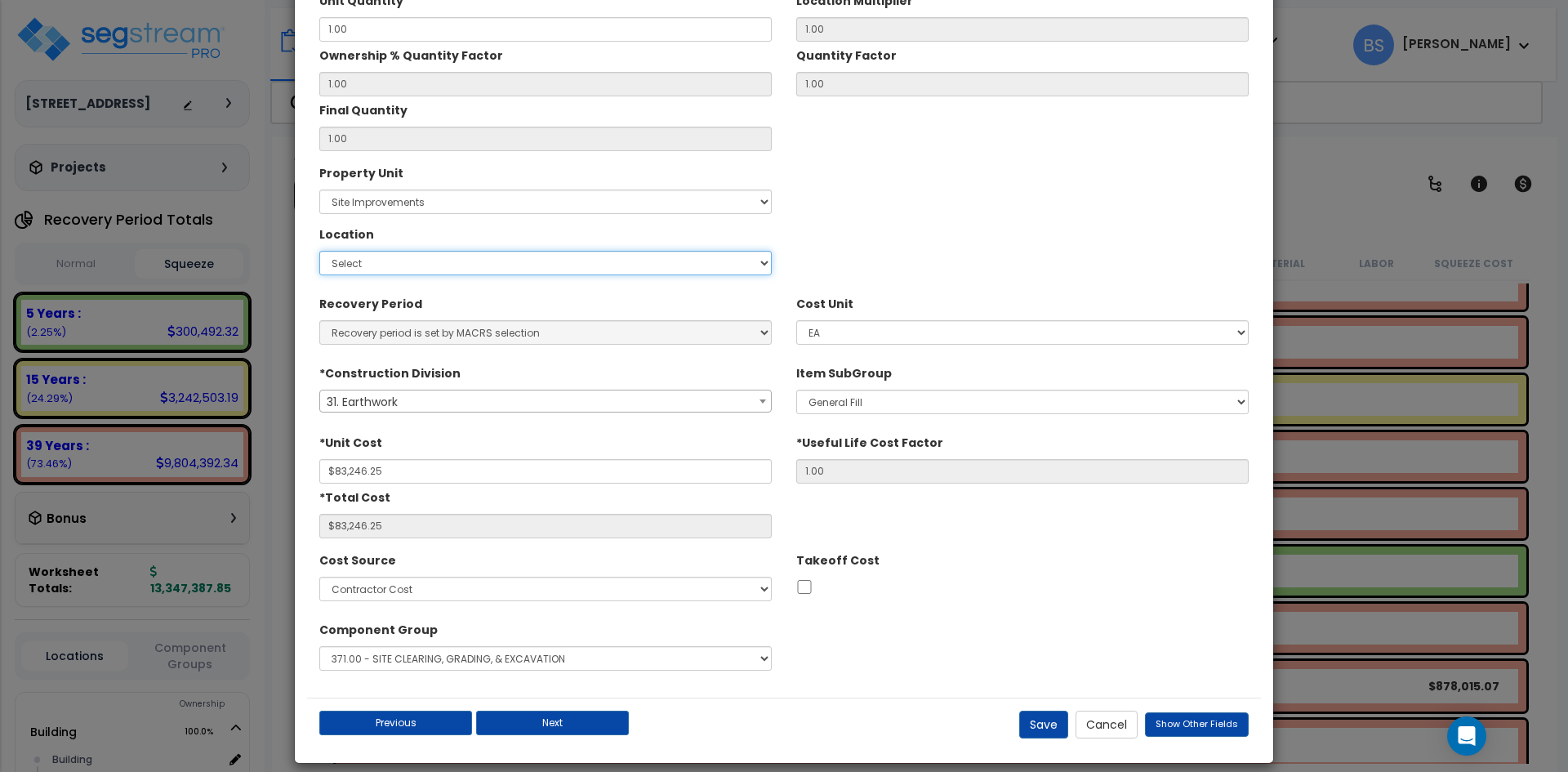
click at [348, 269] on select "Select Site Exterior Add Additional Location" at bounding box center [545, 263] width 452 height 25
select select "462"
click at [319, 251] on select "Select Site Exterior Add Additional Location" at bounding box center [545, 263] width 452 height 25
type input "1"
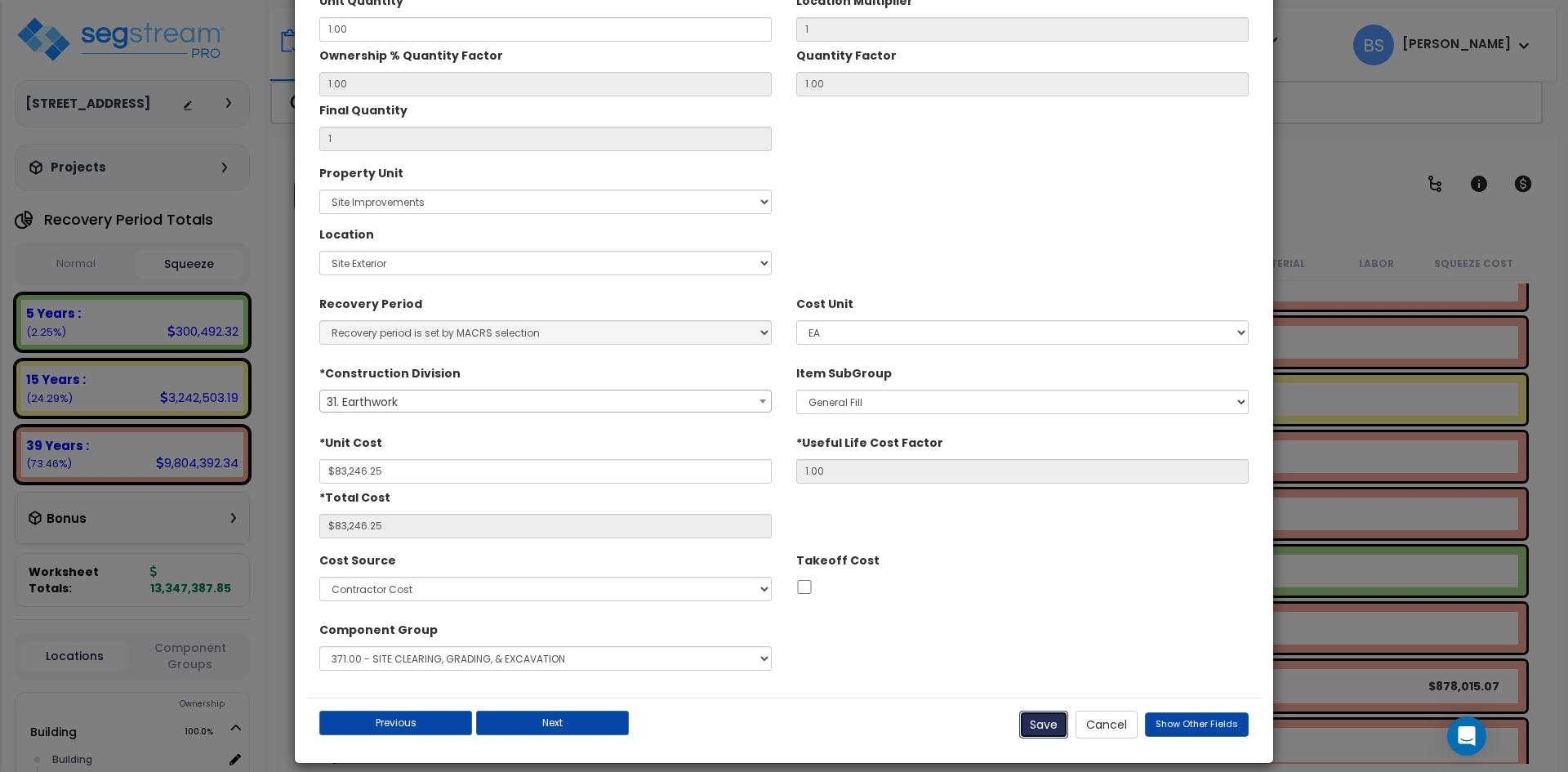
click at [1037, 729] on button "Save" at bounding box center [1044, 725] width 49 height 28
type input "1.00"
type input "83246.25"
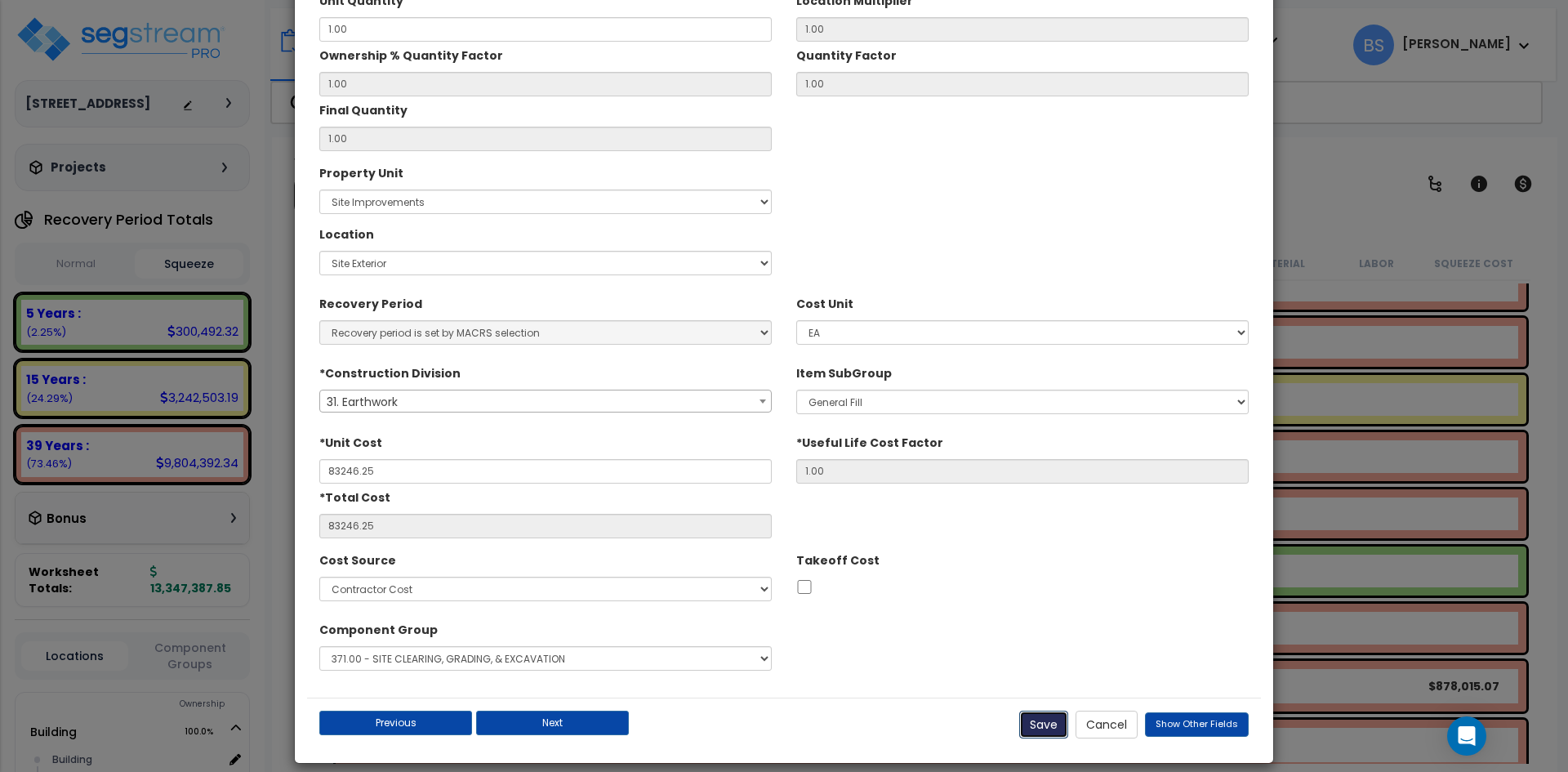
click at [1039, 725] on button "Save" at bounding box center [1044, 725] width 49 height 28
checkbox input "false"
click at [1134, 732] on button "Cancel" at bounding box center [1107, 725] width 62 height 28
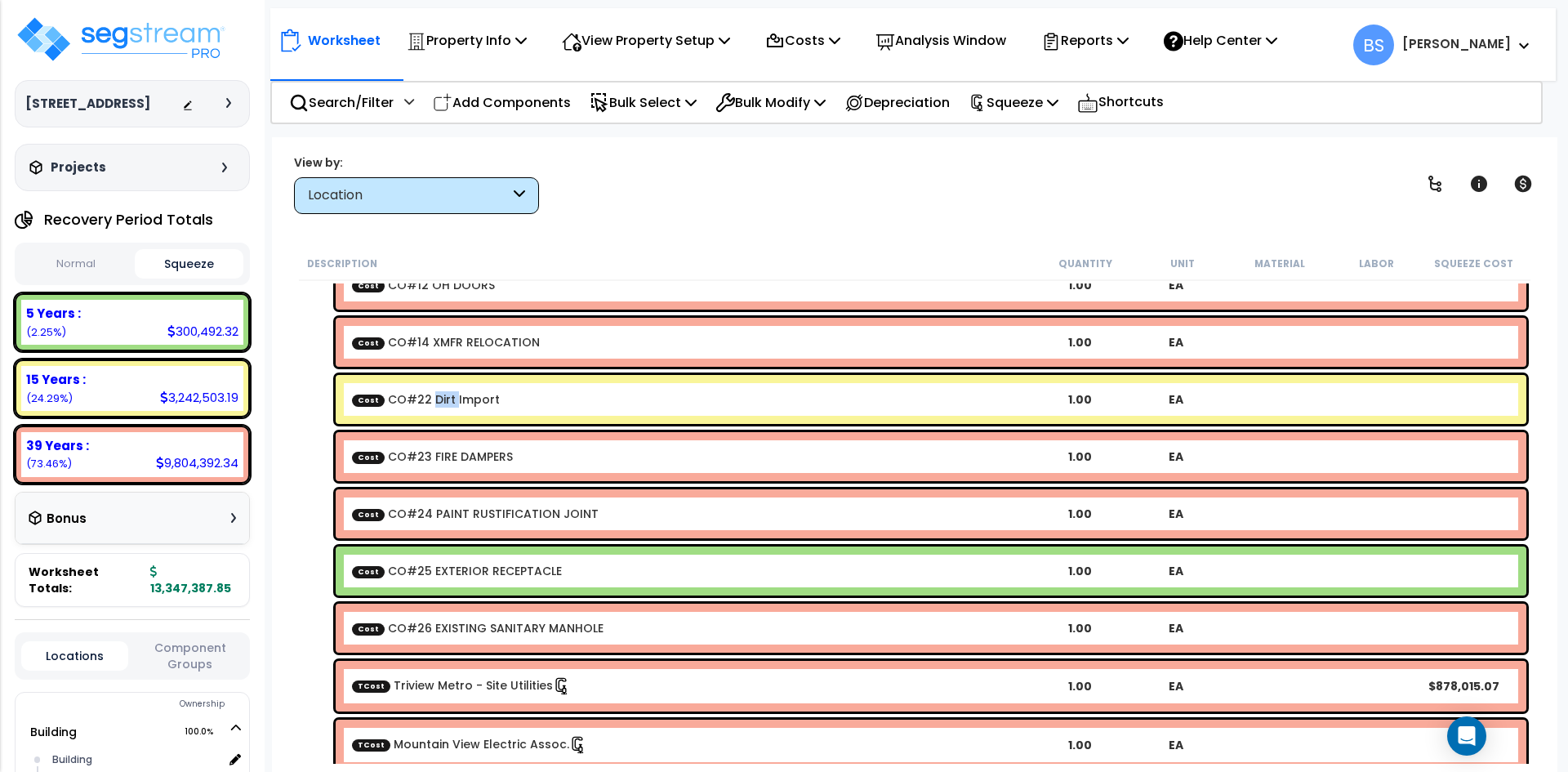
scroll to position [1062, 0]
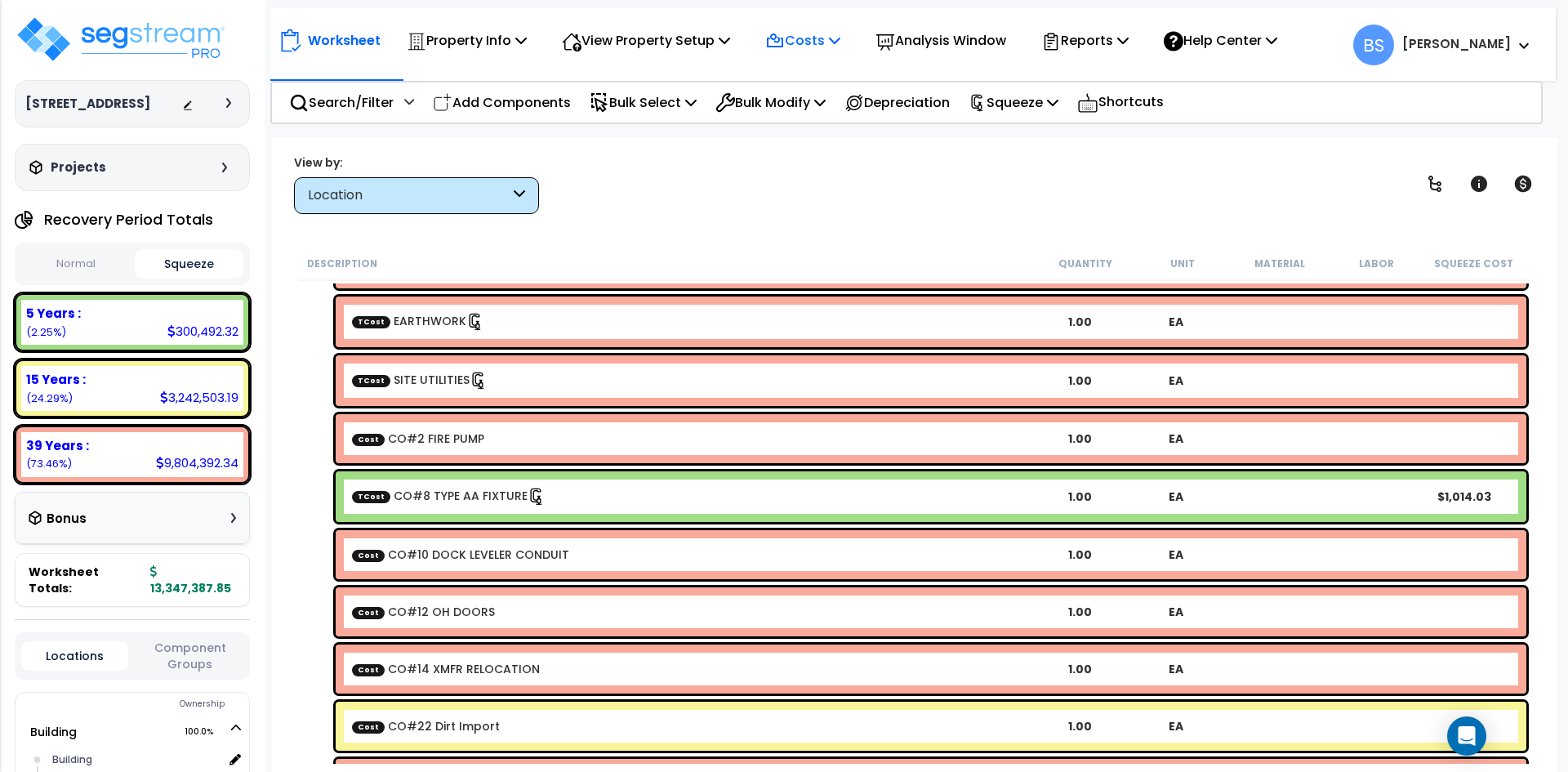
click at [834, 35] on p "Costs" at bounding box center [803, 40] width 75 height 22
click at [815, 108] on link "Direct Costs" at bounding box center [838, 112] width 162 height 33
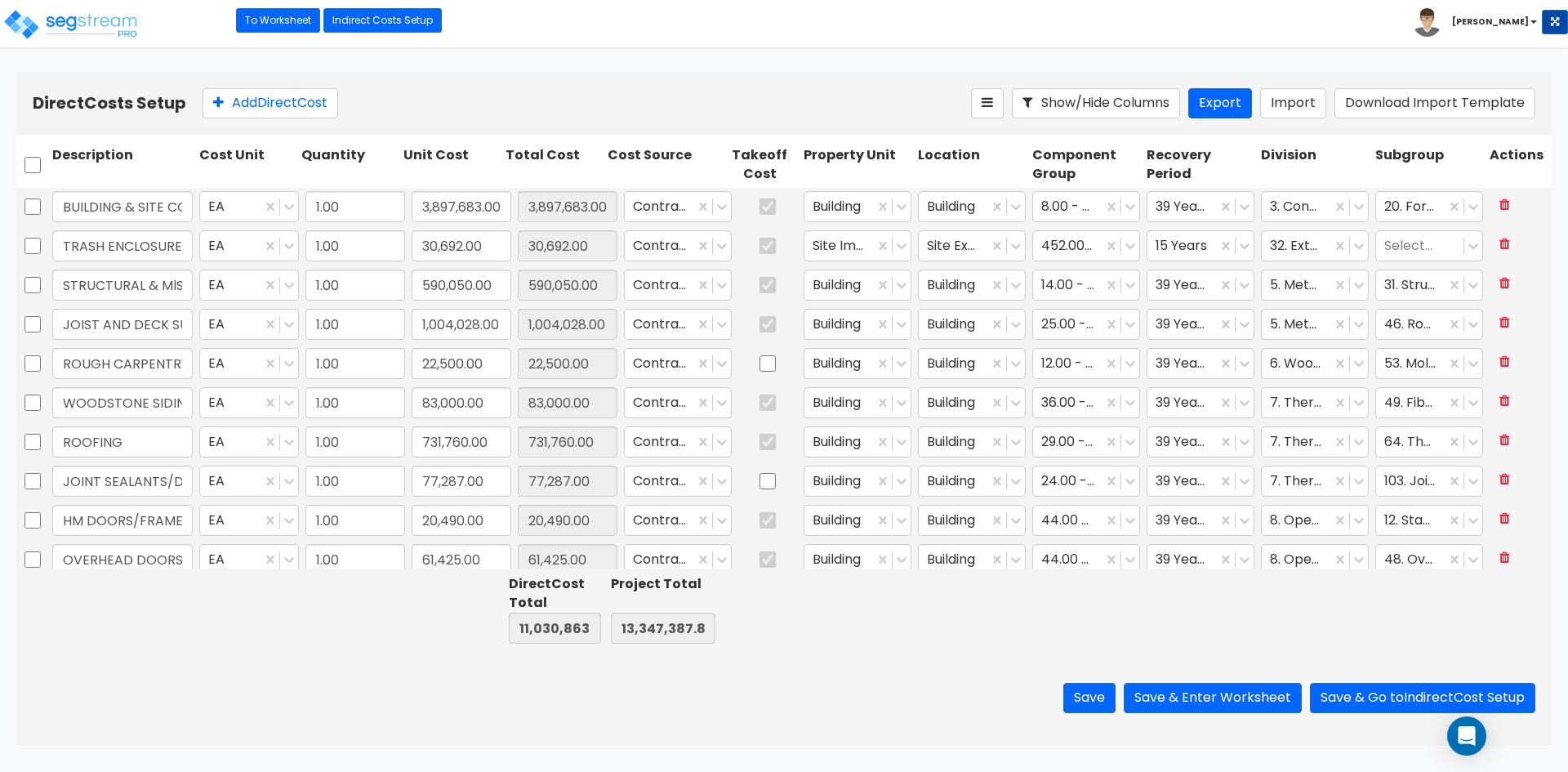
type input "1.00"
type input "3,897,683.00"
type input "1.00"
type input "30,692.00"
type input "1.00"
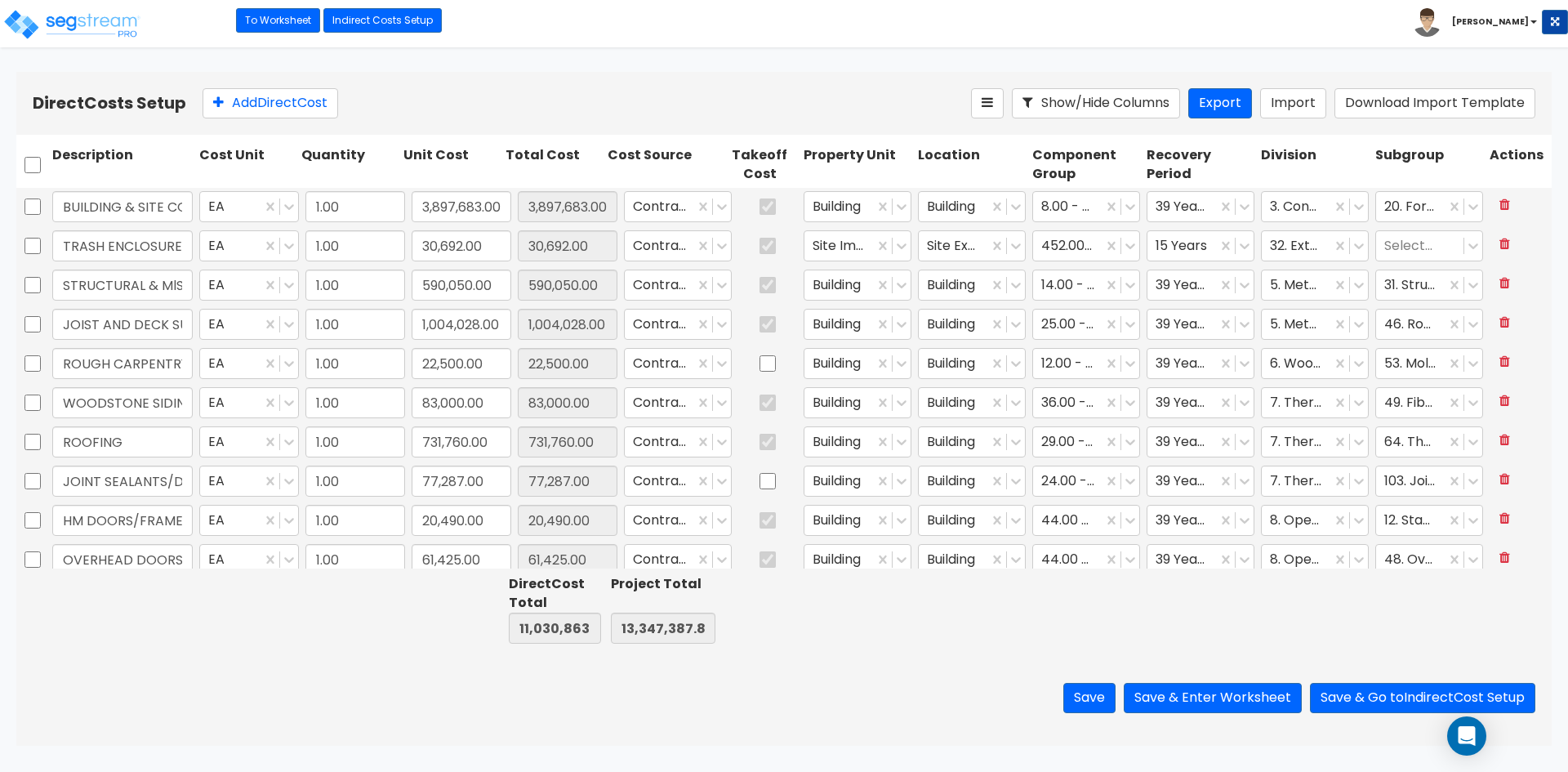
type input "590,050.00"
type input "1.00"
type input "1,004,028.00"
type input "1.00"
type input "22,500.00"
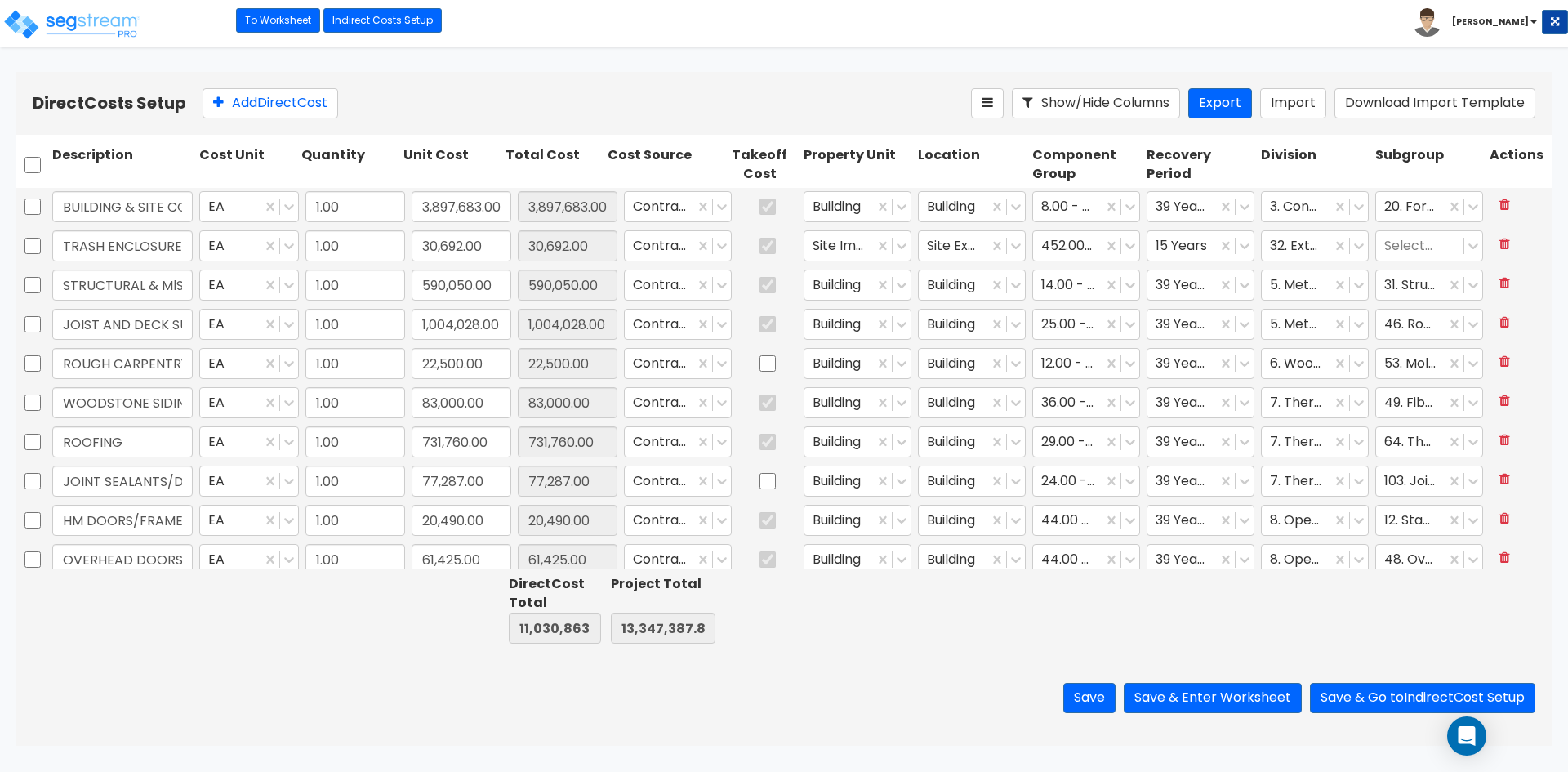
type input "1.00"
type input "83,000.00"
type input "1.00"
type input "731,760.00"
type input "1.00"
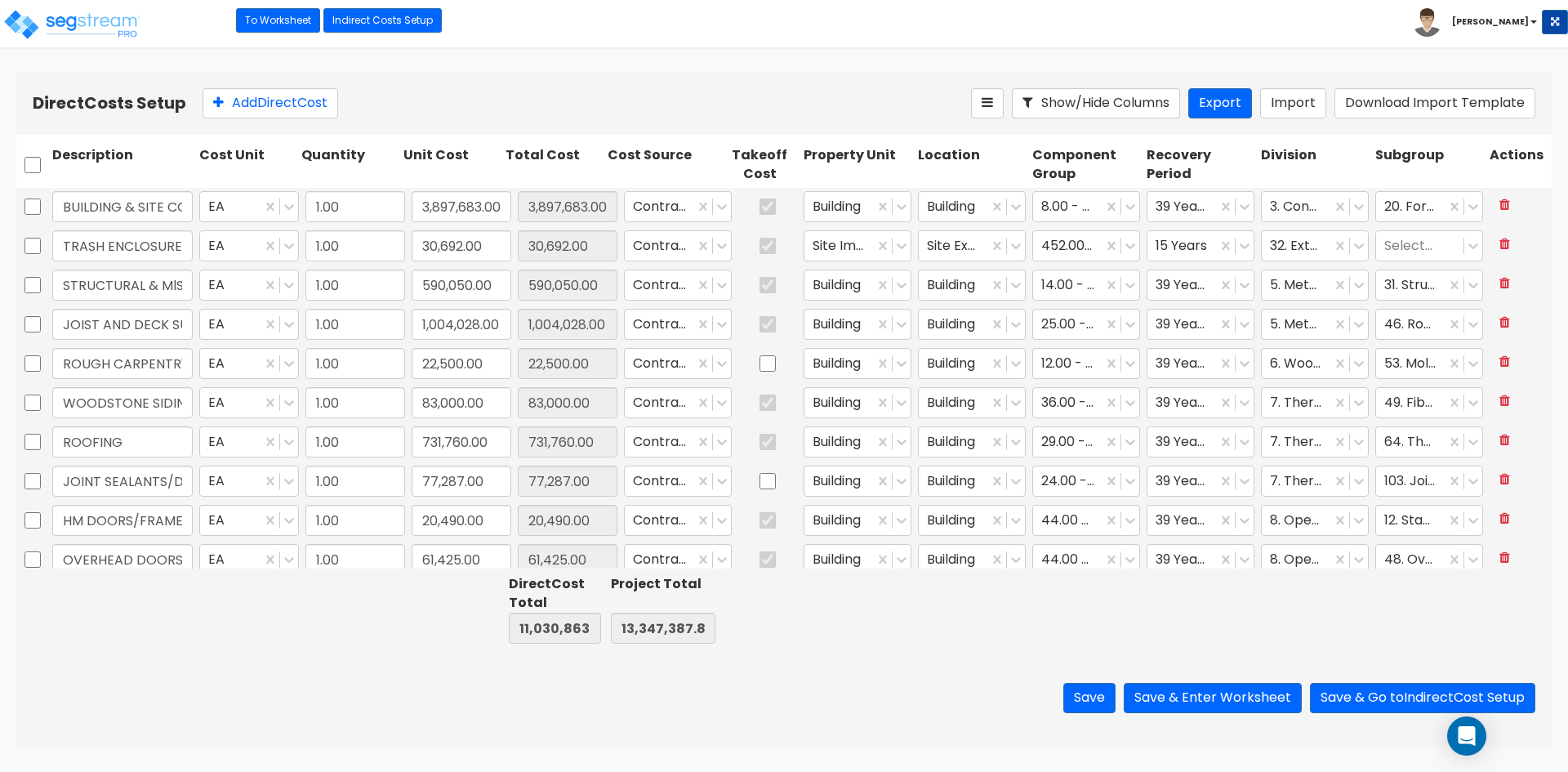
type input "77,287.00"
type input "1.00"
type input "20,490.00"
type input "1.00"
type input "61,425.00"
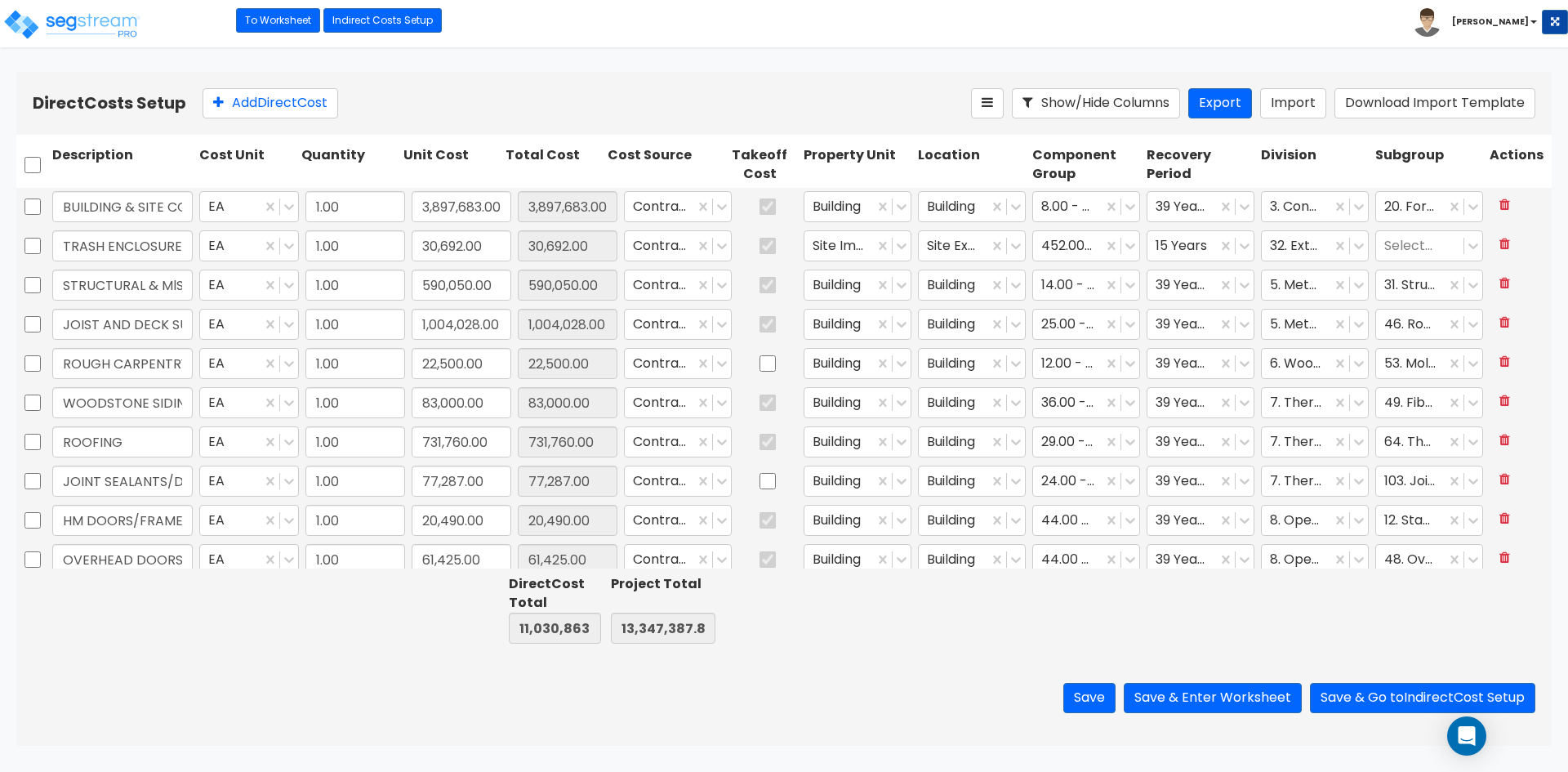
type input "1.00"
type input "169,435.00"
type input "1.00"
type input "79,310.00"
type input "1.00"
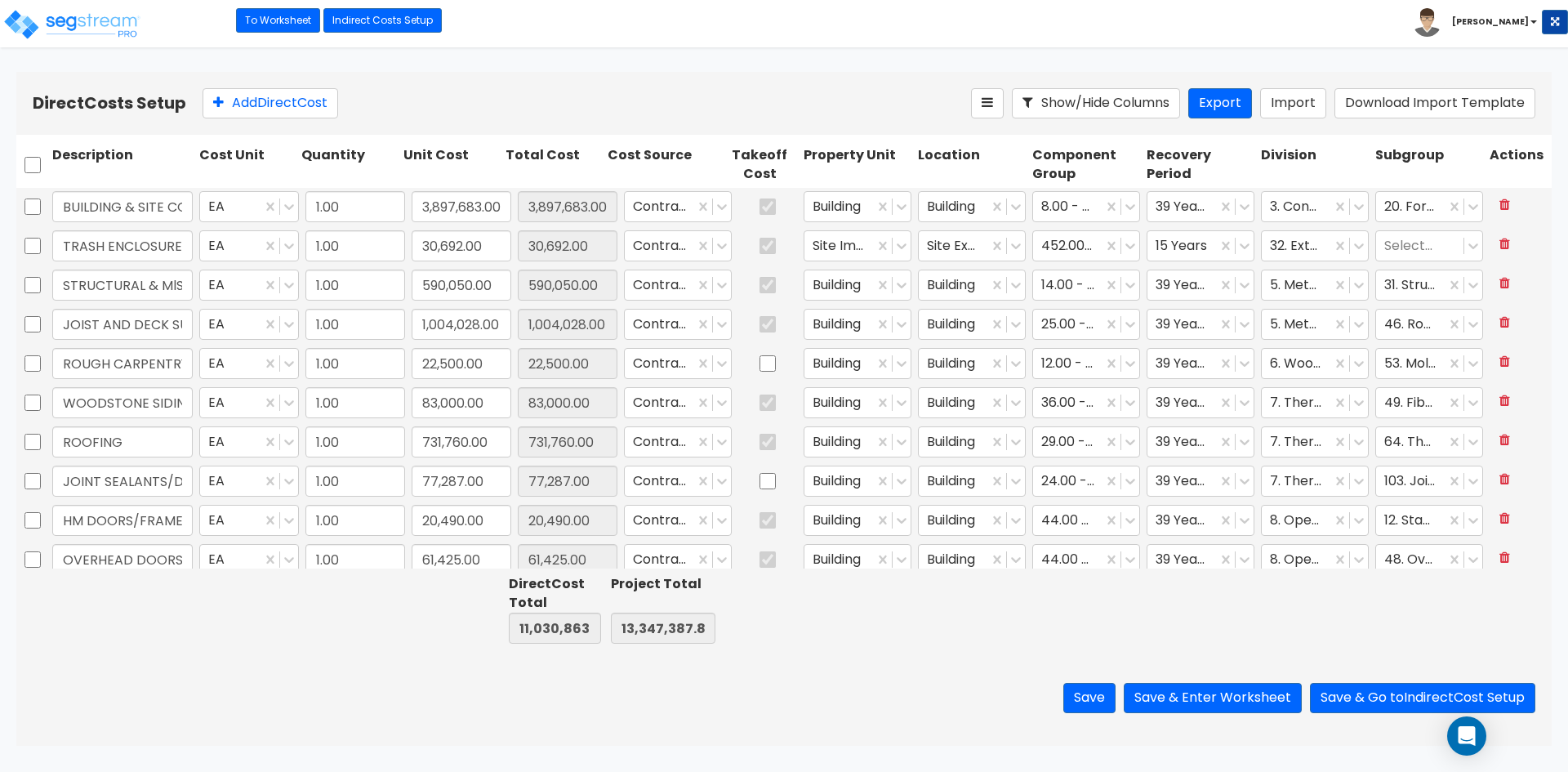
type input "76,100.00"
type input "1.00"
type input "18,500.00"
type input "1.00"
type input "117,058.00"
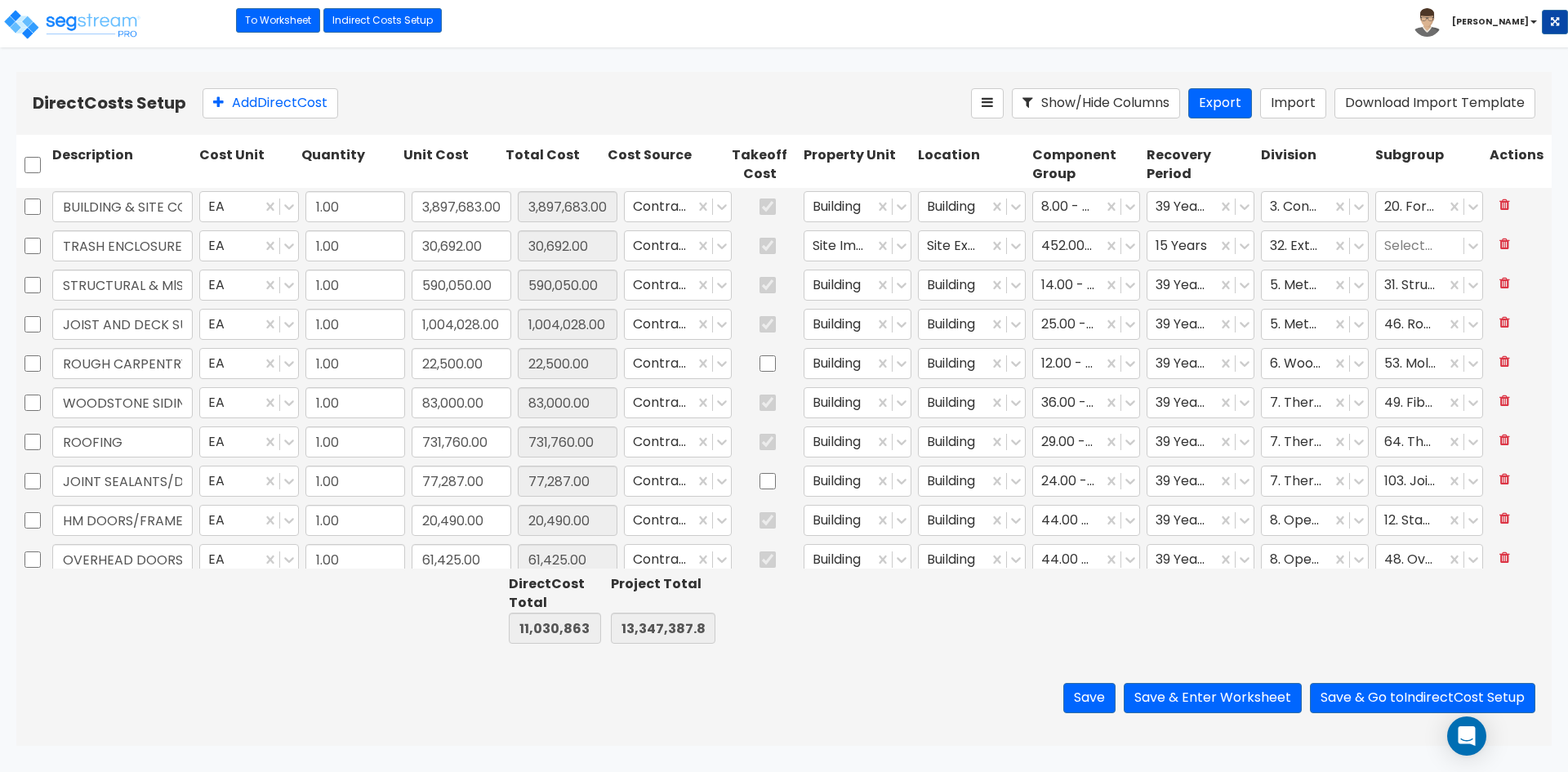
type input "1.00"
type input "270,345.00"
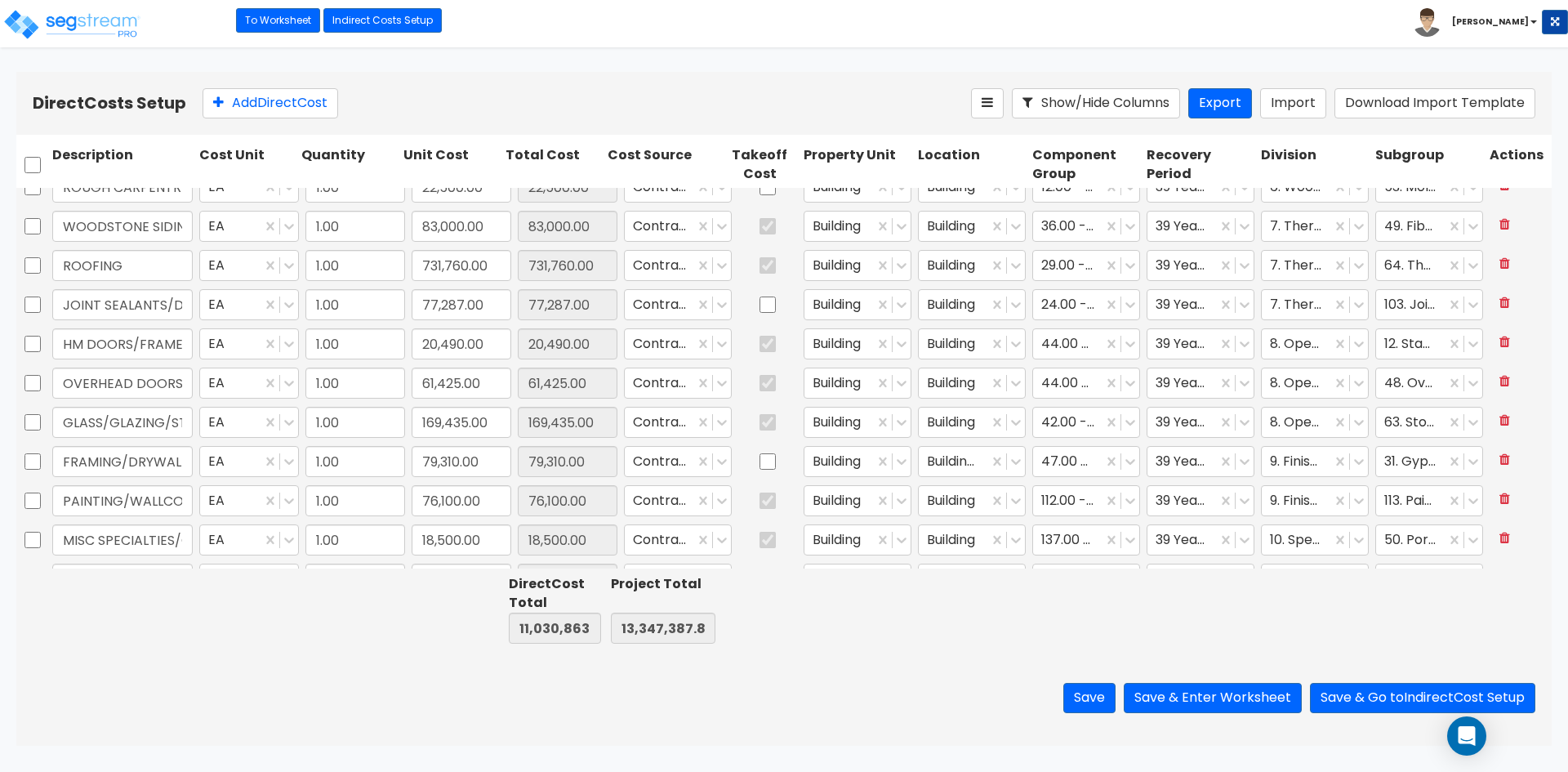
type input "1.00"
type input "304,668.00"
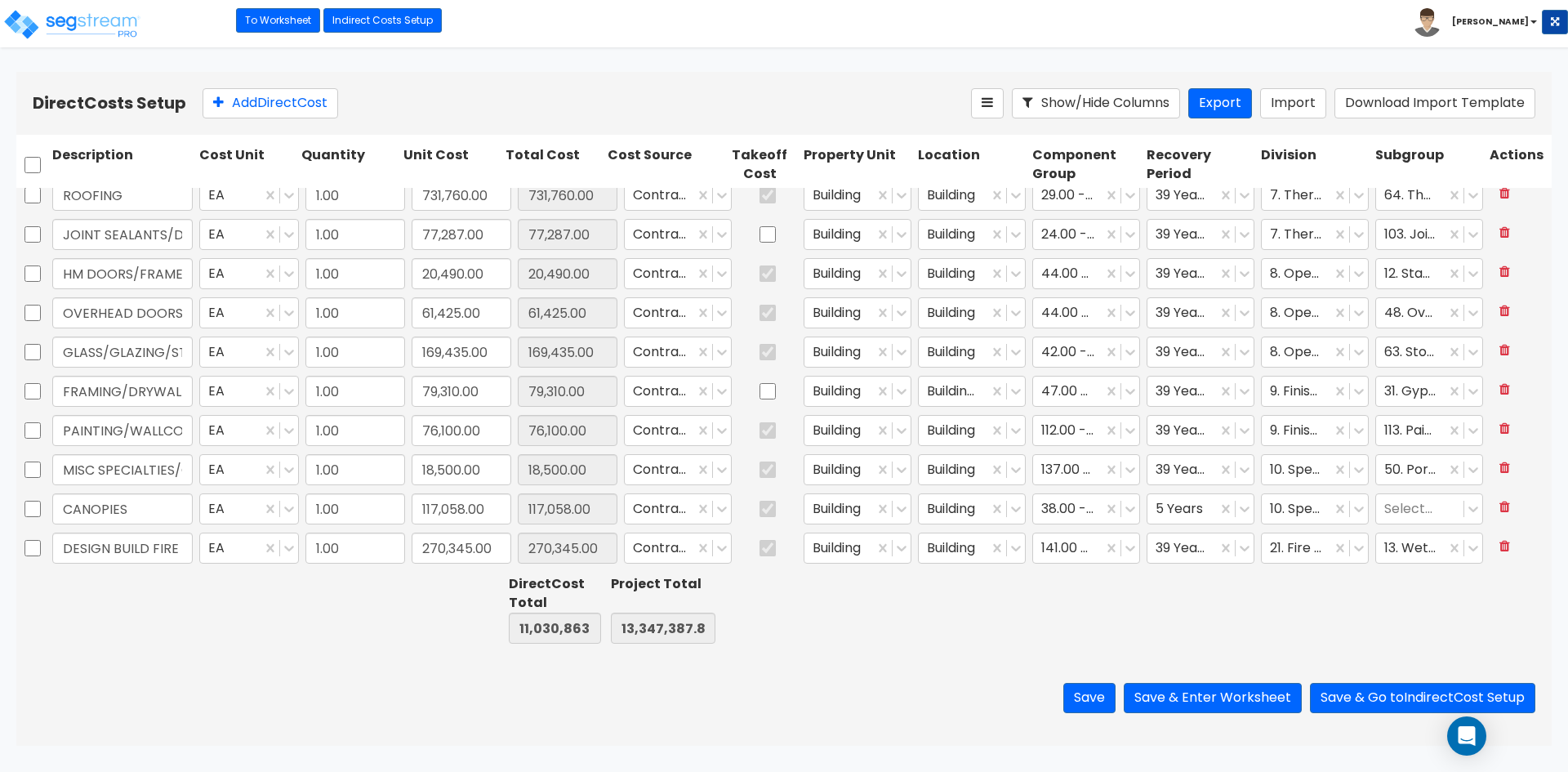
type input "1.00"
type input "291,224.00"
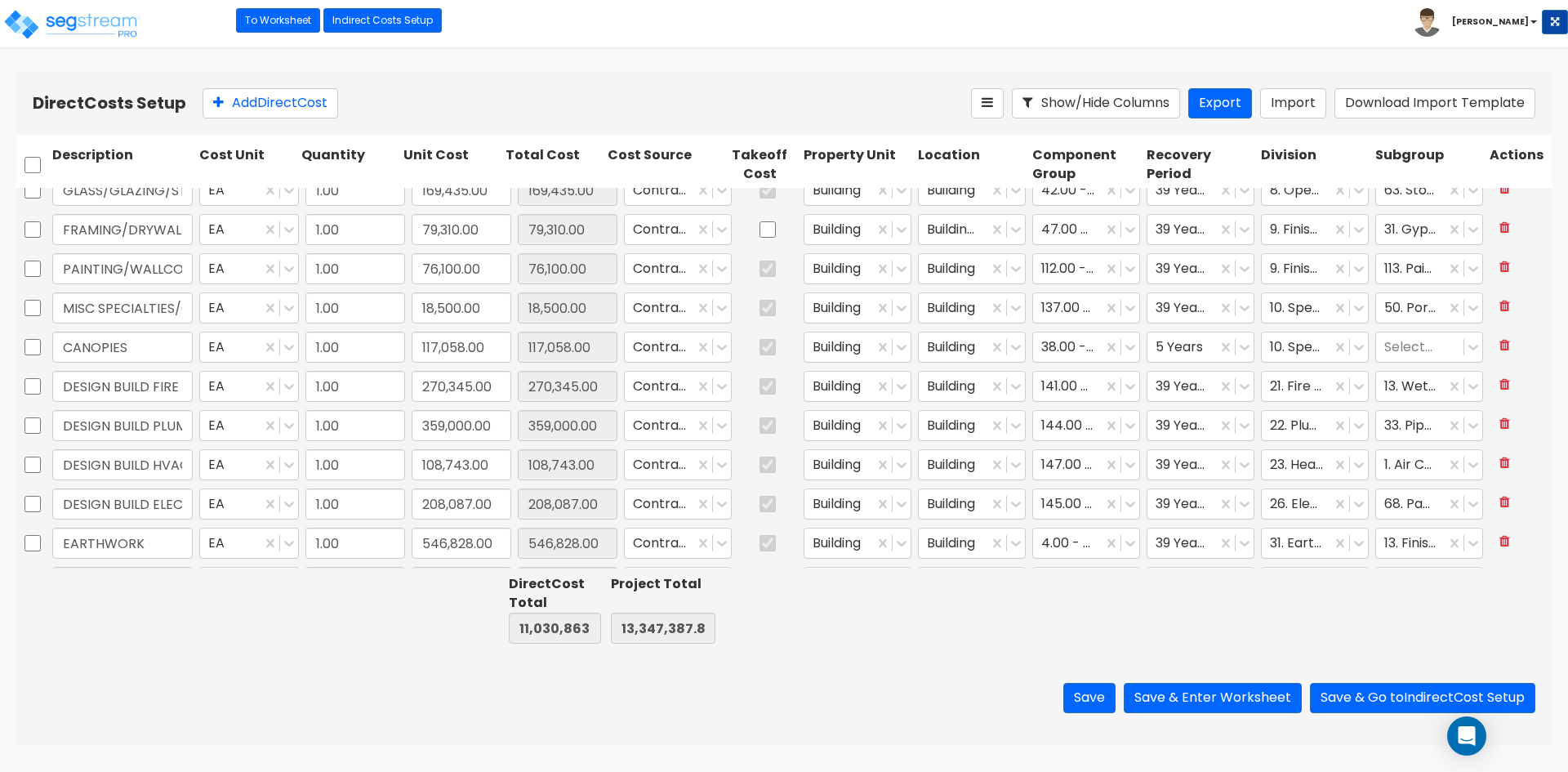
type input "1.00"
type input "1,014.03"
type input "1.00"
type input "14,276.43"
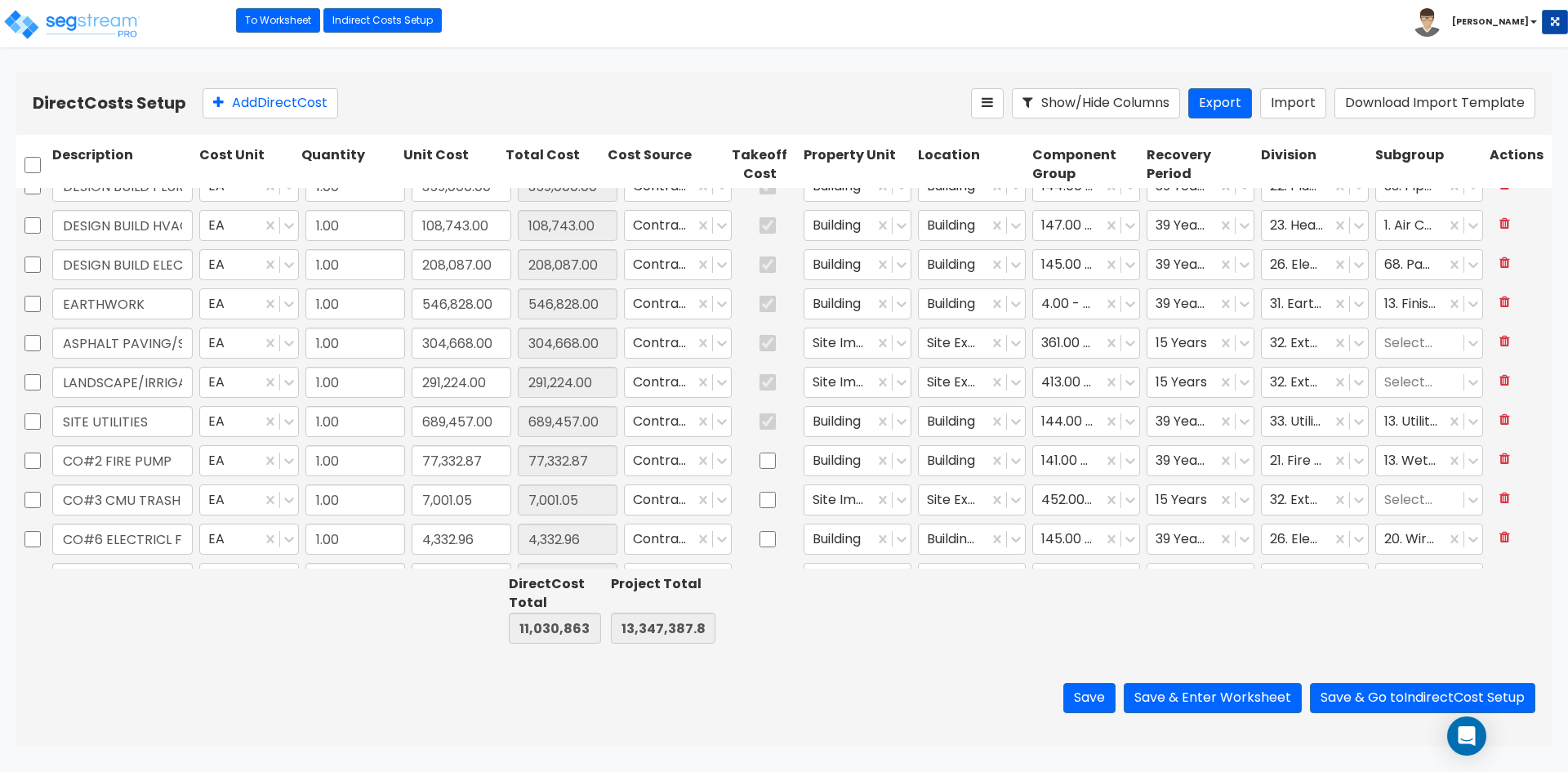
scroll to position [653, 0]
type input "1.00"
type input "117,058.00"
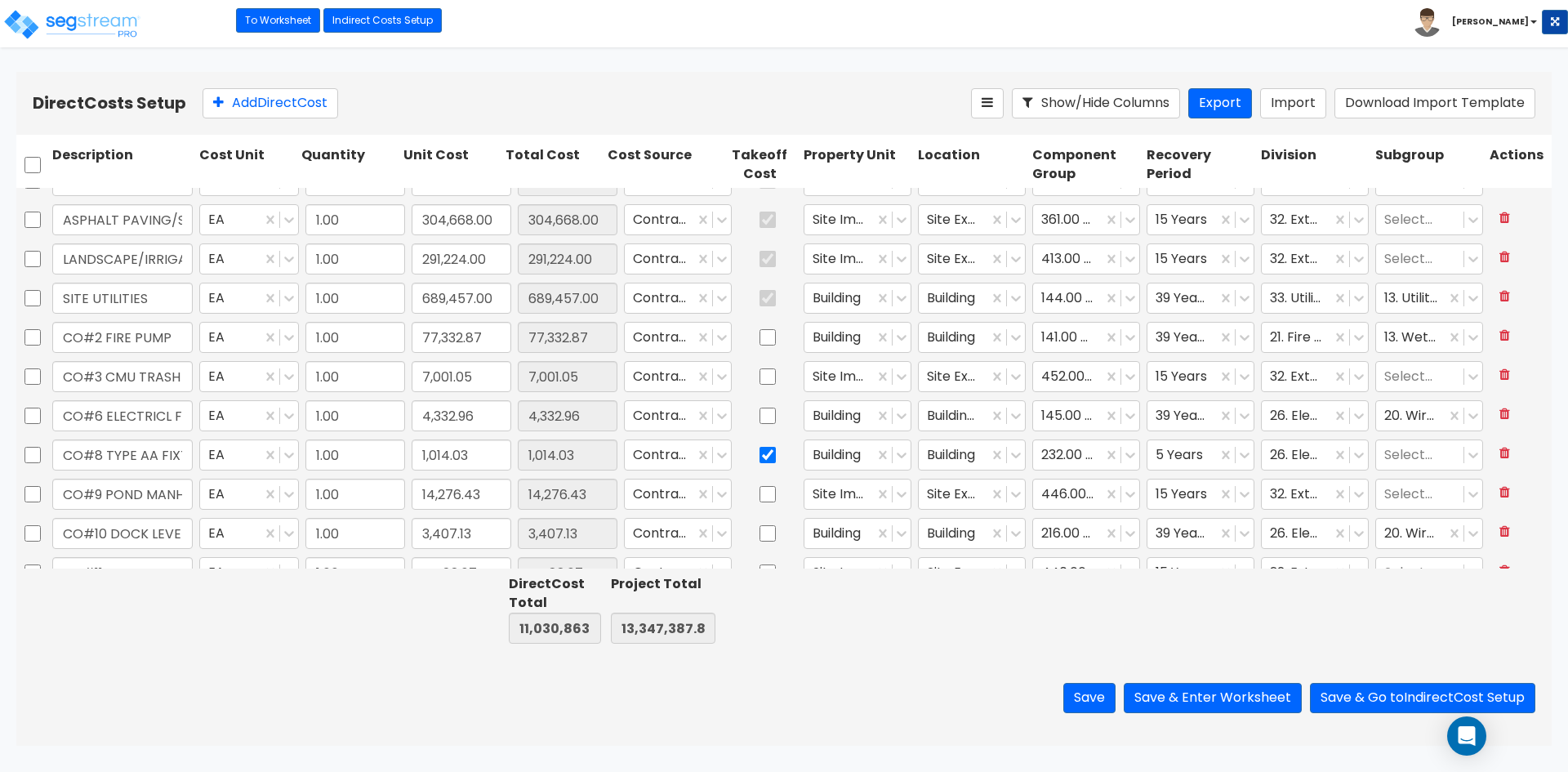
type input "1.00"
type input "1,659.39"
type input "1.00"
type input "2,081.43"
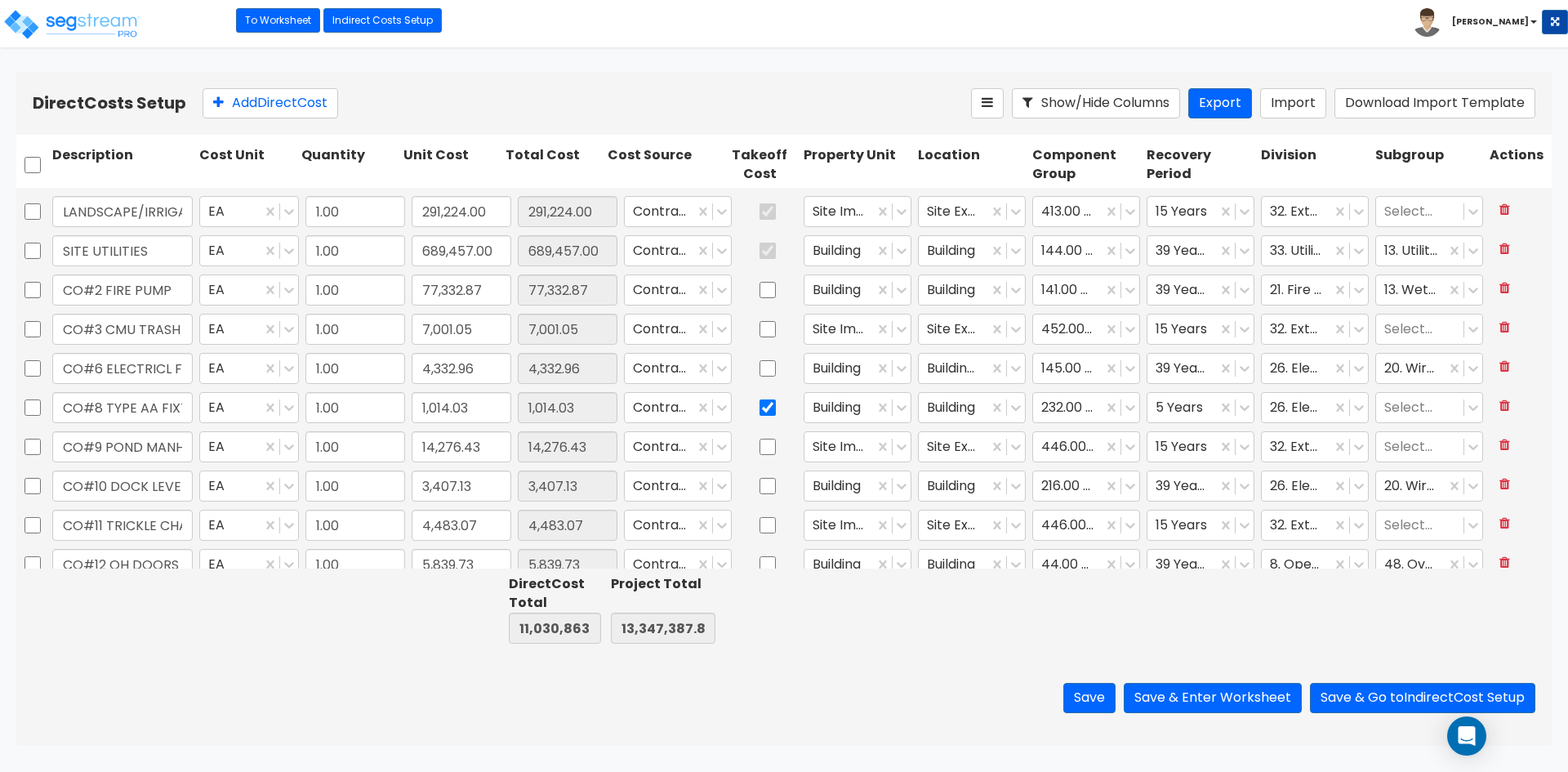
type input "1.00"
type input "2,004.32"
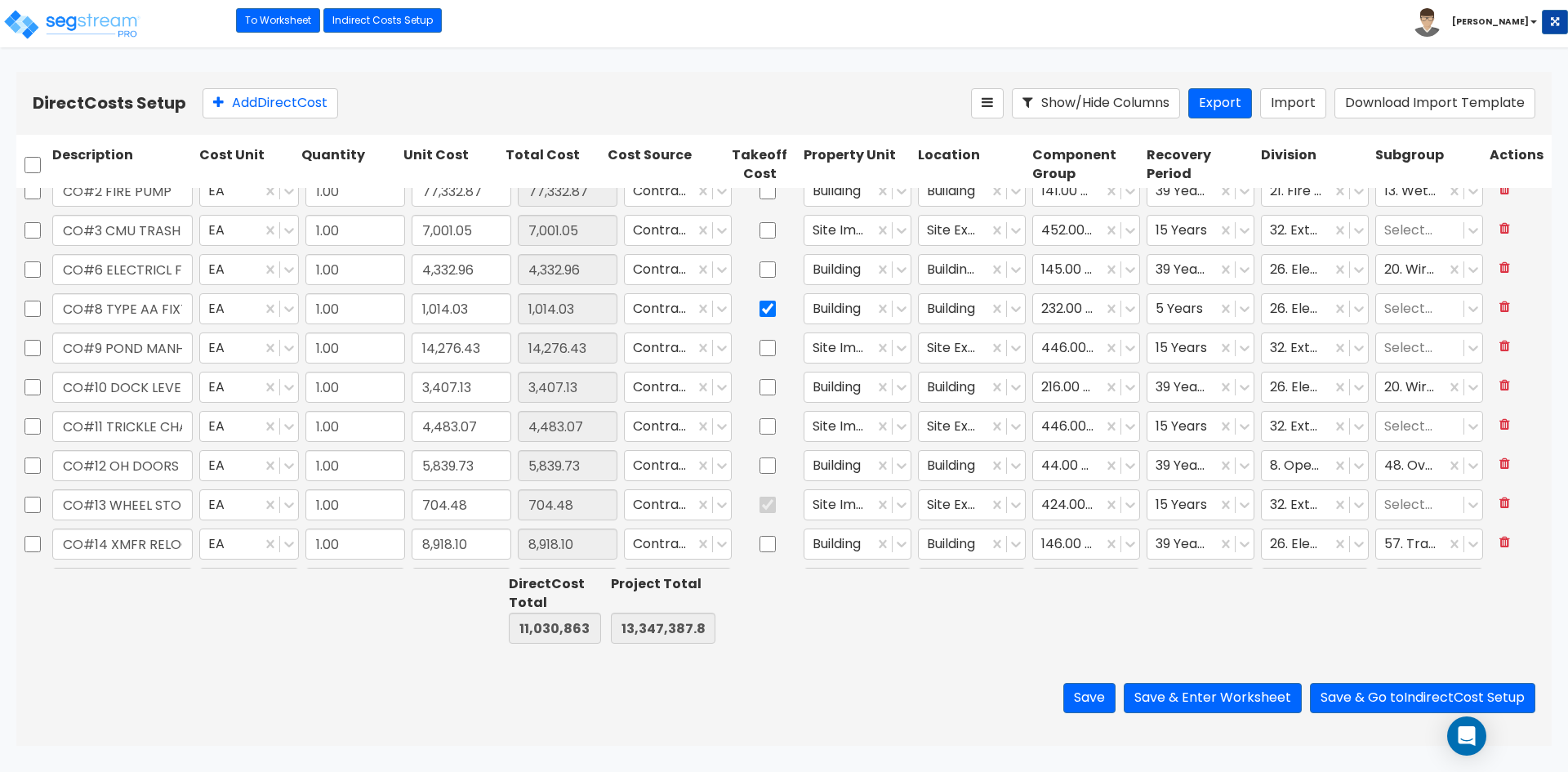
type input "1.00"
type input "83,246.25"
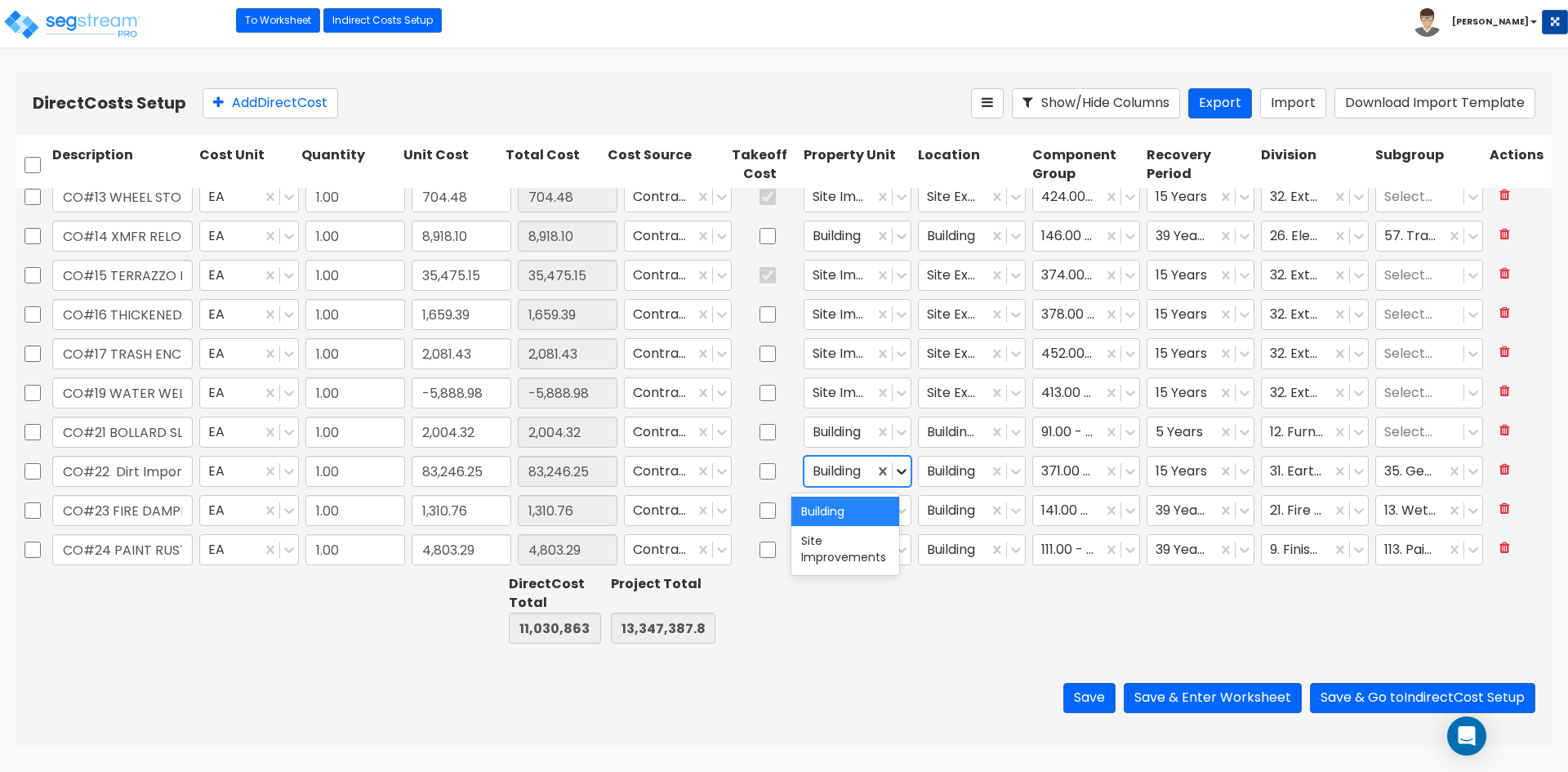
click at [893, 468] on icon at bounding box center [901, 471] width 16 height 16
click at [832, 550] on div "Site Improvements" at bounding box center [845, 549] width 108 height 46
click at [1008, 472] on icon at bounding box center [1016, 471] width 16 height 16
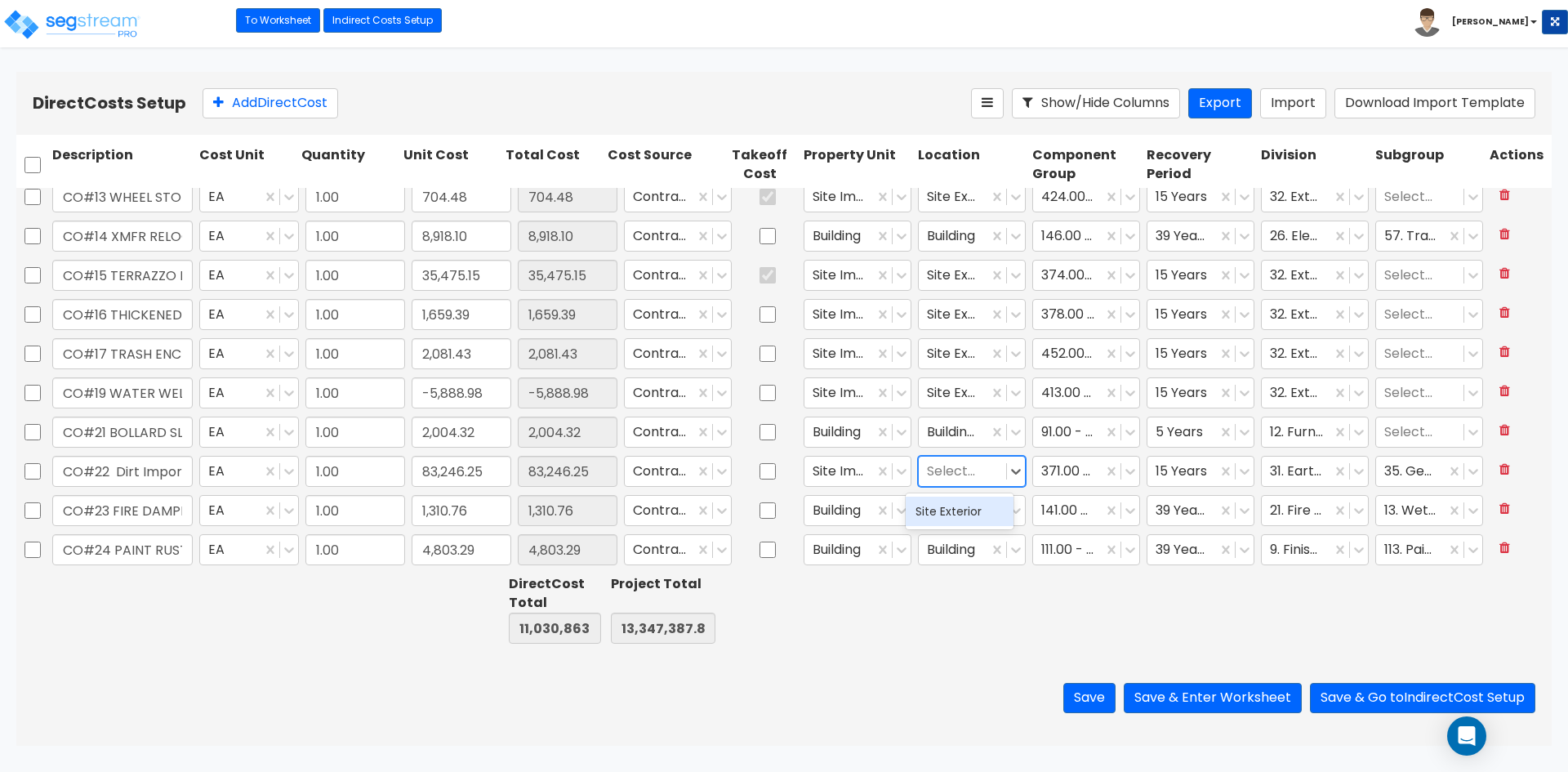
click at [958, 512] on div "Site Exterior" at bounding box center [959, 511] width 108 height 29
click at [1125, 473] on icon at bounding box center [1130, 472] width 10 height 6
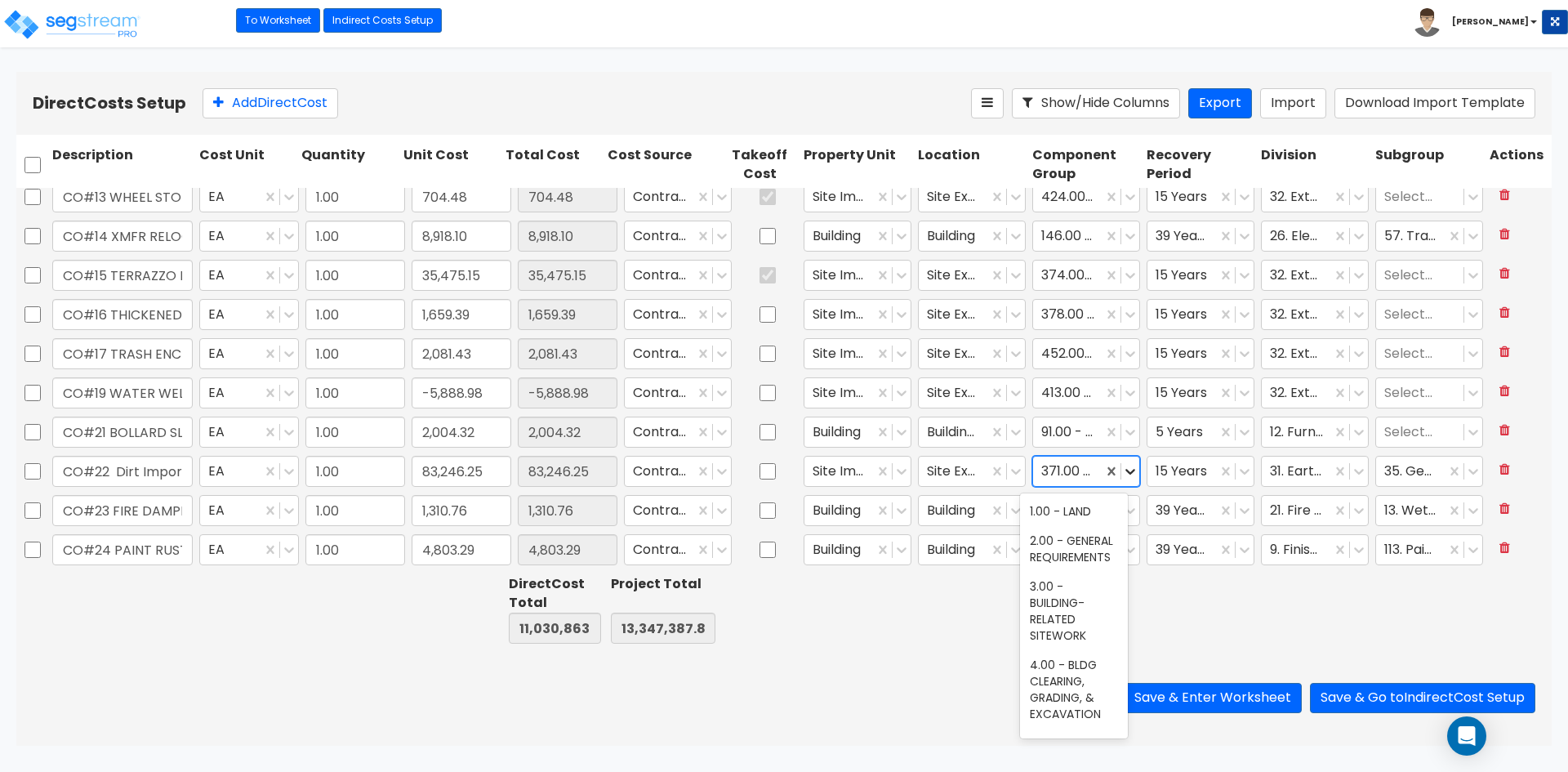
click at [1125, 473] on icon at bounding box center [1130, 472] width 10 height 6
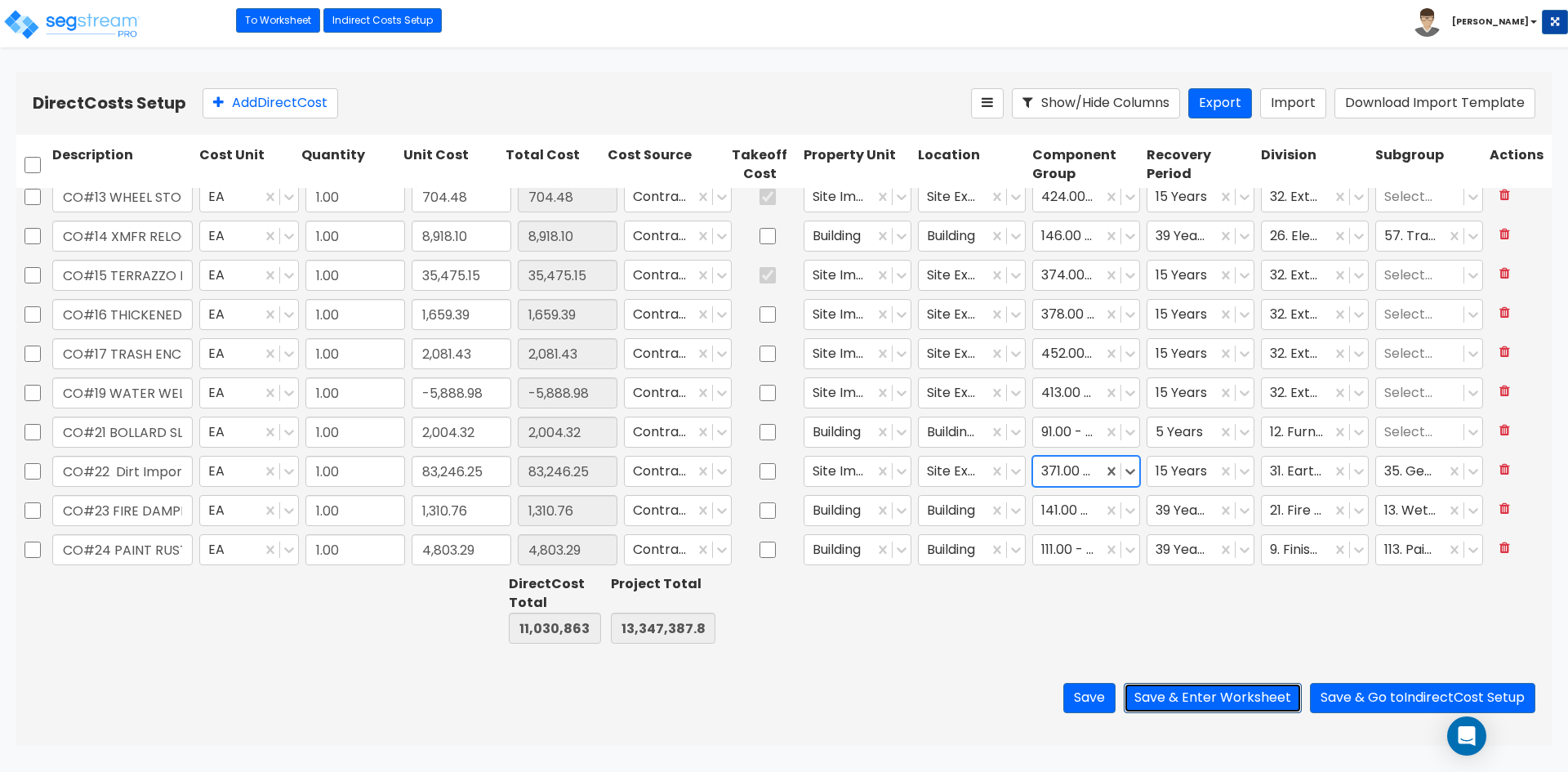
click at [1179, 697] on button "Save & Enter Worksheet" at bounding box center [1213, 698] width 178 height 30
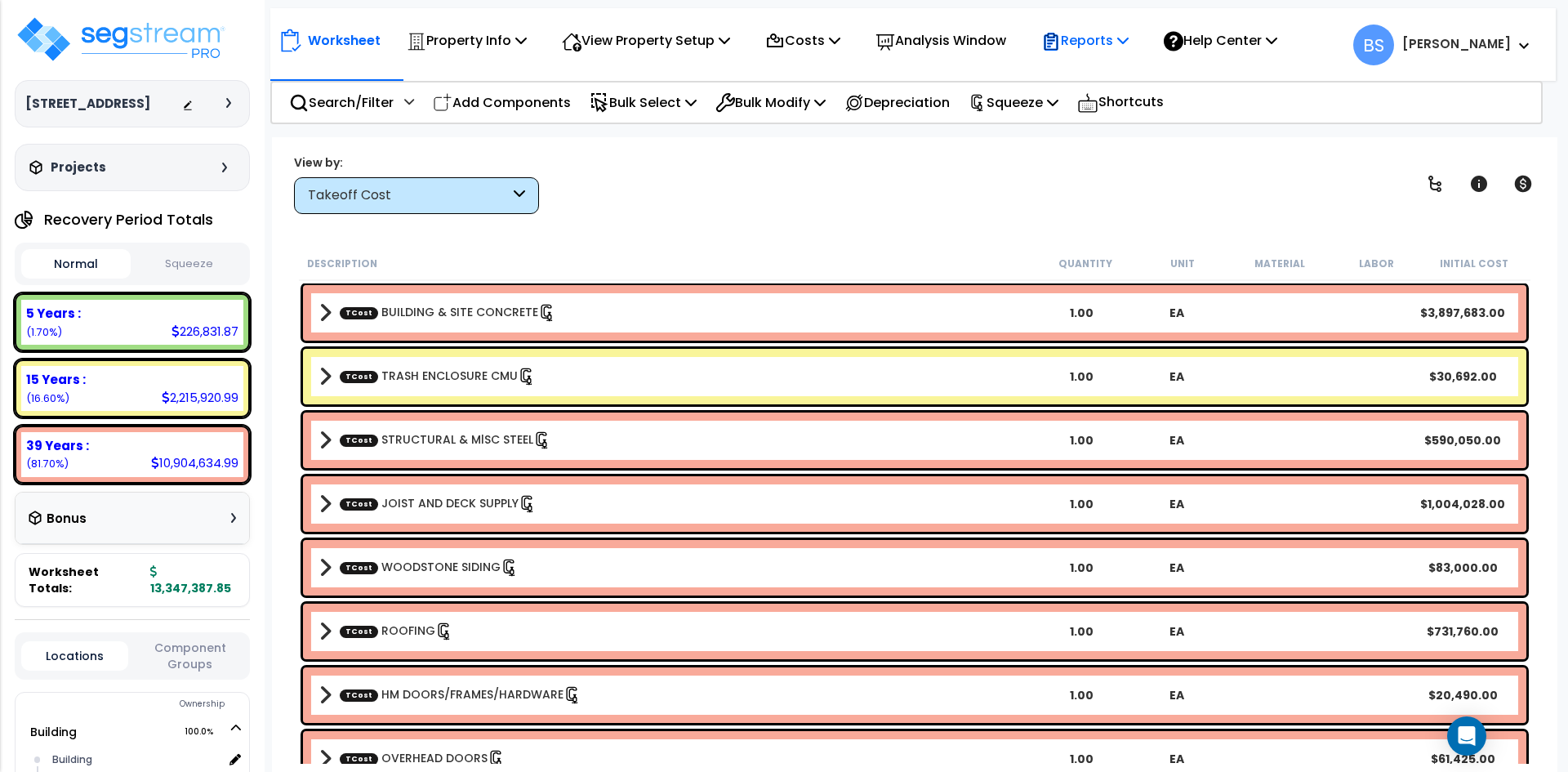
click at [1127, 51] on p "Reports" at bounding box center [1085, 40] width 88 height 22
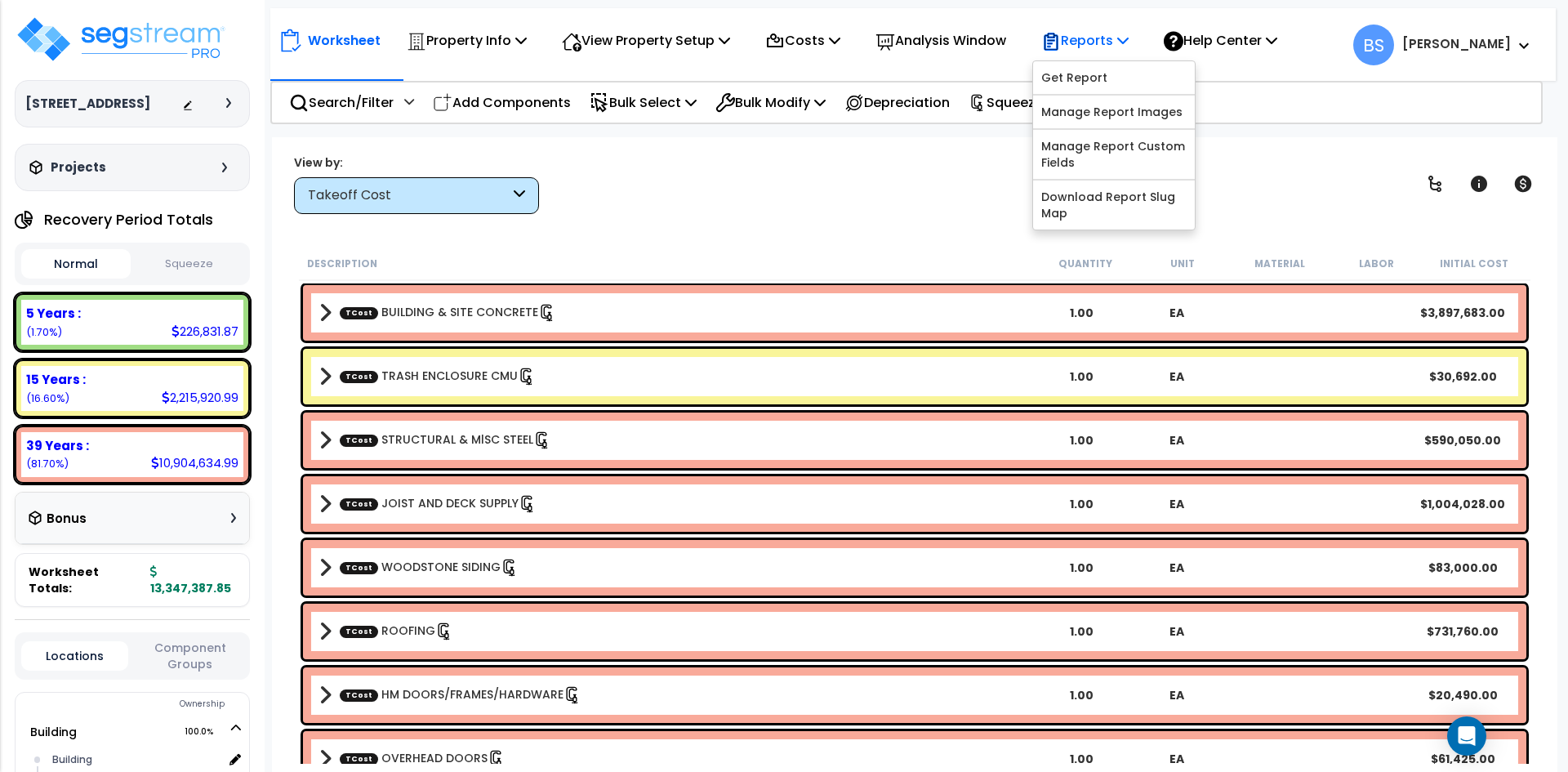
click at [1125, 42] on p "Reports" at bounding box center [1085, 40] width 88 height 22
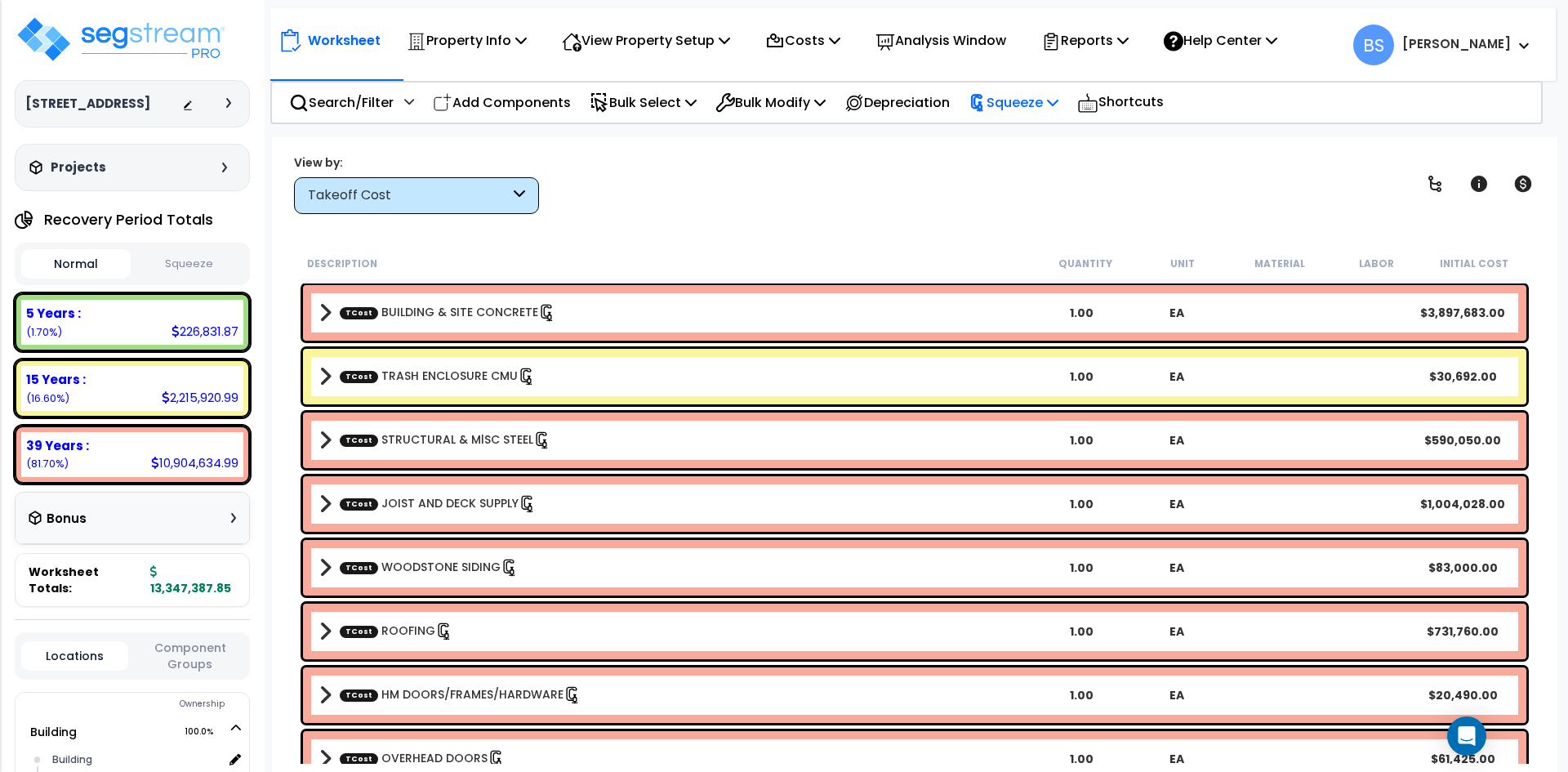
click at [1049, 111] on p "Squeeze" at bounding box center [1013, 102] width 90 height 22
click at [1035, 132] on link "Re-squeeze" at bounding box center [1041, 139] width 162 height 33
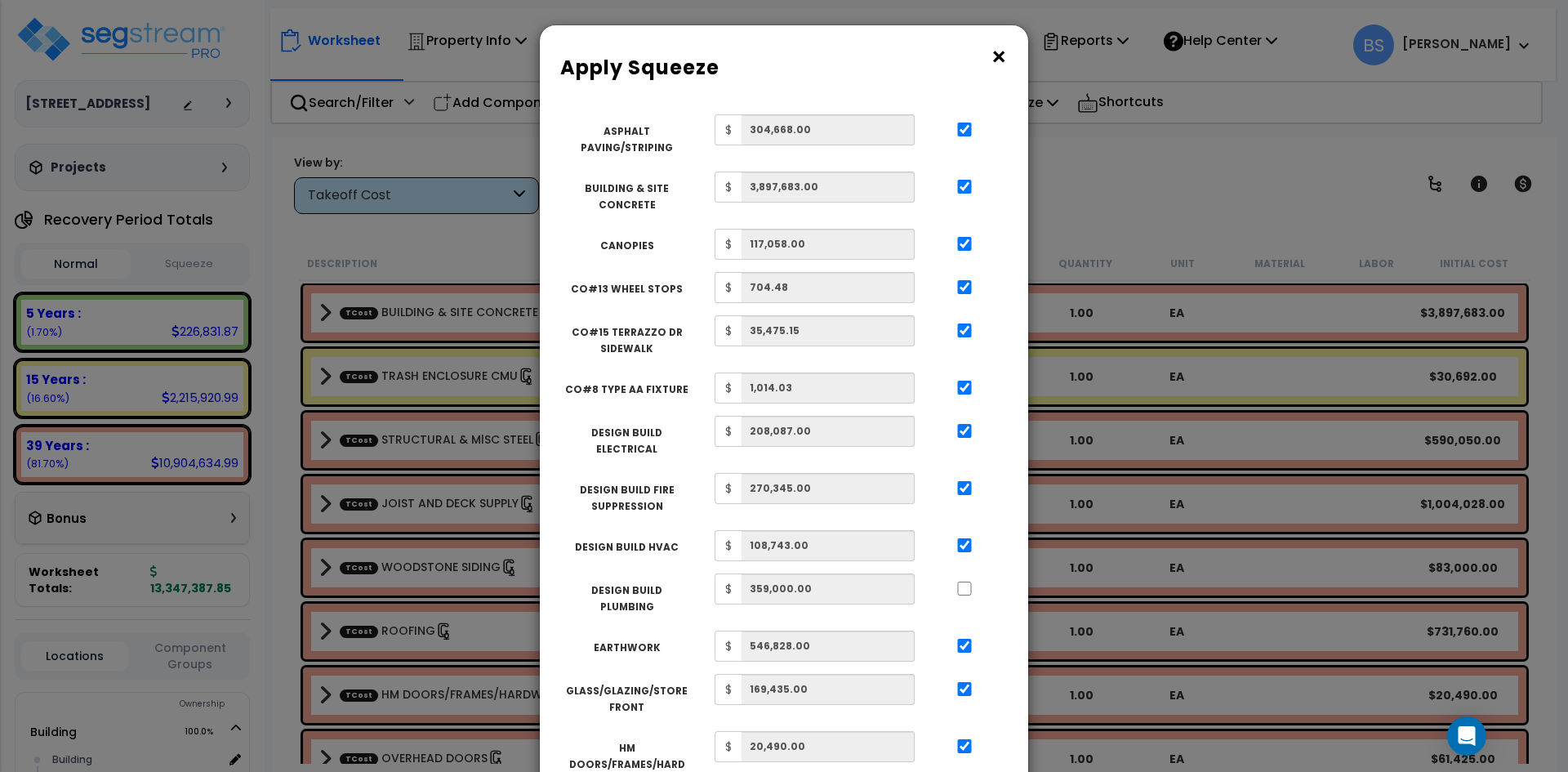
click at [1006, 54] on button "×" at bounding box center [999, 57] width 18 height 26
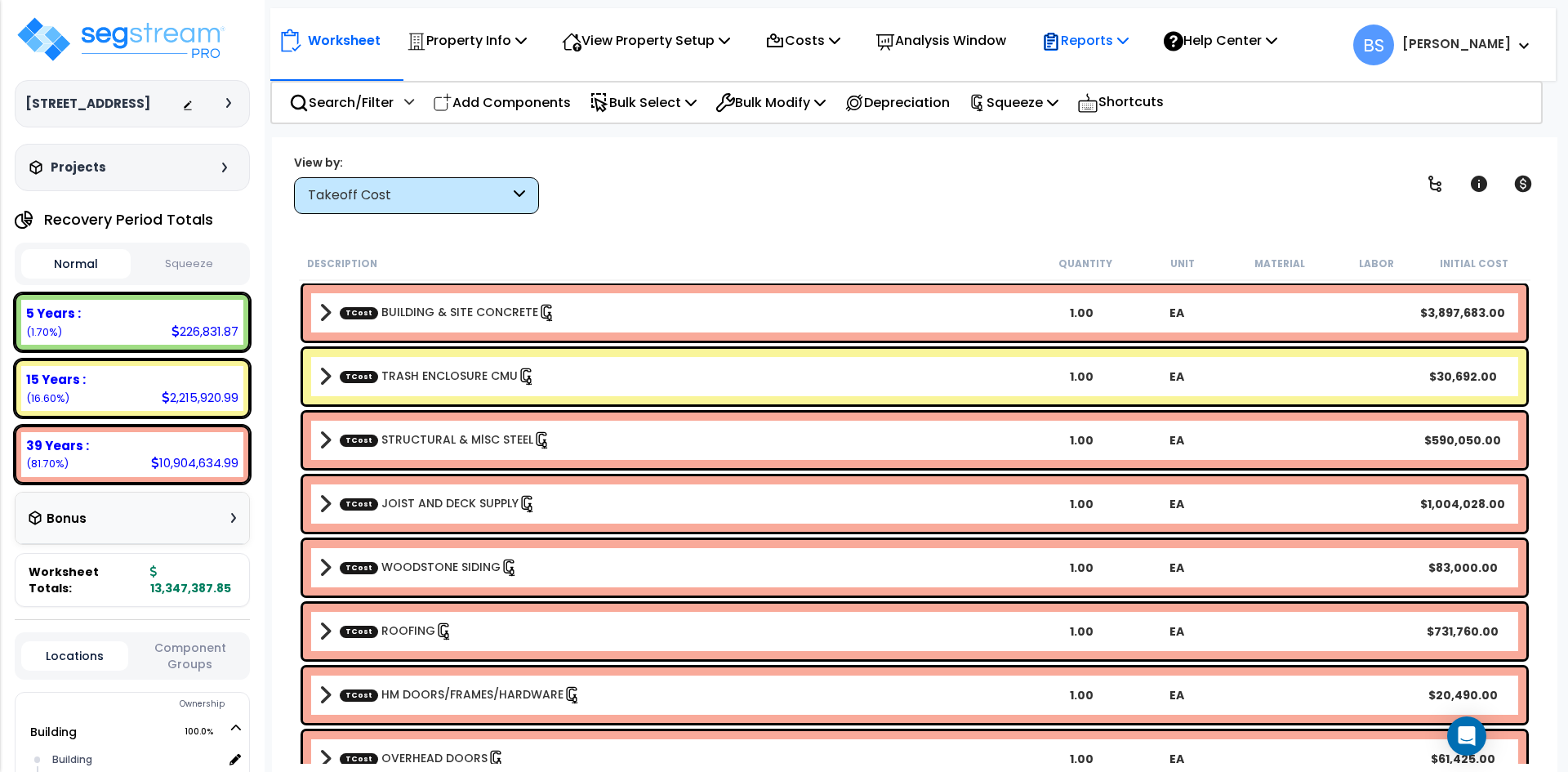
click at [1099, 43] on p "Reports" at bounding box center [1085, 40] width 88 height 22
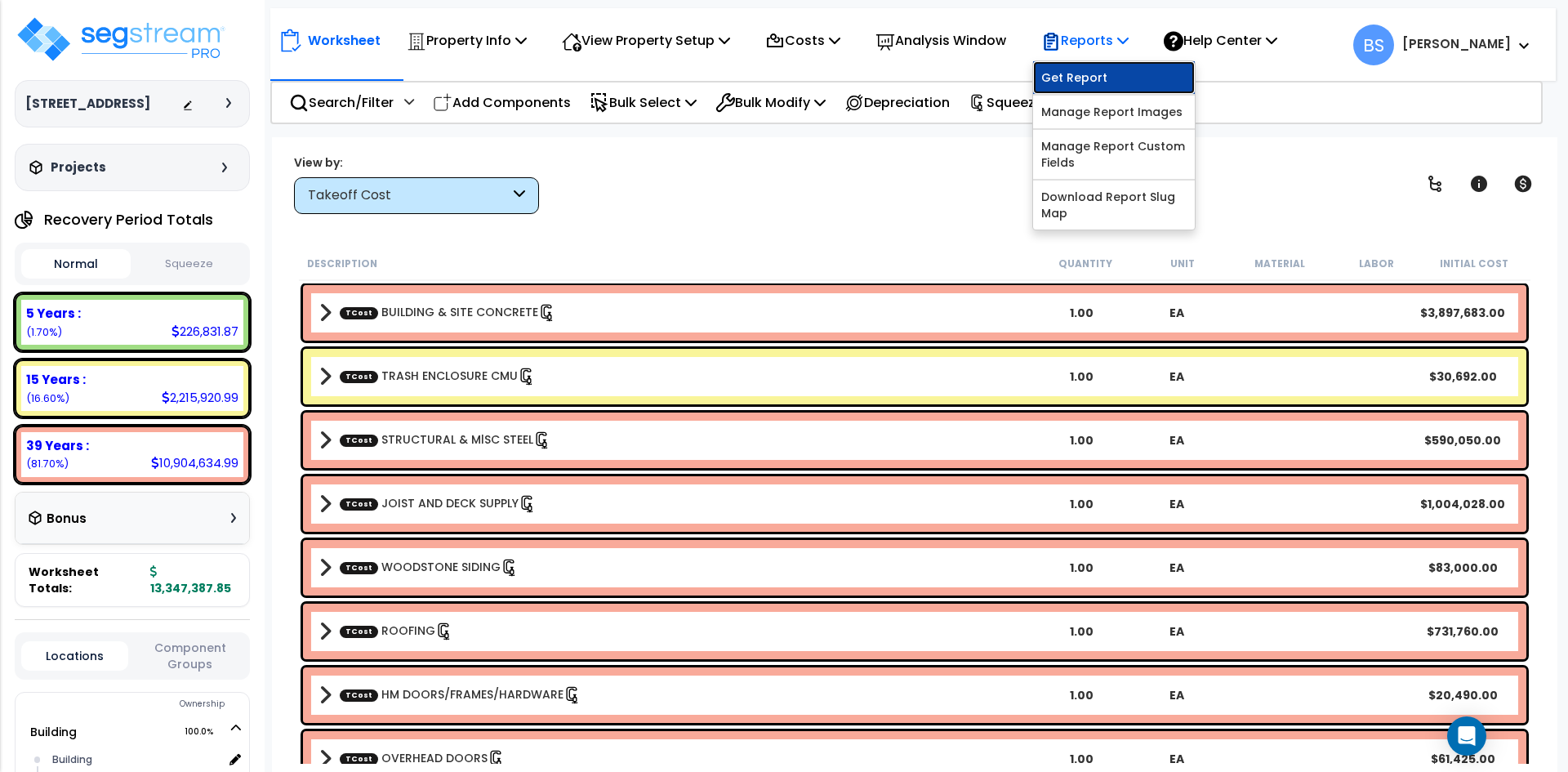
click at [1112, 77] on link "Get Report" at bounding box center [1114, 78] width 162 height 33
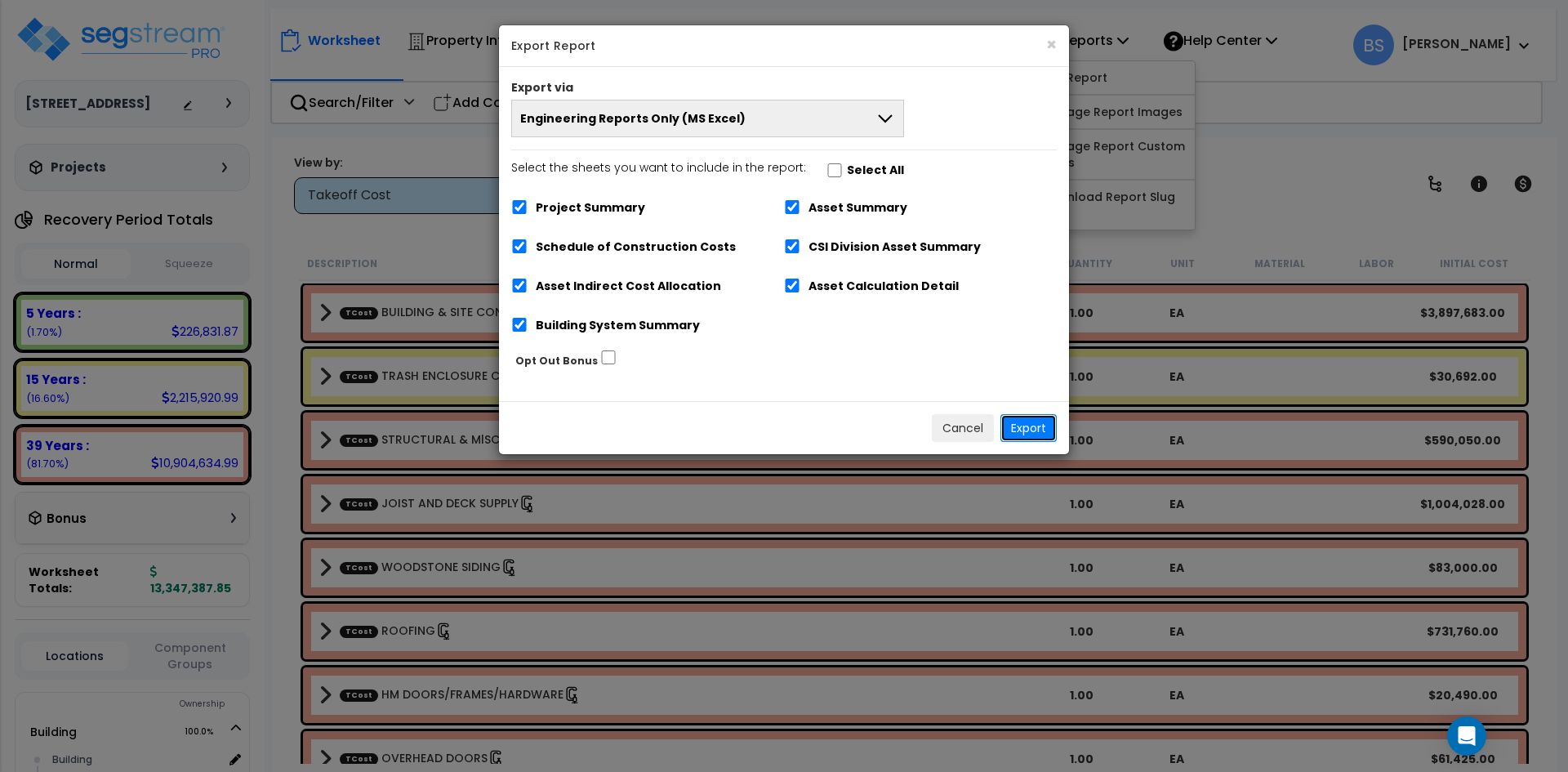
click at [1031, 420] on button "Export" at bounding box center [1028, 428] width 56 height 28
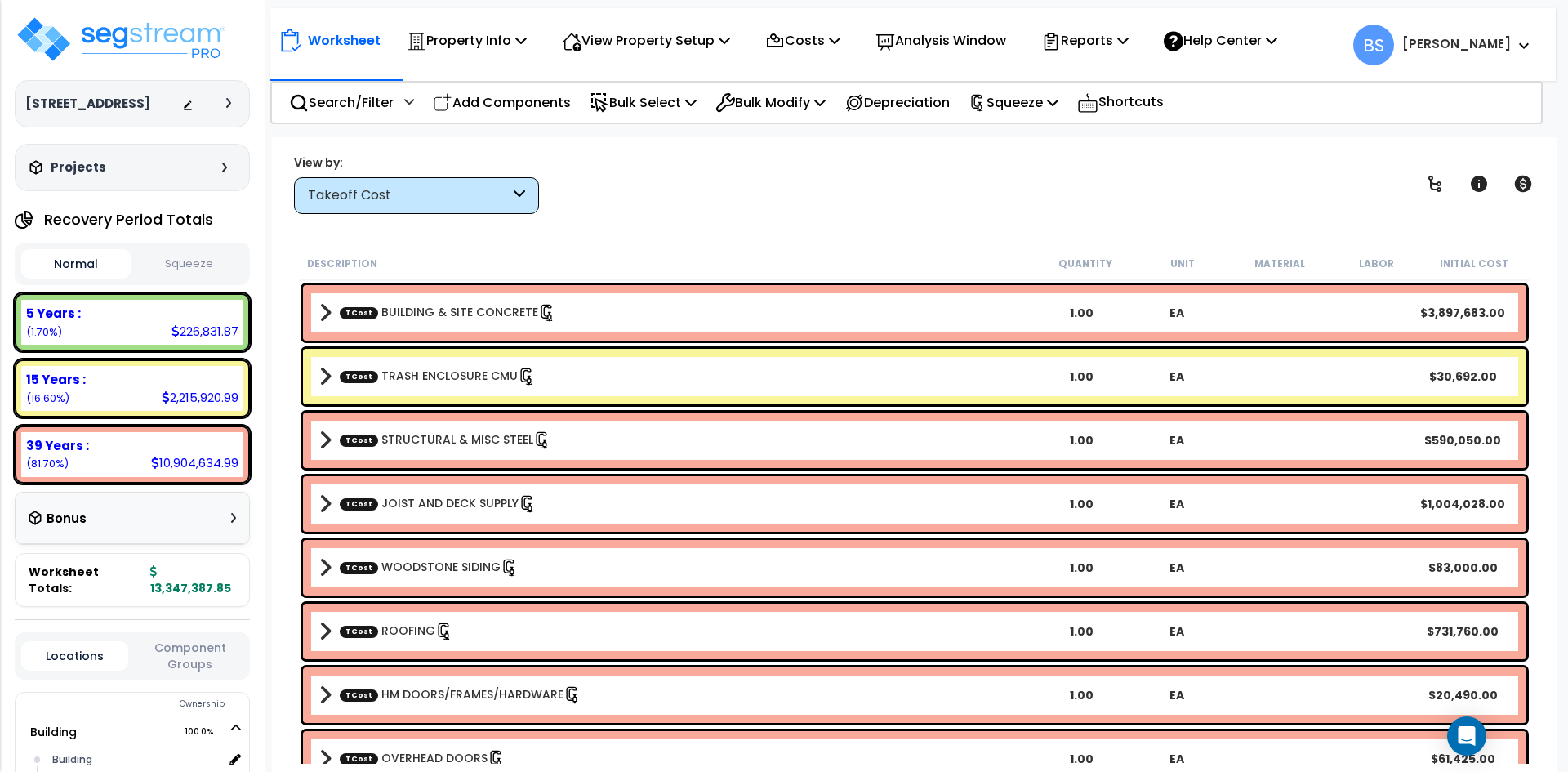
click at [952, 187] on div "View by: Takeoff Cost Takeoff Cost" at bounding box center [914, 184] width 1253 height 61
click at [830, 50] on p "Costs" at bounding box center [803, 40] width 75 height 22
click at [827, 70] on link "Indirect Costs" at bounding box center [838, 78] width 162 height 33
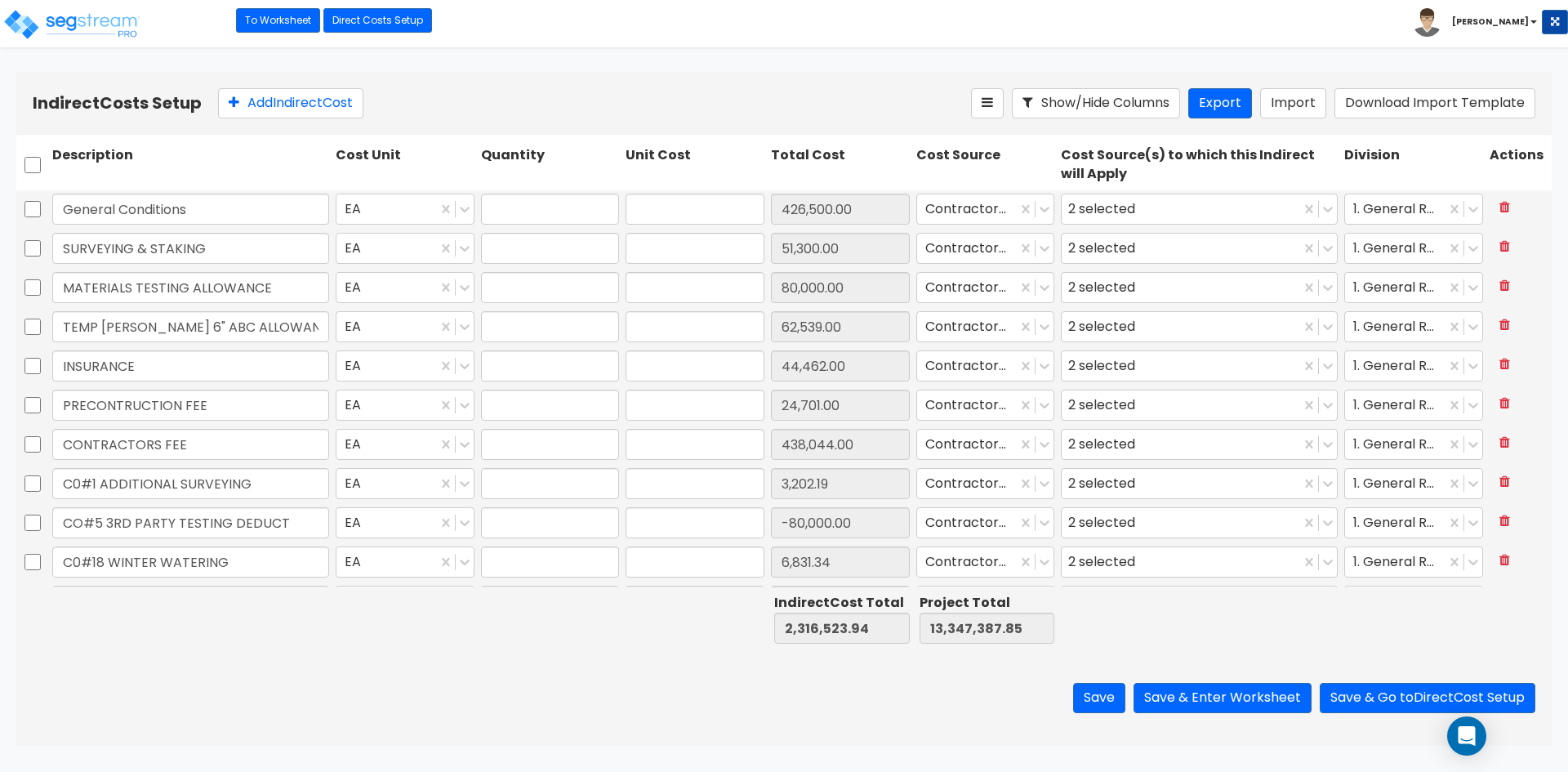
type input "1.00"
type input "426,500.00"
type input "1.00"
type input "51,300.00"
type input "1.00"
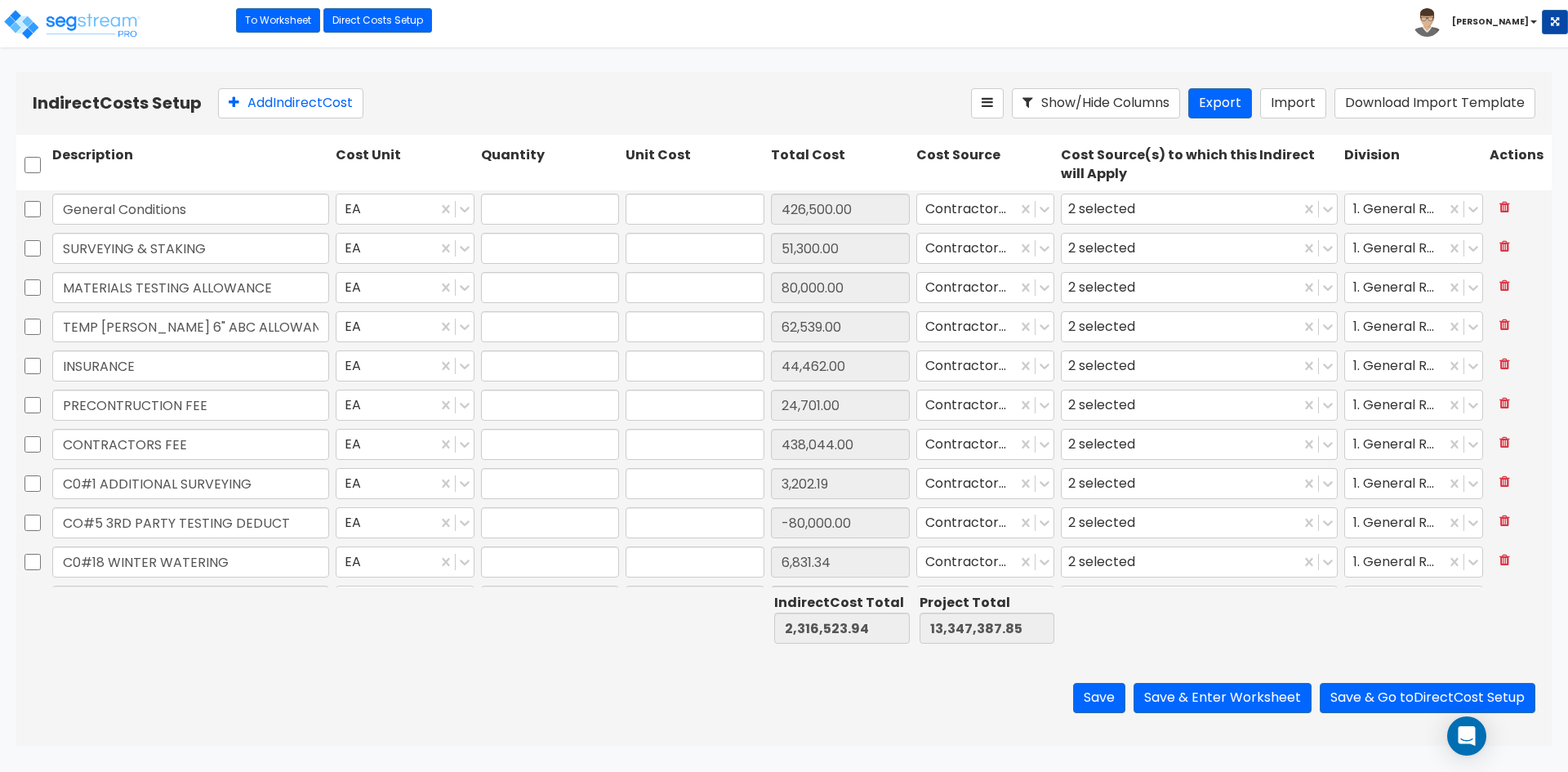
type input "80,000.00"
type input "1.00"
type input "62,539.00"
type input "1.00"
type input "44,462.00"
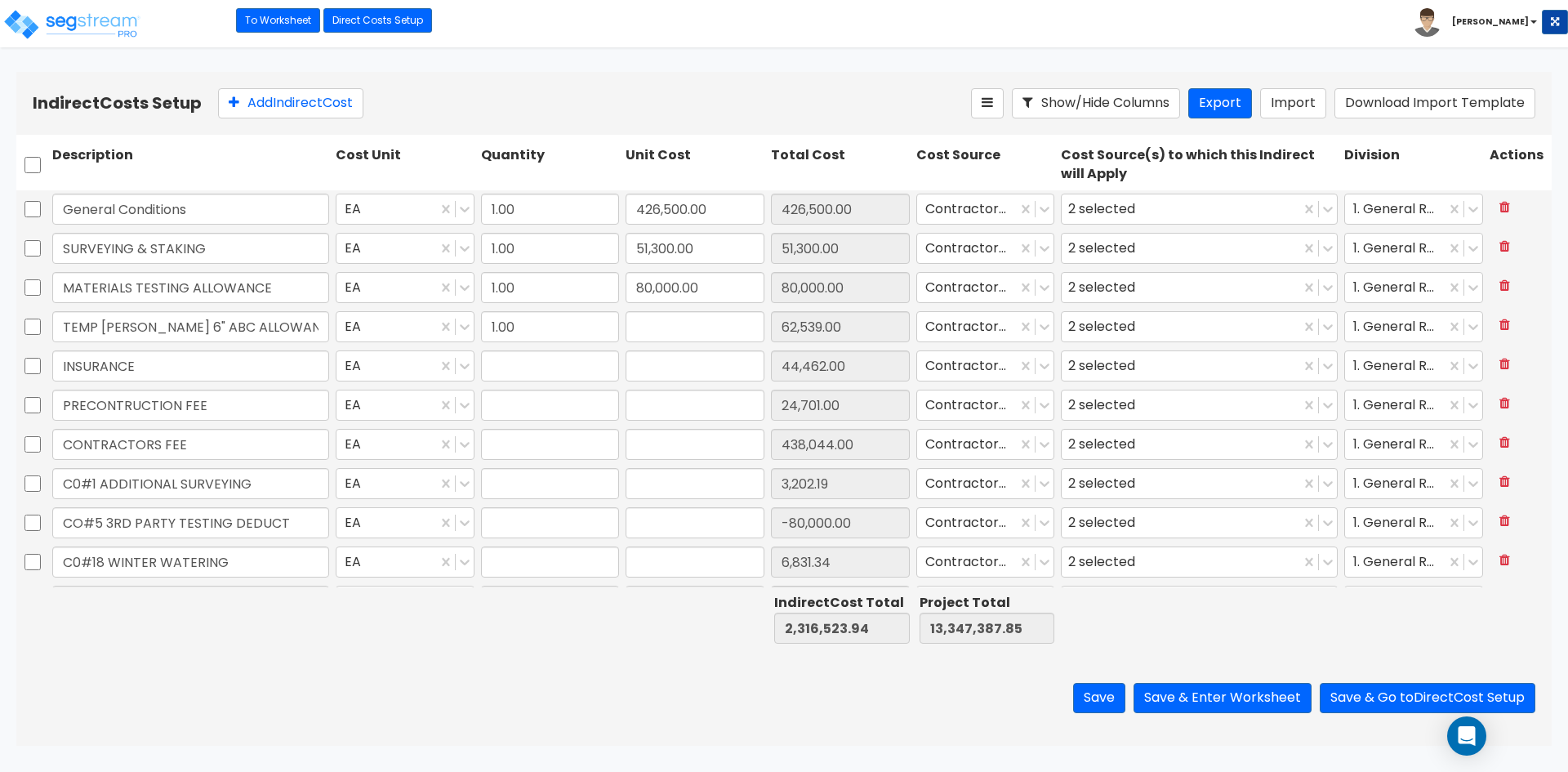
type input "1.00"
type input "24,701.00"
type input "1.00"
type input "438,044.00"
type input "1.00"
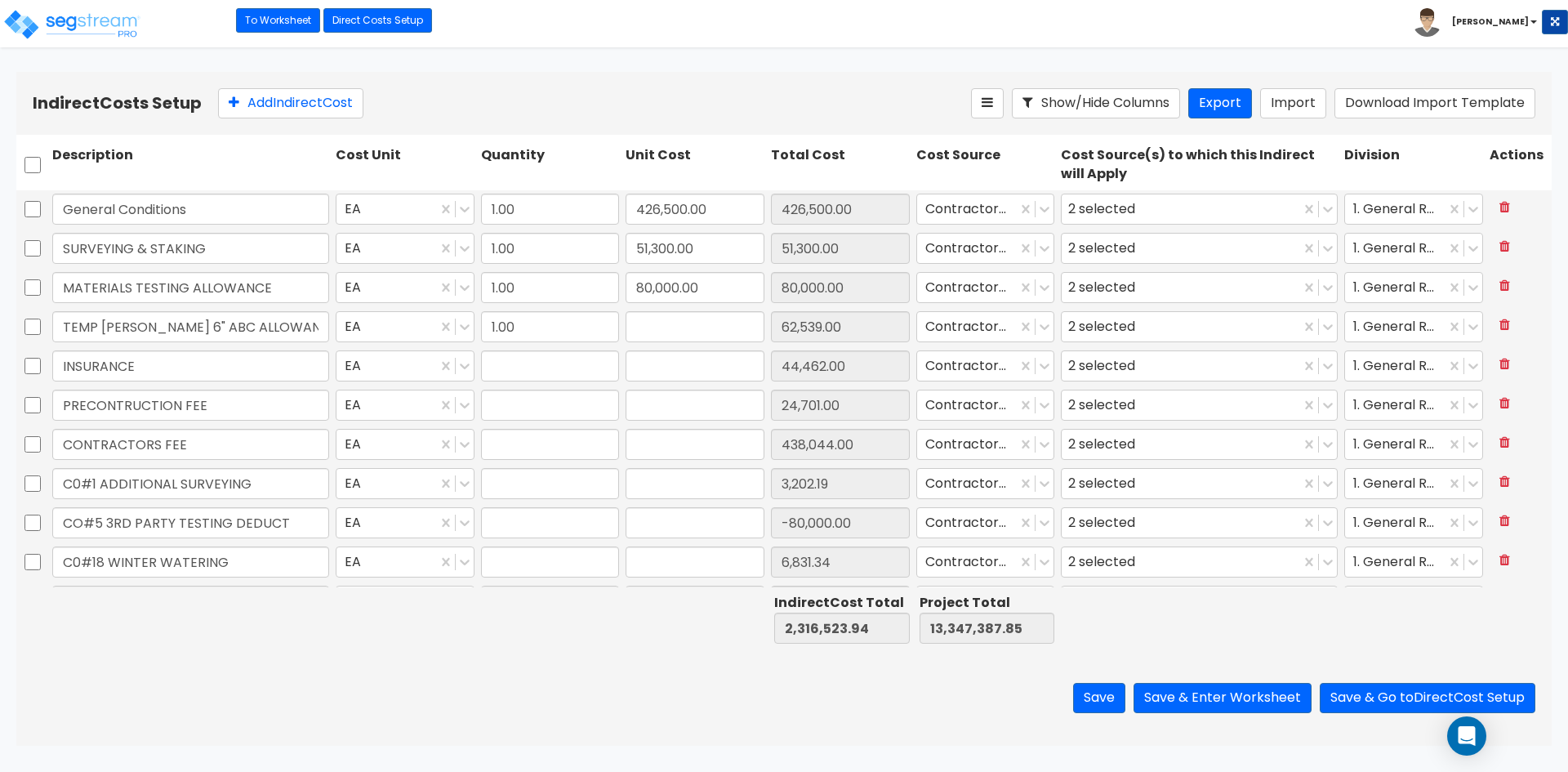
type input "3,202.19"
type input "1.00"
type input "-80,000.00"
type input "1.00"
type input "6,831.34"
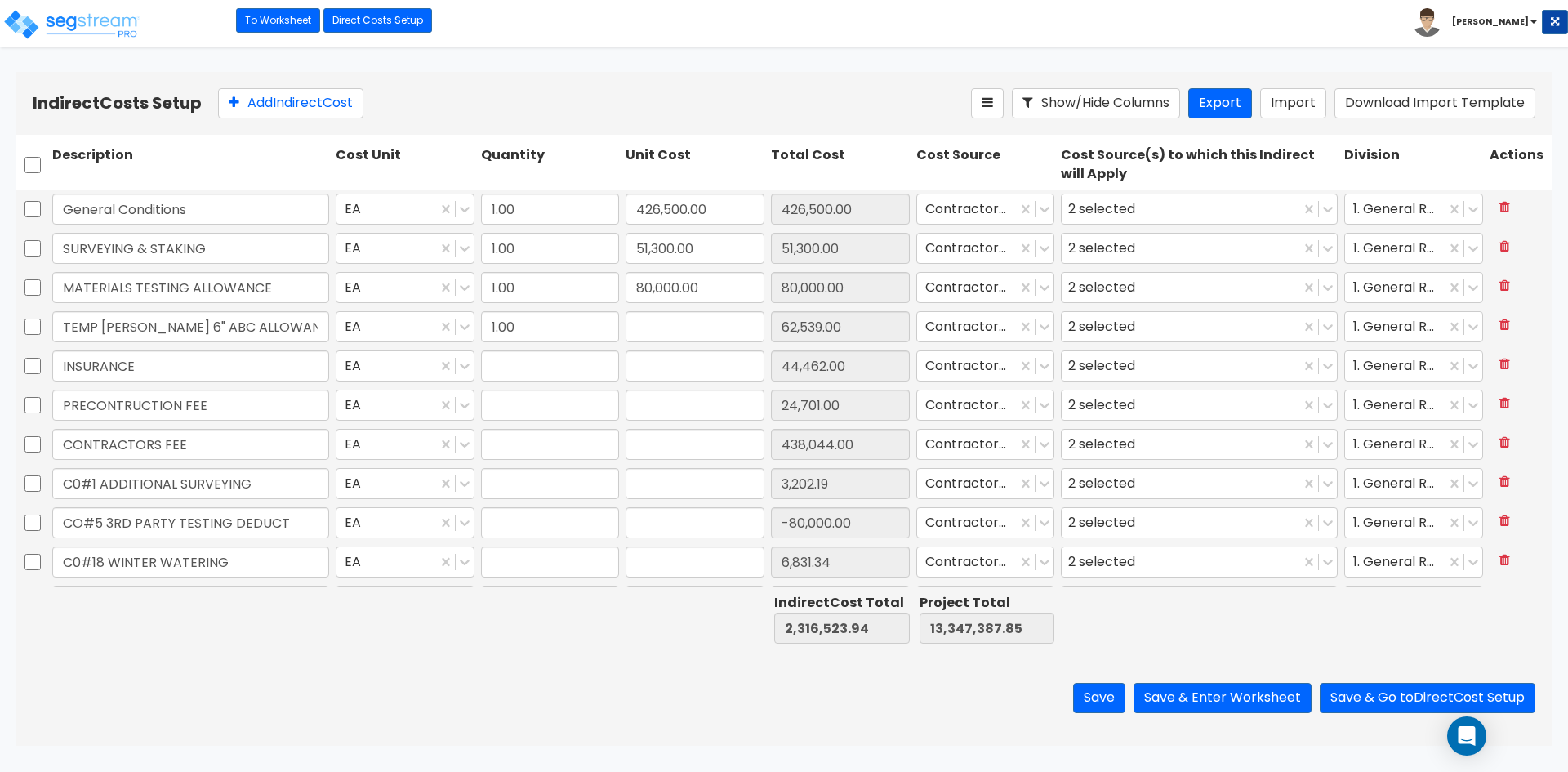
type input "1.00"
type input "1,387.62"
type input "1.00"
type input "147,269.93"
type input "1.00"
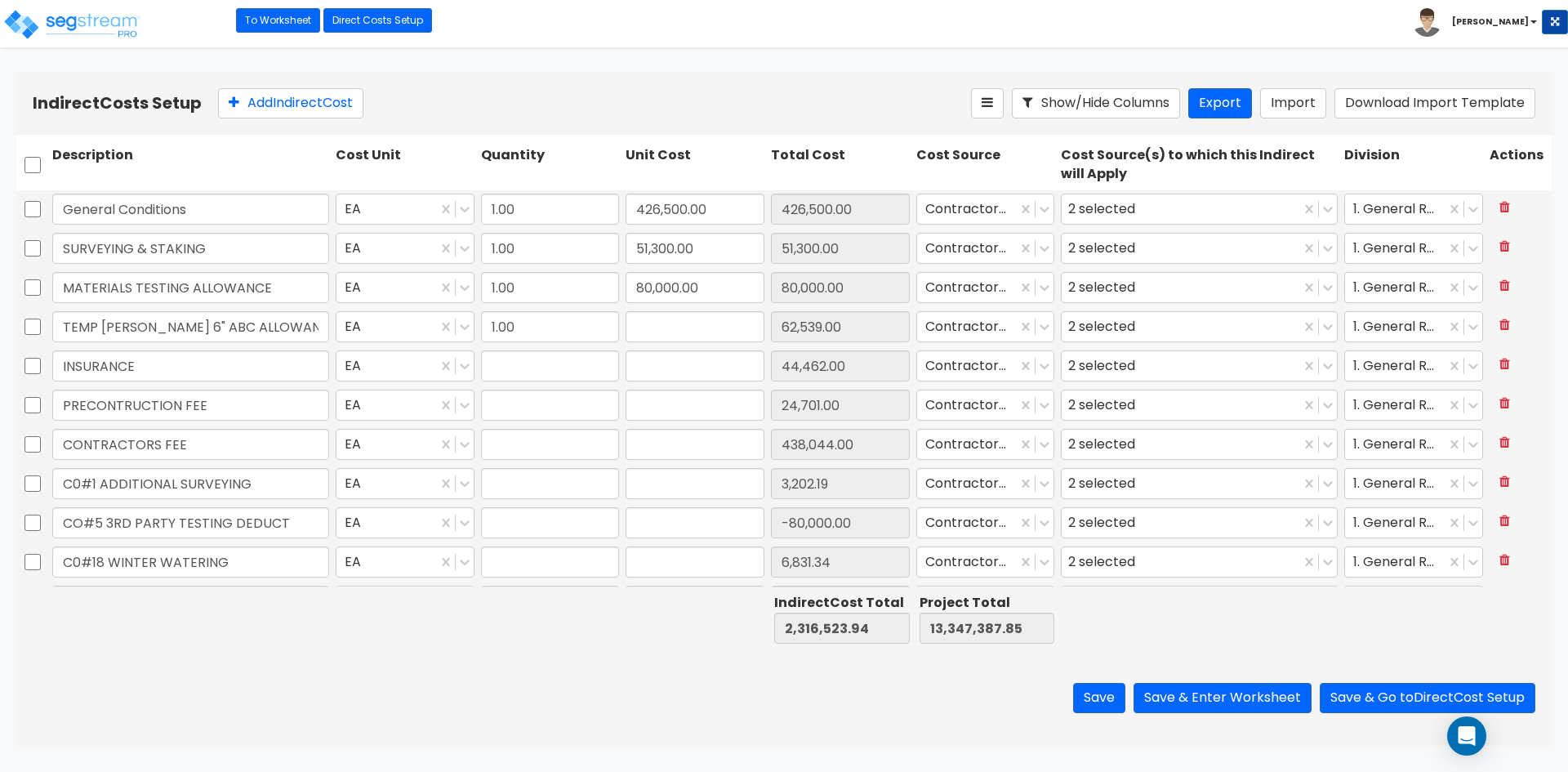
type input "102,783.75"
type input "1.00"
type input "1,995.00"
type input "1.00"
type input "128,241.11"
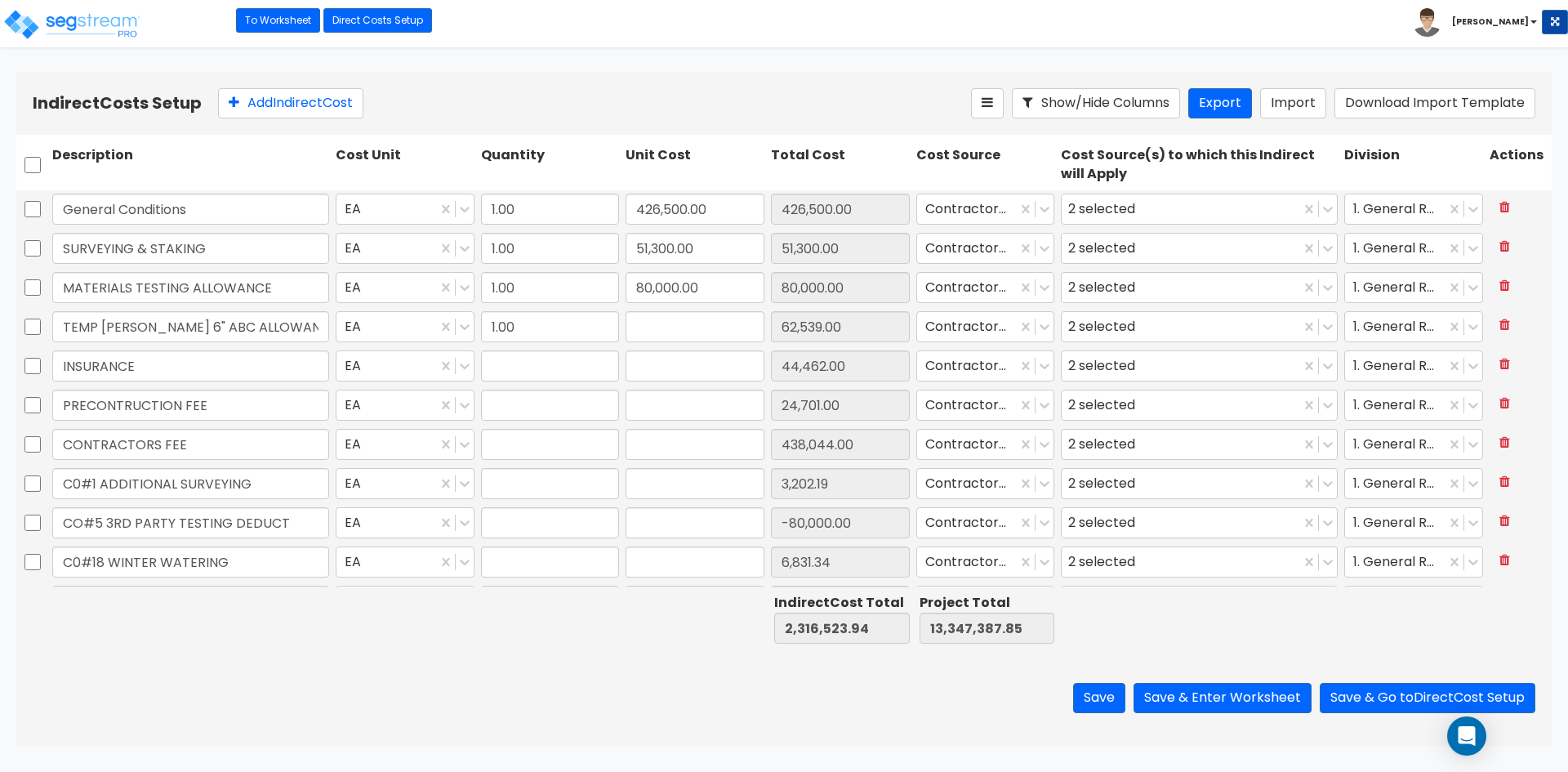
type input "1.00"
type input "59,465.16"
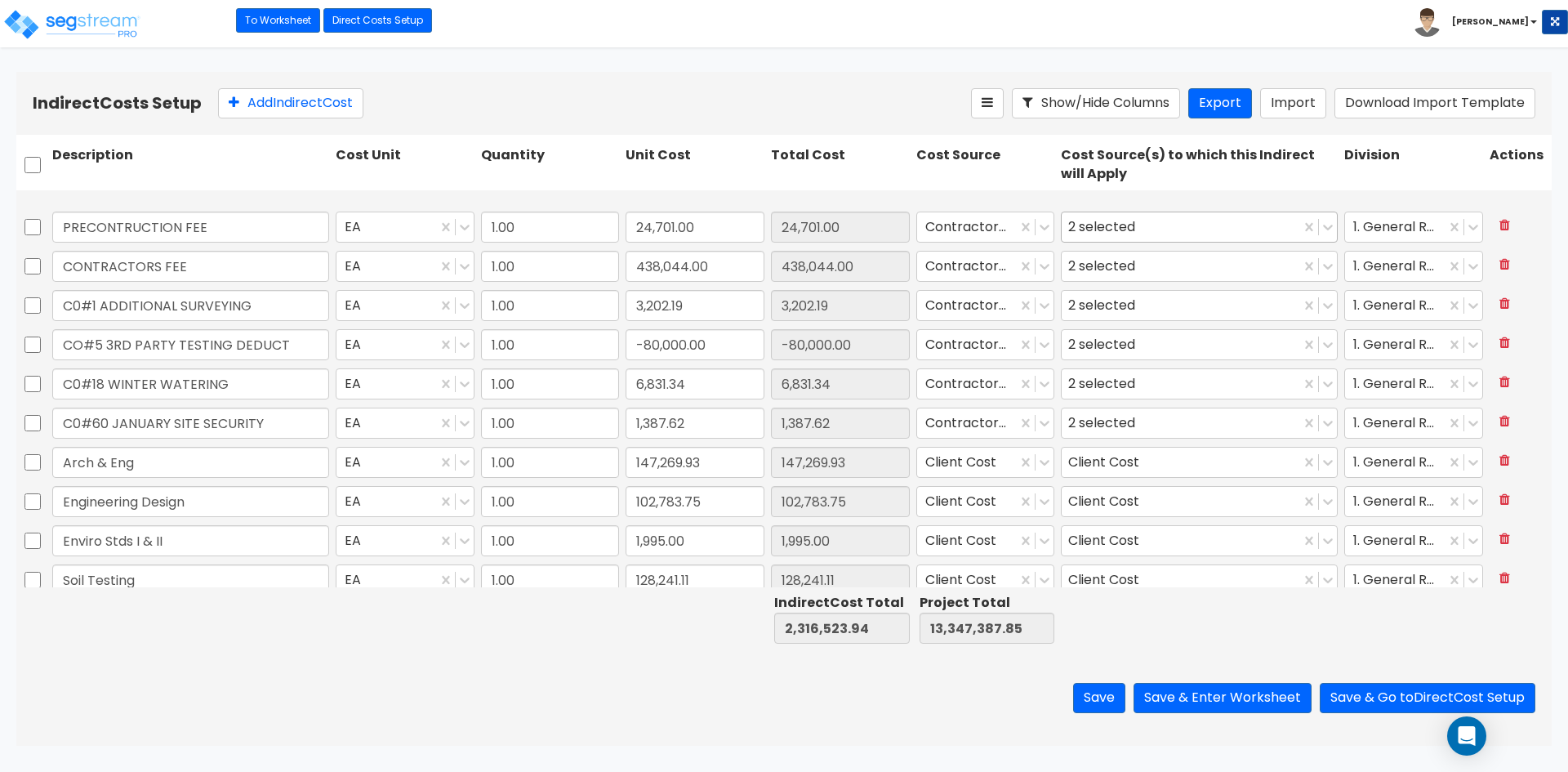
type input "1.00"
type input "2,032.00"
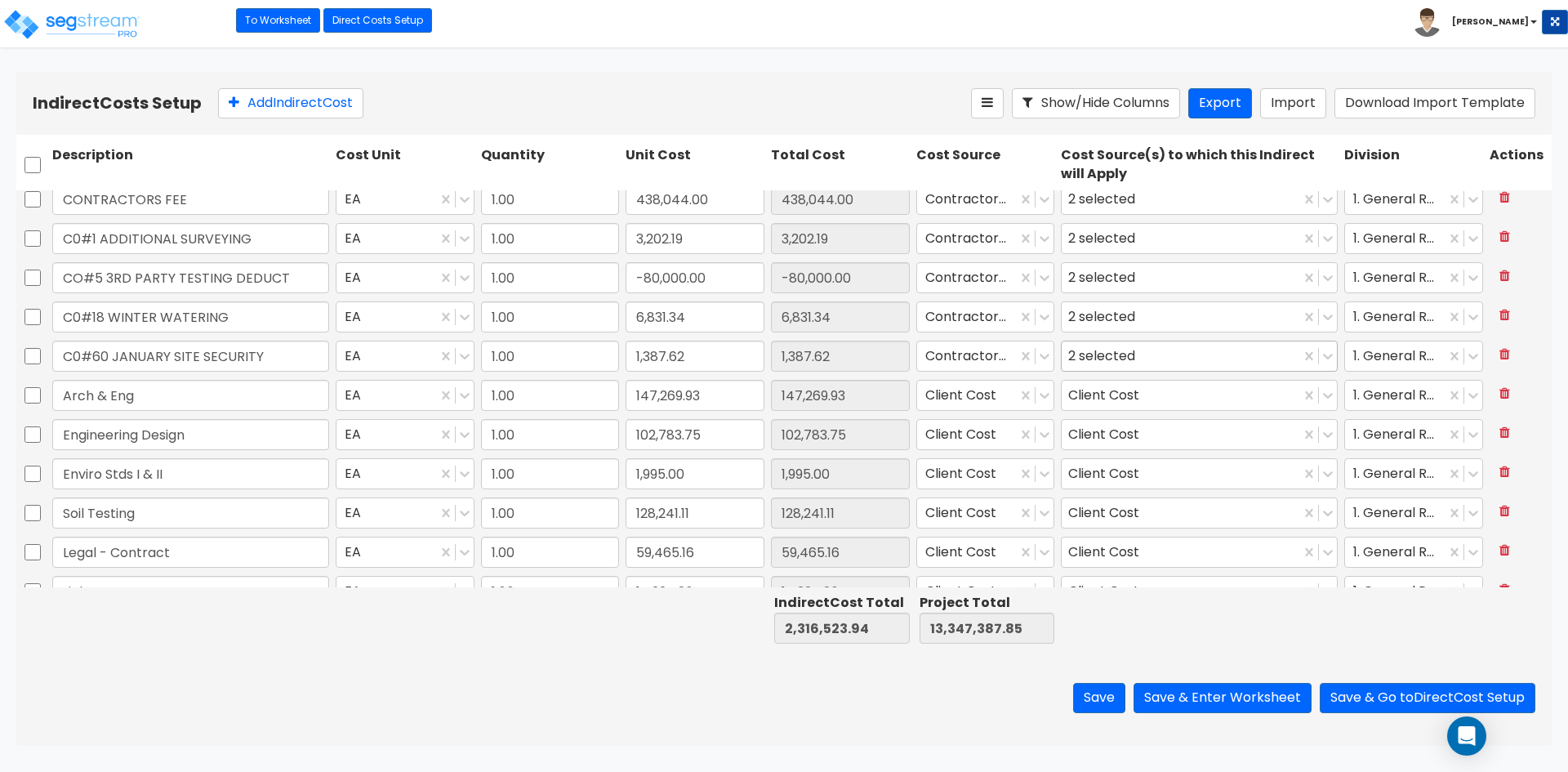
click at [1161, 354] on div "2 selected" at bounding box center [1181, 356] width 239 height 29
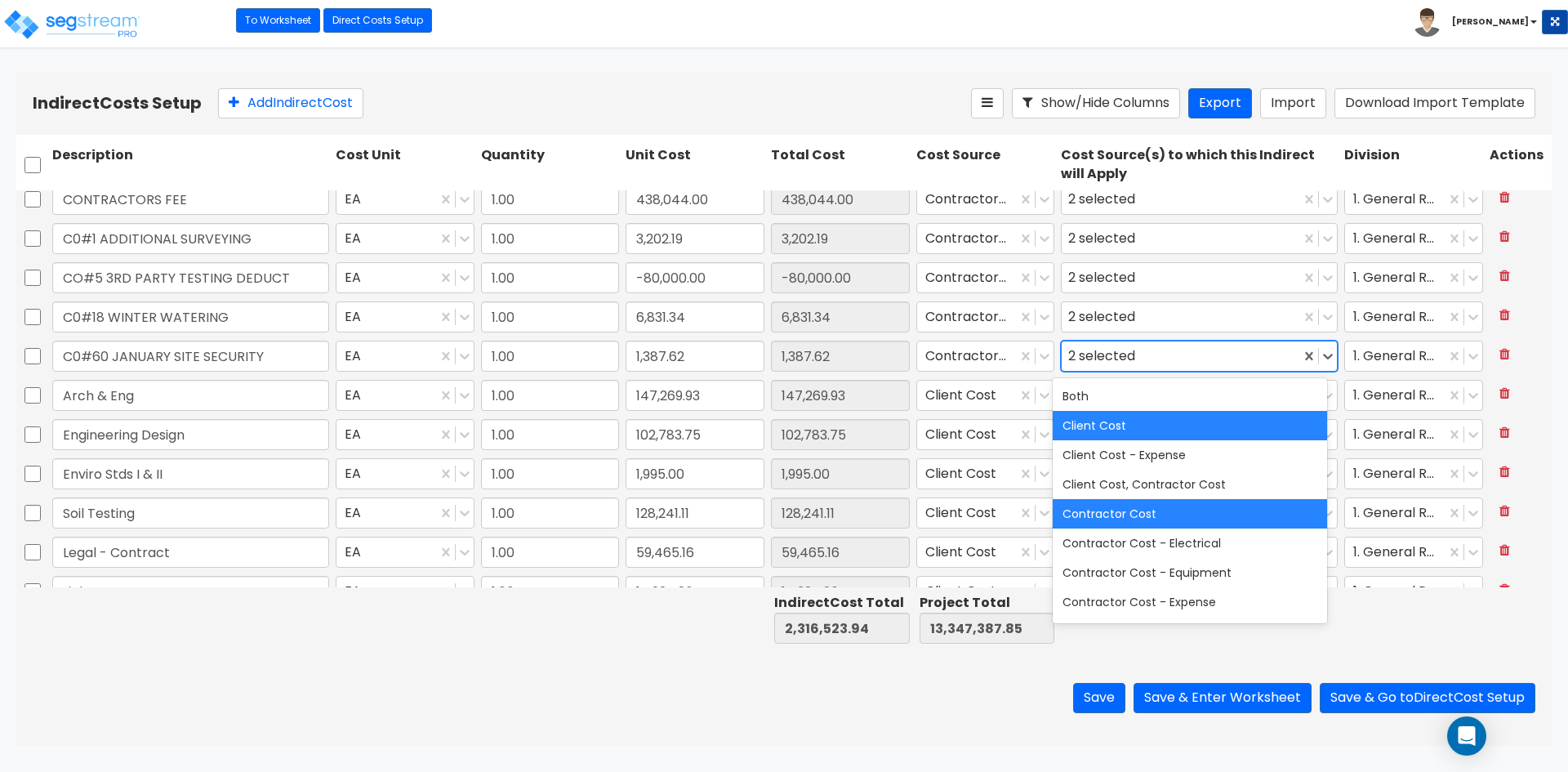
click at [1093, 429] on div "Client Cost" at bounding box center [1189, 425] width 274 height 29
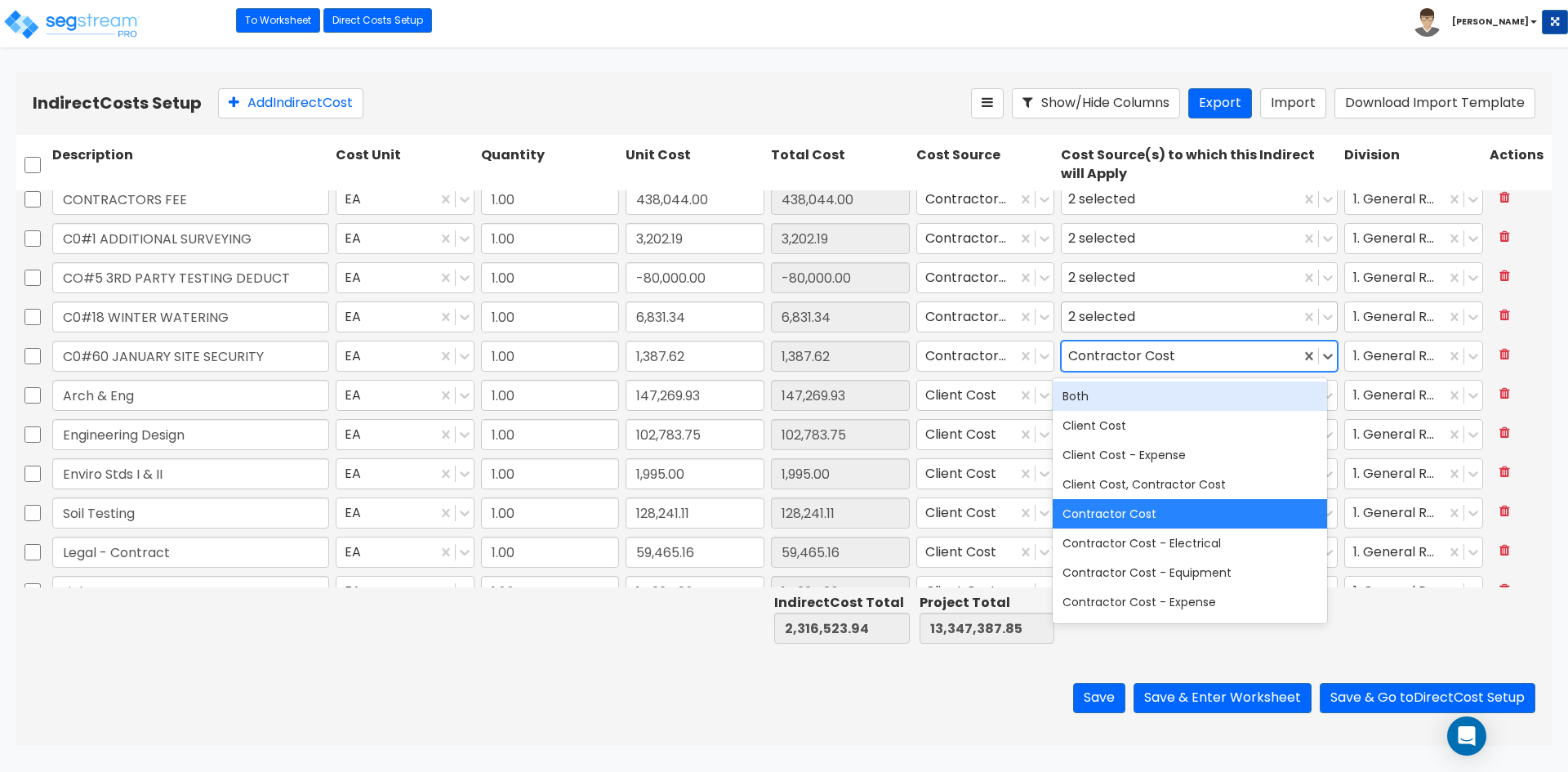
click at [1143, 321] on div "2 selected" at bounding box center [1181, 316] width 239 height 29
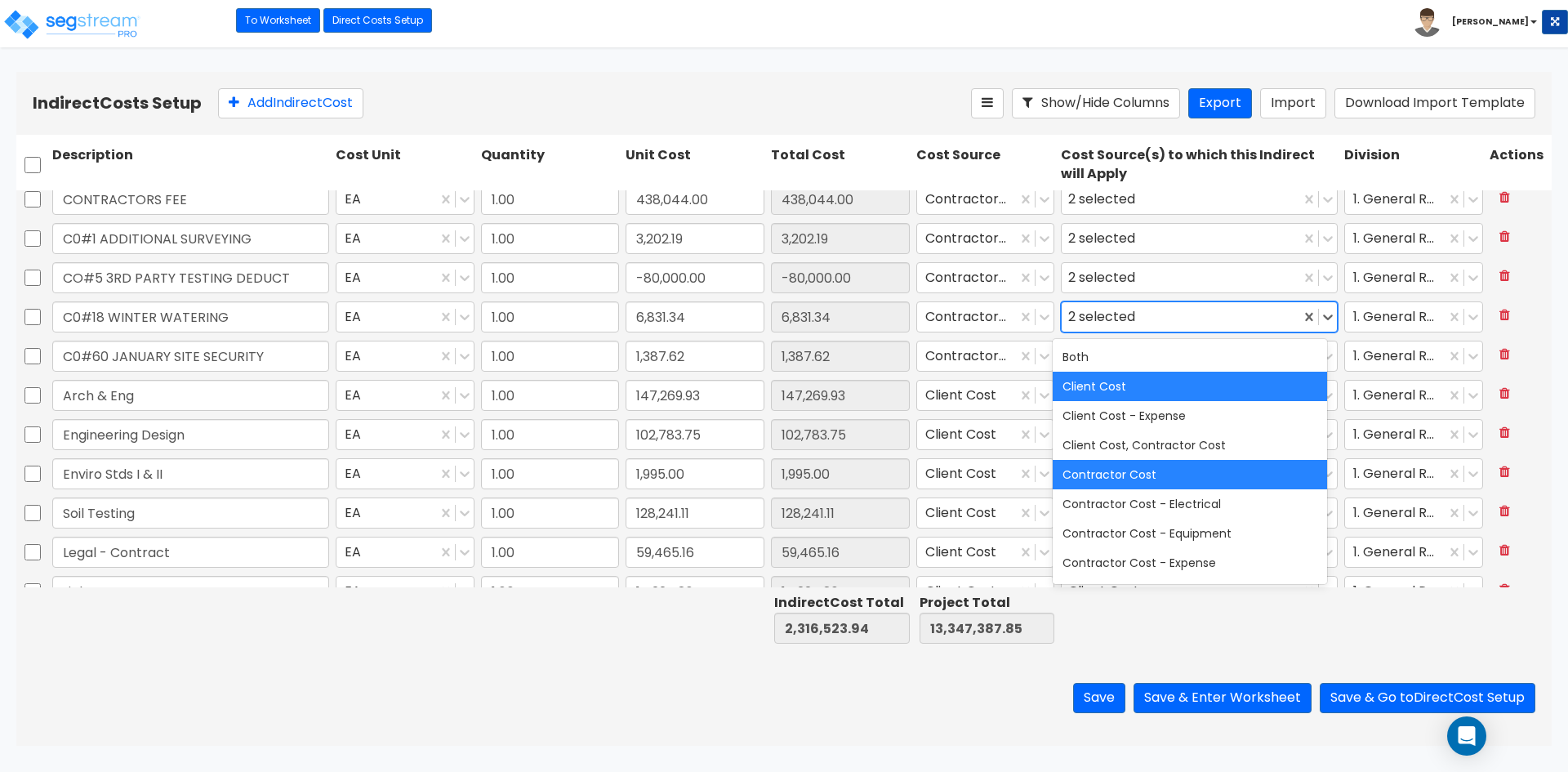
click at [1090, 380] on div "Client Cost" at bounding box center [1189, 386] width 274 height 29
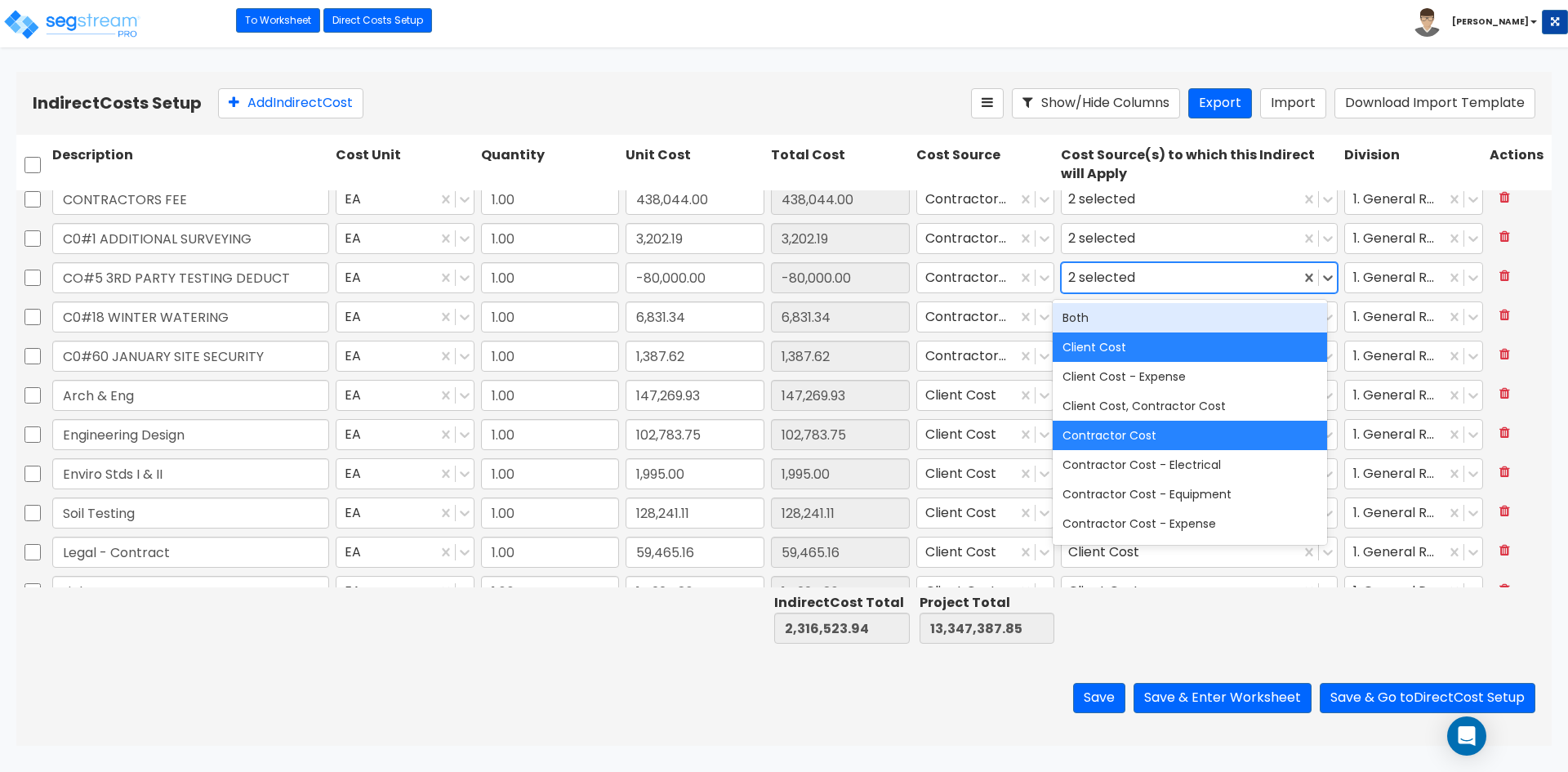
click at [1106, 285] on div "2 selected" at bounding box center [1105, 277] width 74 height 25
click at [1096, 353] on div "Client Cost" at bounding box center [1189, 347] width 274 height 29
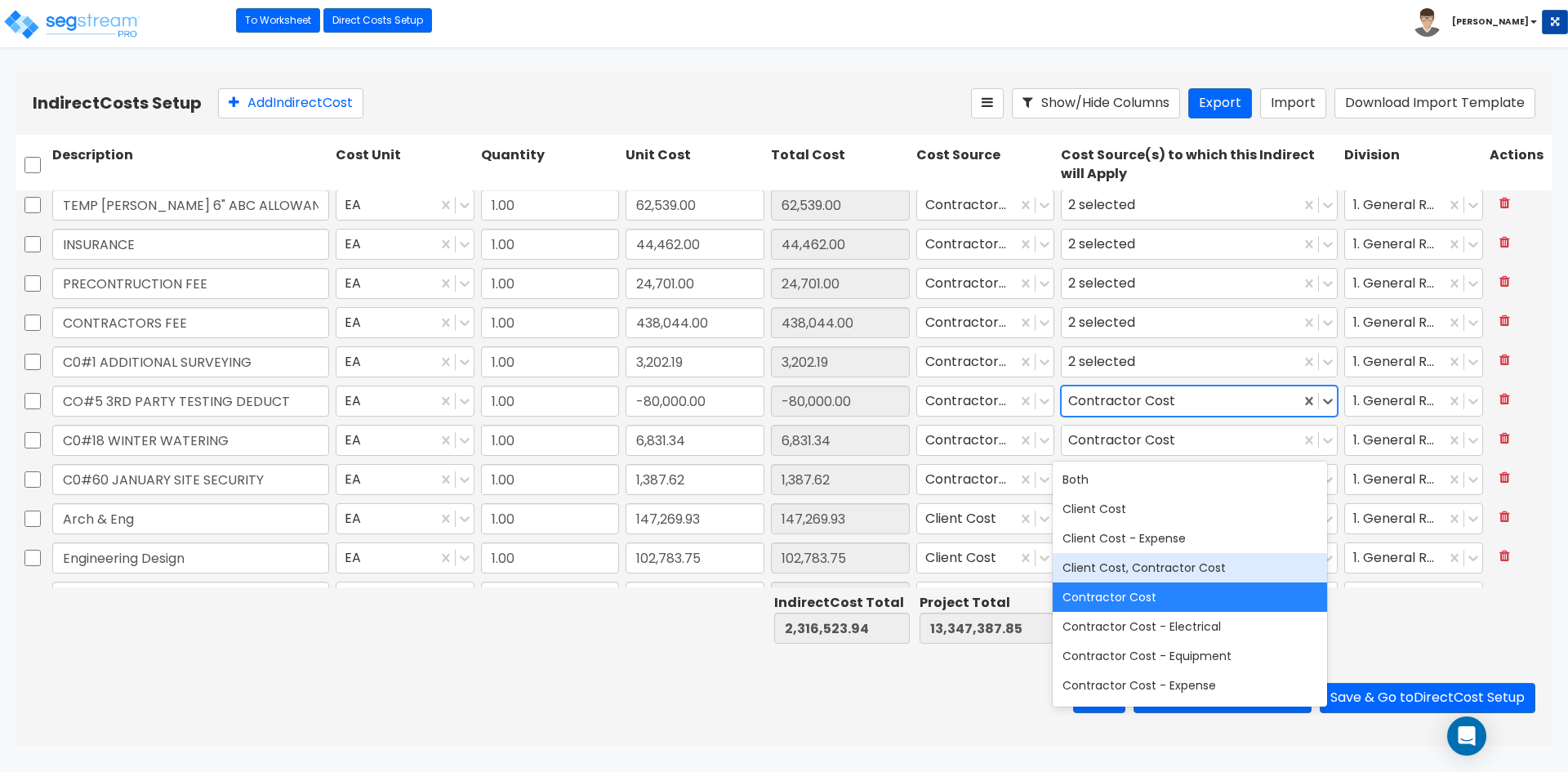
scroll to position [82, 0]
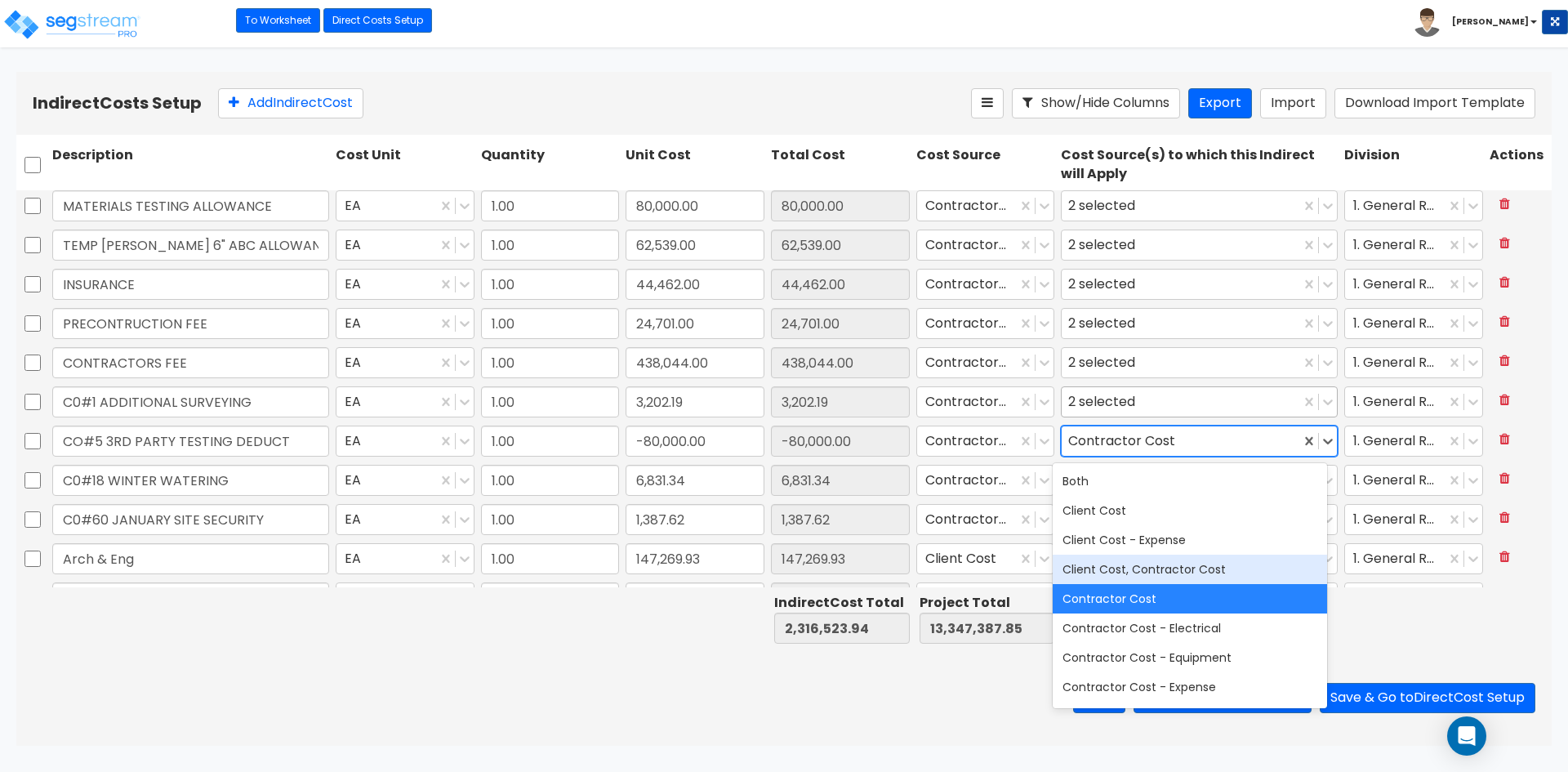
click at [1107, 404] on div "2 selected" at bounding box center [1105, 402] width 74 height 25
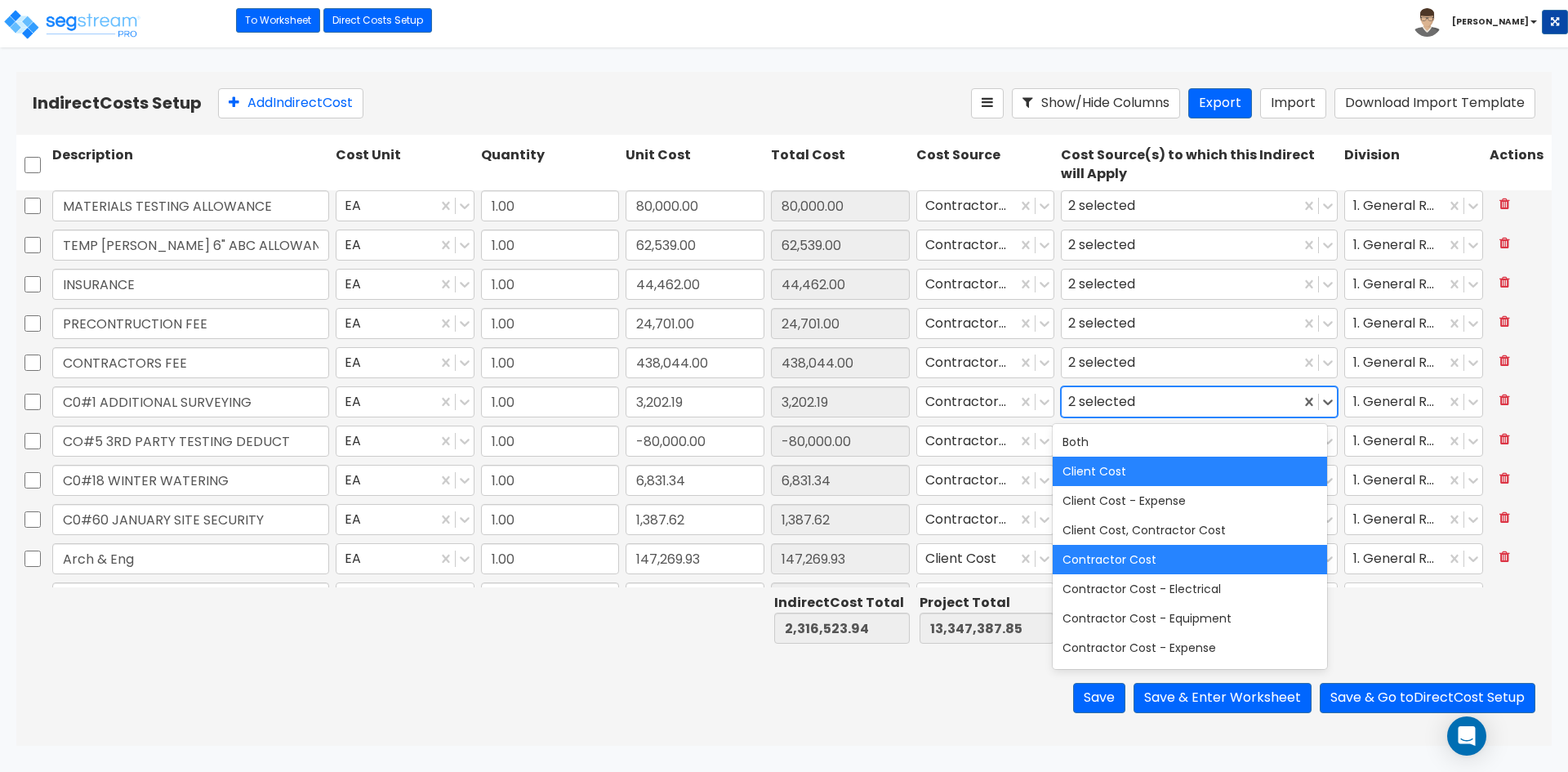
click at [1087, 475] on div "Client Cost" at bounding box center [1189, 471] width 274 height 29
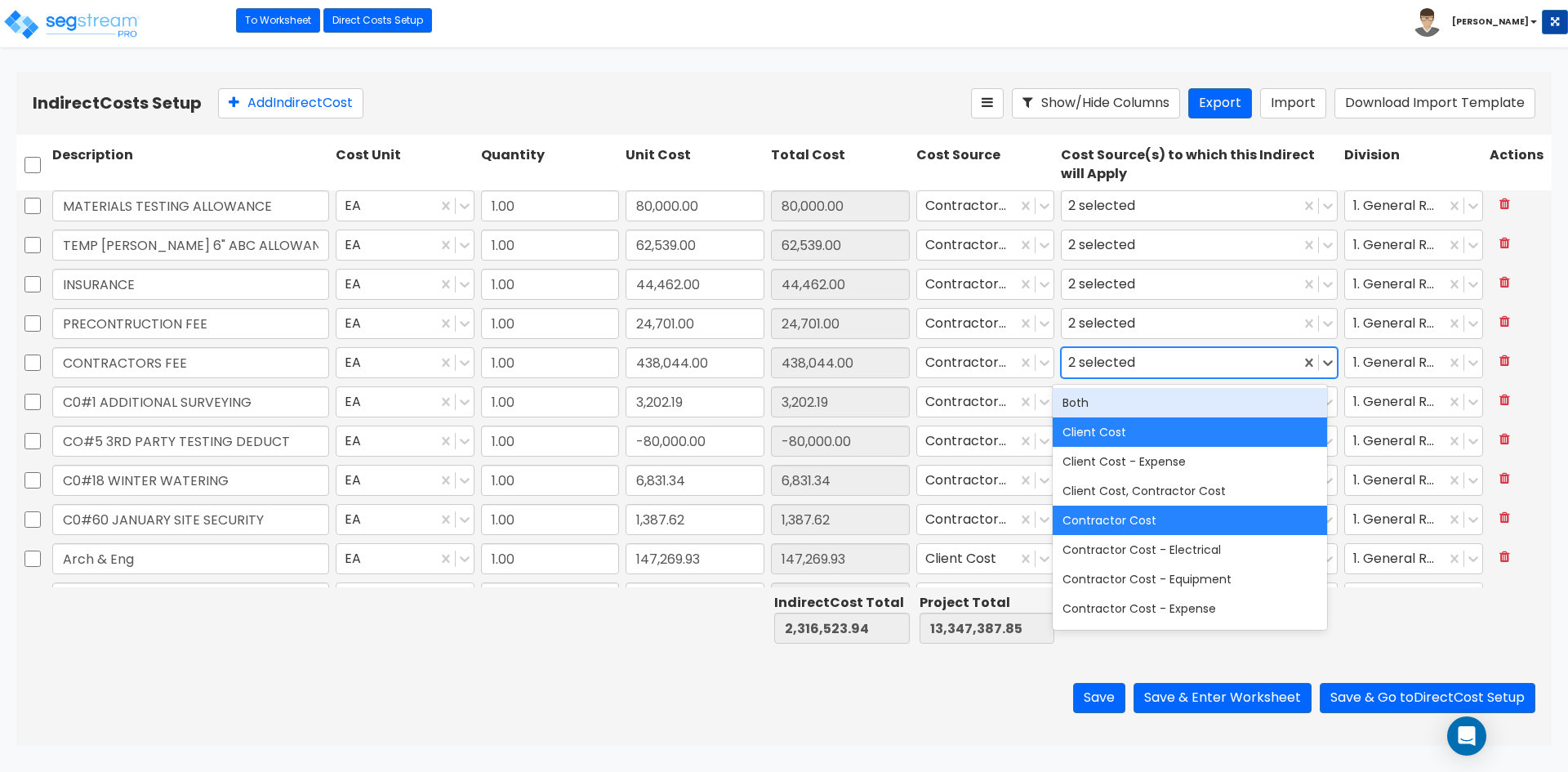
click at [1119, 356] on div "2 selected" at bounding box center [1105, 362] width 74 height 25
click at [1096, 435] on div "Client Cost" at bounding box center [1189, 432] width 274 height 29
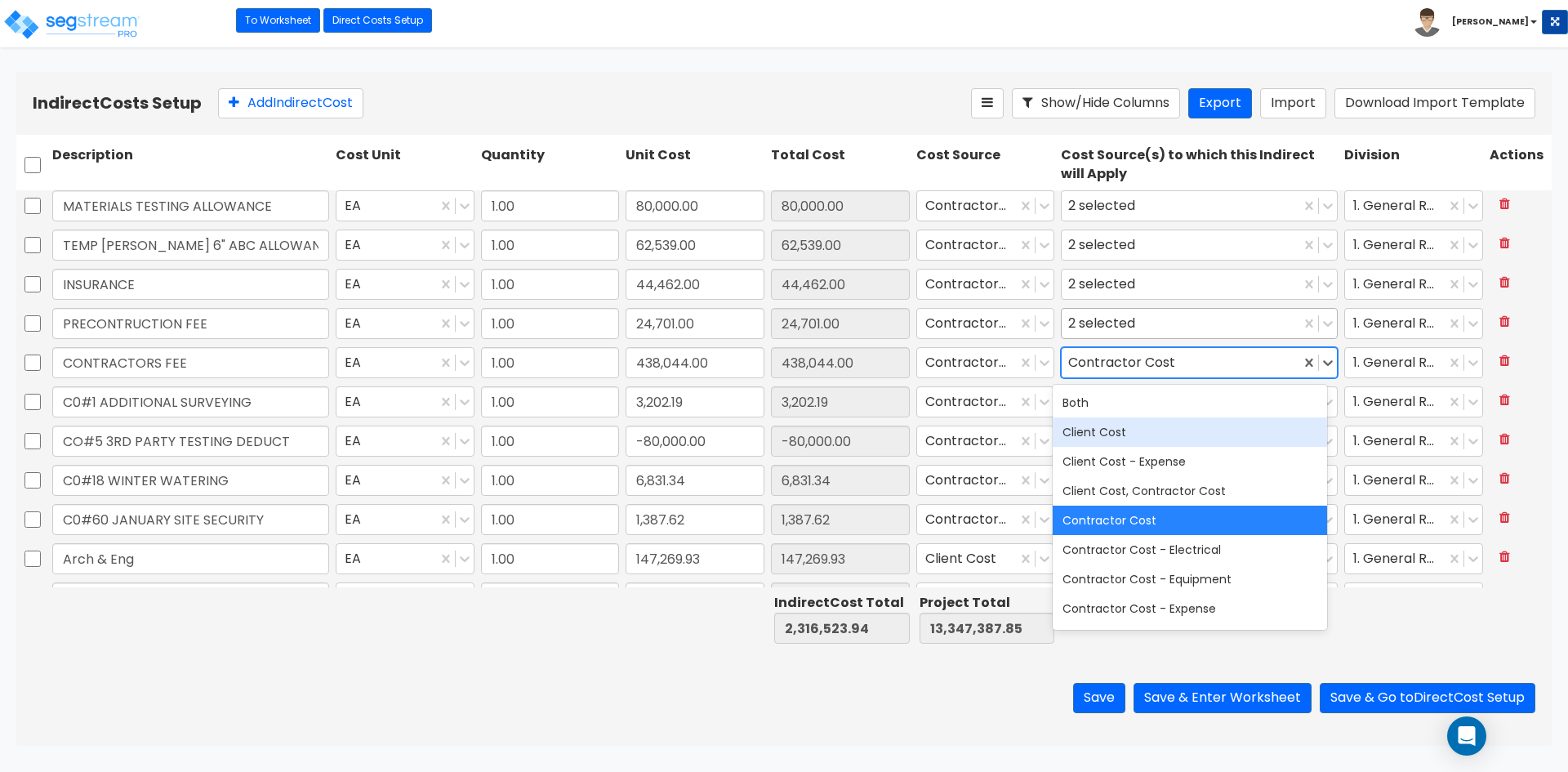
click at [1115, 321] on div "2 selected" at bounding box center [1105, 323] width 74 height 25
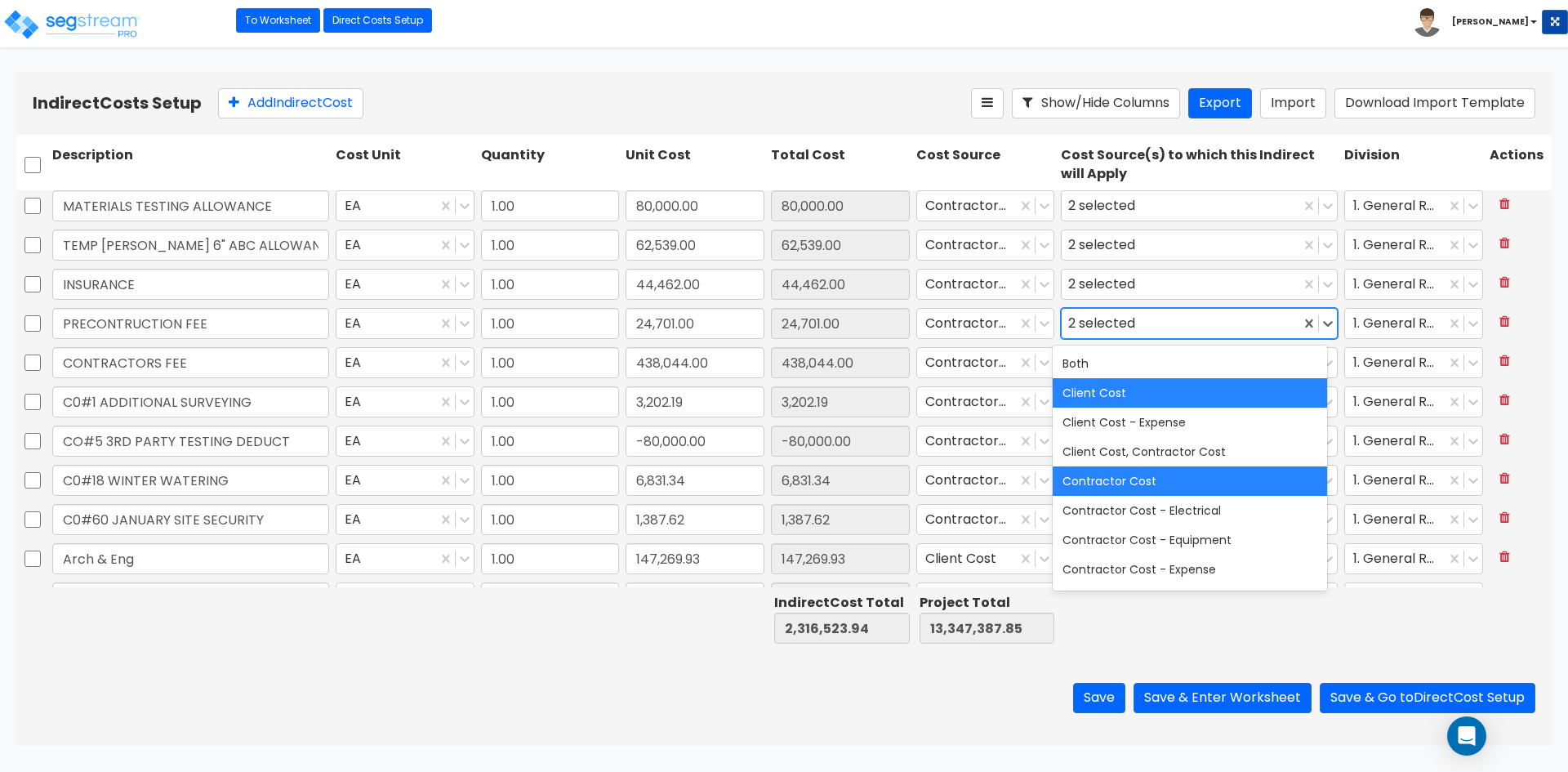
click at [1095, 390] on div "Client Cost" at bounding box center [1189, 393] width 274 height 29
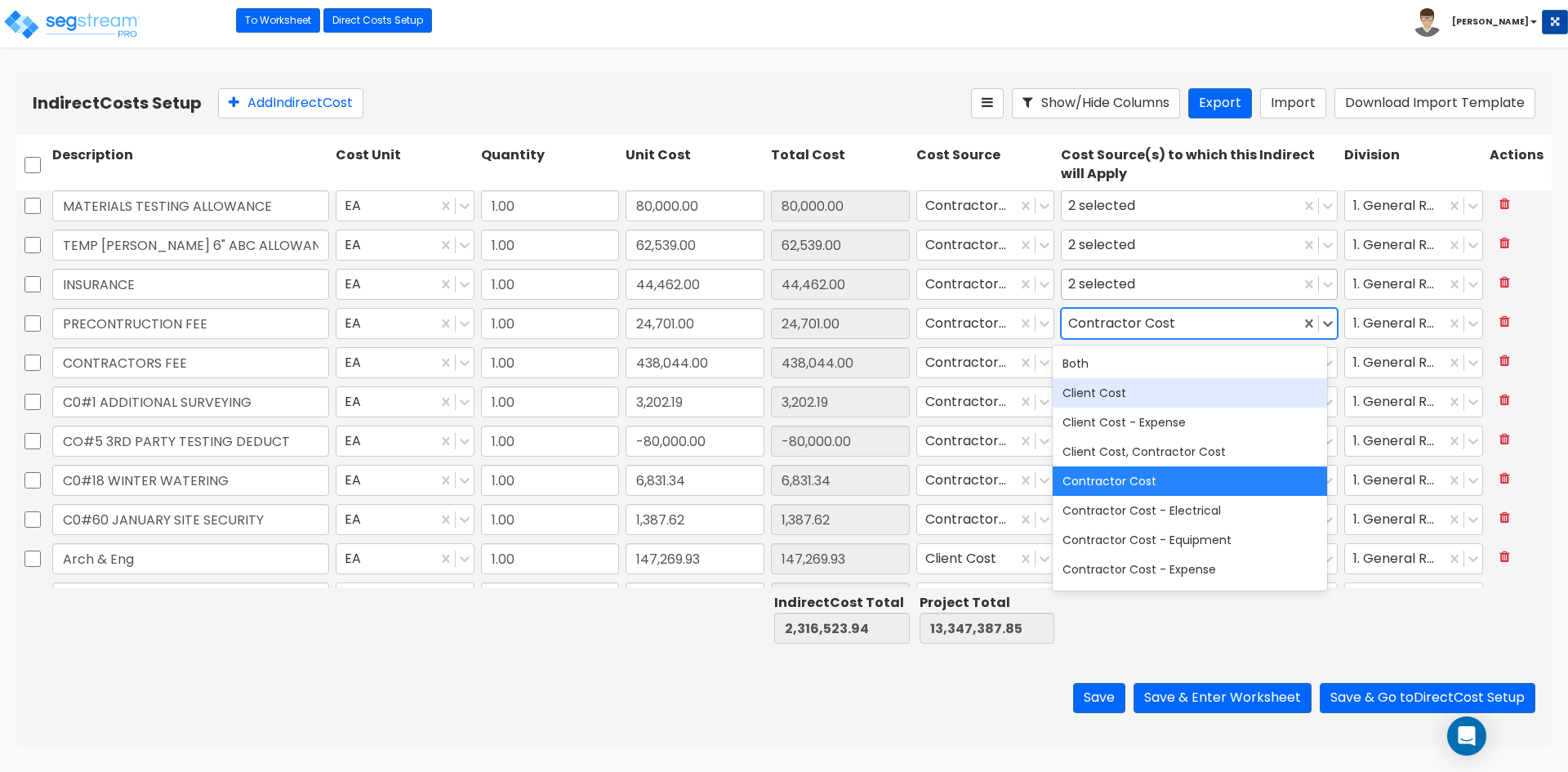
click at [1124, 284] on div "2 selected" at bounding box center [1105, 284] width 74 height 25
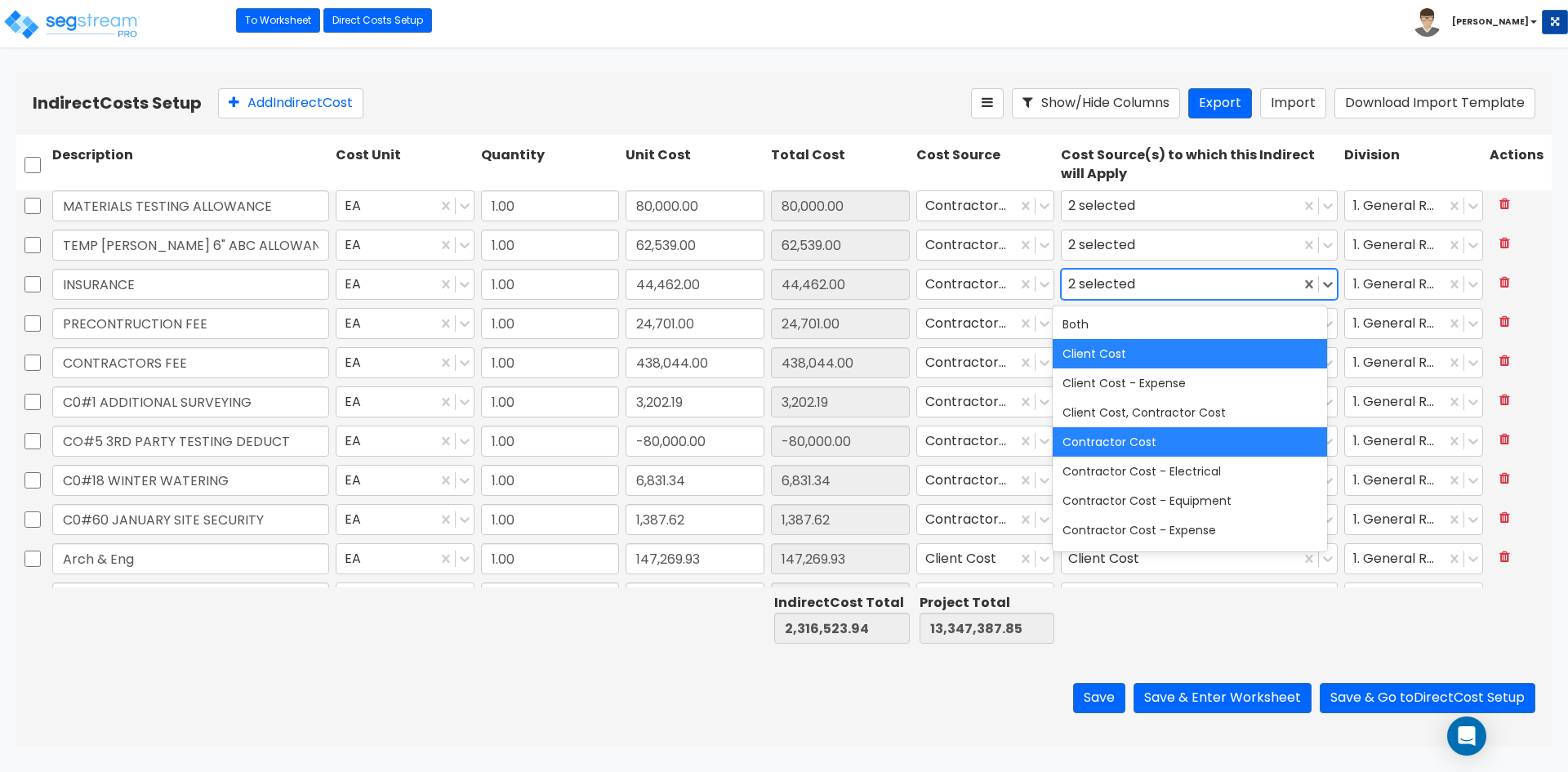
click at [1094, 352] on div "Client Cost" at bounding box center [1189, 353] width 274 height 29
click at [1103, 250] on div "2 selected" at bounding box center [1105, 245] width 74 height 25
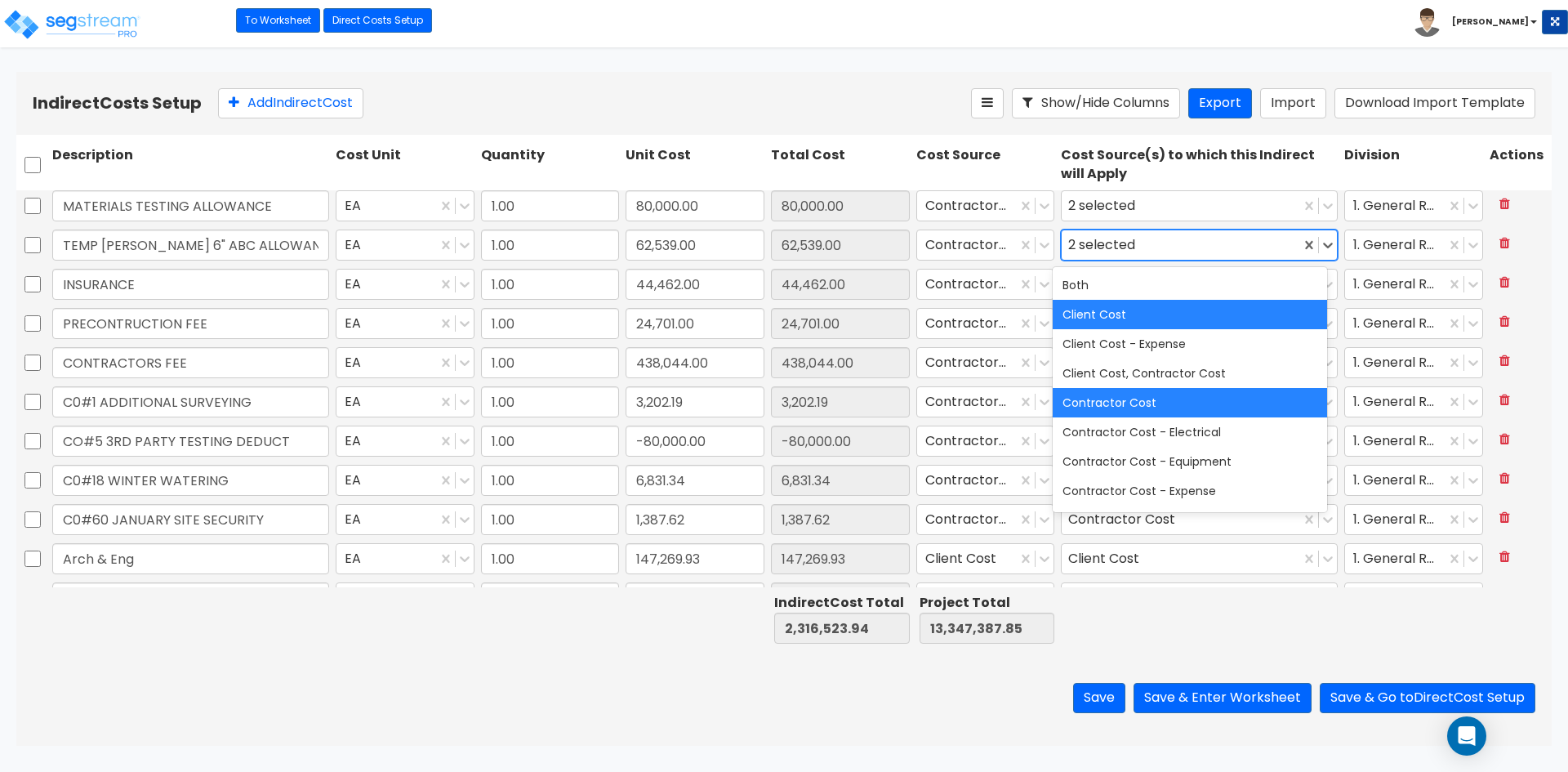
click at [1108, 321] on div "Client Cost" at bounding box center [1189, 314] width 274 height 29
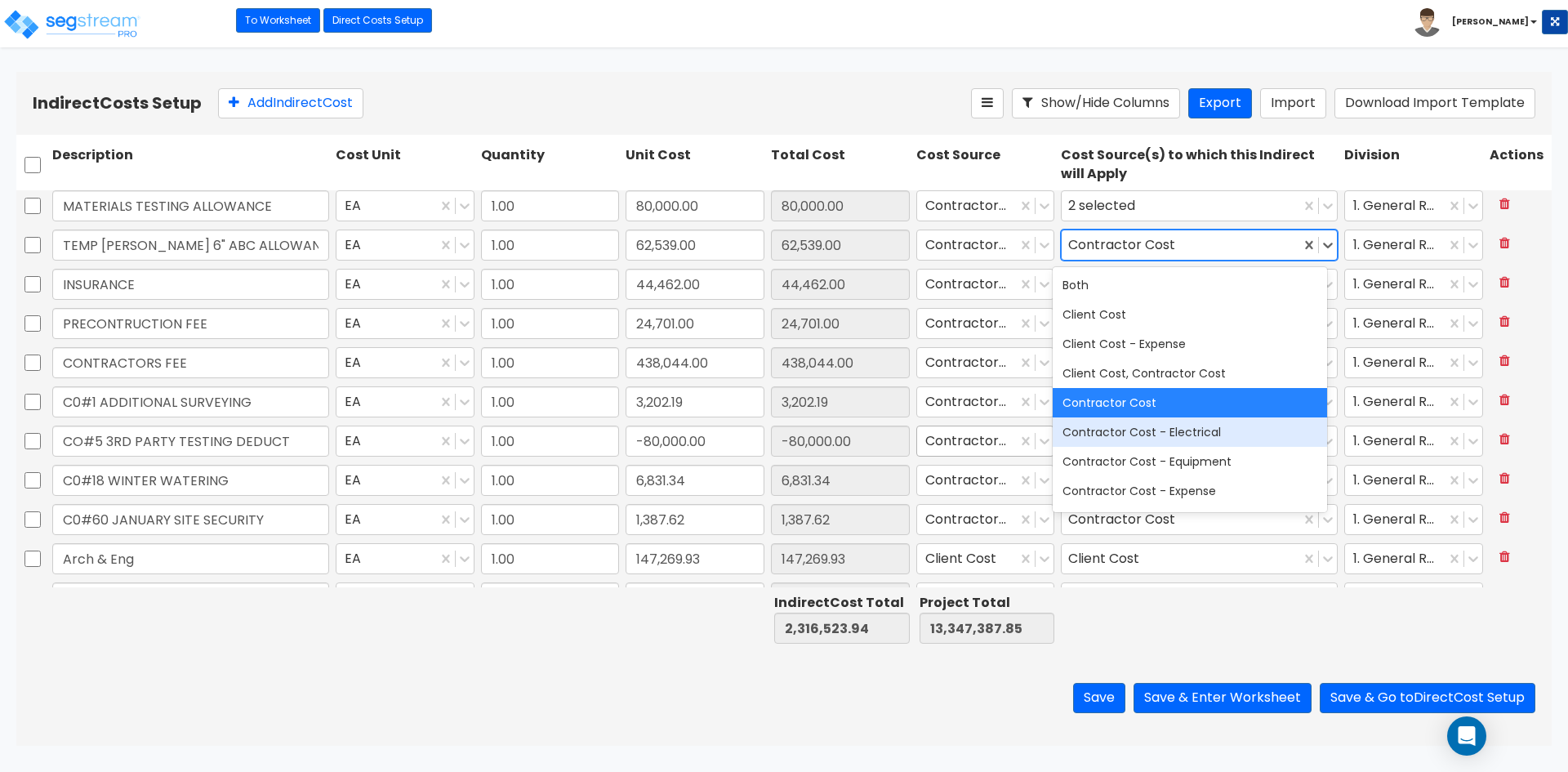
scroll to position [0, 0]
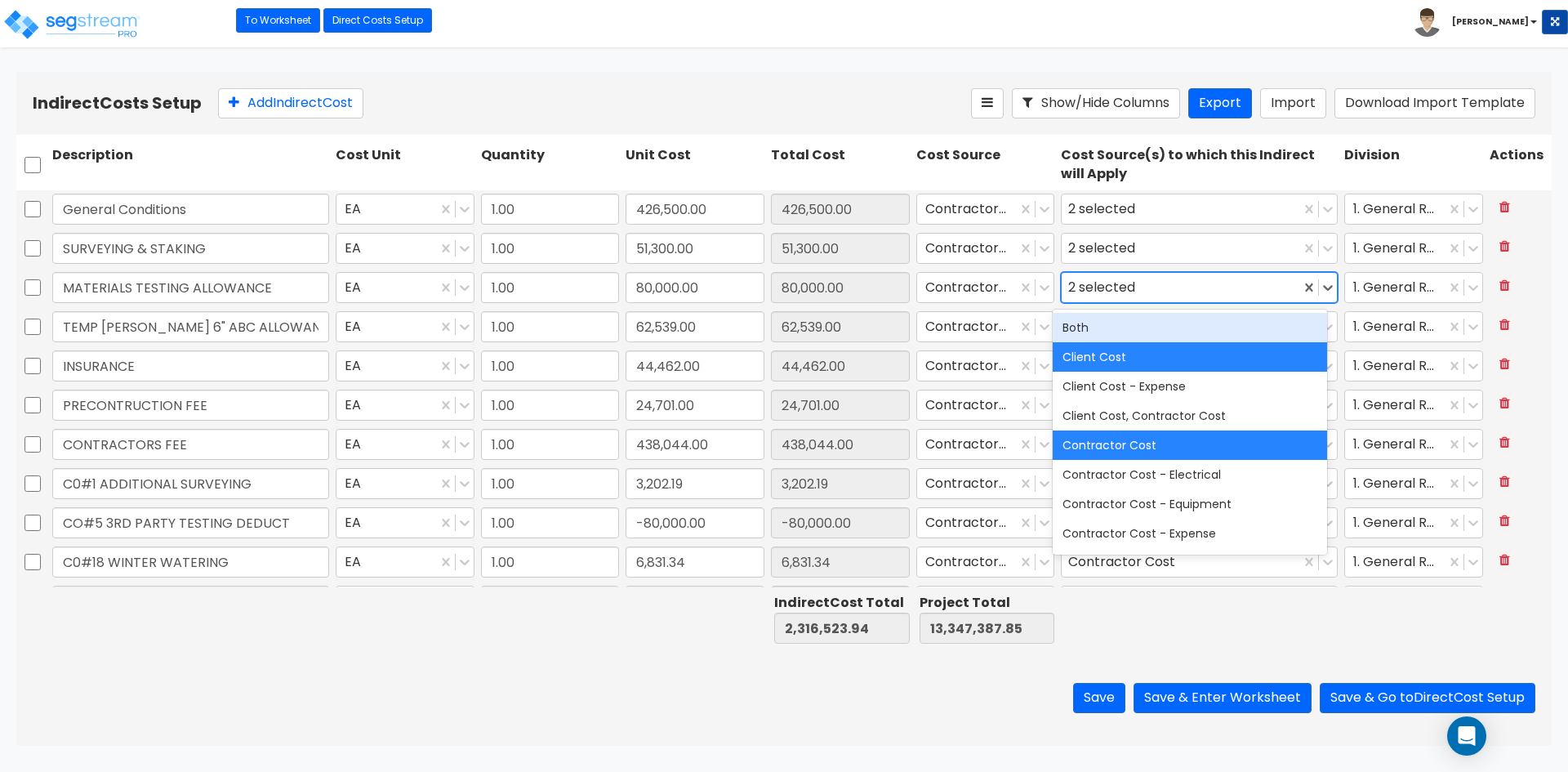
click at [1111, 280] on div "2 selected" at bounding box center [1105, 287] width 74 height 25
click at [1080, 364] on div "Client Cost" at bounding box center [1189, 357] width 274 height 29
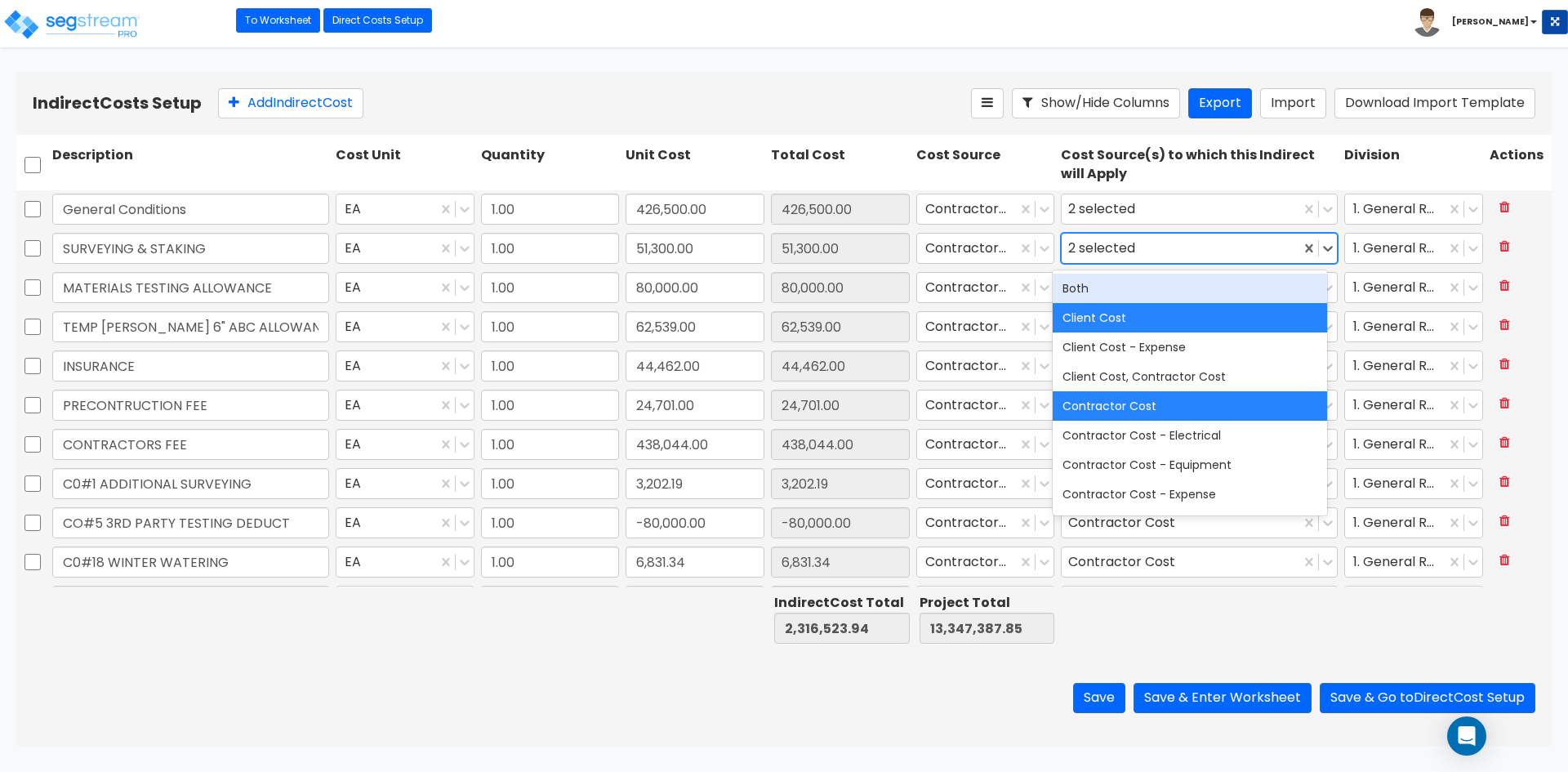
click at [1097, 258] on div "2 selected" at bounding box center [1105, 249] width 74 height 25
click at [1085, 322] on div "Client Cost" at bounding box center [1189, 317] width 274 height 29
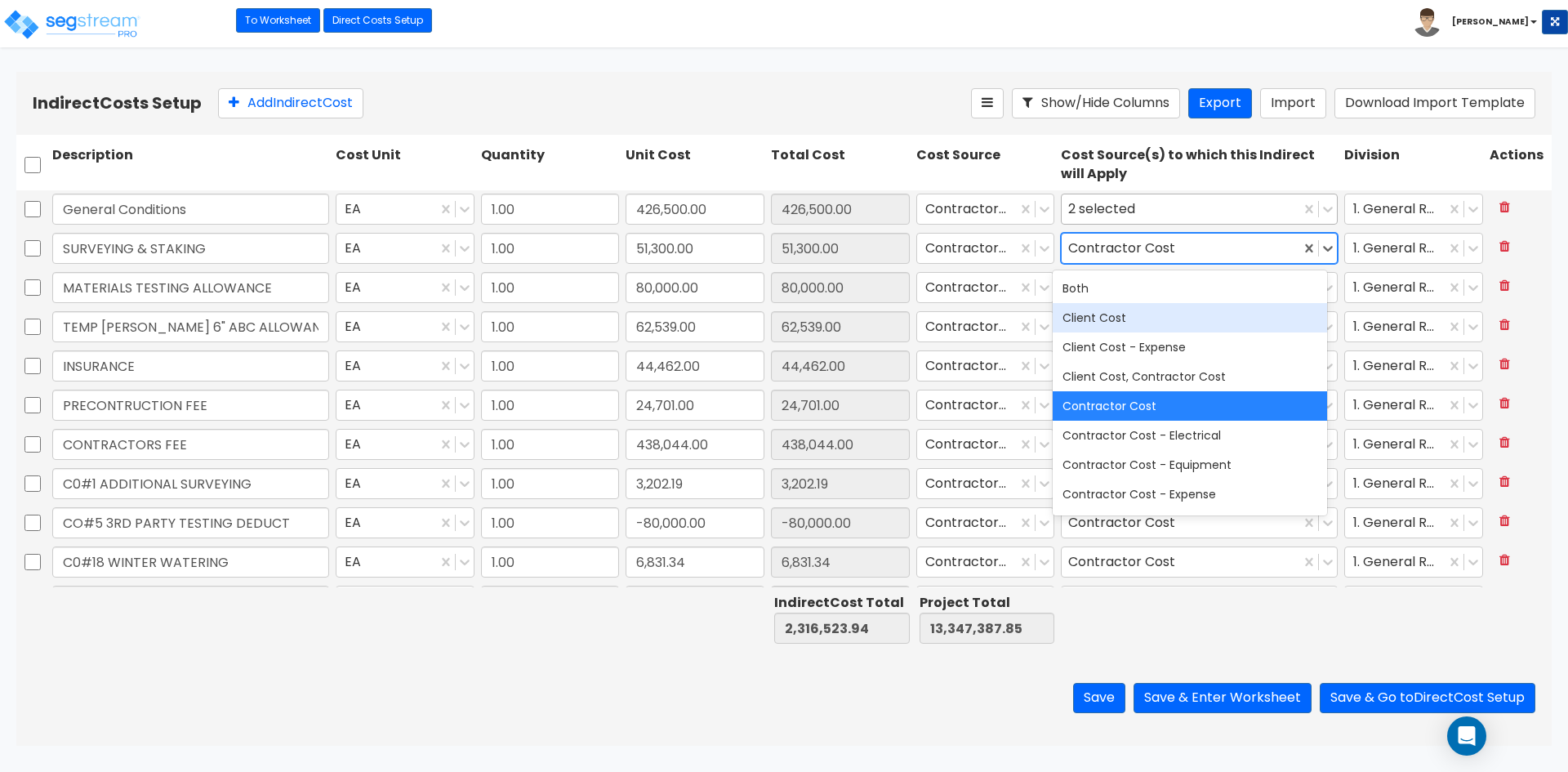
click at [1089, 215] on div "2 selected" at bounding box center [1105, 209] width 74 height 25
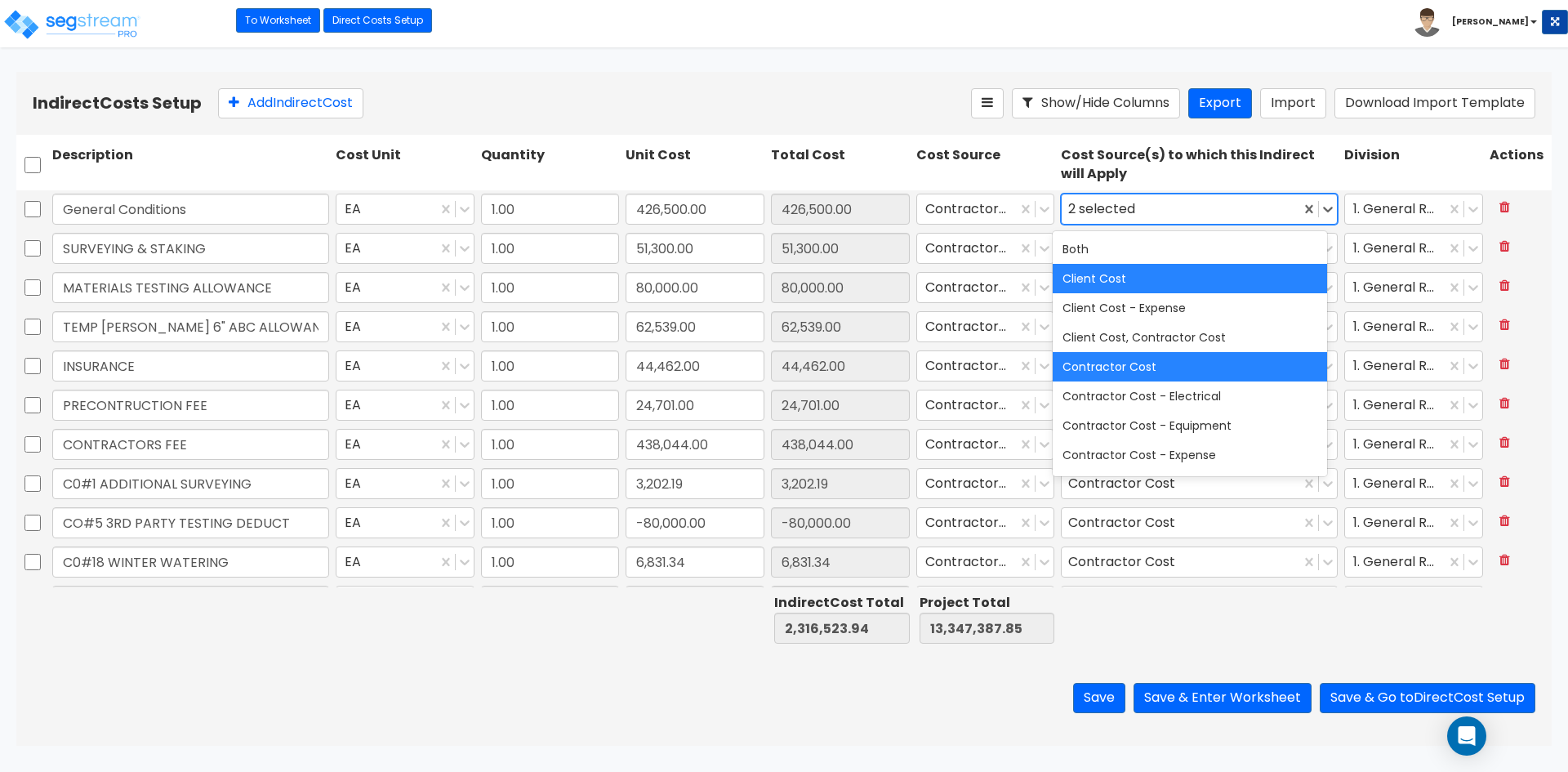
click at [1097, 287] on div "Client Cost" at bounding box center [1189, 278] width 274 height 29
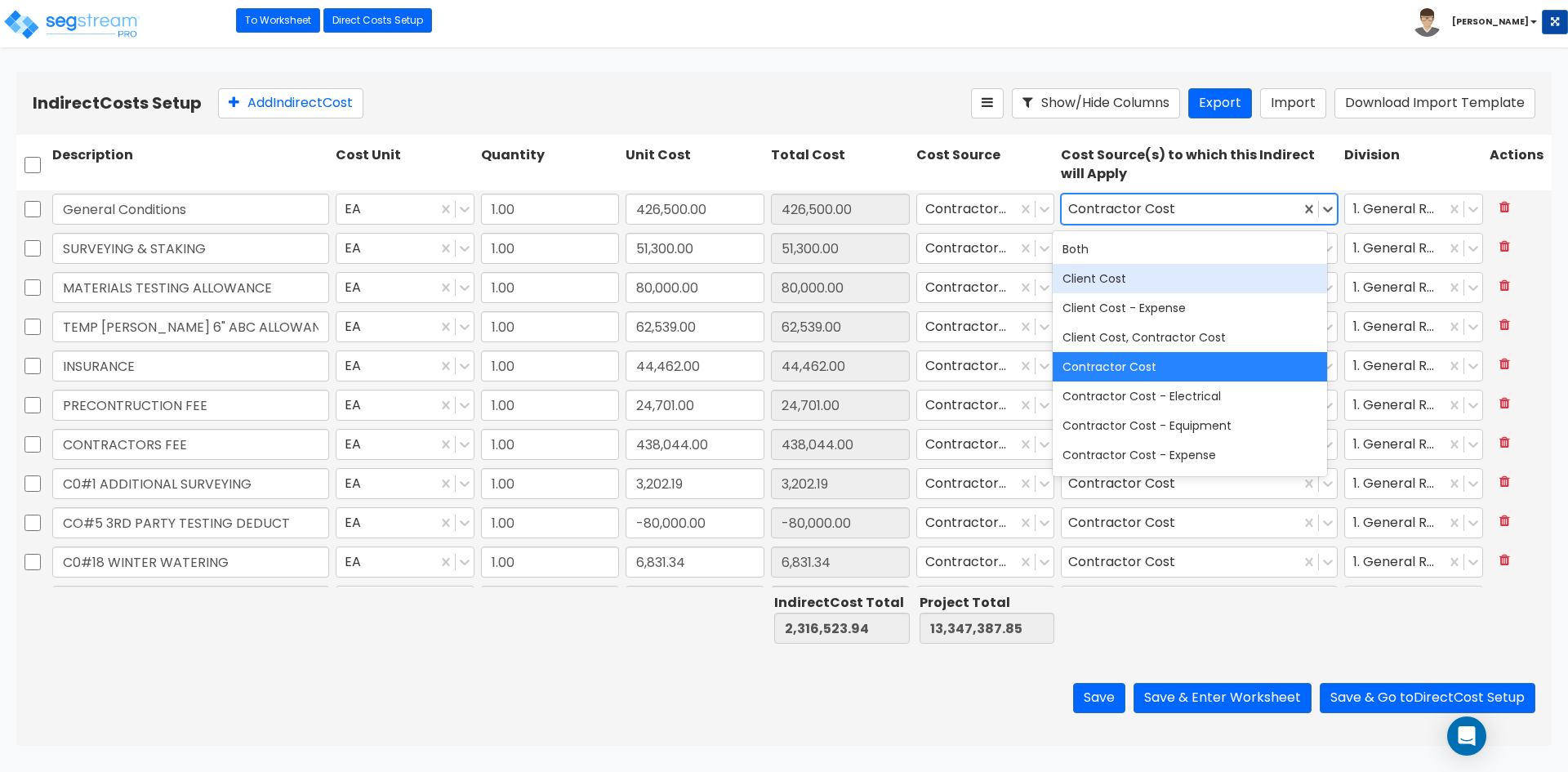
click at [740, 691] on div "Save Save & Enter Worksheet Save & Go to Direct Cost Setup" at bounding box center [784, 698] width 1535 height 96
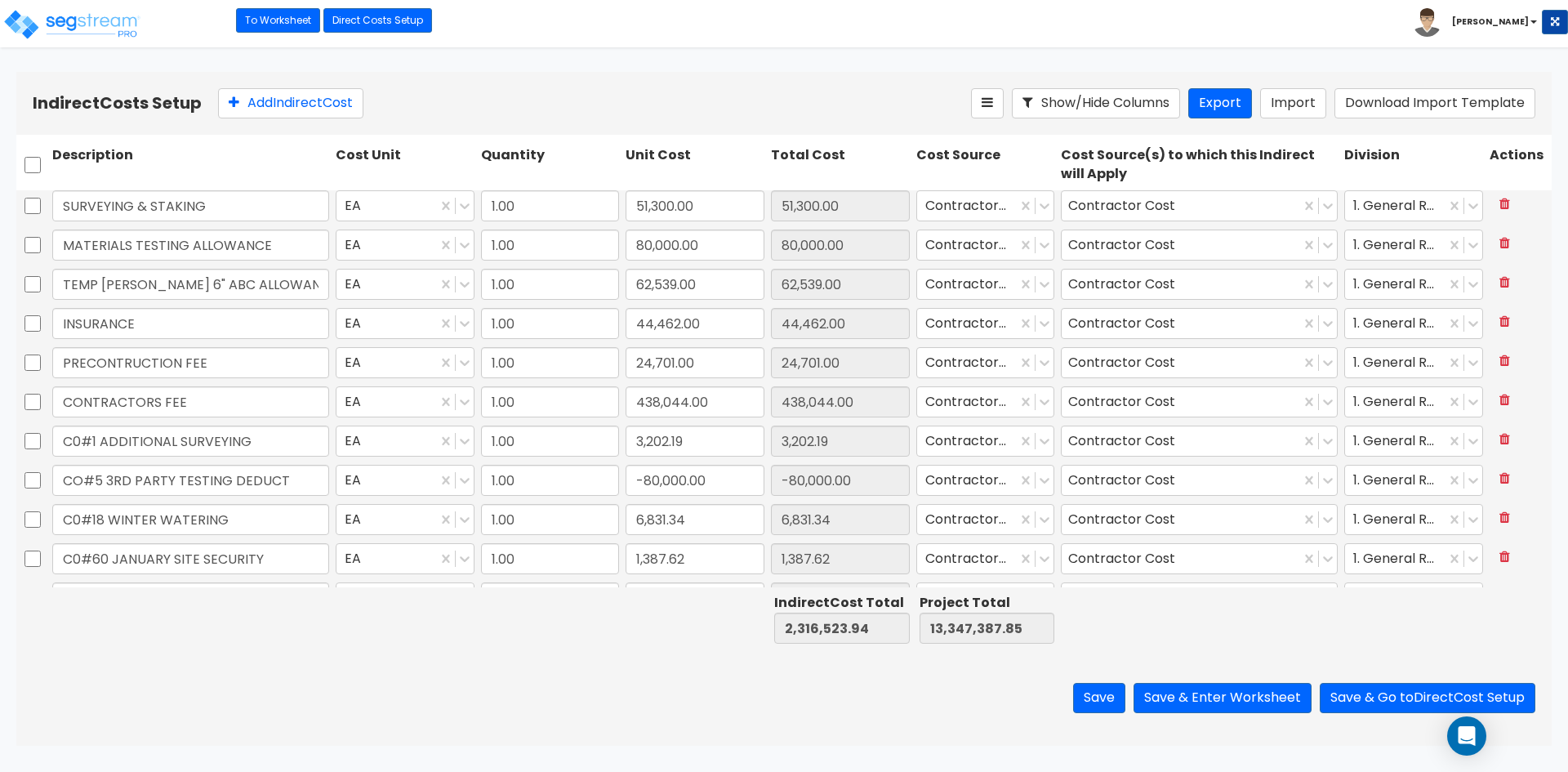
type input "1.00"
type input "9,691.08"
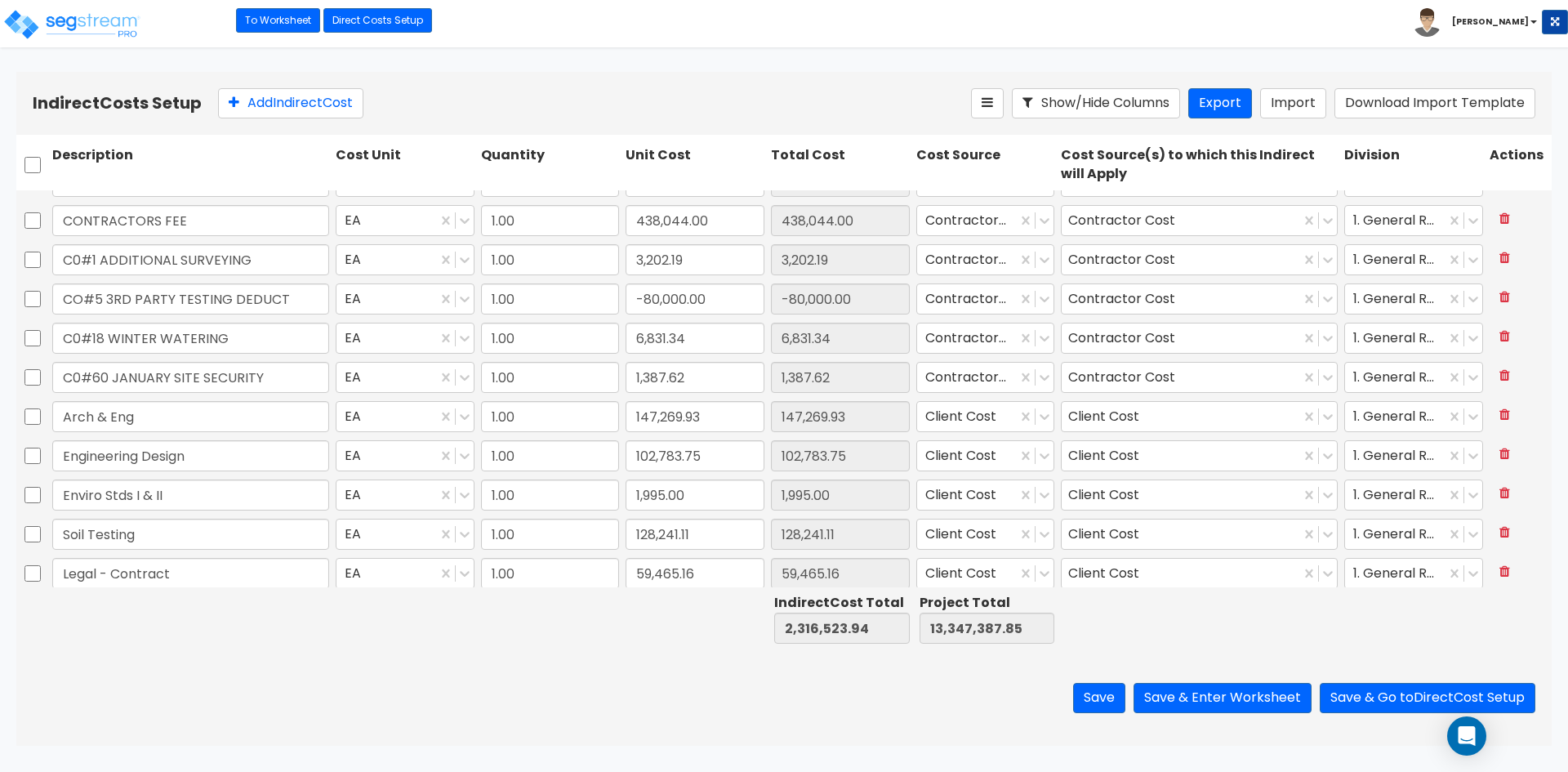
scroll to position [245, 0]
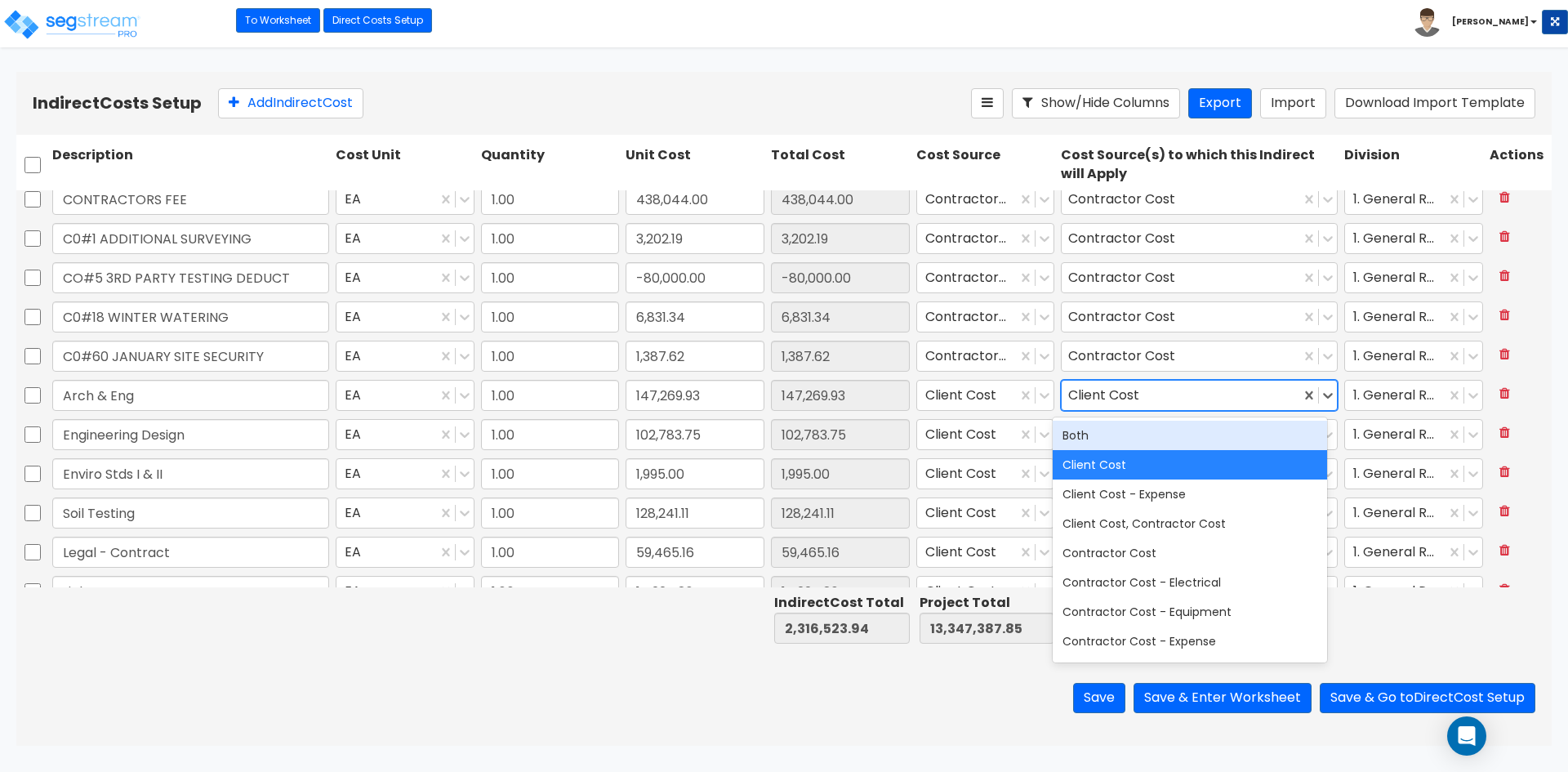
click at [1099, 393] on div "Client Cost" at bounding box center [1107, 395] width 78 height 25
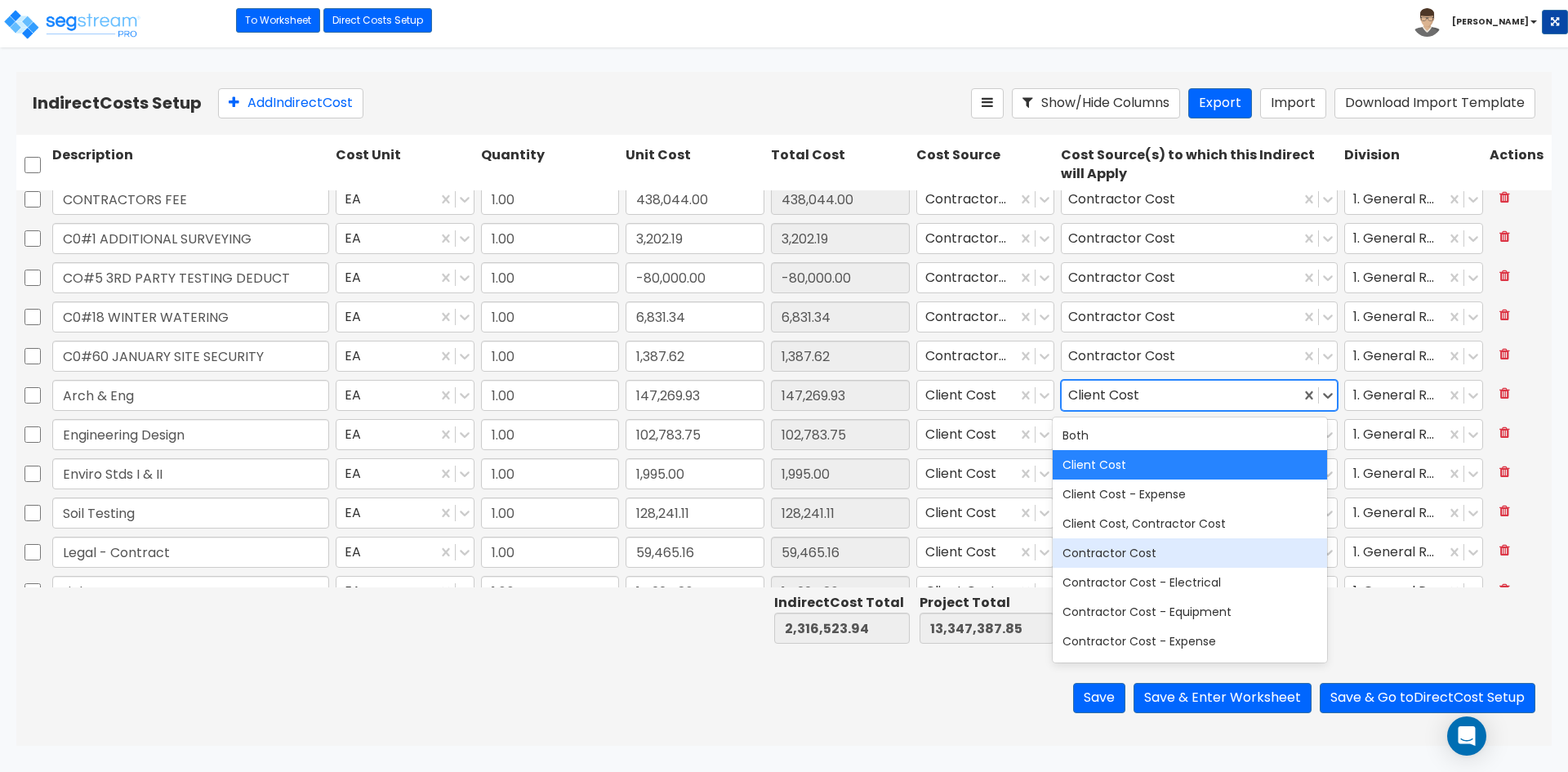
click at [1148, 552] on div "Contractor Cost" at bounding box center [1189, 553] width 274 height 29
drag, startPoint x: 649, startPoint y: 681, endPoint x: 1103, endPoint y: 509, distance: 485.5
click at [650, 680] on div "Save Save & Enter Worksheet Save & Go to Direct Cost Setup" at bounding box center [784, 698] width 1535 height 96
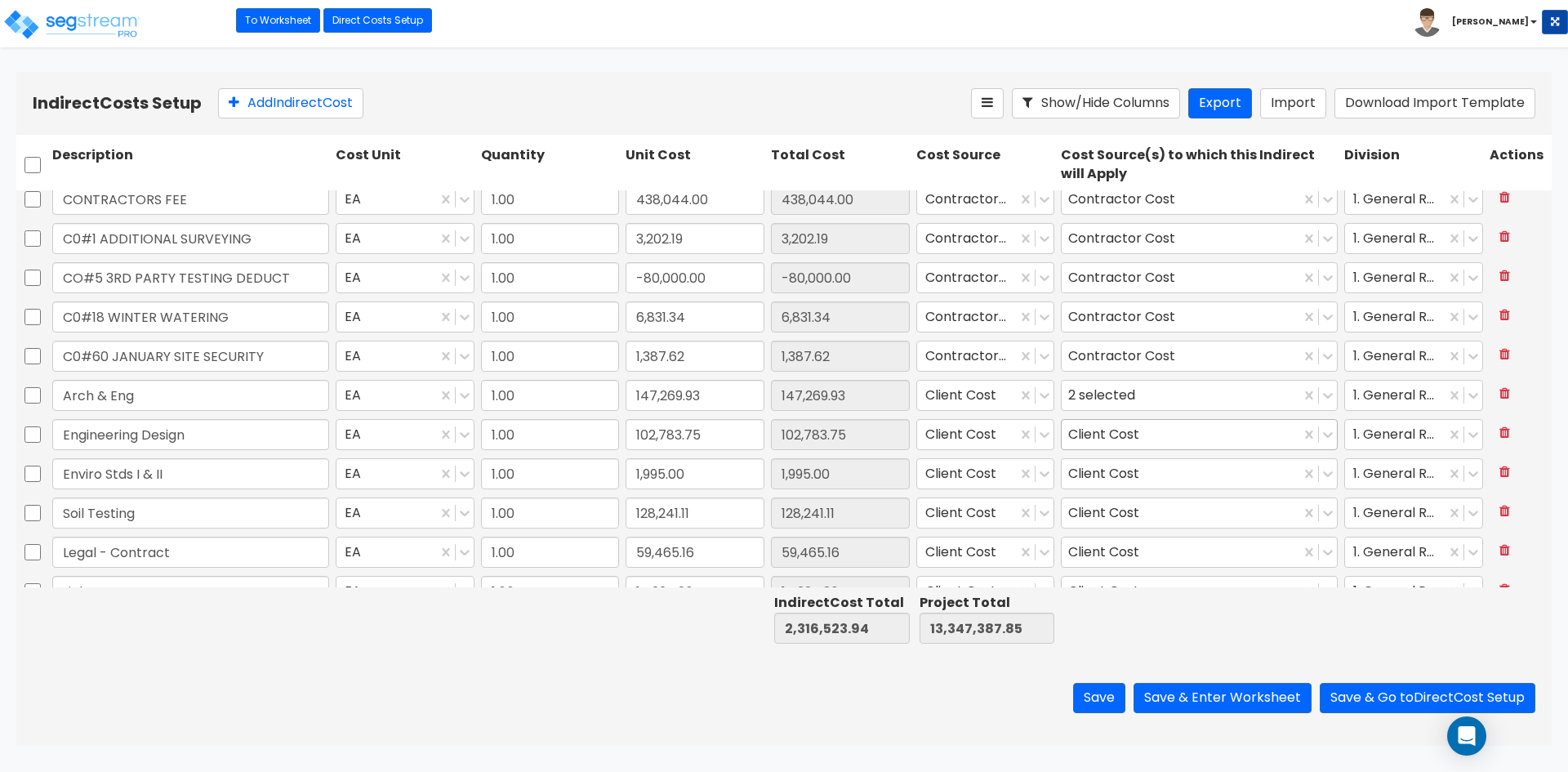
click at [1215, 423] on div "Client Cost" at bounding box center [1181, 434] width 239 height 29
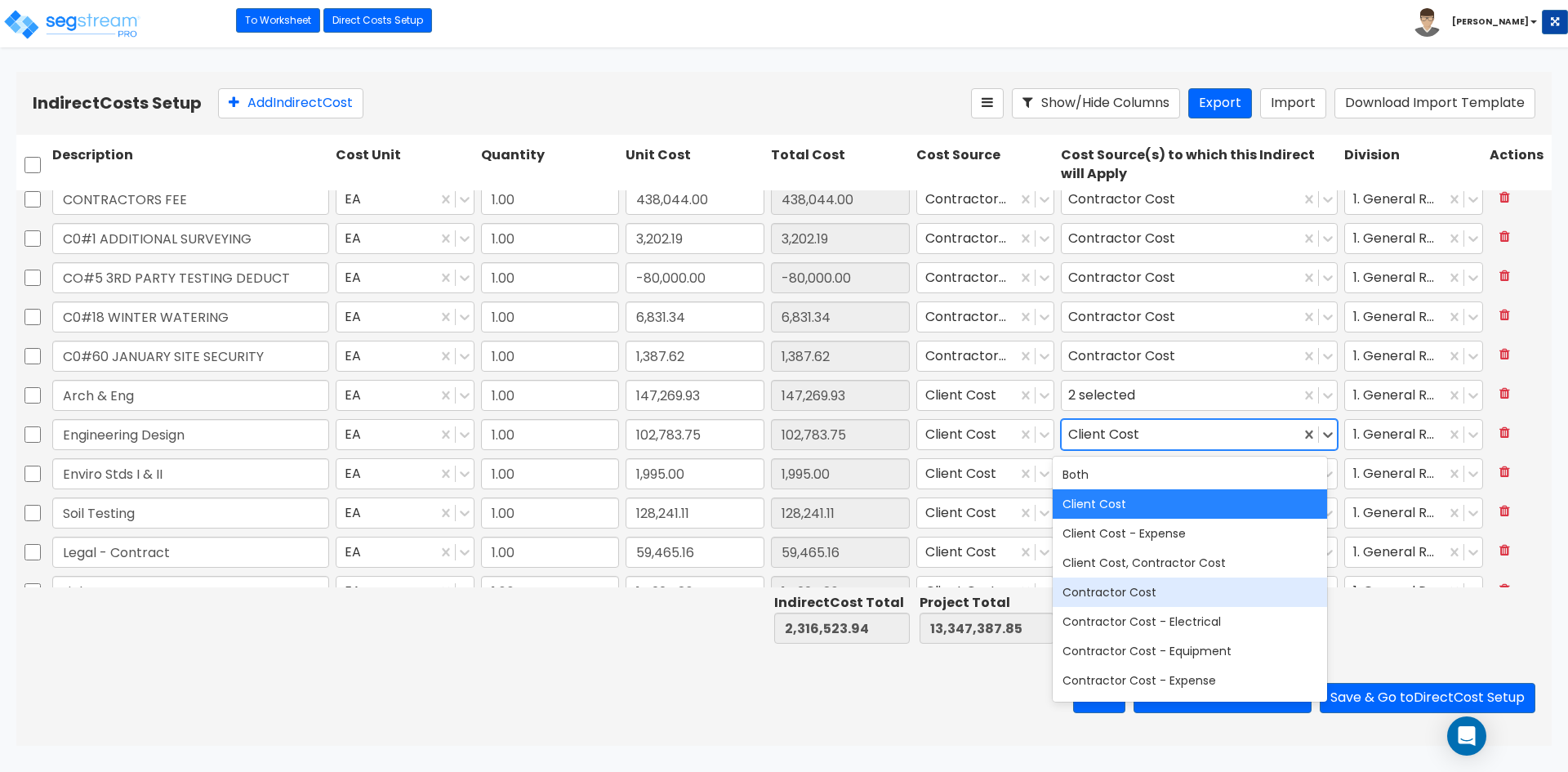
click at [1127, 585] on div "Contractor Cost" at bounding box center [1189, 592] width 274 height 29
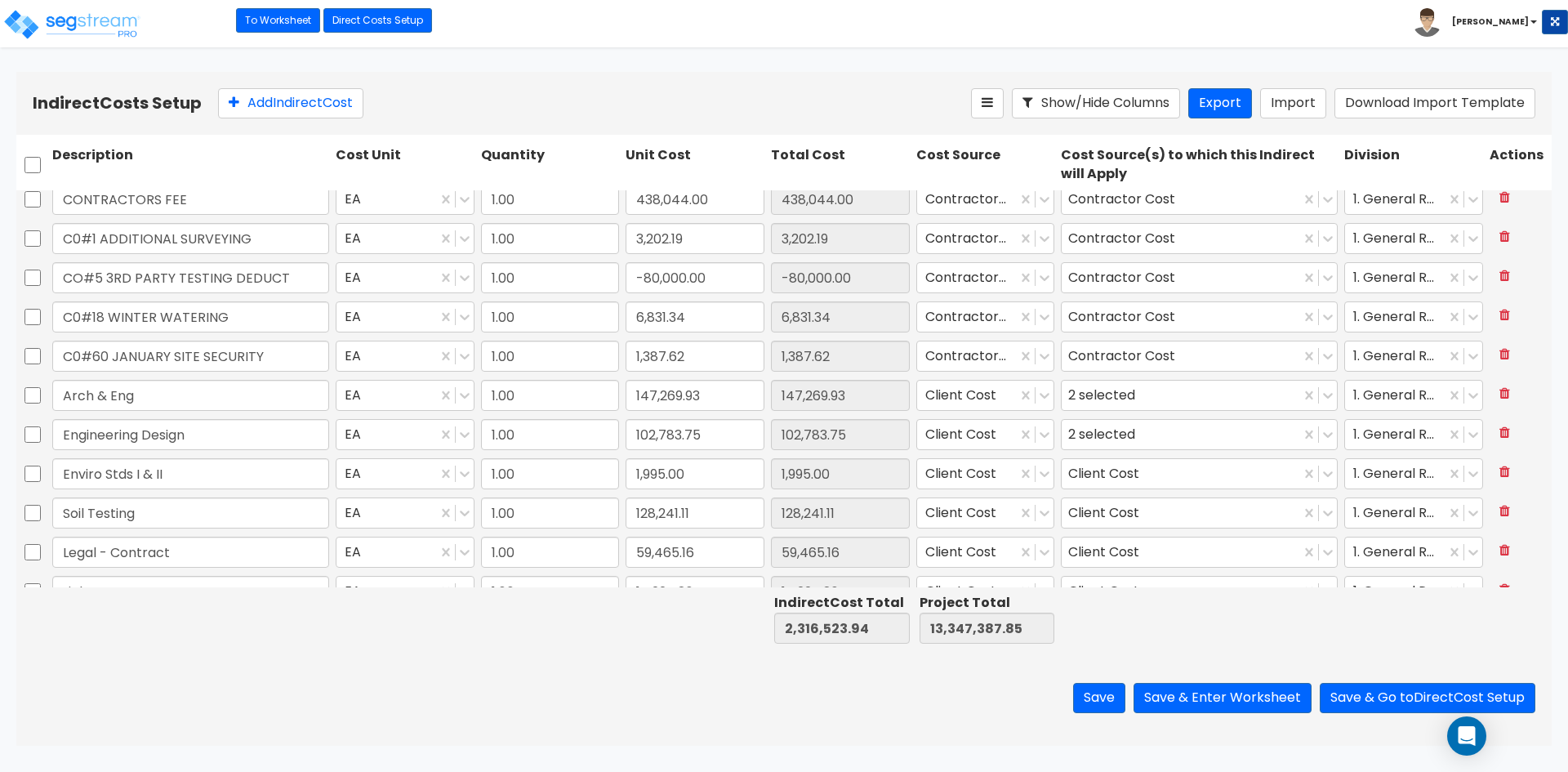
click at [699, 652] on div "Save Save & Enter Worksheet Save & Go to Direct Cost Setup" at bounding box center [784, 698] width 1535 height 96
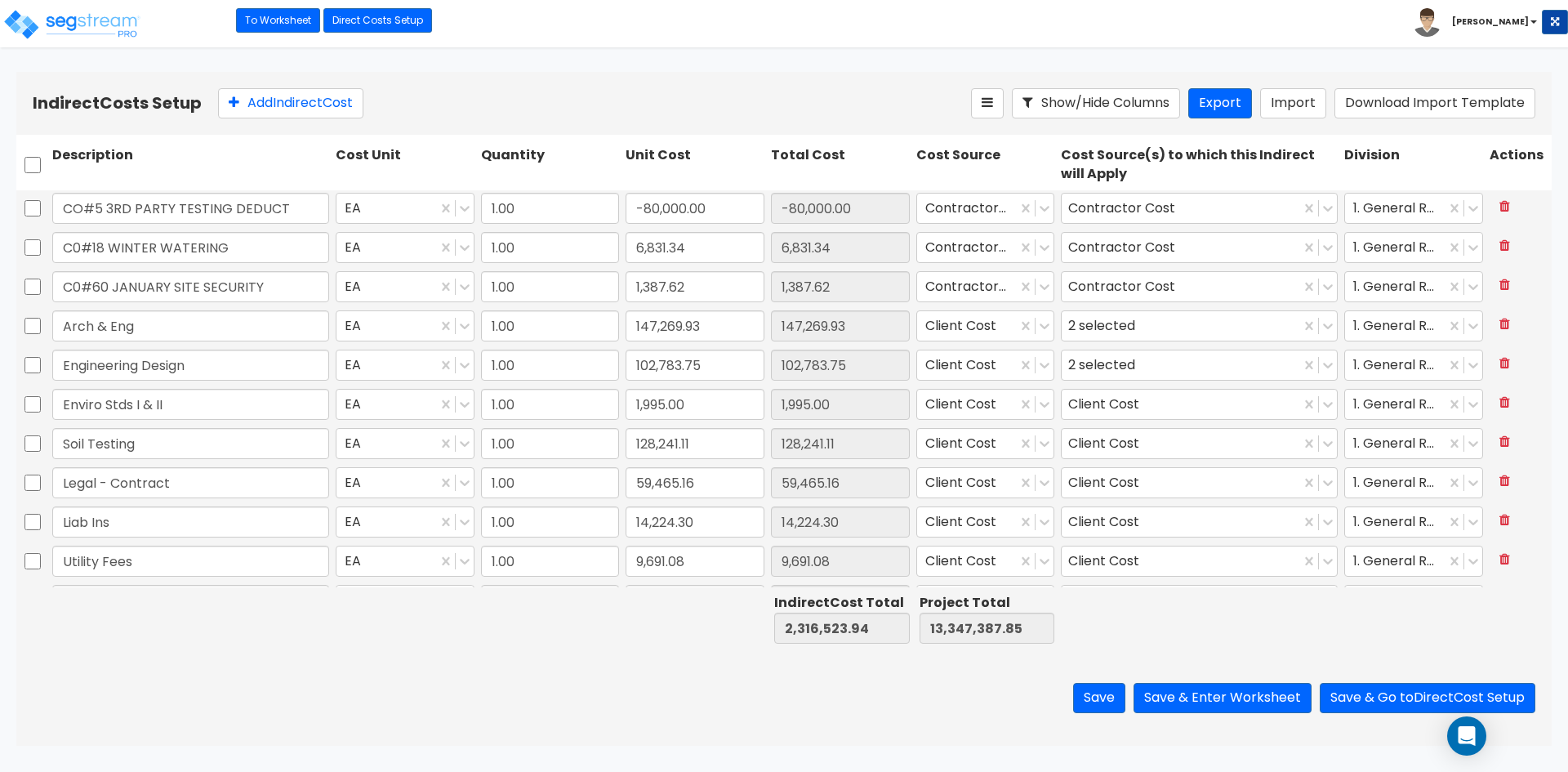
type input "1.00"
type input "22,980.23"
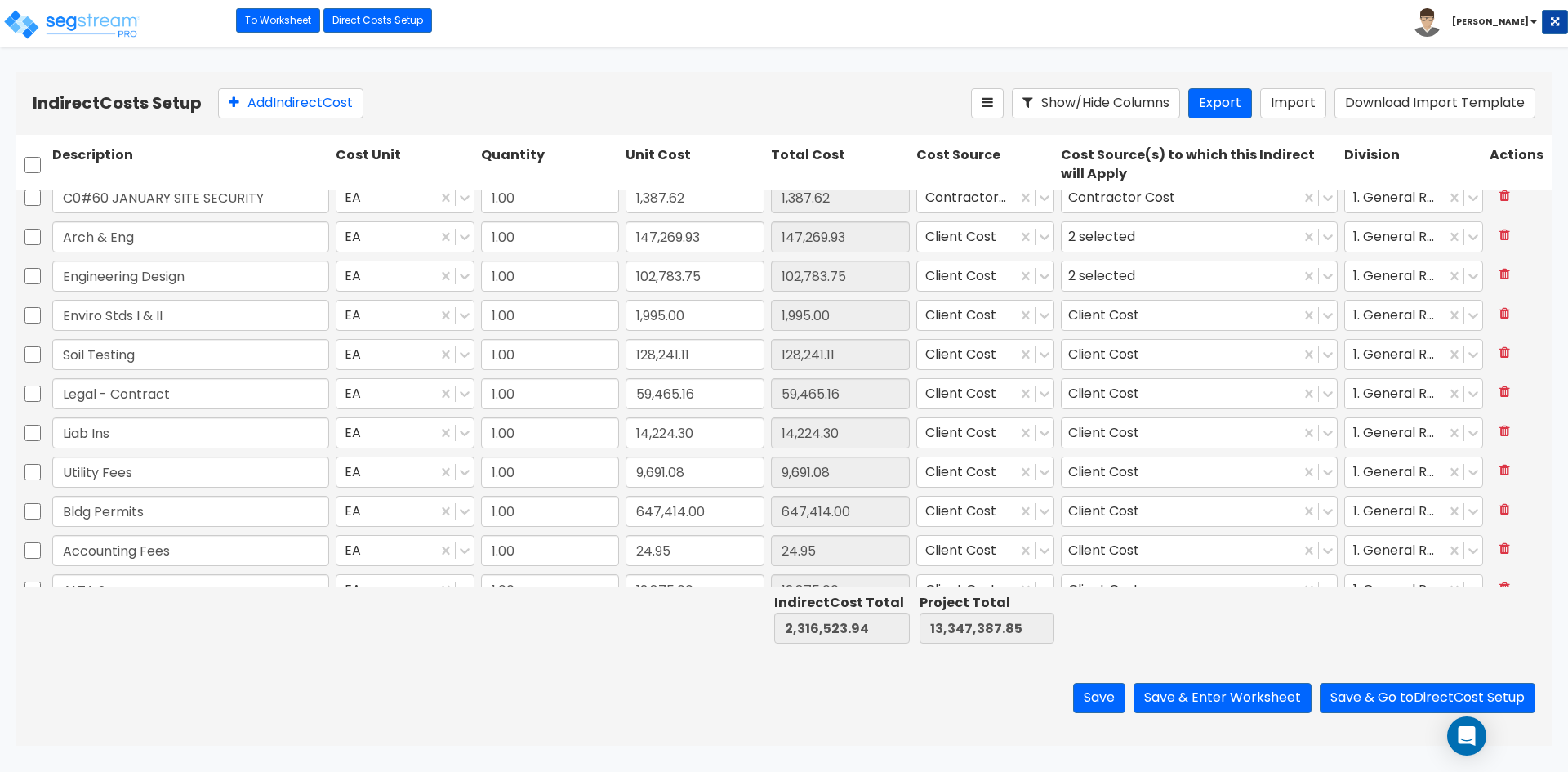
scroll to position [408, 0]
click at [1101, 322] on div "Client Cost" at bounding box center [1107, 310] width 78 height 25
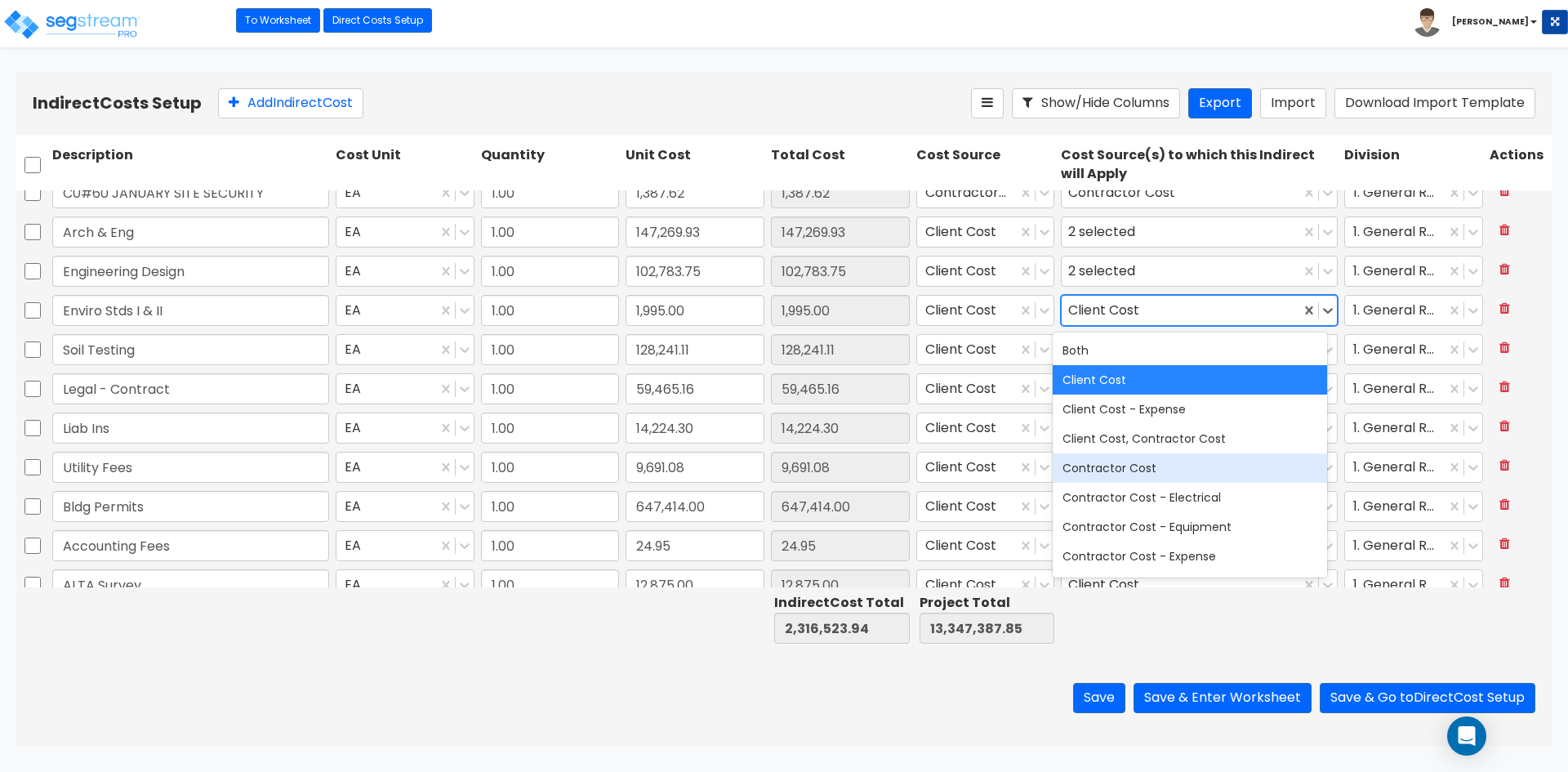
click at [1120, 456] on div "Contractor Cost" at bounding box center [1189, 468] width 274 height 29
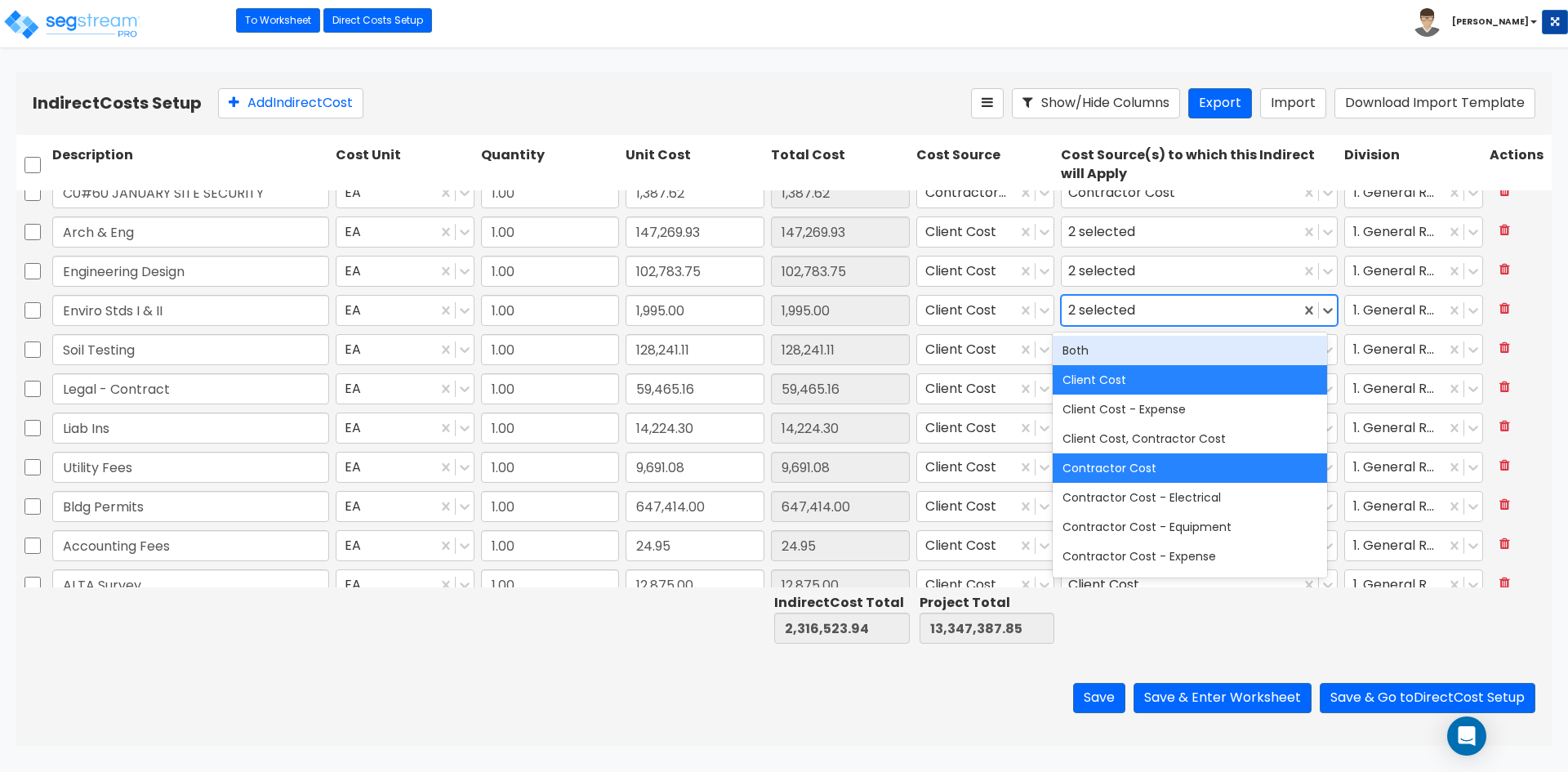
click at [546, 715] on div "Save Save & Enter Worksheet Save & Go to Direct Cost Setup" at bounding box center [784, 698] width 1535 height 96
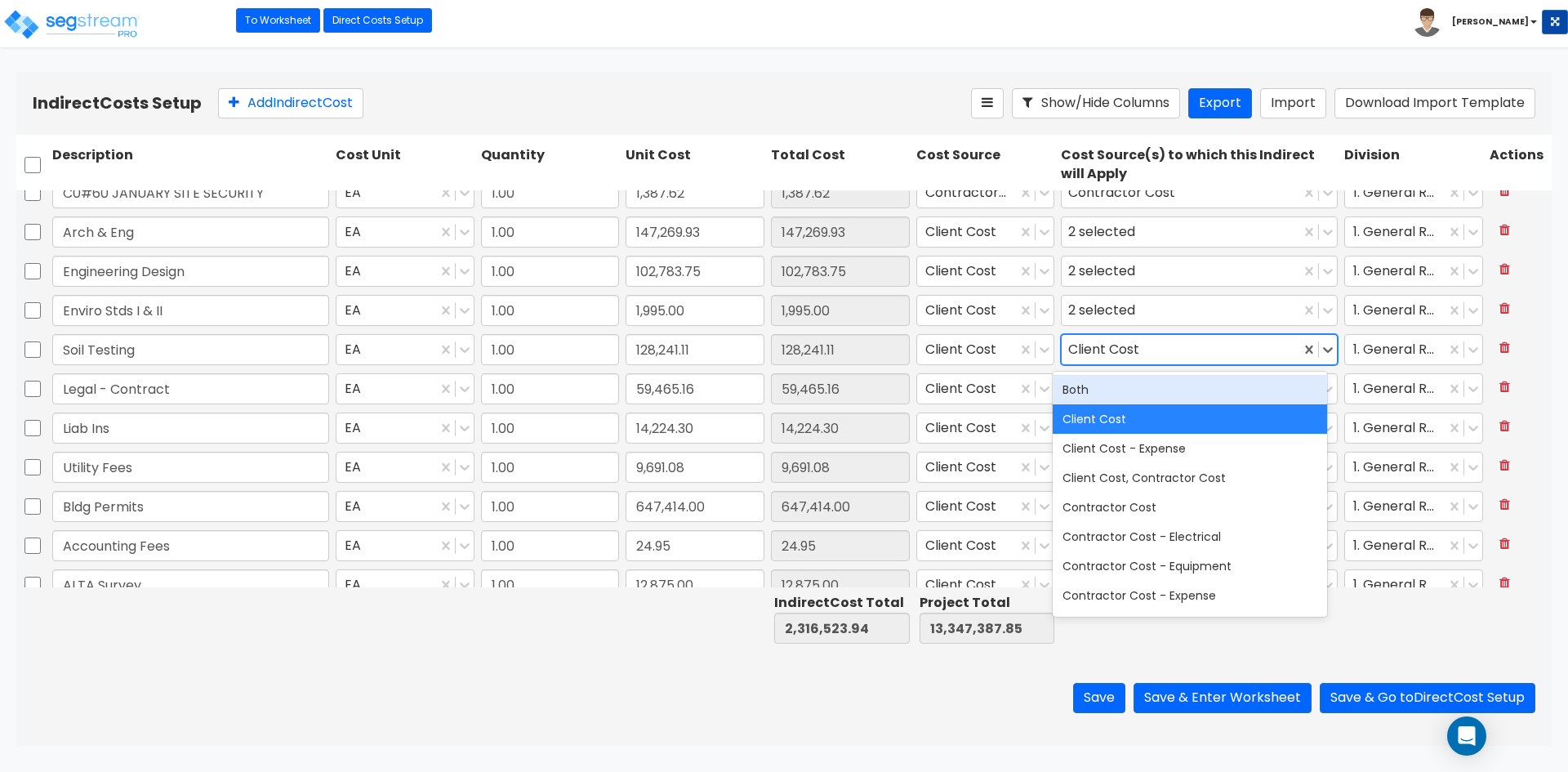
click at [1187, 350] on div "Client Cost" at bounding box center [1181, 349] width 239 height 29
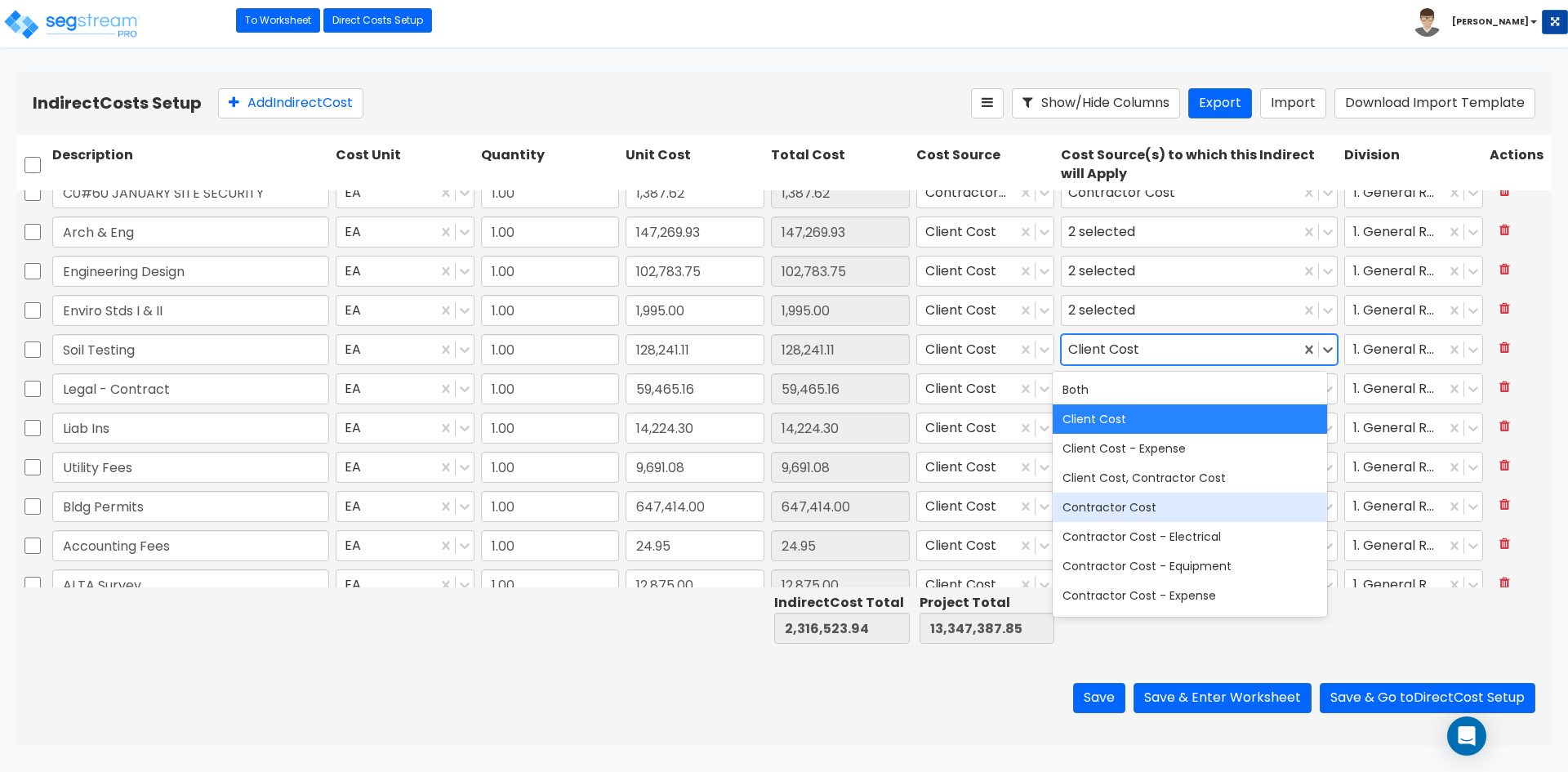
click at [1146, 495] on div "Contractor Cost" at bounding box center [1189, 507] width 274 height 29
click at [534, 659] on div "Save Save & Enter Worksheet Save & Go to Direct Cost Setup" at bounding box center [784, 698] width 1535 height 96
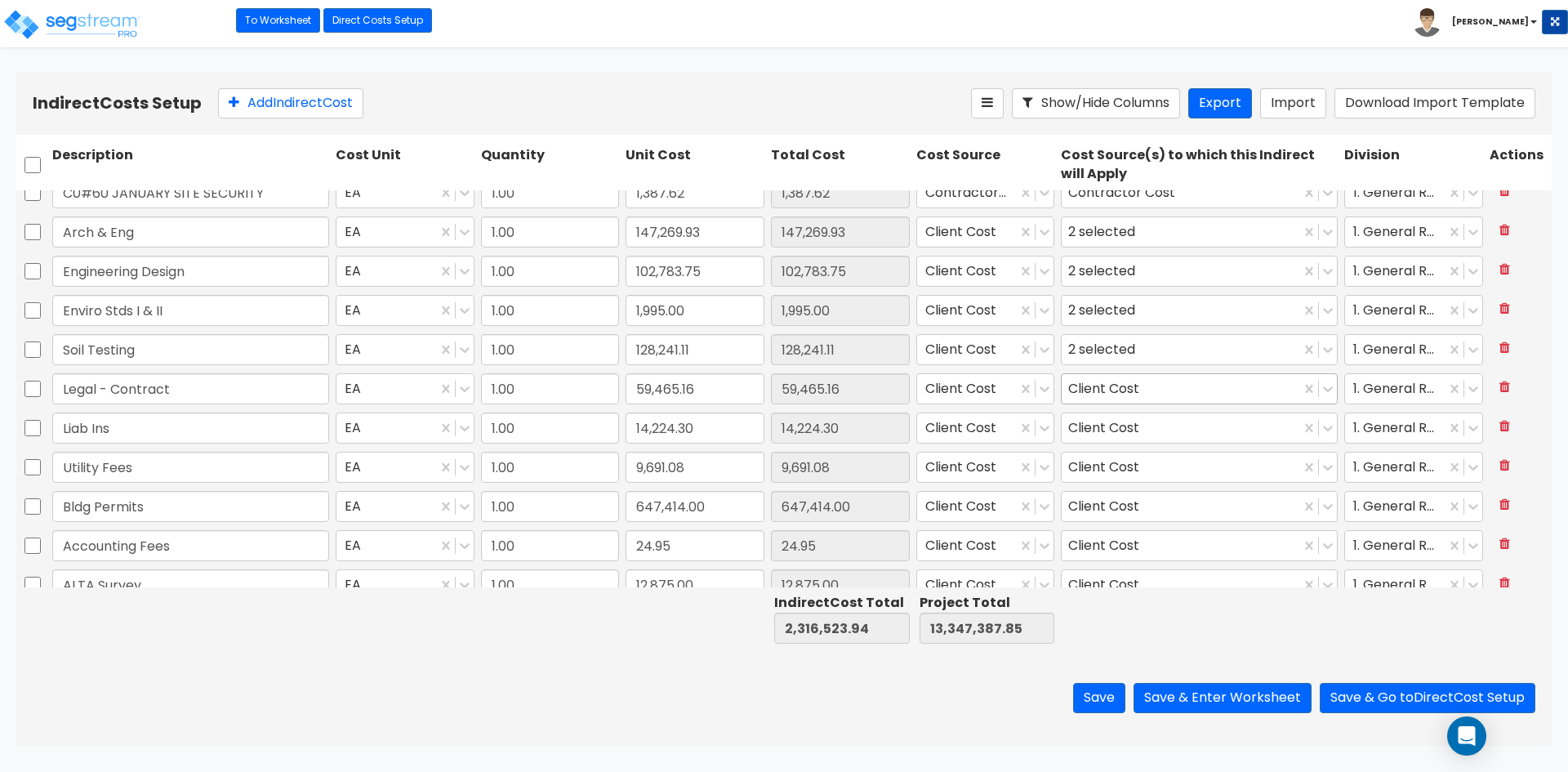
click at [1184, 376] on div "Client Cost" at bounding box center [1181, 388] width 239 height 29
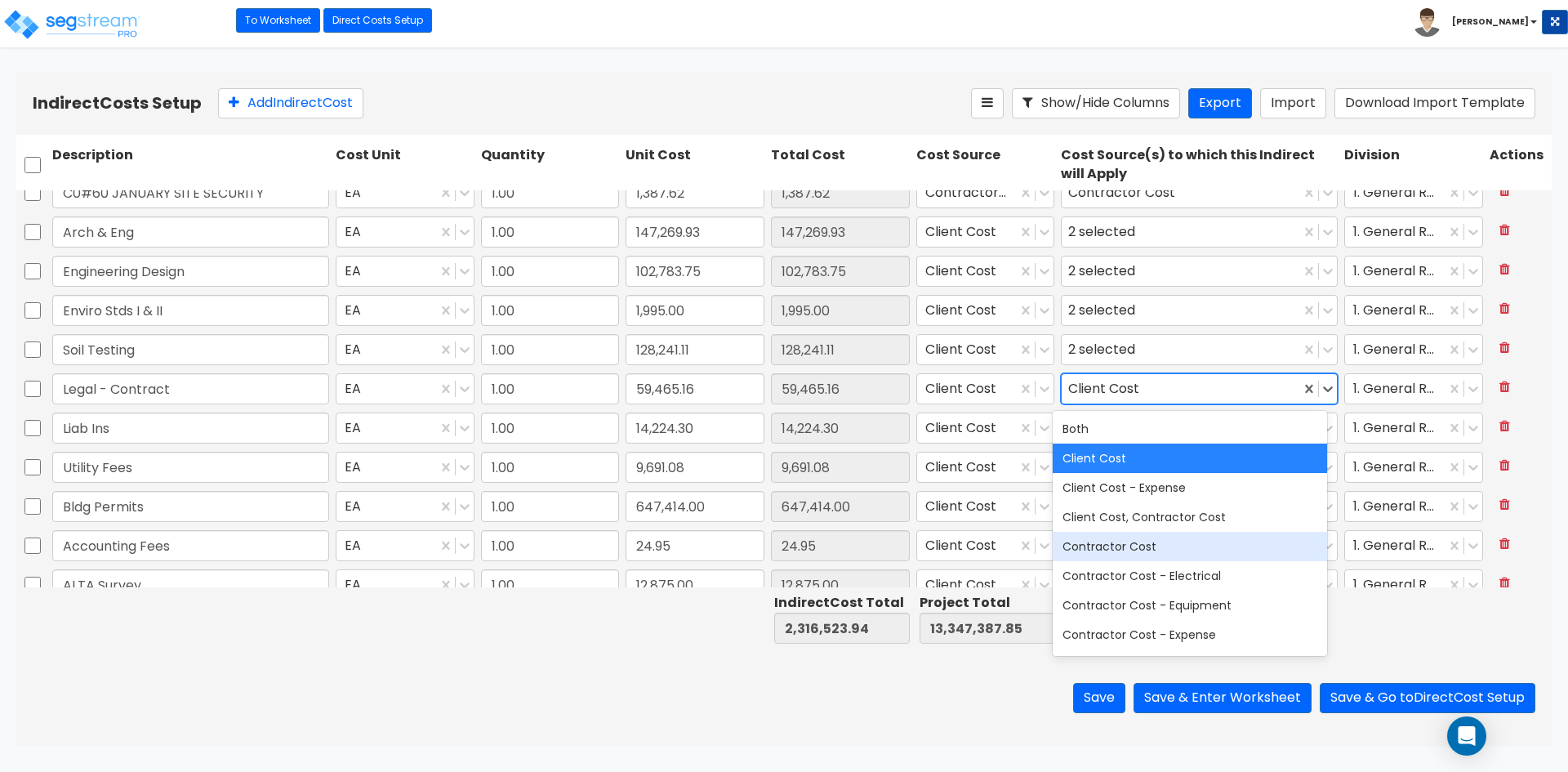
click at [1085, 544] on div "Contractor Cost" at bounding box center [1189, 546] width 274 height 29
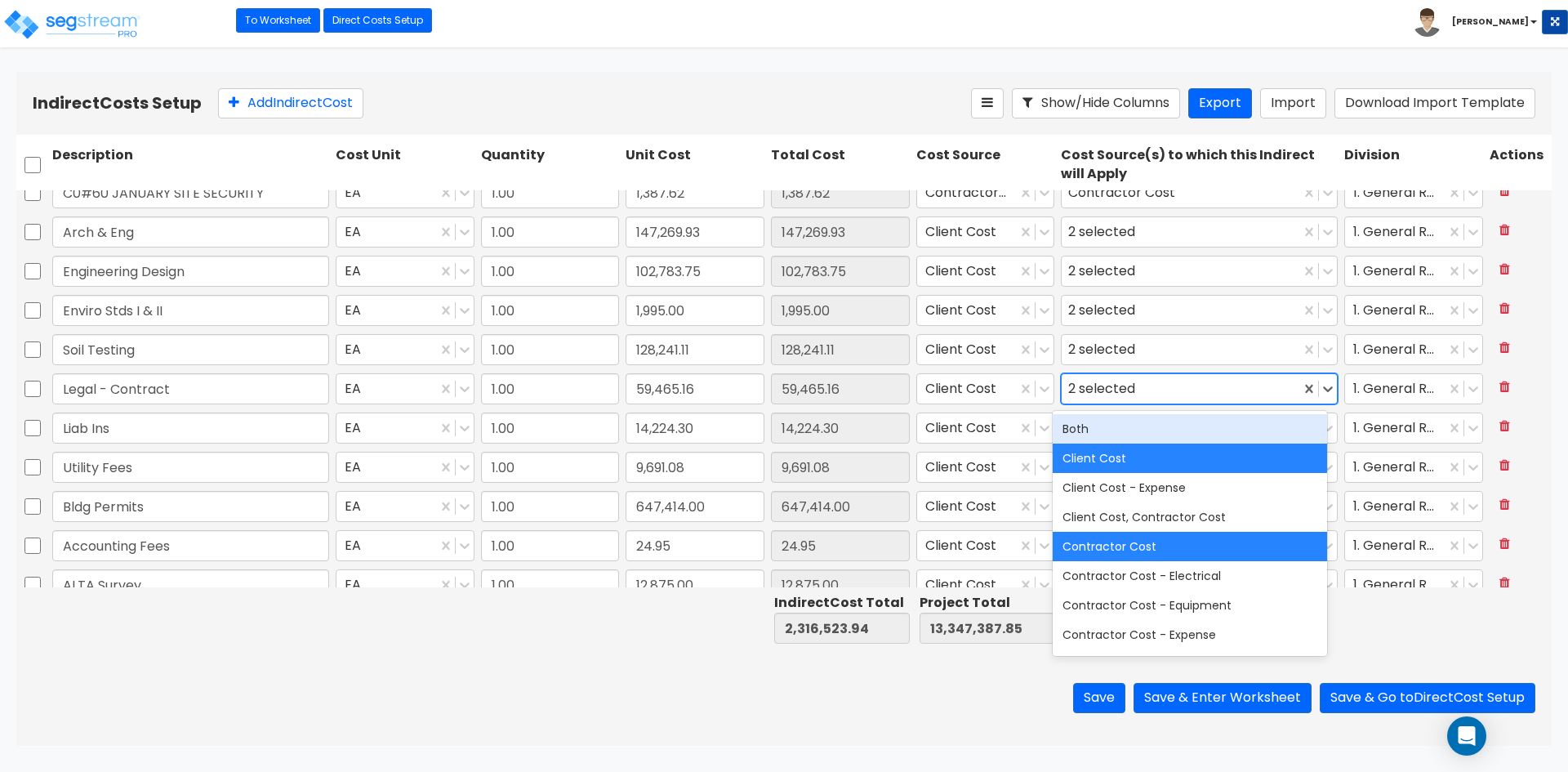
click at [459, 683] on div "Save Save & Enter Worksheet Save & Go to Direct Cost Setup" at bounding box center [784, 698] width 1535 height 96
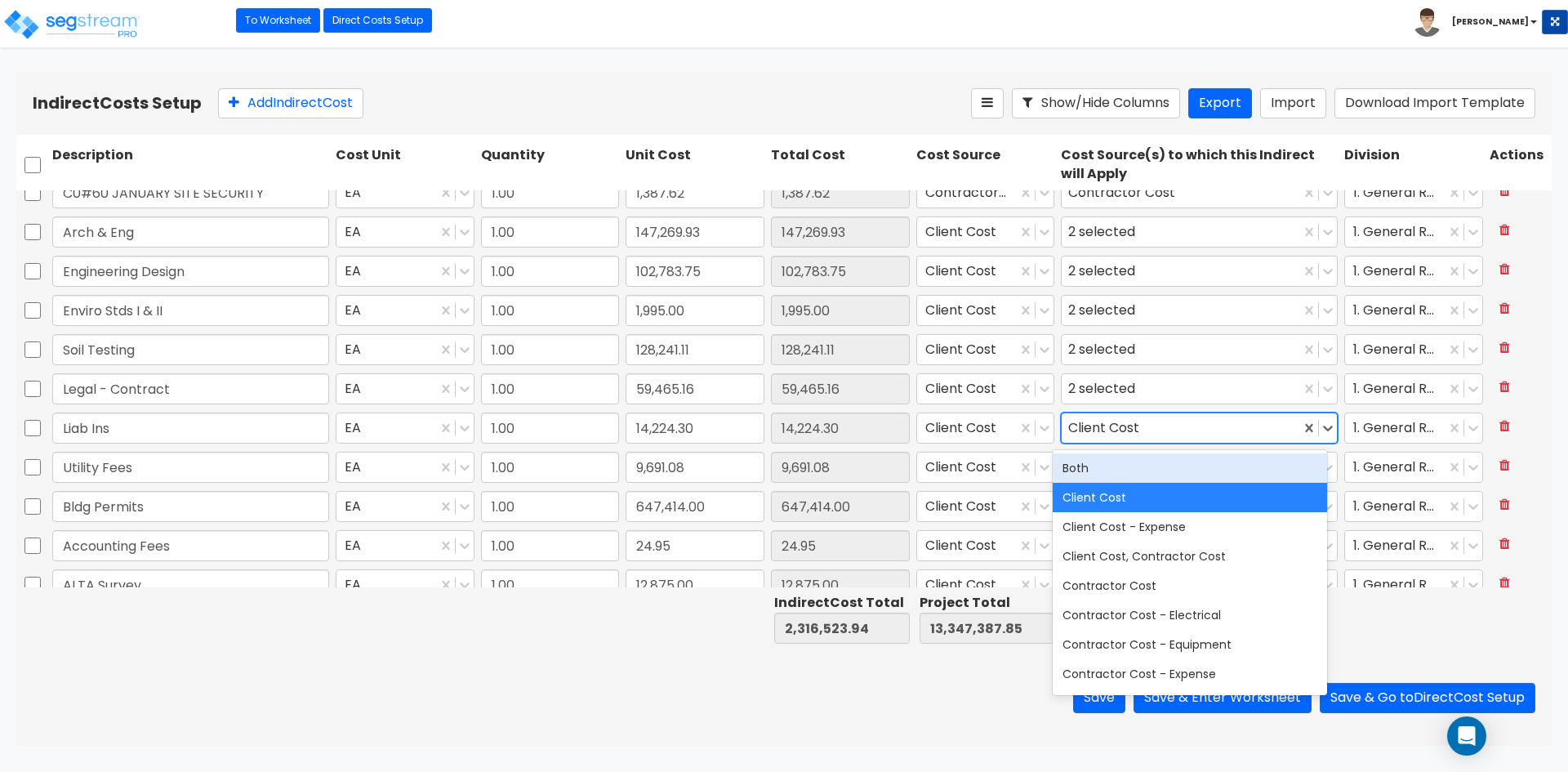
click at [1220, 429] on div "Client Cost" at bounding box center [1181, 428] width 239 height 29
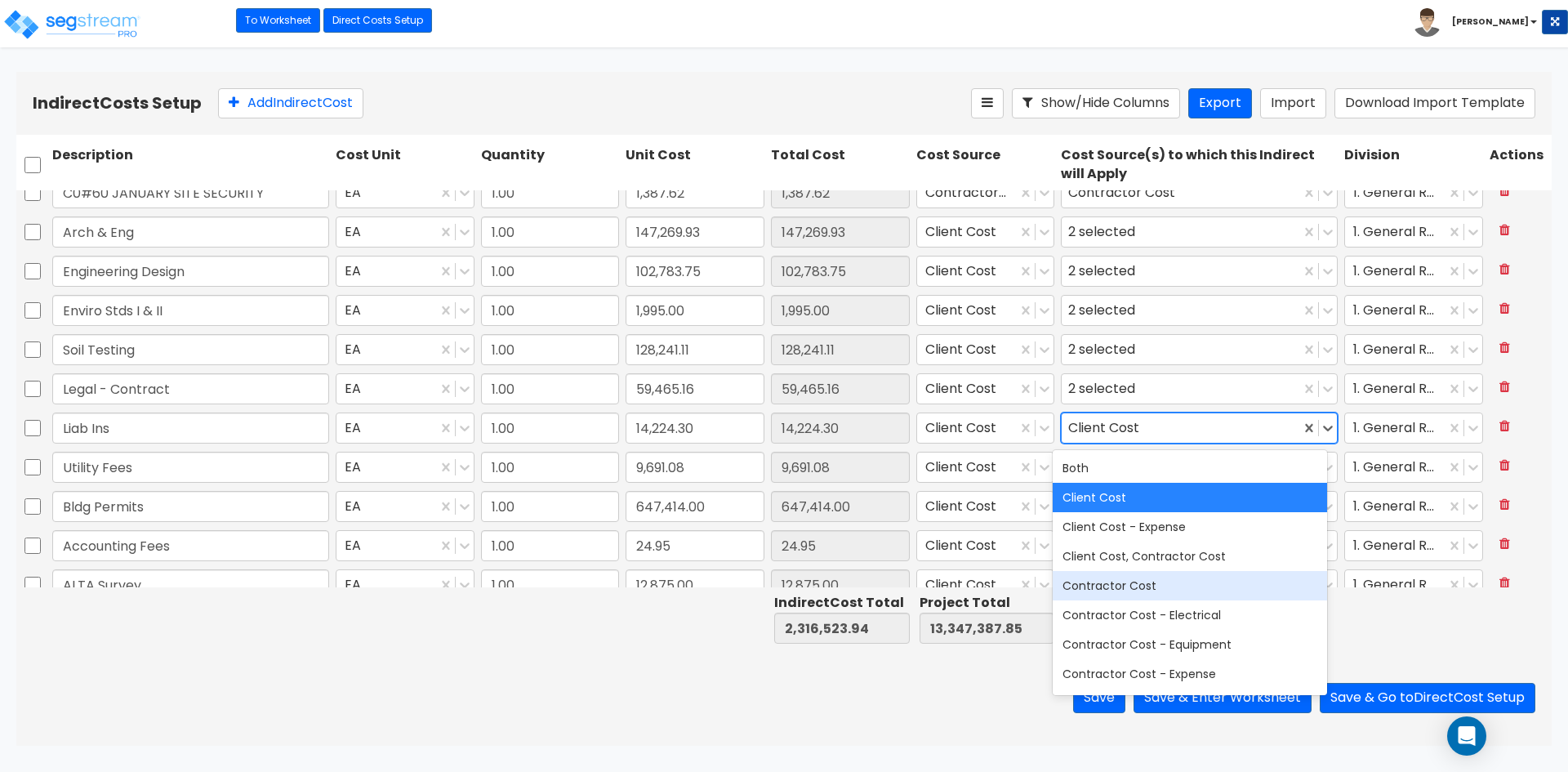
click at [1148, 586] on div "Contractor Cost" at bounding box center [1189, 586] width 274 height 29
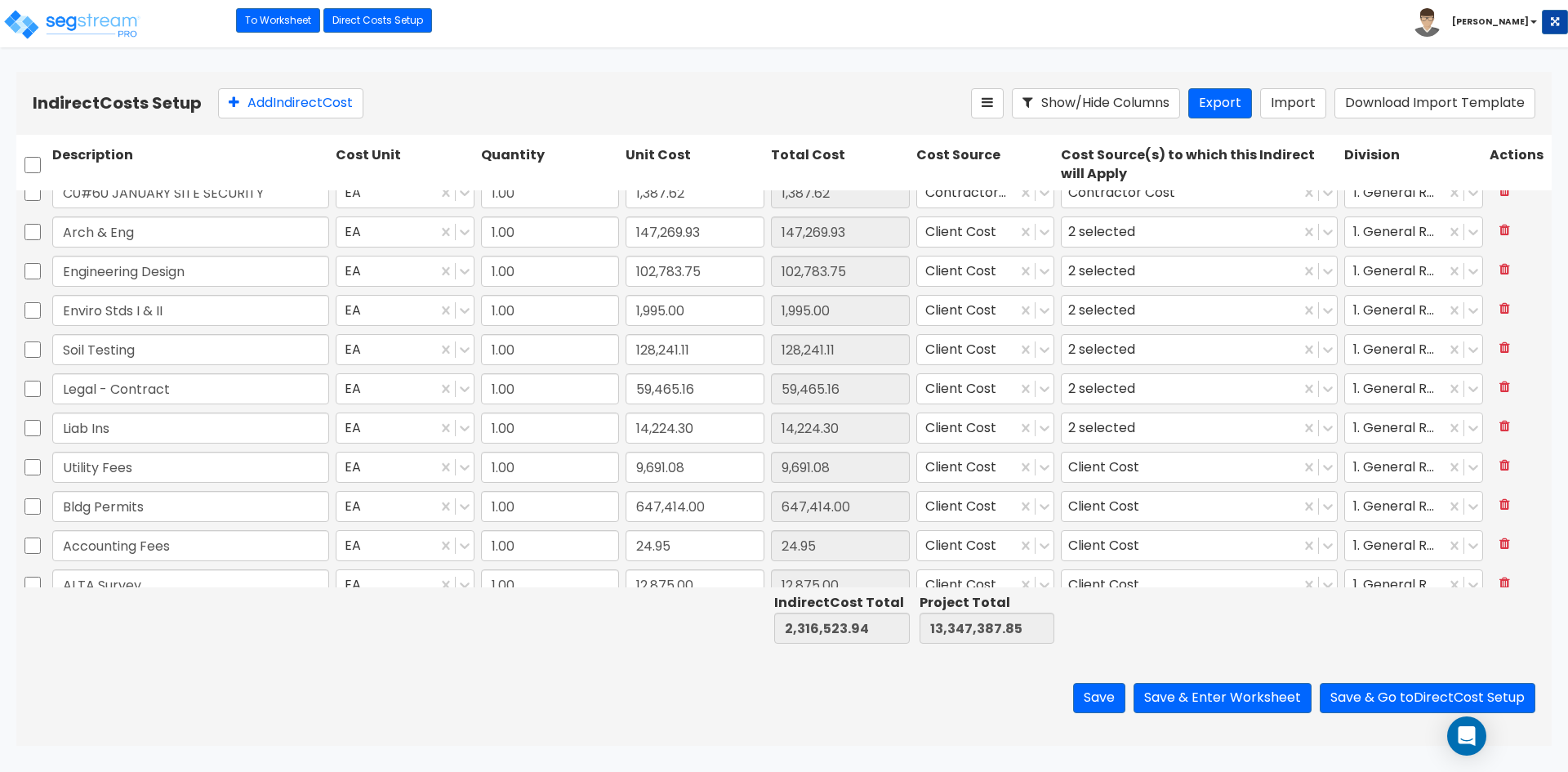
drag, startPoint x: 572, startPoint y: 722, endPoint x: 581, endPoint y: 719, distance: 9.5
click at [574, 721] on div "Save Save & Enter Worksheet Save & Go to Direct Cost Setup" at bounding box center [784, 698] width 1535 height 96
click at [1201, 460] on div "Client Cost" at bounding box center [1181, 467] width 239 height 29
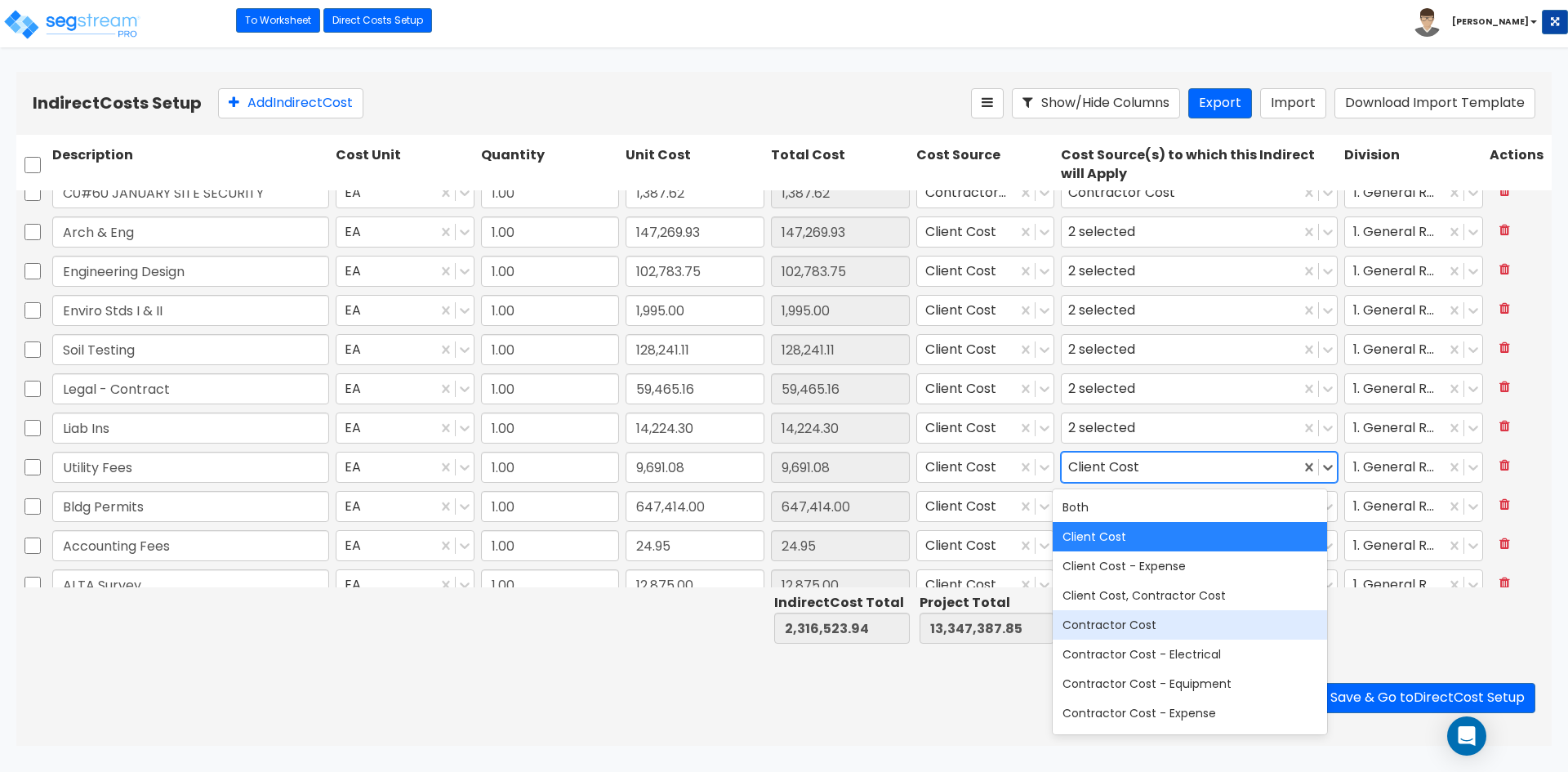
click at [1124, 629] on div "Contractor Cost" at bounding box center [1189, 625] width 274 height 29
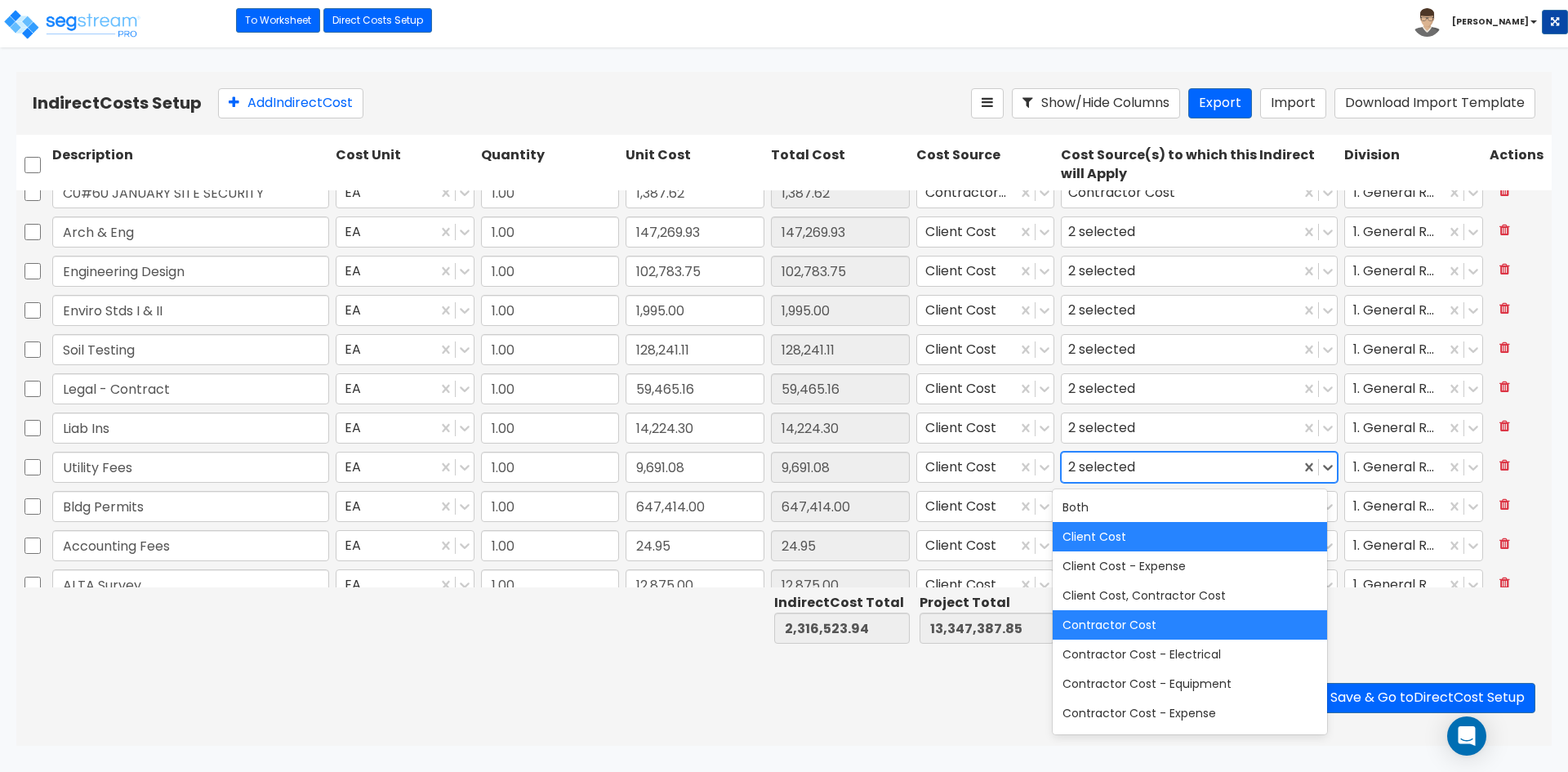
click at [1426, 632] on div at bounding box center [1413, 618] width 146 height 56
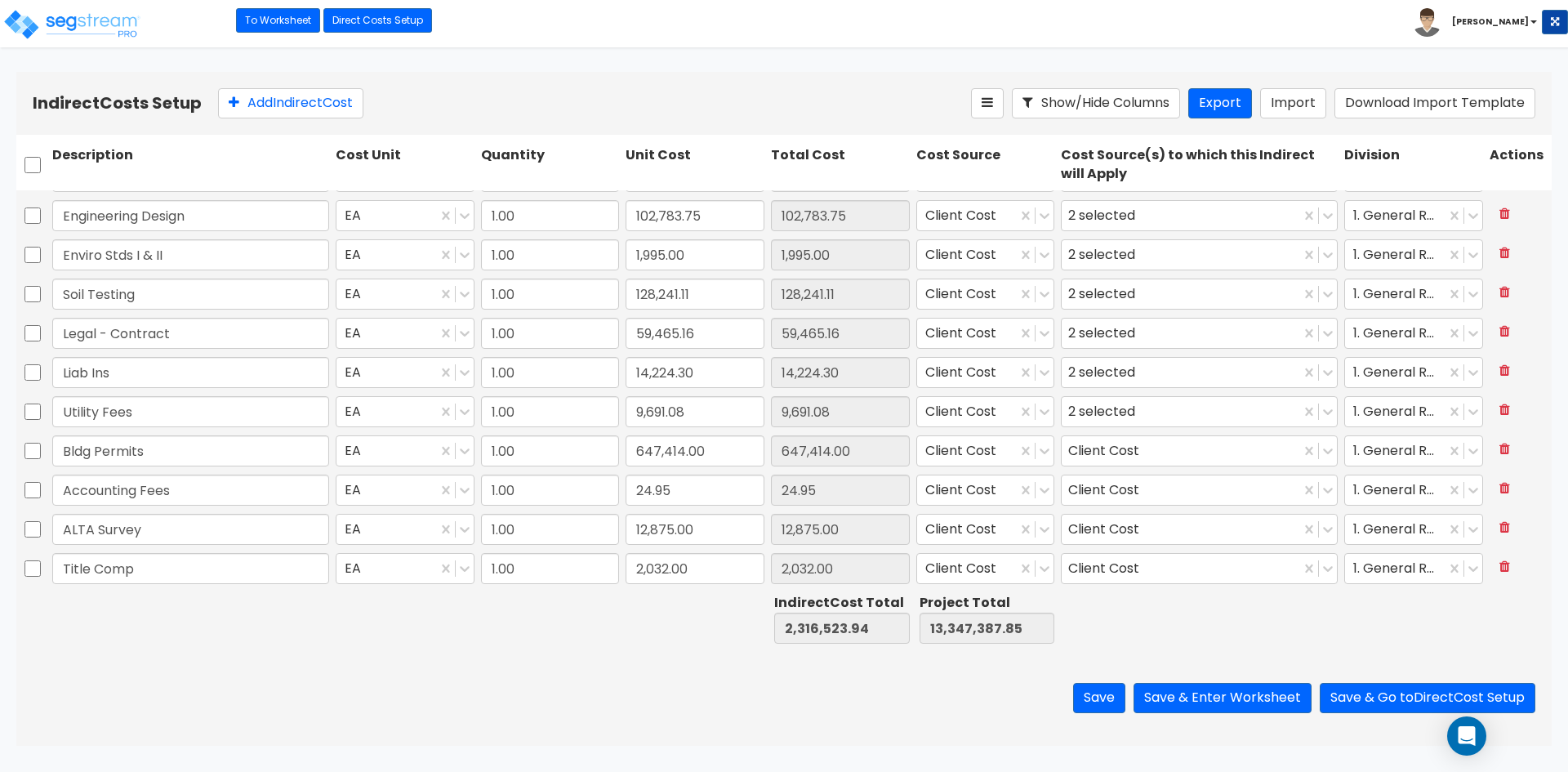
scroll to position [490, 0]
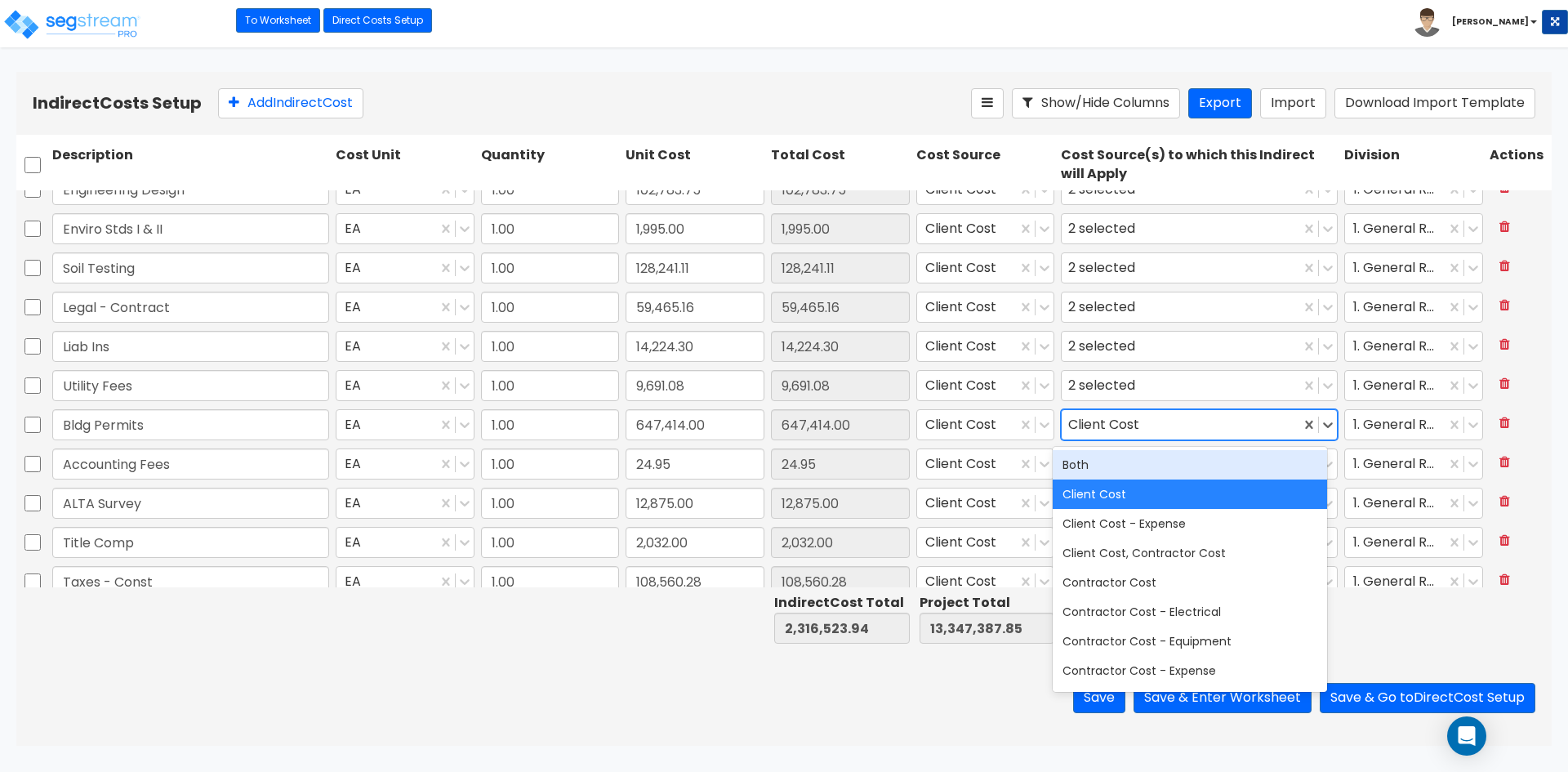
click at [1106, 420] on div "Client Cost" at bounding box center [1107, 424] width 78 height 25
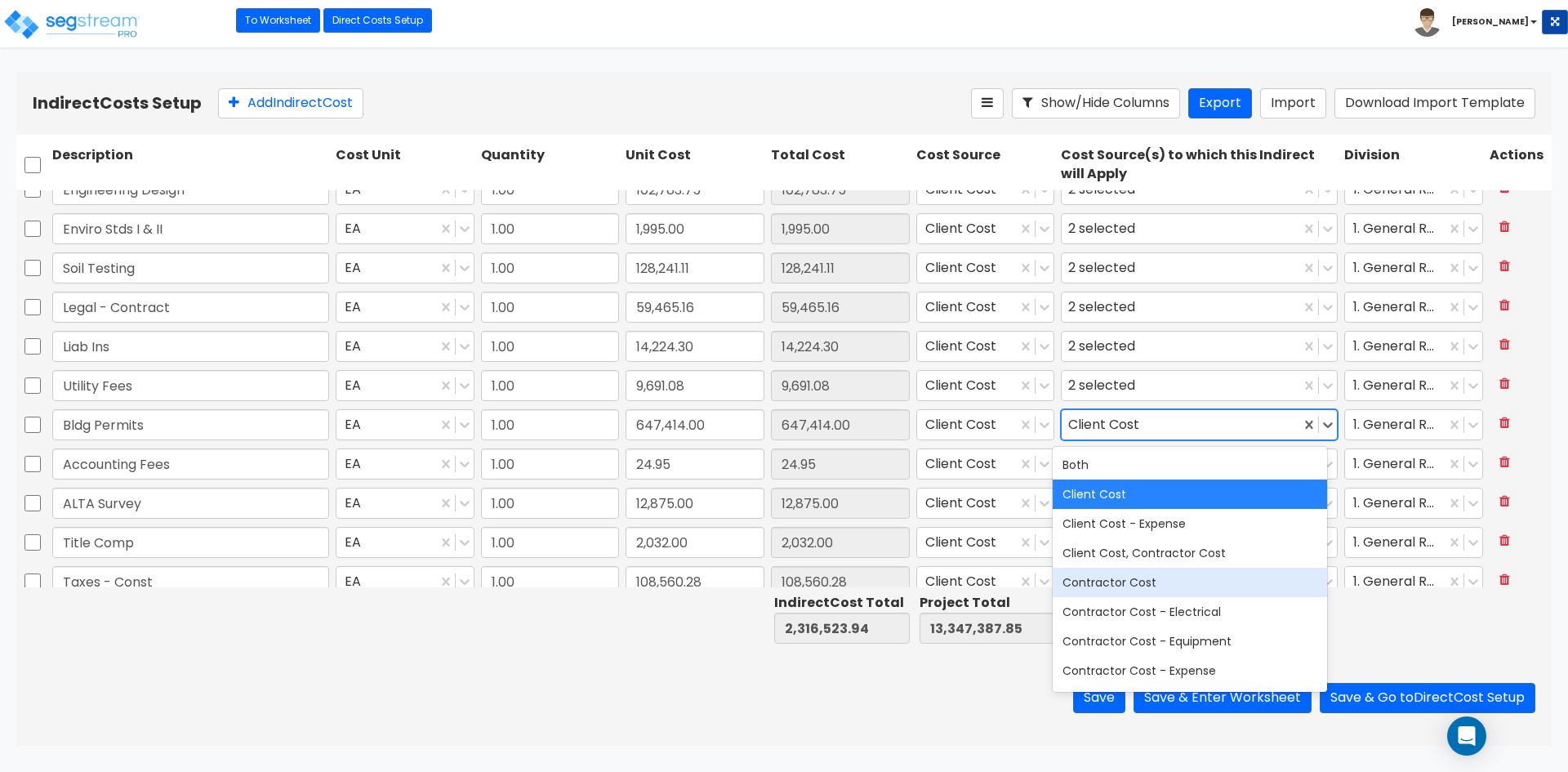
click at [1144, 581] on div "Contractor Cost" at bounding box center [1189, 582] width 274 height 29
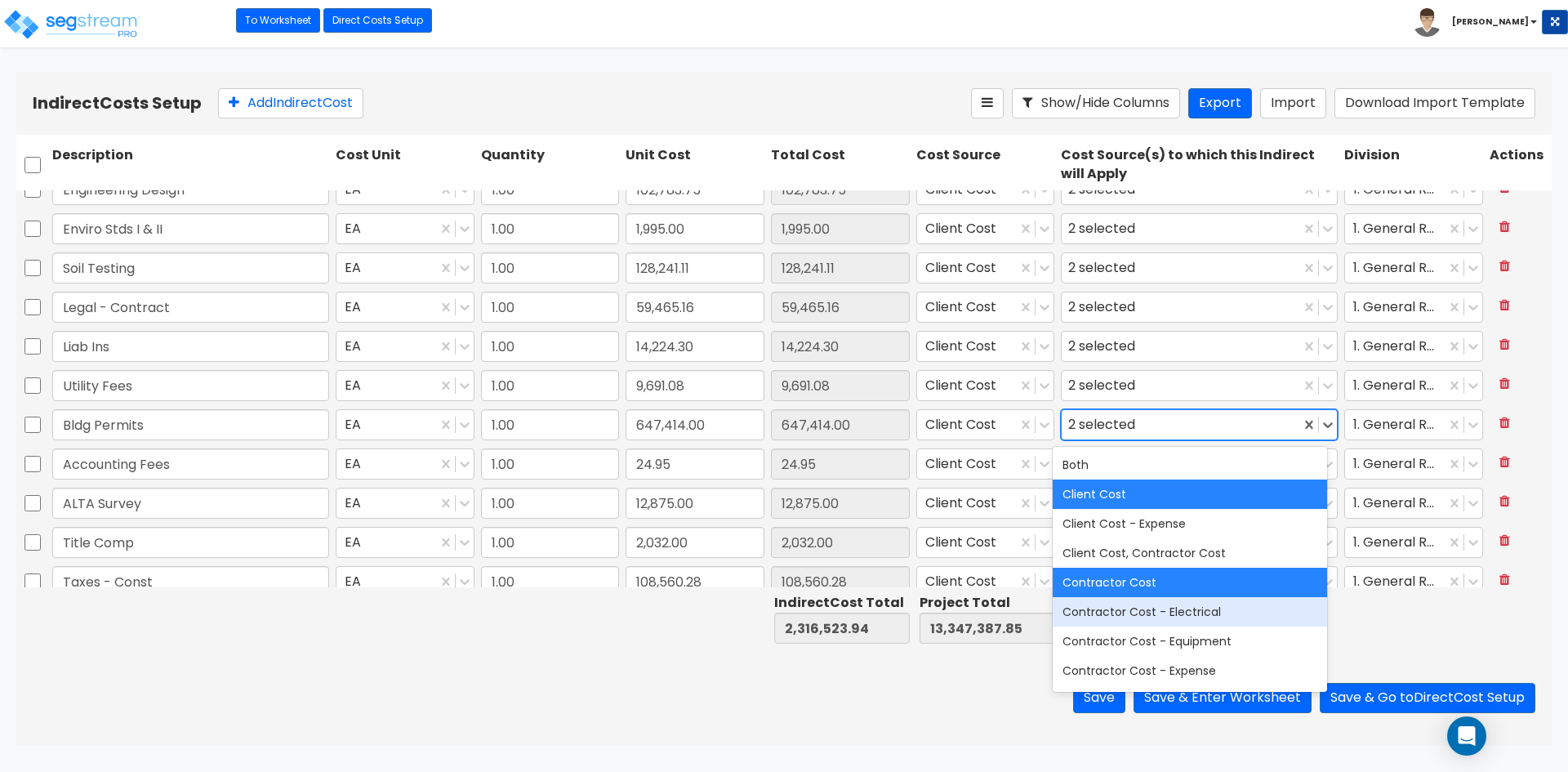
click at [1410, 617] on div at bounding box center [1413, 618] width 146 height 56
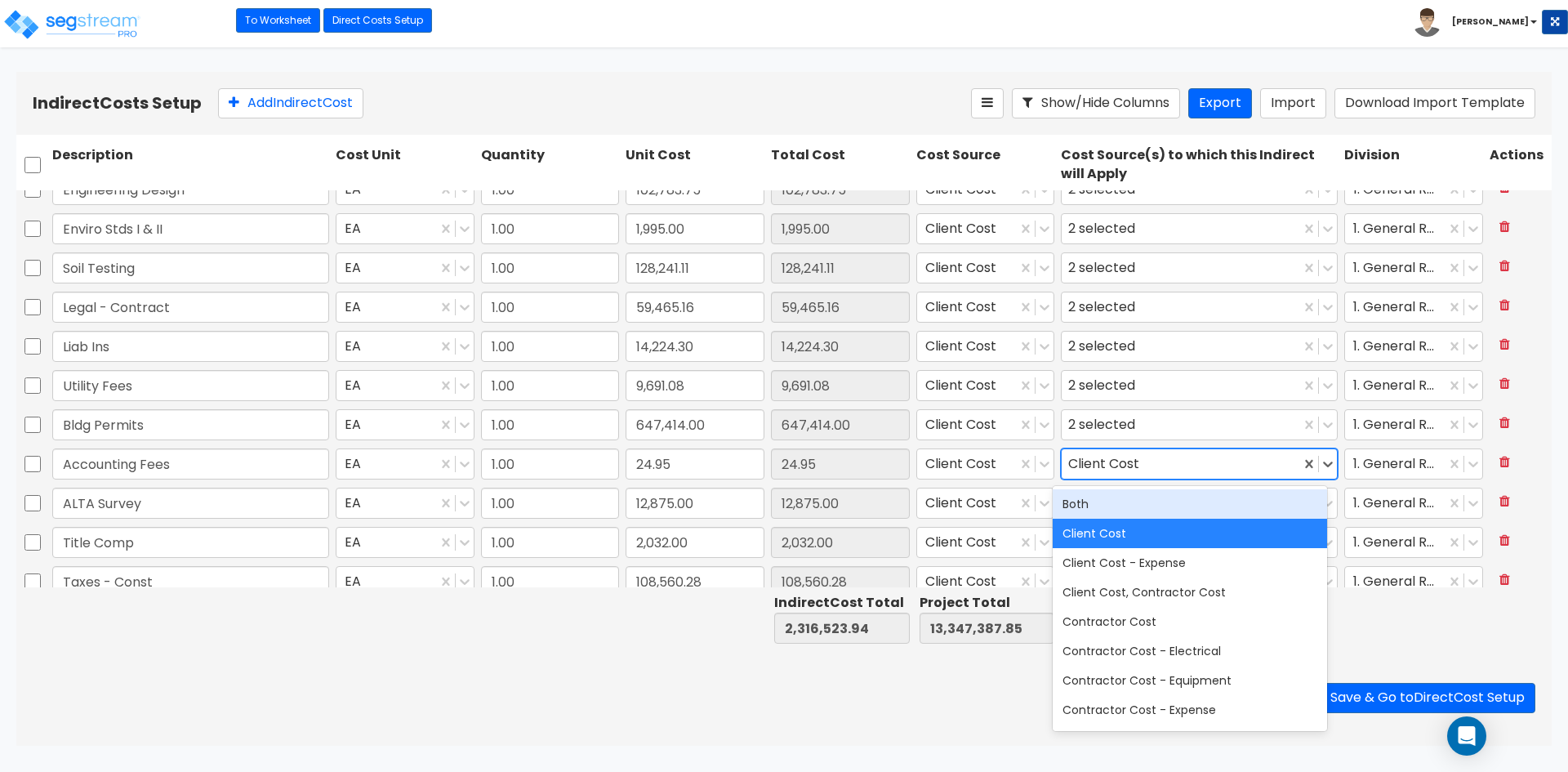
click at [1100, 452] on div "Client Cost" at bounding box center [1107, 464] width 78 height 25
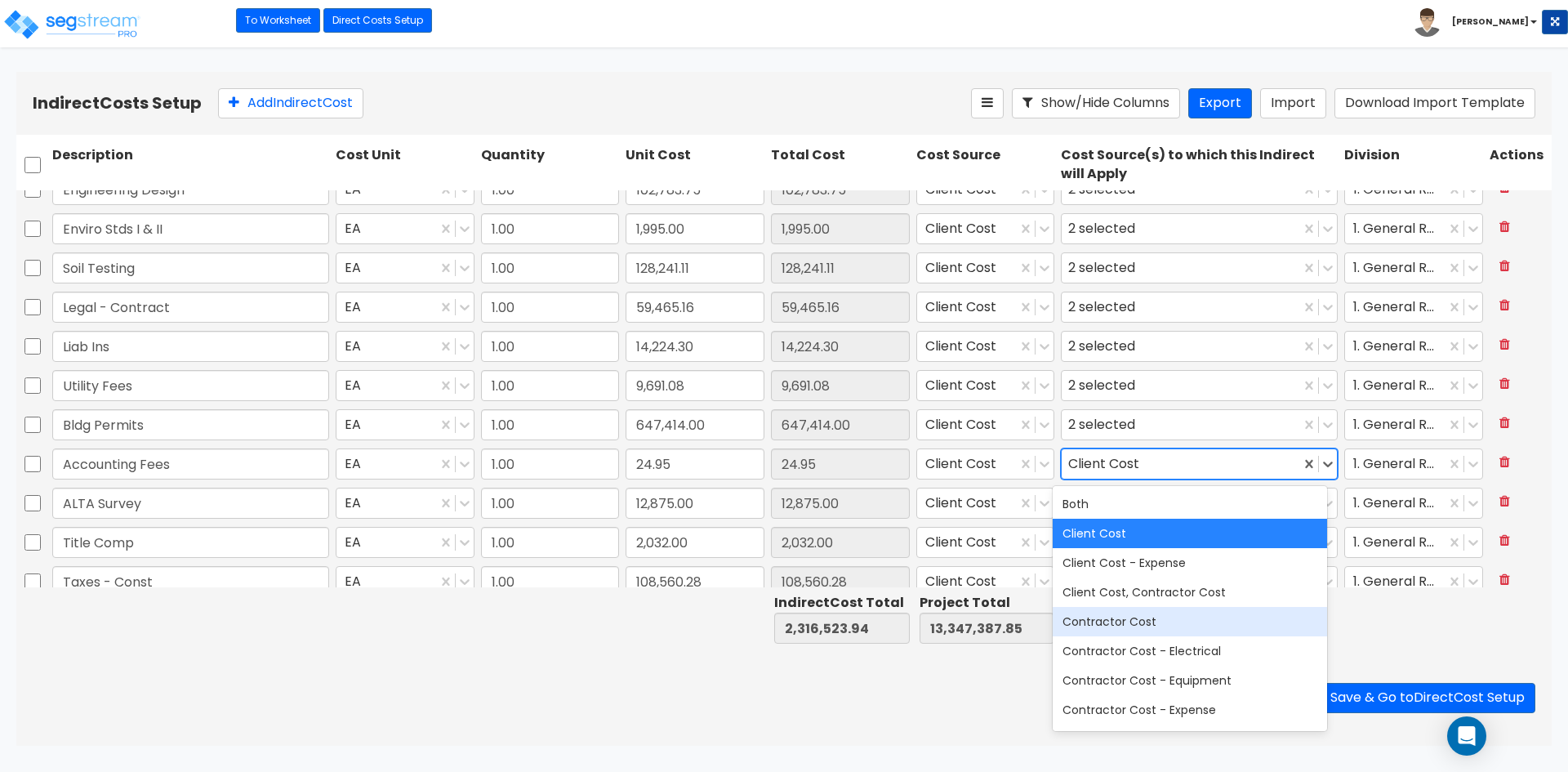
click at [1175, 609] on div "Contractor Cost" at bounding box center [1189, 622] width 274 height 29
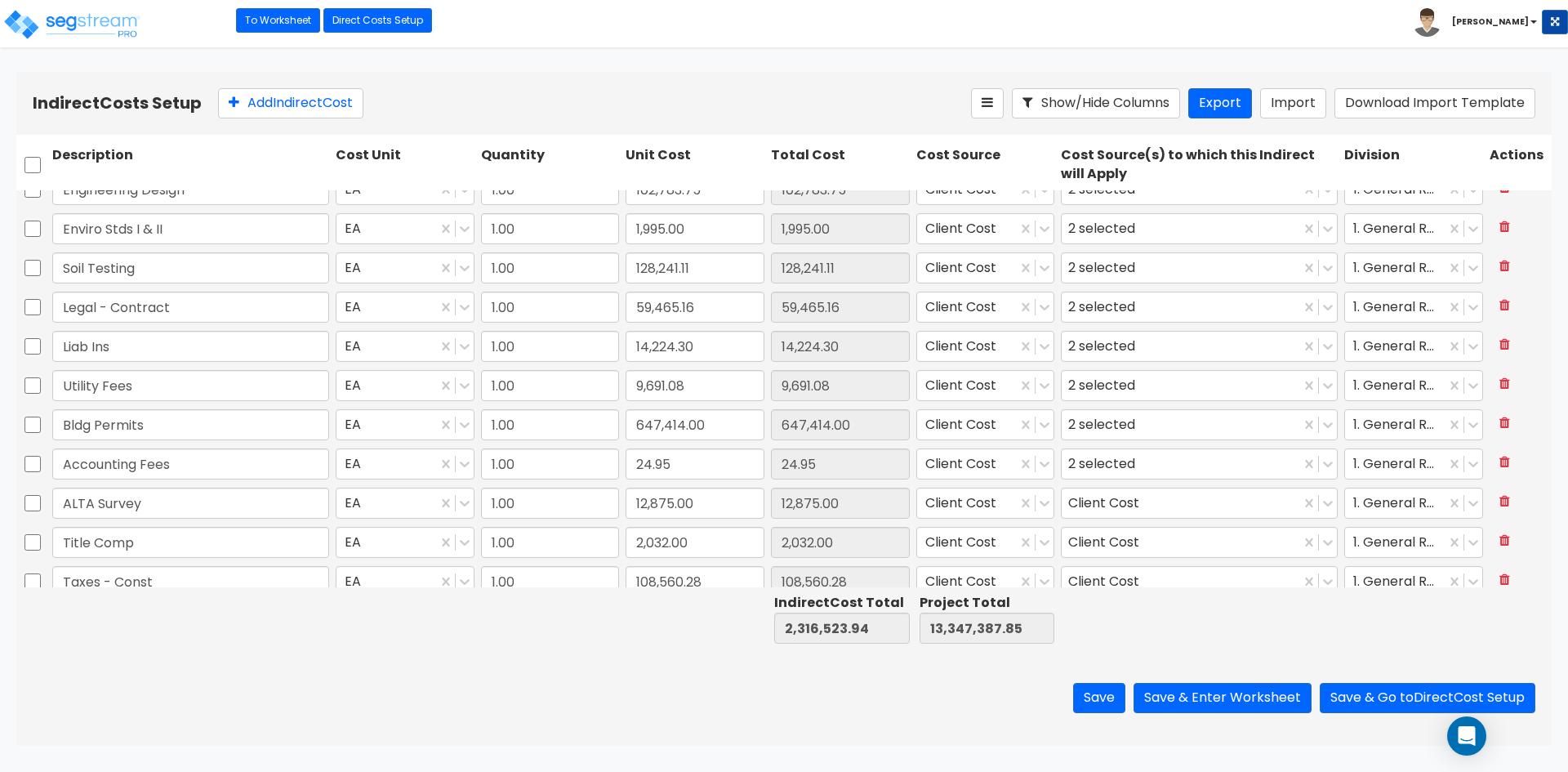
click at [1401, 631] on div at bounding box center [1413, 618] width 146 height 56
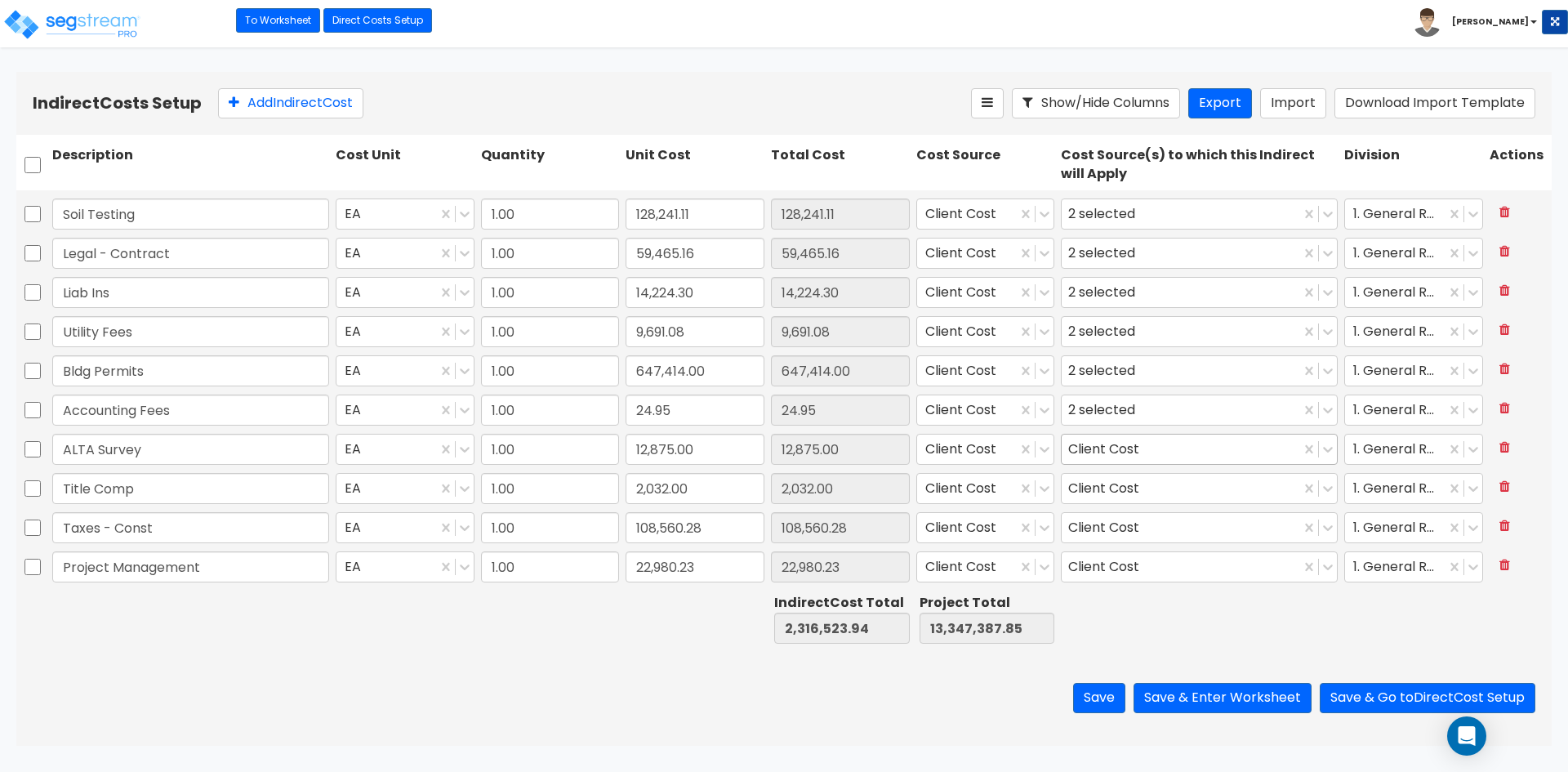
click at [1083, 459] on div "Client Cost" at bounding box center [1107, 449] width 78 height 25
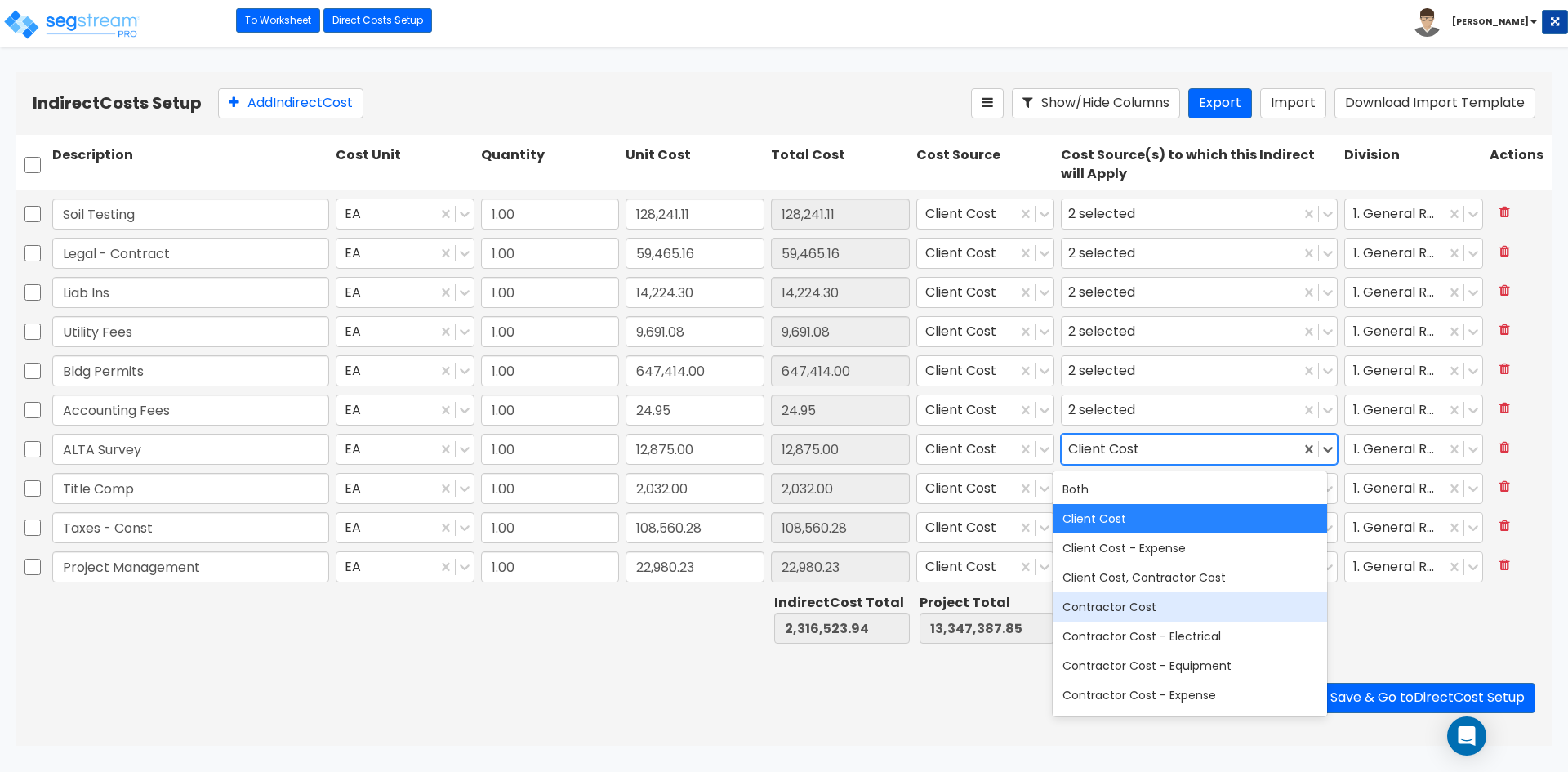
click at [1152, 600] on div "Contractor Cost" at bounding box center [1189, 607] width 274 height 29
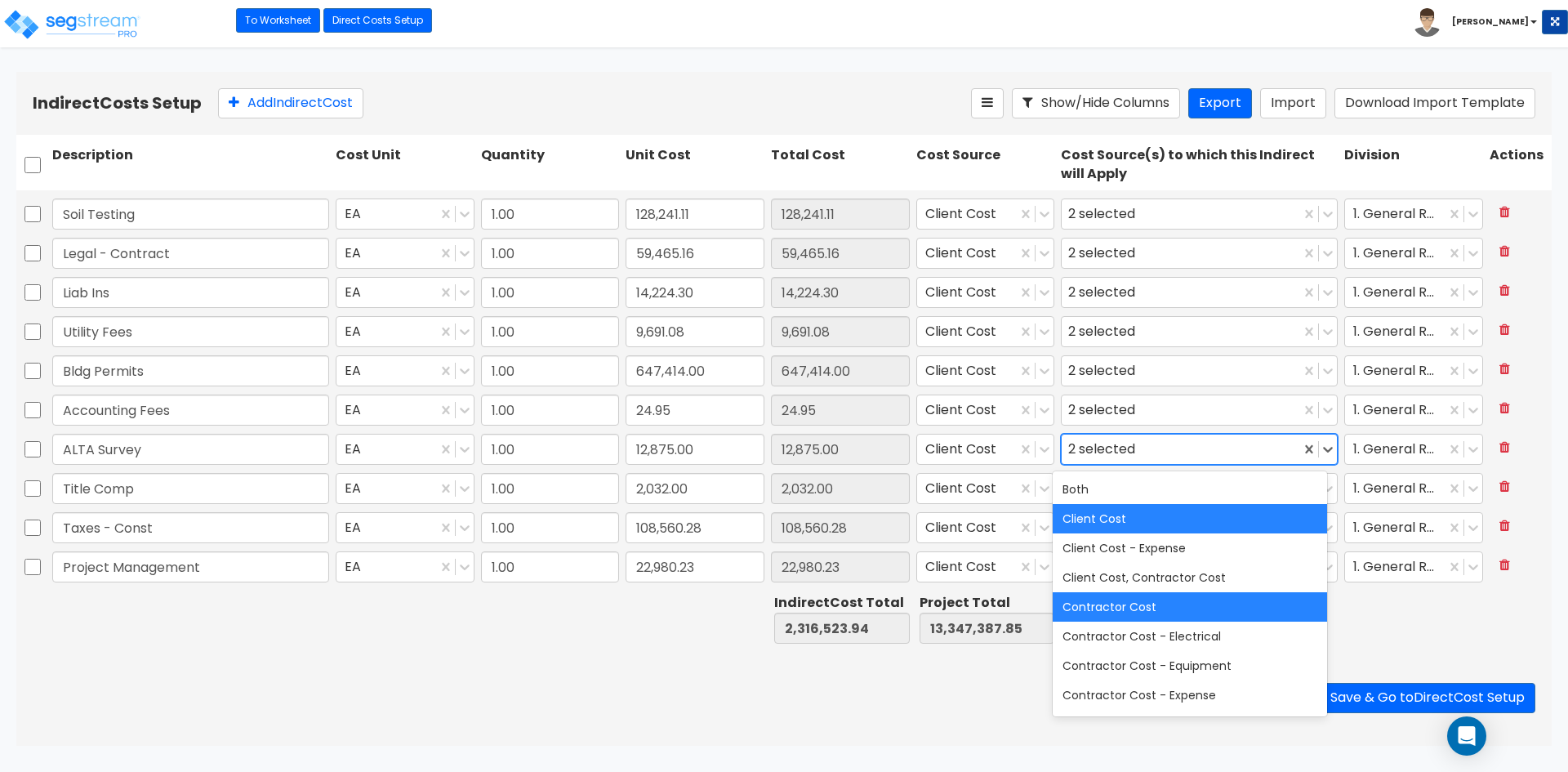
drag, startPoint x: 1386, startPoint y: 636, endPoint x: 1334, endPoint y: 611, distance: 57.7
click at [1387, 636] on div at bounding box center [1413, 618] width 146 height 56
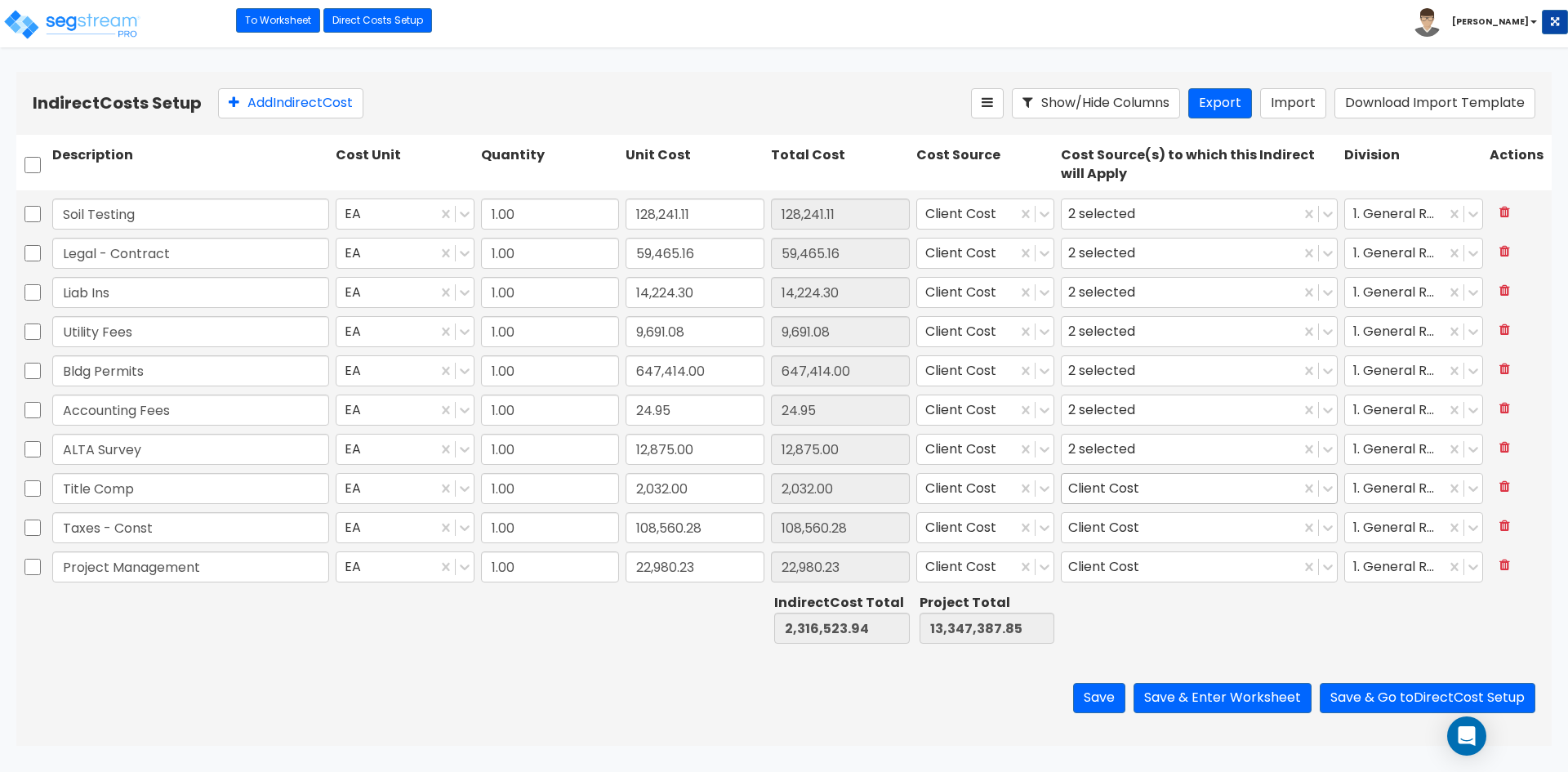
click at [1106, 491] on div "Client Cost" at bounding box center [1107, 488] width 78 height 25
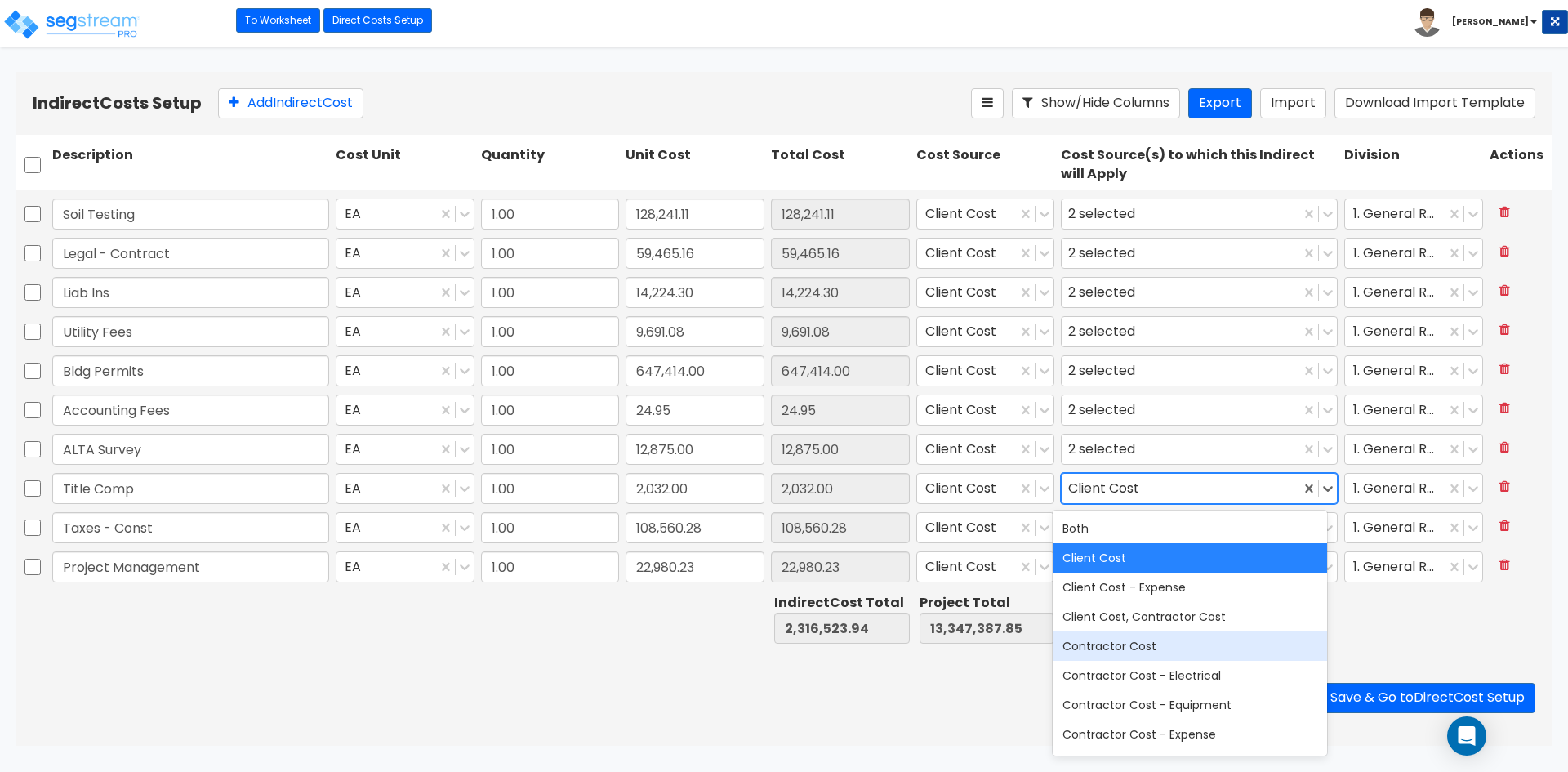
click at [1151, 642] on div "Contractor Cost" at bounding box center [1189, 646] width 274 height 29
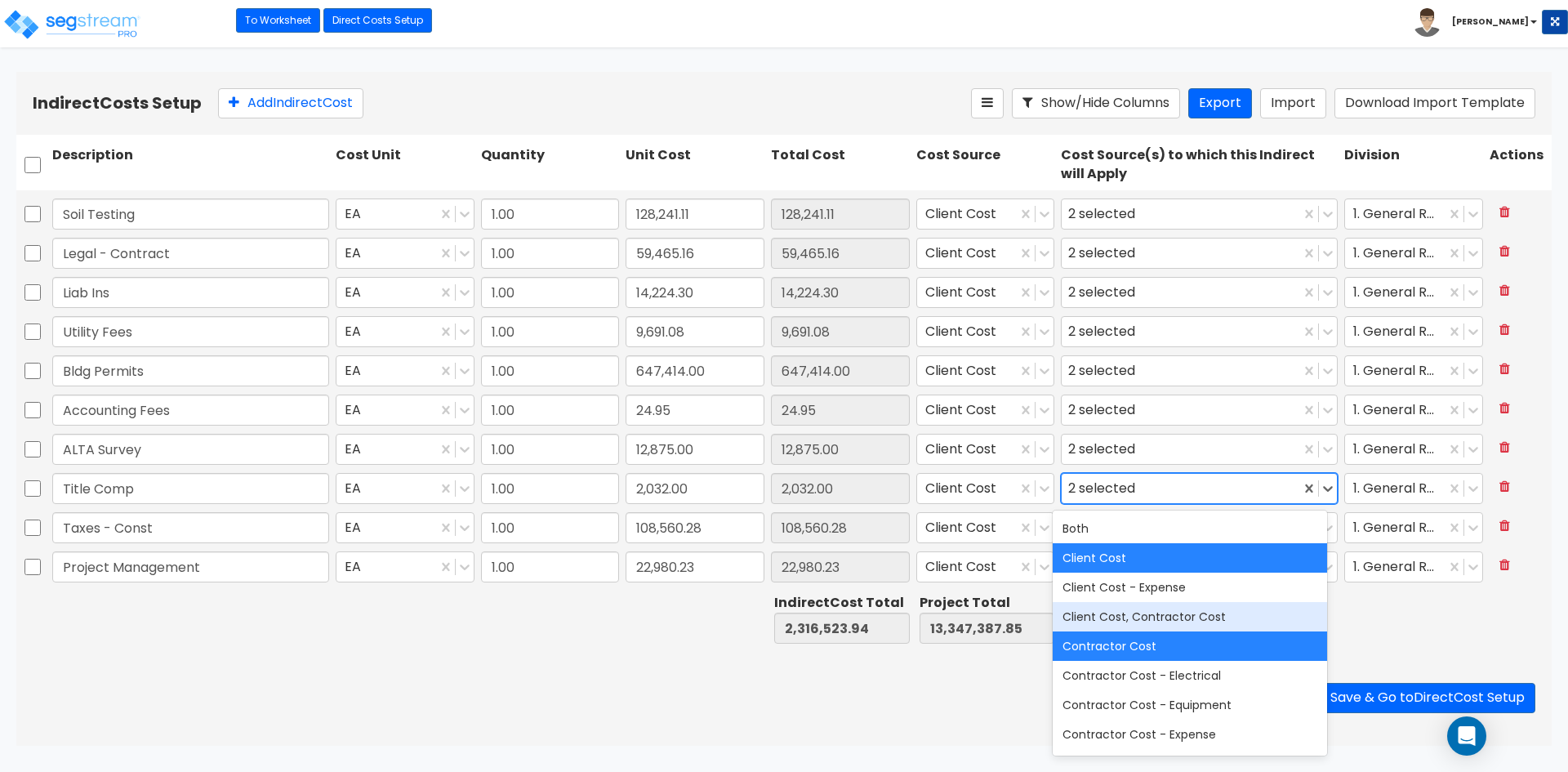
click at [1396, 606] on div at bounding box center [1413, 618] width 146 height 56
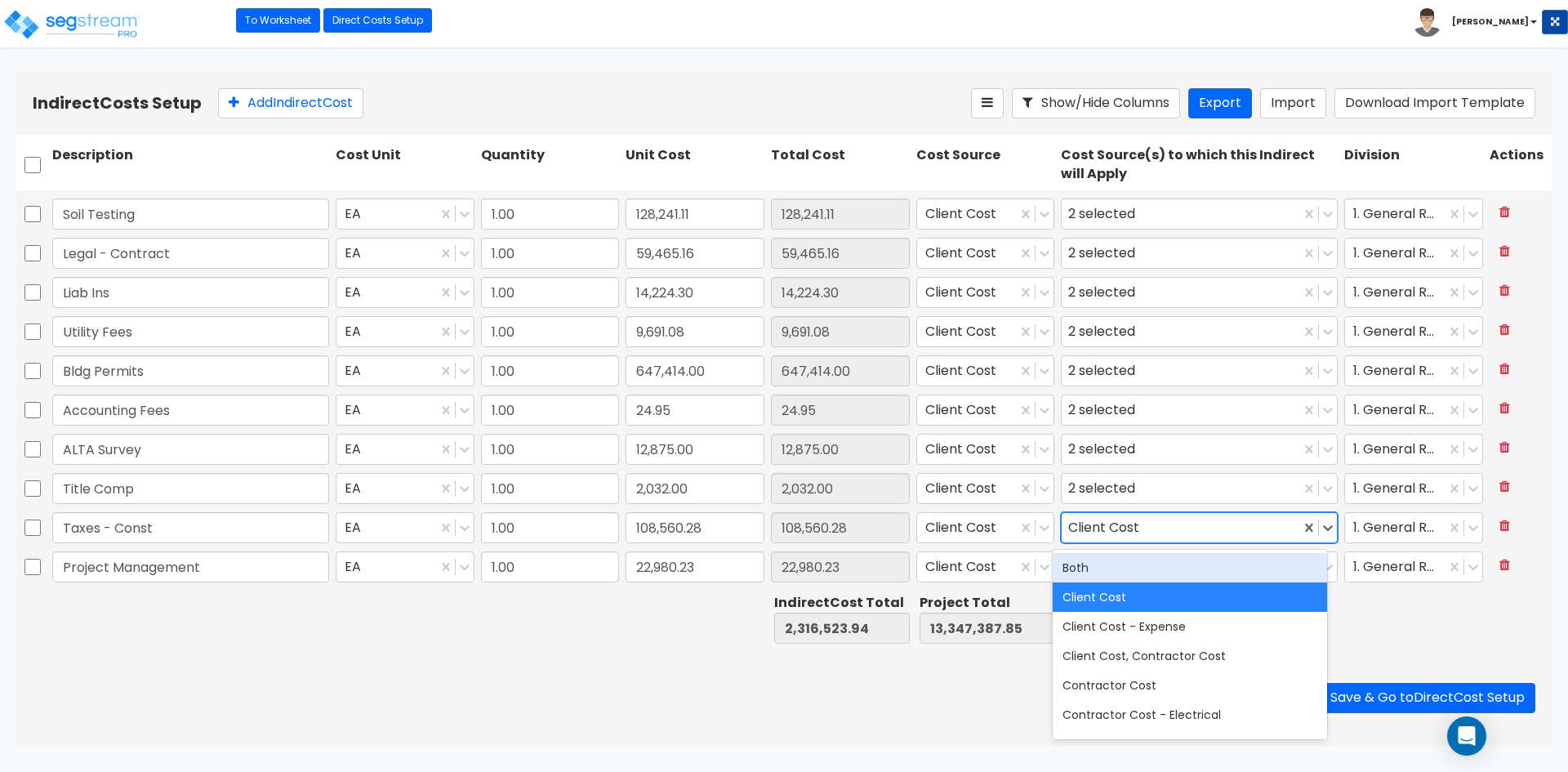
click at [1139, 522] on div "Client Cost" at bounding box center [1181, 527] width 239 height 29
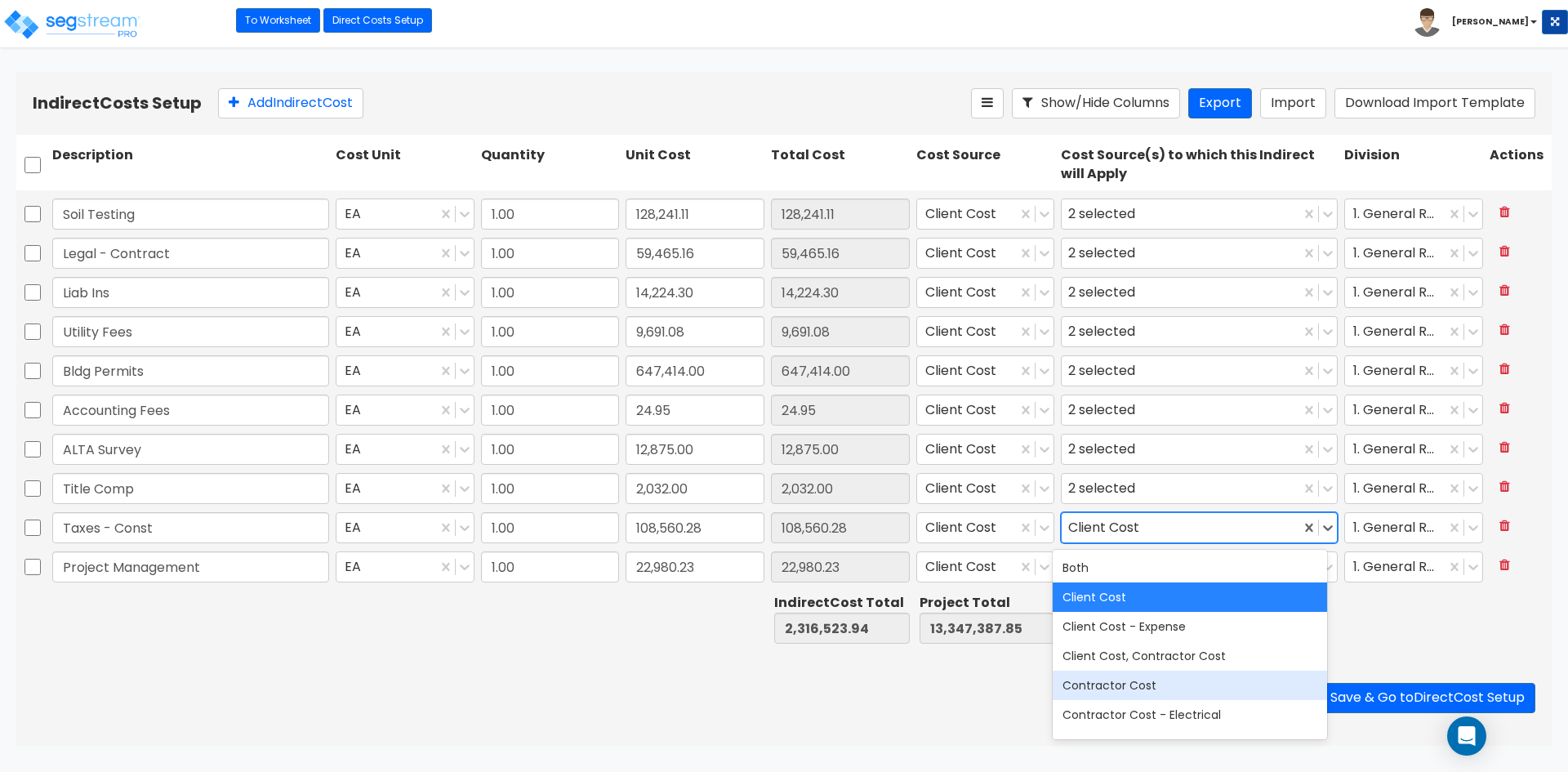
click at [1126, 696] on div "Contractor Cost" at bounding box center [1189, 685] width 274 height 29
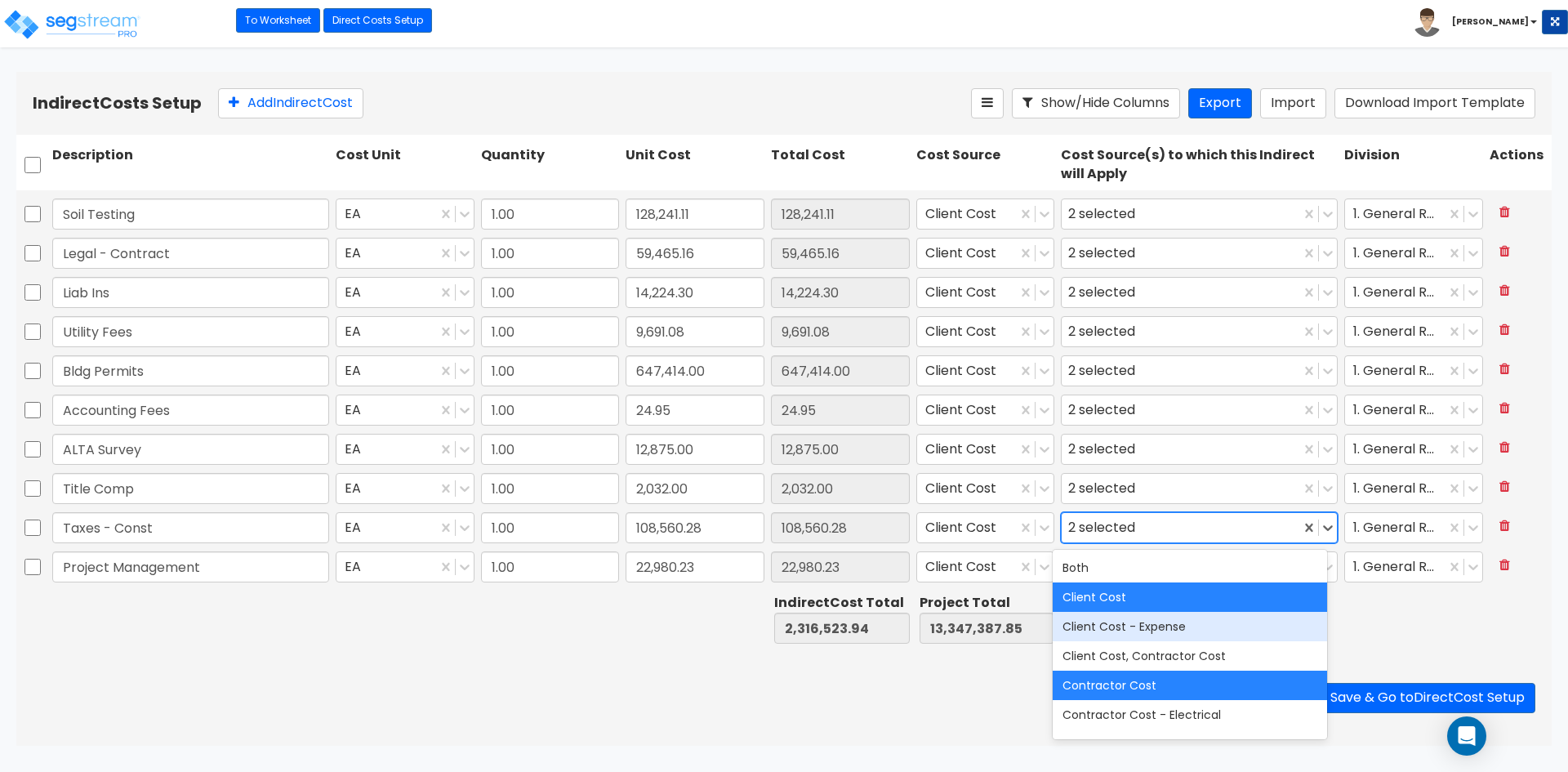
click at [1388, 629] on div at bounding box center [1413, 618] width 146 height 56
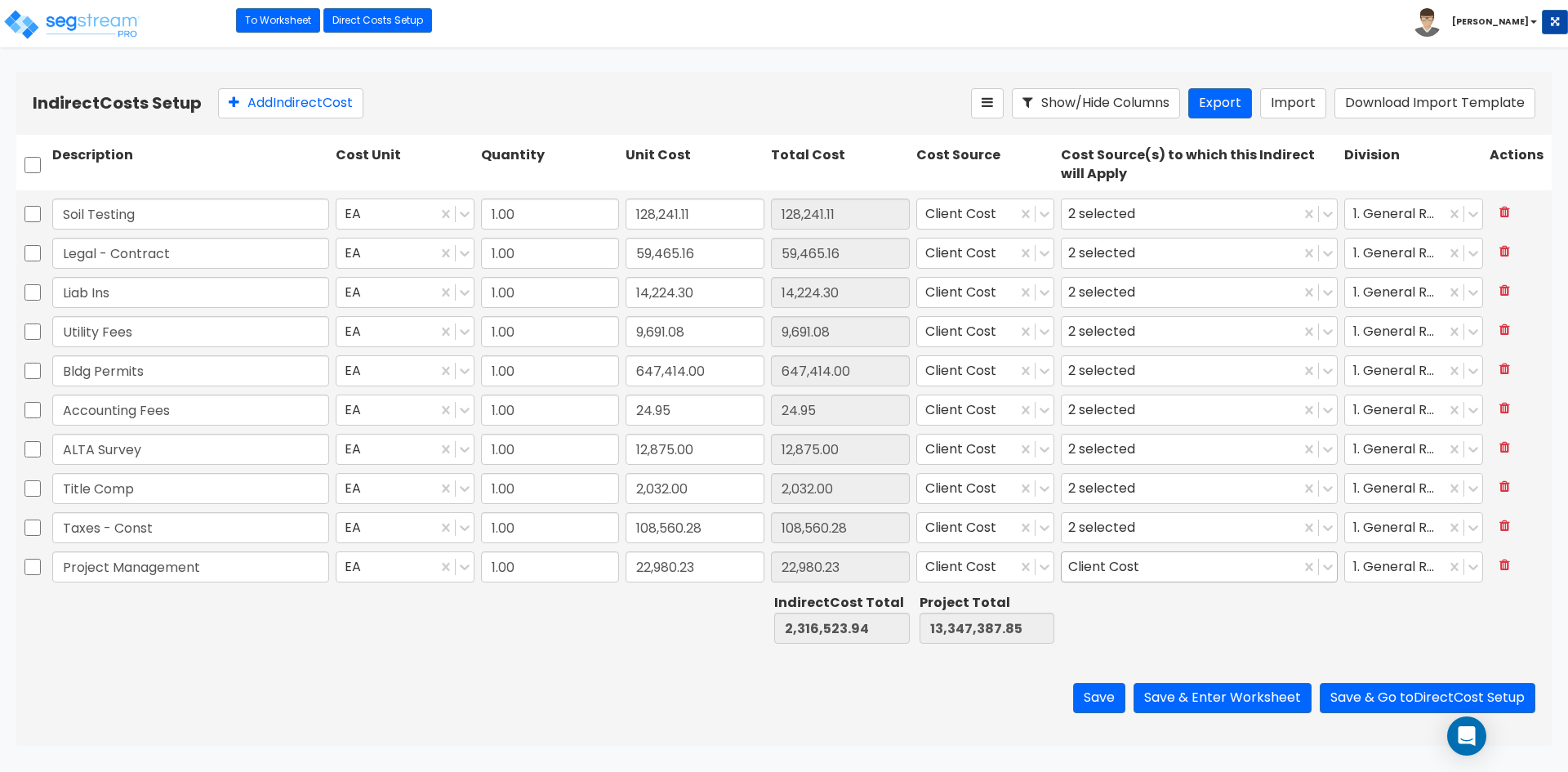
click at [1114, 572] on div "Client Cost" at bounding box center [1107, 567] width 78 height 25
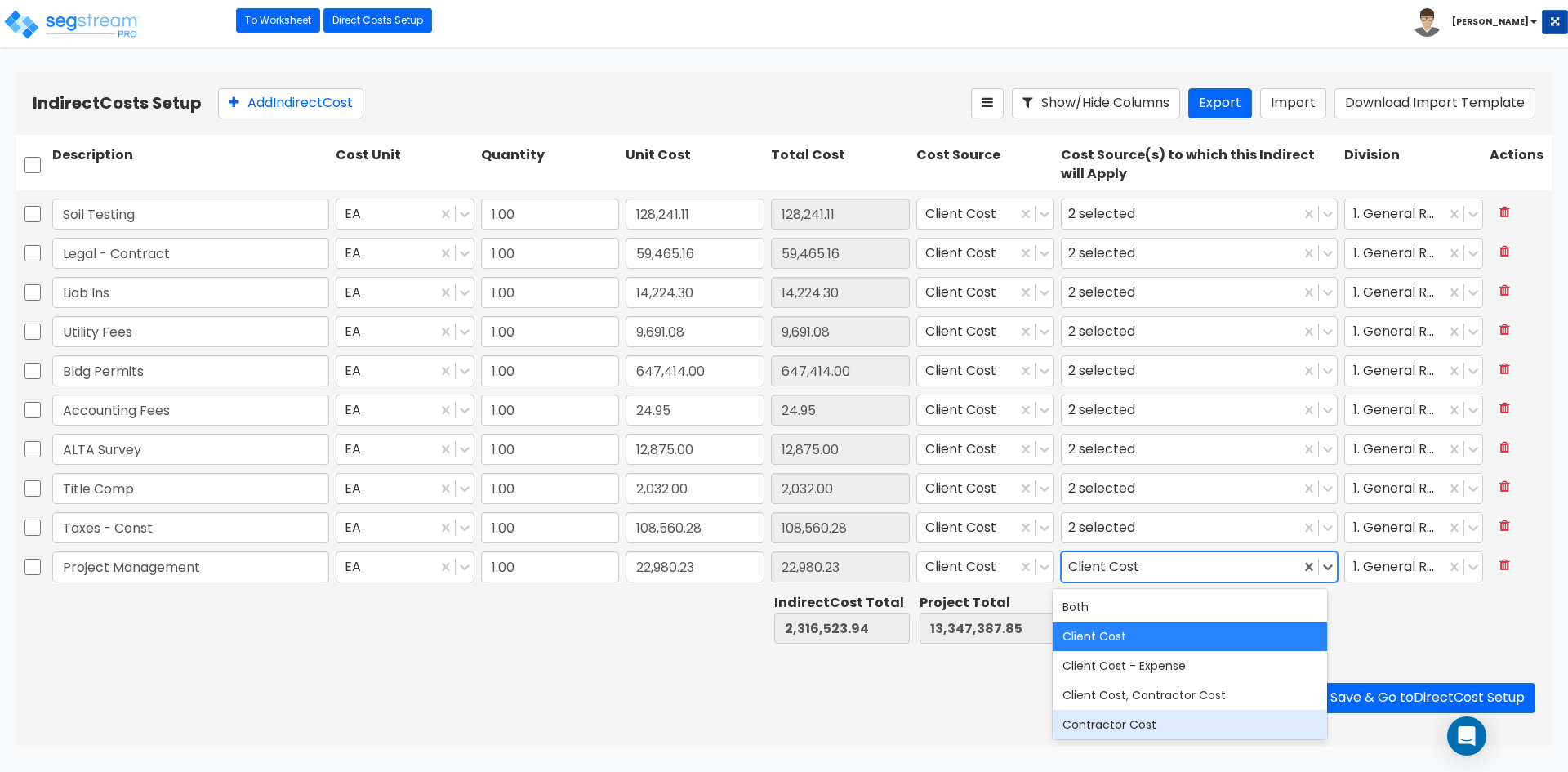
click at [1108, 725] on div "Contractor Cost" at bounding box center [1189, 725] width 274 height 29
click at [640, 689] on div "Save Save & Enter Worksheet Save & Go to Direct Cost Setup" at bounding box center [784, 698] width 1535 height 96
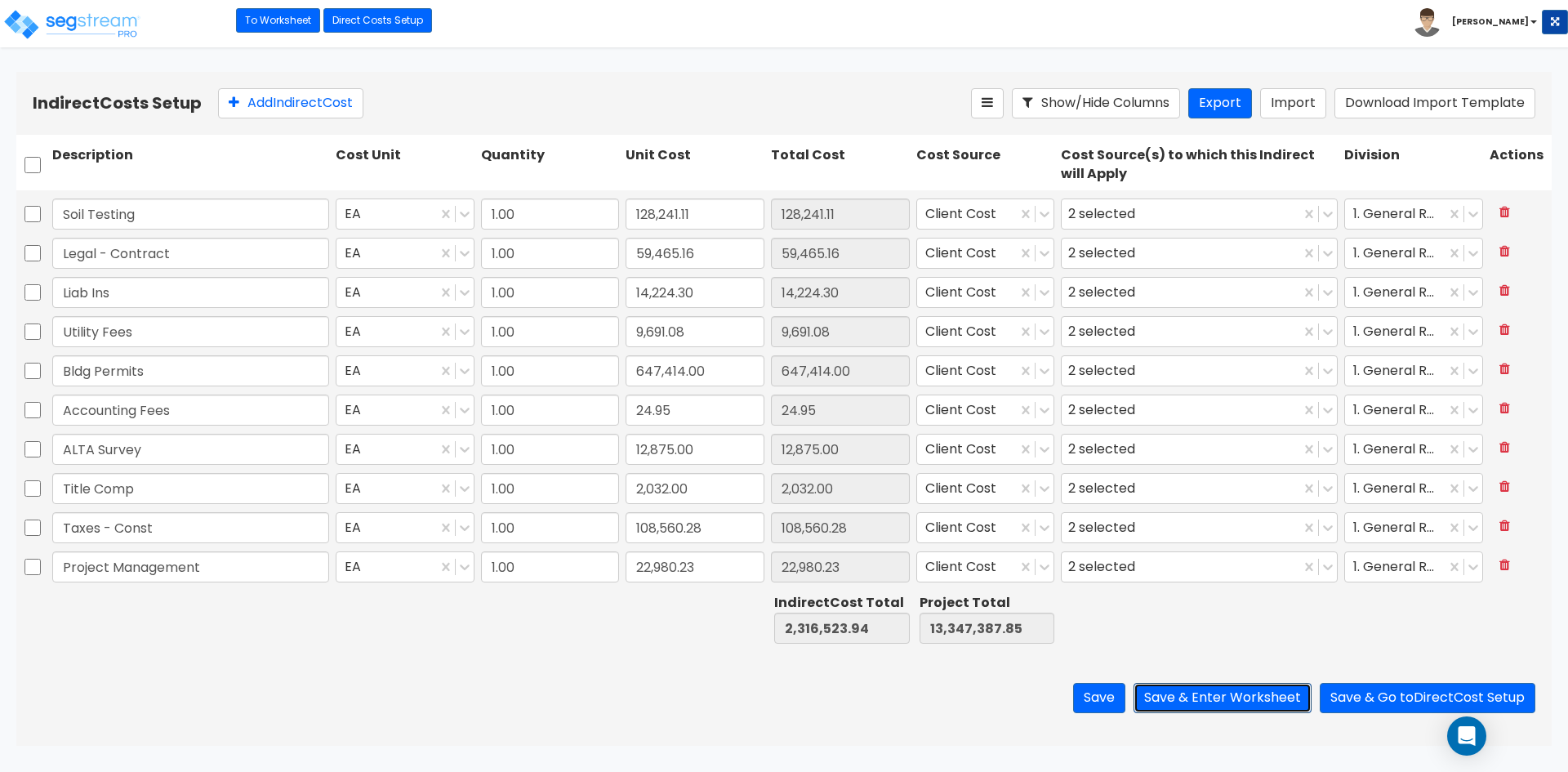
click at [1223, 703] on button "Save & Enter Worksheet" at bounding box center [1223, 698] width 178 height 30
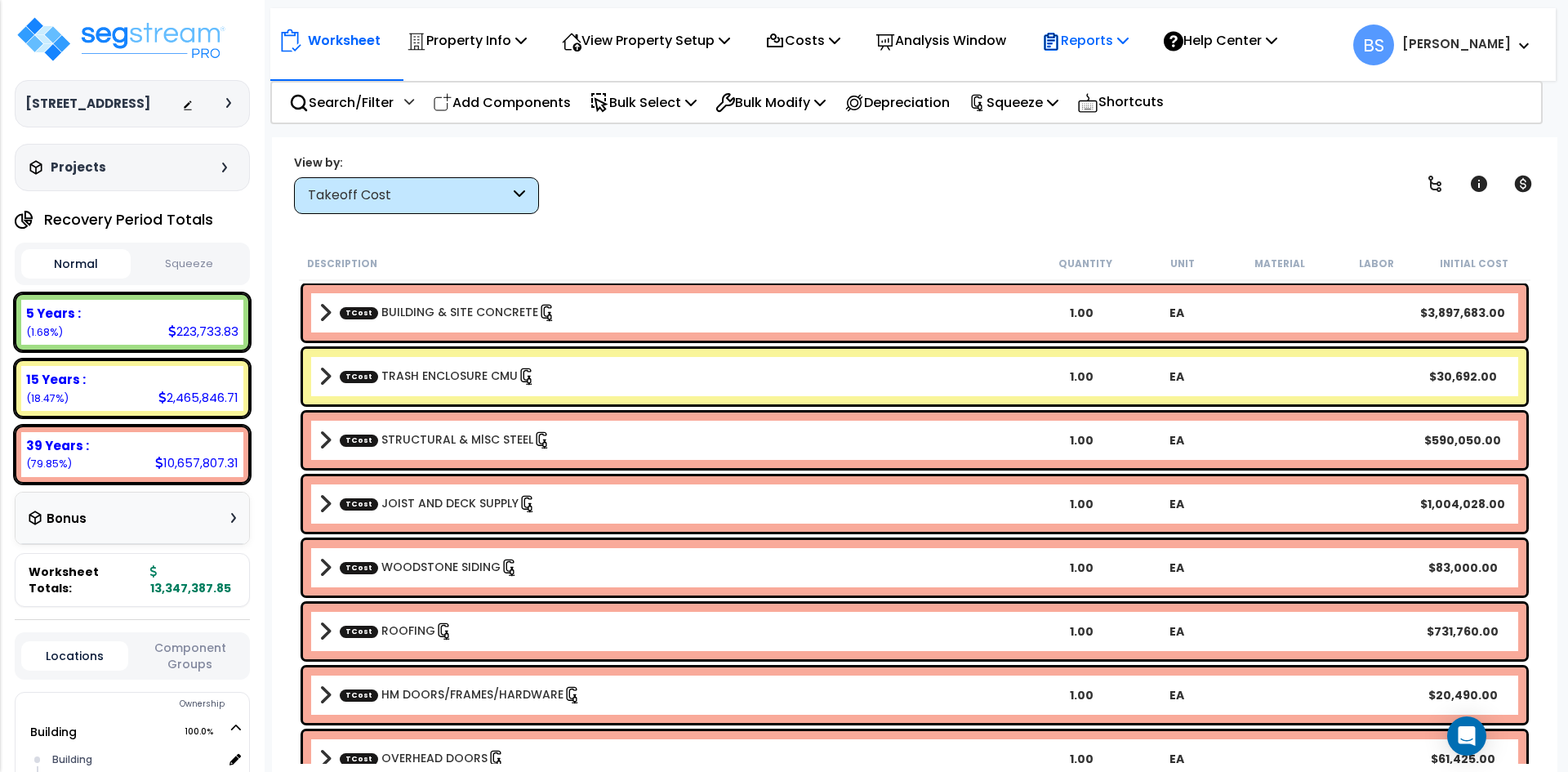
click at [1121, 47] on p "Reports" at bounding box center [1085, 40] width 88 height 22
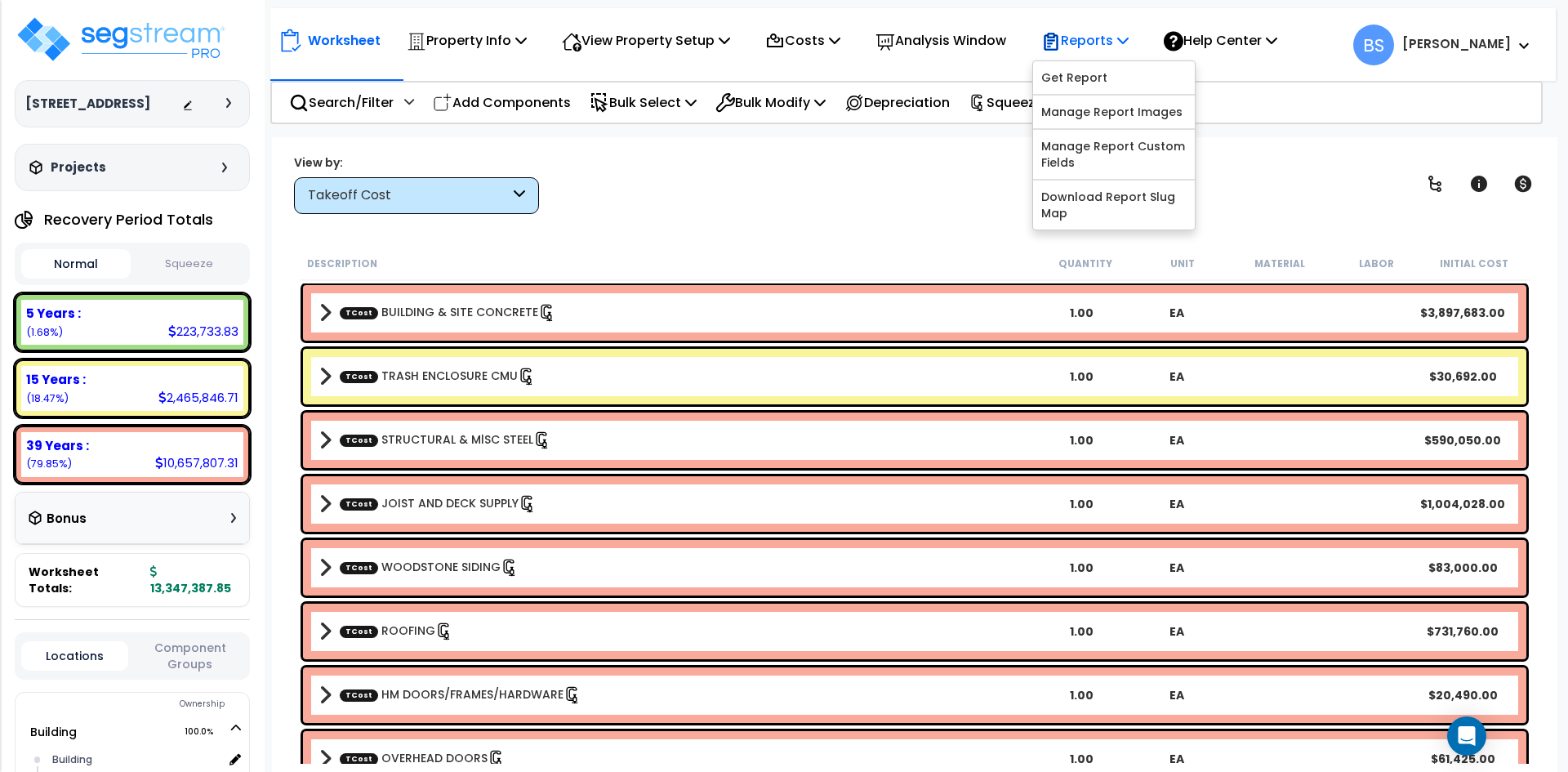
click at [1121, 47] on p "Reports" at bounding box center [1085, 40] width 88 height 22
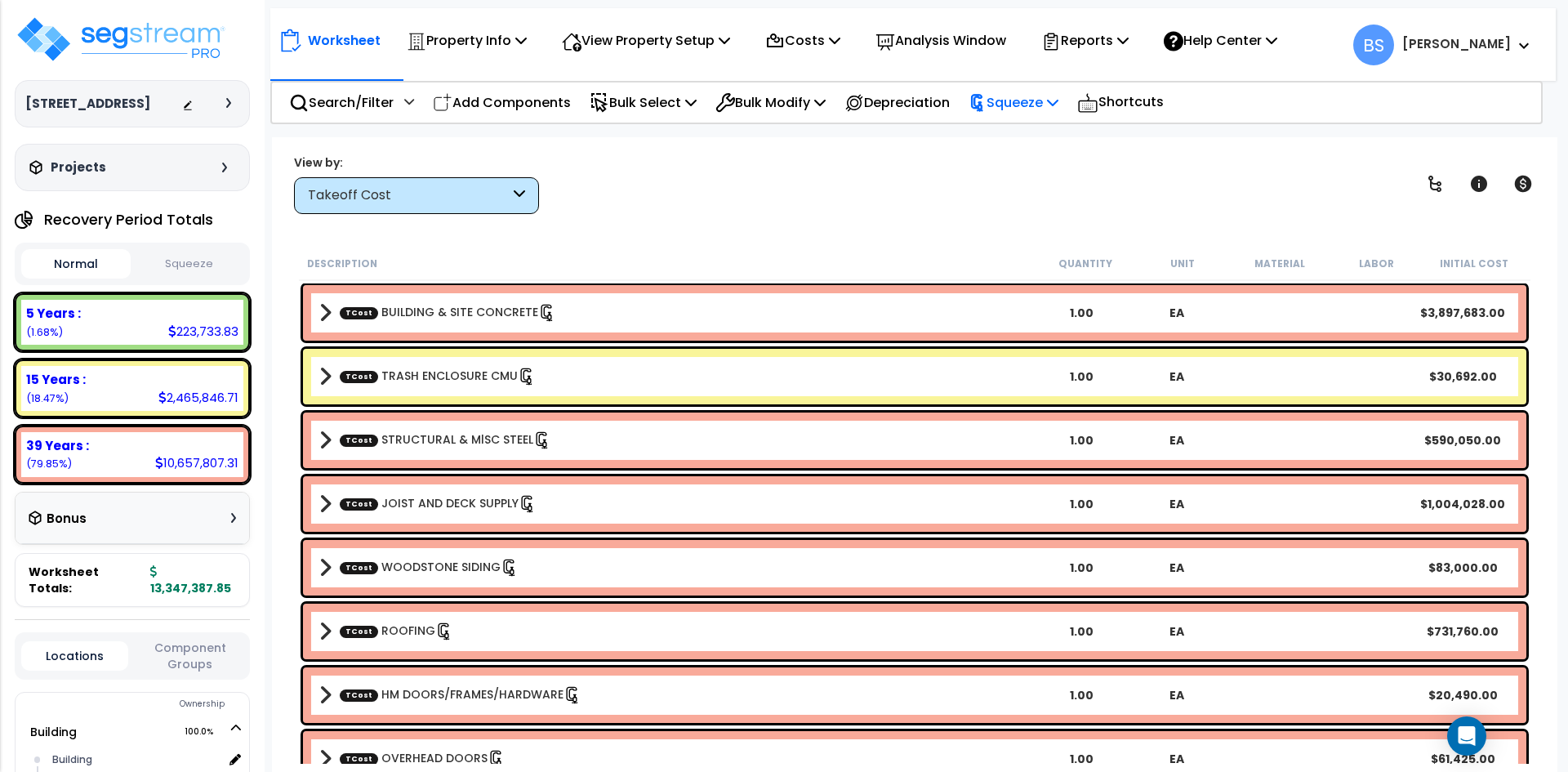
click at [1054, 102] on p "Squeeze" at bounding box center [1013, 102] width 90 height 22
click at [1052, 134] on link "Re-squeeze" at bounding box center [1041, 139] width 162 height 33
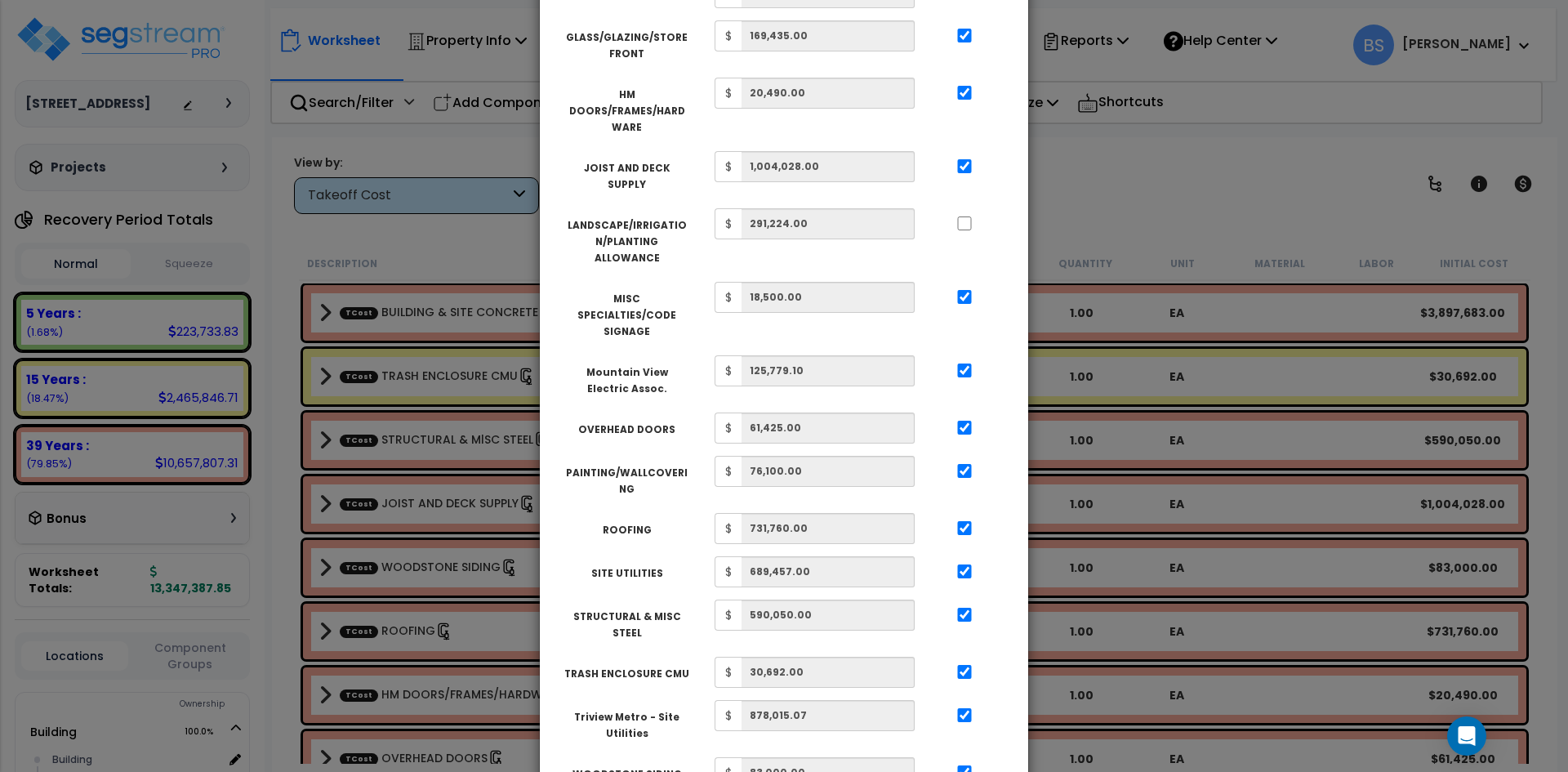
scroll to position [713, 0]
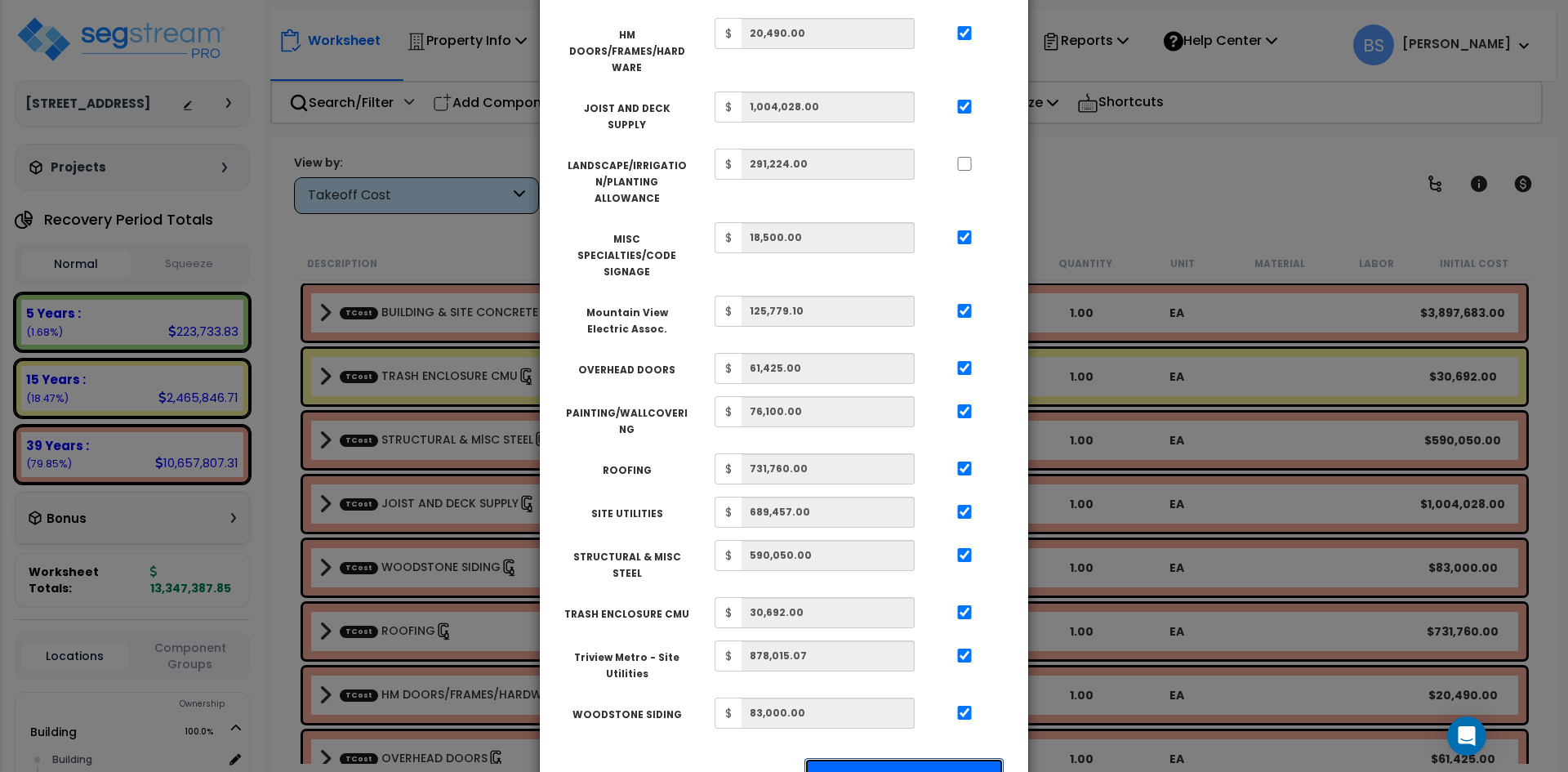
click at [877, 758] on button "Apply Squeeze" at bounding box center [904, 777] width 200 height 38
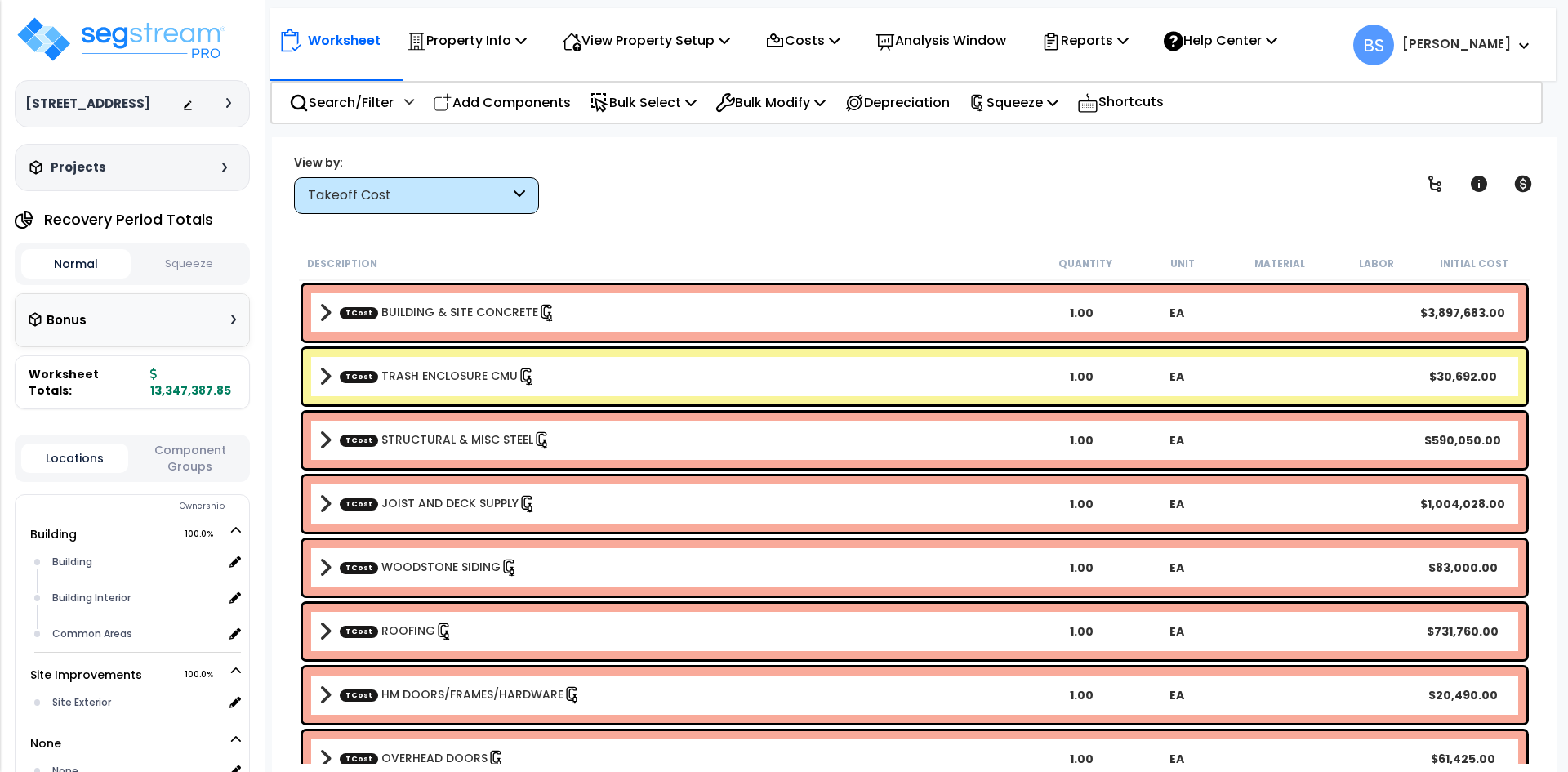
click at [194, 278] on button "Squeeze" at bounding box center [190, 264] width 110 height 29
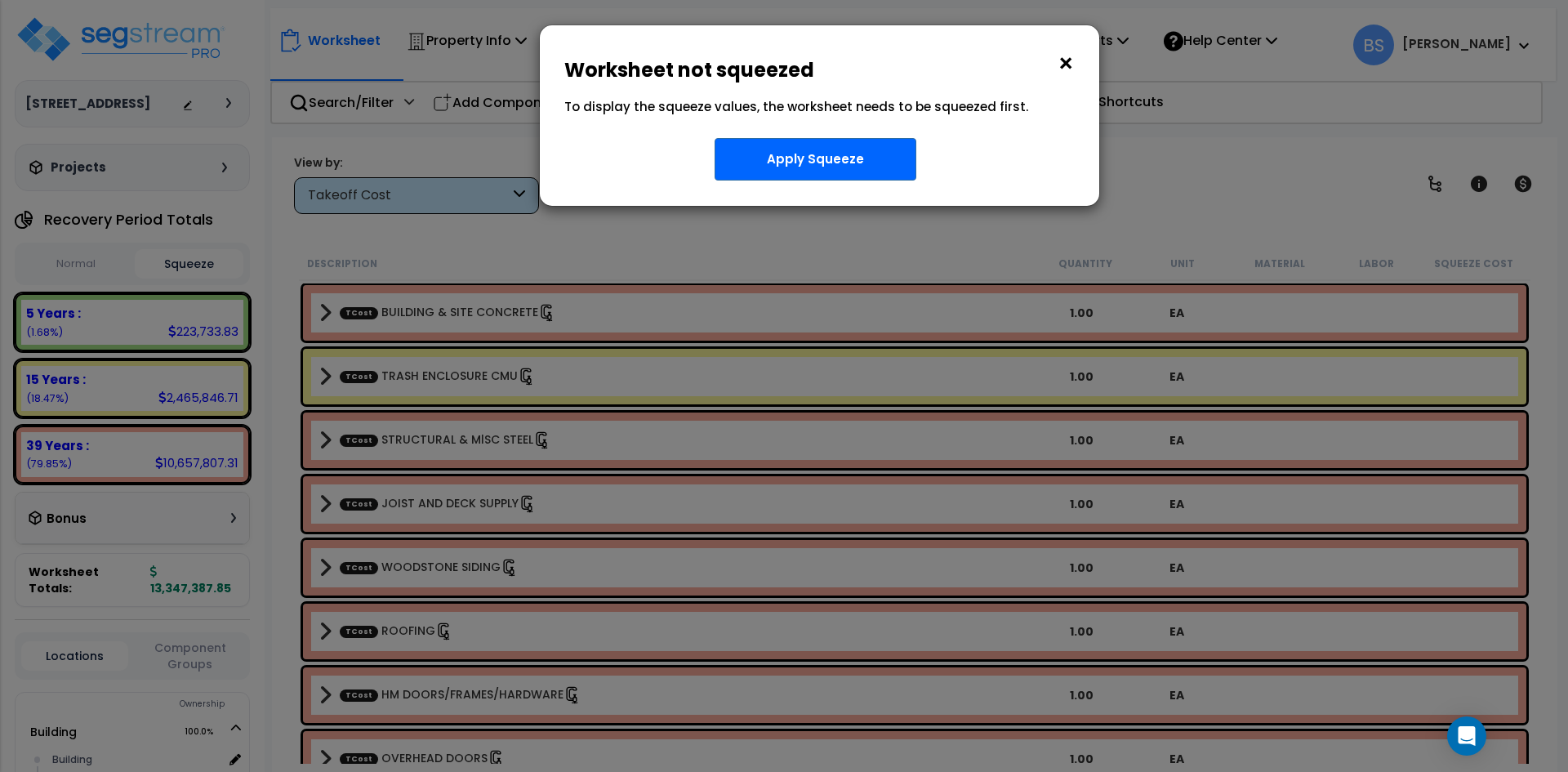
click at [1057, 67] on button "×" at bounding box center [1066, 64] width 18 height 26
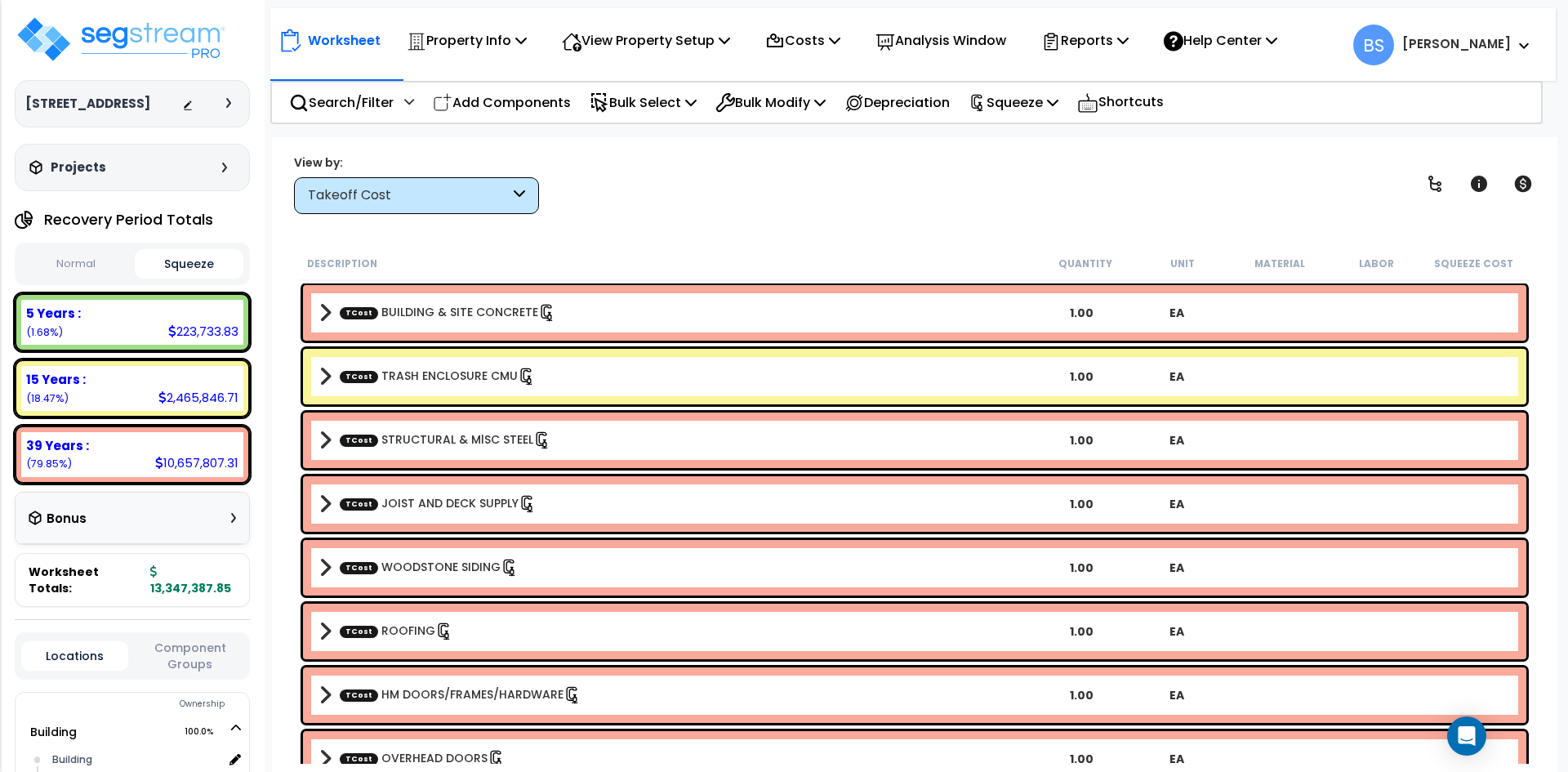
click at [62, 278] on button "Normal" at bounding box center [76, 264] width 110 height 29
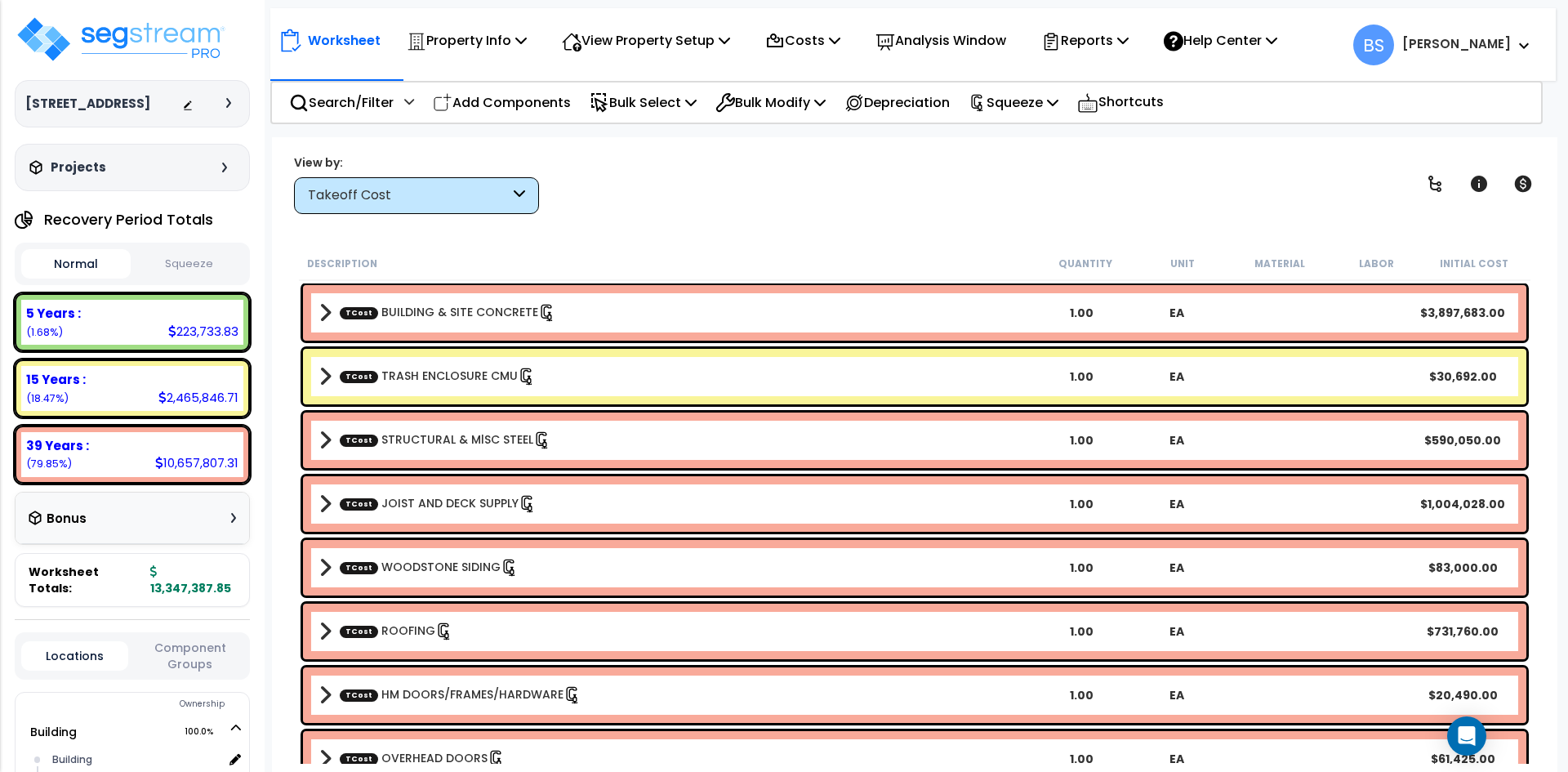
click at [186, 276] on button "Squeeze" at bounding box center [190, 264] width 110 height 29
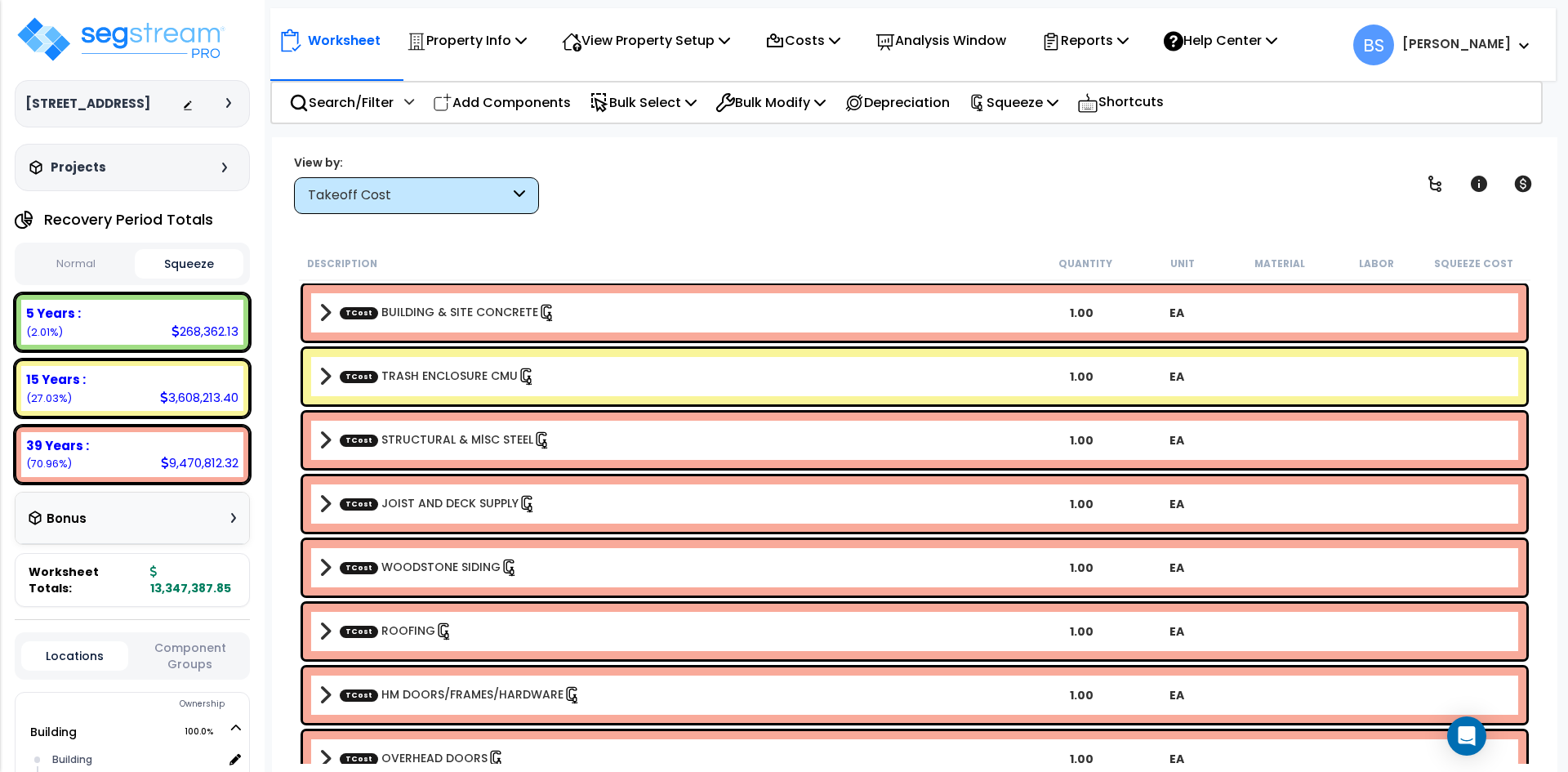
click at [93, 406] on div "15 Years : 3,608,213.40 (27.03%)" at bounding box center [133, 388] width 222 height 45
click at [48, 388] on b "15 Years :" at bounding box center [56, 379] width 60 height 17
click at [415, 193] on div "Takeoff Cost" at bounding box center [408, 195] width 202 height 19
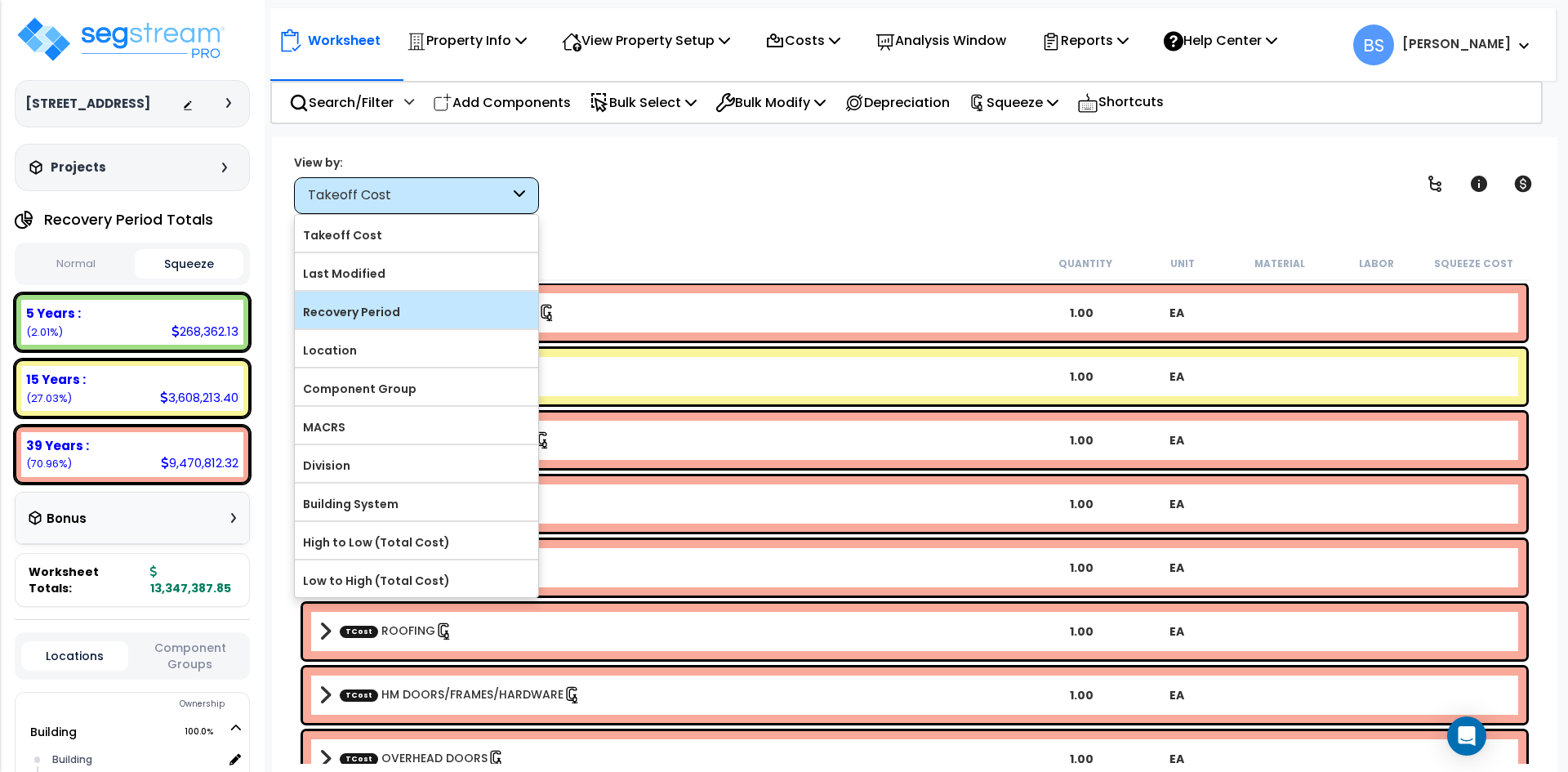
click at [374, 316] on label "Recovery Period" at bounding box center [416, 312] width 244 height 25
click at [0, 0] on input "Recovery Period" at bounding box center [0, 0] width 0 height 0
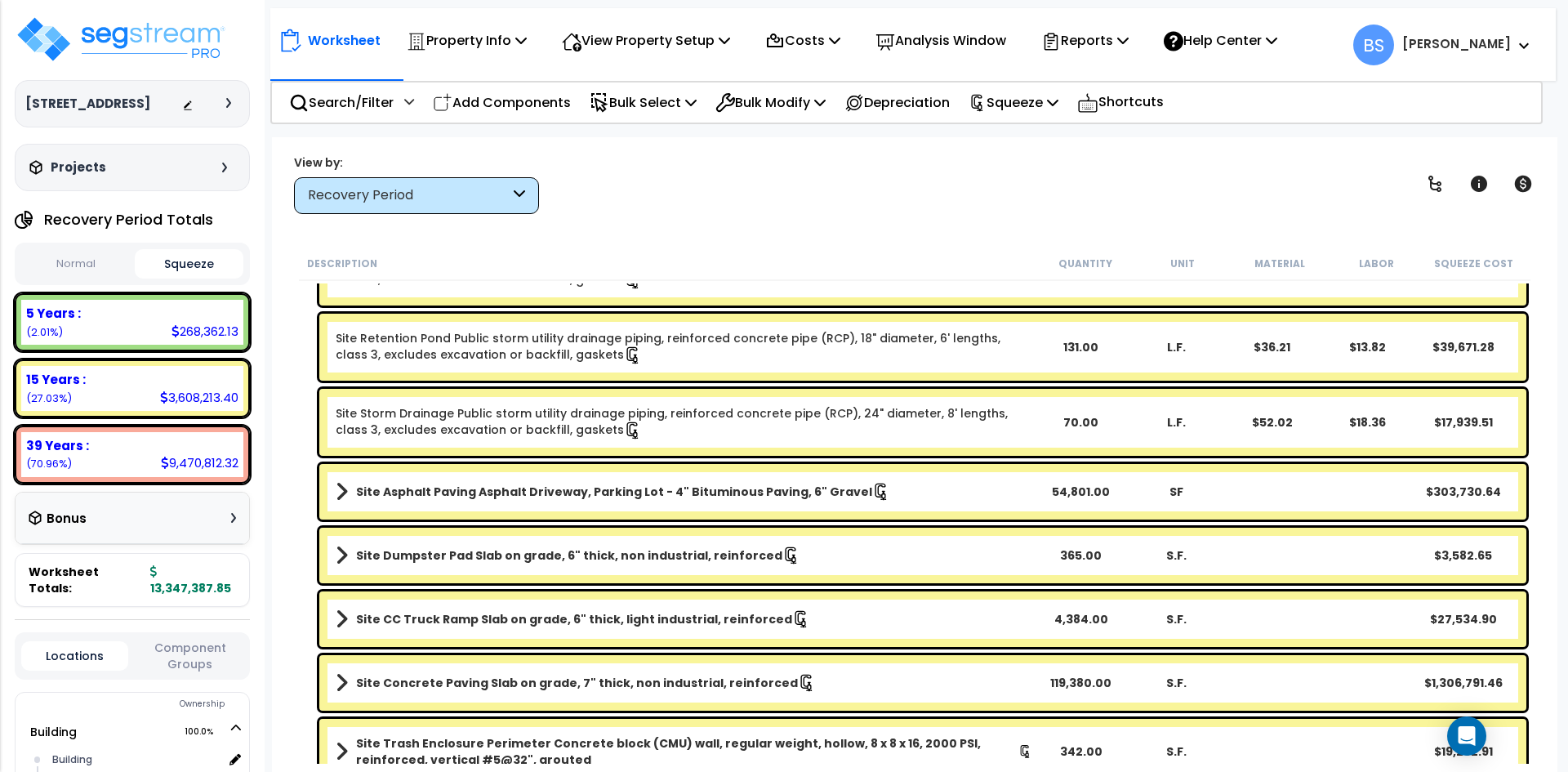
scroll to position [1797, 0]
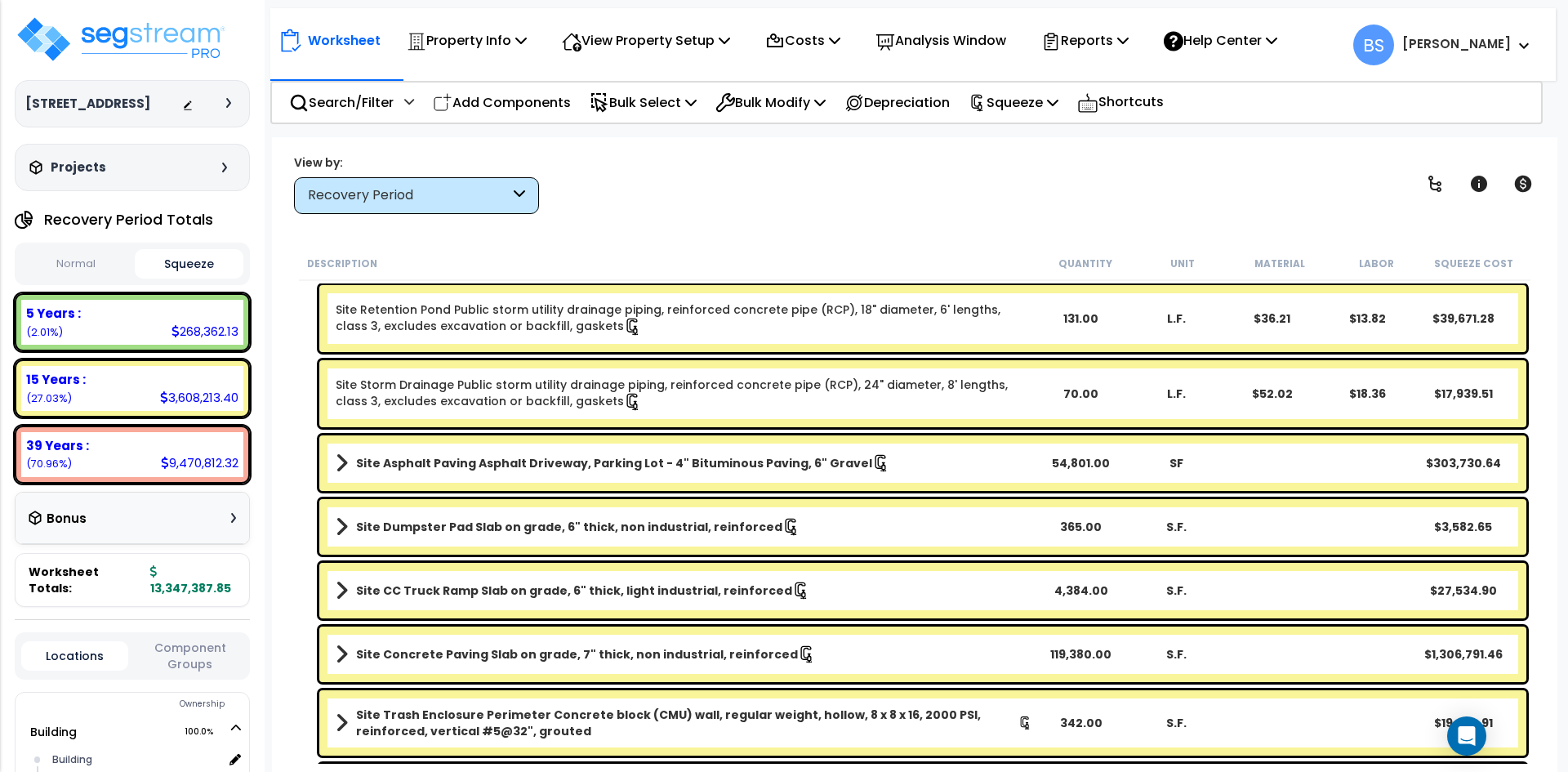
click at [469, 598] on b "Site CC Truck Ramp Slab on grade, 6" thick, light industrial, reinforced" at bounding box center [573, 590] width 436 height 16
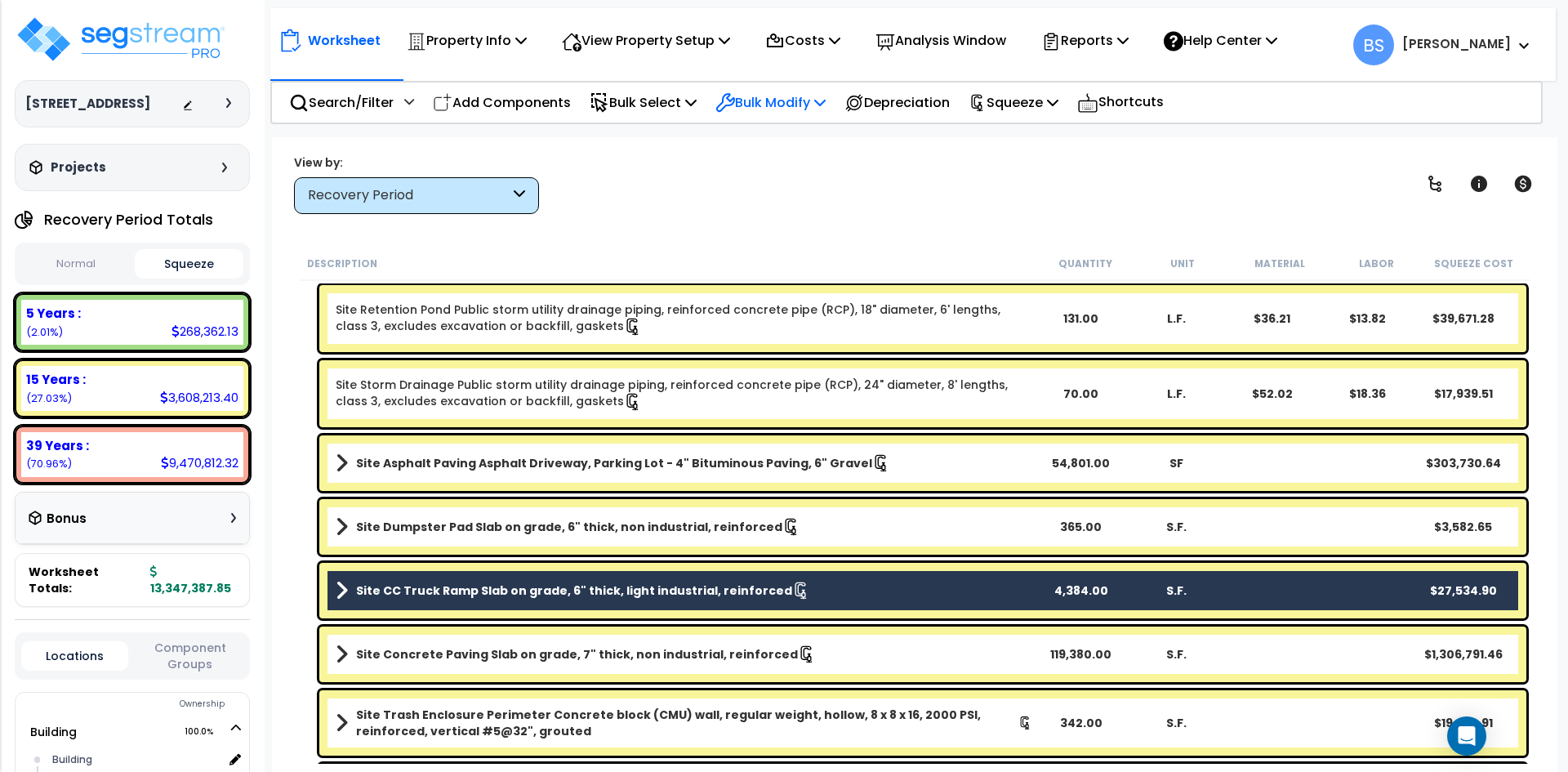
click at [763, 101] on p "Bulk Modify" at bounding box center [771, 102] width 110 height 22
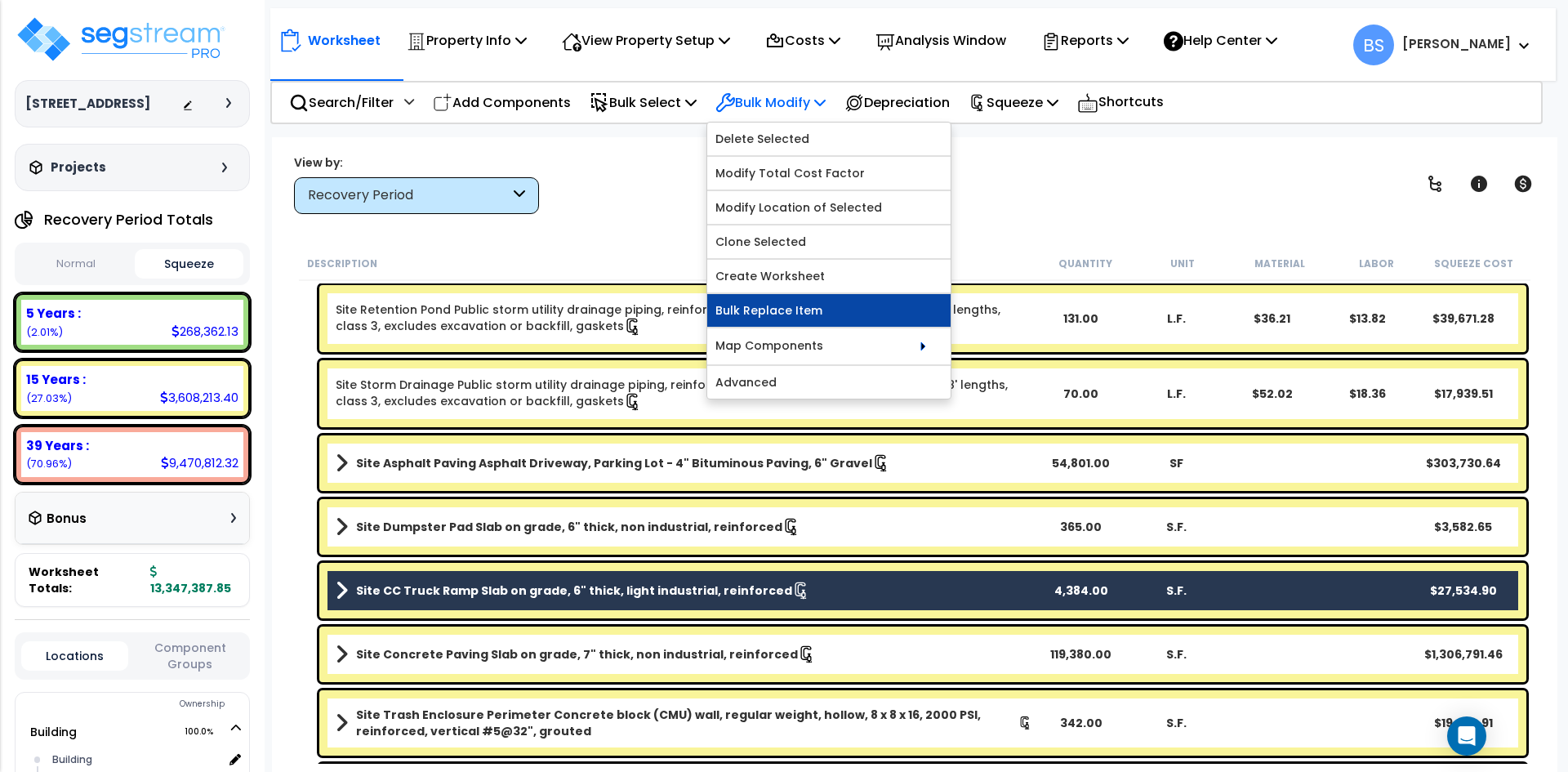
click at [839, 312] on link "Bulk Replace Item" at bounding box center [829, 310] width 244 height 33
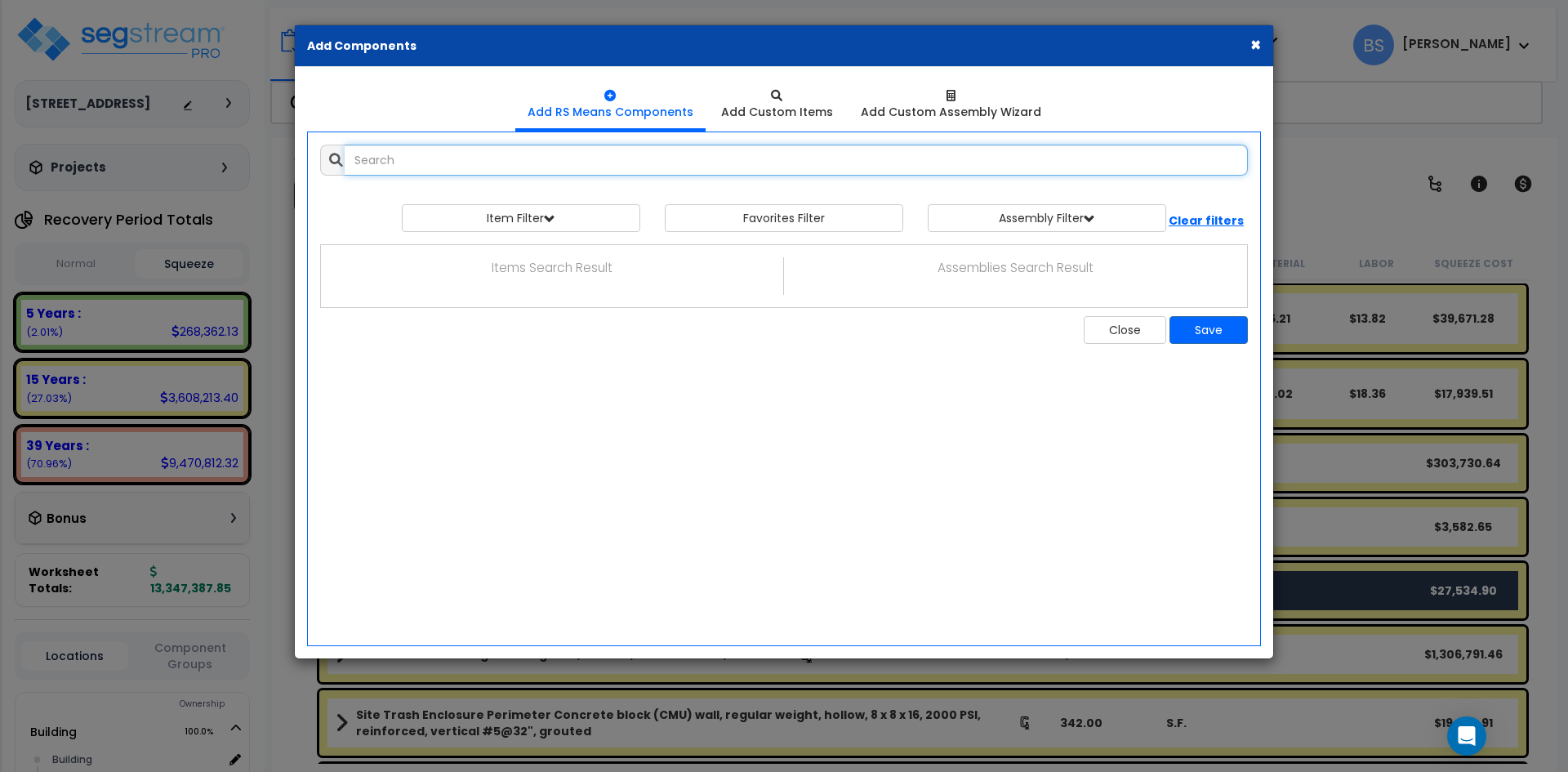
click at [676, 163] on input "text" at bounding box center [796, 160] width 903 height 31
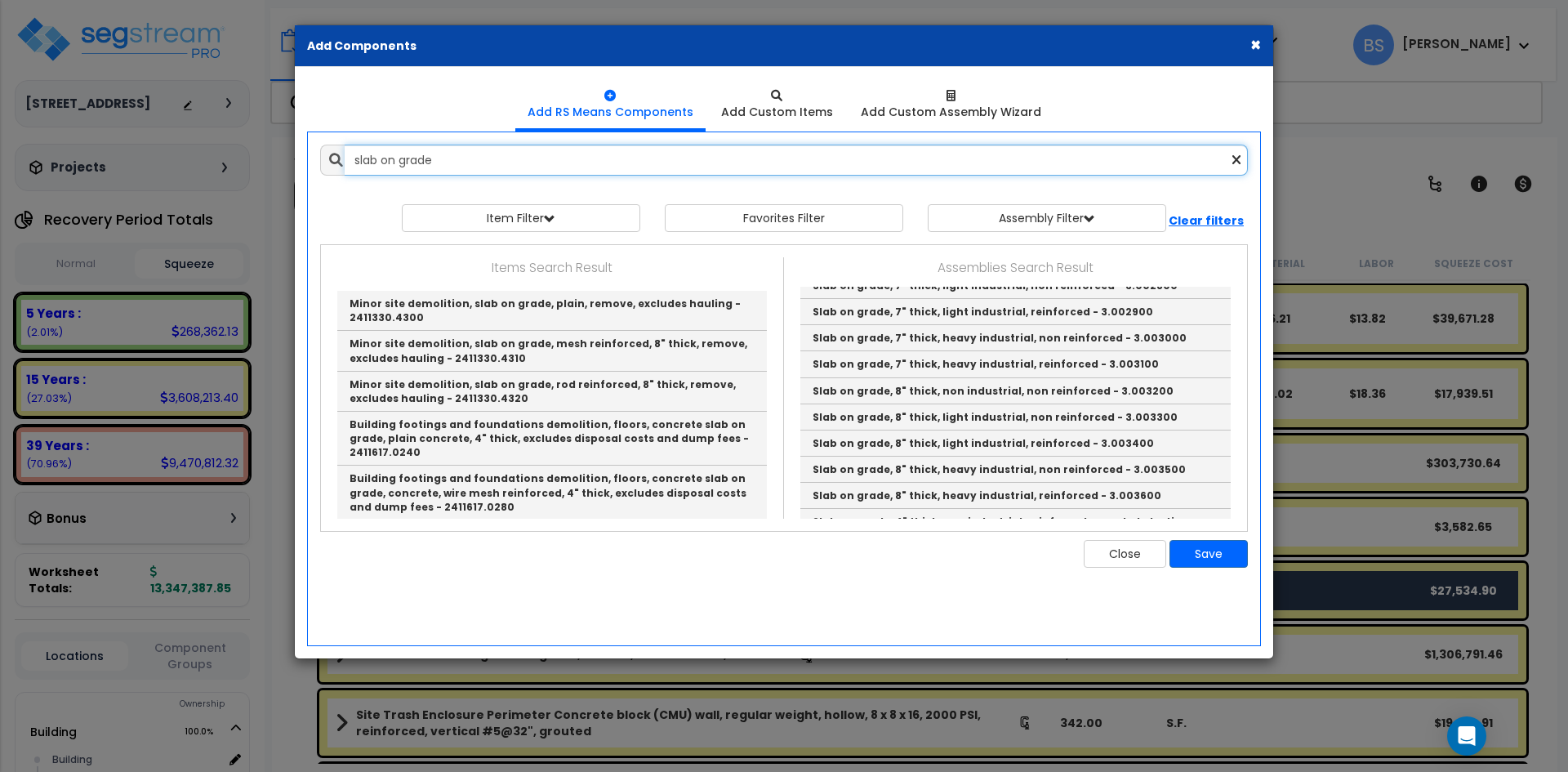
scroll to position [572, 0]
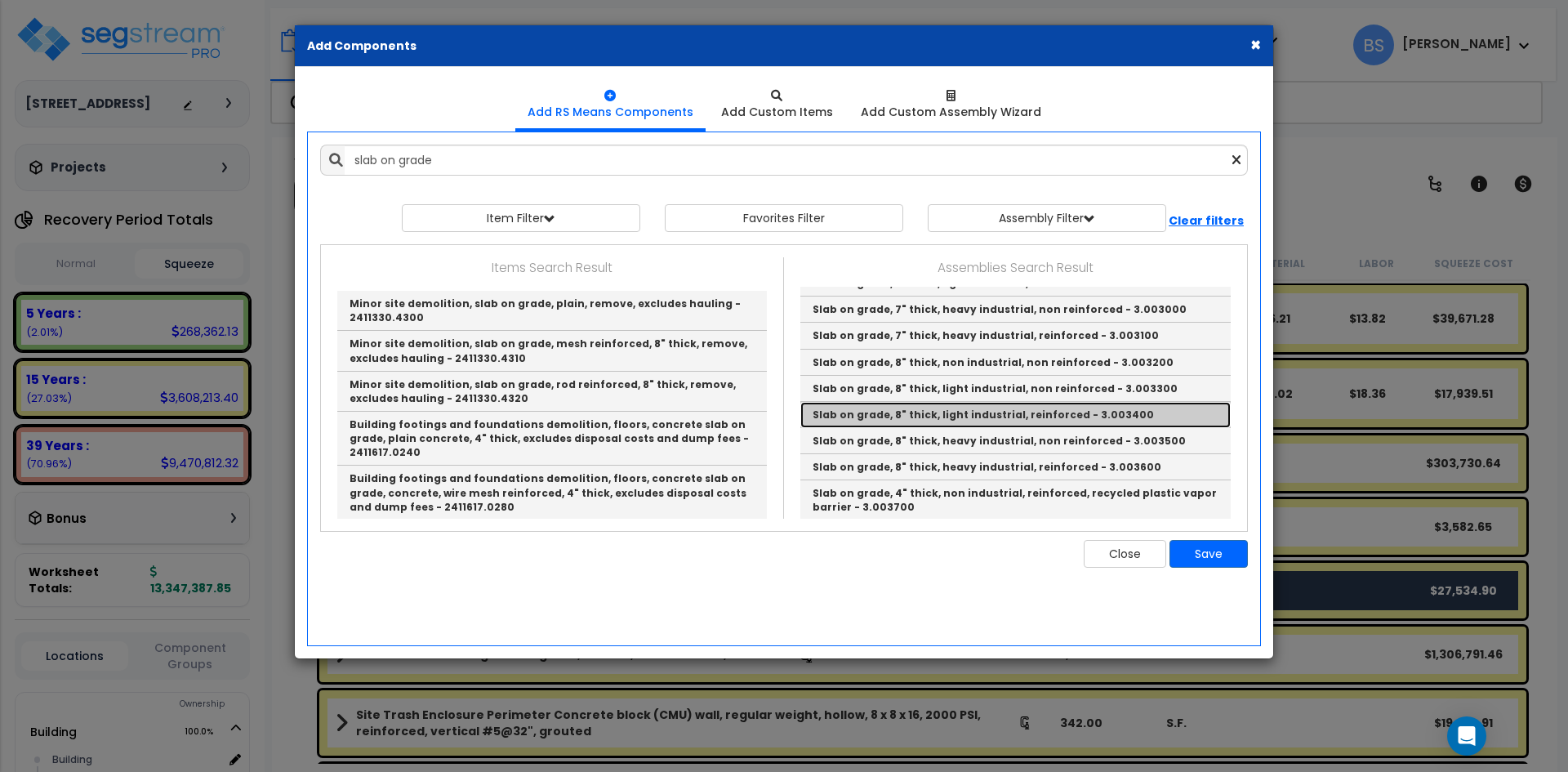
click at [912, 414] on link "Slab on grade, 8" thick, light industrial, reinforced - 3.003400" at bounding box center [1015, 415] width 430 height 26
type input "Slab on grade, 8" thick, light industrial, reinforced - 3.003400"
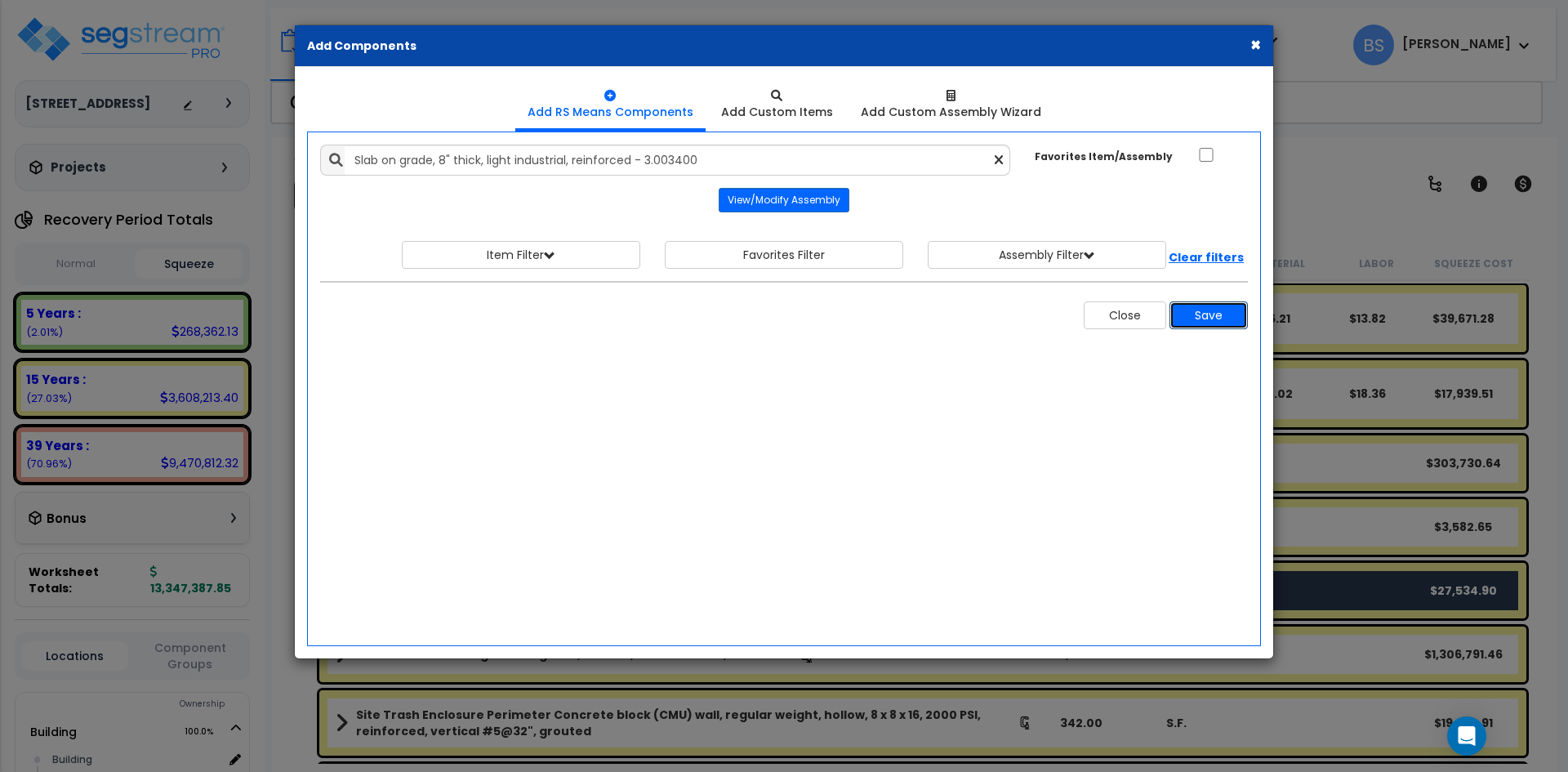
click at [1213, 315] on button "Save" at bounding box center [1209, 315] width 79 height 28
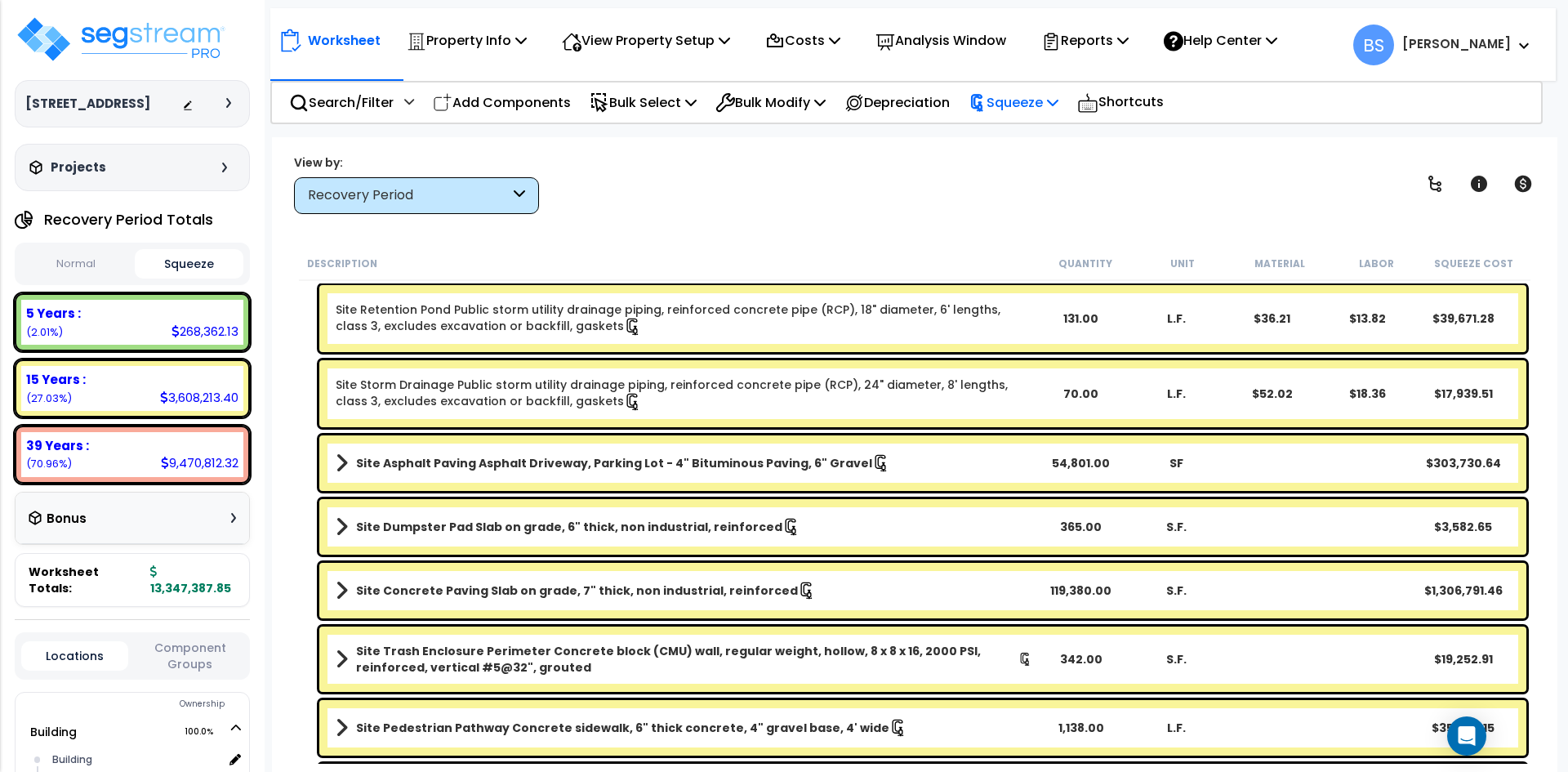
click at [1035, 109] on p "Squeeze" at bounding box center [1013, 102] width 90 height 22
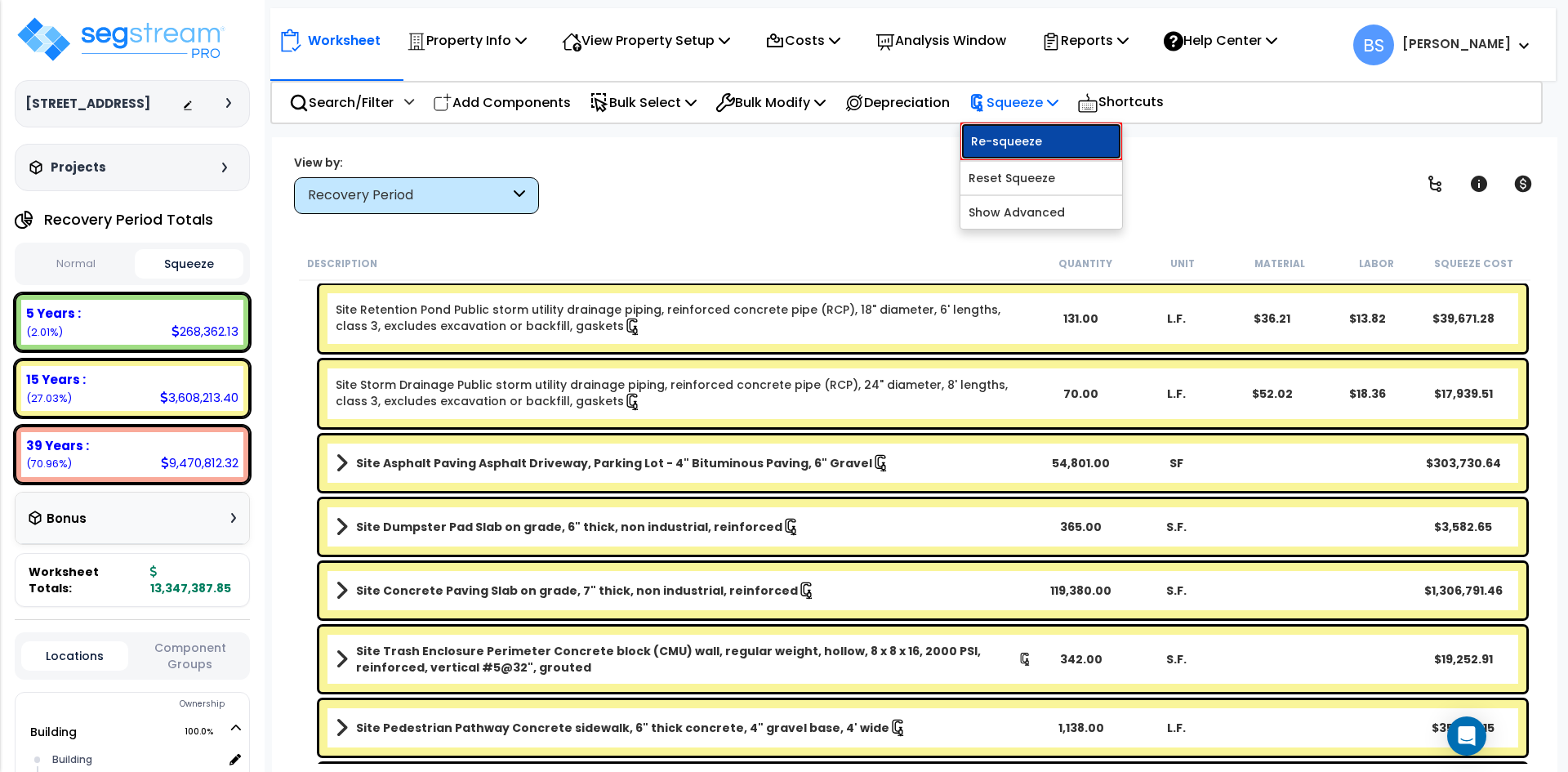
click at [1025, 132] on link "Re-squeeze" at bounding box center [1041, 141] width 162 height 38
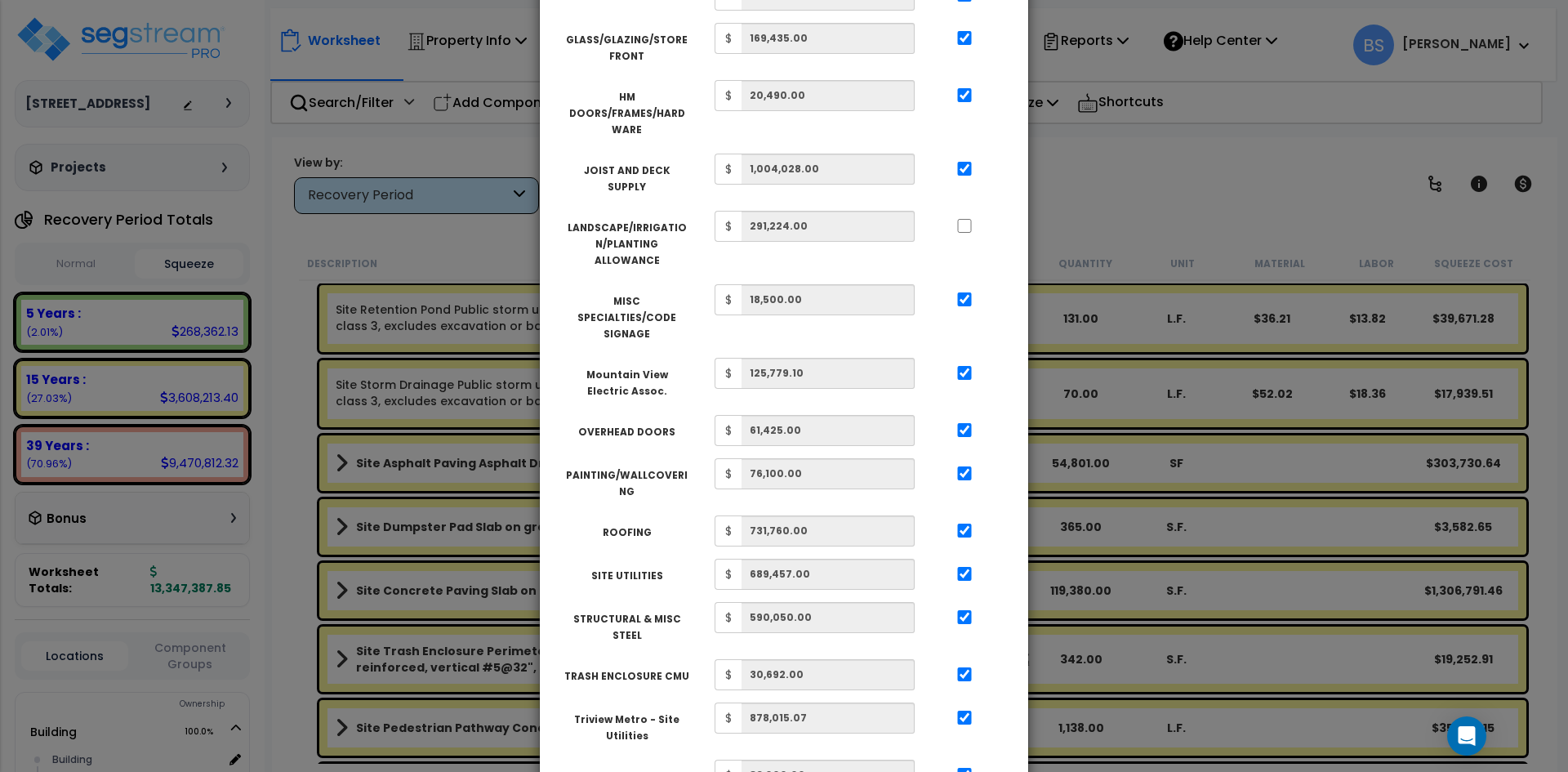
scroll to position [713, 0]
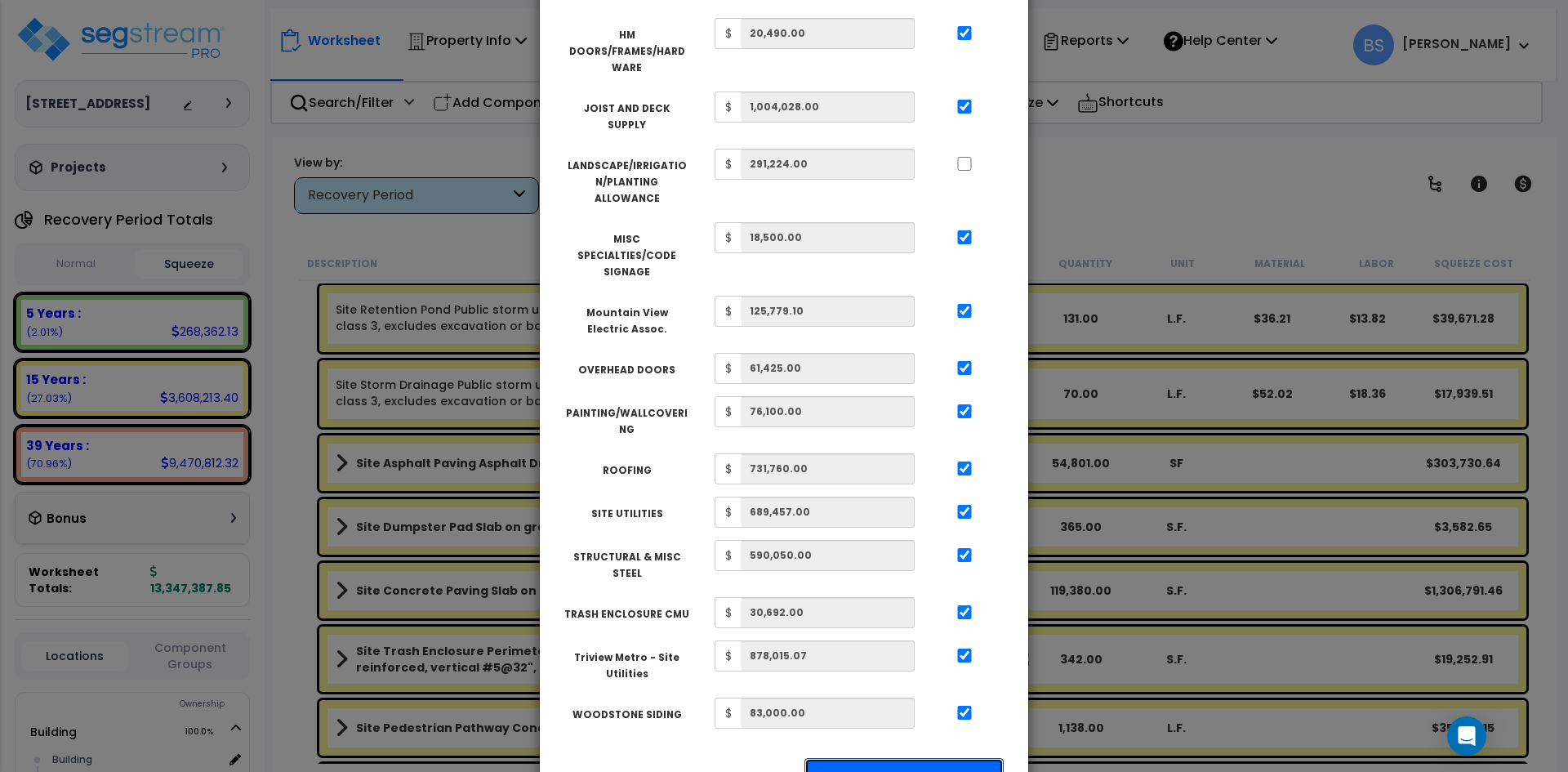
click at [902, 758] on button "Apply Squeeze" at bounding box center [904, 777] width 200 height 38
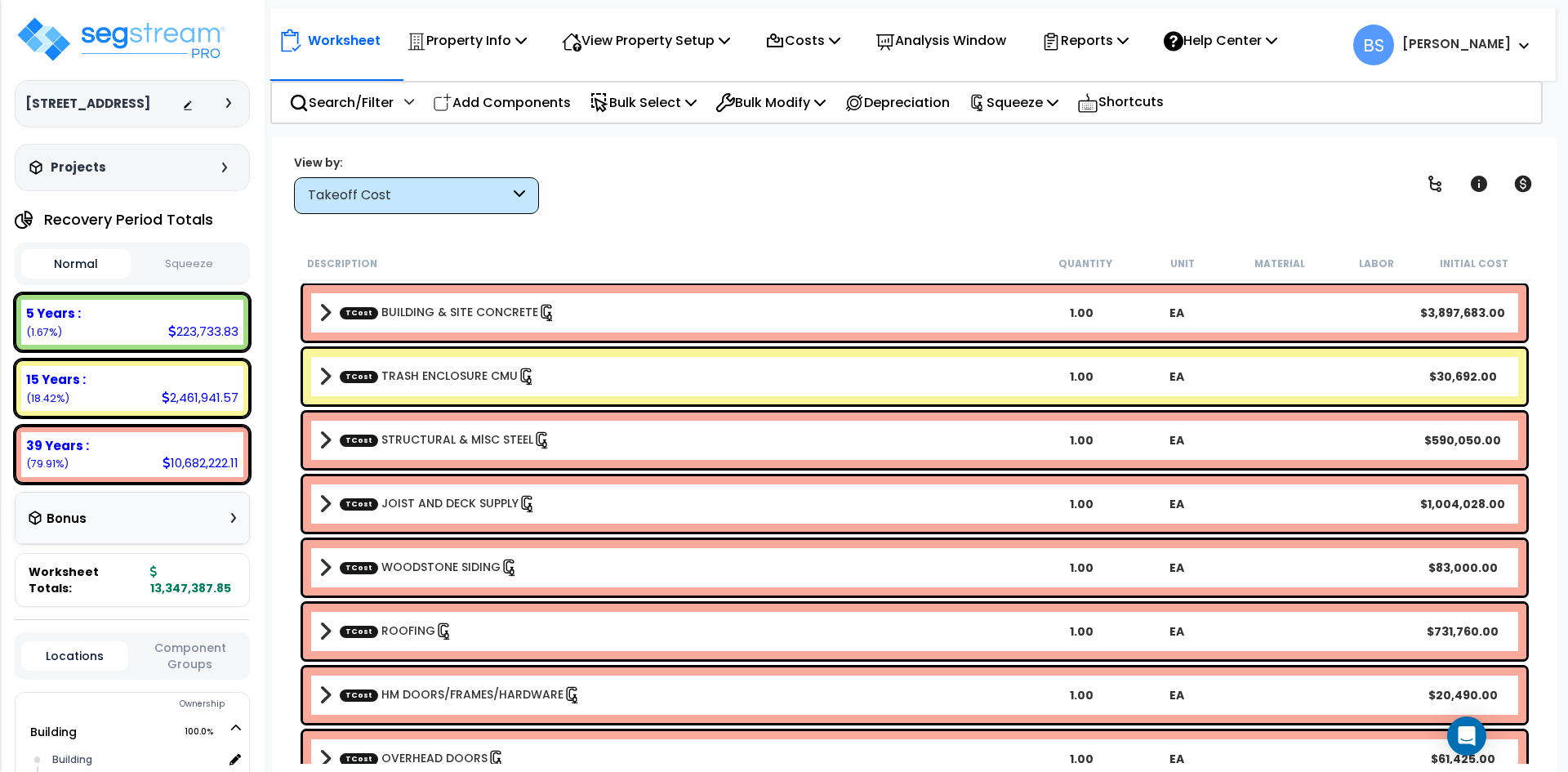
click at [177, 275] on button "Squeeze" at bounding box center [190, 264] width 110 height 29
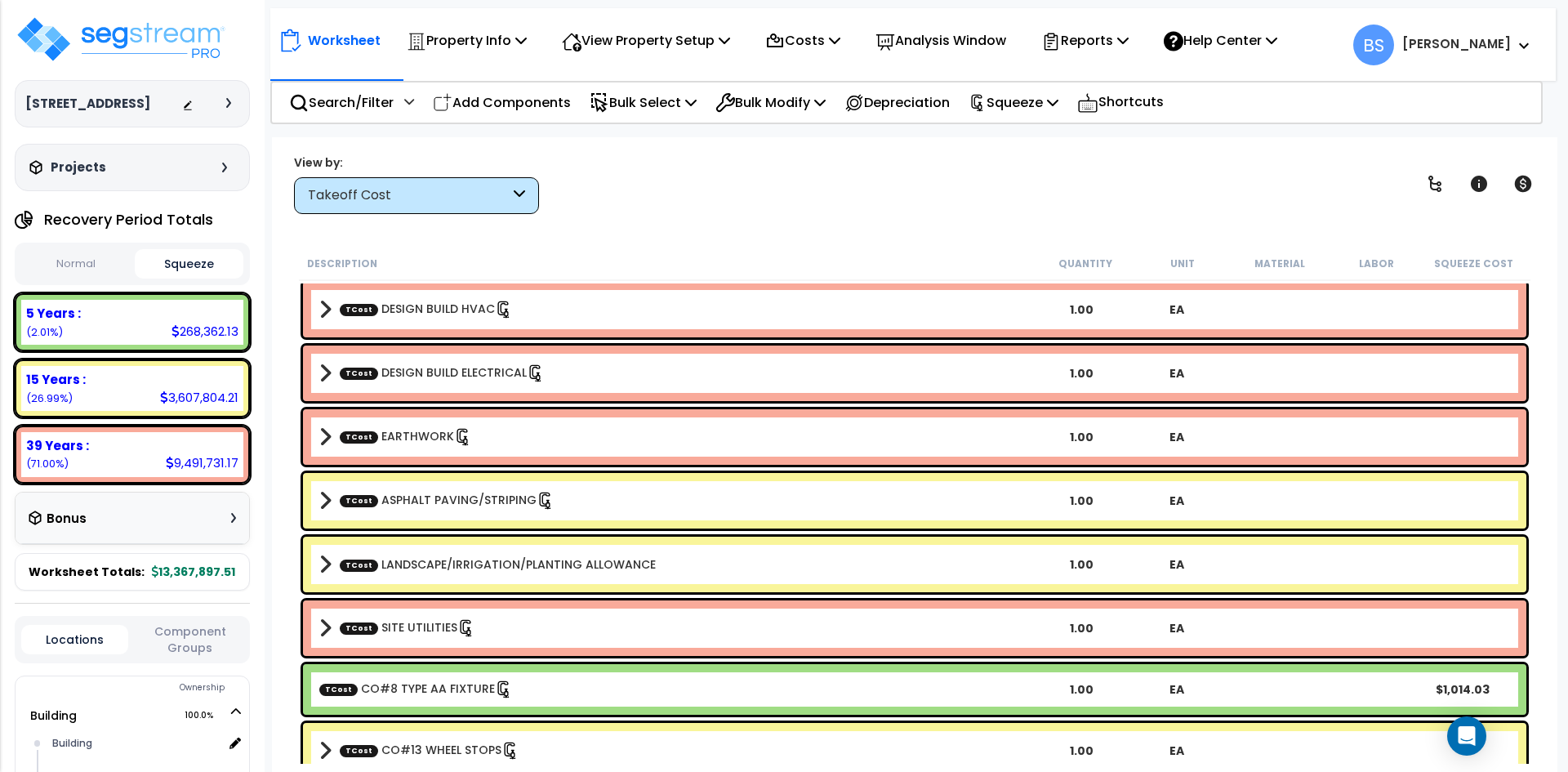
scroll to position [898, 0]
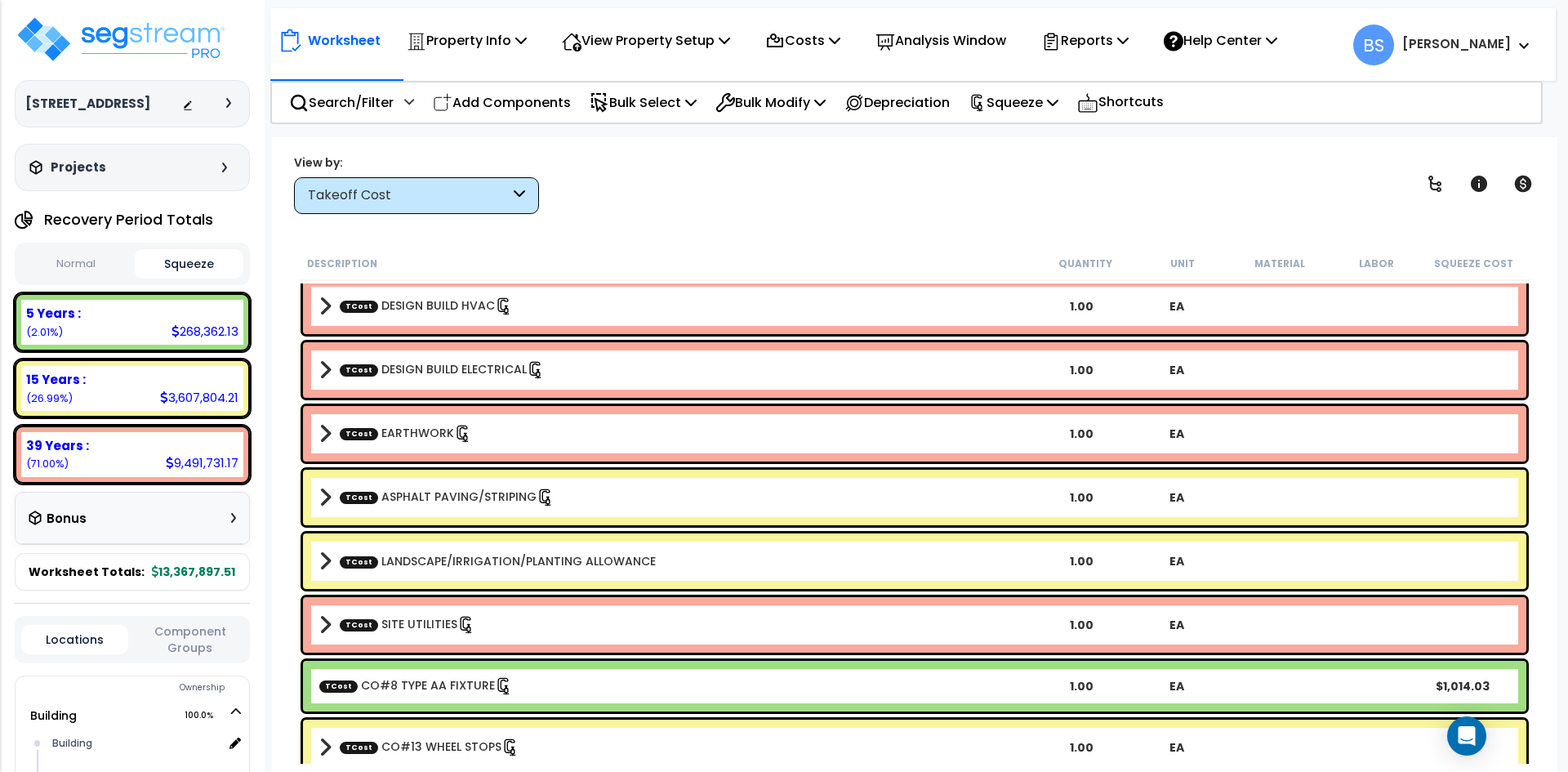
click at [375, 207] on div "Takeoff Cost" at bounding box center [416, 195] width 245 height 37
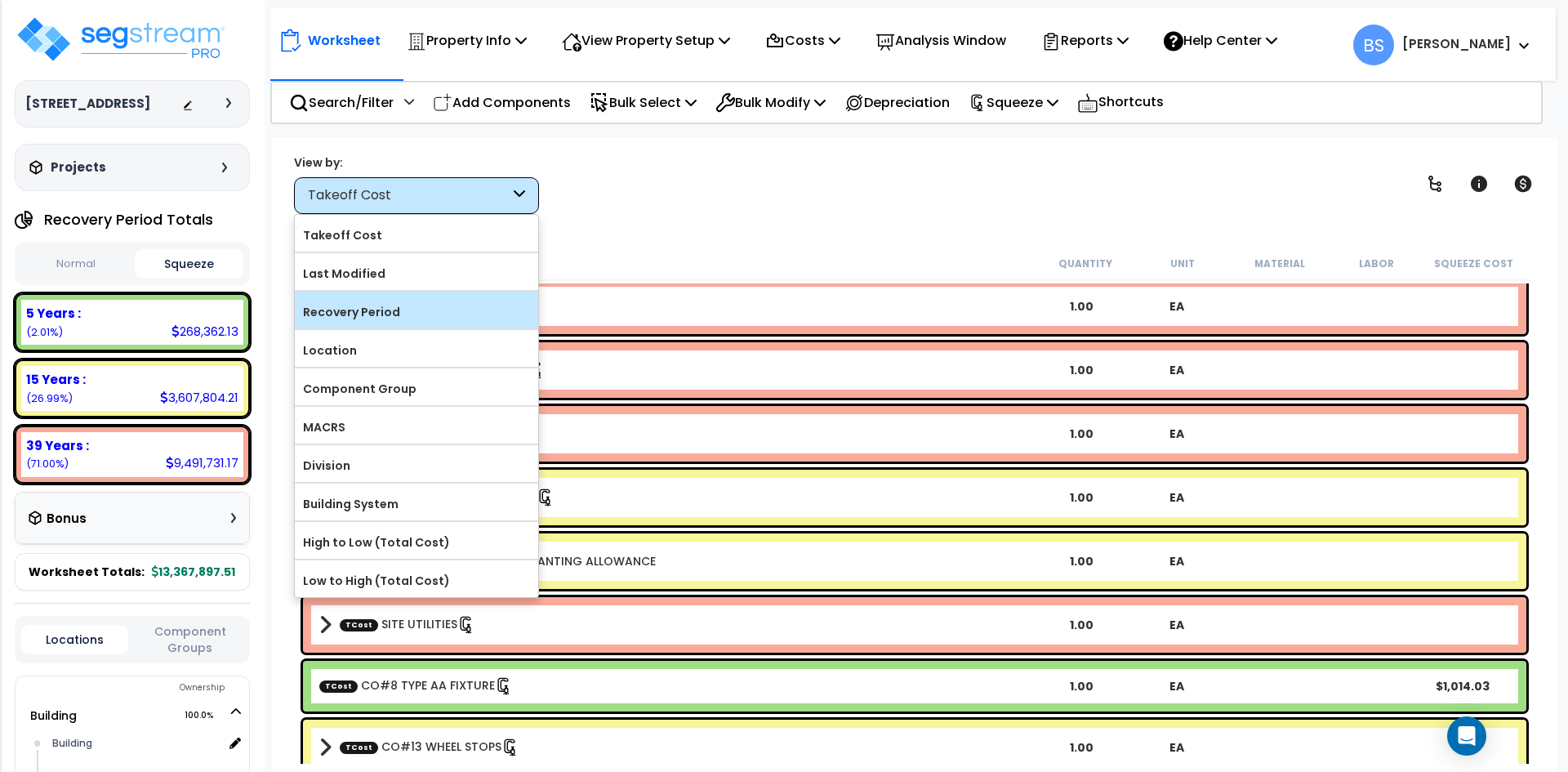
click at [399, 323] on label "Recovery Period" at bounding box center [416, 312] width 244 height 25
click at [0, 0] on input "Recovery Period" at bounding box center [0, 0] width 0 height 0
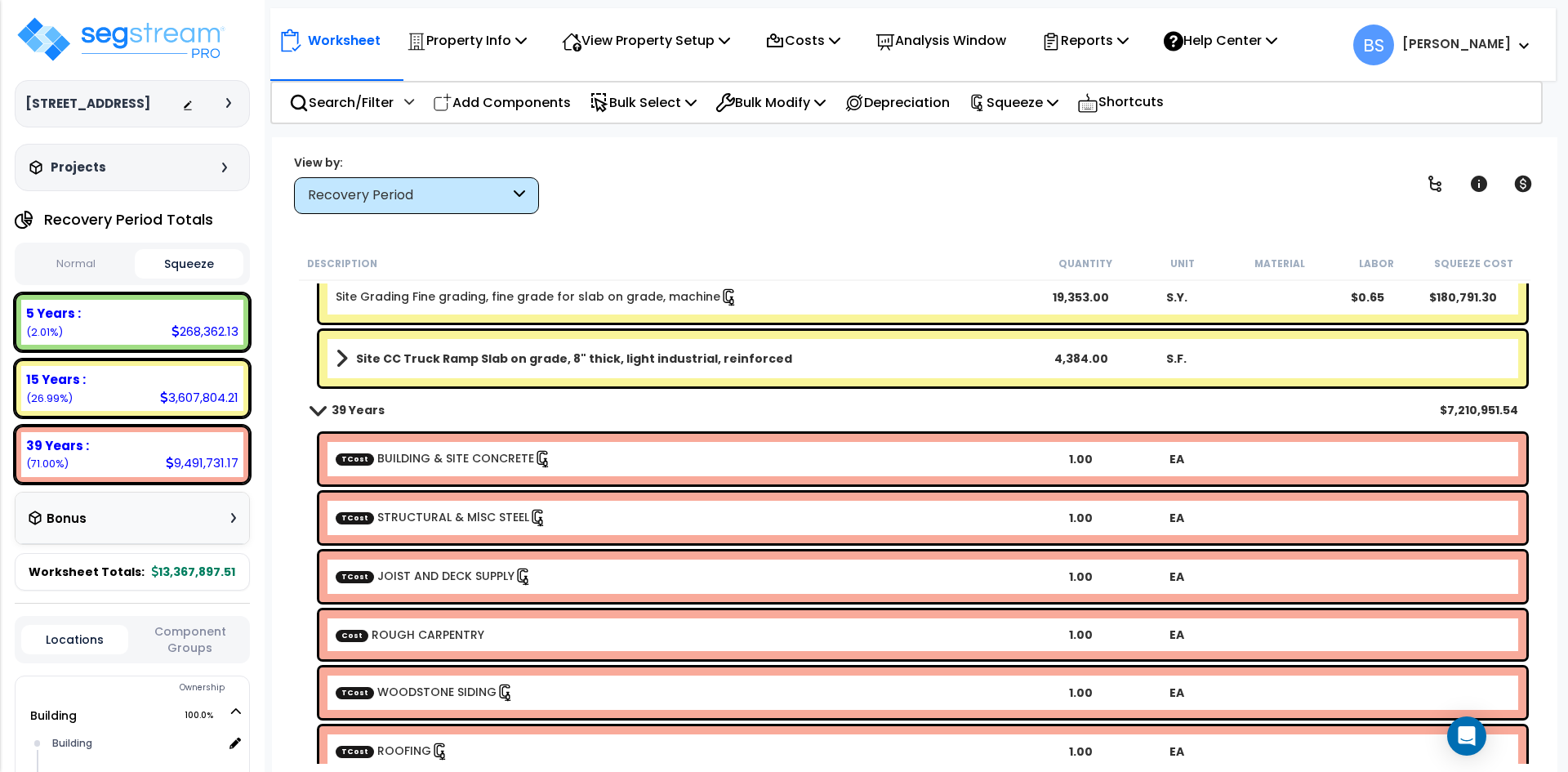
scroll to position [2613, 0]
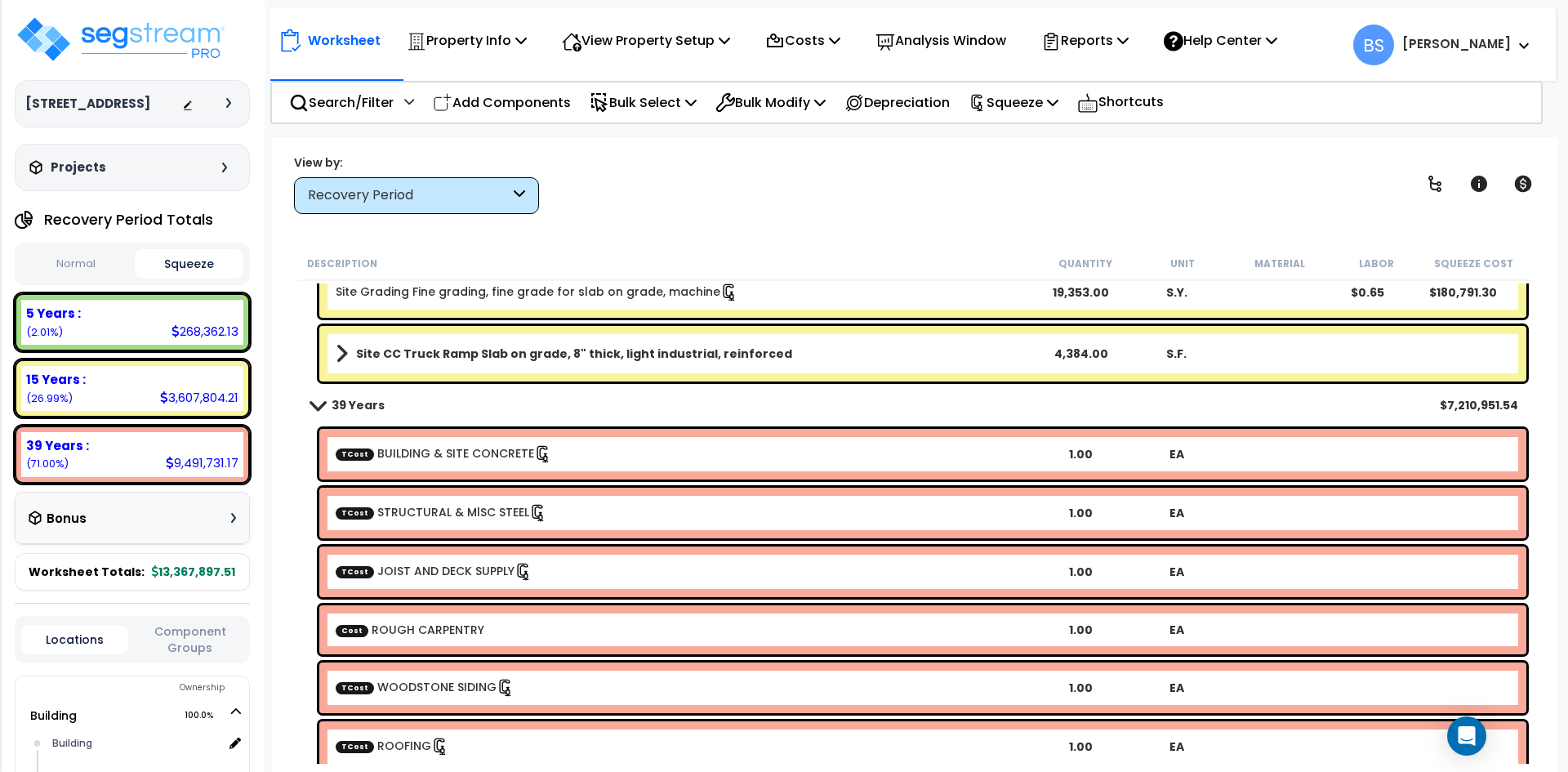
click at [630, 361] on link "Site CC Truck Ramp Slab on grade, 8" thick, light industrial, reinforced" at bounding box center [684, 353] width 697 height 23
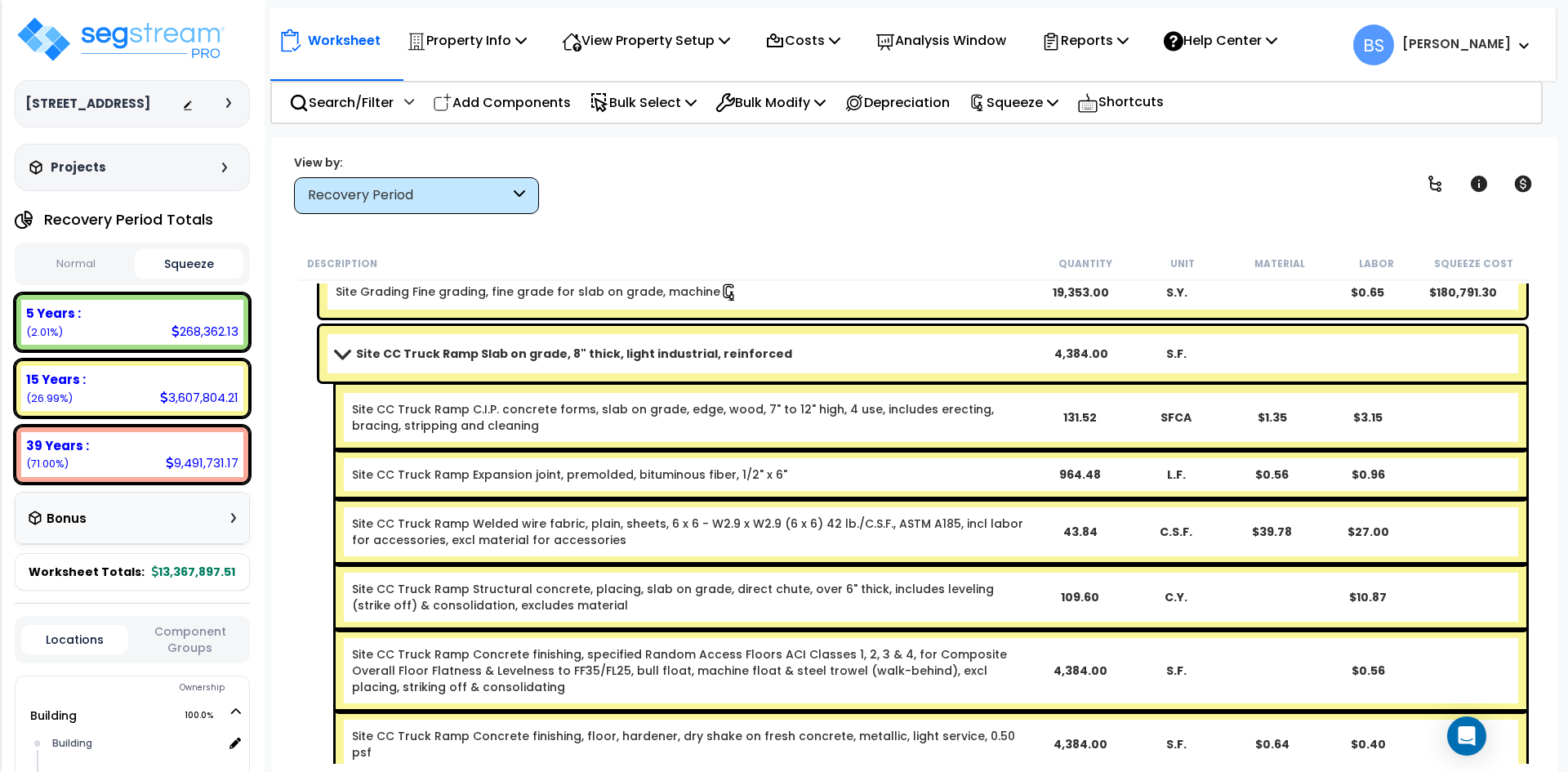
click at [630, 361] on link "Site CC Truck Ramp Slab on grade, 8" thick, light industrial, reinforced" at bounding box center [684, 353] width 697 height 23
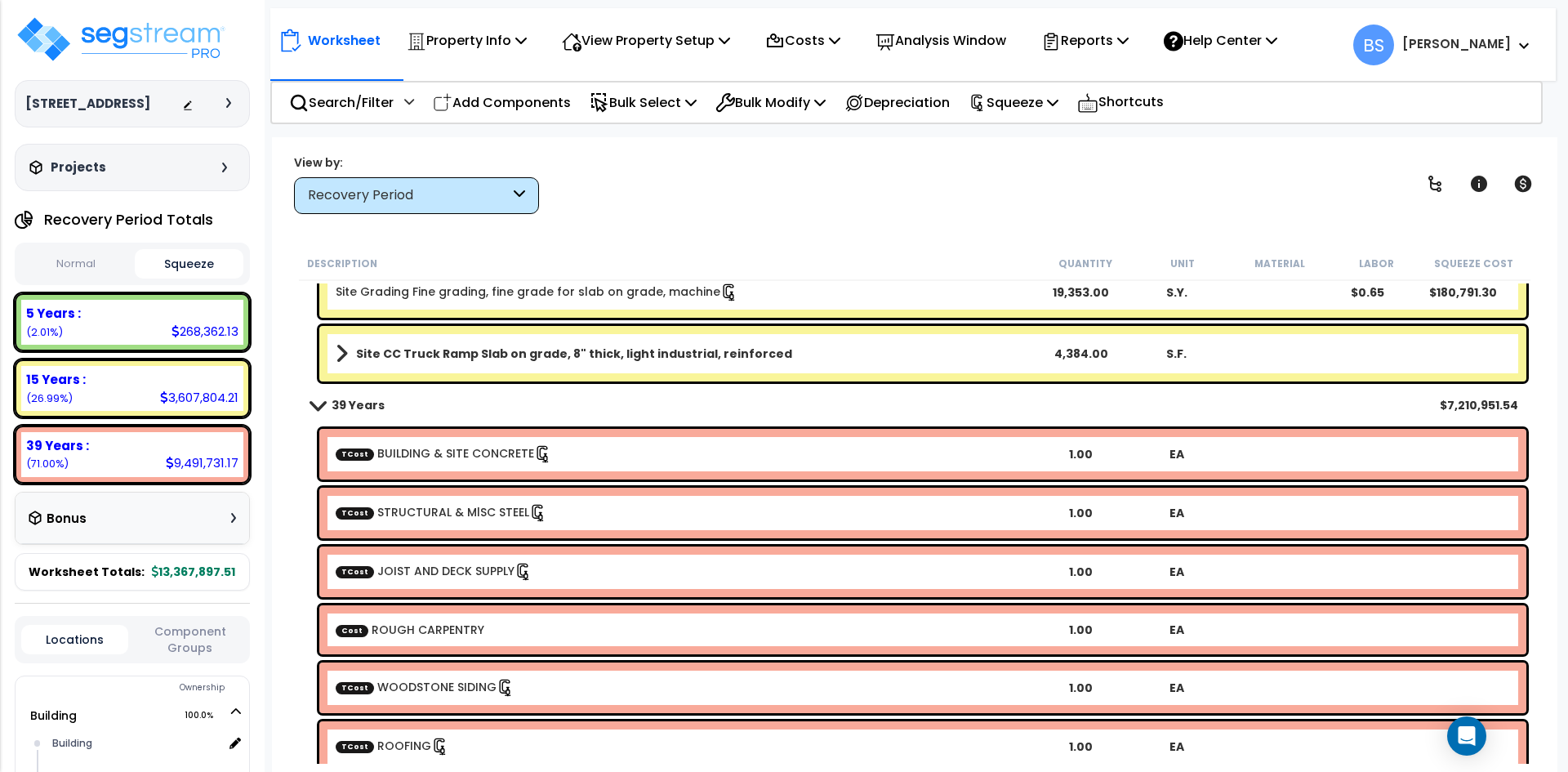
click at [672, 355] on b "Site CC Truck Ramp Slab on grade, 8" thick, light industrial, reinforced" at bounding box center [573, 353] width 436 height 16
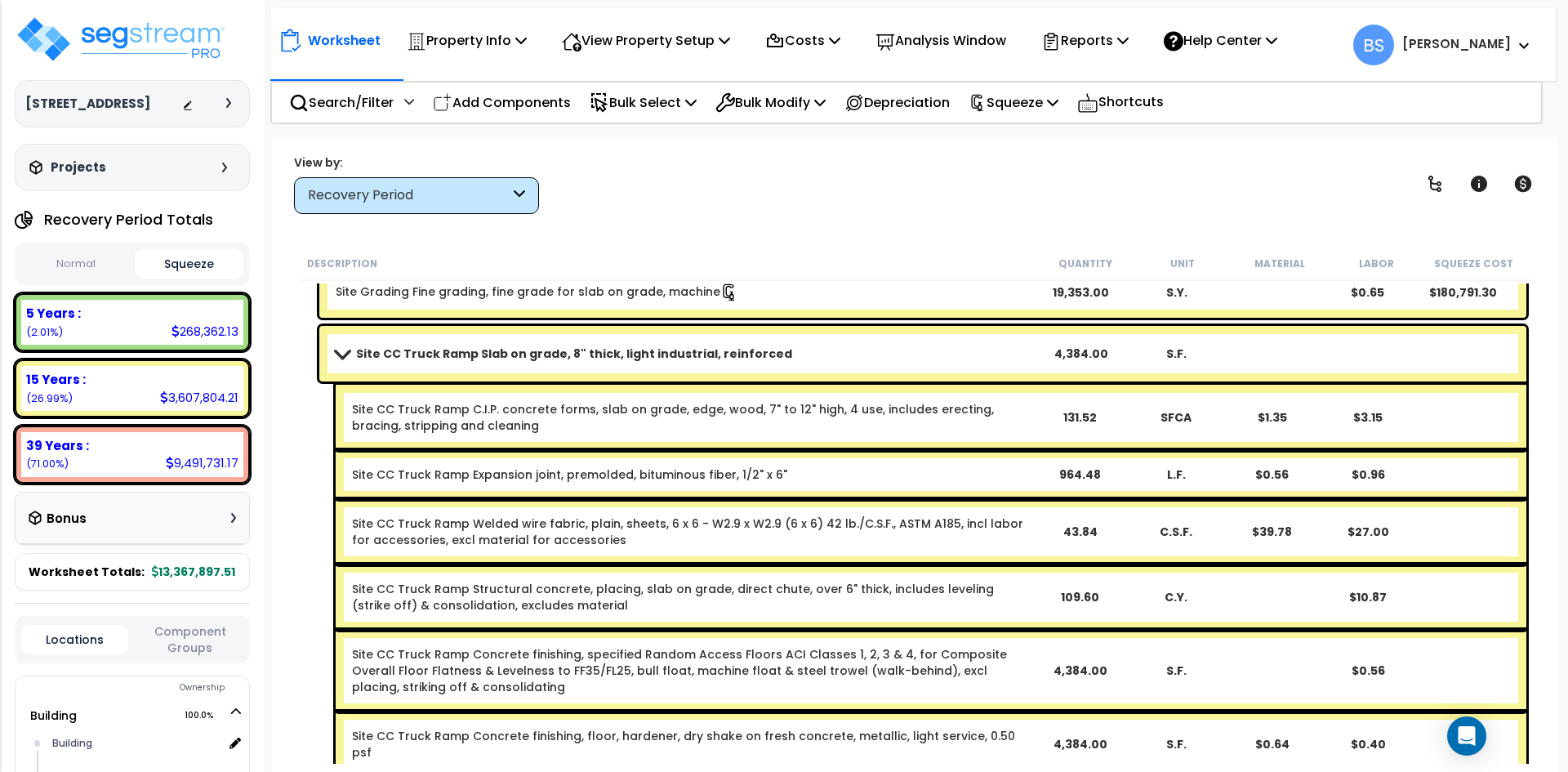
click at [672, 355] on b "Site CC Truck Ramp Slab on grade, 8" thick, light industrial, reinforced" at bounding box center [573, 353] width 436 height 16
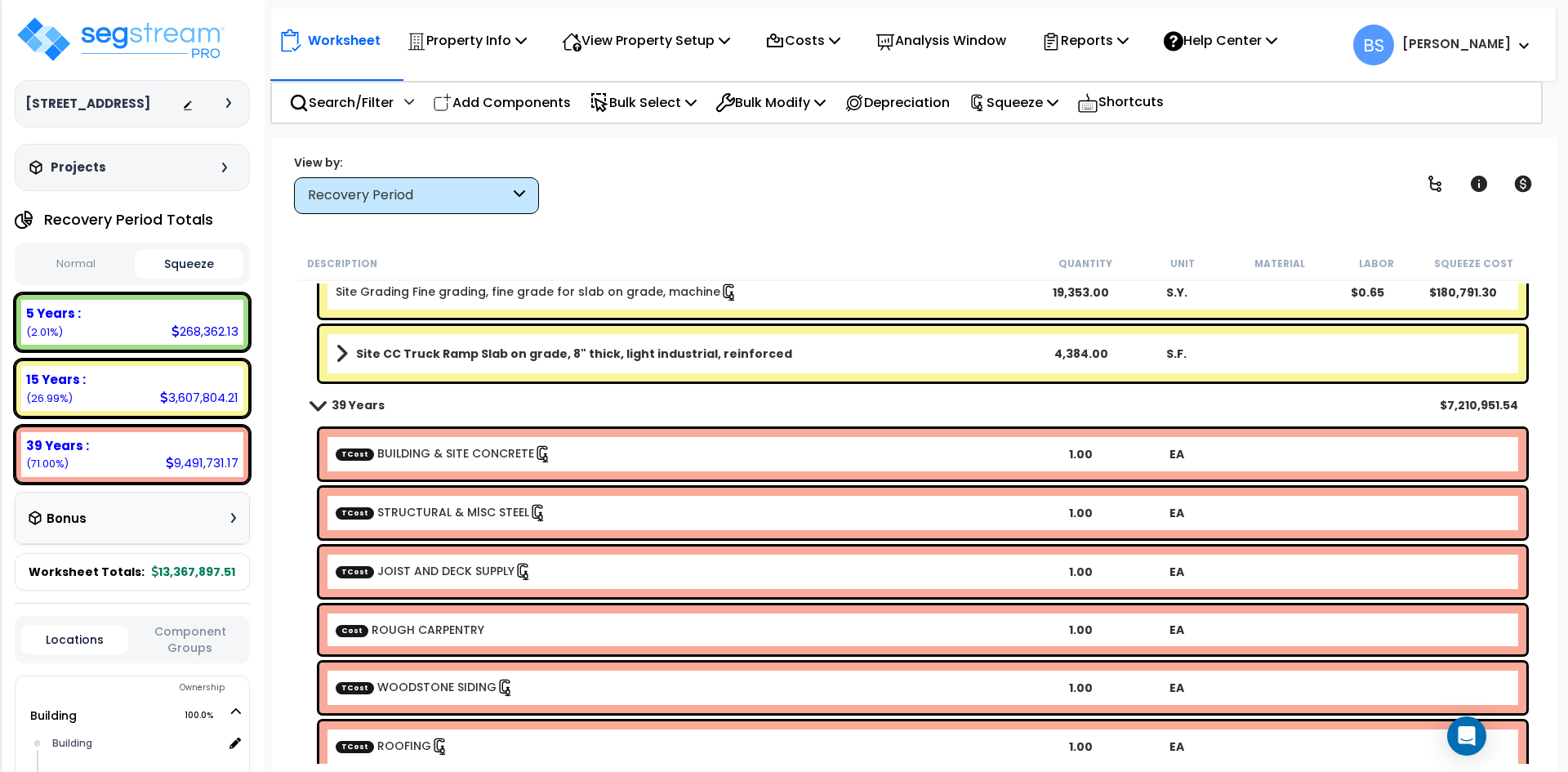
scroll to position [2531, 0]
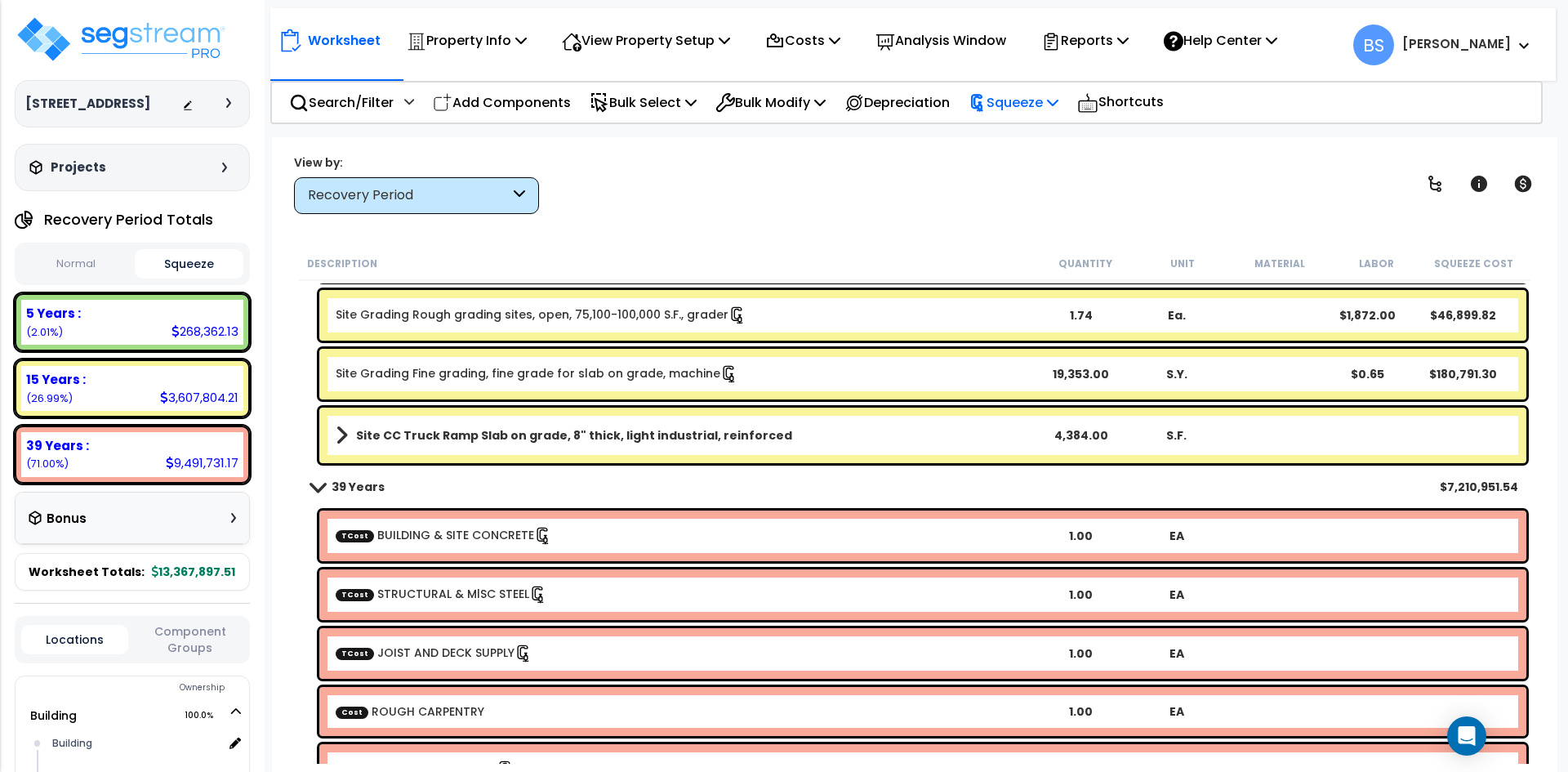
click at [1028, 100] on p "Squeeze" at bounding box center [1013, 102] width 90 height 22
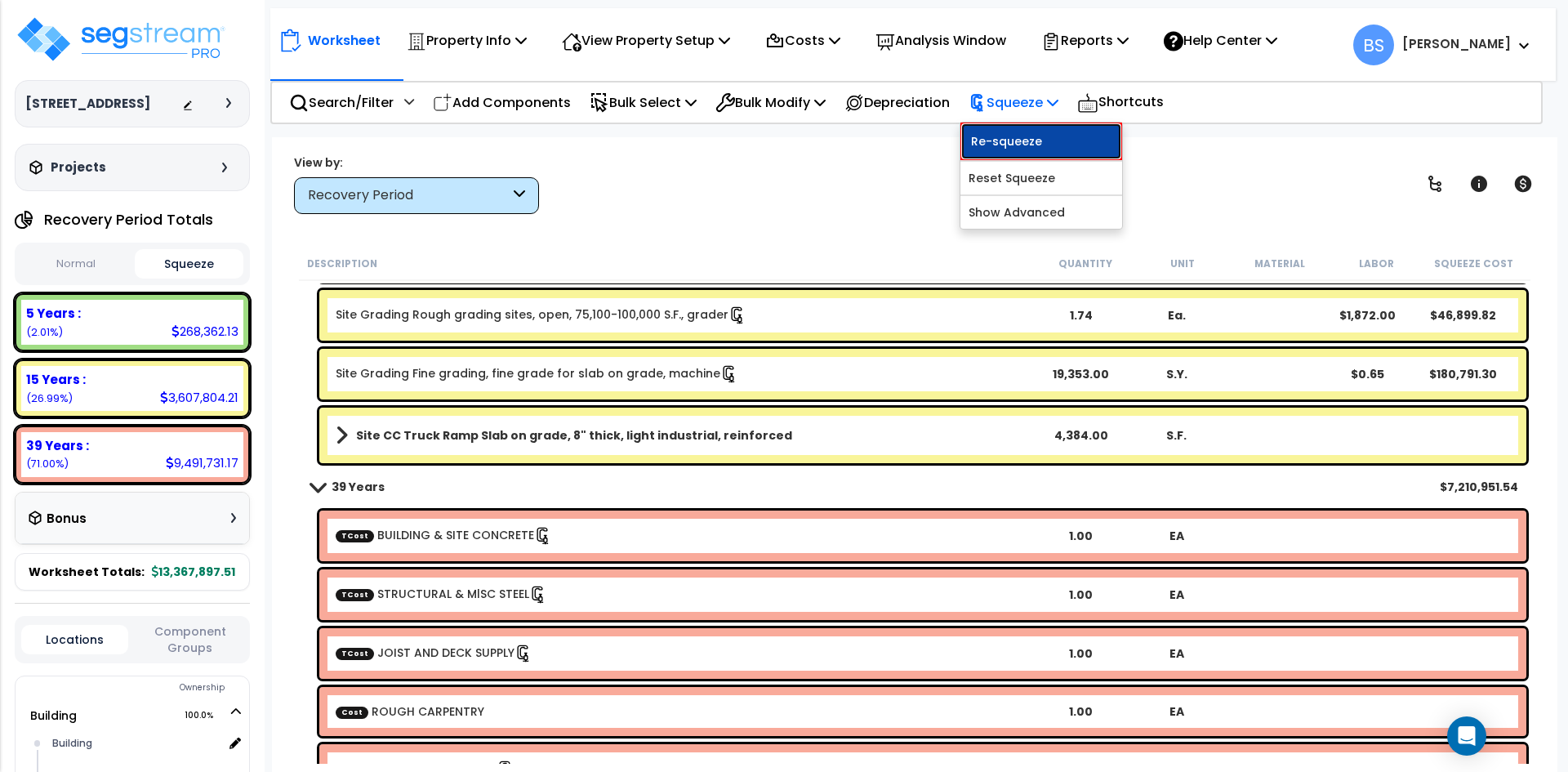
click at [1030, 146] on link "Re-squeeze" at bounding box center [1041, 141] width 162 height 38
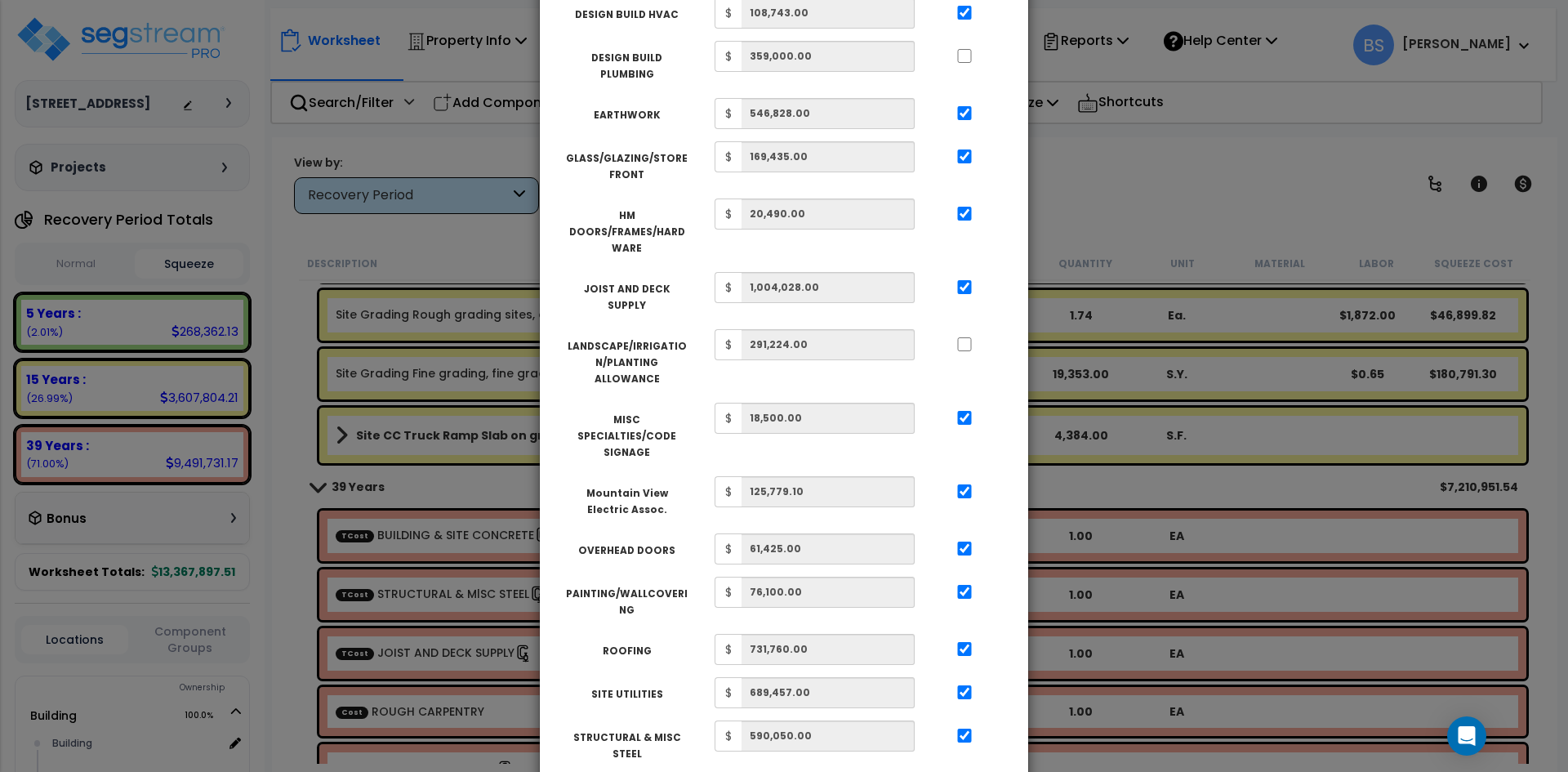
scroll to position [713, 0]
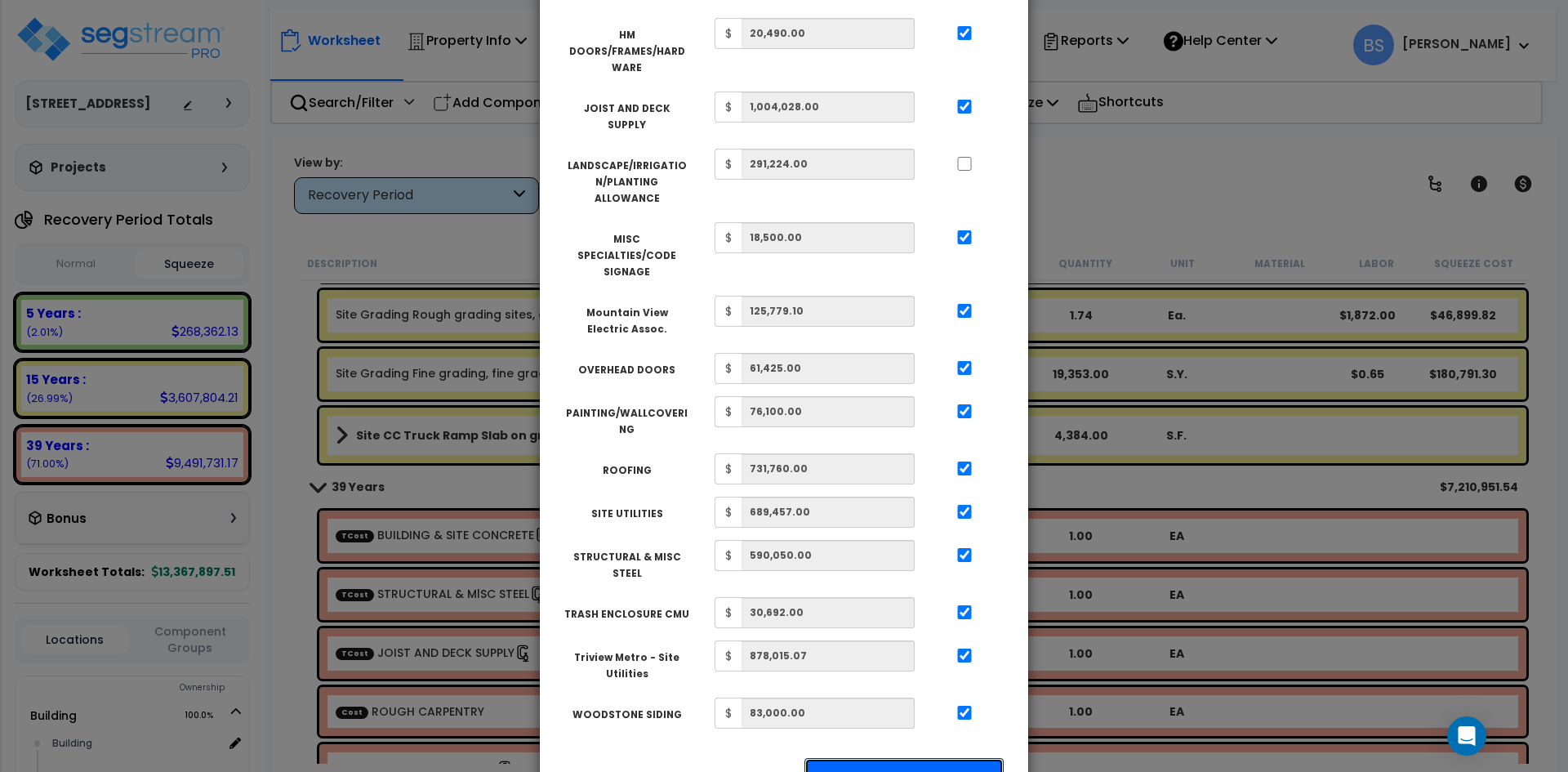
click at [898, 758] on button "Apply Squeeze" at bounding box center [904, 777] width 200 height 38
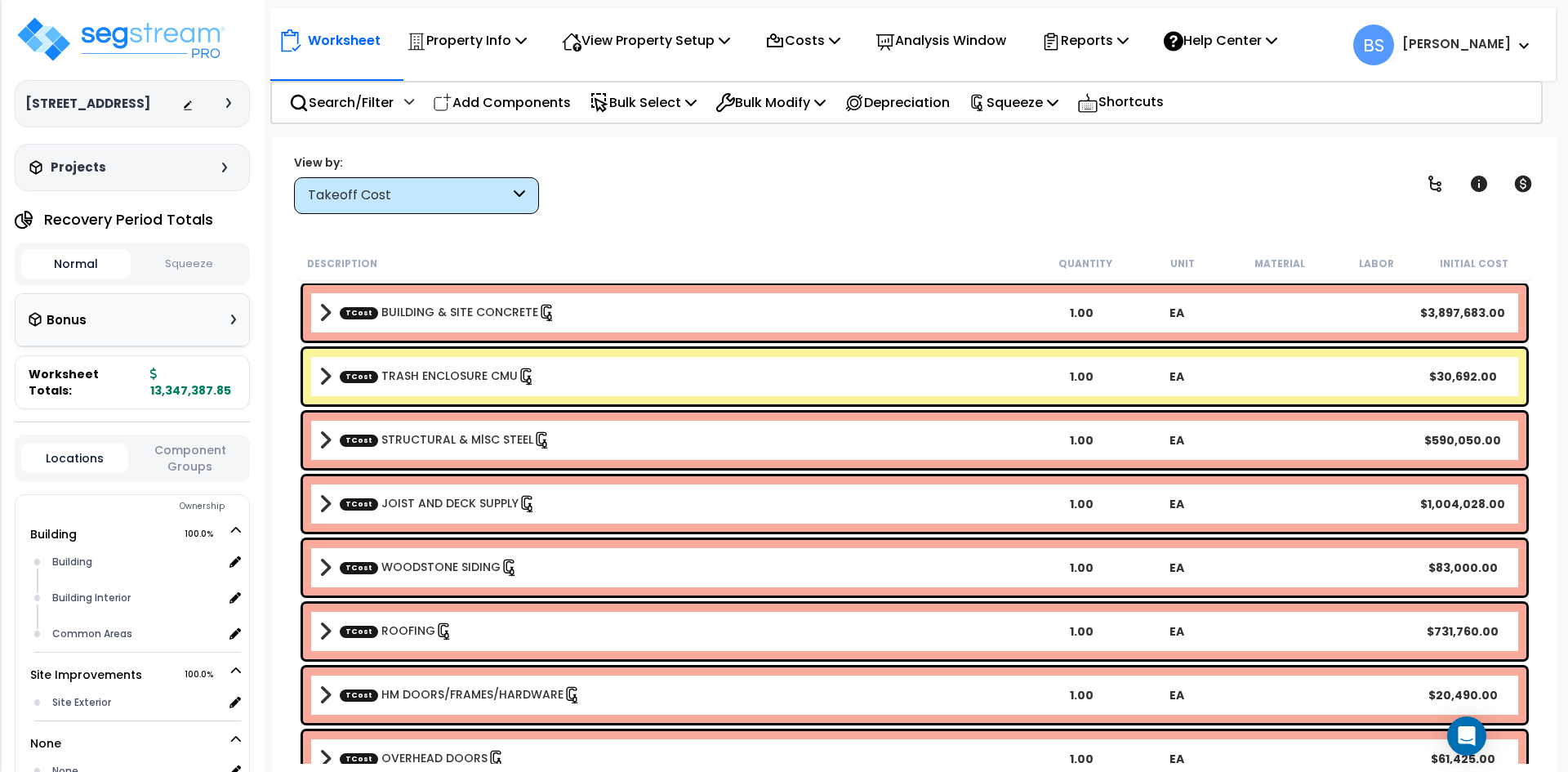
click at [406, 190] on div "Takeoff Cost" at bounding box center [408, 195] width 202 height 19
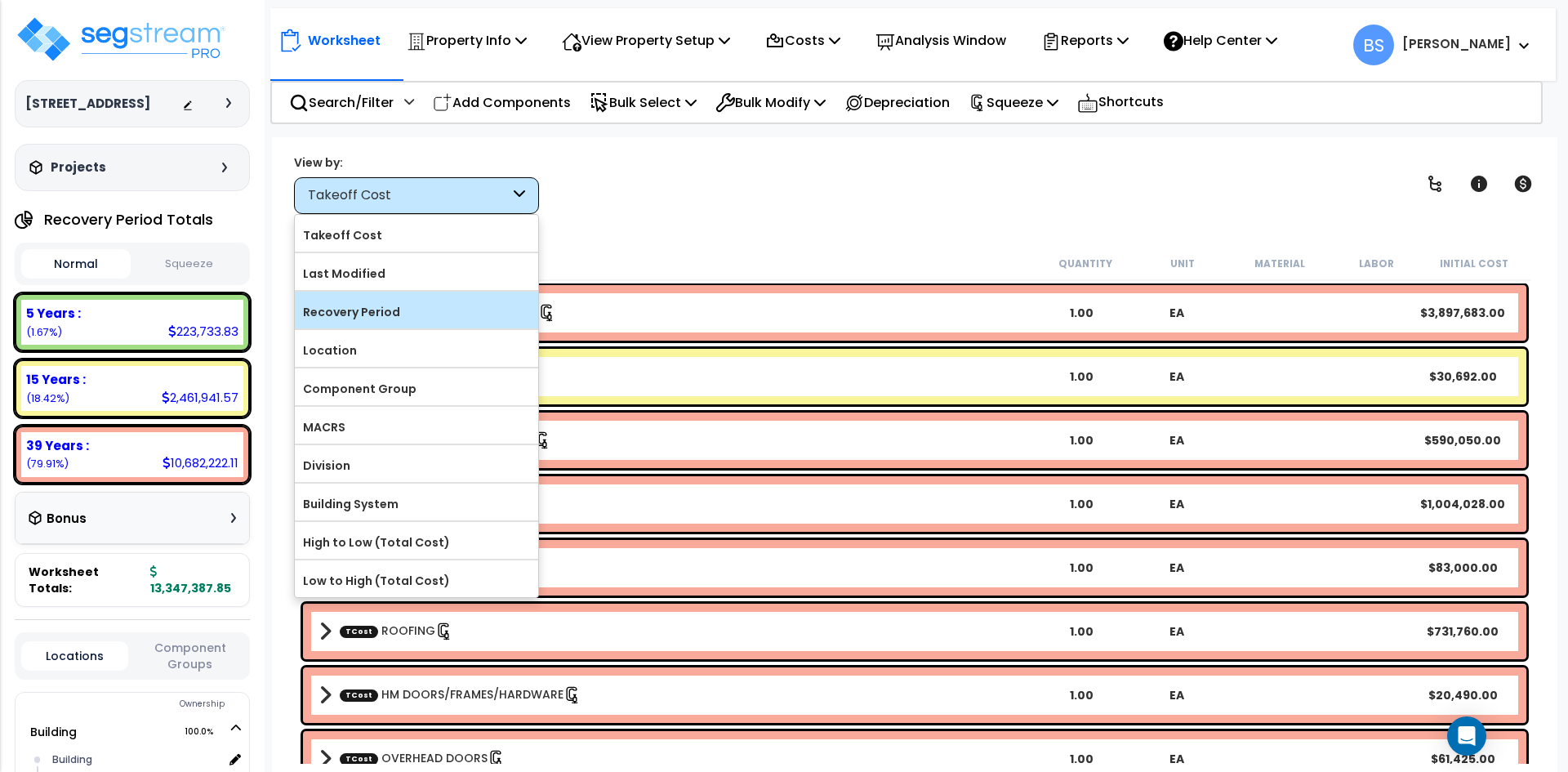
click at [414, 296] on div "Recovery Period" at bounding box center [416, 309] width 244 height 37
click at [354, 315] on label "Recovery Period" at bounding box center [416, 312] width 244 height 25
click at [0, 0] on input "Recovery Period" at bounding box center [0, 0] width 0 height 0
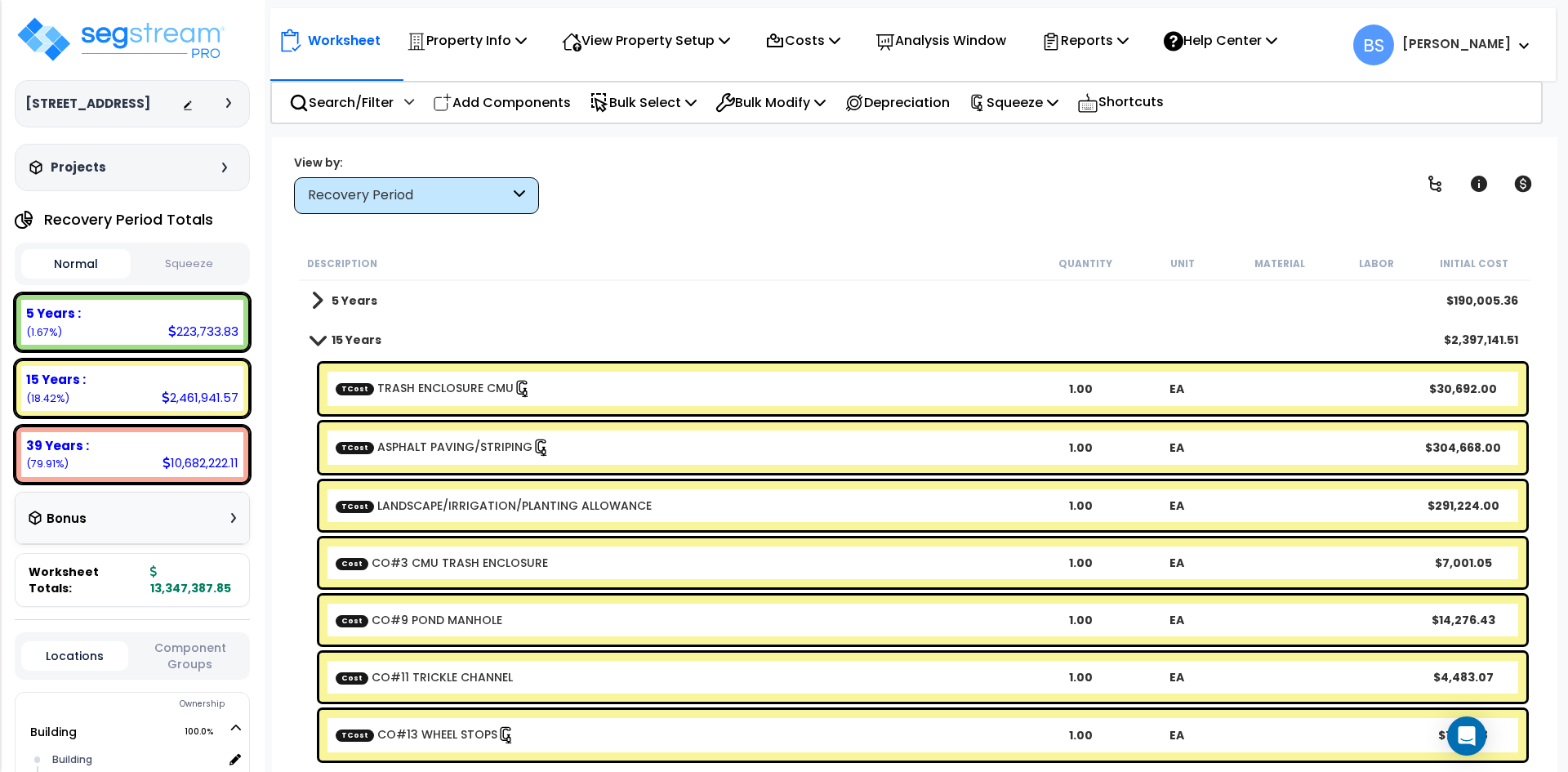
click at [189, 278] on button "Squeeze" at bounding box center [190, 264] width 110 height 29
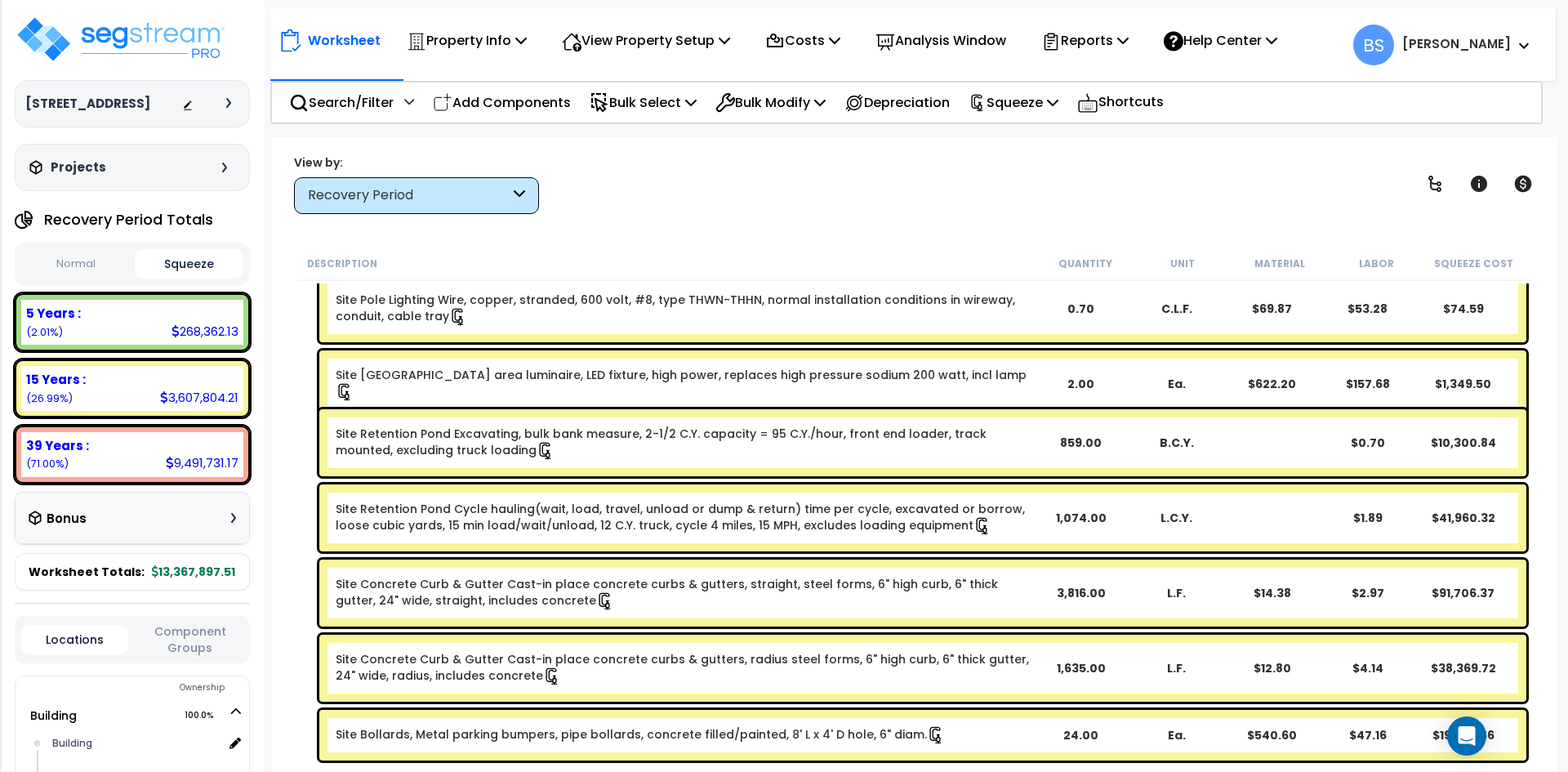
scroll to position [898, 0]
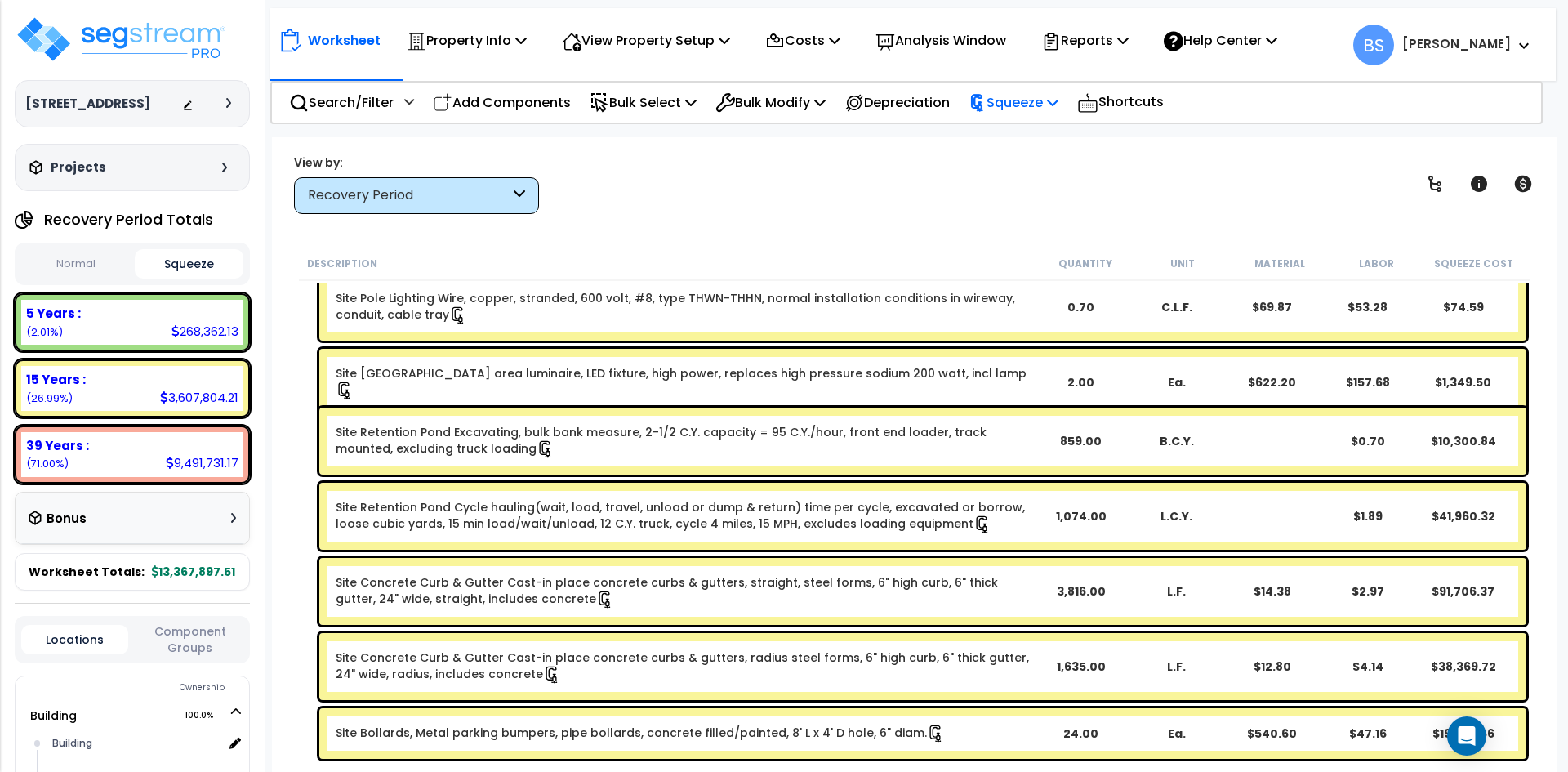
click at [1058, 101] on p "Squeeze" at bounding box center [1013, 102] width 90 height 22
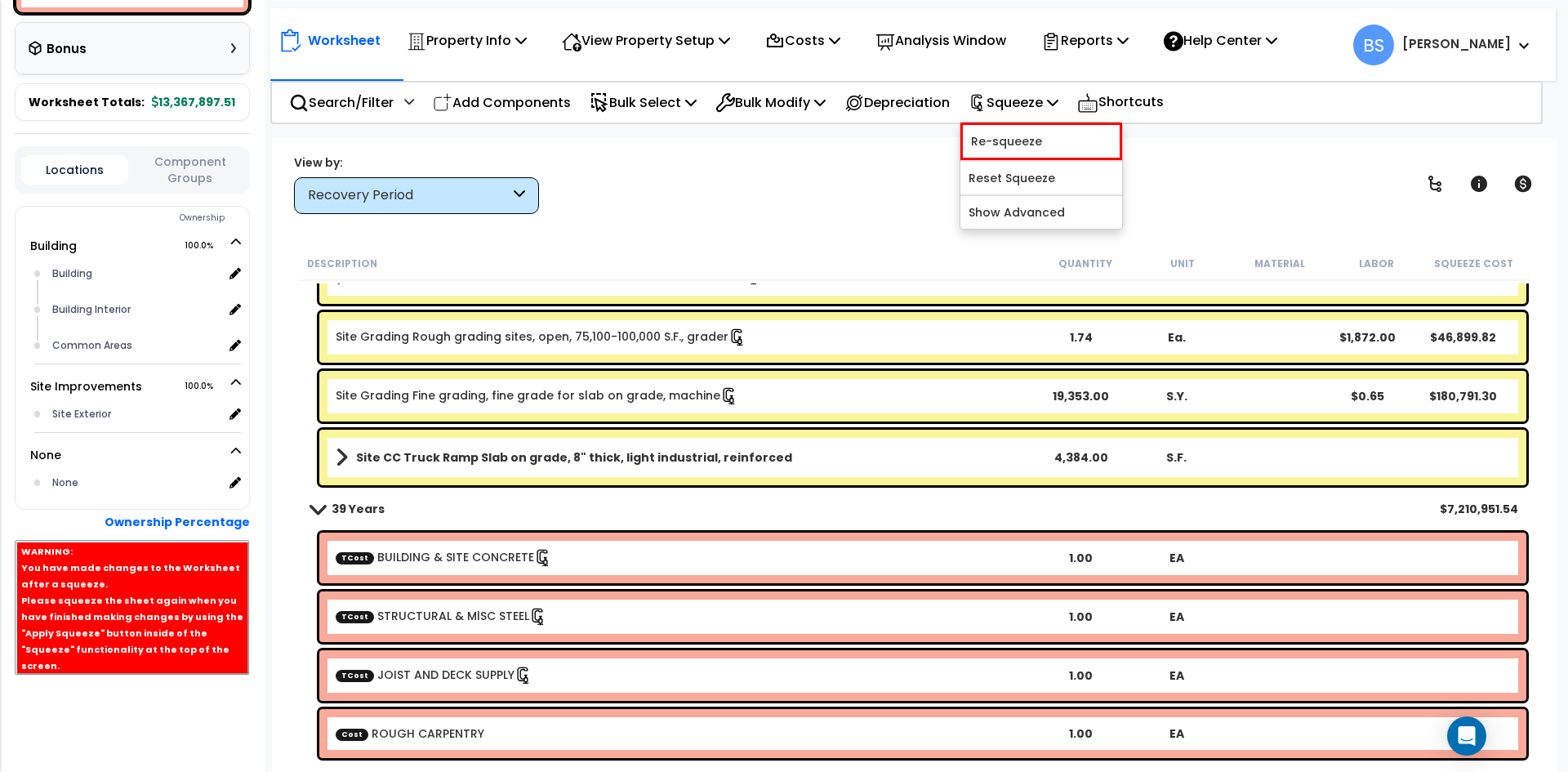
scroll to position [2531, 0]
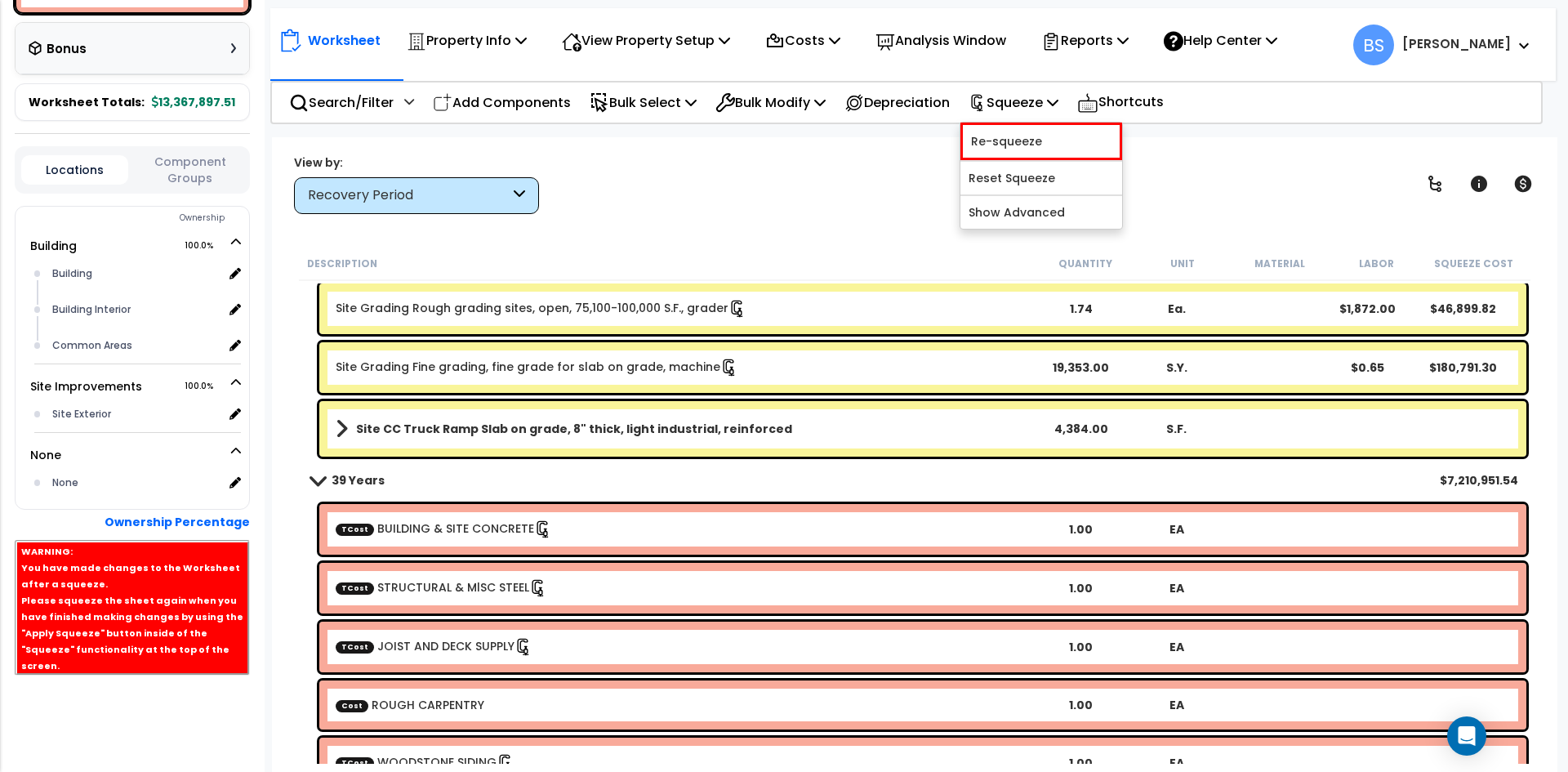
click at [474, 419] on link "Site CC Truck Ramp Slab on grade, 8" thick, light industrial, reinforced" at bounding box center [684, 429] width 697 height 23
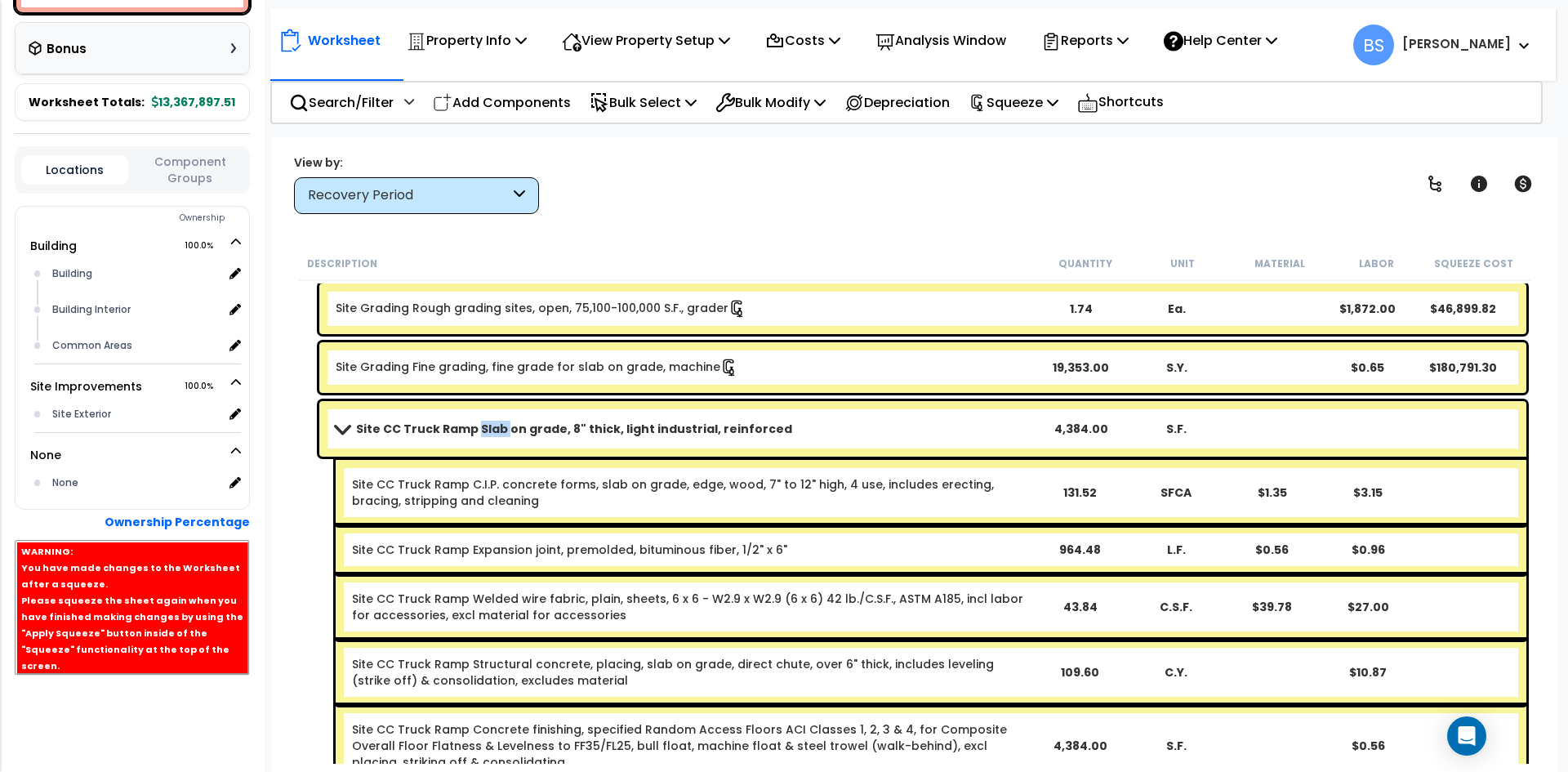
click at [474, 419] on link "Site CC Truck Ramp Slab on grade, 8" thick, light industrial, reinforced" at bounding box center [684, 429] width 697 height 23
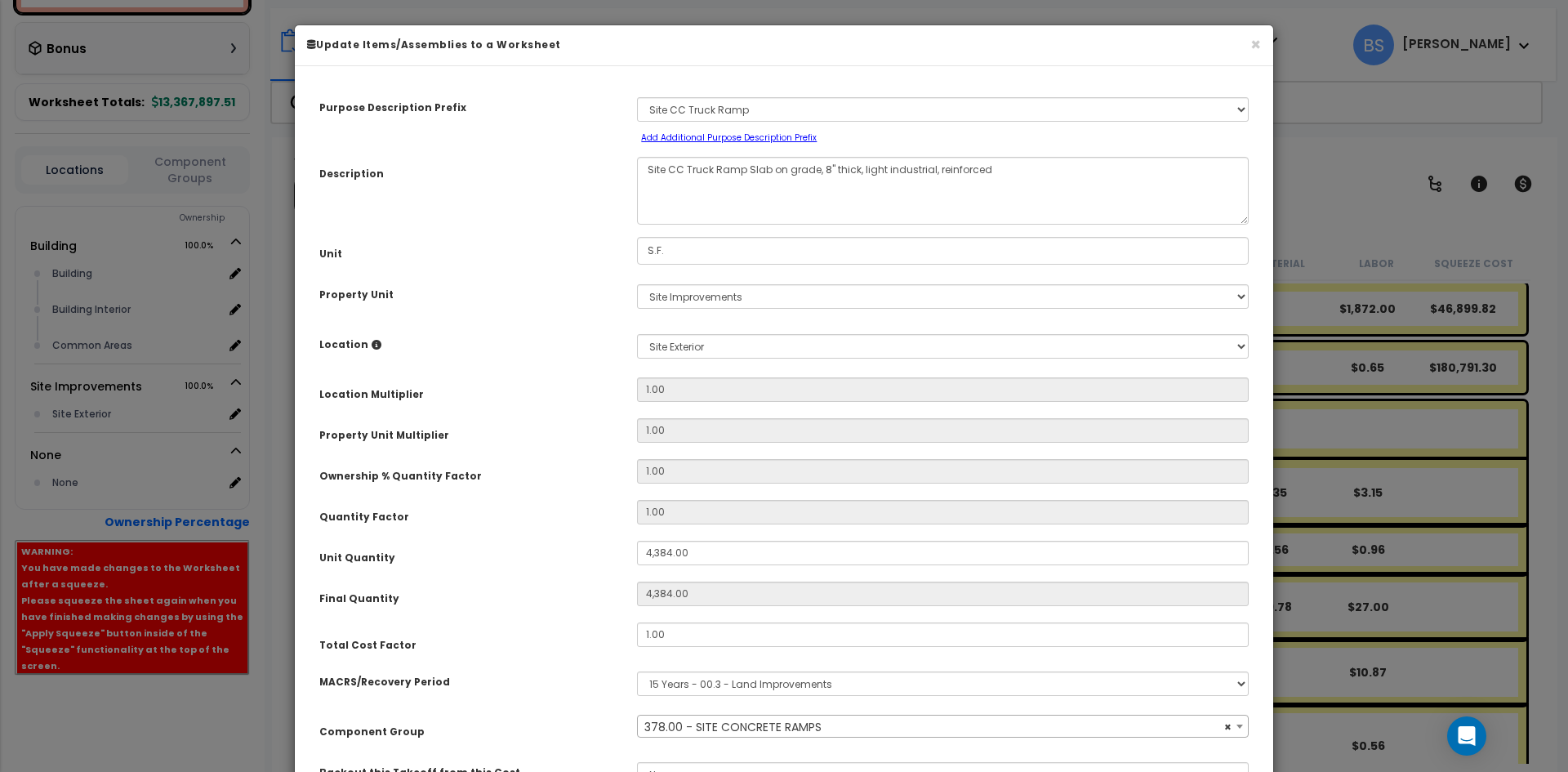
select select "26923"
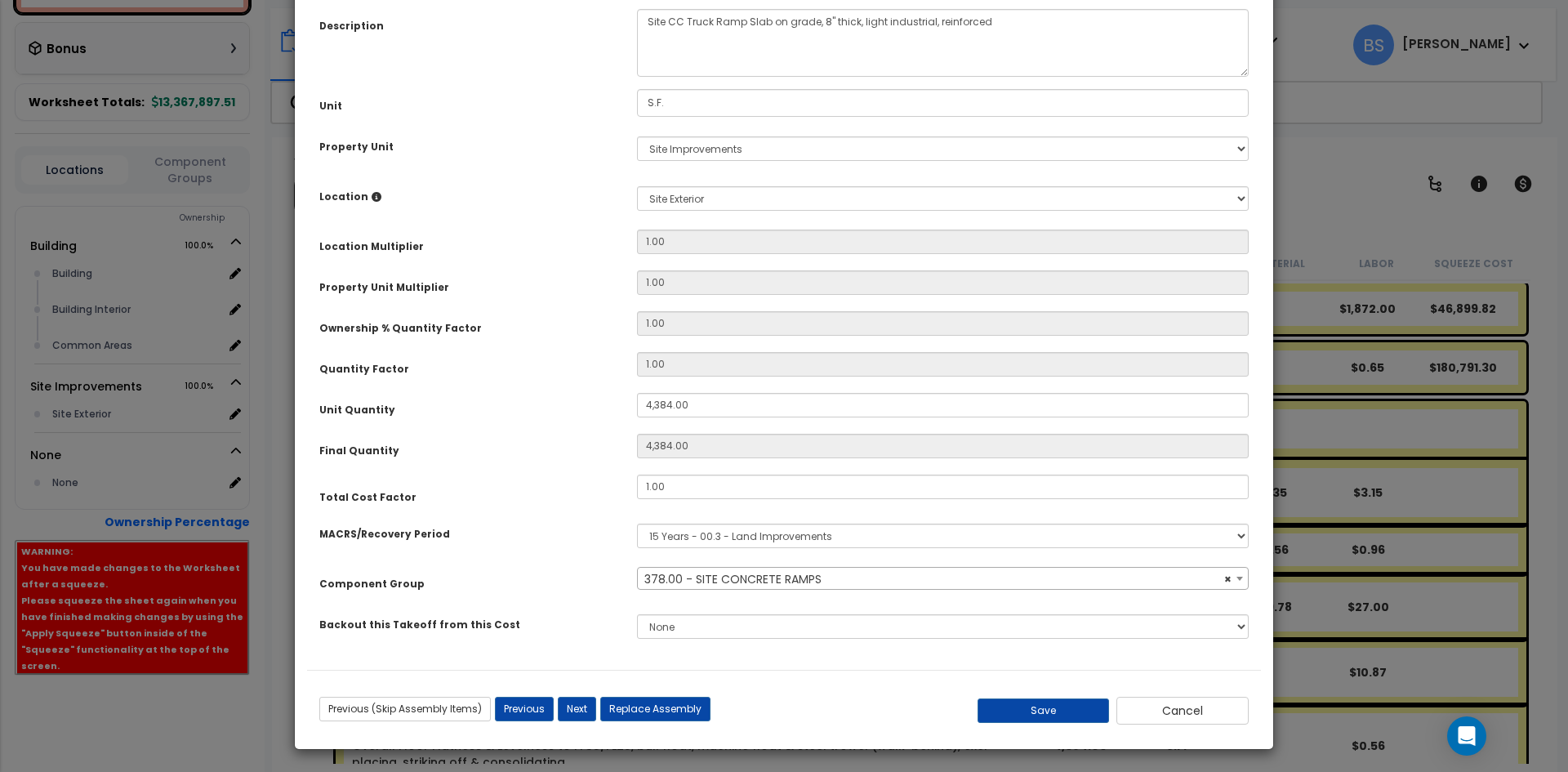
scroll to position [150, 0]
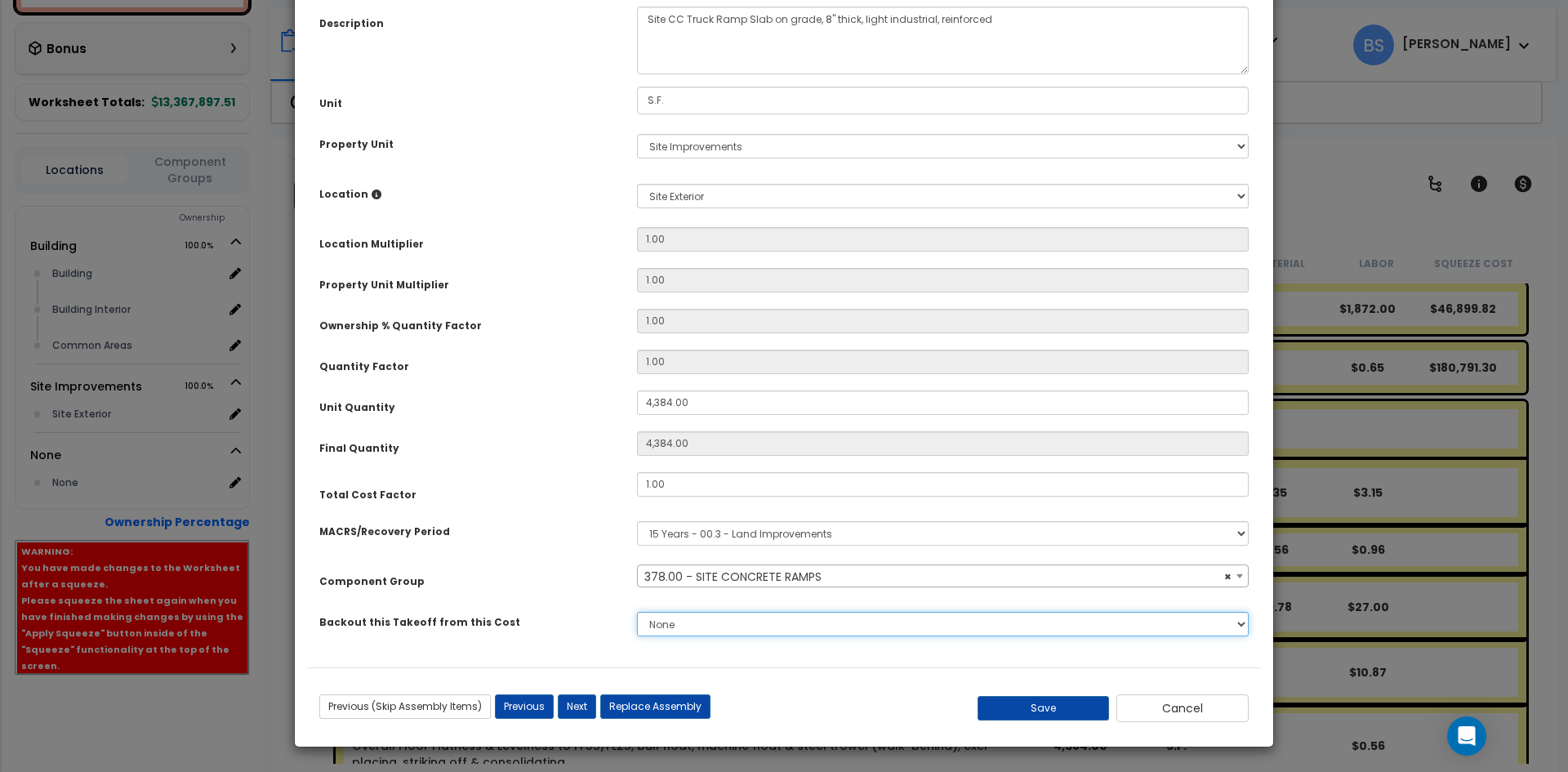
click at [674, 632] on select "None BUILDING & SITE CONCRETE TRASH ENCLOSURE CMU STRUCTURAL & MlSC STEEL JOIST…" at bounding box center [943, 624] width 612 height 25
select select "42516565"
click at [637, 612] on select "None BUILDING & SITE CONCRETE TRASH ENCLOSURE CMU STRUCTURAL & MlSC STEEL JOIST…" at bounding box center [943, 624] width 612 height 25
click at [1013, 704] on button "Save" at bounding box center [1044, 708] width 133 height 25
type input "4384.00"
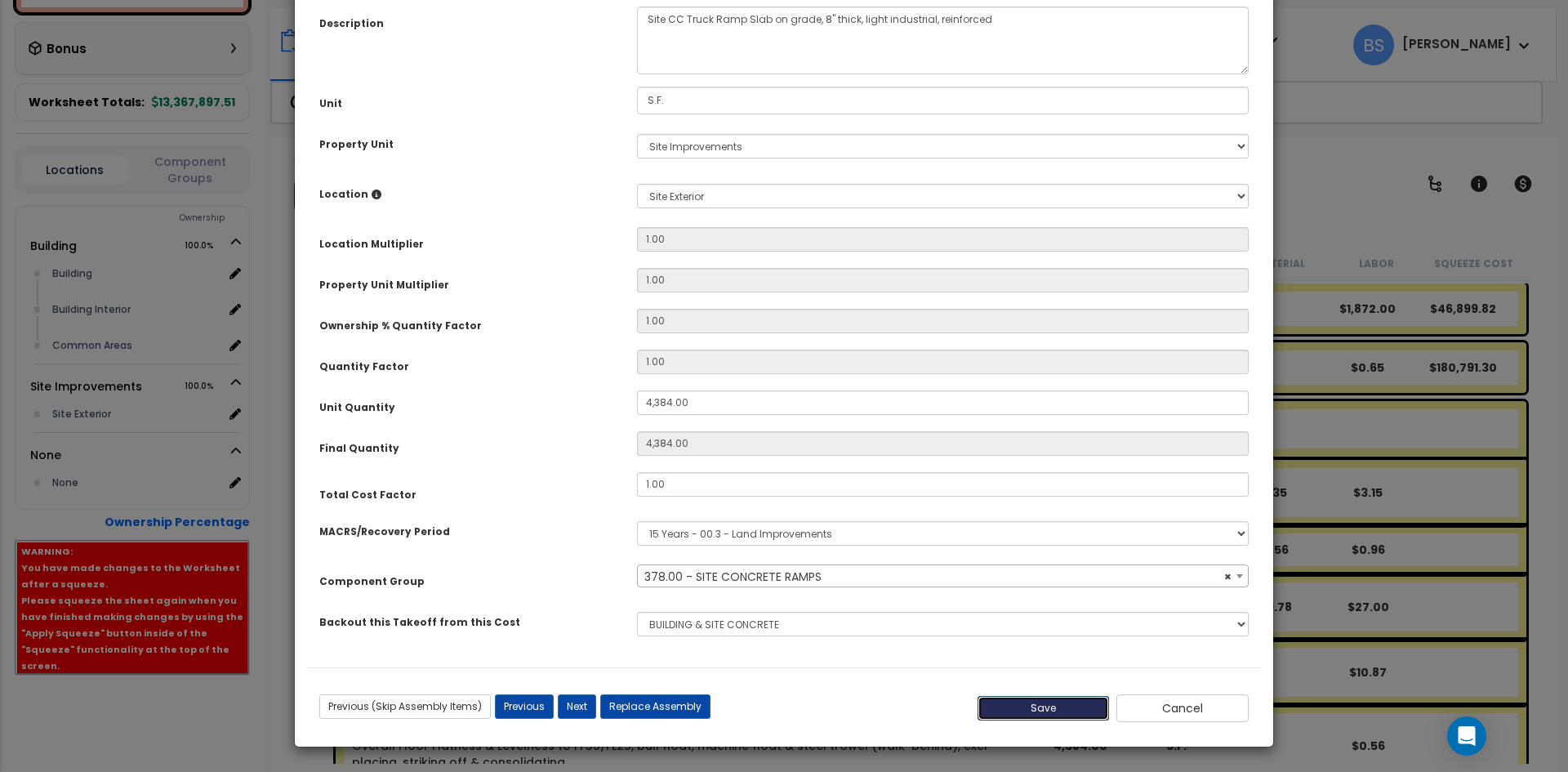
type input "4384.00"
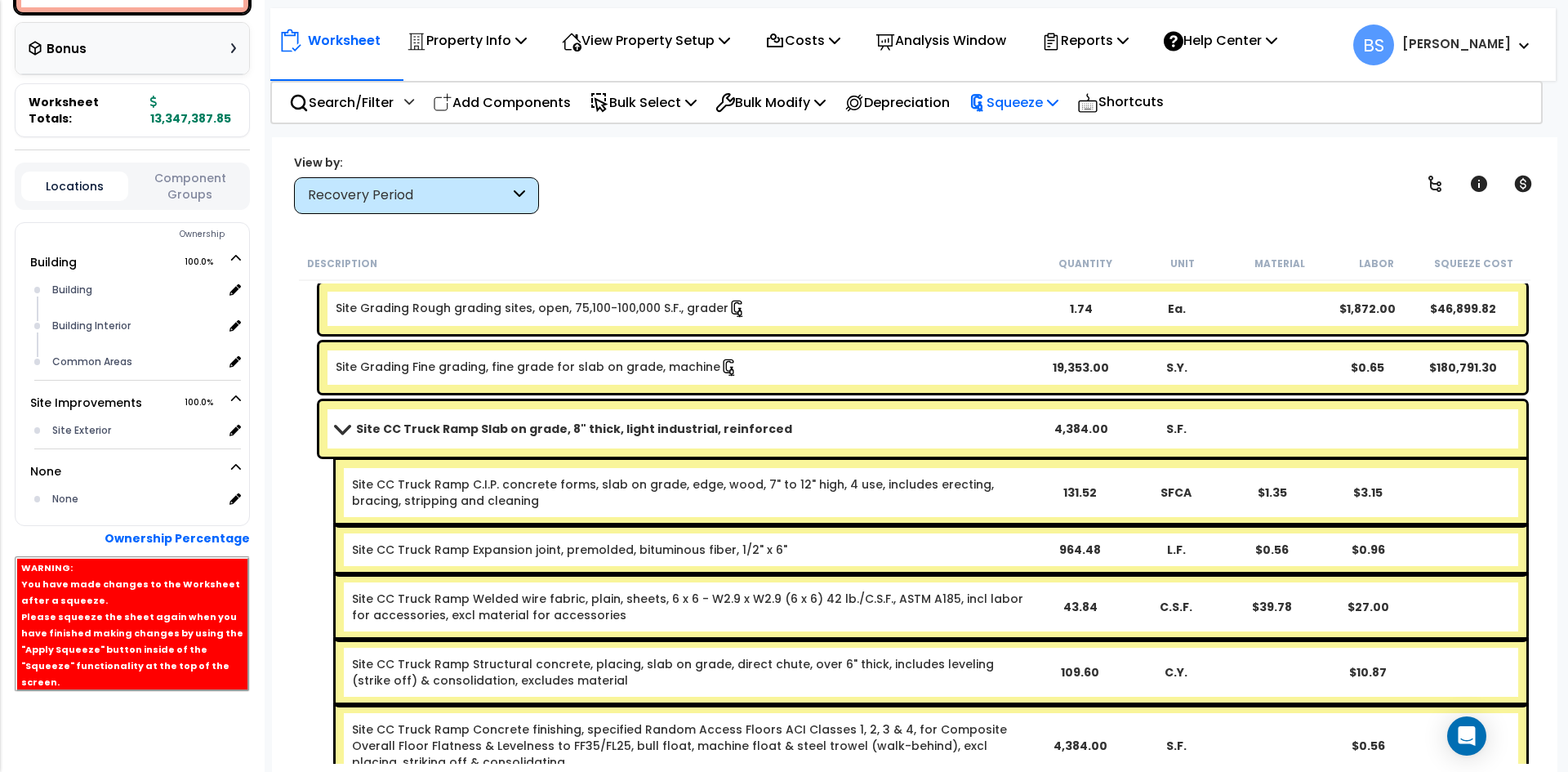
click at [1058, 111] on p "Squeeze" at bounding box center [1013, 102] width 90 height 22
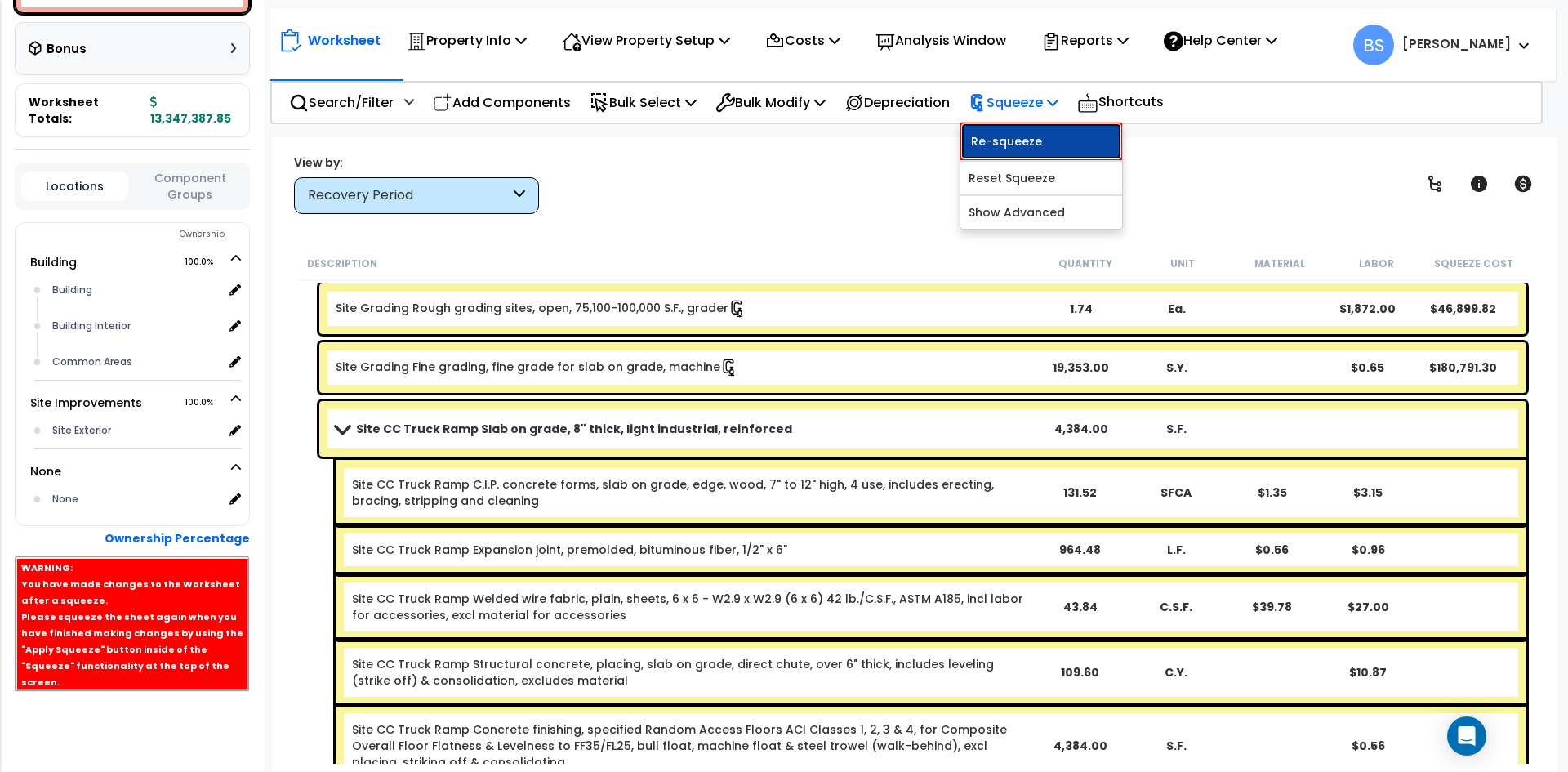
click at [1047, 147] on link "Re-squeeze" at bounding box center [1041, 141] width 162 height 38
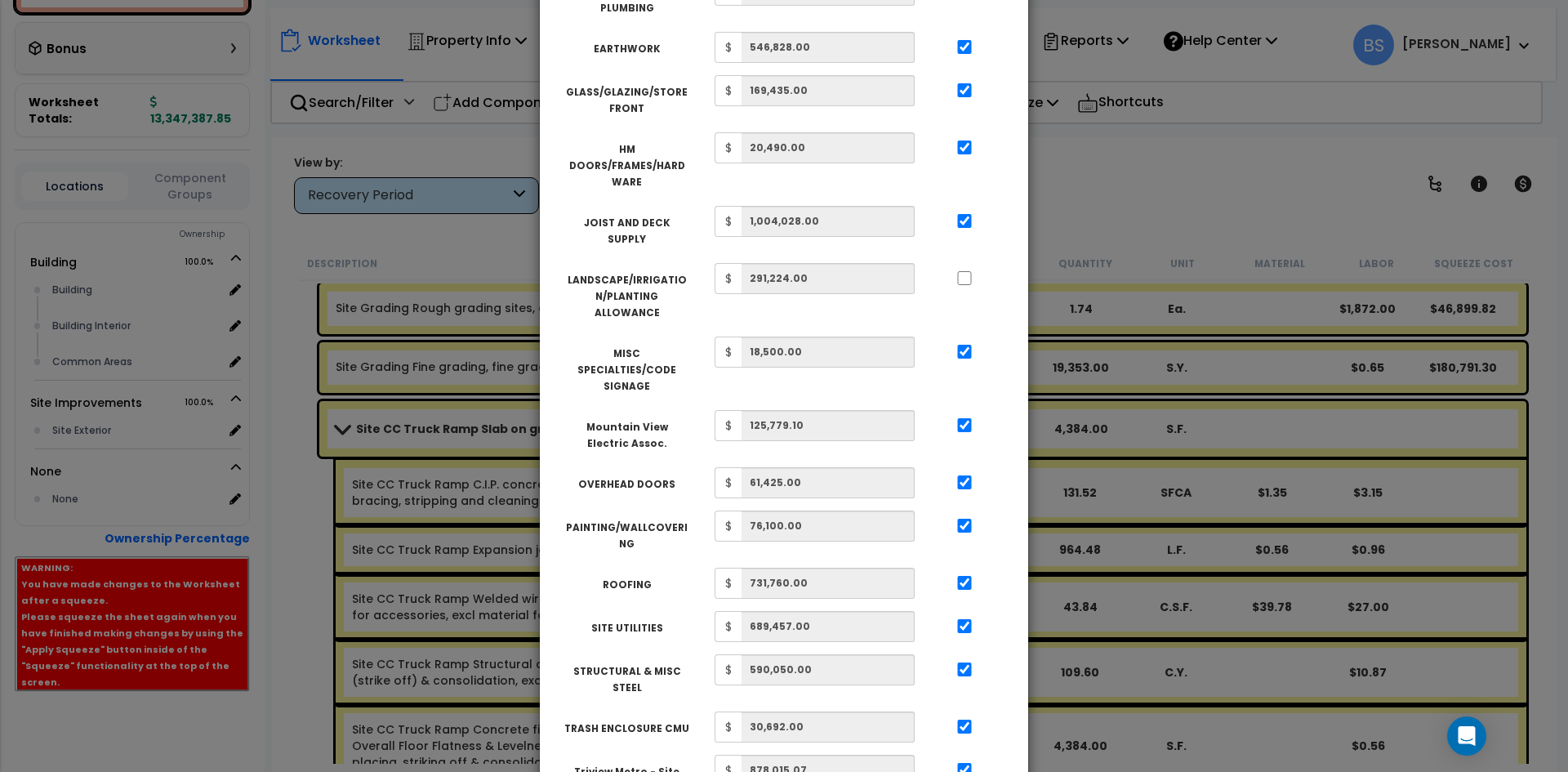
scroll to position [713, 0]
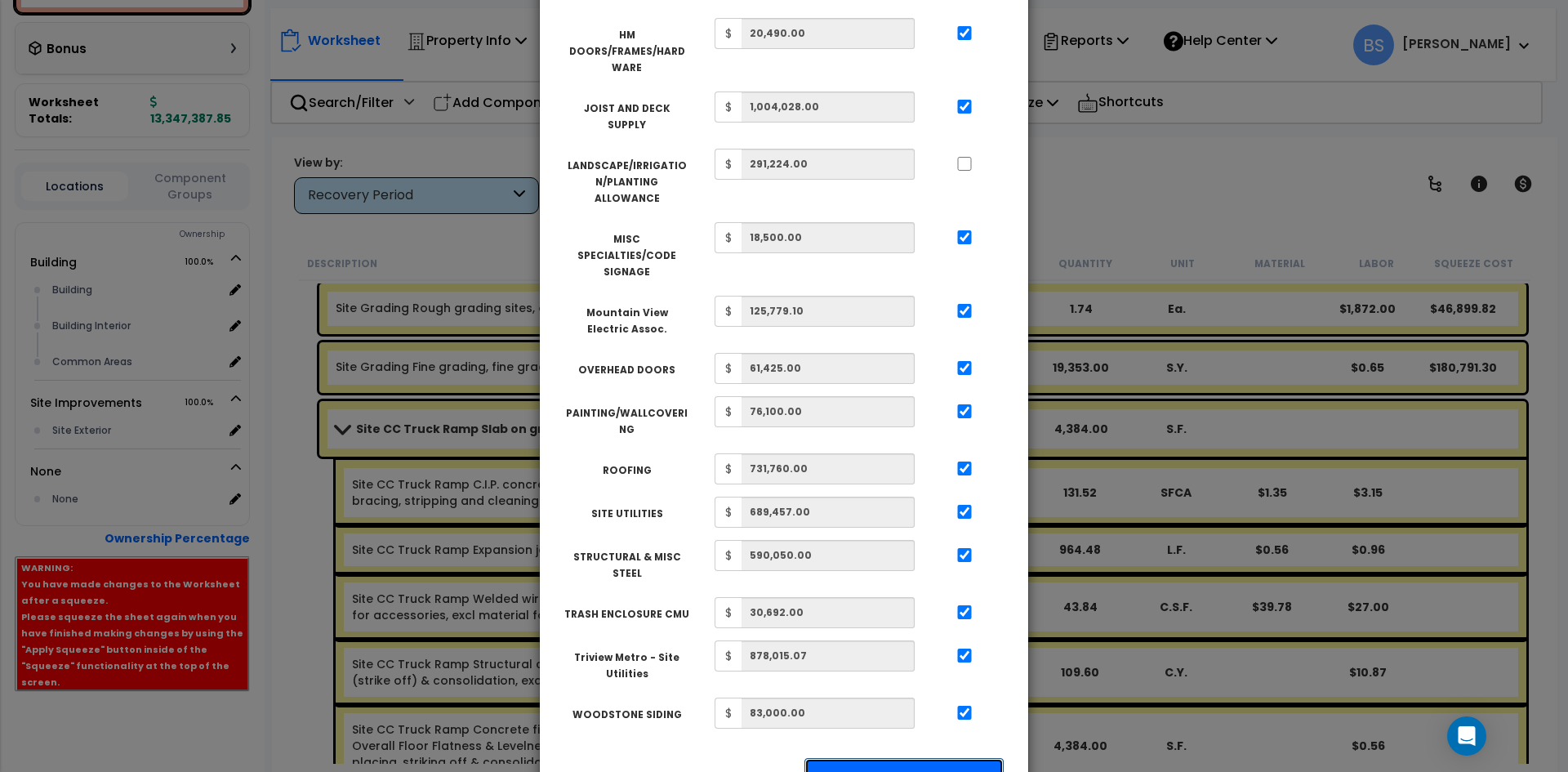
click at [924, 758] on button "Apply Squeeze" at bounding box center [904, 777] width 200 height 38
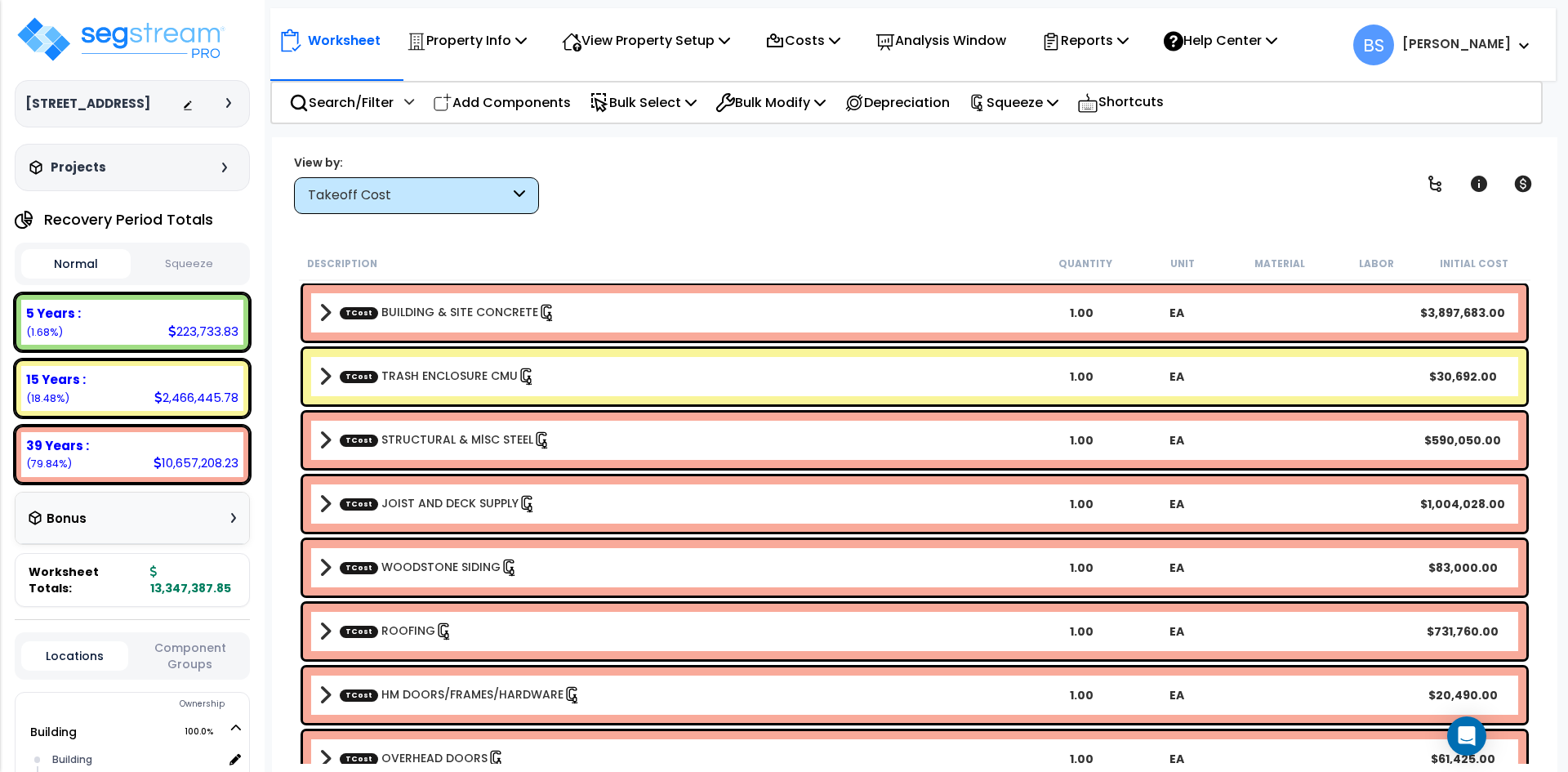
scroll to position [408, 0]
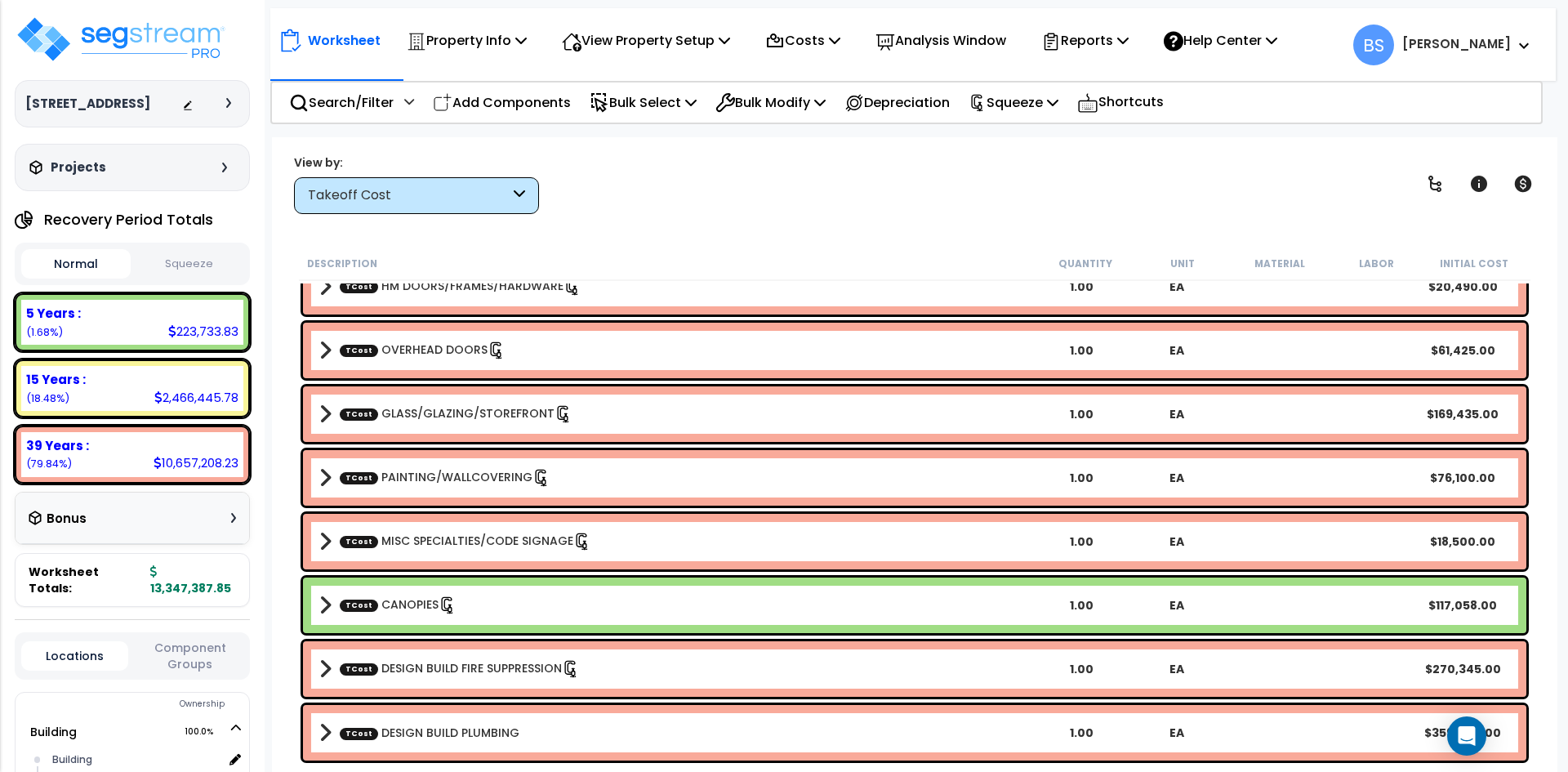
click at [364, 202] on div "Takeoff Cost" at bounding box center [408, 195] width 202 height 19
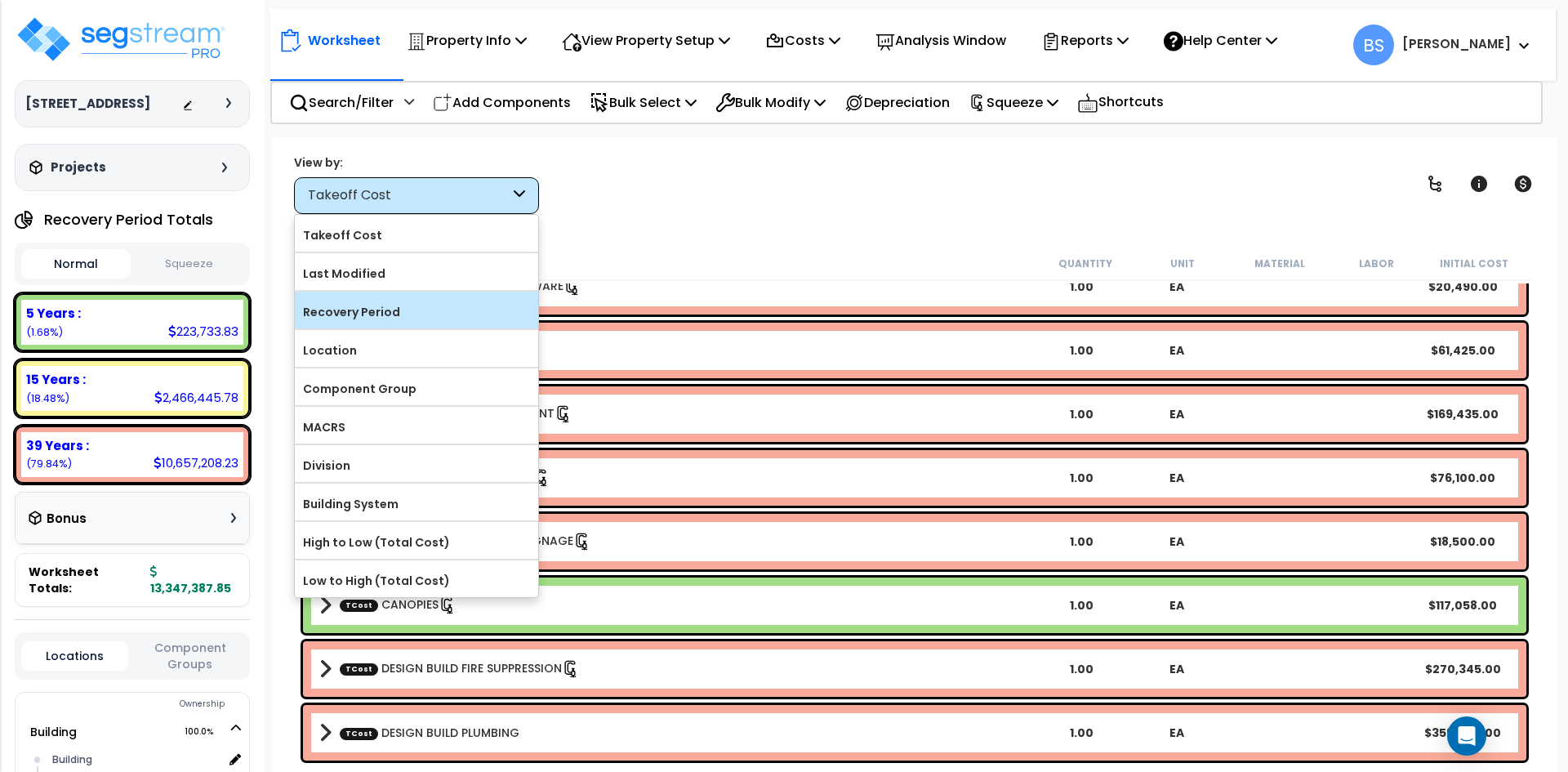
click at [363, 315] on label "Recovery Period" at bounding box center [416, 312] width 244 height 25
click at [0, 0] on input "Recovery Period" at bounding box center [0, 0] width 0 height 0
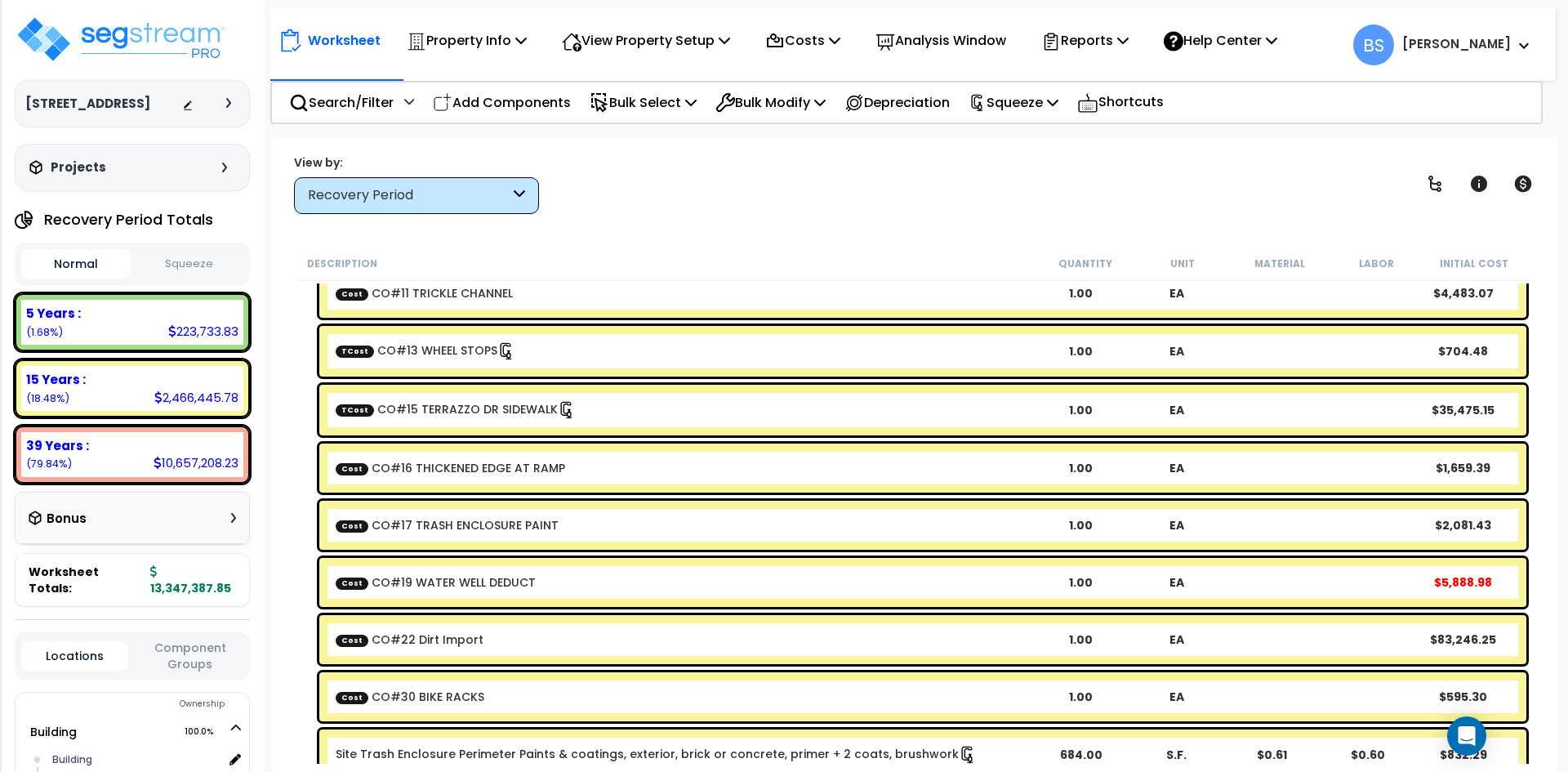
click at [209, 278] on button "Squeeze" at bounding box center [190, 264] width 110 height 29
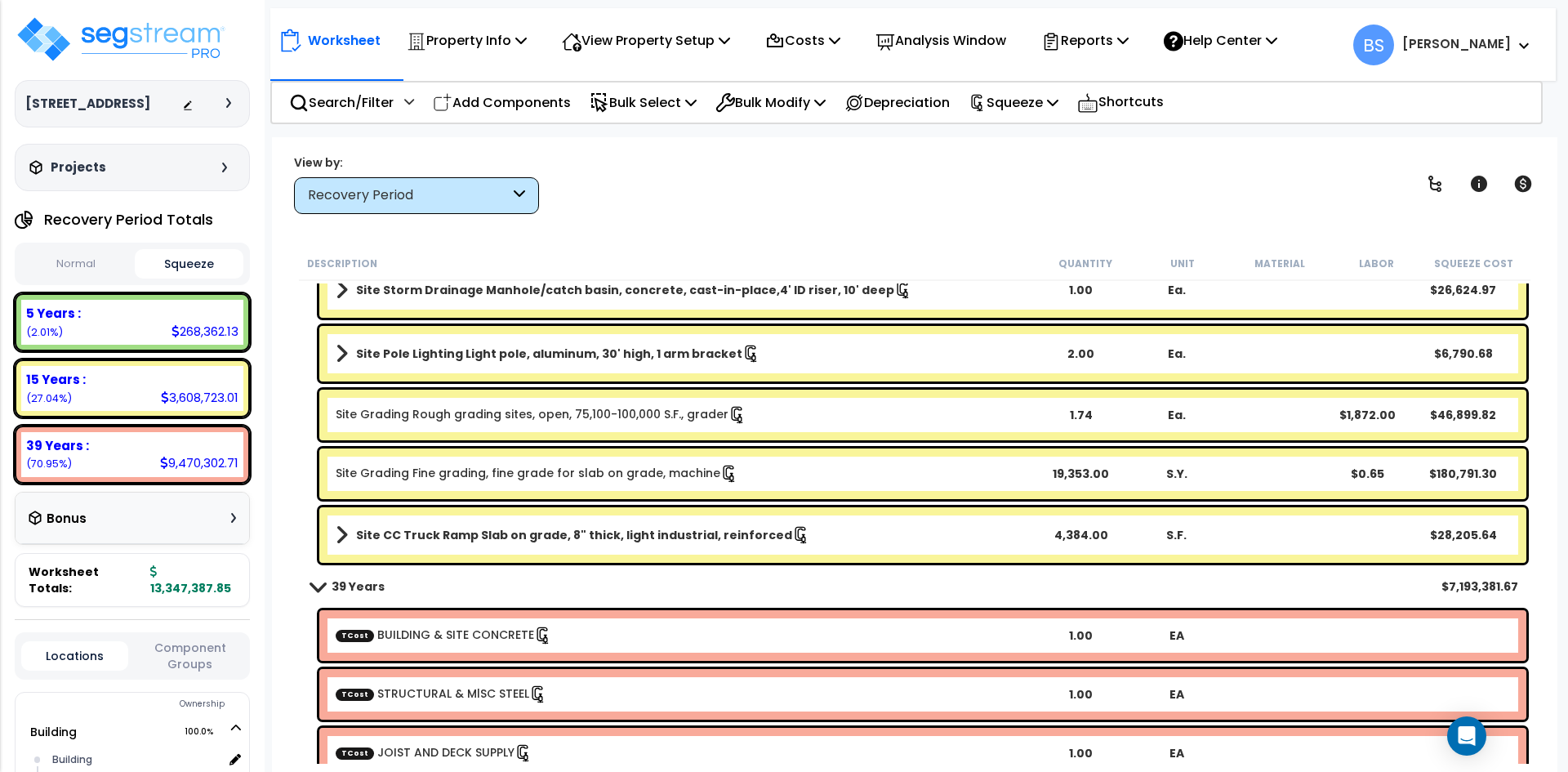
scroll to position [1878, 0]
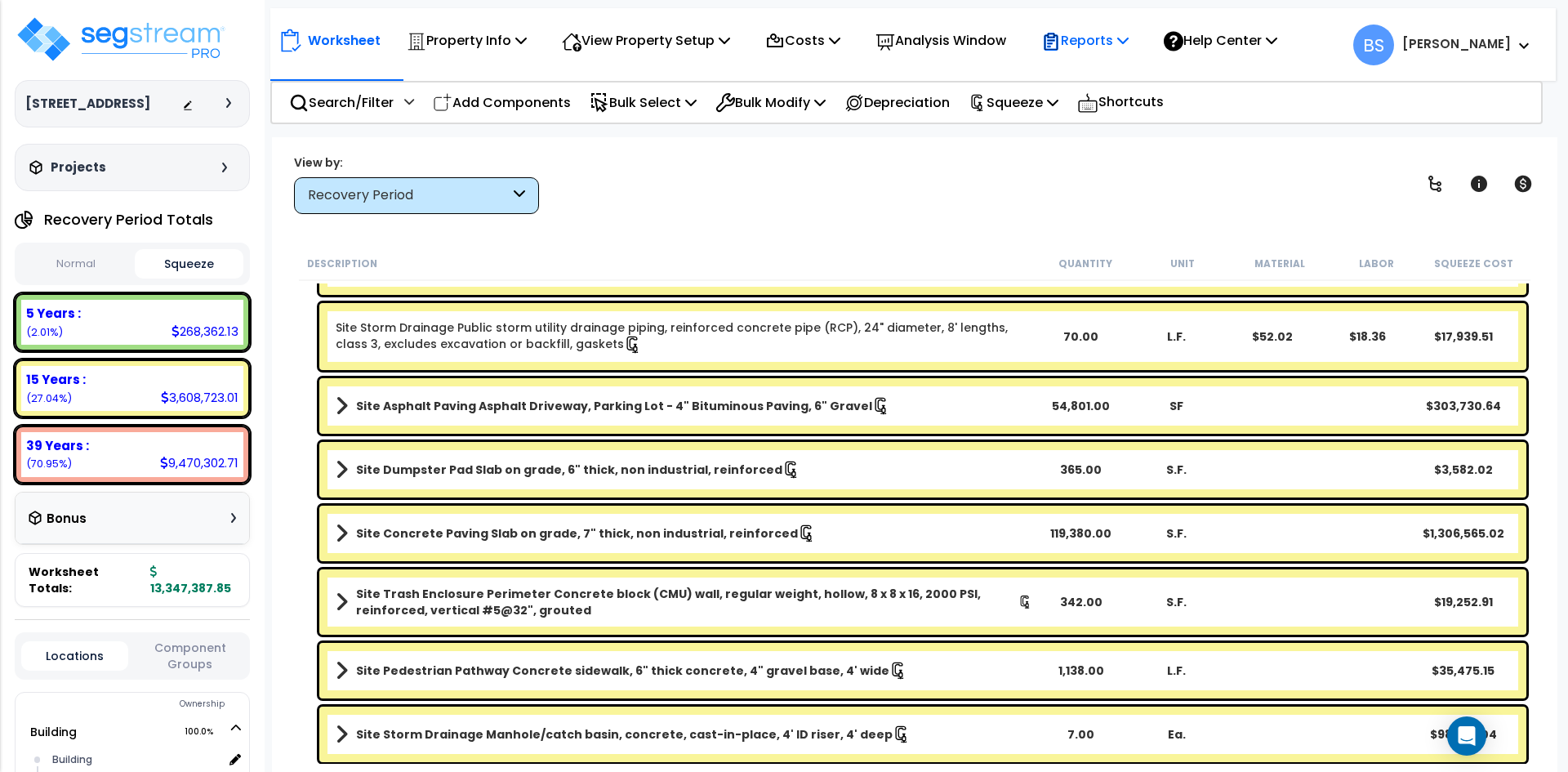
click at [1094, 53] on div "Reports" at bounding box center [1085, 40] width 88 height 38
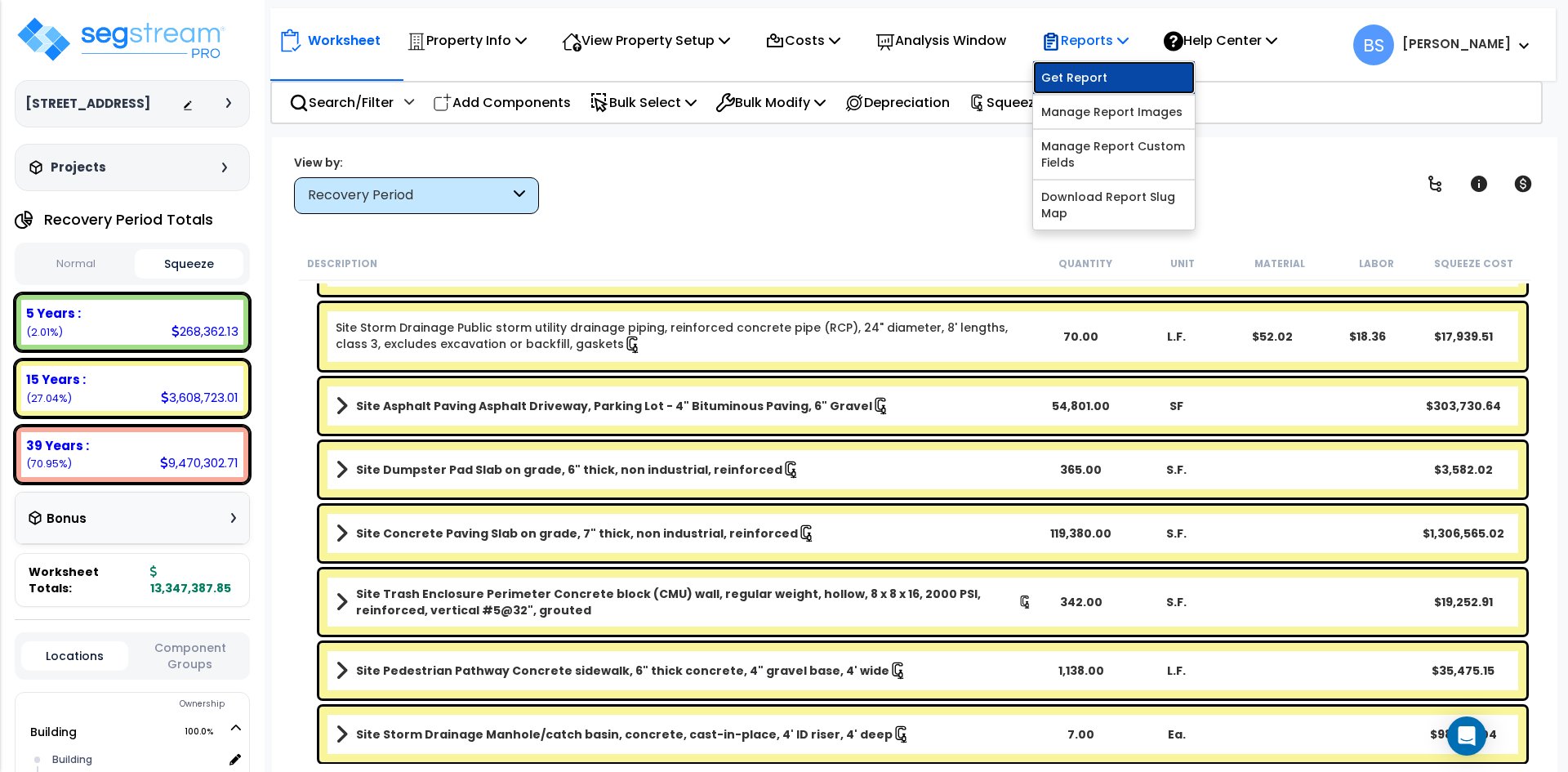
click at [1086, 78] on link "Get Report" at bounding box center [1114, 78] width 162 height 33
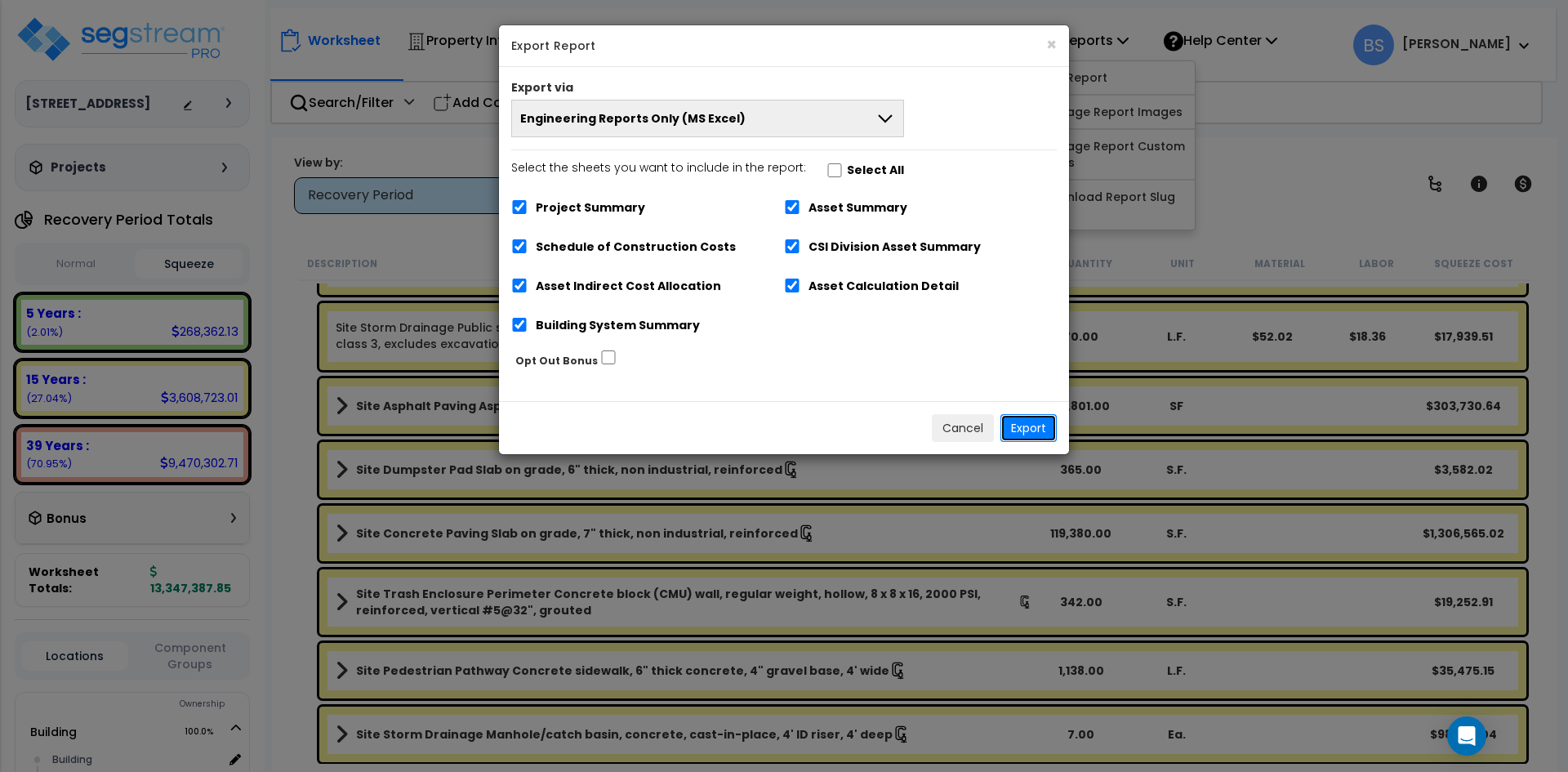
click at [1022, 426] on button "Export" at bounding box center [1028, 428] width 56 height 28
